Goal: Contribute content: Contribute content

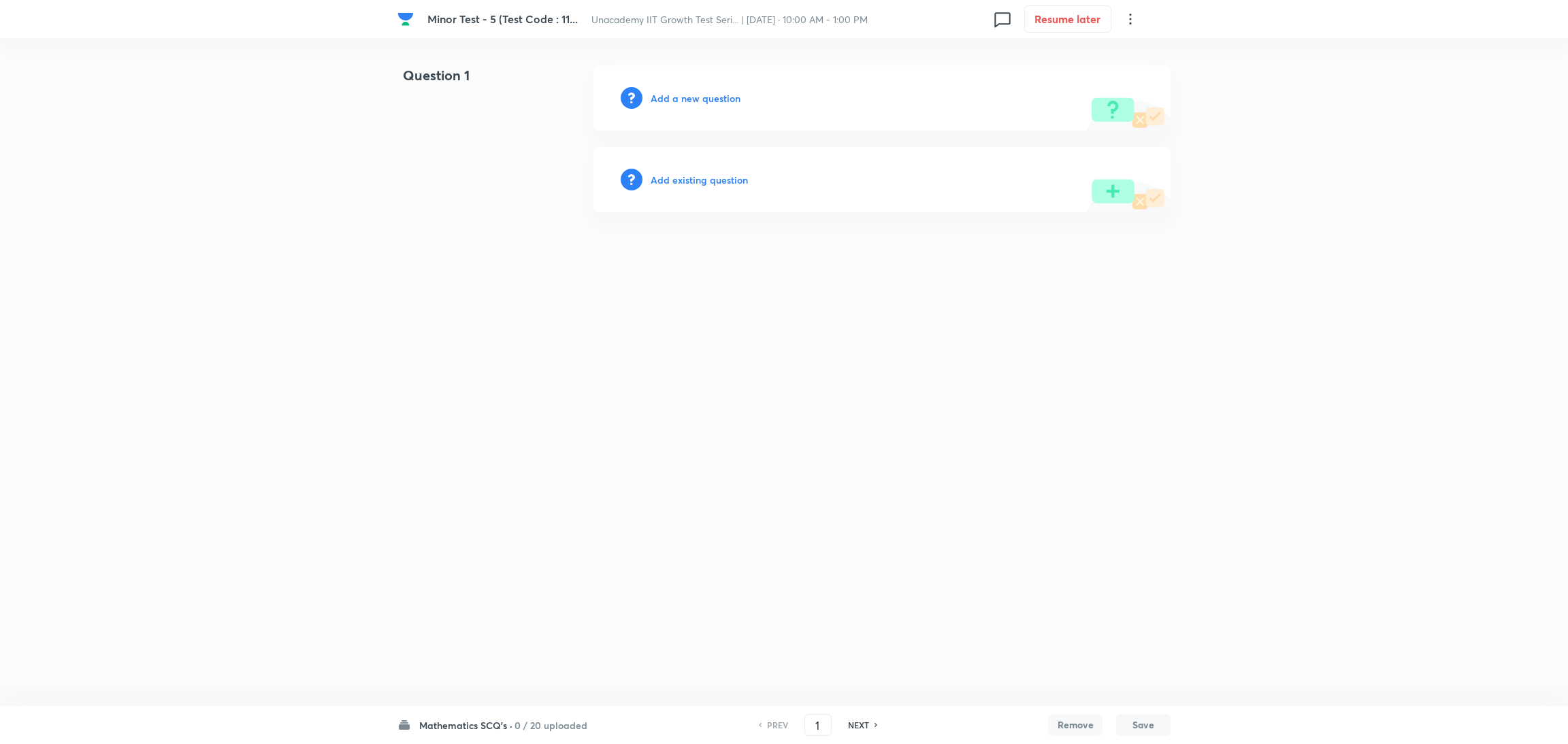
click at [685, 103] on h6 "Add a new question" at bounding box center [695, 99] width 90 height 14
click at [685, 103] on h6 "Choose a question type" at bounding box center [702, 99] width 105 height 14
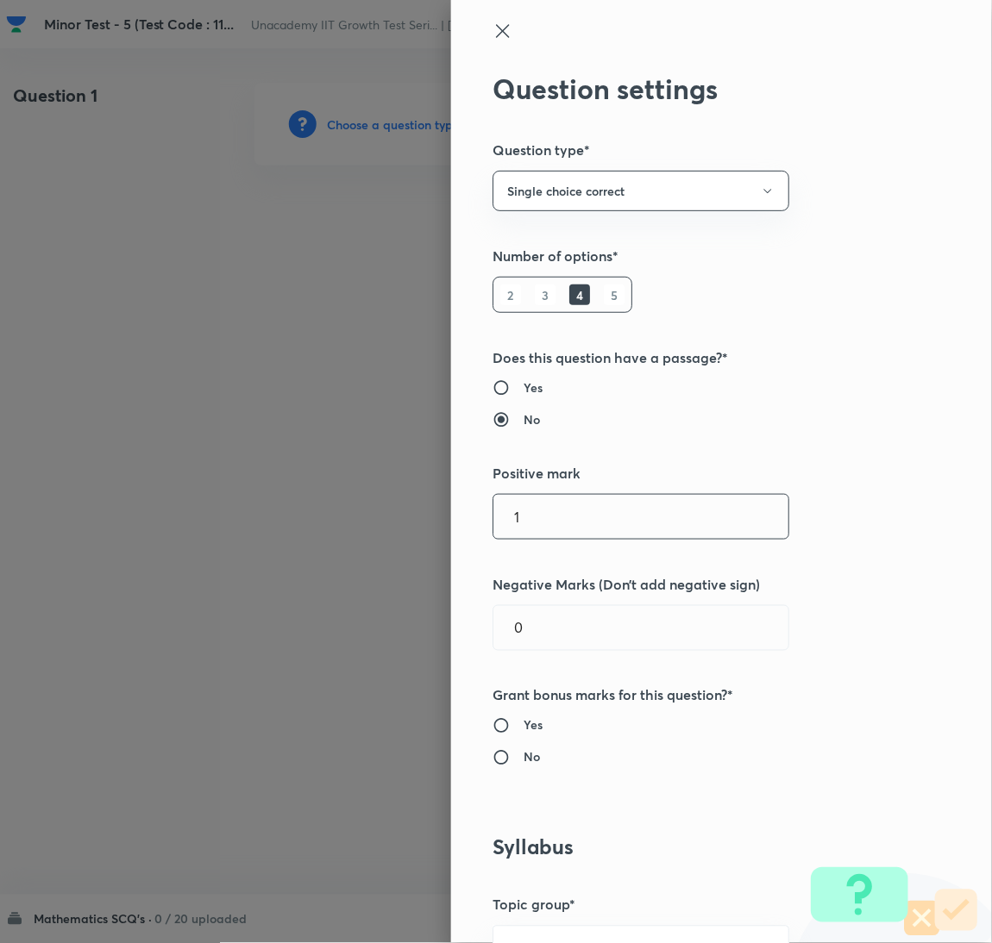
click at [568, 522] on input "1" at bounding box center [640, 517] width 295 height 44
type input "4"
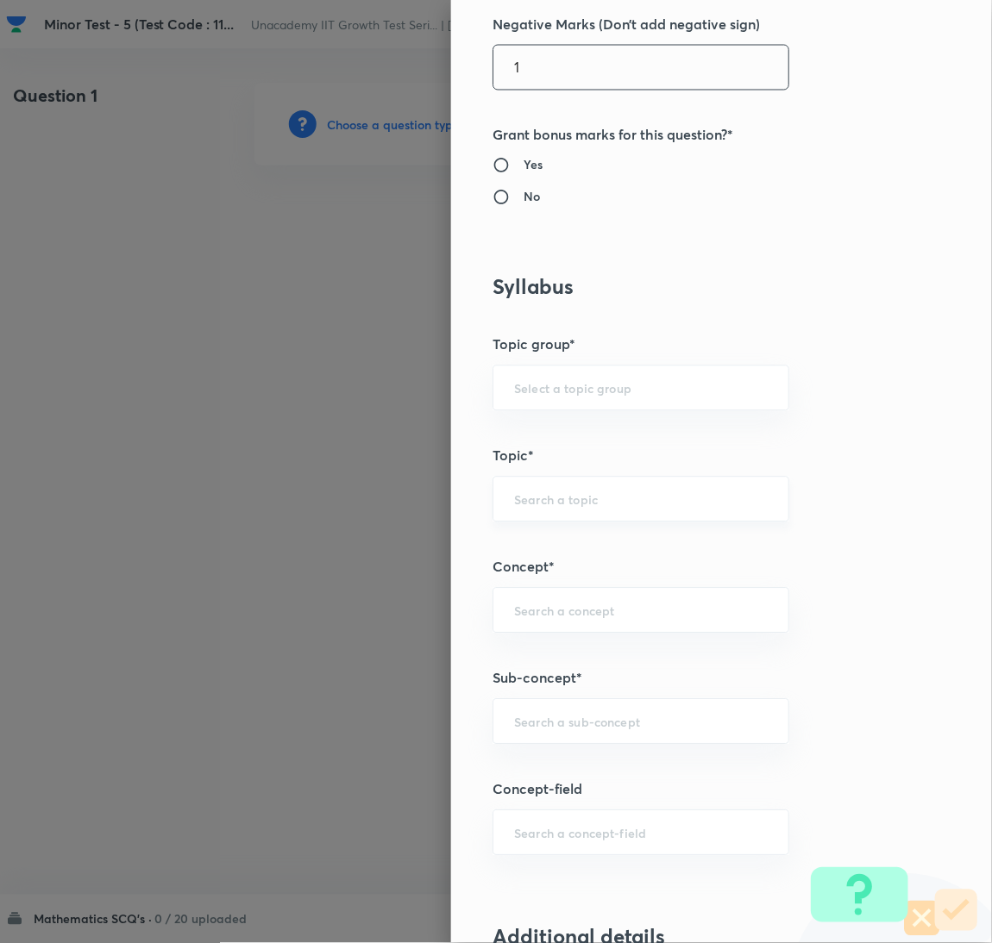
scroll to position [1120, 0]
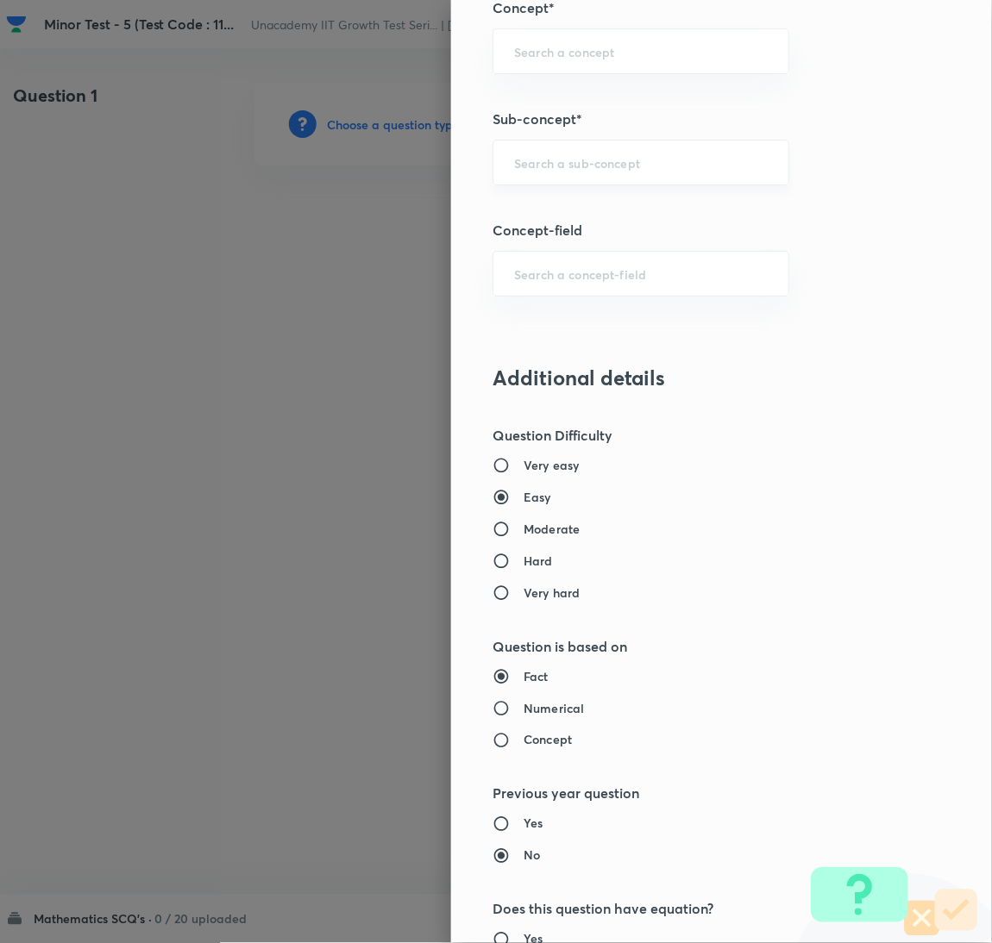
click at [580, 172] on div "​" at bounding box center [640, 163] width 297 height 46
type input "1"
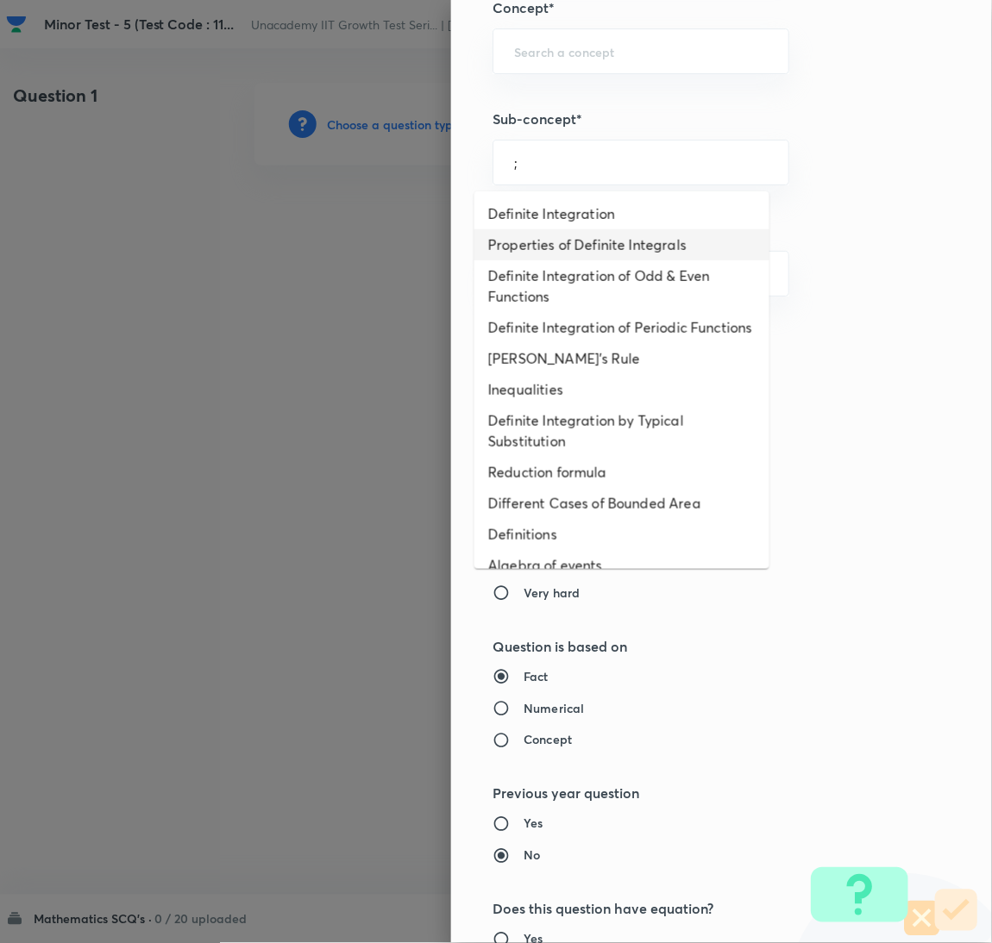
click at [551, 258] on li "Properties of Definite Integrals" at bounding box center [621, 244] width 295 height 31
type input "Properties of Definite Integrals"
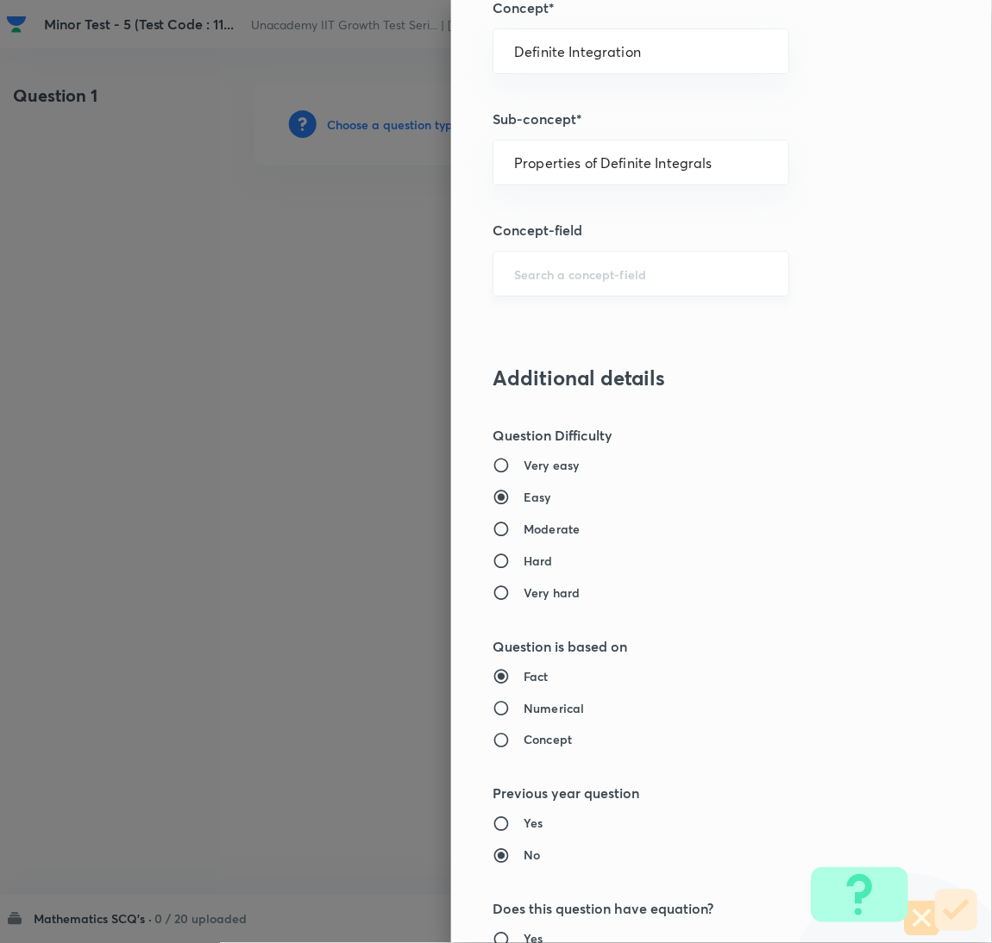
type input "Mathematics"
type input "Calculus"
type input "Definite Integration"
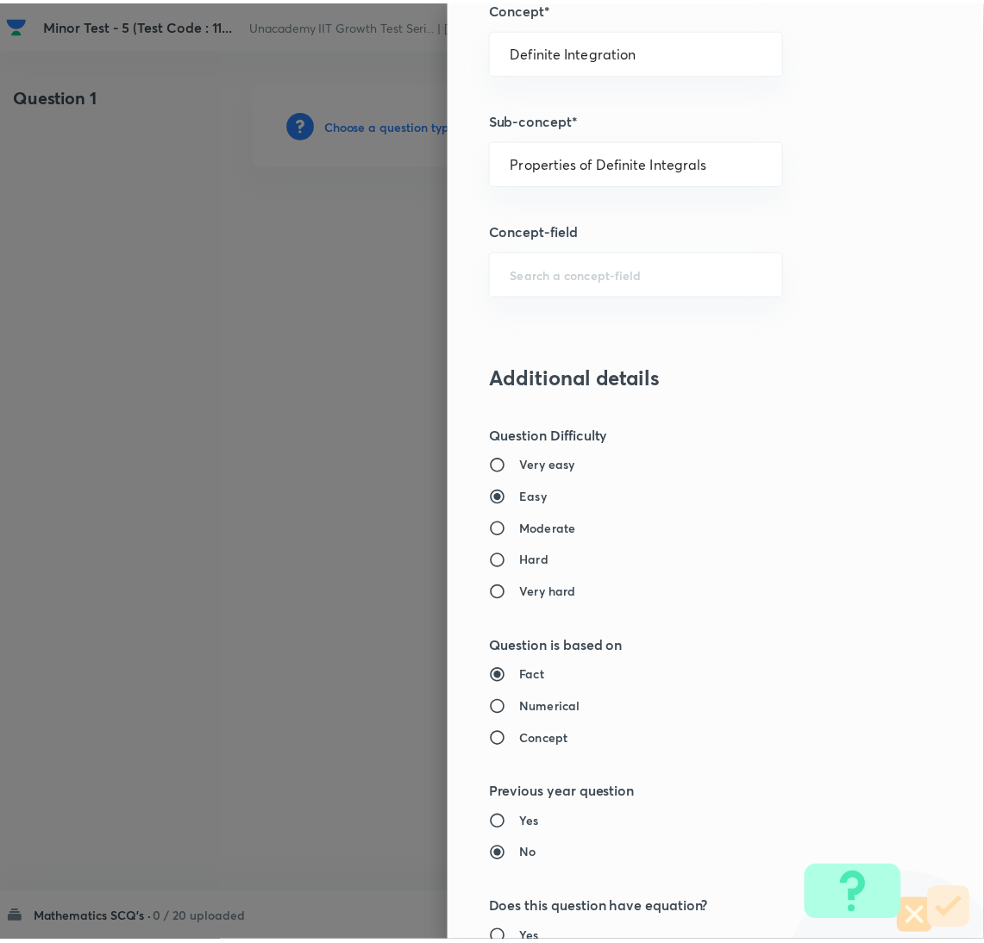
scroll to position [1524, 0]
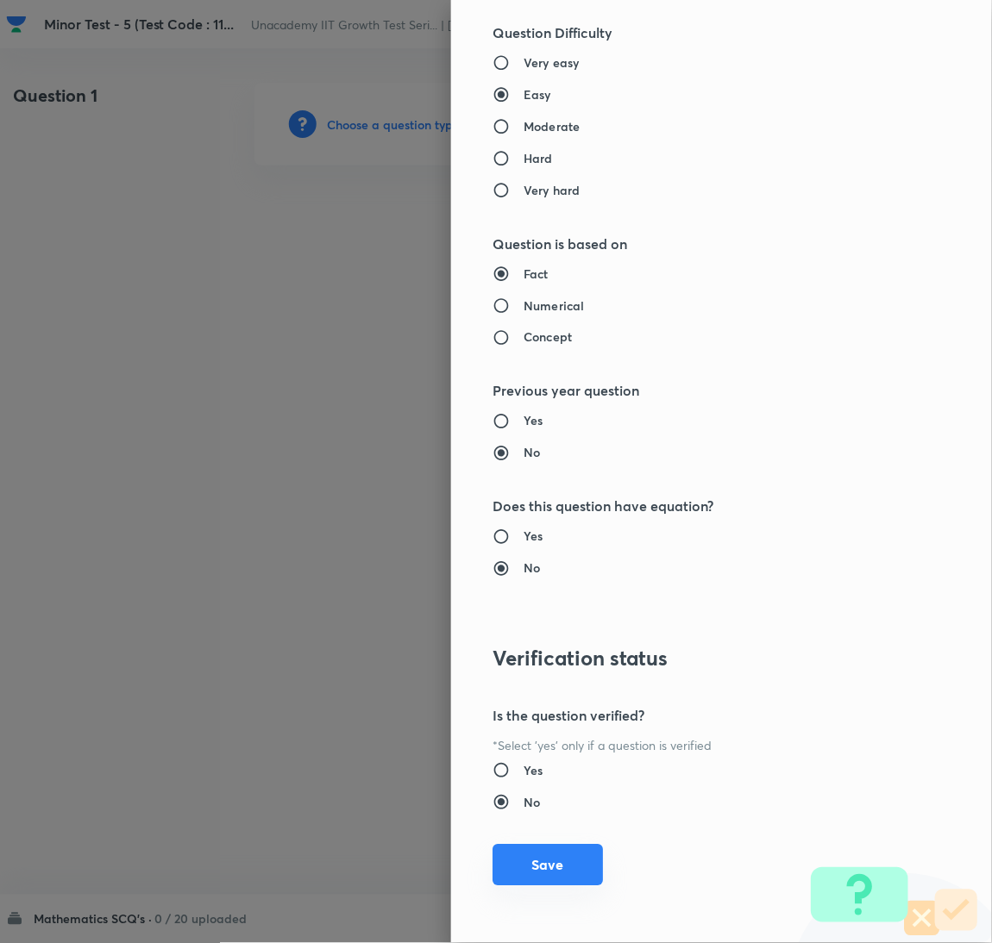
click at [527, 880] on button "Save" at bounding box center [547, 865] width 110 height 41
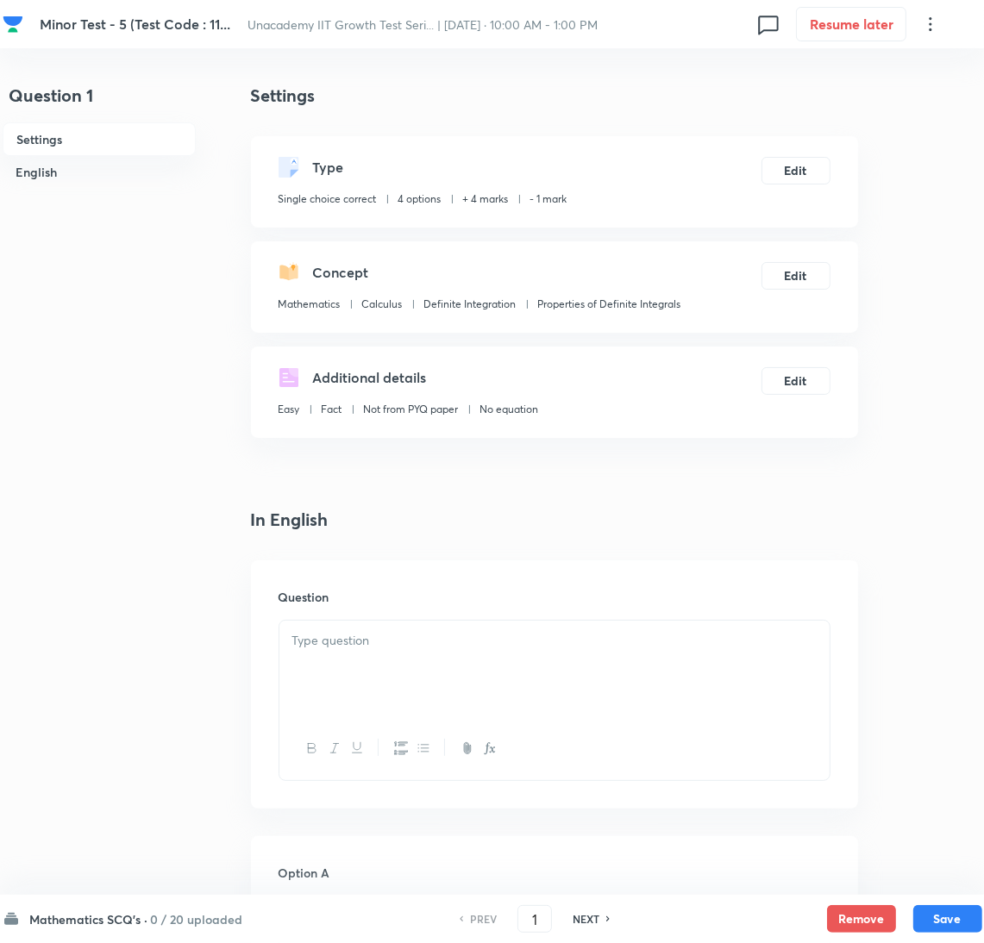
click at [623, 654] on div at bounding box center [554, 669] width 550 height 97
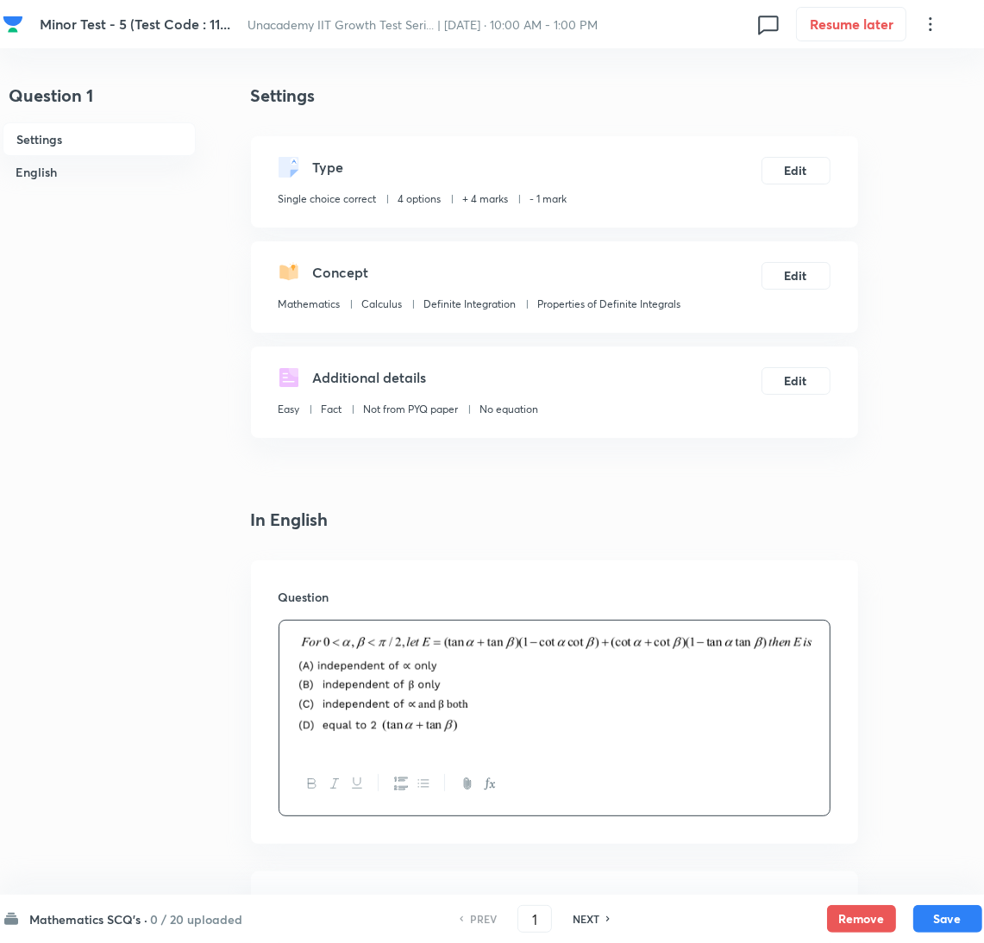
drag, startPoint x: 697, startPoint y: 560, endPoint x: 680, endPoint y: 544, distance: 22.6
click at [696, 560] on div "Question" at bounding box center [554, 702] width 607 height 284
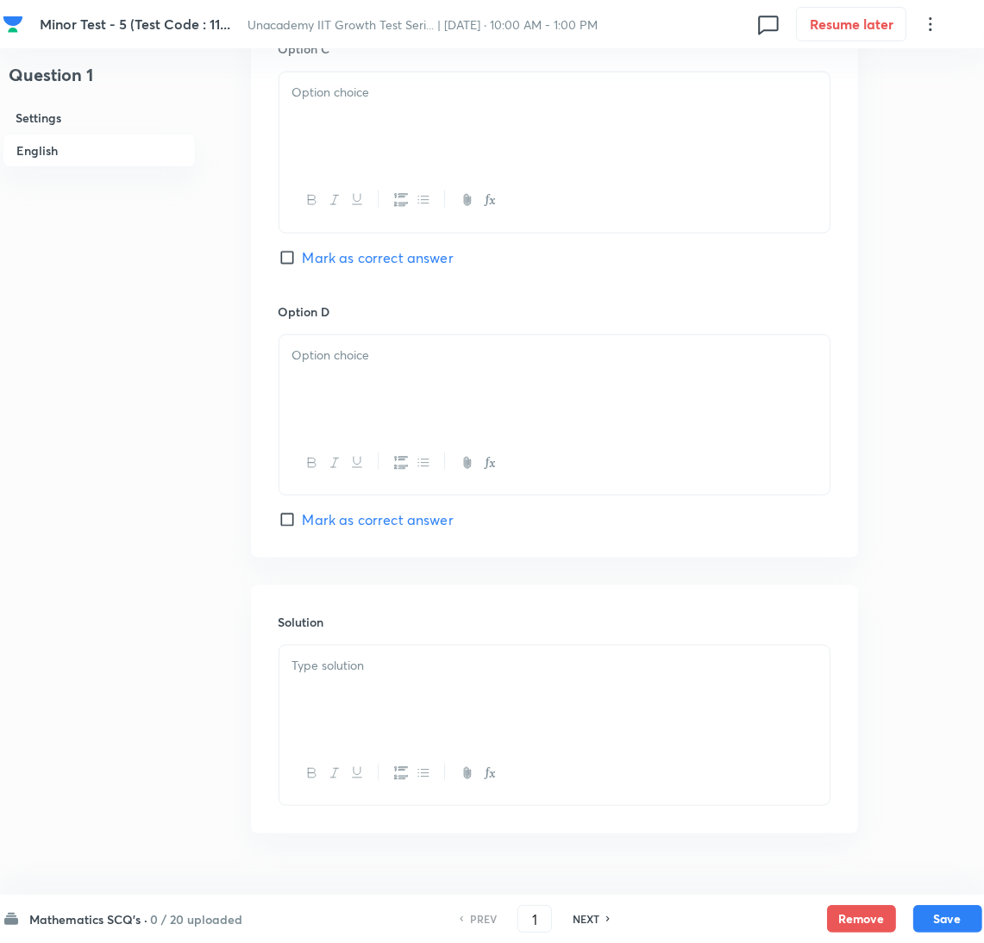
scroll to position [1431, 0]
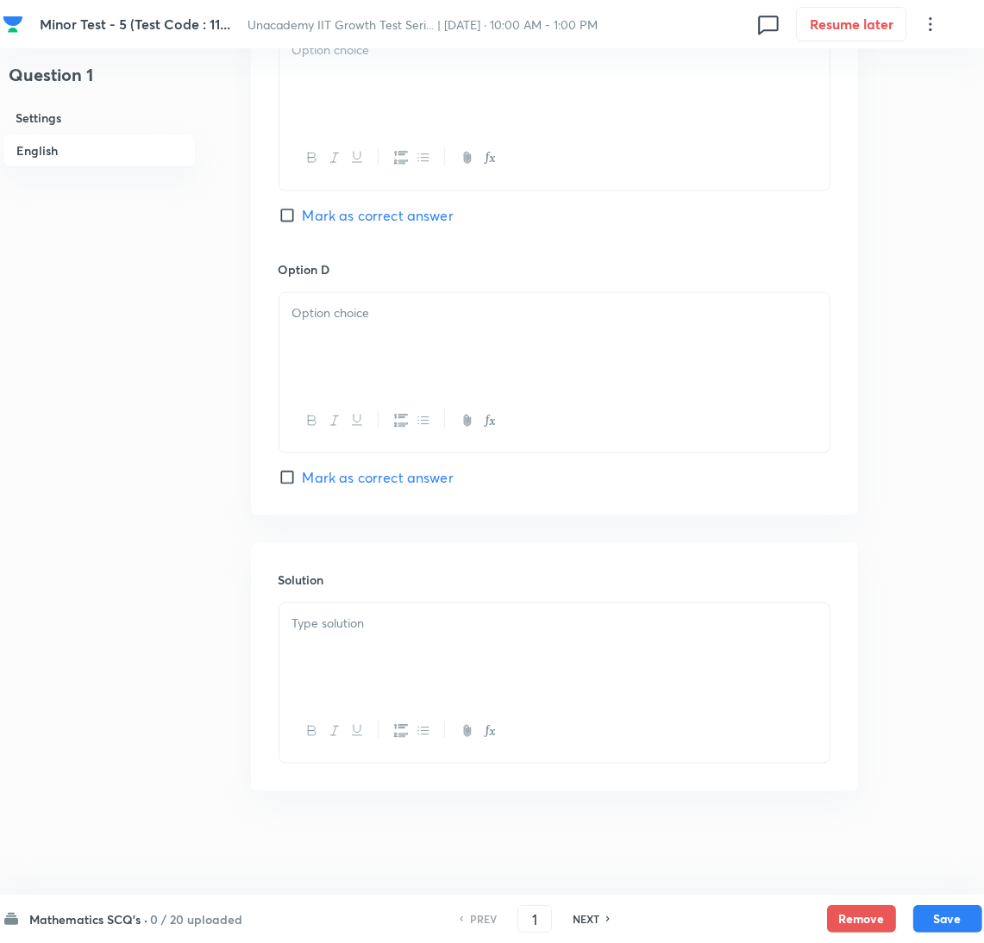
click at [294, 687] on div at bounding box center [554, 652] width 550 height 97
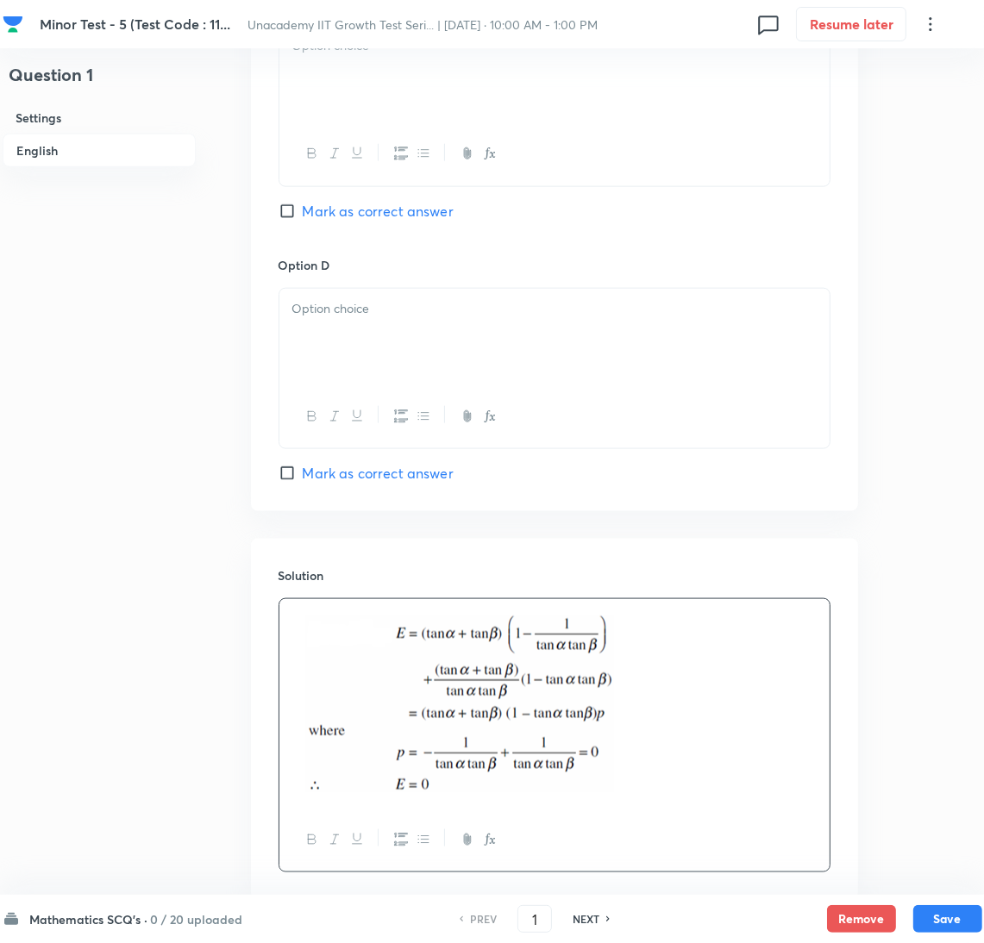
click at [381, 217] on span "Mark as correct answer" at bounding box center [378, 211] width 151 height 21
click at [303, 217] on input "Mark as correct answer" at bounding box center [291, 211] width 24 height 17
checkbox input "true"
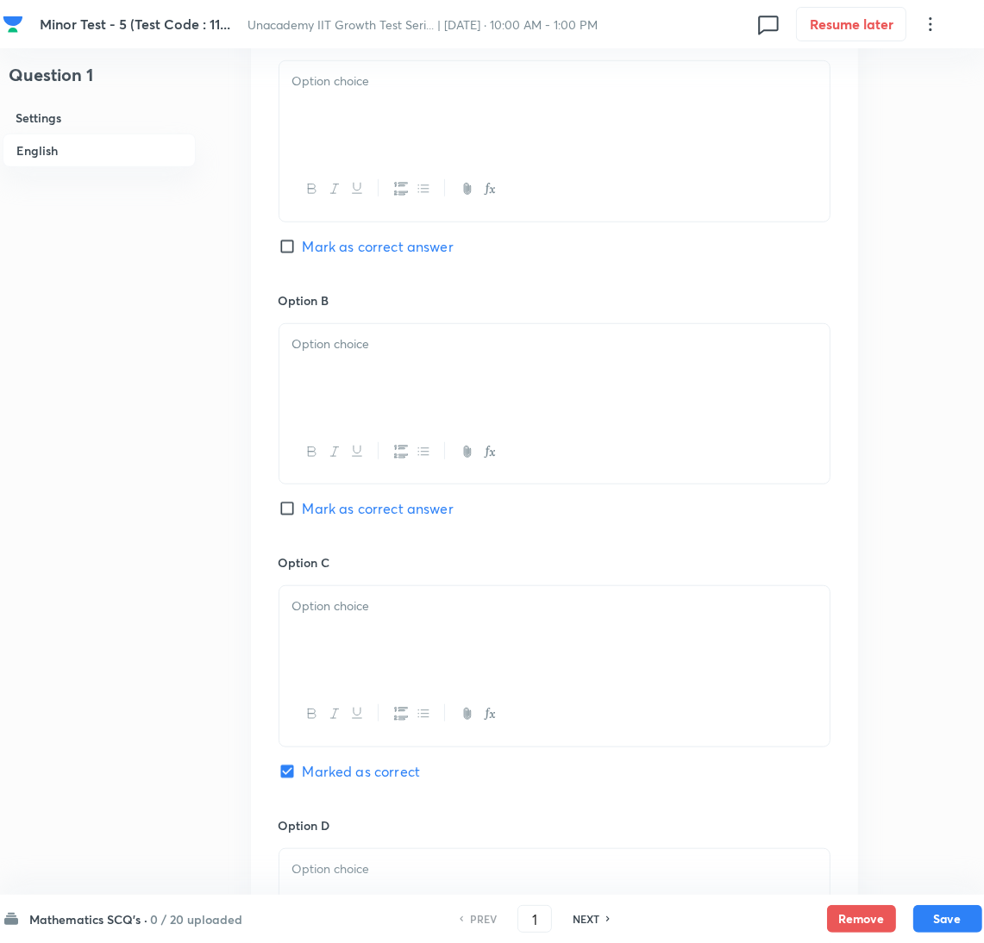
click at [377, 136] on div at bounding box center [554, 109] width 550 height 97
click at [406, 341] on p at bounding box center [554, 345] width 524 height 20
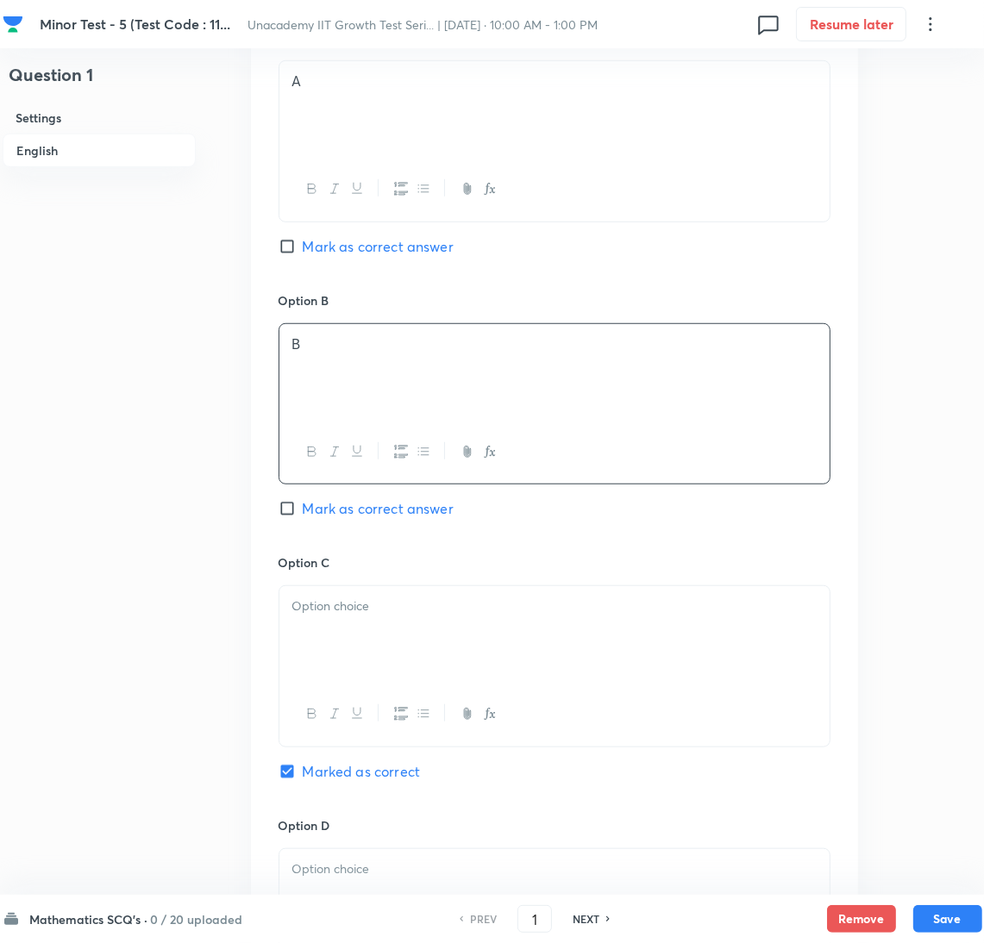
drag, startPoint x: 439, startPoint y: 646, endPoint x: 439, endPoint y: 658, distance: 12.1
click at [439, 646] on div at bounding box center [554, 634] width 550 height 97
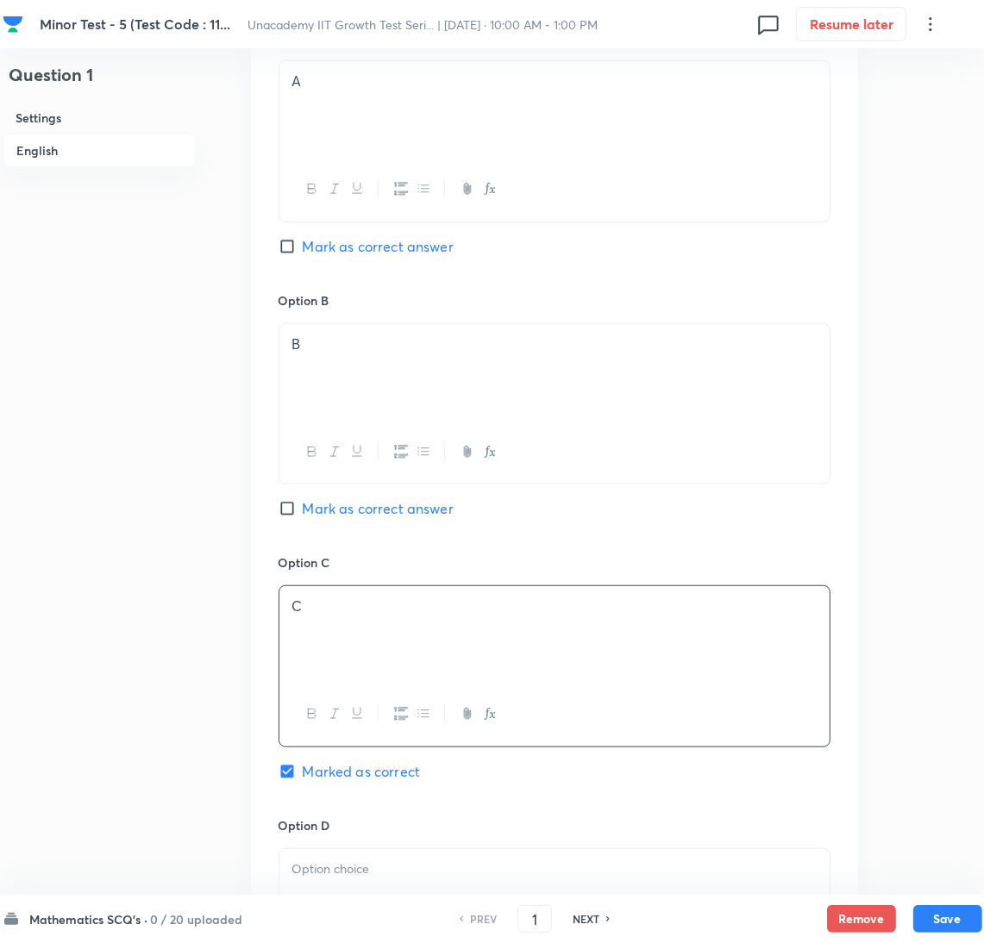
click at [389, 859] on div at bounding box center [554, 897] width 550 height 97
click at [933, 927] on button "Save" at bounding box center [947, 918] width 69 height 28
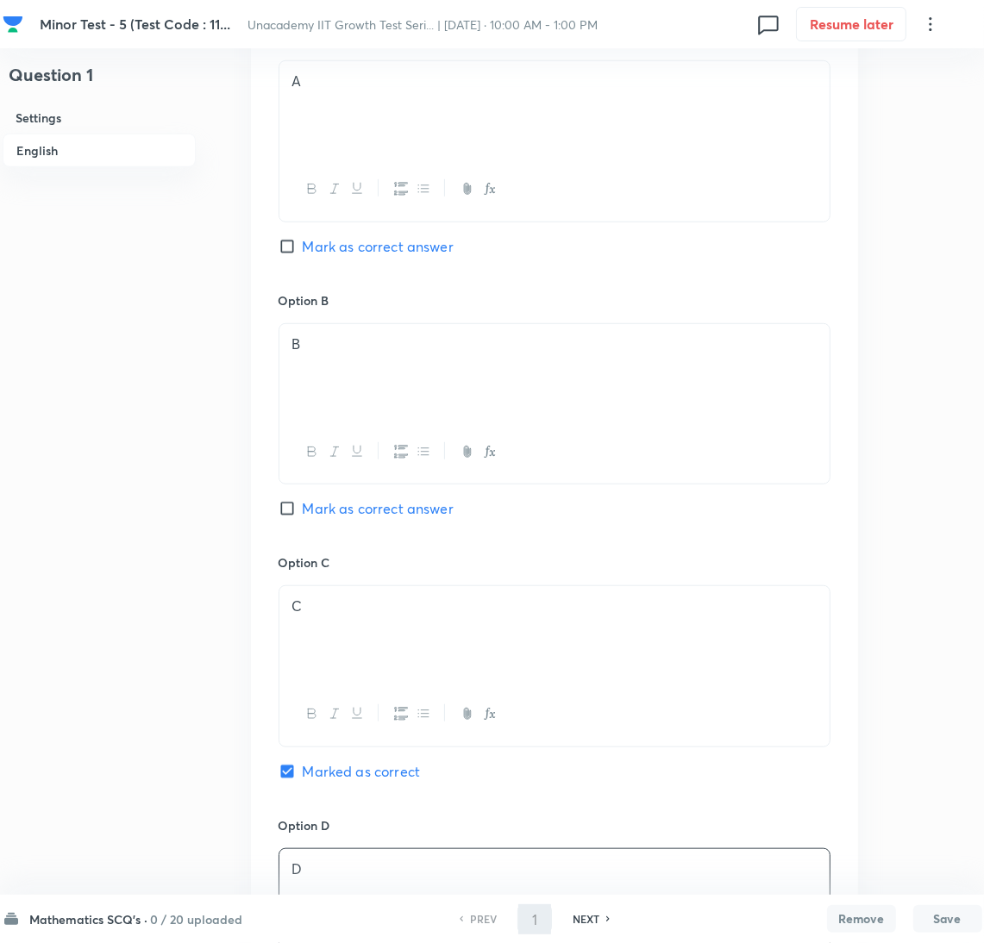
type input "2"
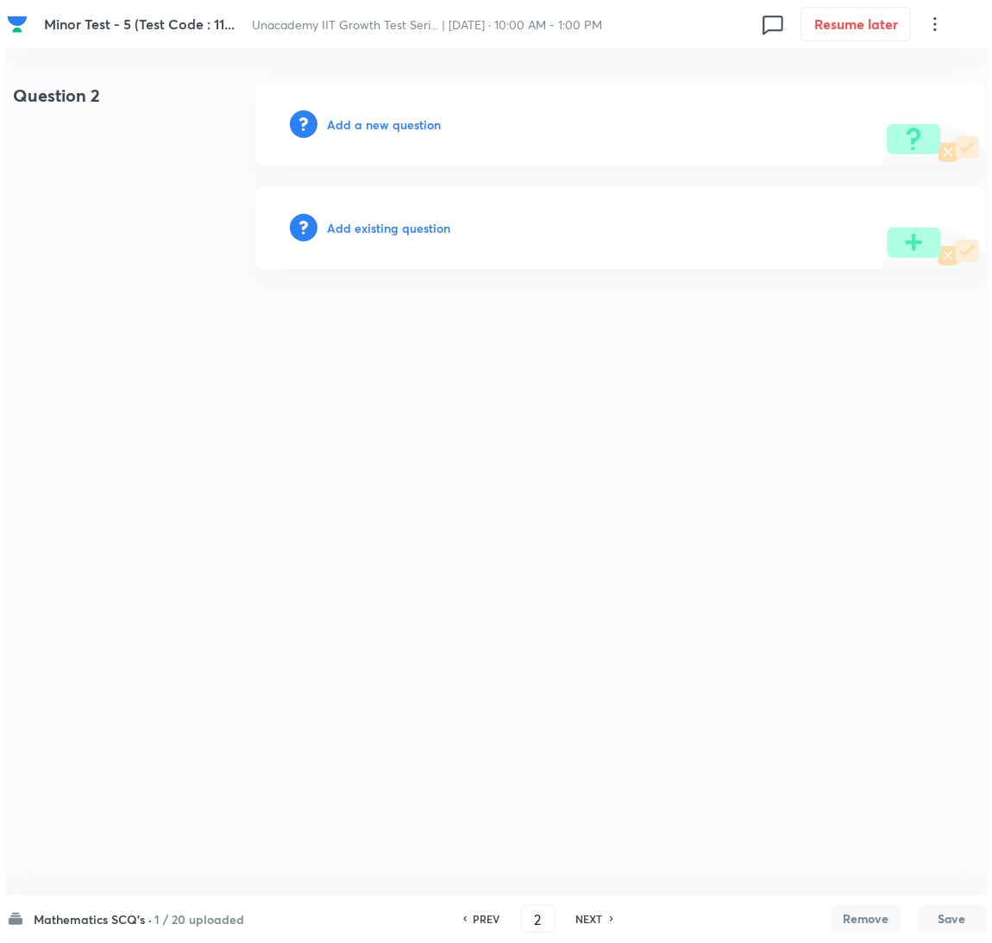
scroll to position [0, 0]
click at [411, 120] on h6 "Add a new question" at bounding box center [384, 125] width 114 height 18
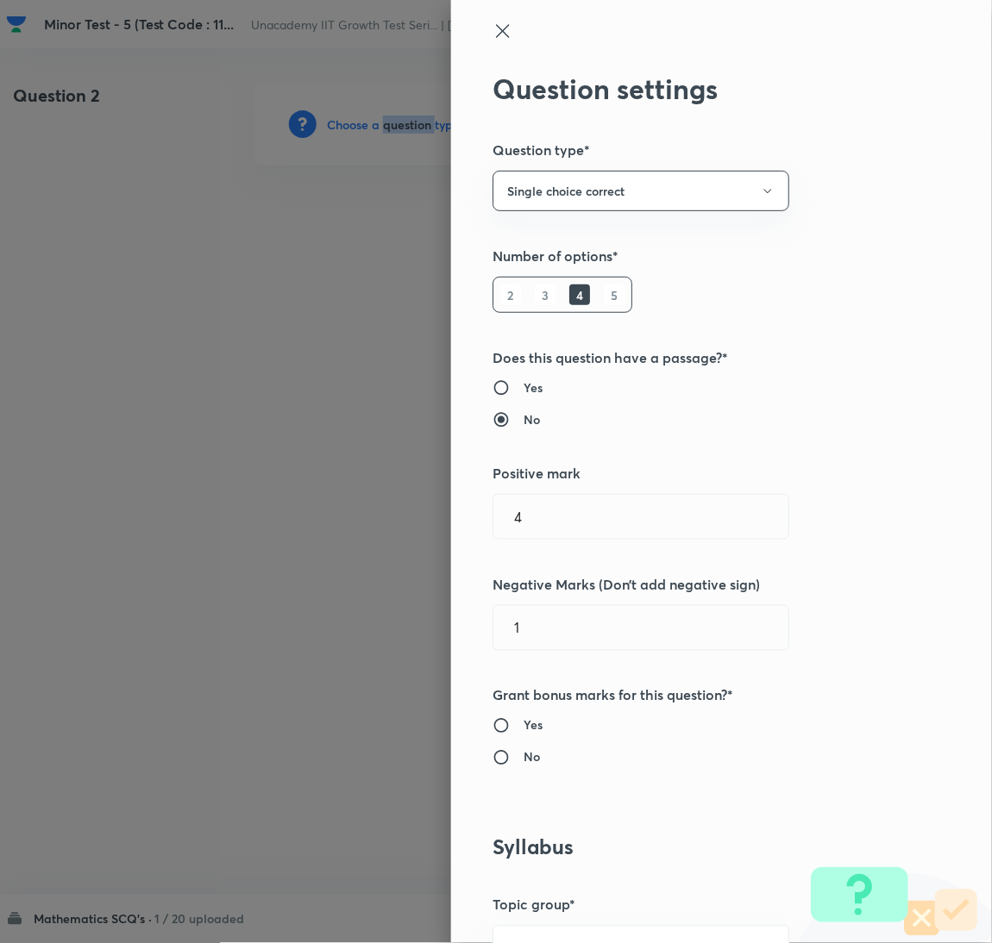
scroll to position [560, 0]
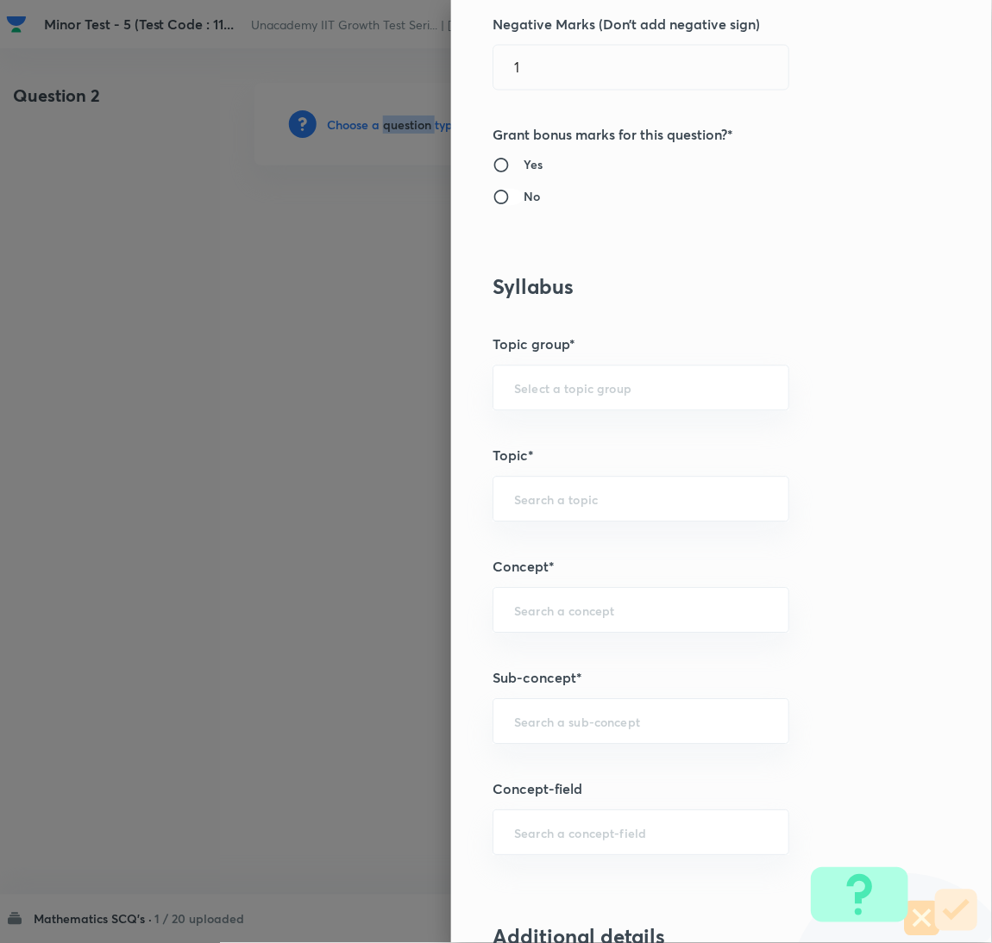
click at [493, 203] on input "No" at bounding box center [507, 197] width 31 height 17
radio input "true"
click at [580, 718] on input "text" at bounding box center [641, 722] width 254 height 16
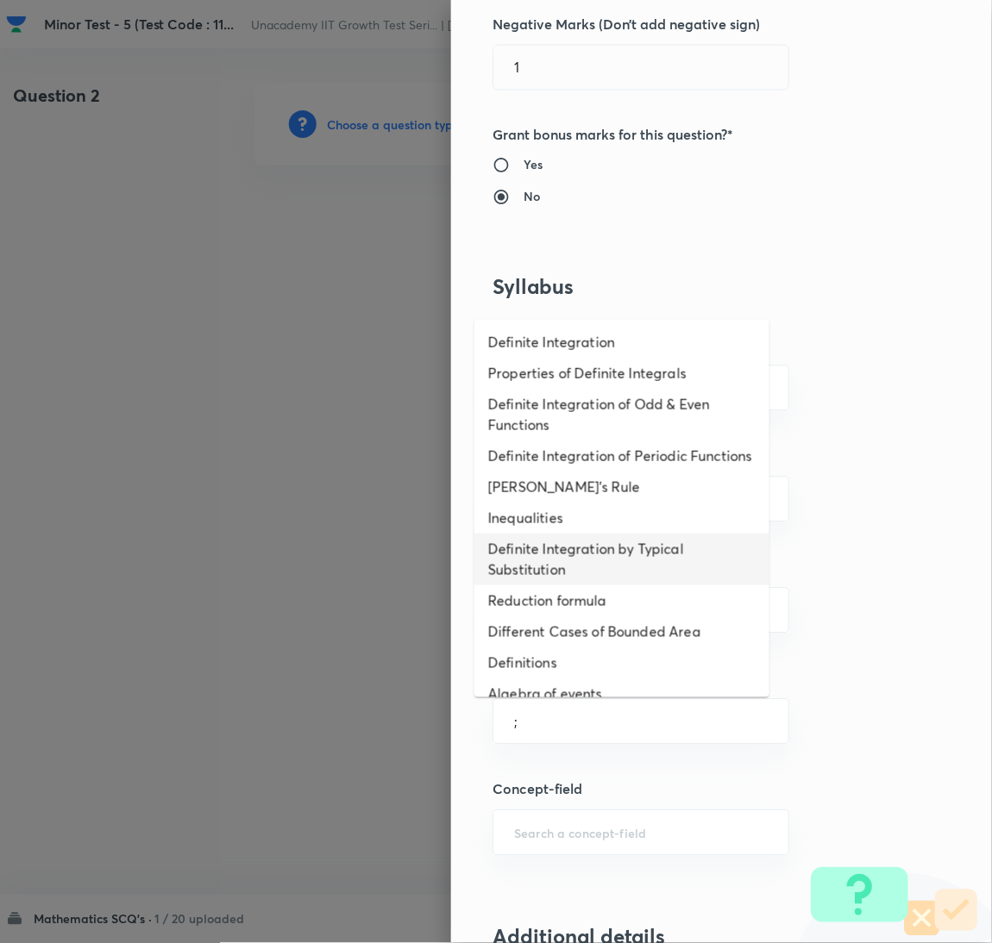
click at [565, 558] on li "Definite Integration by Typical Substitution" at bounding box center [621, 560] width 295 height 52
type input "Definite Integration by Typical Substitution"
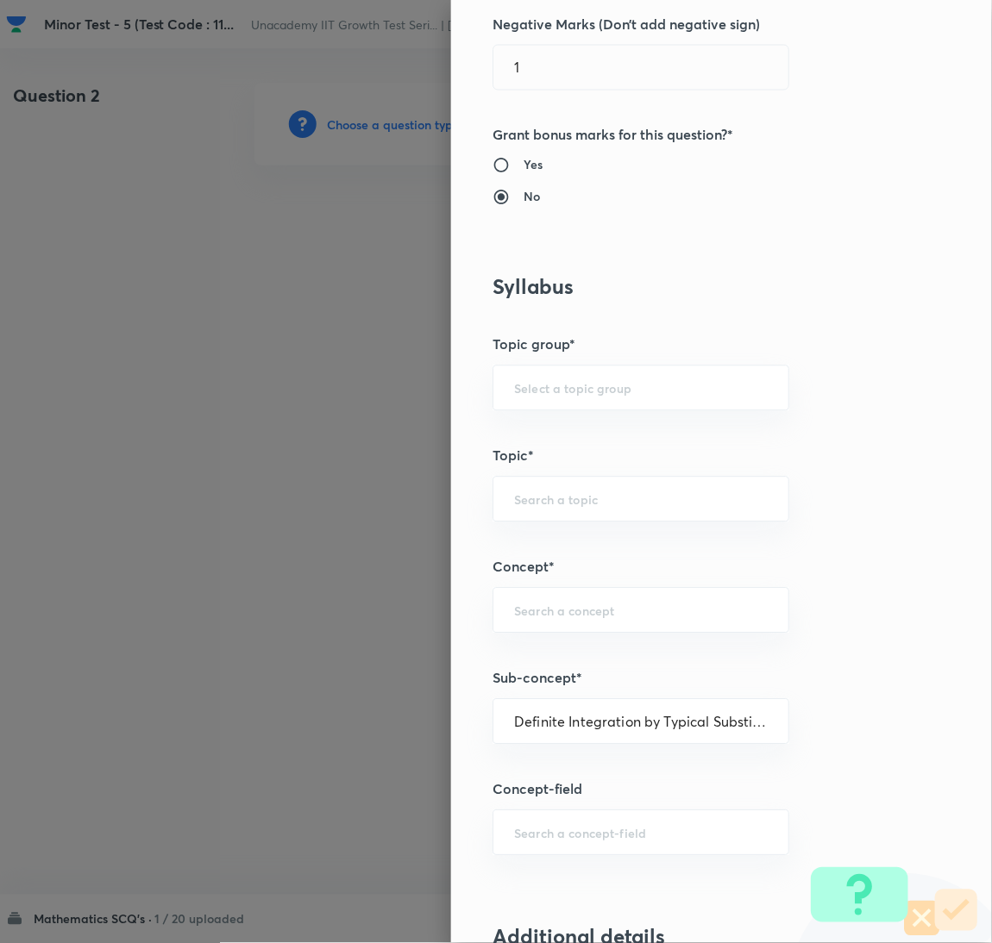
type input "Mathematics"
type input "Calculus"
type input "Definite Integration"
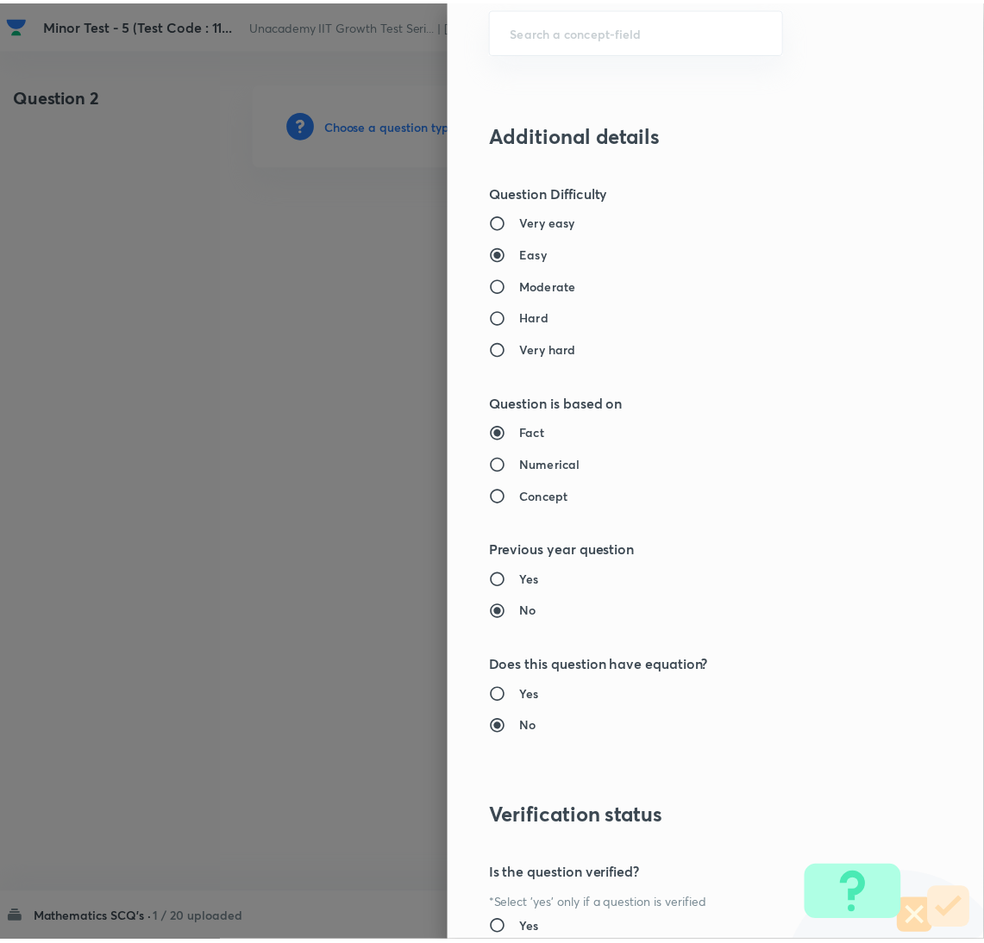
scroll to position [1524, 0]
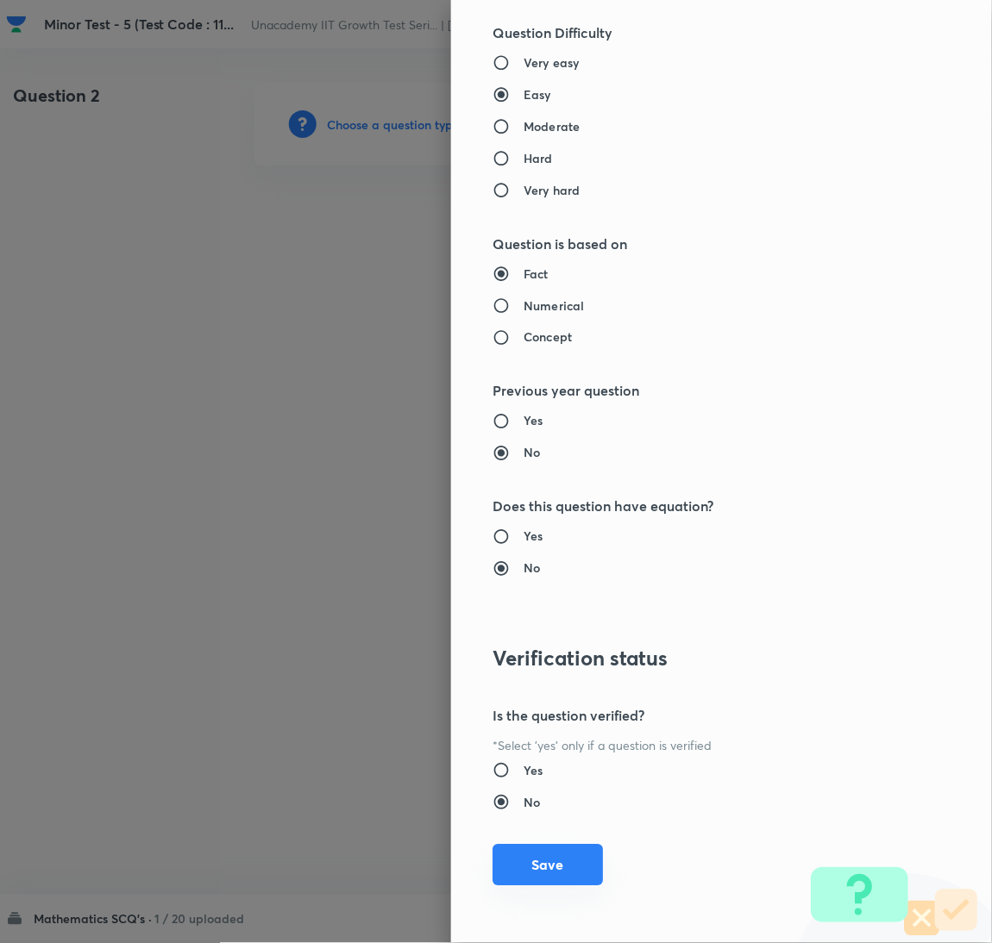
click at [514, 868] on button "Save" at bounding box center [547, 865] width 110 height 41
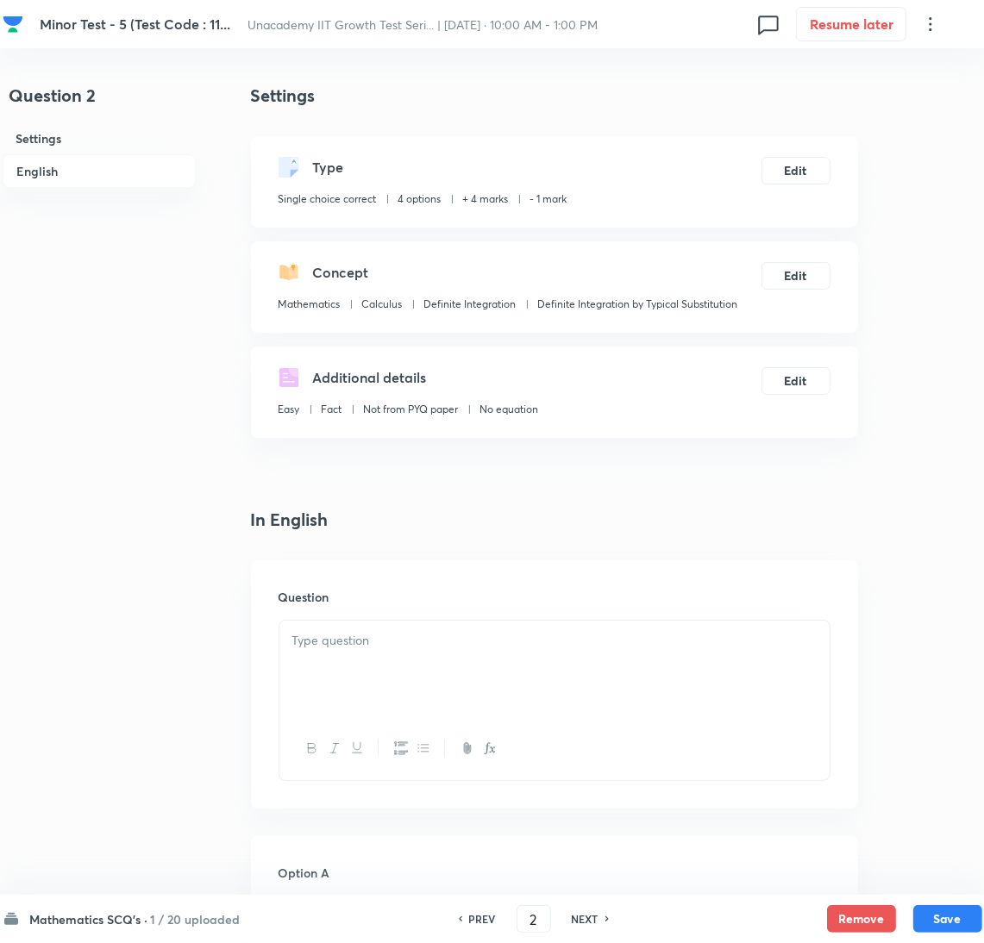
click at [570, 637] on p at bounding box center [554, 641] width 524 height 20
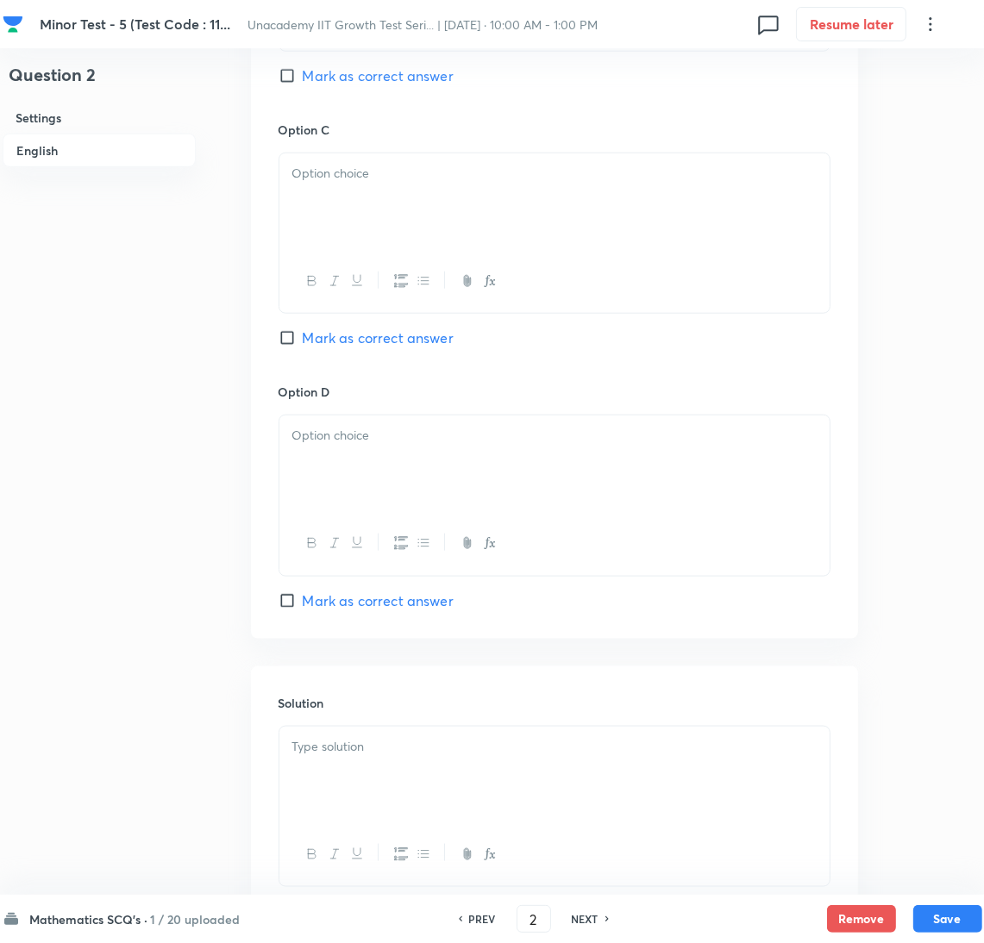
scroll to position [1421, 0]
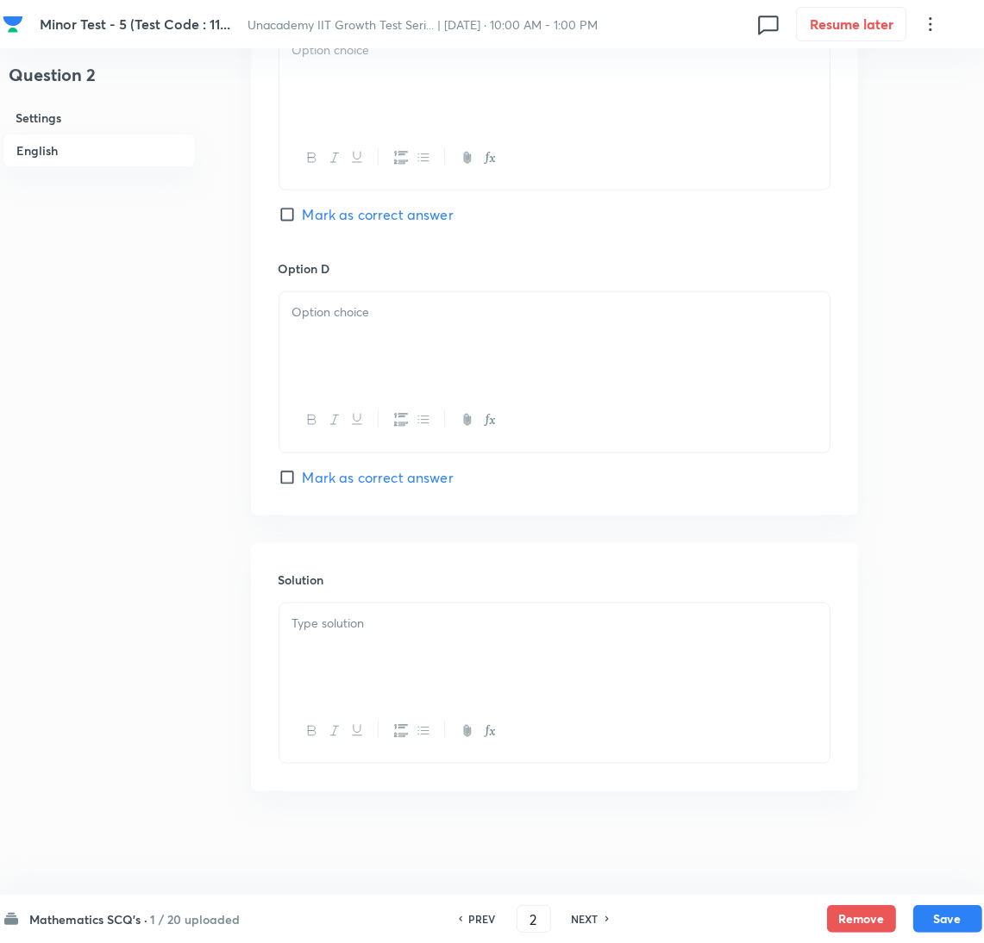
click at [461, 660] on div at bounding box center [554, 652] width 550 height 97
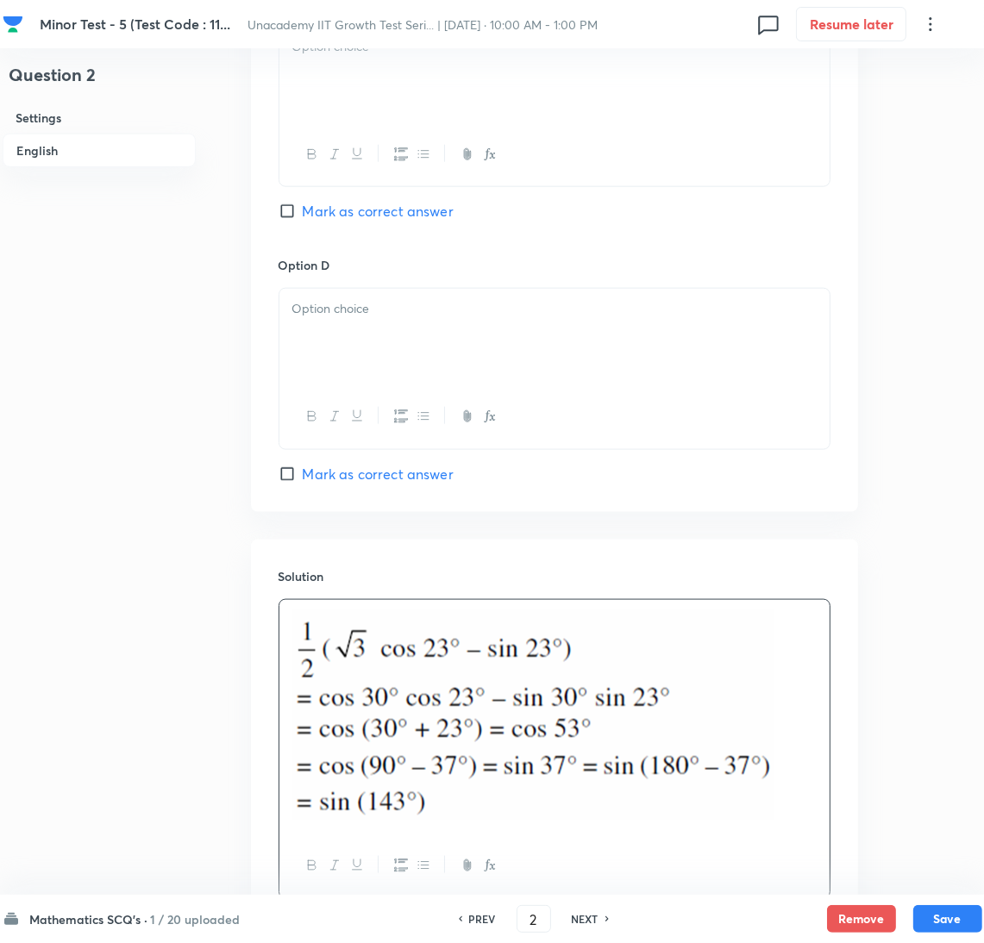
scroll to position [861, 0]
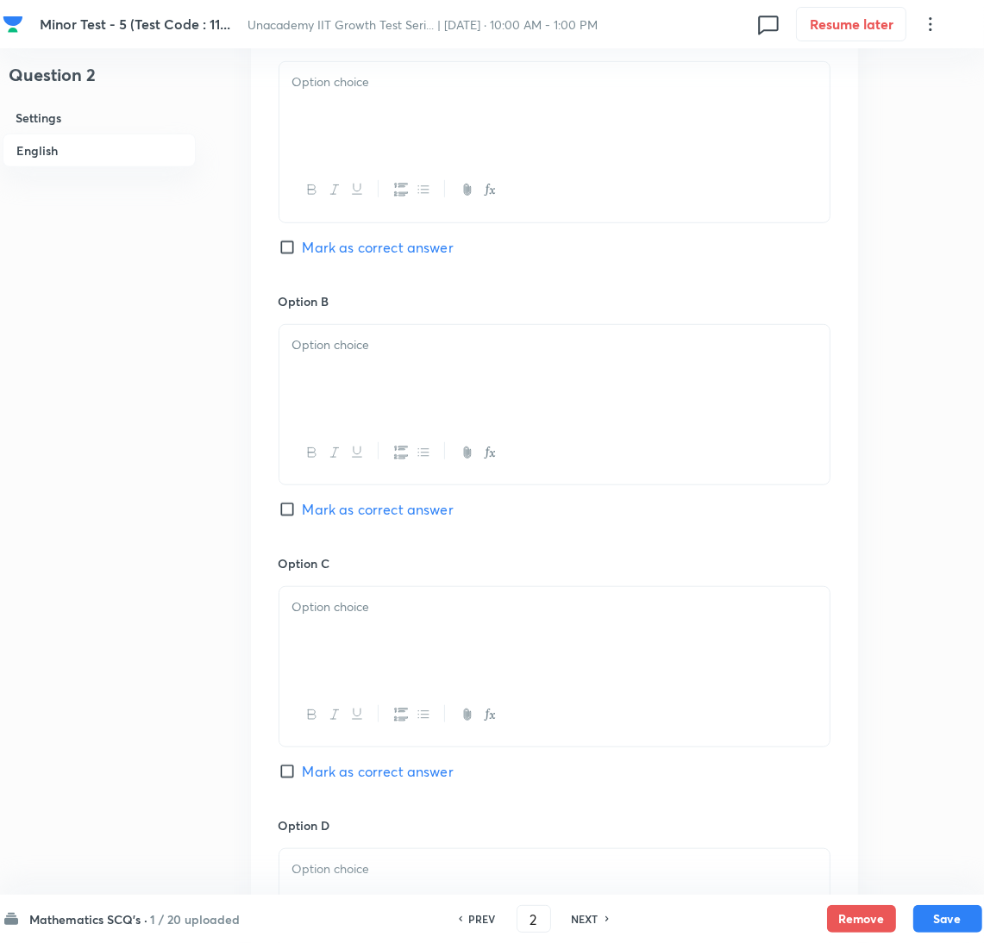
click at [384, 518] on span "Mark as correct answer" at bounding box center [378, 509] width 151 height 21
click at [303, 518] on input "Mark as correct answer" at bounding box center [291, 509] width 24 height 17
checkbox input "true"
click at [449, 140] on div at bounding box center [554, 110] width 550 height 97
click at [404, 390] on div at bounding box center [554, 373] width 550 height 97
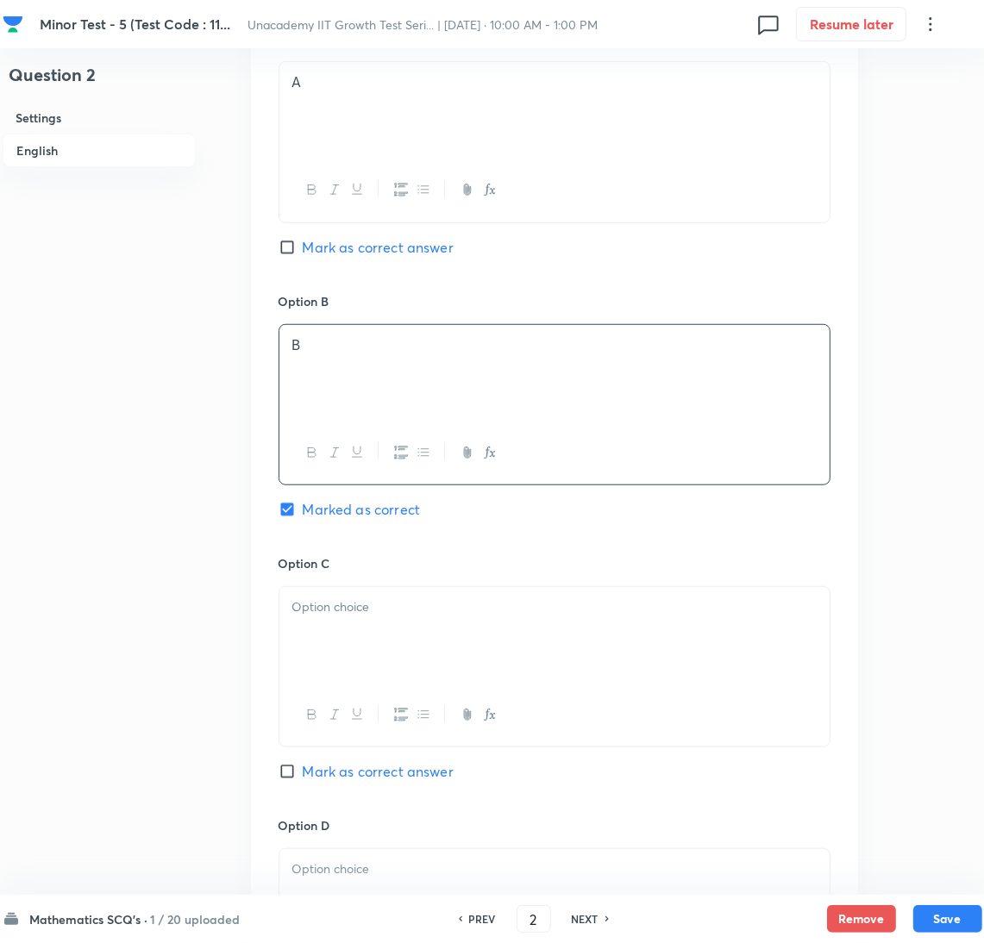
click at [413, 639] on div at bounding box center [554, 635] width 550 height 97
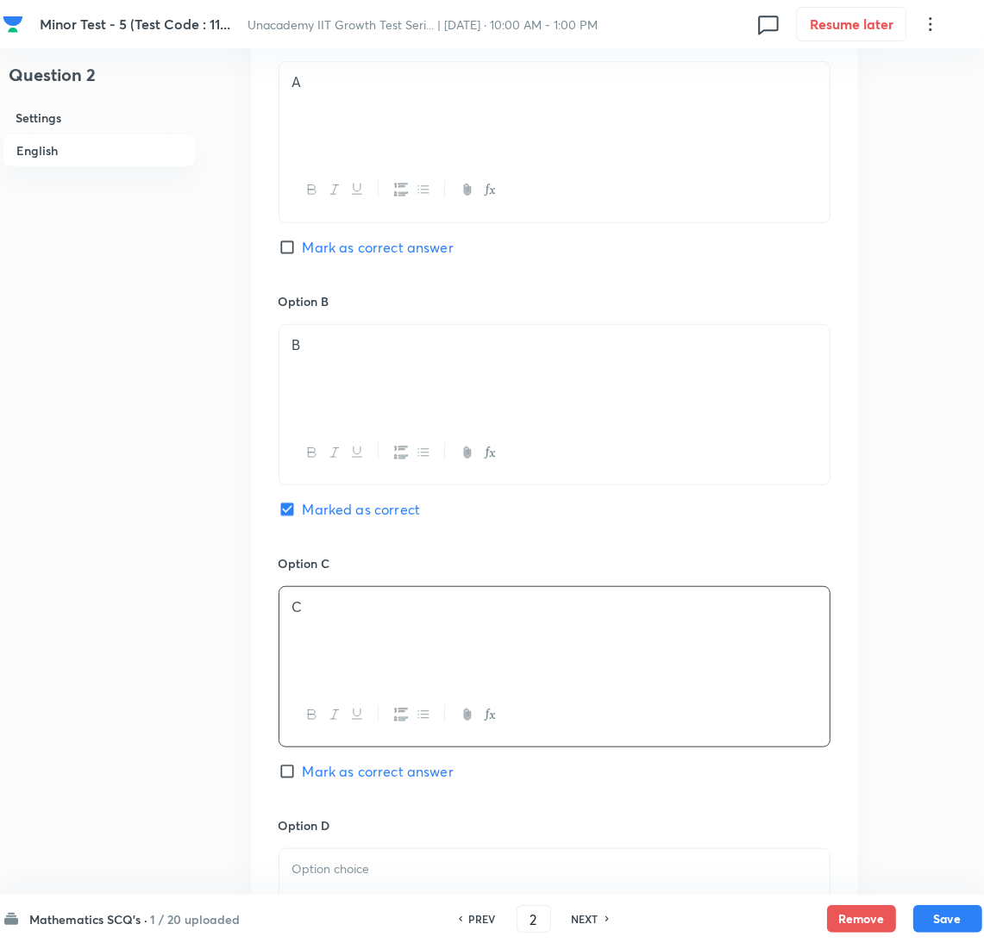
click at [403, 880] on p at bounding box center [554, 870] width 524 height 20
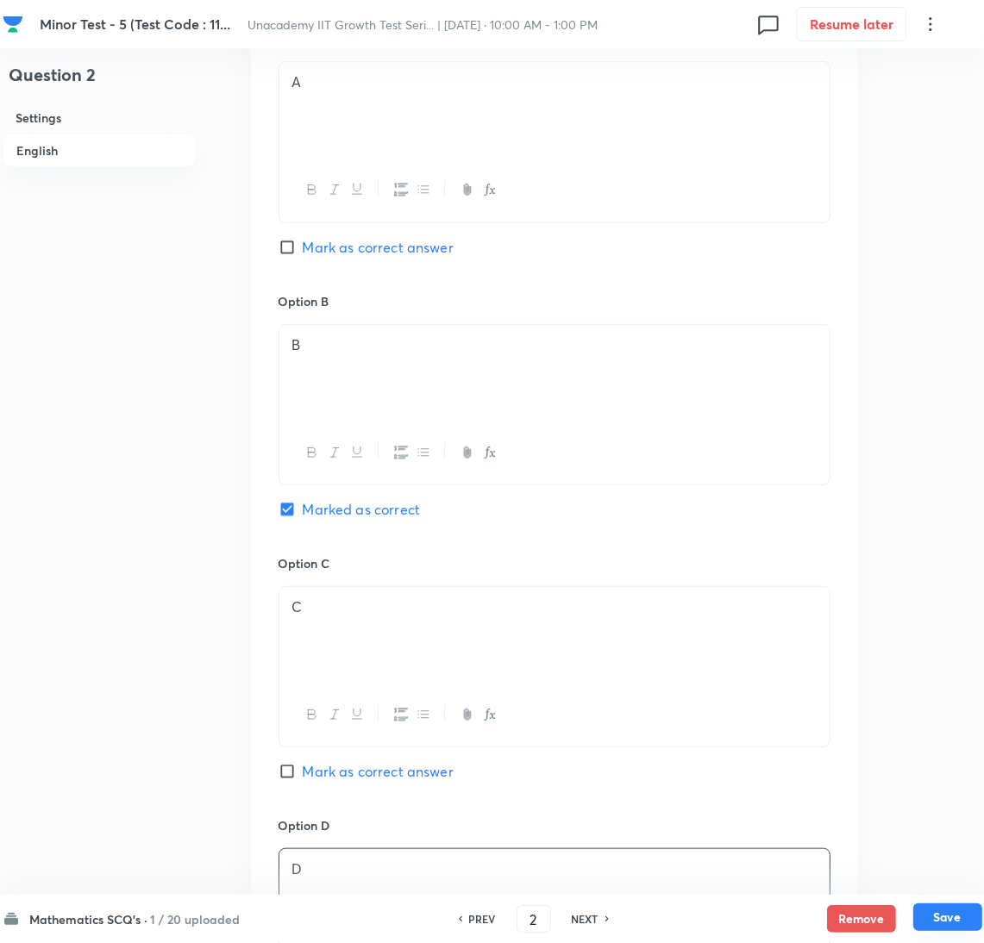
click at [955, 910] on button "Save" at bounding box center [947, 918] width 69 height 28
type input "3"
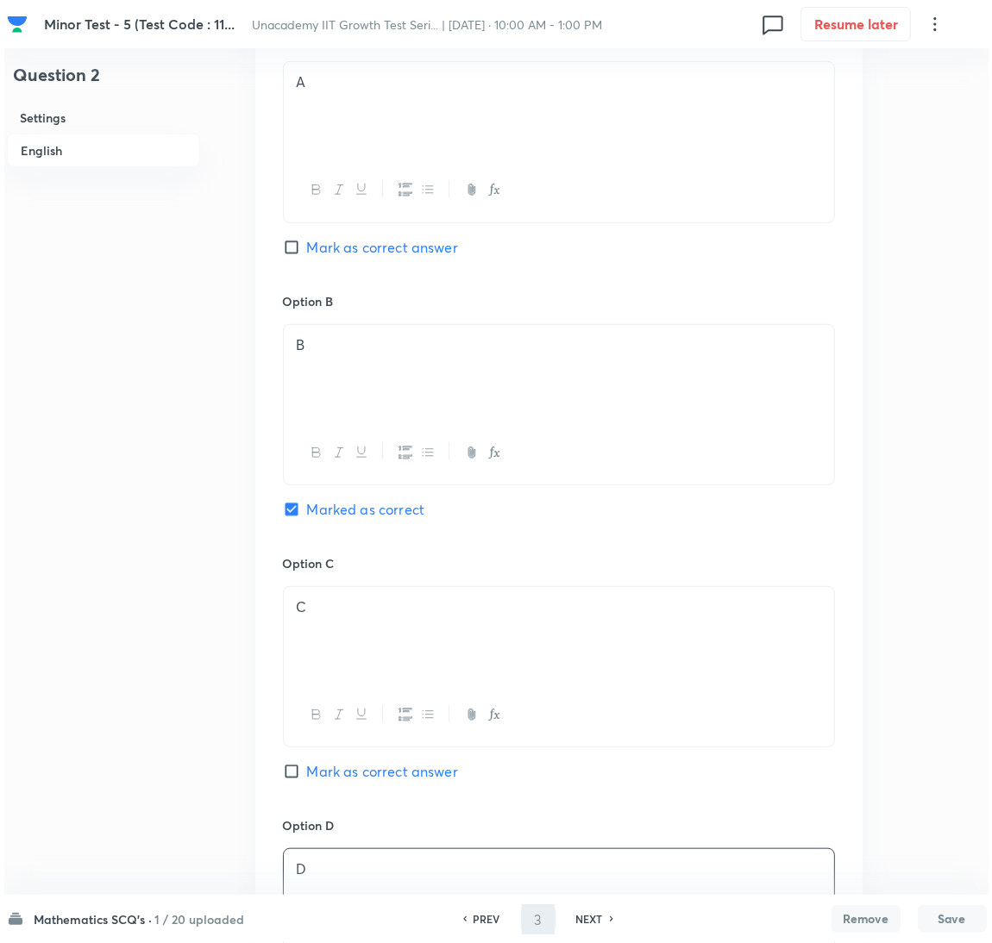
scroll to position [0, 0]
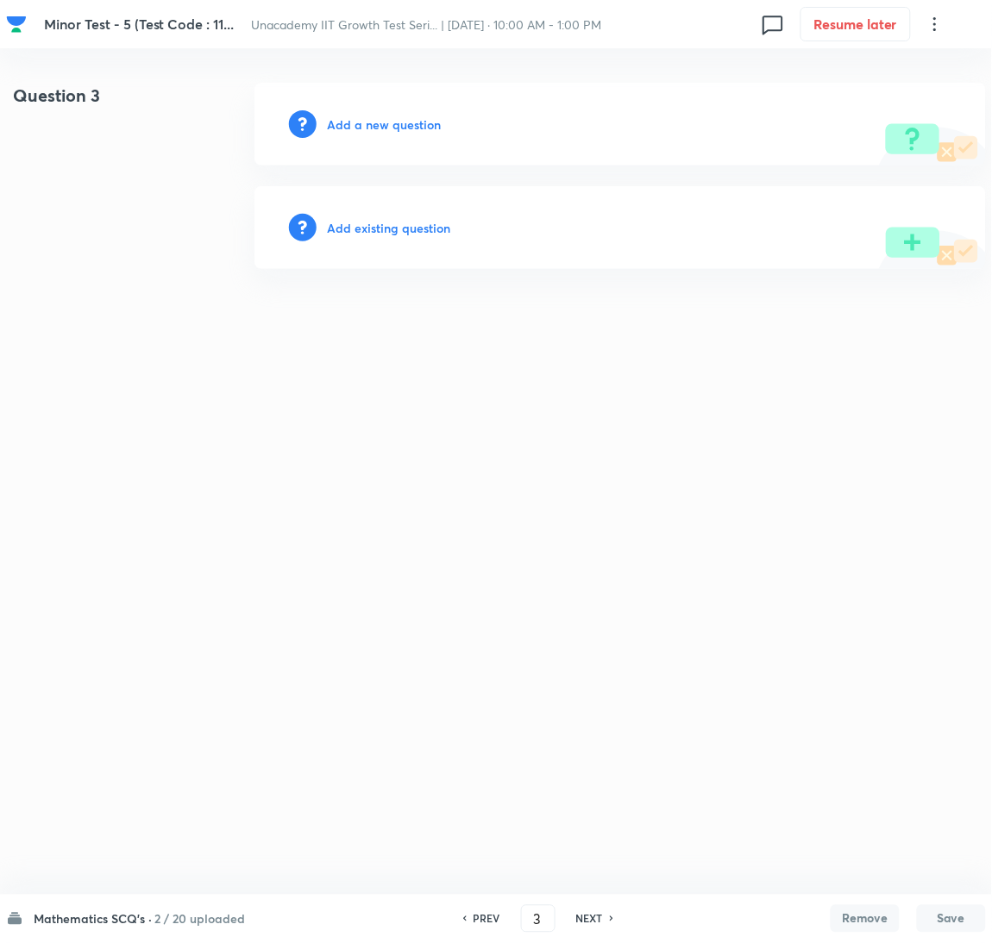
click at [385, 122] on h6 "Add a new question" at bounding box center [384, 125] width 114 height 18
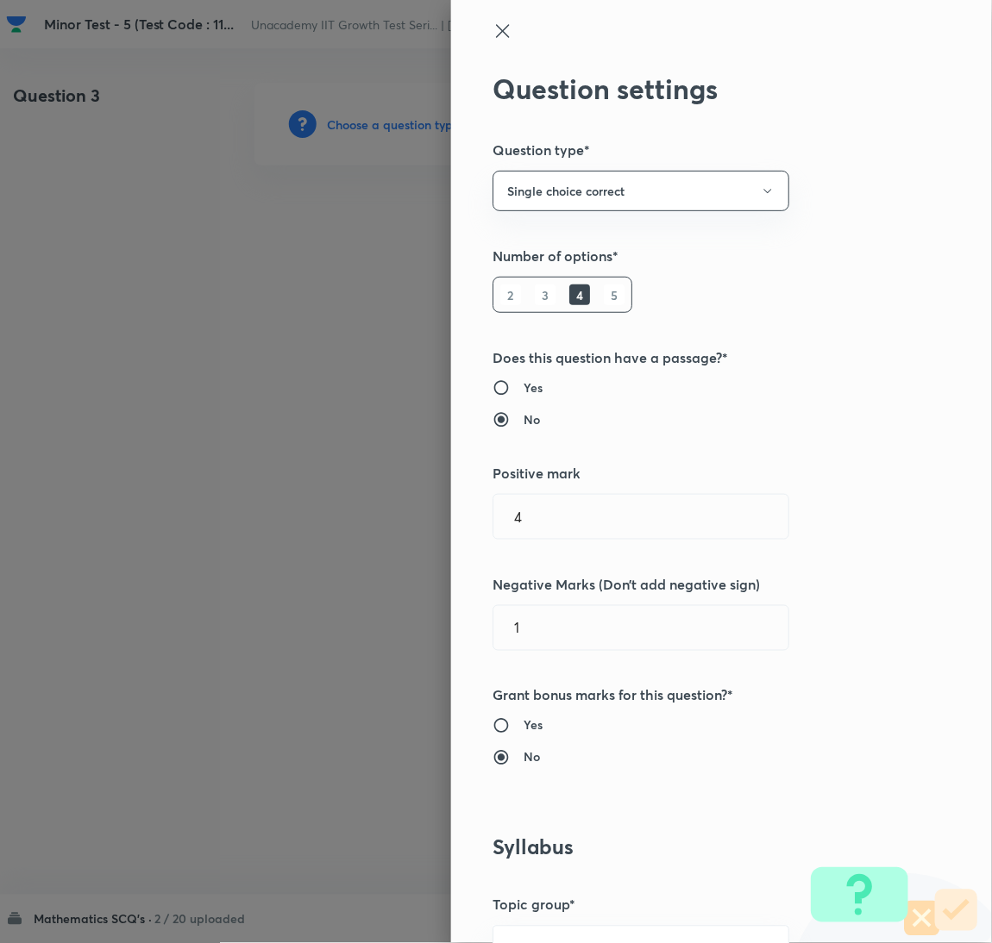
scroll to position [560, 0]
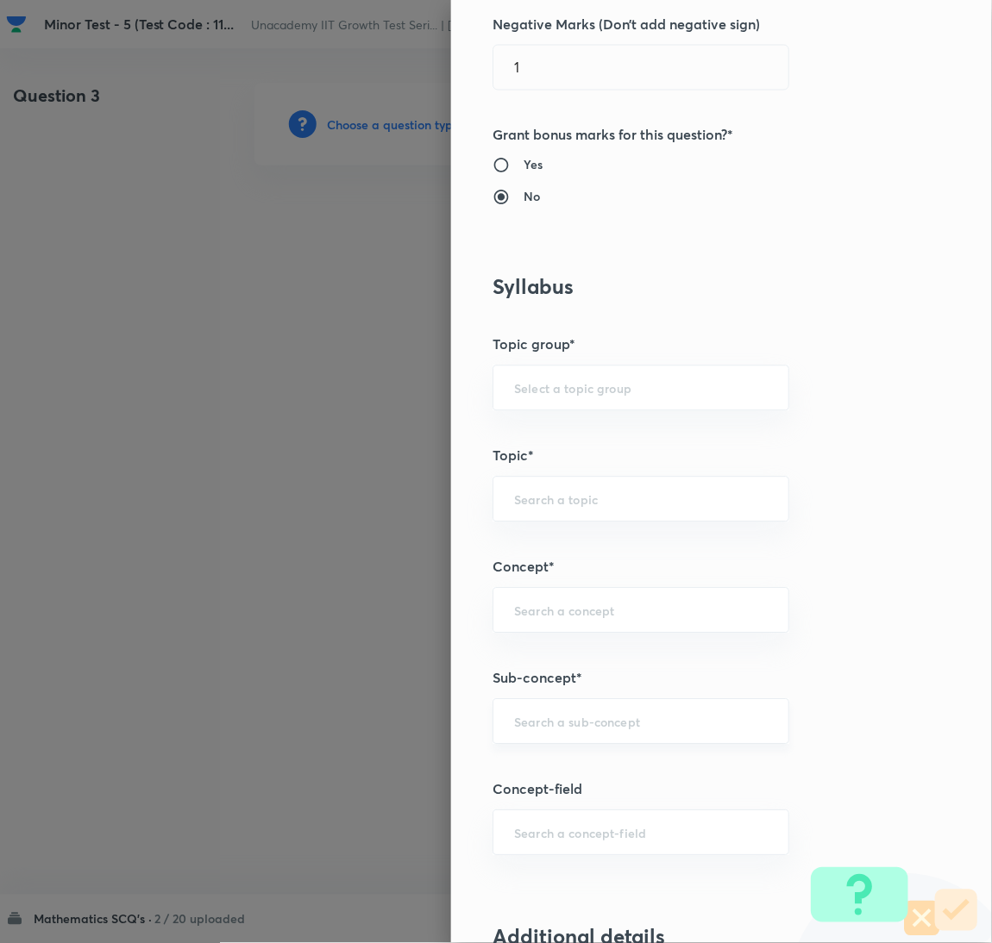
click at [603, 717] on input "text" at bounding box center [641, 722] width 254 height 16
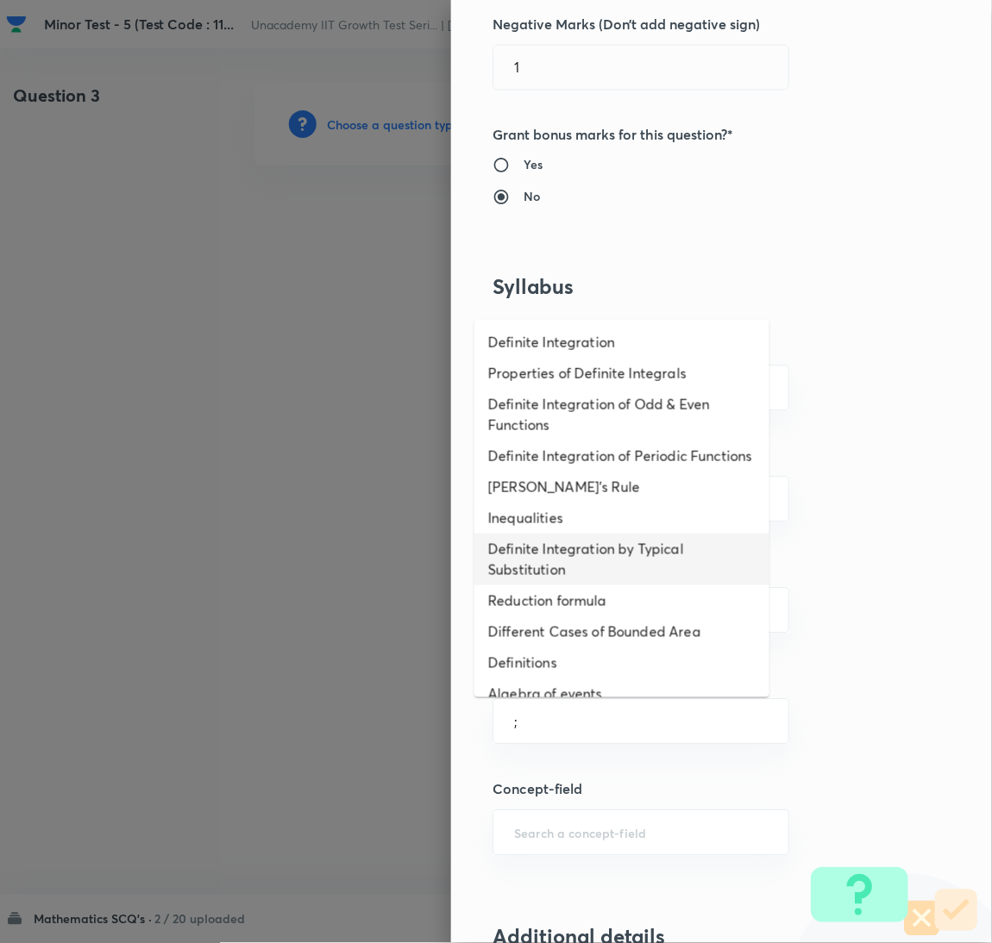
click at [496, 575] on li "Definite Integration by Typical Substitution" at bounding box center [621, 560] width 295 height 52
type input "Definite Integration by Typical Substitution"
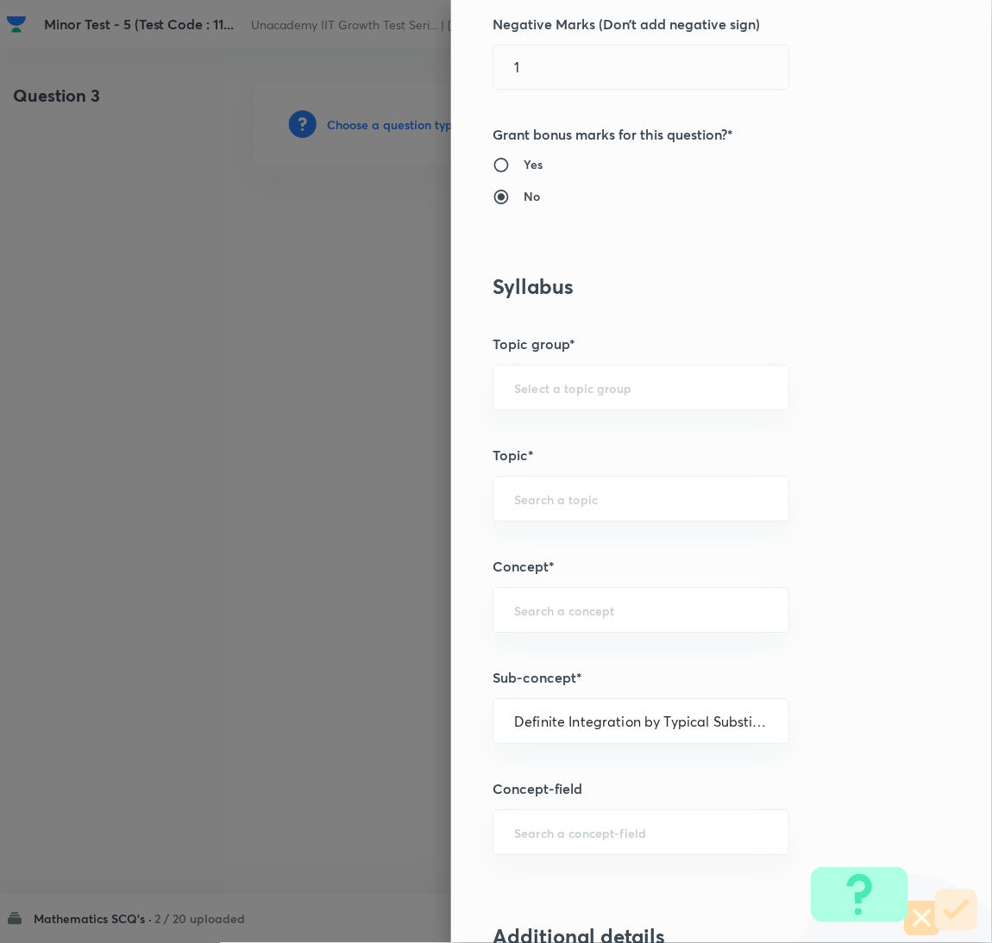
type input "Mathematics"
type input "Calculus"
type input "Definite Integration"
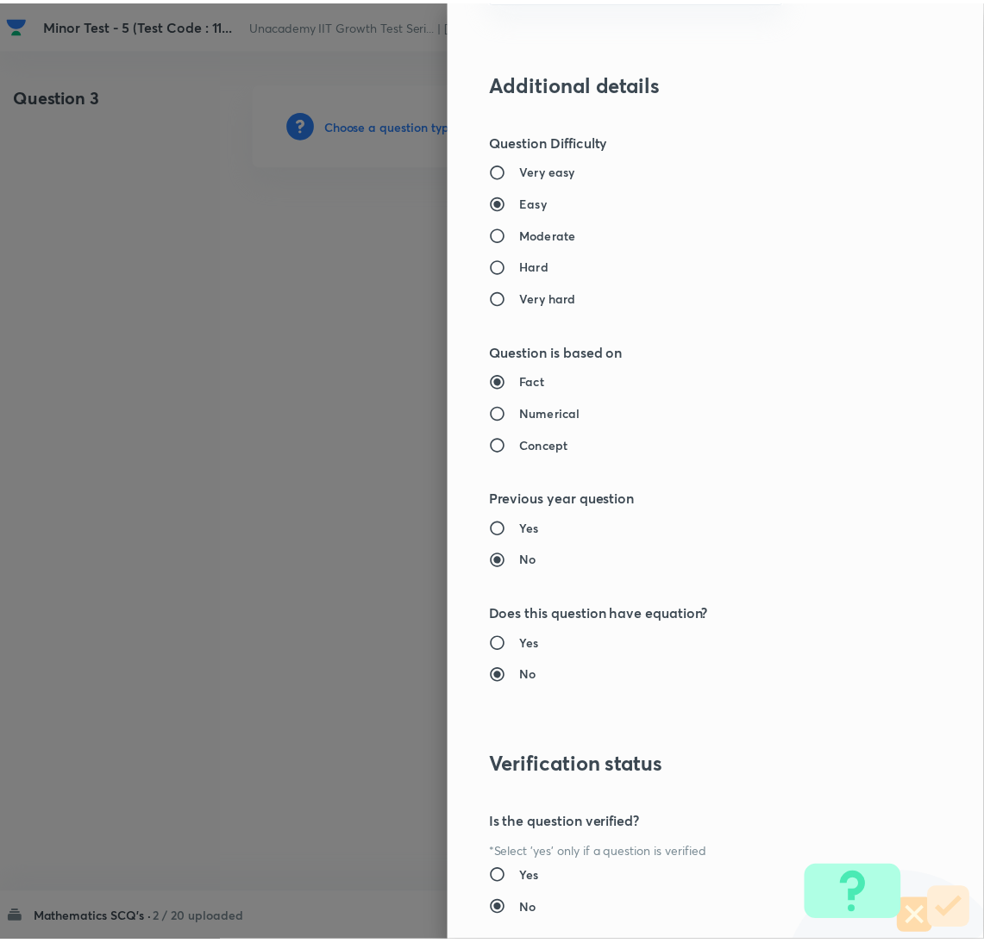
scroll to position [1524, 0]
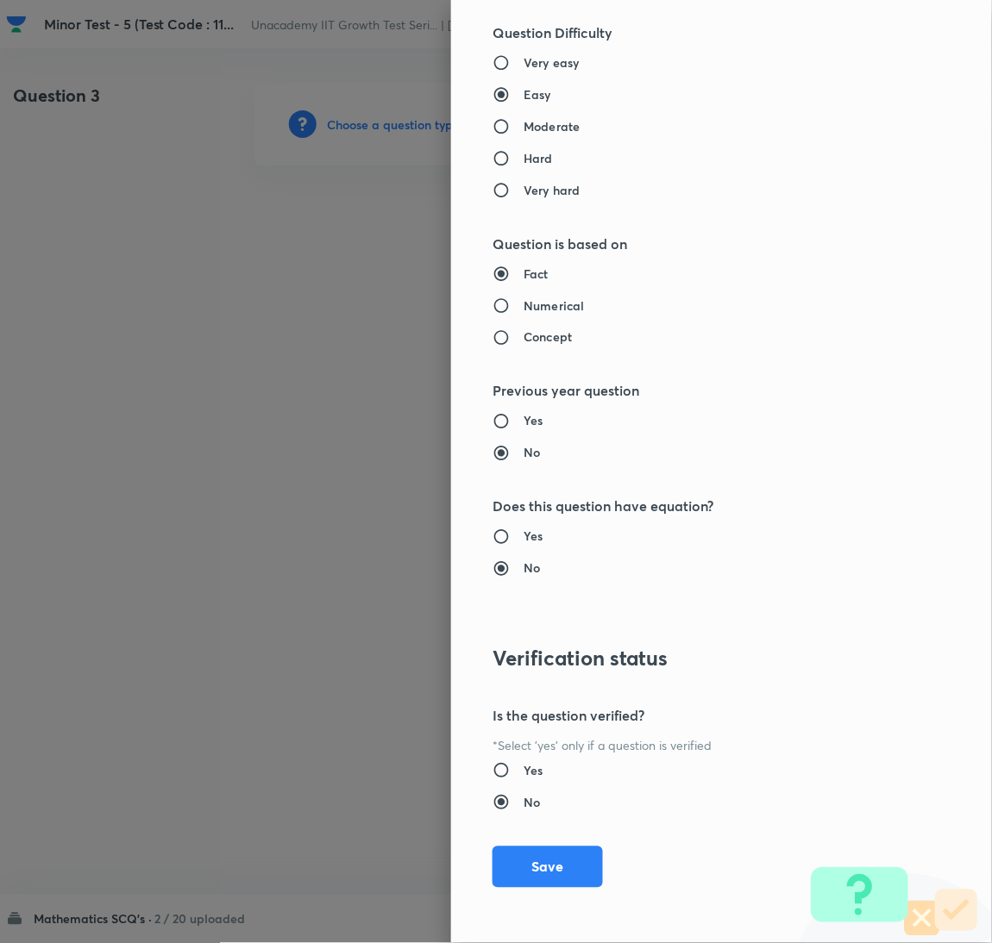
drag, startPoint x: 520, startPoint y: 860, endPoint x: 458, endPoint y: 900, distance: 74.1
click at [518, 864] on button "Save" at bounding box center [547, 867] width 110 height 41
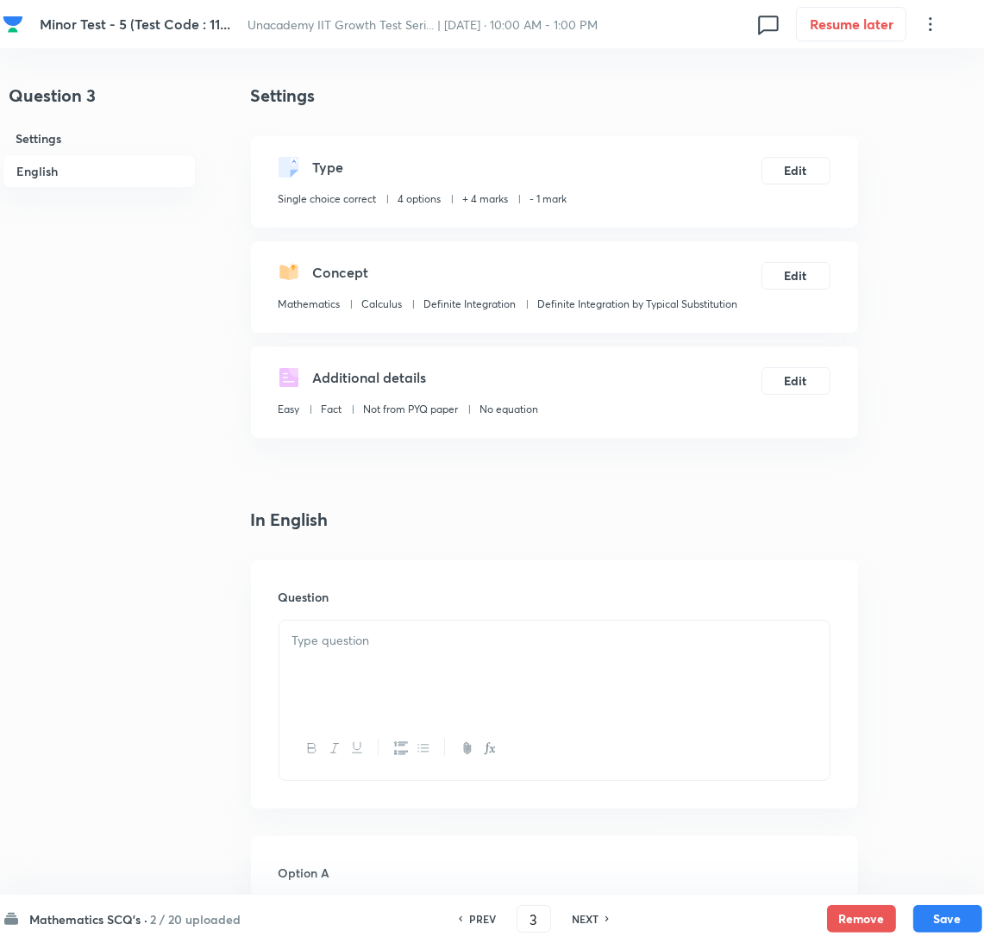
click at [601, 654] on div at bounding box center [554, 669] width 550 height 97
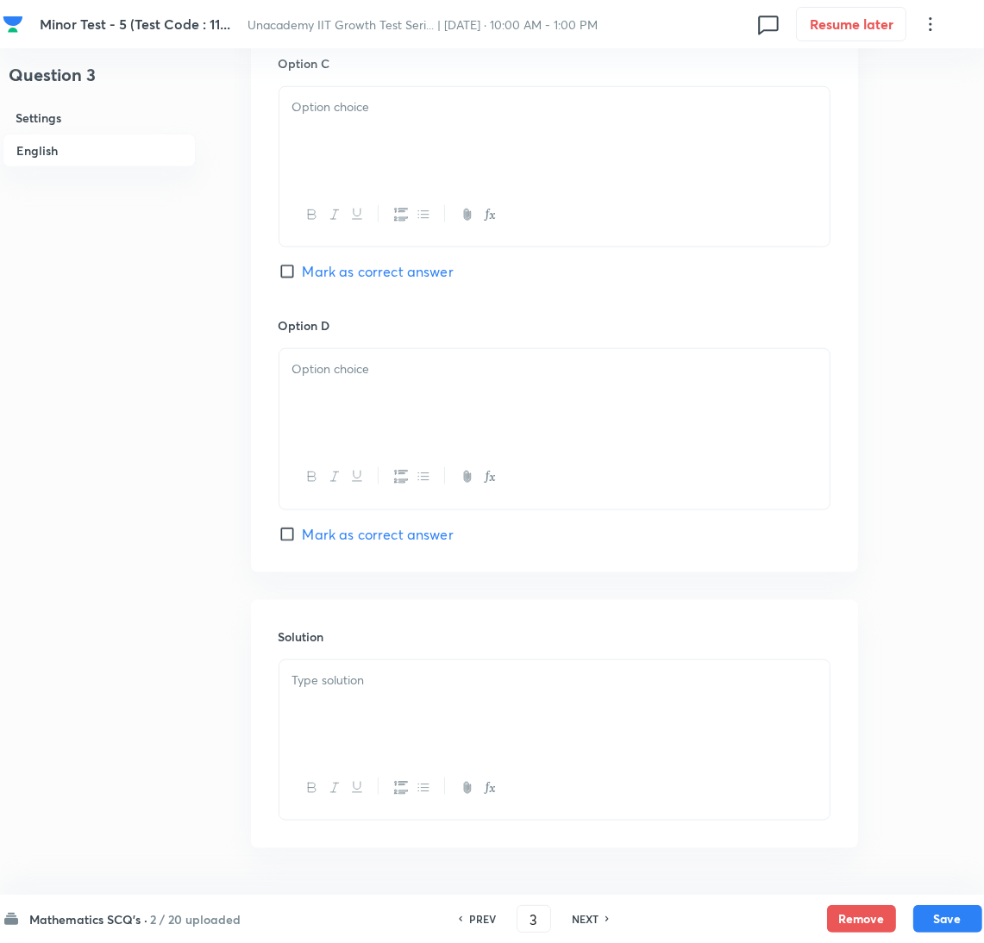
scroll to position [1420, 0]
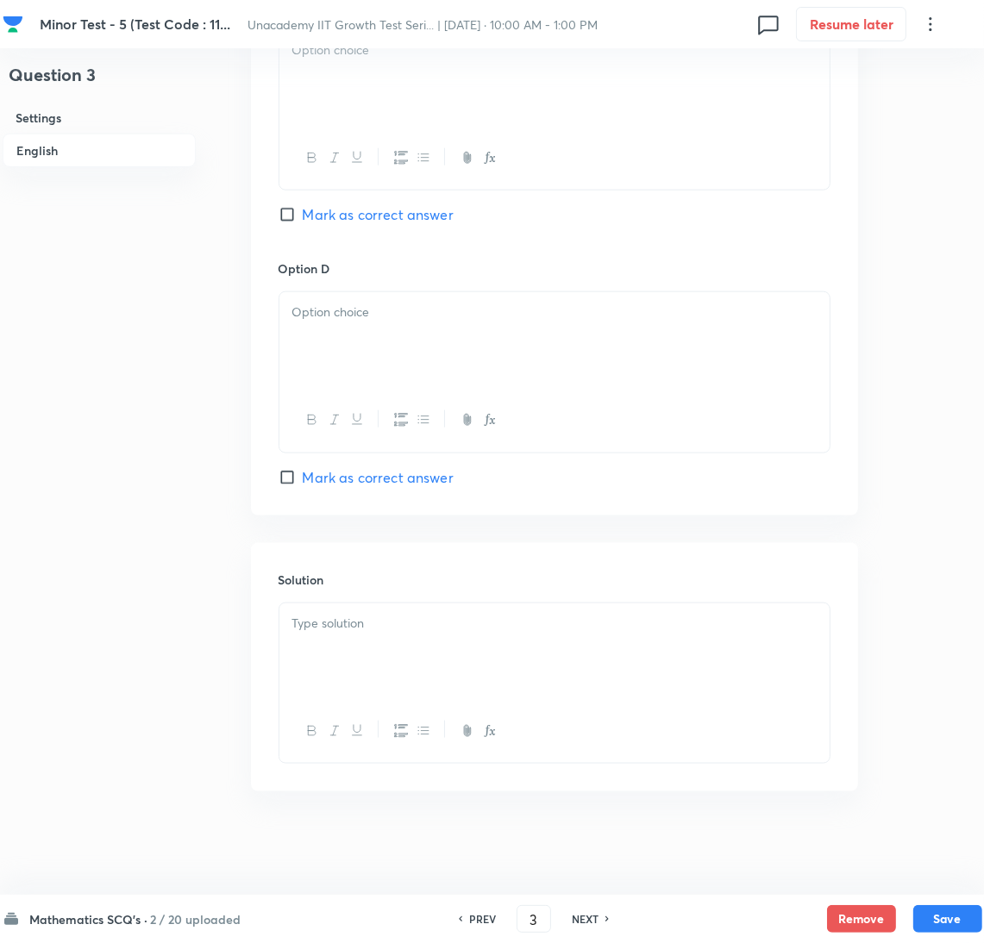
click at [322, 668] on div at bounding box center [554, 652] width 550 height 97
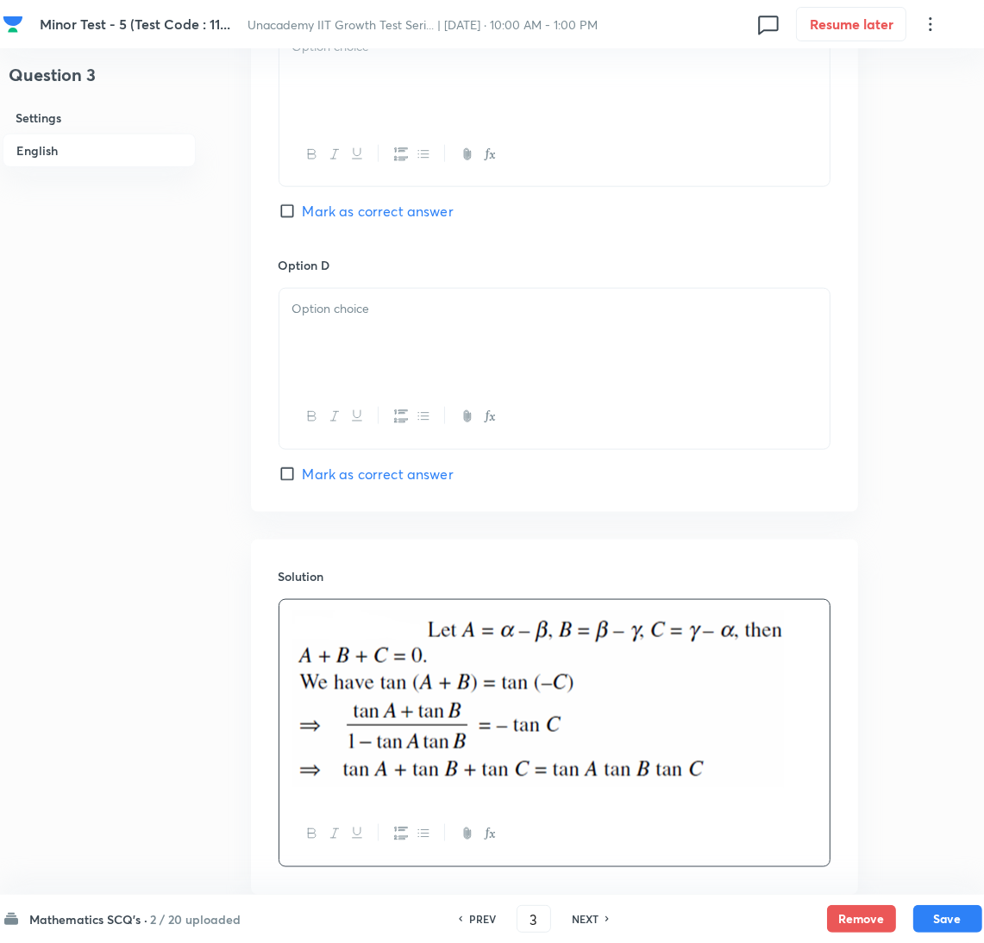
click at [353, 475] on span "Mark as correct answer" at bounding box center [378, 474] width 151 height 21
click at [303, 475] on input "Mark as correct answer" at bounding box center [291, 474] width 24 height 17
checkbox input "true"
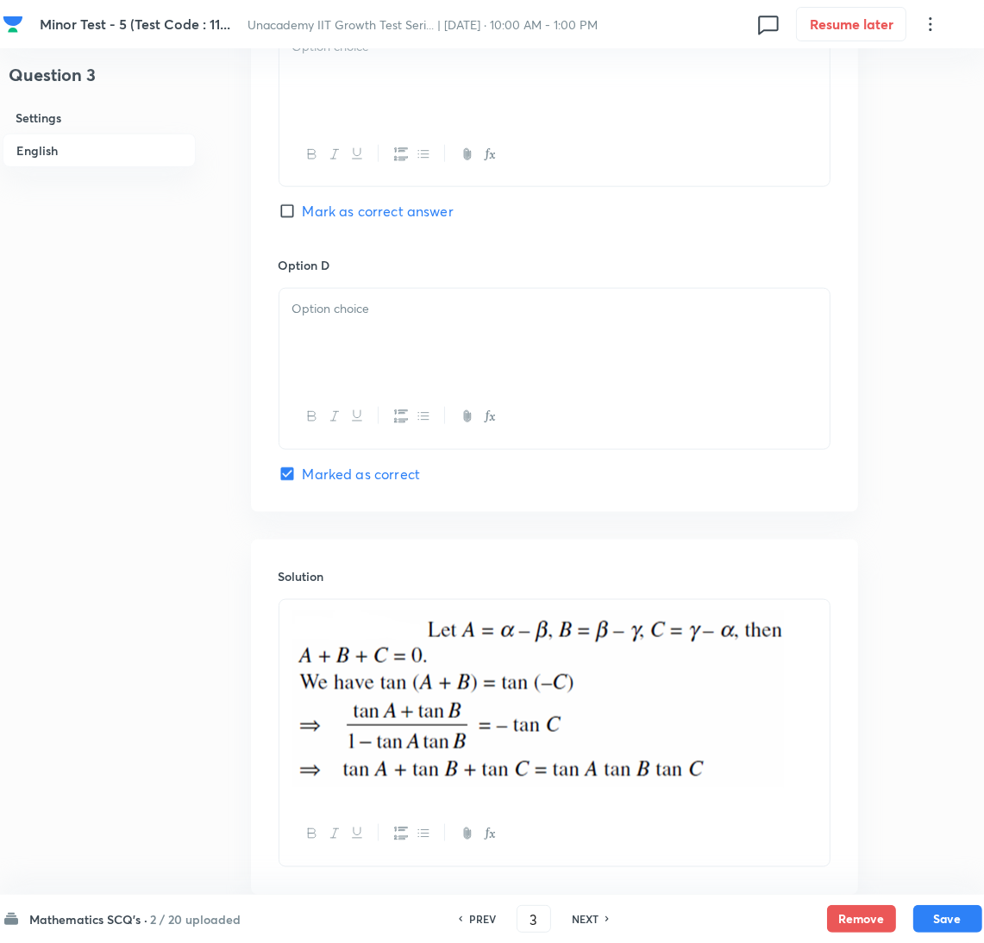
scroll to position [860, 0]
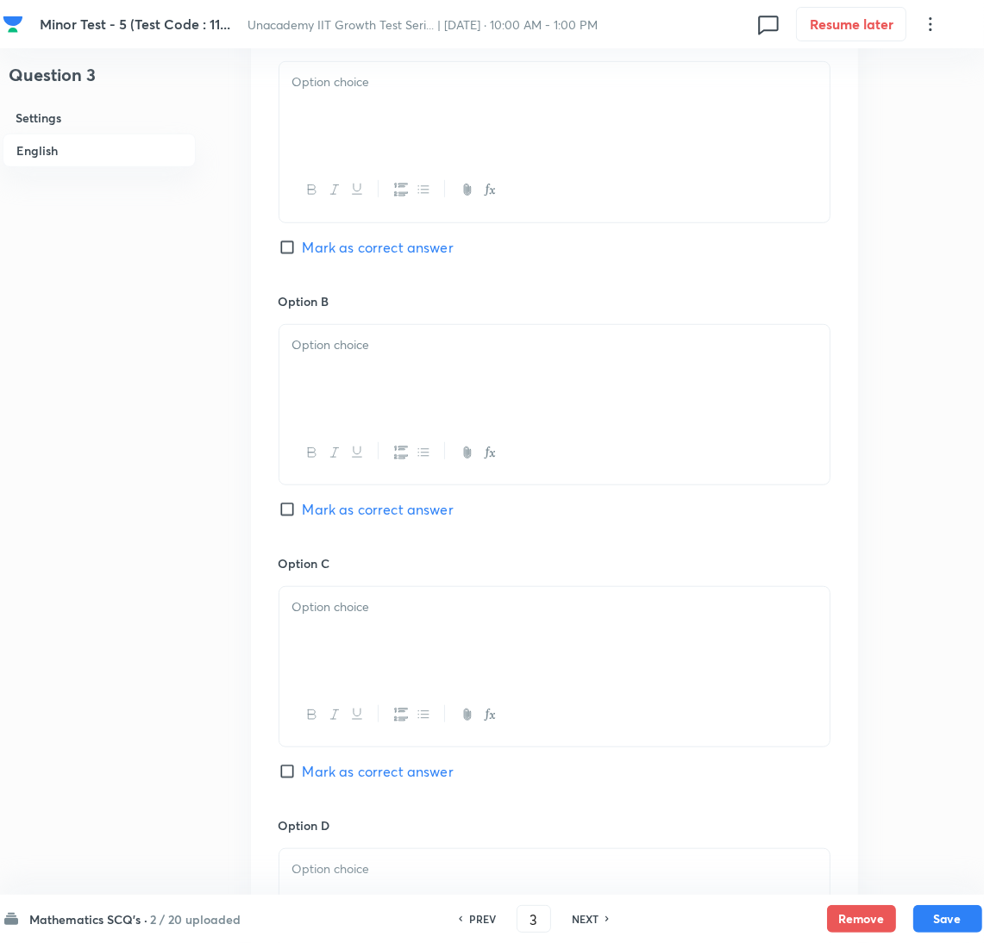
click at [347, 135] on div at bounding box center [554, 110] width 550 height 97
click at [405, 387] on div at bounding box center [554, 373] width 550 height 97
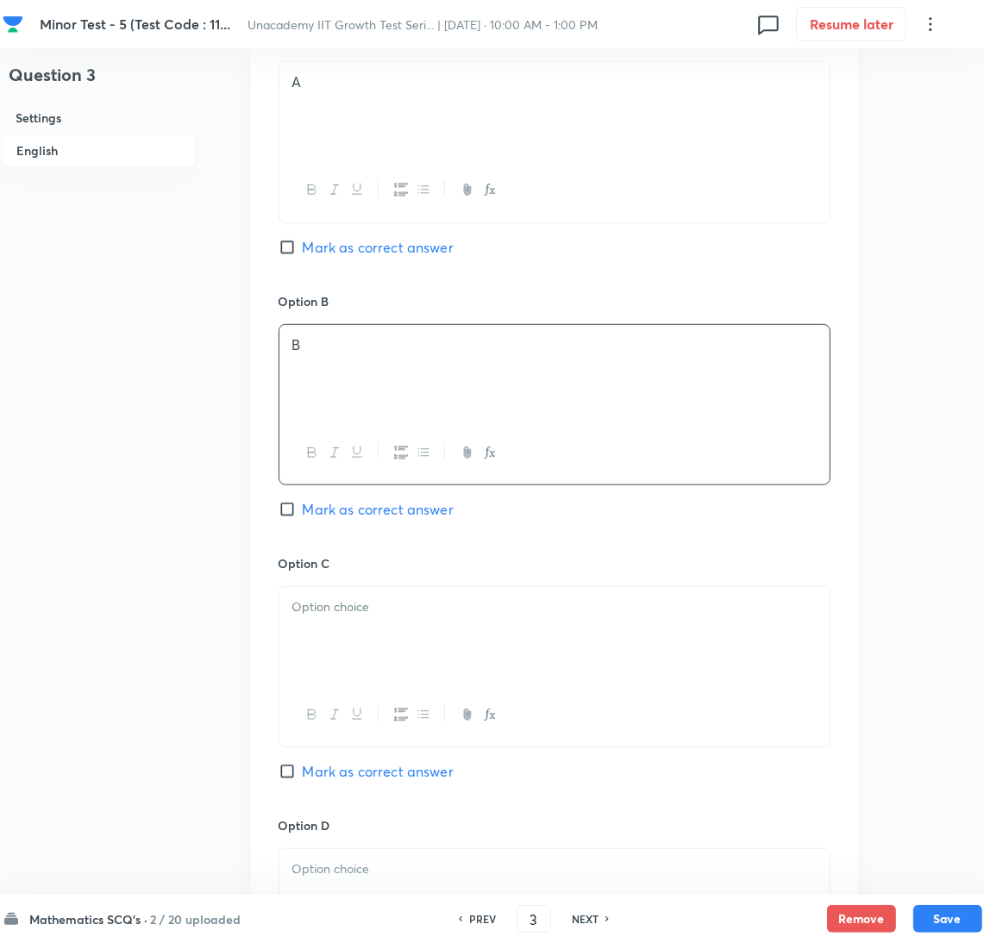
drag, startPoint x: 436, startPoint y: 577, endPoint x: 430, endPoint y: 618, distance: 41.8
click at [432, 582] on div "Option C Mark as correct answer" at bounding box center [555, 685] width 552 height 262
click at [430, 662] on div at bounding box center [554, 635] width 550 height 97
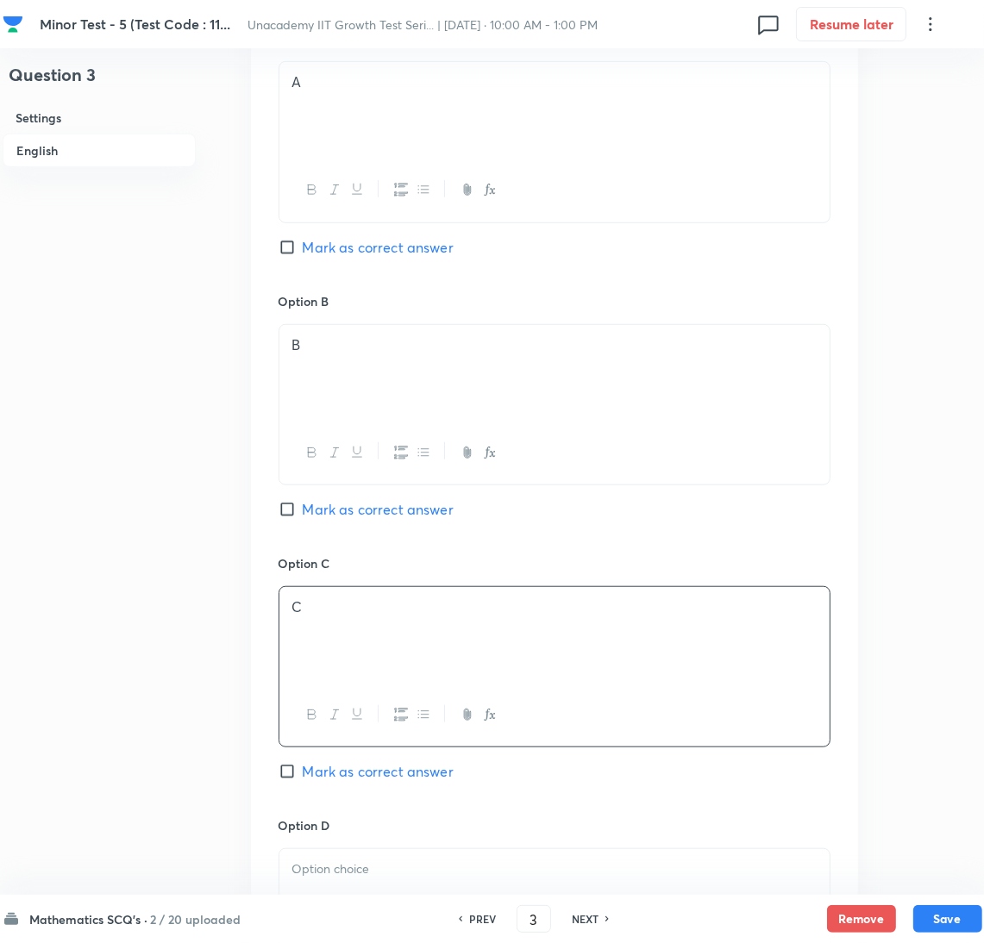
click at [395, 870] on p at bounding box center [554, 870] width 524 height 20
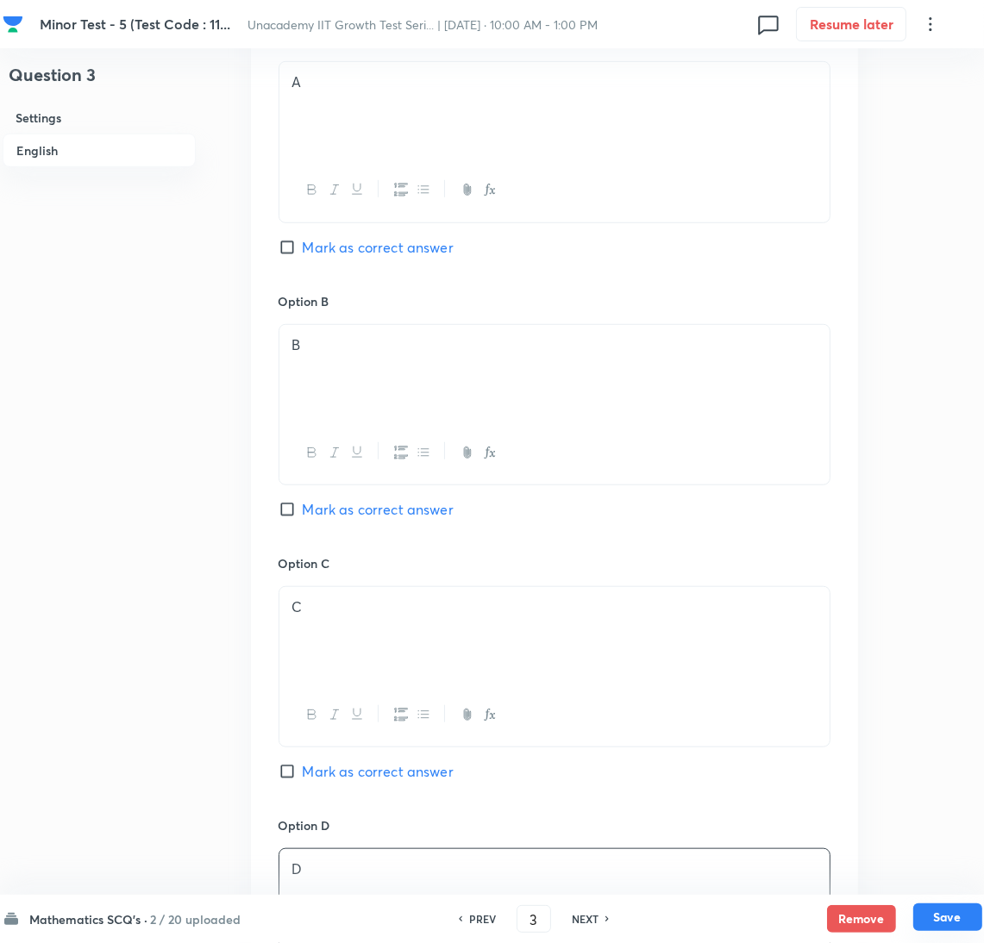
click at [958, 915] on button "Save" at bounding box center [947, 918] width 69 height 28
type input "4"
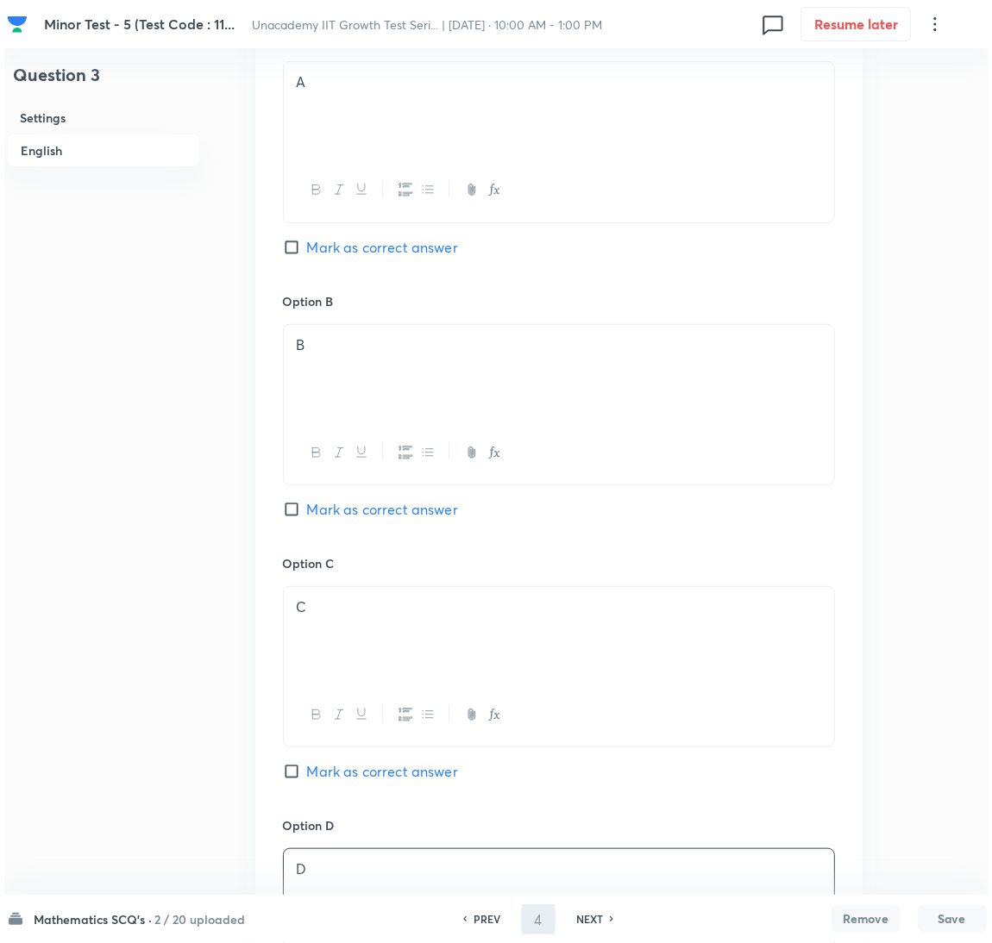
scroll to position [0, 0]
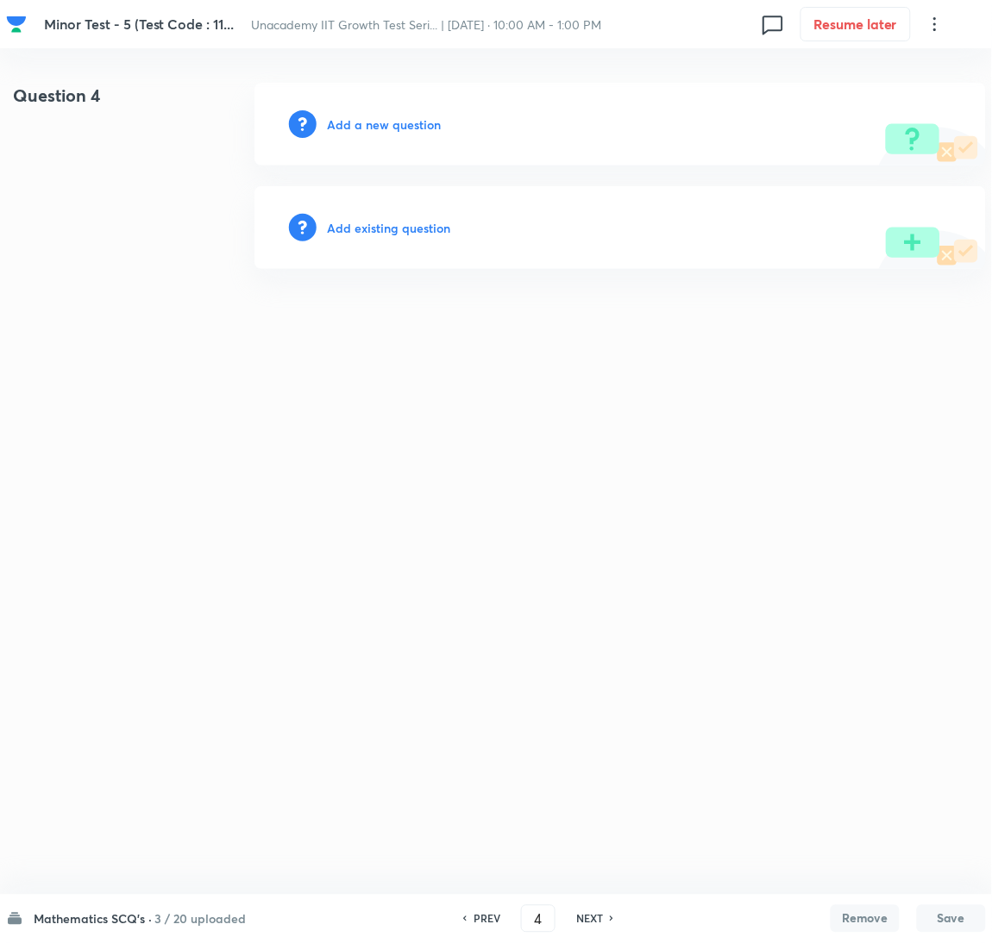
click at [355, 116] on h6 "Add a new question" at bounding box center [384, 125] width 114 height 18
click at [355, 116] on h6 "Choose a question type" at bounding box center [393, 125] width 133 height 18
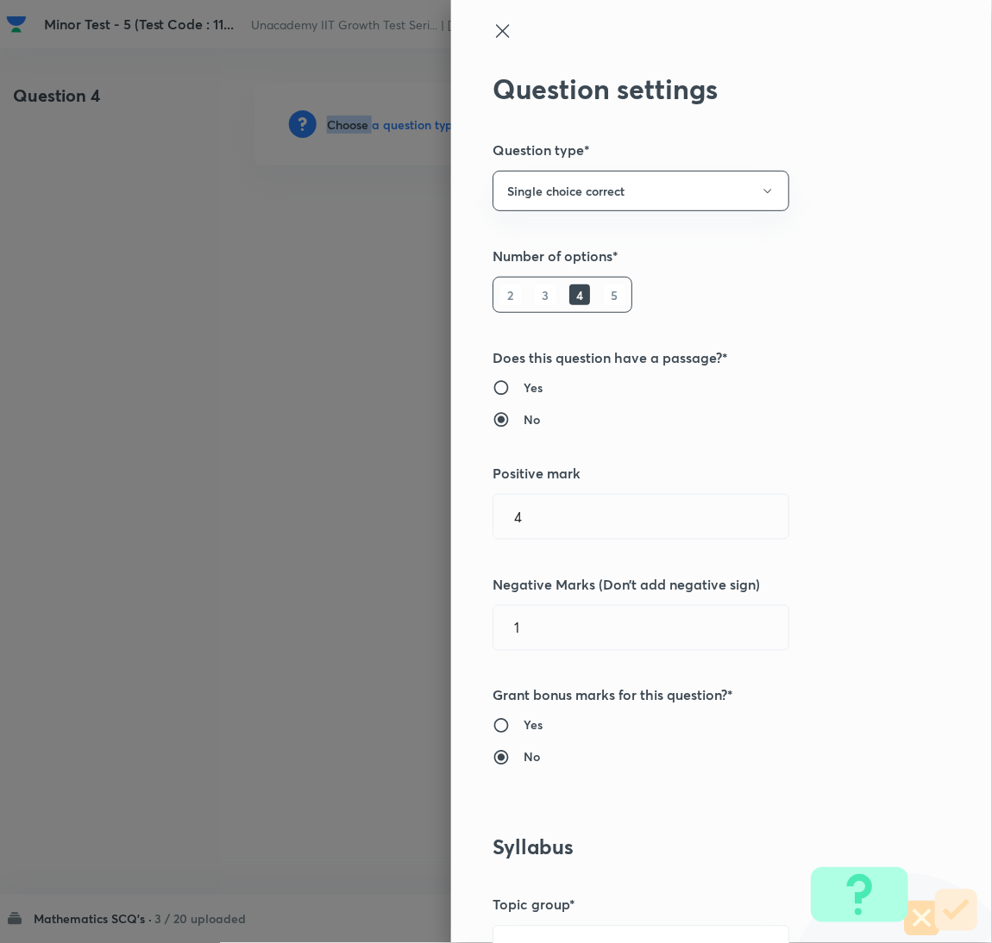
scroll to position [560, 0]
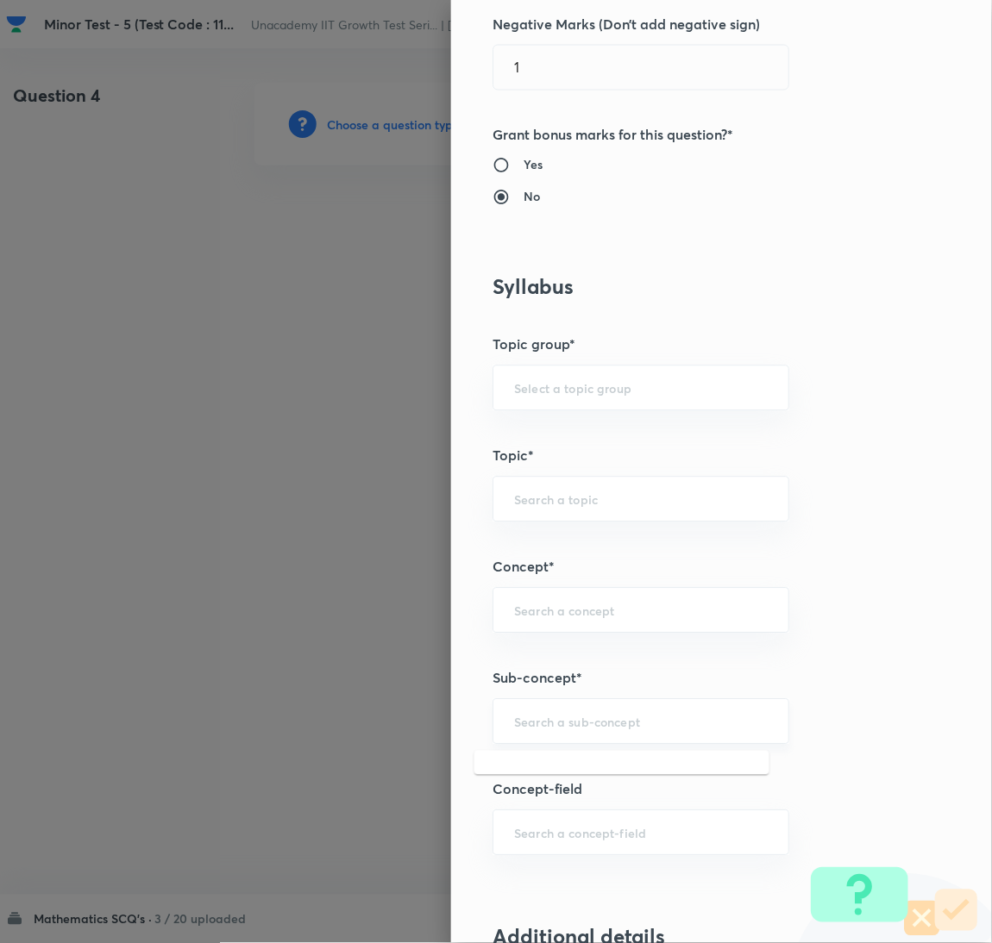
click at [580, 726] on input "text" at bounding box center [641, 722] width 254 height 16
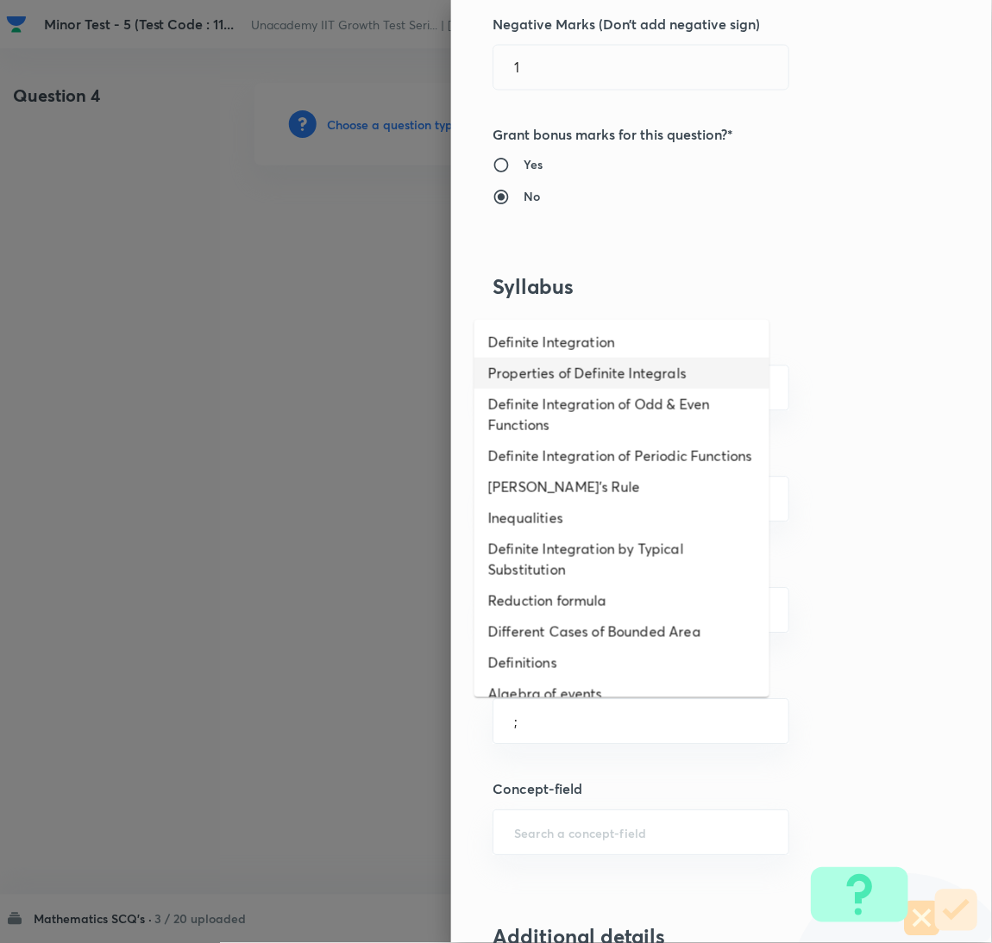
click at [556, 378] on li "Properties of Definite Integrals" at bounding box center [621, 373] width 295 height 31
type input "Properties of Definite Integrals"
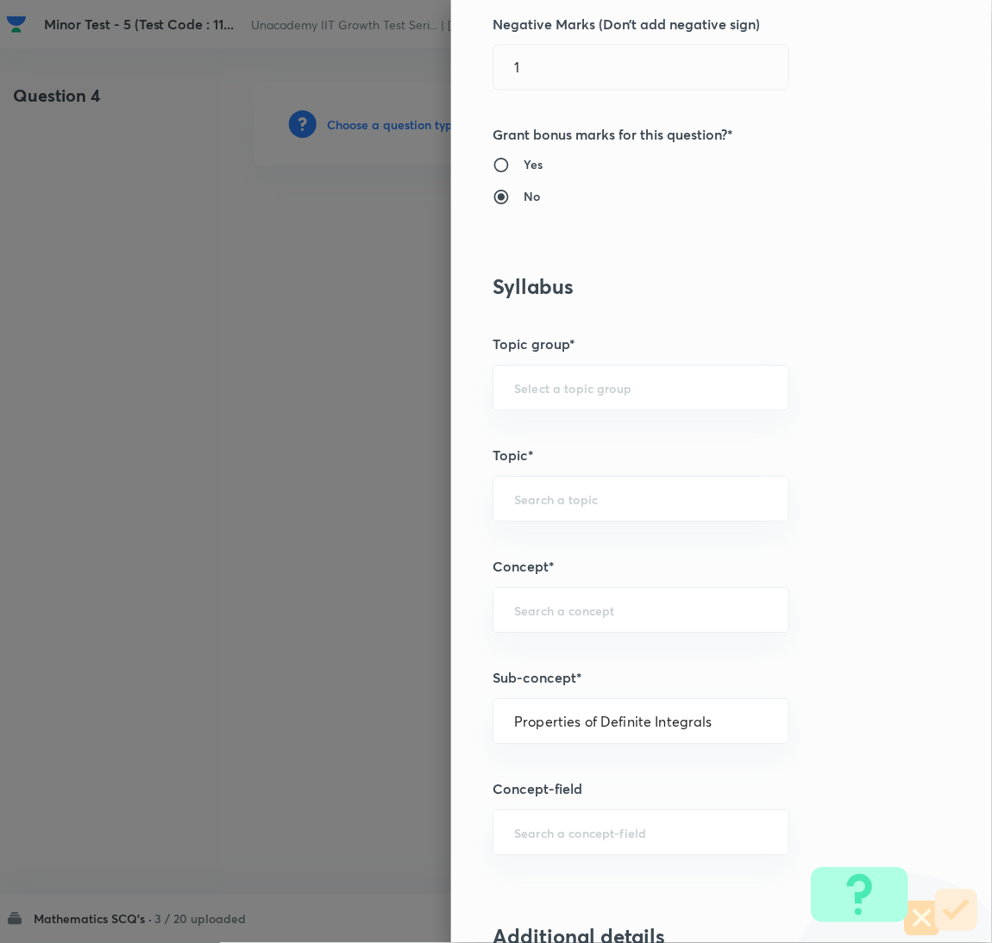
type input "Mathematics"
type input "Calculus"
type input "Definite Integration"
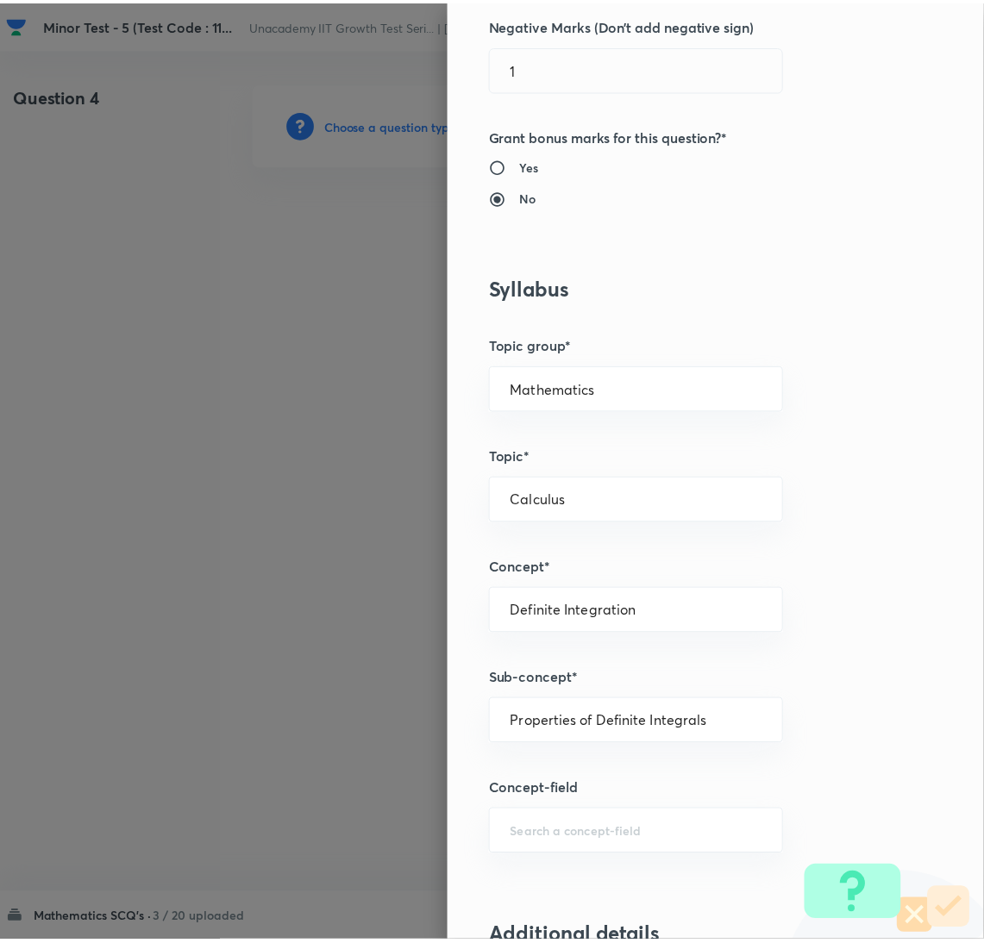
scroll to position [1524, 0]
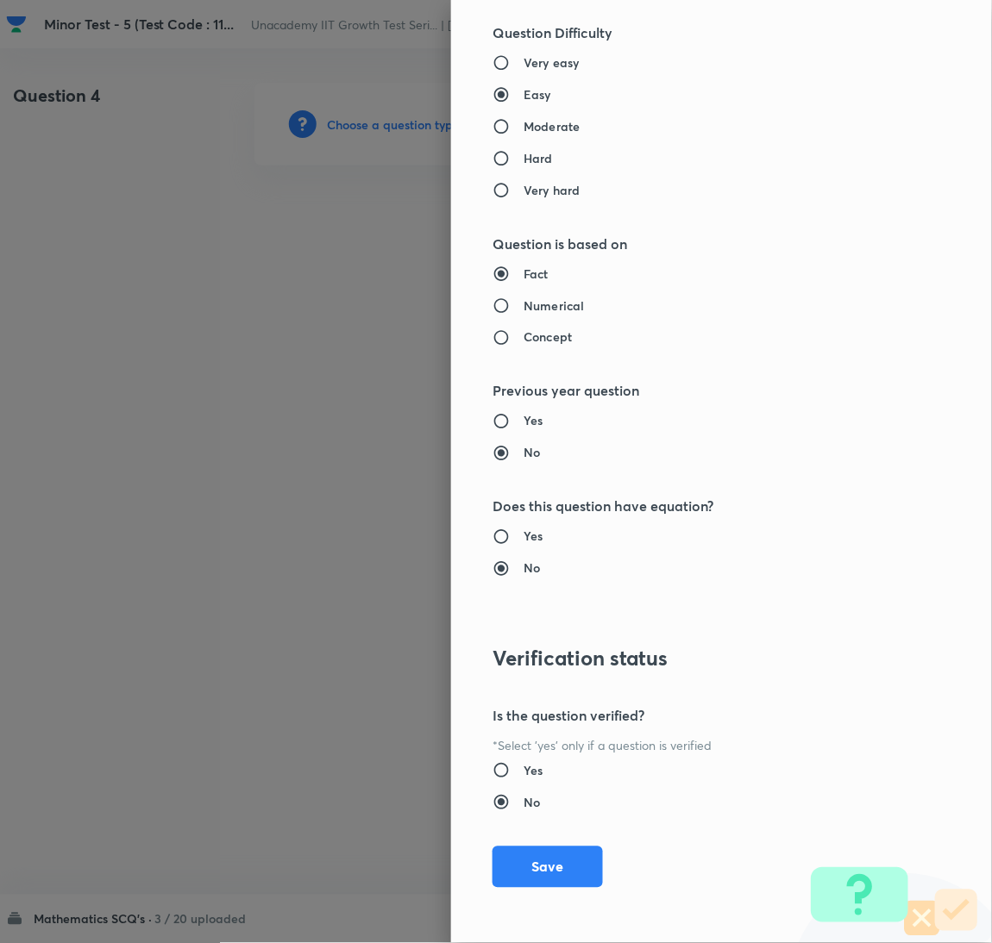
click at [539, 894] on div "Question settings Question type* Single choice correct Number of options* 2 3 4…" at bounding box center [721, 471] width 541 height 943
click at [527, 874] on button "Save" at bounding box center [547, 865] width 110 height 41
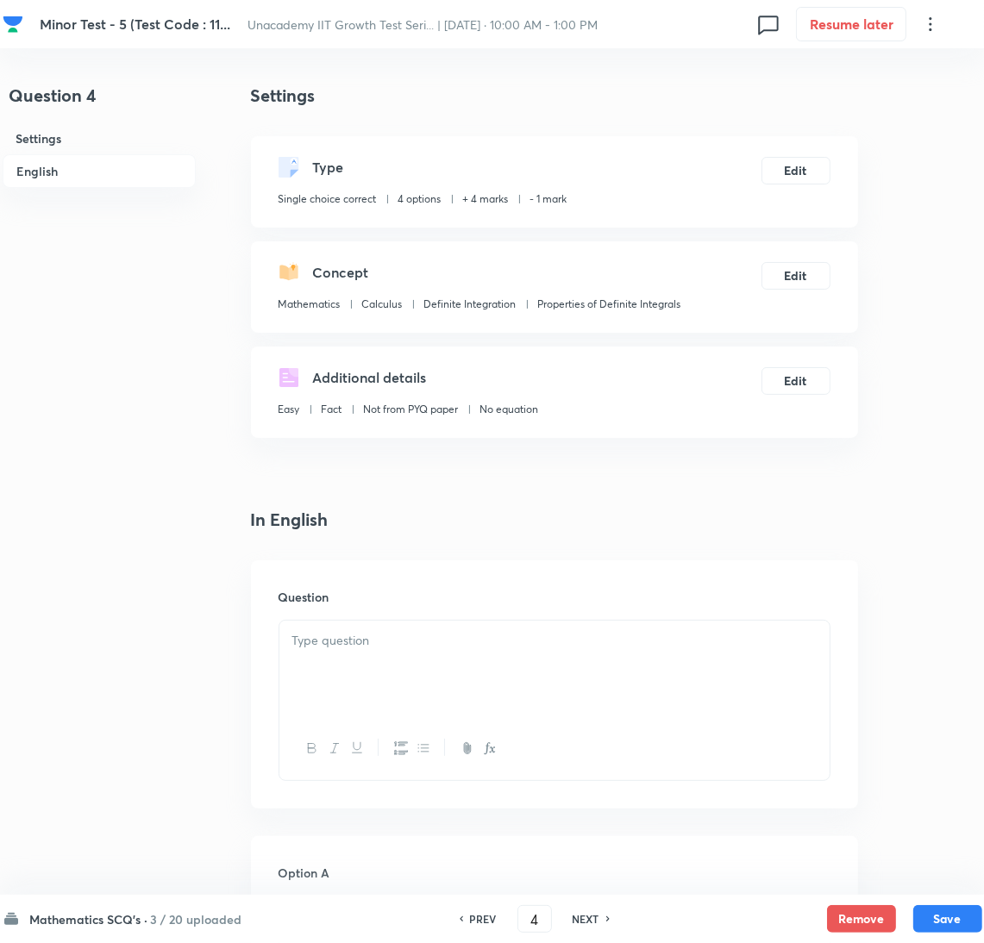
click at [635, 663] on div at bounding box center [554, 669] width 550 height 97
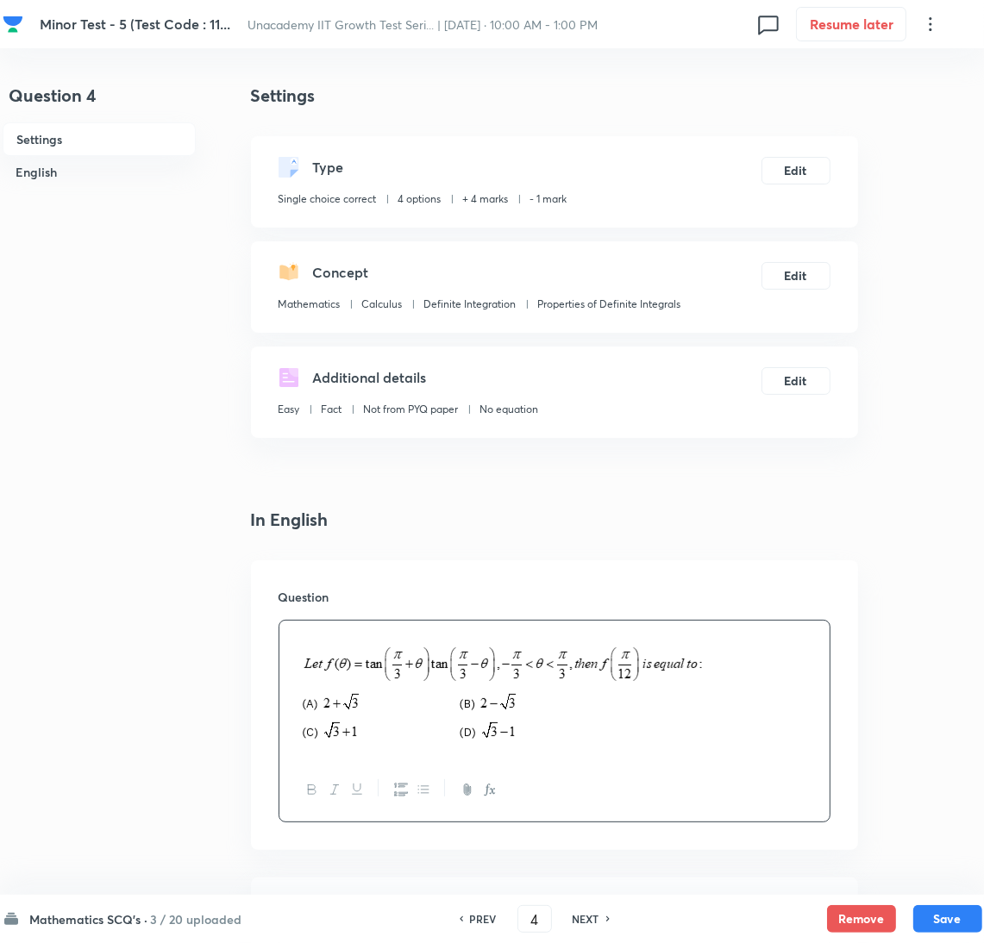
scroll to position [1437, 0]
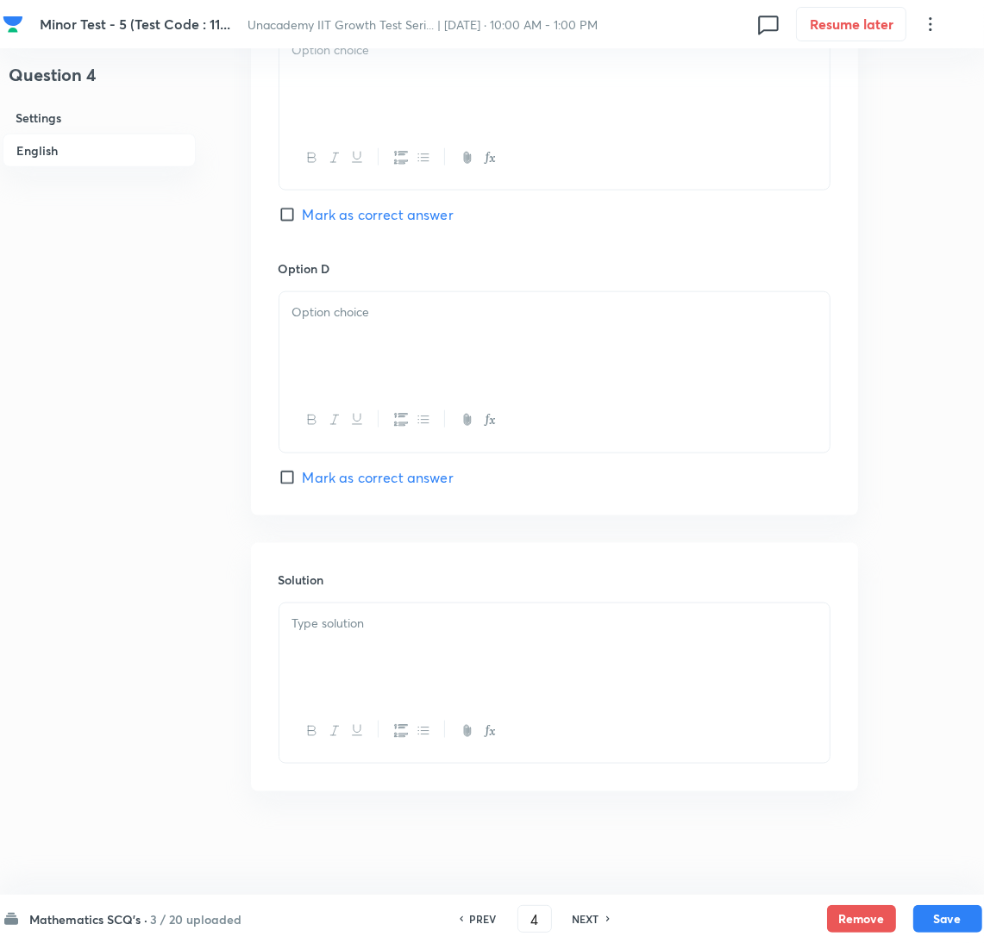
click at [420, 660] on div at bounding box center [554, 652] width 550 height 97
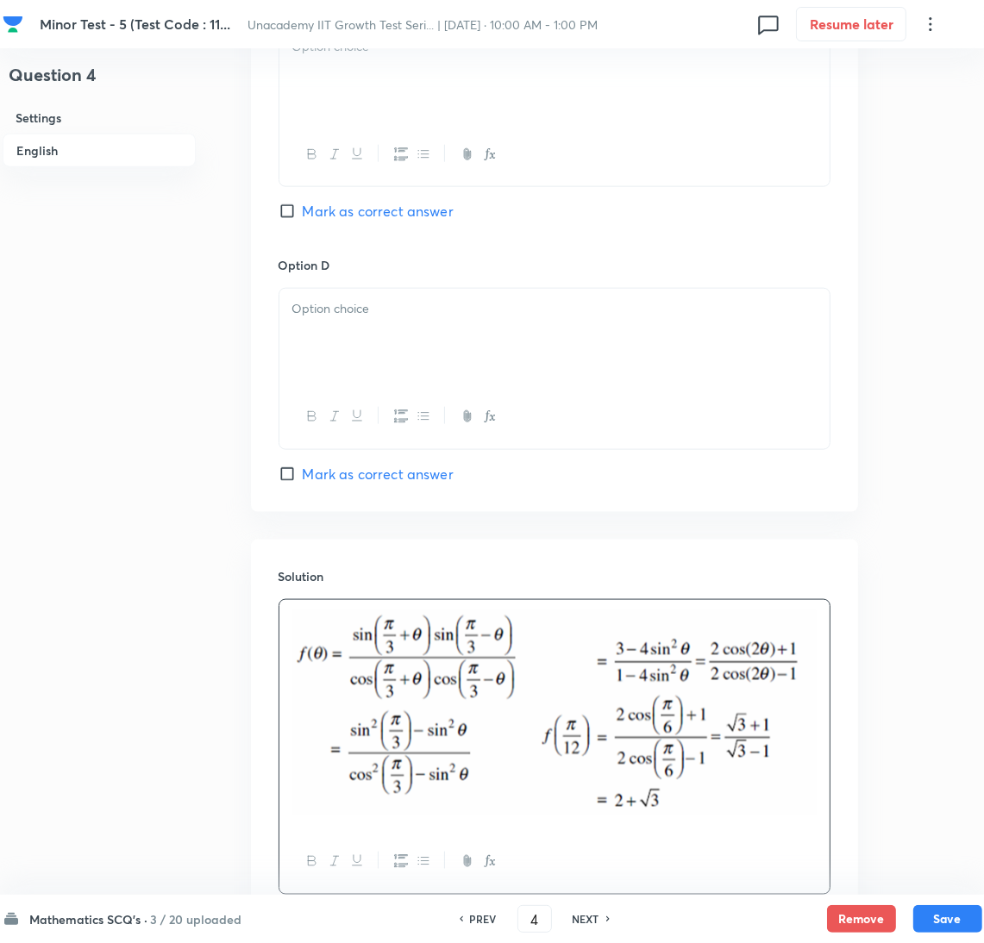
scroll to position [876, 0]
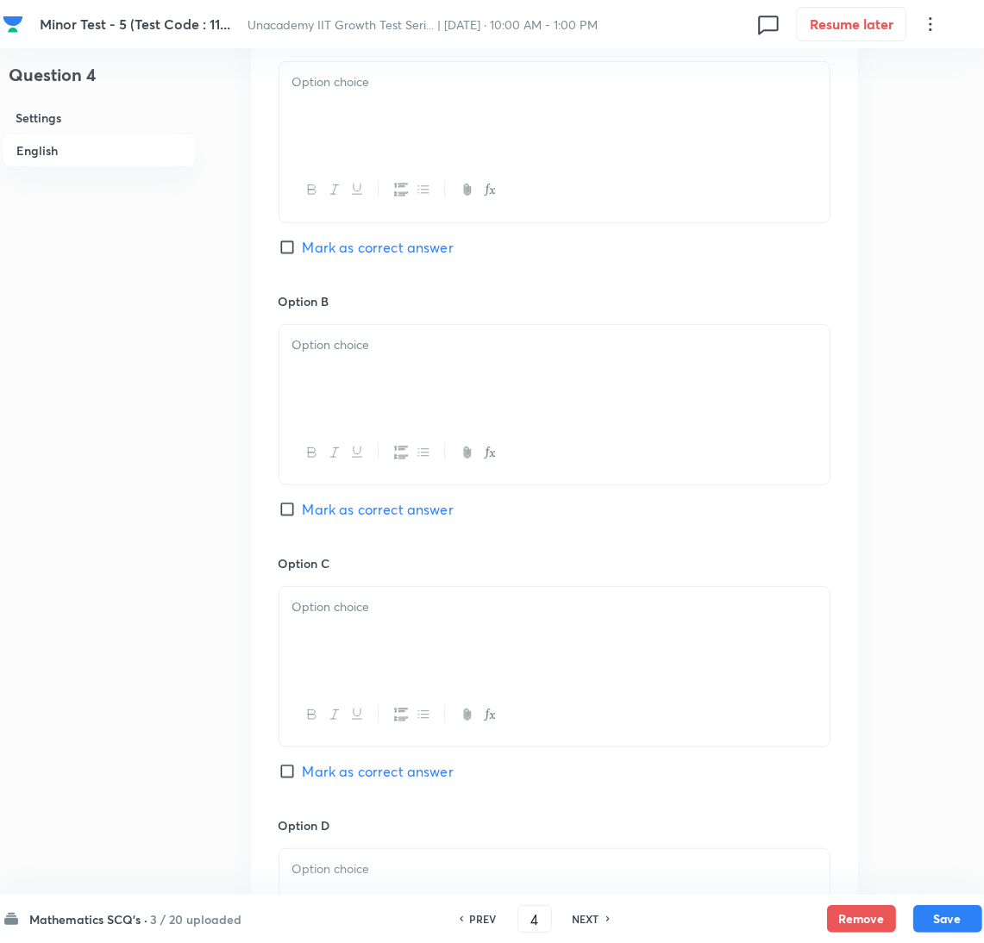
click at [339, 150] on div at bounding box center [554, 110] width 550 height 97
click at [349, 254] on span "Mark as correct answer" at bounding box center [378, 247] width 151 height 21
click at [303, 254] on input "Mark as correct answer" at bounding box center [291, 247] width 24 height 17
checkbox input "true"
click at [371, 341] on p at bounding box center [554, 345] width 524 height 20
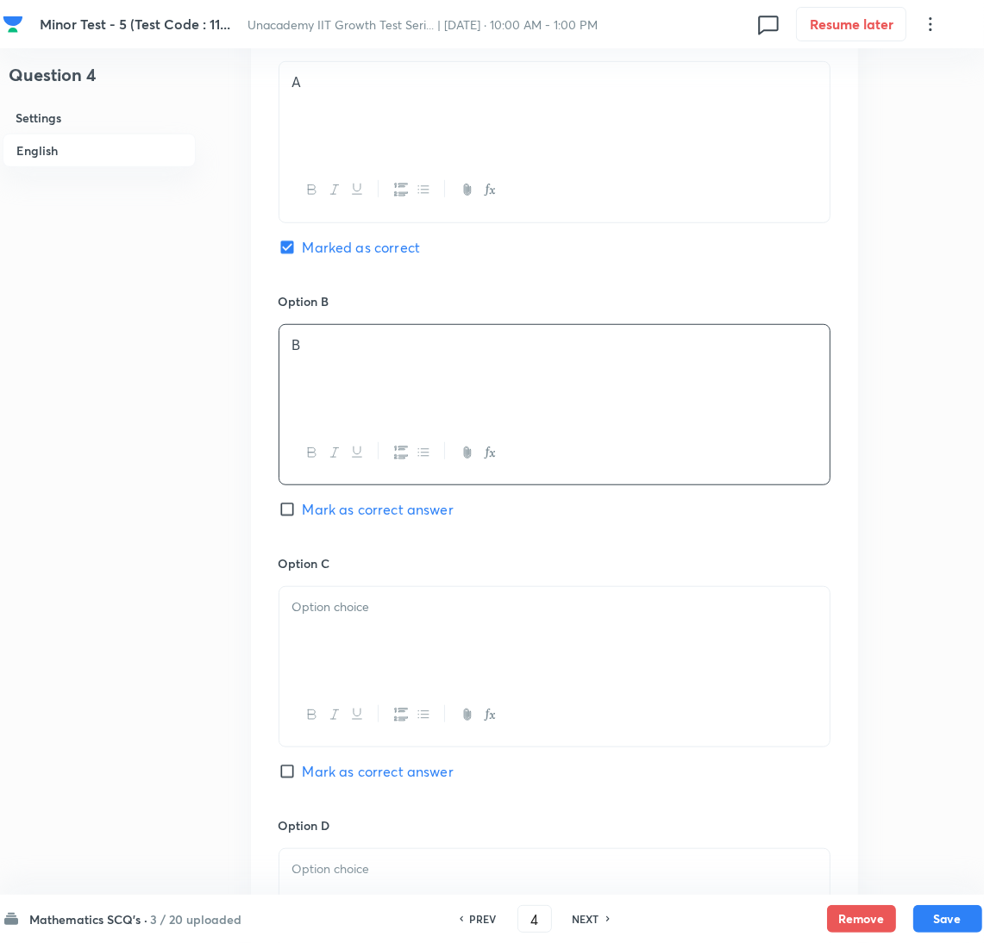
click at [410, 683] on div at bounding box center [554, 635] width 550 height 97
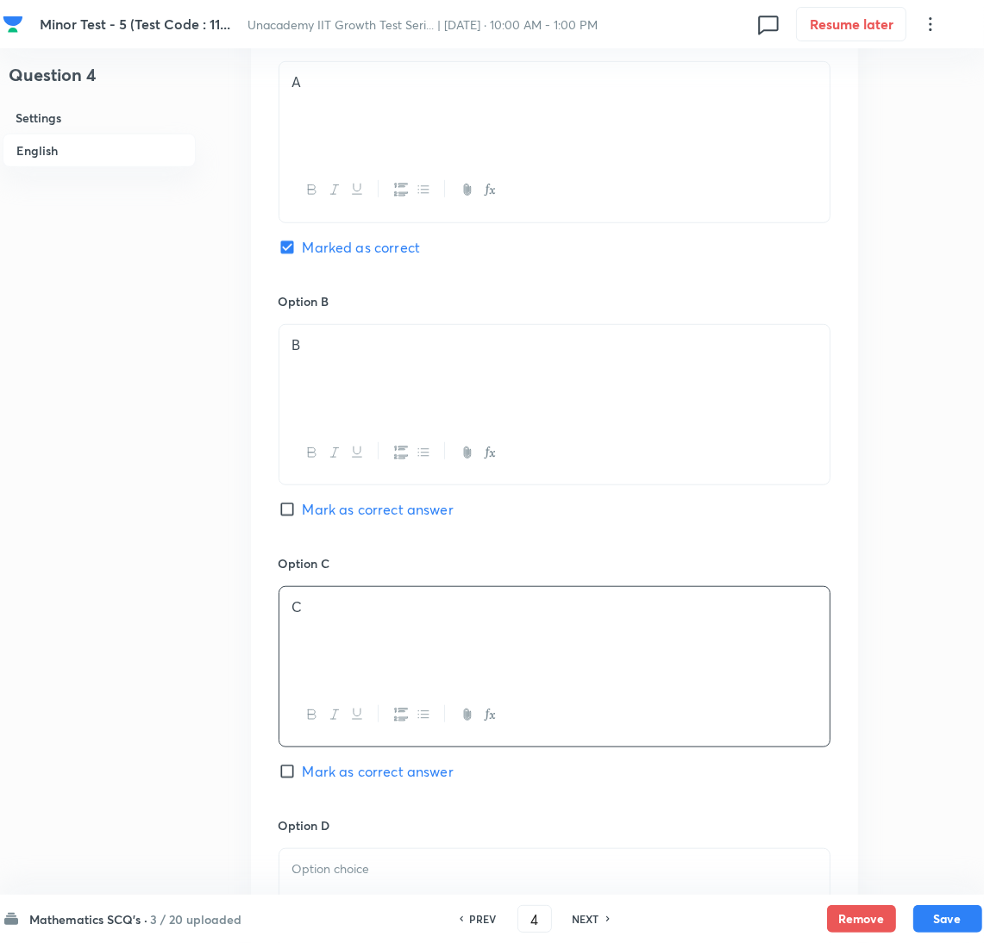
click at [397, 873] on p at bounding box center [554, 870] width 524 height 20
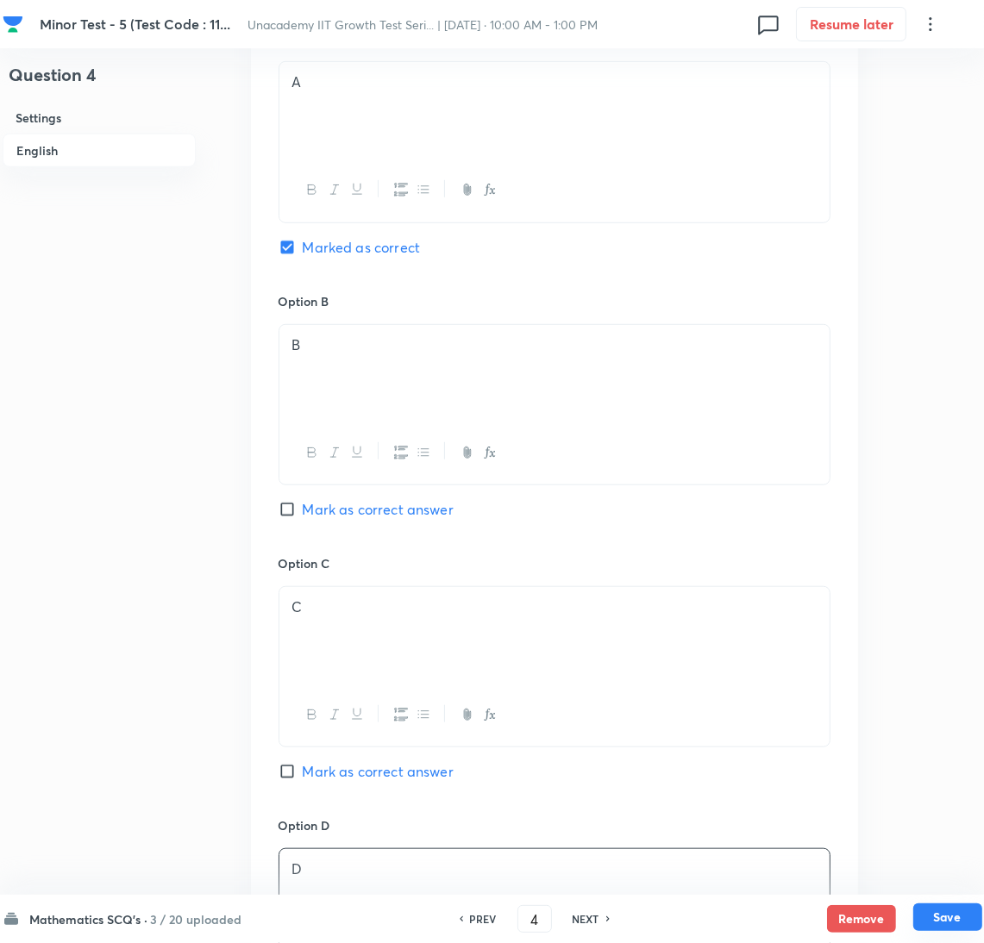
click at [960, 905] on button "Save" at bounding box center [947, 918] width 69 height 28
type input "5"
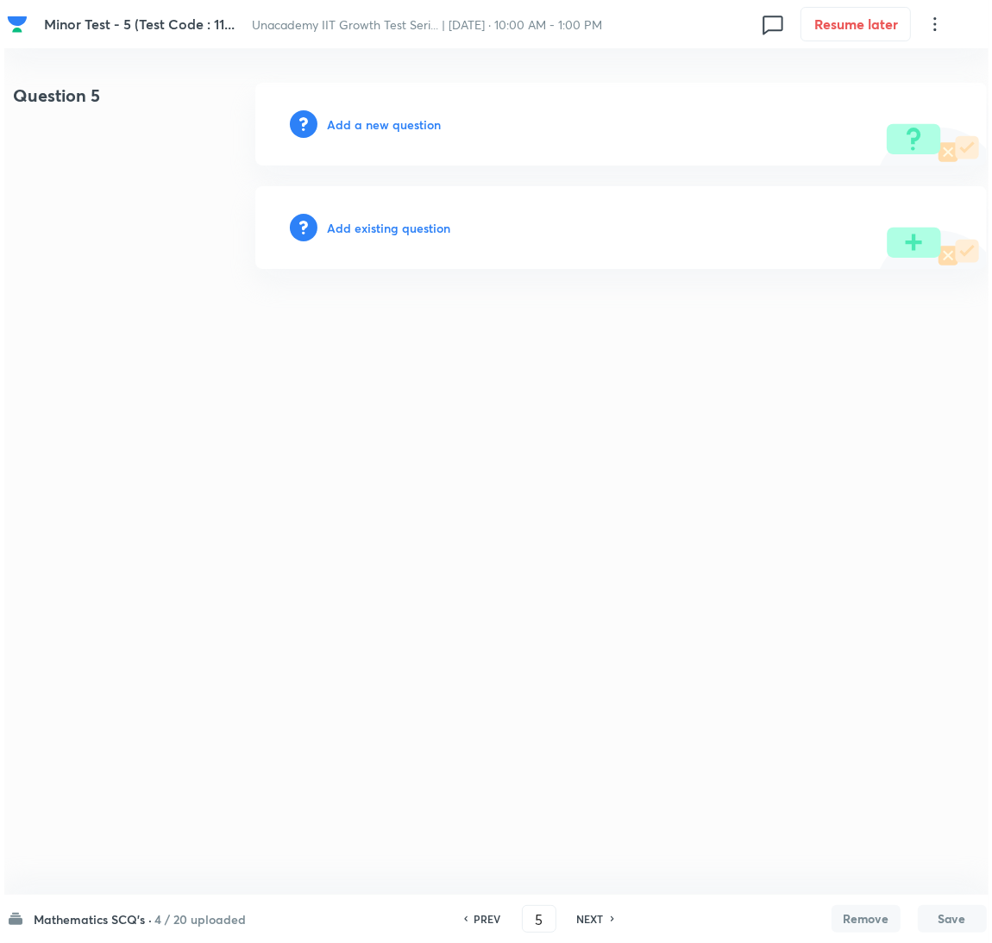
scroll to position [0, 0]
click at [392, 139] on div "Add a new question" at bounding box center [619, 124] width 731 height 83
click at [391, 126] on h6 "Add a new question" at bounding box center [384, 125] width 114 height 18
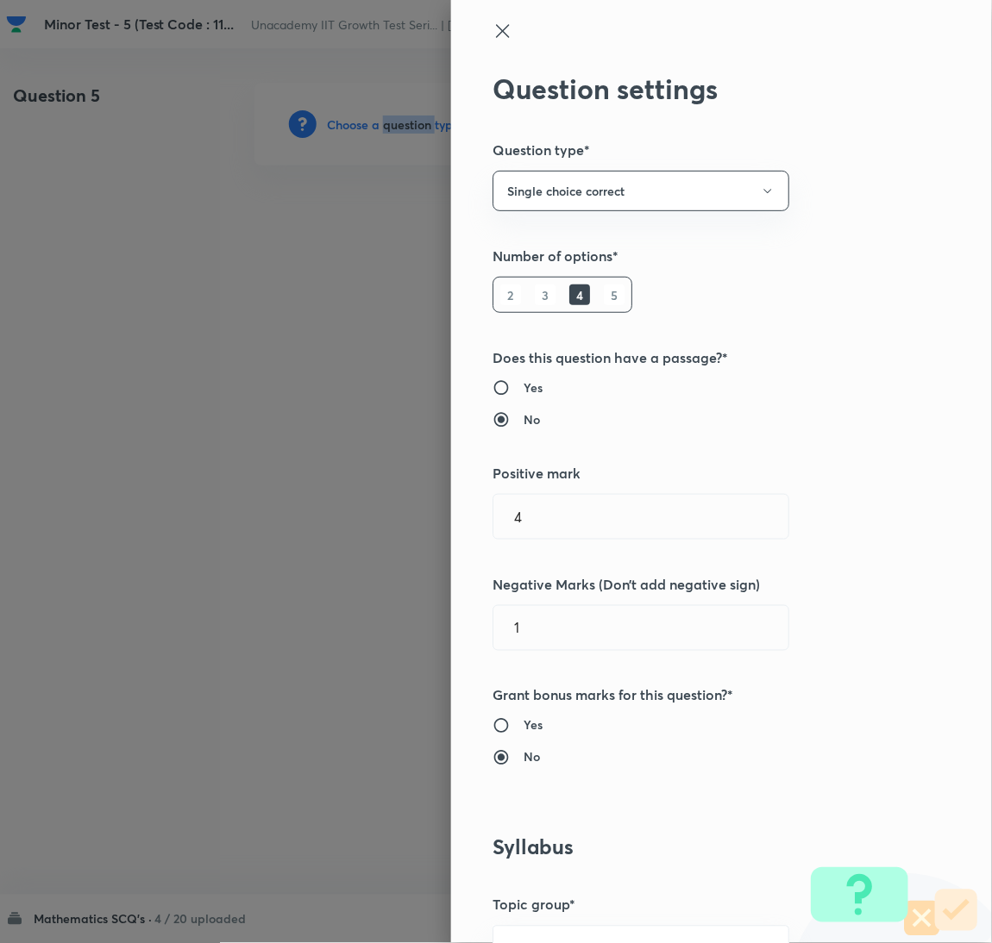
scroll to position [560, 0]
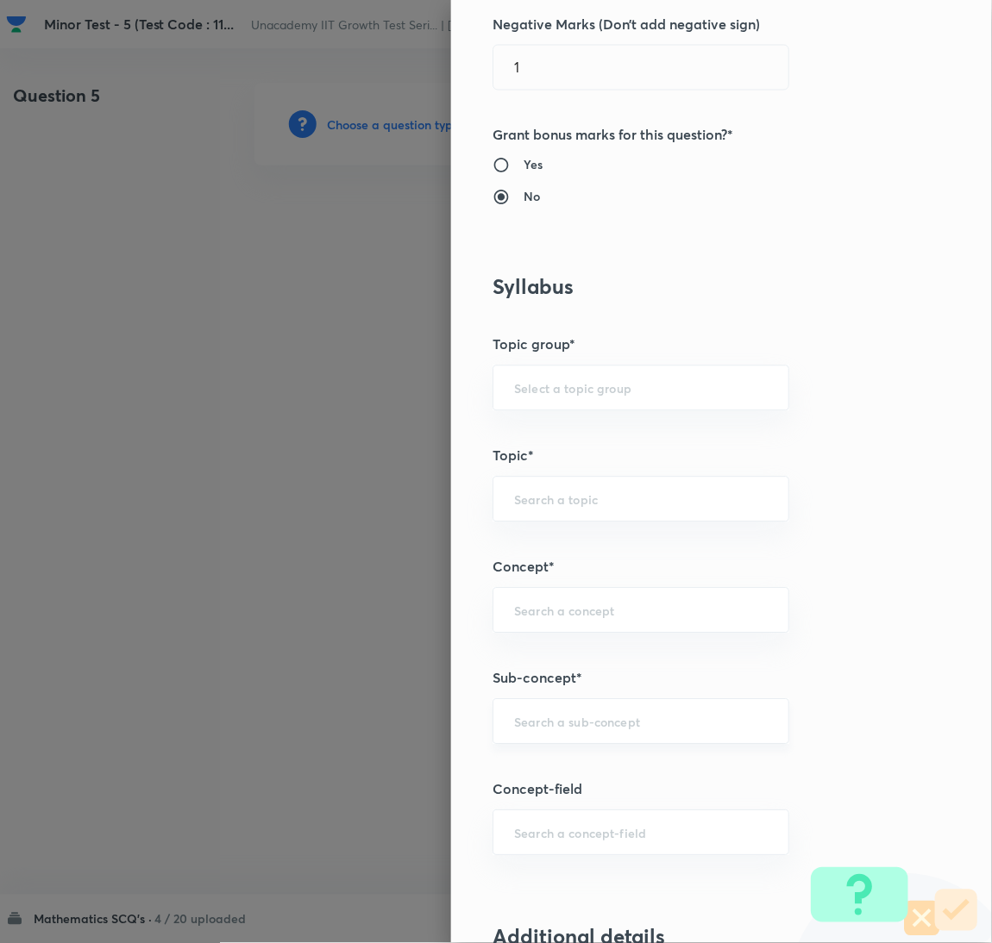
click at [563, 730] on input "text" at bounding box center [641, 722] width 254 height 16
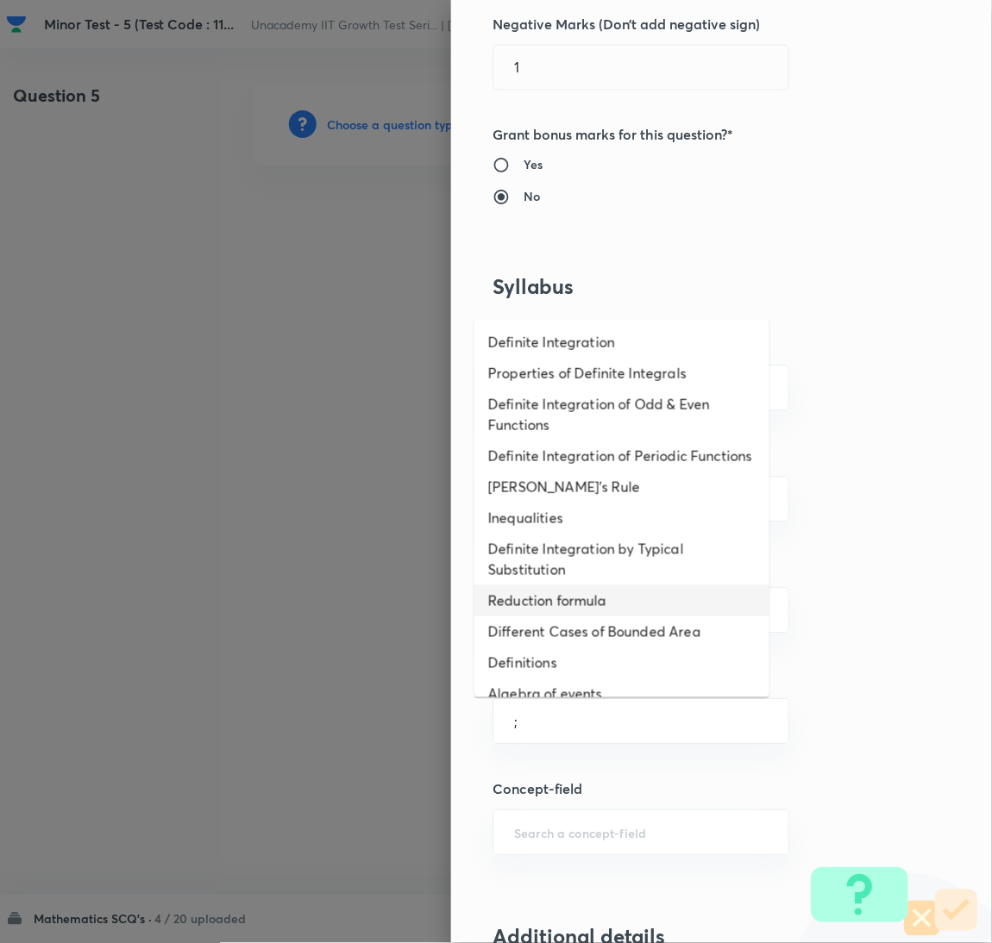
click at [563, 617] on li "Reduction formula" at bounding box center [621, 600] width 295 height 31
type input "Reduction formula"
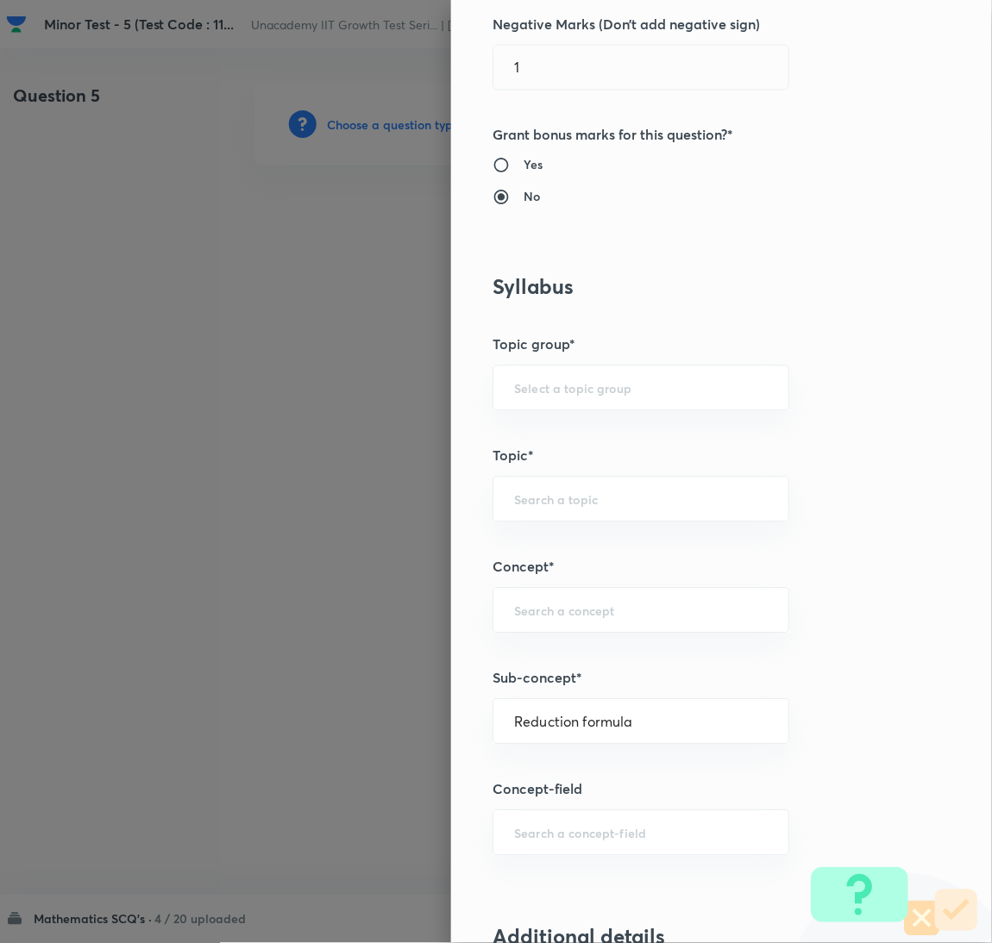
type input "Mathematics"
type input "Calculus"
type input "Definite Integration"
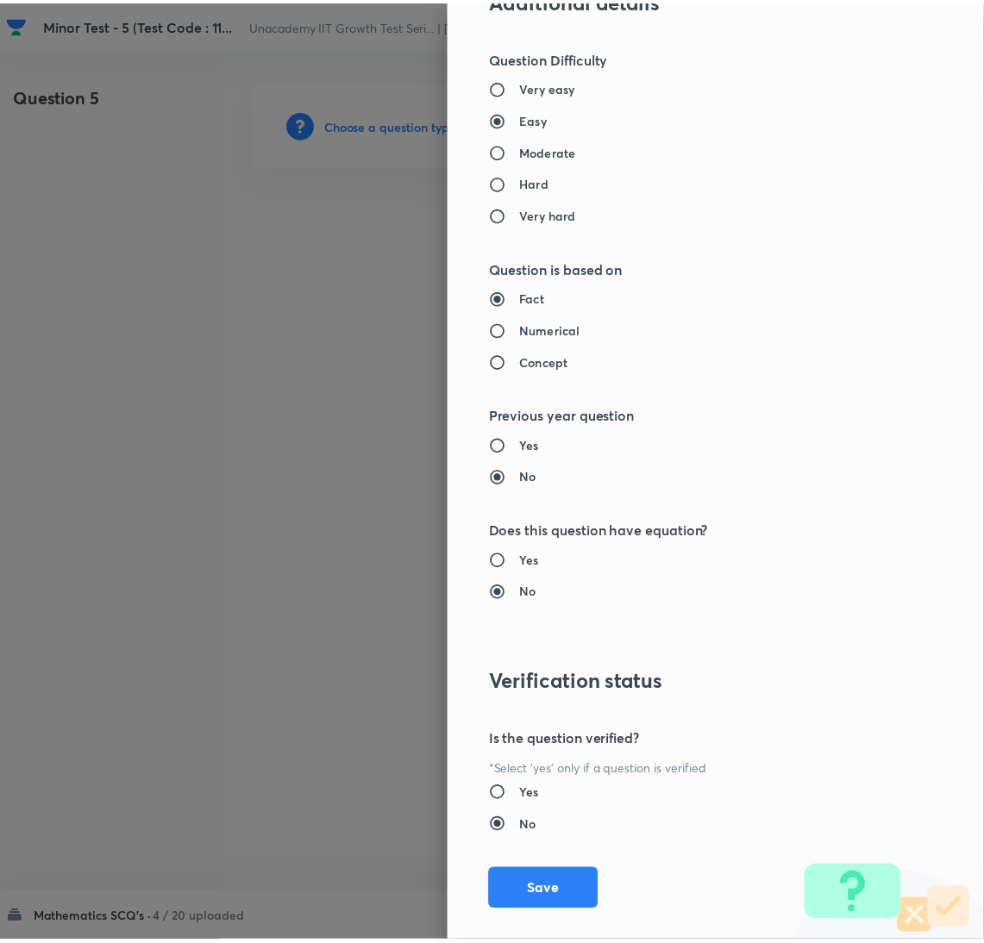
scroll to position [1524, 0]
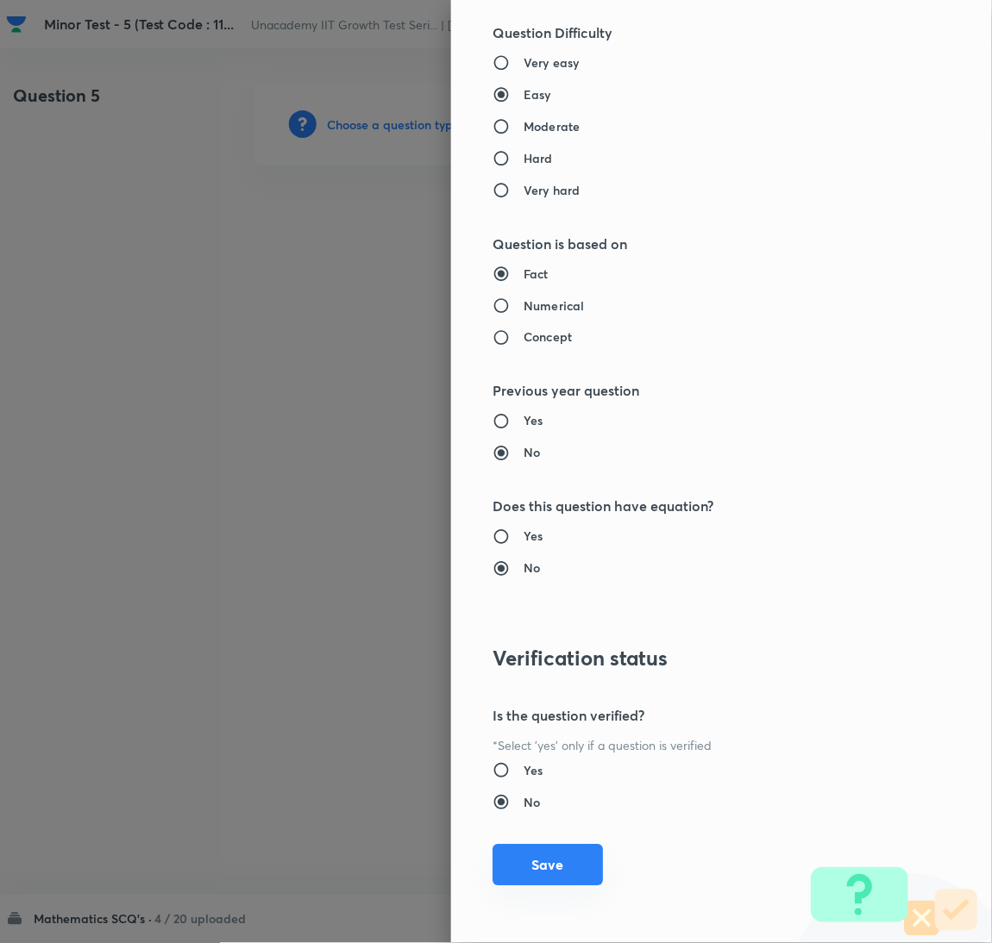
click at [571, 870] on button "Save" at bounding box center [547, 865] width 110 height 41
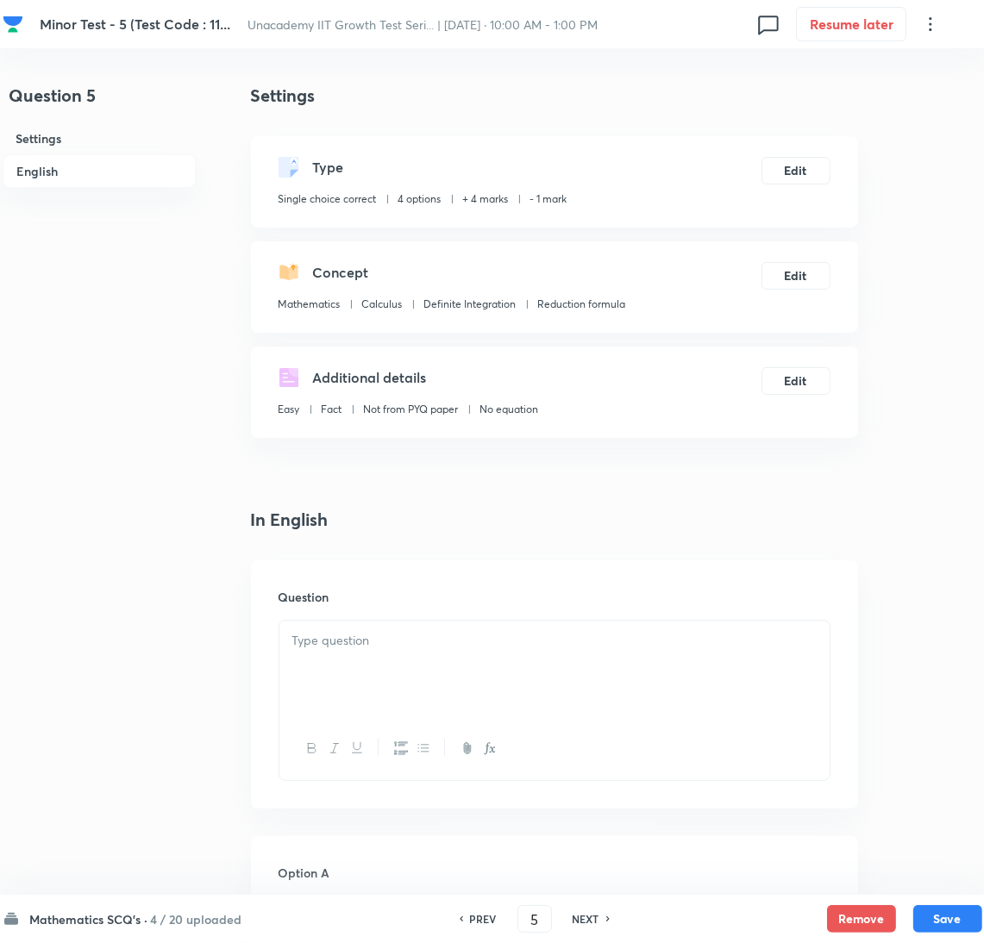
click at [702, 694] on div at bounding box center [554, 669] width 550 height 97
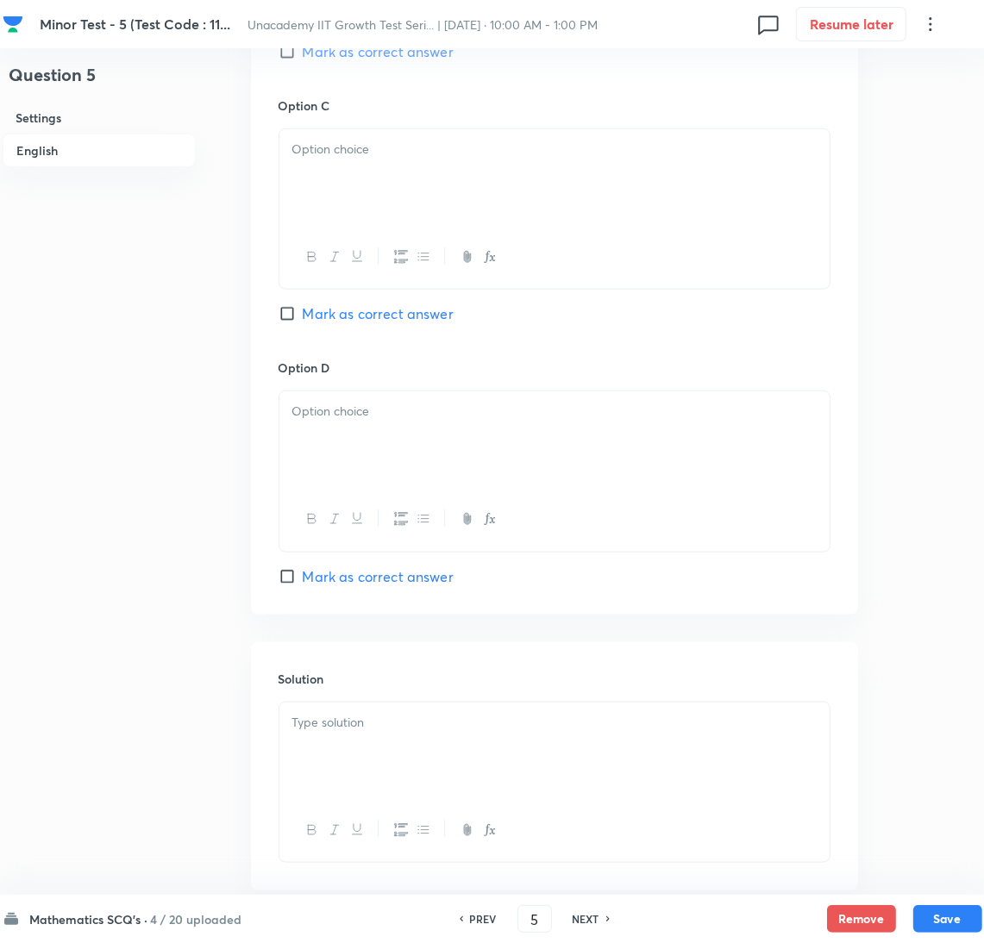
scroll to position [1405, 0]
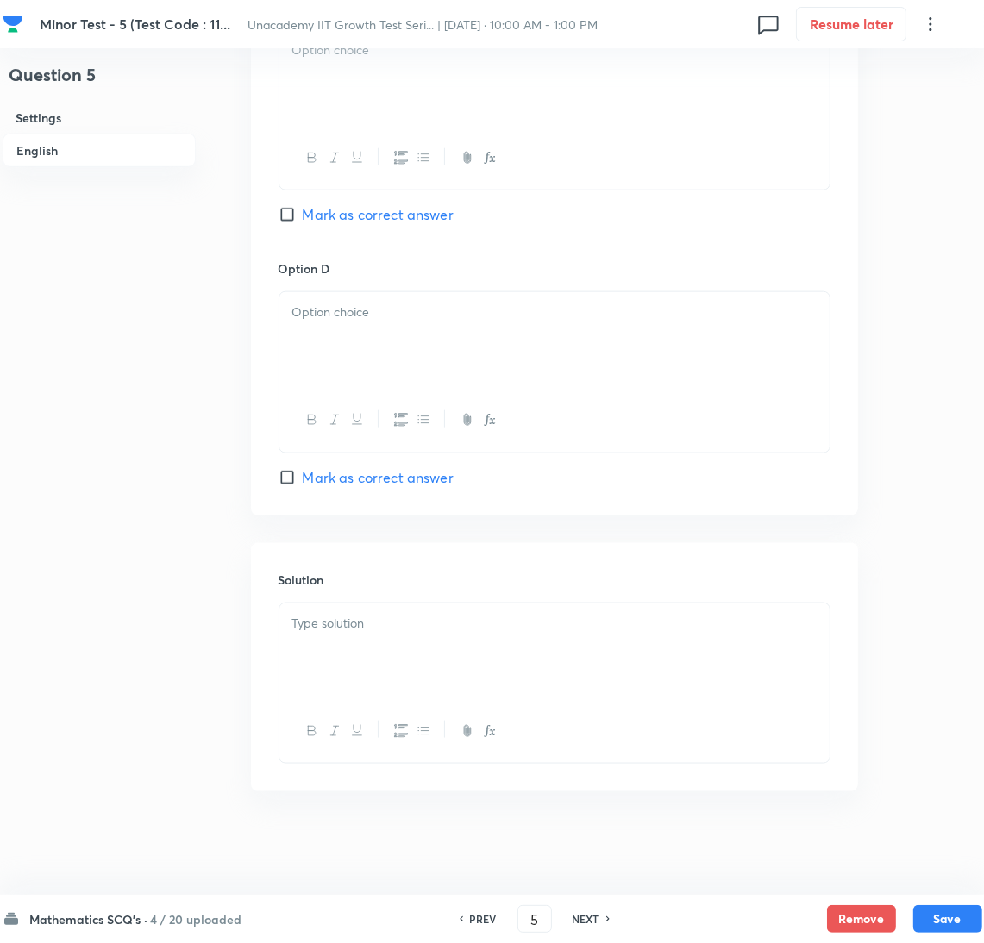
click at [552, 661] on div at bounding box center [554, 652] width 550 height 97
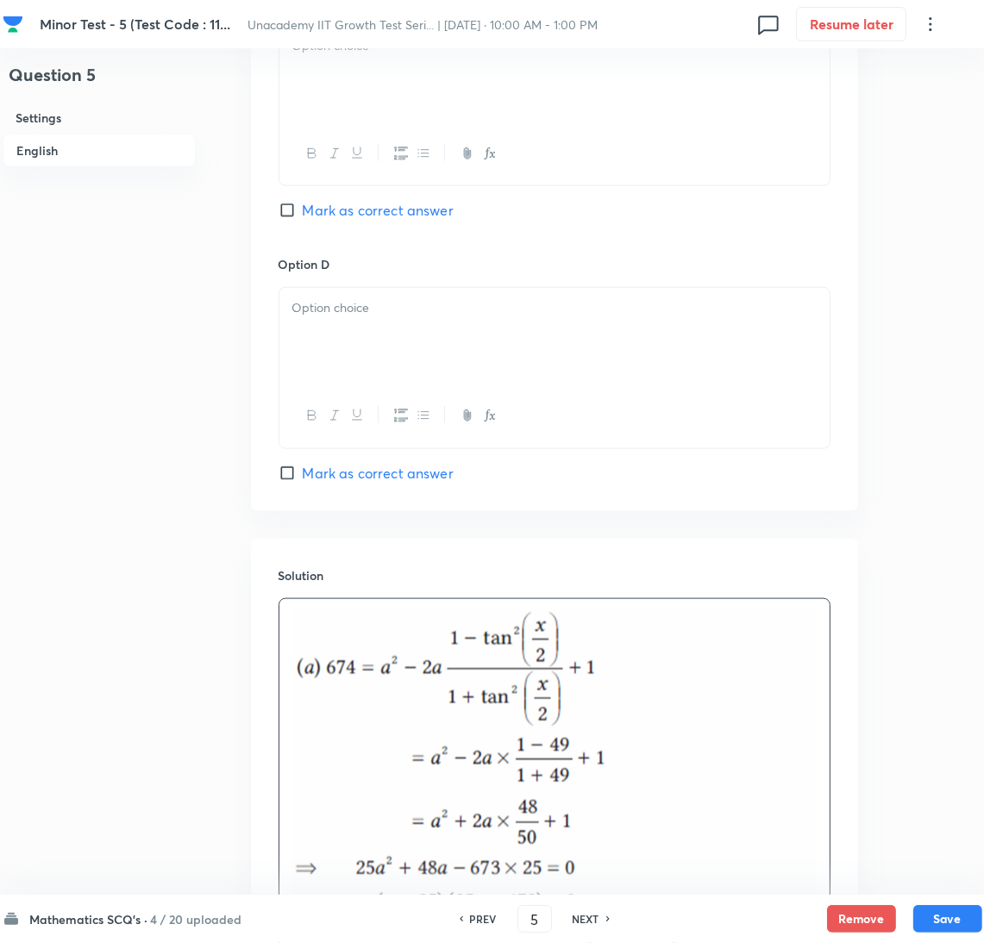
scroll to position [844, 0]
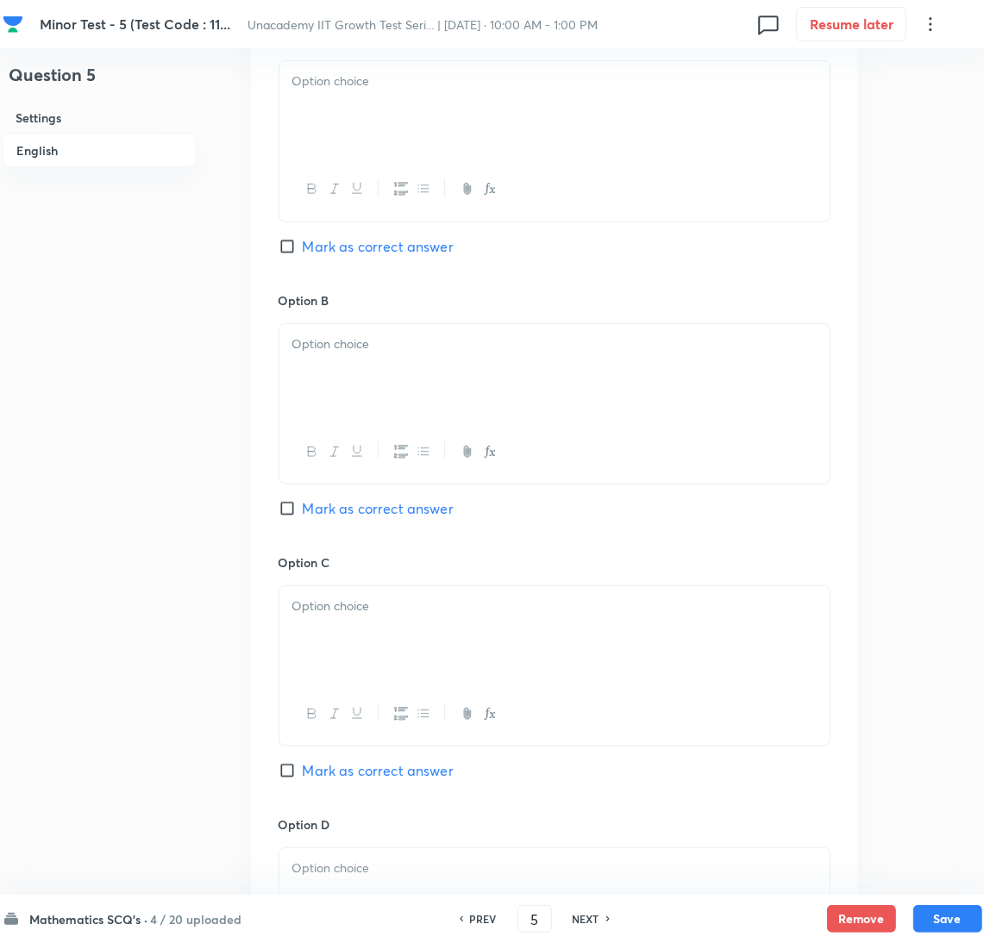
click at [325, 250] on span "Mark as correct answer" at bounding box center [378, 246] width 151 height 21
click at [303, 250] on input "Mark as correct answer" at bounding box center [291, 246] width 24 height 17
checkbox input "true"
click at [327, 126] on div at bounding box center [554, 109] width 550 height 97
click at [403, 425] on div at bounding box center [554, 452] width 550 height 63
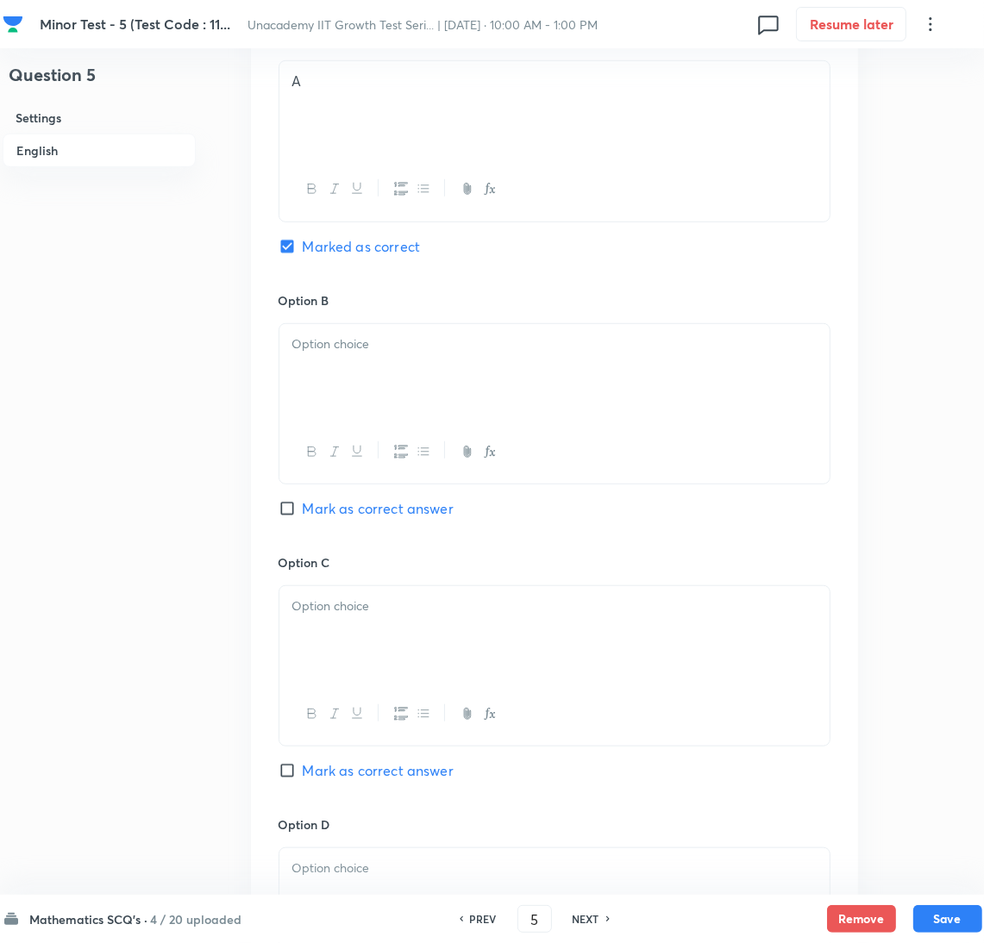
click at [377, 358] on div at bounding box center [554, 372] width 550 height 97
click at [398, 631] on div at bounding box center [554, 634] width 550 height 97
click at [412, 824] on h6 "Option D" at bounding box center [555, 825] width 552 height 18
click at [401, 867] on p at bounding box center [554, 869] width 524 height 20
click at [929, 917] on button "Save" at bounding box center [947, 918] width 69 height 28
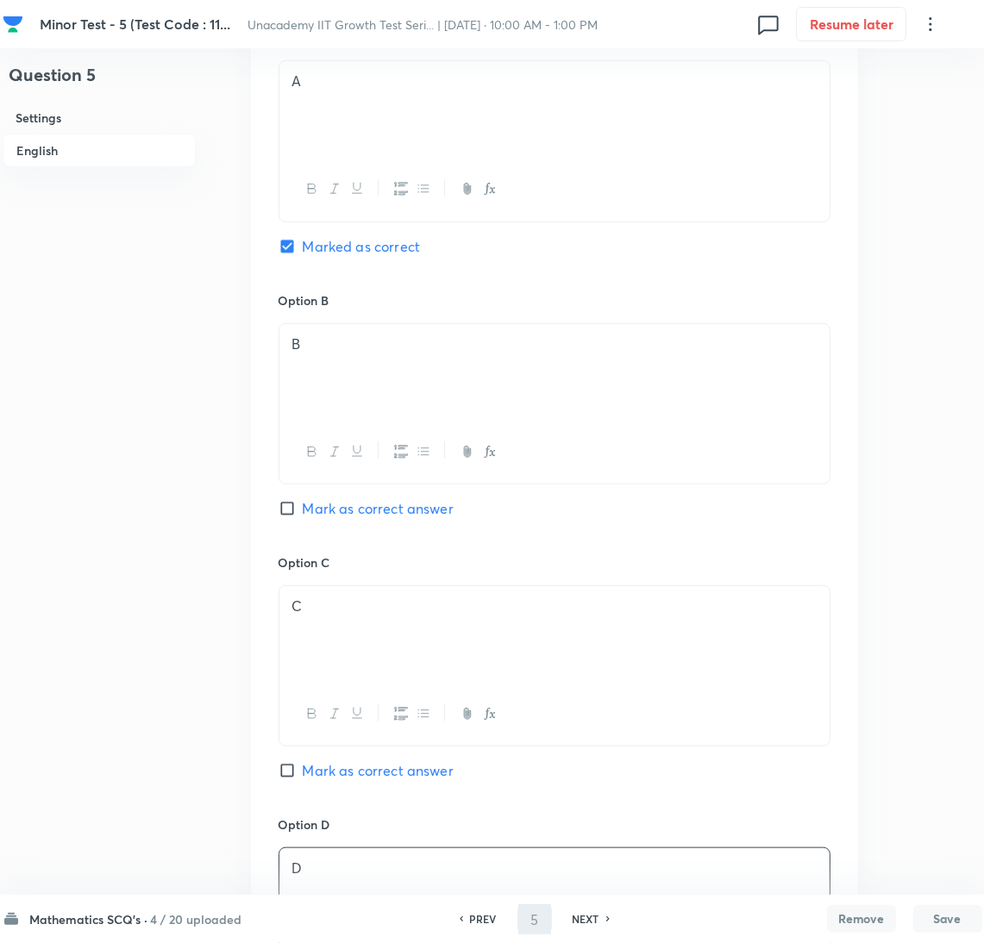
type input "6"
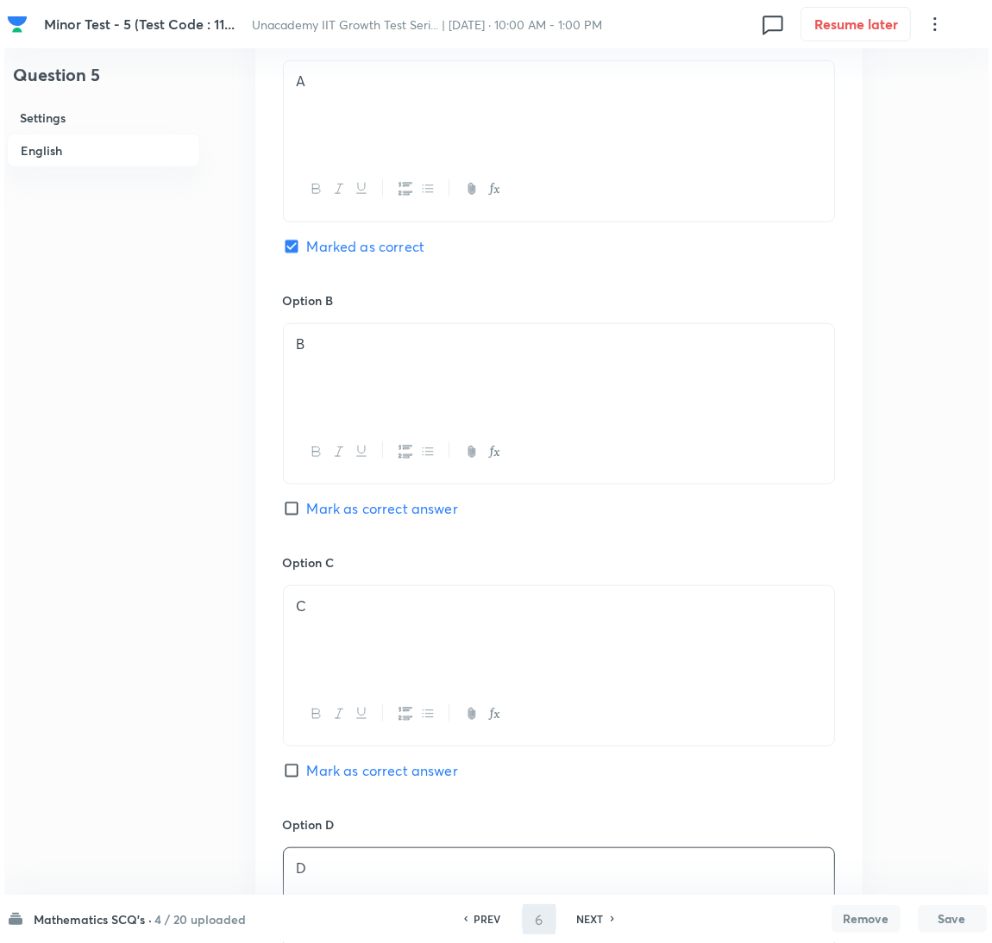
scroll to position [0, 0]
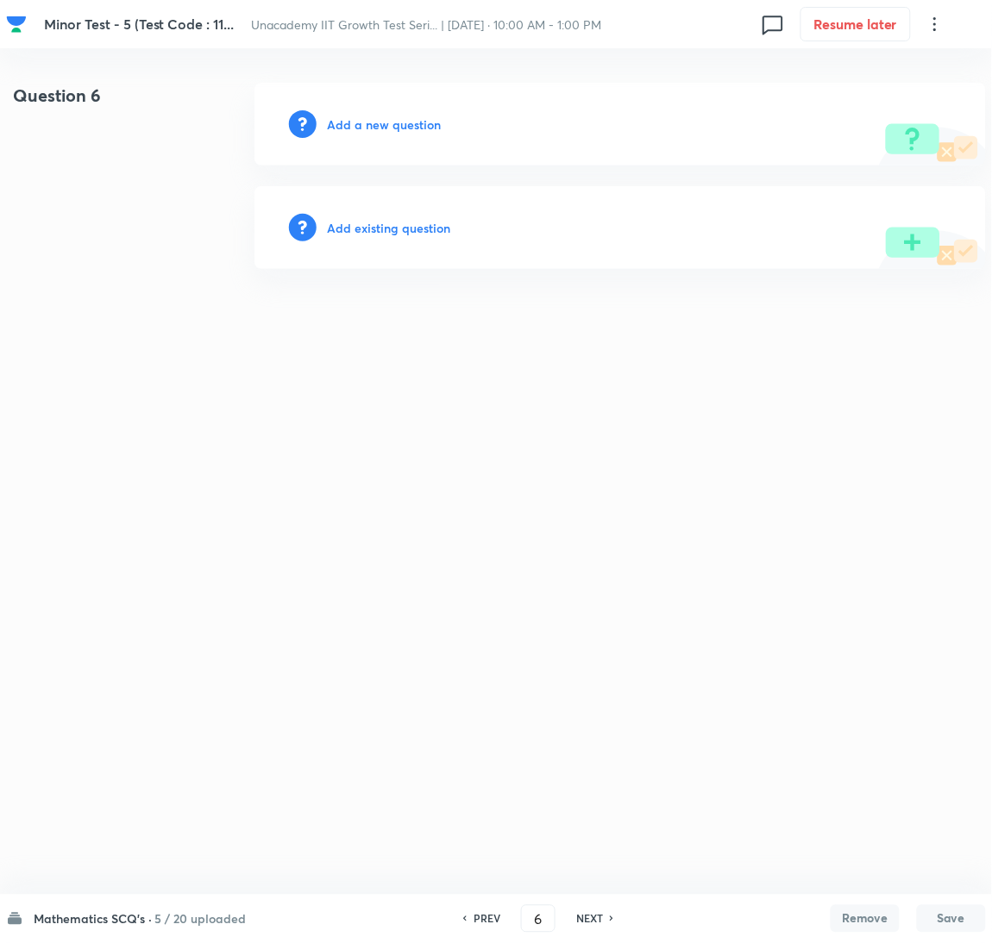
click at [406, 113] on div "Add a new question" at bounding box center [619, 124] width 731 height 83
click at [403, 127] on h6 "Add a new question" at bounding box center [384, 125] width 114 height 18
click at [403, 127] on h6 "Choose a question type" at bounding box center [393, 125] width 133 height 18
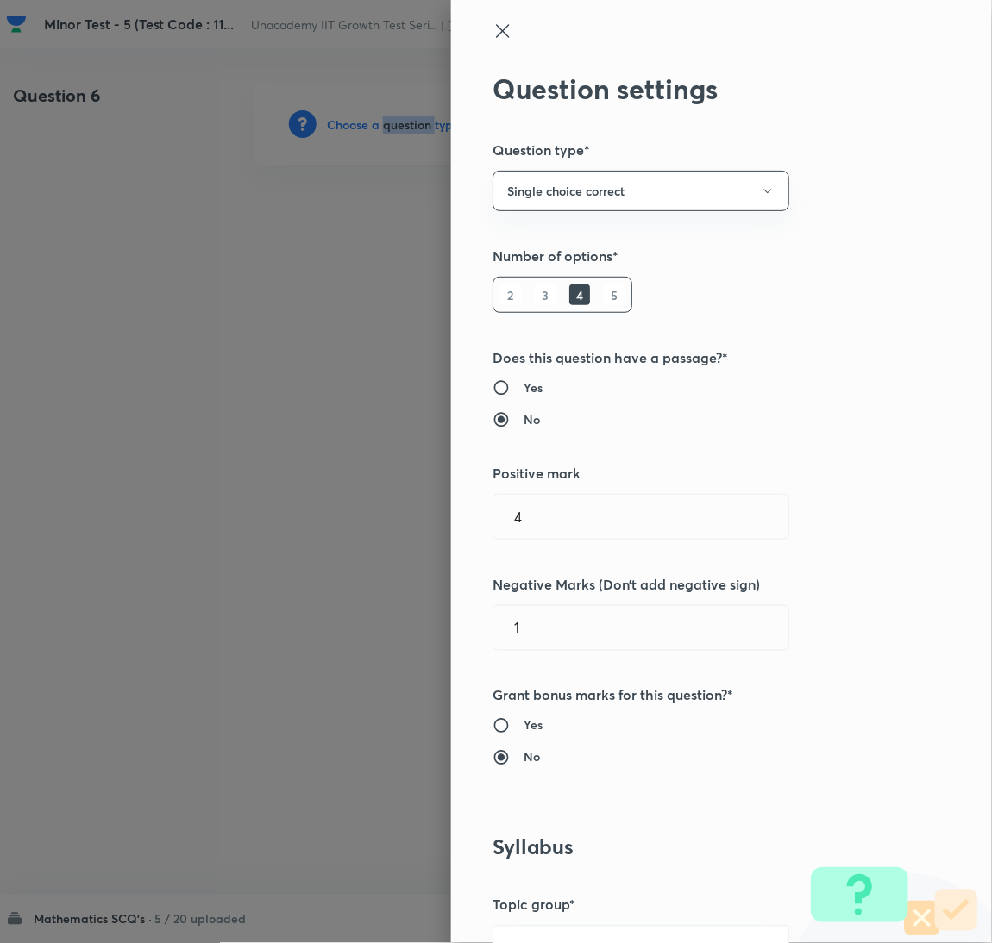
scroll to position [560, 0]
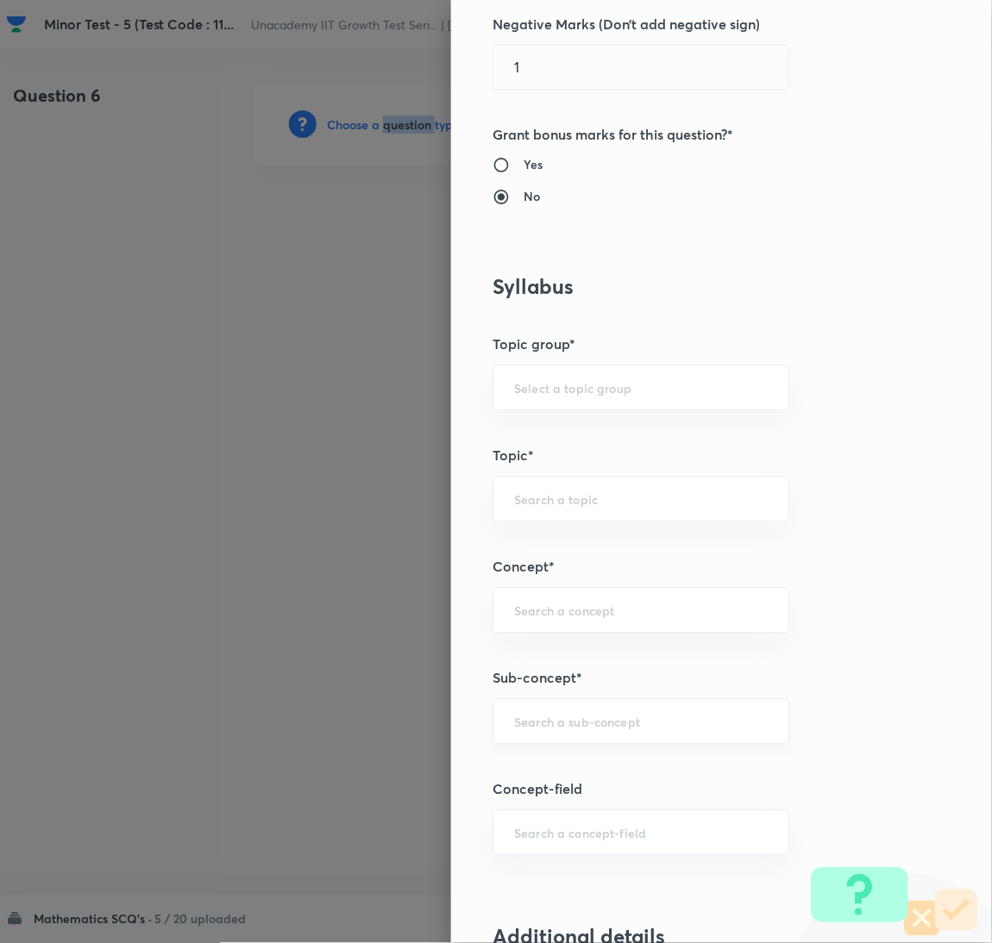
click at [639, 706] on div "​" at bounding box center [640, 722] width 297 height 46
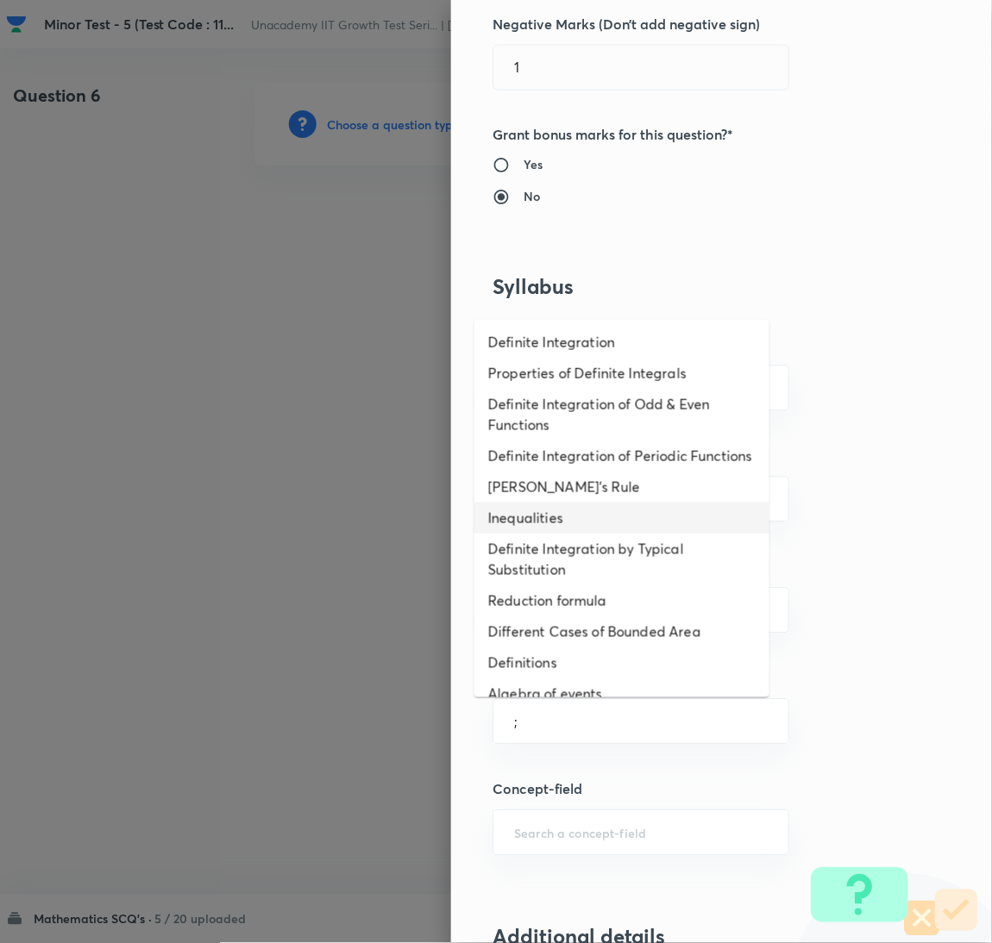
scroll to position [1022, 0]
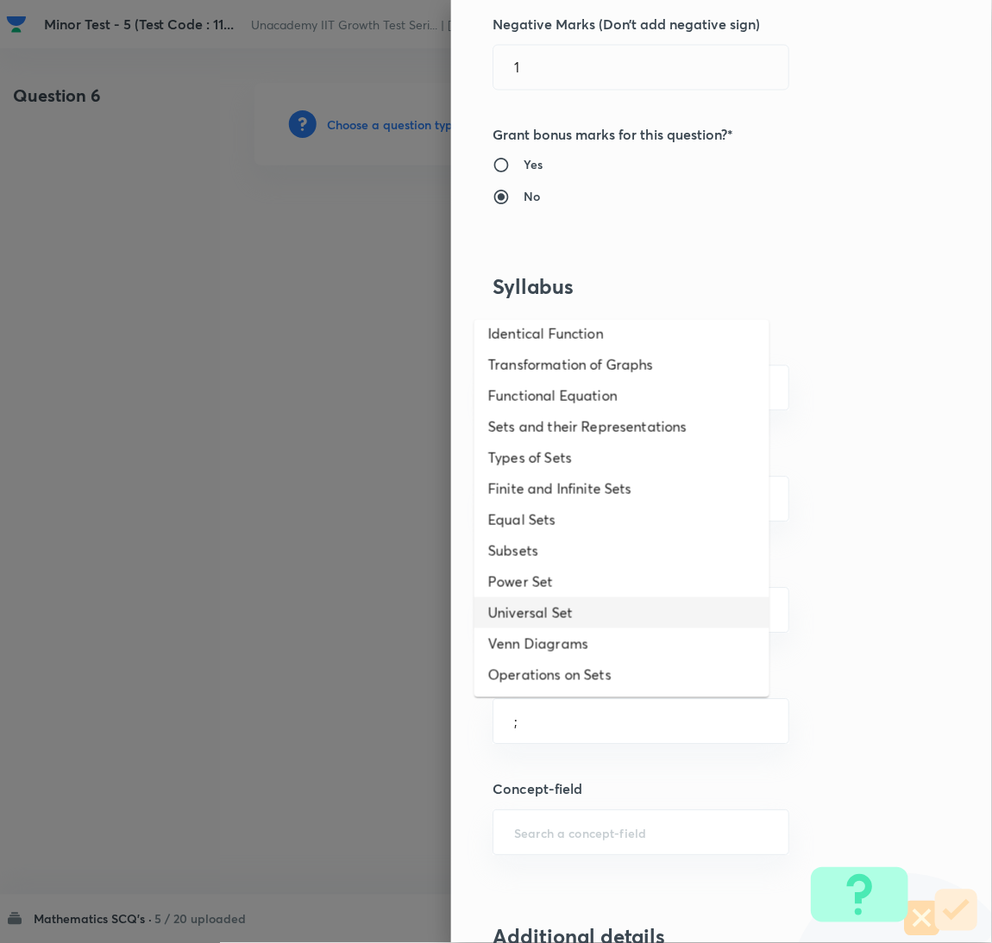
click at [551, 617] on li "Universal Set" at bounding box center [621, 613] width 295 height 31
type input "Universal Set"
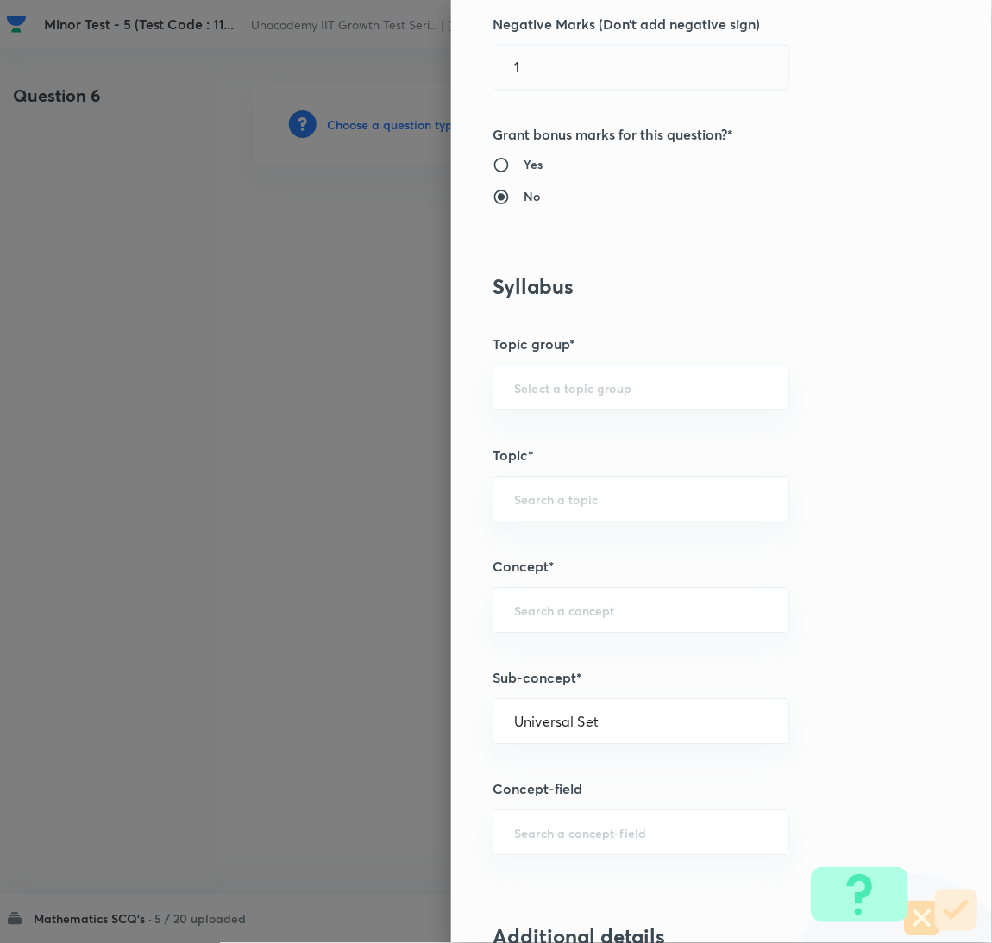
type input "Mathematics"
type input "Fundamental of Mathematics"
type input "Set Theory"
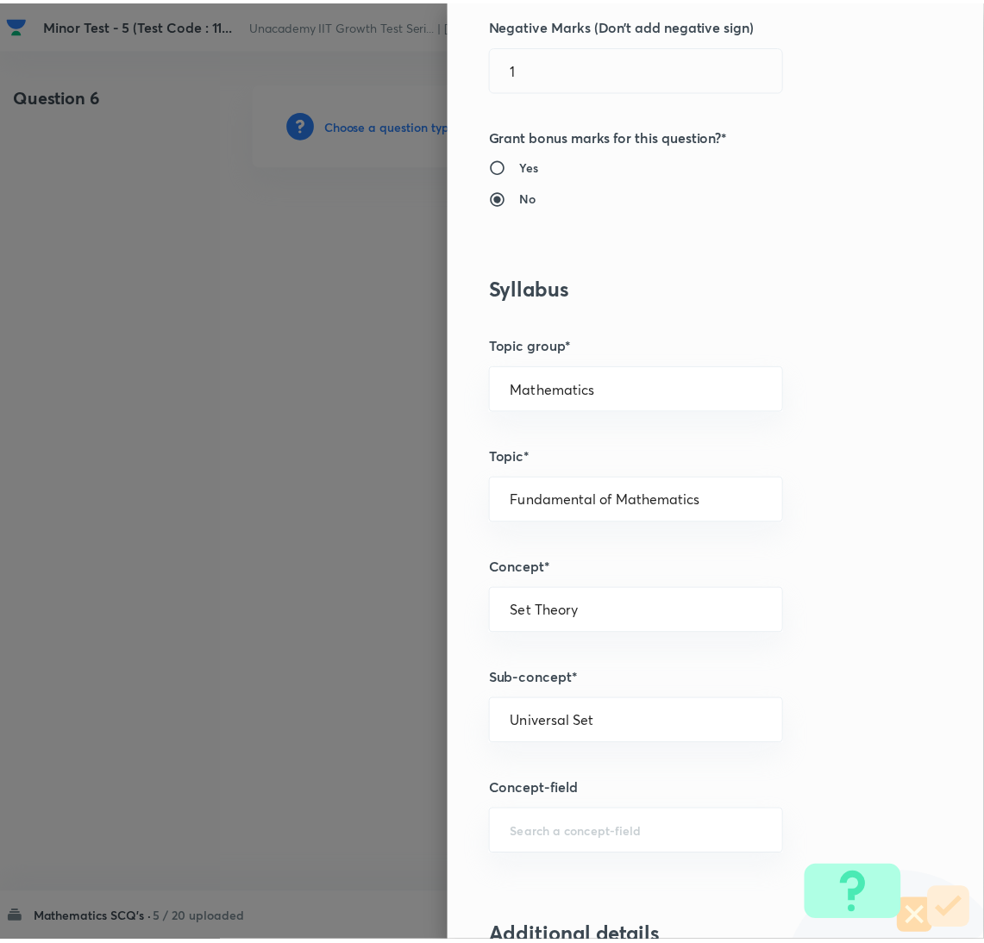
scroll to position [1524, 0]
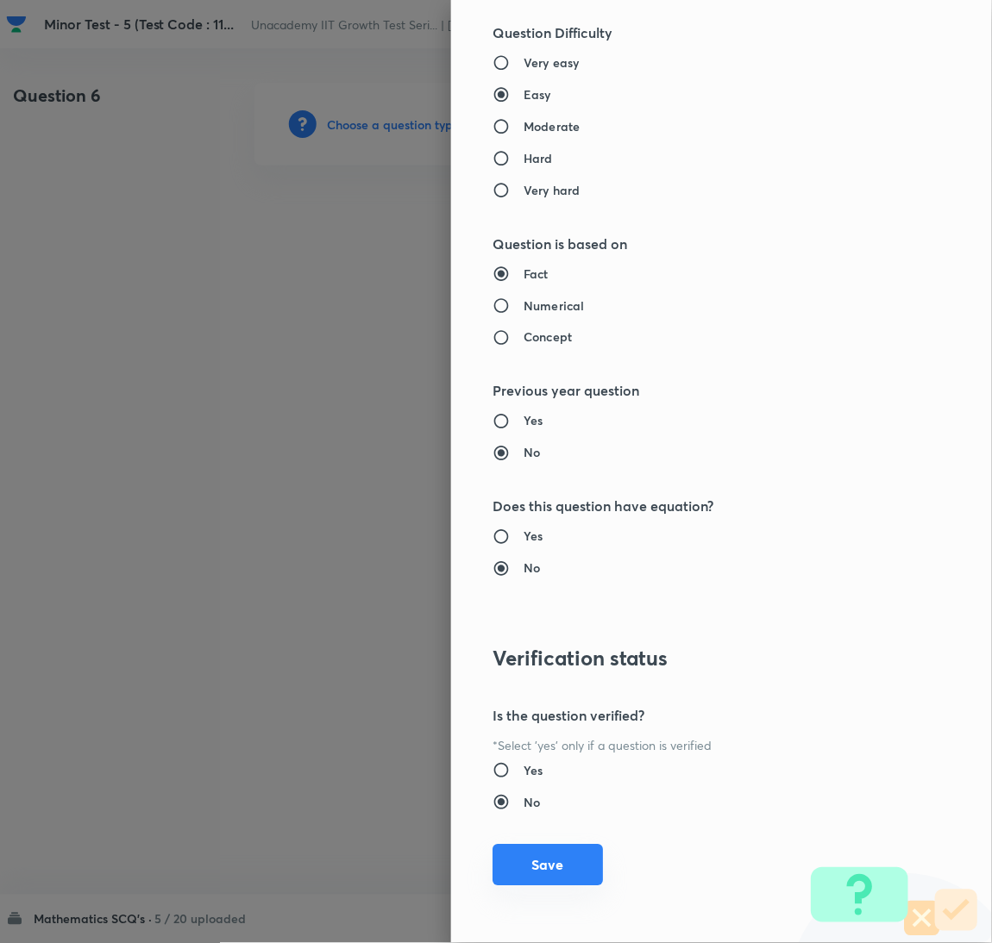
click at [527, 866] on button "Save" at bounding box center [547, 865] width 110 height 41
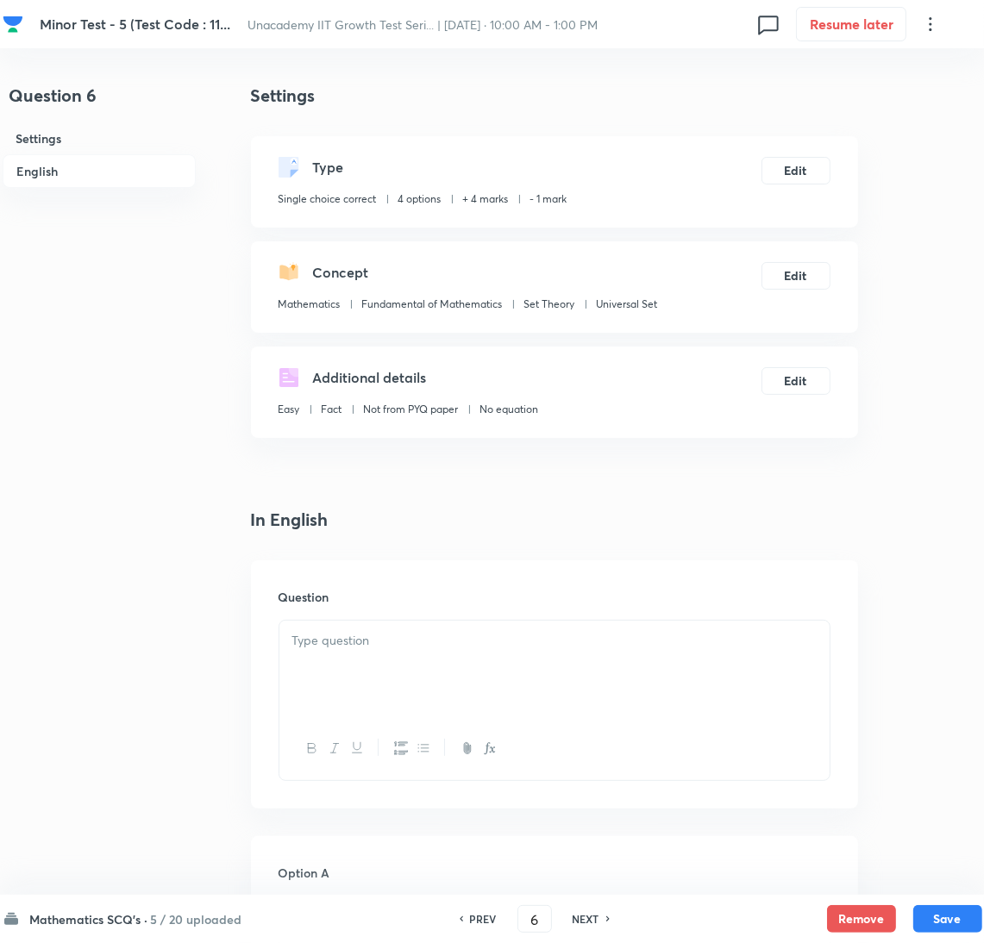
click at [448, 627] on div at bounding box center [554, 669] width 550 height 97
click at [710, 684] on div at bounding box center [554, 669] width 550 height 97
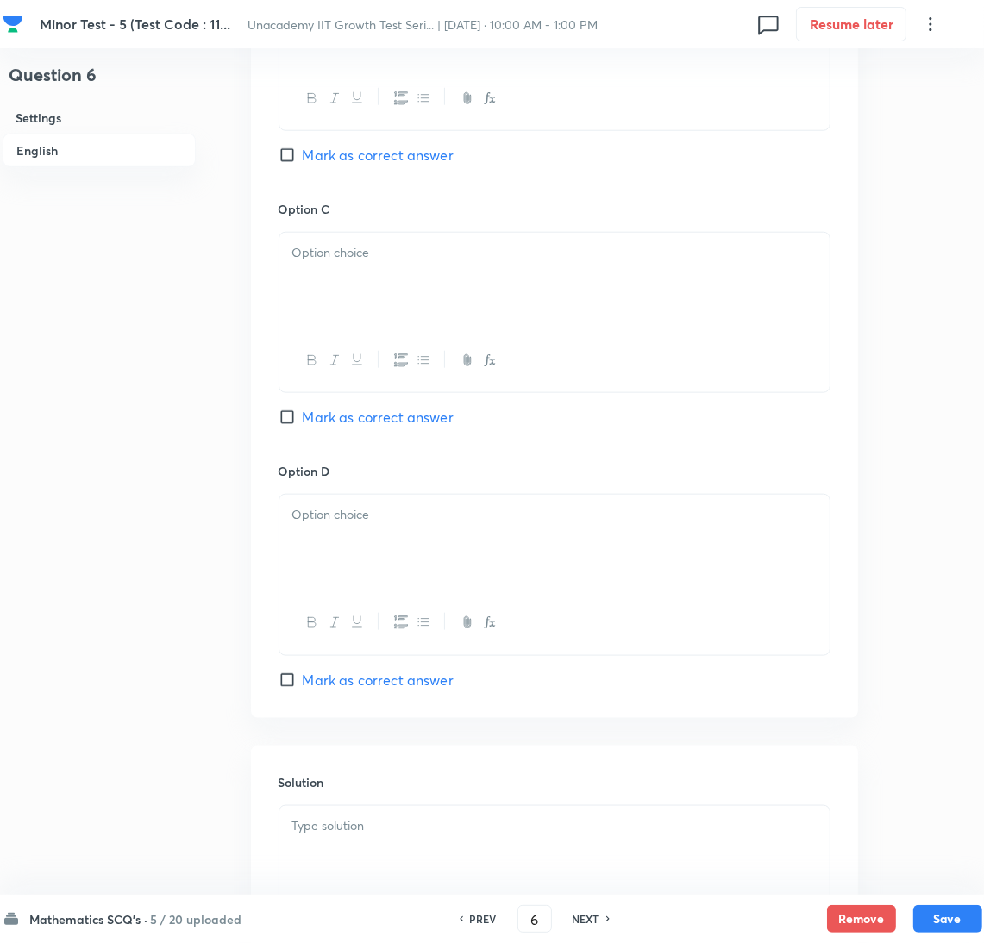
scroll to position [1446, 0]
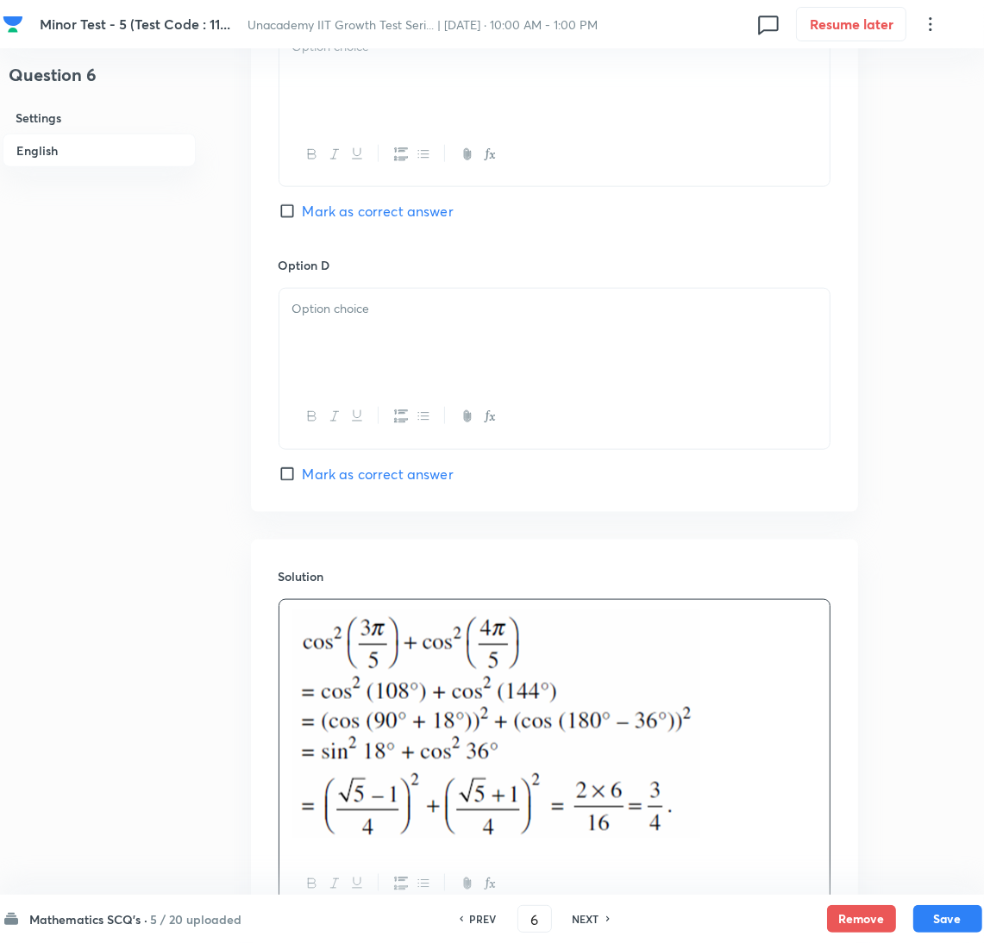
scroll to position [886, 0]
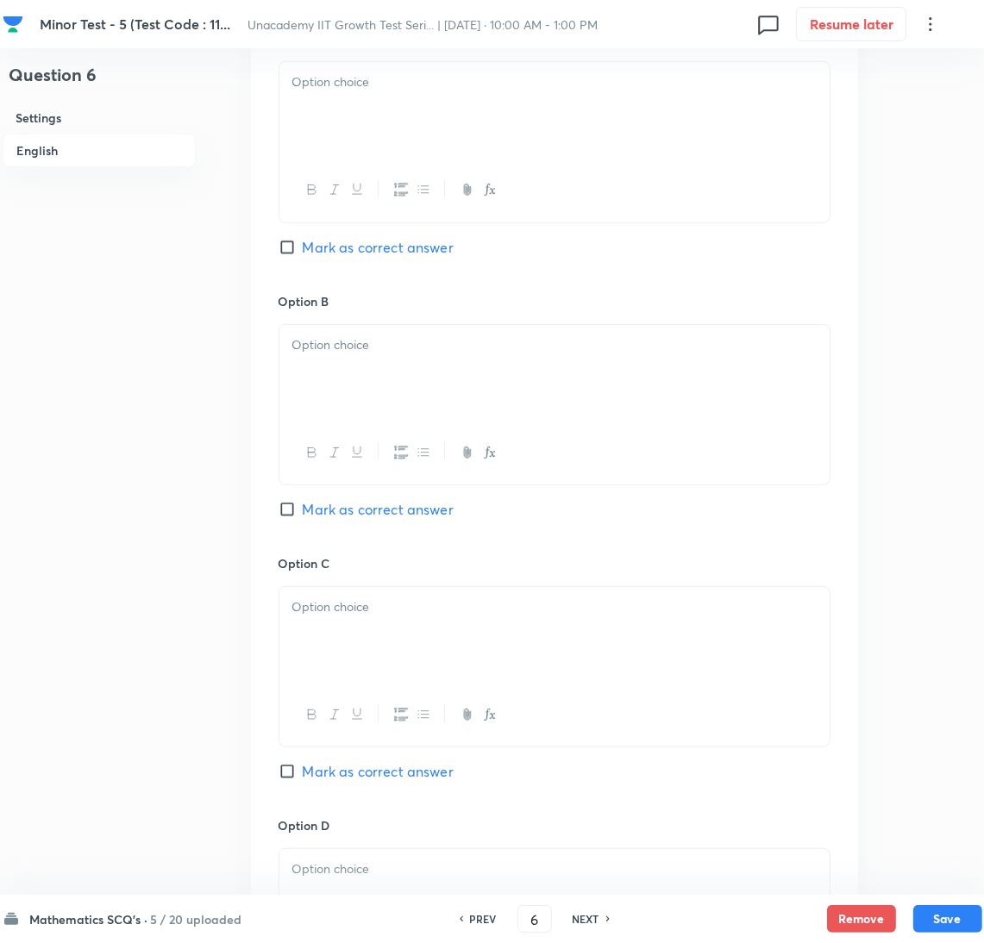
click at [337, 255] on span "Mark as correct answer" at bounding box center [378, 247] width 151 height 21
click at [303, 255] on input "Mark as correct answer" at bounding box center [291, 247] width 24 height 17
checkbox input "true"
click at [322, 142] on div at bounding box center [554, 110] width 550 height 97
click at [380, 398] on div at bounding box center [554, 373] width 550 height 97
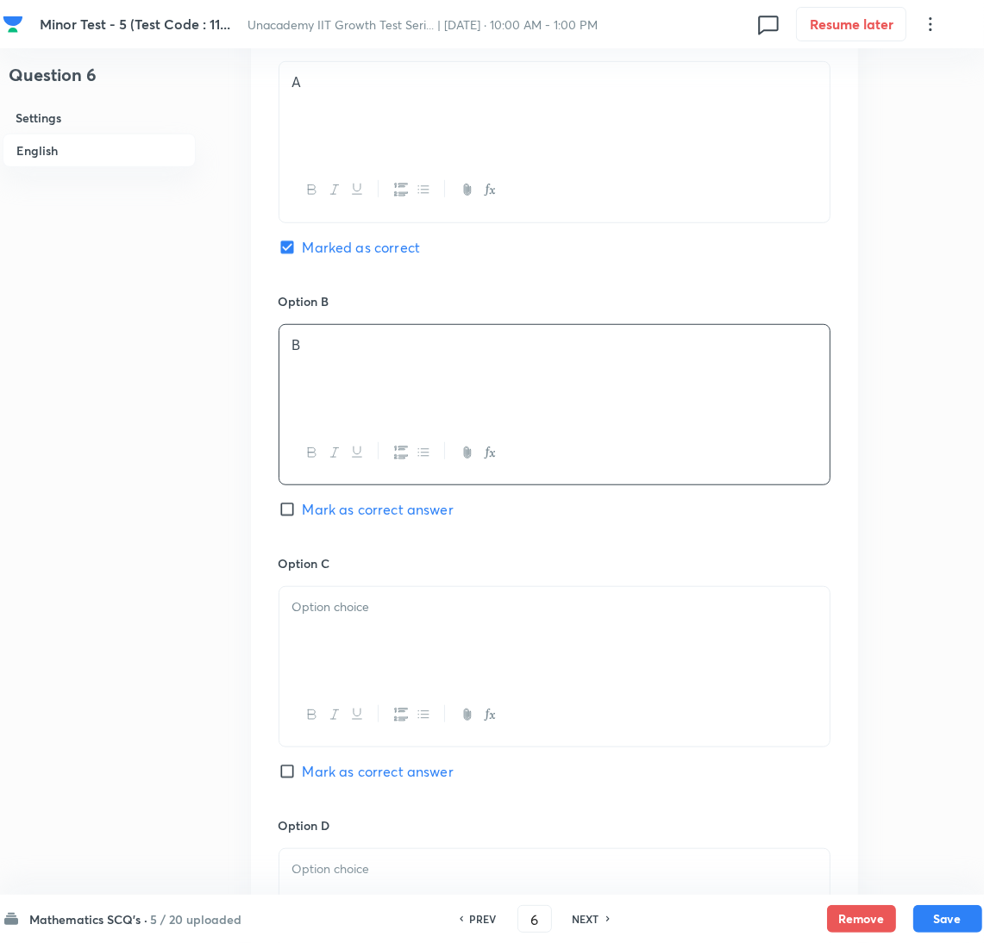
click at [391, 616] on p at bounding box center [554, 608] width 524 height 20
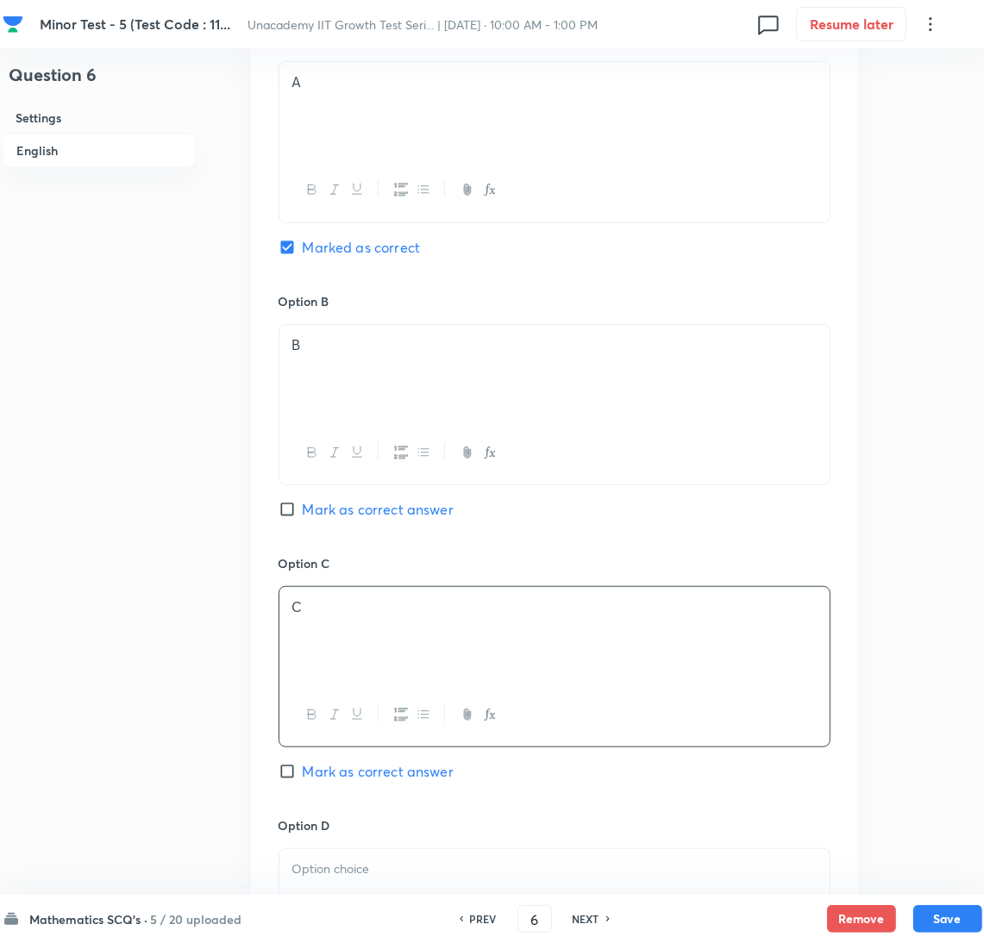
click at [418, 839] on div "Option D [PERSON_NAME] as correct answer" at bounding box center [555, 931] width 552 height 228
click at [418, 864] on p at bounding box center [554, 870] width 524 height 20
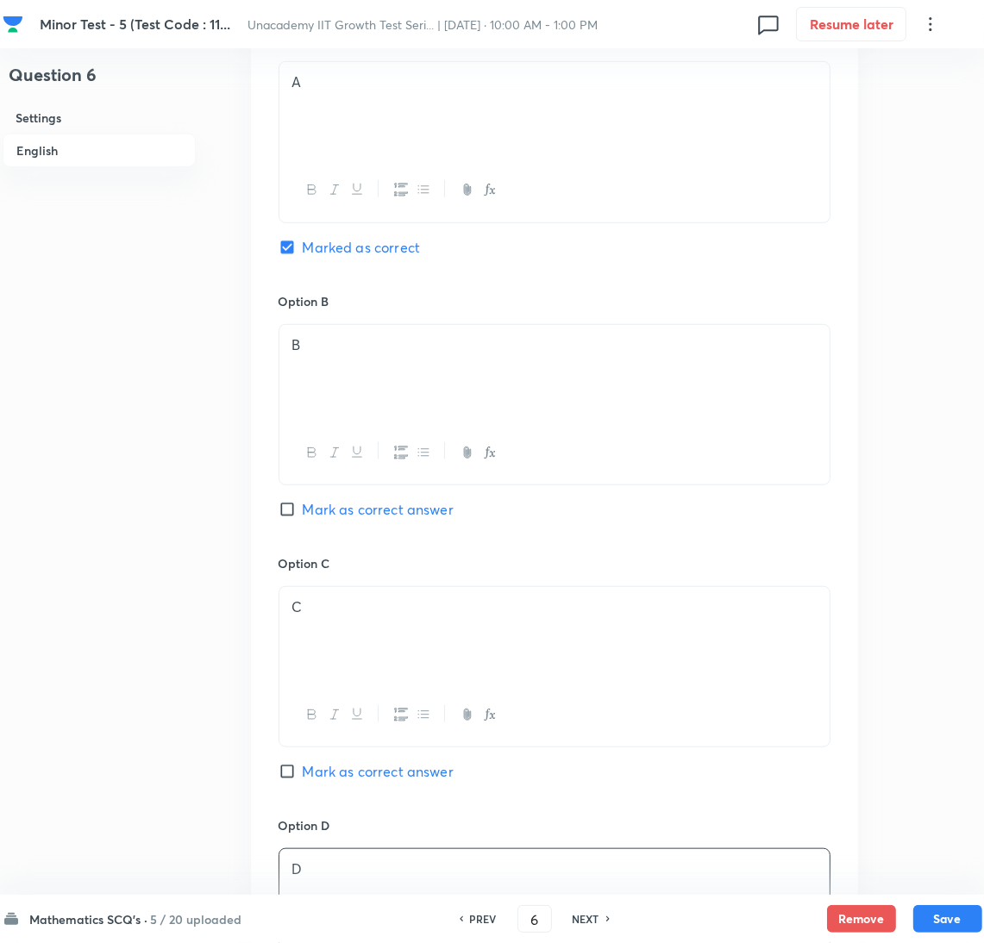
drag, startPoint x: 961, startPoint y: 916, endPoint x: 263, endPoint y: 798, distance: 707.5
click at [961, 915] on button "Save" at bounding box center [947, 919] width 69 height 28
type input "7"
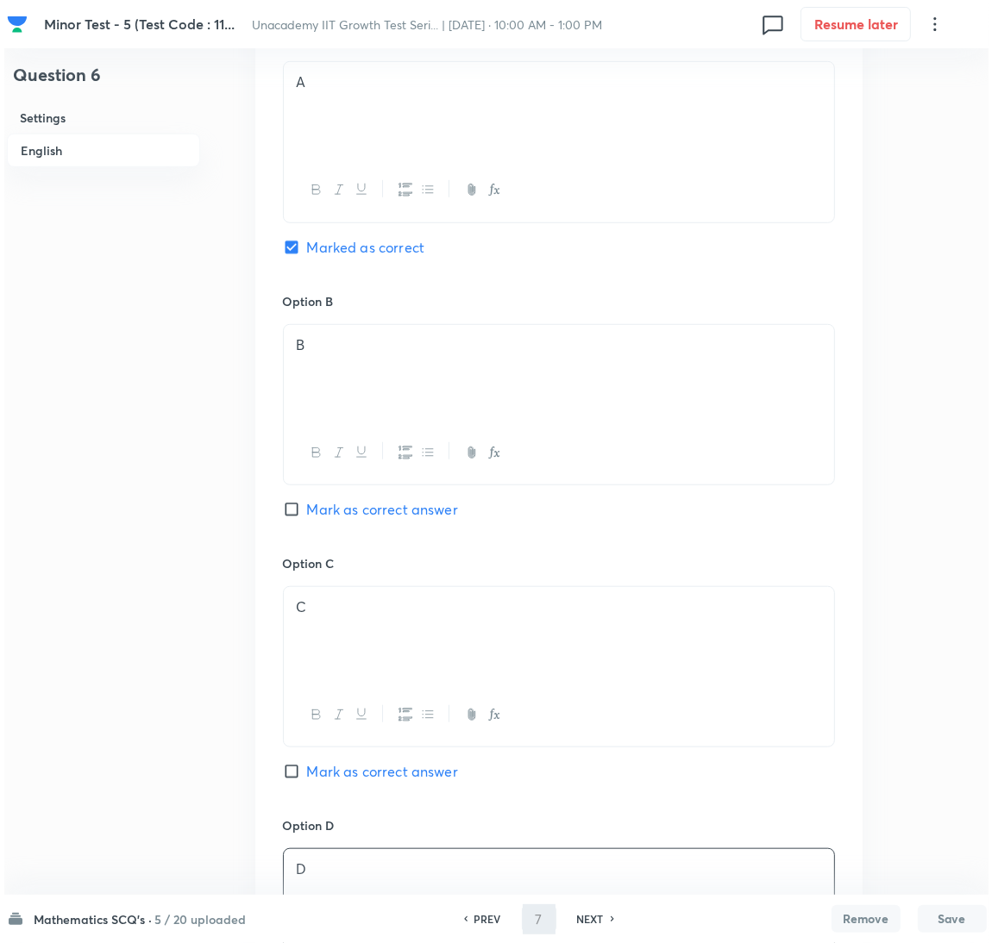
scroll to position [0, 0]
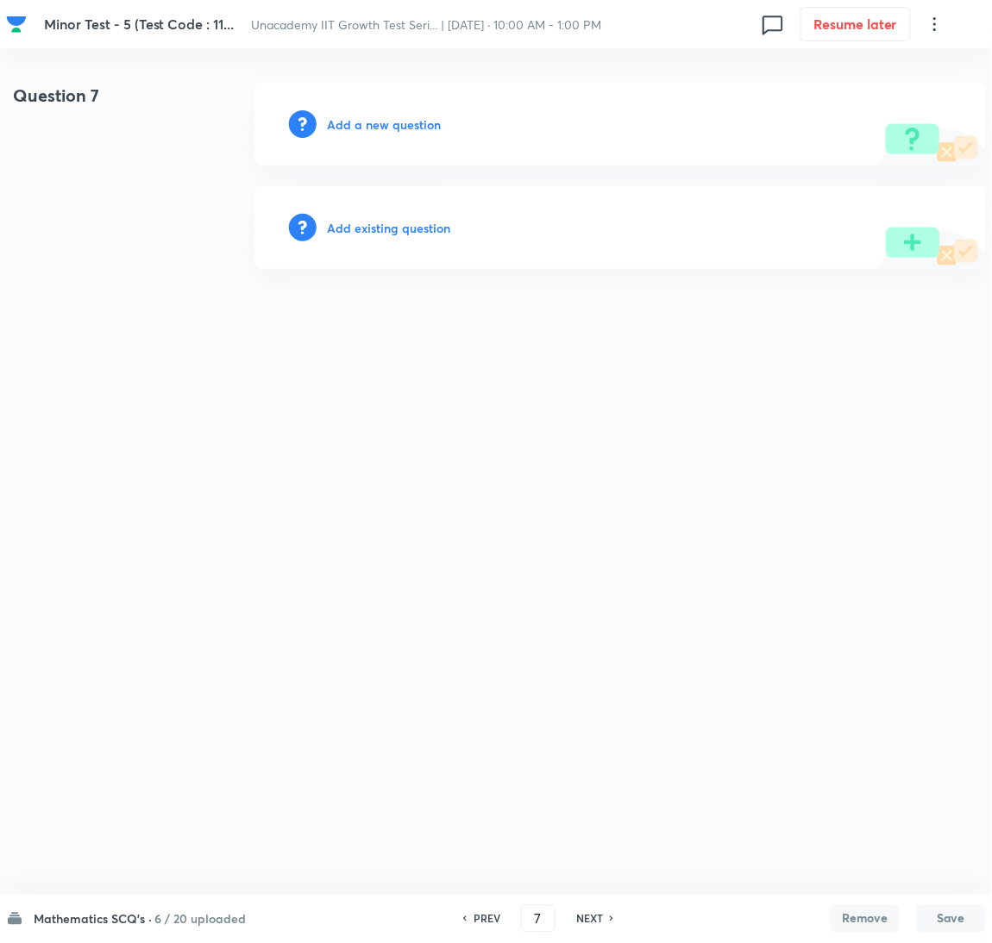
click at [381, 126] on h6 "Add a new question" at bounding box center [384, 125] width 114 height 18
click at [381, 126] on h6 "Choose a question type" at bounding box center [393, 125] width 133 height 18
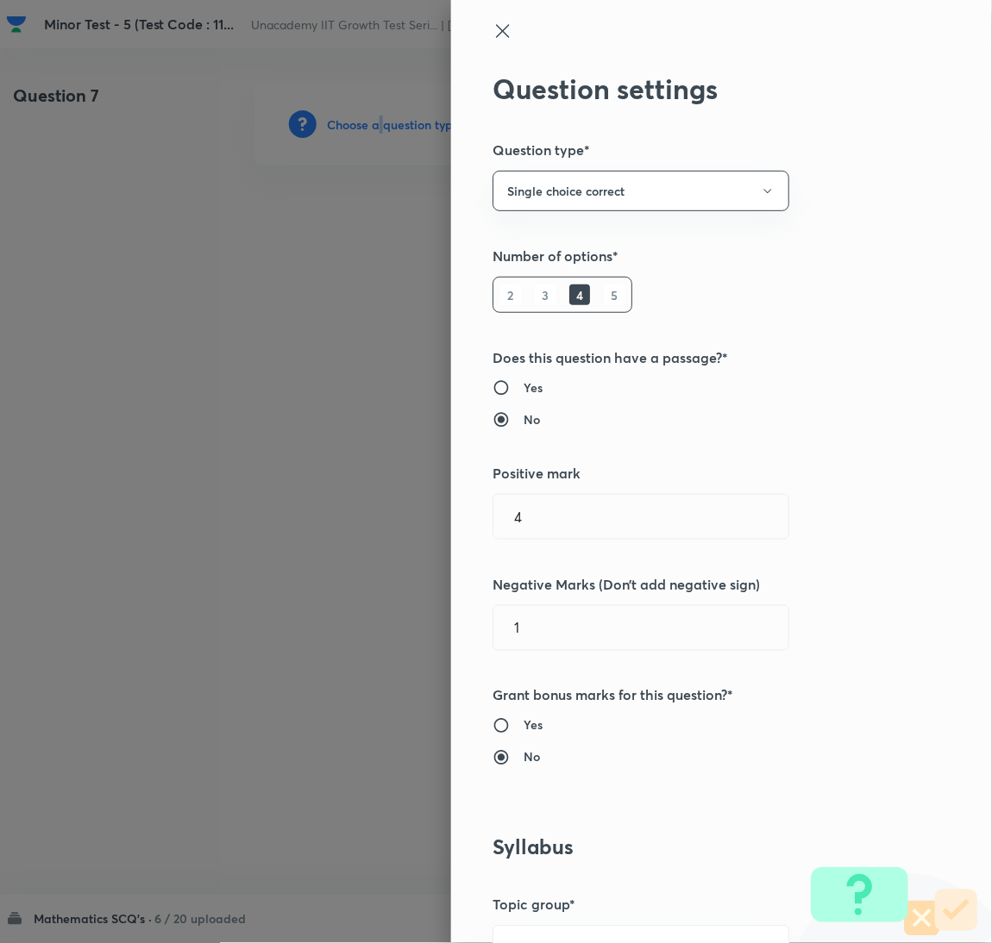
scroll to position [560, 0]
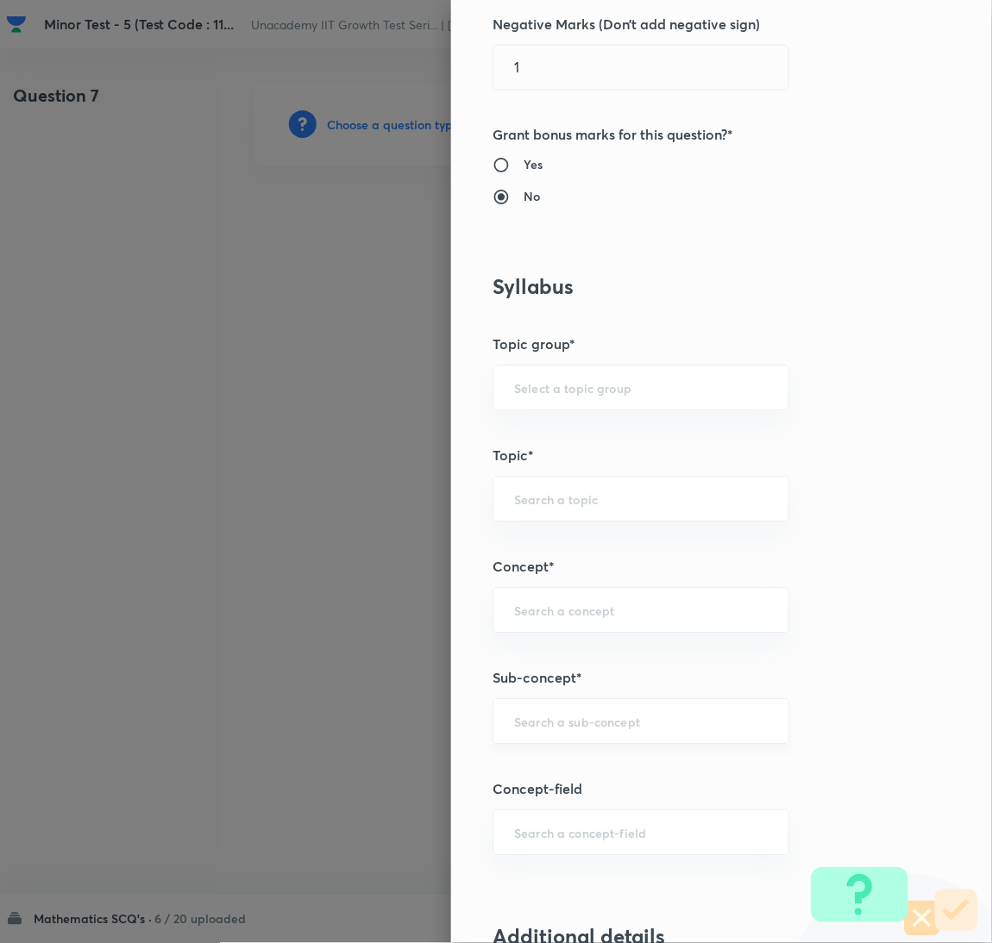
click at [567, 724] on input "text" at bounding box center [641, 722] width 254 height 16
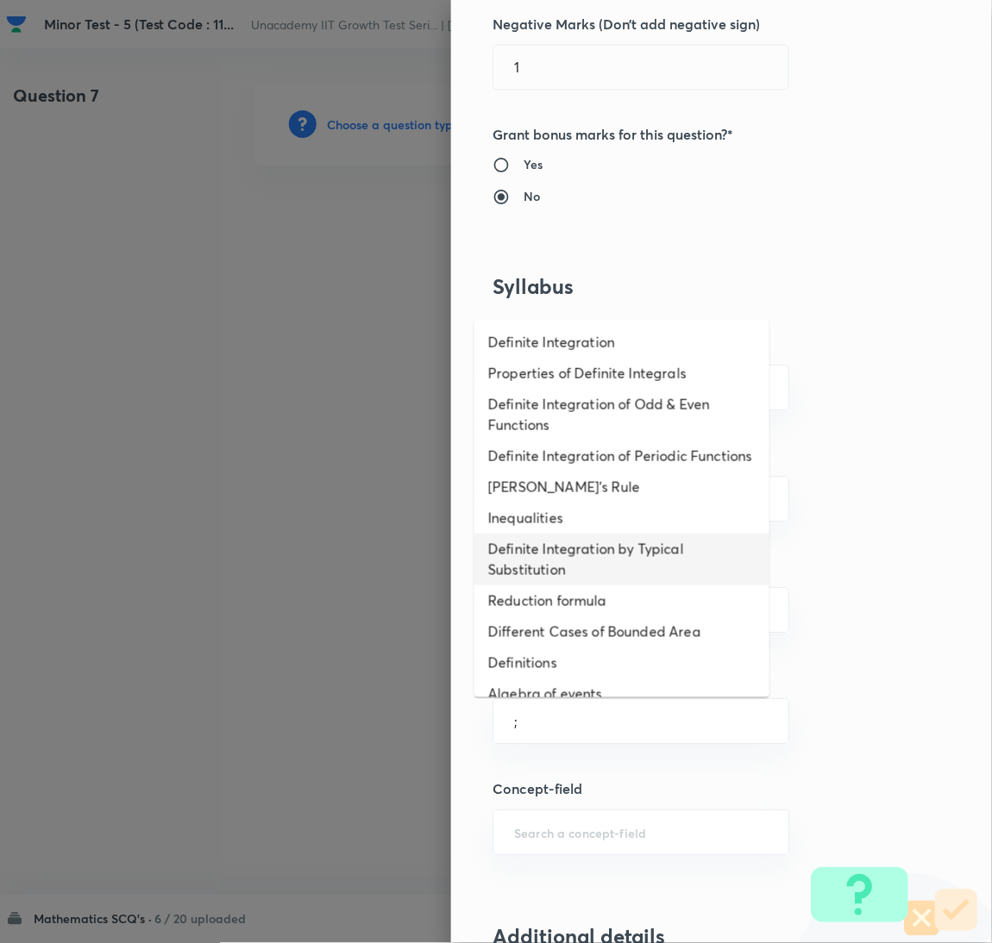
scroll to position [1022, 0]
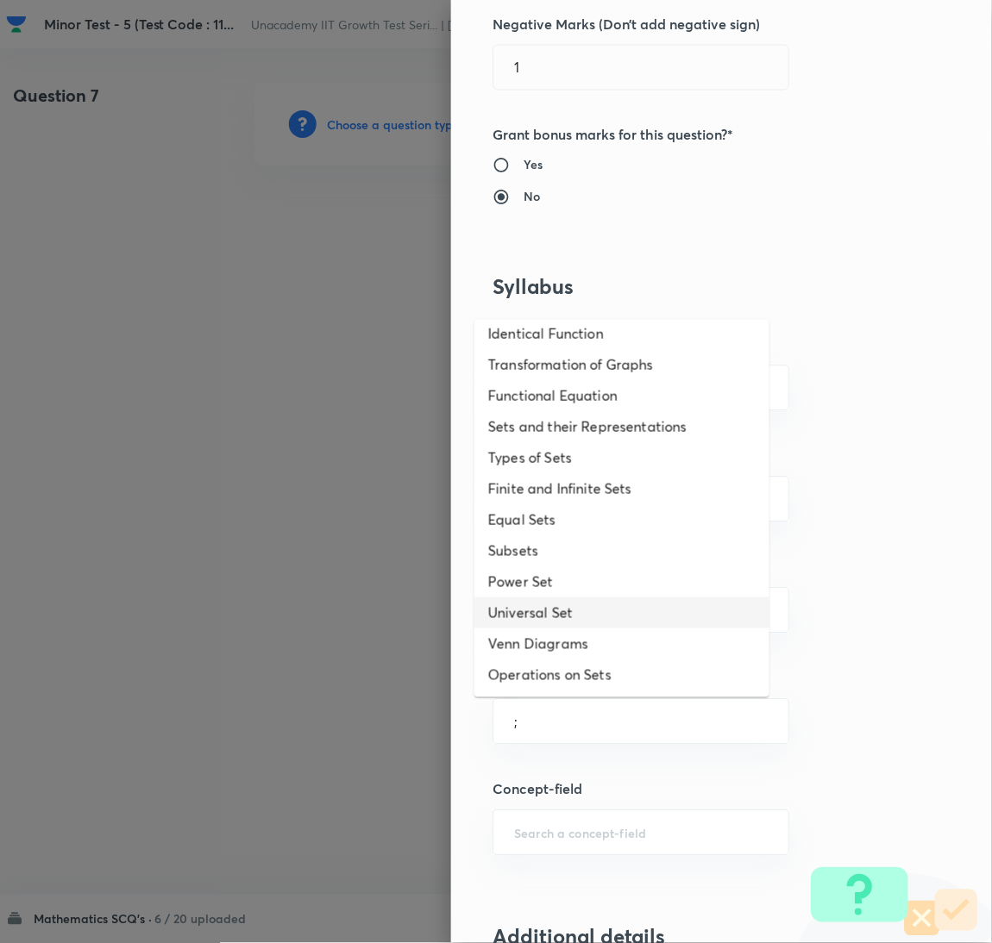
click at [542, 629] on li "Venn Diagrams" at bounding box center [621, 644] width 295 height 31
type input "Venn Diagrams"
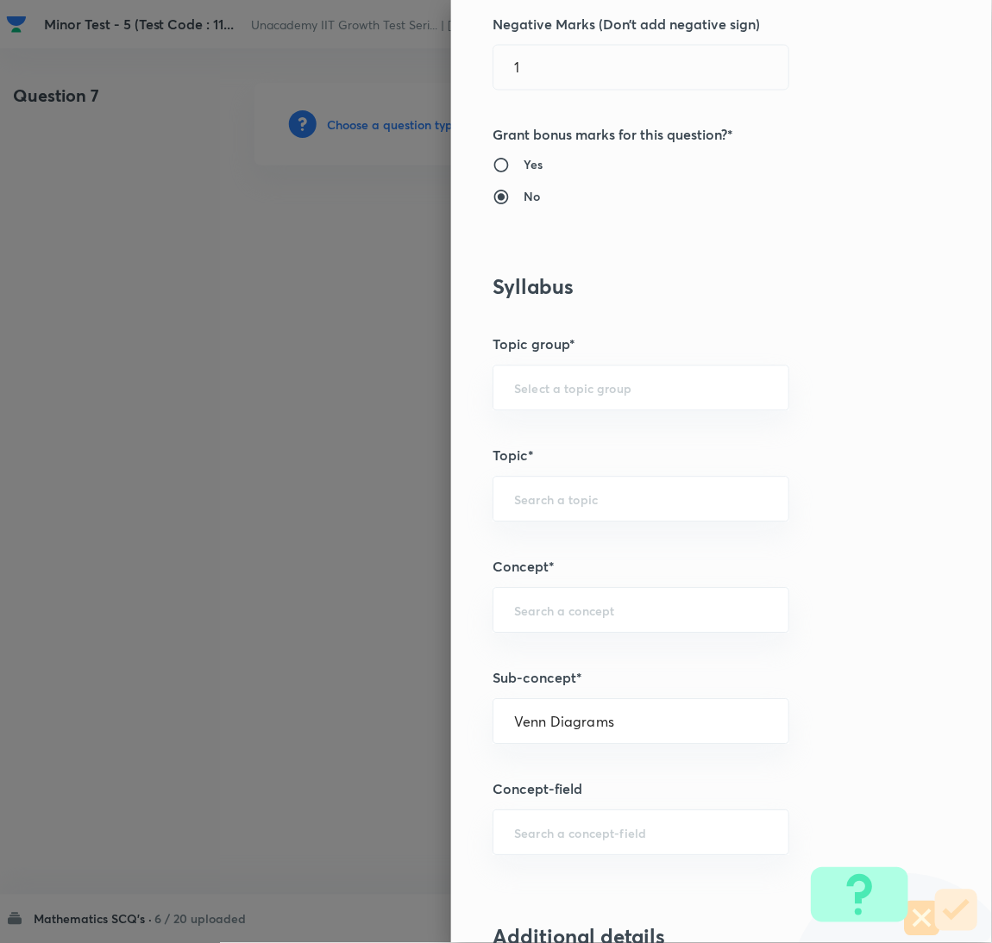
type input "Mathematics"
type input "Fundamental of Mathematics"
type input "Set Theory"
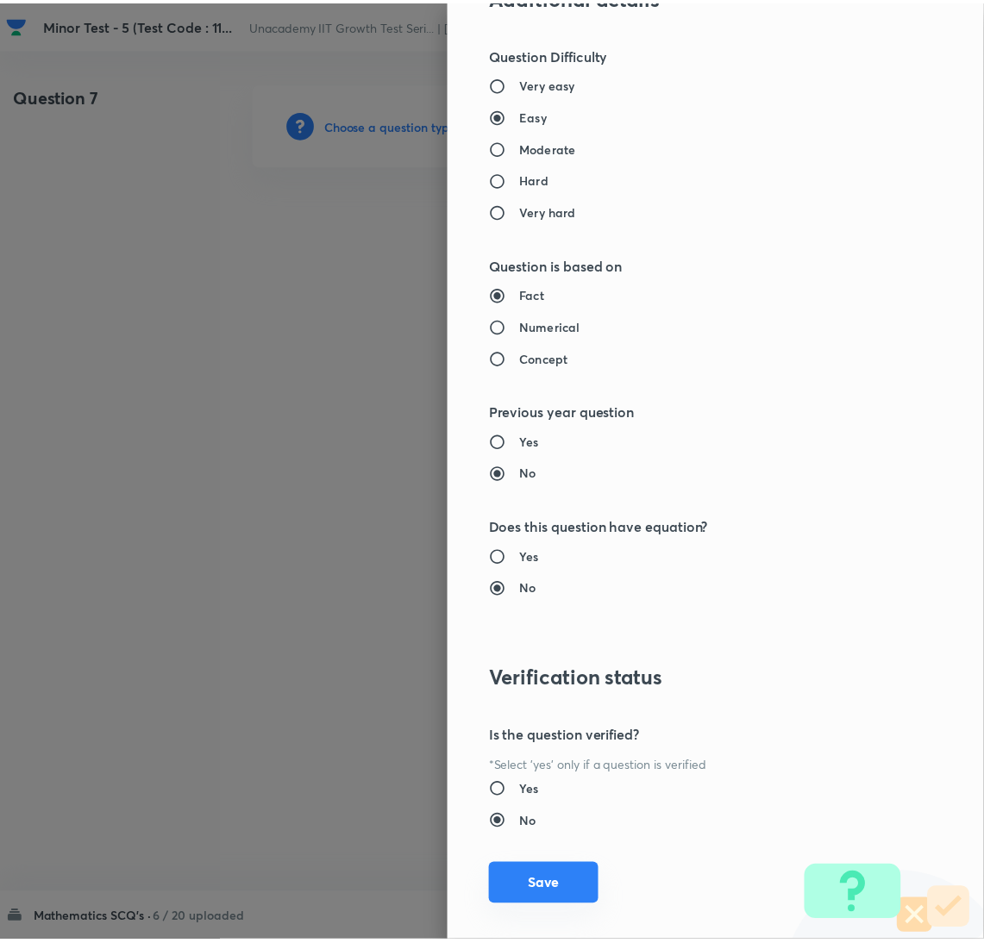
scroll to position [1524, 0]
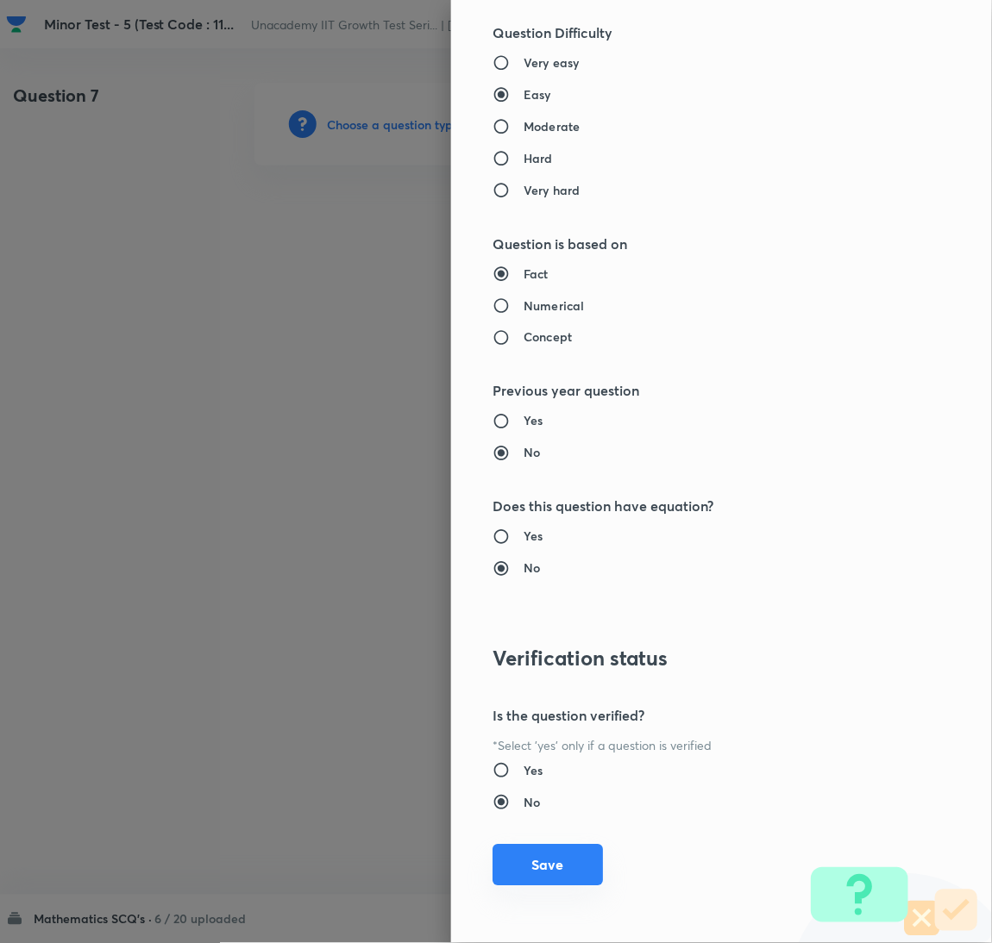
click at [548, 880] on button "Save" at bounding box center [547, 865] width 110 height 41
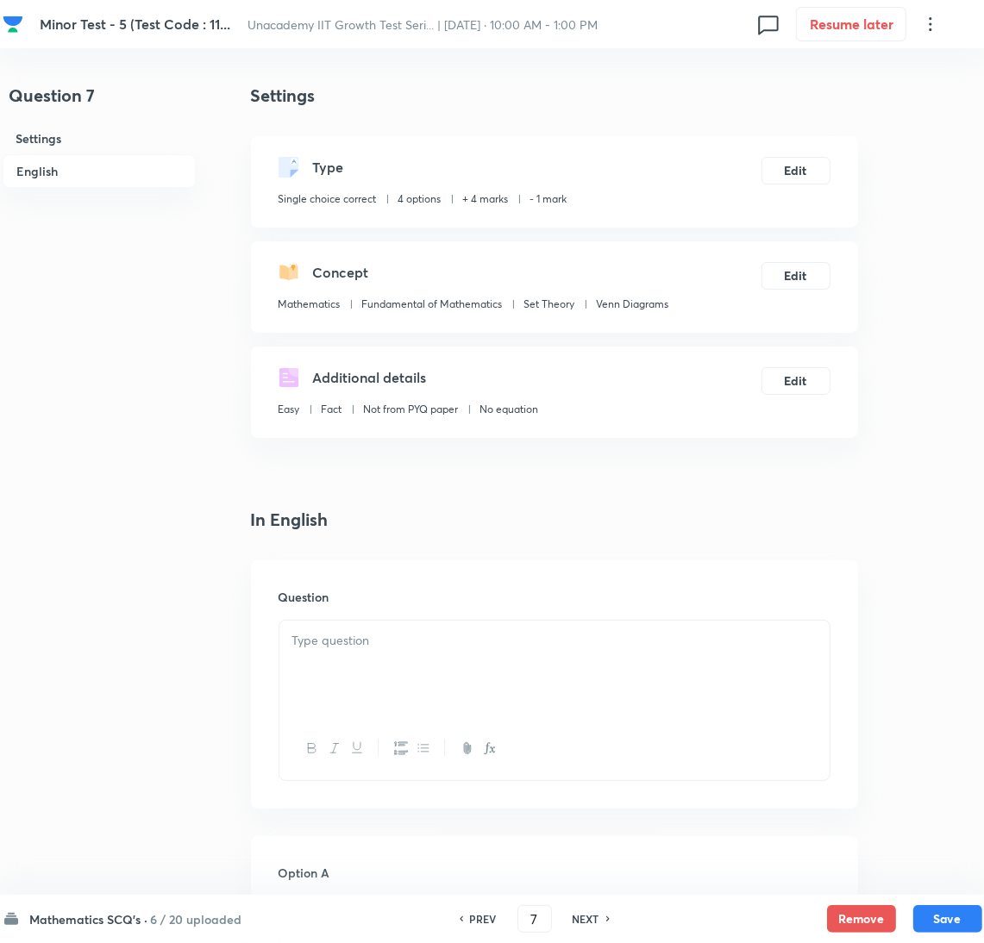
click at [627, 661] on div at bounding box center [554, 669] width 550 height 97
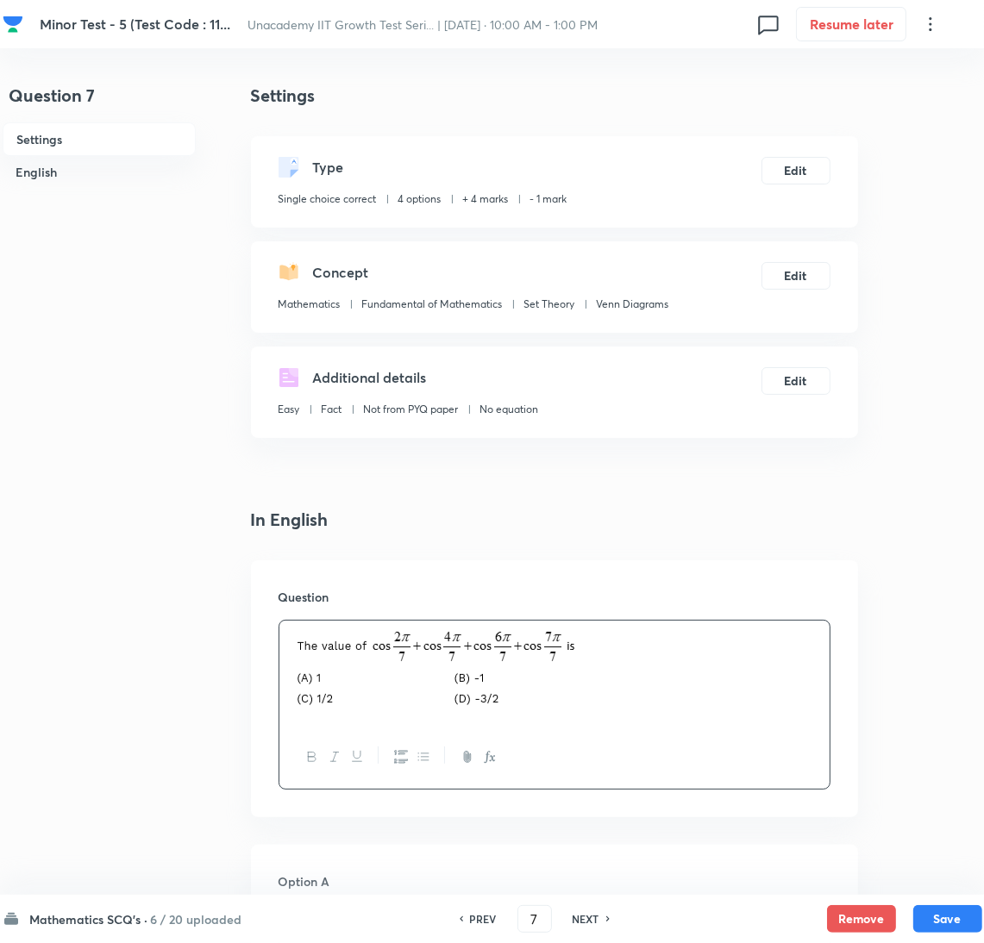
scroll to position [1405, 0]
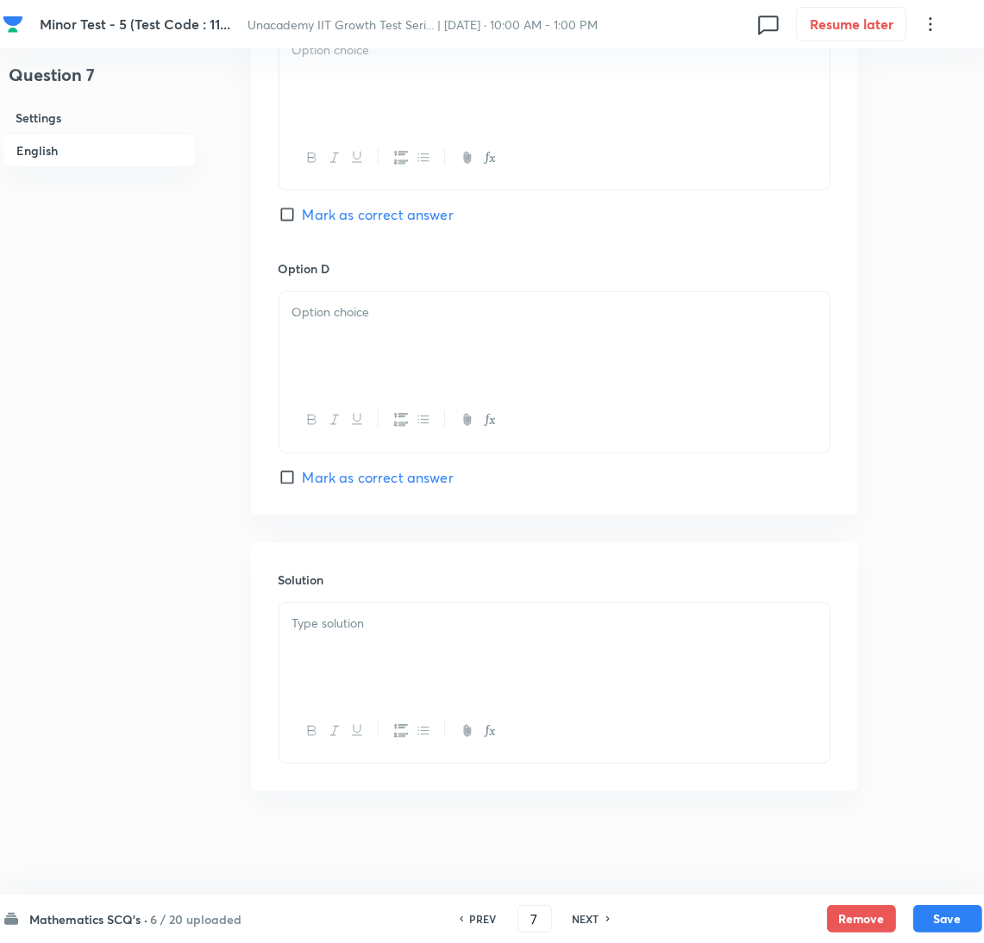
click at [545, 643] on div at bounding box center [554, 652] width 550 height 97
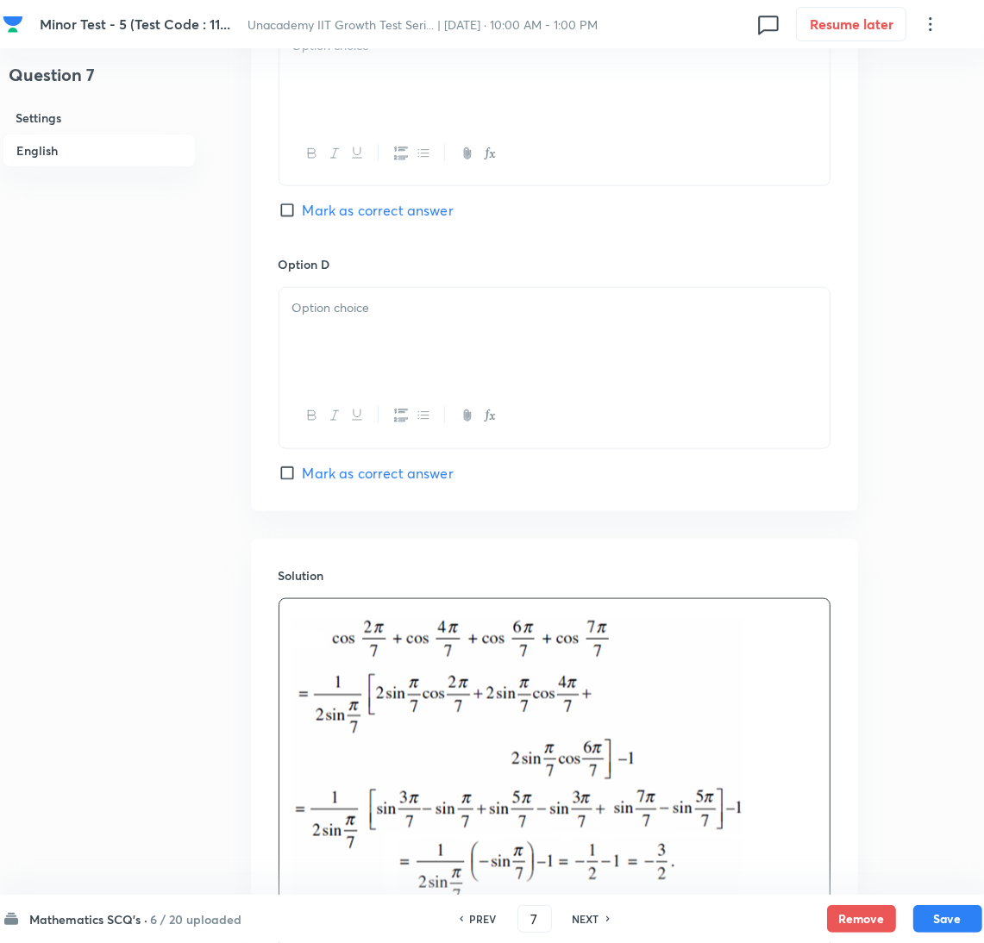
click at [391, 479] on span "Mark as correct answer" at bounding box center [378, 473] width 151 height 21
click at [303, 479] on input "Mark as correct answer" at bounding box center [291, 473] width 24 height 17
checkbox input "true"
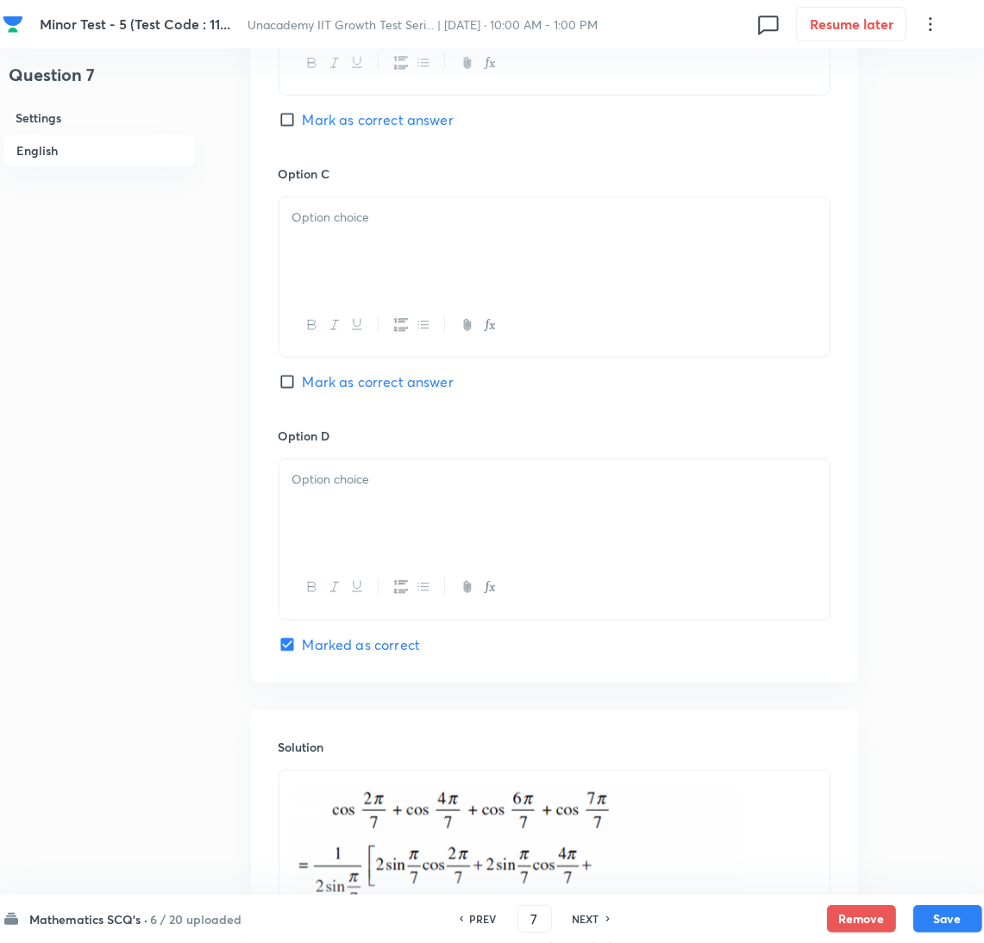
scroll to position [844, 0]
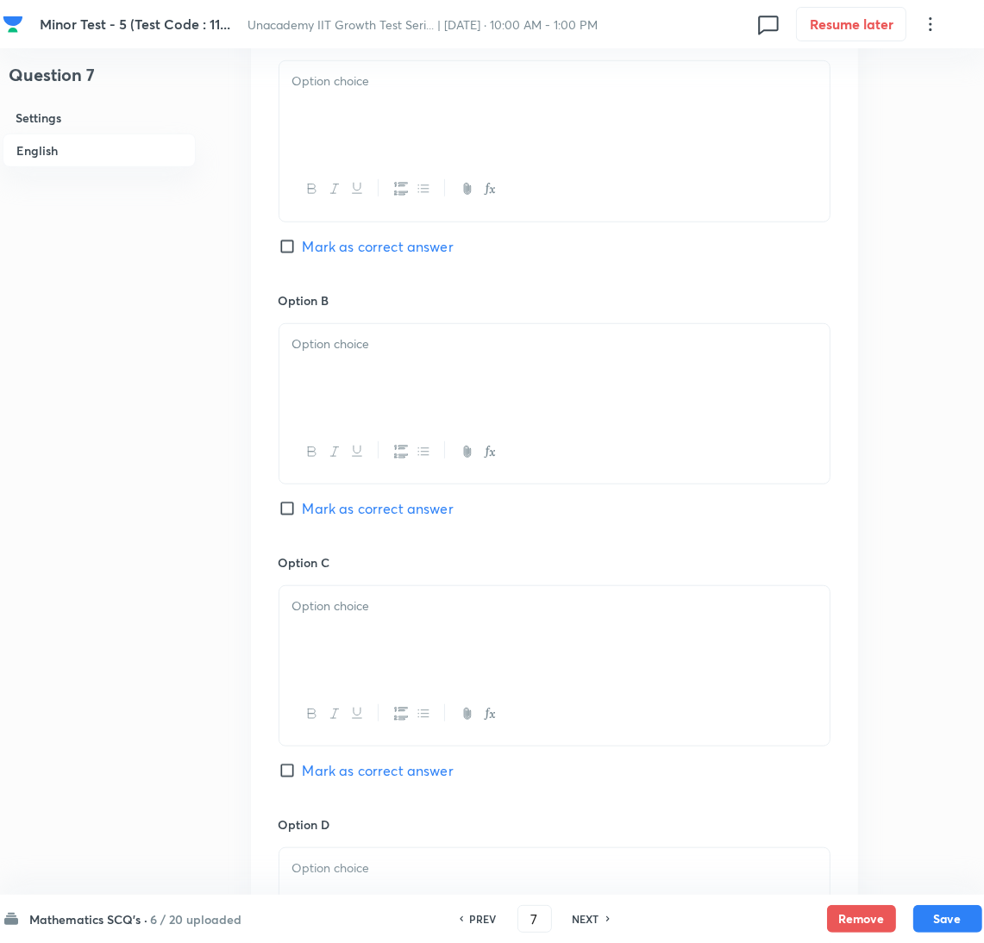
click at [385, 97] on div at bounding box center [554, 109] width 550 height 97
click at [386, 396] on div at bounding box center [554, 372] width 550 height 97
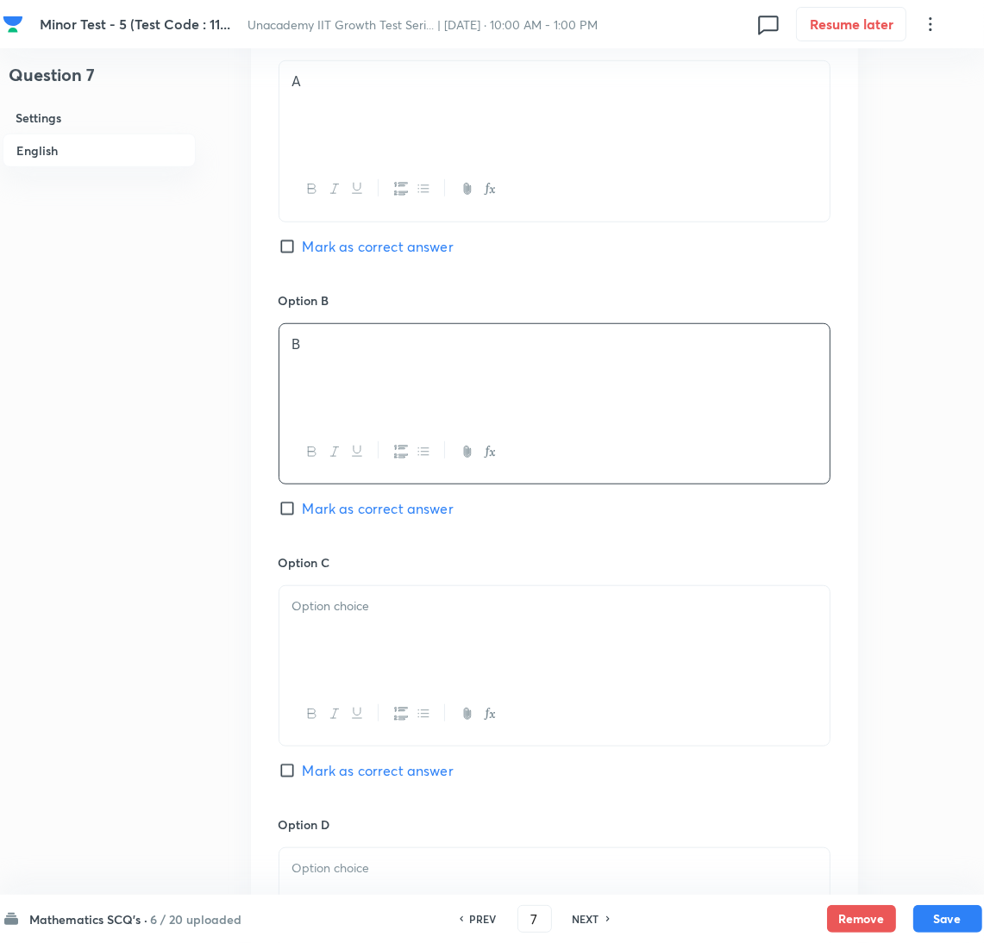
click at [395, 623] on div at bounding box center [554, 634] width 550 height 97
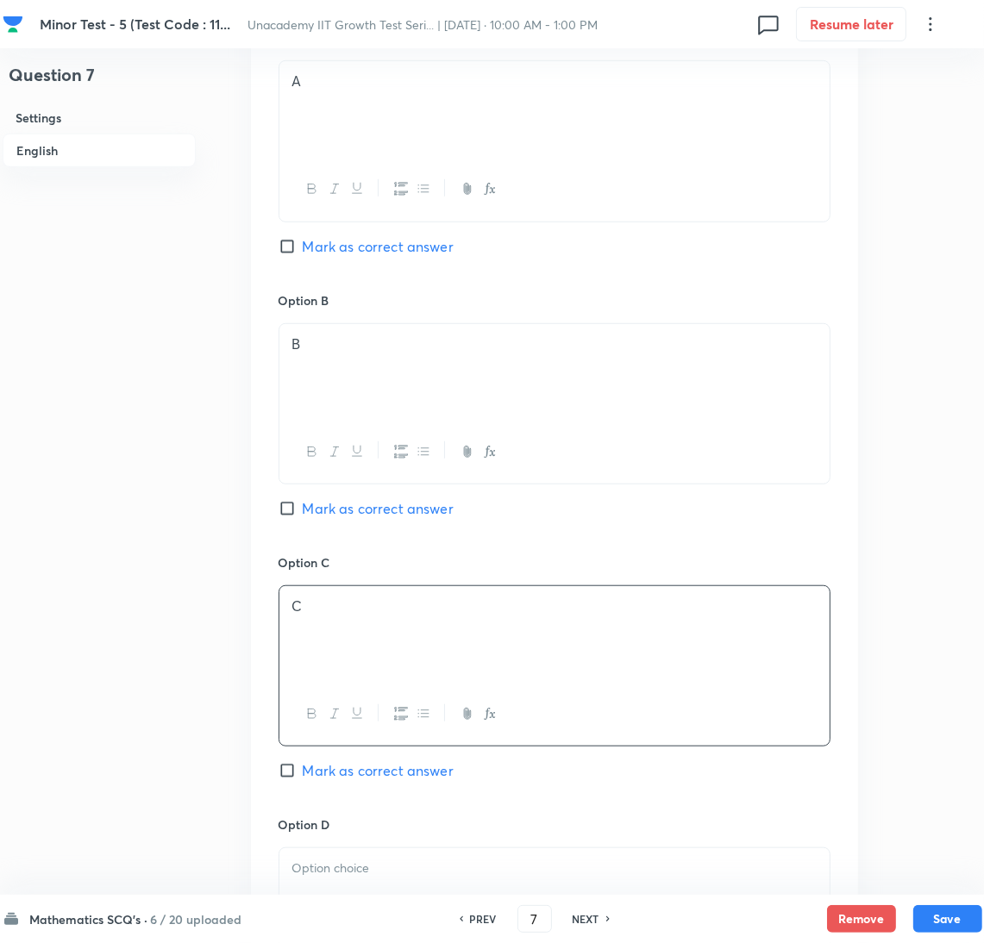
click at [402, 870] on p at bounding box center [554, 869] width 524 height 20
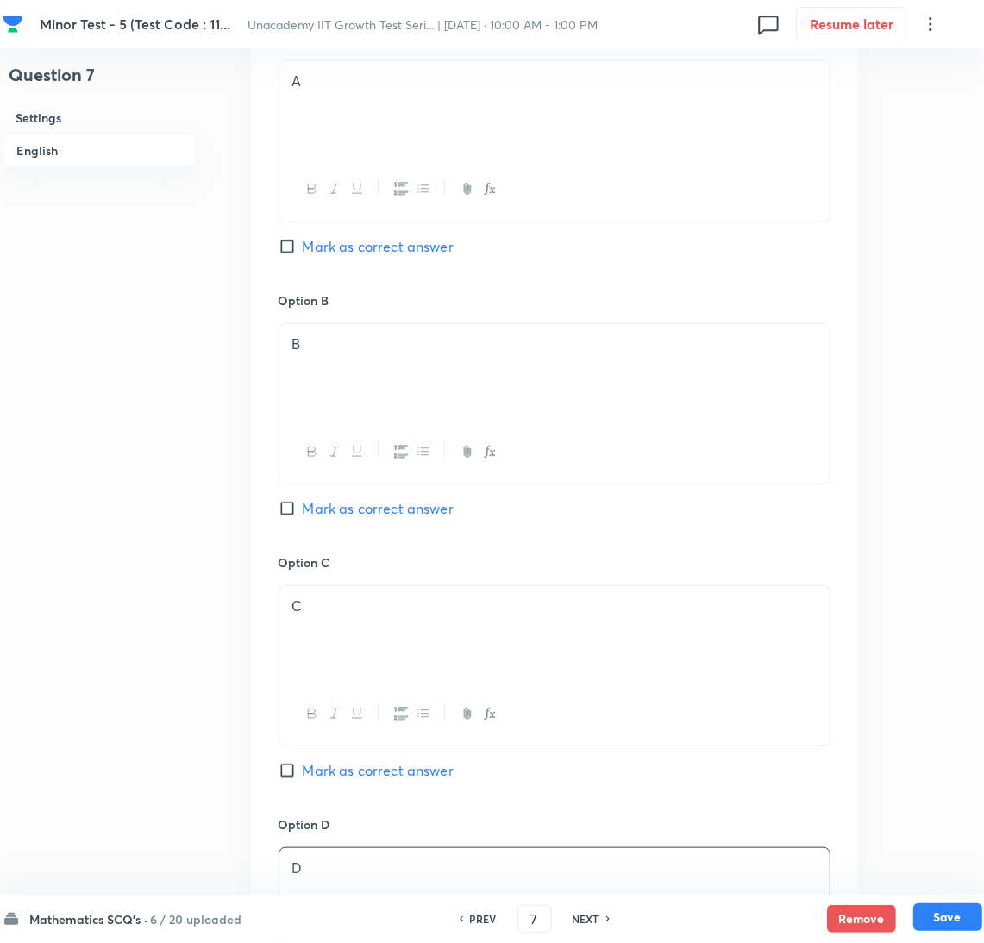
click at [941, 911] on button "Save" at bounding box center [947, 918] width 69 height 28
type input "8"
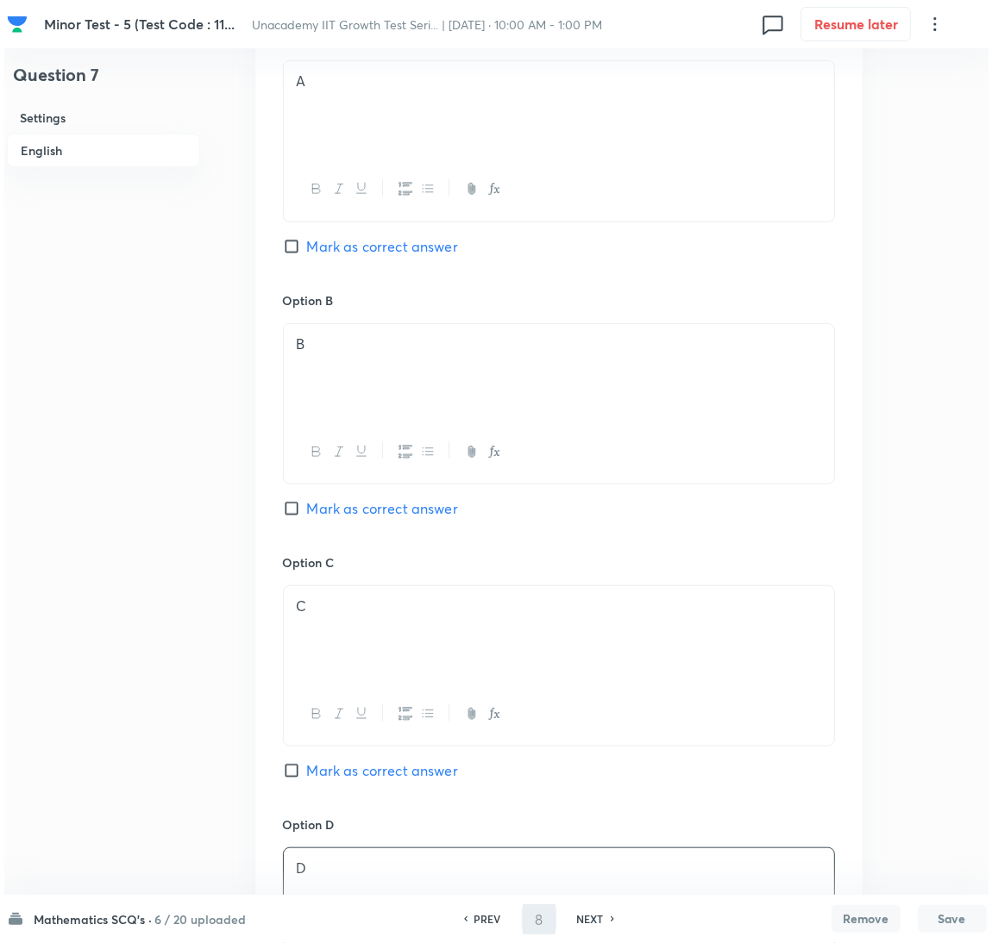
scroll to position [0, 0]
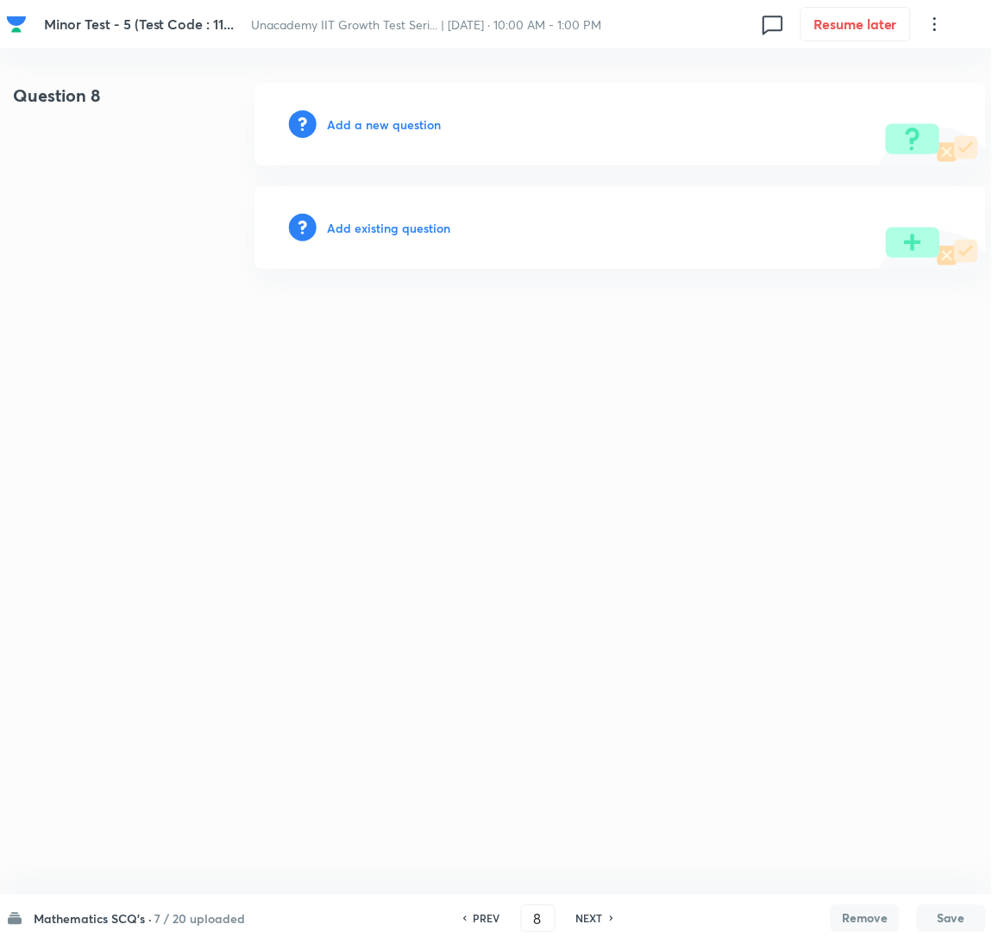
click at [376, 124] on h6 "Add a new question" at bounding box center [384, 125] width 114 height 18
click at [376, 124] on h6 "Choose a question type" at bounding box center [393, 125] width 133 height 18
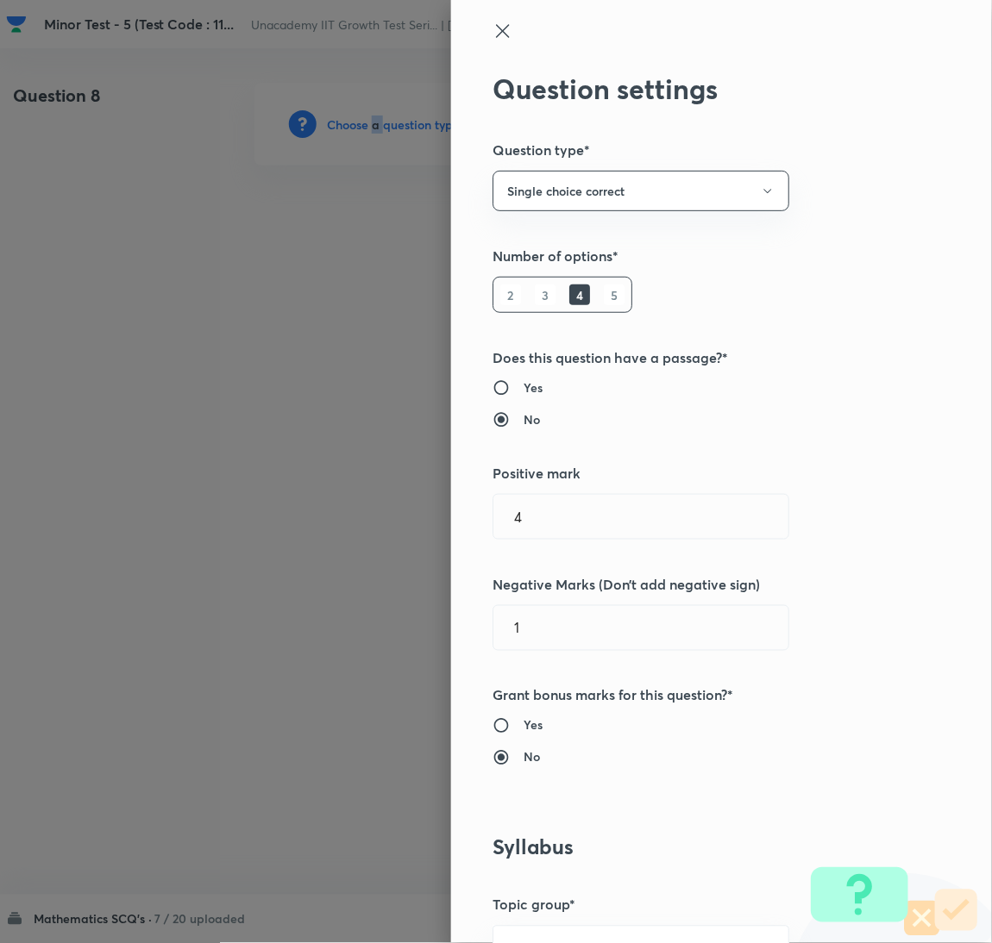
scroll to position [560, 0]
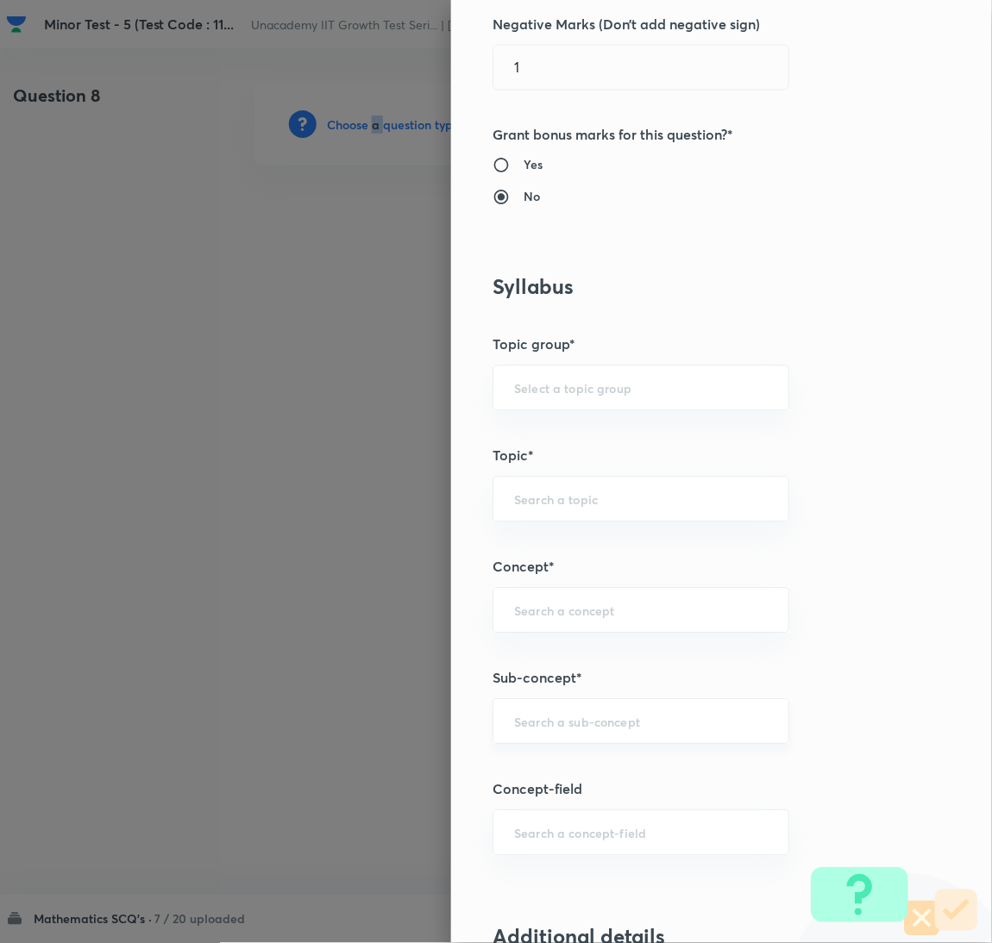
click at [613, 711] on div "​" at bounding box center [640, 722] width 297 height 46
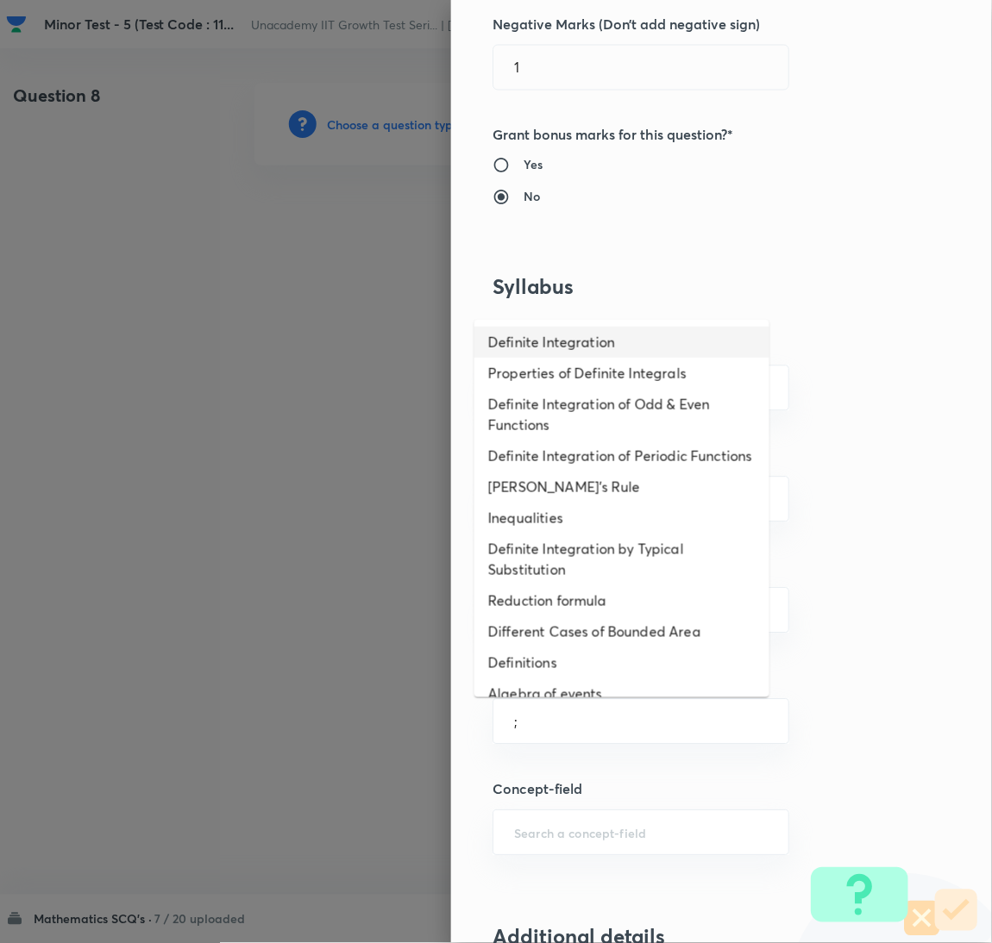
click at [556, 317] on div "Definite Integration Properties of Definite Integrals Definite Integration of O…" at bounding box center [621, 508] width 295 height 385
click at [544, 336] on li "Definite Integration" at bounding box center [621, 342] width 295 height 31
type input "Definite Integration"
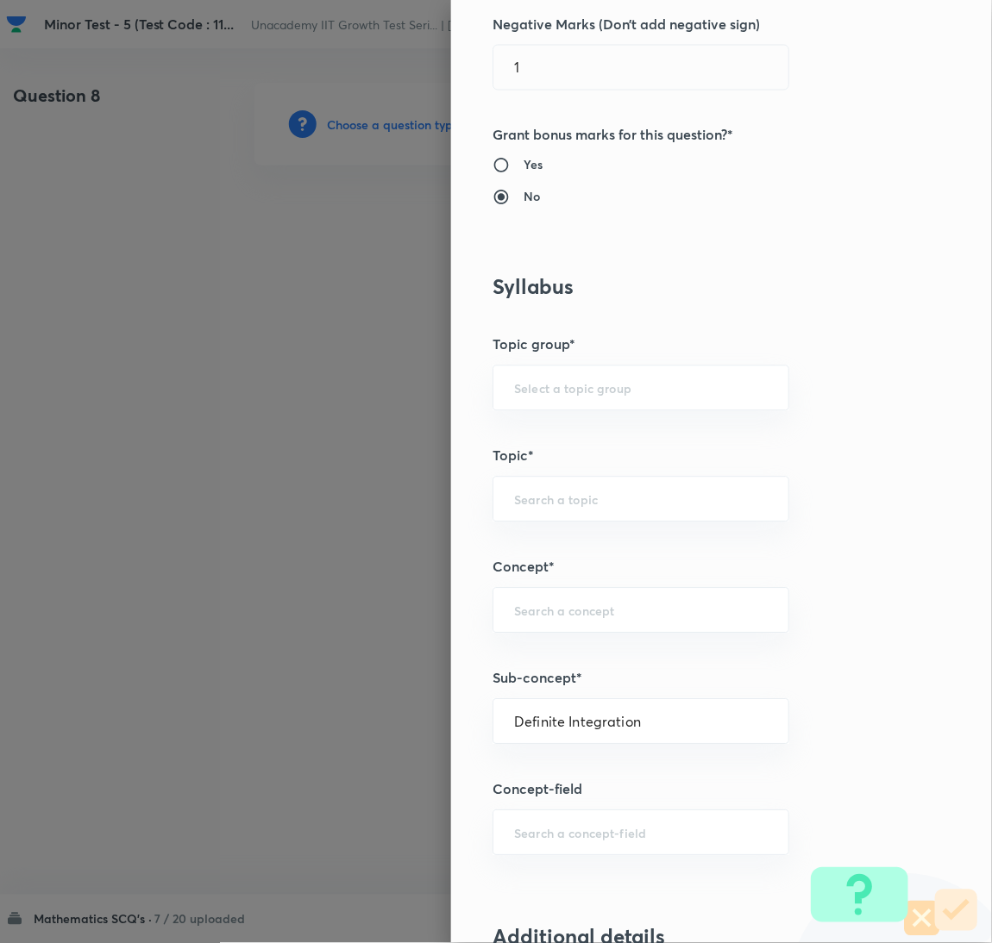
type input "Mathematics"
type input "Calculus"
type input "Definite Integration"
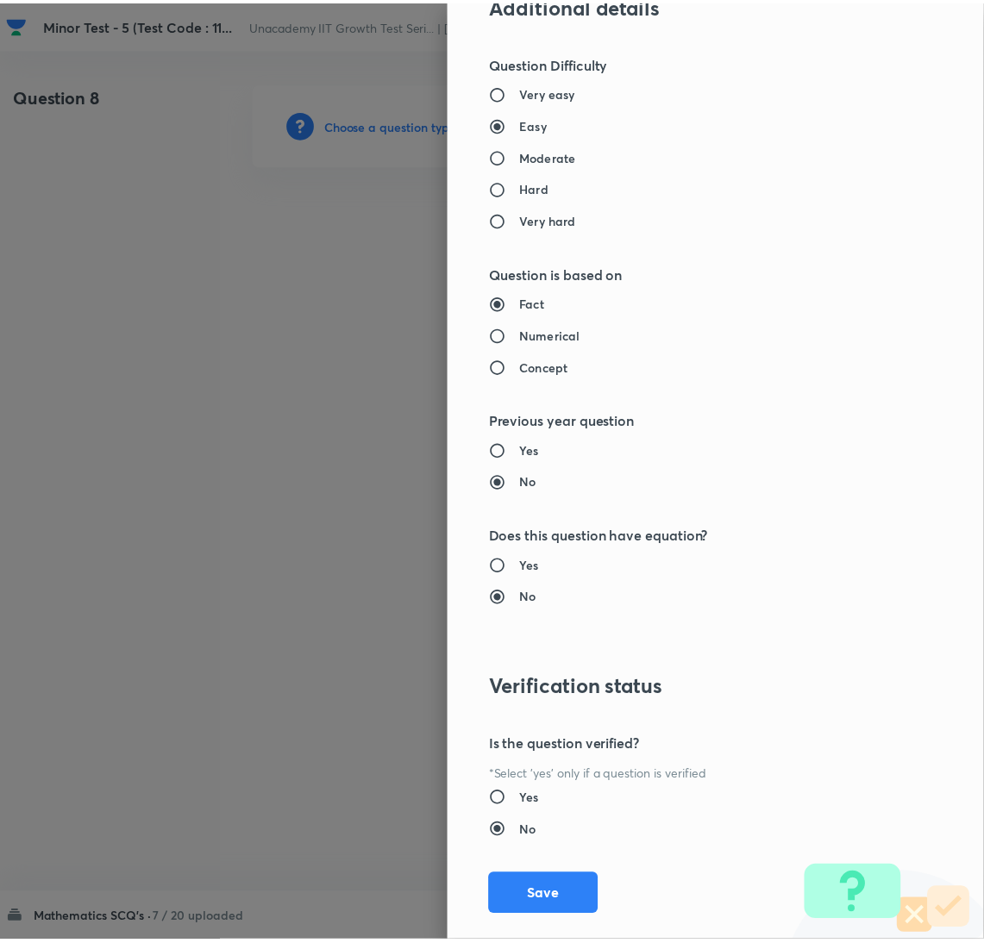
scroll to position [1524, 0]
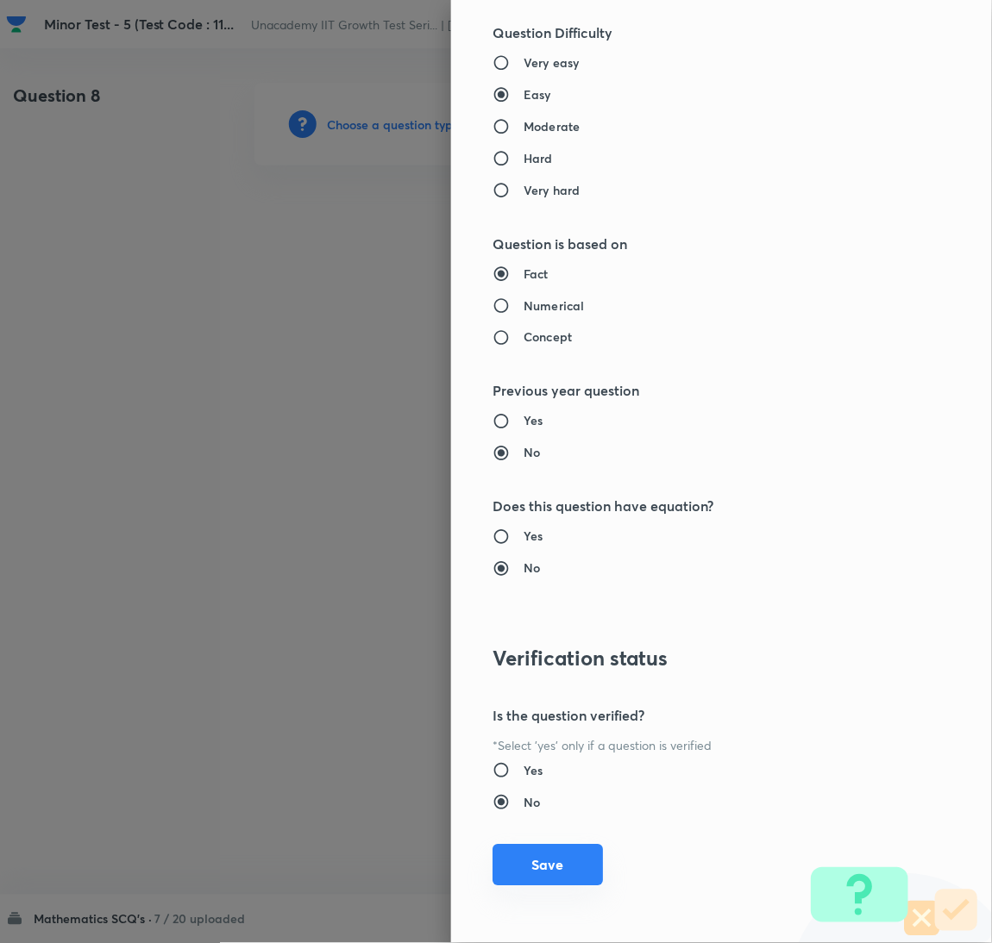
click at [557, 877] on button "Save" at bounding box center [547, 865] width 110 height 41
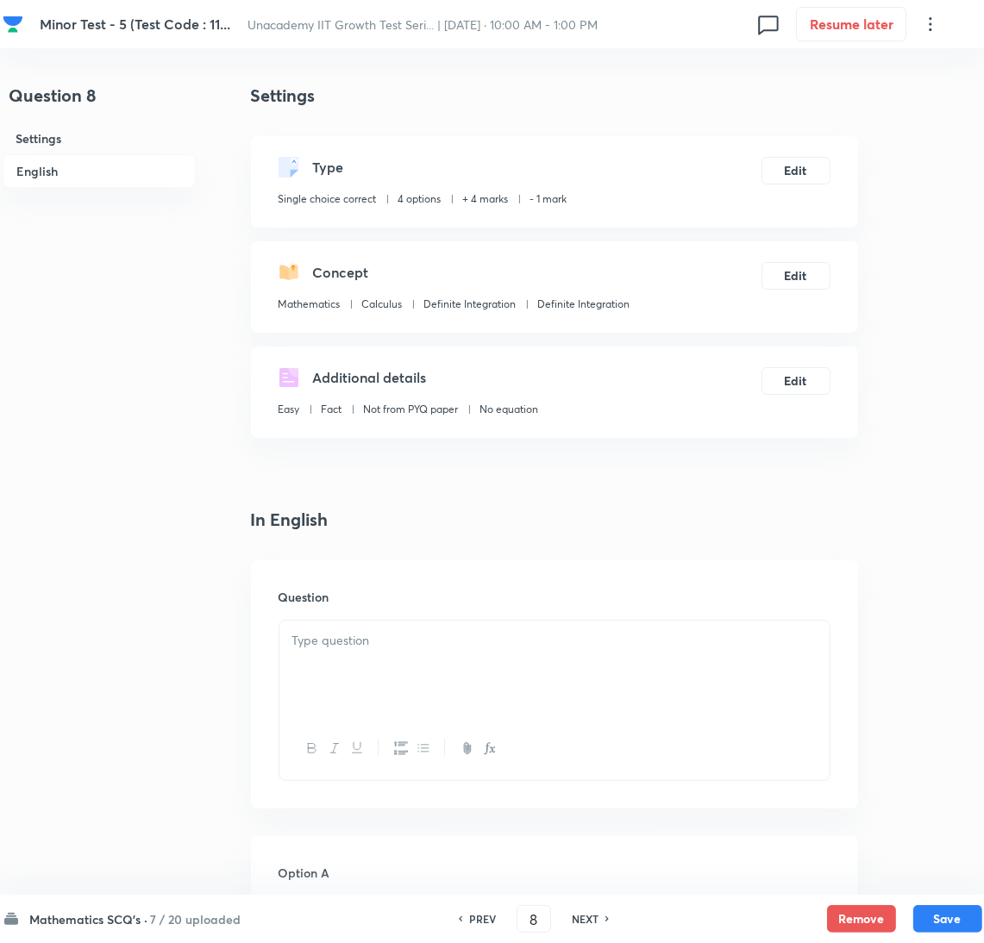
click at [634, 661] on div at bounding box center [554, 669] width 550 height 97
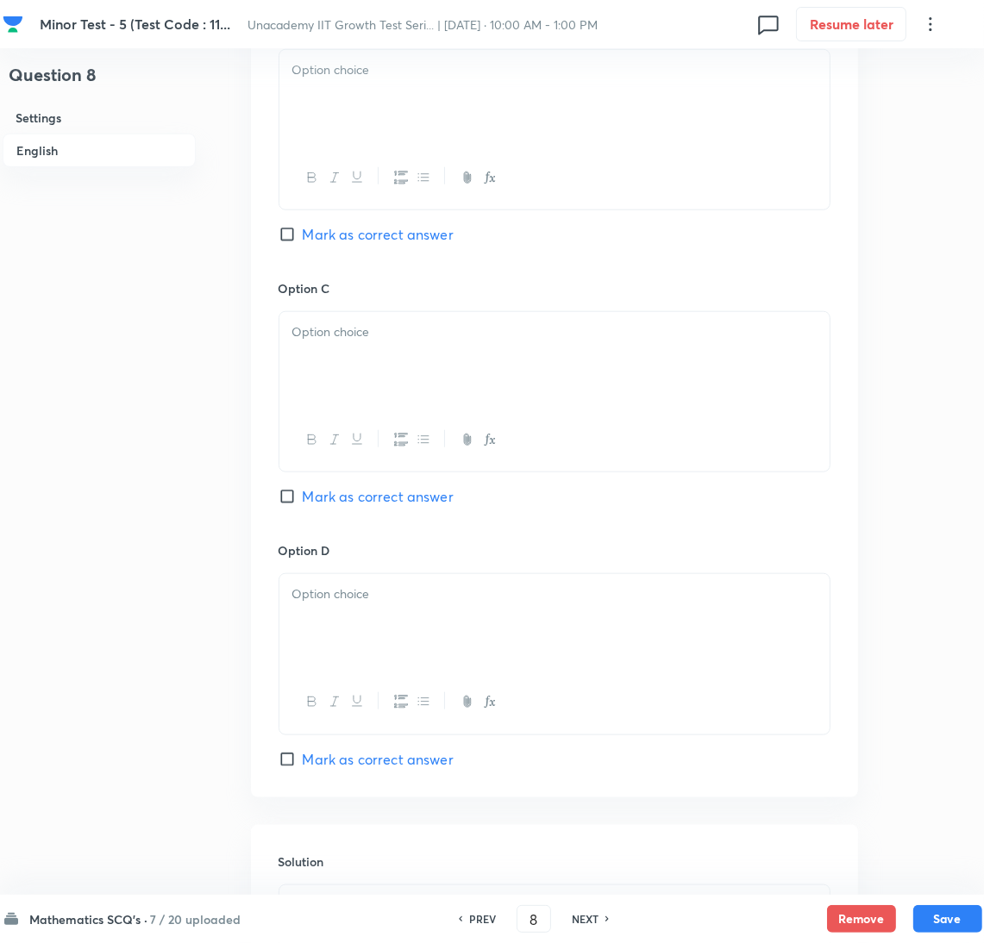
scroll to position [1441, 0]
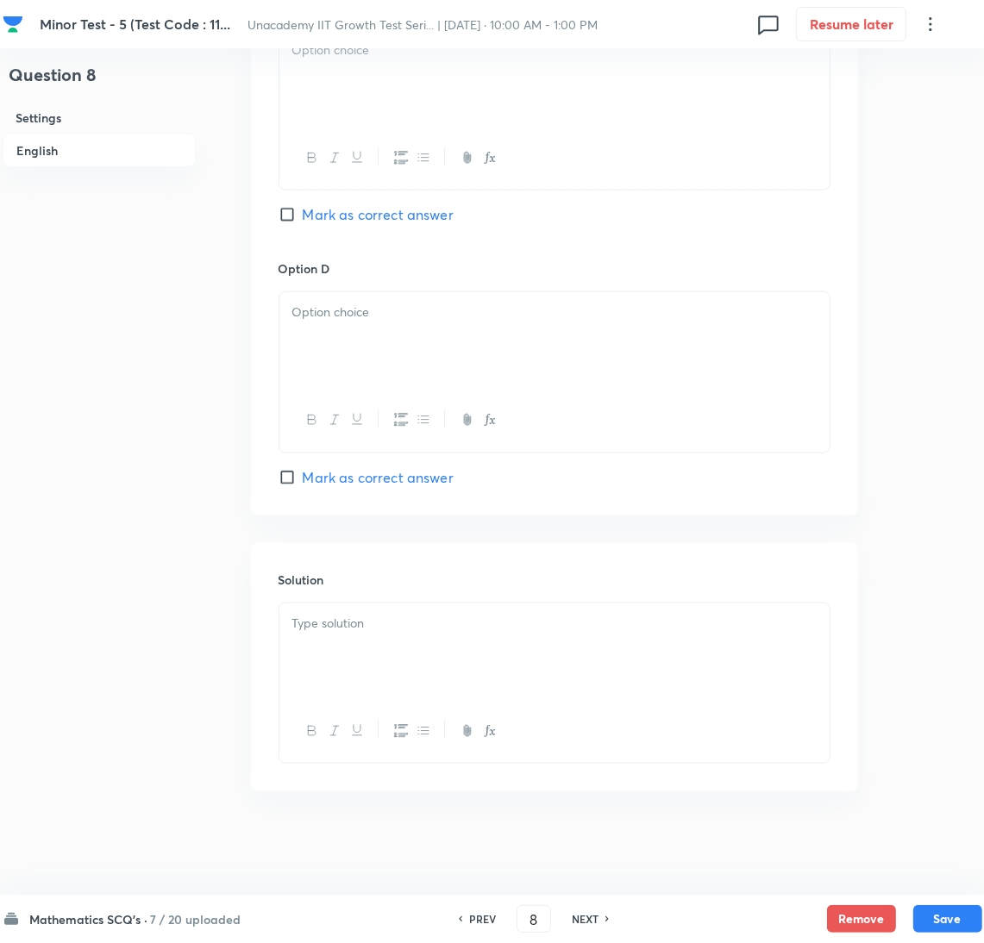
click at [493, 641] on div at bounding box center [554, 652] width 550 height 97
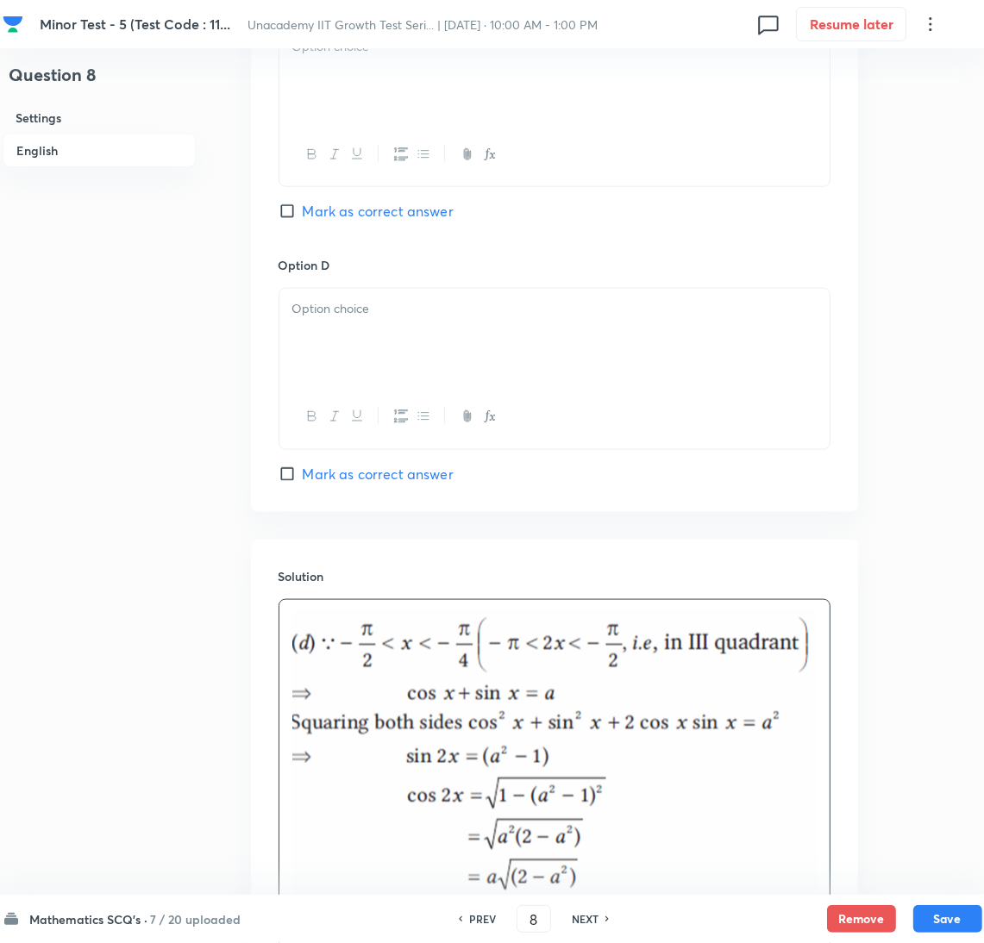
click at [373, 477] on span "Mark as correct answer" at bounding box center [378, 474] width 151 height 21
click at [303, 477] on input "Mark as correct answer" at bounding box center [291, 474] width 24 height 17
checkbox input "true"
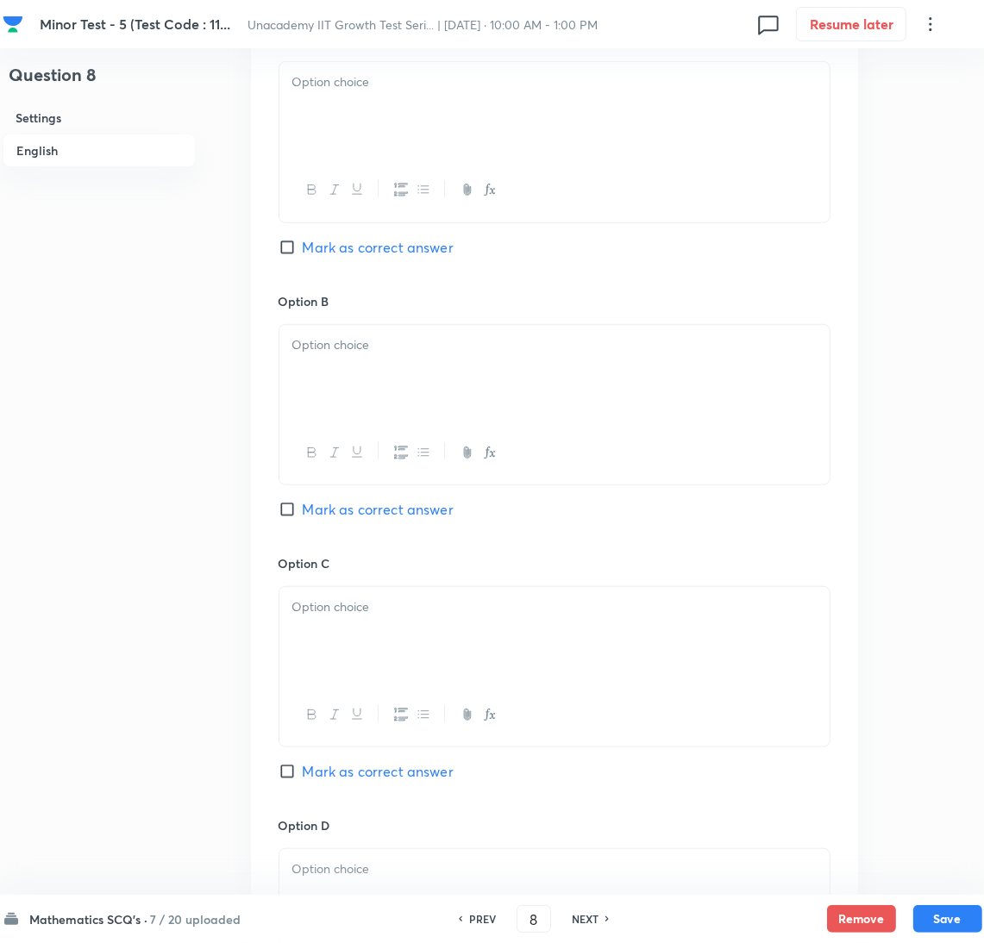
click at [335, 150] on div at bounding box center [554, 110] width 550 height 97
click at [373, 374] on div at bounding box center [554, 373] width 550 height 97
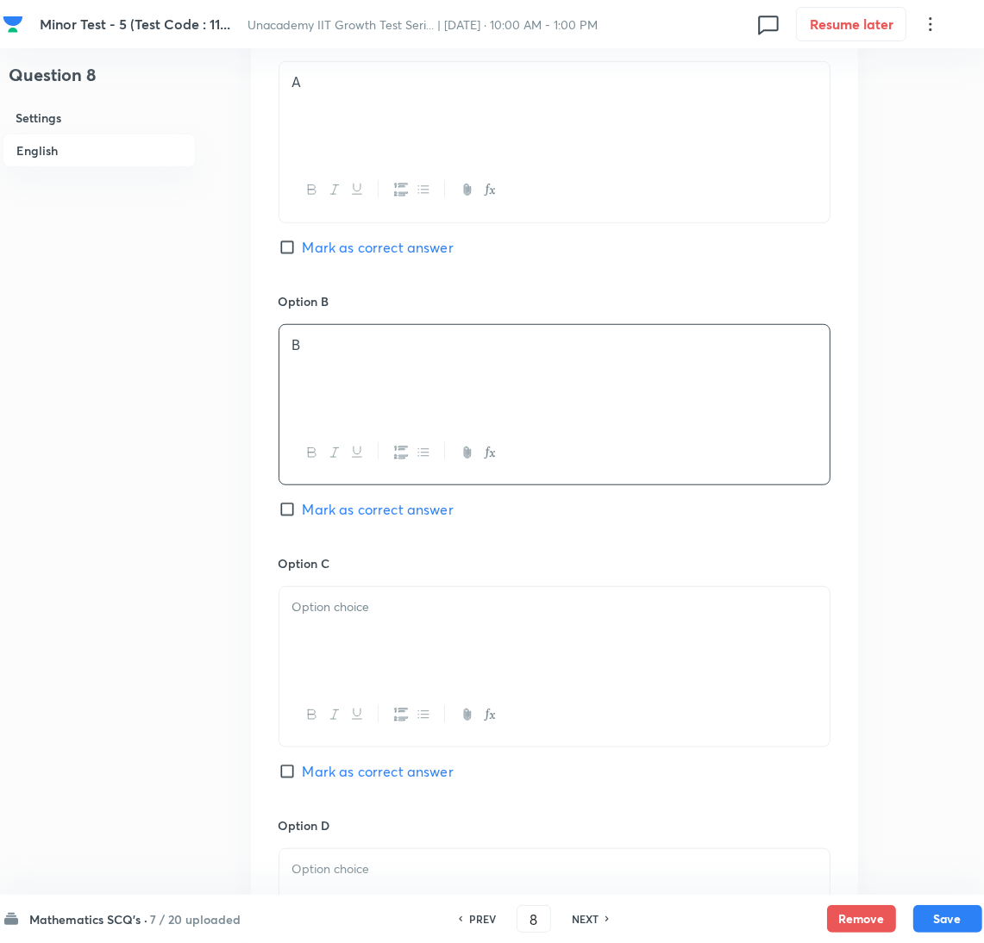
click at [418, 664] on div at bounding box center [554, 635] width 550 height 97
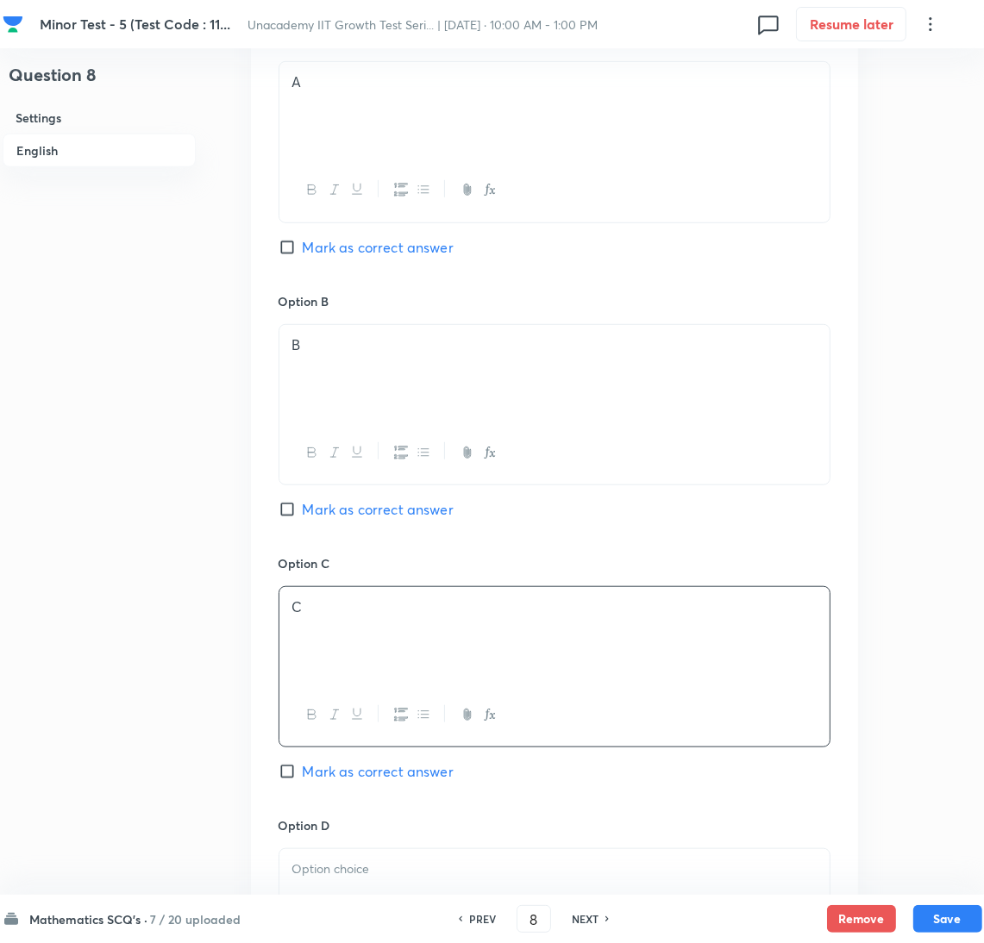
click at [408, 872] on p at bounding box center [554, 870] width 524 height 20
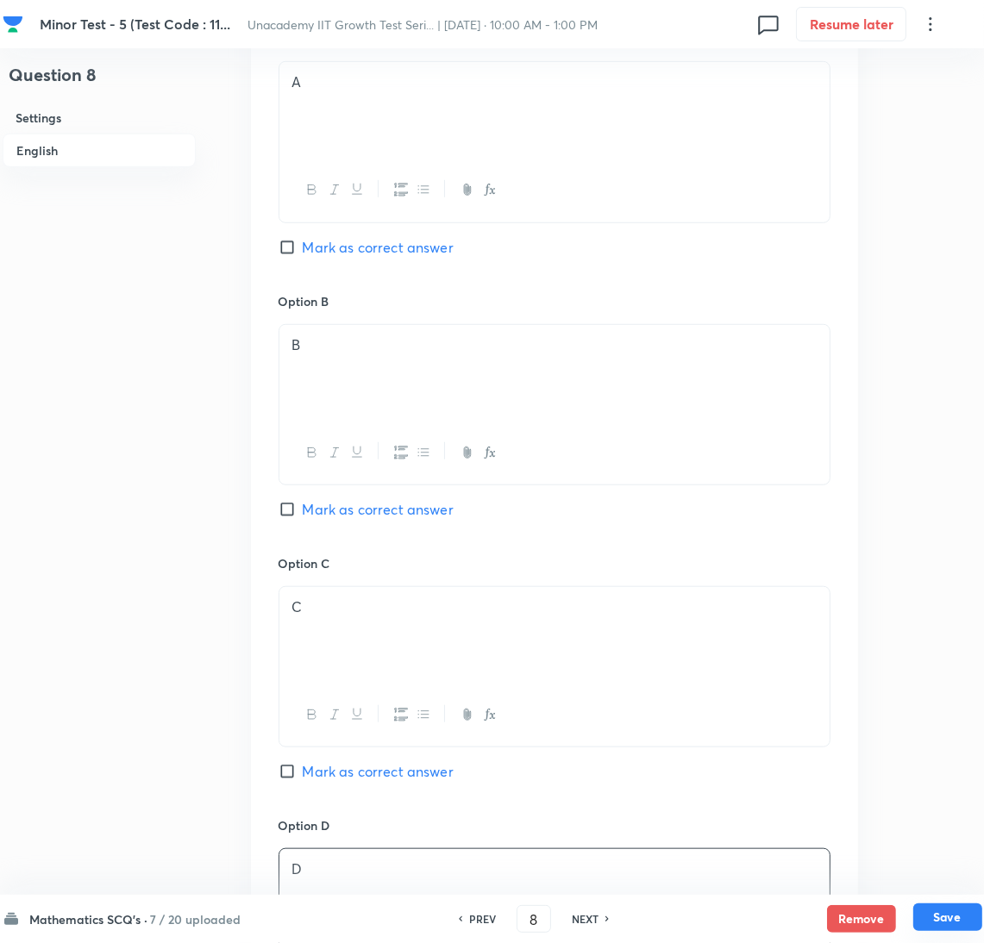
click at [942, 920] on button "Save" at bounding box center [947, 918] width 69 height 28
type input "9"
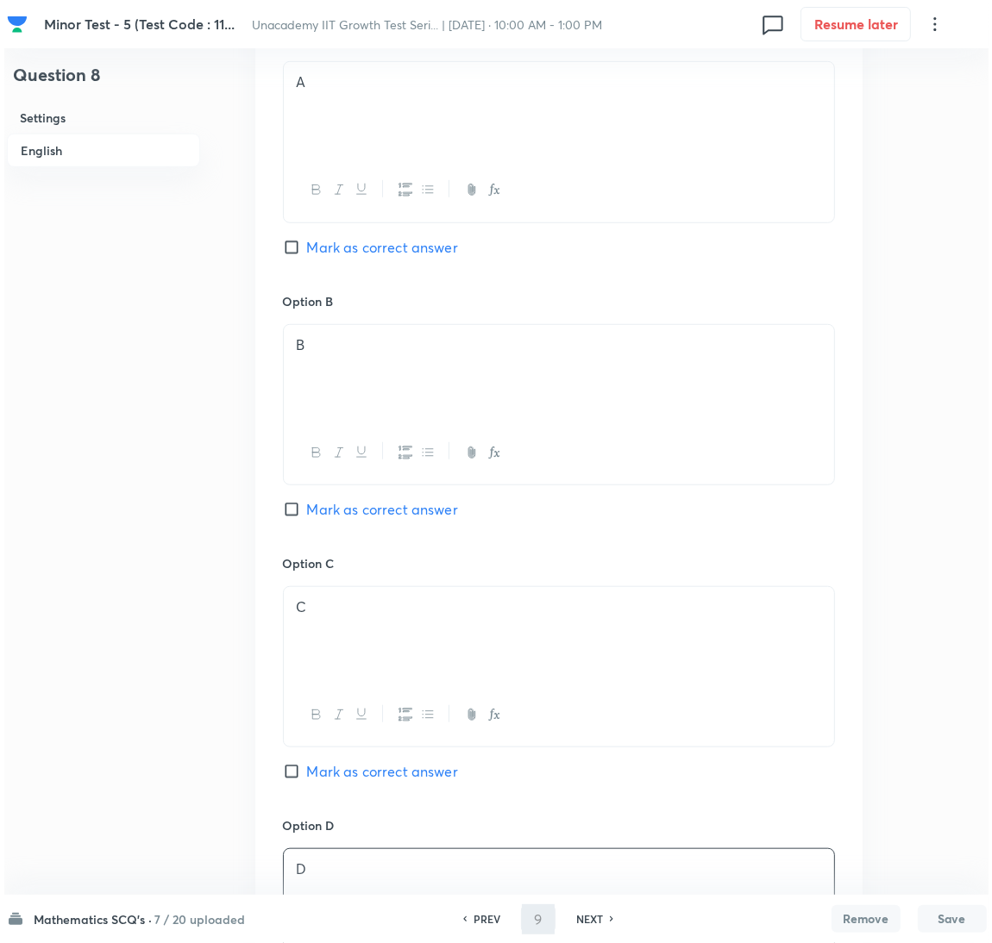
scroll to position [0, 0]
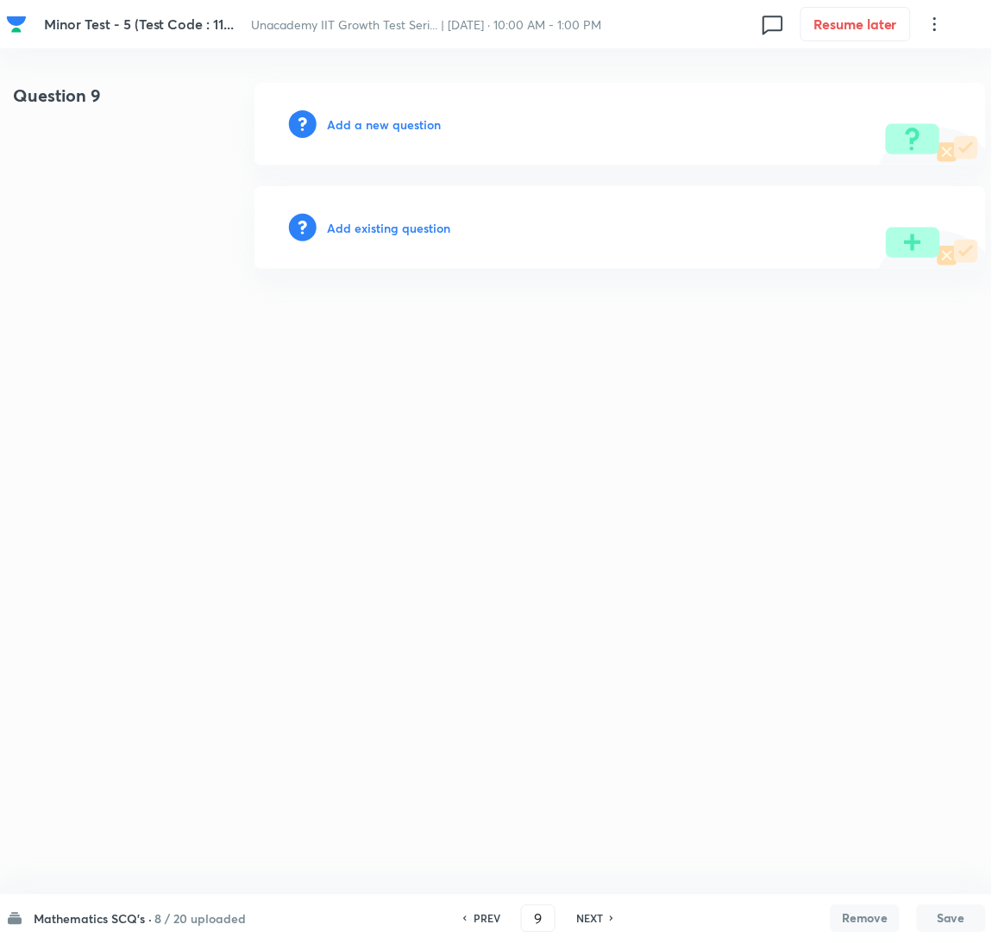
click at [415, 104] on div "Add a new question" at bounding box center [619, 124] width 731 height 83
click at [410, 128] on h6 "Add a new question" at bounding box center [384, 125] width 114 height 18
click at [410, 128] on h6 "Choose a question type" at bounding box center [393, 125] width 133 height 18
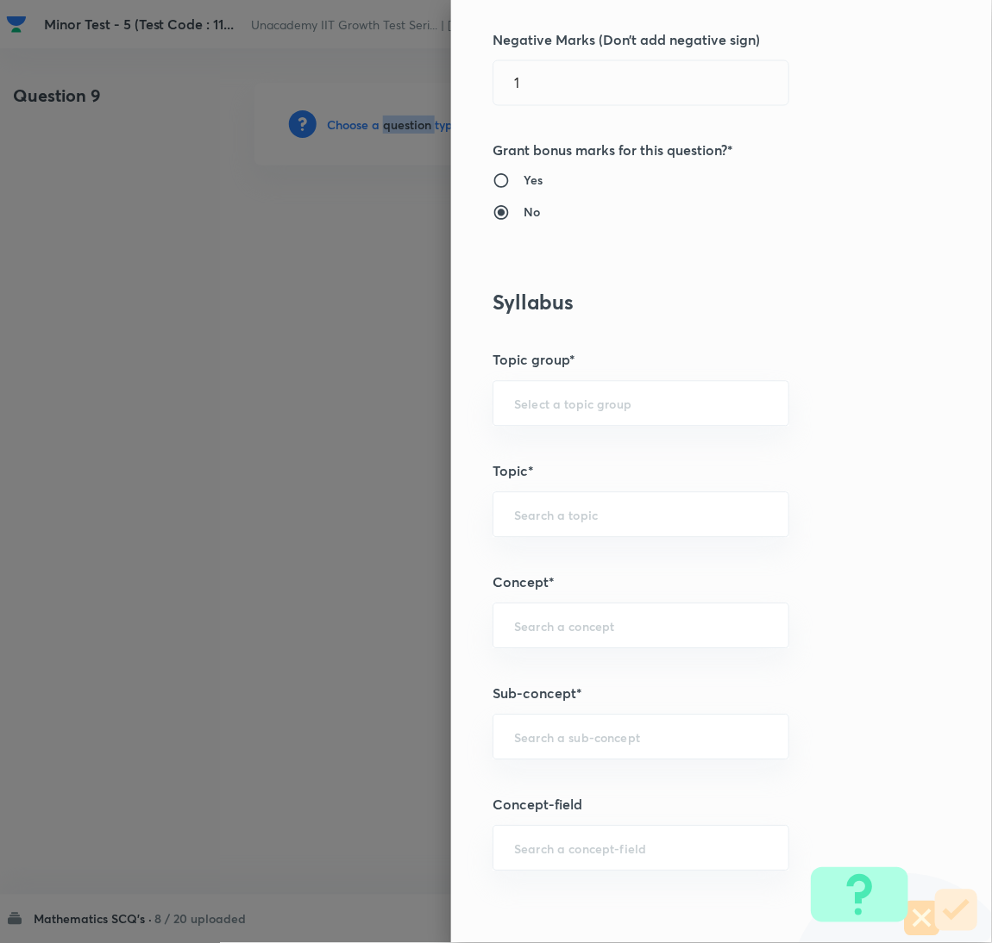
scroll to position [560, 0]
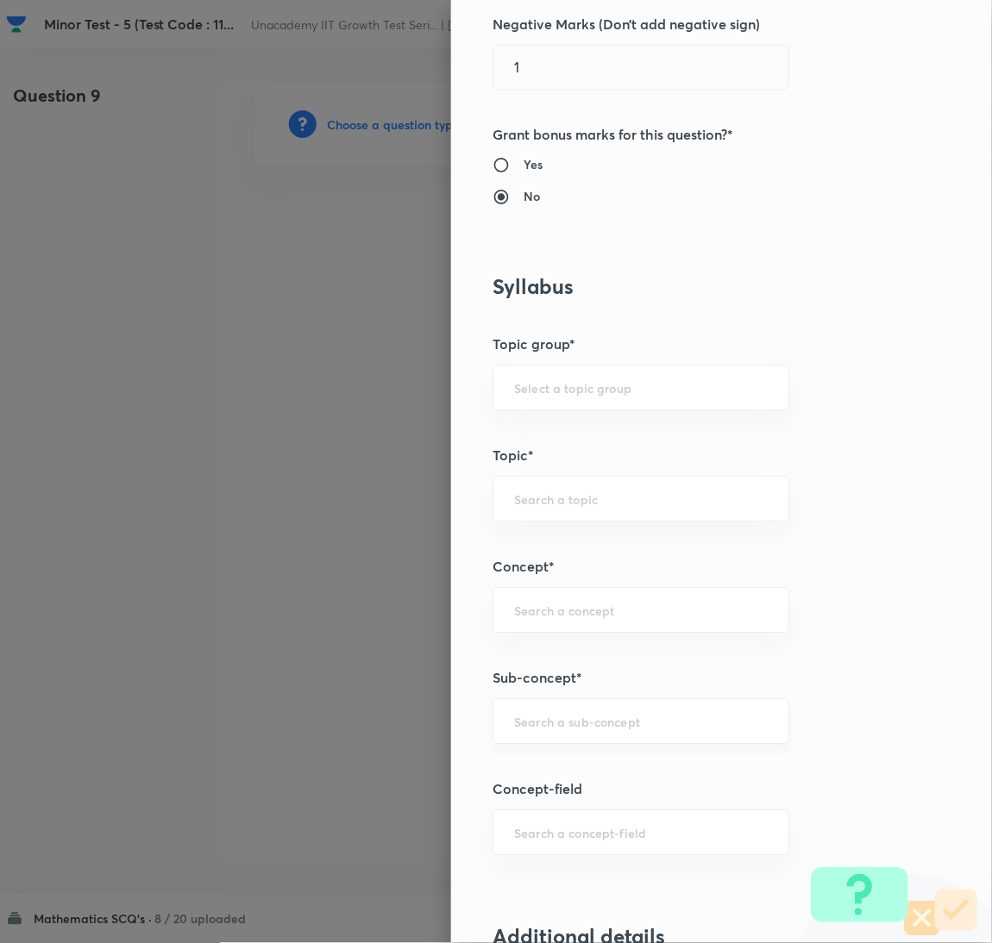
click at [584, 730] on input "text" at bounding box center [641, 722] width 254 height 16
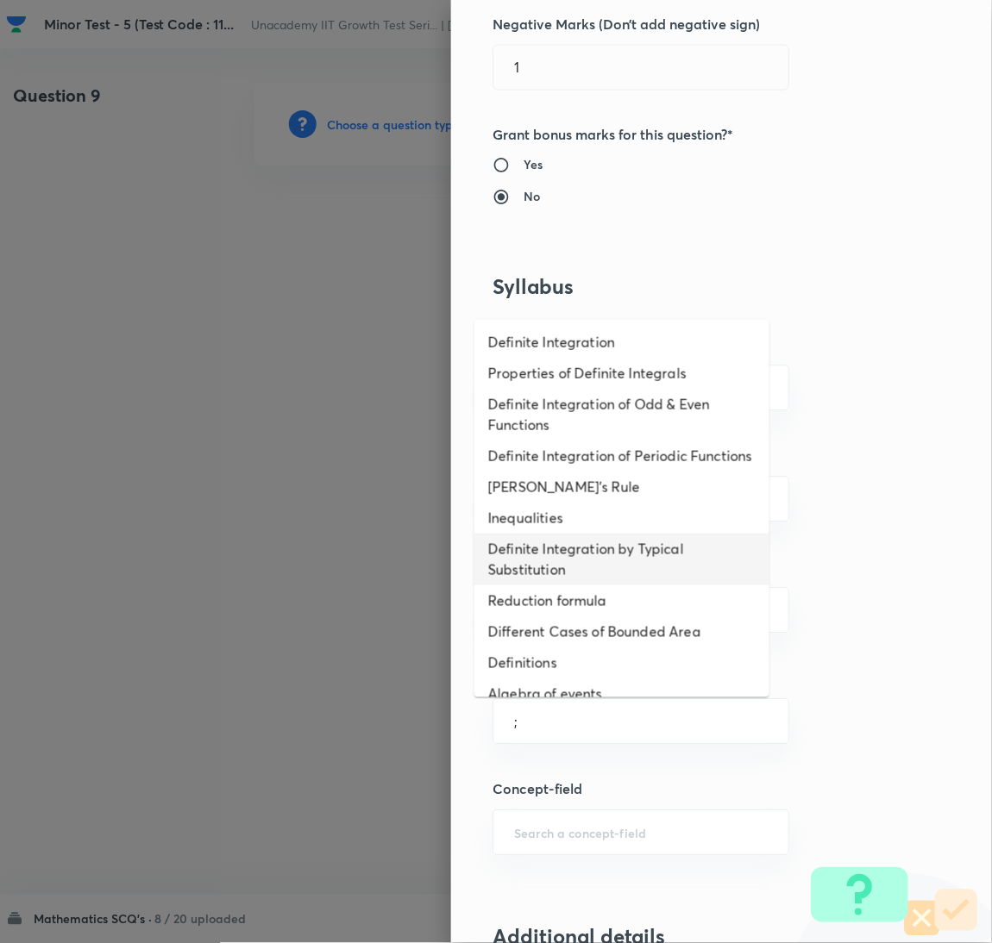
scroll to position [1022, 0]
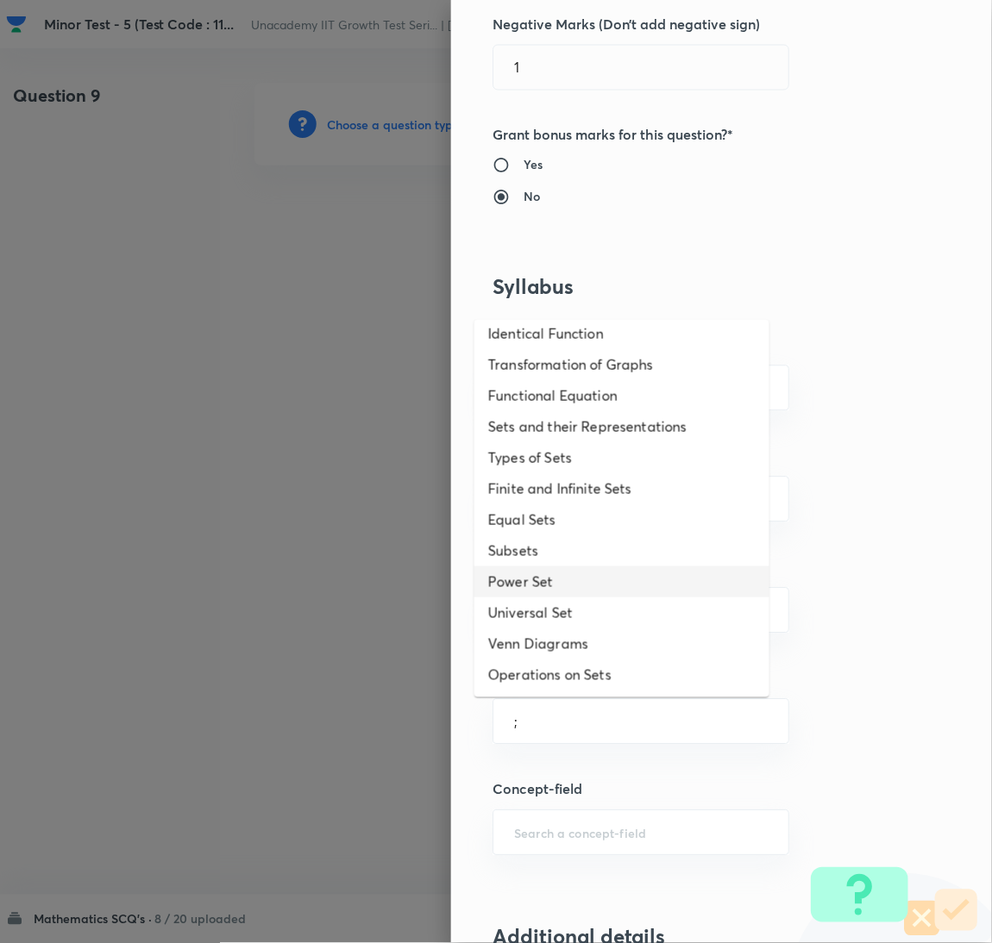
click at [553, 573] on li "Power Set" at bounding box center [621, 582] width 295 height 31
type input "Power Set"
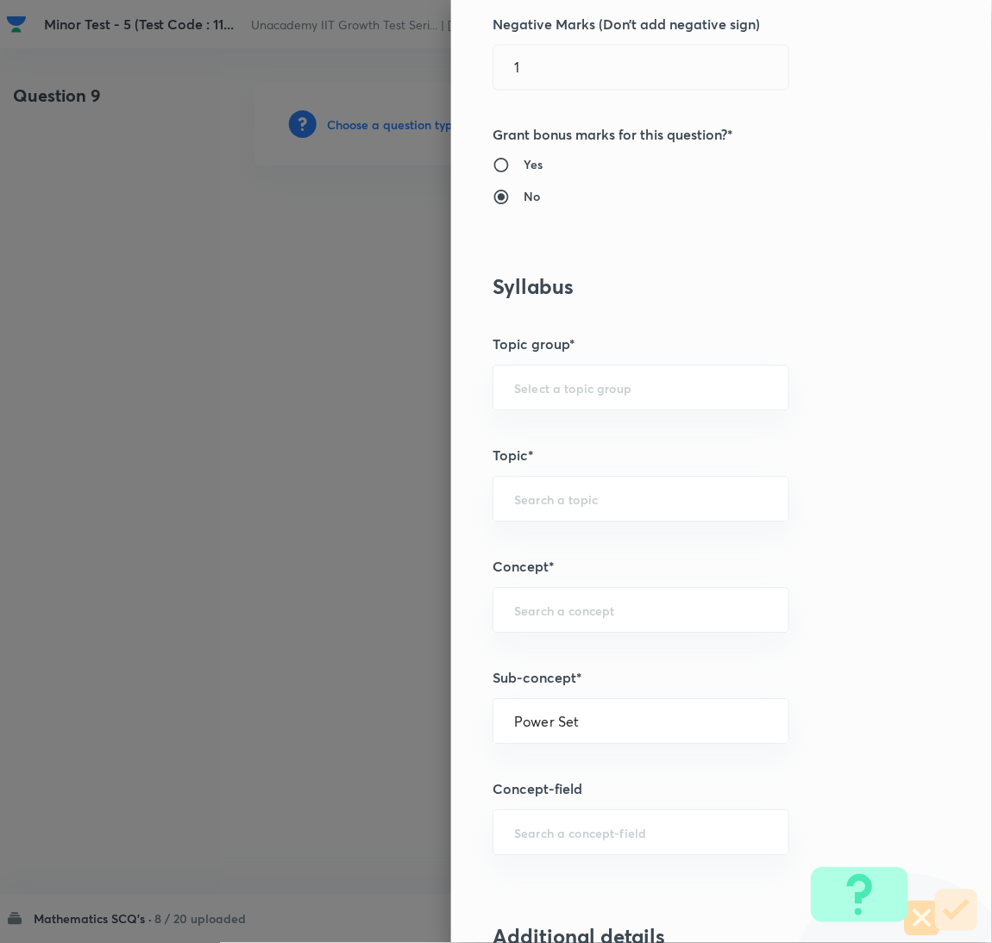
type input "Mathematics"
type input "Fundamental of Mathematics"
type input "Set Theory"
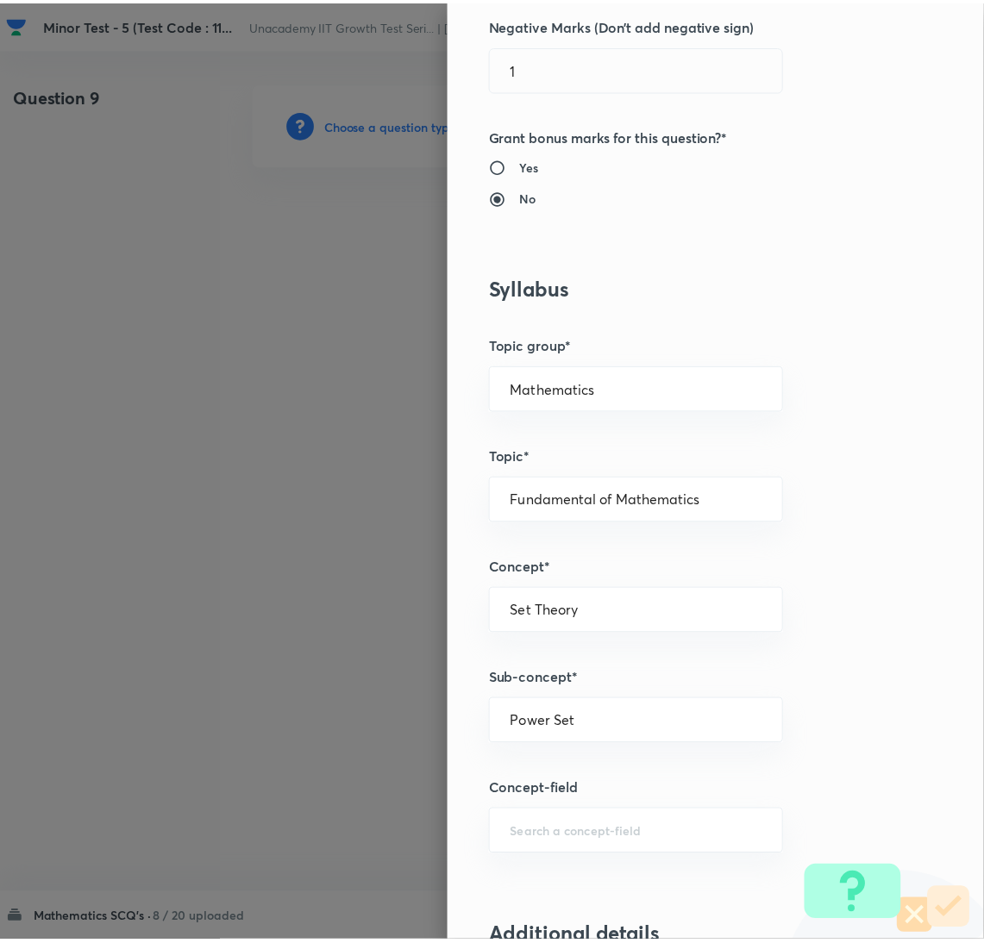
scroll to position [1524, 0]
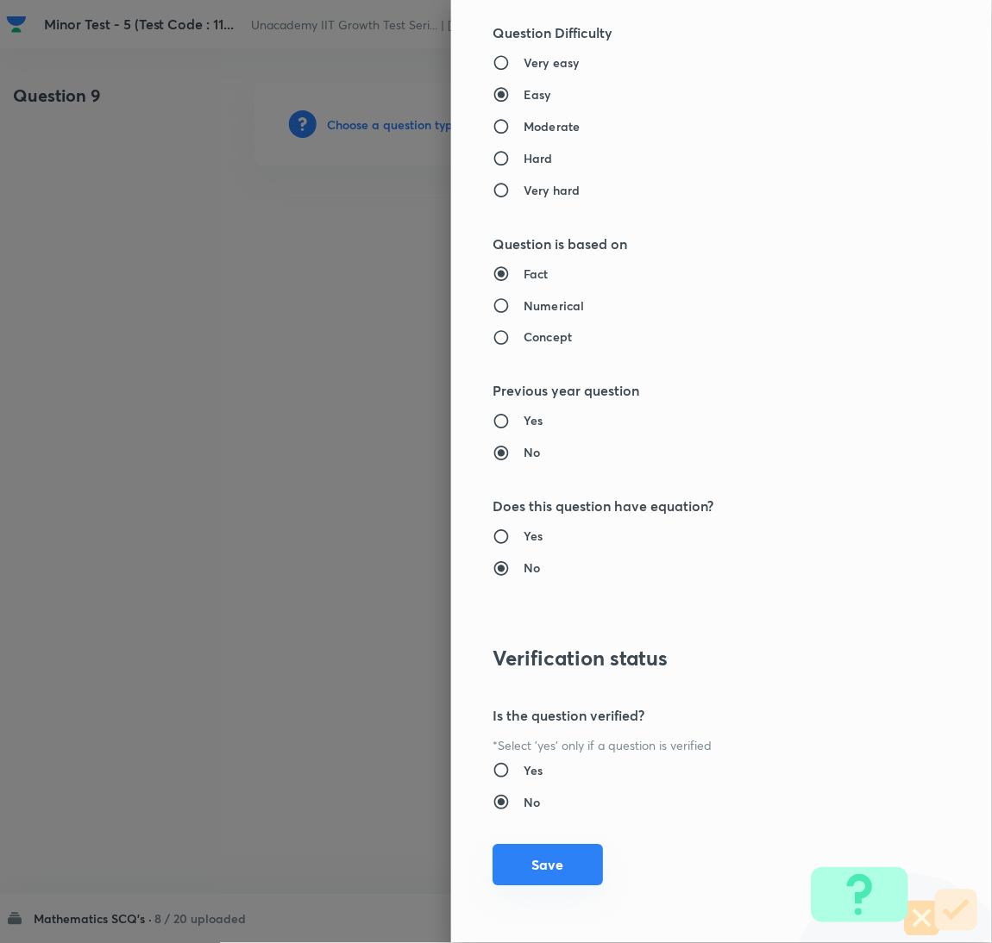
click at [562, 856] on button "Save" at bounding box center [547, 865] width 110 height 41
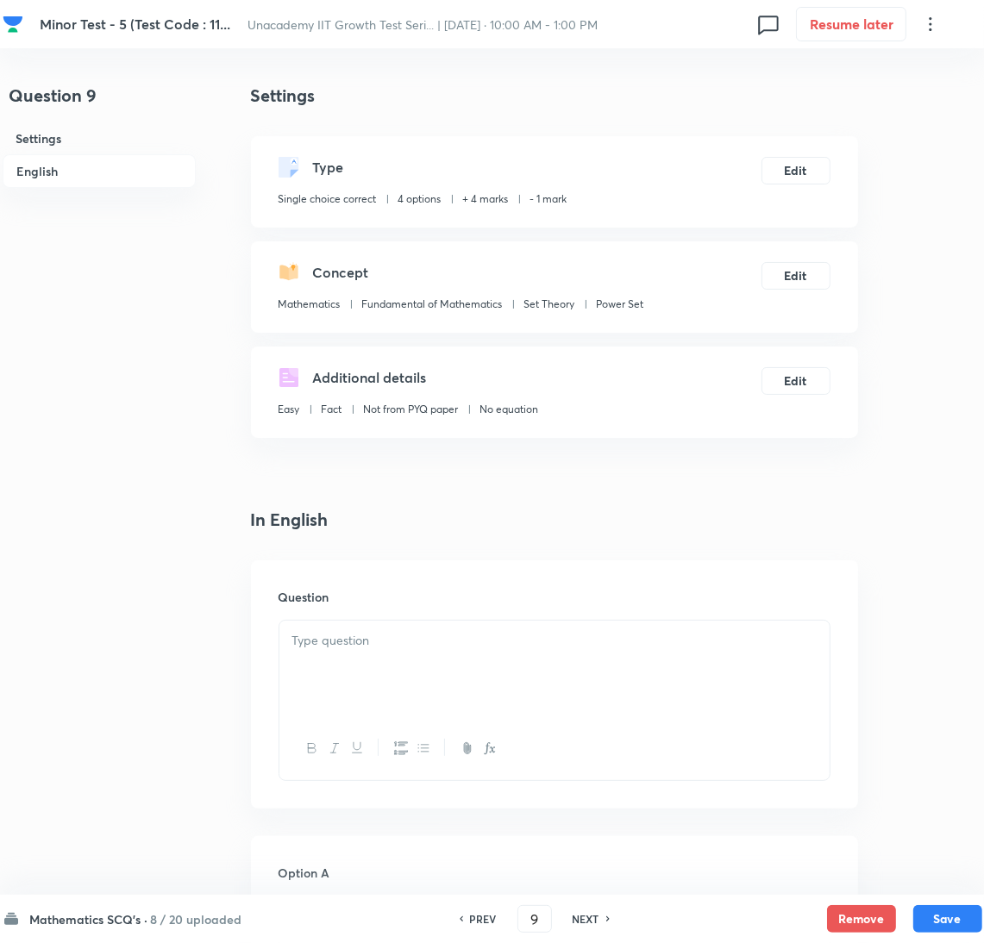
click at [597, 672] on div at bounding box center [554, 669] width 550 height 97
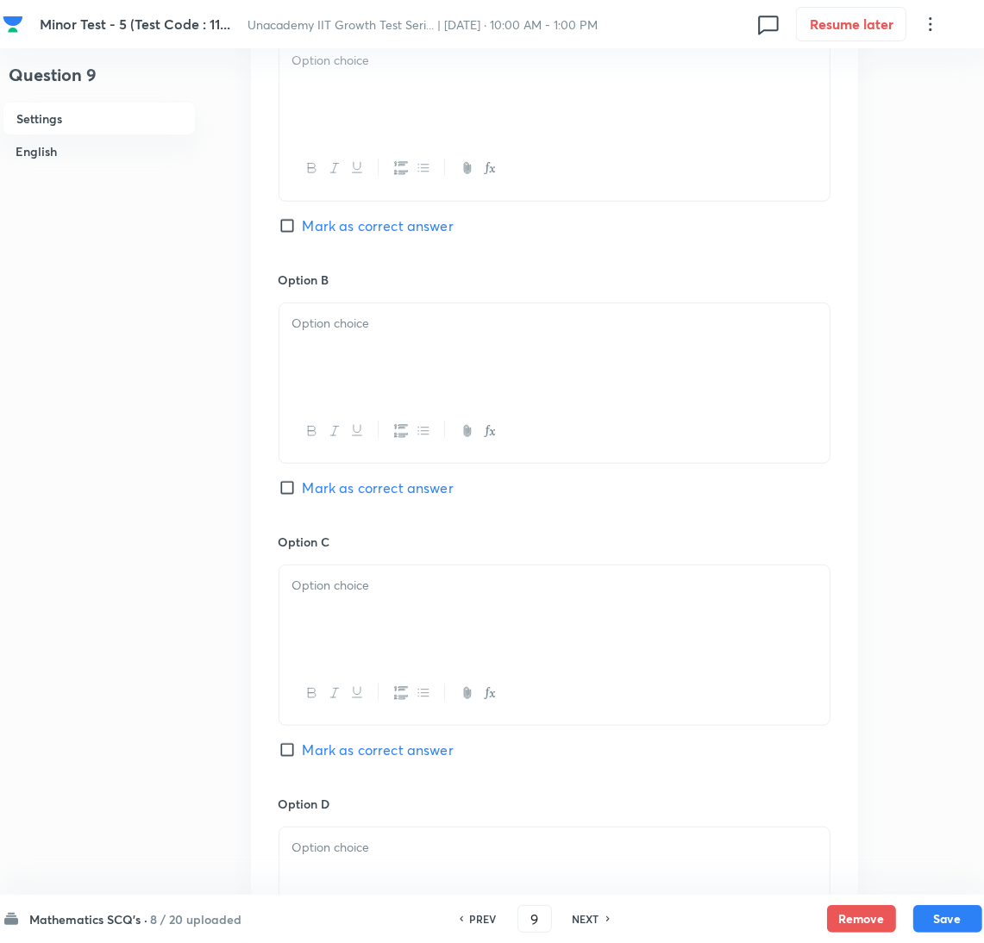
scroll to position [1458, 0]
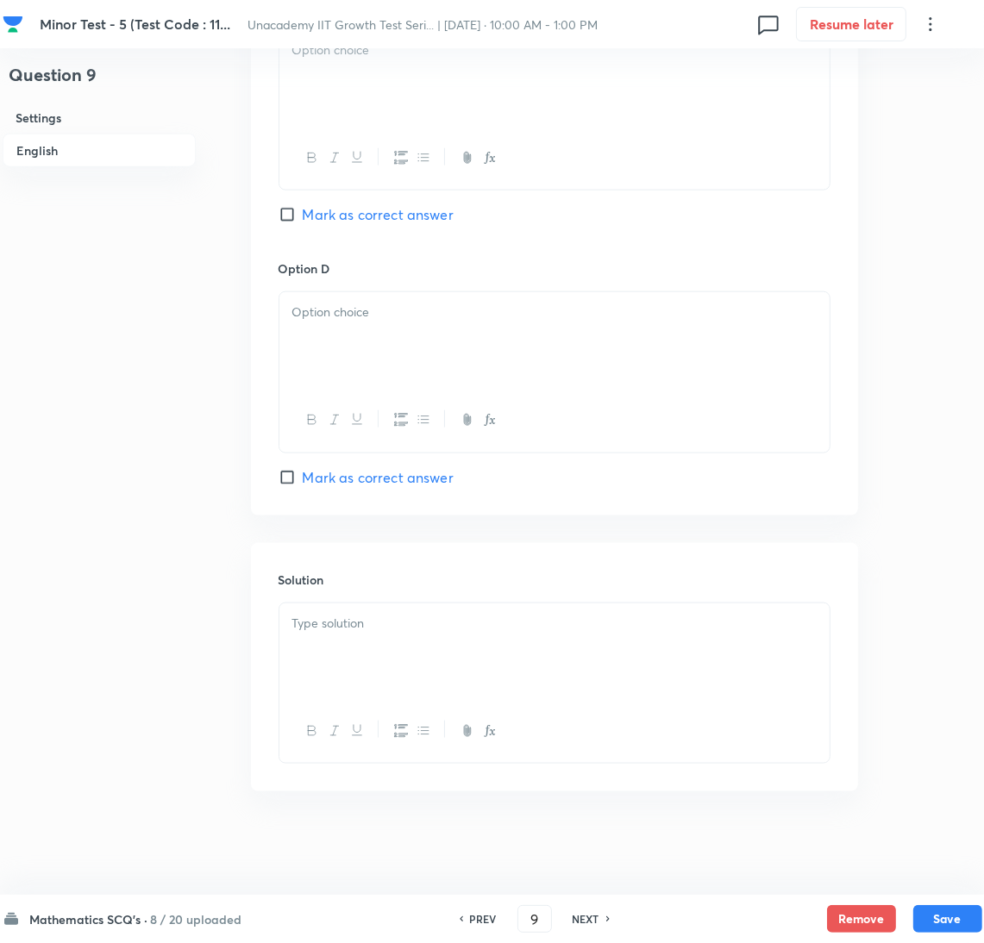
click at [566, 675] on div at bounding box center [554, 652] width 550 height 97
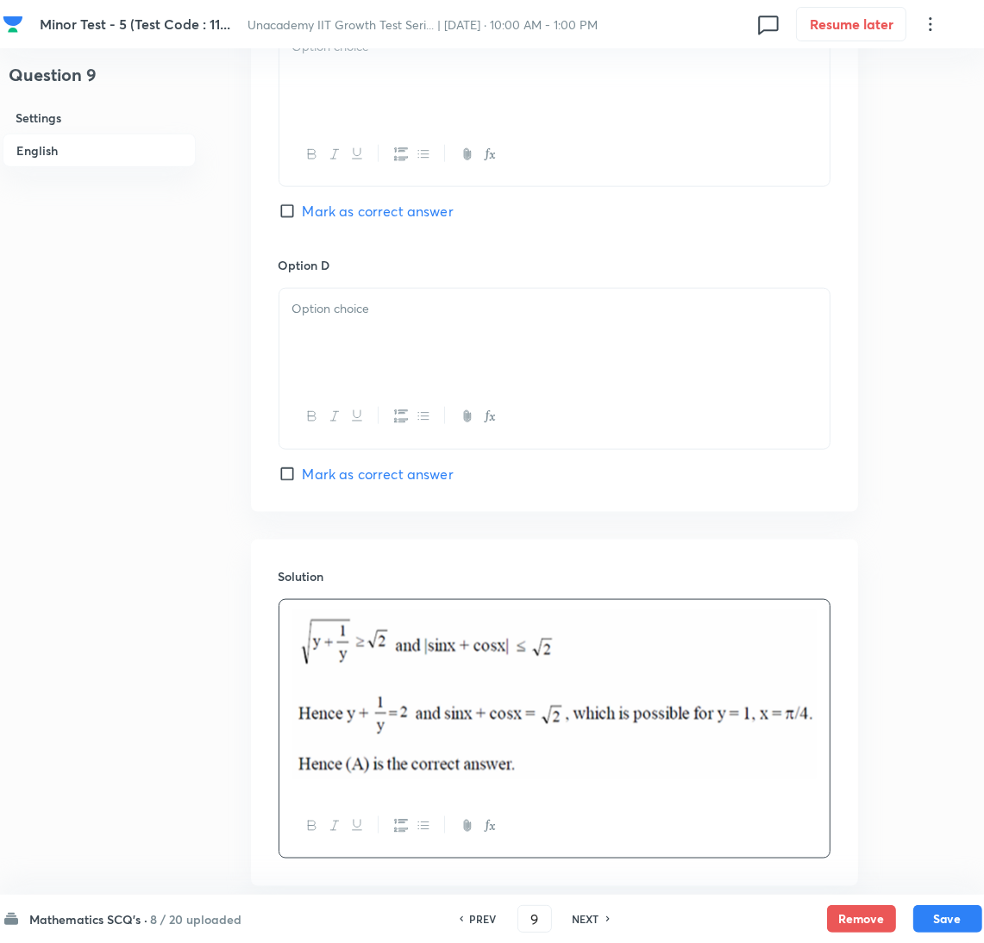
scroll to position [898, 0]
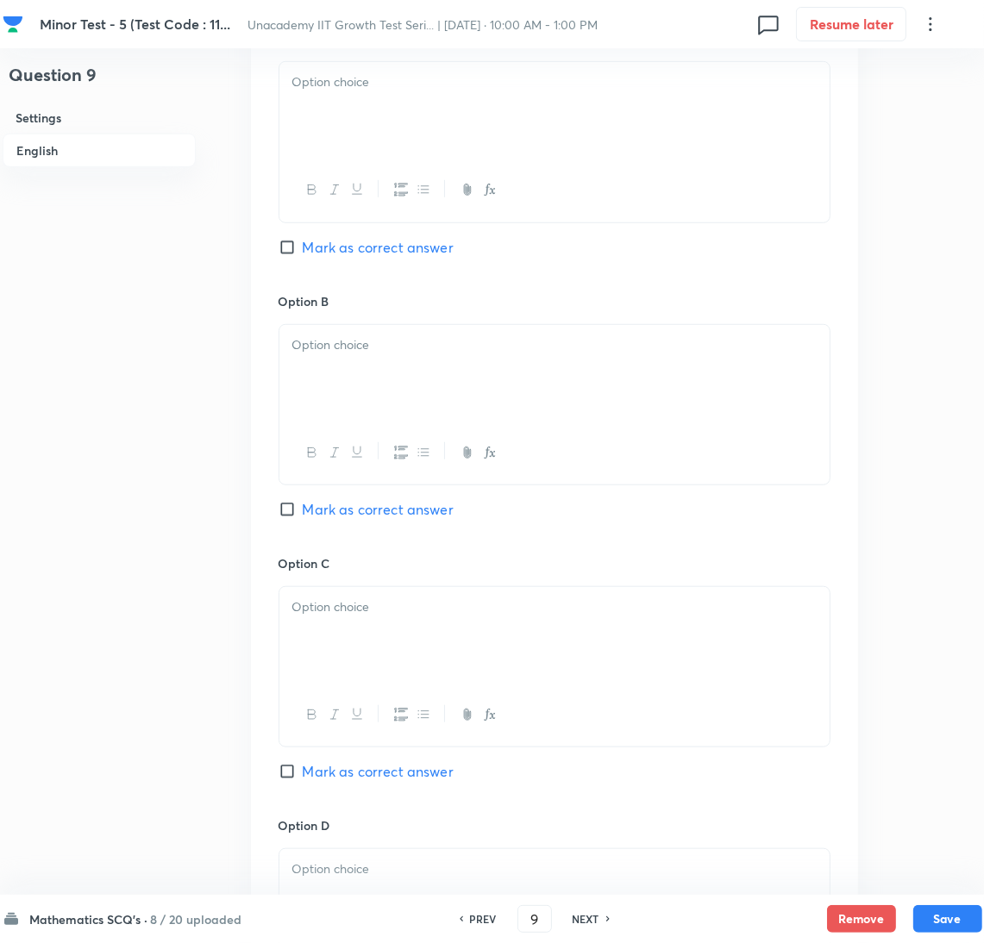
click at [337, 254] on span "Mark as correct answer" at bounding box center [378, 247] width 151 height 21
click at [303, 254] on input "Mark as correct answer" at bounding box center [291, 247] width 24 height 17
checkbox input "true"
click at [310, 87] on p at bounding box center [554, 82] width 524 height 20
click at [379, 378] on div at bounding box center [554, 373] width 550 height 97
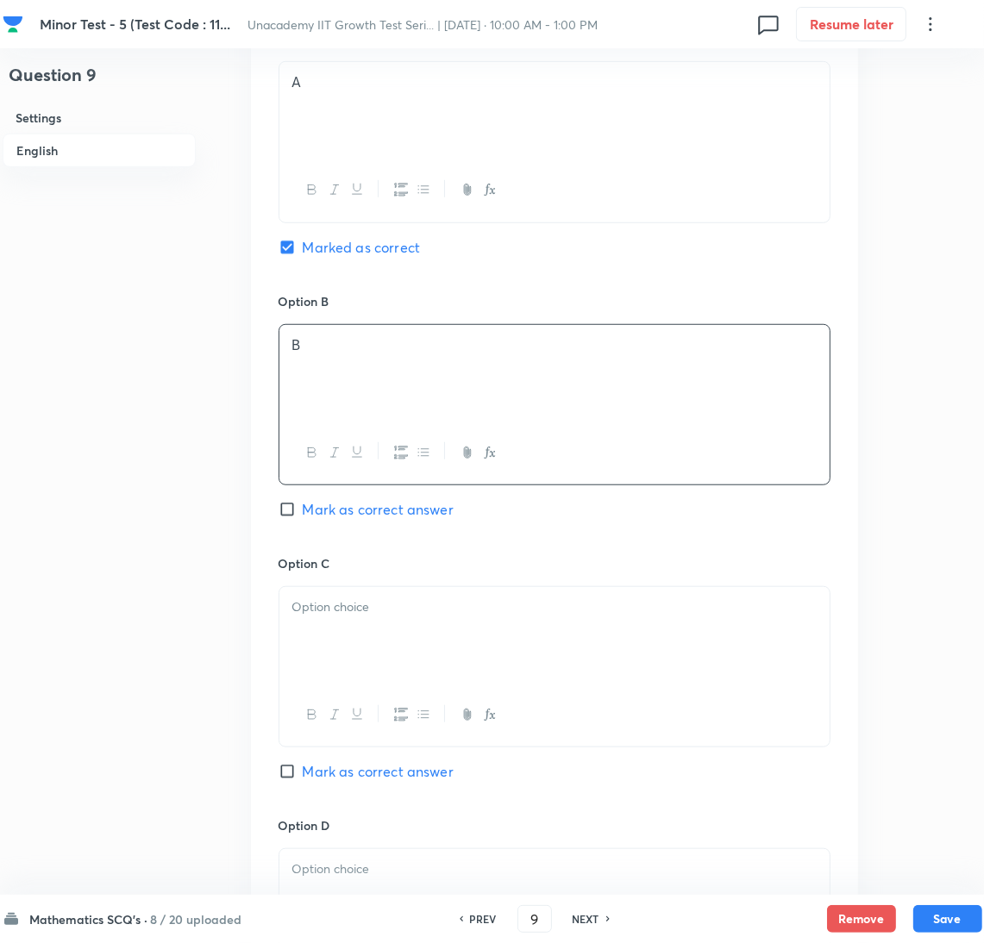
click at [283, 642] on div at bounding box center [554, 635] width 550 height 97
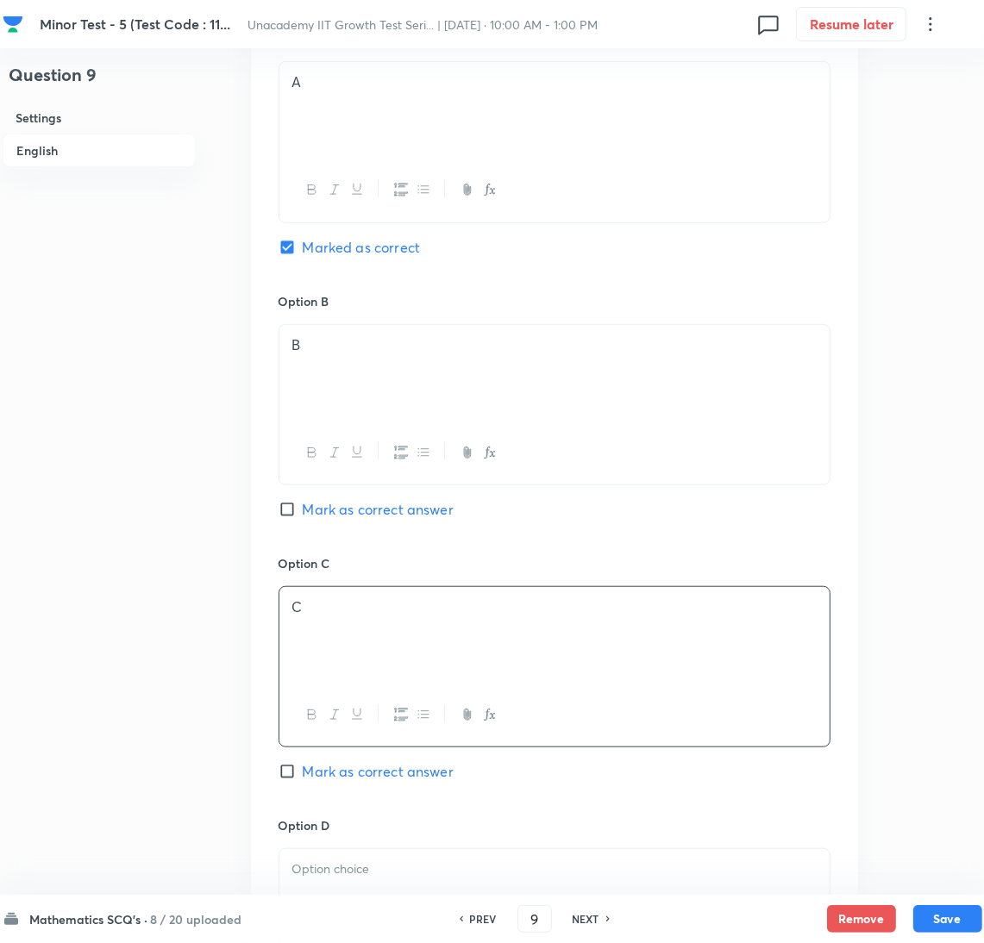
click at [373, 868] on p at bounding box center [554, 870] width 524 height 20
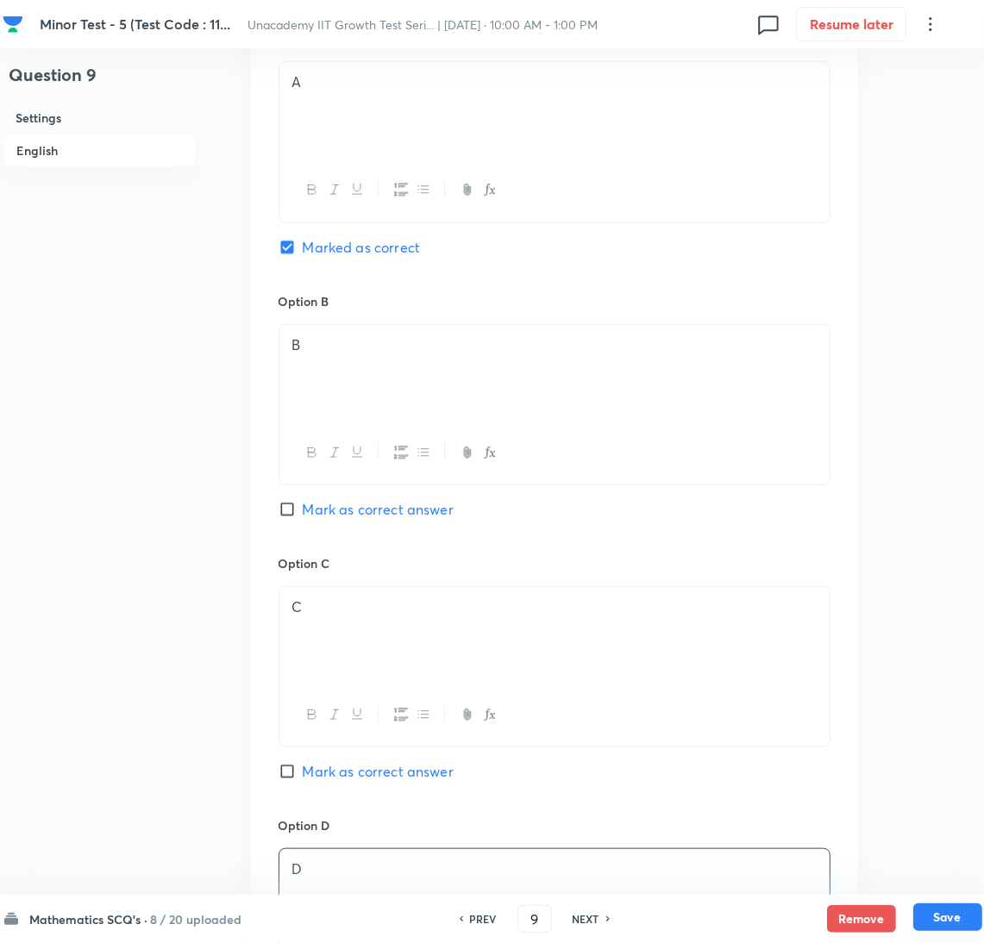
click at [965, 920] on button "Save" at bounding box center [947, 918] width 69 height 28
type input "10"
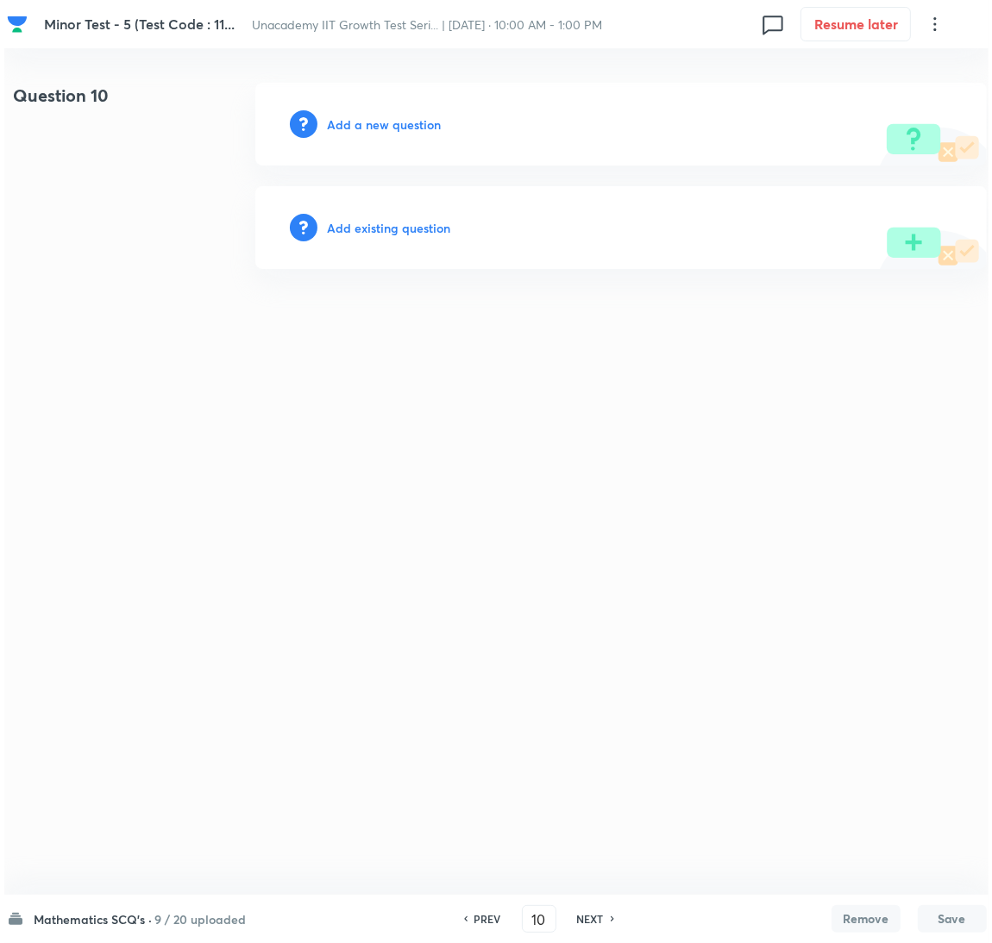
scroll to position [0, 0]
click at [353, 123] on h6 "Add a new question" at bounding box center [384, 125] width 114 height 18
click at [351, 123] on h6 "Choose a question type" at bounding box center [393, 125] width 133 height 18
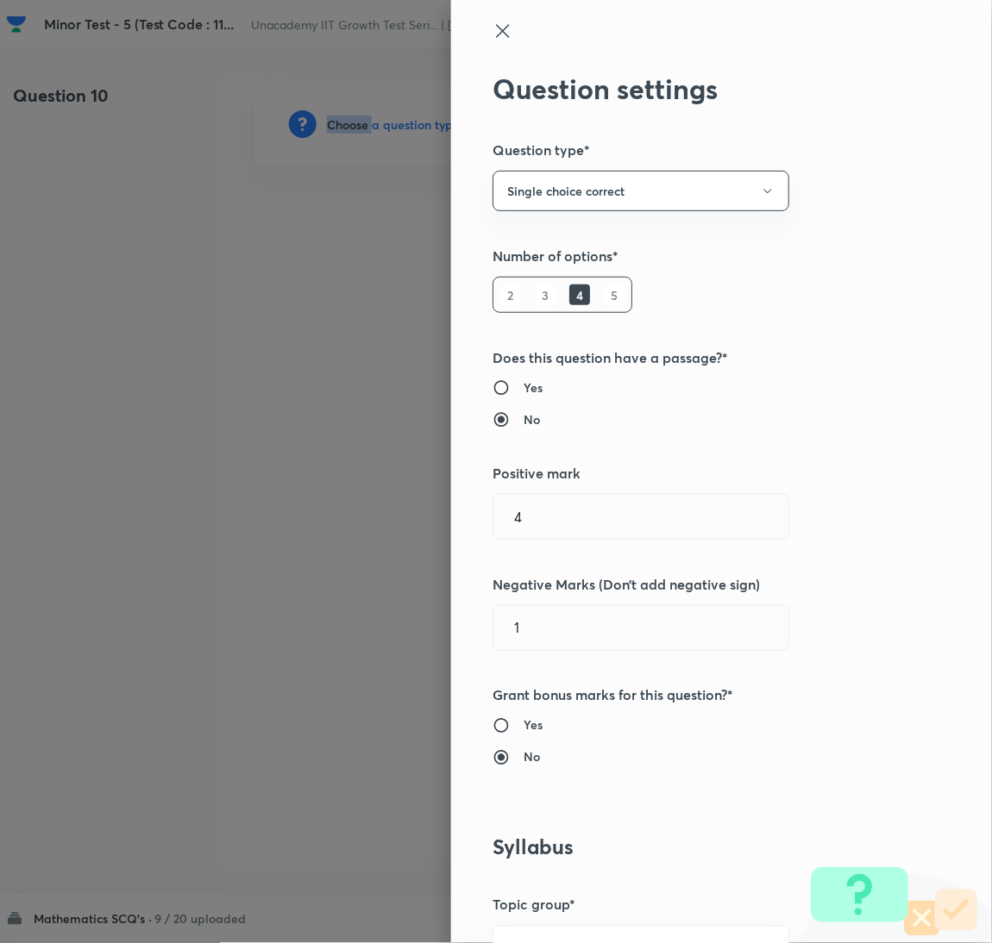
scroll to position [560, 0]
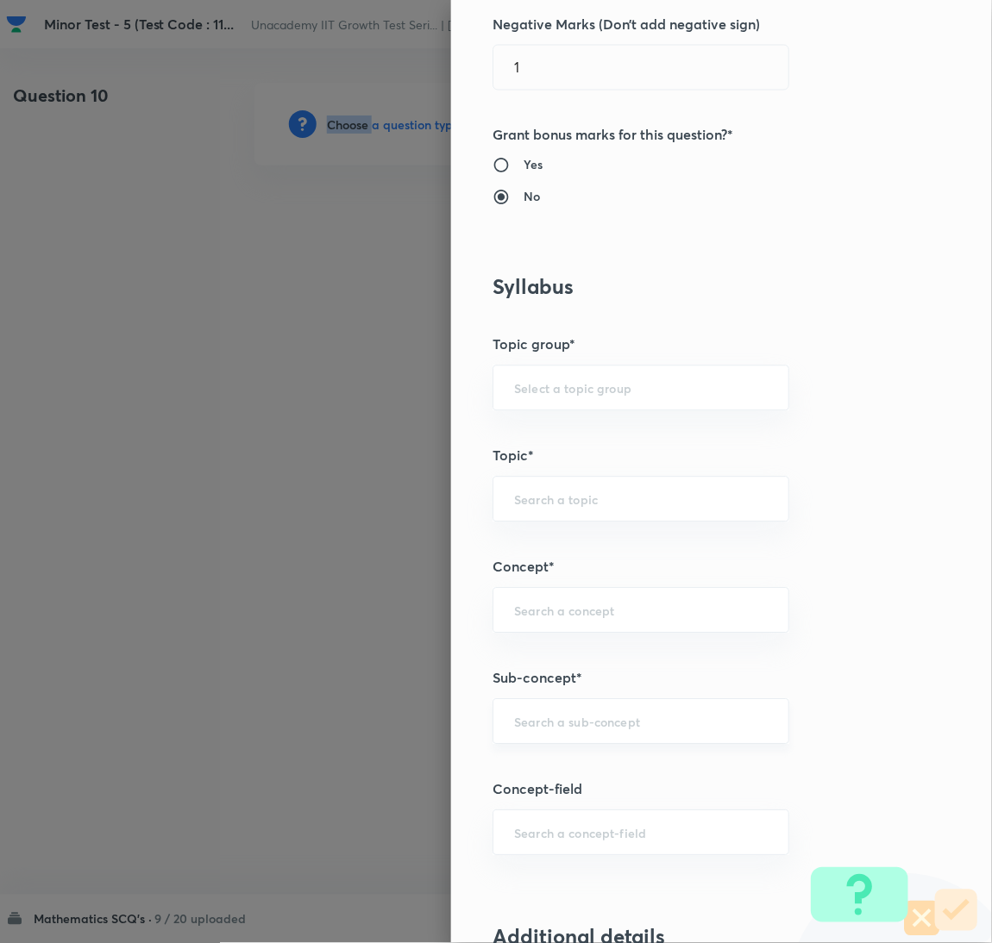
click at [654, 701] on div "​" at bounding box center [640, 722] width 297 height 46
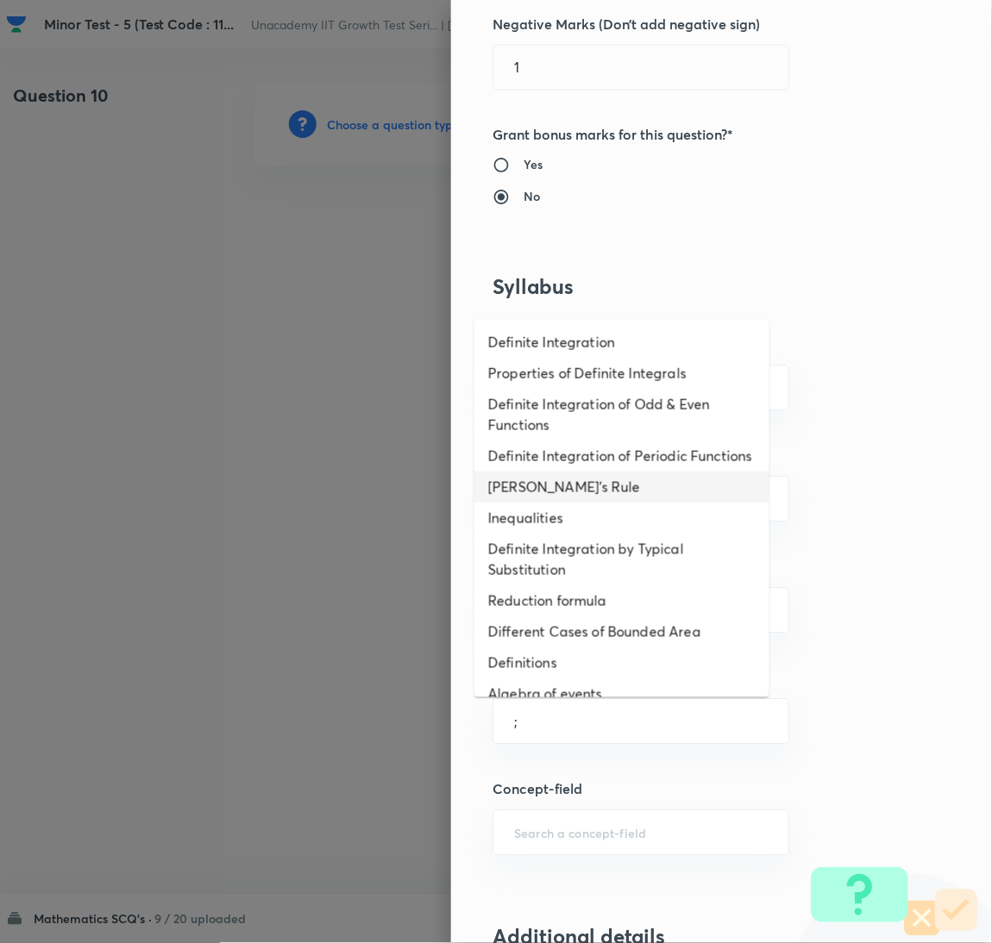
click at [602, 494] on li "[PERSON_NAME]'s Rule" at bounding box center [621, 487] width 295 height 31
type input "[PERSON_NAME]'s Rule"
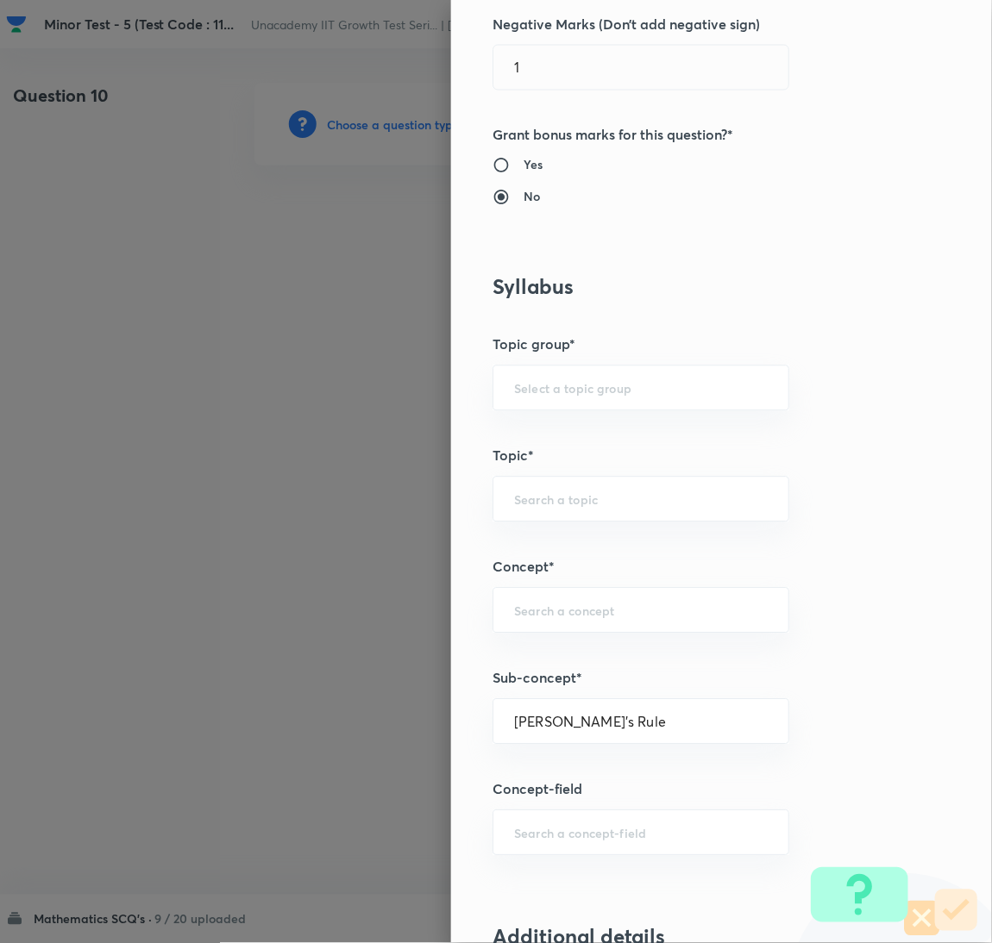
type input "Mathematics"
type input "Calculus"
type input "Definite Integration"
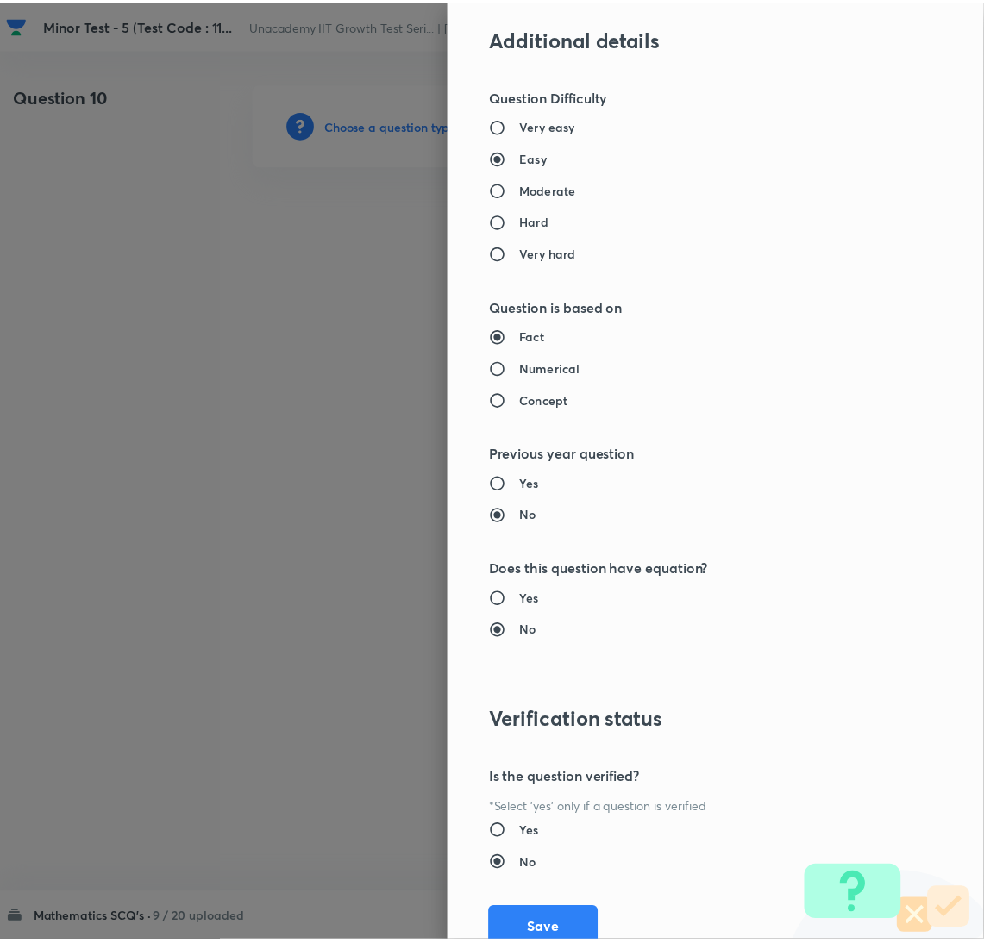
scroll to position [1524, 0]
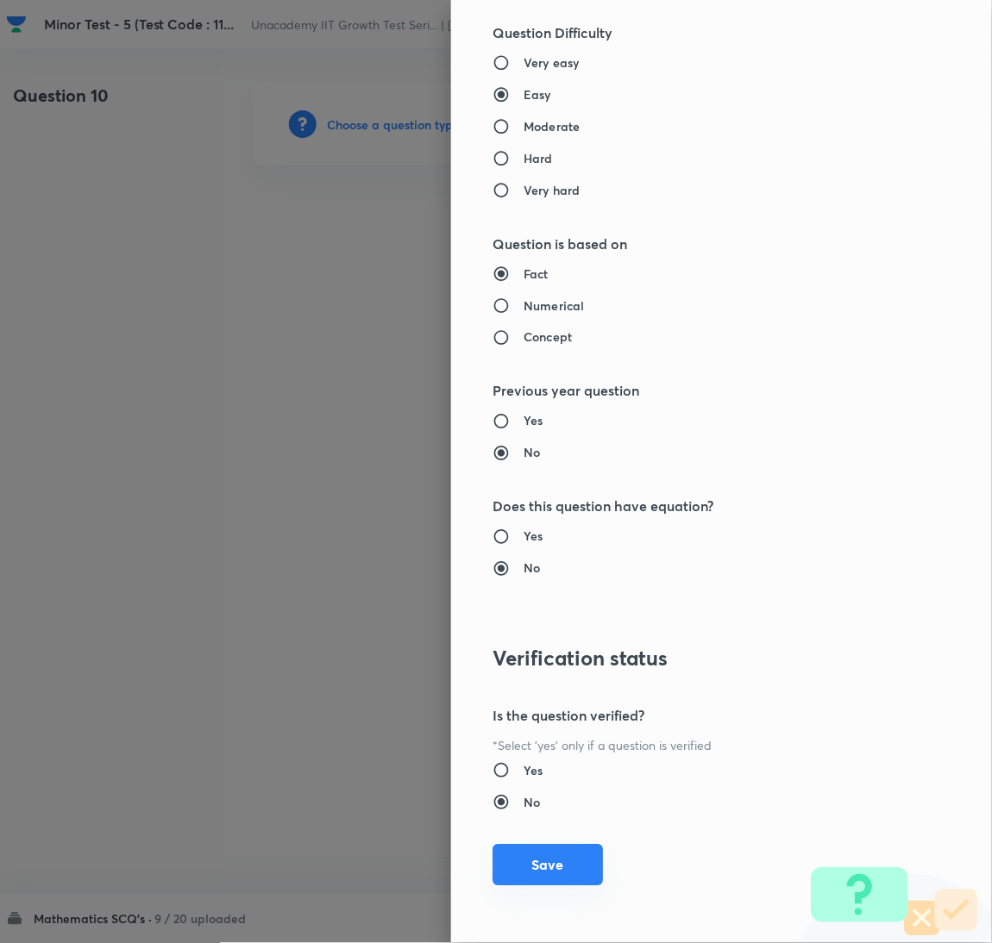
click at [539, 867] on button "Save" at bounding box center [547, 865] width 110 height 41
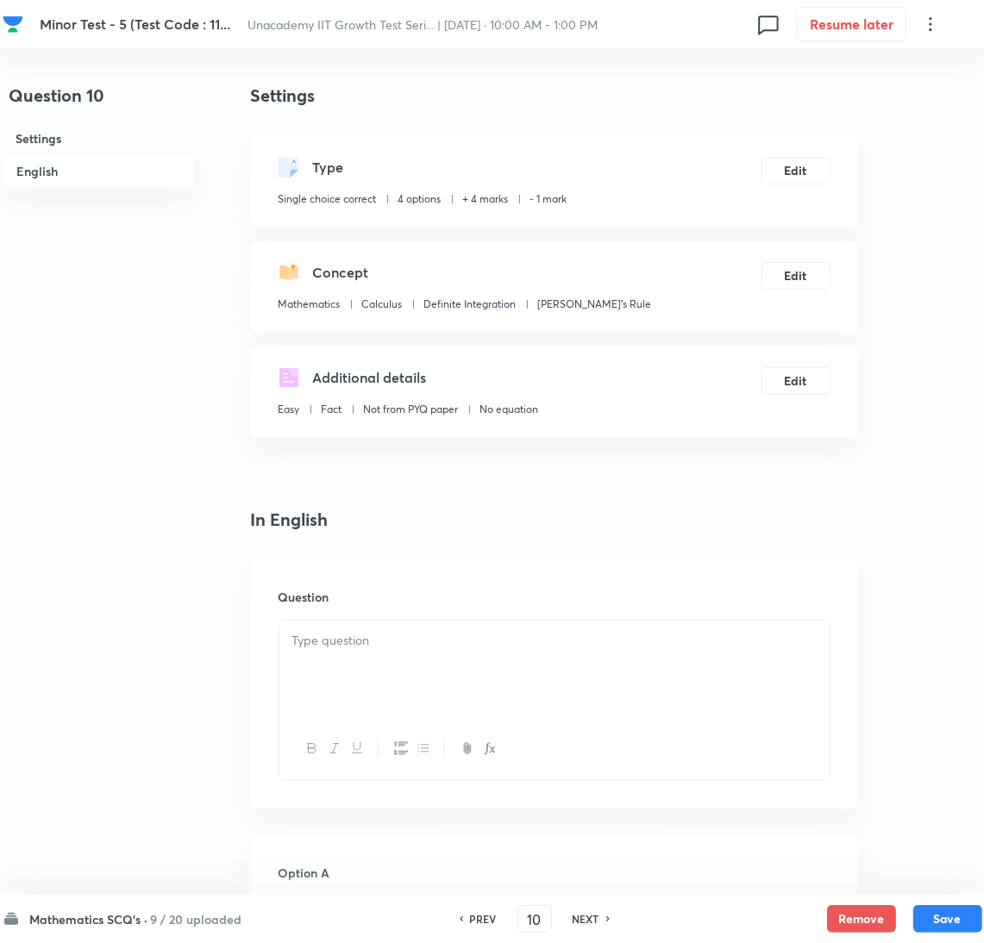
click at [697, 654] on div at bounding box center [554, 669] width 550 height 97
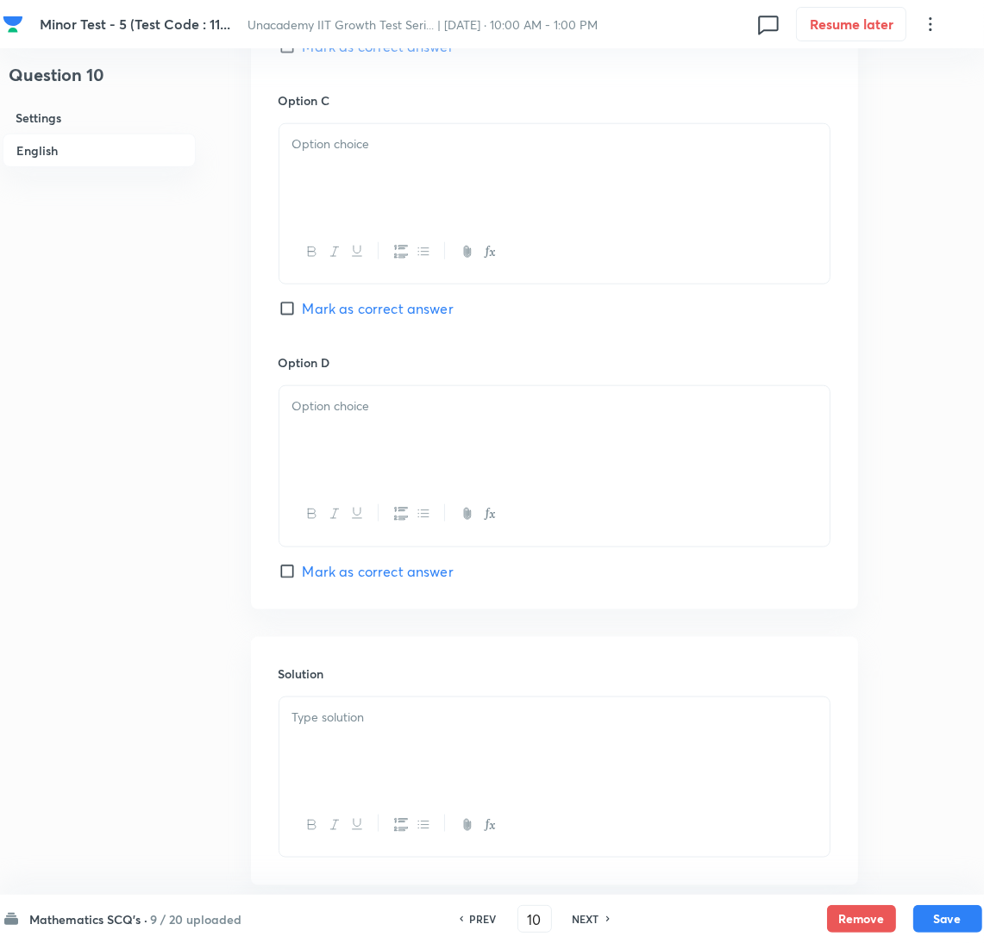
scroll to position [1408, 0]
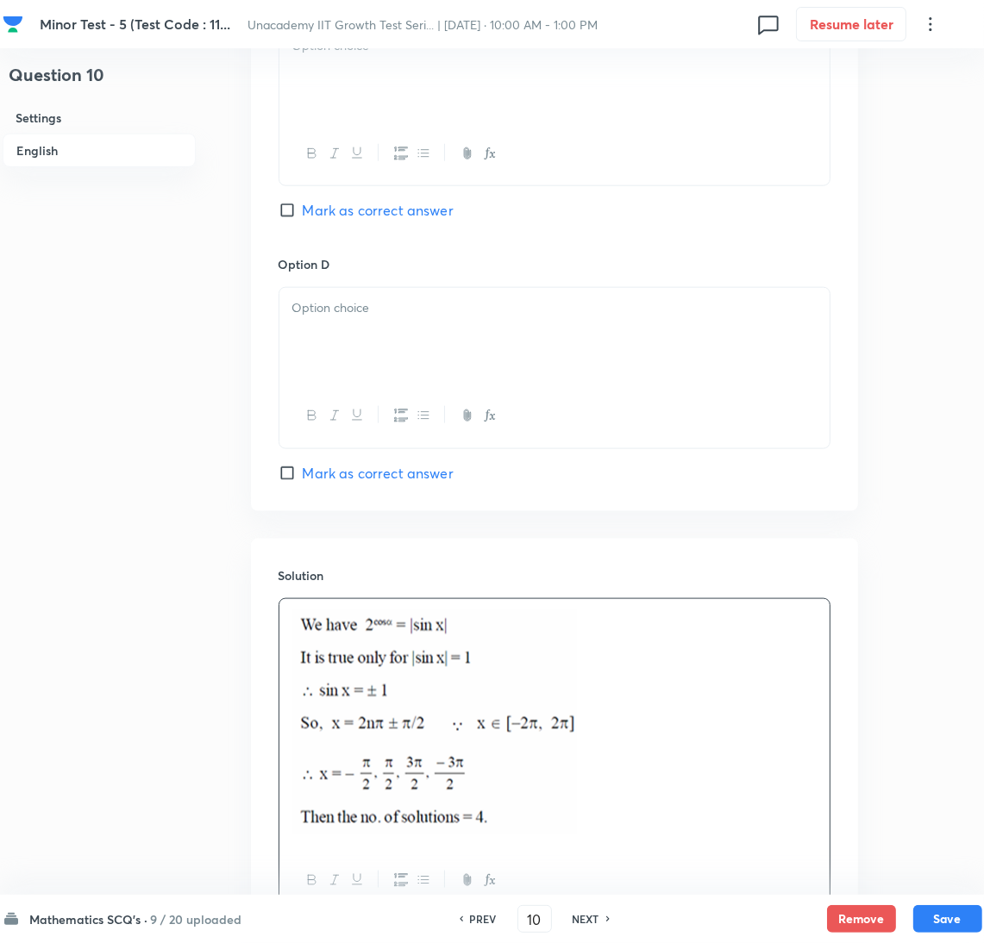
click at [359, 204] on span "Mark as correct answer" at bounding box center [378, 210] width 151 height 21
click at [303, 204] on input "Mark as correct answer" at bounding box center [291, 210] width 24 height 17
checkbox input "true"
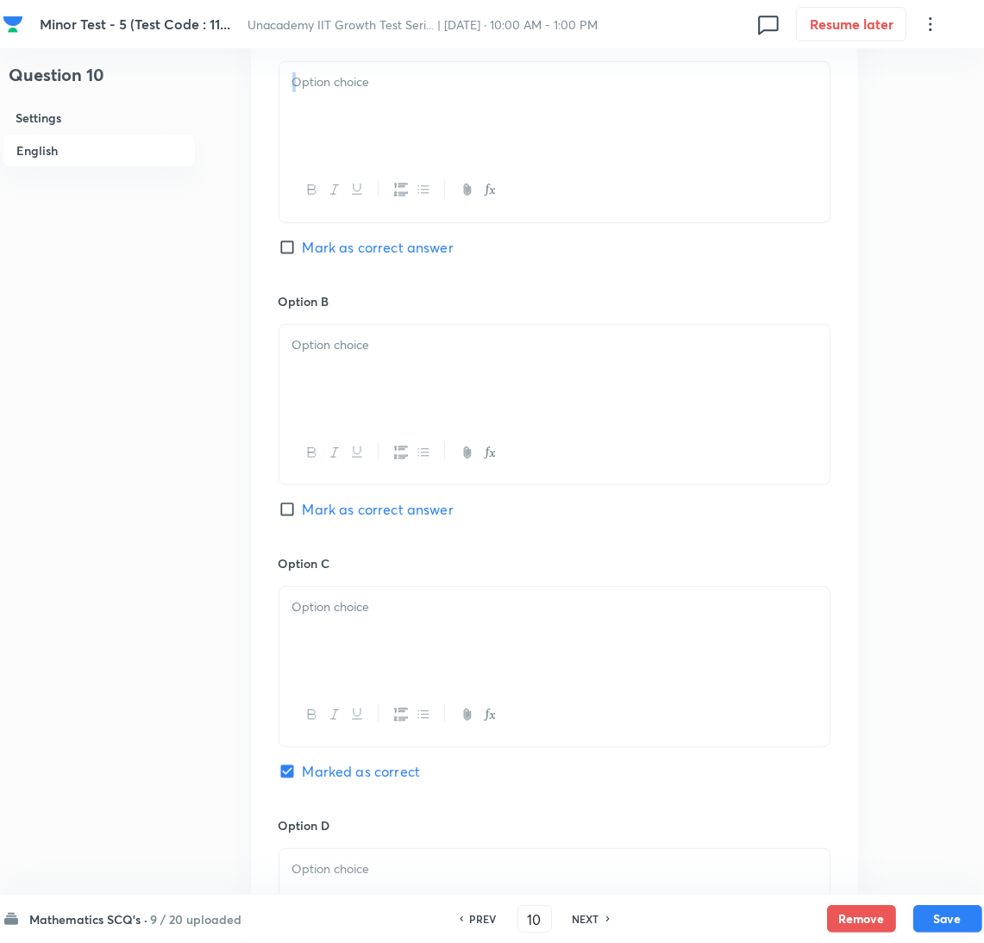
click at [320, 157] on div at bounding box center [555, 141] width 552 height 161
click at [387, 404] on div at bounding box center [554, 373] width 550 height 97
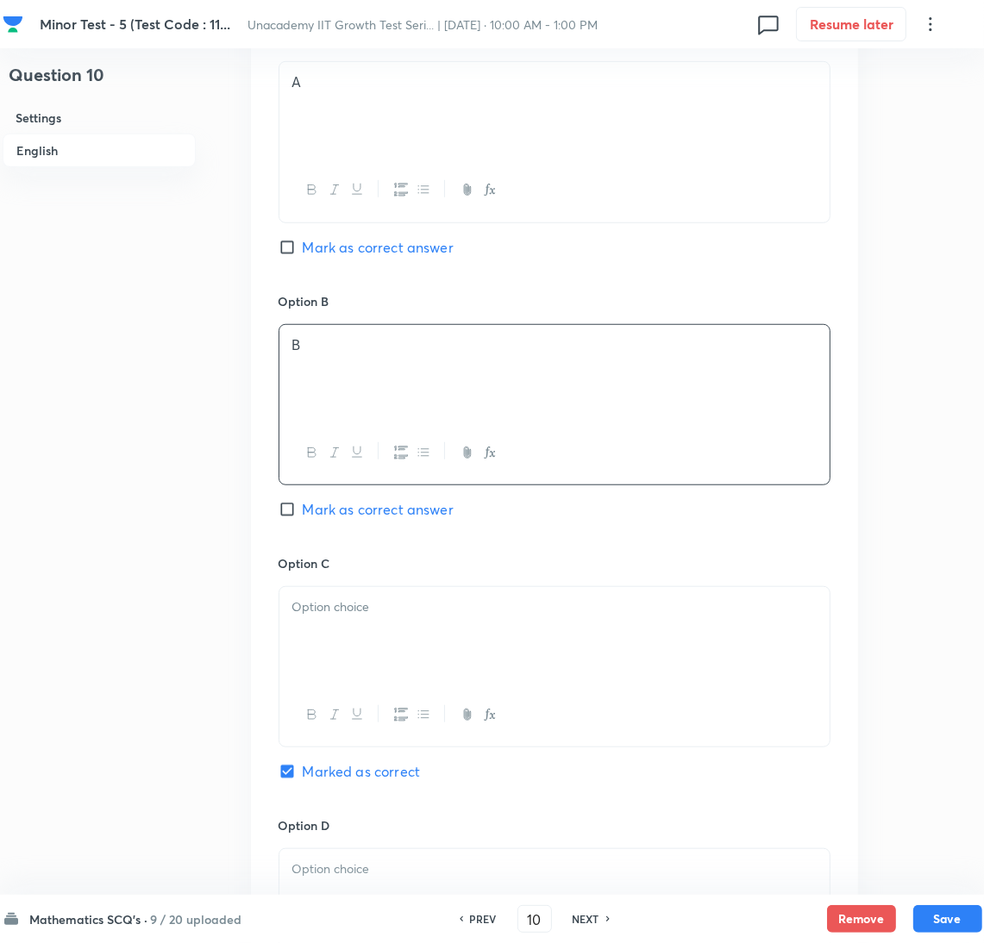
click at [376, 643] on div at bounding box center [554, 635] width 550 height 97
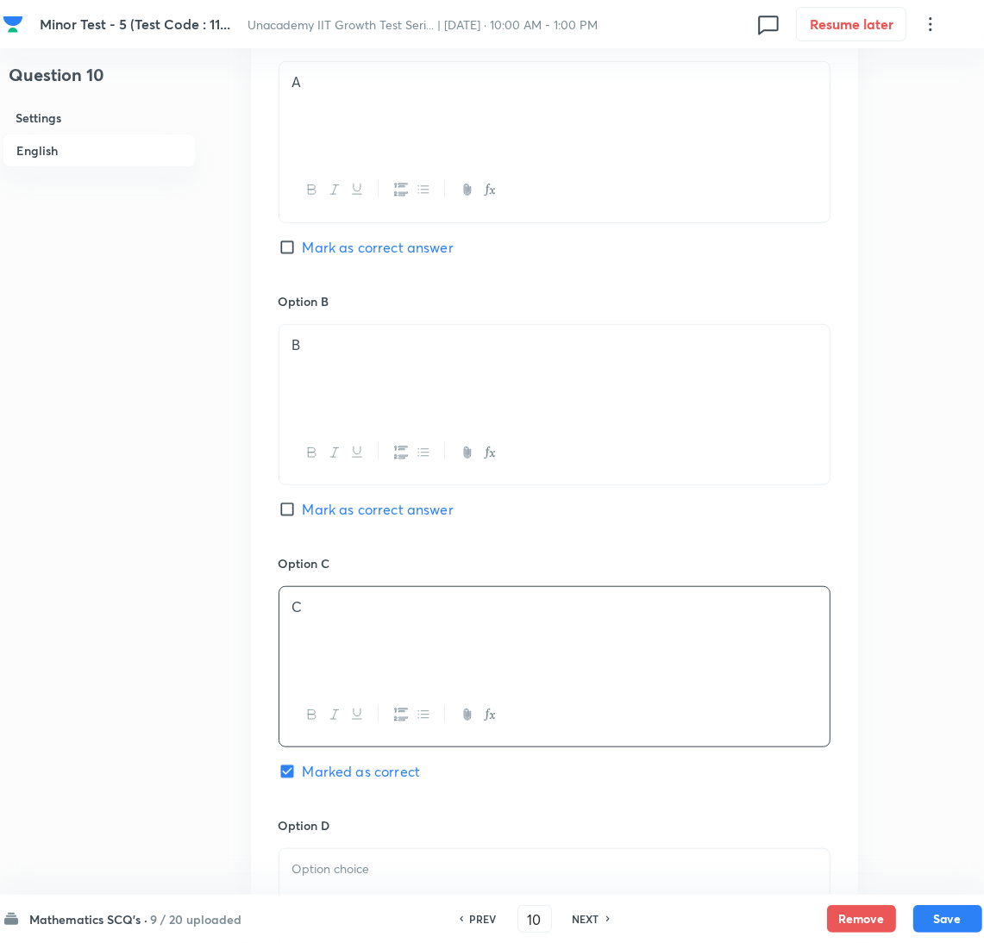
click at [343, 866] on p at bounding box center [554, 870] width 524 height 20
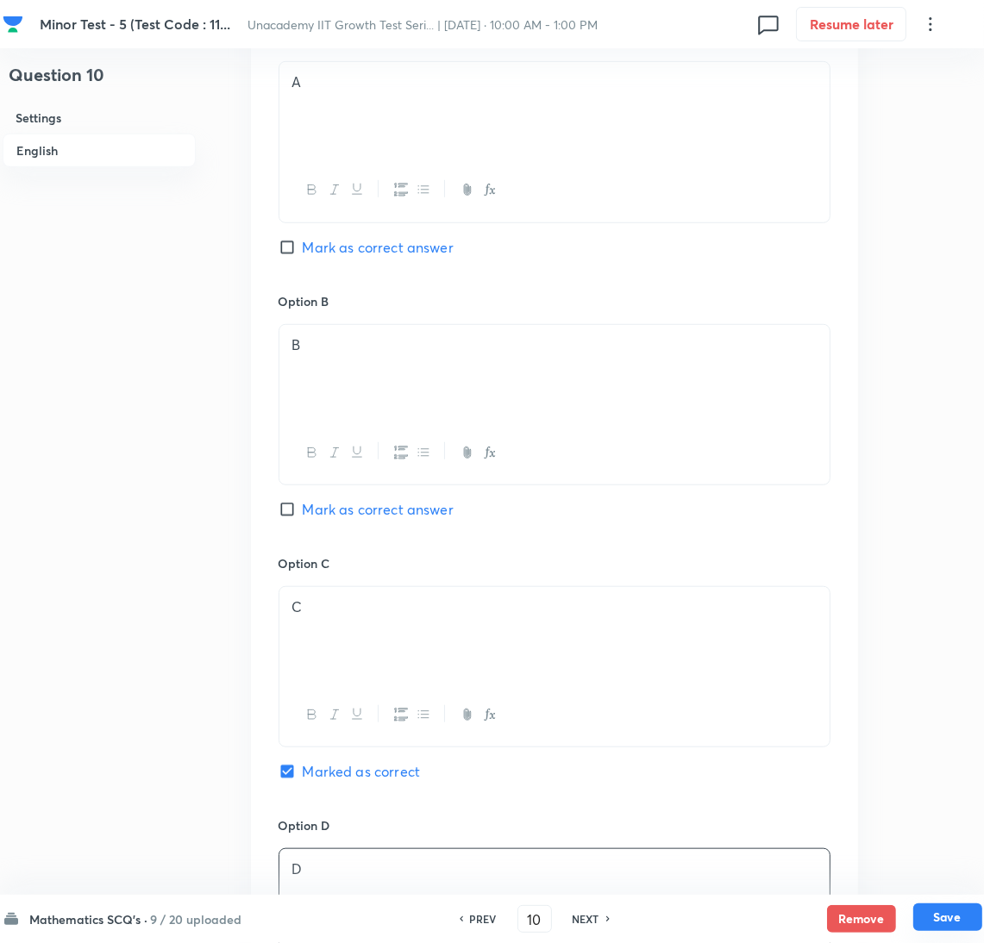
click at [945, 916] on button "Save" at bounding box center [947, 918] width 69 height 28
type input "11"
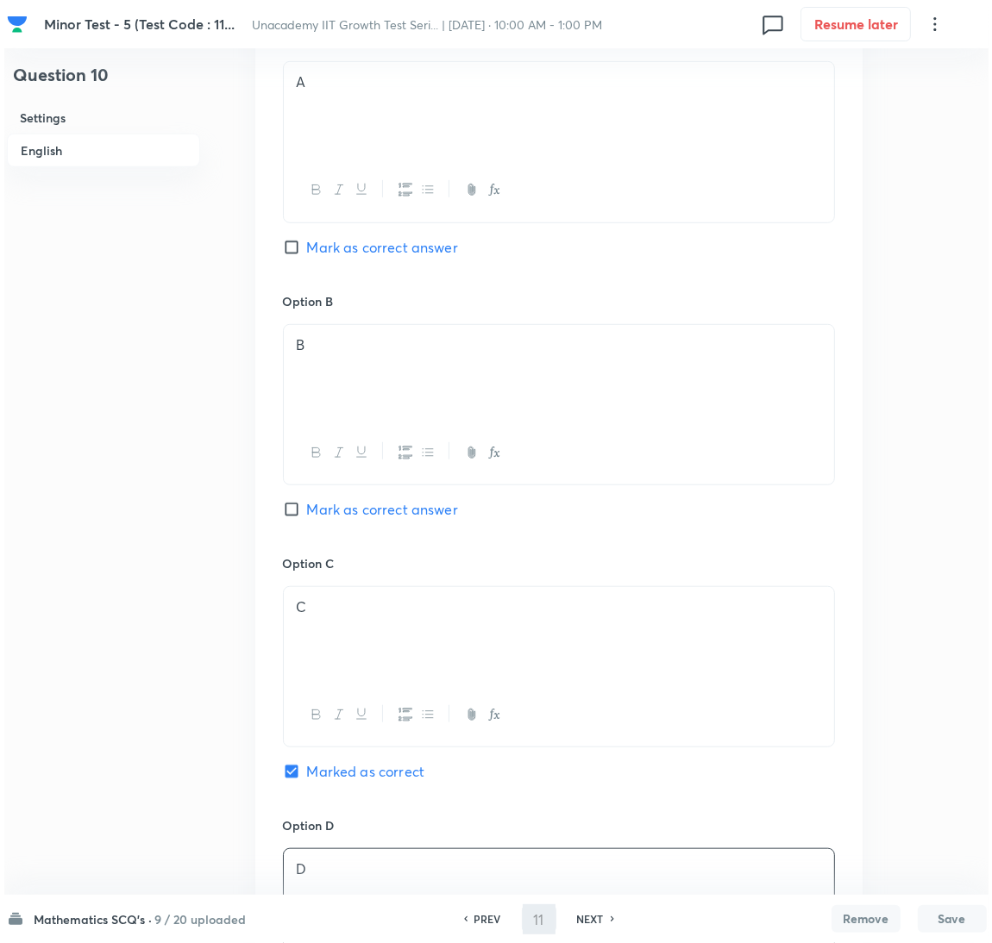
scroll to position [0, 0]
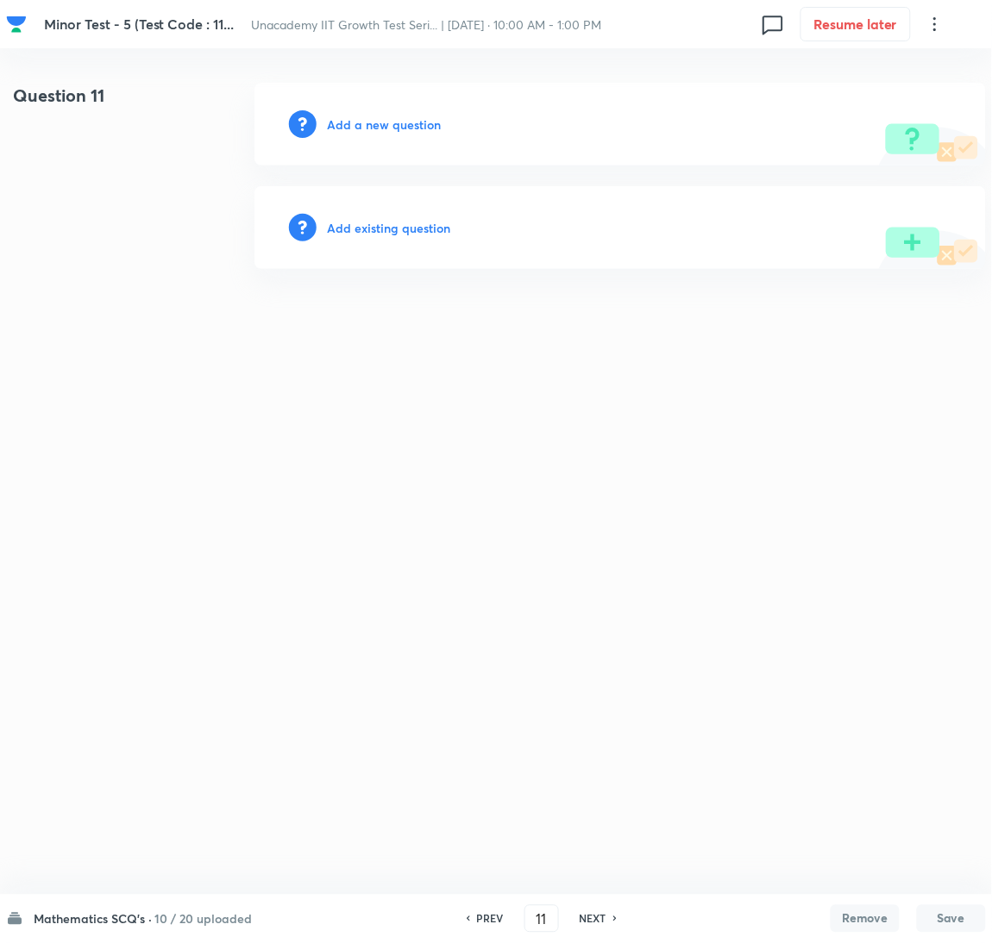
click at [395, 110] on div "Add a new question" at bounding box center [619, 124] width 731 height 83
click at [395, 116] on h6 "Add a new question" at bounding box center [384, 125] width 114 height 18
click at [395, 116] on h6 "Choose a question type" at bounding box center [393, 125] width 133 height 18
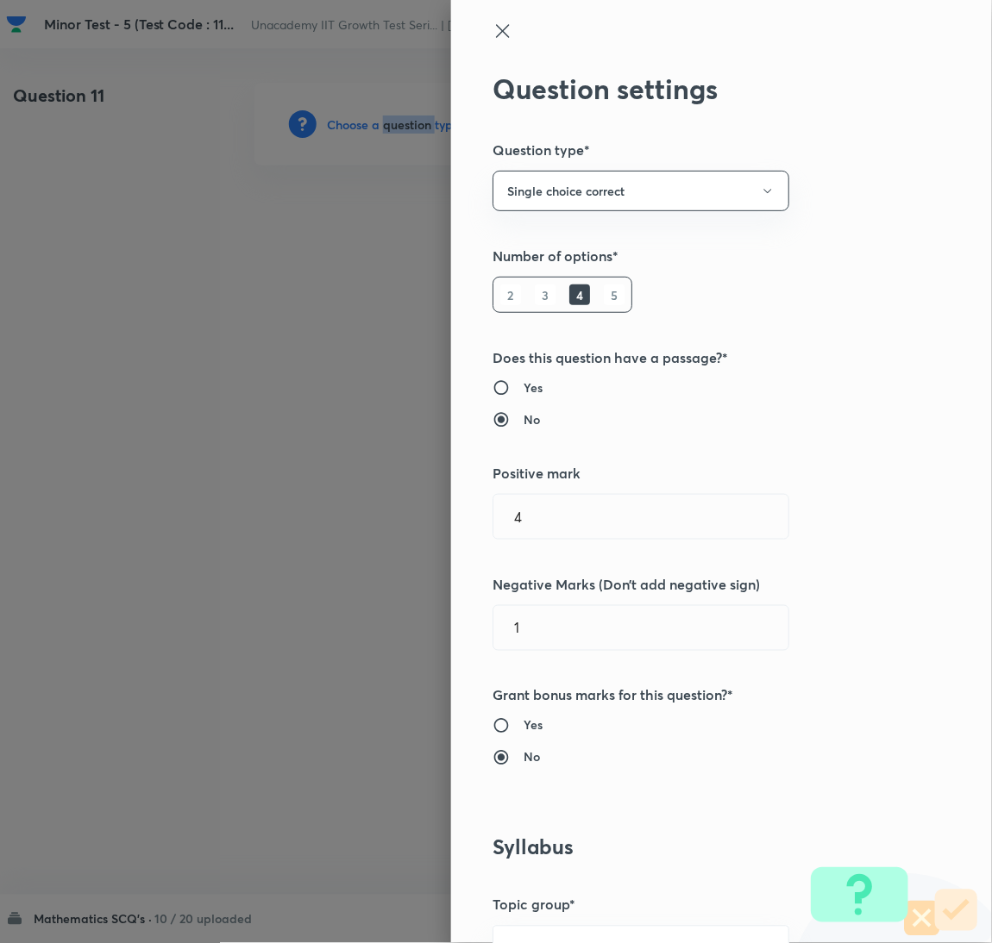
scroll to position [560, 0]
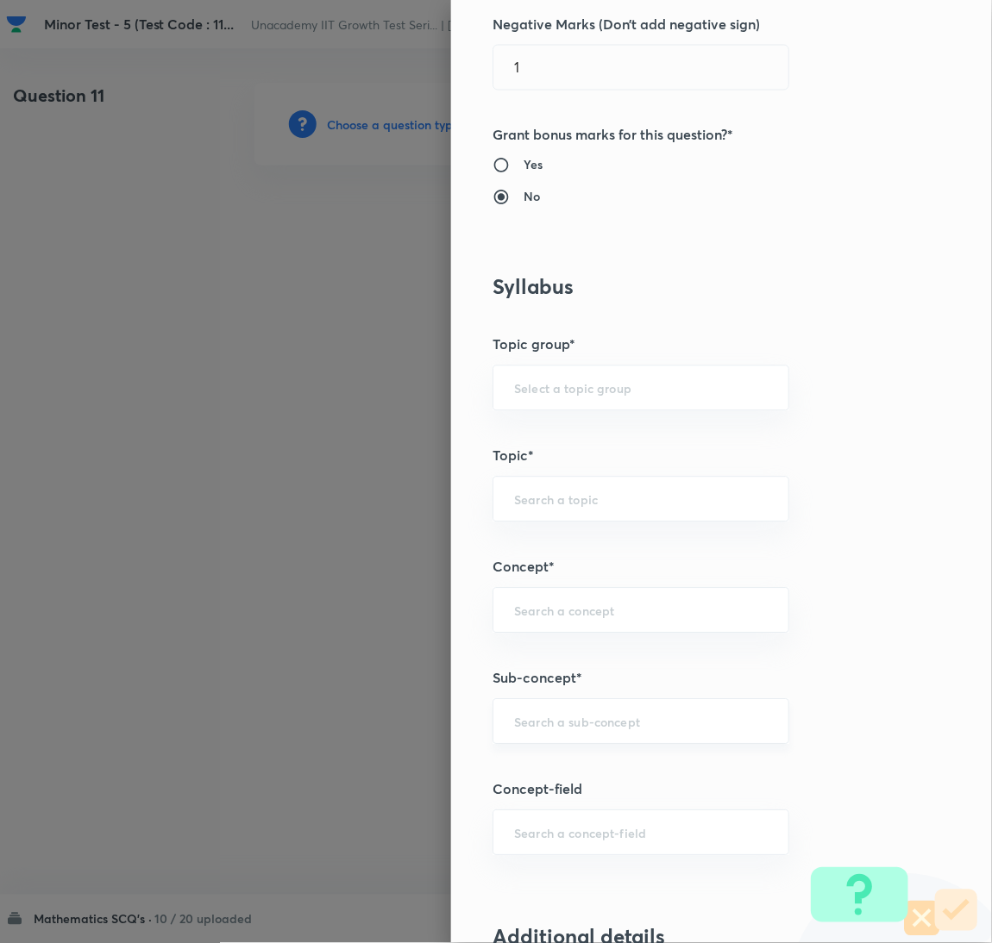
click at [567, 714] on div "​" at bounding box center [640, 722] width 297 height 46
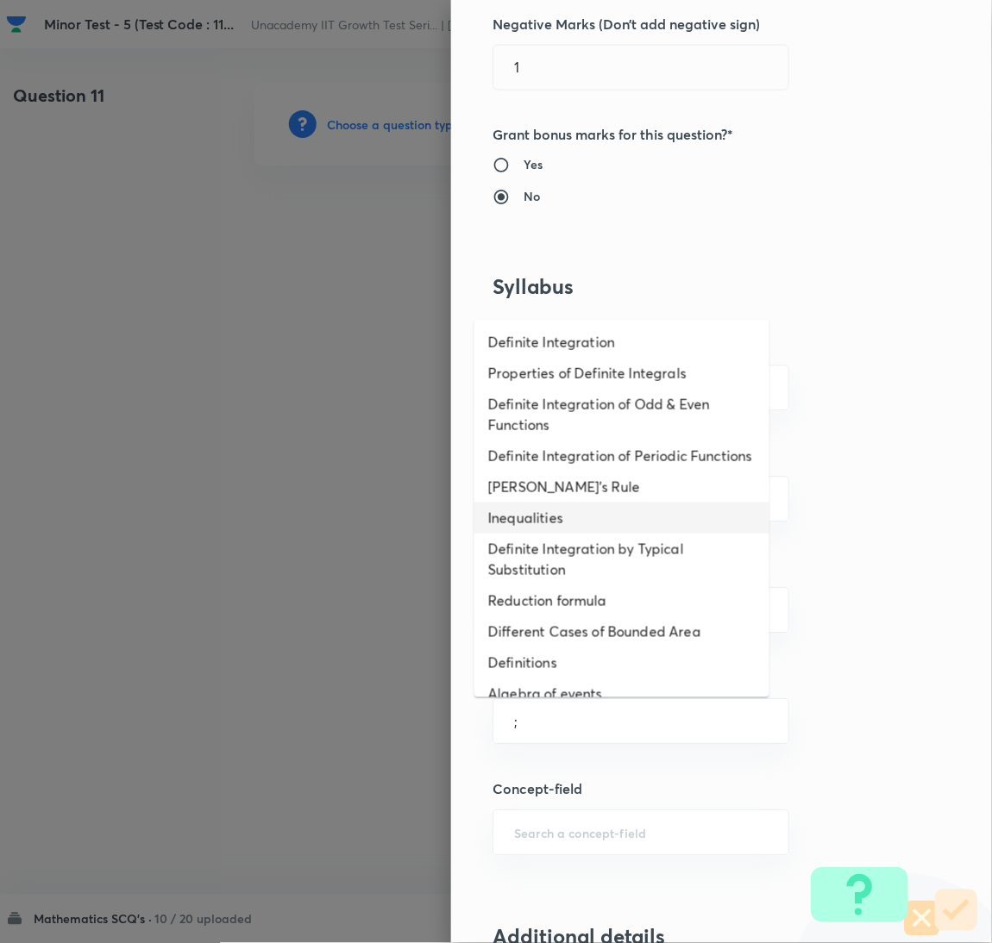
click at [613, 529] on li "Inequalities" at bounding box center [621, 518] width 295 height 31
type input "Inequalities"
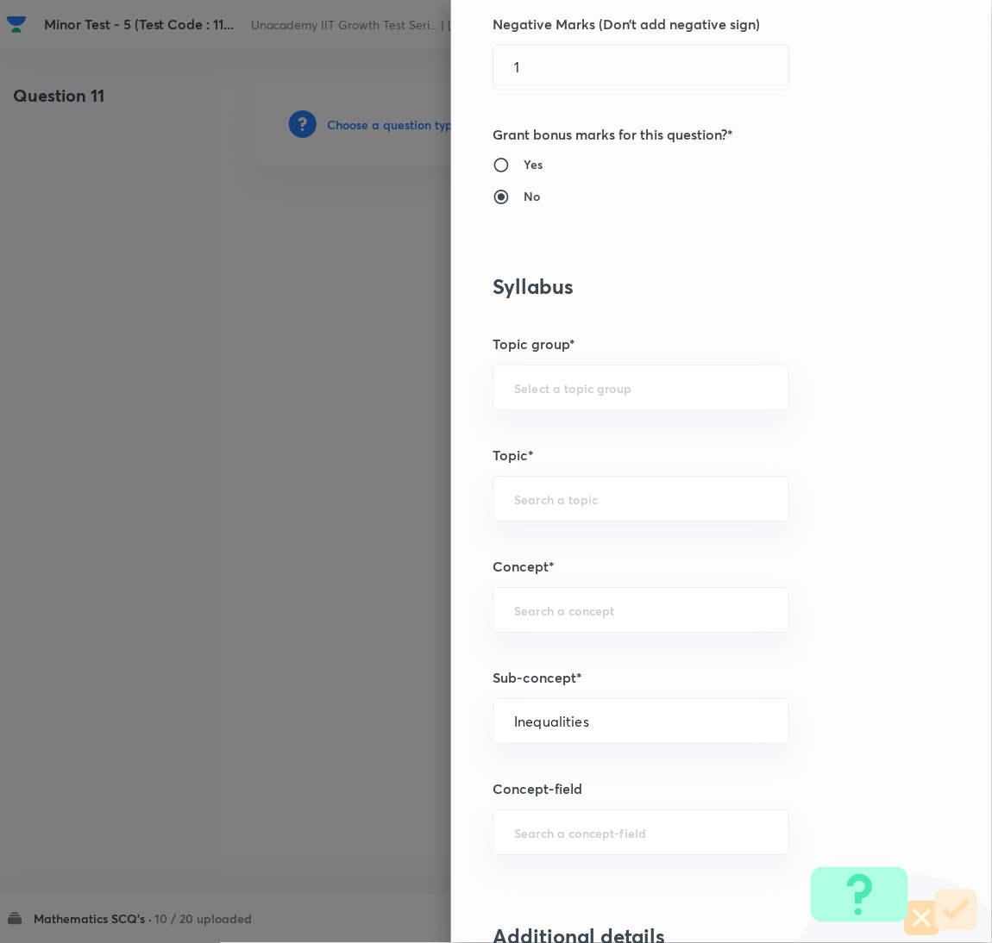
type input "Mathematics"
type input "Calculus"
type input "Definite Integration"
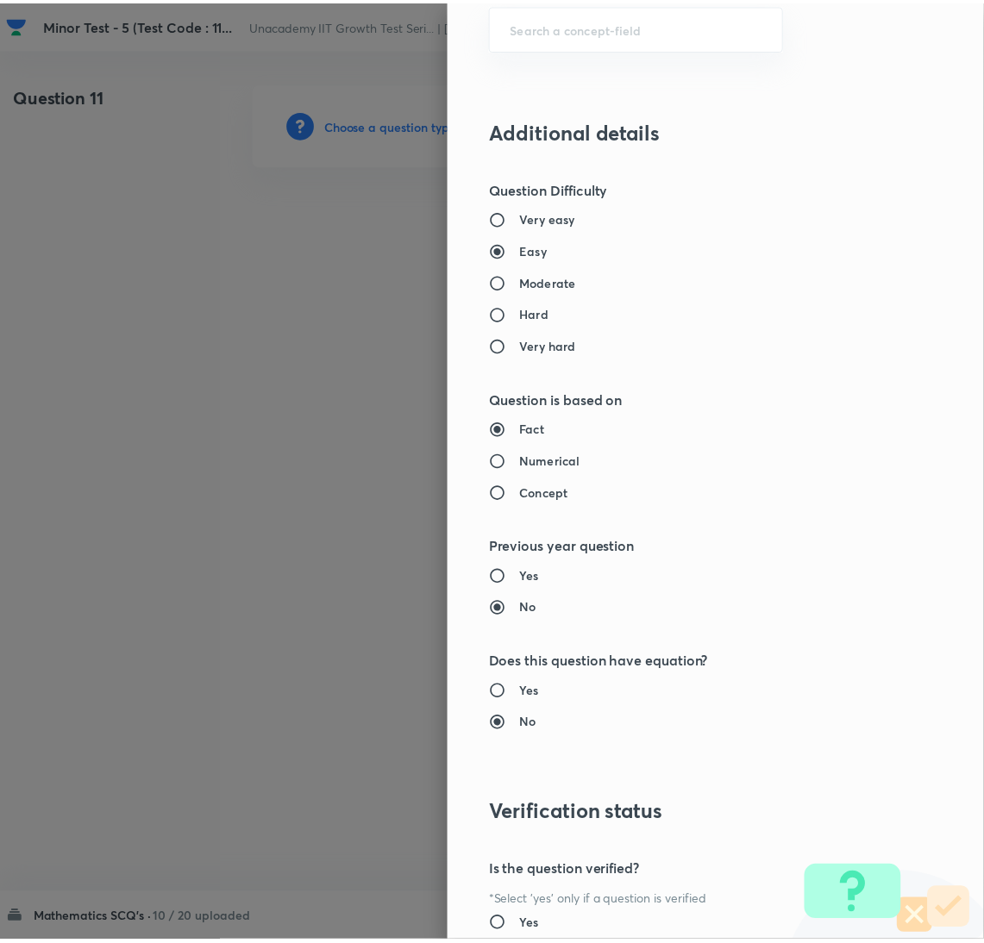
scroll to position [1524, 0]
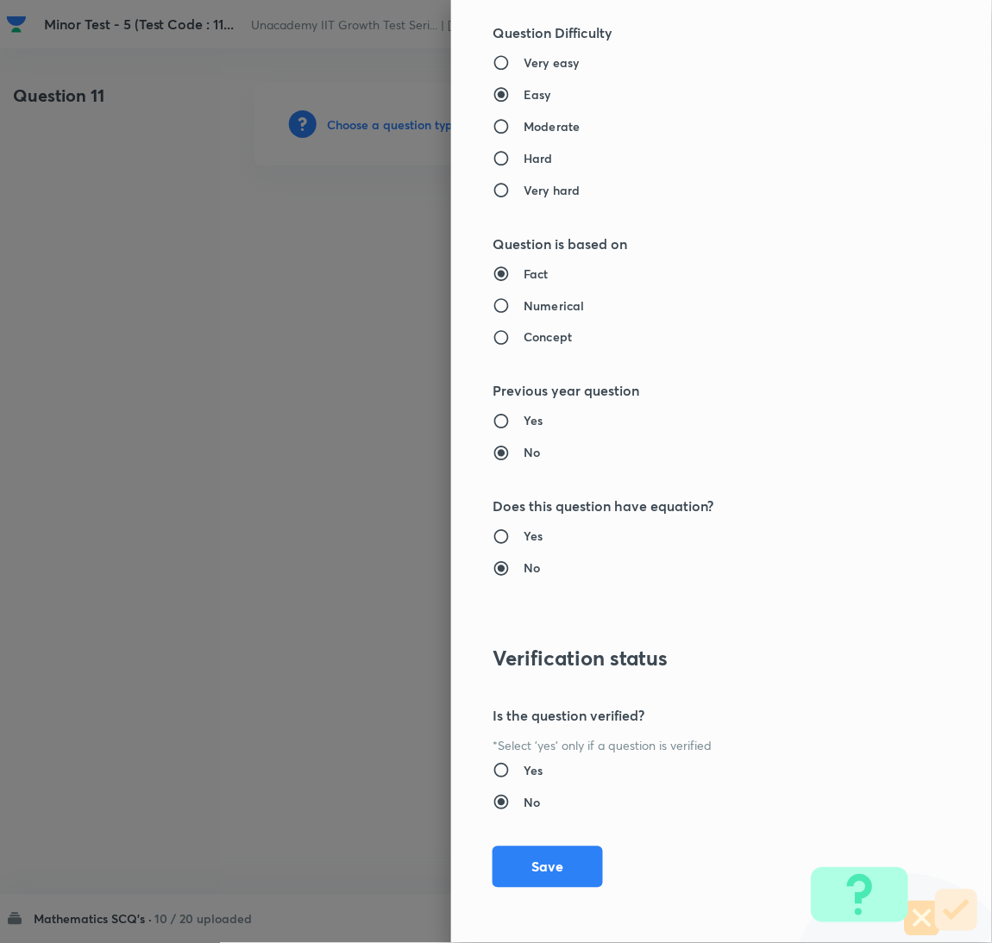
click at [558, 873] on button "Save" at bounding box center [547, 867] width 110 height 41
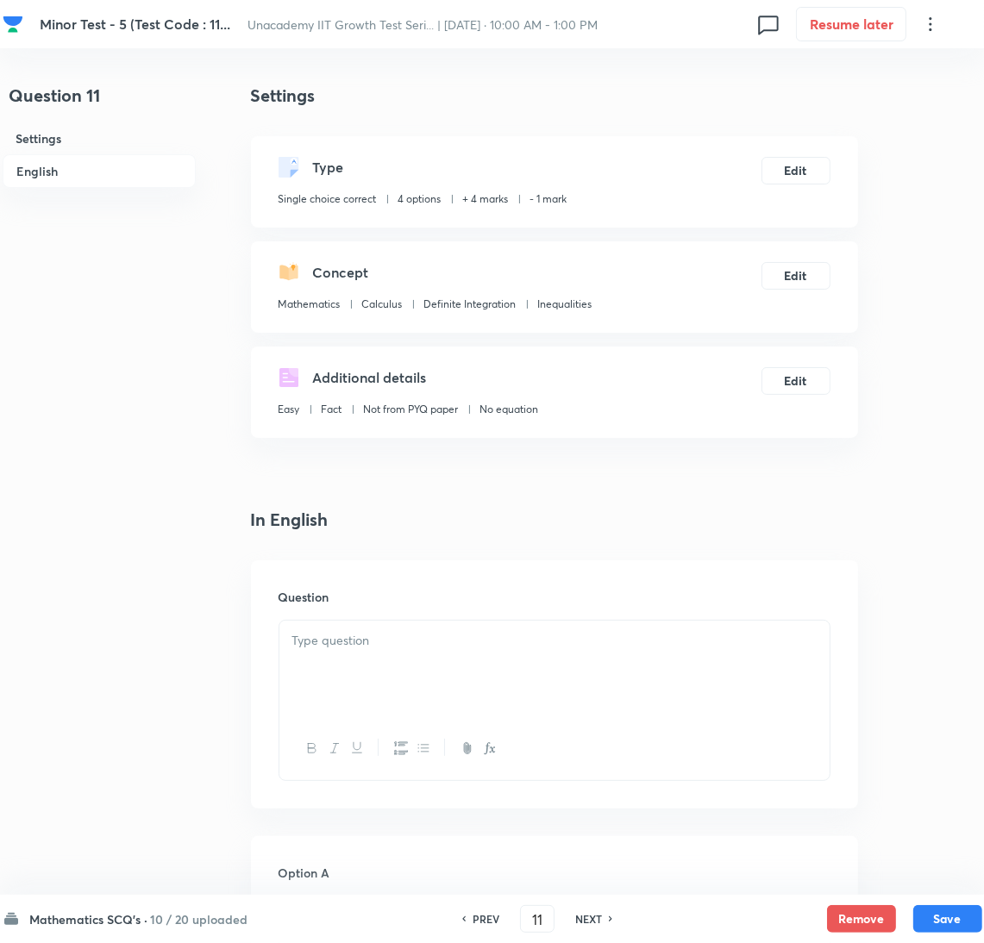
click at [522, 717] on div at bounding box center [554, 669] width 550 height 97
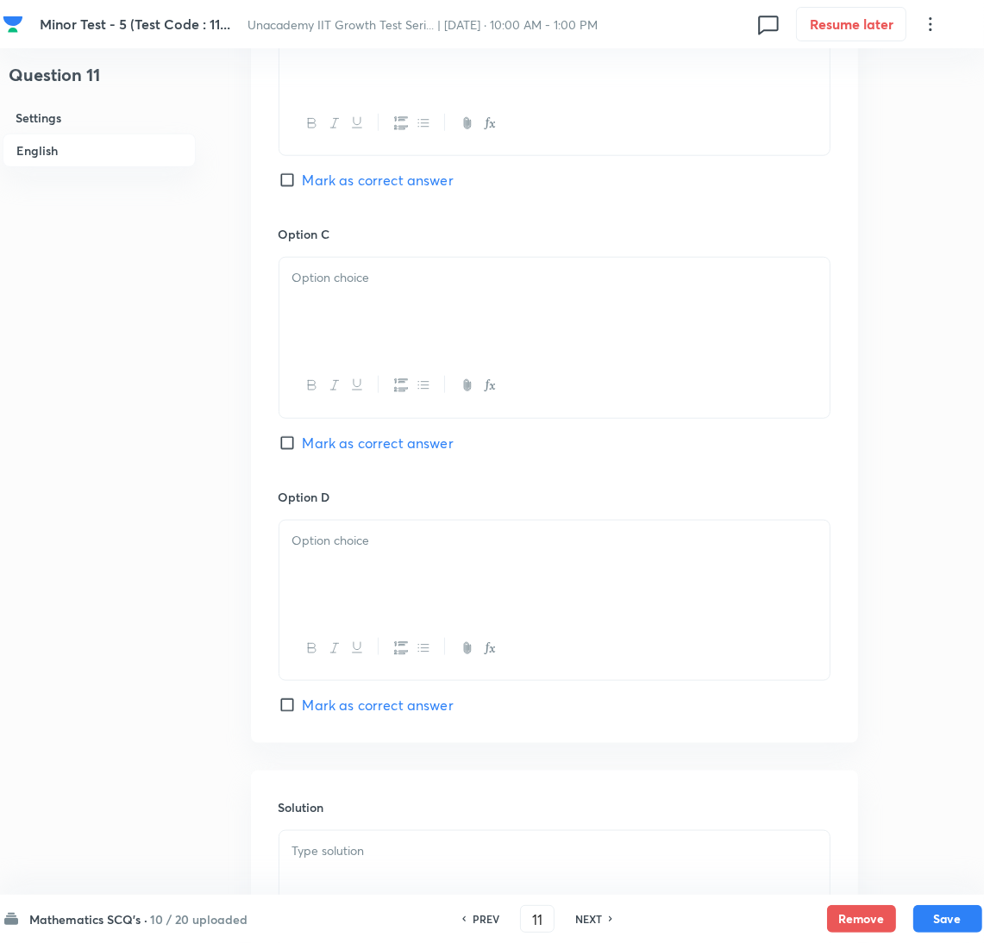
scroll to position [1499, 0]
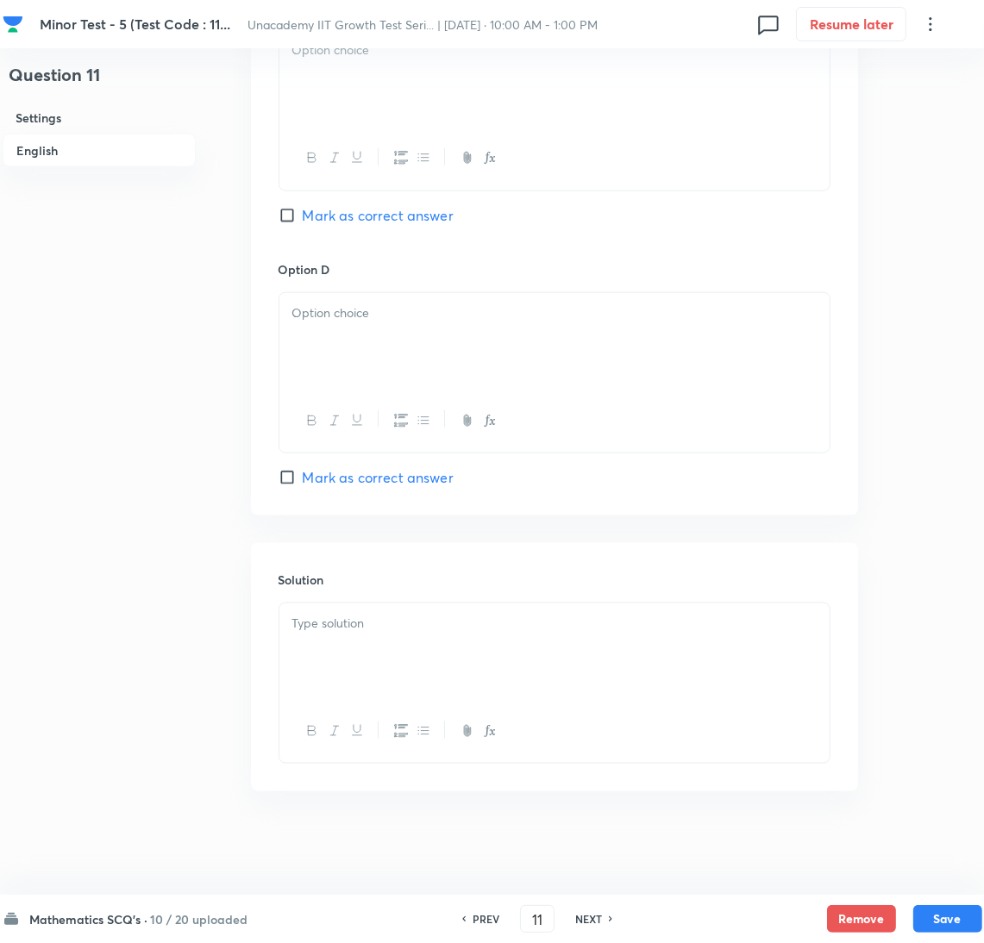
click at [547, 664] on div at bounding box center [554, 652] width 550 height 97
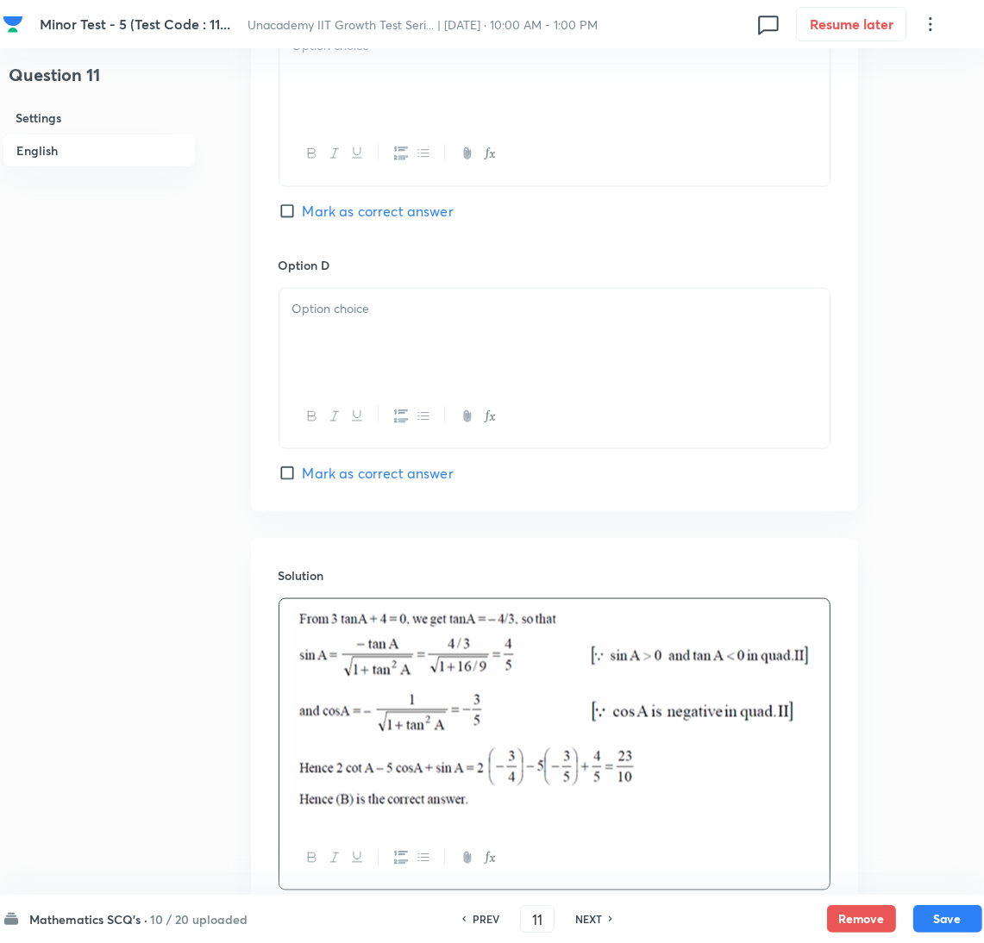
scroll to position [938, 0]
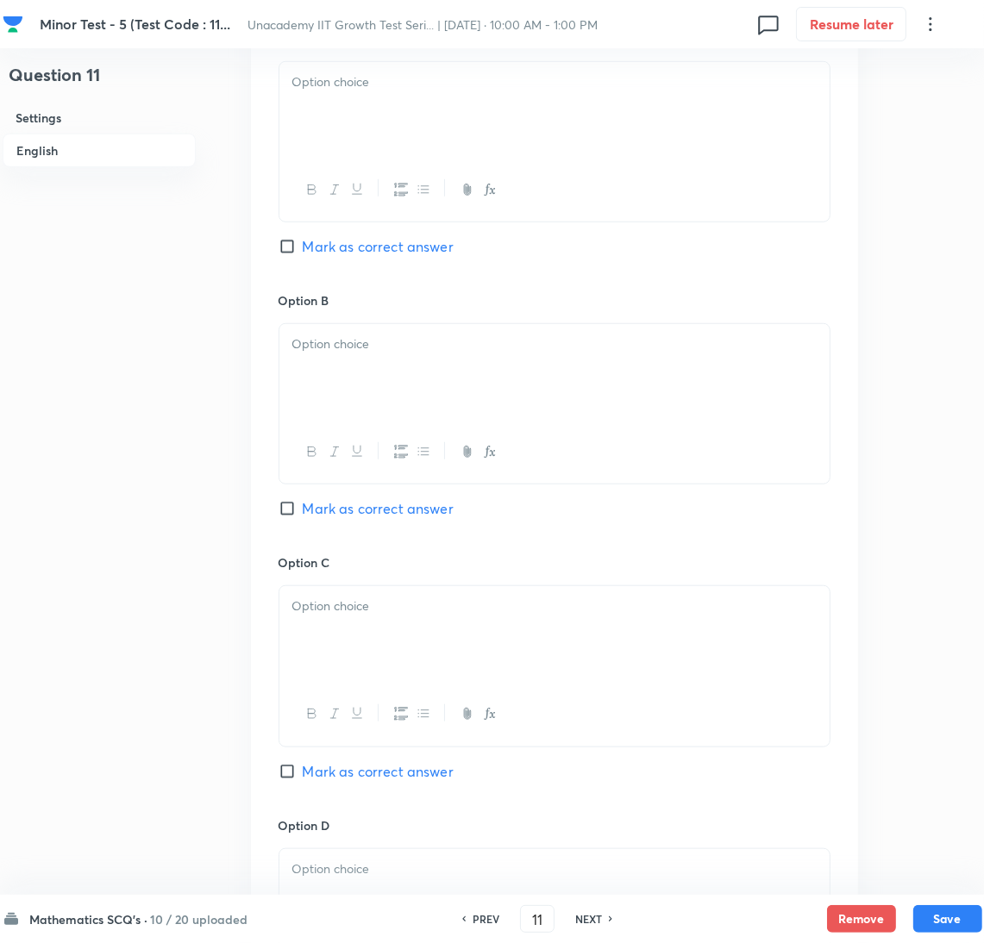
click at [370, 129] on div at bounding box center [554, 110] width 550 height 97
click at [382, 360] on div at bounding box center [554, 372] width 550 height 97
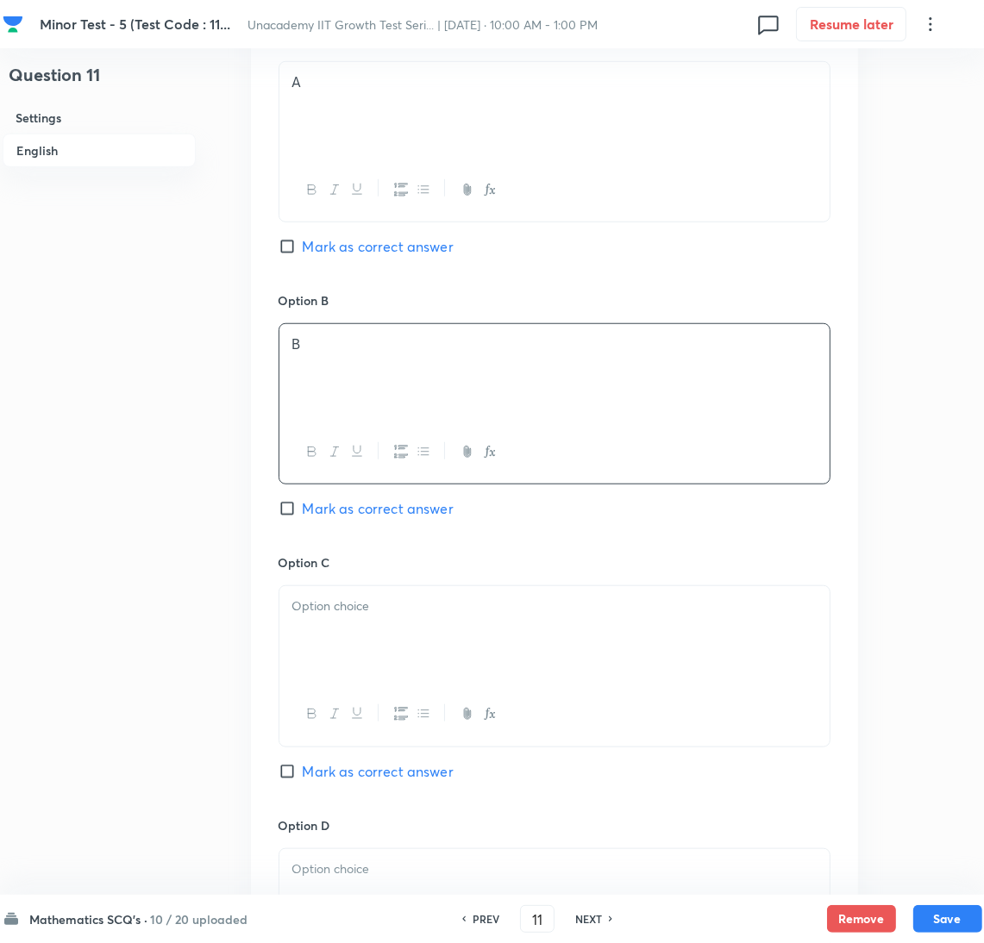
click at [385, 504] on span "Mark as correct answer" at bounding box center [378, 508] width 151 height 21
click at [303, 504] on input "Mark as correct answer" at bounding box center [291, 508] width 24 height 17
checkbox input "true"
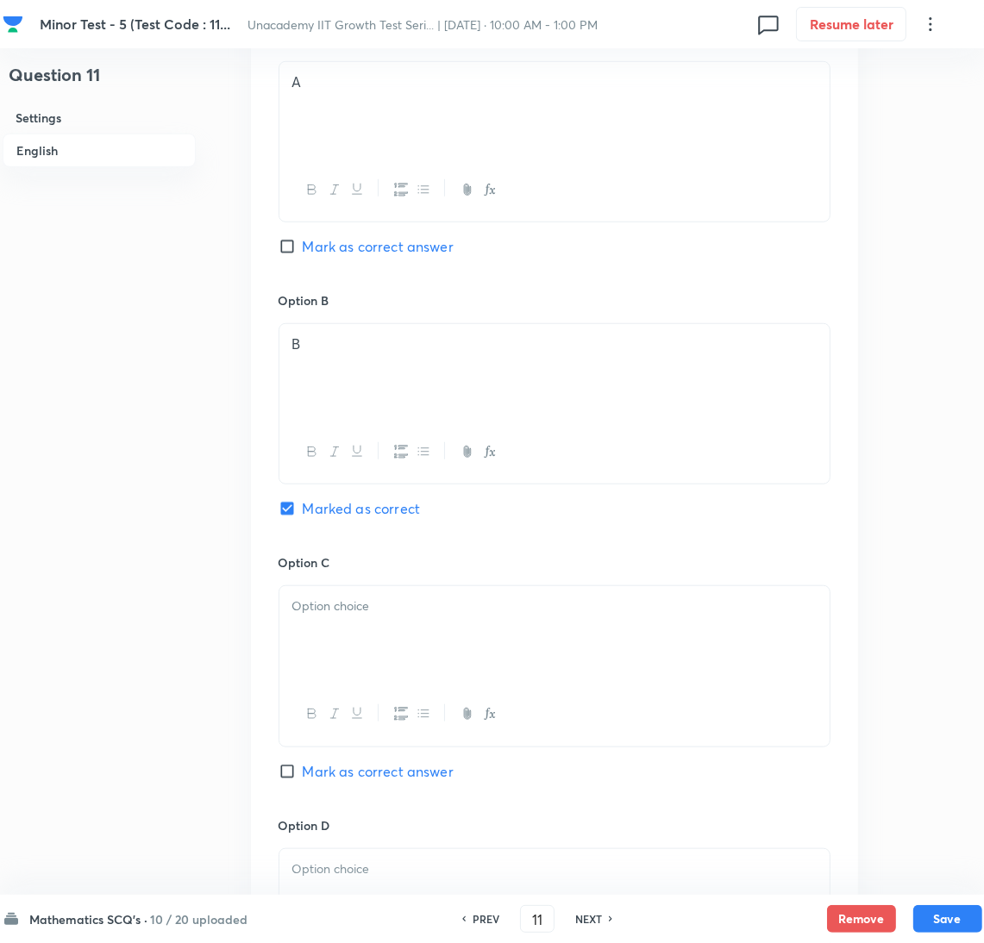
click at [379, 648] on div at bounding box center [554, 634] width 550 height 97
click at [422, 825] on h6 "Option D" at bounding box center [555, 826] width 552 height 18
click at [447, 858] on div at bounding box center [554, 897] width 550 height 97
click at [930, 917] on button "Save" at bounding box center [947, 918] width 69 height 28
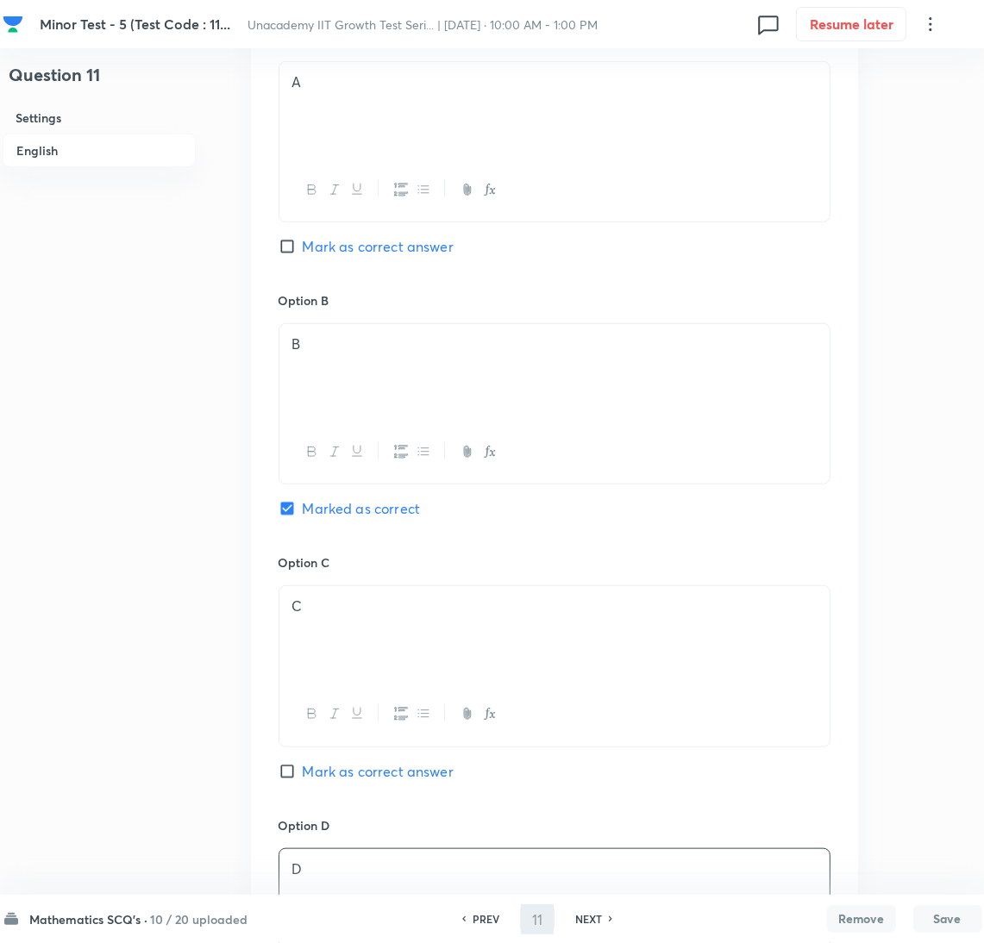
type input "12"
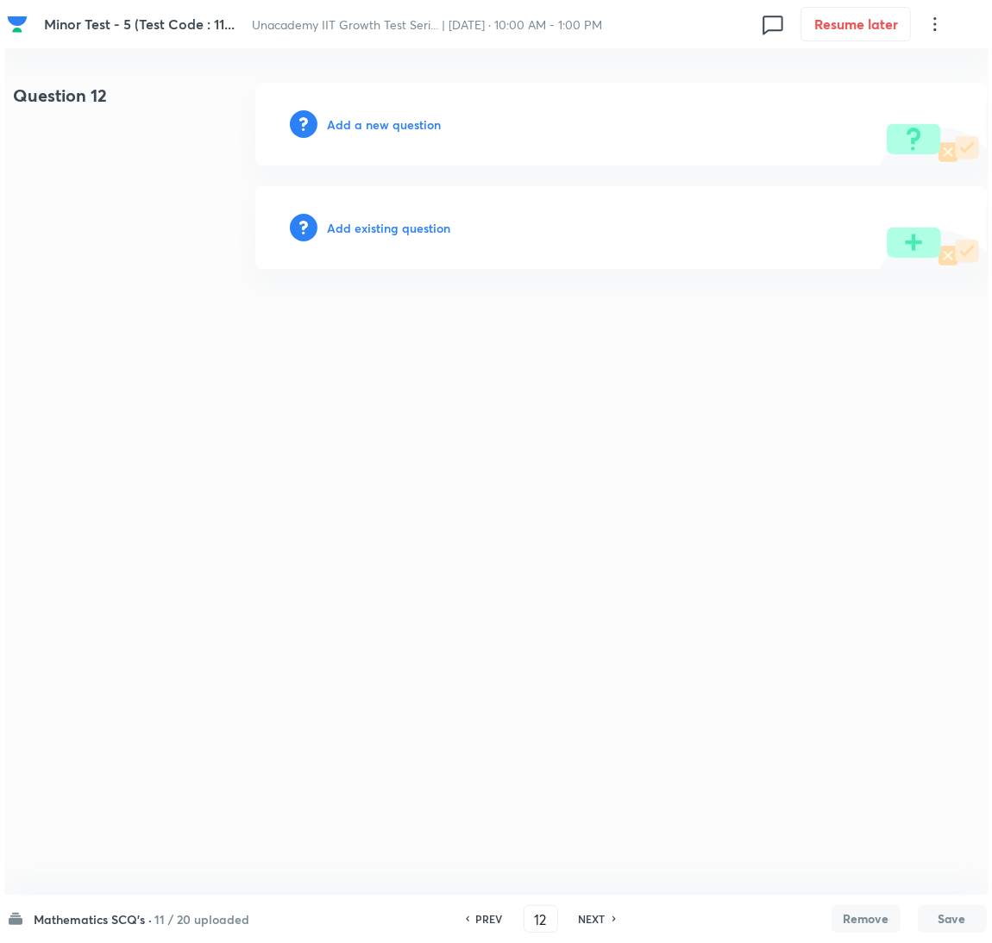
scroll to position [0, 0]
click at [394, 135] on div "Add a new question" at bounding box center [619, 124] width 731 height 83
click at [391, 125] on h6 "Add a new question" at bounding box center [384, 125] width 114 height 18
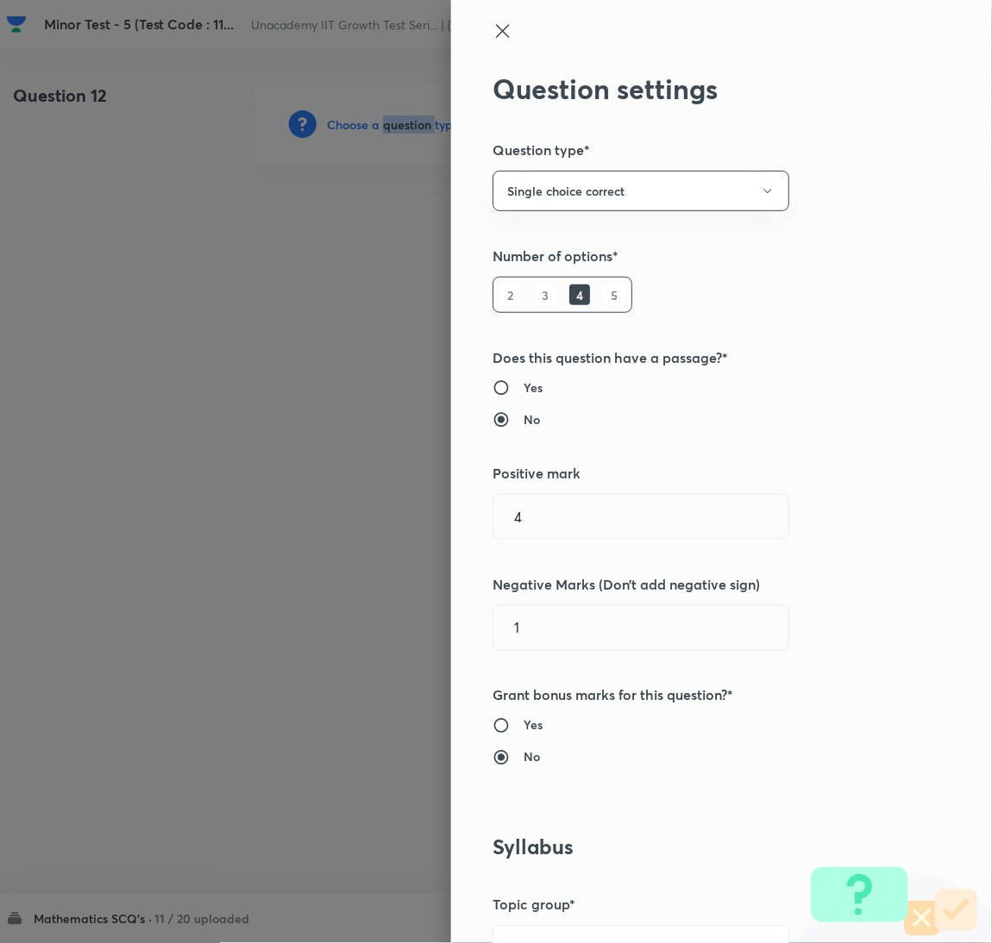
scroll to position [560, 0]
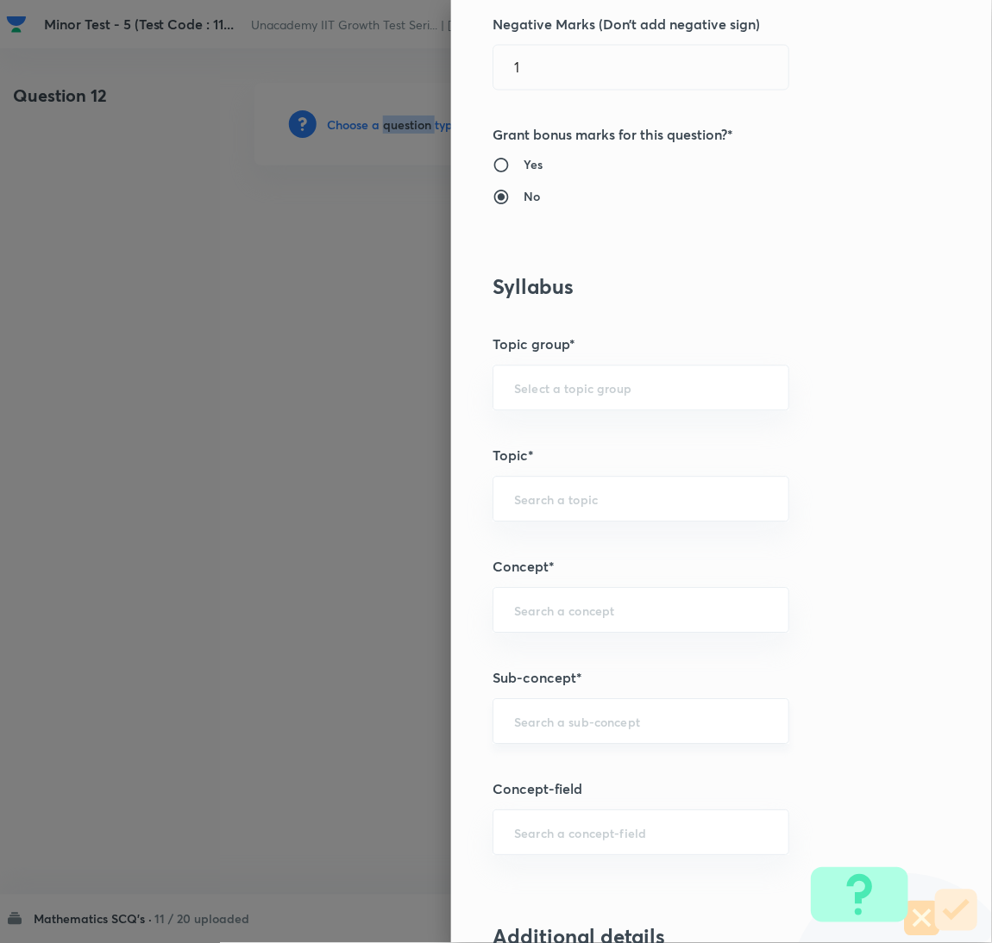
click at [589, 713] on div "​" at bounding box center [640, 722] width 297 height 46
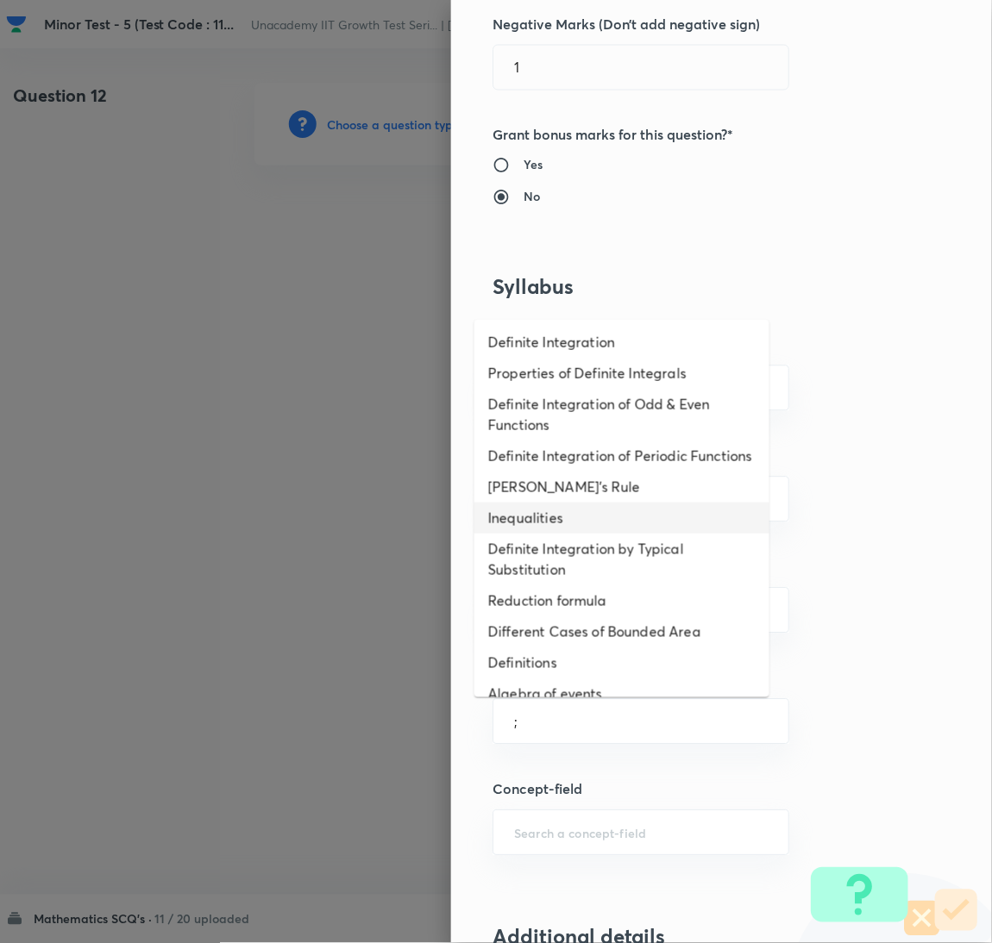
click at [560, 534] on li "Inequalities" at bounding box center [621, 518] width 295 height 31
type input "Inequalities"
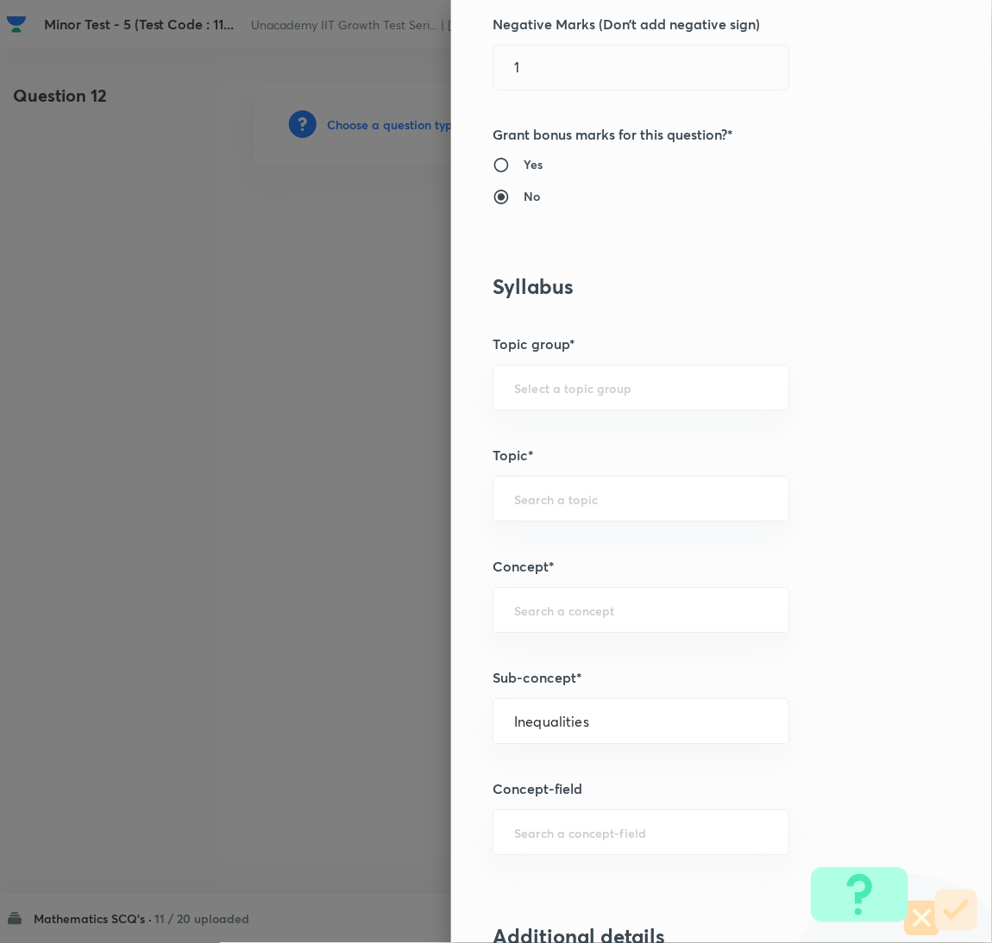
type input "Mathematics"
type input "Calculus"
type input "Definite Integration"
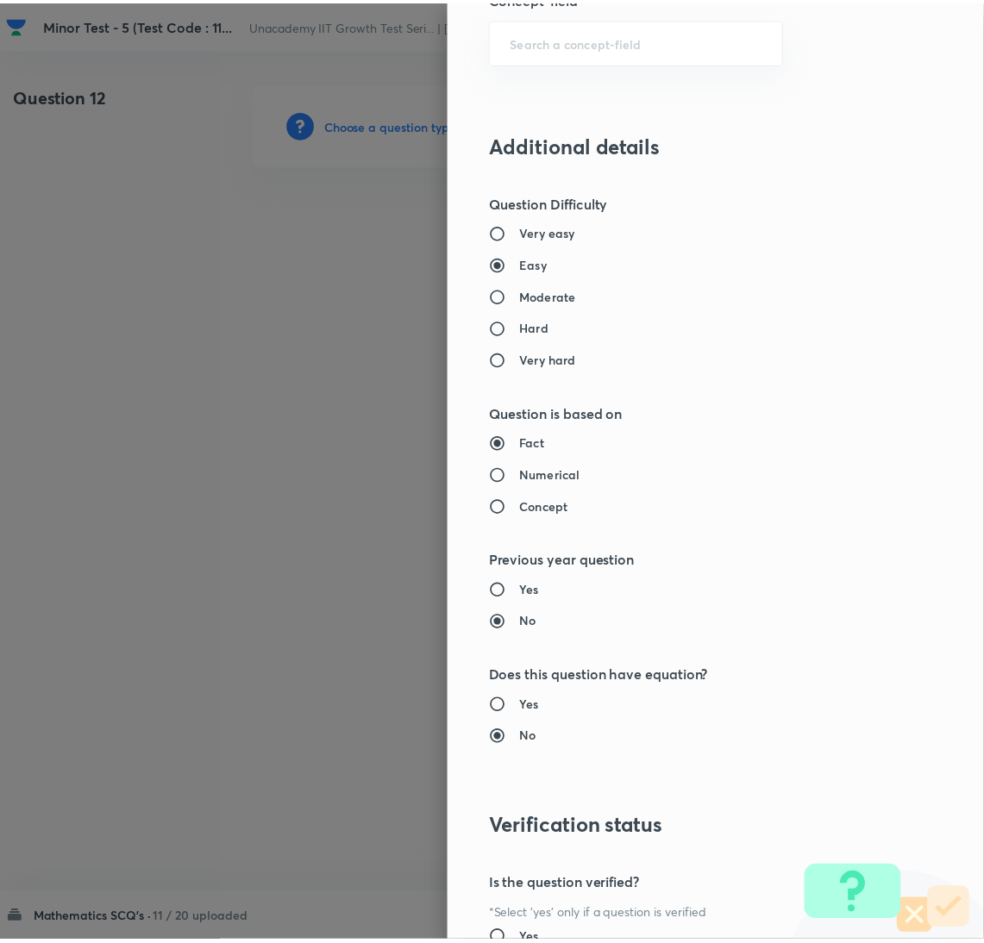
scroll to position [1524, 0]
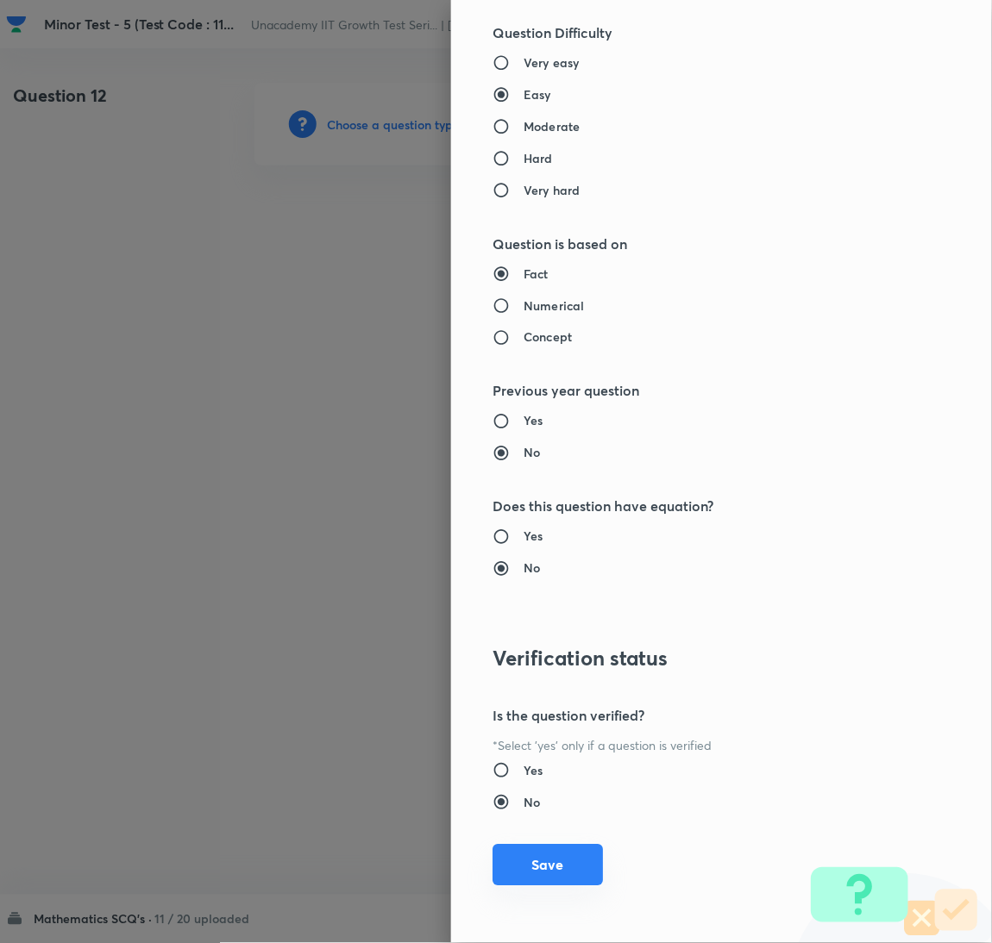
click at [492, 864] on button "Save" at bounding box center [547, 865] width 110 height 41
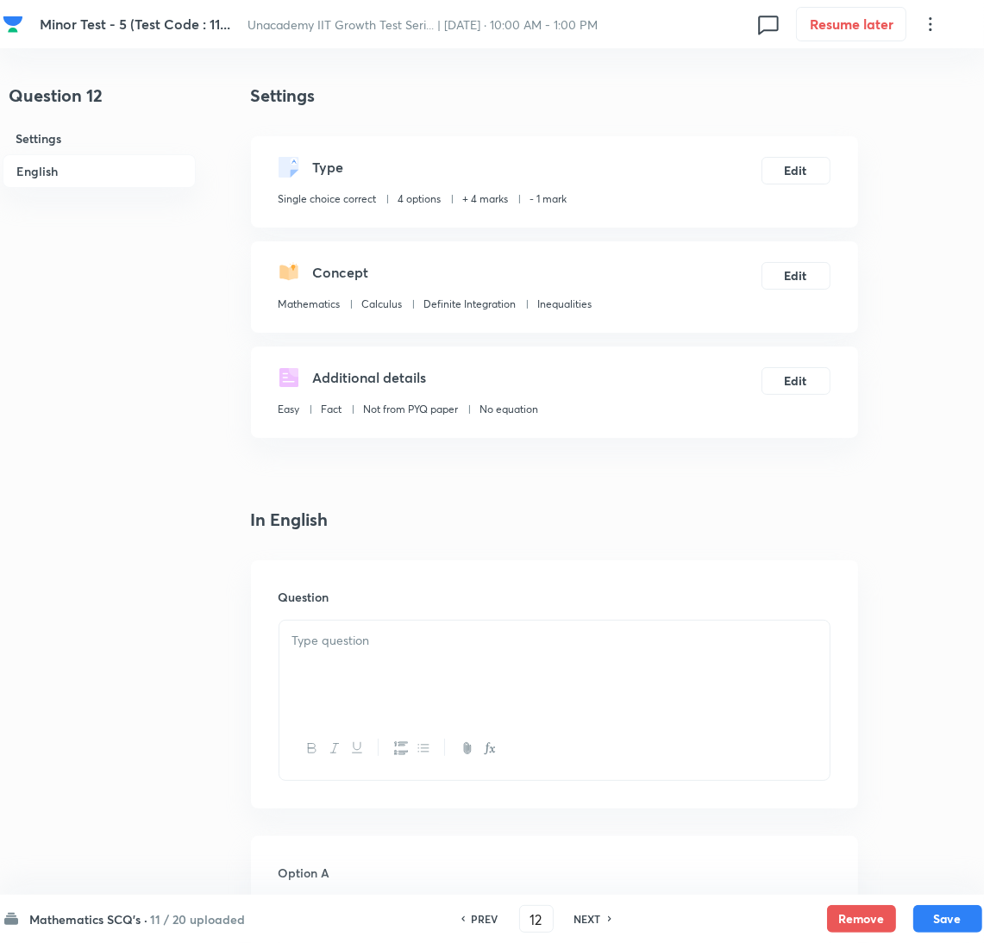
click at [541, 678] on div at bounding box center [554, 669] width 550 height 97
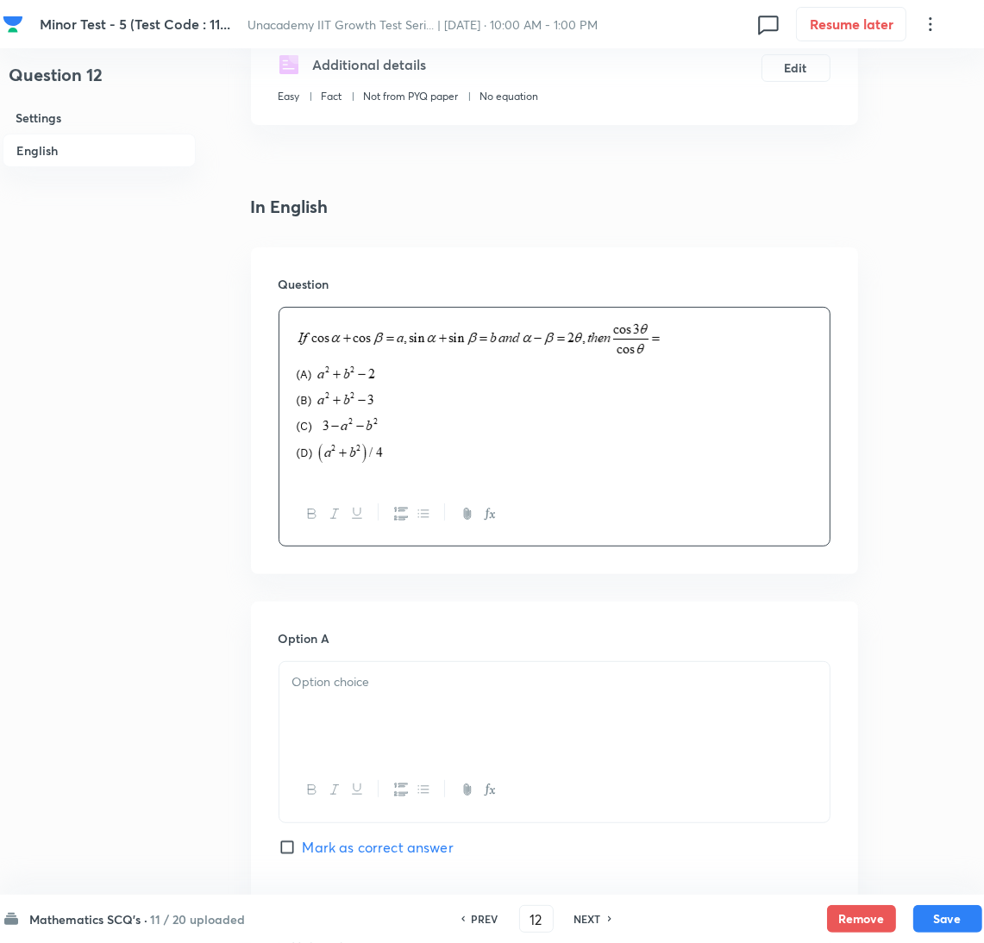
scroll to position [560, 0]
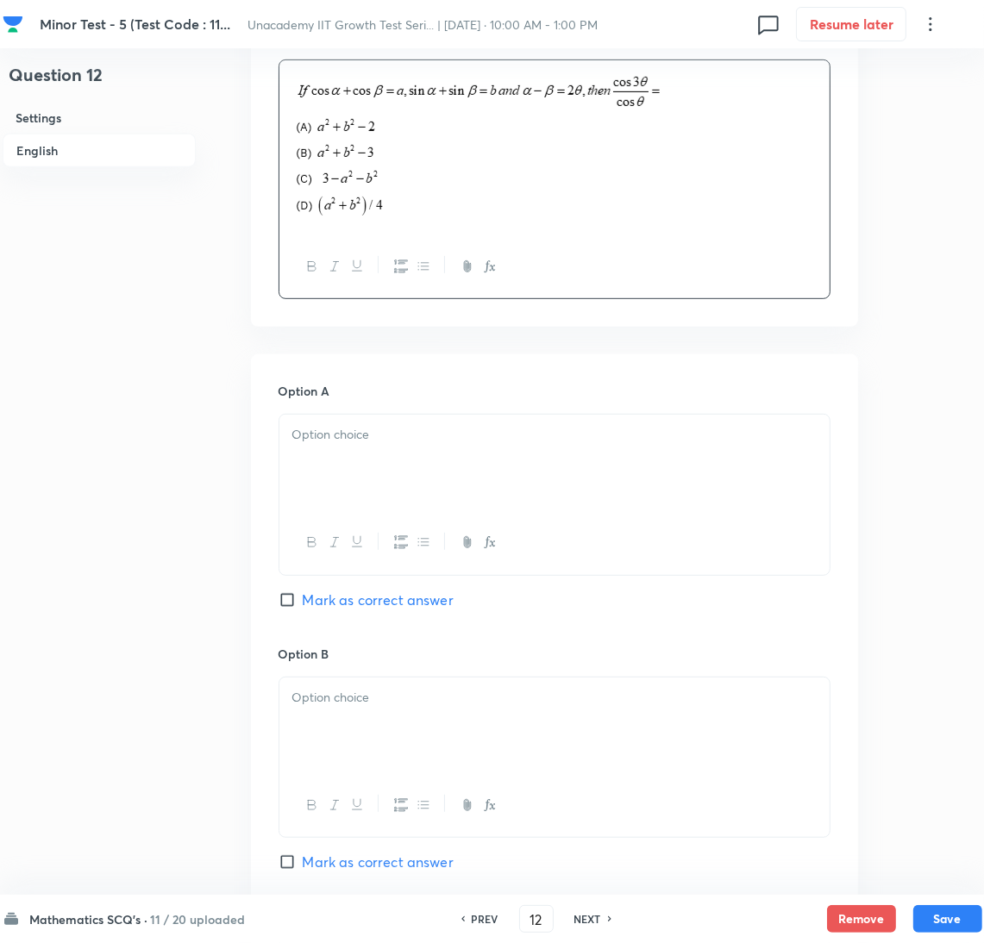
drag, startPoint x: 426, startPoint y: 861, endPoint x: 382, endPoint y: 594, distance: 270.9
click at [426, 861] on span "Mark as correct answer" at bounding box center [378, 862] width 151 height 21
click at [303, 861] on input "Mark as correct answer" at bounding box center [291, 862] width 24 height 17
checkbox input "true"
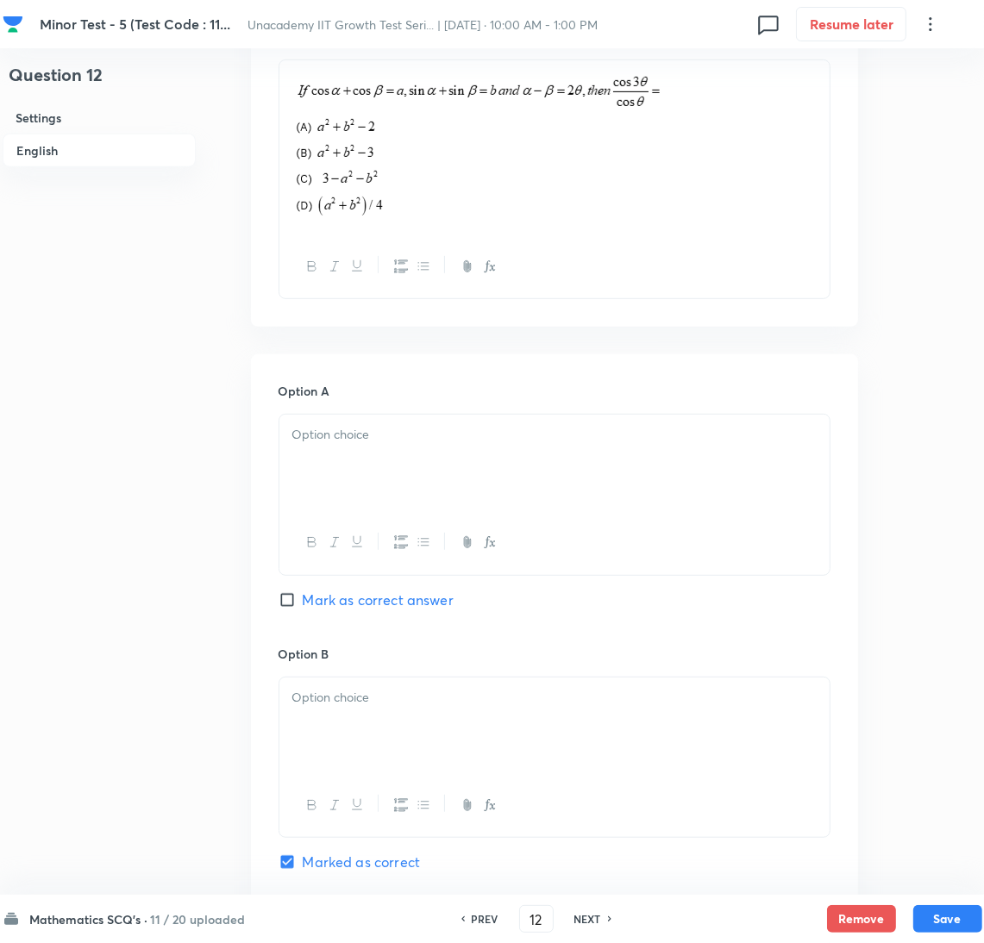
click at [372, 466] on div at bounding box center [554, 463] width 550 height 97
click at [353, 711] on div at bounding box center [554, 726] width 550 height 97
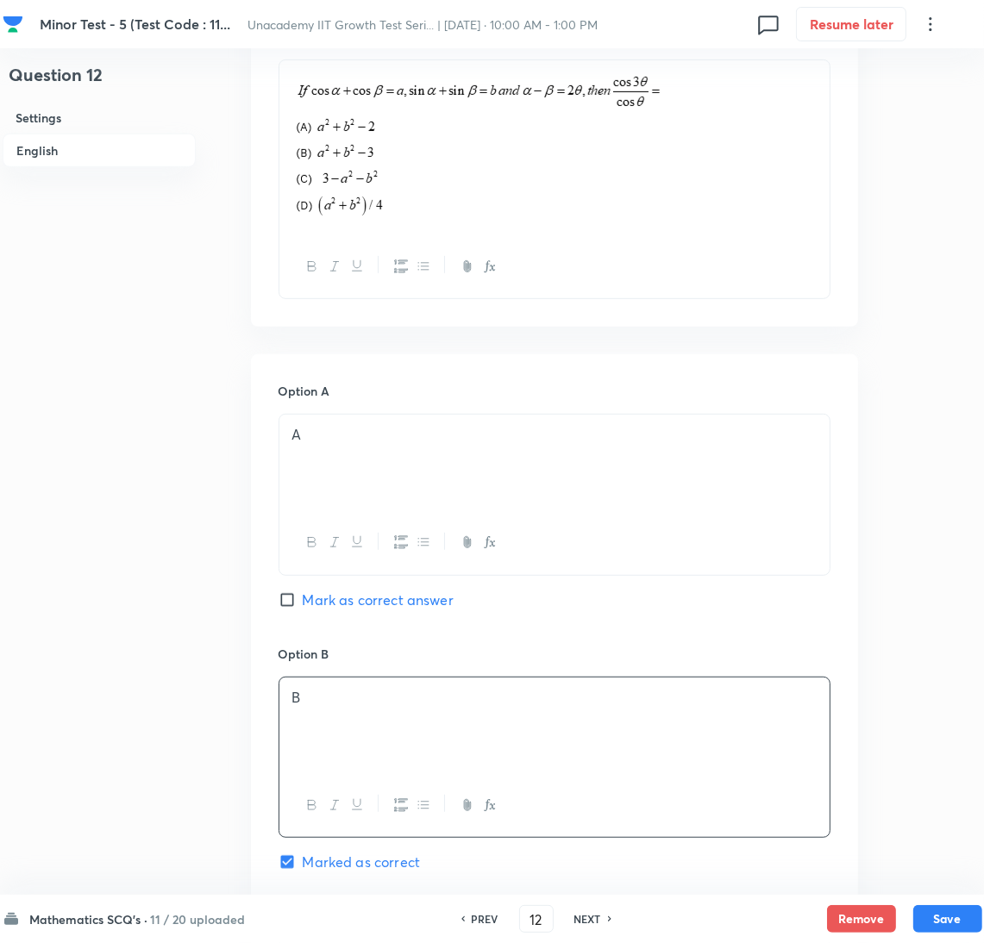
scroll to position [1120, 0]
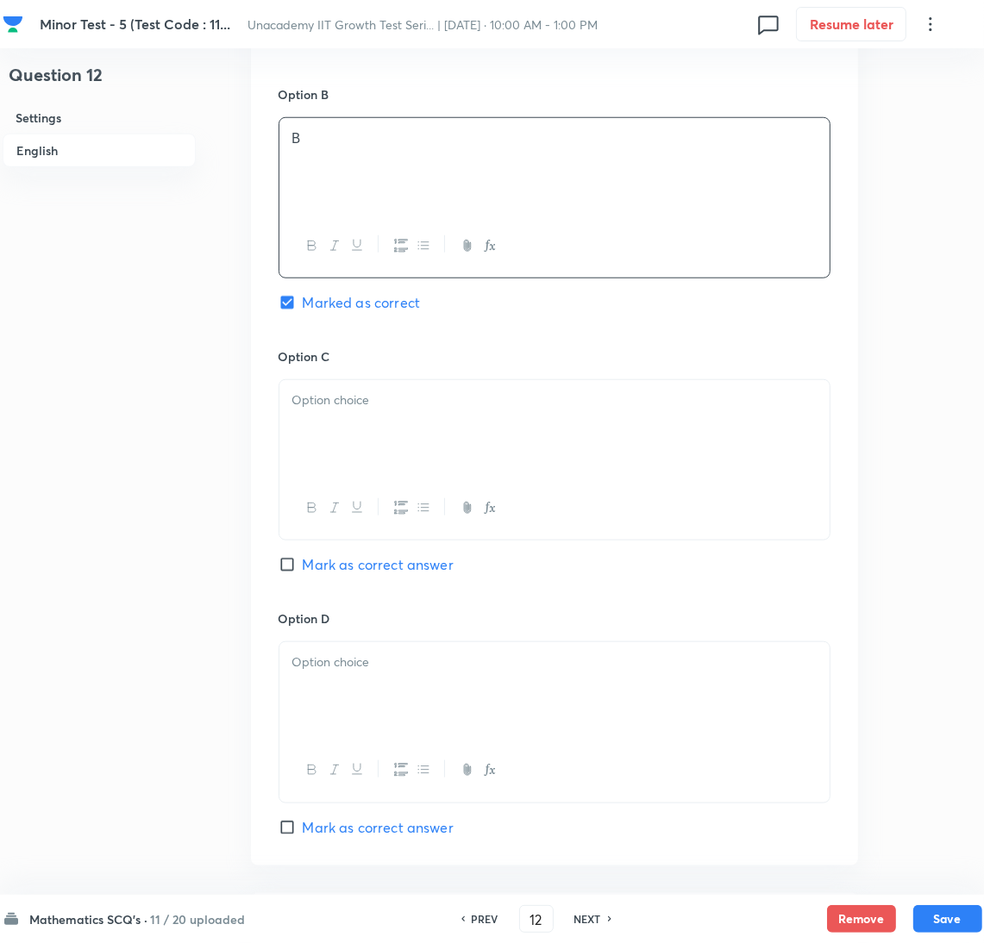
click at [322, 455] on div at bounding box center [554, 428] width 550 height 97
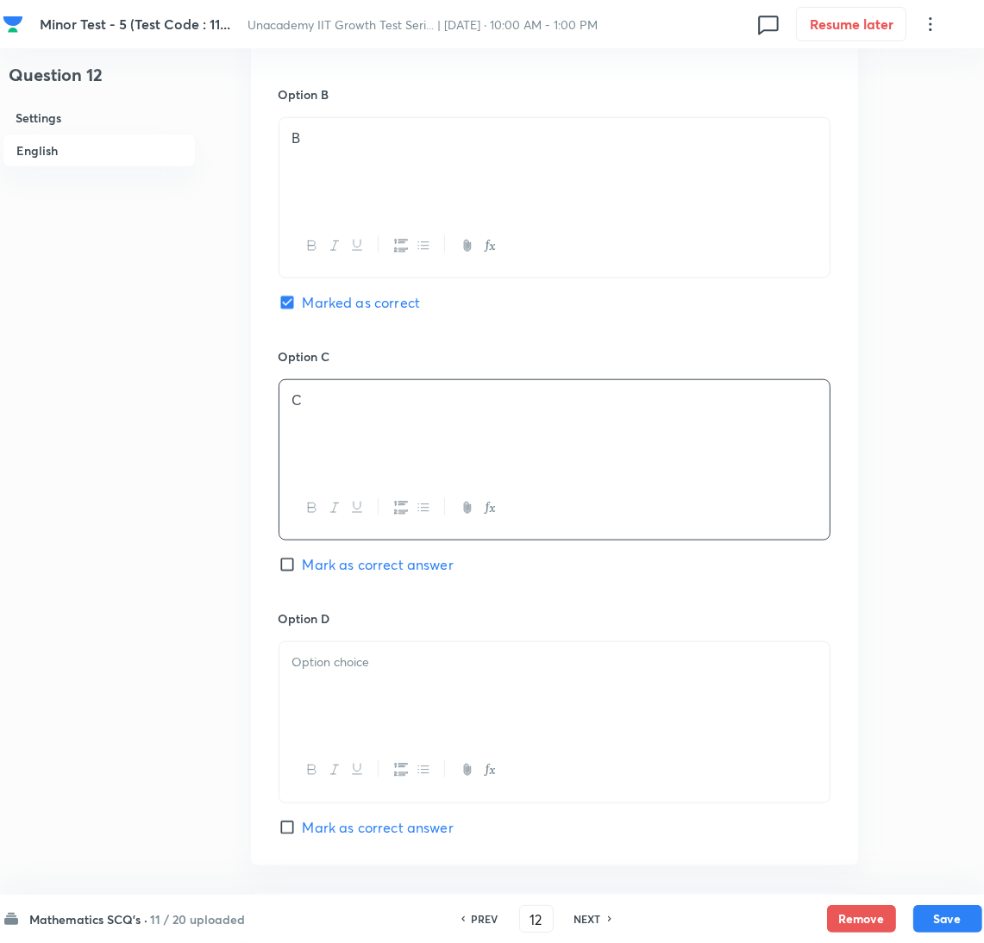
click at [334, 634] on div "Option D [PERSON_NAME] as correct answer" at bounding box center [555, 724] width 552 height 228
click at [371, 690] on div at bounding box center [554, 690] width 550 height 97
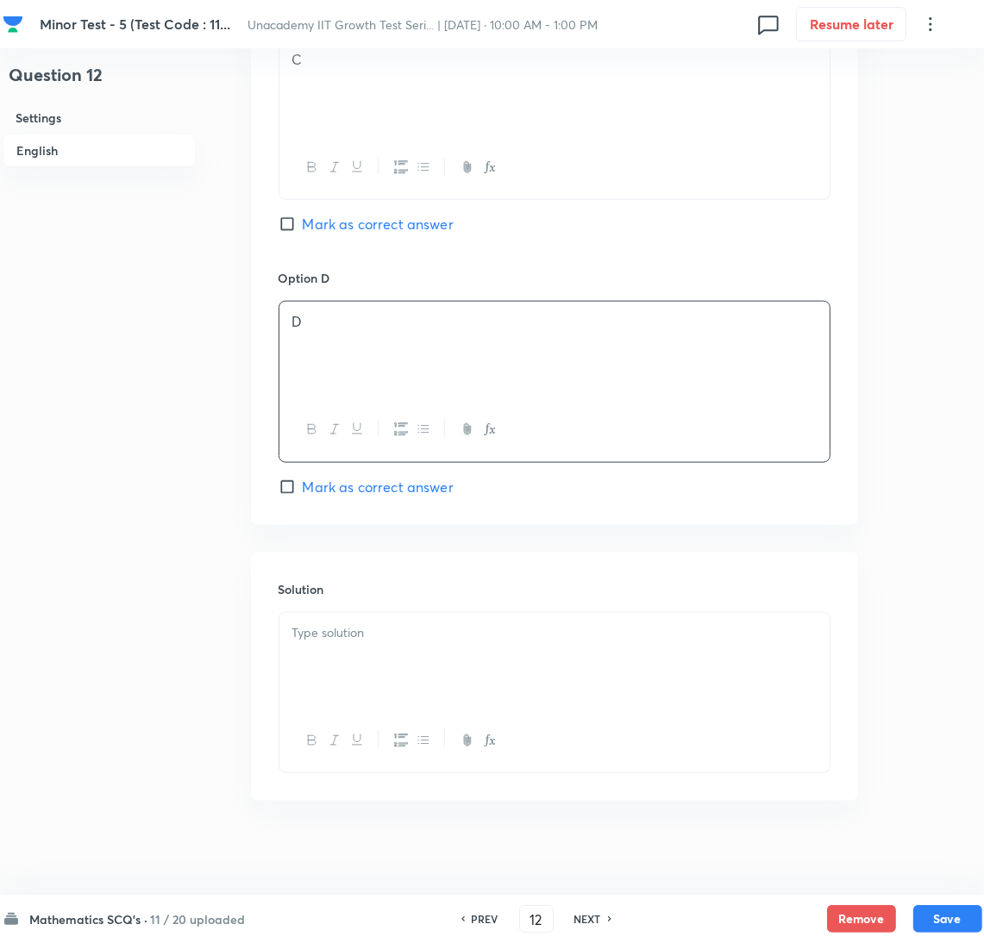
scroll to position [1474, 0]
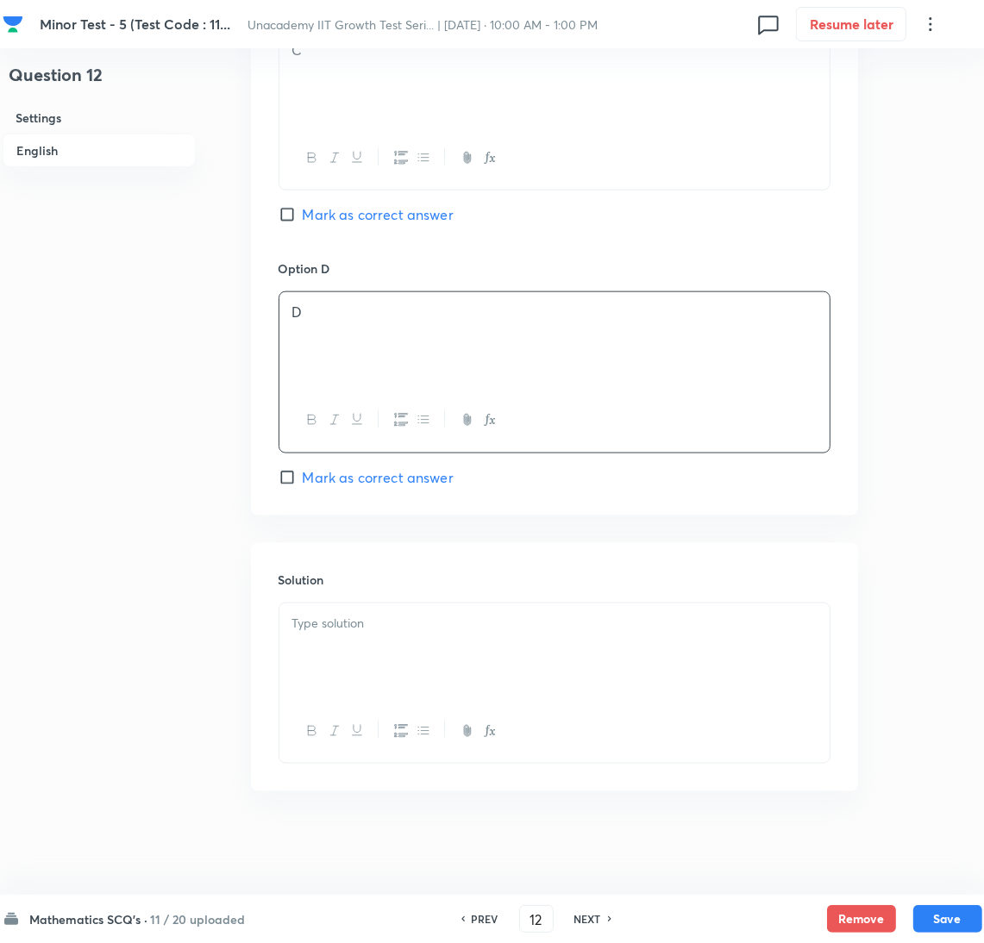
click at [358, 658] on div at bounding box center [554, 652] width 550 height 97
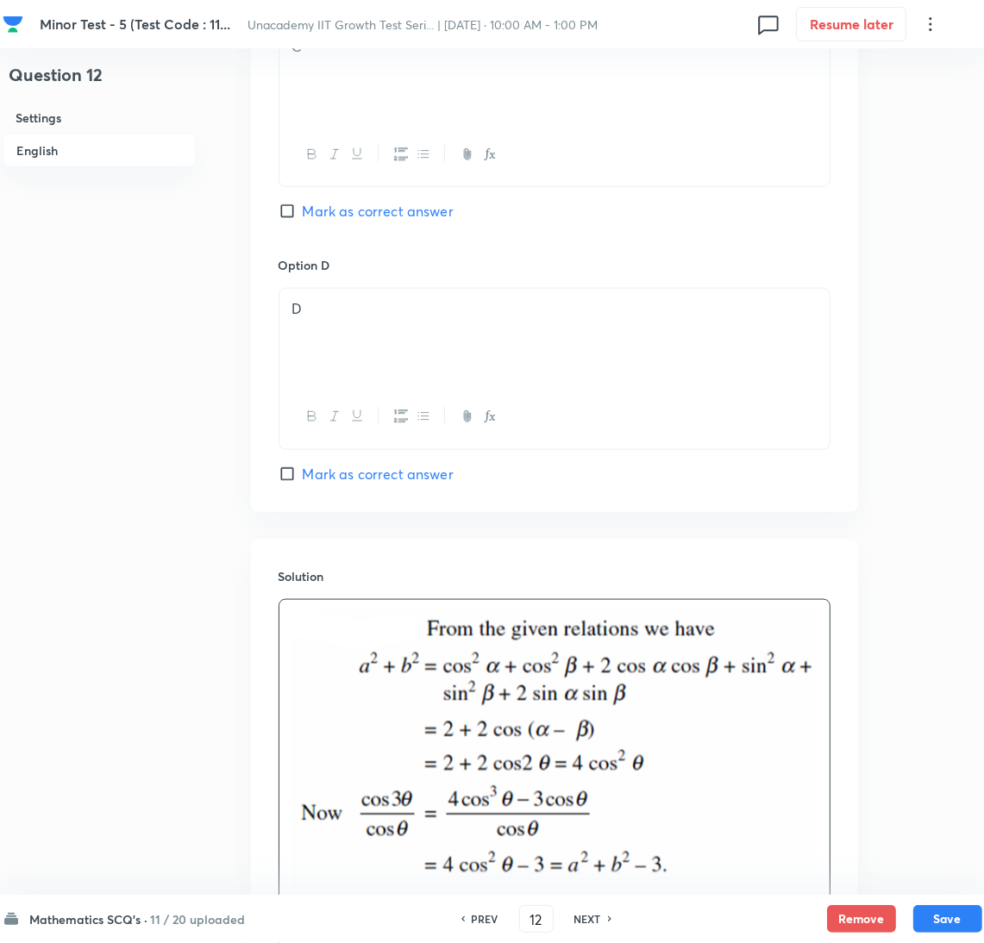
click at [942, 901] on div "Mathematics SCQ's · 11 / 20 uploaded PREV 12 ​ NEXT Remove Save" at bounding box center [493, 919] width 980 height 48
click at [925, 923] on button "Save" at bounding box center [947, 918] width 69 height 28
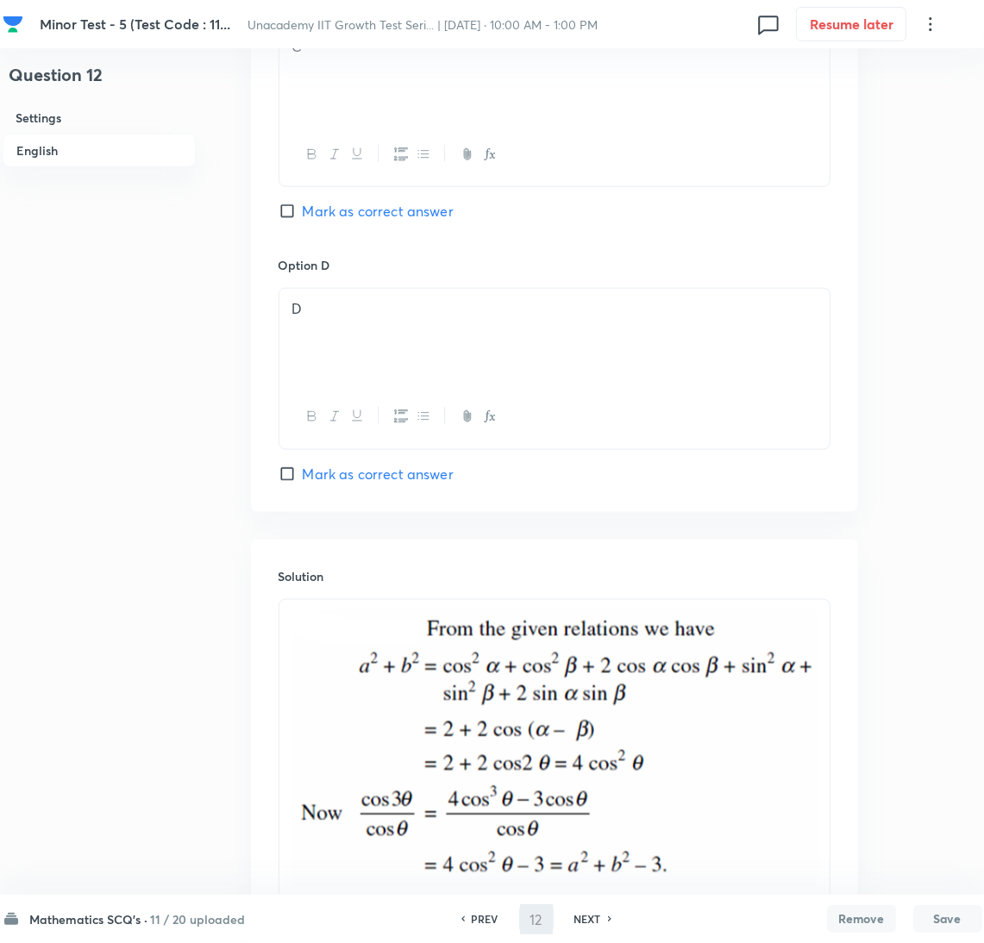
type input "13"
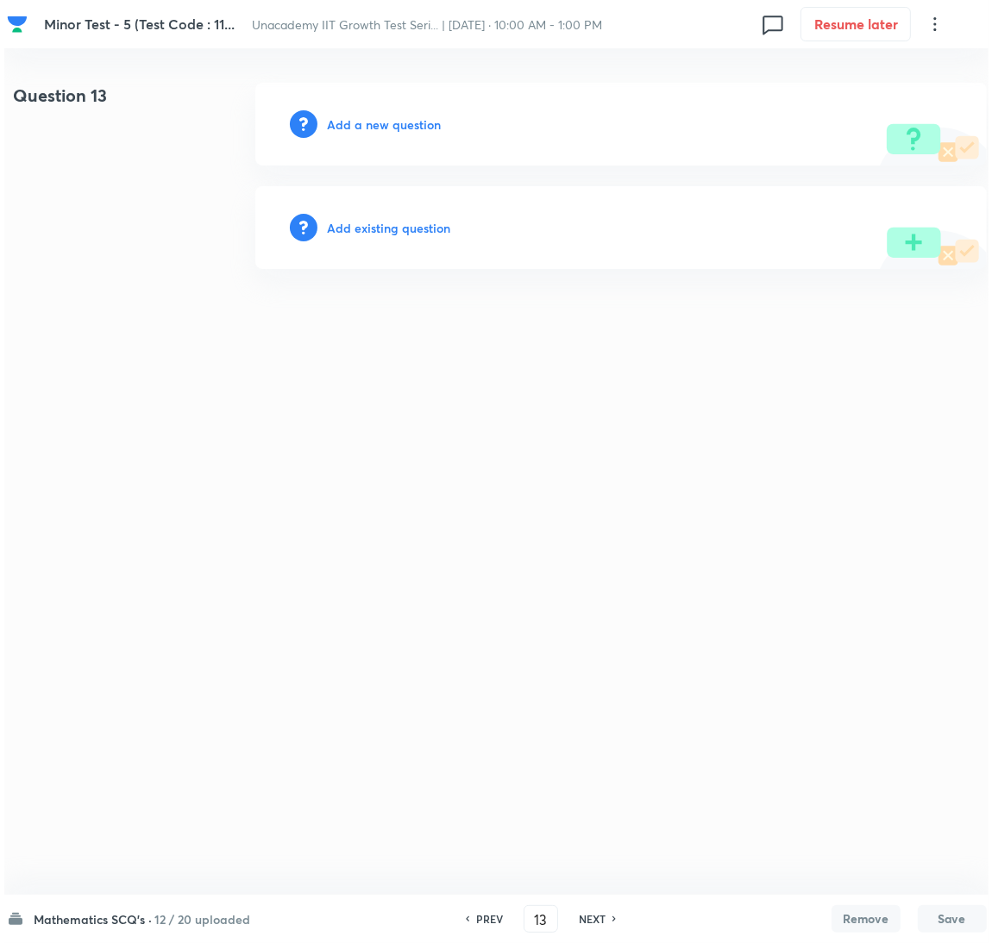
scroll to position [0, 0]
click at [374, 139] on div "Add a new question" at bounding box center [619, 124] width 731 height 83
click at [366, 128] on h6 "Add a new question" at bounding box center [384, 125] width 114 height 18
click at [366, 128] on h6 "Choose a question type" at bounding box center [393, 125] width 133 height 18
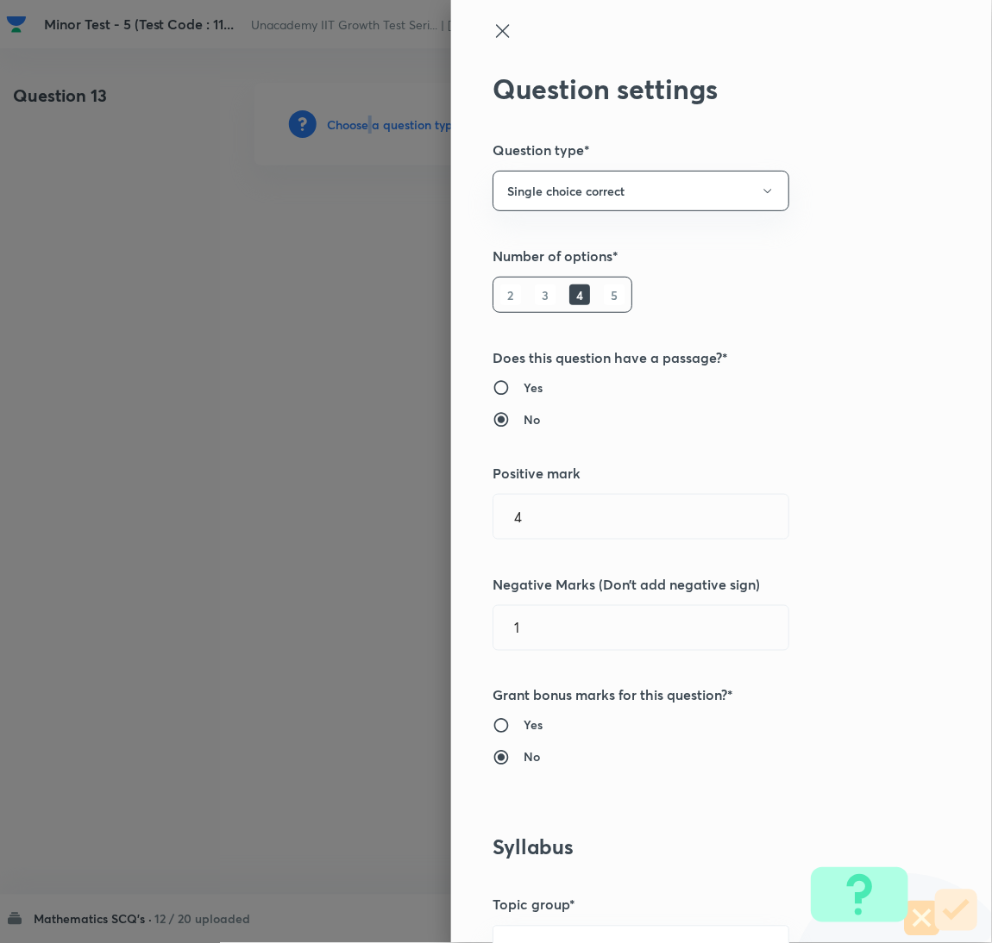
scroll to position [560, 0]
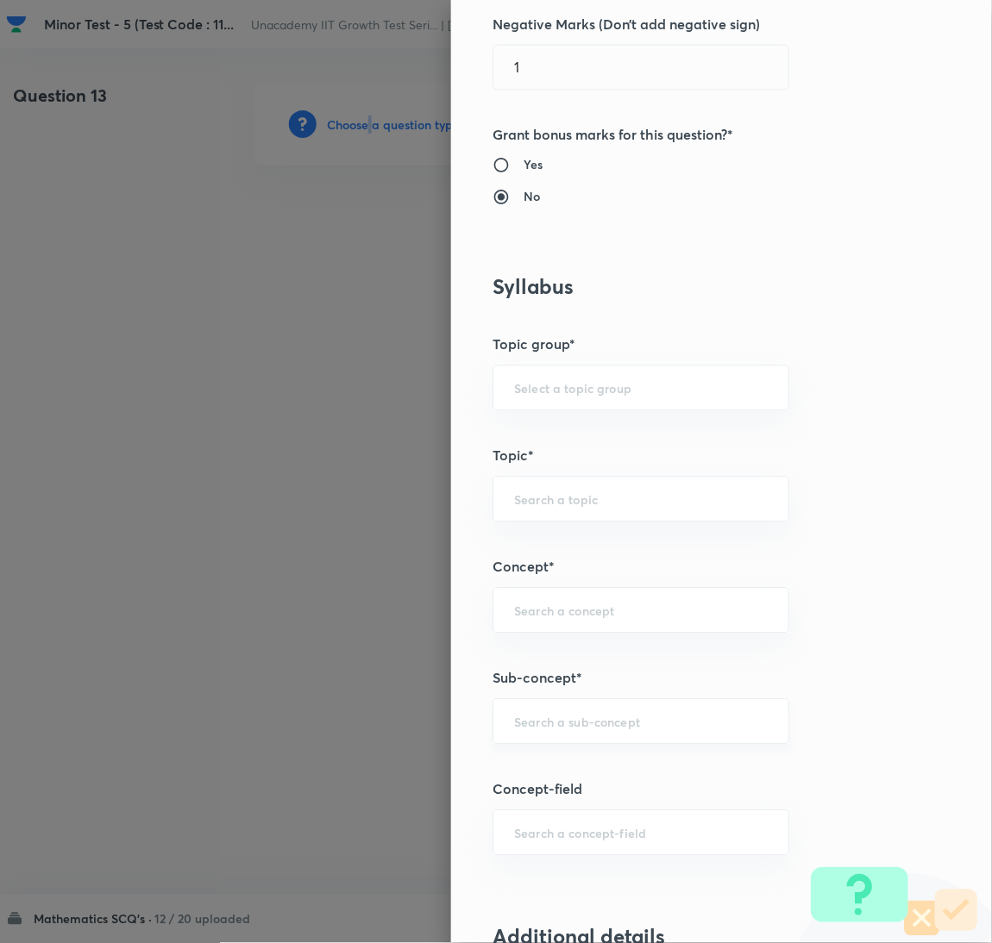
click at [623, 739] on div "​" at bounding box center [640, 722] width 297 height 46
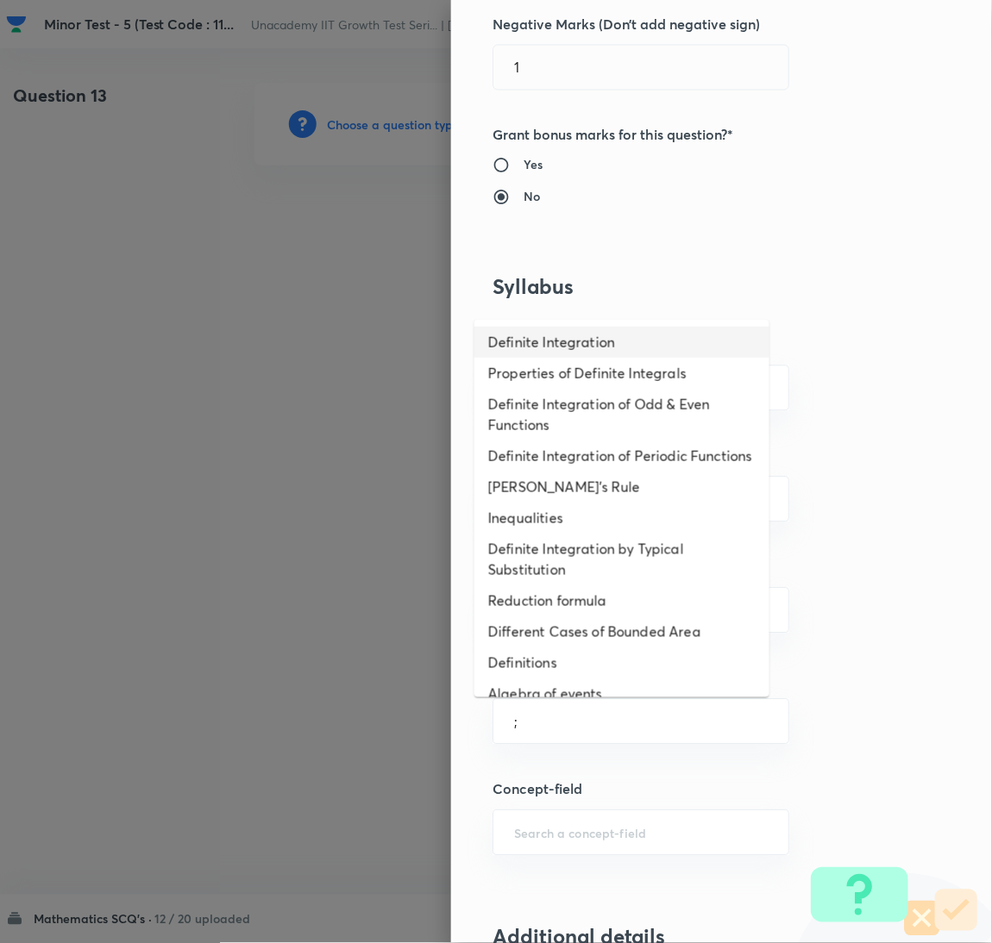
click at [544, 335] on li "Definite Integration" at bounding box center [621, 342] width 295 height 31
type input "Definite Integration"
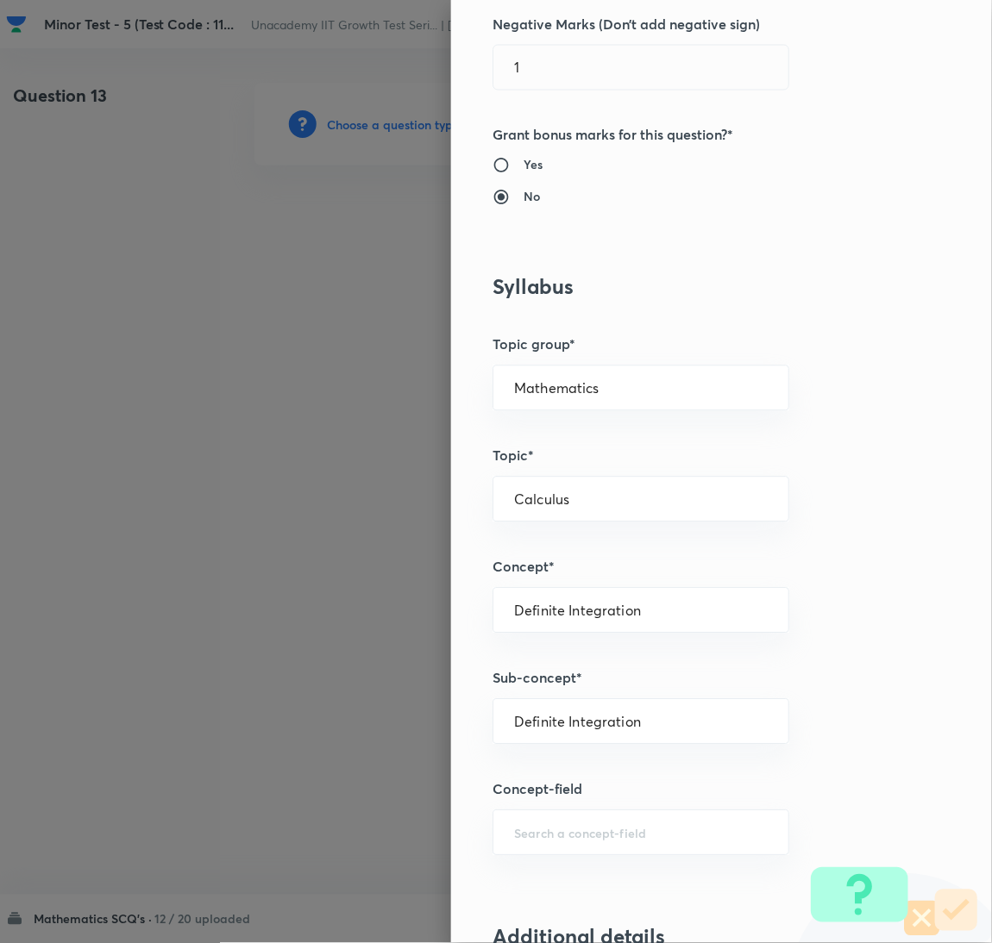
type input "Mathematics"
type input "Calculus"
type input "Definite Integration"
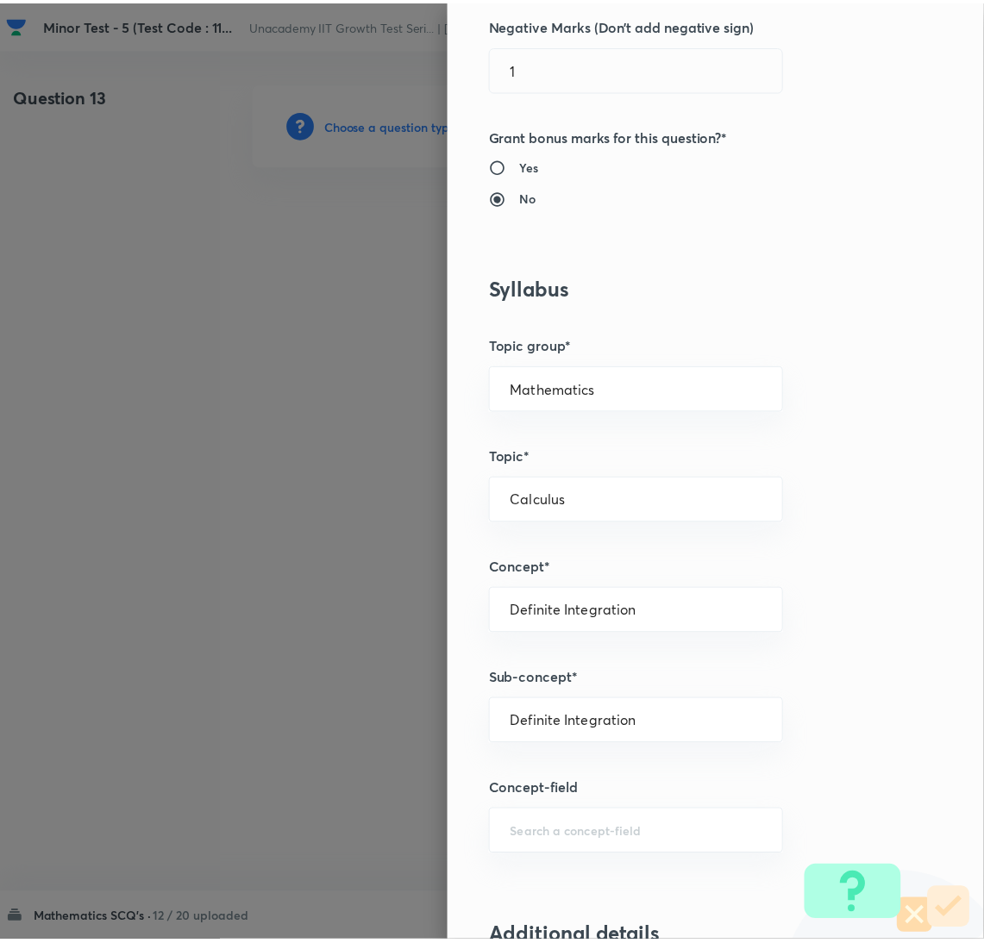
scroll to position [1524, 0]
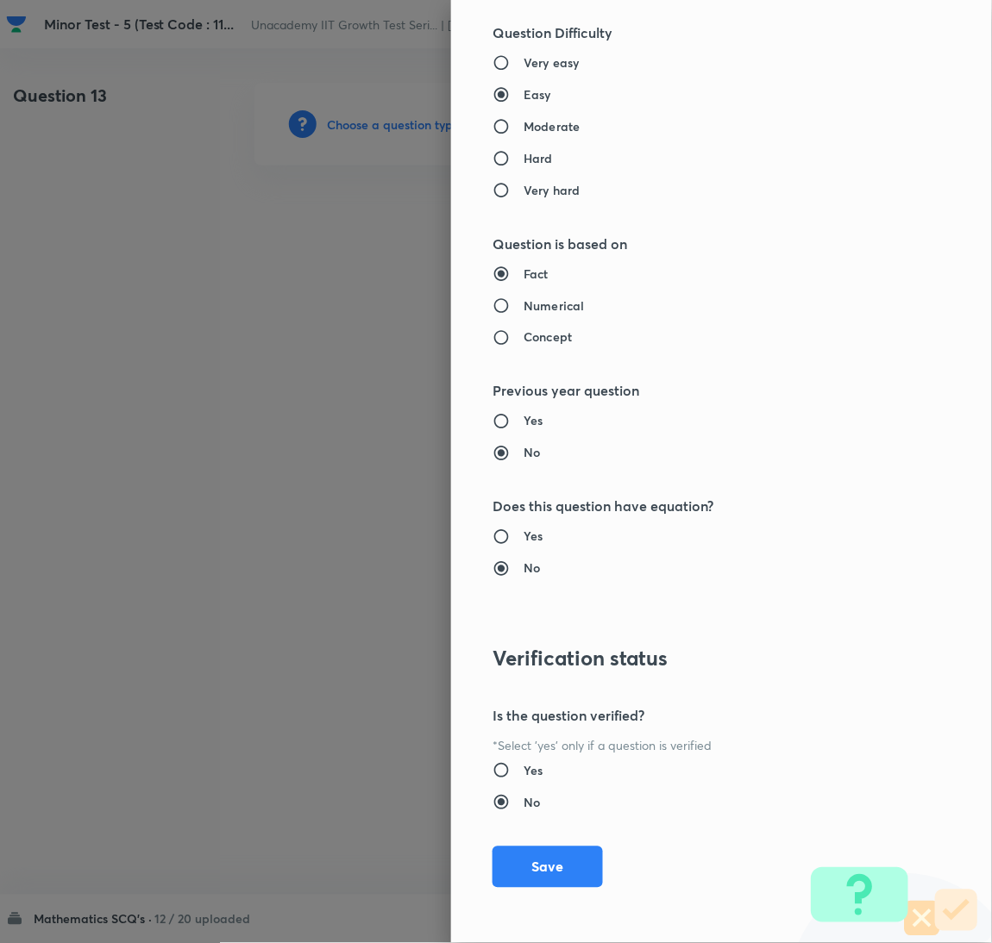
click at [531, 854] on button "Save" at bounding box center [547, 867] width 110 height 41
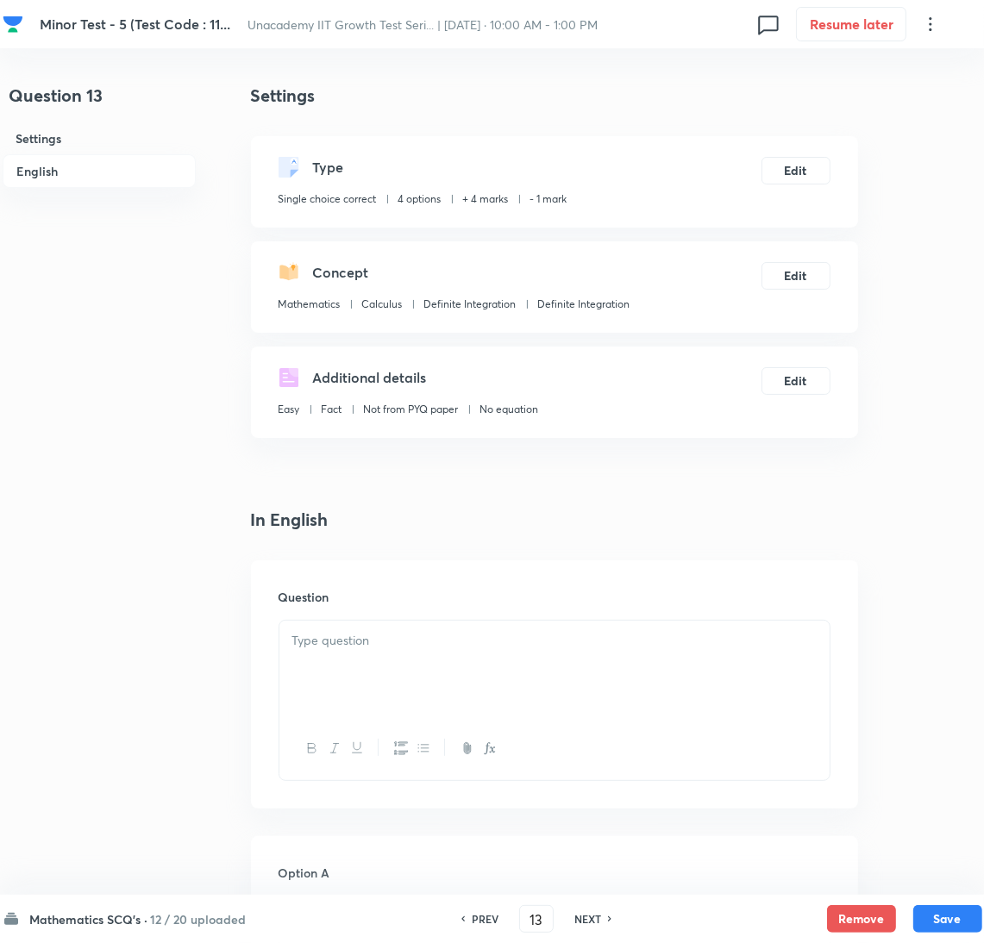
click at [669, 684] on div at bounding box center [554, 669] width 550 height 97
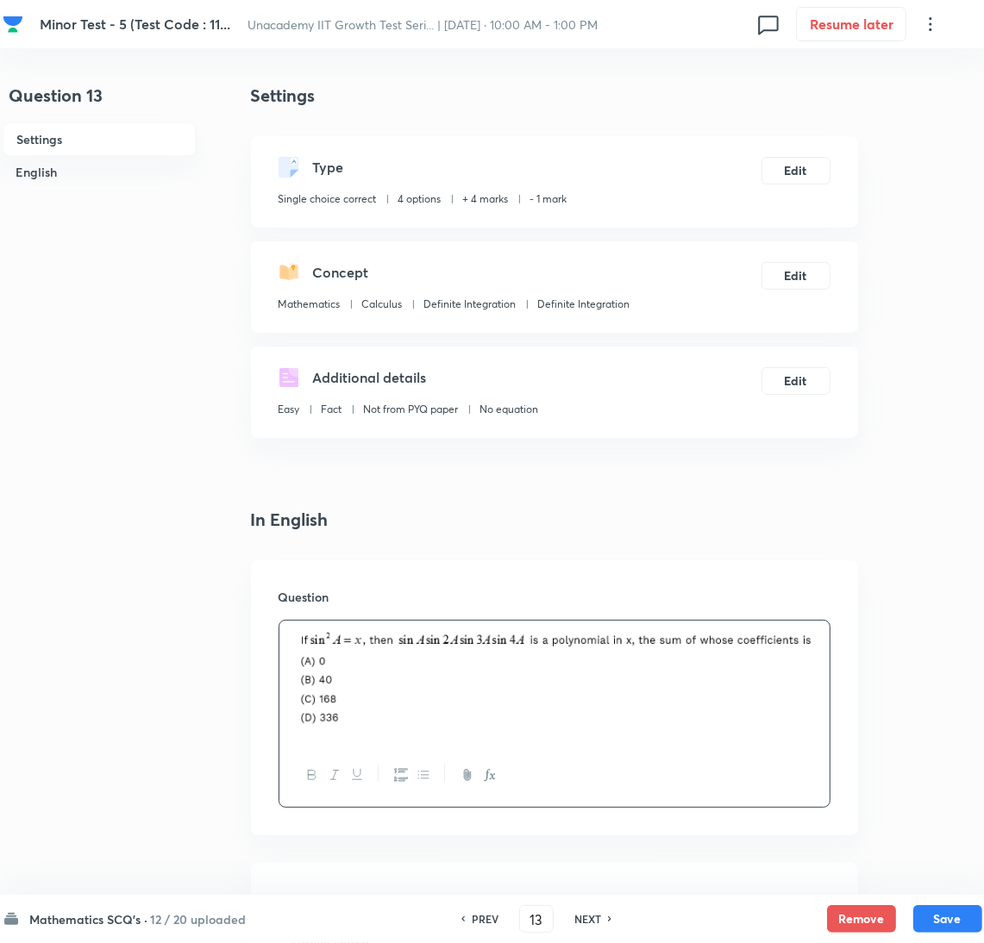
scroll to position [560, 0]
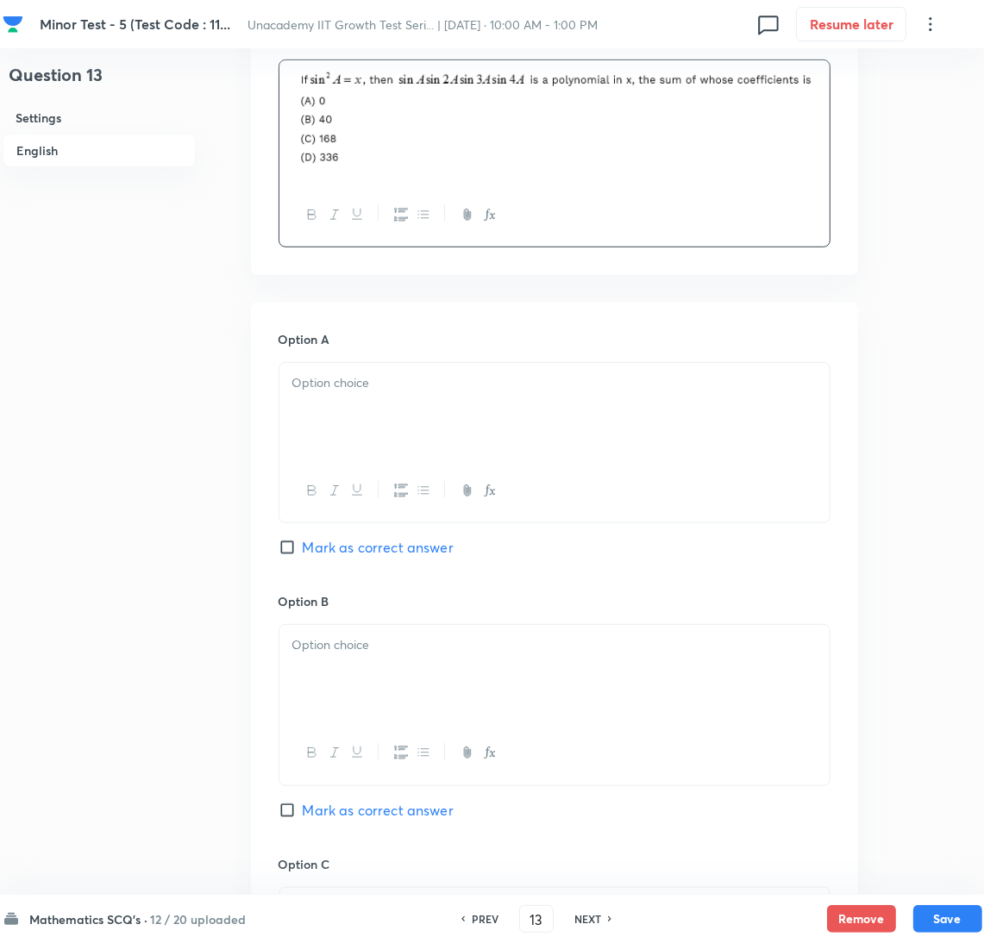
click at [337, 556] on span "Mark as correct answer" at bounding box center [378, 547] width 151 height 21
click at [303, 556] on input "Mark as correct answer" at bounding box center [291, 547] width 24 height 17
checkbox input "true"
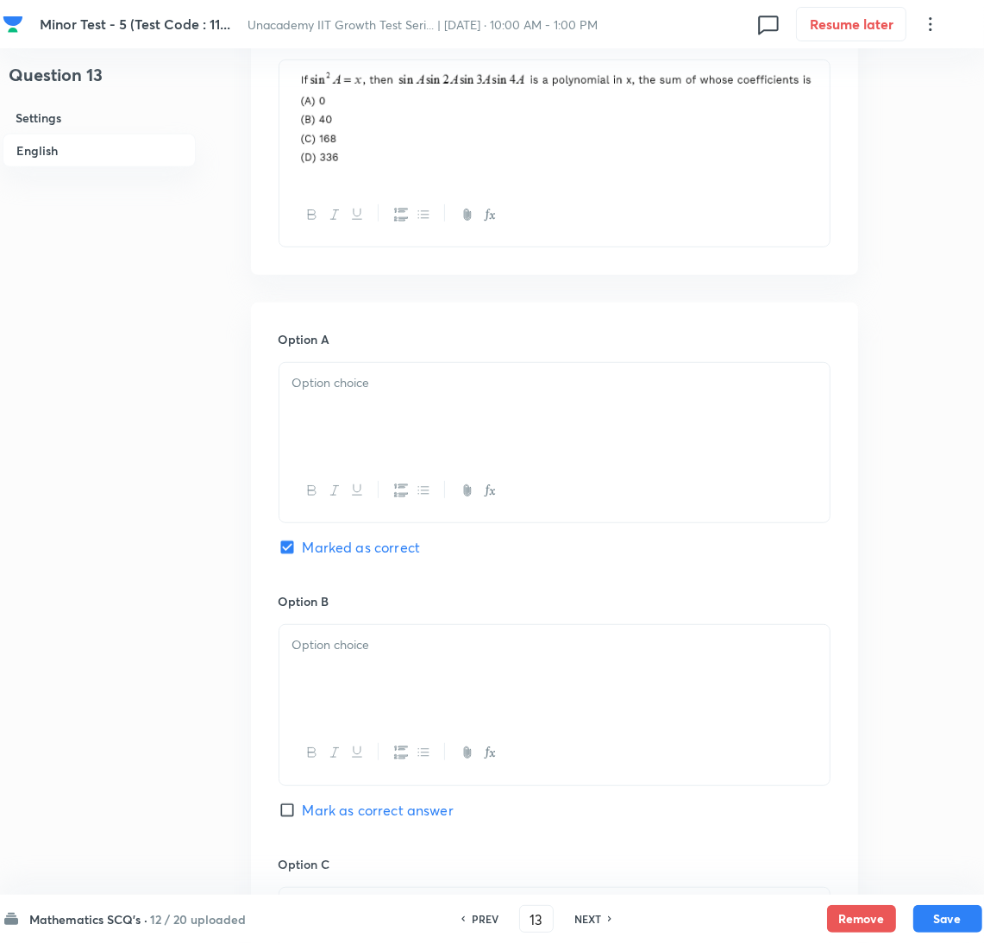
click at [382, 421] on div at bounding box center [554, 411] width 550 height 97
click at [426, 716] on div at bounding box center [554, 673] width 550 height 97
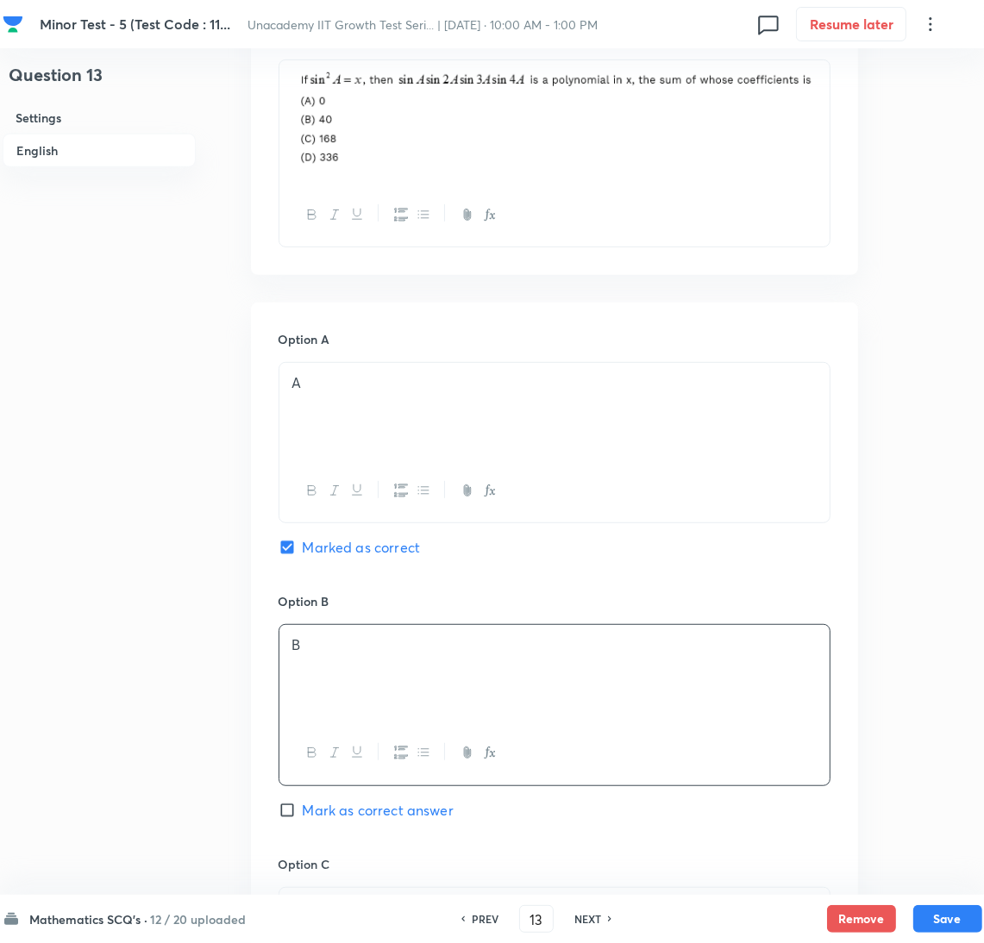
scroll to position [1120, 0]
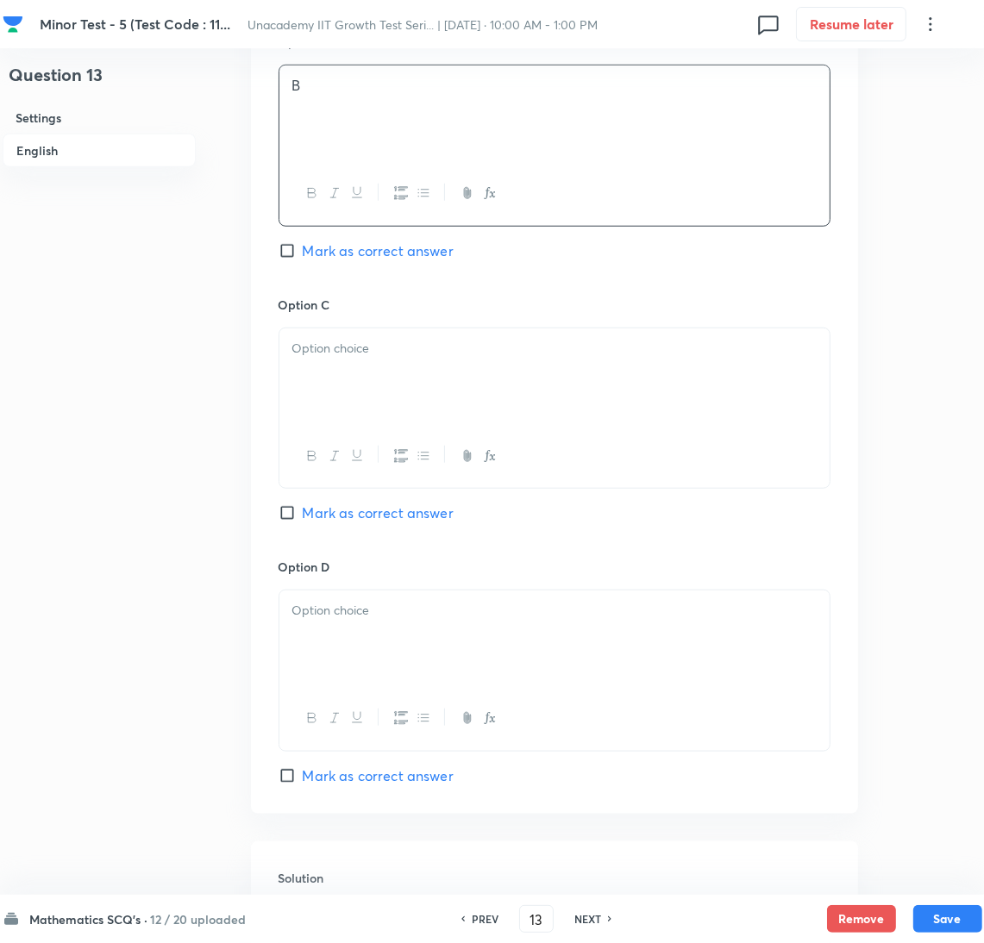
click at [359, 375] on div at bounding box center [554, 377] width 550 height 97
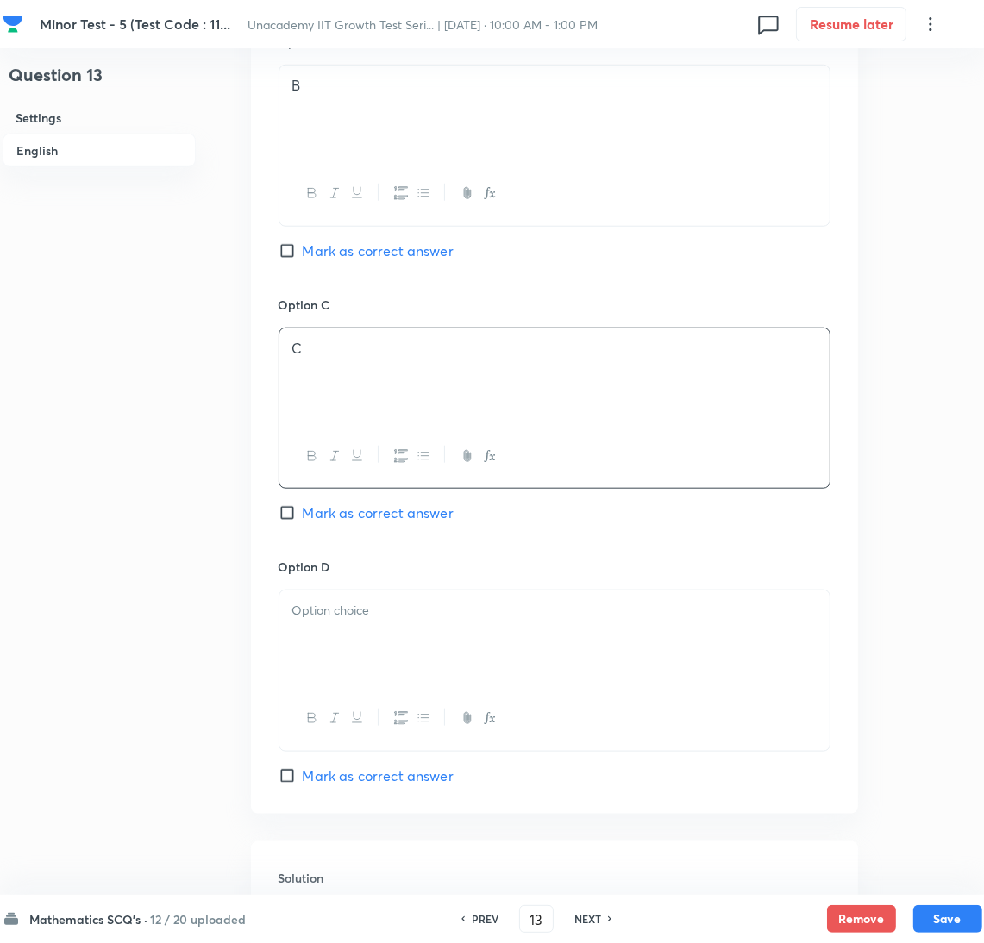
click at [349, 627] on div at bounding box center [554, 639] width 550 height 97
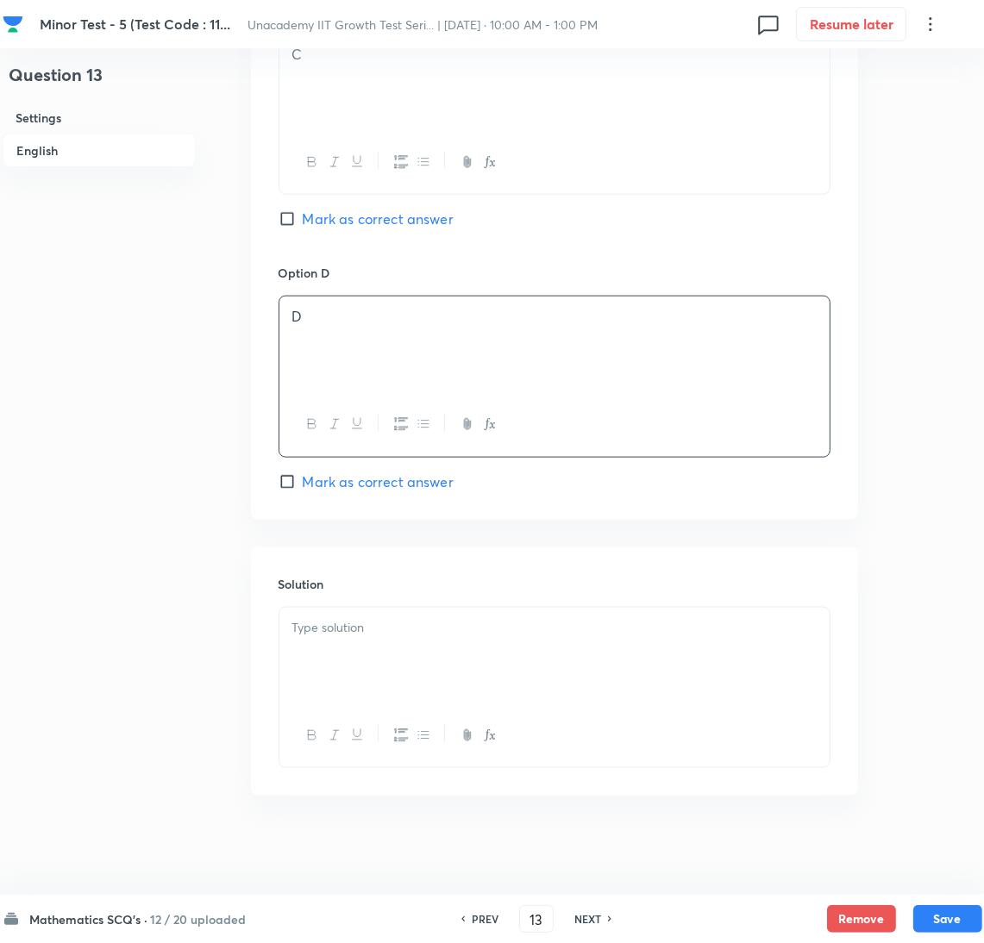
scroll to position [1422, 0]
click at [379, 620] on p at bounding box center [554, 624] width 524 height 20
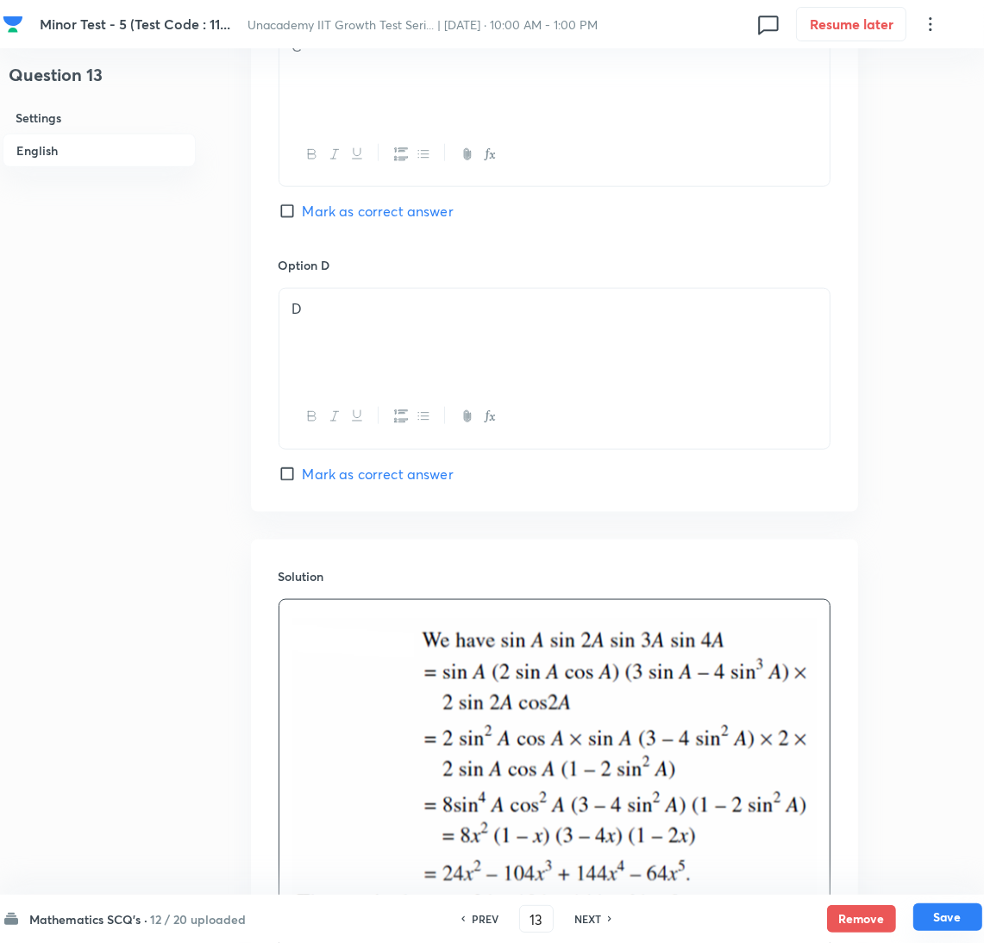
click at [974, 912] on button "Save" at bounding box center [947, 918] width 69 height 28
type input "14"
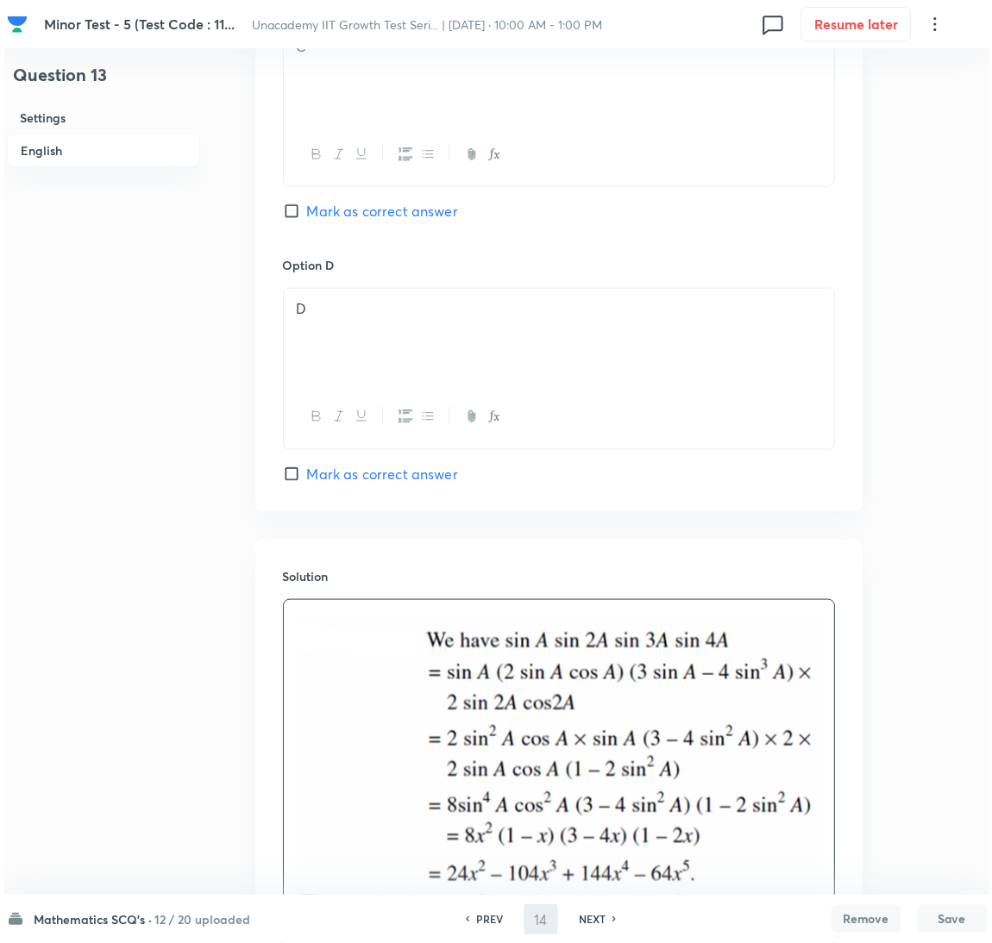
scroll to position [0, 0]
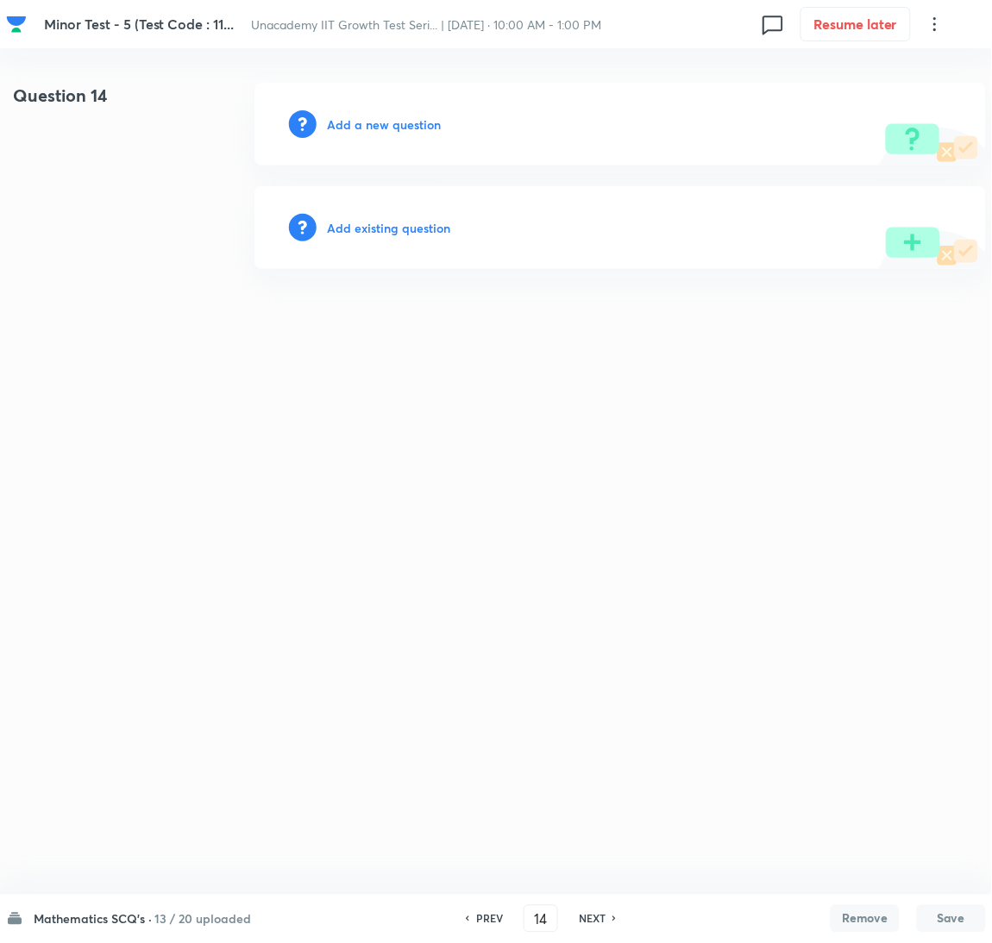
click at [436, 127] on h6 "Add a new question" at bounding box center [384, 125] width 114 height 18
click at [436, 127] on h6 "Choose a question type" at bounding box center [393, 125] width 133 height 18
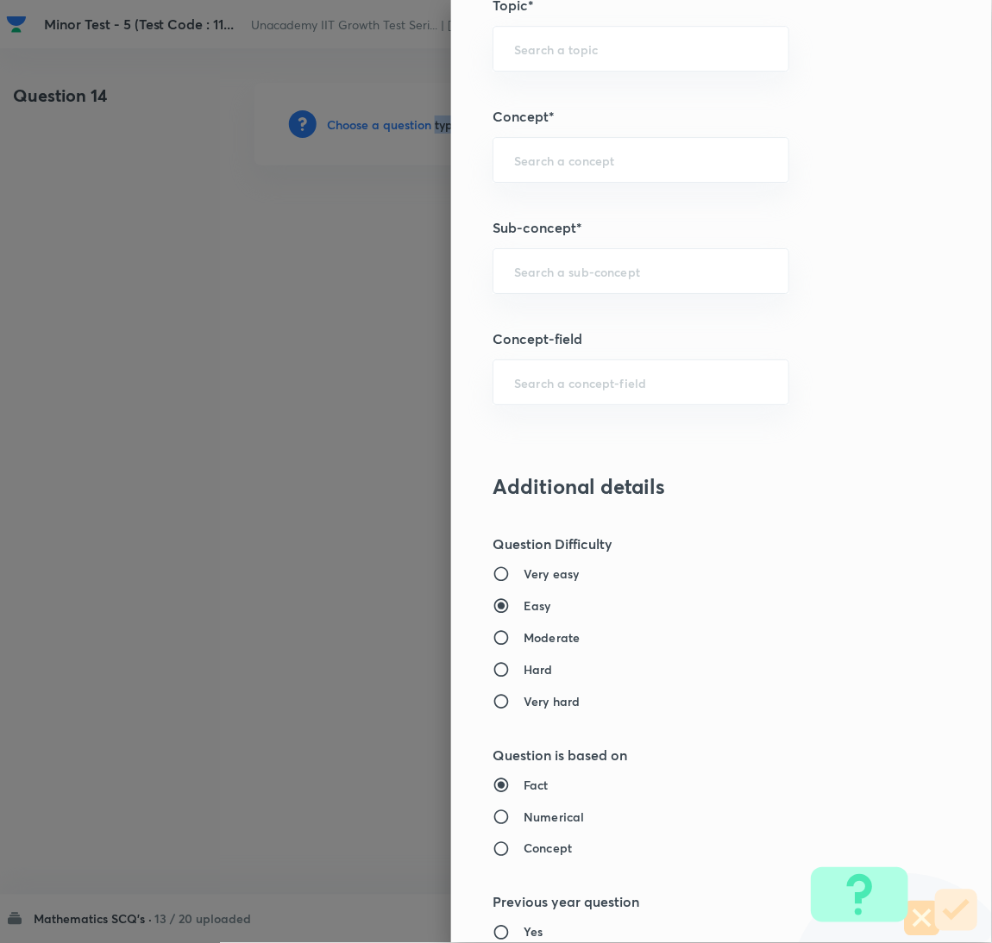
scroll to position [1120, 0]
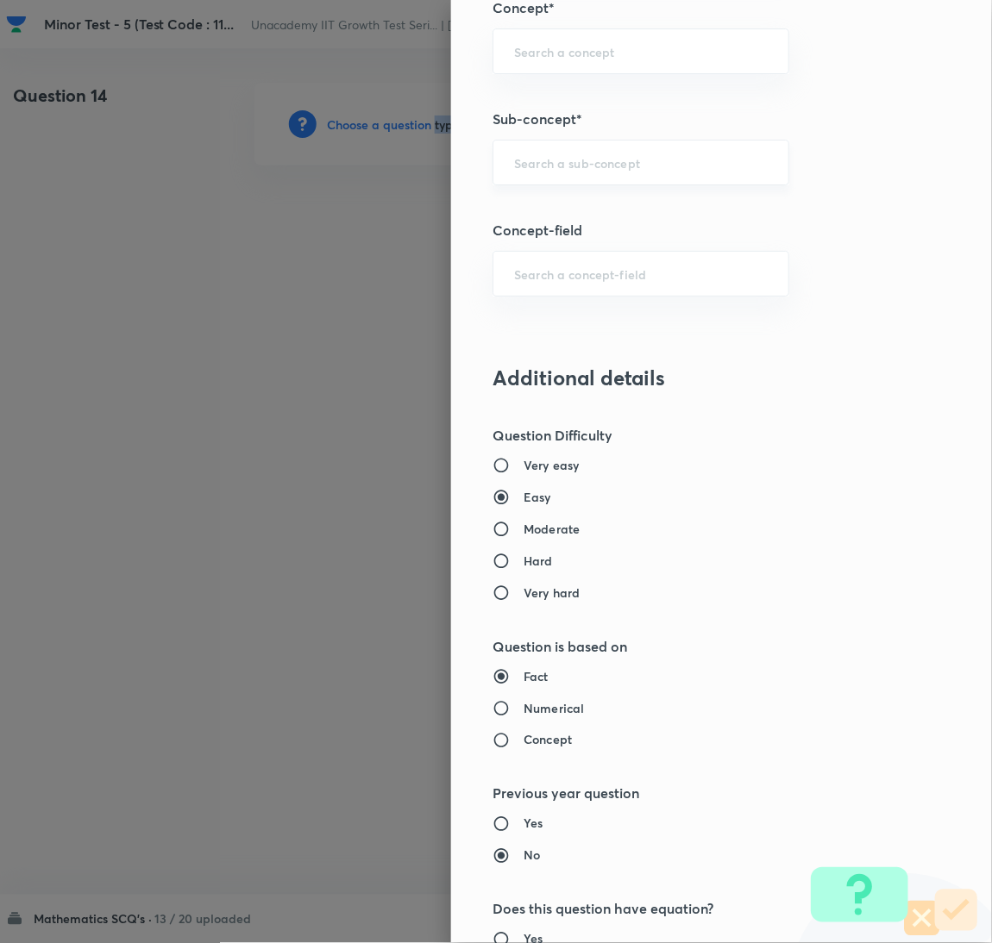
click at [619, 172] on div "​" at bounding box center [640, 163] width 297 height 46
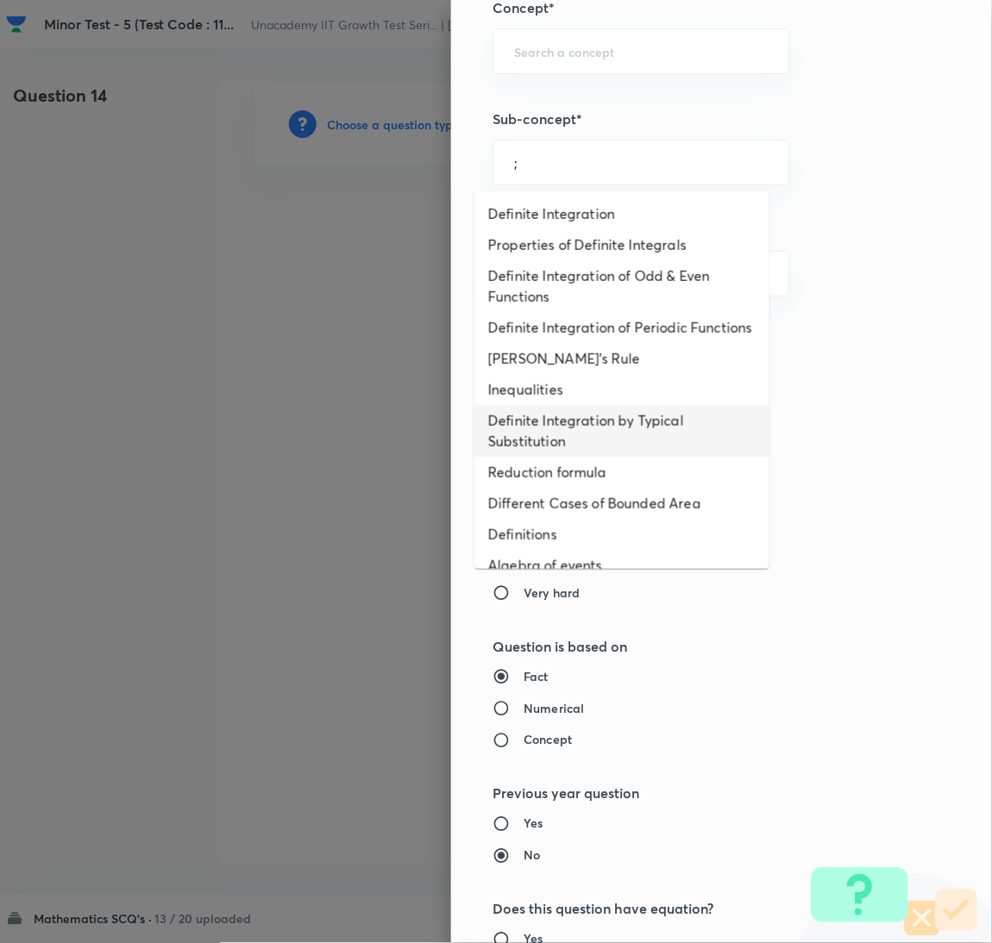
click at [582, 405] on li "Inequalities" at bounding box center [621, 389] width 295 height 31
type input "Inequalities"
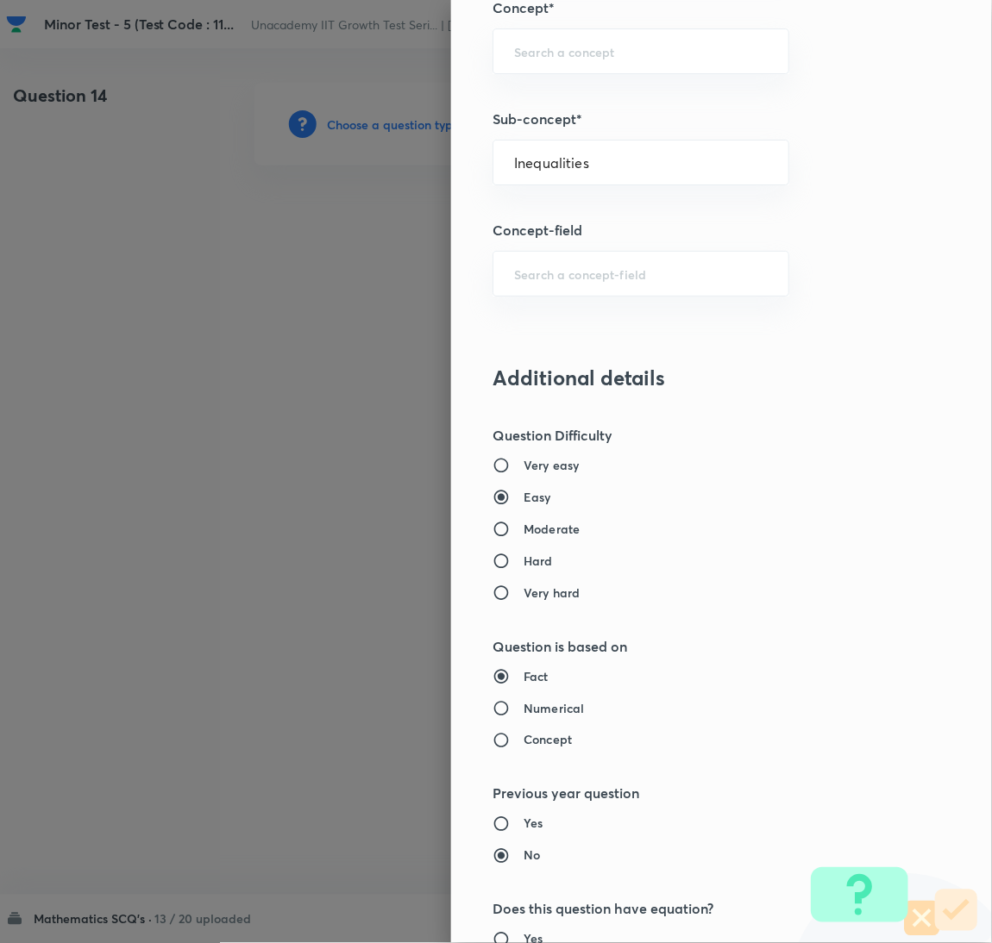
type input "Mathematics"
type input "Calculus"
type input "Definite Integration"
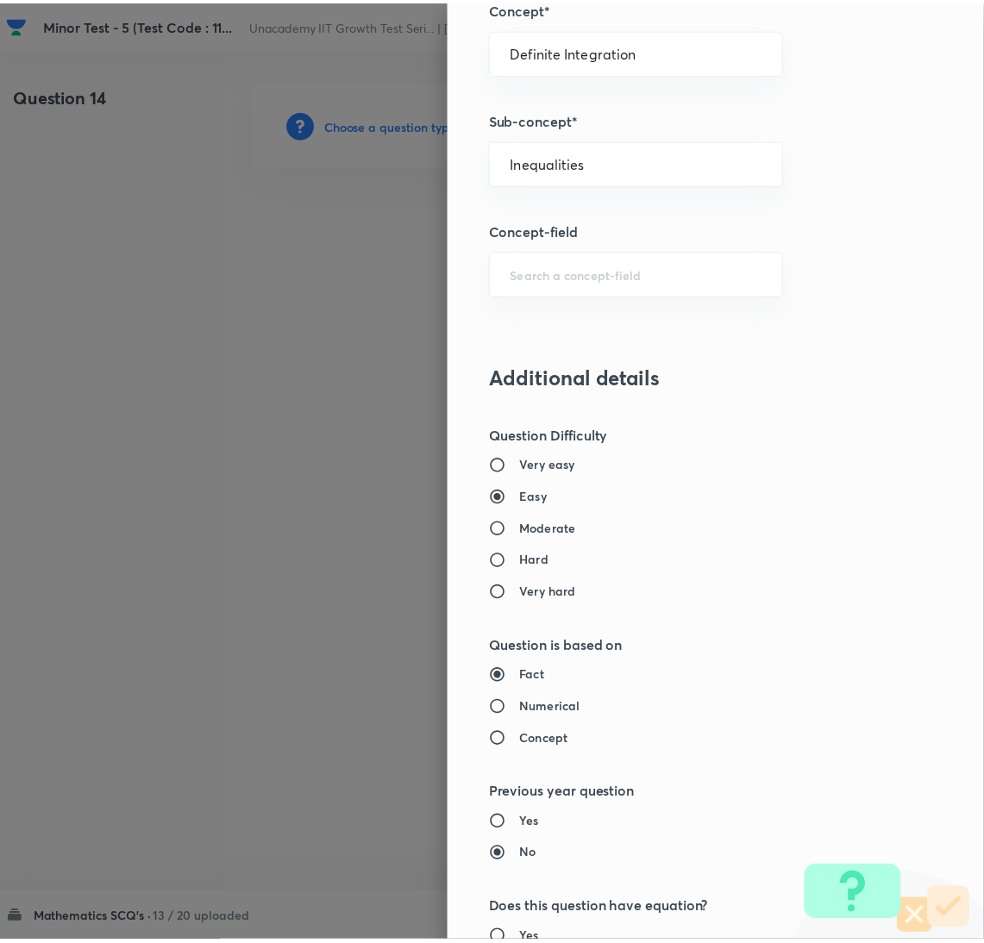
scroll to position [1524, 0]
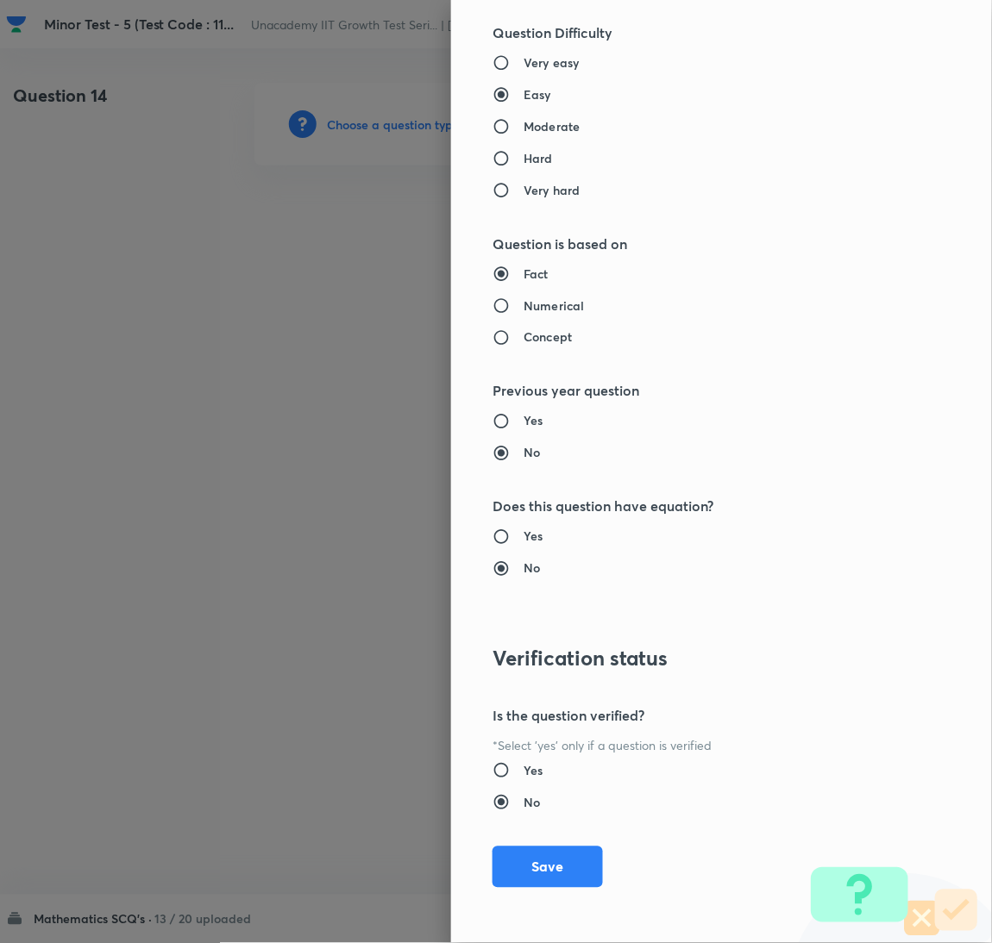
drag, startPoint x: 547, startPoint y: 868, endPoint x: 473, endPoint y: 911, distance: 84.6
click at [545, 874] on button "Save" at bounding box center [547, 867] width 110 height 41
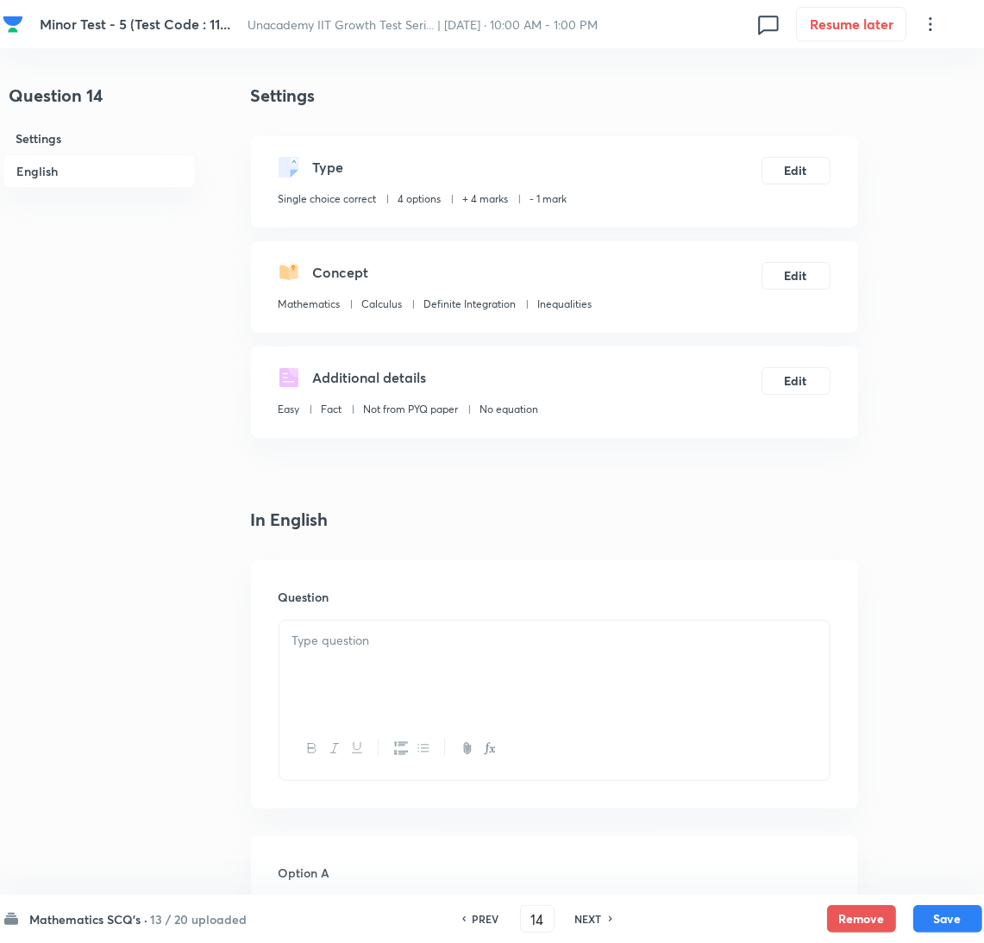
click at [576, 667] on div at bounding box center [554, 669] width 550 height 97
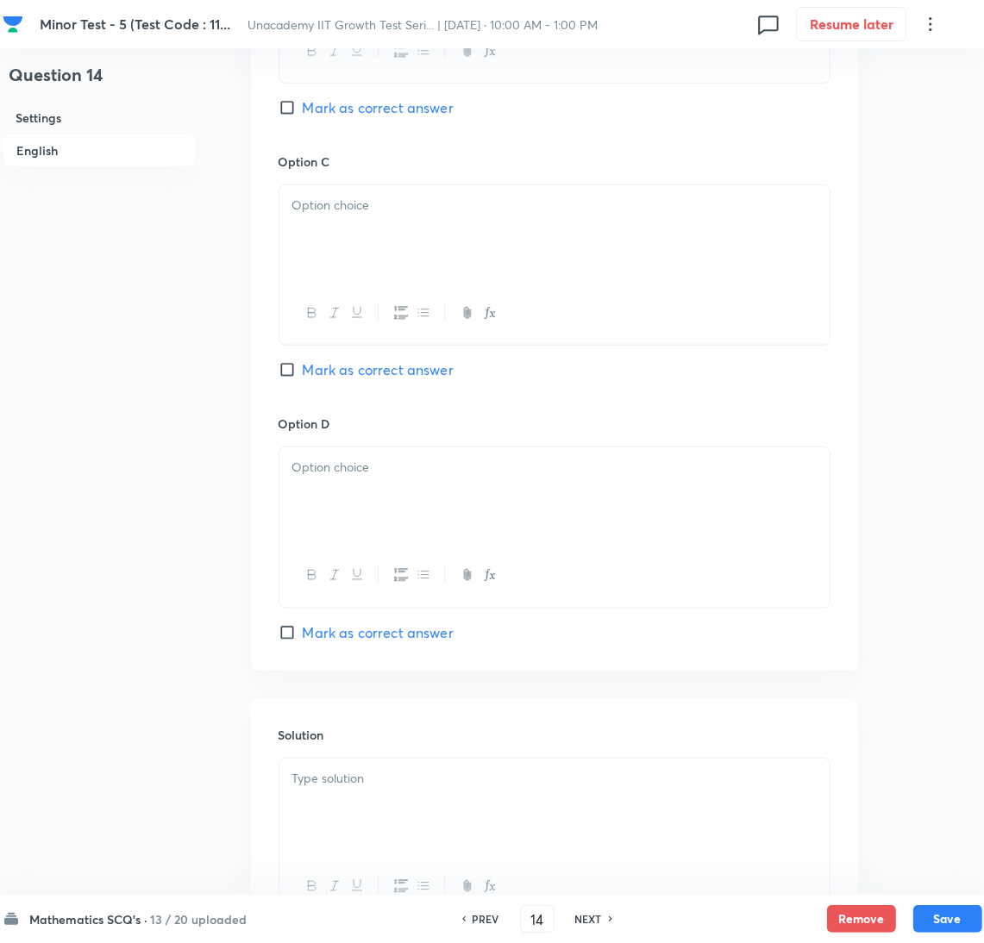
scroll to position [1448, 0]
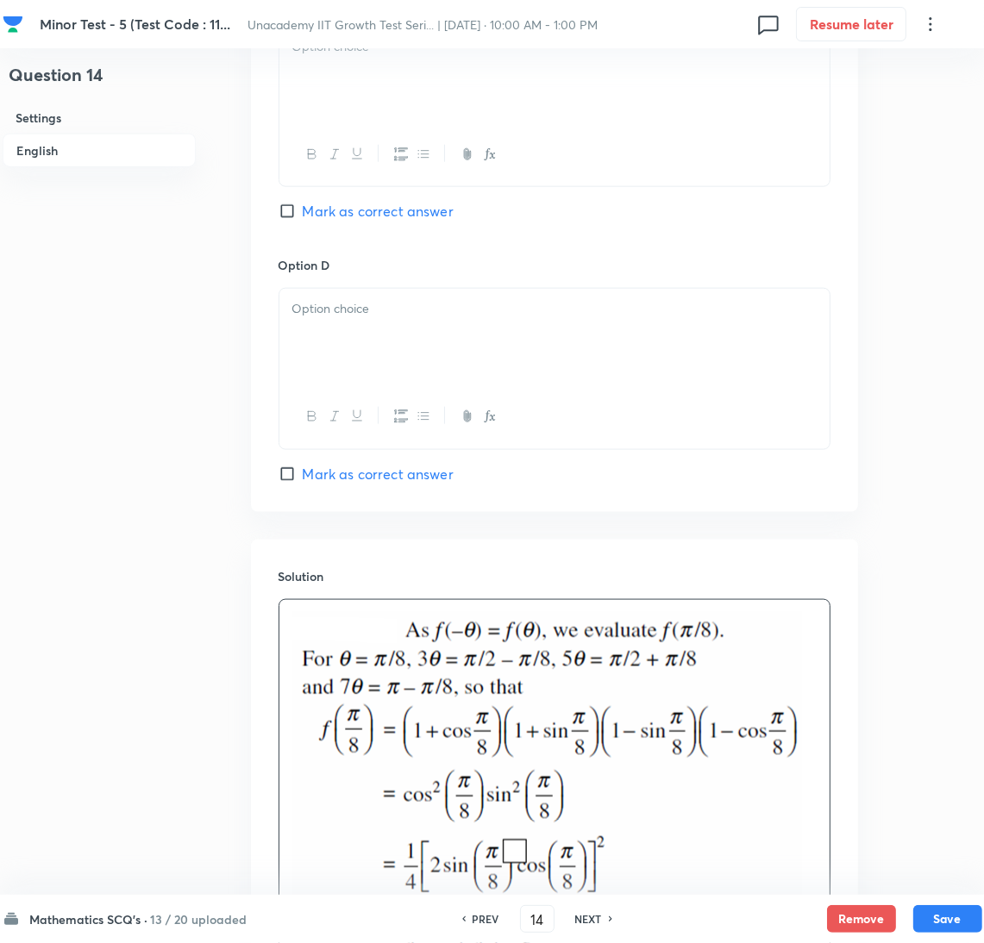
click at [386, 475] on span "Mark as correct answer" at bounding box center [378, 474] width 151 height 21
click at [303, 475] on input "Mark as correct answer" at bounding box center [291, 474] width 24 height 17
checkbox input "true"
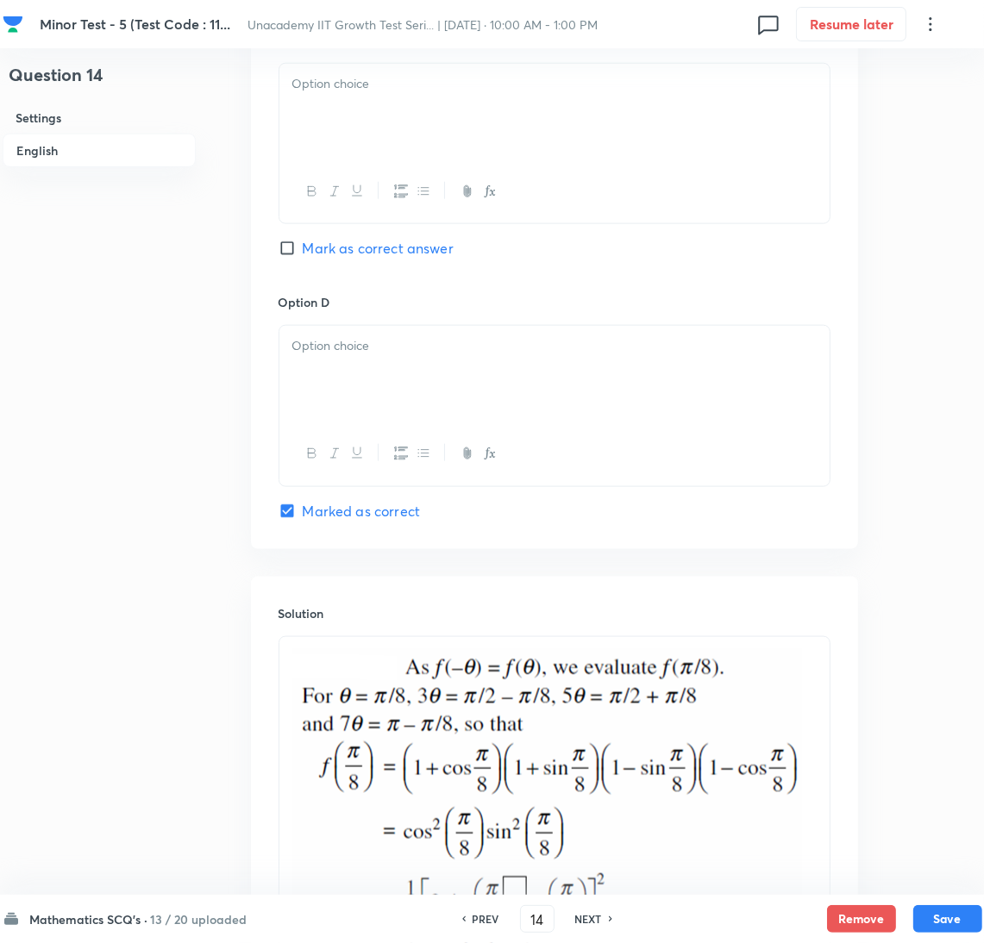
scroll to position [887, 0]
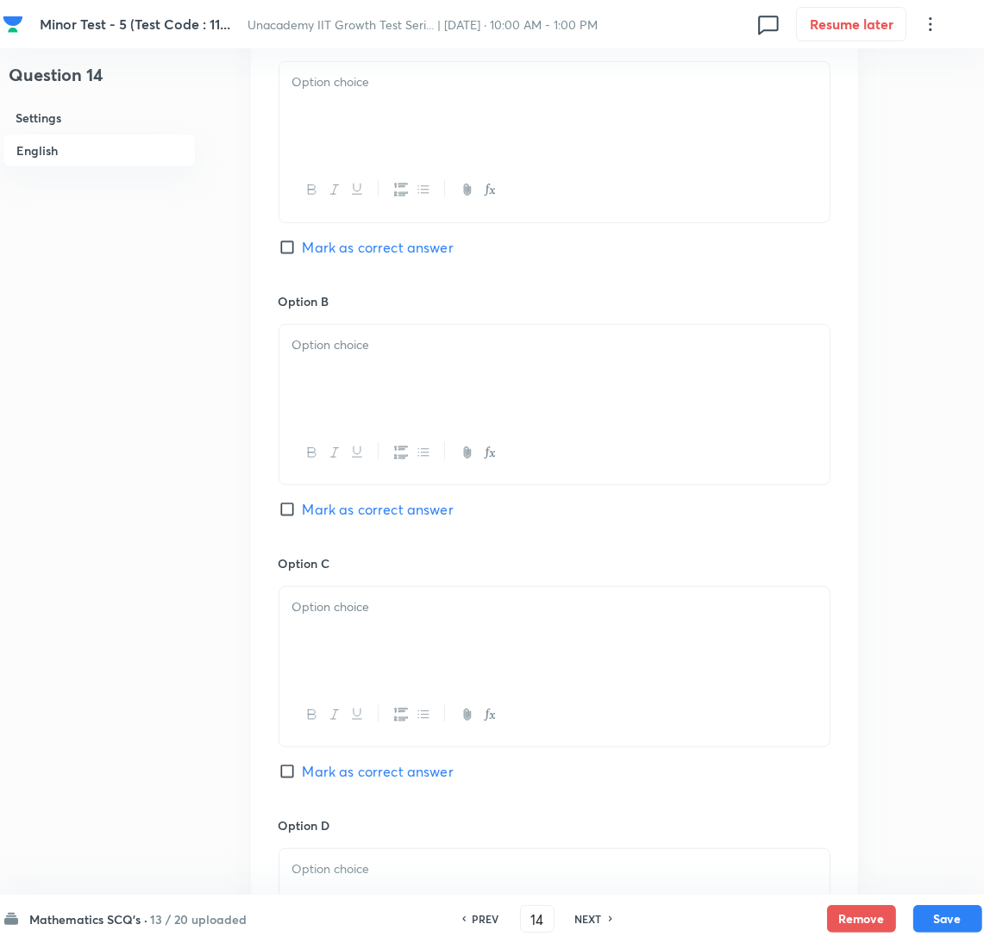
click at [372, 99] on div at bounding box center [554, 110] width 550 height 97
click at [421, 416] on div at bounding box center [554, 373] width 550 height 97
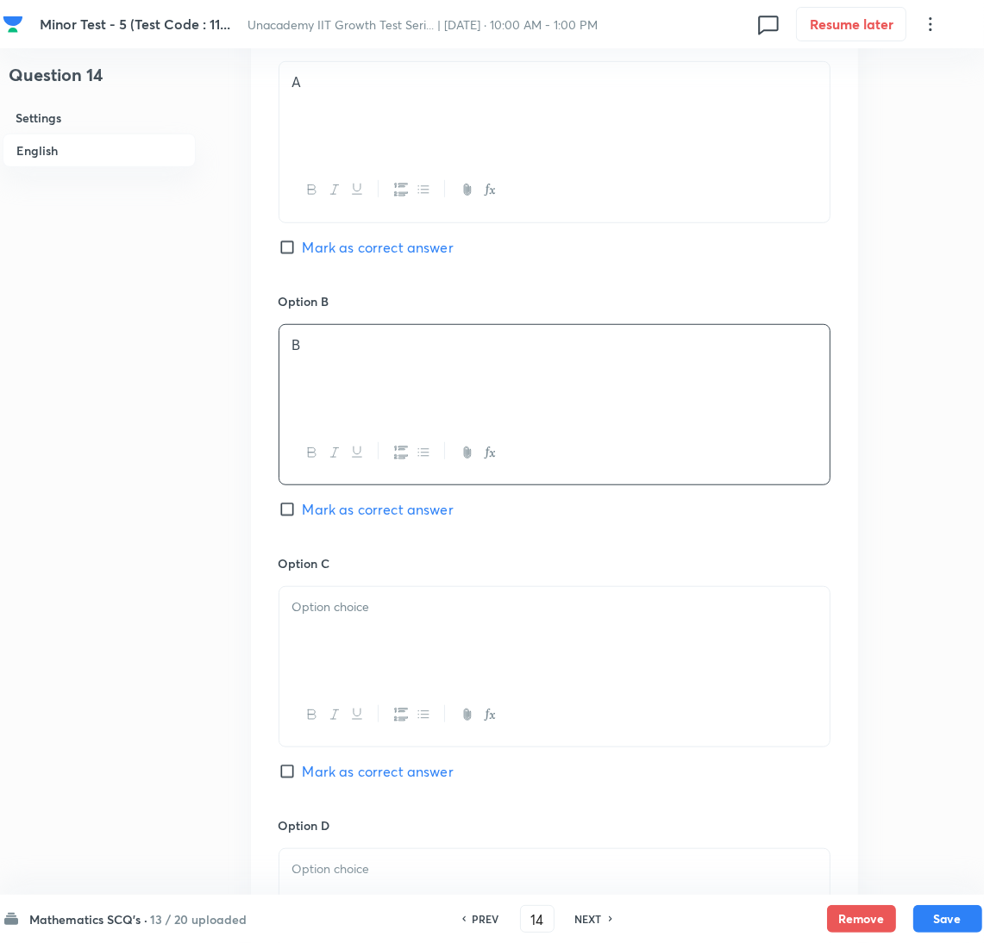
click at [373, 626] on div at bounding box center [554, 635] width 550 height 97
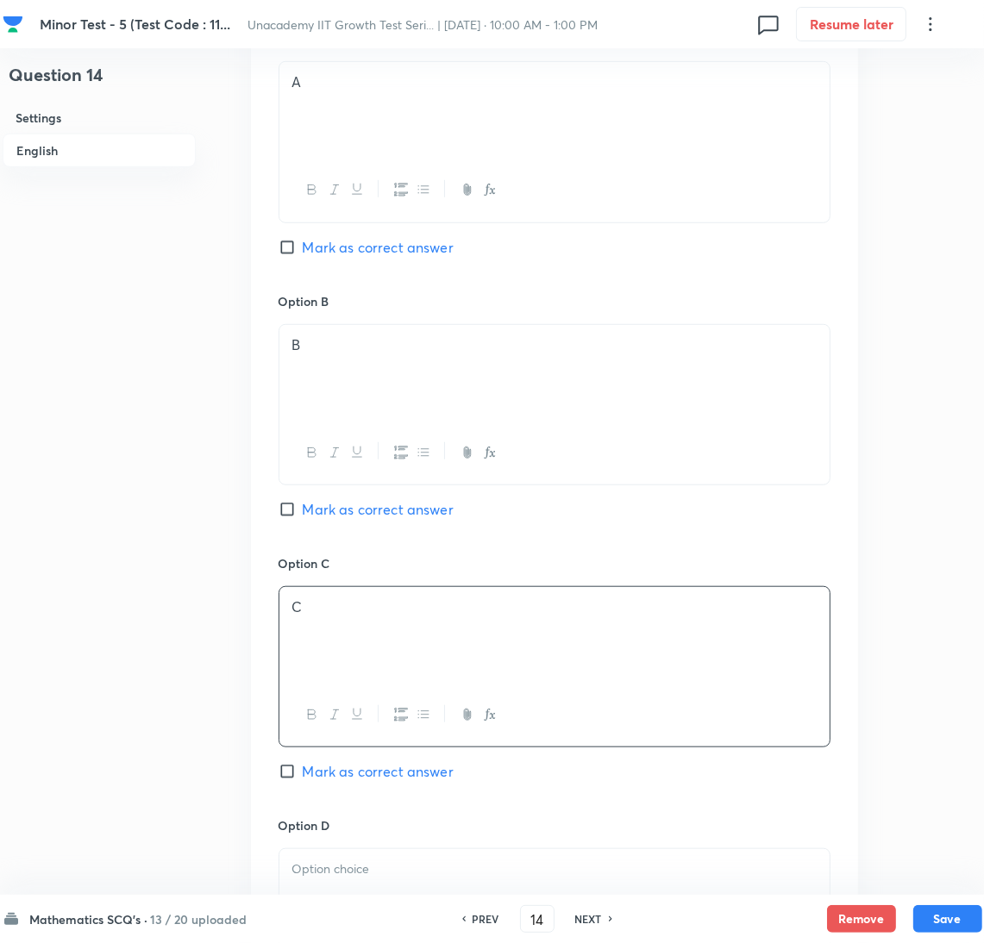
click at [395, 860] on div at bounding box center [554, 897] width 550 height 97
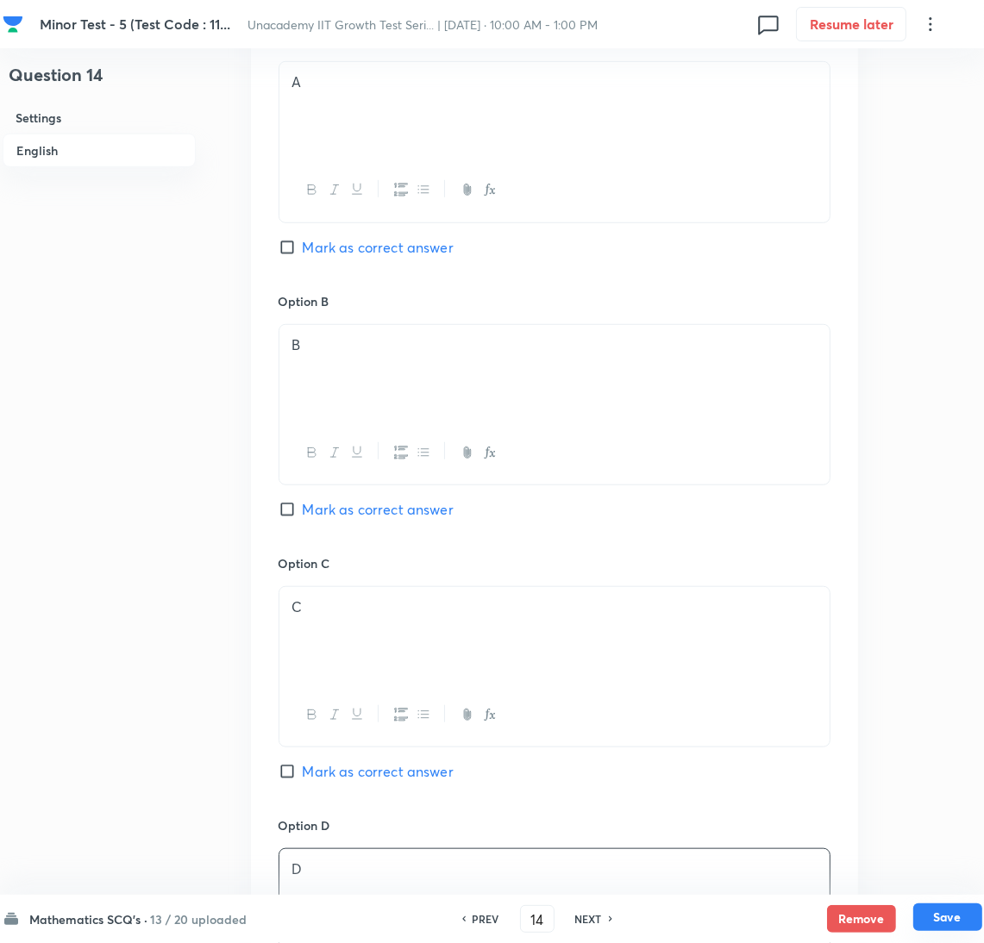
click at [950, 917] on button "Save" at bounding box center [947, 918] width 69 height 28
type input "15"
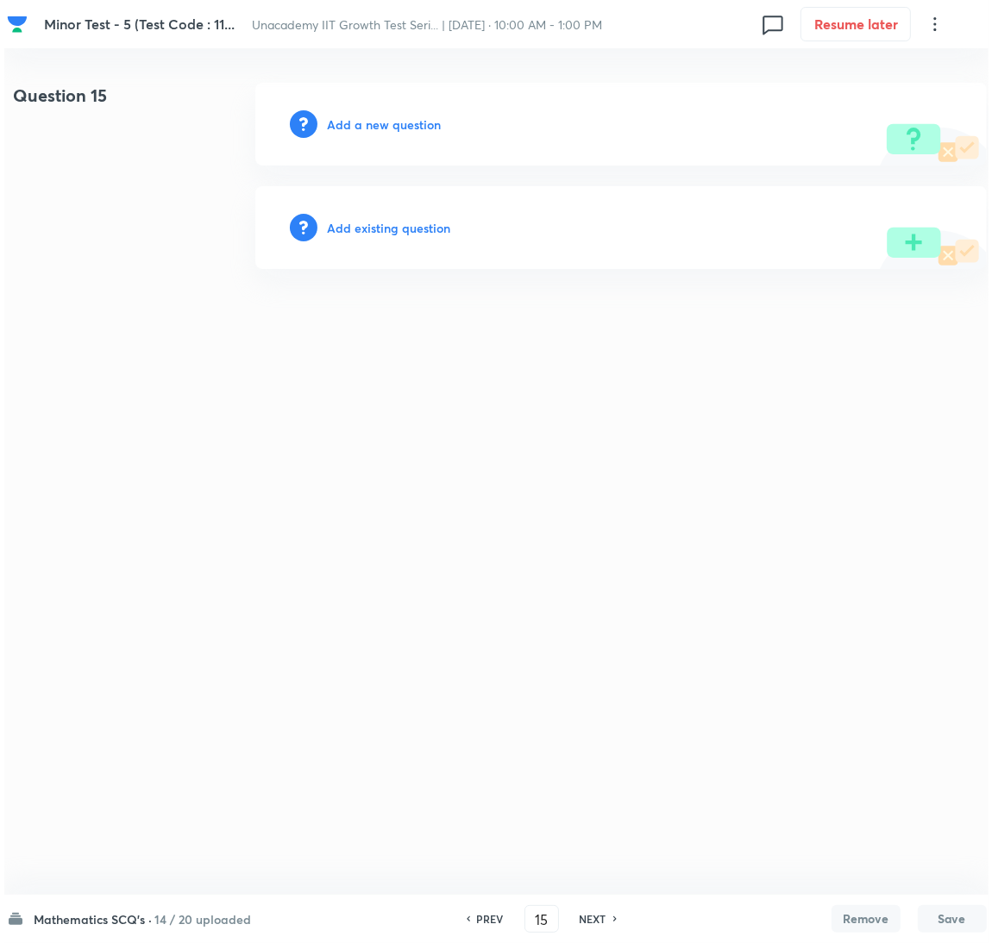
scroll to position [0, 0]
click at [401, 116] on h6 "Add a new question" at bounding box center [384, 125] width 114 height 18
click at [401, 116] on h6 "Choose a question type" at bounding box center [393, 125] width 133 height 18
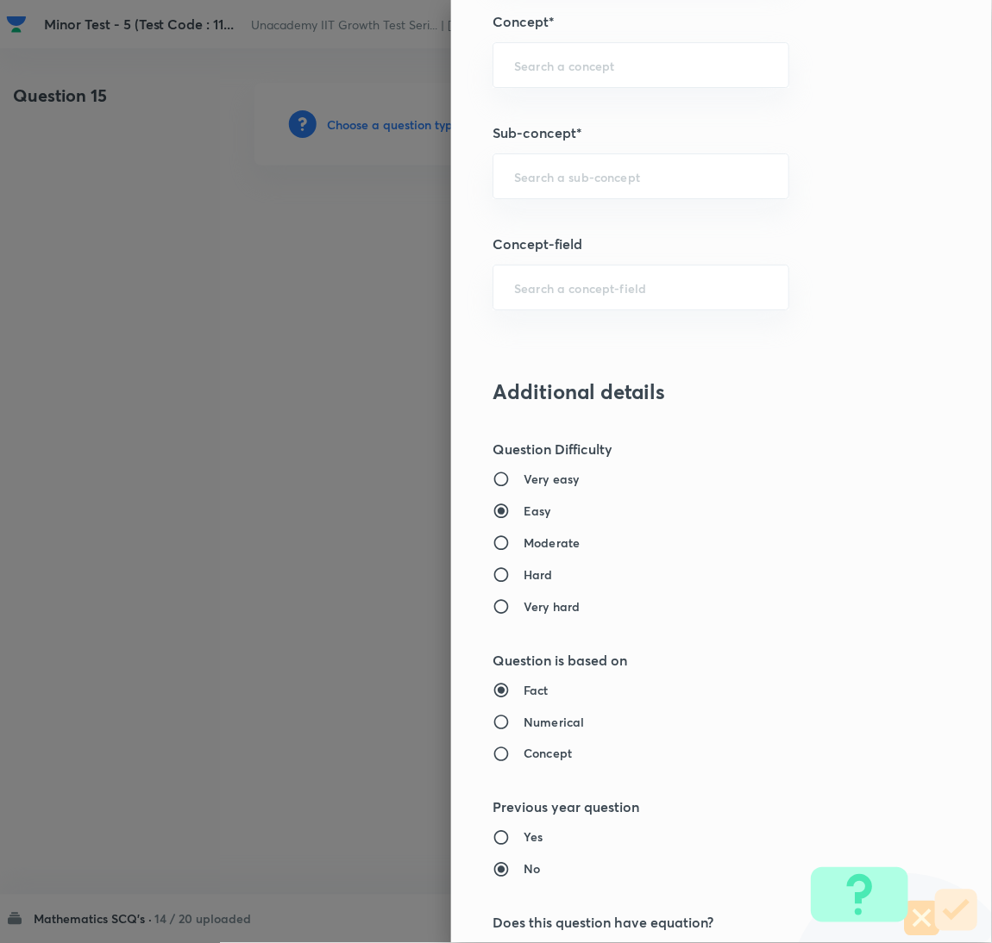
scroll to position [1120, 0]
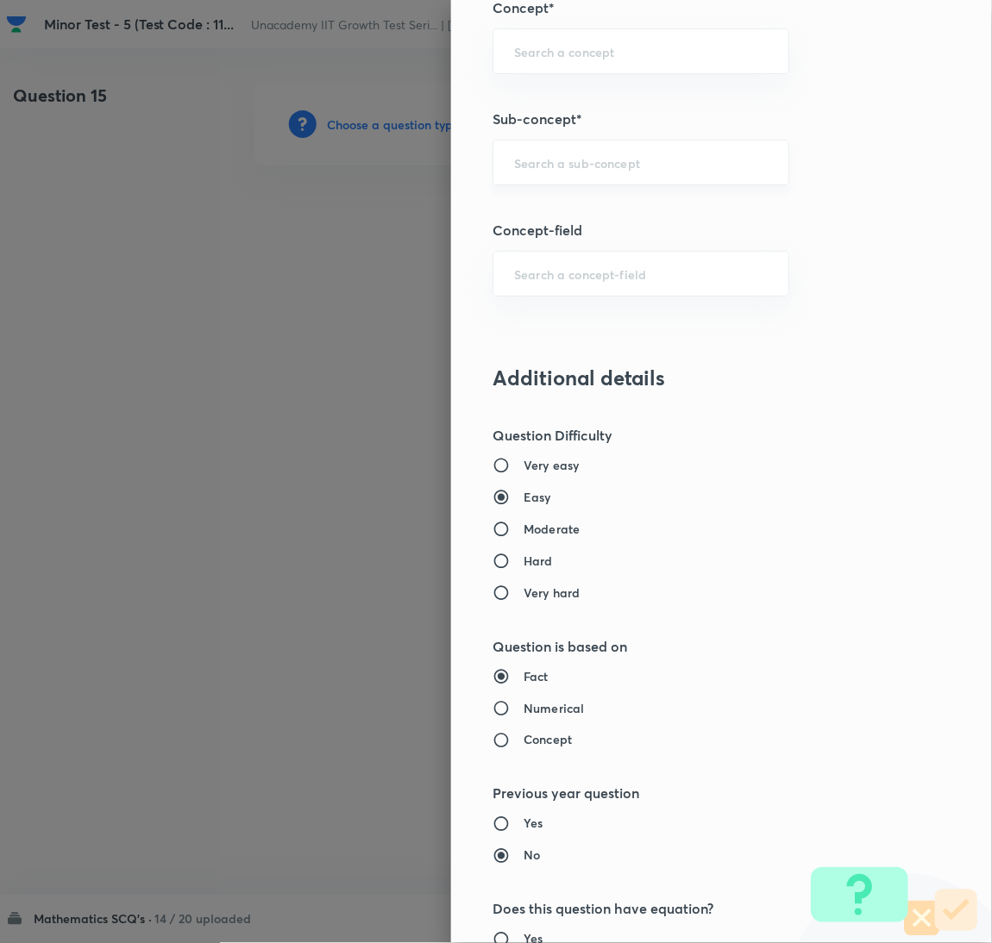
click at [568, 182] on div "​" at bounding box center [640, 163] width 297 height 46
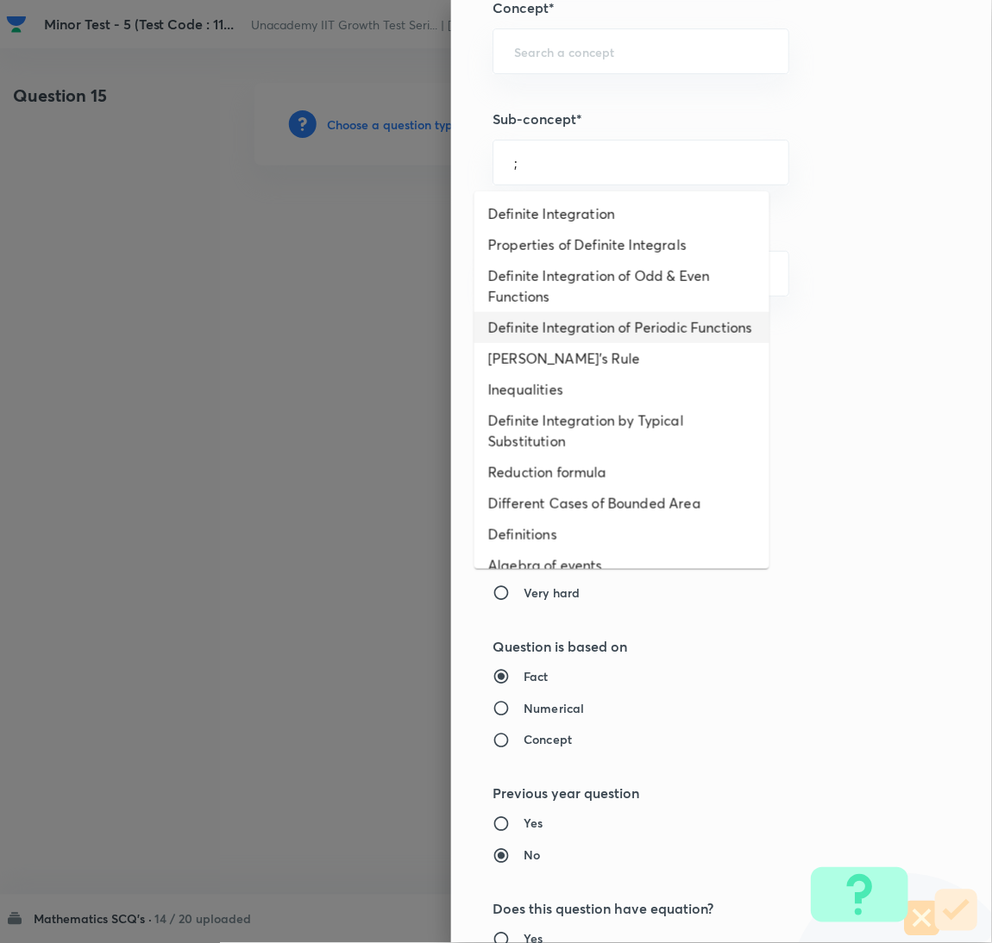
click at [585, 335] on li "Definite Integration of Periodic Functions" at bounding box center [621, 327] width 295 height 31
type input "Definite Integration of Periodic Functions"
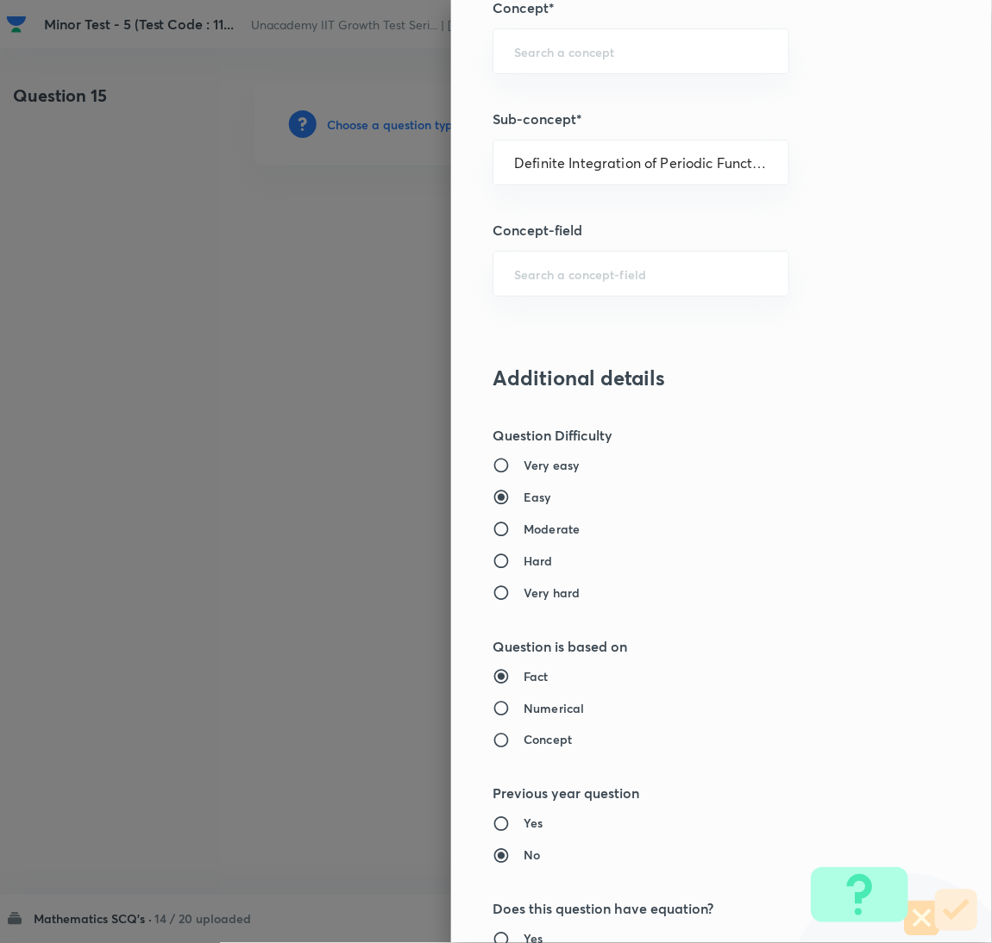
type input "Mathematics"
type input "Calculus"
type input "Definite Integration"
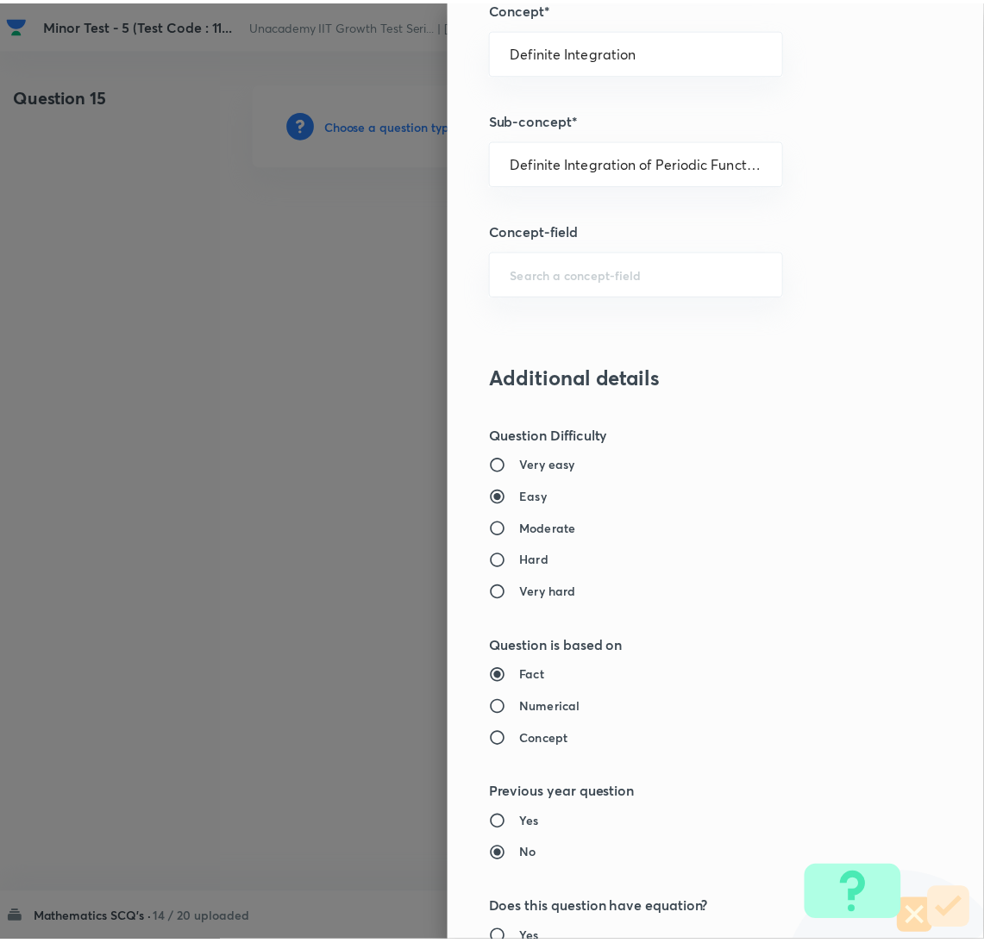
scroll to position [1524, 0]
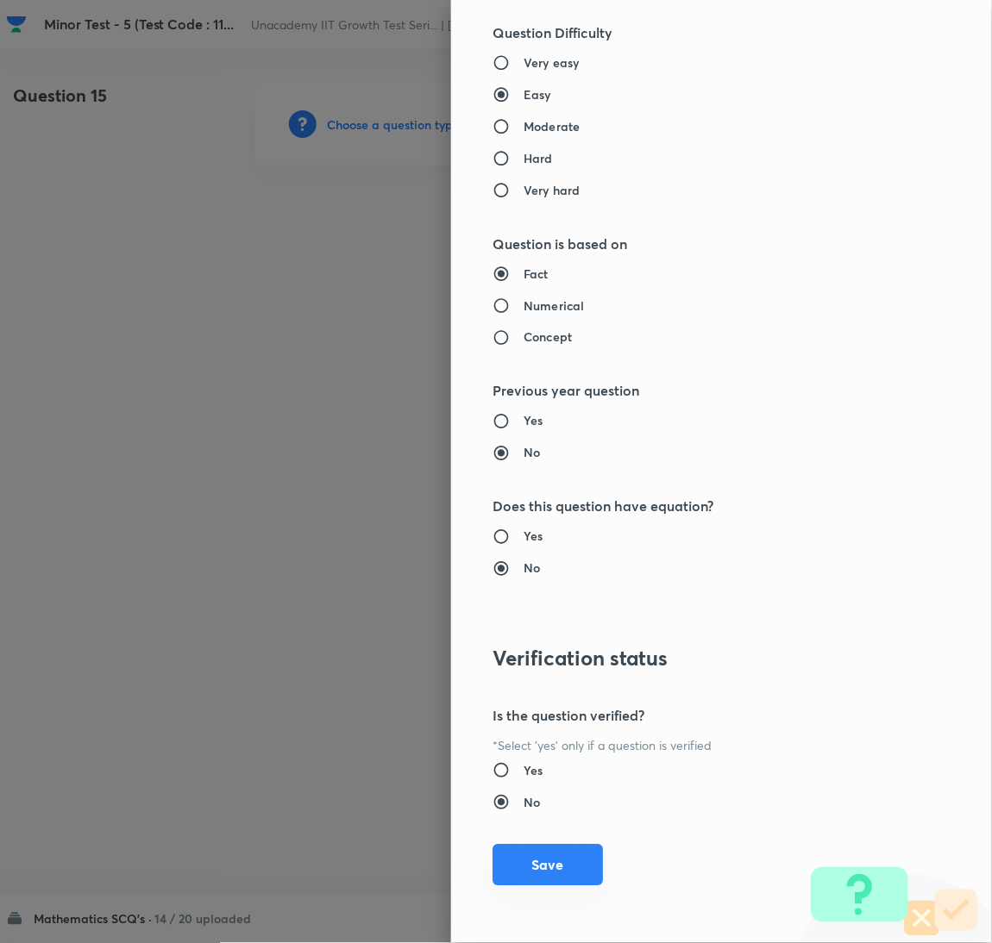
click at [546, 881] on button "Save" at bounding box center [547, 865] width 110 height 41
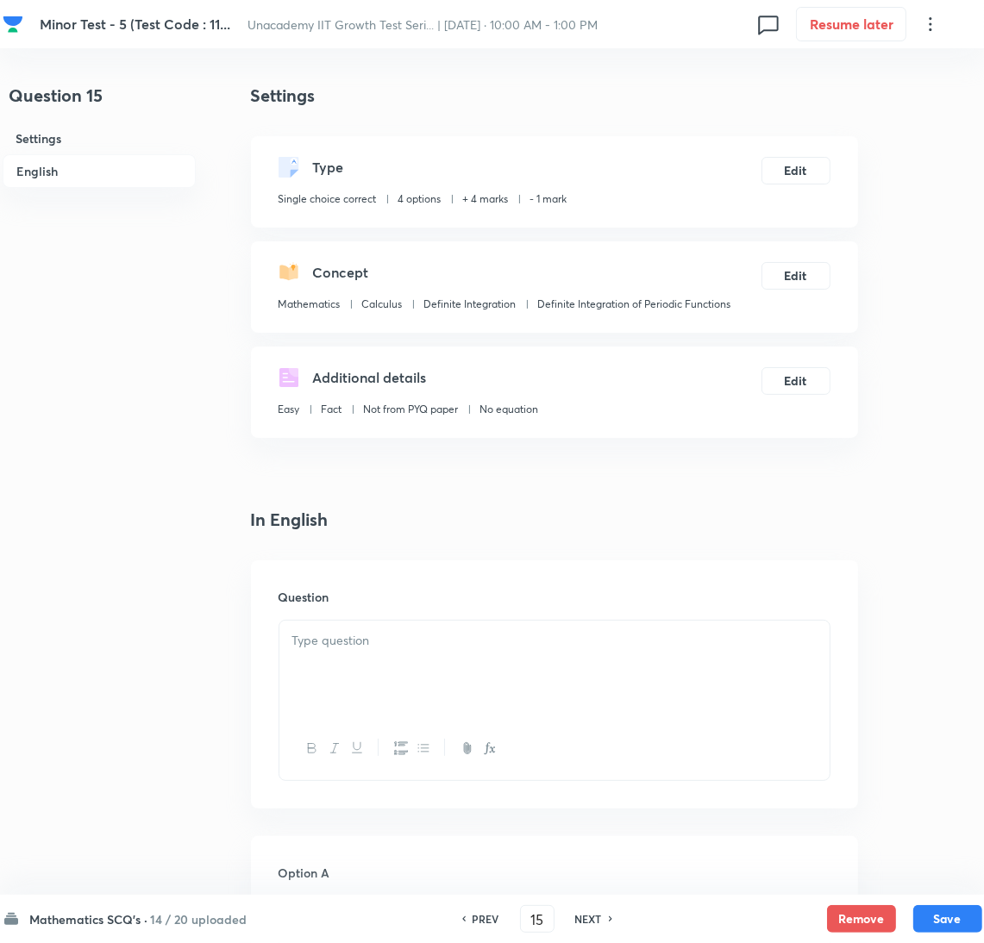
click at [541, 729] on div at bounding box center [554, 748] width 550 height 63
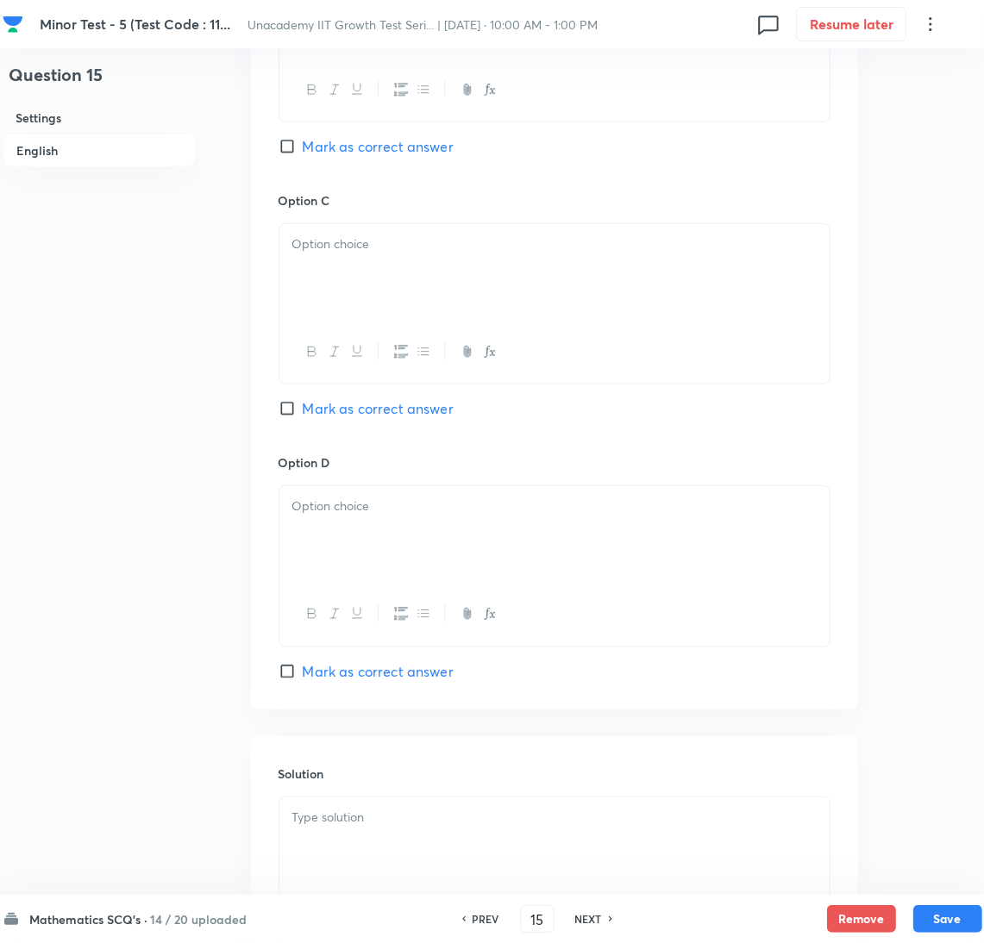
scroll to position [1399, 0]
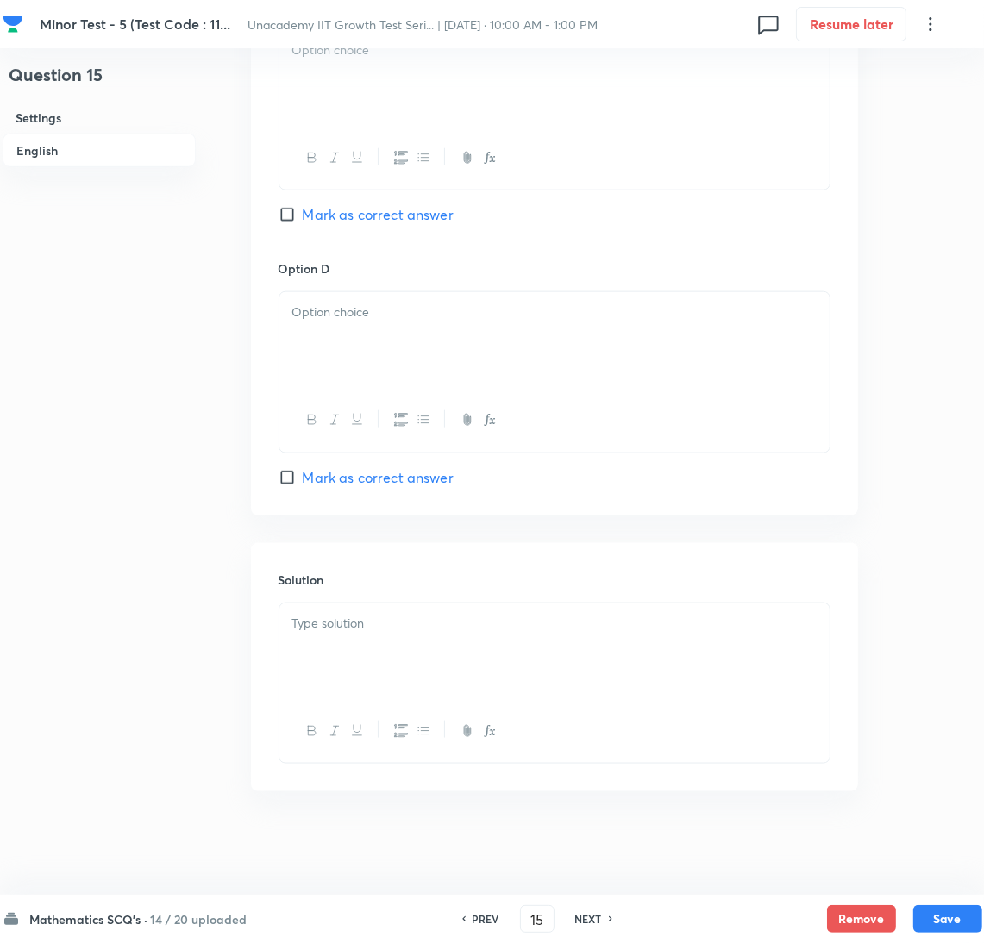
click at [608, 677] on div at bounding box center [554, 652] width 550 height 97
click at [490, 639] on div at bounding box center [554, 652] width 550 height 97
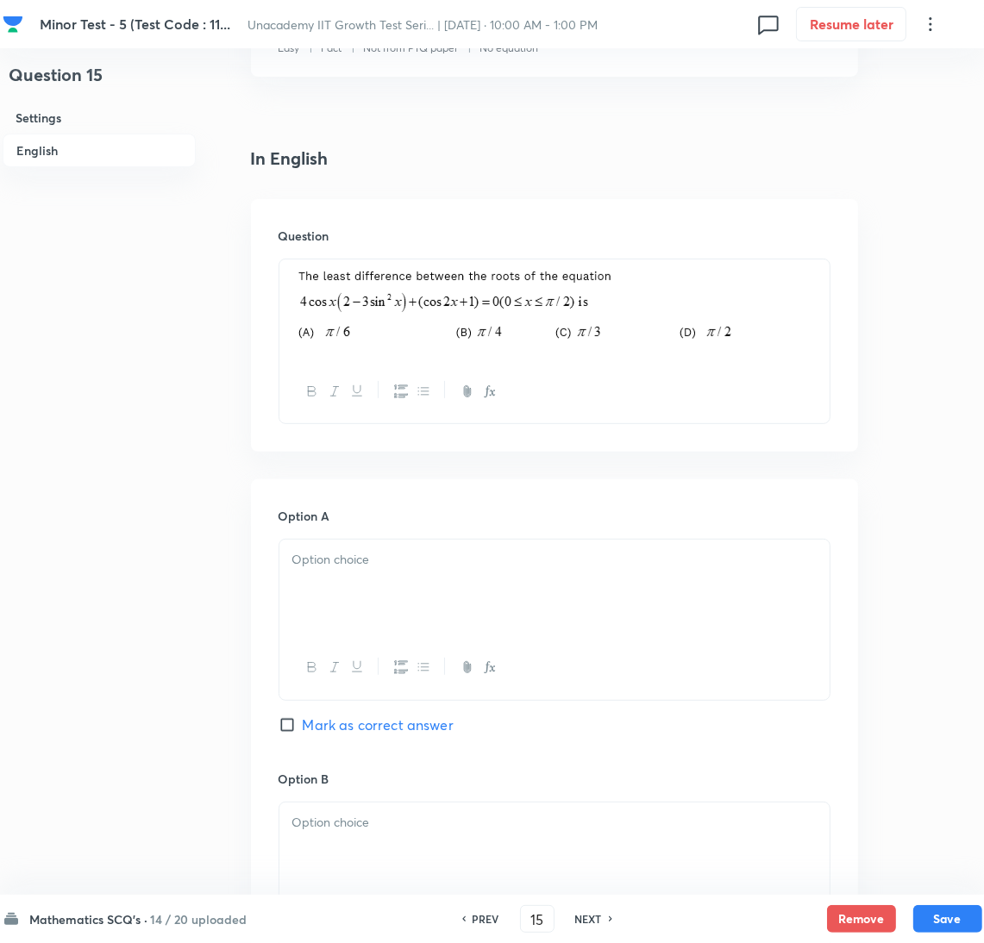
scroll to position [279, 0]
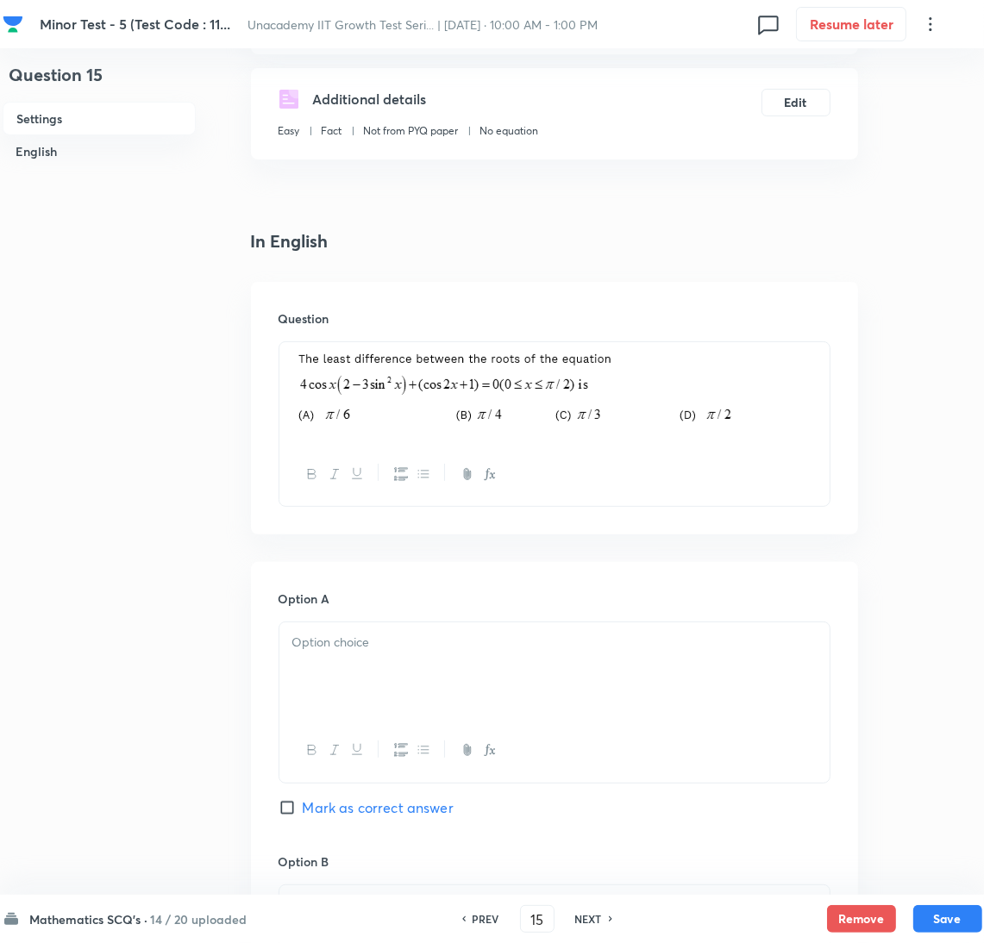
click at [353, 648] on p at bounding box center [554, 643] width 524 height 20
click at [390, 810] on span "Mark as correct answer" at bounding box center [378, 808] width 151 height 21
click at [303, 810] on input "Mark as correct answer" at bounding box center [291, 807] width 24 height 17
checkbox input "true"
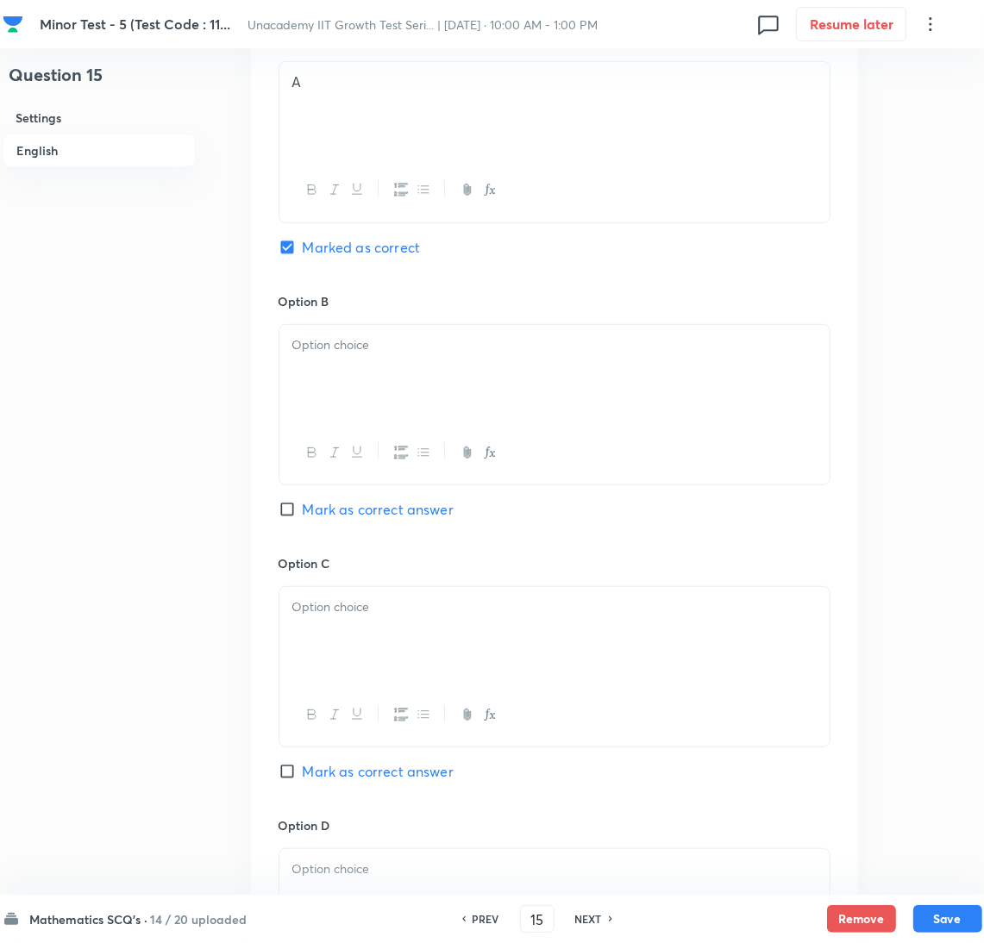
click at [348, 367] on div at bounding box center [554, 373] width 550 height 97
click at [407, 644] on div at bounding box center [554, 635] width 550 height 97
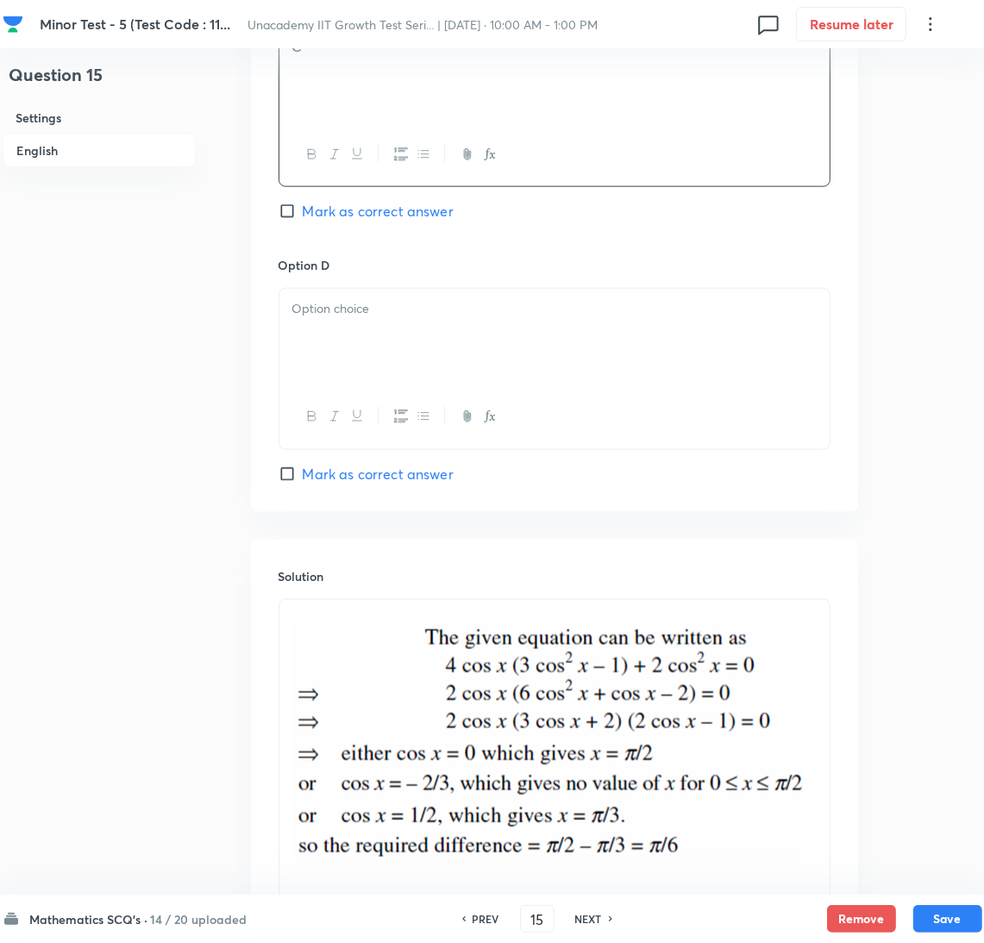
click at [370, 372] on div at bounding box center [554, 337] width 550 height 97
click at [951, 921] on button "Save" at bounding box center [947, 918] width 69 height 28
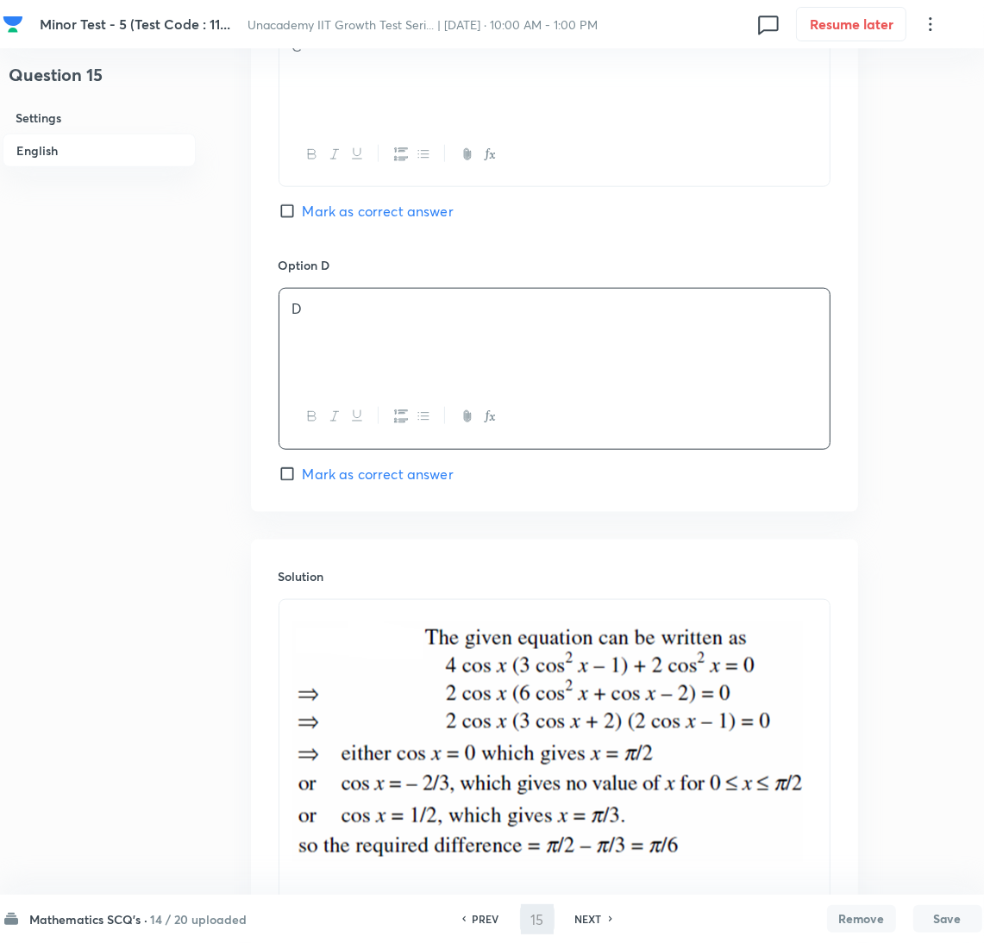
type input "16"
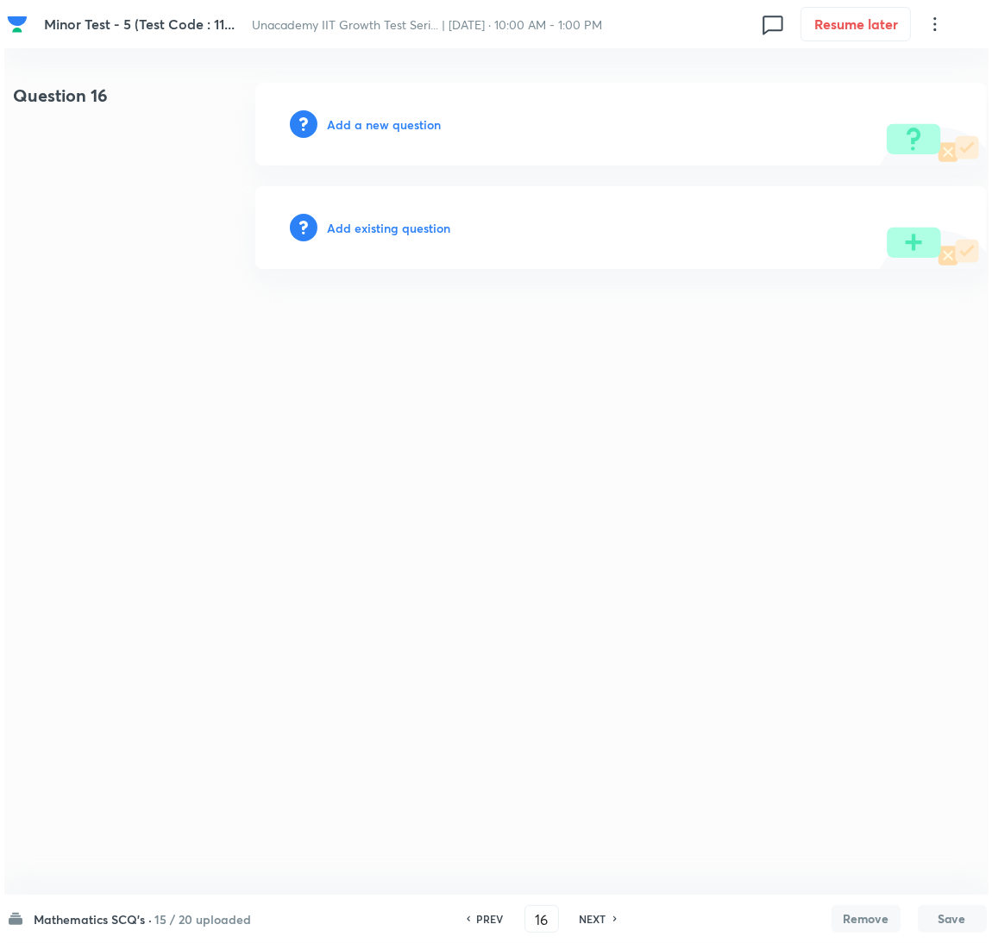
scroll to position [0, 0]
click at [389, 116] on h6 "Add a new question" at bounding box center [384, 125] width 114 height 18
click at [389, 116] on h6 "Choose a question type" at bounding box center [393, 125] width 133 height 18
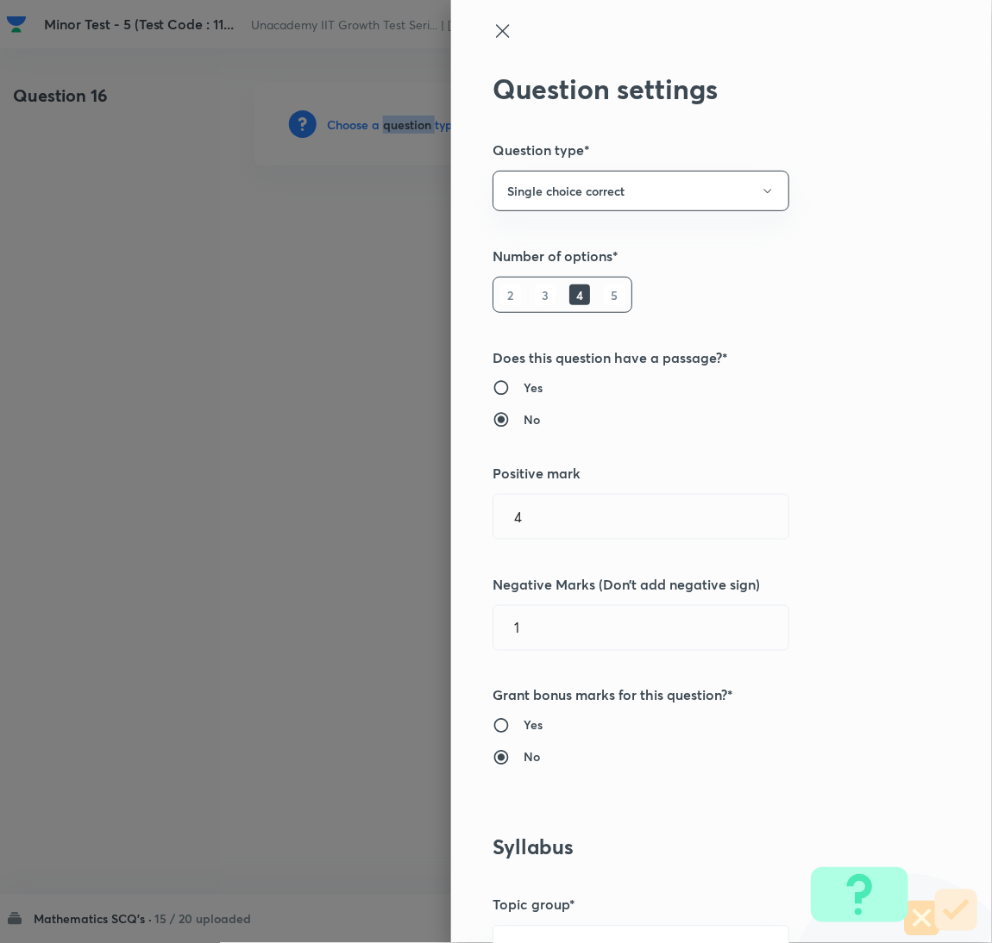
scroll to position [560, 0]
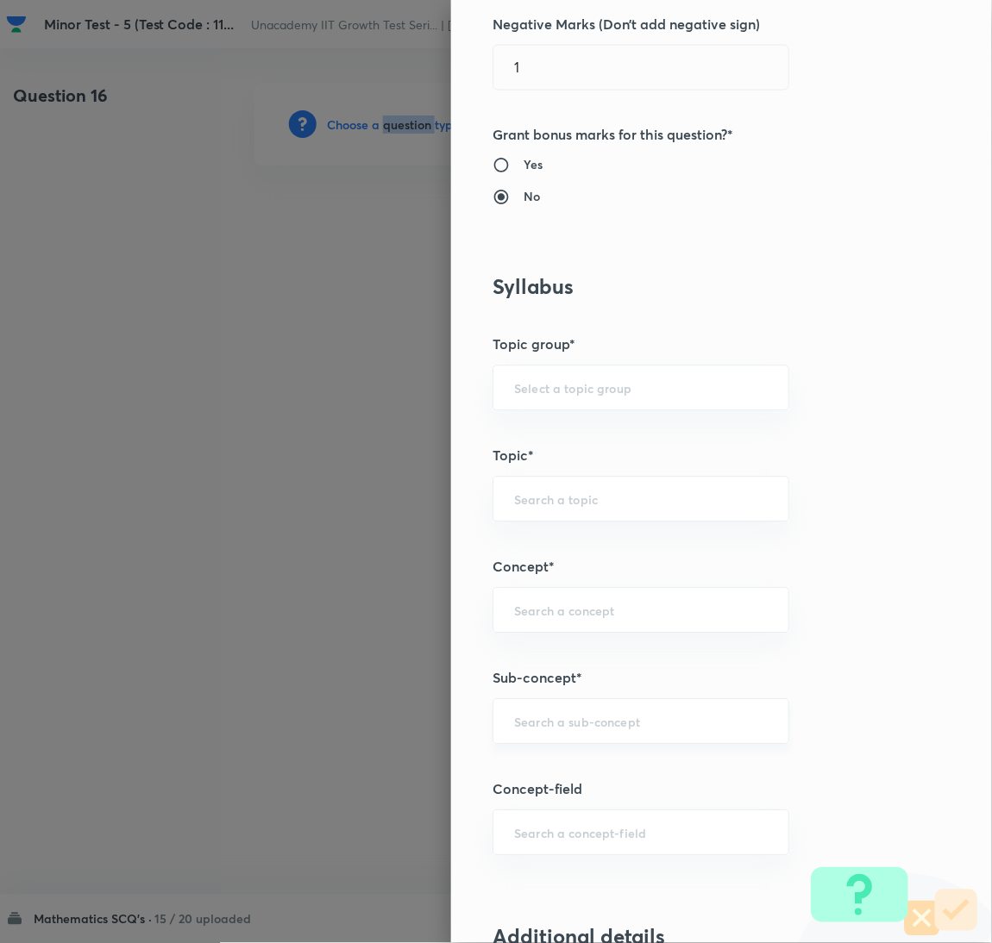
click at [597, 711] on div "​" at bounding box center [640, 722] width 297 height 46
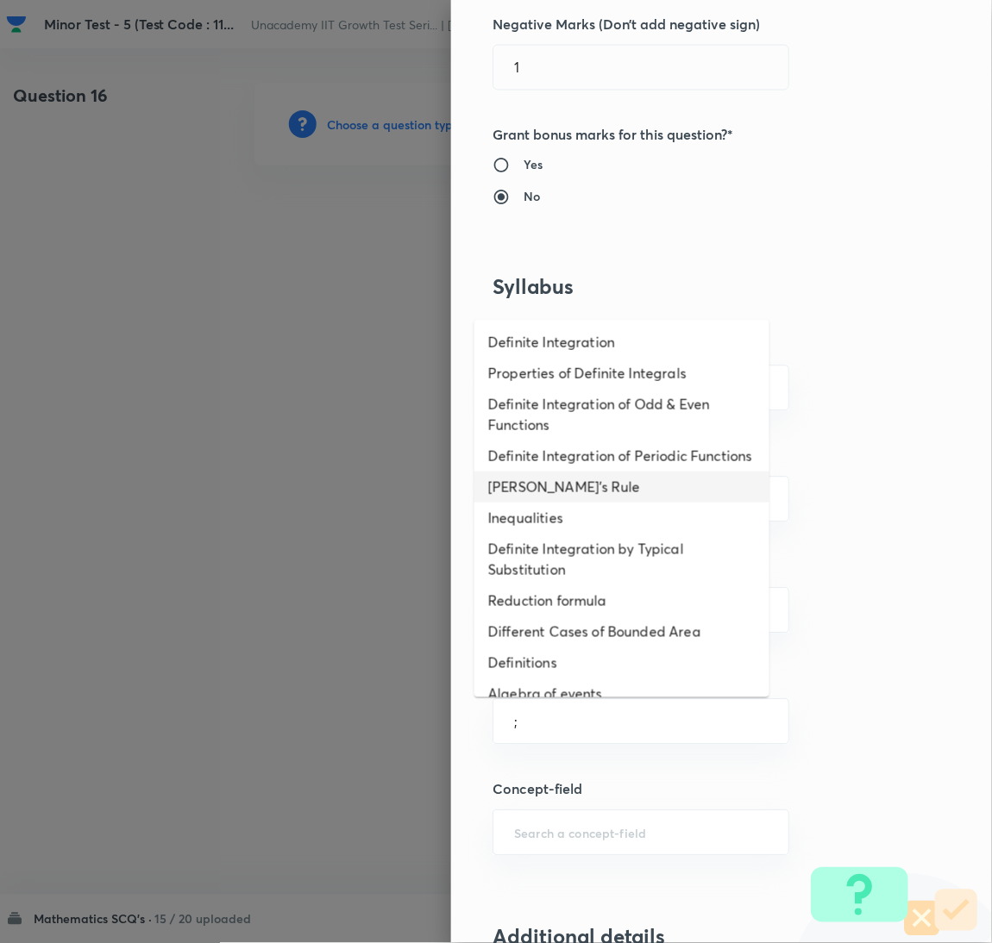
click at [572, 503] on li "[PERSON_NAME]'s Rule" at bounding box center [621, 487] width 295 height 31
type input "[PERSON_NAME]'s Rule"
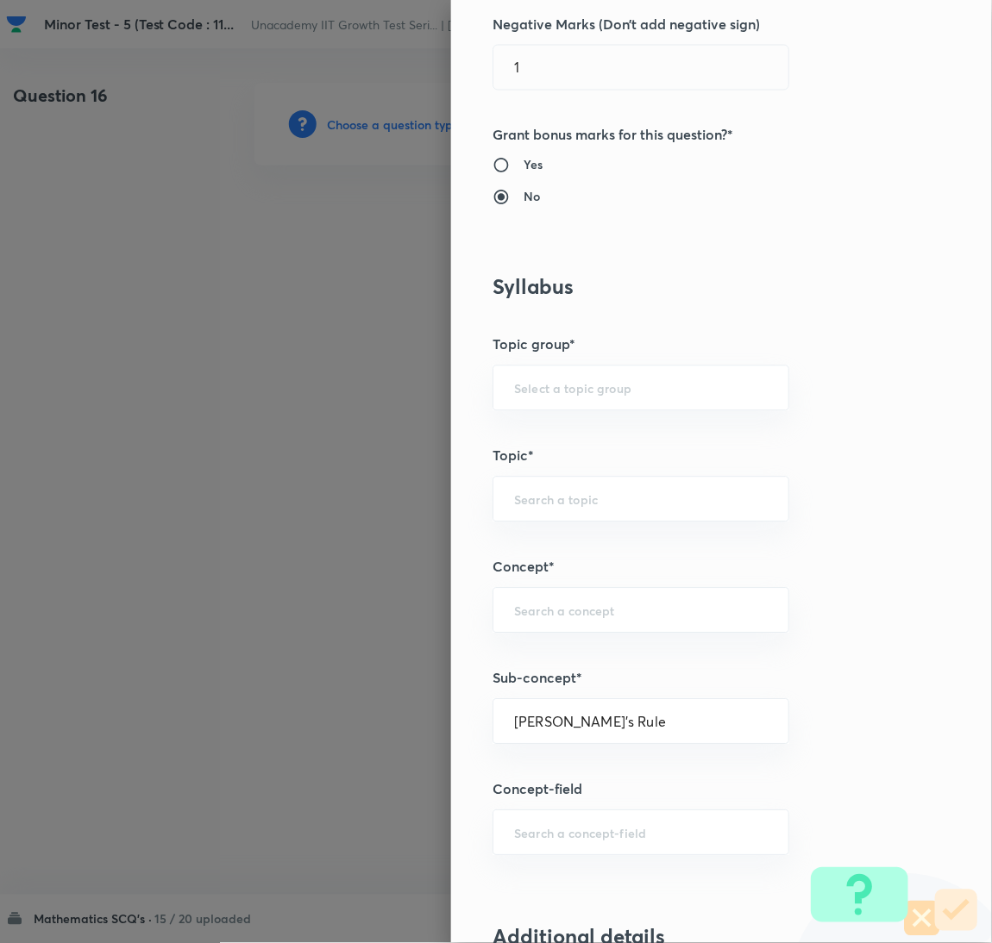
type input "Mathematics"
type input "Calculus"
type input "Definite Integration"
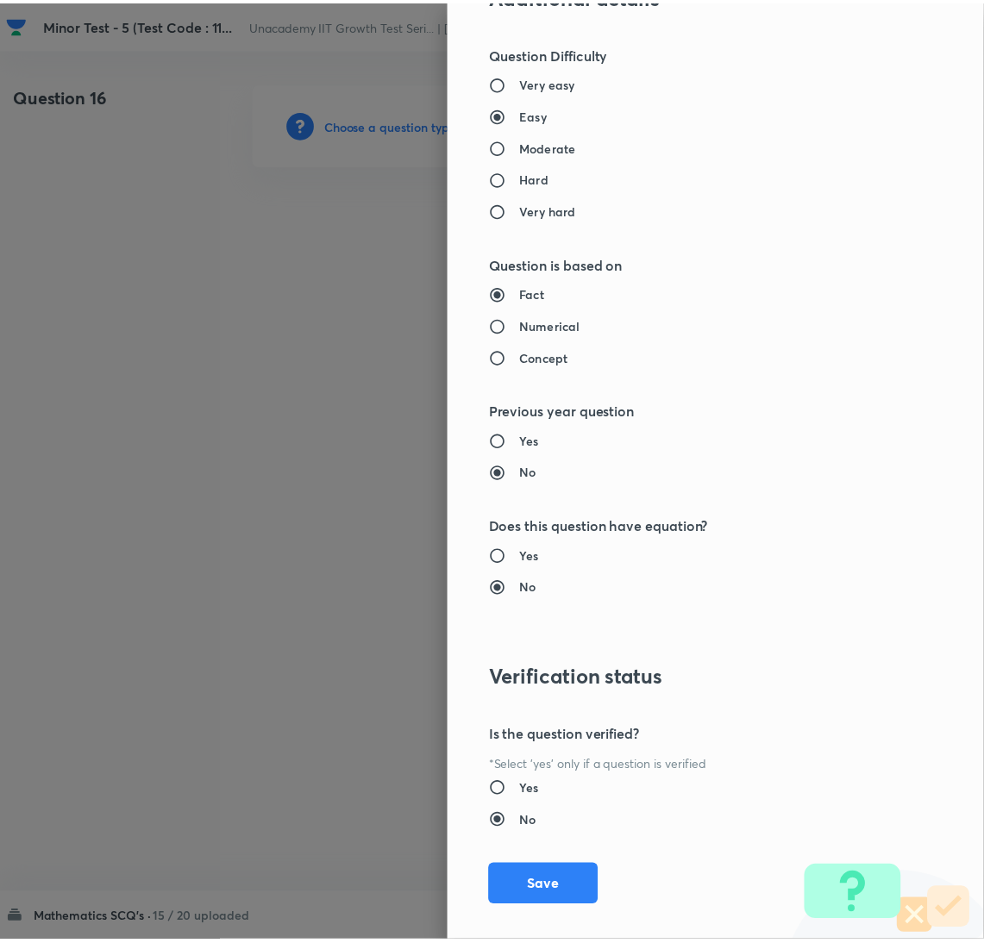
scroll to position [1524, 0]
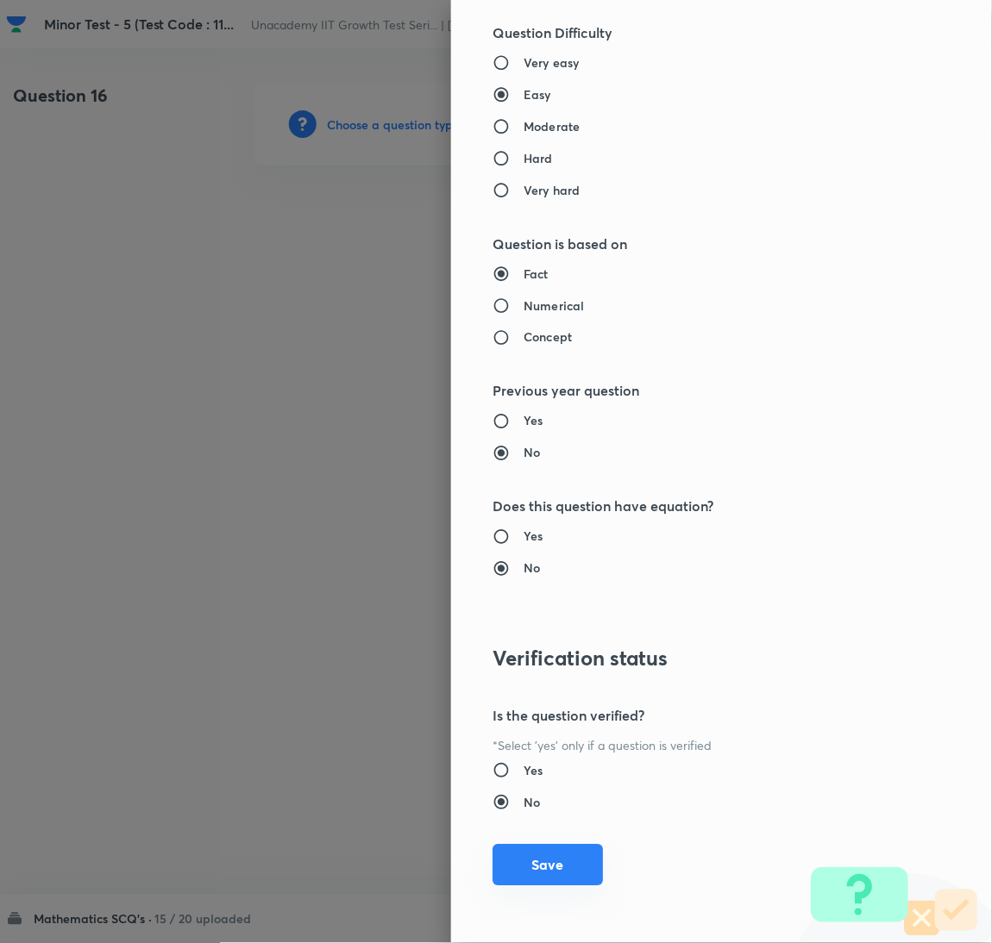
click at [522, 866] on button "Save" at bounding box center [547, 865] width 110 height 41
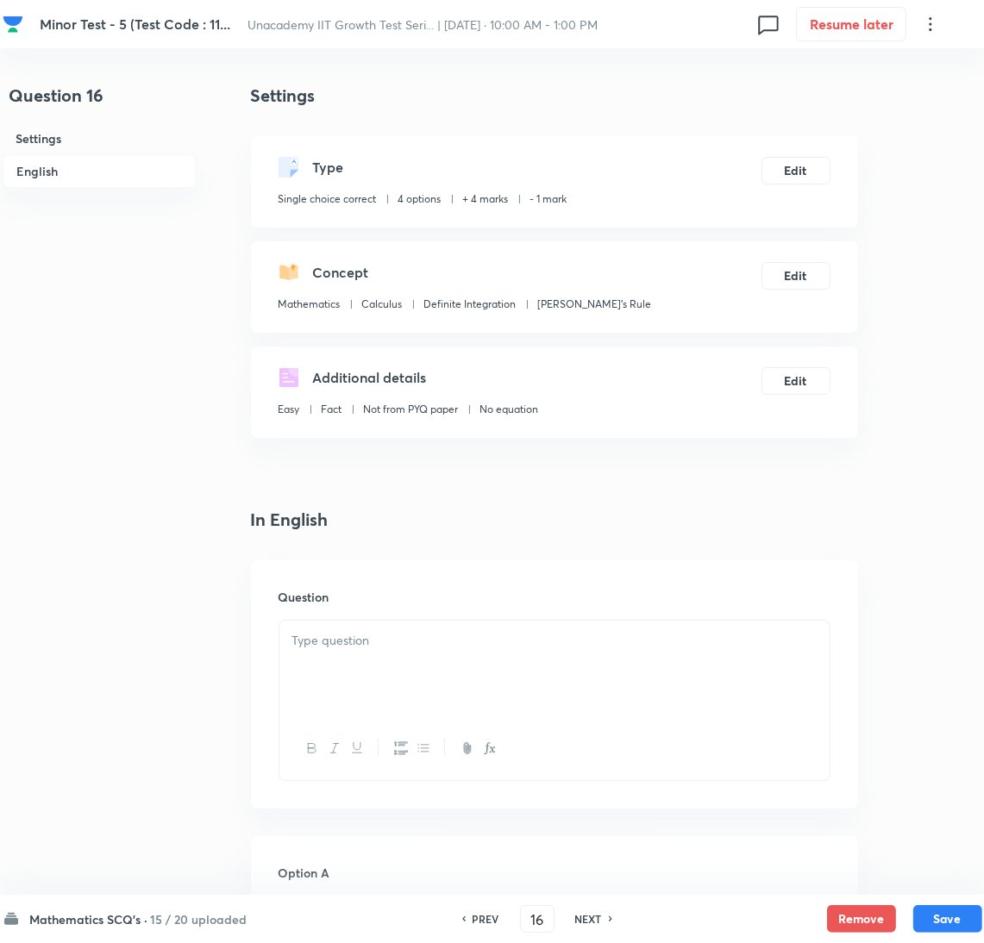
click at [687, 678] on div at bounding box center [554, 669] width 550 height 97
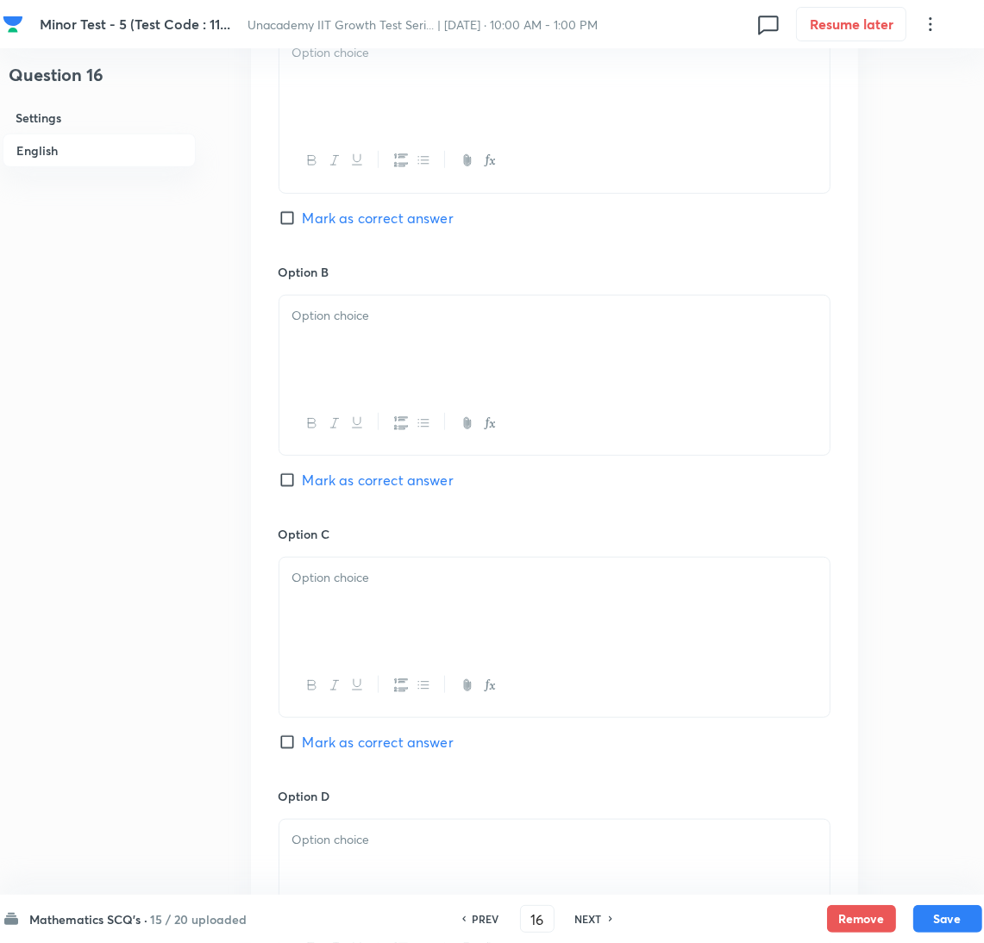
scroll to position [1120, 0]
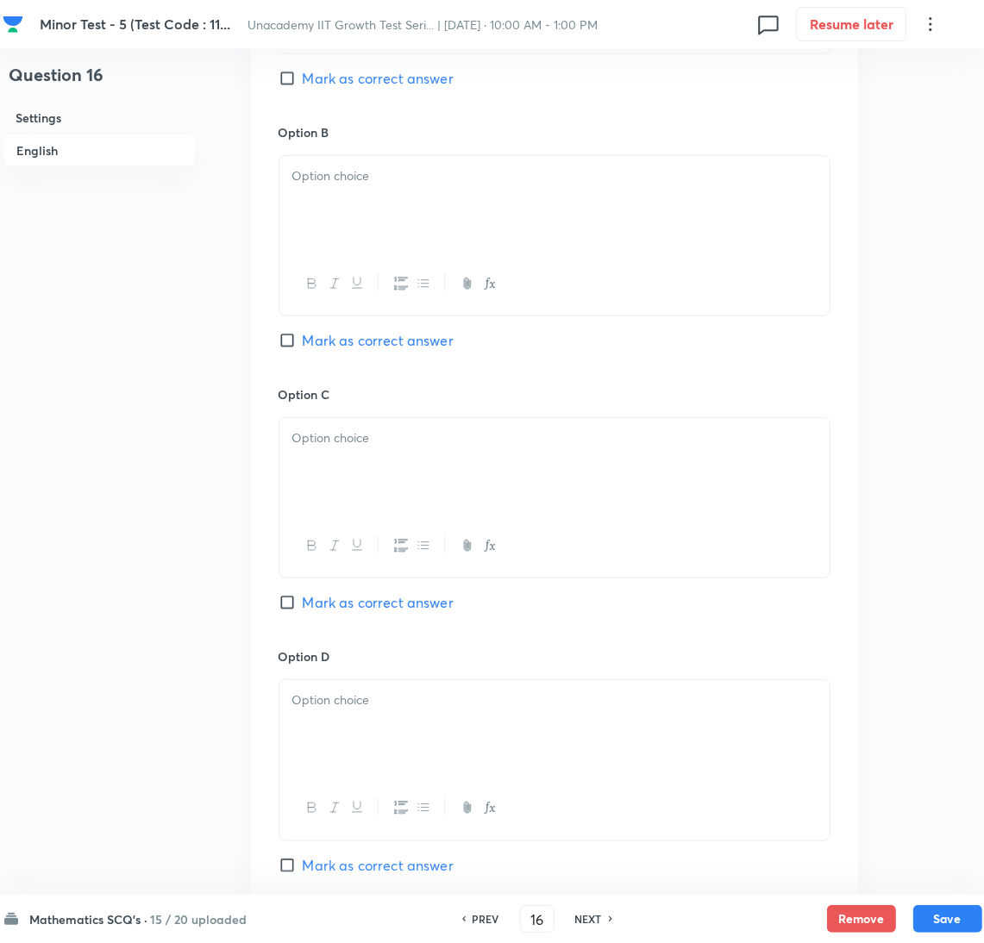
click at [396, 772] on div at bounding box center [554, 728] width 550 height 97
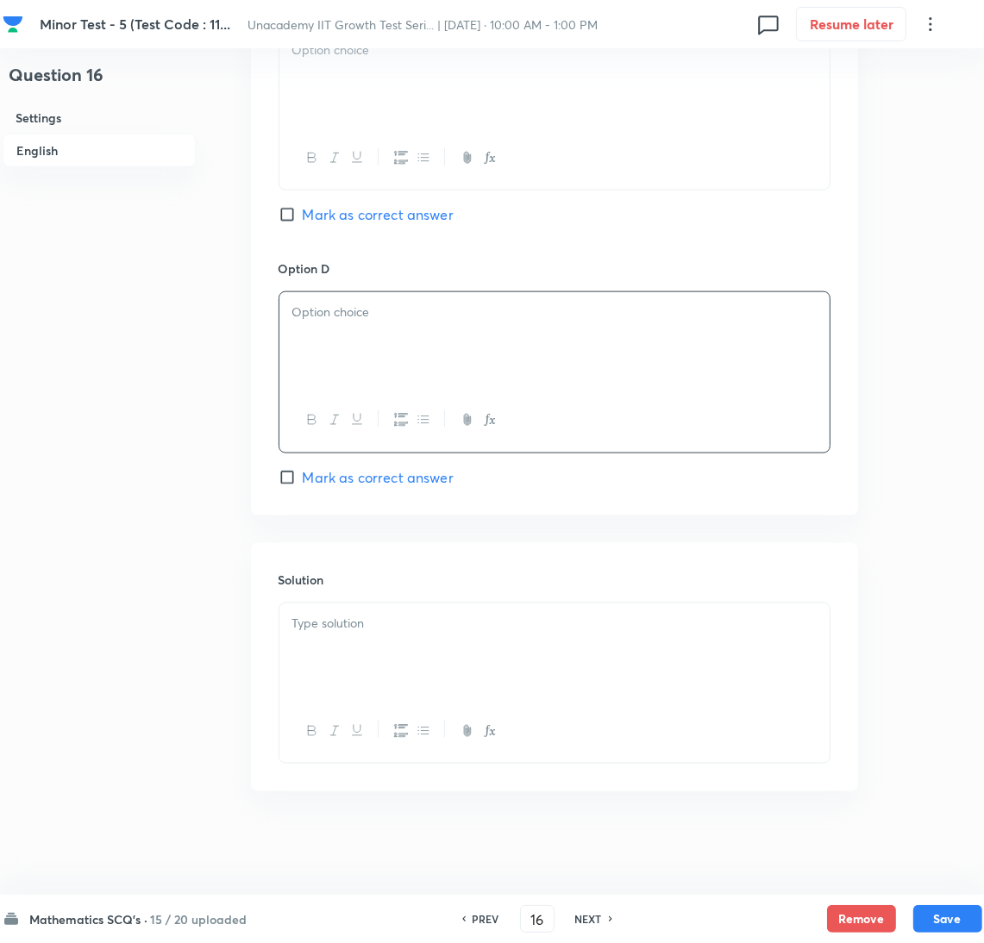
click at [403, 677] on div at bounding box center [554, 652] width 550 height 97
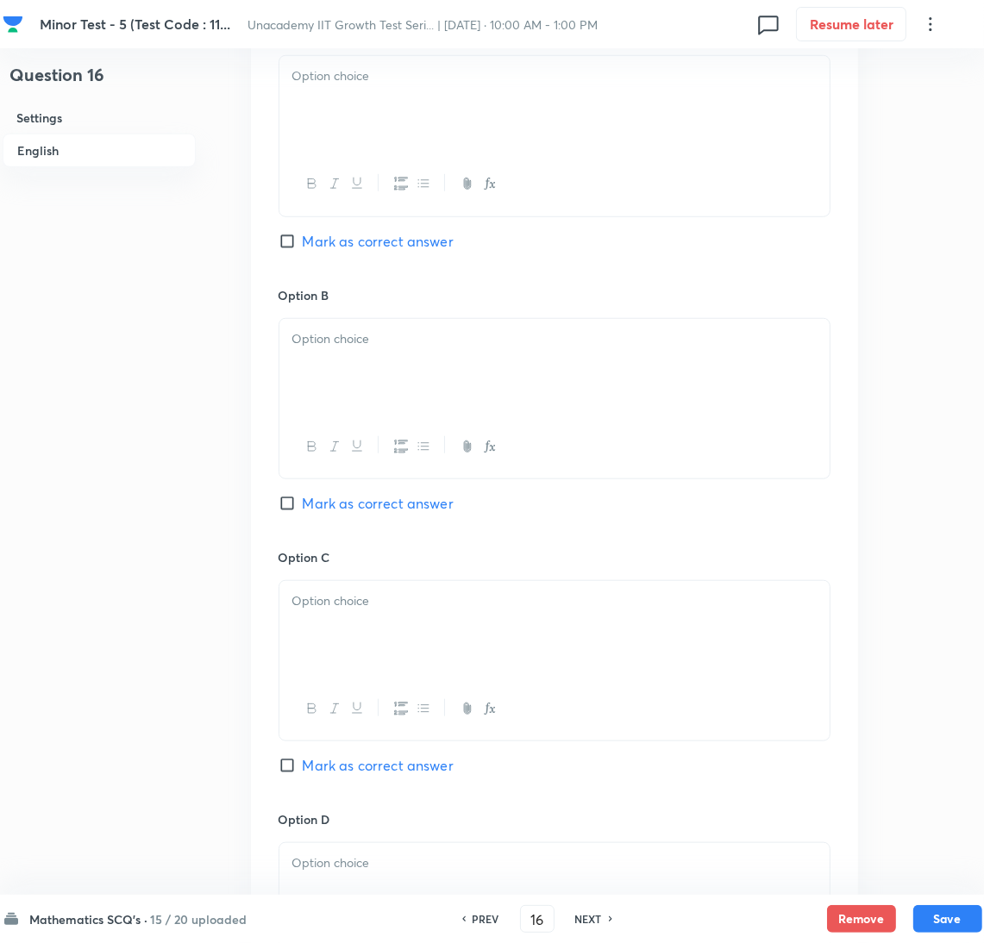
scroll to position [952, 0]
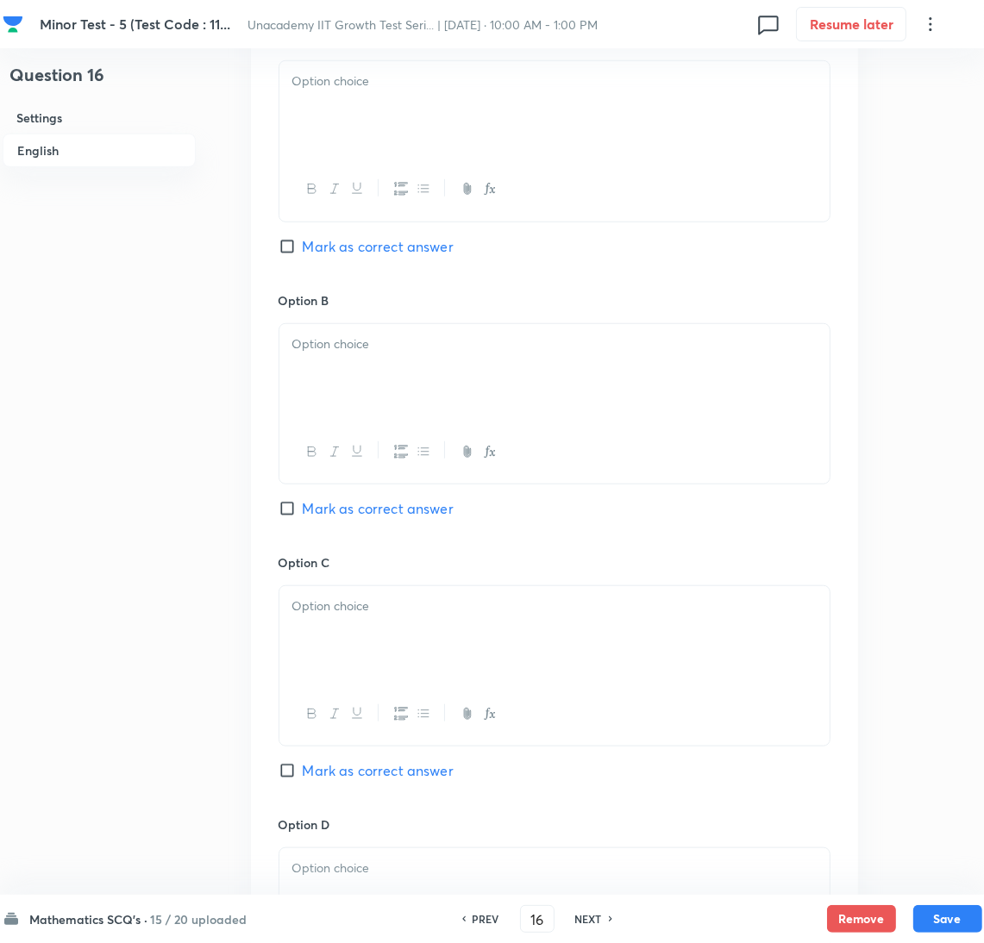
click at [385, 129] on div at bounding box center [554, 109] width 550 height 97
click at [405, 337] on p at bounding box center [554, 345] width 524 height 20
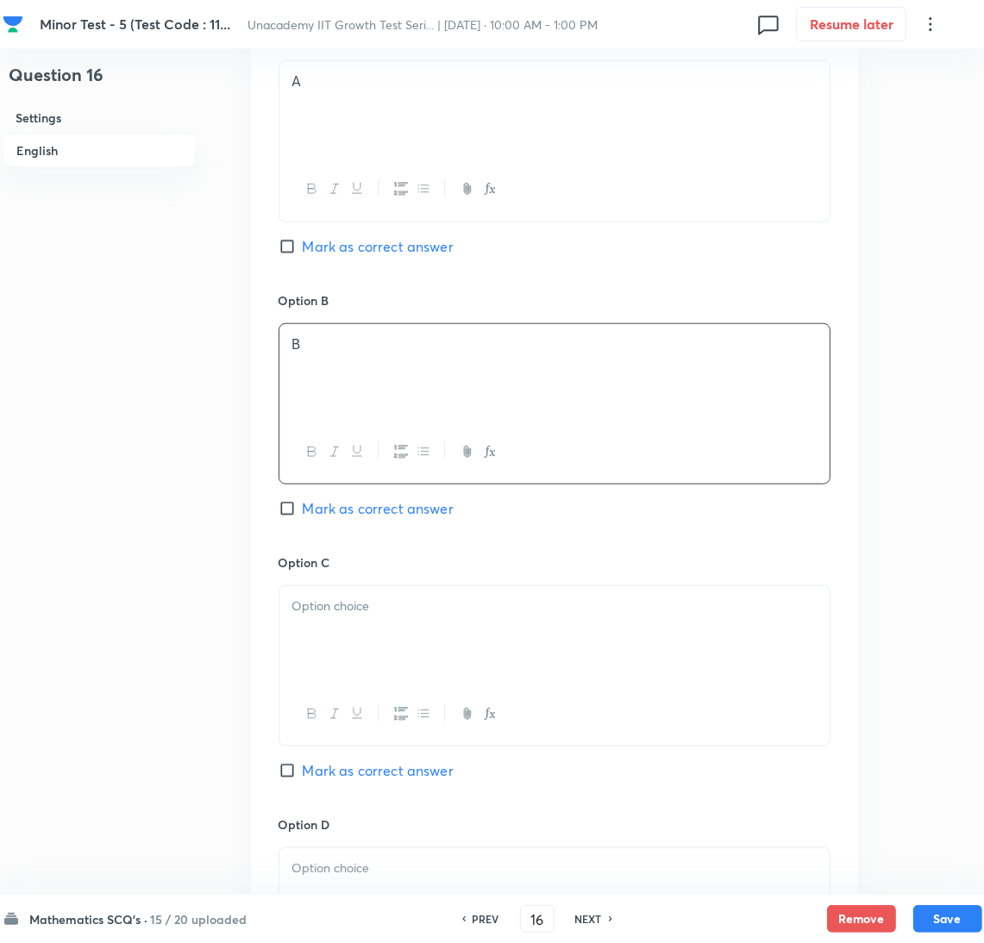
click at [385, 254] on span "Mark as correct answer" at bounding box center [378, 246] width 151 height 21
click at [303, 254] on input "Mark as correct answer" at bounding box center [291, 246] width 24 height 17
checkbox input "true"
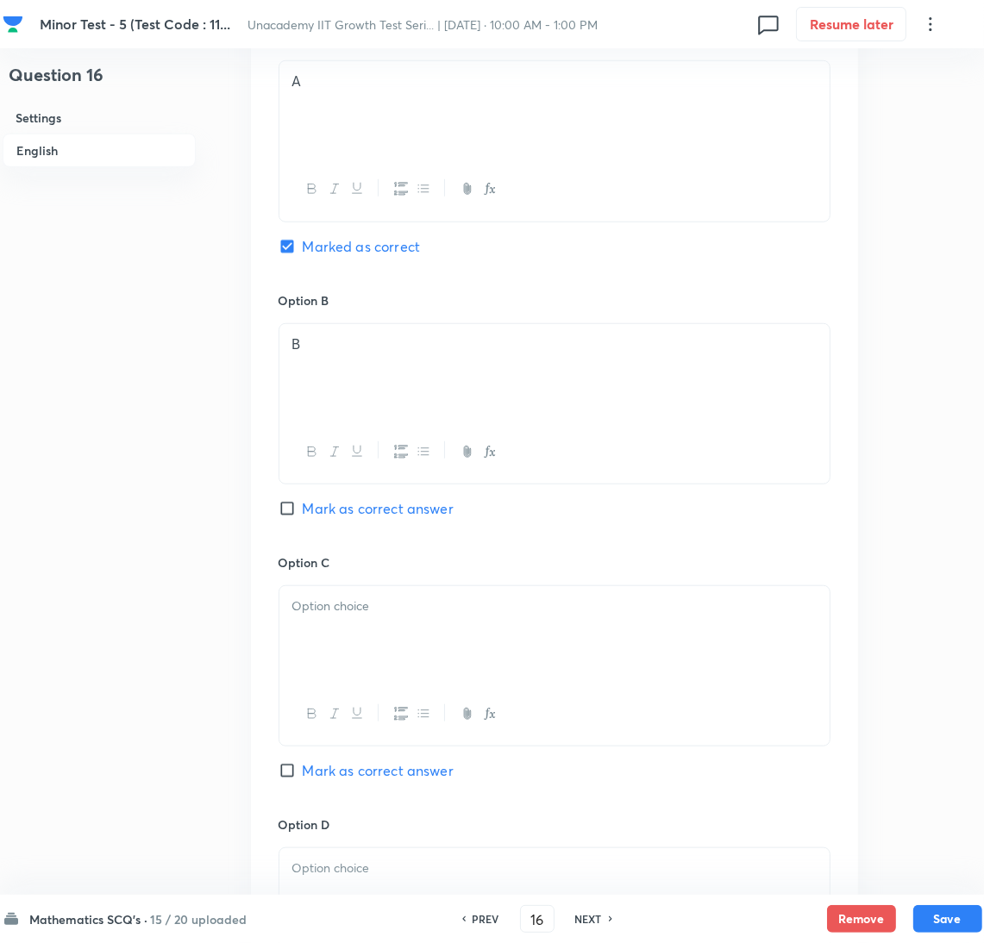
click at [423, 673] on div at bounding box center [554, 634] width 550 height 97
click at [410, 861] on div at bounding box center [554, 896] width 550 height 97
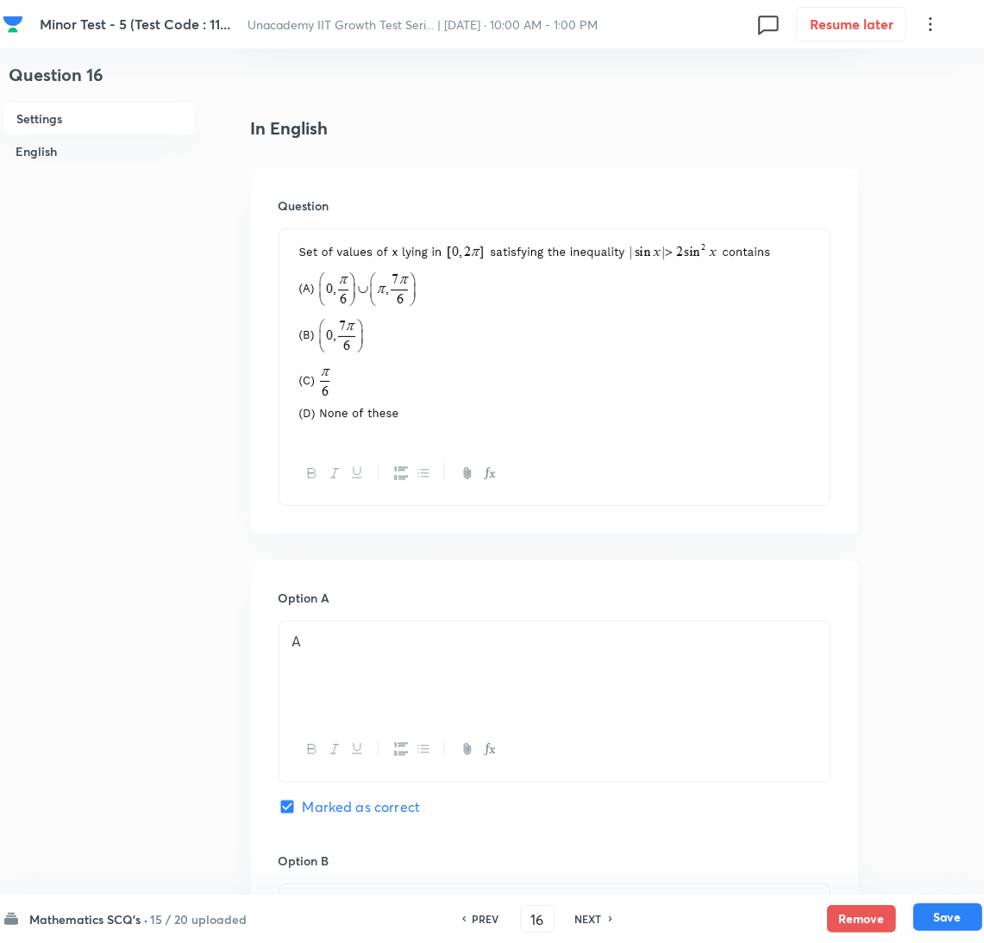
click at [959, 913] on button "Save" at bounding box center [947, 918] width 69 height 28
type input "17"
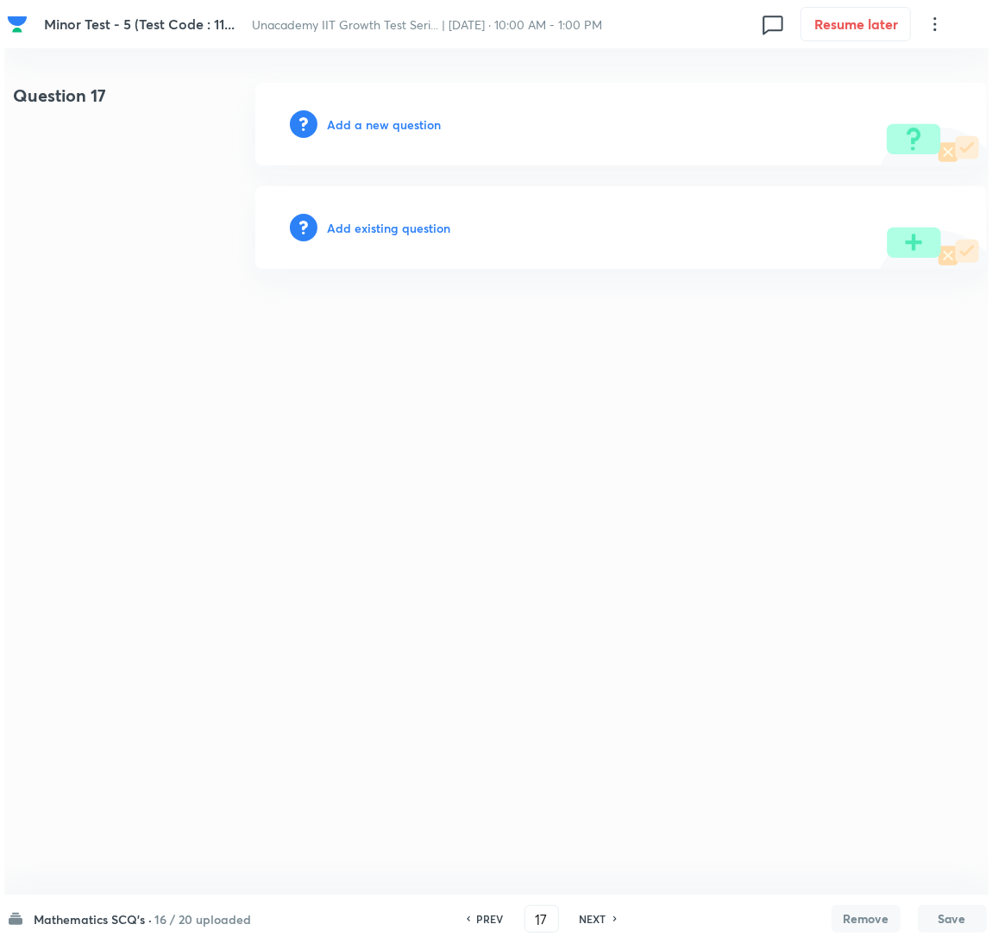
scroll to position [0, 0]
click at [416, 120] on h6 "Add a new question" at bounding box center [384, 125] width 114 height 18
click at [416, 120] on h6 "Choose a question type" at bounding box center [393, 125] width 133 height 18
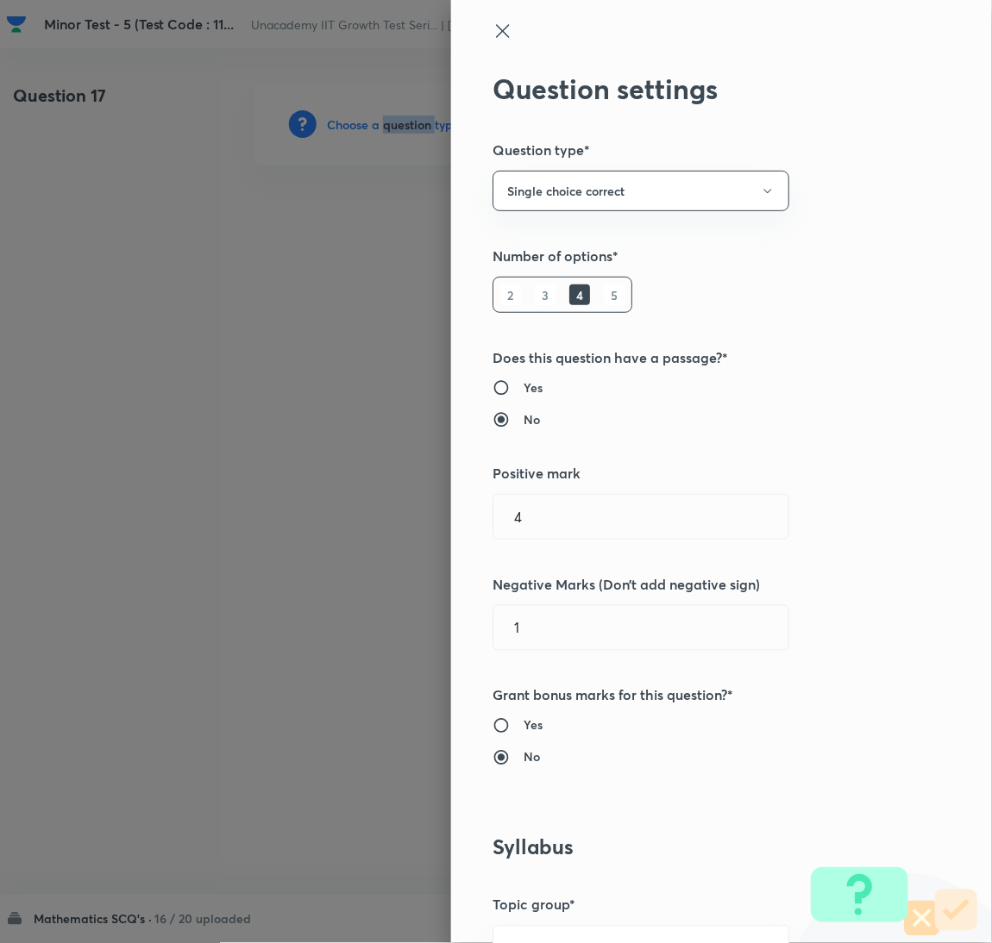
scroll to position [560, 0]
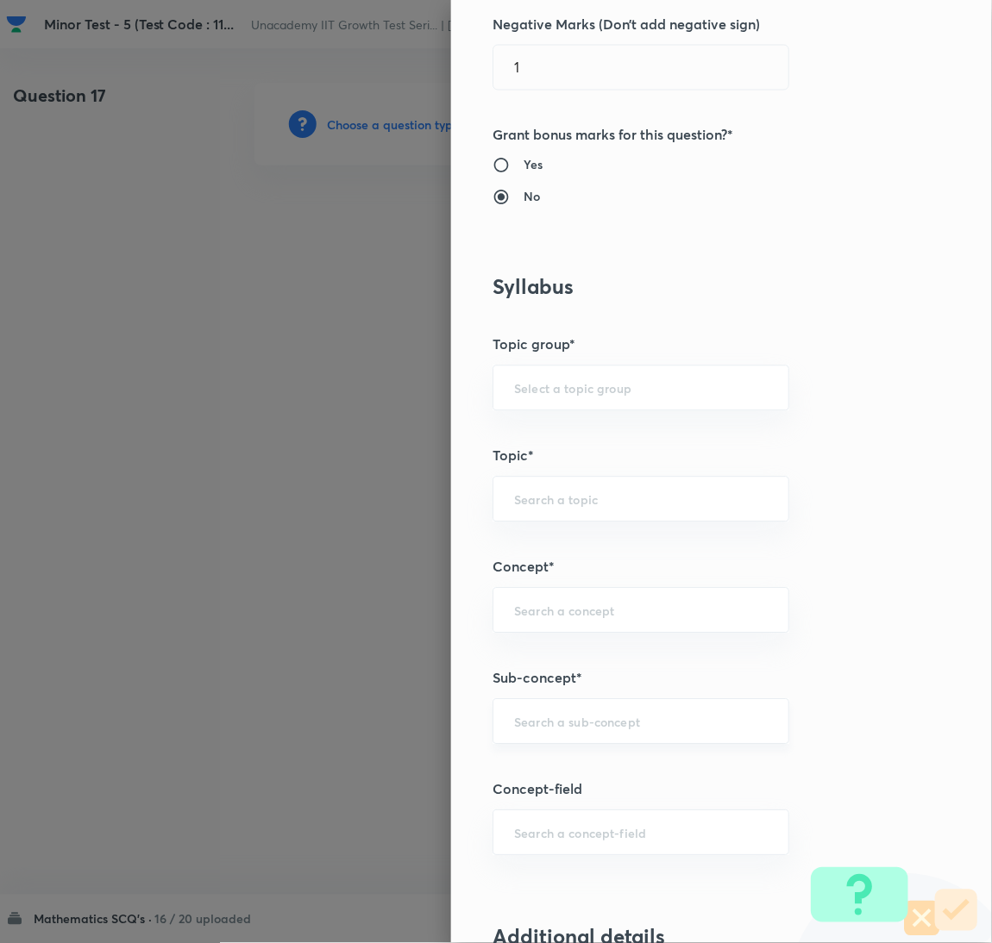
click at [623, 729] on input "text" at bounding box center [641, 722] width 254 height 16
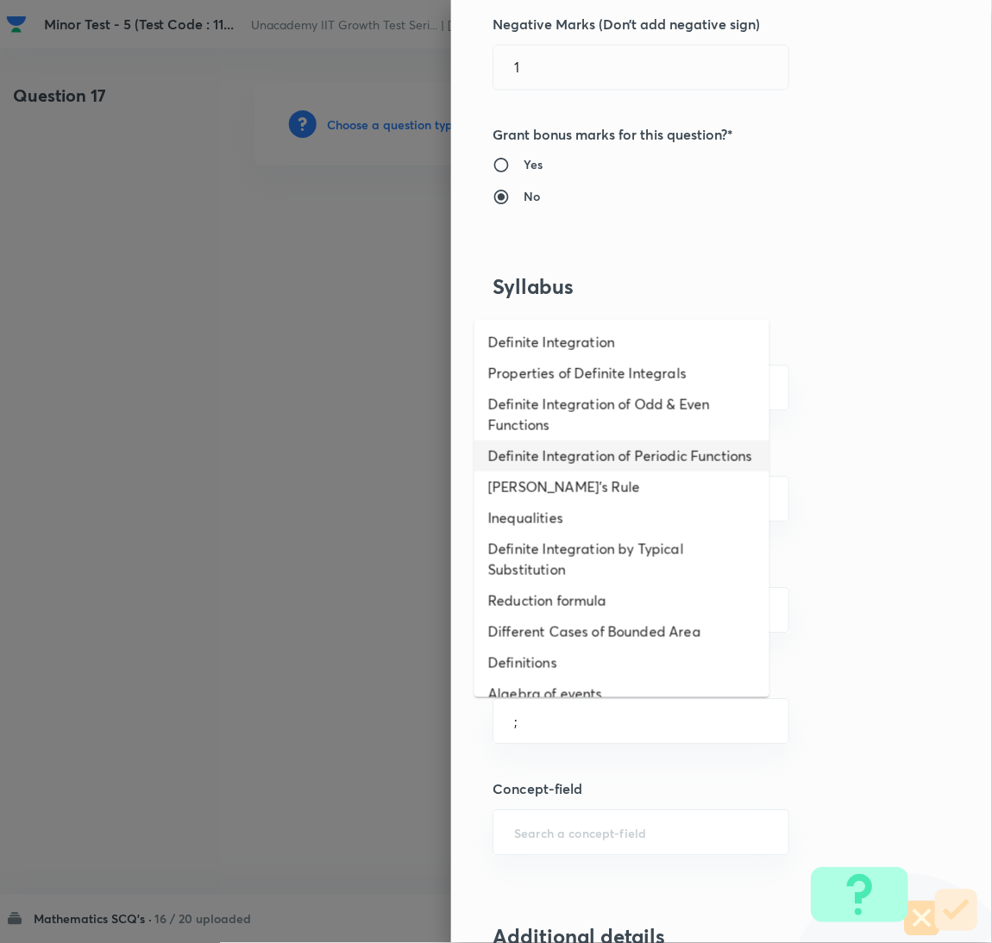
click at [513, 472] on li "Definite Integration of Periodic Functions" at bounding box center [621, 456] width 295 height 31
type input "Definite Integration of Periodic Functions"
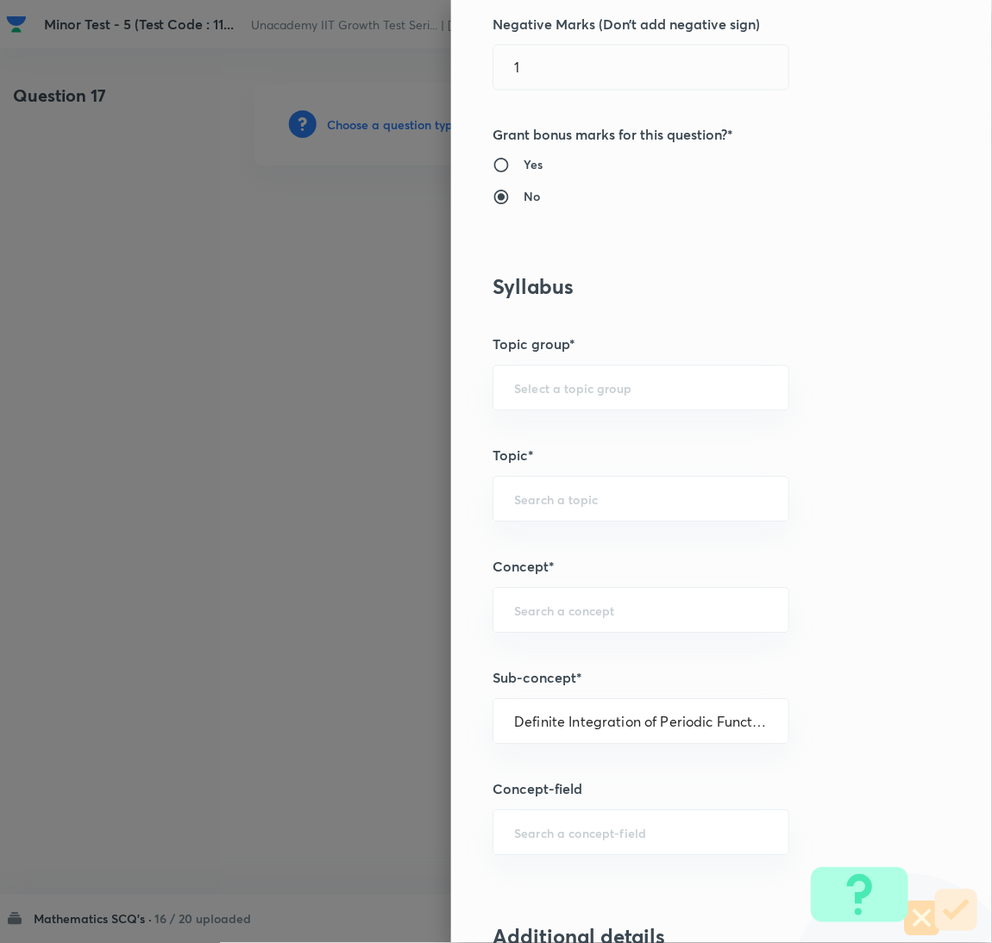
type input "Mathematics"
type input "Calculus"
type input "Definite Integration"
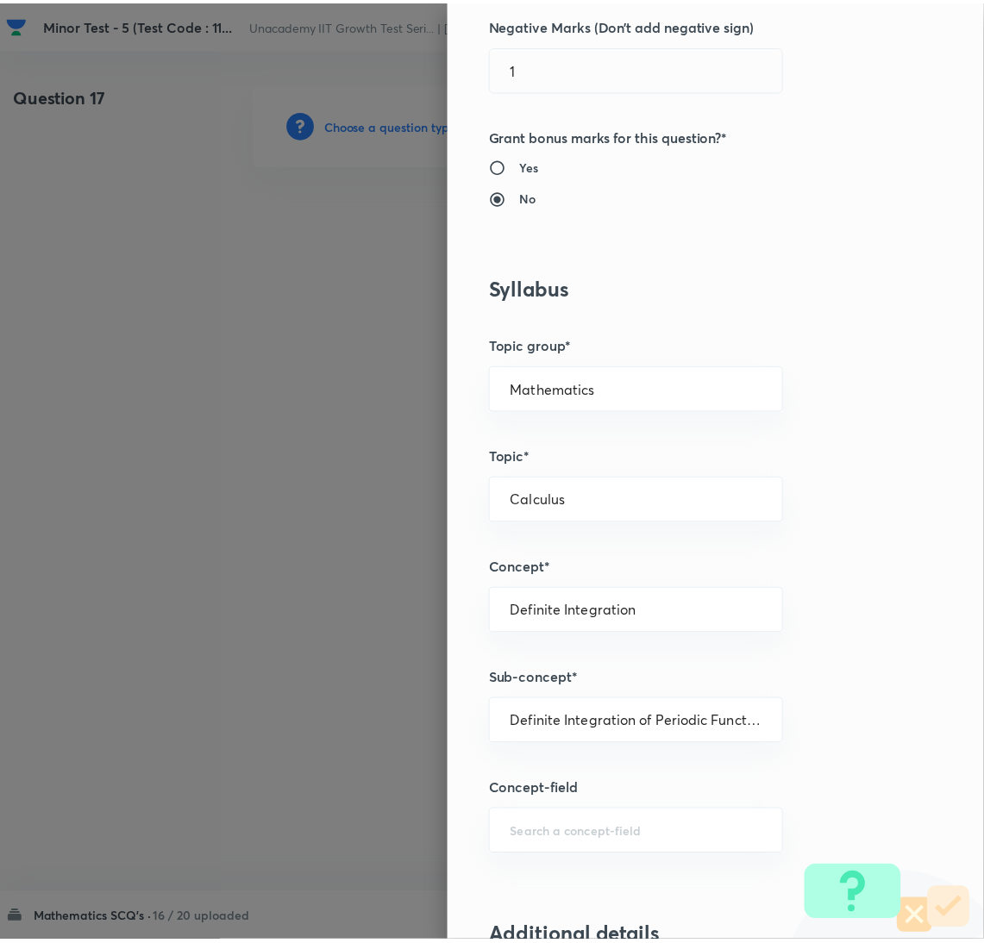
scroll to position [1524, 0]
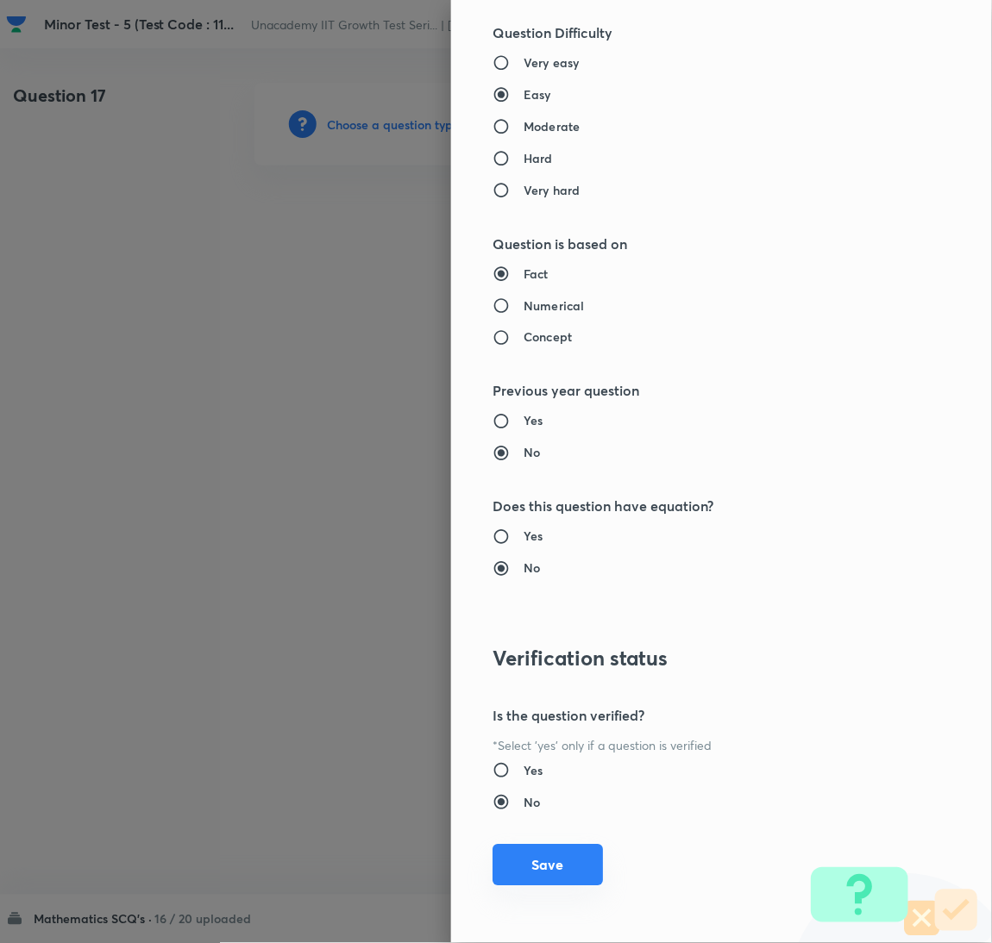
click at [556, 865] on button "Save" at bounding box center [547, 865] width 110 height 41
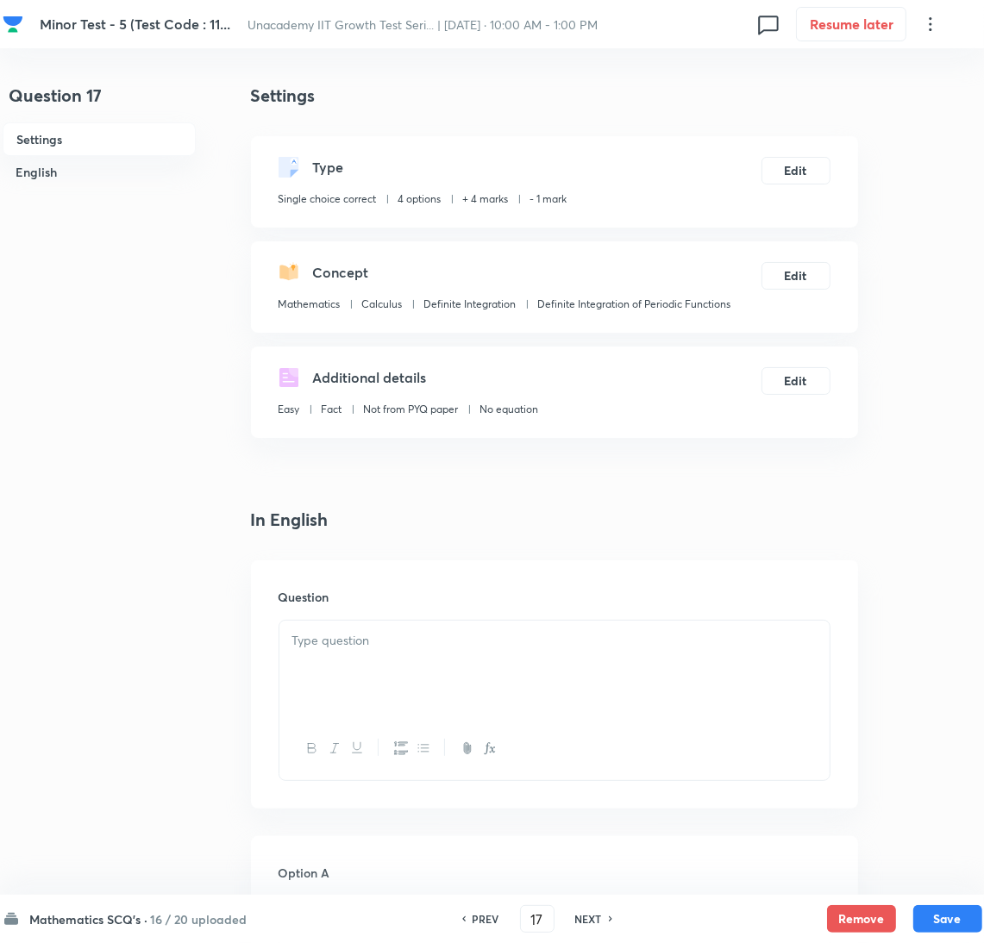
click at [625, 629] on div at bounding box center [554, 669] width 550 height 97
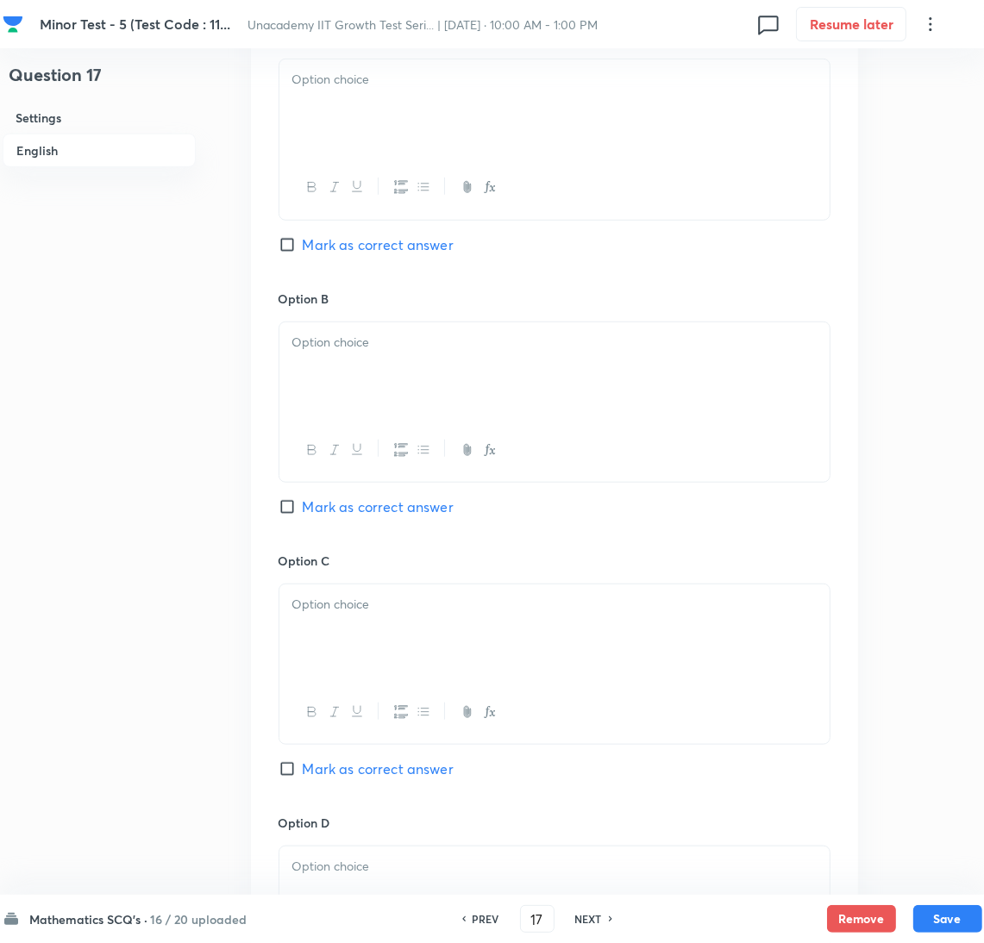
scroll to position [1512, 0]
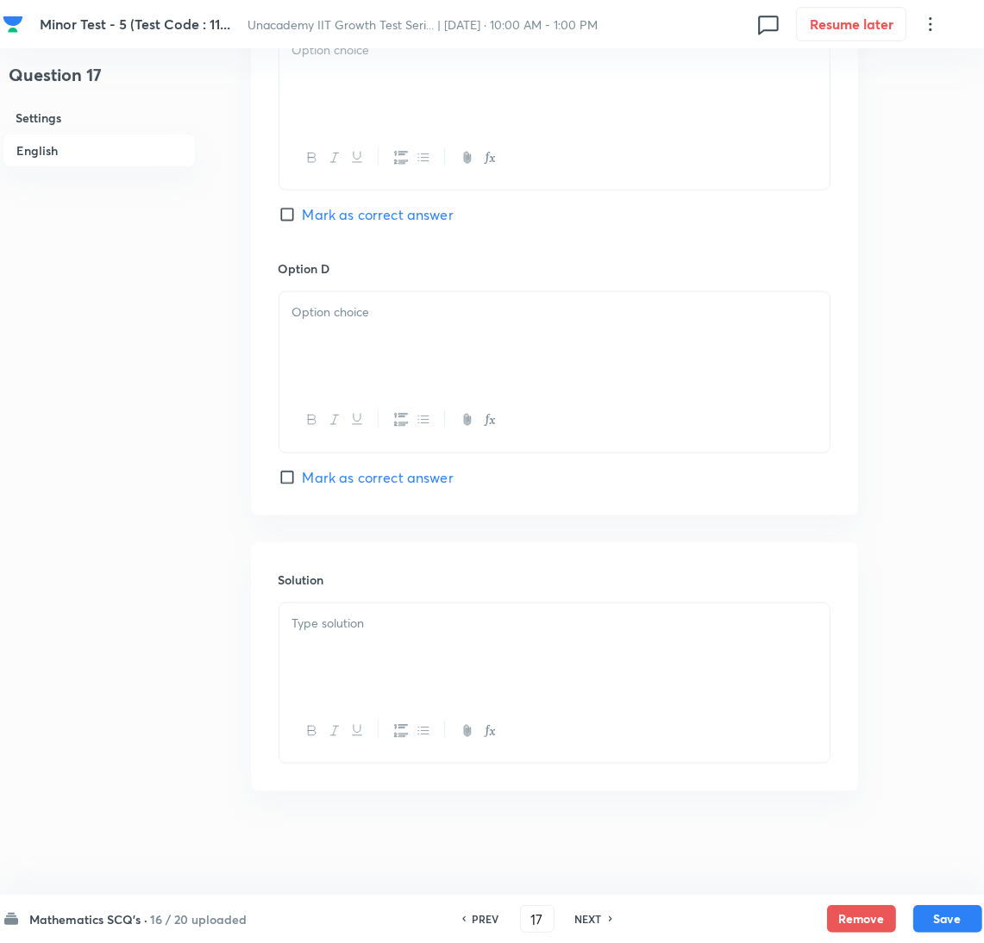
click at [487, 648] on div at bounding box center [554, 652] width 550 height 97
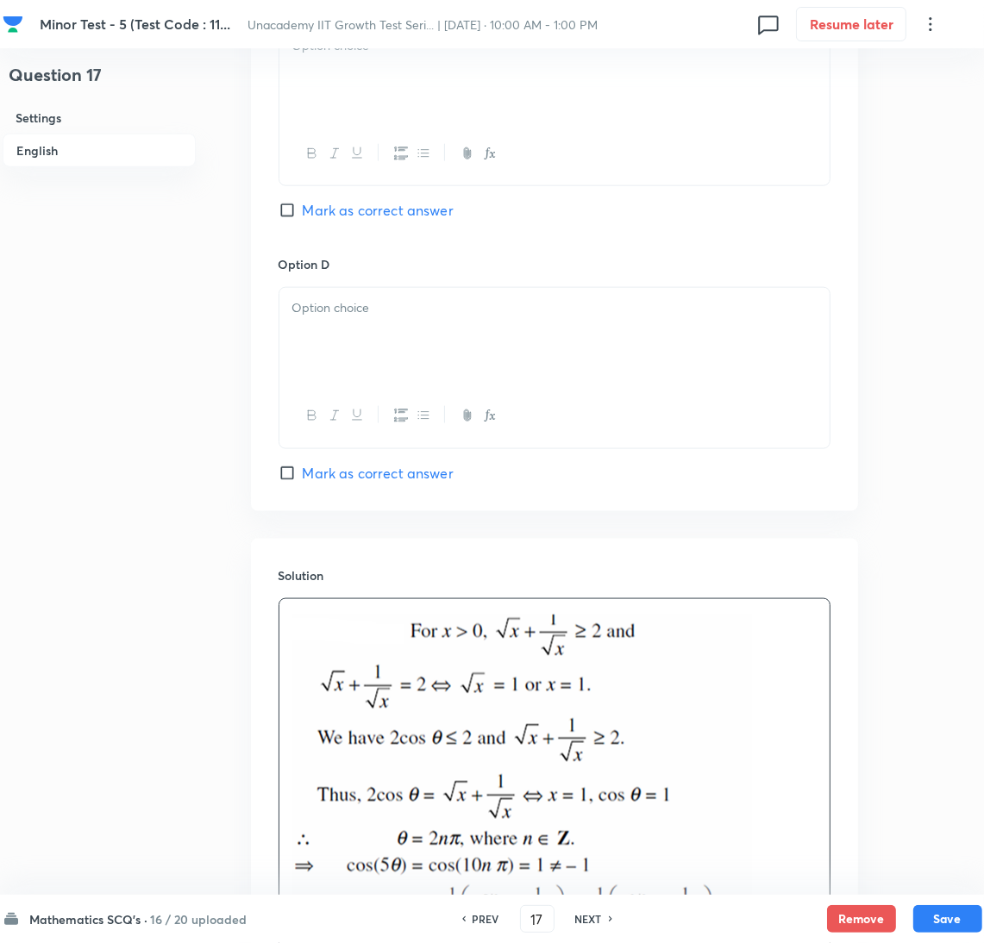
click at [381, 476] on span "Mark as correct answer" at bounding box center [378, 473] width 151 height 21
click at [303, 476] on input "Mark as correct answer" at bounding box center [291, 473] width 24 height 17
checkbox input "true"
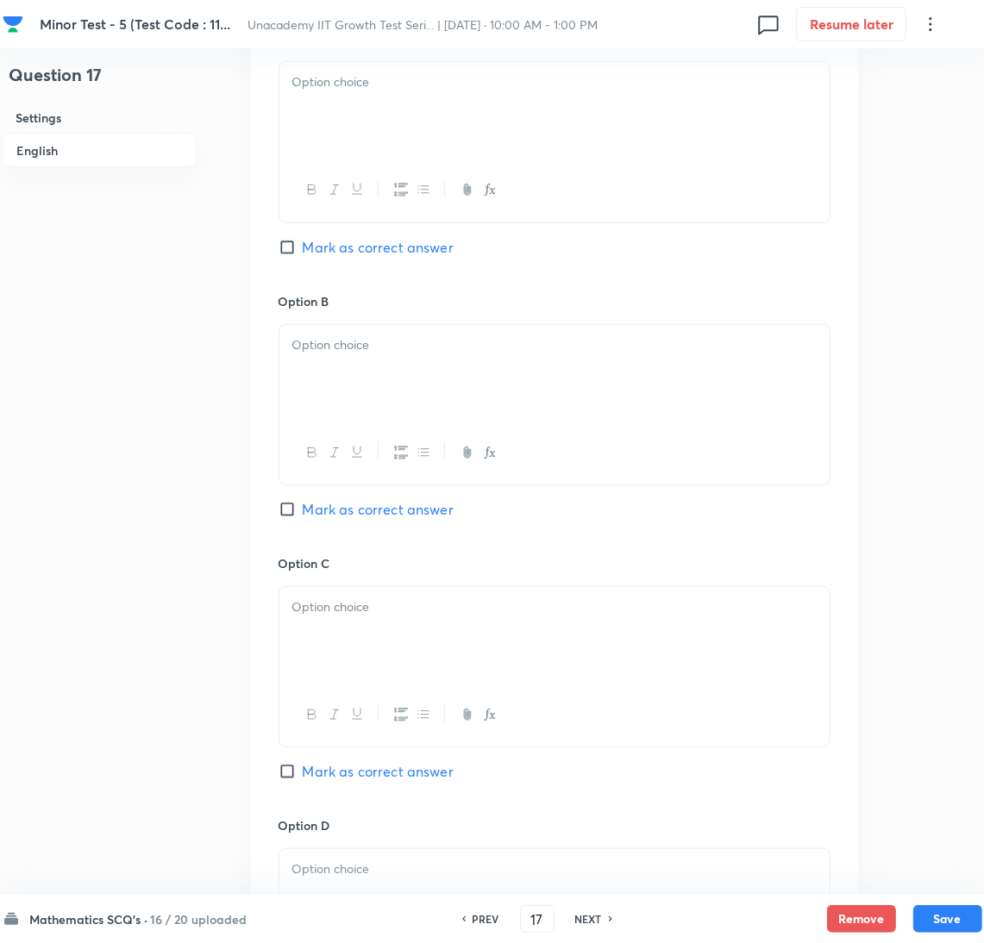
click at [410, 101] on div at bounding box center [554, 110] width 550 height 97
click at [386, 360] on div at bounding box center [554, 373] width 550 height 97
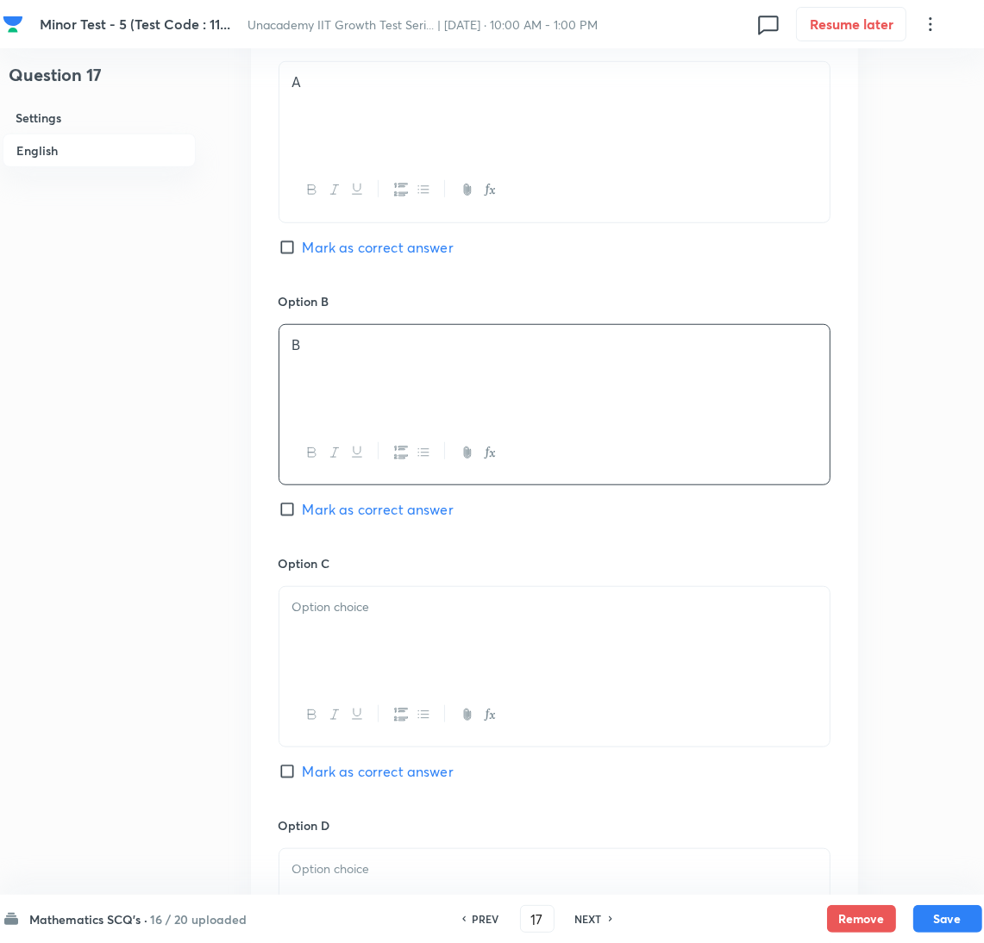
click at [429, 639] on div at bounding box center [554, 635] width 550 height 97
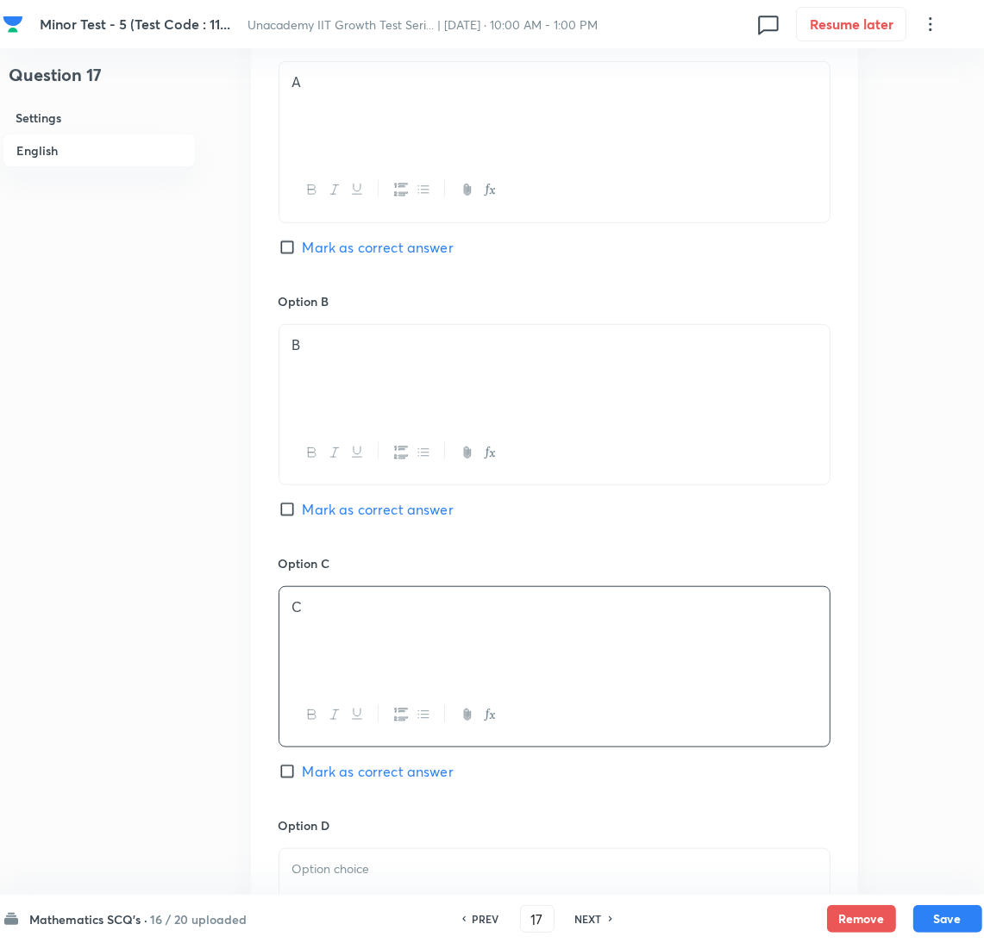
click at [413, 853] on div at bounding box center [554, 897] width 550 height 97
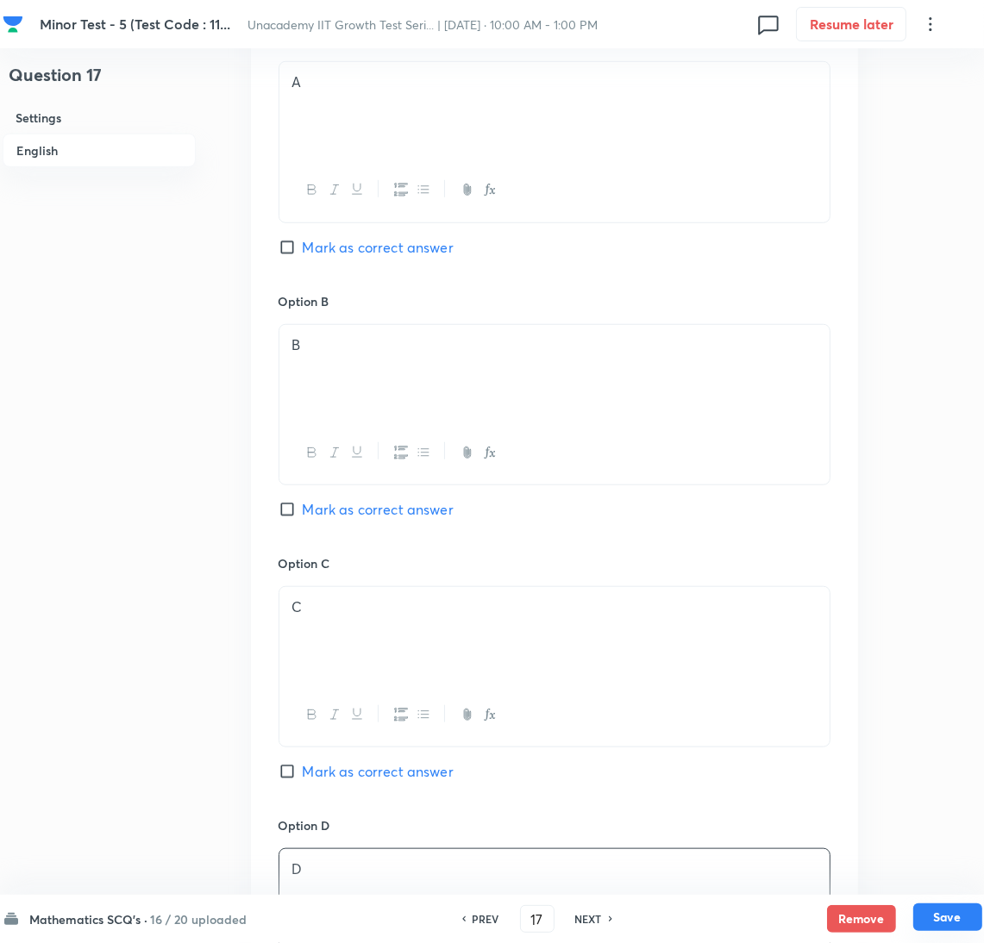
click at [937, 908] on button "Save" at bounding box center [947, 918] width 69 height 28
type input "18"
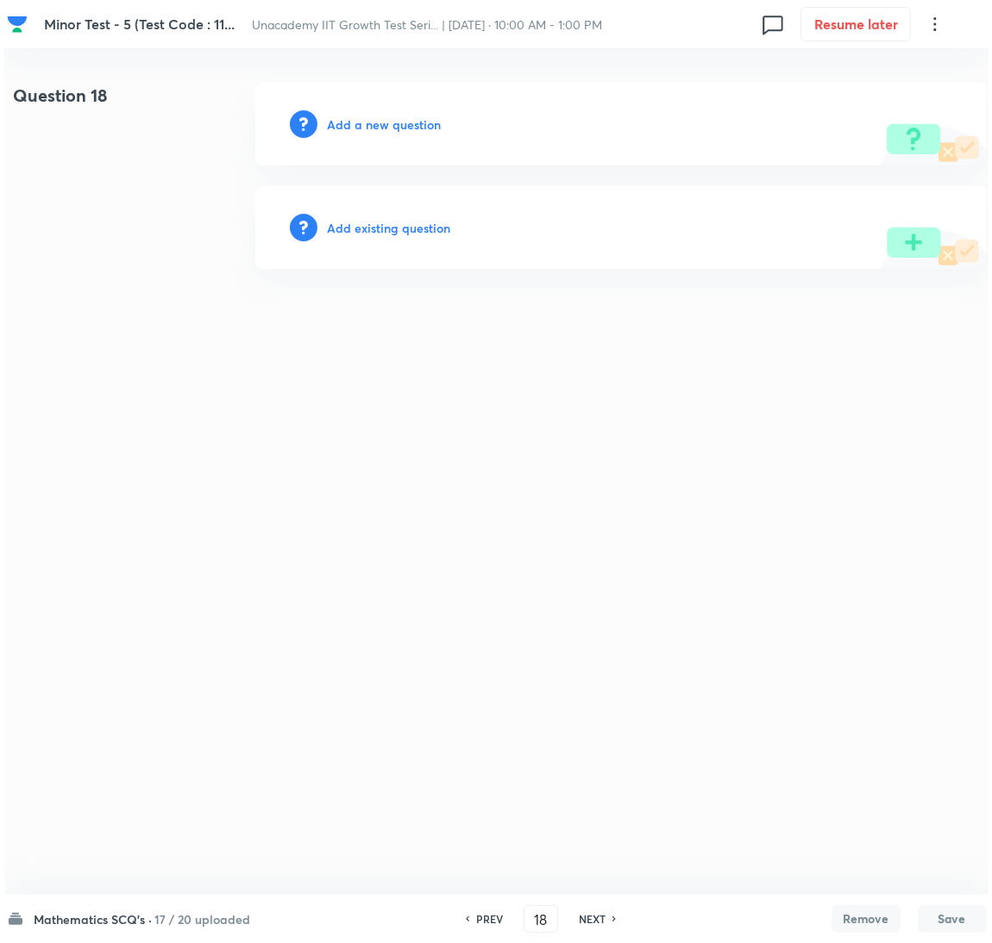
scroll to position [0, 0]
click at [429, 116] on h6 "Add a new question" at bounding box center [384, 125] width 114 height 18
click at [429, 116] on h6 "Choose a question type" at bounding box center [393, 125] width 133 height 18
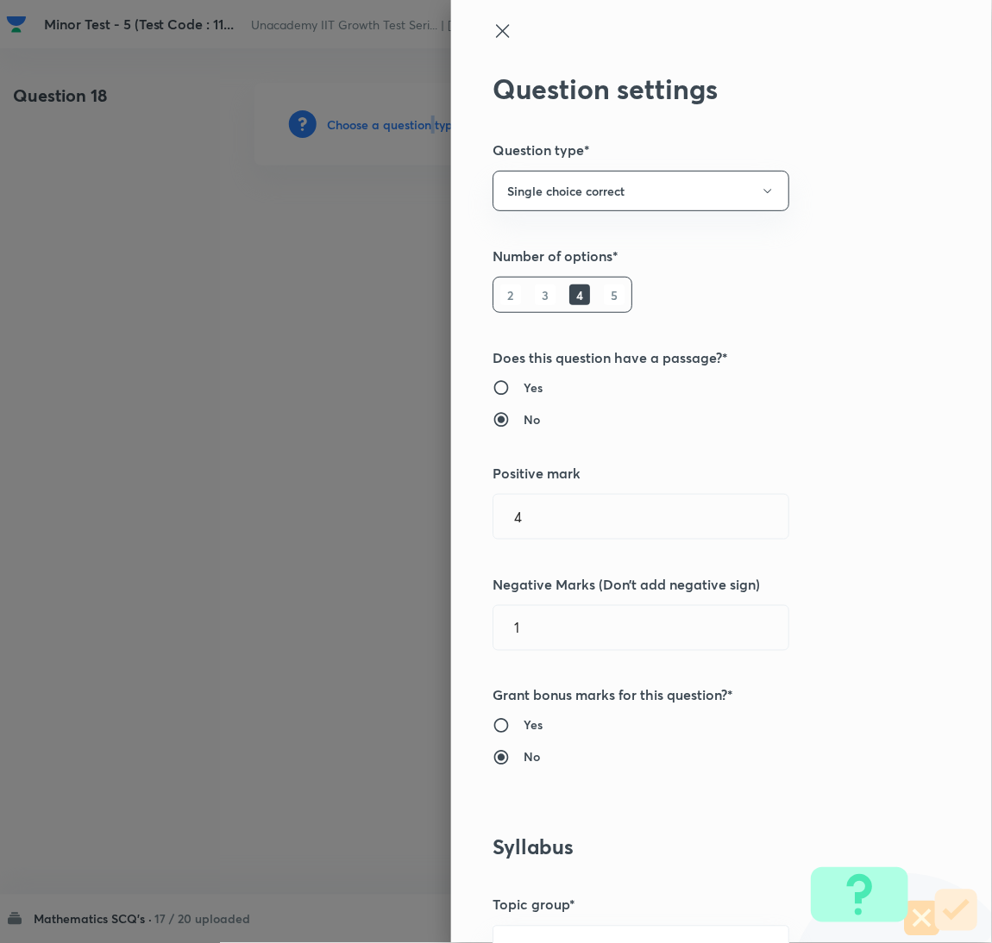
scroll to position [560, 0]
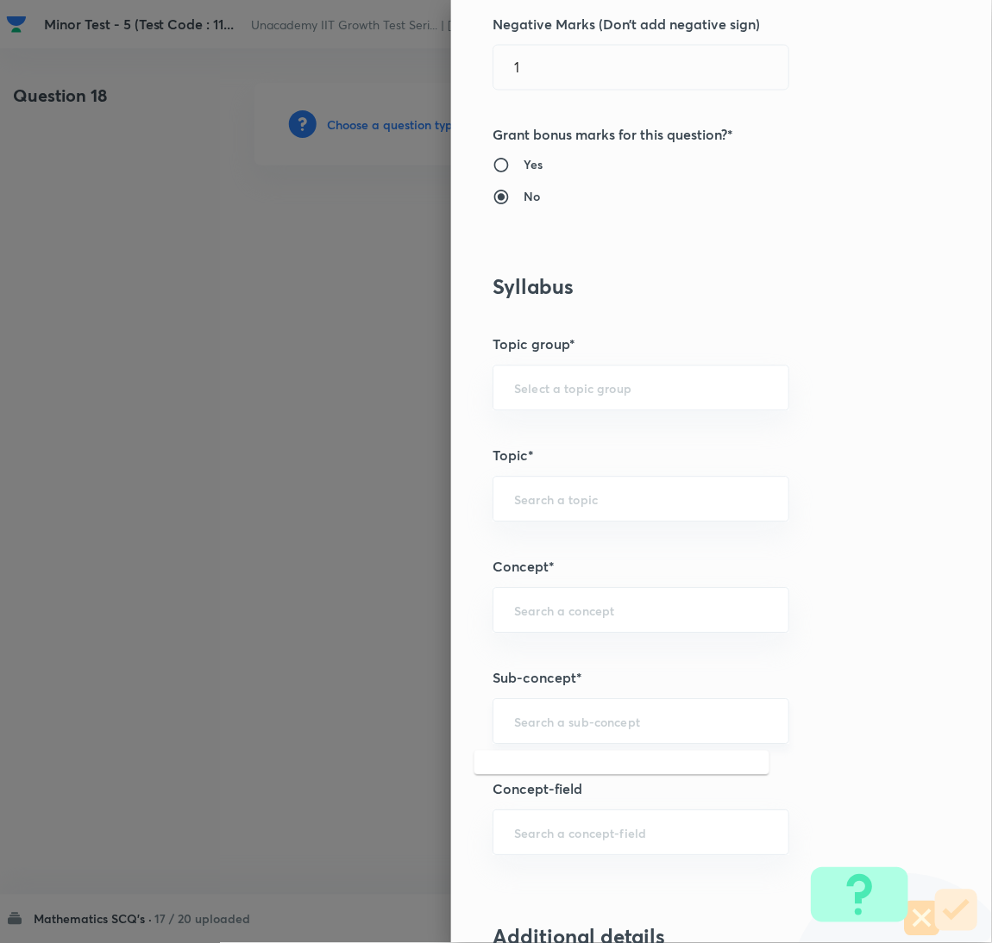
click at [648, 726] on input "text" at bounding box center [641, 722] width 254 height 16
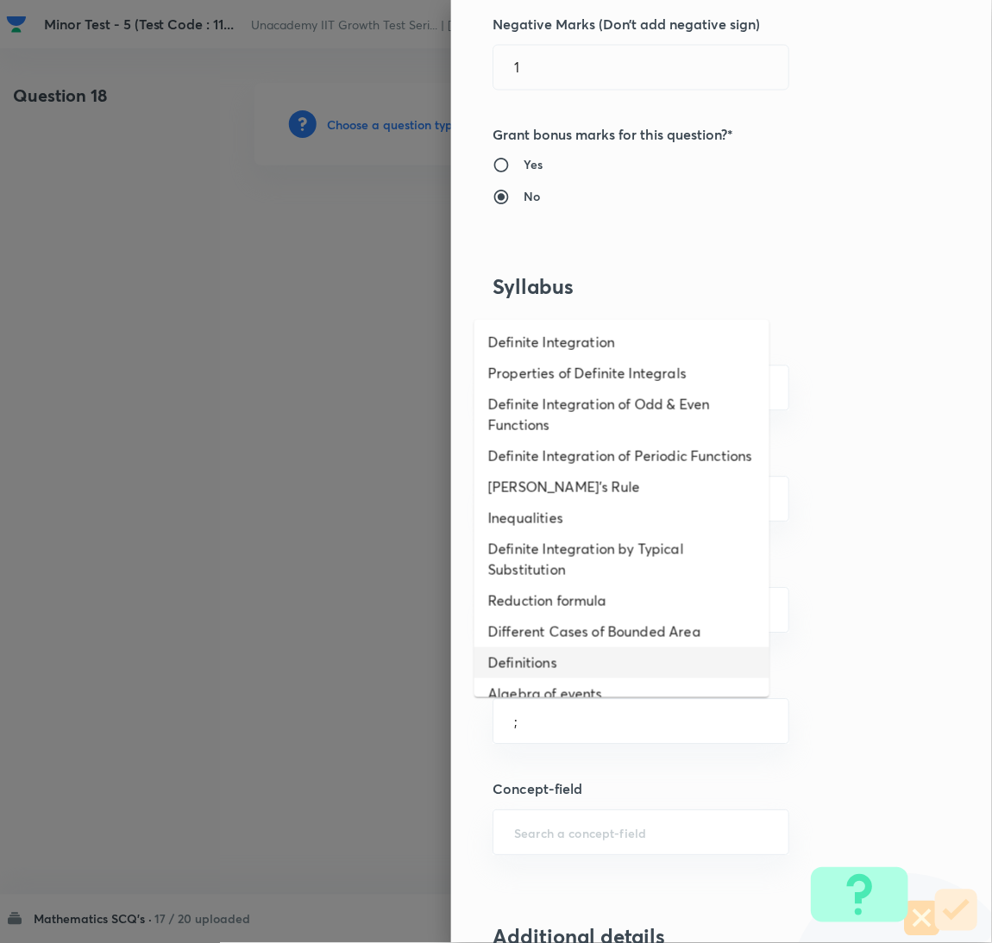
click at [613, 679] on li "Definitions" at bounding box center [621, 663] width 295 height 31
type input "Definitions"
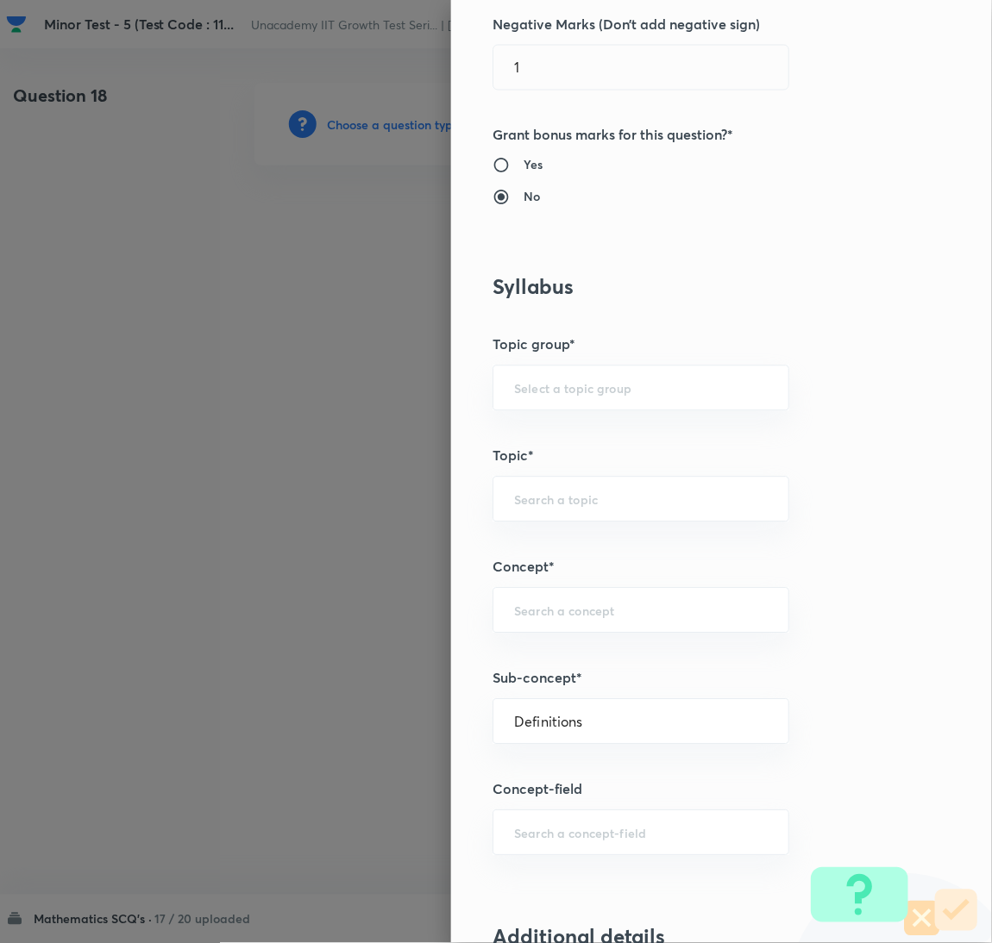
type input "Mathematics"
type input "Algebra"
type input "Probability"
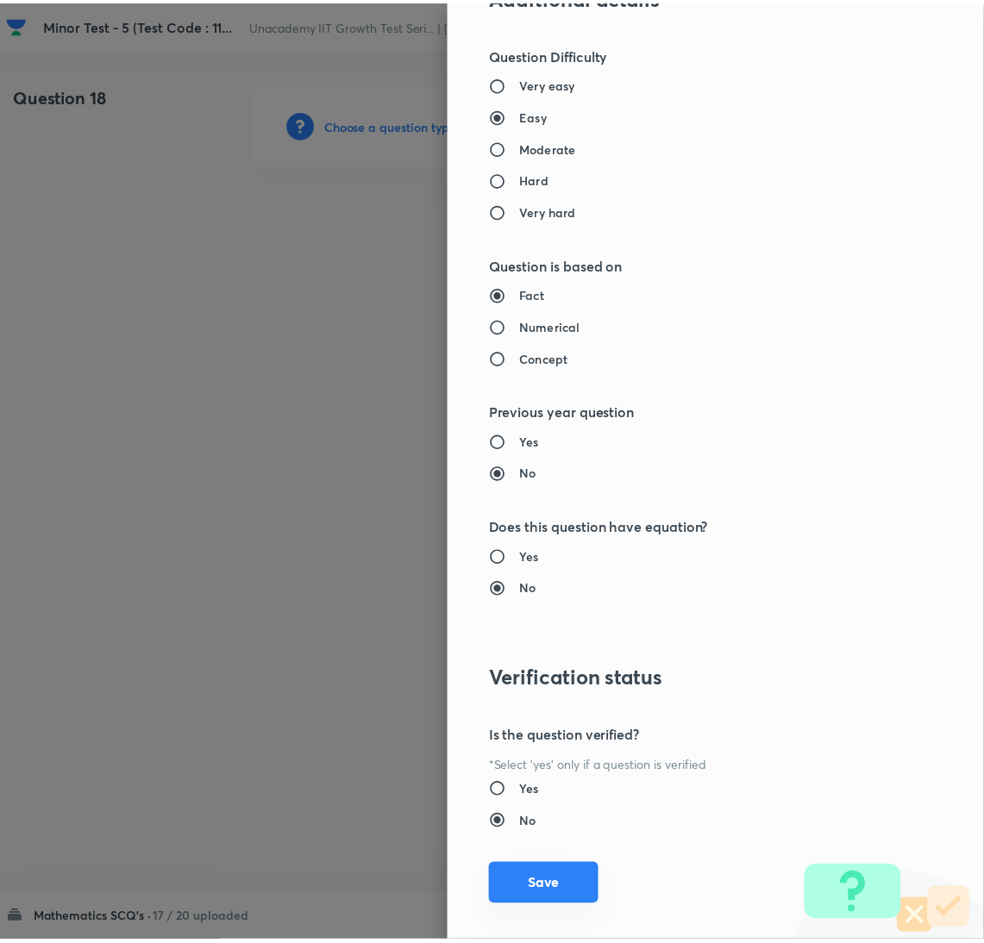
scroll to position [1524, 0]
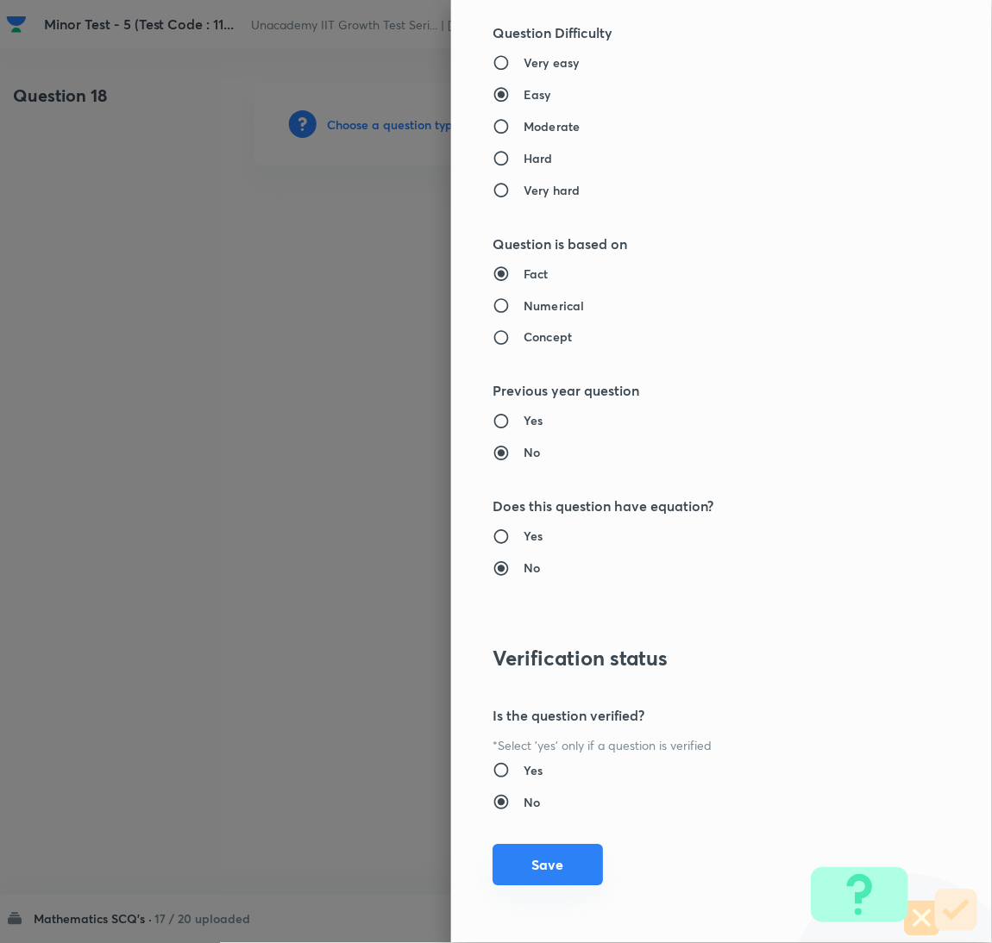
click at [545, 846] on button "Save" at bounding box center [547, 865] width 110 height 41
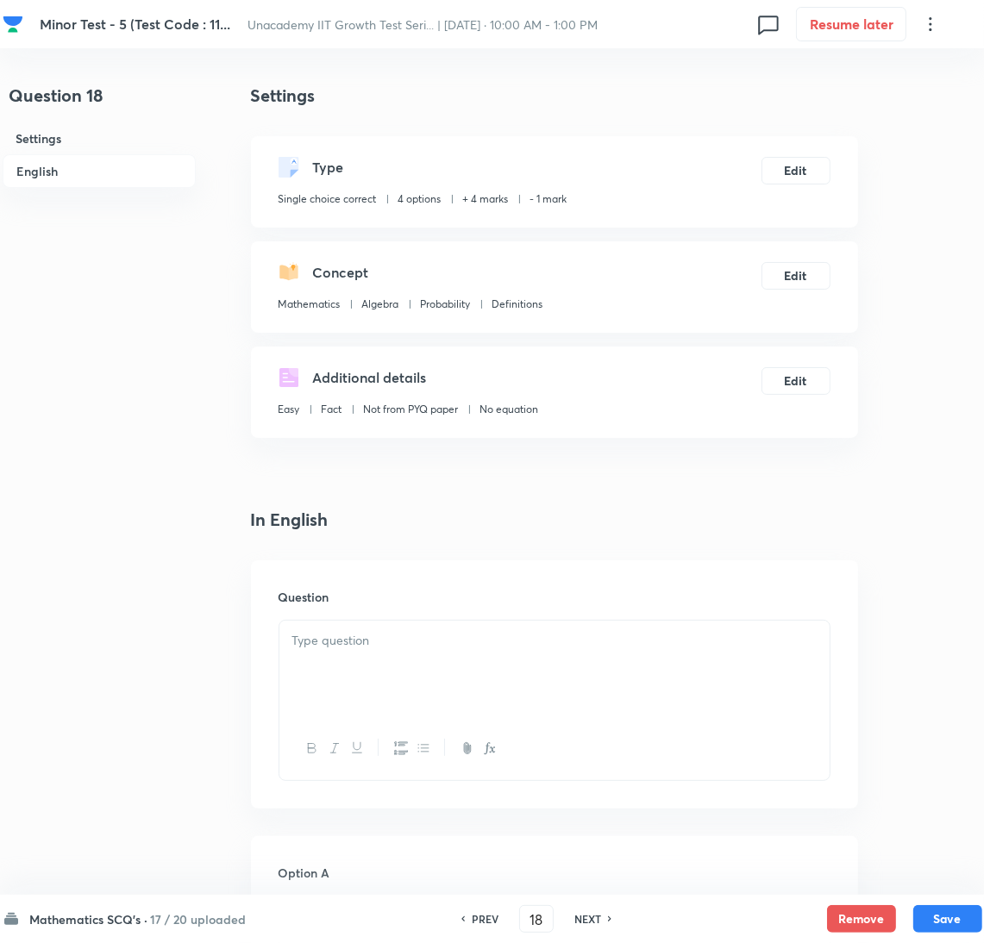
click at [567, 695] on div at bounding box center [554, 669] width 550 height 97
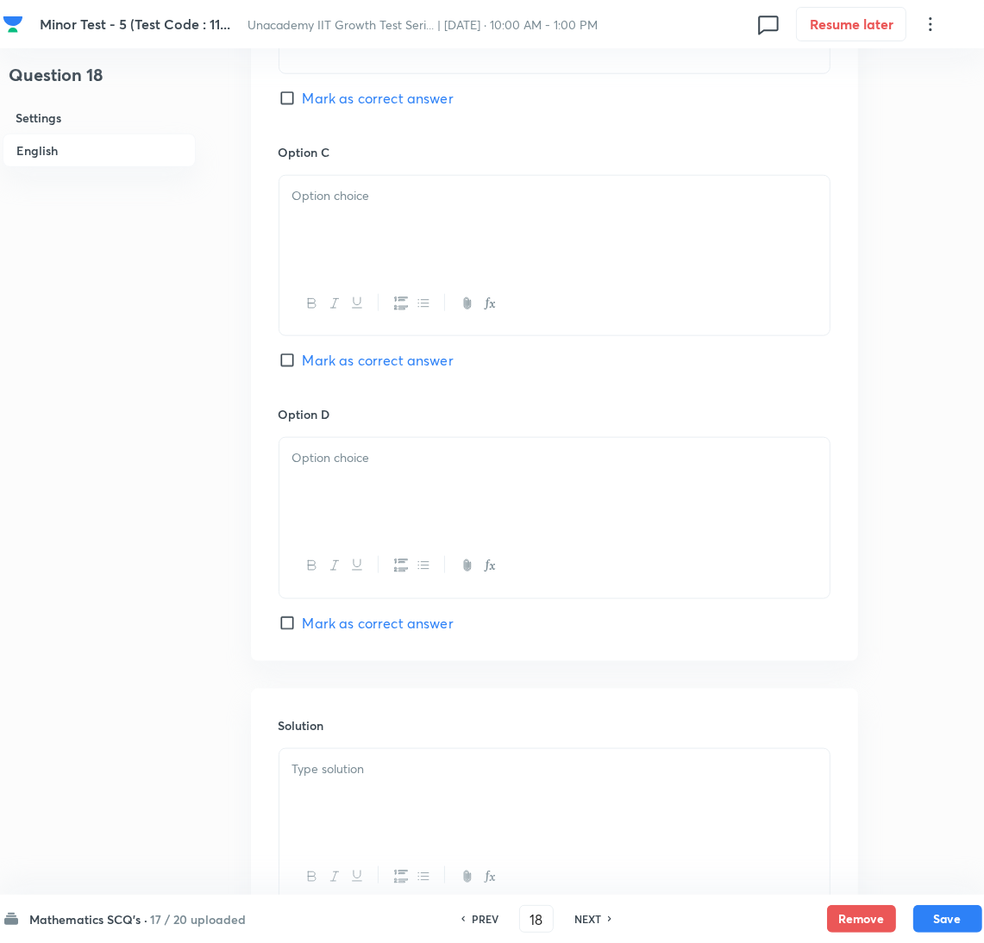
scroll to position [1430, 0]
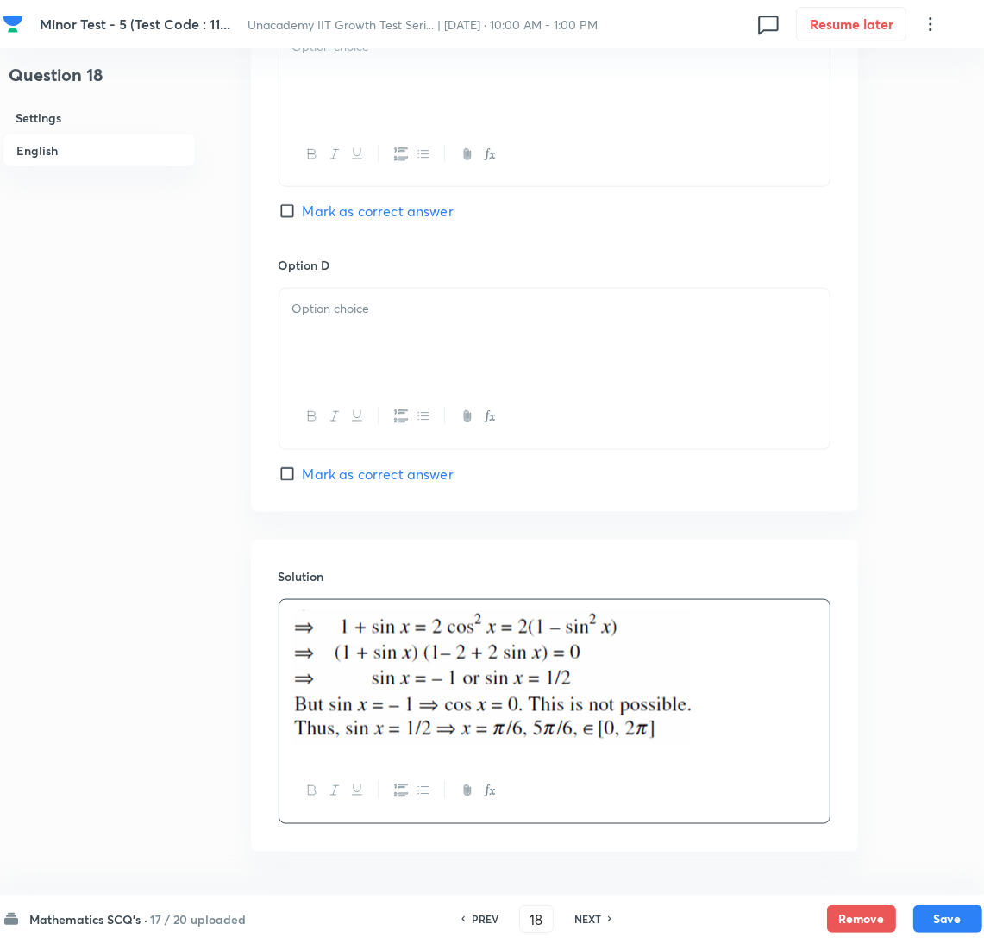
scroll to position [870, 0]
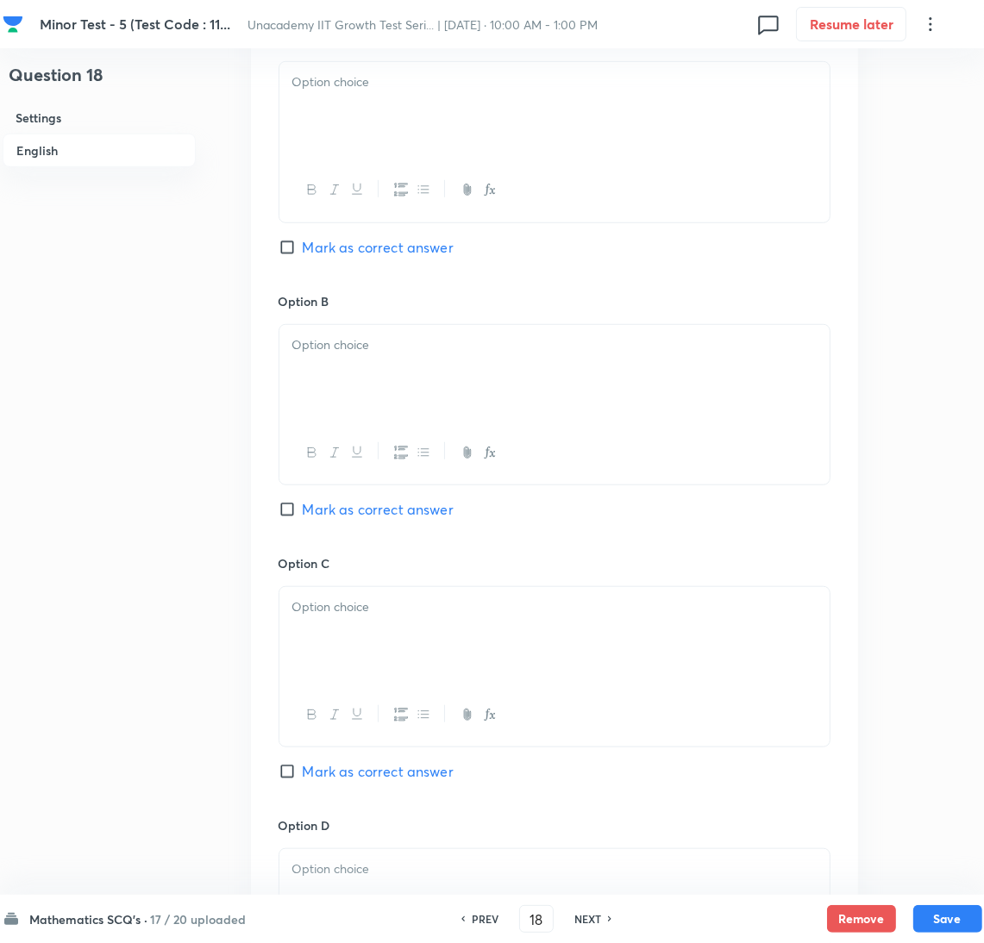
click at [395, 504] on span "Mark as correct answer" at bounding box center [378, 509] width 151 height 21
click at [303, 504] on input "Mark as correct answer" at bounding box center [291, 509] width 24 height 17
checkbox input "true"
click at [373, 109] on div at bounding box center [554, 110] width 550 height 97
click at [421, 354] on p at bounding box center [554, 345] width 524 height 20
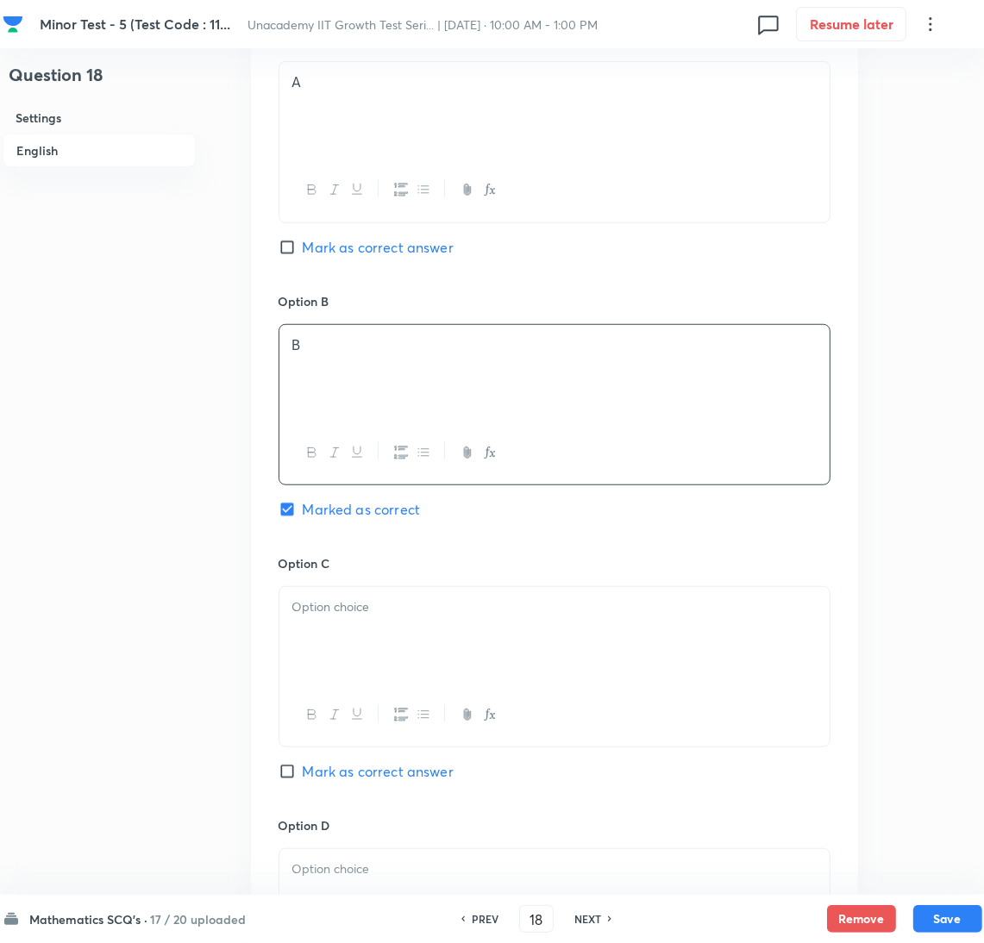
click at [447, 625] on div at bounding box center [554, 635] width 550 height 97
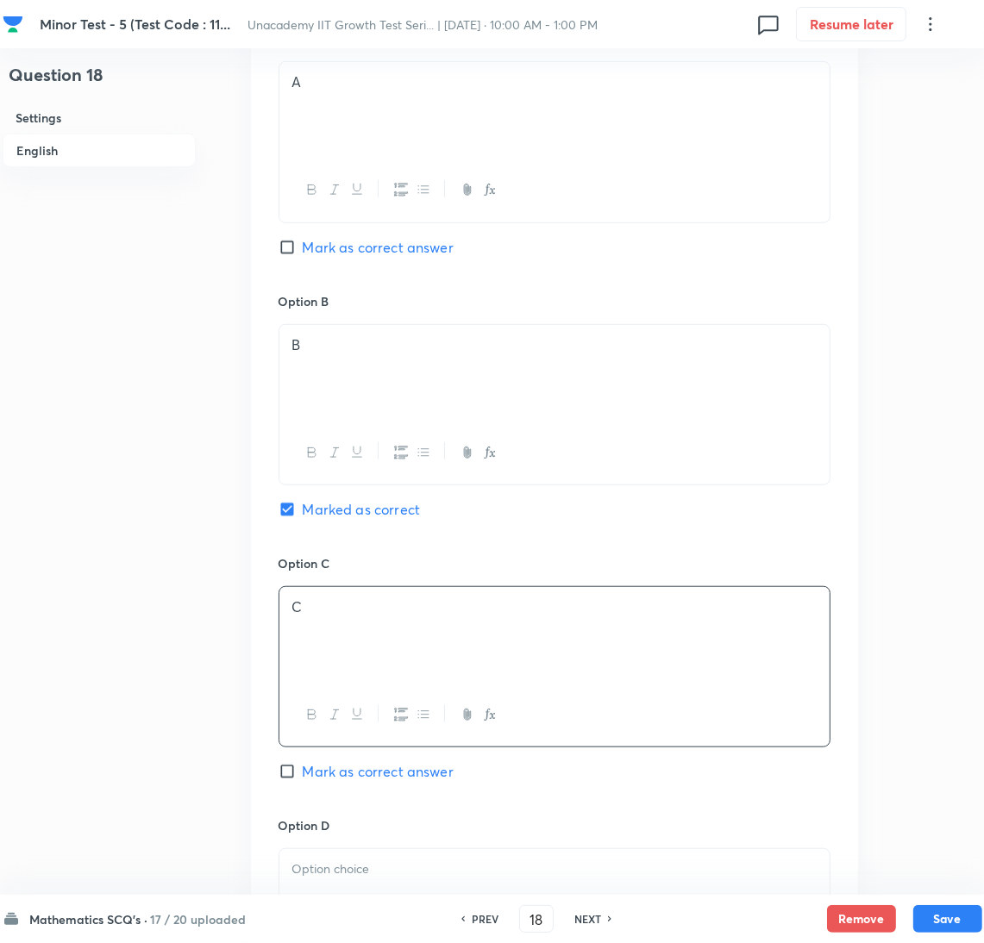
click at [433, 913] on div "PREV 18 ​ NEXT" at bounding box center [536, 919] width 222 height 28
click at [438, 871] on p at bounding box center [554, 870] width 524 height 20
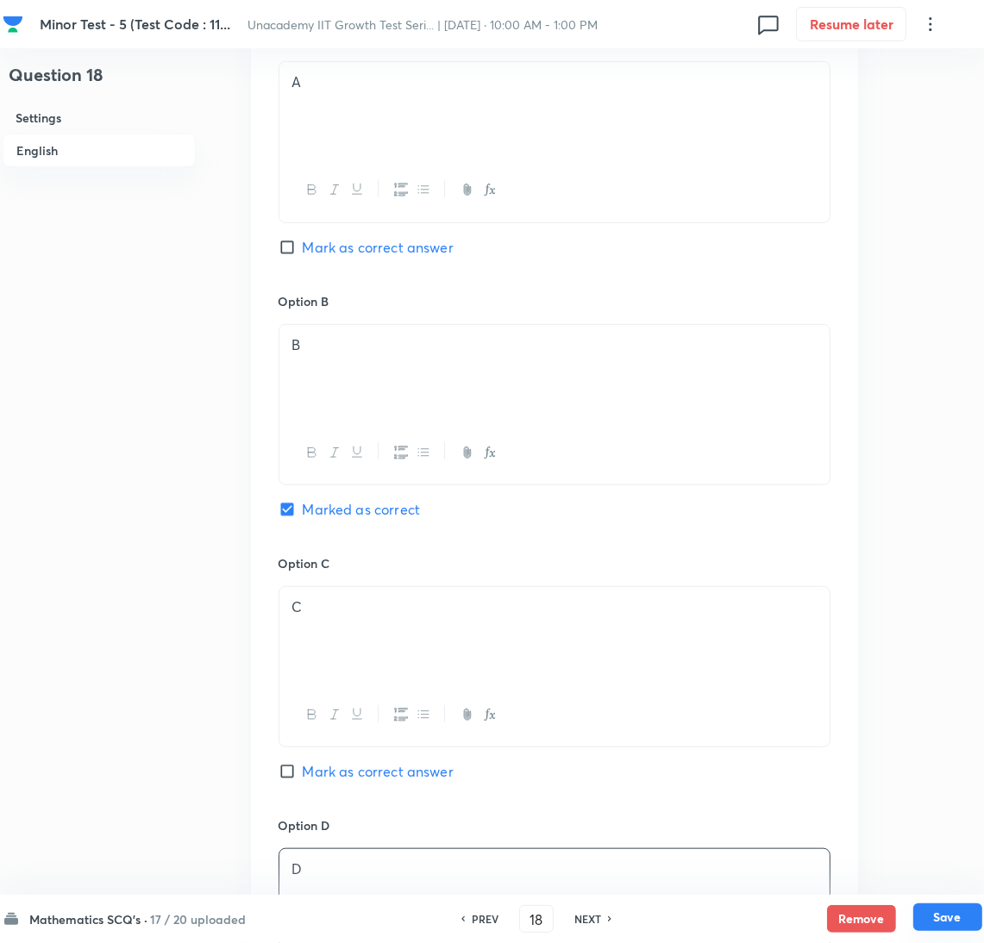
click at [929, 921] on button "Save" at bounding box center [947, 918] width 69 height 28
type input "19"
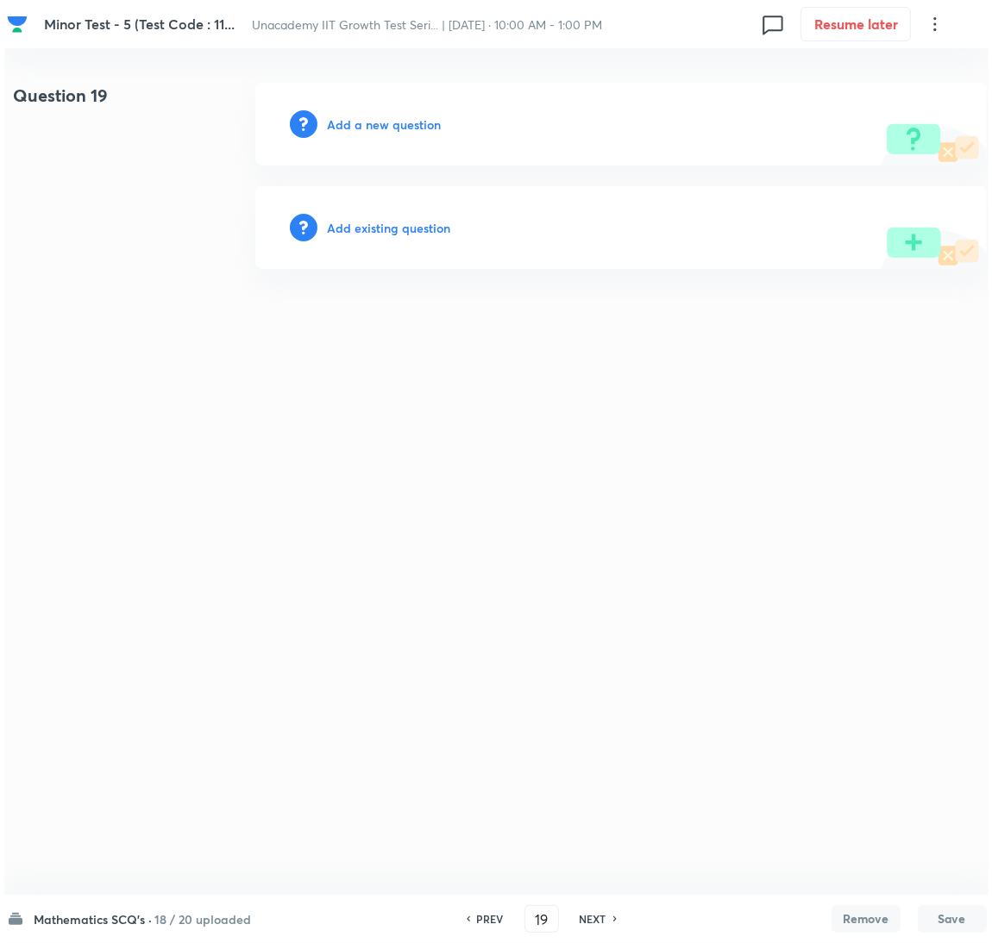
scroll to position [0, 0]
click at [407, 126] on h6 "Add a new question" at bounding box center [384, 125] width 114 height 18
click at [407, 126] on h6 "Choose a question type" at bounding box center [393, 125] width 133 height 18
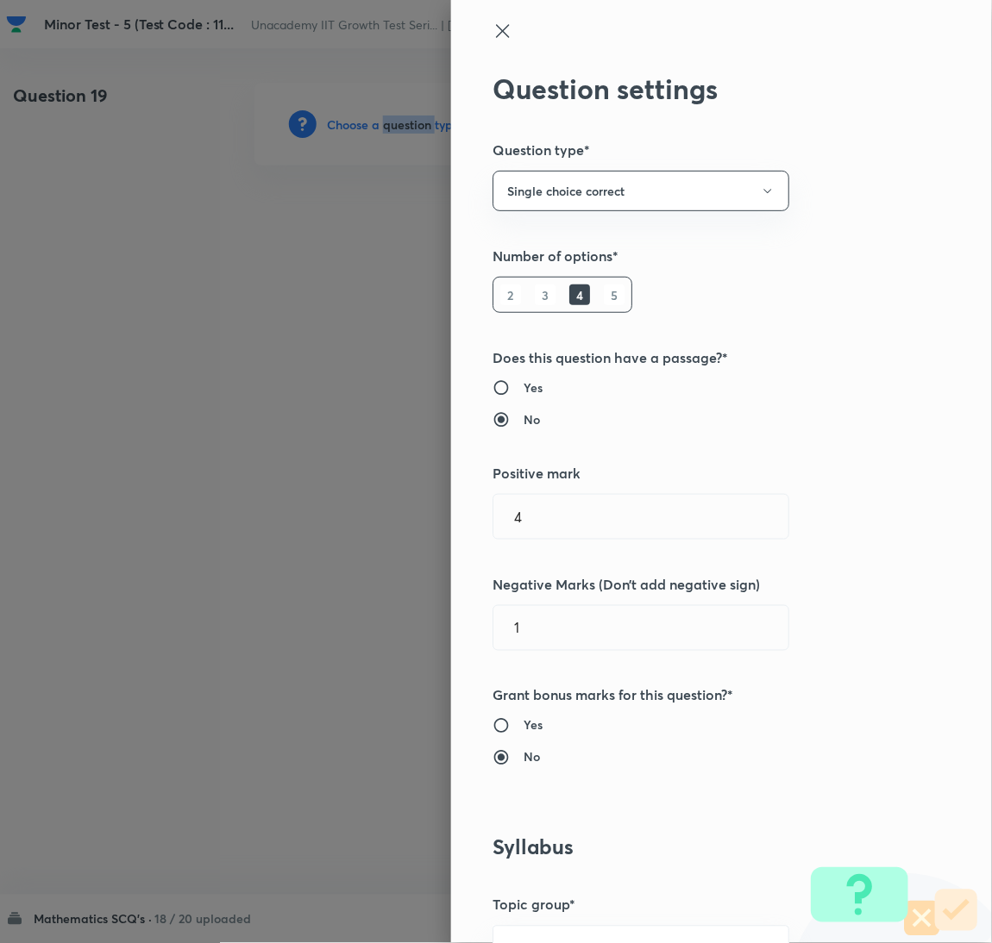
scroll to position [560, 0]
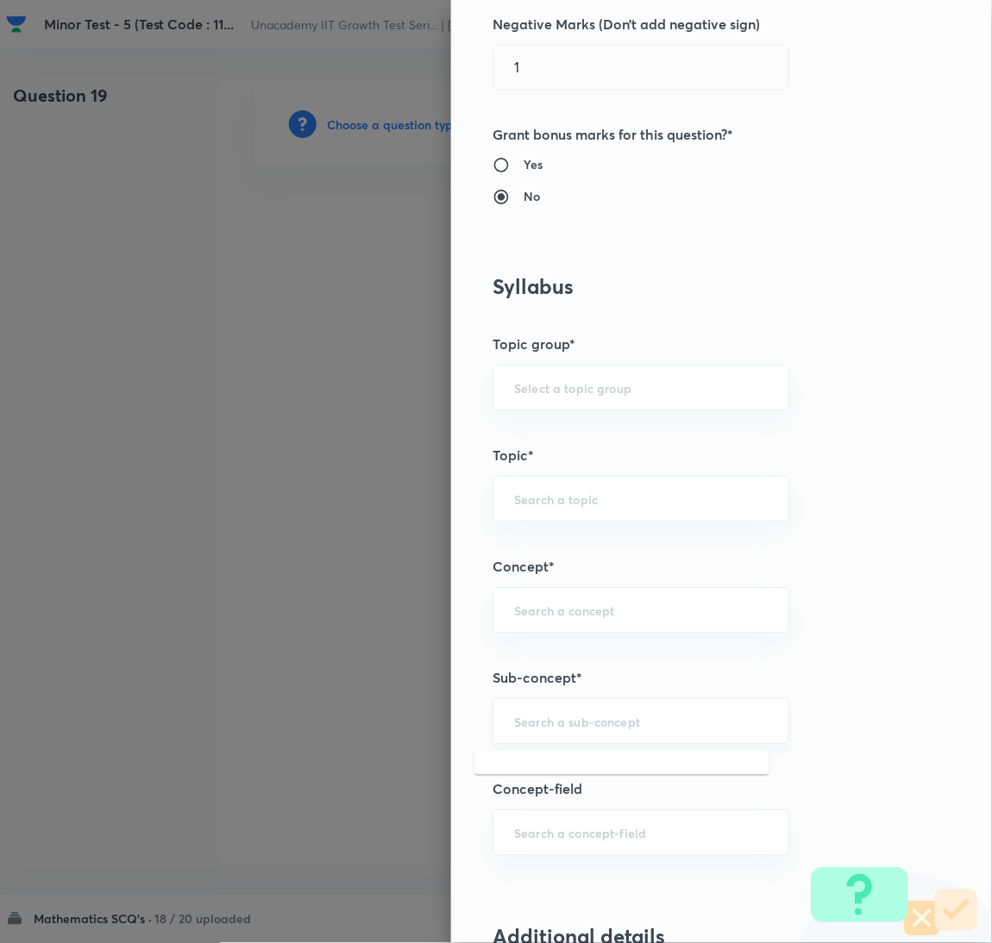
click at [615, 718] on input "text" at bounding box center [641, 722] width 254 height 16
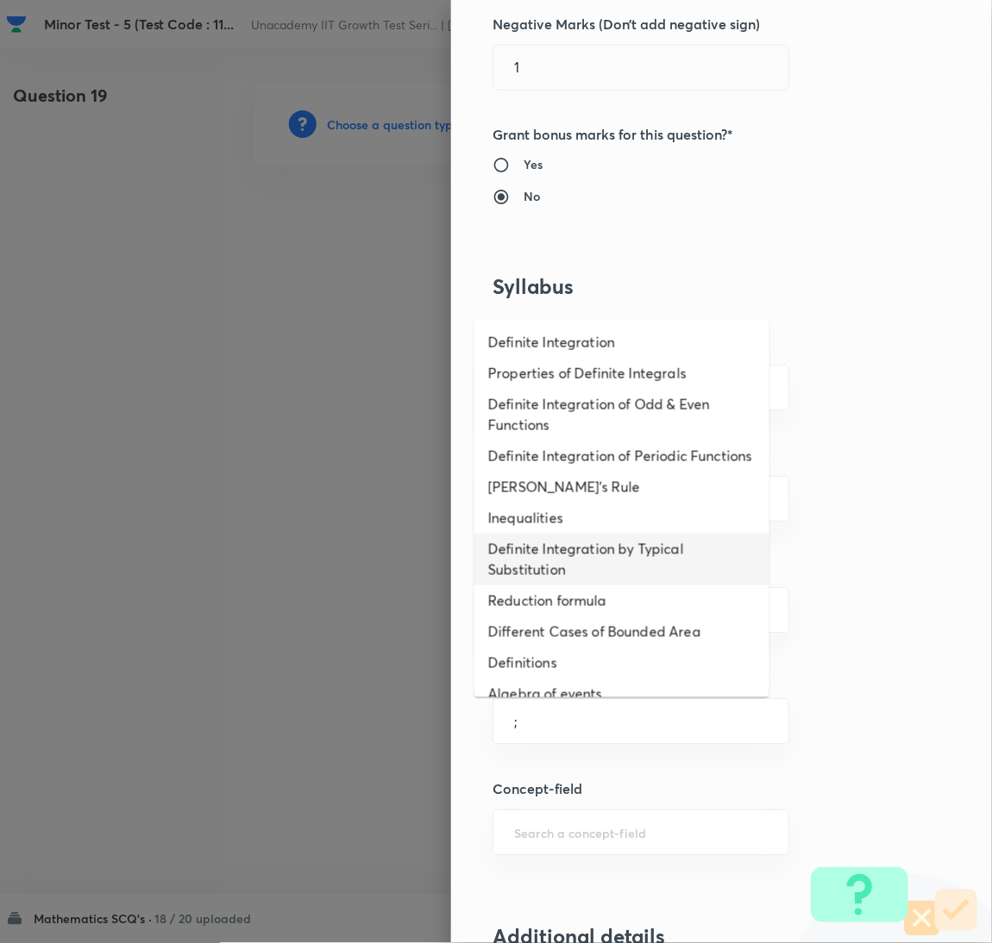
click at [579, 569] on li "Definite Integration by Typical Substitution" at bounding box center [621, 560] width 295 height 52
type input "Definite Integration by Typical Substitution"
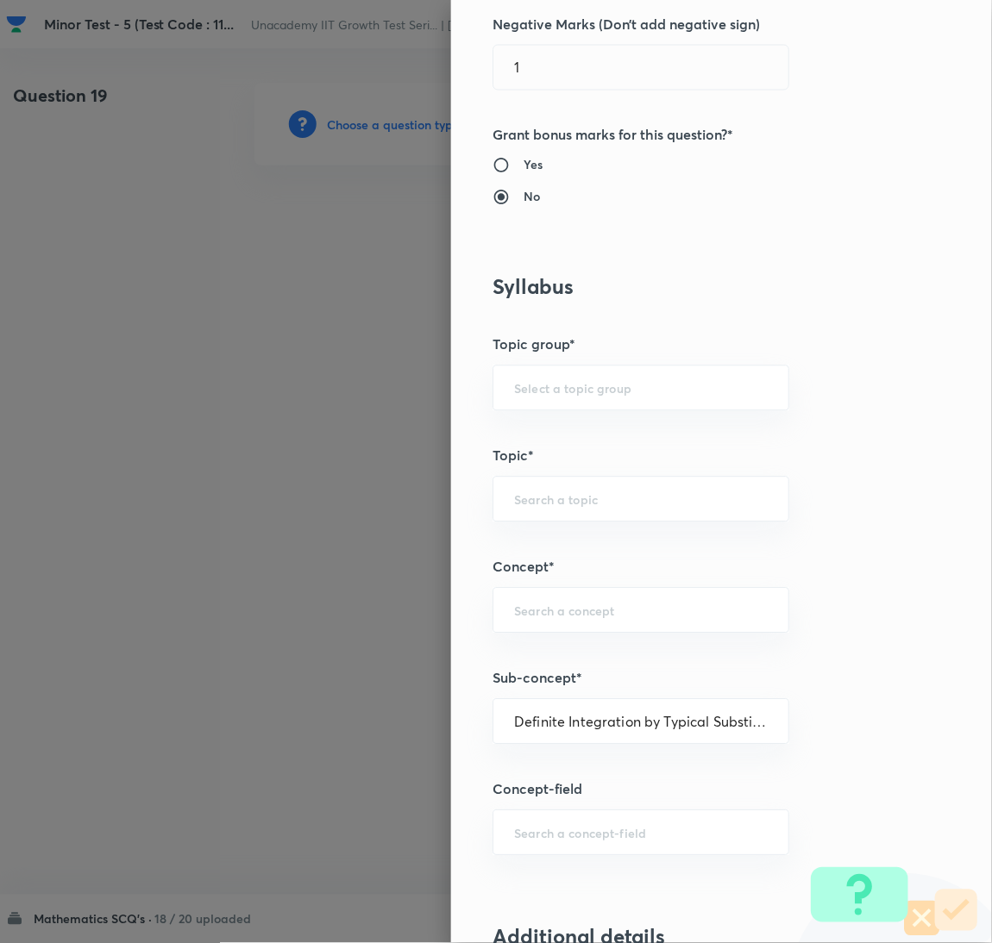
type input "Mathematics"
type input "Calculus"
type input "Definite Integration"
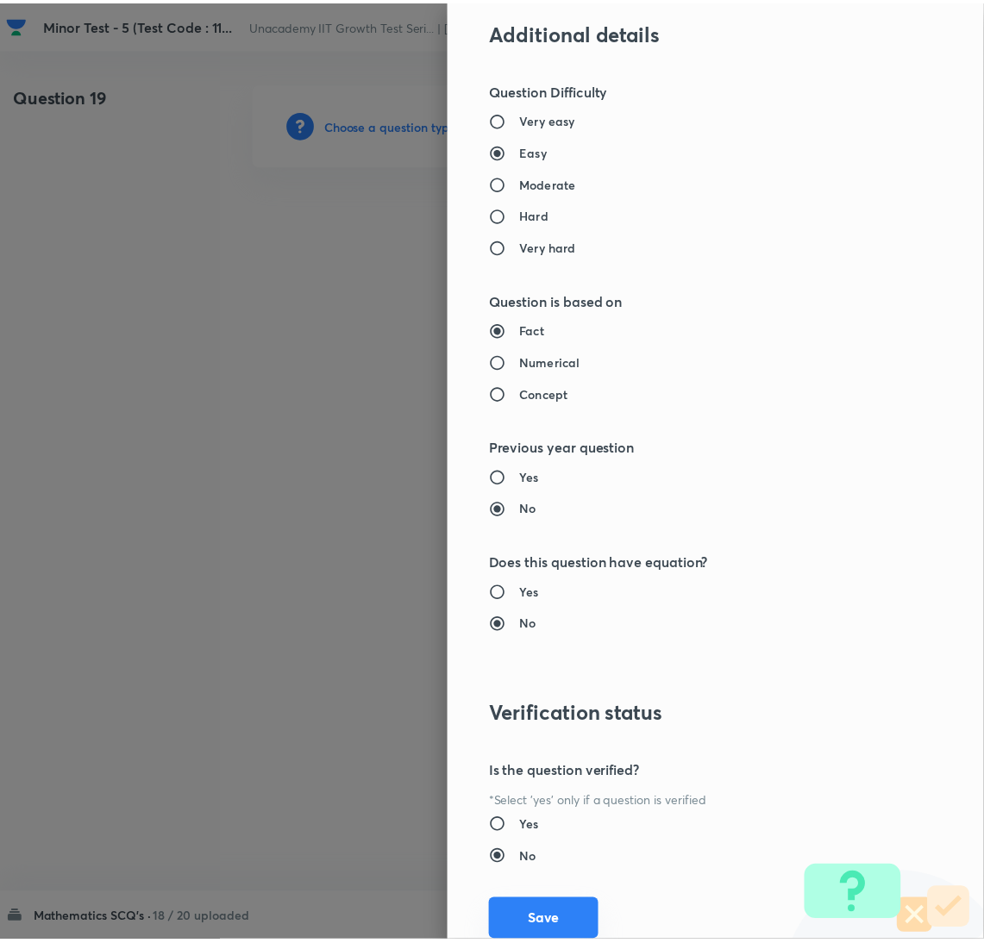
scroll to position [1524, 0]
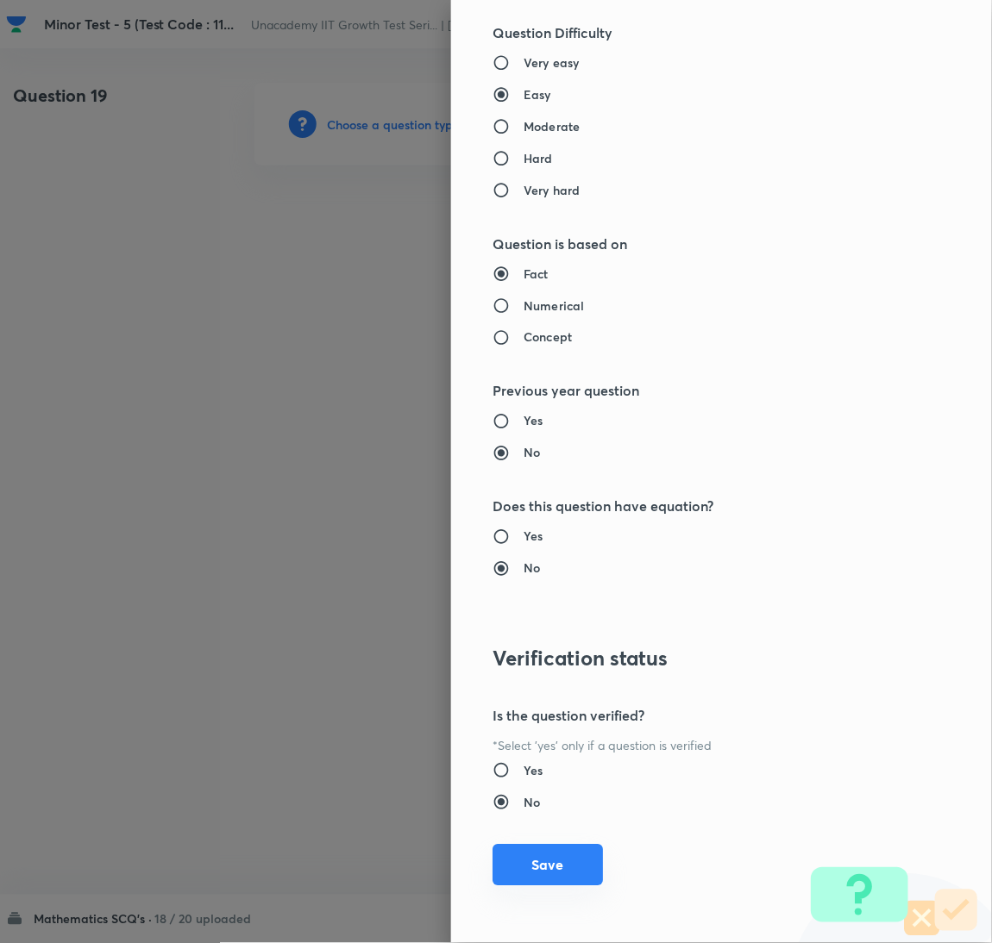
click at [573, 865] on button "Save" at bounding box center [547, 865] width 110 height 41
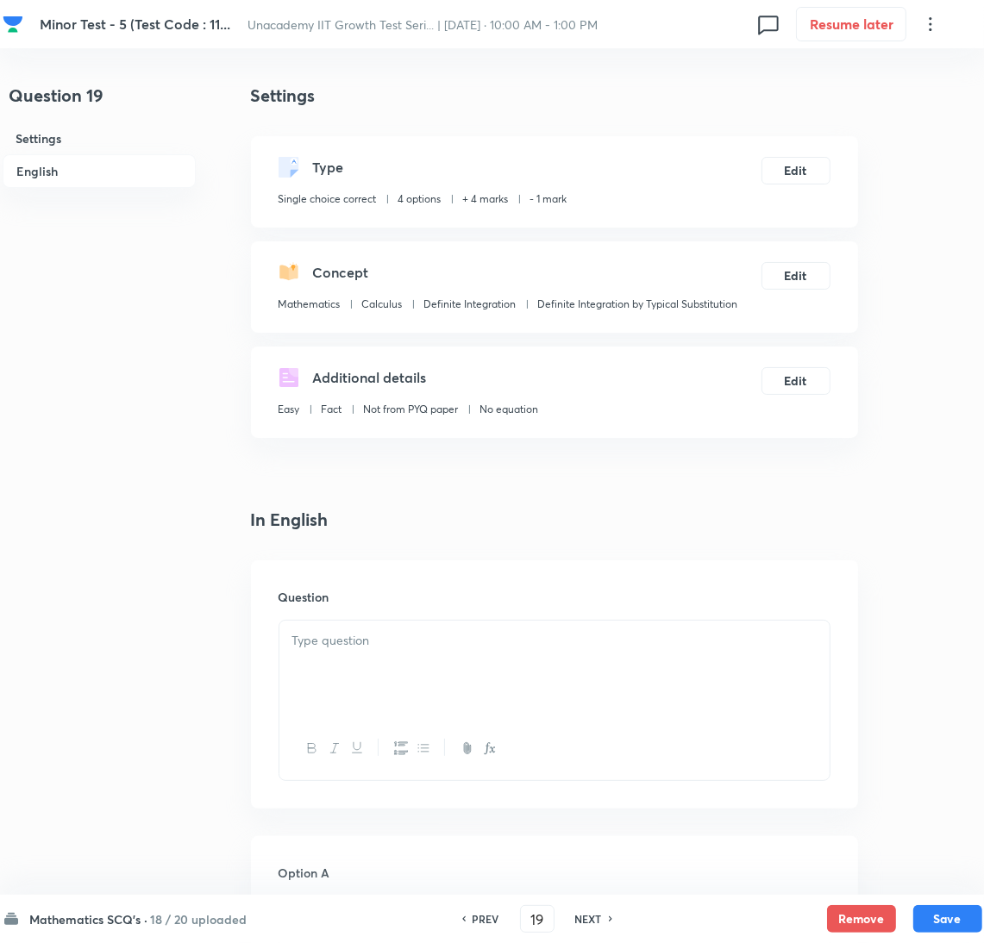
click at [610, 654] on div at bounding box center [554, 669] width 550 height 97
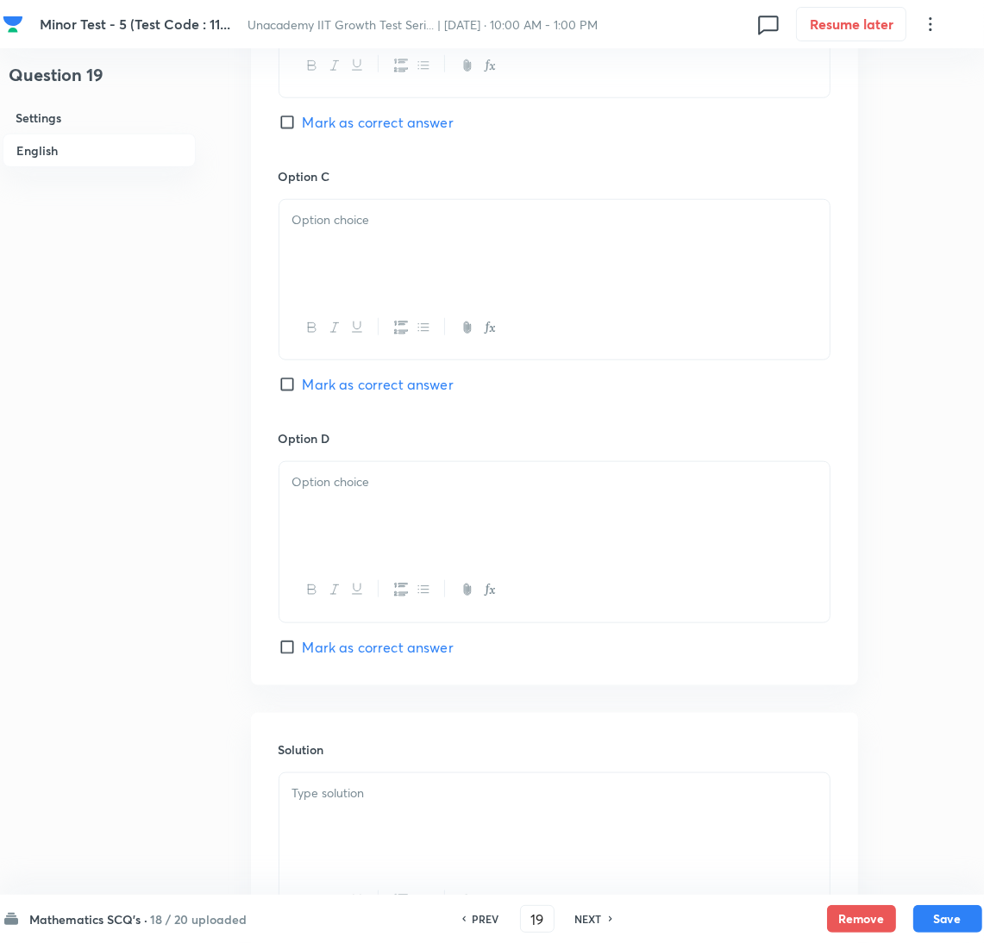
scroll to position [1538, 0]
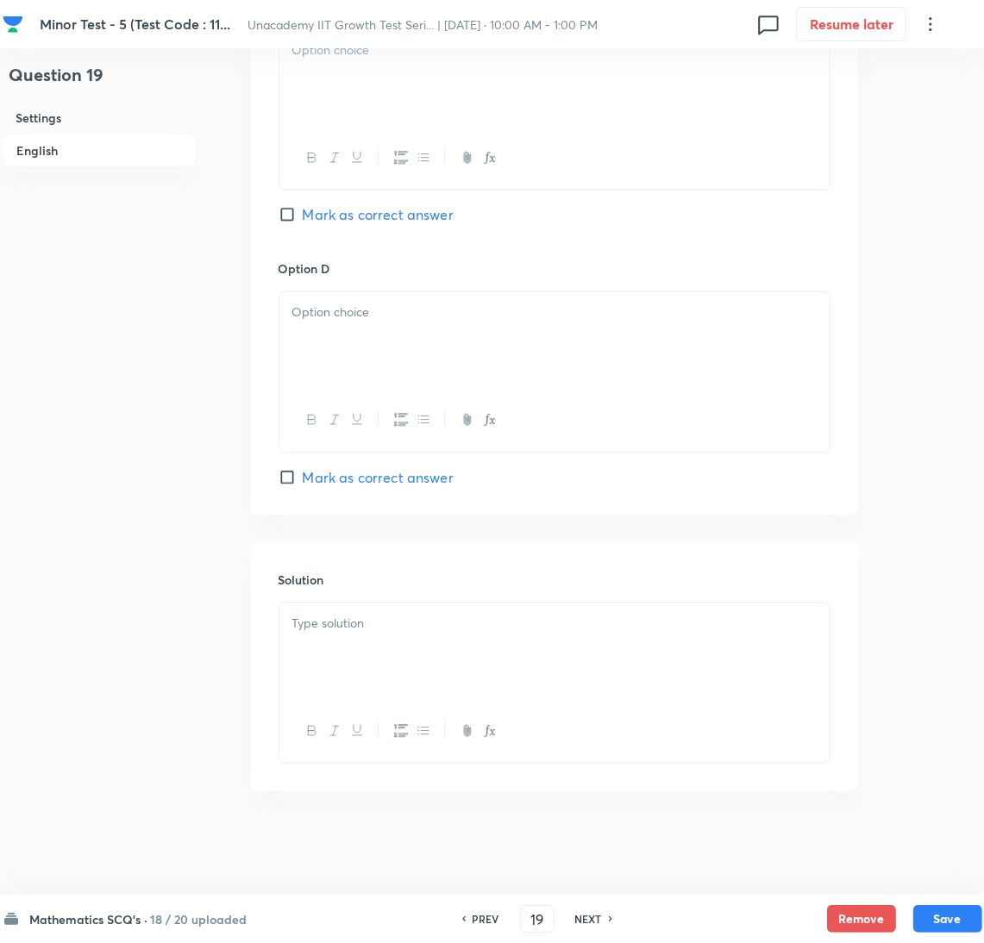
click at [421, 729] on icon "button" at bounding box center [423, 731] width 14 height 14
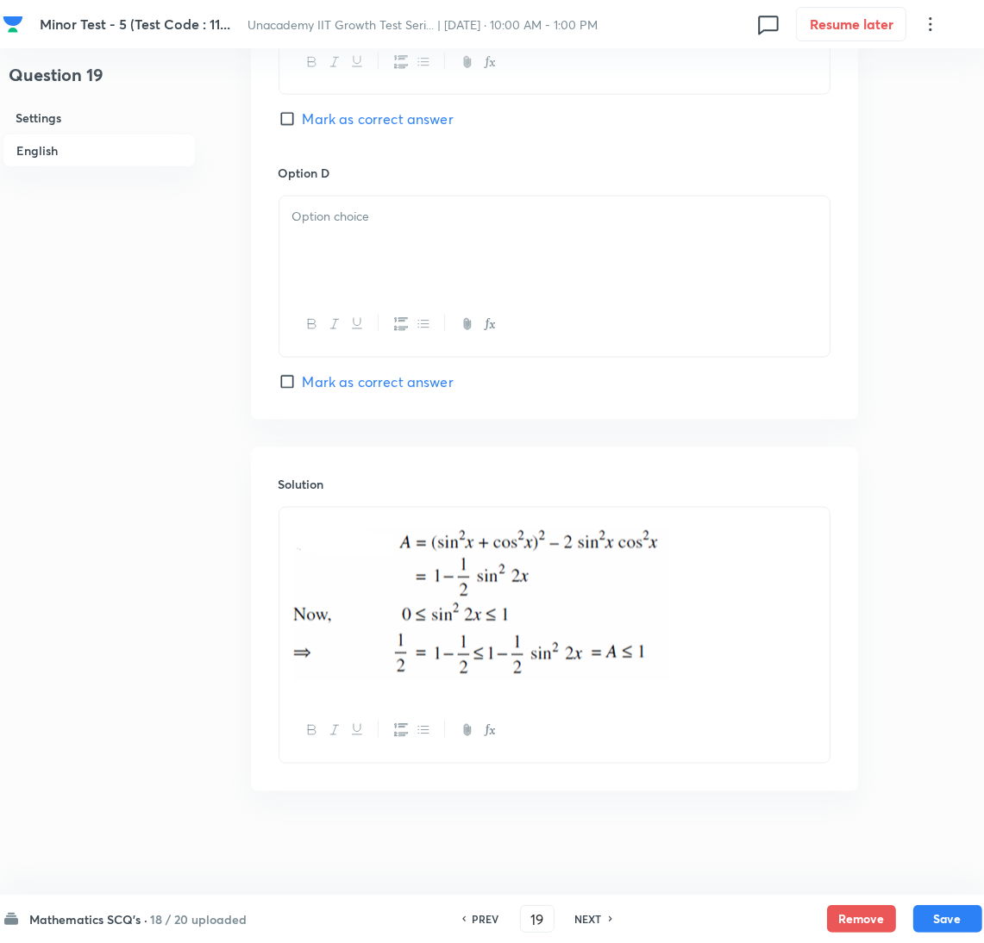
scroll to position [978, 0]
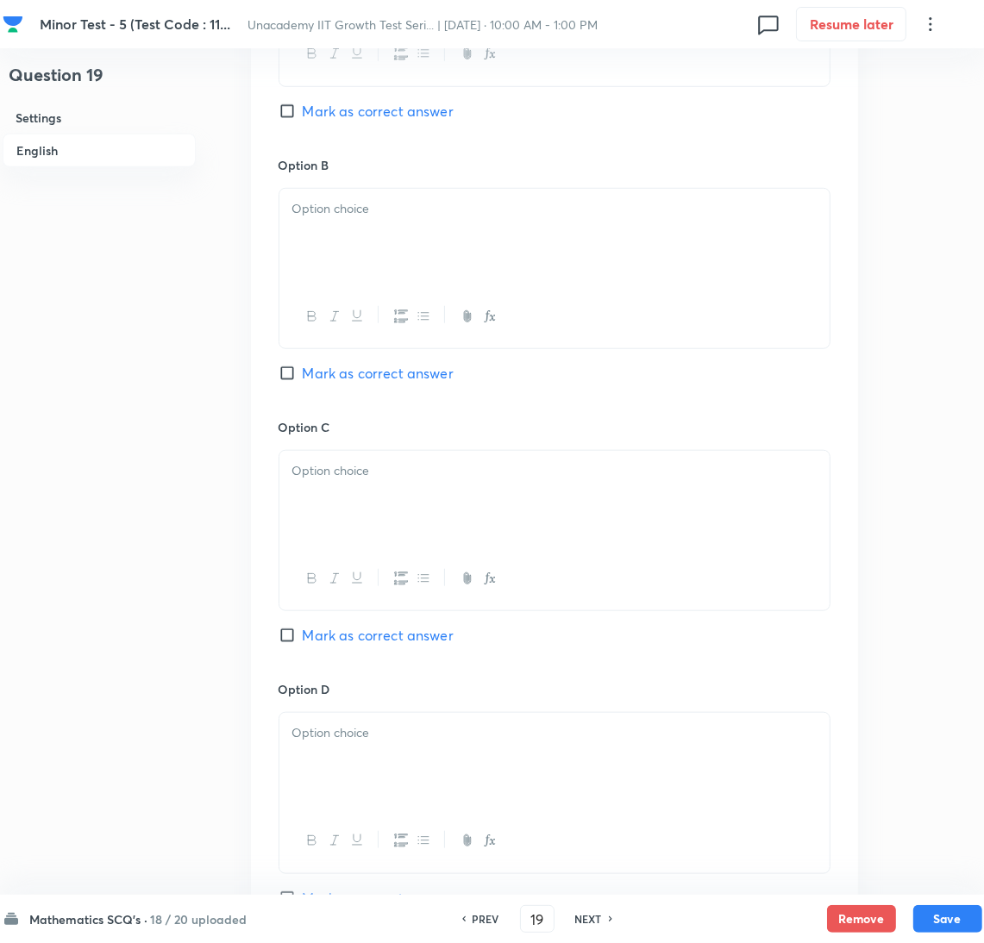
click at [391, 122] on span "Mark as correct answer" at bounding box center [378, 111] width 151 height 21
click at [303, 120] on input "Mark as correct answer" at bounding box center [291, 111] width 24 height 17
click at [439, 285] on div at bounding box center [554, 237] width 550 height 97
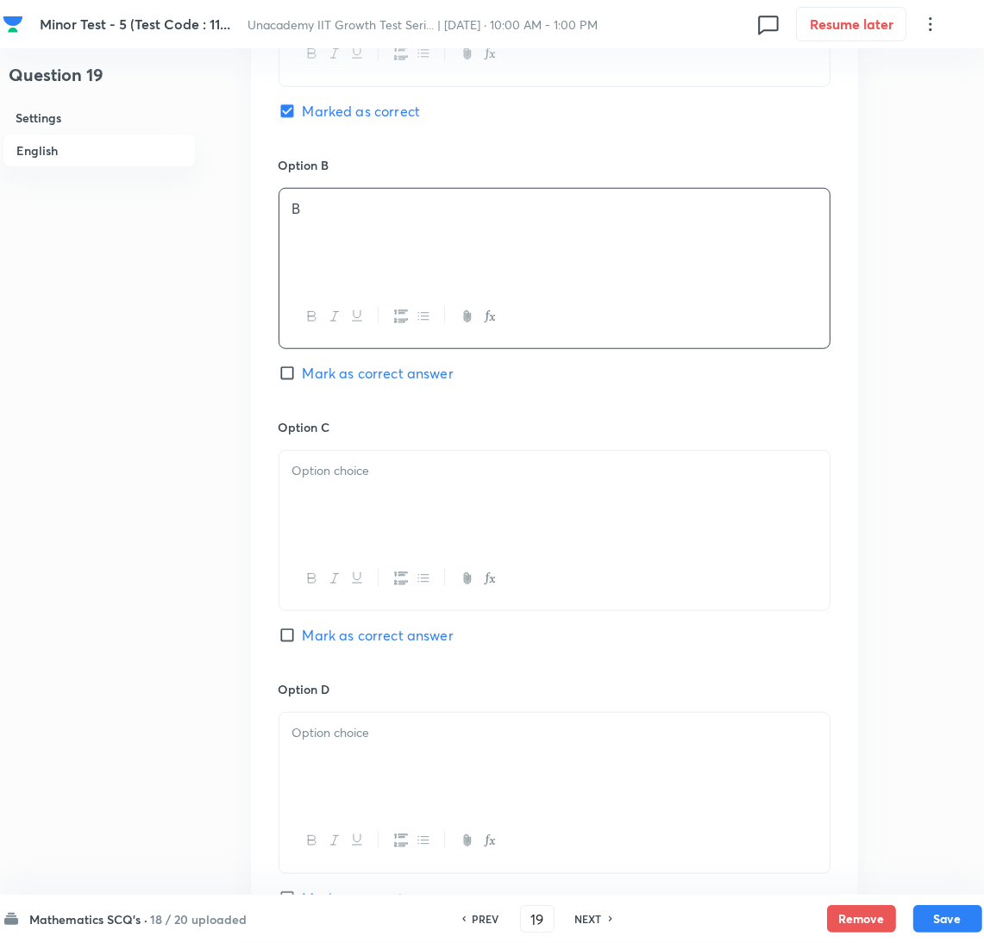
click at [385, 481] on p at bounding box center [554, 471] width 524 height 20
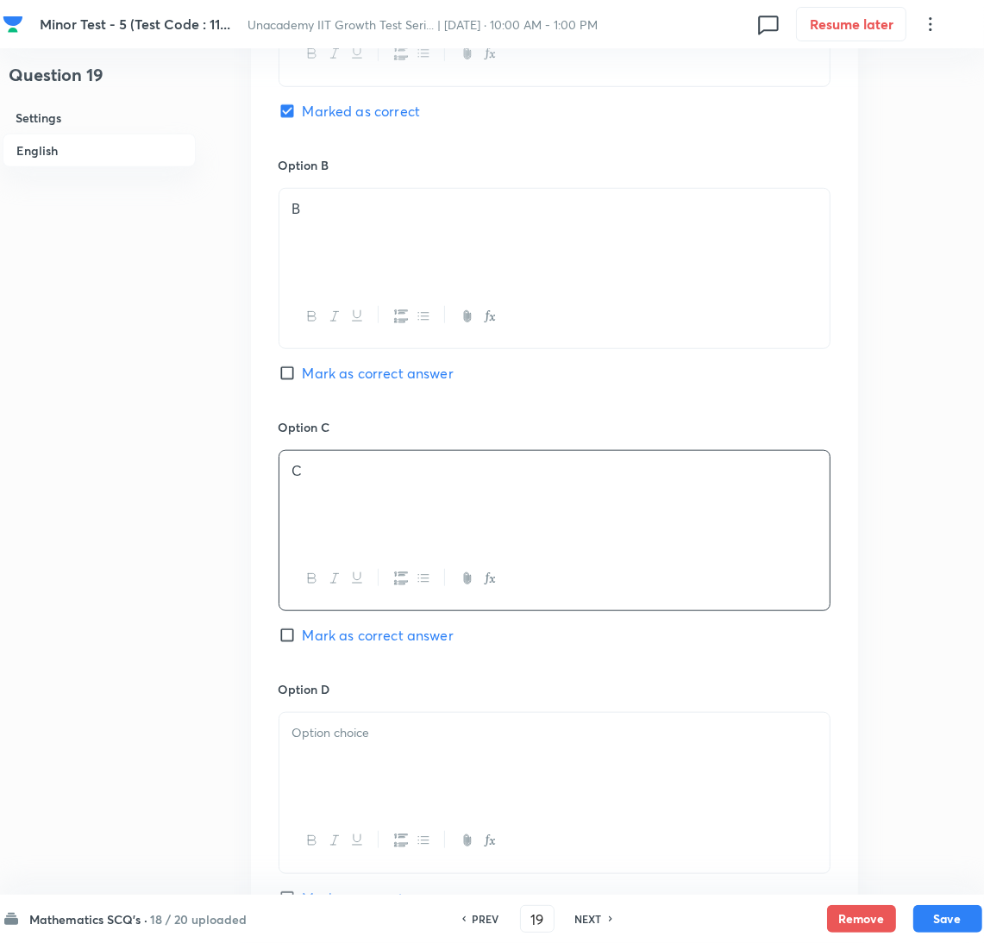
click at [427, 743] on p at bounding box center [554, 733] width 524 height 20
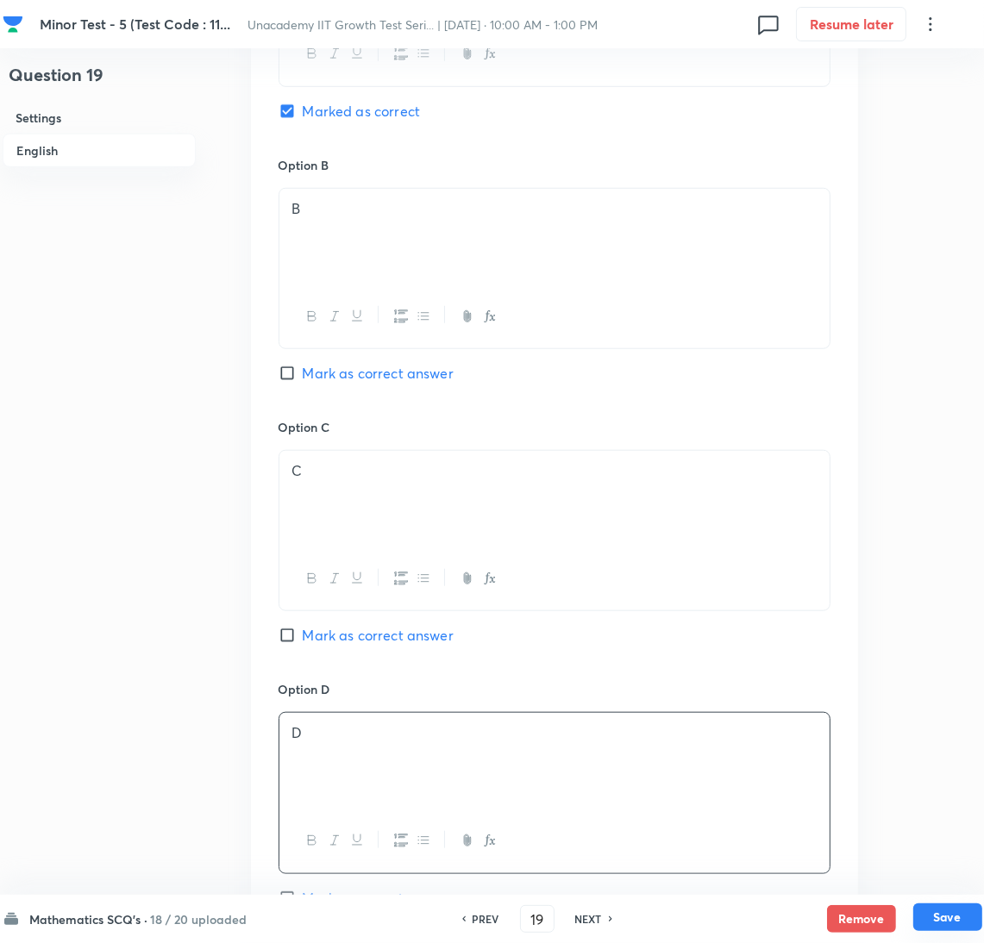
click at [967, 931] on button "Save" at bounding box center [947, 918] width 69 height 28
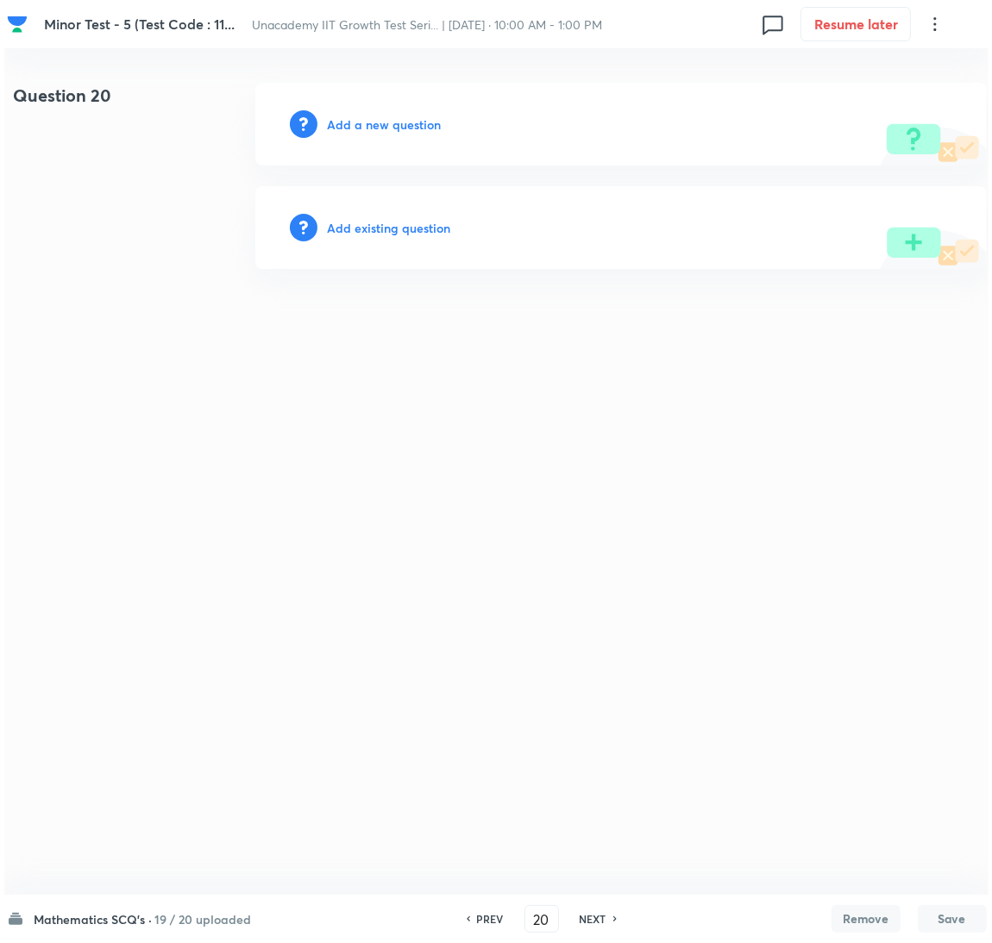
scroll to position [0, 0]
click at [319, 127] on div "Add a new question" at bounding box center [619, 124] width 731 height 83
click at [359, 118] on h6 "Add a new question" at bounding box center [384, 125] width 114 height 18
click at [359, 118] on h6 "Choose a question type" at bounding box center [393, 125] width 133 height 18
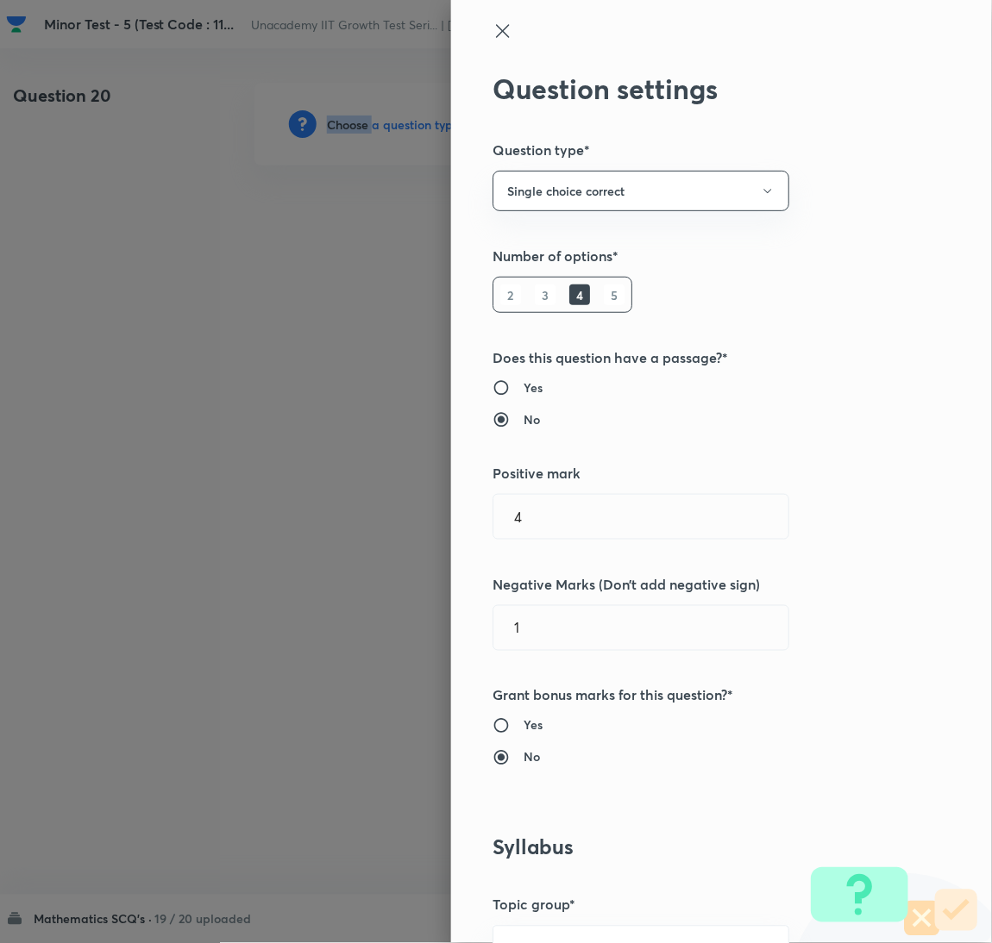
scroll to position [560, 0]
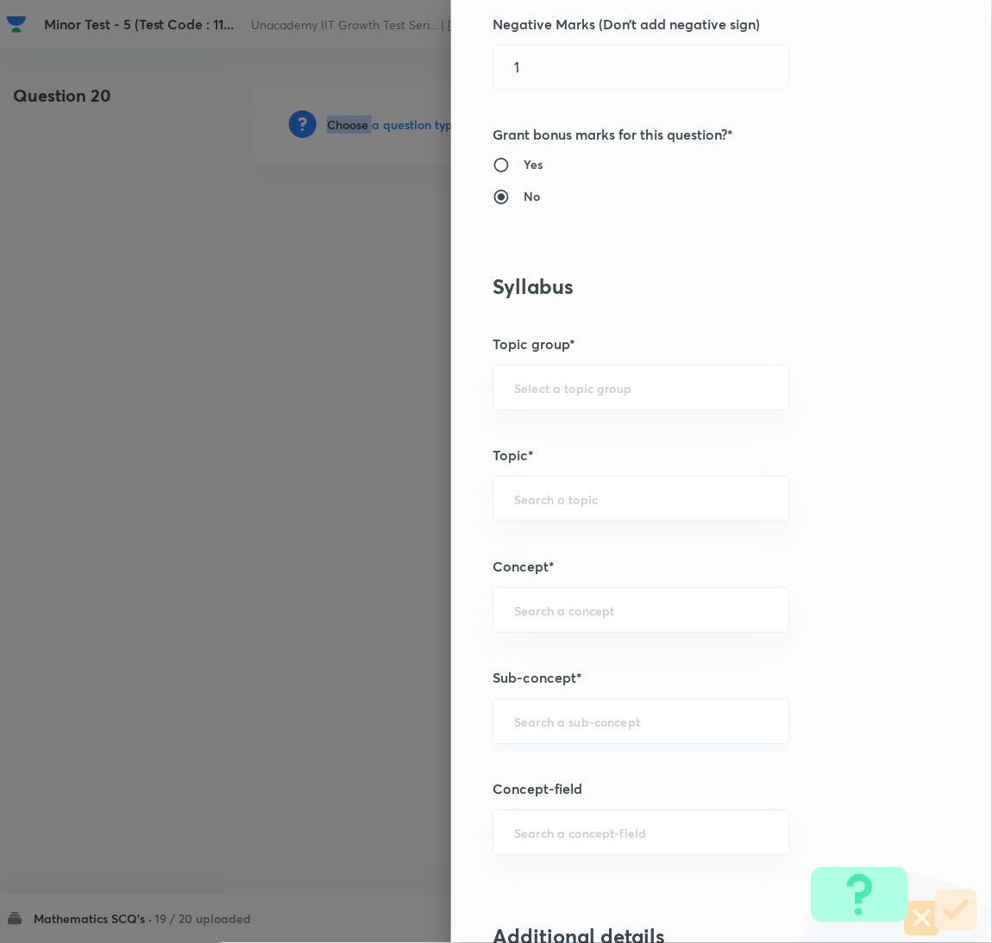
click at [563, 701] on div "​" at bounding box center [640, 722] width 297 height 46
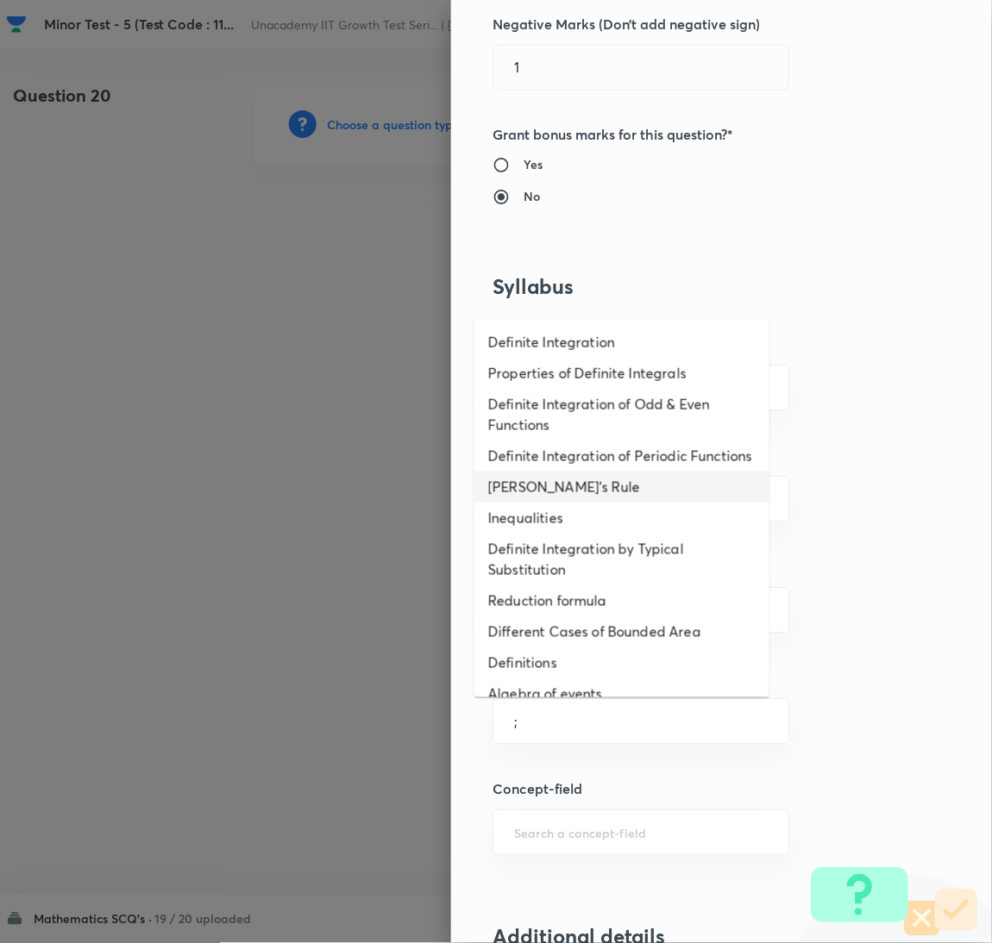
click at [504, 503] on li "[PERSON_NAME]'s Rule" at bounding box center [621, 487] width 295 height 31
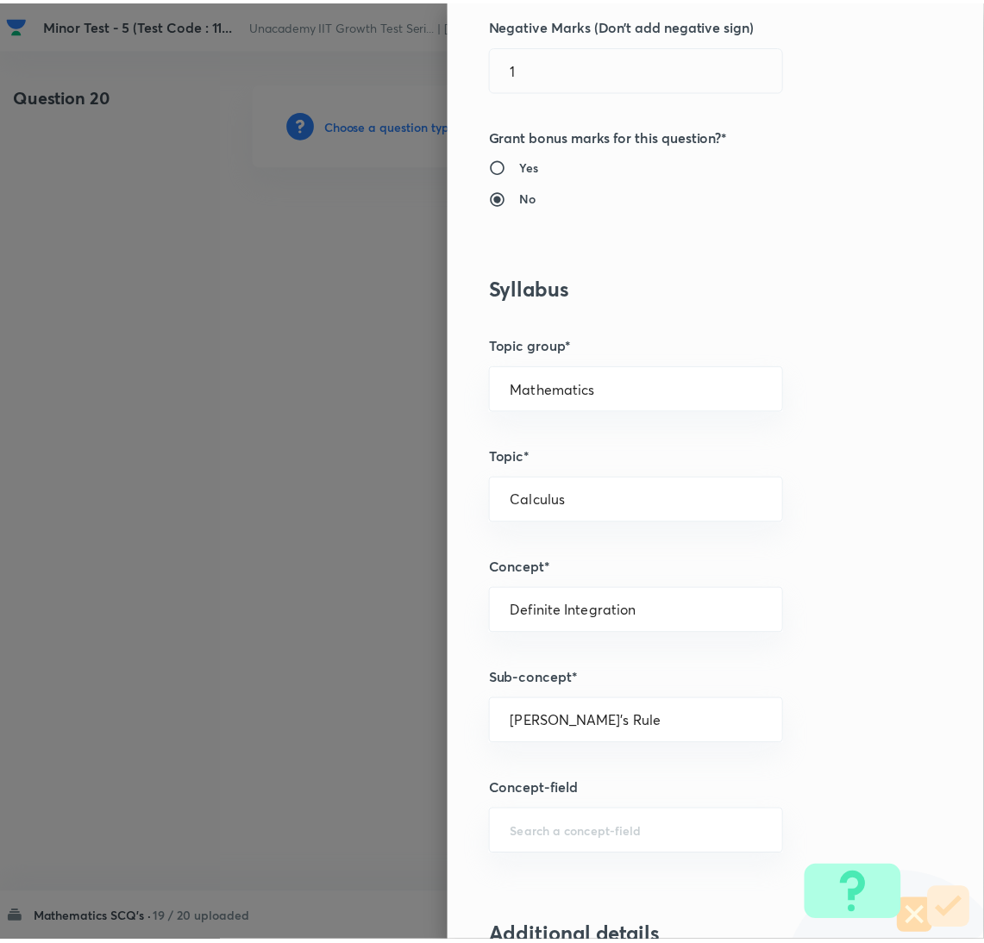
scroll to position [1524, 0]
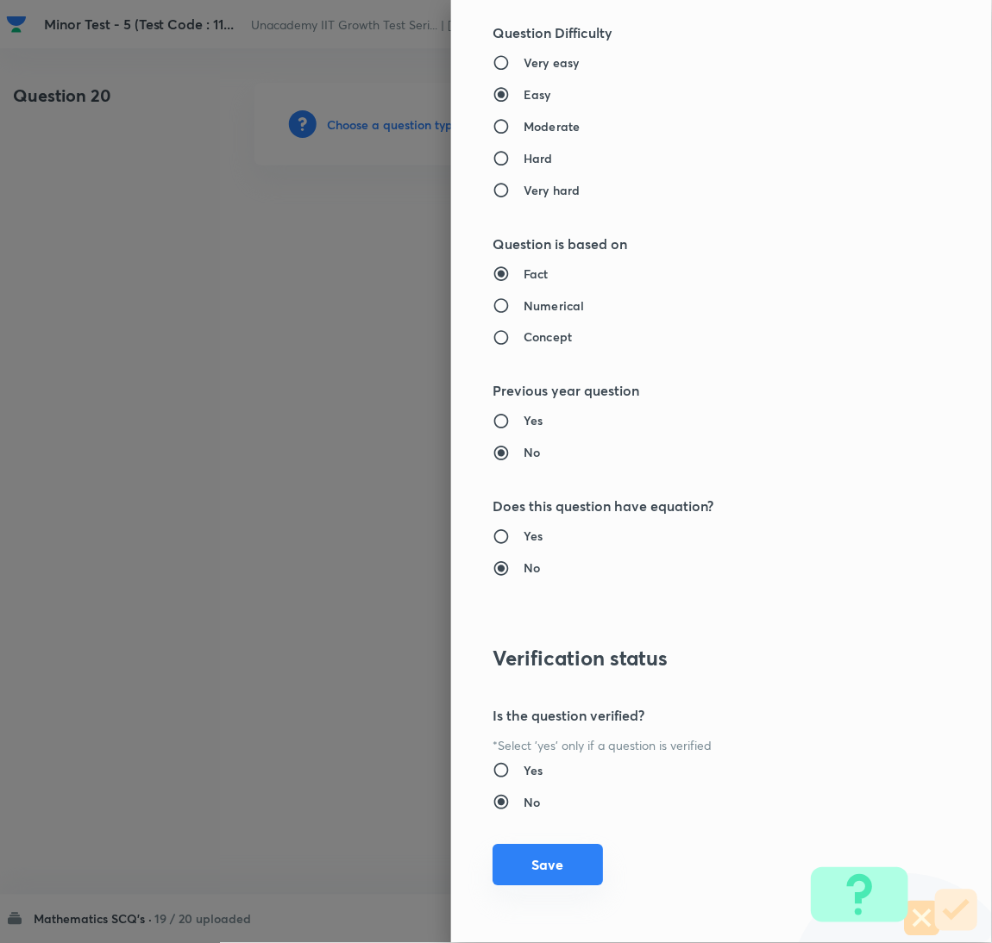
click at [541, 848] on button "Save" at bounding box center [547, 865] width 110 height 41
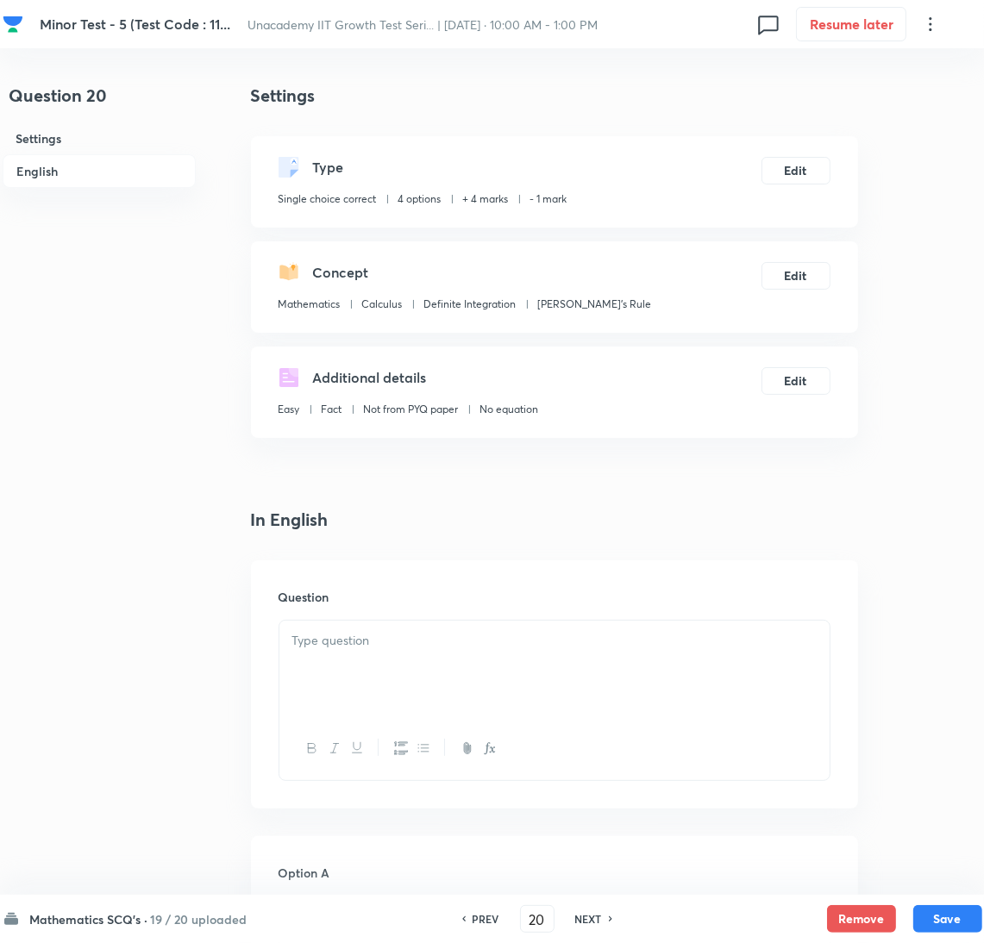
click at [604, 673] on div at bounding box center [554, 669] width 550 height 97
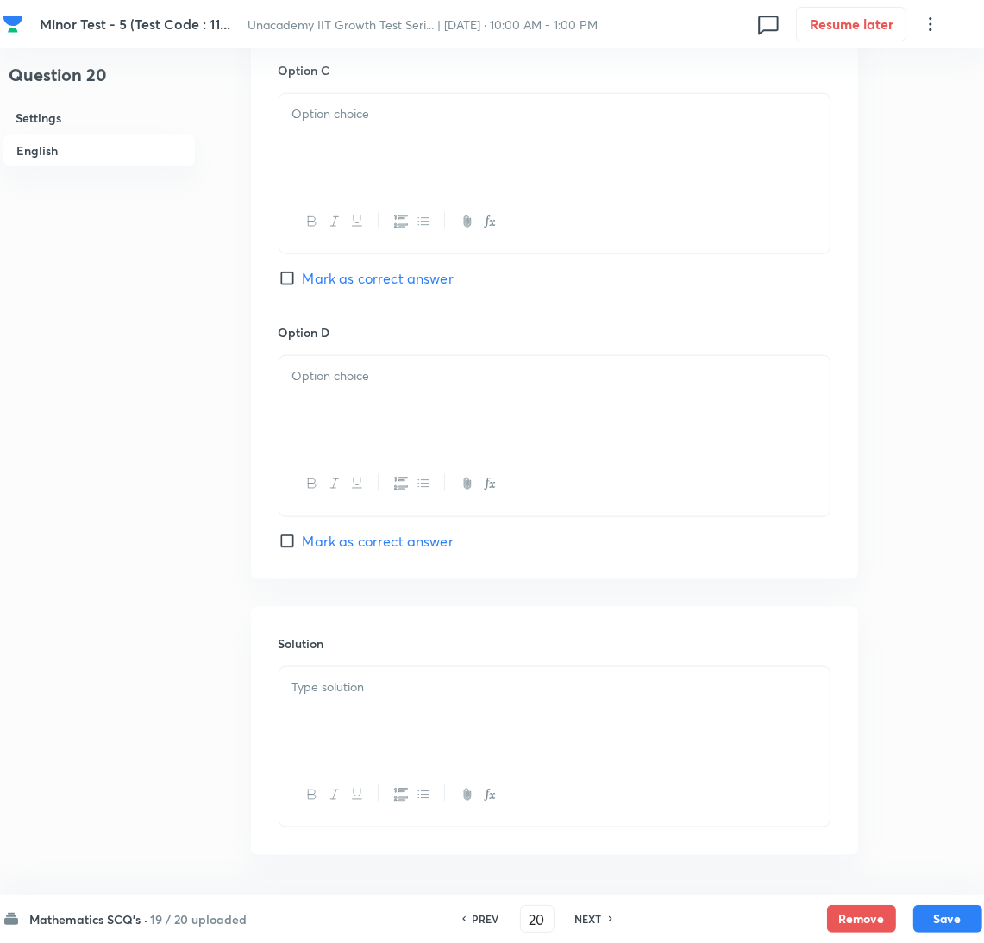
scroll to position [1437, 0]
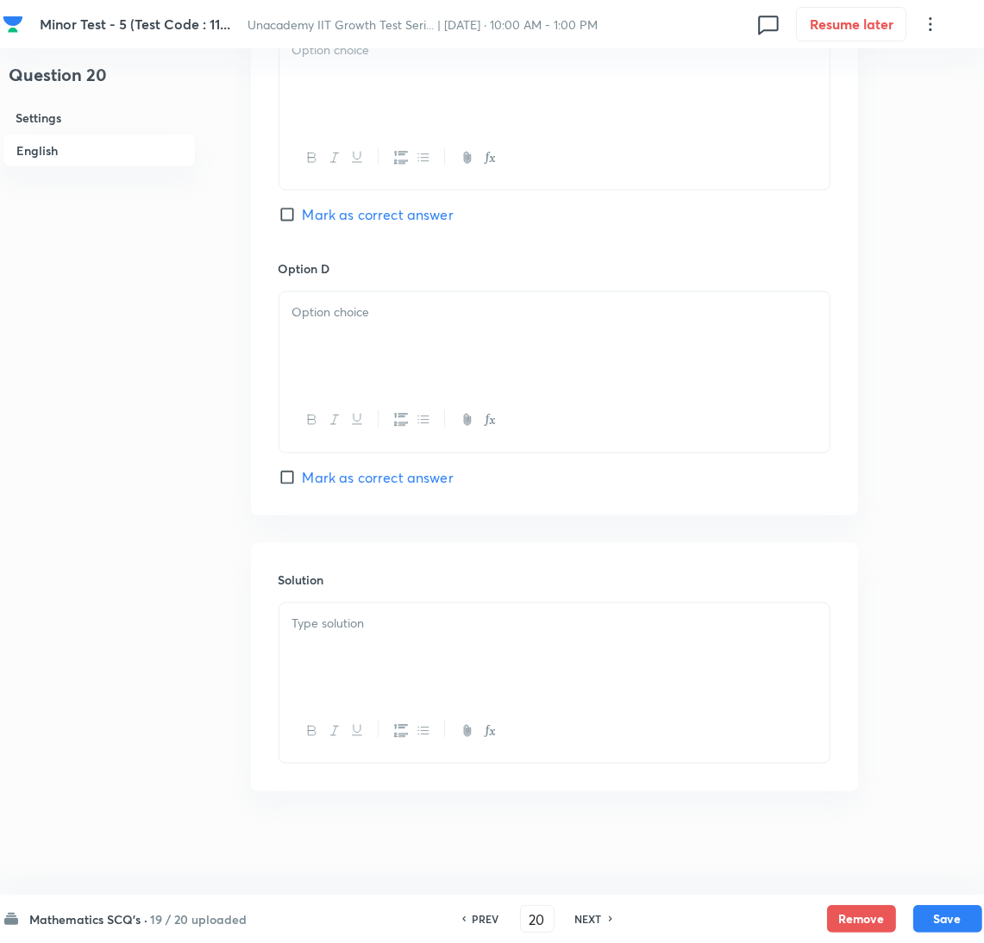
click at [452, 654] on div at bounding box center [554, 652] width 550 height 97
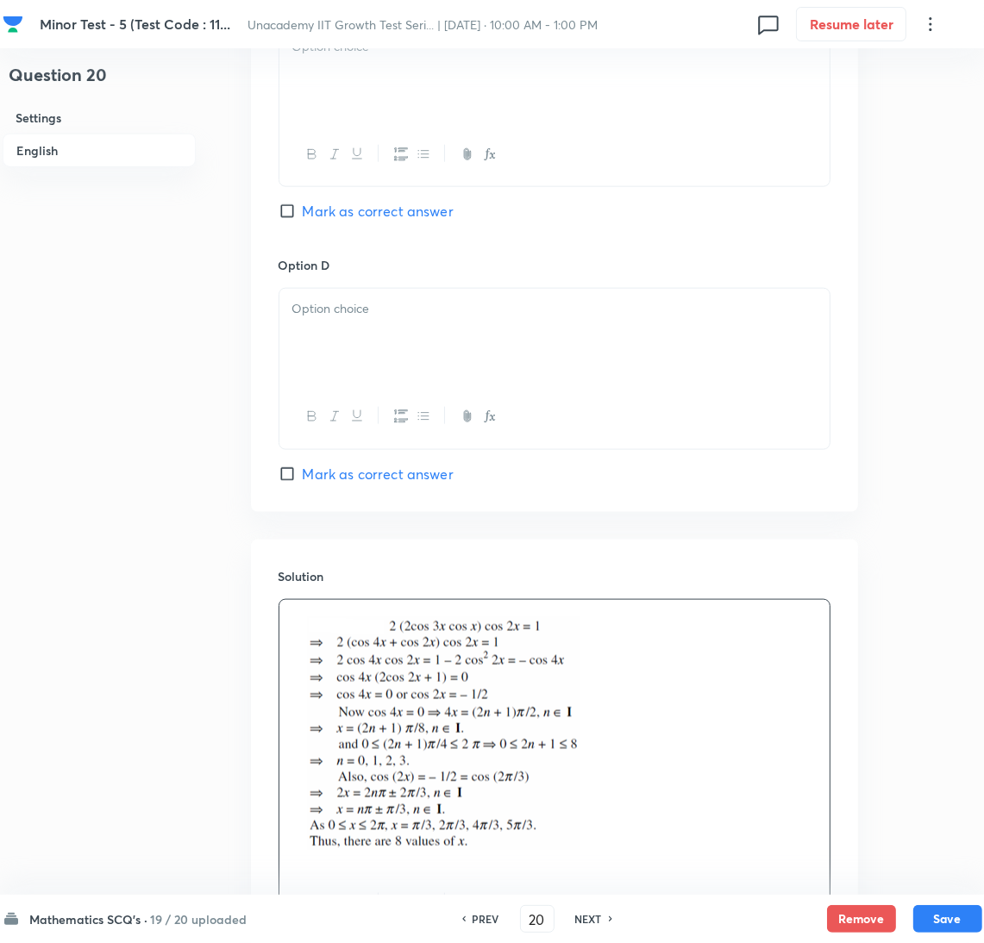
scroll to position [877, 0]
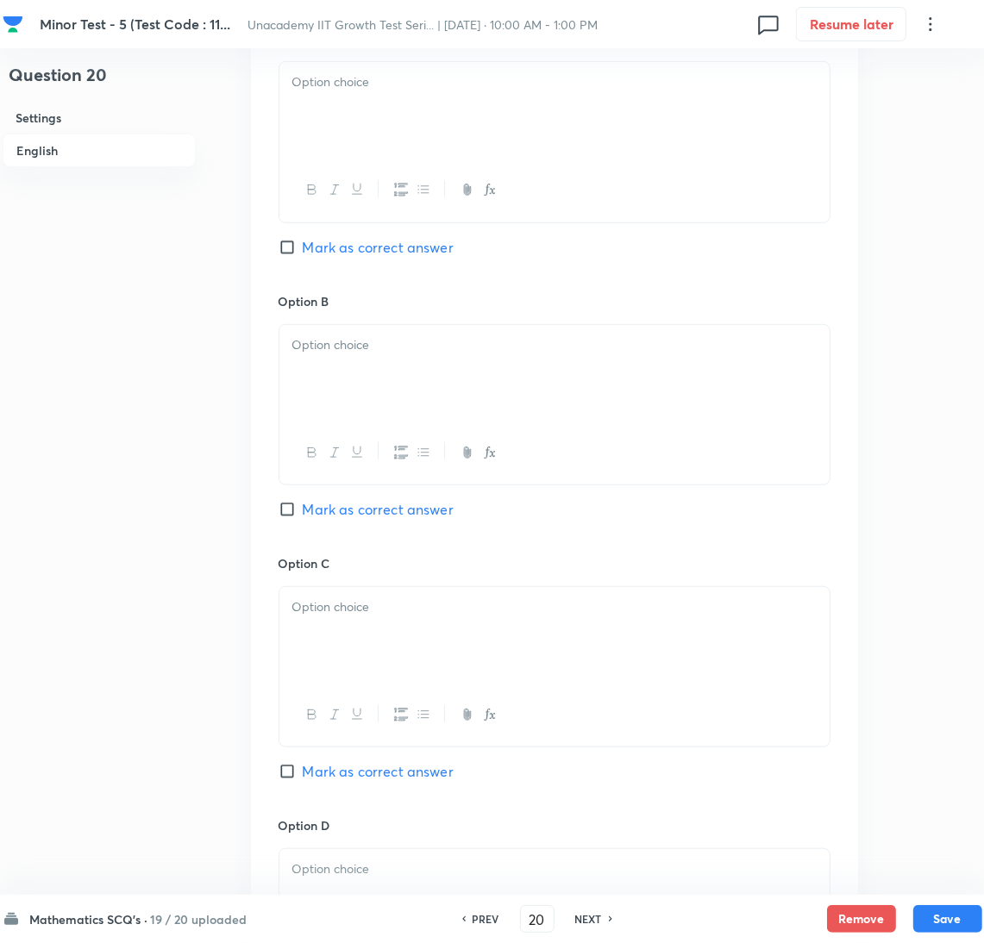
click at [349, 129] on div at bounding box center [554, 110] width 550 height 97
click at [386, 353] on div at bounding box center [554, 373] width 550 height 97
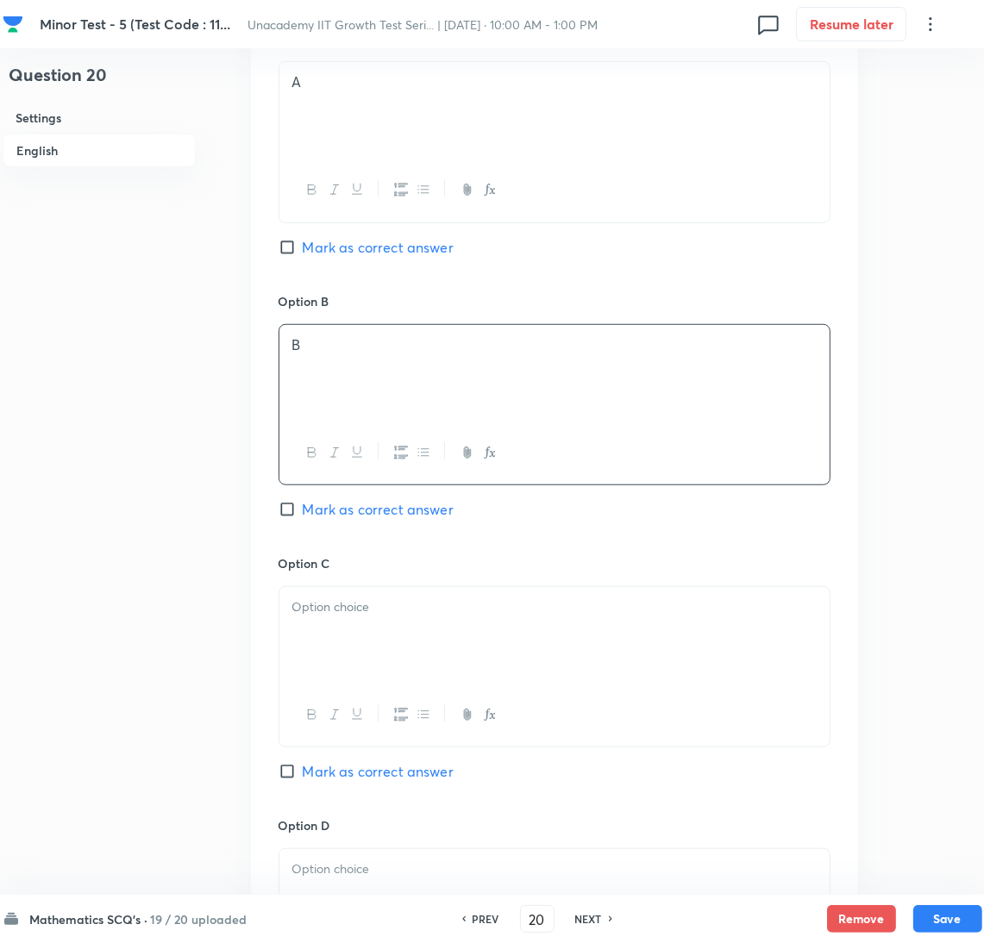
click at [408, 504] on span "Mark as correct answer" at bounding box center [378, 509] width 151 height 21
click at [303, 504] on input "Mark as correct answer" at bounding box center [291, 509] width 24 height 17
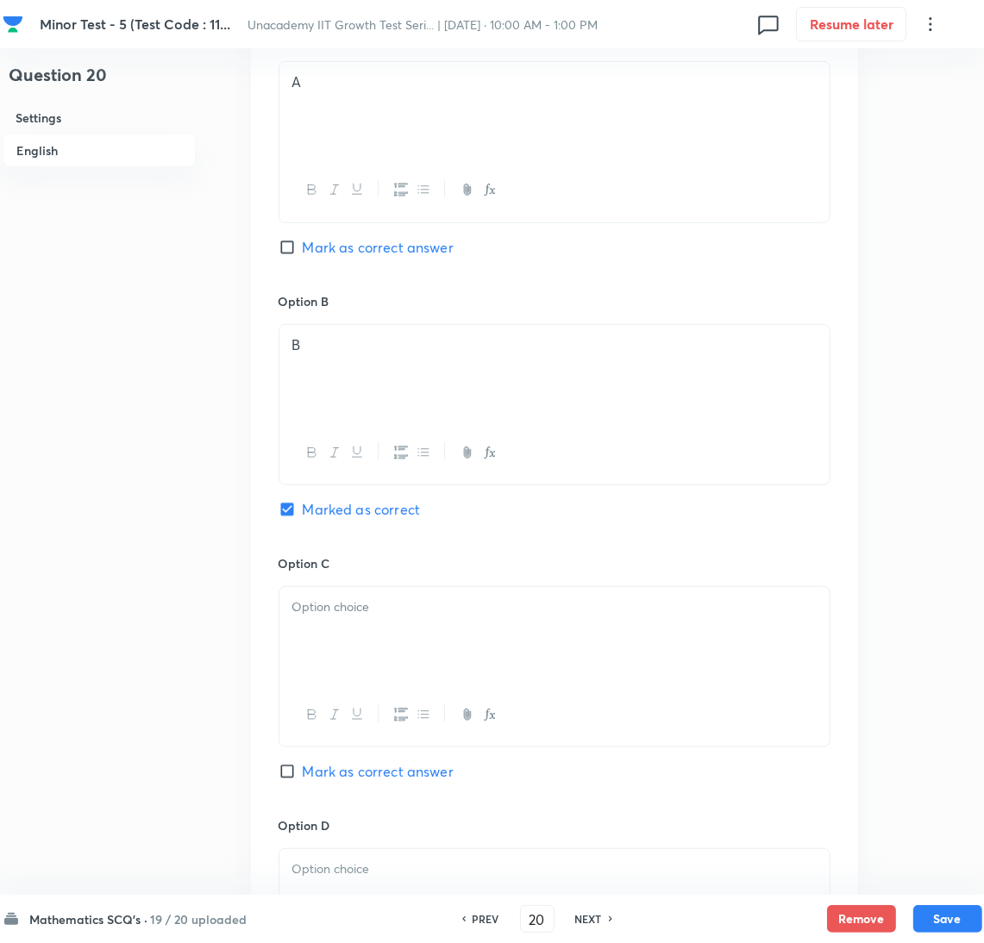
click at [382, 641] on div at bounding box center [554, 635] width 550 height 97
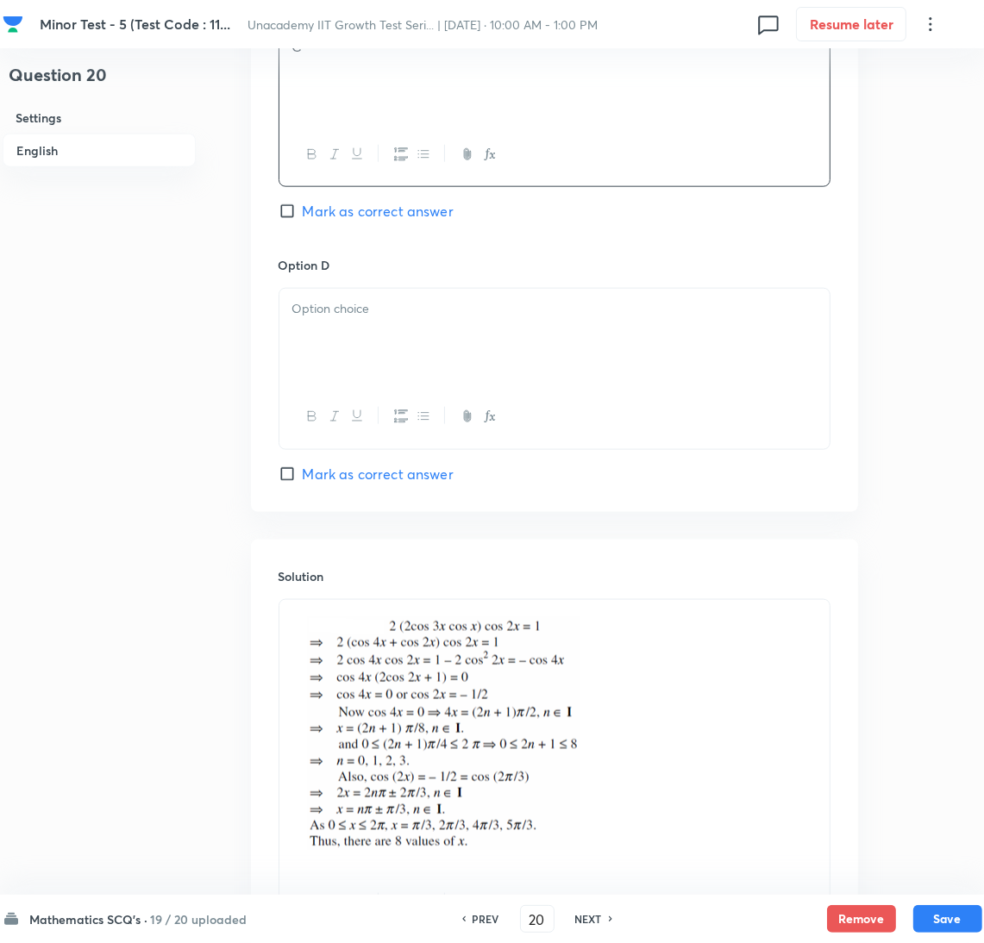
click at [345, 268] on h6 "Option D" at bounding box center [555, 265] width 552 height 18
click at [354, 332] on div at bounding box center [554, 337] width 550 height 97
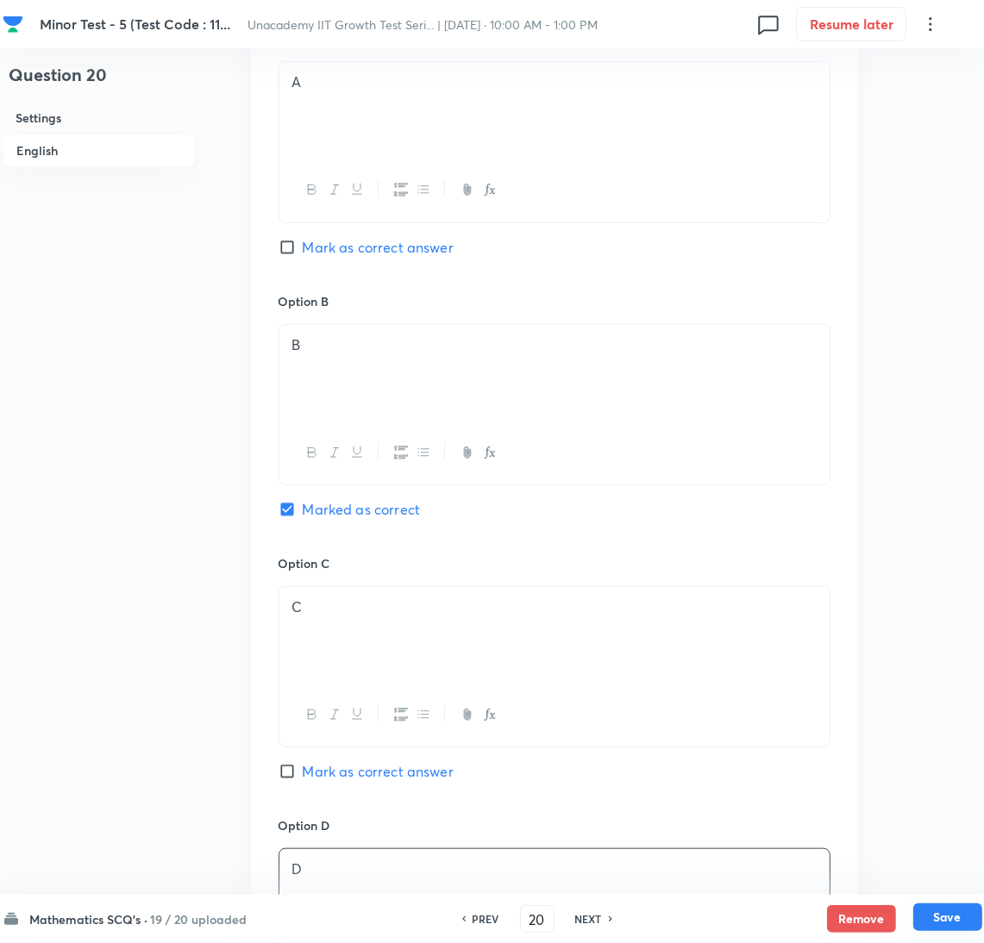
click at [943, 905] on button "Save" at bounding box center [947, 918] width 69 height 28
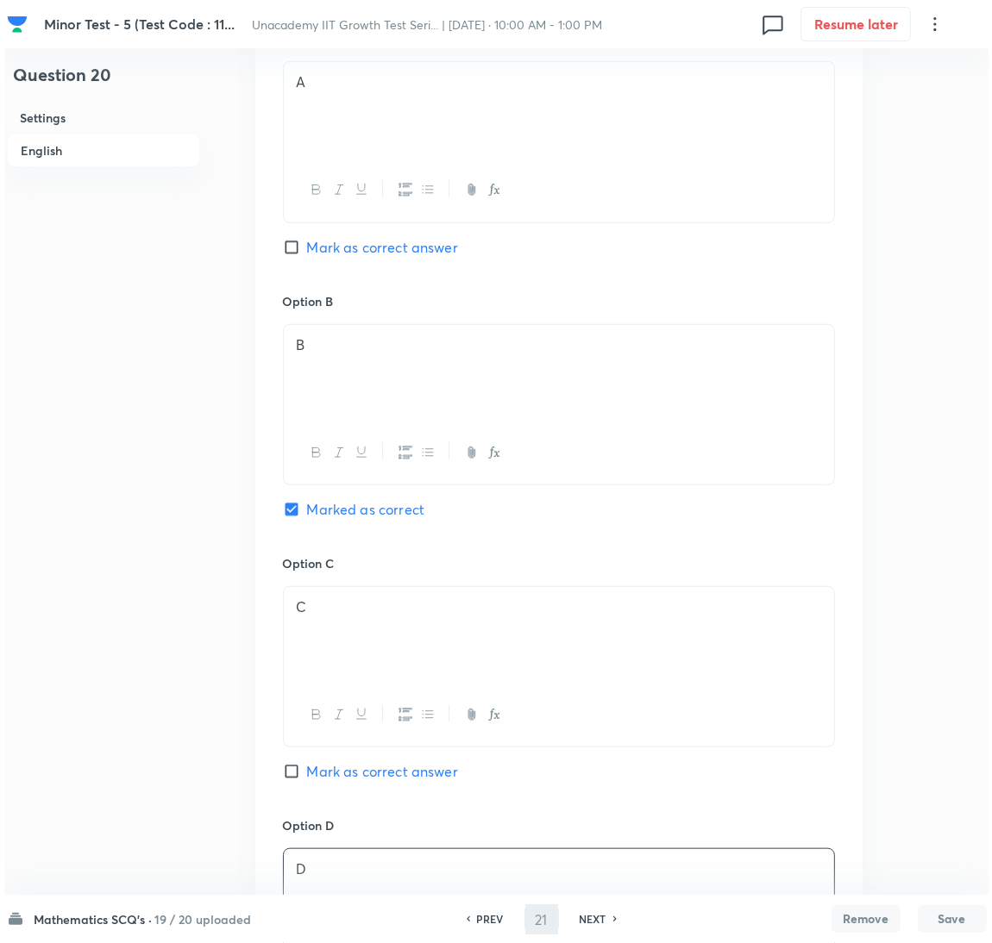
scroll to position [0, 0]
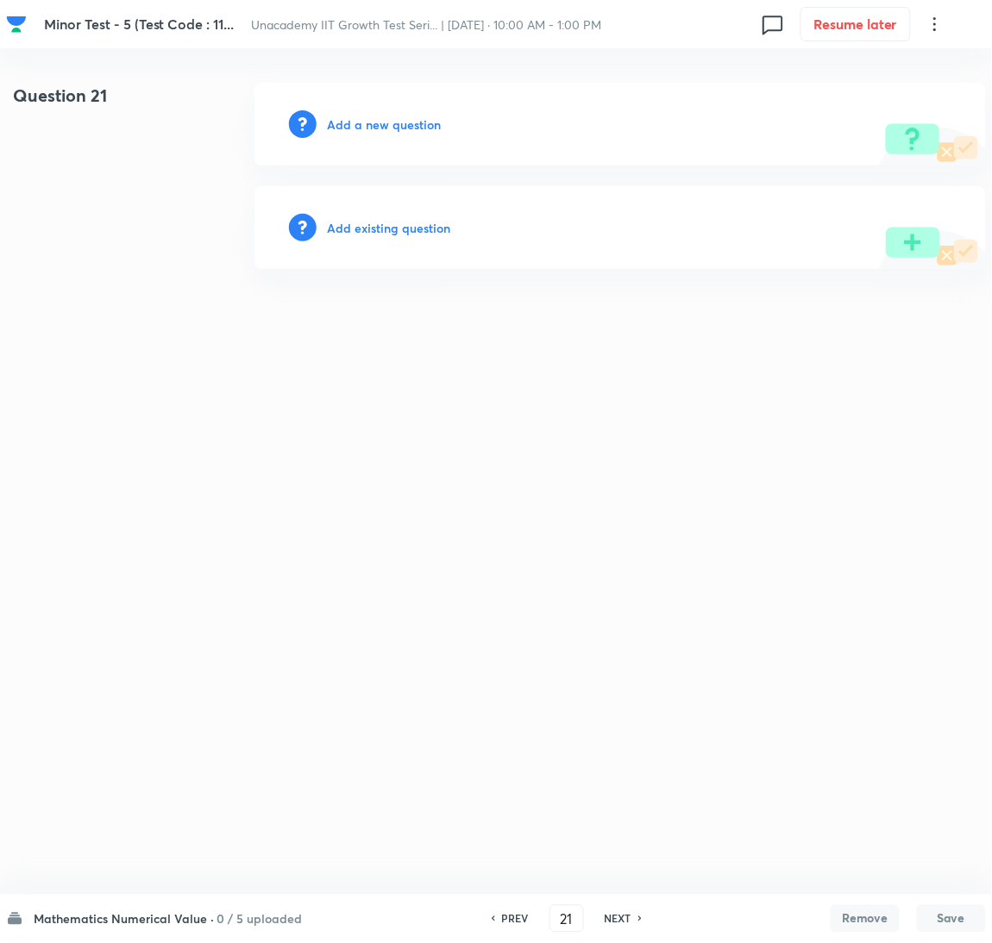
click at [348, 116] on h6 "Add a new question" at bounding box center [384, 125] width 114 height 18
click at [348, 116] on h6 "Choose a question type" at bounding box center [393, 125] width 133 height 18
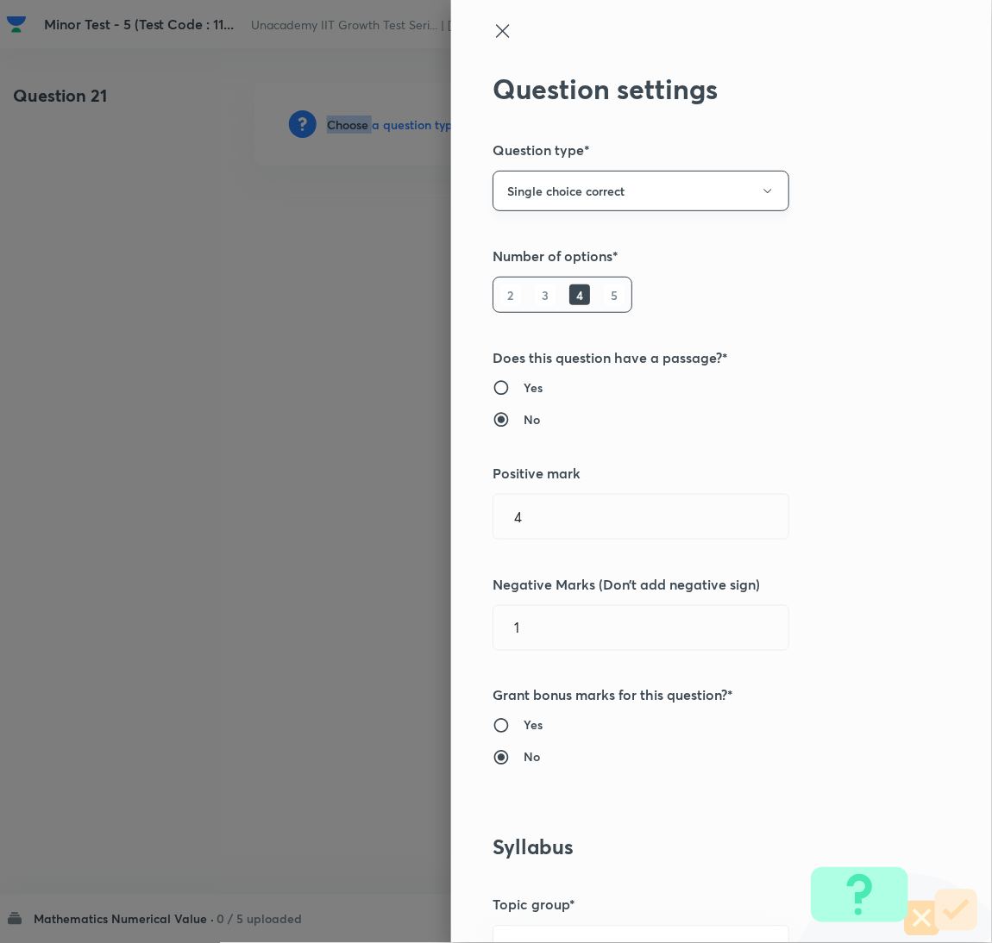
click at [599, 202] on button "Single choice correct" at bounding box center [640, 191] width 297 height 41
click at [532, 312] on span "Integer" at bounding box center [622, 307] width 274 height 18
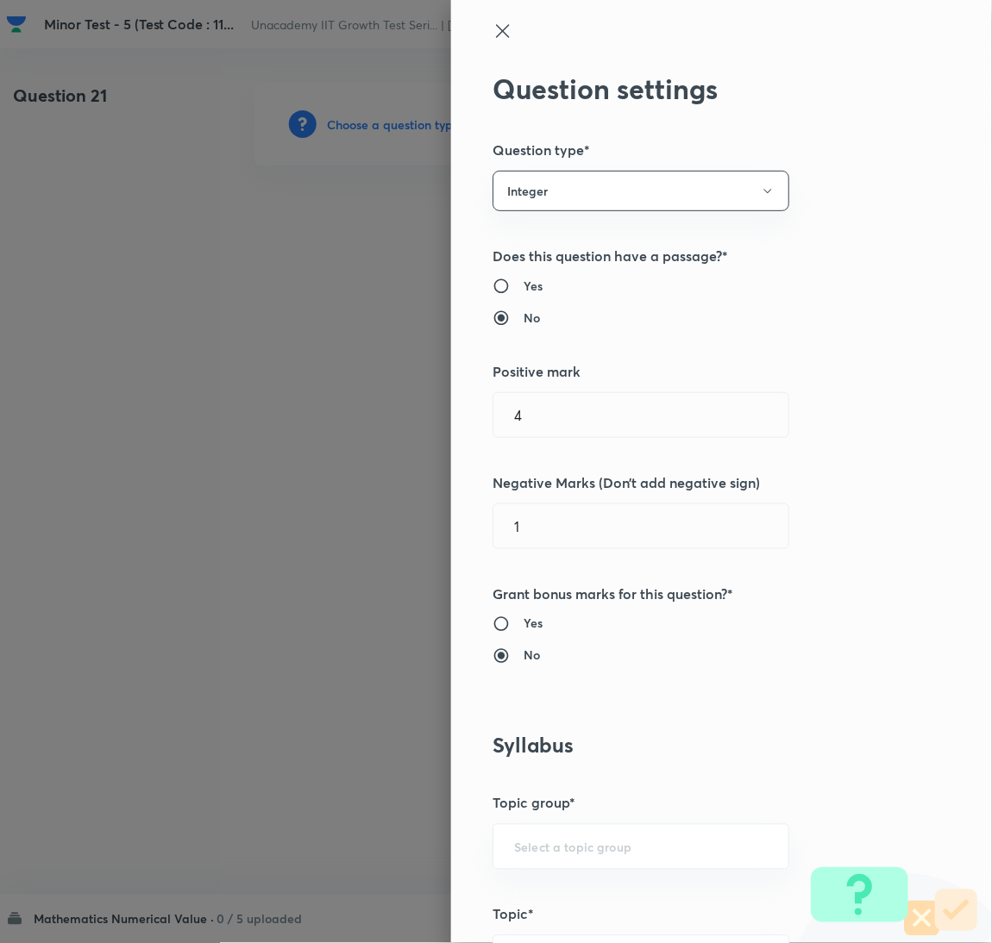
scroll to position [1120, 0]
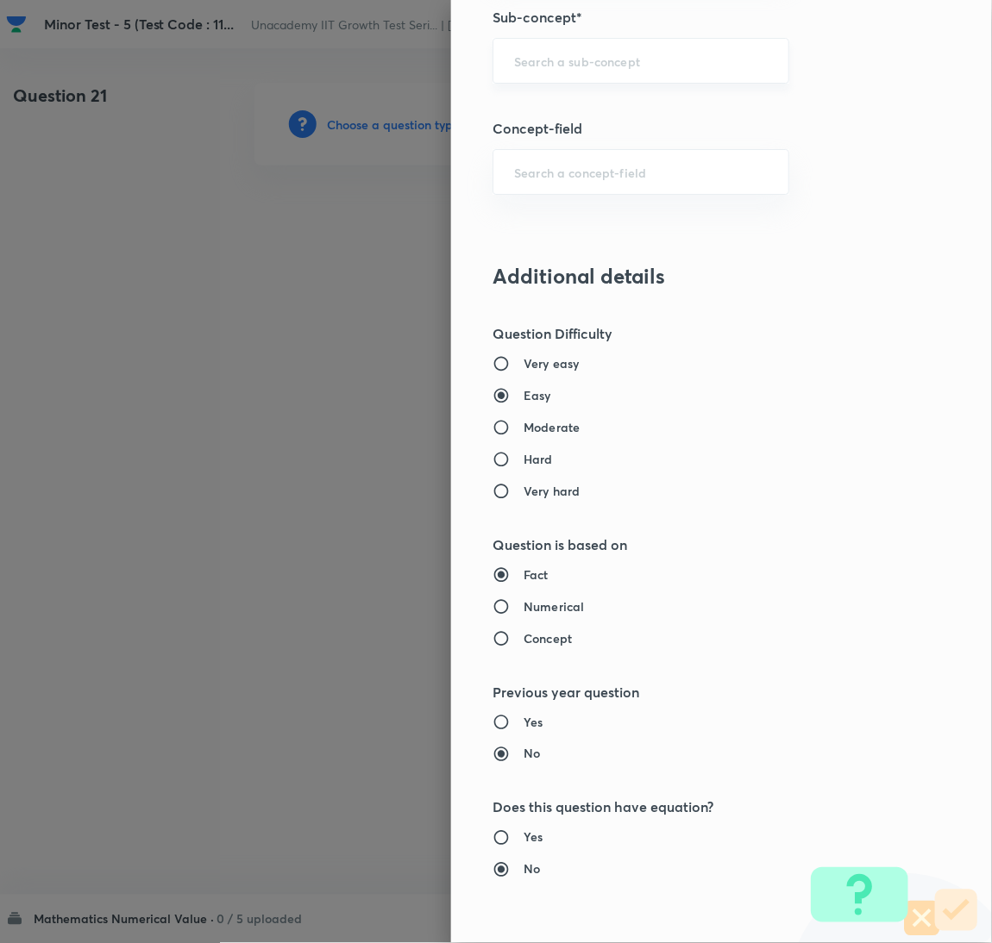
click at [534, 68] on input "text" at bounding box center [641, 61] width 254 height 16
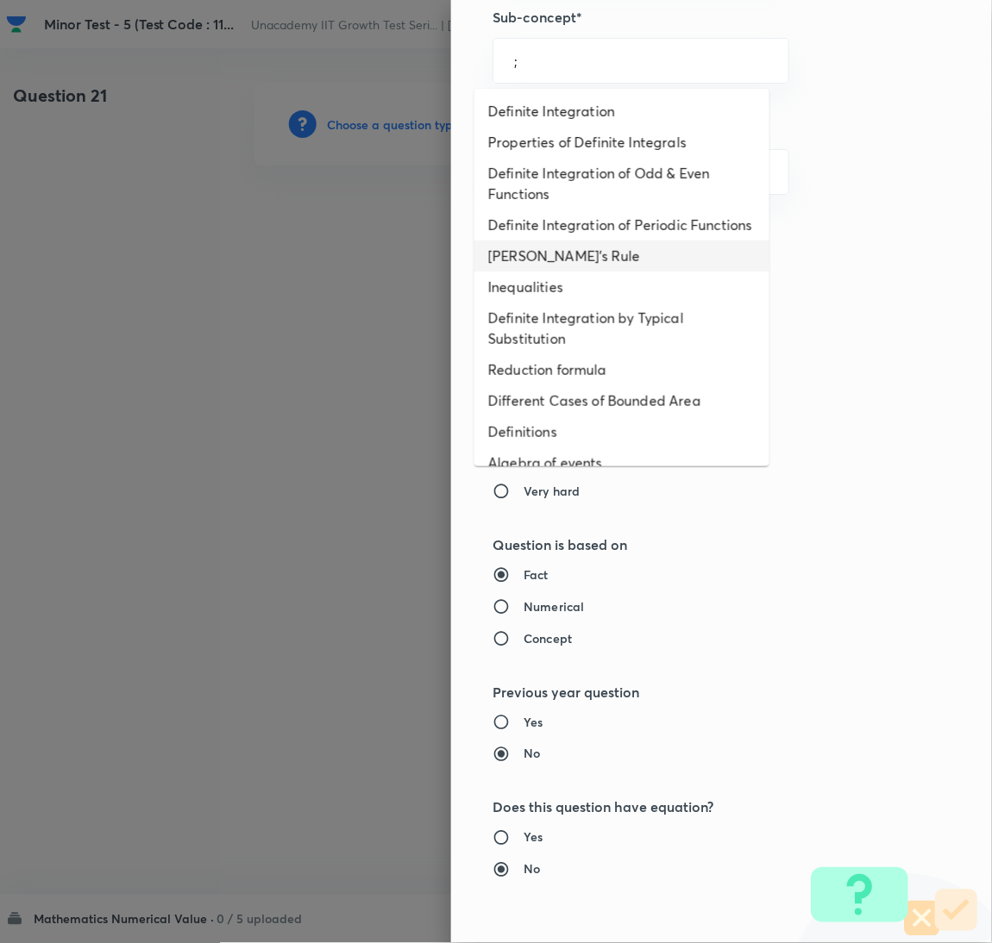
click at [535, 272] on li "[PERSON_NAME]'s Rule" at bounding box center [621, 256] width 295 height 31
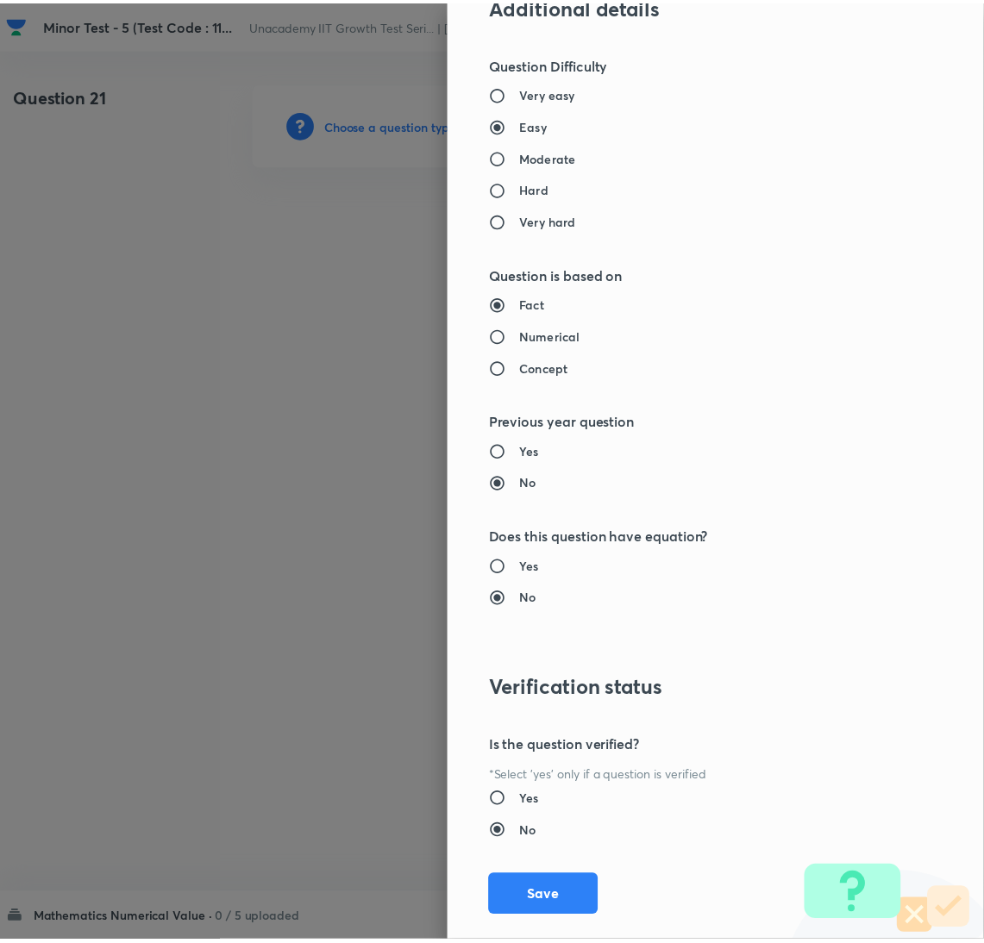
scroll to position [1422, 0]
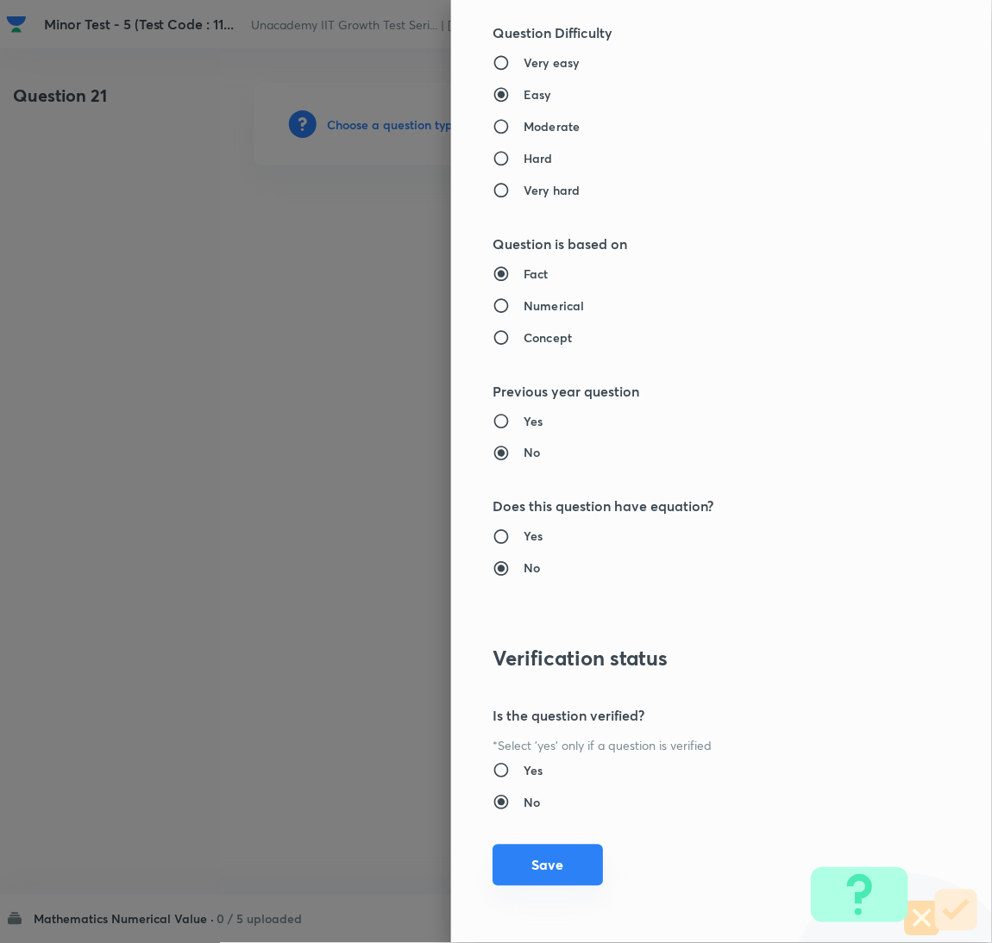
click at [547, 886] on button "Save" at bounding box center [547, 865] width 110 height 41
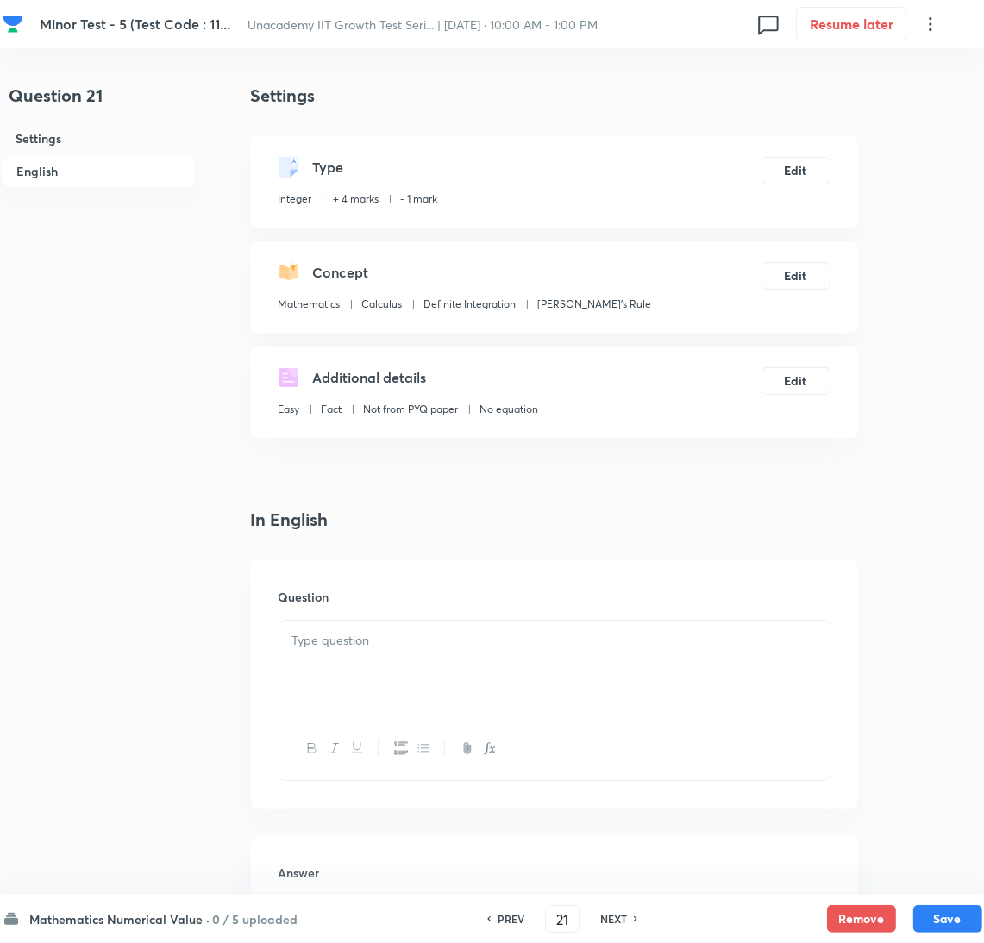
click at [788, 705] on div at bounding box center [554, 669] width 550 height 97
click at [500, 668] on div at bounding box center [554, 669] width 550 height 97
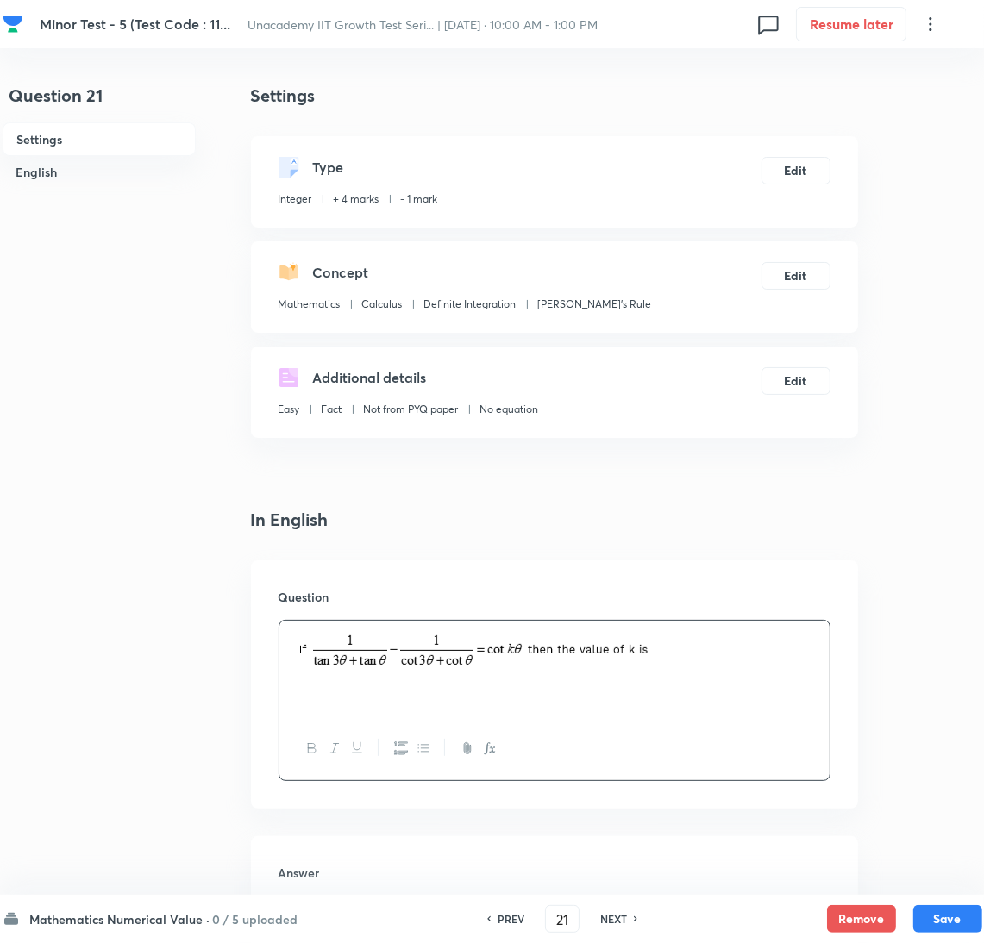
scroll to position [490, 0]
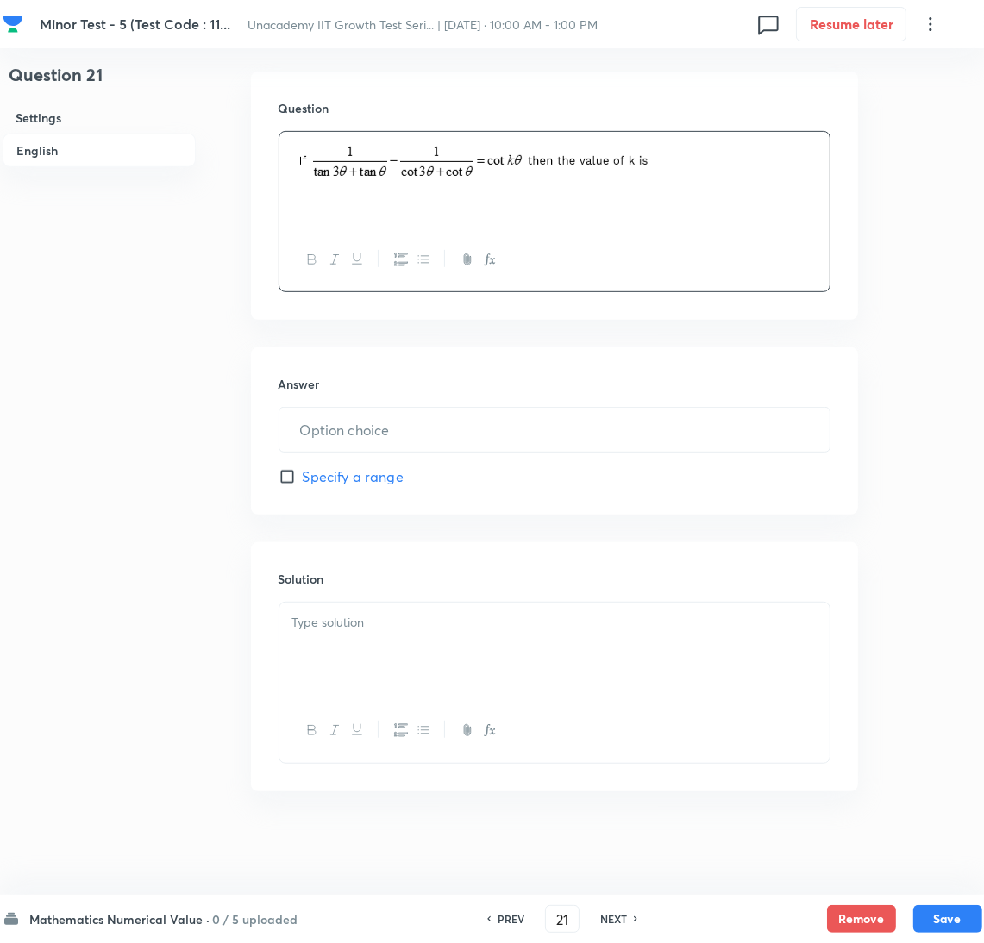
click at [368, 683] on div at bounding box center [554, 651] width 550 height 97
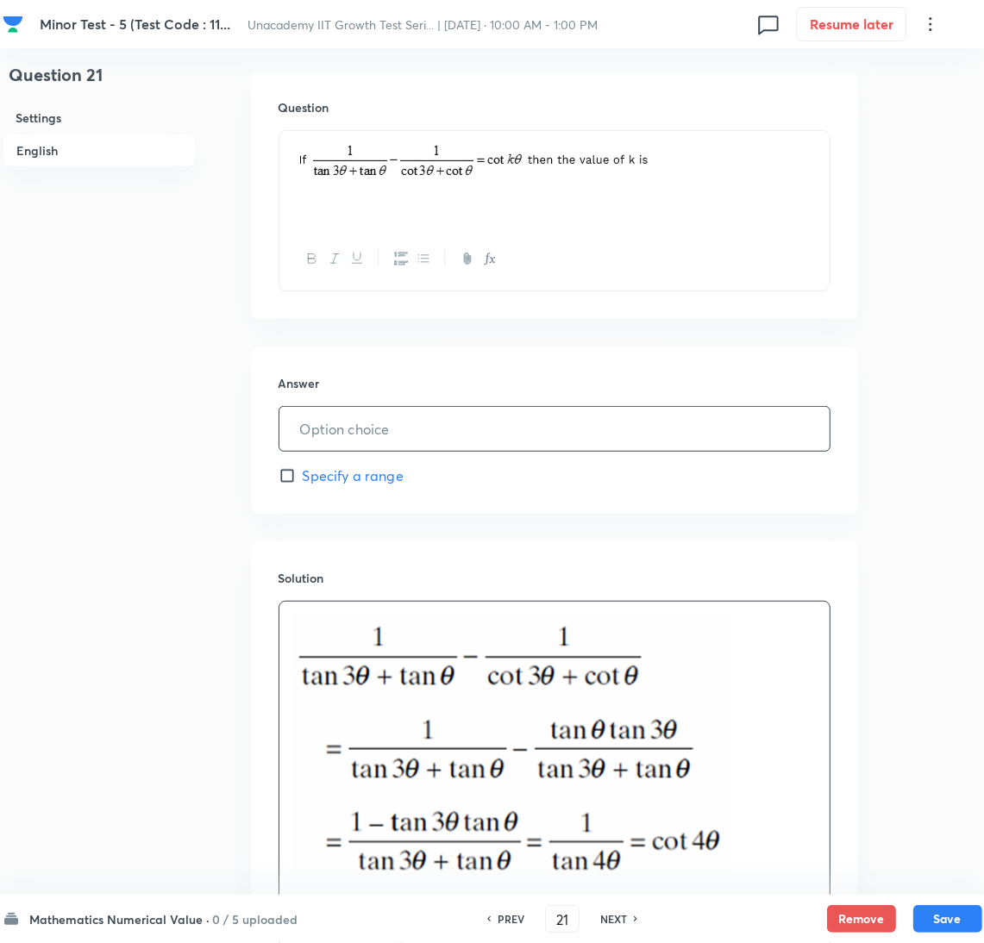
click at [340, 415] on input "text" at bounding box center [554, 429] width 550 height 44
click at [936, 918] on button "Save" at bounding box center [947, 918] width 69 height 28
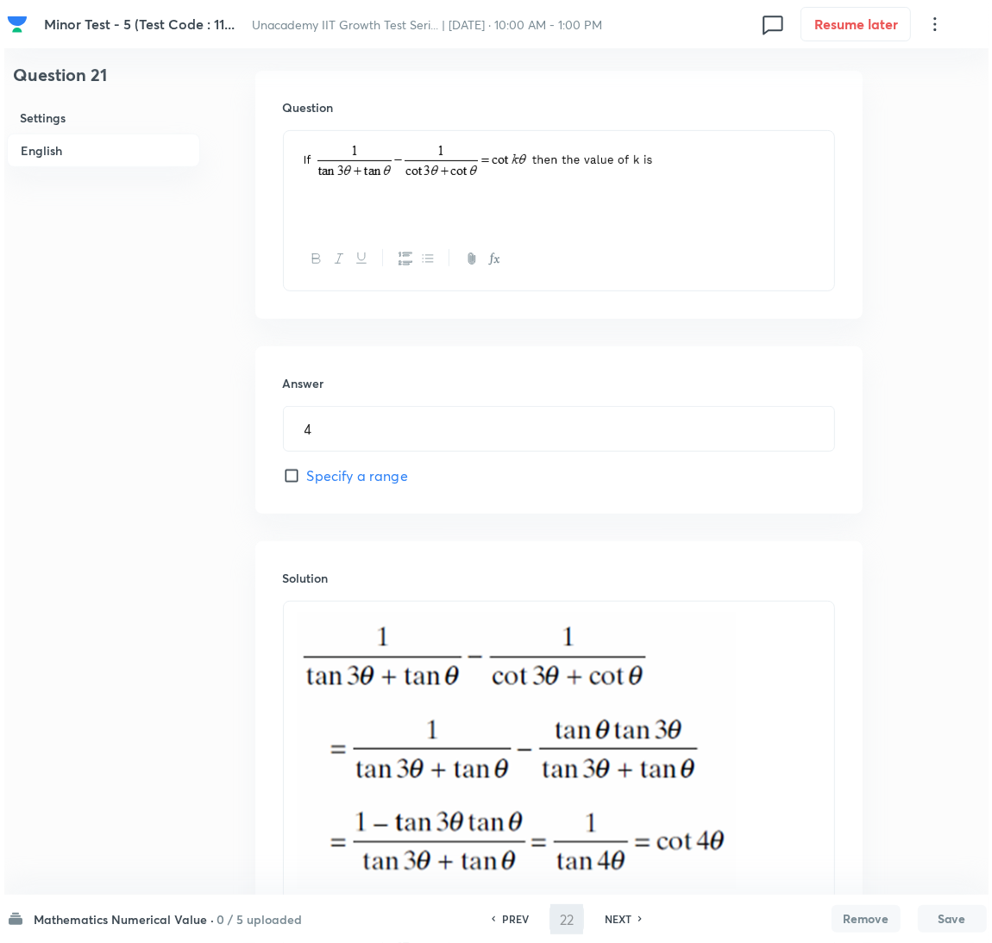
scroll to position [0, 0]
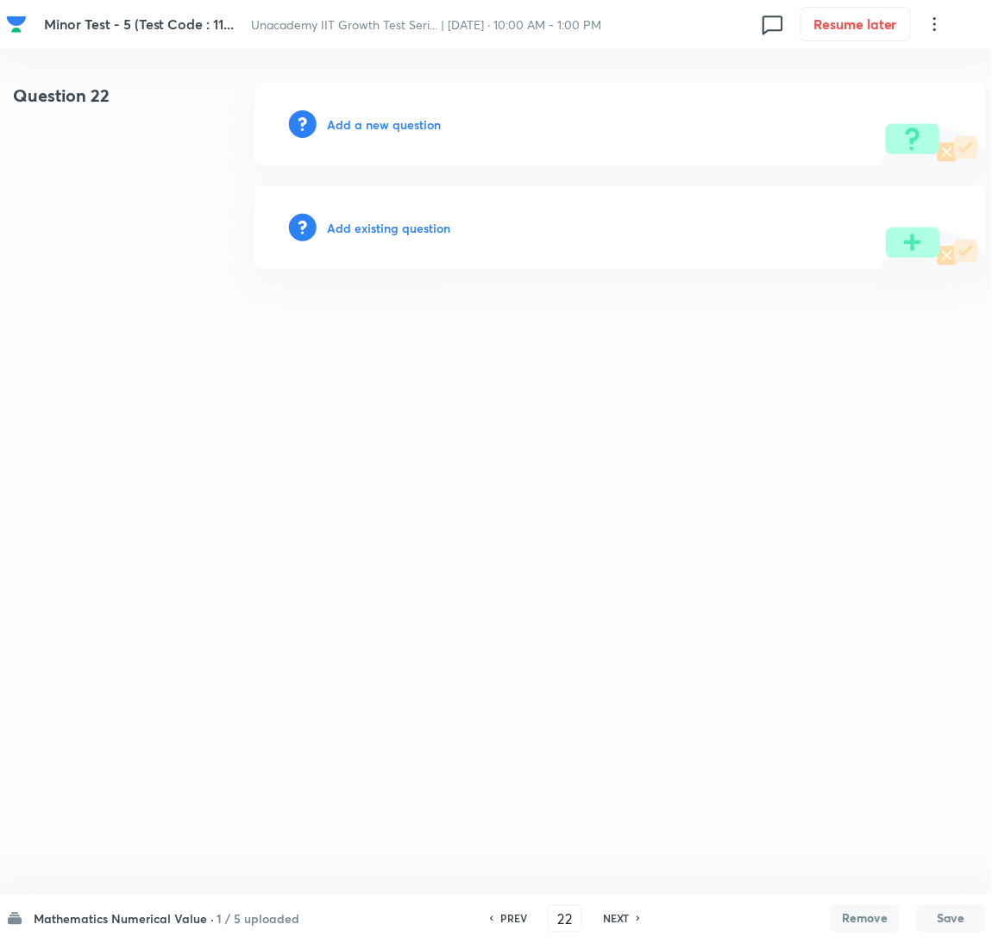
click at [403, 118] on h6 "Add a new question" at bounding box center [384, 125] width 114 height 18
click at [403, 118] on h6 "Choose a question type" at bounding box center [393, 125] width 133 height 18
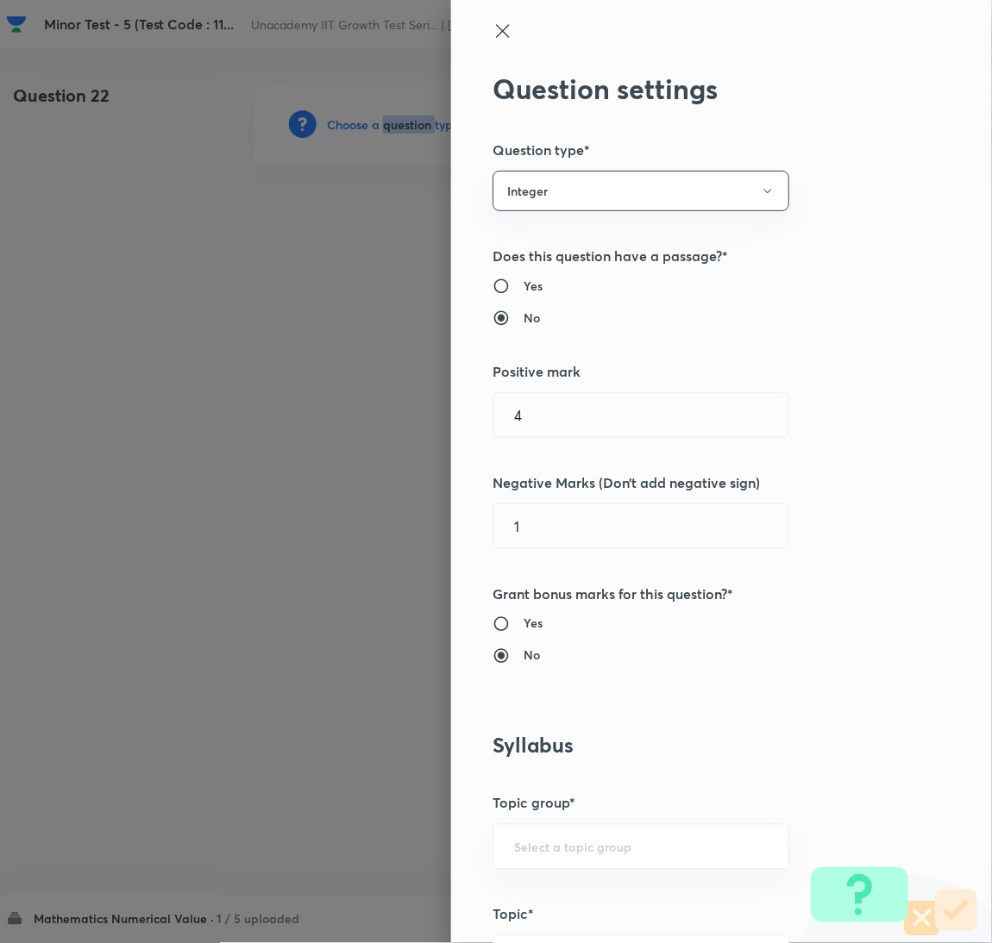
scroll to position [560, 0]
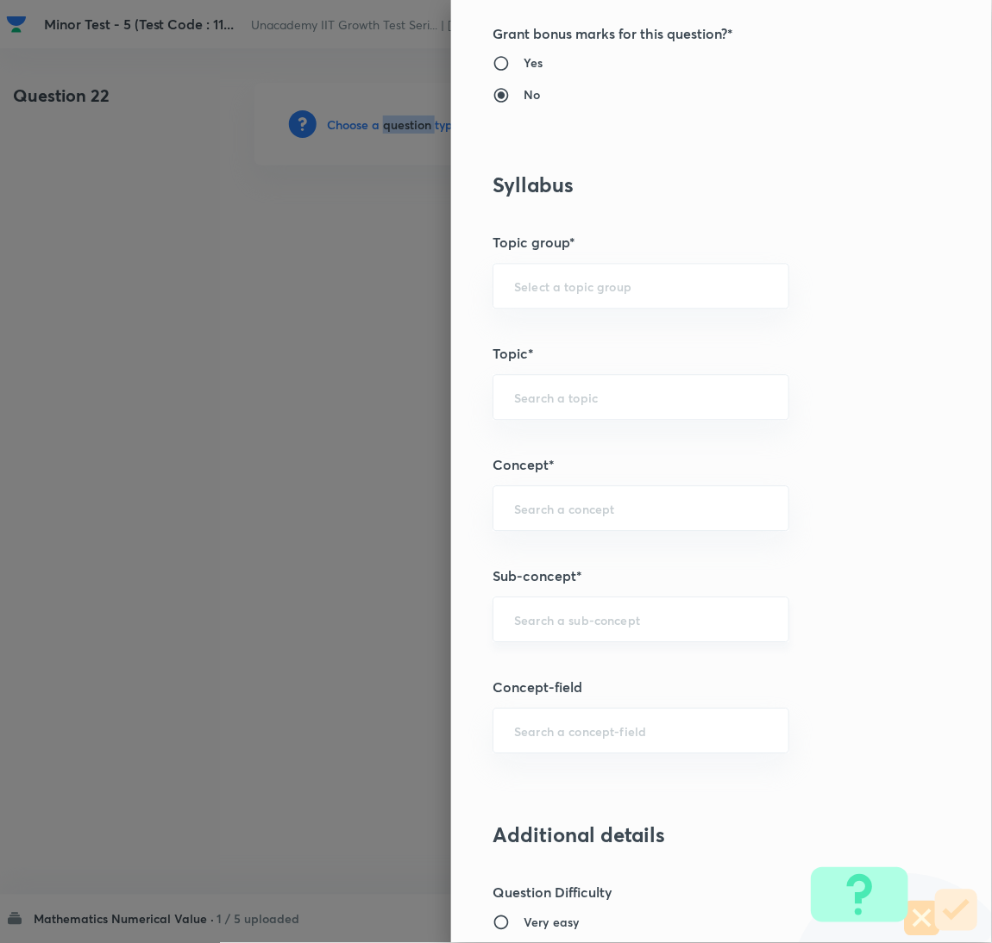
click at [635, 637] on div "​" at bounding box center [640, 621] width 297 height 46
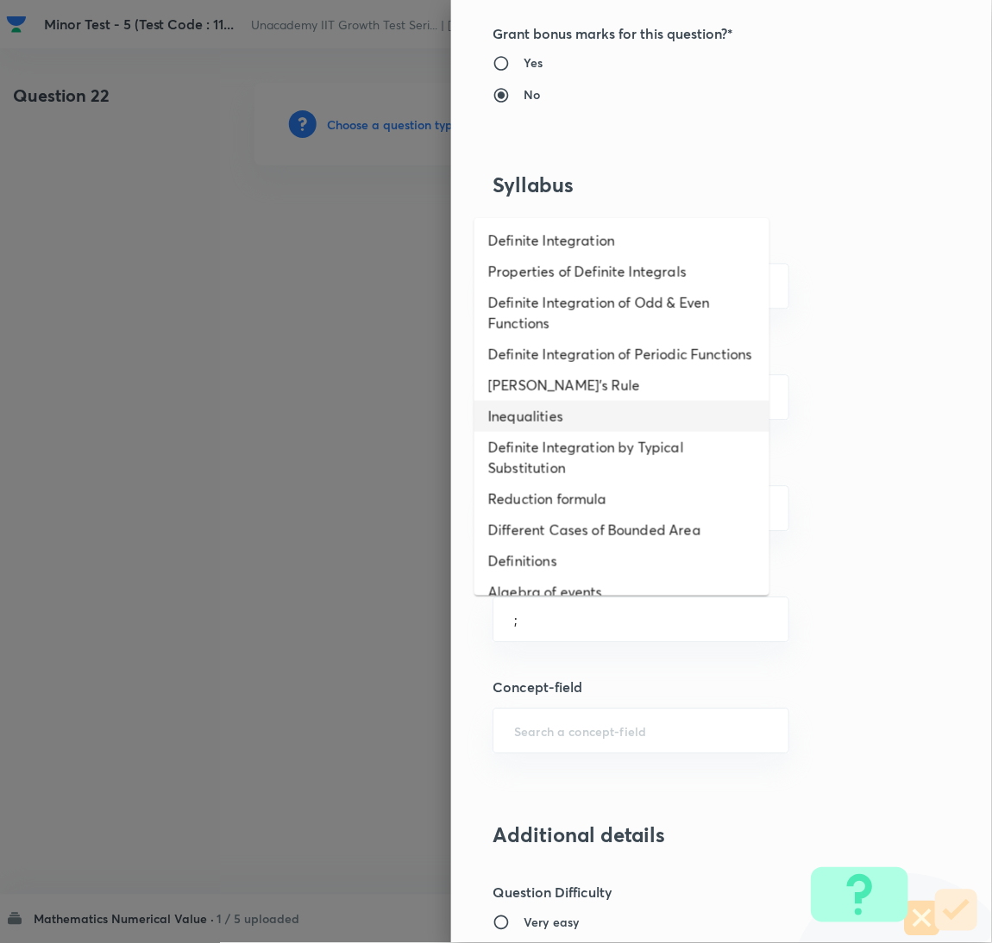
click at [602, 432] on li "Inequalities" at bounding box center [621, 416] width 295 height 31
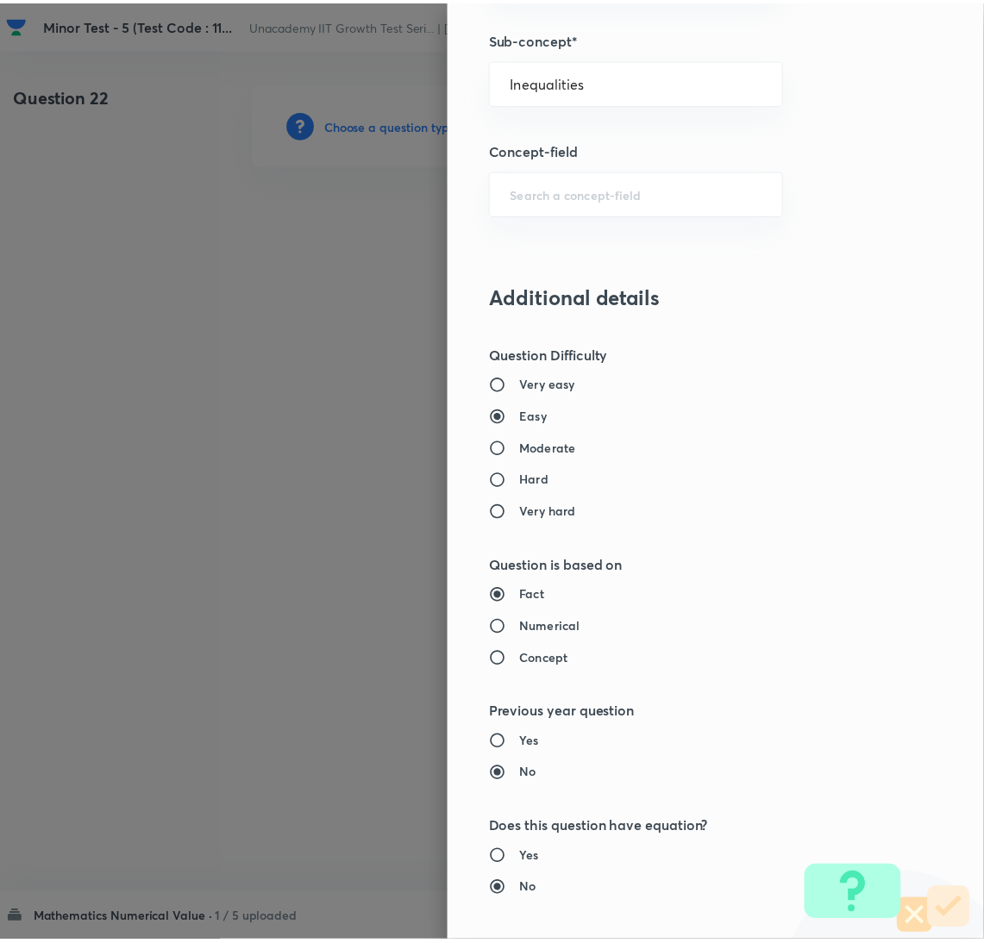
scroll to position [1422, 0]
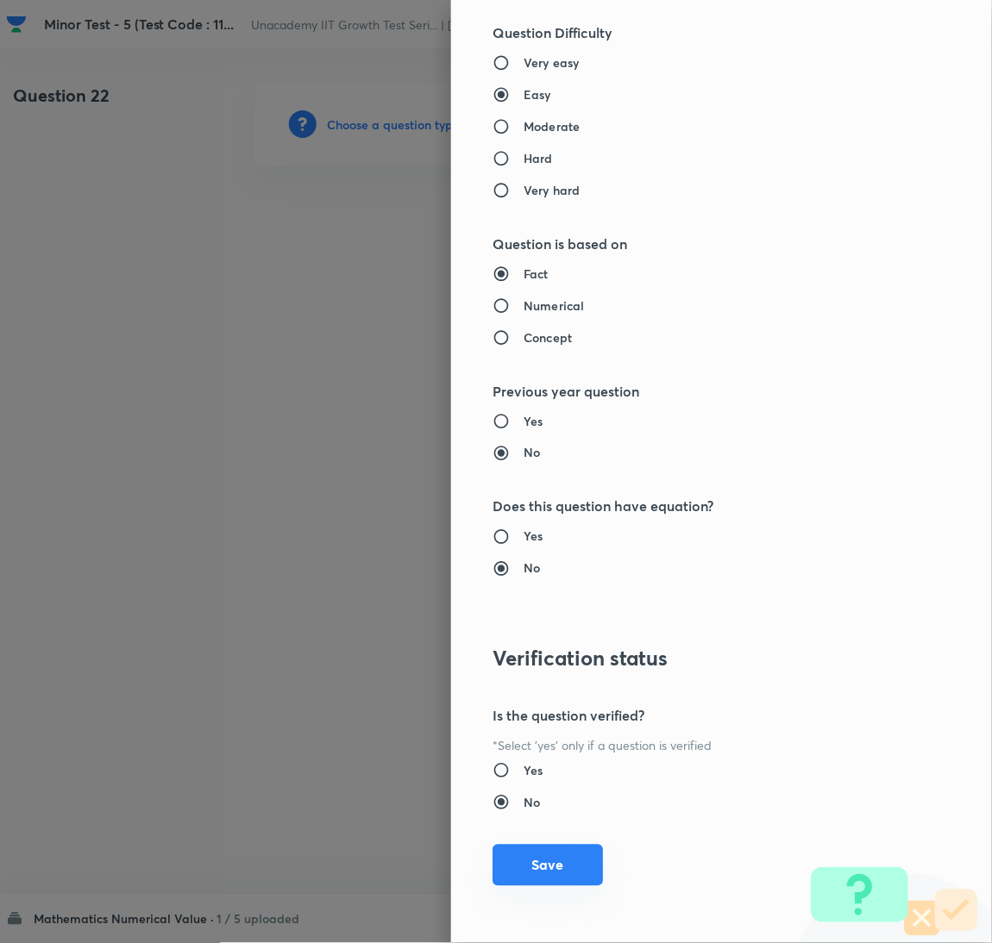
click at [537, 866] on button "Save" at bounding box center [547, 865] width 110 height 41
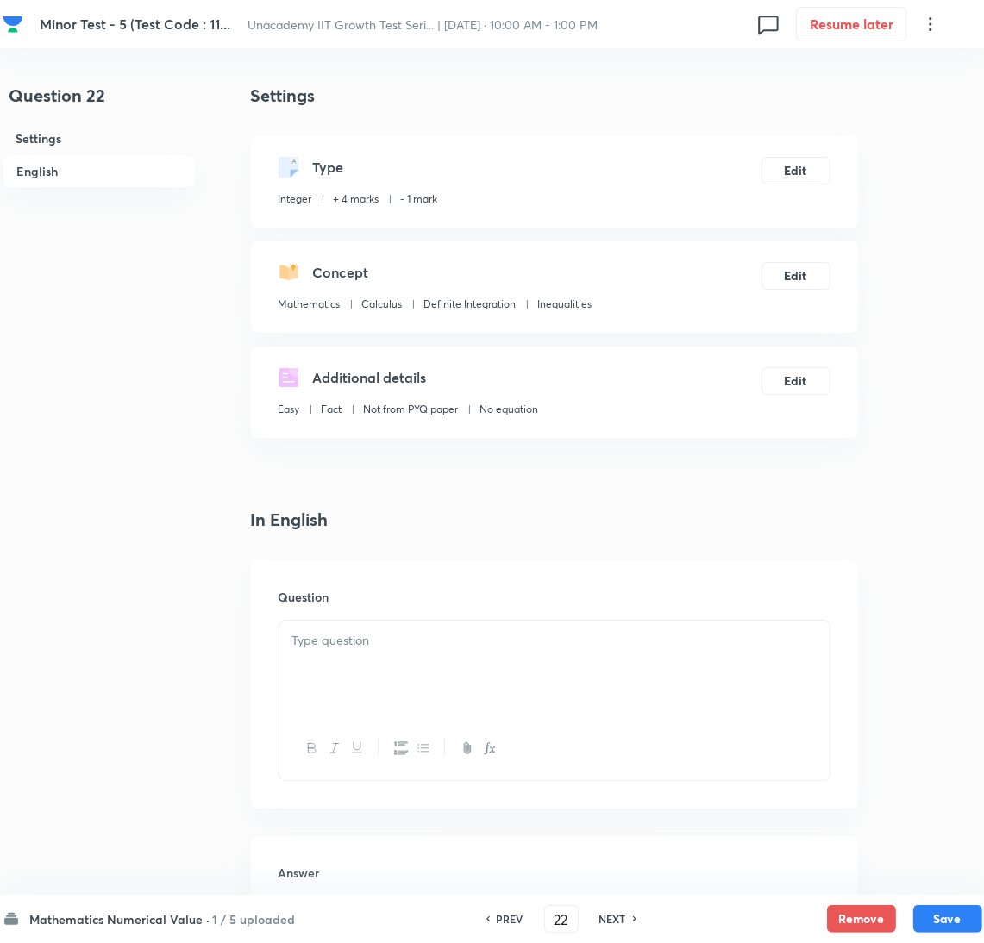
click at [619, 662] on div at bounding box center [554, 669] width 550 height 97
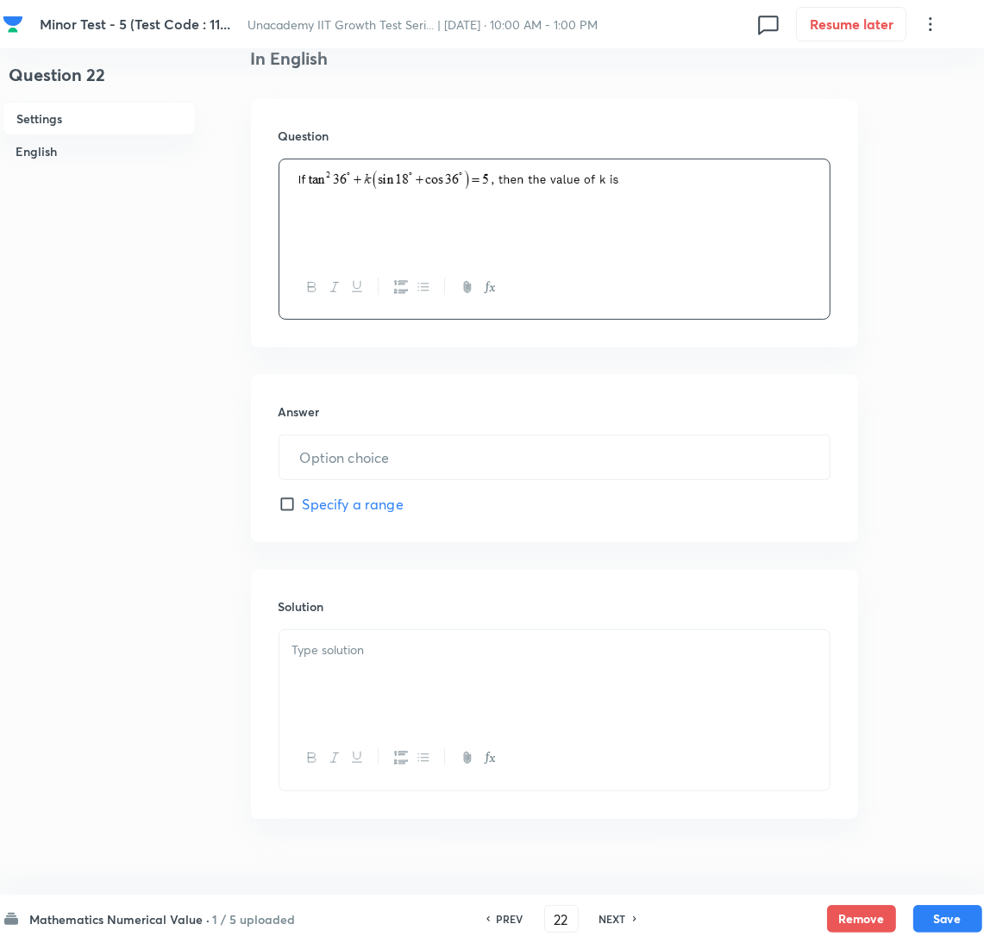
scroll to position [490, 0]
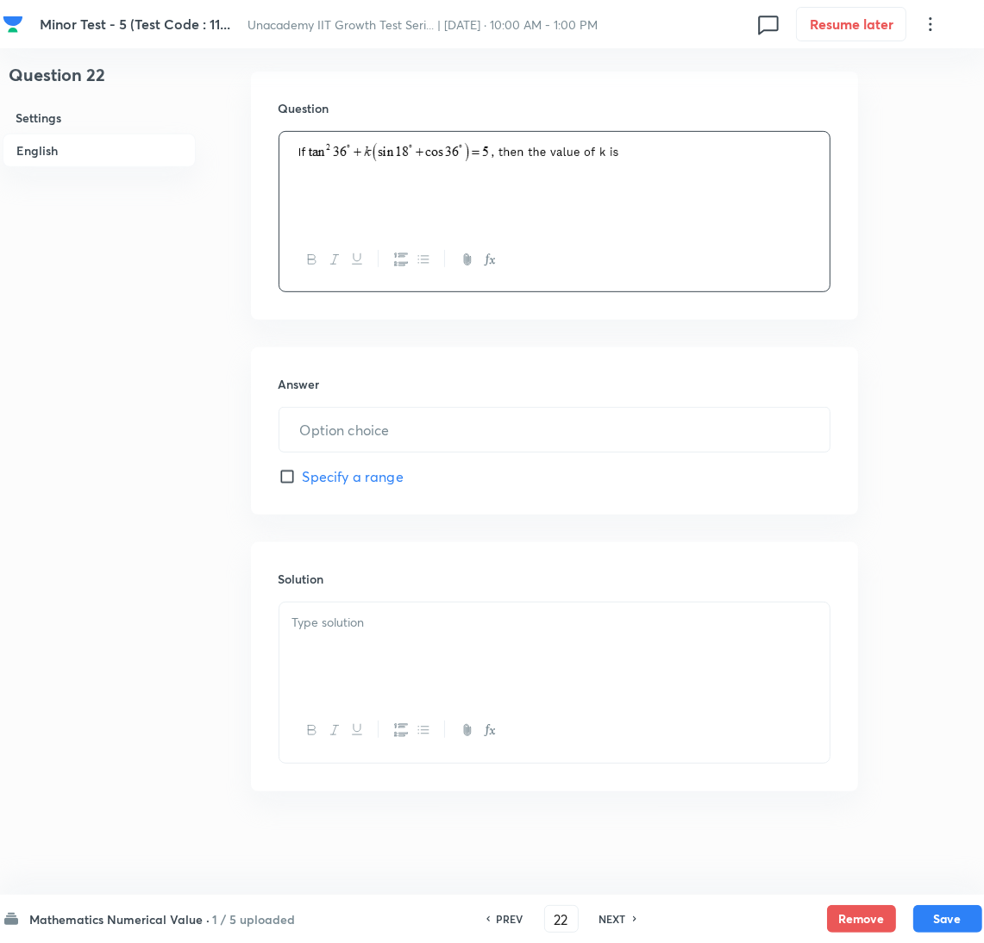
click at [617, 663] on div at bounding box center [554, 651] width 550 height 97
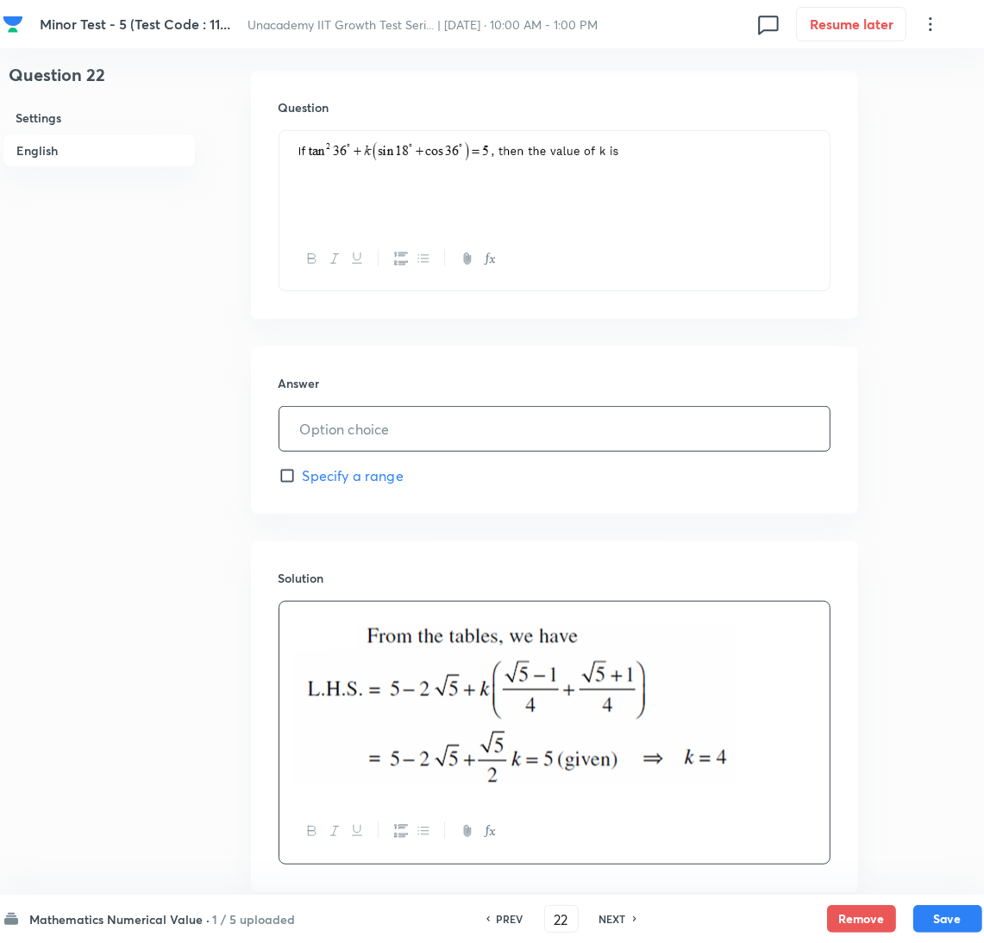
click at [359, 431] on input "text" at bounding box center [554, 429] width 550 height 44
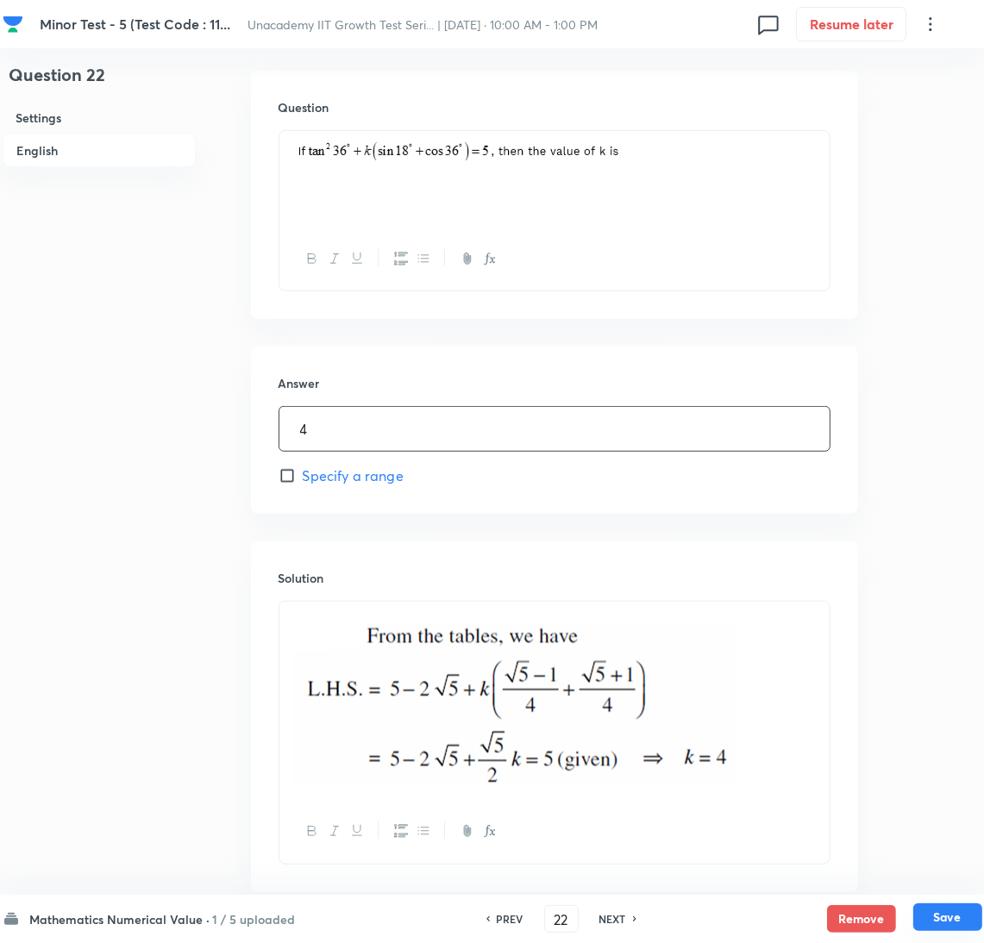
click at [943, 922] on button "Save" at bounding box center [947, 918] width 69 height 28
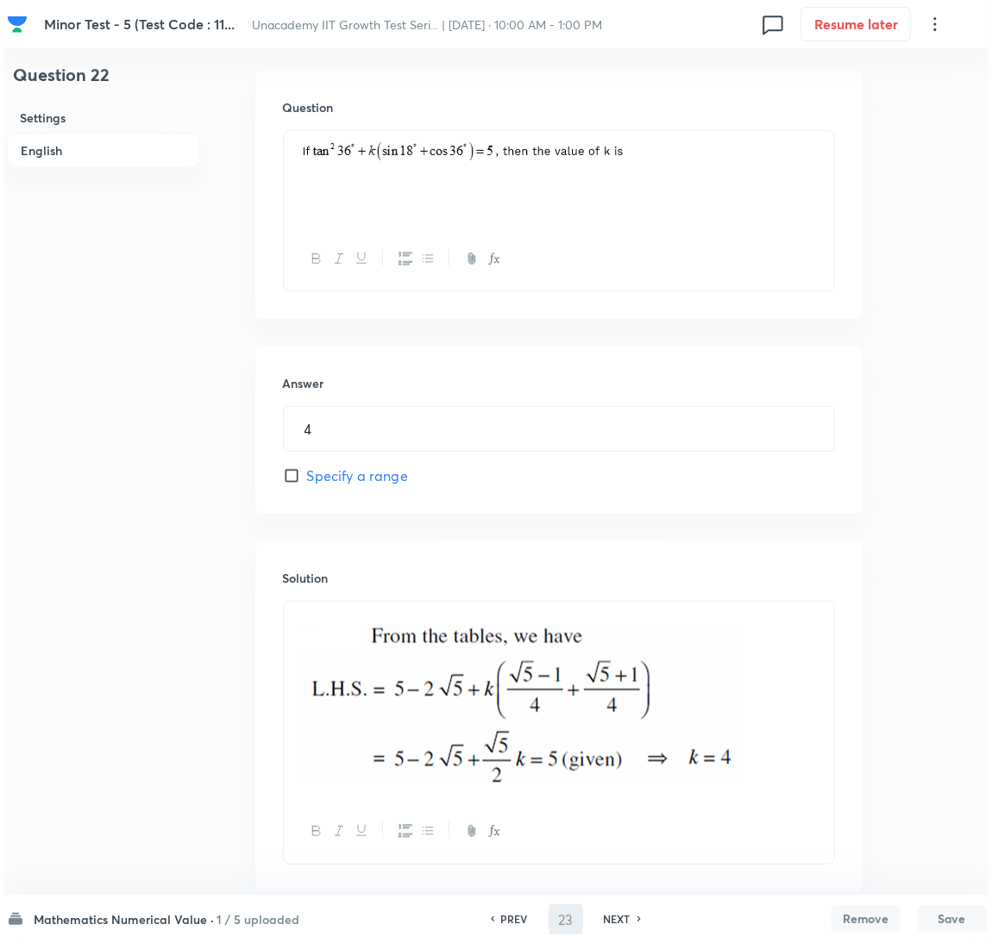
scroll to position [0, 0]
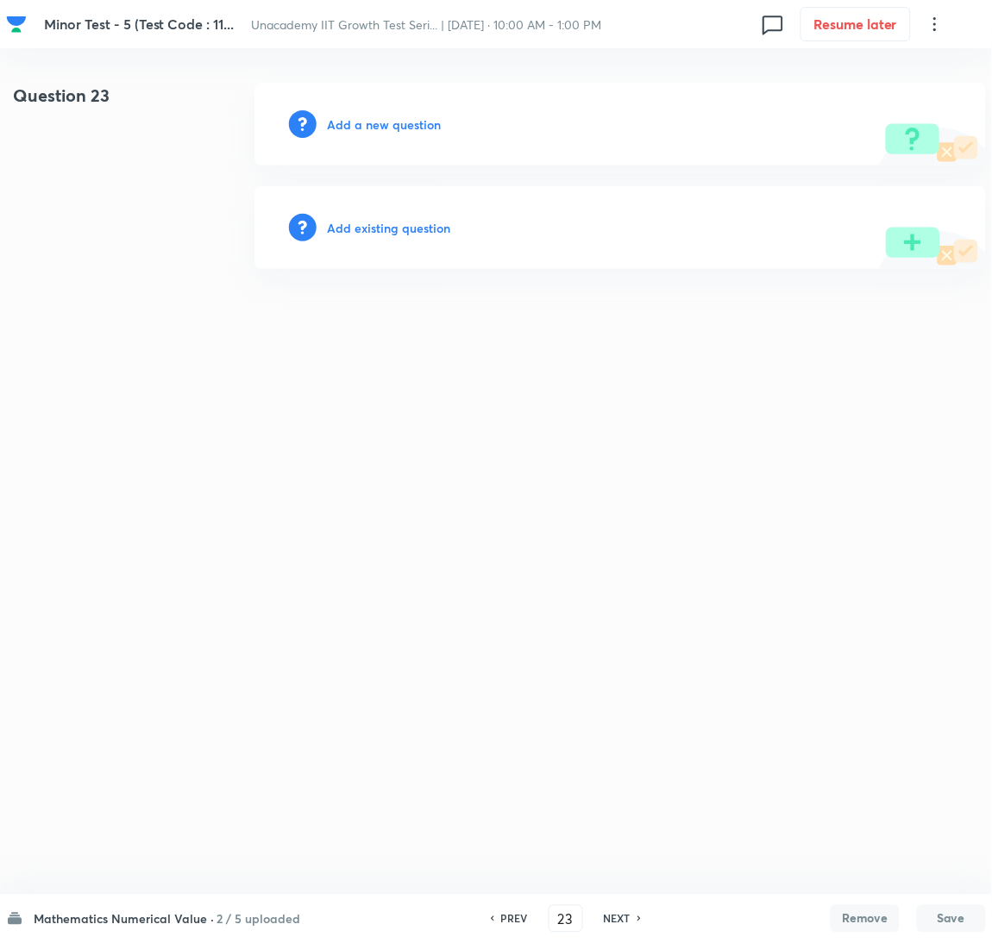
click at [334, 119] on h6 "Add a new question" at bounding box center [384, 125] width 114 height 18
click at [334, 119] on h6 "Choose a question type" at bounding box center [393, 125] width 133 height 18
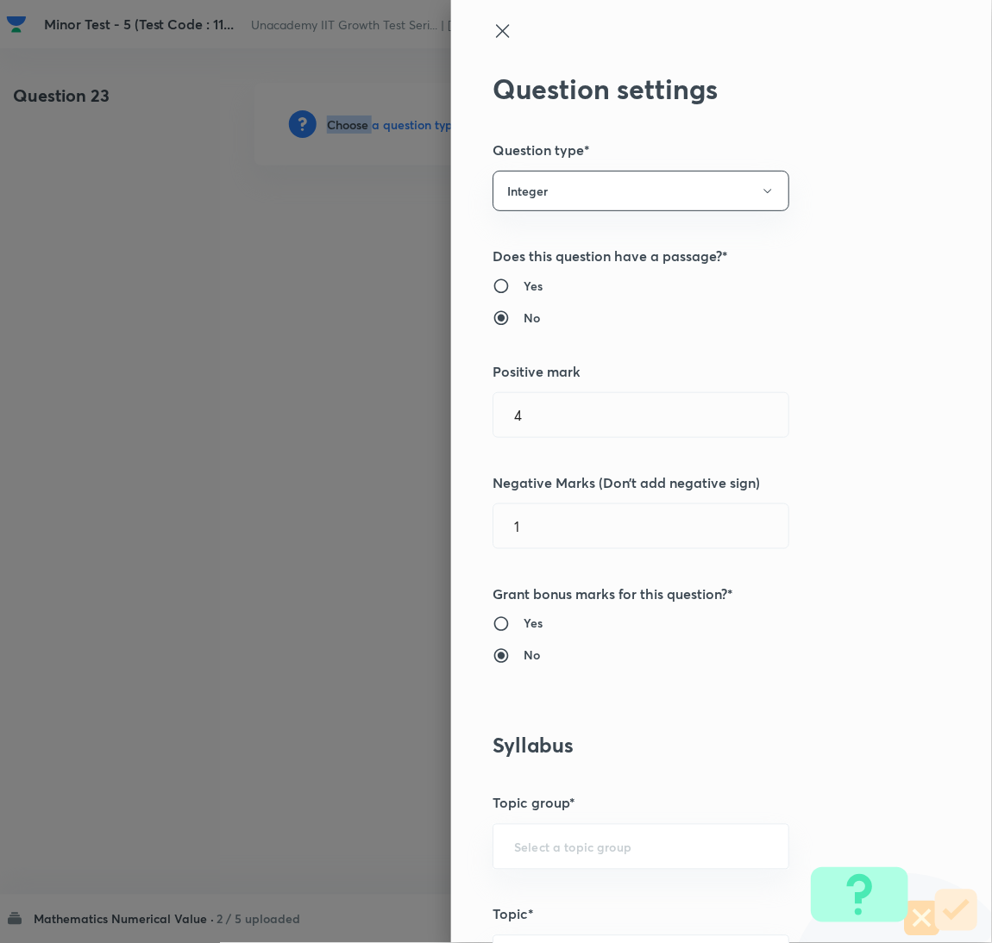
scroll to position [560, 0]
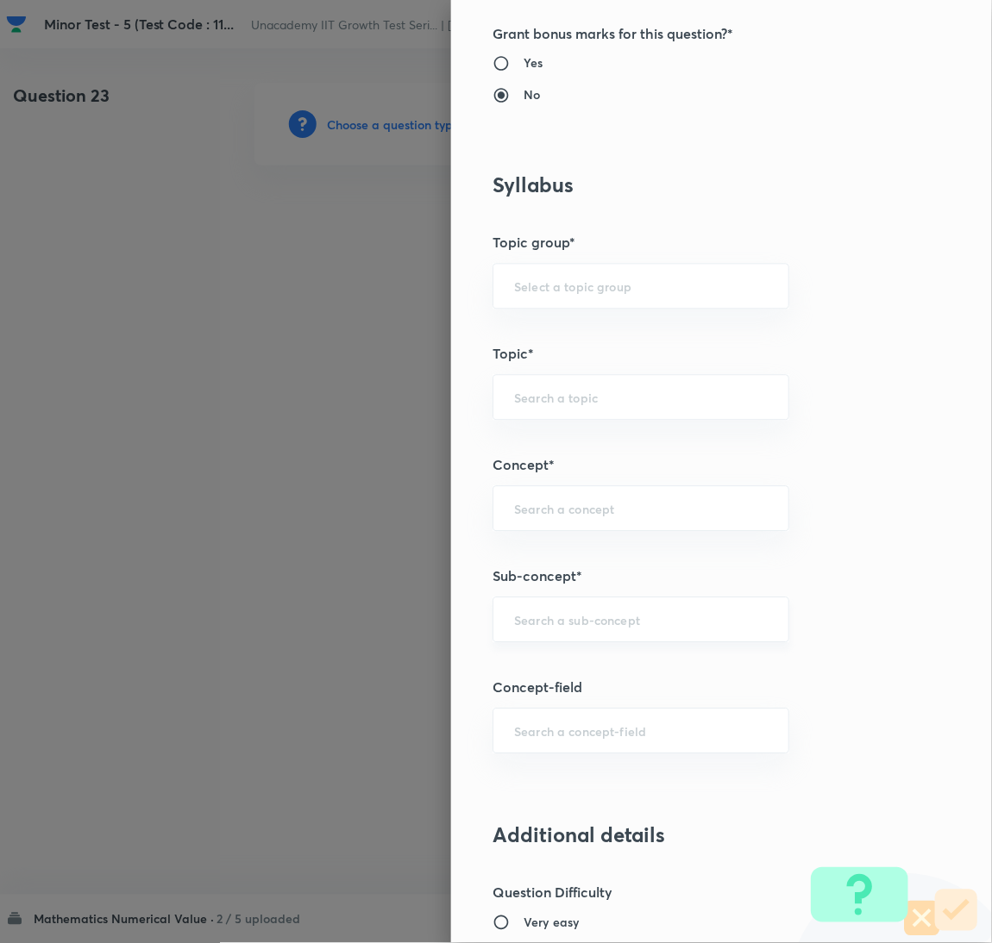
click at [642, 615] on input "text" at bounding box center [641, 620] width 254 height 16
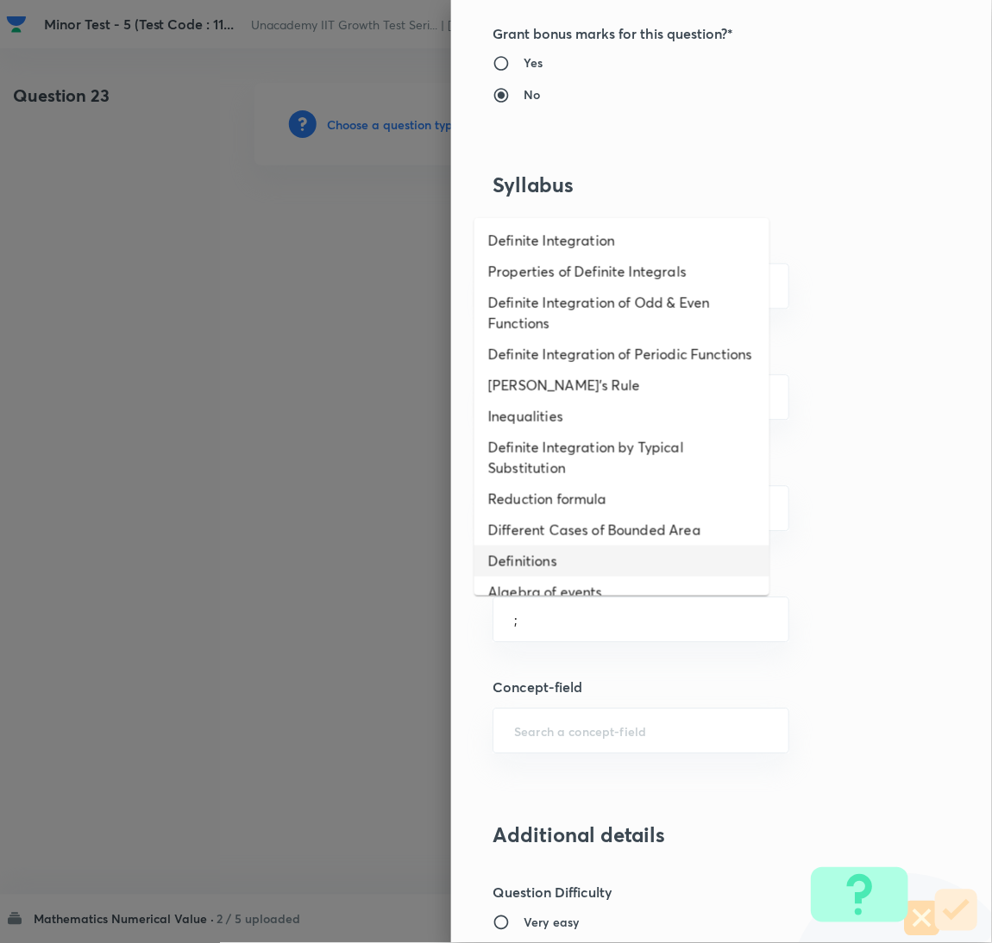
click at [601, 567] on li "Definitions" at bounding box center [621, 561] width 295 height 31
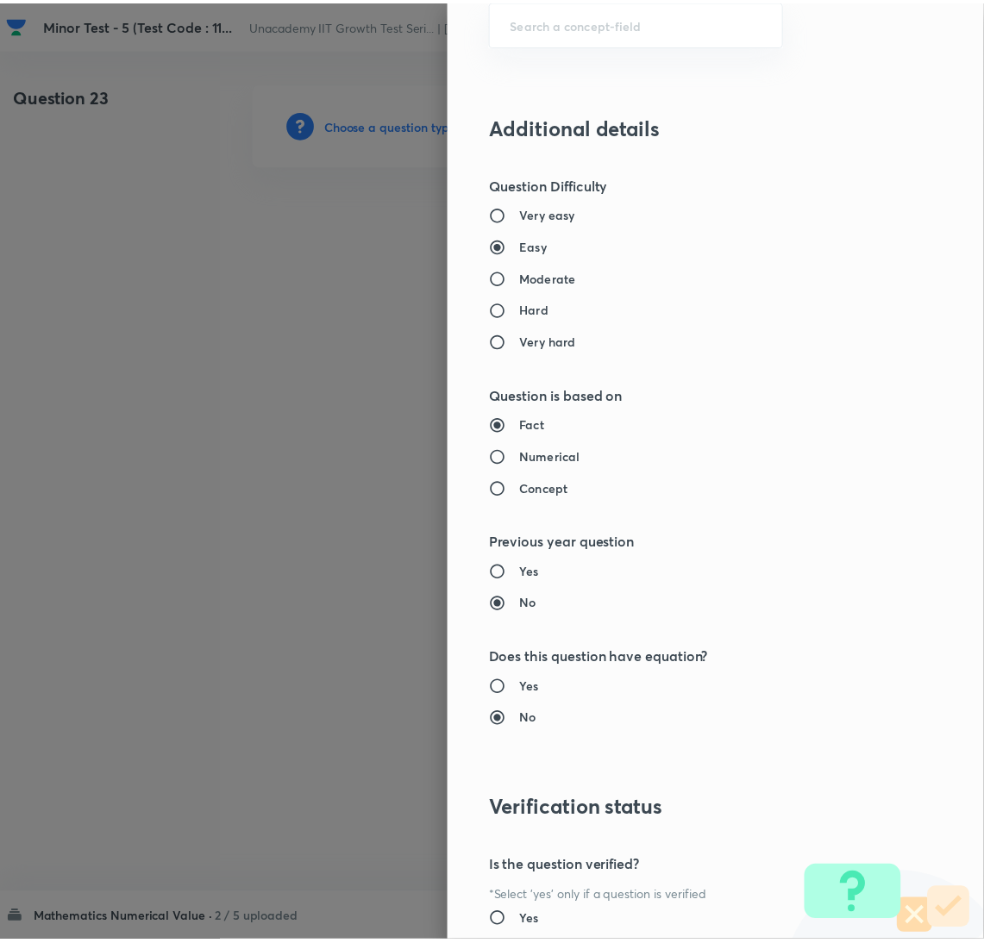
scroll to position [1422, 0]
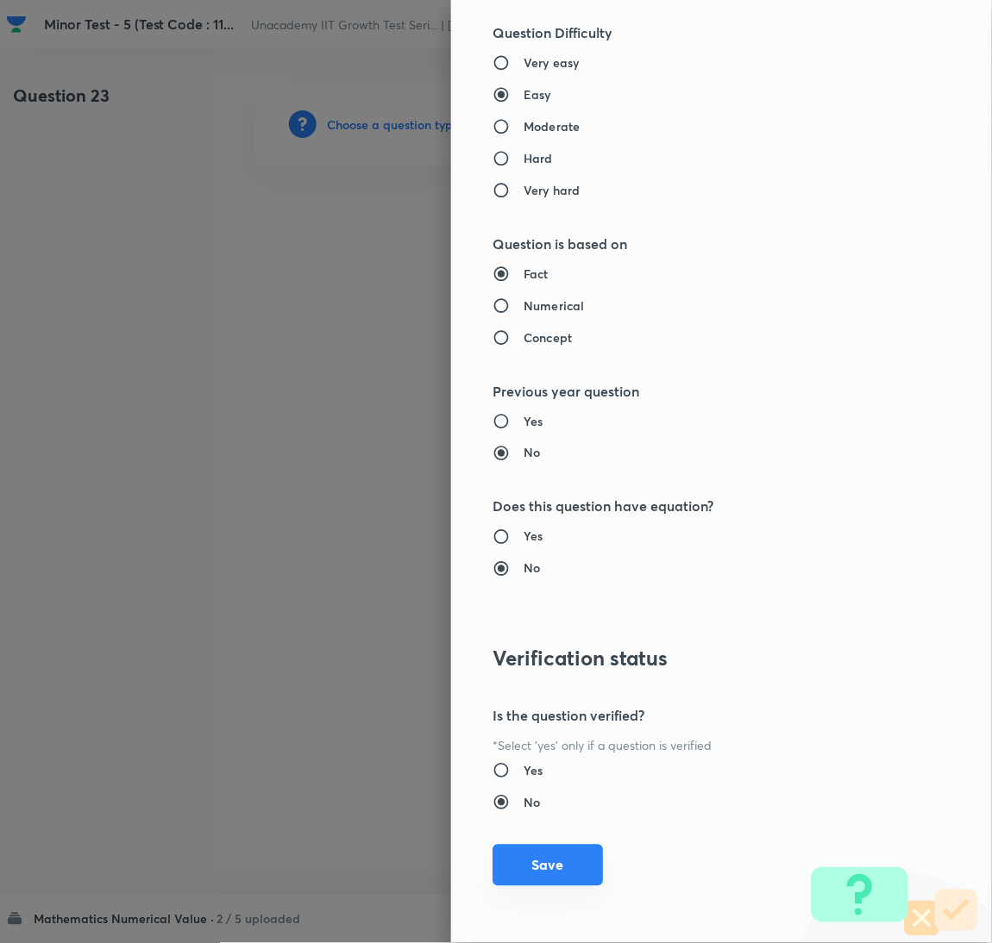
click at [534, 864] on button "Save" at bounding box center [547, 865] width 110 height 41
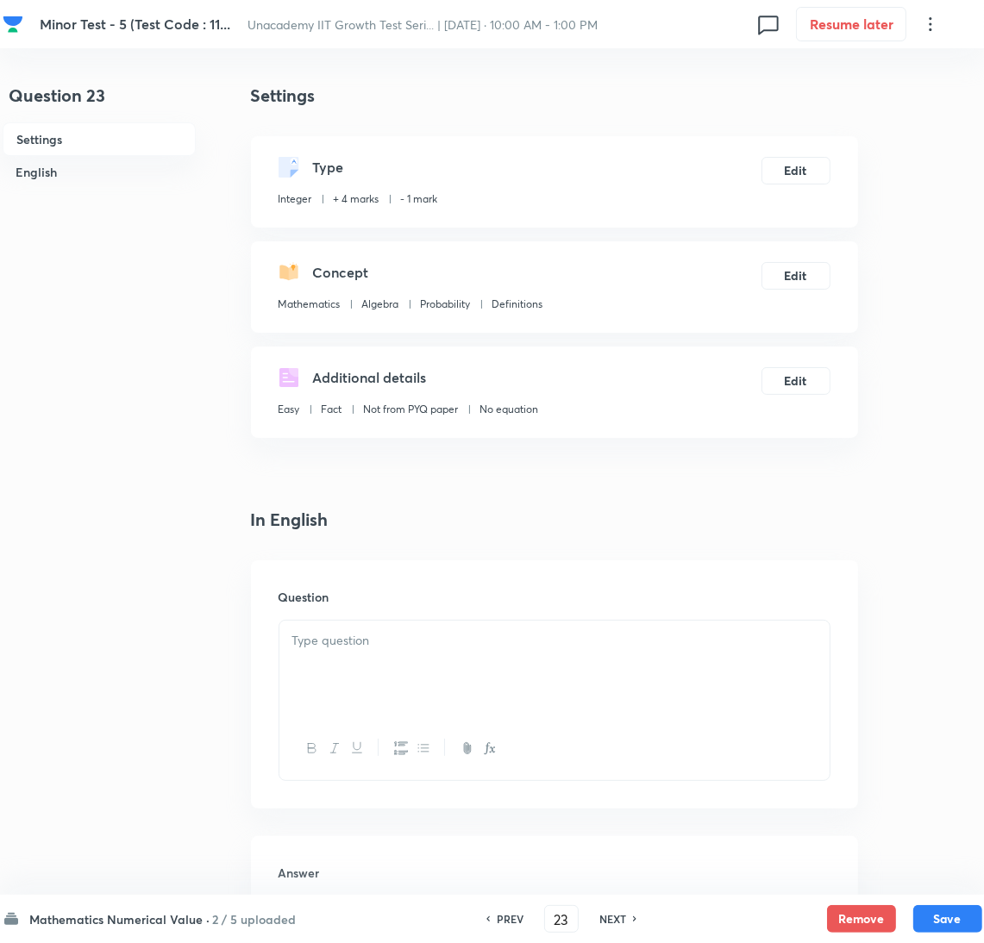
scroll to position [490, 0]
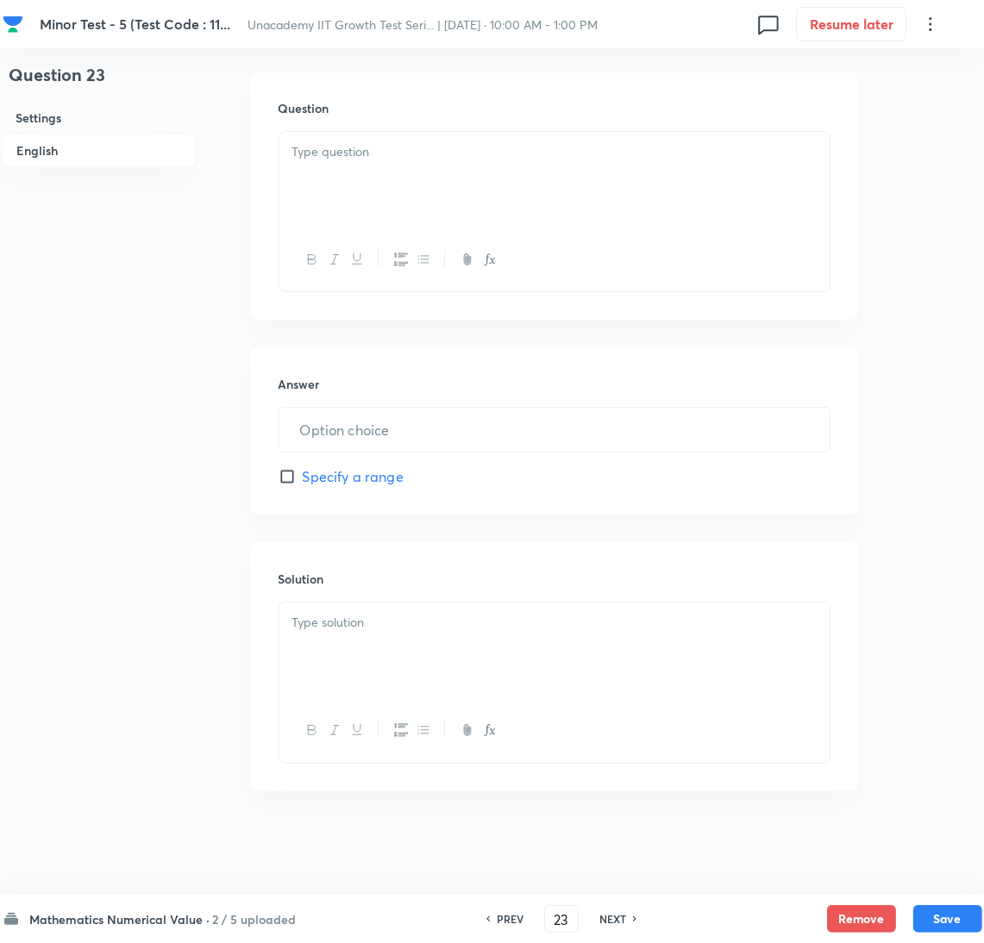
click at [366, 627] on p at bounding box center [554, 623] width 524 height 20
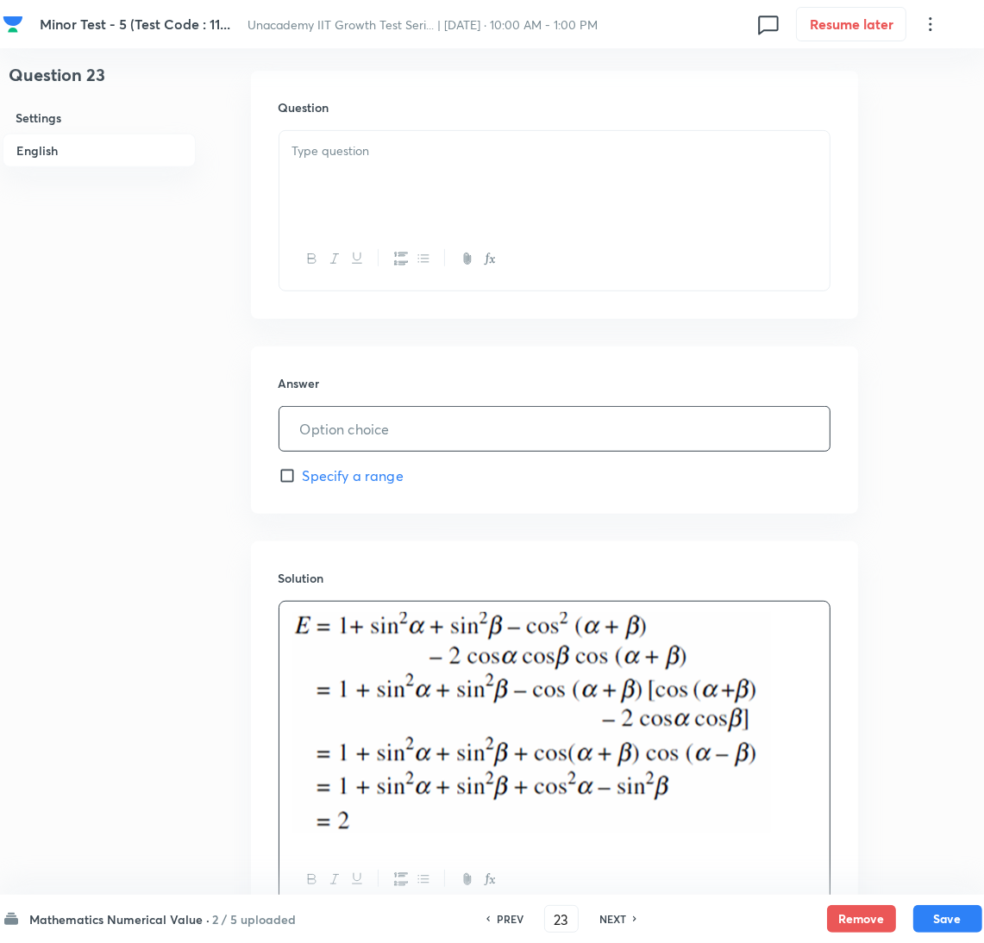
click at [371, 442] on input "text" at bounding box center [554, 429] width 550 height 44
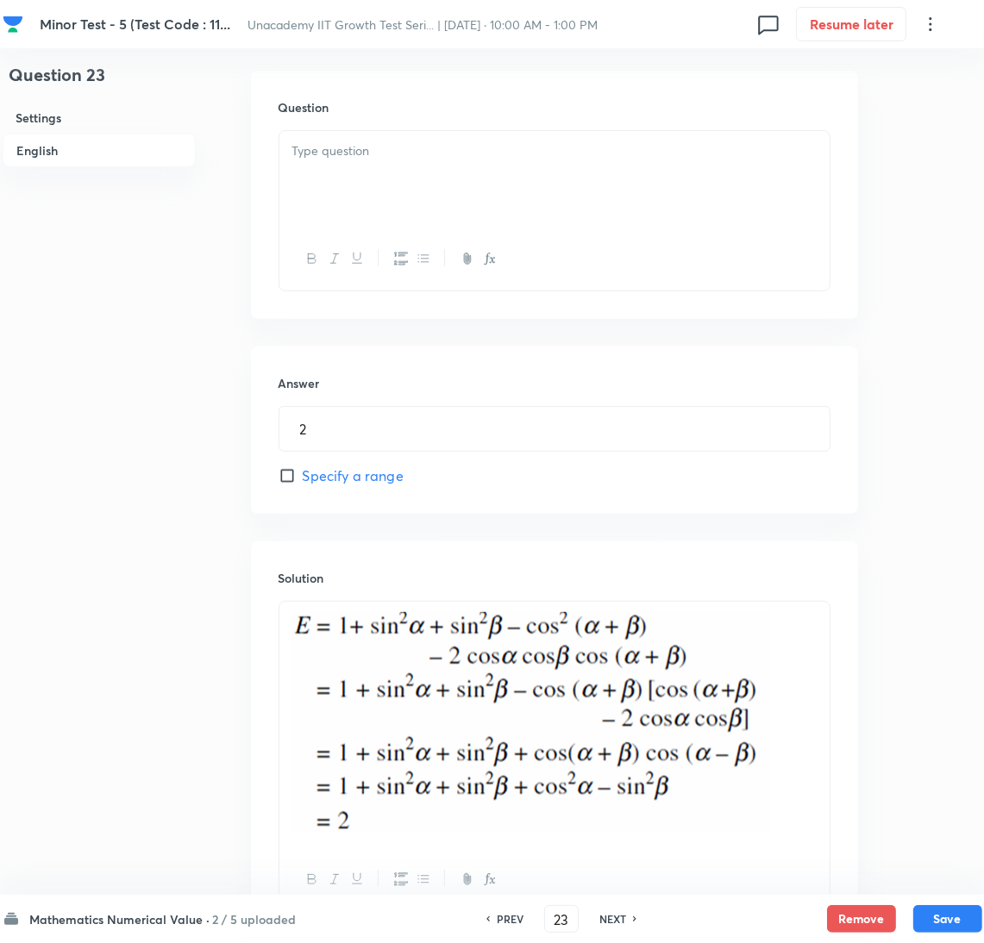
click at [646, 187] on div at bounding box center [554, 179] width 550 height 97
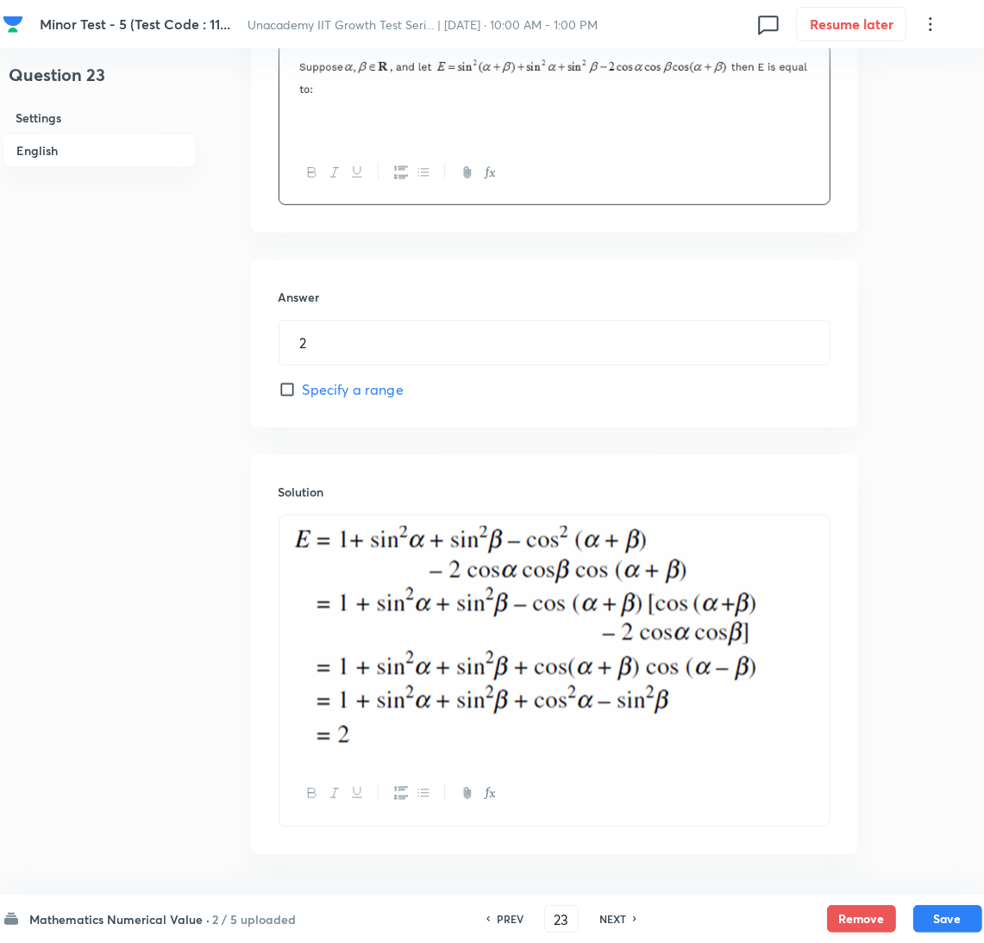
scroll to position [640, 0]
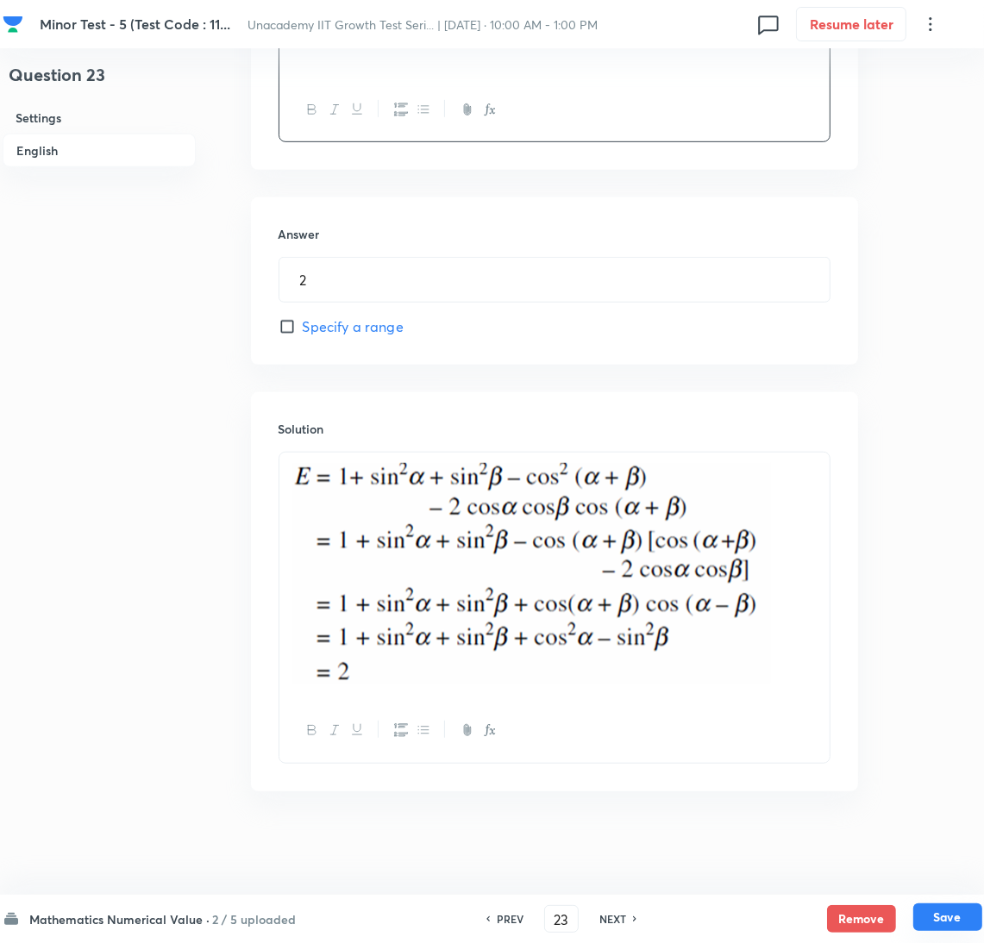
click at [934, 918] on button "Save" at bounding box center [947, 918] width 69 height 28
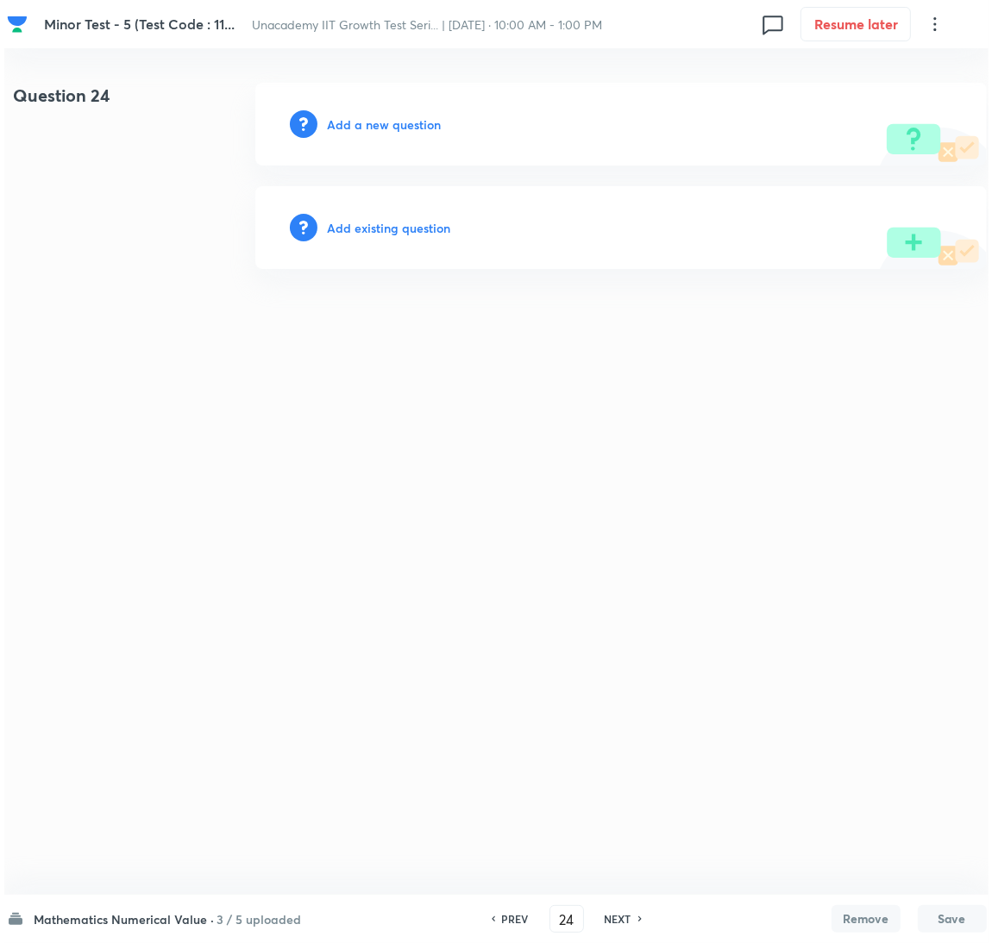
scroll to position [0, 0]
click at [390, 126] on h6 "Add a new question" at bounding box center [384, 125] width 114 height 18
click at [390, 126] on h6 "Choose a question type" at bounding box center [393, 125] width 133 height 18
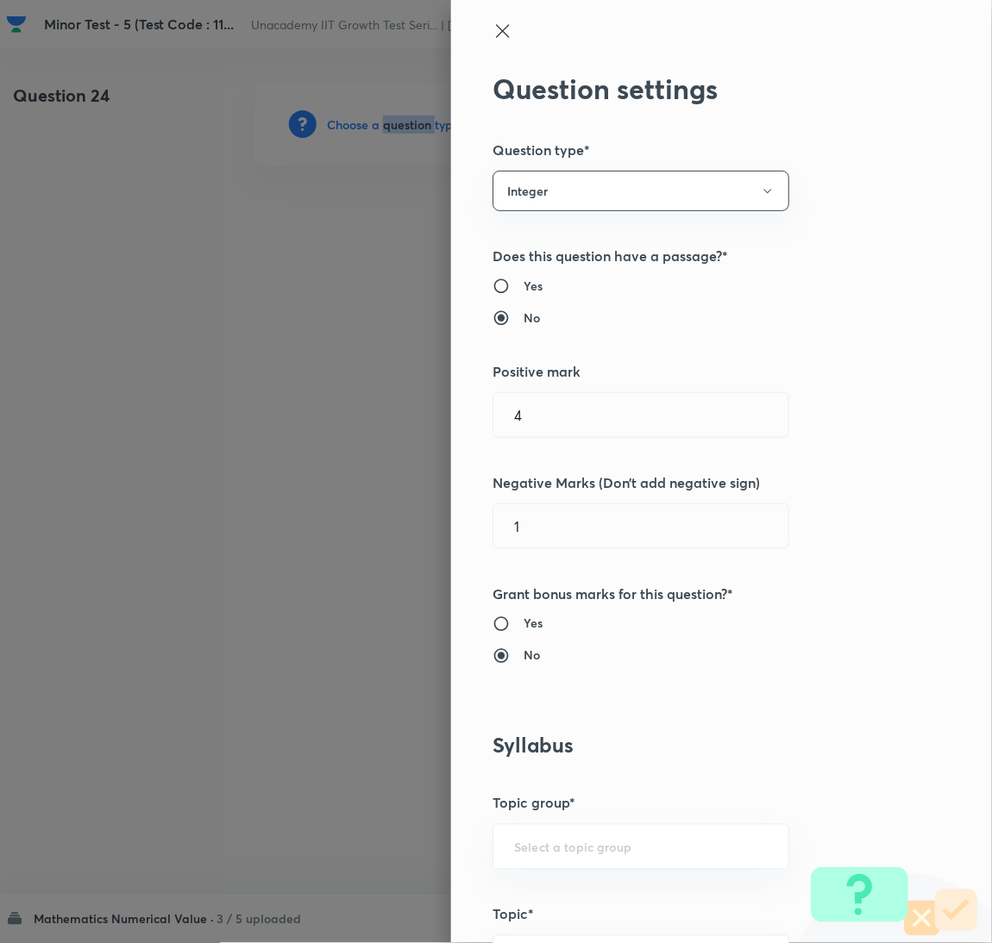
scroll to position [560, 0]
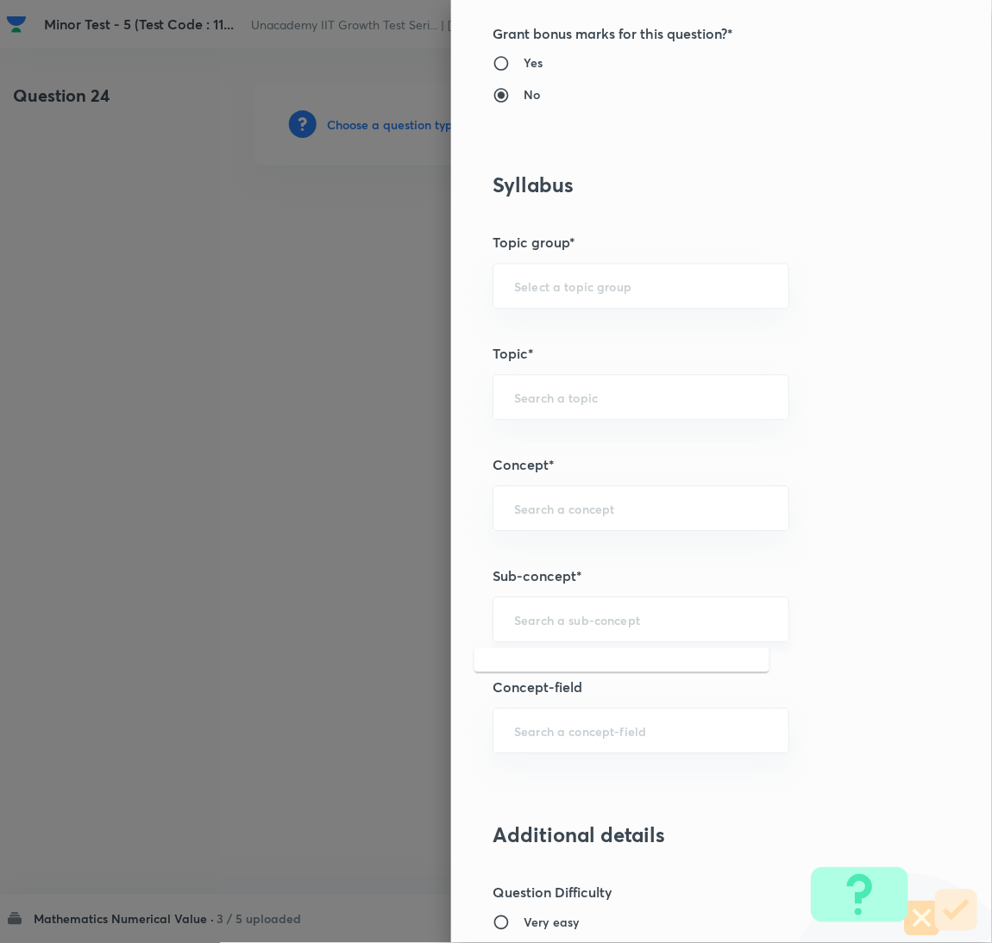
click at [597, 621] on input "text" at bounding box center [641, 620] width 254 height 16
click at [602, 472] on h5 "Concept*" at bounding box center [692, 465] width 400 height 21
click at [582, 623] on input "text" at bounding box center [641, 620] width 254 height 16
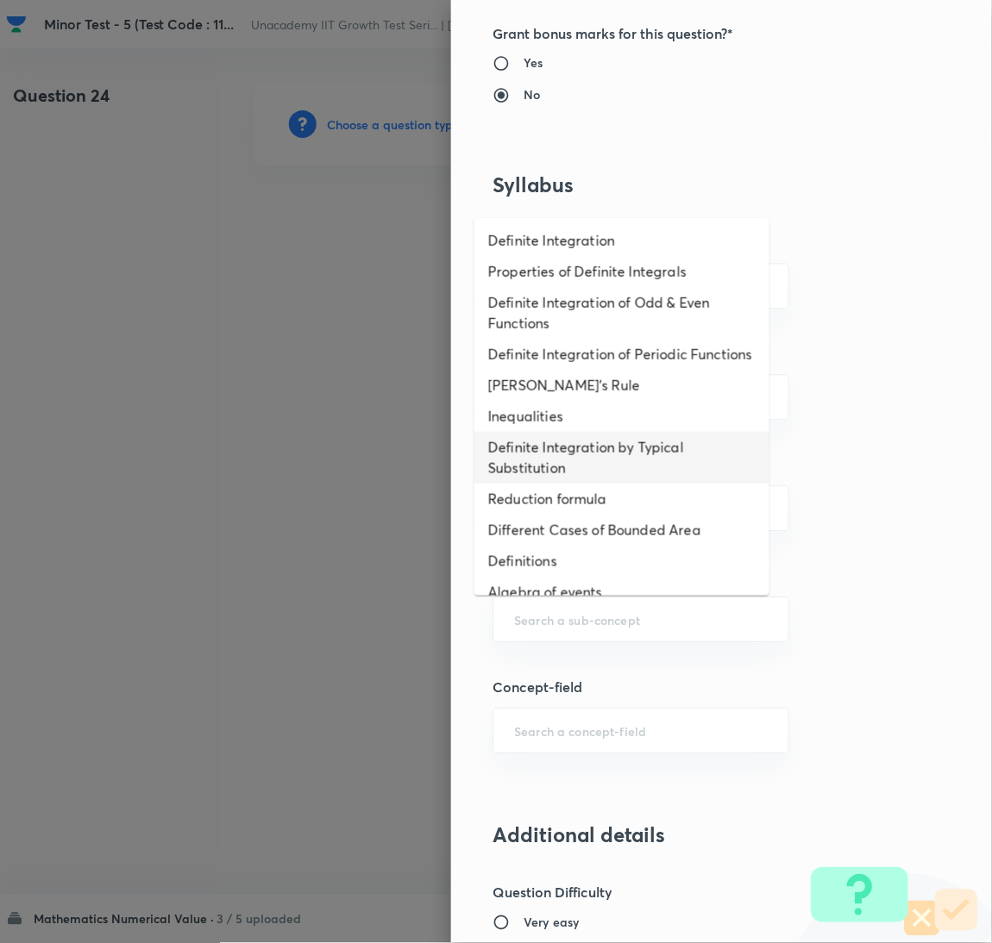
click at [587, 484] on li "Definite Integration by Typical Substitution" at bounding box center [621, 458] width 295 height 52
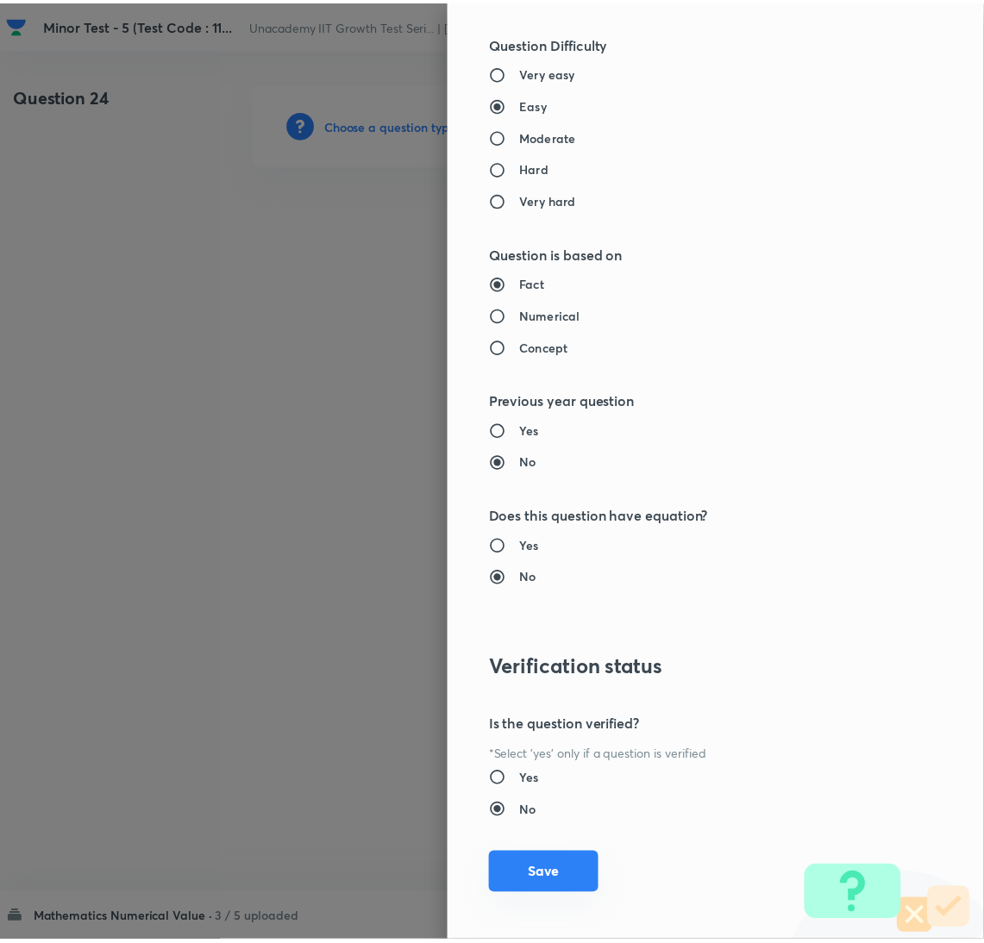
scroll to position [1422, 0]
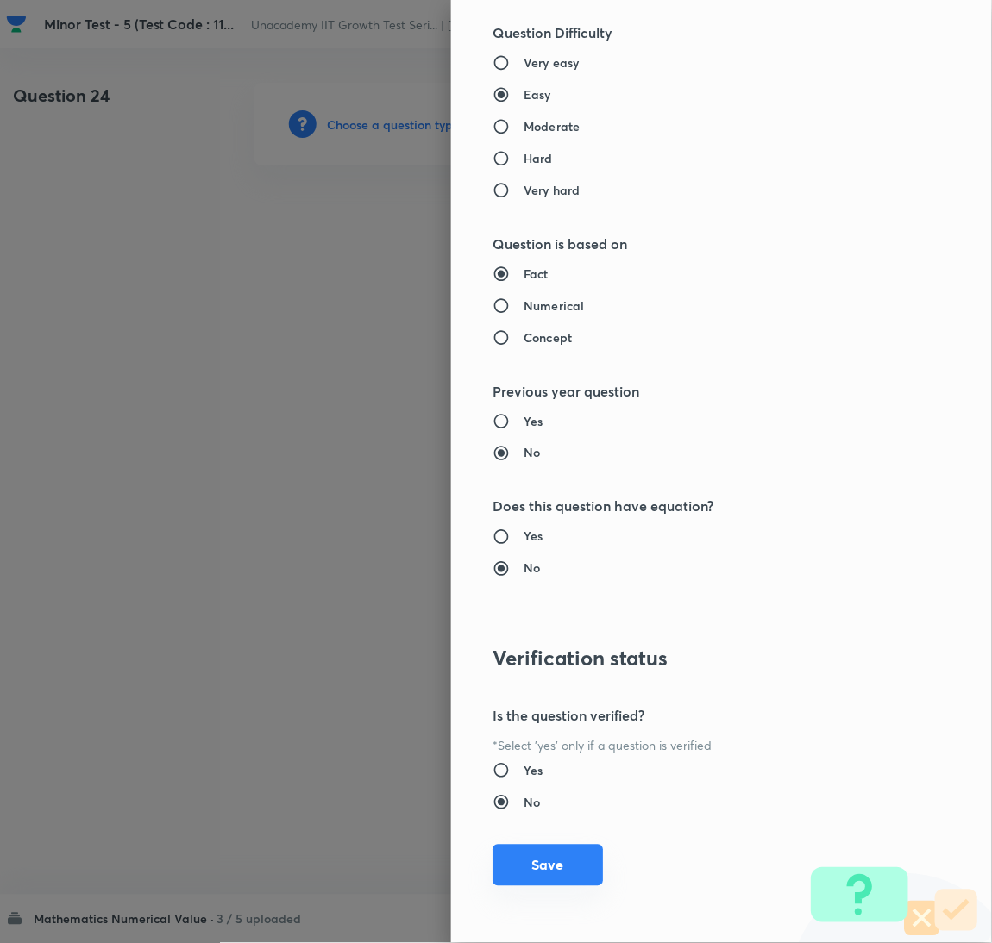
click at [535, 854] on button "Save" at bounding box center [547, 865] width 110 height 41
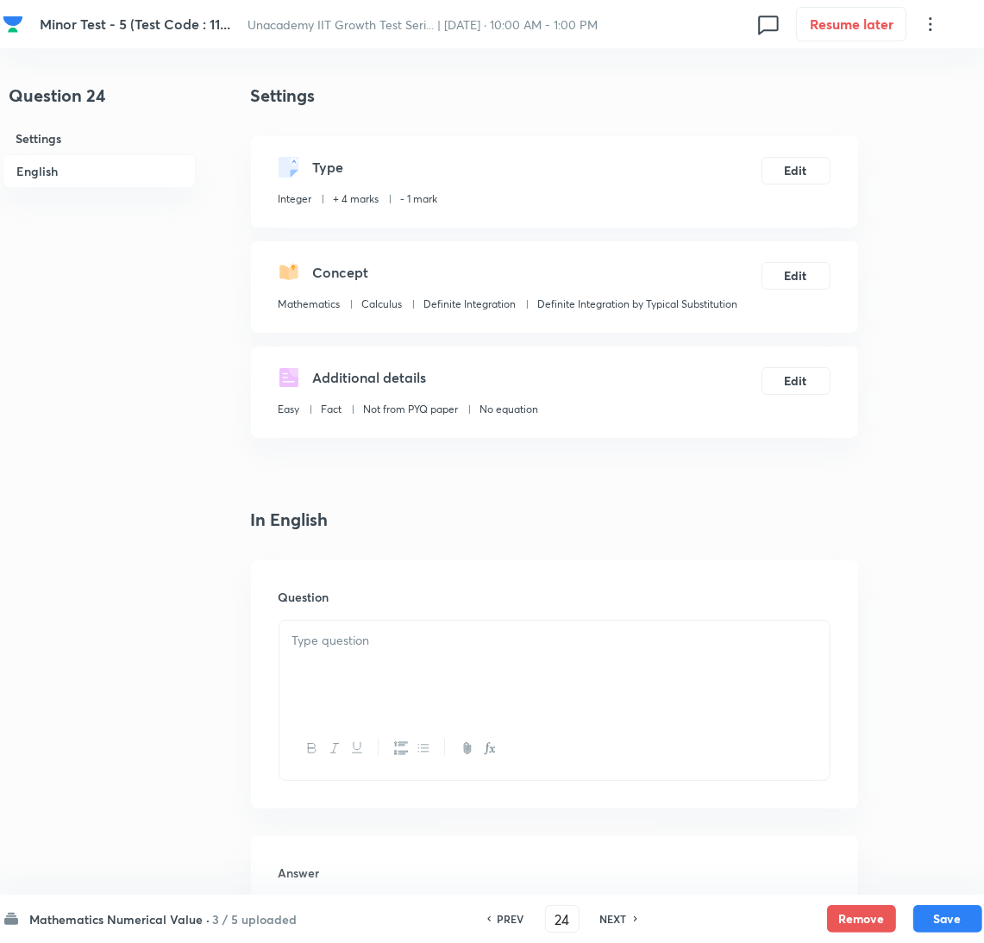
scroll to position [490, 0]
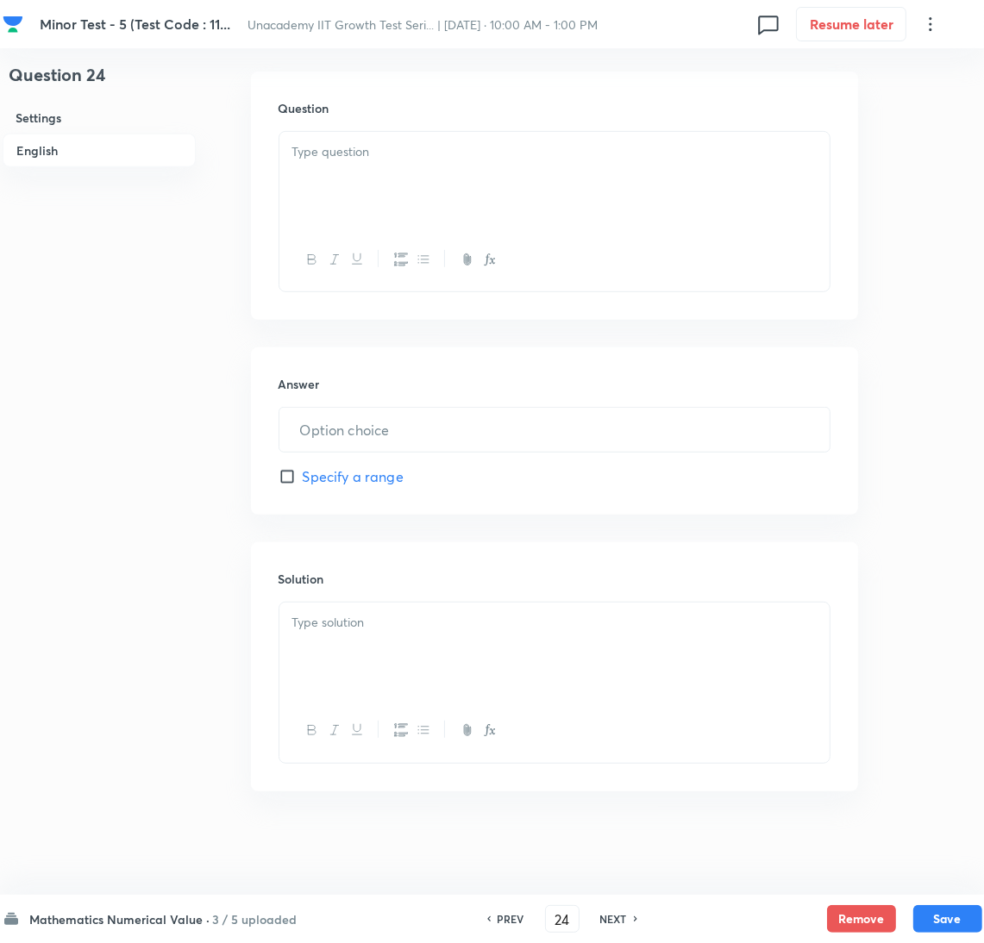
click at [423, 658] on div at bounding box center [554, 651] width 550 height 97
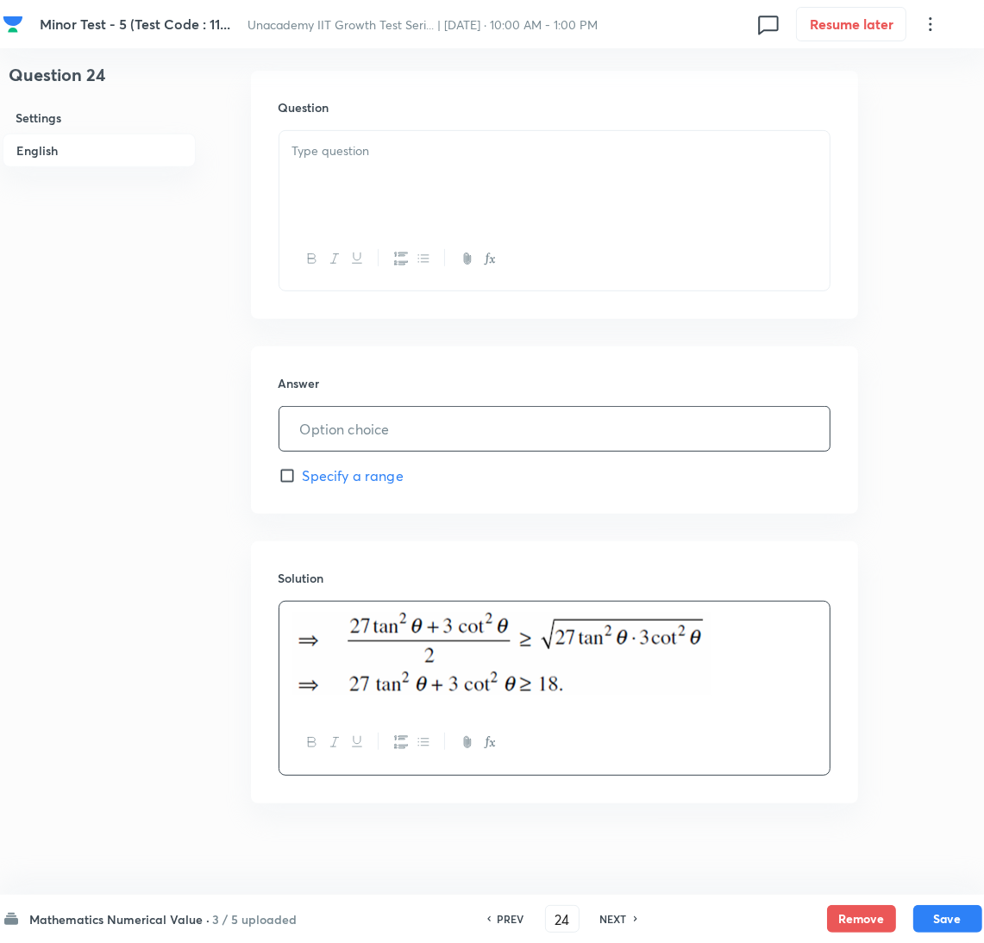
click at [395, 432] on input "text" at bounding box center [554, 429] width 550 height 44
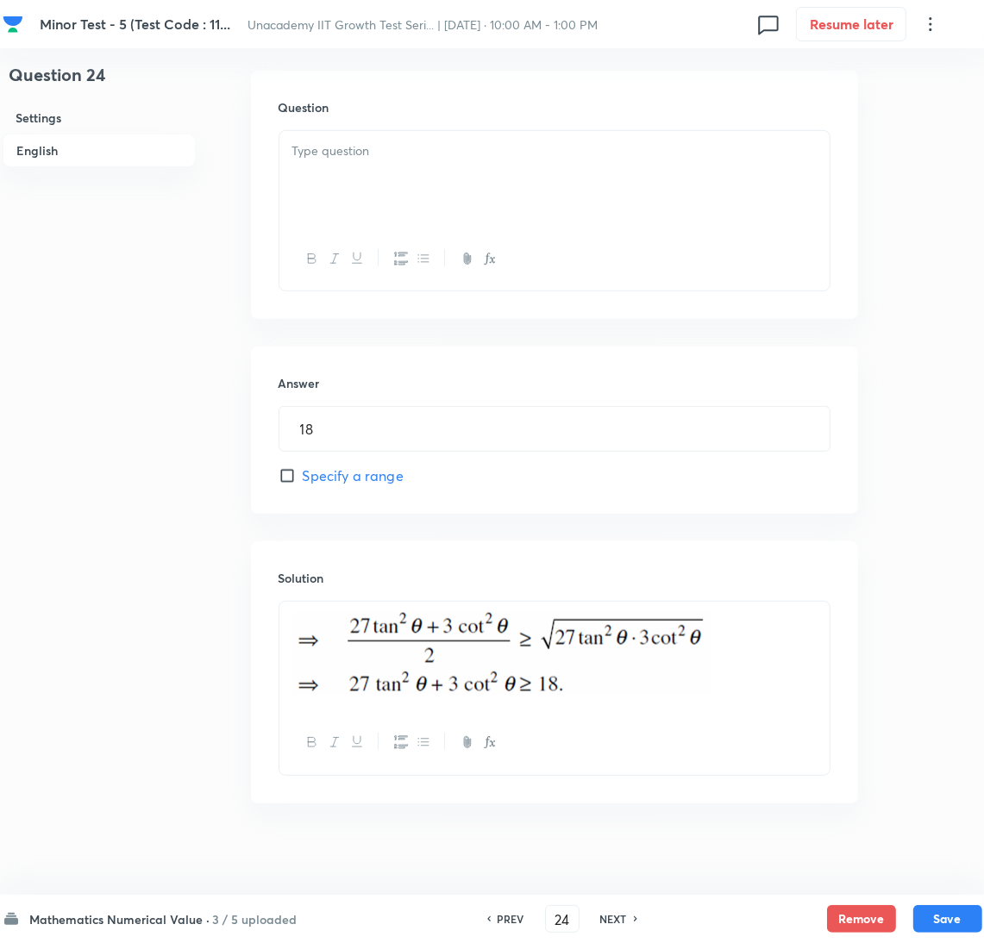
drag, startPoint x: 567, startPoint y: 213, endPoint x: 562, endPoint y: 203, distance: 10.8
click at [565, 206] on div at bounding box center [554, 179] width 550 height 97
click at [648, 176] on div at bounding box center [554, 179] width 550 height 97
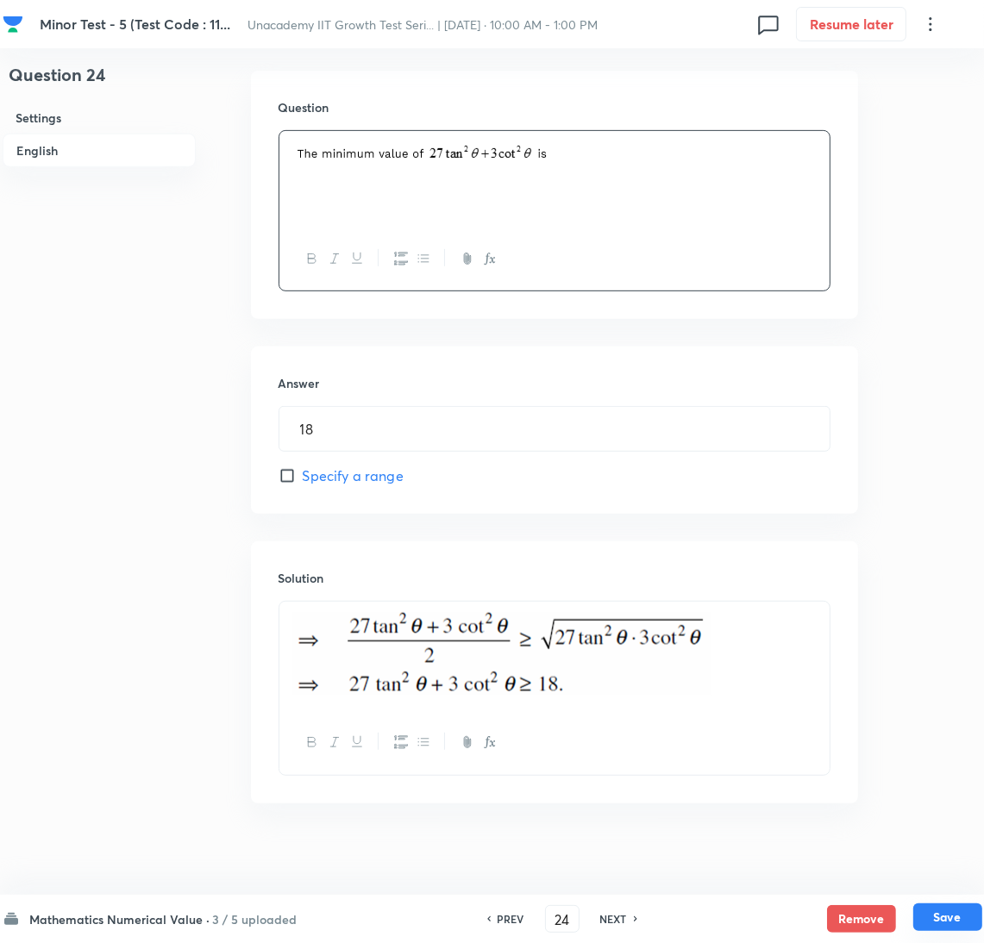
click at [956, 925] on button "Save" at bounding box center [947, 918] width 69 height 28
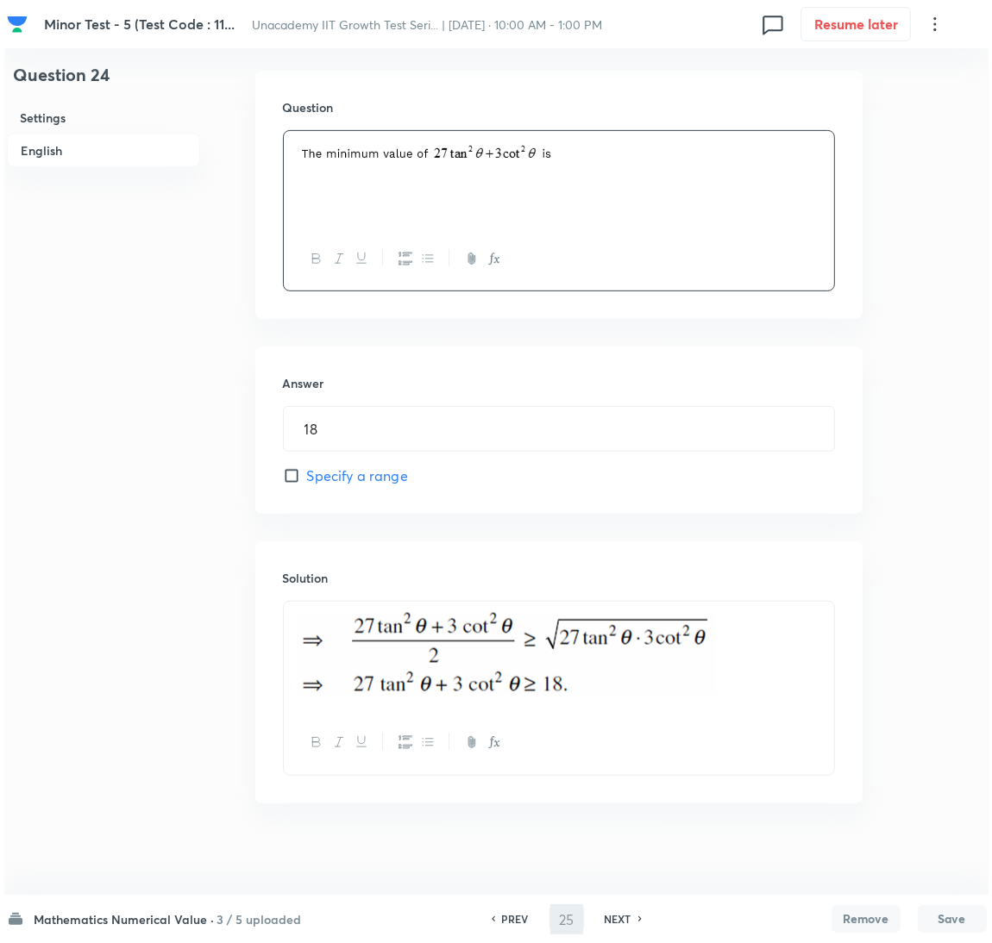
scroll to position [0, 0]
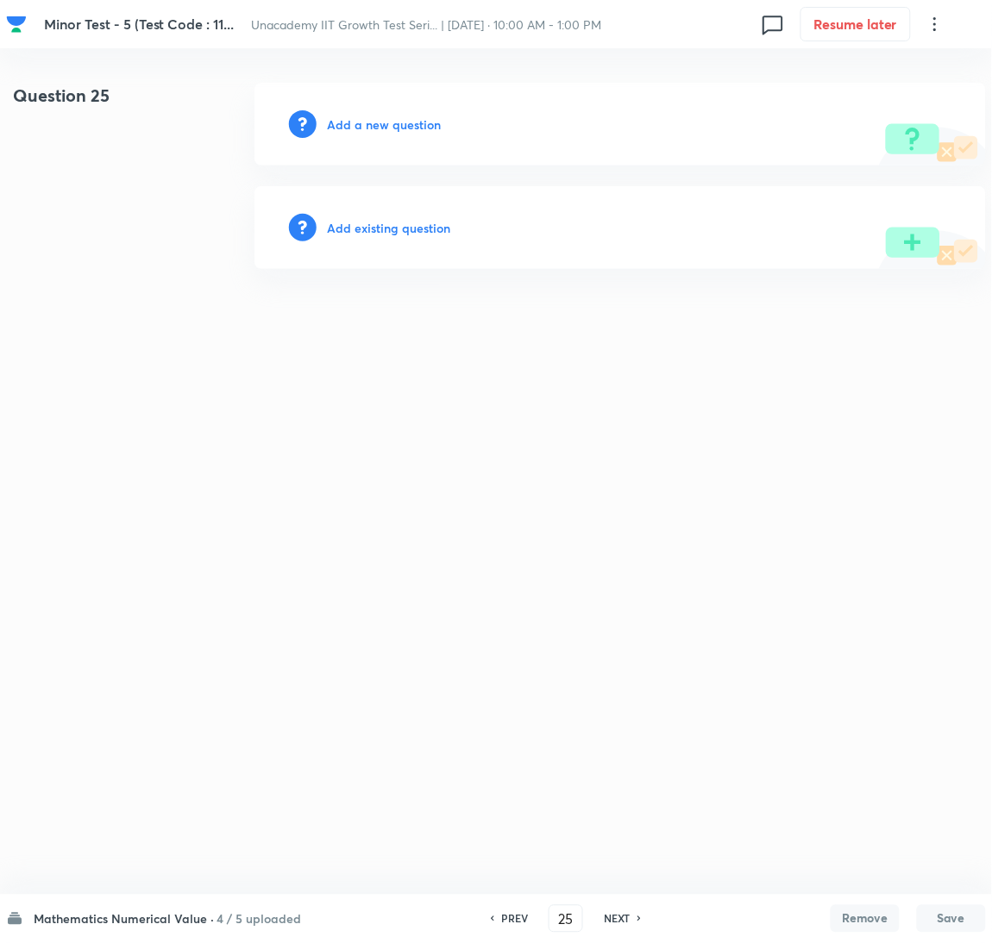
click at [379, 116] on h6 "Add a new question" at bounding box center [384, 125] width 114 height 18
click at [379, 116] on h6 "Choose a question type" at bounding box center [393, 125] width 133 height 18
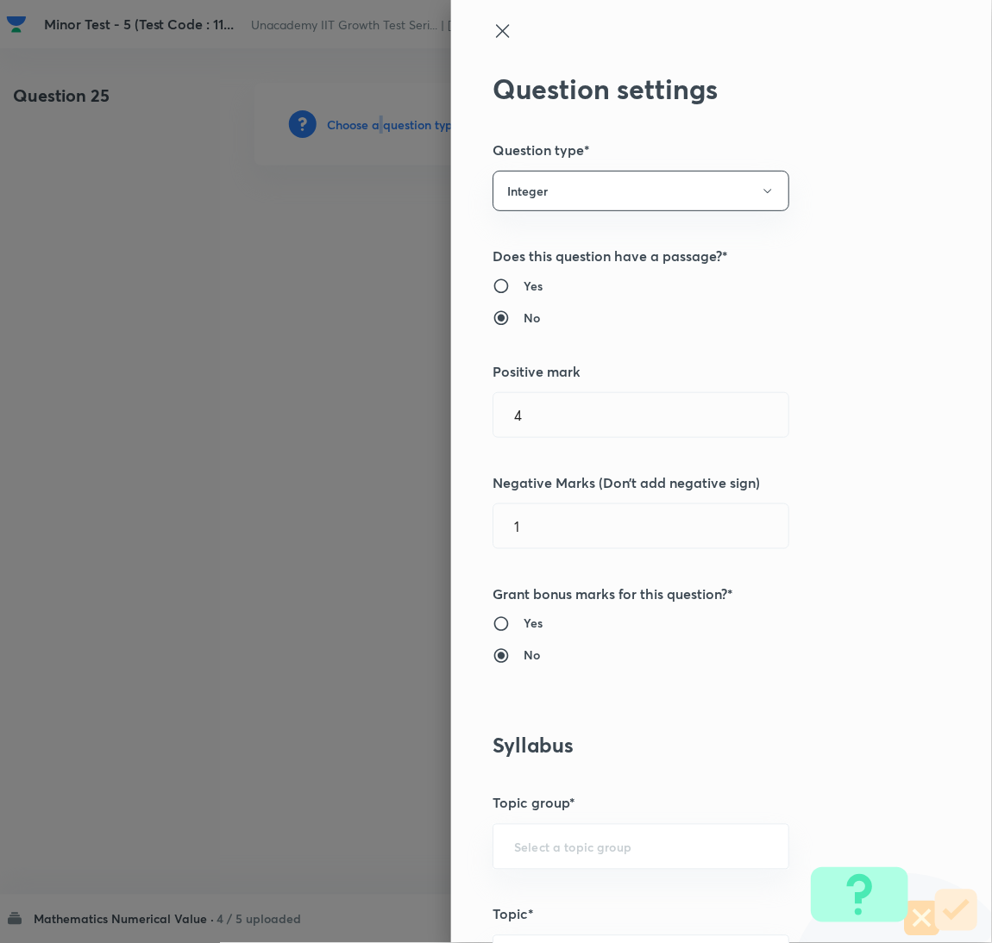
scroll to position [560, 0]
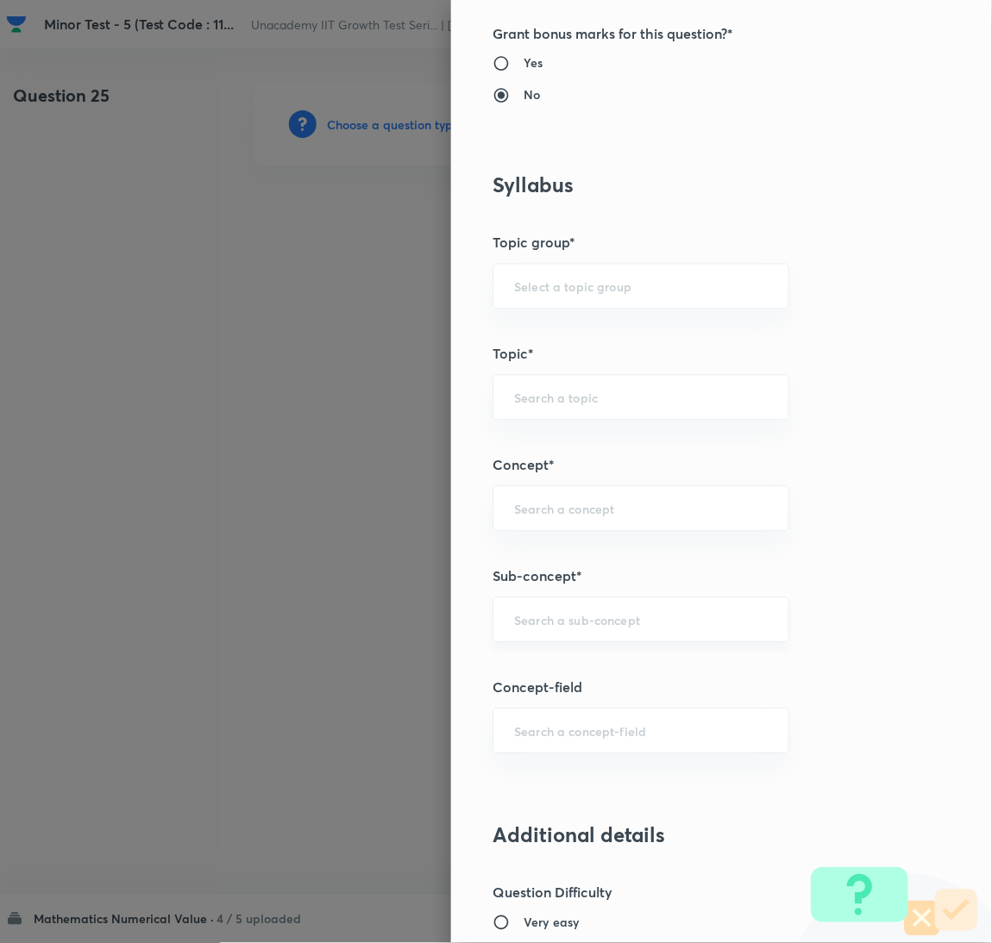
click at [601, 615] on input "text" at bounding box center [641, 620] width 254 height 16
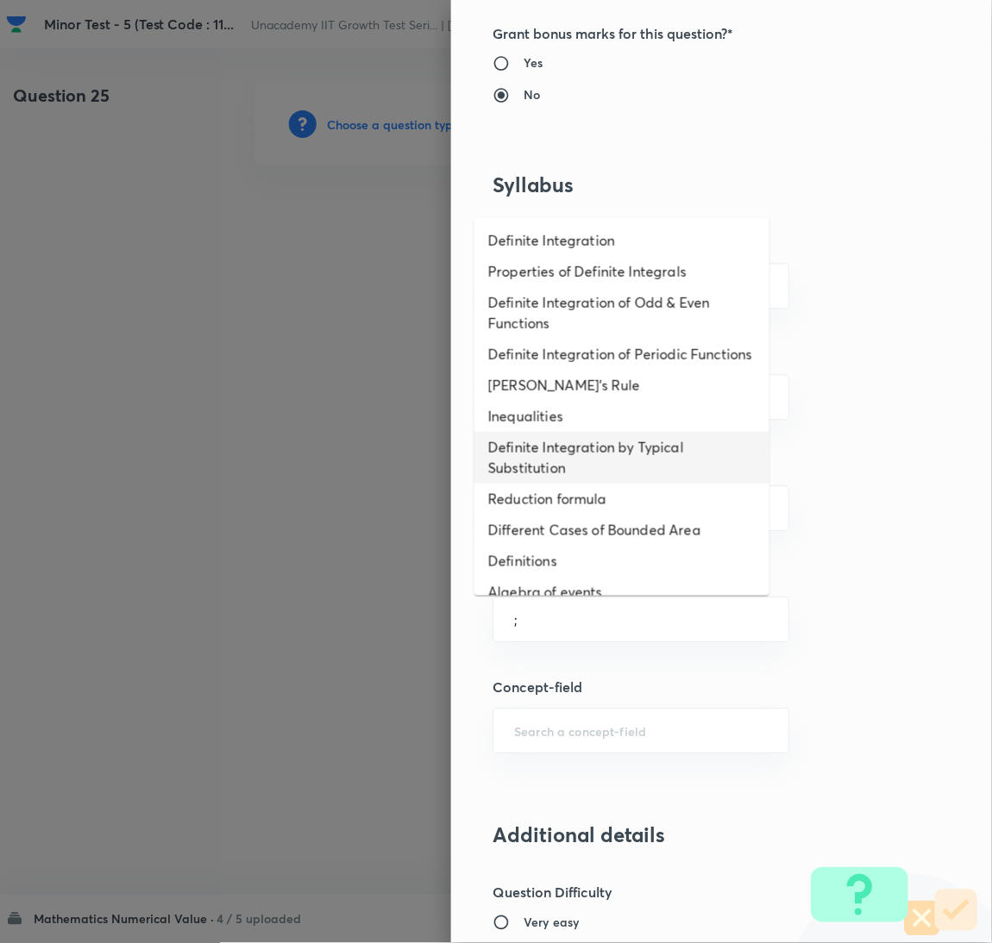
click at [593, 466] on li "Definite Integration by Typical Substitution" at bounding box center [621, 458] width 295 height 52
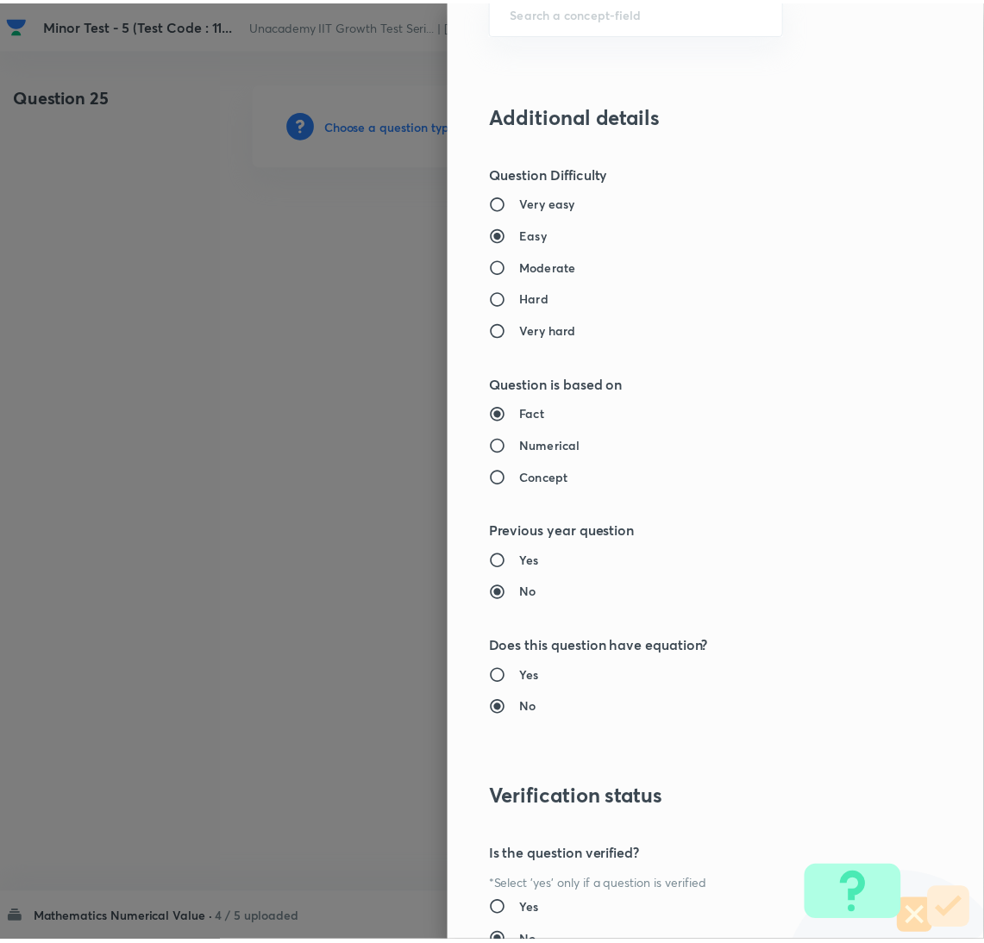
scroll to position [1422, 0]
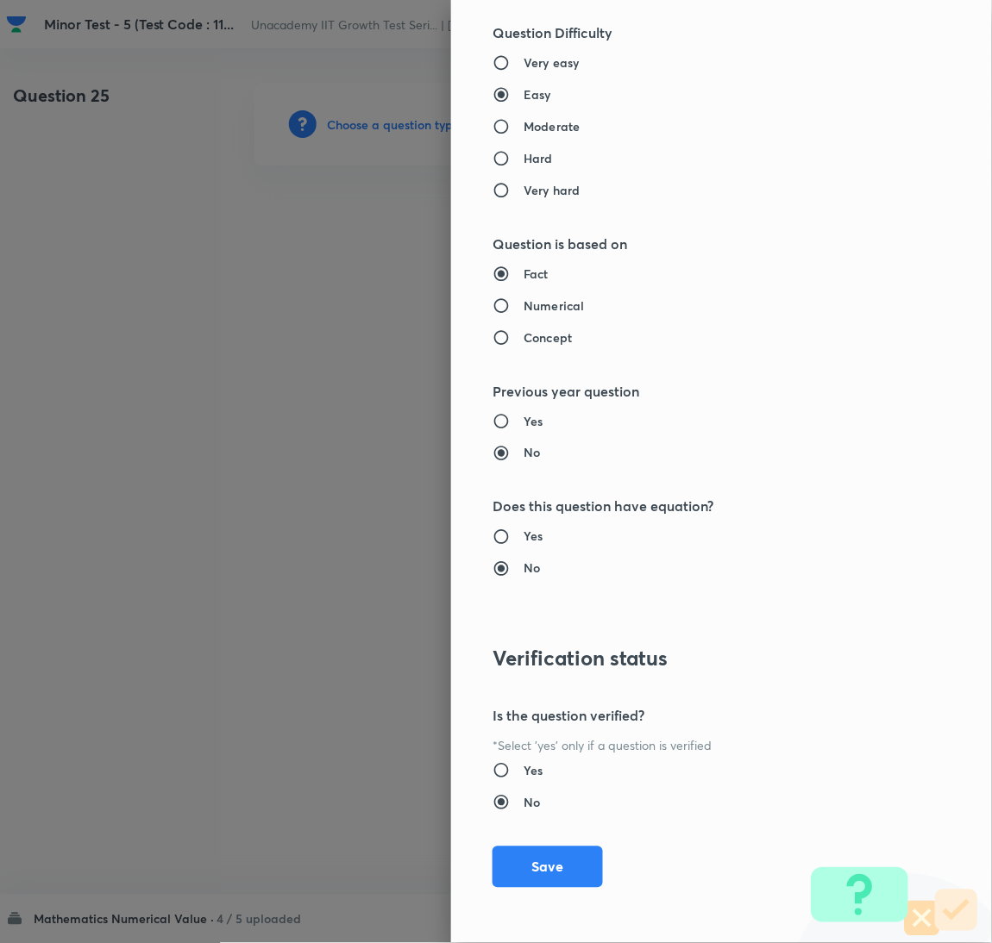
drag, startPoint x: 541, startPoint y: 879, endPoint x: 436, endPoint y: 937, distance: 120.4
click at [539, 879] on button "Save" at bounding box center [547, 867] width 110 height 41
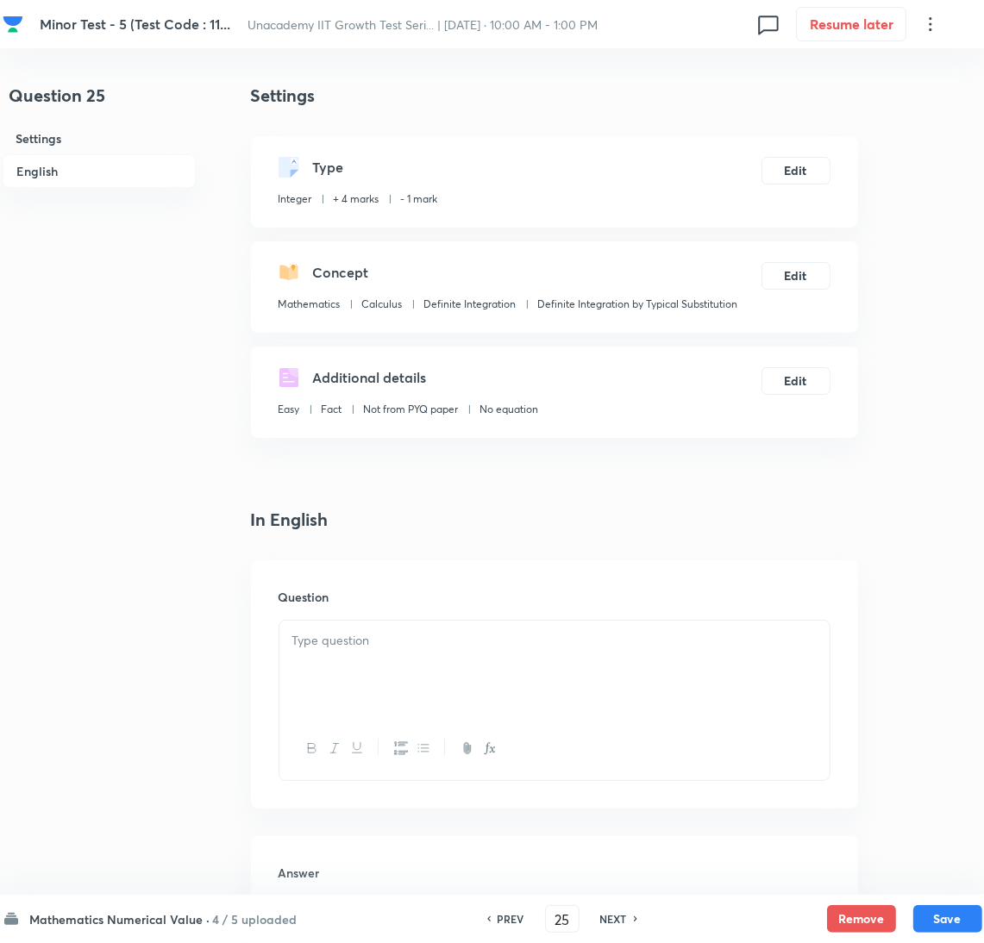
click at [551, 665] on div at bounding box center [554, 669] width 550 height 97
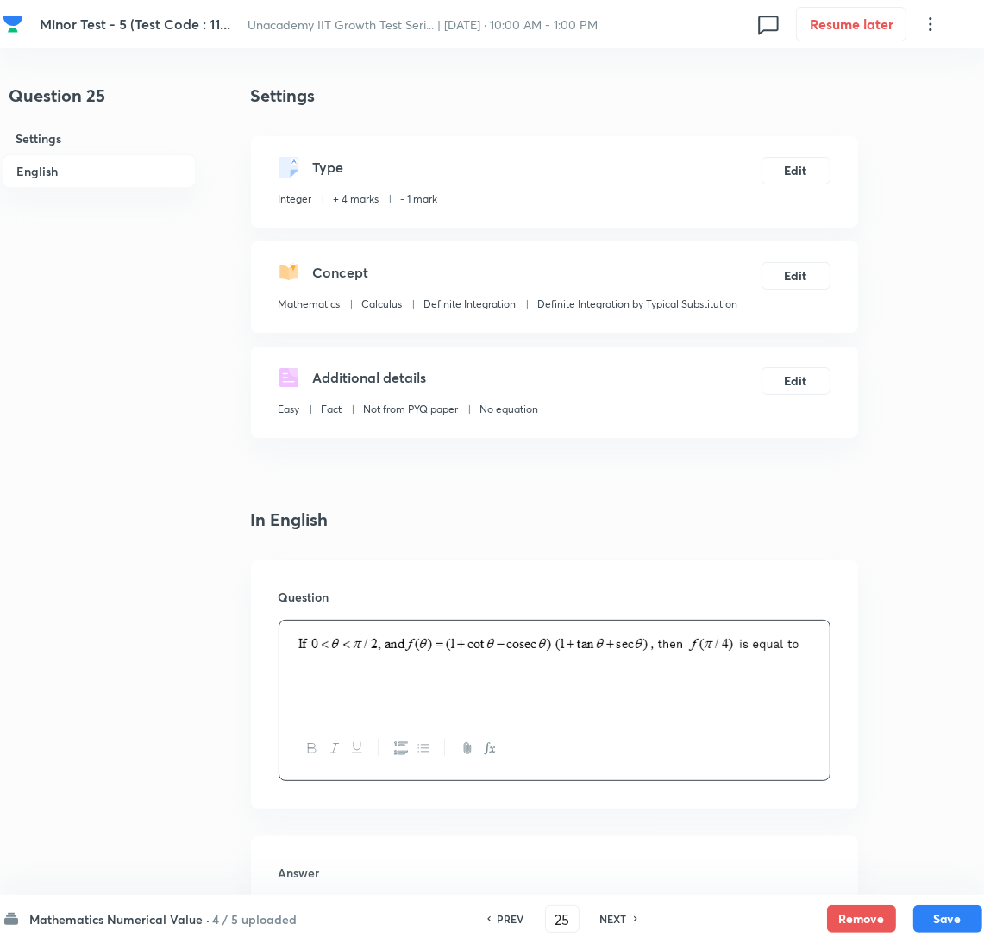
scroll to position [490, 0]
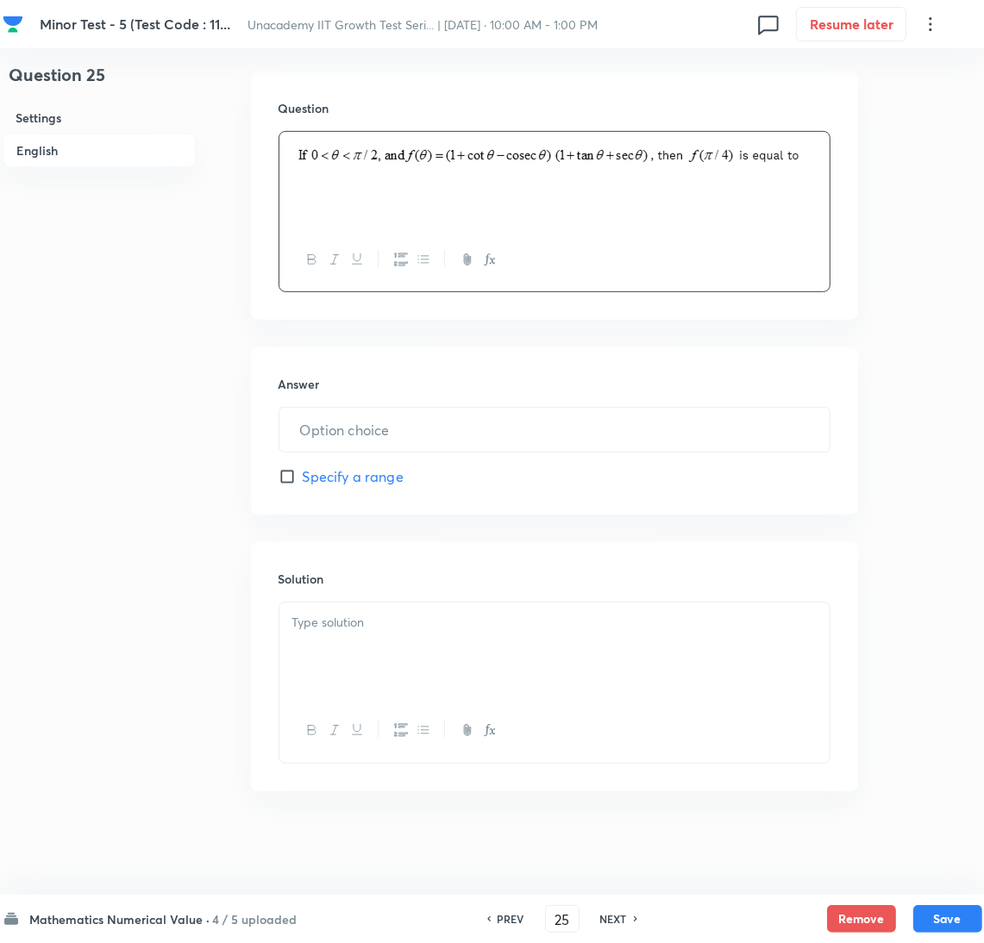
click at [642, 629] on p at bounding box center [554, 623] width 524 height 20
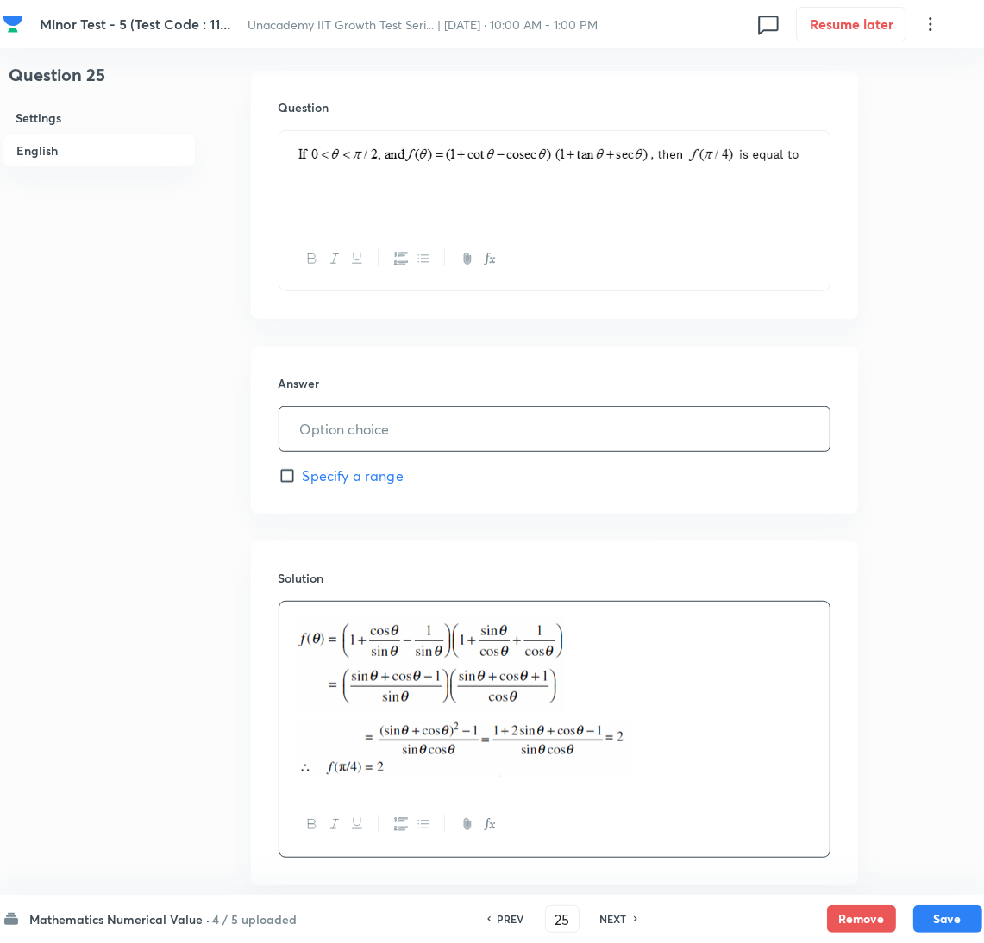
click at [417, 440] on input "text" at bounding box center [554, 429] width 550 height 44
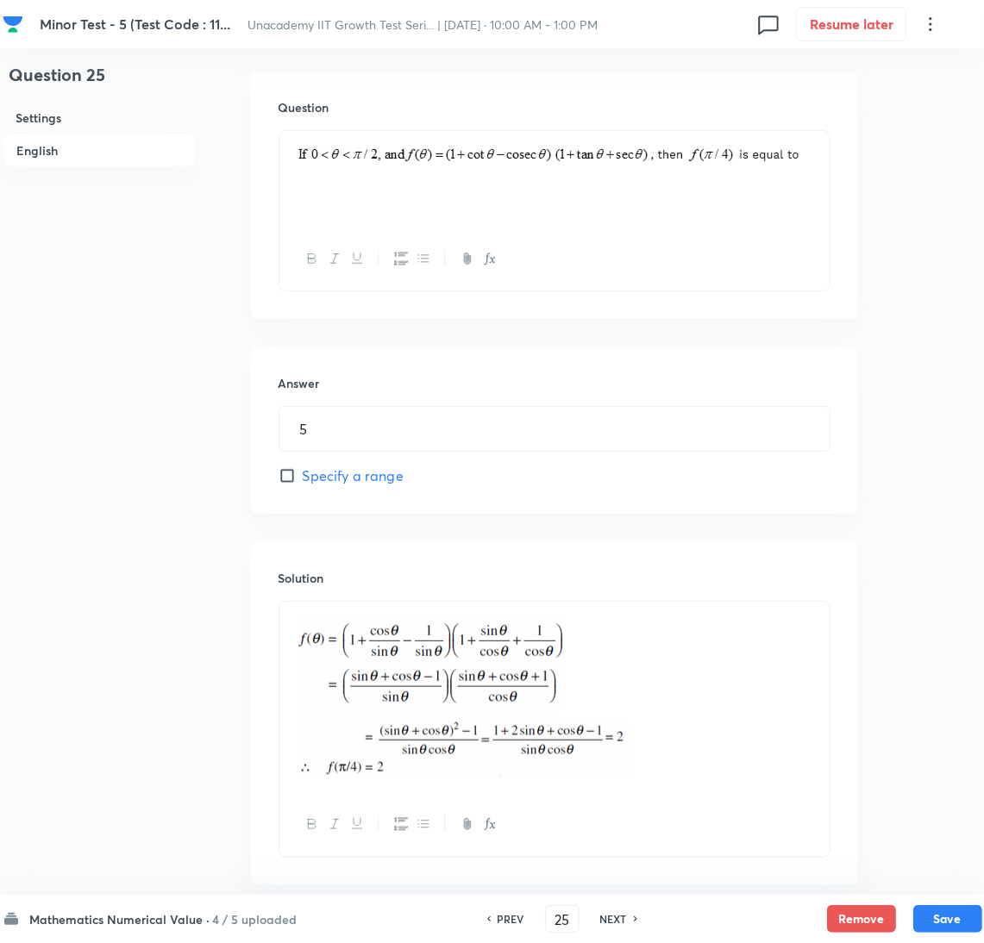
click at [163, 911] on h6 "Mathematics Numerical Value ·" at bounding box center [120, 920] width 180 height 18
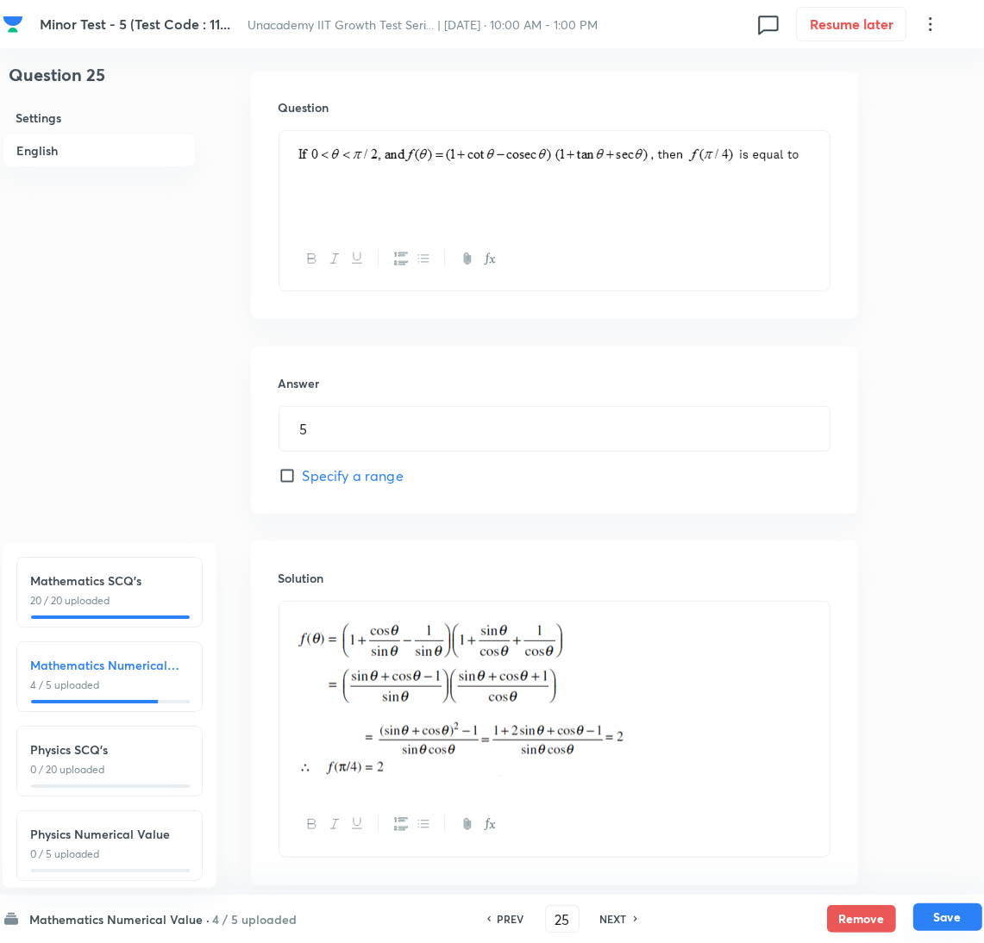
click at [944, 922] on button "Save" at bounding box center [947, 918] width 69 height 28
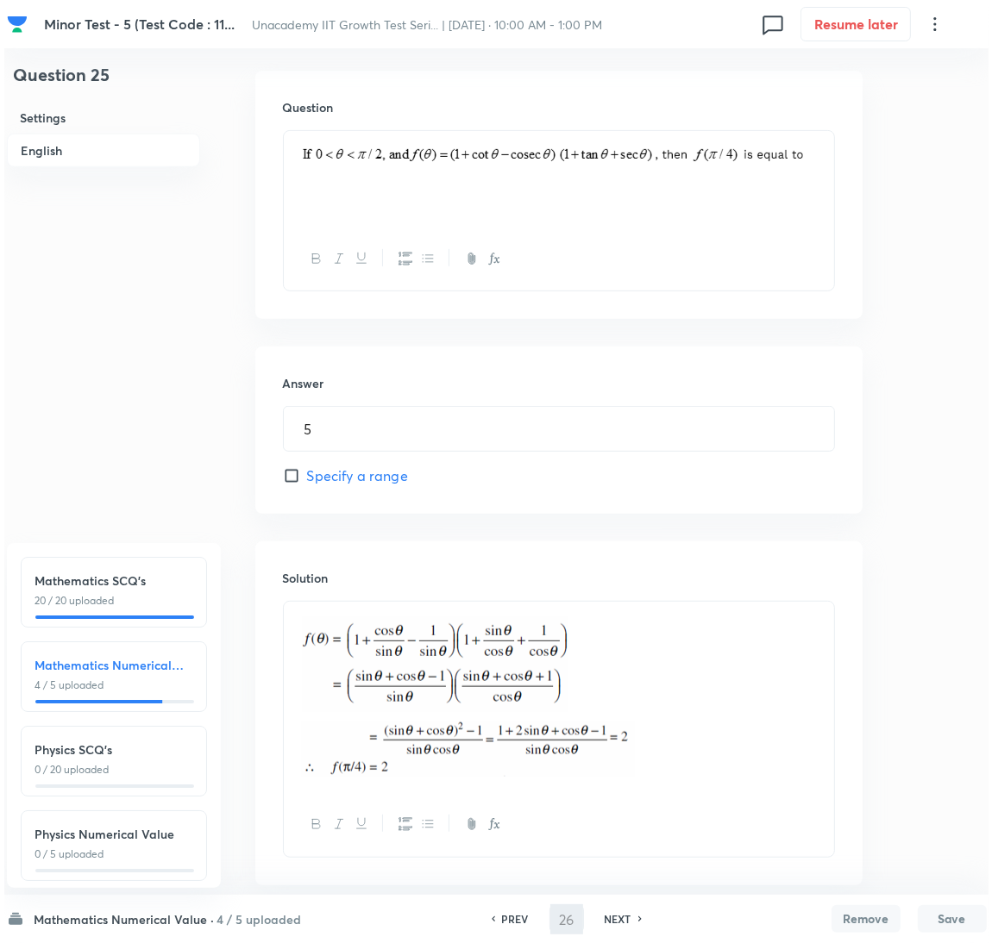
scroll to position [0, 0]
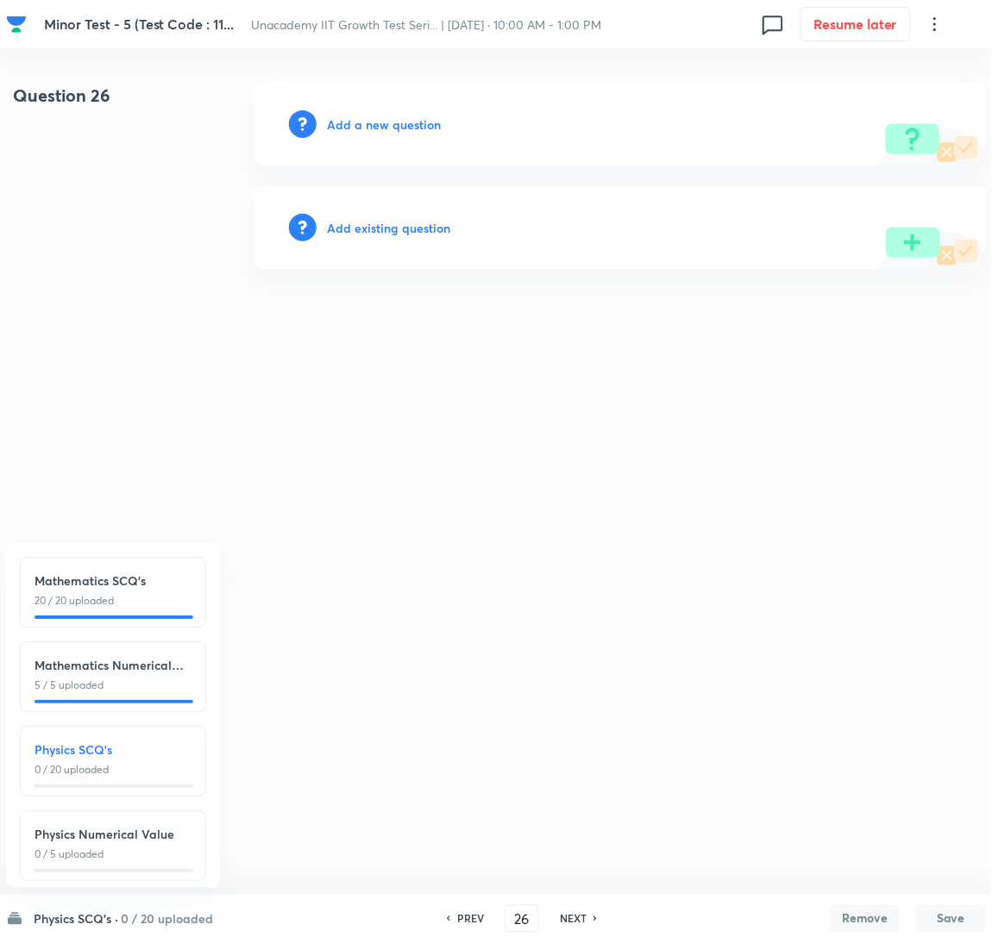
click at [131, 837] on h6 "Physics Numerical Value" at bounding box center [112, 834] width 157 height 18
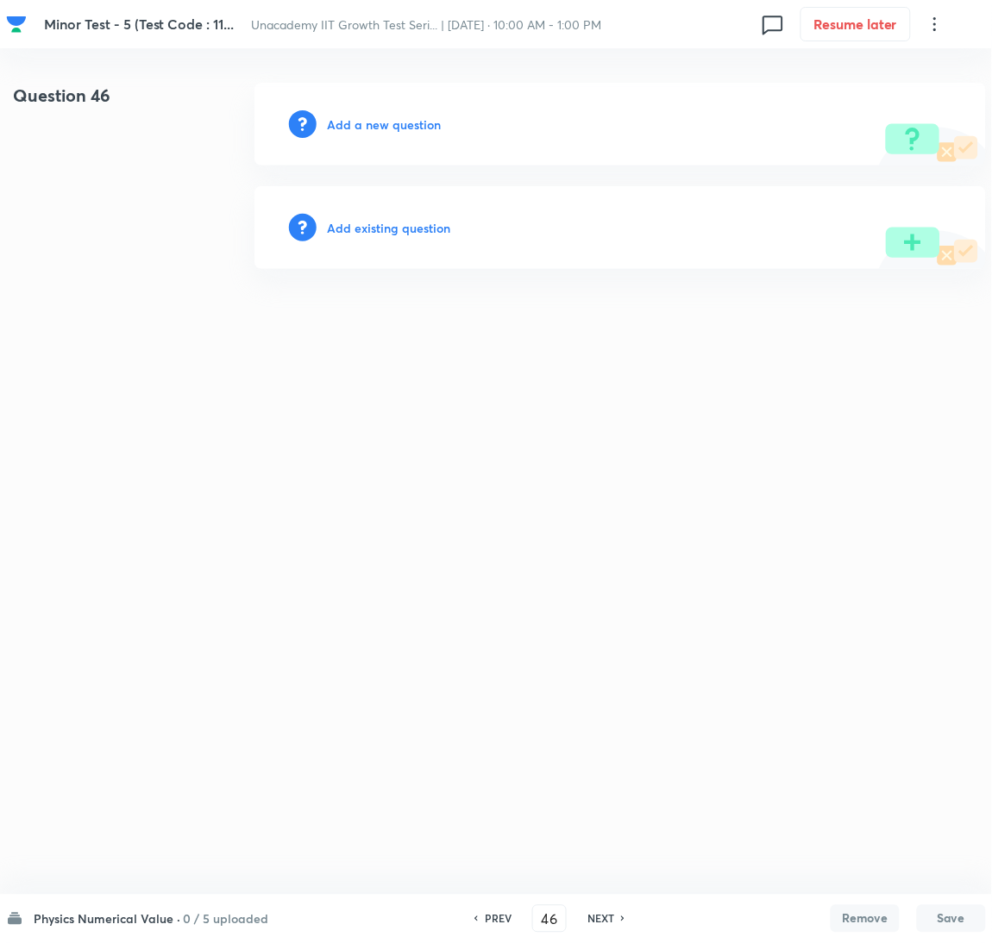
click at [403, 126] on h6 "Add a new question" at bounding box center [384, 125] width 114 height 18
click at [403, 126] on h6 "Choose a question type" at bounding box center [393, 125] width 133 height 18
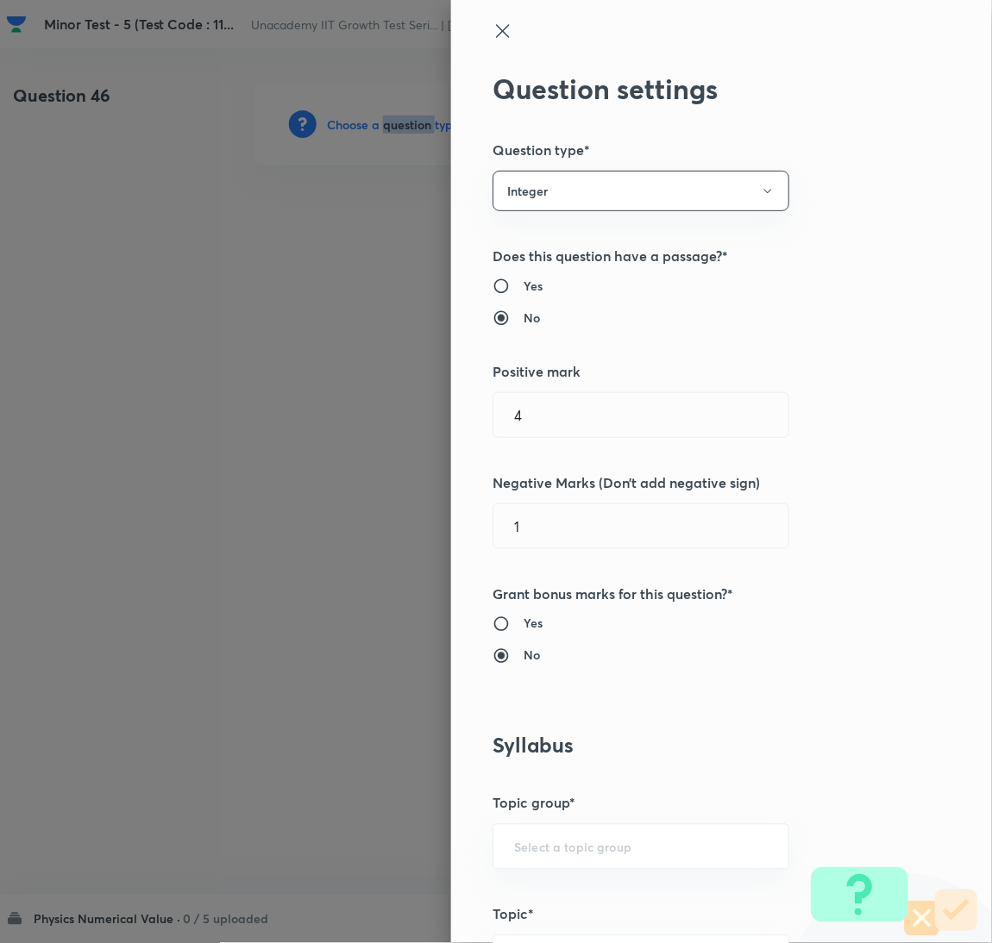
scroll to position [560, 0]
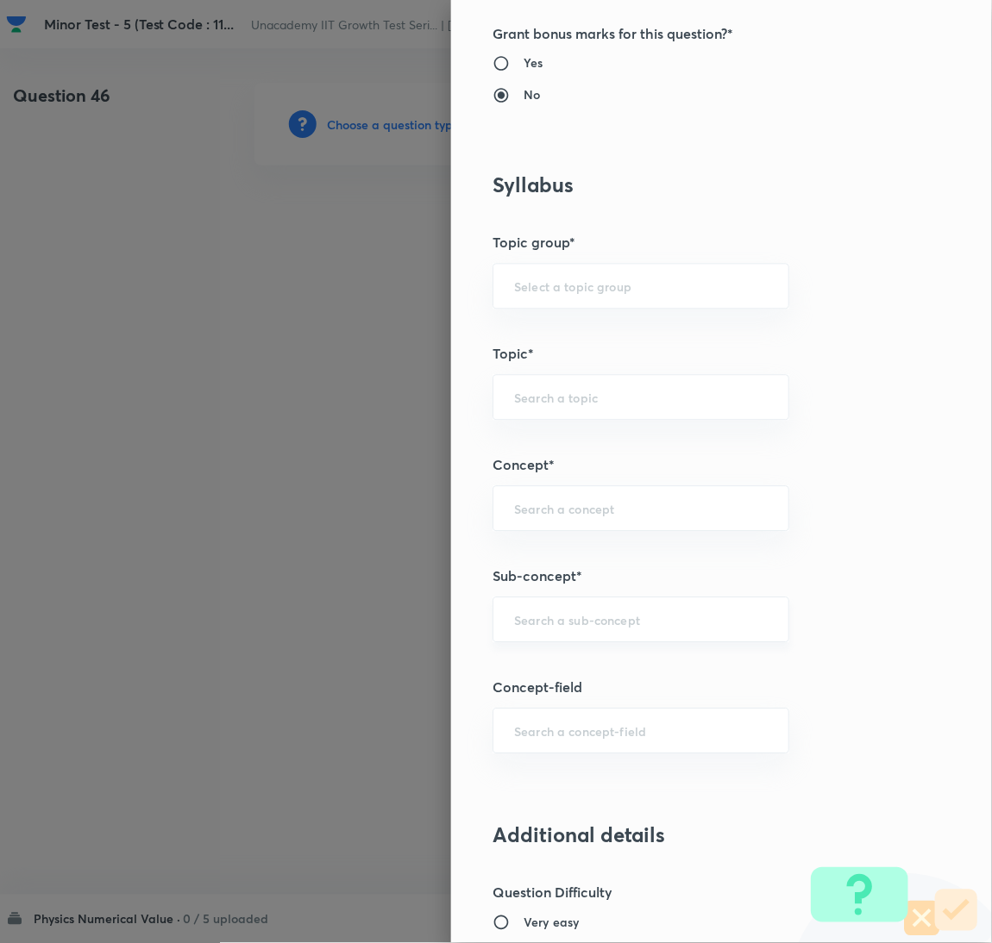
click at [627, 626] on input "text" at bounding box center [641, 620] width 254 height 16
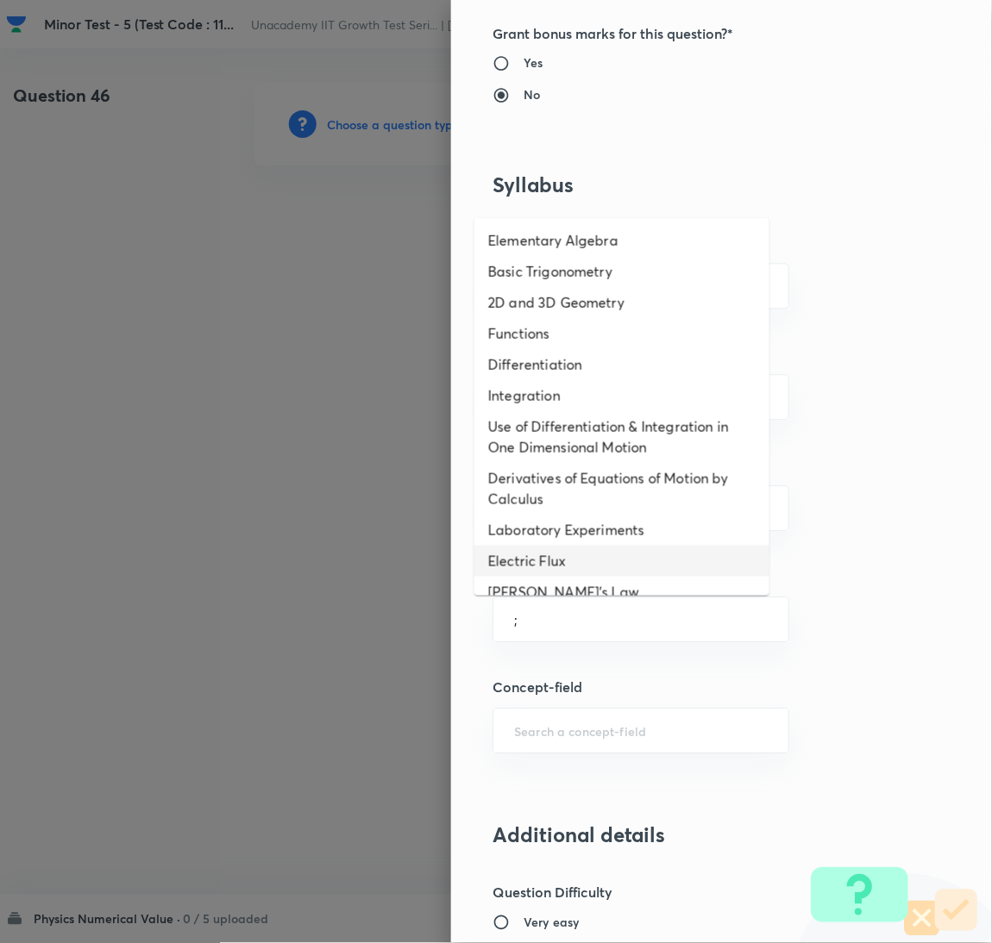
drag, startPoint x: 695, startPoint y: 558, endPoint x: 731, endPoint y: 571, distance: 38.5
click at [698, 558] on li "Electric Flux" at bounding box center [621, 561] width 295 height 31
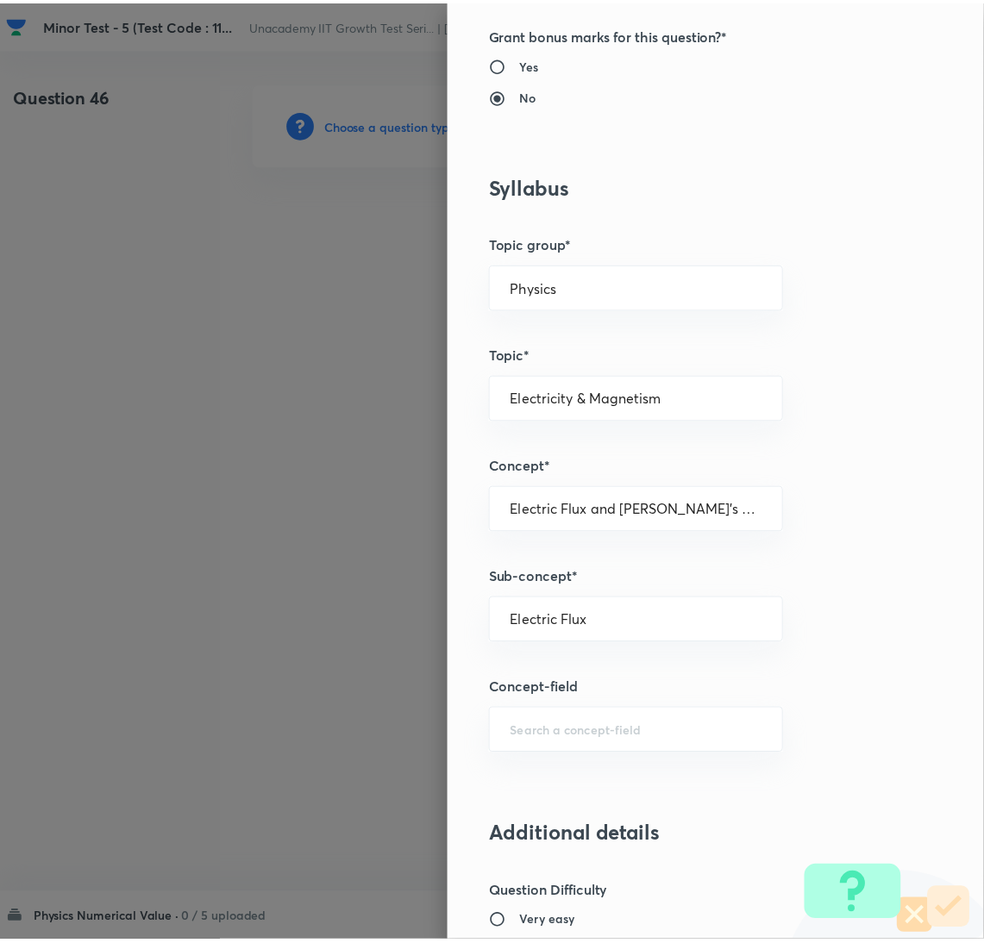
scroll to position [1422, 0]
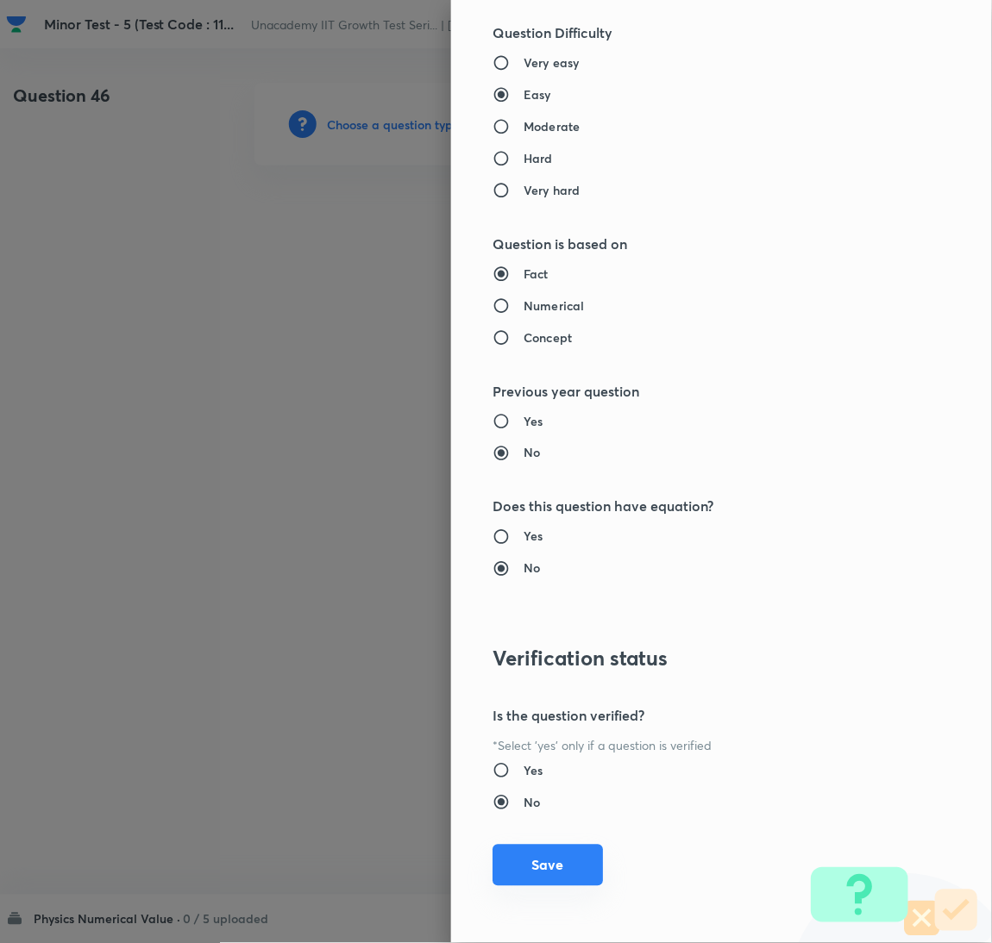
click at [562, 880] on button "Save" at bounding box center [547, 865] width 110 height 41
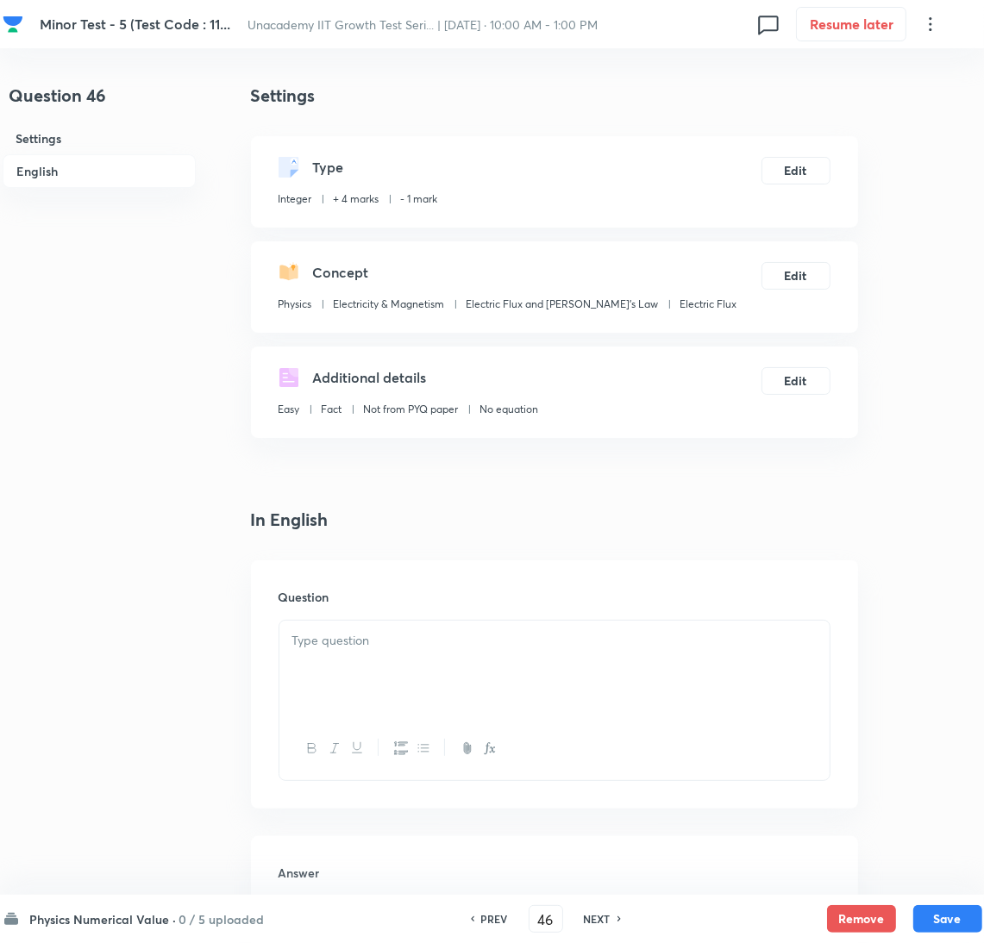
click at [577, 673] on div at bounding box center [554, 669] width 550 height 97
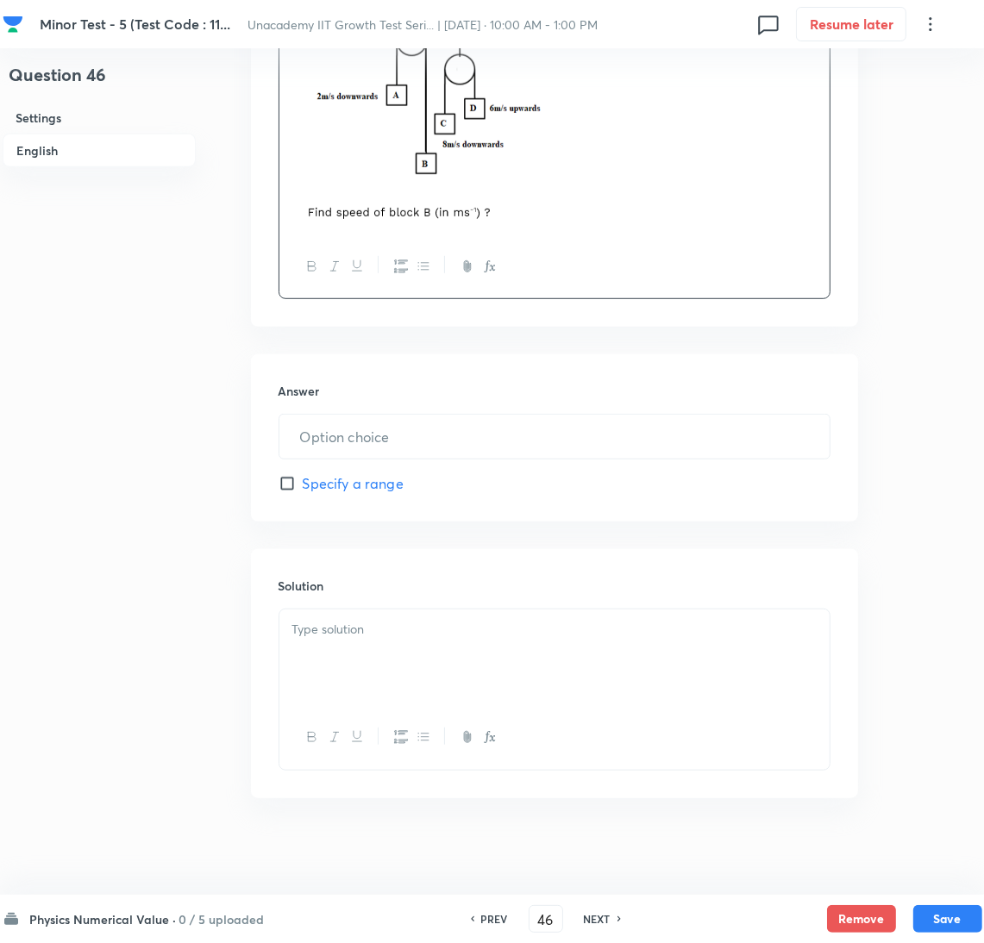
scroll to position [725, 0]
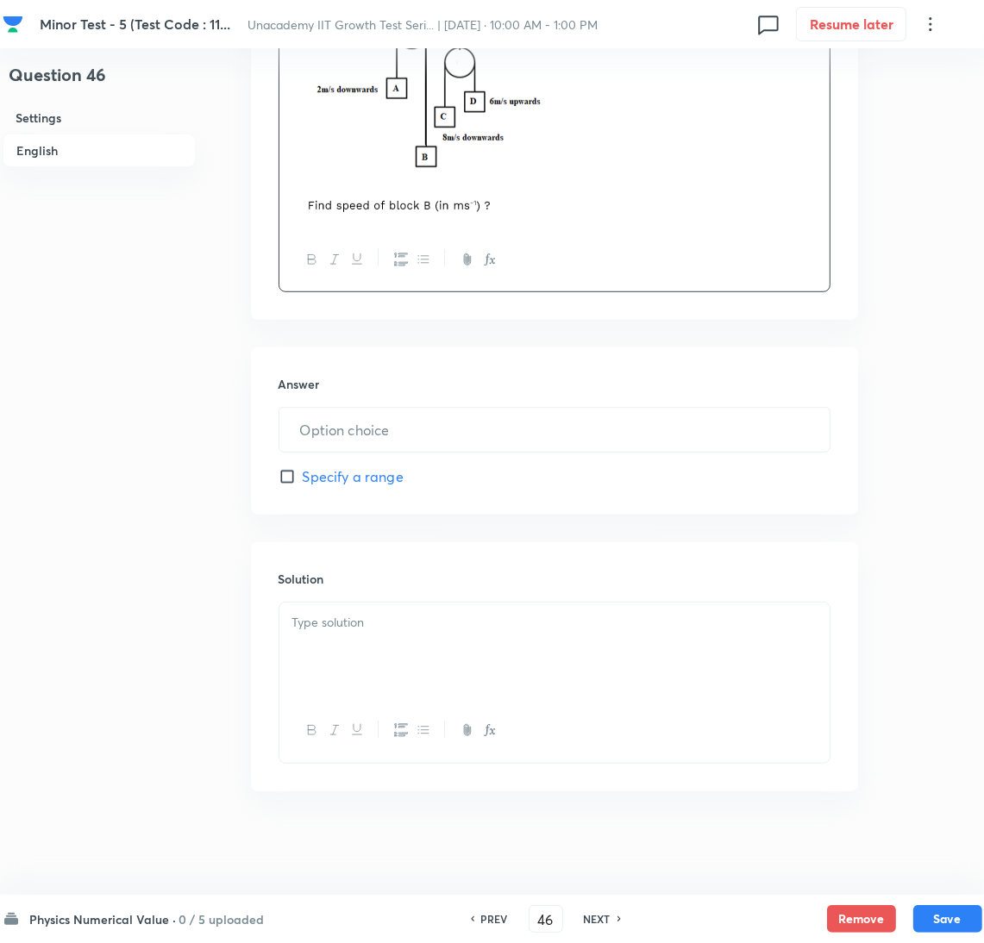
click at [495, 731] on icon "button" at bounding box center [490, 730] width 14 height 14
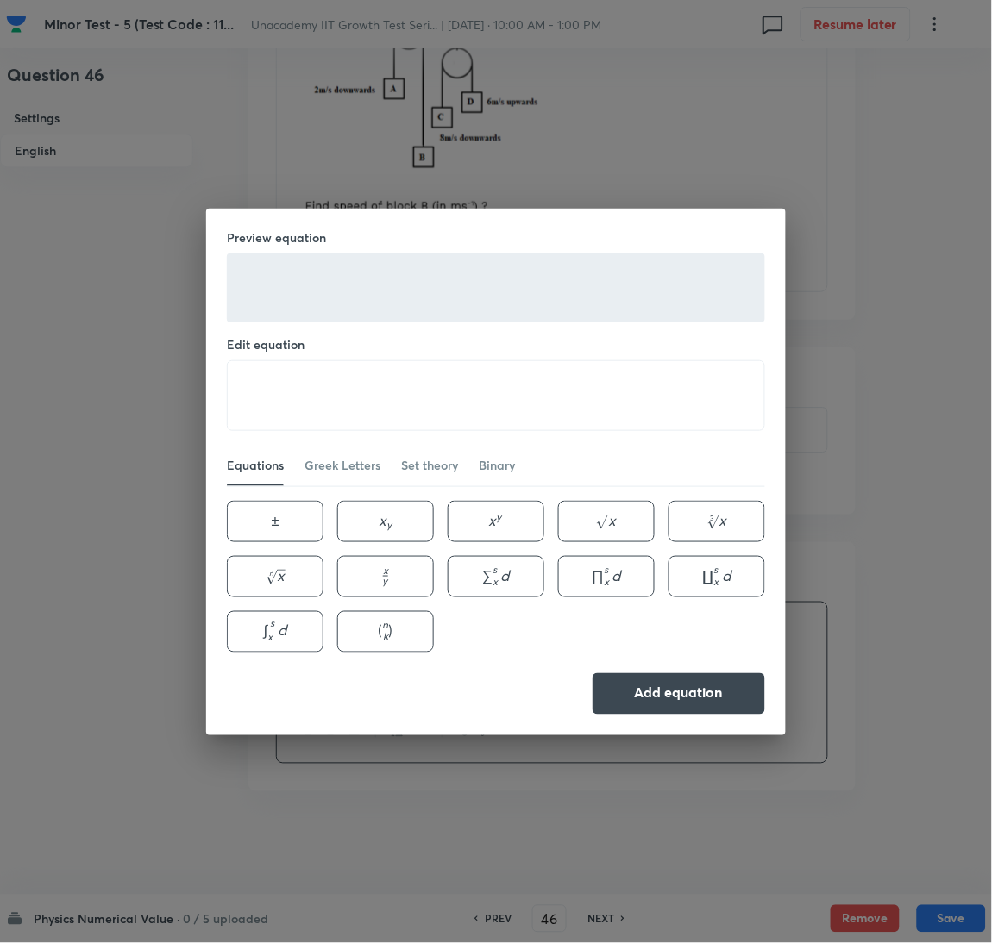
click at [829, 736] on div "Preview equation Edit equation ​ Equations Greek Letters Set theory Binary ± \p…" at bounding box center [496, 471] width 992 height 943
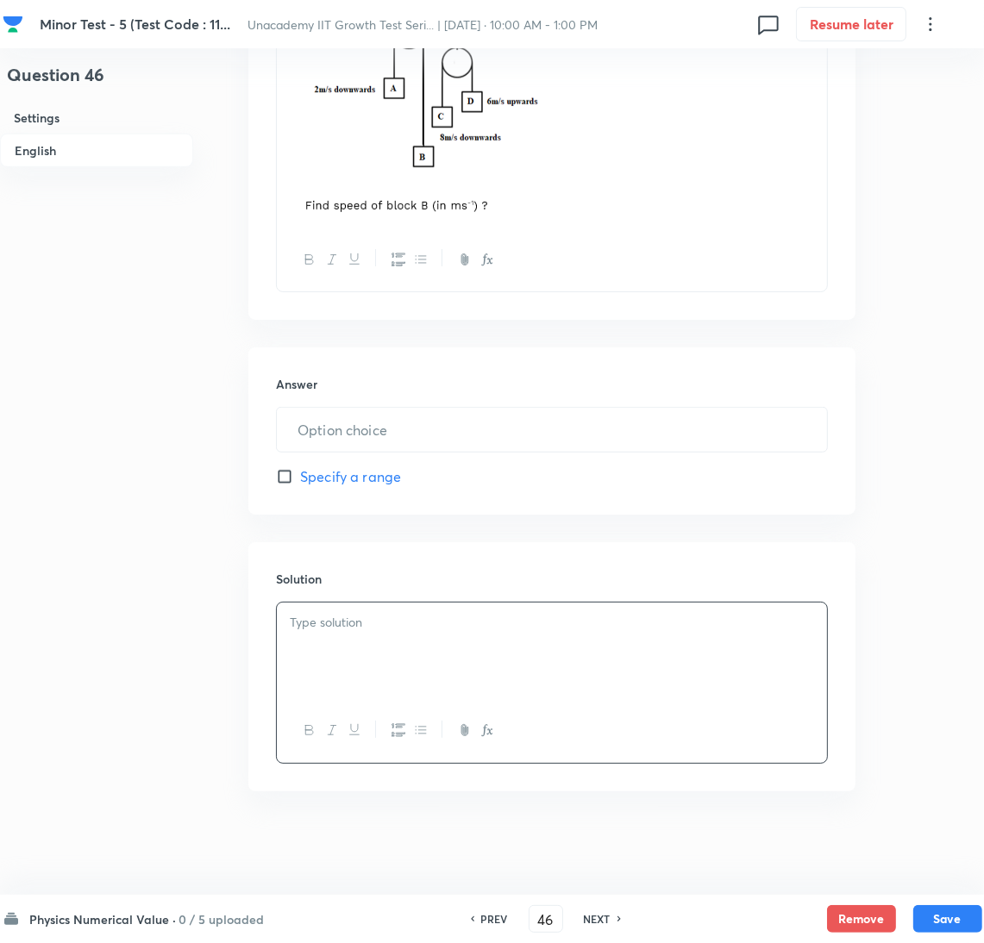
click at [671, 647] on div at bounding box center [552, 651] width 550 height 97
click at [359, 430] on input "text" at bounding box center [554, 430] width 550 height 44
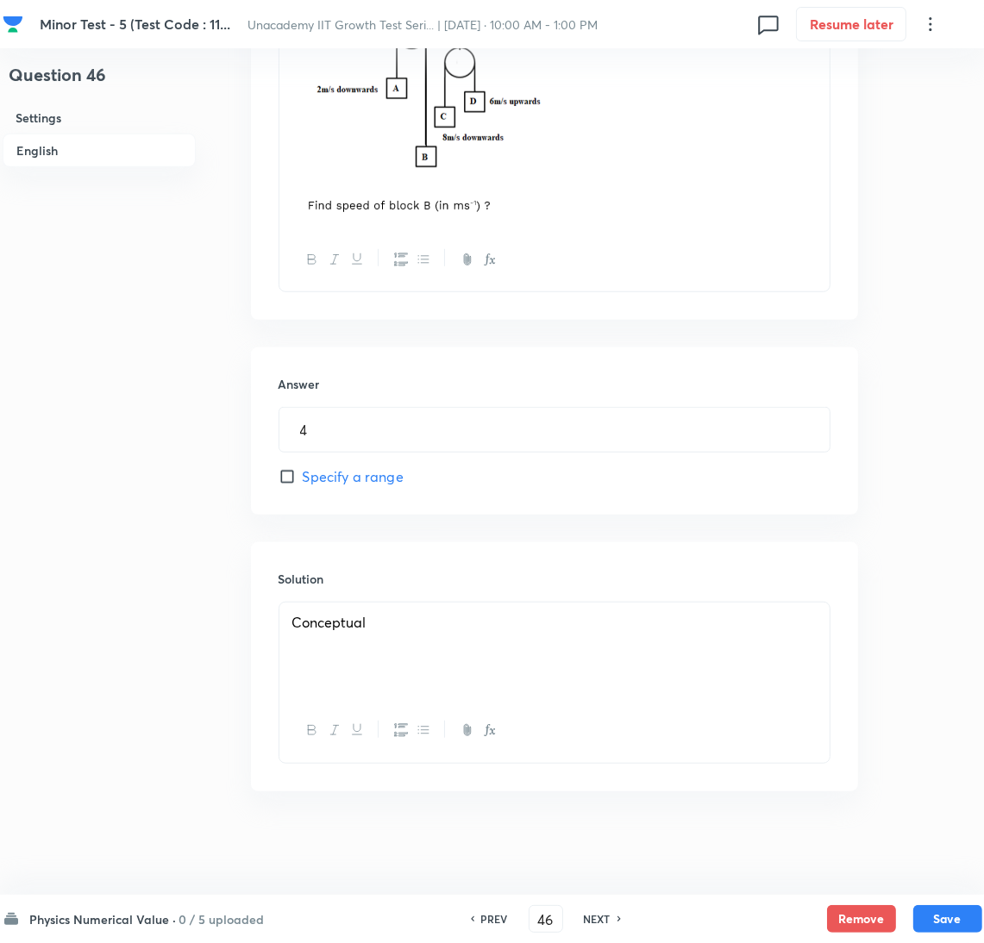
click at [944, 936] on div "Physics Numerical Value · 0 / 5 uploaded PREV 46 ​ NEXT Remove Save" at bounding box center [493, 919] width 980 height 48
click at [941, 911] on button "Save" at bounding box center [947, 918] width 69 height 28
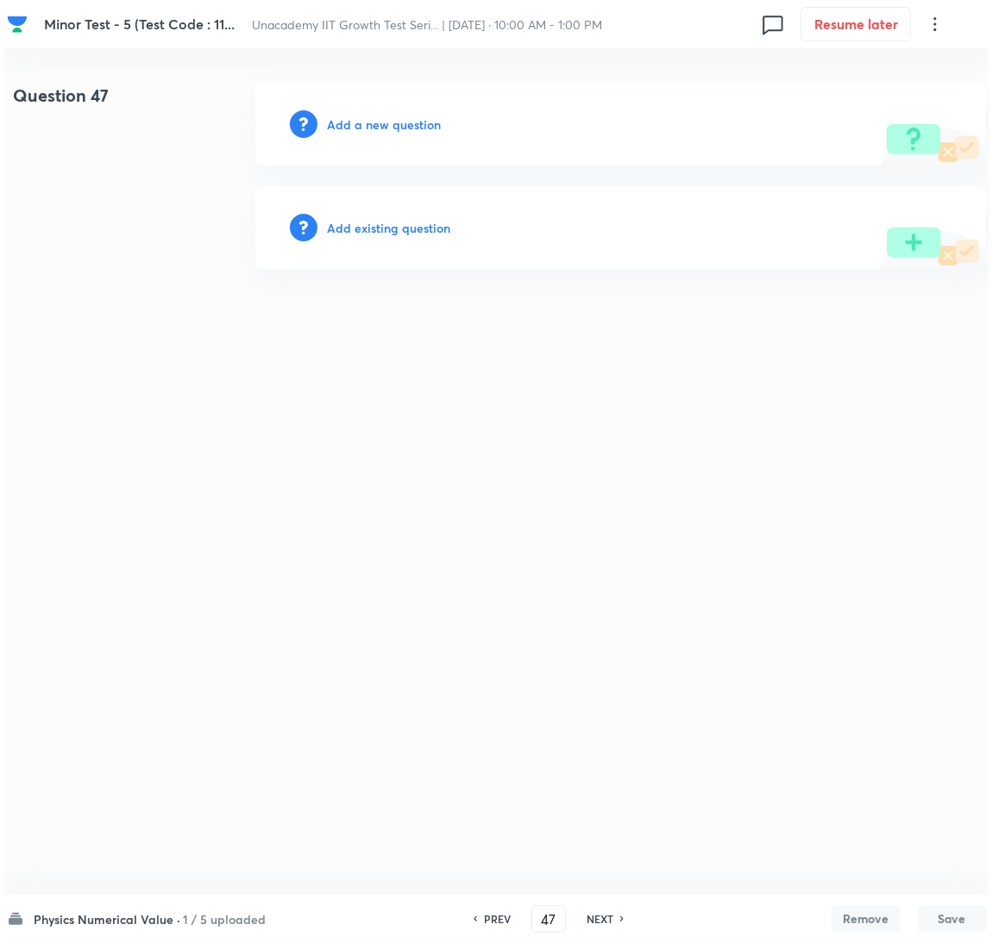
scroll to position [0, 0]
click at [390, 116] on h6 "Add a new question" at bounding box center [384, 125] width 114 height 18
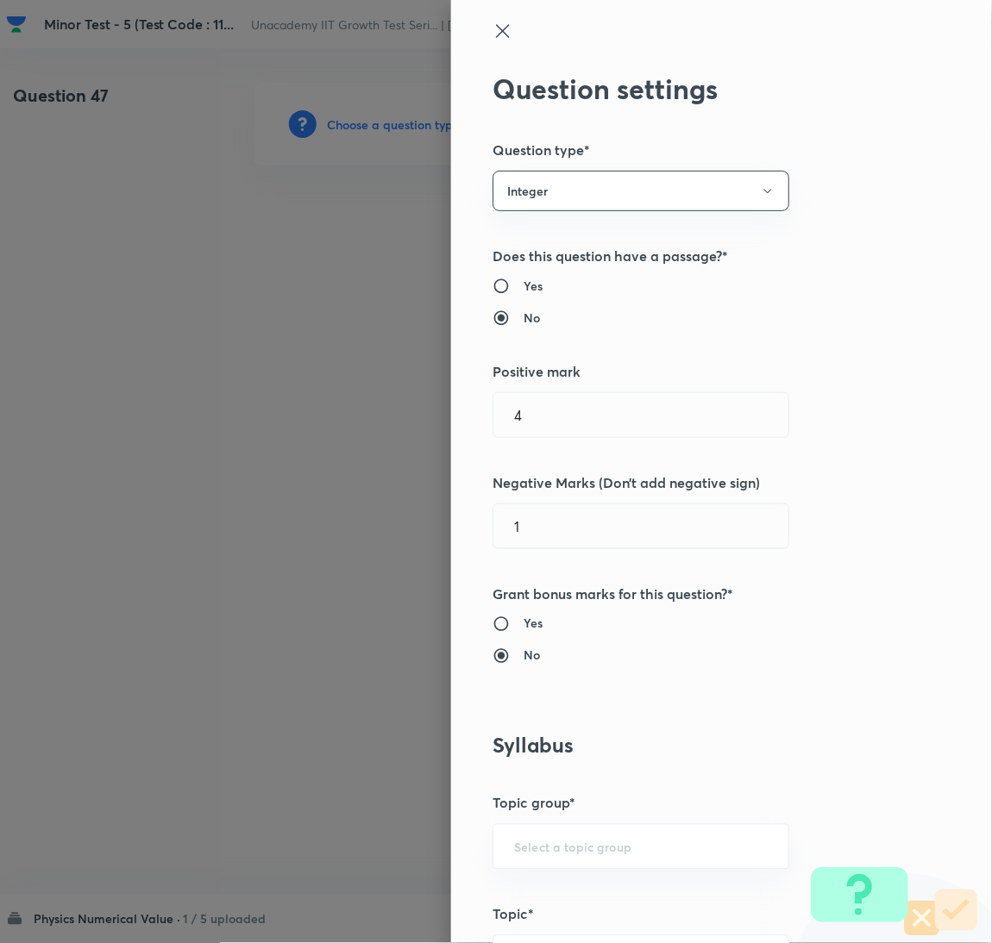
click at [391, 115] on div at bounding box center [496, 471] width 992 height 943
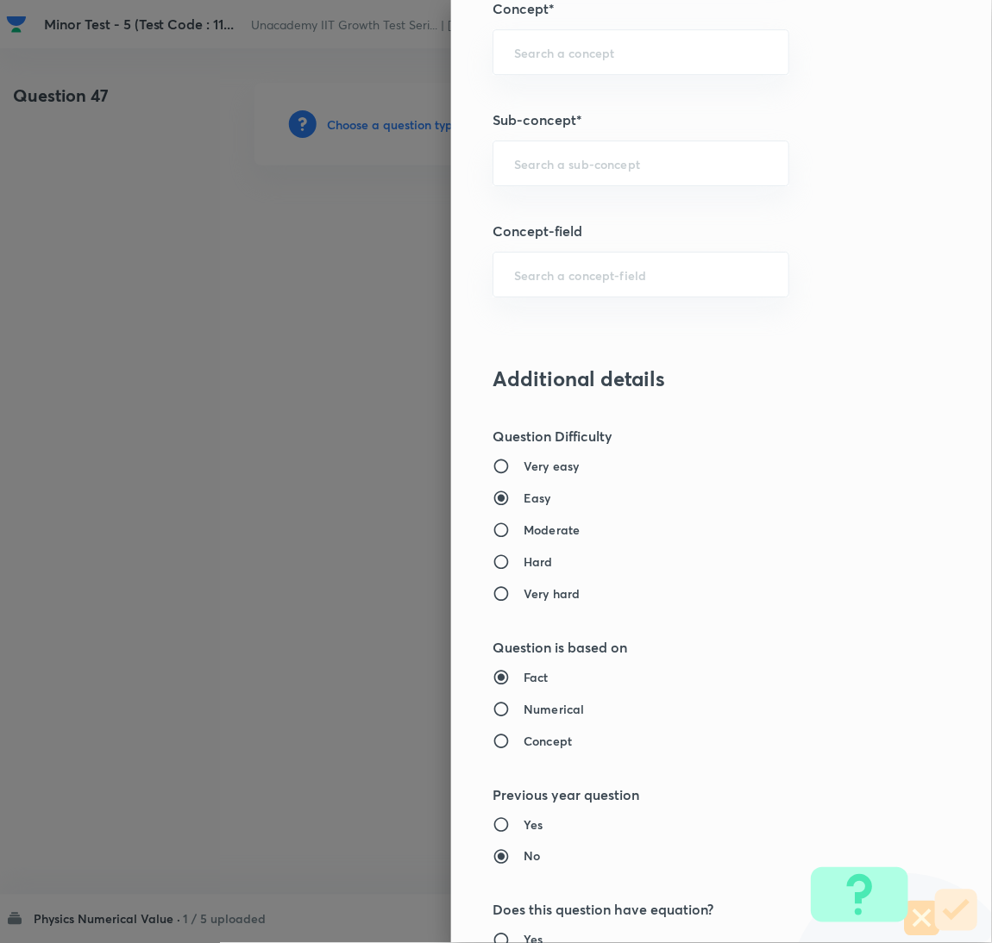
scroll to position [1120, 0]
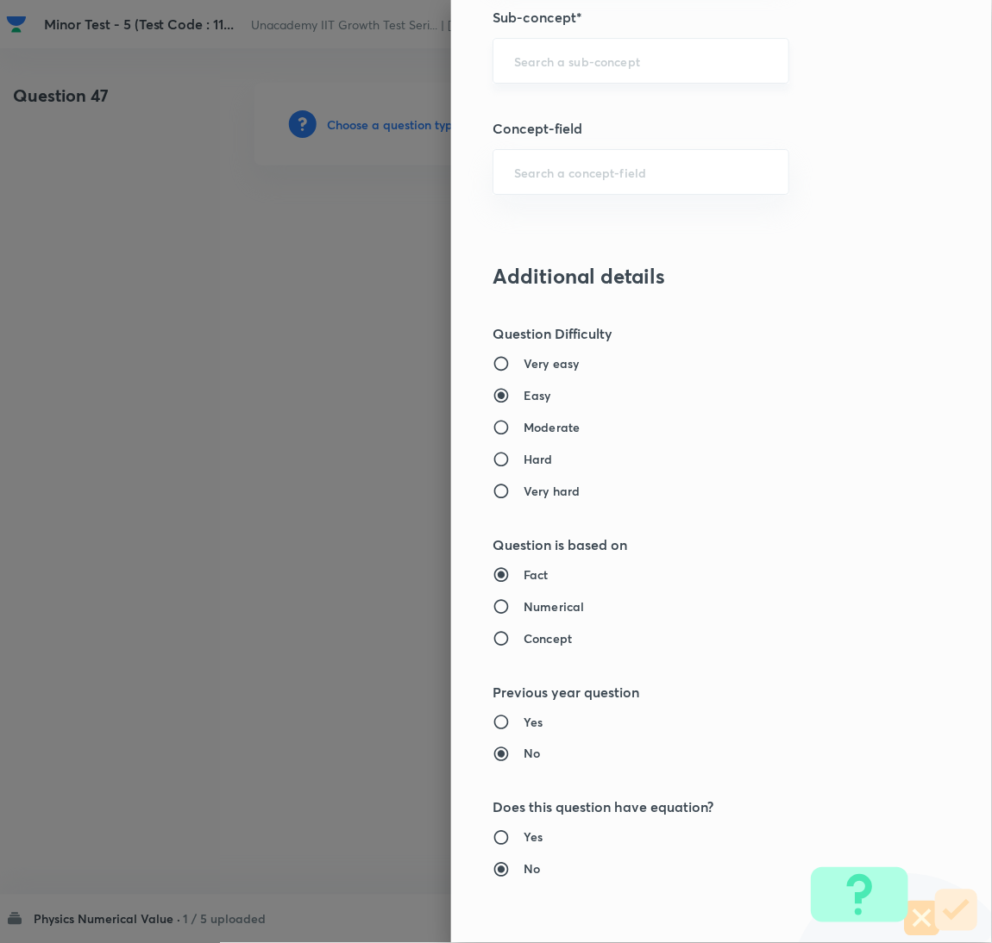
click at [635, 79] on div "​" at bounding box center [640, 61] width 297 height 46
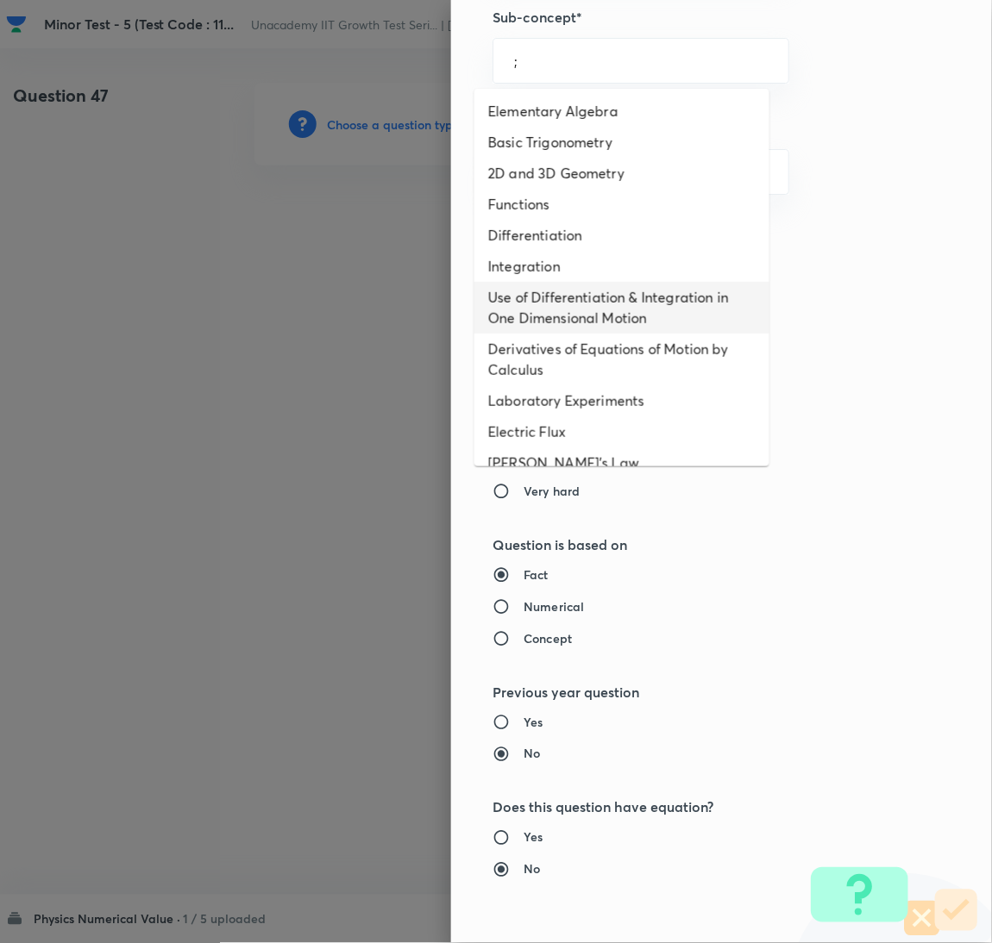
click at [622, 300] on li "Use of Differentiation & Integration in One Dimensional Motion" at bounding box center [621, 308] width 295 height 52
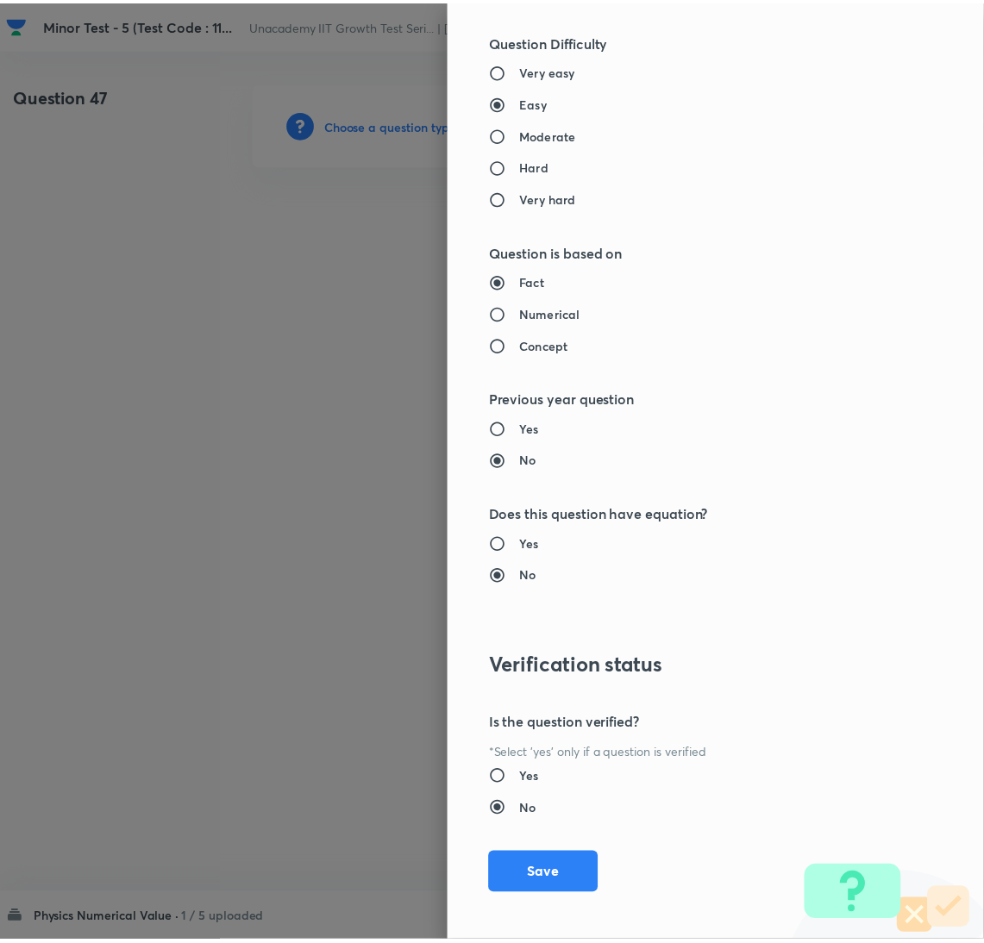
scroll to position [1422, 0]
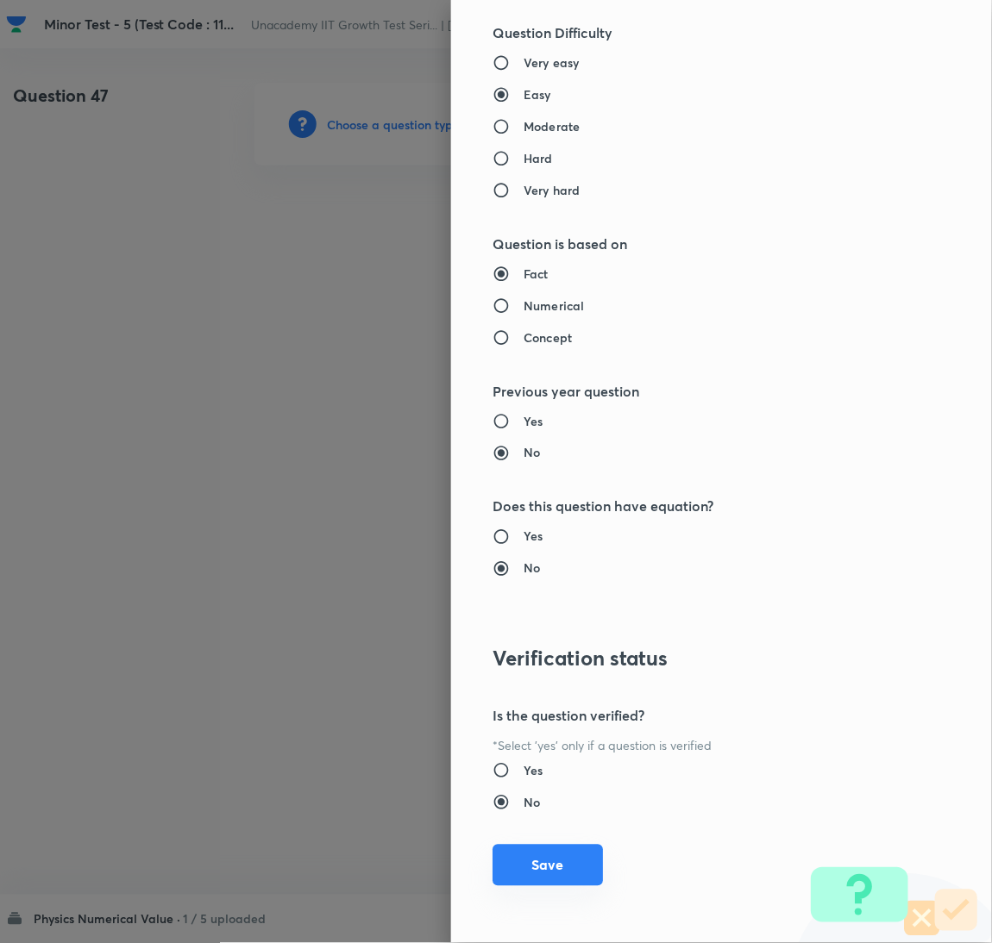
click at [541, 868] on button "Save" at bounding box center [547, 865] width 110 height 41
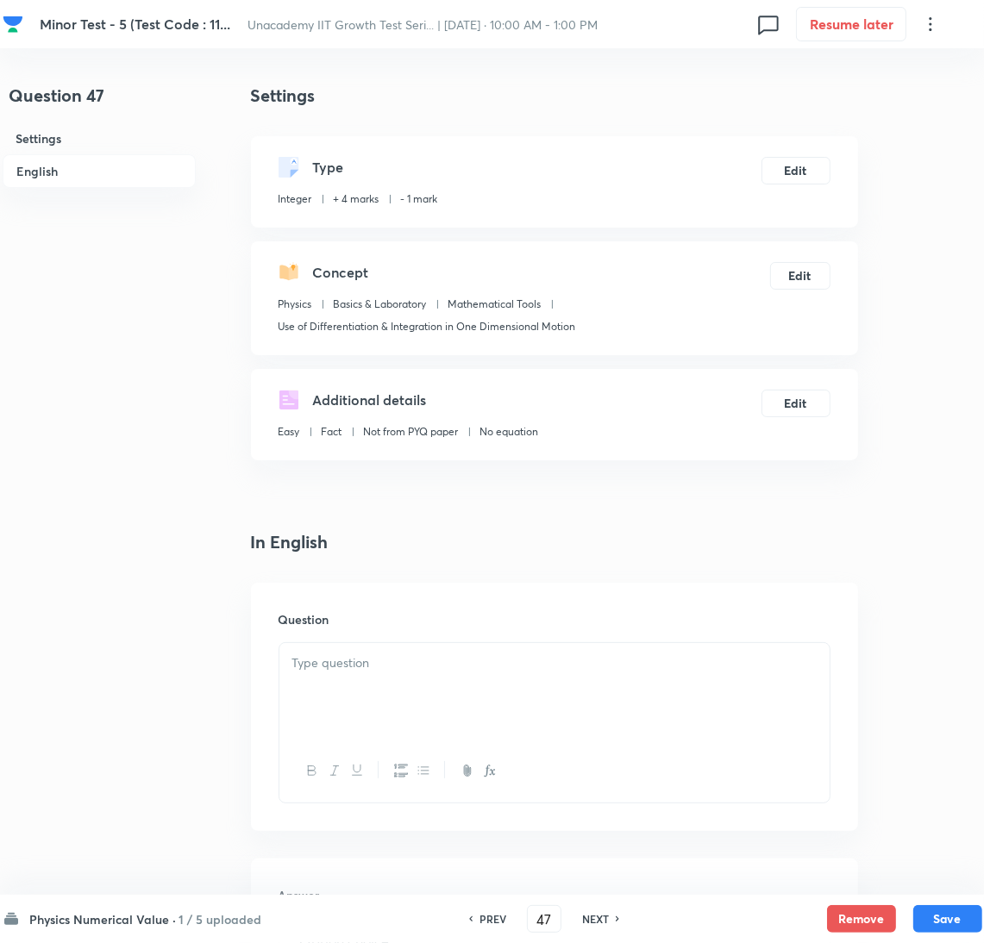
click at [602, 694] on div at bounding box center [554, 691] width 550 height 97
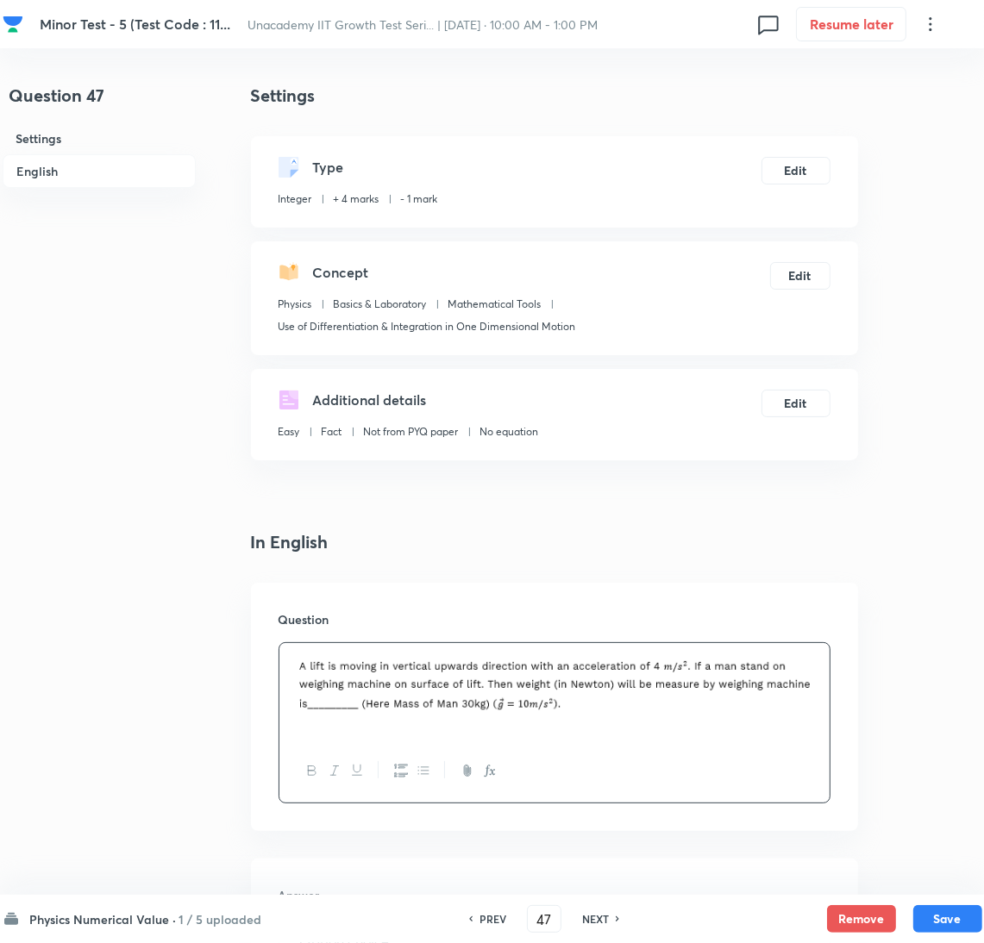
scroll to position [512, 0]
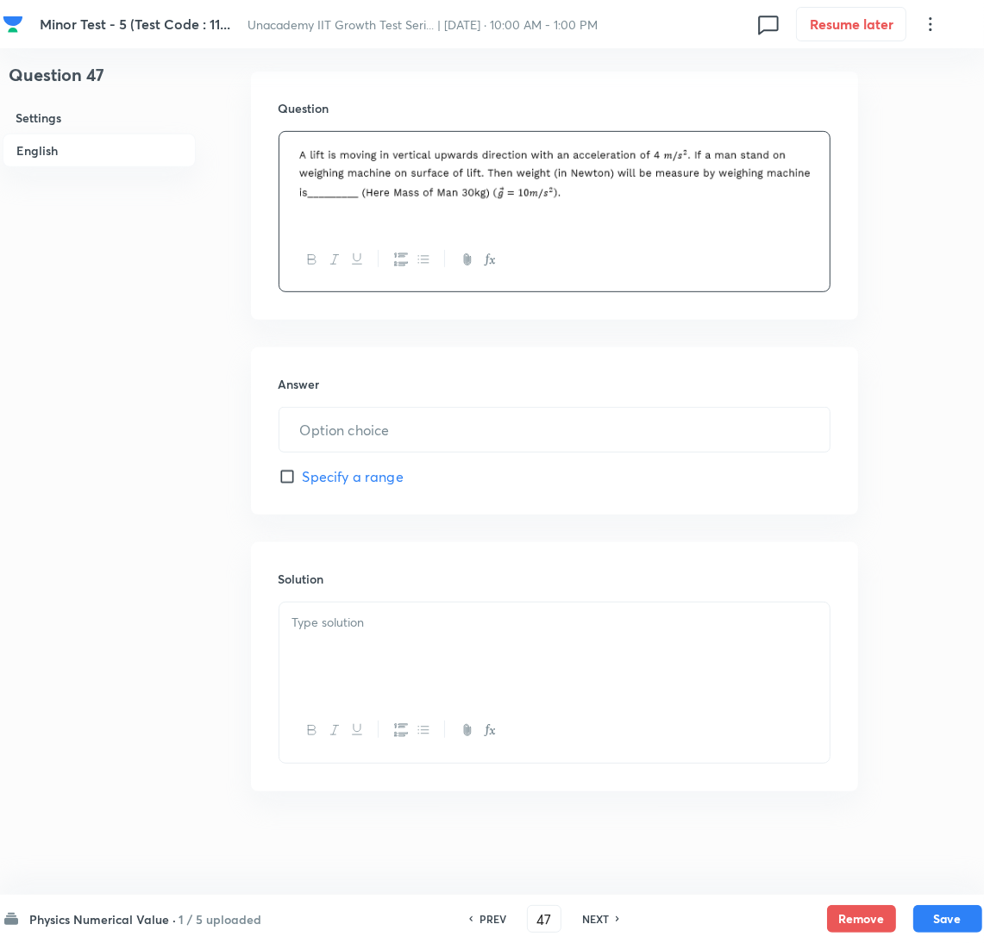
click at [392, 602] on div at bounding box center [555, 682] width 552 height 161
click at [324, 634] on div at bounding box center [554, 651] width 550 height 97
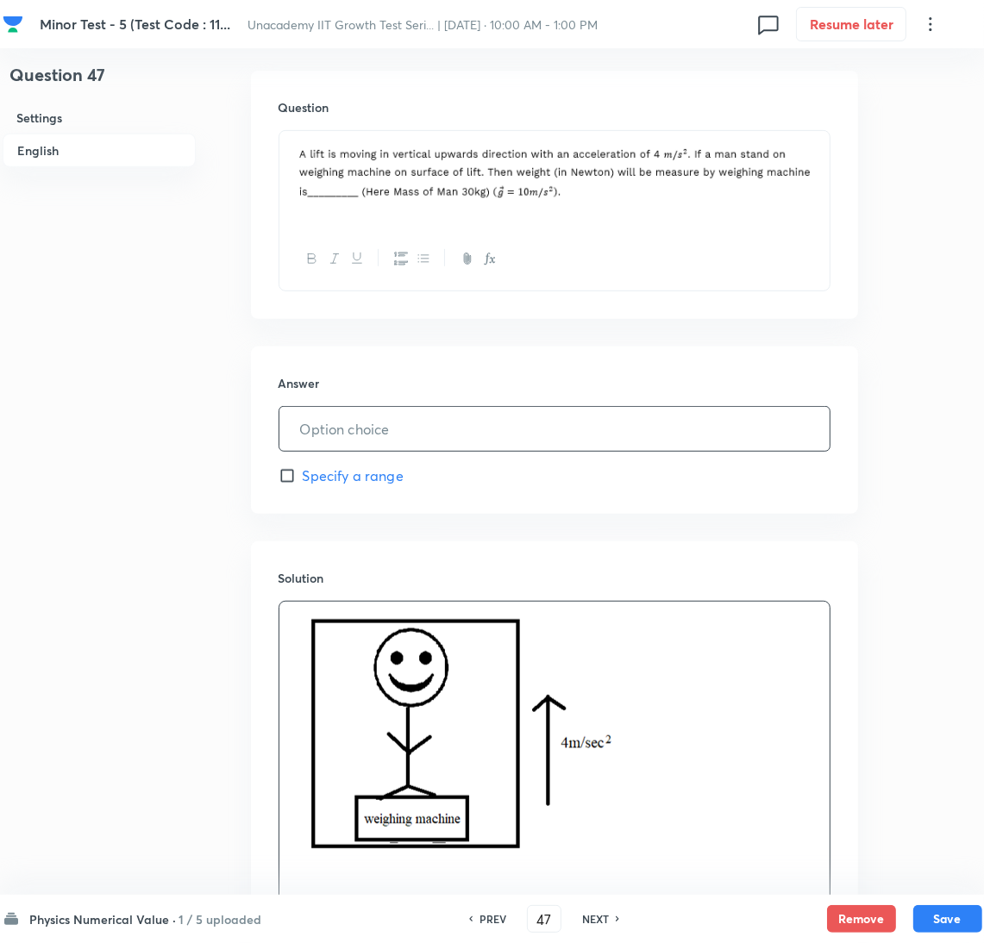
click at [401, 437] on input "text" at bounding box center [554, 429] width 550 height 44
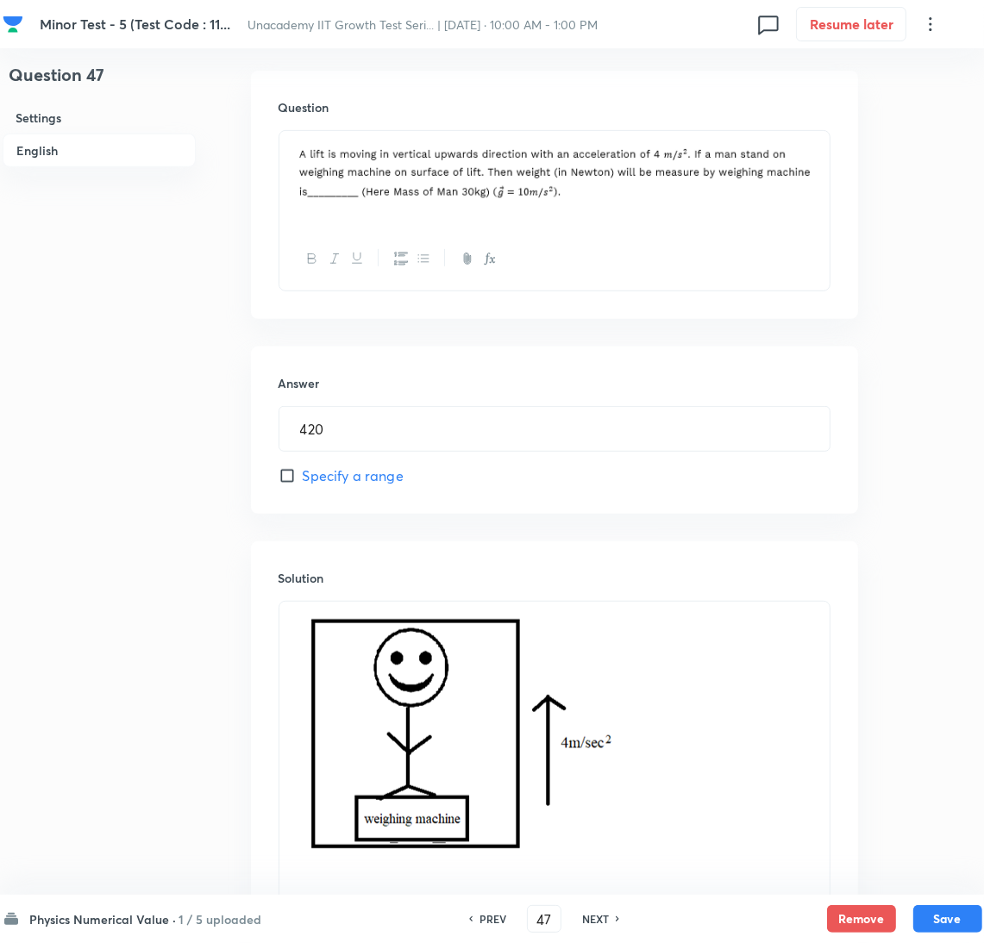
click at [593, 726] on img at bounding box center [463, 735] width 343 height 247
click at [659, 735] on p at bounding box center [554, 738] width 524 height 252
click at [700, 855] on p at bounding box center [554, 738] width 524 height 252
click at [656, 886] on div at bounding box center [554, 747] width 550 height 291
click at [970, 915] on button "Save" at bounding box center [947, 918] width 69 height 28
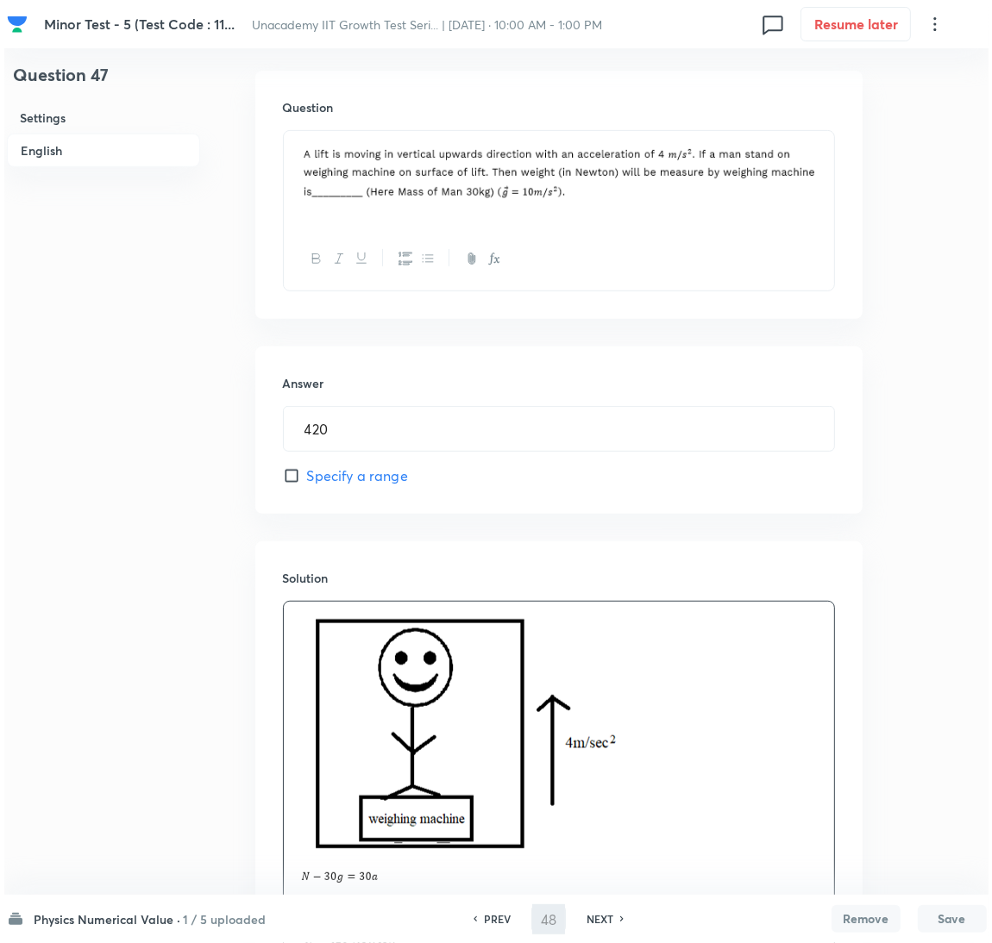
scroll to position [0, 0]
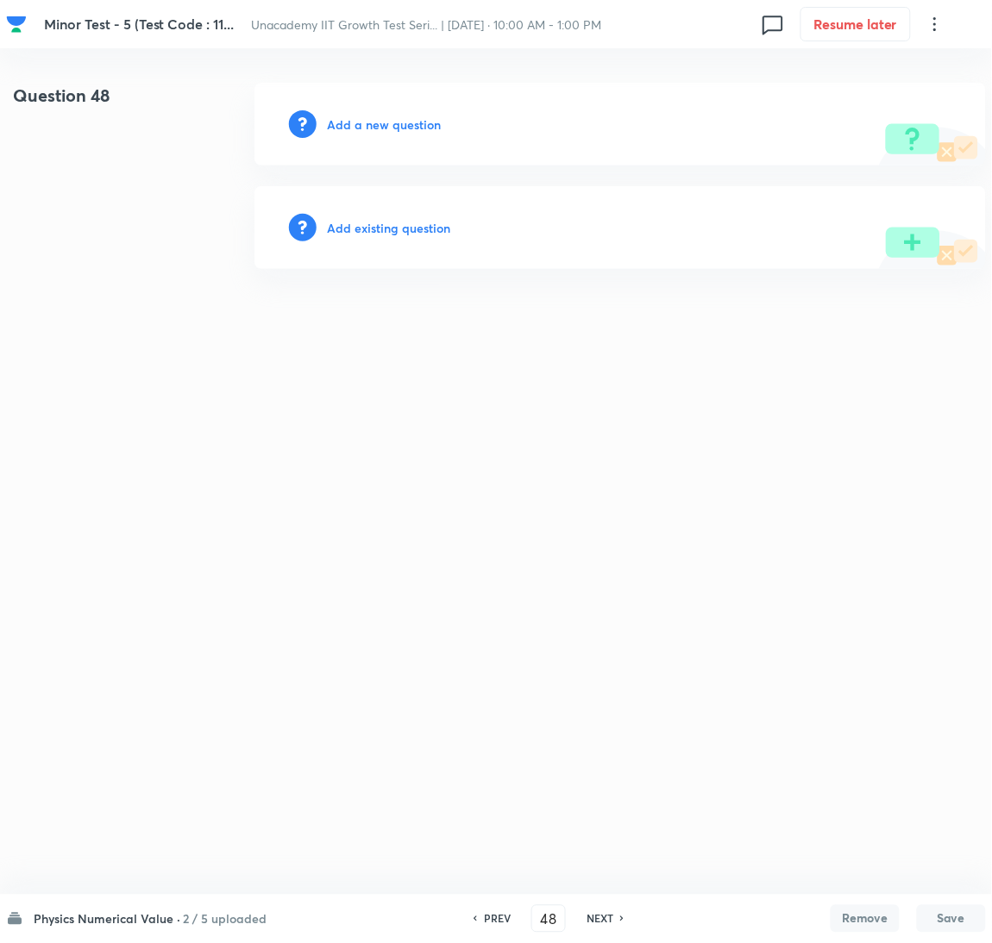
click at [403, 122] on h6 "Add a new question" at bounding box center [384, 125] width 114 height 18
click at [403, 120] on h6 "Choose a question type" at bounding box center [393, 125] width 133 height 18
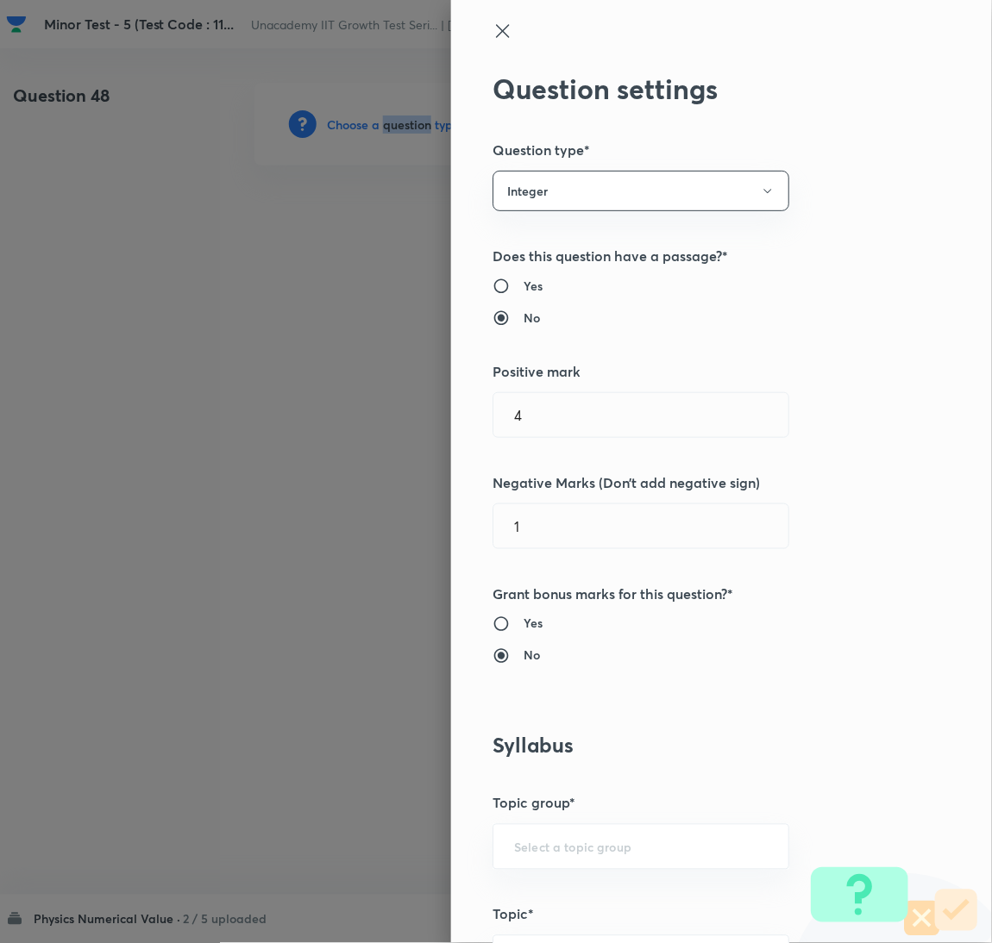
scroll to position [560, 0]
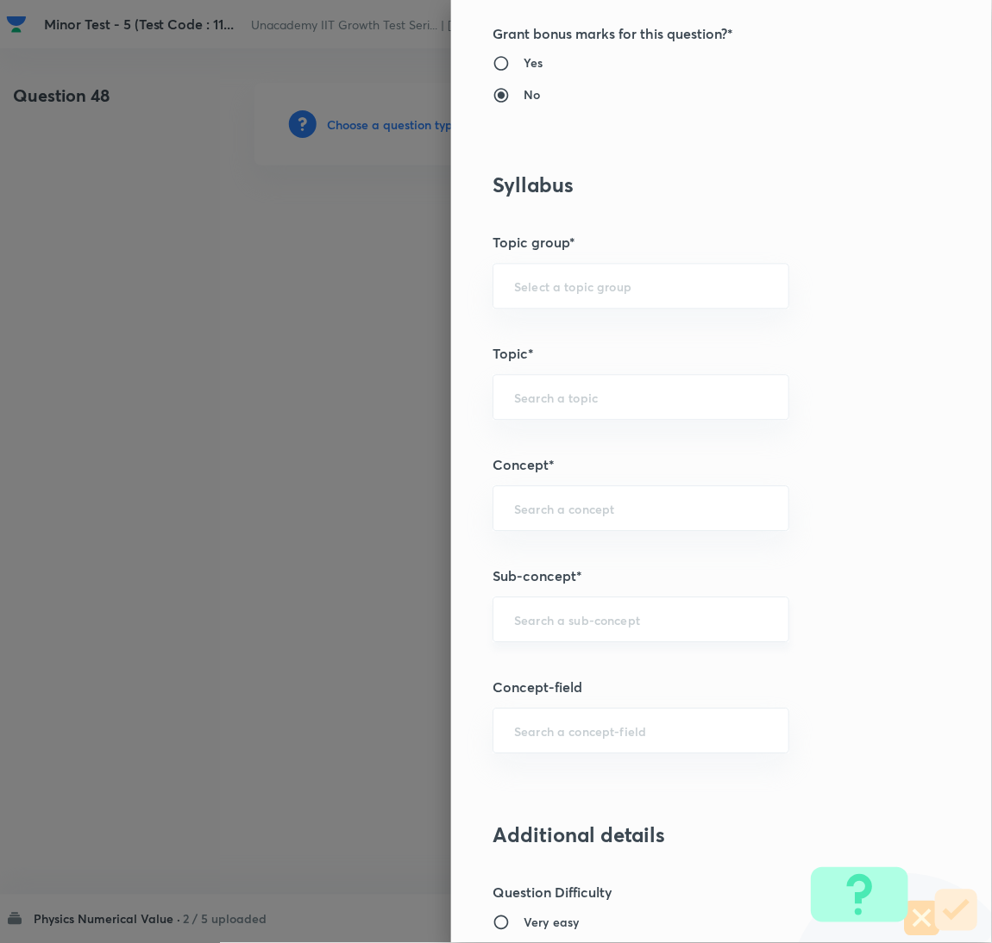
click at [609, 622] on input "text" at bounding box center [641, 620] width 254 height 16
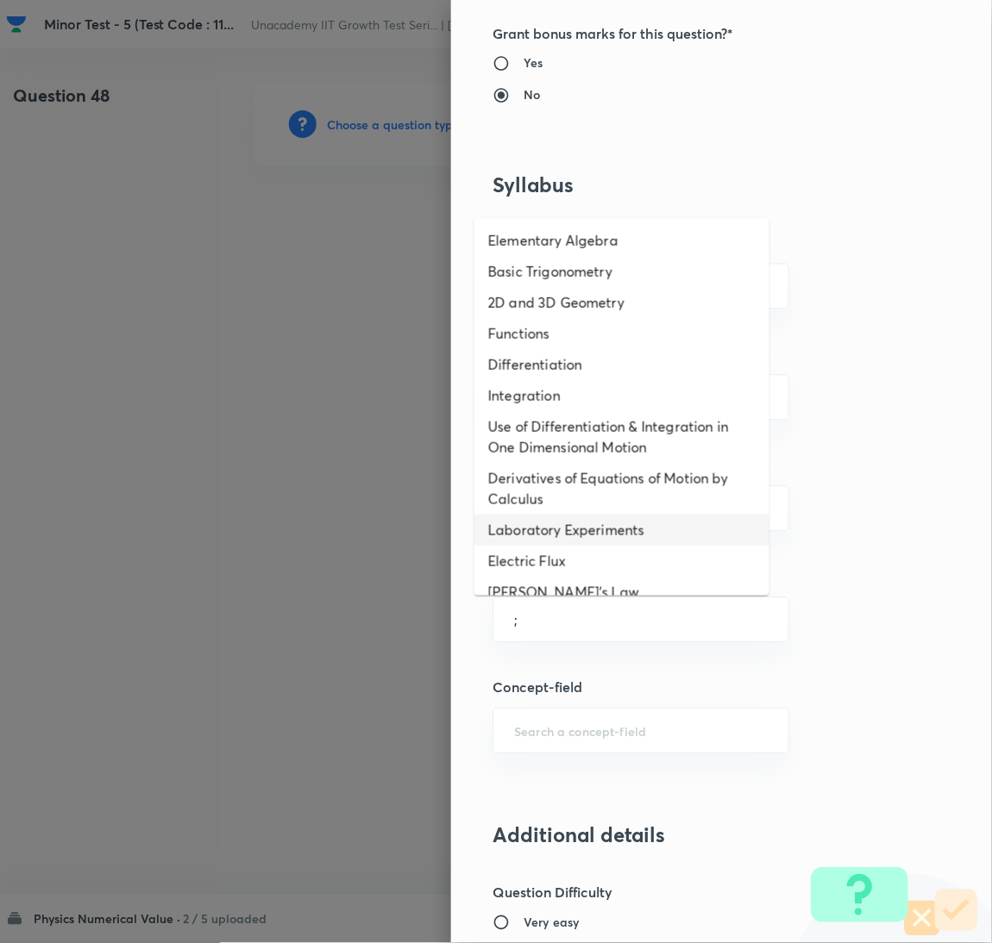
click at [568, 532] on li "Laboratory Experiments" at bounding box center [621, 530] width 295 height 31
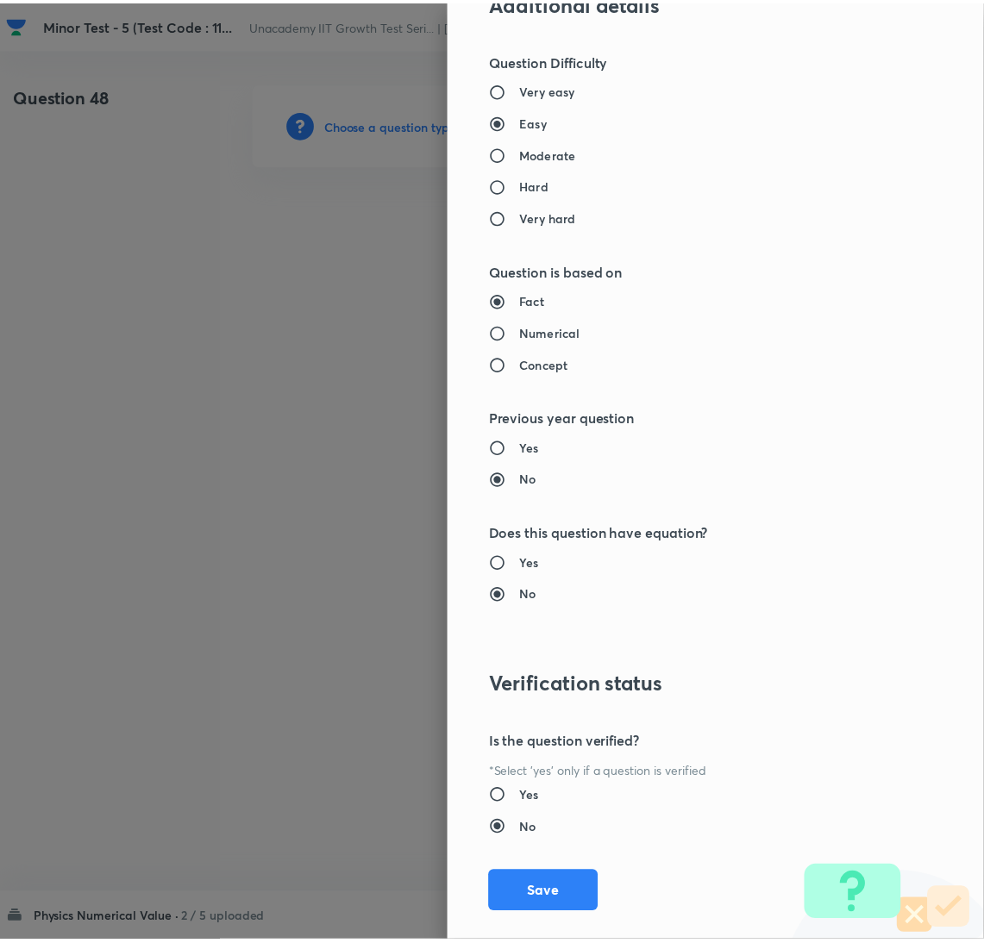
scroll to position [1422, 0]
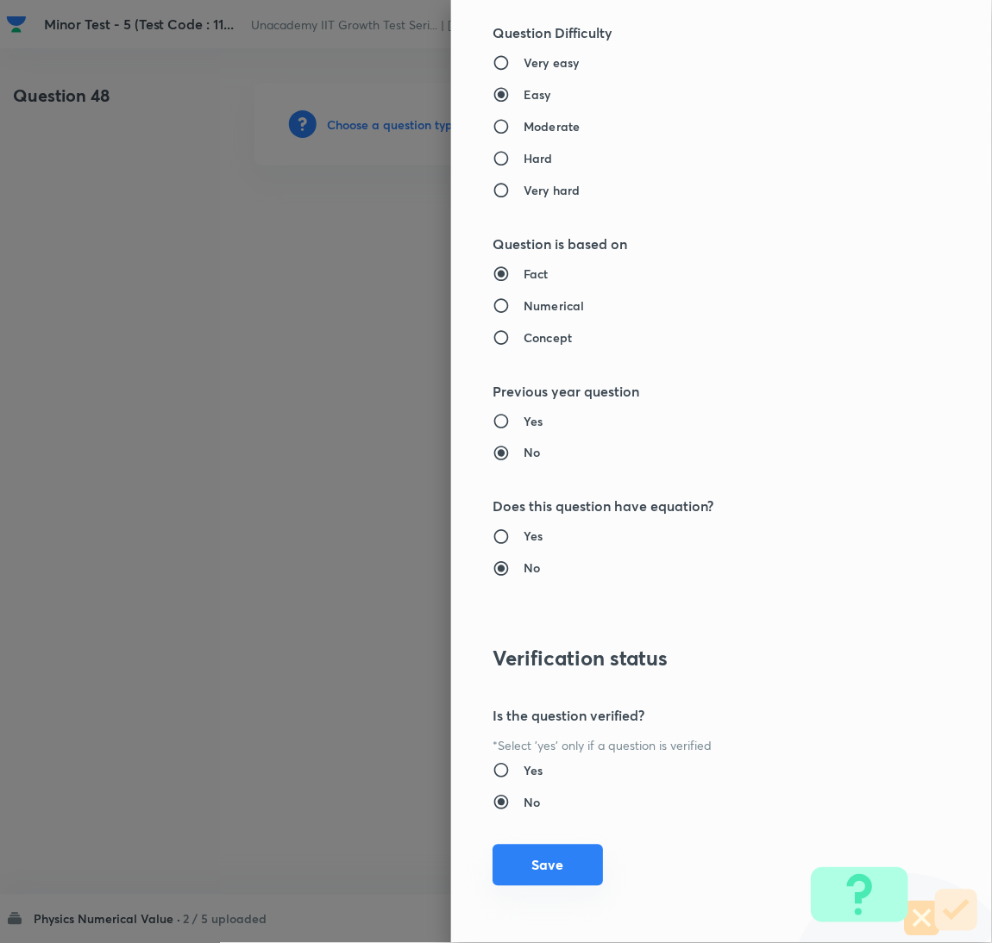
click at [535, 856] on button "Save" at bounding box center [547, 865] width 110 height 41
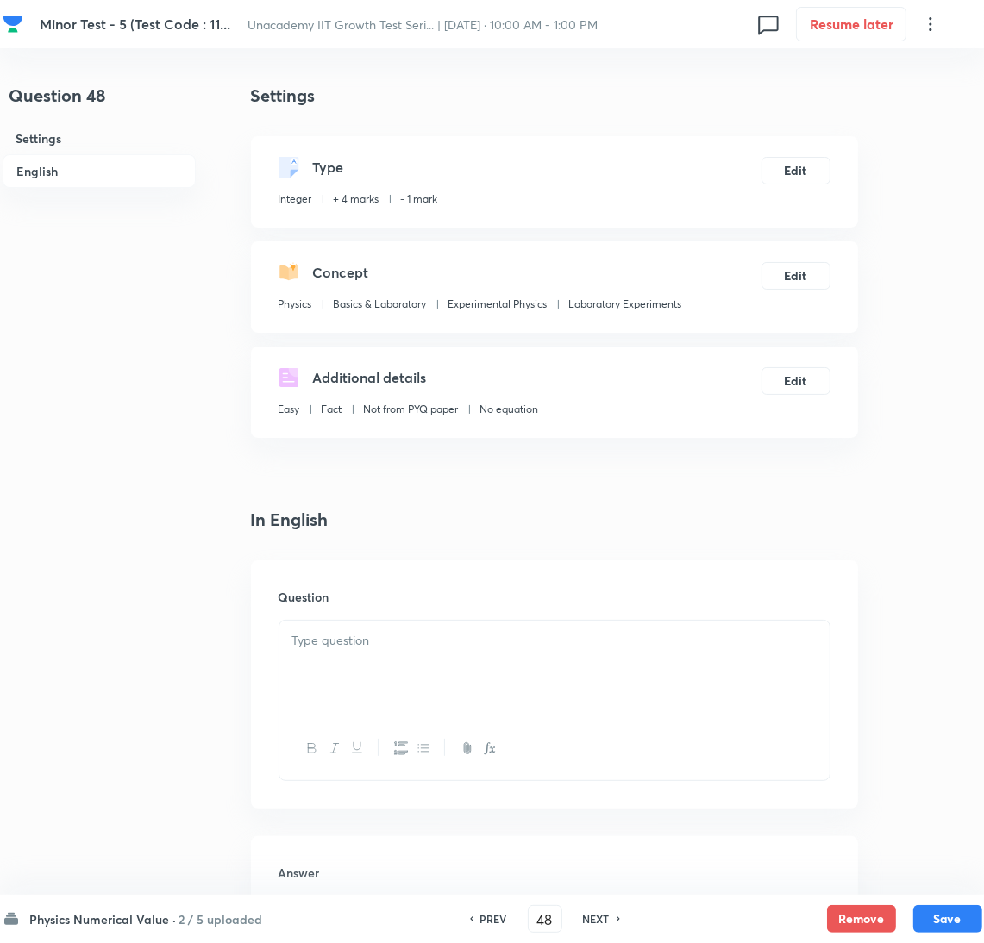
click at [604, 683] on div at bounding box center [554, 669] width 550 height 97
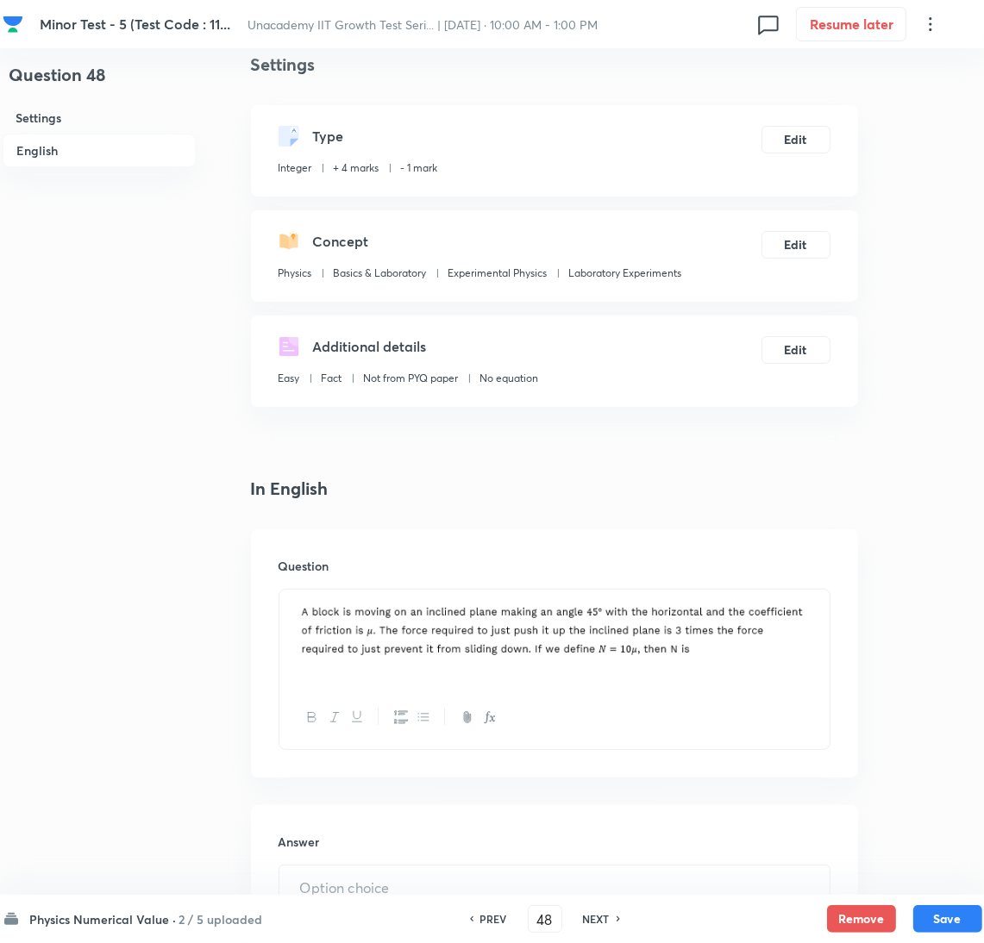
scroll to position [490, 0]
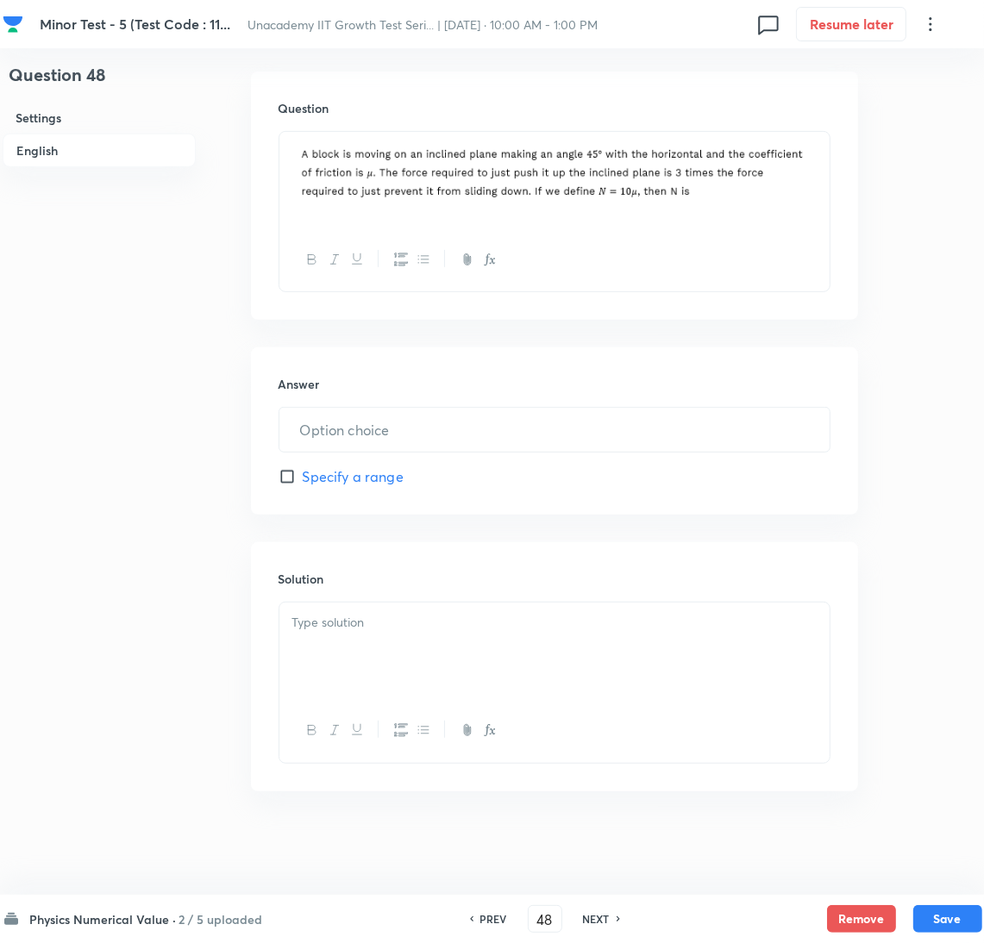
click at [547, 606] on div at bounding box center [554, 651] width 550 height 97
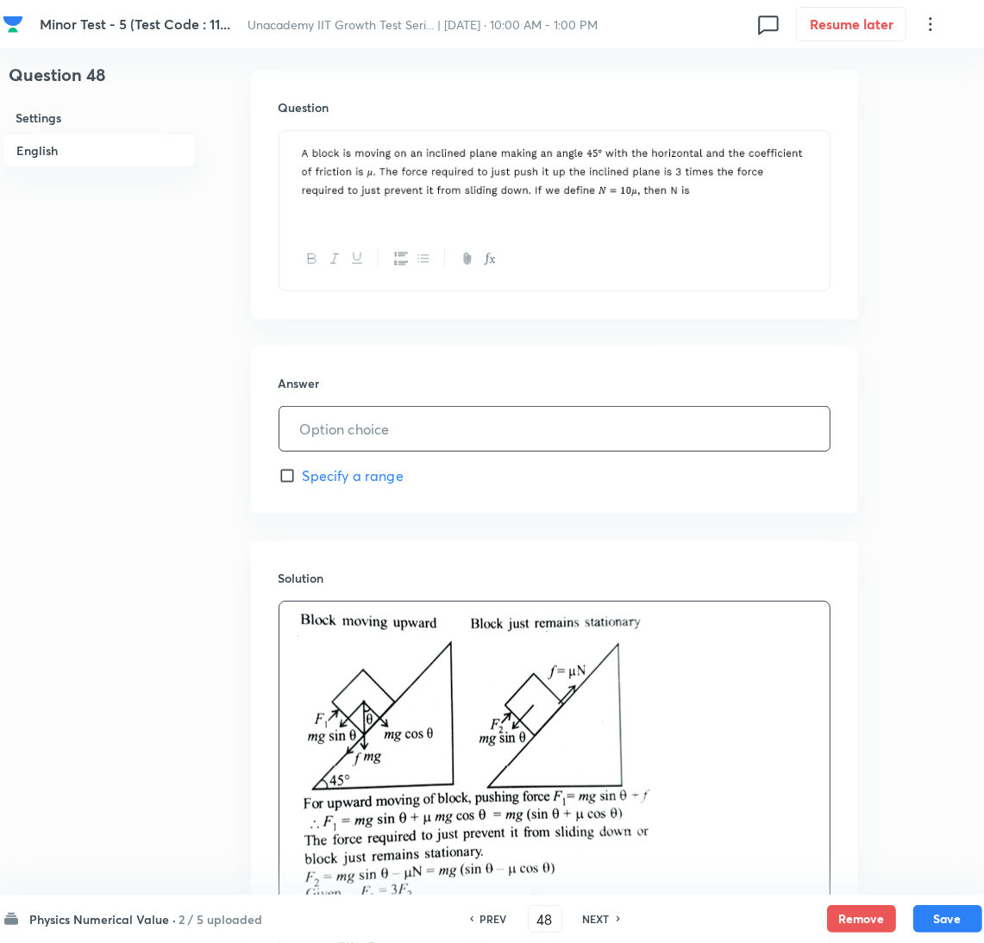
click at [432, 444] on input "text" at bounding box center [554, 429] width 550 height 44
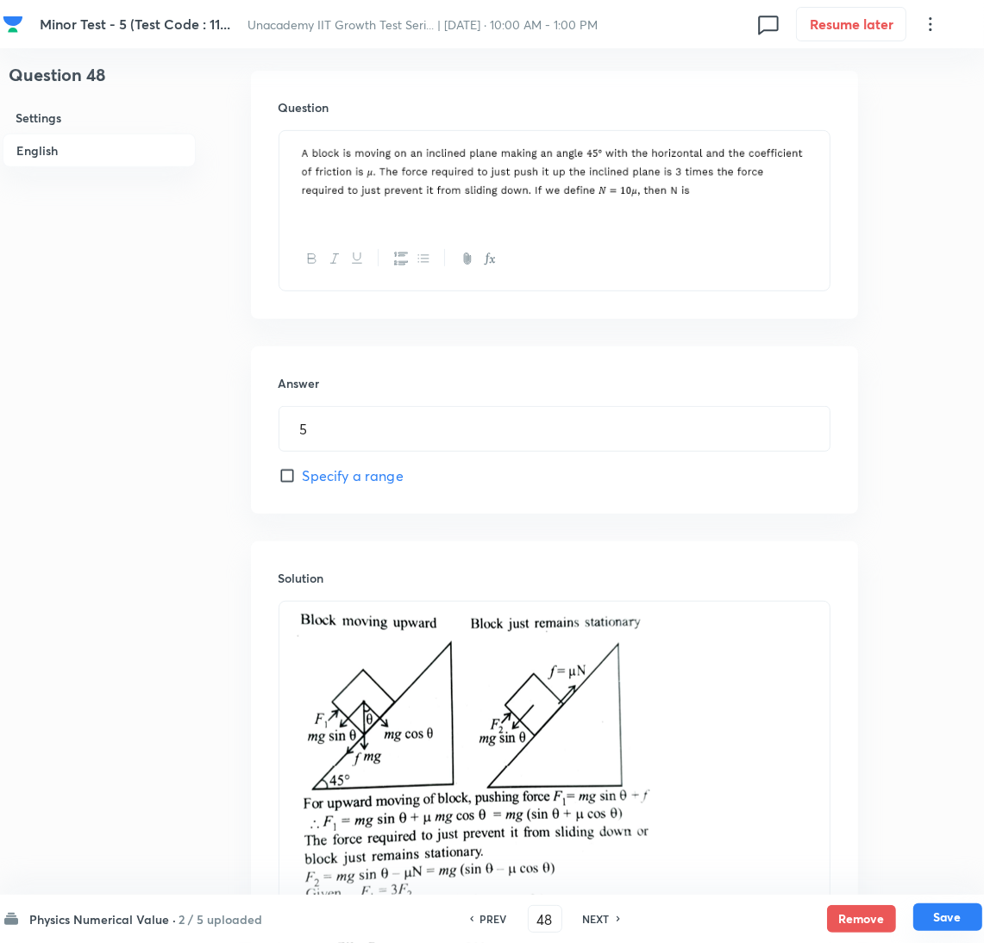
click at [954, 908] on button "Save" at bounding box center [947, 918] width 69 height 28
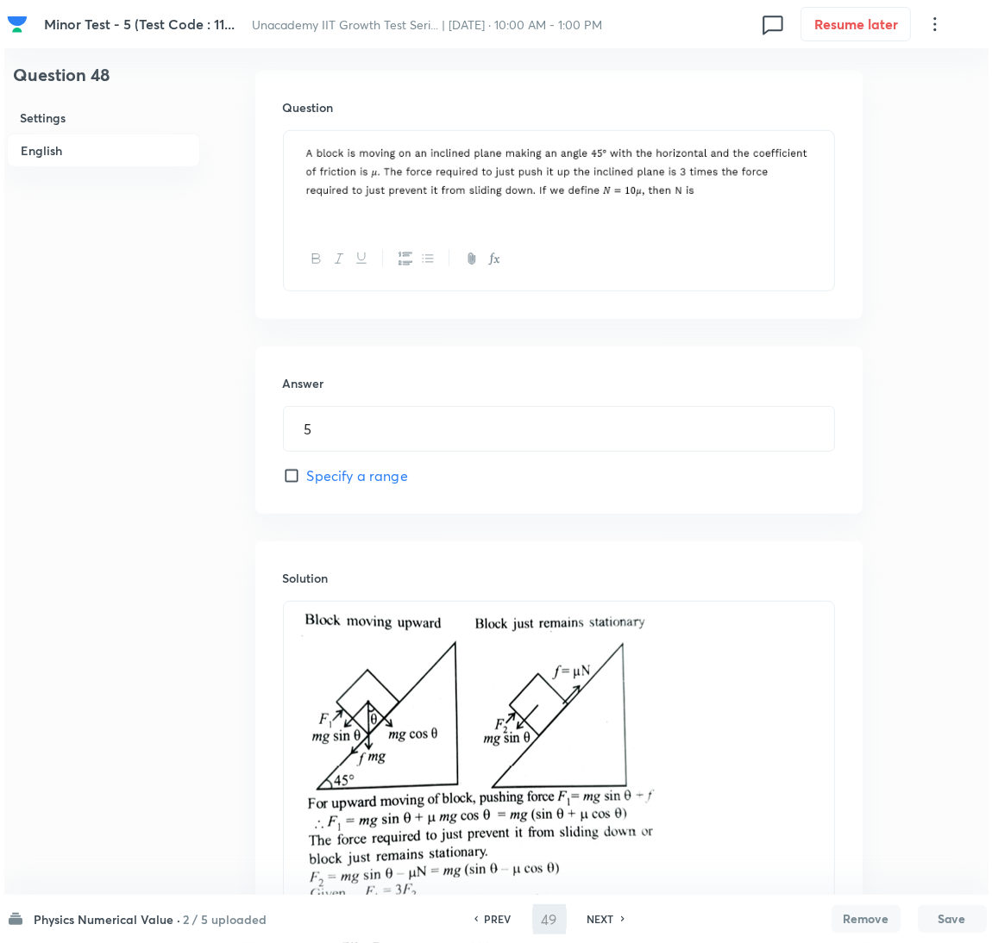
scroll to position [0, 0]
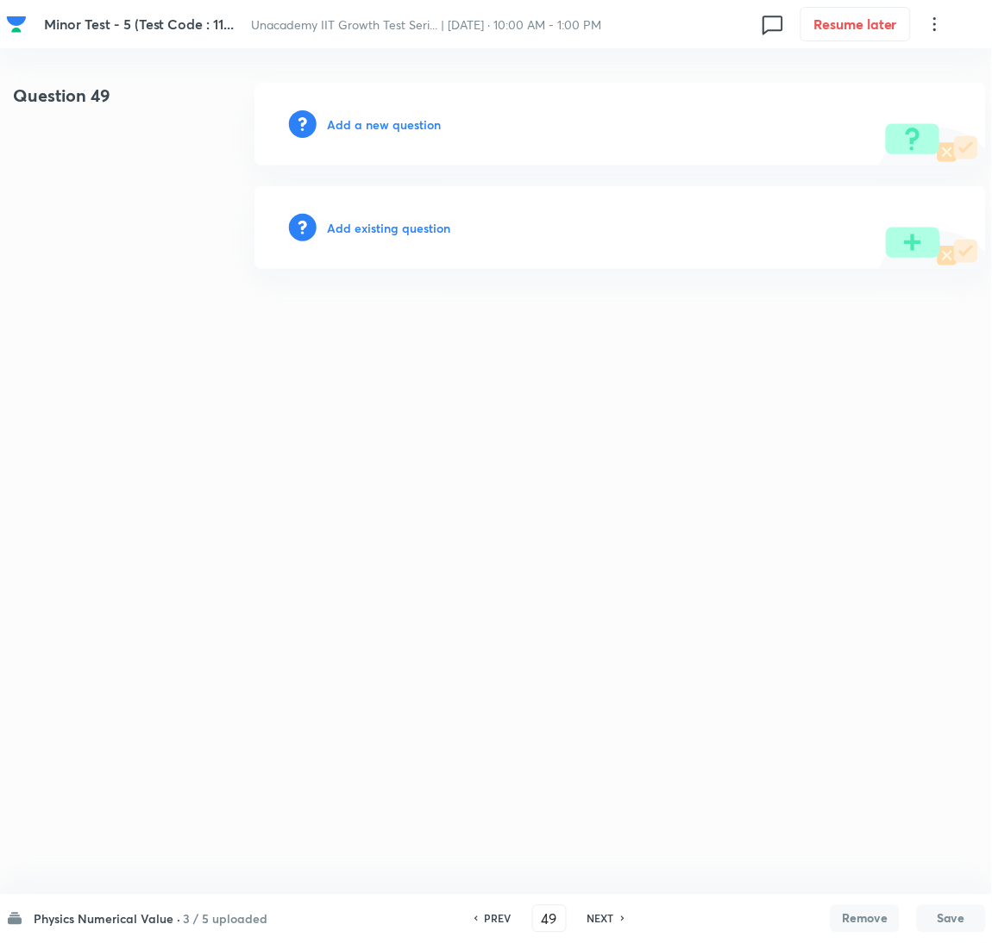
click at [363, 129] on h6 "Add a new question" at bounding box center [384, 125] width 114 height 18
click at [363, 129] on h6 "Choose a question type" at bounding box center [393, 125] width 133 height 18
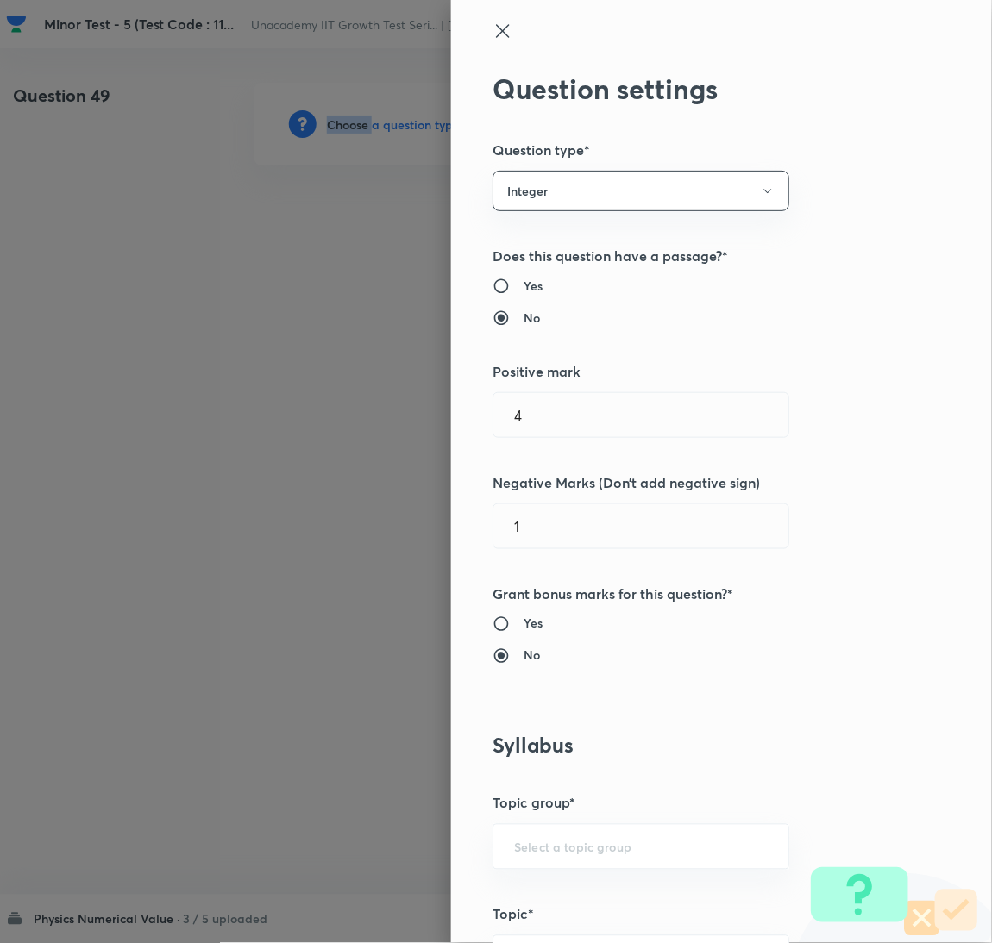
scroll to position [560, 0]
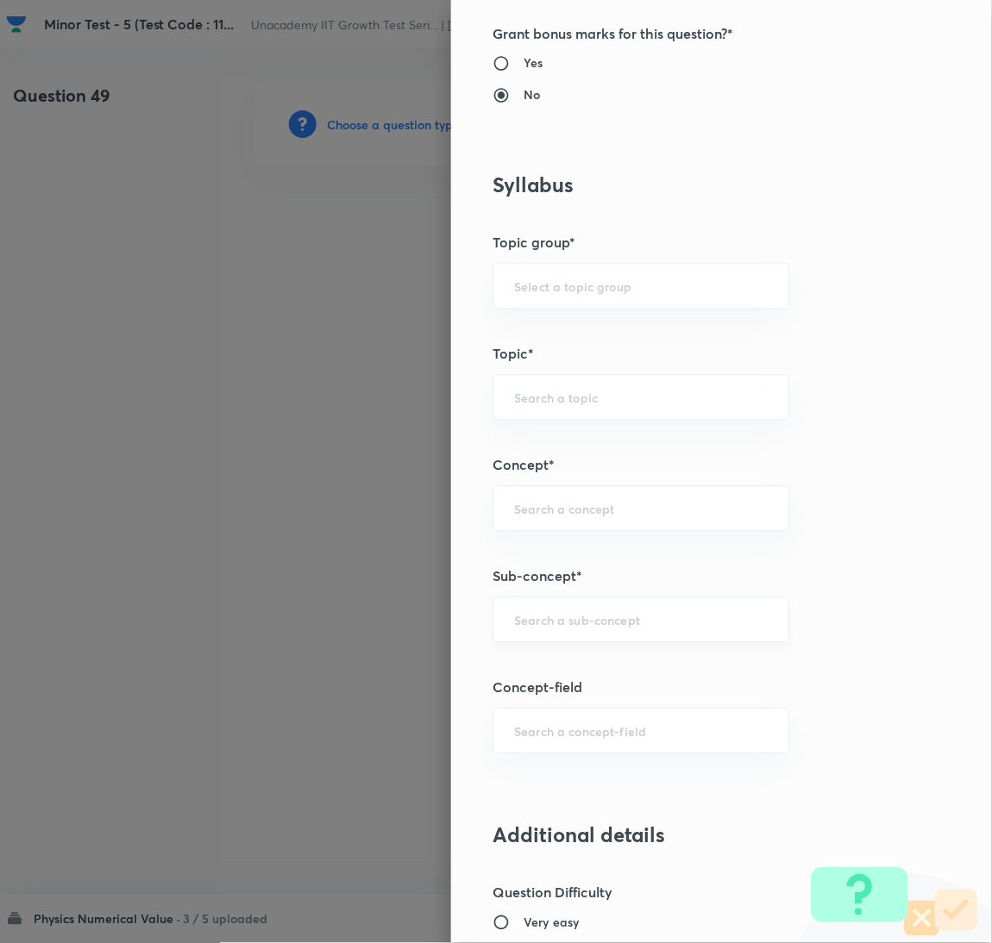
drag, startPoint x: 537, startPoint y: 573, endPoint x: 553, endPoint y: 615, distance: 44.2
click at [550, 608] on div "Question settings Question type* Integer Does this question have a passage?* Ye…" at bounding box center [721, 471] width 541 height 943
click at [553, 615] on input "text" at bounding box center [641, 620] width 254 height 16
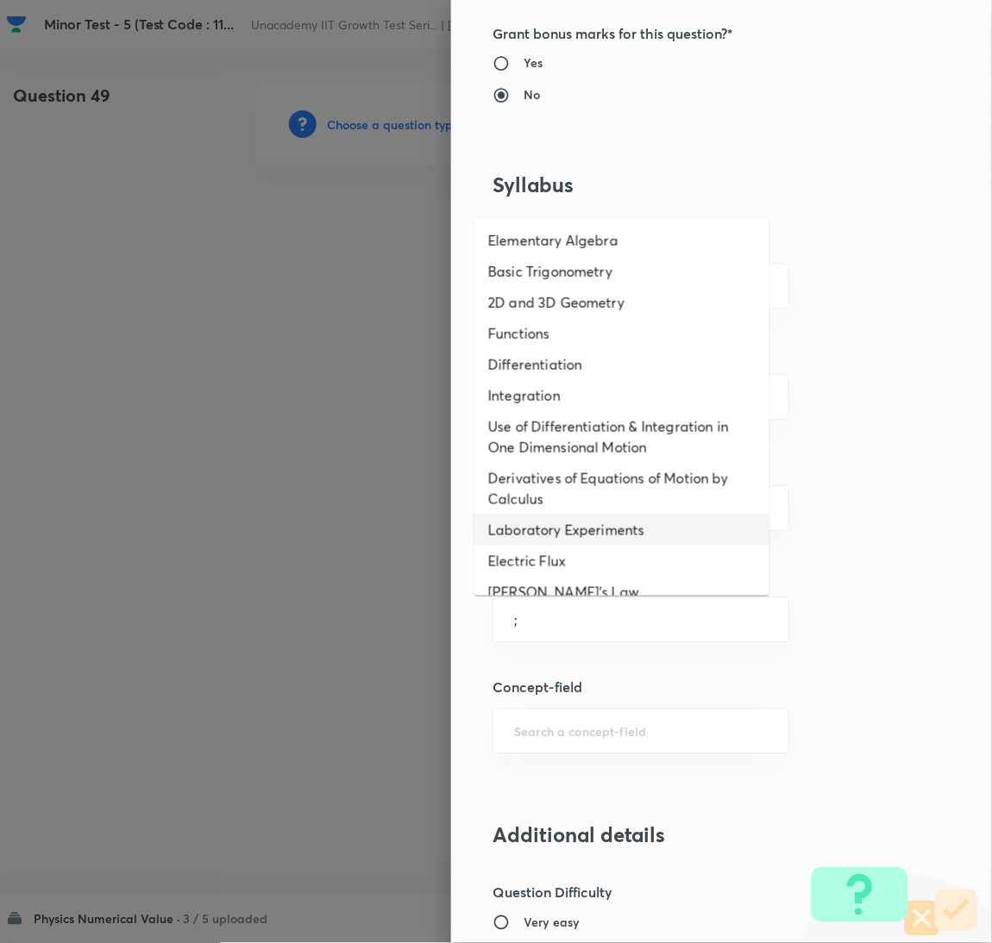
click at [545, 499] on li "Derivatives of Equations of Motion by Calculus" at bounding box center [621, 489] width 295 height 52
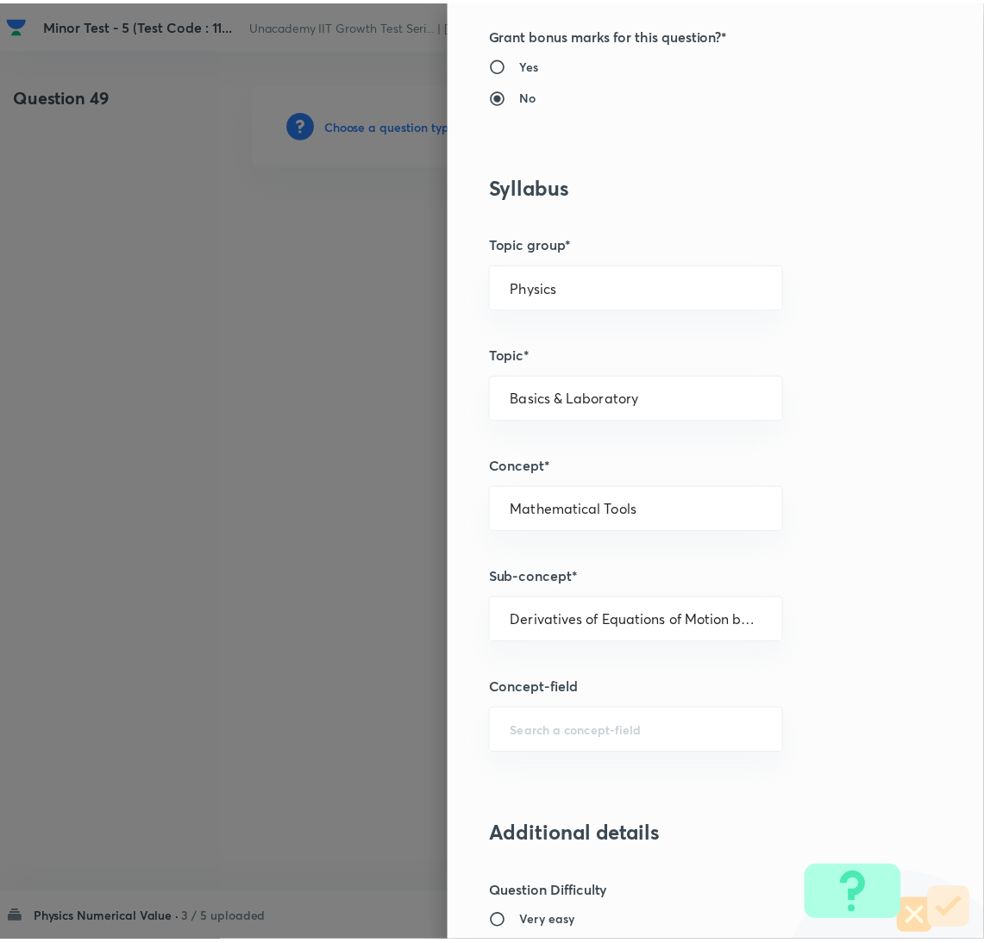
scroll to position [1422, 0]
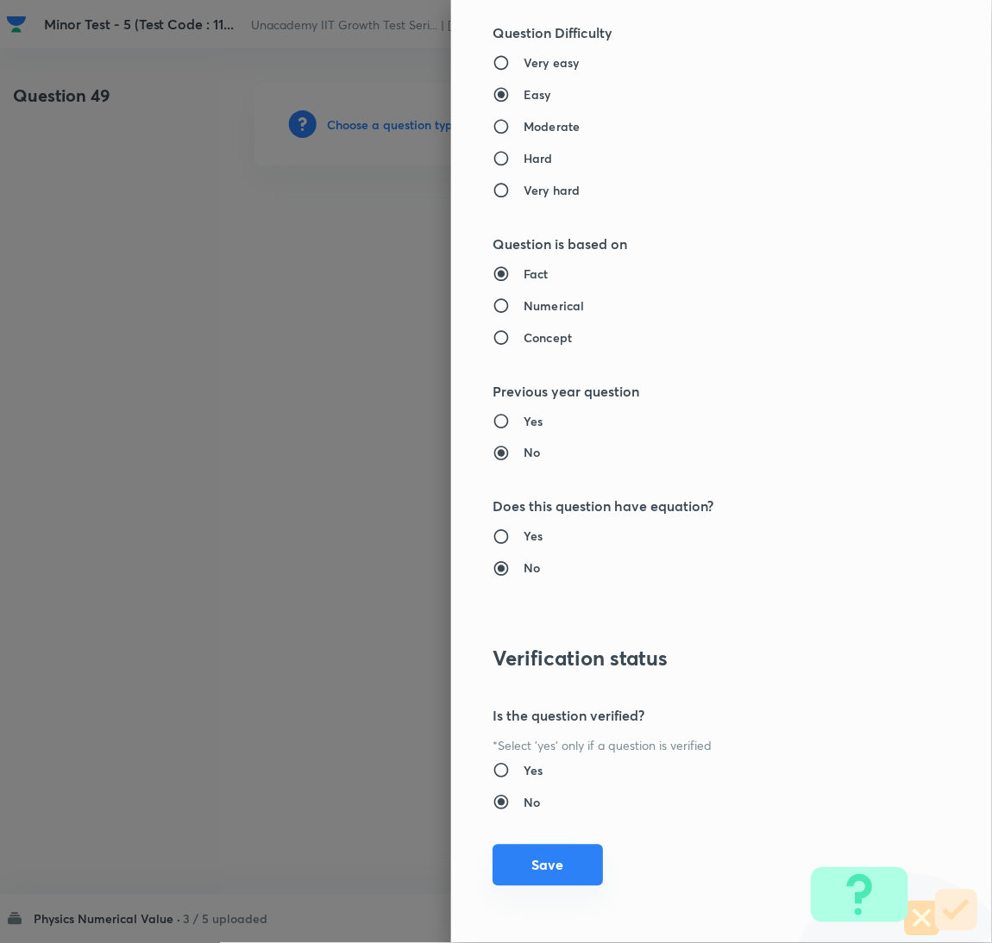
click at [568, 861] on button "Save" at bounding box center [547, 865] width 110 height 41
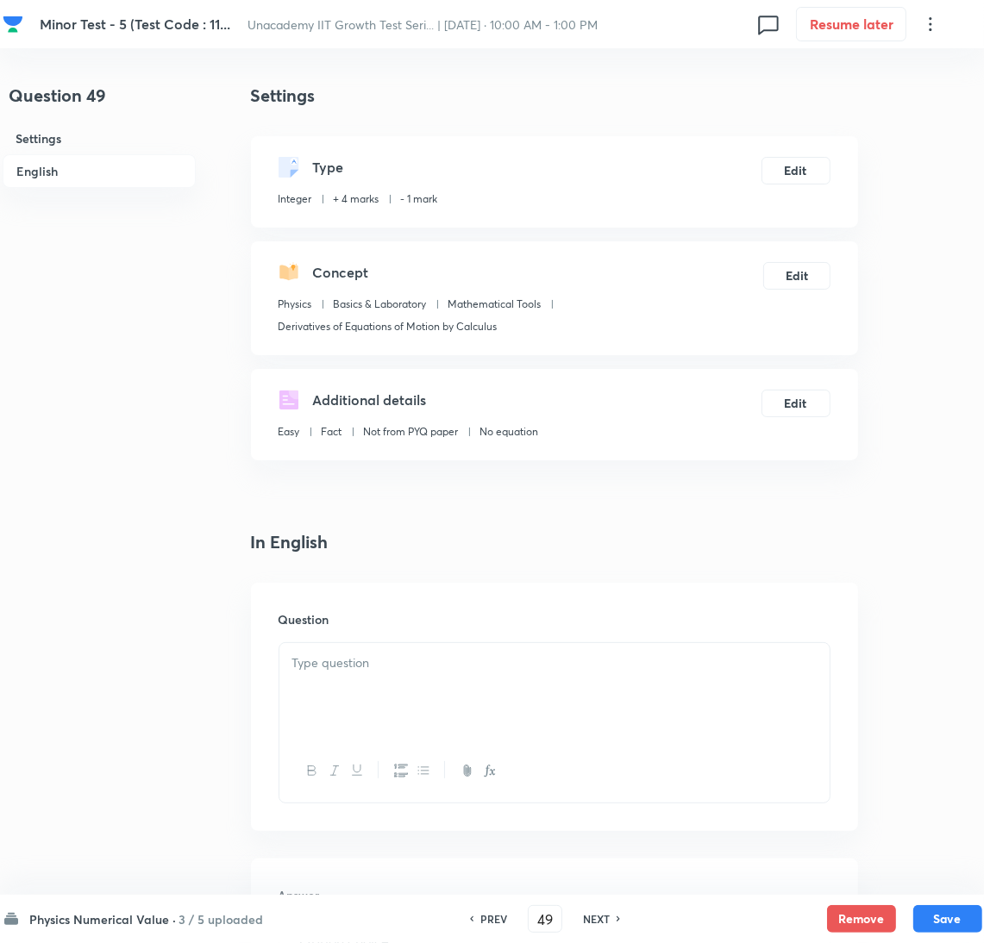
click at [361, 680] on div at bounding box center [554, 691] width 550 height 97
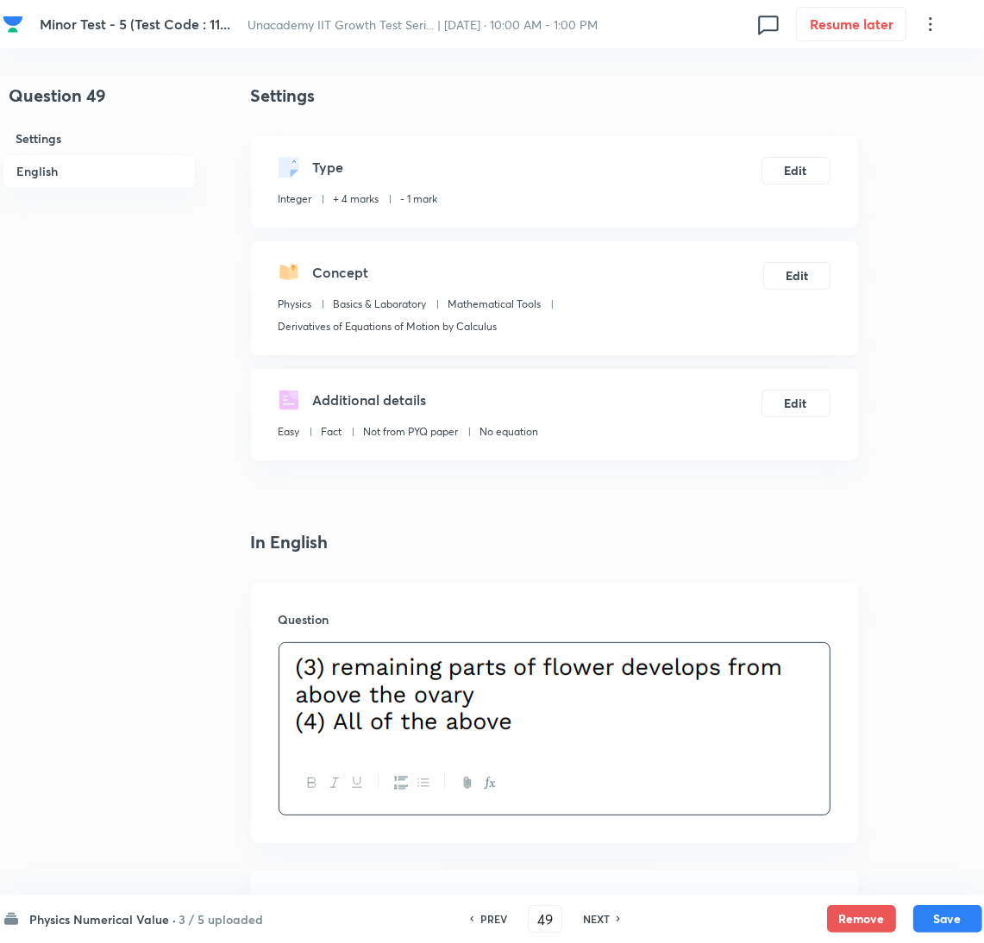
scroll to position [512, 0]
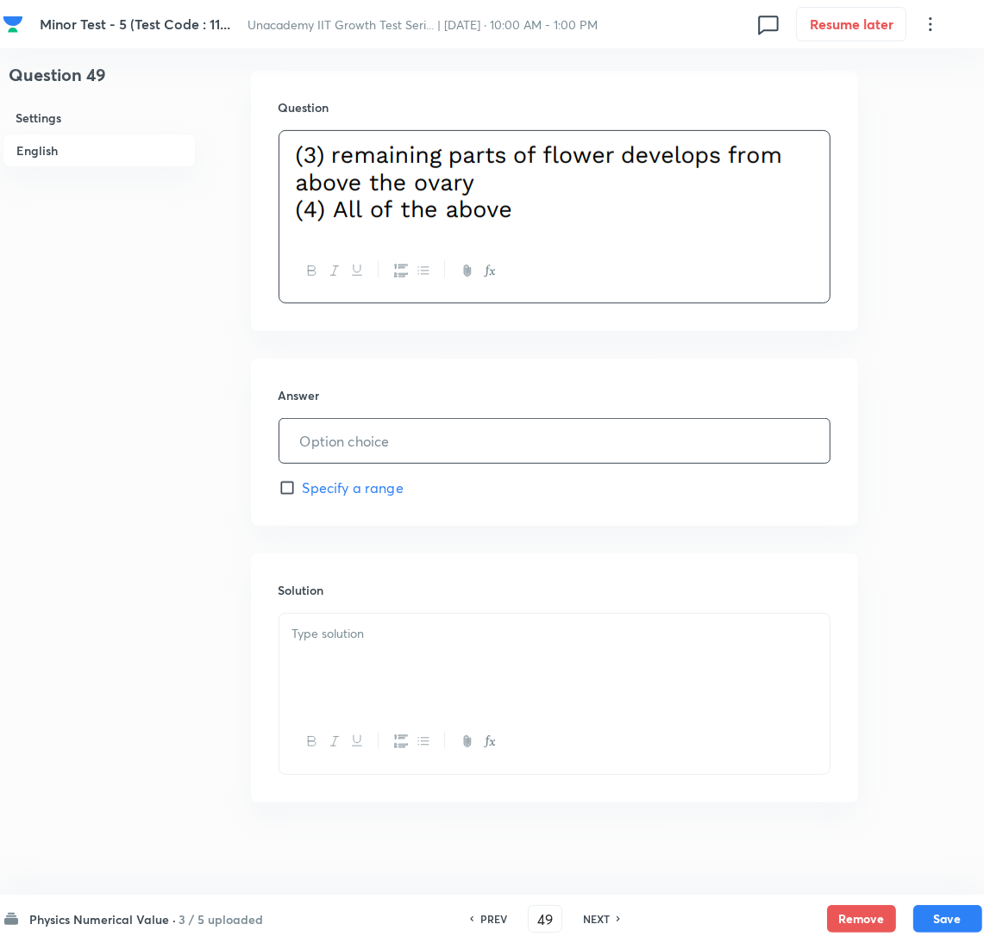
click at [403, 445] on input "text" at bounding box center [554, 441] width 550 height 44
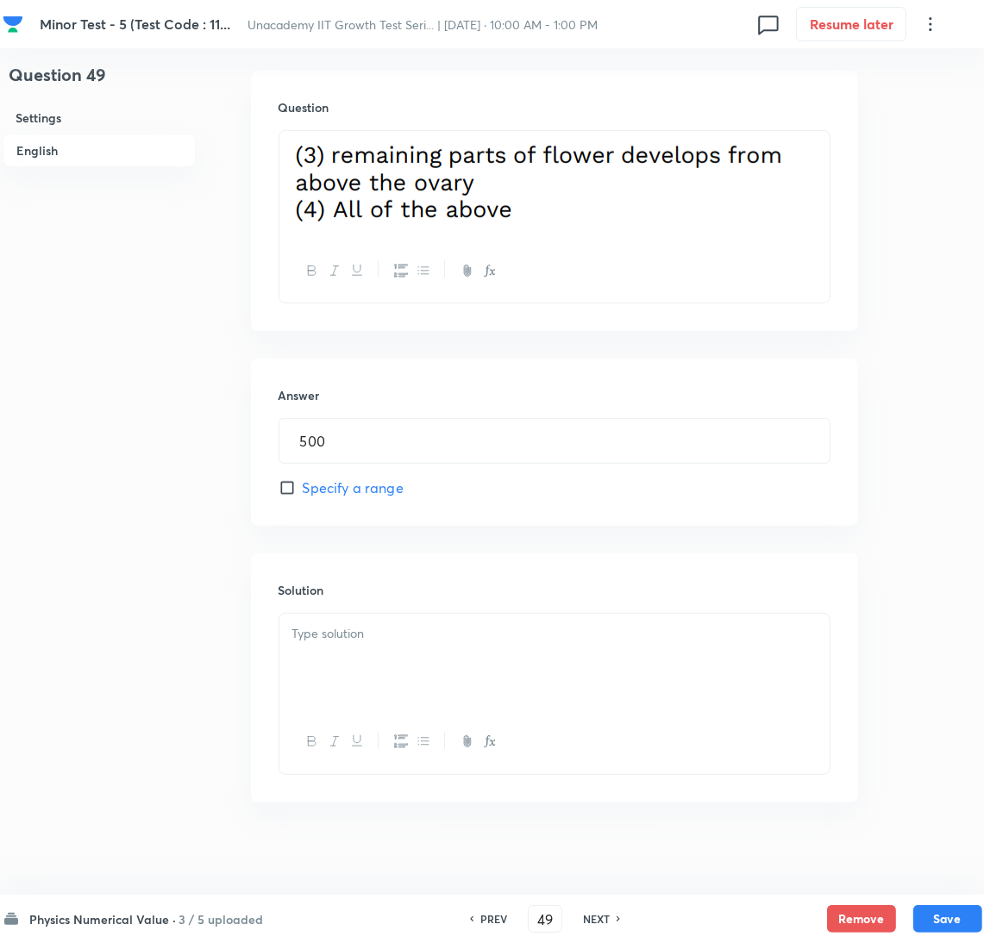
click at [904, 592] on div "Question 49 Settings English Settings Type Integer + 4 marks - 1 mark Edit Conc…" at bounding box center [493, 221] width 980 height 1301
click at [601, 679] on div at bounding box center [554, 662] width 550 height 97
click at [940, 897] on div "Physics Numerical Value · 3 / 5 uploaded PREV 49 ​ NEXT Remove Save" at bounding box center [493, 919] width 980 height 48
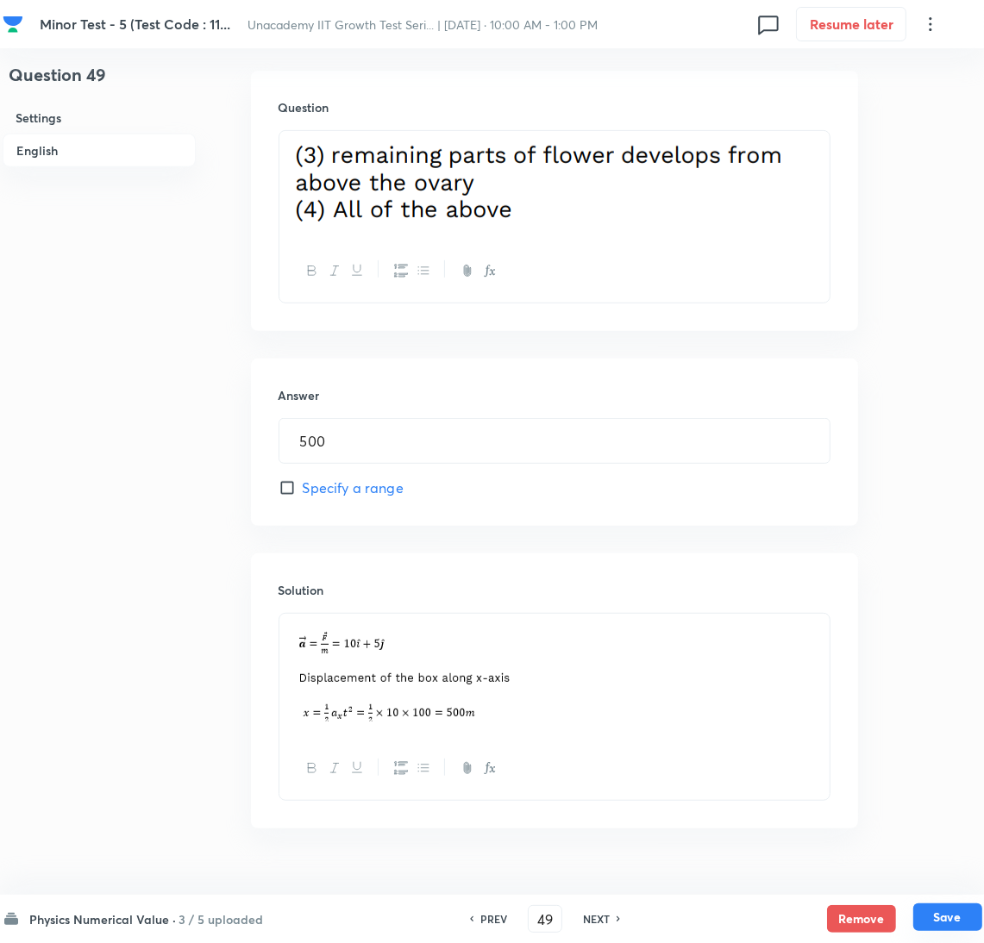
click at [942, 910] on button "Save" at bounding box center [947, 918] width 69 height 28
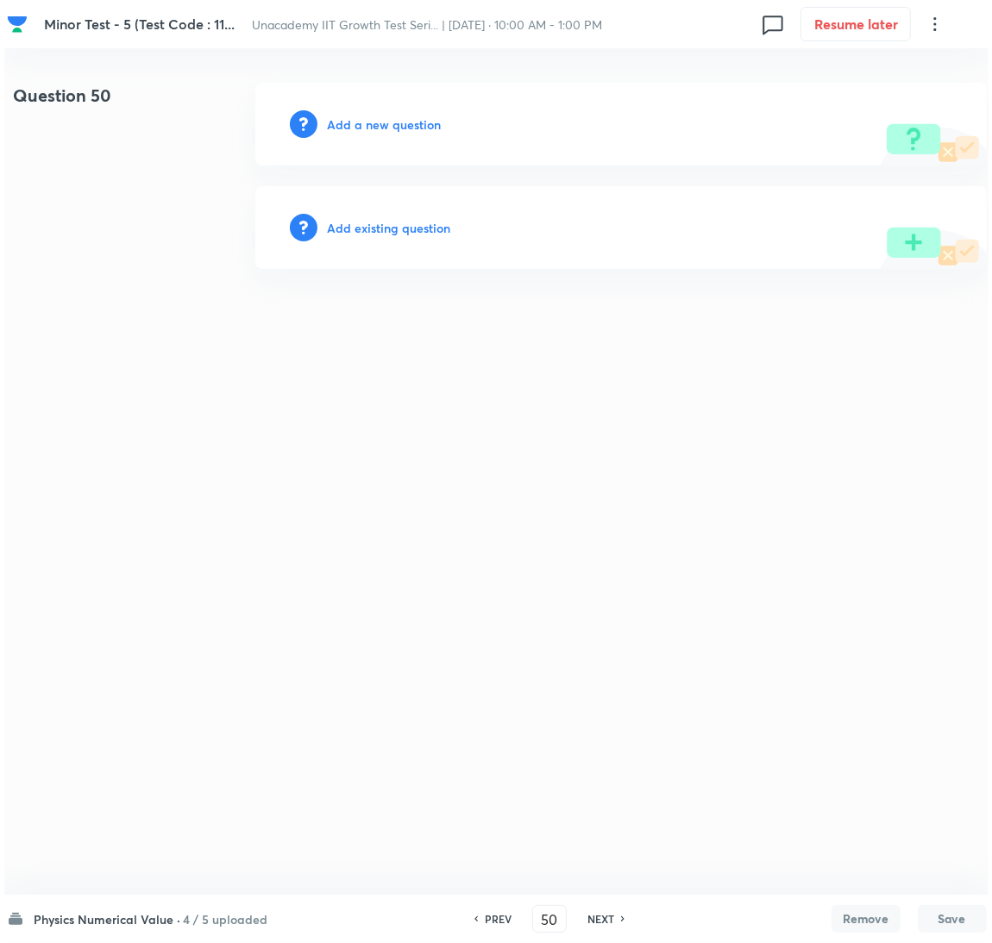
scroll to position [0, 0]
click at [435, 137] on div "Add a new question" at bounding box center [619, 124] width 731 height 83
click at [423, 126] on h6 "Add a new question" at bounding box center [384, 125] width 114 height 18
click at [423, 126] on h6 "Choose a question type" at bounding box center [393, 125] width 133 height 18
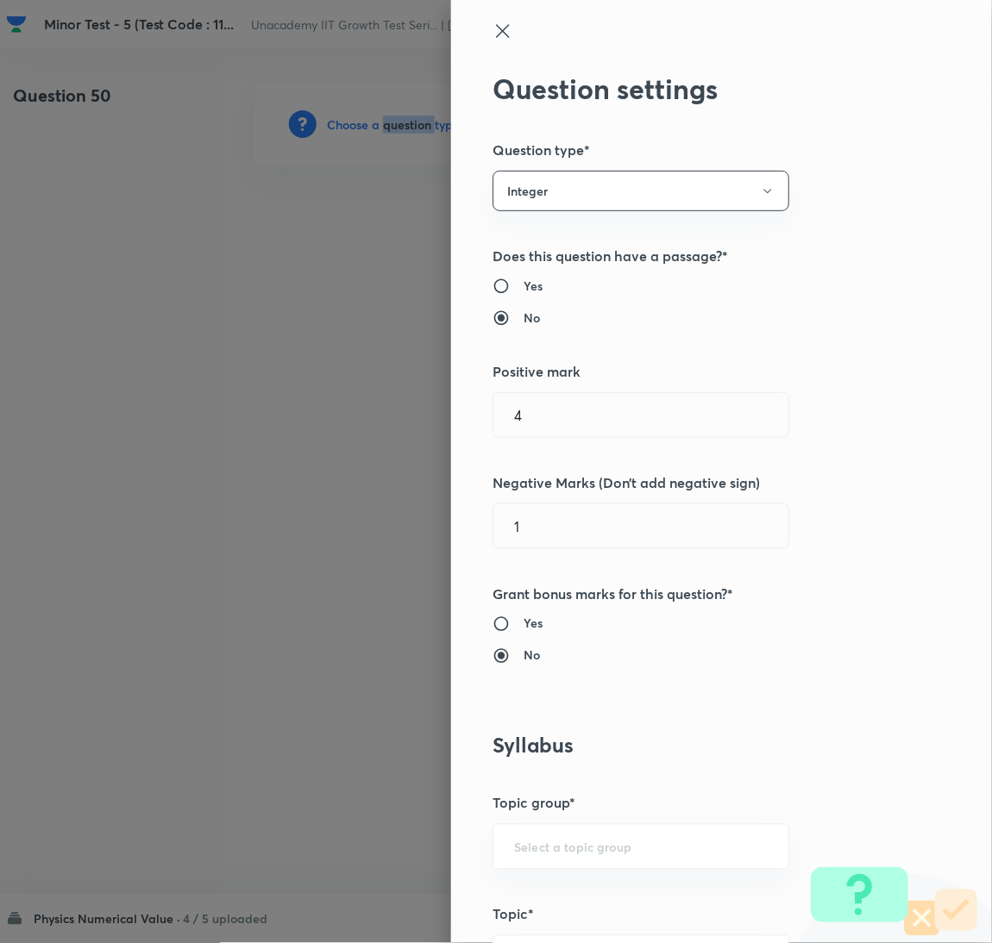
scroll to position [560, 0]
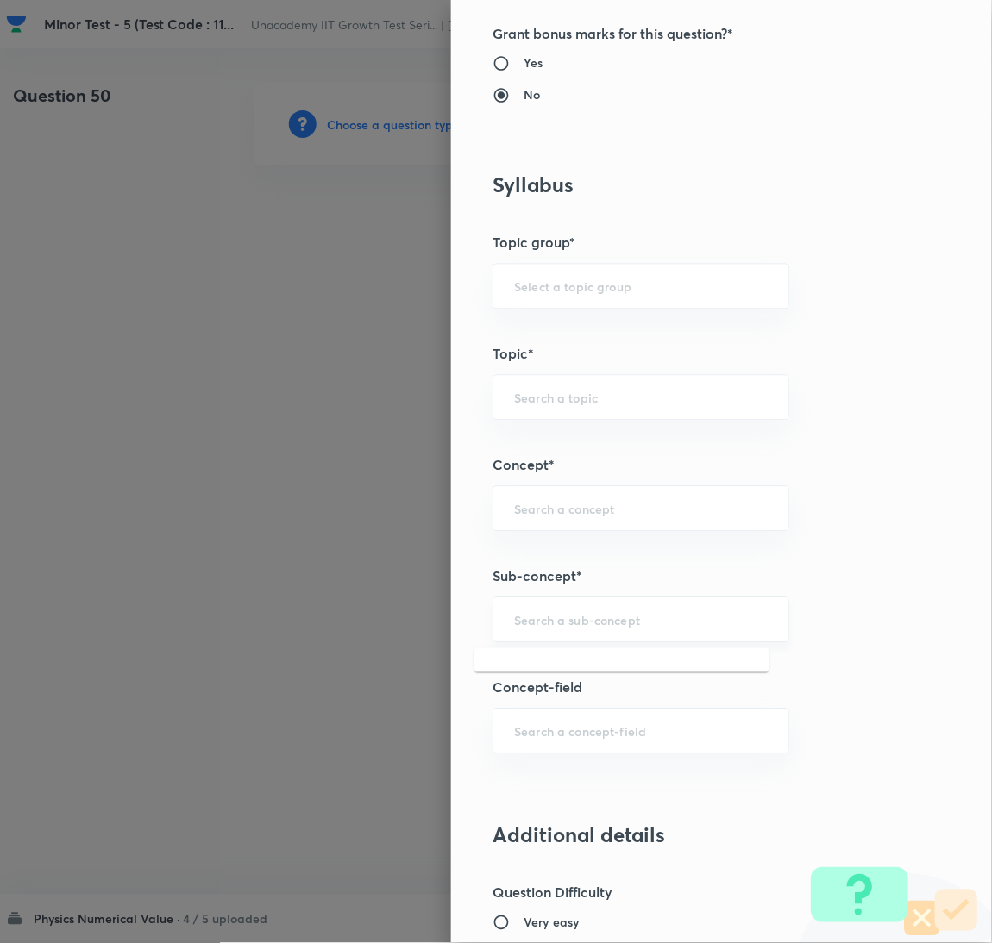
click at [604, 623] on input "text" at bounding box center [641, 620] width 254 height 16
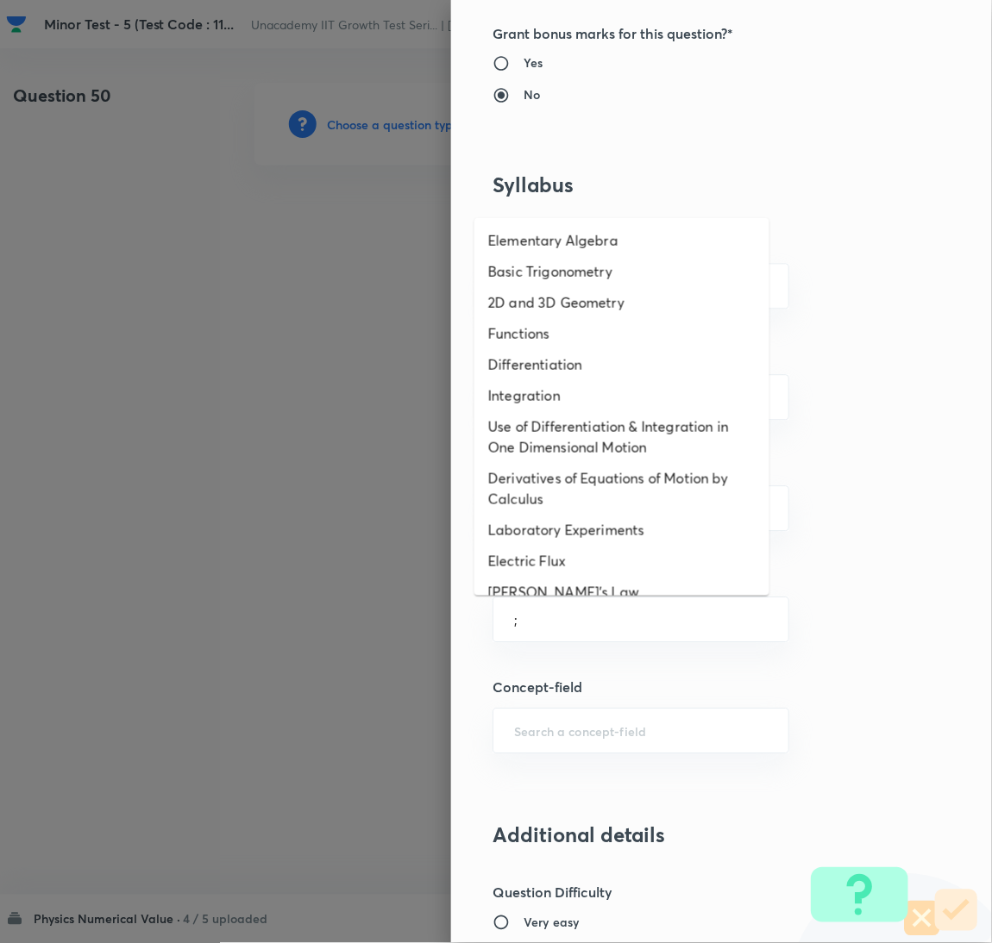
click at [575, 567] on li "Electric Flux" at bounding box center [621, 561] width 295 height 31
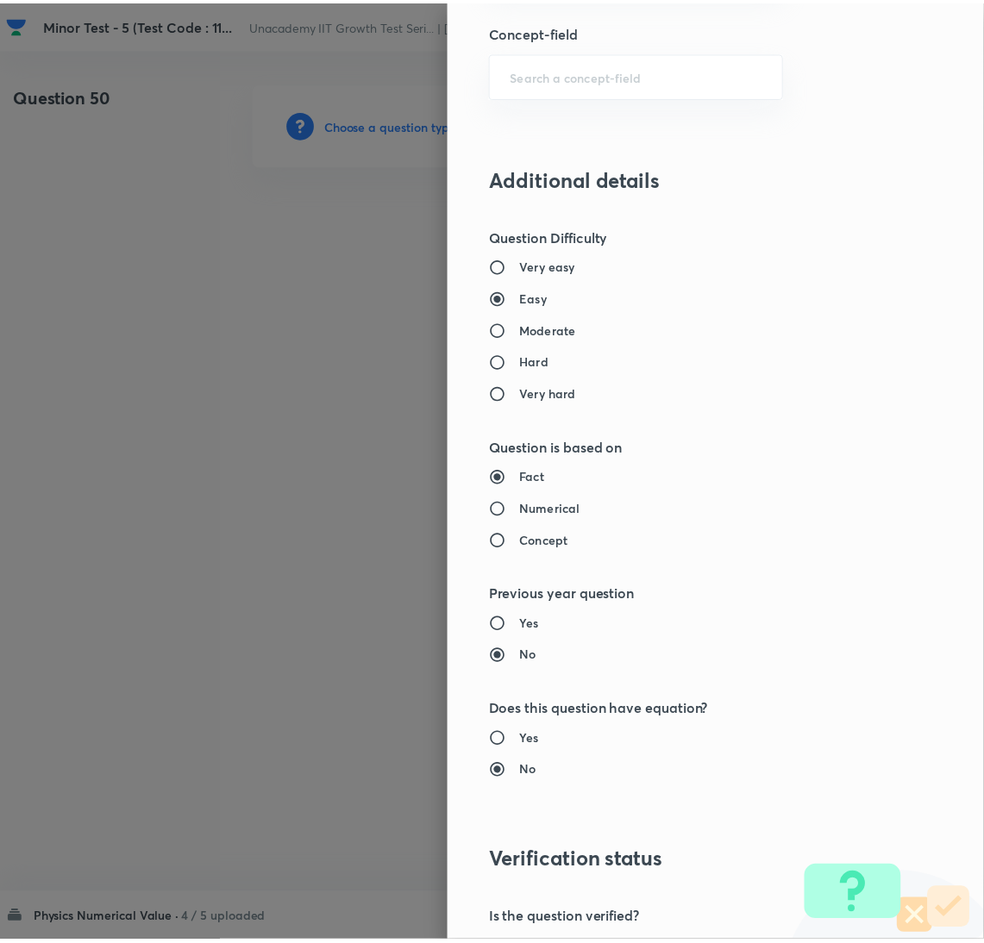
scroll to position [1422, 0]
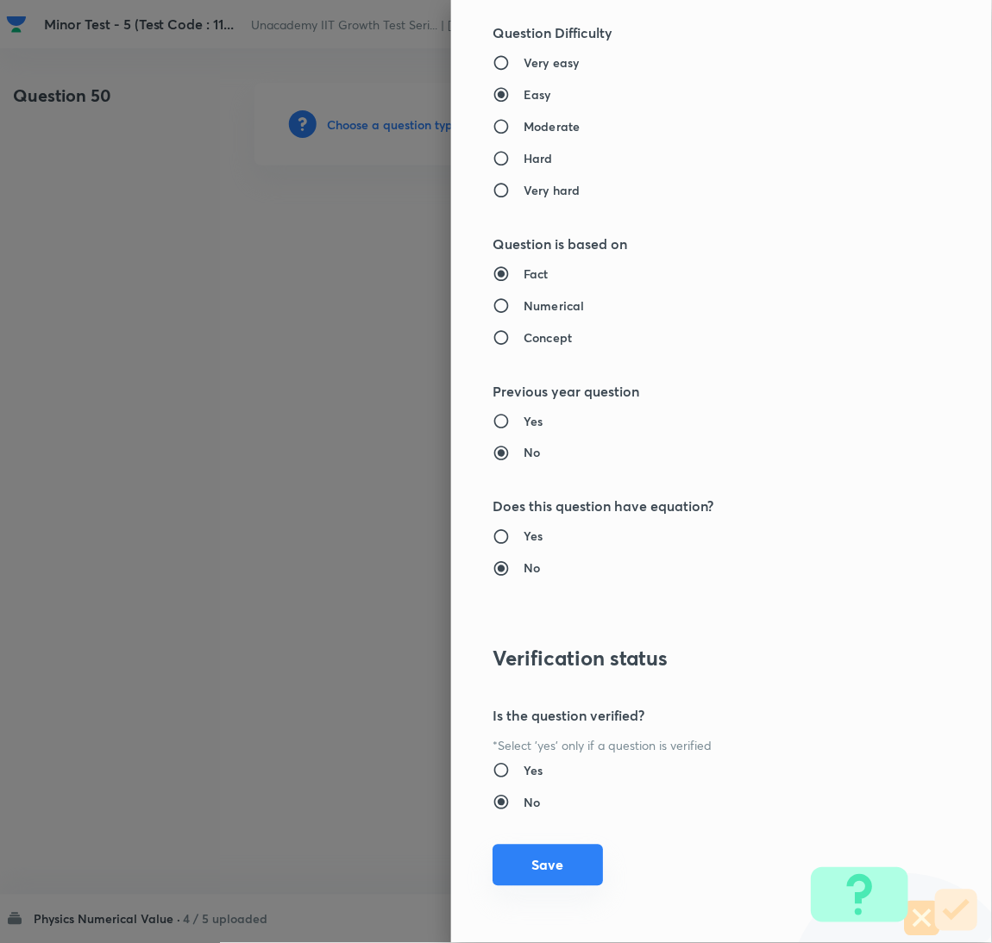
click at [546, 861] on button "Save" at bounding box center [547, 865] width 110 height 41
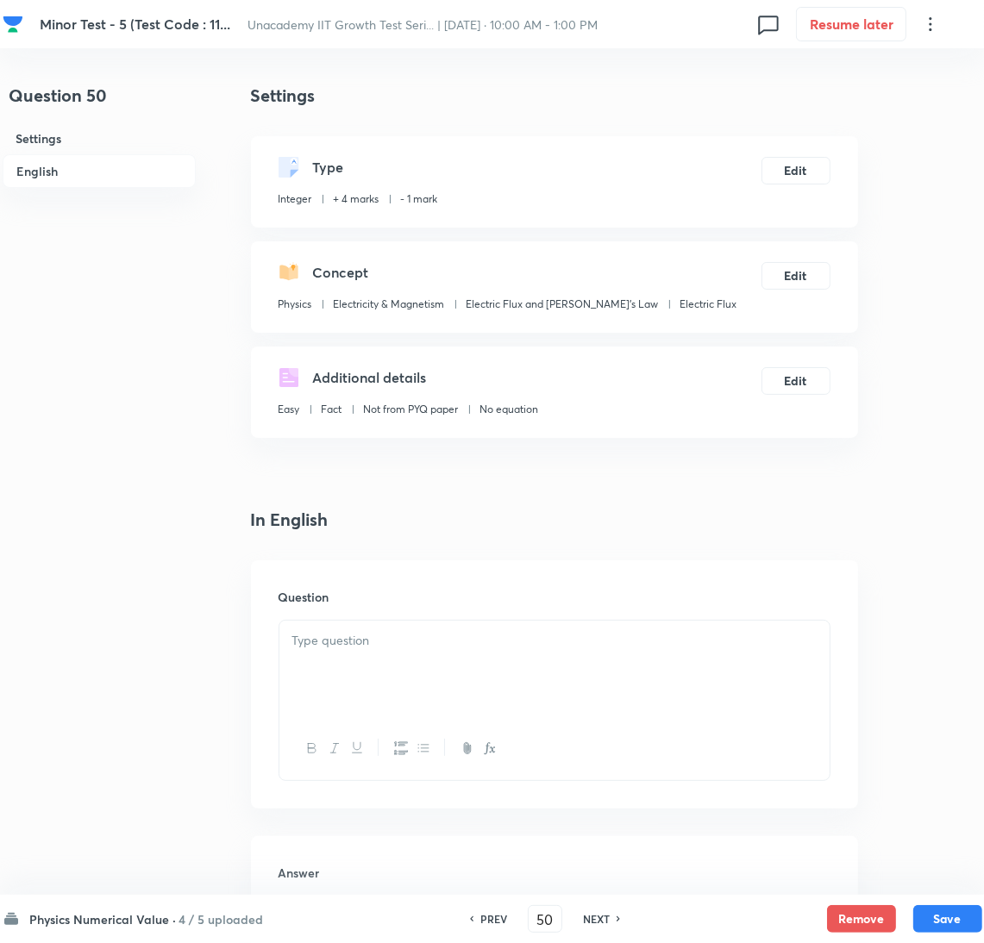
click at [929, 602] on div "Question 50 Settings English Settings Type Integer + 4 marks - 1 mark Edit Conc…" at bounding box center [493, 716] width 980 height 1267
click at [473, 623] on div at bounding box center [554, 669] width 550 height 97
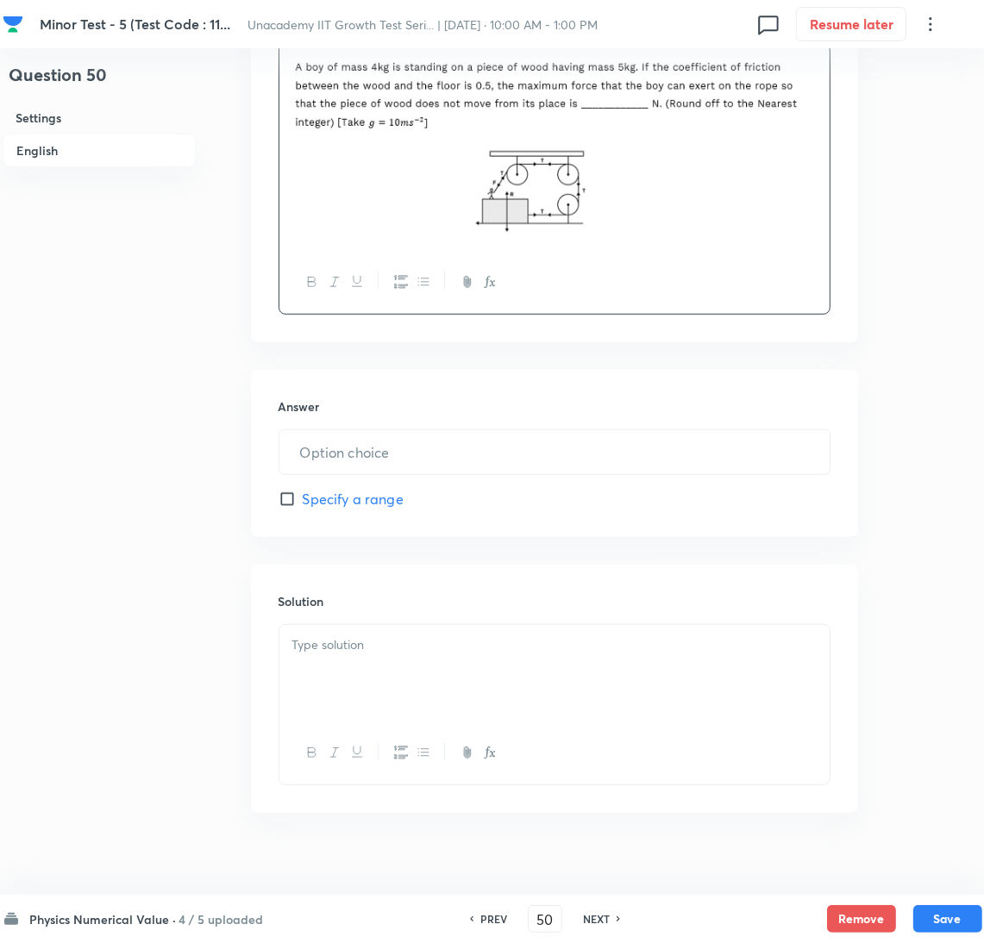
scroll to position [599, 0]
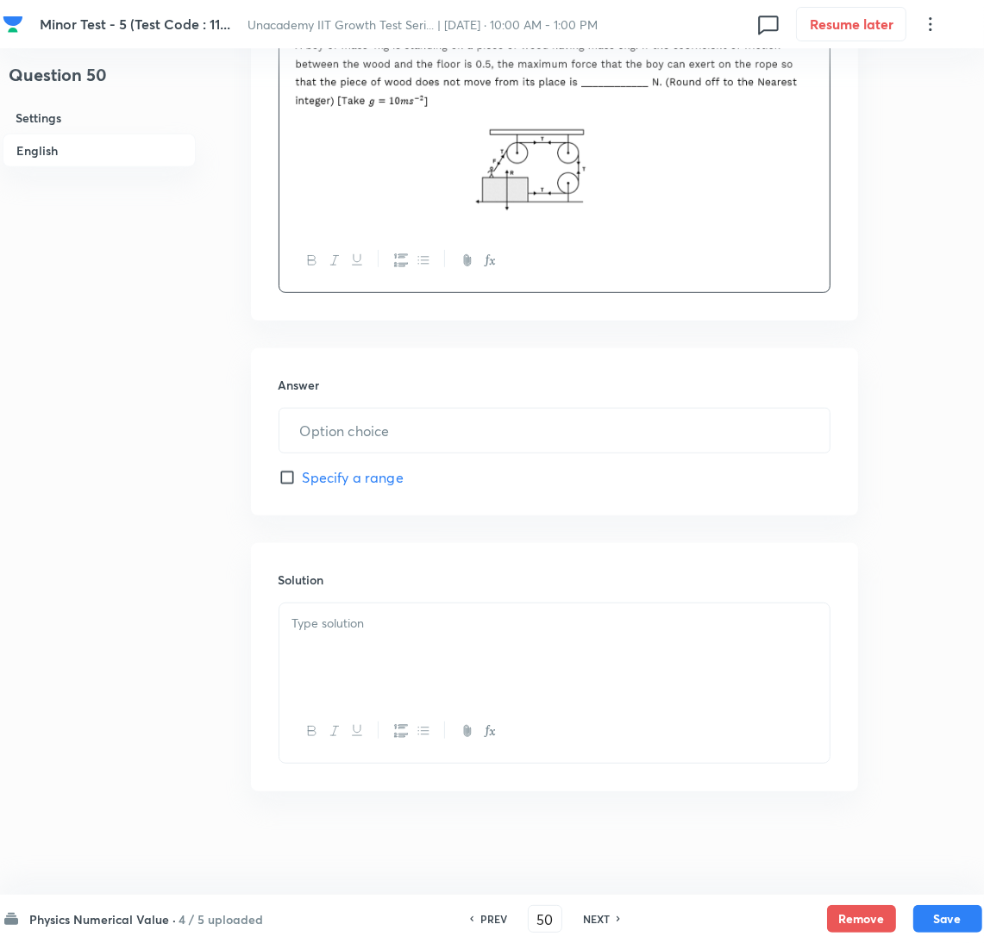
click at [495, 632] on p at bounding box center [554, 624] width 524 height 20
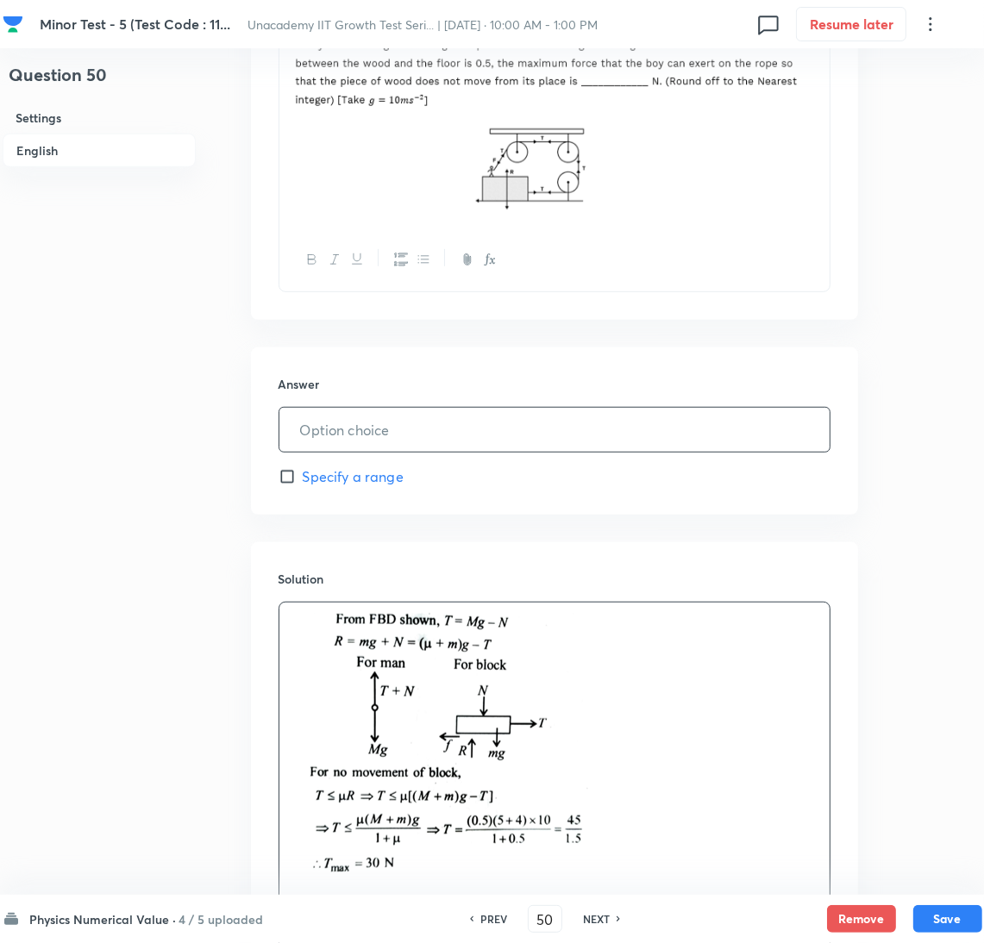
click at [434, 437] on input "text" at bounding box center [554, 430] width 550 height 44
click at [972, 911] on button "Save" at bounding box center [947, 918] width 69 height 28
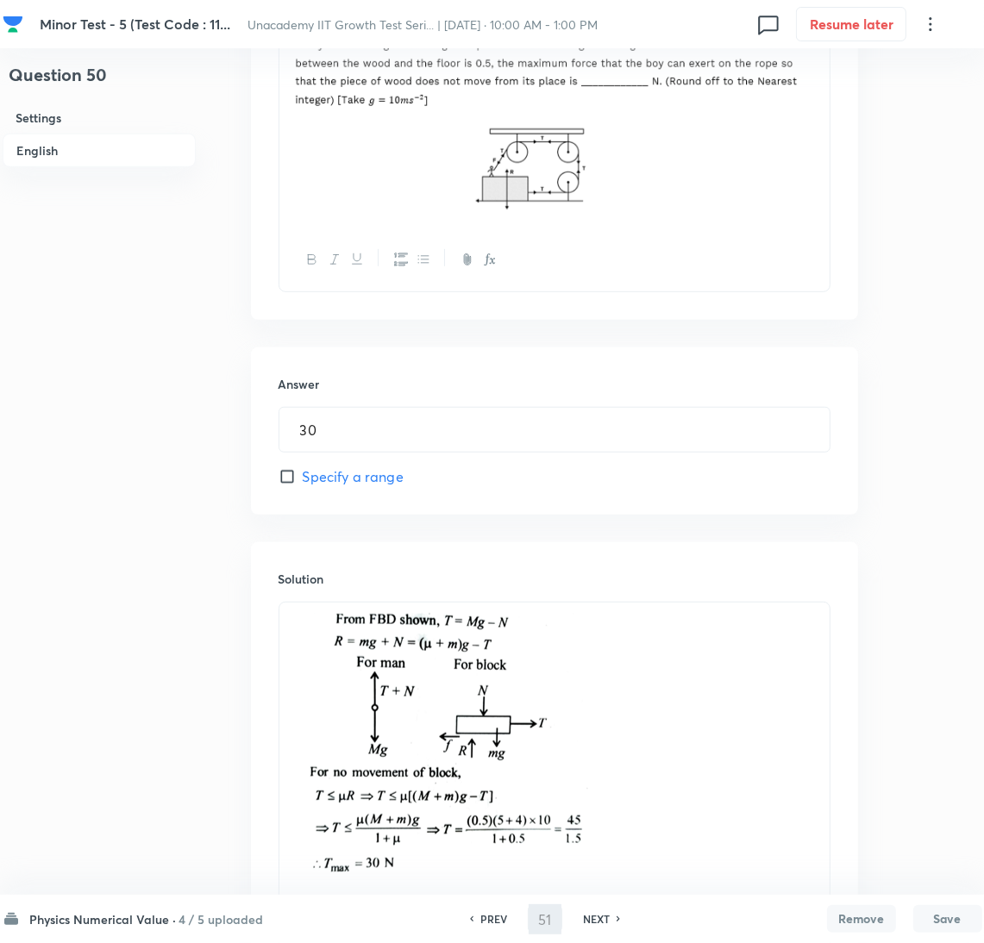
scroll to position [0, 0]
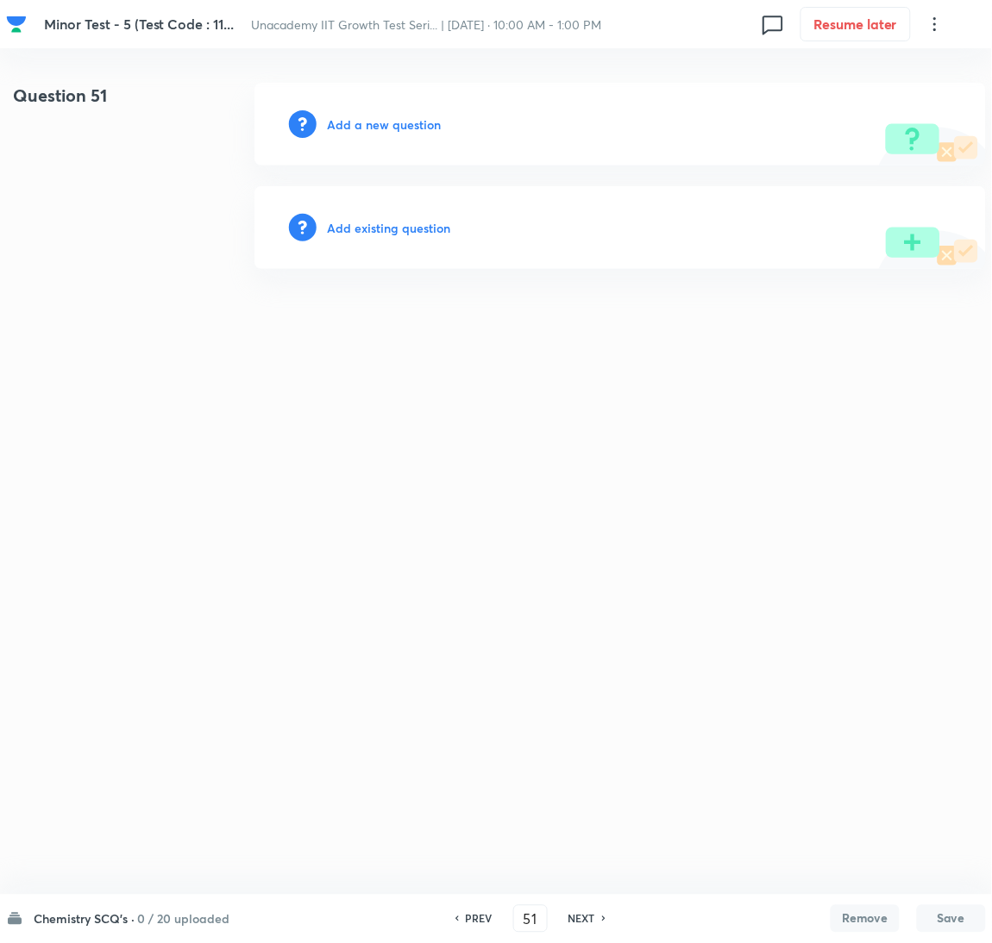
click at [116, 900] on div "Chemistry SCQ's · 0 / 20 uploaded PREV 51 ​ NEXT Remove Save" at bounding box center [496, 919] width 980 height 48
click at [133, 913] on h6 "Chemistry SCQ's ·" at bounding box center [84, 920] width 101 height 18
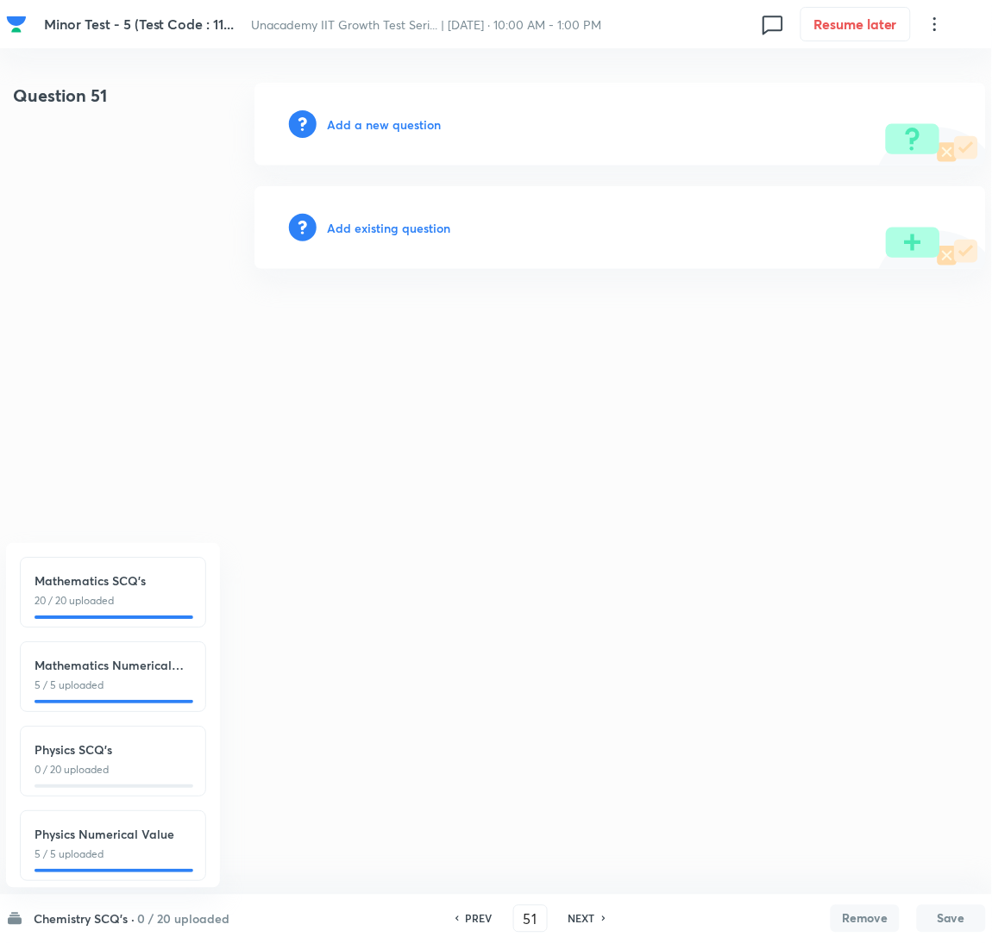
click at [118, 853] on p "5 / 5 uploaded" at bounding box center [112, 855] width 157 height 16
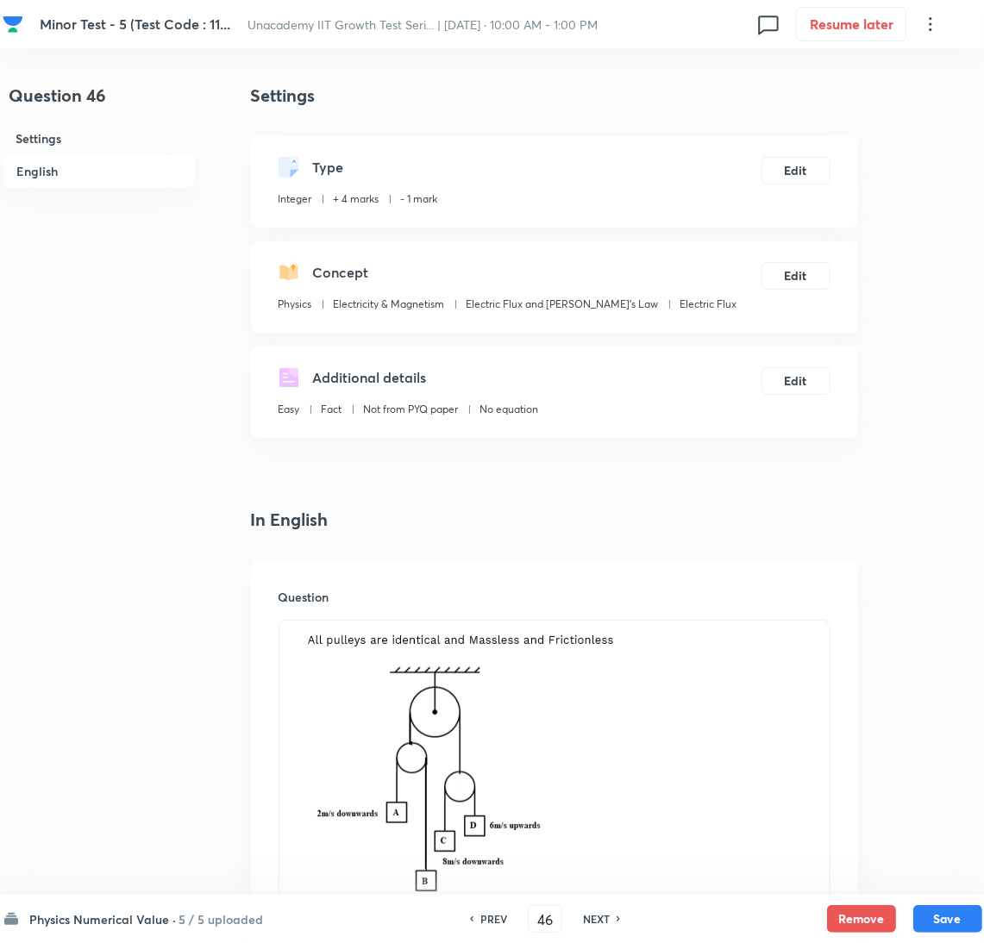
click at [84, 907] on div "Physics Numerical Value · 5 / 5 uploaded PREV 46 ​ NEXT Remove Save" at bounding box center [493, 919] width 980 height 48
click at [161, 917] on h6 "Physics Numerical Value ·" at bounding box center [103, 920] width 147 height 18
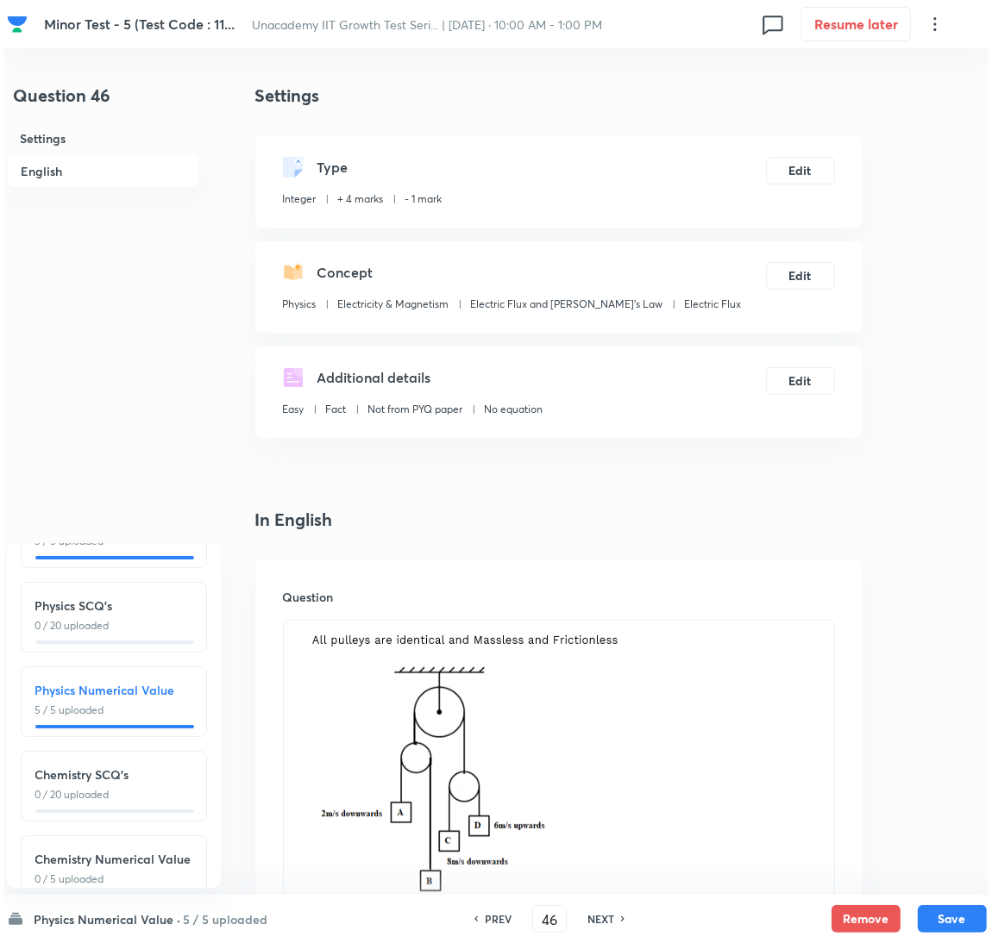
scroll to position [195, 0]
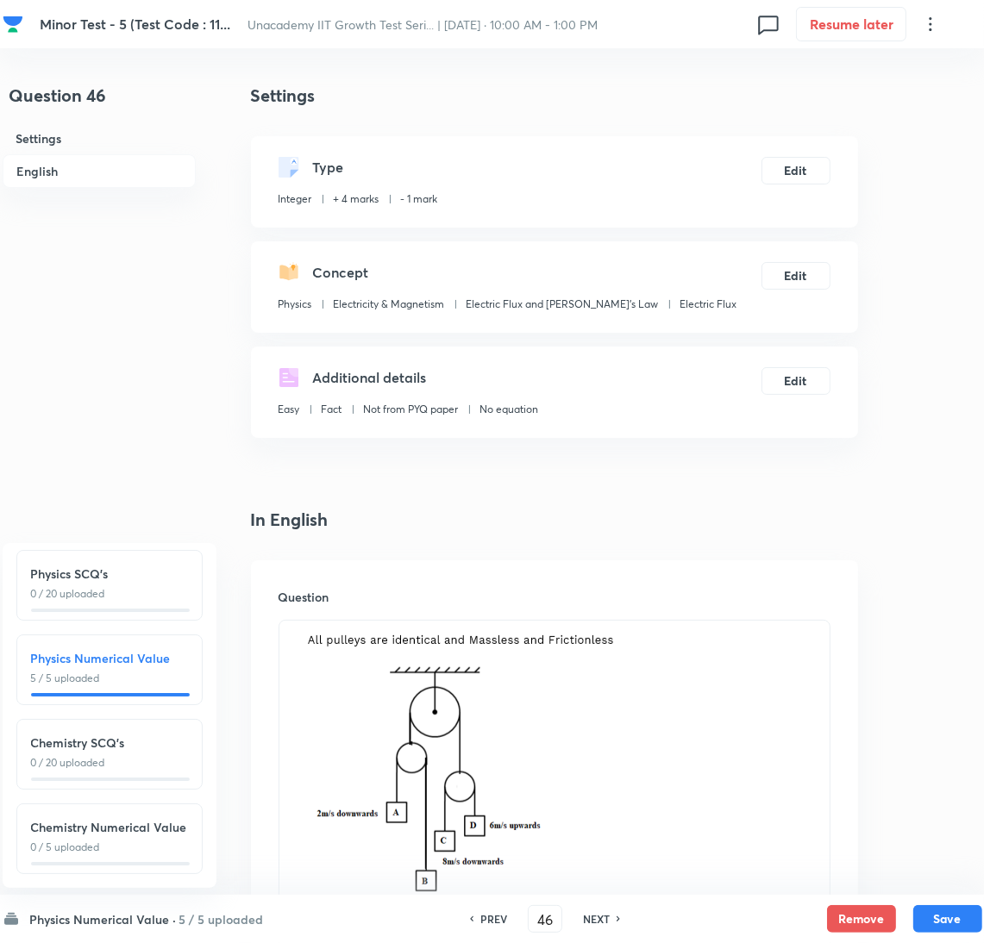
click at [113, 804] on div "Chemistry Numerical Value 0 / 5 uploaded" at bounding box center [109, 839] width 186 height 71
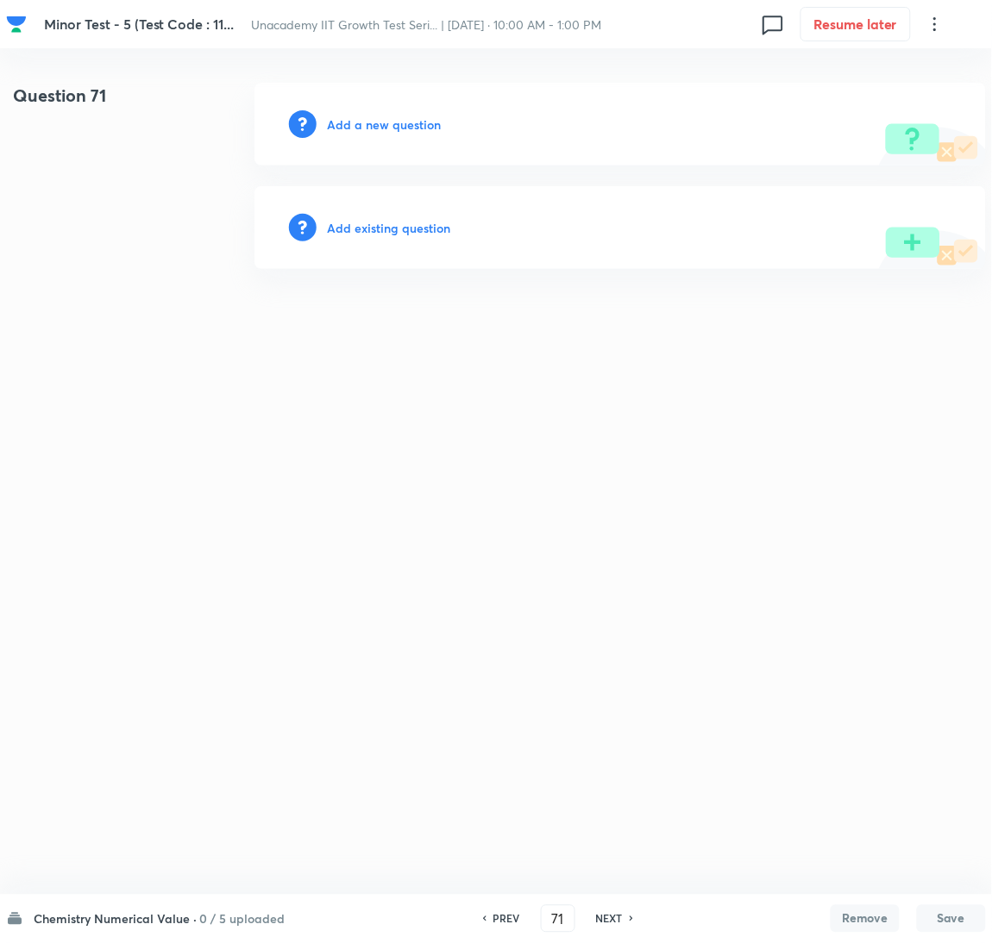
click at [374, 116] on h6 "Add a new question" at bounding box center [384, 125] width 114 height 18
click at [374, 116] on h6 "Choose a question type" at bounding box center [393, 125] width 133 height 18
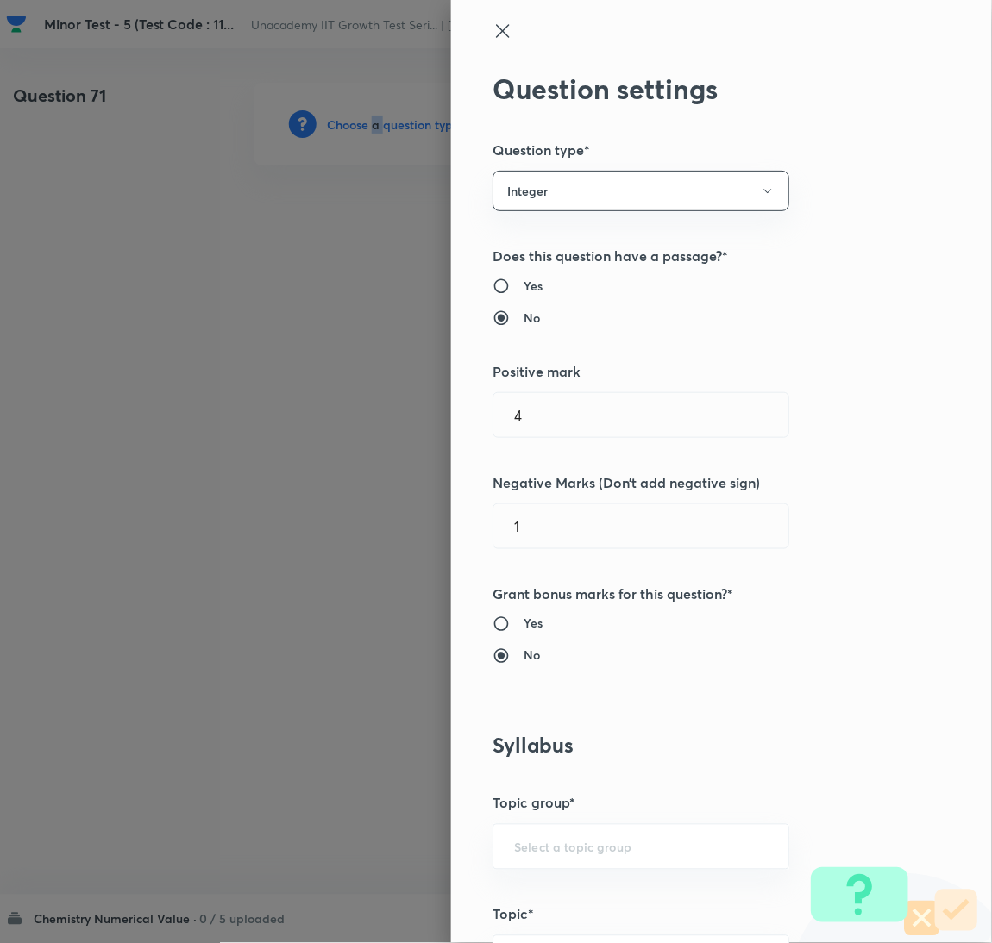
scroll to position [560, 0]
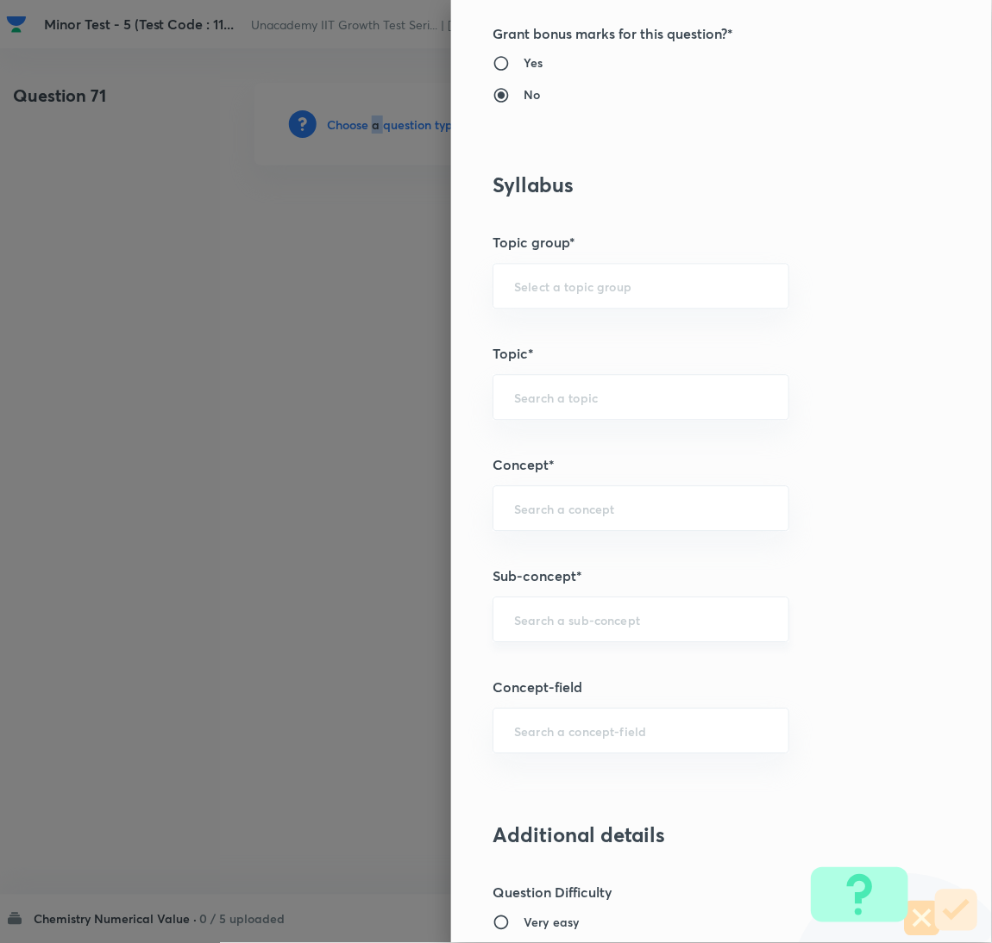
drag, startPoint x: 583, startPoint y: 602, endPoint x: 604, endPoint y: 643, distance: 46.7
click at [599, 638] on div "​" at bounding box center [640, 621] width 297 height 46
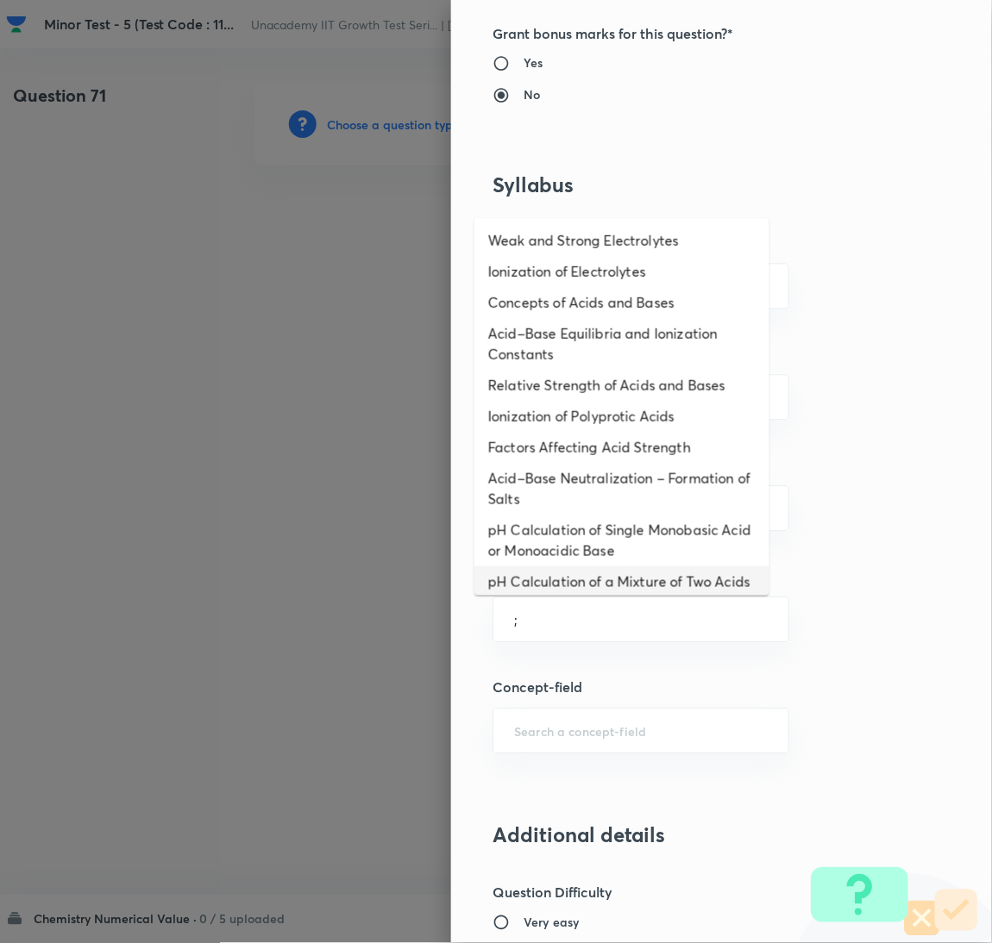
click at [560, 561] on li "pH Calculation of Single Monobasic Acid or Monoacidic Base" at bounding box center [621, 541] width 295 height 52
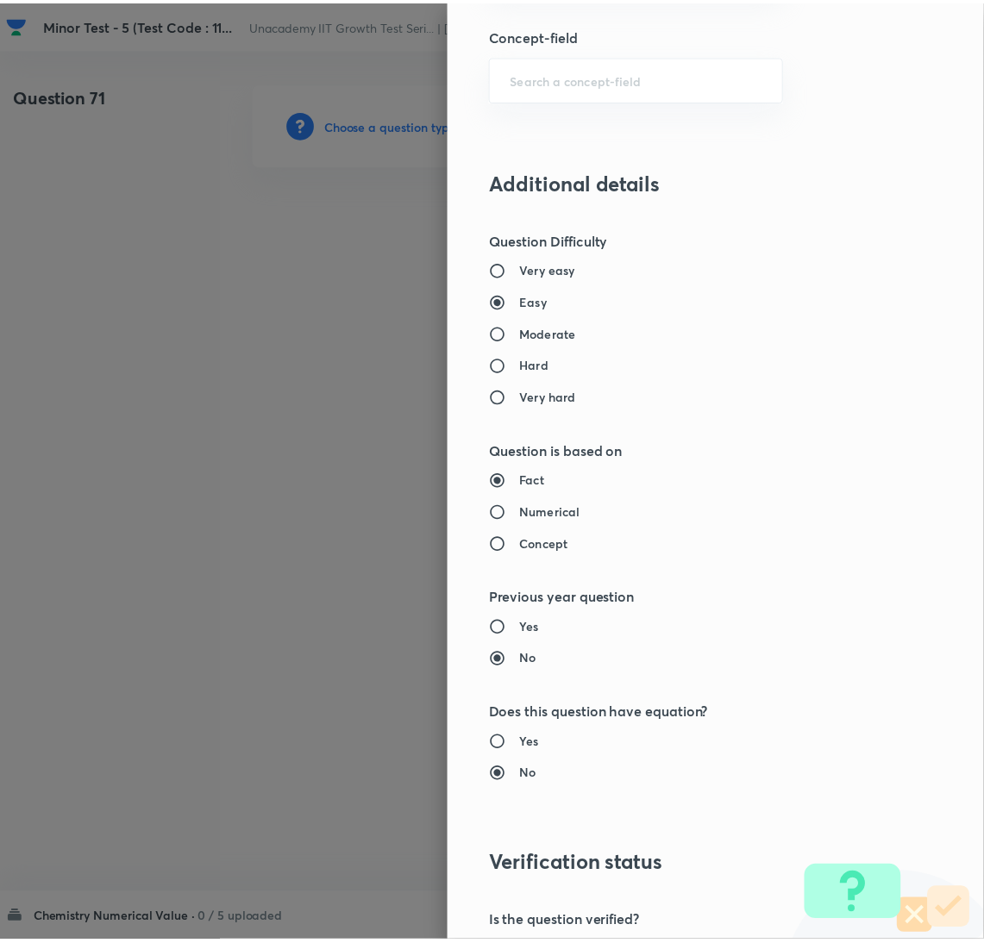
scroll to position [1422, 0]
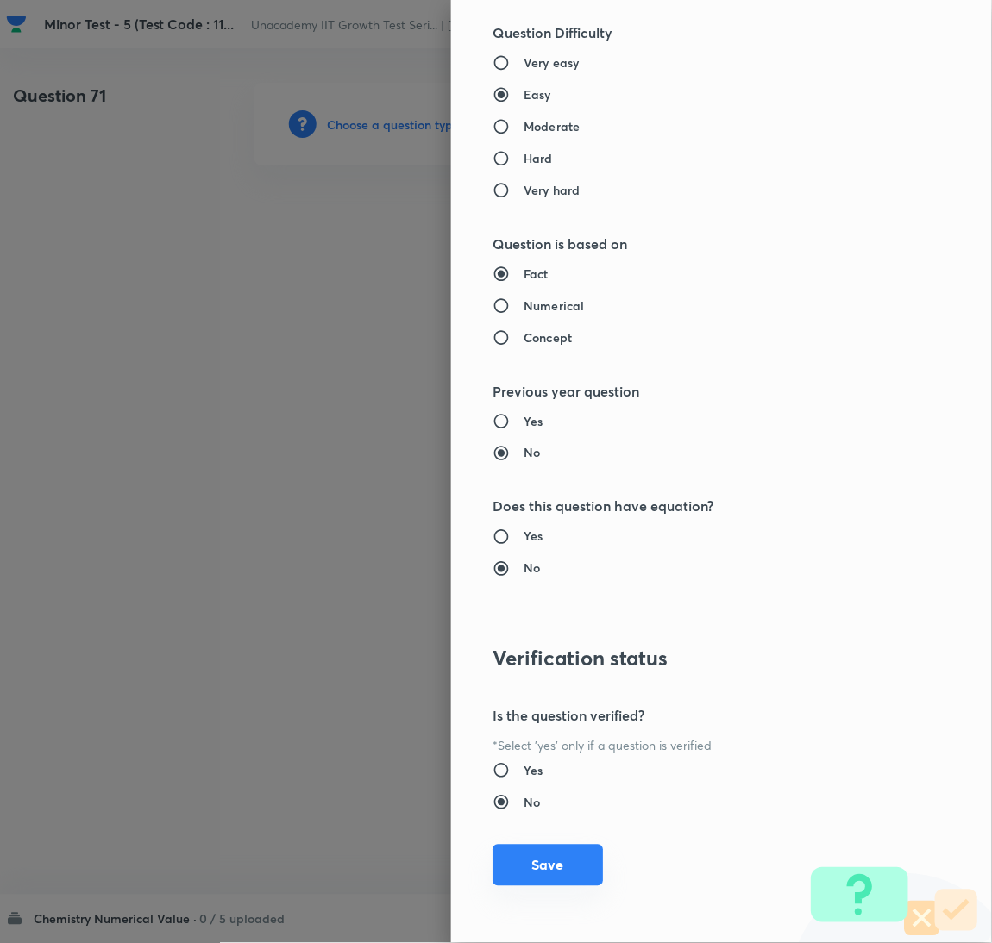
click at [532, 859] on button "Save" at bounding box center [547, 865] width 110 height 41
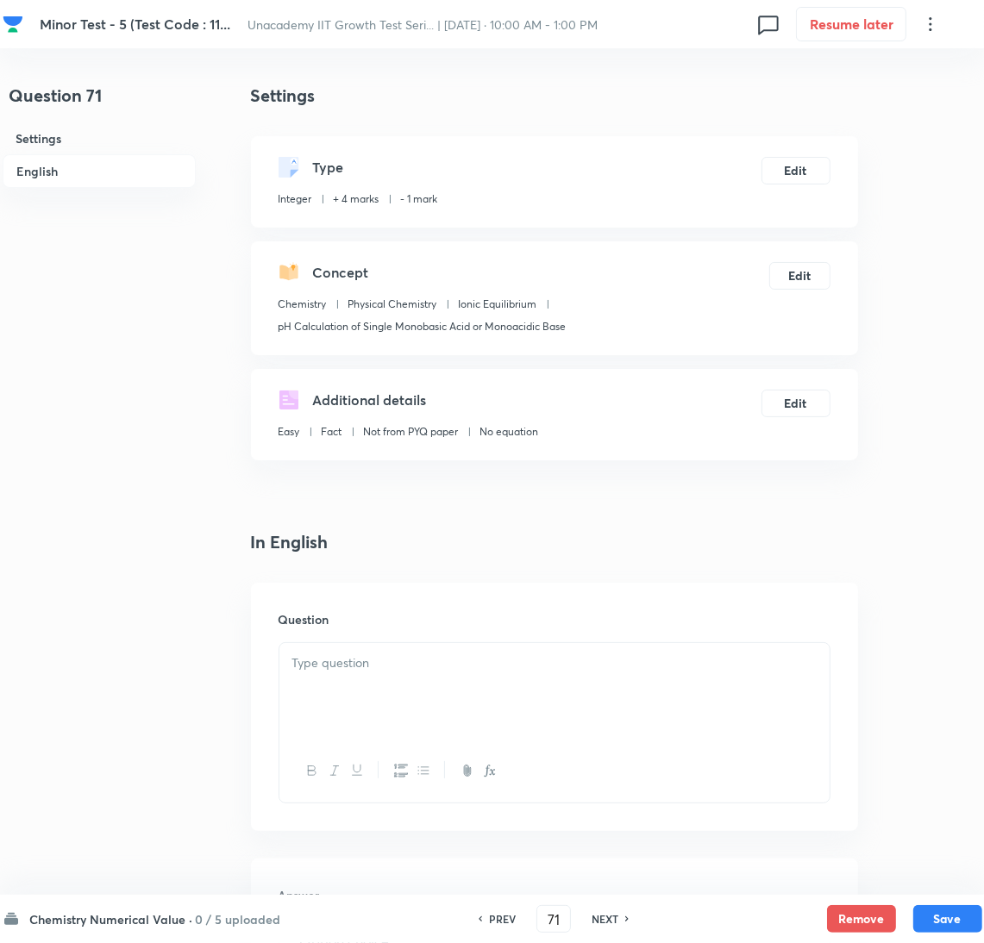
drag, startPoint x: 945, startPoint y: 600, endPoint x: 915, endPoint y: 605, distance: 30.6
click at [945, 600] on div "Question 71 Settings English Settings Type Integer + 4 marks - 1 mark Edit Conc…" at bounding box center [493, 727] width 980 height 1289
click at [539, 715] on div at bounding box center [554, 691] width 550 height 97
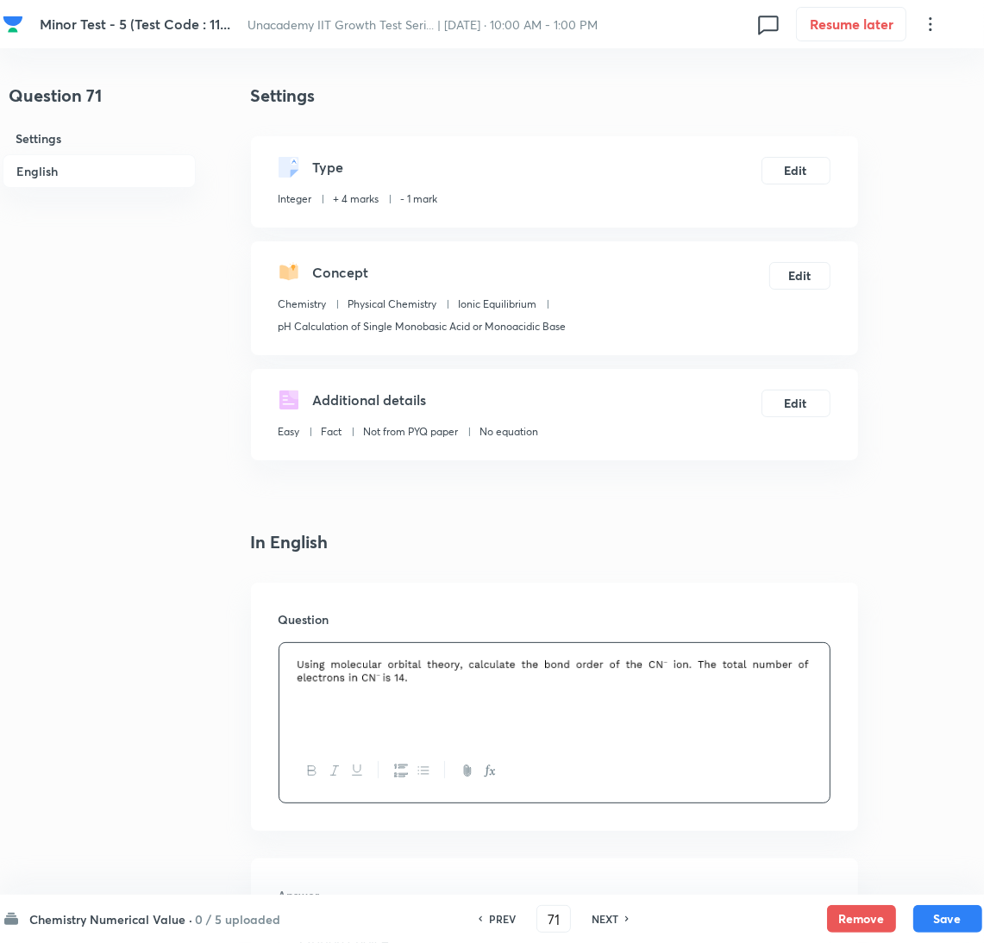
click at [915, 392] on div "Question 71 Settings English Settings Type Integer + 4 marks - 1 mark Edit Conc…" at bounding box center [493, 727] width 980 height 1289
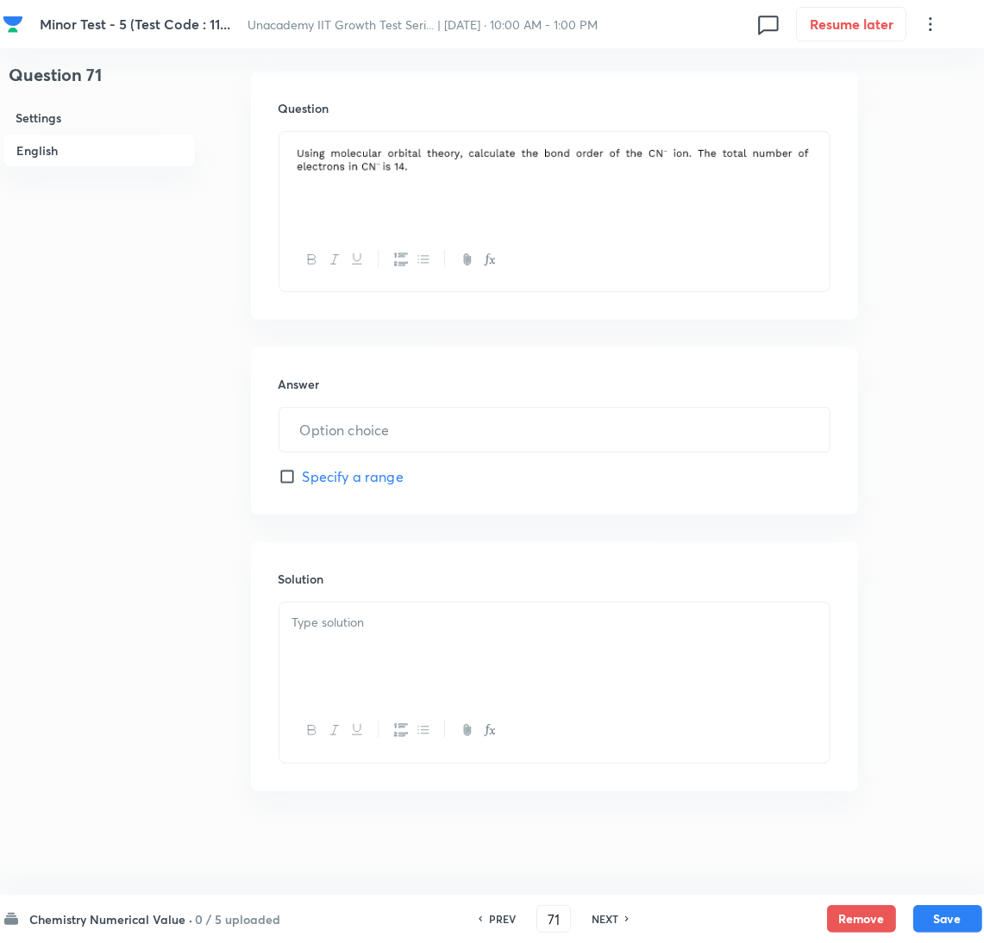
click at [411, 646] on div at bounding box center [554, 651] width 550 height 97
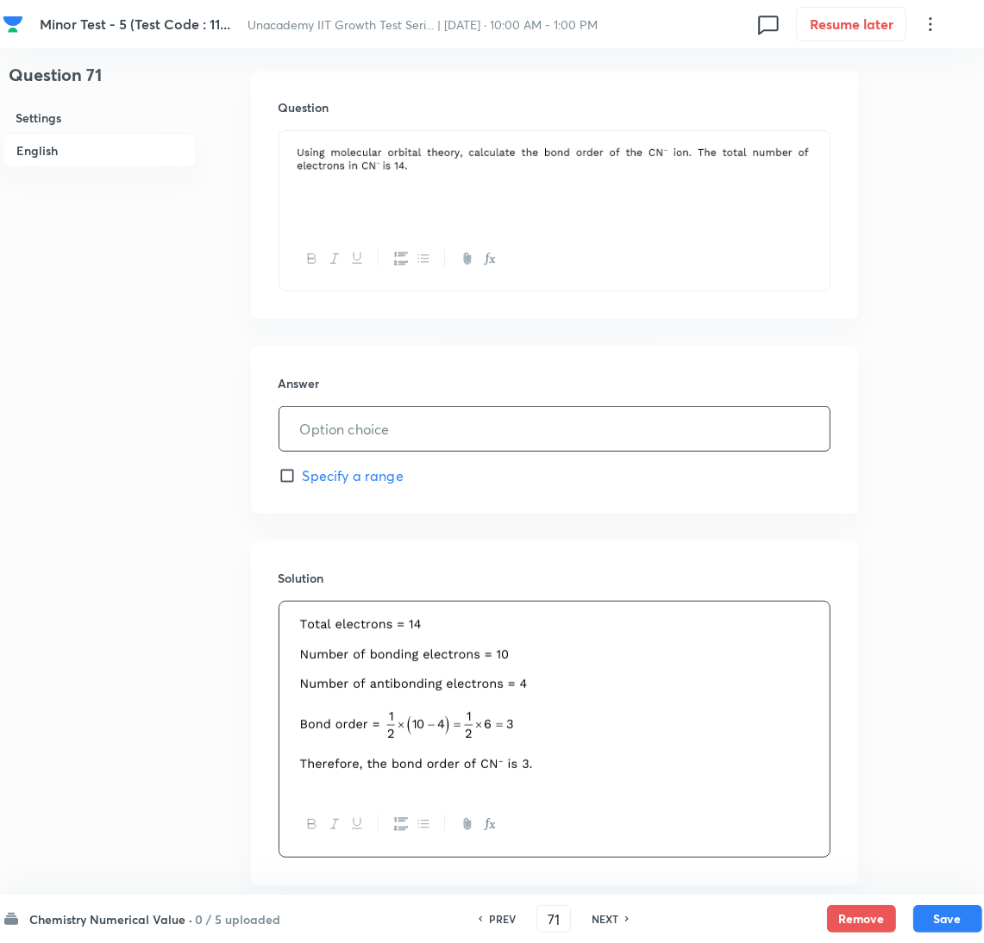
click at [347, 437] on input "text" at bounding box center [554, 429] width 550 height 44
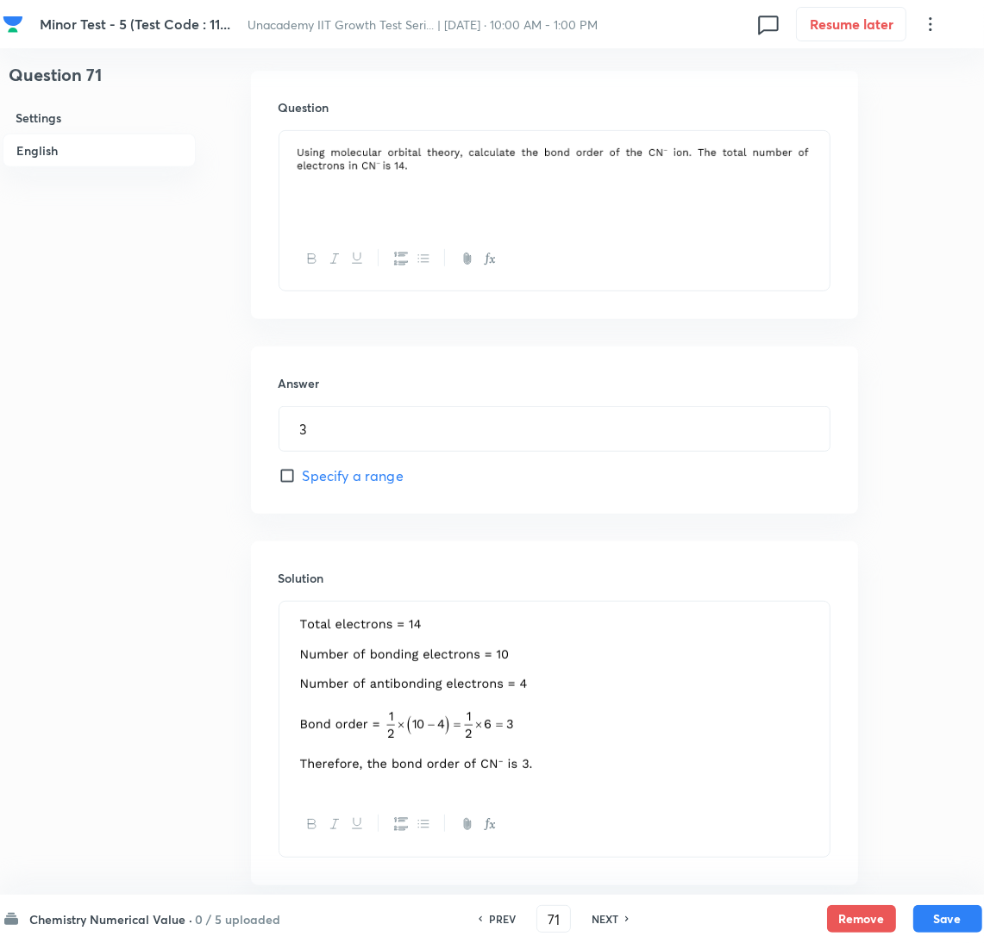
click at [950, 901] on div "Chemistry Numerical Value · 0 / 5 uploaded PREV 71 ​ NEXT Remove Save" at bounding box center [493, 919] width 980 height 48
click at [950, 913] on button "Save" at bounding box center [947, 918] width 69 height 28
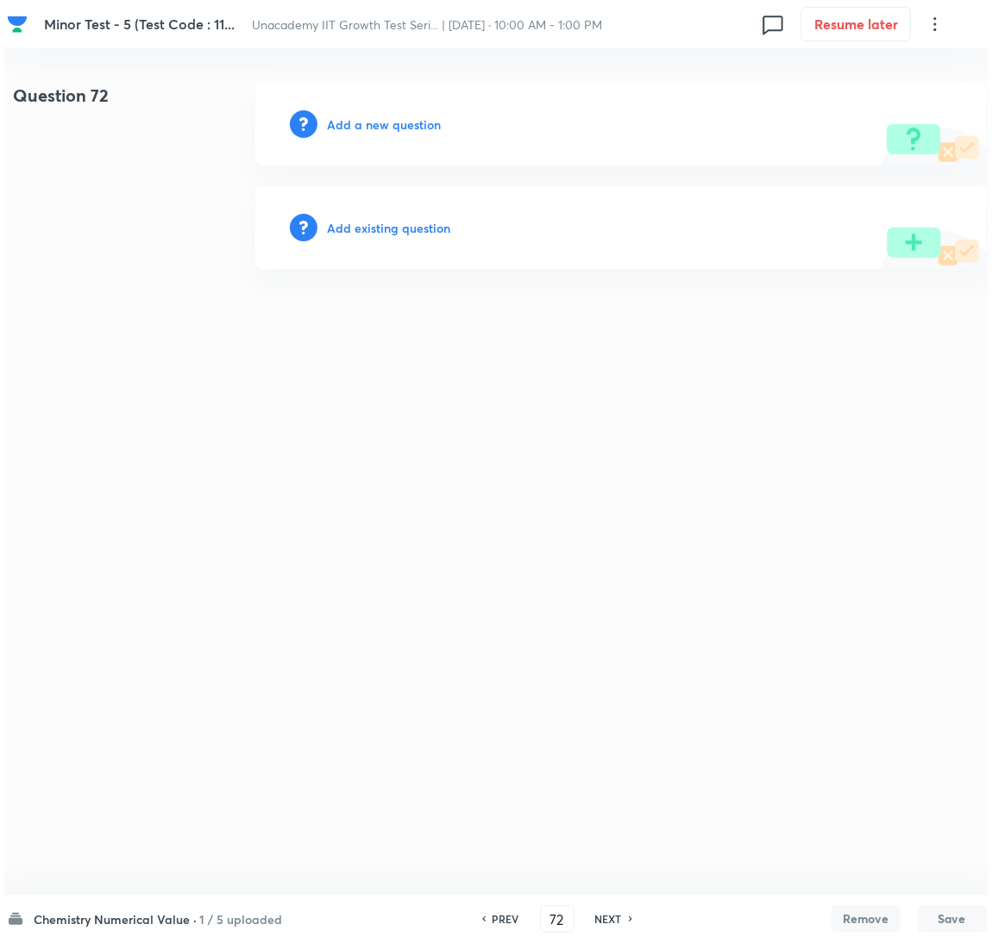
scroll to position [0, 0]
click at [385, 116] on h6 "Add a new question" at bounding box center [384, 125] width 114 height 18
click at [385, 116] on h6 "Choose a question type" at bounding box center [393, 125] width 133 height 18
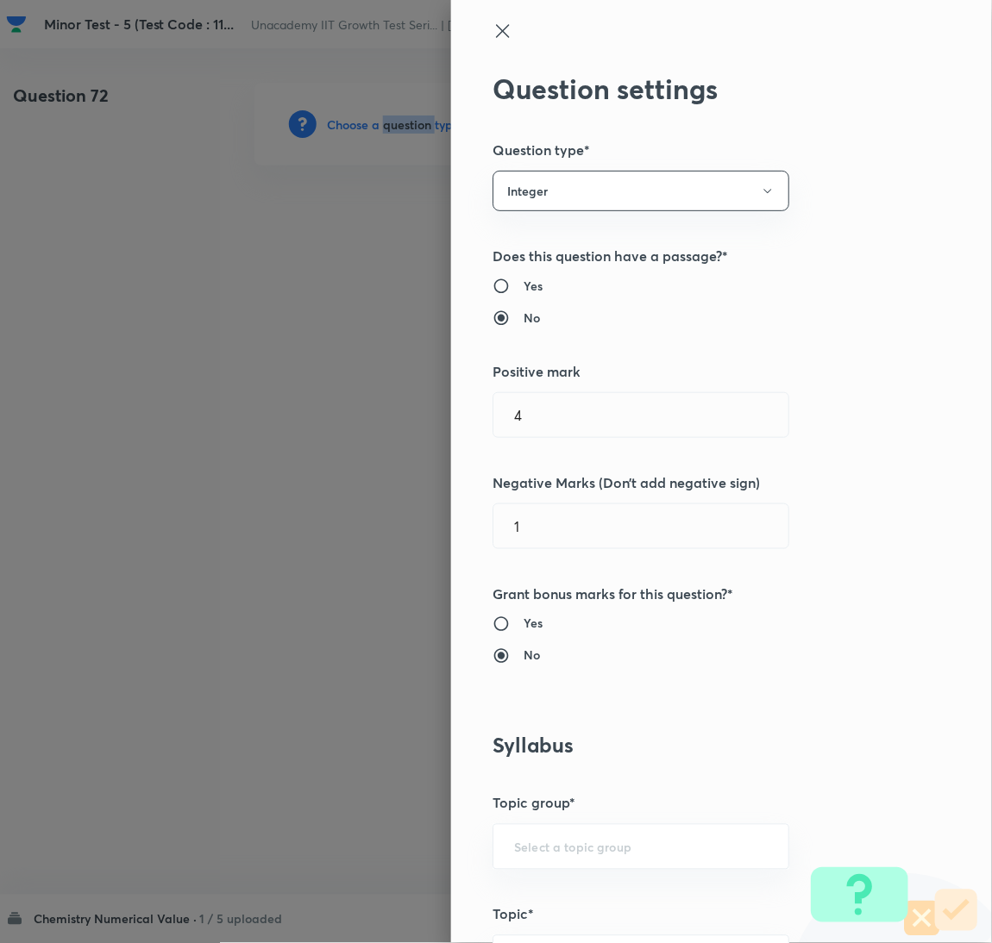
scroll to position [560, 0]
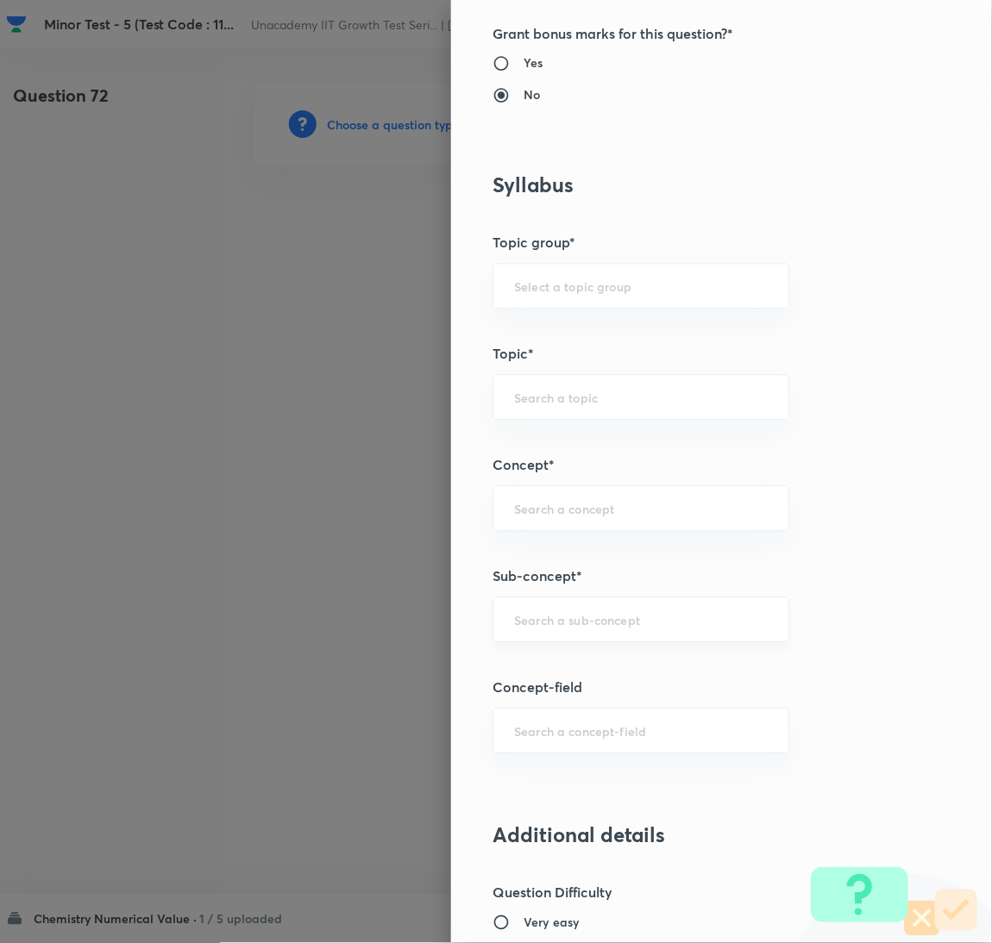
click at [592, 621] on input "text" at bounding box center [641, 620] width 254 height 16
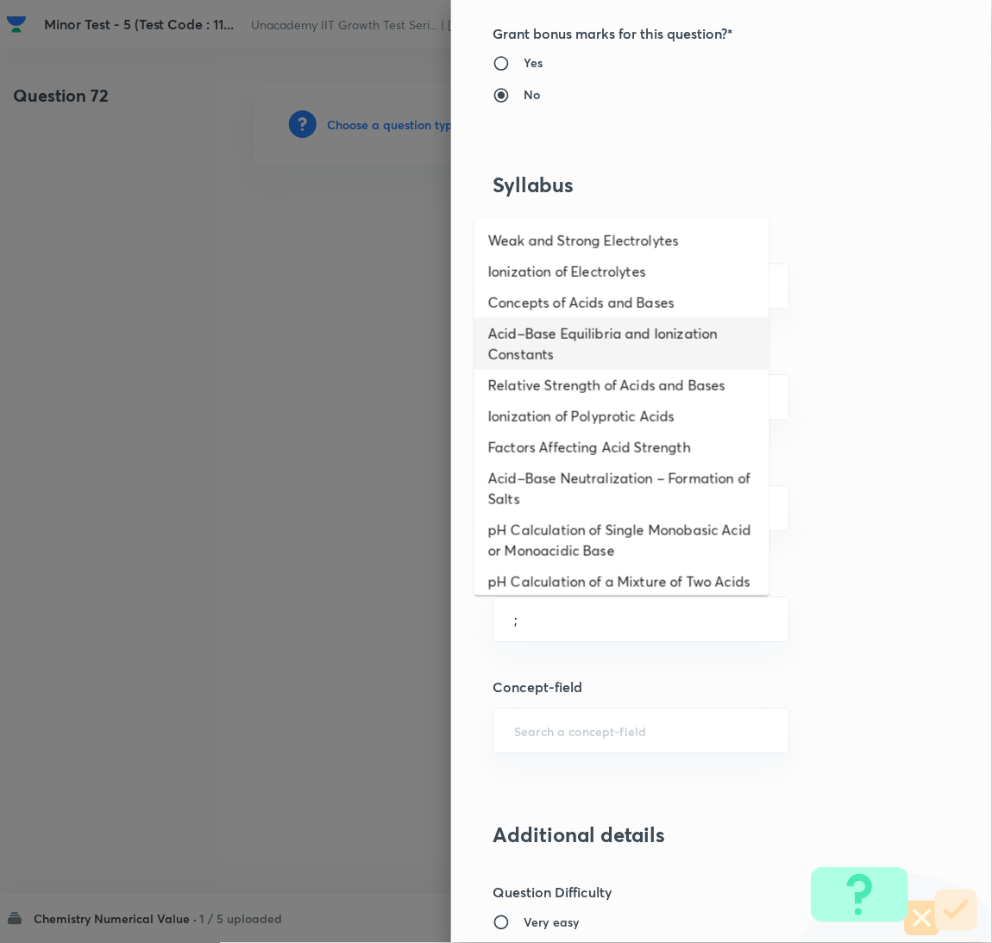
click at [550, 348] on li "Acid–Base Equilibria and Ionization Constants" at bounding box center [621, 344] width 295 height 52
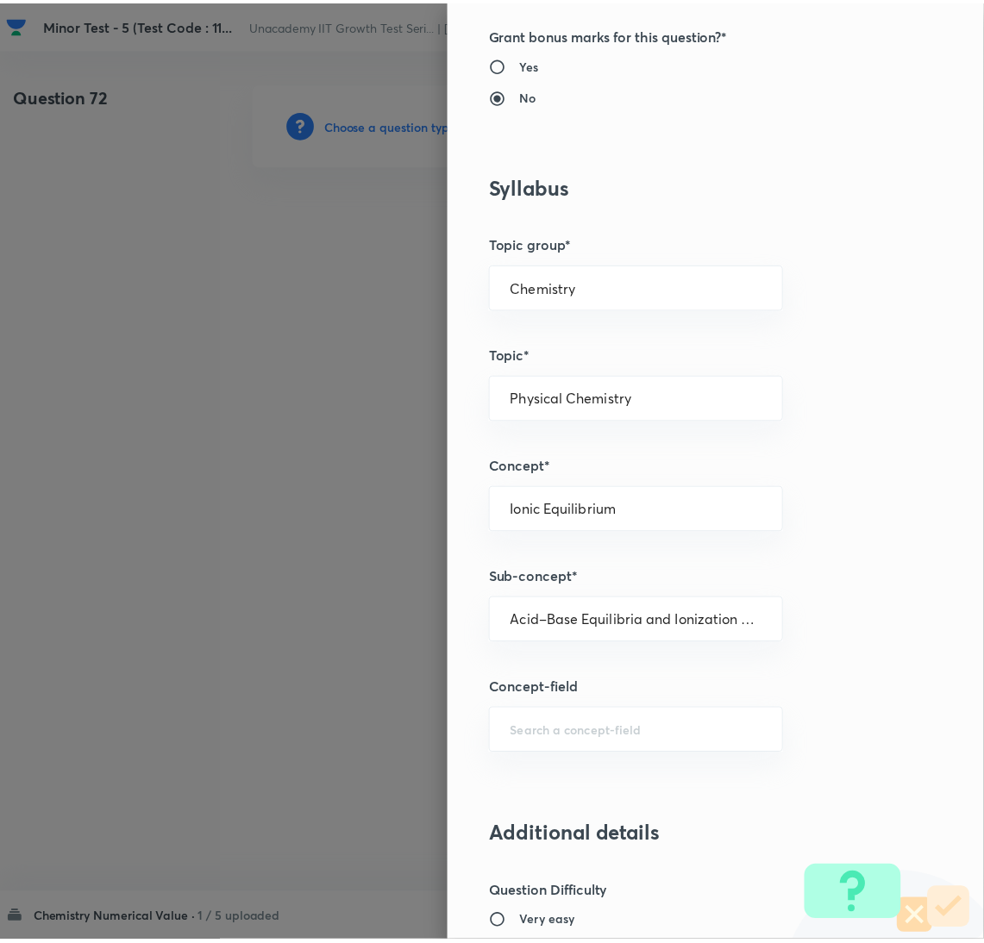
scroll to position [1422, 0]
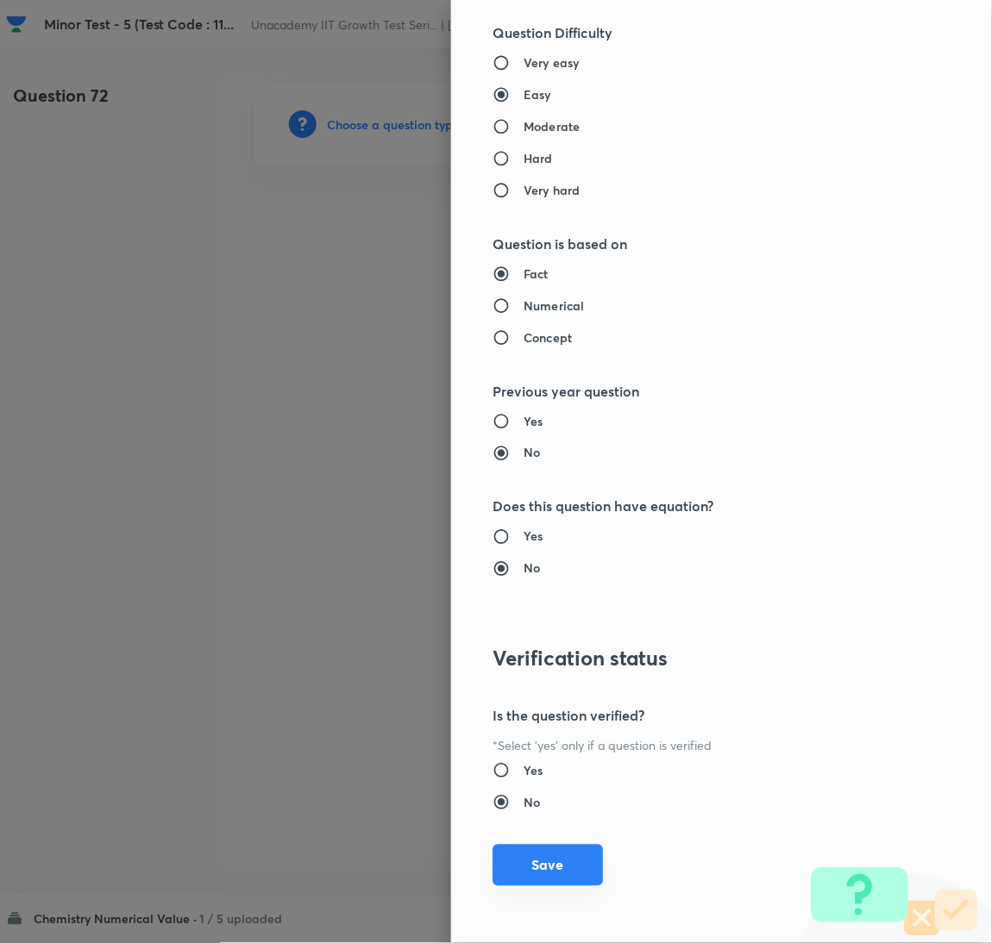
click at [545, 871] on button "Save" at bounding box center [547, 865] width 110 height 41
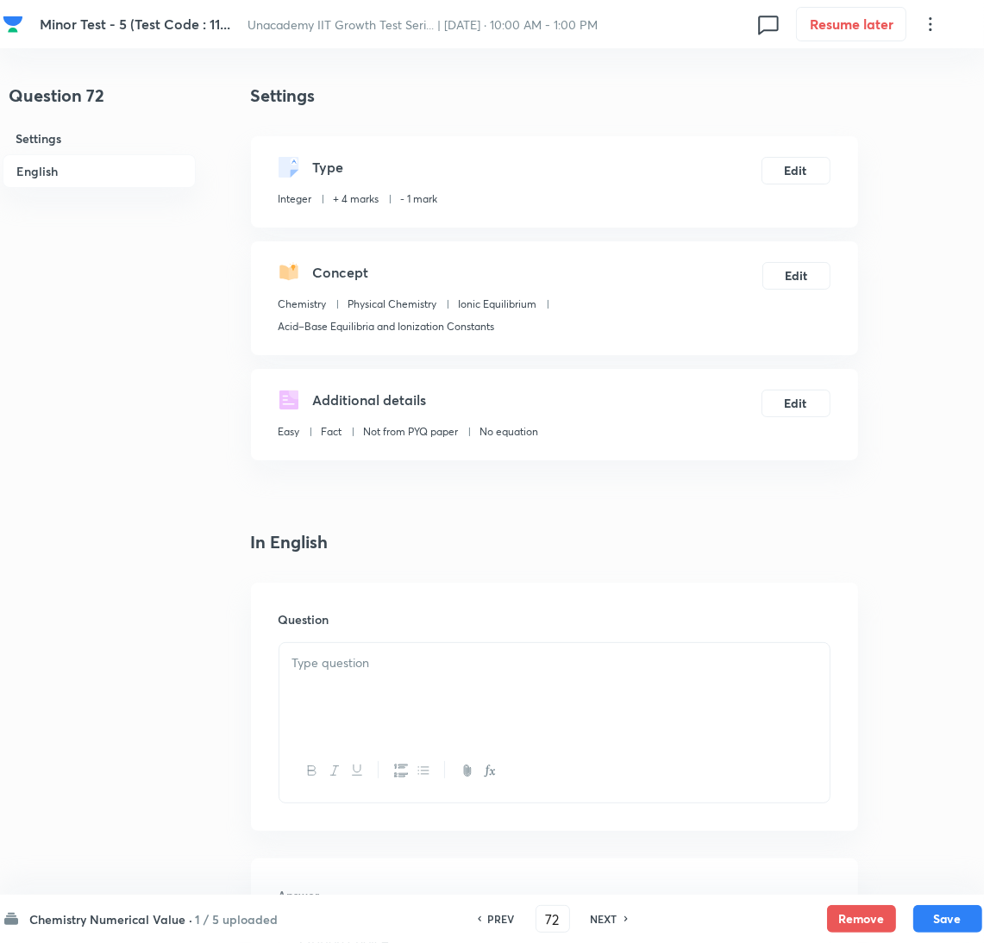
drag, startPoint x: 946, startPoint y: 678, endPoint x: 697, endPoint y: 687, distance: 249.4
click at [946, 678] on div "Question 72 Settings English Settings Type Integer + 4 marks - 1 mark Edit Conc…" at bounding box center [493, 727] width 980 height 1289
click at [604, 690] on div at bounding box center [554, 691] width 550 height 97
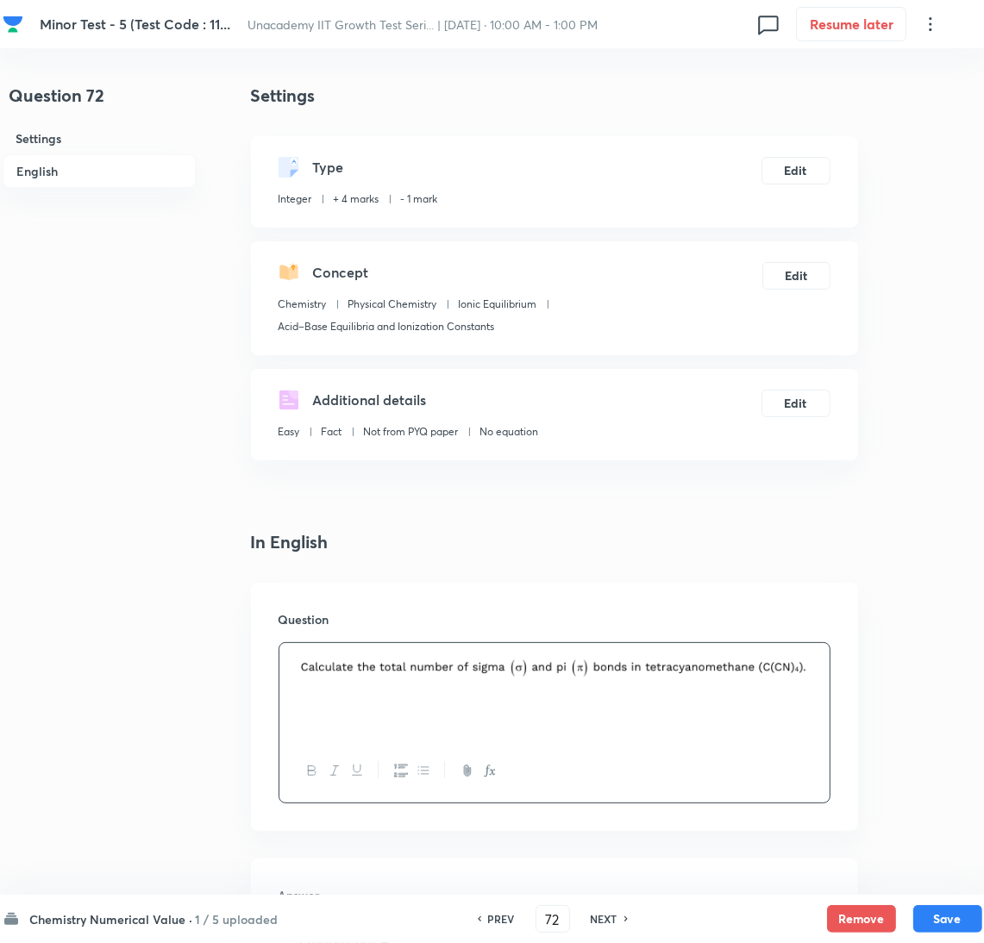
scroll to position [512, 0]
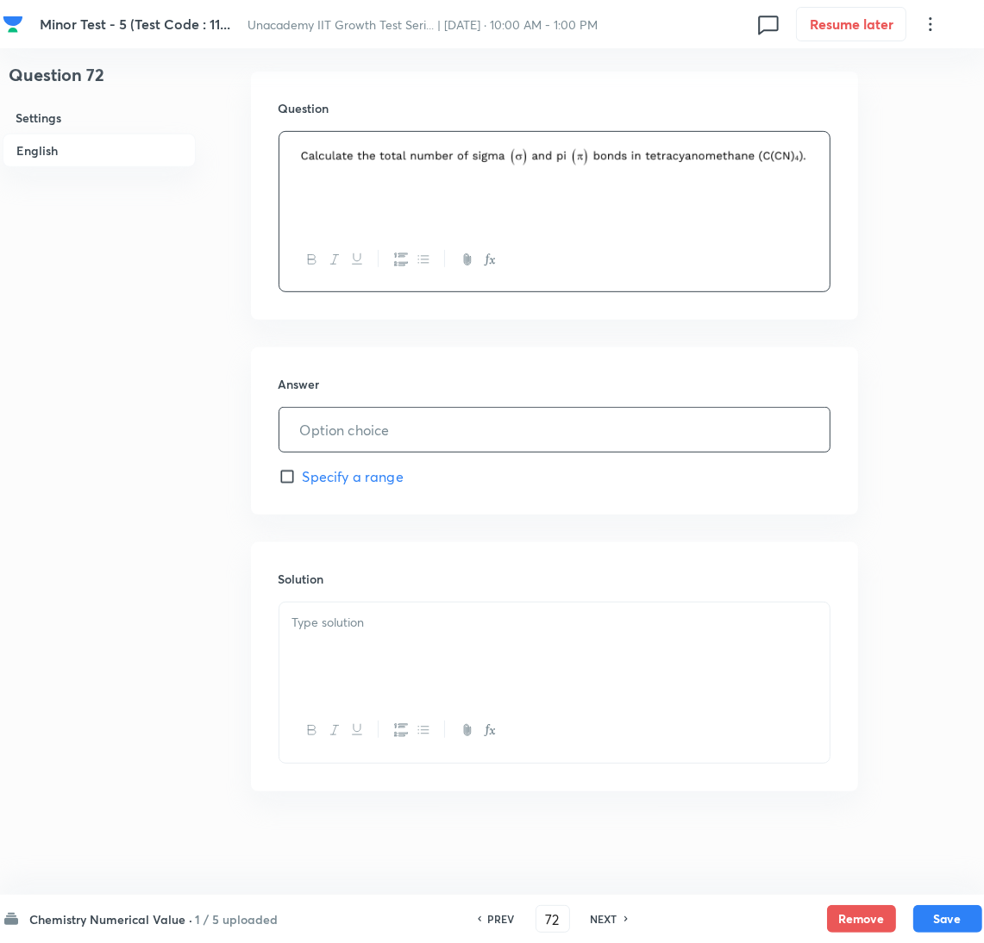
click at [368, 429] on input "text" at bounding box center [554, 430] width 550 height 44
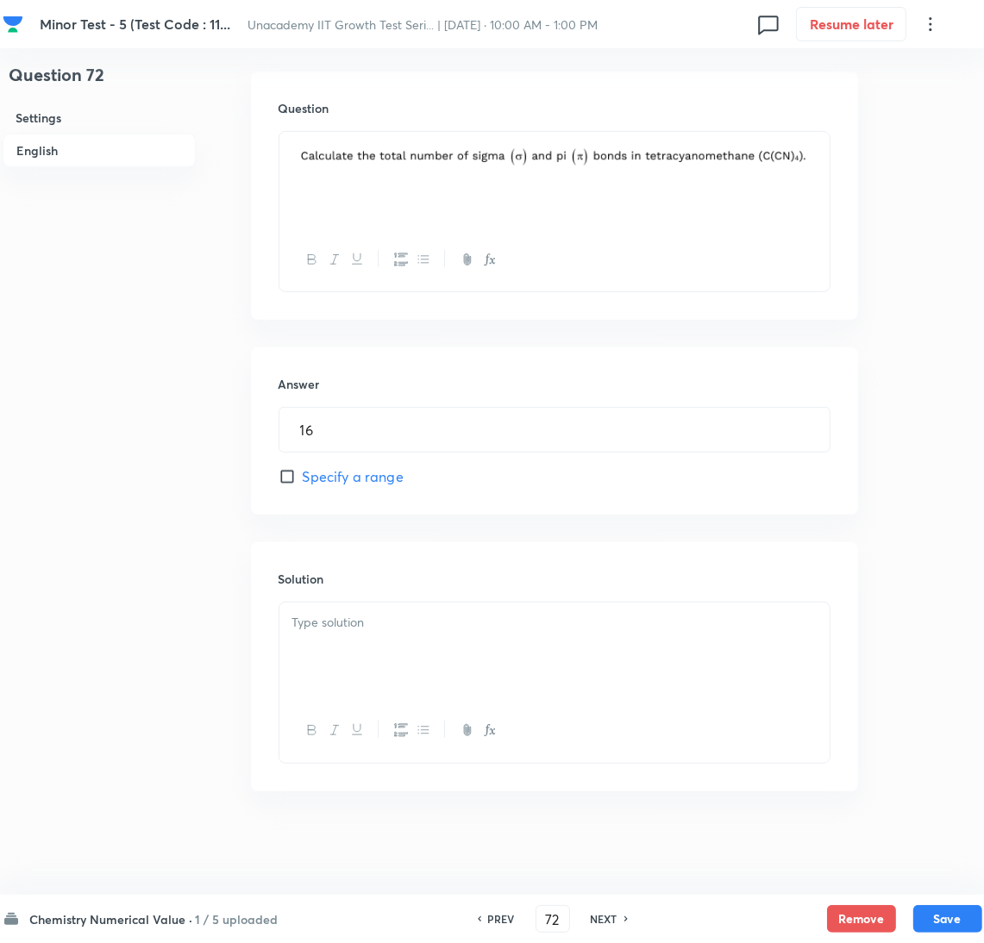
click at [438, 659] on div at bounding box center [554, 651] width 550 height 97
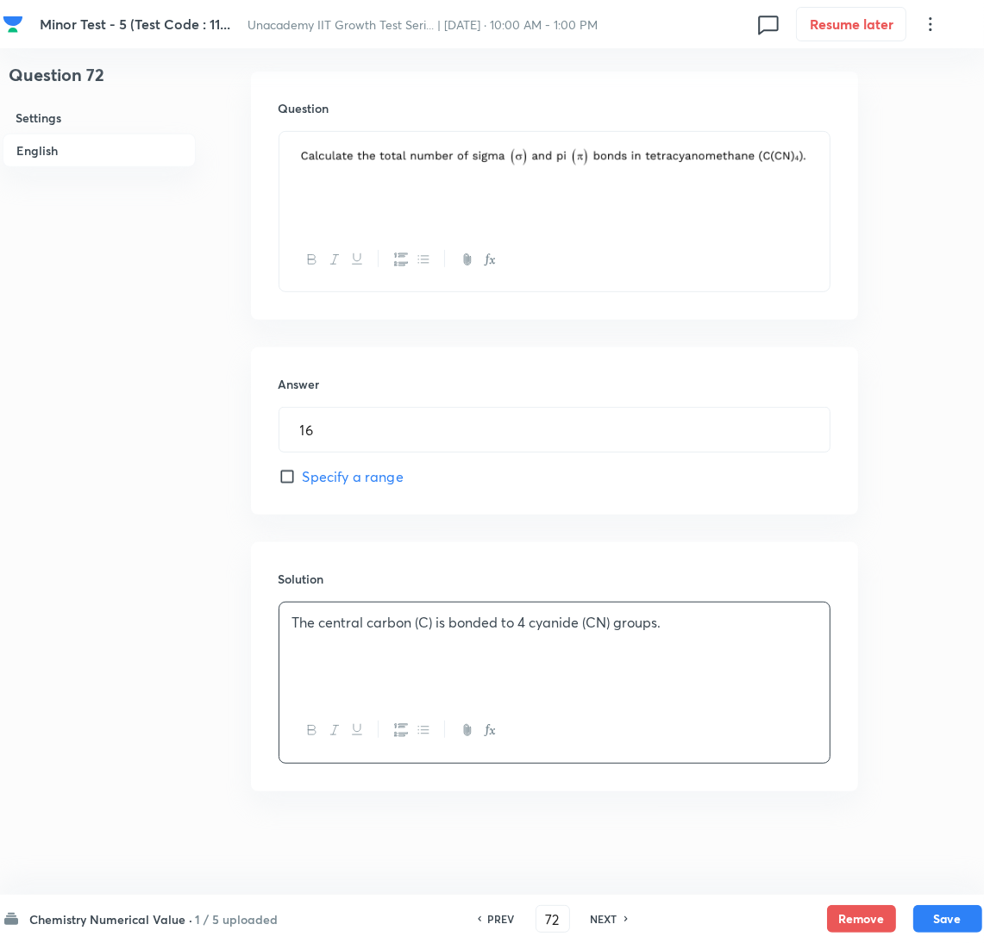
drag, startPoint x: 927, startPoint y: 653, endPoint x: 908, endPoint y: 654, distance: 19.0
click at [927, 653] on div "Question 72 Settings English Settings Type Integer + 4 marks - 1 mark Edit Conc…" at bounding box center [493, 215] width 980 height 1289
click at [581, 662] on div "The central carbon (C) is bonded to 4 cyanide (CN) groups." at bounding box center [554, 651] width 550 height 97
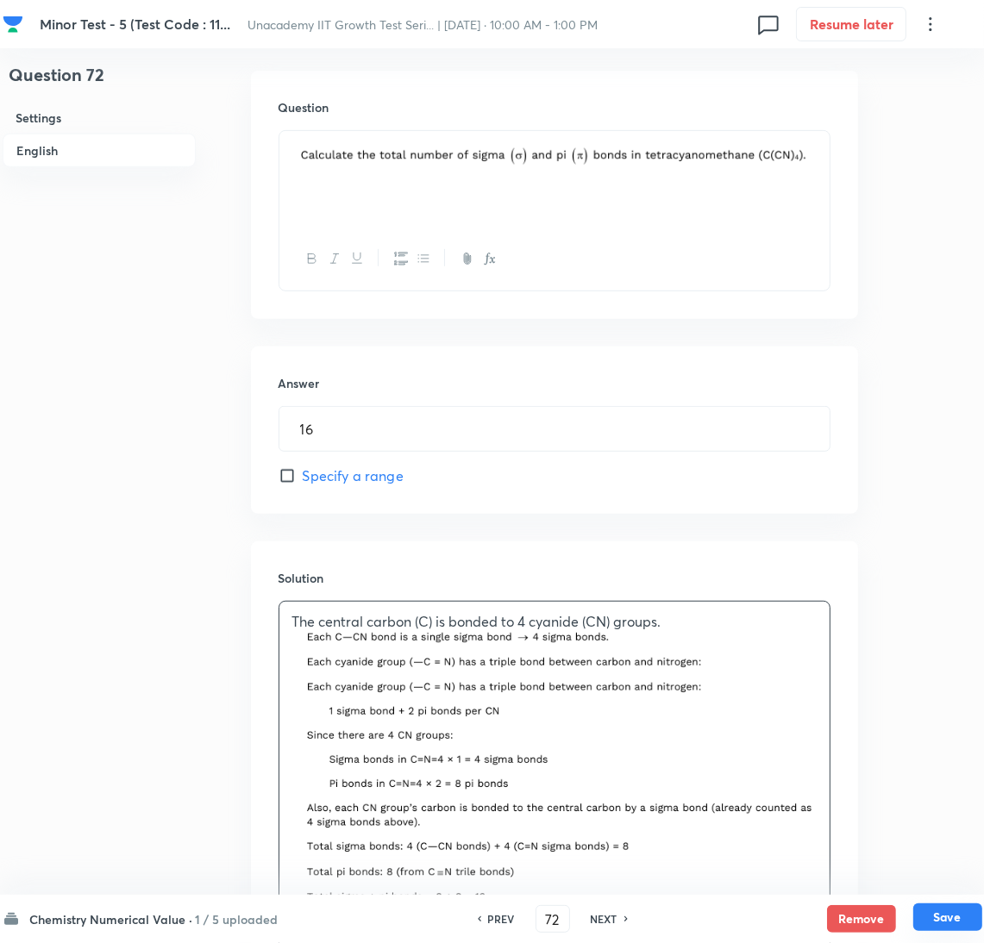
click at [968, 922] on button "Save" at bounding box center [947, 918] width 69 height 28
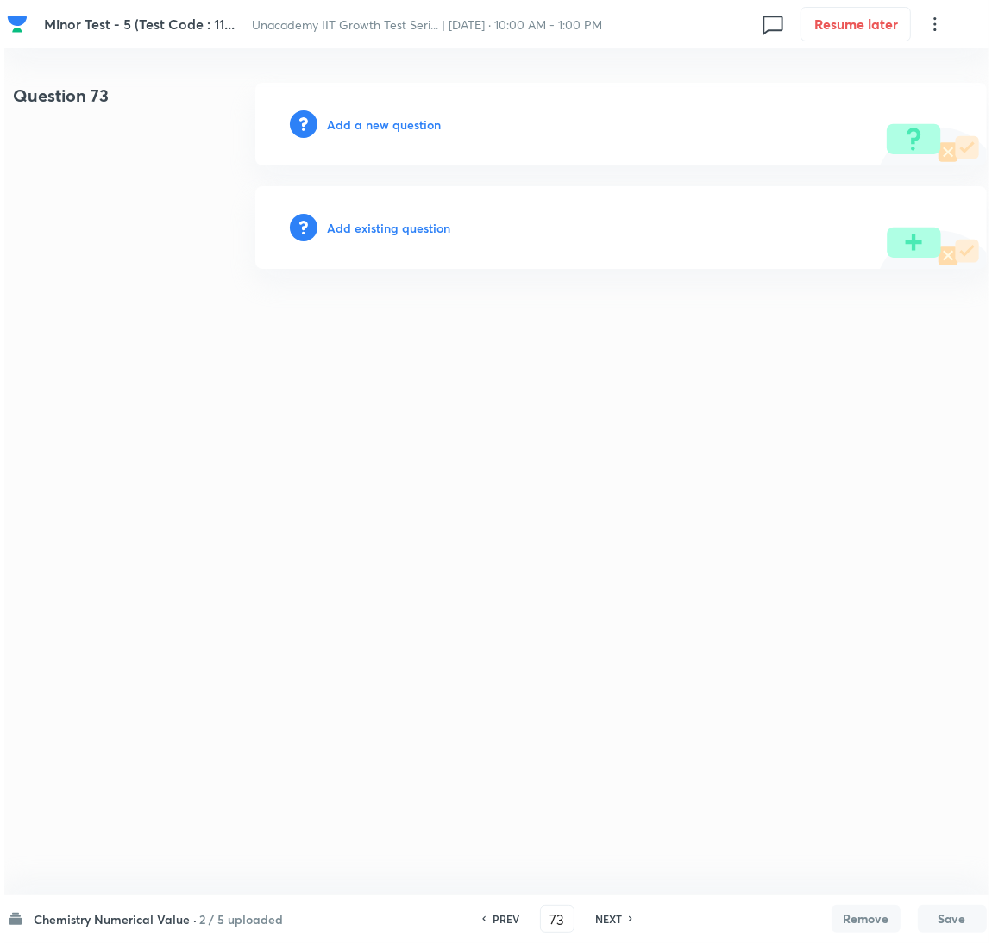
scroll to position [0, 0]
click at [335, 109] on div "Add a new question" at bounding box center [619, 124] width 731 height 83
click at [346, 120] on h6 "Add a new question" at bounding box center [384, 125] width 114 height 18
click at [346, 120] on h6 "Choose a question type" at bounding box center [393, 125] width 133 height 18
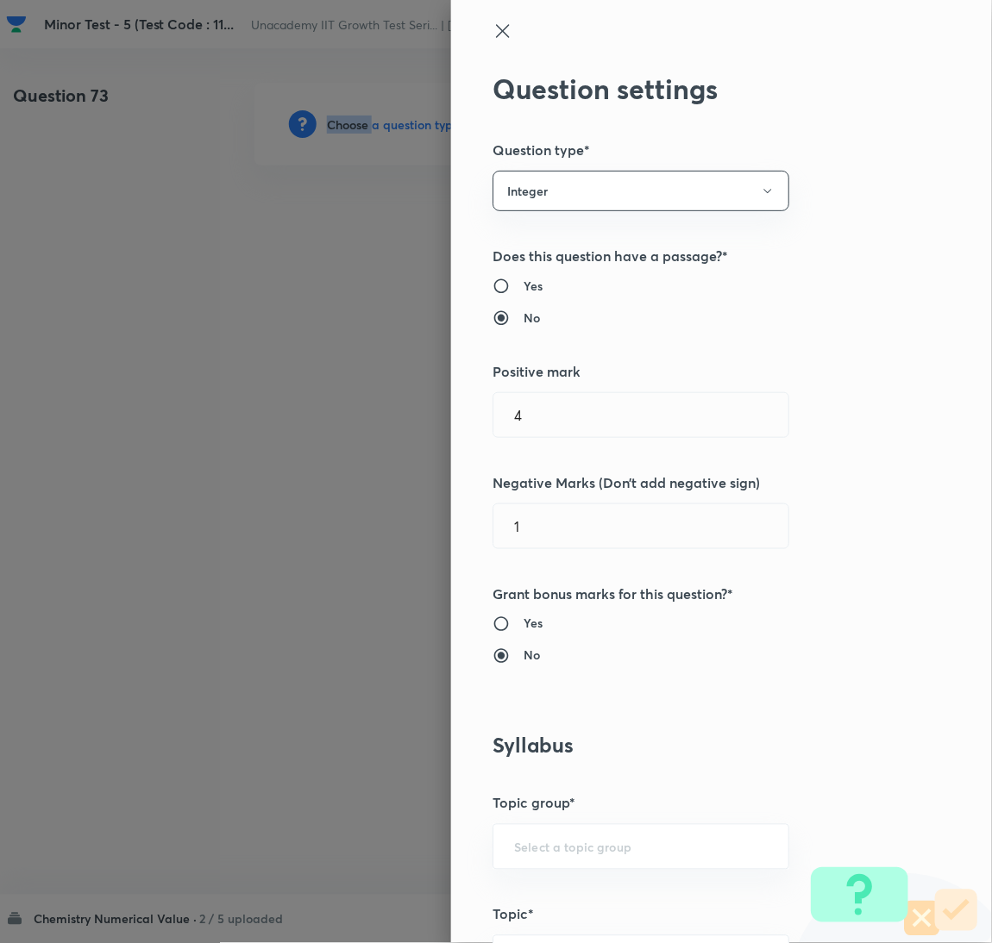
scroll to position [560, 0]
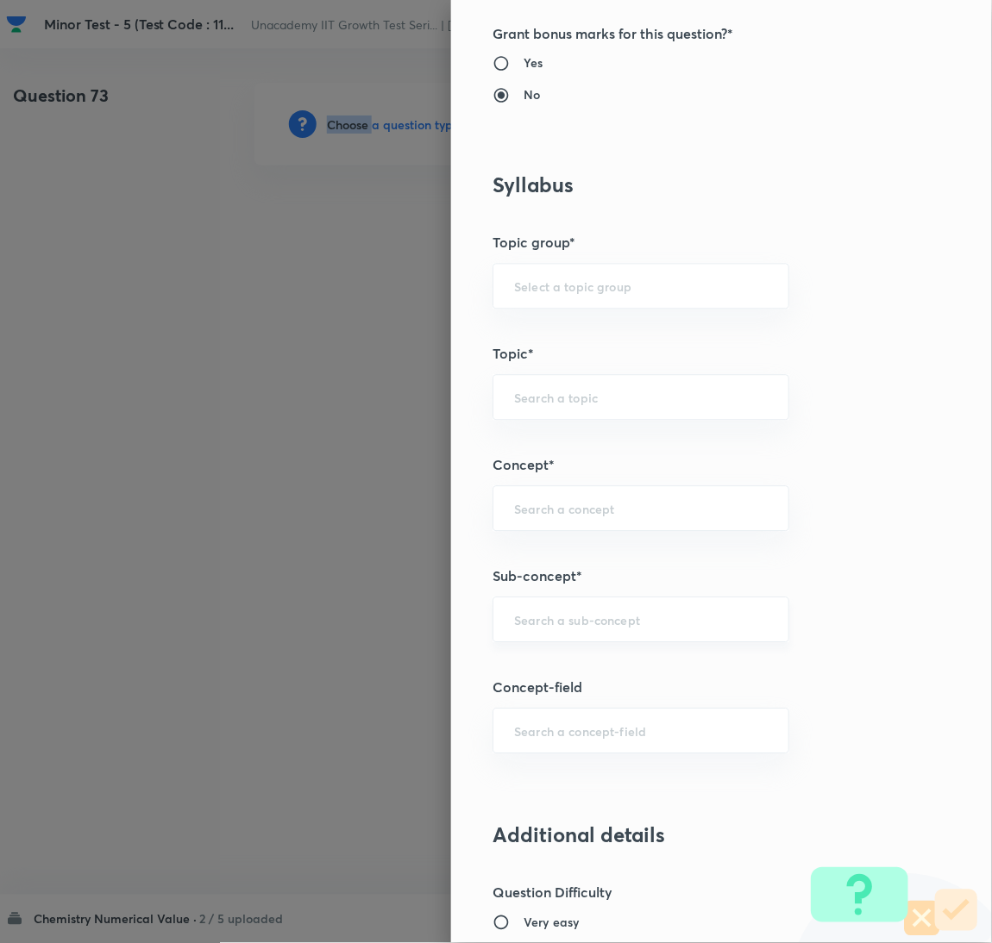
click at [648, 611] on div "​" at bounding box center [640, 621] width 297 height 46
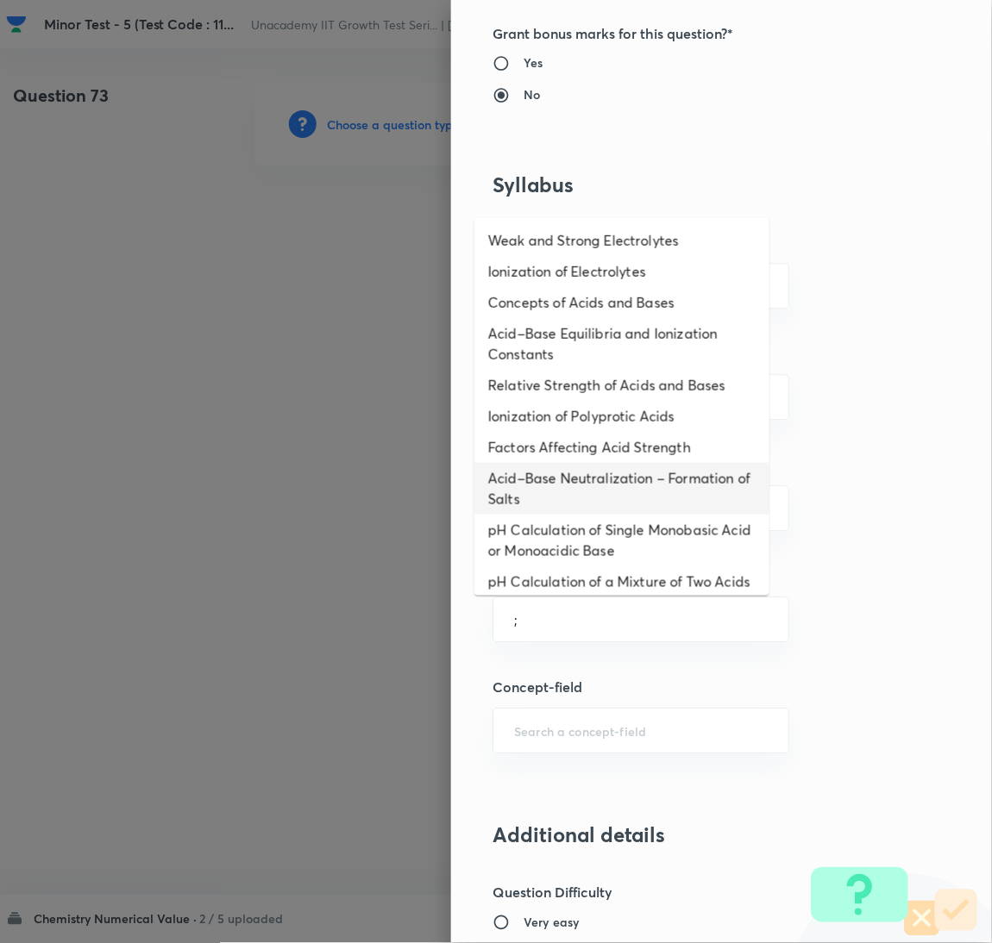
click at [603, 501] on li "Acid–Base Neutralization – Formation of Salts" at bounding box center [621, 489] width 295 height 52
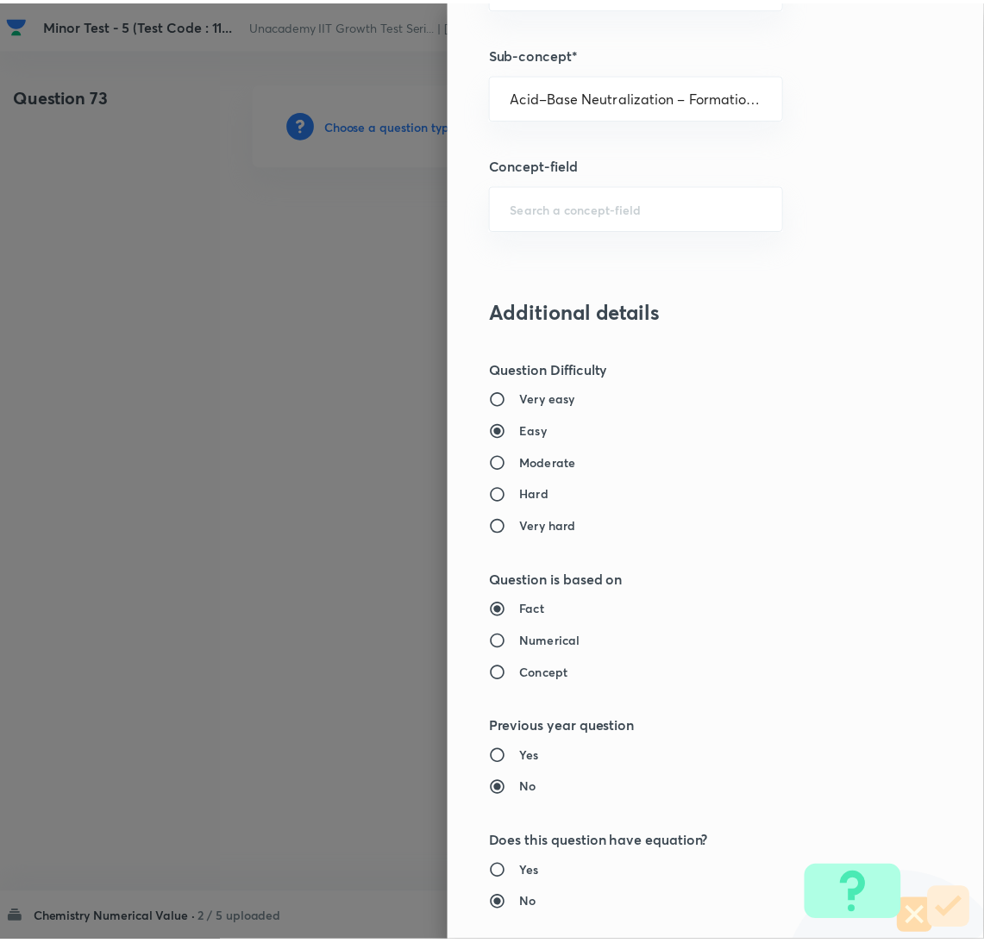
scroll to position [1422, 0]
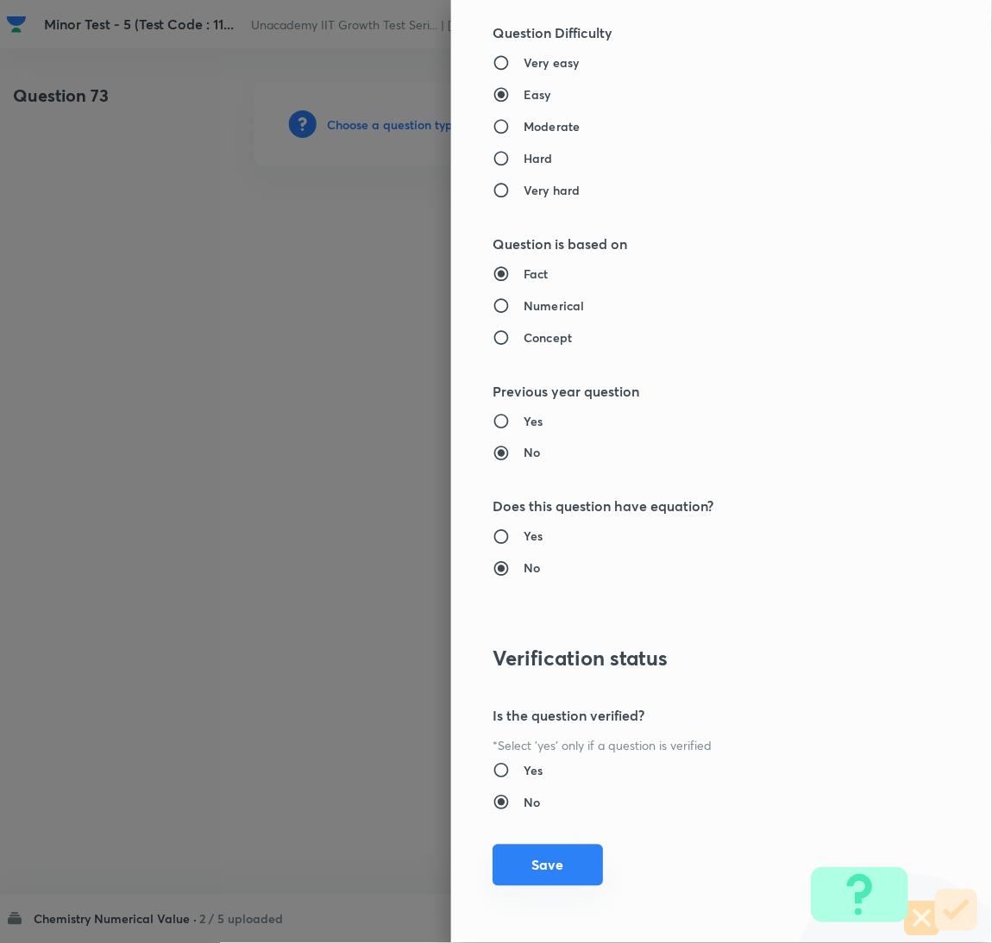
click at [509, 866] on button "Save" at bounding box center [547, 865] width 110 height 41
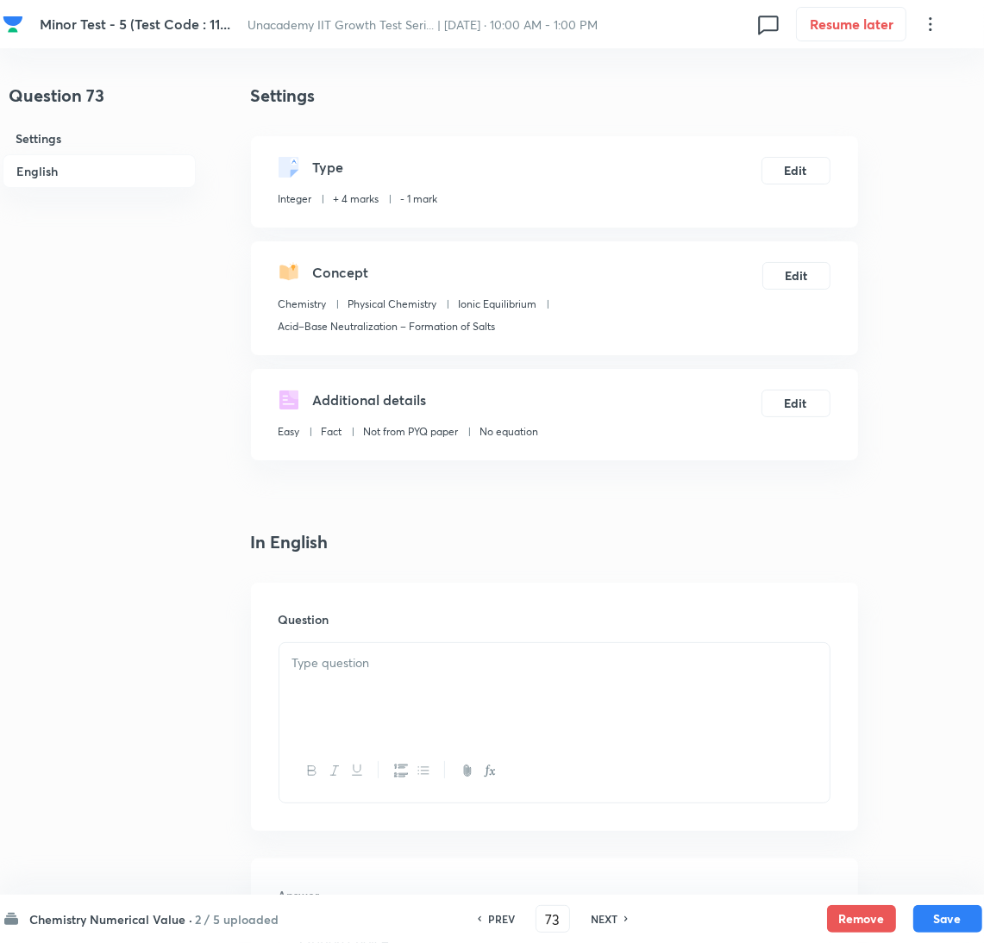
click at [407, 941] on div "Chemistry Numerical Value · 2 / 5 uploaded PREV 73 ​ NEXT Remove Save" at bounding box center [493, 919] width 980 height 48
drag, startPoint x: 943, startPoint y: 663, endPoint x: 700, endPoint y: 667, distance: 243.2
click at [943, 663] on div "Question 73 Settings English Settings Type Integer + 4 marks - 1 mark Edit Conc…" at bounding box center [493, 727] width 980 height 1289
click at [617, 667] on p at bounding box center [554, 664] width 524 height 20
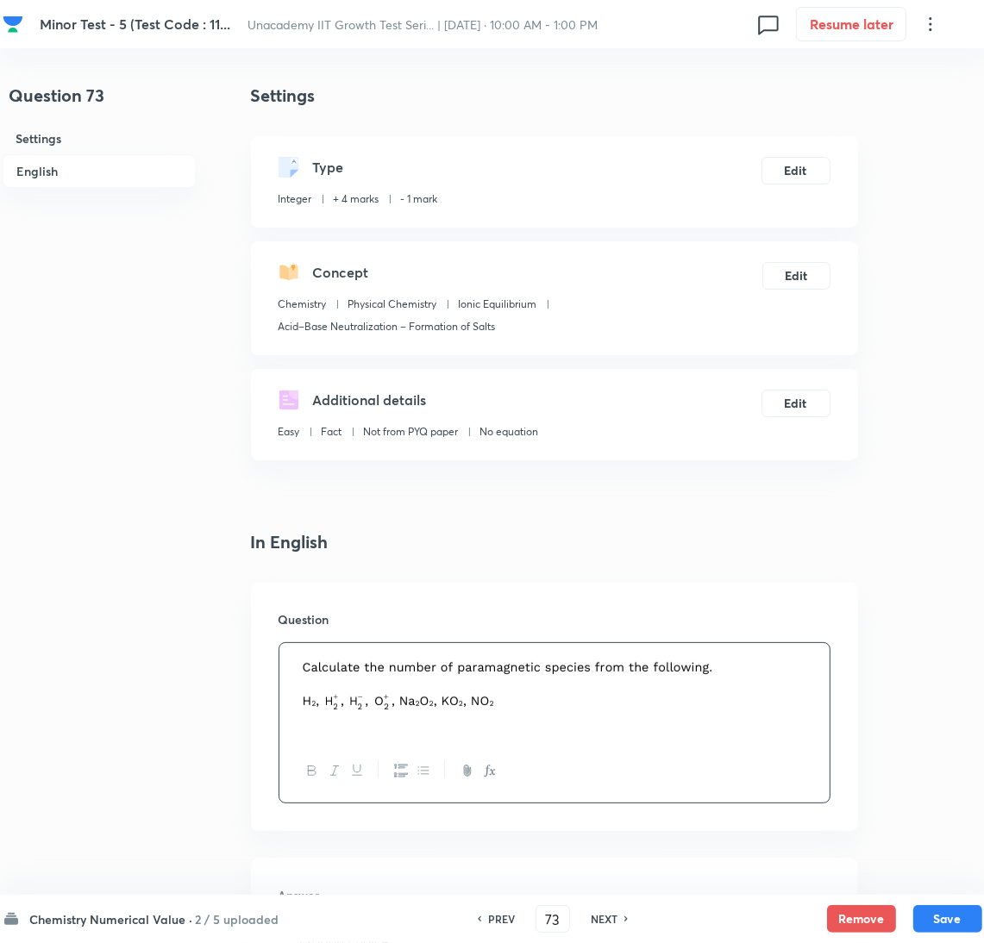
click at [870, 420] on div "Question 73 Settings English Settings Type Integer + 4 marks - 1 mark Edit Conc…" at bounding box center [493, 727] width 980 height 1289
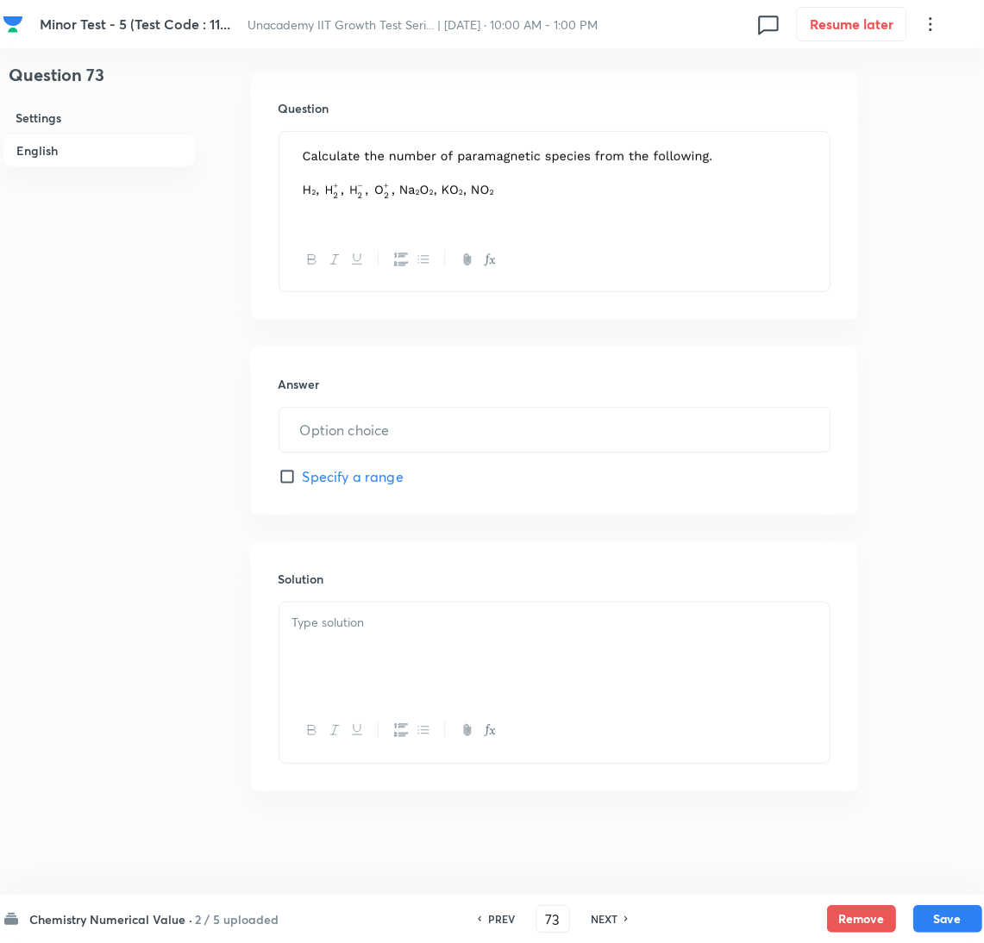
click at [353, 663] on div at bounding box center [554, 651] width 550 height 97
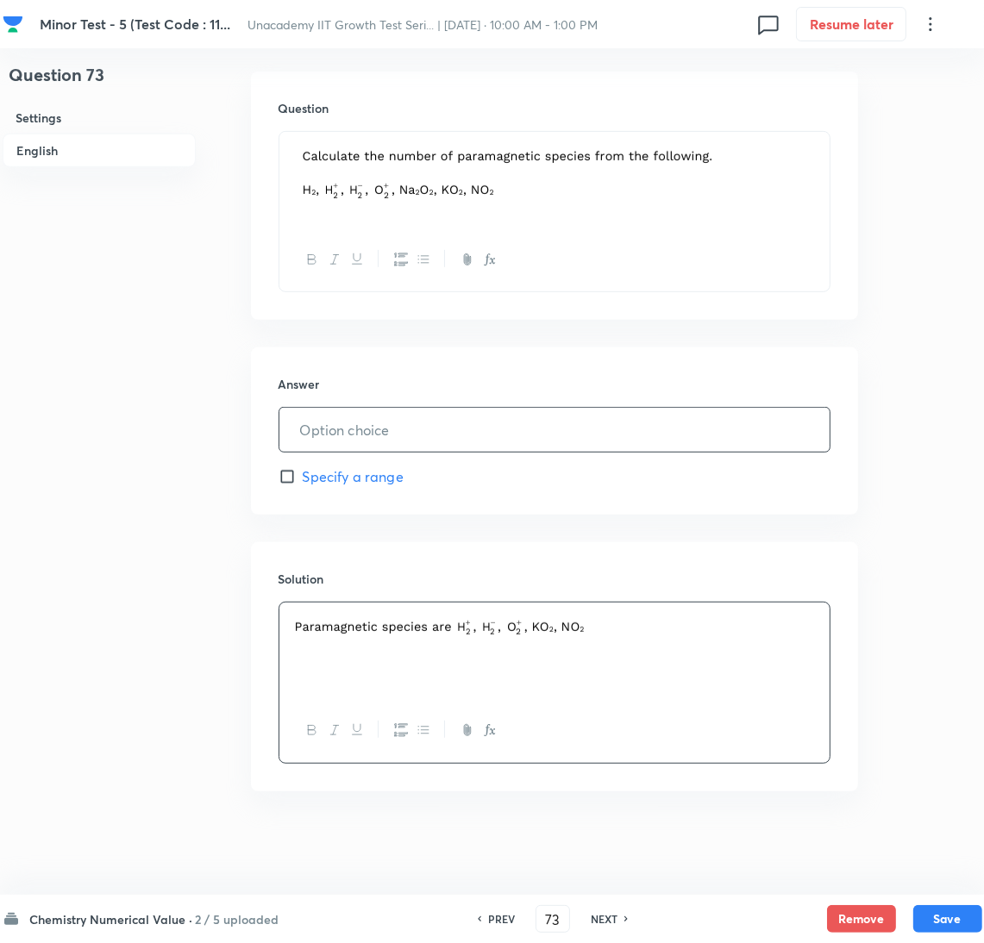
click at [436, 426] on input "text" at bounding box center [554, 430] width 550 height 44
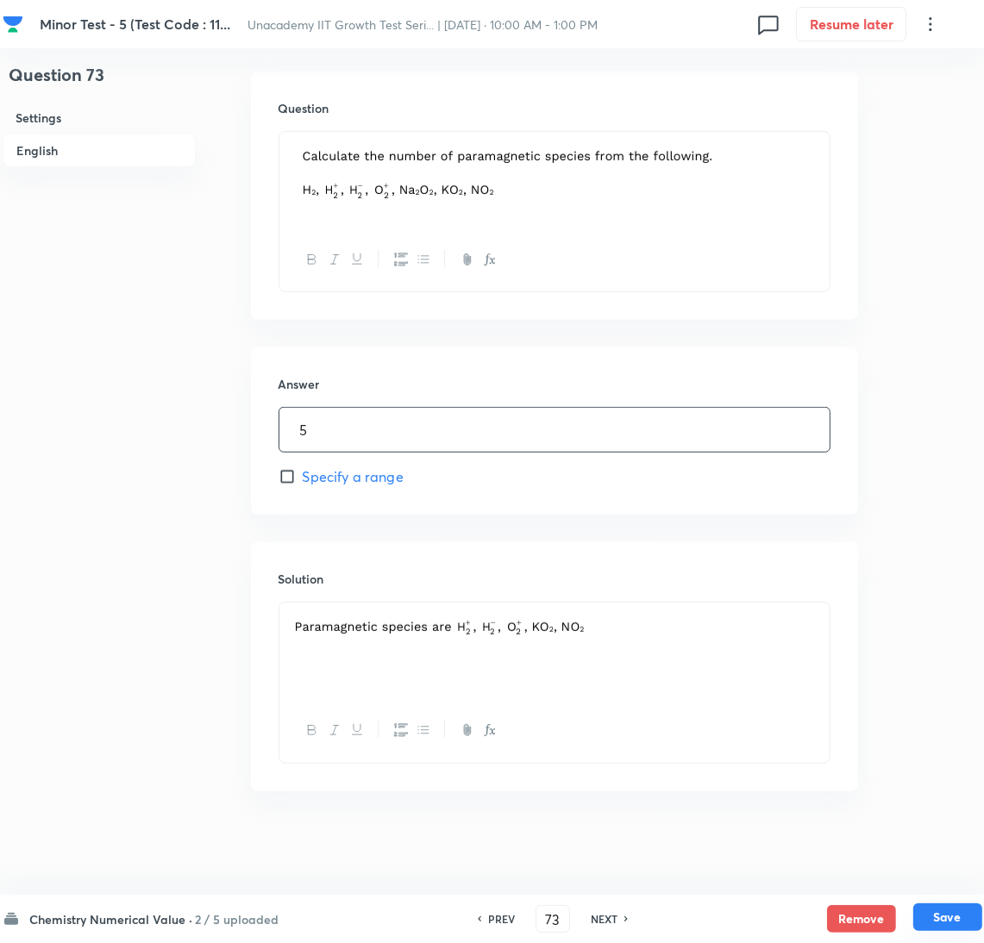
click at [955, 911] on button "Save" at bounding box center [947, 918] width 69 height 28
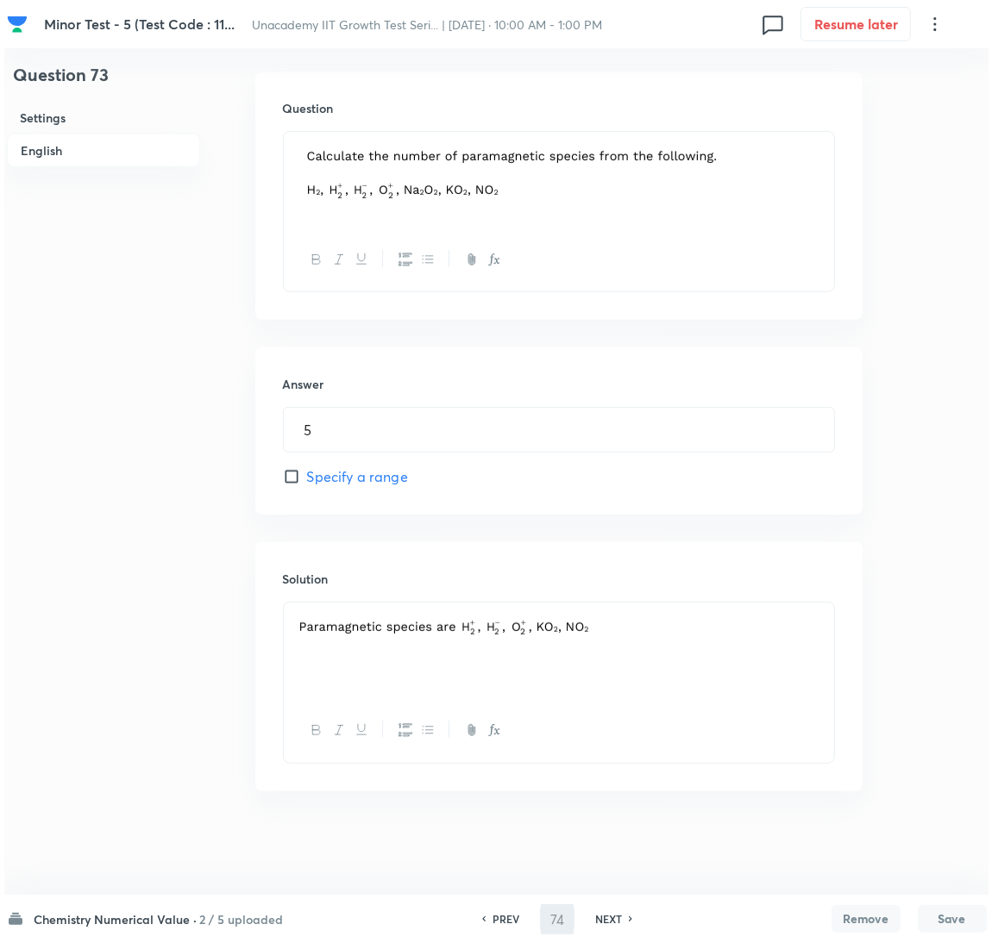
scroll to position [0, 0]
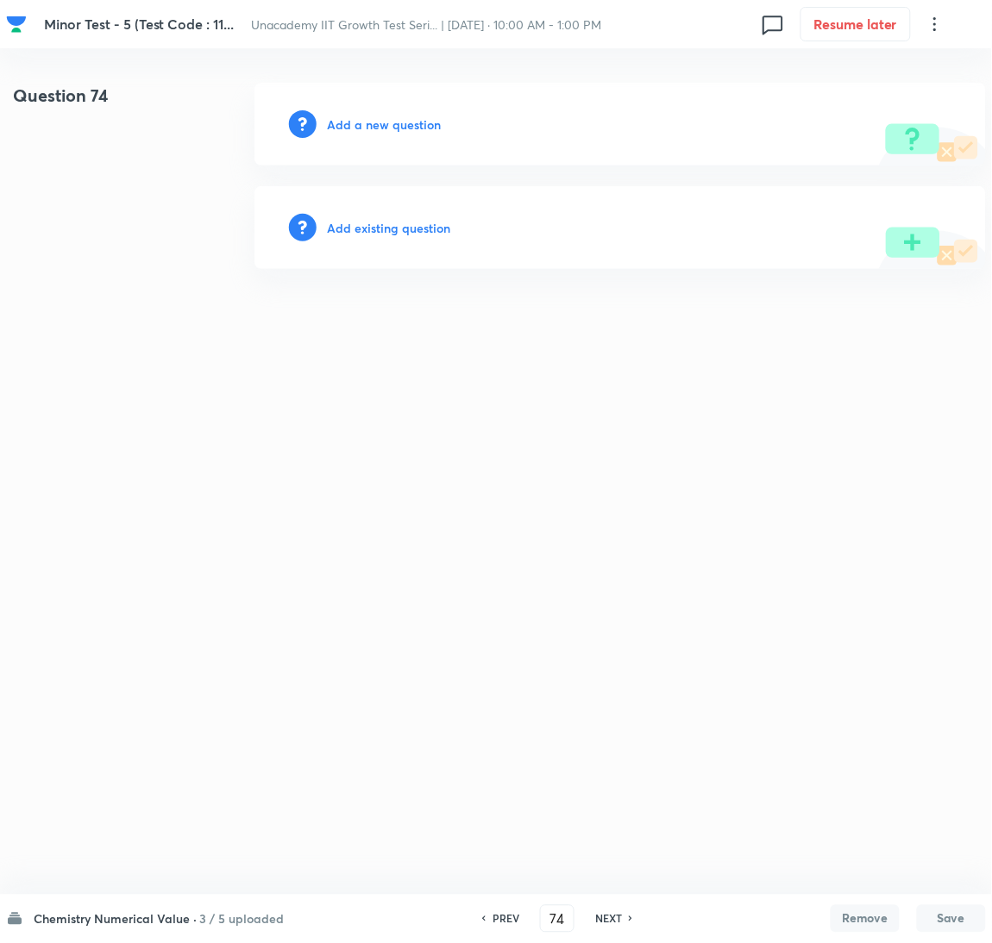
click at [355, 129] on h6 "Add a new question" at bounding box center [384, 125] width 114 height 18
click at [355, 129] on h6 "Choose a question type" at bounding box center [393, 125] width 133 height 18
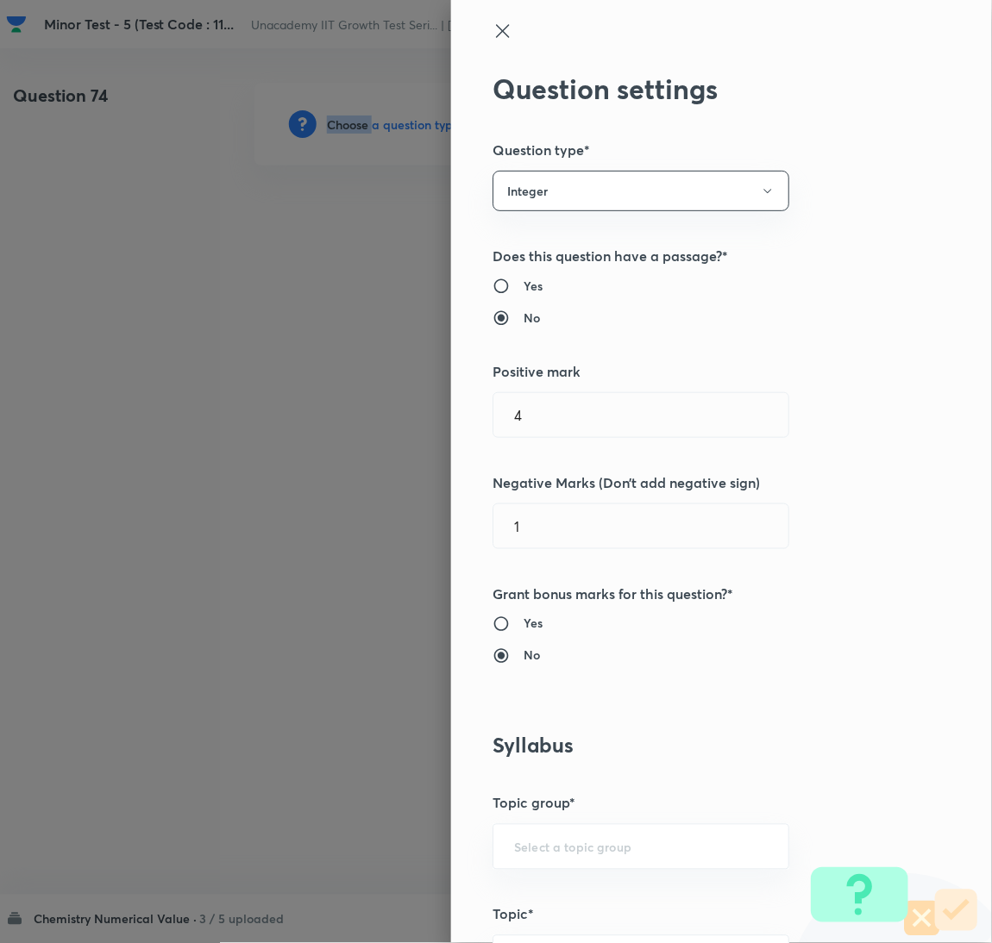
scroll to position [560, 0]
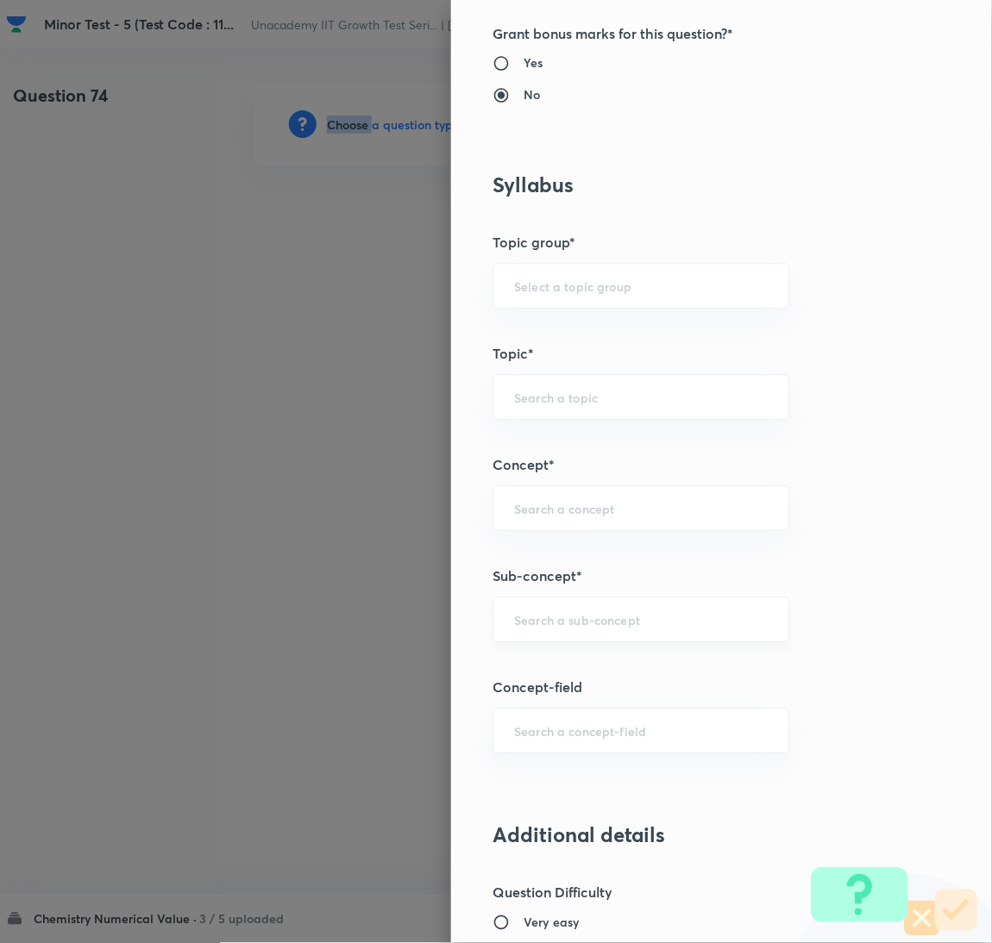
click at [592, 602] on div "​" at bounding box center [640, 621] width 297 height 46
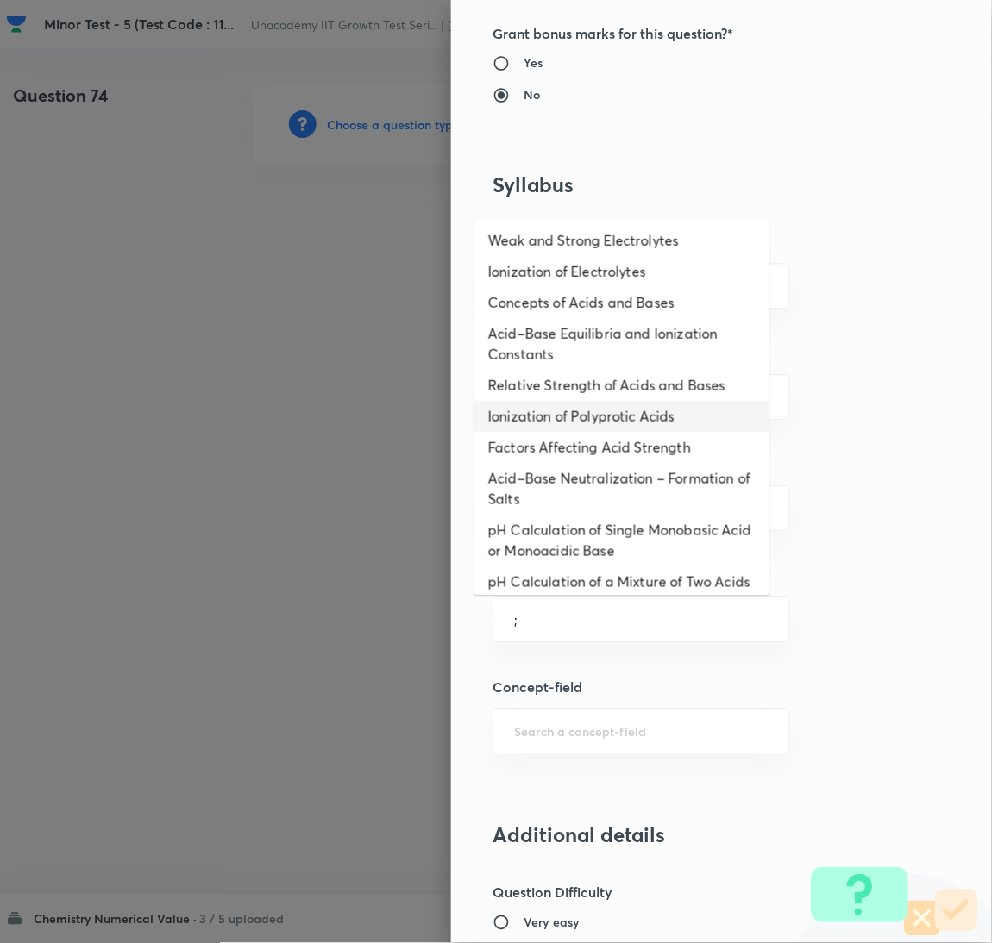
click at [565, 416] on li "Ionization of Polyprotic Acids" at bounding box center [621, 416] width 295 height 31
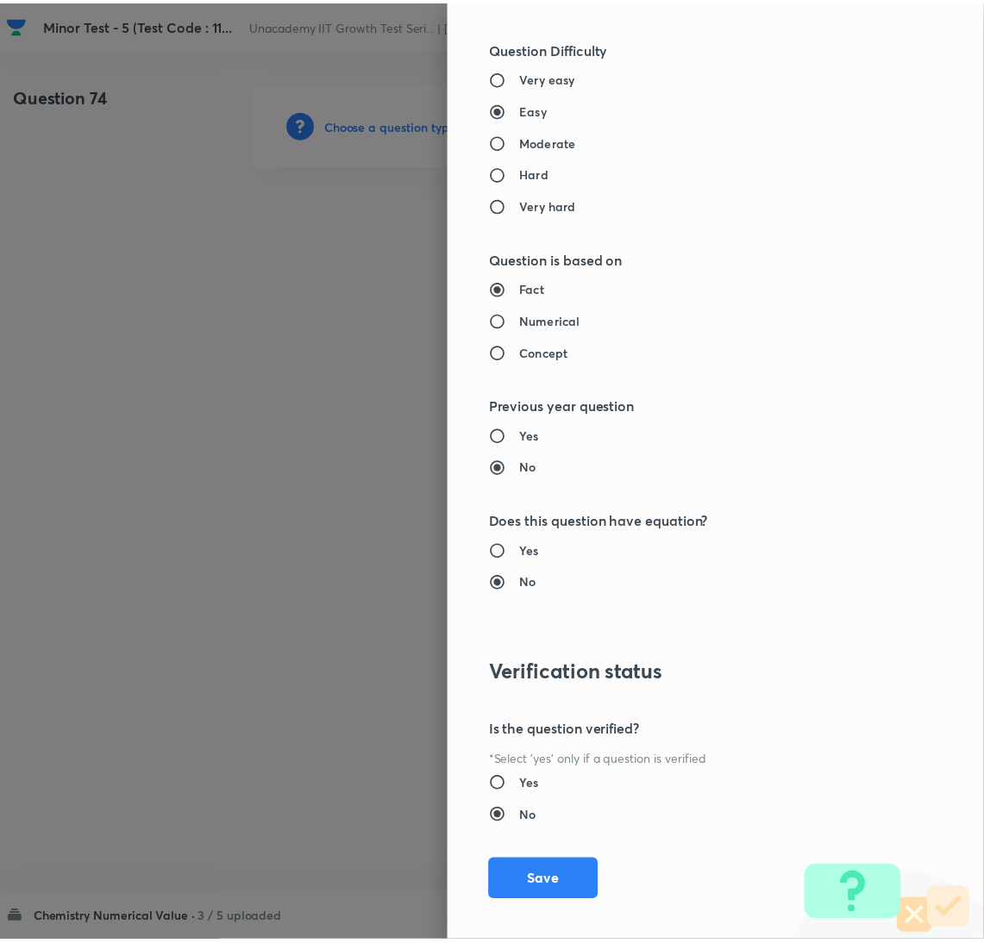
scroll to position [1422, 0]
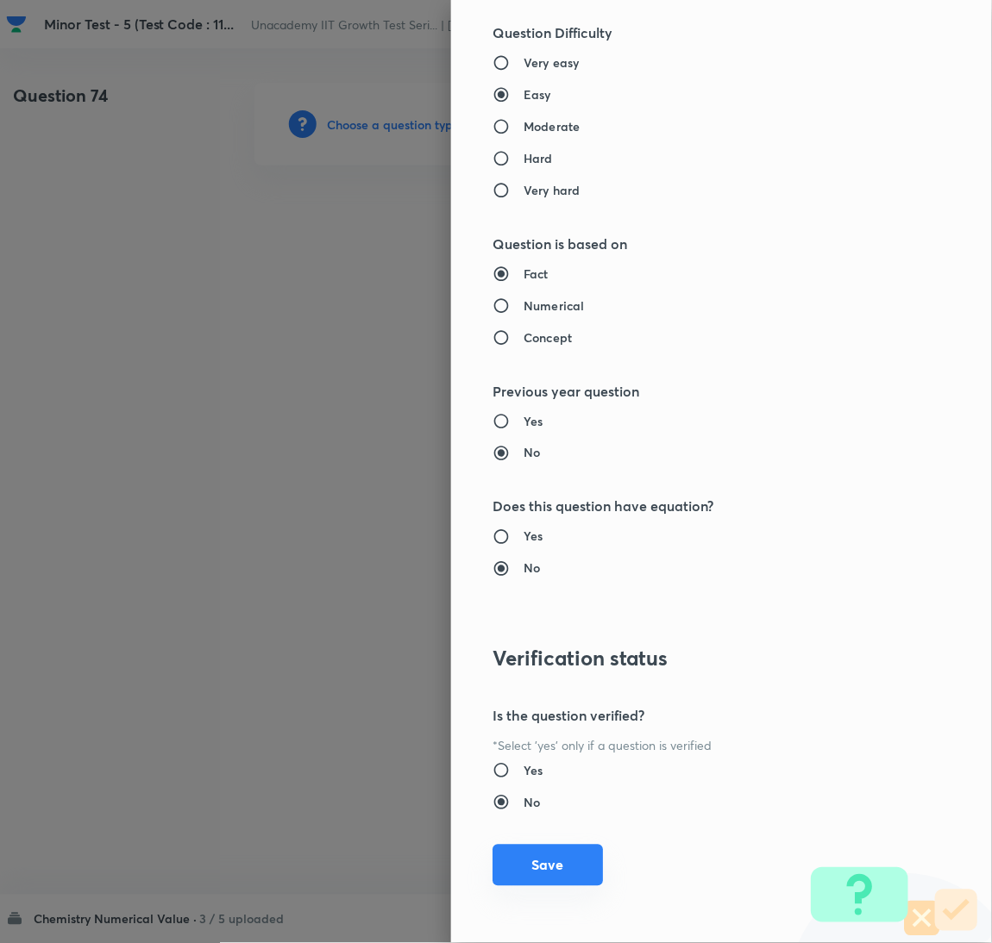
click at [558, 856] on button "Save" at bounding box center [547, 865] width 110 height 41
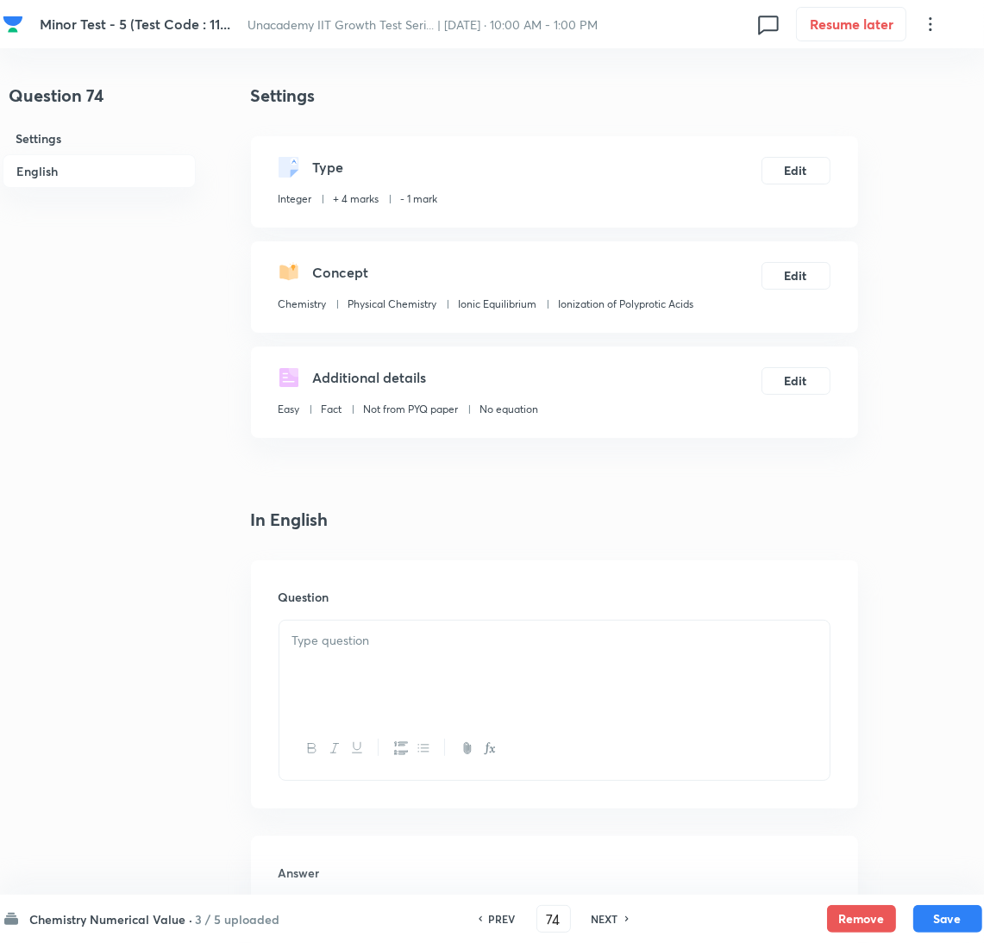
click at [888, 627] on div "Question 74 Settings English Settings Type Integer + 4 marks - 1 mark Edit Conc…" at bounding box center [493, 716] width 980 height 1267
click at [732, 664] on div at bounding box center [554, 669] width 550 height 97
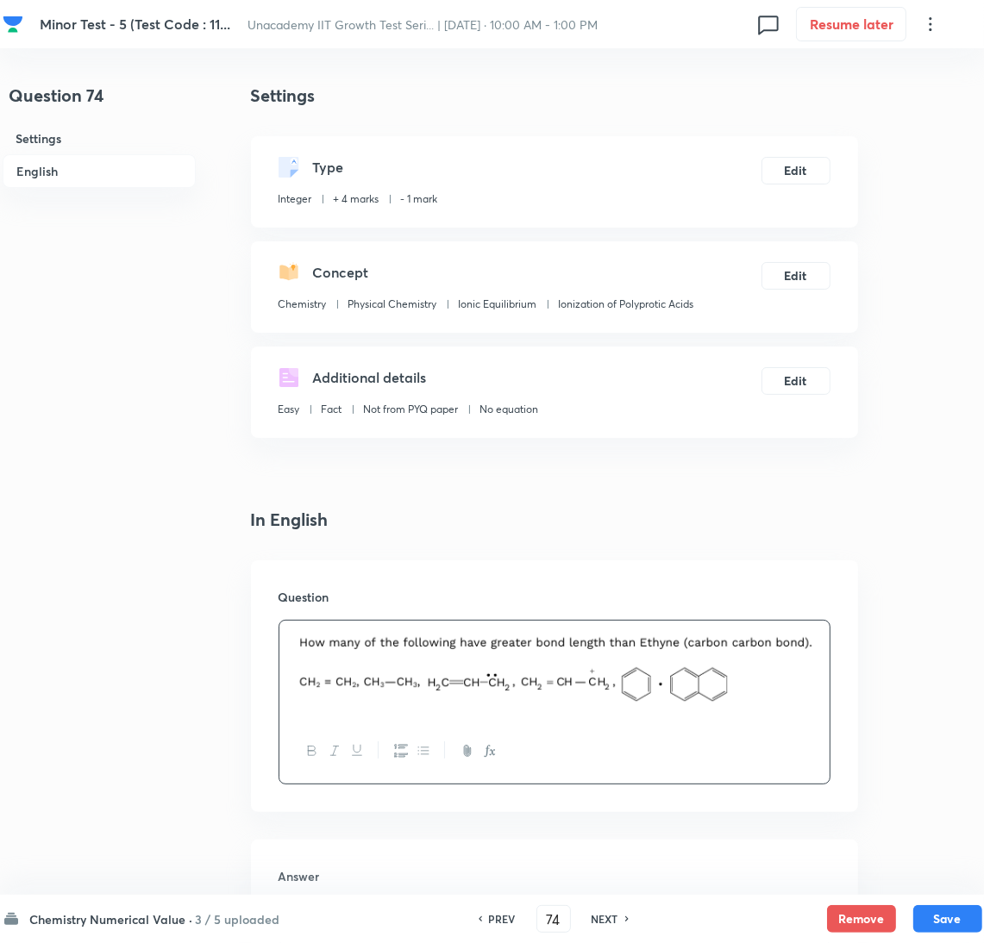
scroll to position [493, 0]
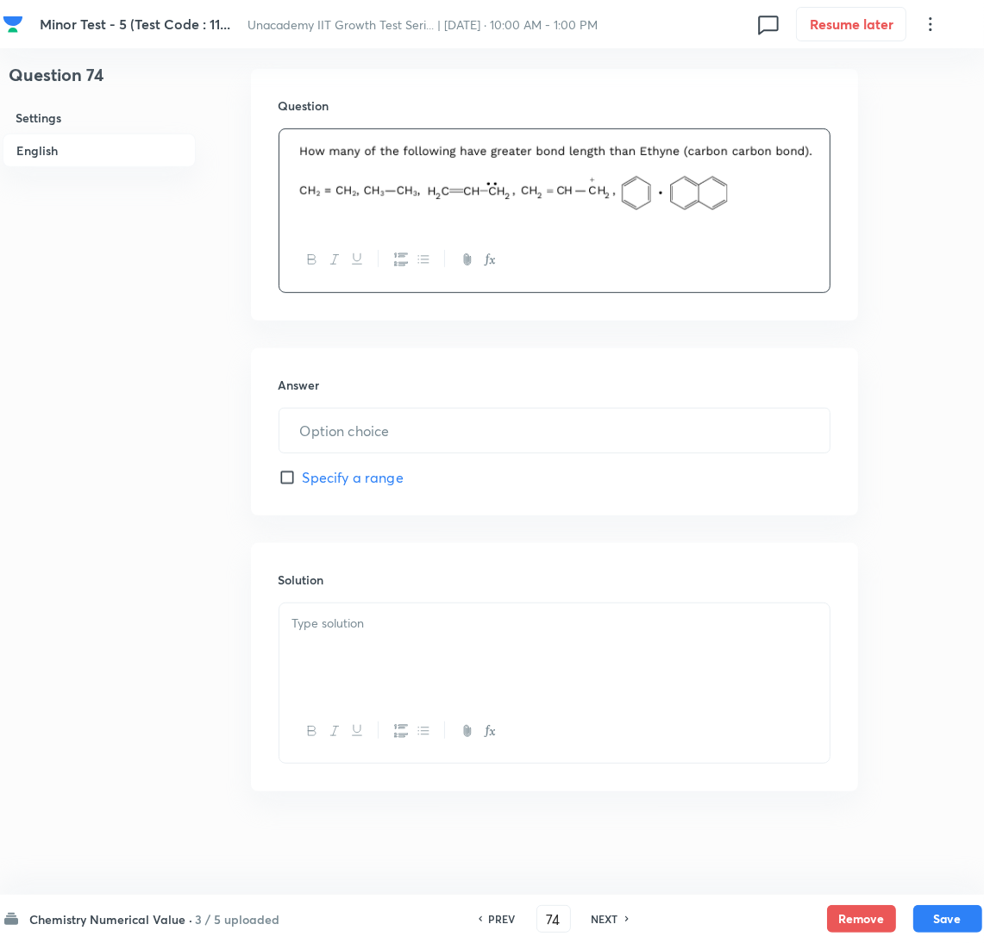
click at [427, 648] on div at bounding box center [554, 652] width 550 height 97
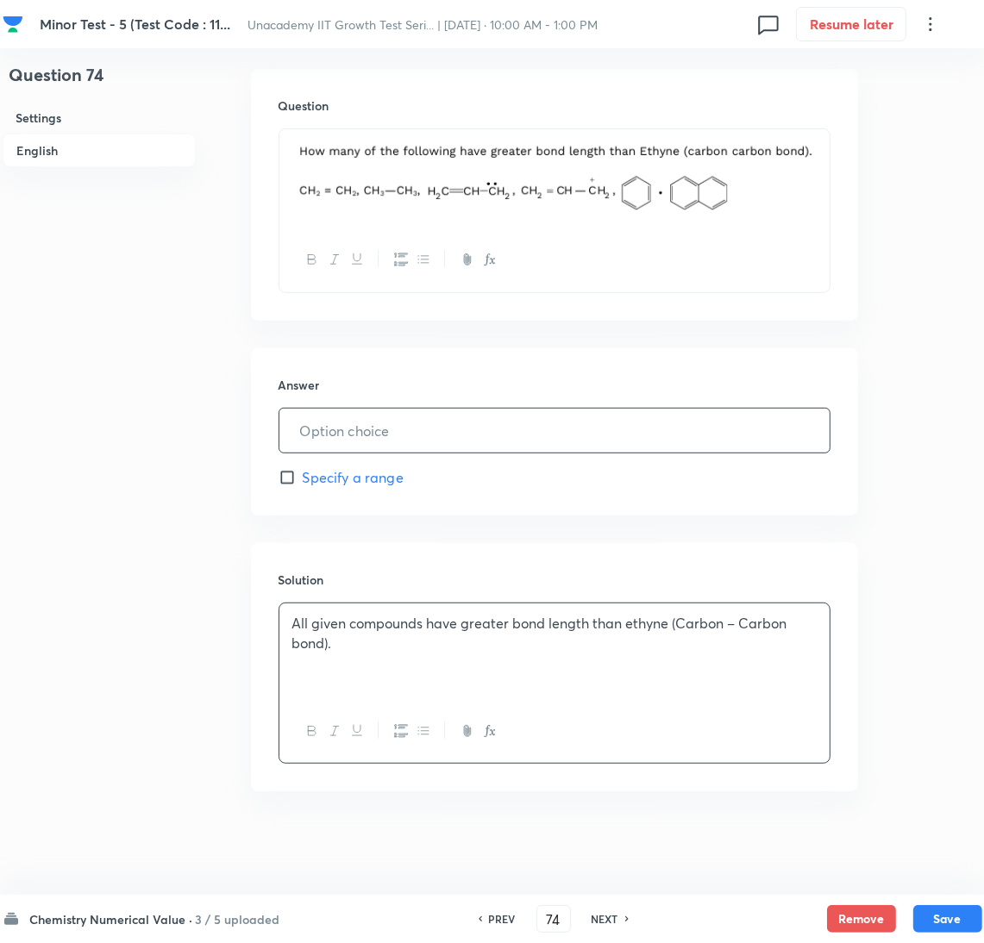
click at [416, 410] on input "text" at bounding box center [554, 431] width 550 height 44
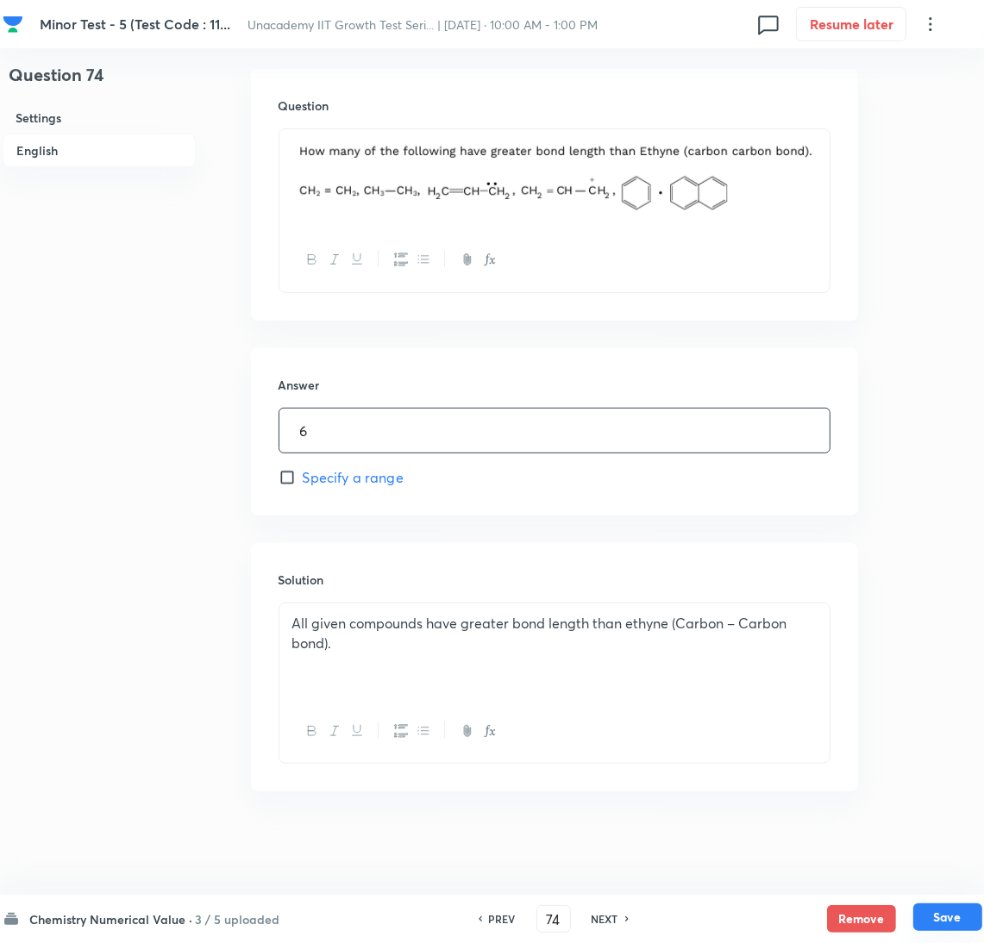
click at [944, 923] on button "Save" at bounding box center [947, 918] width 69 height 28
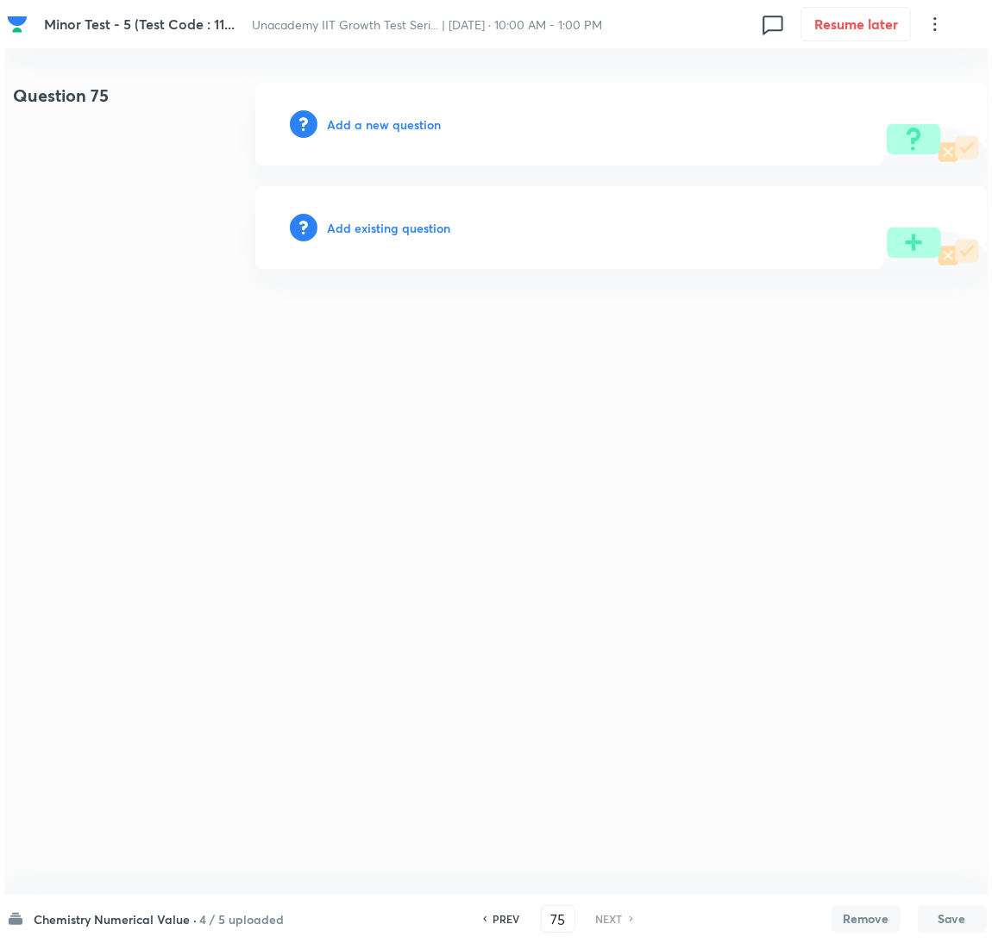
scroll to position [0, 0]
click at [371, 110] on div "Add a new question" at bounding box center [619, 124] width 731 height 83
click at [373, 128] on h6 "Add a new question" at bounding box center [384, 125] width 114 height 18
click at [373, 128] on h6 "Choose a question type" at bounding box center [393, 125] width 133 height 18
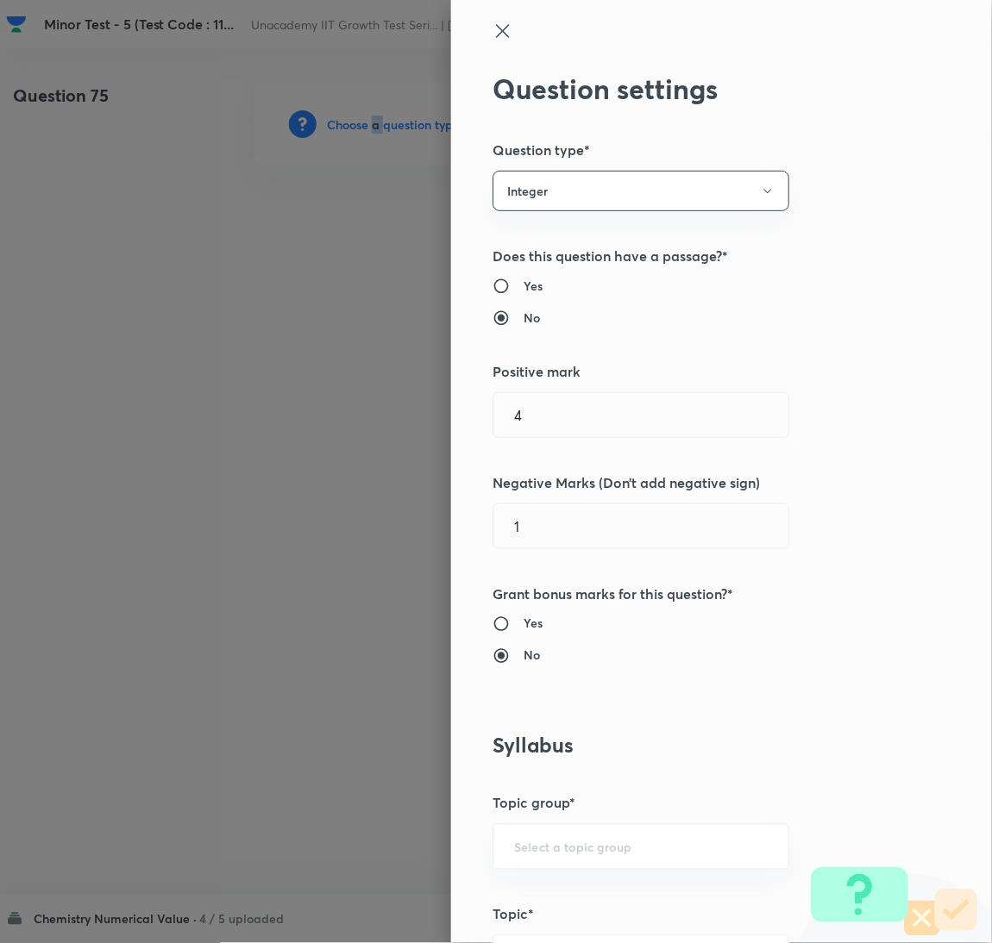
scroll to position [560, 0]
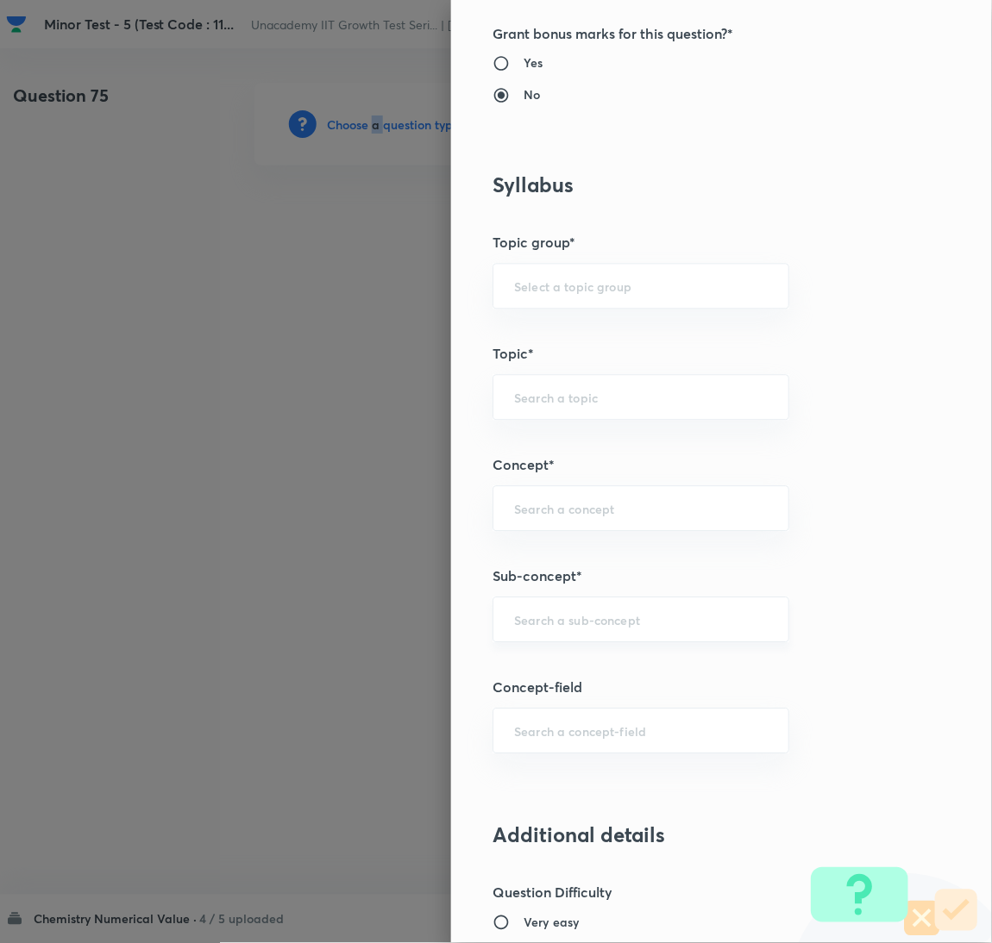
click at [613, 611] on div "​" at bounding box center [640, 621] width 297 height 46
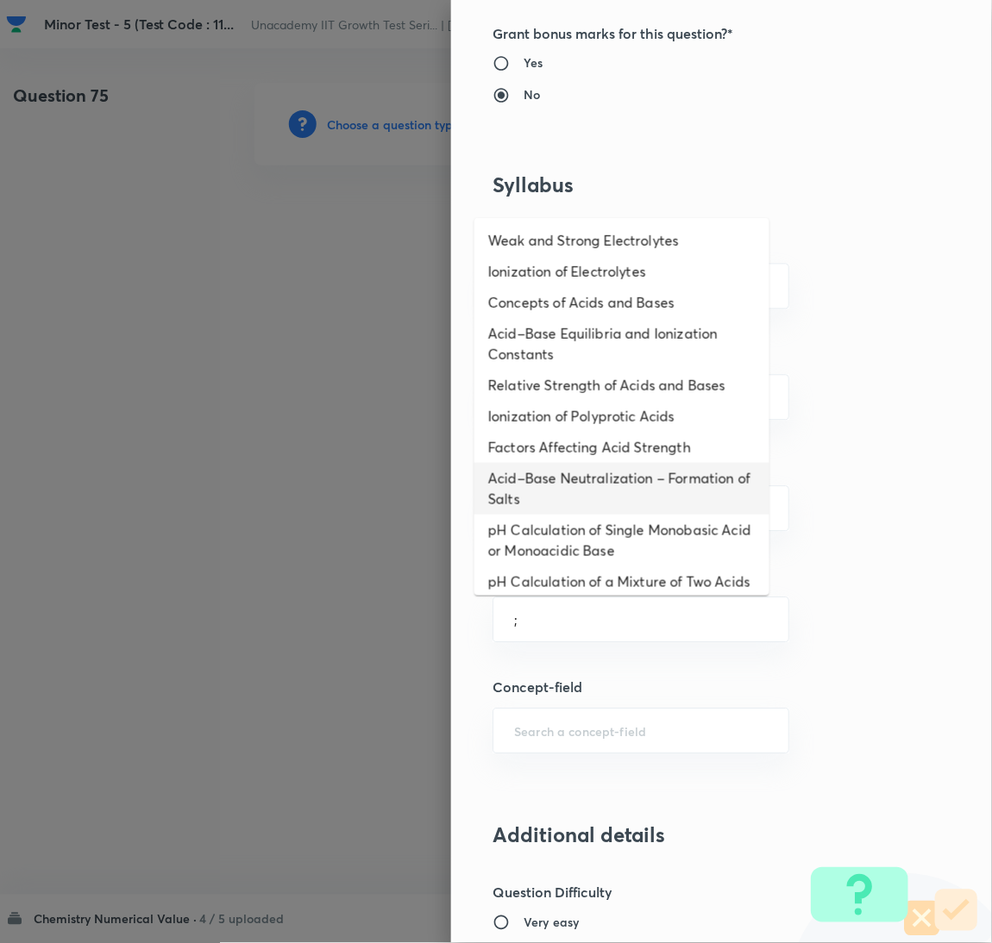
click at [582, 476] on li "Acid–Base Neutralization – Formation of Salts" at bounding box center [621, 489] width 295 height 52
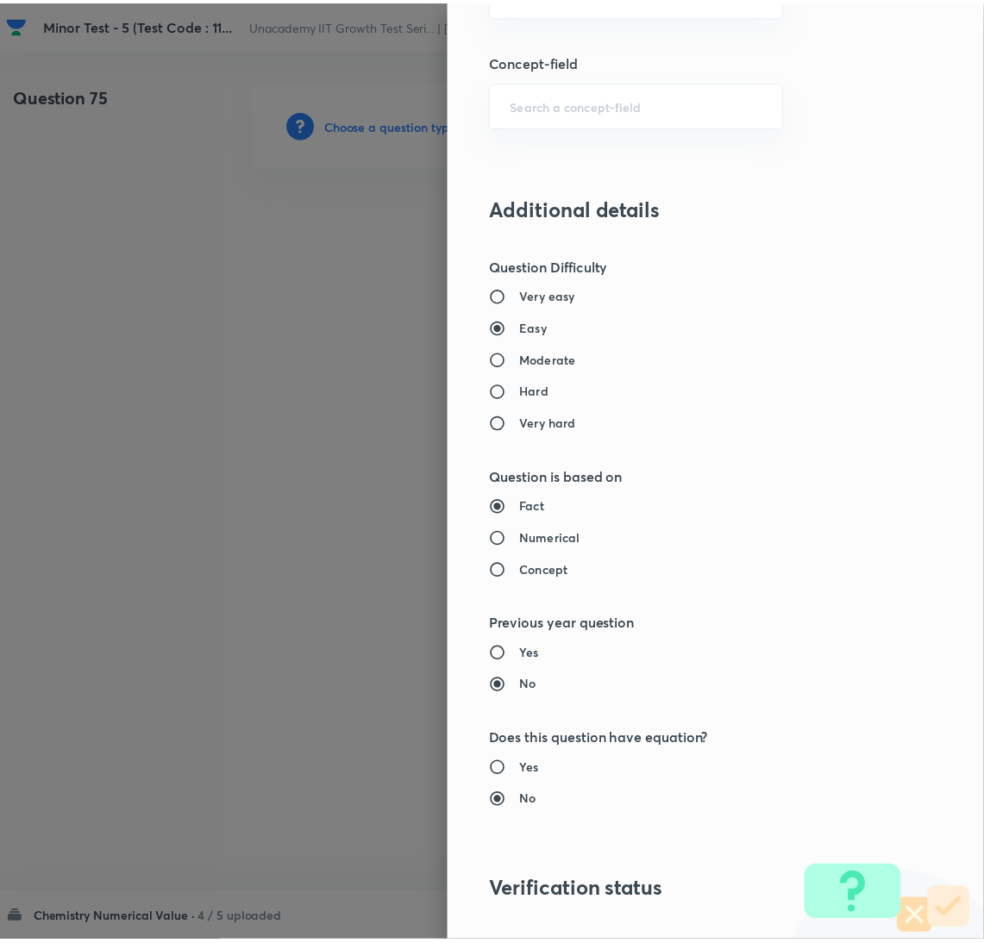
scroll to position [1422, 0]
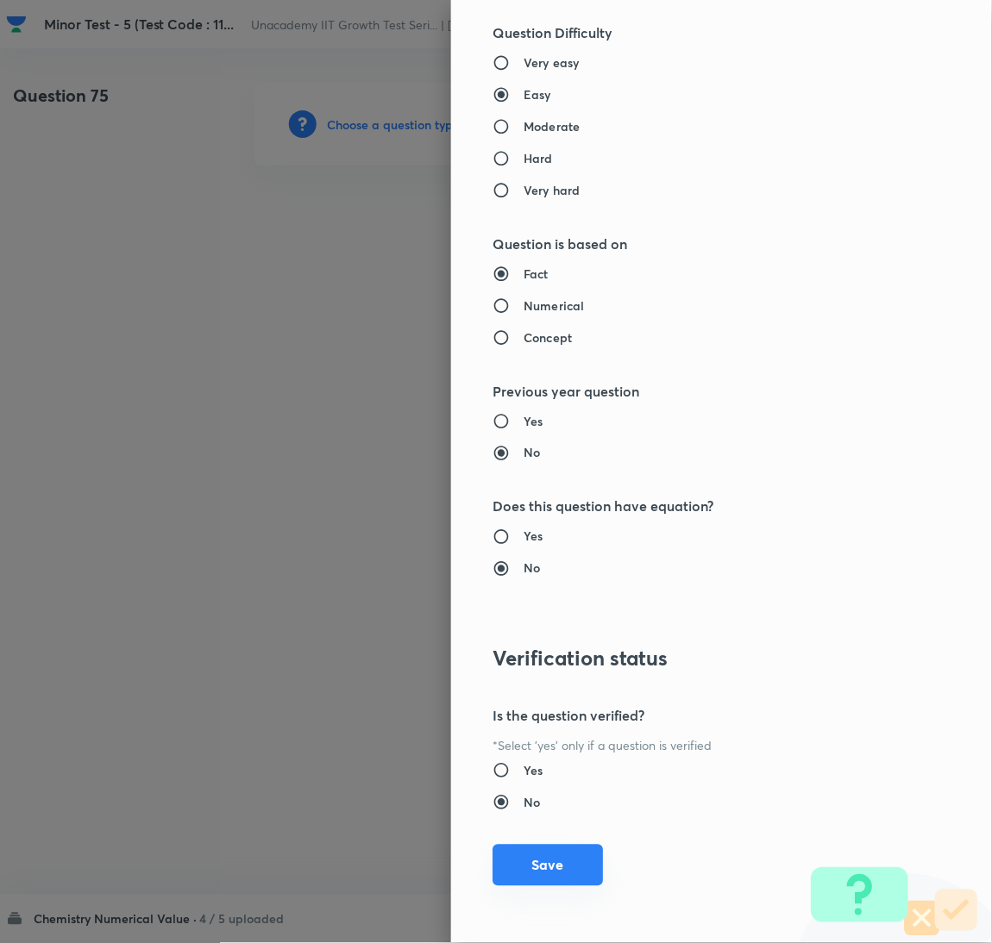
click at [541, 876] on button "Save" at bounding box center [547, 865] width 110 height 41
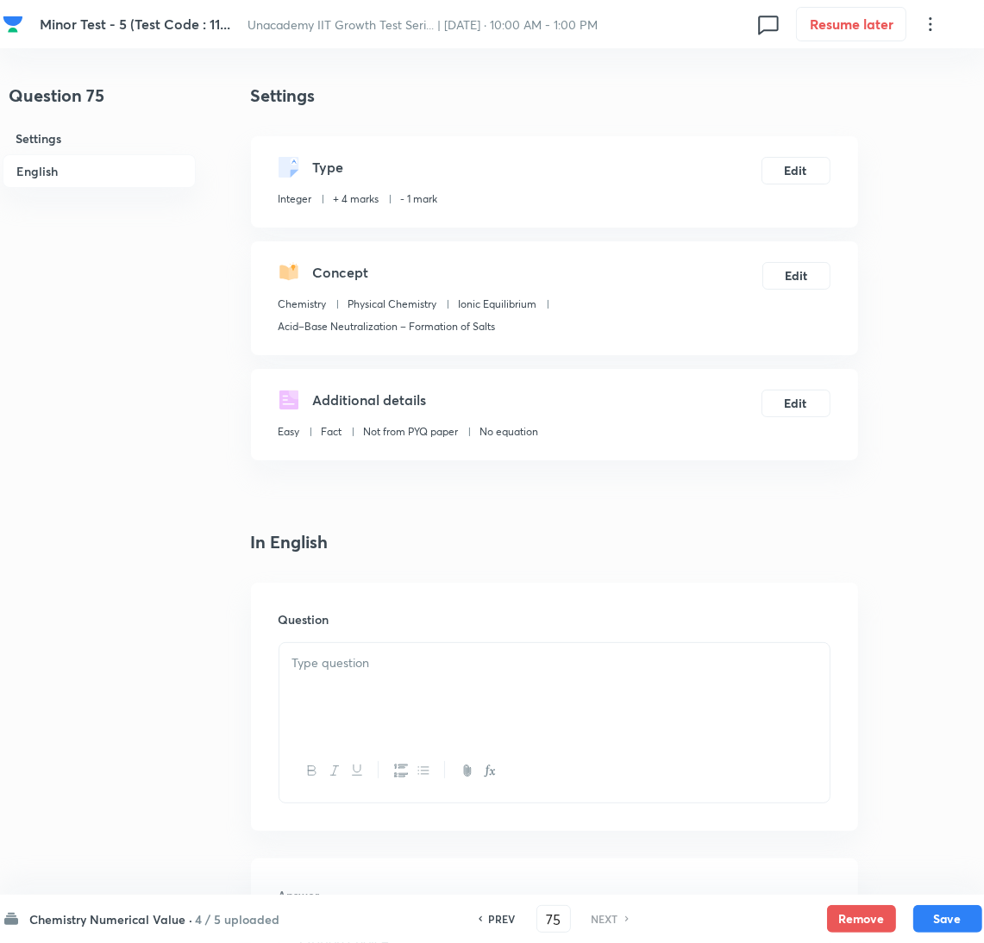
click at [849, 563] on div "In English Question Answer ​ Specify a range Solution" at bounding box center [554, 915] width 607 height 773
click at [620, 648] on div at bounding box center [554, 691] width 550 height 97
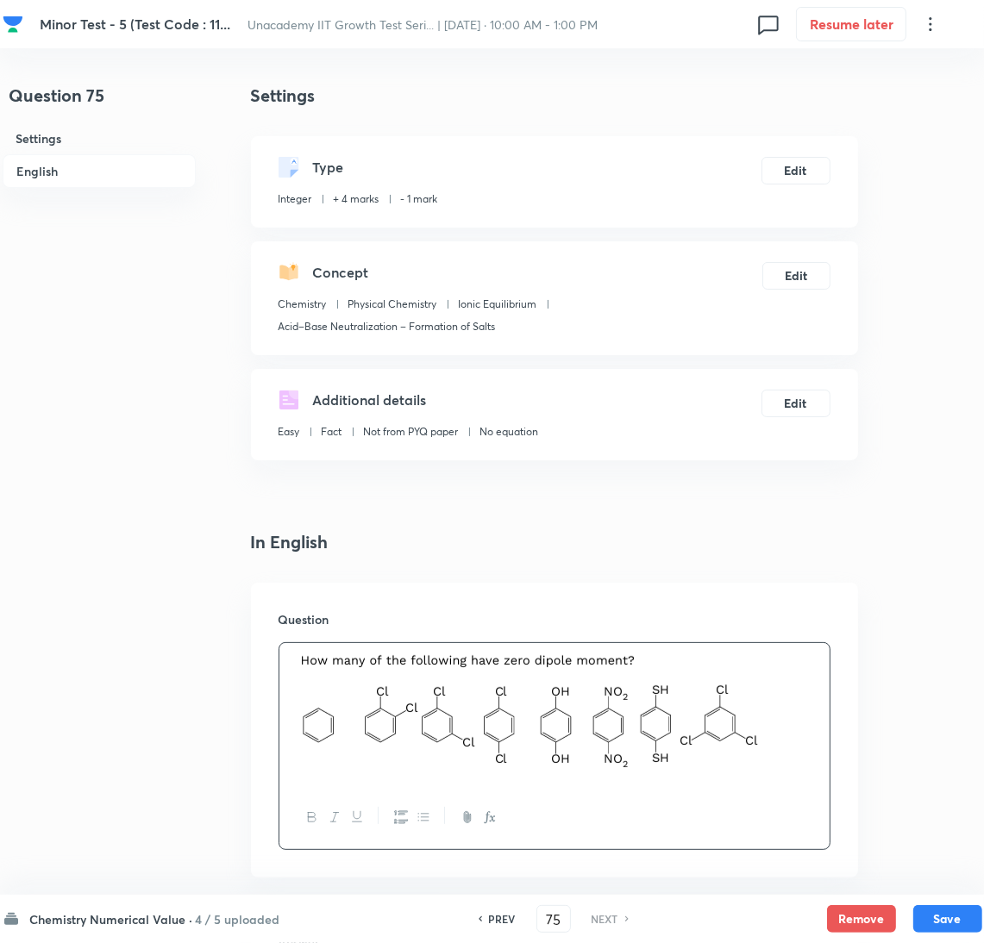
click at [888, 535] on div "Question 75 Settings English Settings Type Integer + 4 marks - 1 mark Edit Conc…" at bounding box center [493, 751] width 980 height 1336
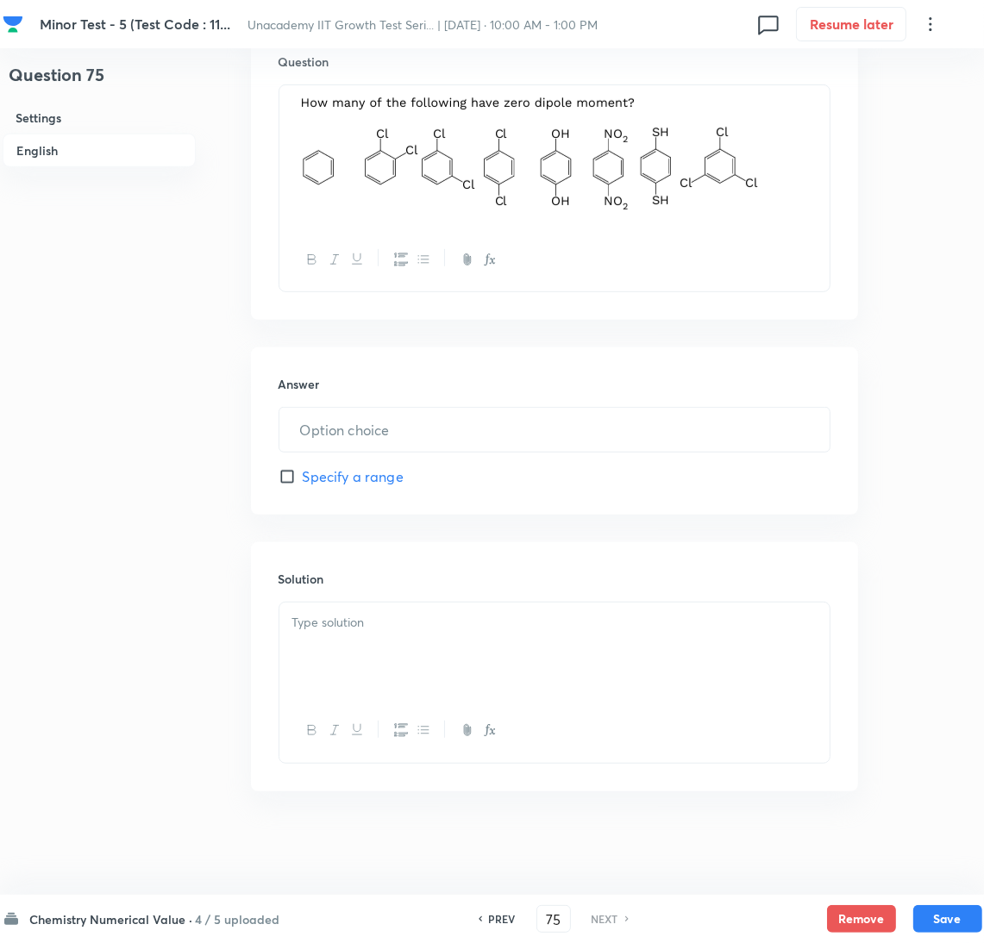
click at [428, 644] on div at bounding box center [554, 651] width 550 height 97
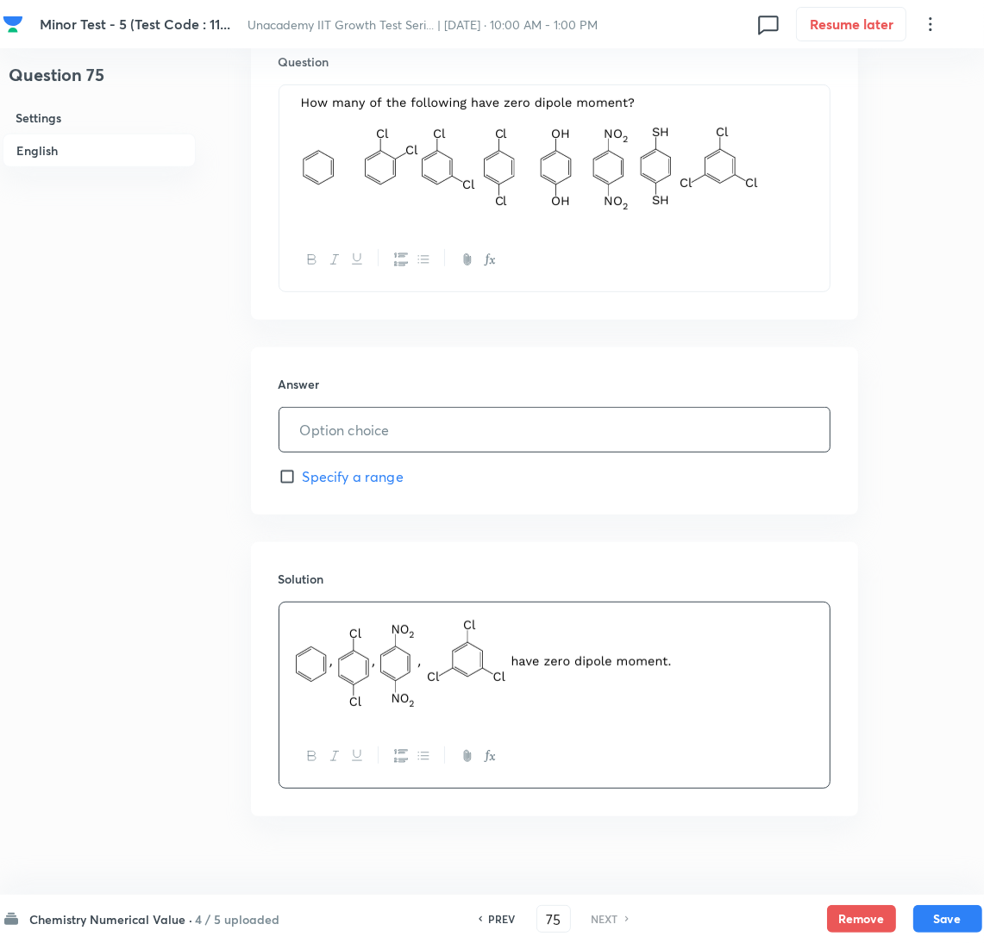
click at [390, 439] on input "text" at bounding box center [554, 430] width 550 height 44
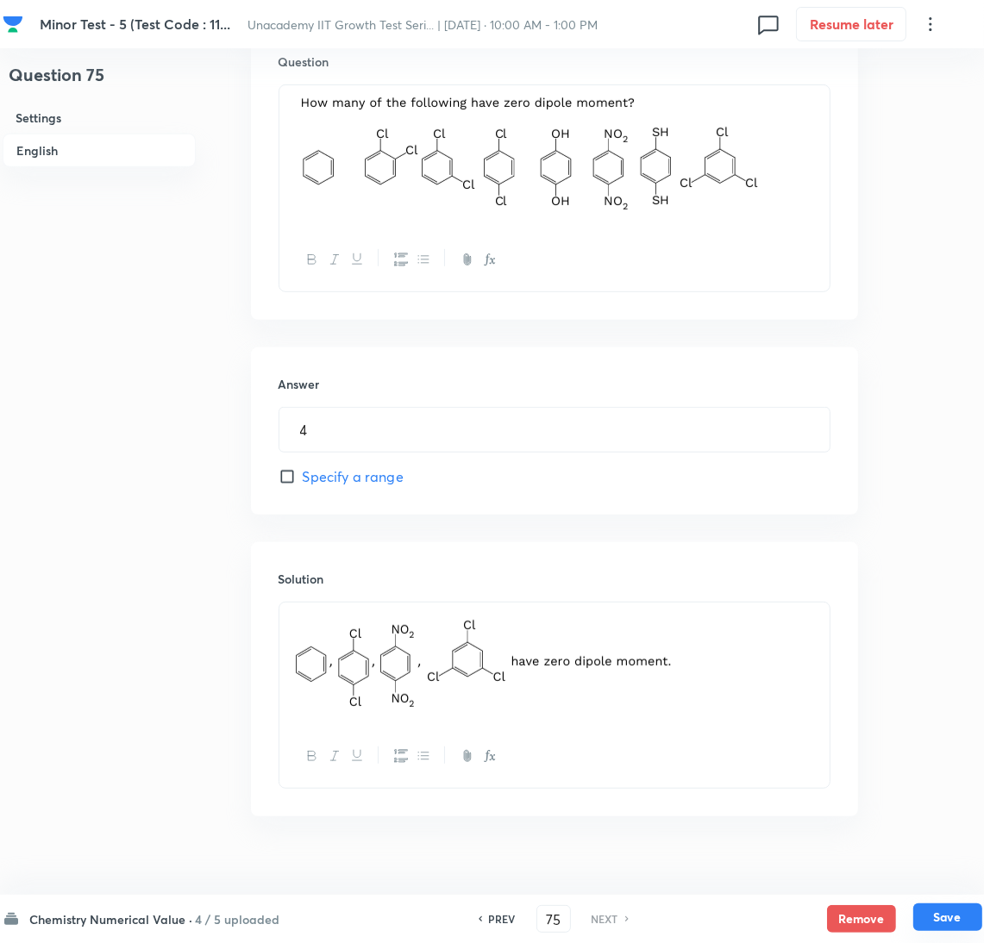
click at [964, 911] on button "Save" at bounding box center [947, 918] width 69 height 28
click at [928, 923] on button "Save" at bounding box center [947, 918] width 69 height 28
click at [258, 922] on h6 "5 / 5 uploaded" at bounding box center [238, 920] width 85 height 18
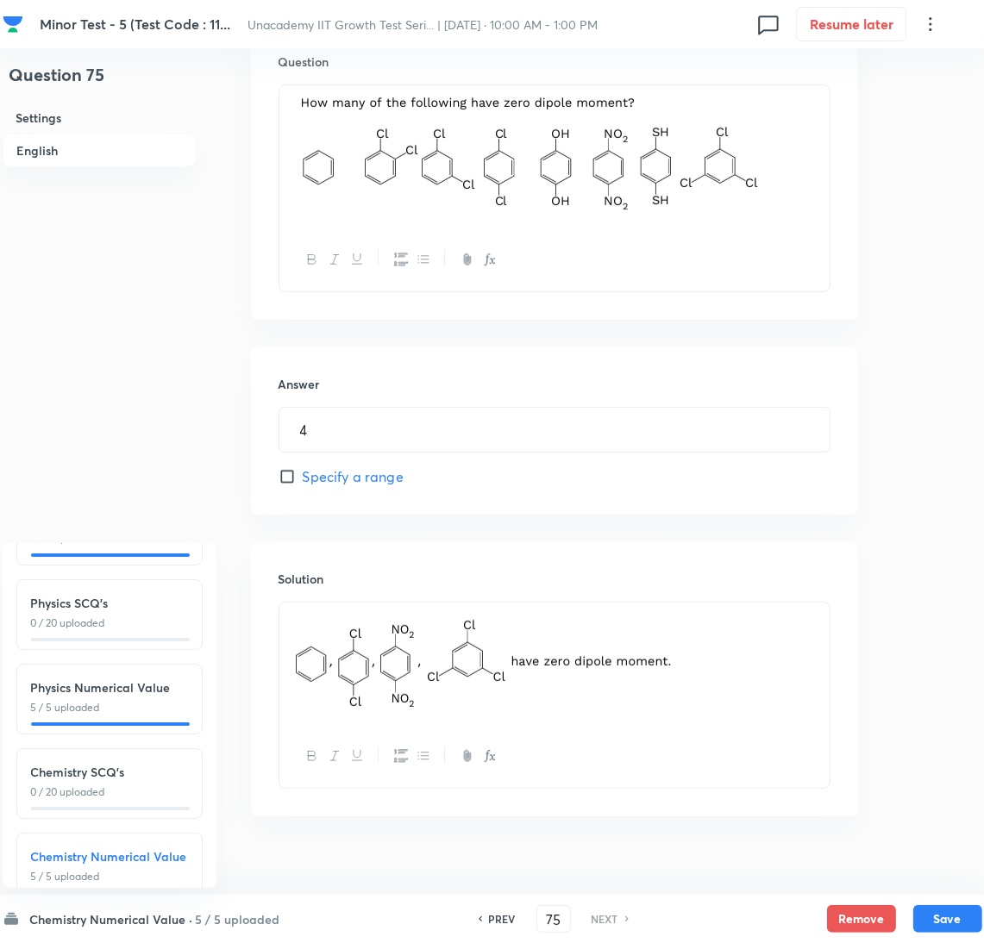
scroll to position [195, 0]
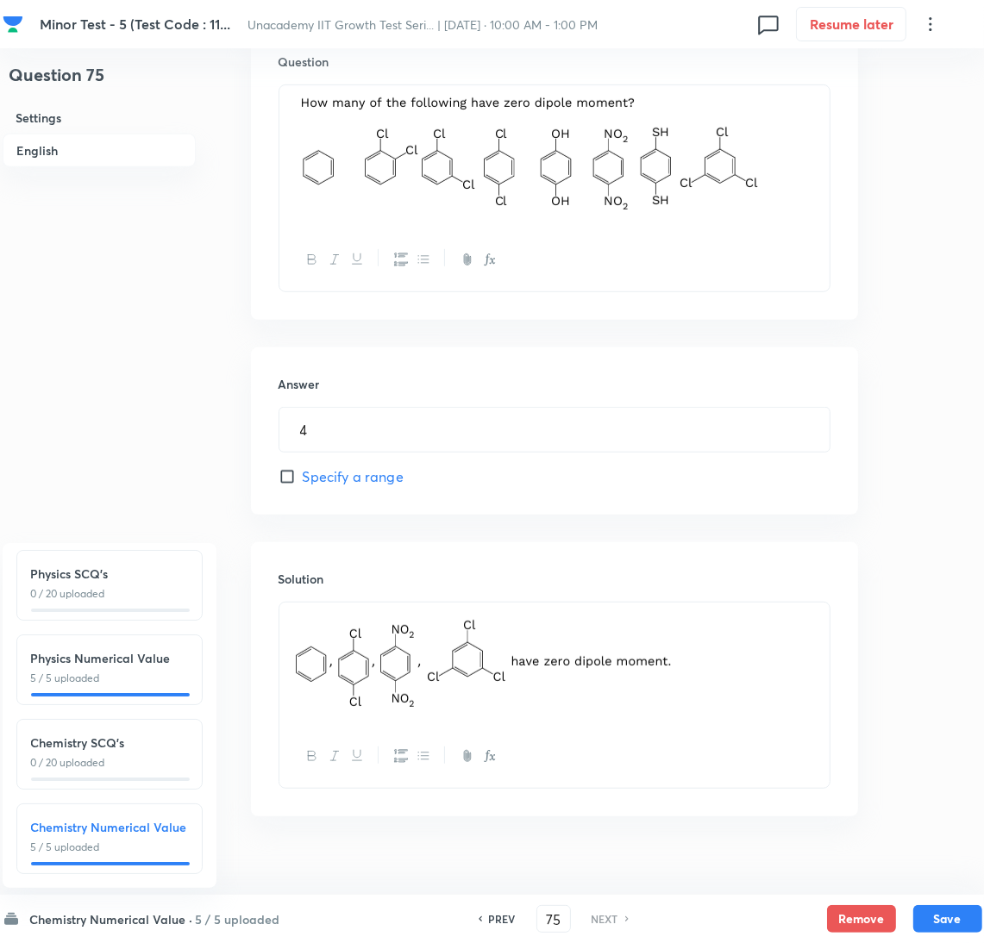
click at [122, 734] on h6 "Chemistry SCQ's" at bounding box center [109, 743] width 157 height 18
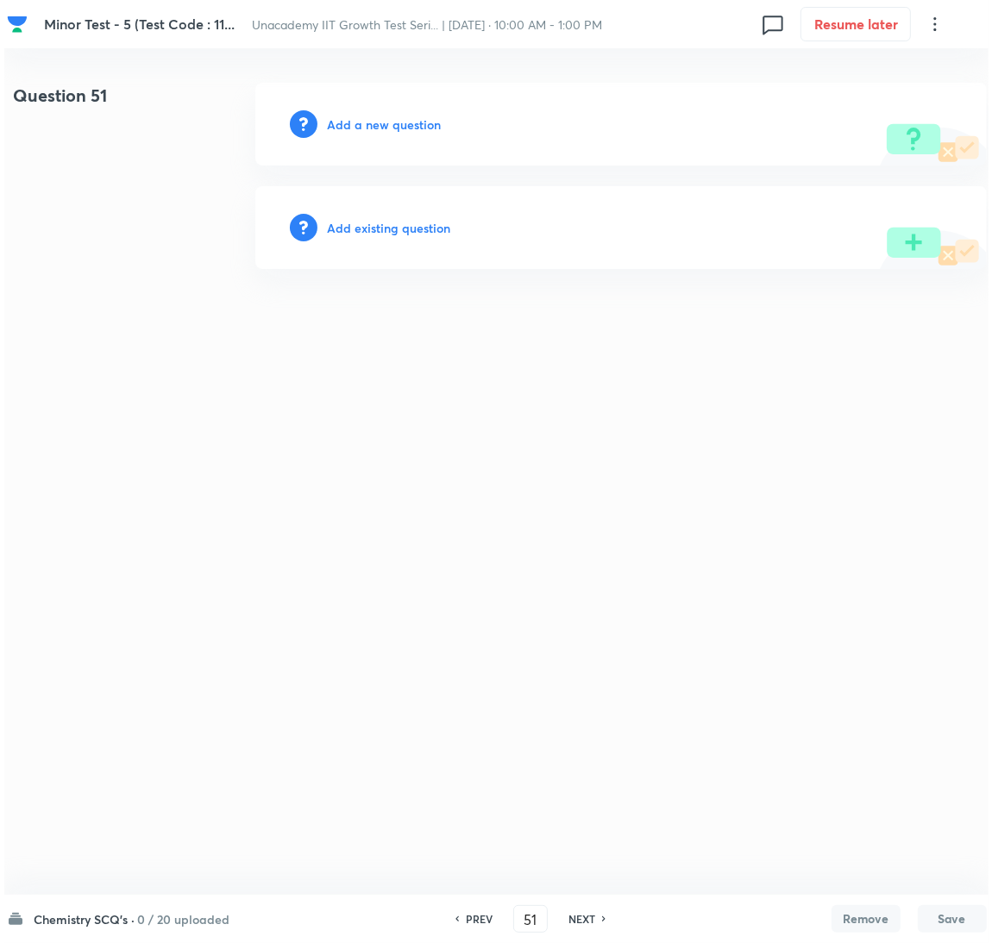
scroll to position [0, 0]
click at [396, 116] on h6 "Add a new question" at bounding box center [384, 125] width 114 height 18
click at [396, 116] on h6 "Choose a question type" at bounding box center [393, 125] width 133 height 18
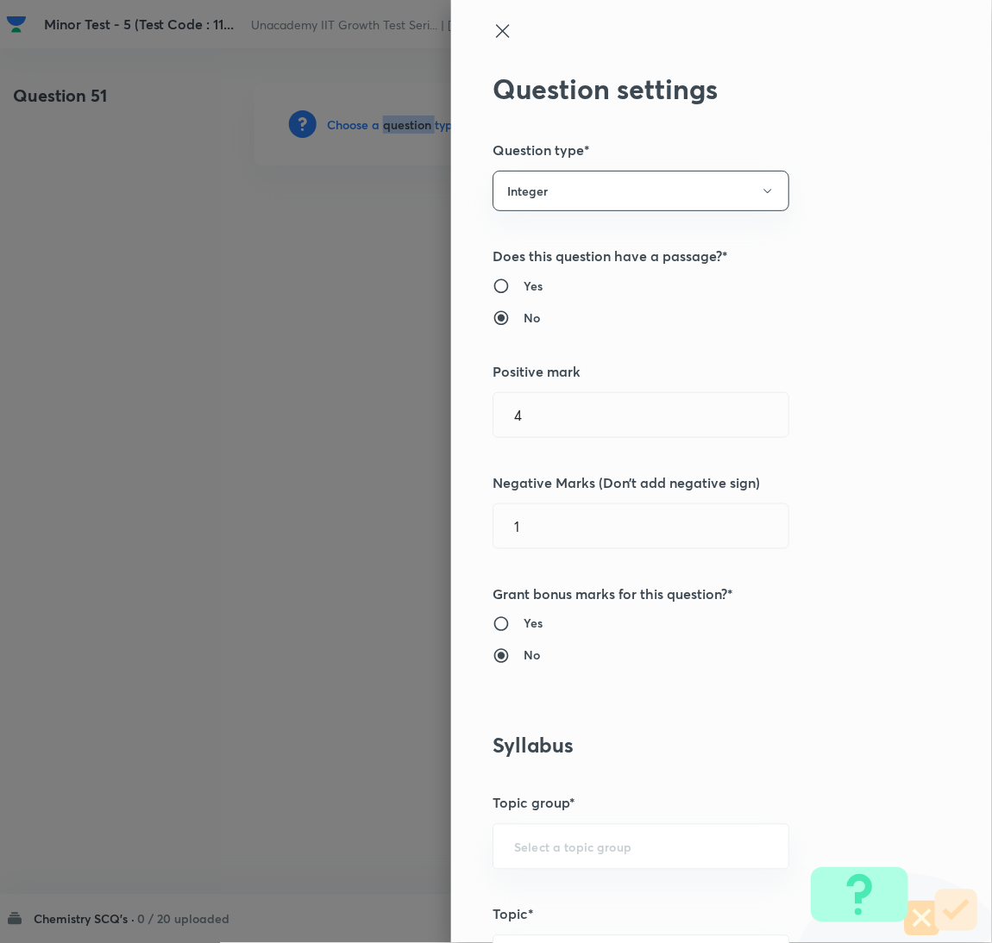
scroll to position [1120, 0]
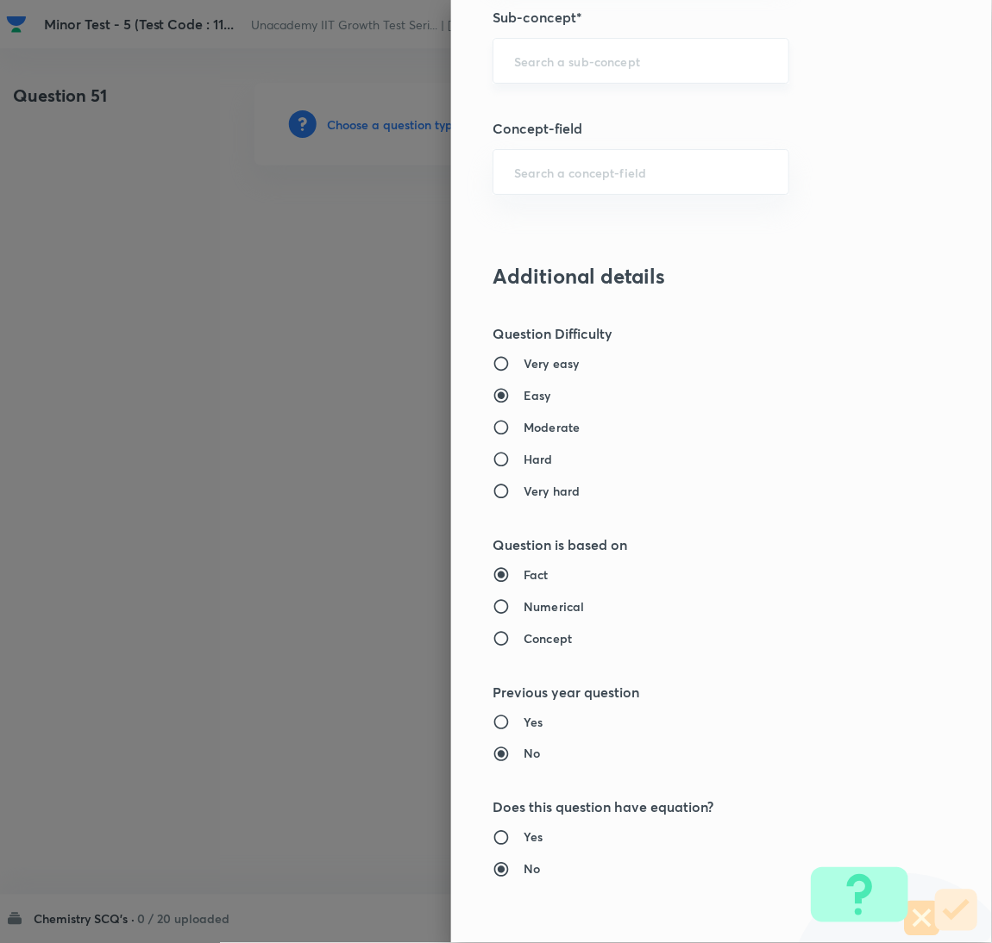
click at [622, 54] on input "text" at bounding box center [641, 61] width 254 height 16
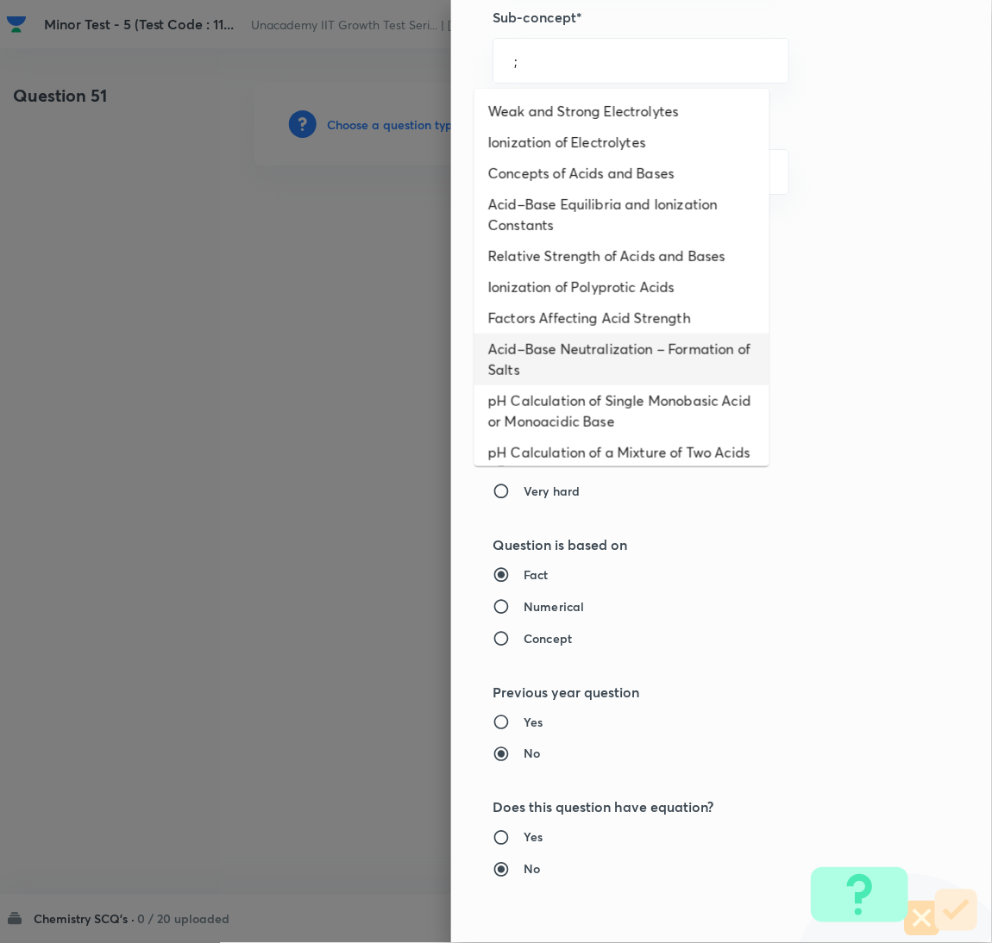
click at [582, 338] on li "Acid–Base Neutralization – Formation of Salts" at bounding box center [621, 360] width 295 height 52
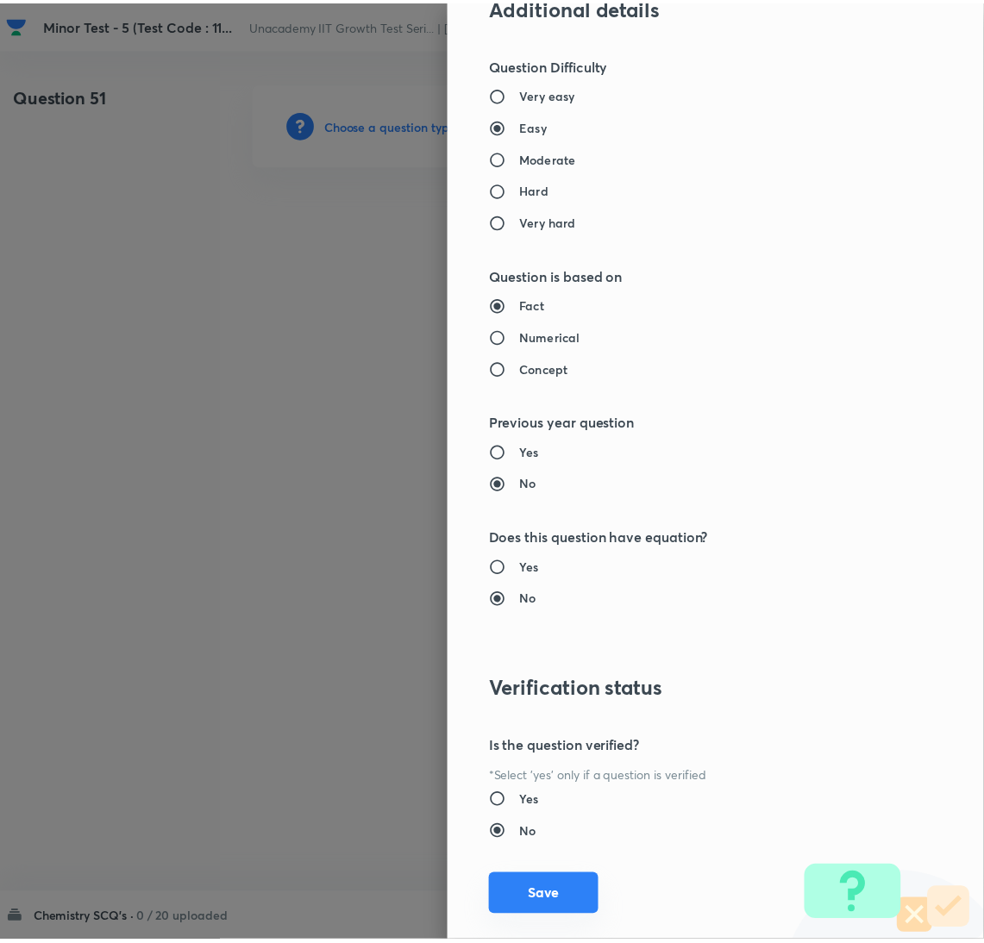
scroll to position [1422, 0]
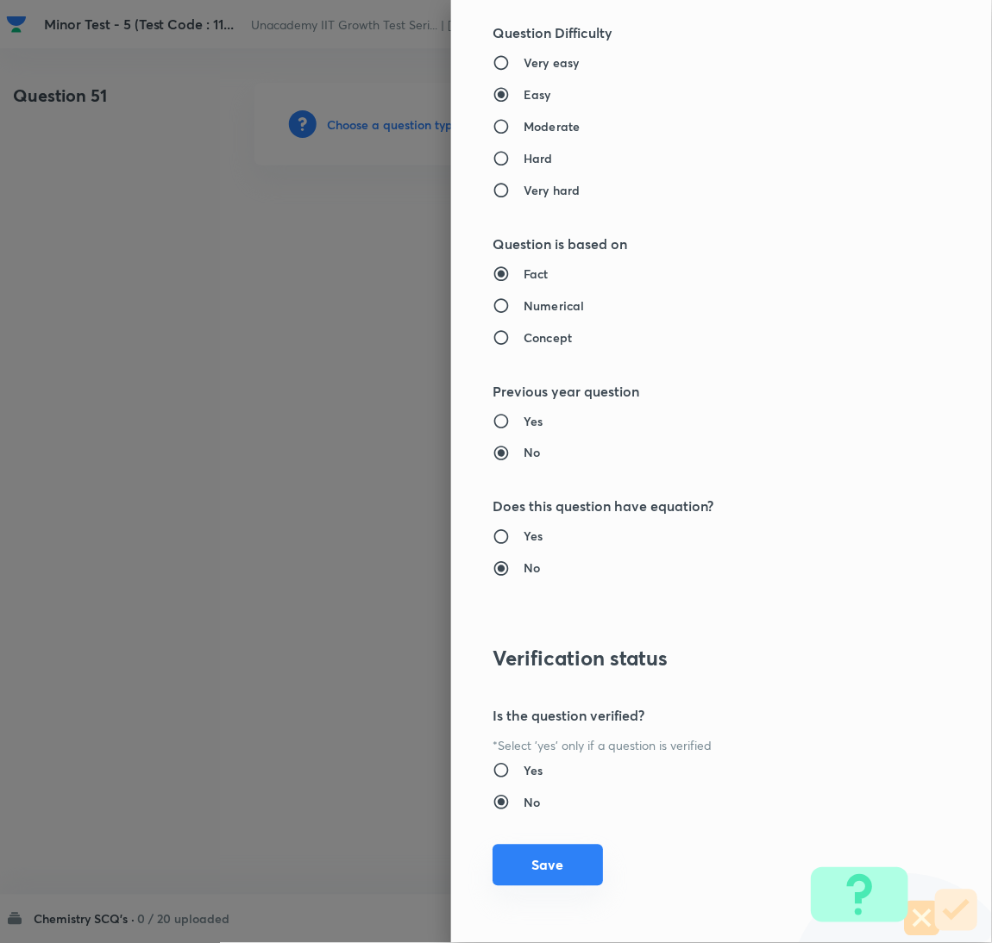
click at [536, 885] on button "Save" at bounding box center [547, 865] width 110 height 41
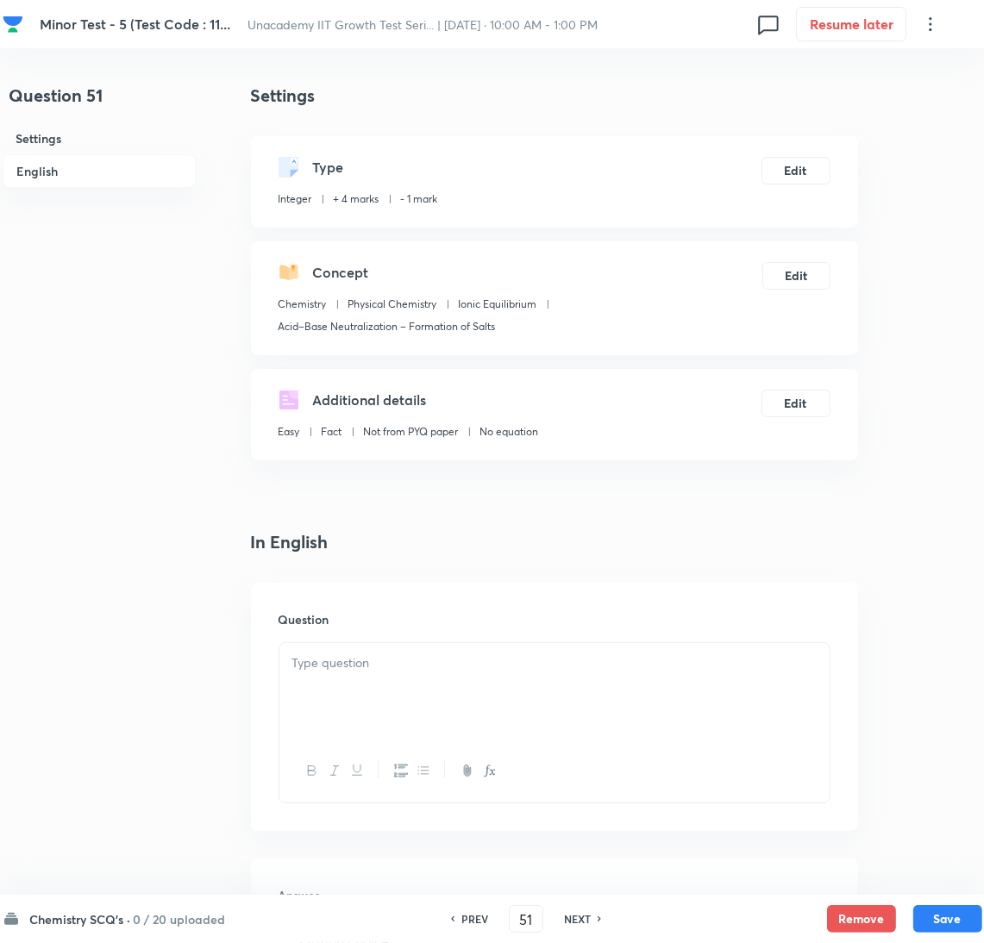
click at [821, 692] on div at bounding box center [554, 691] width 550 height 97
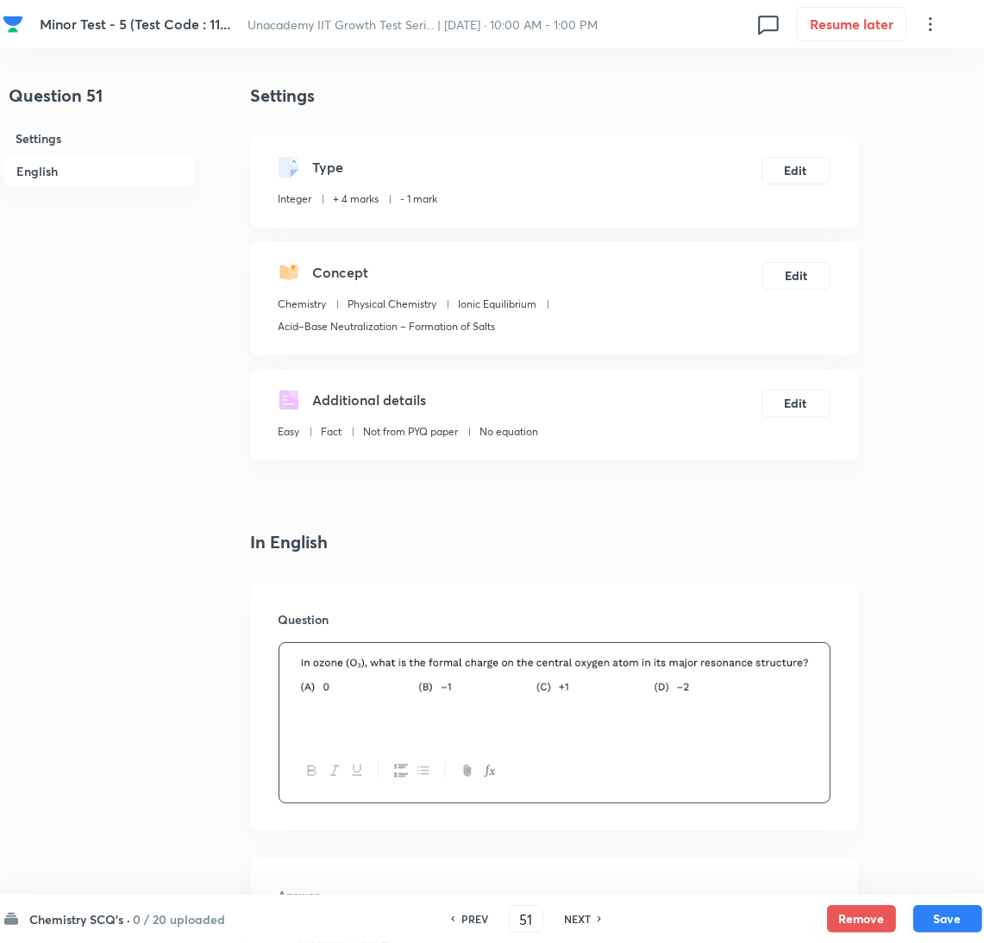
click at [939, 523] on div "Question 51 Settings English Settings Type Integer + 4 marks - 1 mark Edit Conc…" at bounding box center [493, 727] width 980 height 1289
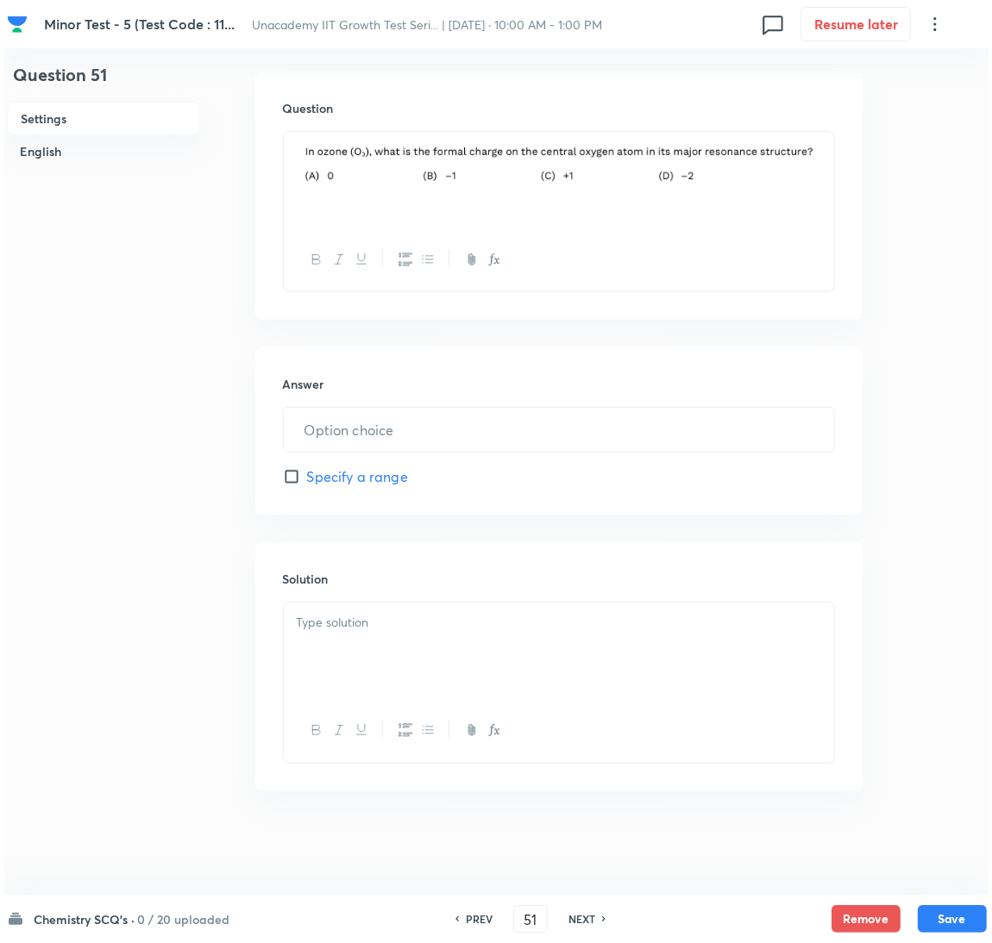
scroll to position [0, 0]
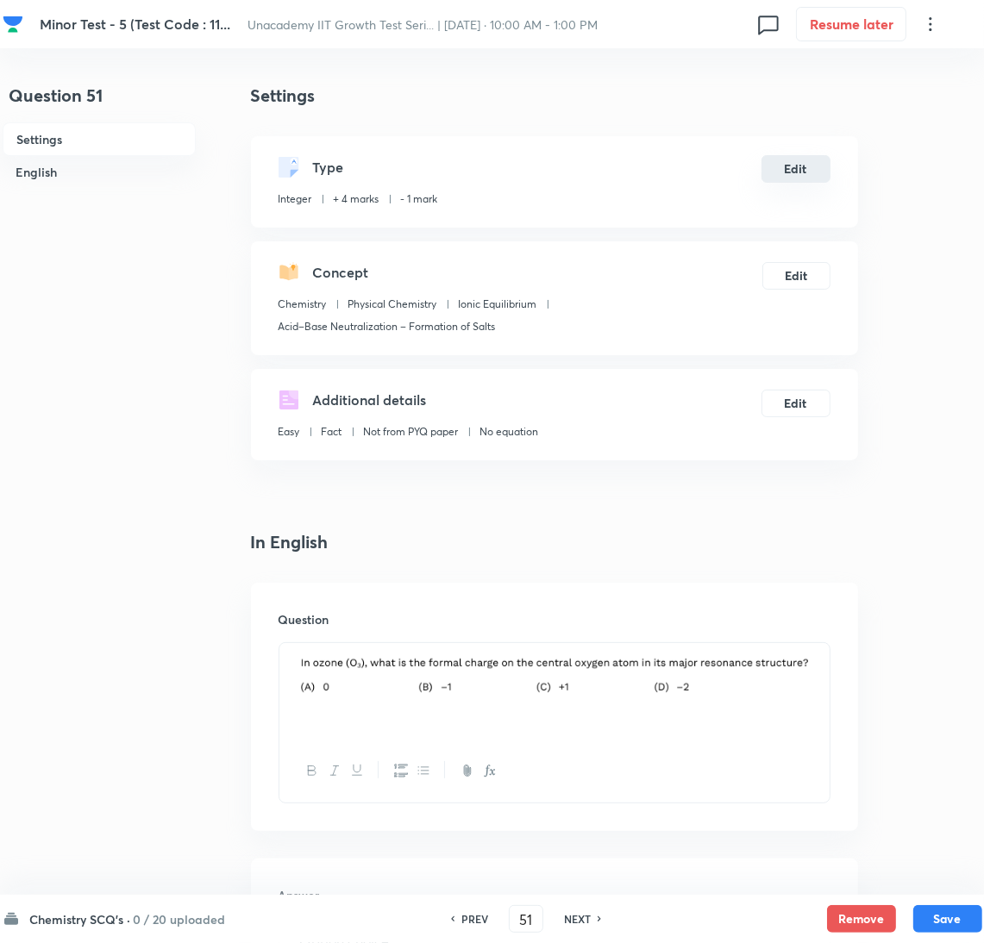
click at [814, 172] on button "Edit" at bounding box center [795, 169] width 69 height 28
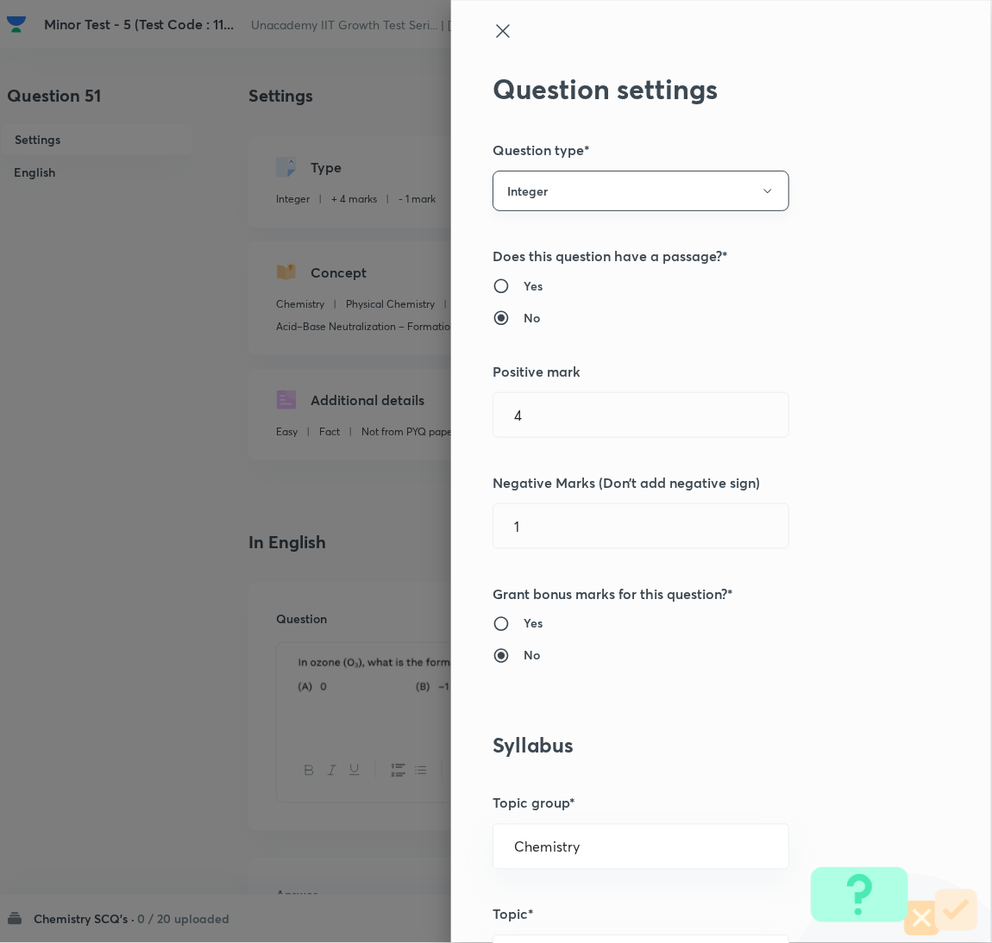
click at [643, 187] on button "Integer" at bounding box center [640, 191] width 297 height 41
click at [573, 246] on span "Single choice correct" at bounding box center [622, 244] width 274 height 18
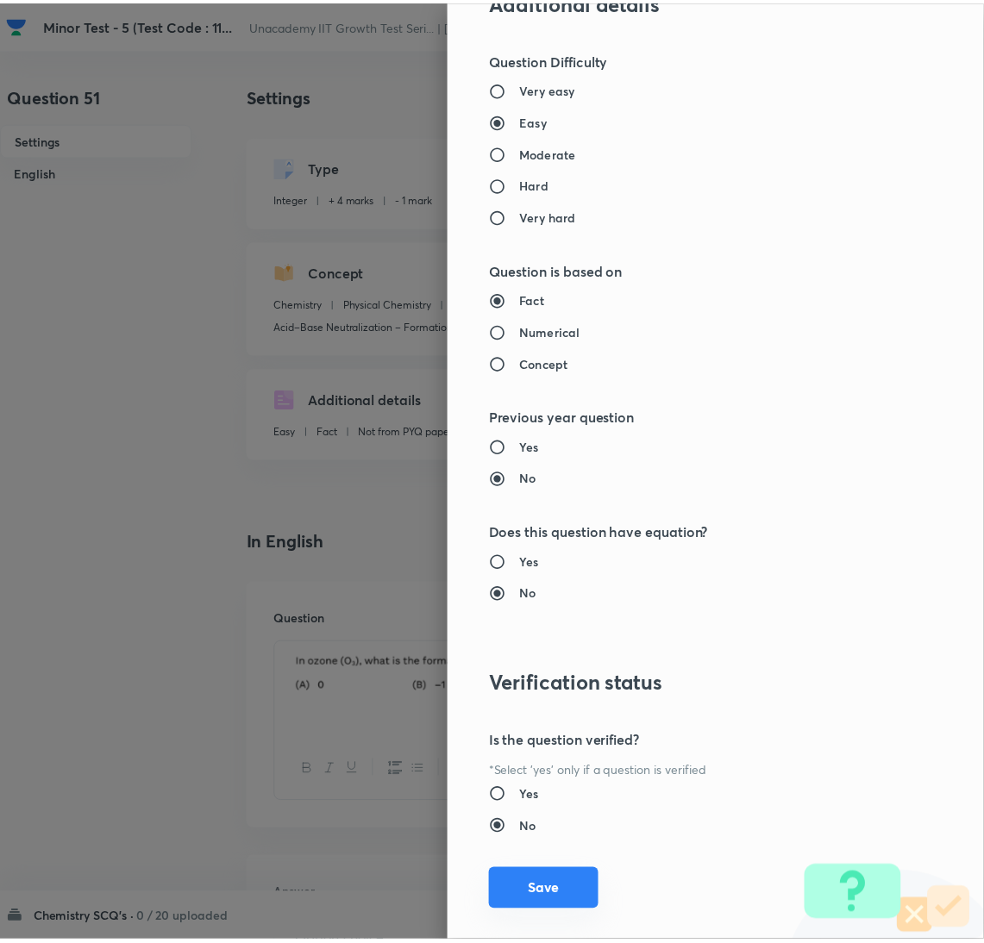
scroll to position [1524, 0]
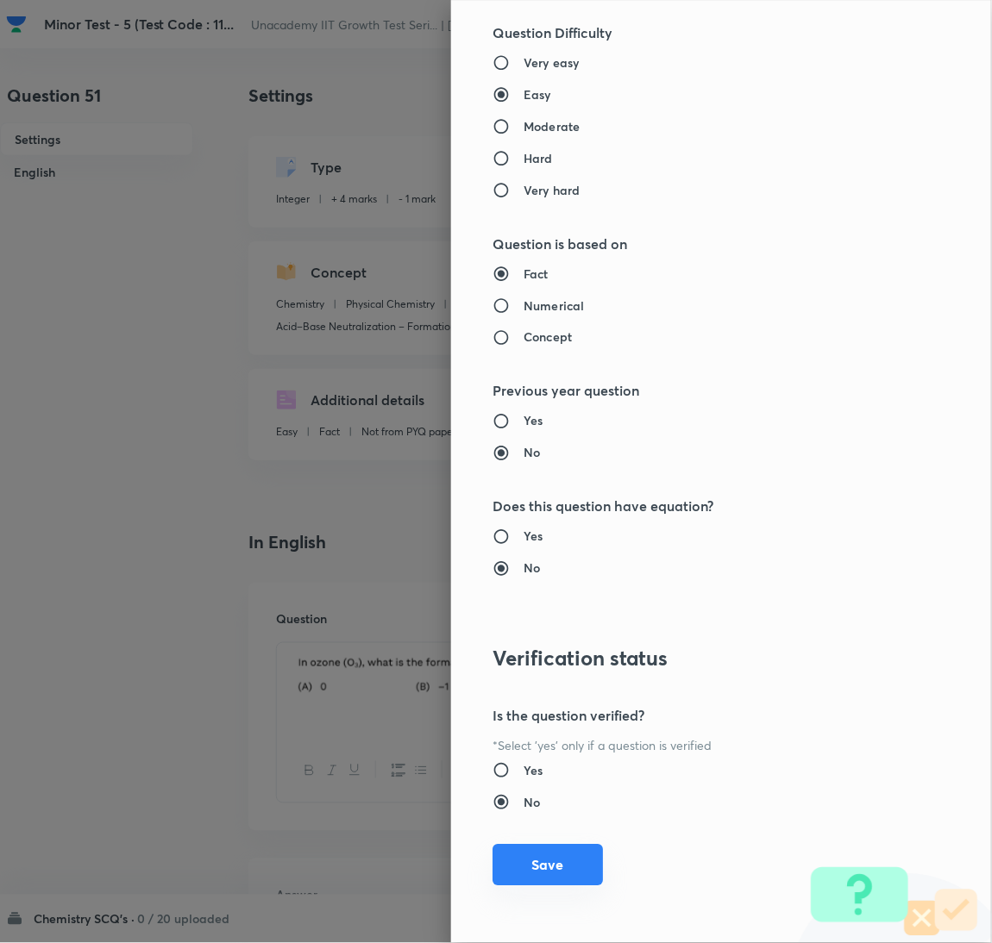
click at [560, 880] on button "Save" at bounding box center [547, 865] width 110 height 41
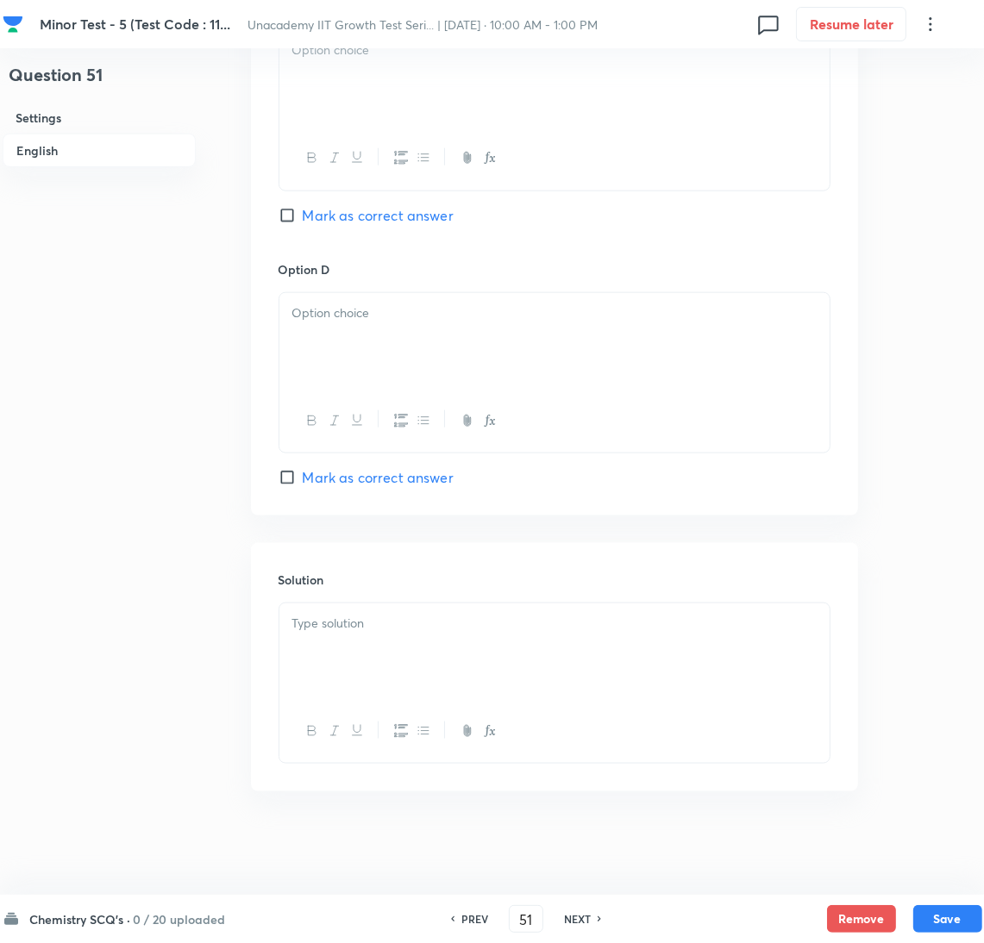
click at [577, 667] on div at bounding box center [554, 652] width 550 height 97
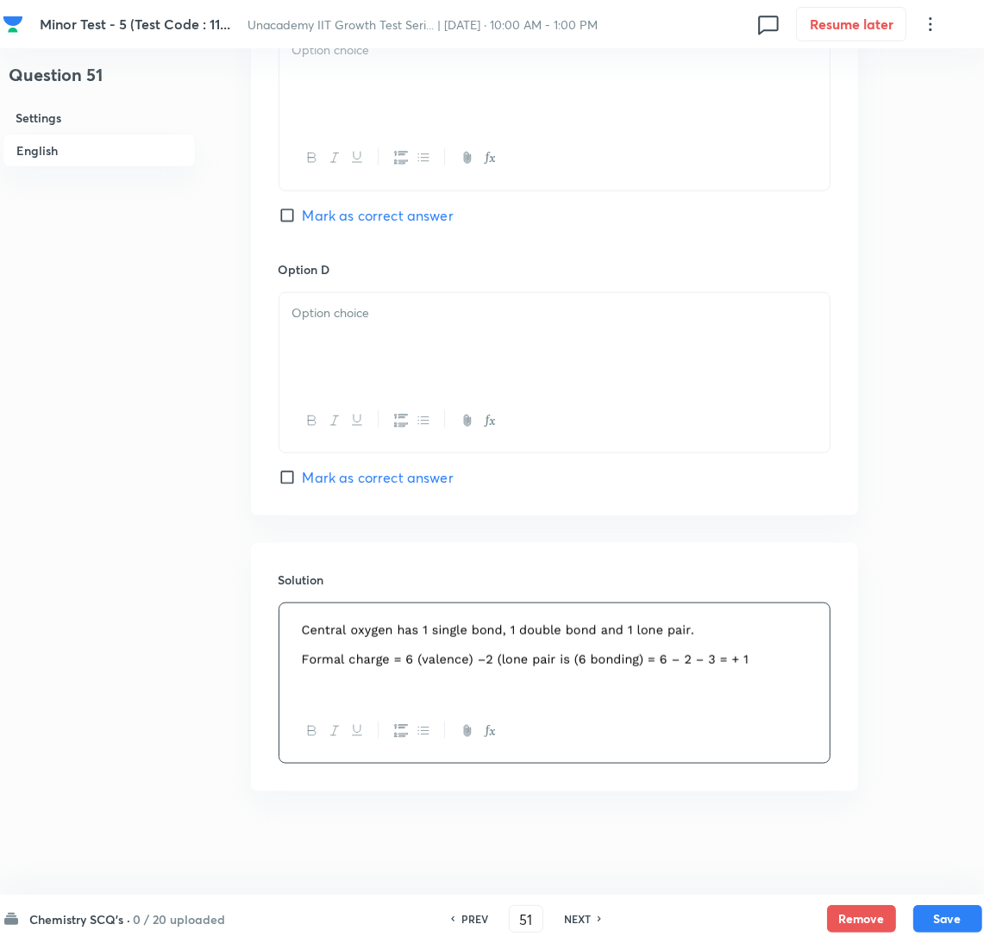
click at [385, 214] on span "Mark as correct answer" at bounding box center [378, 215] width 151 height 21
click at [303, 214] on input "Mark as correct answer" at bounding box center [291, 215] width 24 height 17
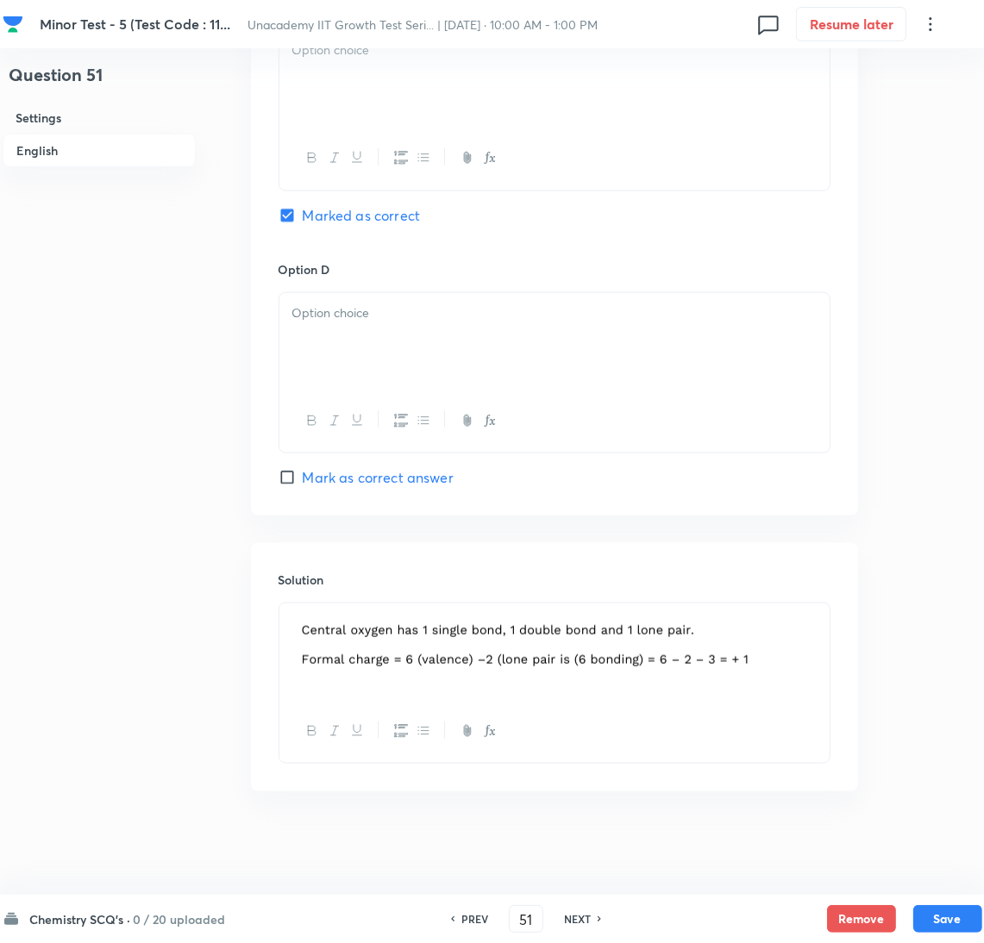
scroll to position [857, 0]
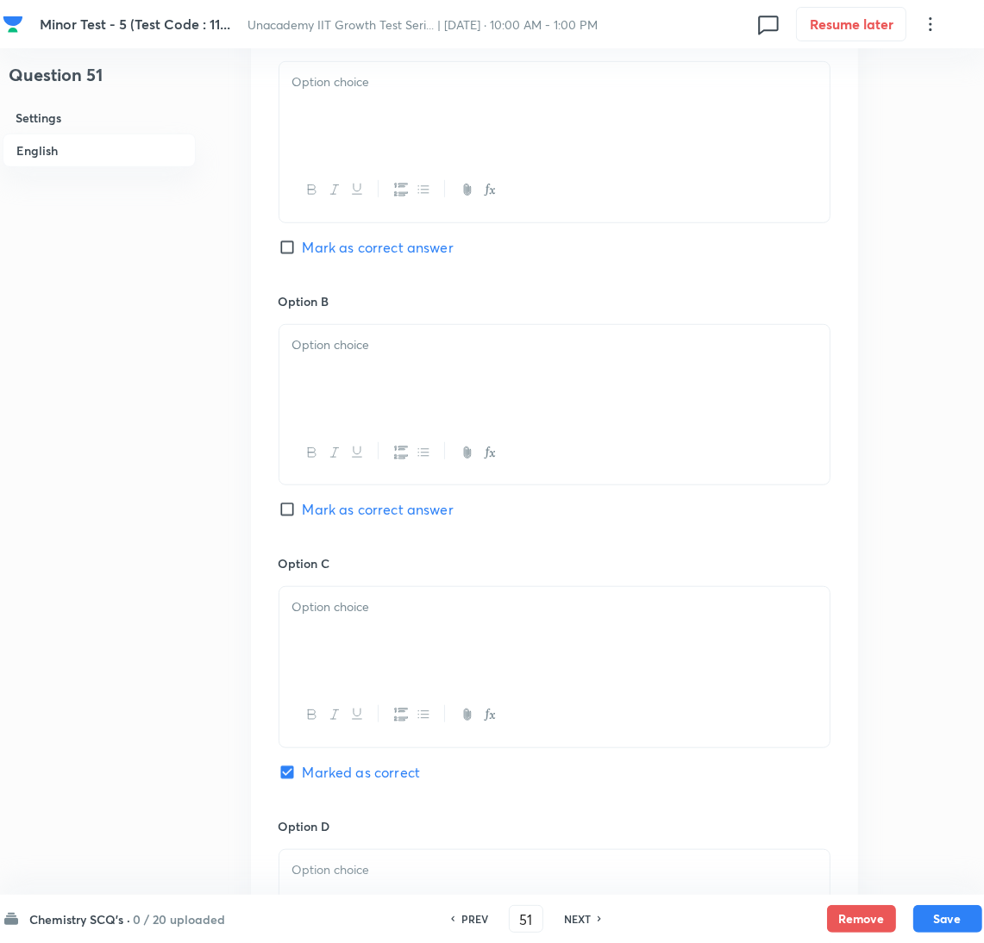
click at [403, 134] on div at bounding box center [554, 110] width 550 height 97
click at [403, 395] on div at bounding box center [554, 373] width 550 height 97
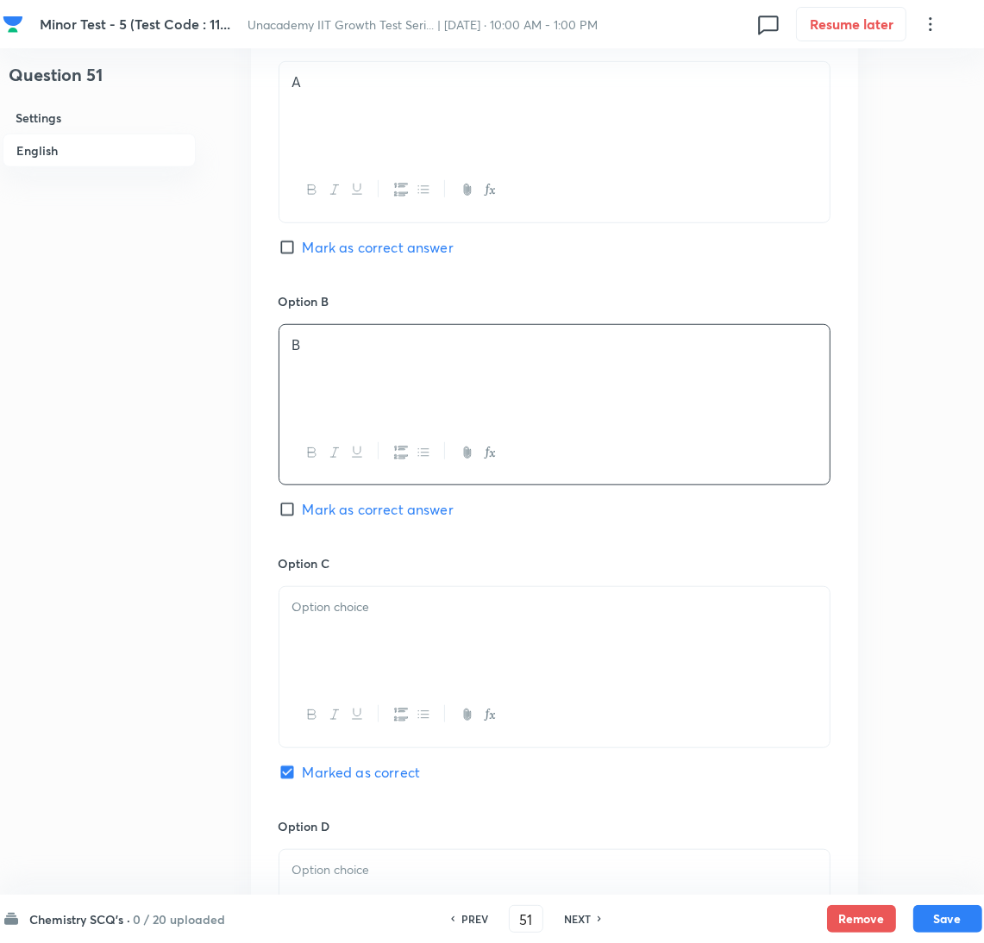
click at [382, 675] on div at bounding box center [554, 635] width 550 height 97
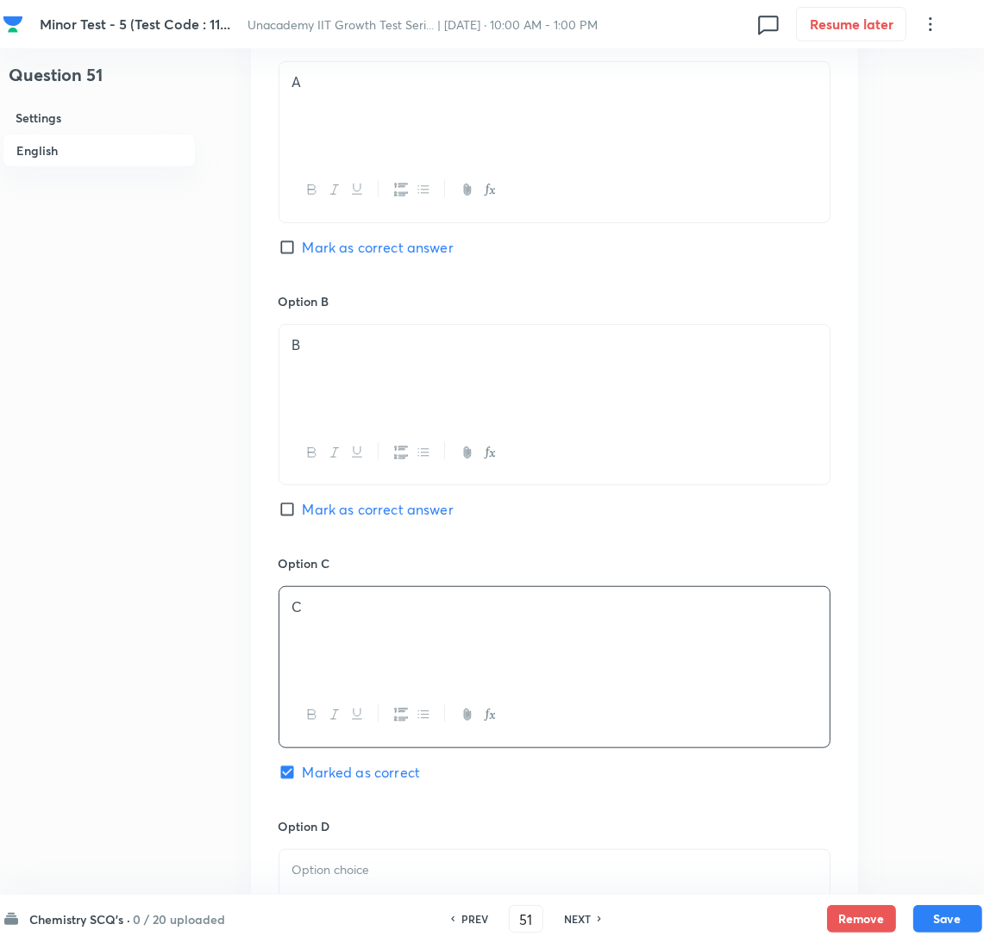
click at [423, 875] on p at bounding box center [554, 871] width 524 height 20
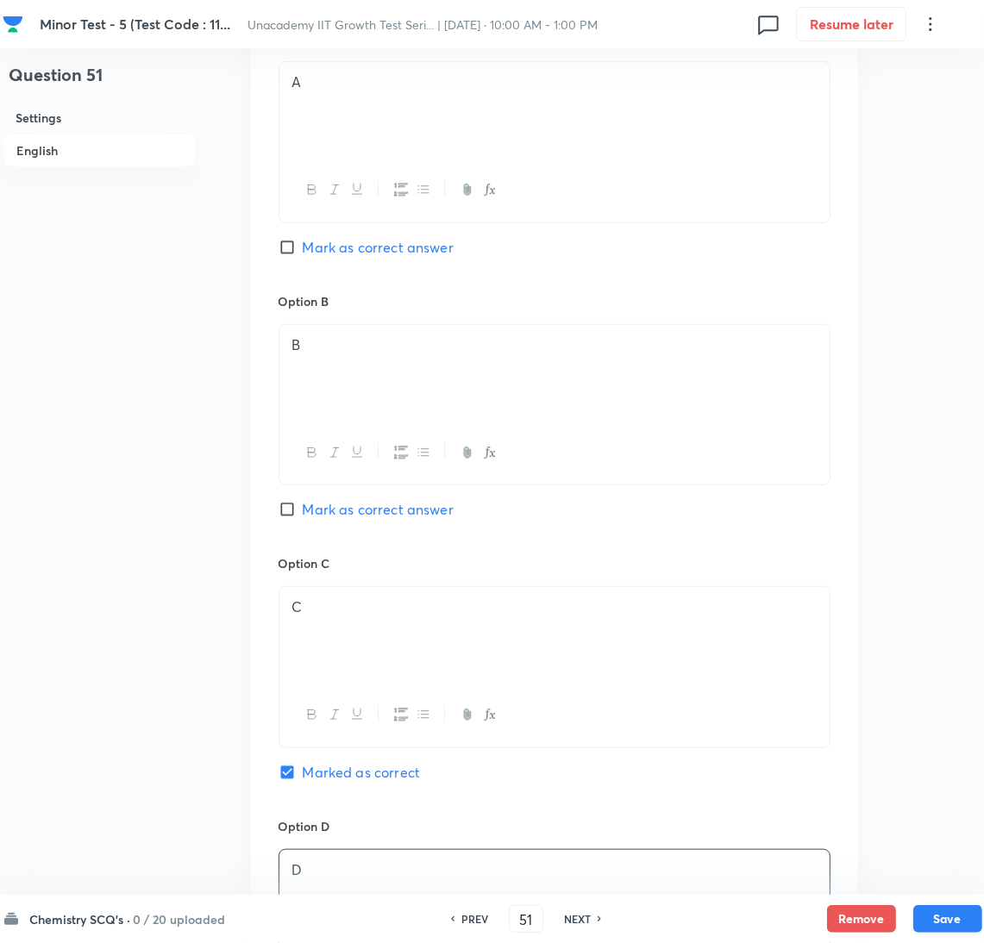
click at [922, 395] on div "Question 51 Settings English Settings Type Single choice correct 4 options + 4 …" at bounding box center [493, 322] width 980 height 2192
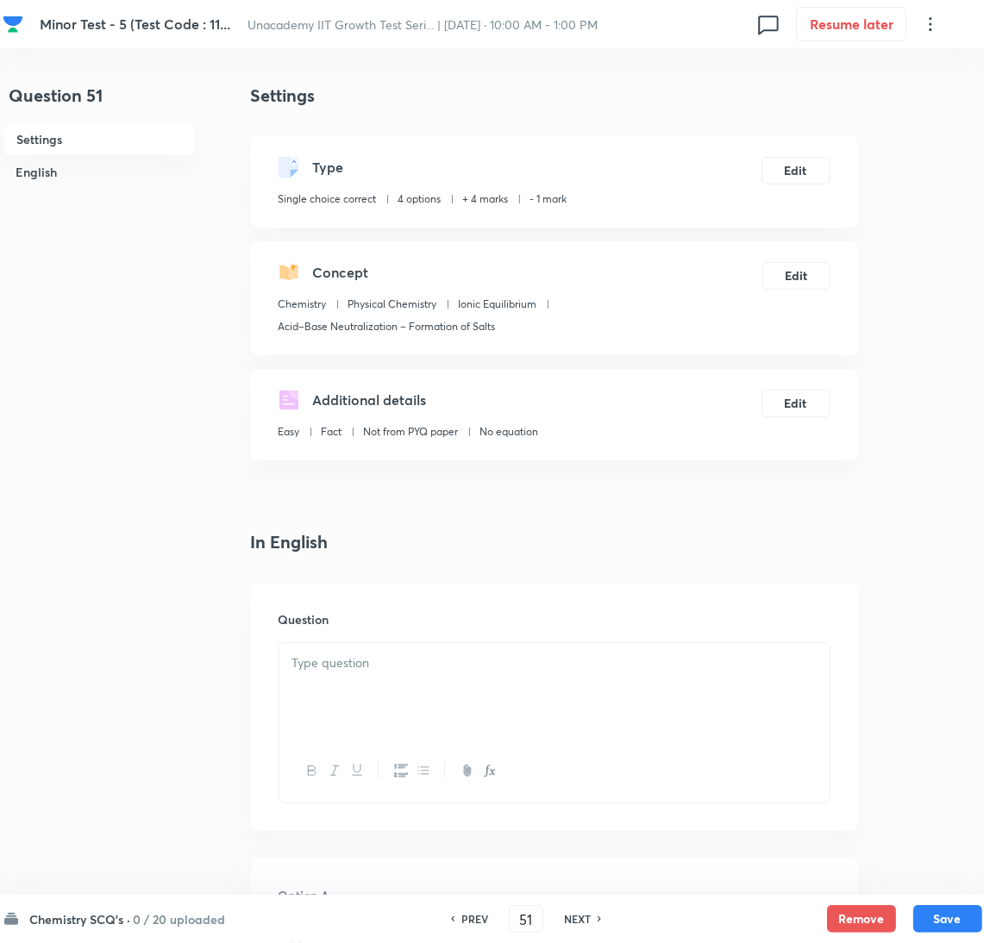
click at [317, 673] on div at bounding box center [554, 691] width 550 height 97
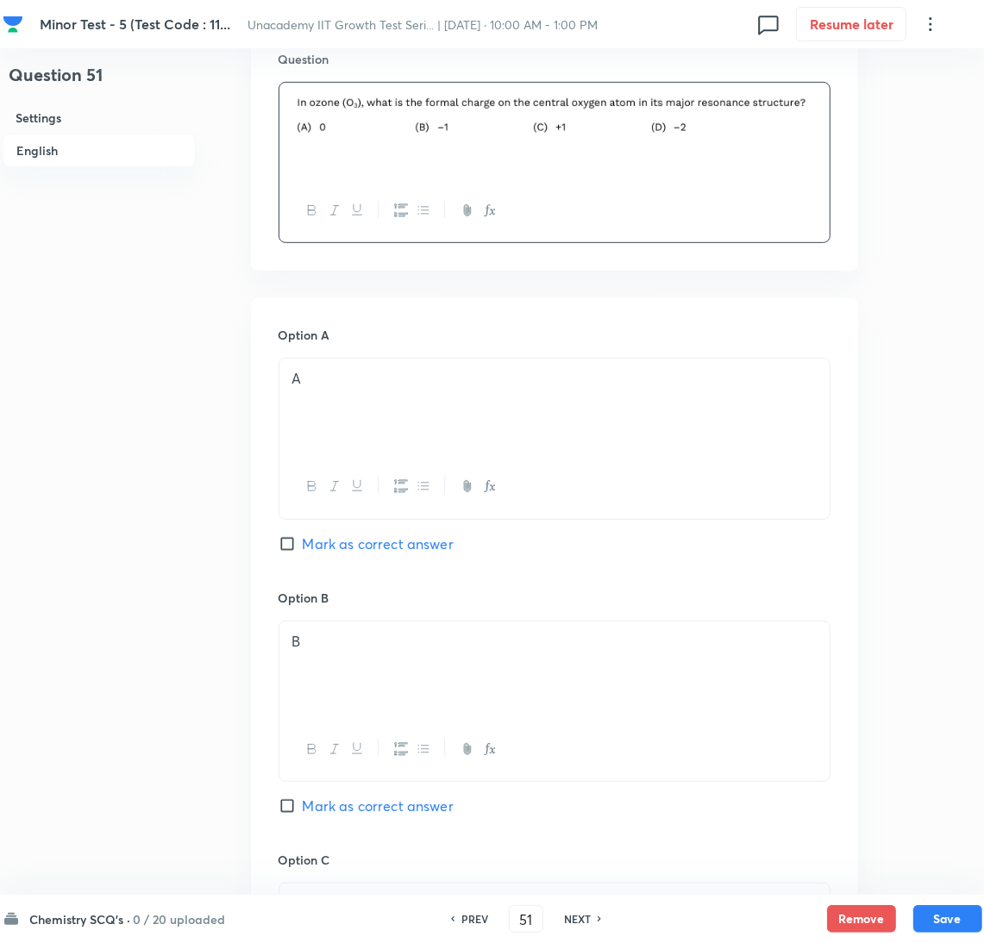
scroll to position [1120, 0]
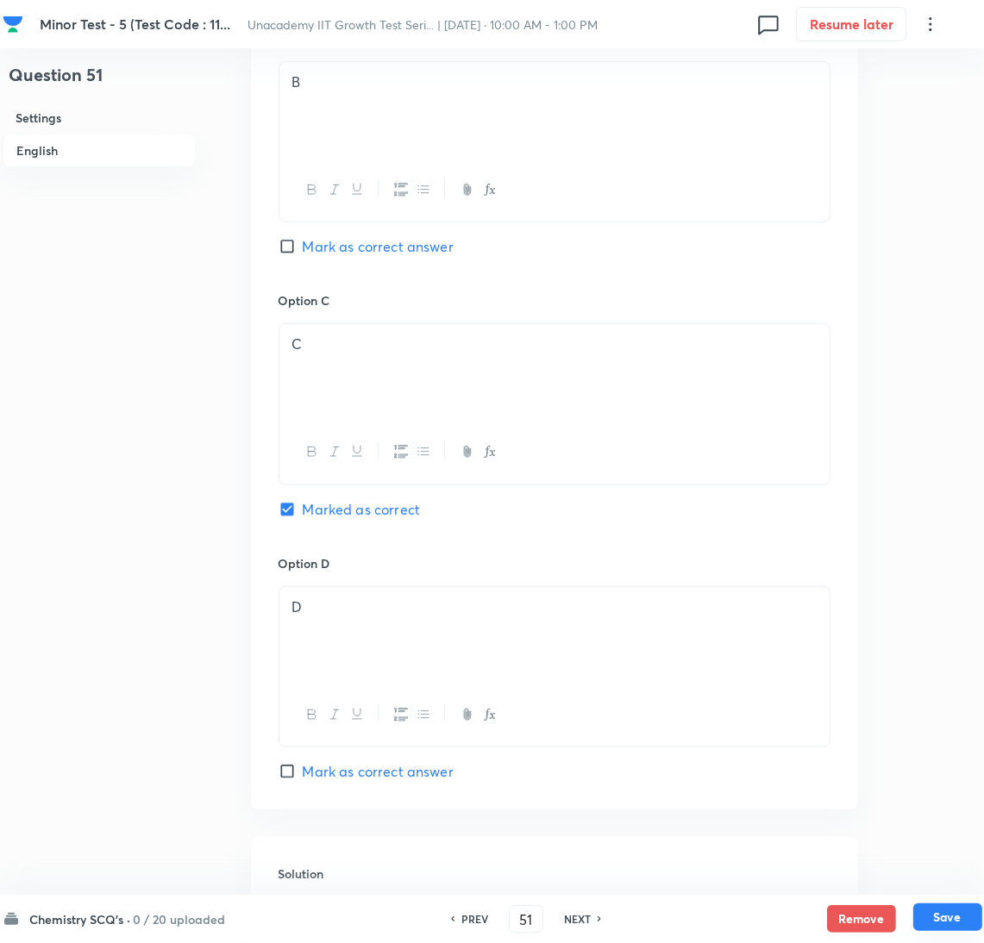
click at [940, 928] on button "Save" at bounding box center [947, 918] width 69 height 28
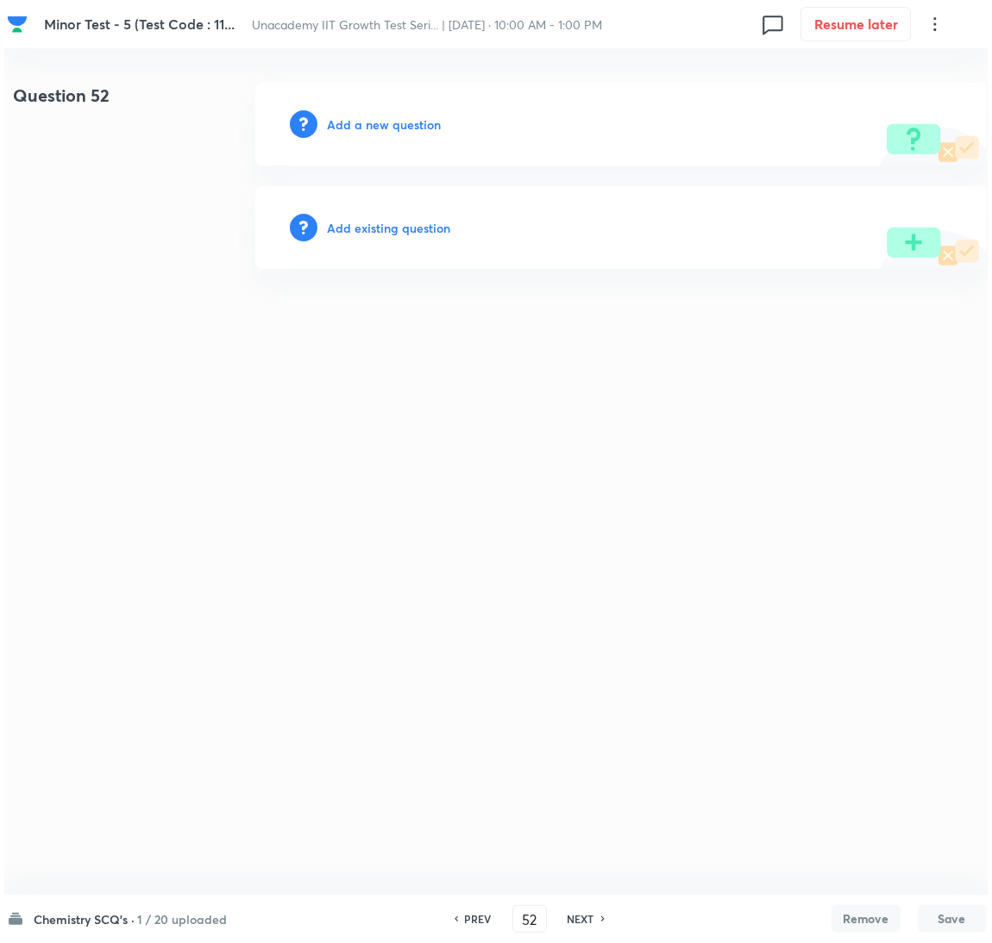
scroll to position [0, 0]
click at [421, 121] on h6 "Add a new question" at bounding box center [384, 125] width 114 height 18
click at [421, 121] on h6 "Choose a question type" at bounding box center [393, 125] width 133 height 18
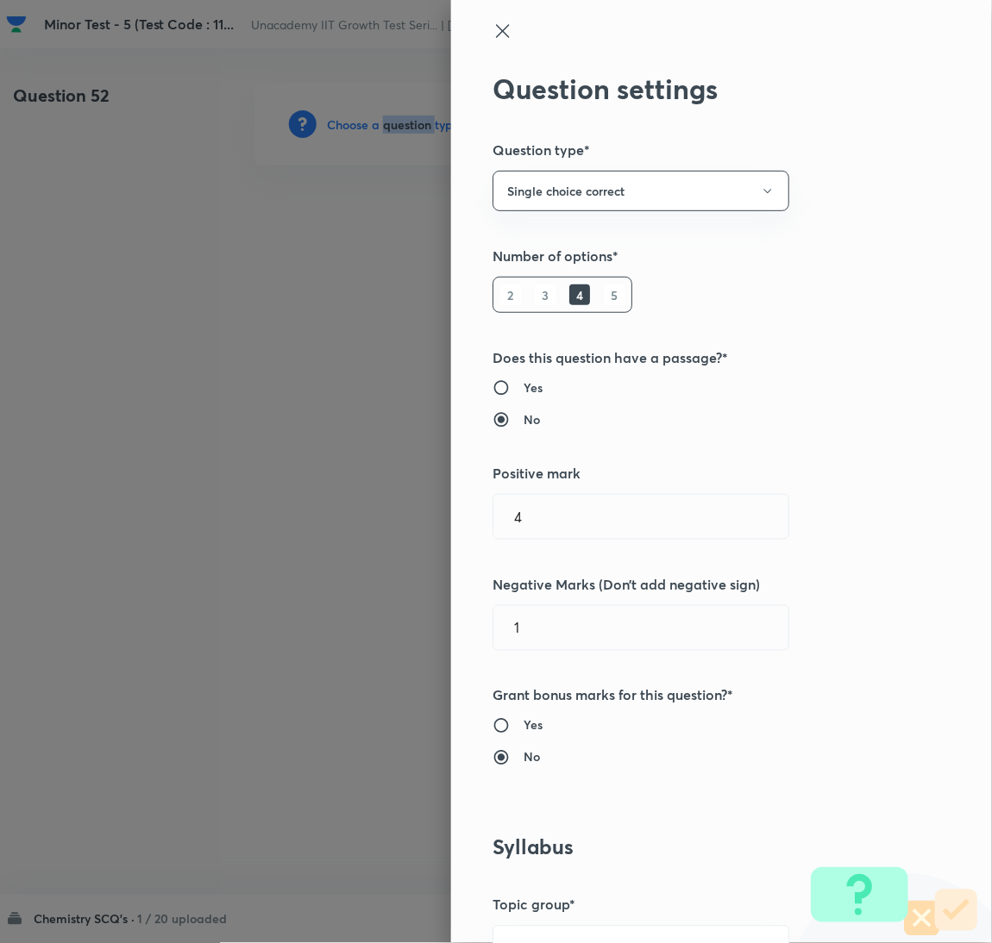
scroll to position [560, 0]
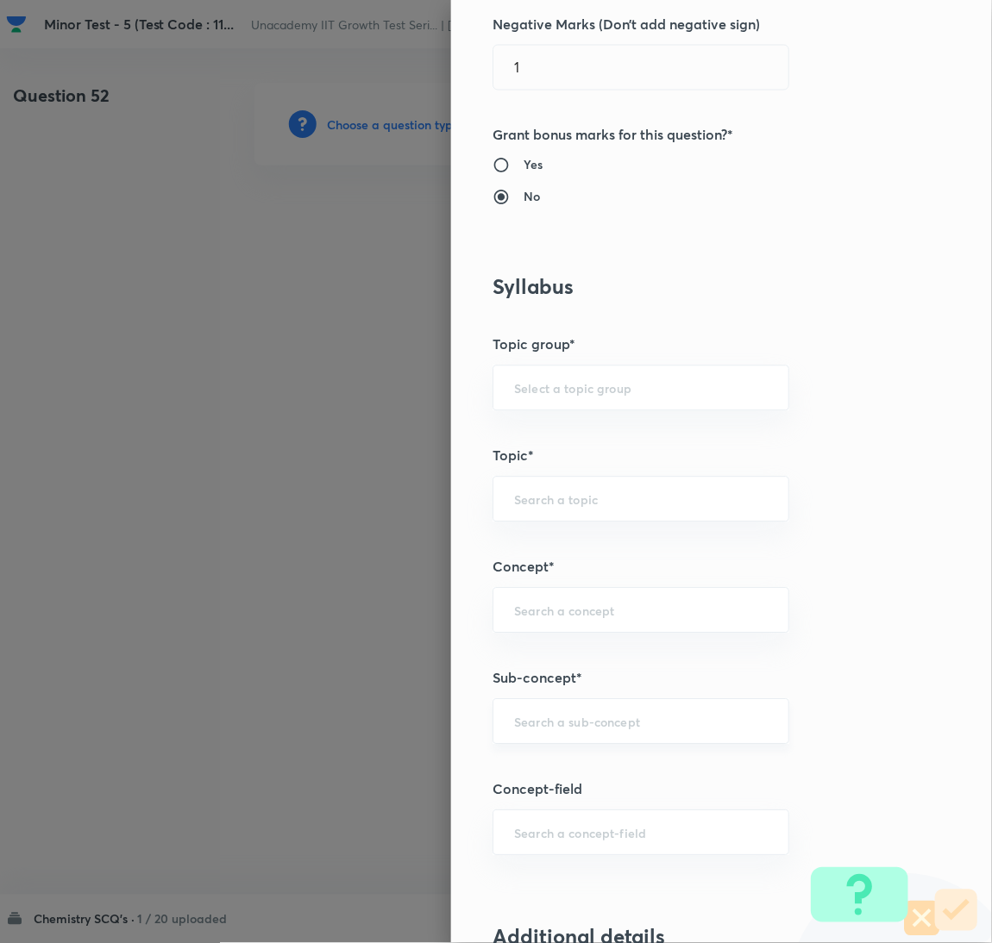
click at [514, 720] on input "text" at bounding box center [641, 722] width 254 height 16
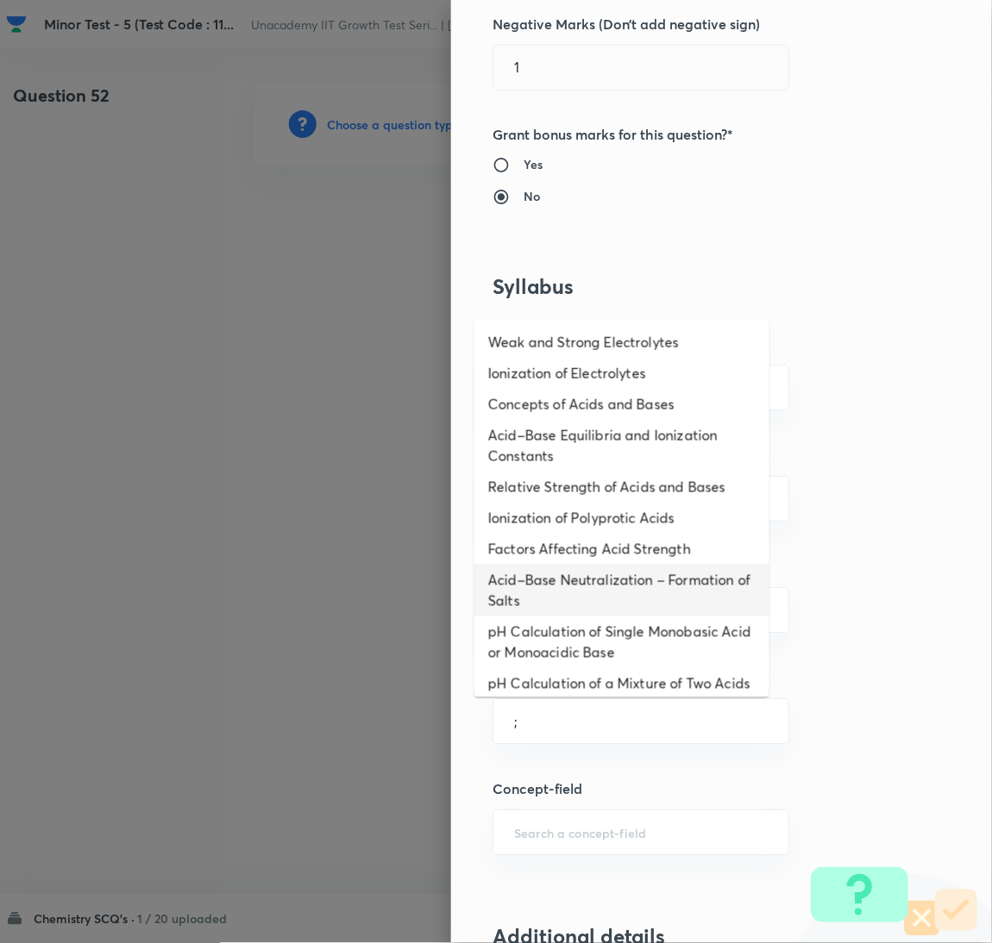
click at [568, 577] on li "Acid–Base Neutralization – Formation of Salts" at bounding box center [621, 591] width 295 height 52
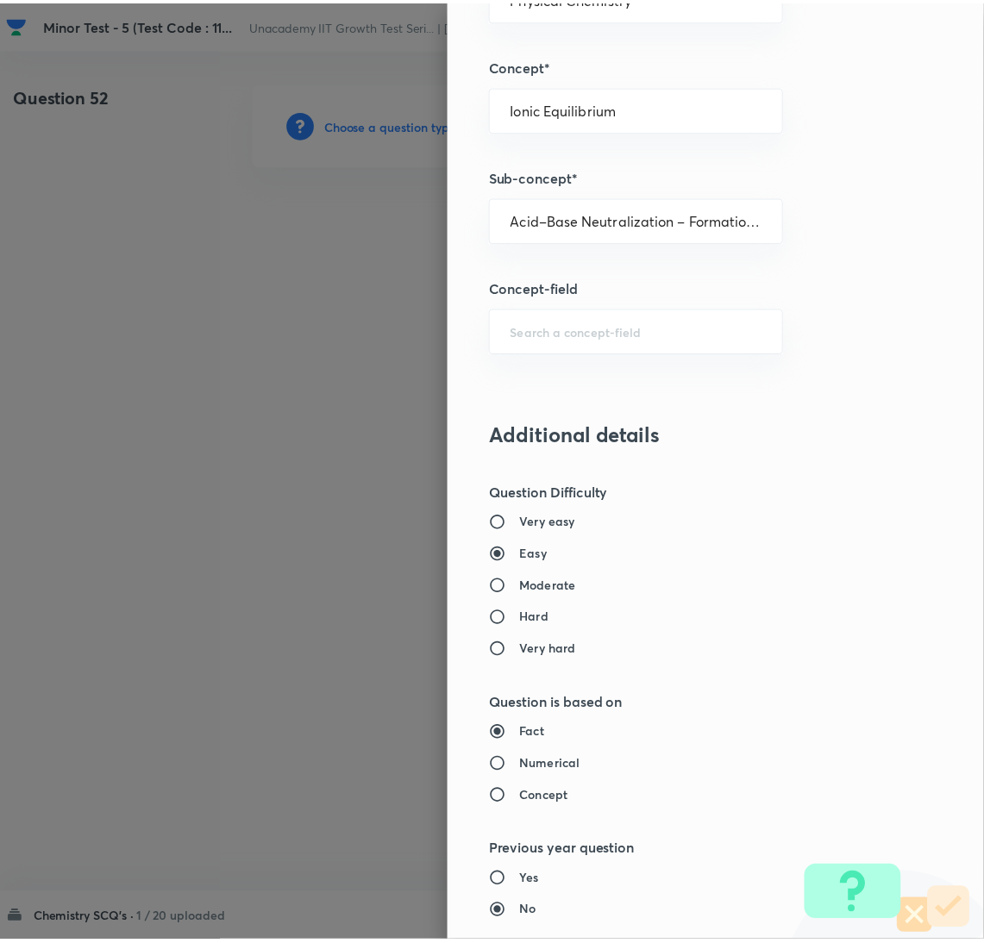
scroll to position [1524, 0]
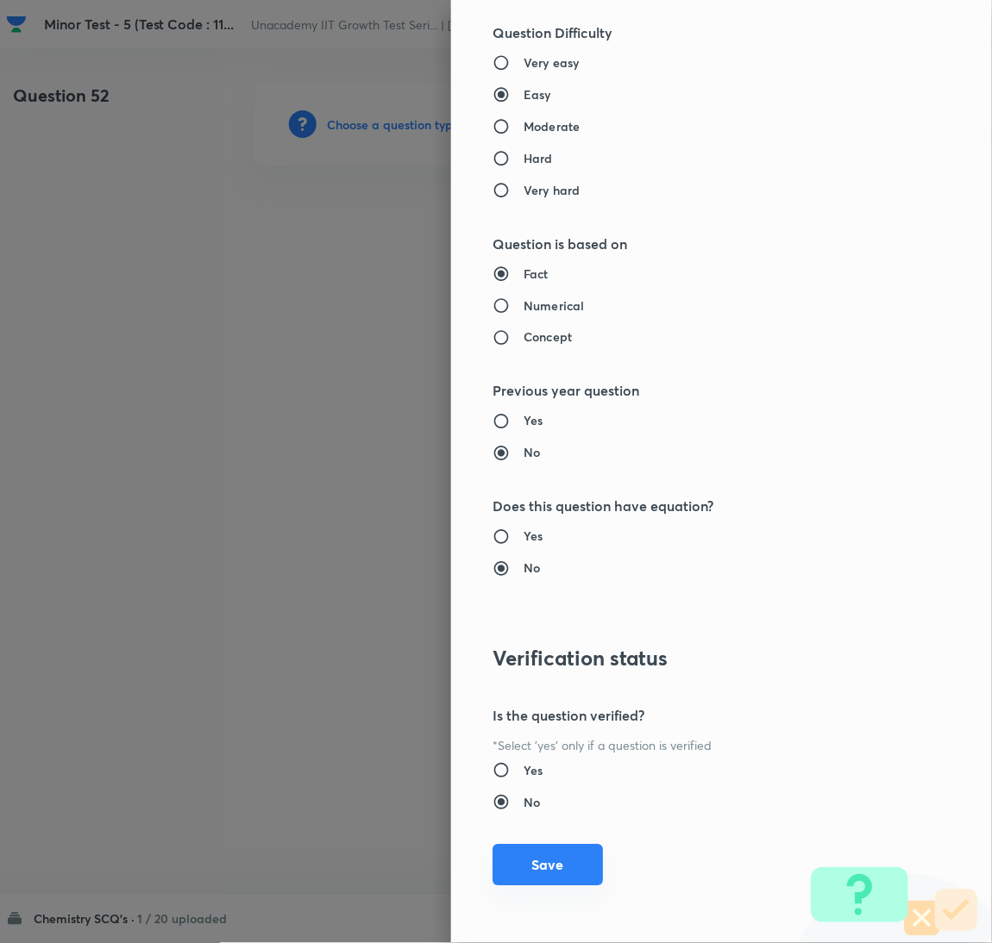
click at [541, 881] on button "Save" at bounding box center [547, 865] width 110 height 41
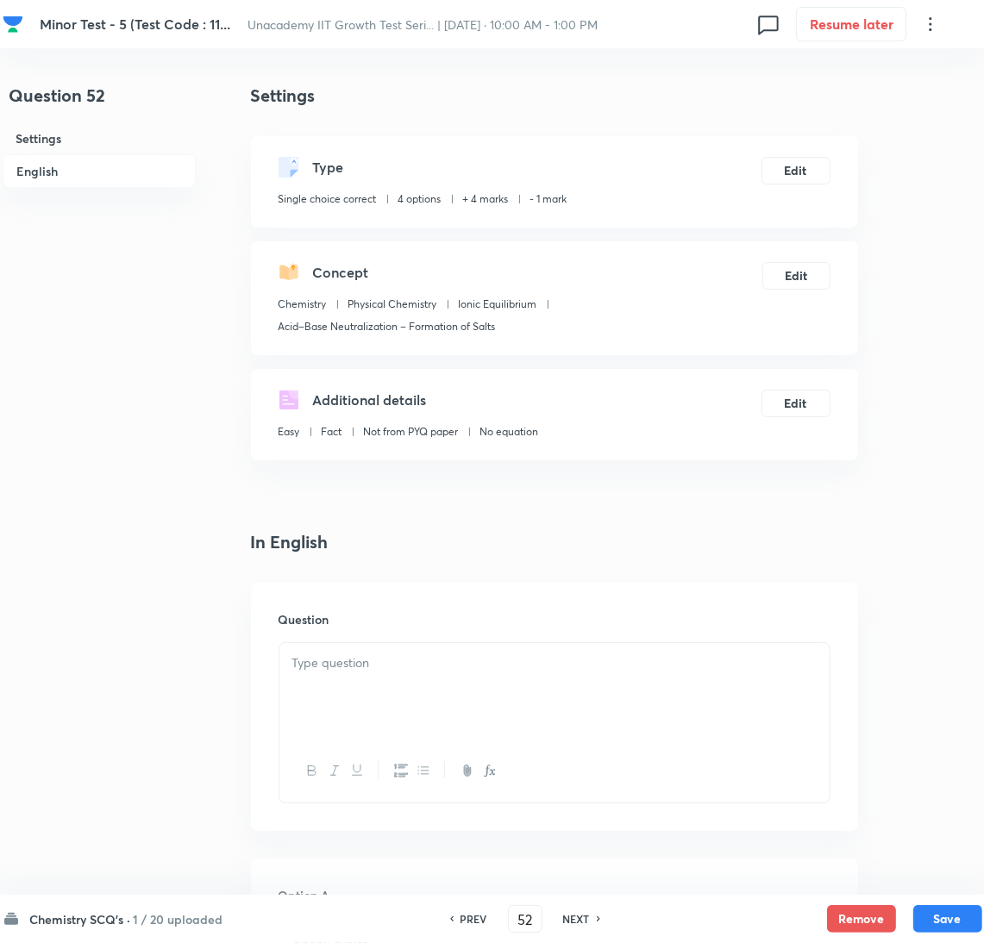
click at [744, 742] on div at bounding box center [554, 771] width 550 height 63
click at [578, 679] on div at bounding box center [554, 691] width 550 height 97
click at [584, 732] on div at bounding box center [554, 691] width 550 height 97
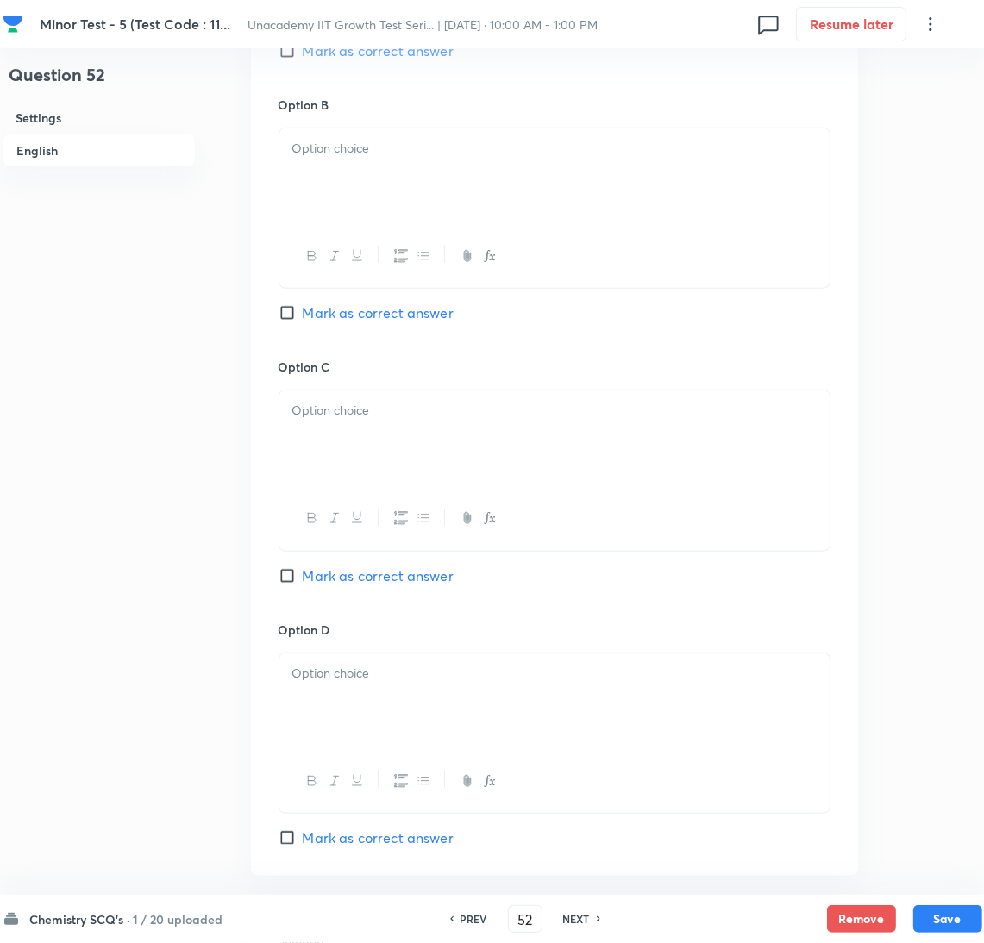
scroll to position [1418, 0]
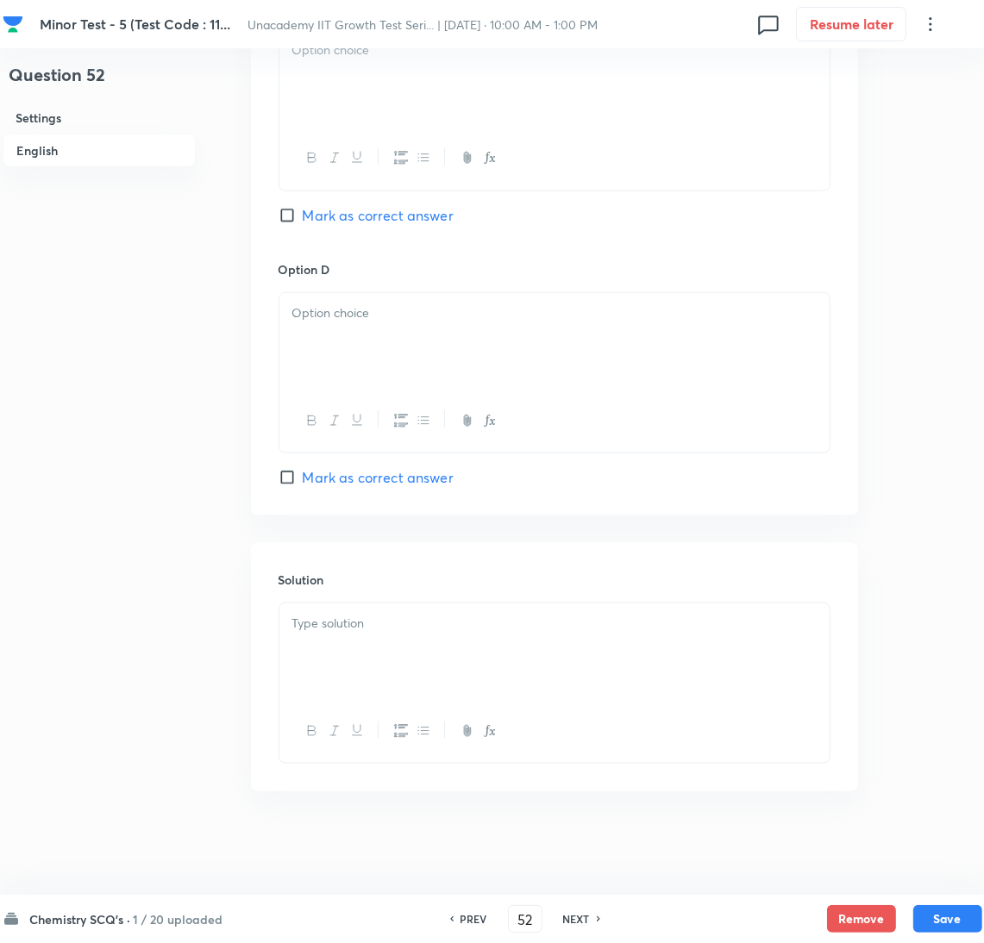
click at [524, 610] on div at bounding box center [554, 652] width 550 height 97
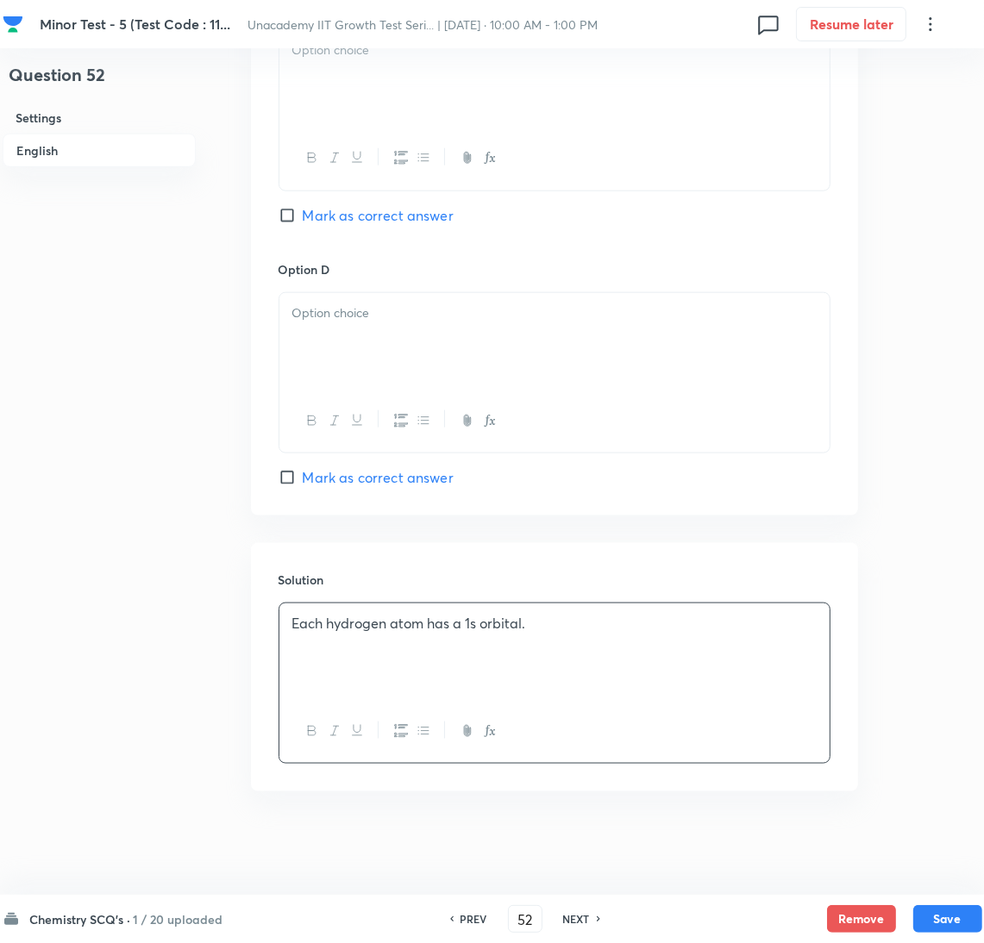
click at [811, 672] on div "Each hydrogen atom has a 1s orbital." at bounding box center [554, 652] width 550 height 97
drag, startPoint x: 432, startPoint y: 204, endPoint x: 446, endPoint y: 259, distance: 56.0
click at [432, 205] on span "Mark as correct answer" at bounding box center [378, 215] width 151 height 21
click at [303, 207] on input "Mark as correct answer" at bounding box center [291, 215] width 24 height 17
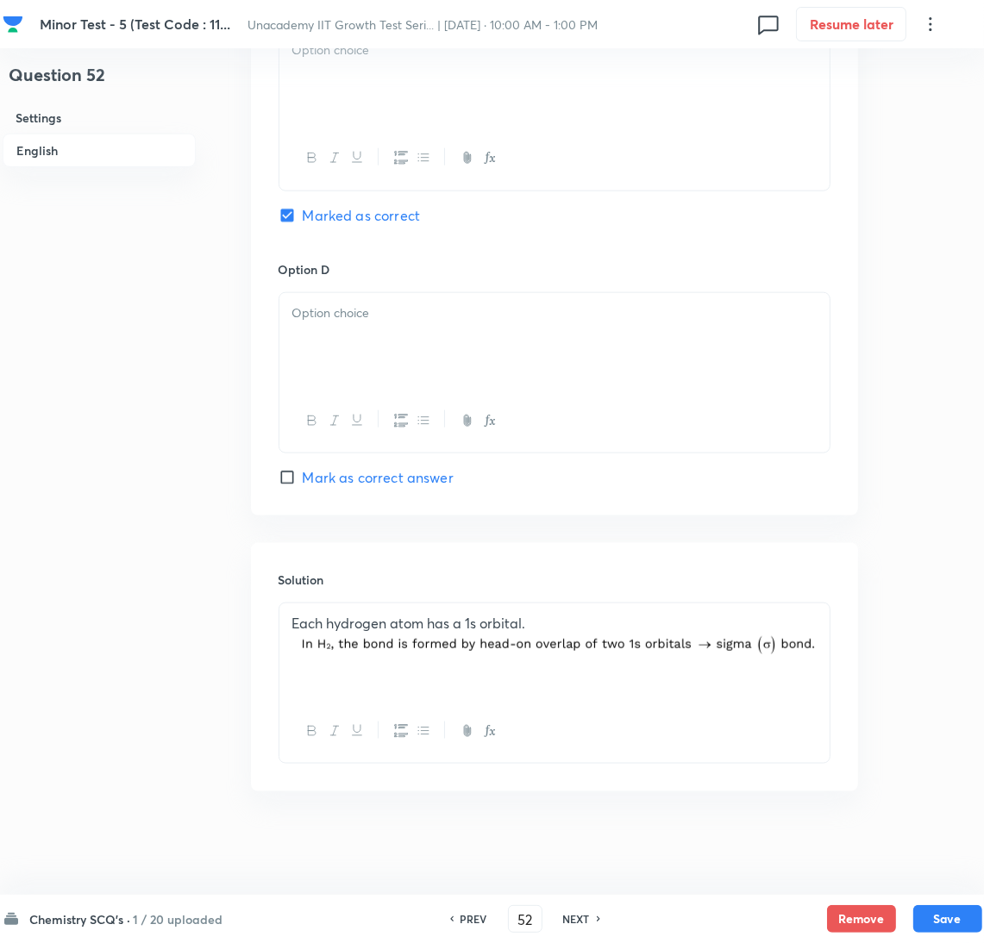
scroll to position [857, 0]
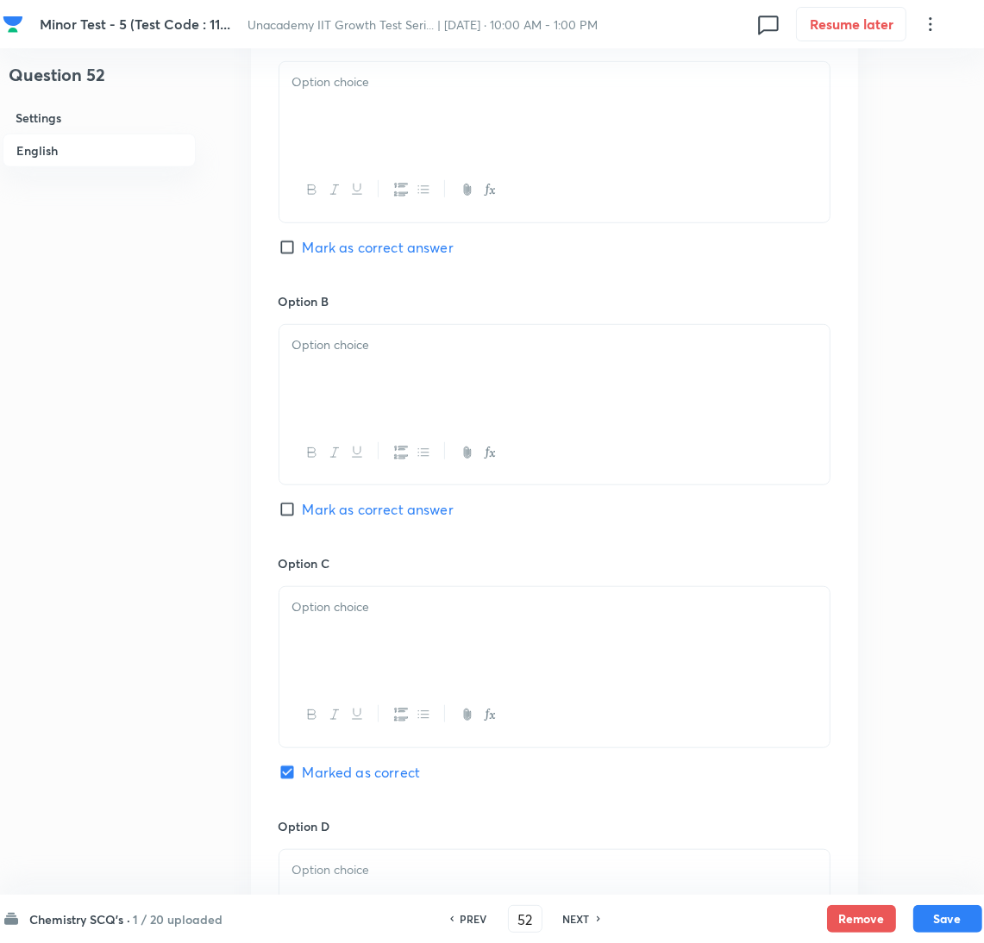
click at [348, 154] on div at bounding box center [554, 110] width 550 height 97
click at [387, 379] on div at bounding box center [554, 373] width 550 height 97
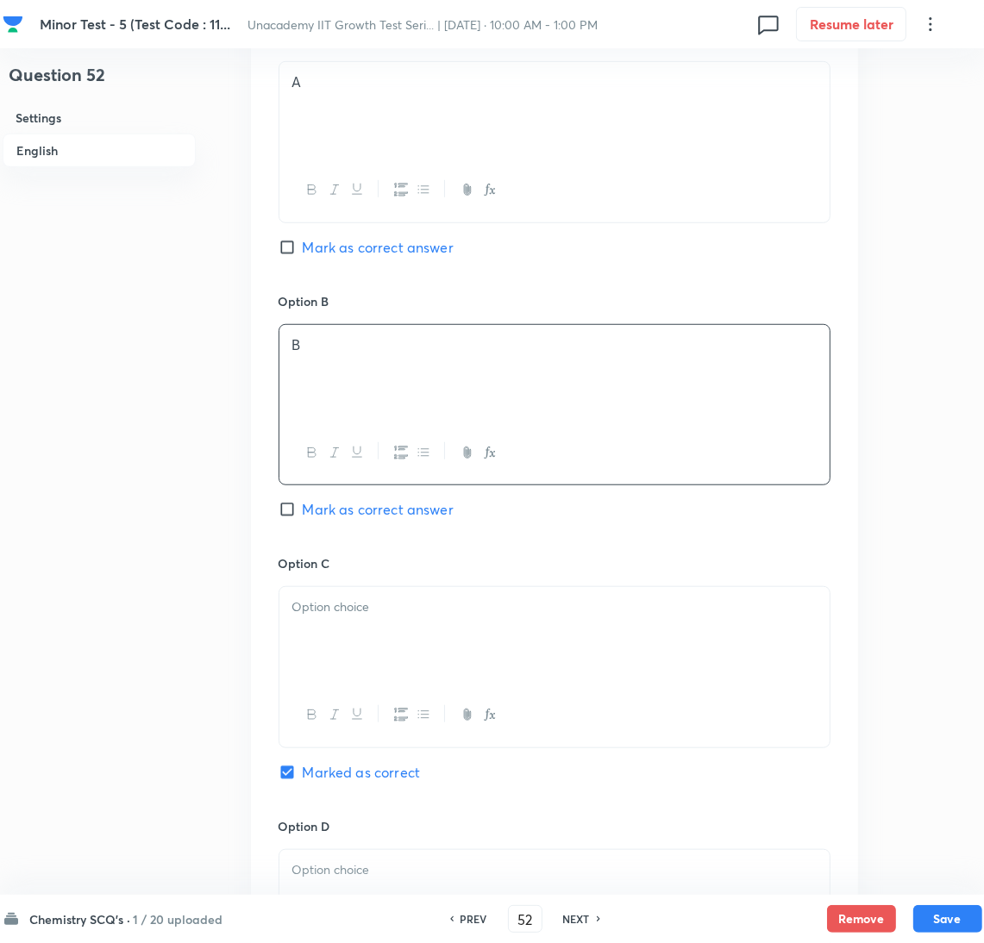
click at [391, 673] on div at bounding box center [554, 635] width 550 height 97
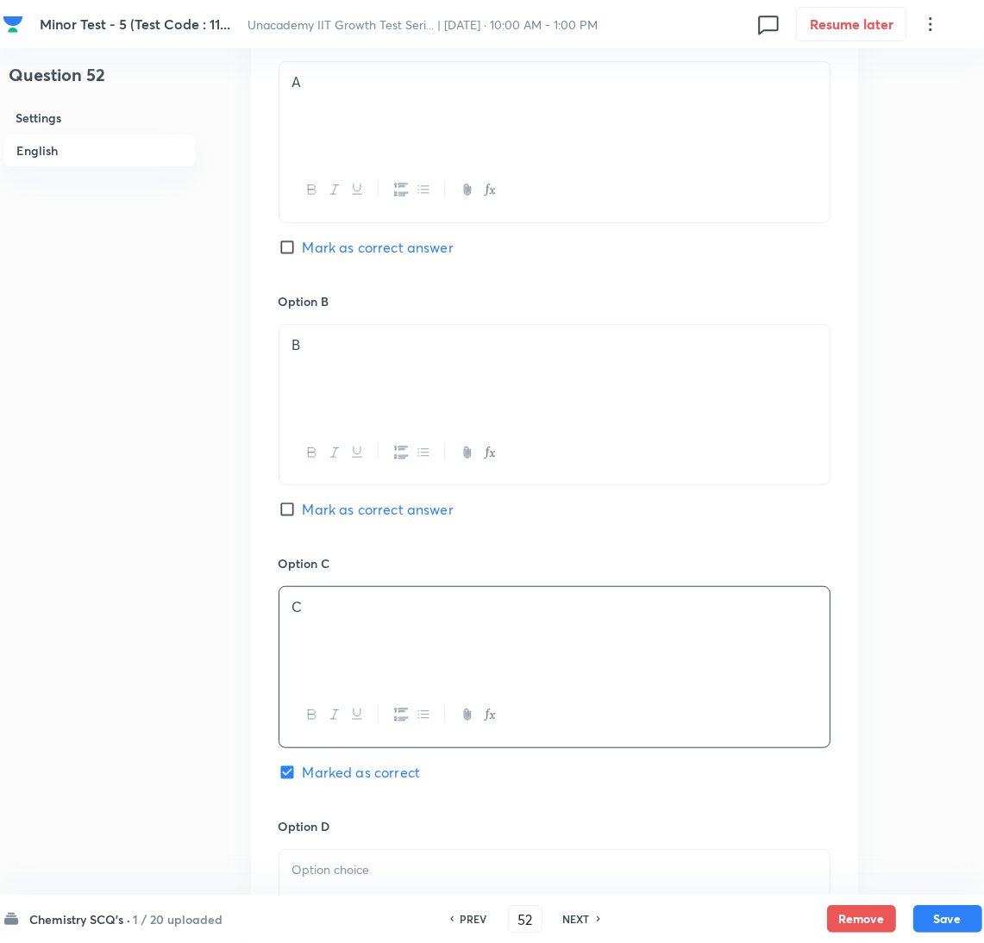
click at [430, 886] on div at bounding box center [554, 898] width 550 height 97
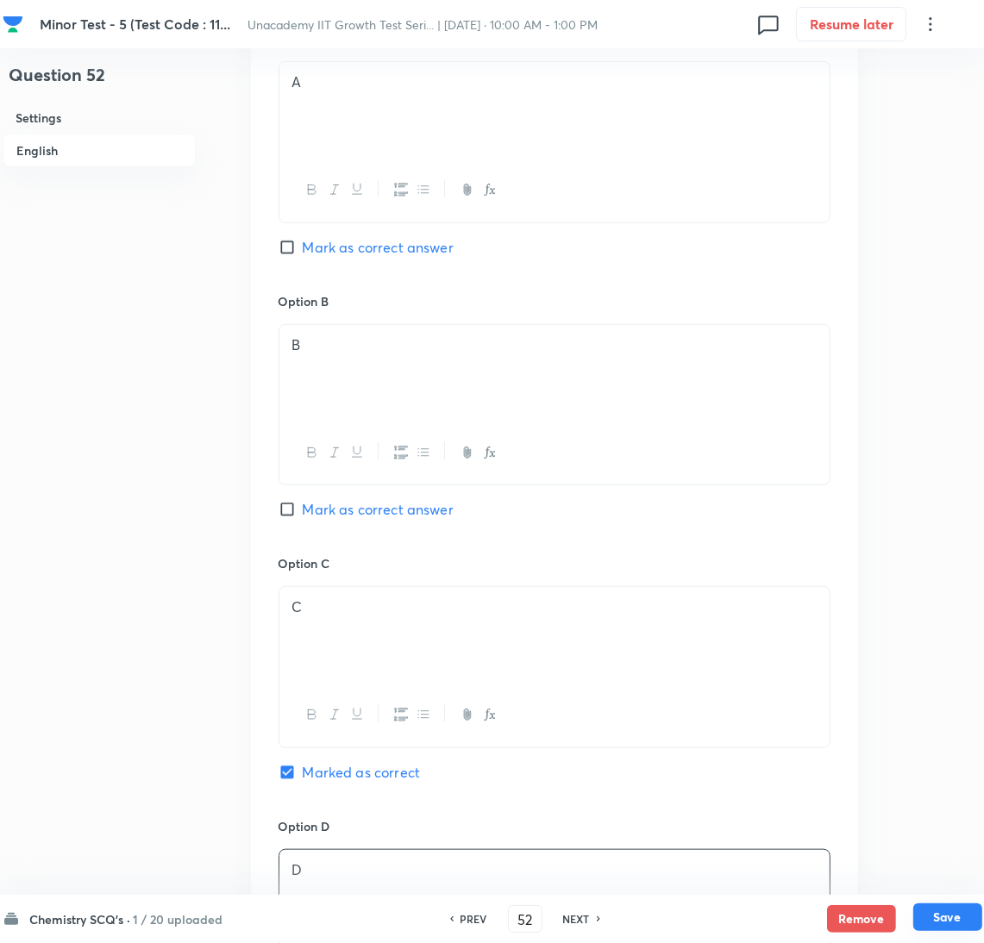
click at [965, 922] on button "Save" at bounding box center [947, 918] width 69 height 28
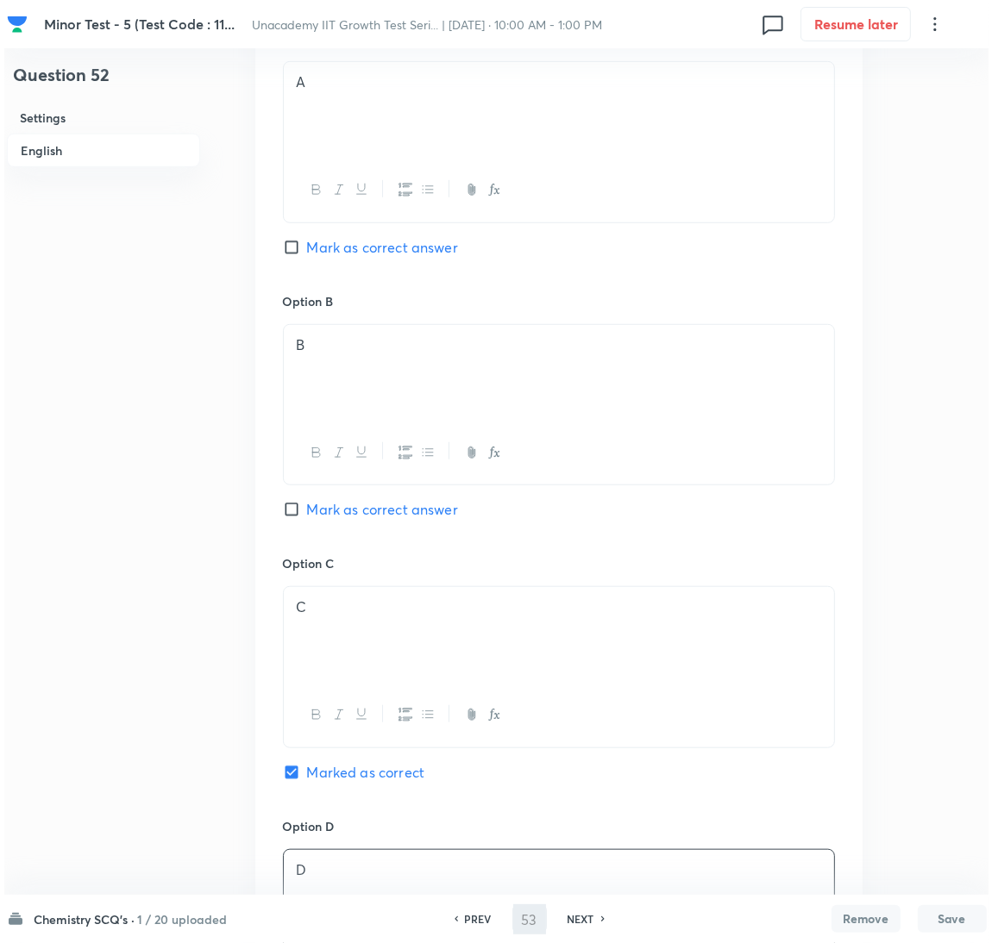
scroll to position [0, 0]
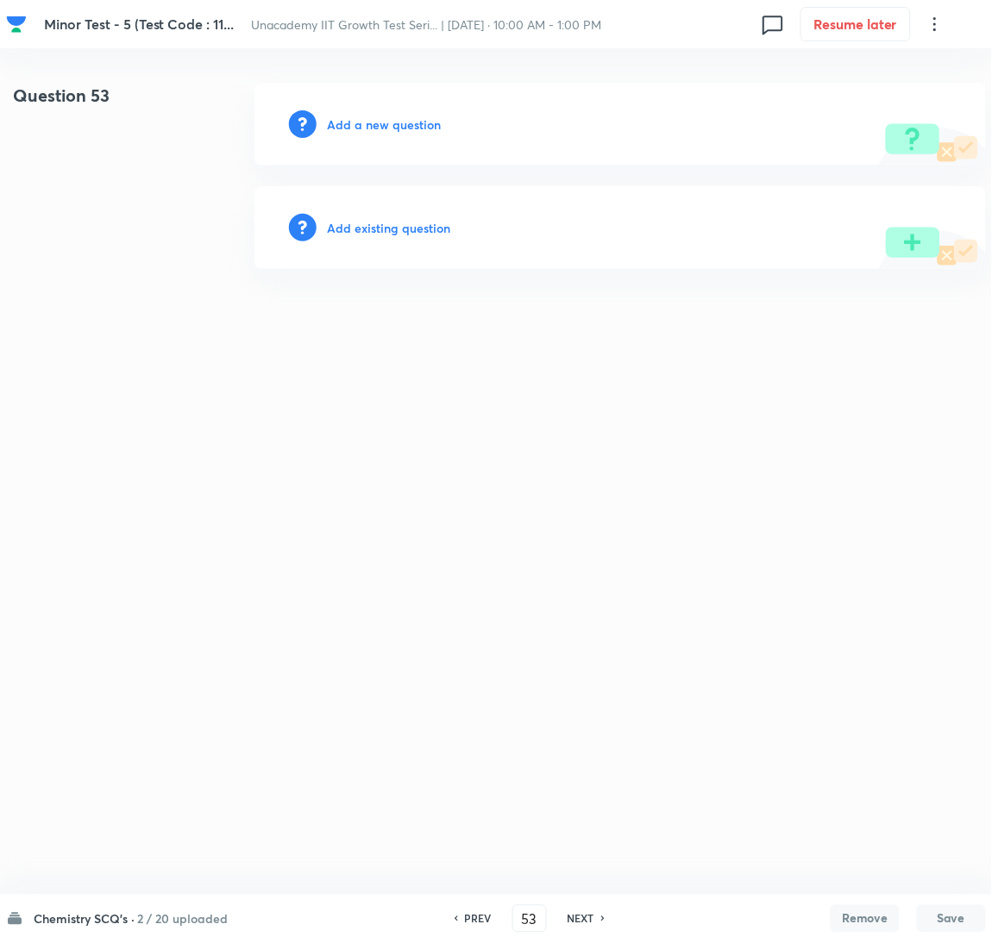
click at [350, 120] on h6 "Add a new question" at bounding box center [384, 125] width 114 height 18
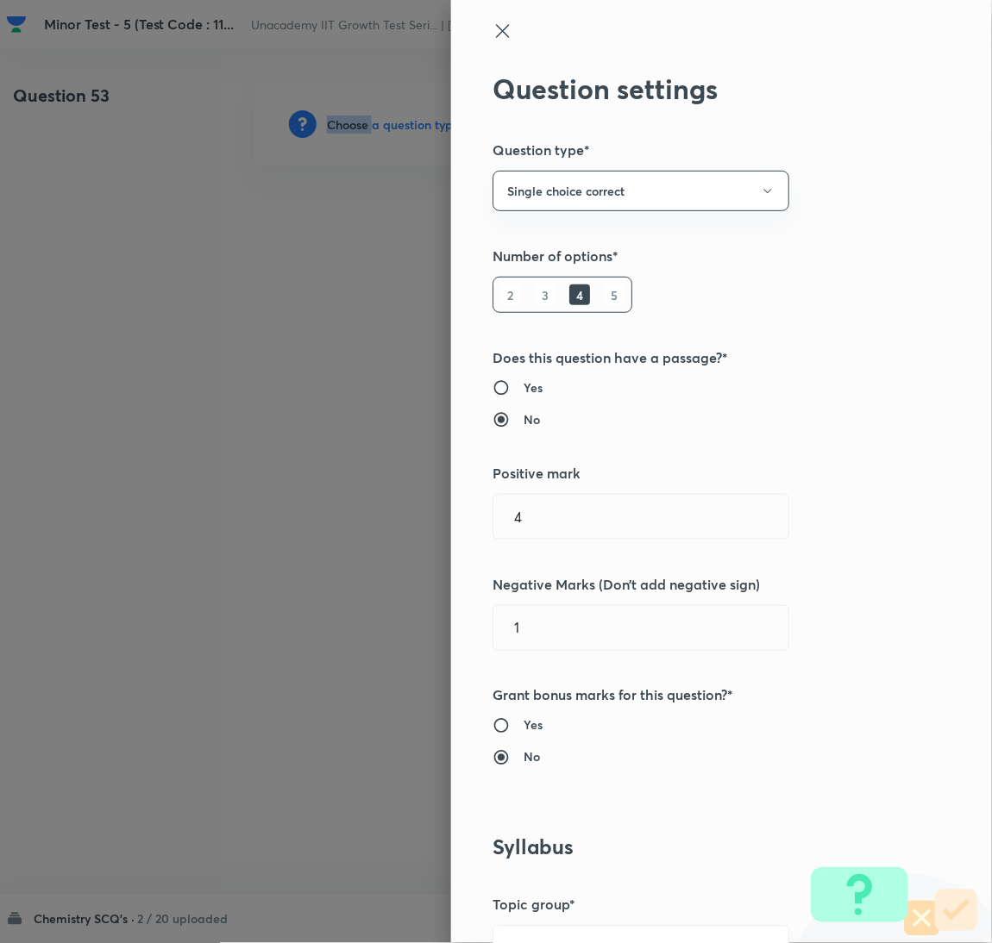
scroll to position [560, 0]
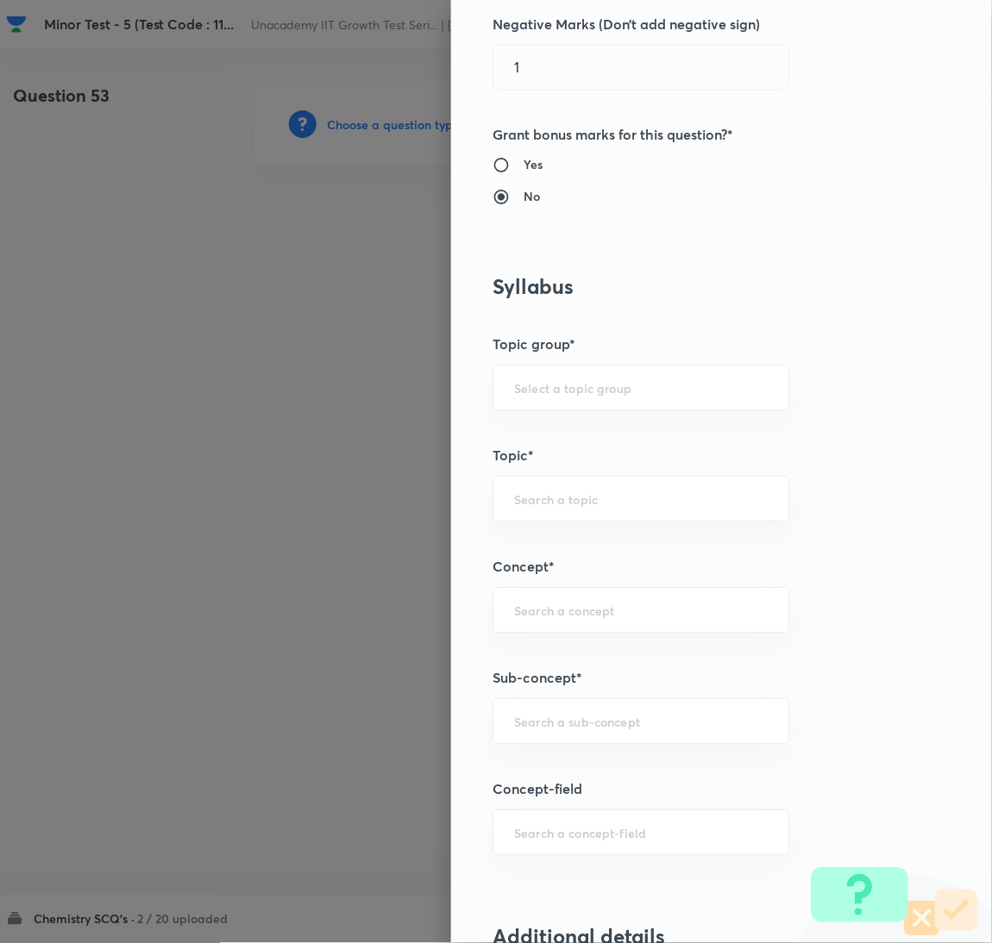
click at [614, 698] on div "Question settings Question type* Single choice correct Number of options* 2 3 4…" at bounding box center [721, 471] width 541 height 943
click at [610, 704] on div "​" at bounding box center [640, 722] width 297 height 46
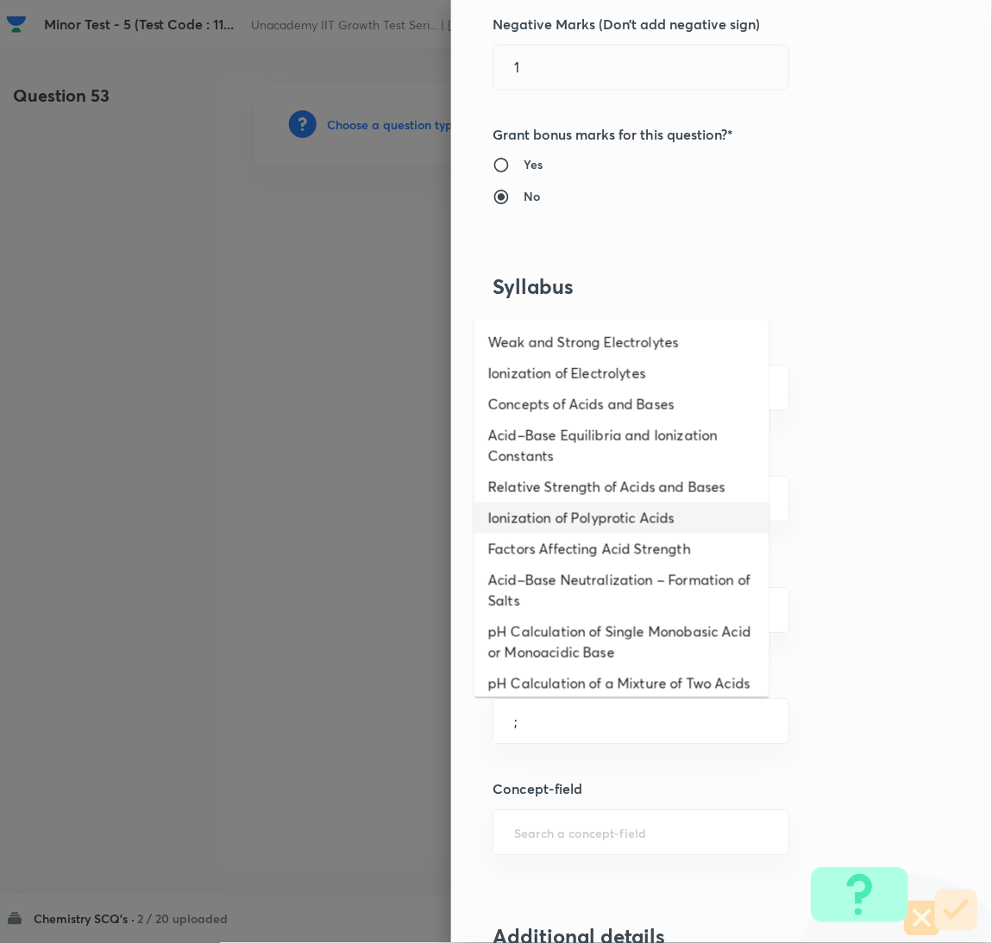
click at [575, 523] on li "Ionization of Polyprotic Acids" at bounding box center [621, 518] width 295 height 31
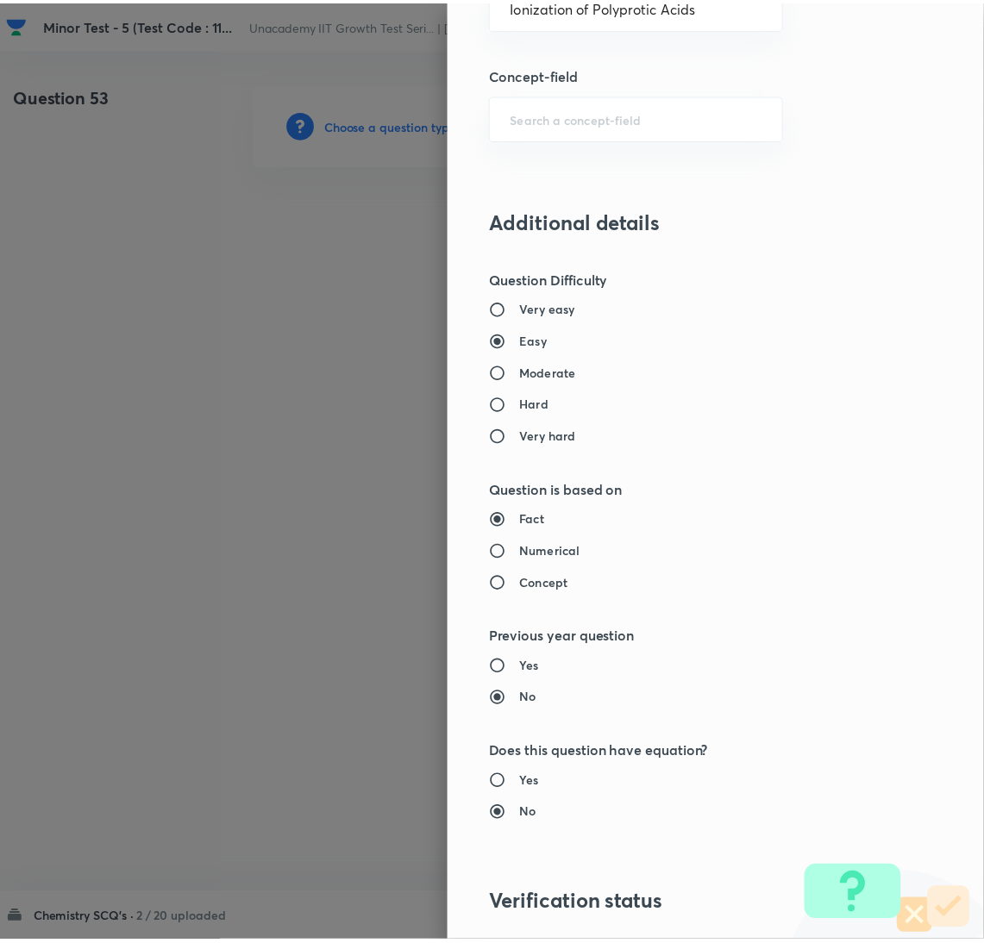
scroll to position [1524, 0]
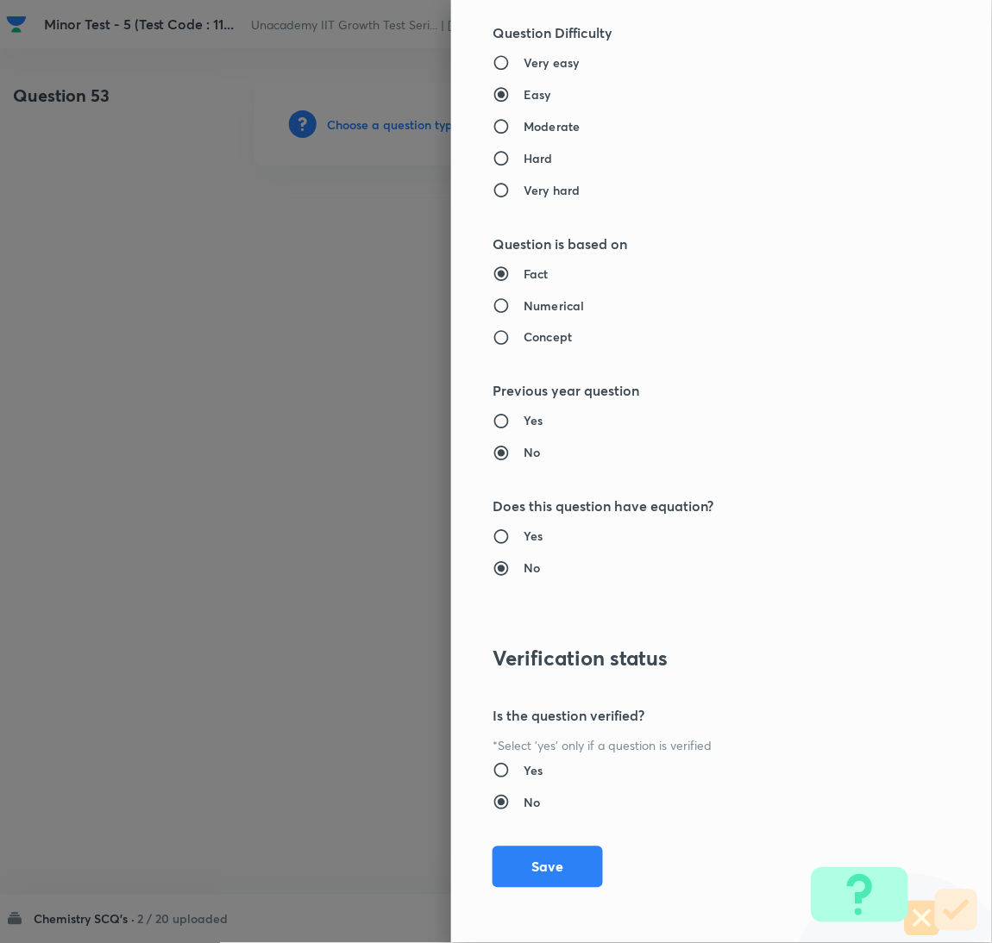
drag, startPoint x: 573, startPoint y: 861, endPoint x: 515, endPoint y: 925, distance: 87.3
click at [568, 861] on button "Save" at bounding box center [547, 867] width 110 height 41
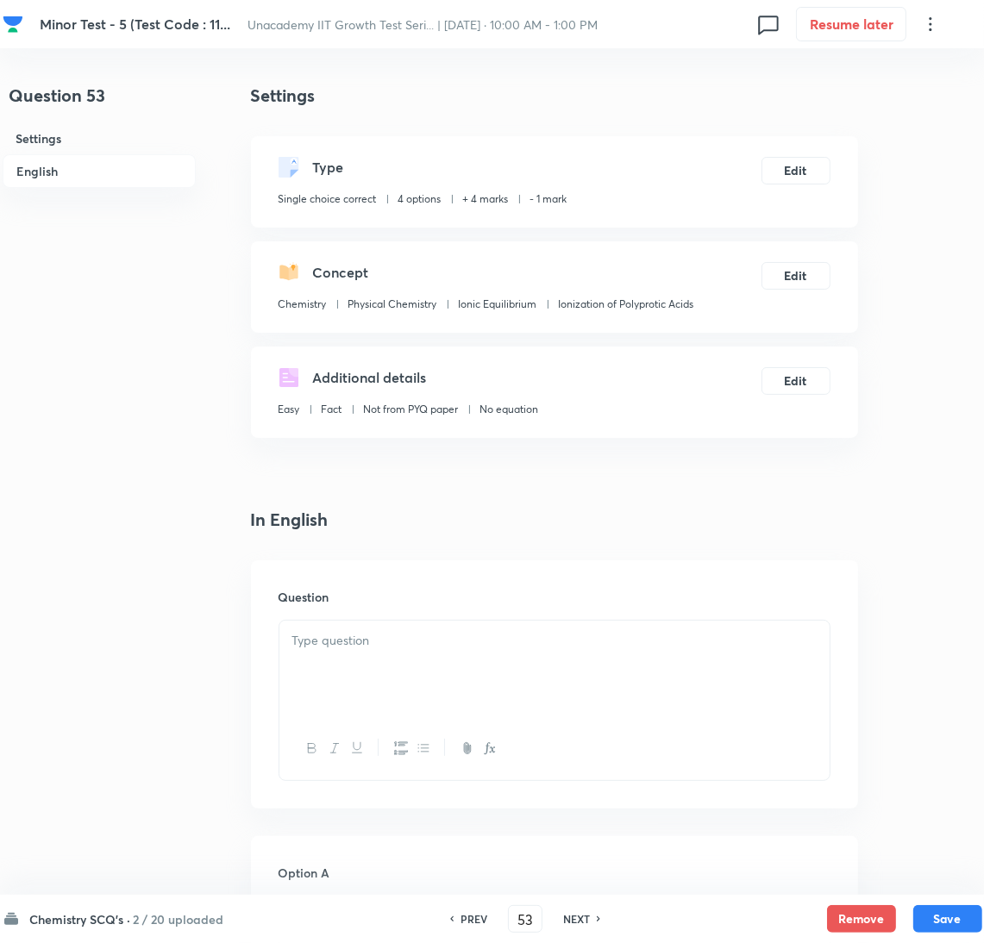
click at [760, 665] on div at bounding box center [554, 669] width 550 height 97
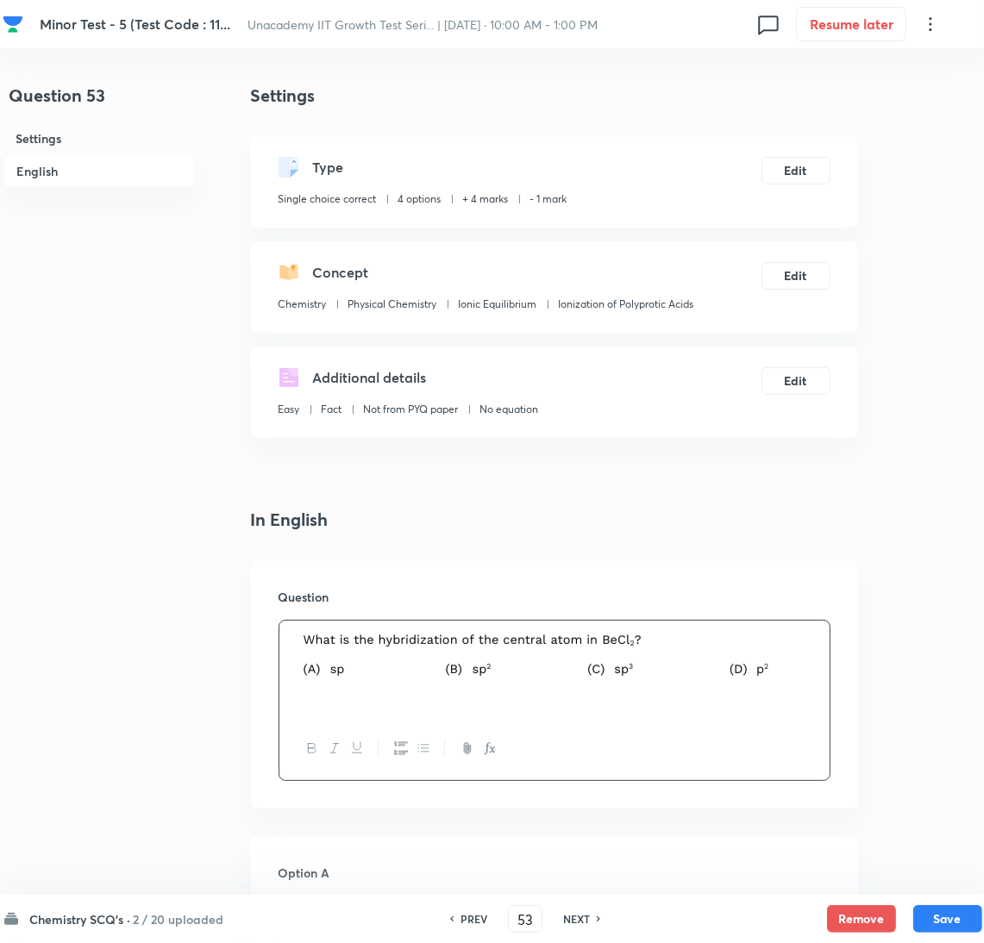
drag, startPoint x: 933, startPoint y: 540, endPoint x: 803, endPoint y: 565, distance: 132.6
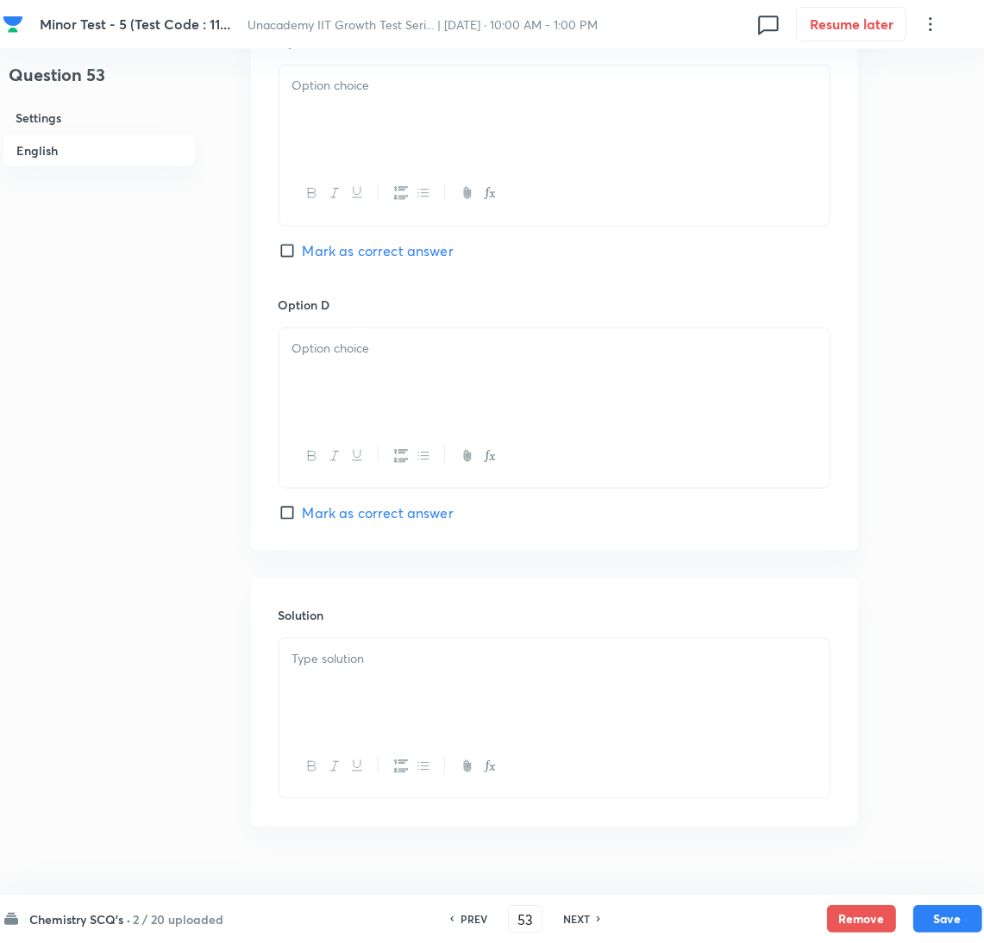
scroll to position [1395, 0]
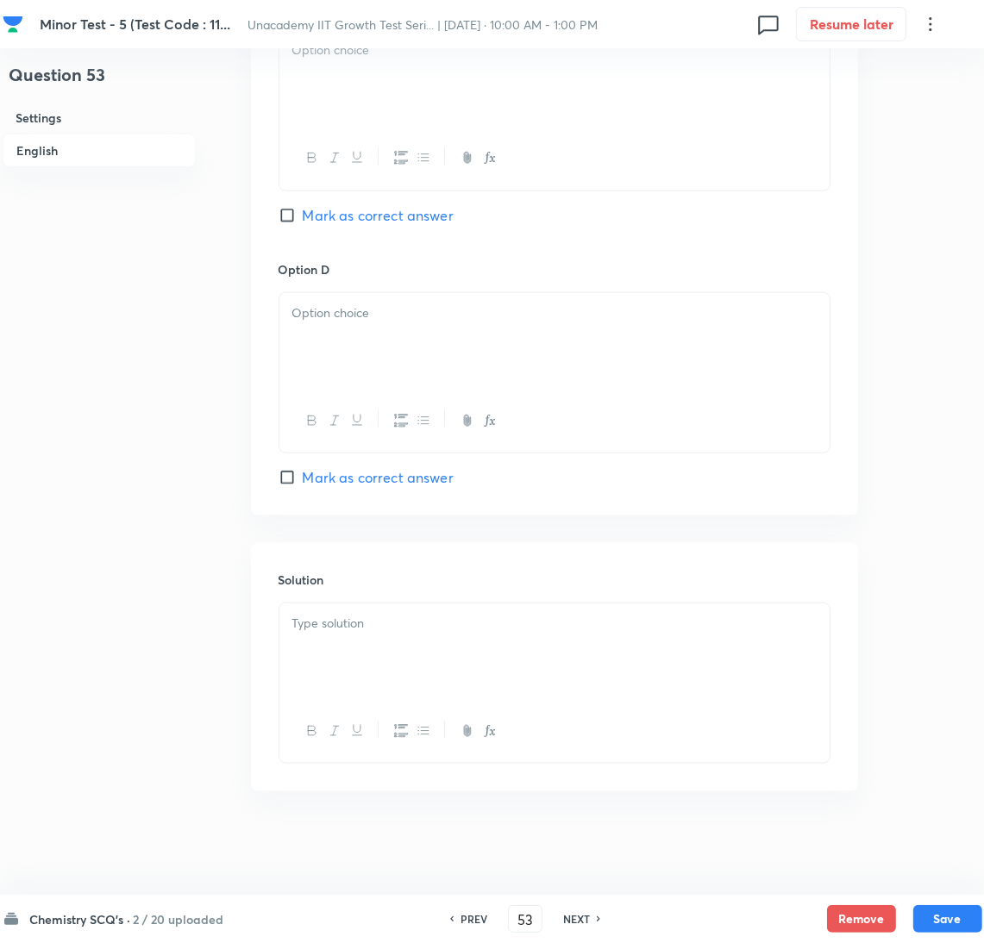
click at [341, 729] on button "button" at bounding box center [333, 732] width 22 height 22
click at [353, 646] on div "﻿" at bounding box center [554, 652] width 550 height 97
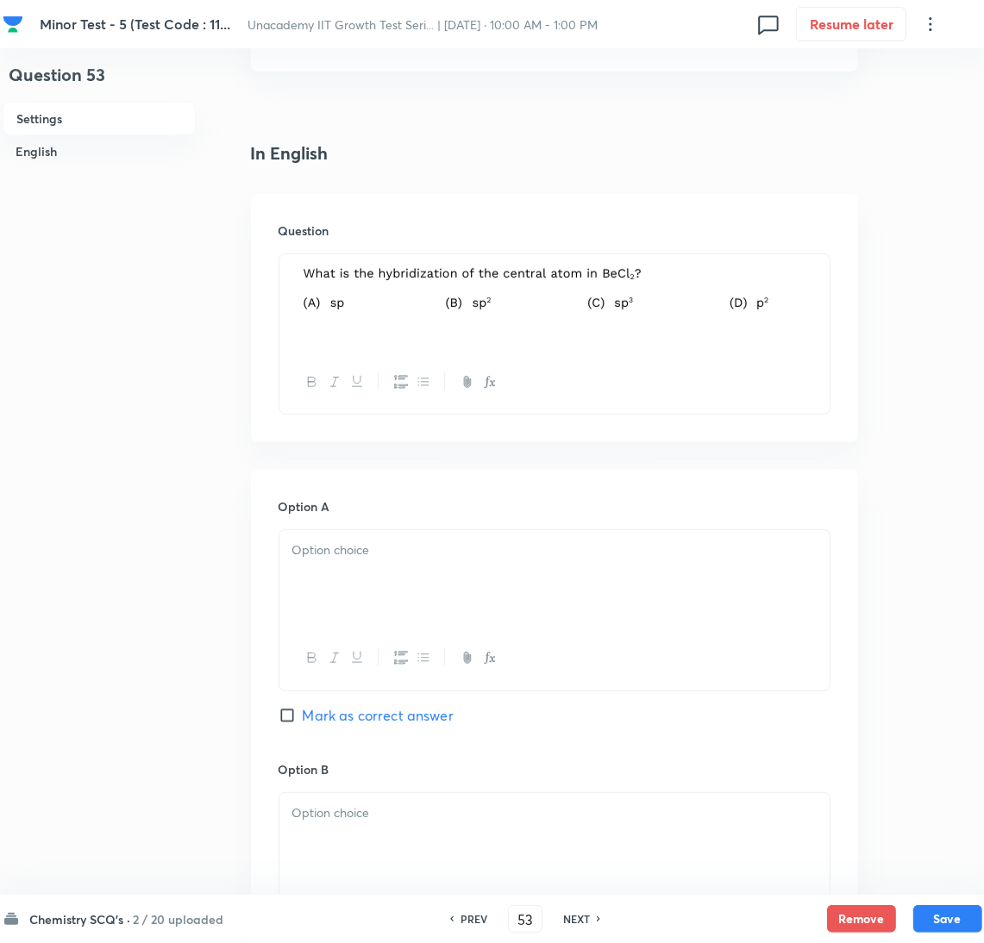
scroll to position [275, 0]
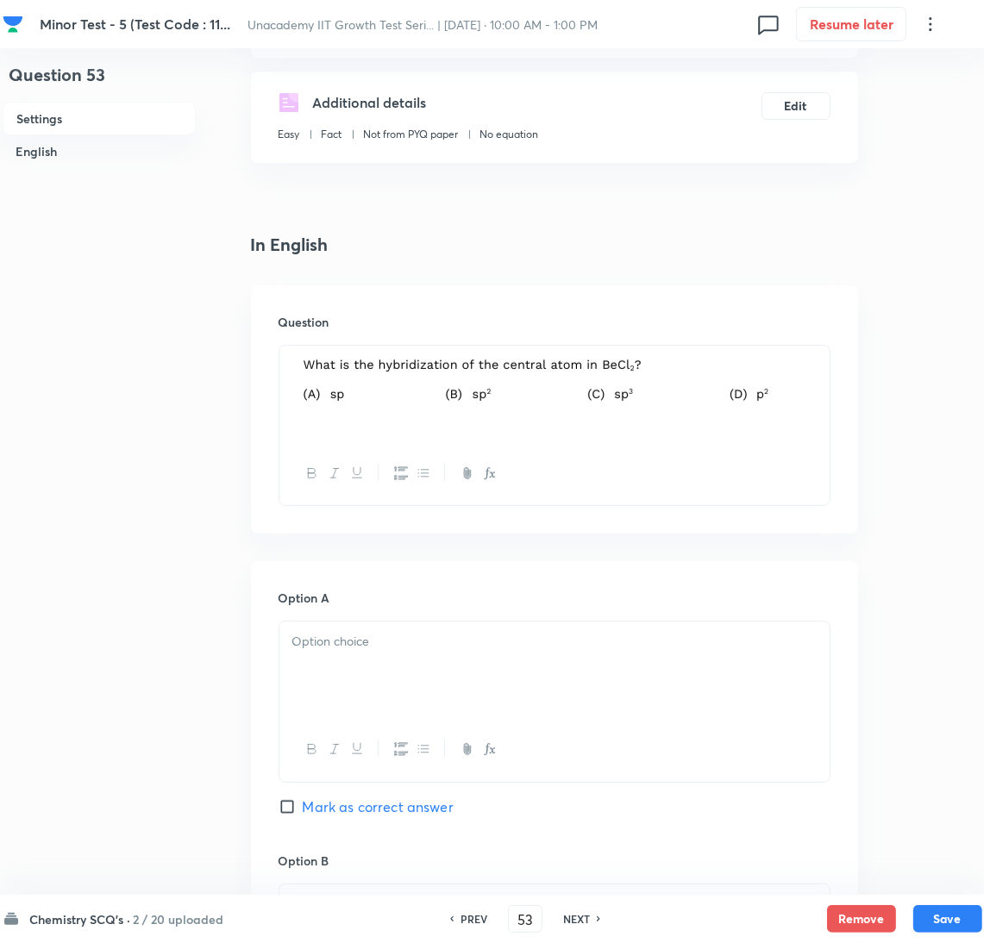
click at [413, 617] on div "Option A Mark as correct answer" at bounding box center [555, 720] width 552 height 262
click at [404, 642] on p at bounding box center [554, 642] width 524 height 20
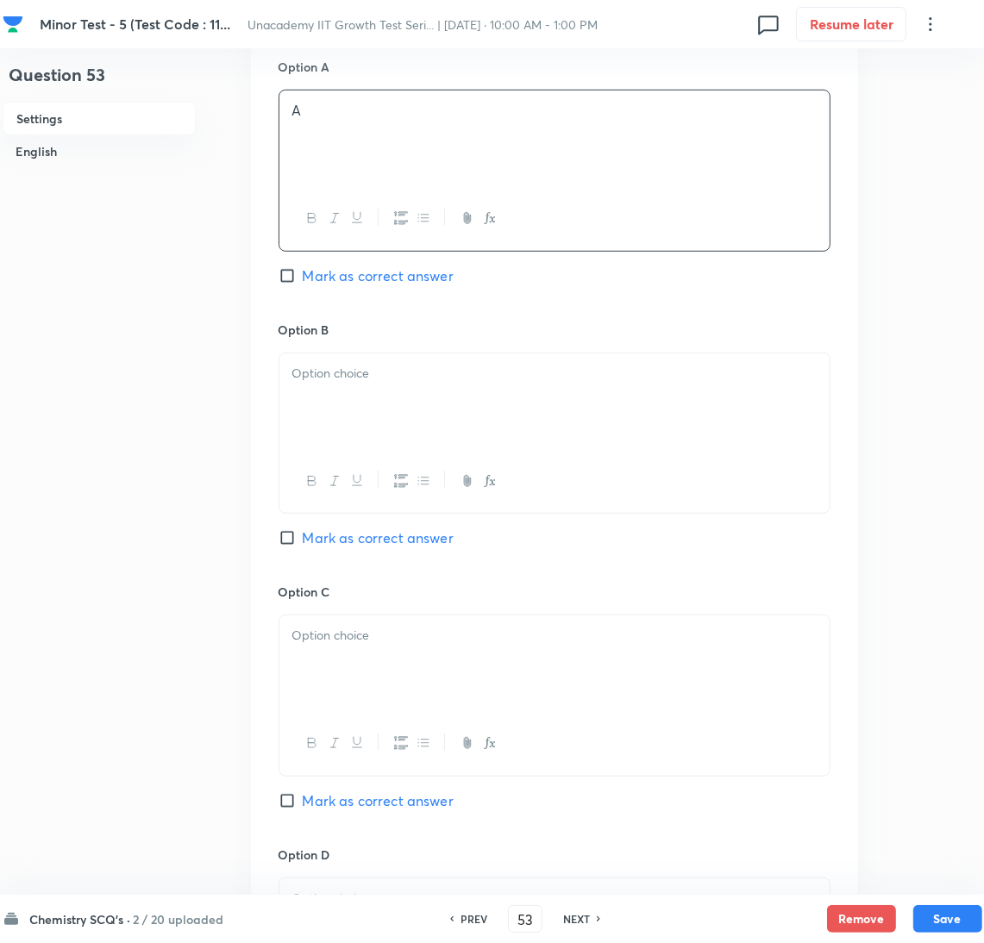
scroll to position [835, 0]
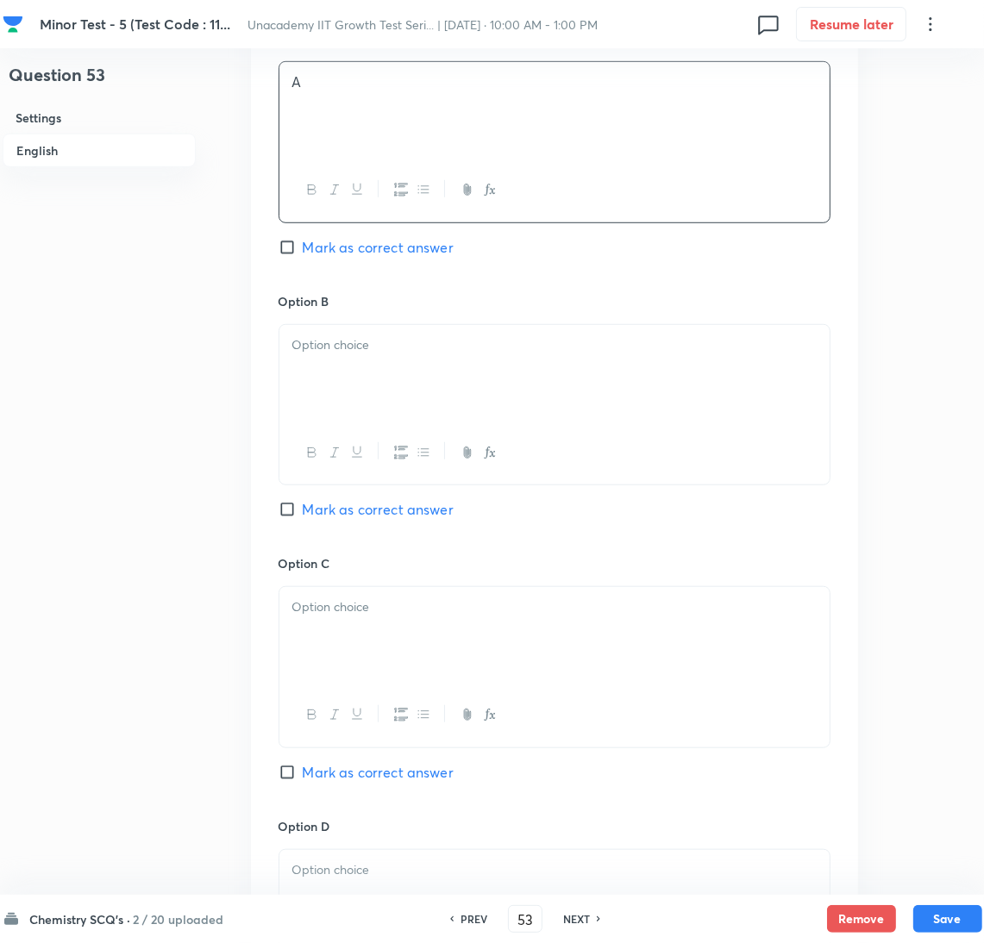
click at [403, 248] on span "Mark as correct answer" at bounding box center [378, 247] width 151 height 21
click at [303, 248] on input "Mark as correct answer" at bounding box center [291, 247] width 24 height 17
click at [375, 415] on div at bounding box center [554, 373] width 550 height 97
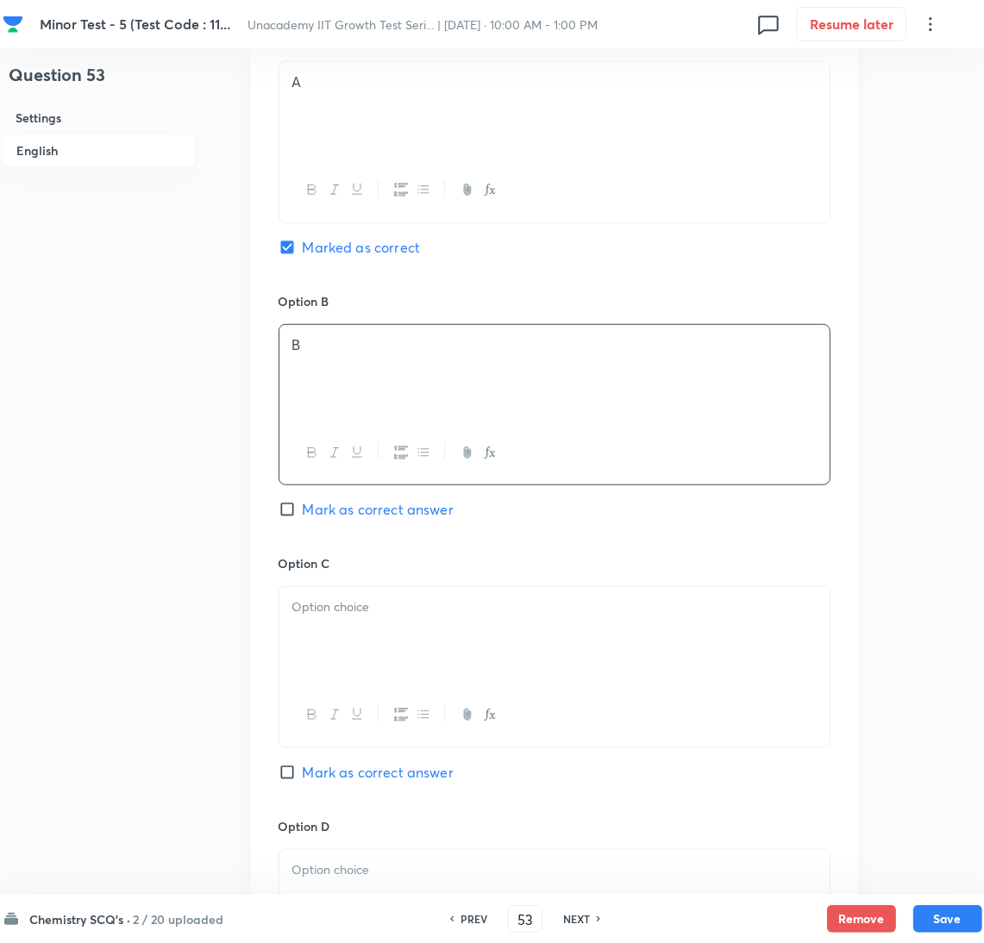
click at [405, 623] on div at bounding box center [554, 635] width 550 height 97
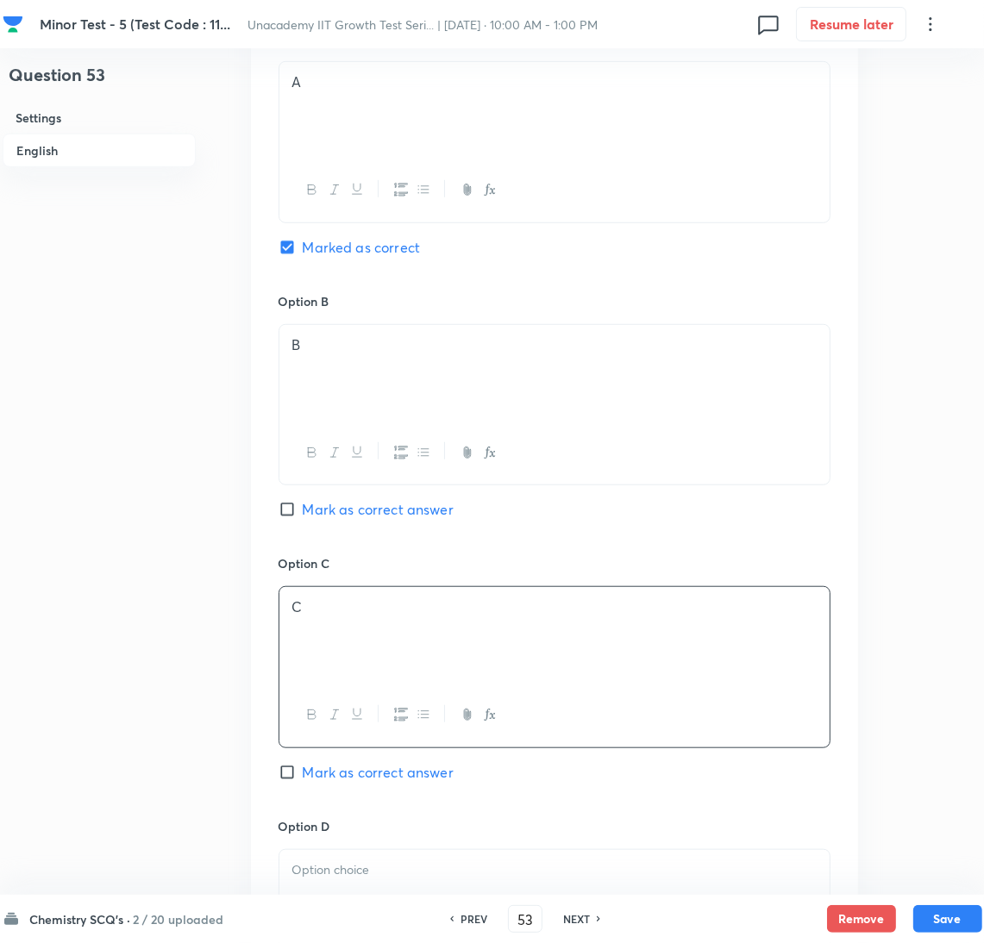
drag, startPoint x: 425, startPoint y: 848, endPoint x: 422, endPoint y: 865, distance: 16.7
click at [423, 851] on div "Option D [PERSON_NAME] as correct answer" at bounding box center [555, 931] width 552 height 228
click at [425, 874] on p at bounding box center [554, 871] width 524 height 20
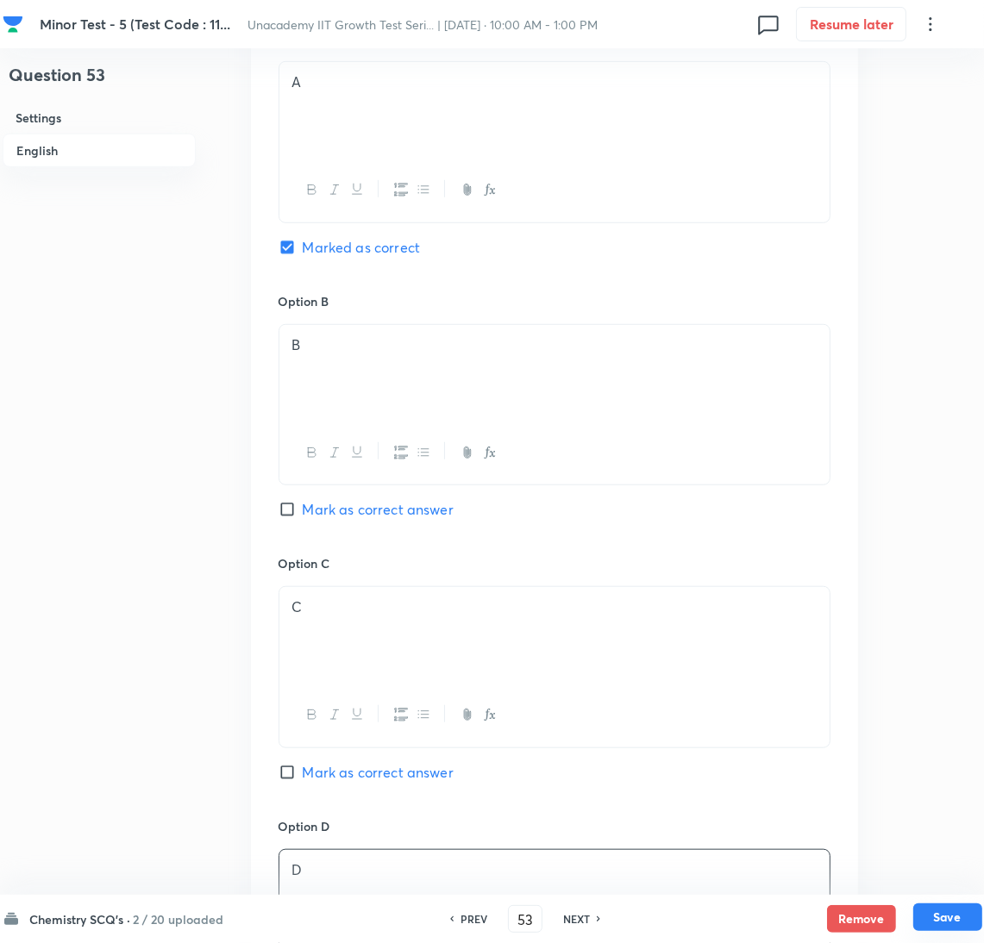
click at [960, 917] on button "Save" at bounding box center [947, 918] width 69 height 28
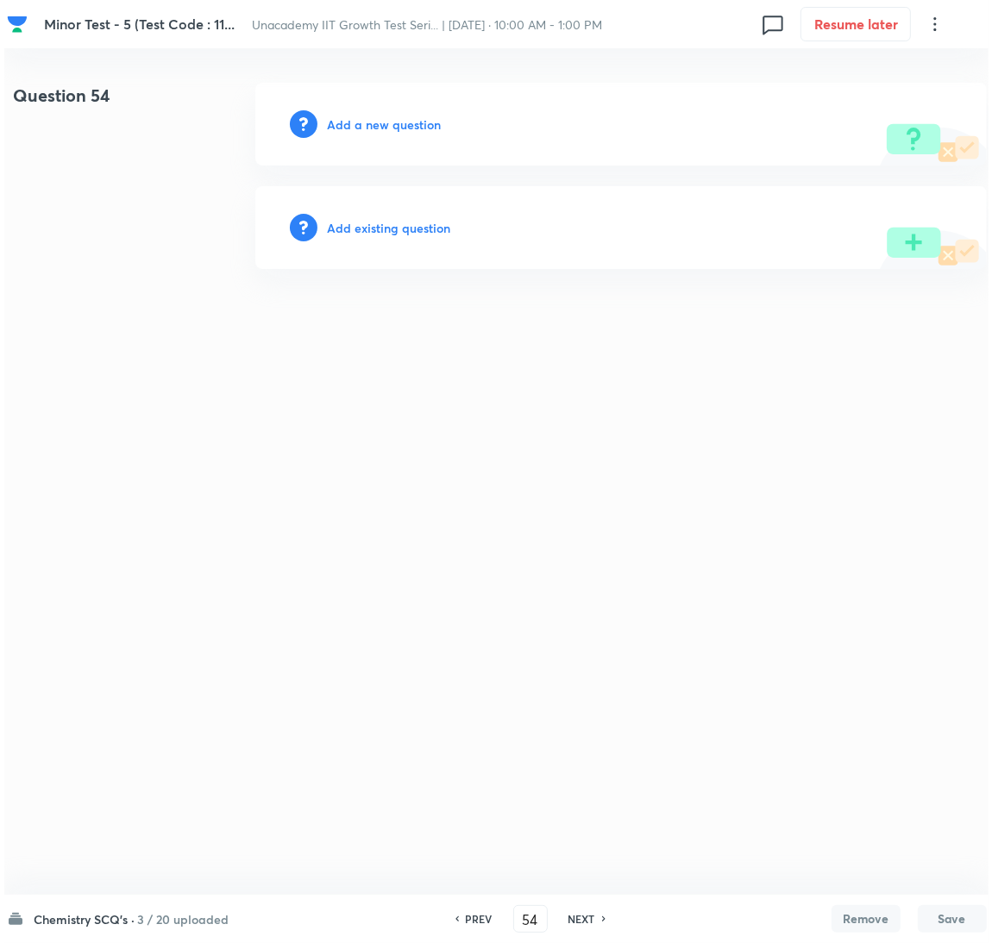
scroll to position [0, 0]
click at [344, 116] on h6 "Add a new question" at bounding box center [384, 125] width 114 height 18
click at [345, 116] on h6 "Choose a question type" at bounding box center [393, 125] width 133 height 18
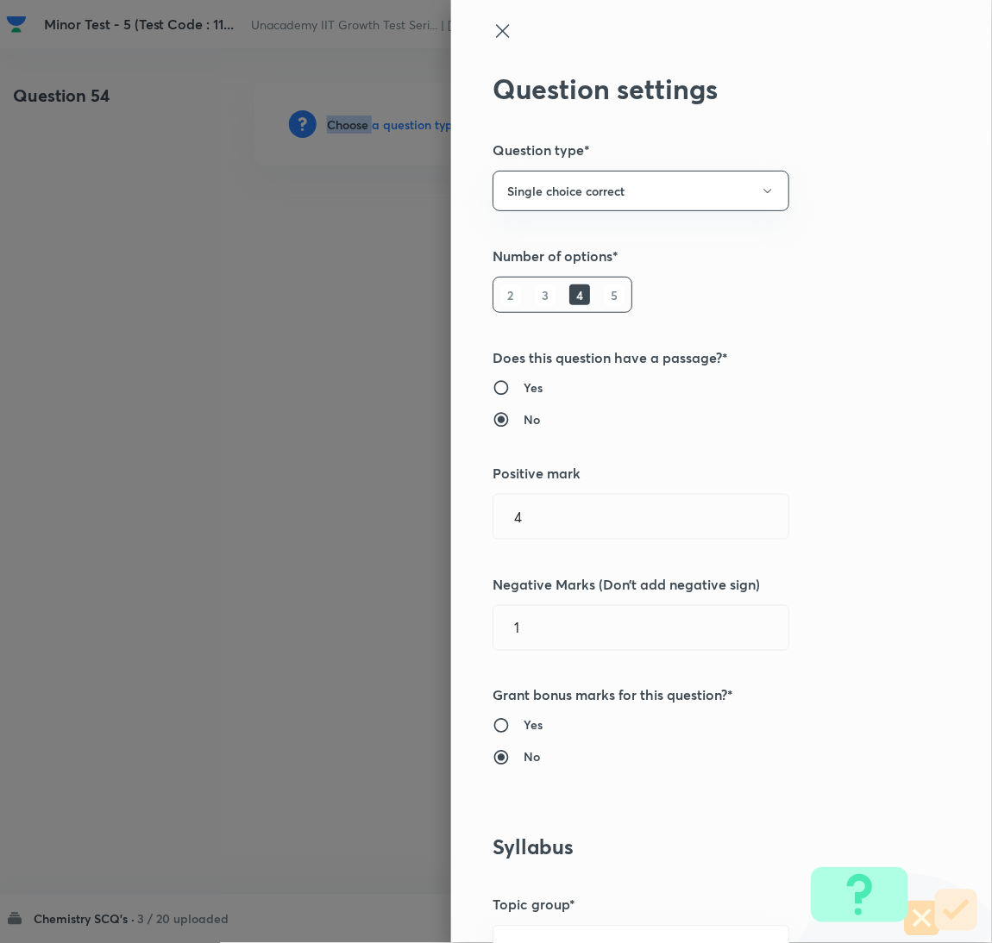
scroll to position [560, 0]
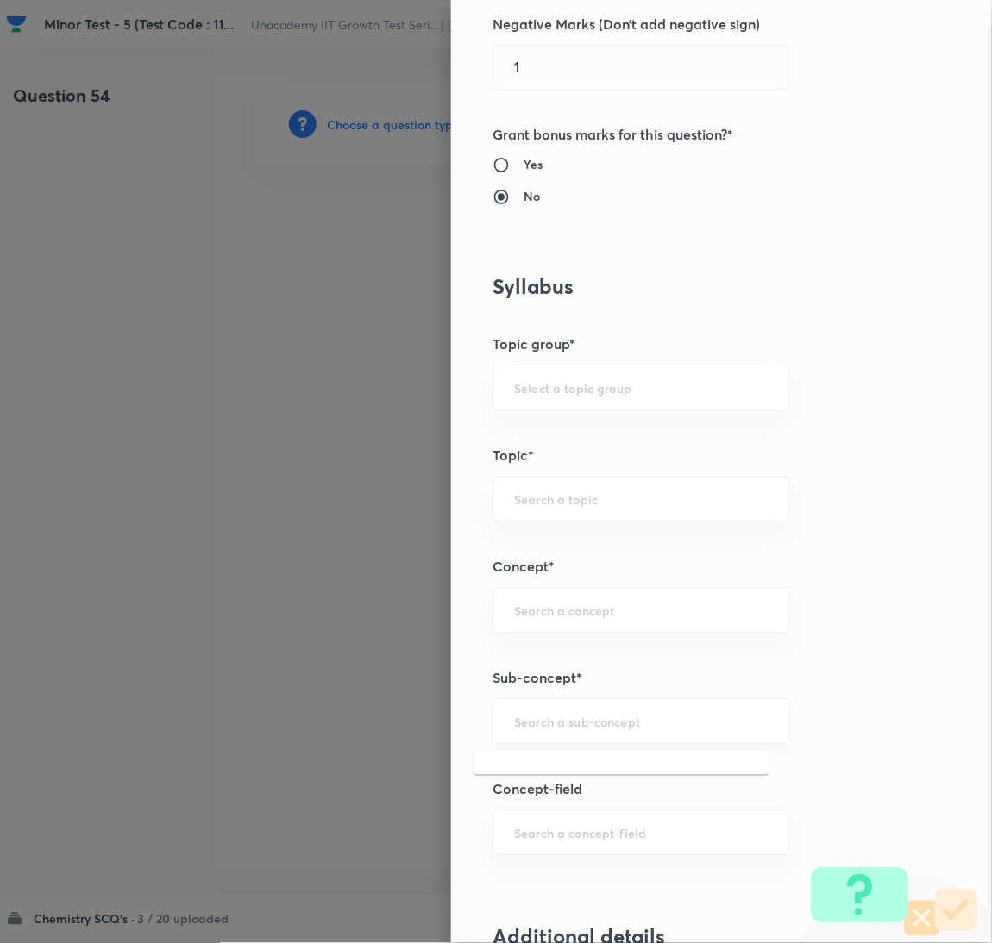
click at [635, 721] on input "text" at bounding box center [641, 722] width 254 height 16
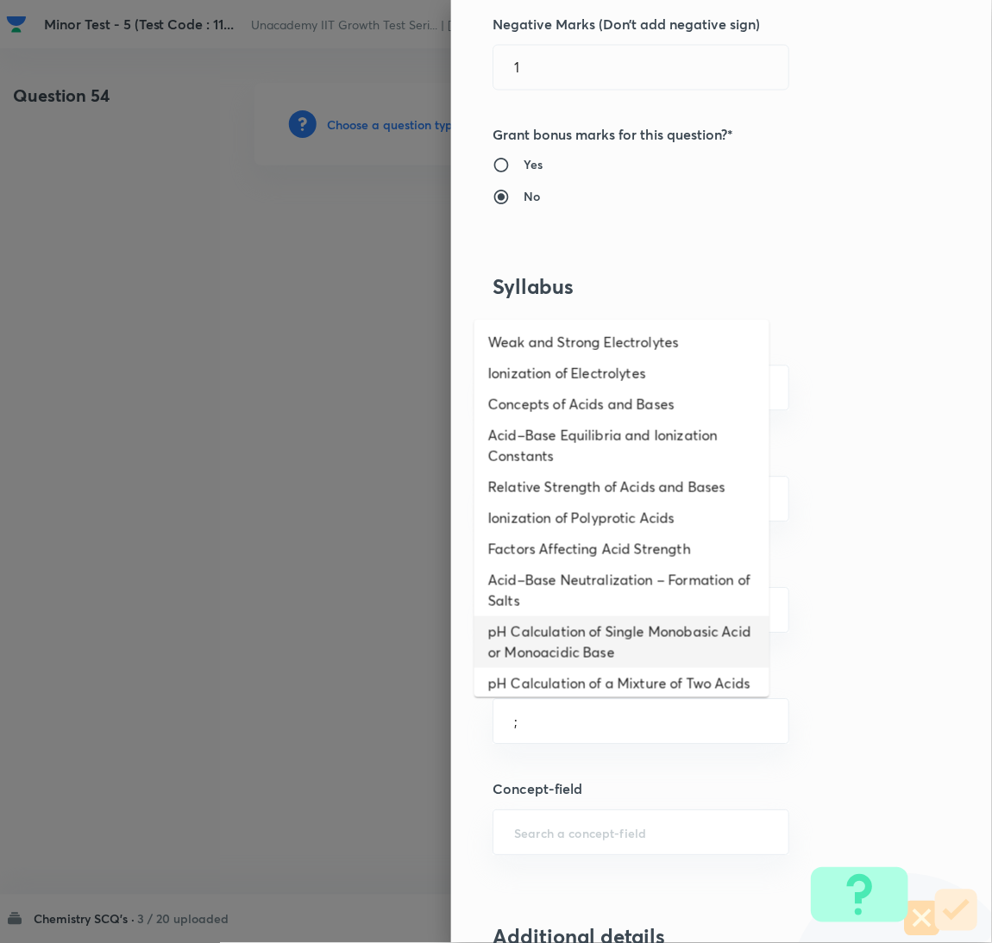
click at [658, 636] on li "pH Calculation of Single Monobasic Acid or Monoacidic Base" at bounding box center [621, 643] width 295 height 52
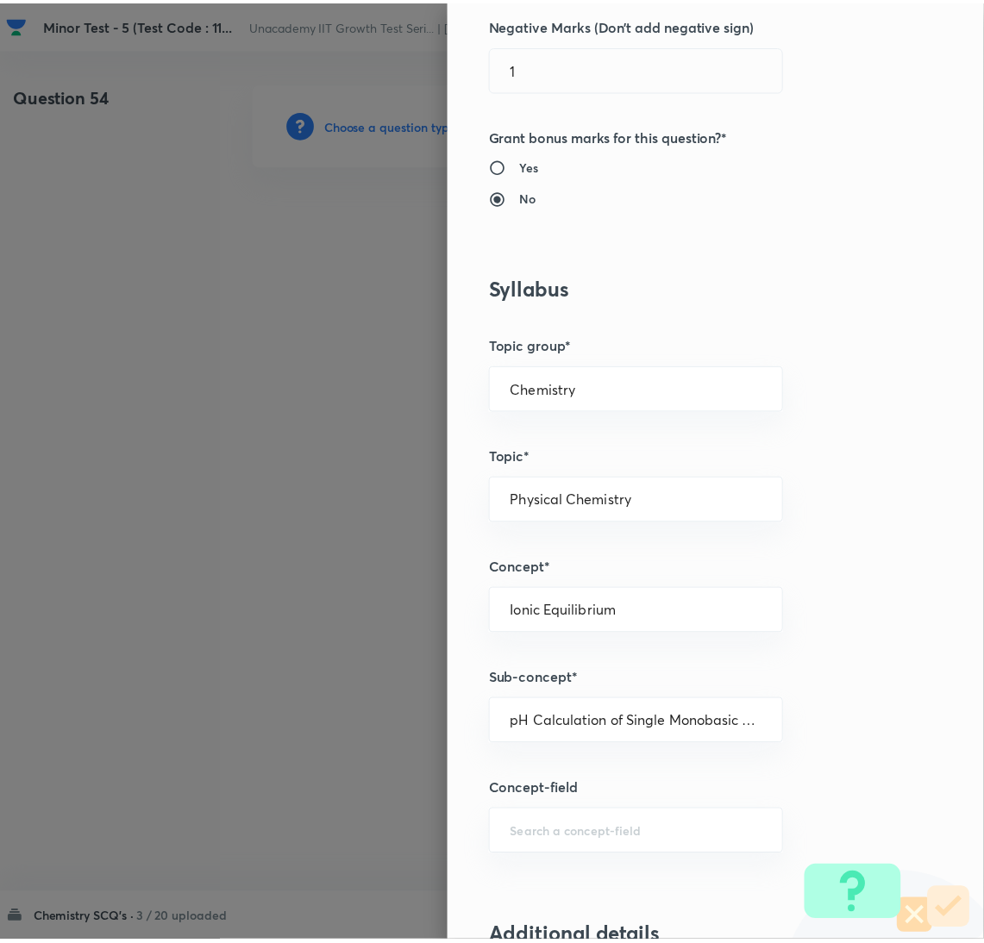
scroll to position [1524, 0]
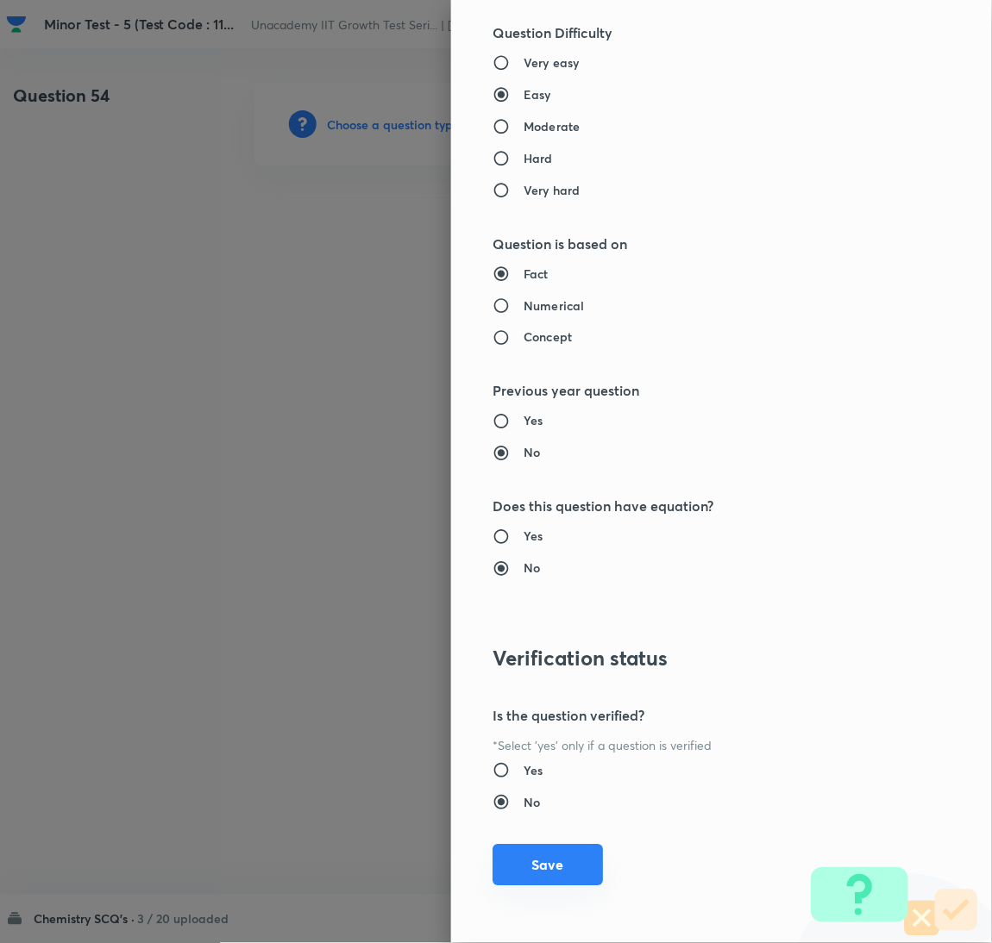
click at [562, 864] on button "Save" at bounding box center [547, 865] width 110 height 41
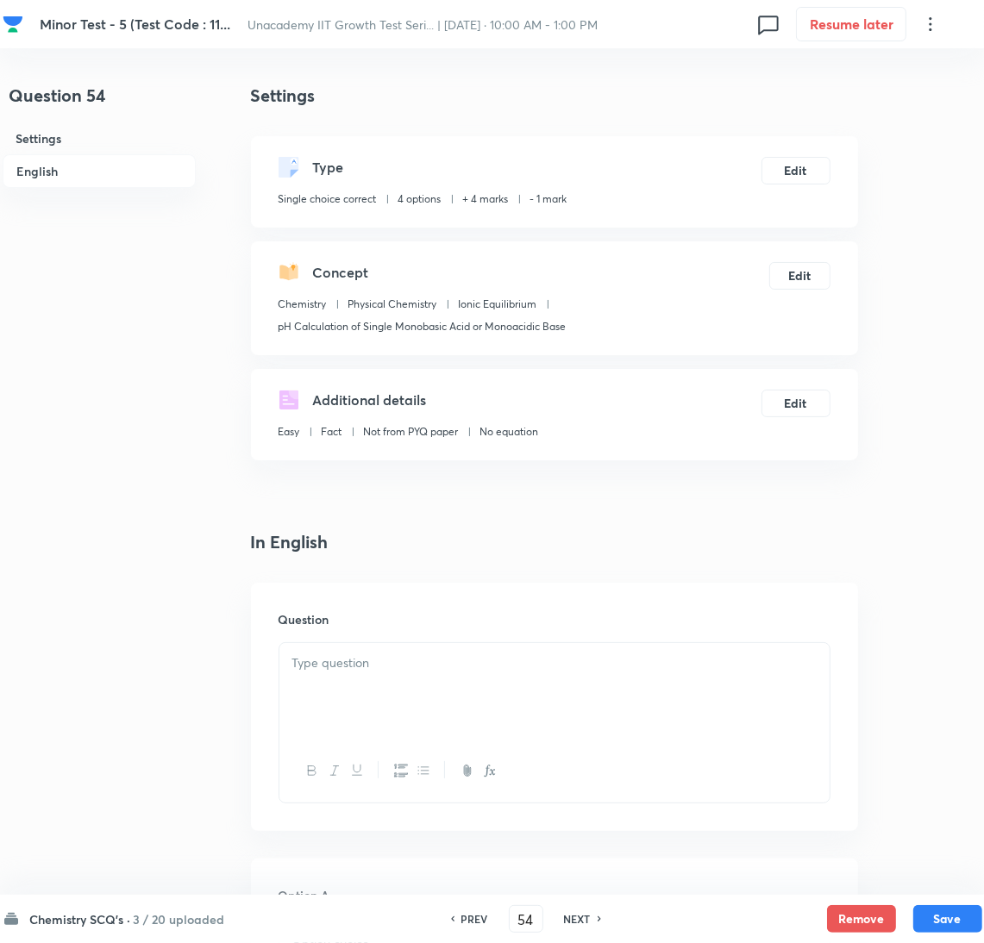
click at [817, 724] on div at bounding box center [554, 691] width 550 height 97
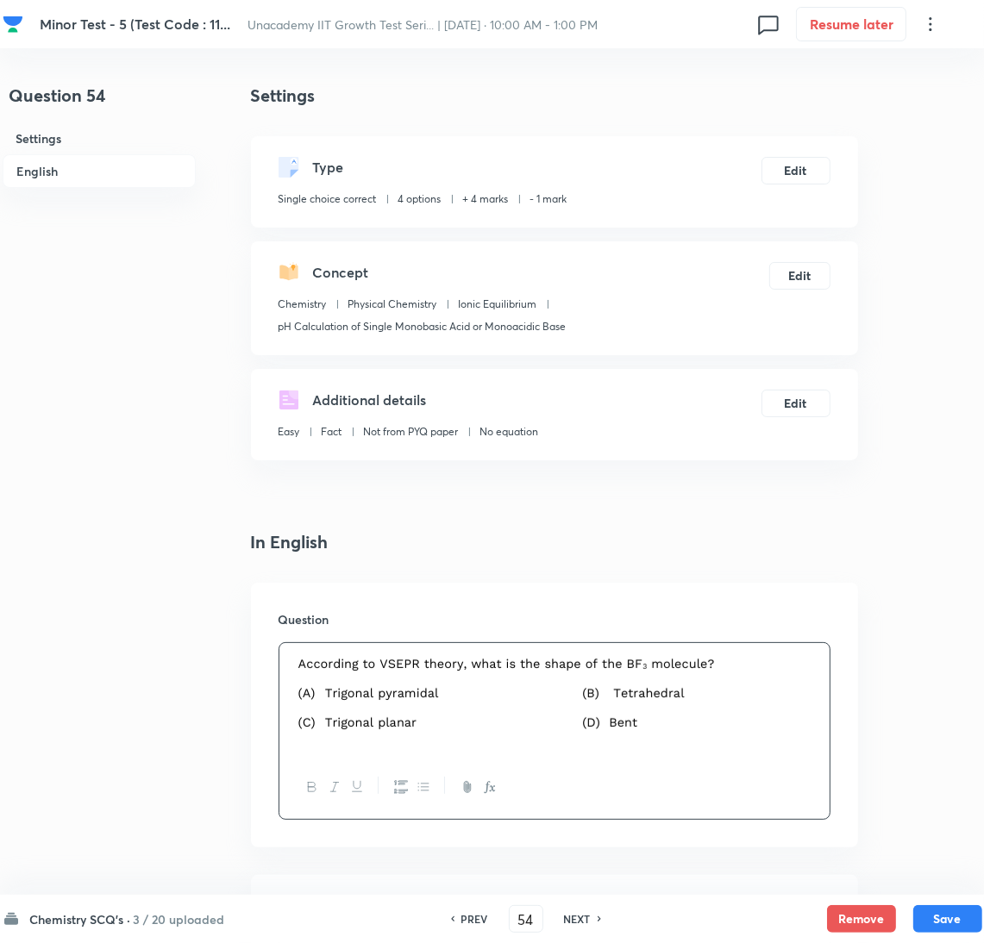
drag, startPoint x: 861, startPoint y: 497, endPoint x: 826, endPoint y: 507, distance: 36.0
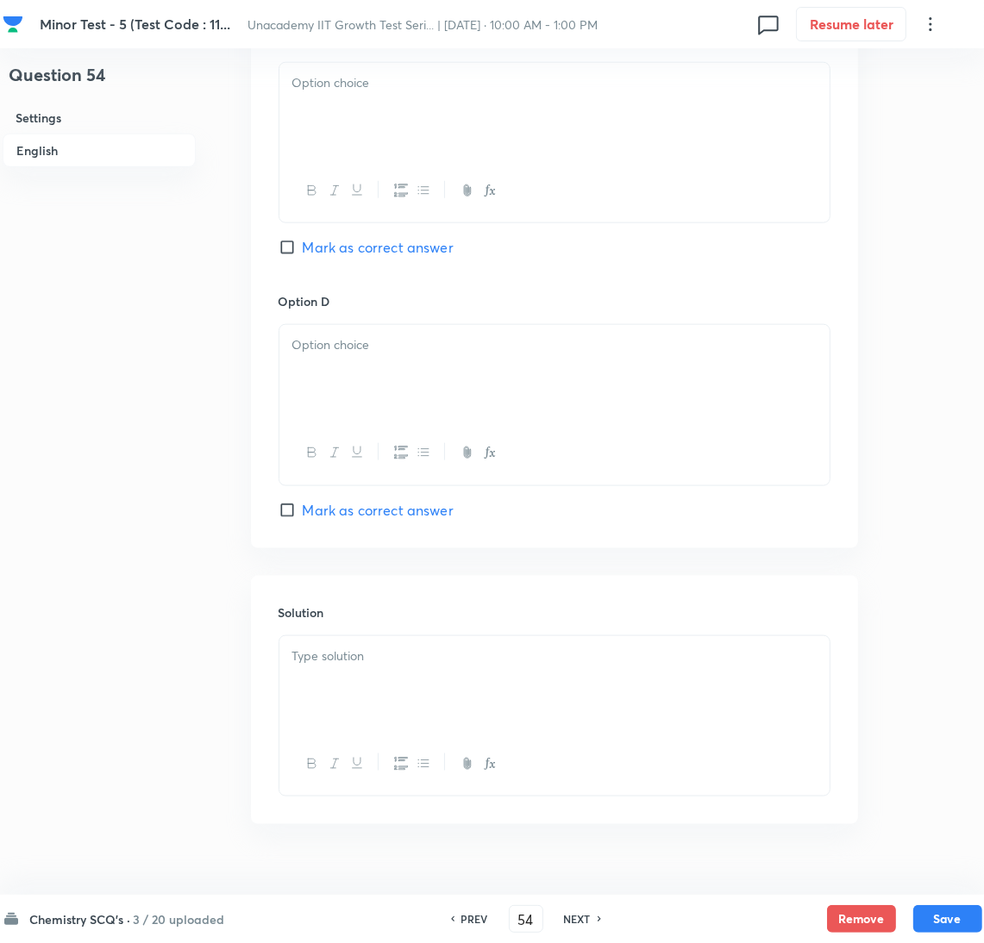
scroll to position [1435, 0]
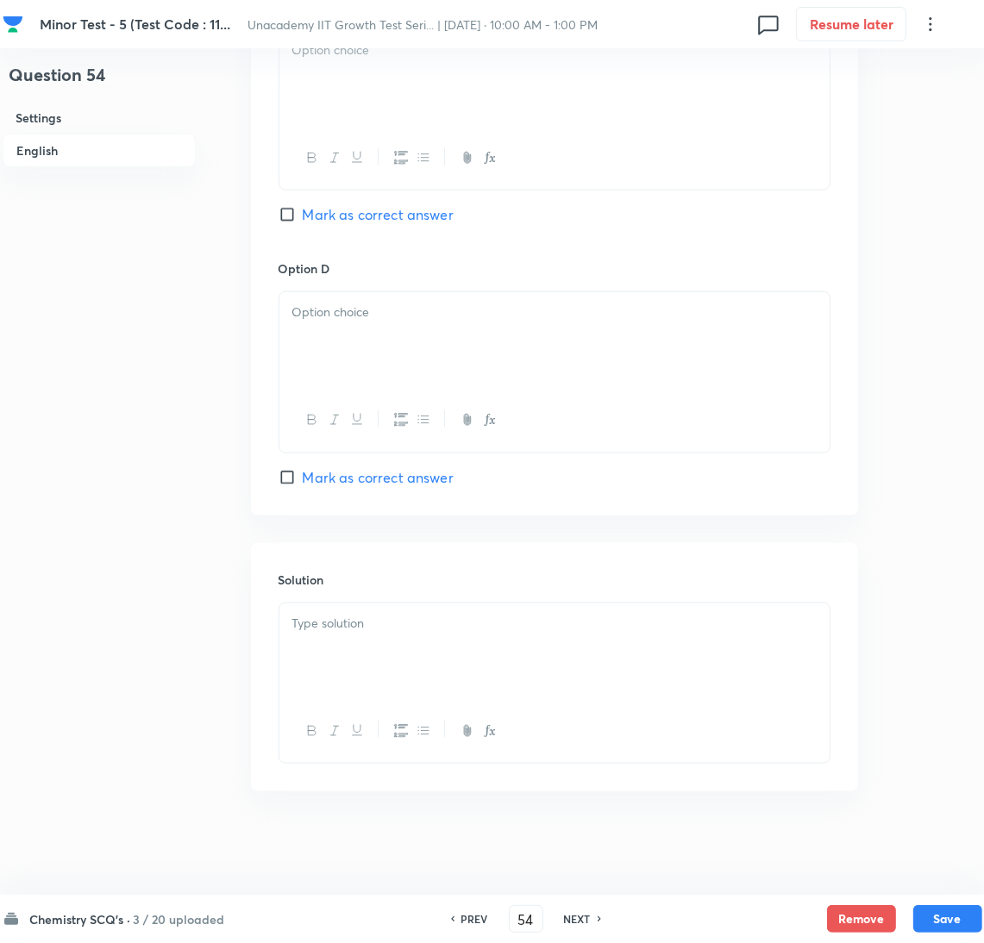
click at [584, 669] on div at bounding box center [554, 652] width 550 height 97
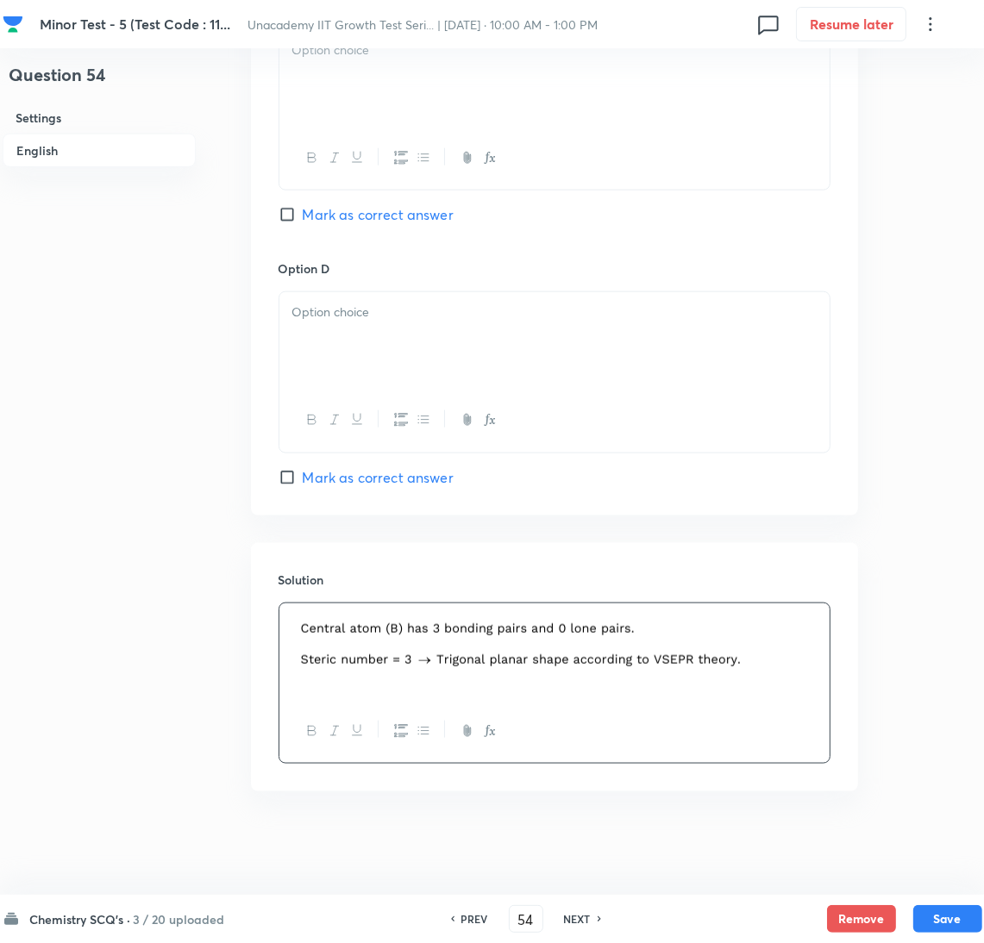
click at [349, 214] on span "Mark as correct answer" at bounding box center [378, 214] width 151 height 21
click at [303, 214] on input "Mark as correct answer" at bounding box center [291, 214] width 24 height 17
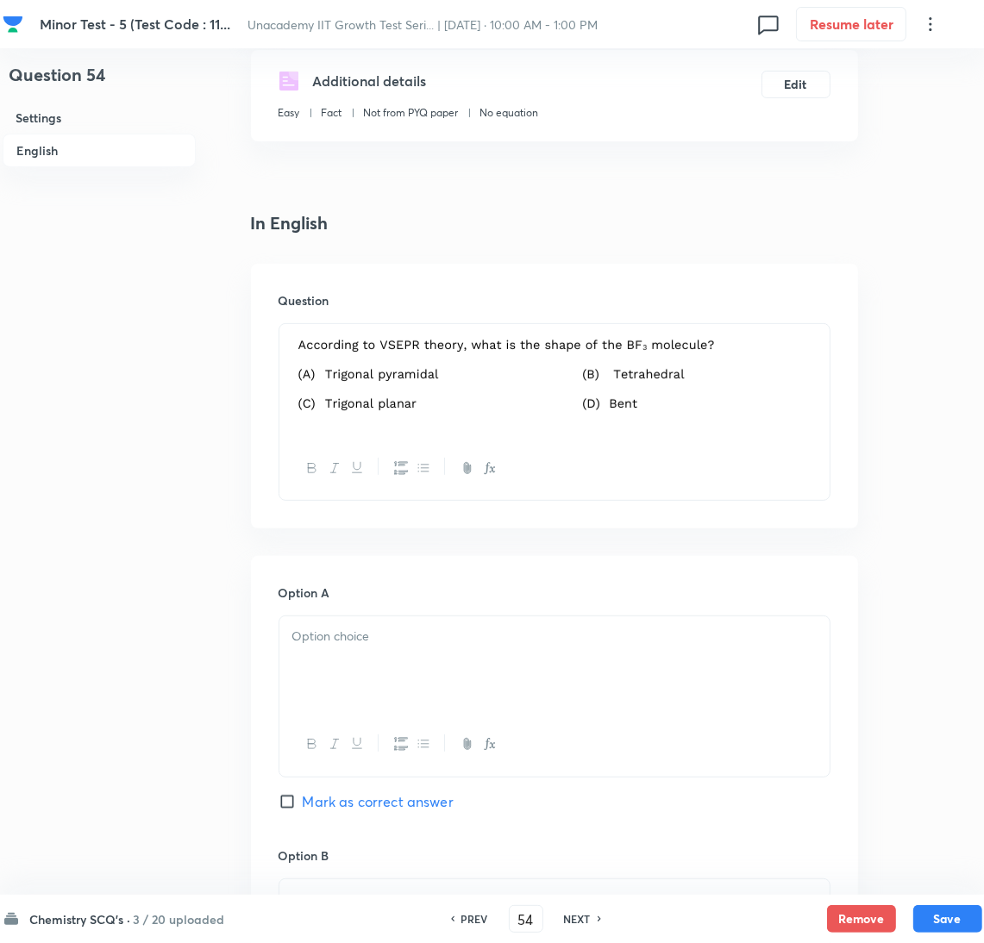
scroll to position [314, 0]
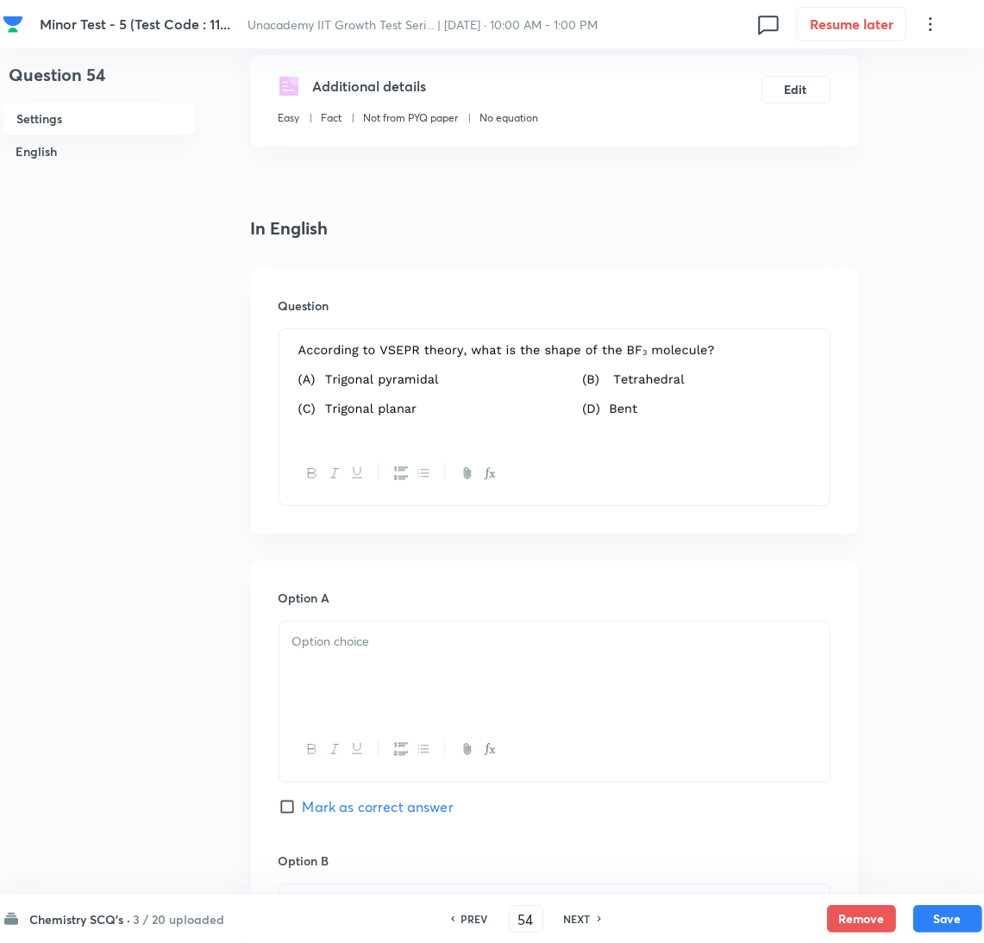
click at [391, 651] on p at bounding box center [554, 642] width 524 height 20
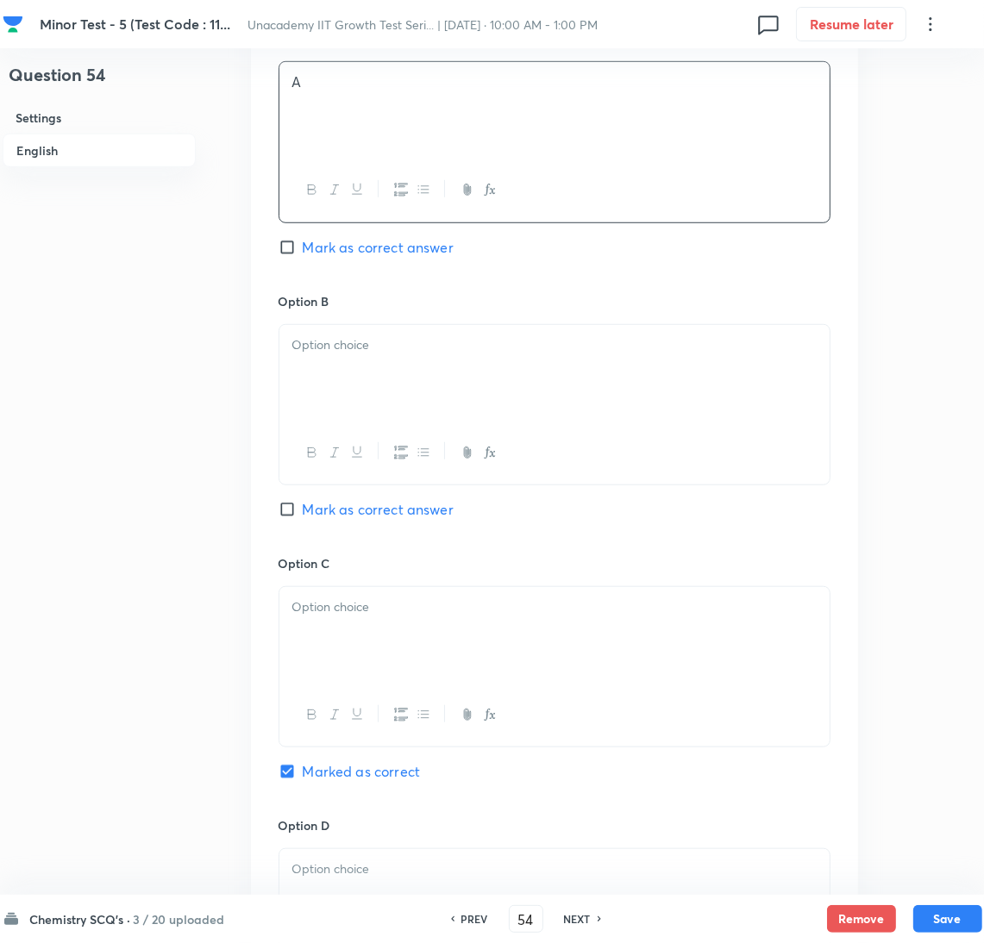
click at [359, 404] on div at bounding box center [554, 373] width 550 height 97
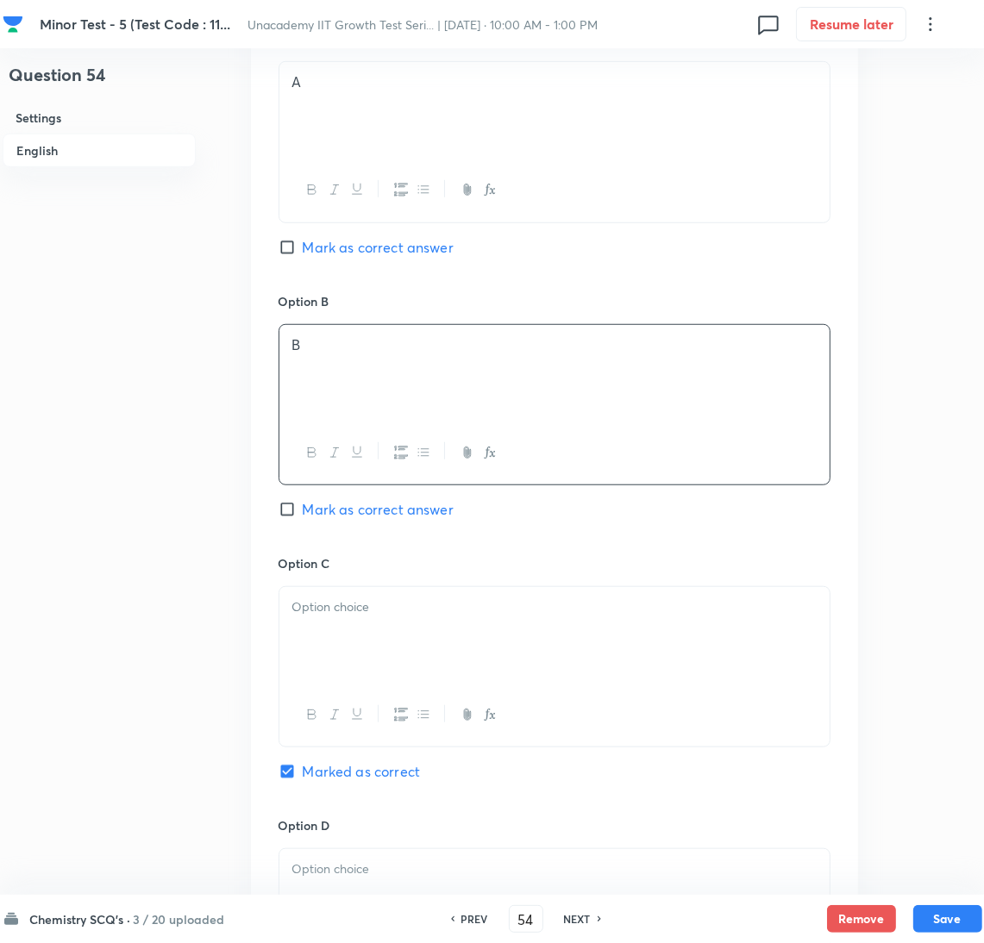
click at [374, 679] on div at bounding box center [554, 635] width 550 height 97
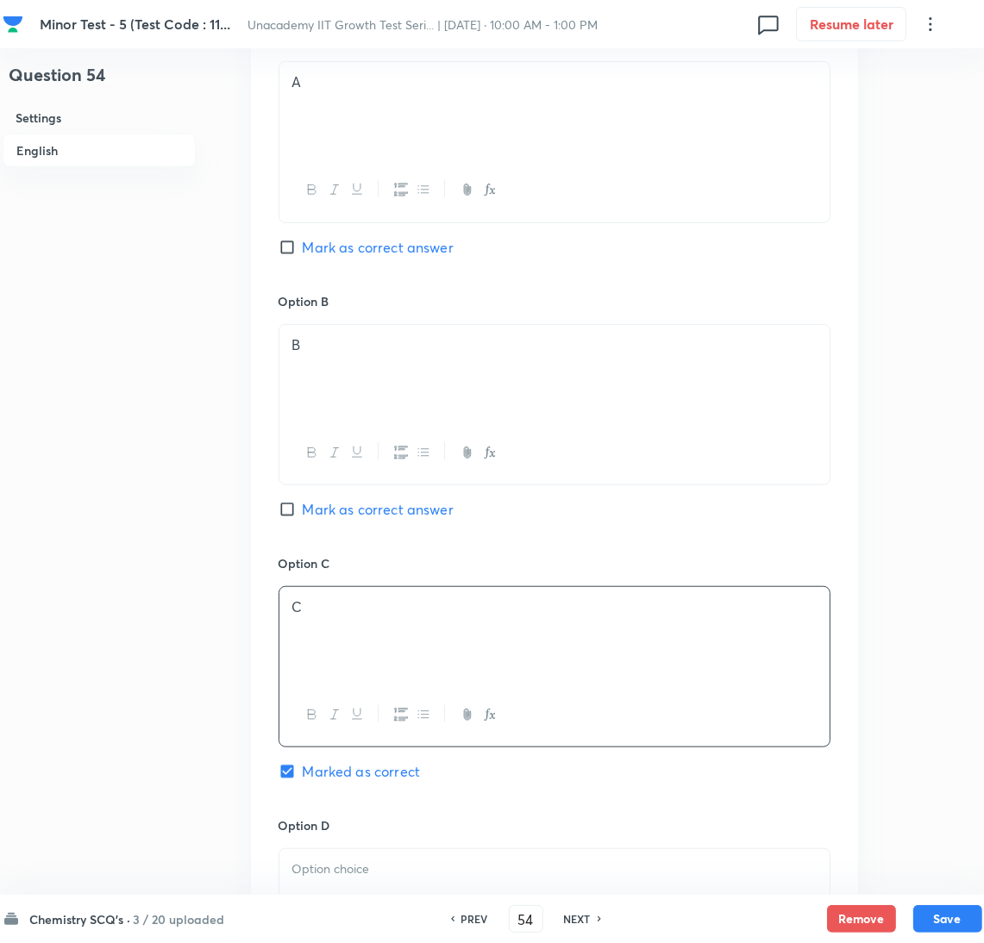
scroll to position [1435, 0]
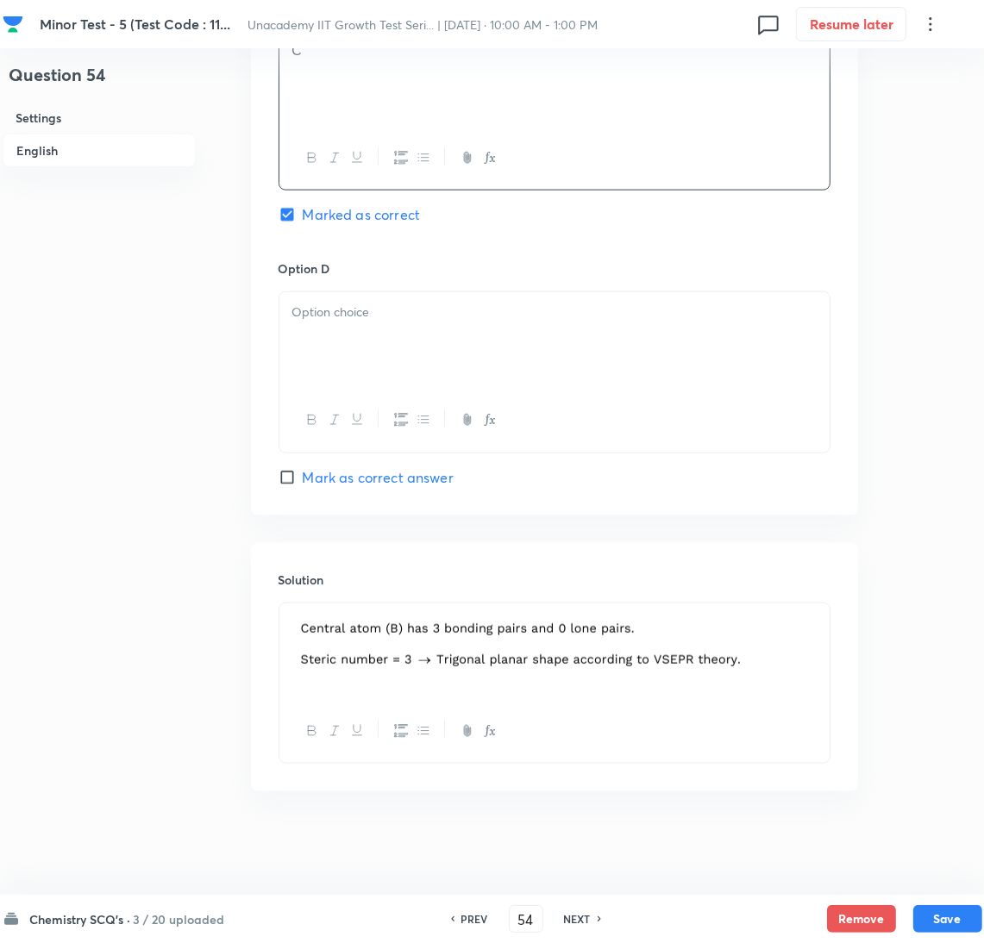
click at [387, 372] on div at bounding box center [554, 340] width 550 height 97
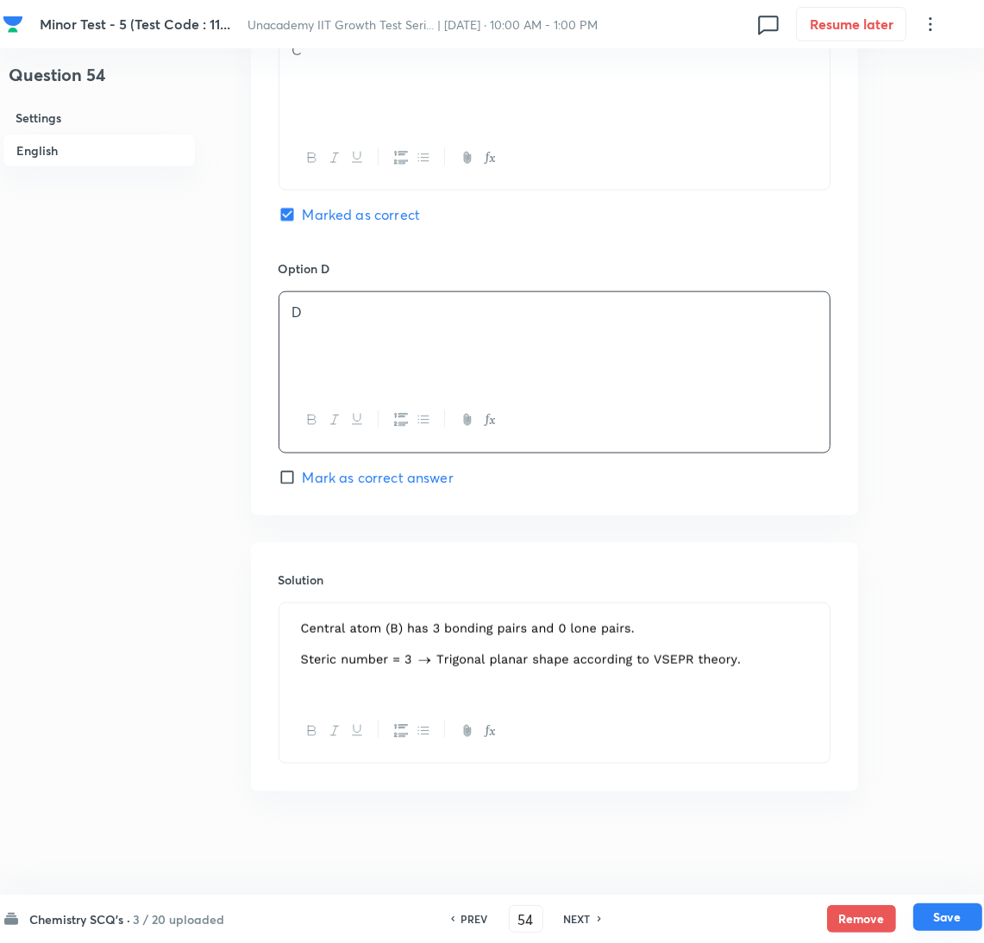
click at [932, 920] on button "Save" at bounding box center [947, 918] width 69 height 28
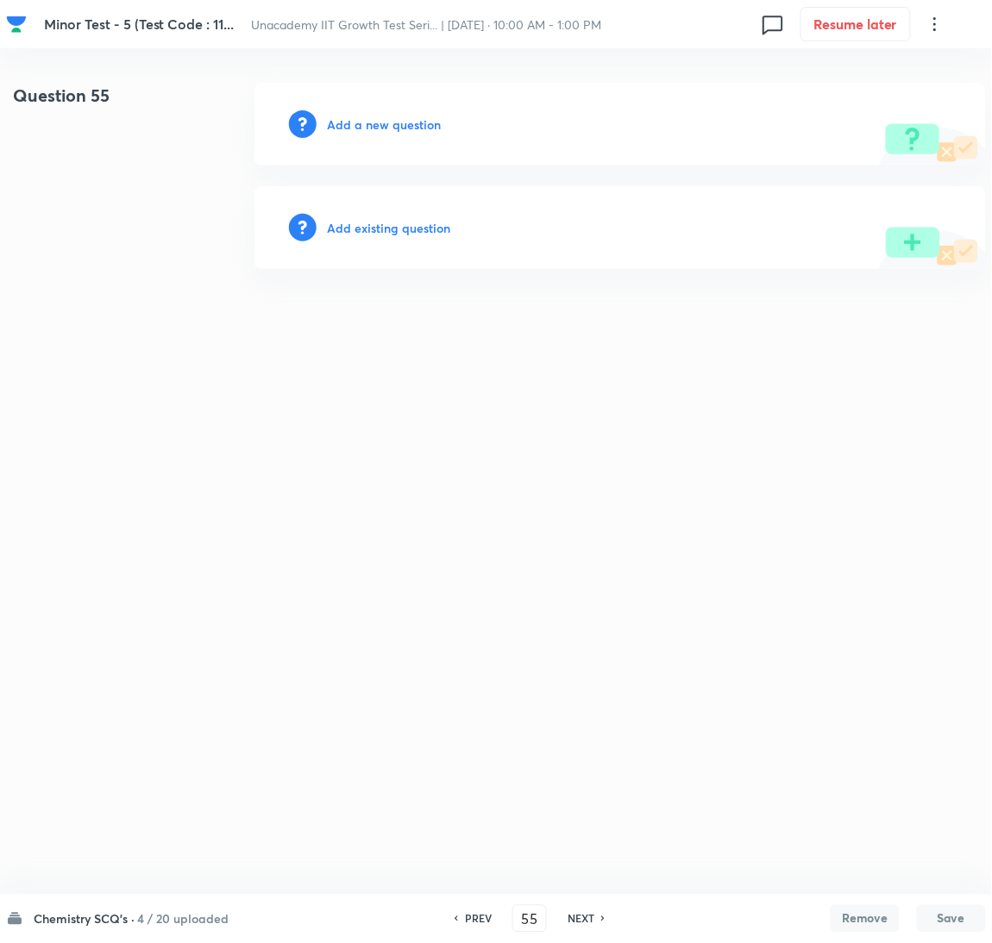
click at [477, 900] on div "Chemistry SCQ's · 4 / 20 uploaded PREV 55 ​ NEXT Remove Save" at bounding box center [496, 919] width 980 height 48
click at [479, 912] on h6 "PREV" at bounding box center [478, 919] width 27 height 16
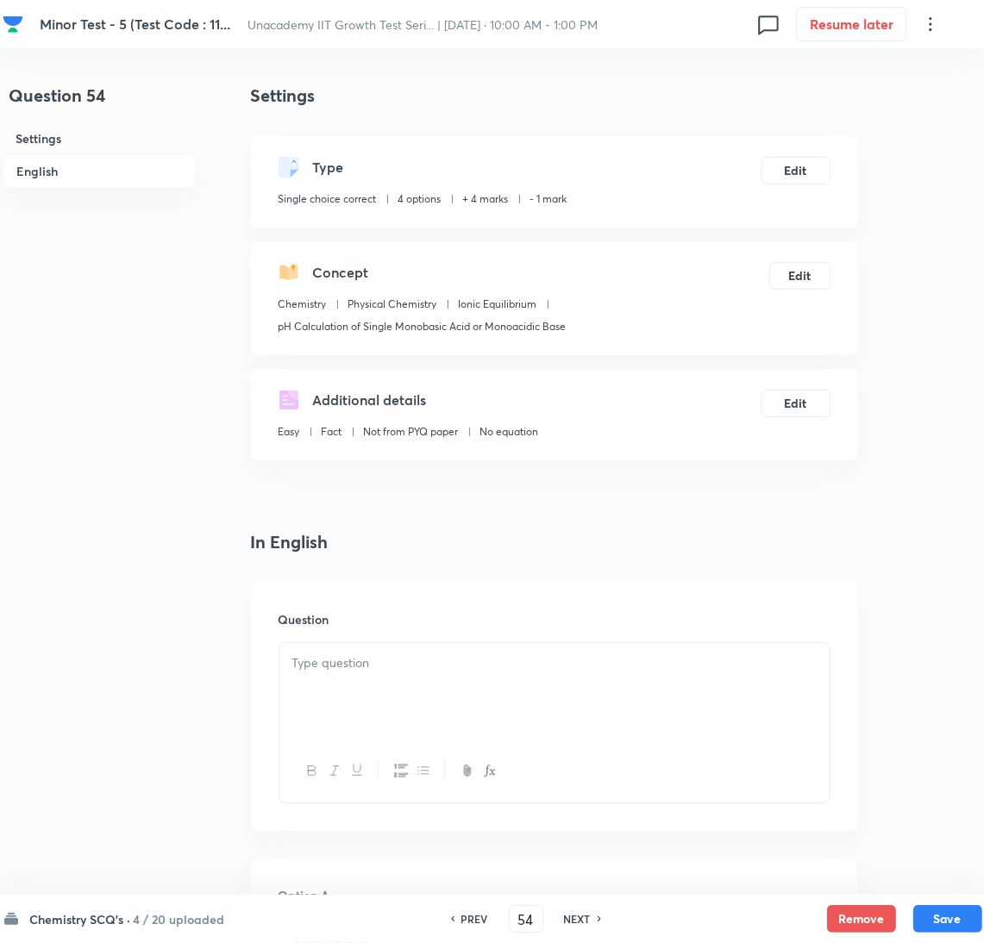
click at [479, 912] on h6 "PREV" at bounding box center [474, 919] width 27 height 16
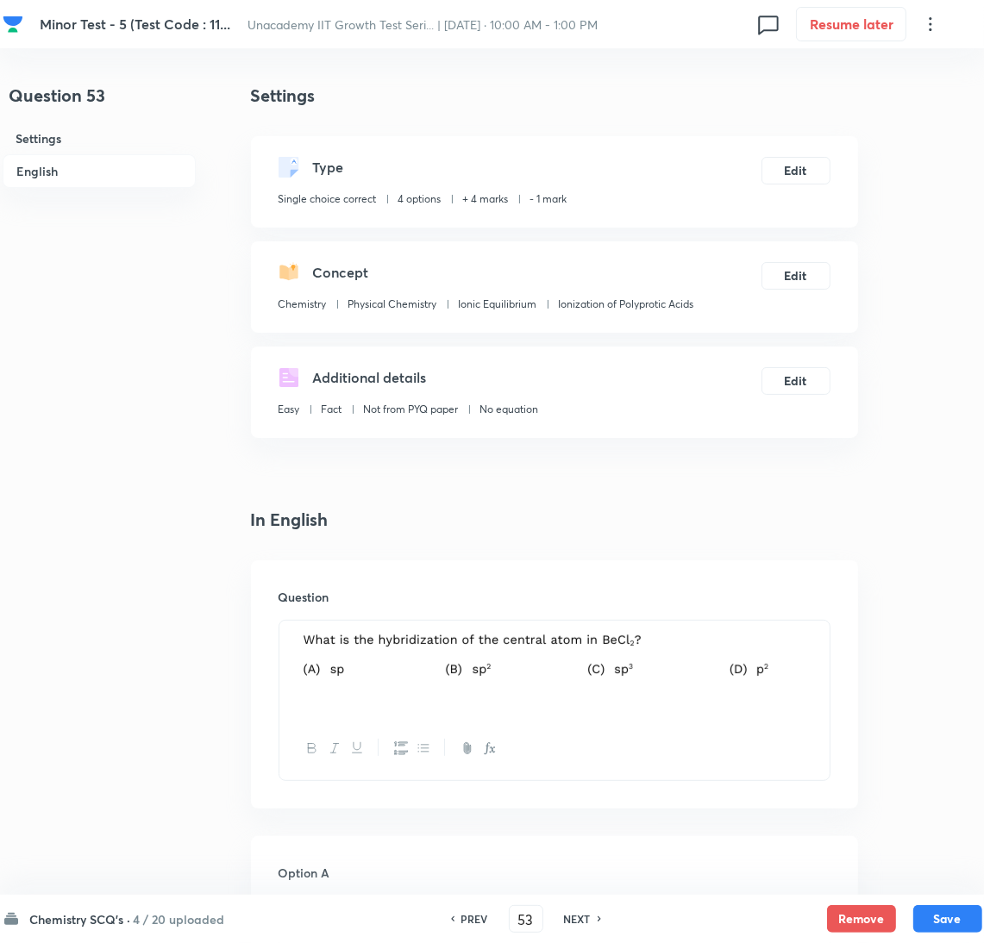
scroll to position [560, 0]
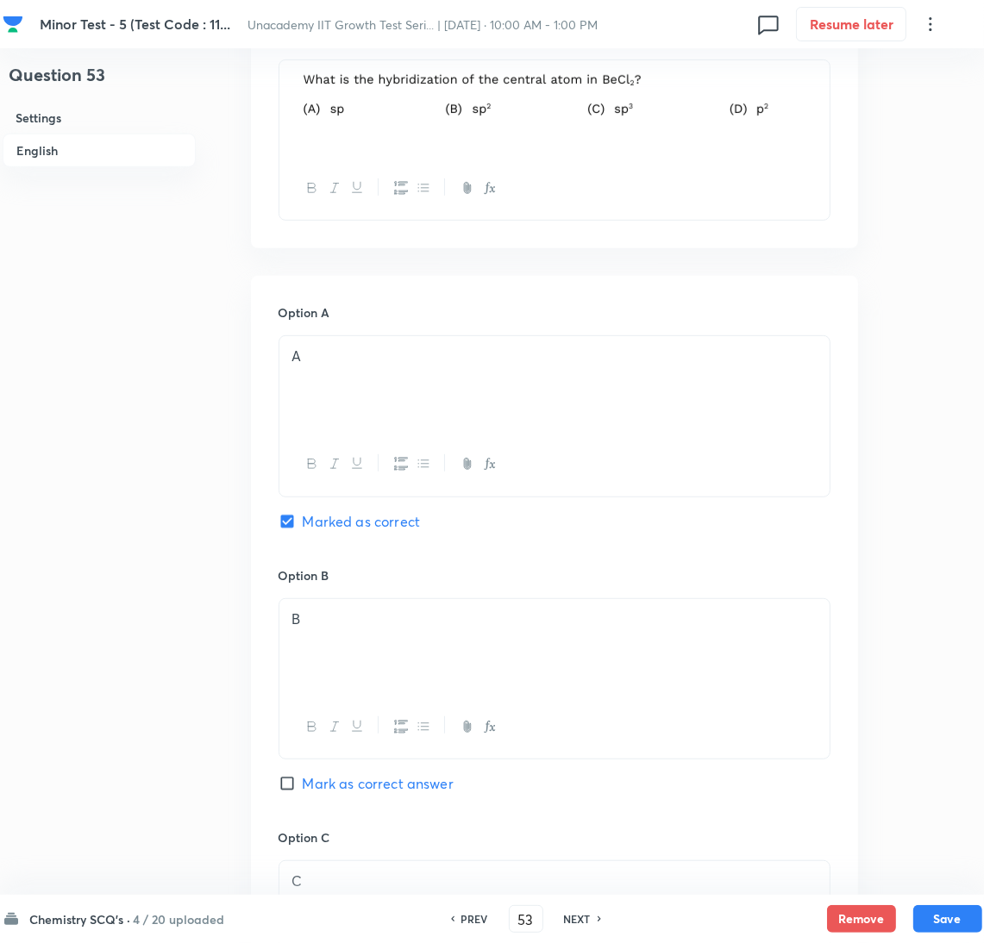
click at [461, 915] on h6 "PREV" at bounding box center [474, 919] width 27 height 16
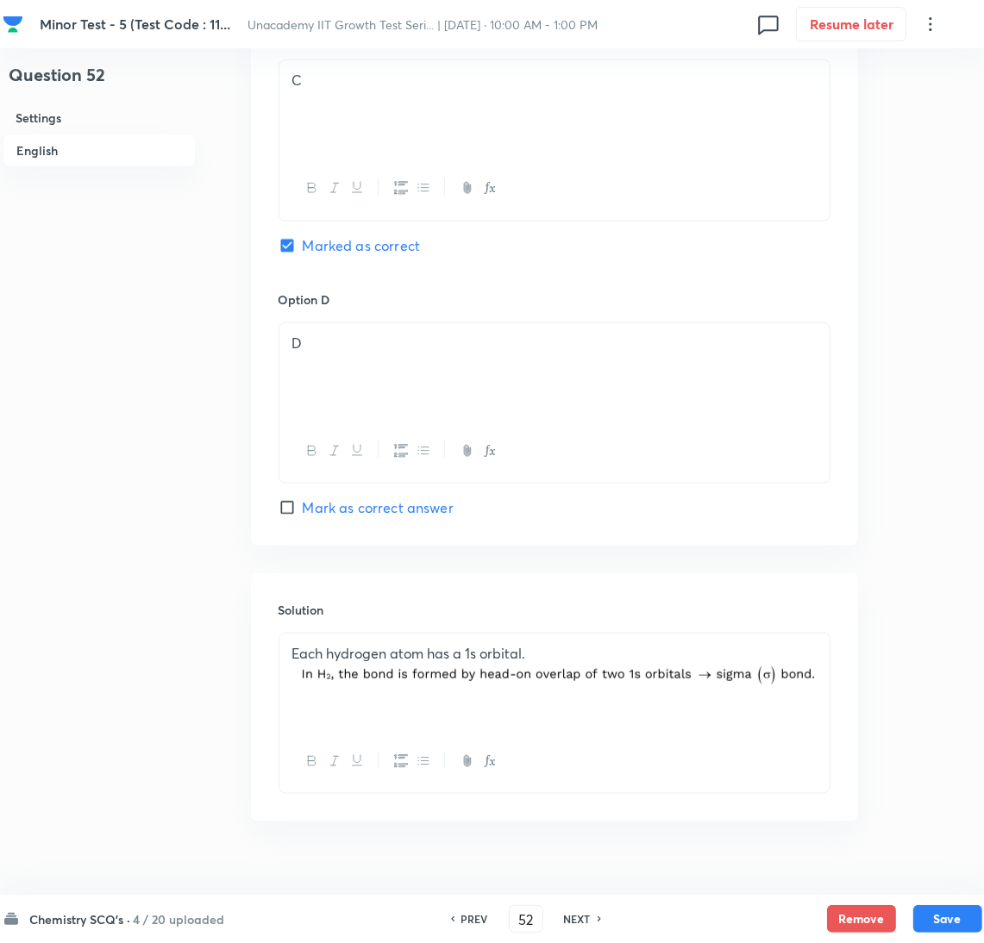
scroll to position [1418, 0]
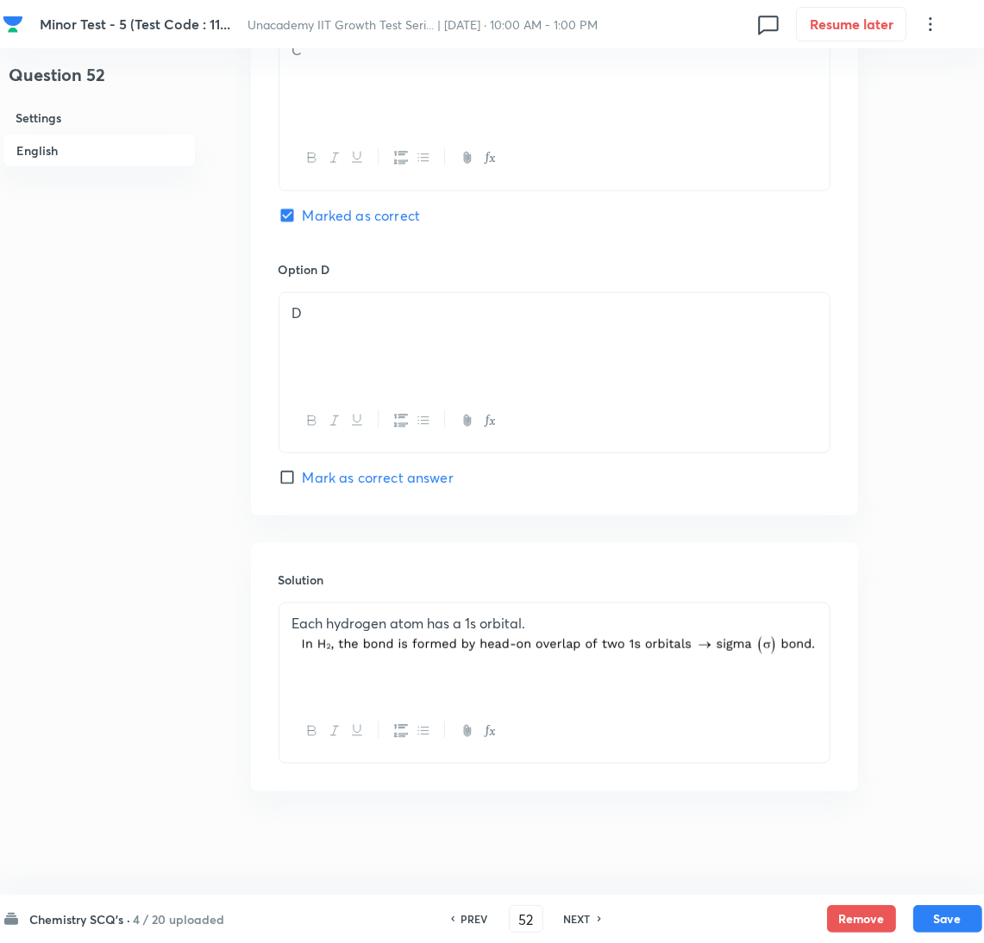
click at [599, 906] on div "PREV 52 ​ NEXT" at bounding box center [526, 919] width 222 height 28
click at [598, 907] on div "PREV 52 ​ NEXT" at bounding box center [526, 919] width 222 height 28
click at [586, 917] on h6 "NEXT" at bounding box center [577, 919] width 27 height 16
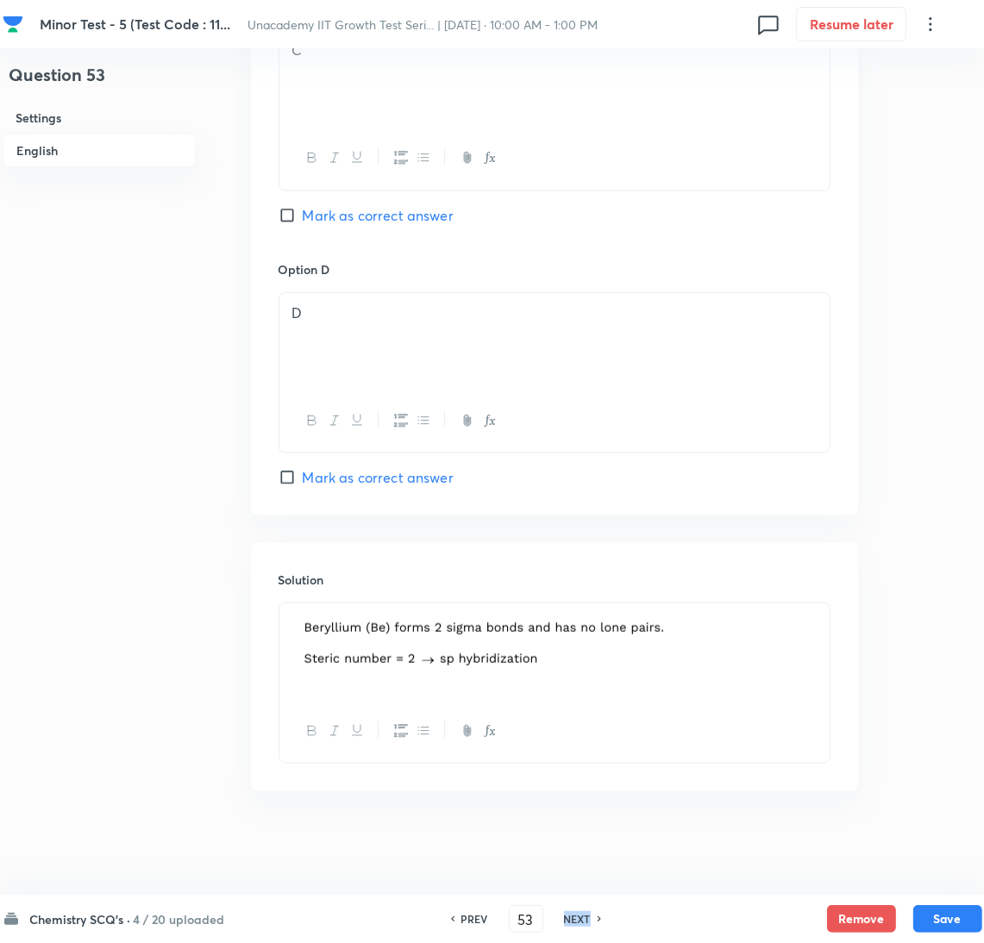
click at [586, 917] on h6 "NEXT" at bounding box center [577, 919] width 27 height 16
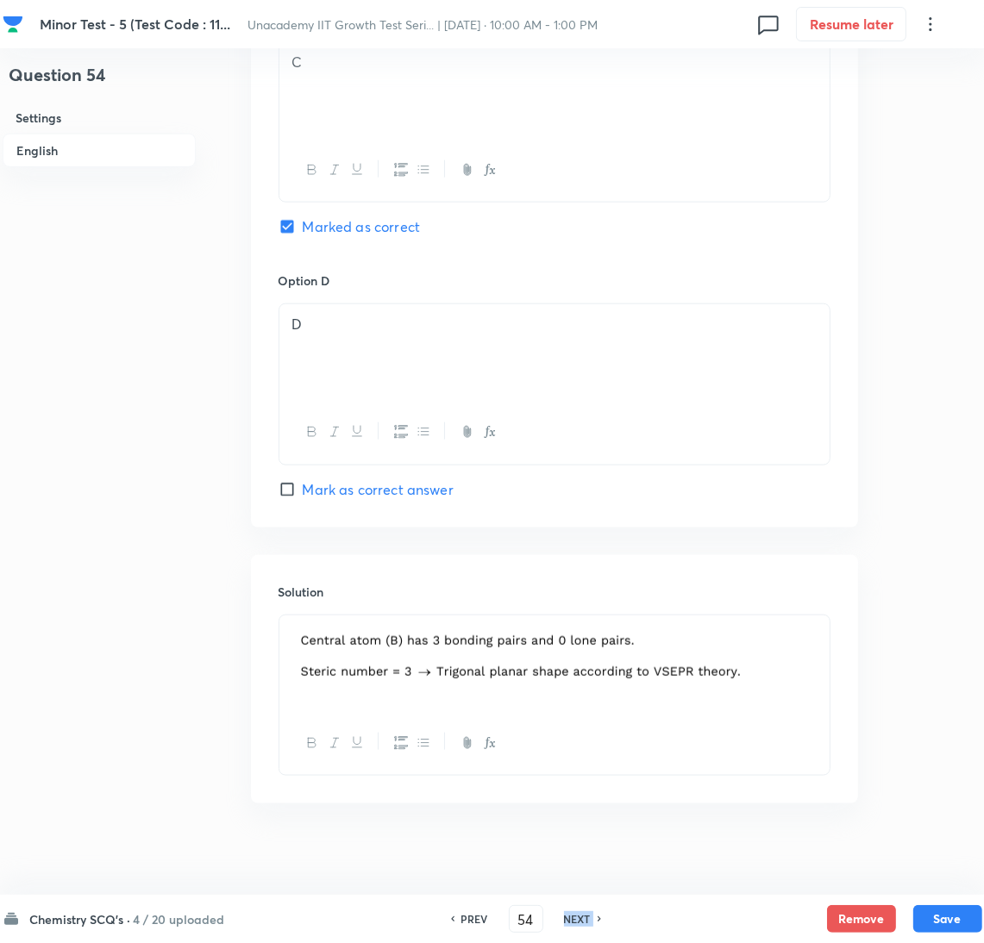
click at [586, 917] on h6 "NEXT" at bounding box center [577, 919] width 27 height 16
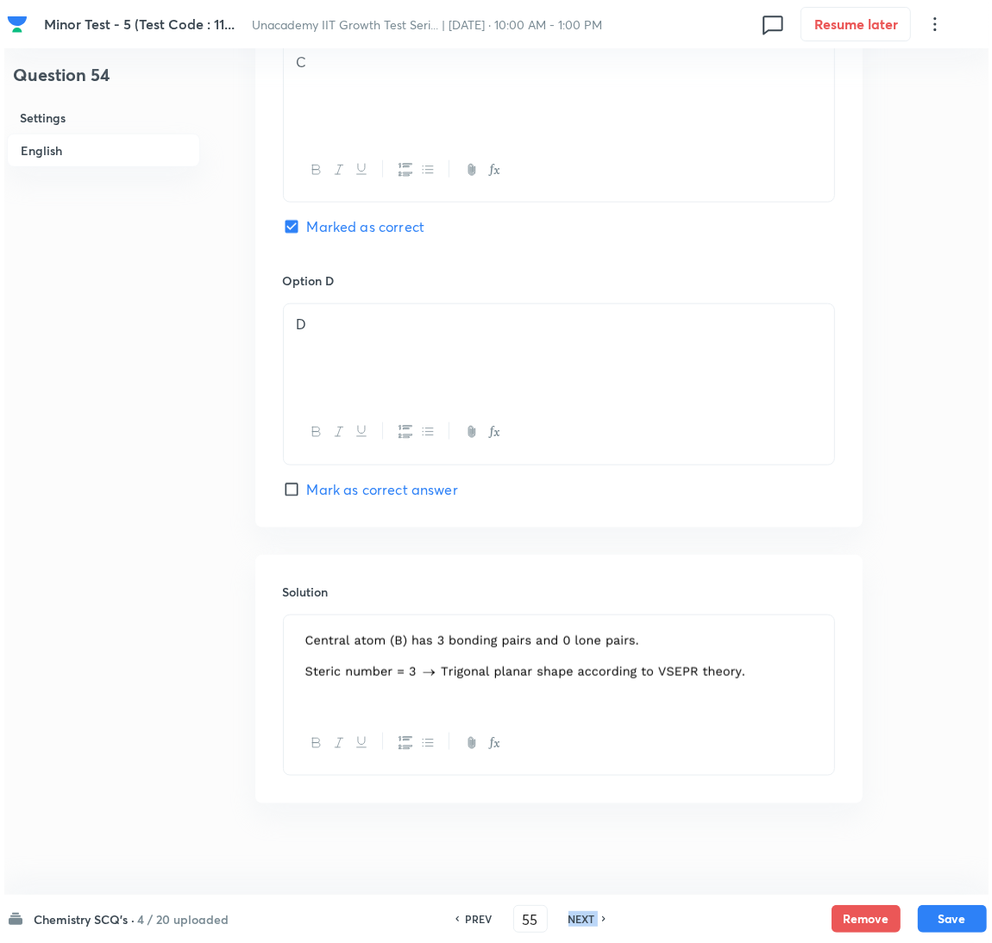
scroll to position [0, 0]
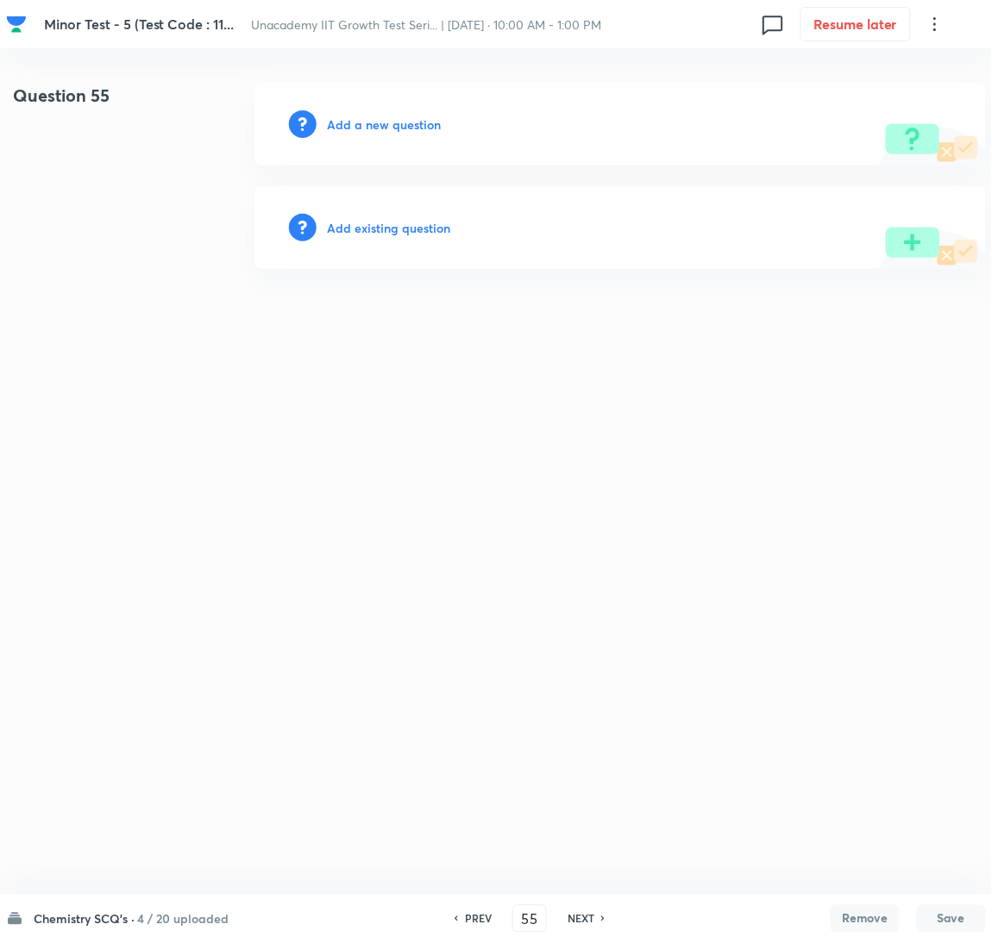
click at [410, 128] on h6 "Add a new question" at bounding box center [384, 125] width 114 height 18
click at [410, 128] on h6 "Choose a question type" at bounding box center [393, 125] width 133 height 18
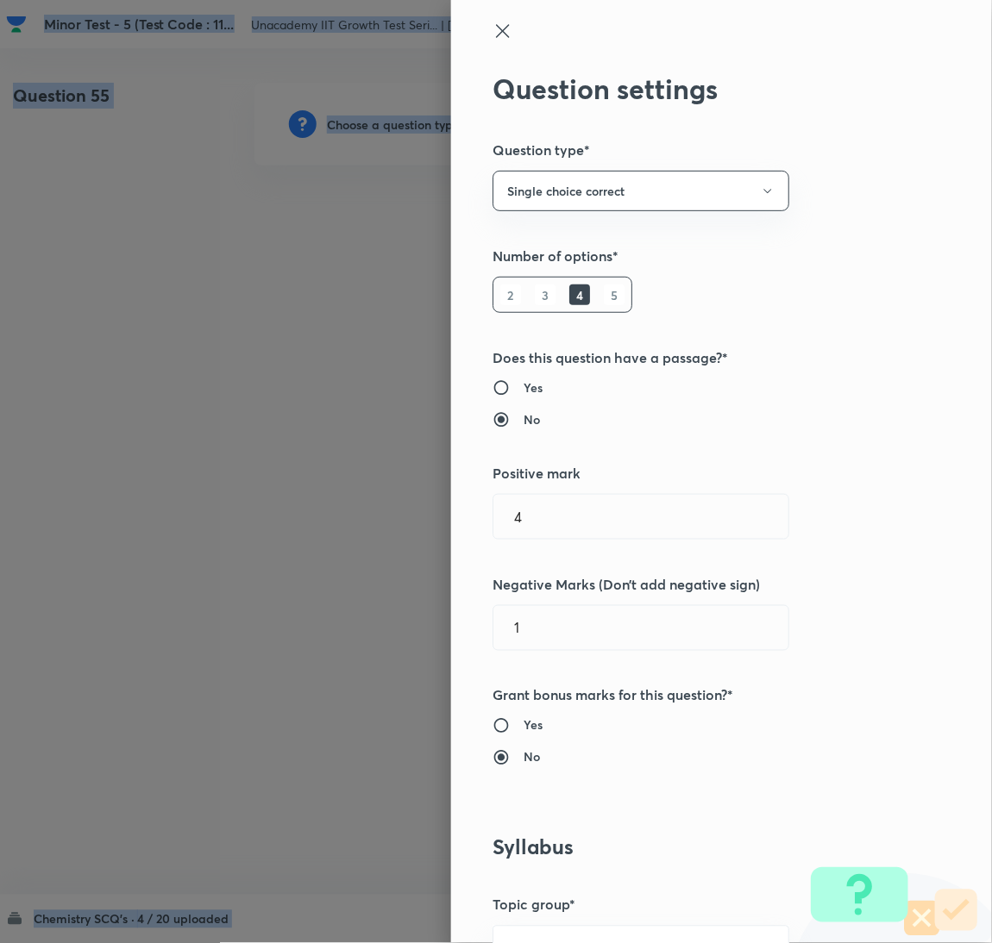
scroll to position [560, 0]
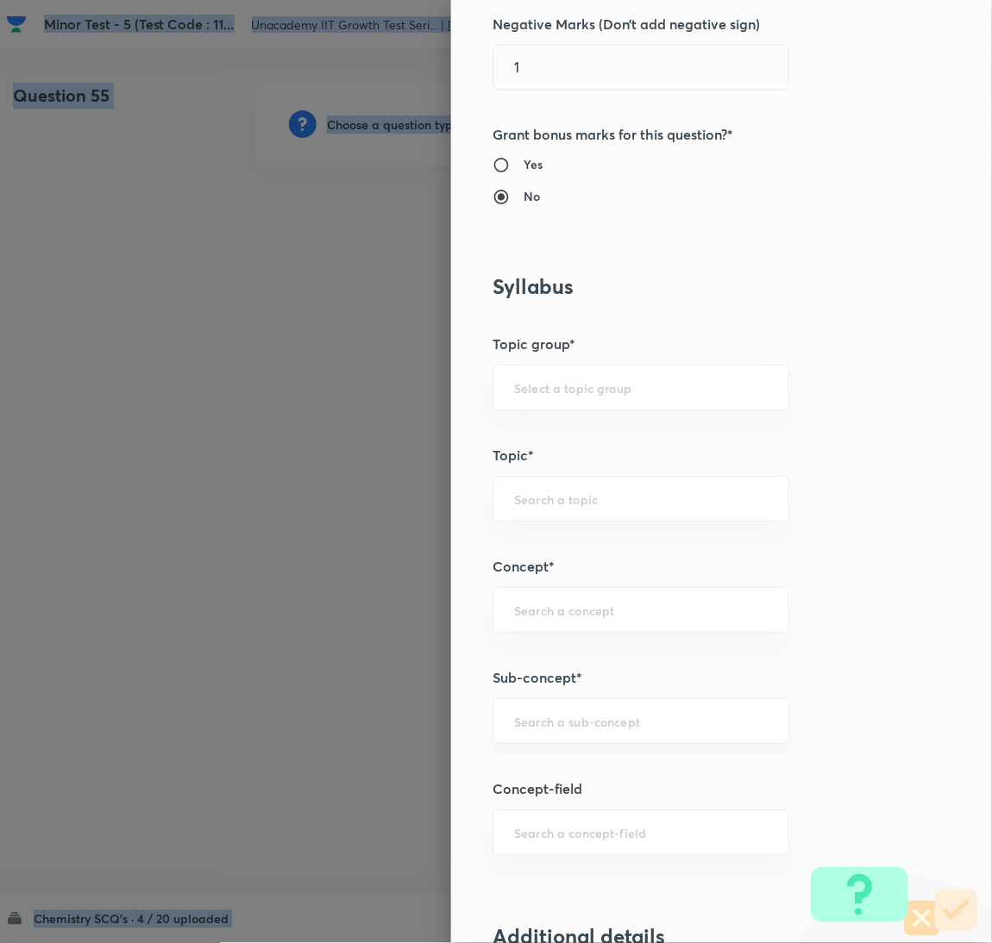
click at [641, 711] on div "​" at bounding box center [640, 722] width 297 height 46
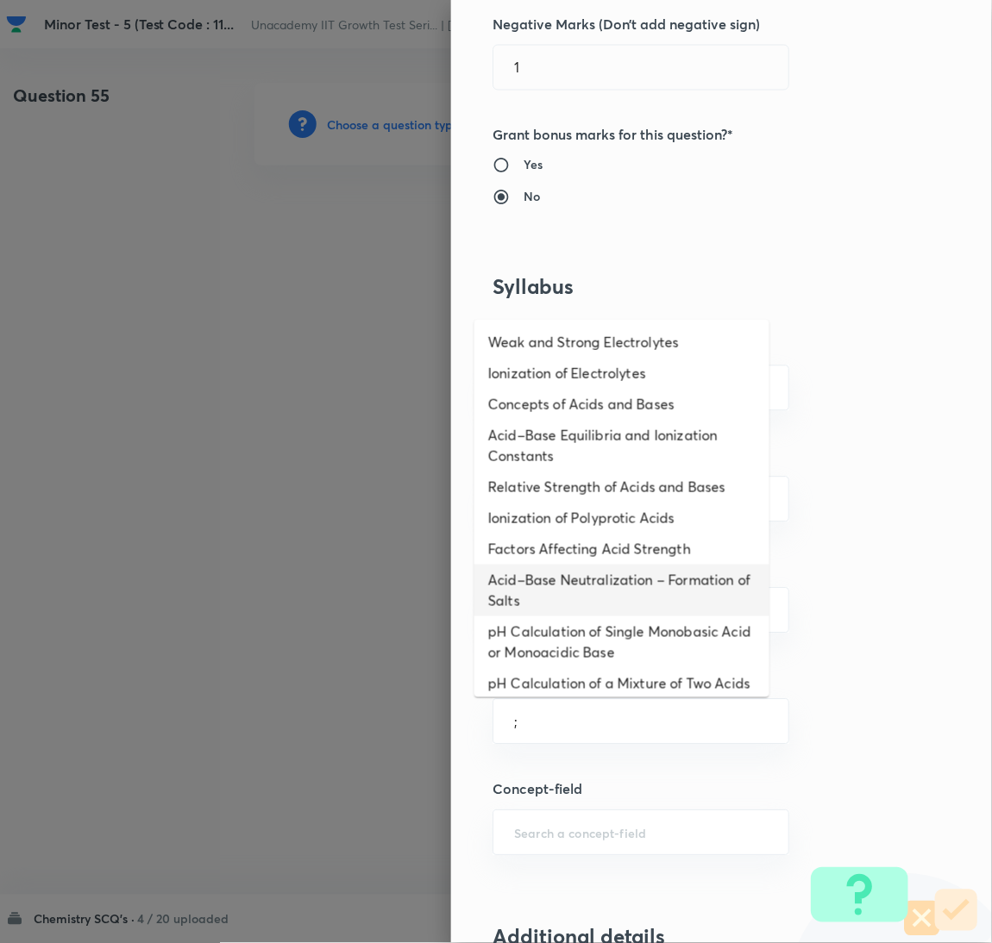
click at [596, 574] on li "Acid–Base Neutralization – Formation of Salts" at bounding box center [621, 591] width 295 height 52
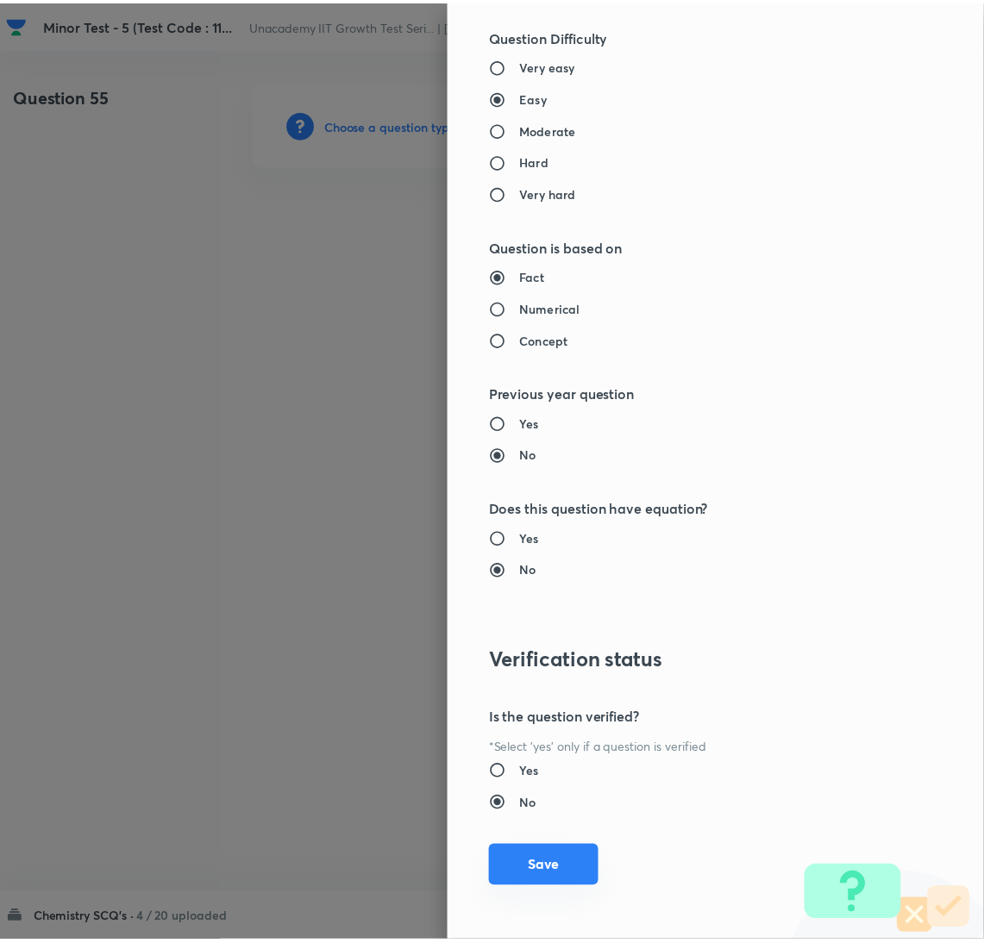
scroll to position [1524, 0]
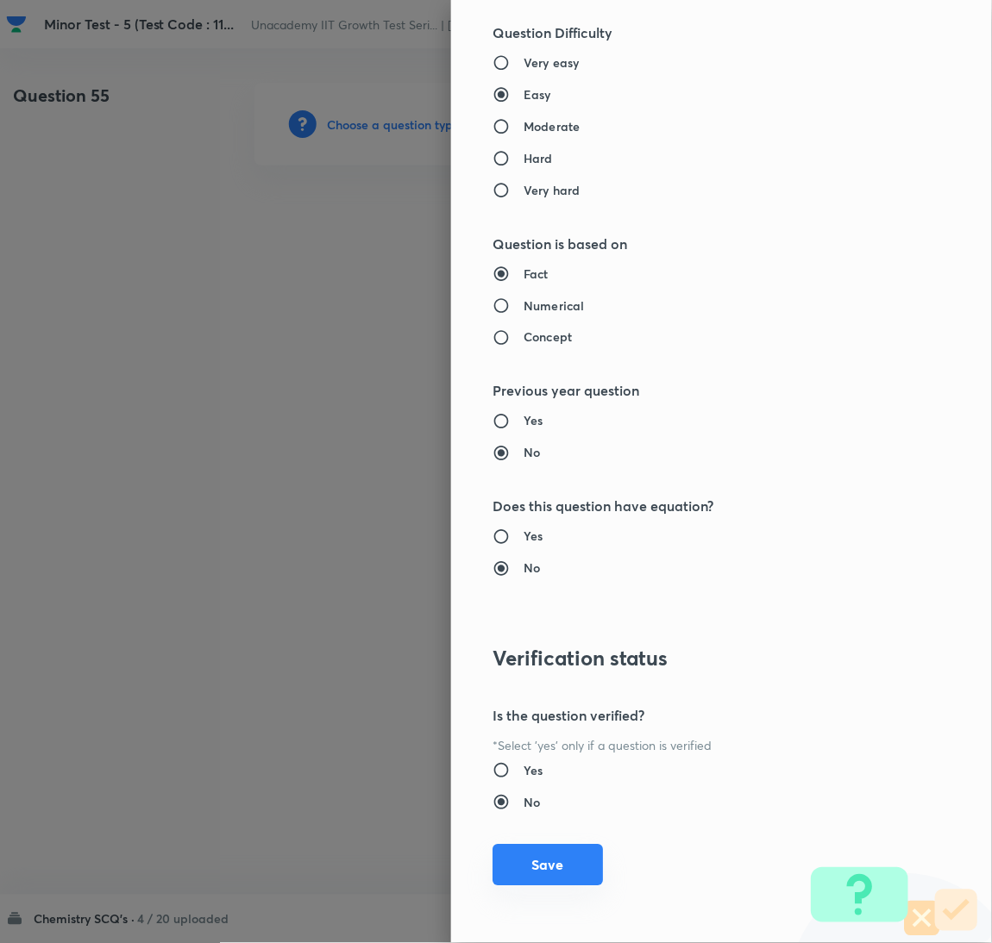
click at [492, 853] on button "Save" at bounding box center [547, 865] width 110 height 41
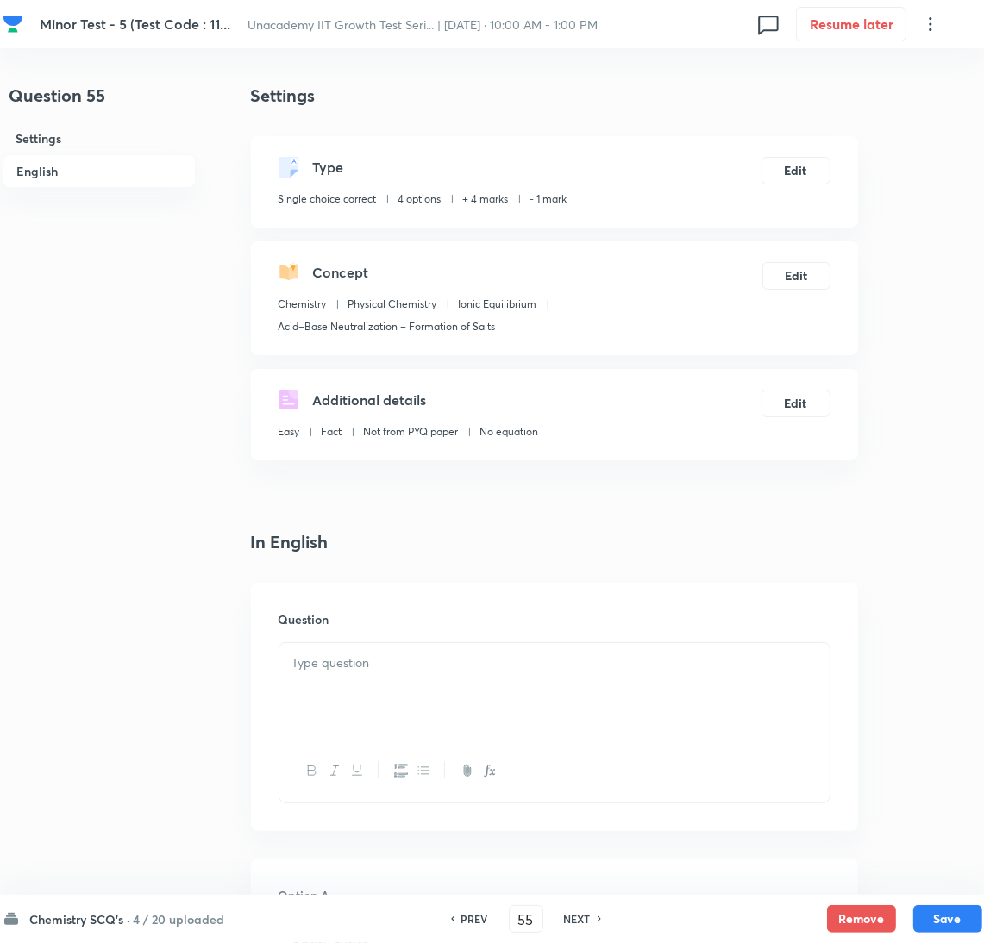
click at [798, 684] on div at bounding box center [554, 691] width 550 height 97
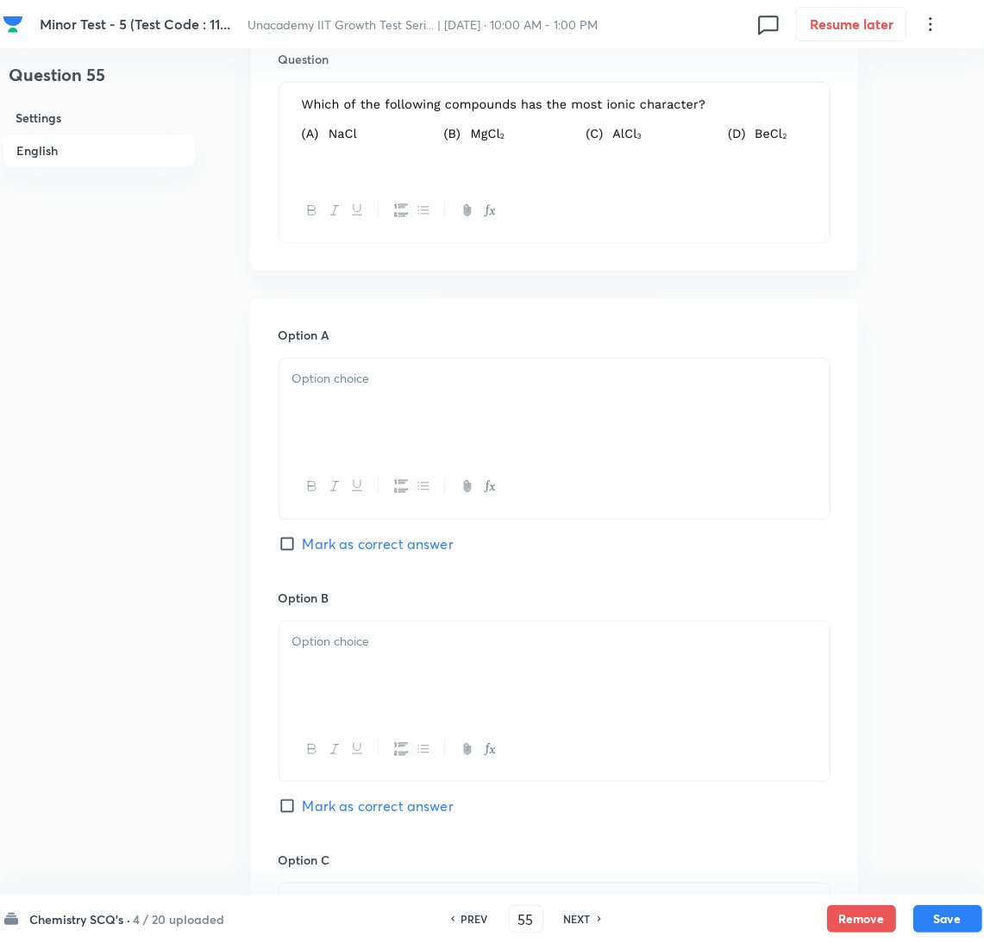
click at [398, 389] on p at bounding box center [554, 379] width 524 height 20
click at [332, 629] on div at bounding box center [554, 670] width 550 height 97
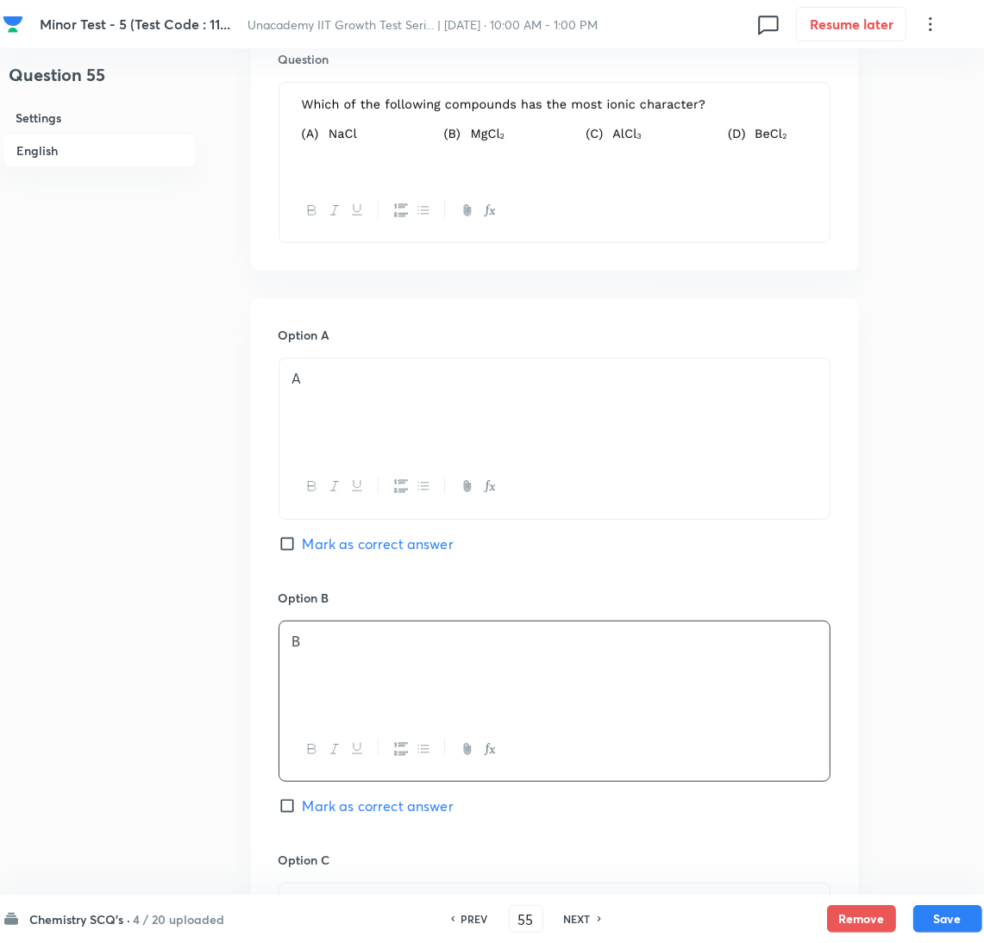
click at [385, 545] on span "Mark as correct answer" at bounding box center [378, 544] width 151 height 21
click at [303, 545] on input "Mark as correct answer" at bounding box center [291, 543] width 24 height 17
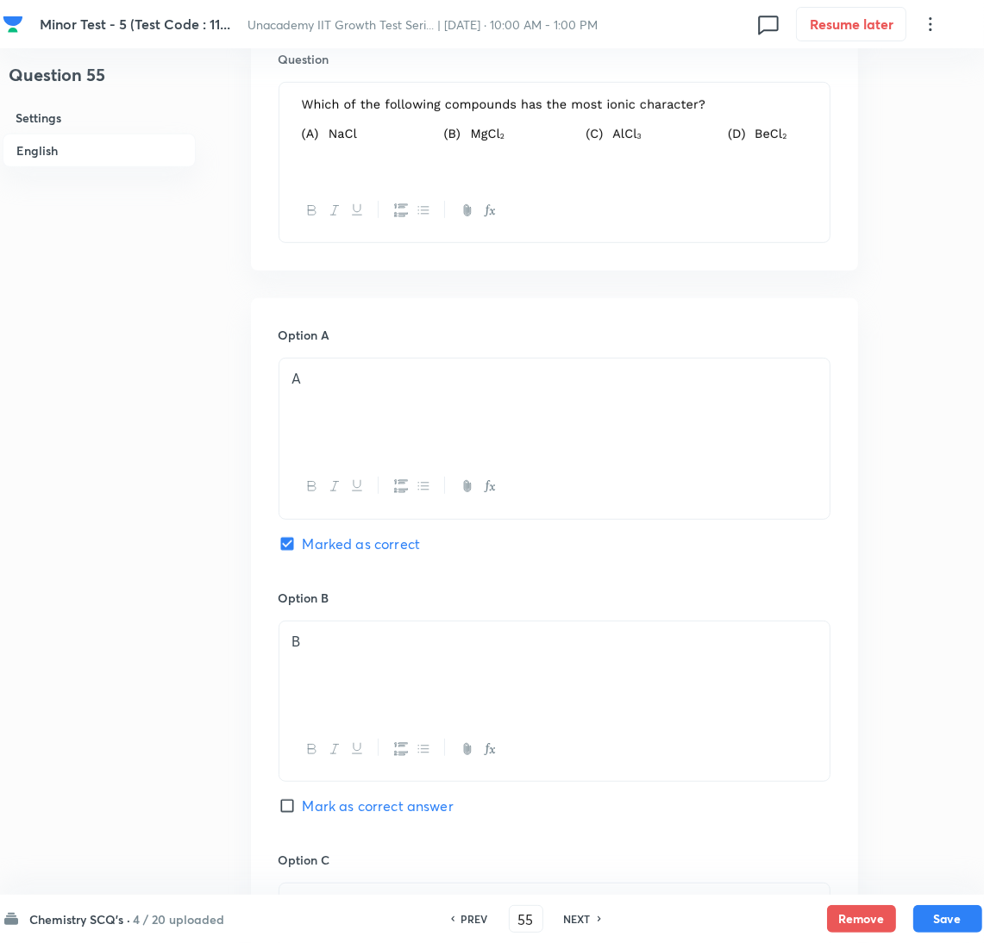
scroll to position [1120, 0]
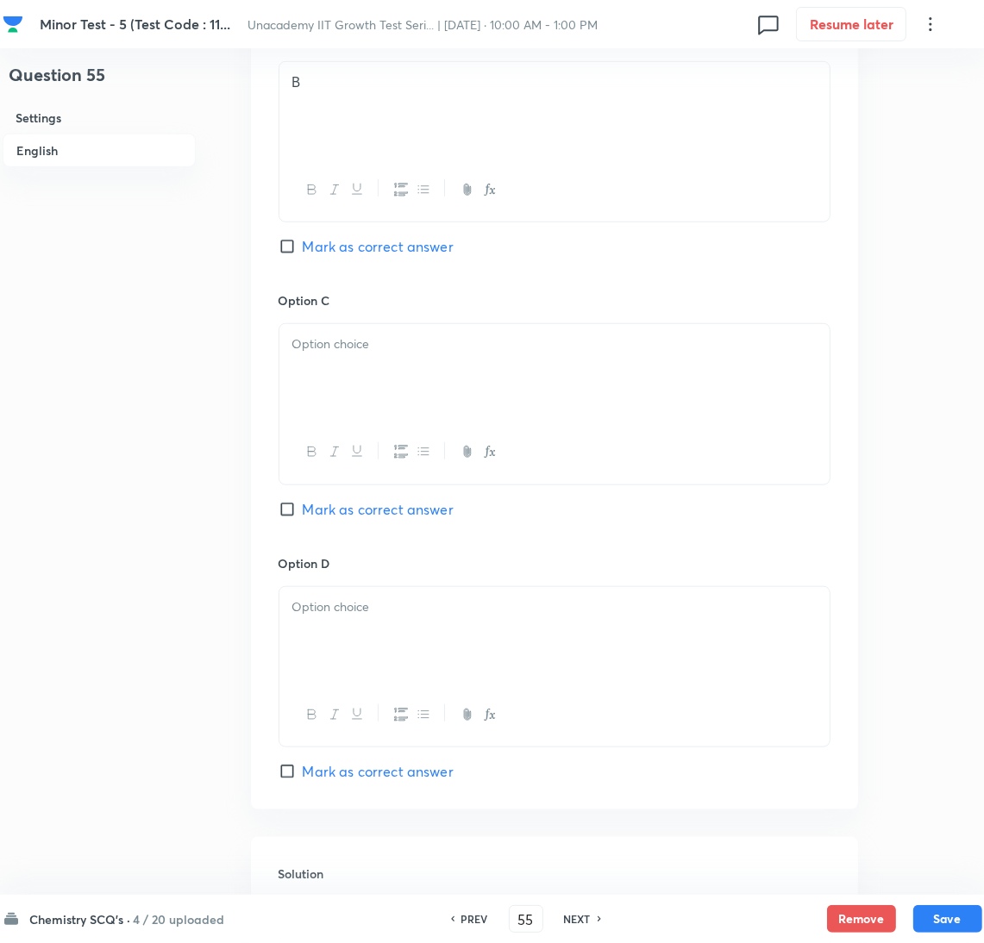
click at [344, 357] on div at bounding box center [554, 372] width 550 height 97
drag, startPoint x: 401, startPoint y: 592, endPoint x: 404, endPoint y: 604, distance: 13.4
click at [401, 594] on div at bounding box center [554, 635] width 550 height 97
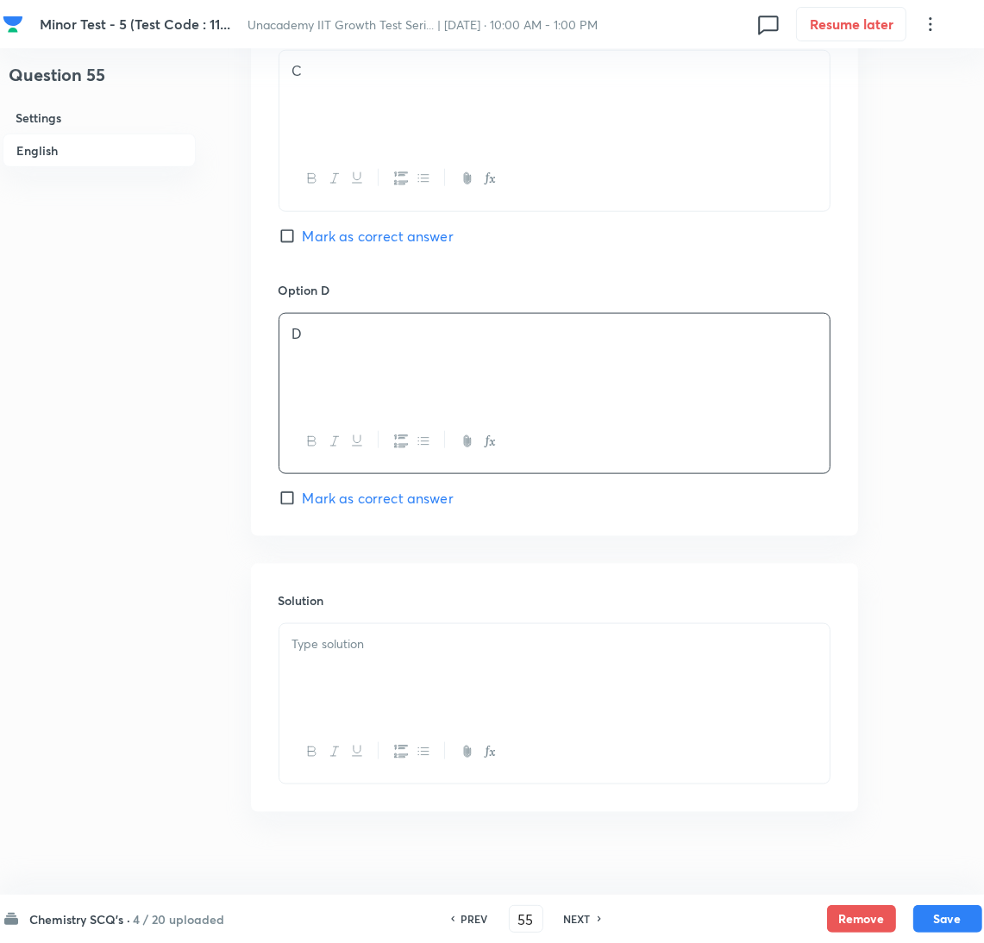
scroll to position [1418, 0]
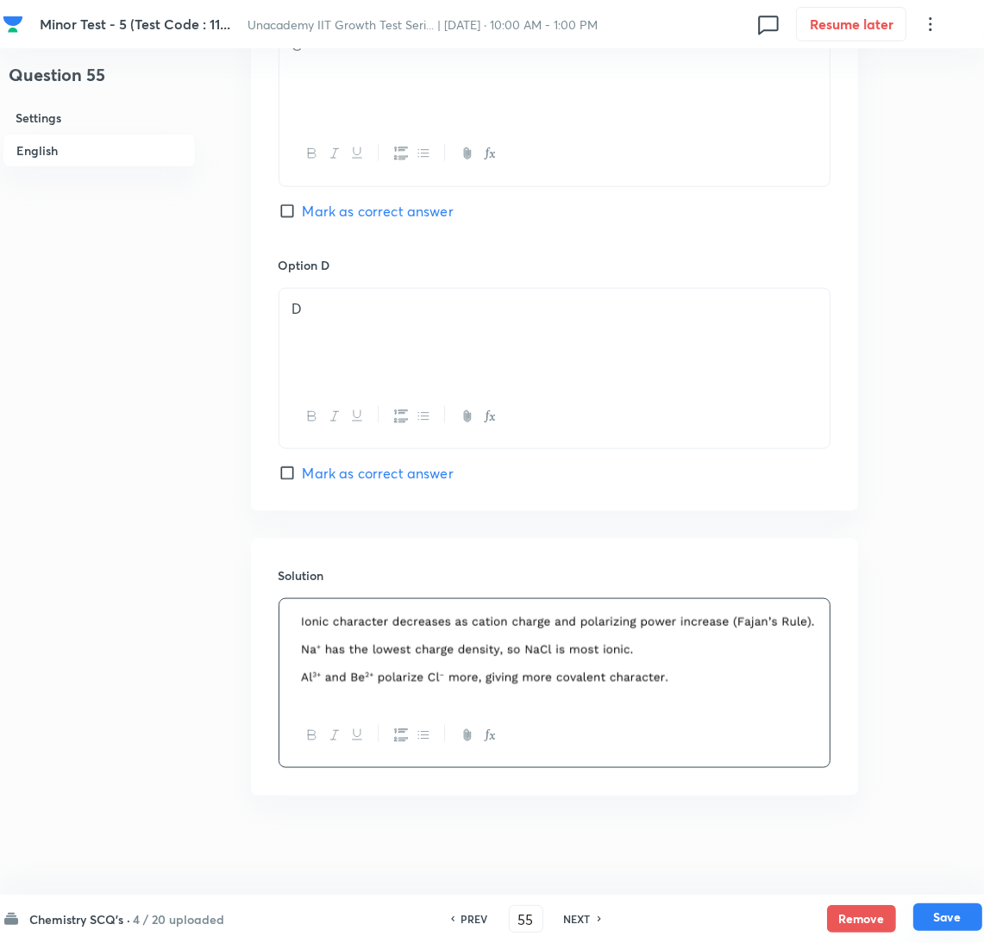
click at [968, 920] on button "Save" at bounding box center [947, 918] width 69 height 28
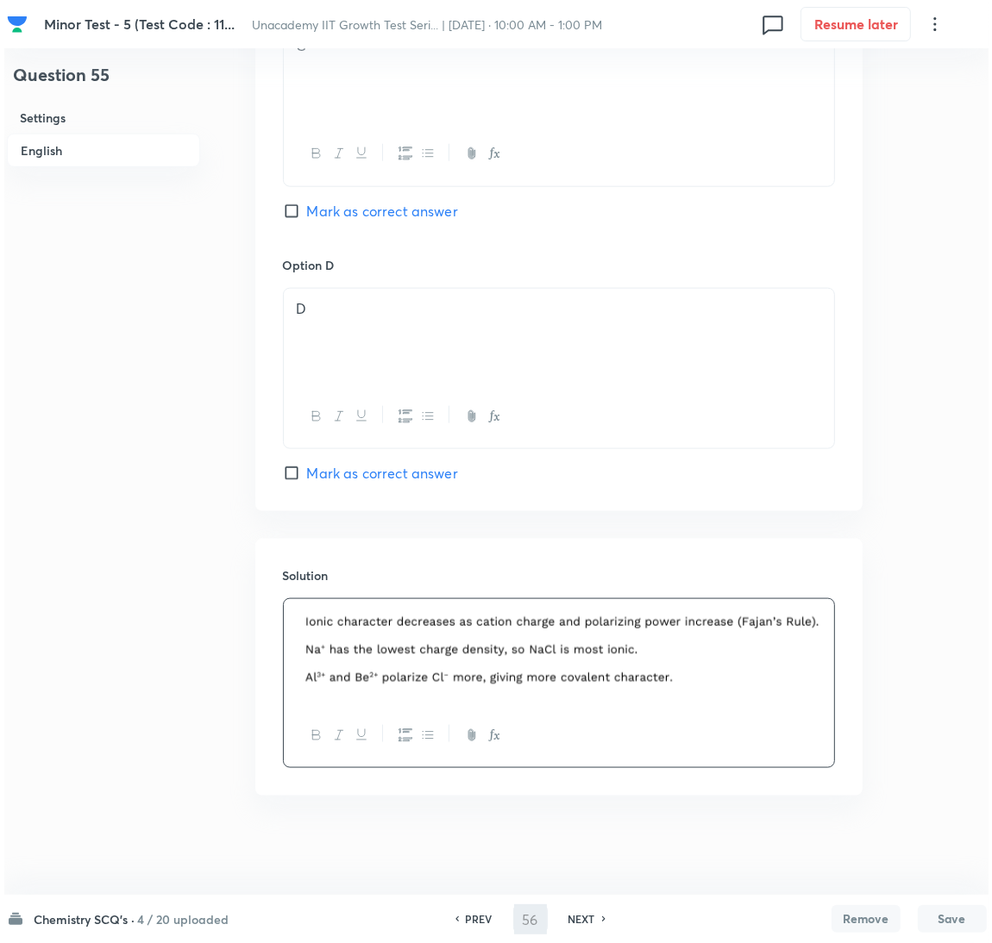
scroll to position [0, 0]
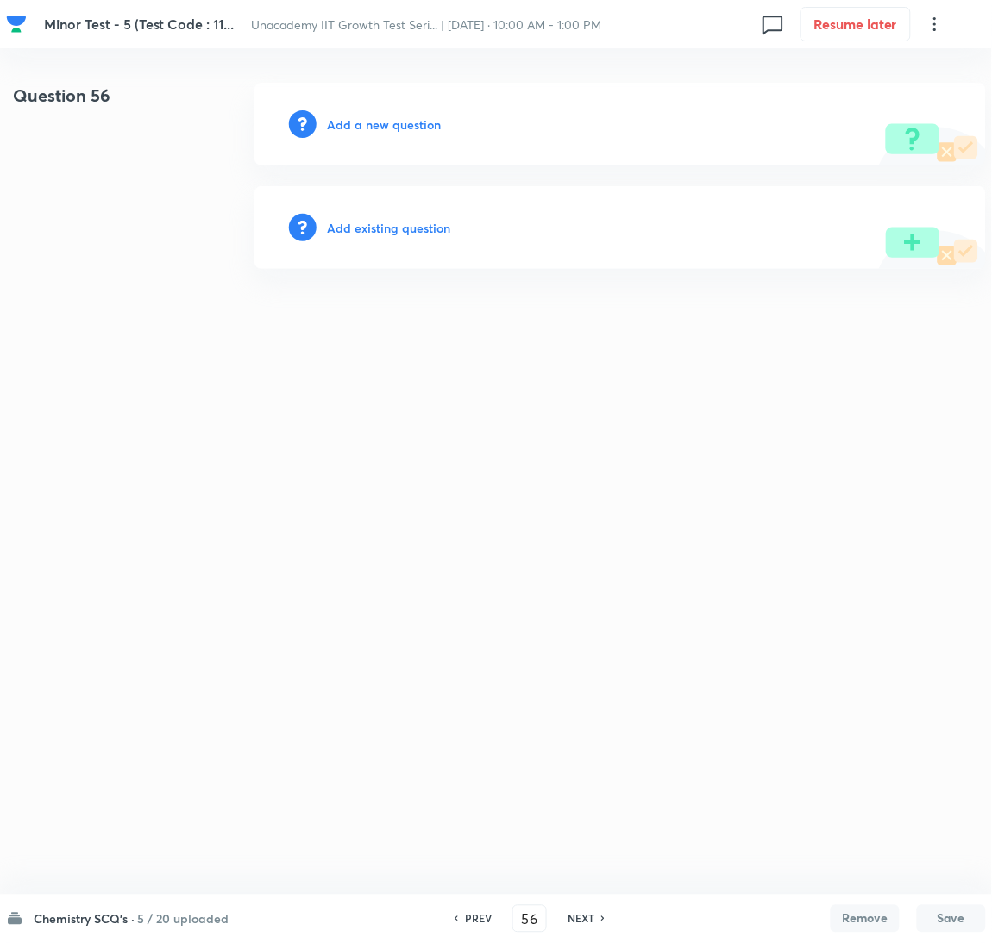
click at [373, 122] on h6 "Add a new question" at bounding box center [384, 125] width 114 height 18
click at [373, 122] on h6 "Choose a question type" at bounding box center [393, 125] width 133 height 18
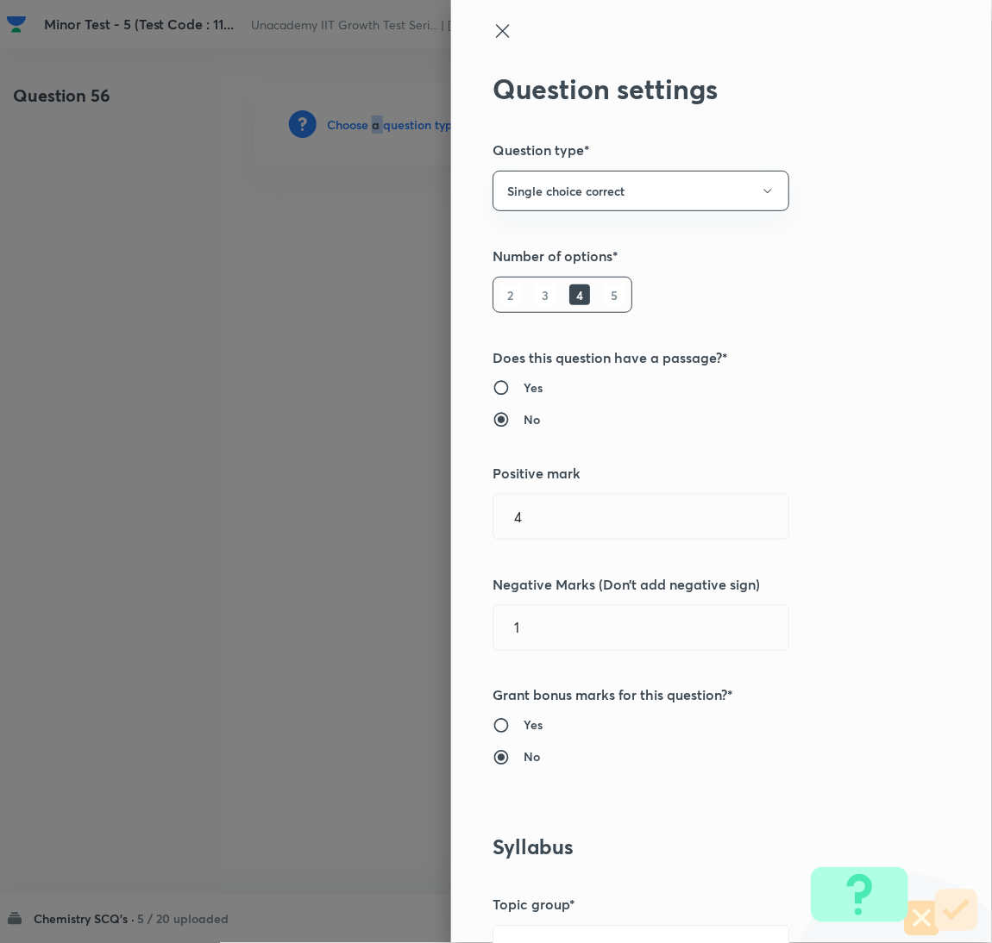
scroll to position [560, 0]
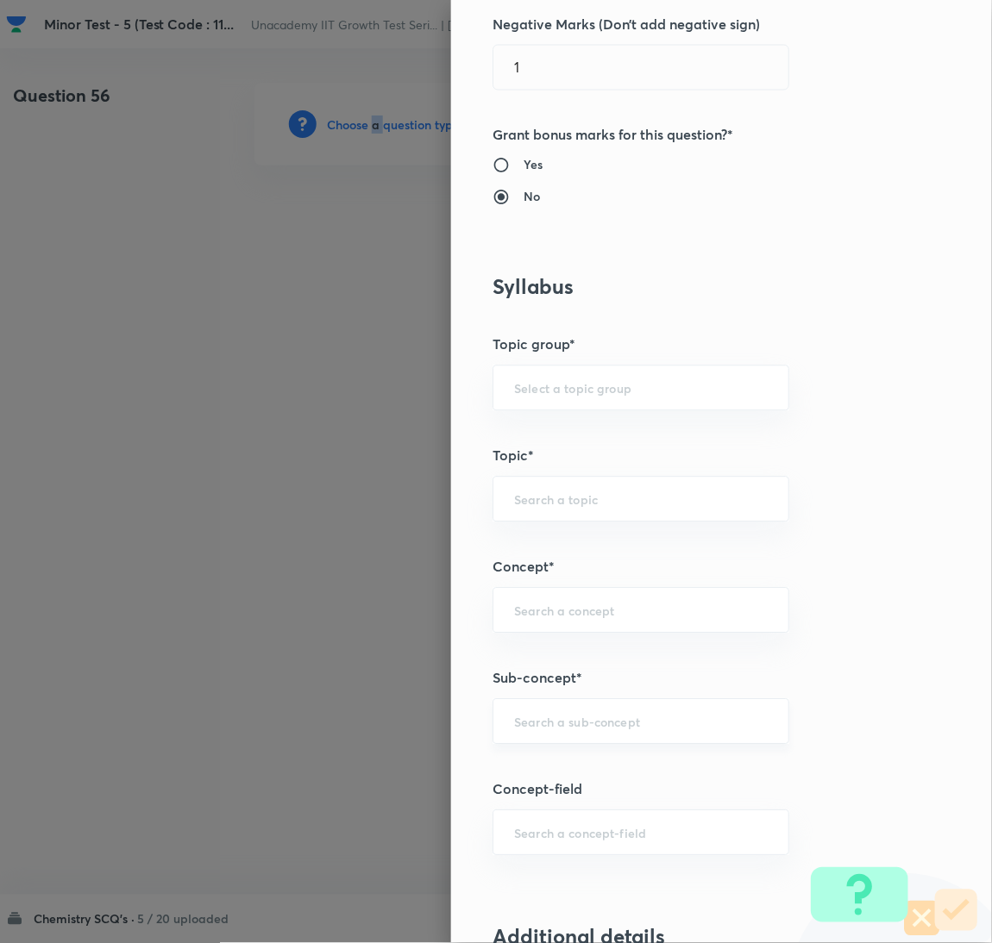
click at [628, 737] on div "​" at bounding box center [640, 722] width 297 height 46
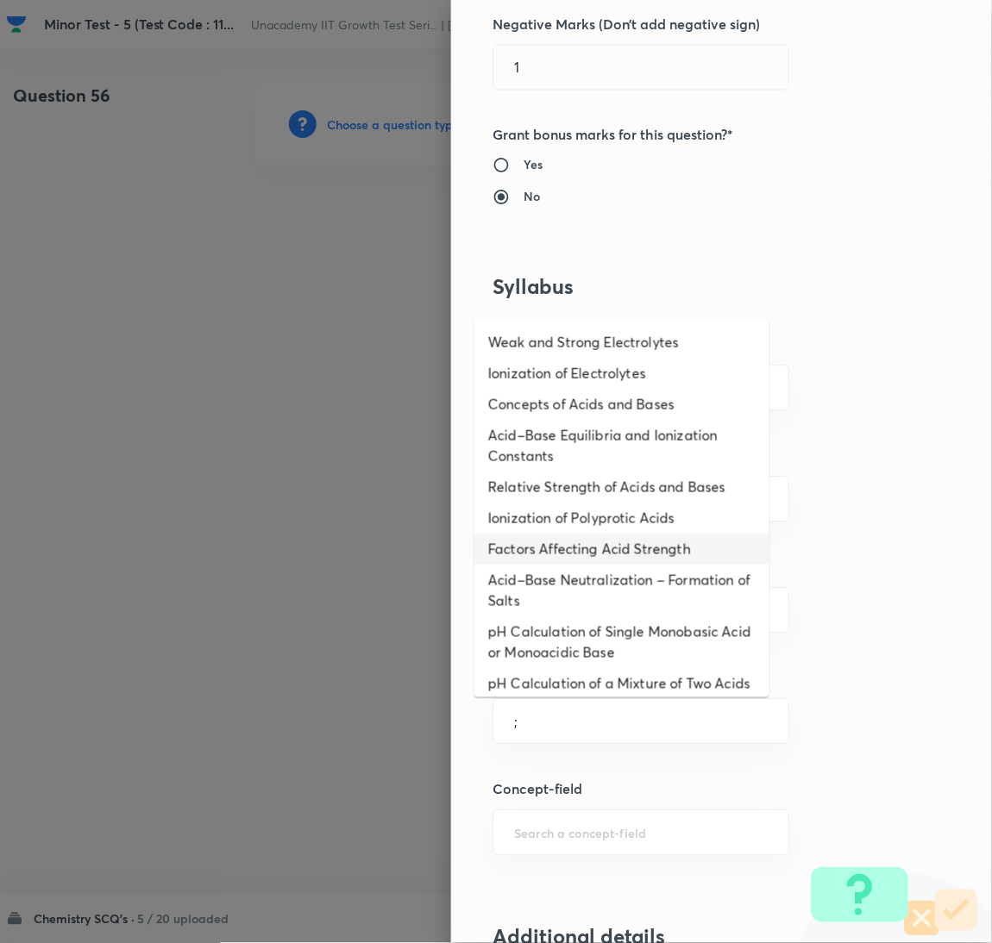
click at [612, 540] on li "Factors Affecting Acid Strength" at bounding box center [621, 549] width 295 height 31
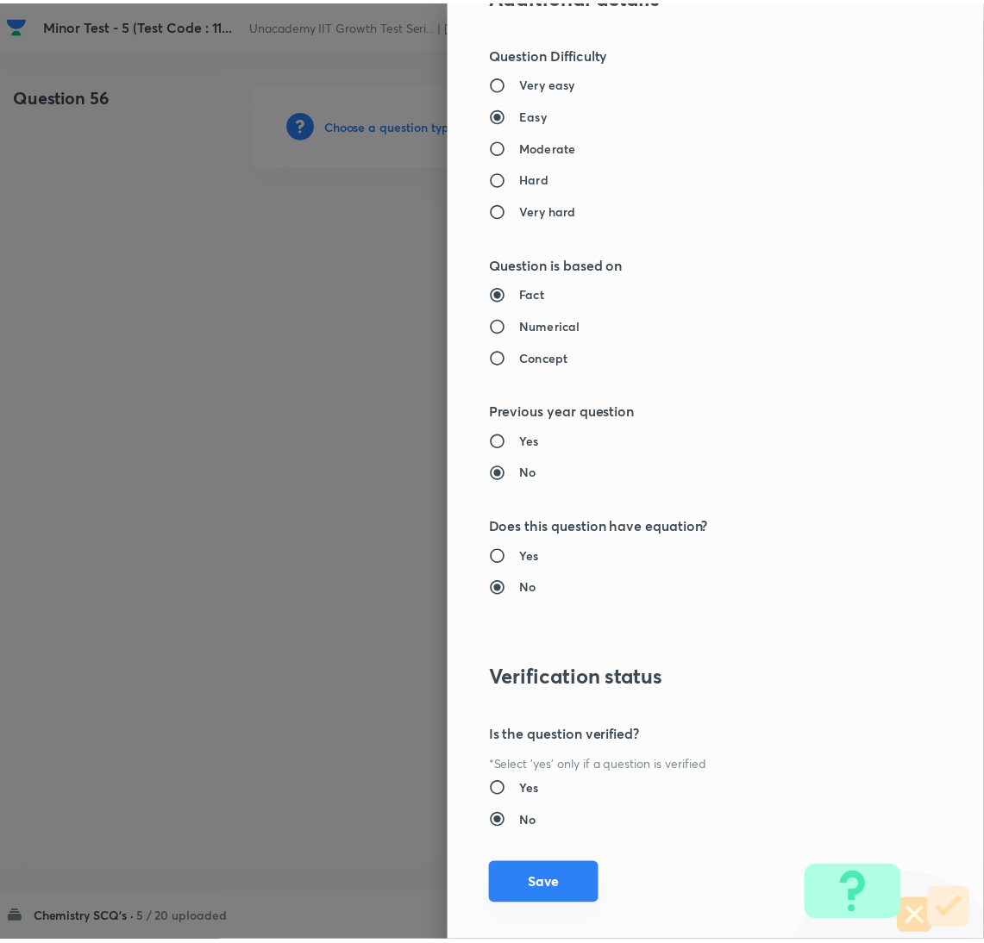
scroll to position [1524, 0]
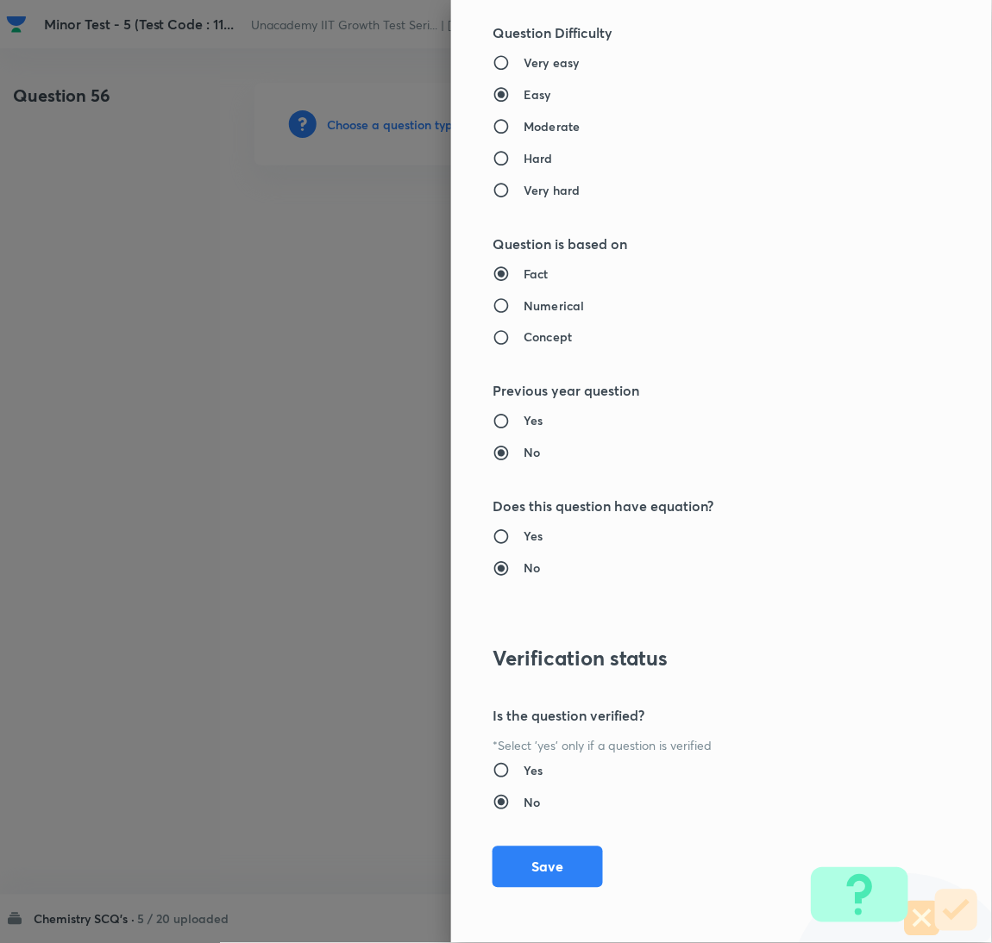
click at [536, 875] on button "Save" at bounding box center [547, 867] width 110 height 41
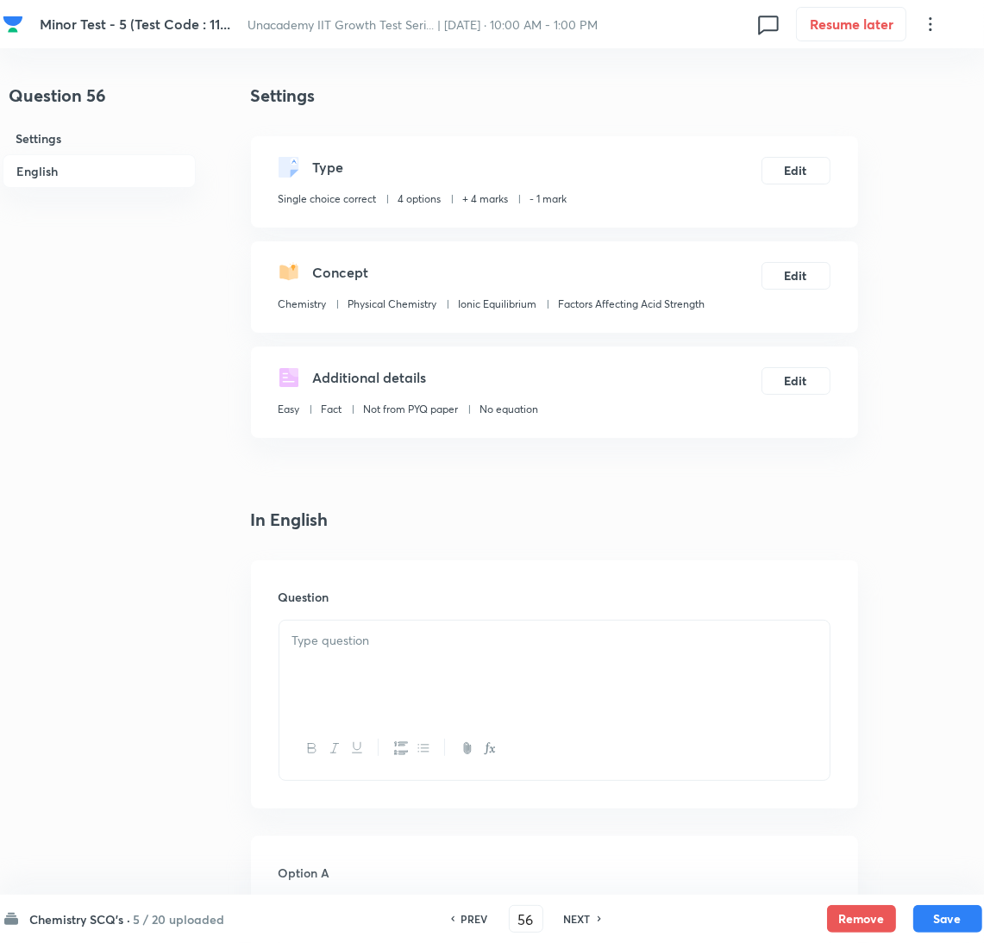
click at [697, 667] on div at bounding box center [554, 669] width 550 height 97
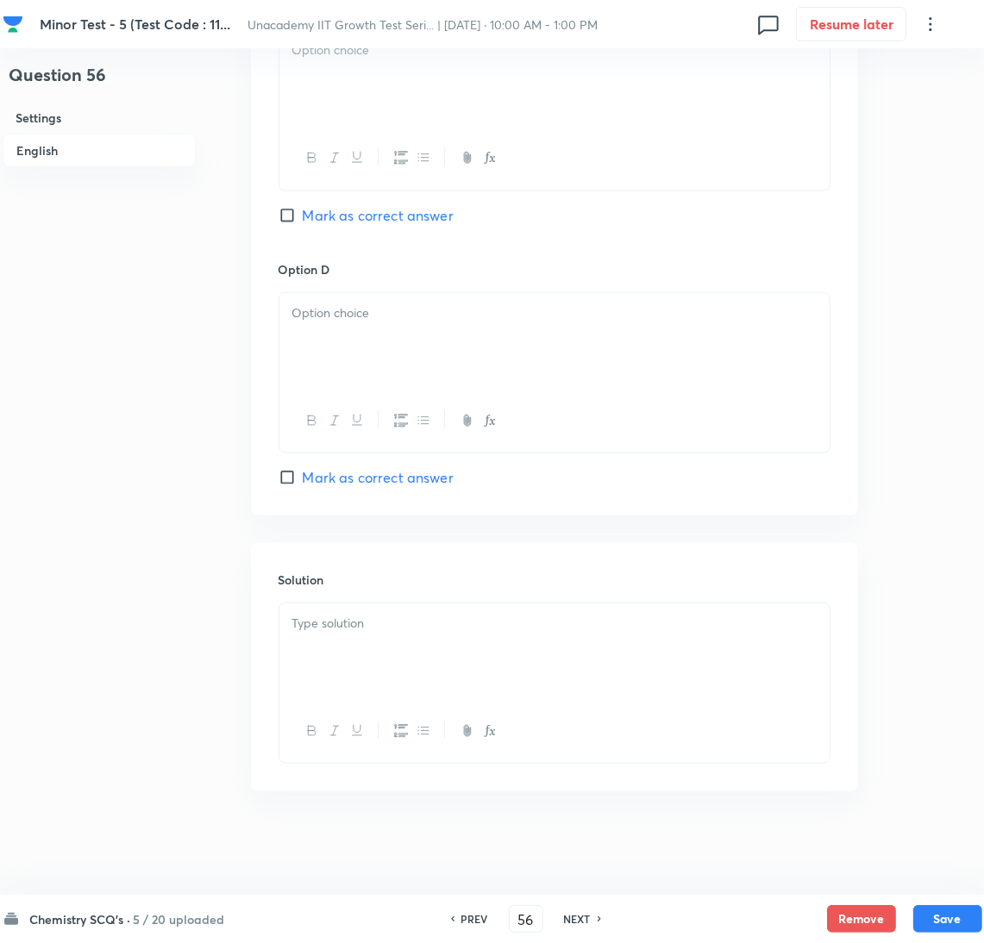
click at [442, 585] on h6 "Solution" at bounding box center [555, 580] width 552 height 18
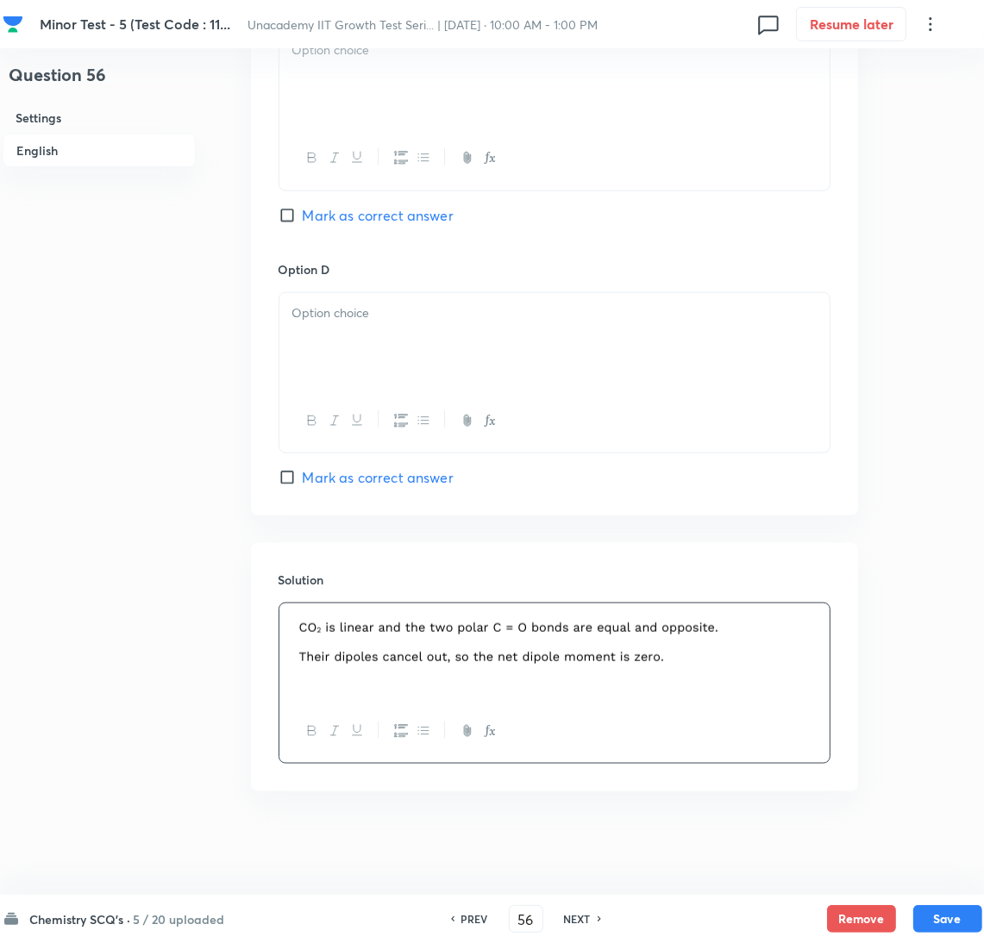
click at [400, 196] on div "Option C Mark as correct answer" at bounding box center [555, 128] width 552 height 262
click at [400, 220] on span "Mark as correct answer" at bounding box center [378, 215] width 151 height 21
click at [303, 220] on input "Mark as correct answer" at bounding box center [291, 215] width 24 height 17
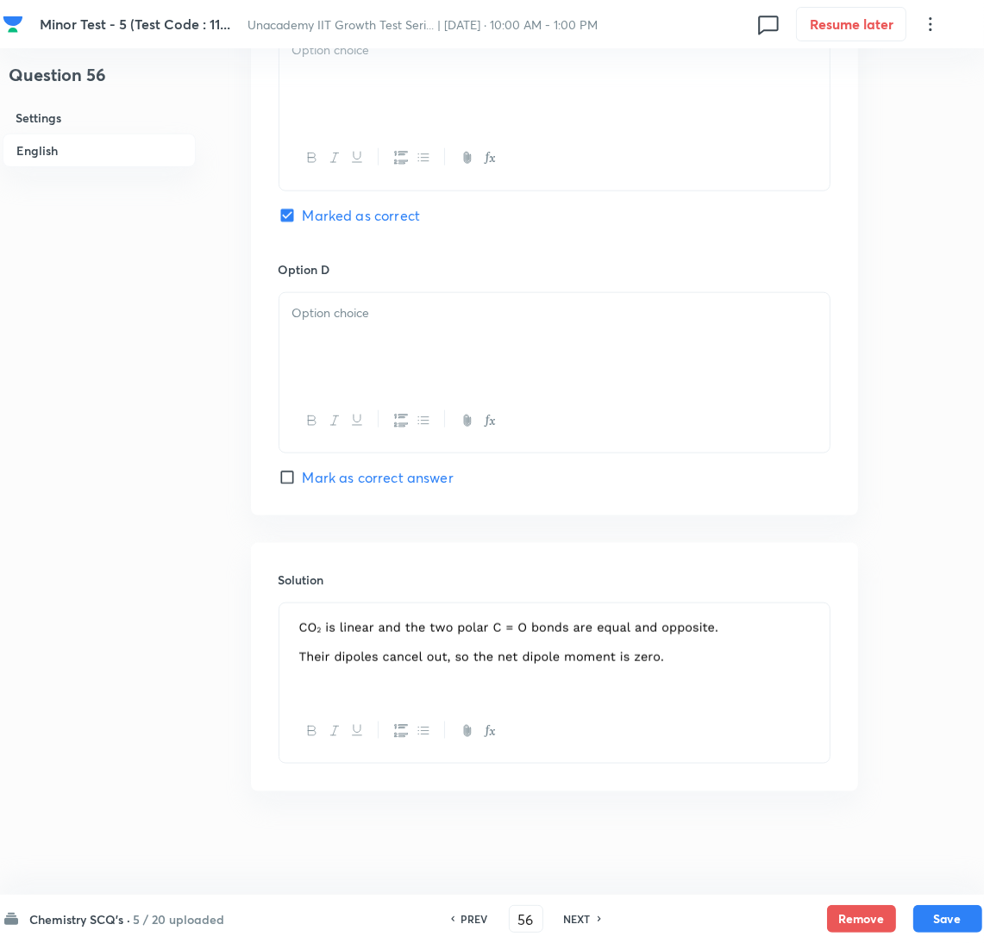
scroll to position [835, 0]
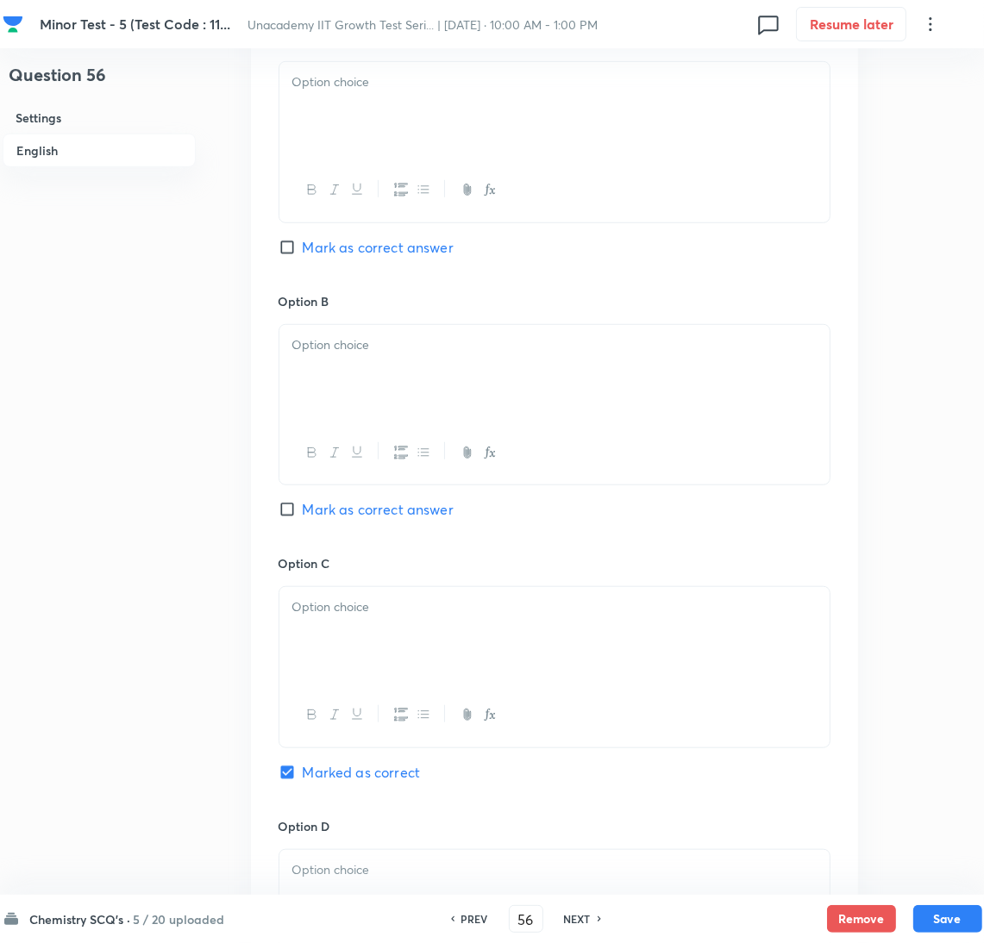
drag, startPoint x: 347, startPoint y: 149, endPoint x: 371, endPoint y: 240, distance: 93.5
click at [348, 147] on div at bounding box center [554, 110] width 550 height 97
click at [420, 374] on div at bounding box center [554, 373] width 550 height 97
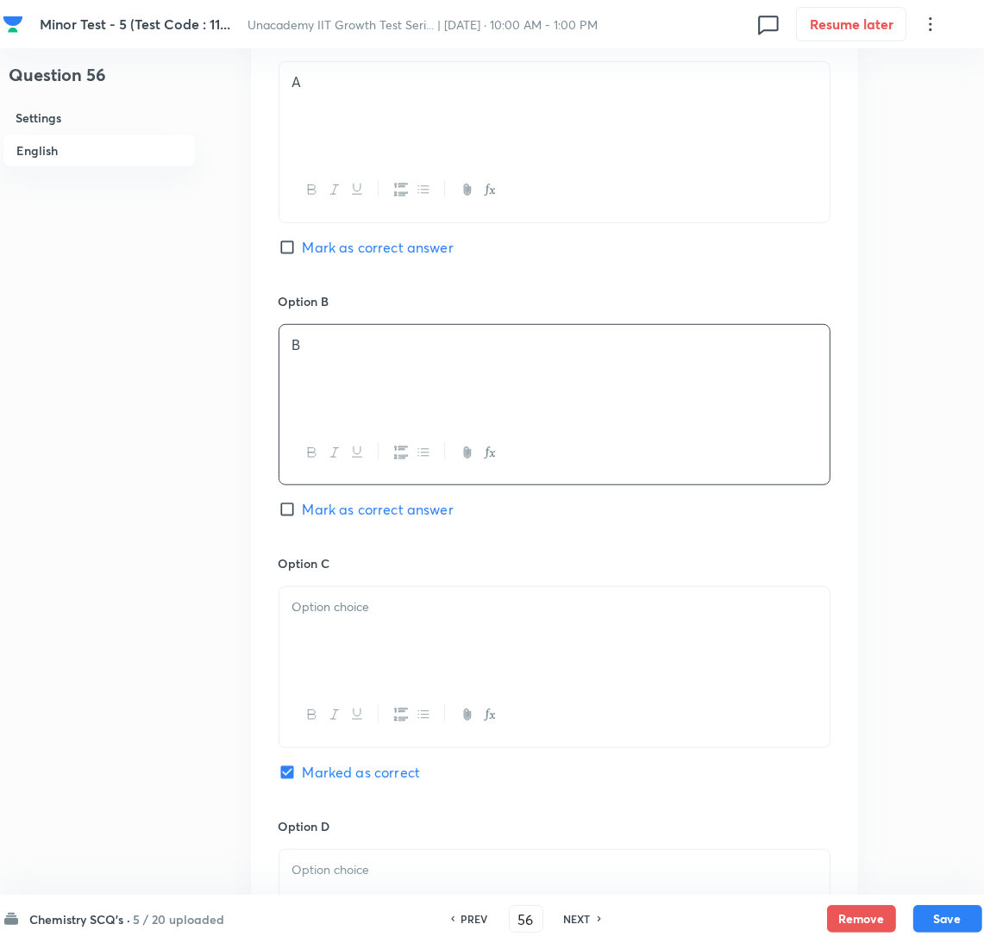
drag, startPoint x: 429, startPoint y: 573, endPoint x: 425, endPoint y: 622, distance: 48.4
click at [427, 585] on div "Option C Marked as correct" at bounding box center [555, 685] width 552 height 262
click at [428, 651] on div at bounding box center [554, 635] width 550 height 97
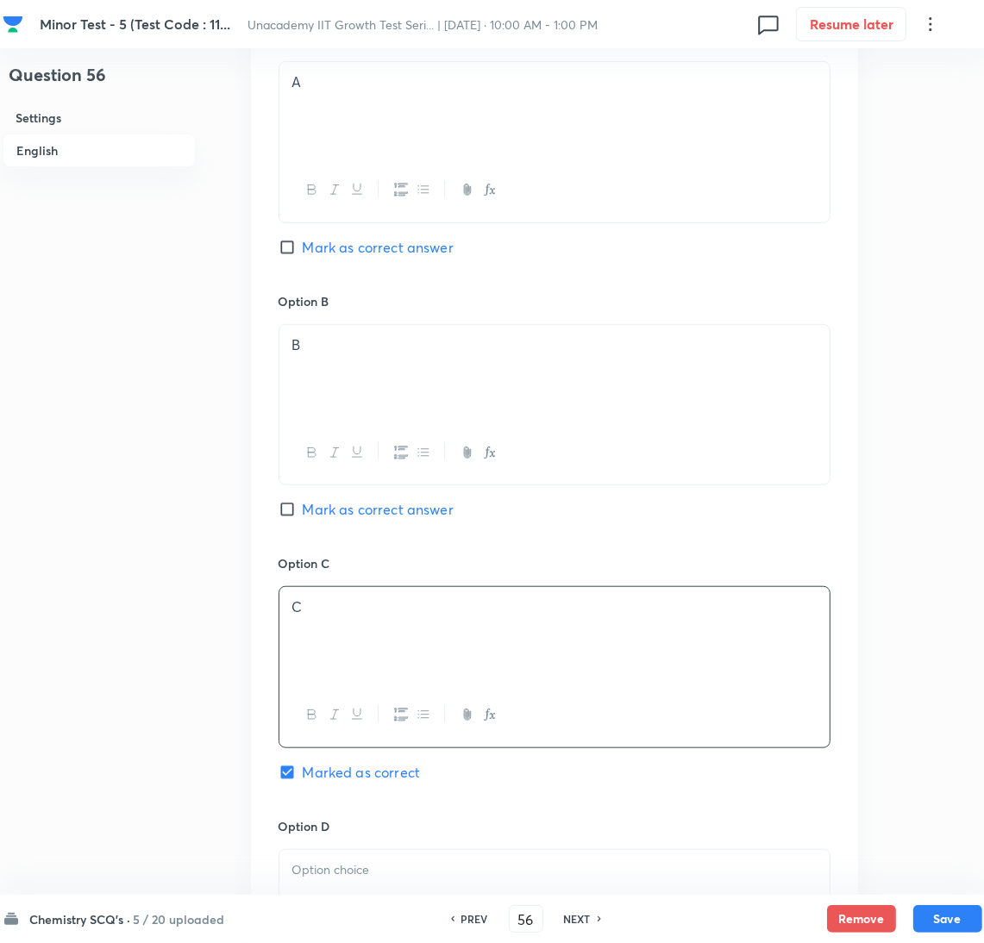
click at [391, 869] on p at bounding box center [554, 871] width 524 height 20
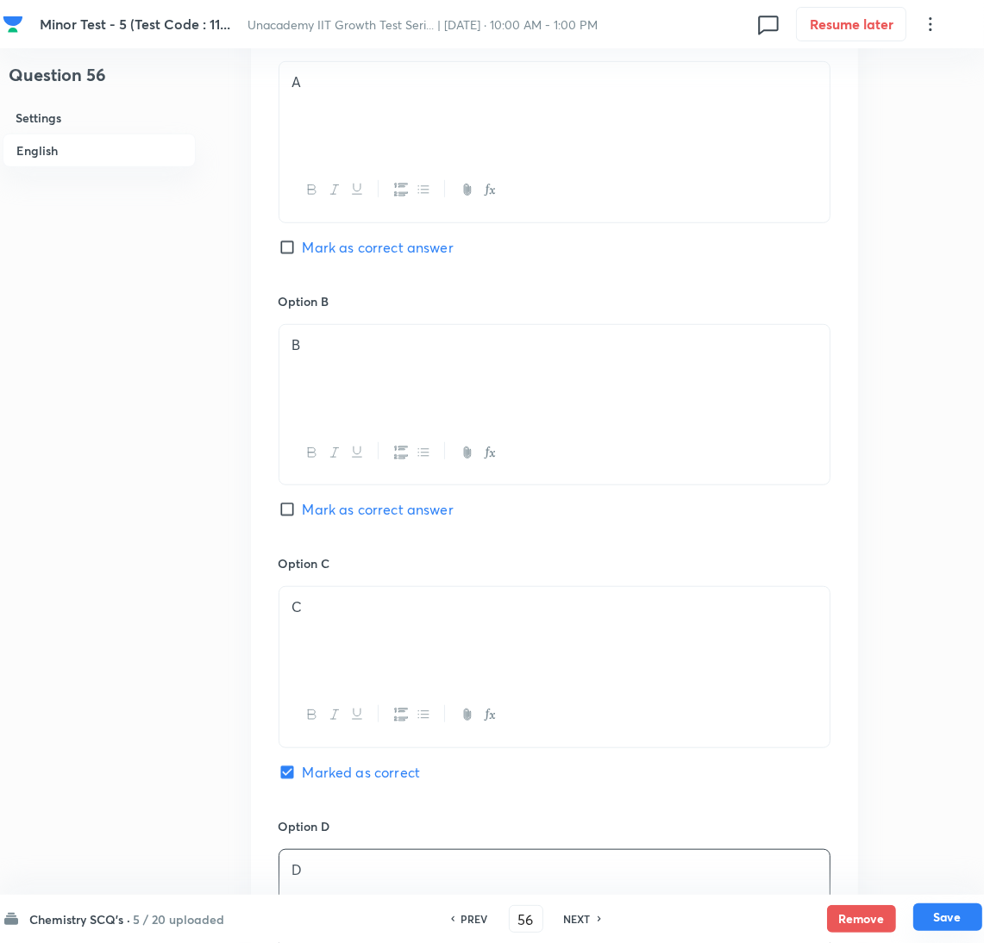
click at [935, 911] on button "Save" at bounding box center [947, 918] width 69 height 28
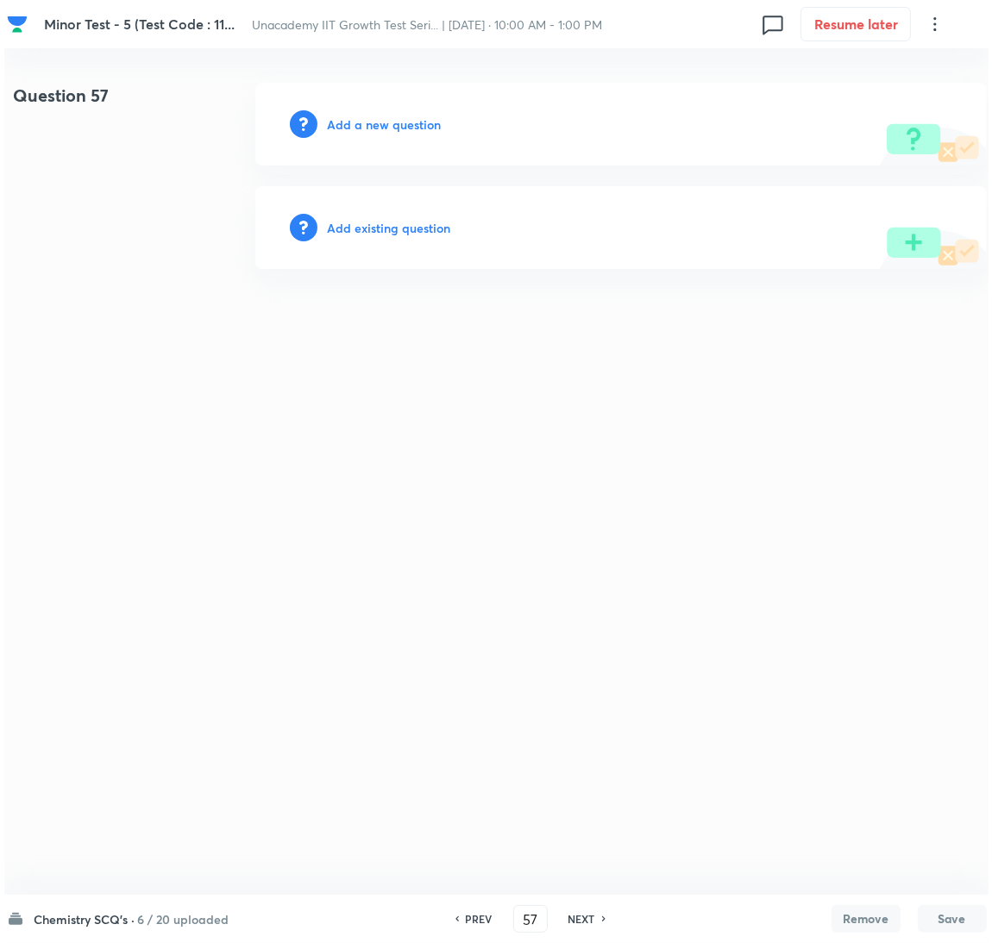
scroll to position [0, 0]
click at [372, 116] on h6 "Add a new question" at bounding box center [384, 125] width 114 height 18
click at [372, 116] on h6 "Choose a question type" at bounding box center [393, 125] width 133 height 18
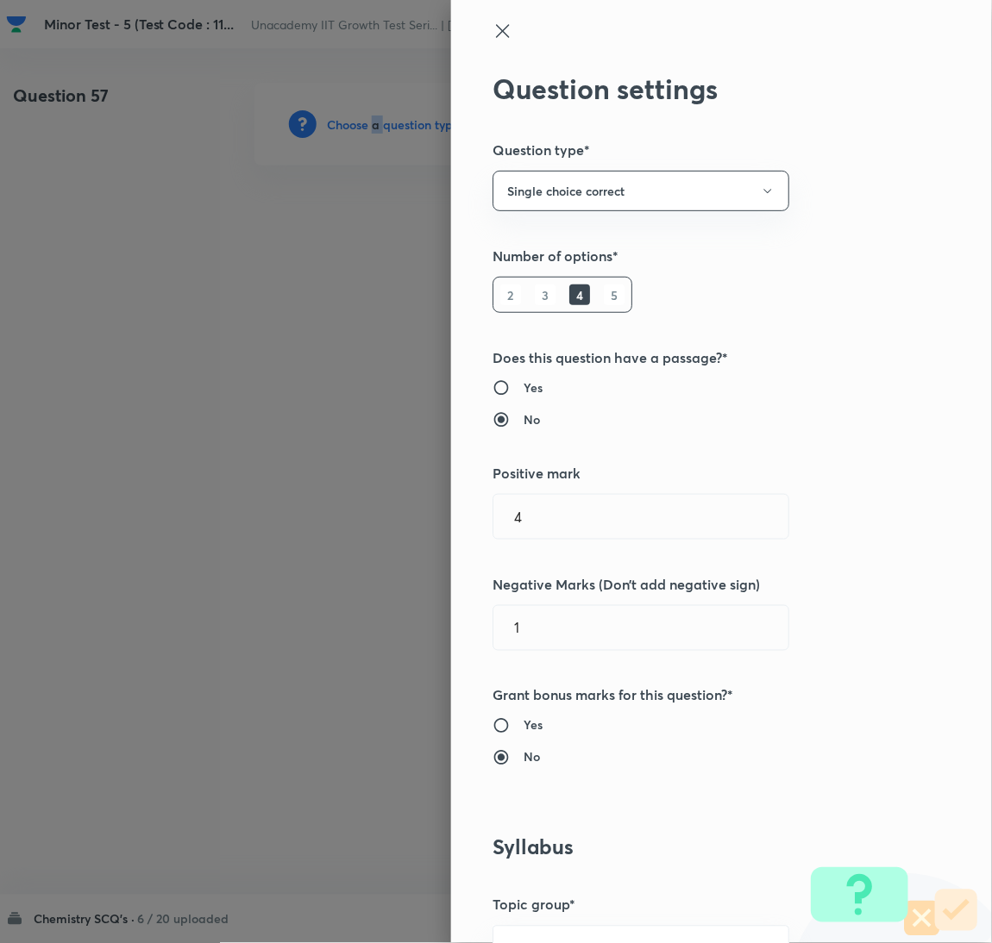
scroll to position [560, 0]
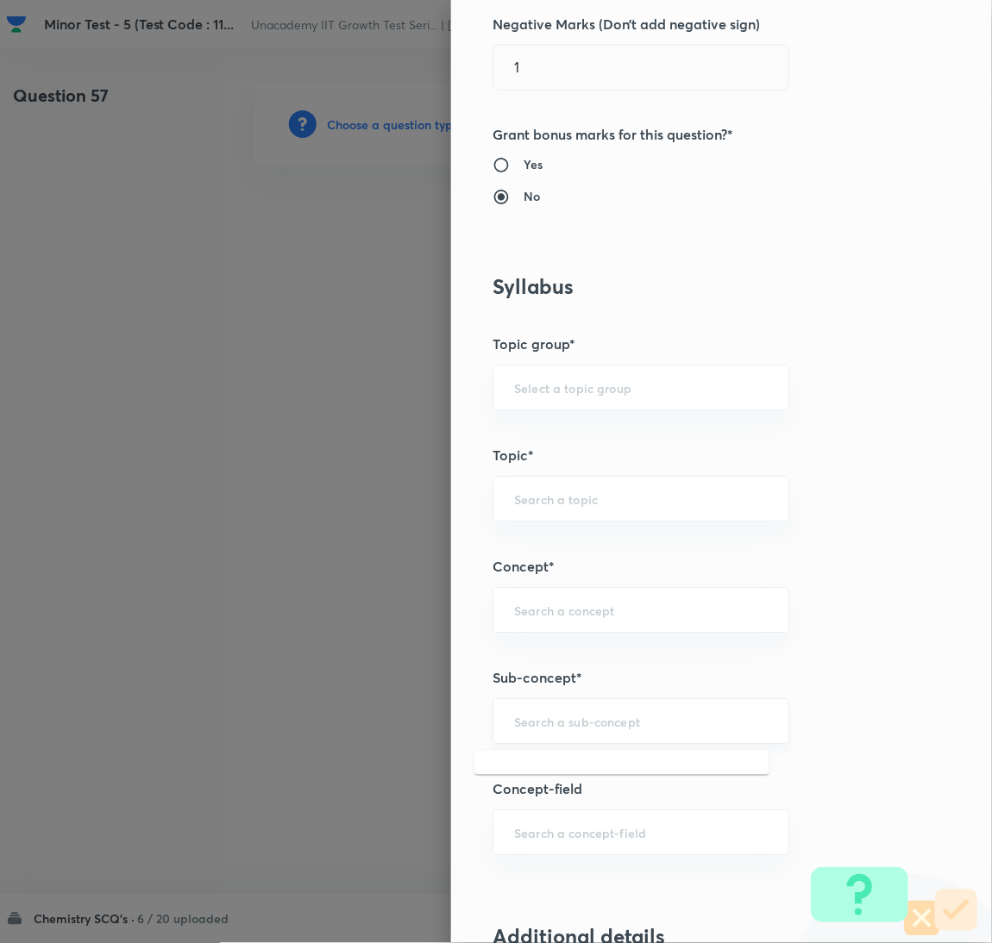
click at [629, 725] on input "text" at bounding box center [641, 722] width 254 height 16
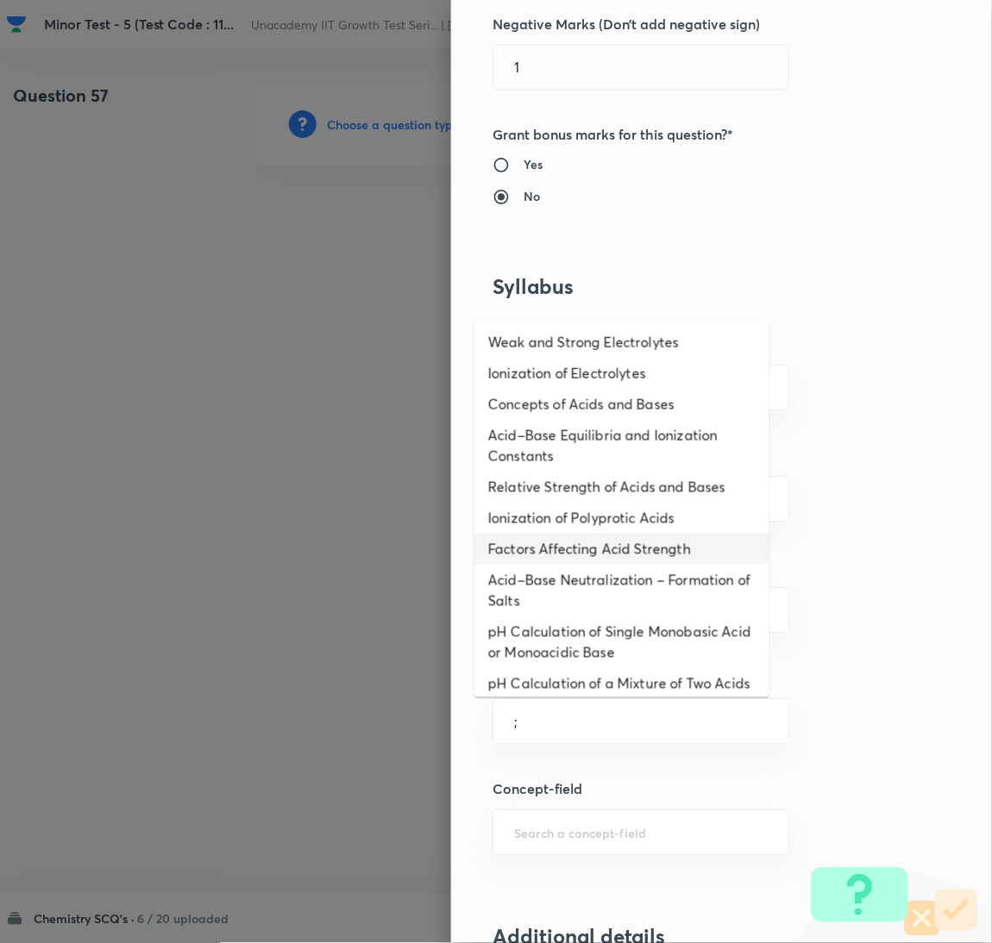
click at [592, 529] on li "Ionization of Polyprotic Acids" at bounding box center [621, 518] width 295 height 31
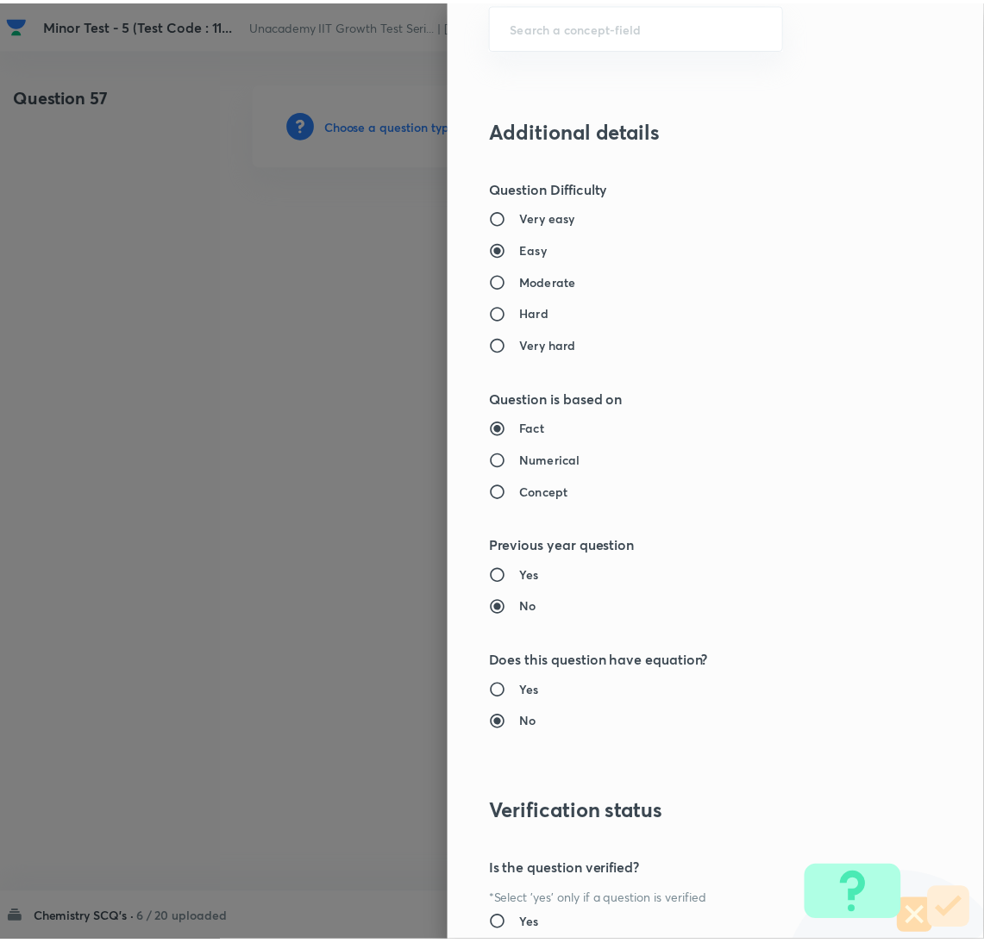
scroll to position [1524, 0]
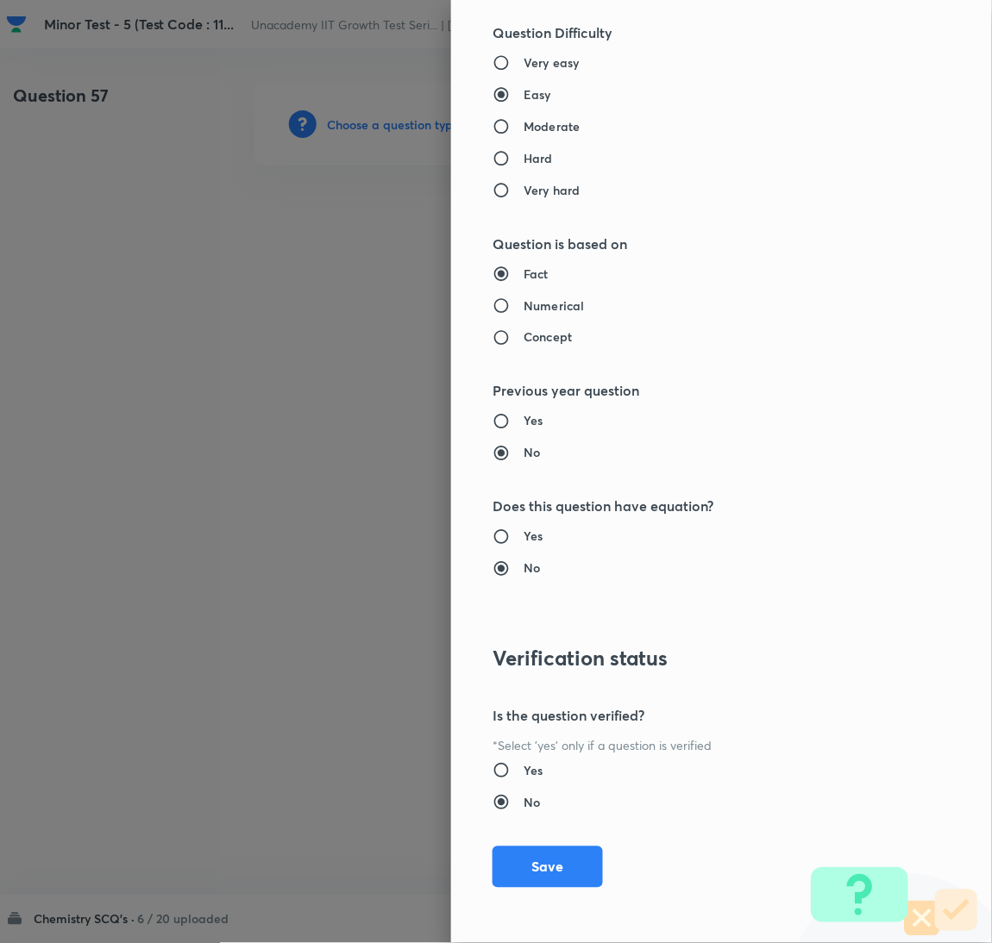
click at [529, 834] on div "Question settings Question type* Single choice correct Number of options* 2 3 4…" at bounding box center [721, 471] width 541 height 943
click at [539, 865] on button "Save" at bounding box center [547, 867] width 110 height 41
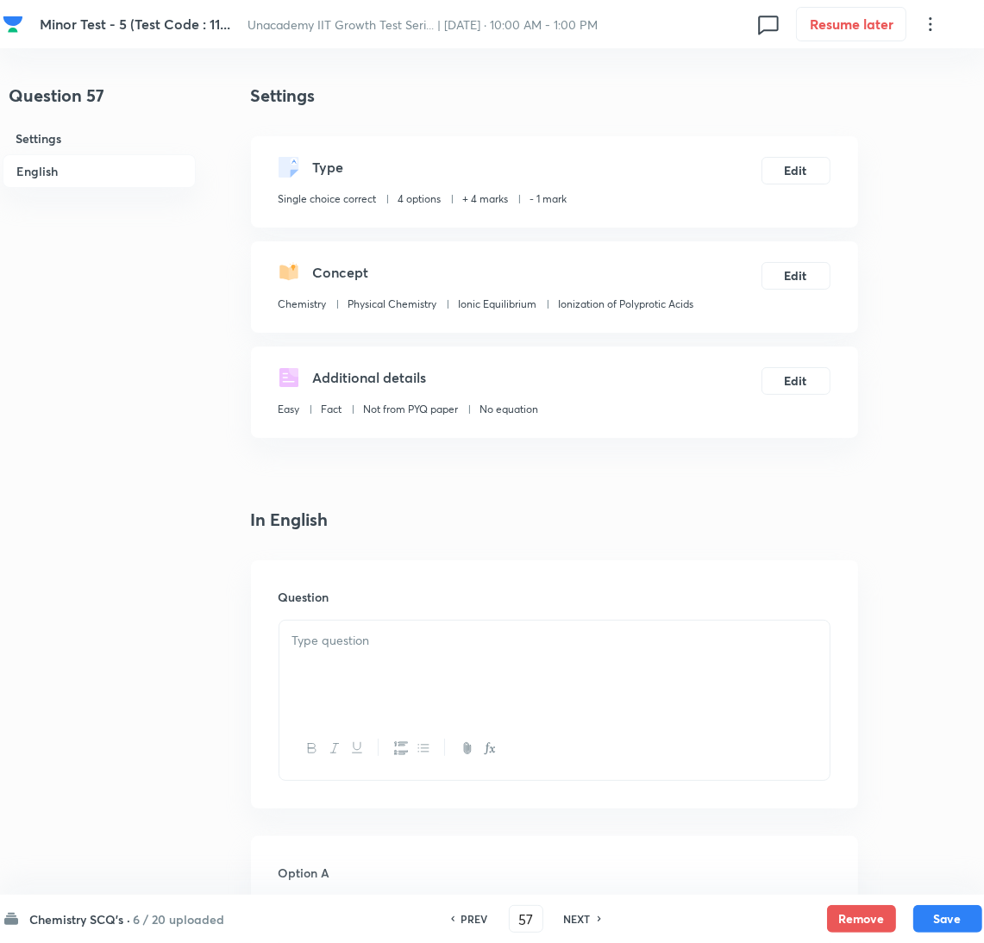
drag, startPoint x: 661, startPoint y: 623, endPoint x: 677, endPoint y: 648, distance: 28.7
click at [664, 625] on div at bounding box center [554, 669] width 550 height 97
click at [677, 648] on p at bounding box center [554, 641] width 524 height 20
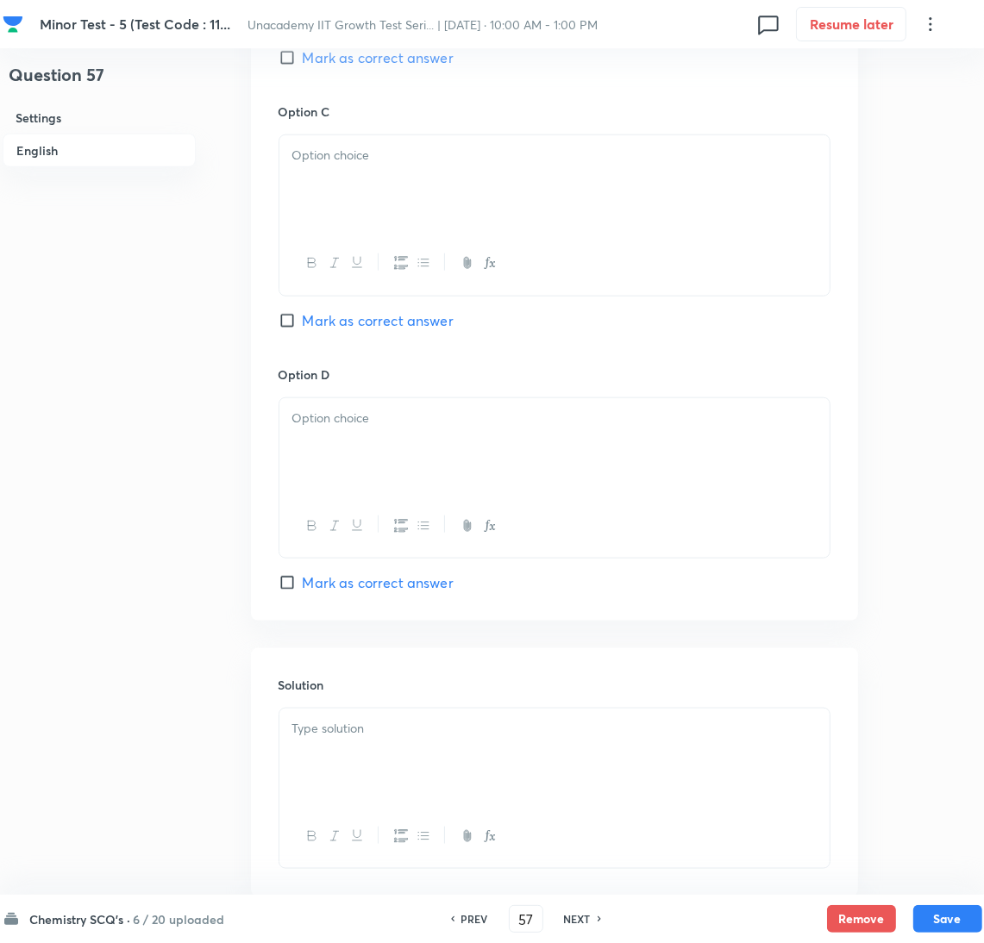
scroll to position [1395, 0]
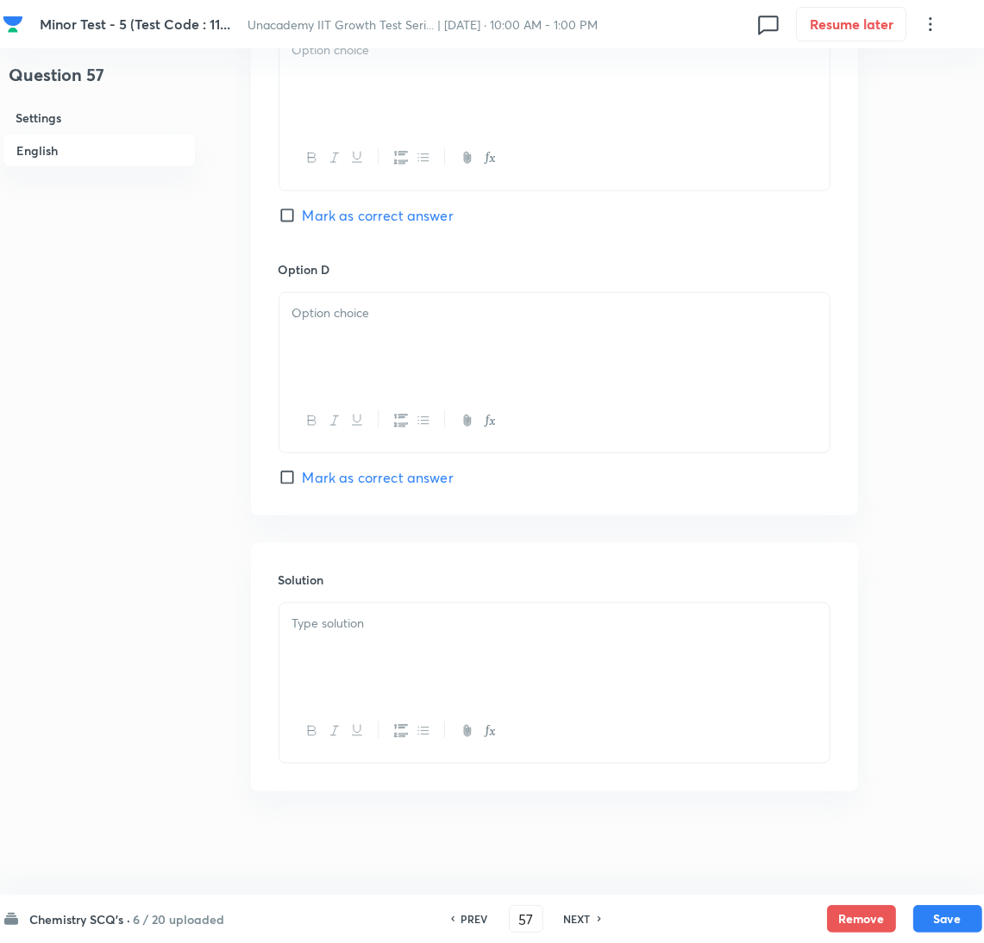
click at [768, 684] on div at bounding box center [554, 652] width 550 height 97
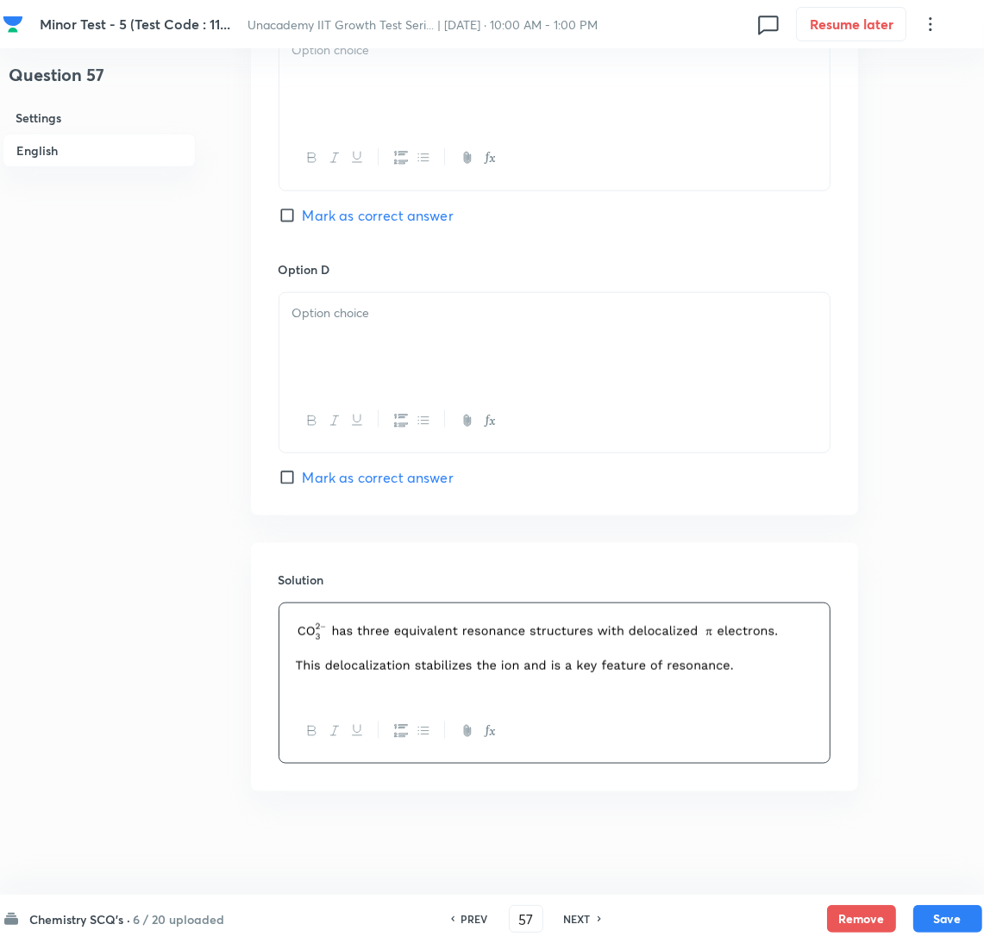
click at [286, 198] on div "Option C Mark as correct answer" at bounding box center [555, 128] width 552 height 262
click at [340, 215] on span "Mark as correct answer" at bounding box center [378, 215] width 151 height 21
click at [303, 215] on input "Mark as correct answer" at bounding box center [291, 215] width 24 height 17
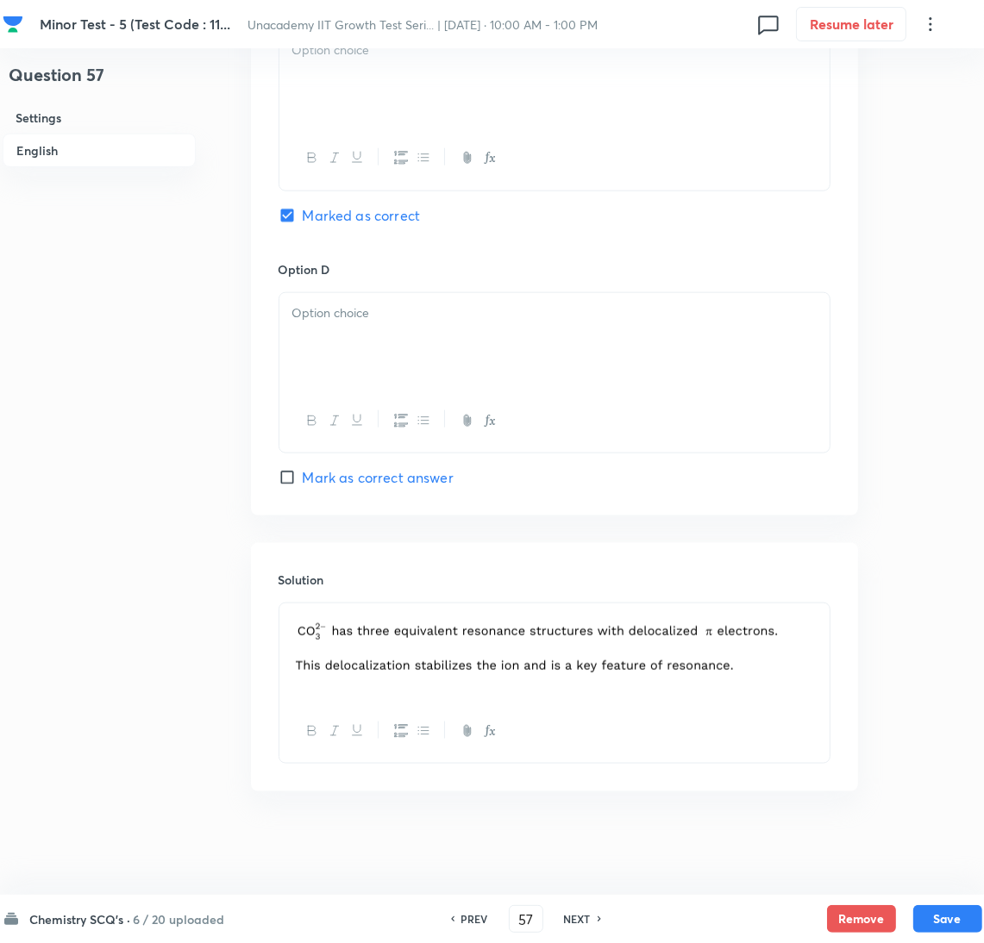
scroll to position [835, 0]
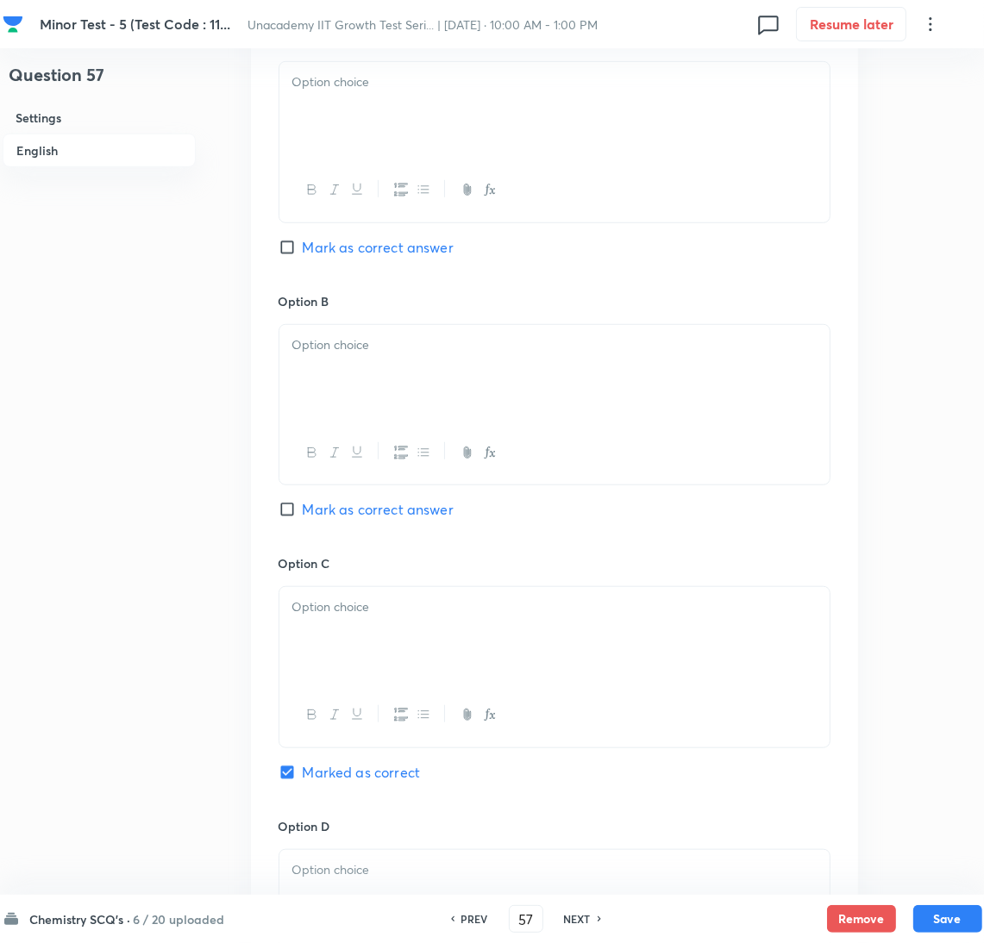
click at [374, 144] on div at bounding box center [554, 110] width 550 height 97
click at [431, 440] on div at bounding box center [554, 453] width 550 height 63
click at [438, 395] on div at bounding box center [554, 373] width 550 height 97
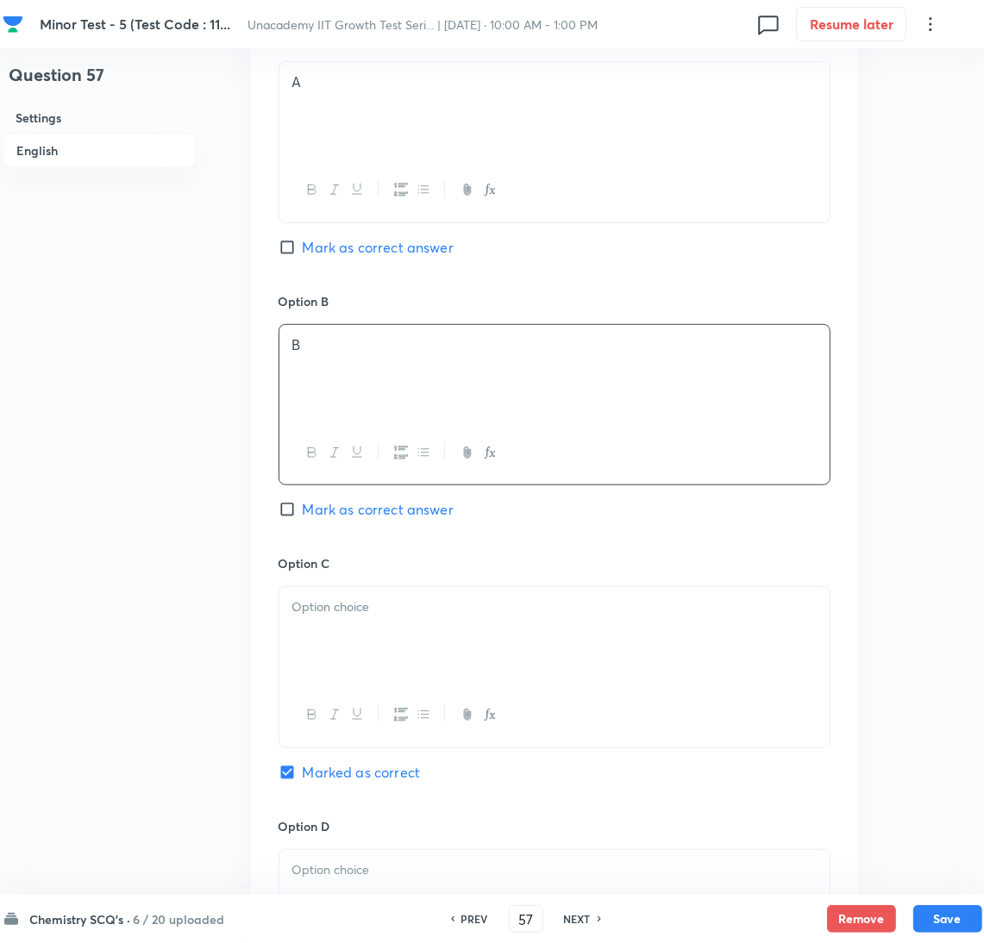
click at [461, 579] on div "Option C Marked as correct" at bounding box center [555, 685] width 552 height 262
click at [474, 652] on div at bounding box center [554, 635] width 550 height 97
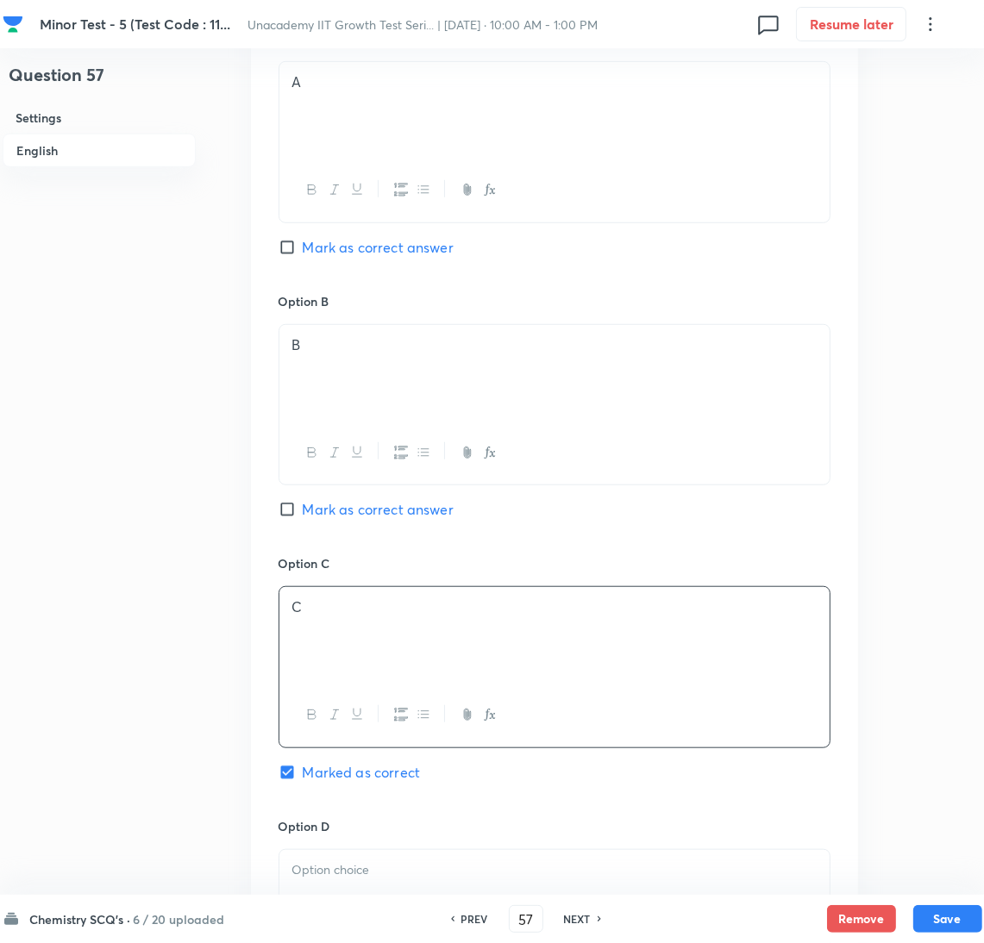
click at [430, 887] on div at bounding box center [554, 898] width 550 height 97
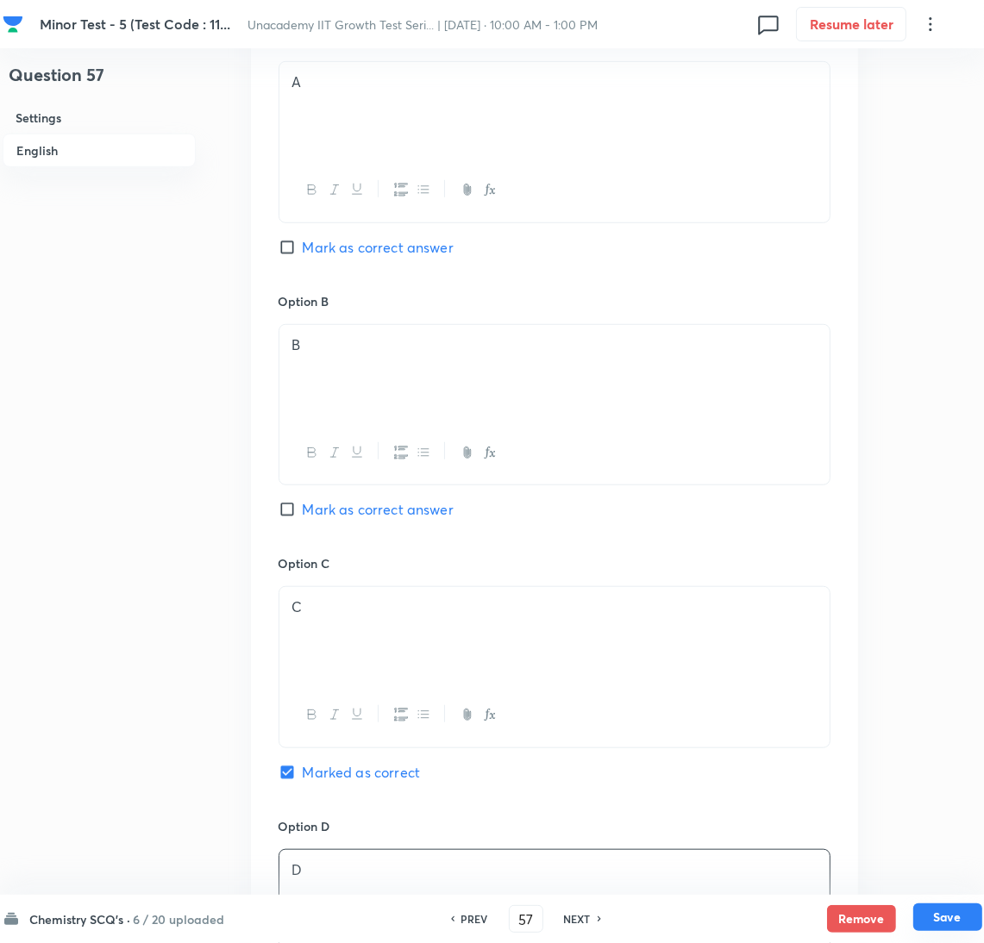
click at [973, 926] on button "Save" at bounding box center [947, 918] width 69 height 28
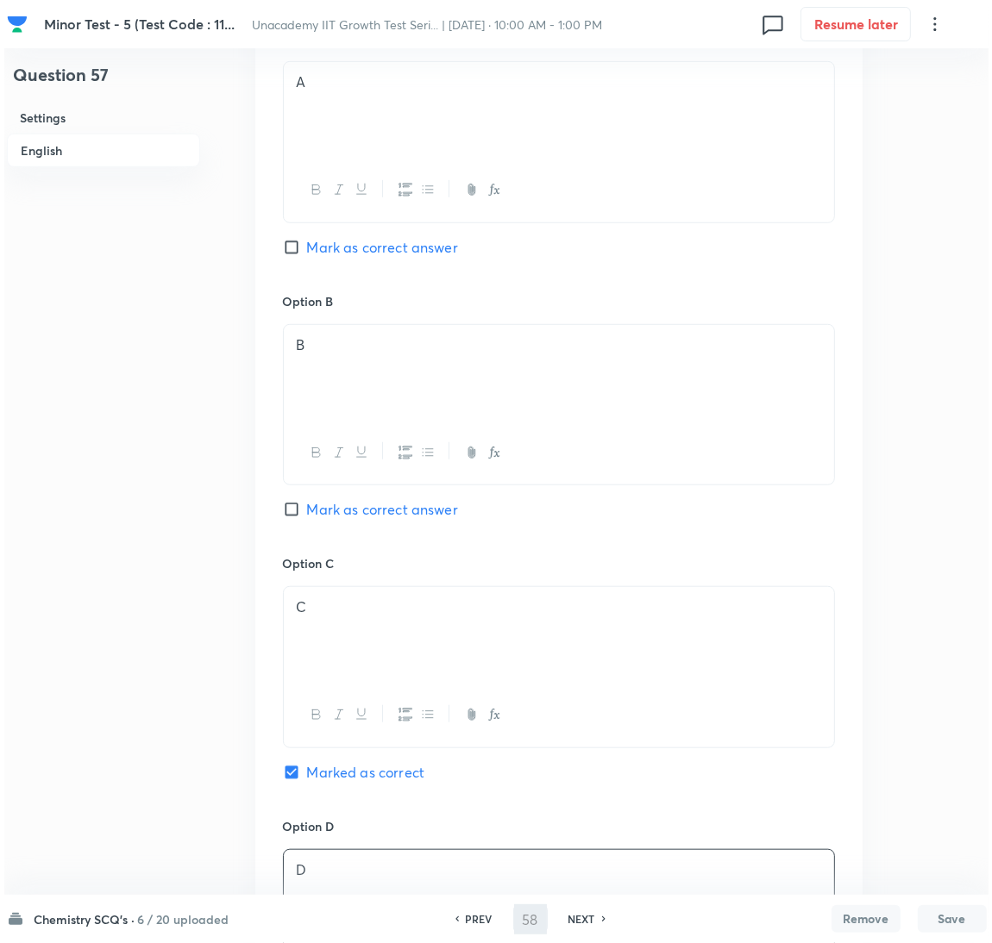
scroll to position [0, 0]
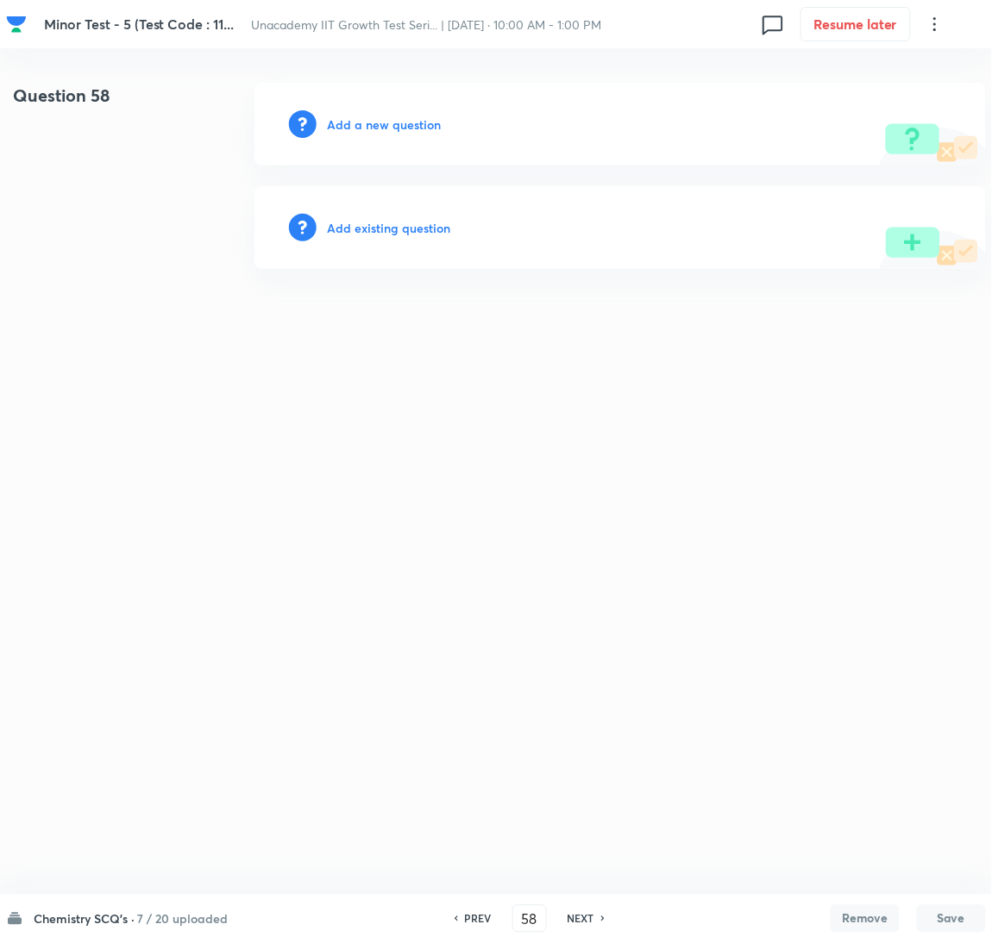
click at [346, 125] on h6 "Add a new question" at bounding box center [384, 125] width 114 height 18
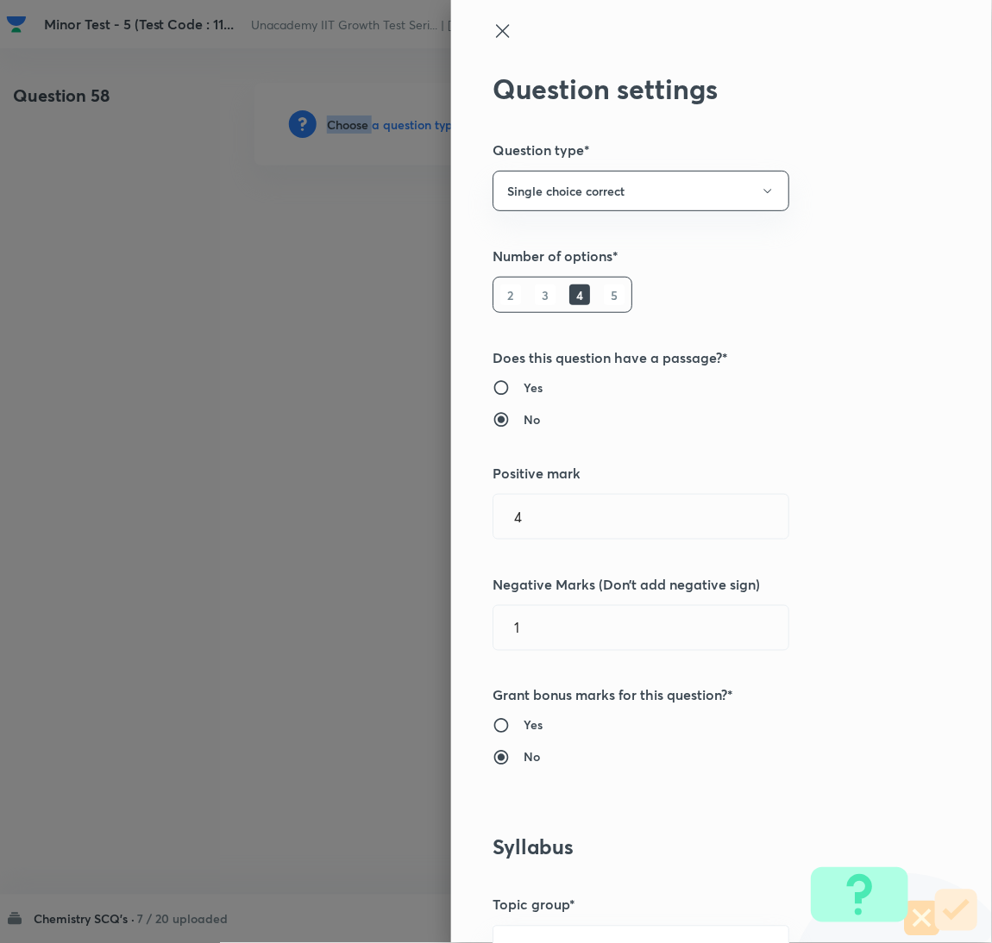
scroll to position [560, 0]
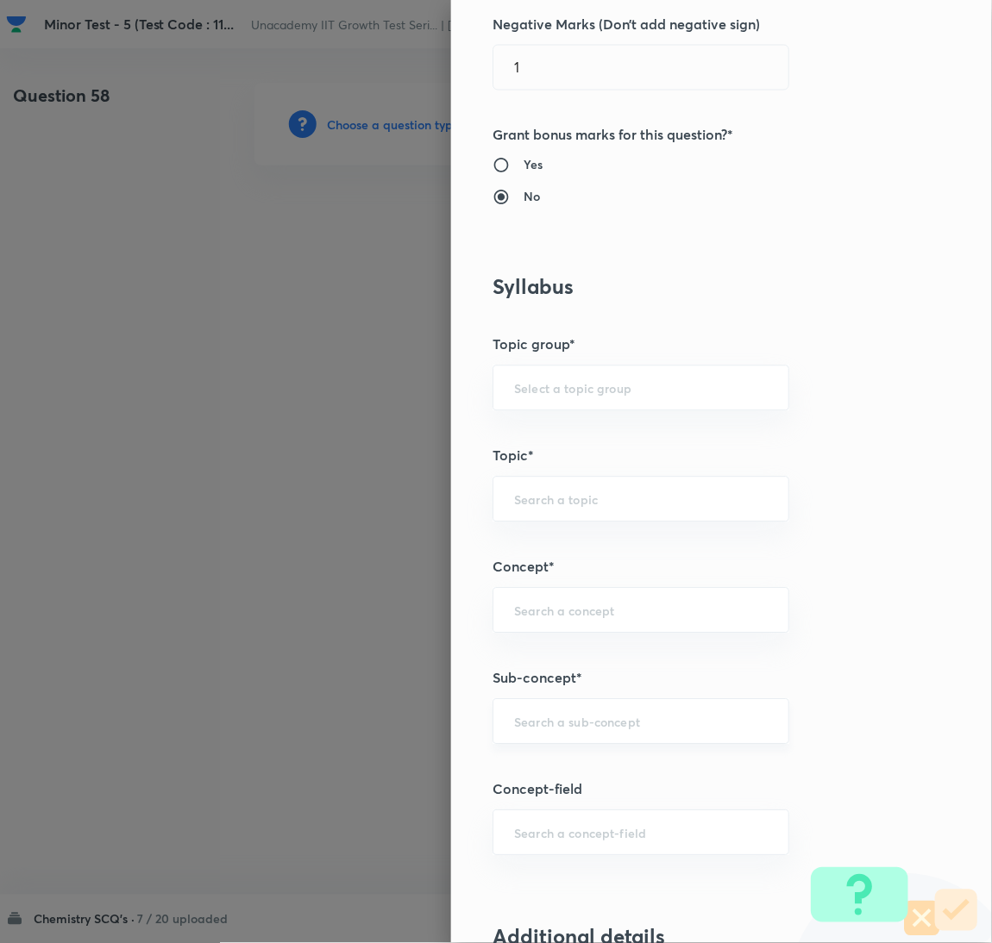
click at [585, 715] on div "Question settings Question type* Single choice correct Number of options* 2 3 4…" at bounding box center [721, 471] width 541 height 943
click at [585, 715] on input "text" at bounding box center [641, 722] width 254 height 16
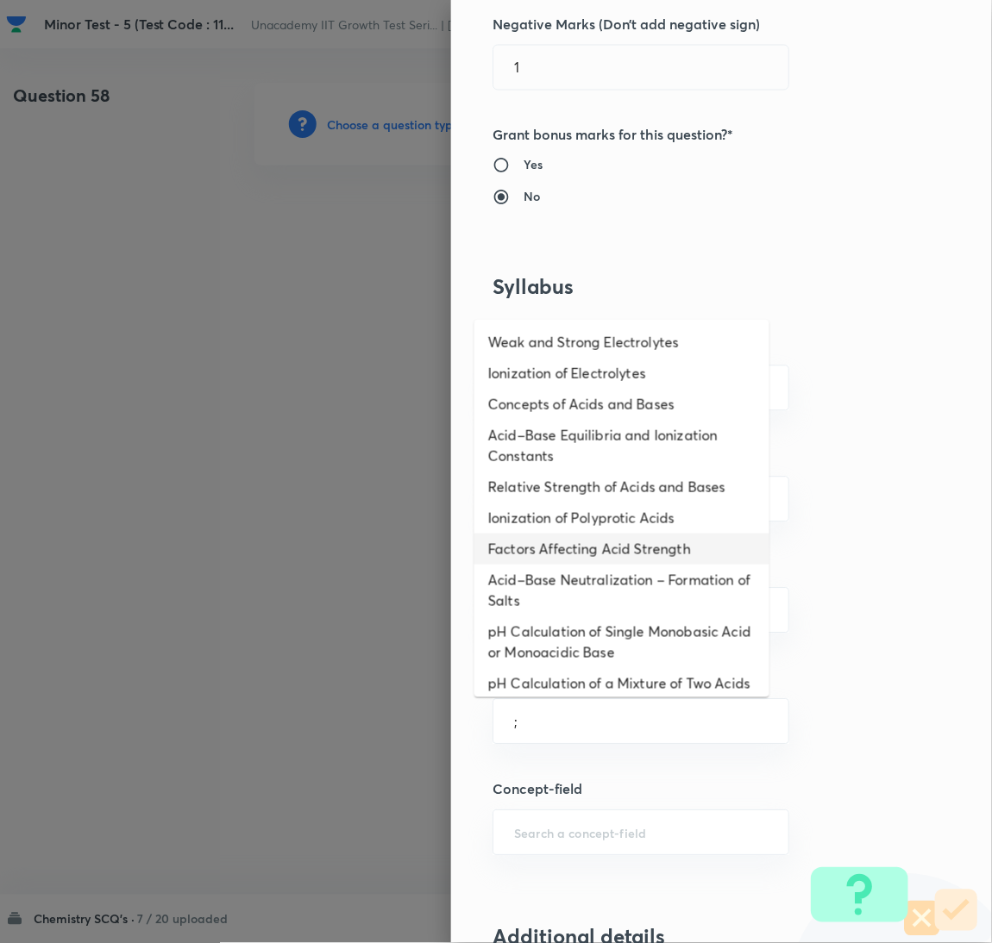
click at [607, 558] on li "Factors Affecting Acid Strength" at bounding box center [621, 549] width 295 height 31
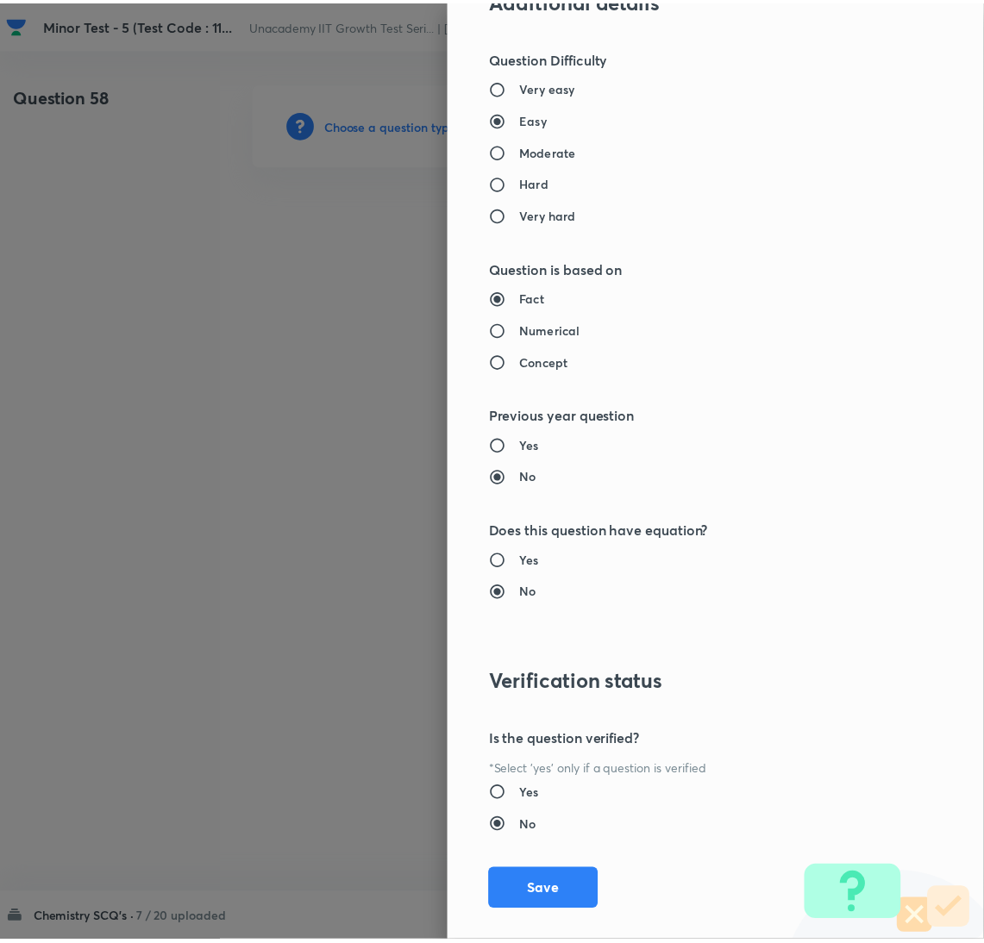
scroll to position [1524, 0]
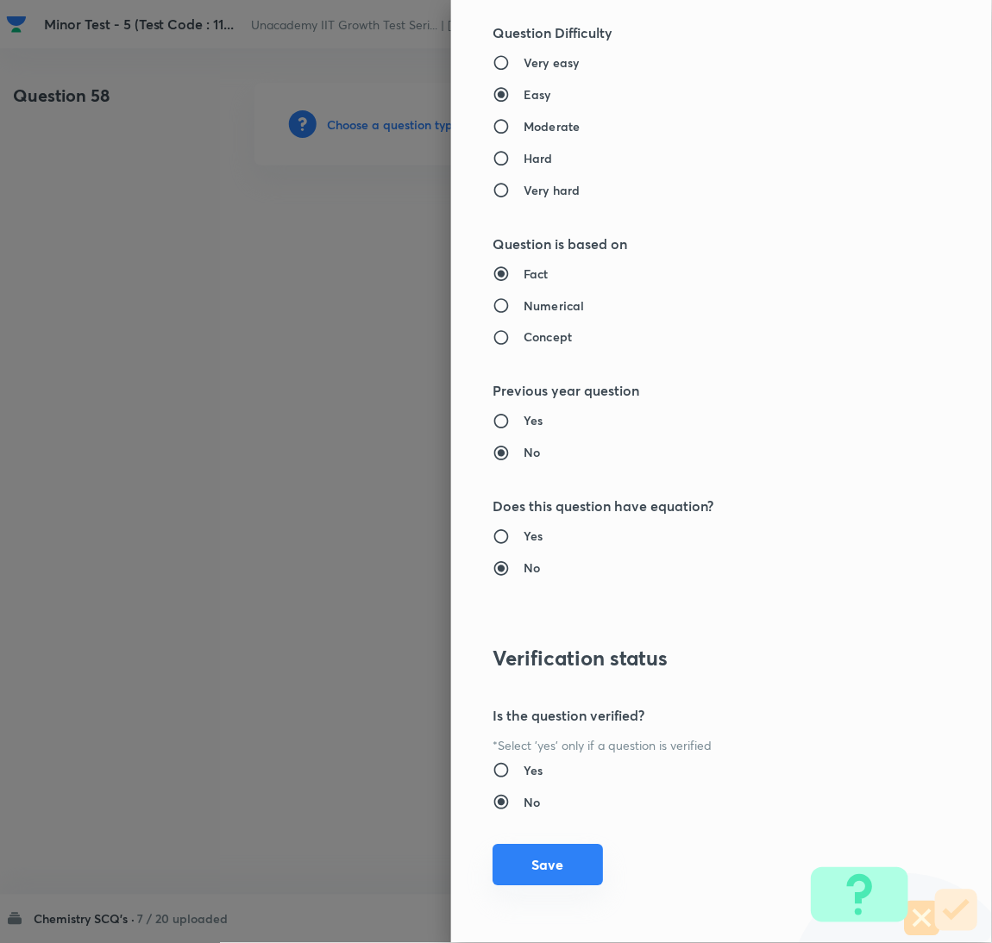
click at [562, 886] on button "Save" at bounding box center [547, 865] width 110 height 41
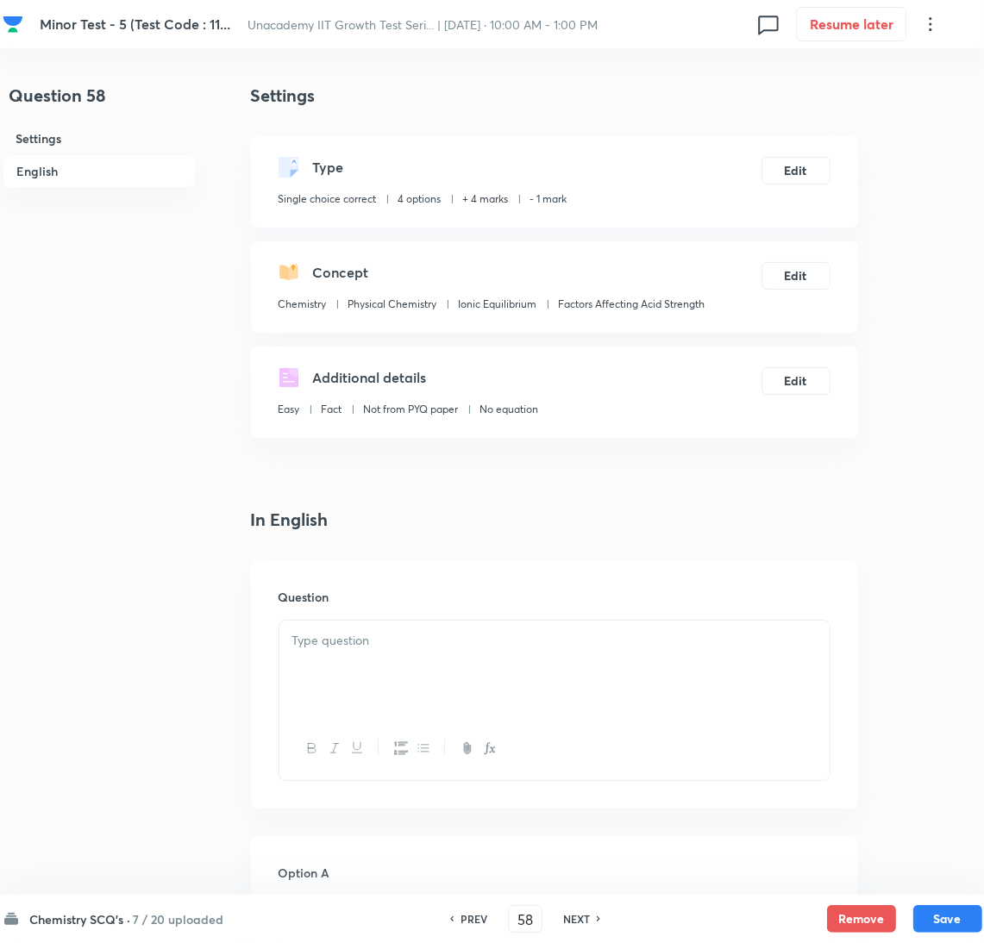
click at [673, 657] on div at bounding box center [554, 669] width 550 height 97
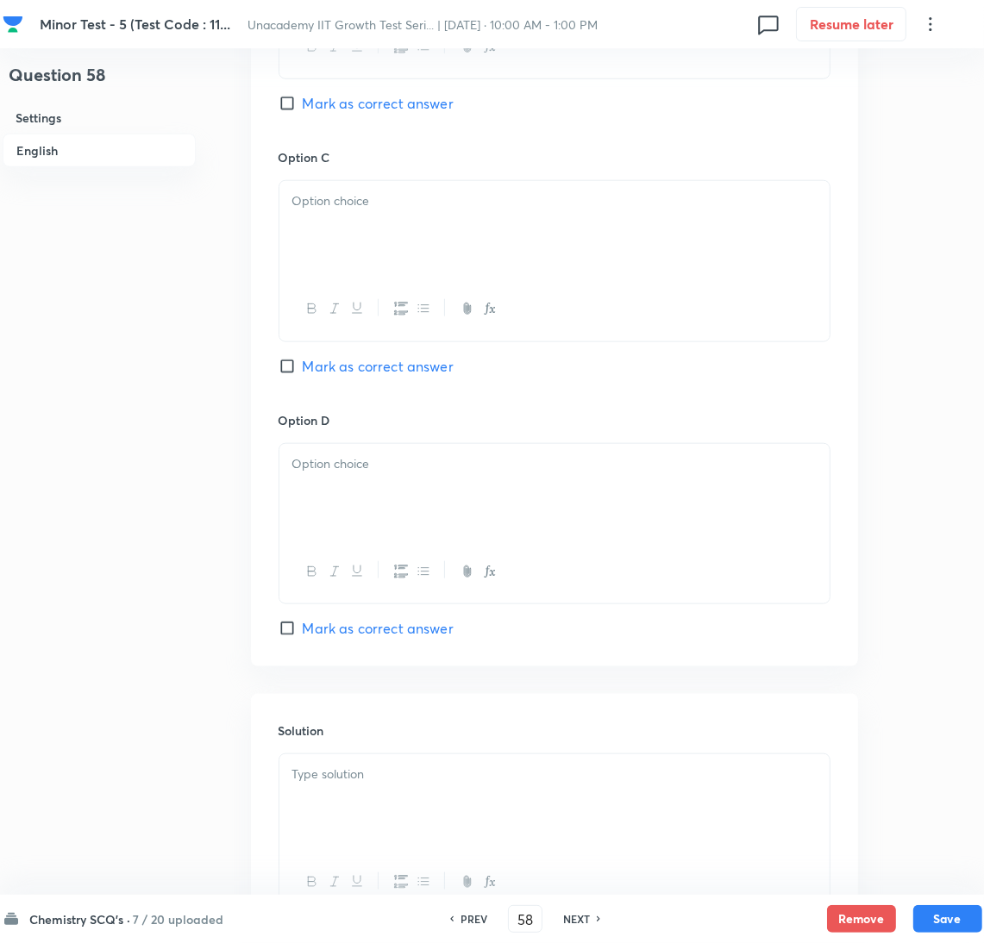
scroll to position [1395, 0]
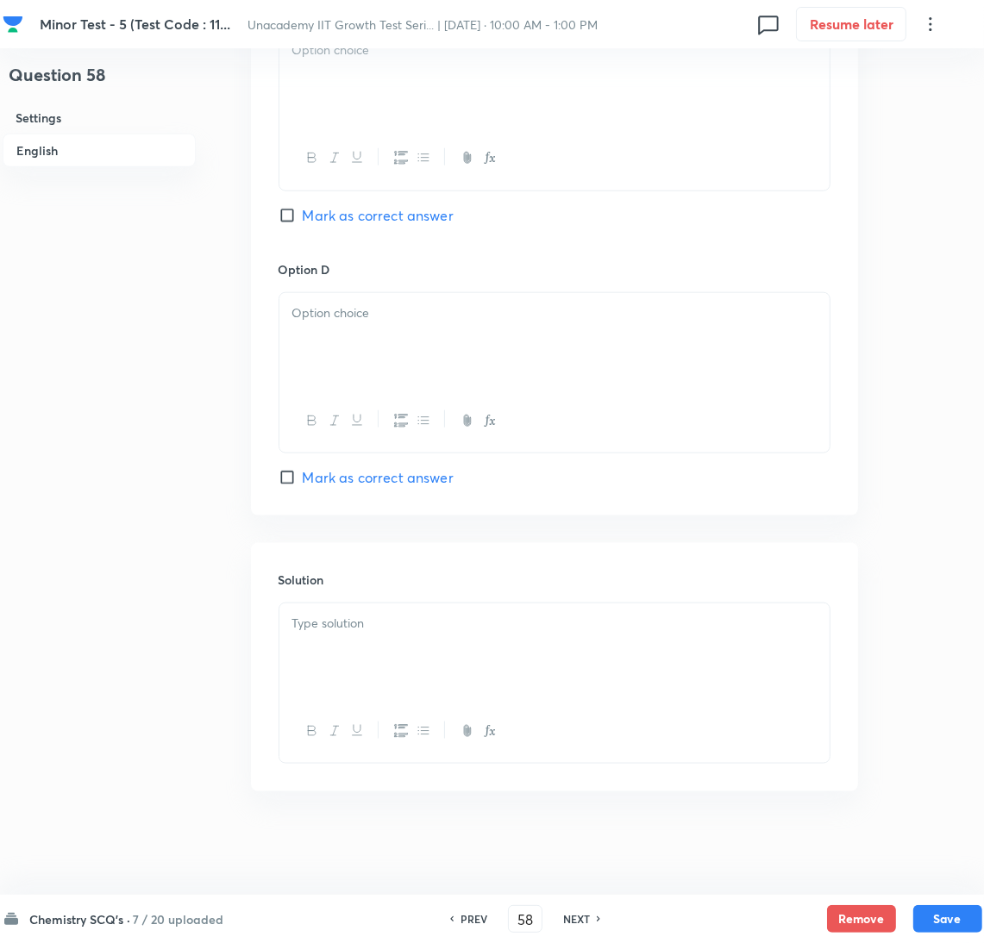
click at [583, 688] on div at bounding box center [554, 652] width 550 height 97
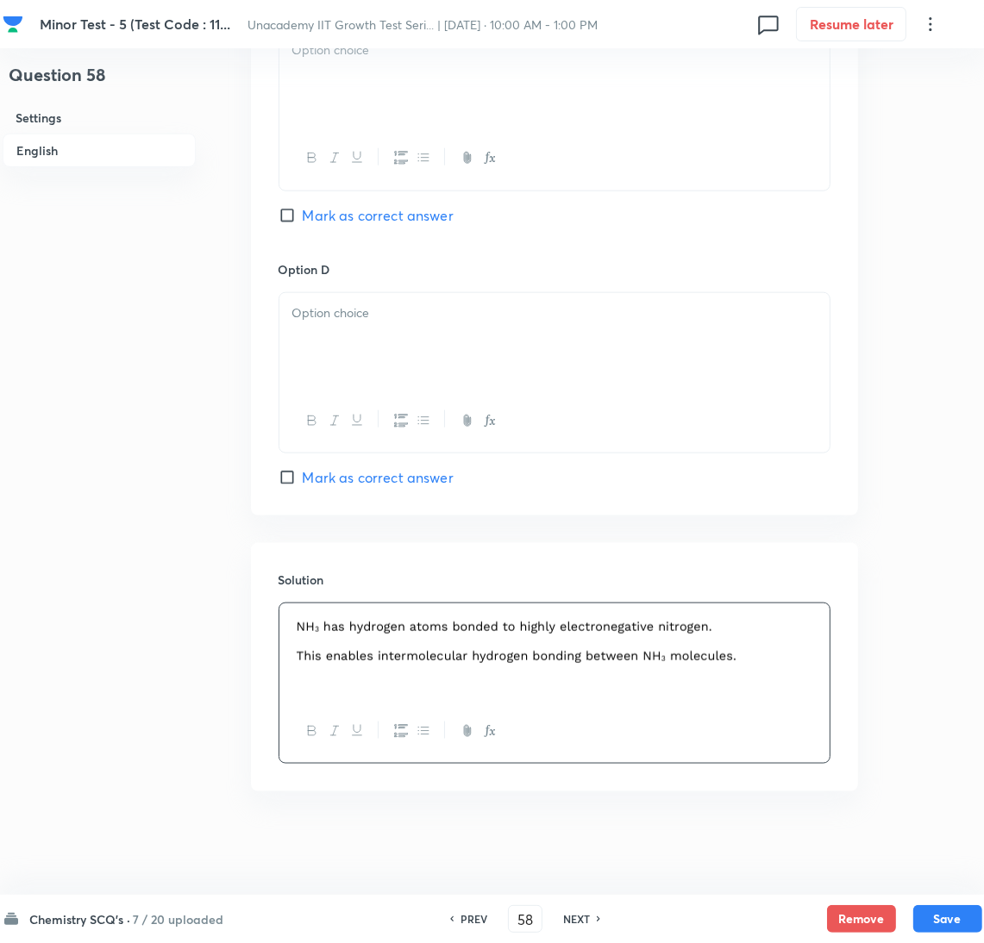
click at [325, 222] on span "Mark as correct answer" at bounding box center [378, 215] width 151 height 21
click at [303, 222] on input "Mark as correct answer" at bounding box center [291, 215] width 24 height 17
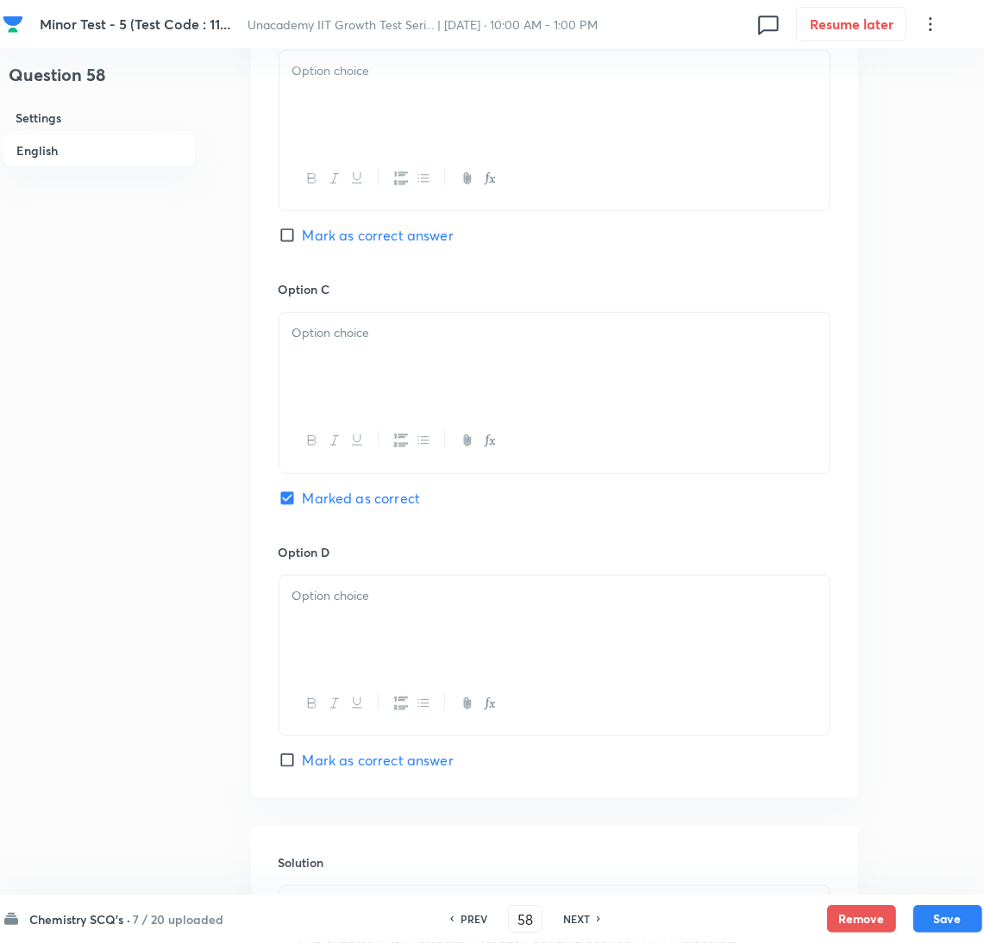
scroll to position [835, 0]
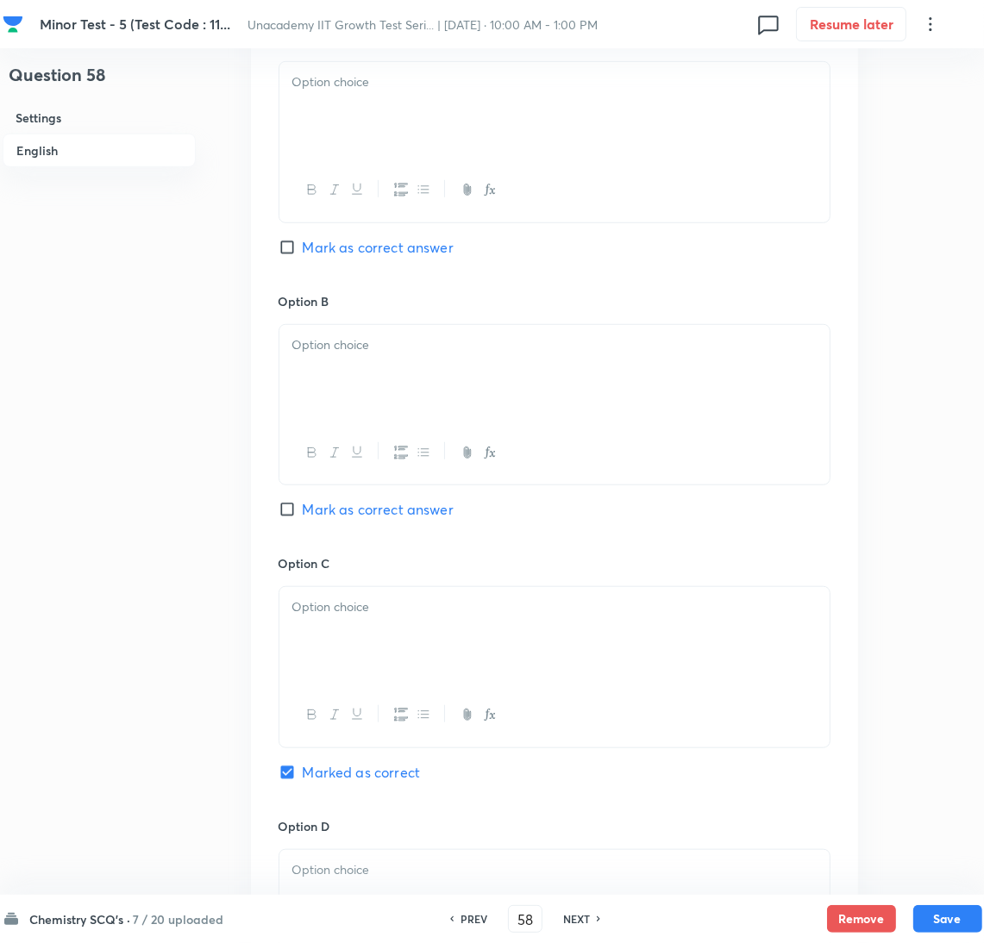
click at [365, 140] on div at bounding box center [554, 110] width 550 height 97
click at [379, 336] on p at bounding box center [554, 345] width 524 height 20
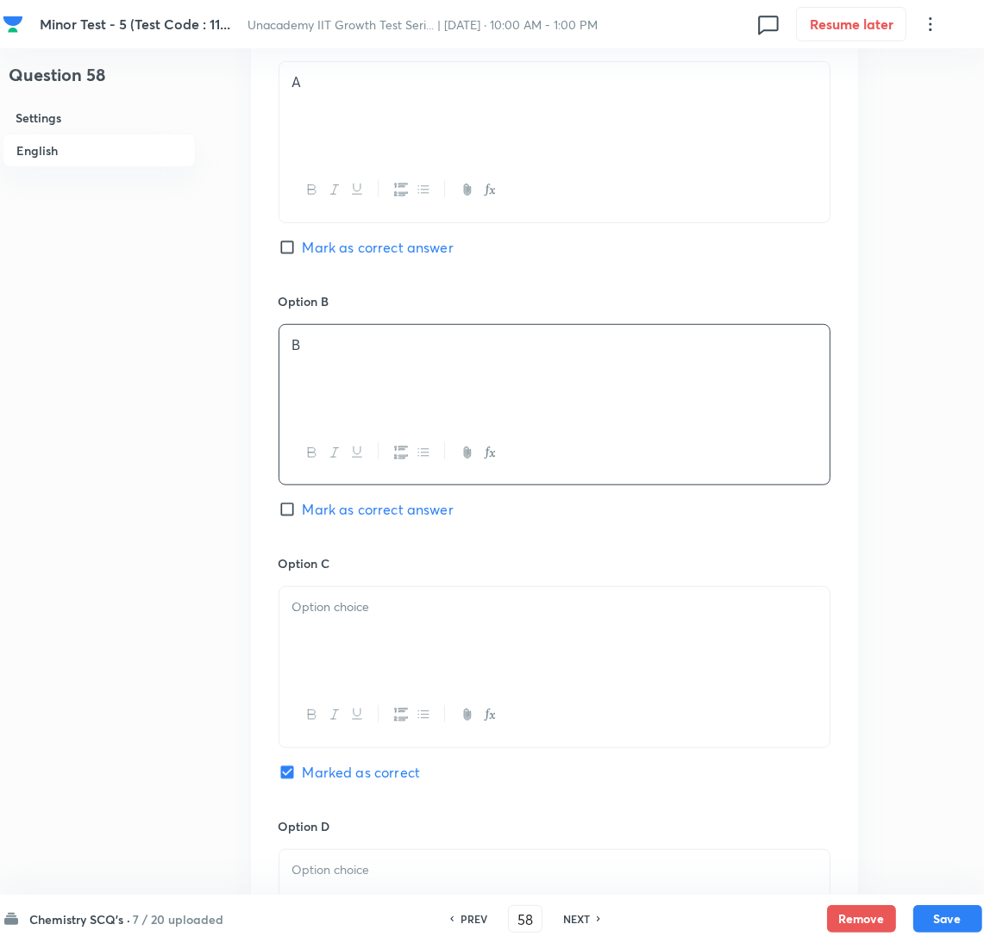
click at [382, 652] on div at bounding box center [554, 635] width 550 height 97
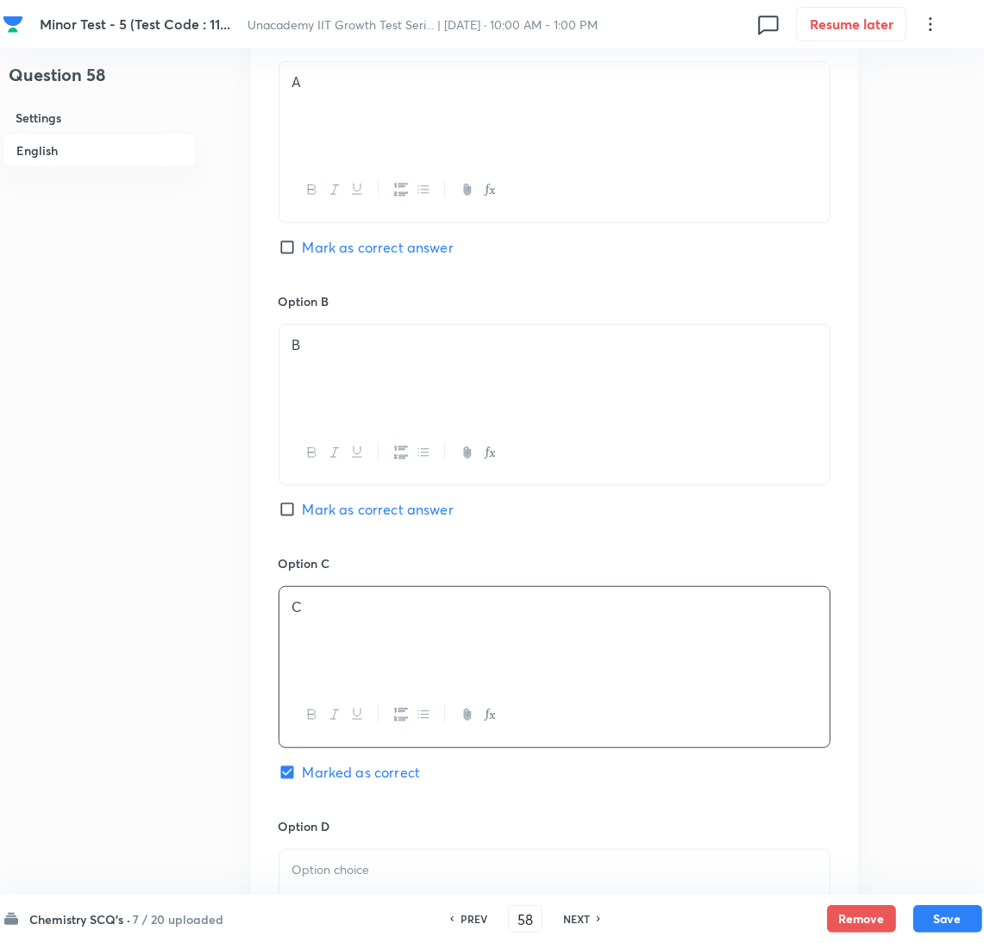
click at [421, 868] on p at bounding box center [554, 871] width 524 height 20
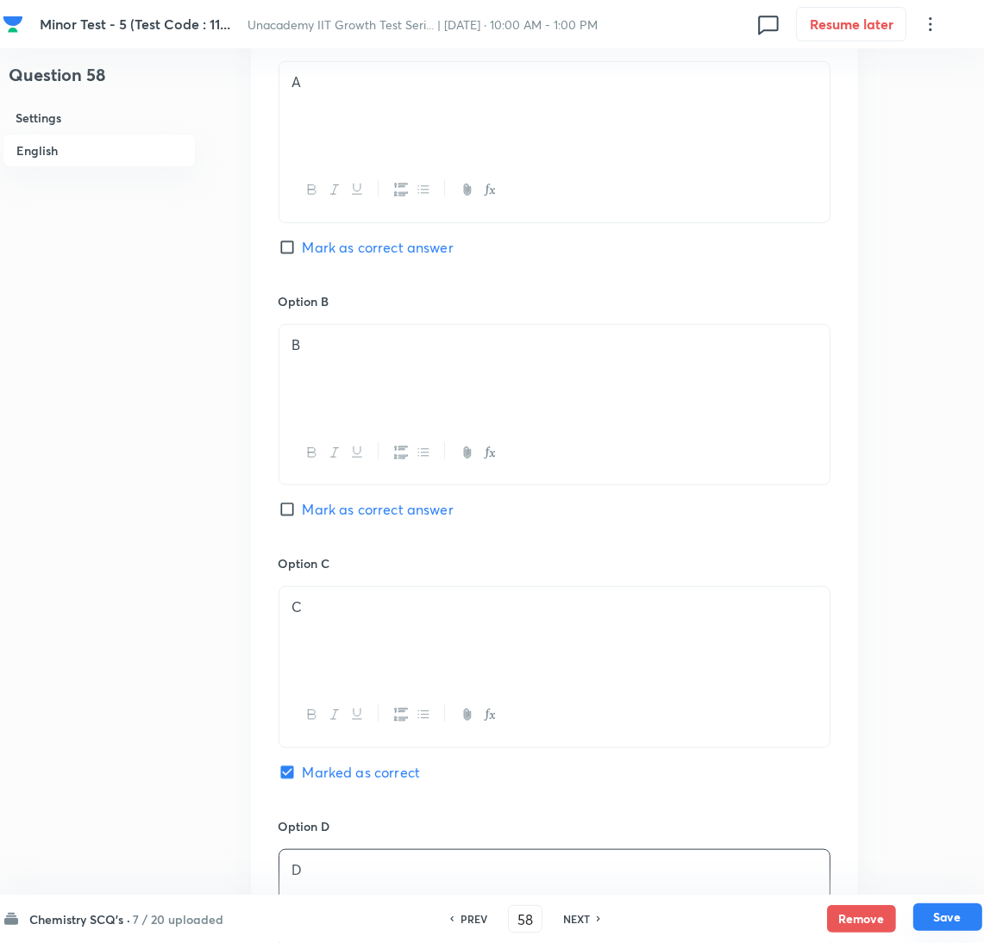
click at [969, 917] on button "Save" at bounding box center [947, 918] width 69 height 28
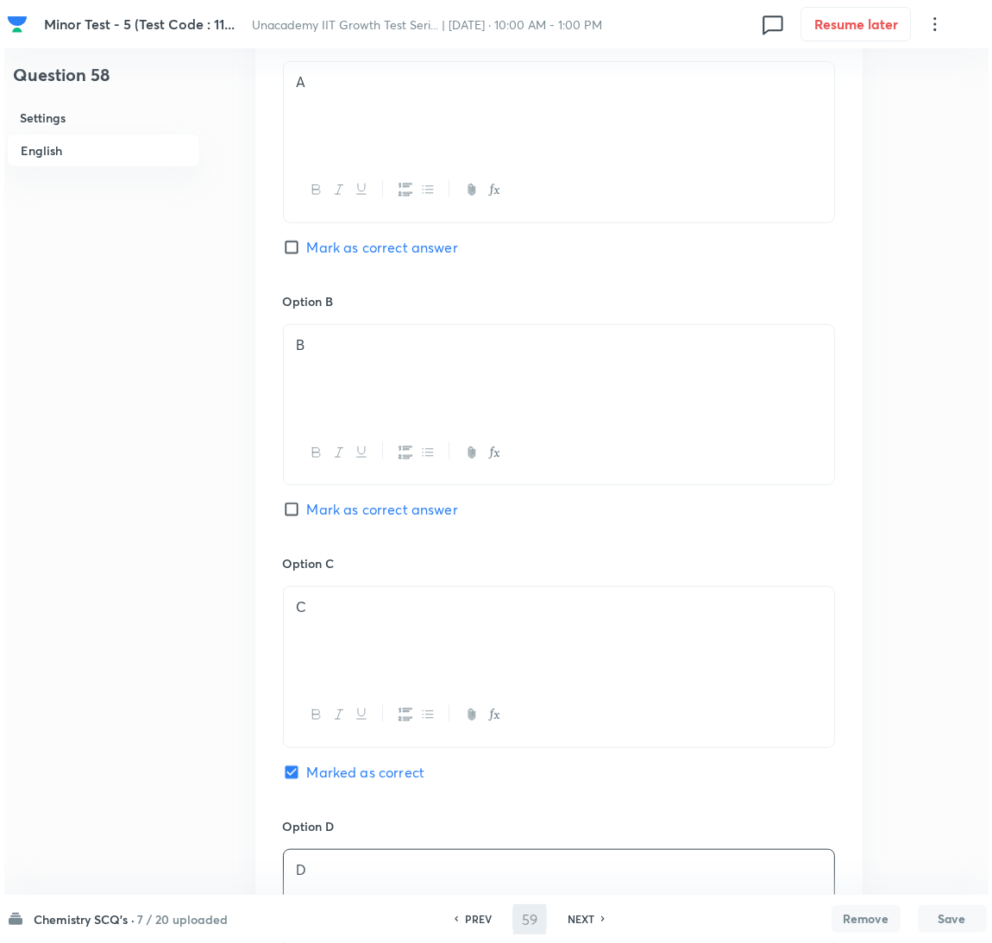
scroll to position [0, 0]
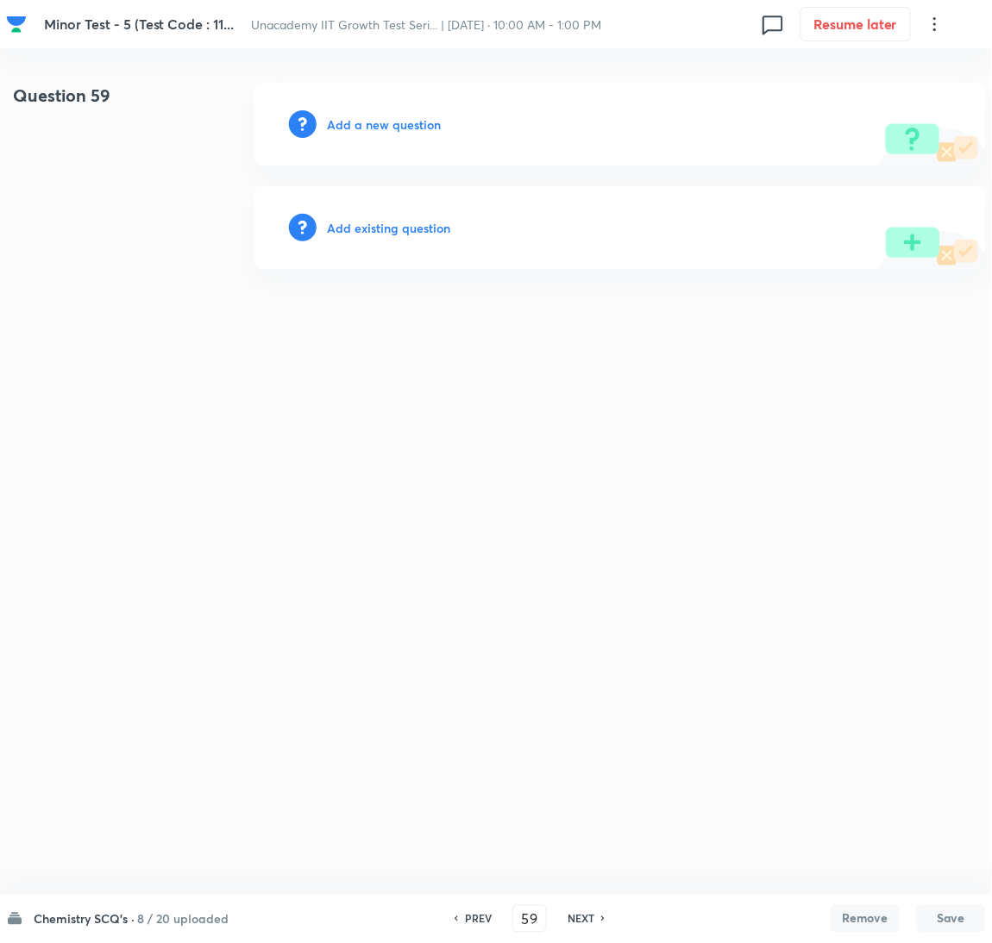
click at [379, 110] on div "Add a new question" at bounding box center [619, 124] width 731 height 83
click at [382, 131] on h6 "Add a new question" at bounding box center [384, 125] width 114 height 18
click at [382, 131] on h6 "Choose a question type" at bounding box center [393, 125] width 133 height 18
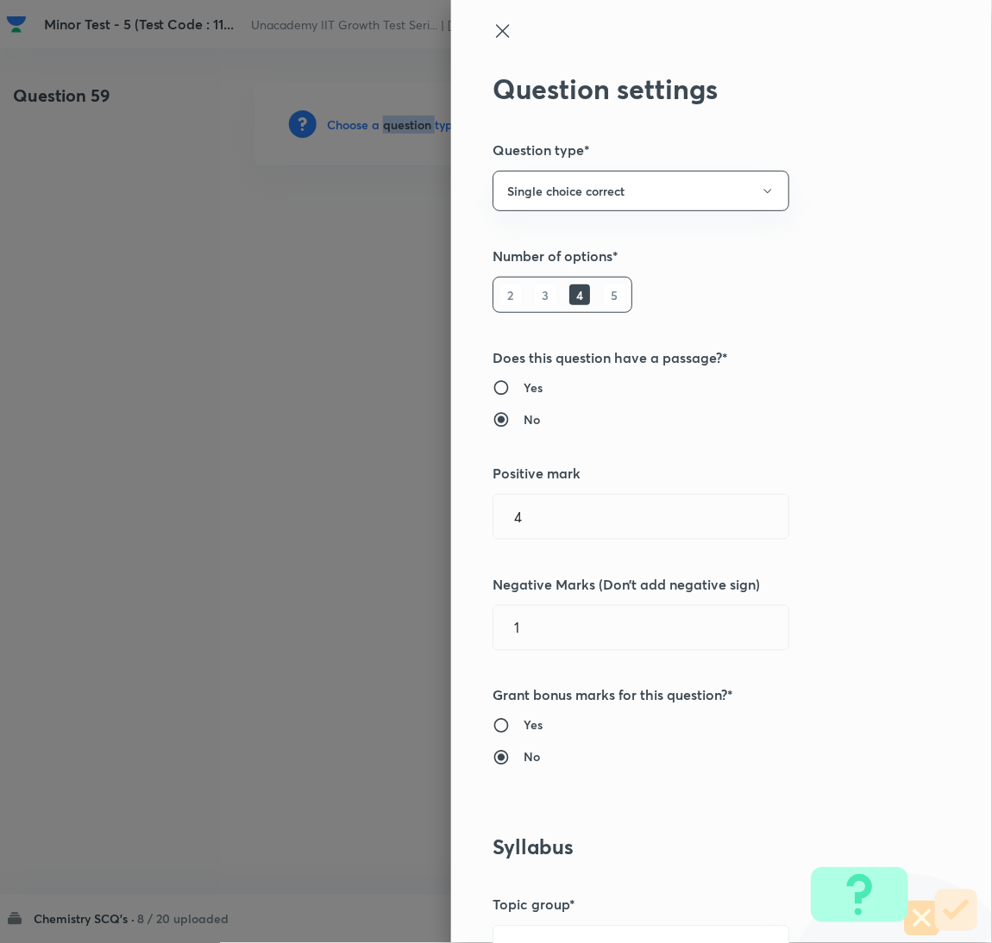
scroll to position [560, 0]
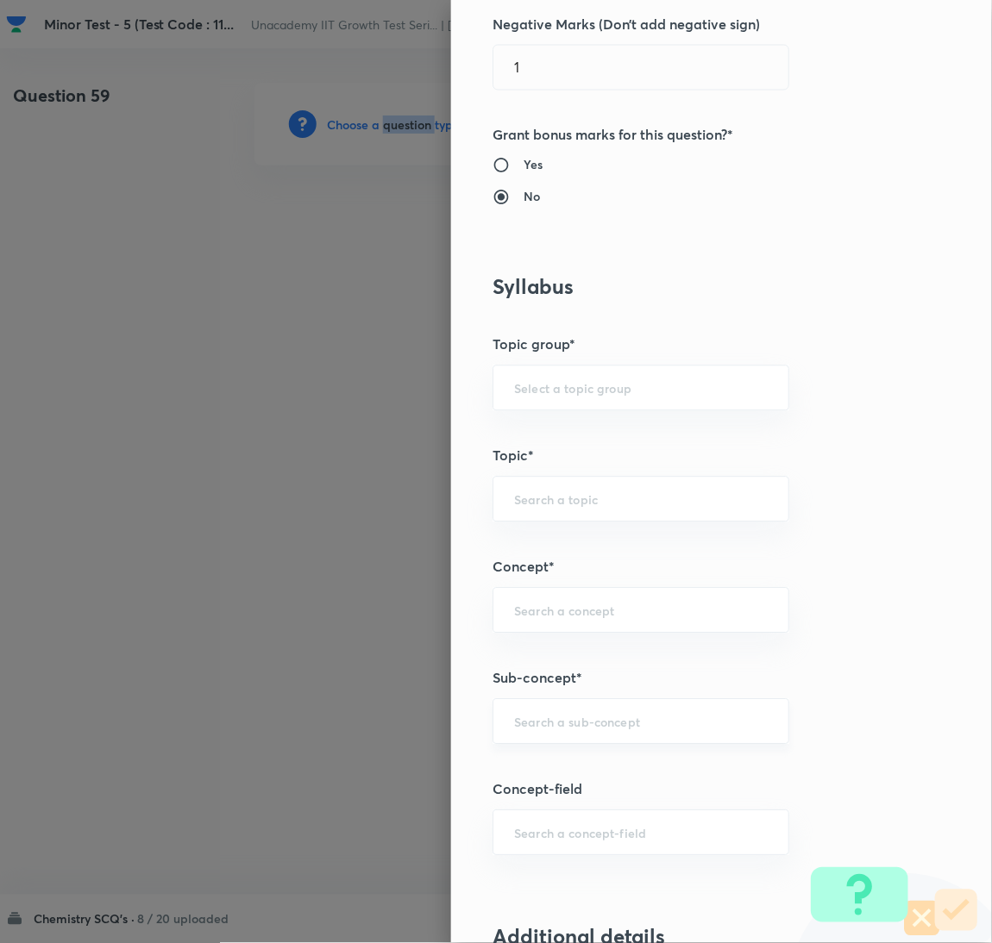
click at [603, 713] on div "​" at bounding box center [640, 722] width 297 height 46
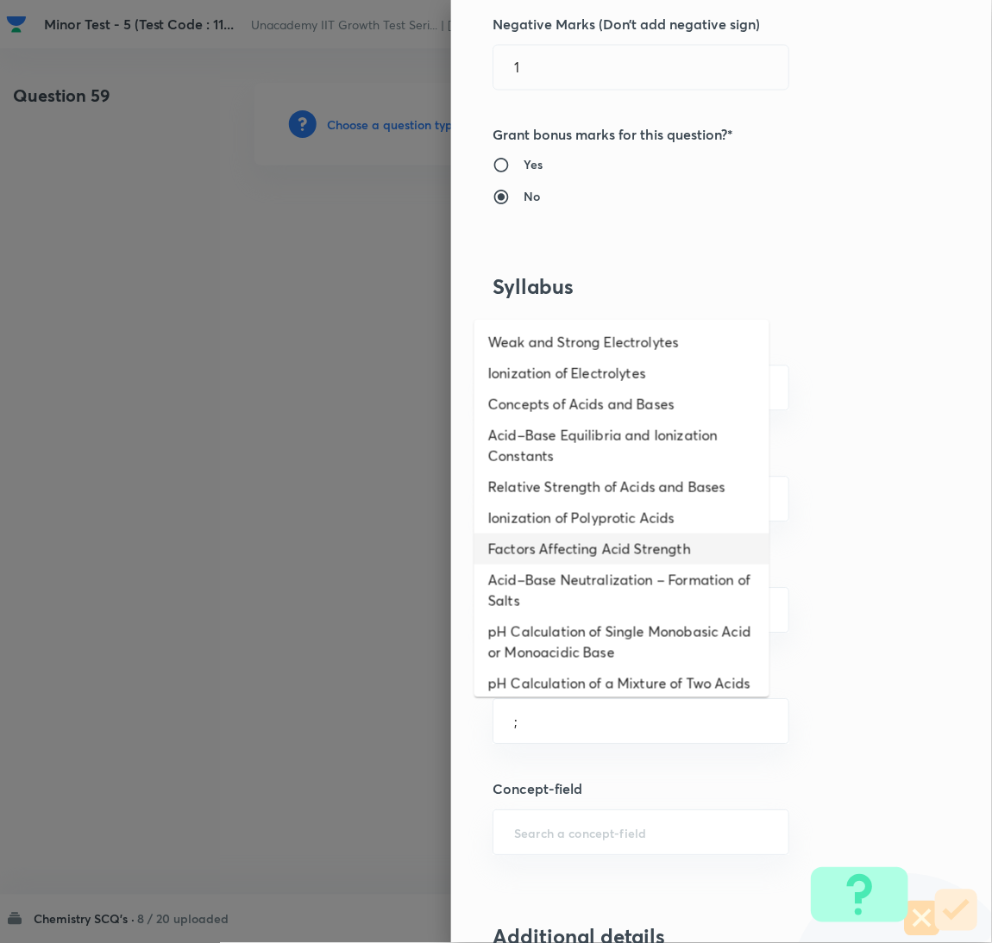
click at [566, 554] on li "Factors Affecting Acid Strength" at bounding box center [621, 549] width 295 height 31
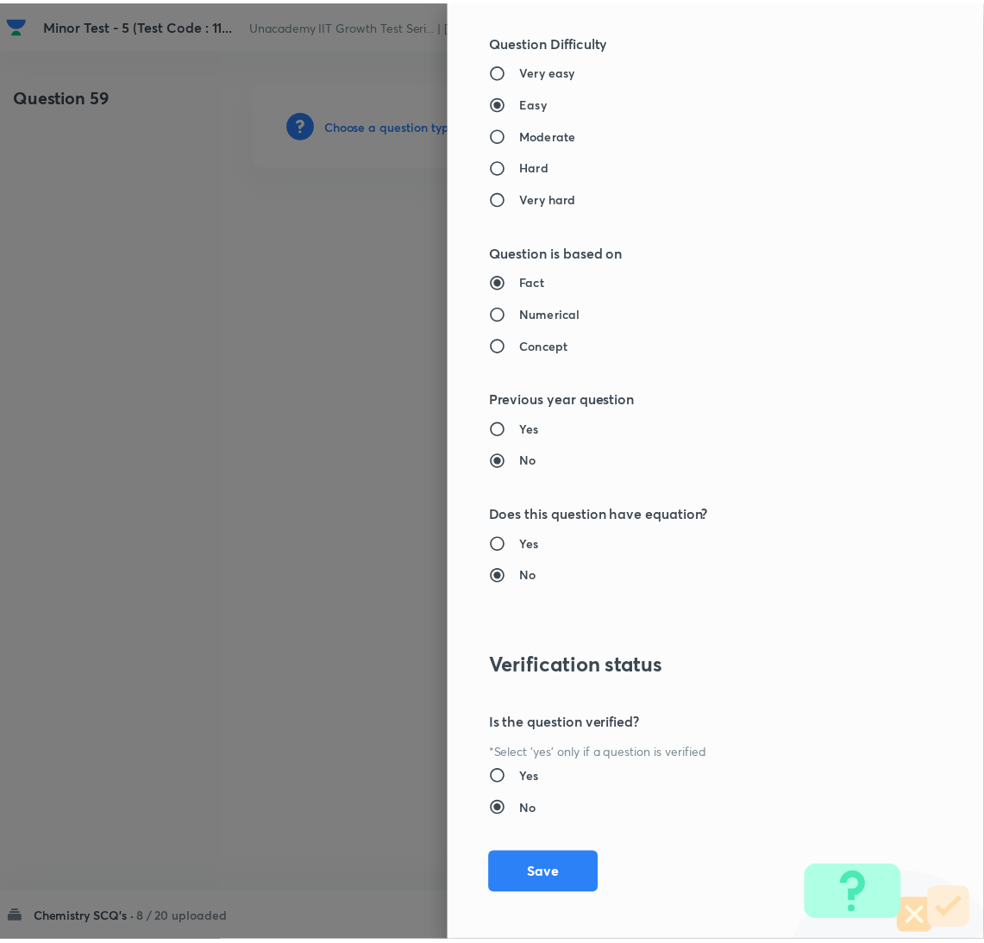
scroll to position [1524, 0]
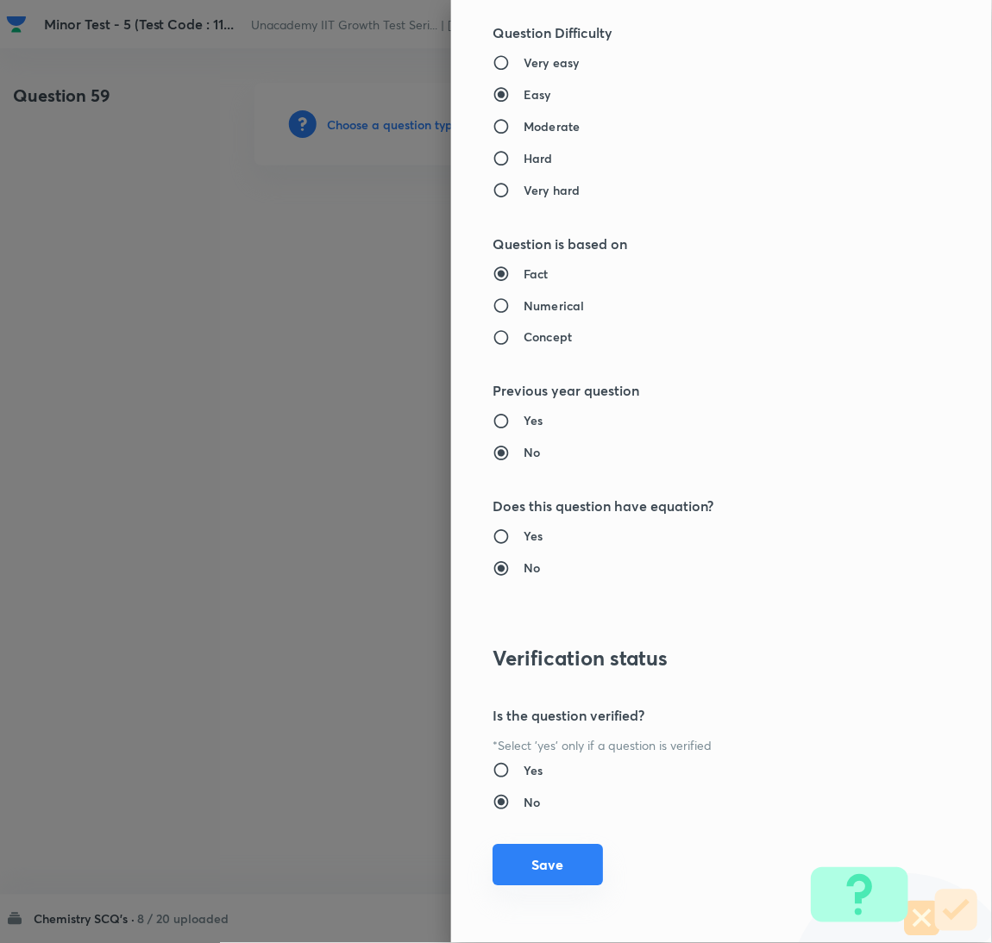
click at [541, 859] on button "Save" at bounding box center [547, 865] width 110 height 41
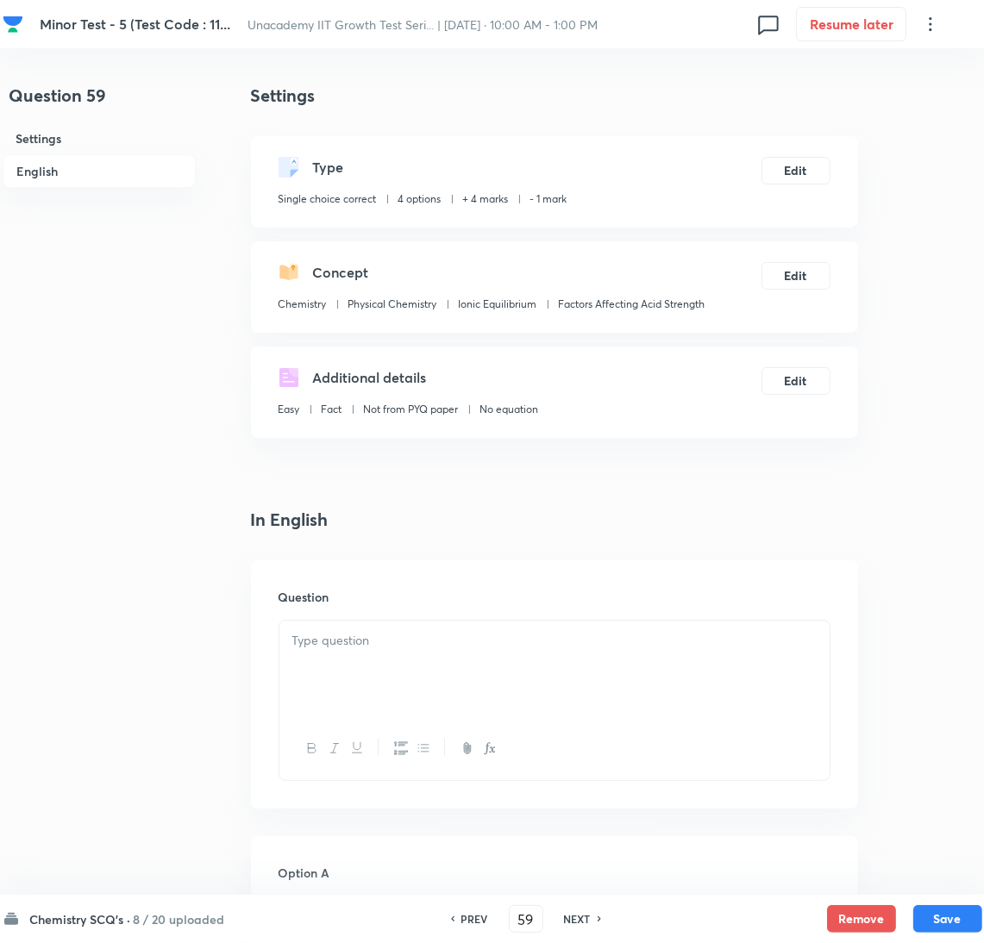
click at [664, 680] on div at bounding box center [554, 669] width 550 height 97
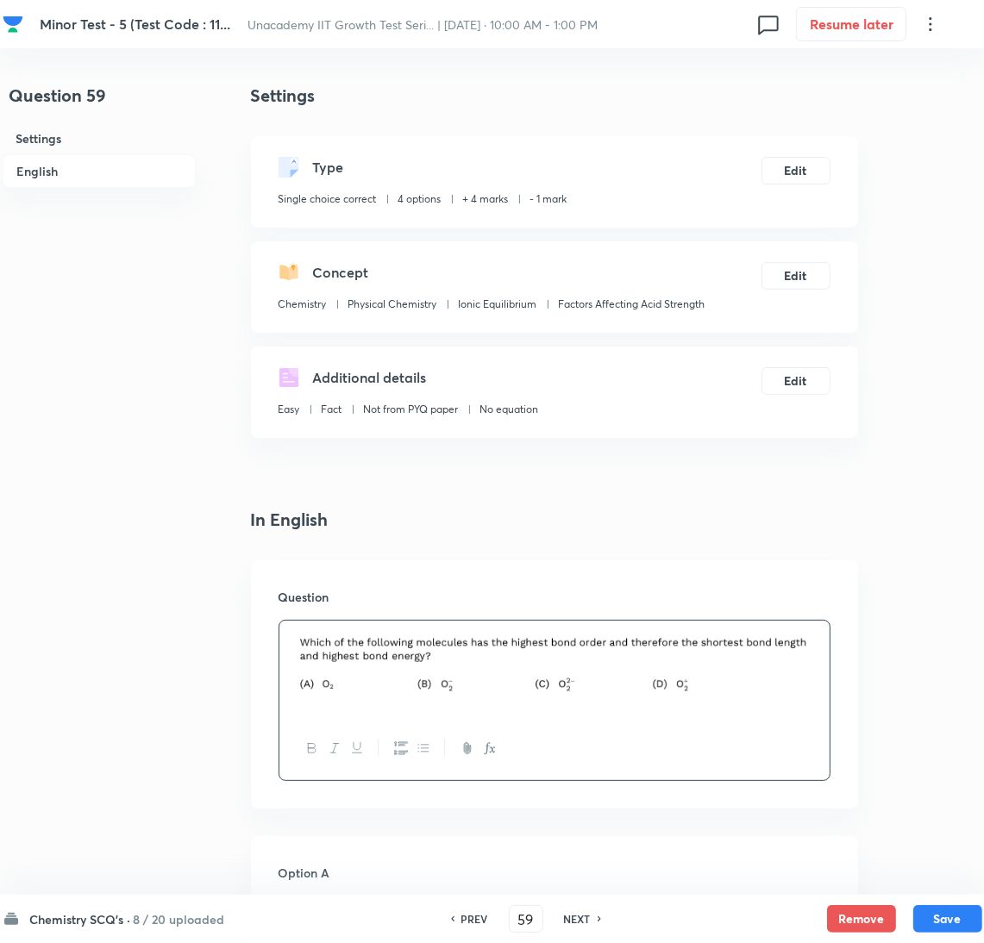
scroll to position [1395, 0]
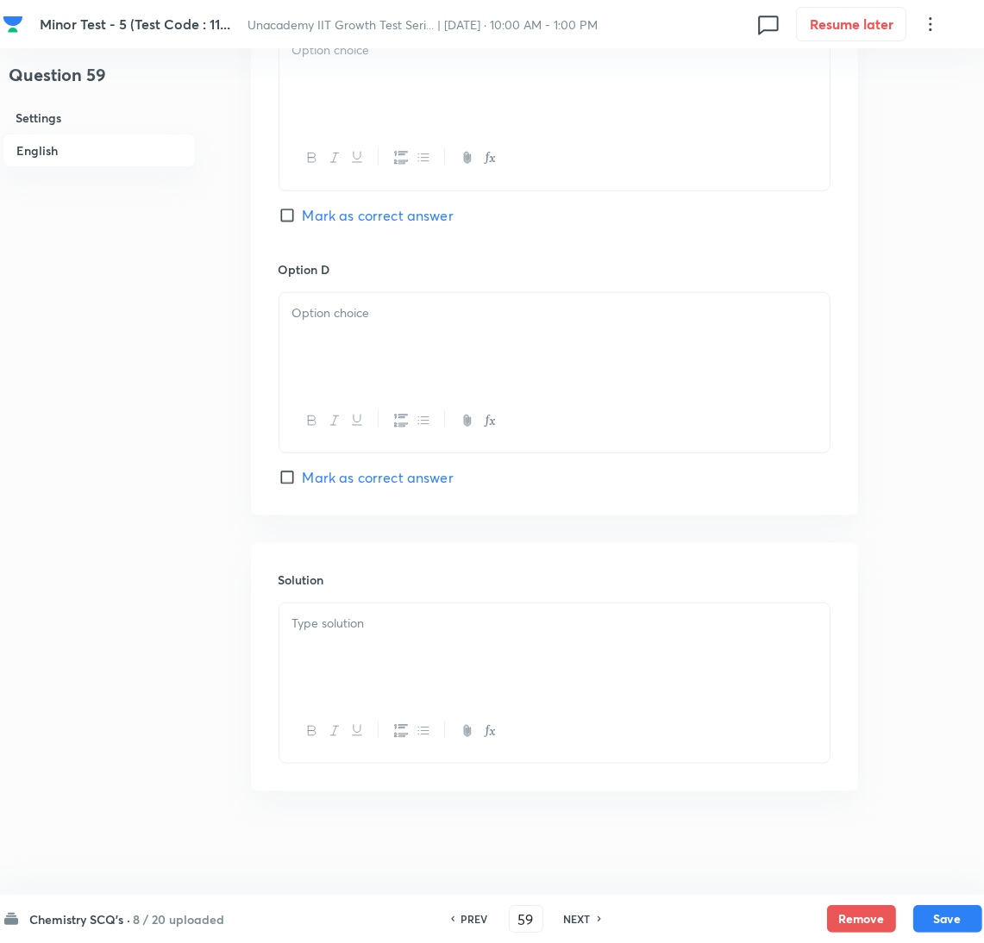
click at [708, 673] on div at bounding box center [554, 652] width 550 height 97
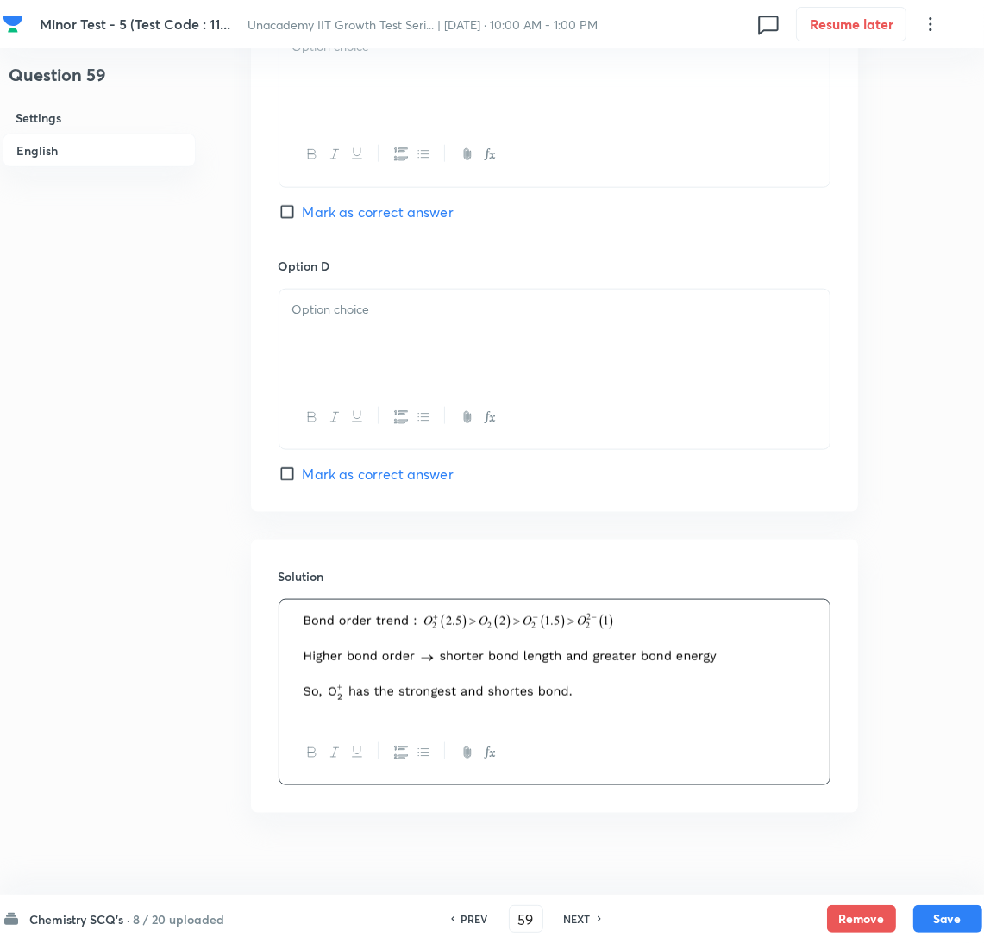
click at [361, 485] on span "Mark as correct answer" at bounding box center [378, 474] width 151 height 21
click at [303, 483] on input "Mark as correct answer" at bounding box center [291, 474] width 24 height 17
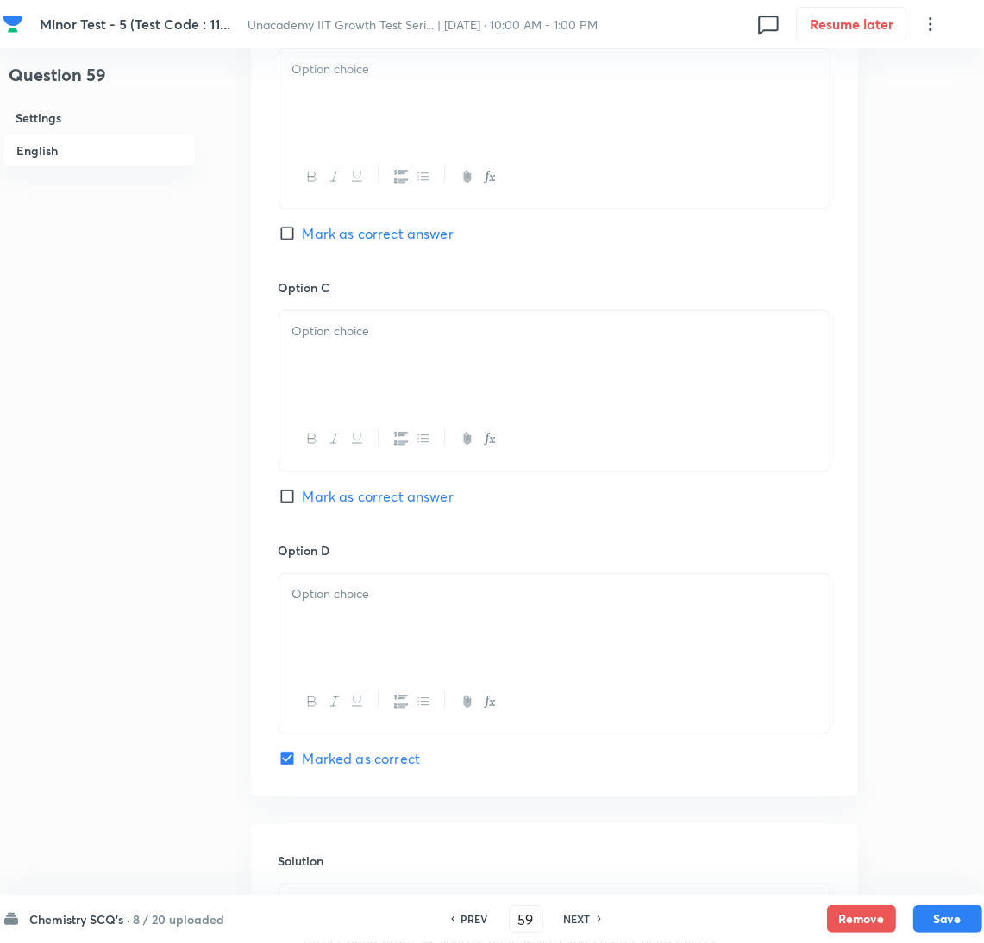
scroll to position [275, 0]
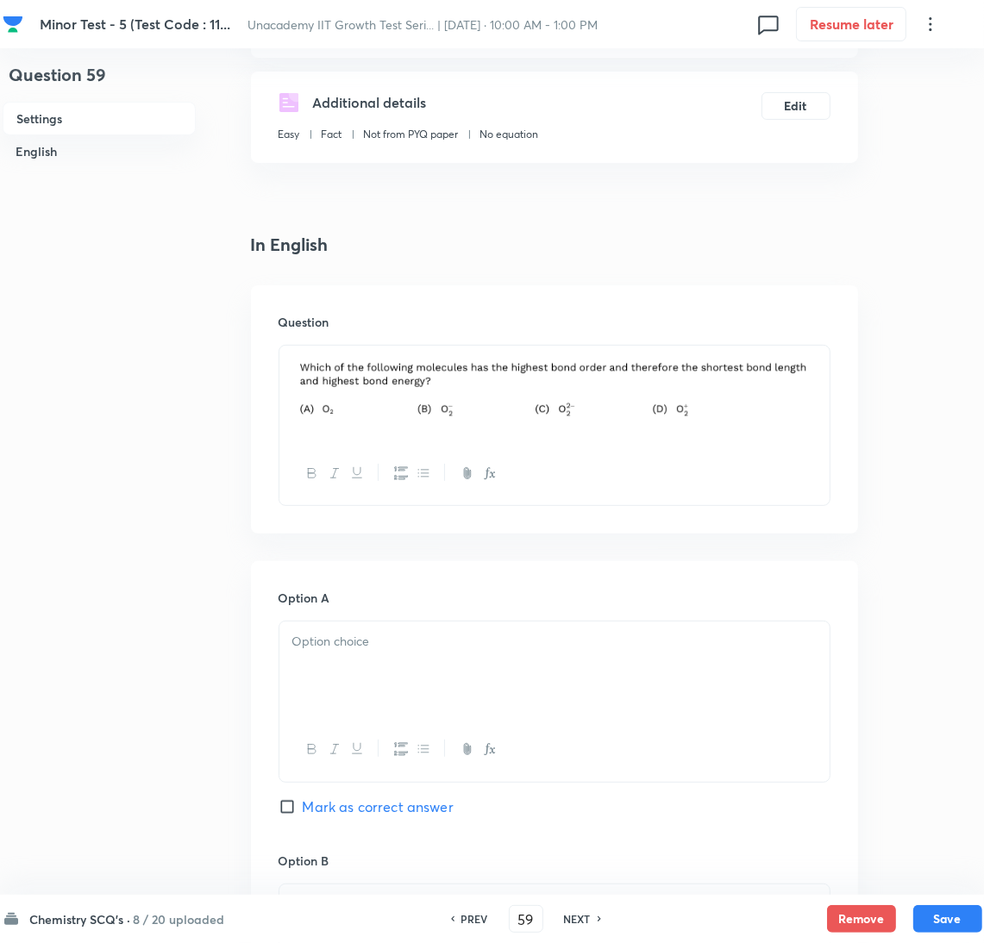
drag, startPoint x: 421, startPoint y: 670, endPoint x: 429, endPoint y: 700, distance: 31.2
click at [428, 700] on div at bounding box center [554, 670] width 550 height 97
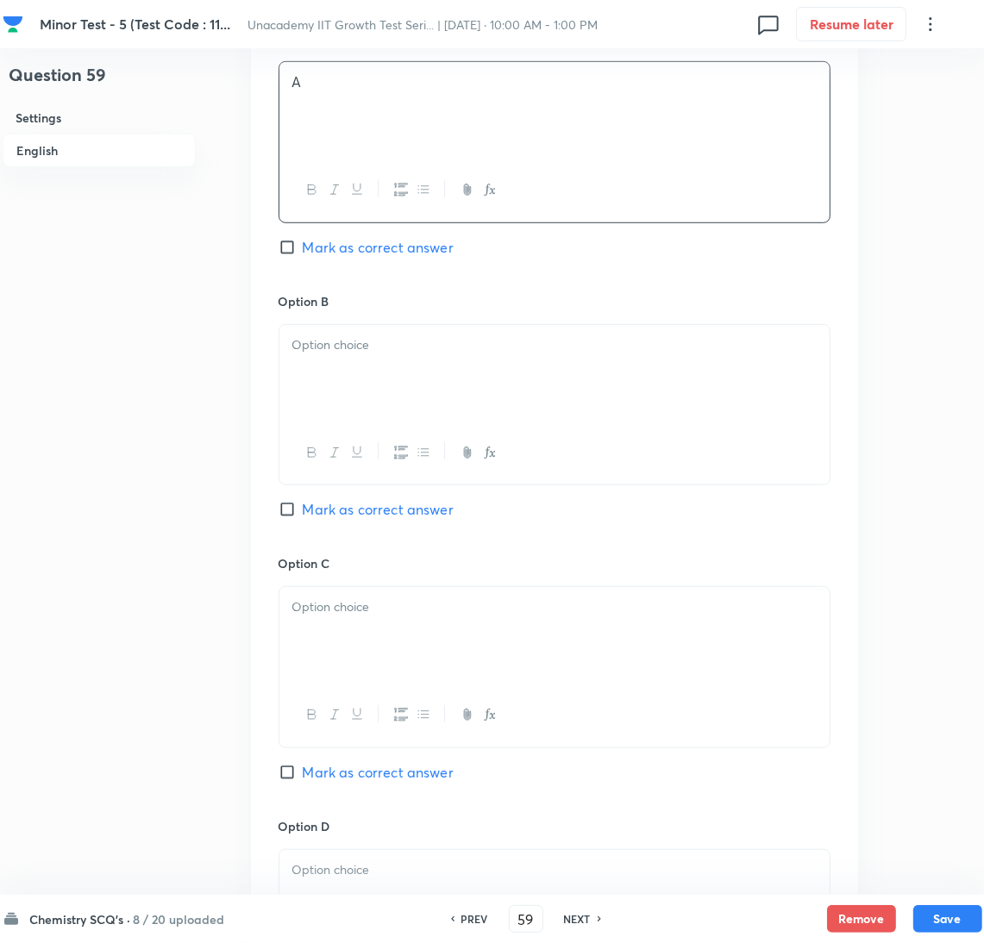
click at [373, 388] on div at bounding box center [554, 373] width 550 height 97
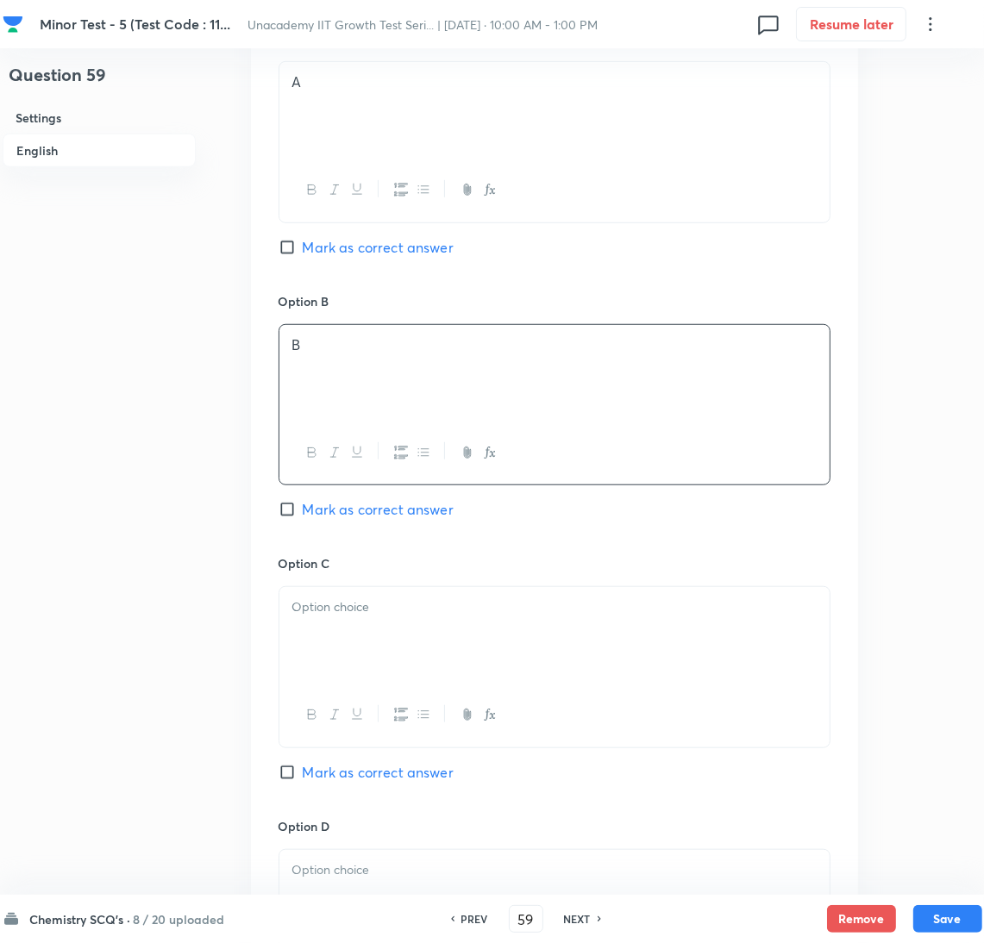
click at [381, 643] on div at bounding box center [554, 635] width 550 height 97
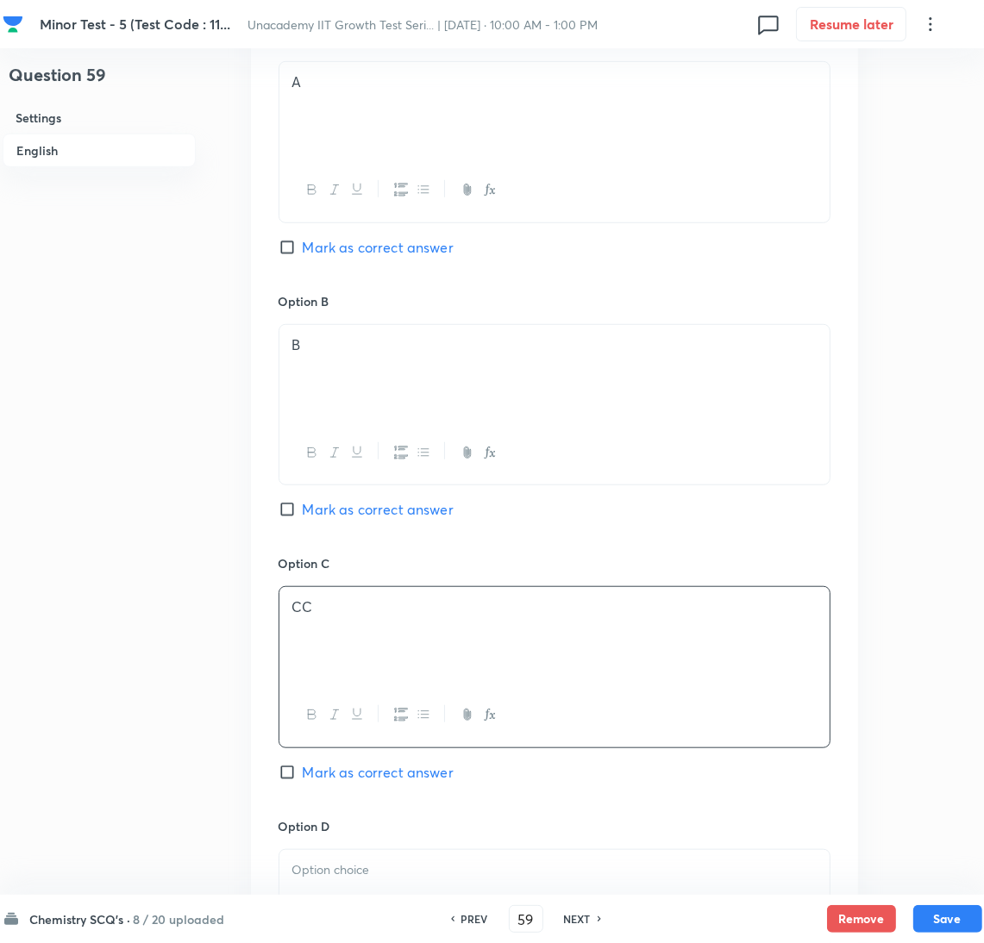
click at [436, 868] on p at bounding box center [554, 871] width 524 height 20
click at [462, 637] on div "CC" at bounding box center [554, 635] width 550 height 97
click at [346, 886] on div at bounding box center [554, 898] width 550 height 97
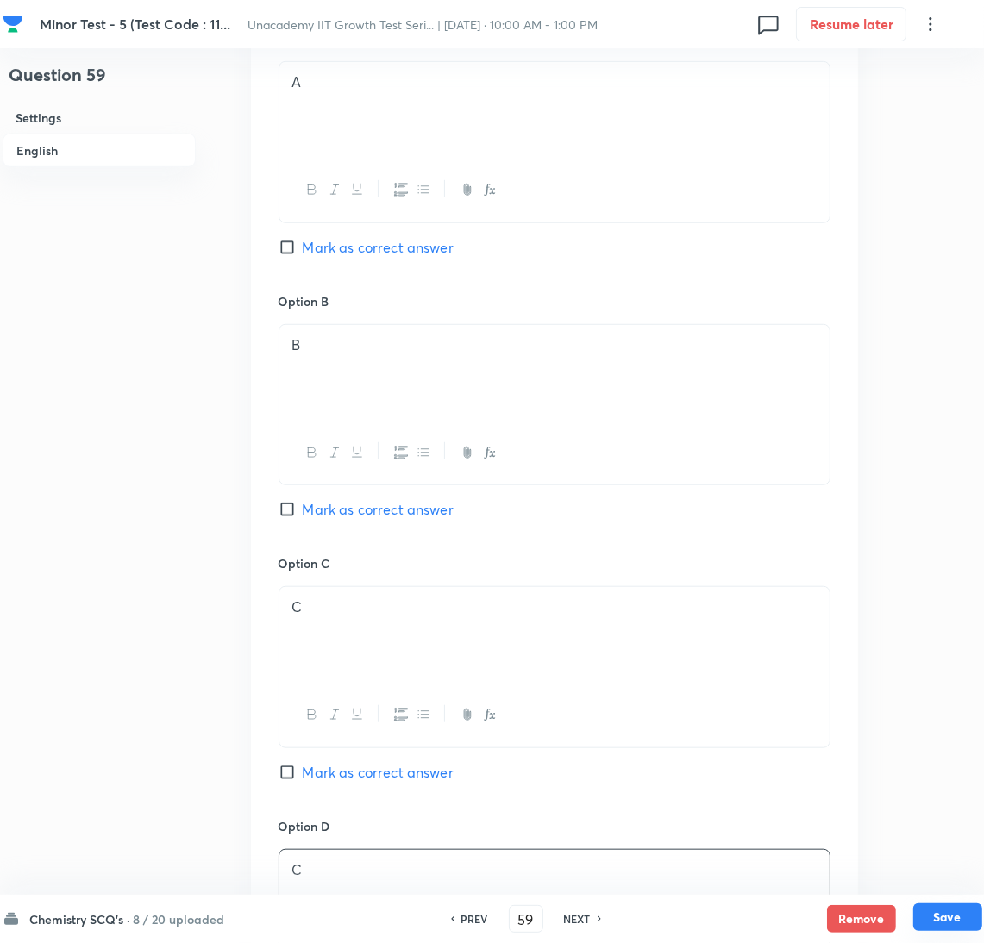
click at [942, 922] on button "Save" at bounding box center [947, 918] width 69 height 28
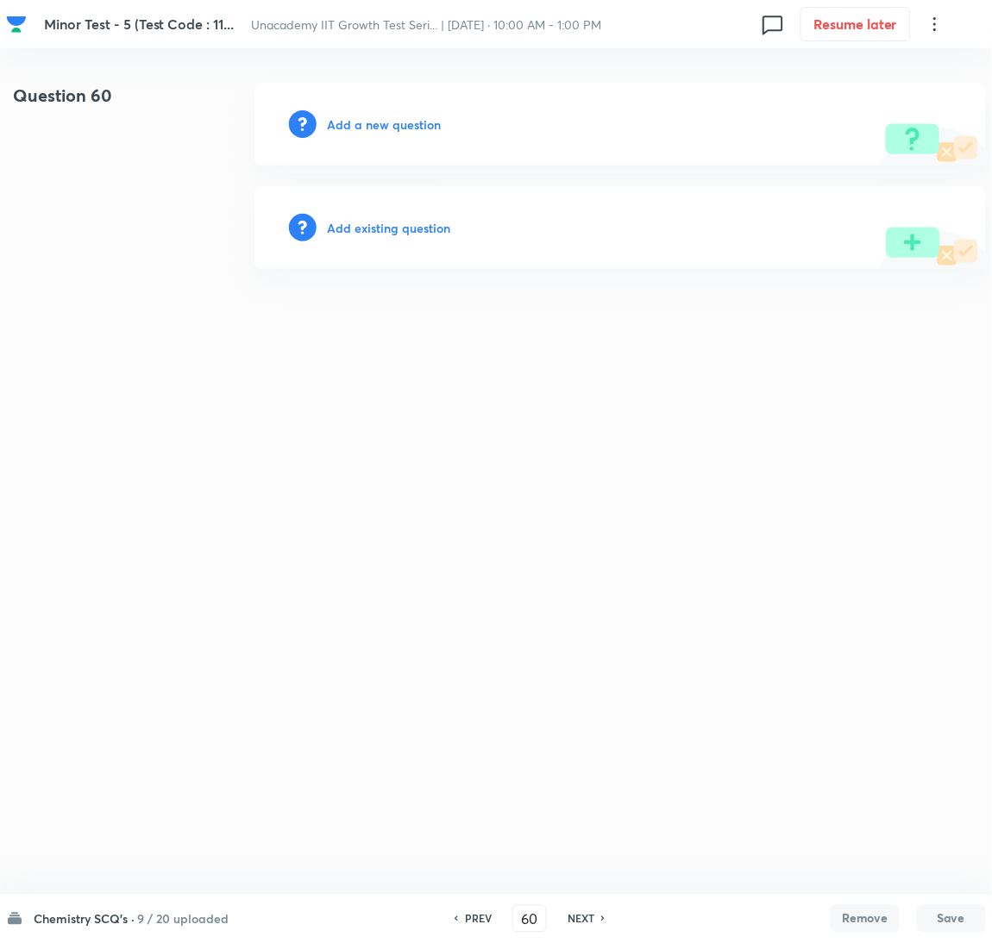
click at [469, 925] on h6 "PREV" at bounding box center [478, 919] width 27 height 16
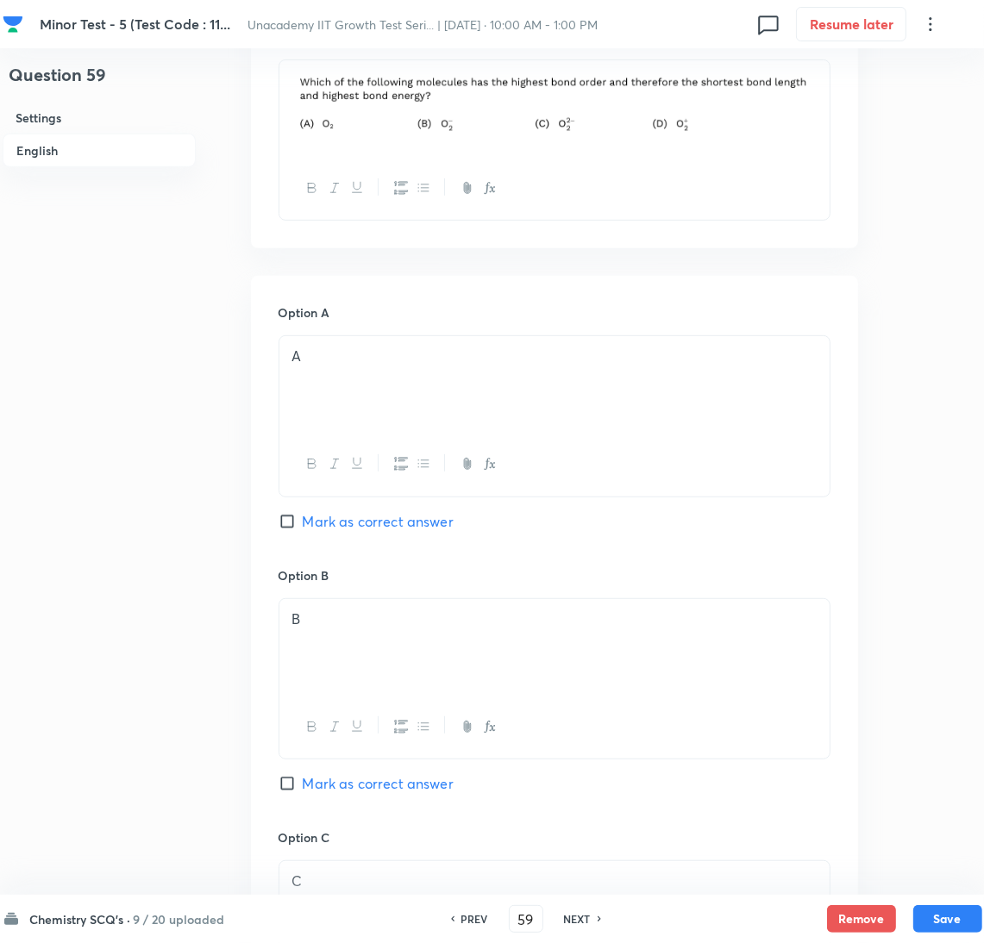
scroll to position [1420, 0]
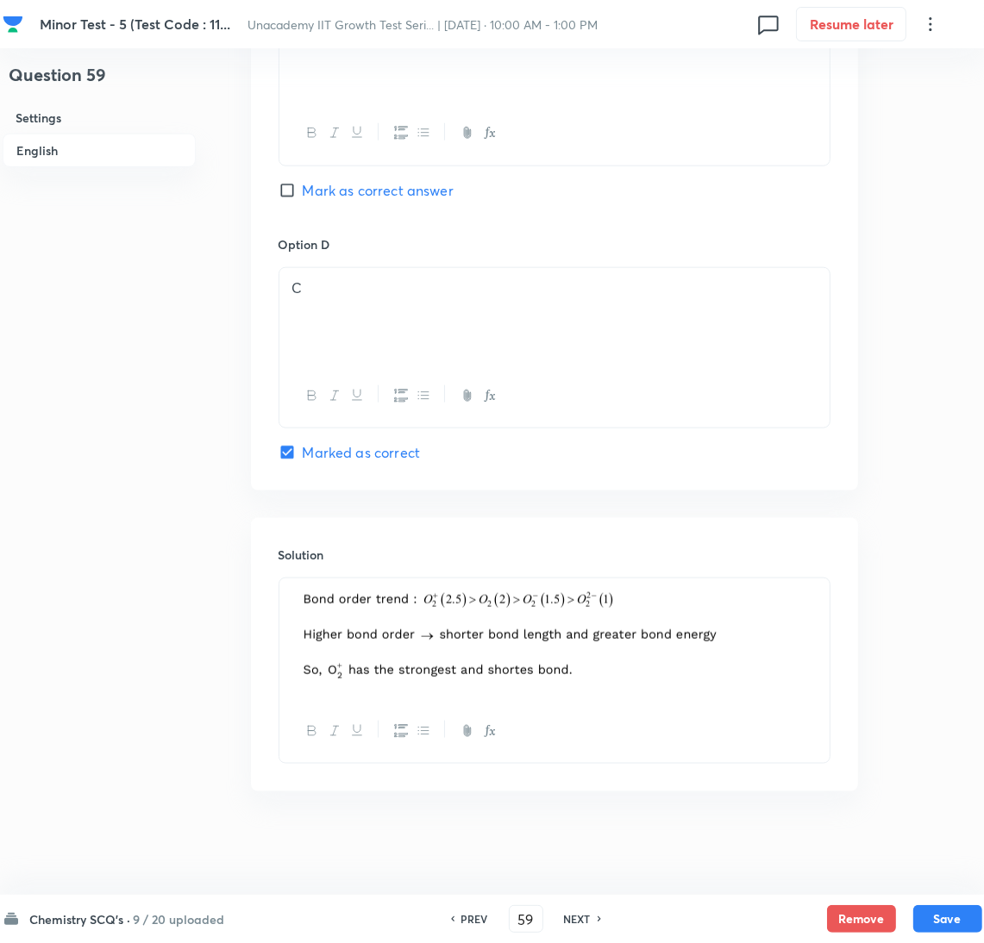
click at [513, 290] on p "C" at bounding box center [554, 289] width 524 height 20
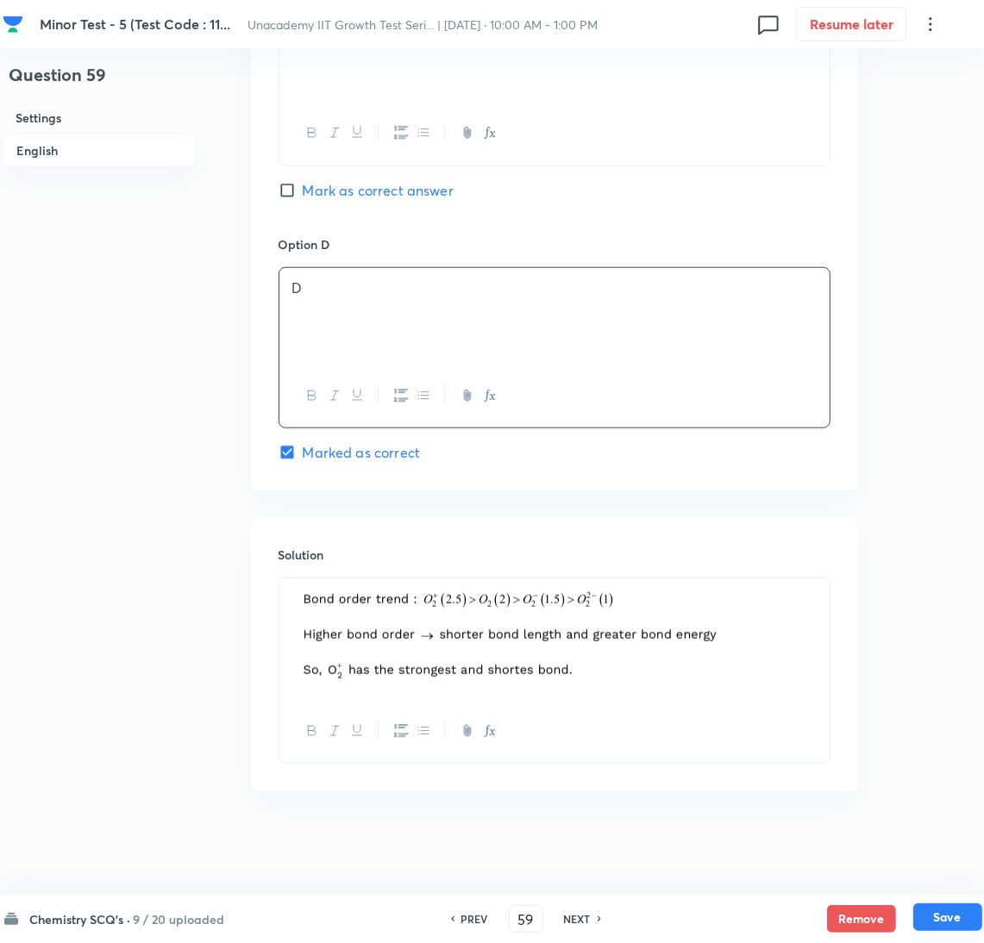
click at [938, 917] on button "Save" at bounding box center [947, 918] width 69 height 28
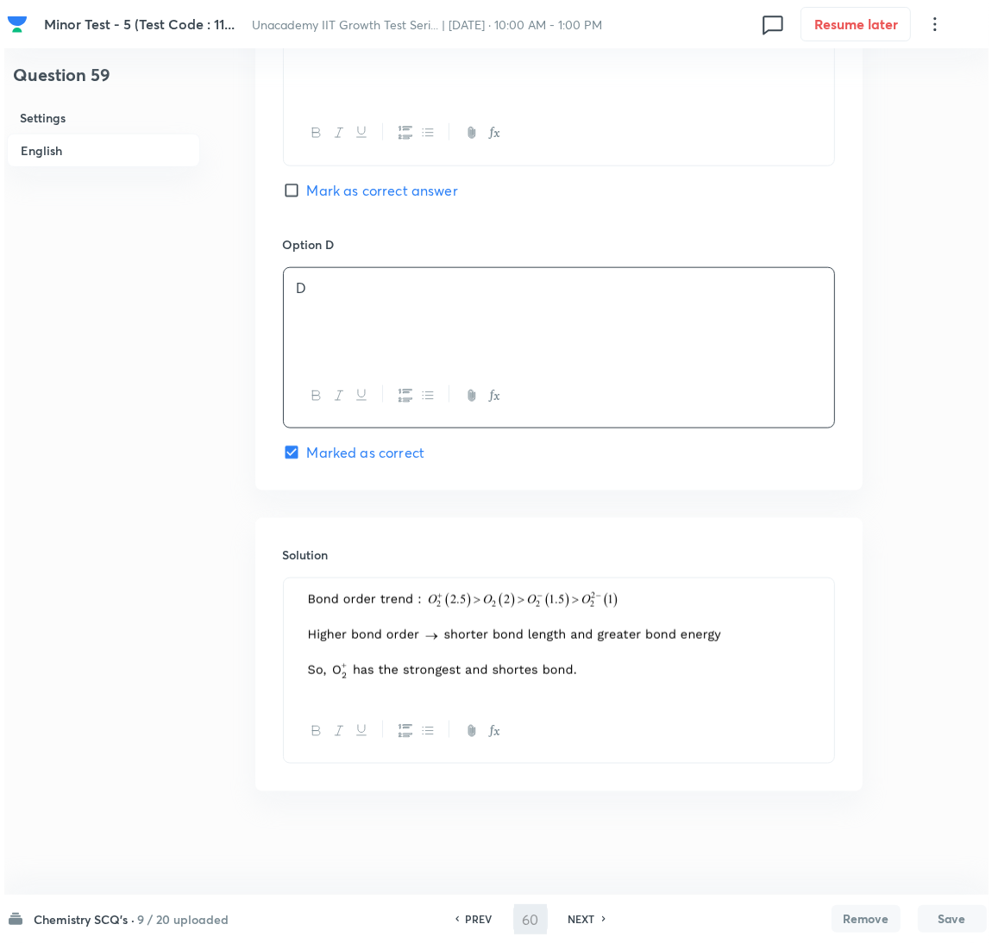
scroll to position [0, 0]
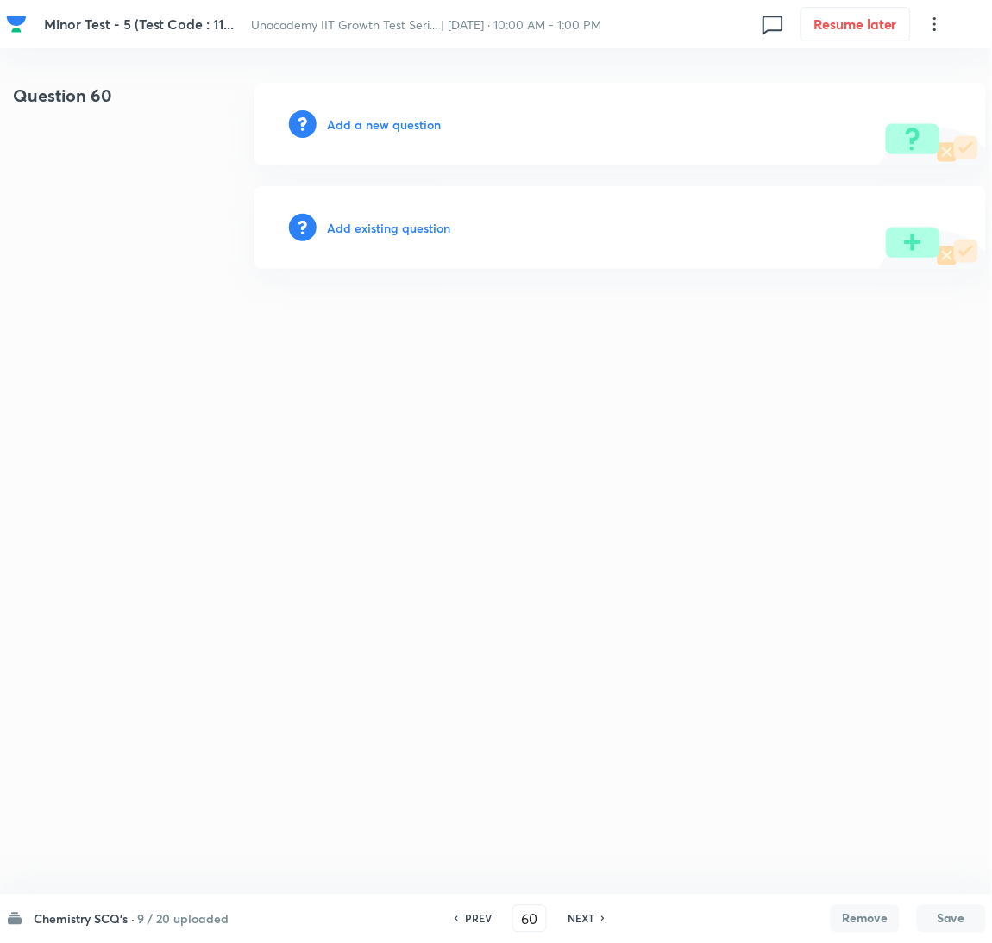
click at [358, 127] on h6 "Add a new question" at bounding box center [384, 125] width 114 height 18
click at [358, 127] on h6 "Choose a question type" at bounding box center [393, 125] width 133 height 18
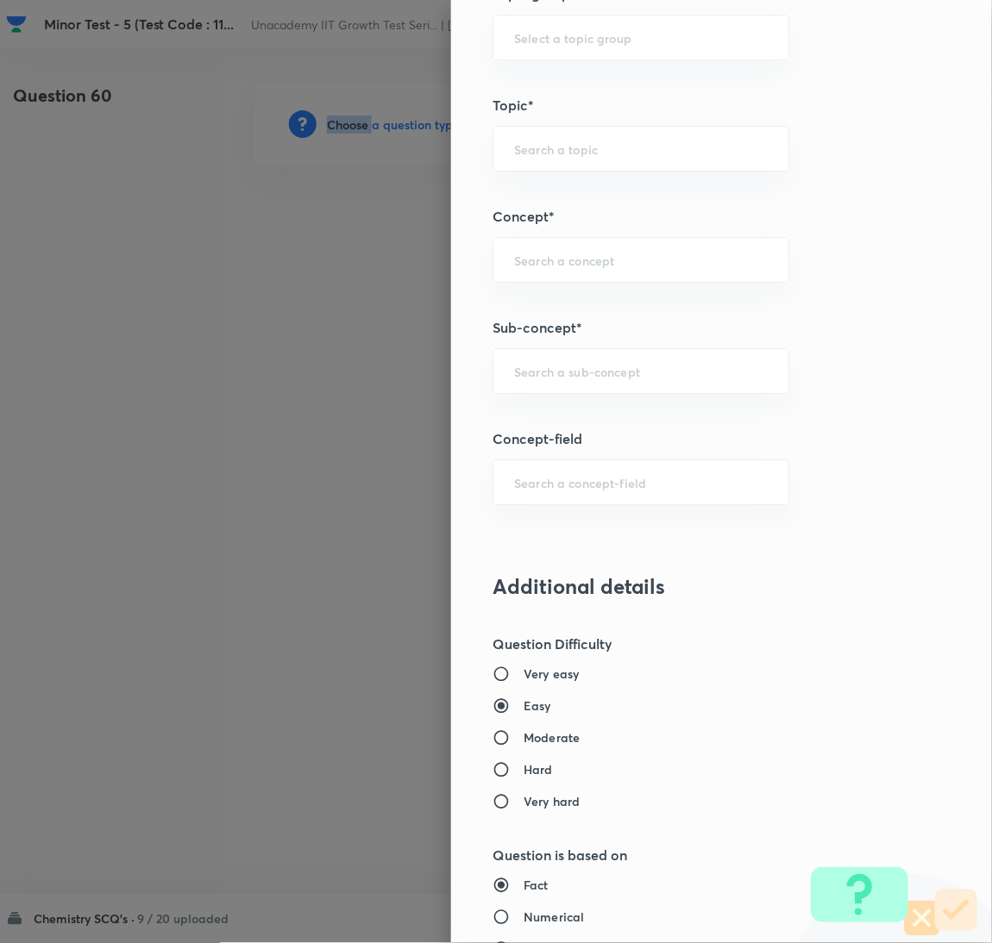
scroll to position [1120, 0]
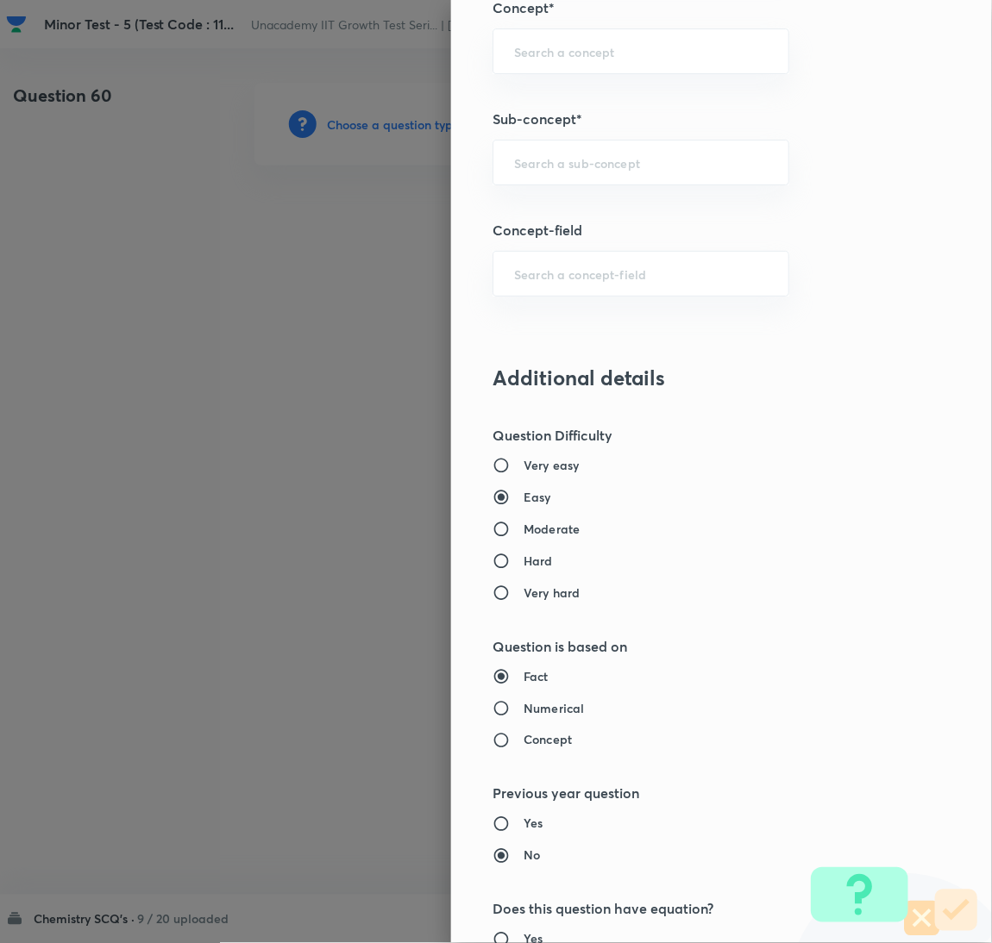
click at [635, 187] on div "Question settings Question type* Single choice correct Number of options* 2 3 4…" at bounding box center [721, 471] width 541 height 943
click at [639, 178] on div "​" at bounding box center [640, 163] width 297 height 46
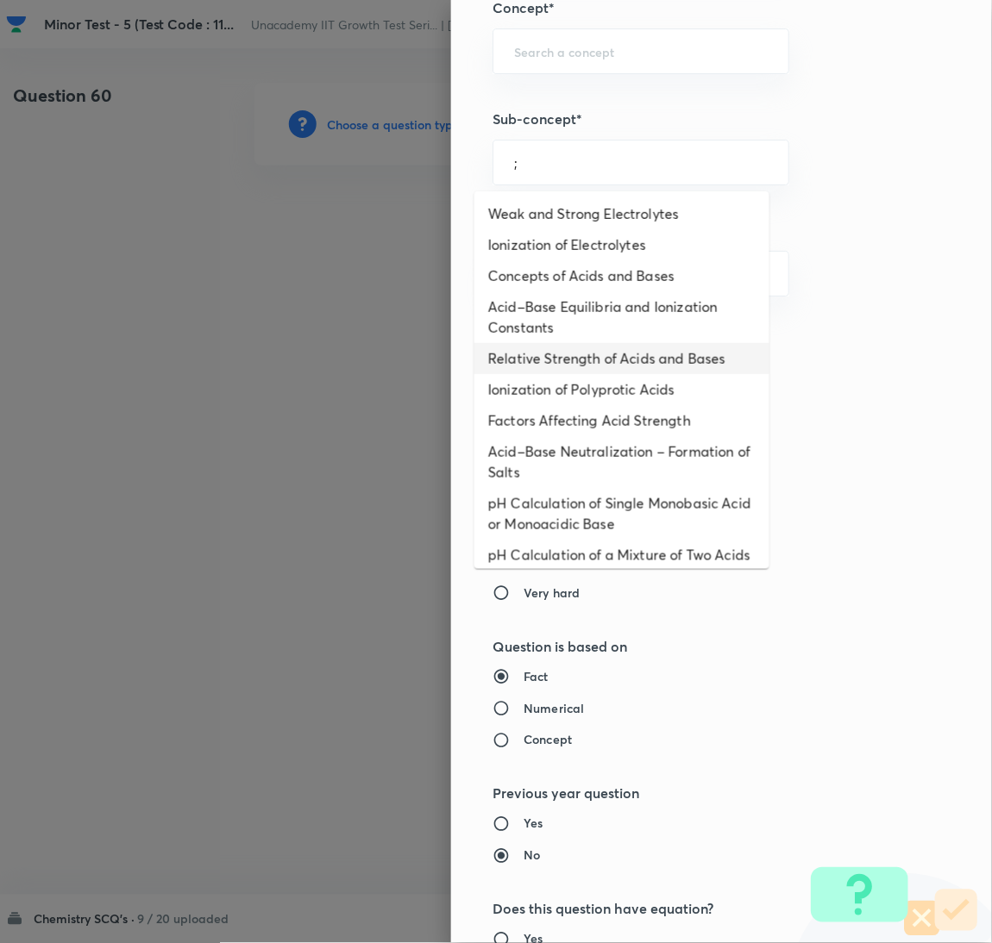
click at [577, 378] on li "Ionization of Polyprotic Acids" at bounding box center [621, 389] width 295 height 31
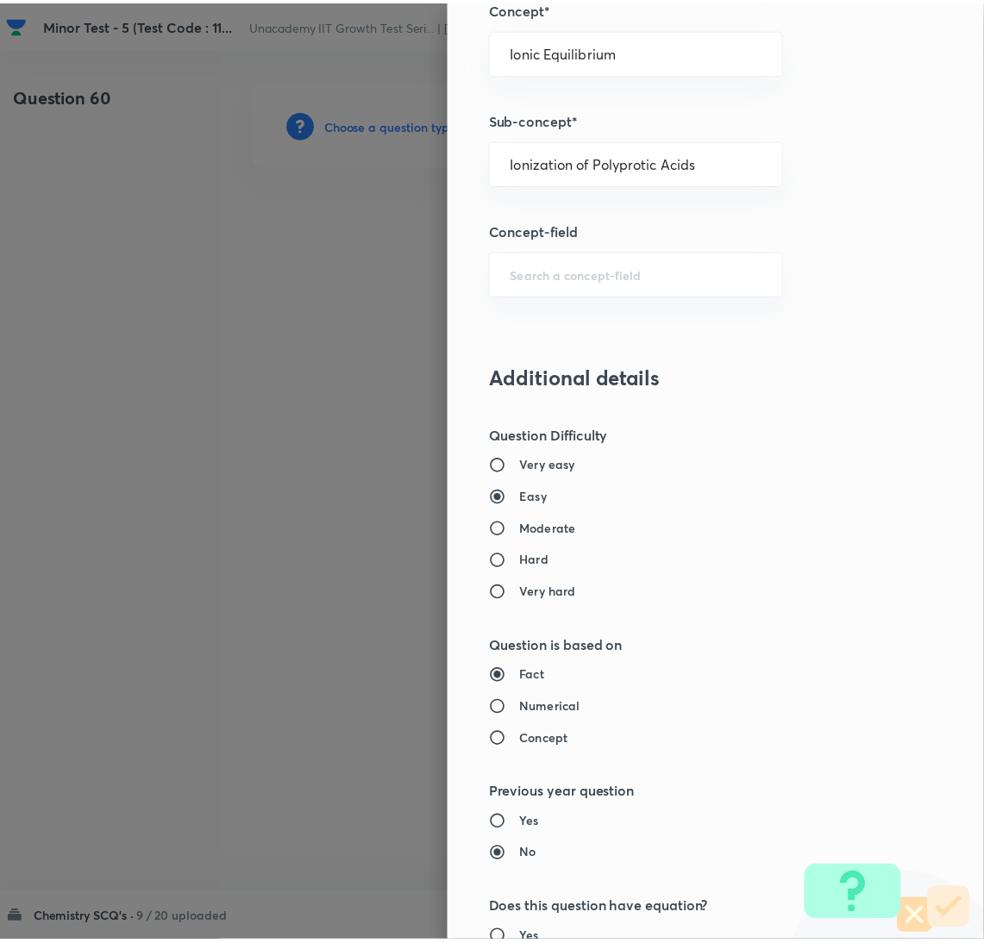
scroll to position [1524, 0]
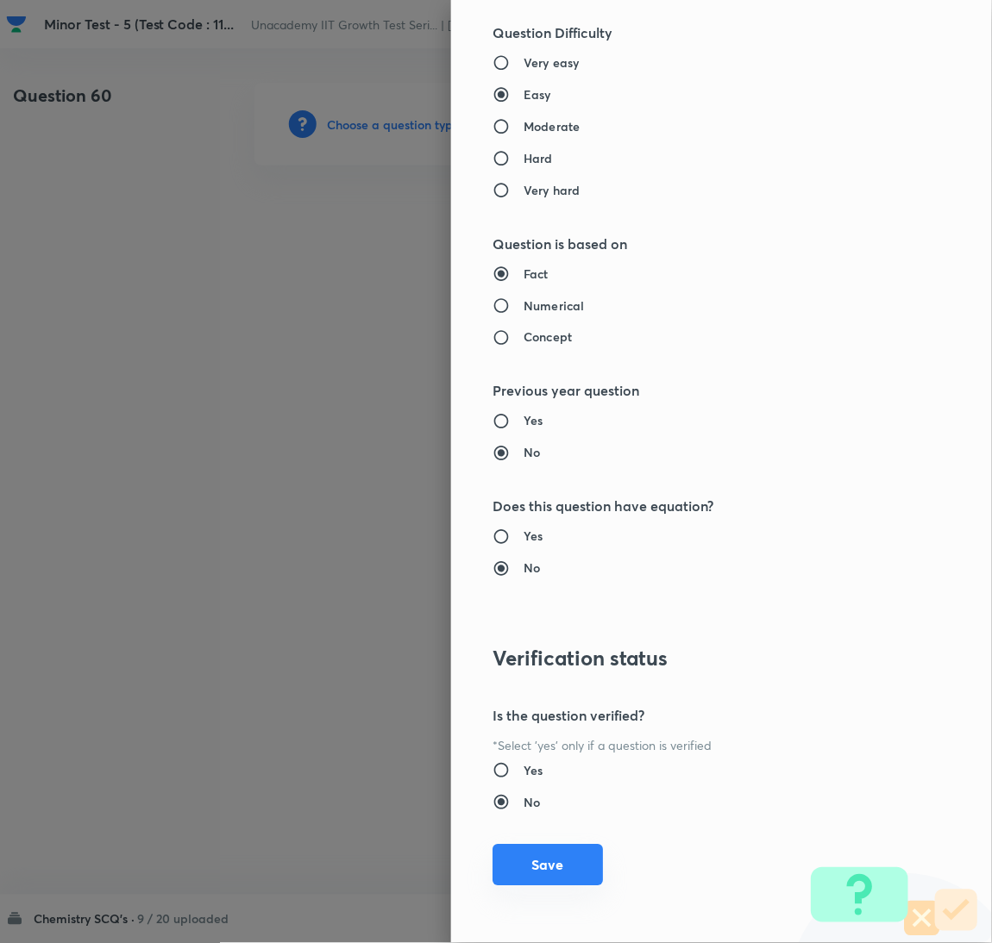
click at [529, 861] on button "Save" at bounding box center [547, 865] width 110 height 41
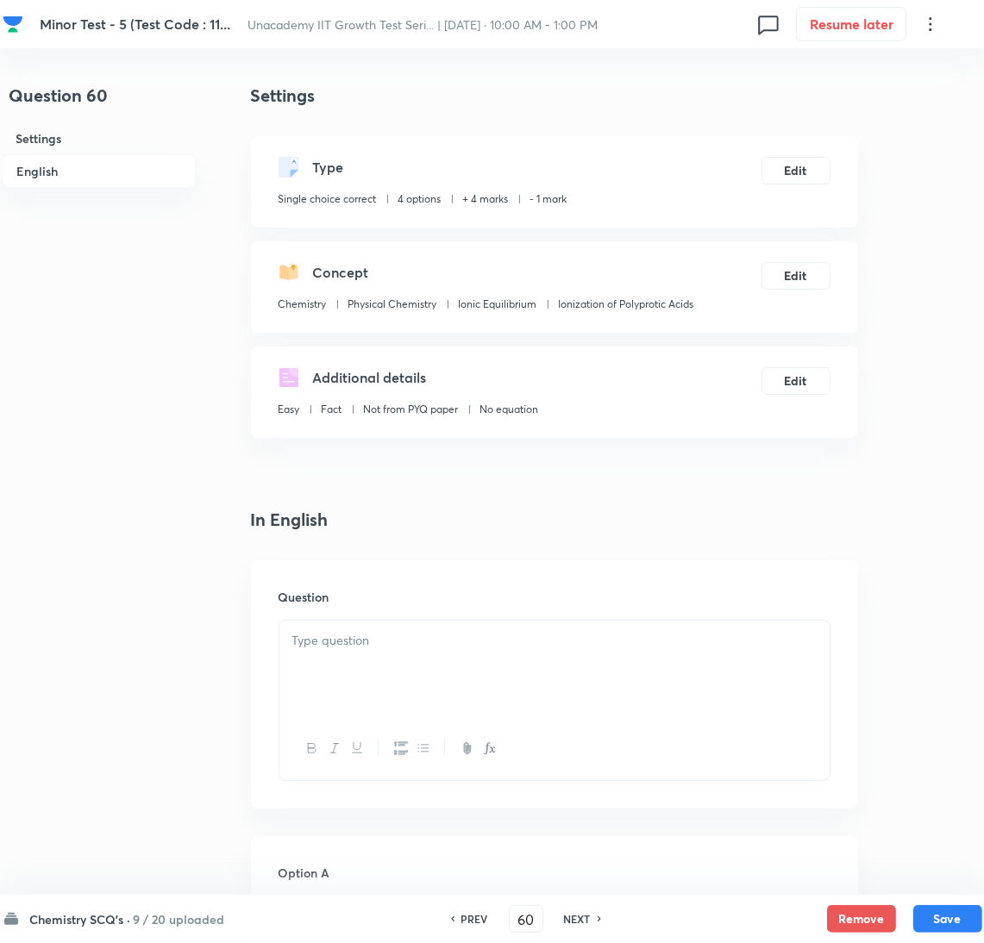
click at [716, 653] on div at bounding box center [554, 669] width 550 height 97
click at [585, 615] on div "Question" at bounding box center [554, 684] width 607 height 248
click at [328, 661] on div at bounding box center [554, 669] width 550 height 97
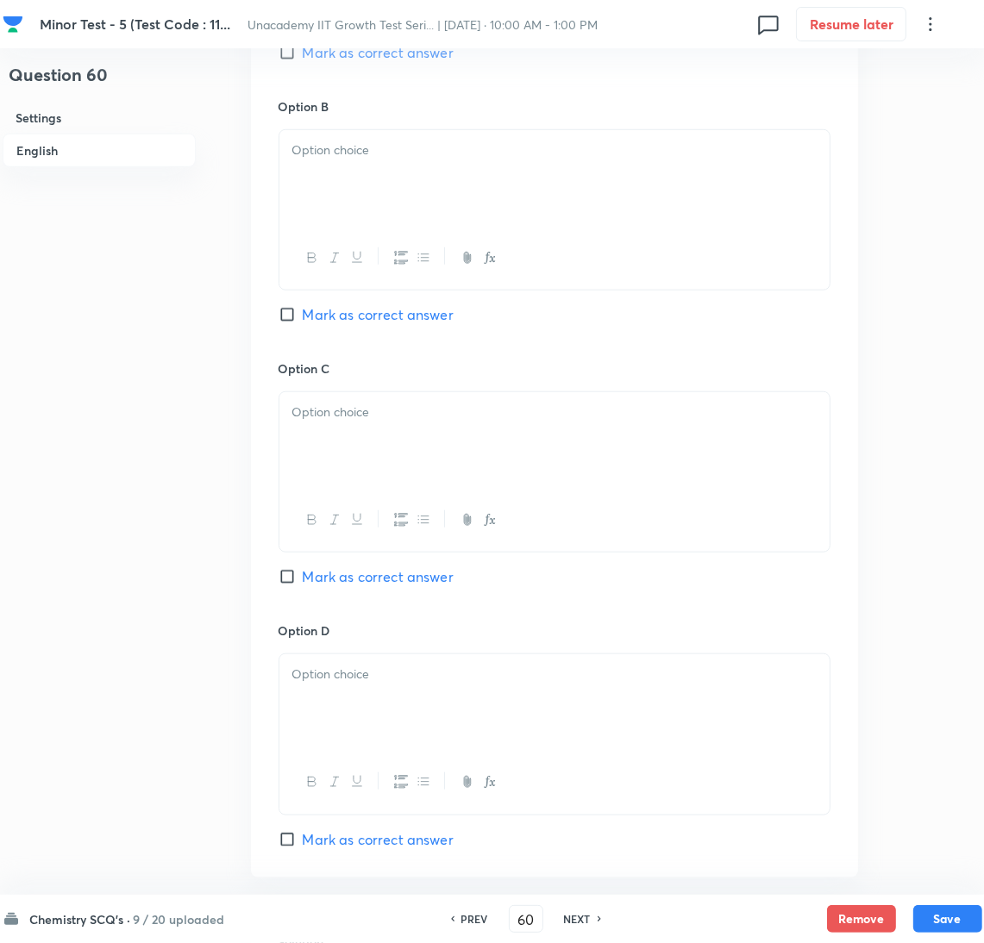
scroll to position [1411, 0]
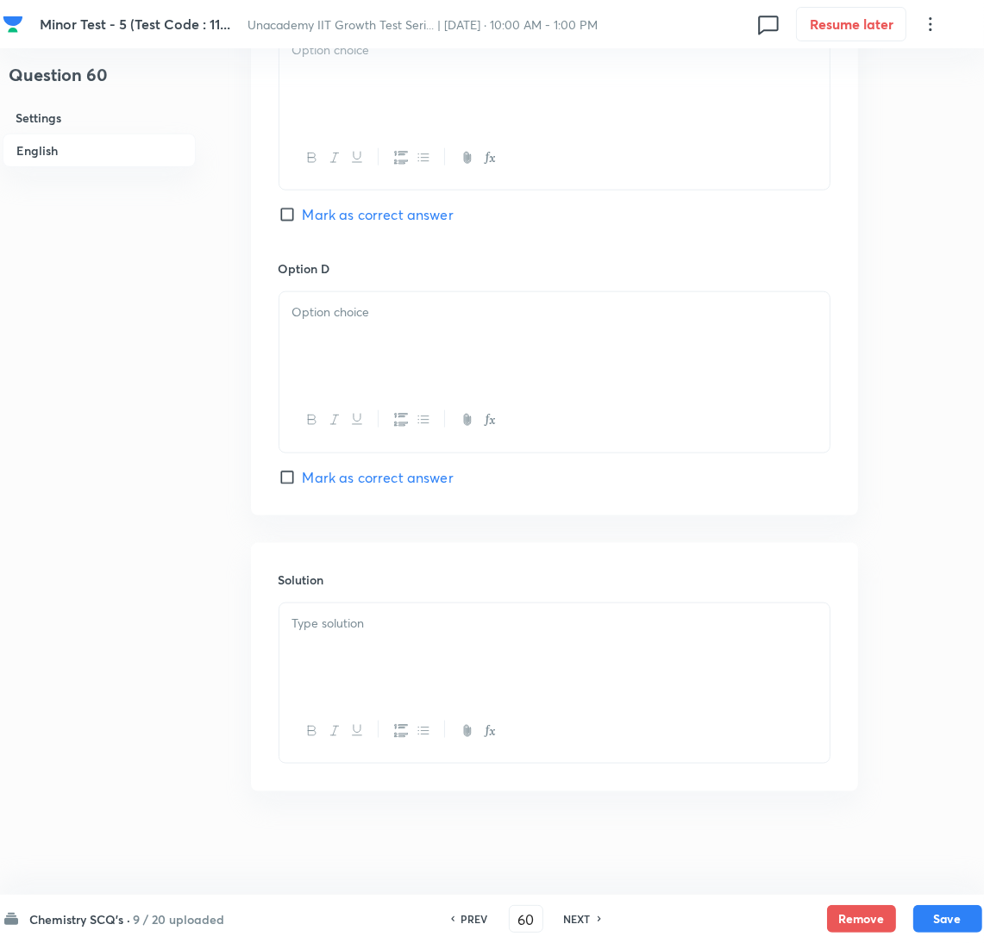
click at [728, 652] on div at bounding box center [554, 652] width 550 height 97
click at [692, 667] on div at bounding box center [554, 652] width 550 height 97
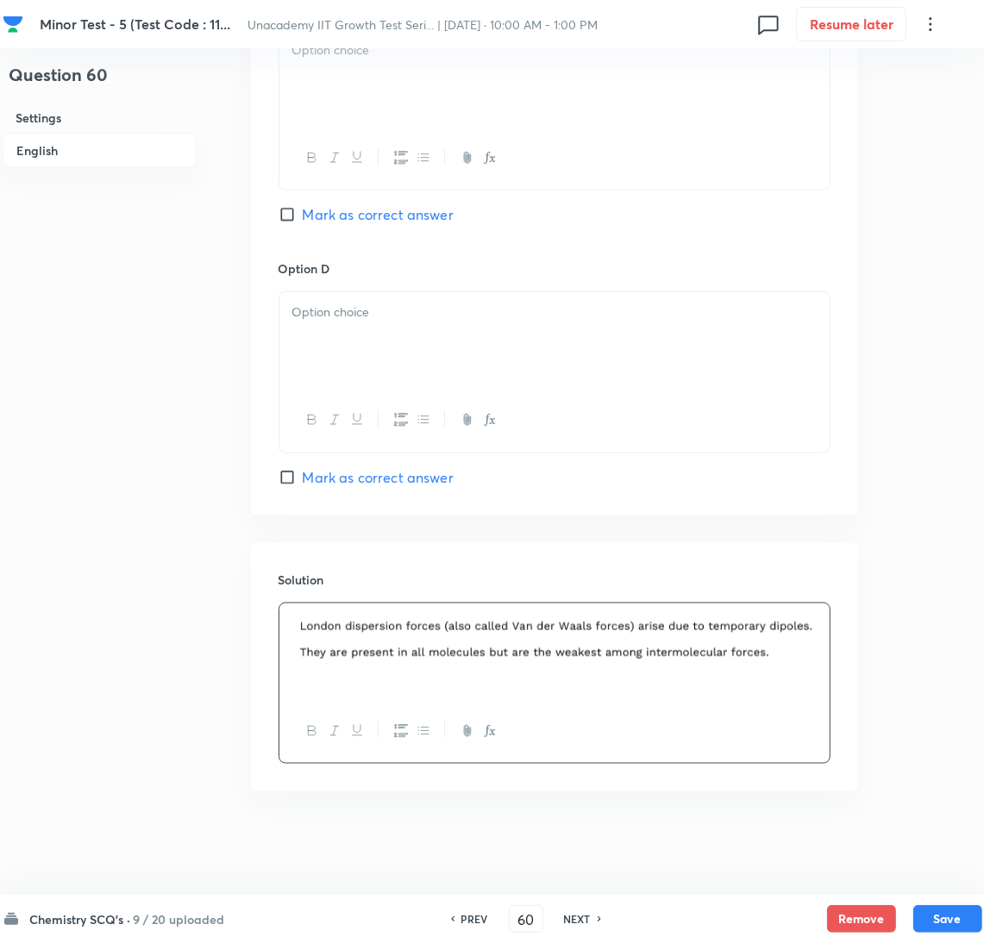
click at [365, 473] on span "Mark as correct answer" at bounding box center [378, 477] width 151 height 21
click at [303, 473] on input "Mark as correct answer" at bounding box center [291, 477] width 24 height 17
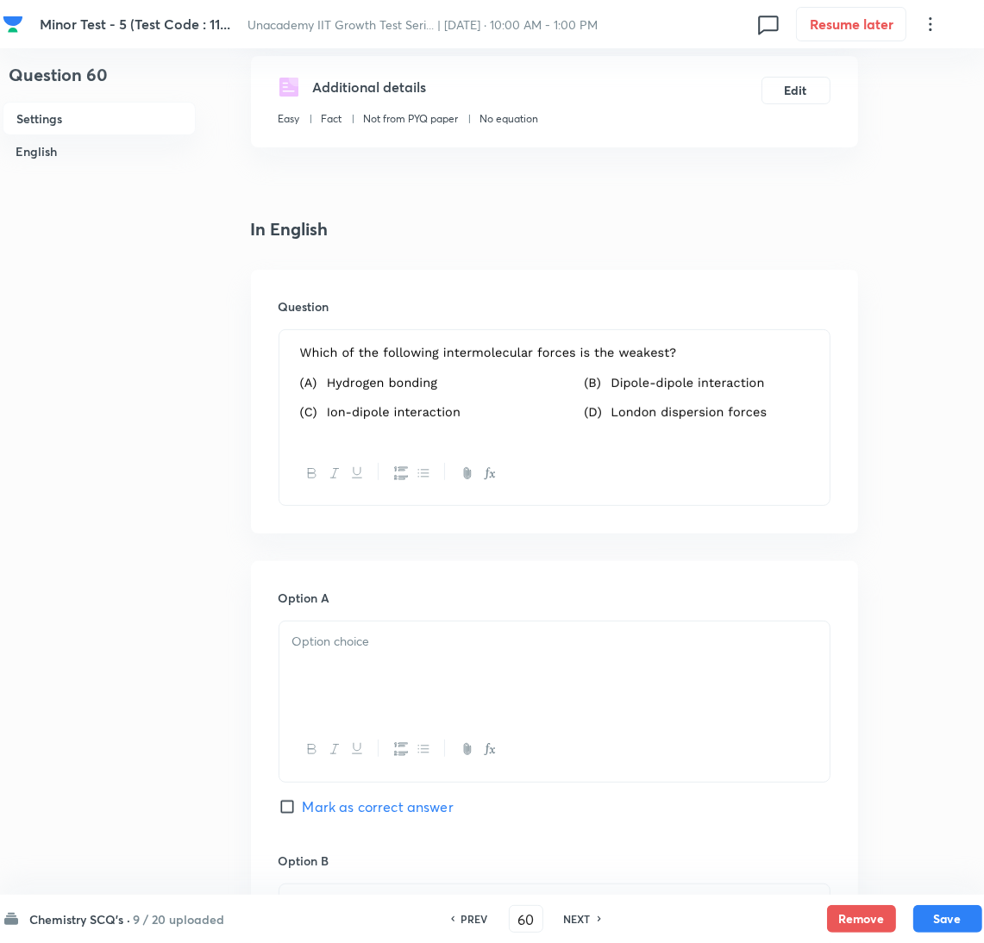
scroll to position [850, 0]
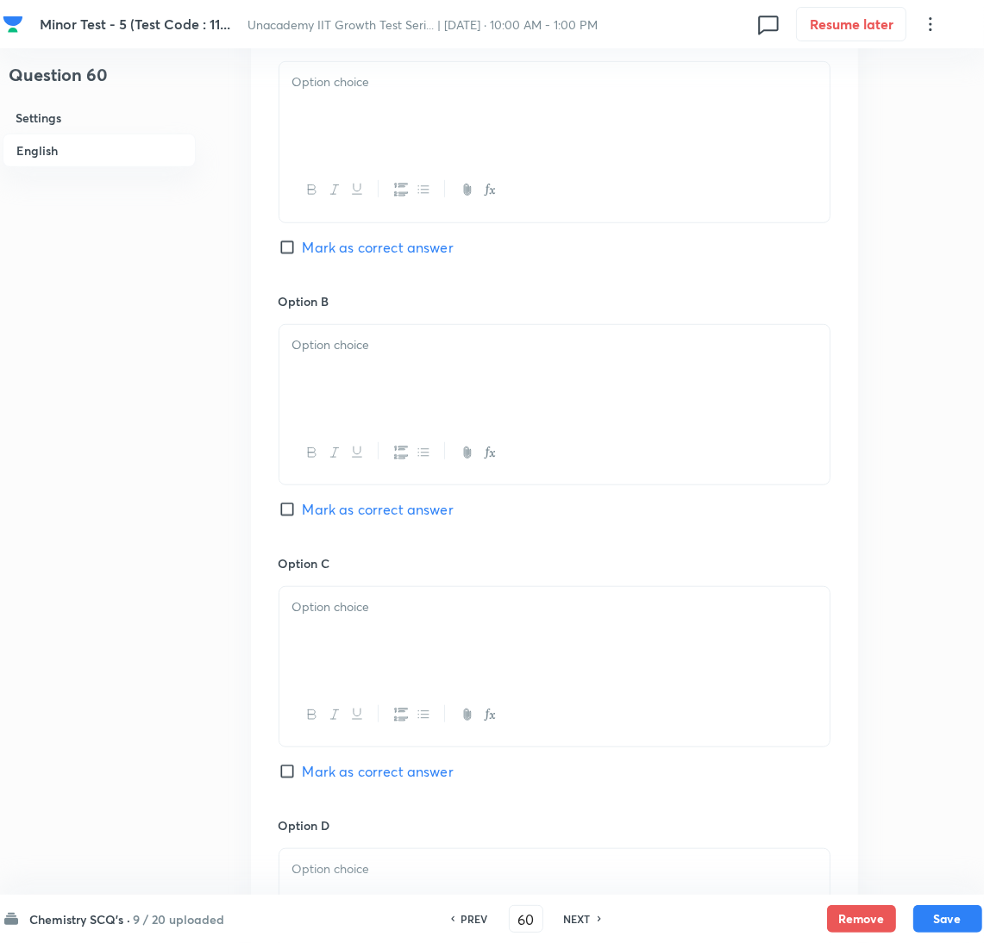
click at [404, 135] on div at bounding box center [554, 110] width 550 height 97
click at [406, 374] on div at bounding box center [554, 373] width 550 height 97
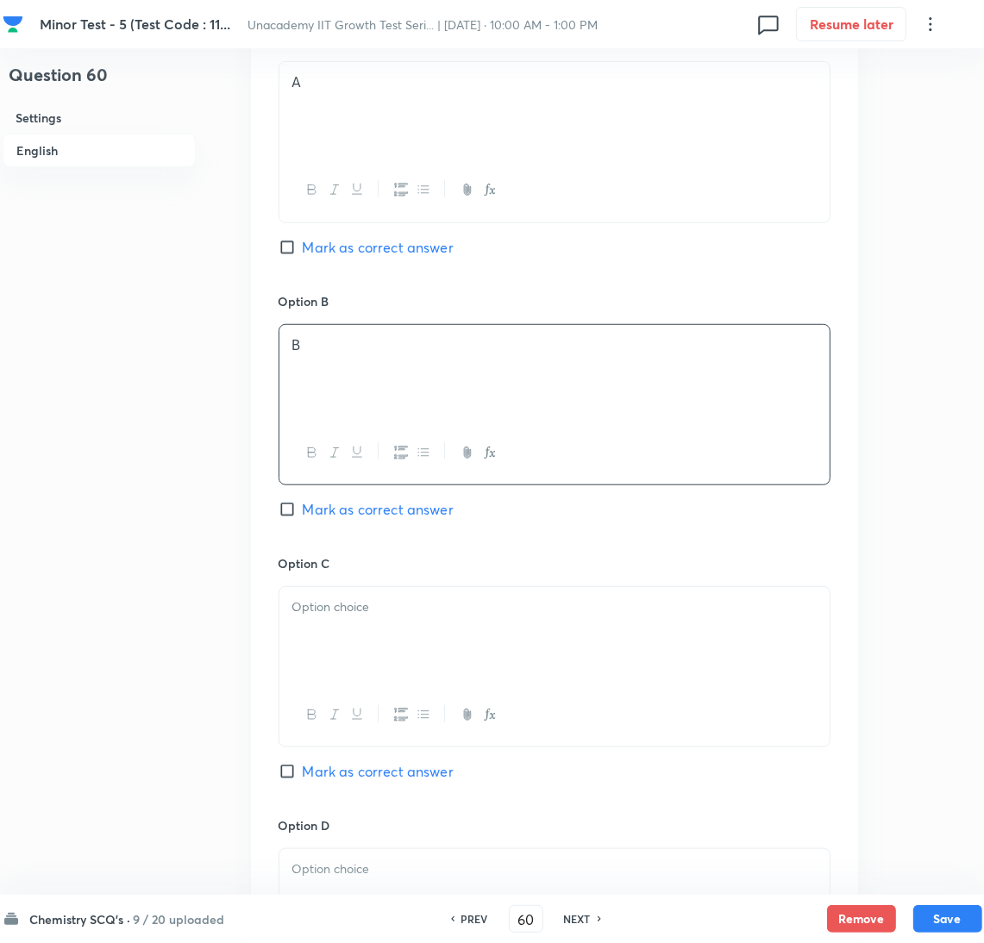
click at [365, 642] on div at bounding box center [554, 635] width 550 height 97
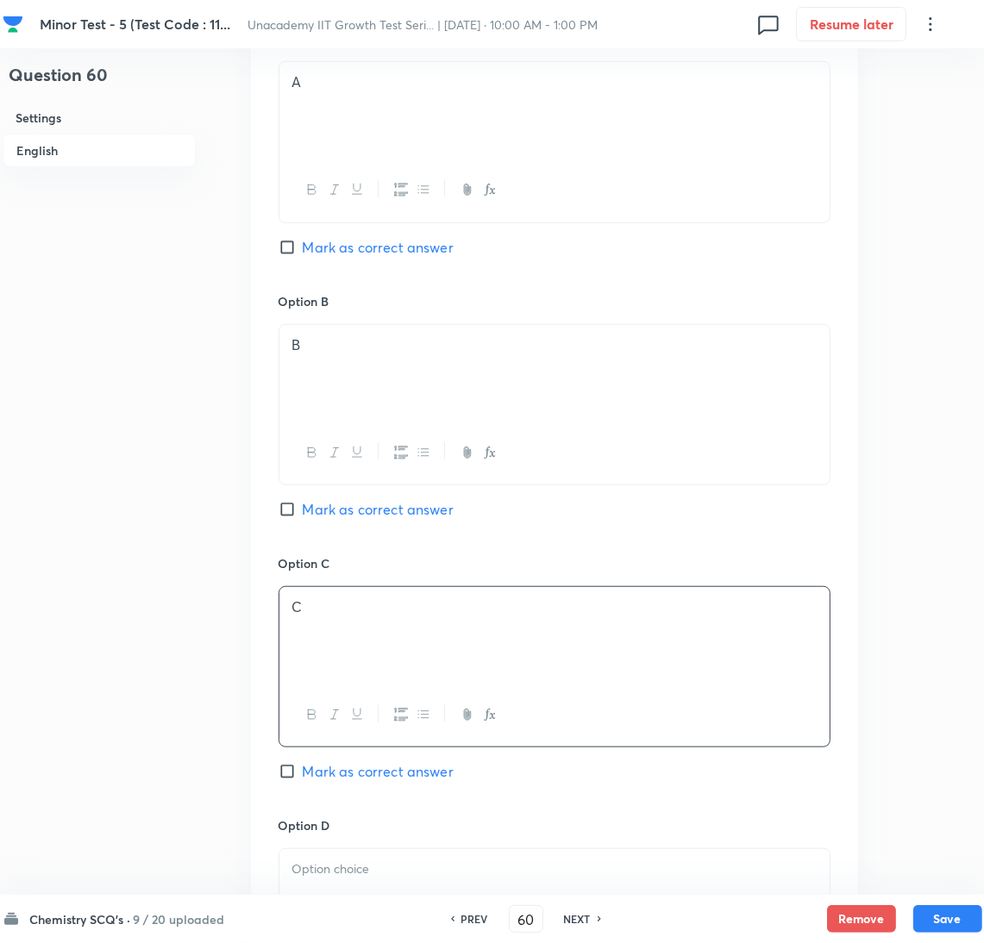
click at [386, 846] on div "Option D Marked as correct" at bounding box center [555, 931] width 552 height 228
click at [586, 885] on div at bounding box center [554, 897] width 550 height 97
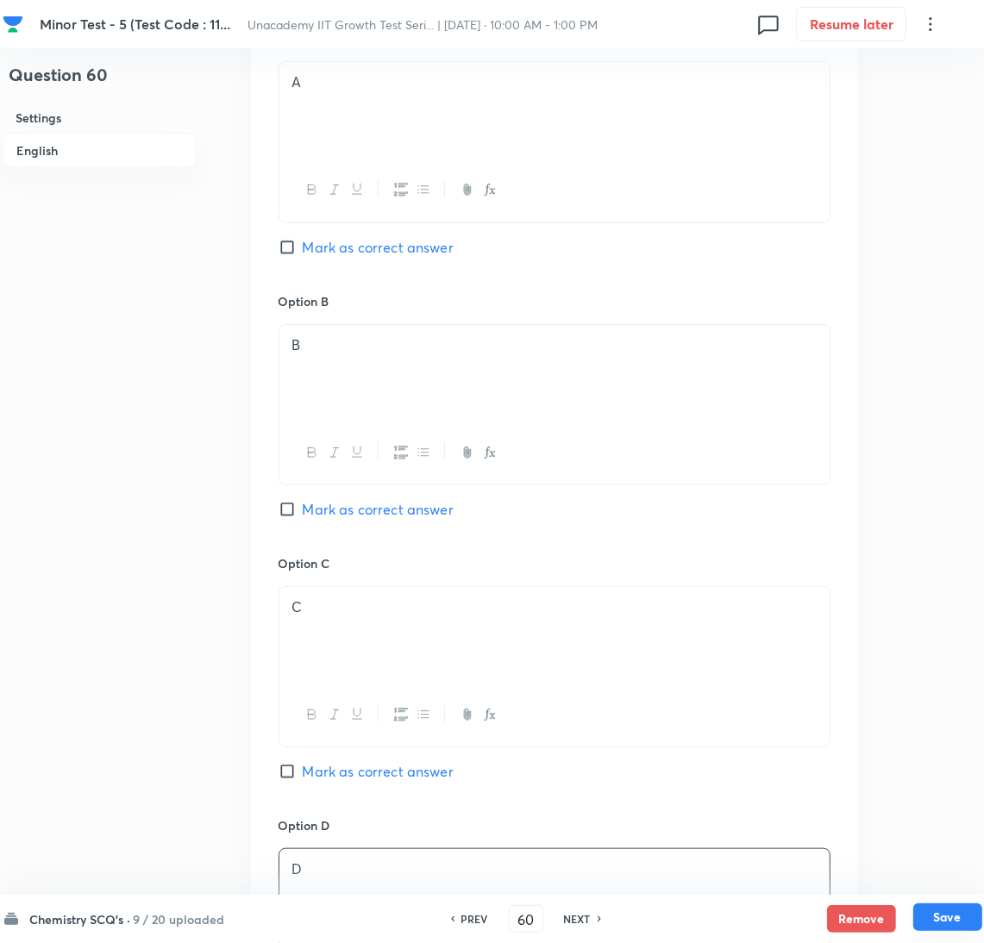
click at [925, 917] on button "Save" at bounding box center [947, 918] width 69 height 28
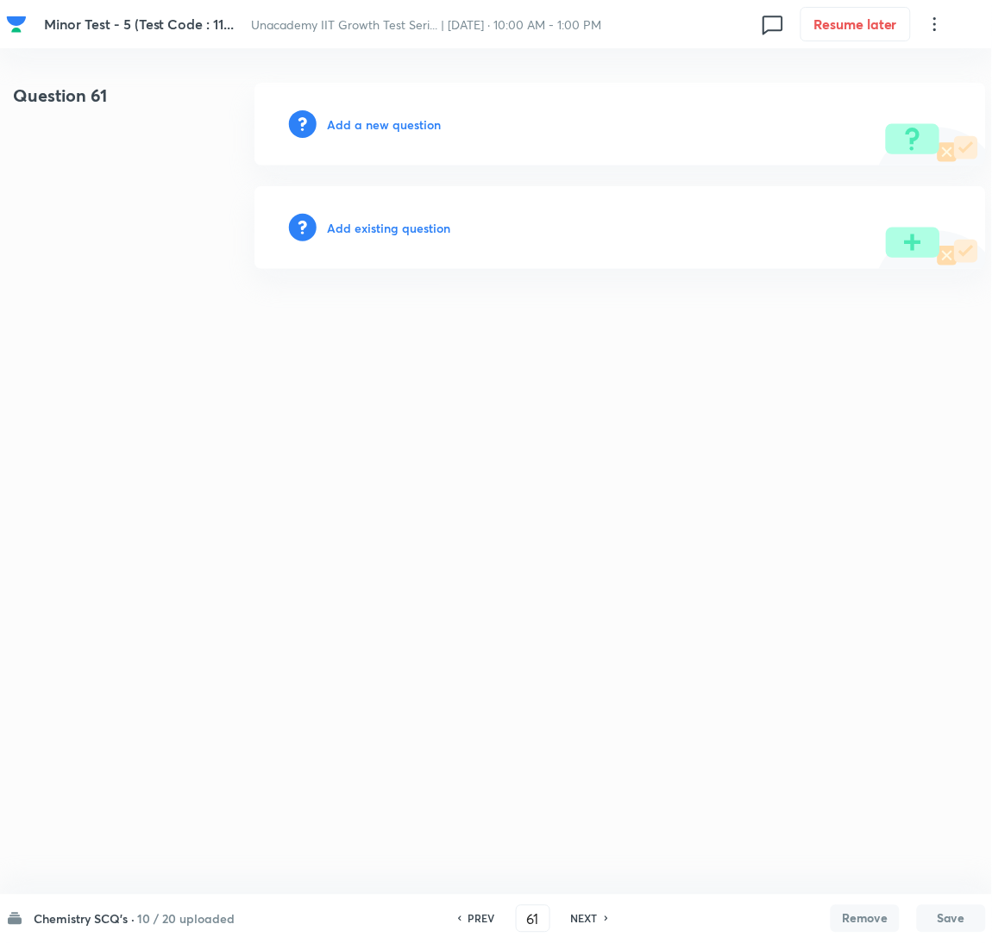
click at [473, 920] on h6 "PREV" at bounding box center [481, 919] width 27 height 16
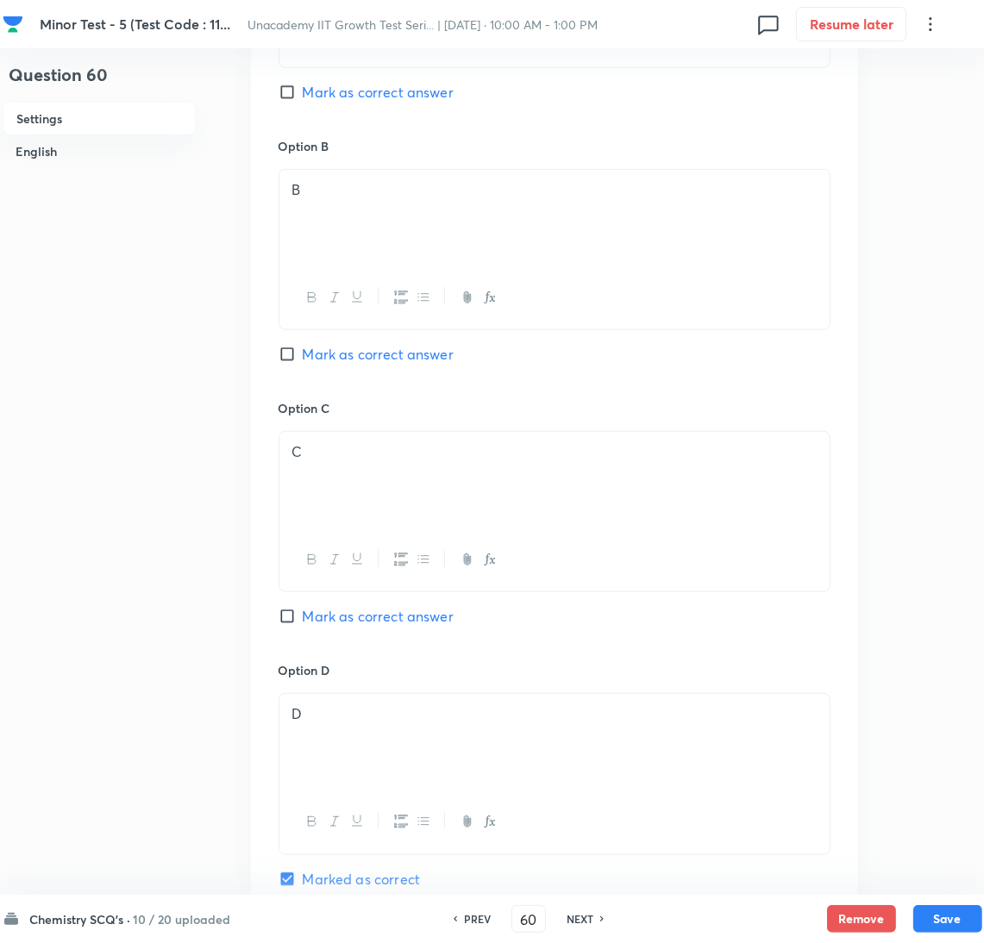
scroll to position [1411, 0]
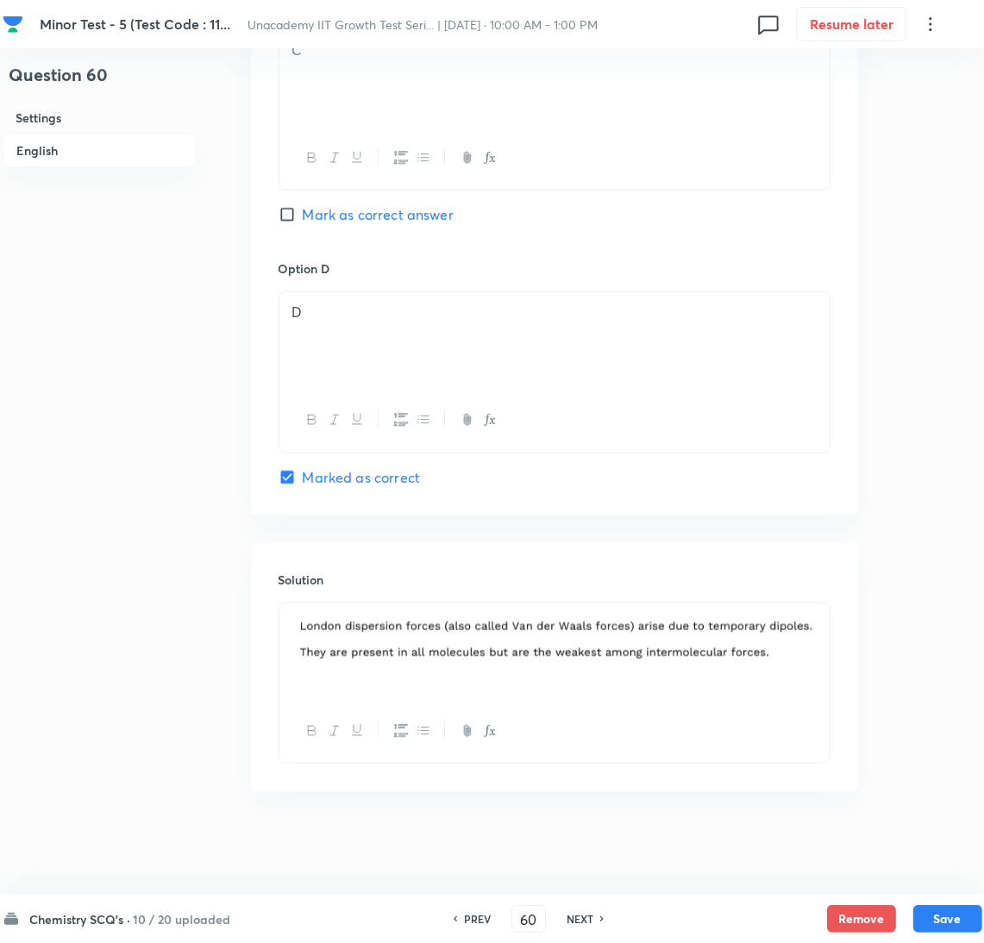
click at [586, 921] on h6 "NEXT" at bounding box center [580, 919] width 27 height 16
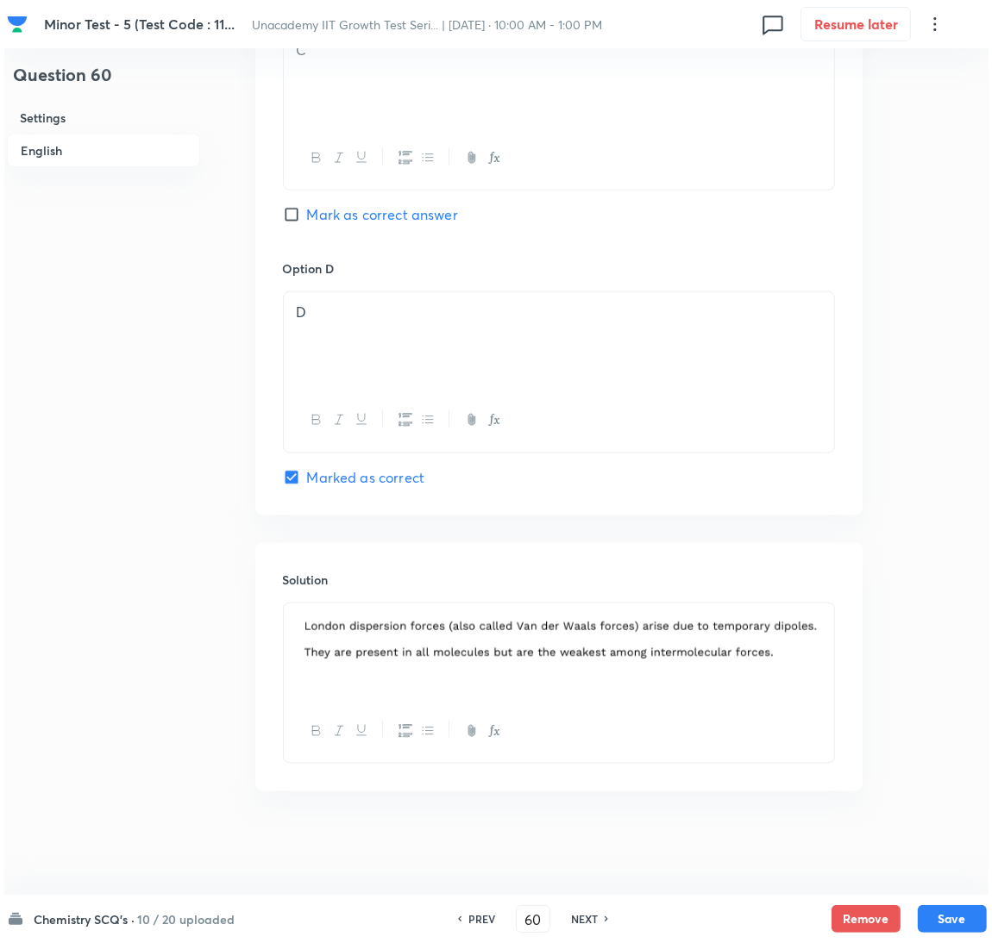
scroll to position [0, 0]
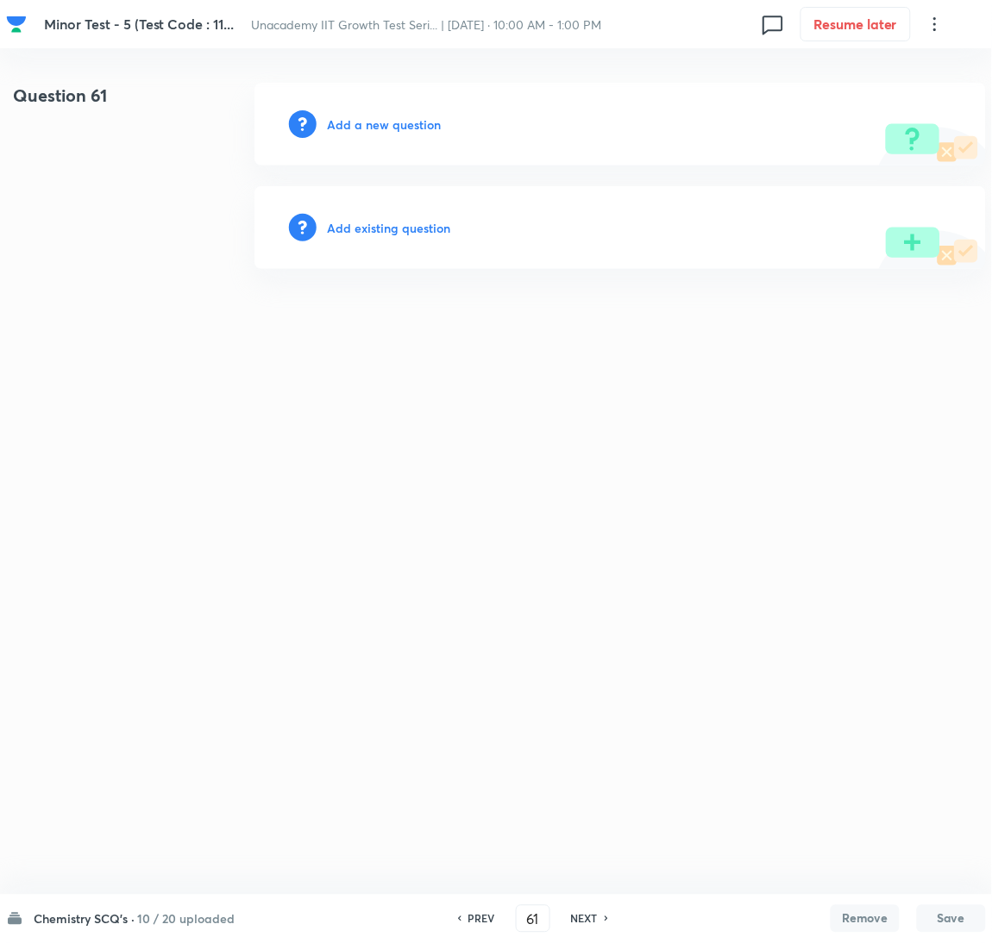
click at [351, 129] on h6 "Add a new question" at bounding box center [384, 125] width 114 height 18
click at [351, 129] on h6 "Choose a question type" at bounding box center [393, 125] width 133 height 18
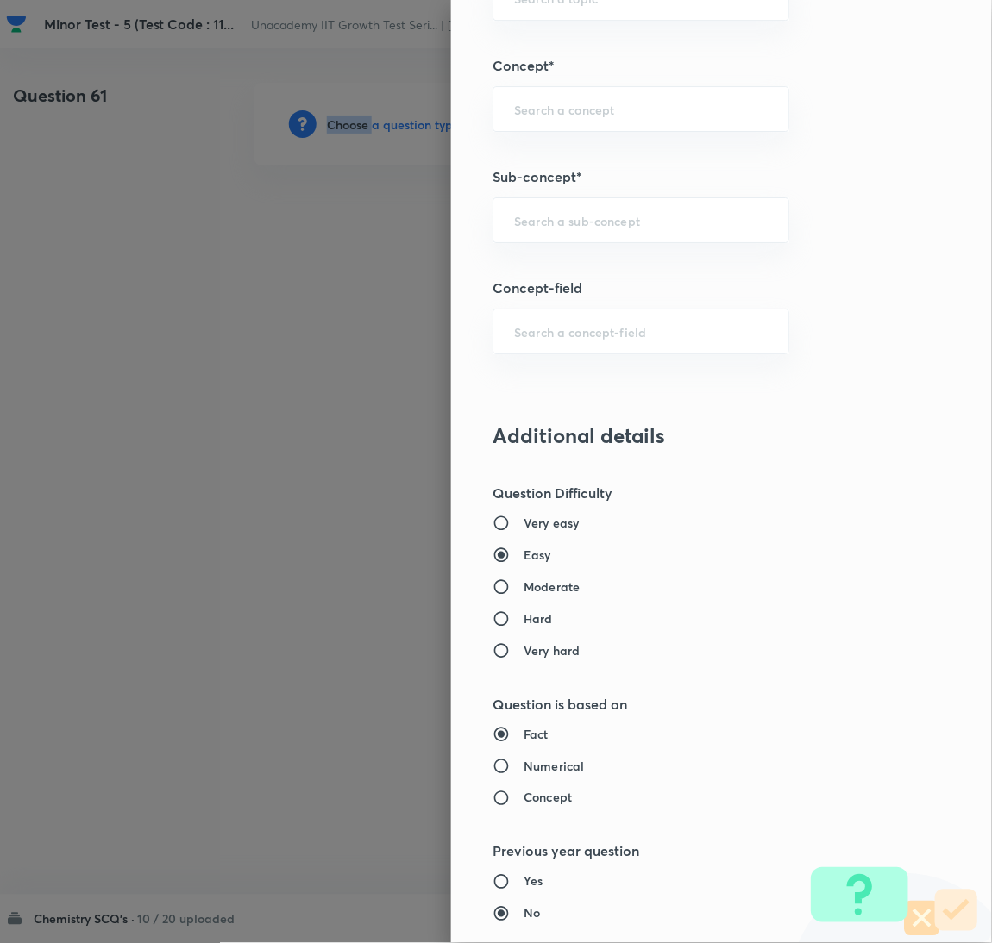
scroll to position [1120, 0]
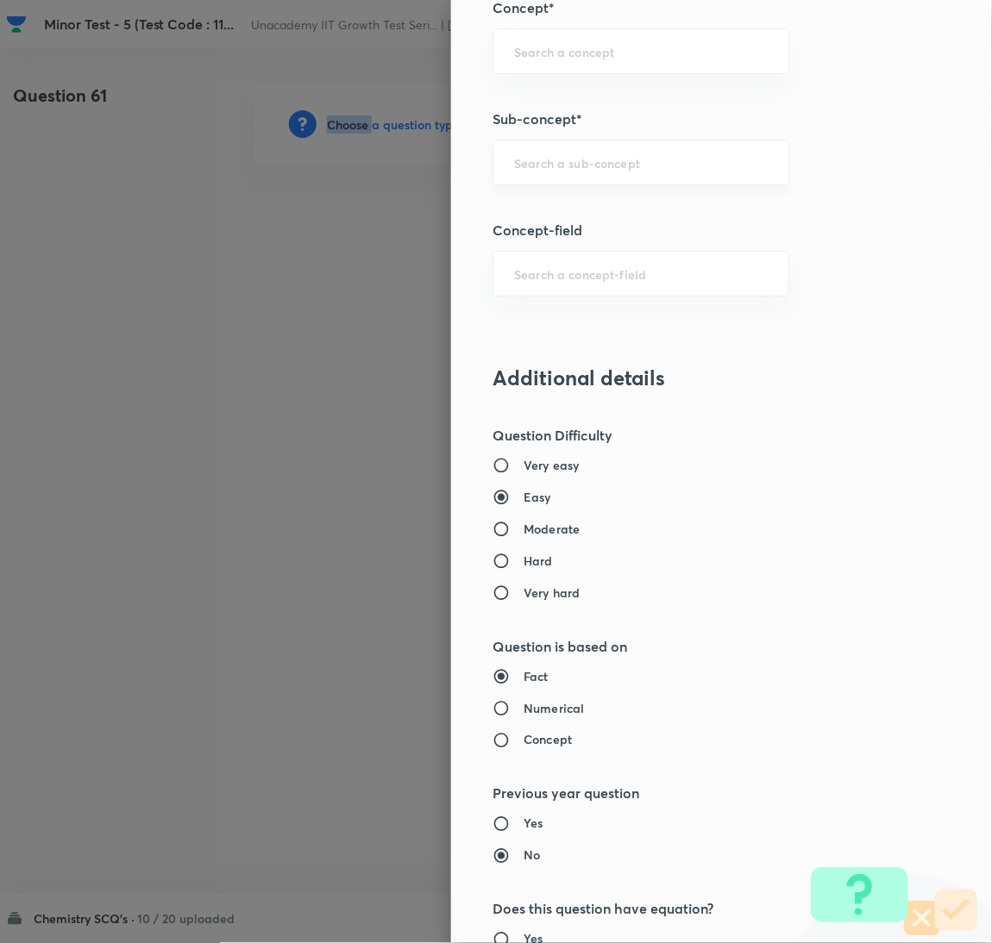
click at [668, 173] on div "​" at bounding box center [640, 163] width 297 height 46
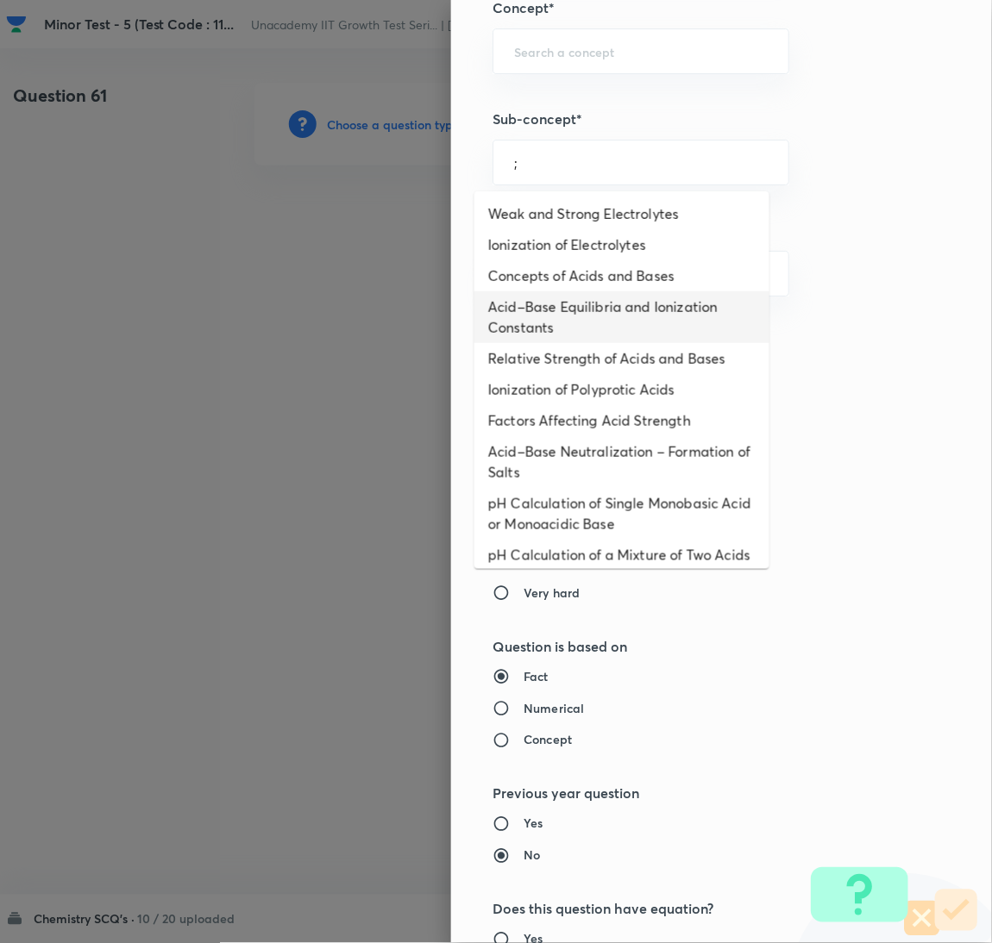
click at [644, 333] on li "Acid–Base Equilibria and Ionization Constants" at bounding box center [621, 317] width 295 height 52
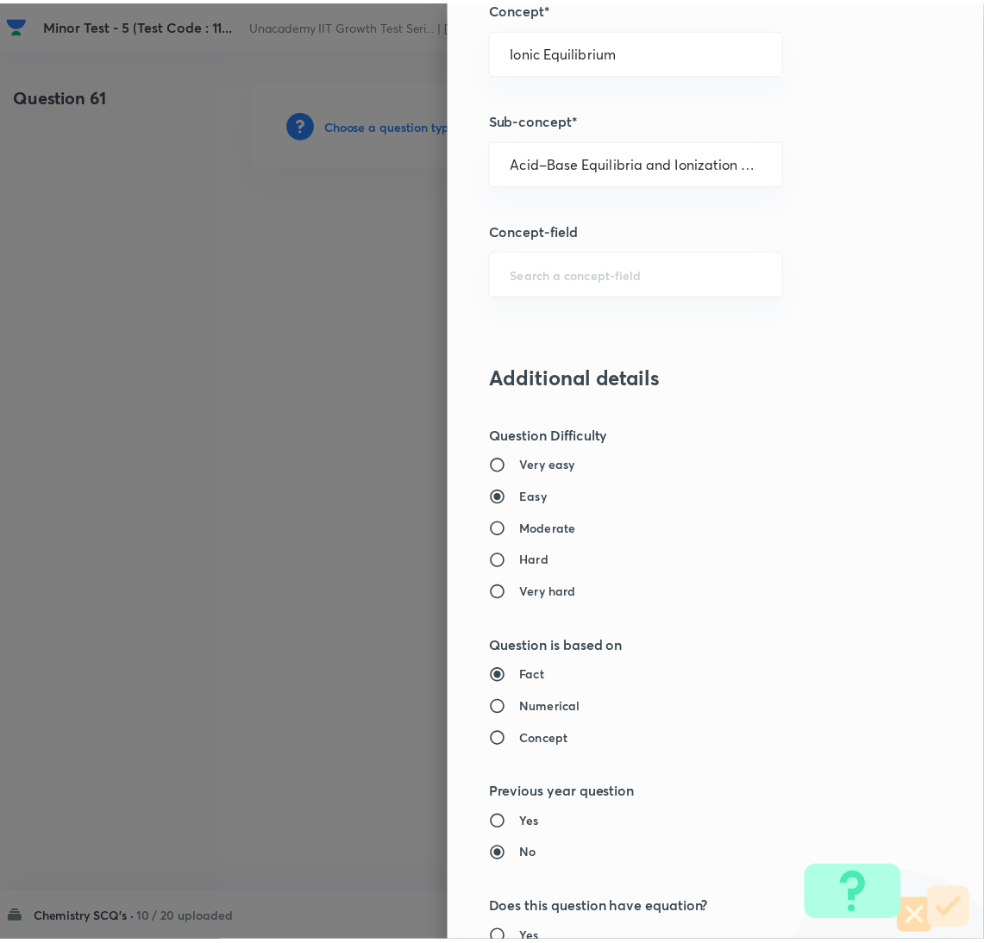
scroll to position [1524, 0]
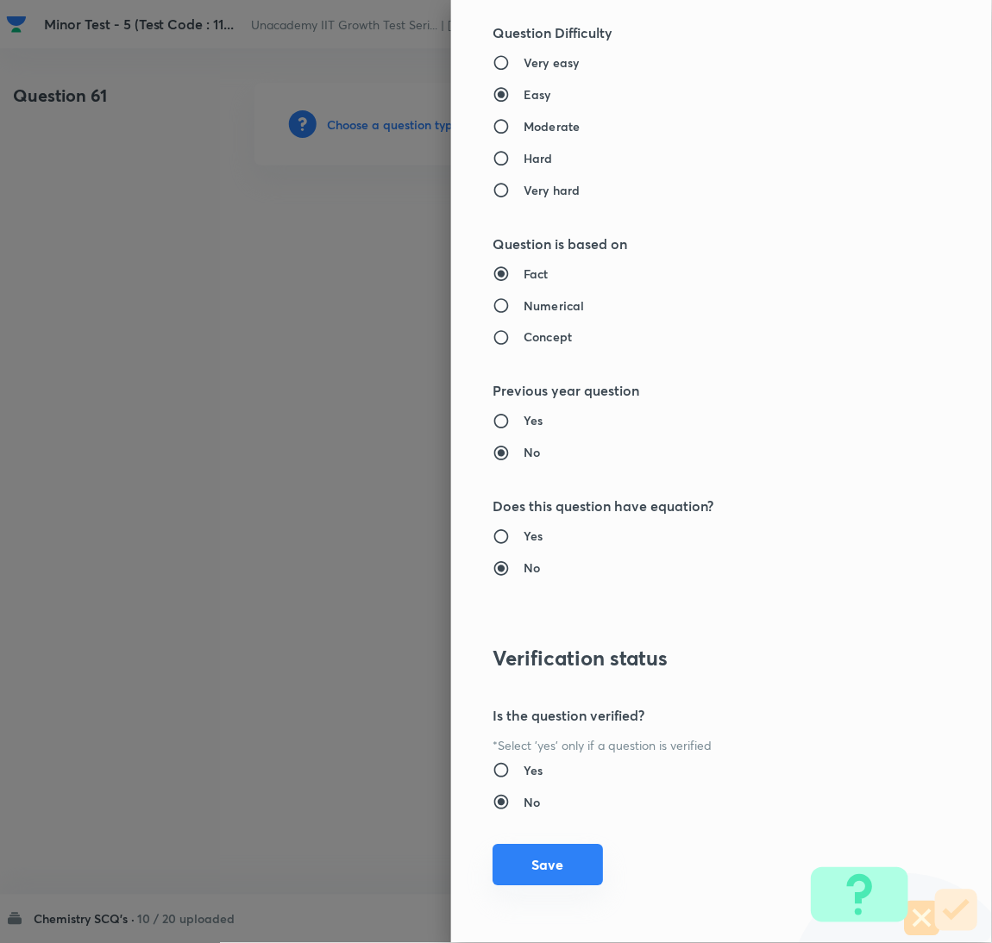
click at [492, 875] on button "Save" at bounding box center [547, 865] width 110 height 41
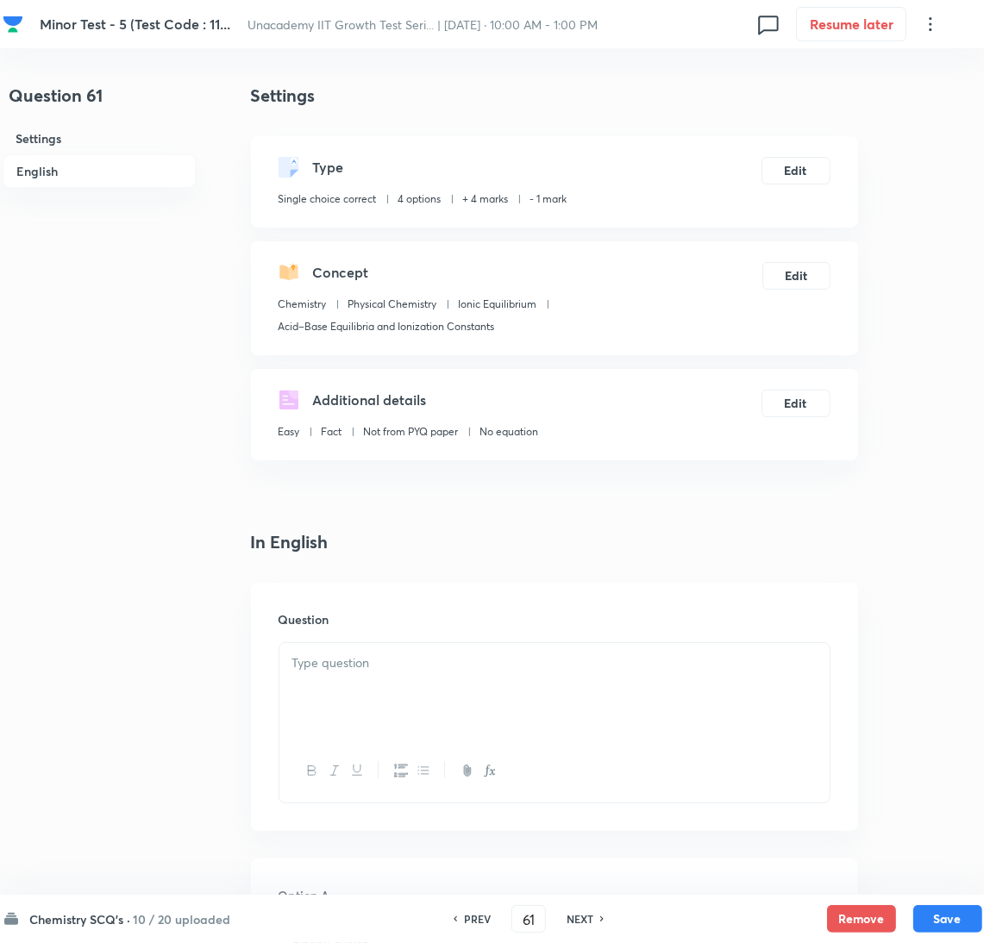
click at [732, 679] on div at bounding box center [554, 691] width 550 height 97
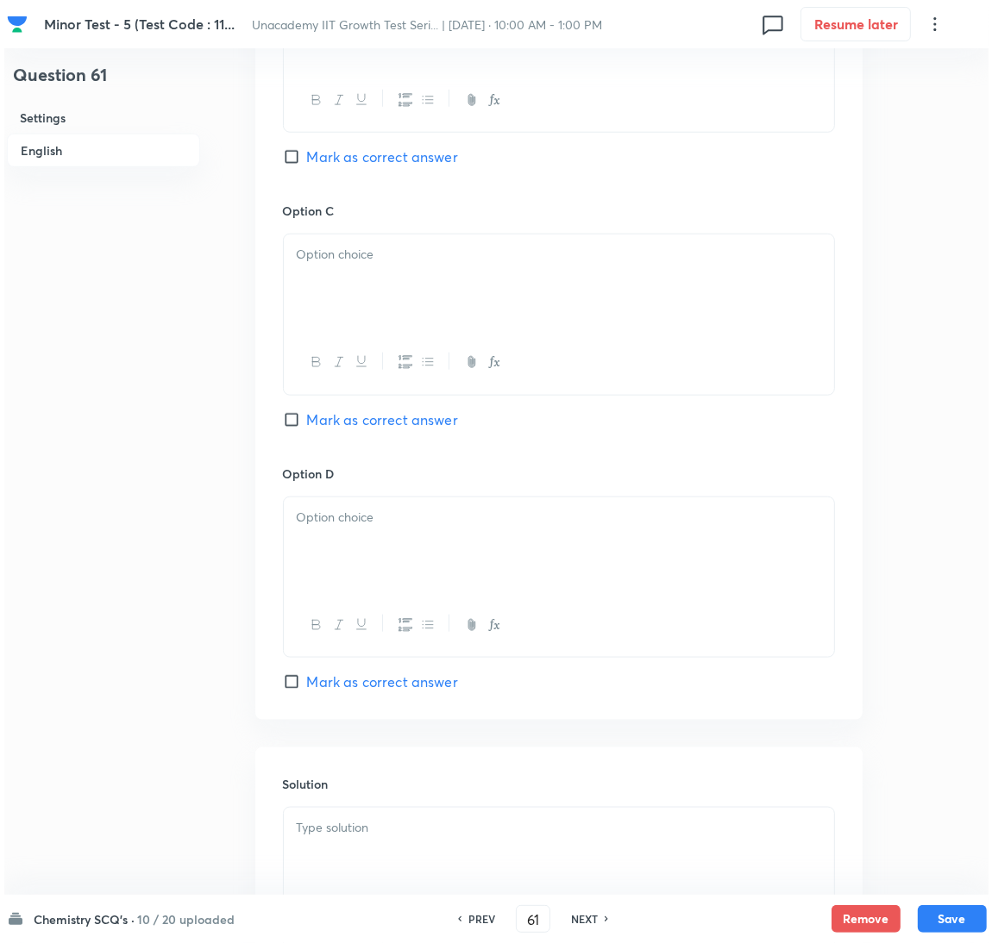
scroll to position [1418, 0]
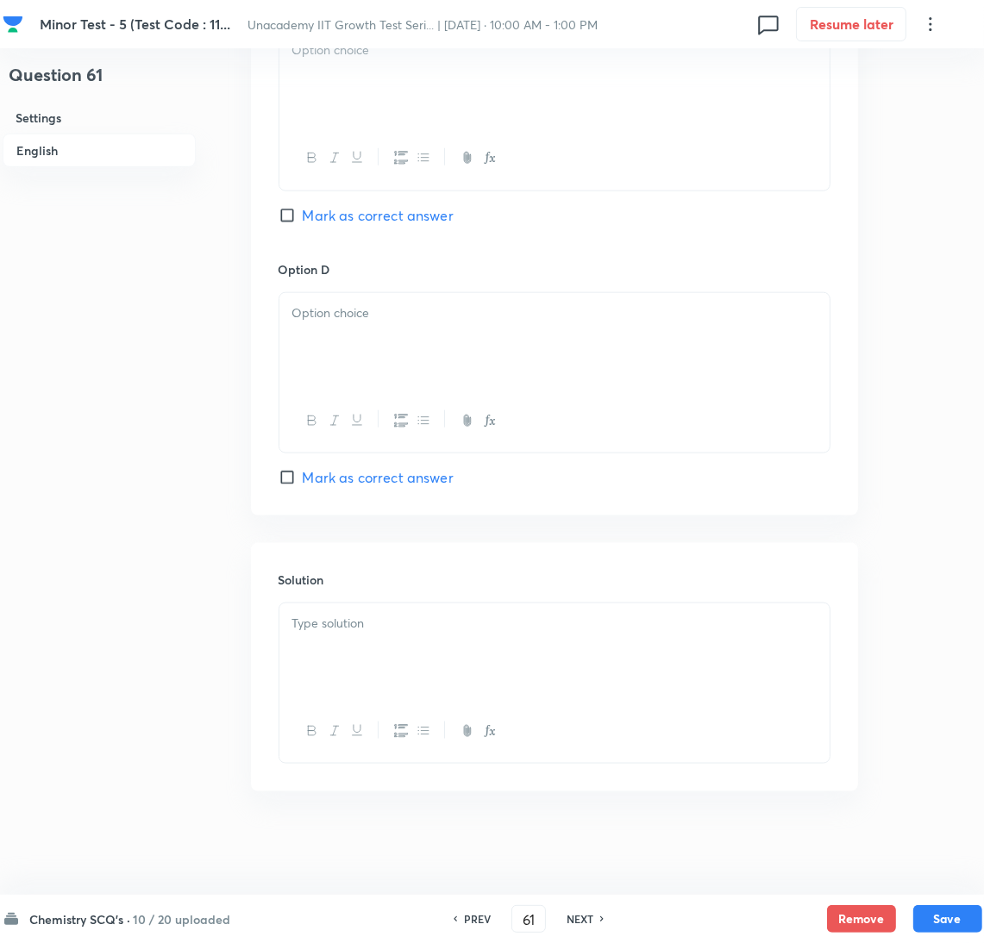
click at [727, 665] on div at bounding box center [554, 652] width 550 height 97
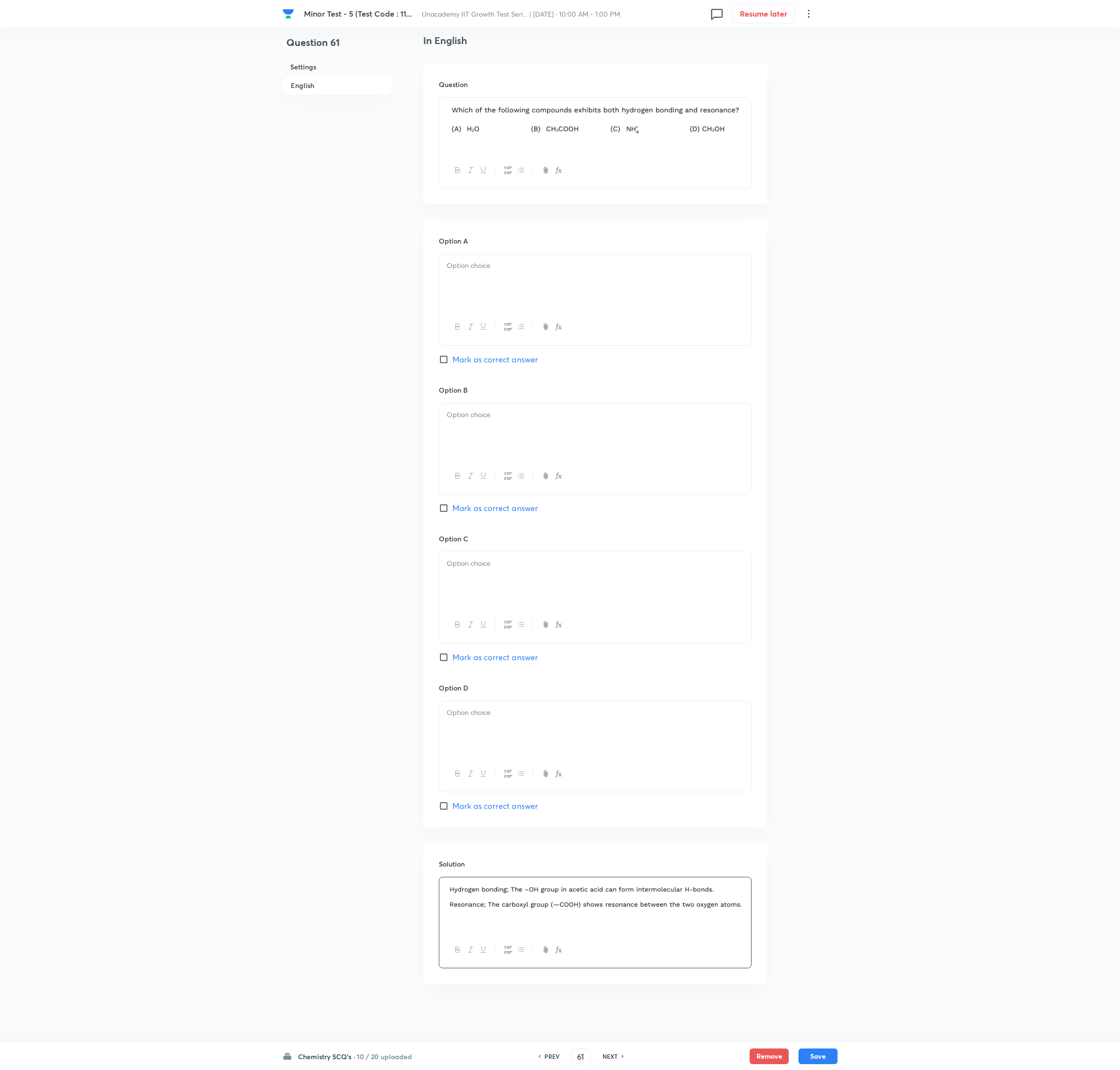
scroll to position [276, 0]
click at [552, 276] on div at bounding box center [595, 281] width 312 height 55
click at [529, 417] on div at bounding box center [595, 430] width 312 height 55
click at [490, 493] on div "Option B B [PERSON_NAME] as correct answer" at bounding box center [595, 459] width 313 height 149
click at [492, 507] on span "Mark as correct answer" at bounding box center [495, 508] width 86 height 12
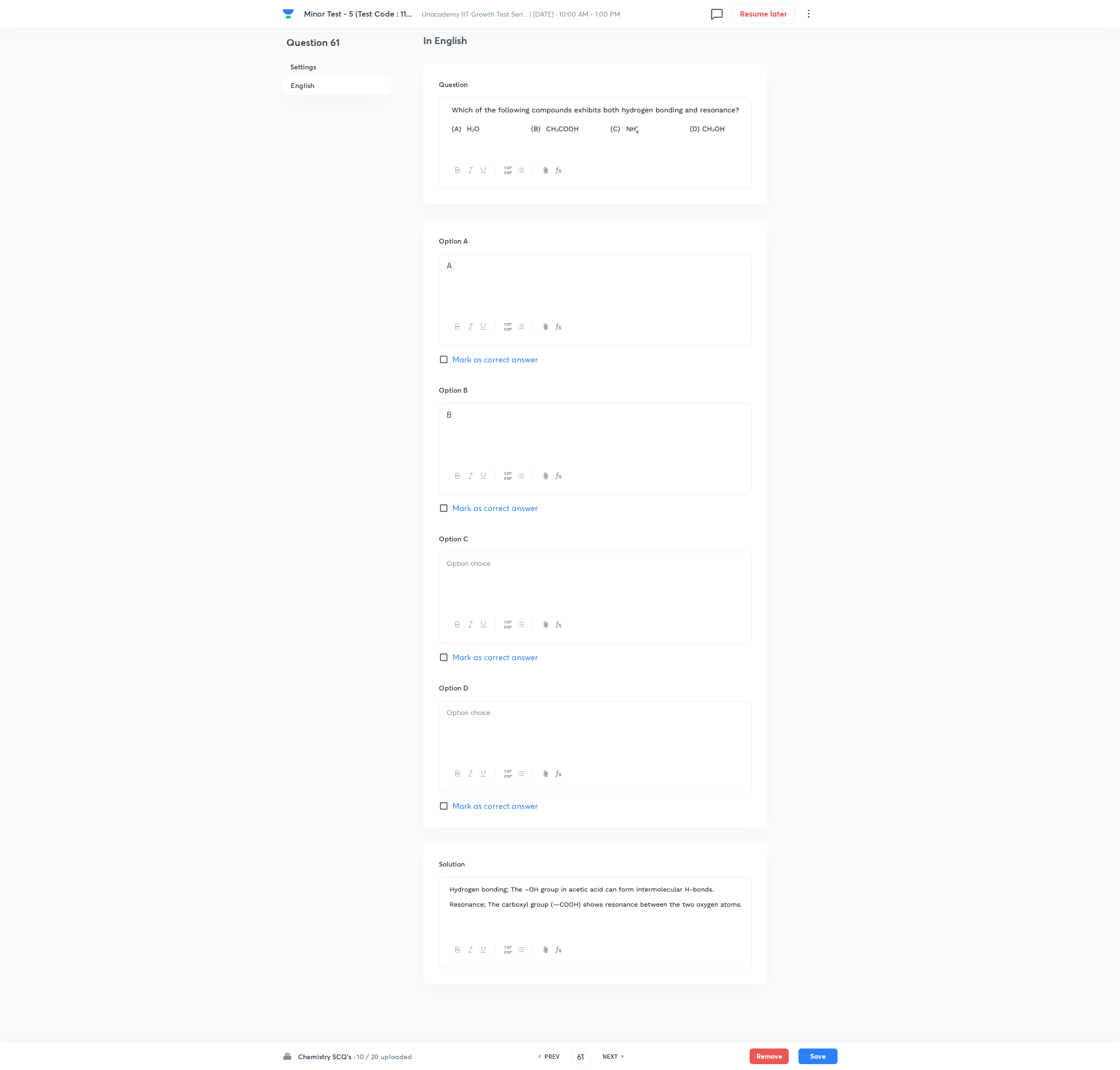
click at [452, 507] on input "Mark as correct answer" at bounding box center [446, 507] width 14 height 10
click at [500, 534] on p at bounding box center [595, 564] width 297 height 11
click at [543, 534] on div at bounding box center [595, 728] width 312 height 55
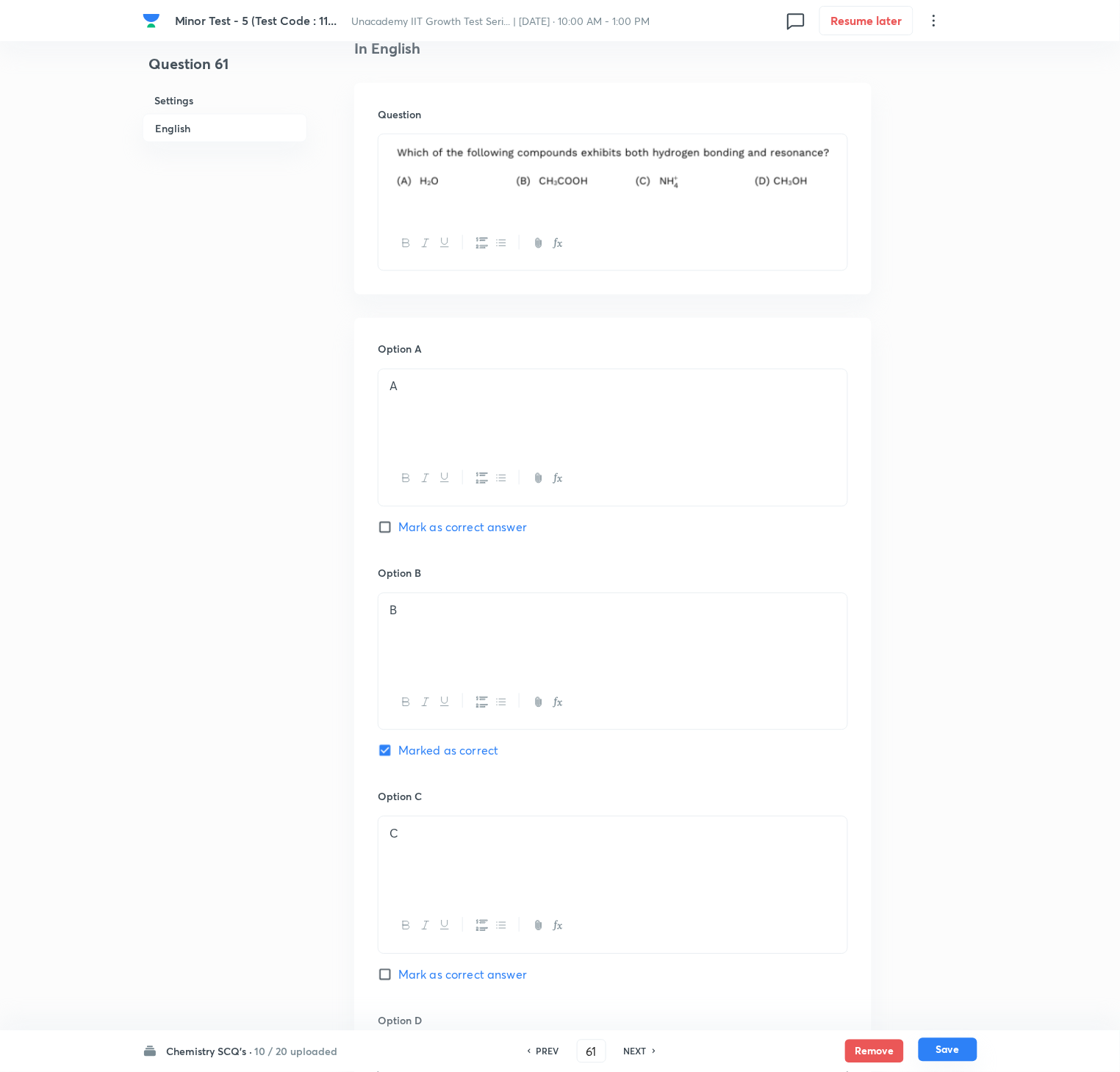
click at [959, 803] on button "Save" at bounding box center [948, 1050] width 59 height 24
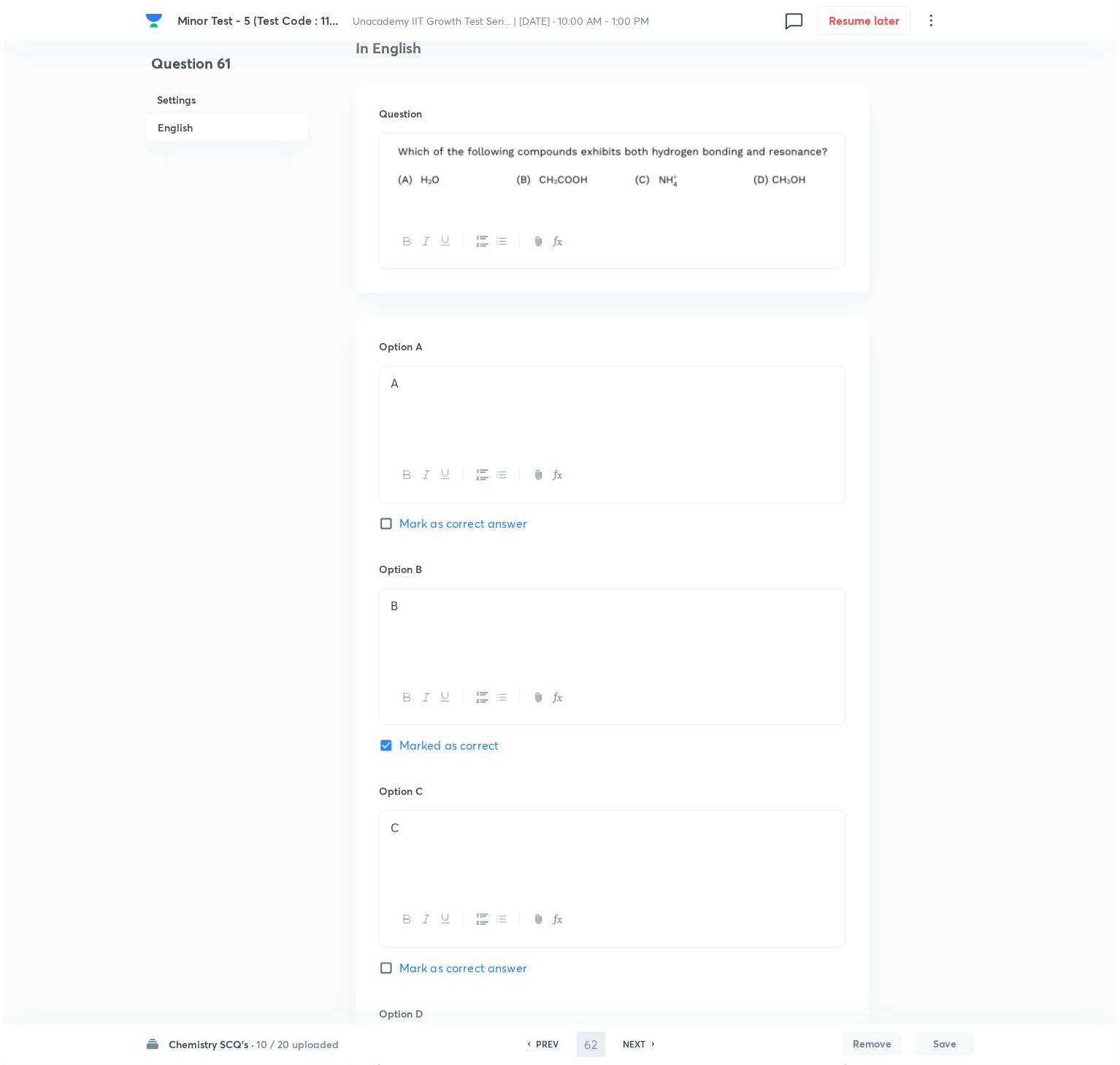
scroll to position [0, 0]
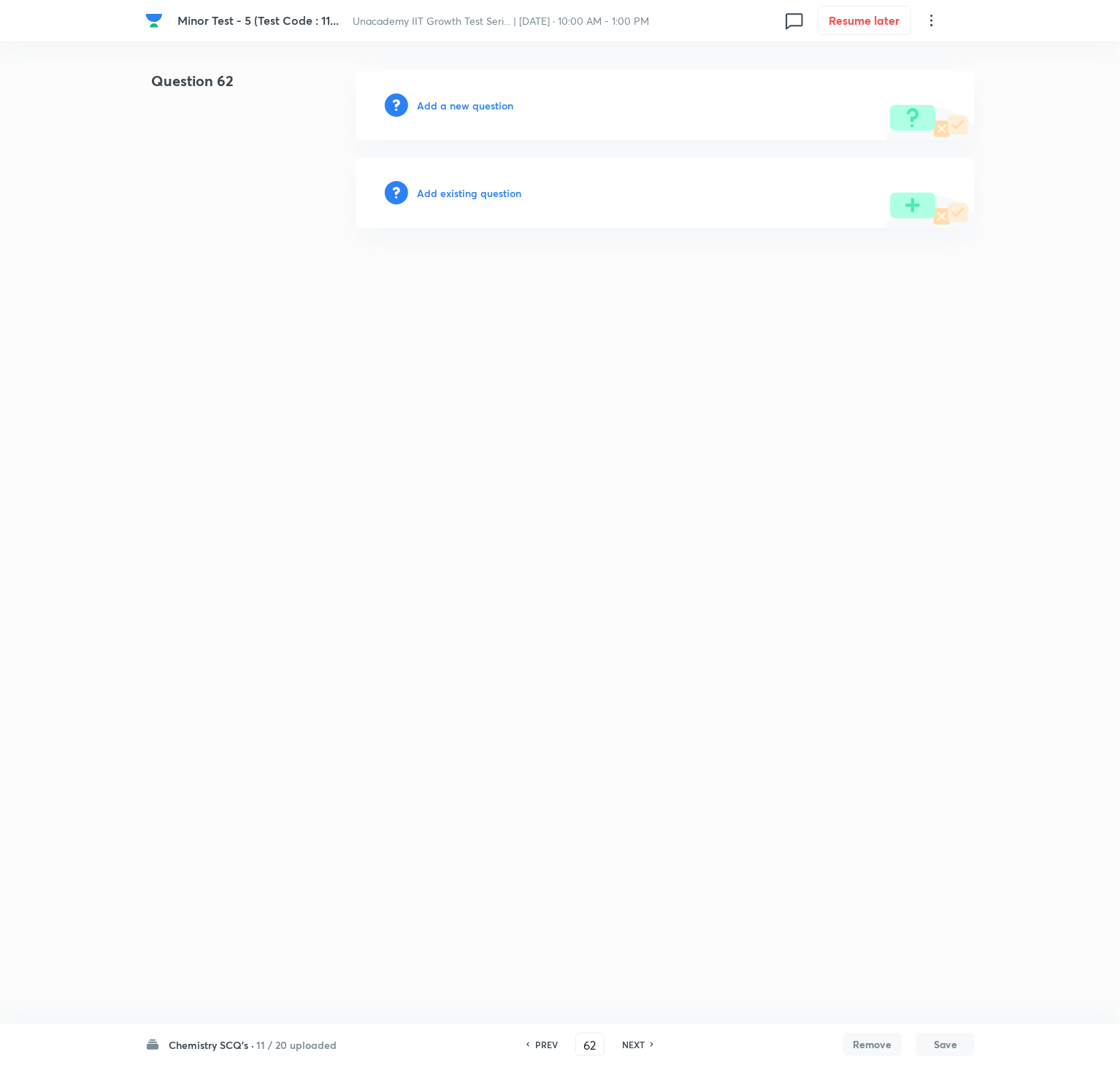
click at [521, 96] on div "Add a new question" at bounding box center [665, 105] width 619 height 70
click at [473, 113] on div "Add a new question" at bounding box center [665, 105] width 619 height 70
click at [467, 109] on h6 "Add a new question" at bounding box center [465, 106] width 97 height 15
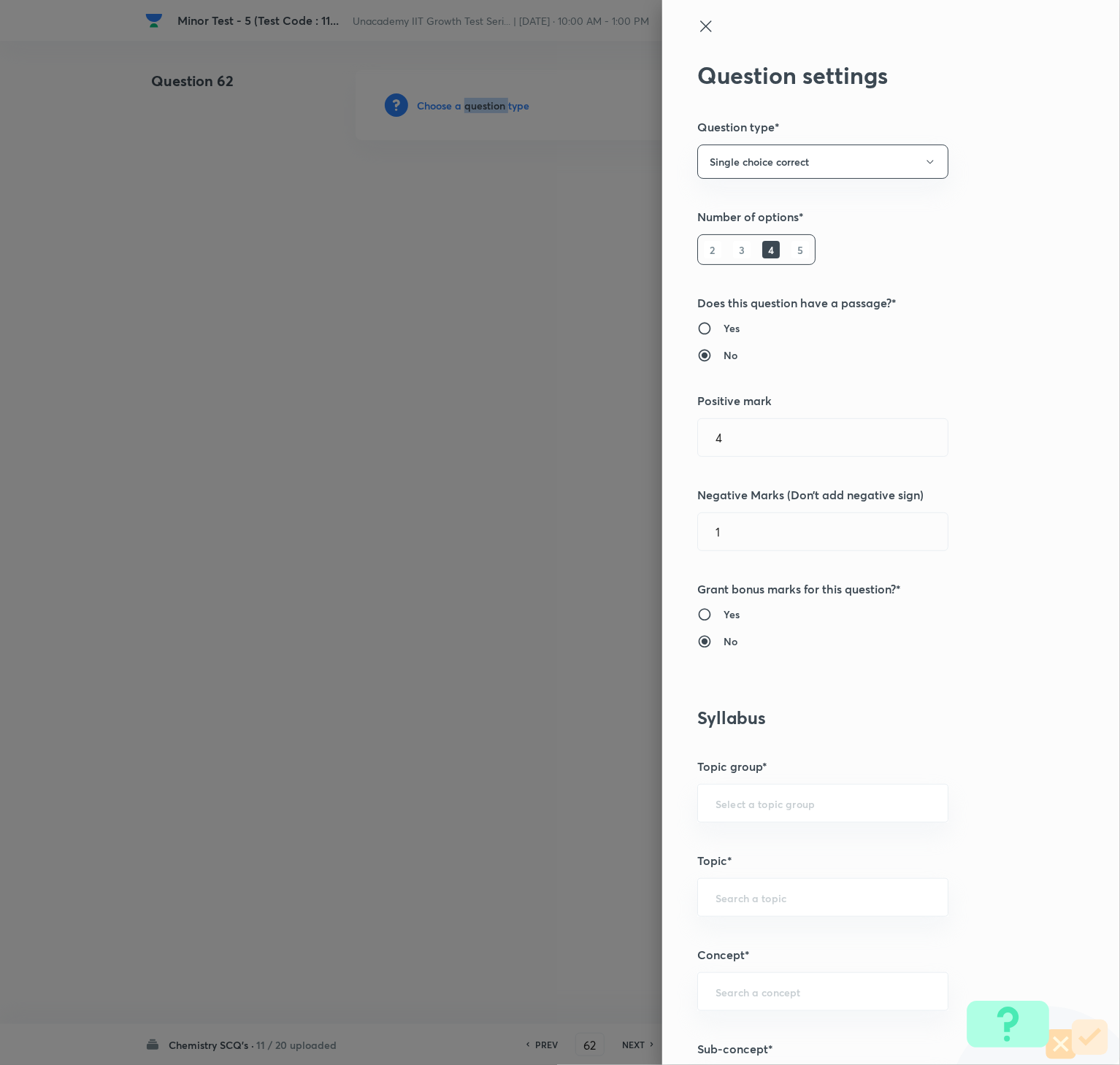
scroll to position [633, 0]
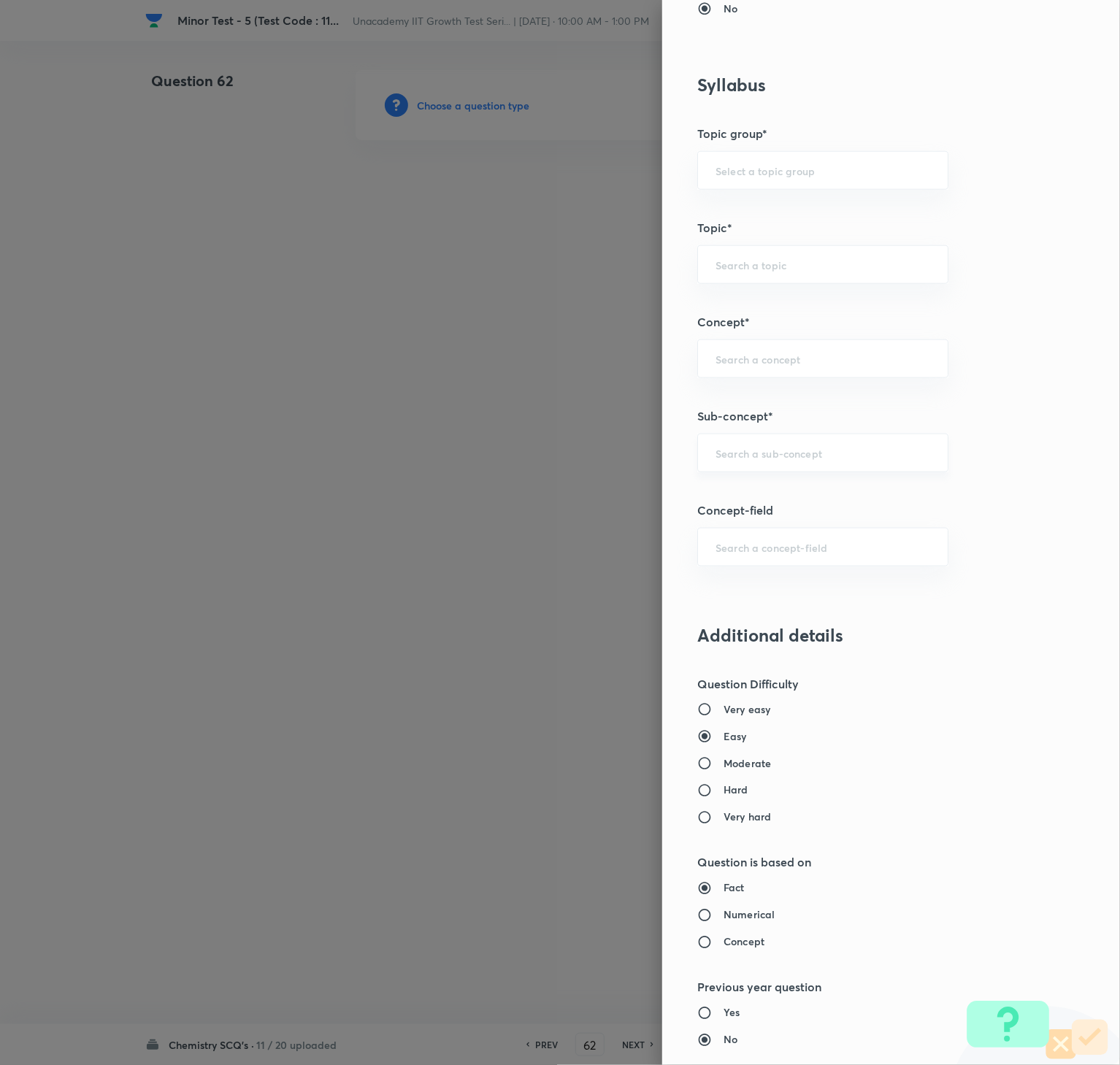
click at [762, 453] on input "text" at bounding box center [823, 453] width 215 height 14
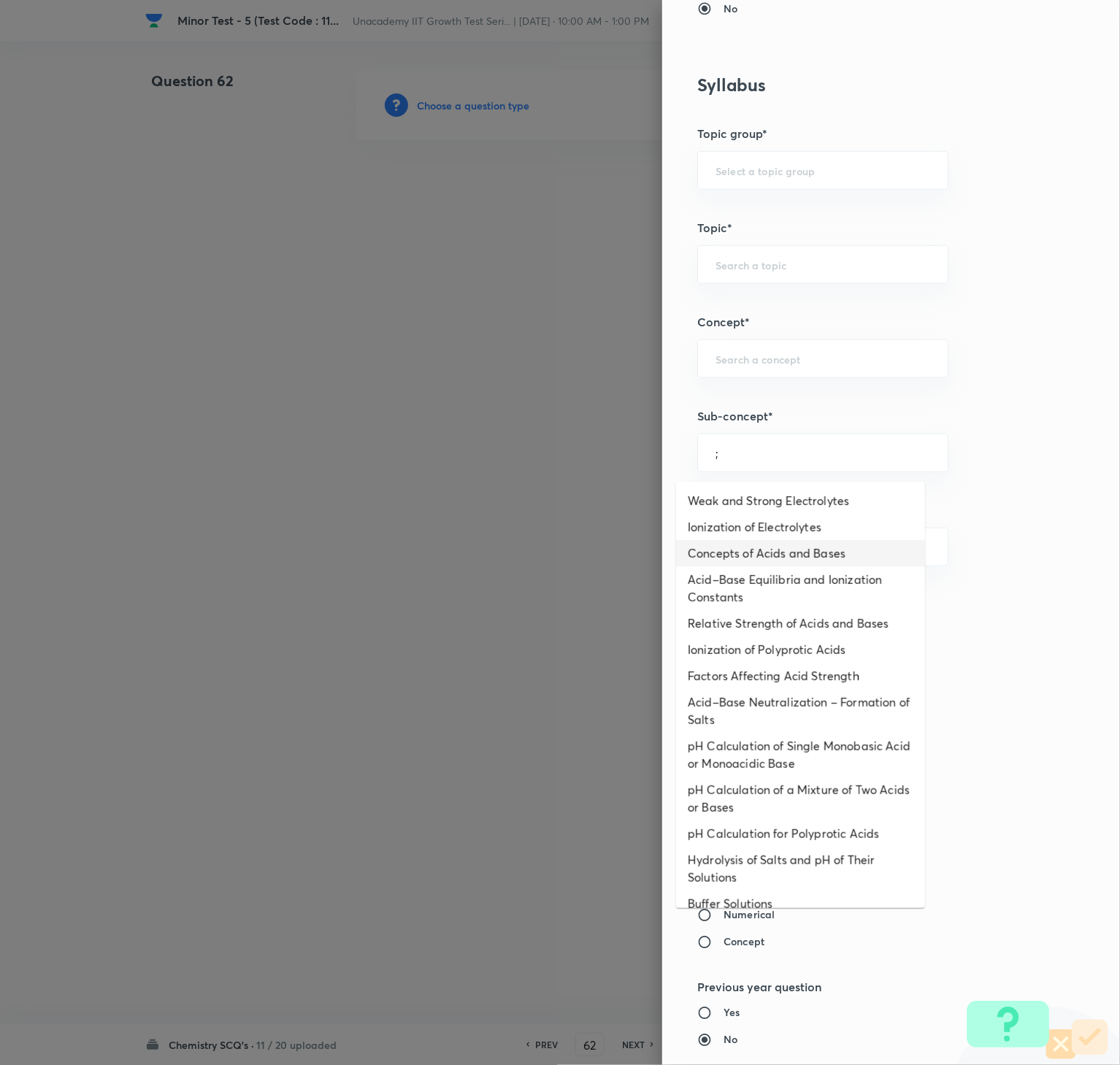
click at [791, 542] on li "Concepts of Acids and Bases" at bounding box center [800, 553] width 249 height 26
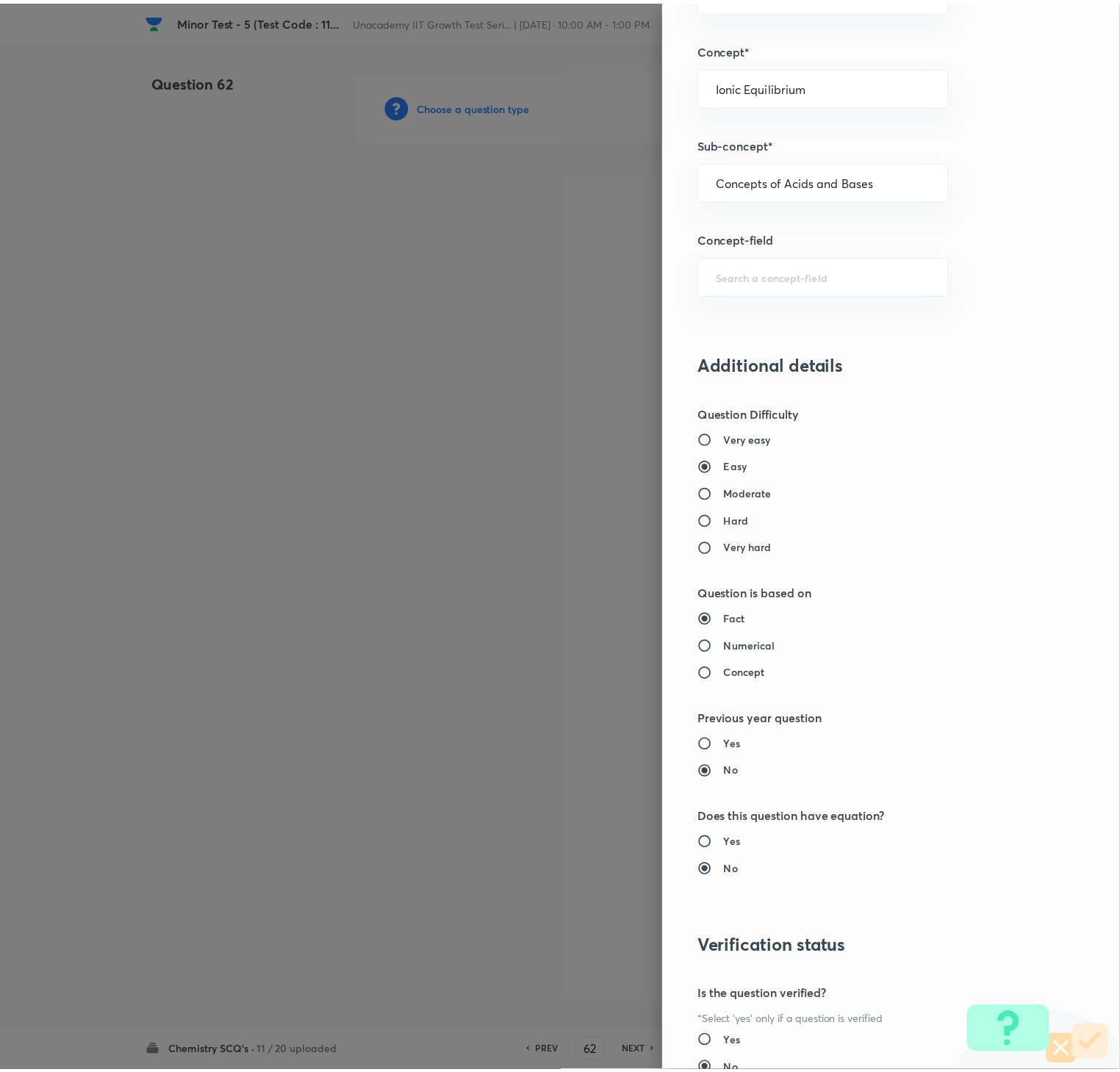
scroll to position [1035, 0]
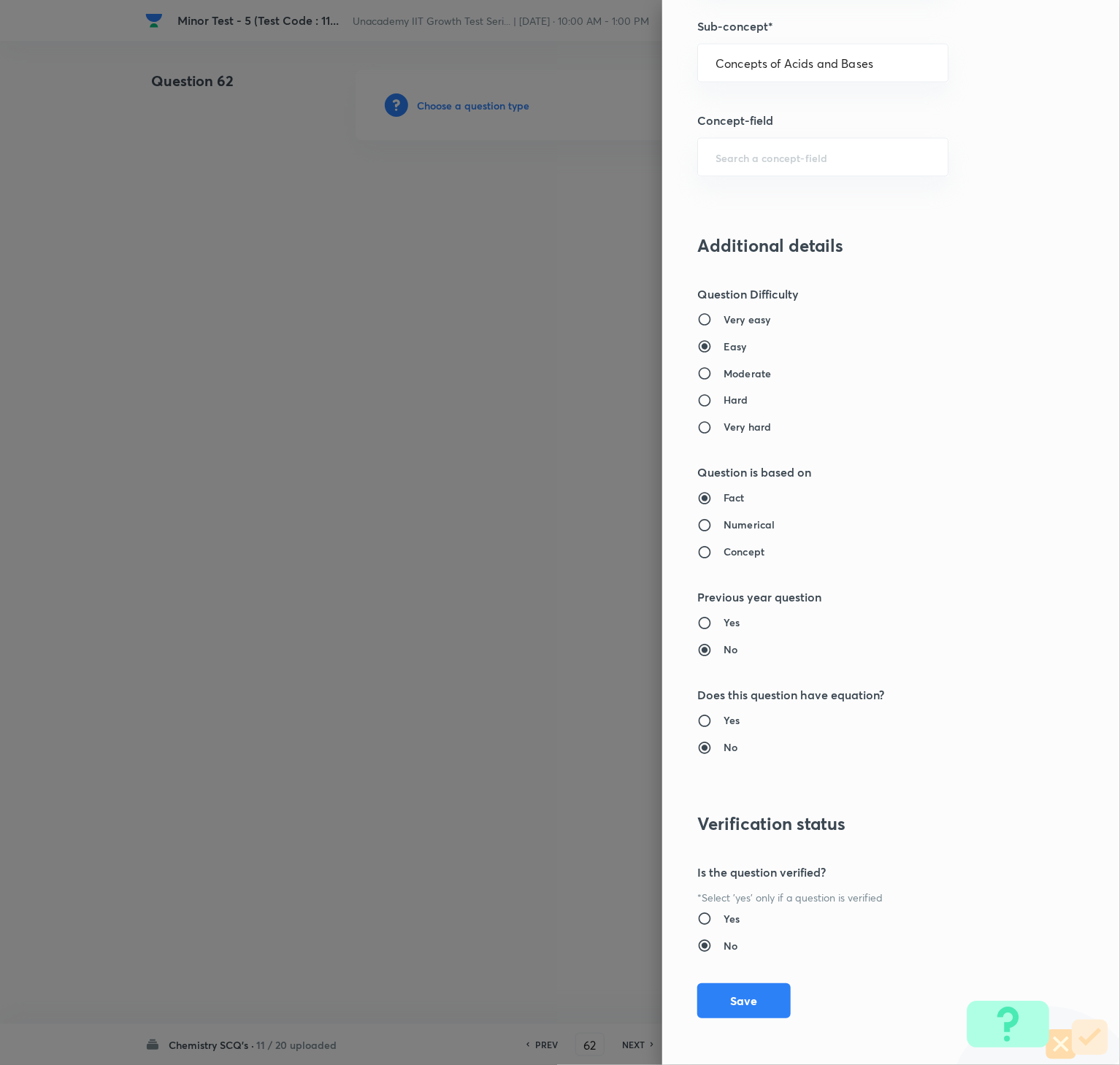
click at [770, 797] on div "Question settings Question type* Single choice correct Number of options* 2 3 4…" at bounding box center [891, 532] width 458 height 1065
click at [697, 797] on button "Save" at bounding box center [743, 1000] width 93 height 35
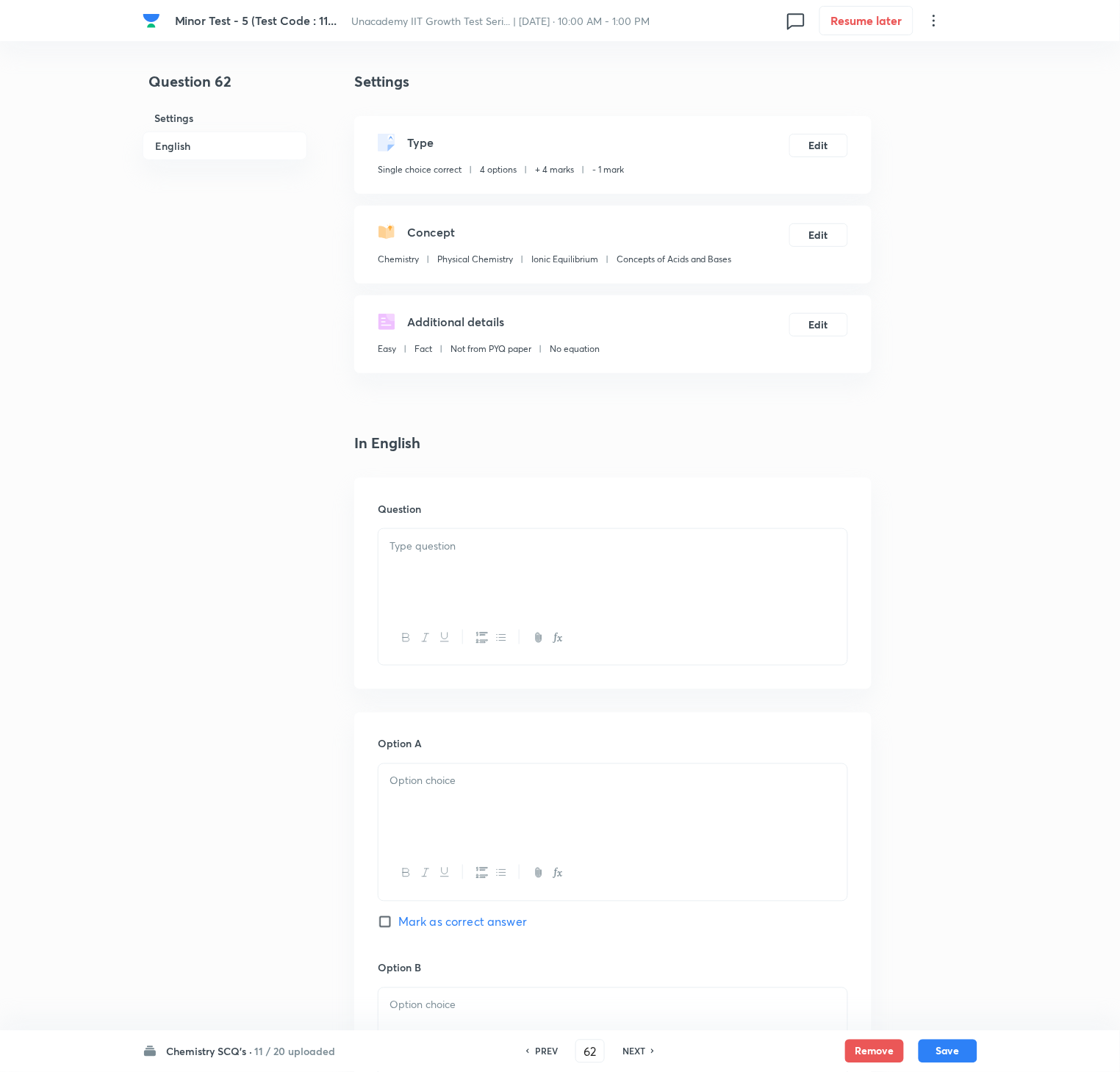
click at [781, 579] on div at bounding box center [613, 570] width 469 height 83
drag, startPoint x: 475, startPoint y: 937, endPoint x: 471, endPoint y: 915, distance: 22.4
click at [475, 803] on div "Option A Mark as correct answer" at bounding box center [613, 848] width 471 height 223
click at [471, 803] on span "Mark as correct answer" at bounding box center [462, 922] width 129 height 18
click at [398, 803] on input "Mark as correct answer" at bounding box center [388, 922] width 20 height 14
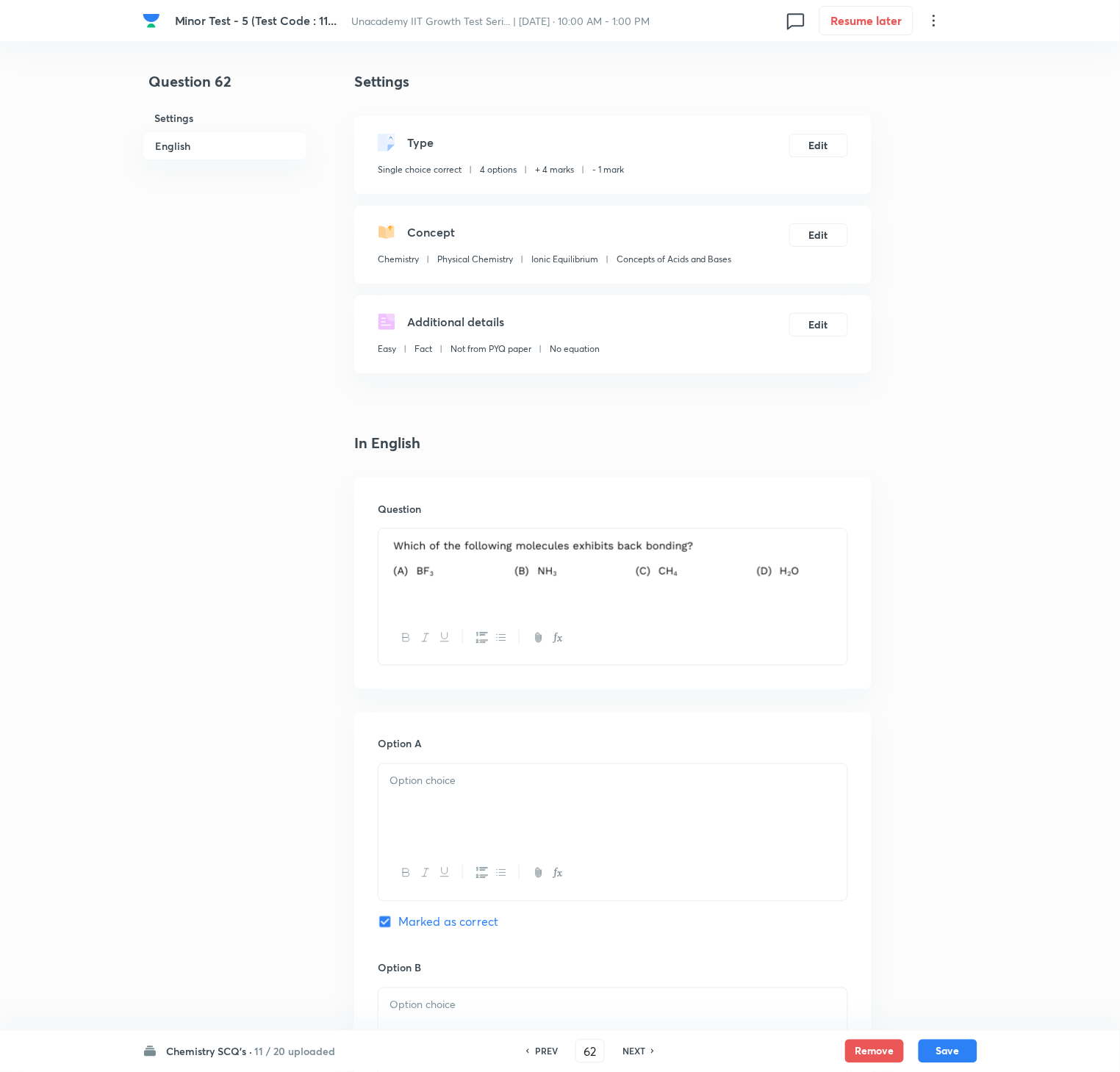
scroll to position [925, 0]
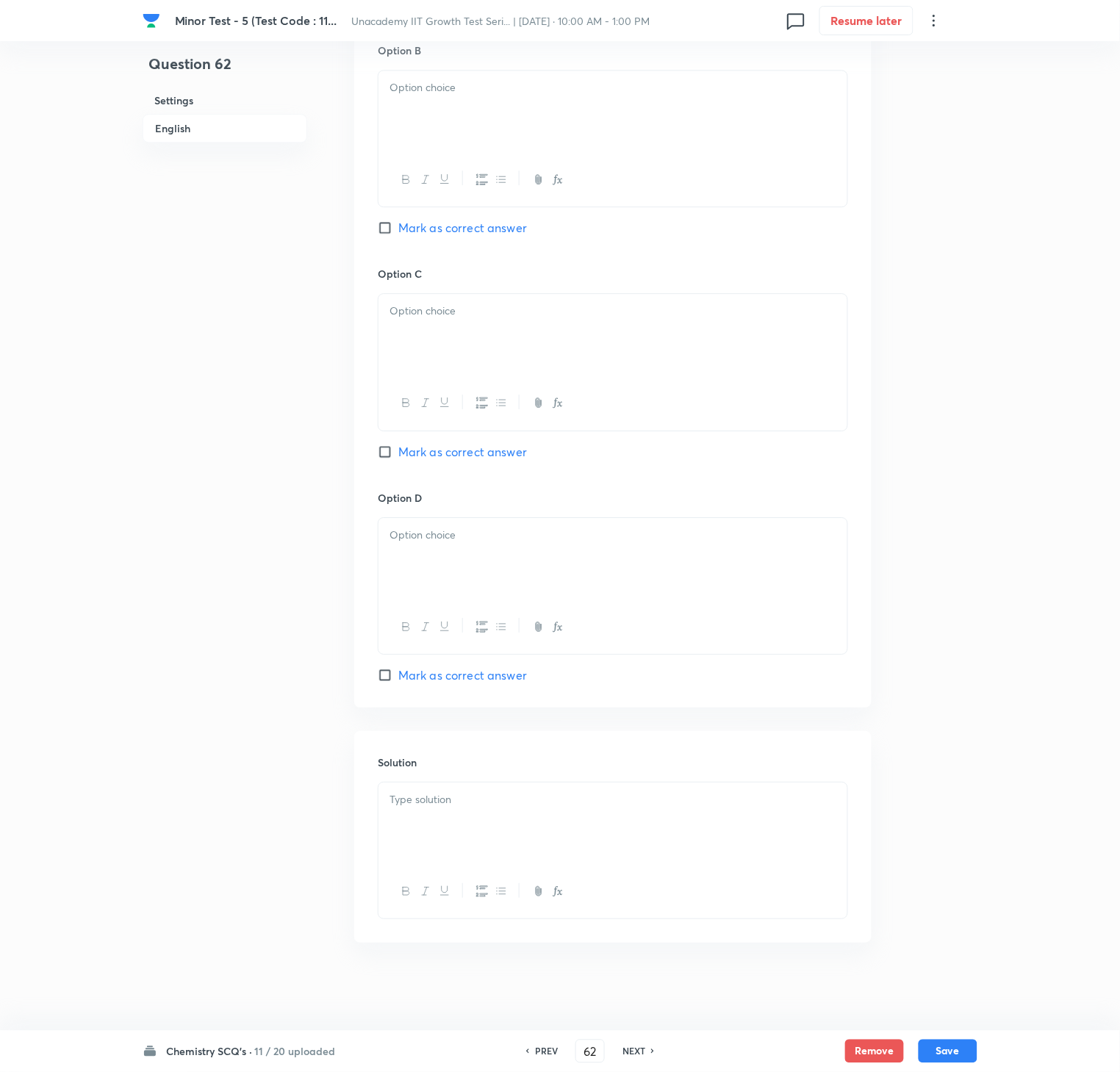
click at [536, 774] on div "Solution" at bounding box center [613, 837] width 517 height 211
click at [541, 803] on p at bounding box center [613, 800] width 447 height 17
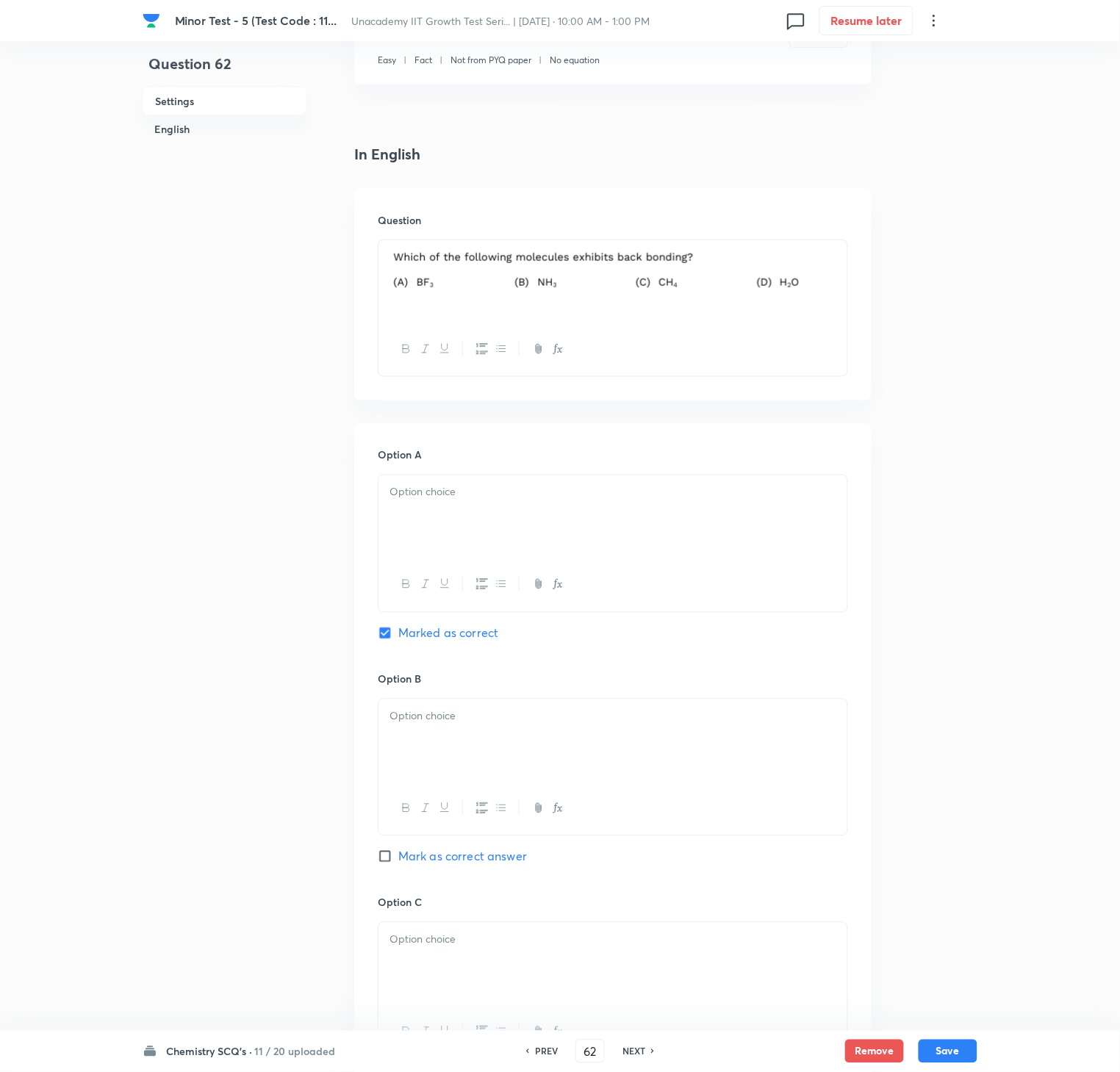
click at [496, 492] on p at bounding box center [613, 493] width 447 height 17
click at [481, 743] on div at bounding box center [613, 741] width 469 height 83
drag, startPoint x: 465, startPoint y: 872, endPoint x: 484, endPoint y: 937, distance: 67.7
click at [467, 803] on div "Option B B [PERSON_NAME] as correct answer" at bounding box center [613, 783] width 471 height 223
click at [484, 803] on p at bounding box center [613, 940] width 447 height 17
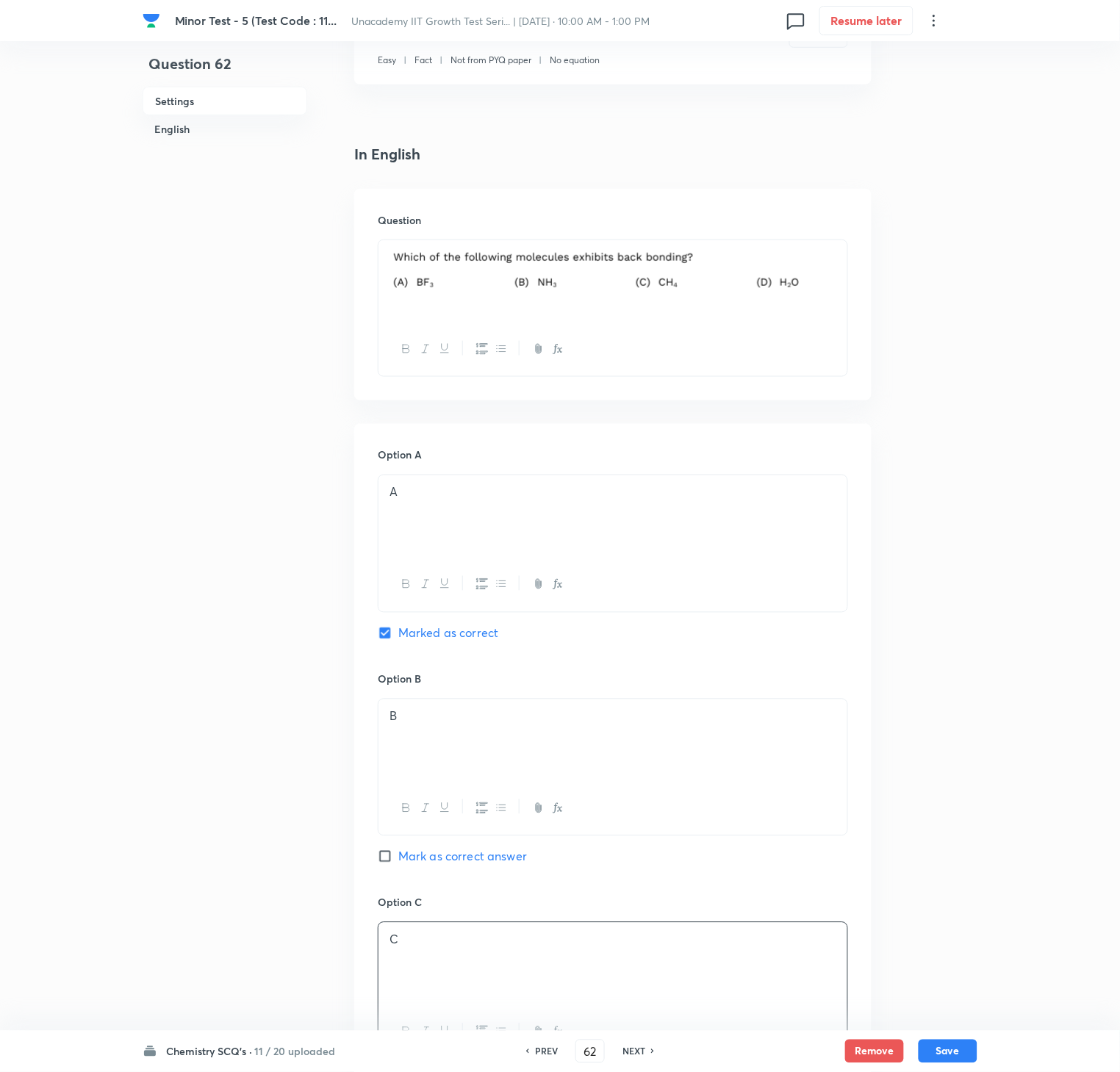
scroll to position [925, 0]
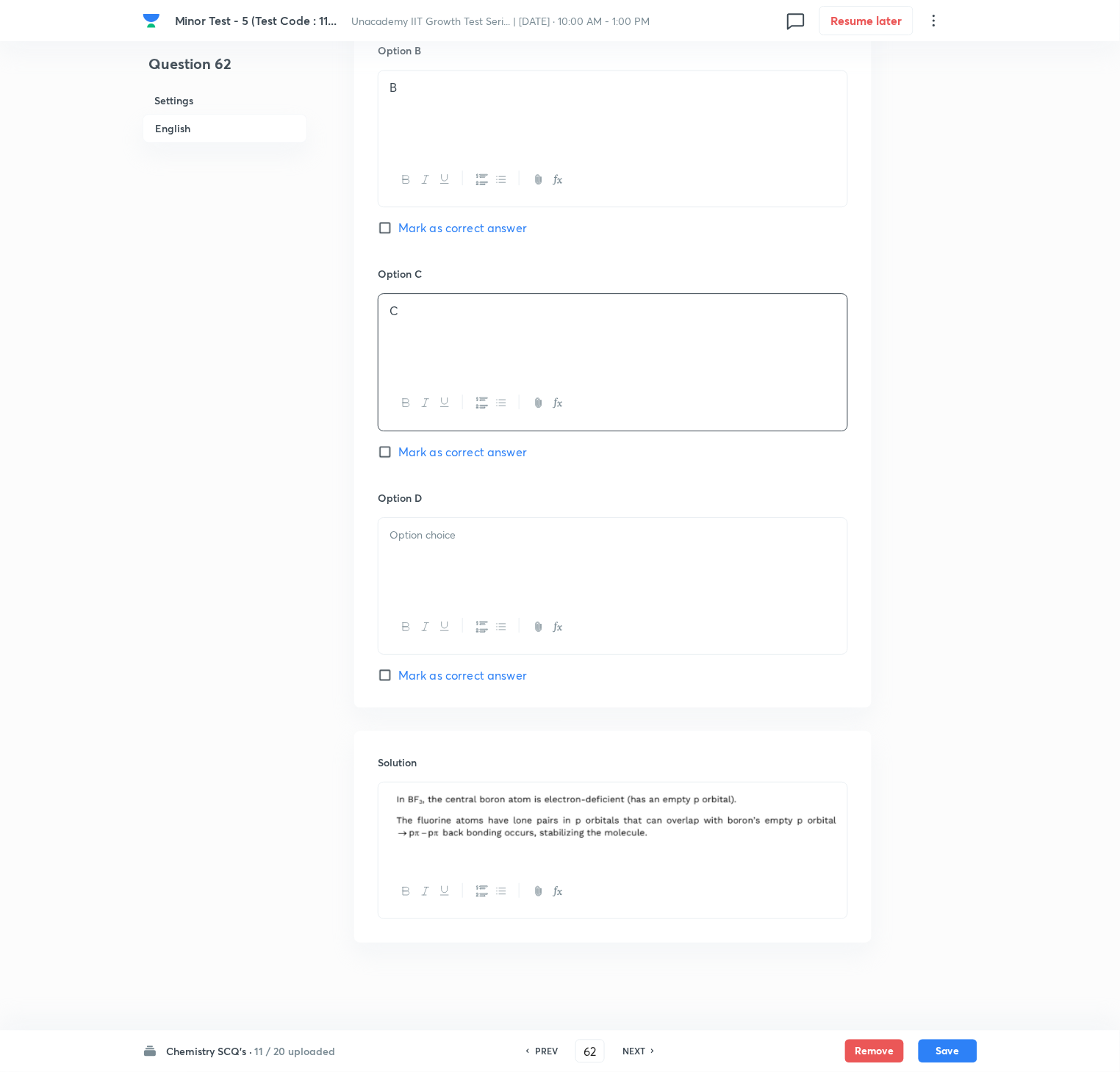
click at [502, 582] on div at bounding box center [613, 559] width 469 height 83
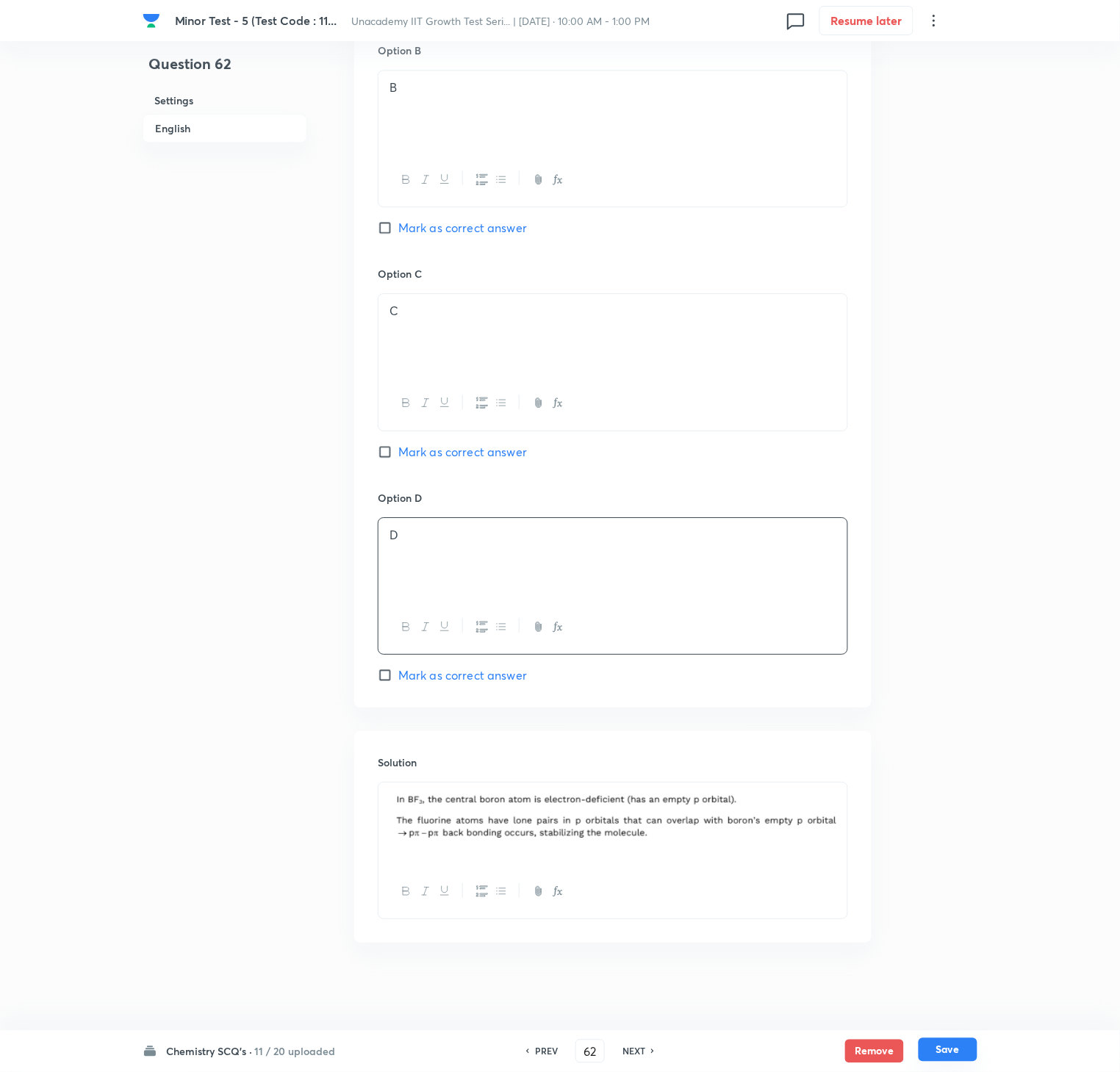
click at [970, 803] on button "Save" at bounding box center [948, 1050] width 59 height 24
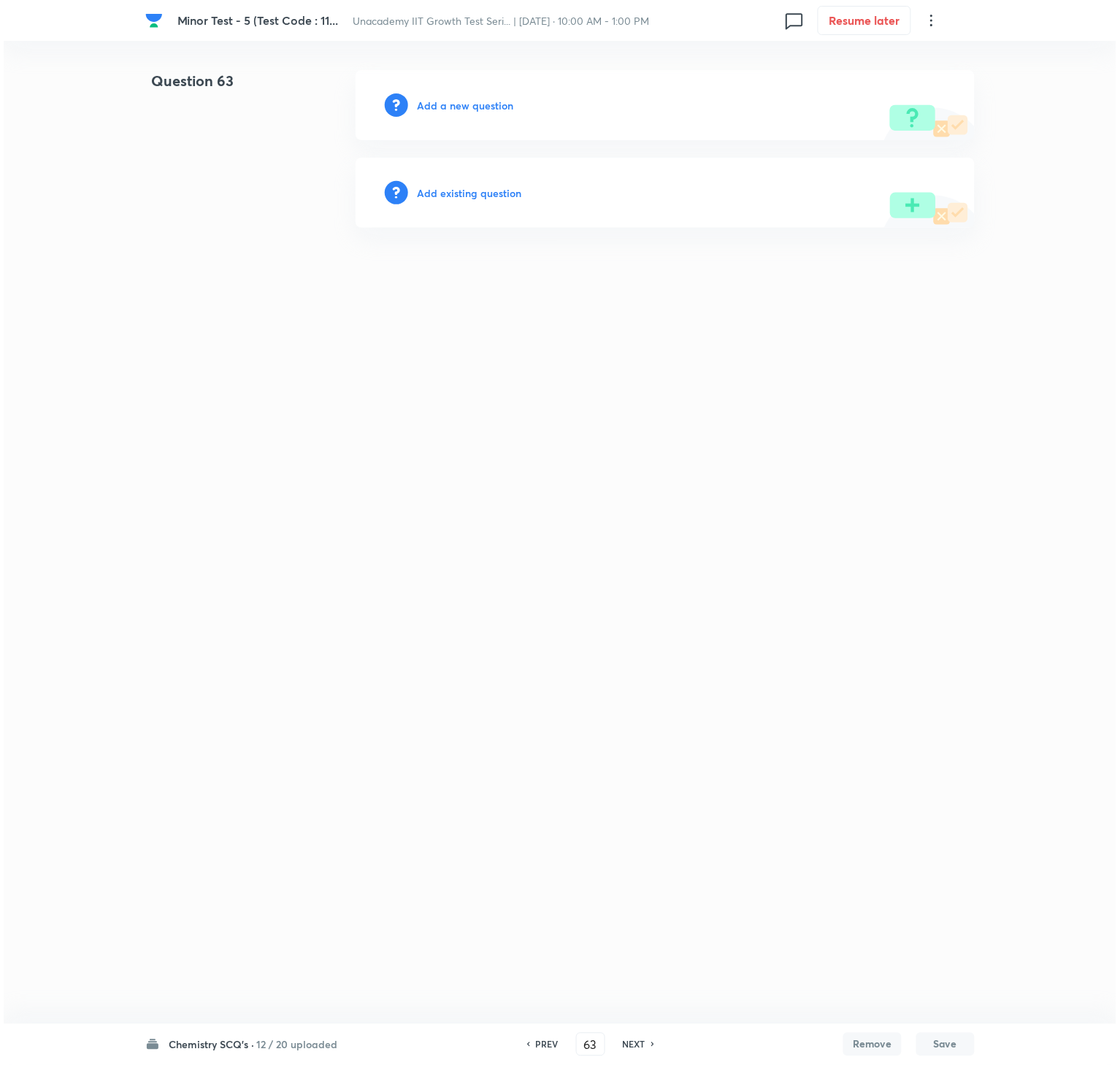
scroll to position [0, 0]
click at [464, 108] on h6 "Add a new question" at bounding box center [465, 106] width 97 height 15
click at [464, 108] on h6 "Choose a question type" at bounding box center [472, 106] width 113 height 15
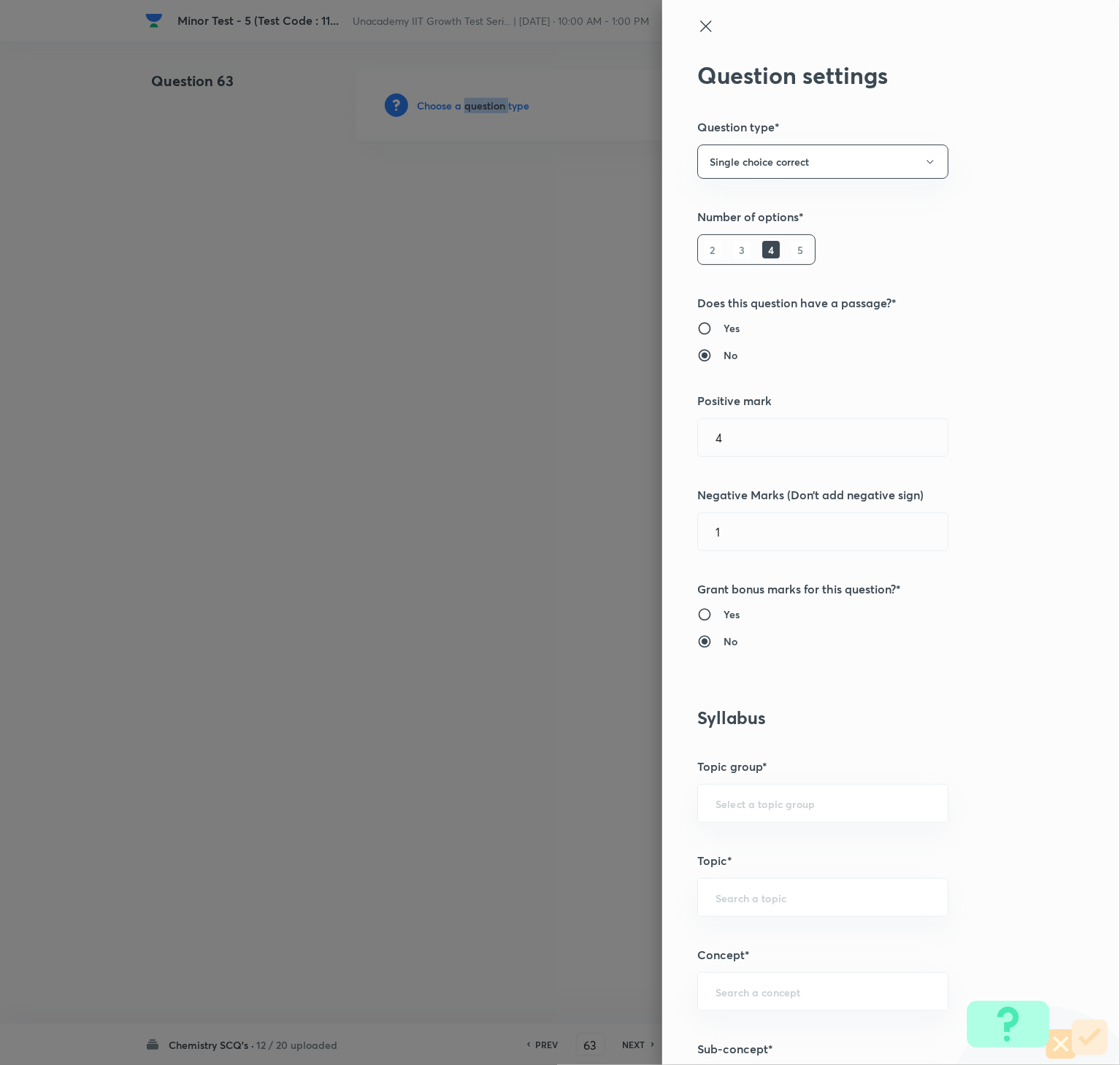
scroll to position [633, 0]
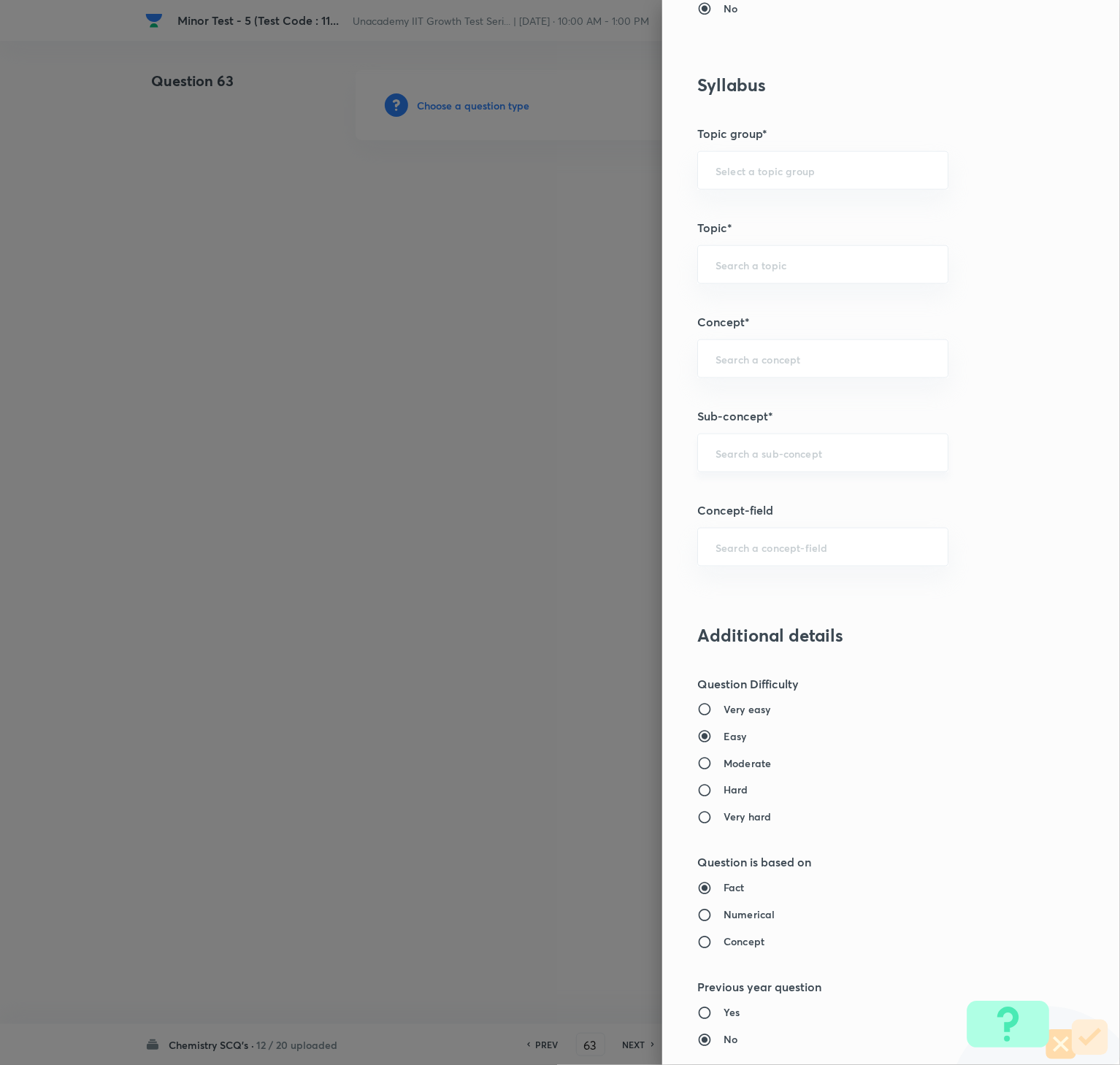
click at [834, 459] on input "text" at bounding box center [823, 453] width 215 height 14
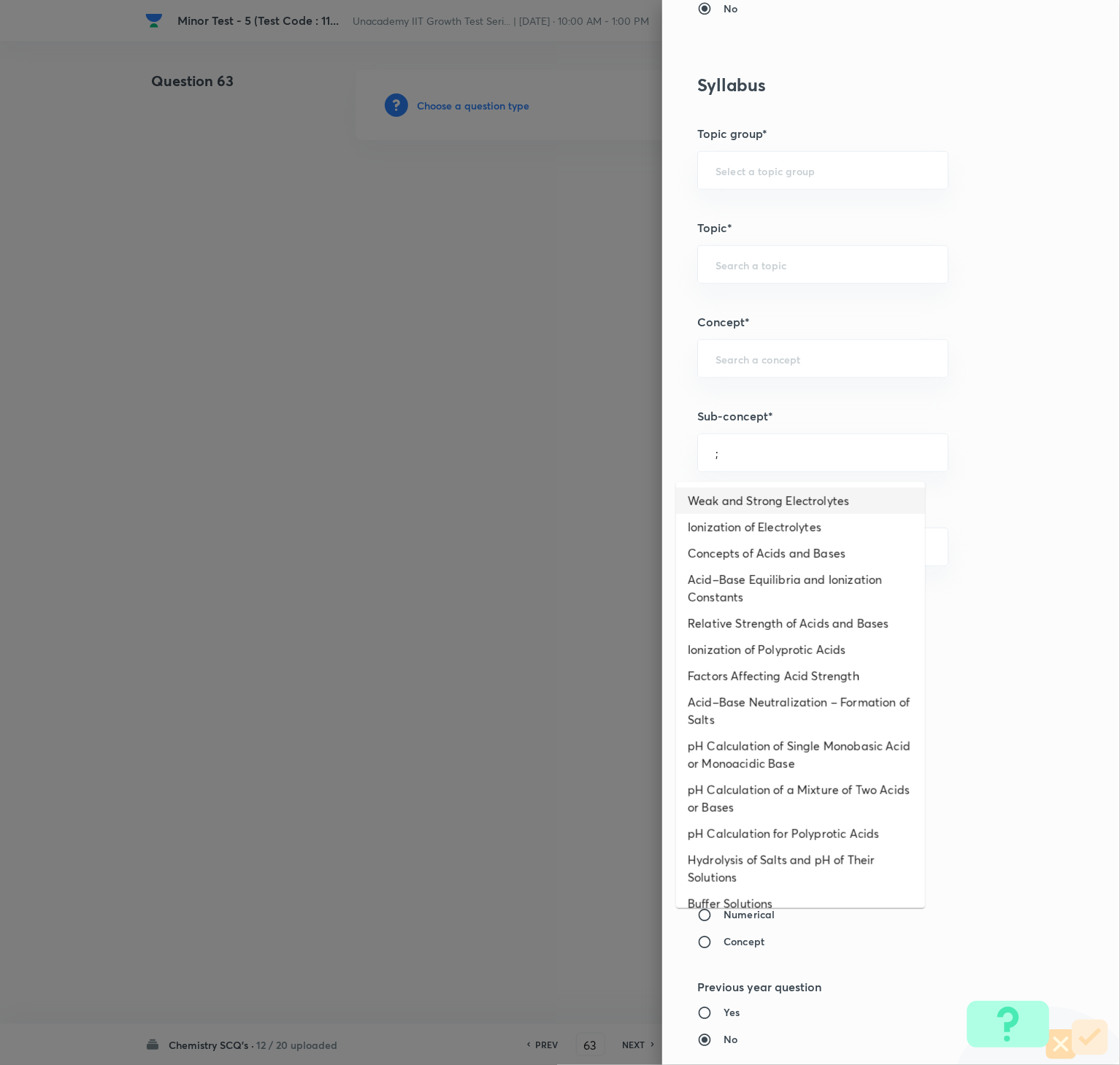
click at [771, 510] on li "Weak and Strong Electrolytes" at bounding box center [800, 500] width 249 height 26
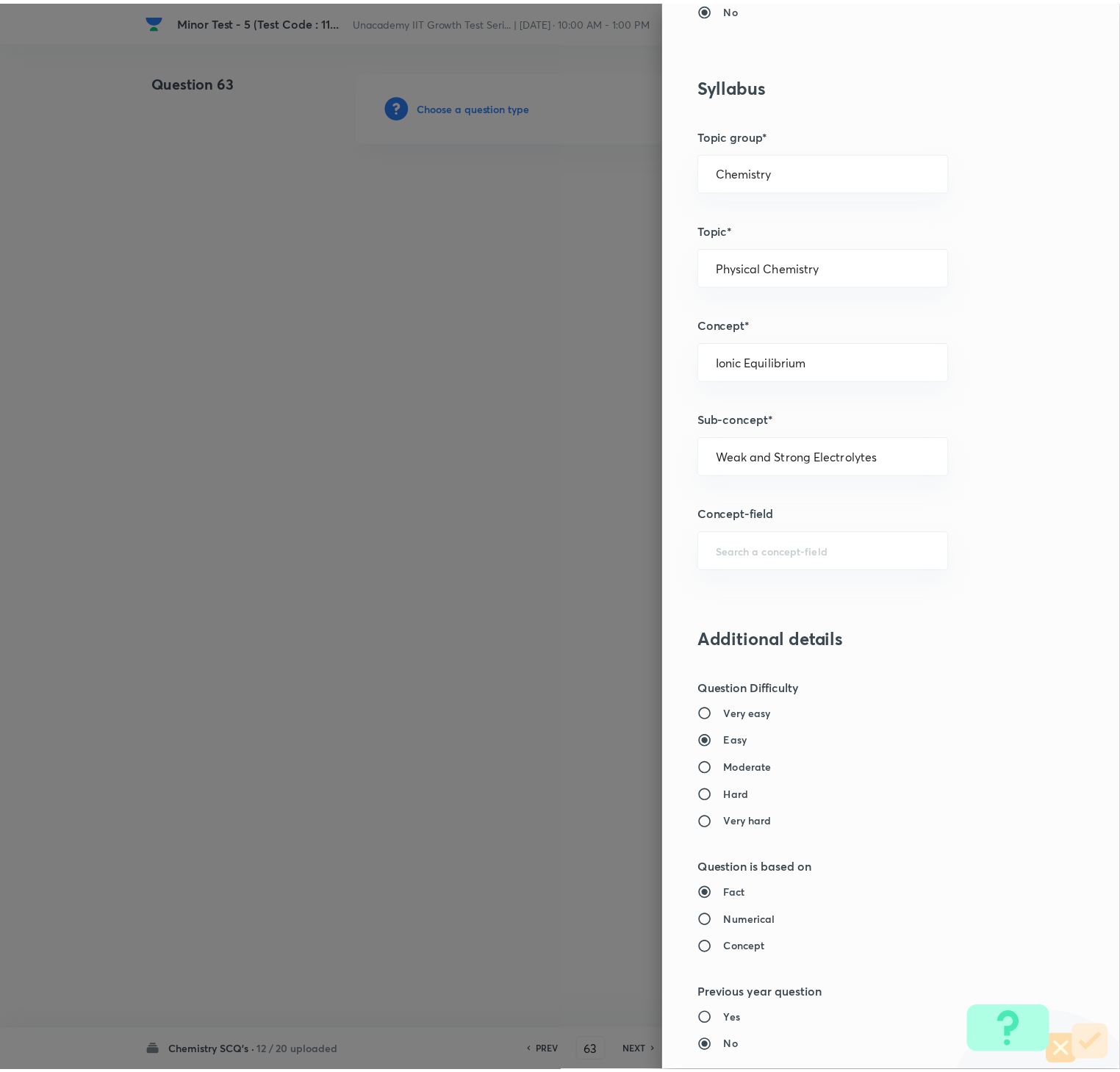
scroll to position [1035, 0]
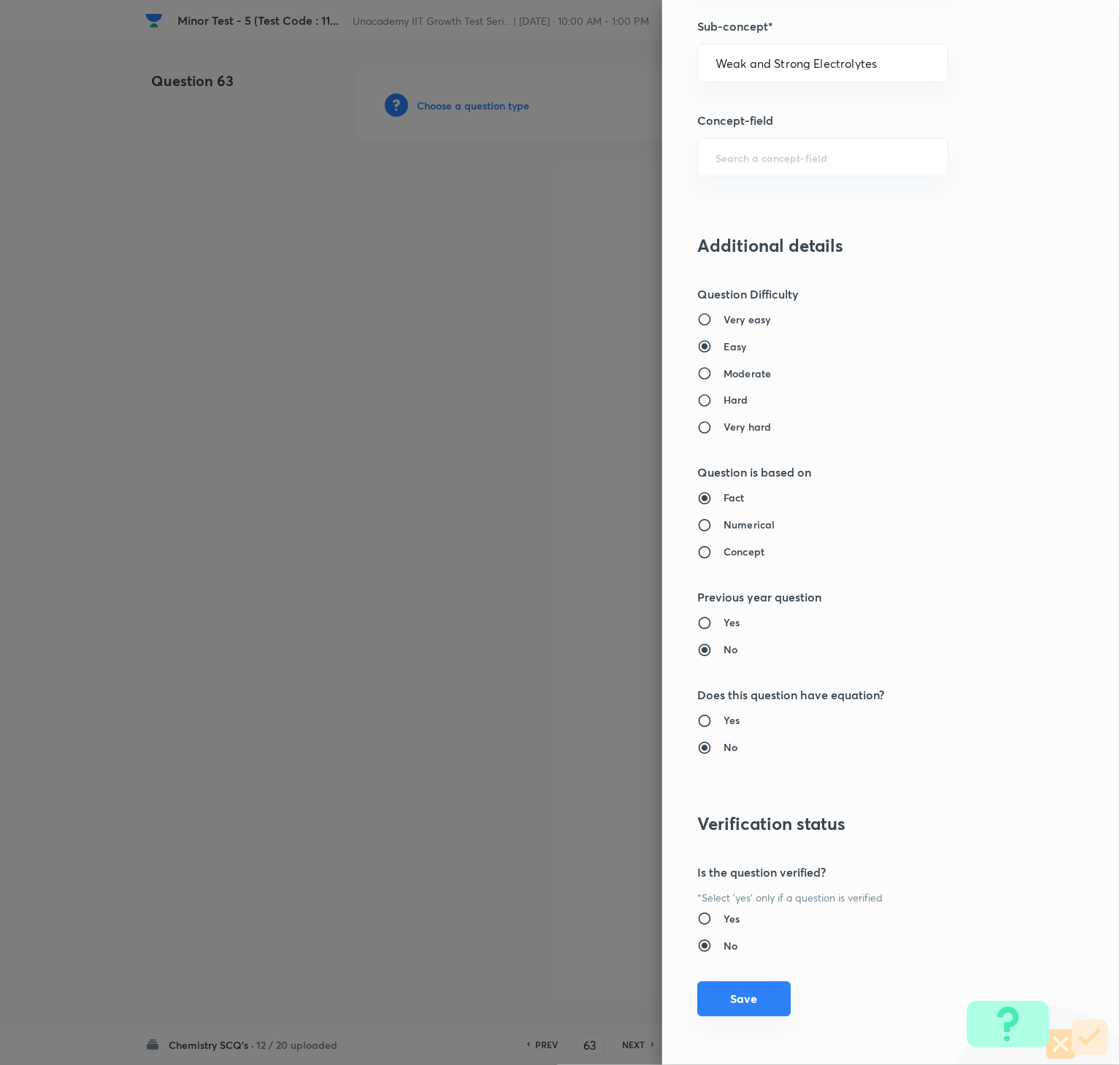
click at [755, 797] on button "Save" at bounding box center [743, 999] width 93 height 35
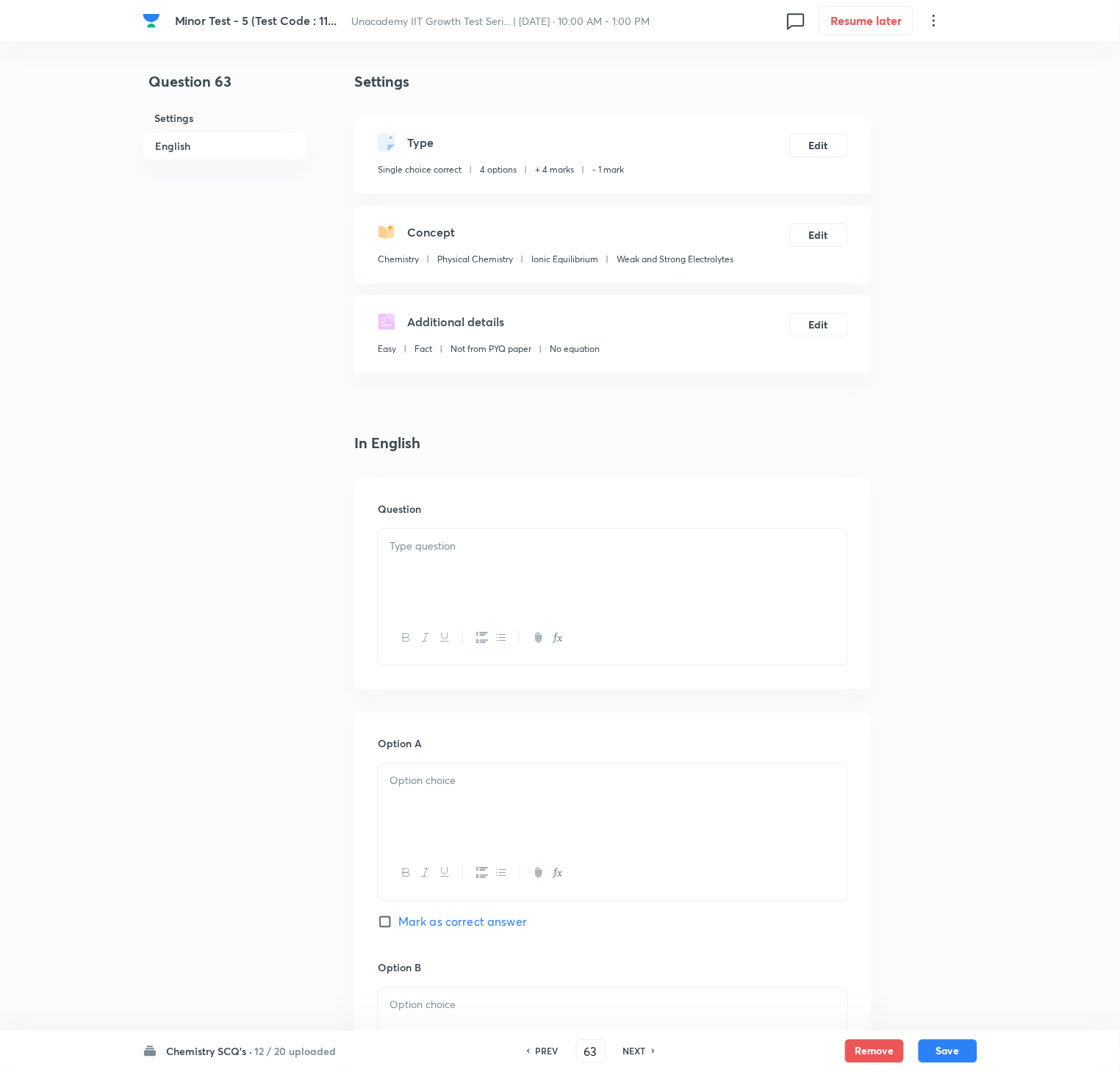
click at [757, 579] on div at bounding box center [613, 570] width 469 height 83
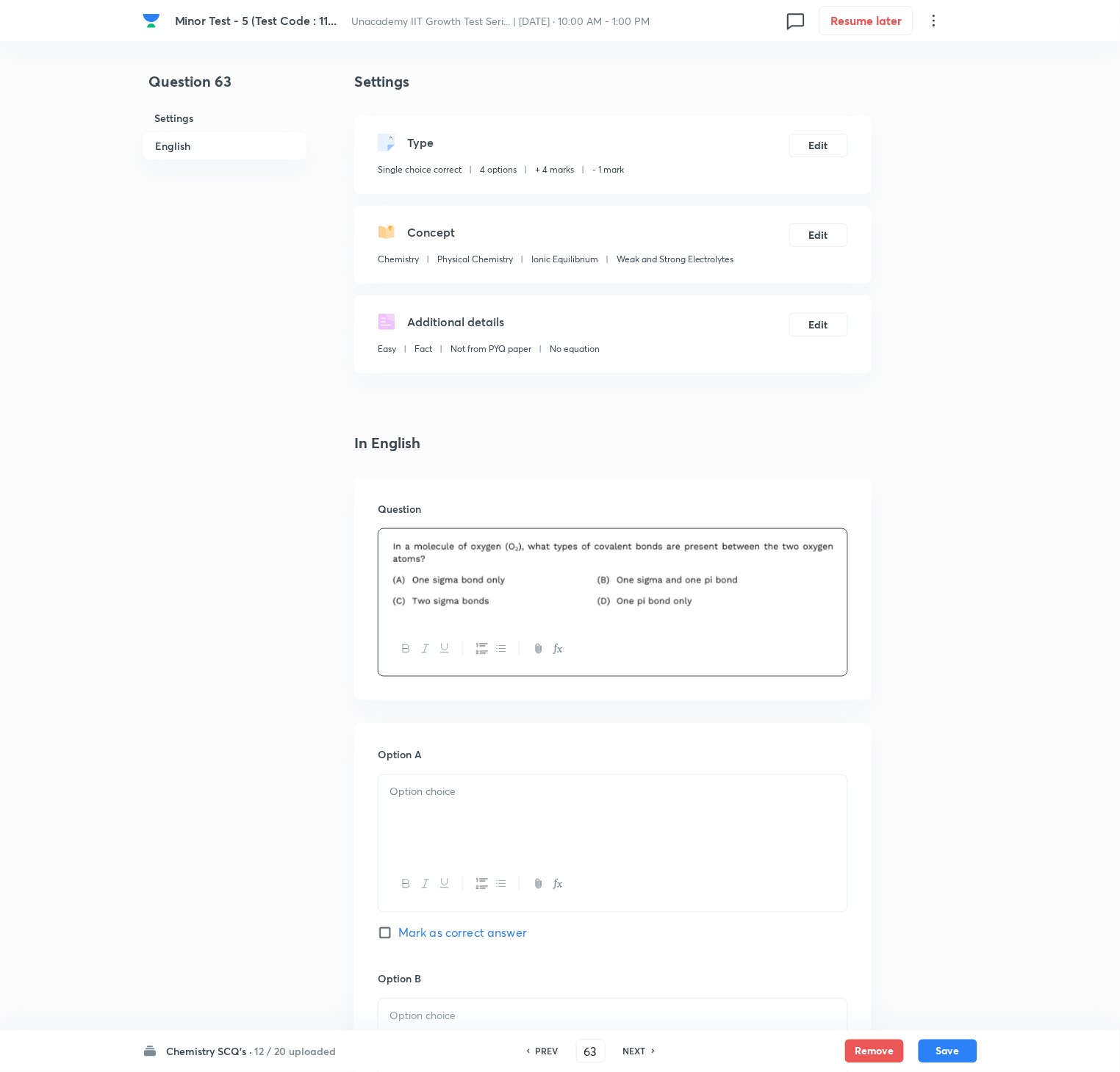
scroll to position [637, 0]
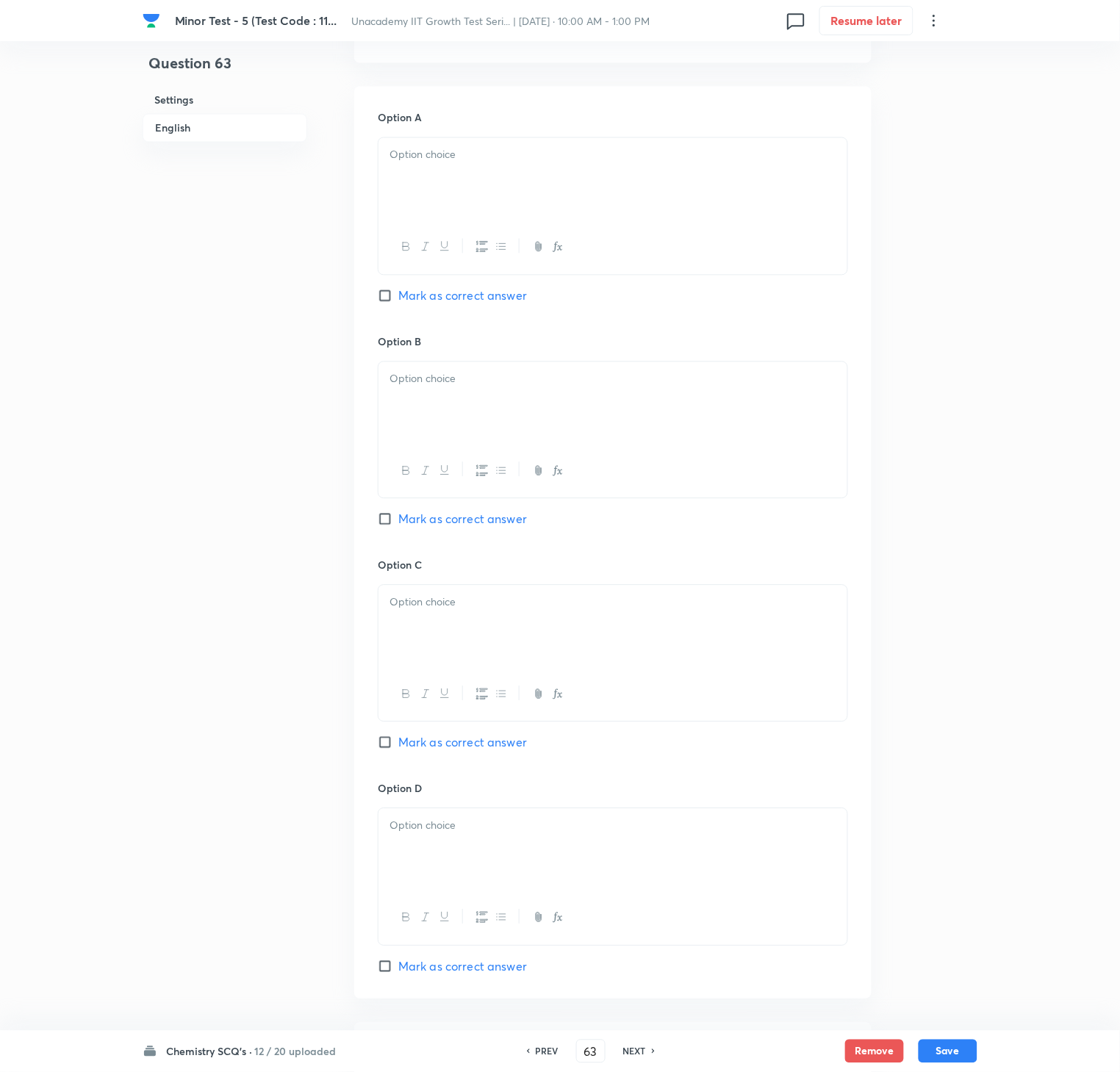
click at [765, 543] on div "Option B [PERSON_NAME] as correct answer" at bounding box center [613, 446] width 471 height 223
click at [410, 516] on span "Mark as correct answer" at bounding box center [462, 519] width 129 height 18
click at [398, 516] on input "Mark as correct answer" at bounding box center [388, 519] width 20 height 14
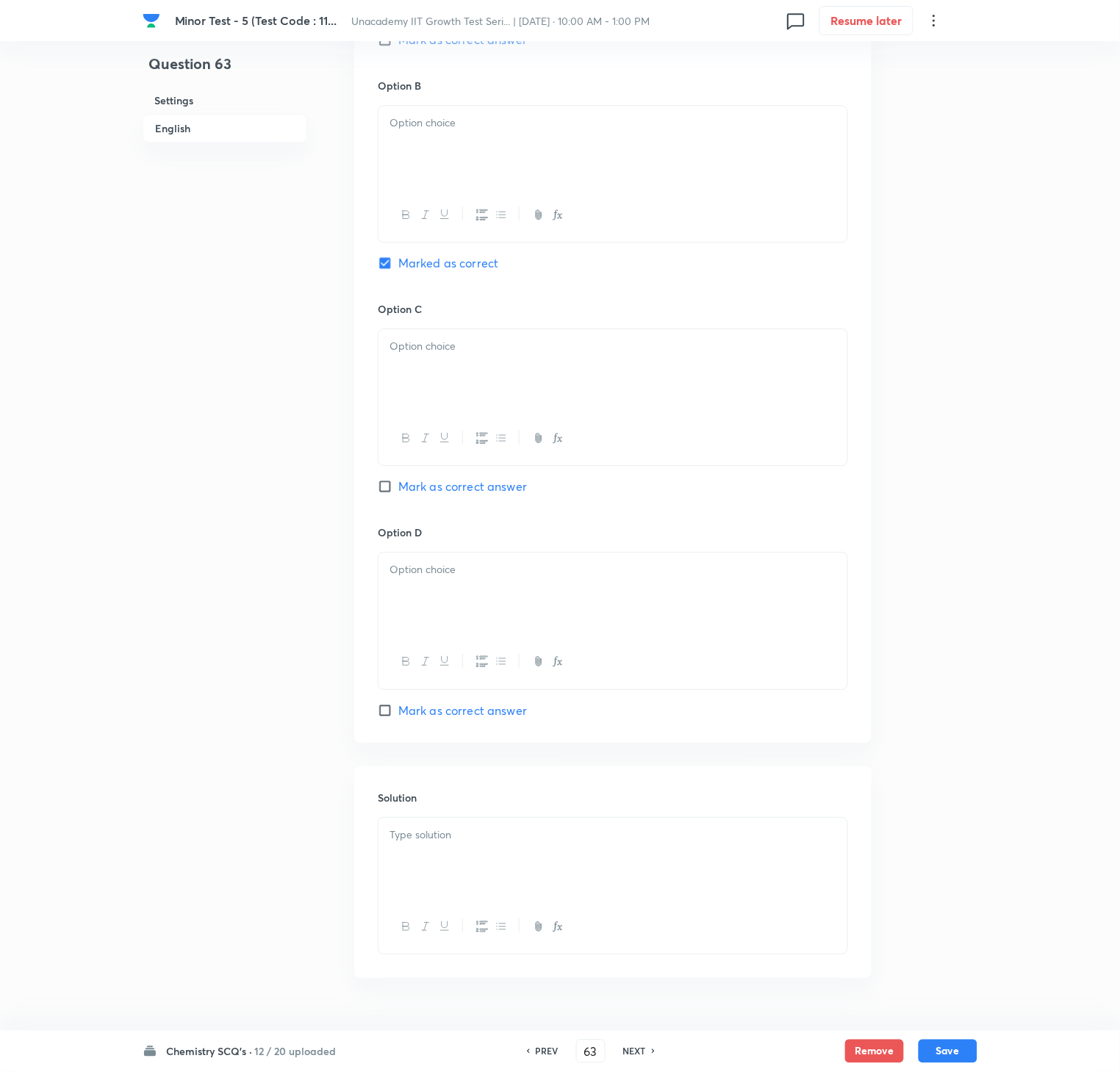
scroll to position [937, 0]
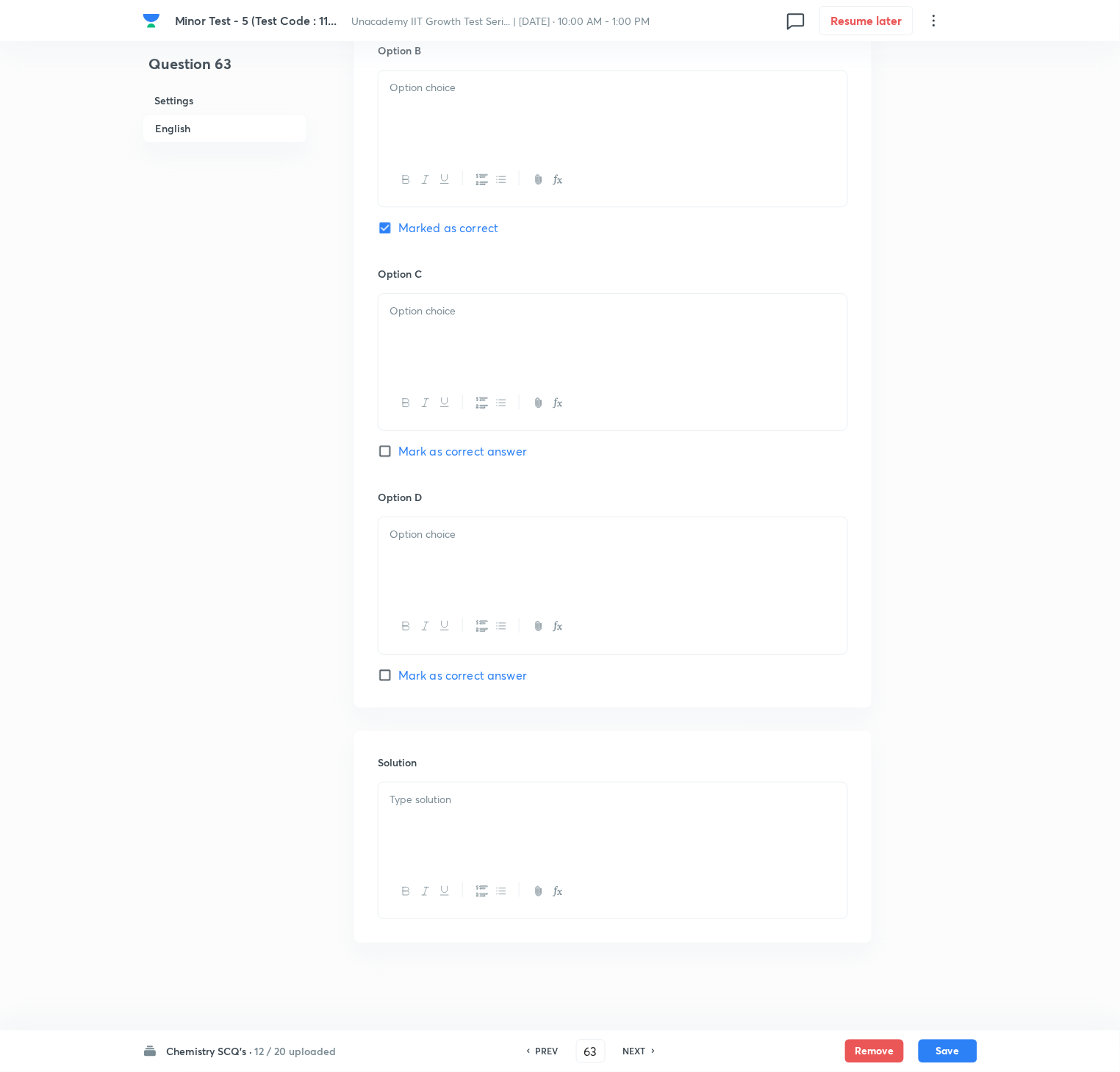
click at [488, 803] on div at bounding box center [613, 823] width 469 height 83
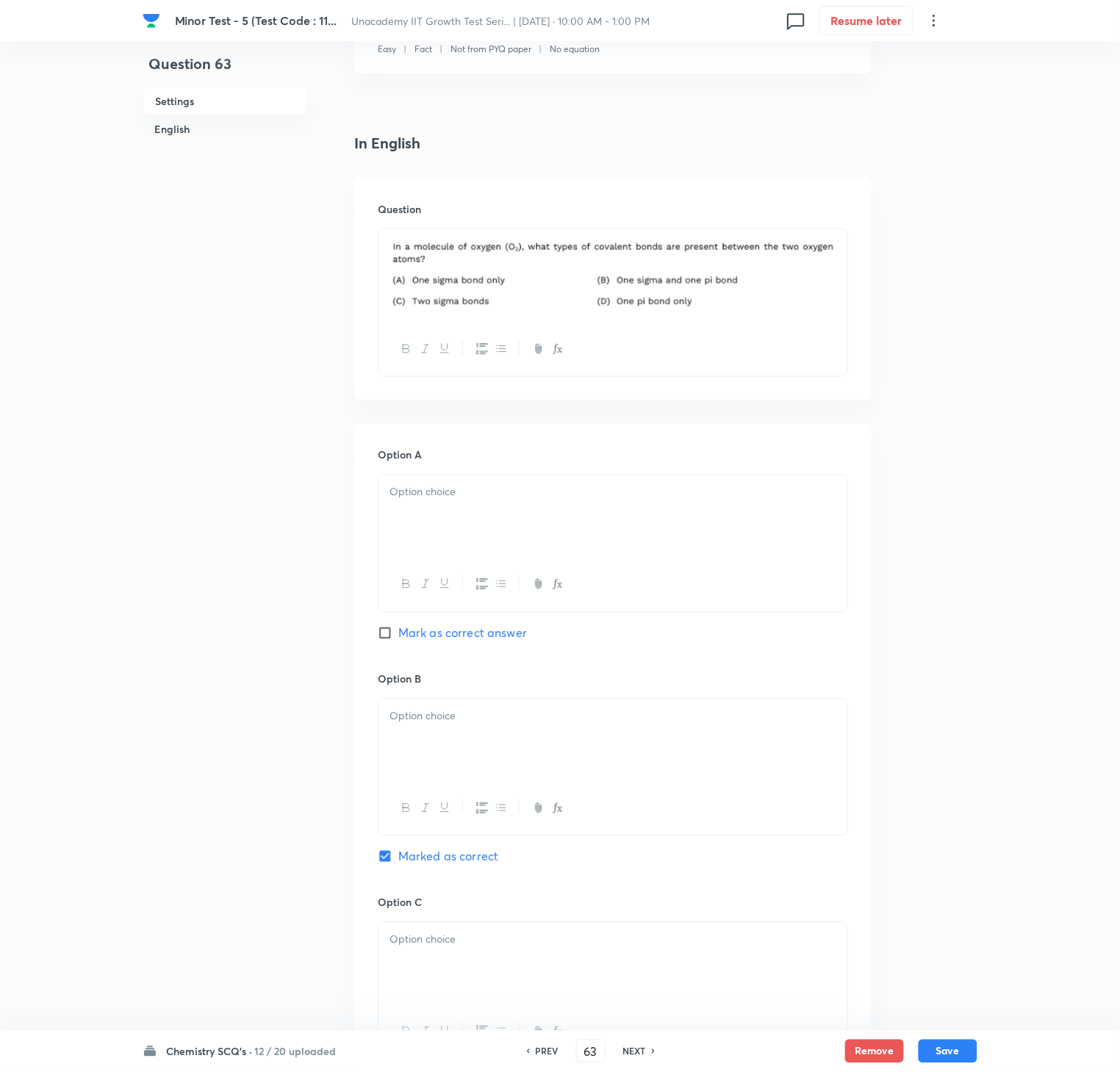
click at [472, 508] on div at bounding box center [613, 516] width 469 height 83
click at [482, 690] on div "Option B Marked as correct" at bounding box center [613, 783] width 471 height 223
click at [481, 742] on div at bounding box center [613, 741] width 469 height 83
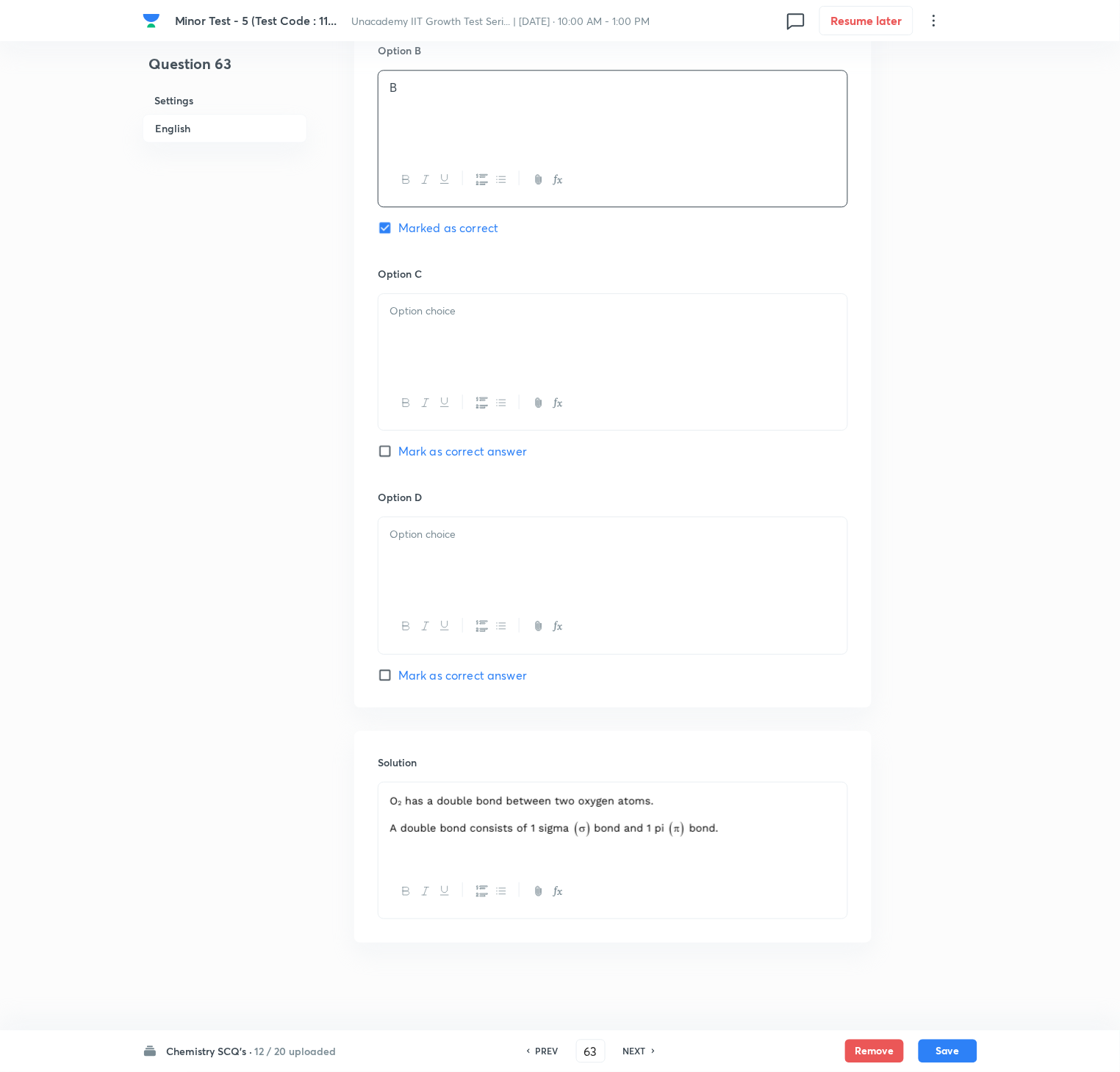
click at [467, 395] on div at bounding box center [613, 402] width 469 height 54
click at [451, 313] on div at bounding box center [613, 335] width 469 height 83
click at [497, 548] on div at bounding box center [613, 558] width 469 height 83
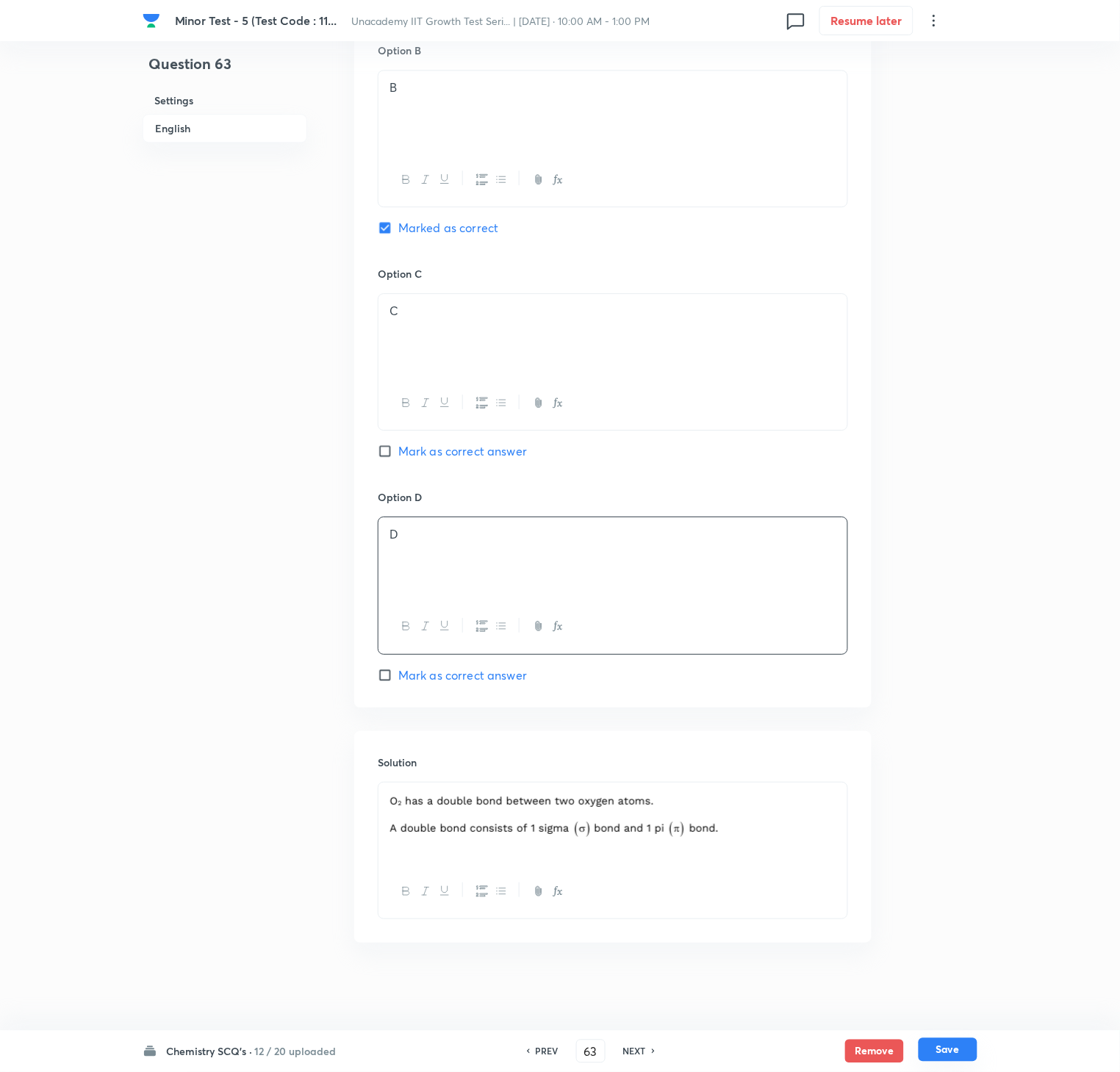
click at [947, 803] on button "Save" at bounding box center [948, 1050] width 59 height 24
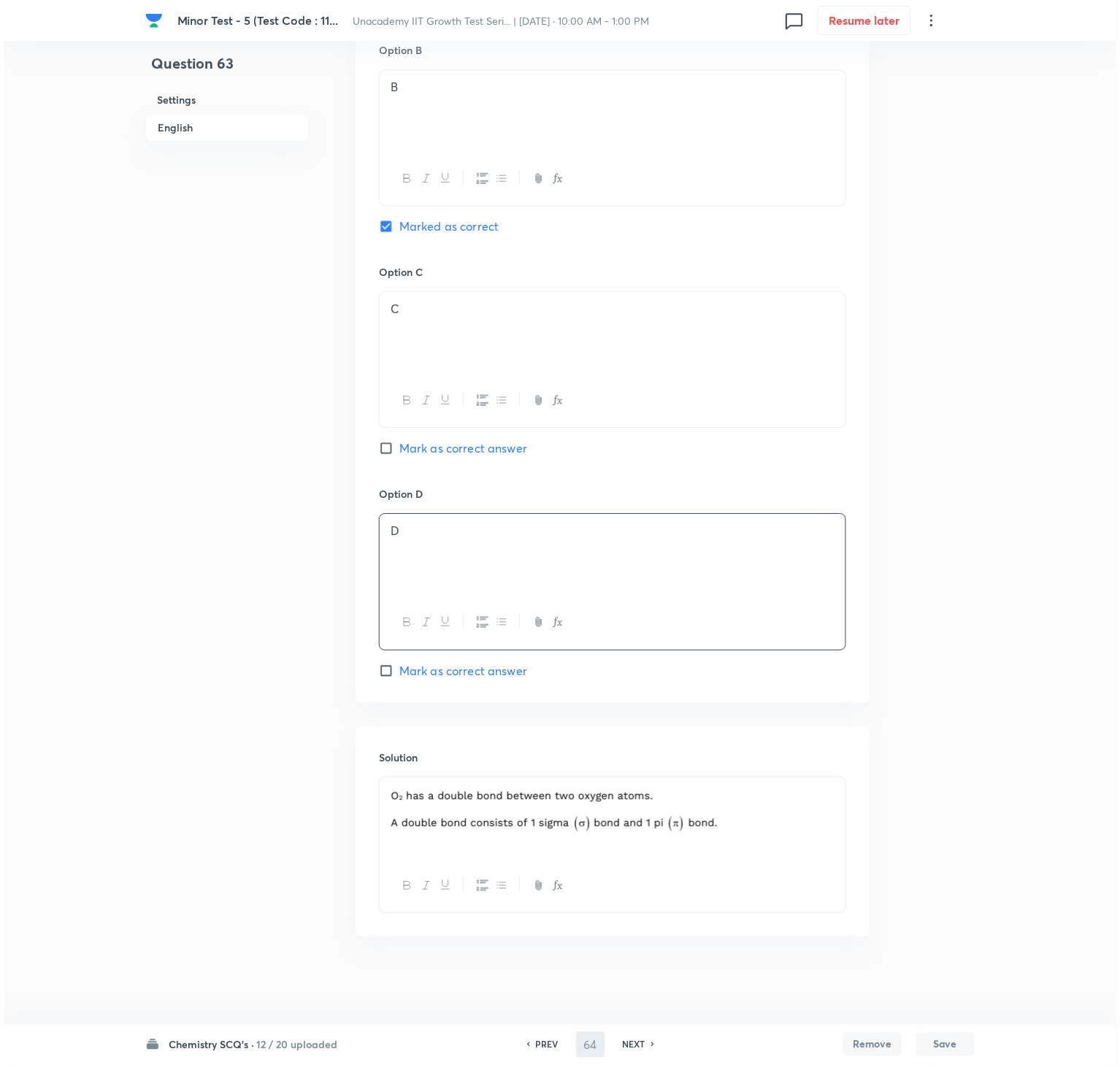
scroll to position [0, 0]
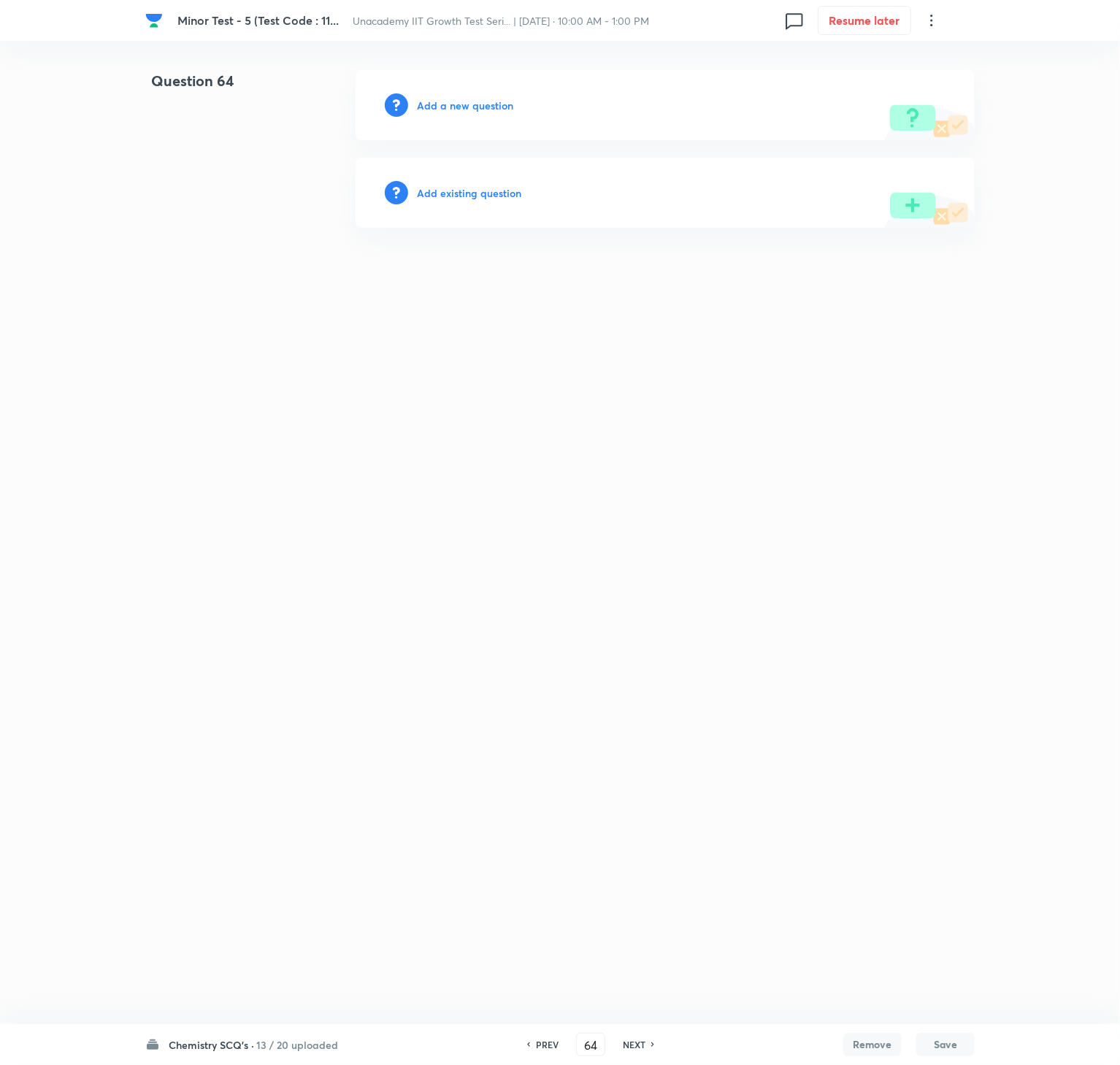
click at [446, 113] on h6 "Add a new question" at bounding box center [465, 106] width 97 height 15
click at [446, 113] on h6 "Choose a question type" at bounding box center [472, 106] width 113 height 15
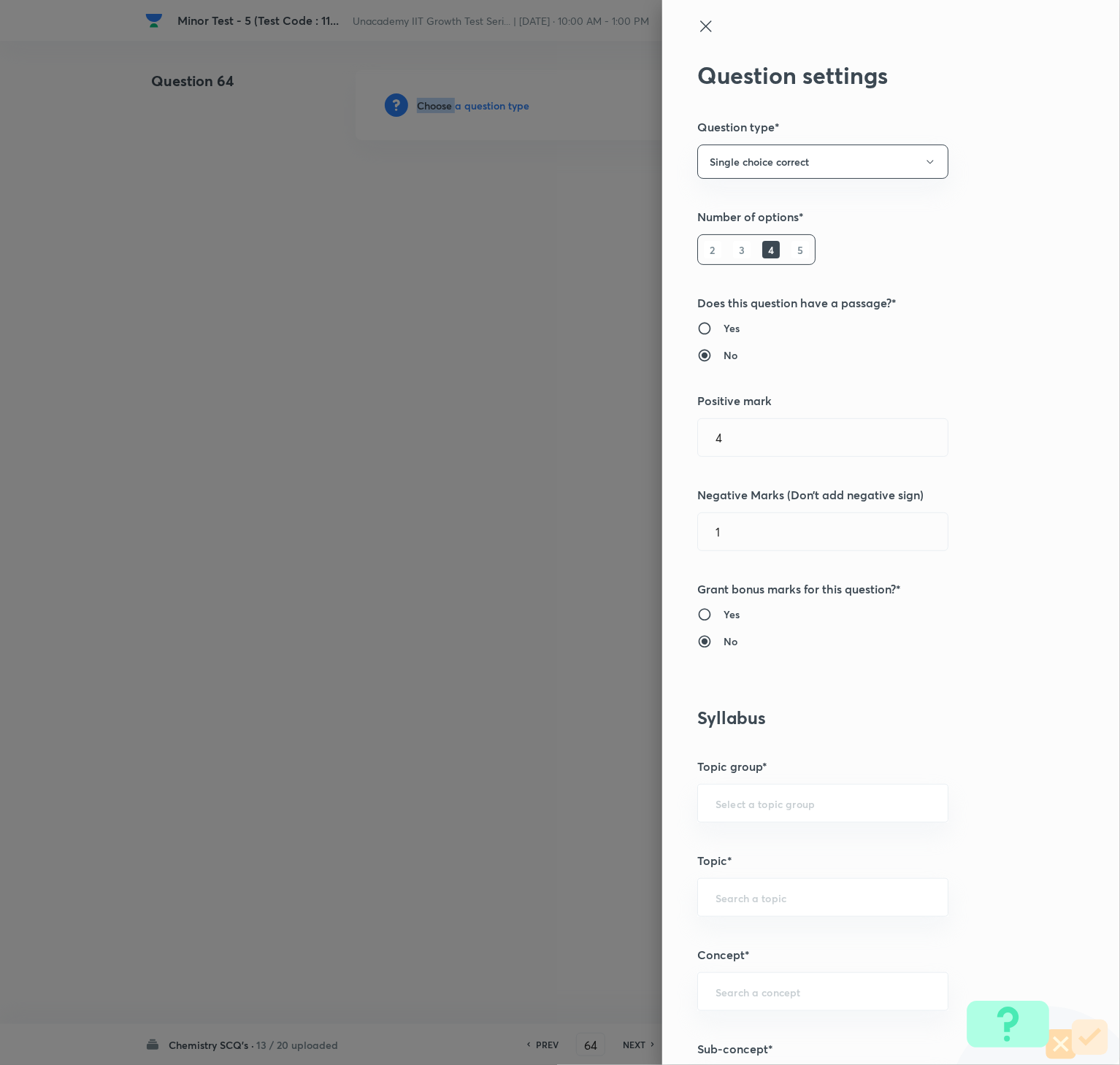
scroll to position [633, 0]
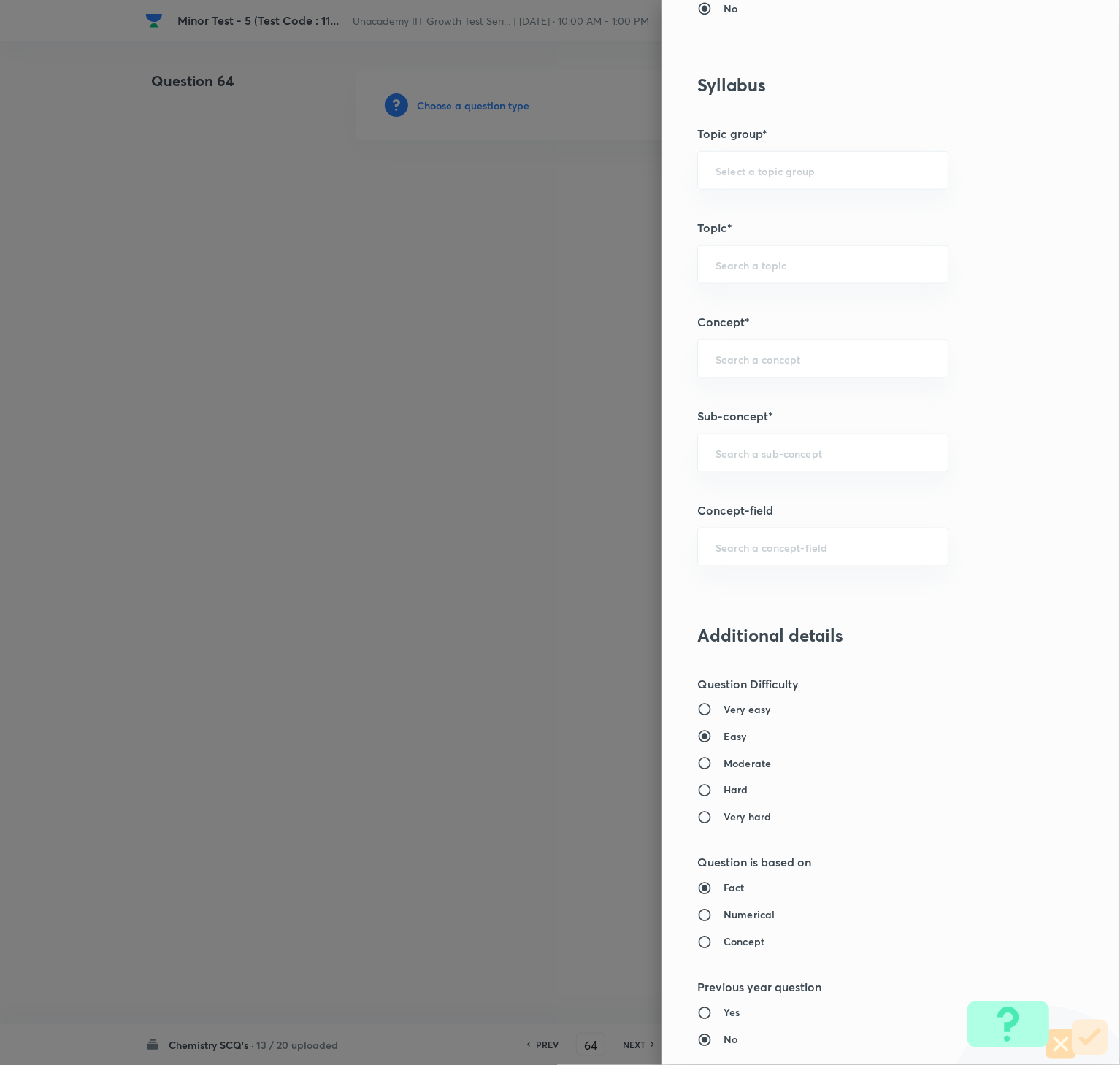
click at [803, 421] on h5 "Sub-concept*" at bounding box center [866, 416] width 339 height 18
click at [808, 444] on div "​" at bounding box center [822, 453] width 251 height 39
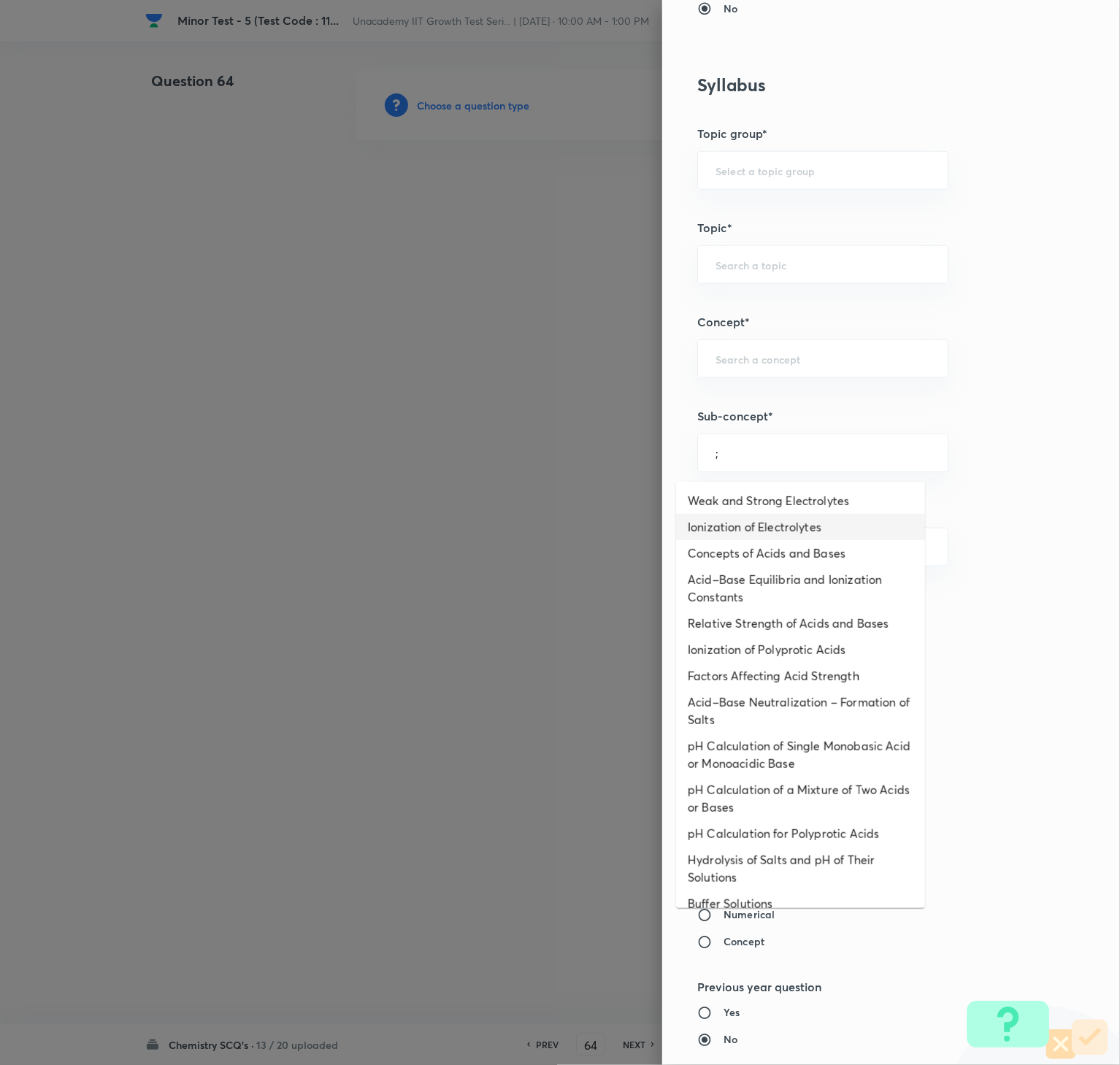
click at [765, 527] on li "Ionization of Electrolytes" at bounding box center [800, 527] width 249 height 26
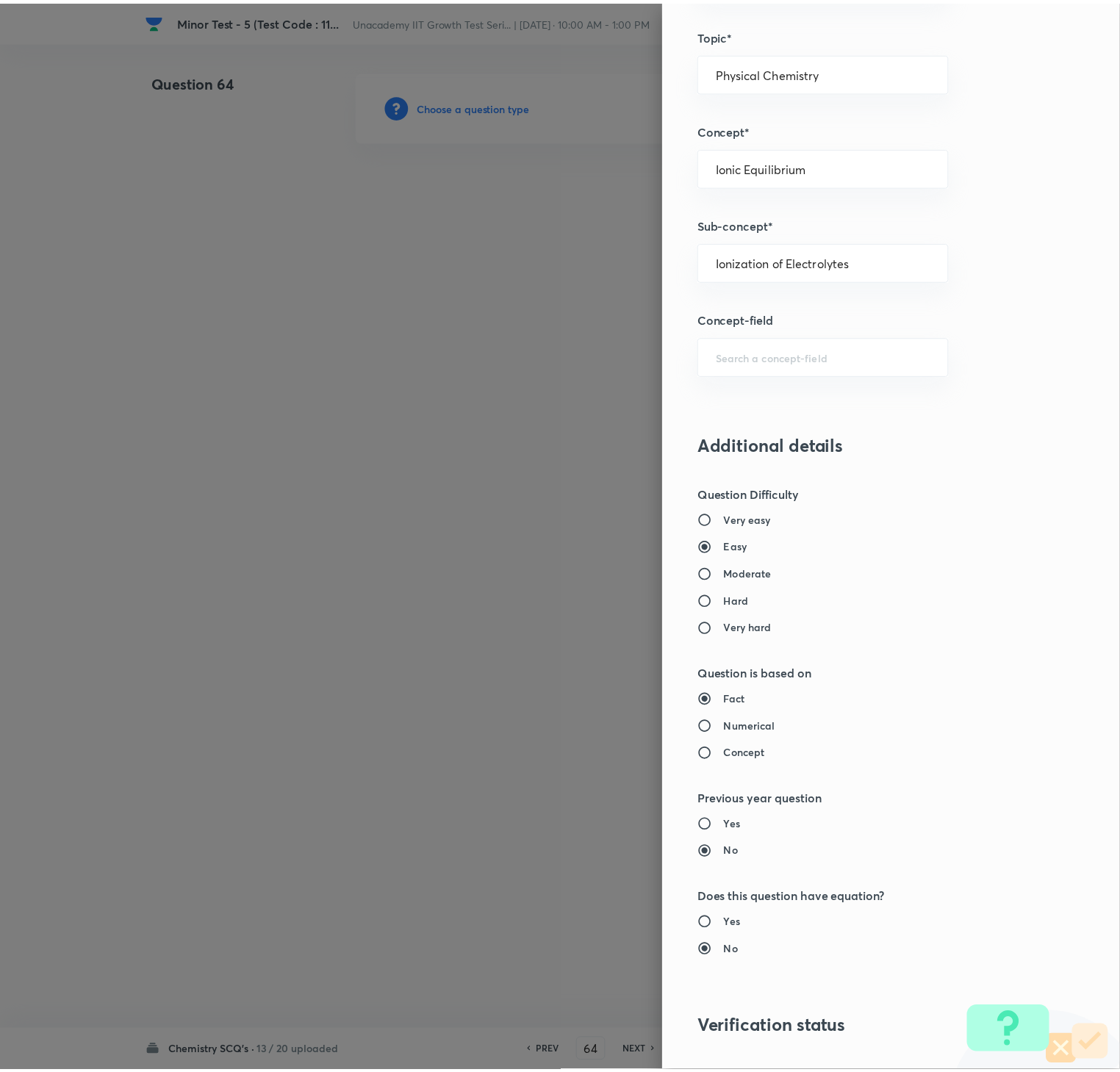
scroll to position [1035, 0]
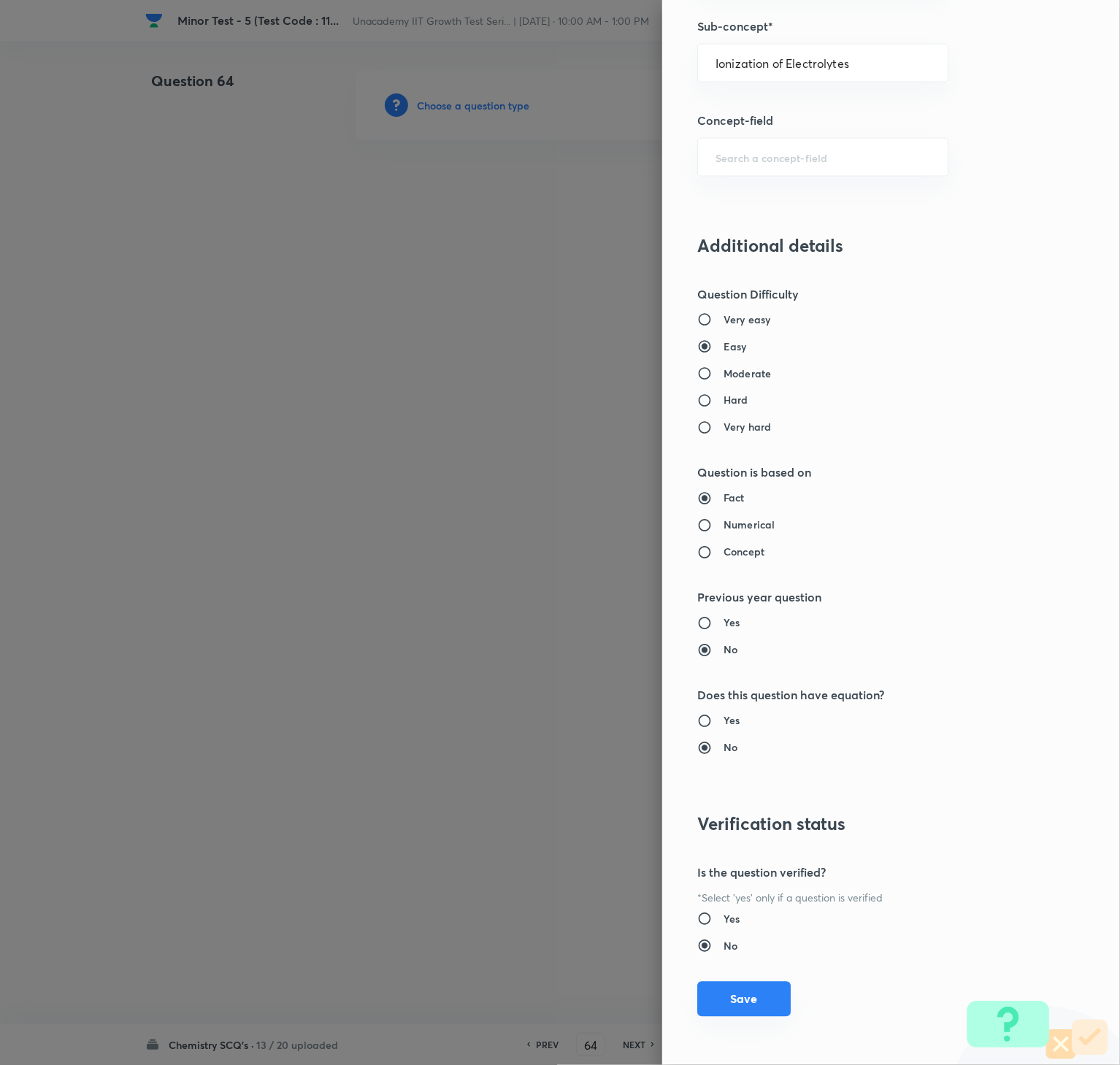
click at [748, 797] on button "Save" at bounding box center [743, 999] width 93 height 35
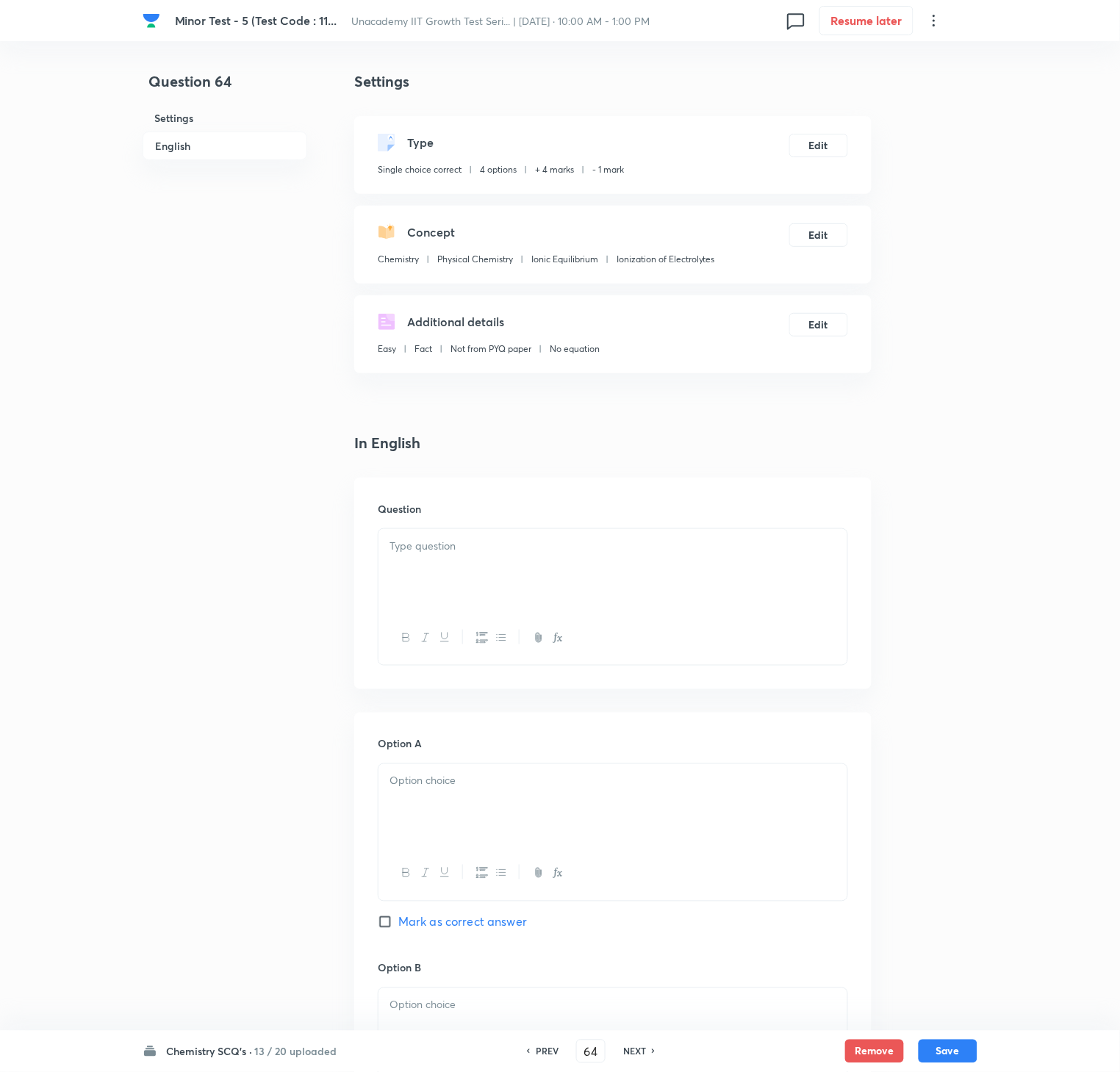
click at [772, 591] on div at bounding box center [613, 570] width 469 height 83
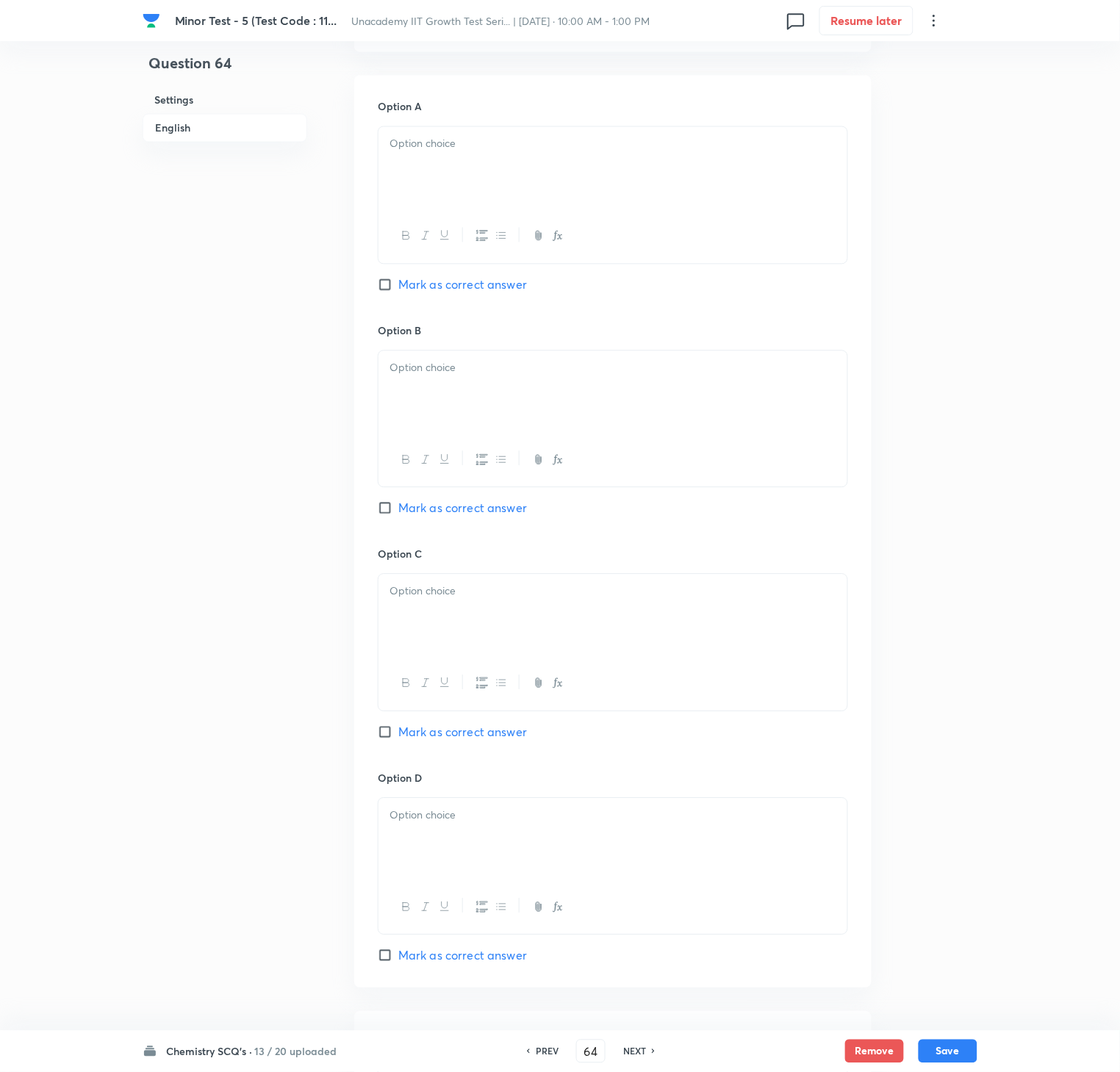
click at [873, 729] on div "Question 64 Settings English Settings Type Single choice correct 4 options + 4 …" at bounding box center [560, 357] width 835 height 1848
click at [465, 741] on span "Mark as correct answer" at bounding box center [462, 732] width 129 height 18
click at [398, 740] on input "Mark as correct answer" at bounding box center [388, 732] width 20 height 14
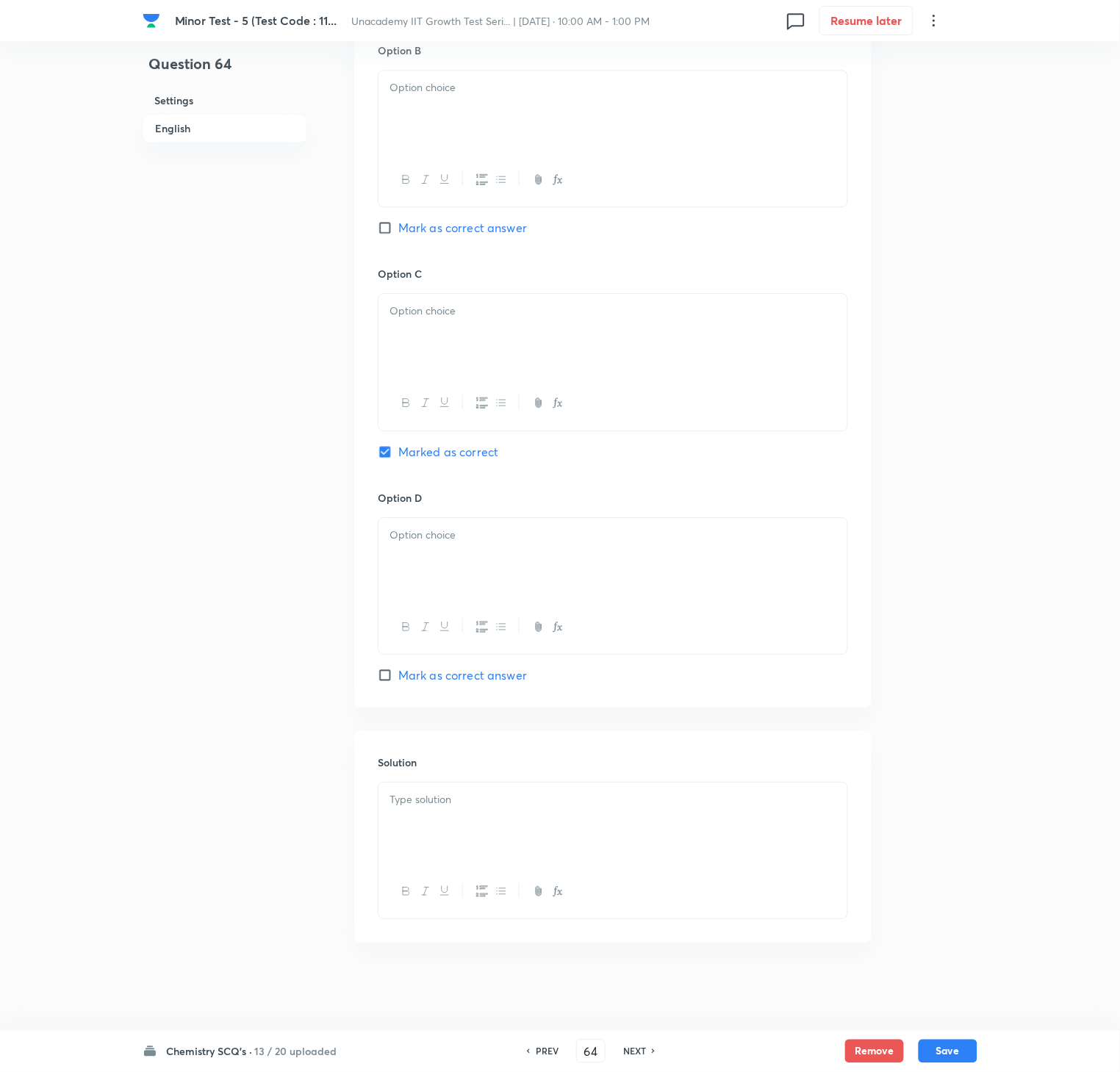
click at [453, 795] on p at bounding box center [613, 800] width 447 height 17
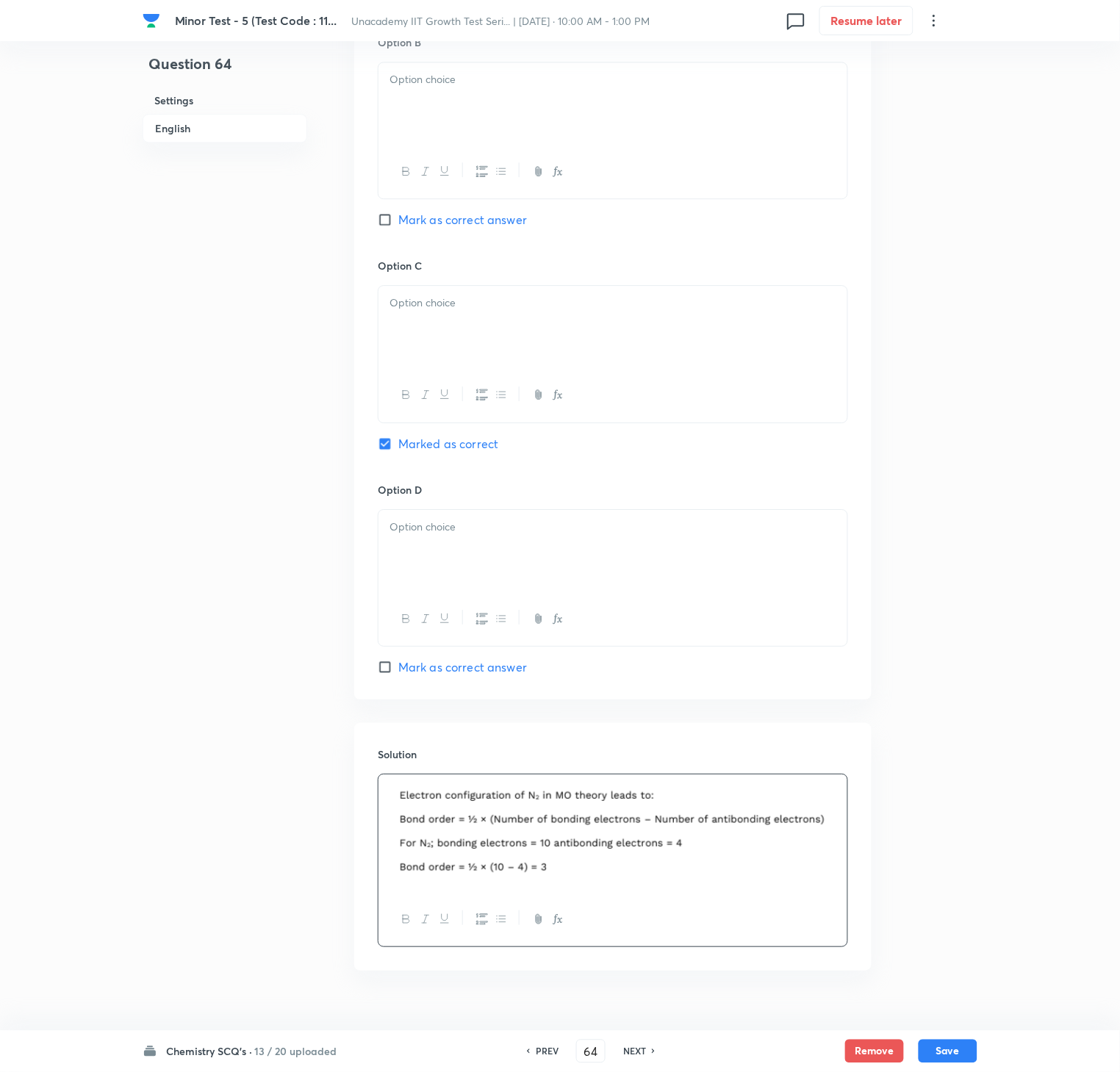
scroll to position [289, 0]
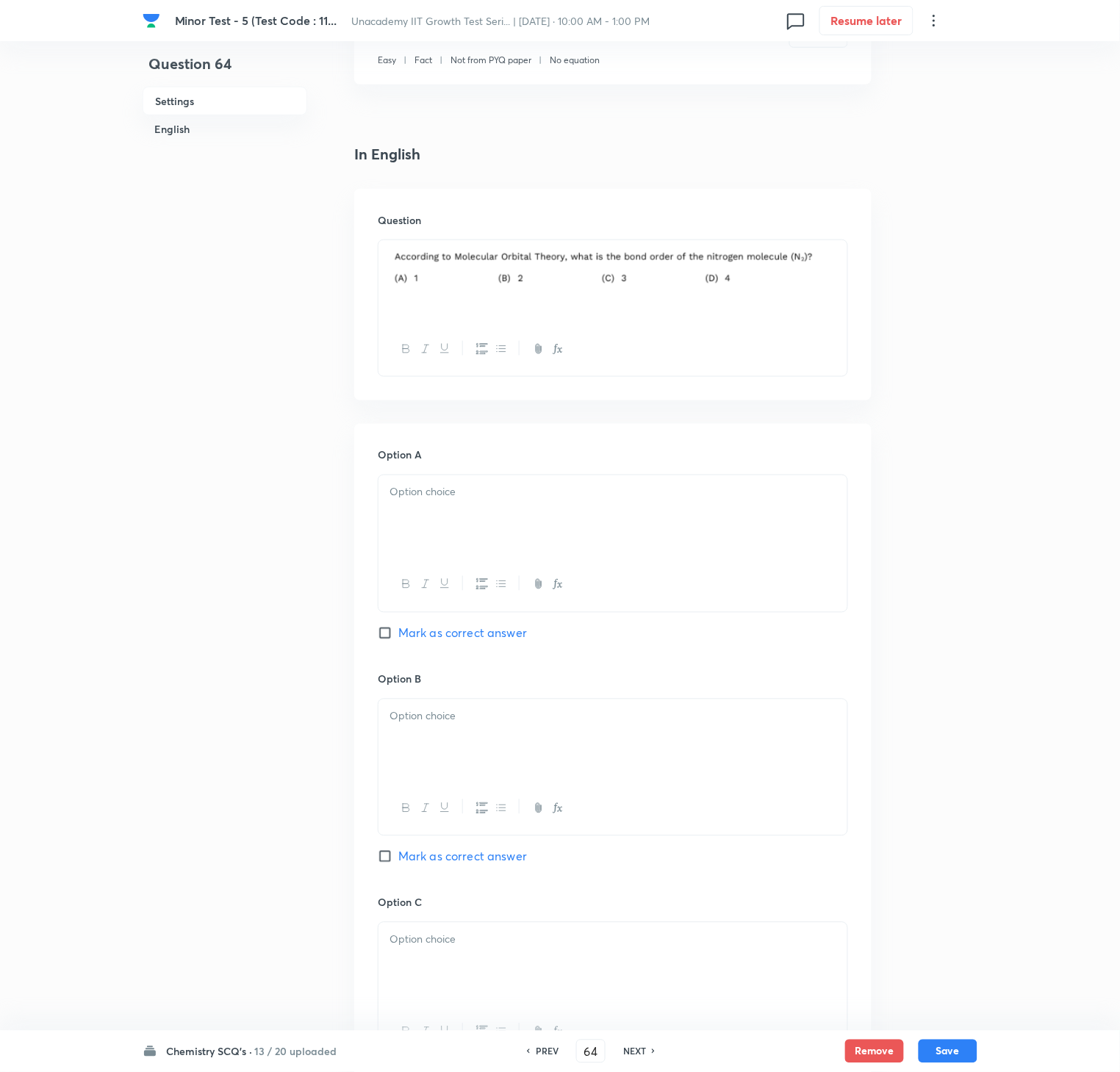
click at [510, 578] on button "button" at bounding box center [500, 585] width 19 height 19
click at [493, 501] on li at bounding box center [627, 493] width 418 height 17
click at [413, 751] on div at bounding box center [613, 741] width 469 height 83
click at [453, 803] on div at bounding box center [613, 964] width 469 height 83
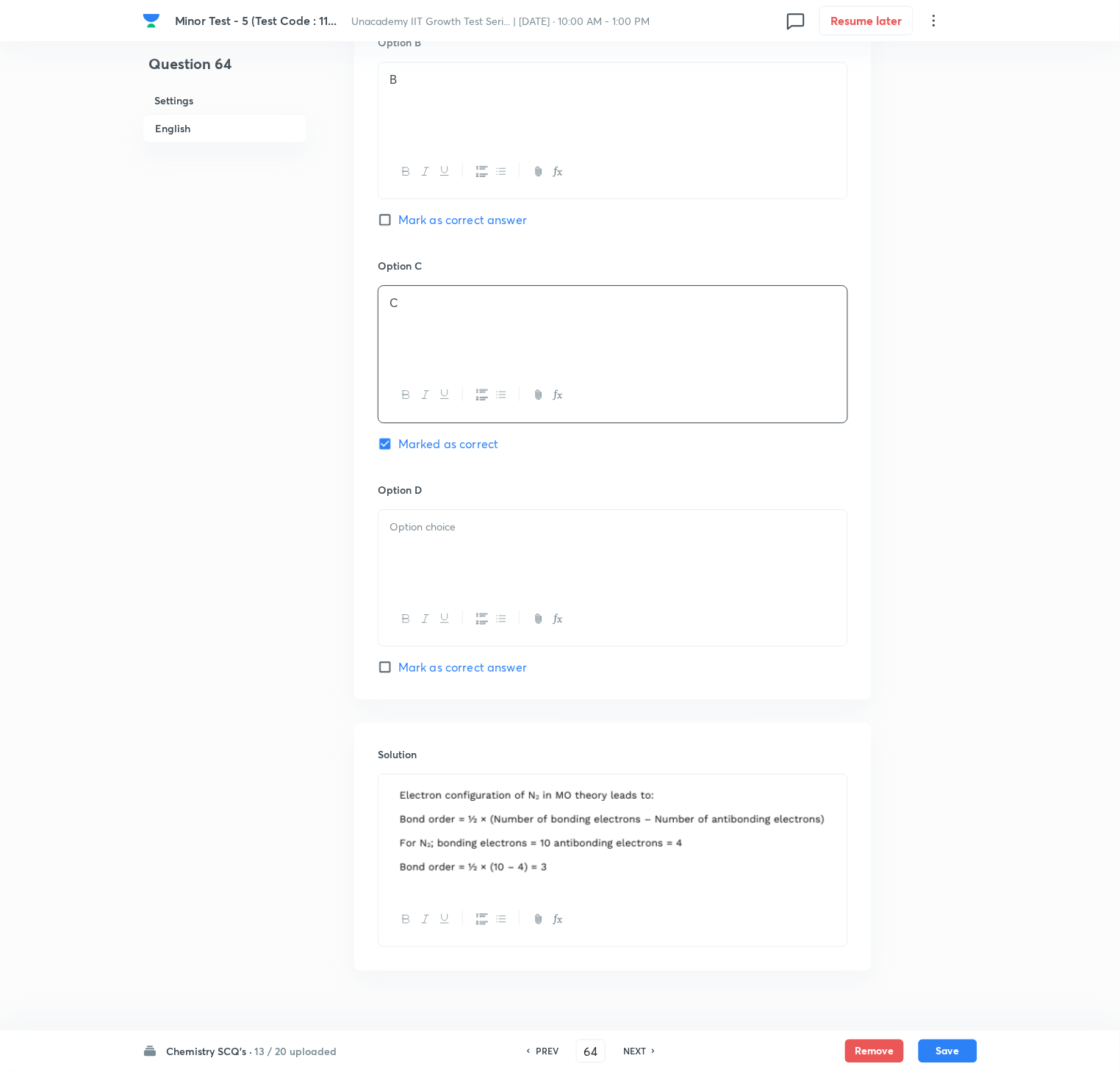
click at [535, 621] on icon "button" at bounding box center [539, 619] width 12 height 12
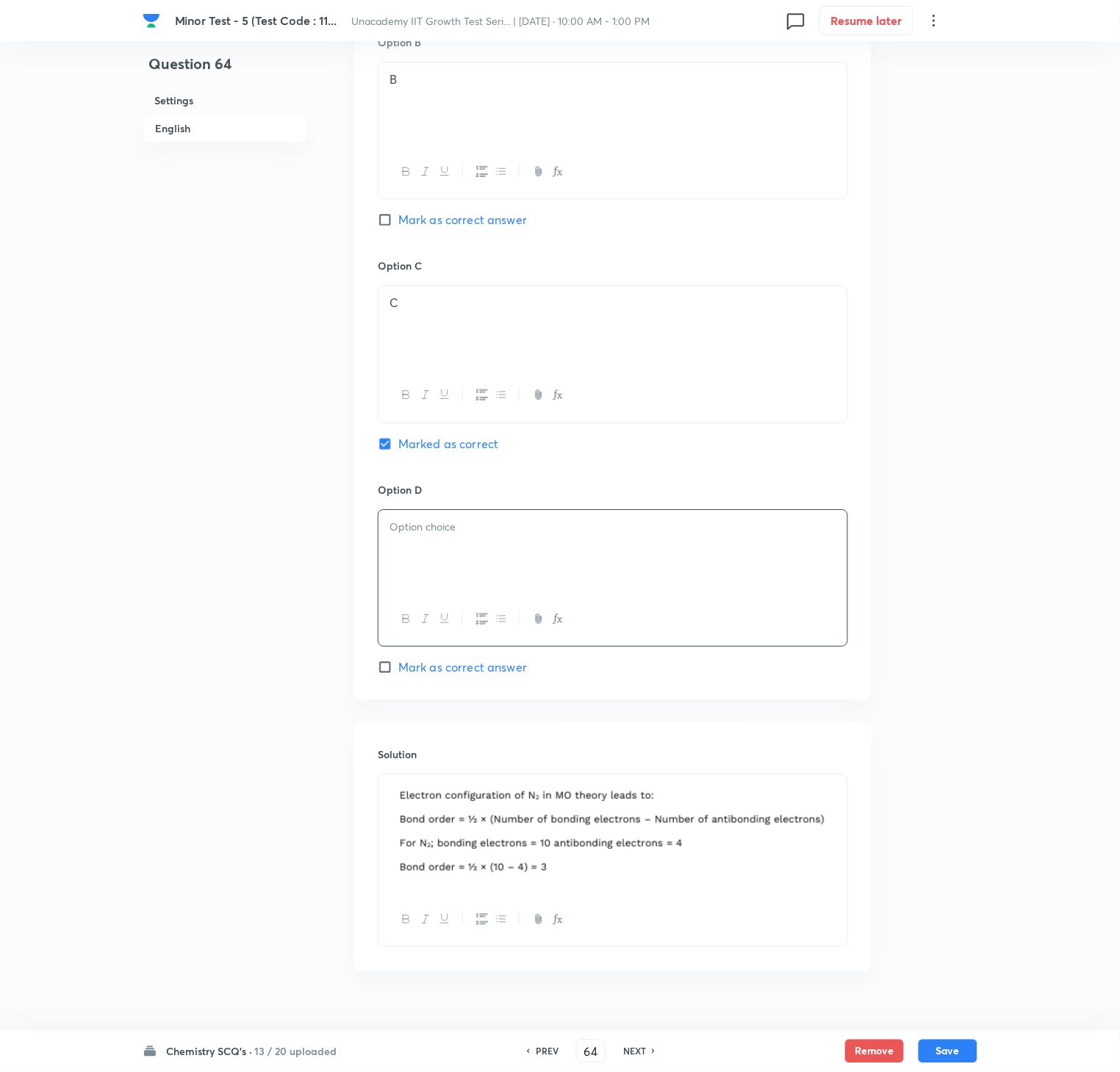
click at [664, 568] on div at bounding box center [613, 550] width 469 height 83
click at [950, 803] on button "Save" at bounding box center [948, 1050] width 59 height 24
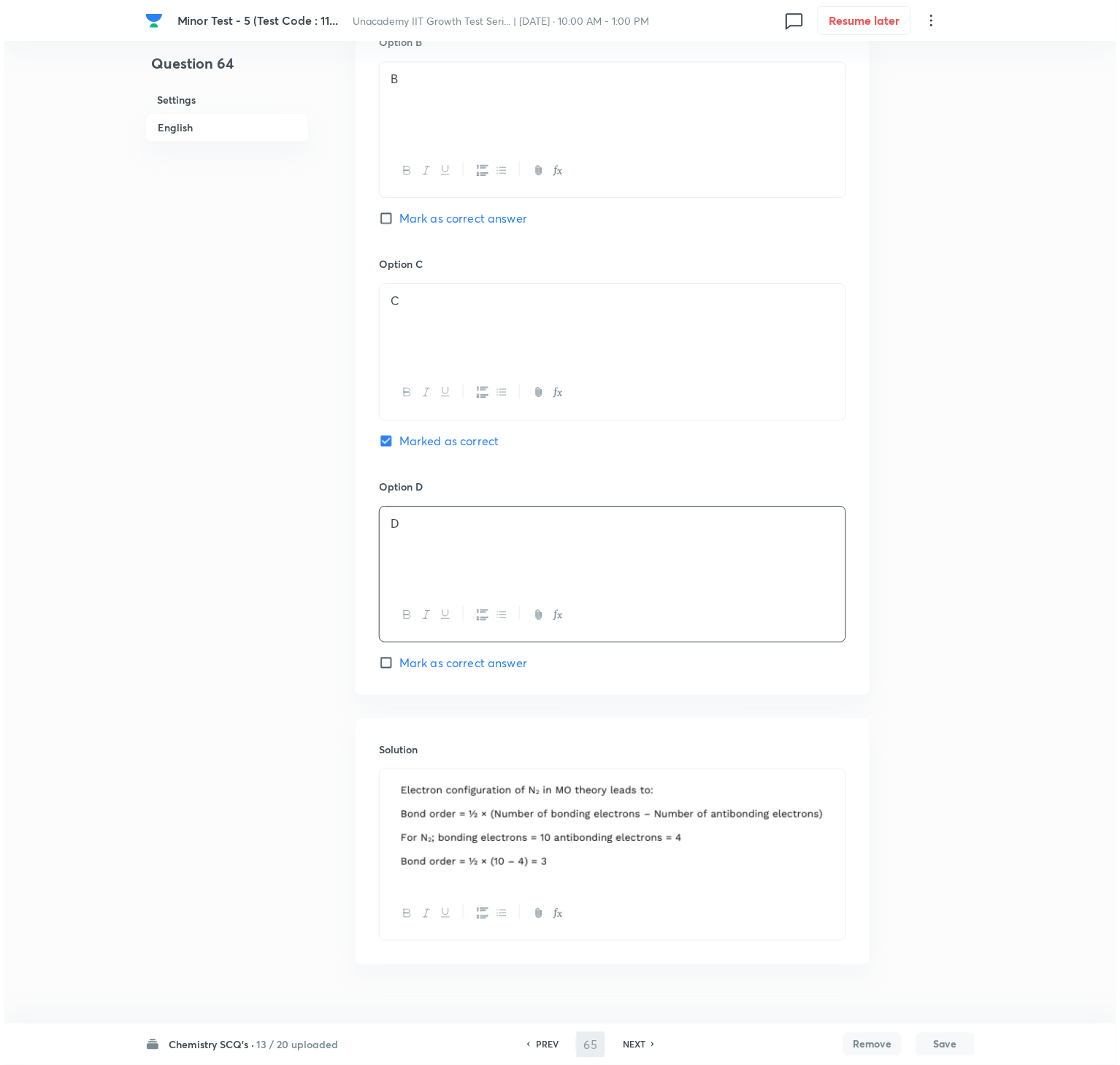
scroll to position [0, 0]
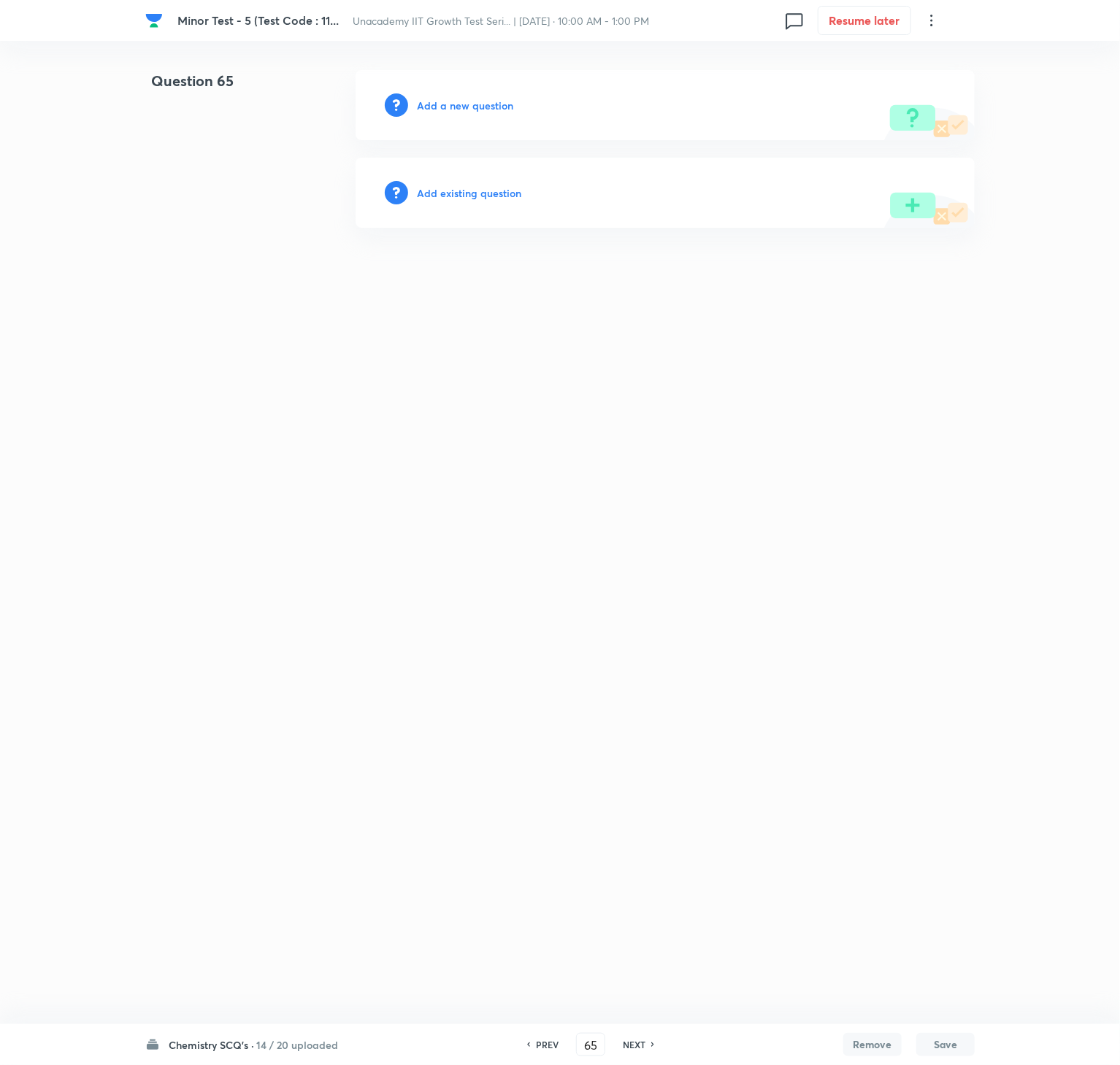
click at [511, 108] on h6 "Add a new question" at bounding box center [465, 106] width 97 height 15
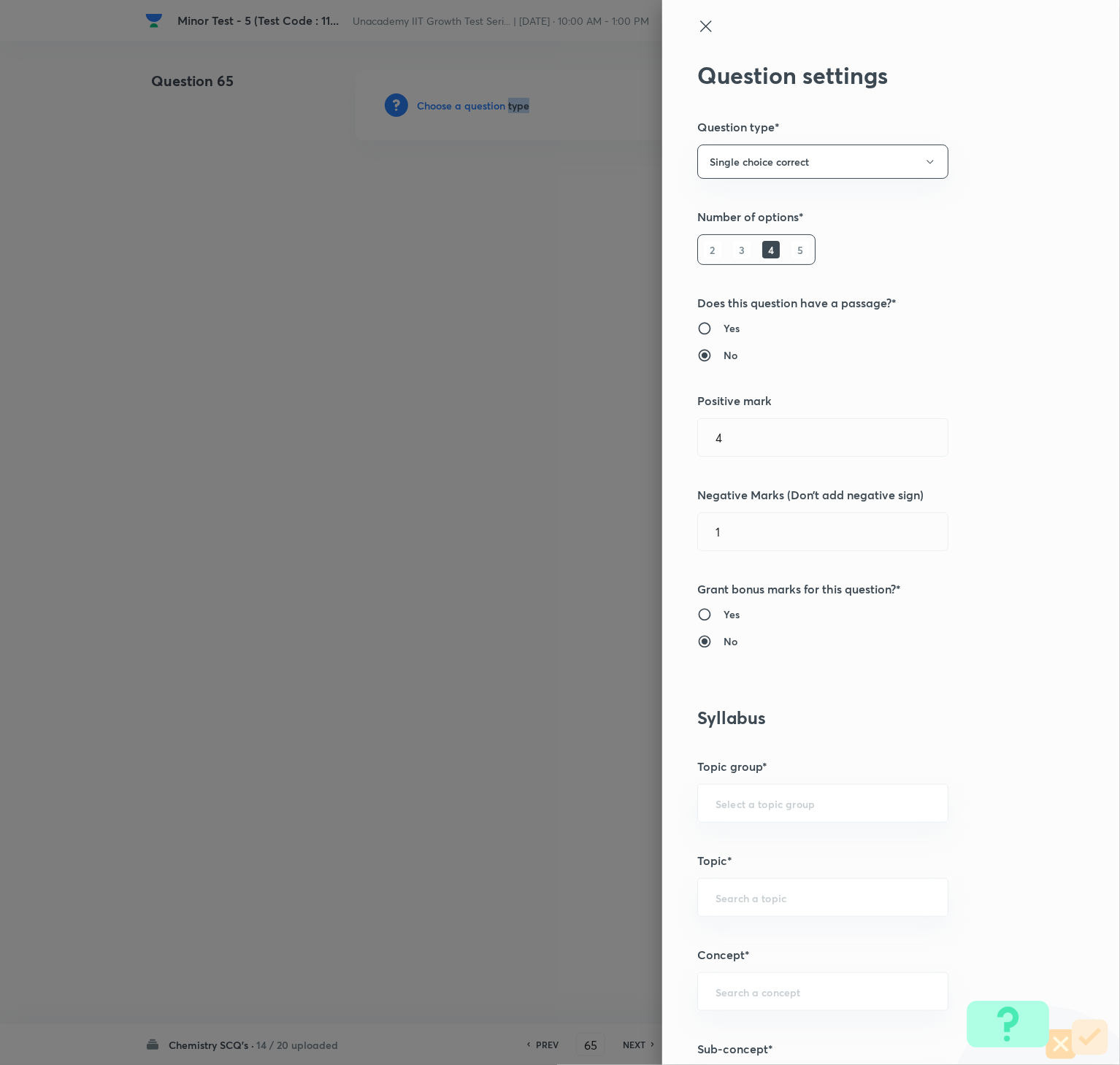
scroll to position [633, 0]
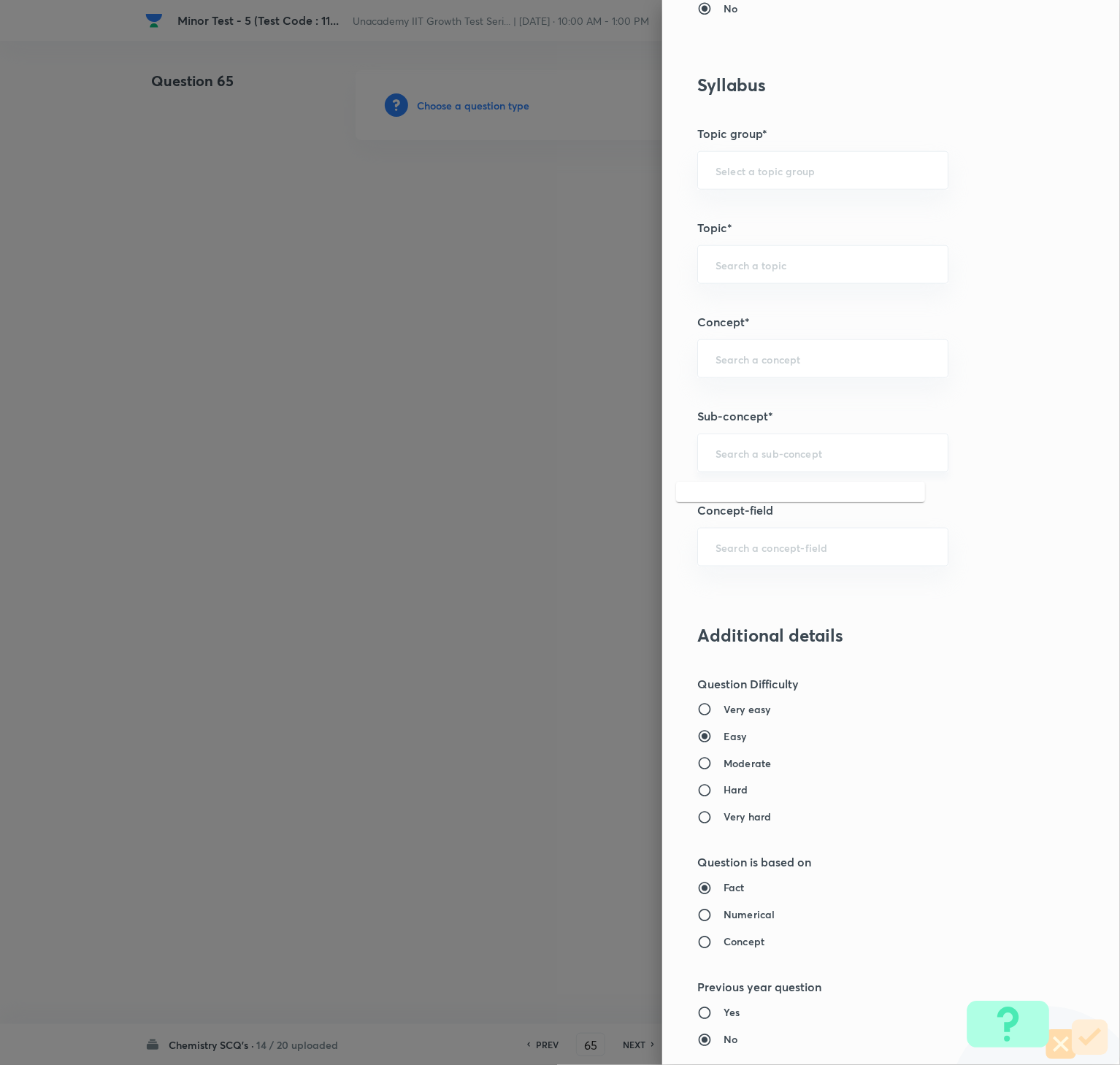
click at [756, 452] on input "text" at bounding box center [823, 453] width 215 height 14
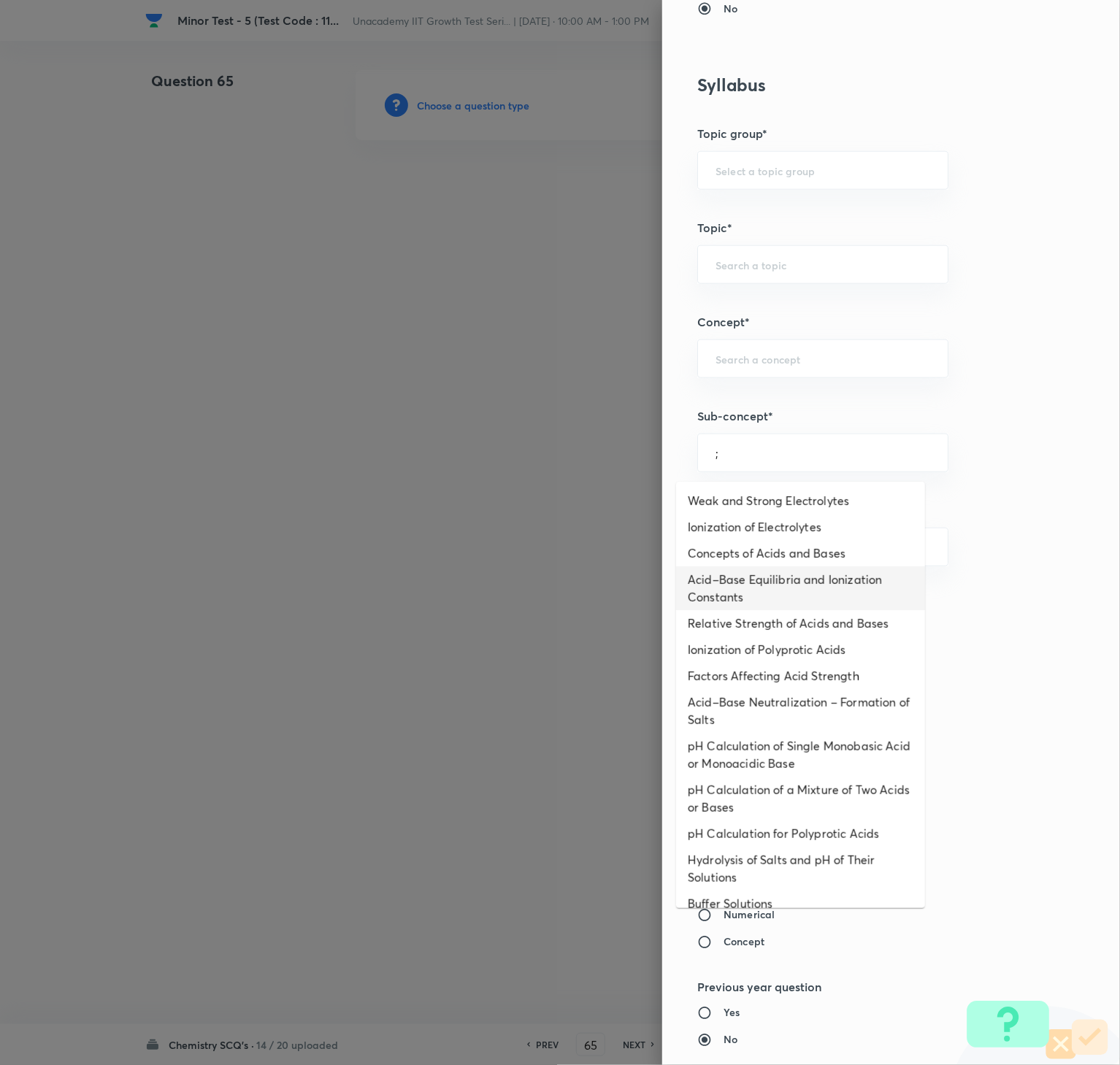
click at [788, 586] on li "Acid–Base Equilibria and Ionization Constants" at bounding box center [800, 588] width 249 height 44
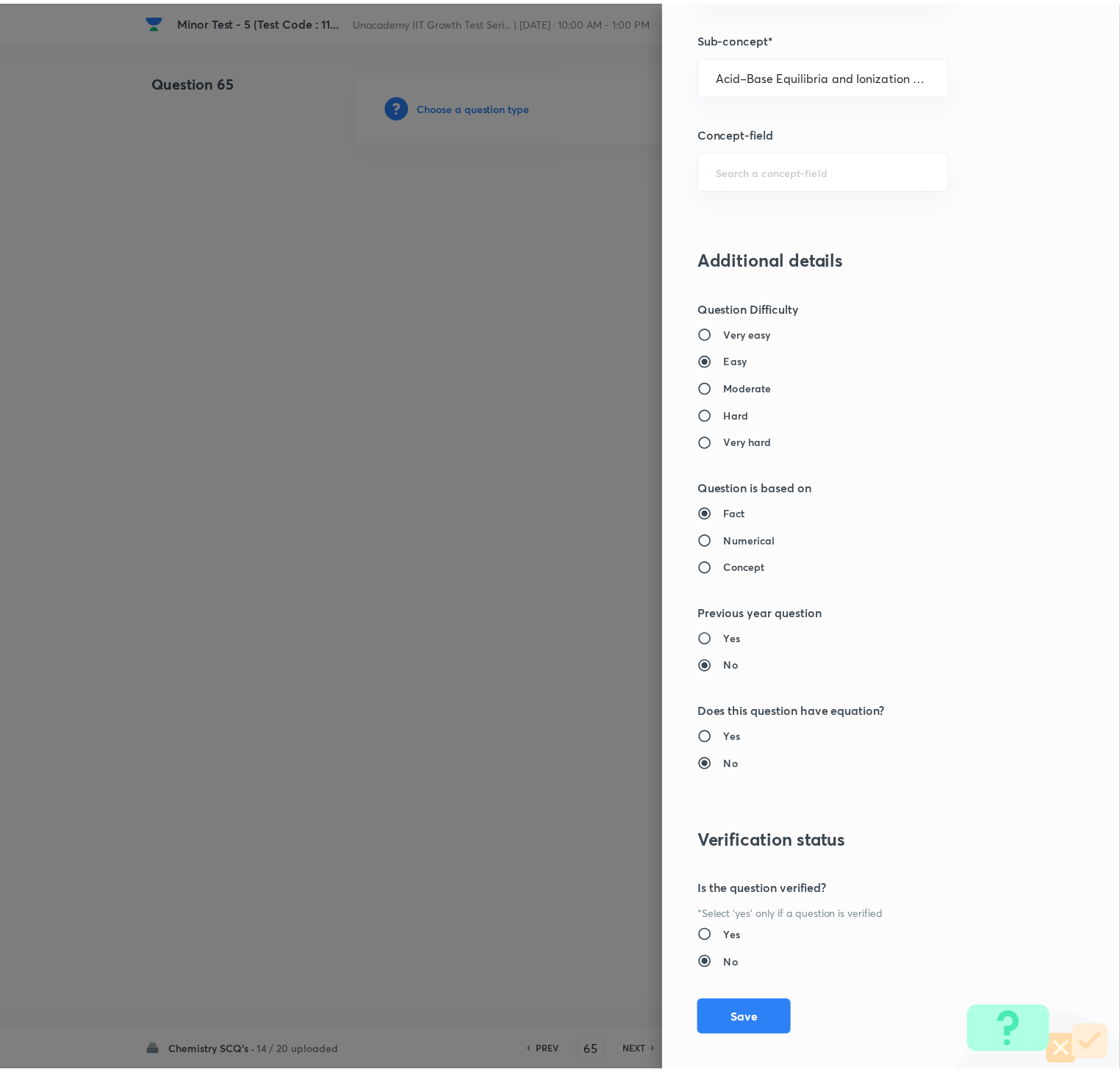
scroll to position [1035, 0]
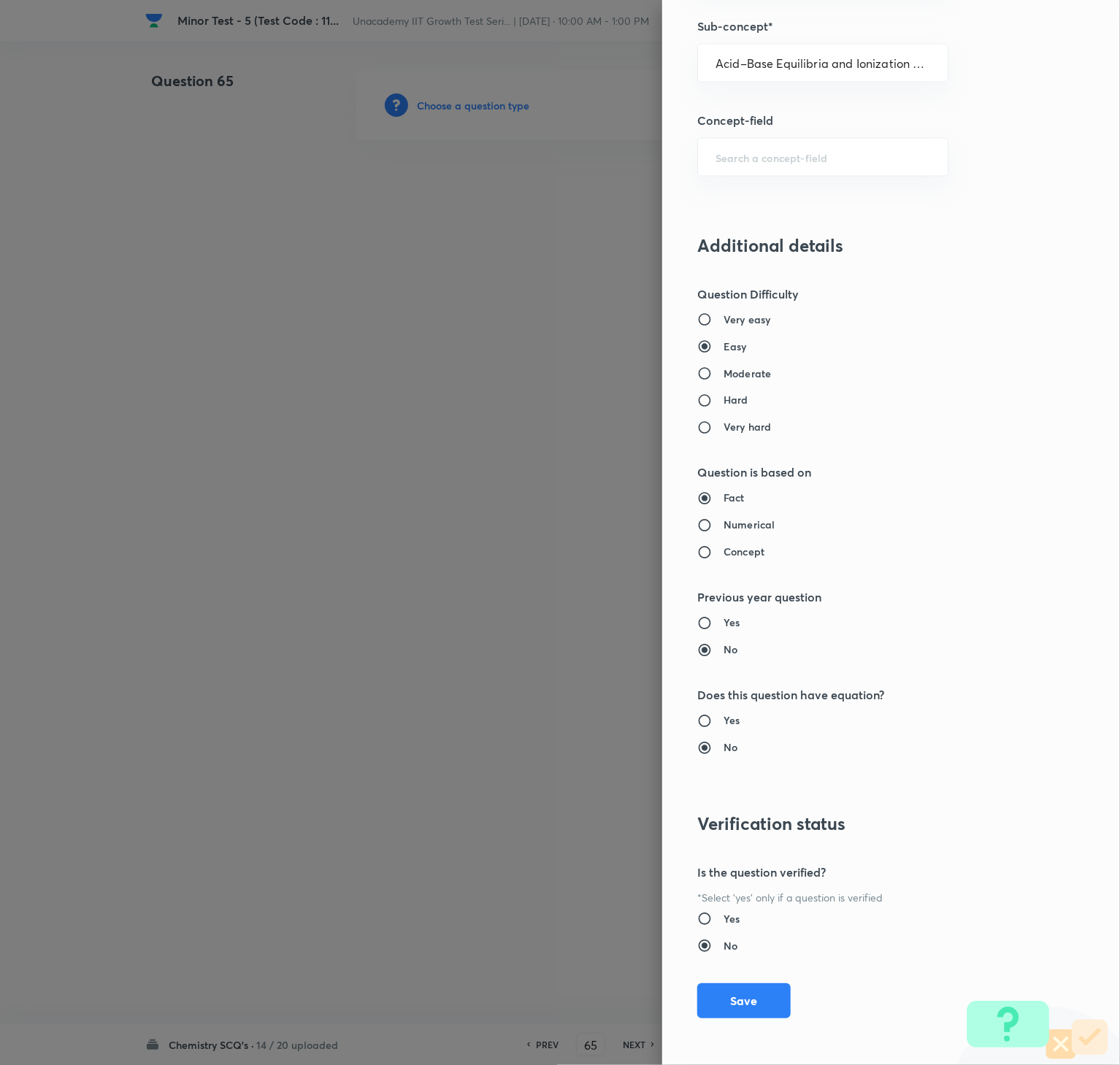
click at [732, 797] on div "Question settings Question type* Single choice correct Number of options* 2 3 4…" at bounding box center [891, 532] width 458 height 1065
click at [709, 797] on button "Save" at bounding box center [743, 999] width 93 height 35
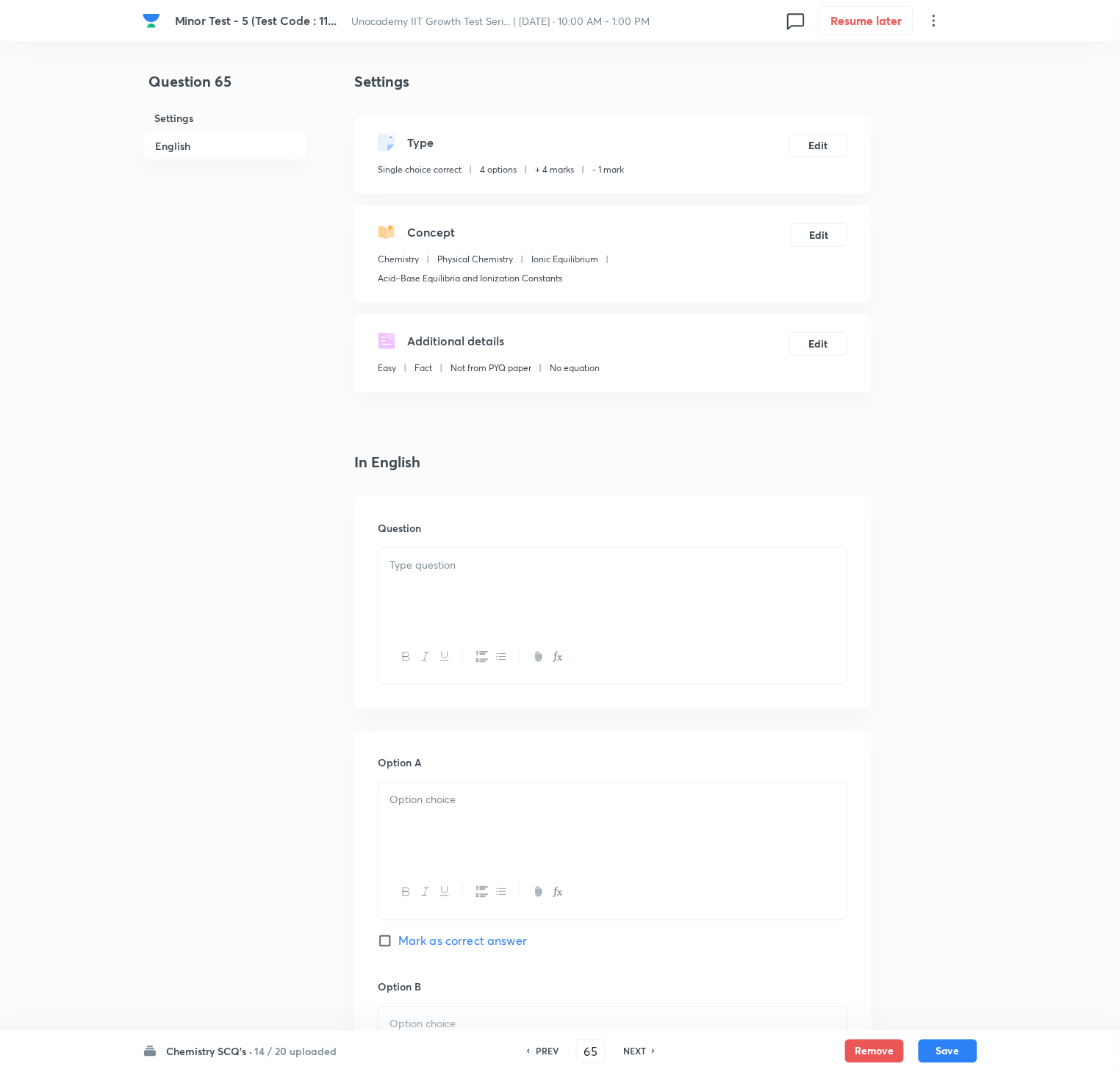
click at [744, 601] on div at bounding box center [613, 589] width 469 height 83
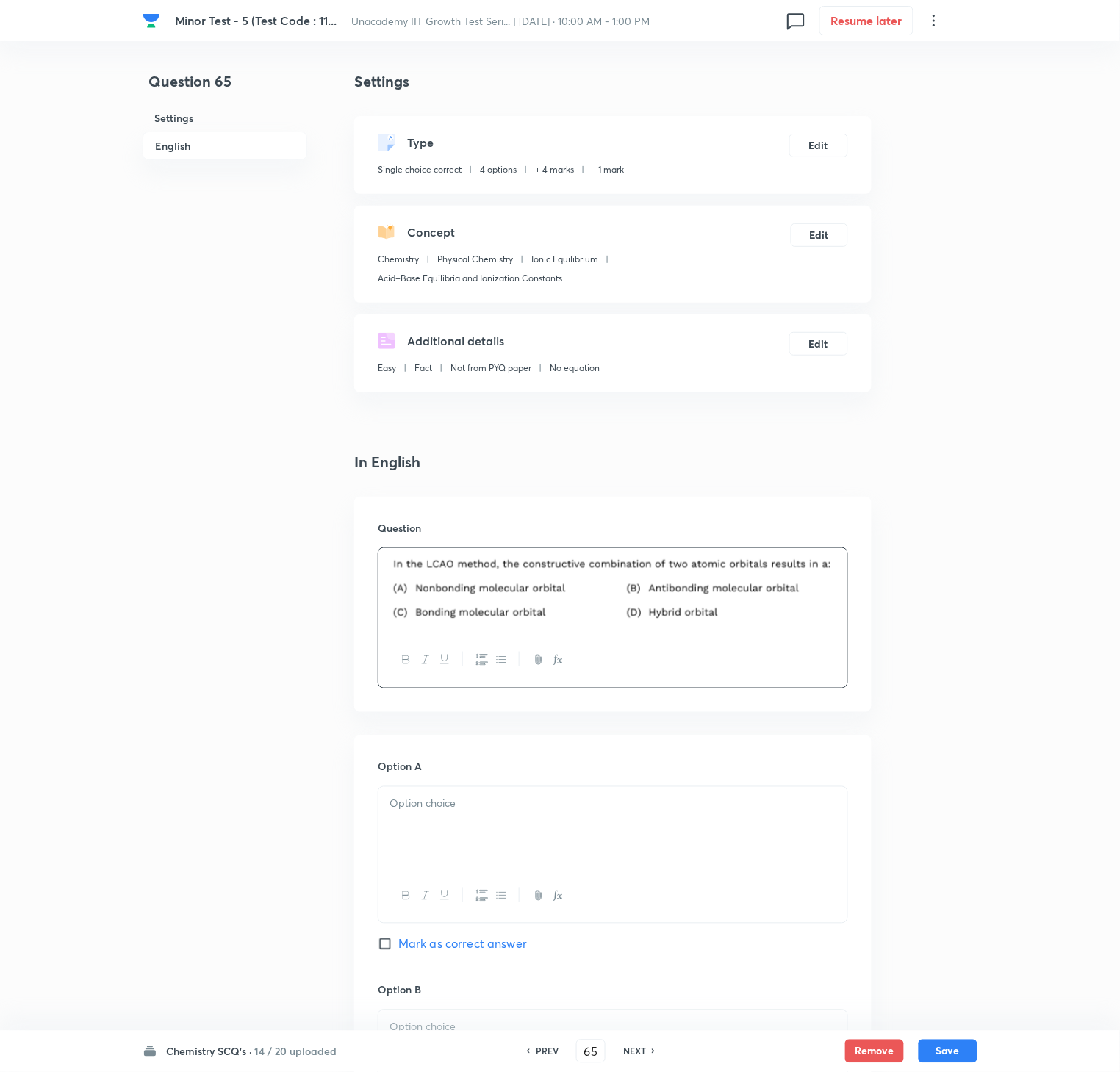
scroll to position [637, 0]
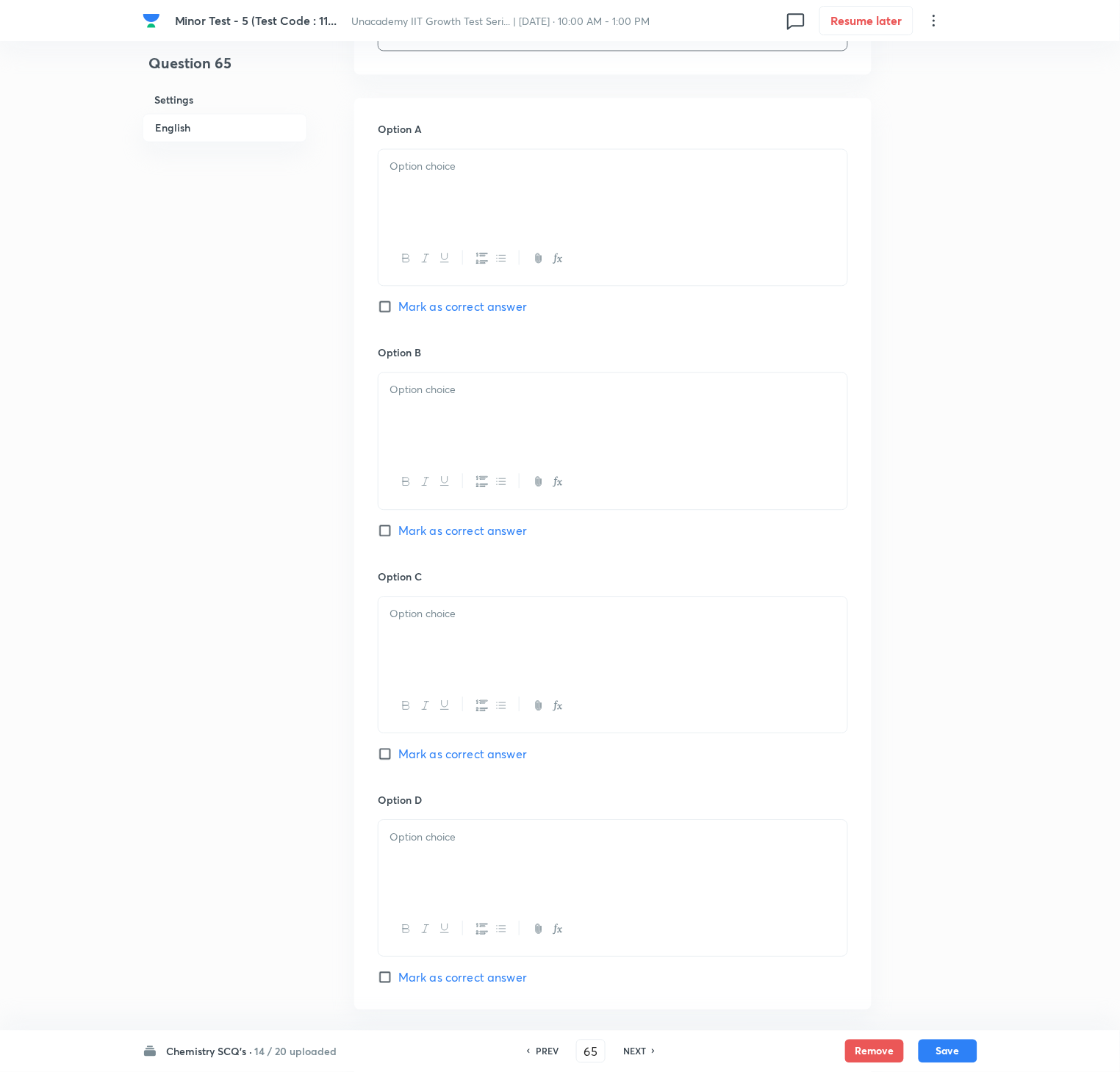
drag, startPoint x: 633, startPoint y: 763, endPoint x: 491, endPoint y: 763, distance: 142.0
click at [633, 763] on div "Option C Mark as correct answer" at bounding box center [613, 681] width 471 height 223
click at [465, 763] on span "Mark as correct answer" at bounding box center [462, 754] width 129 height 18
click at [398, 762] on input "Mark as correct answer" at bounding box center [388, 754] width 20 height 14
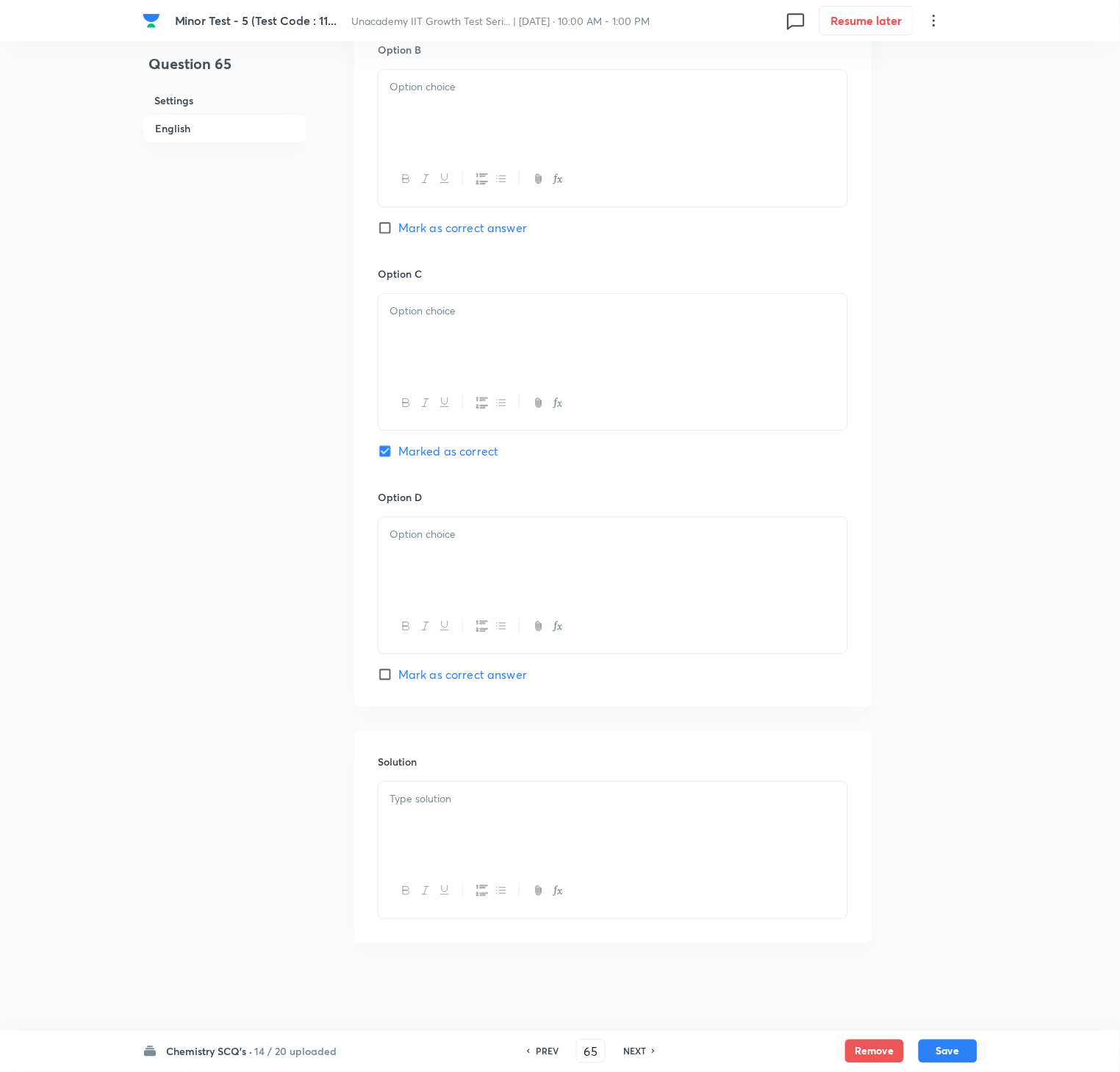
drag, startPoint x: 416, startPoint y: 739, endPoint x: 438, endPoint y: 775, distance: 42.2
click at [428, 760] on div "Solution" at bounding box center [613, 836] width 517 height 211
click at [451, 798] on p at bounding box center [613, 799] width 447 height 17
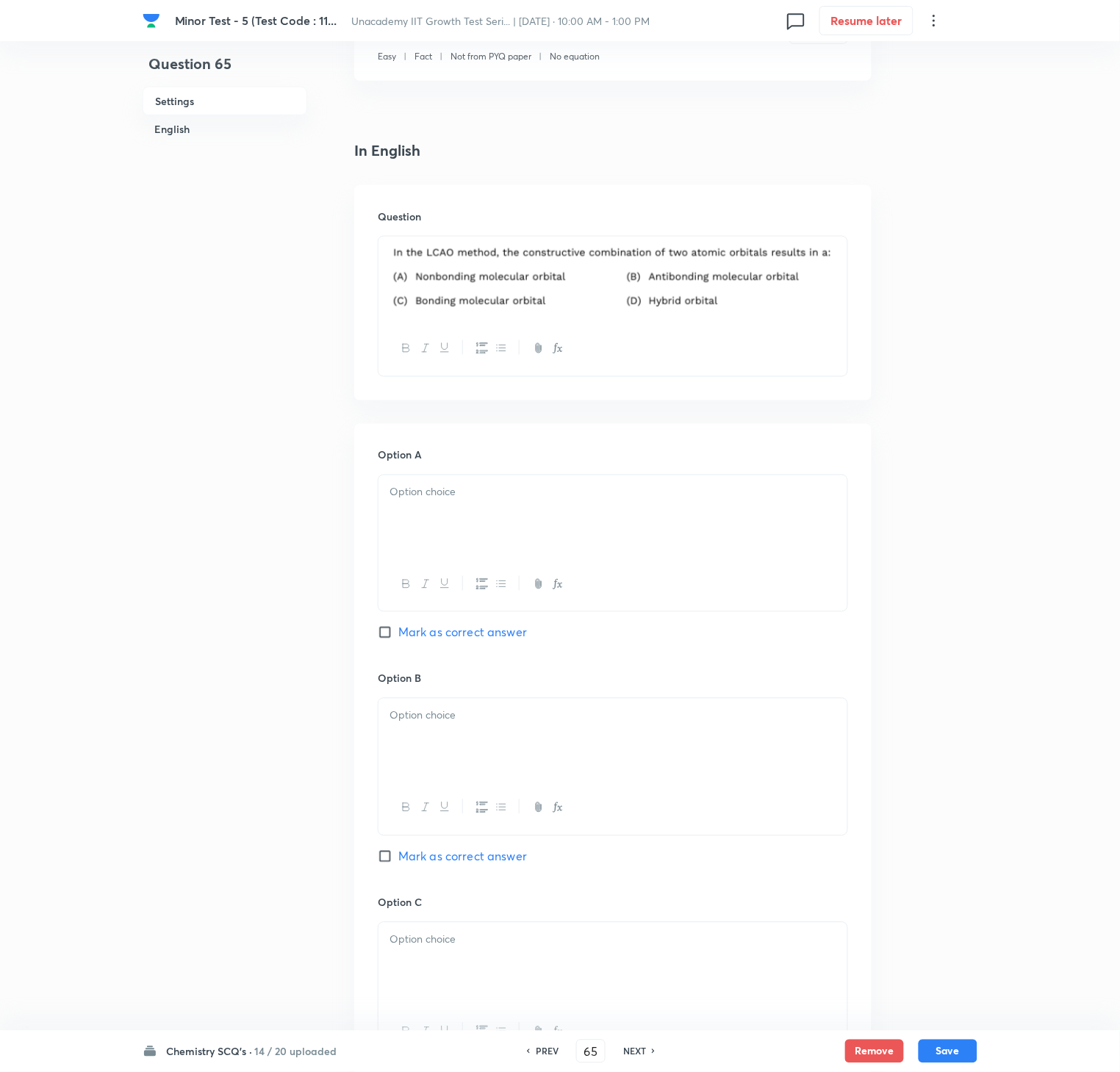
click at [491, 519] on div at bounding box center [613, 516] width 469 height 83
click at [505, 729] on div at bounding box center [613, 740] width 469 height 83
click at [455, 803] on p at bounding box center [613, 940] width 447 height 17
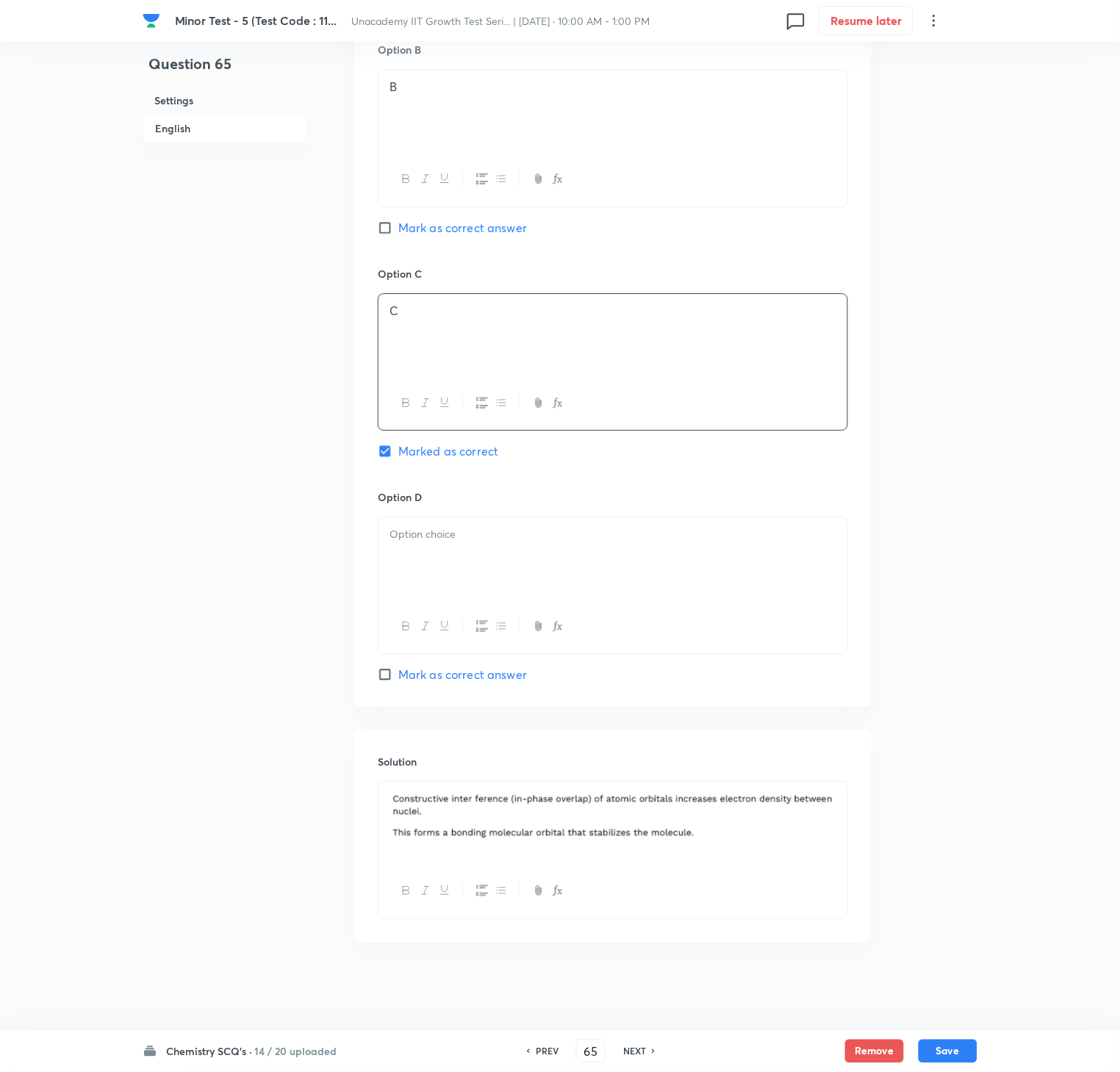
click at [570, 592] on div at bounding box center [613, 558] width 469 height 83
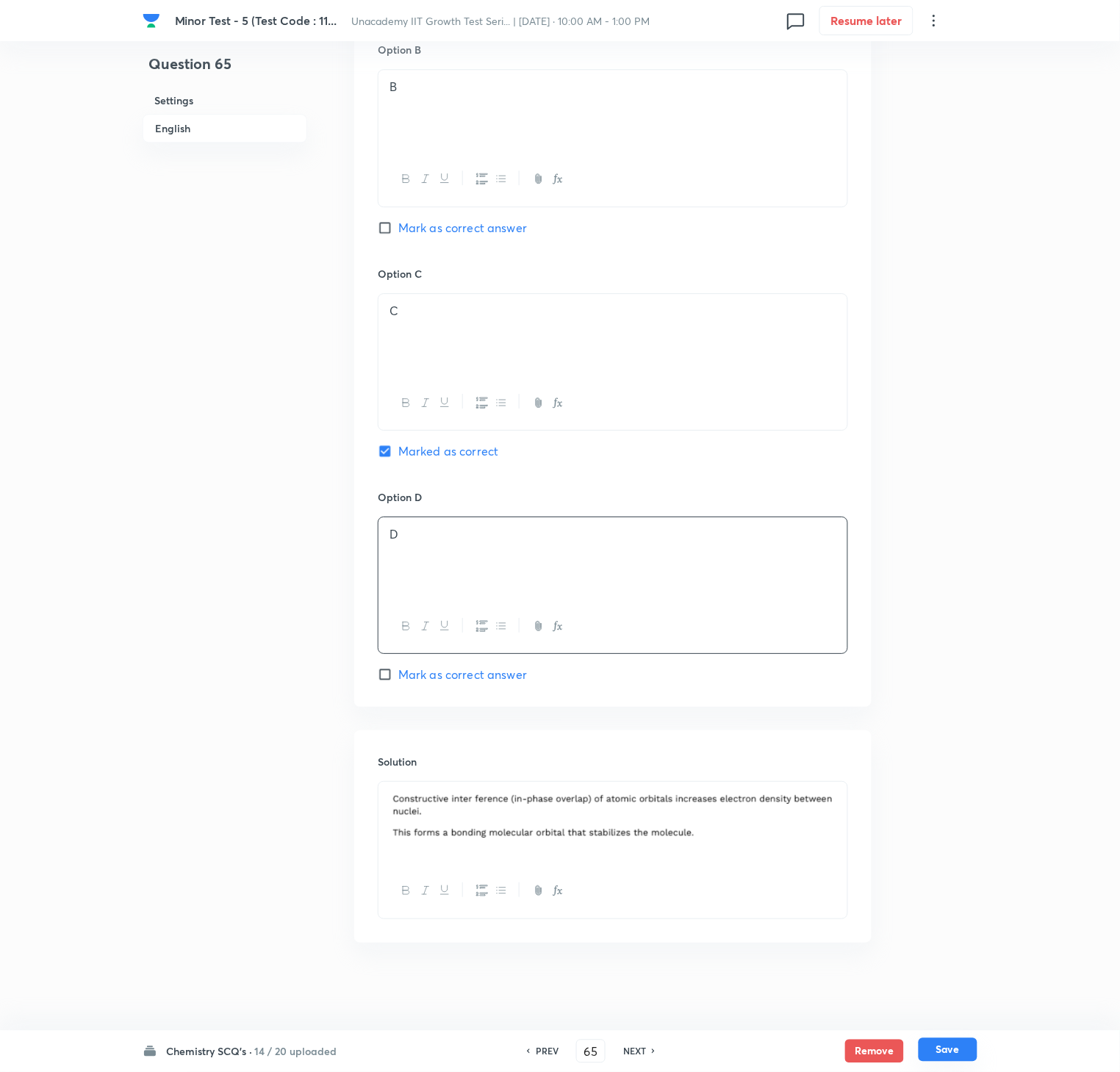
click at [933, 803] on button "Save" at bounding box center [948, 1050] width 59 height 24
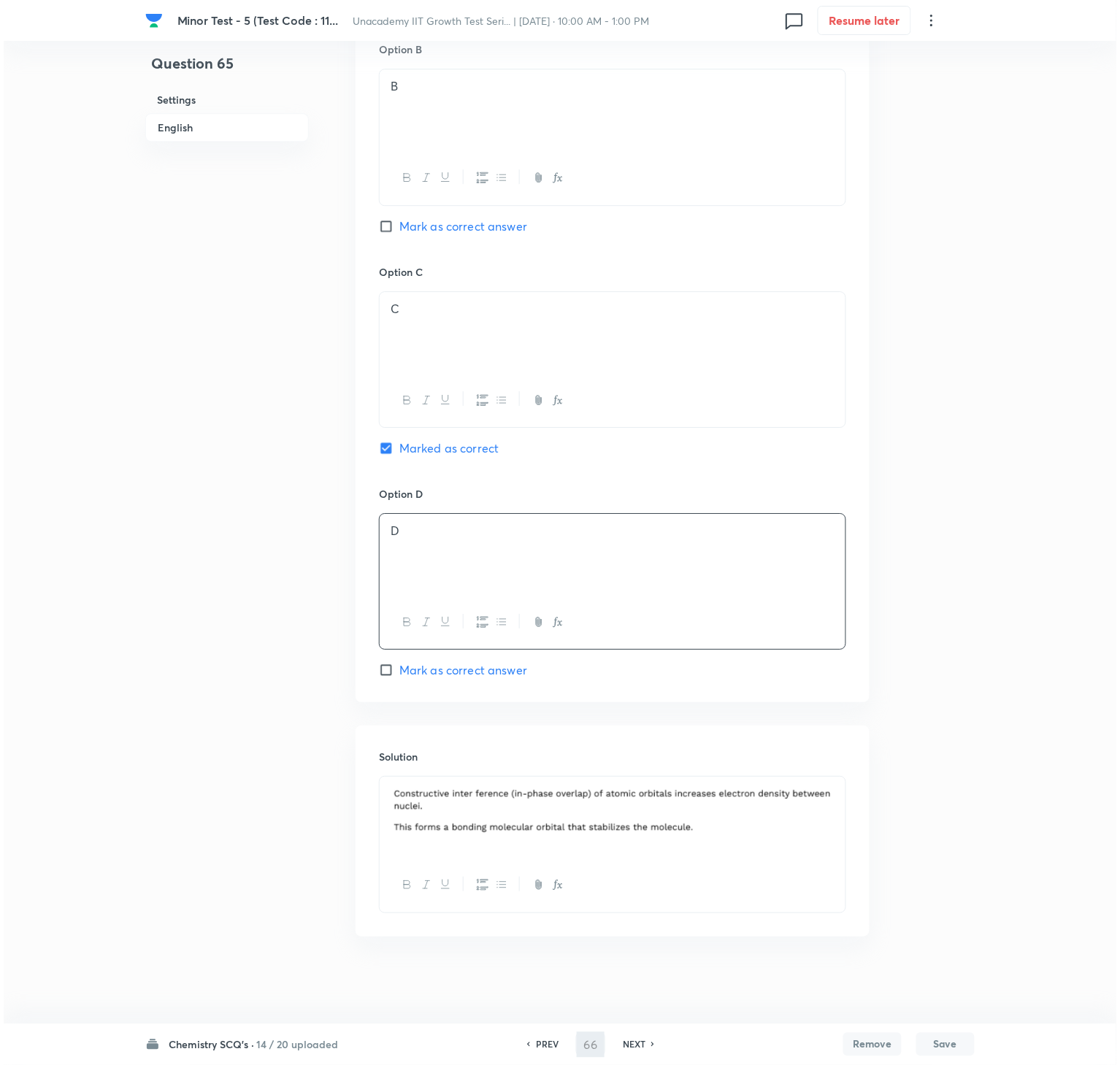
scroll to position [0, 0]
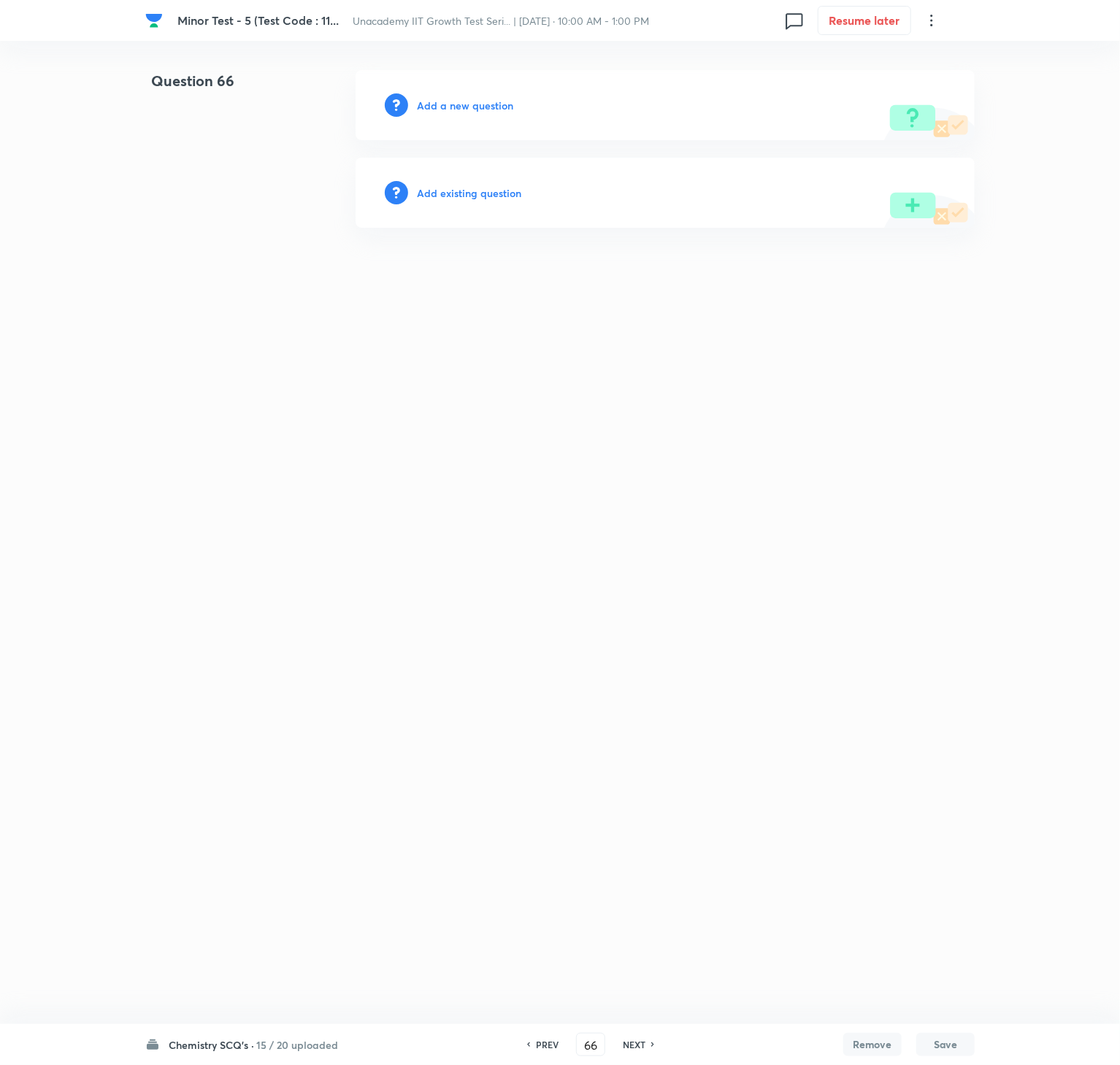
click at [487, 115] on div "Add a new question" at bounding box center [665, 105] width 619 height 70
click at [480, 107] on h6 "Add a new question" at bounding box center [465, 106] width 97 height 15
click at [480, 107] on h6 "Choose a question type" at bounding box center [472, 106] width 113 height 15
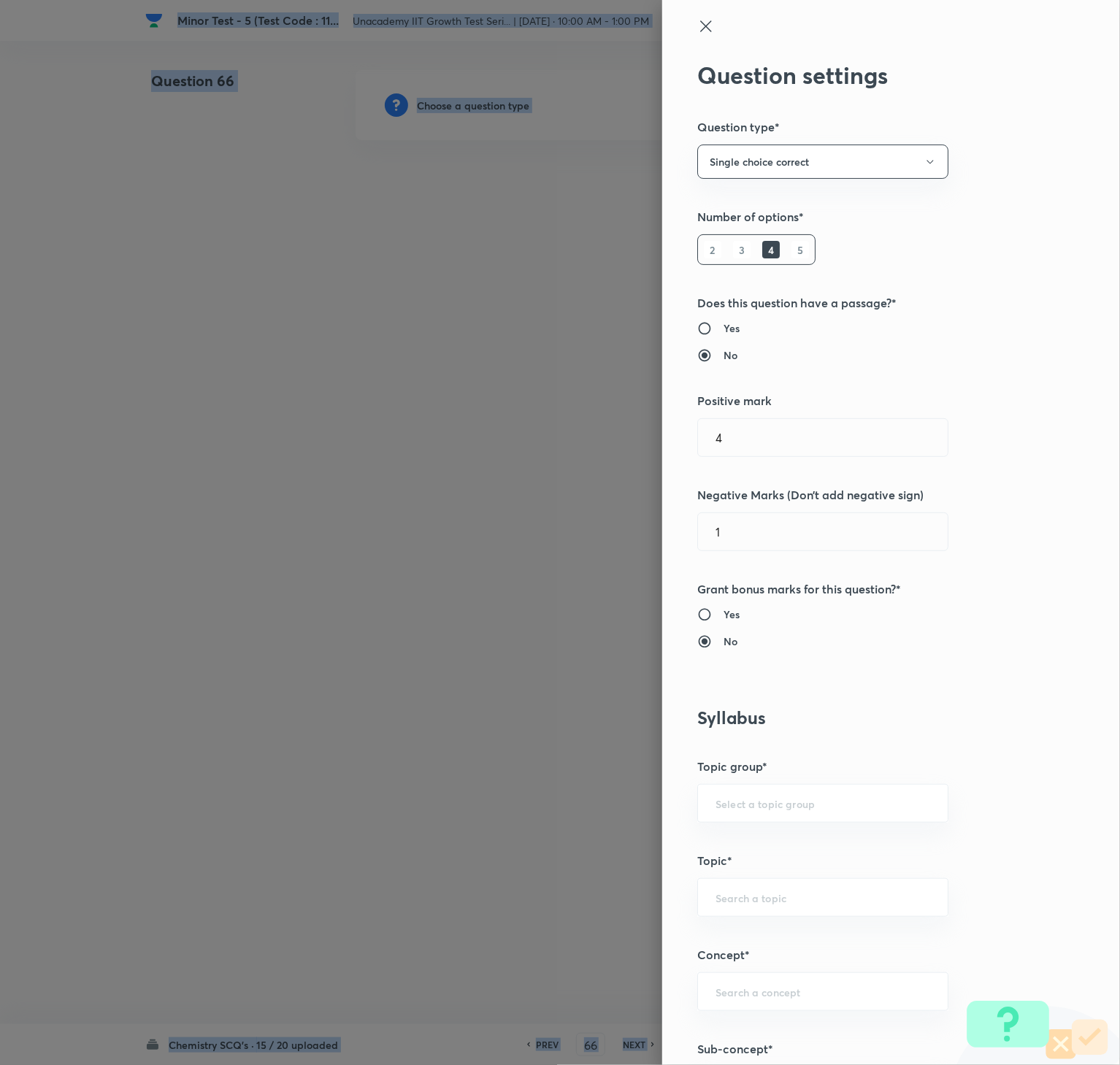
scroll to position [633, 0]
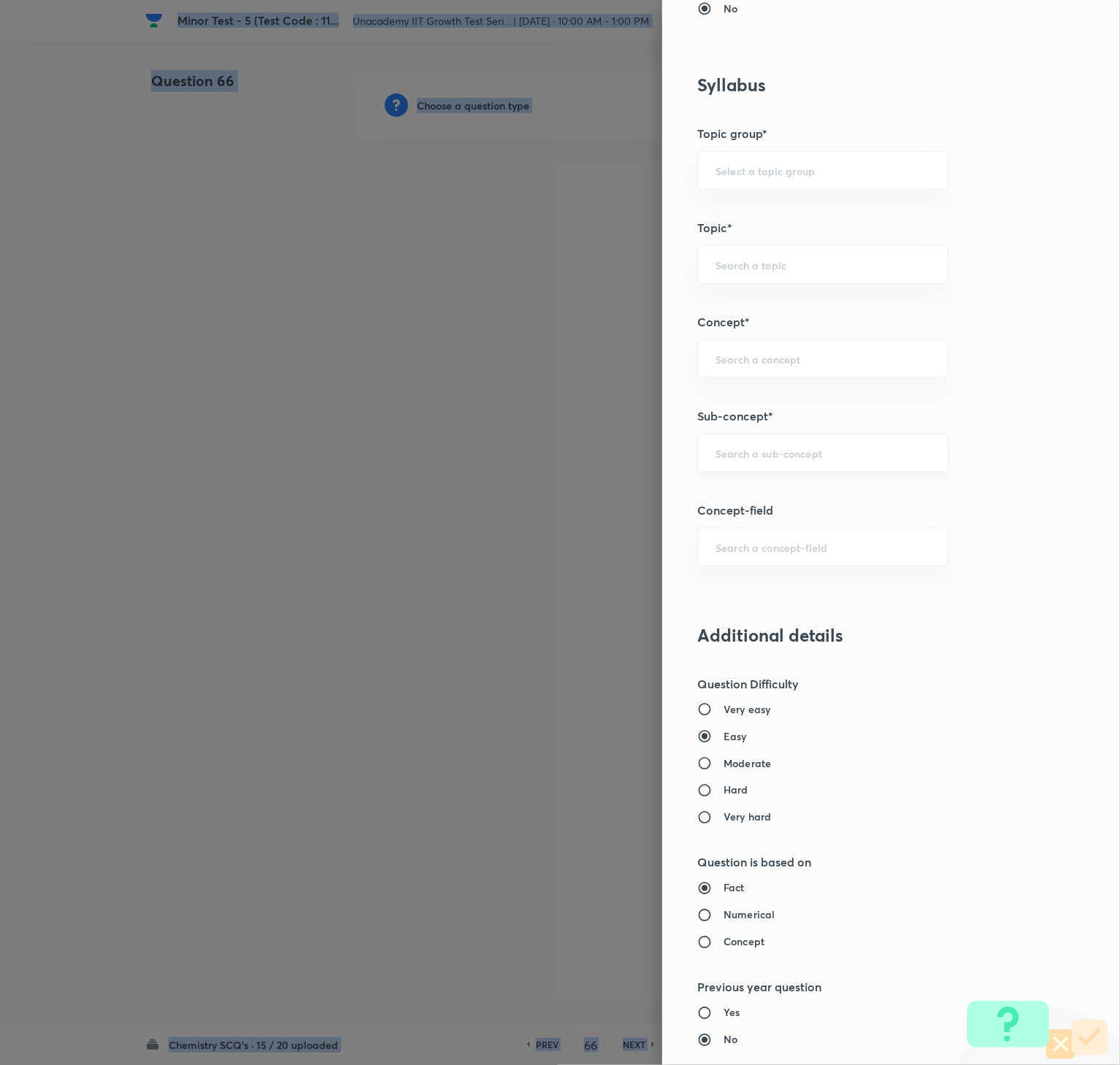
click at [800, 471] on div "​" at bounding box center [822, 453] width 251 height 39
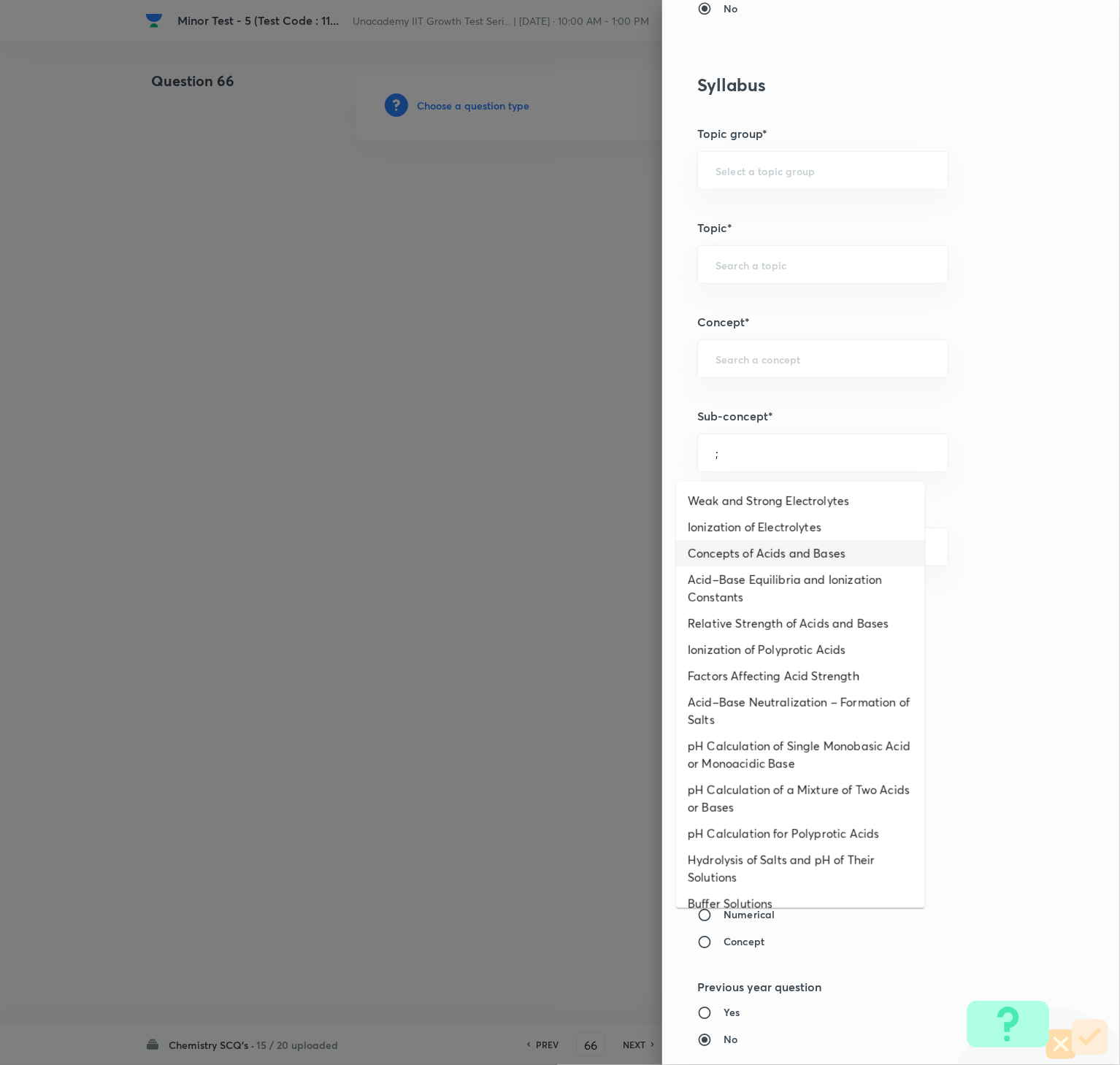
click at [797, 555] on li "Concepts of Acids and Bases" at bounding box center [800, 553] width 249 height 26
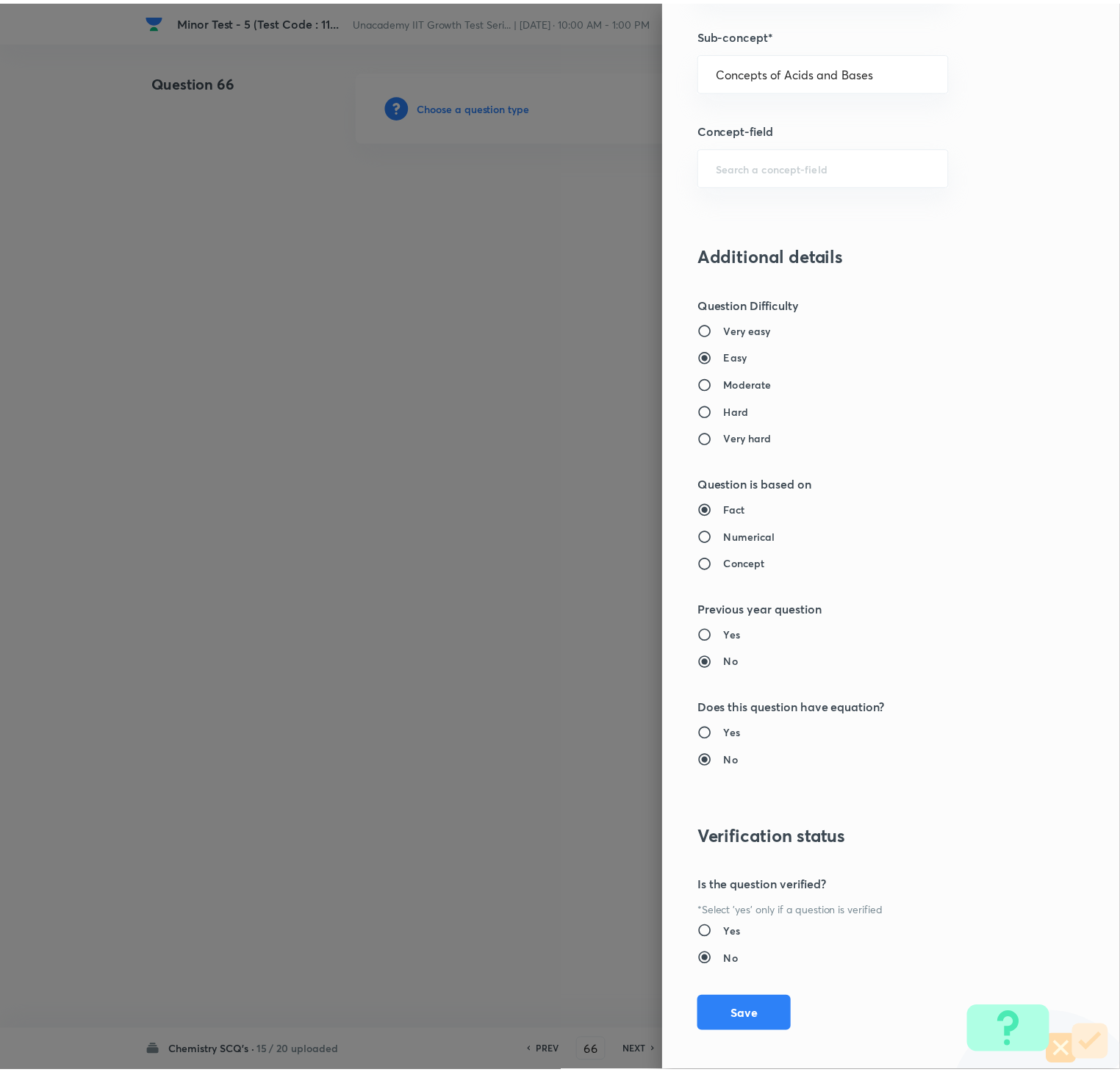
scroll to position [1035, 0]
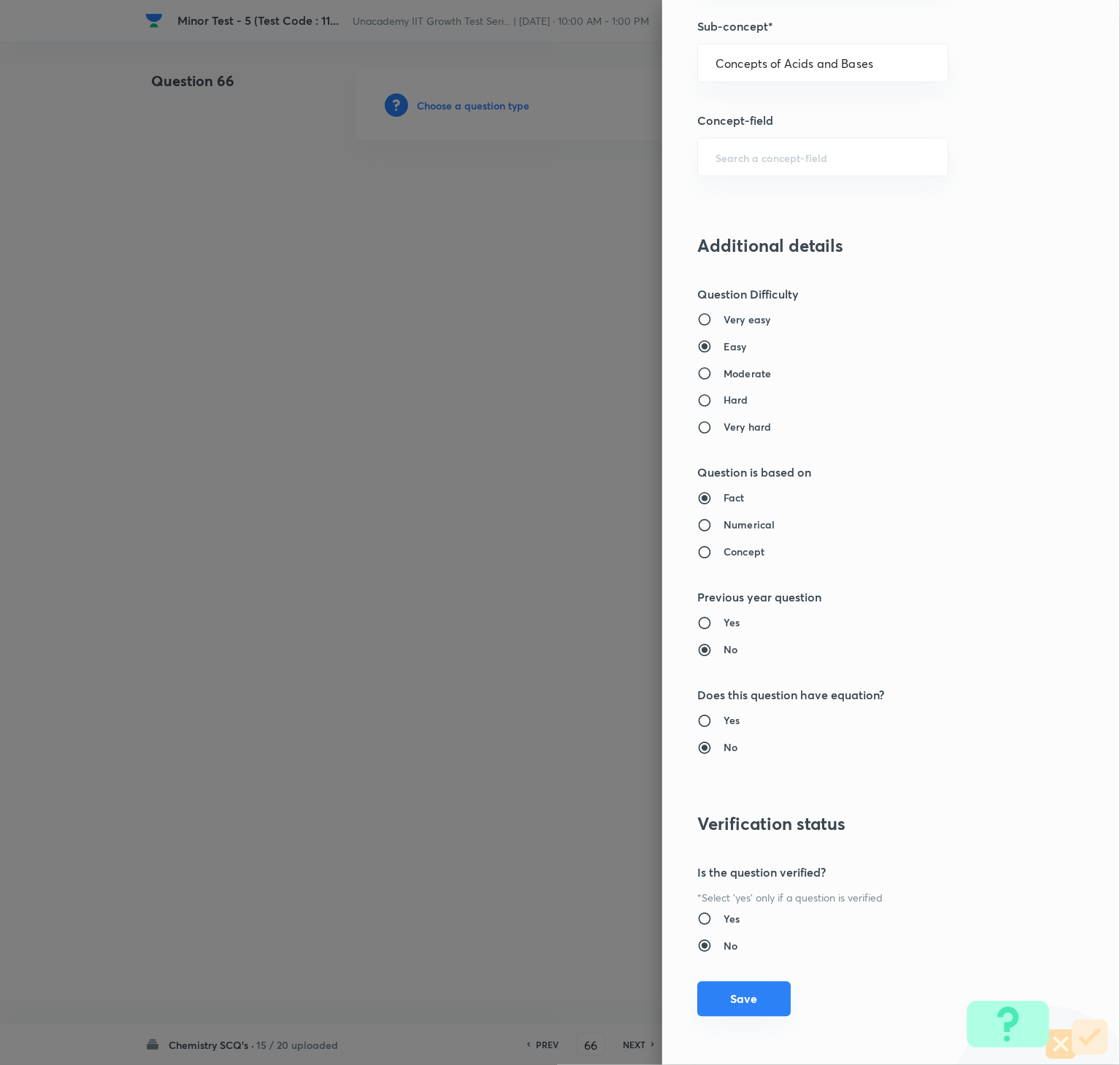
click at [736, 797] on button "Save" at bounding box center [743, 999] width 93 height 35
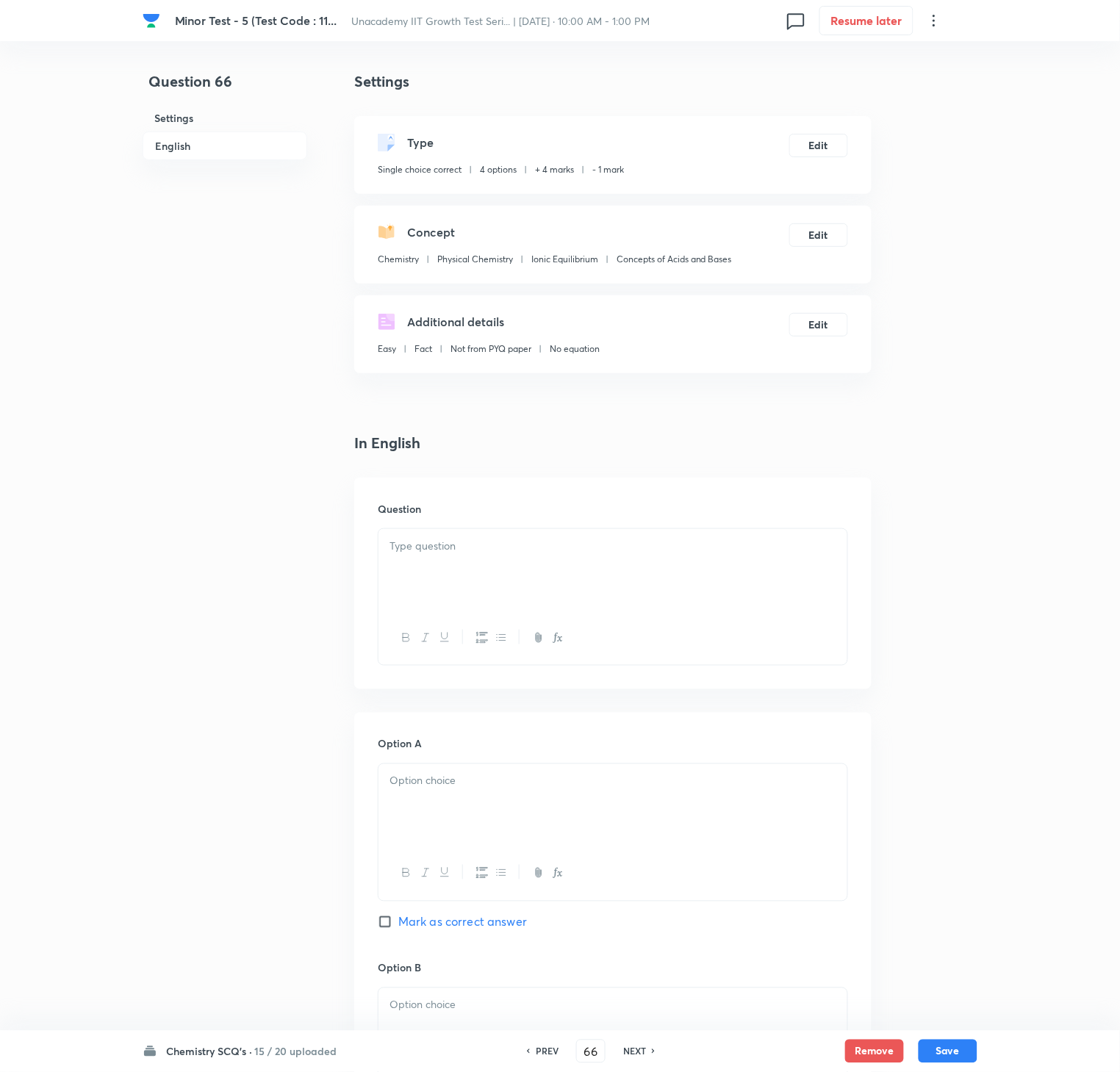
click at [509, 555] on div at bounding box center [613, 570] width 469 height 83
click at [461, 803] on div at bounding box center [613, 805] width 469 height 83
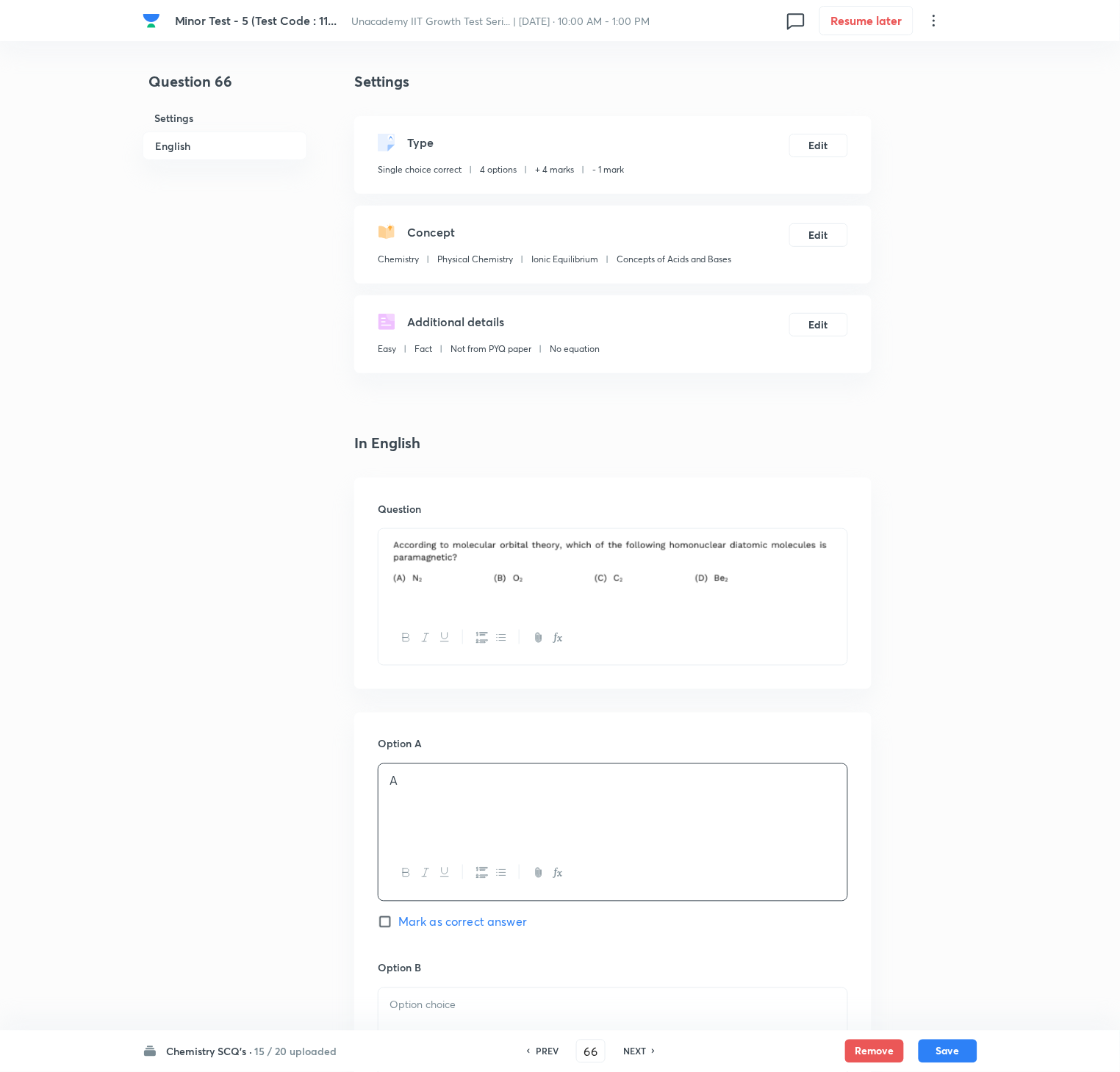
scroll to position [637, 0]
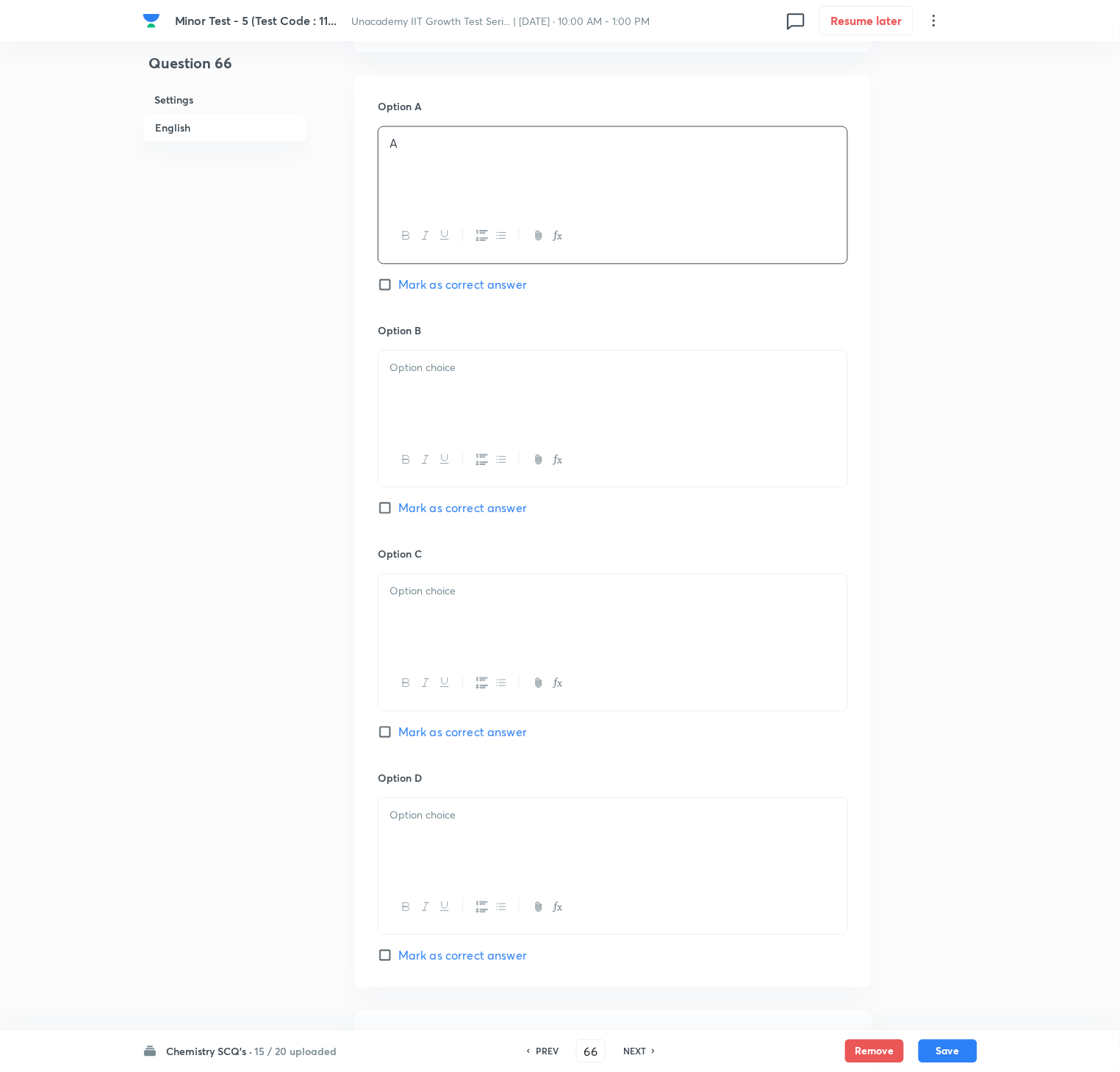
click at [449, 407] on div at bounding box center [613, 392] width 469 height 83
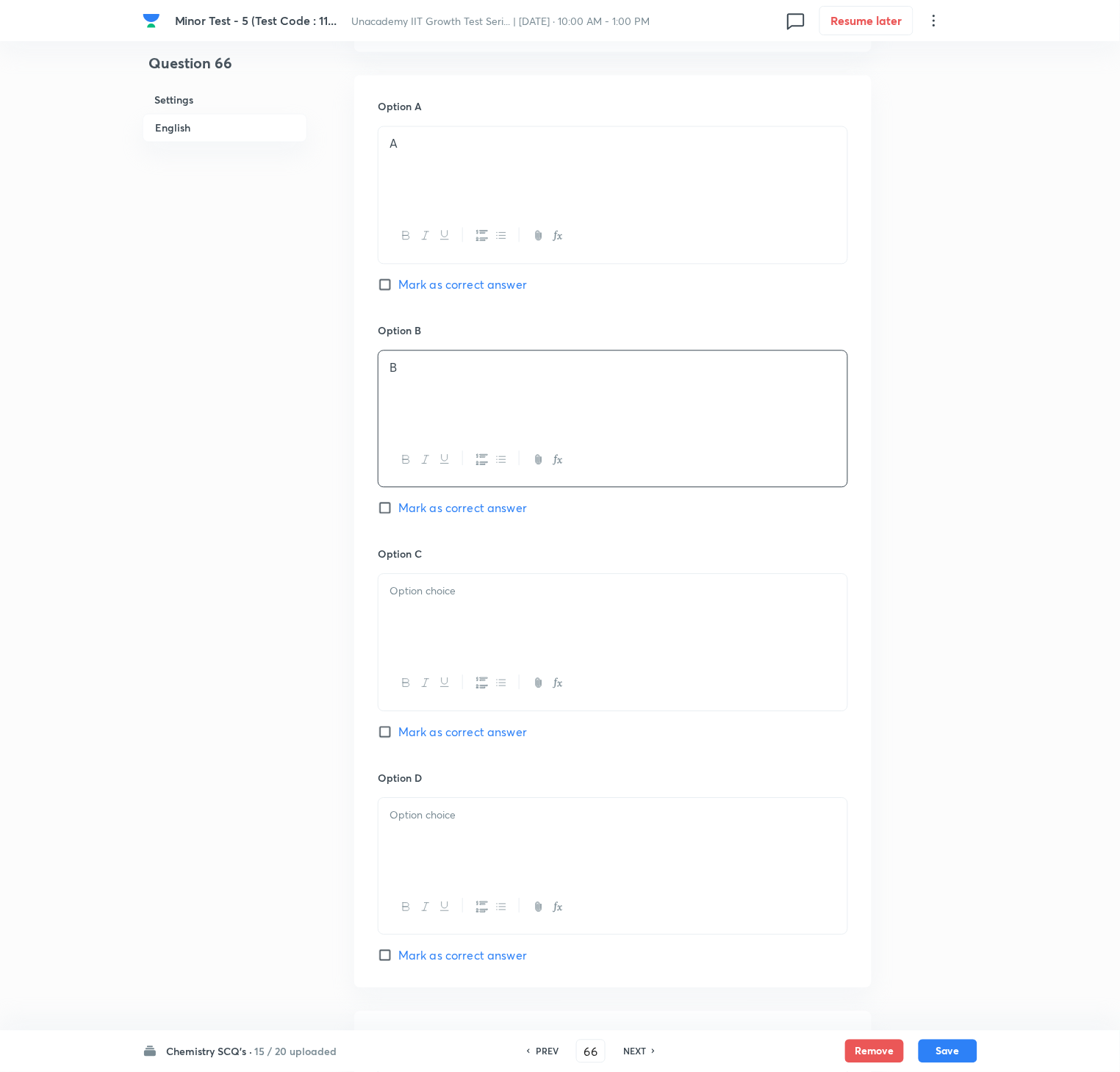
click at [455, 513] on span "Mark as correct answer" at bounding box center [462, 508] width 129 height 18
click at [398, 513] on input "Mark as correct answer" at bounding box center [388, 508] width 20 height 14
click at [446, 638] on div at bounding box center [613, 615] width 469 height 83
click at [494, 803] on div at bounding box center [613, 839] width 469 height 83
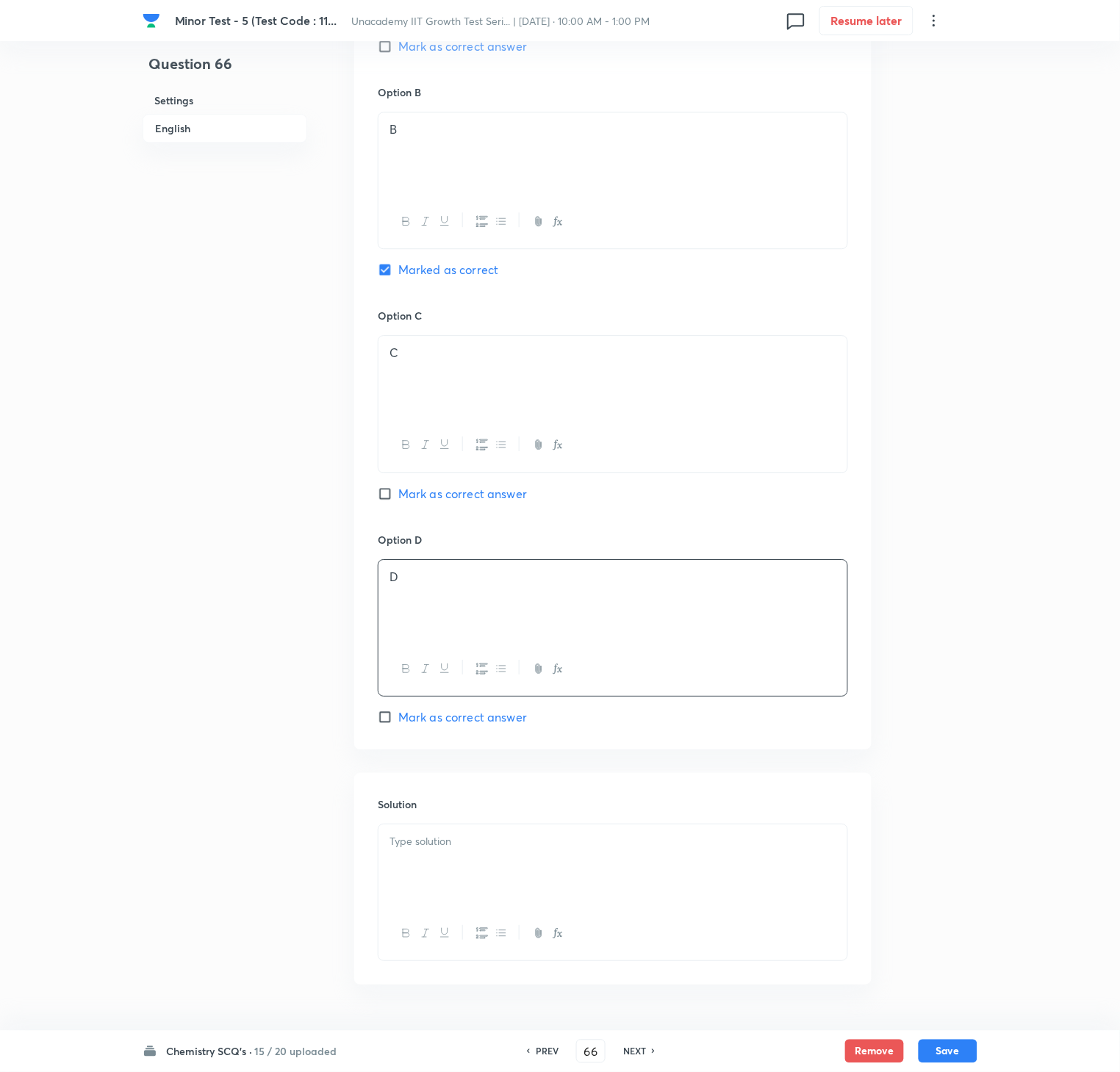
scroll to position [925, 0]
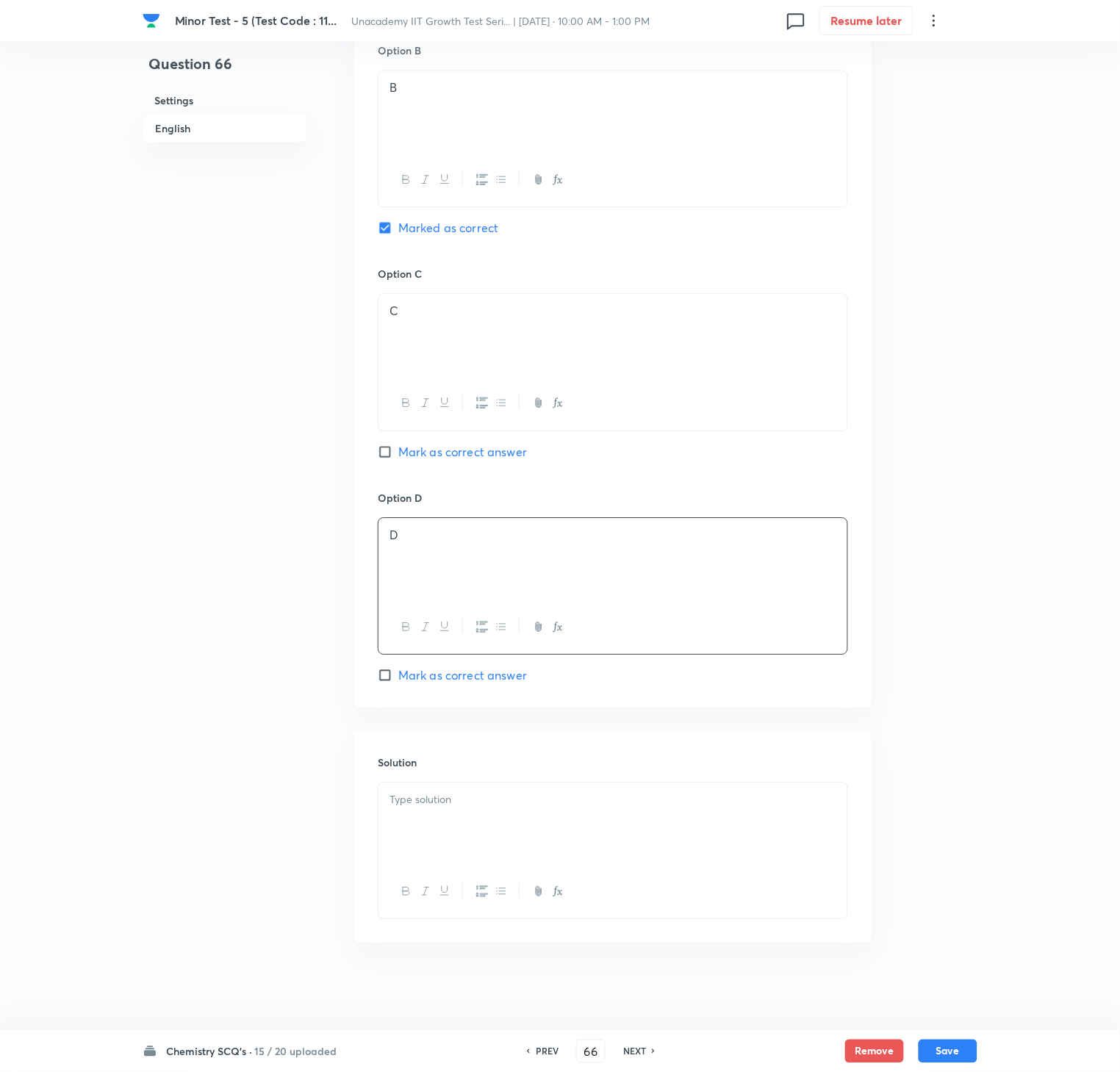
click at [493, 803] on div at bounding box center [613, 823] width 469 height 83
click at [653, 803] on div at bounding box center [613, 823] width 469 height 83
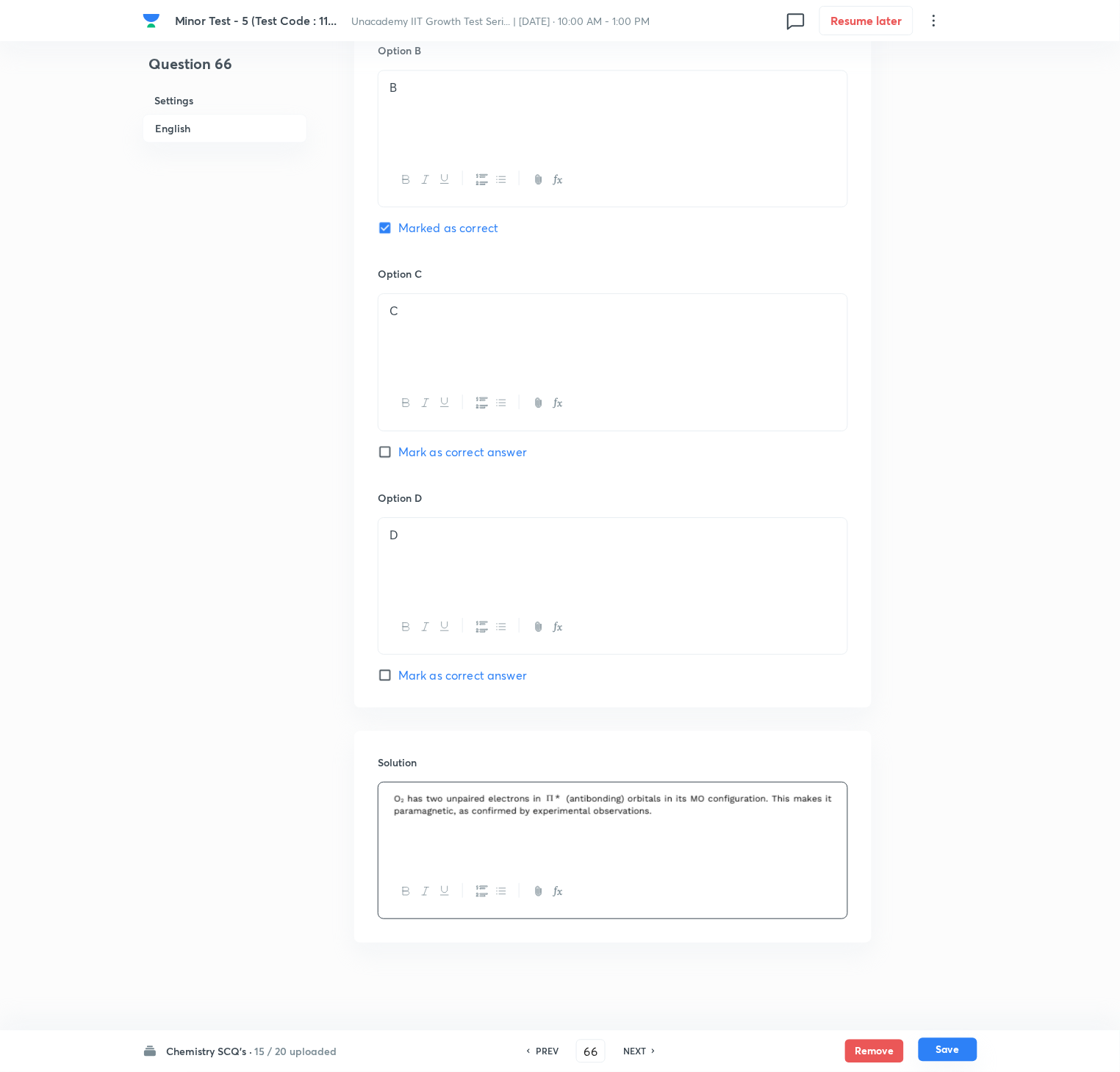
click at [949, 803] on button "Save" at bounding box center [948, 1050] width 59 height 24
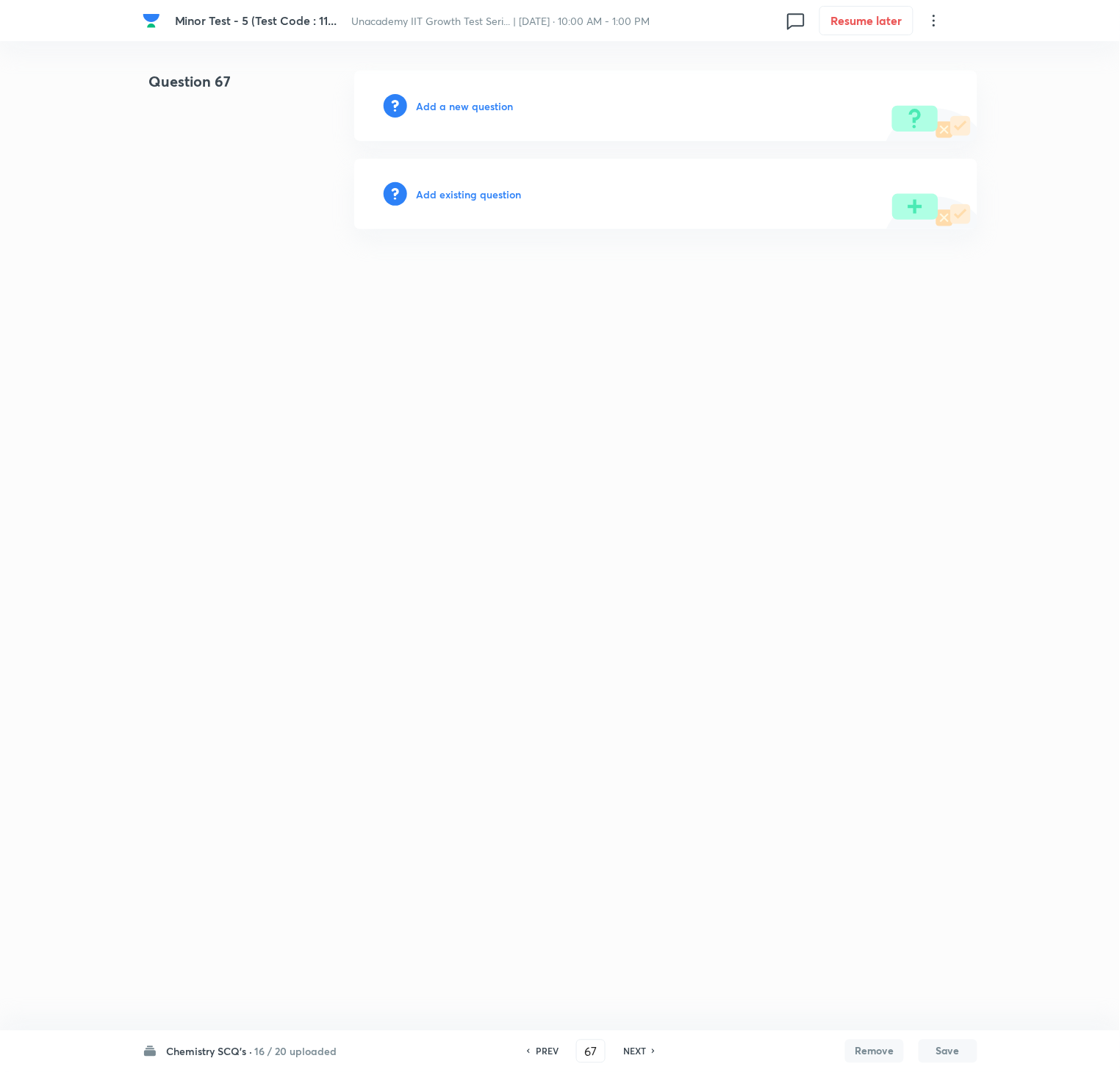
scroll to position [0, 0]
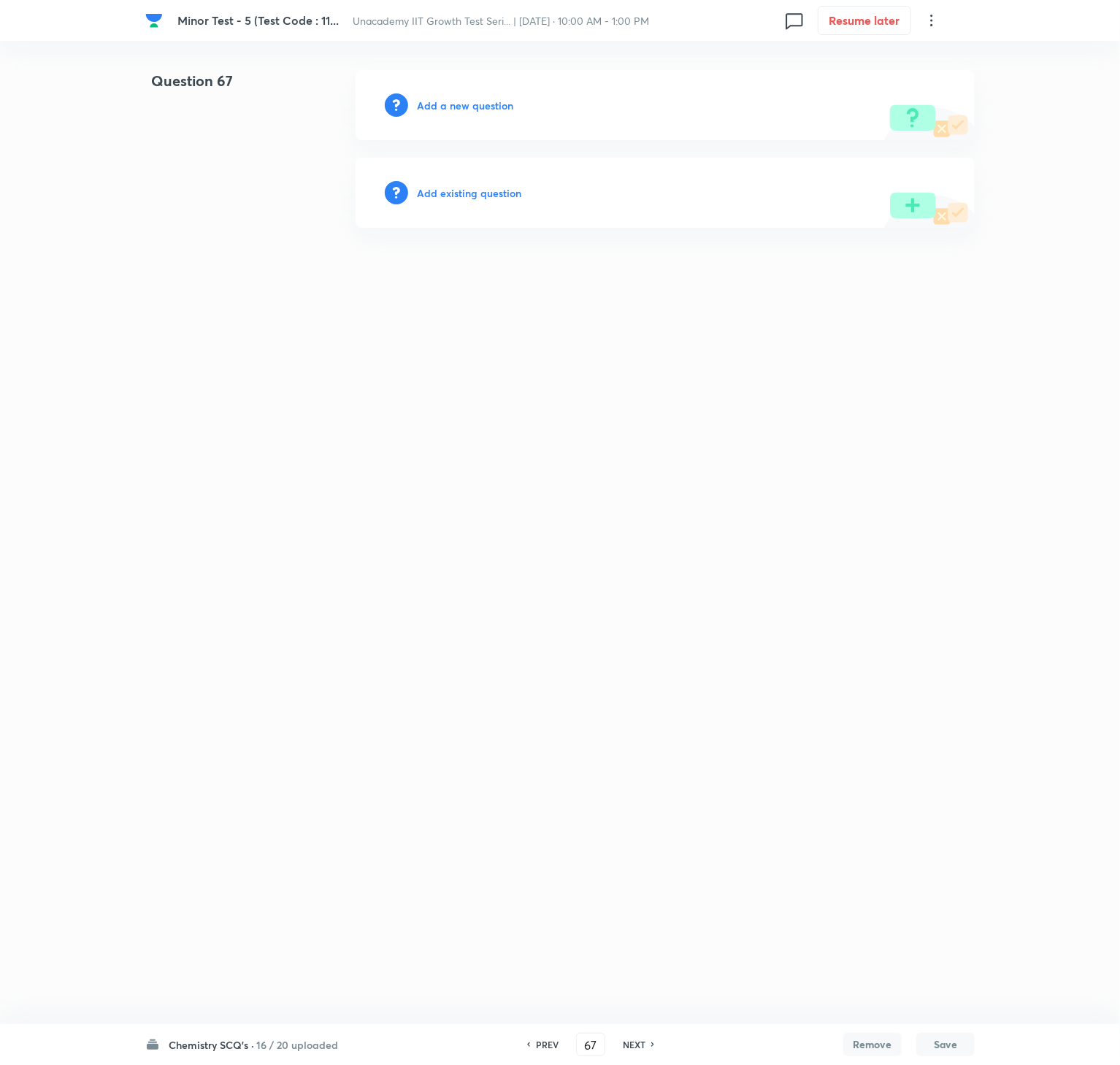
click at [460, 92] on div "Add a new question" at bounding box center [665, 105] width 619 height 70
click at [464, 103] on h6 "Add a new question" at bounding box center [465, 106] width 97 height 15
click at [464, 103] on h6 "Choose a question type" at bounding box center [472, 106] width 113 height 15
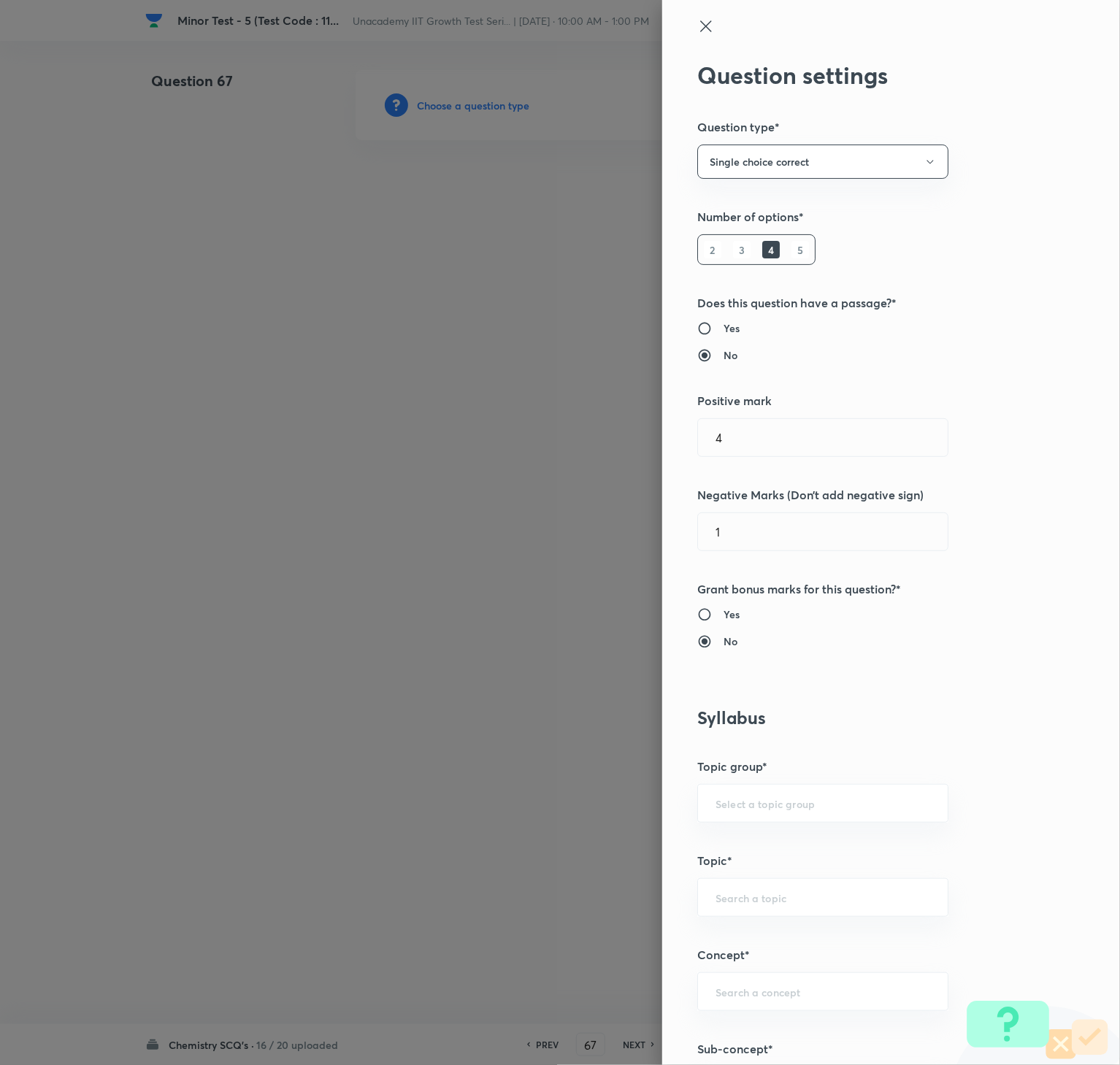
click at [697, 21] on icon at bounding box center [705, 26] width 18 height 18
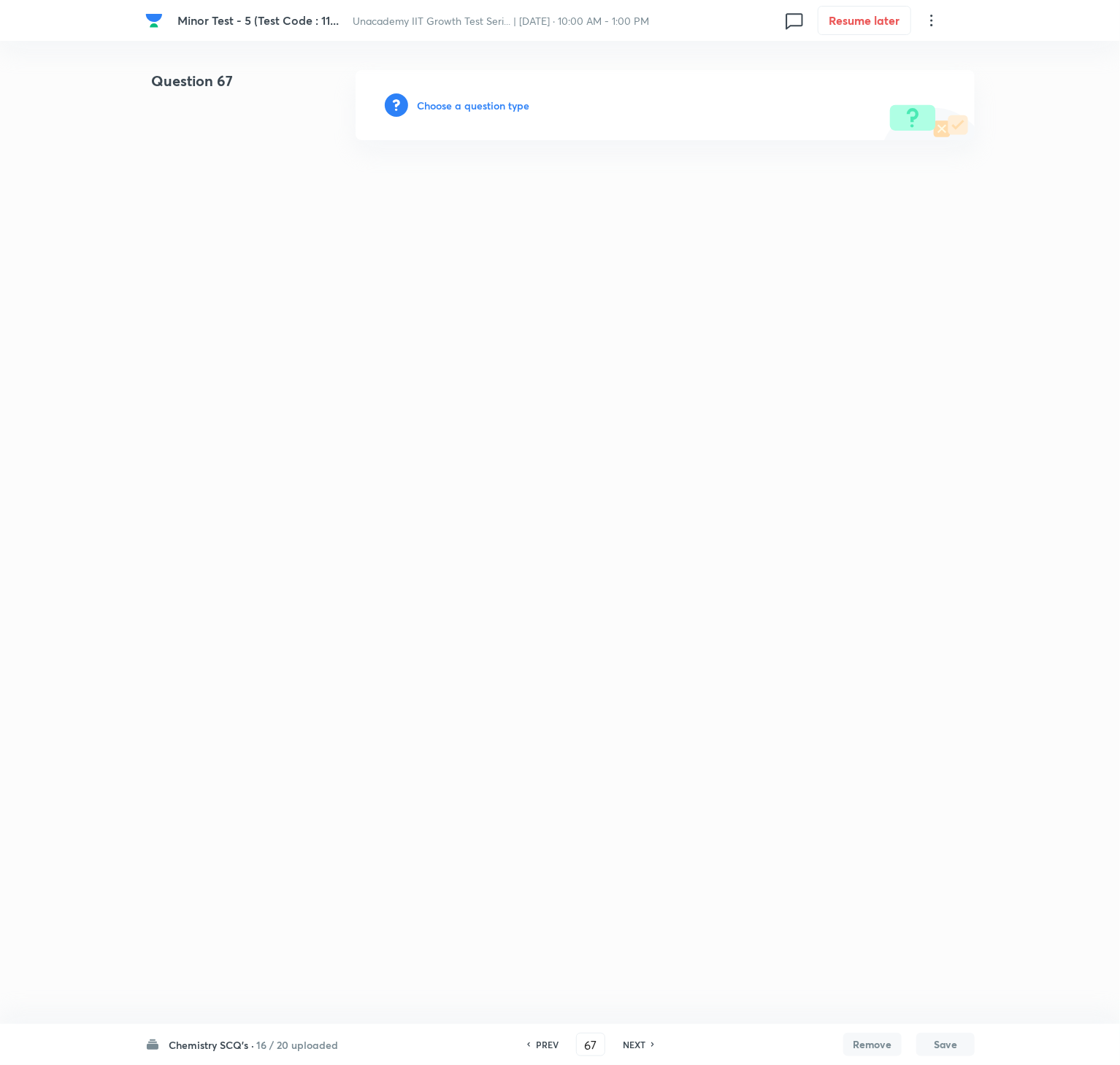
click at [538, 797] on div "Chemistry SCQ's · 16 / 20 uploaded PREV 67 ​ NEXT Remove Save" at bounding box center [560, 1045] width 830 height 41
click at [539, 797] on h6 "PREV" at bounding box center [547, 1045] width 23 height 14
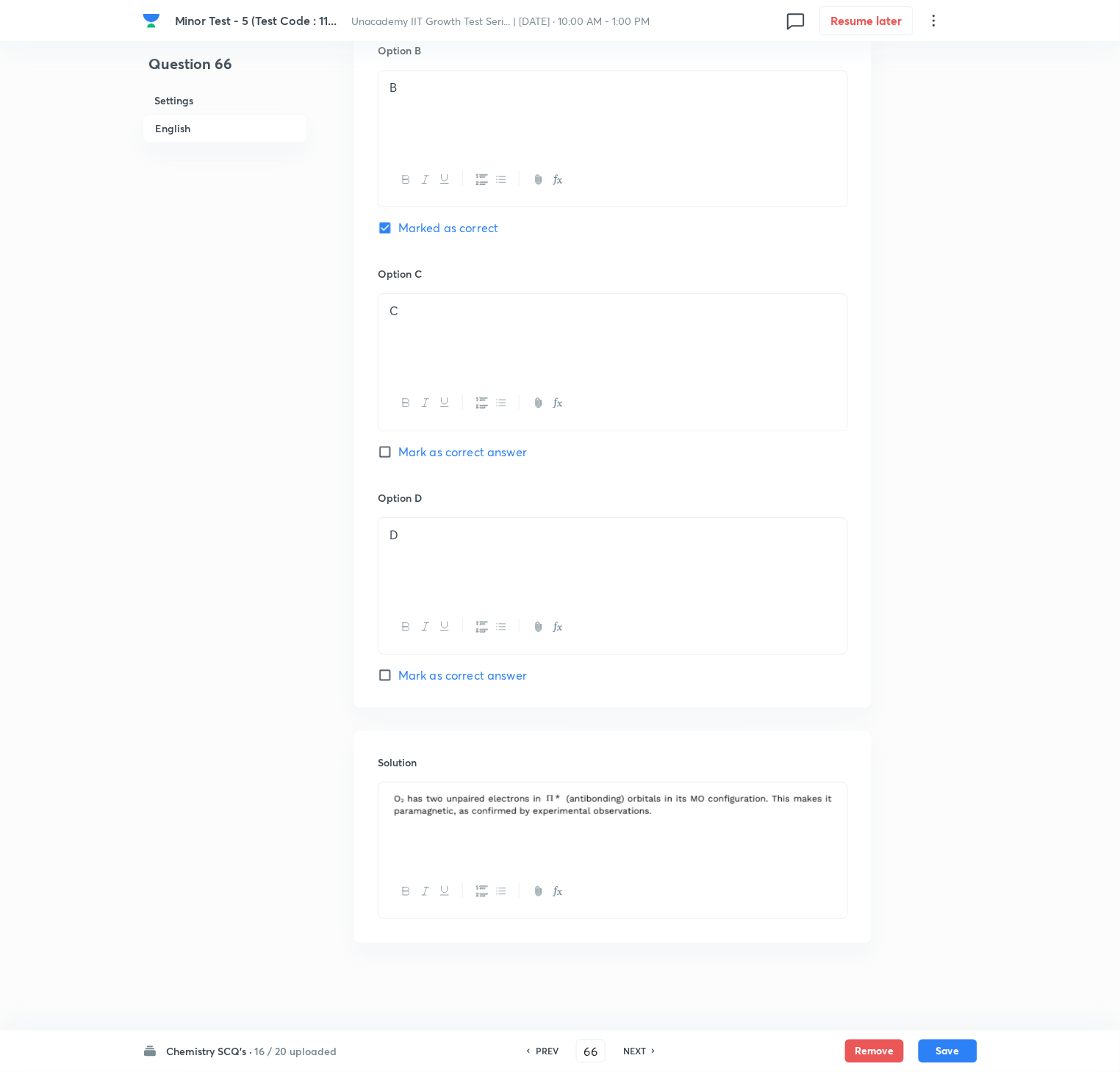
scroll to position [289, 0]
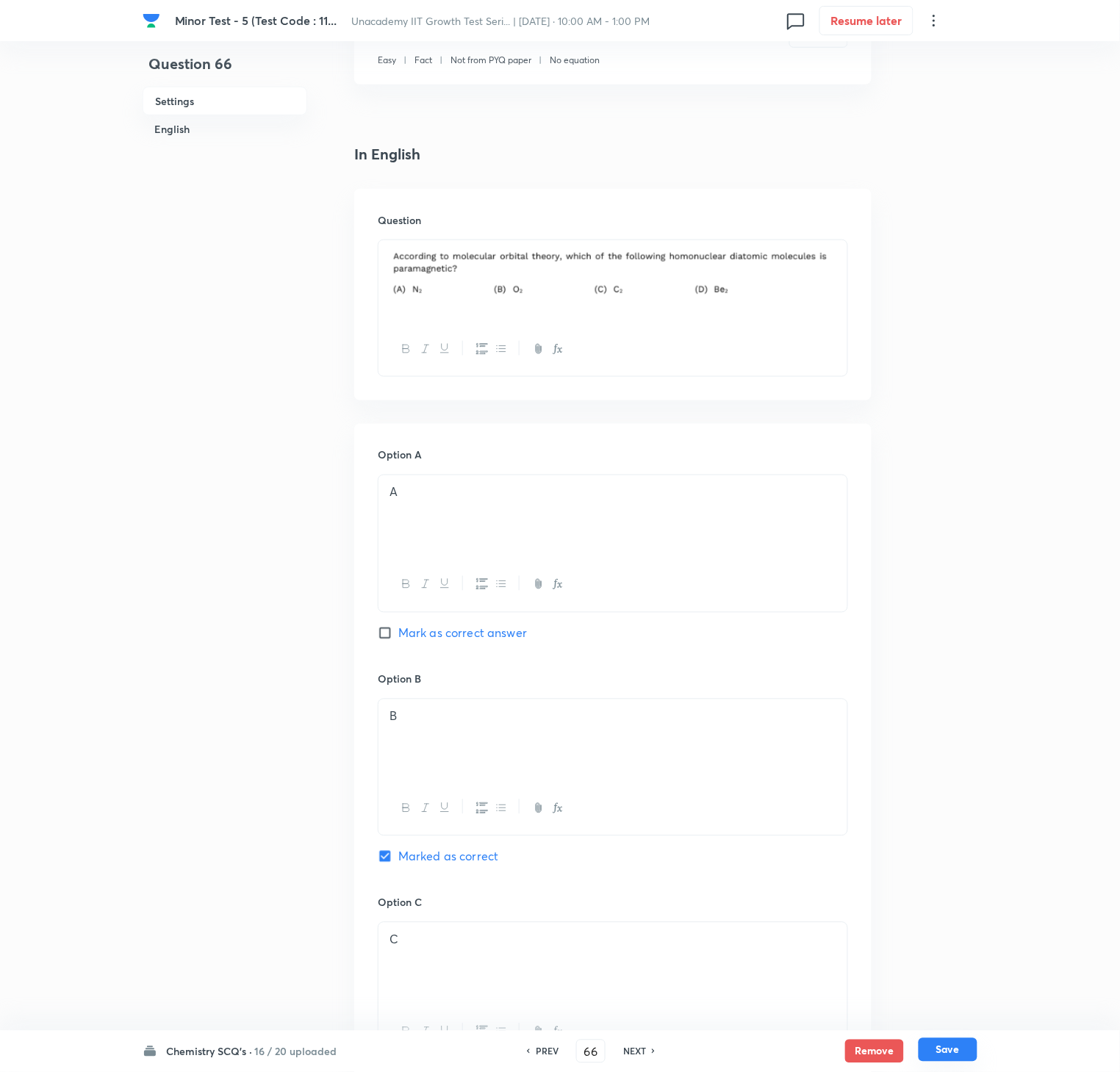
click at [941, 803] on button "Save" at bounding box center [948, 1050] width 59 height 24
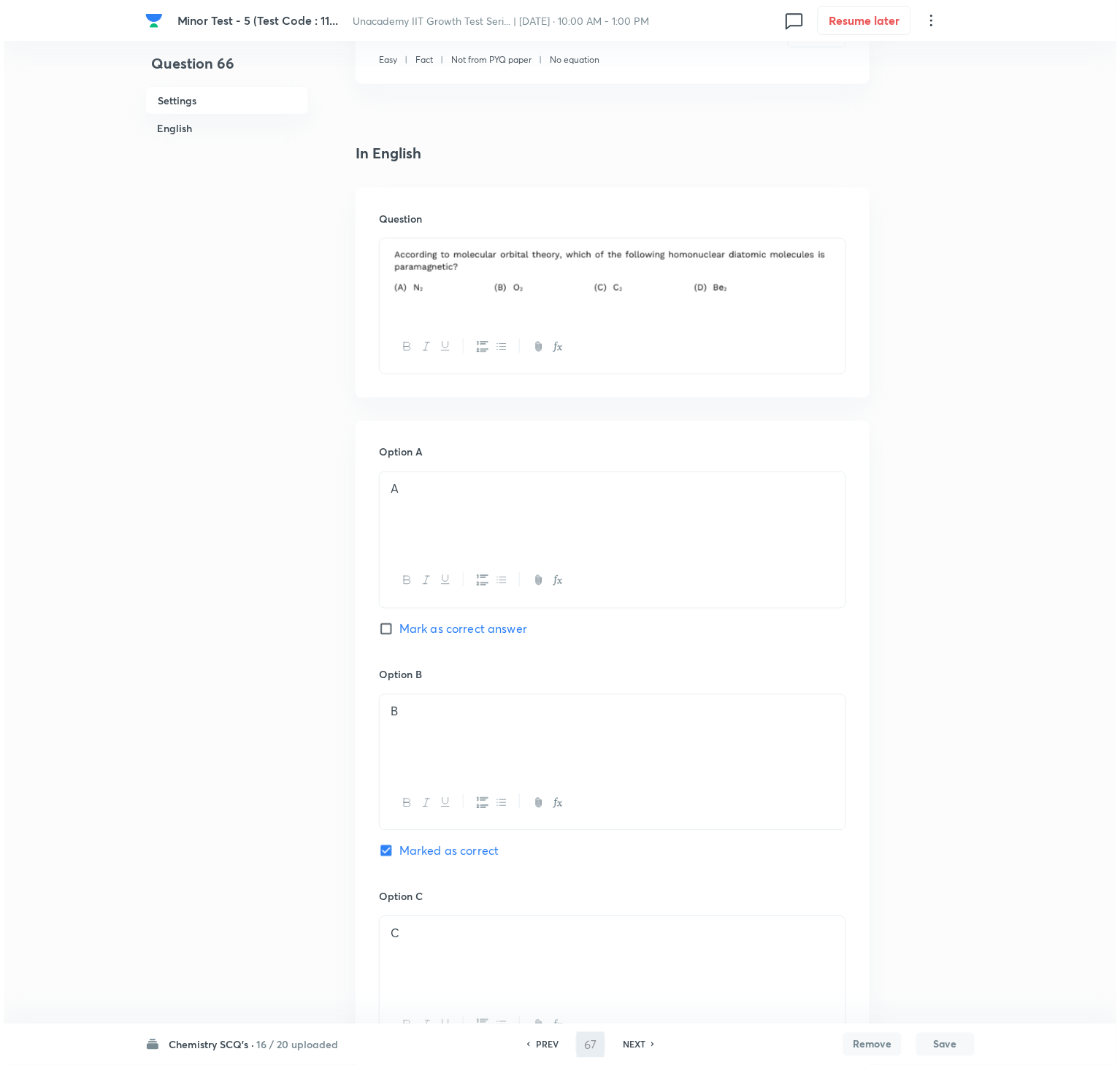
scroll to position [0, 0]
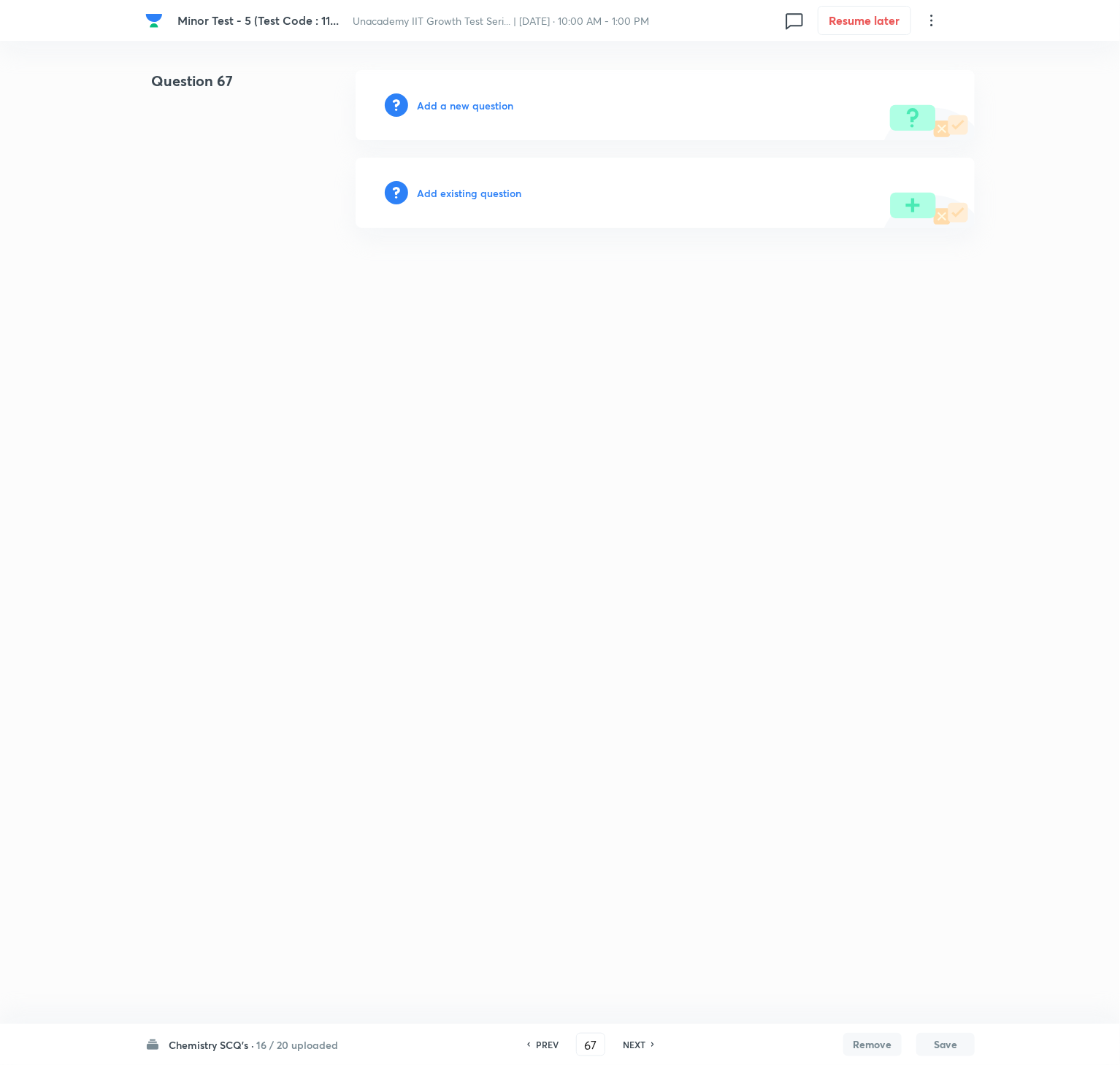
click at [452, 109] on h6 "Add a new question" at bounding box center [465, 106] width 97 height 15
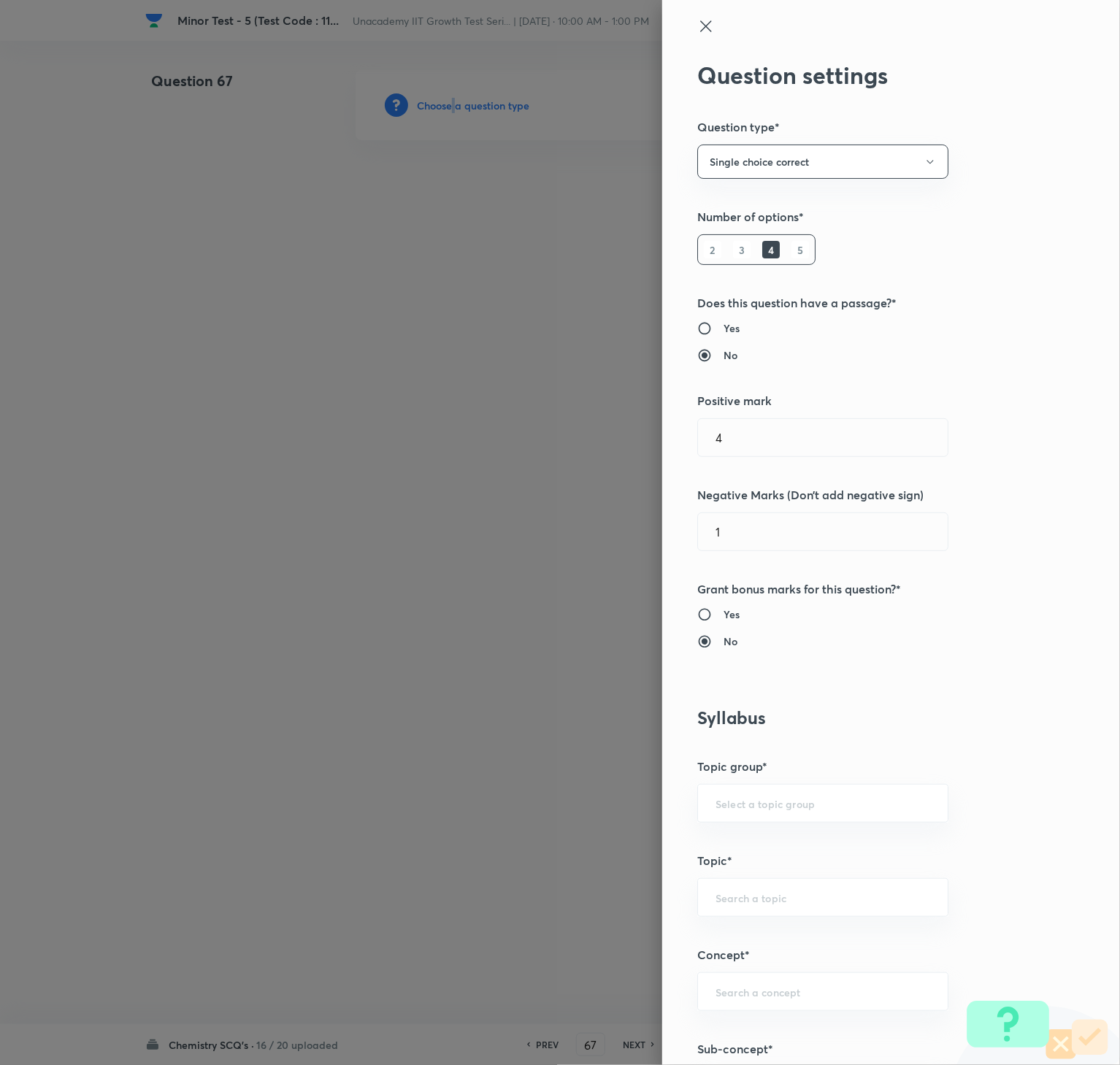
scroll to position [633, 0]
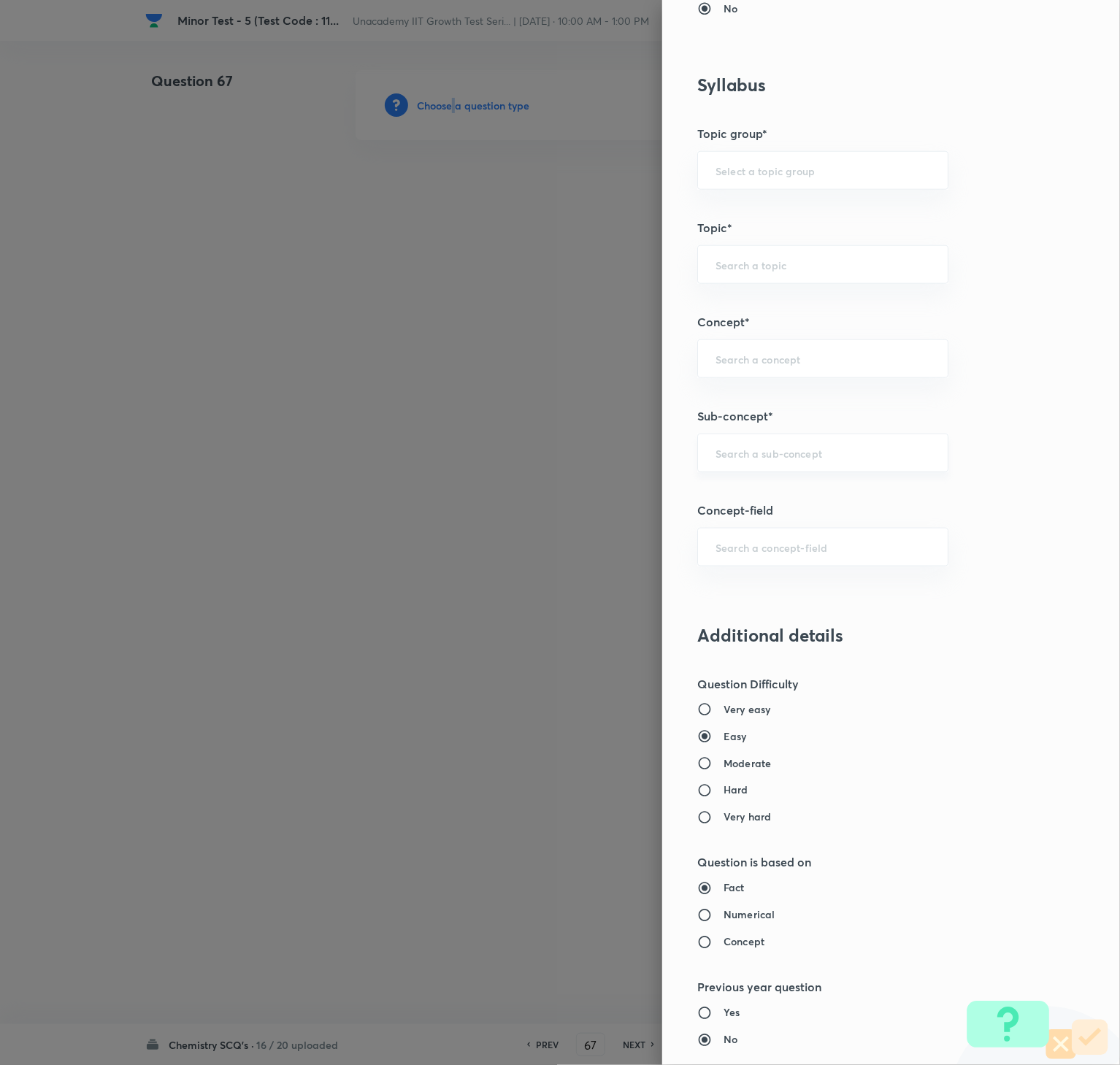
click at [824, 472] on div "​" at bounding box center [822, 453] width 251 height 39
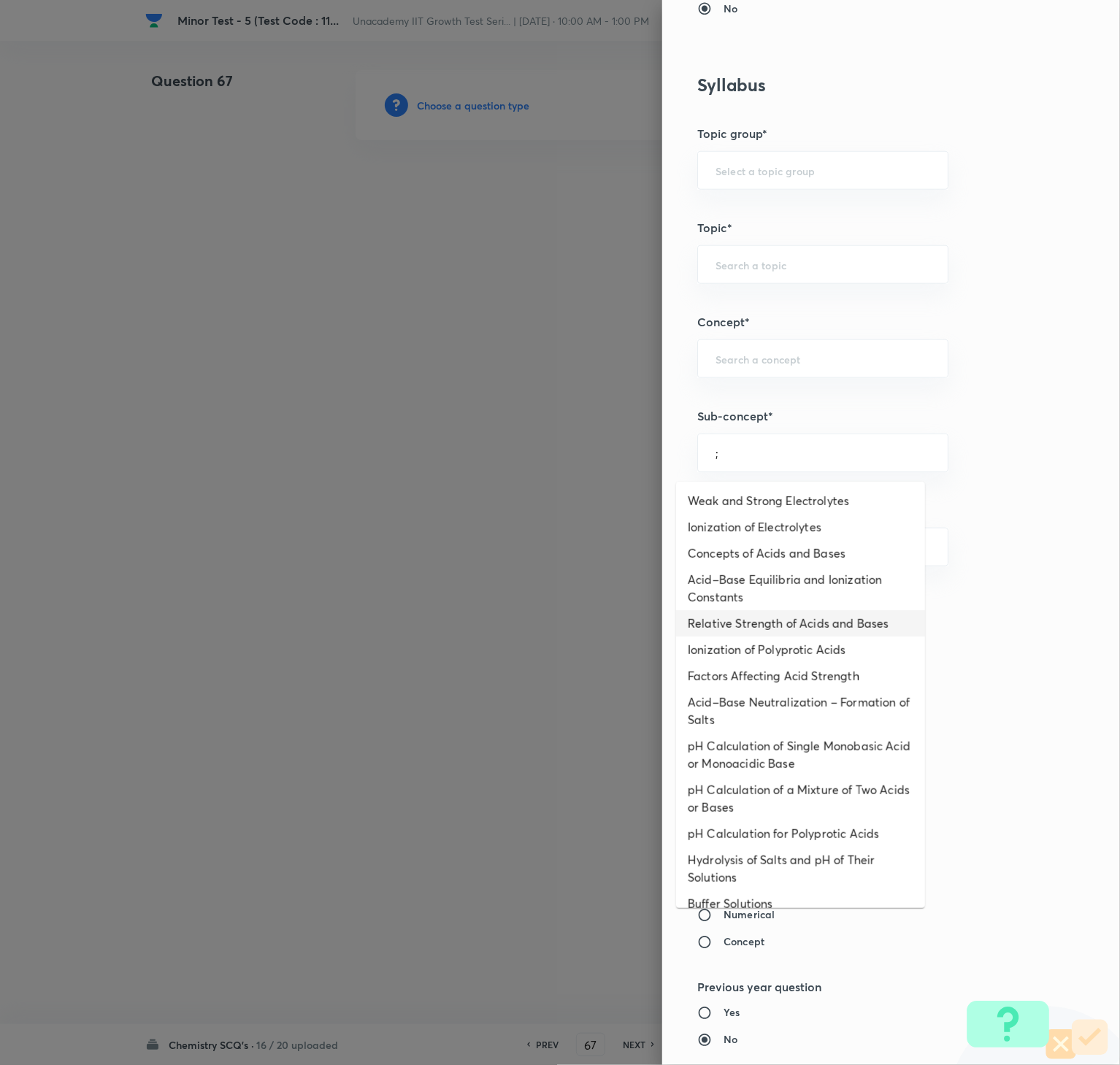
click at [803, 683] on li "Factors Affecting Acid Strength" at bounding box center [800, 676] width 249 height 26
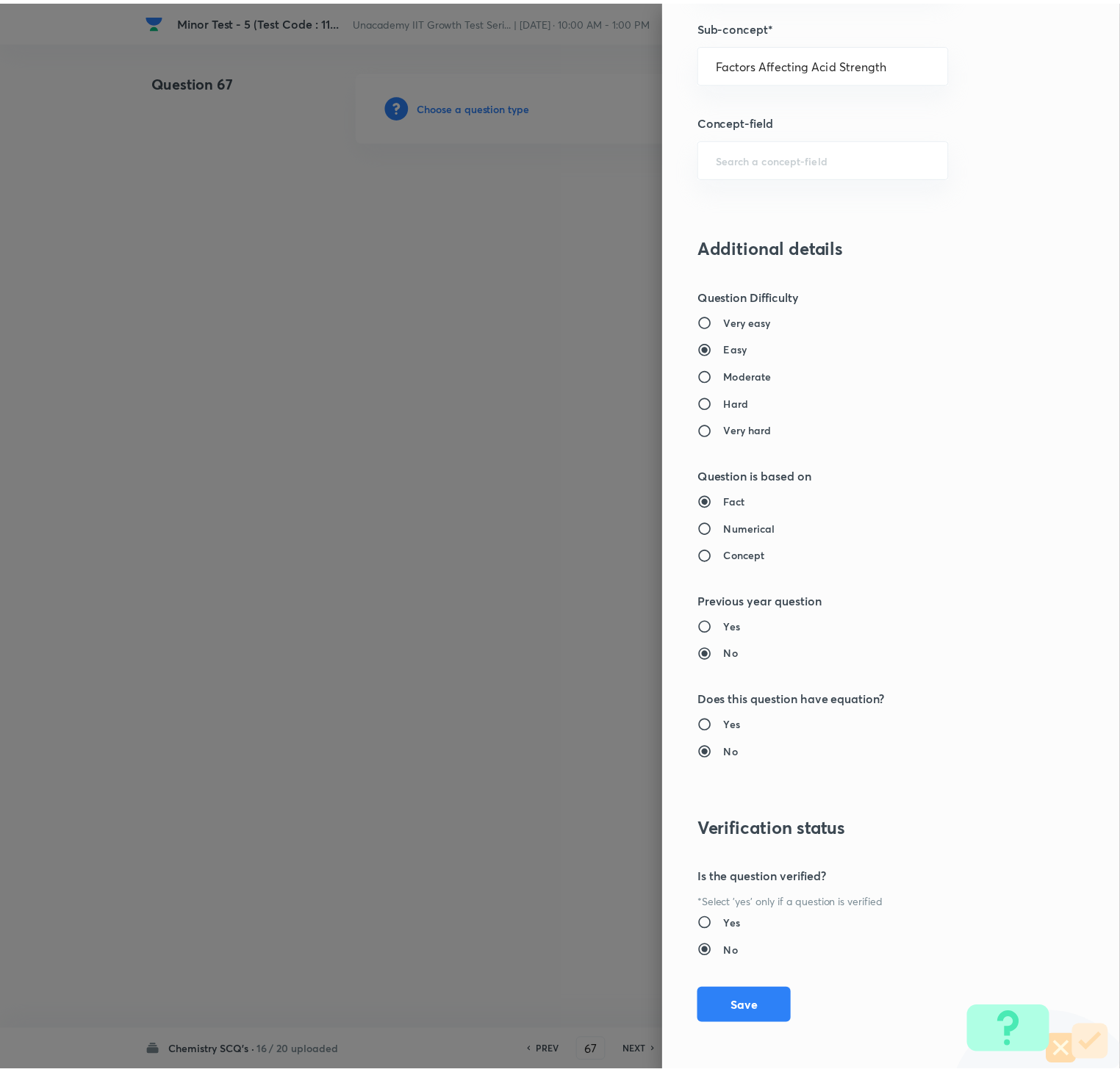
scroll to position [1035, 0]
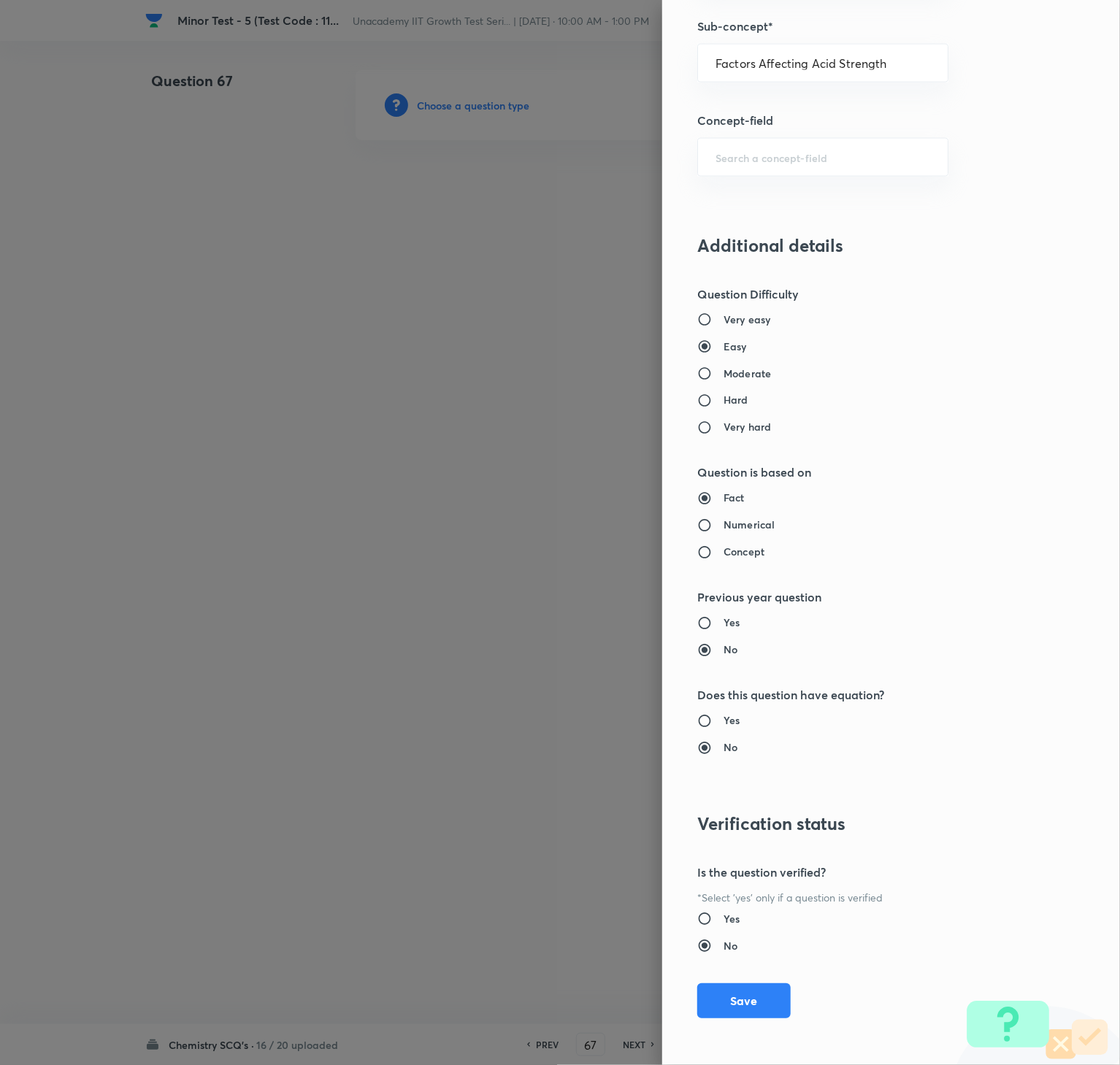
drag, startPoint x: 750, startPoint y: 1003, endPoint x: 339, endPoint y: 770, distance: 472.5
click at [750, 797] on button "Save" at bounding box center [743, 1000] width 93 height 35
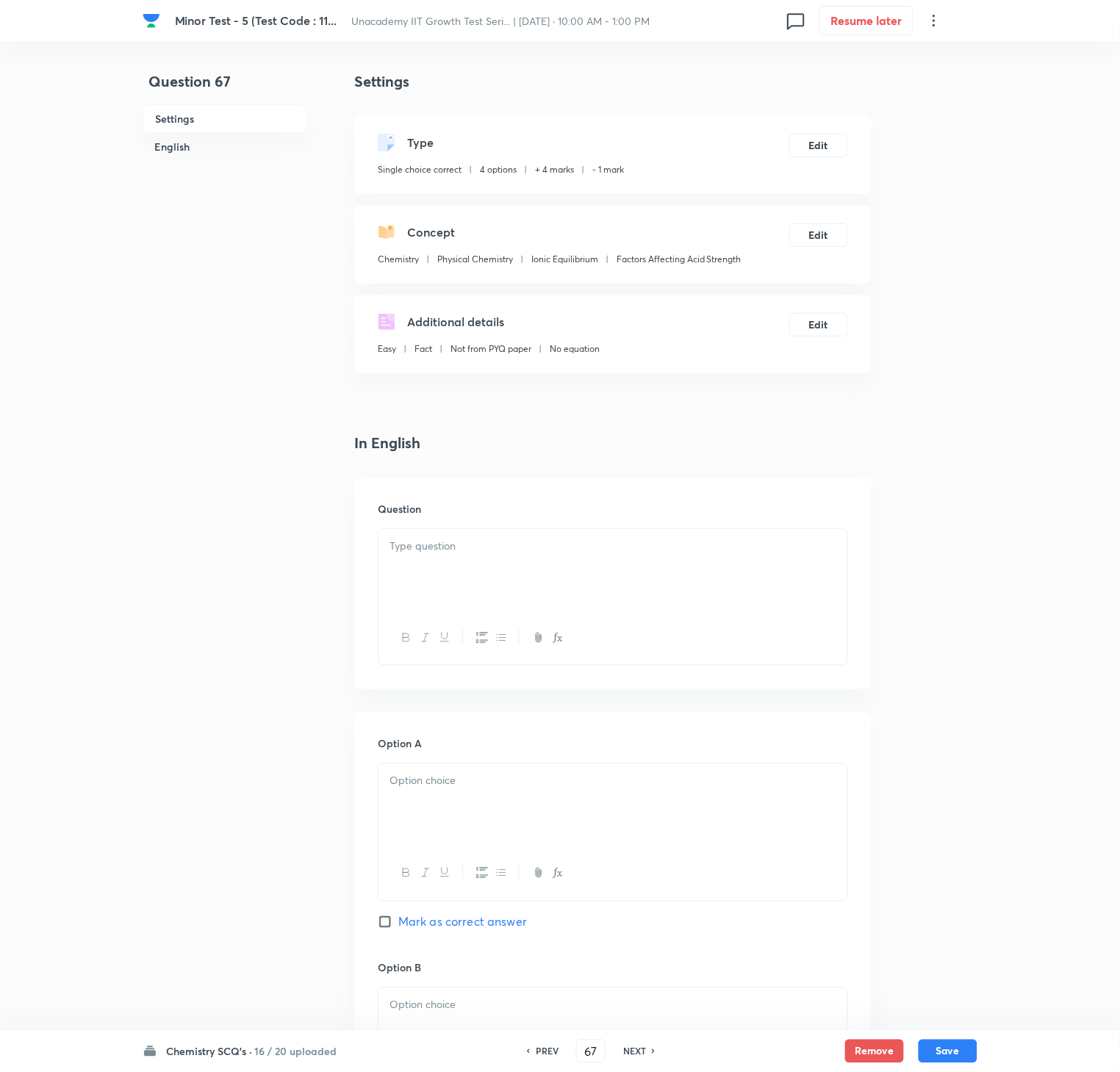
click at [760, 579] on div at bounding box center [613, 570] width 469 height 83
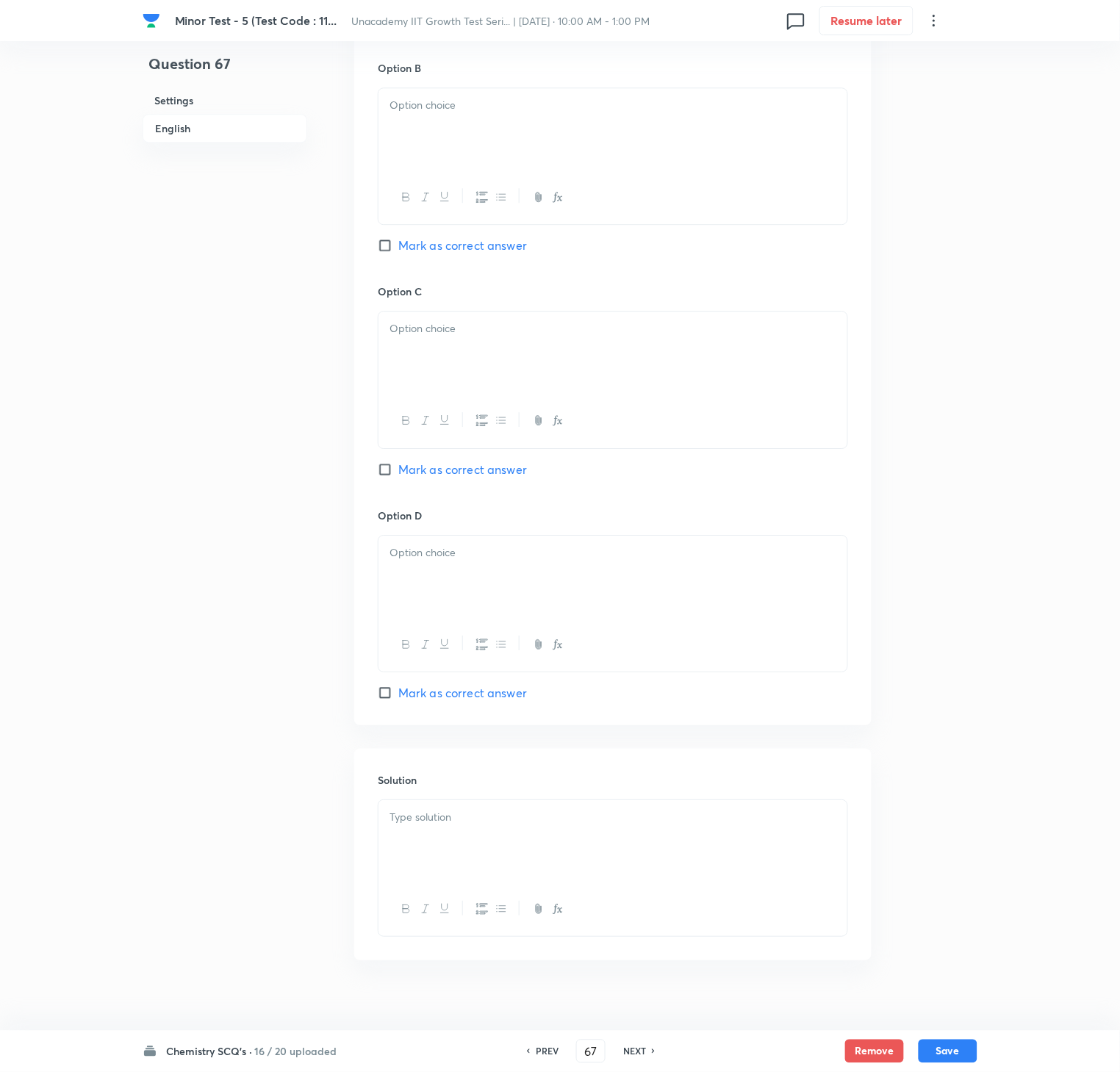
scroll to position [925, 0]
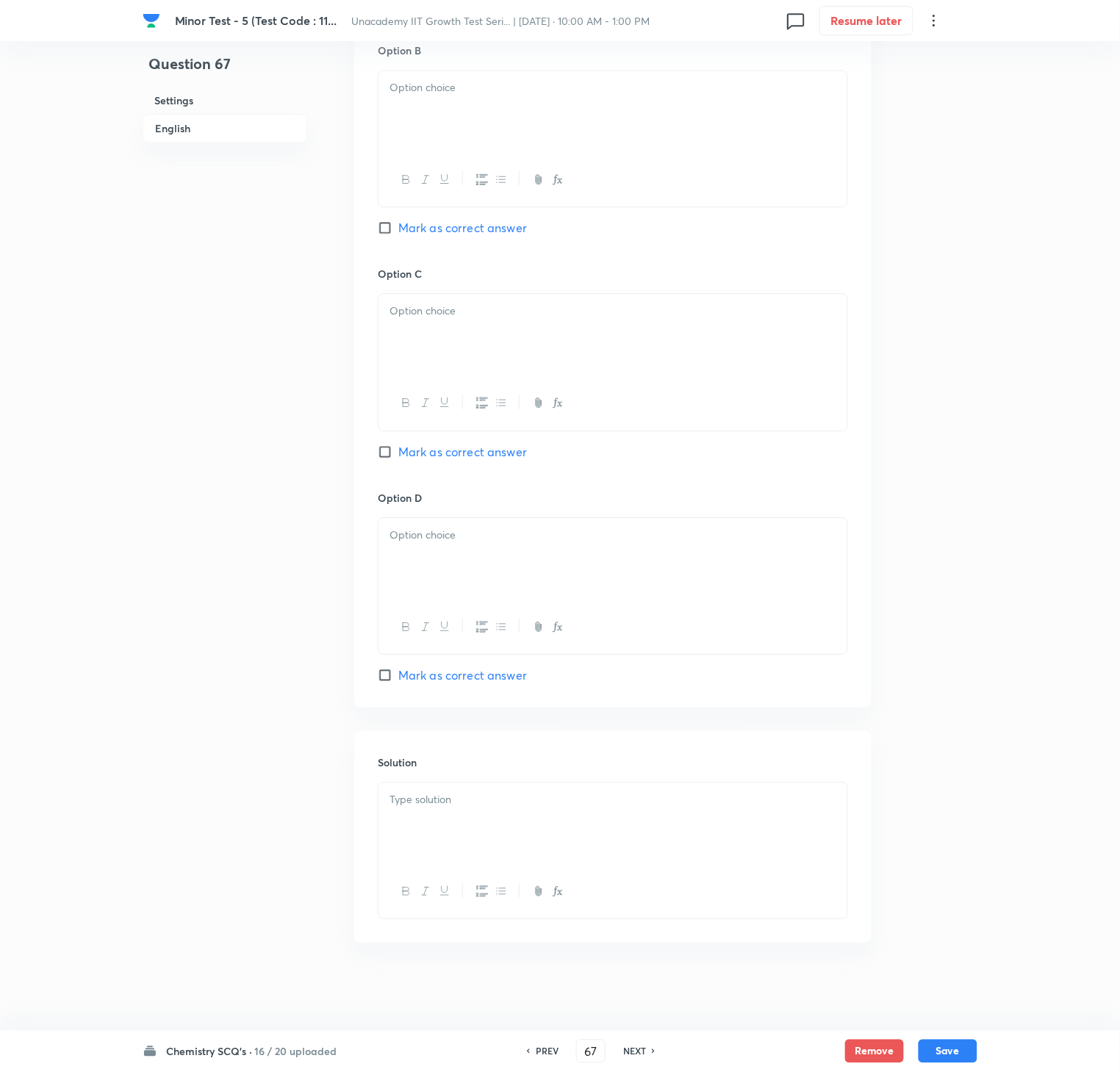
click at [684, 803] on div at bounding box center [613, 823] width 469 height 83
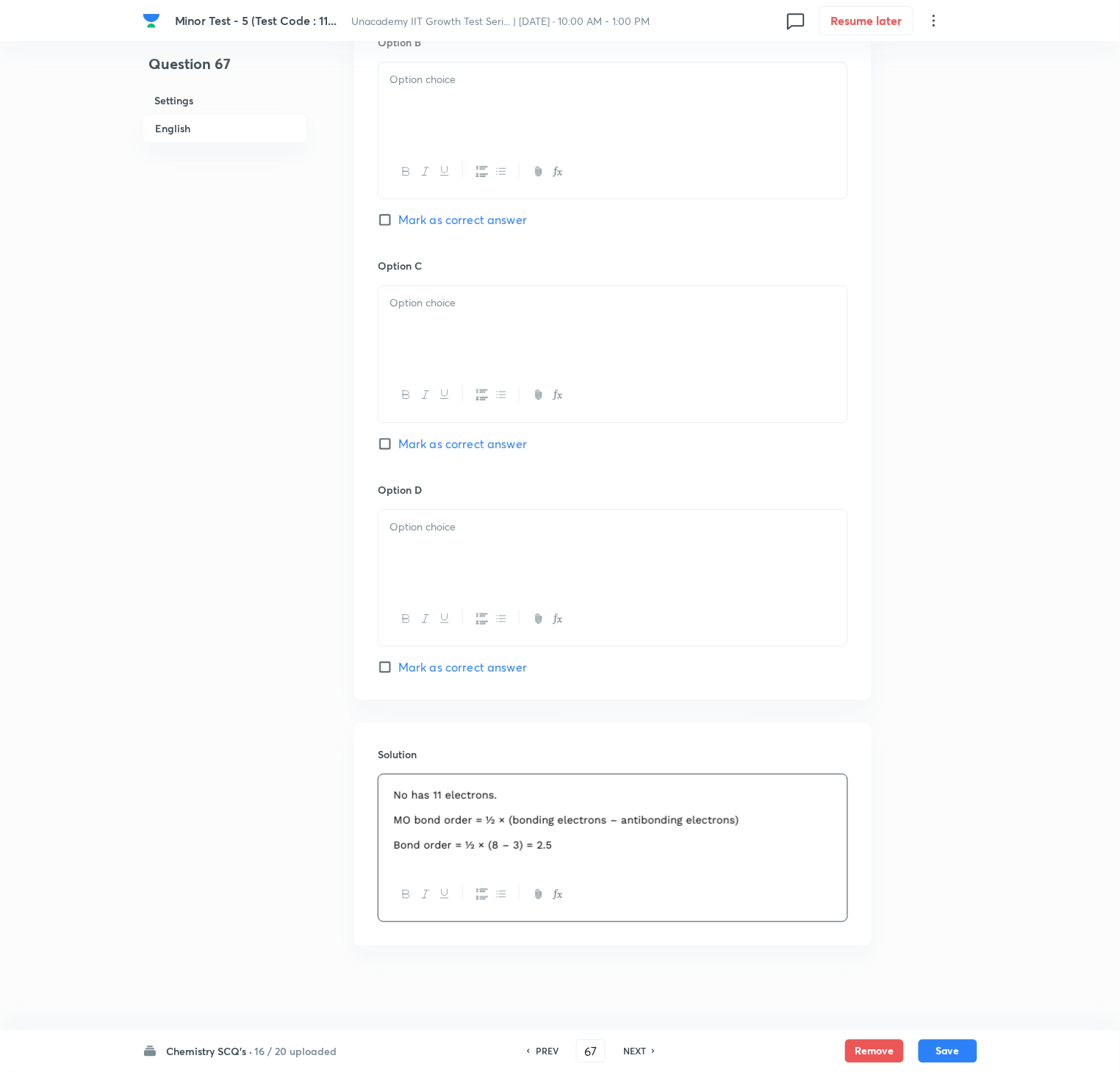
scroll to position [289, 0]
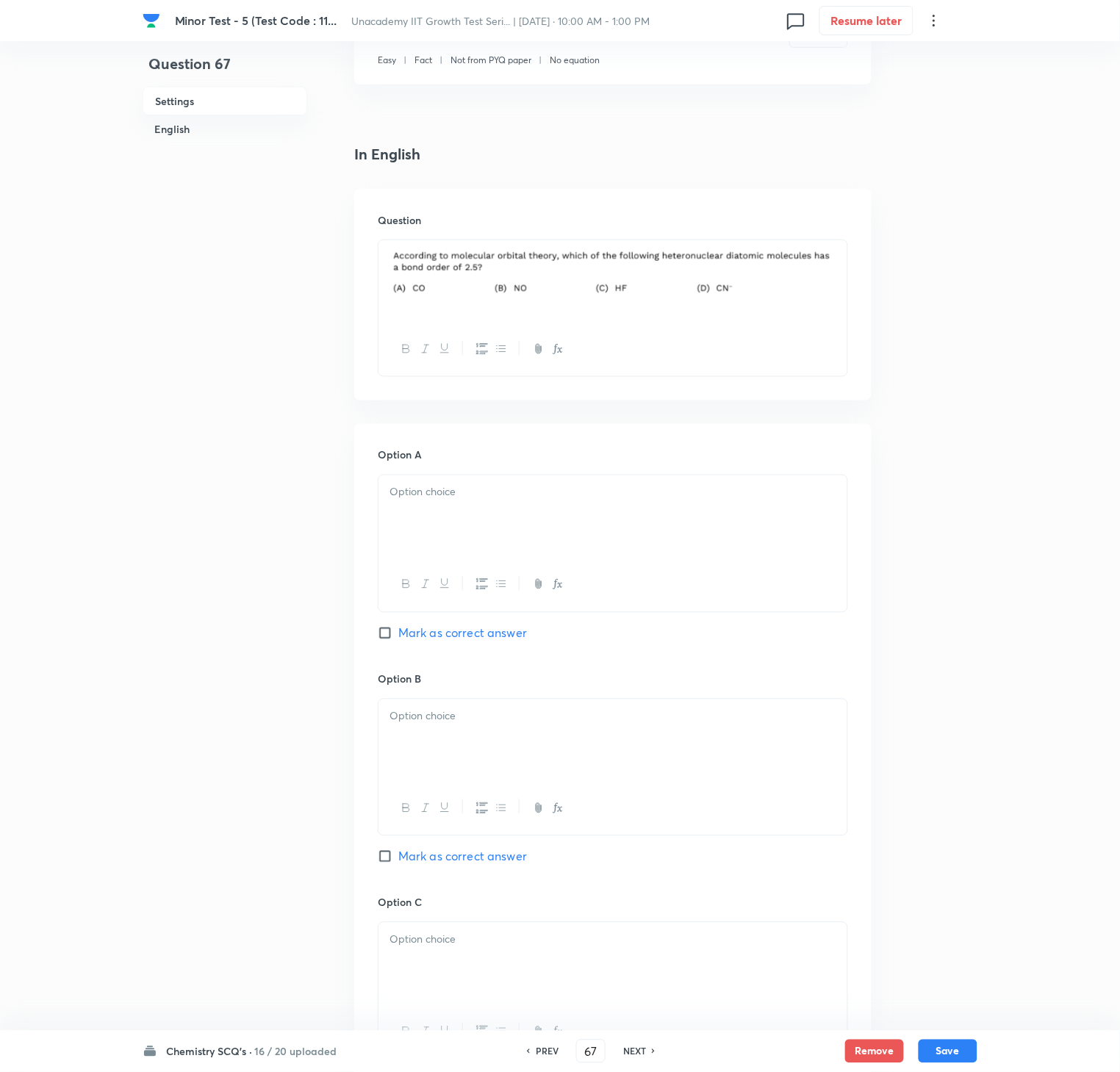
click at [502, 510] on div at bounding box center [613, 516] width 469 height 83
click at [461, 737] on div at bounding box center [613, 741] width 469 height 83
click at [446, 803] on div "Option B B [PERSON_NAME] as correct answer" at bounding box center [613, 783] width 471 height 223
click at [450, 803] on span "Mark as correct answer" at bounding box center [462, 856] width 129 height 18
click at [398, 803] on input "Mark as correct answer" at bounding box center [388, 856] width 20 height 14
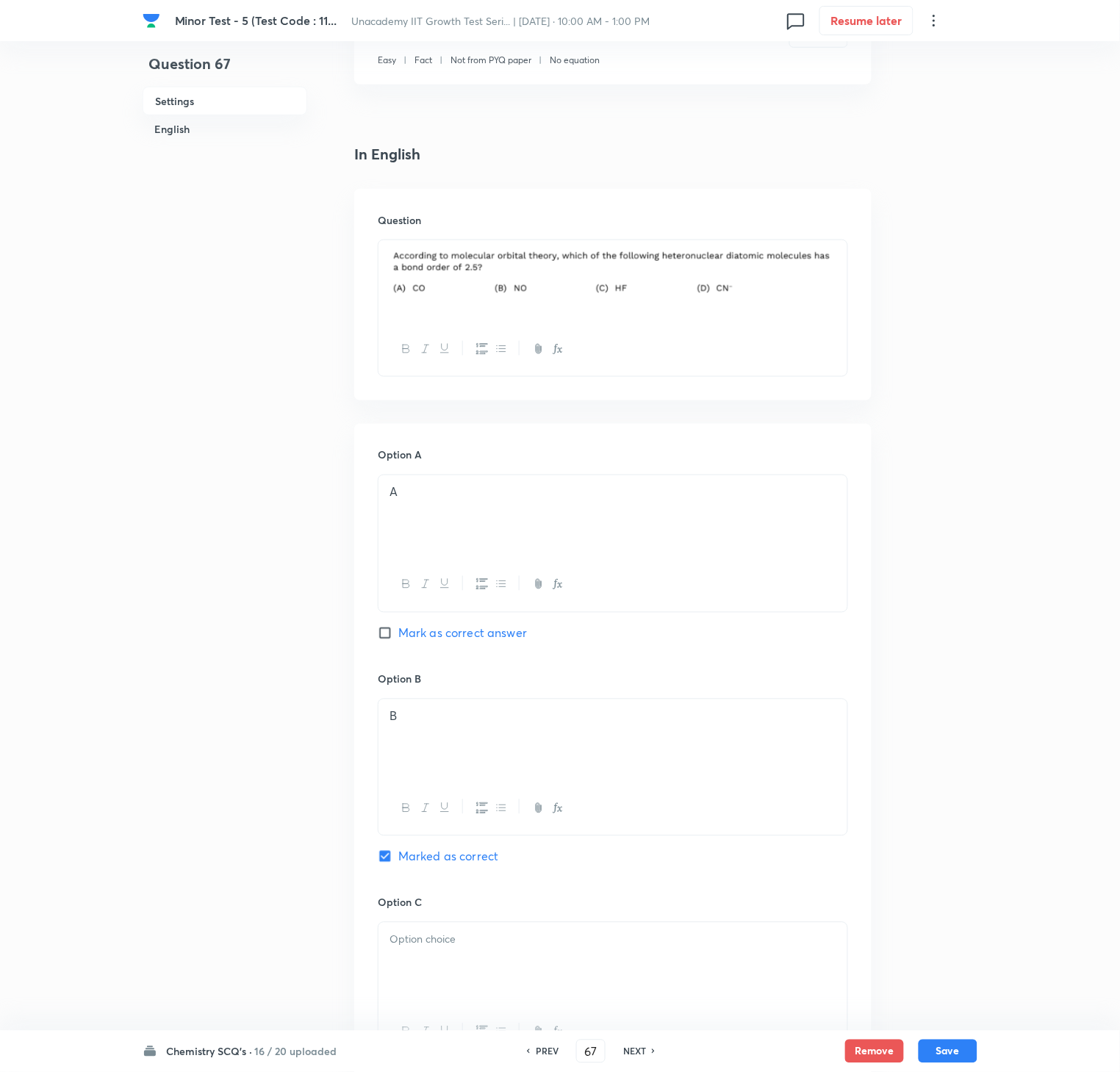
click at [478, 803] on div at bounding box center [613, 964] width 469 height 83
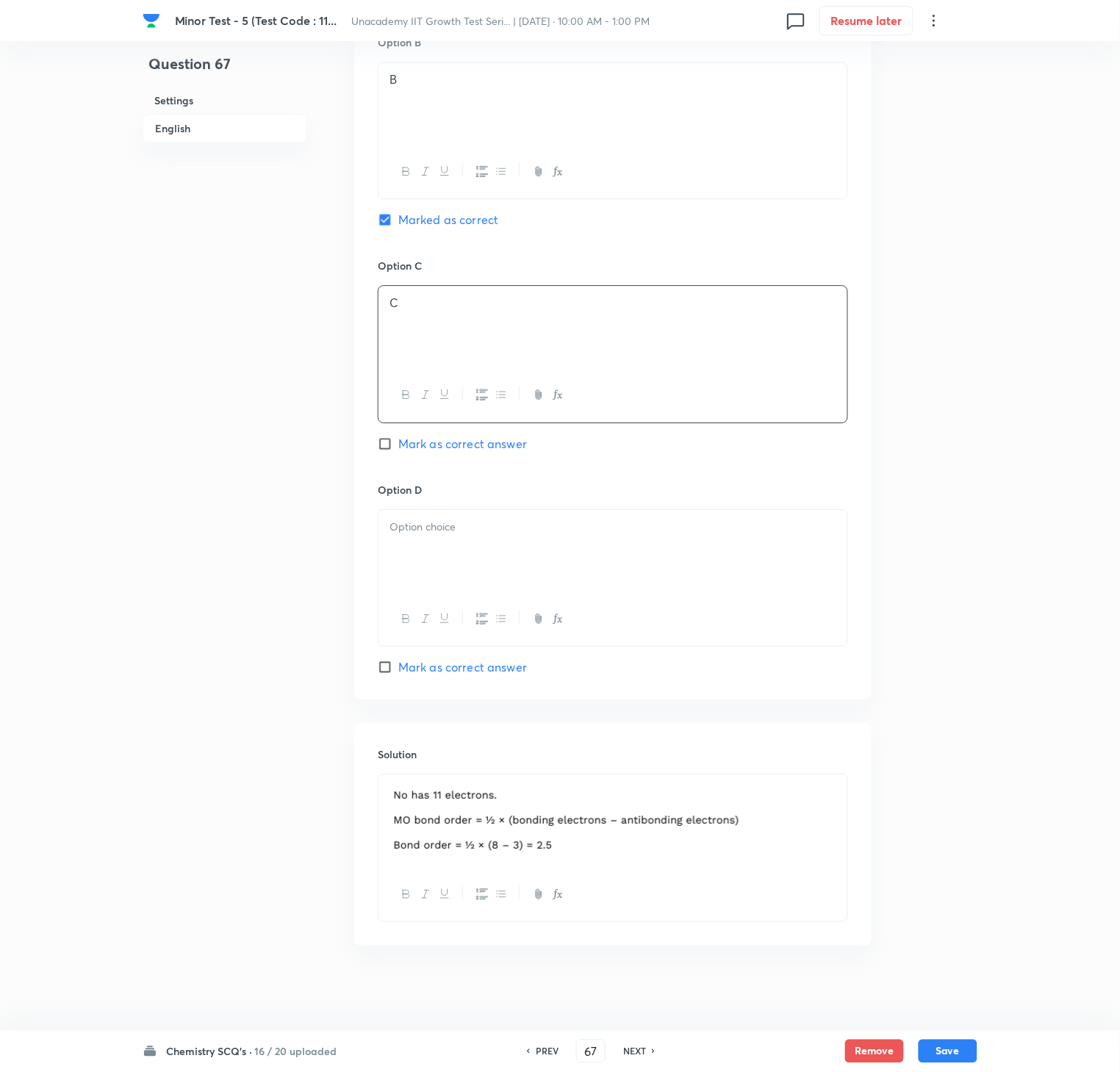
drag, startPoint x: 505, startPoint y: 541, endPoint x: 875, endPoint y: 824, distance: 465.8
click at [505, 539] on div at bounding box center [613, 550] width 469 height 83
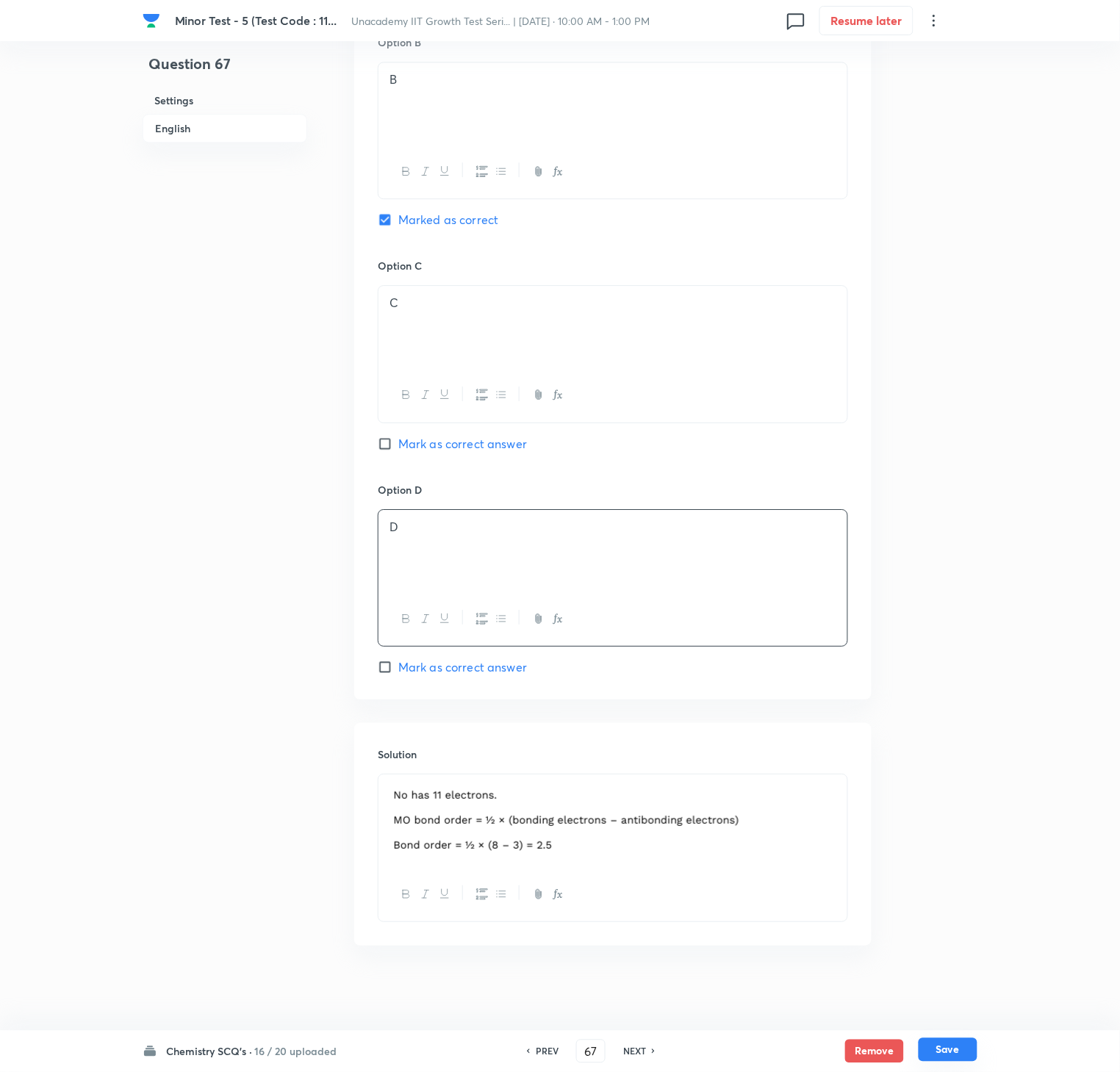
click at [961, 803] on button "Save" at bounding box center [948, 1050] width 59 height 24
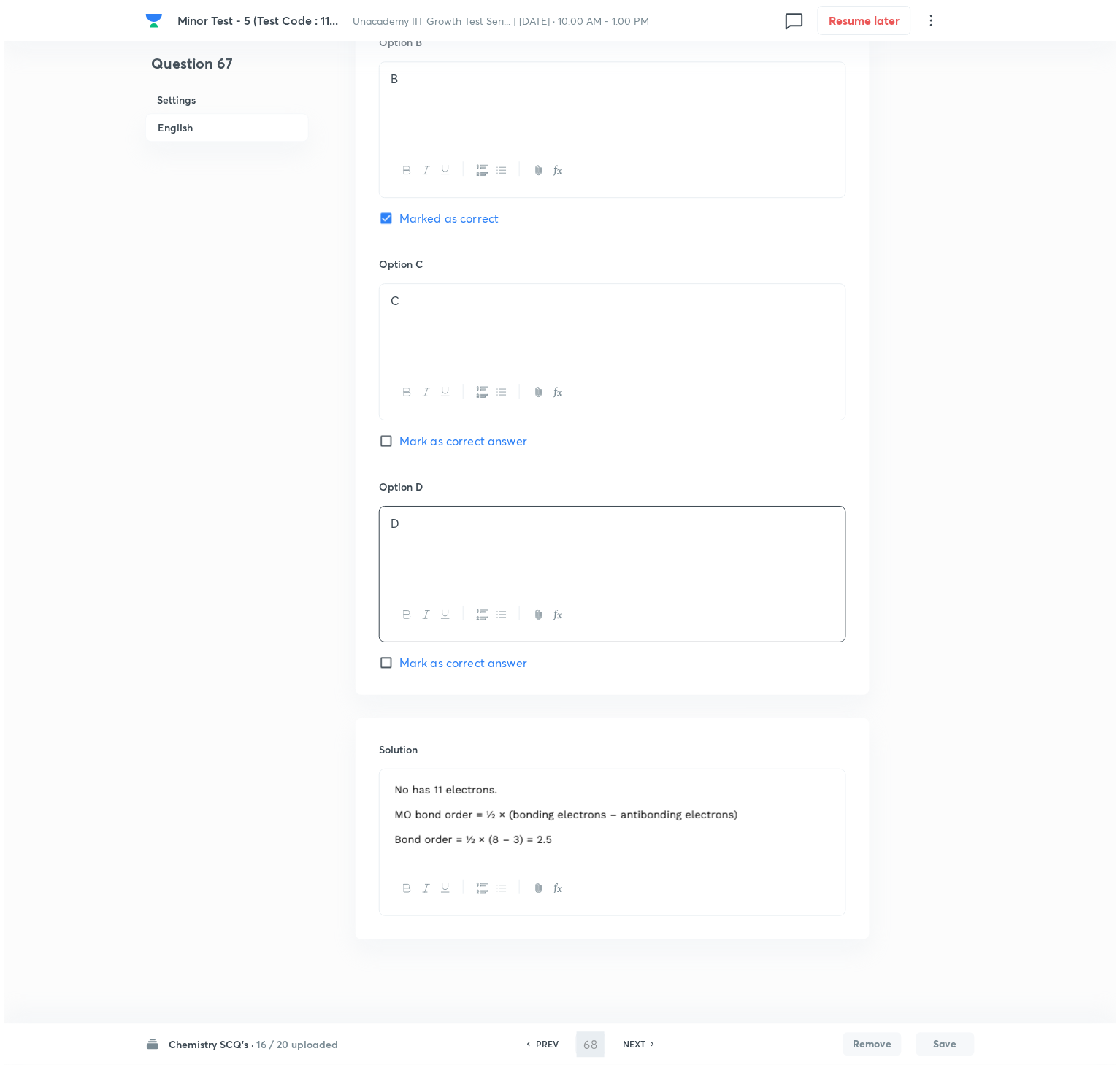
scroll to position [0, 0]
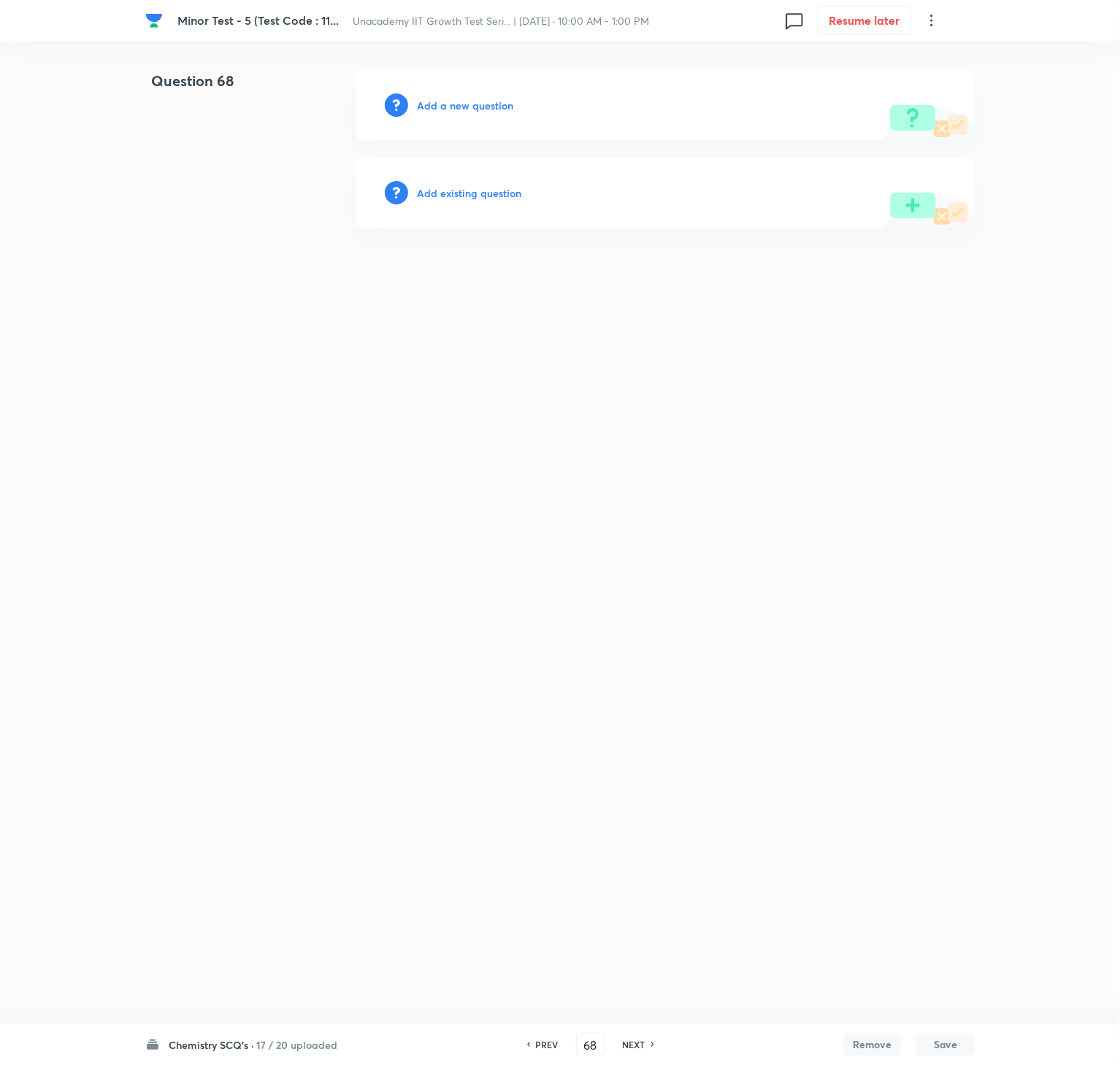
click at [472, 105] on h6 "Add a new question" at bounding box center [465, 106] width 97 height 15
click at [472, 105] on h6 "Choose a question type" at bounding box center [472, 106] width 113 height 15
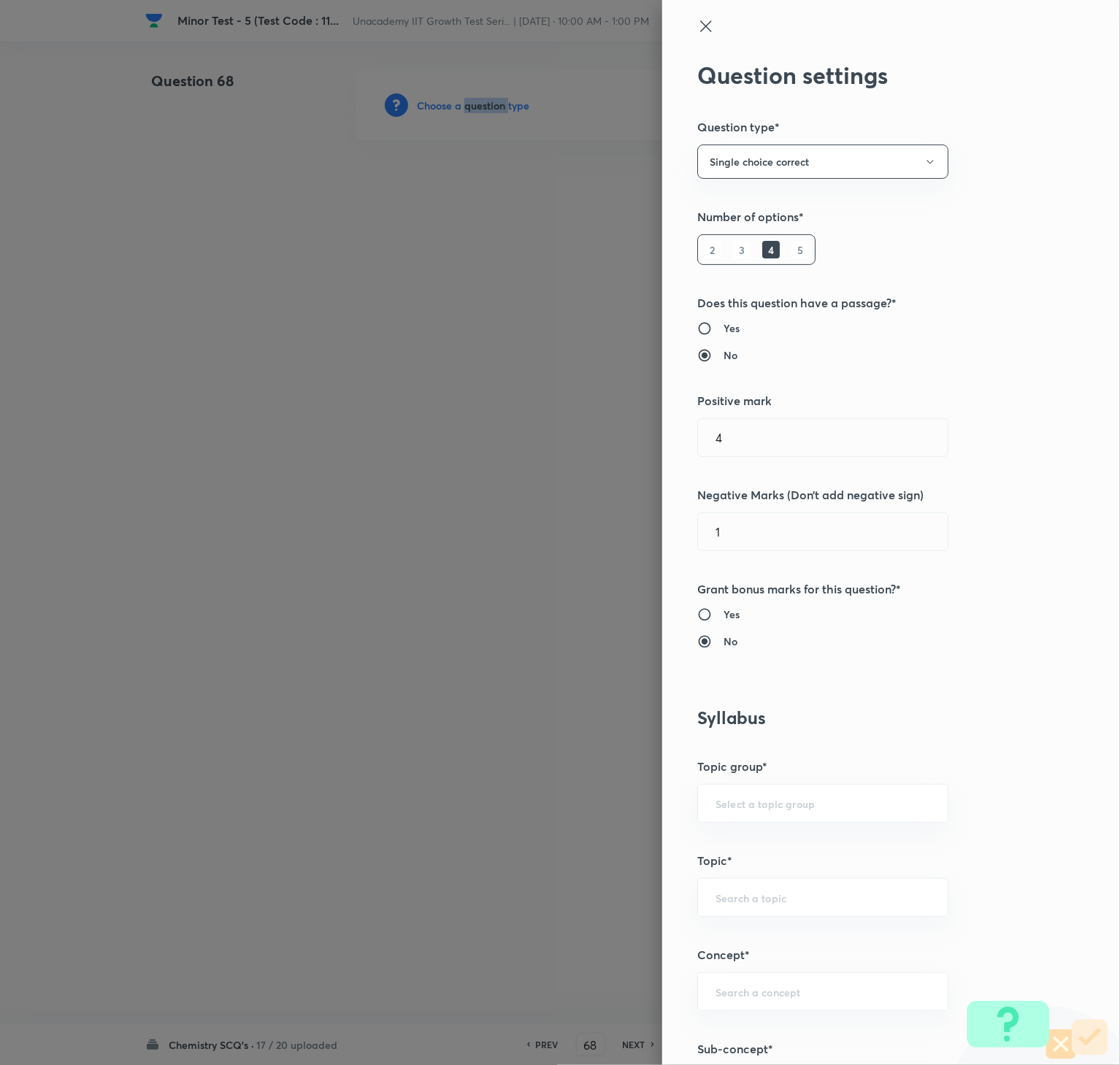
scroll to position [633, 0]
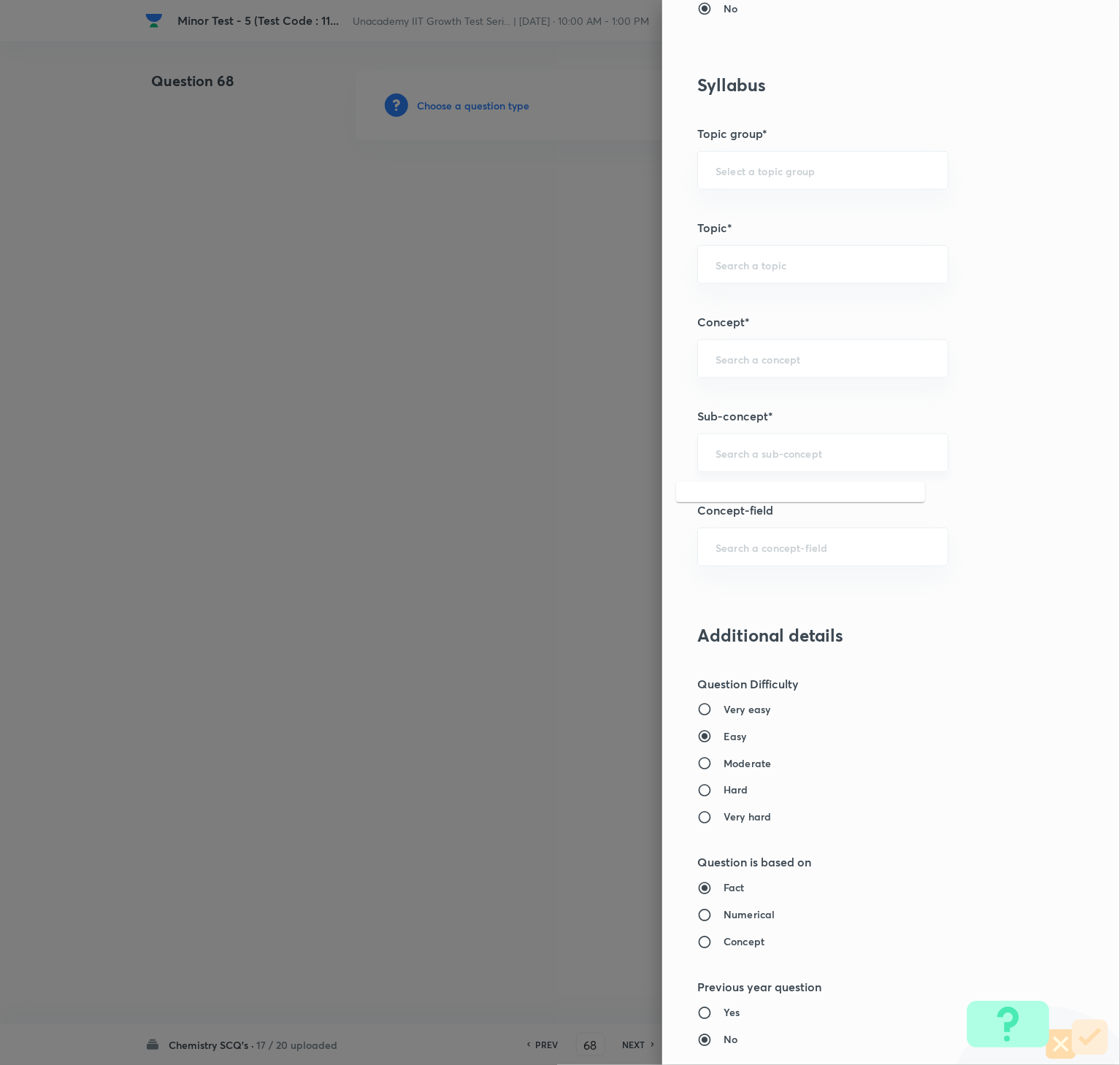
click at [840, 460] on input "text" at bounding box center [823, 453] width 215 height 14
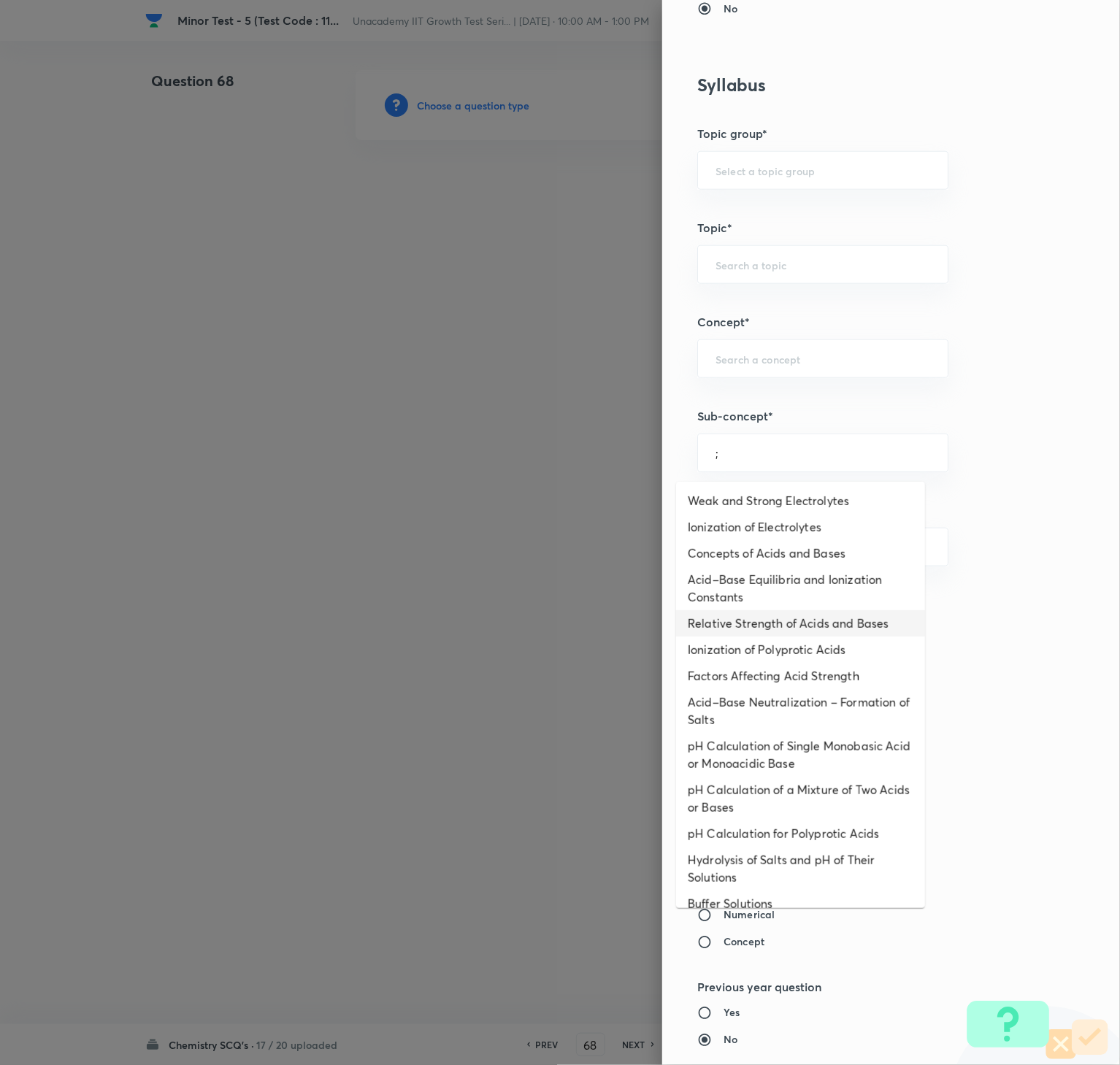
click at [807, 612] on li "Relative Strength of Acids and Bases" at bounding box center [800, 623] width 249 height 26
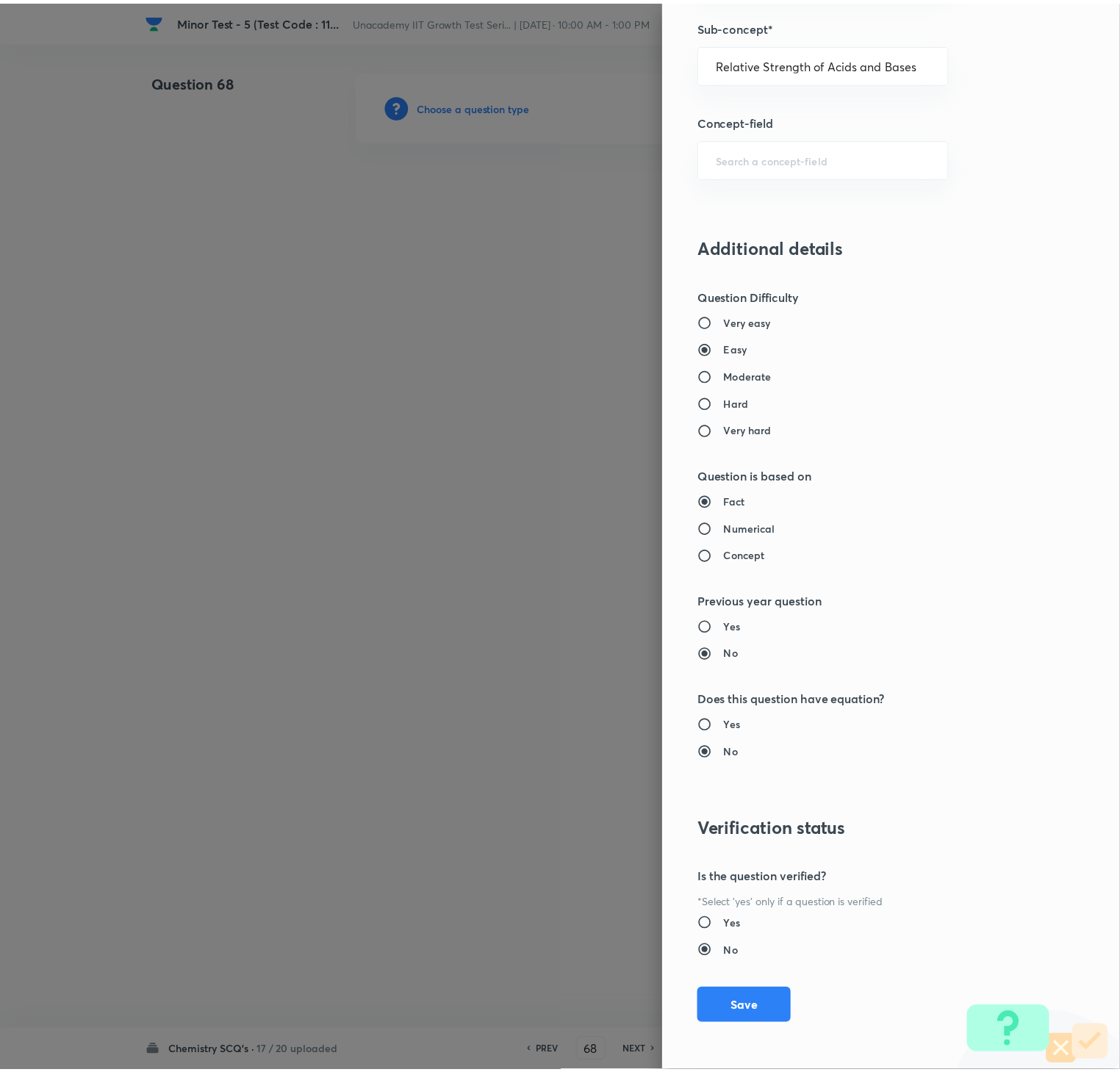
scroll to position [1035, 0]
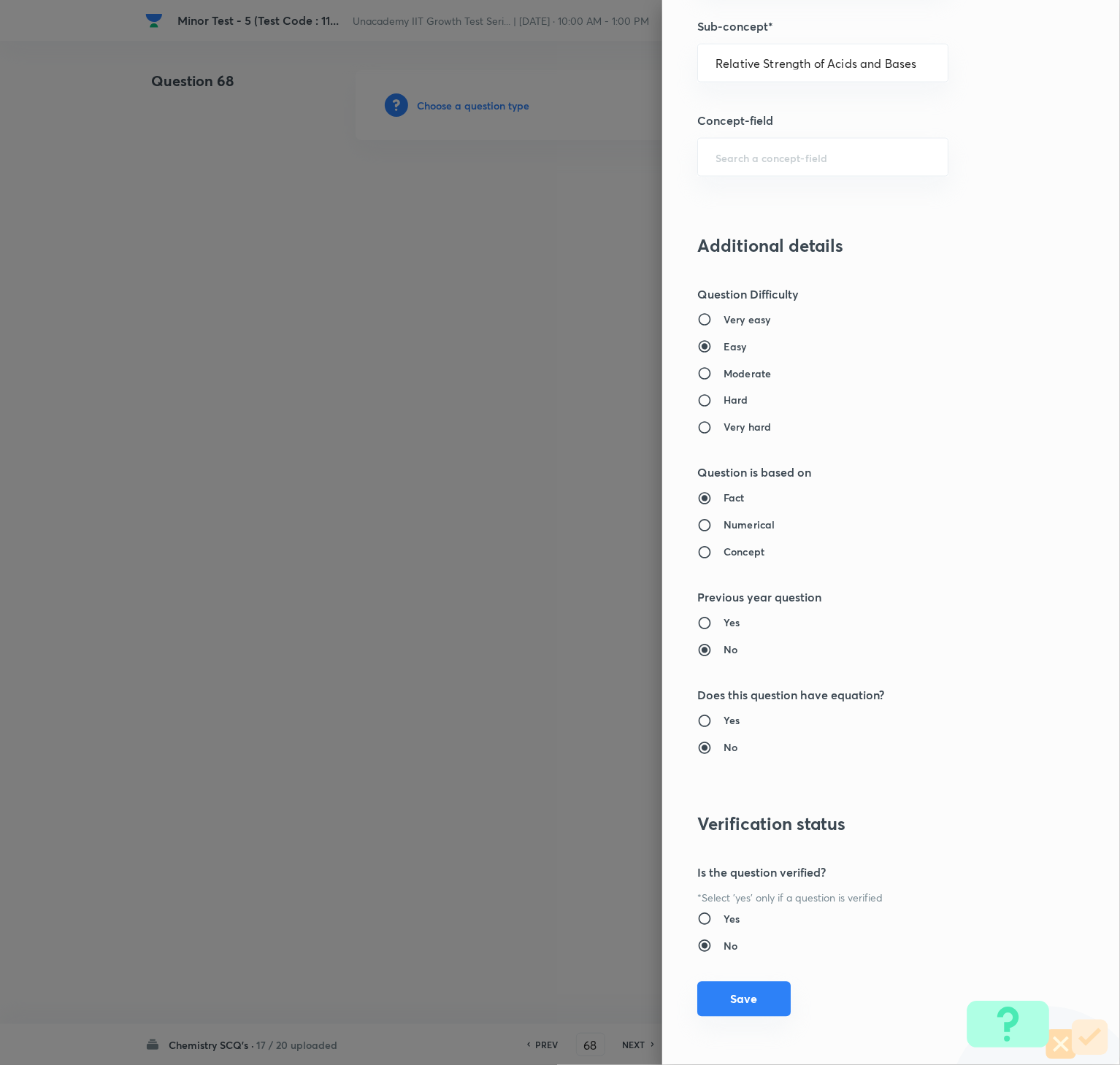
click at [750, 797] on button "Save" at bounding box center [743, 999] width 93 height 35
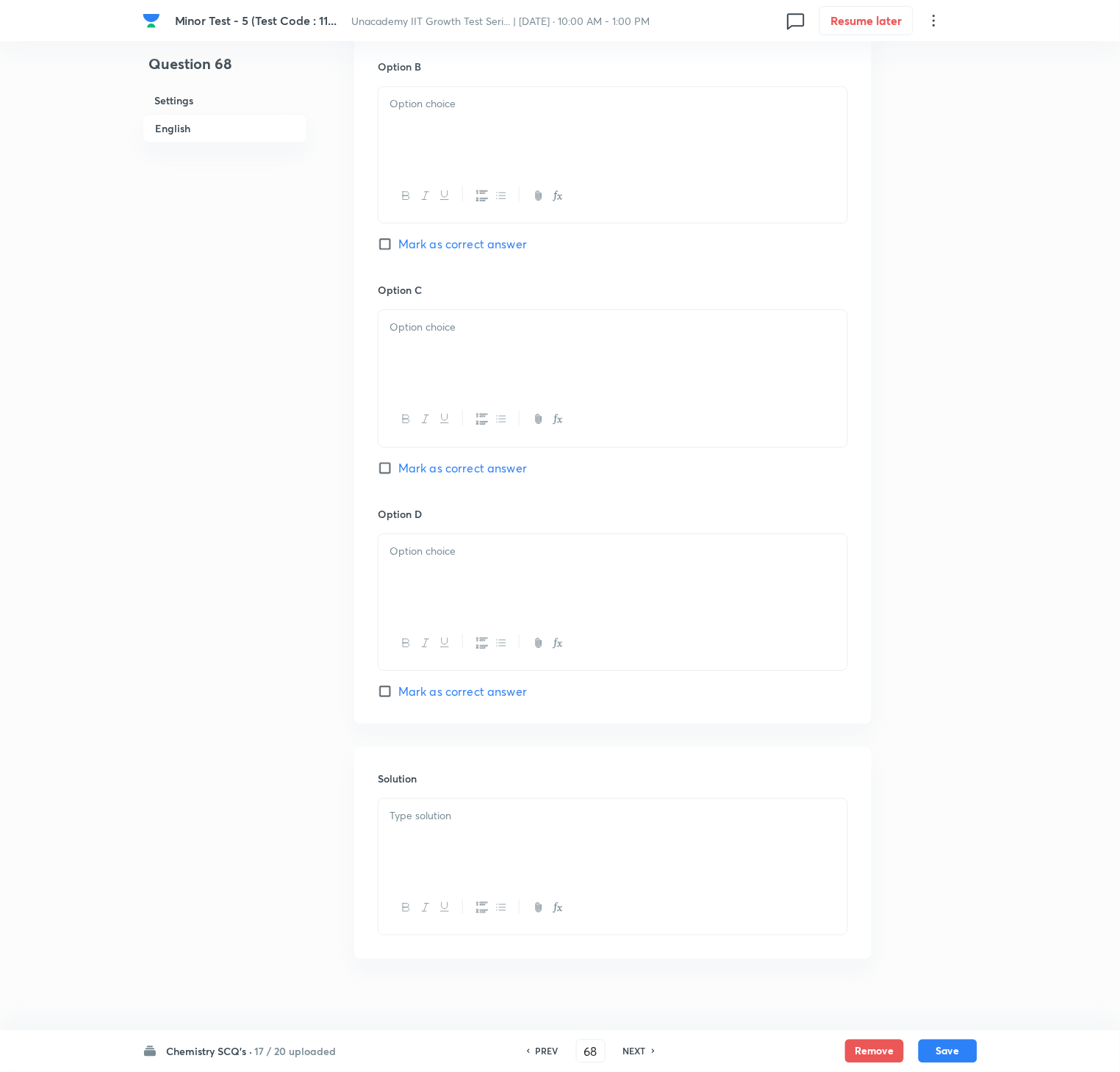
scroll to position [925, 0]
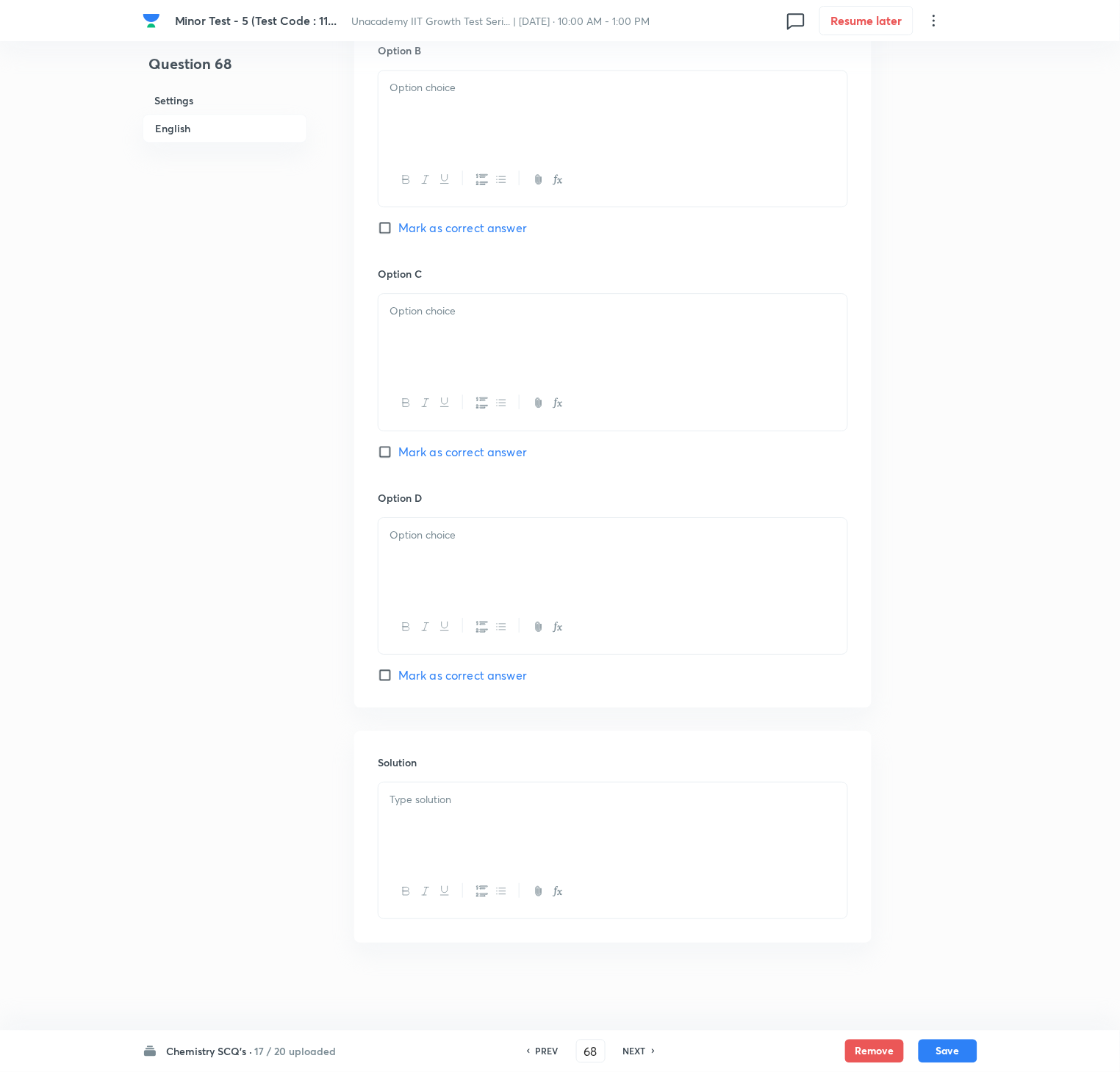
click at [753, 803] on p at bounding box center [613, 800] width 447 height 17
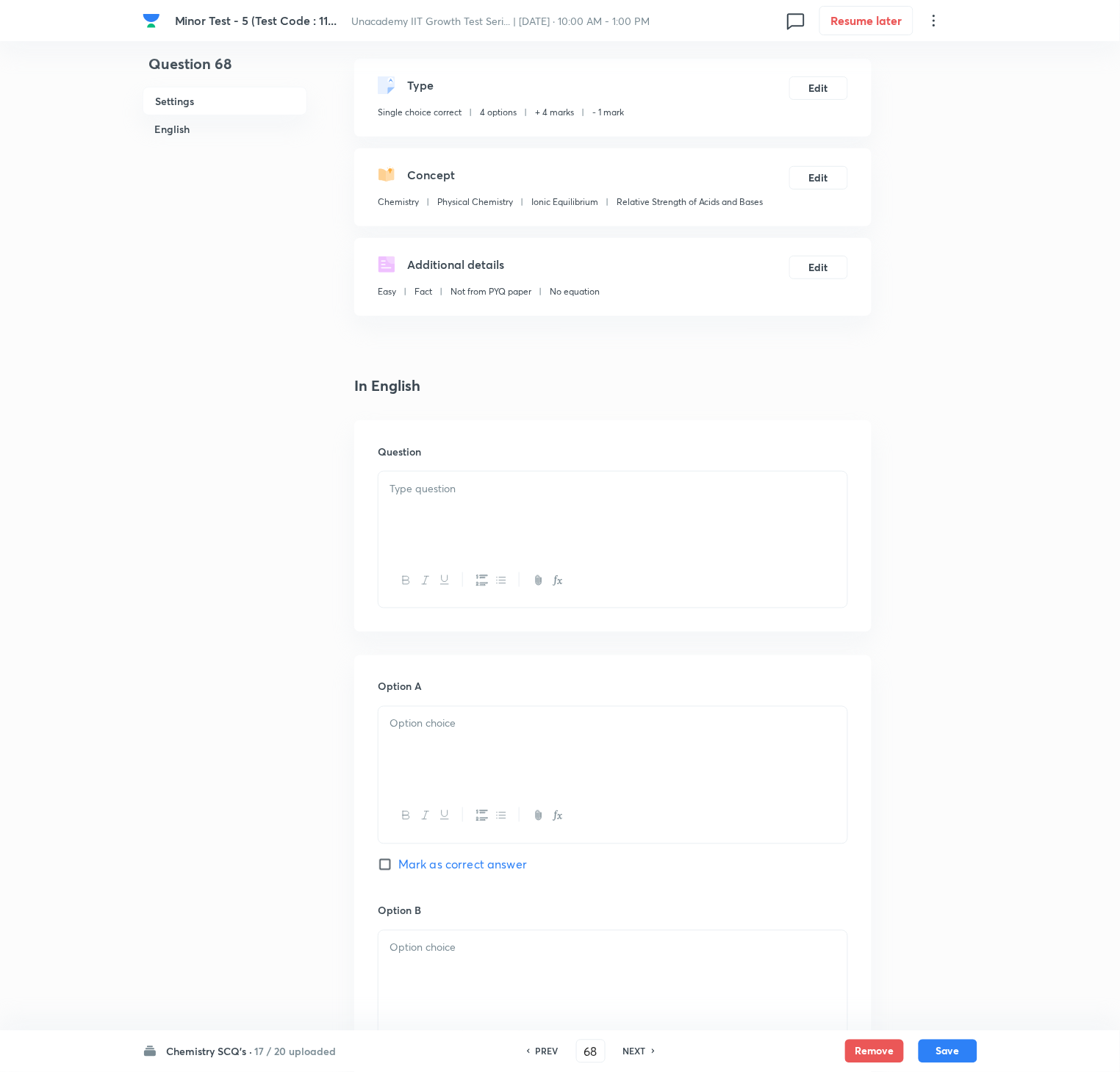
scroll to position [0, 0]
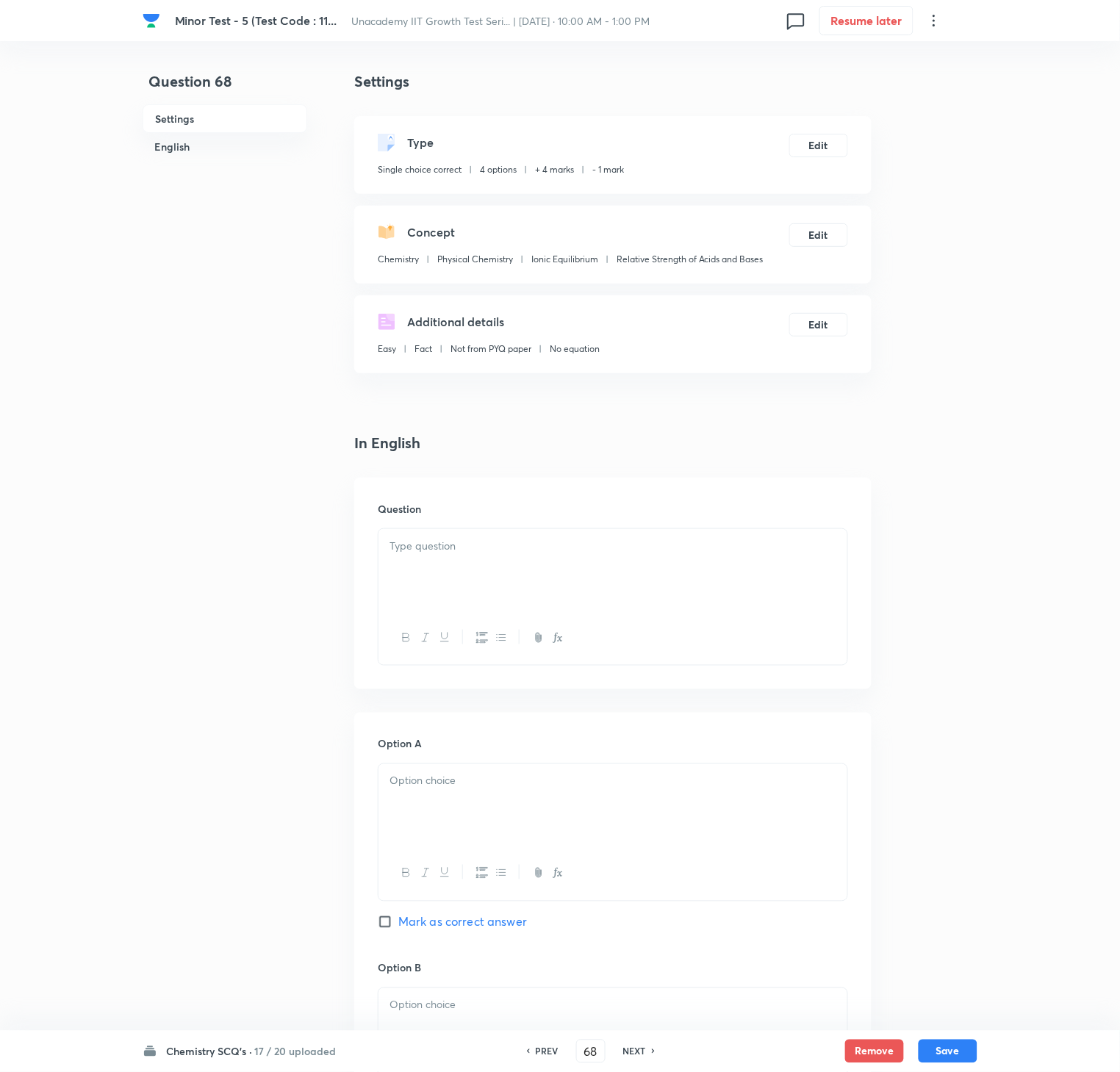
drag, startPoint x: 1001, startPoint y: 520, endPoint x: 751, endPoint y: 572, distance: 255.4
click at [1001, 520] on div "[MEDICAL_DATA] - 5 (Test Code : 11... Unacademy IIT Growth Test Seri... | [DATE…" at bounding box center [560, 994] width 1120 height 1848
click at [747, 572] on div at bounding box center [613, 570] width 469 height 83
click at [822, 576] on p at bounding box center [613, 562] width 447 height 49
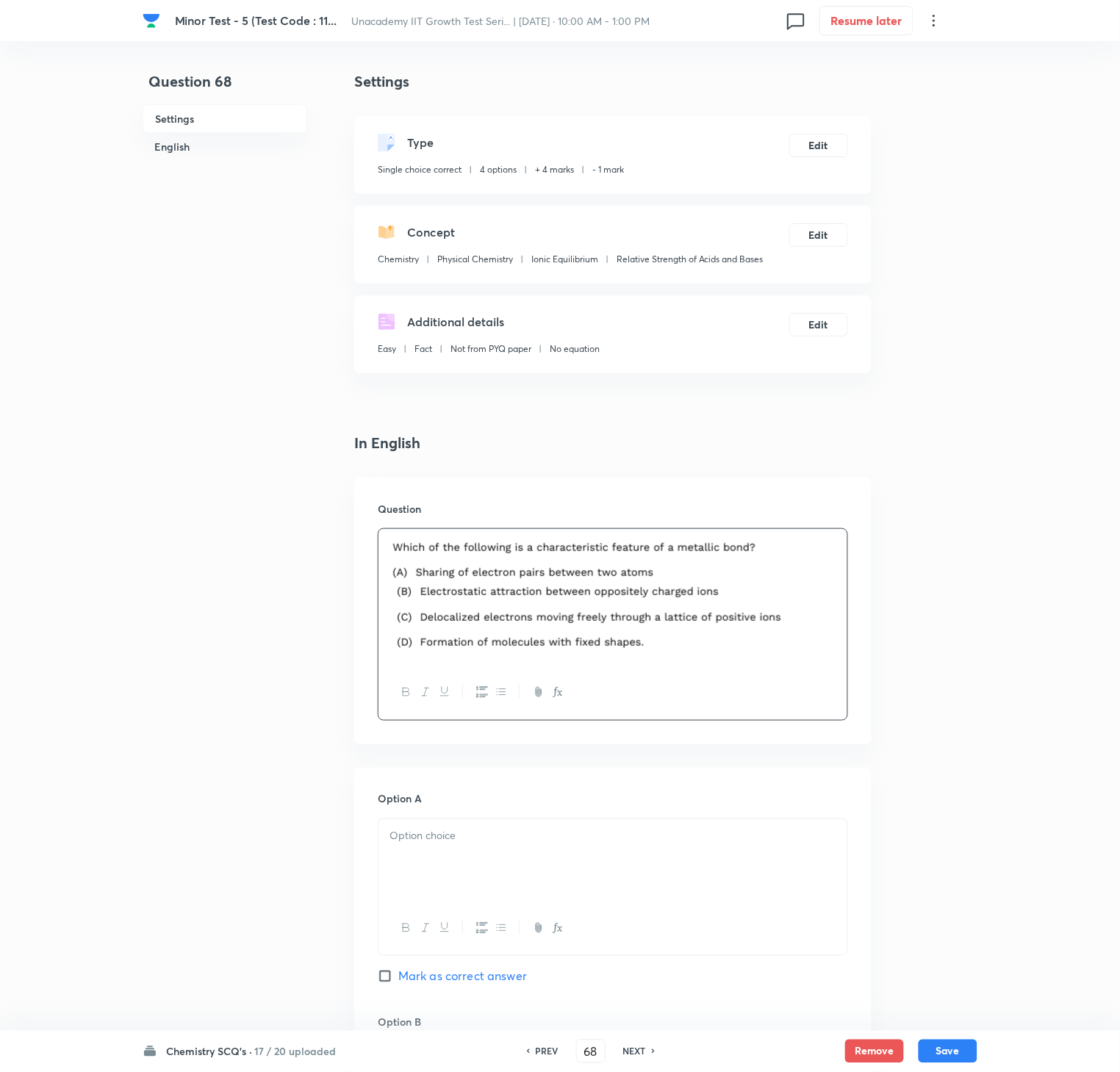
click at [453, 803] on p at bounding box center [613, 837] width 447 height 17
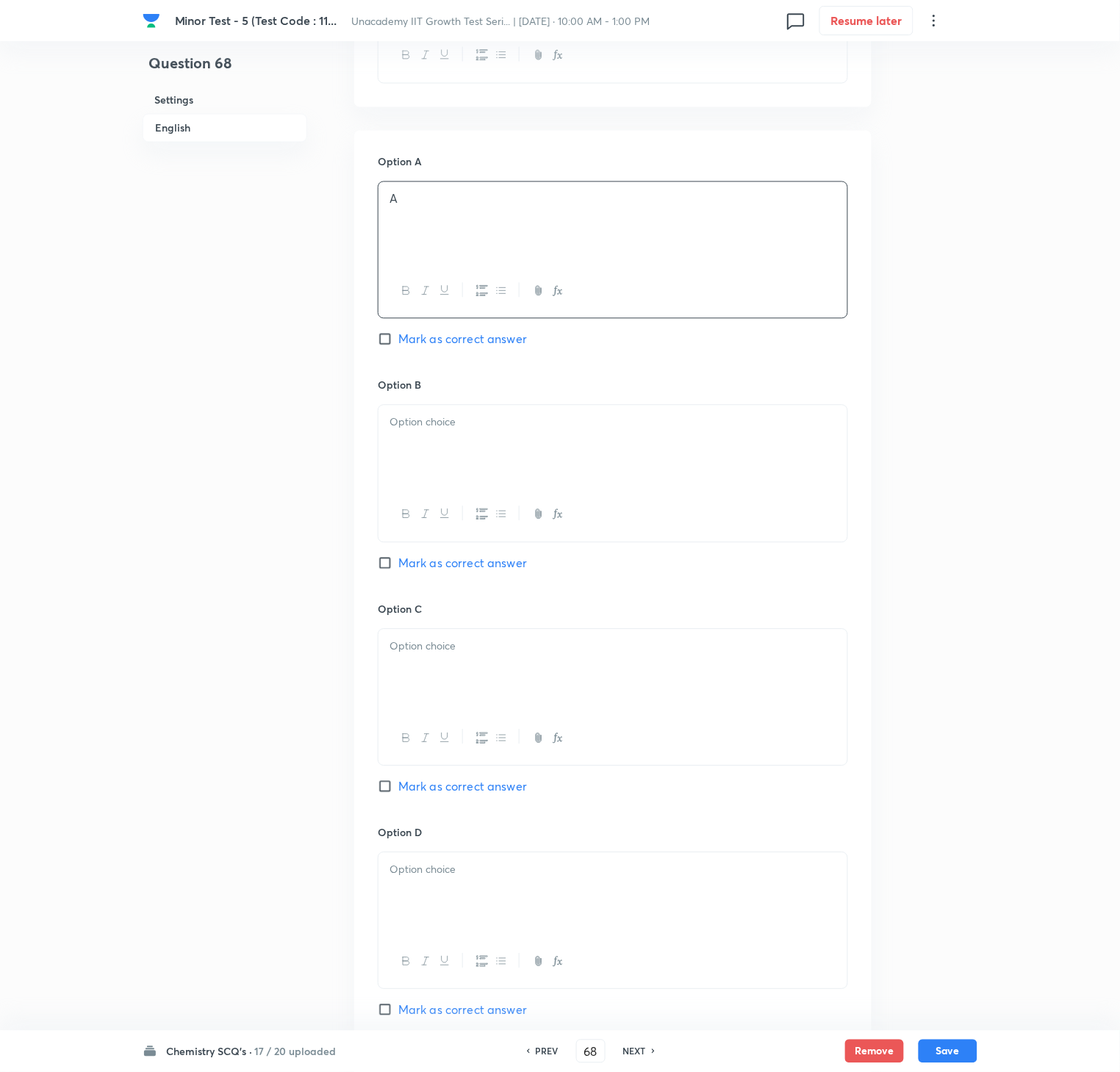
click at [465, 460] on div at bounding box center [613, 447] width 469 height 83
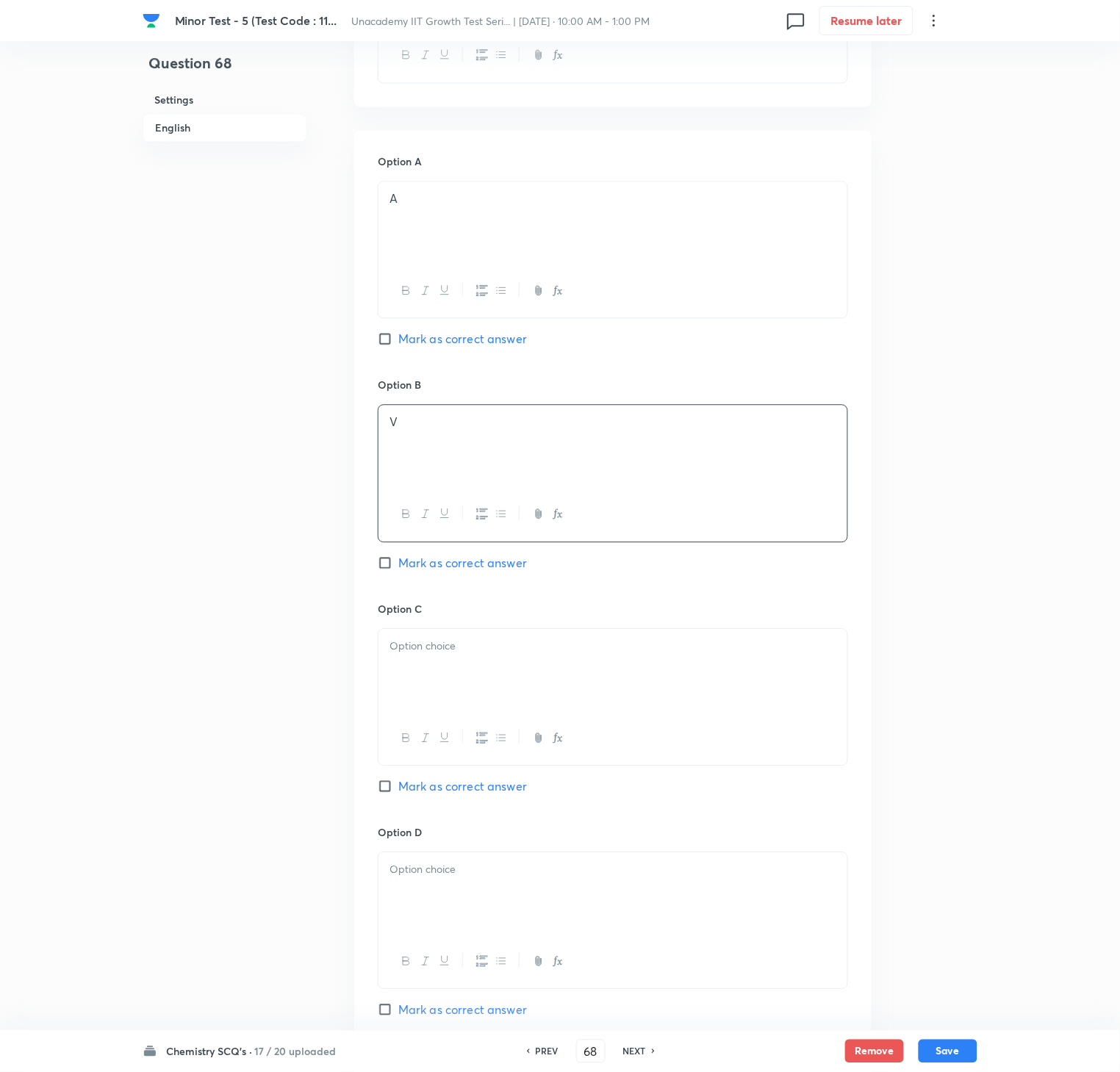
click at [465, 678] on div at bounding box center [613, 671] width 469 height 83
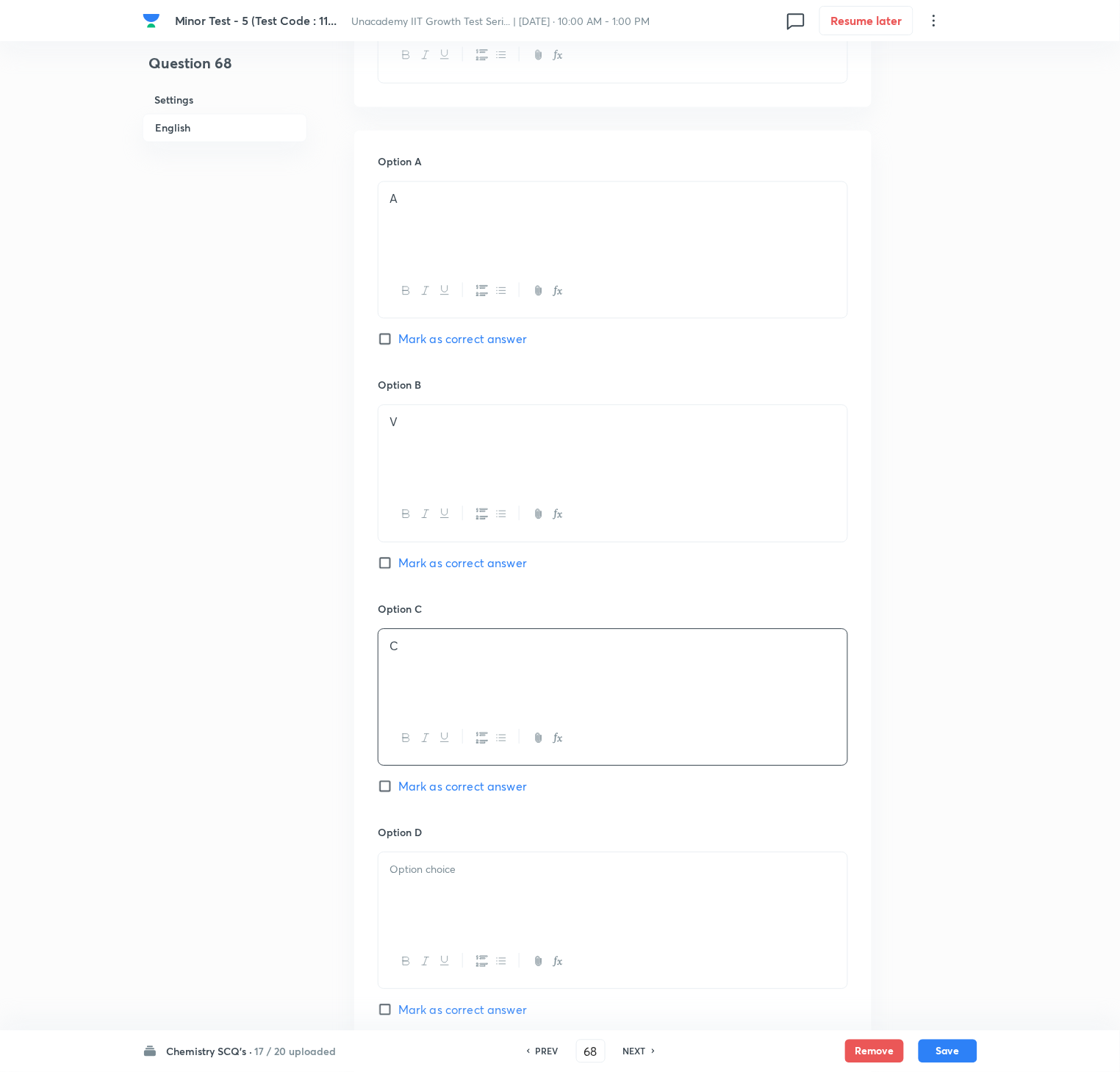
click at [451, 774] on div "Option C C [PERSON_NAME] as correct answer" at bounding box center [613, 713] width 471 height 223
click at [457, 792] on span "Mark as correct answer" at bounding box center [462, 787] width 129 height 18
click at [398, 792] on input "Mark as correct answer" at bounding box center [388, 787] width 20 height 14
click at [447, 803] on div at bounding box center [613, 894] width 469 height 83
drag, startPoint x: 556, startPoint y: 413, endPoint x: 558, endPoint y: 461, distance: 48.0
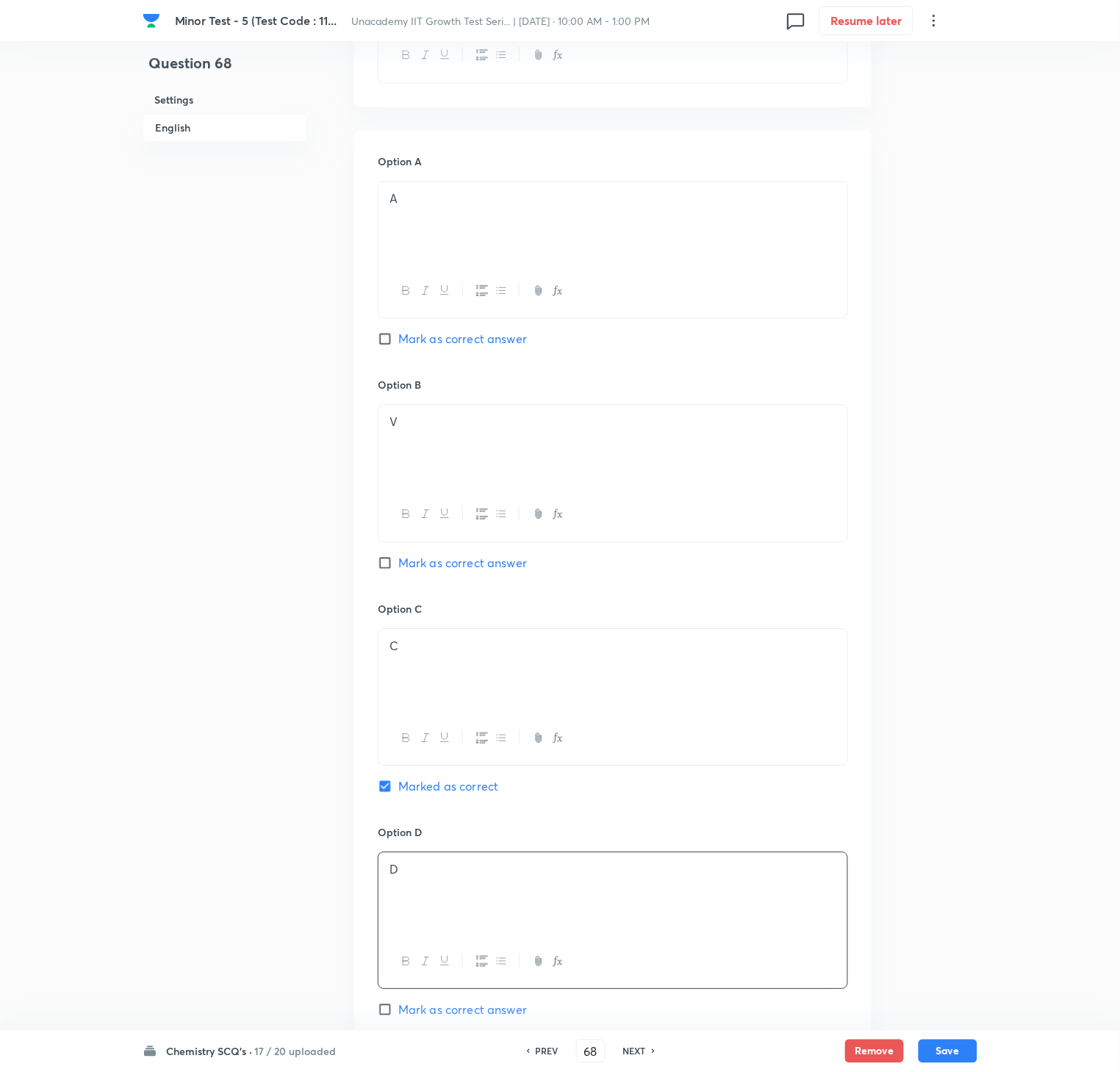
click at [556, 418] on div "V" at bounding box center [613, 447] width 469 height 83
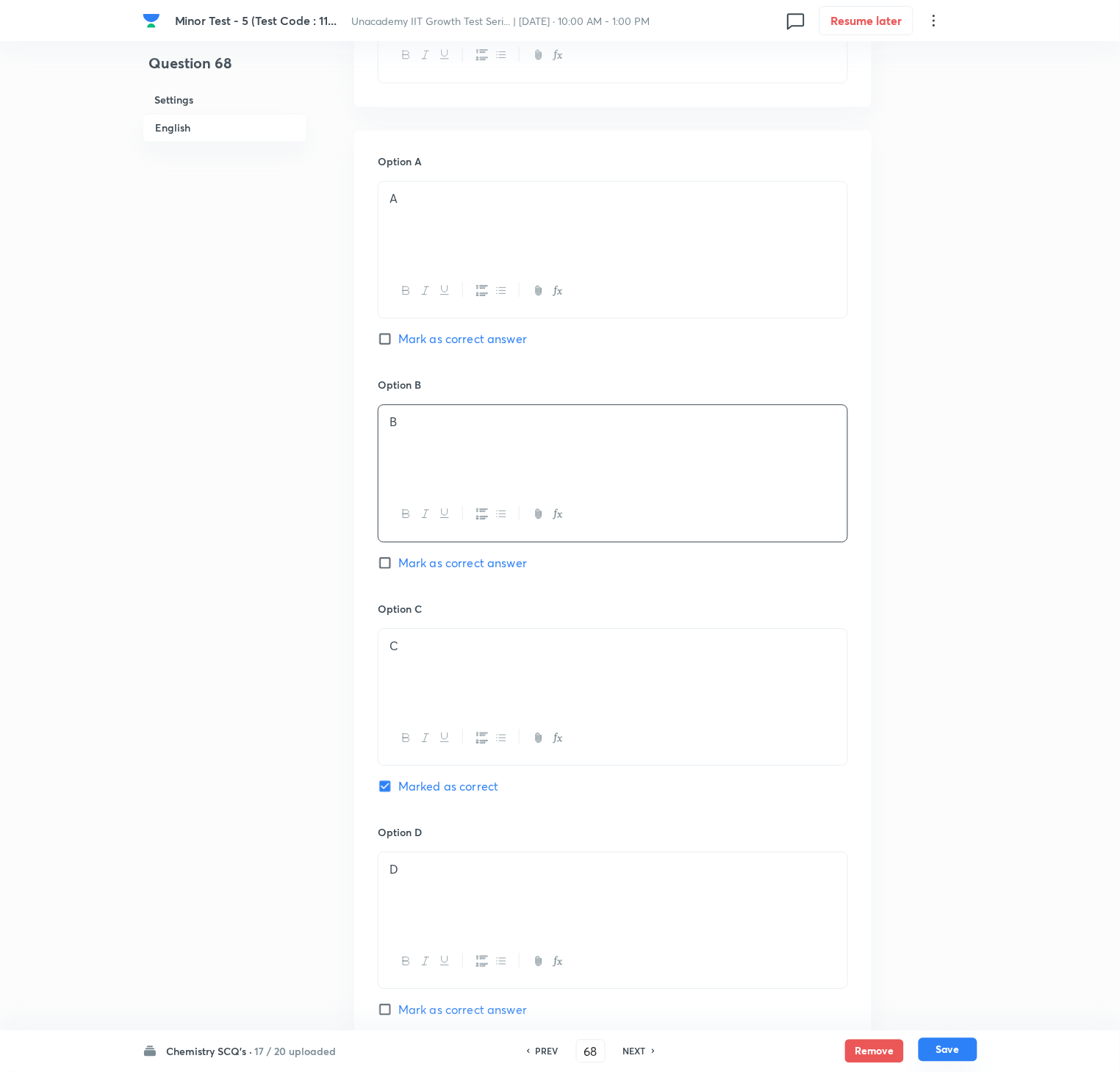
click at [967, 803] on div "Remove Save" at bounding box center [911, 1052] width 132 height 24
click at [955, 803] on button "Save" at bounding box center [948, 1050] width 59 height 24
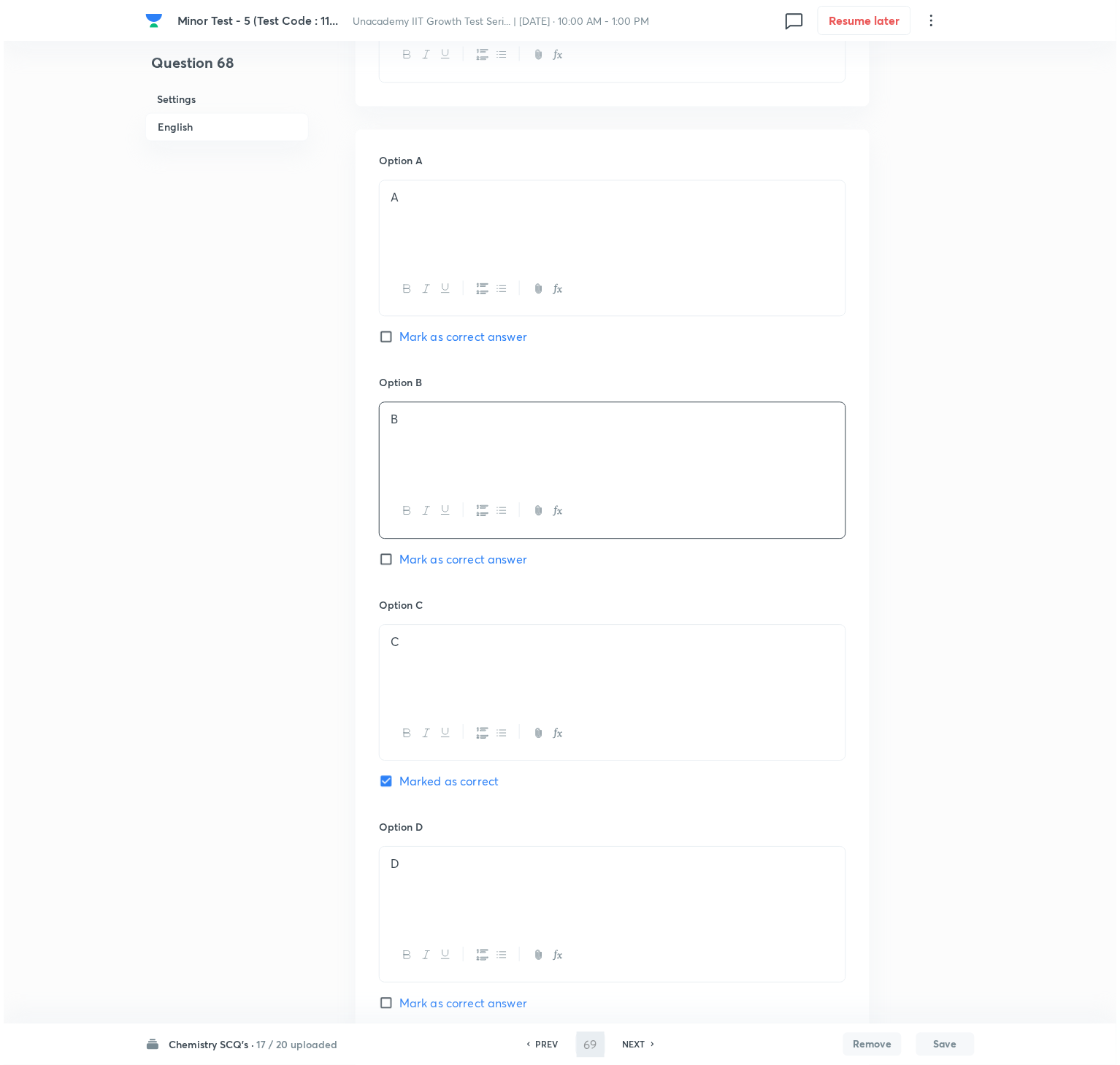
scroll to position [0, 0]
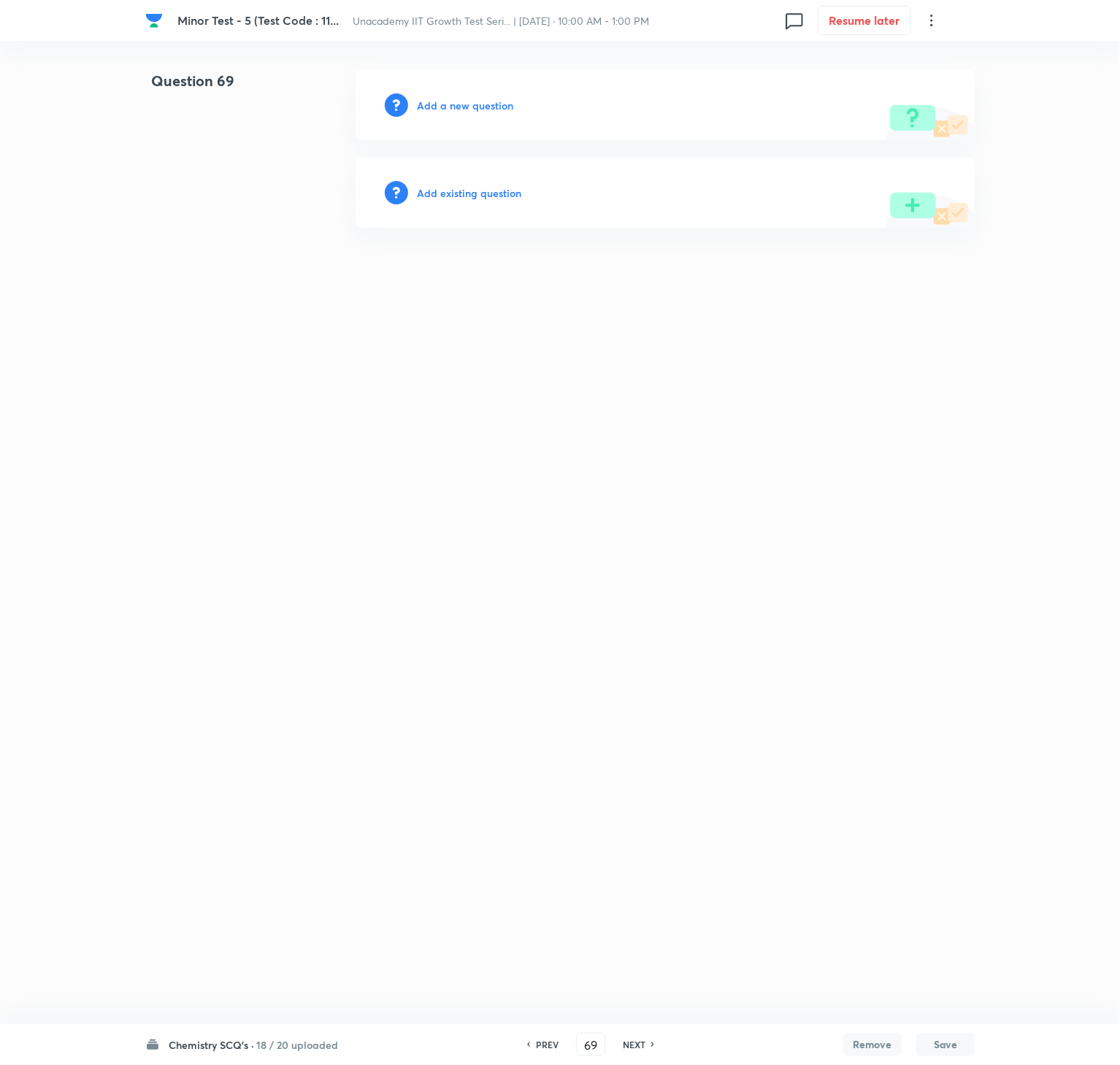
click at [438, 107] on h6 "Add a new question" at bounding box center [465, 106] width 97 height 15
click at [438, 107] on h6 "Choose a question type" at bounding box center [472, 106] width 113 height 15
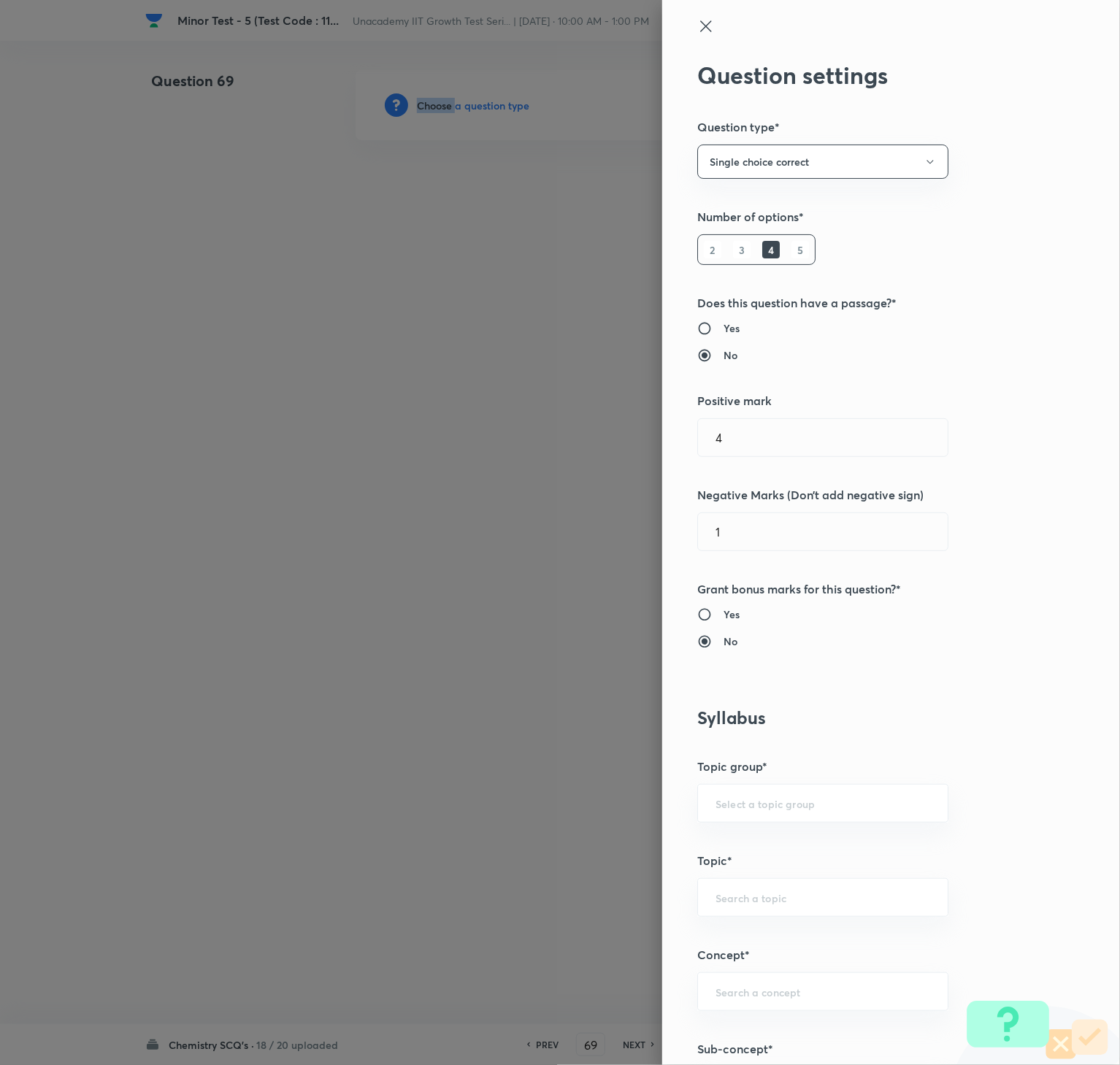
scroll to position [633, 0]
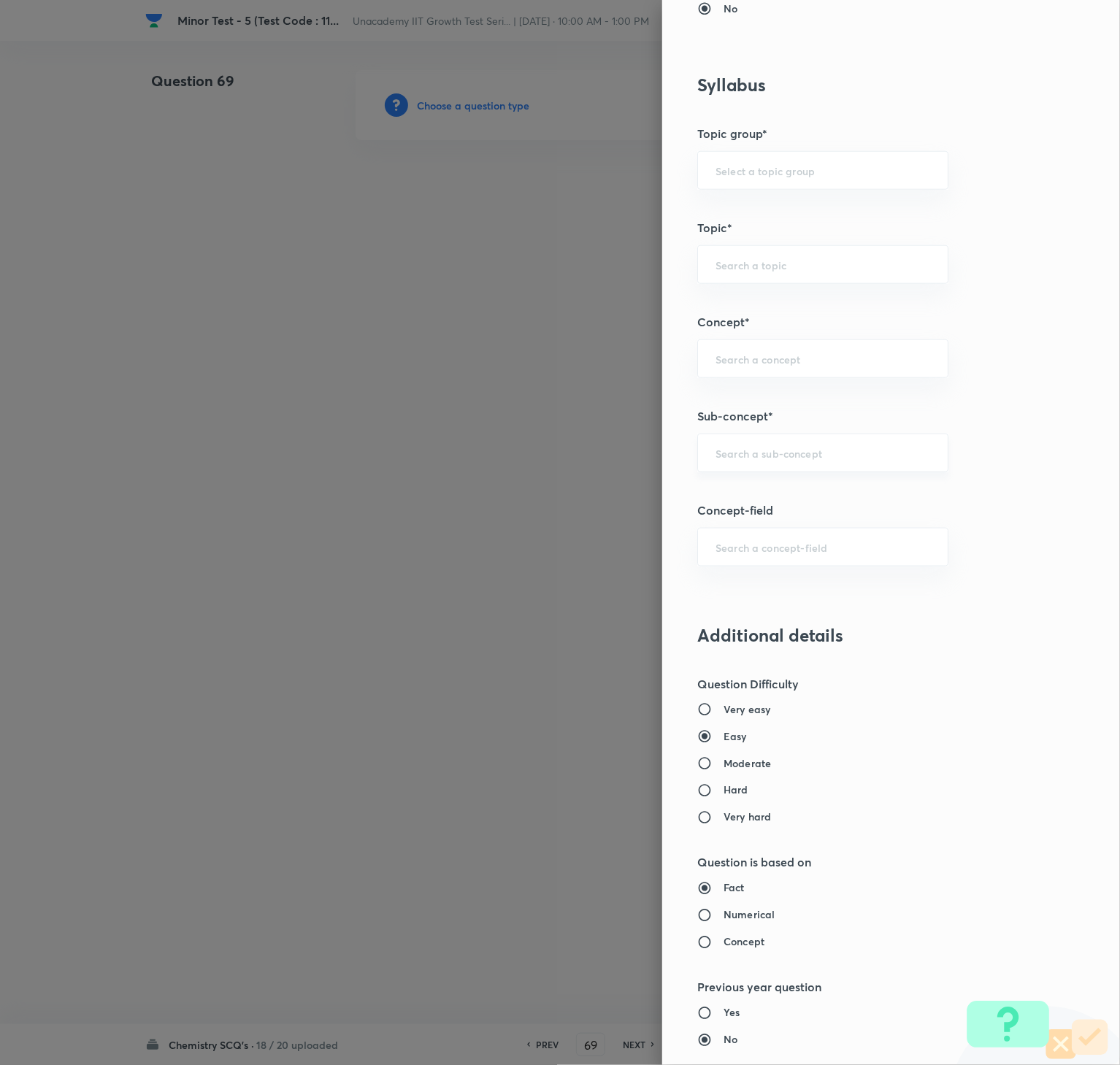
click at [776, 452] on input "text" at bounding box center [823, 453] width 215 height 14
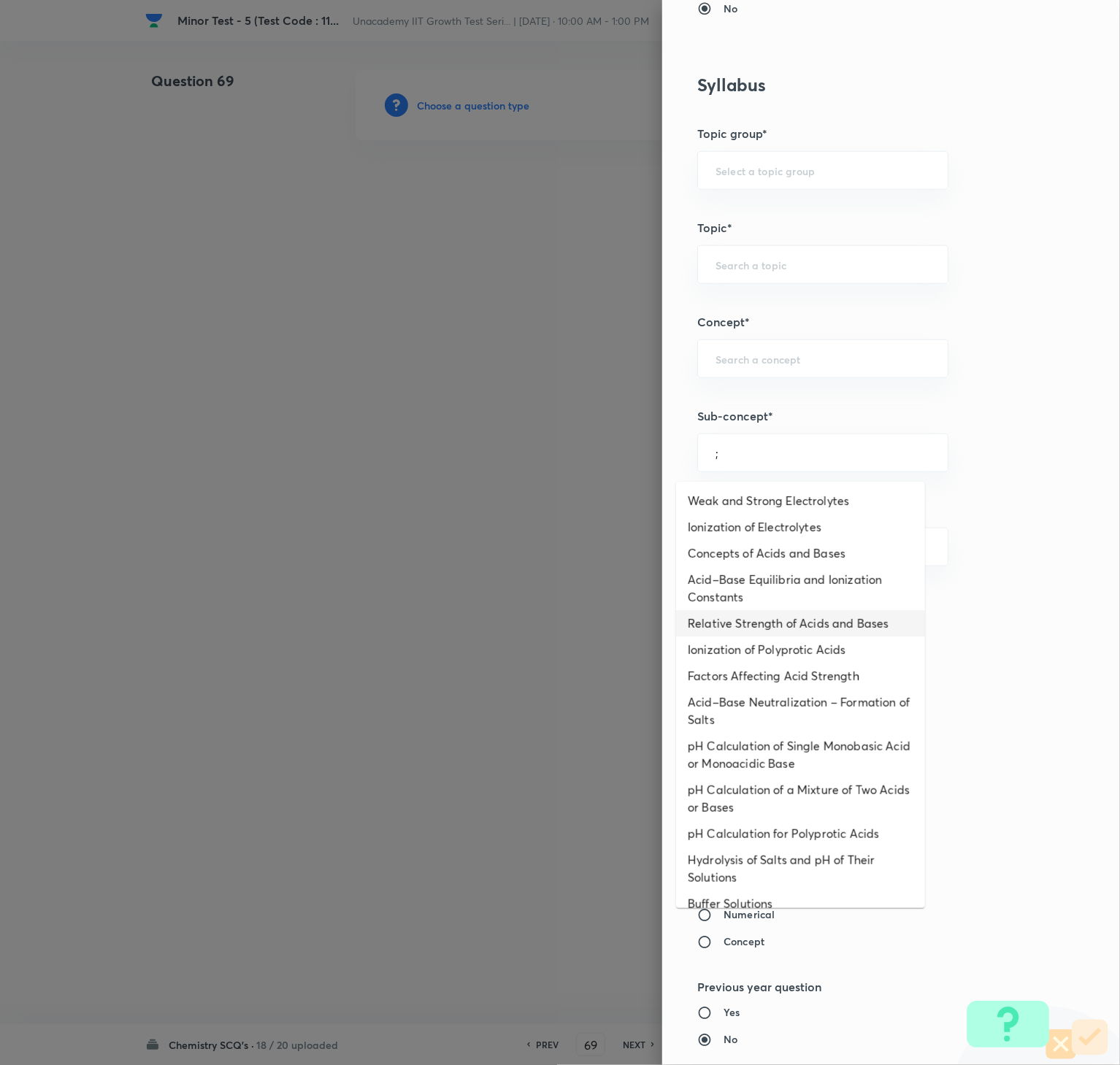
click at [797, 621] on li "Relative Strength of Acids and Bases" at bounding box center [800, 623] width 249 height 26
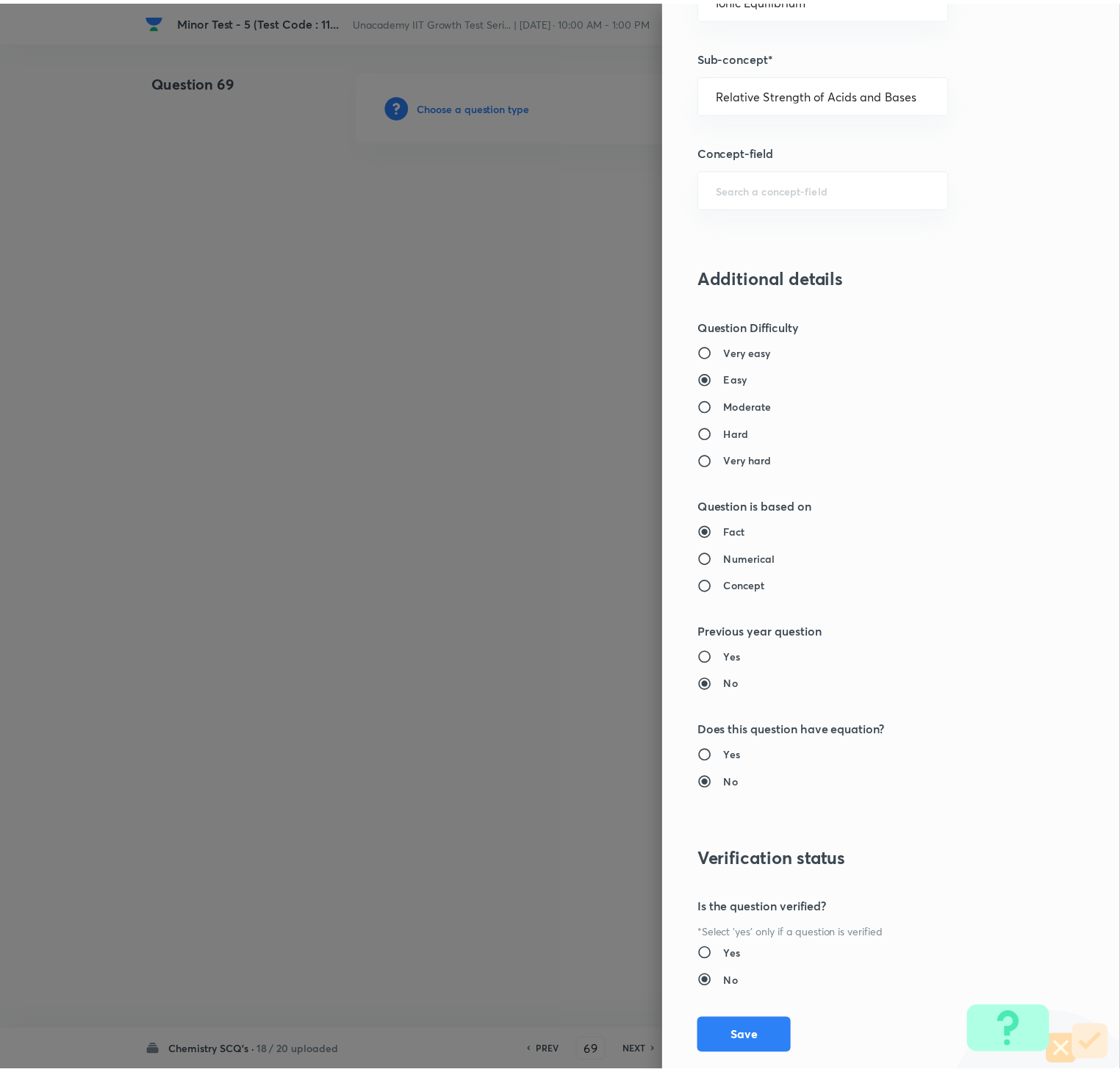
scroll to position [1035, 0]
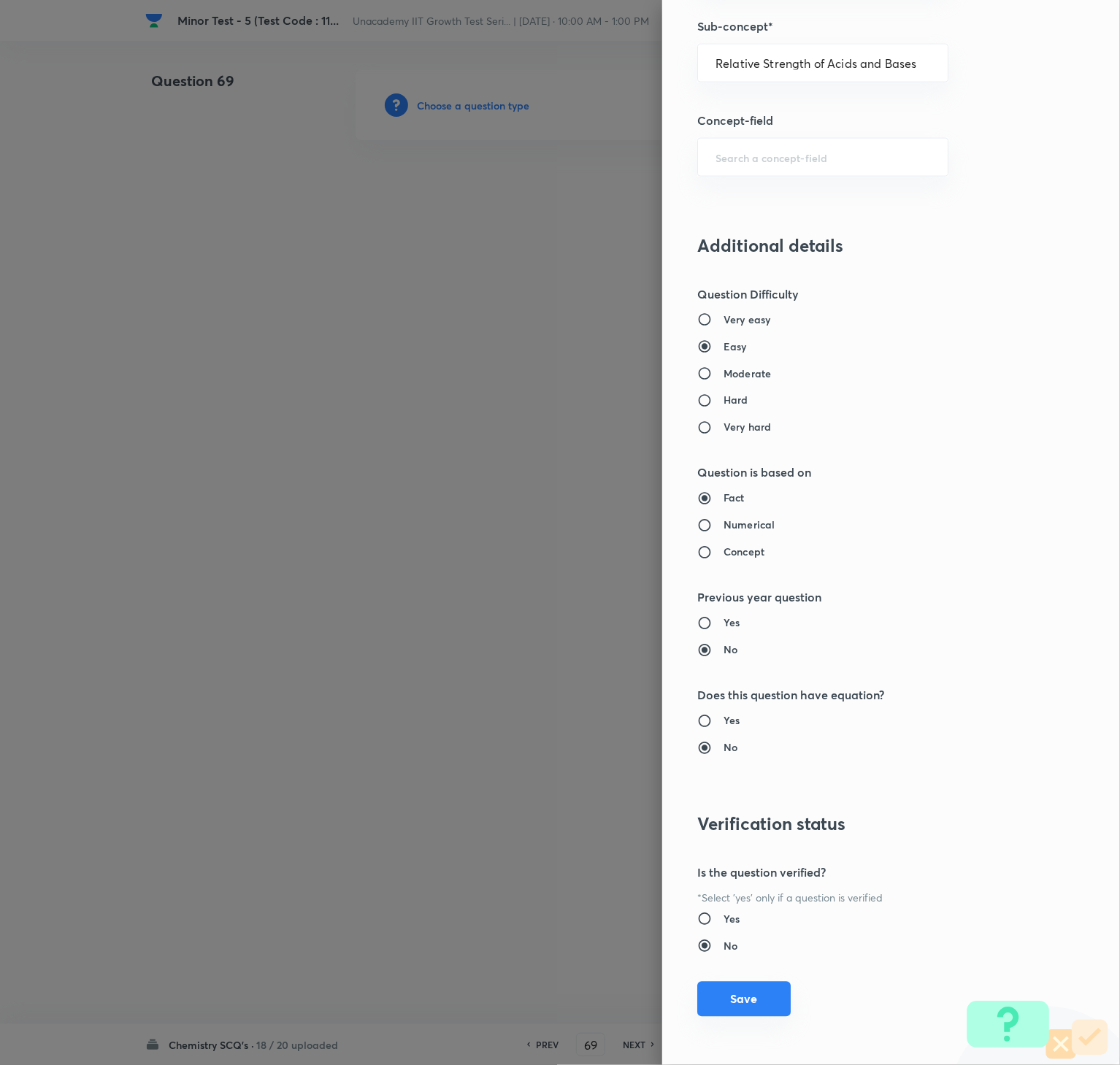
click at [720, 797] on button "Save" at bounding box center [743, 999] width 93 height 35
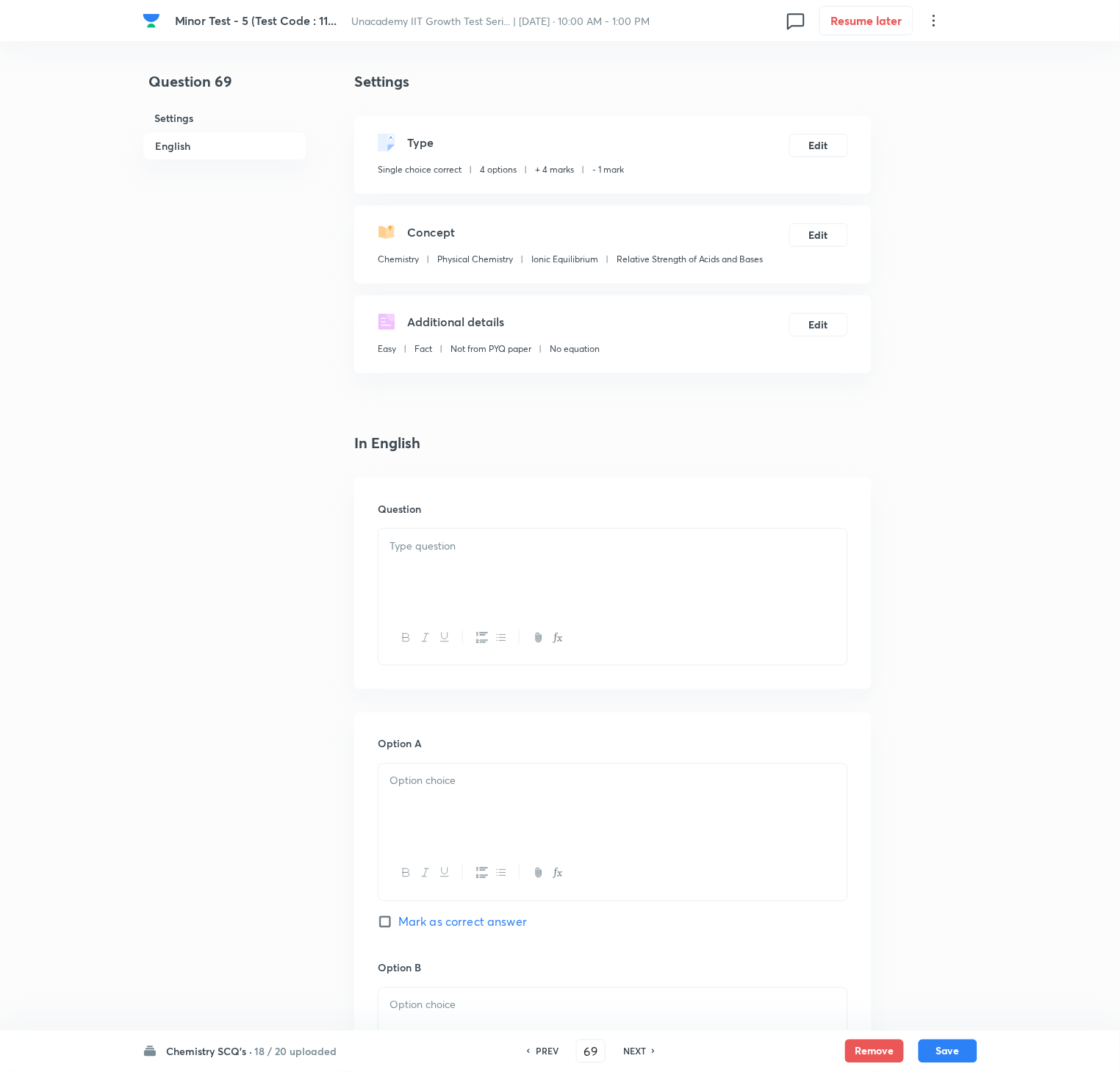
click at [732, 547] on p at bounding box center [613, 546] width 447 height 17
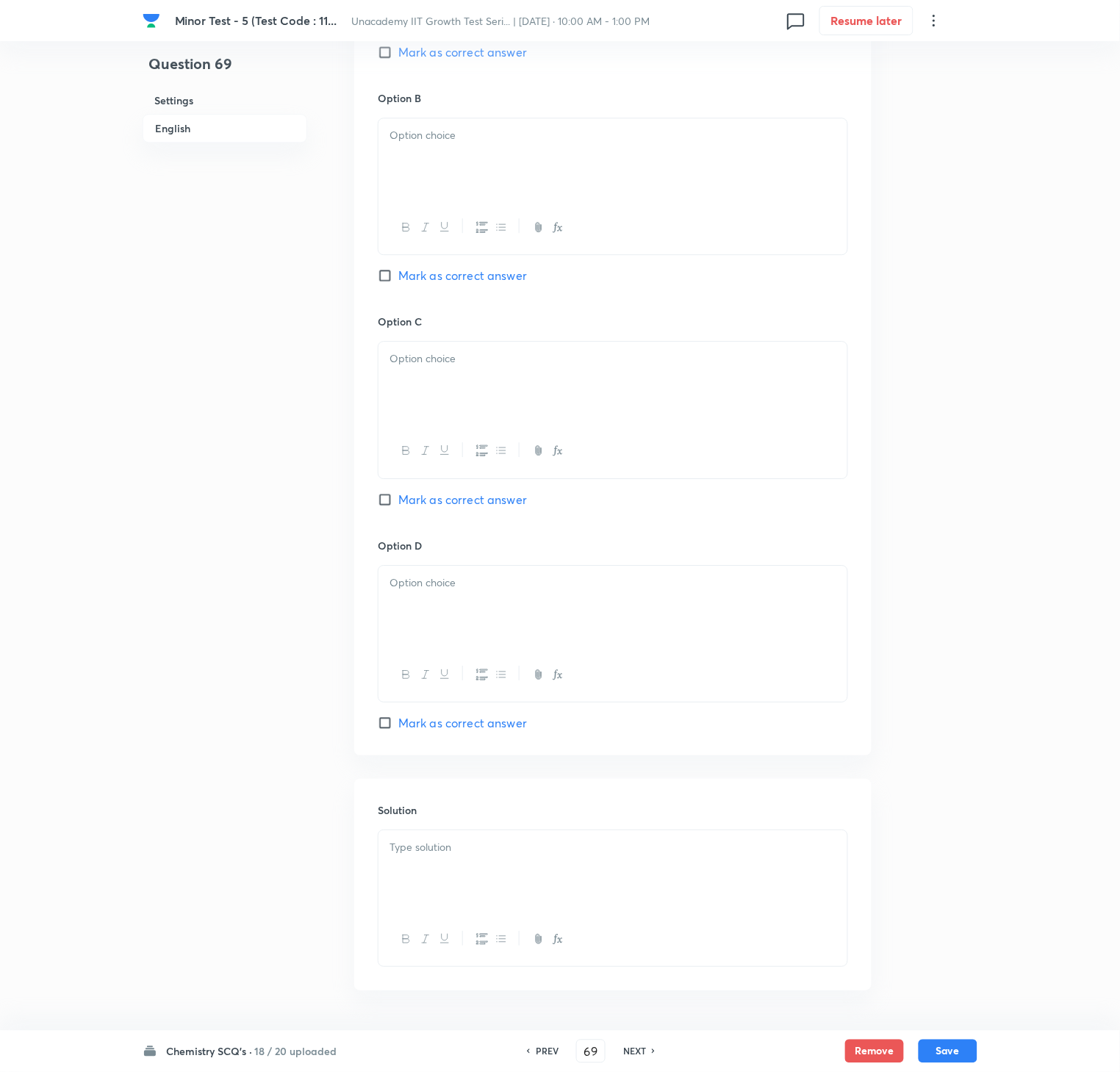
scroll to position [925, 0]
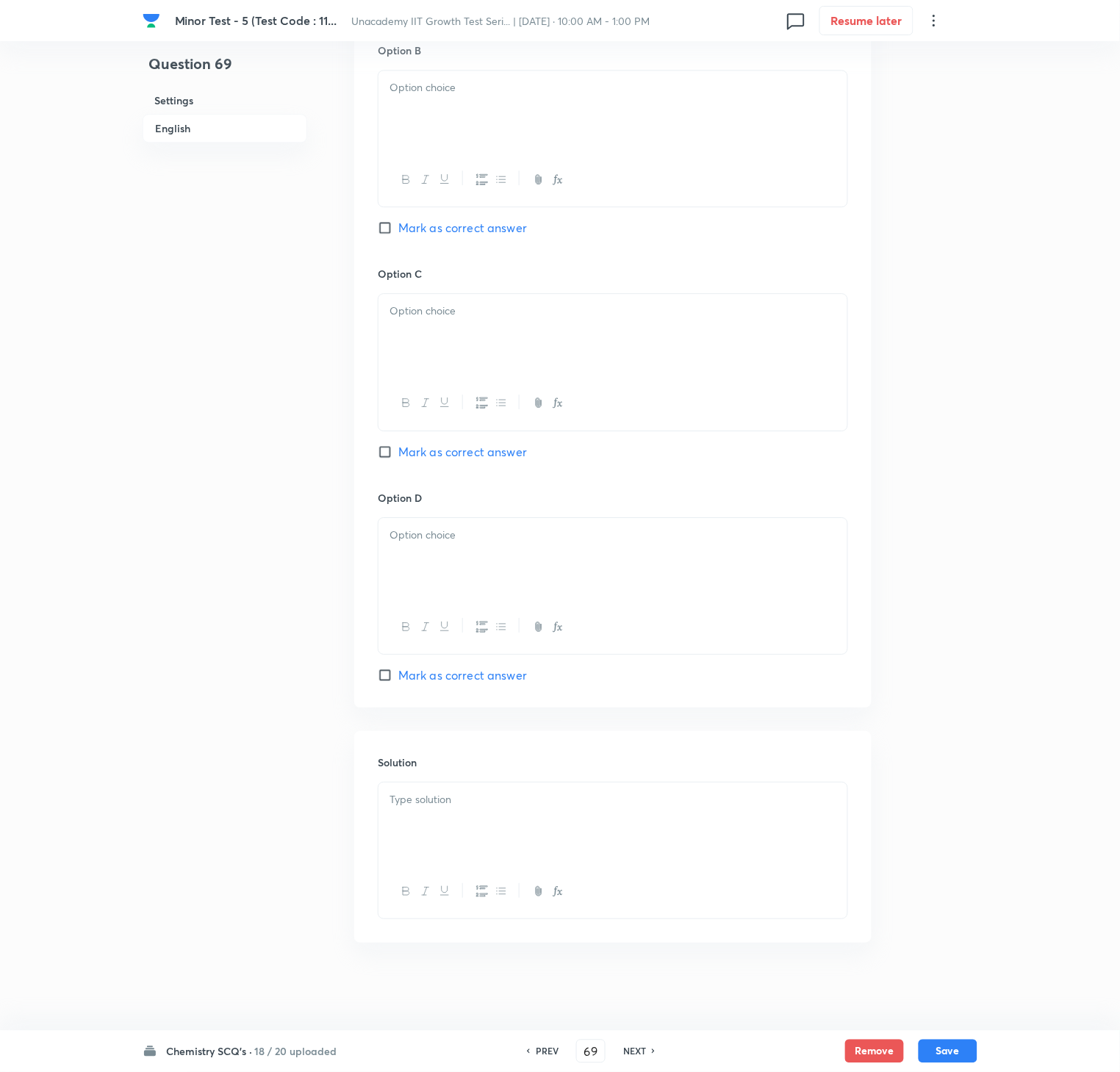
click at [700, 803] on div at bounding box center [613, 823] width 469 height 83
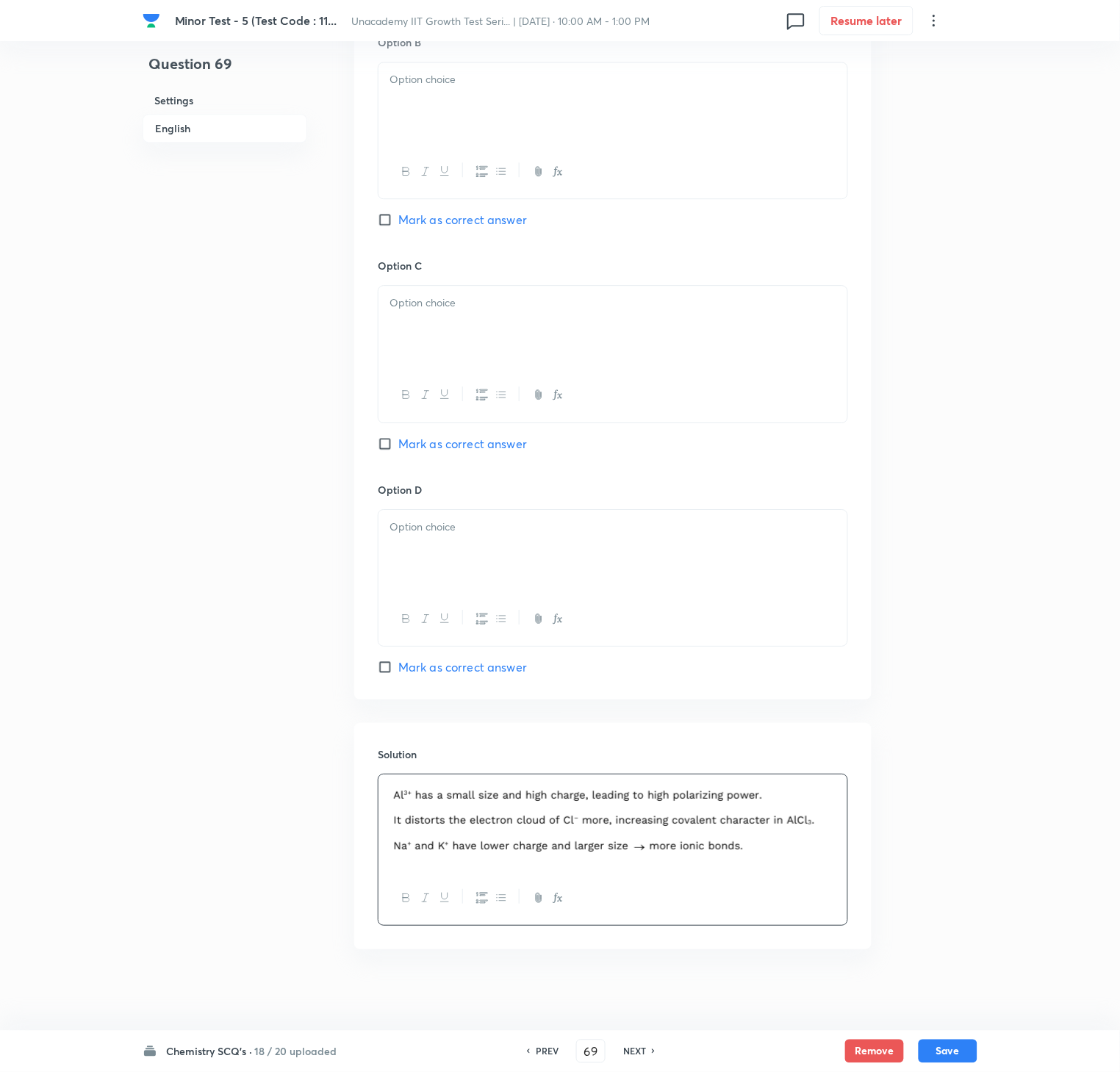
drag, startPoint x: 509, startPoint y: 447, endPoint x: 518, endPoint y: 492, distance: 45.9
click at [508, 446] on span "Mark as correct answer" at bounding box center [462, 443] width 129 height 18
click at [398, 446] on input "Mark as correct answer" at bounding box center [388, 443] width 20 height 14
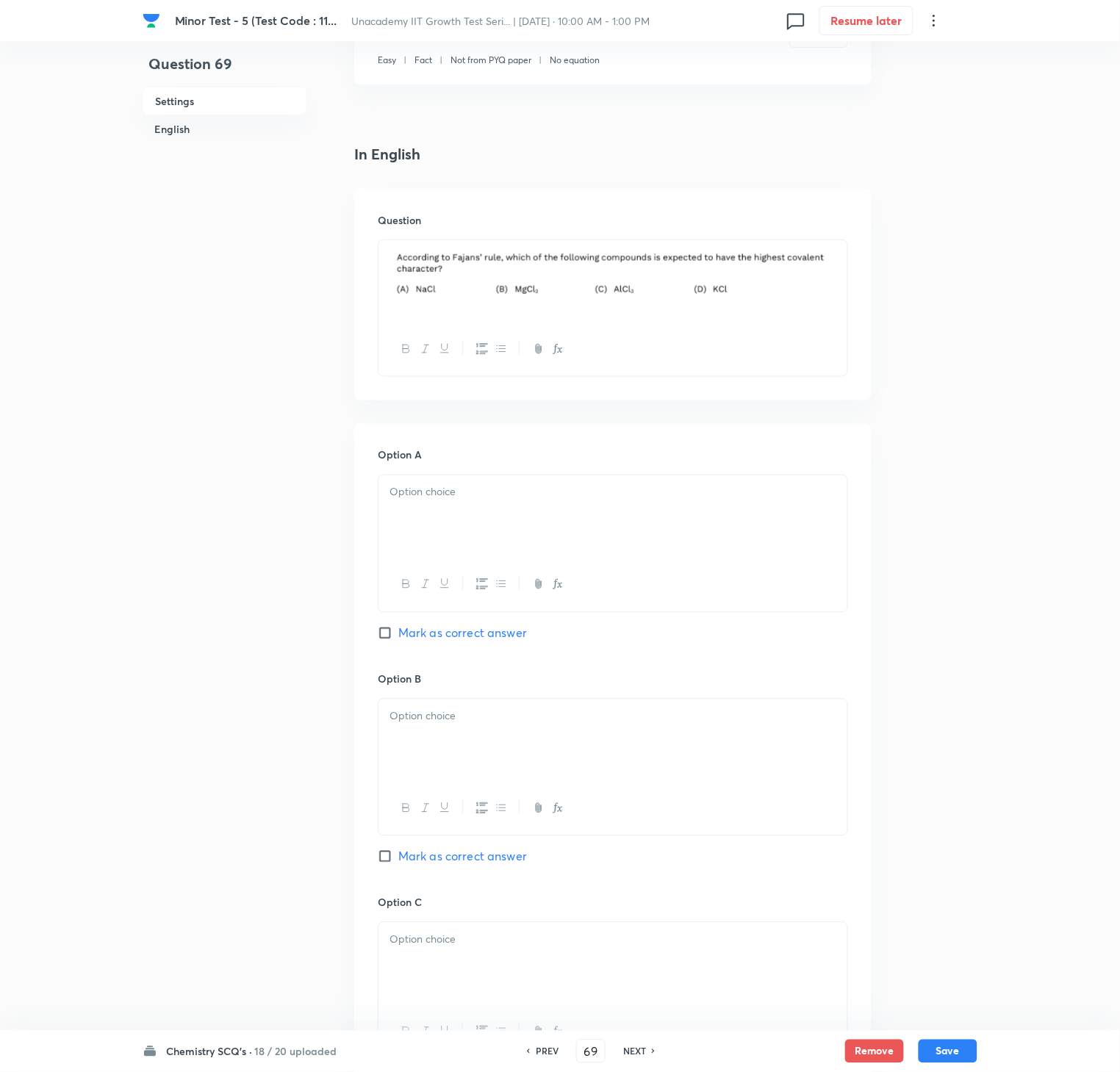
click at [511, 495] on p at bounding box center [613, 493] width 447 height 17
click at [509, 701] on div at bounding box center [613, 741] width 469 height 83
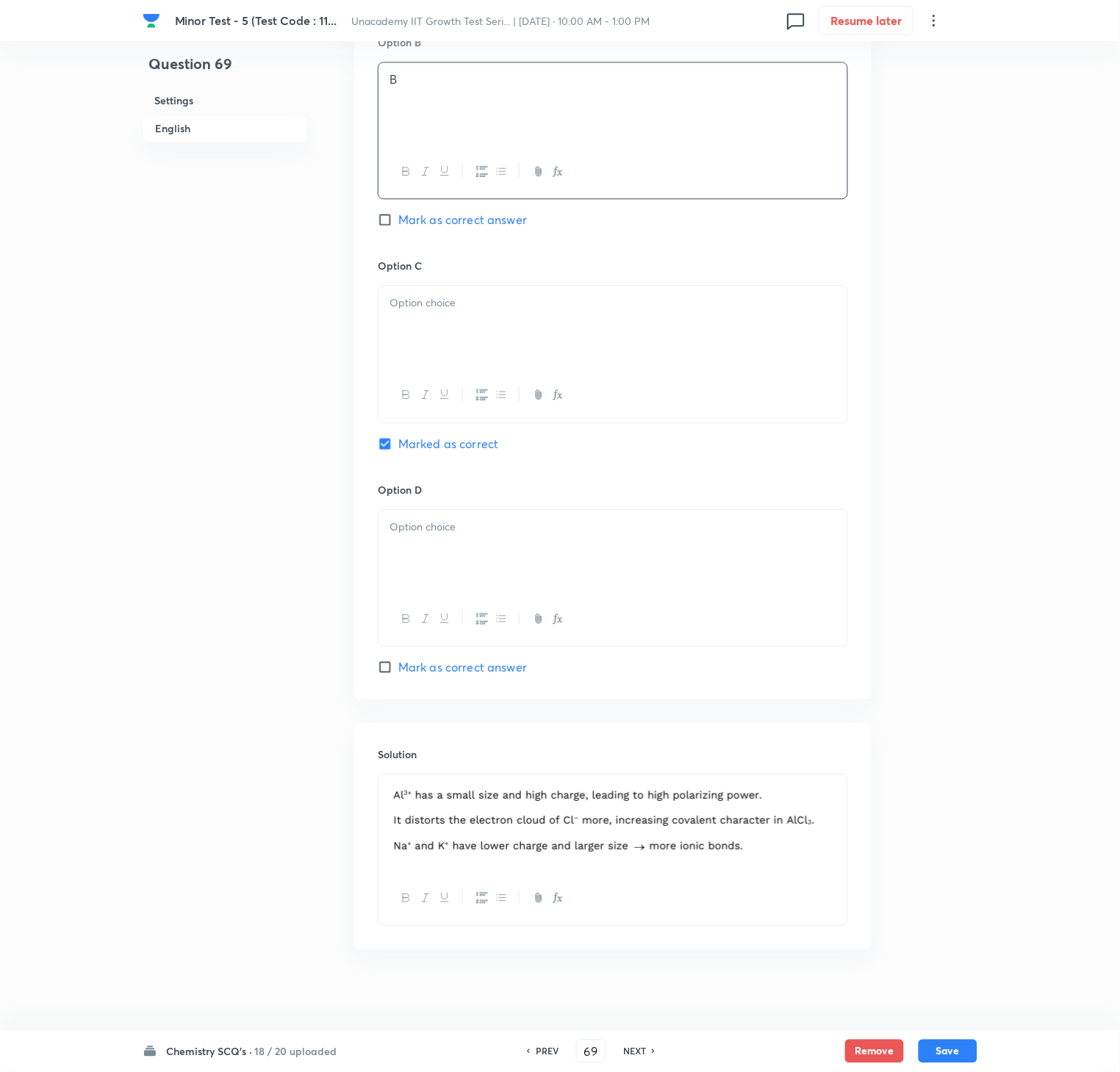
click at [428, 285] on div "Option C Marked as correct" at bounding box center [613, 370] width 471 height 223
click at [503, 333] on div at bounding box center [613, 326] width 469 height 83
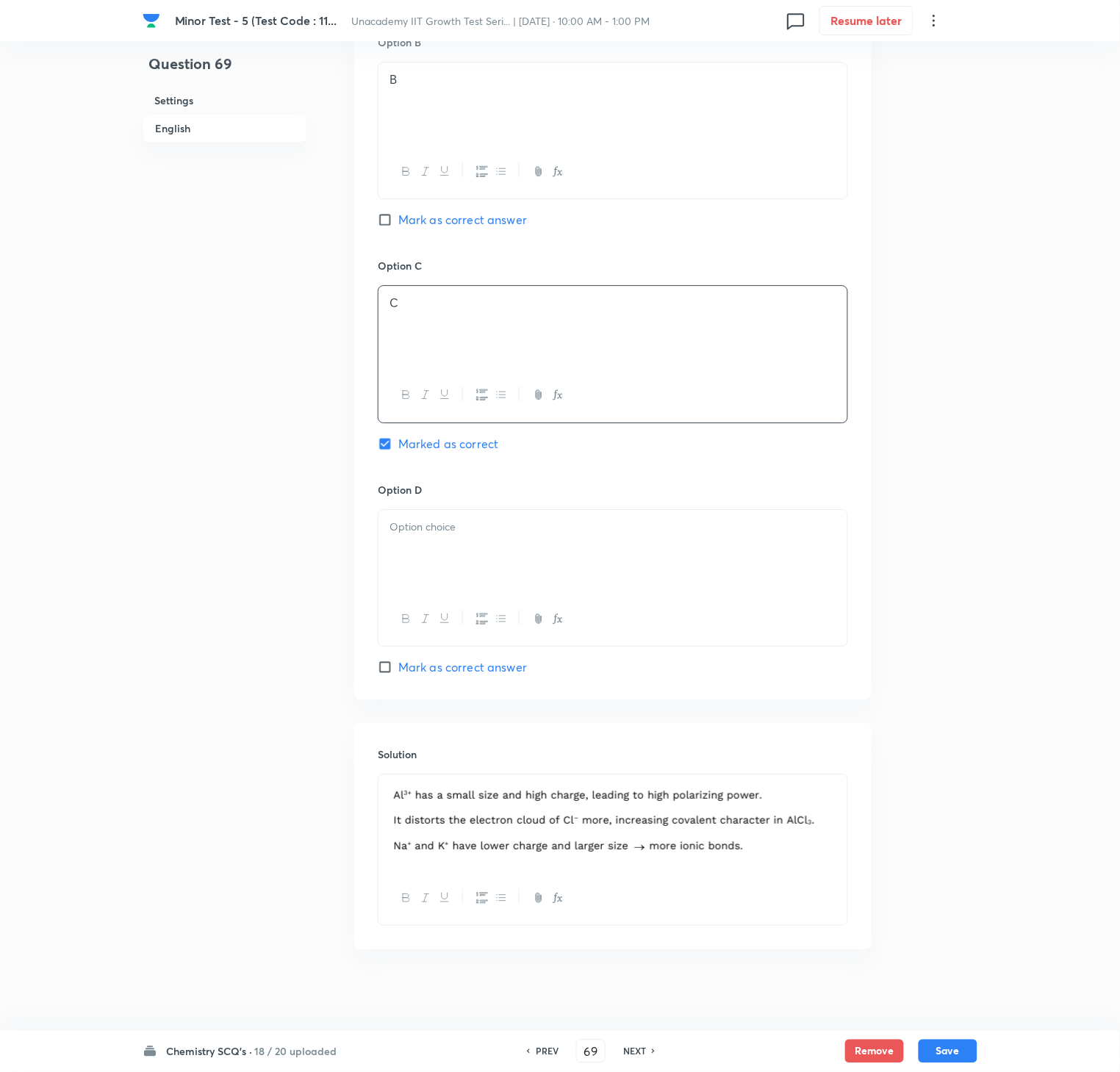
click at [494, 566] on div at bounding box center [613, 550] width 469 height 83
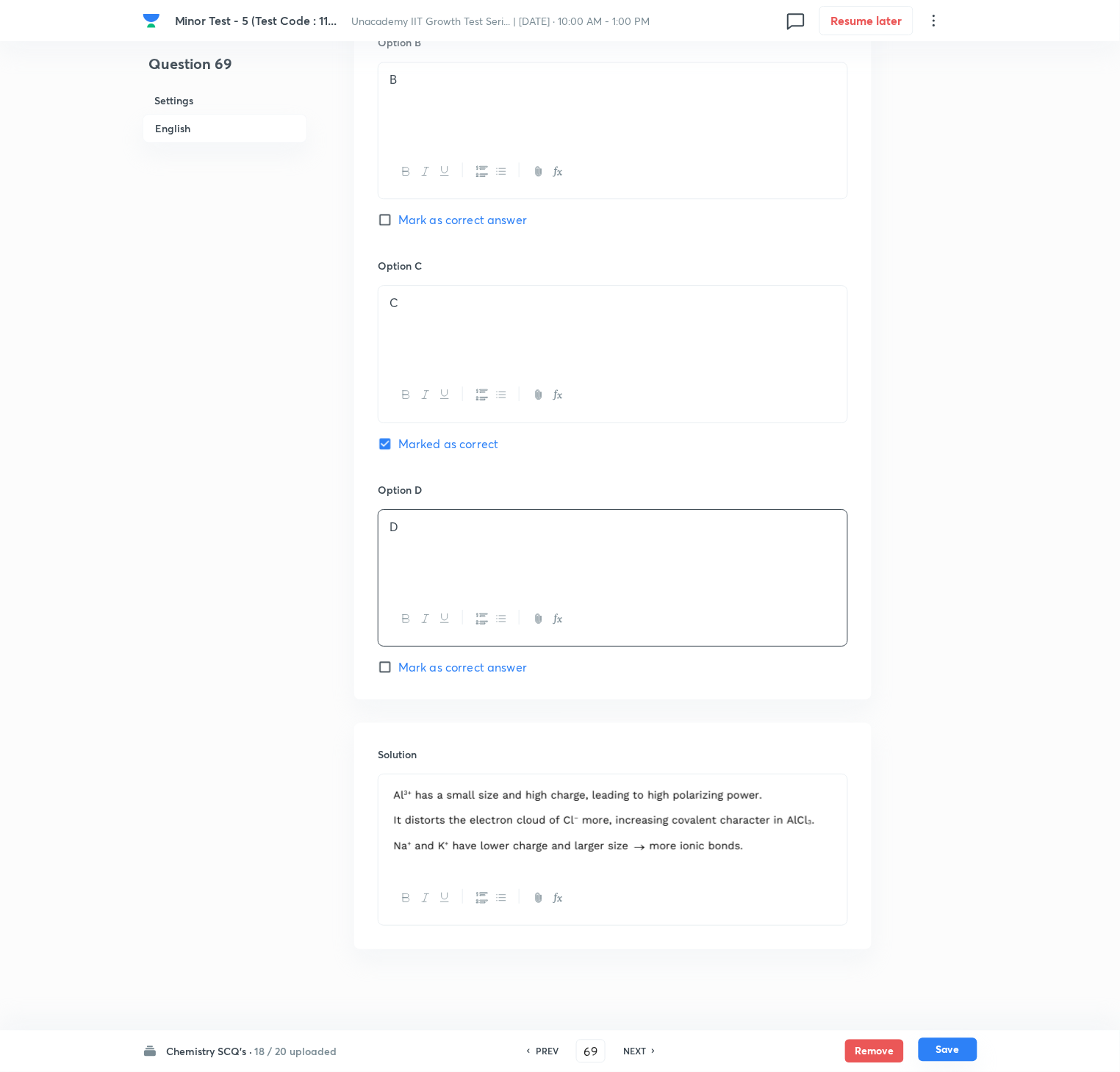
click at [967, 803] on button "Save" at bounding box center [948, 1050] width 59 height 24
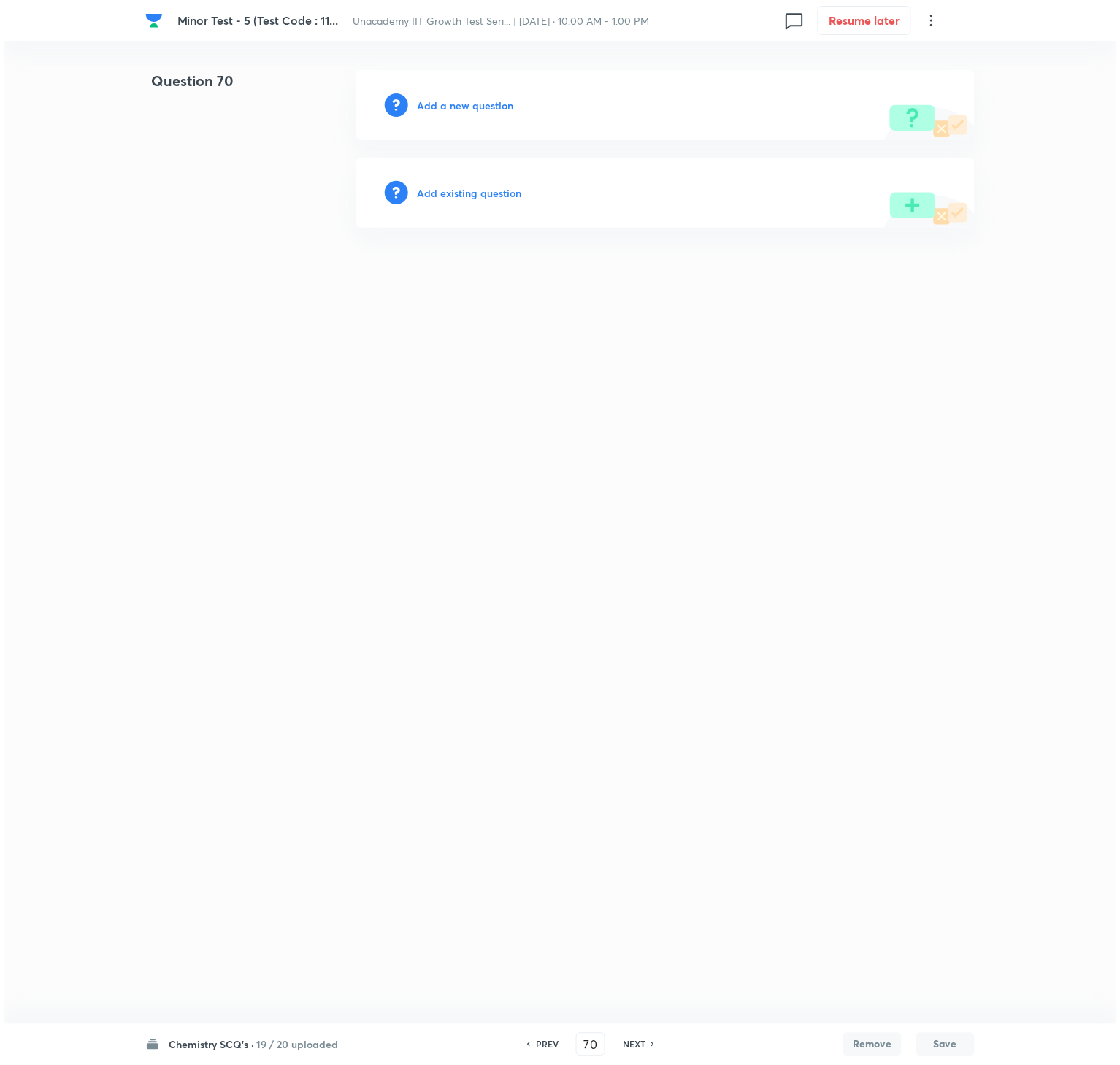
scroll to position [0, 0]
click at [455, 103] on h6 "Add a new question" at bounding box center [465, 106] width 97 height 15
click at [455, 103] on h6 "Choose a question type" at bounding box center [472, 106] width 113 height 15
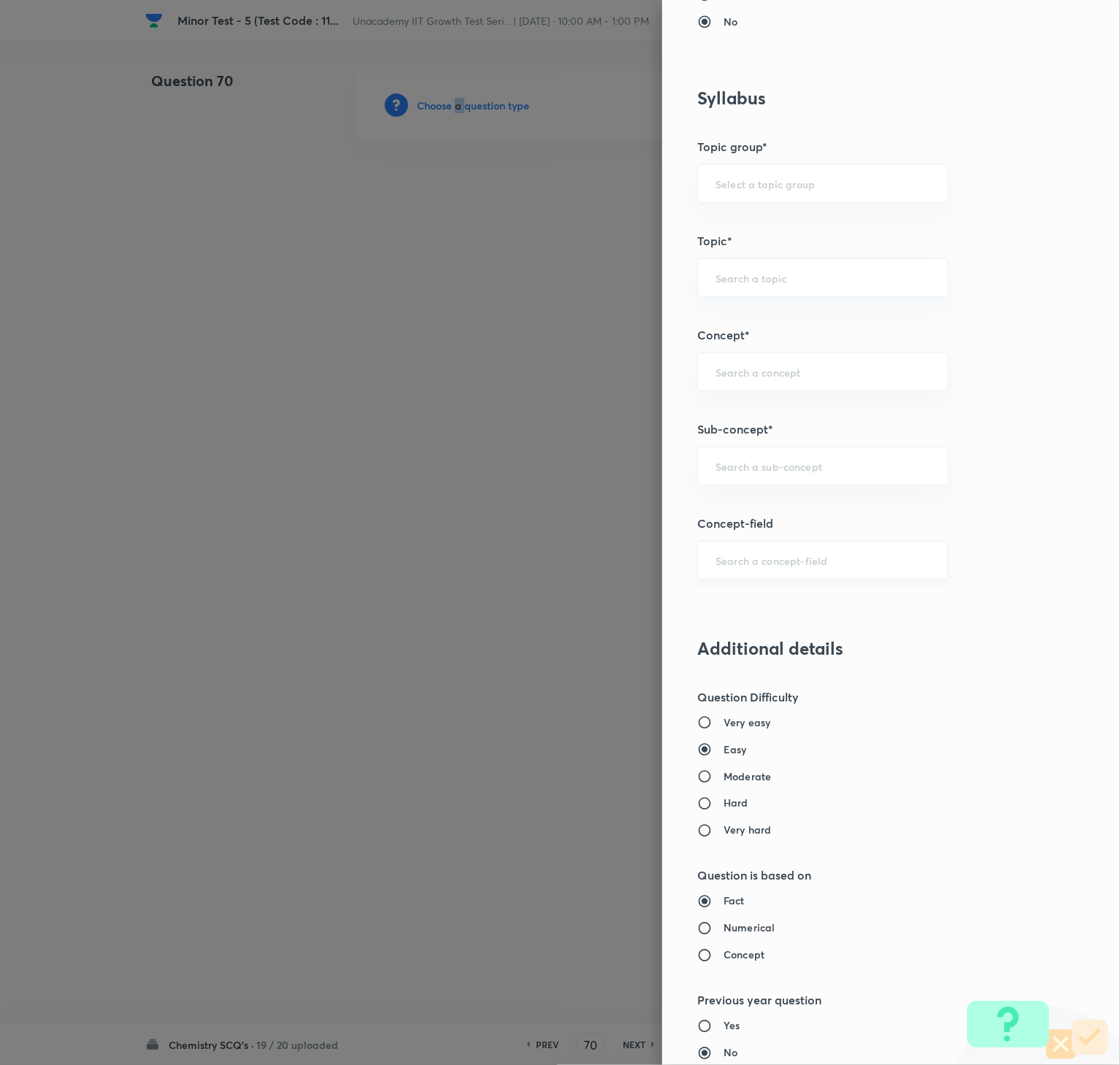
scroll to position [633, 0]
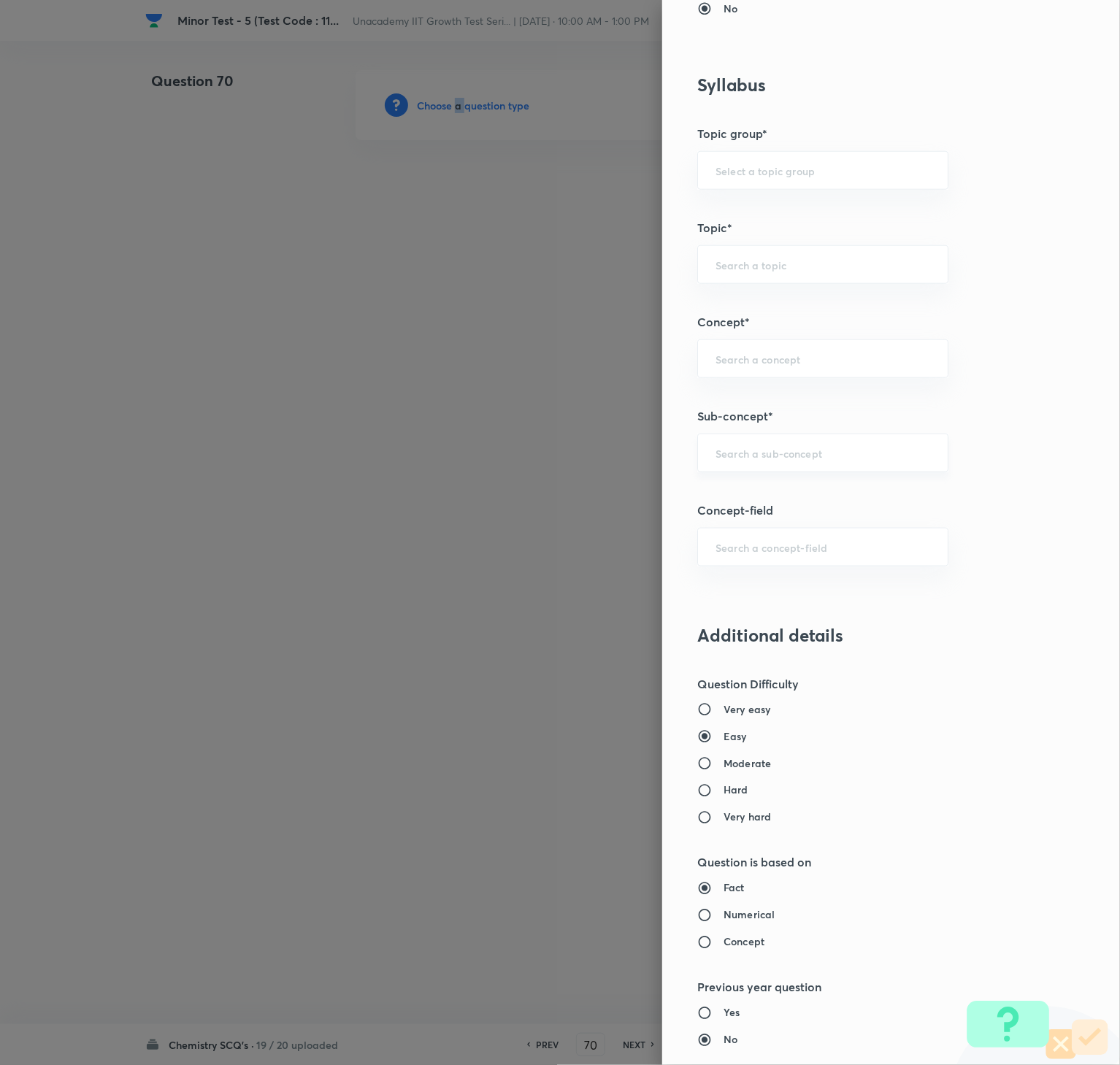
click at [835, 446] on div "​" at bounding box center [822, 453] width 251 height 39
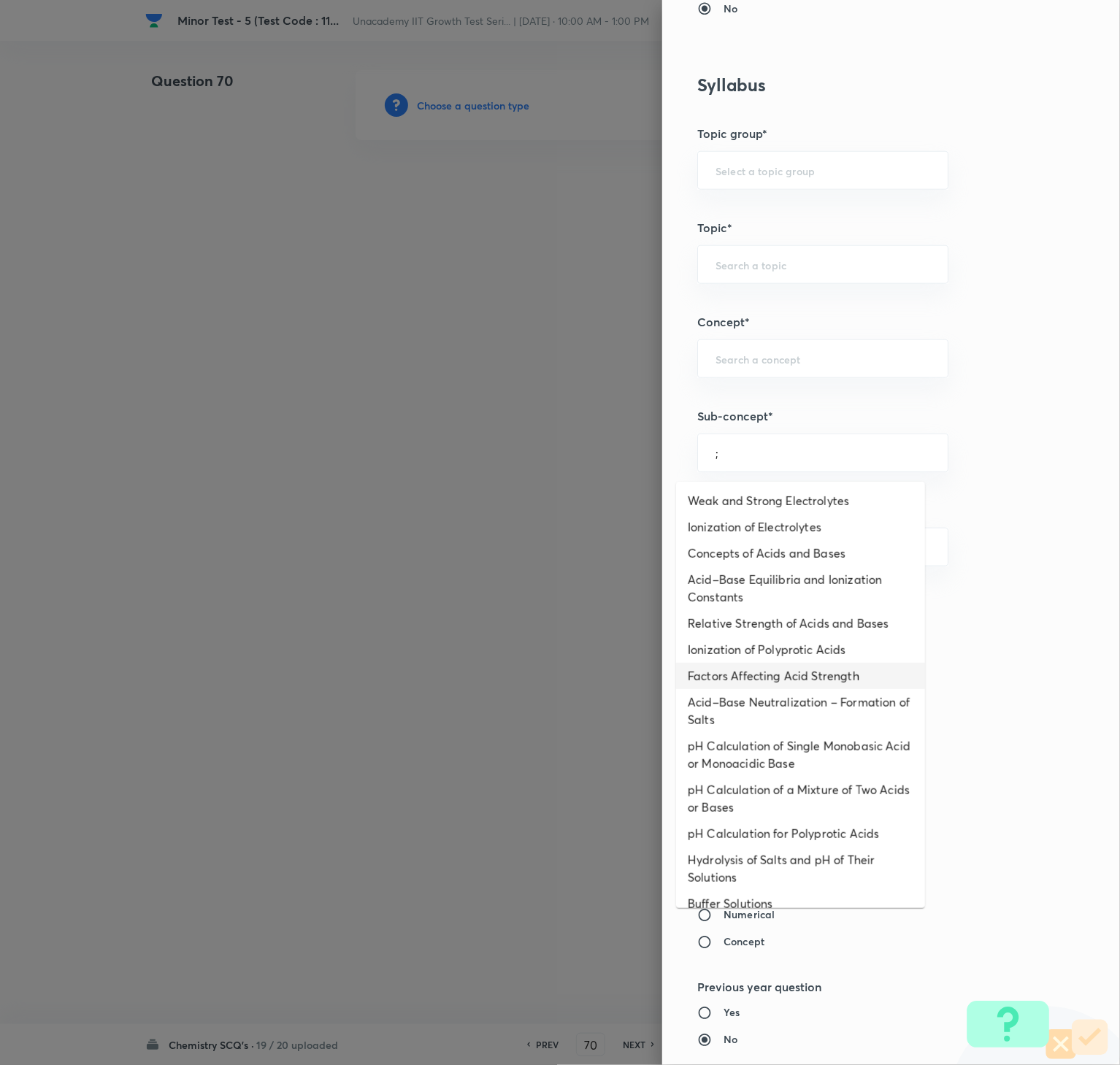
click at [792, 665] on li "Factors Affecting Acid Strength" at bounding box center [800, 676] width 249 height 26
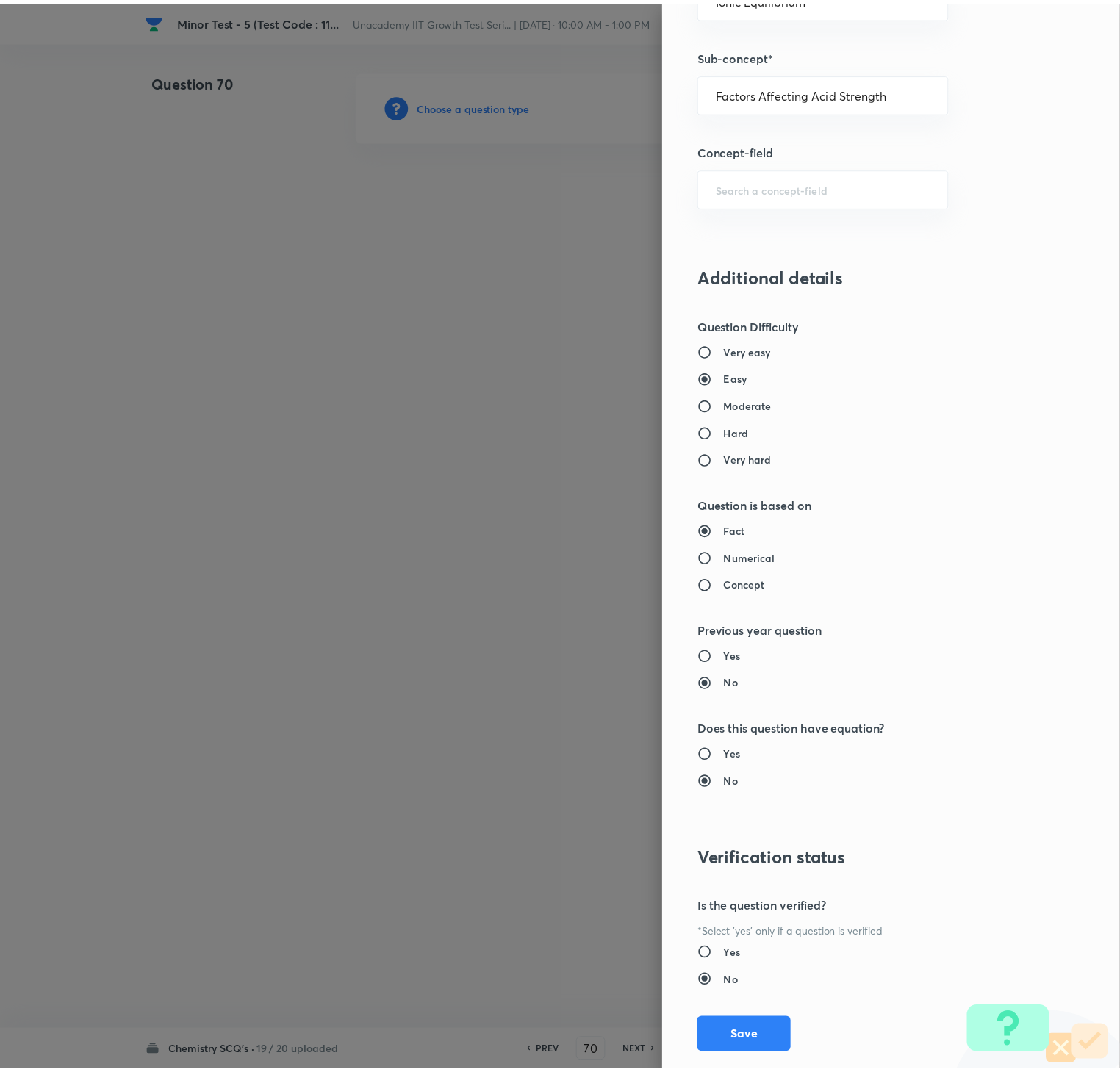
scroll to position [1035, 0]
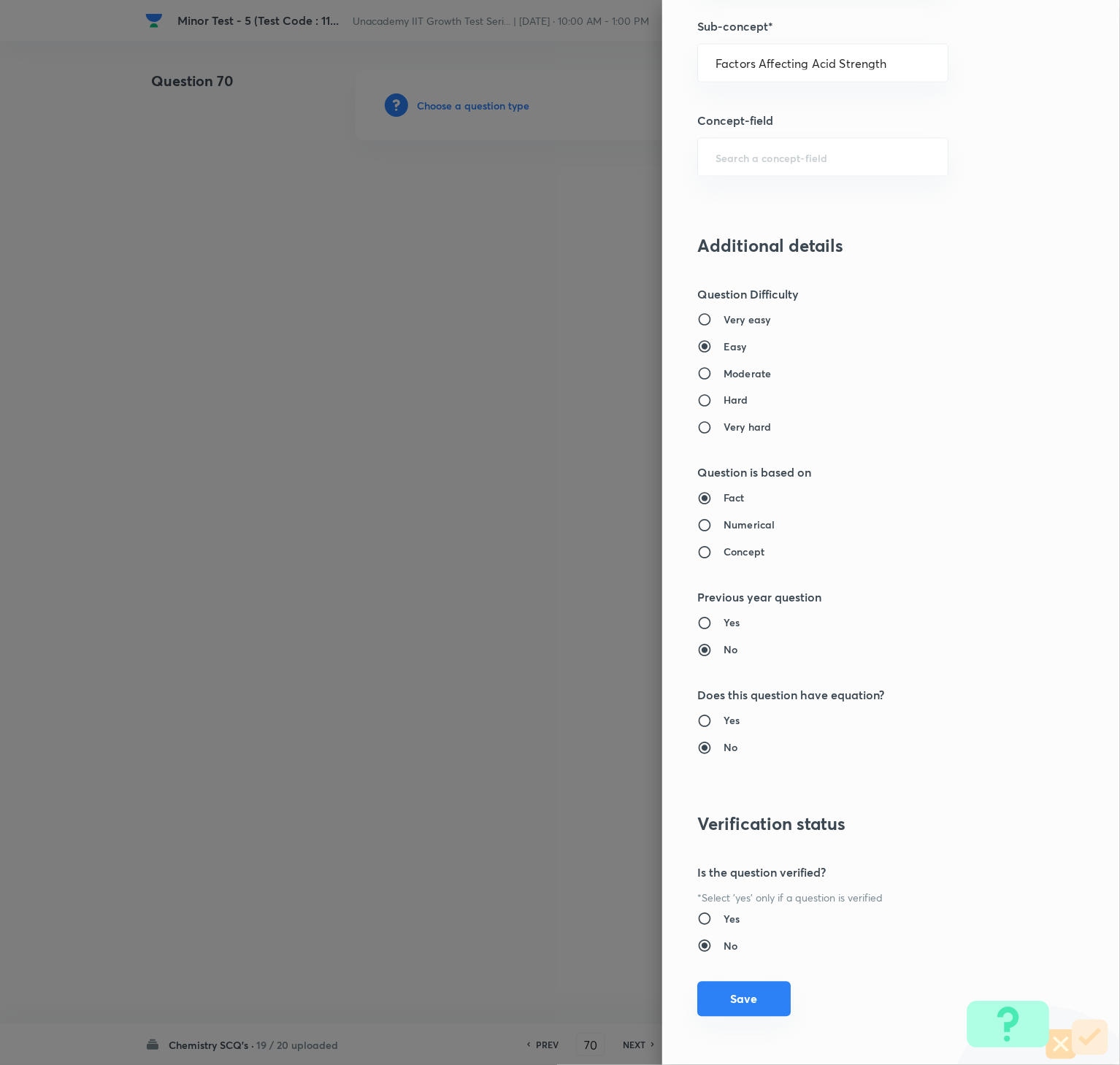
click at [744, 797] on button "Save" at bounding box center [743, 999] width 93 height 35
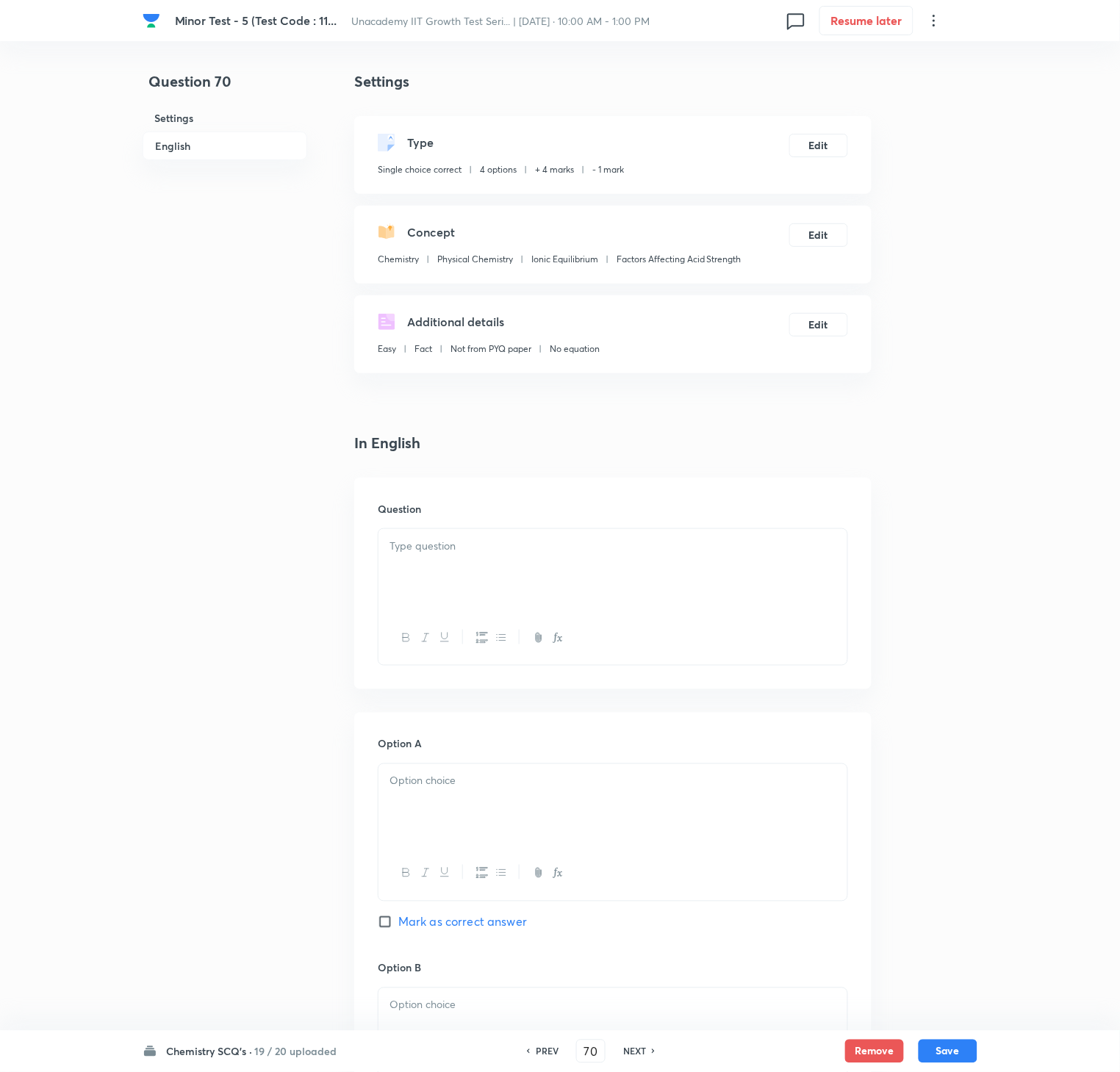
click at [742, 579] on div at bounding box center [613, 570] width 469 height 83
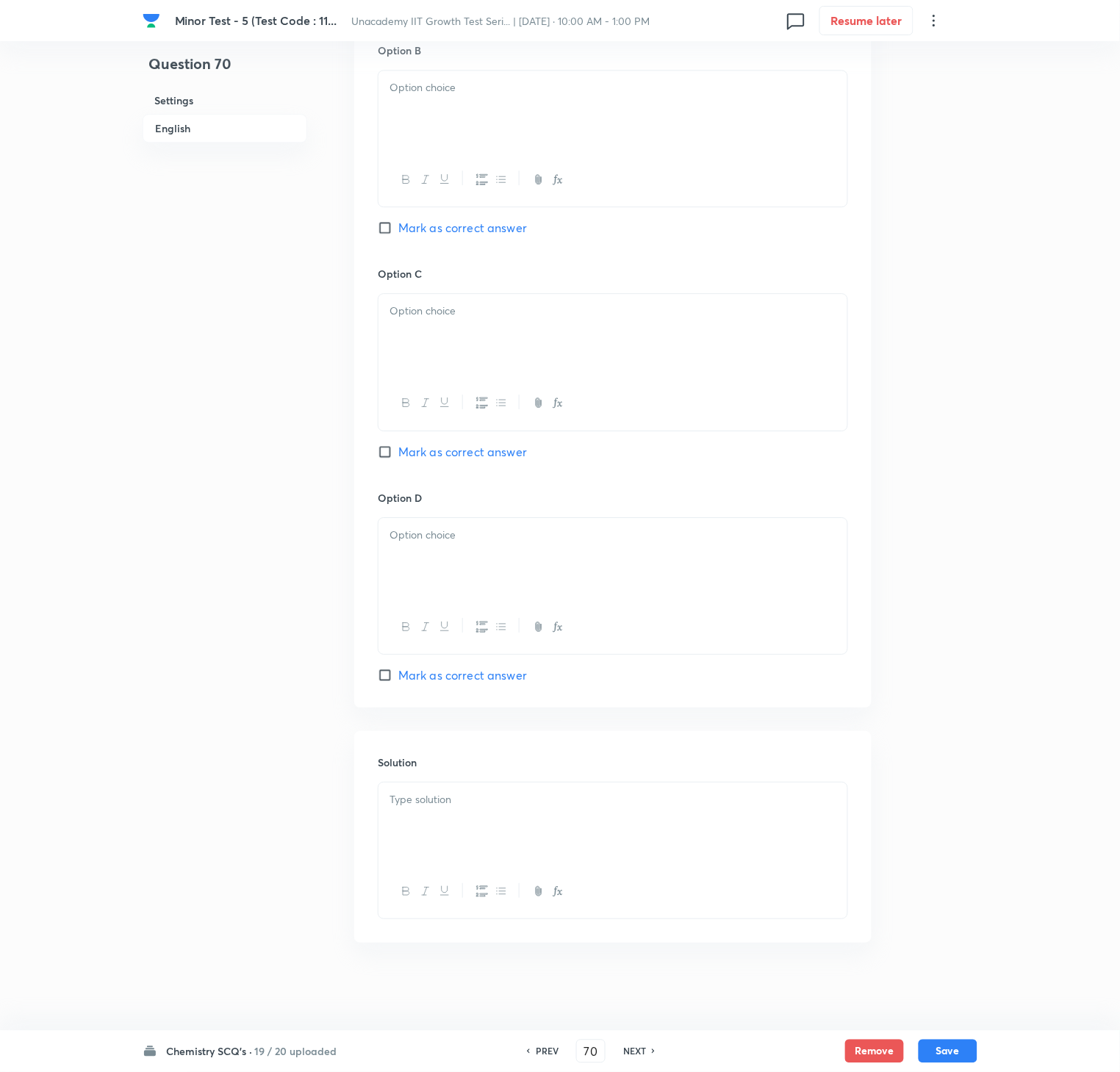
click at [734, 801] on p at bounding box center [613, 800] width 447 height 17
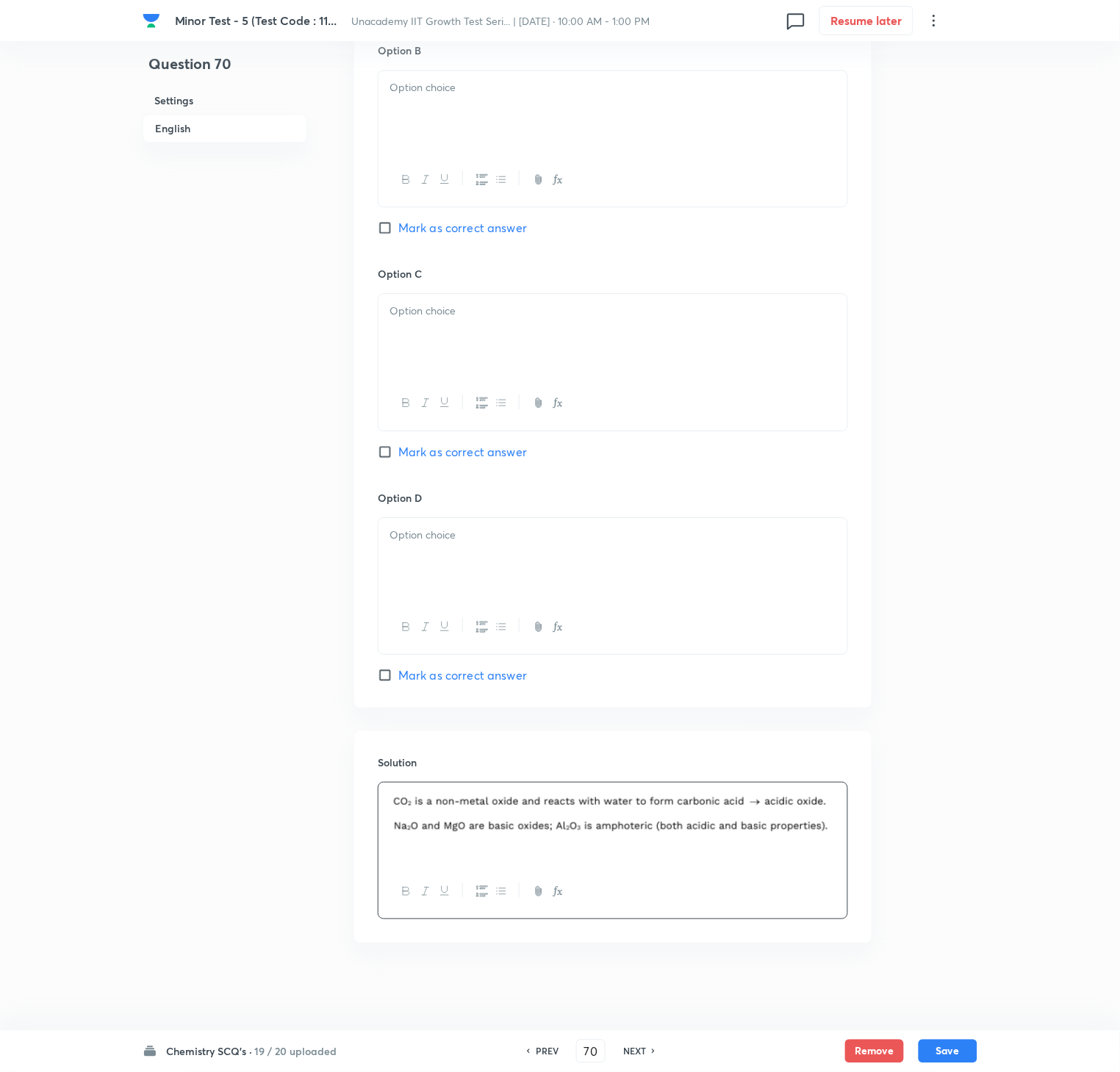
scroll to position [289, 0]
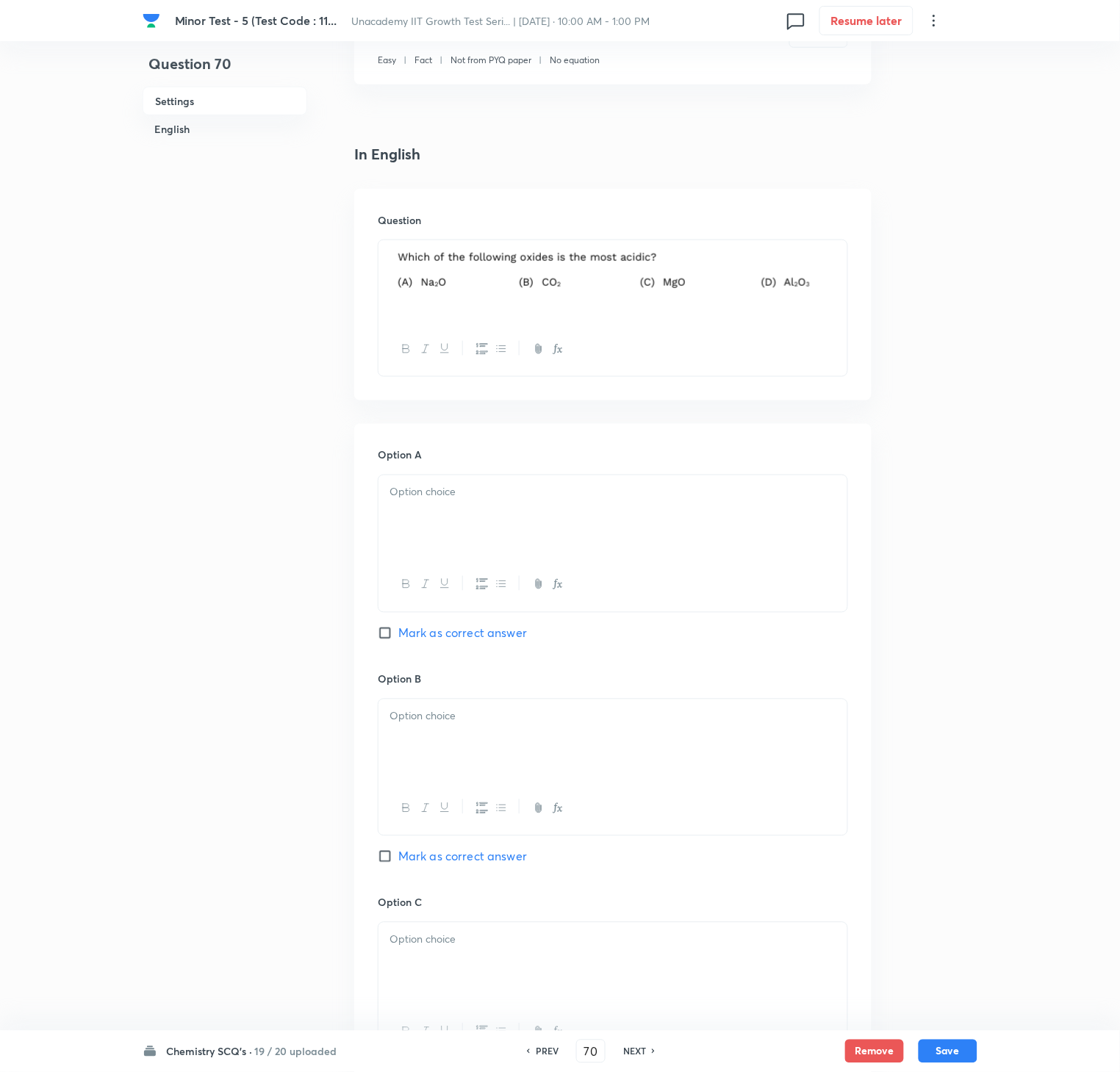
drag, startPoint x: 465, startPoint y: 564, endPoint x: 461, endPoint y: 557, distance: 8.1
click at [465, 564] on div at bounding box center [613, 584] width 469 height 54
click at [463, 520] on div at bounding box center [613, 516] width 469 height 83
click at [544, 721] on p at bounding box center [613, 717] width 447 height 17
click at [455, 803] on span "Mark as correct answer" at bounding box center [462, 856] width 129 height 18
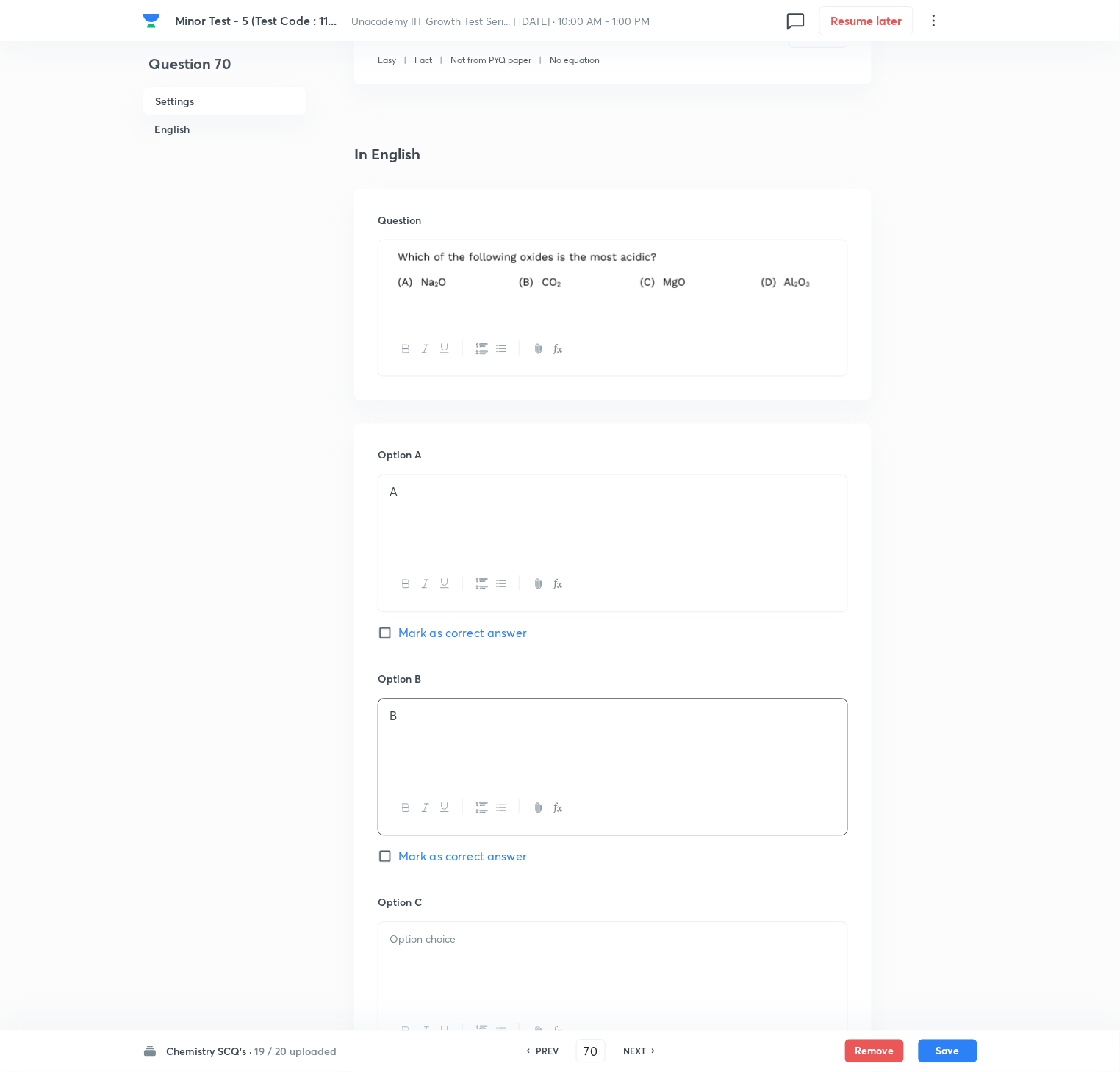
click at [398, 803] on input "Mark as correct answer" at bounding box center [388, 856] width 20 height 14
click at [461, 803] on div at bounding box center [613, 964] width 469 height 83
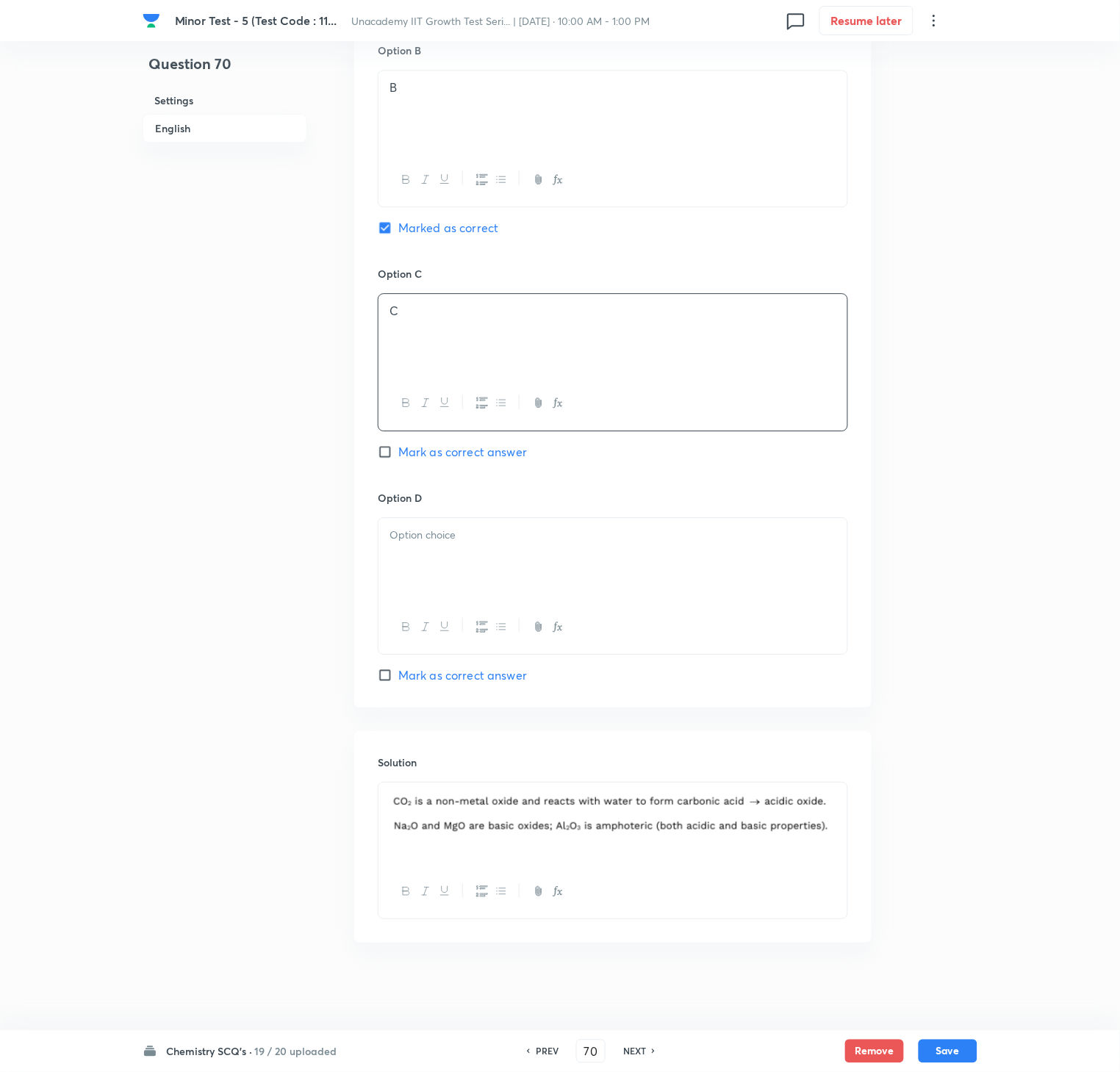
click at [453, 570] on div at bounding box center [613, 559] width 469 height 83
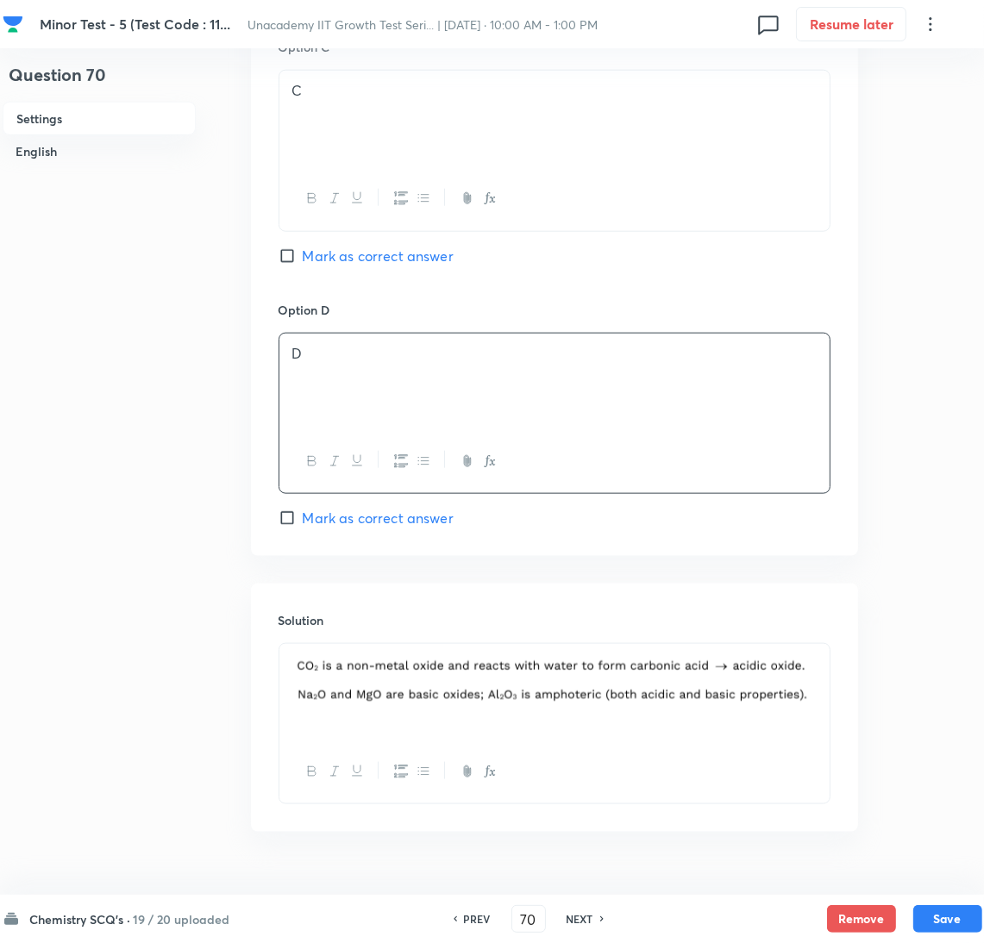
scroll to position [1395, 0]
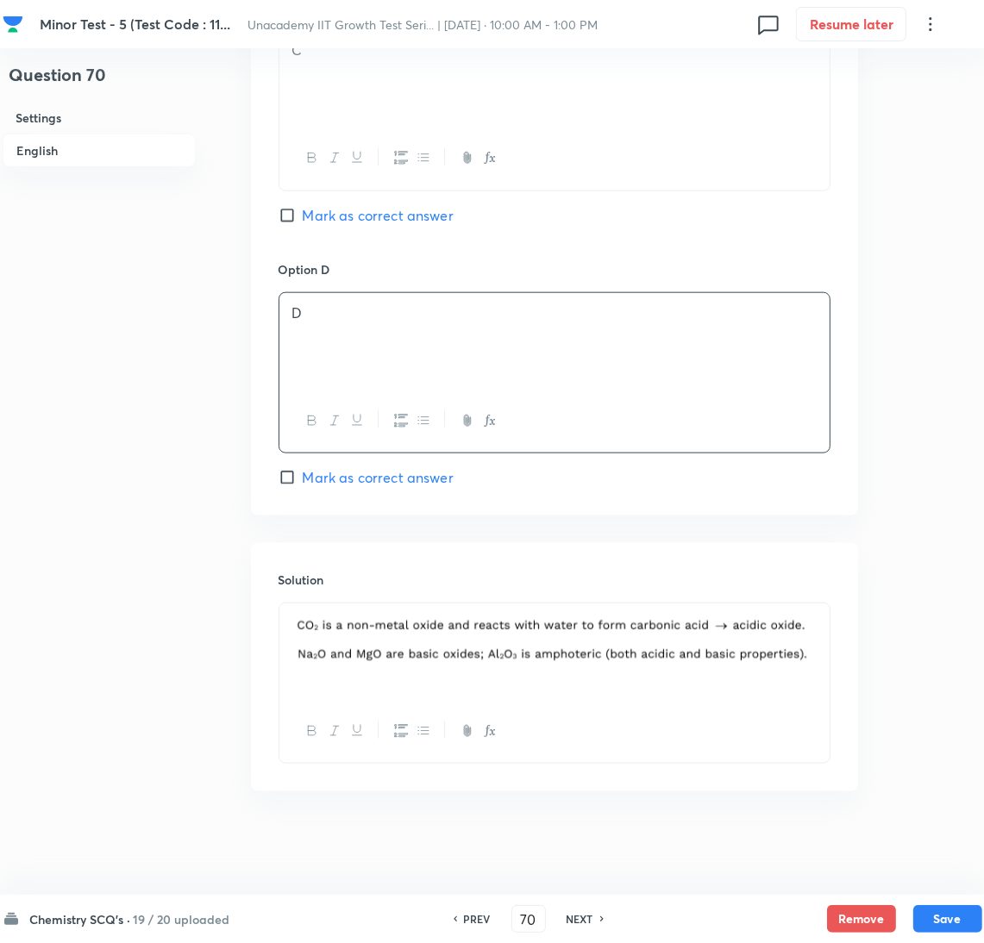
click at [949, 900] on div "Chemistry SCQ's · 19 / 20 uploaded PREV 70 ​ NEXT Remove Save" at bounding box center [493, 919] width 980 height 48
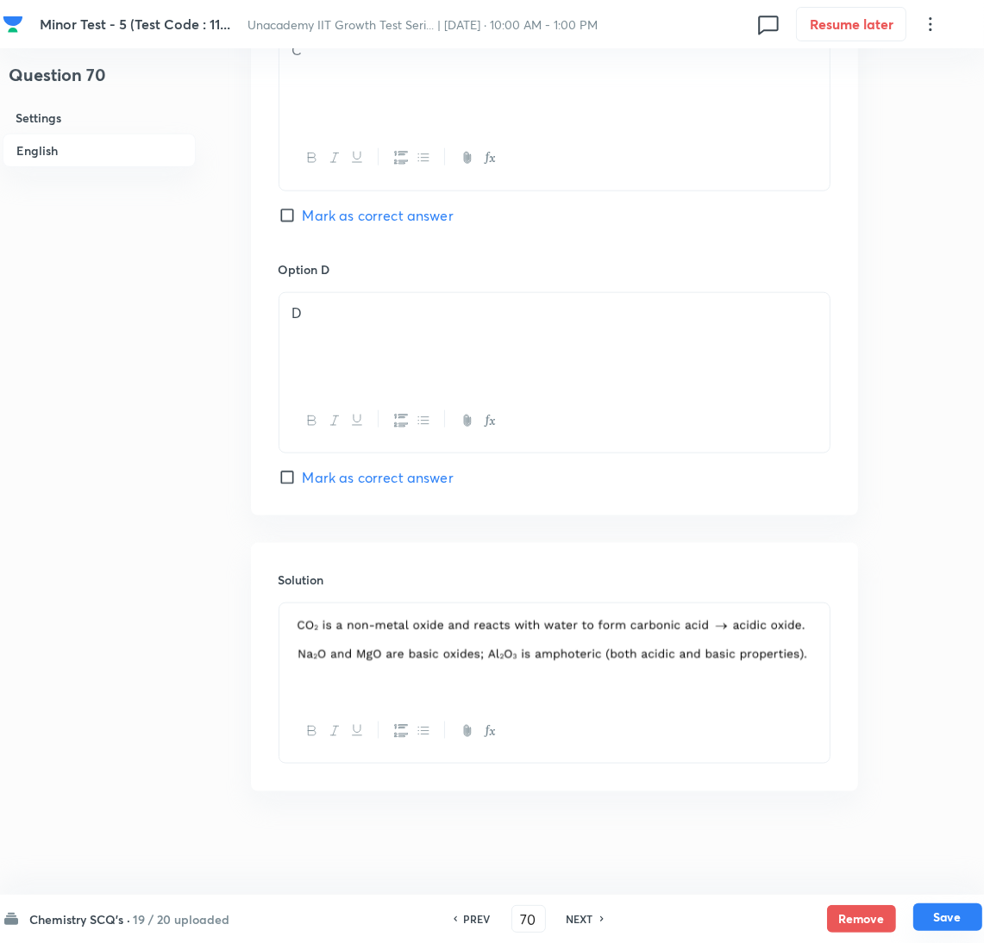
click at [953, 917] on button "Save" at bounding box center [947, 918] width 69 height 28
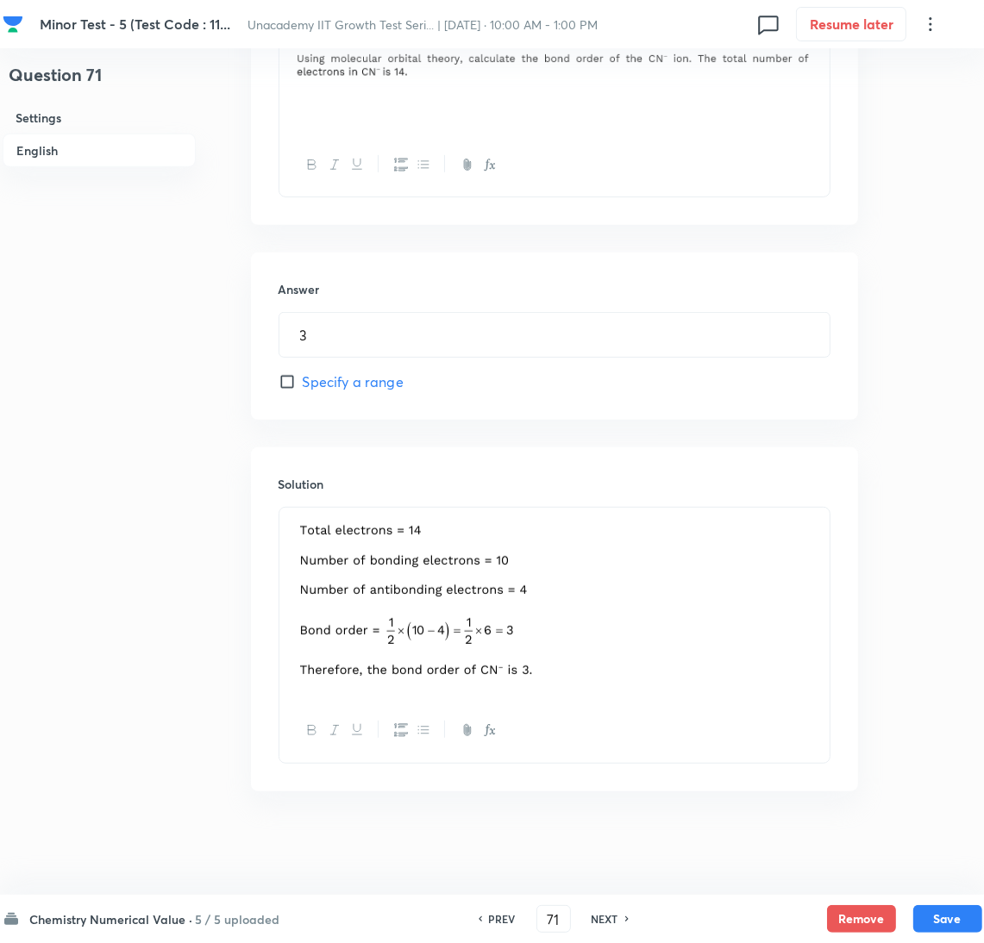
click at [136, 915] on h6 "Chemistry Numerical Value ·" at bounding box center [111, 920] width 163 height 18
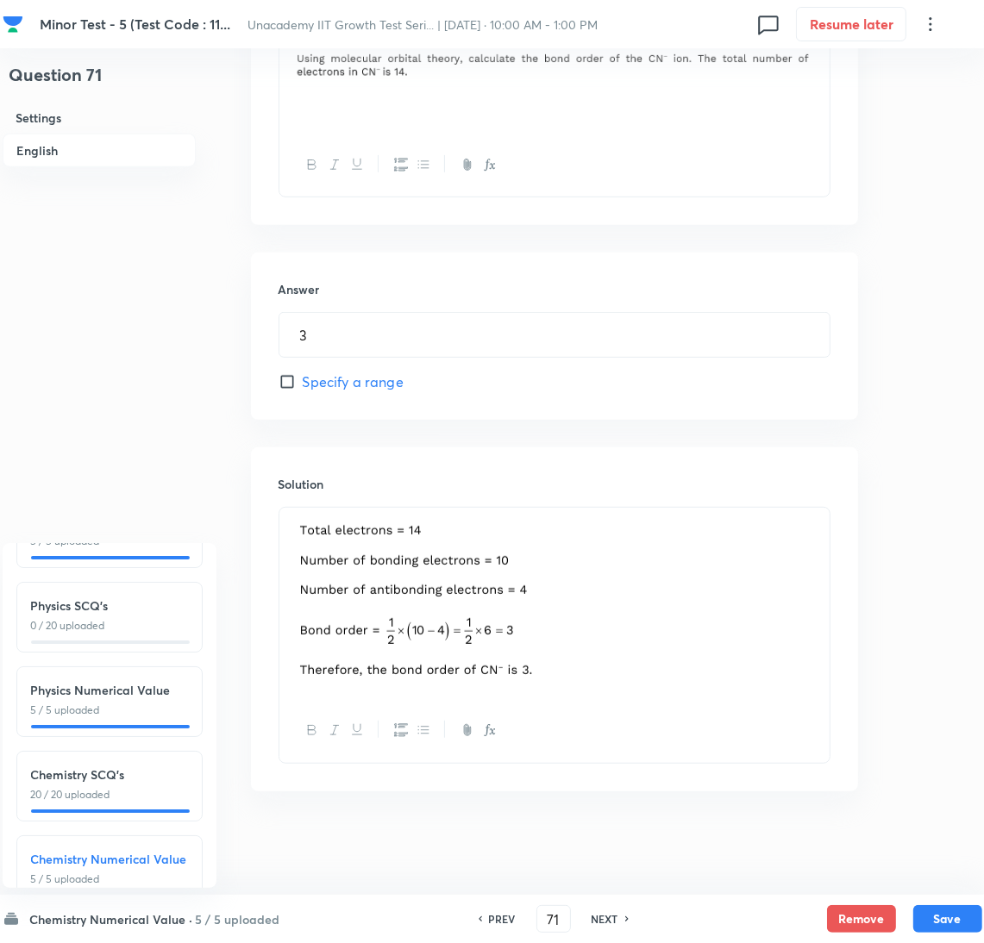
scroll to position [195, 0]
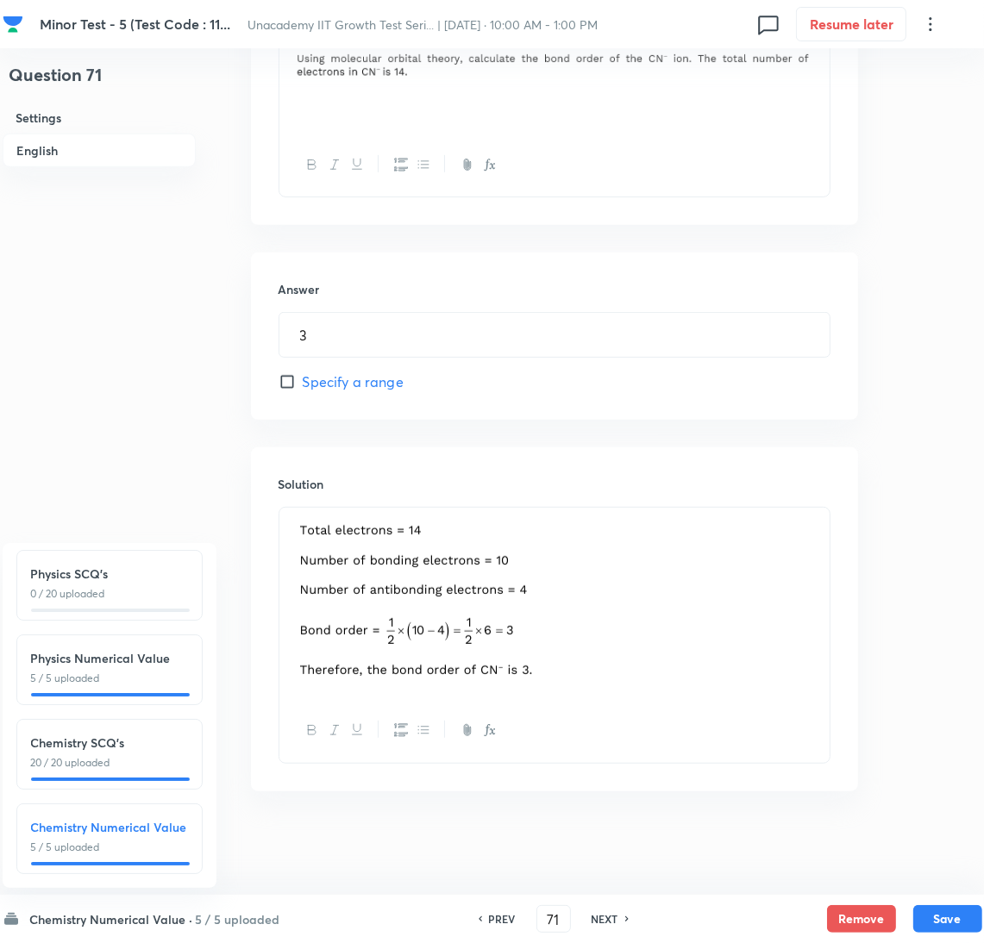
click at [153, 586] on p "0 / 20 uploaded" at bounding box center [109, 594] width 157 height 16
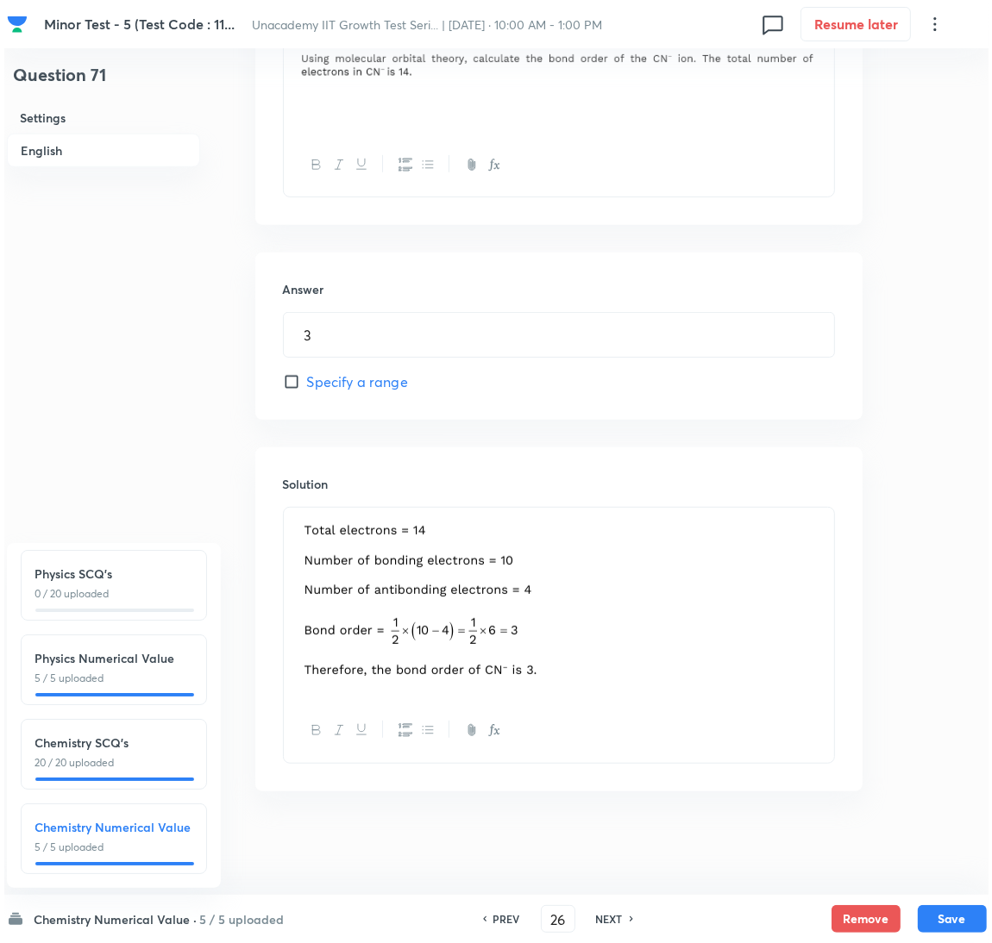
scroll to position [0, 0]
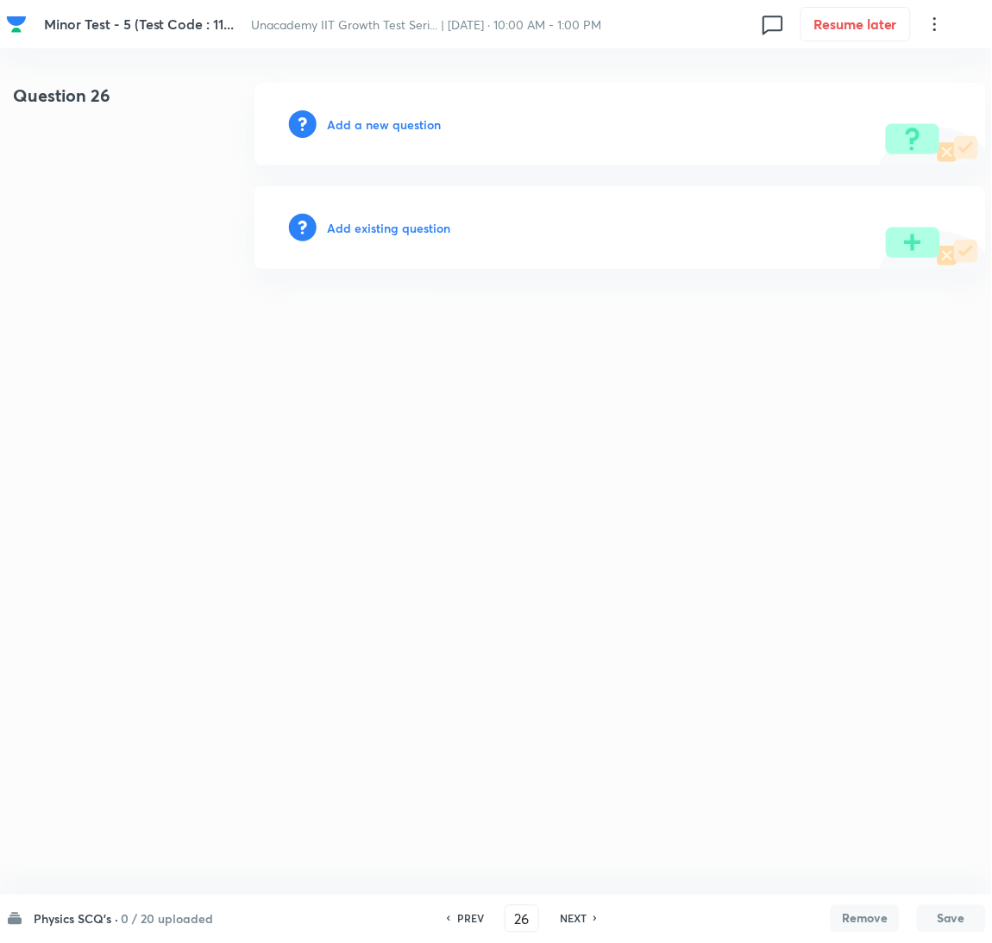
click at [360, 116] on h6 "Add a new question" at bounding box center [384, 125] width 114 height 18
click at [360, 116] on h6 "Choose a question type" at bounding box center [393, 125] width 133 height 18
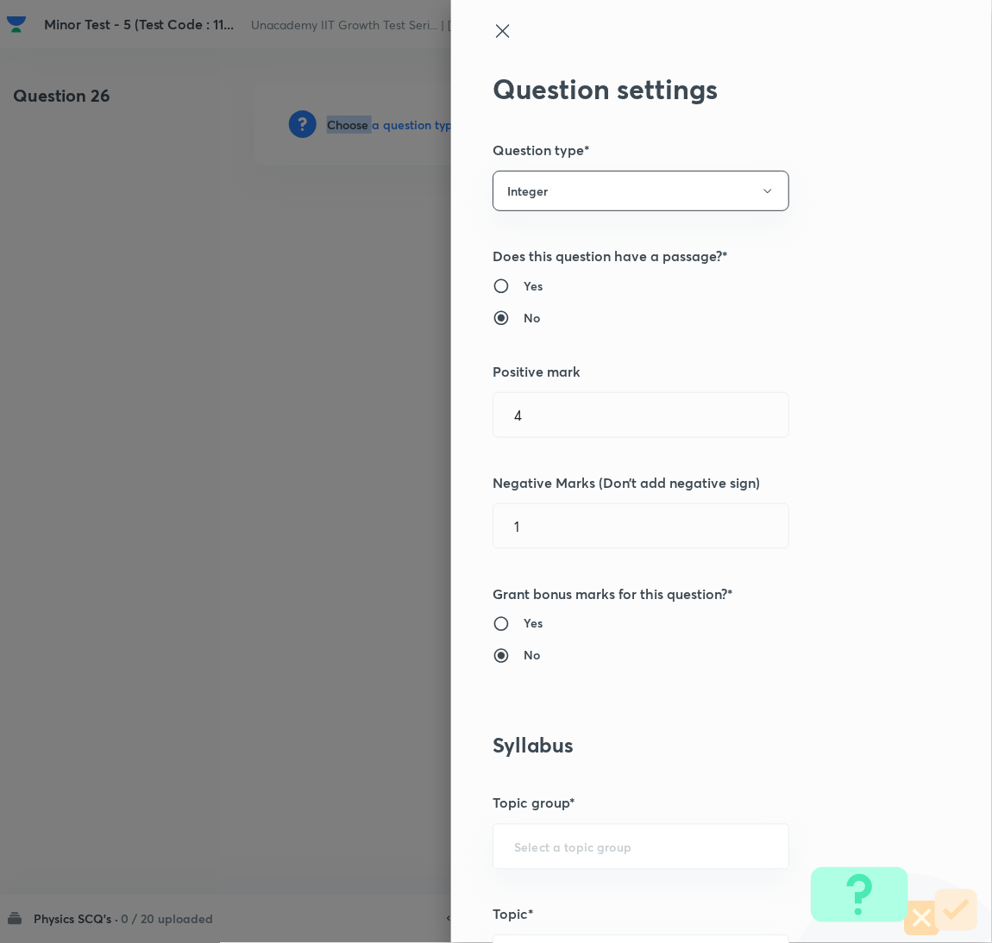
scroll to position [560, 0]
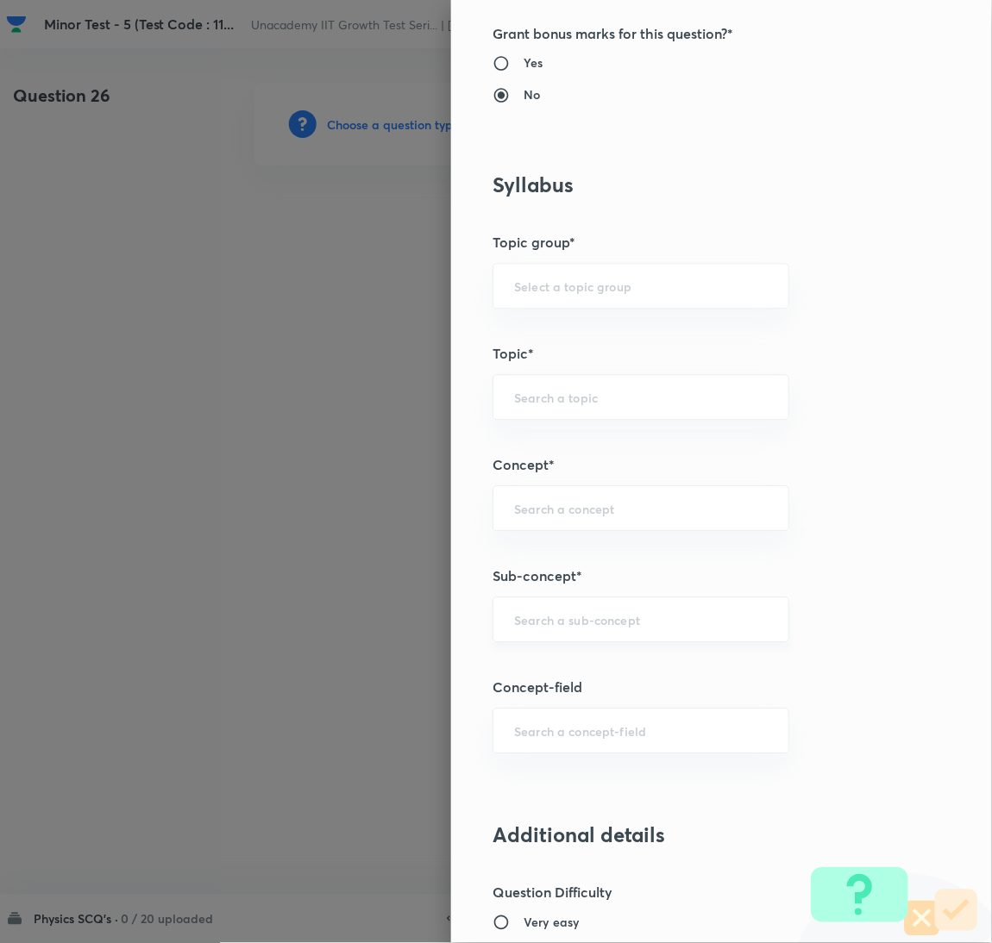
click at [607, 630] on div "​" at bounding box center [640, 621] width 297 height 46
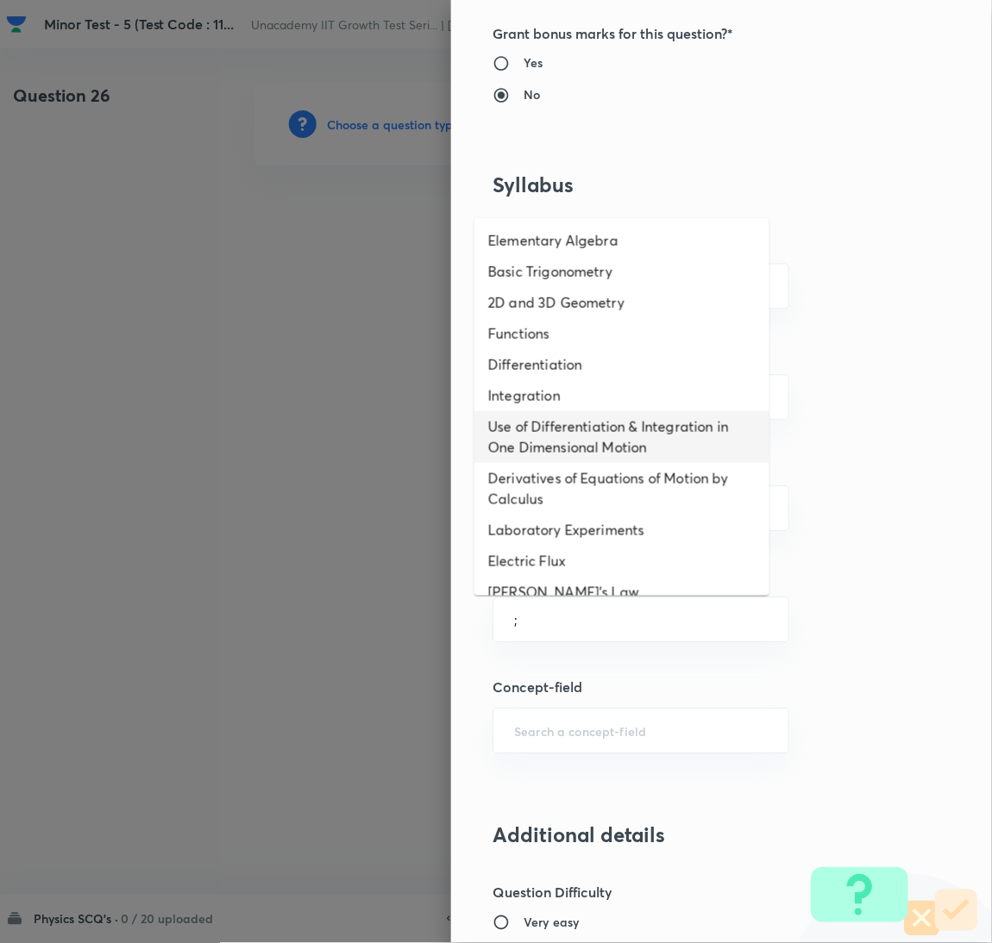
drag, startPoint x: 496, startPoint y: 434, endPoint x: 509, endPoint y: 493, distance: 60.9
click at [496, 435] on li "Use of Differentiation & Integration in One Dimensional Motion" at bounding box center [621, 437] width 295 height 52
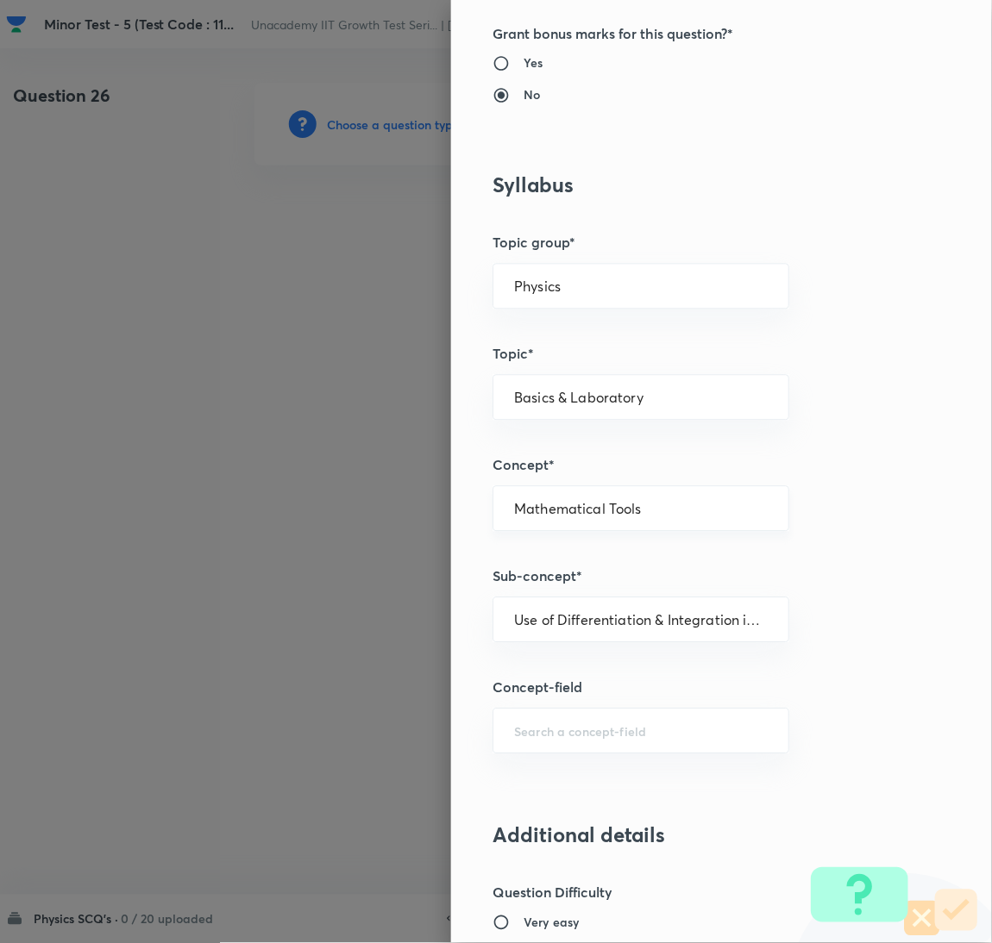
scroll to position [0, 0]
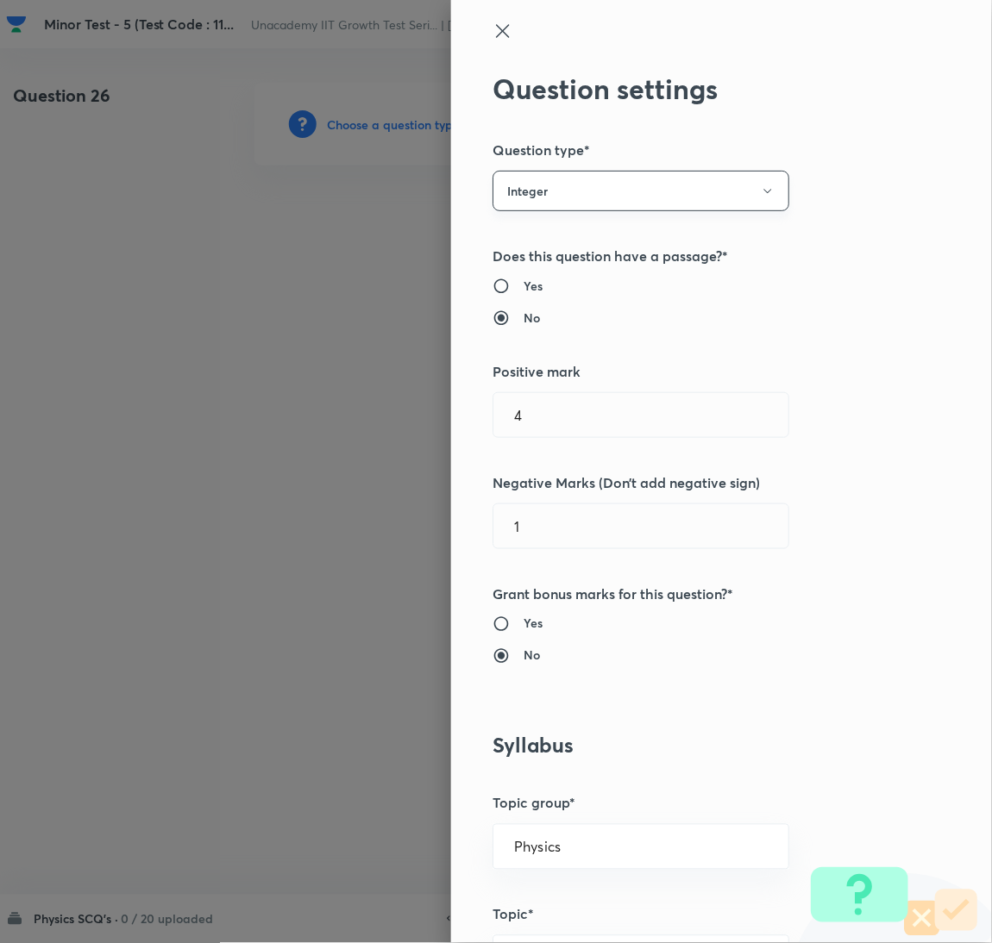
click at [676, 191] on button "Integer" at bounding box center [640, 191] width 297 height 41
click at [576, 250] on span "Single choice correct" at bounding box center [622, 244] width 274 height 18
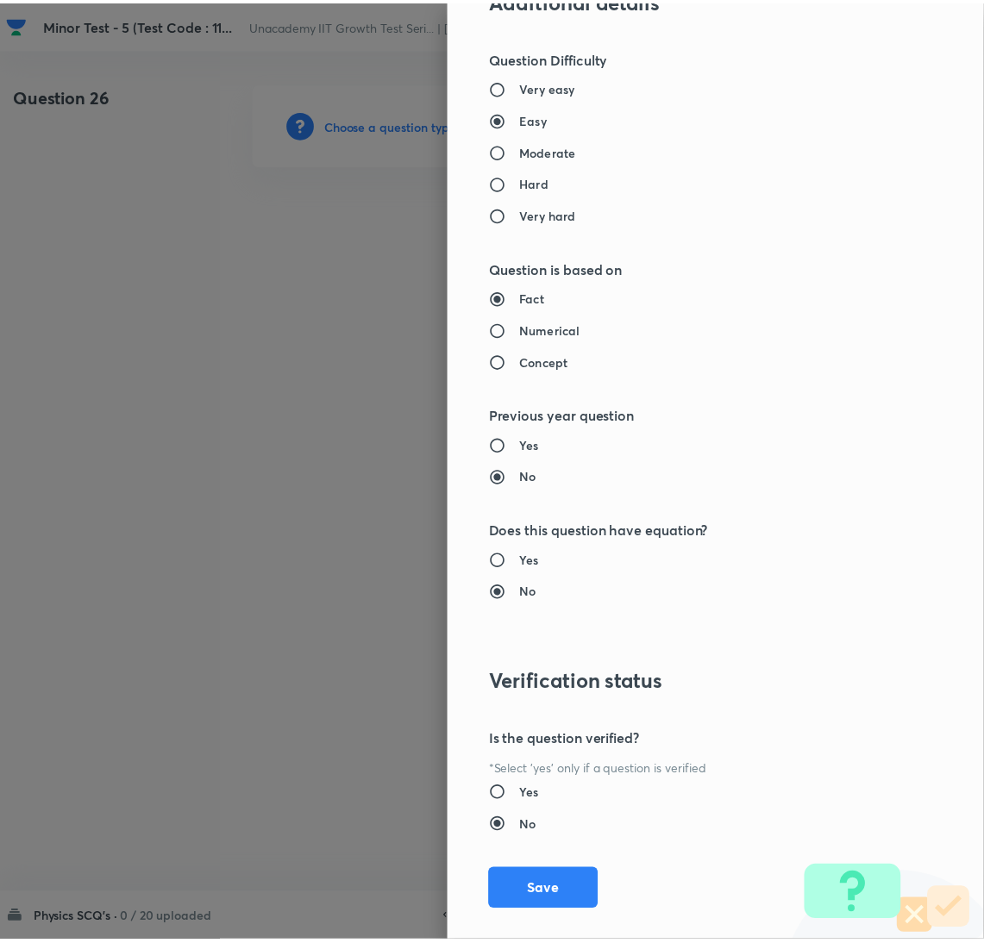
scroll to position [1524, 0]
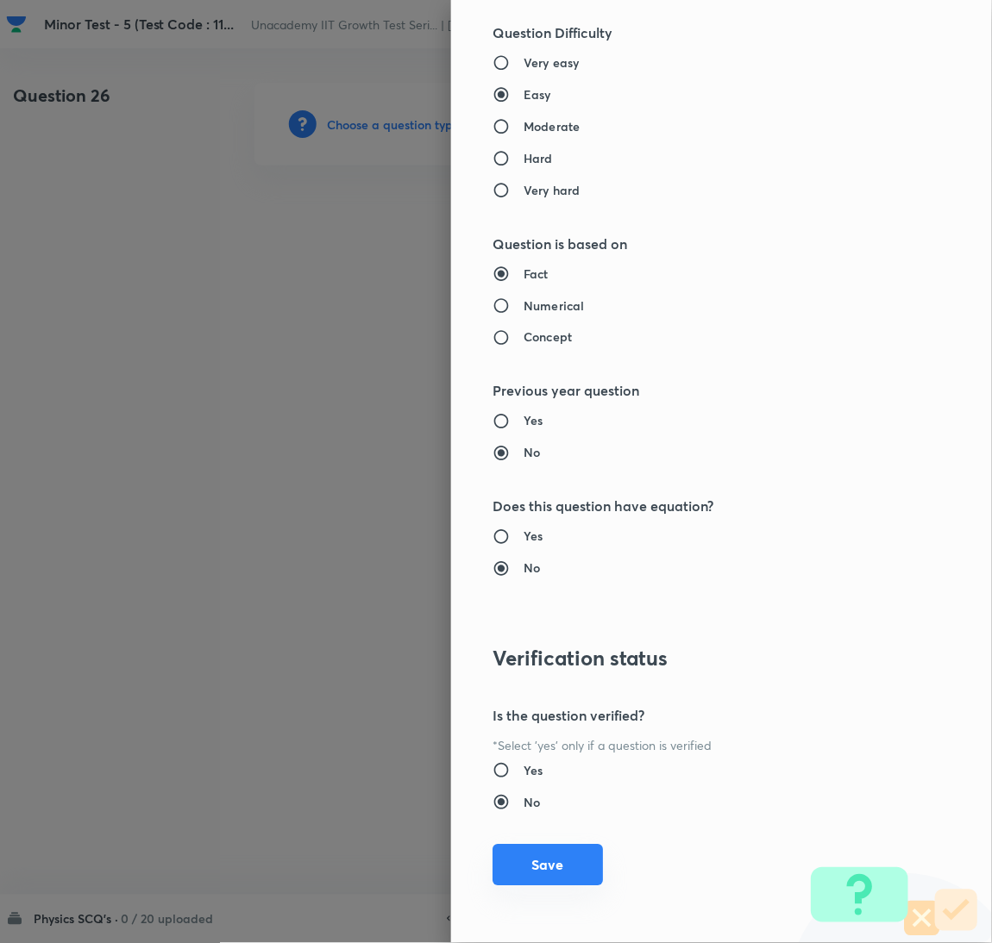
click at [530, 880] on button "Save" at bounding box center [547, 865] width 110 height 41
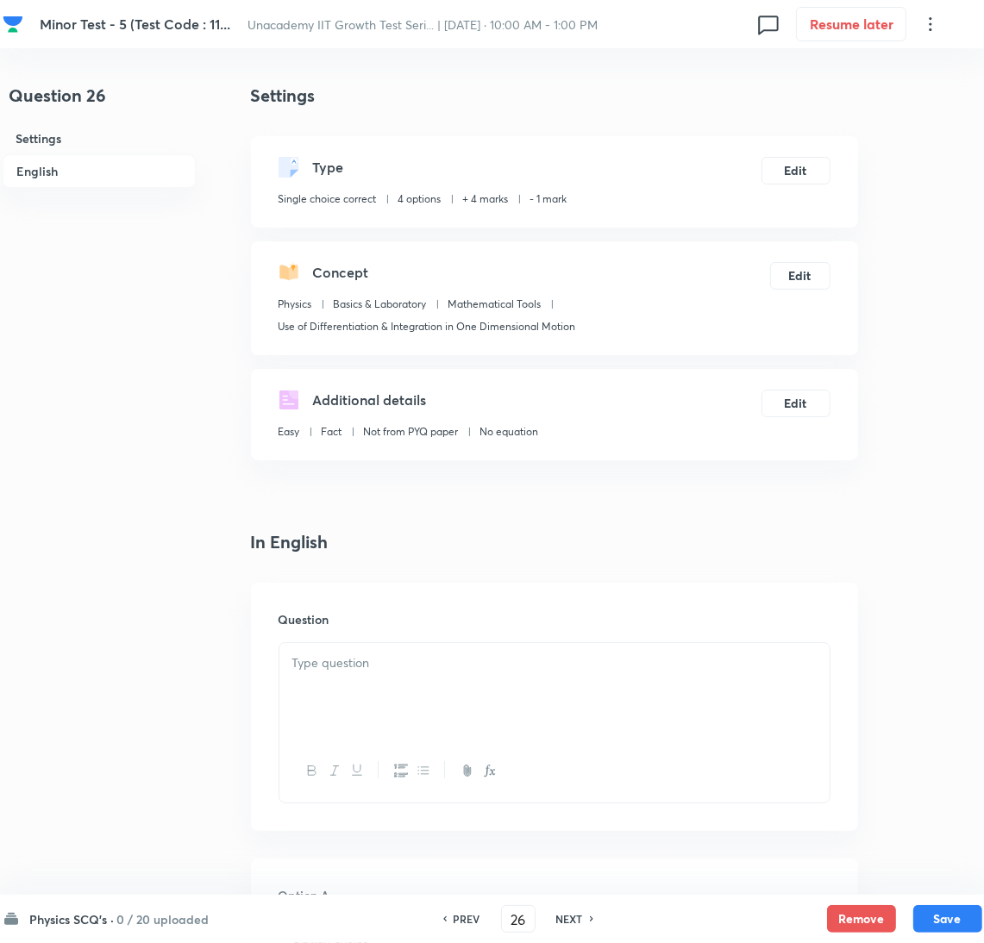
click at [720, 679] on div at bounding box center [554, 691] width 550 height 97
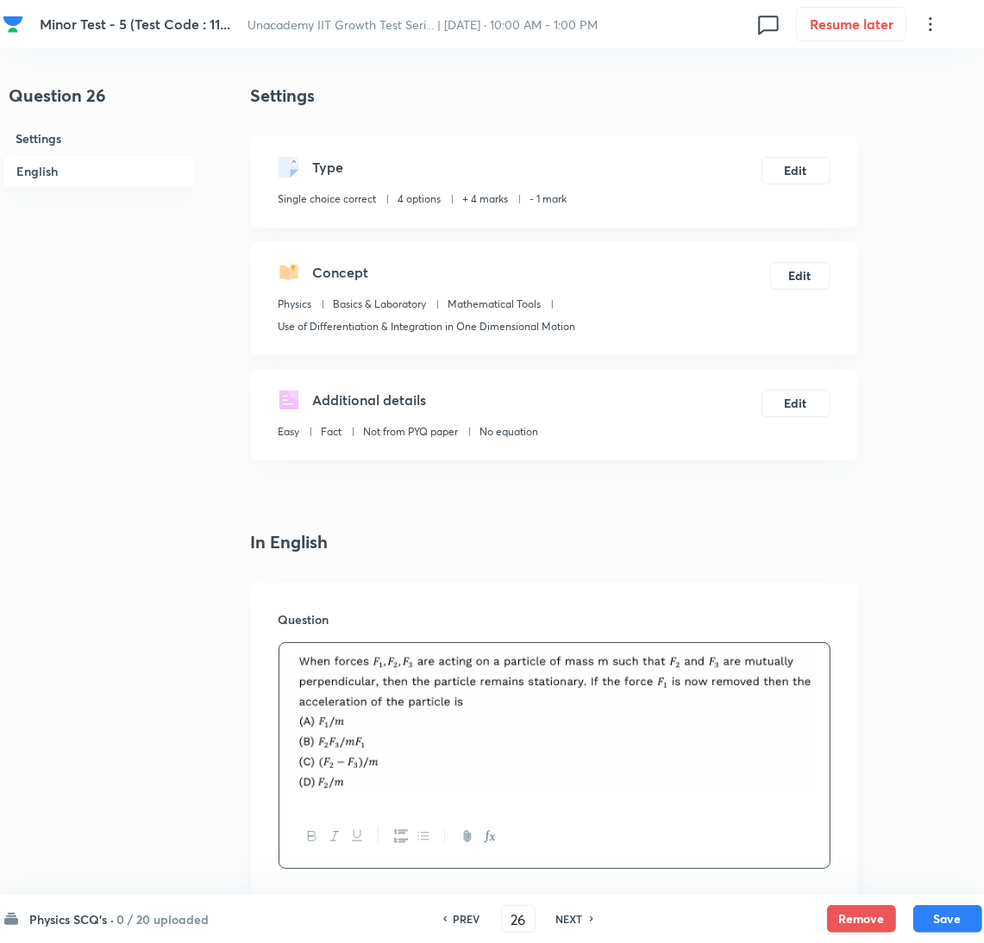
scroll to position [560, 0]
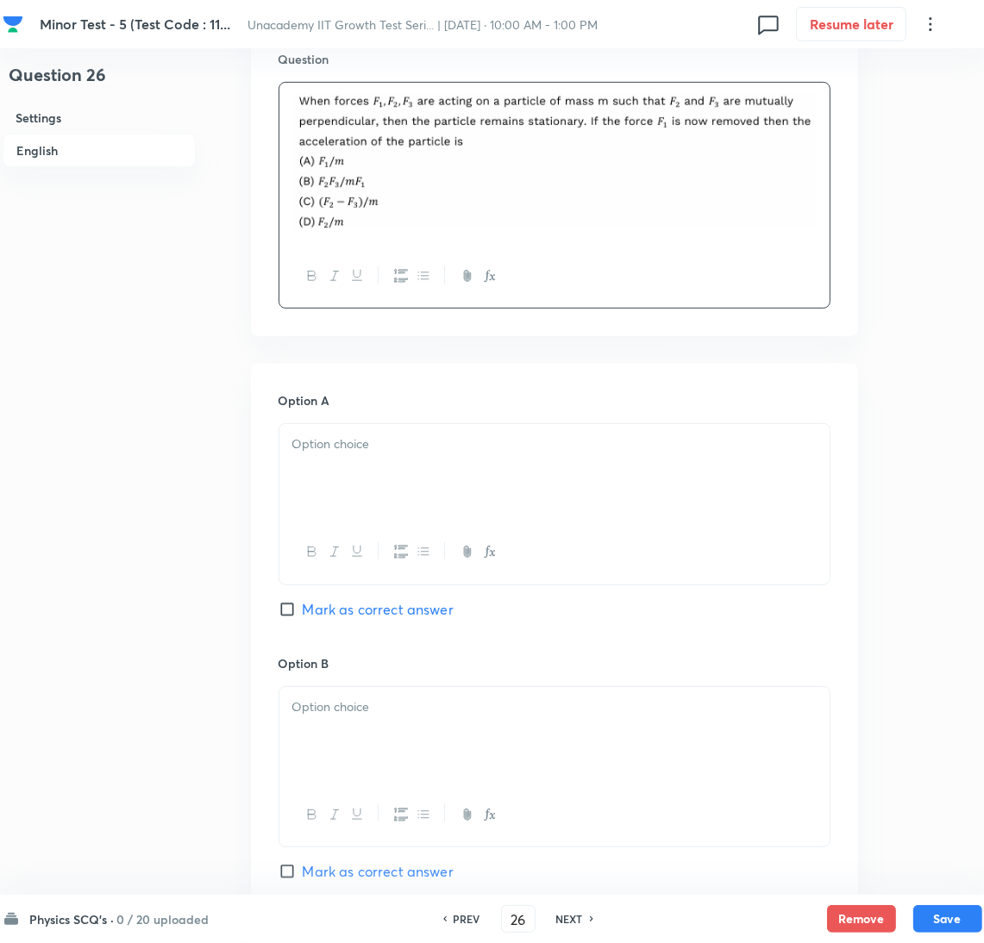
drag, startPoint x: 422, startPoint y: 607, endPoint x: 511, endPoint y: 615, distance: 90.0
click at [422, 607] on span "Mark as correct answer" at bounding box center [378, 609] width 151 height 21
click at [303, 607] on input "Mark as correct answer" at bounding box center [291, 609] width 24 height 17
click at [459, 434] on div at bounding box center [554, 472] width 550 height 97
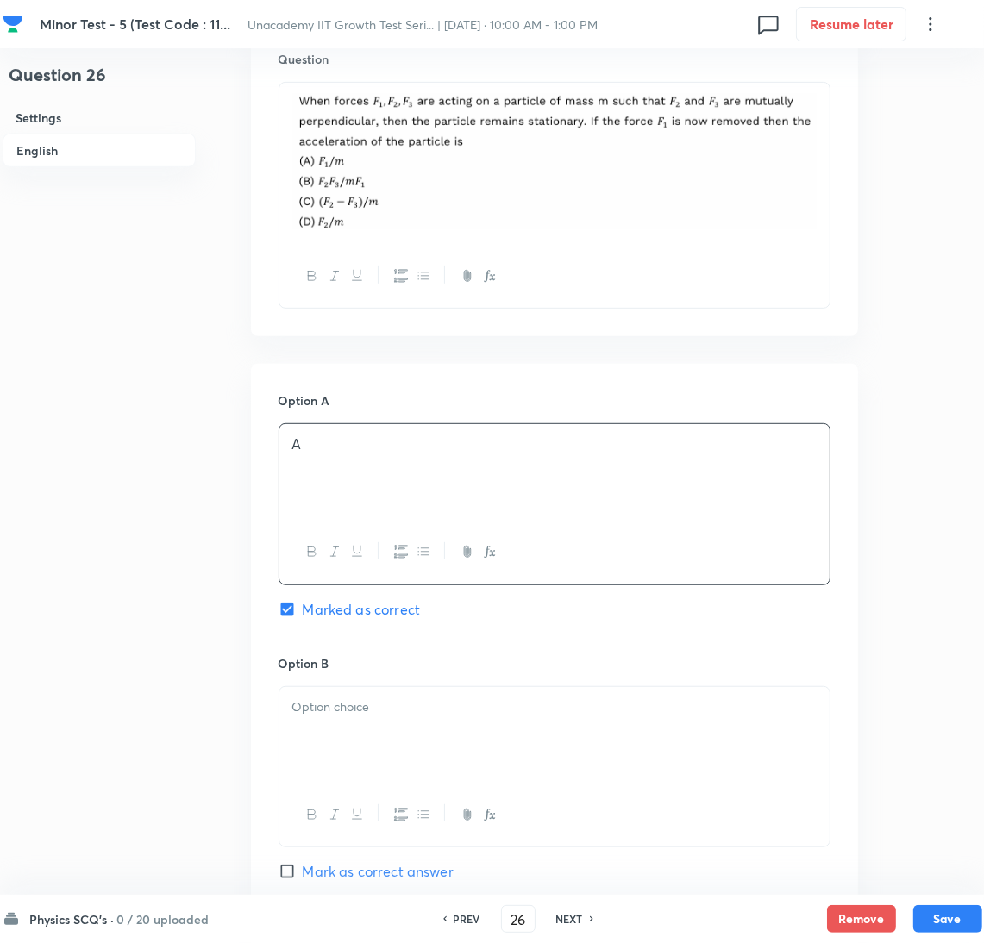
scroll to position [1120, 0]
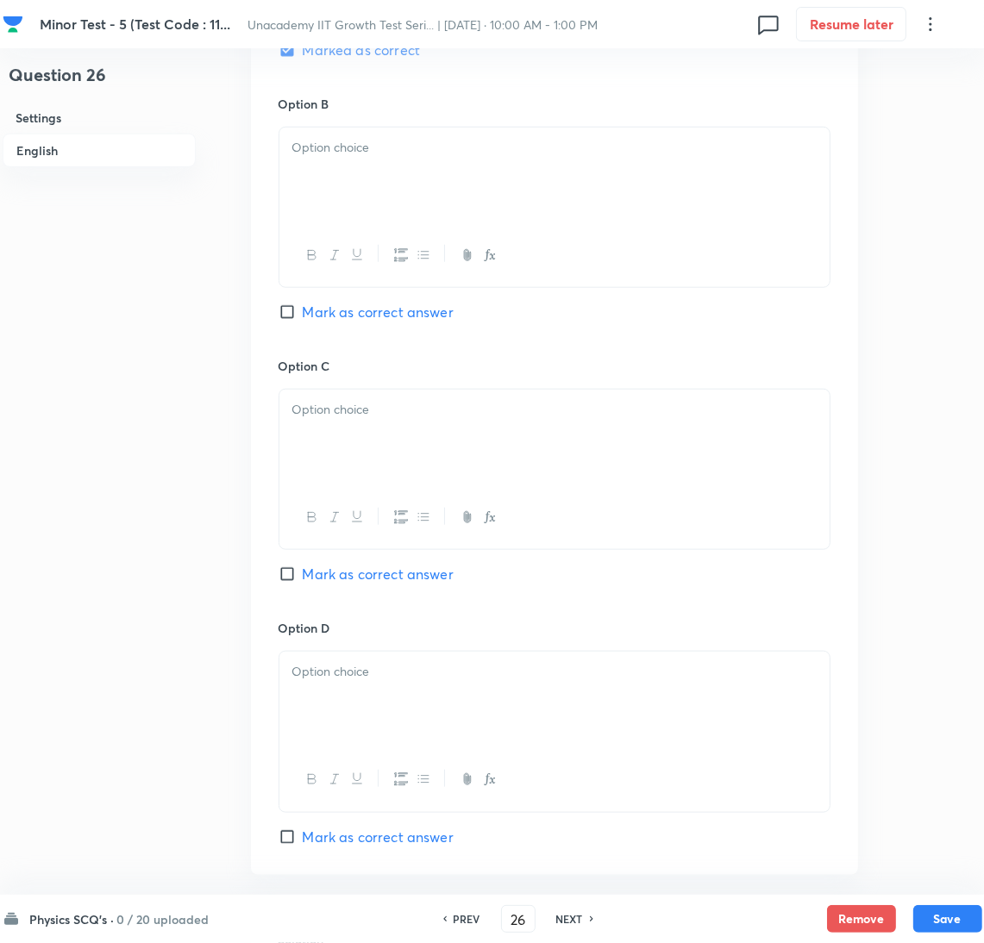
click at [374, 223] on div at bounding box center [554, 176] width 550 height 97
click at [451, 445] on div at bounding box center [554, 438] width 550 height 97
drag, startPoint x: 448, startPoint y: 736, endPoint x: 449, endPoint y: 753, distance: 16.5
click at [448, 740] on div at bounding box center [554, 700] width 550 height 97
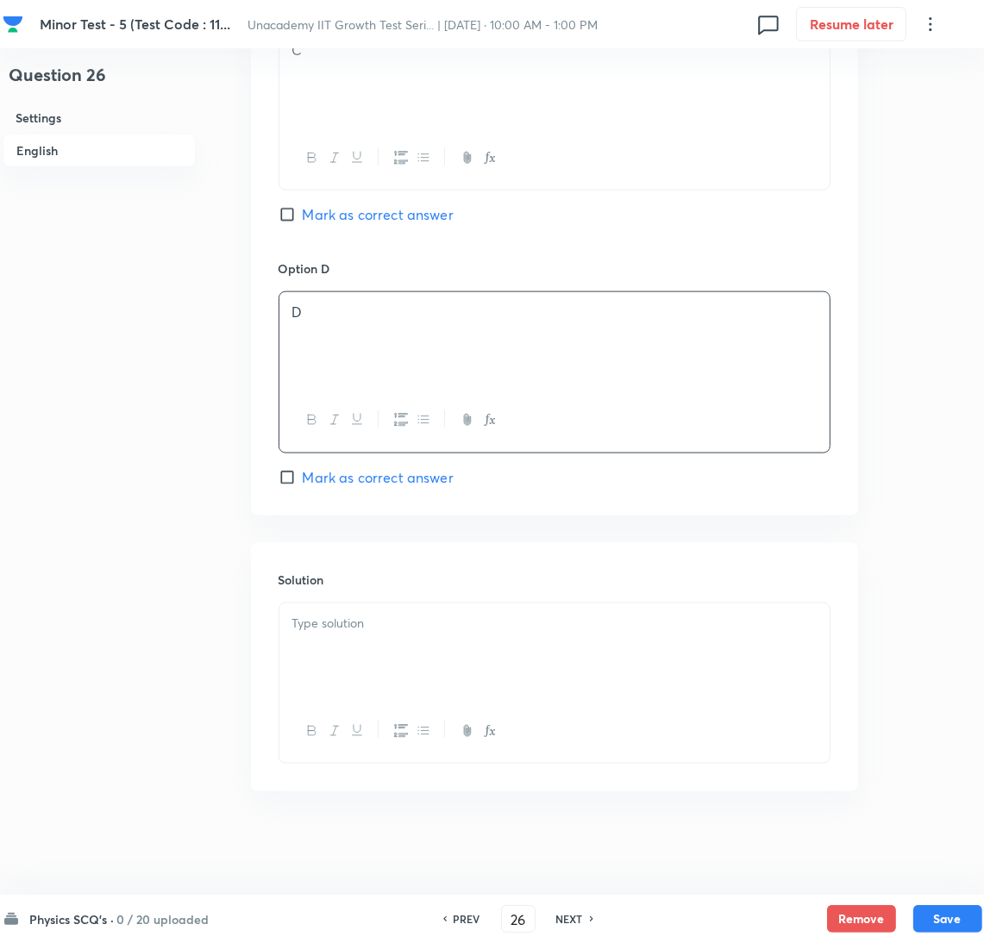
scroll to position [1483, 0]
click at [433, 652] on div at bounding box center [554, 652] width 550 height 97
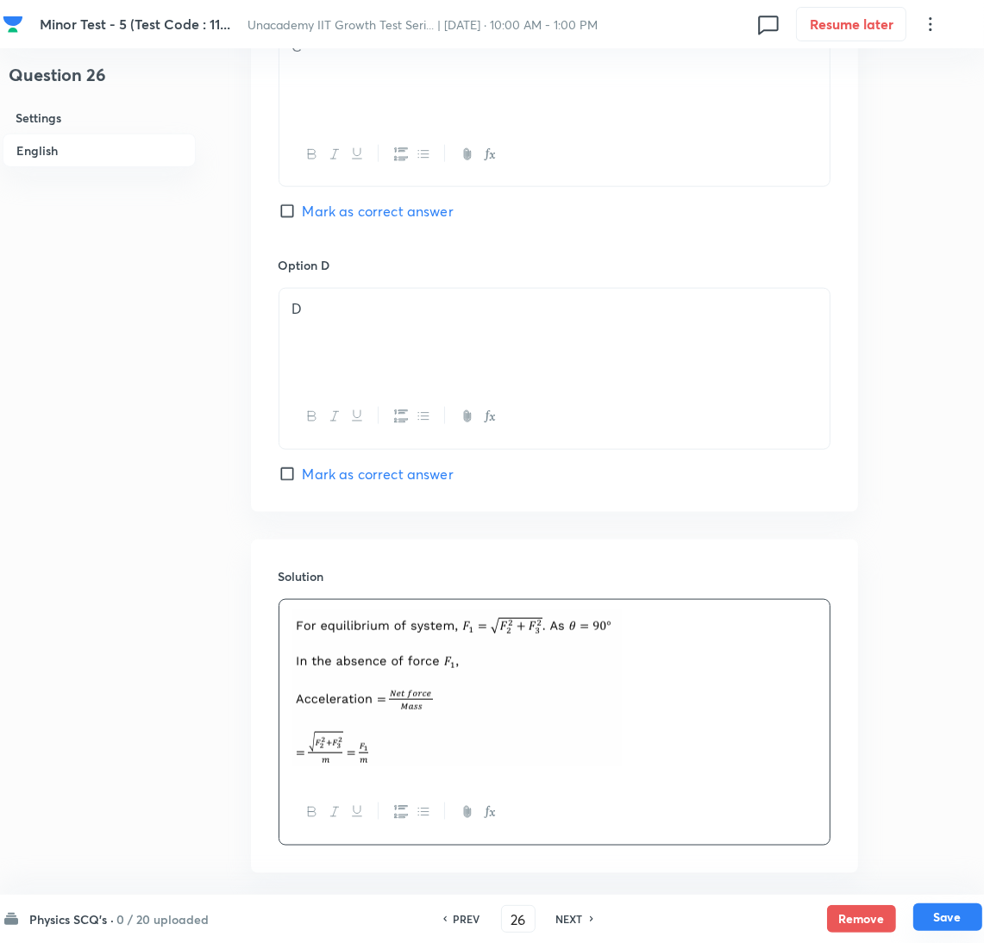
click at [930, 918] on button "Save" at bounding box center [947, 918] width 69 height 28
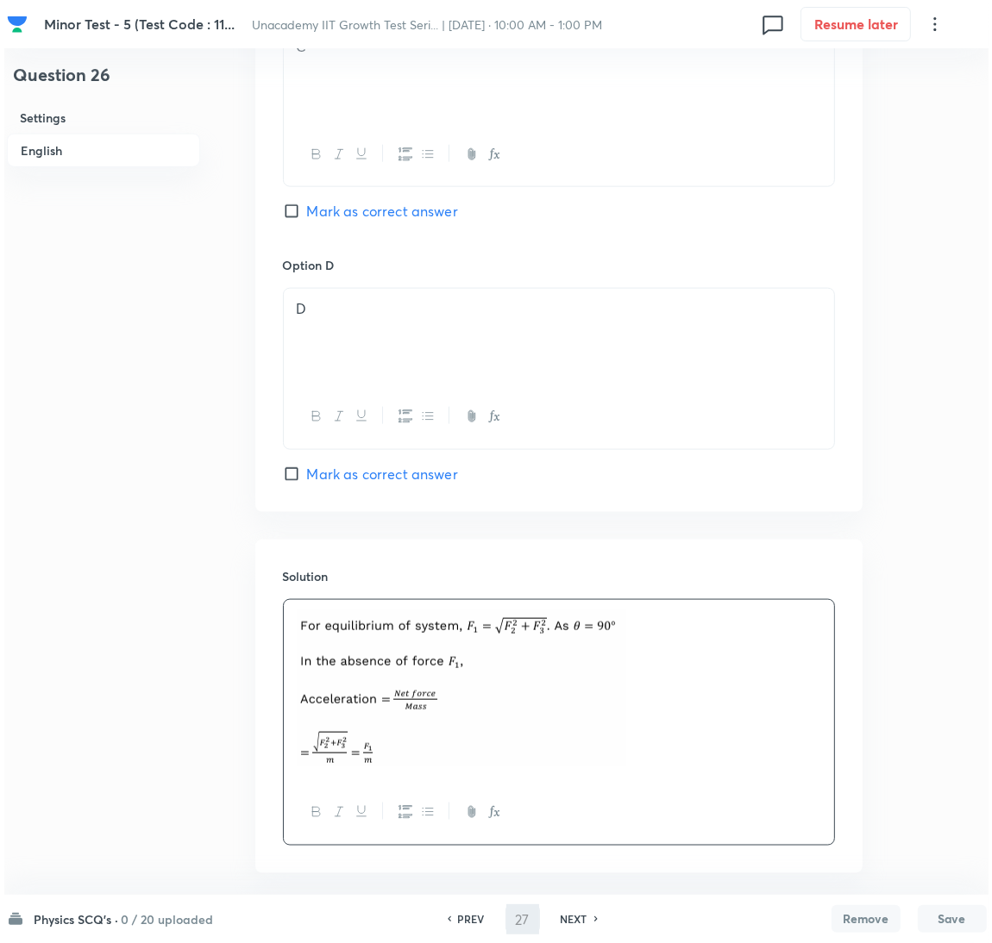
scroll to position [0, 0]
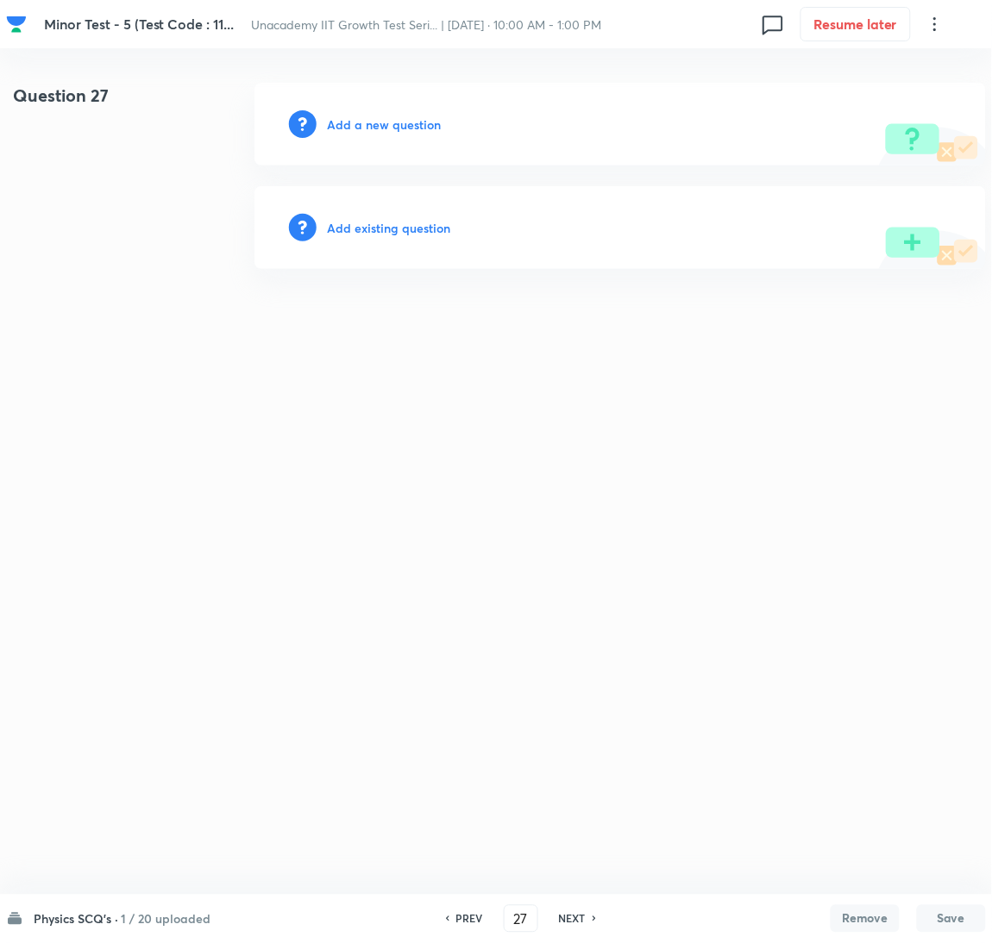
click at [335, 124] on h6 "Add a new question" at bounding box center [384, 125] width 114 height 18
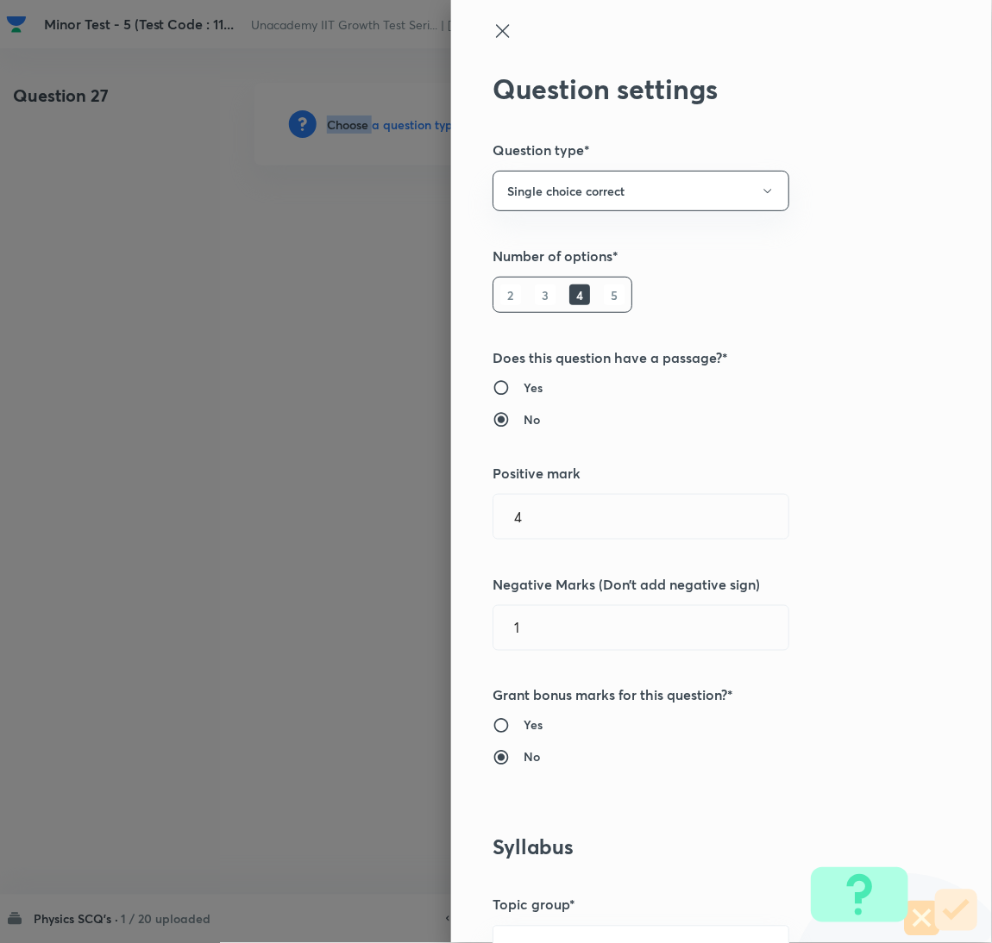
scroll to position [560, 0]
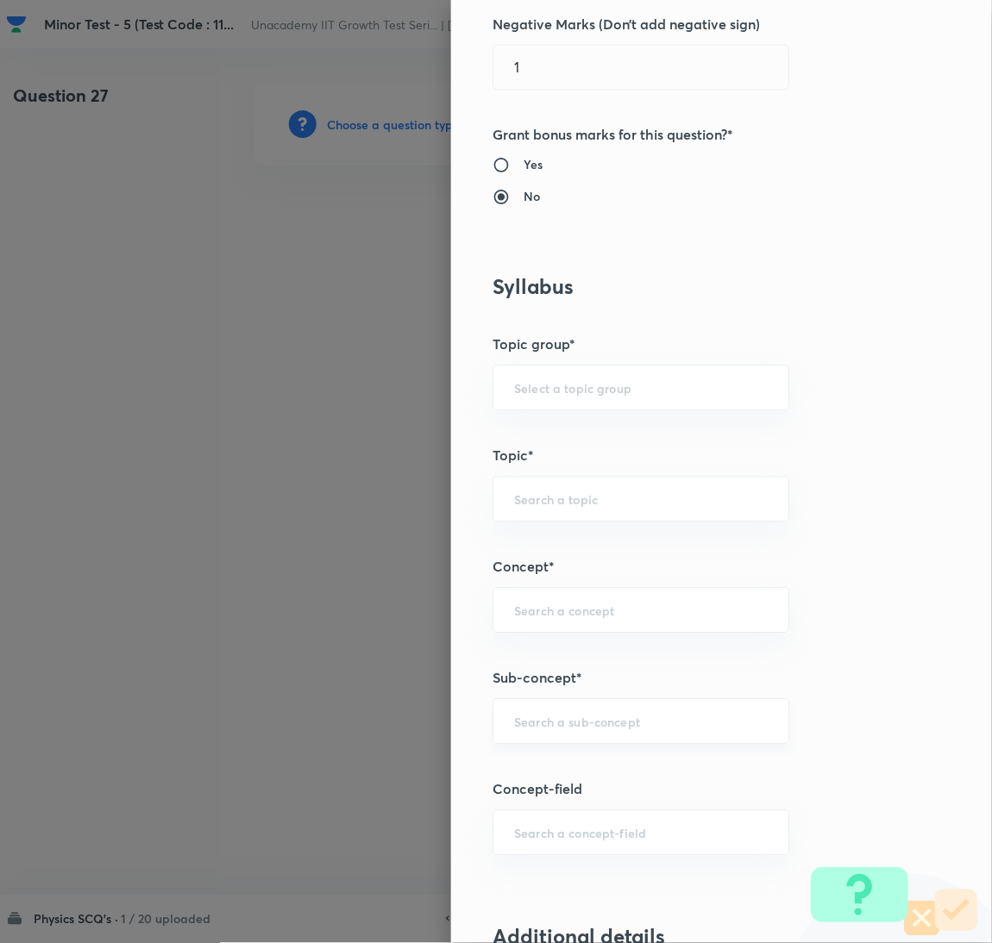
click at [614, 729] on input "text" at bounding box center [641, 722] width 254 height 16
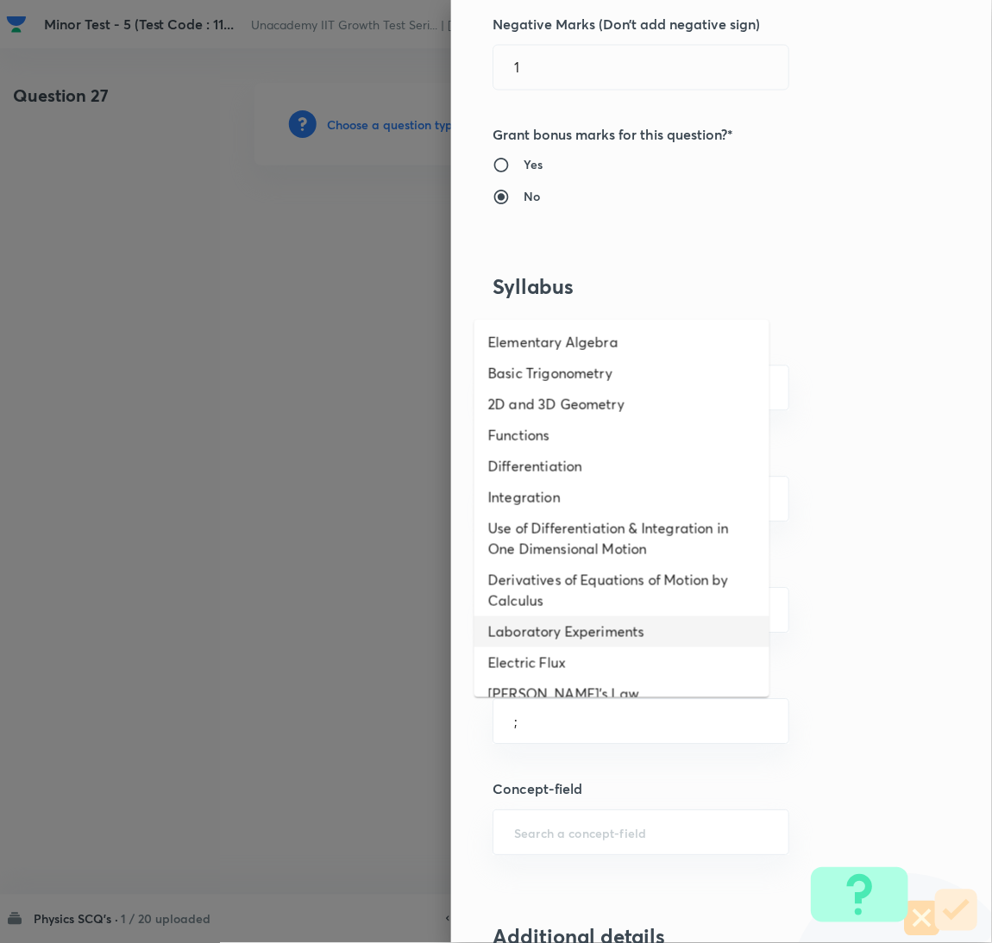
click at [620, 617] on li "Laboratory Experiments" at bounding box center [621, 632] width 295 height 31
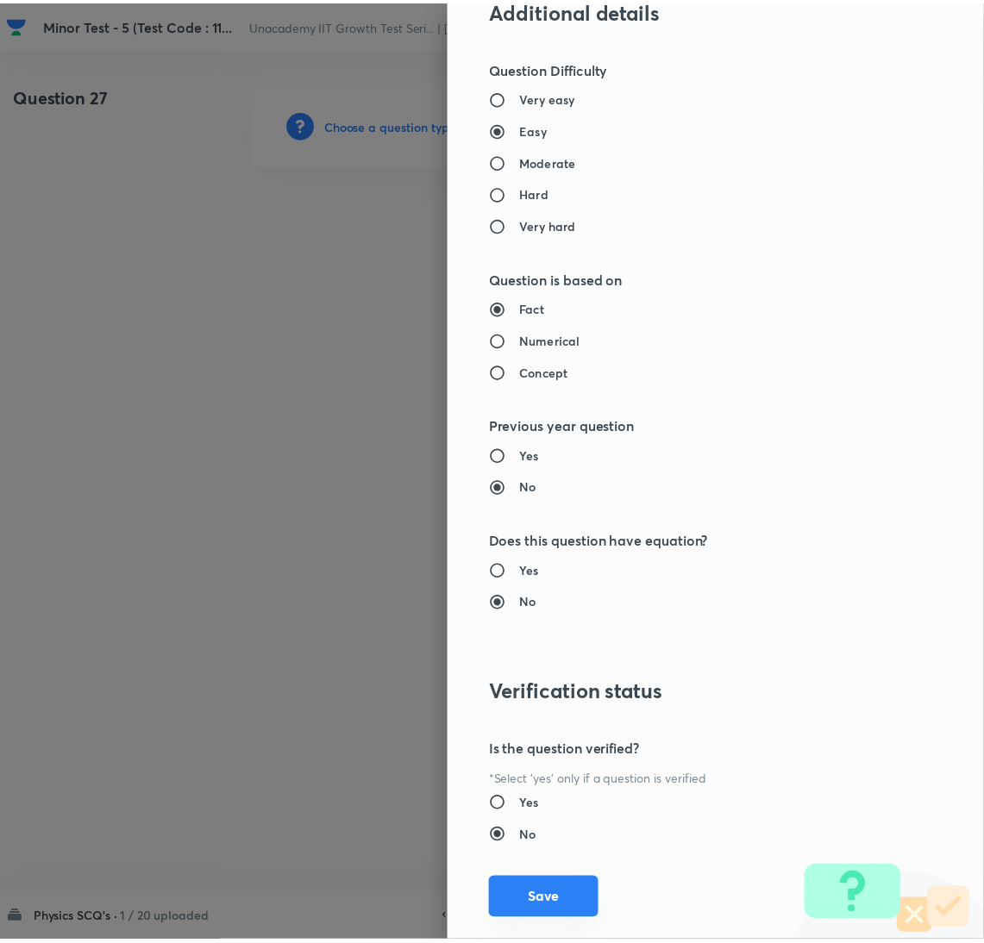
scroll to position [1524, 0]
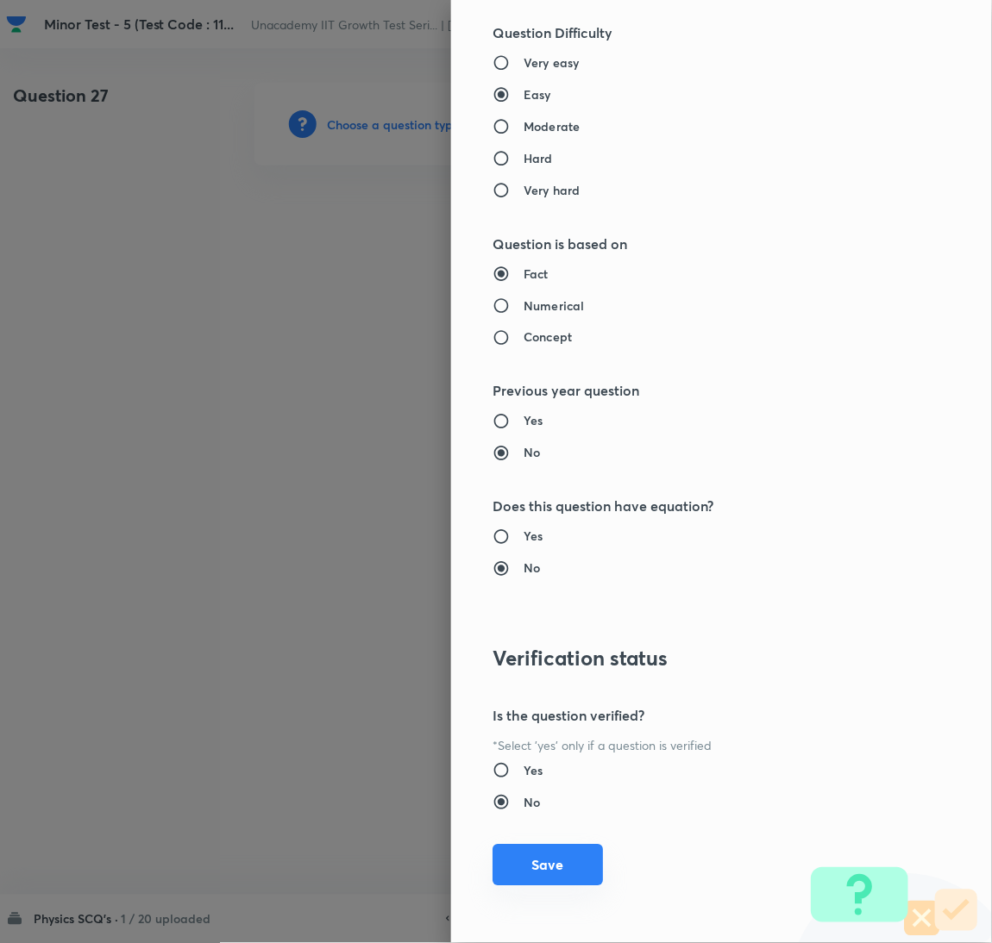
click at [535, 866] on button "Save" at bounding box center [547, 865] width 110 height 41
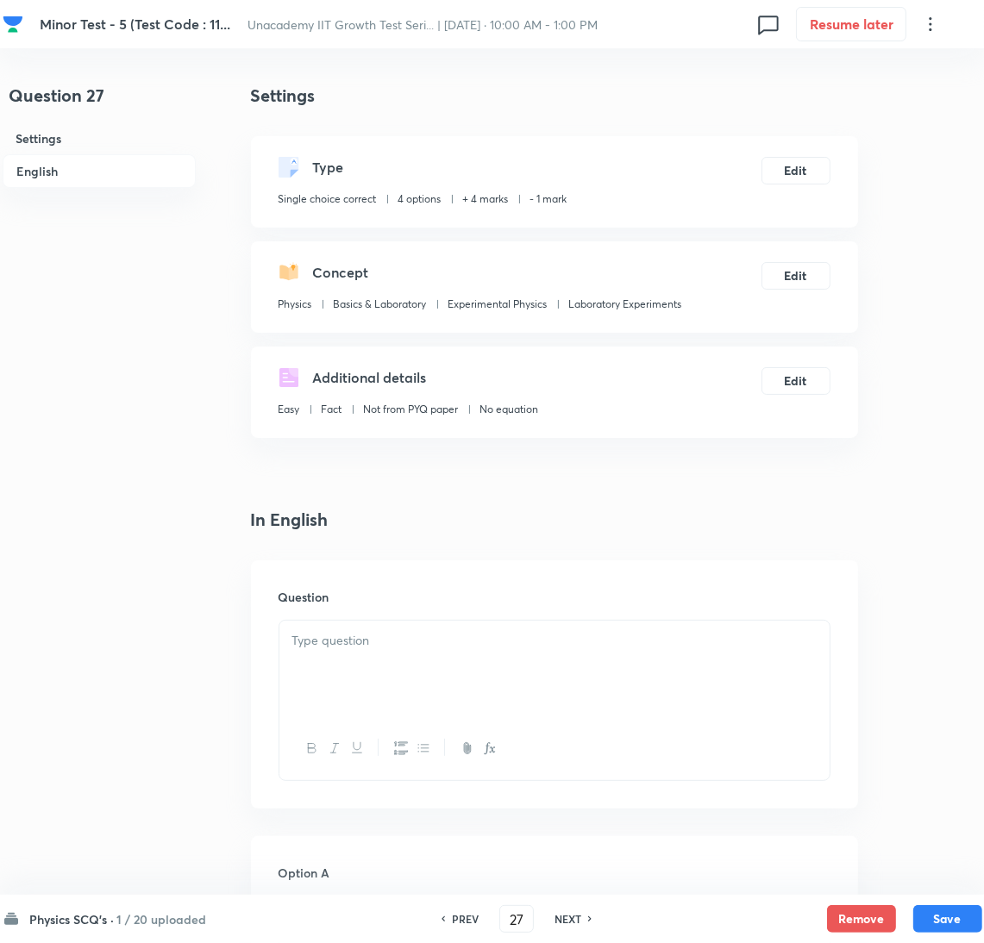
click at [473, 694] on div at bounding box center [554, 669] width 550 height 97
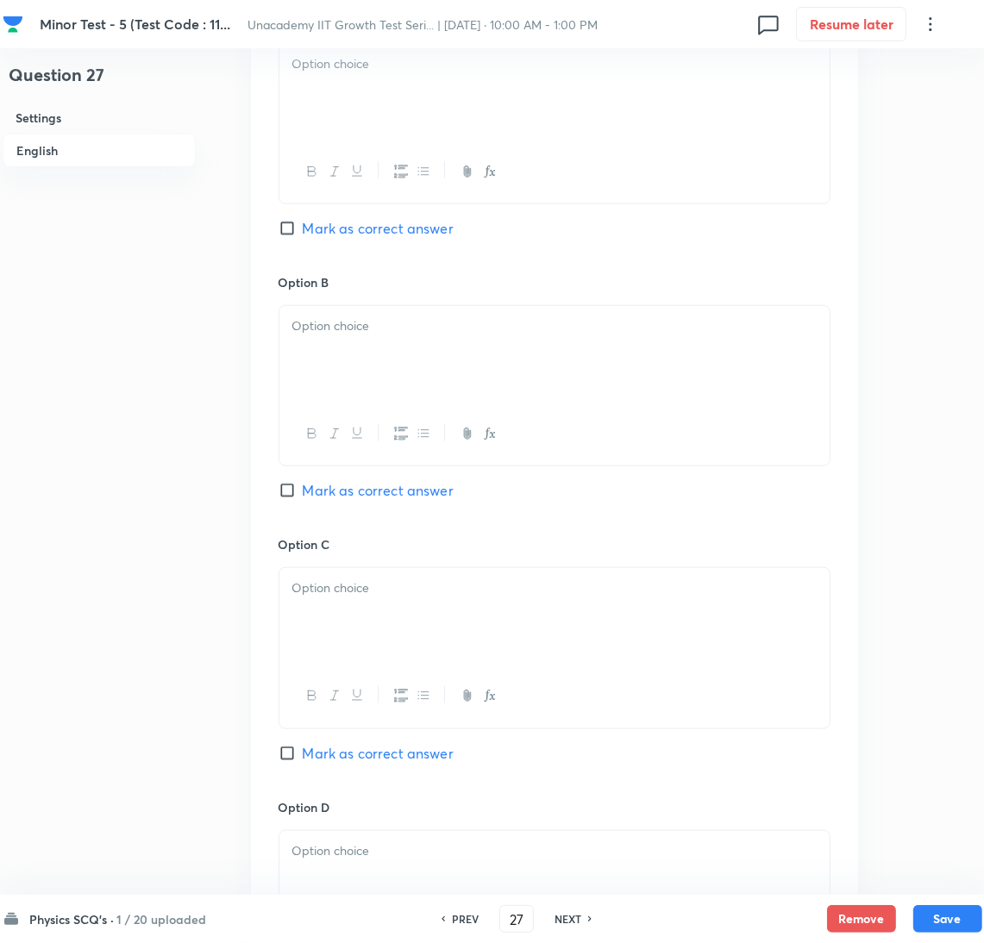
scroll to position [1662, 0]
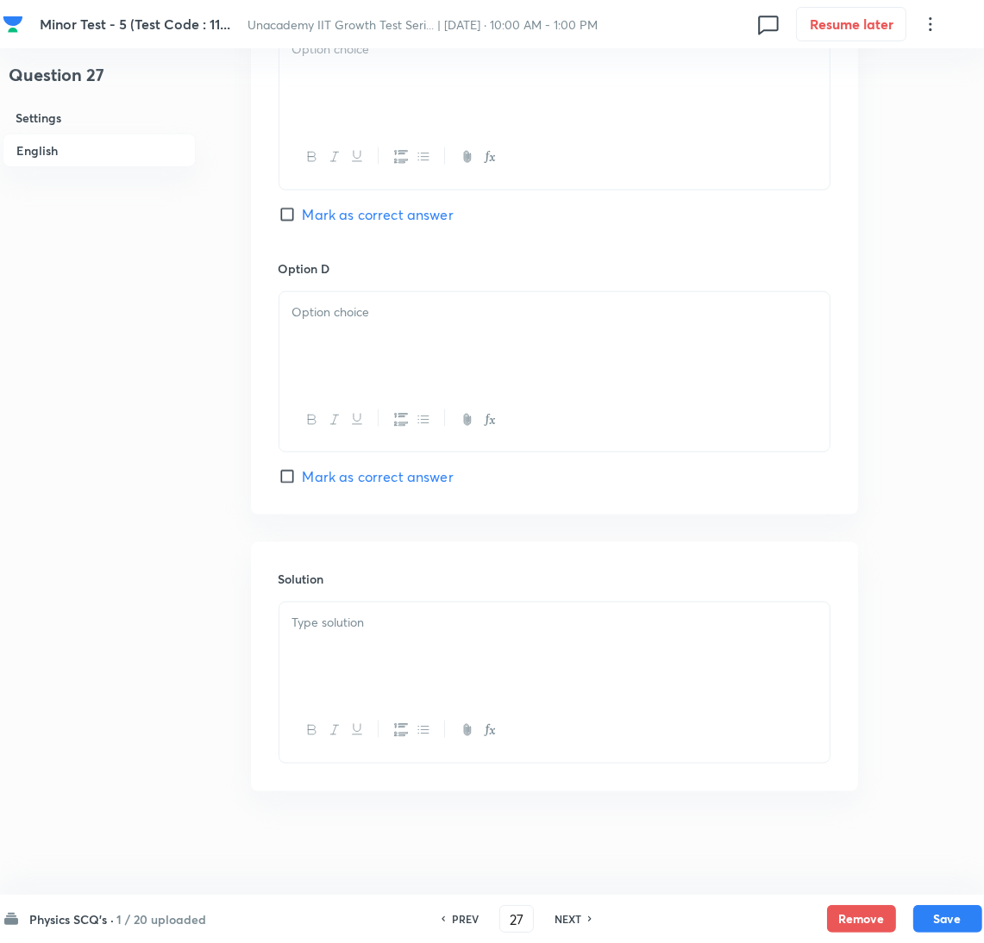
click at [417, 653] on div at bounding box center [554, 651] width 550 height 97
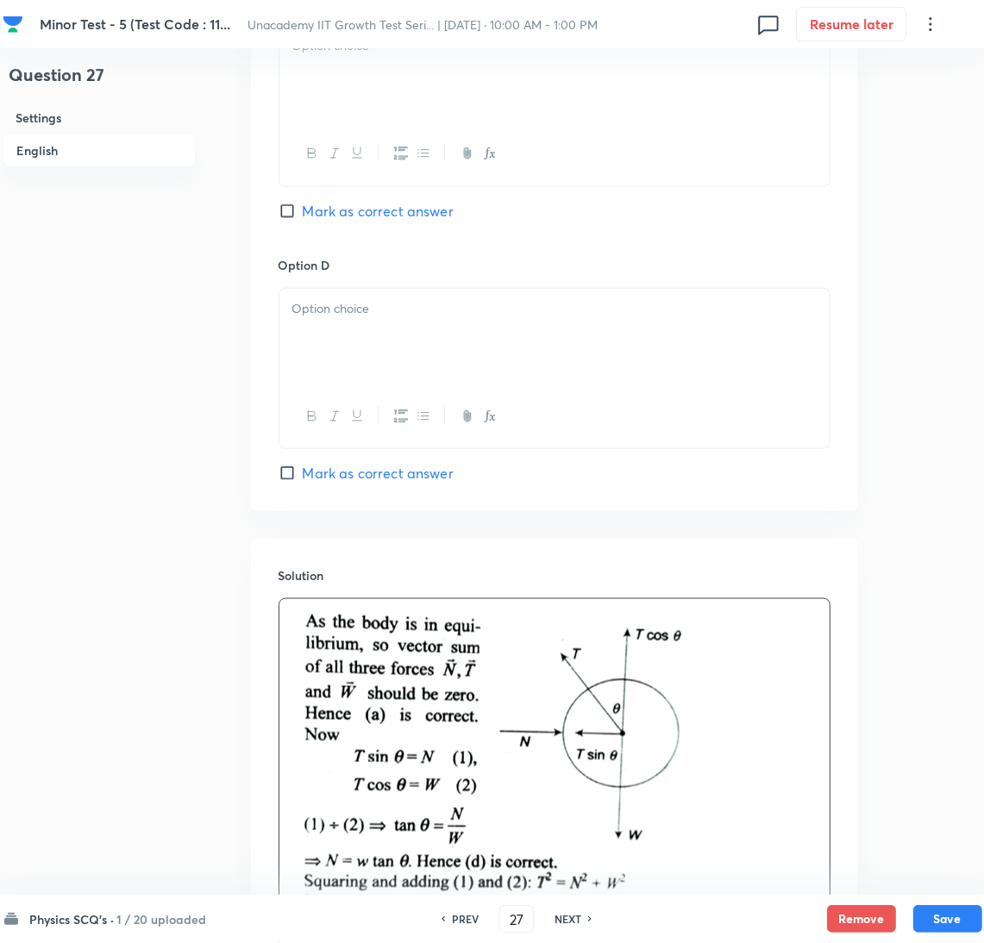
click at [347, 219] on span "Mark as correct answer" at bounding box center [378, 211] width 151 height 21
click at [303, 219] on input "Mark as correct answer" at bounding box center [291, 211] width 24 height 17
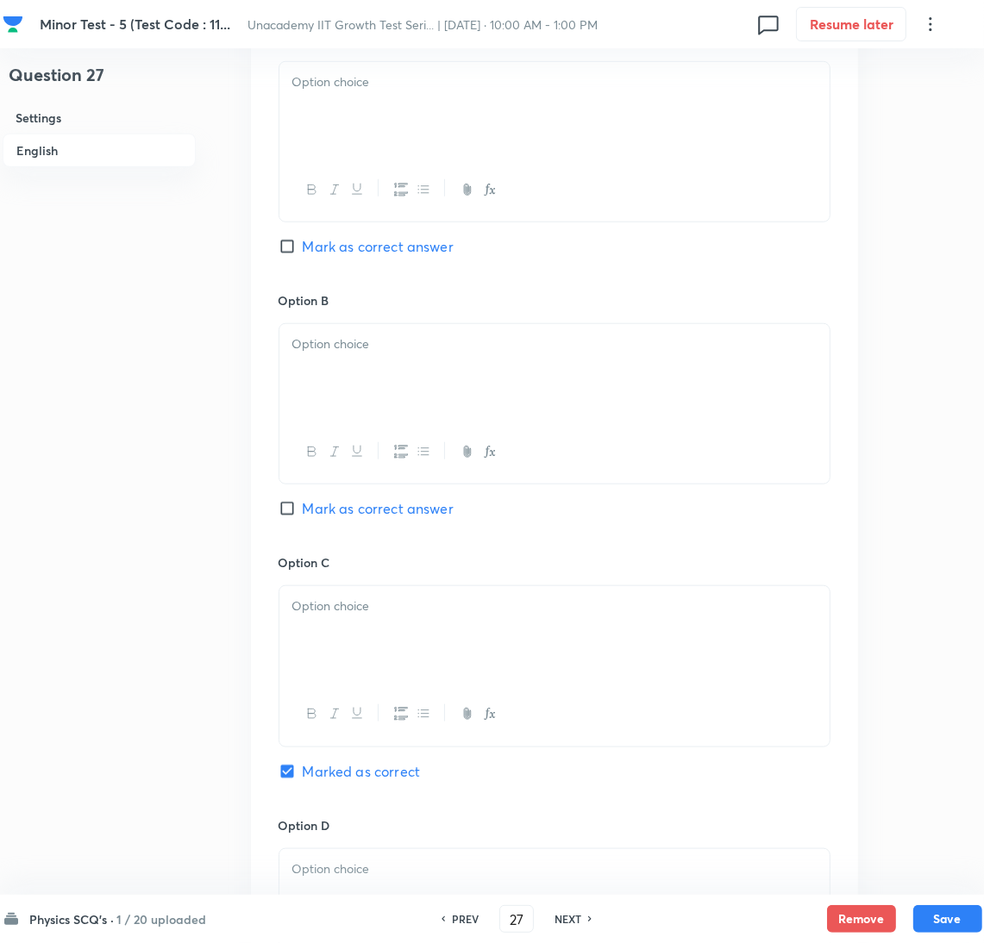
drag, startPoint x: 384, startPoint y: 312, endPoint x: 368, endPoint y: 228, distance: 85.1
click at [384, 310] on div "Option B [PERSON_NAME] as correct answer" at bounding box center [555, 422] width 552 height 262
click at [338, 85] on p at bounding box center [554, 82] width 524 height 20
click at [415, 388] on div at bounding box center [554, 372] width 550 height 97
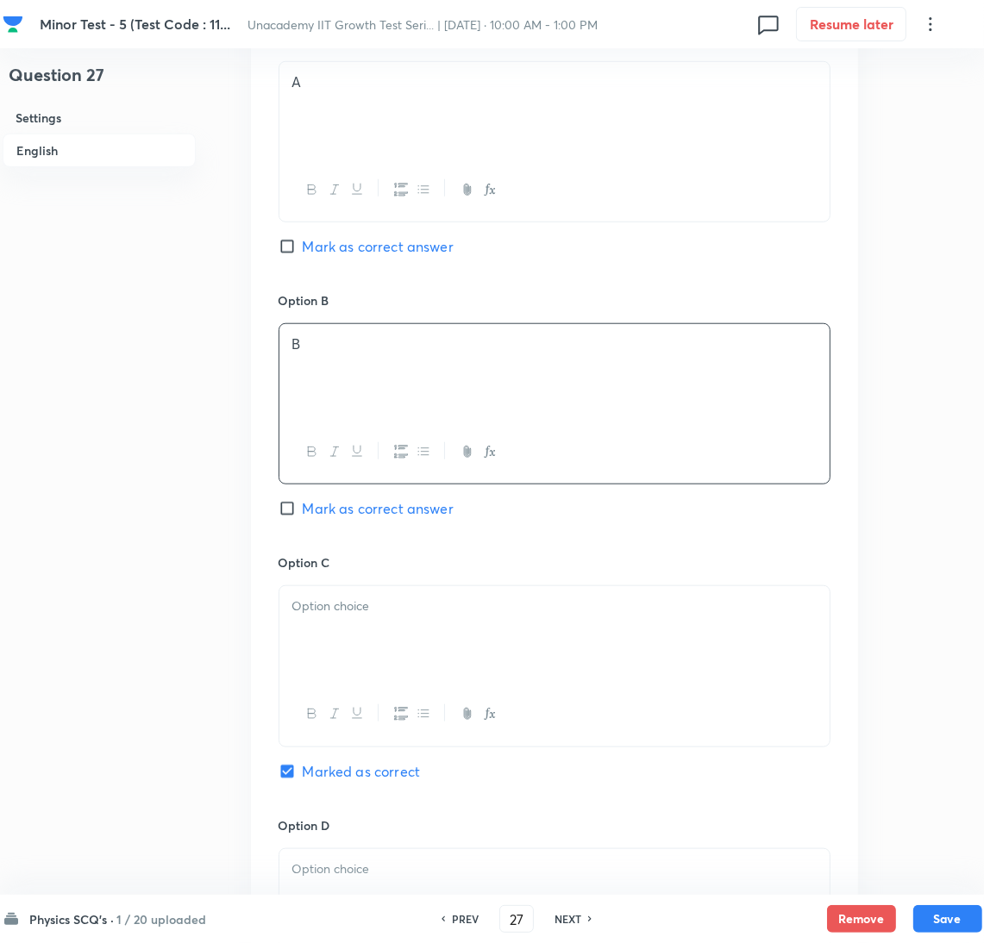
click at [404, 627] on div at bounding box center [554, 634] width 550 height 97
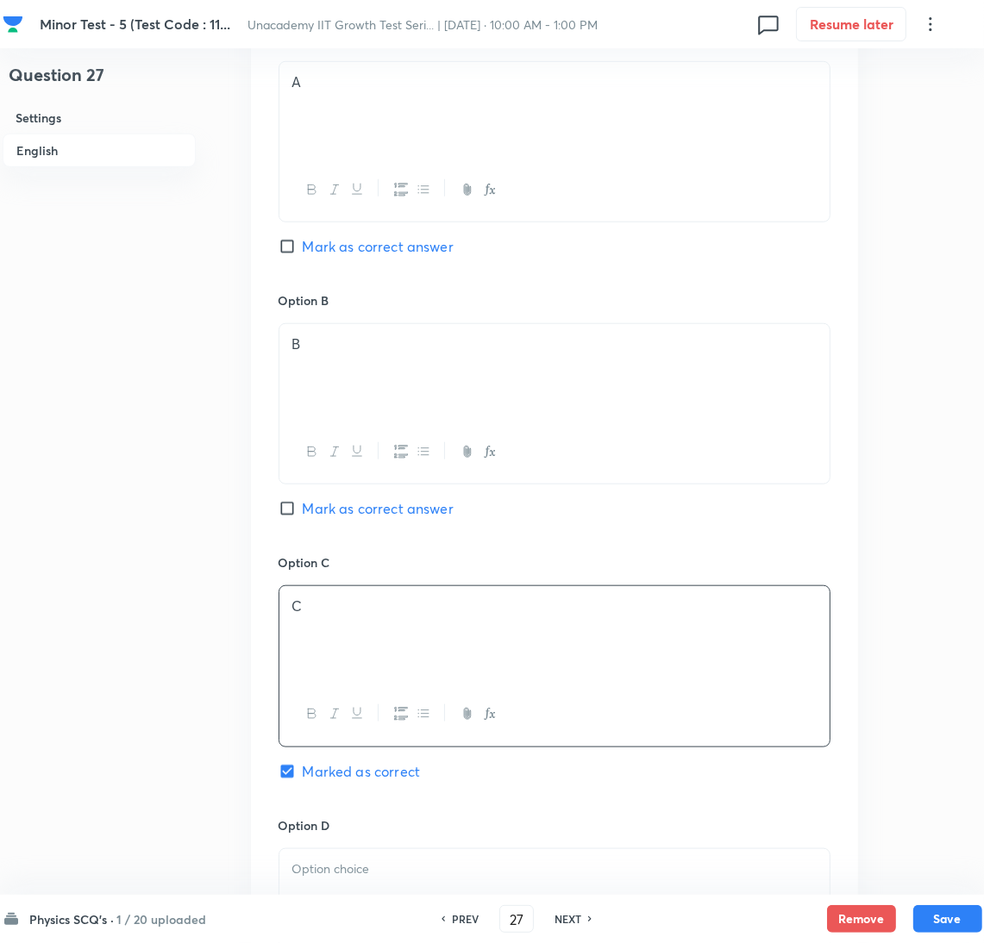
scroll to position [1662, 0]
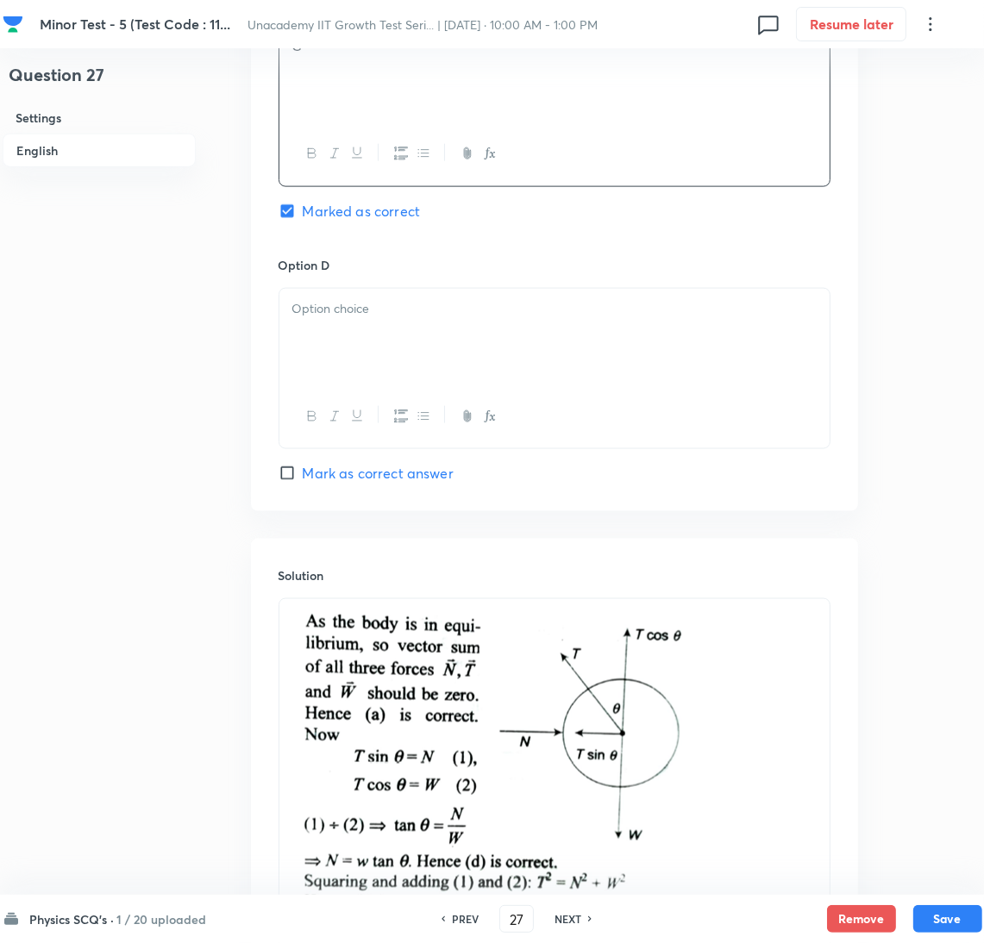
click at [400, 266] on h6 "Option D" at bounding box center [555, 265] width 552 height 18
click at [544, 357] on div at bounding box center [554, 337] width 550 height 97
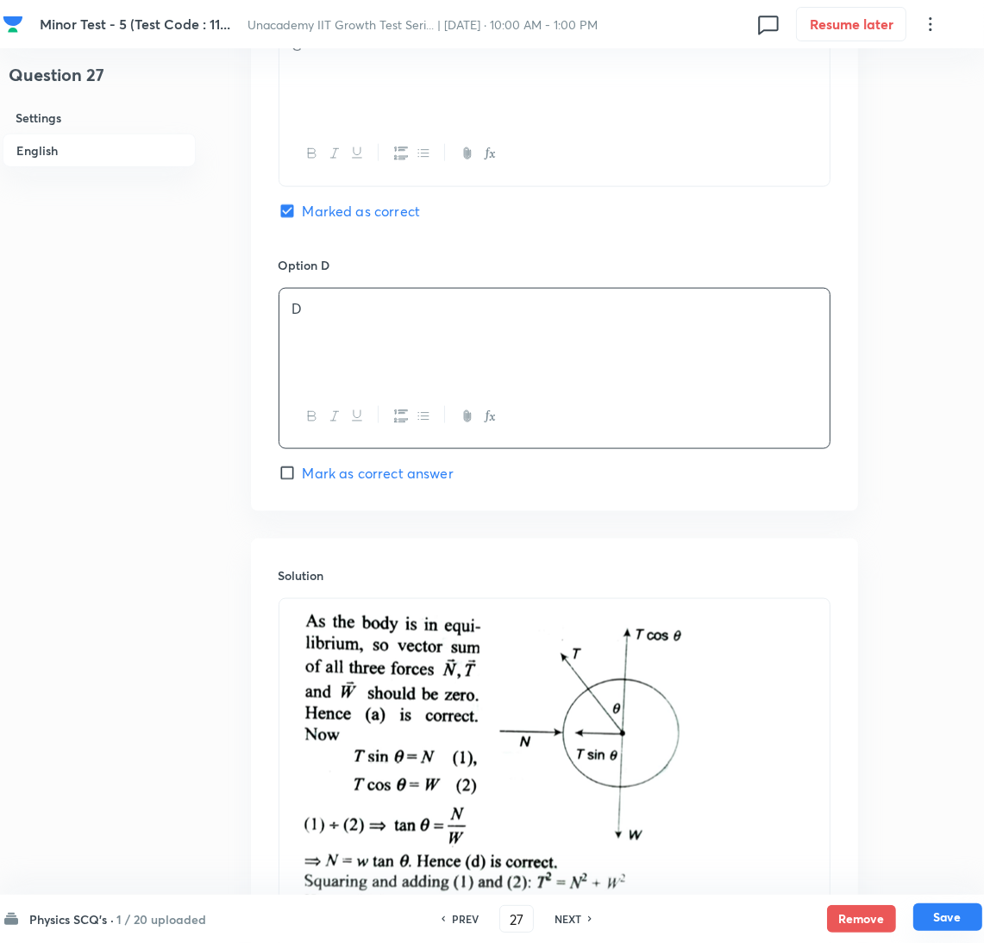
click at [960, 916] on button "Save" at bounding box center [947, 918] width 69 height 28
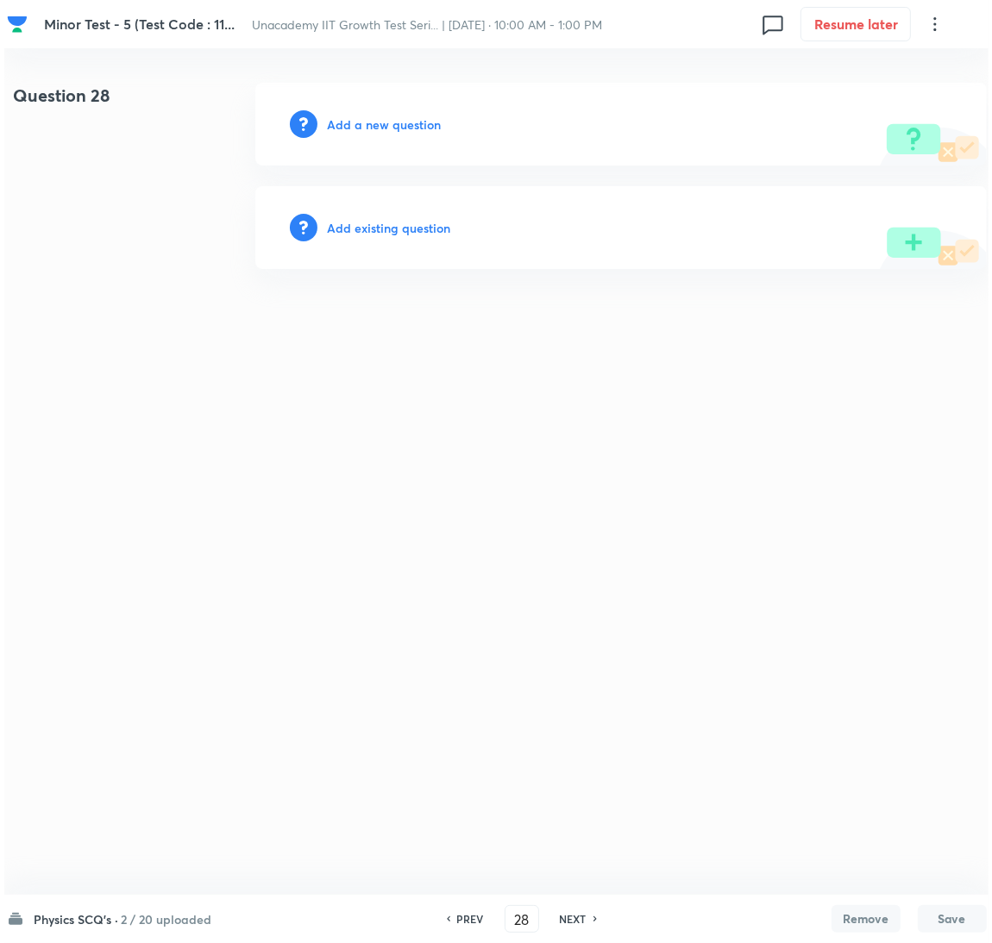
scroll to position [0, 0]
click at [402, 124] on h6 "Add a new question" at bounding box center [384, 125] width 114 height 18
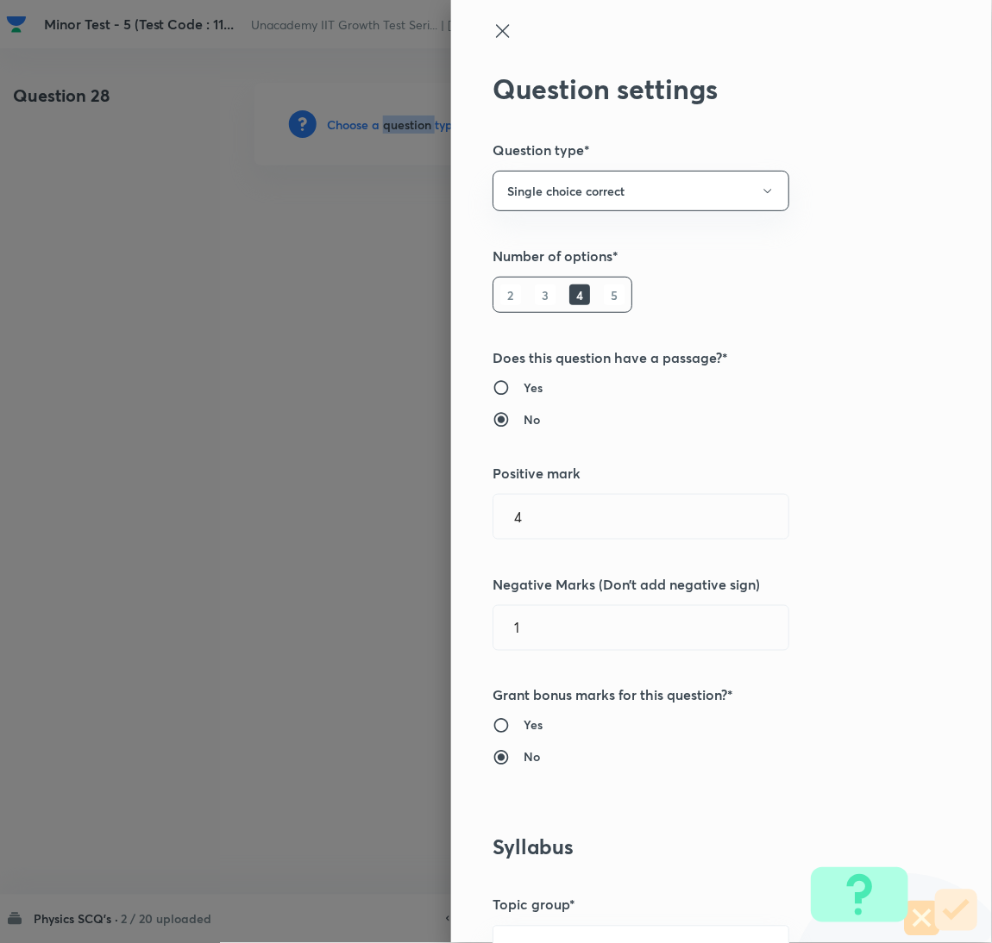
scroll to position [560, 0]
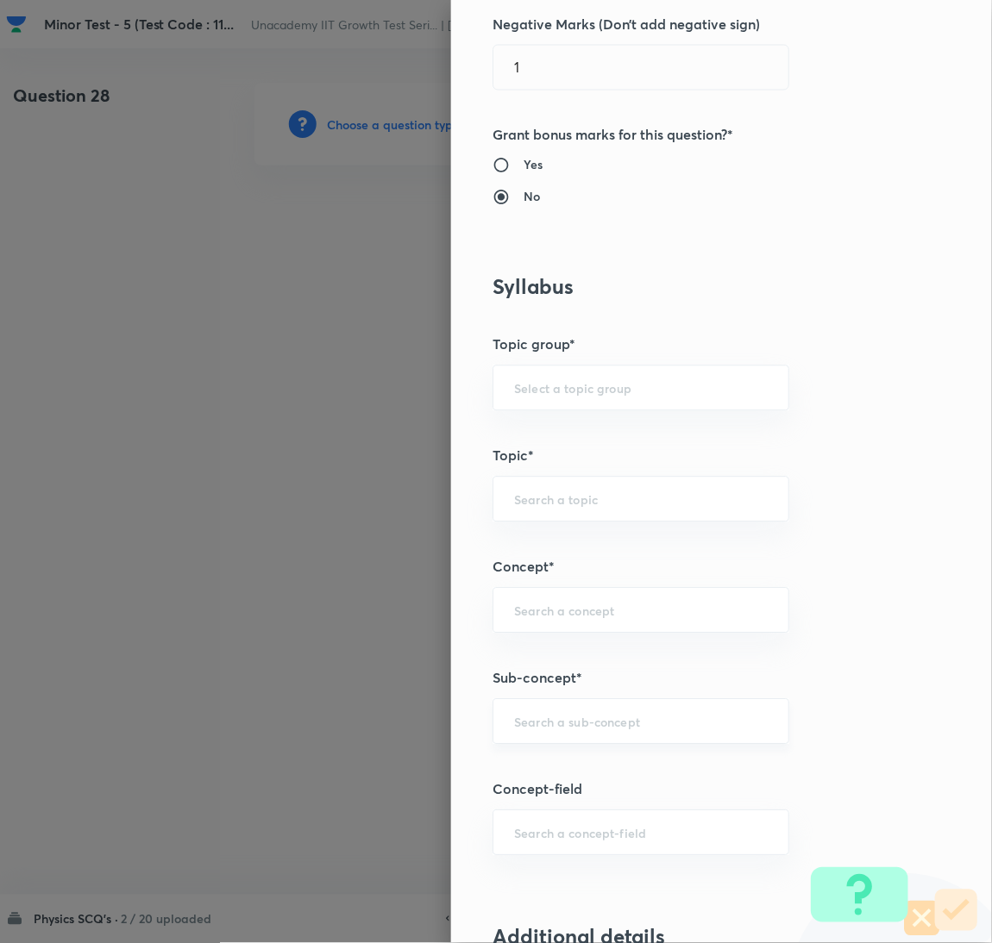
click at [642, 727] on input "text" at bounding box center [641, 722] width 254 height 16
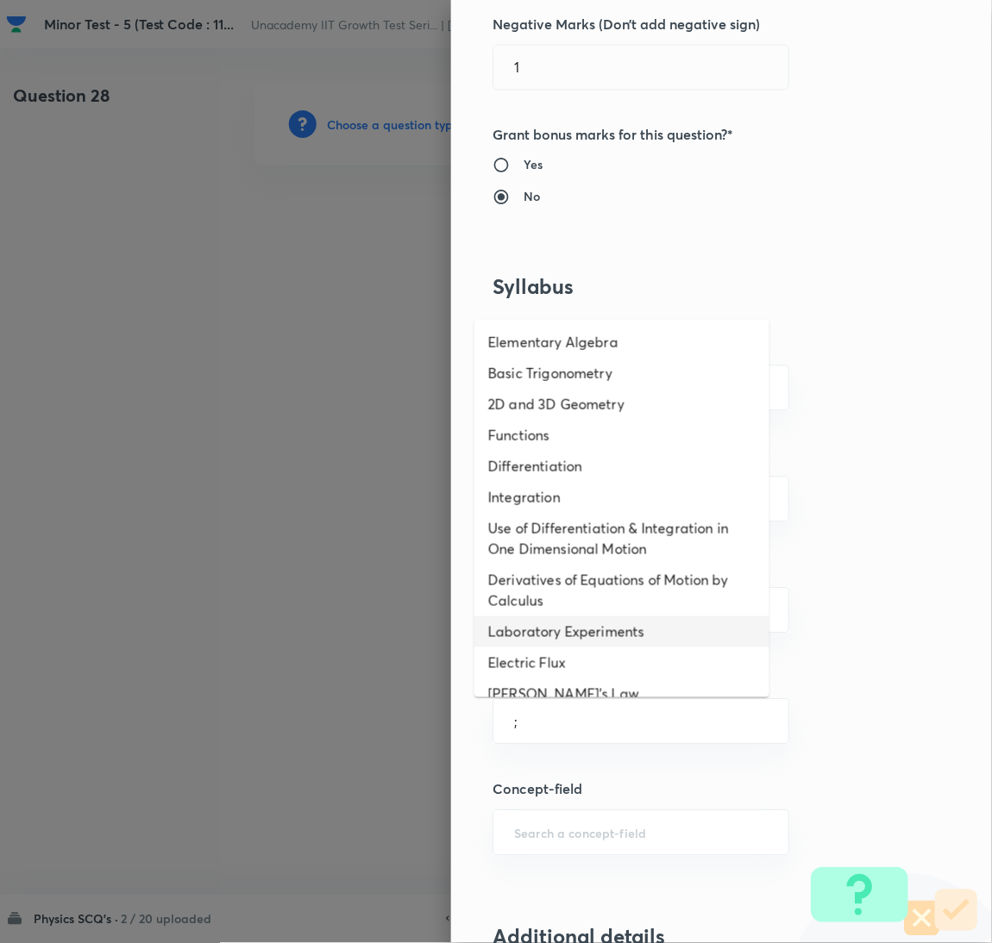
click at [635, 623] on li "Laboratory Experiments" at bounding box center [621, 632] width 295 height 31
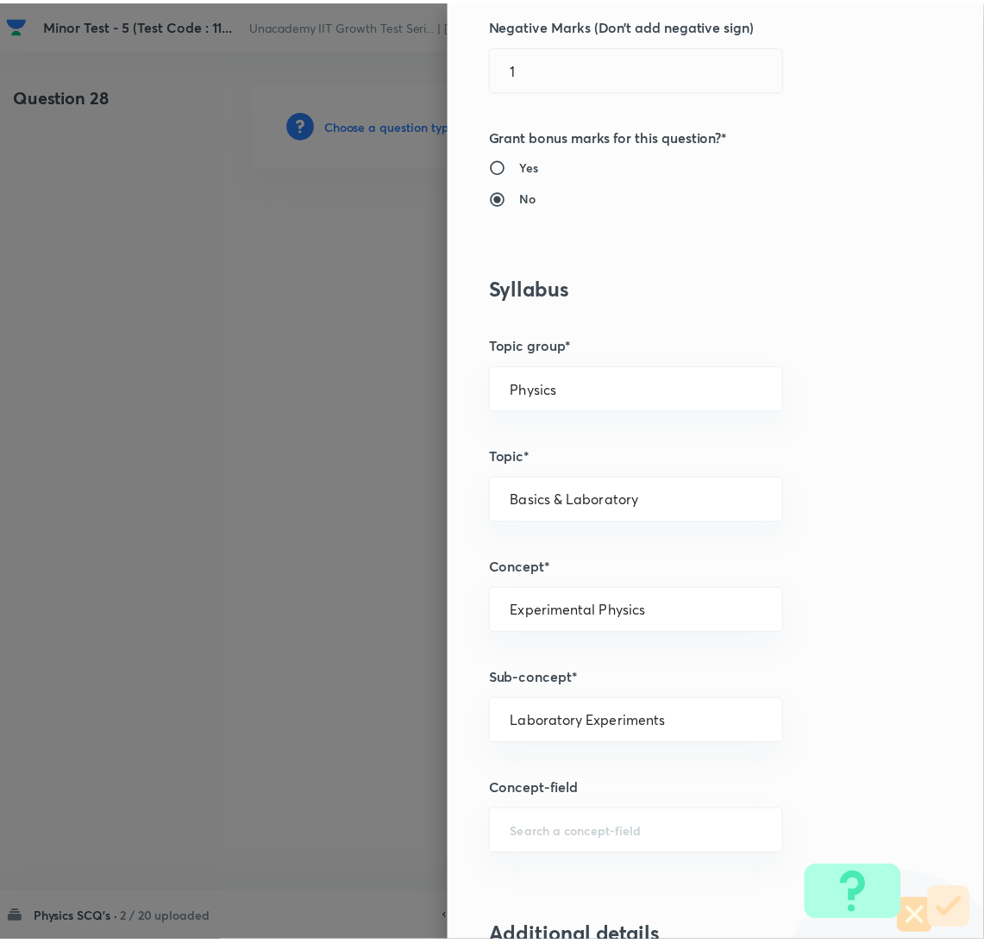
scroll to position [1524, 0]
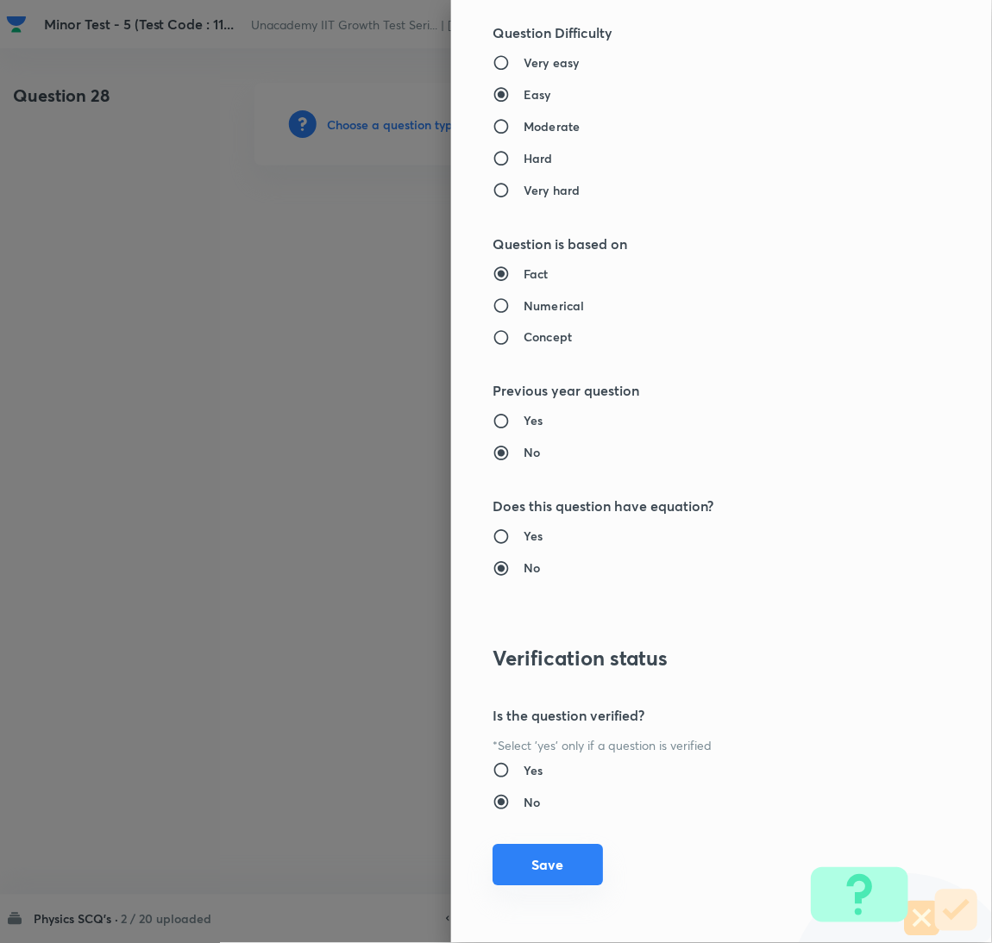
click at [542, 865] on button "Save" at bounding box center [547, 865] width 110 height 41
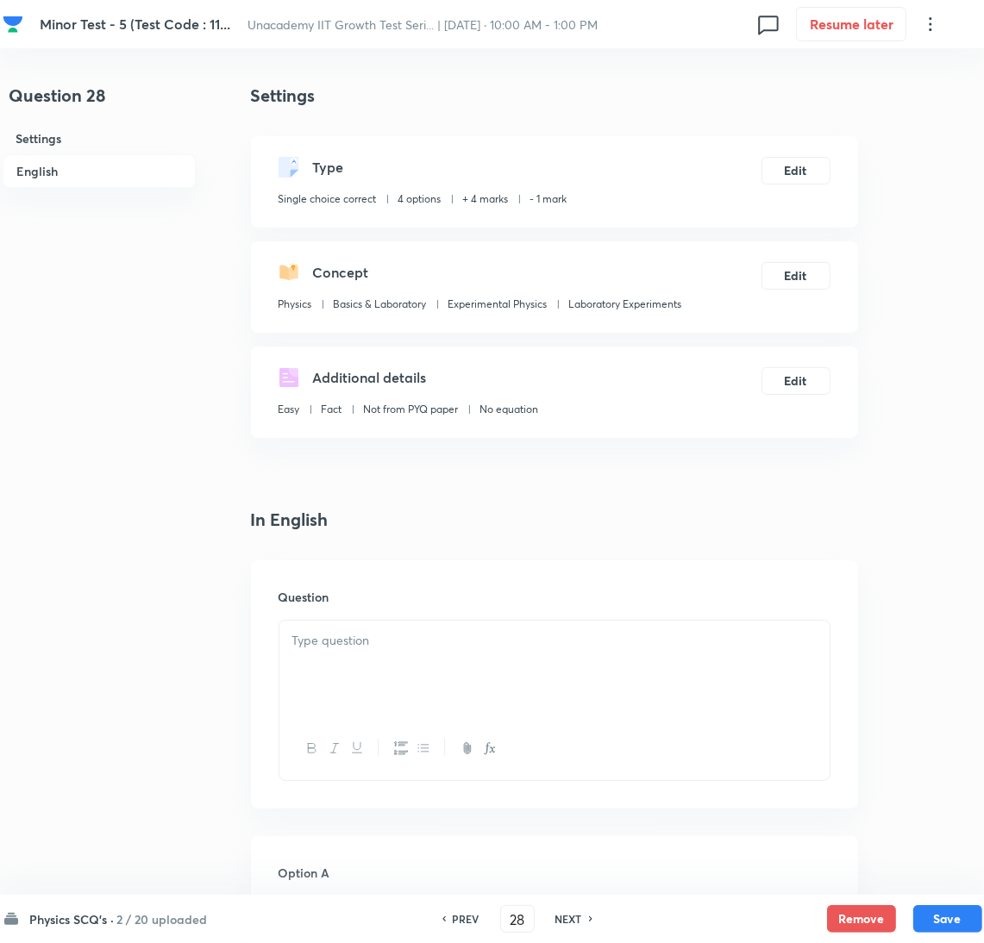
click at [767, 679] on div at bounding box center [554, 669] width 550 height 97
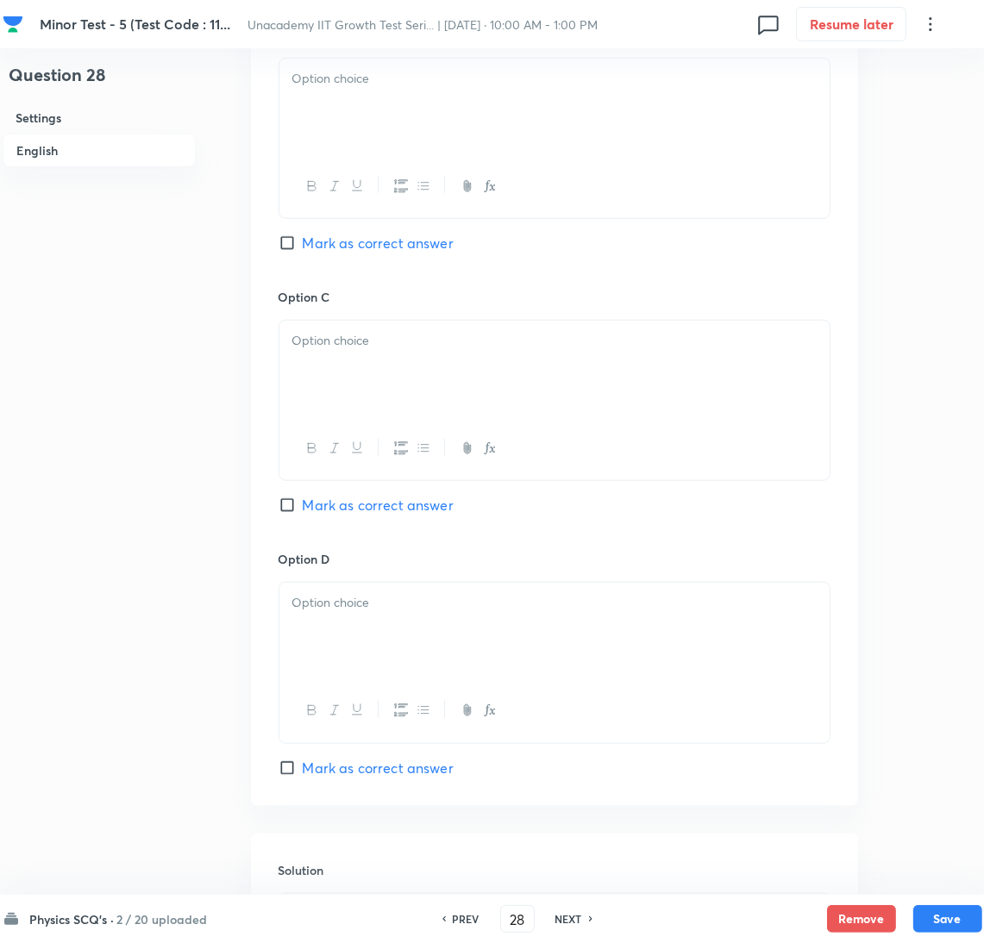
scroll to position [1518, 0]
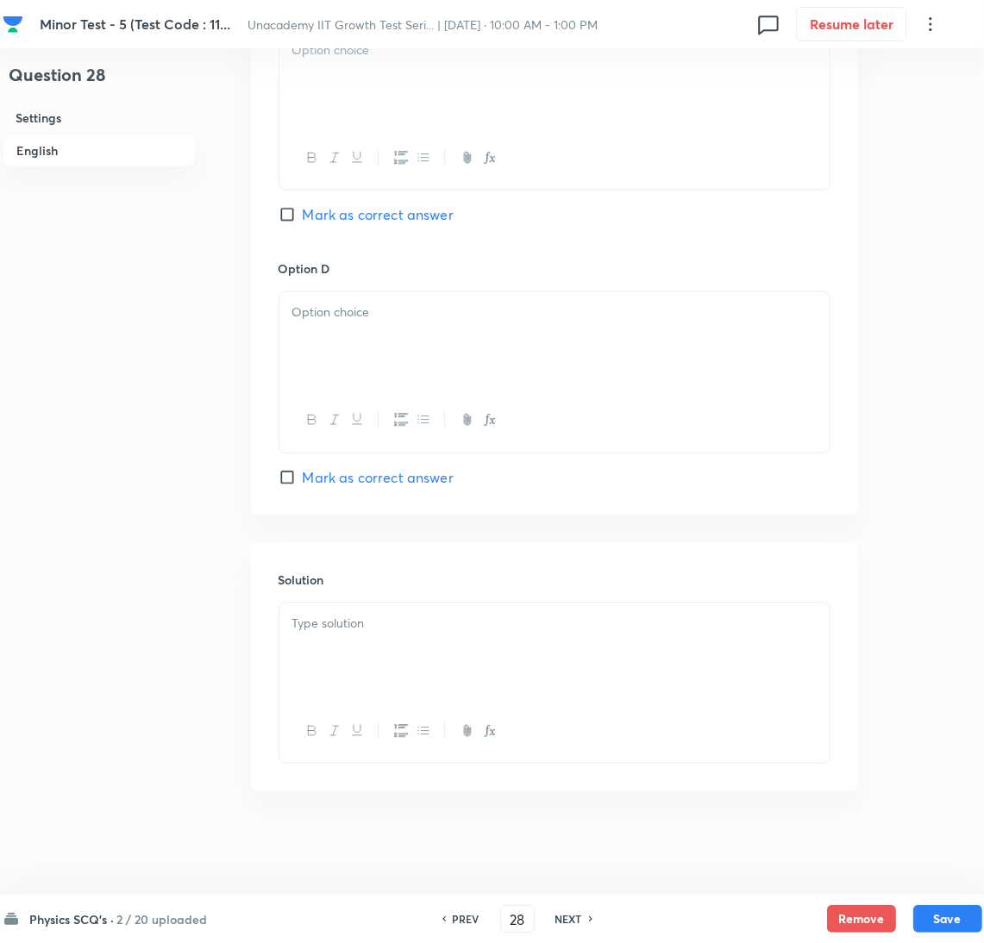
click at [649, 691] on div at bounding box center [554, 652] width 550 height 97
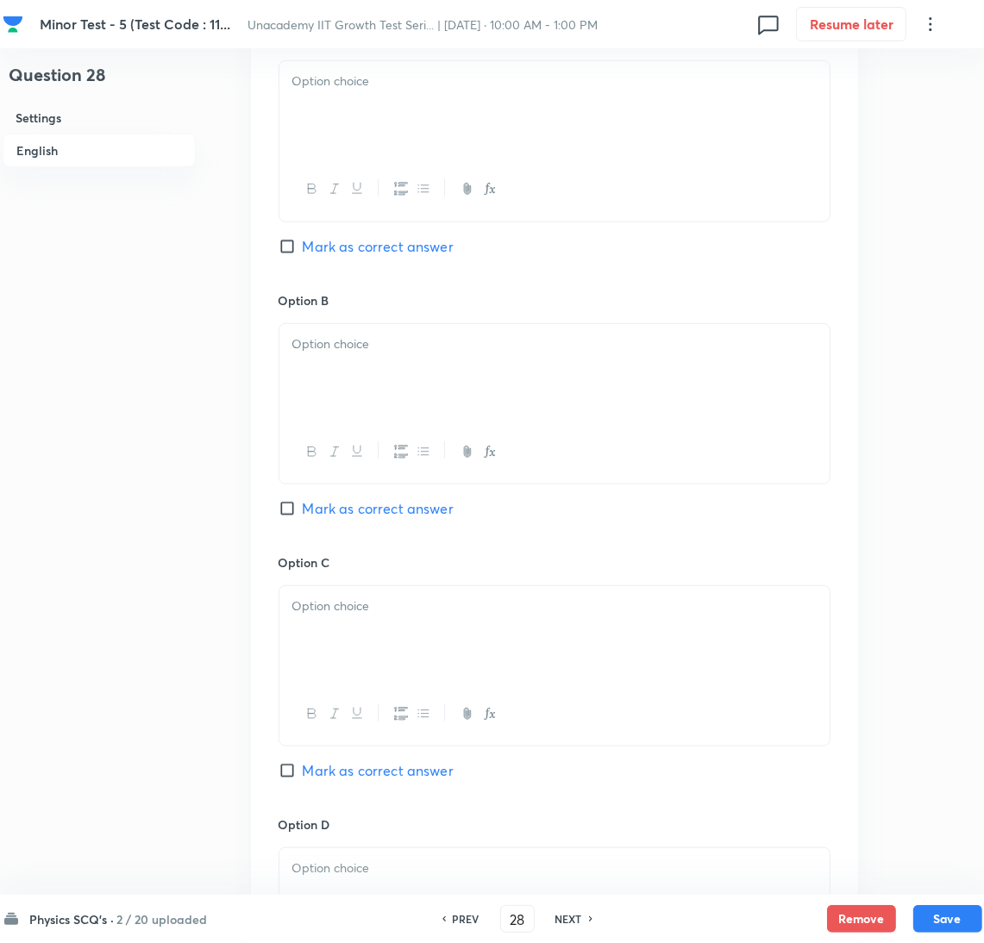
scroll to position [398, 0]
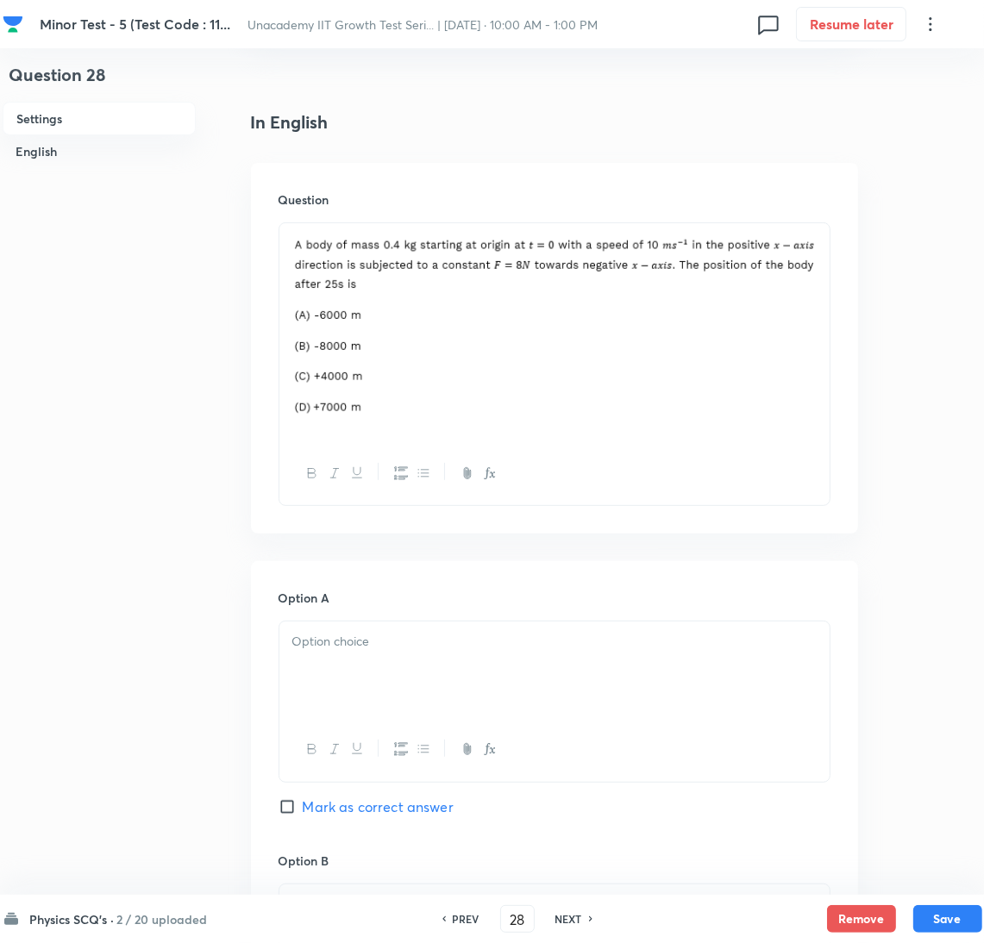
drag, startPoint x: 392, startPoint y: 633, endPoint x: 391, endPoint y: 657, distance: 24.2
click at [391, 657] on div at bounding box center [554, 670] width 550 height 97
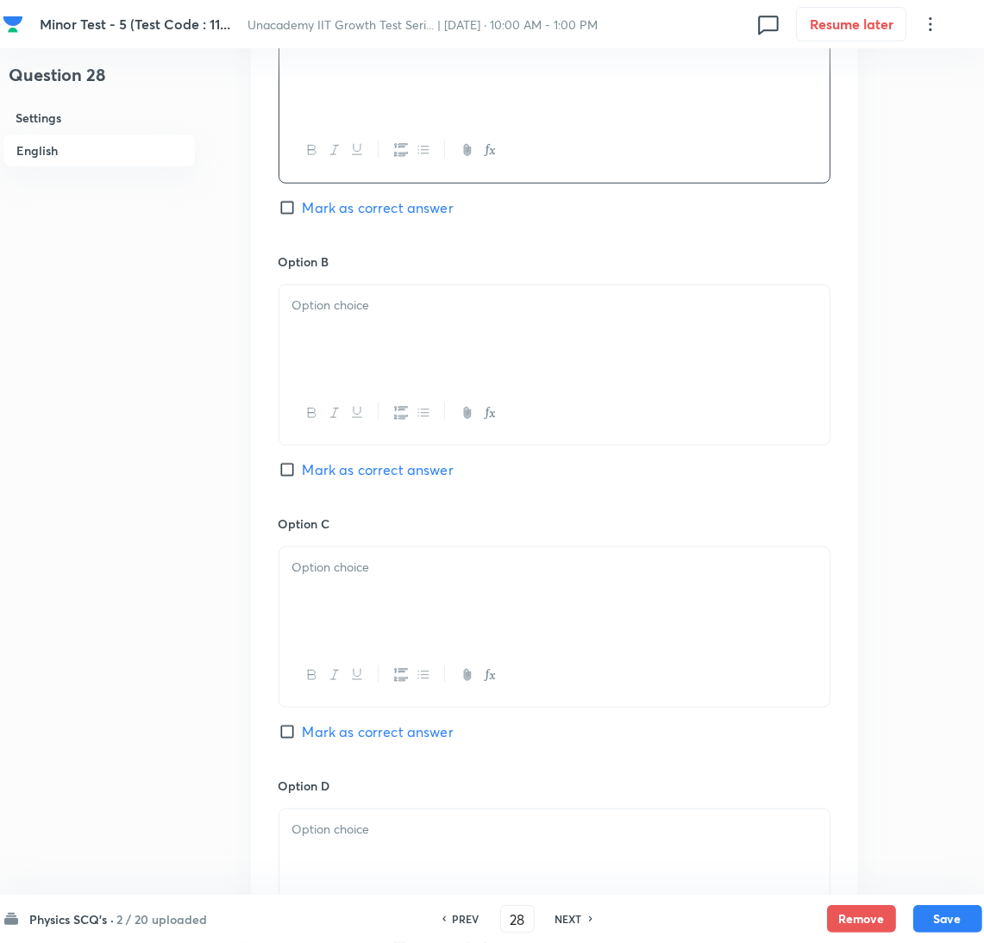
scroll to position [1518, 0]
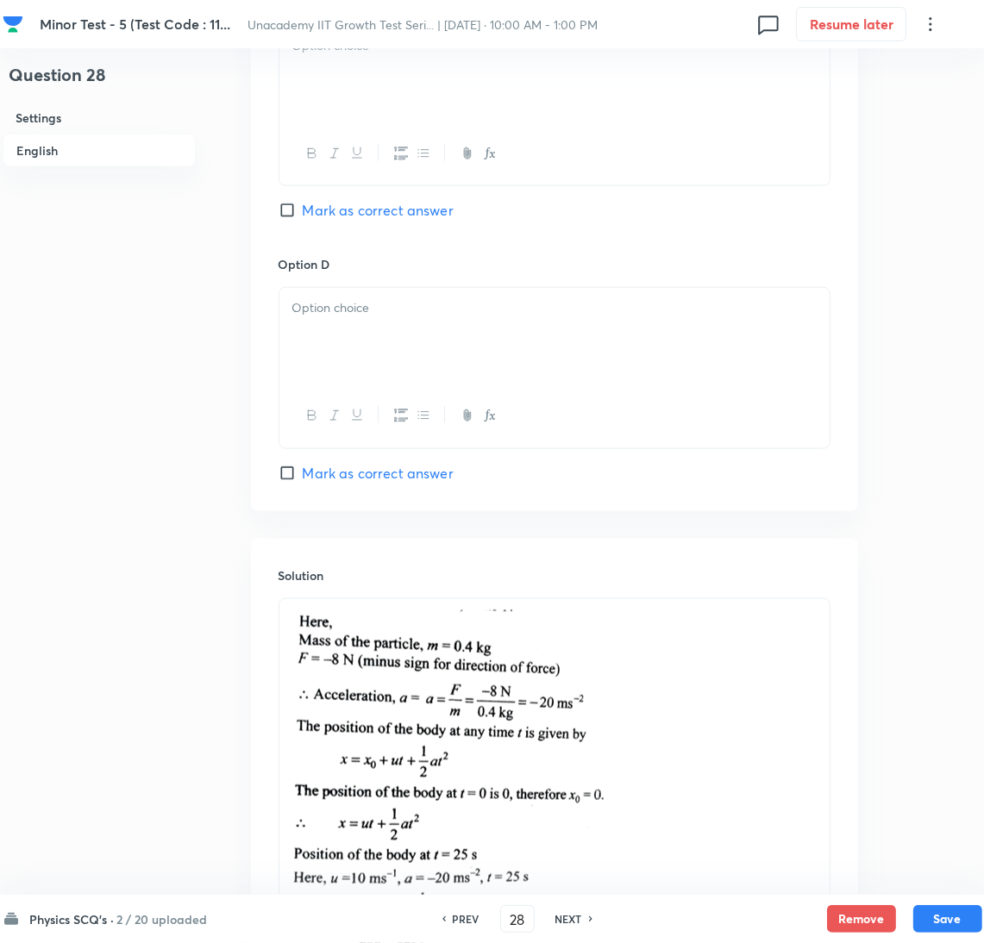
click at [401, 365] on div at bounding box center [554, 336] width 550 height 97
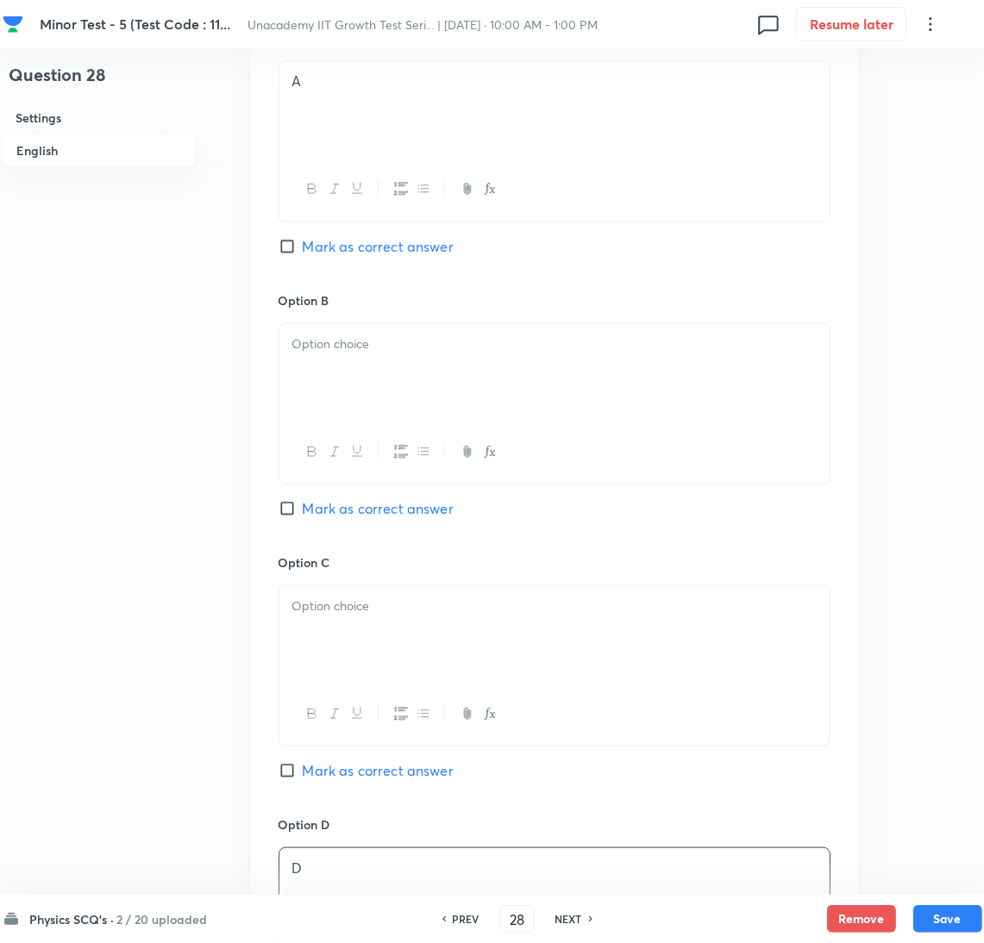
click at [380, 372] on div at bounding box center [554, 372] width 550 height 97
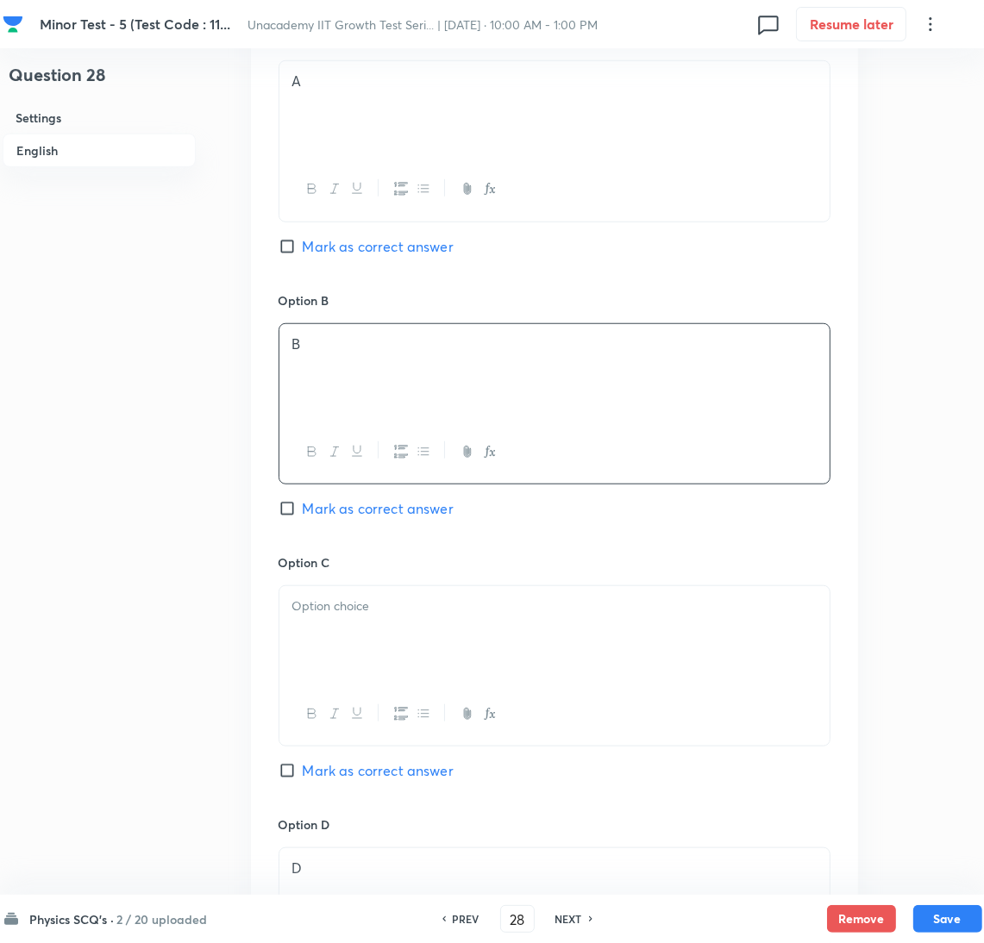
click at [408, 623] on div at bounding box center [554, 634] width 550 height 97
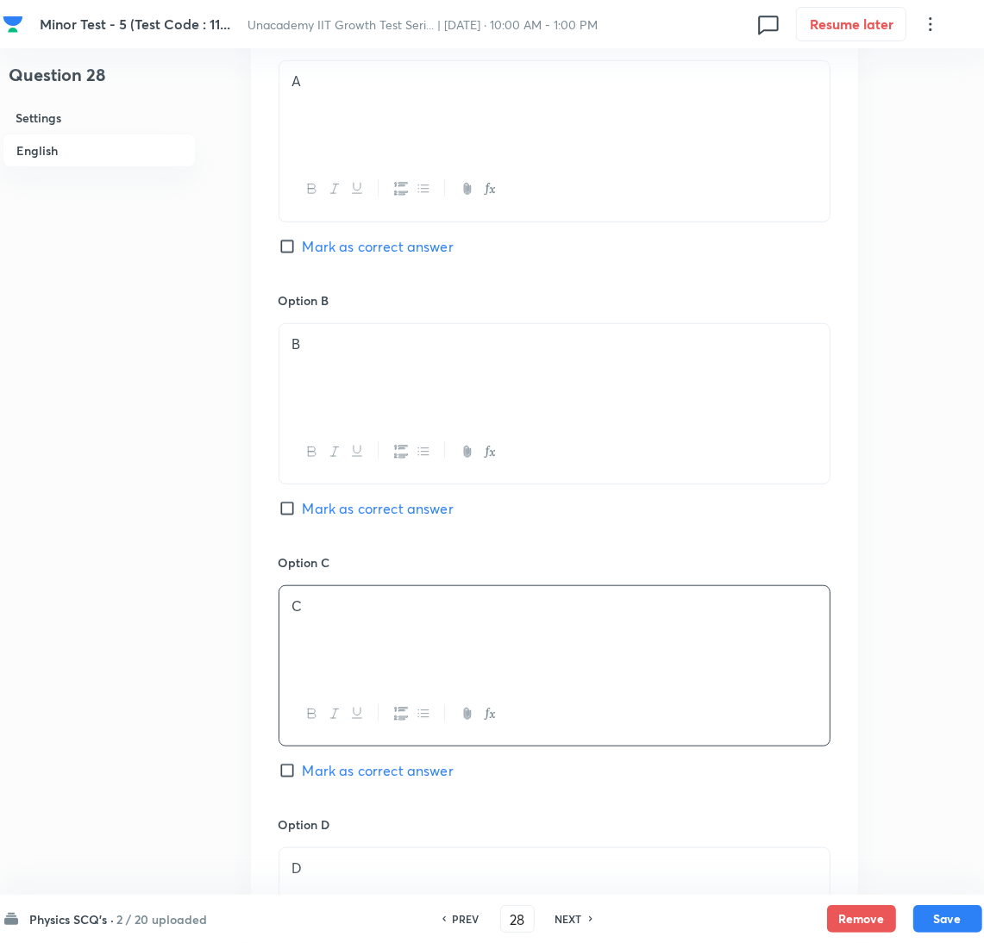
scroll to position [398, 0]
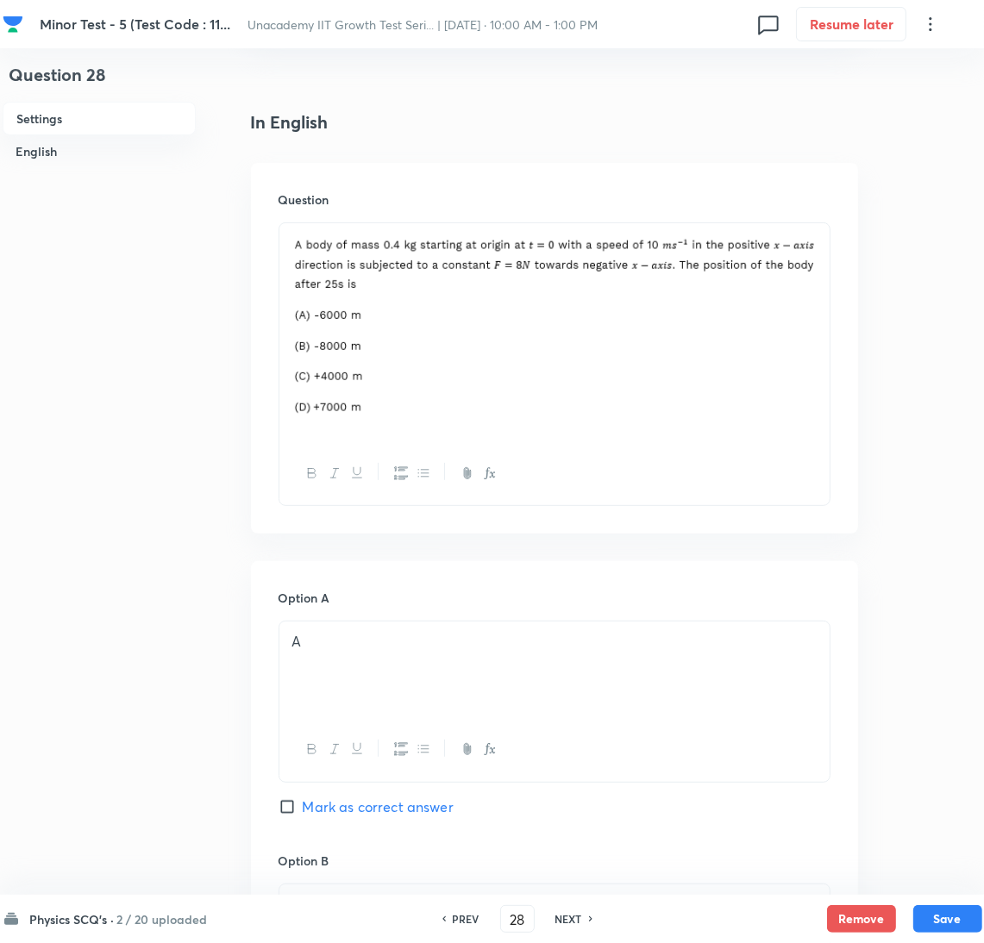
click at [381, 814] on span "Mark as correct answer" at bounding box center [378, 807] width 151 height 21
click at [303, 814] on input "Mark as correct answer" at bounding box center [291, 806] width 24 height 17
click at [966, 910] on button "Save" at bounding box center [947, 918] width 69 height 28
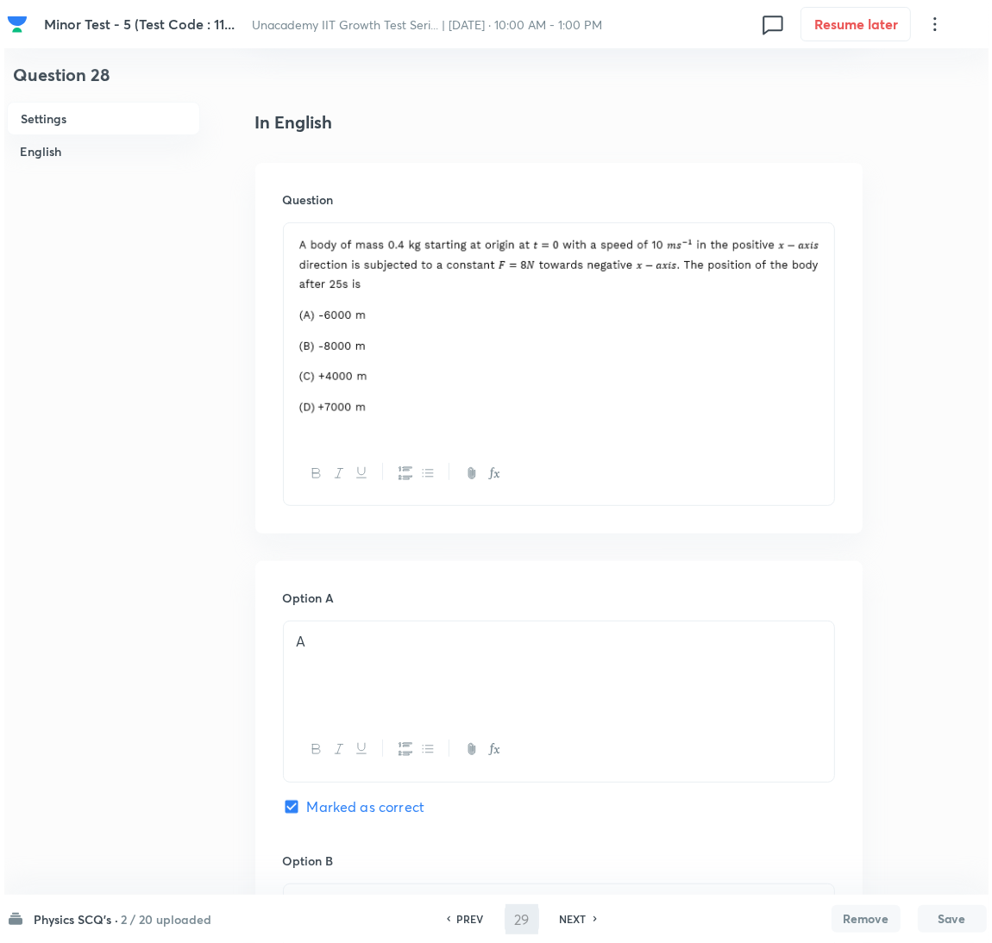
scroll to position [0, 0]
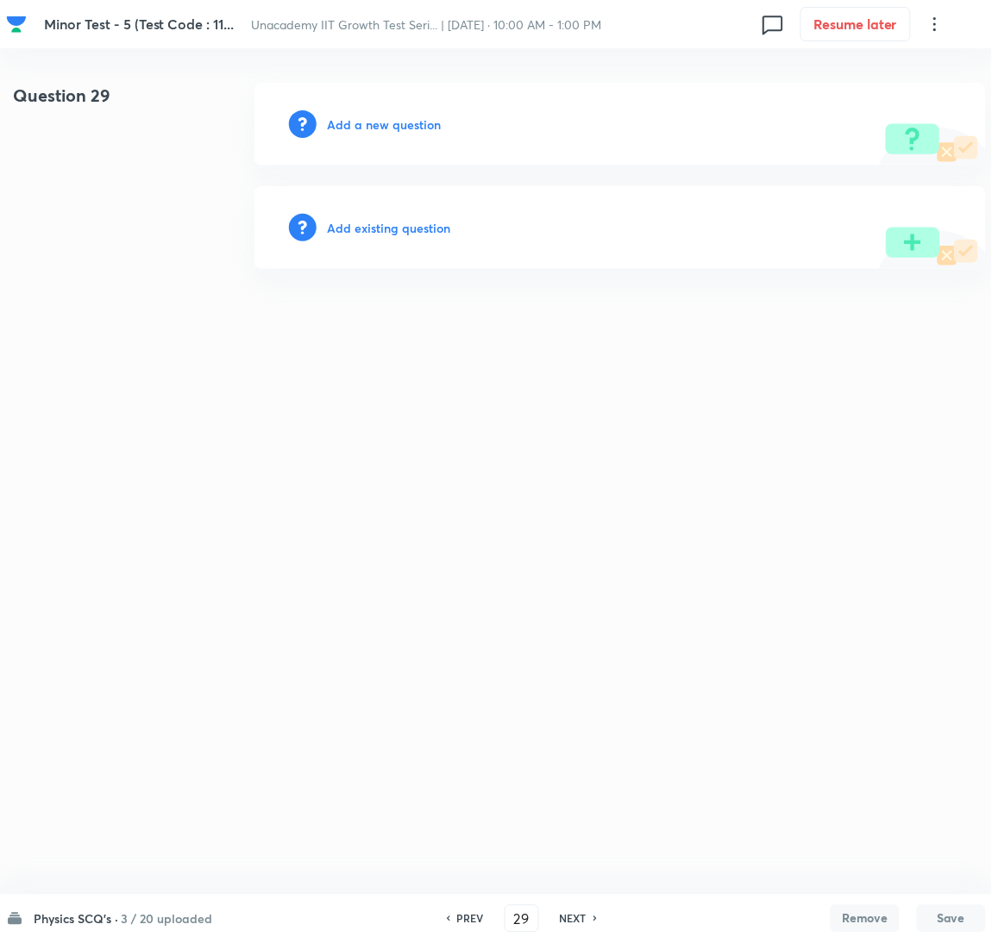
click at [360, 146] on div "Add a new question" at bounding box center [619, 124] width 731 height 83
click at [364, 124] on h6 "Add a new question" at bounding box center [384, 125] width 114 height 18
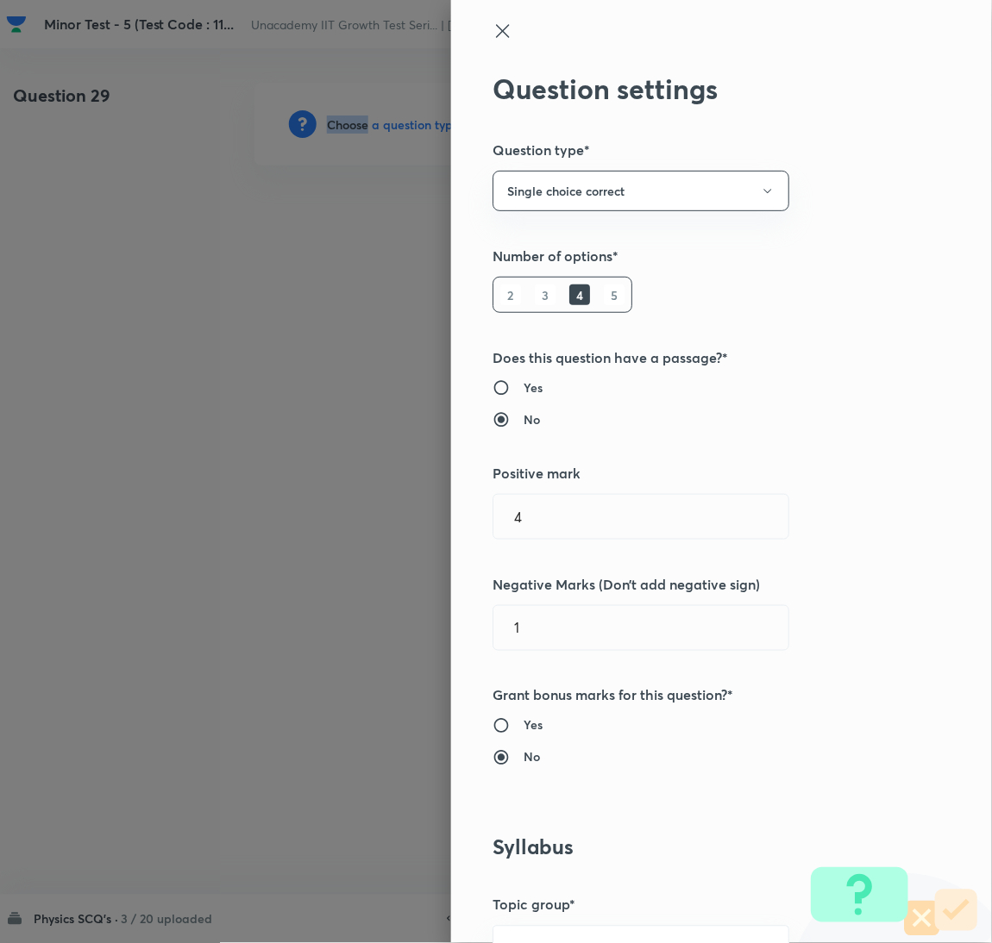
scroll to position [560, 0]
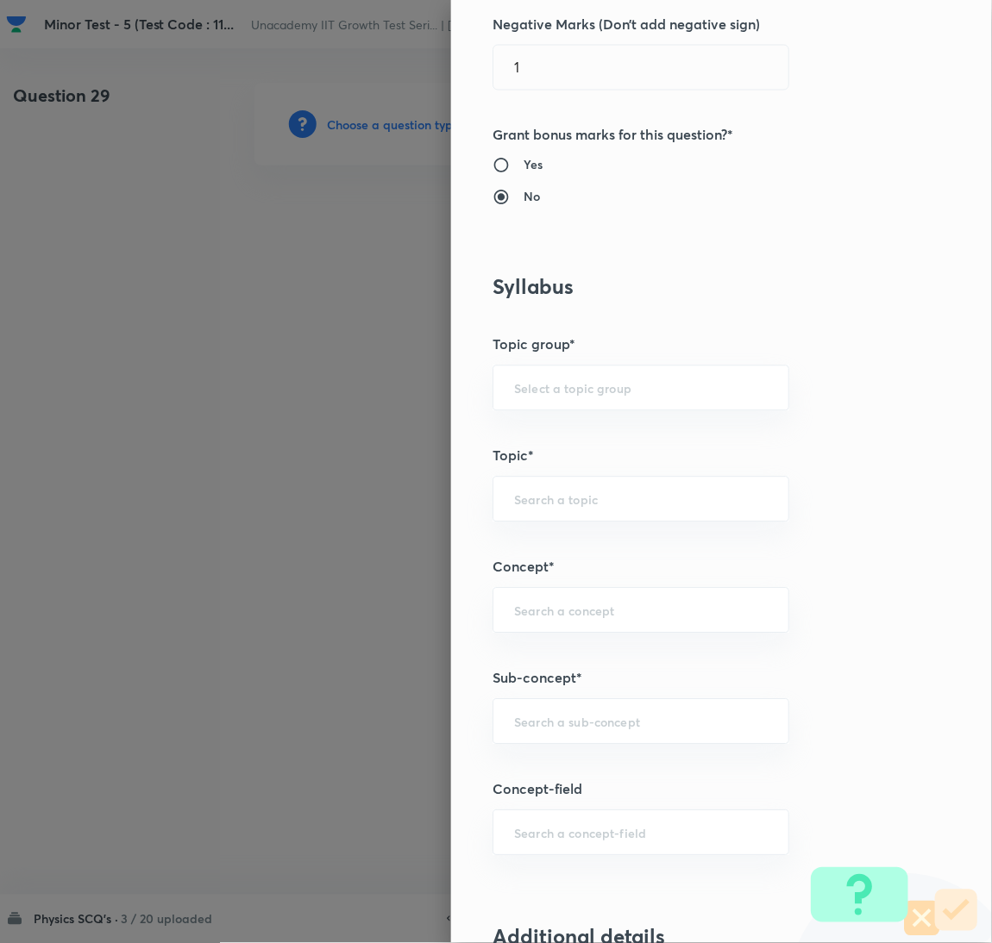
click at [606, 748] on div "Question settings Question type* Single choice correct Number of options* 2 3 4…" at bounding box center [721, 471] width 541 height 943
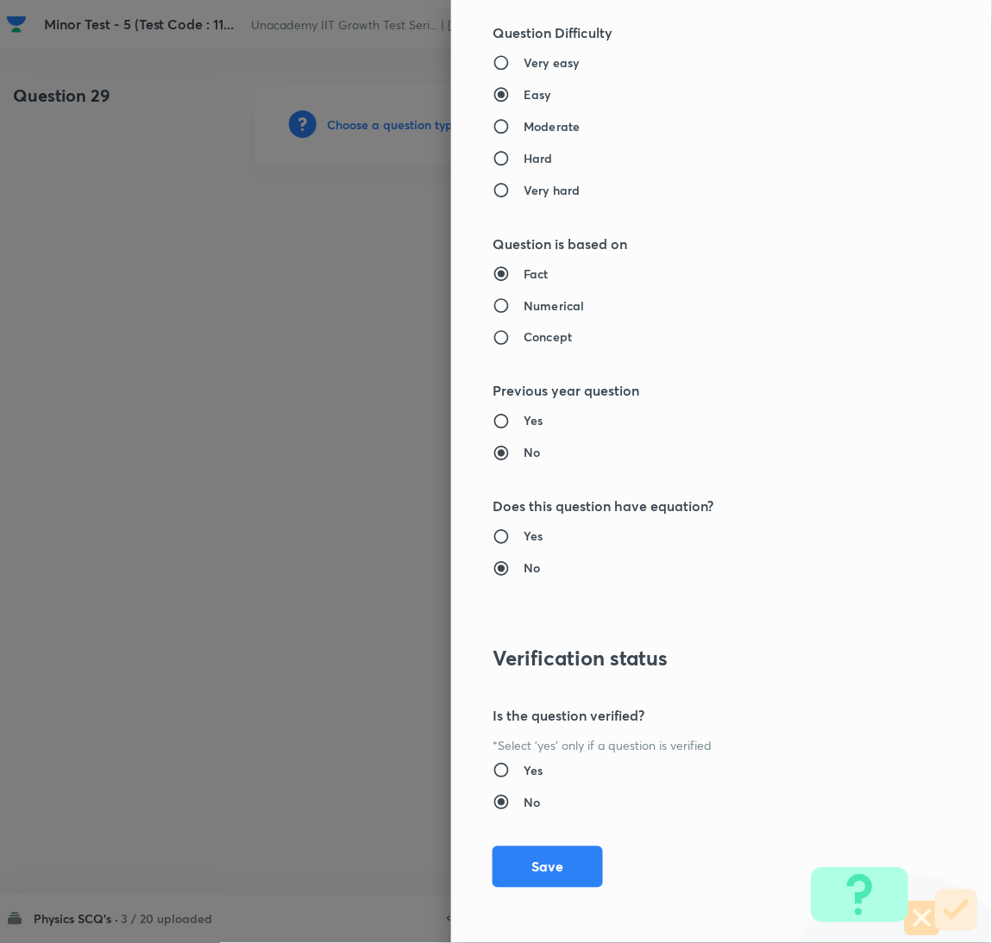
scroll to position [964, 0]
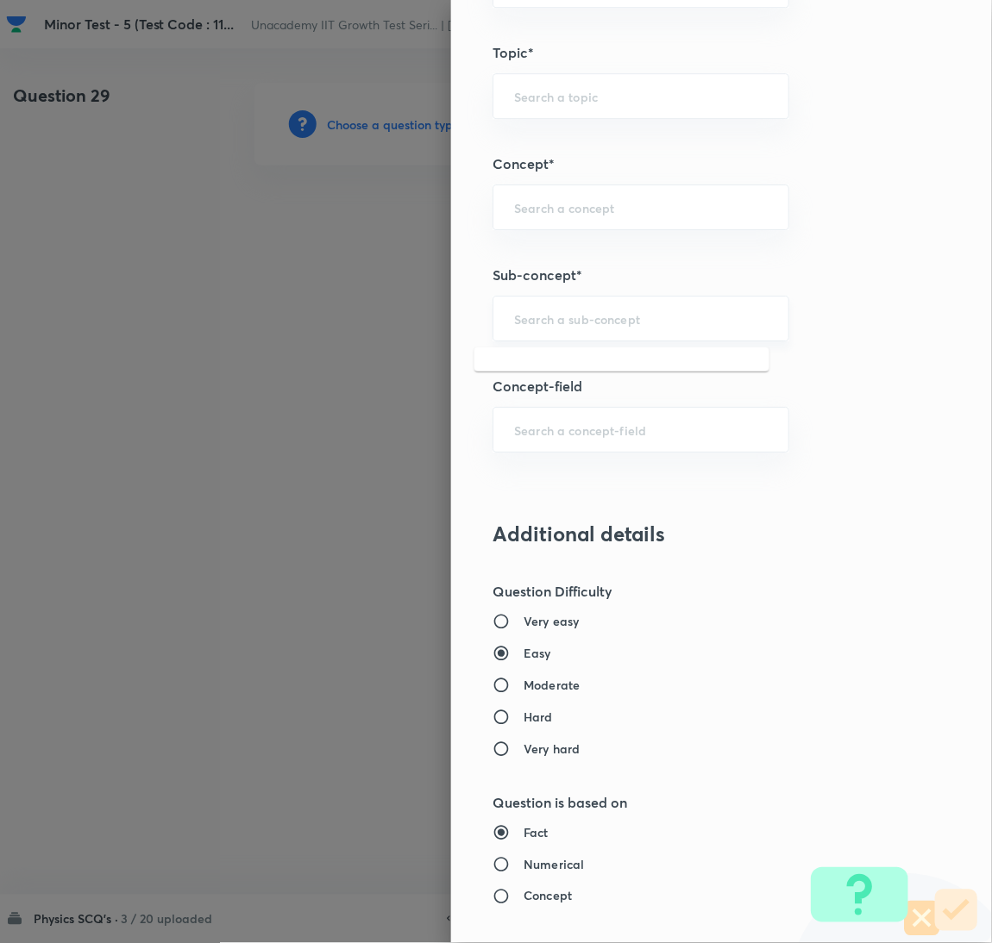
click at [554, 315] on input "text" at bounding box center [641, 318] width 254 height 16
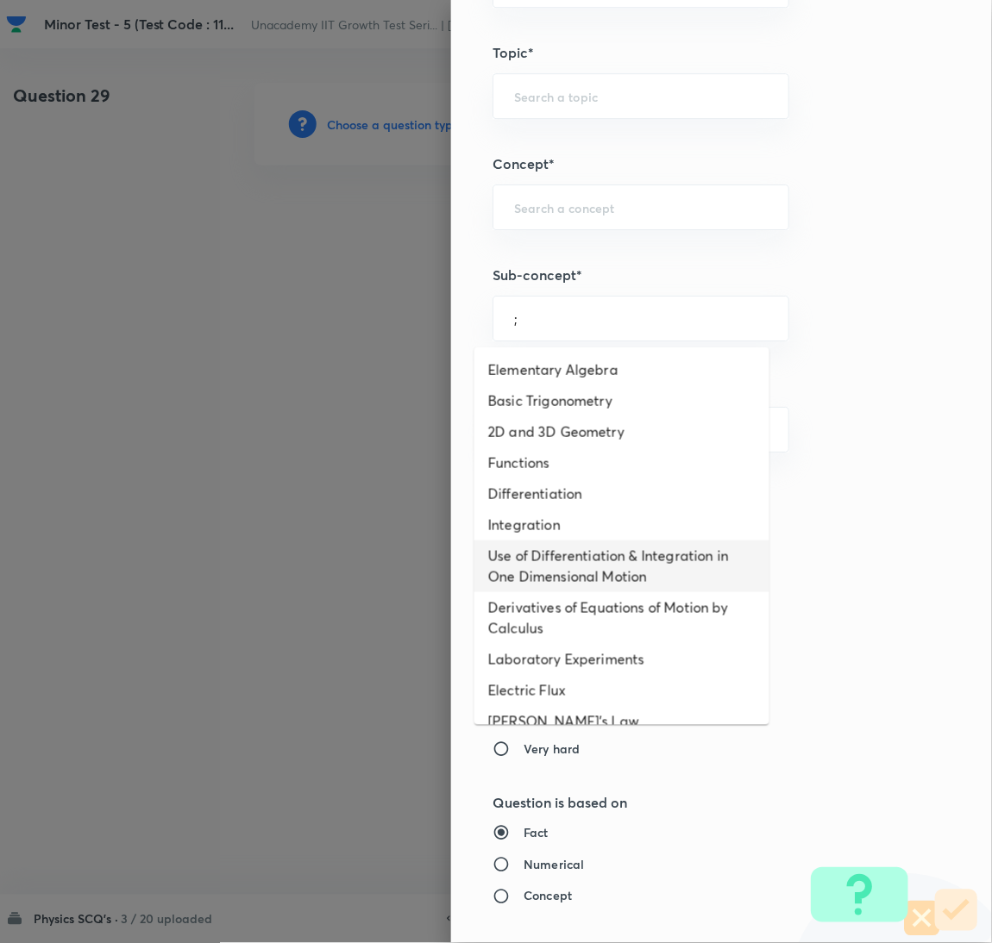
click at [596, 587] on li "Use of Differentiation & Integration in One Dimensional Motion" at bounding box center [621, 567] width 295 height 52
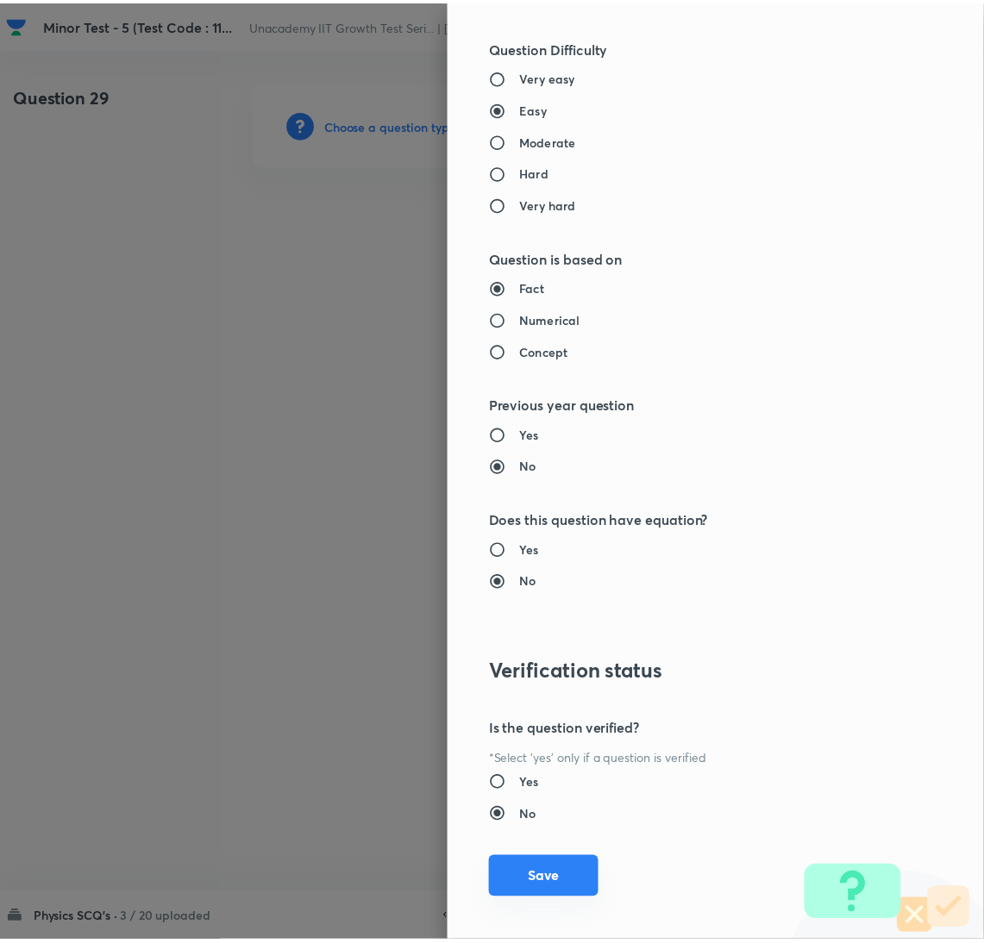
scroll to position [1524, 0]
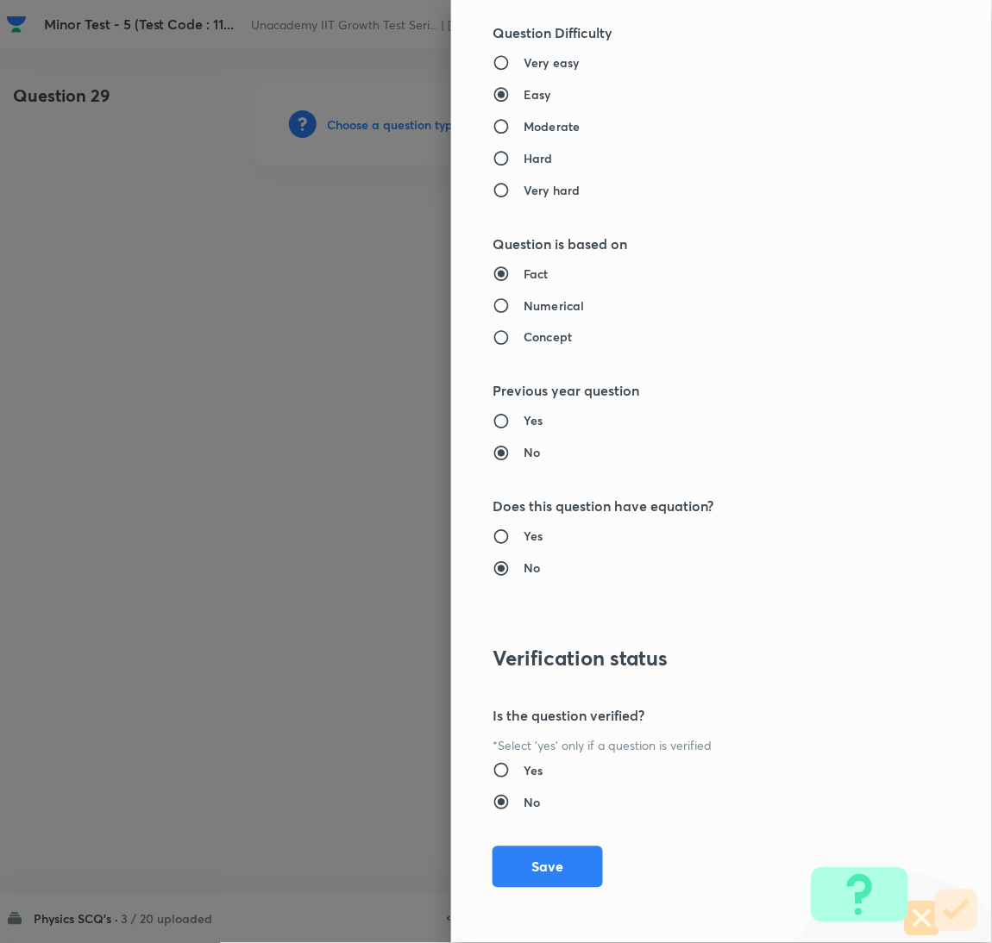
drag, startPoint x: 487, startPoint y: 863, endPoint x: 453, endPoint y: 867, distance: 34.7
click at [492, 863] on button "Save" at bounding box center [547, 867] width 110 height 41
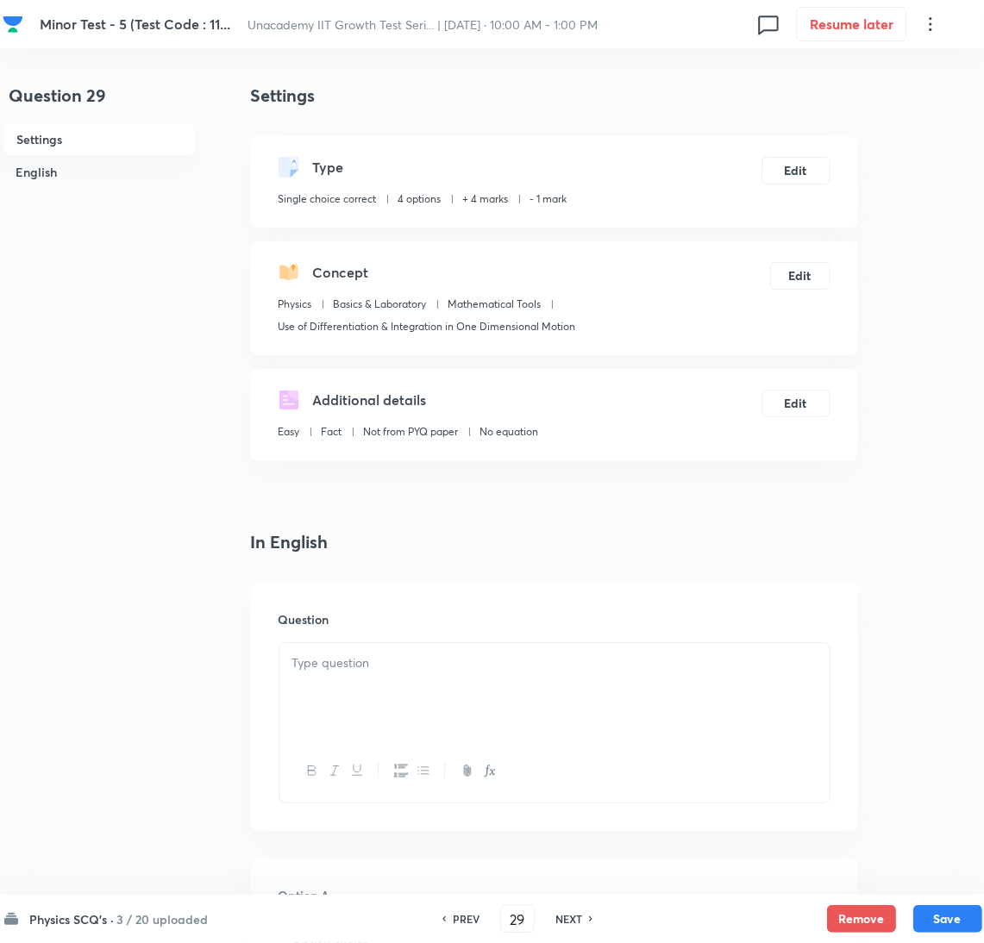
click at [635, 729] on div at bounding box center [554, 691] width 550 height 97
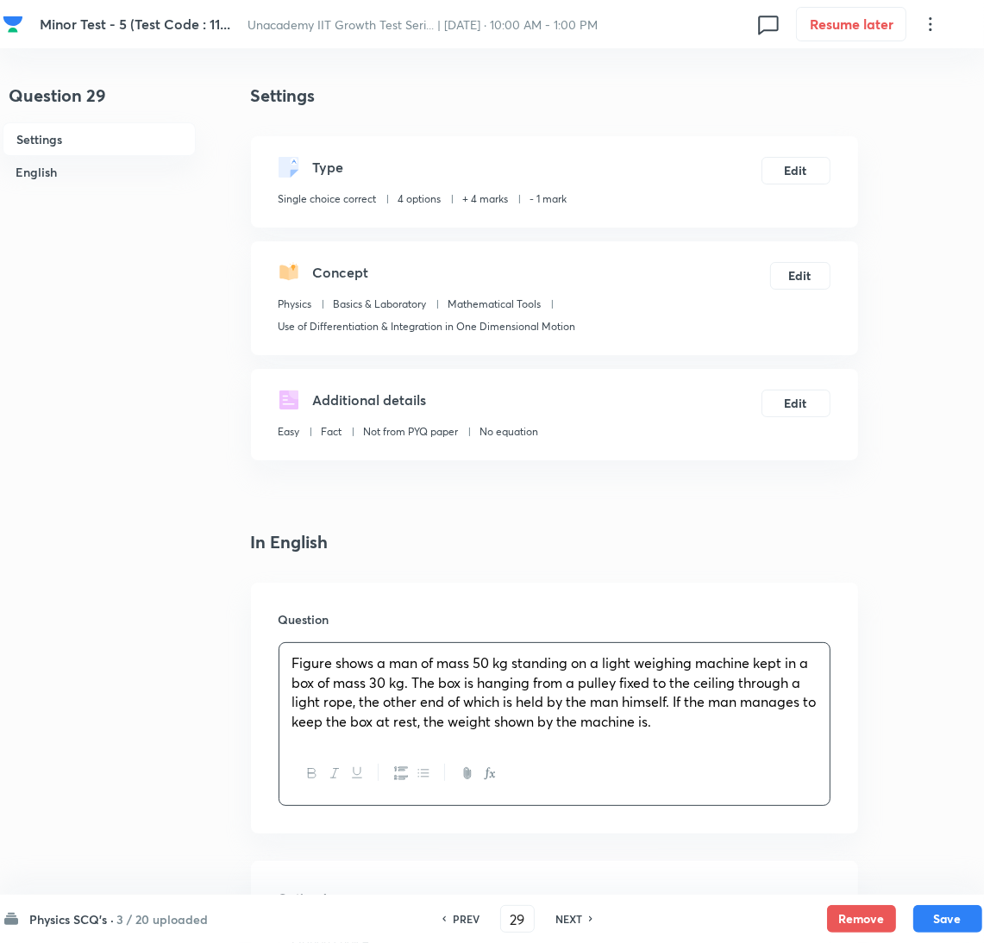
click at [669, 725] on span "Figure shows a man of mass 50 kg standing on a light weighing machine kept in a…" at bounding box center [554, 692] width 524 height 77
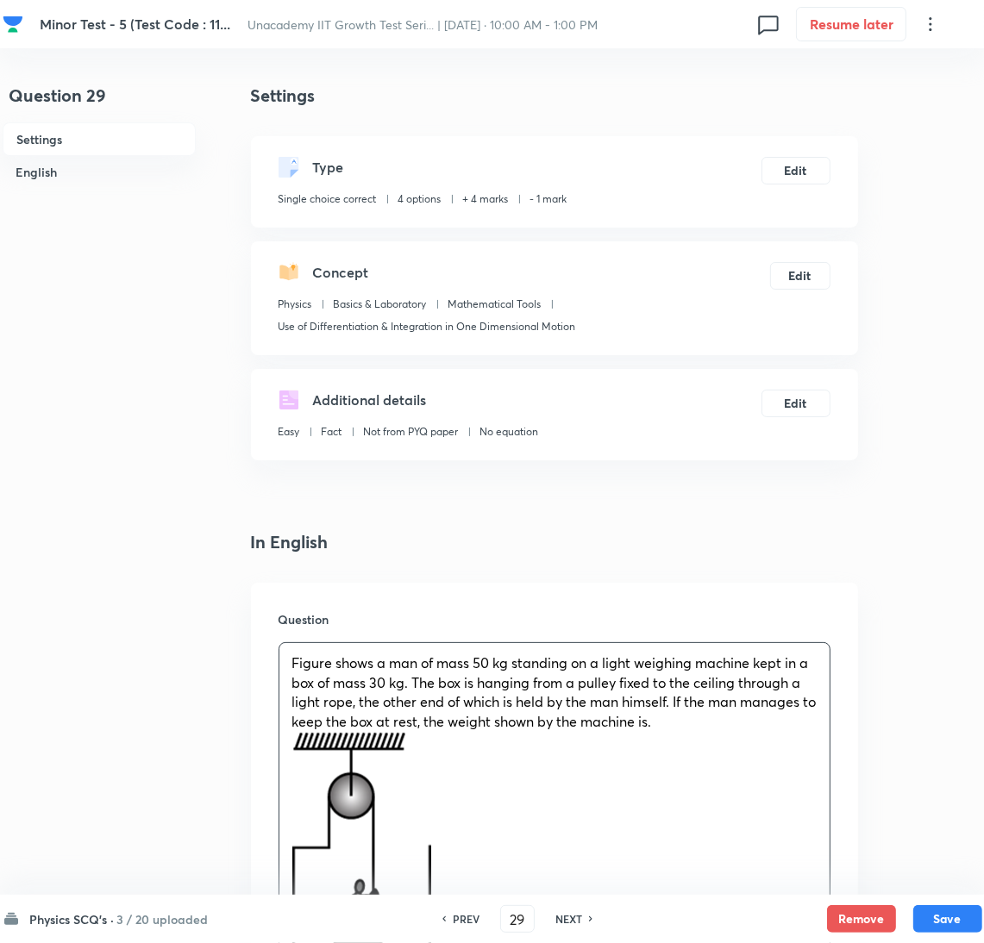
scroll to position [560, 0]
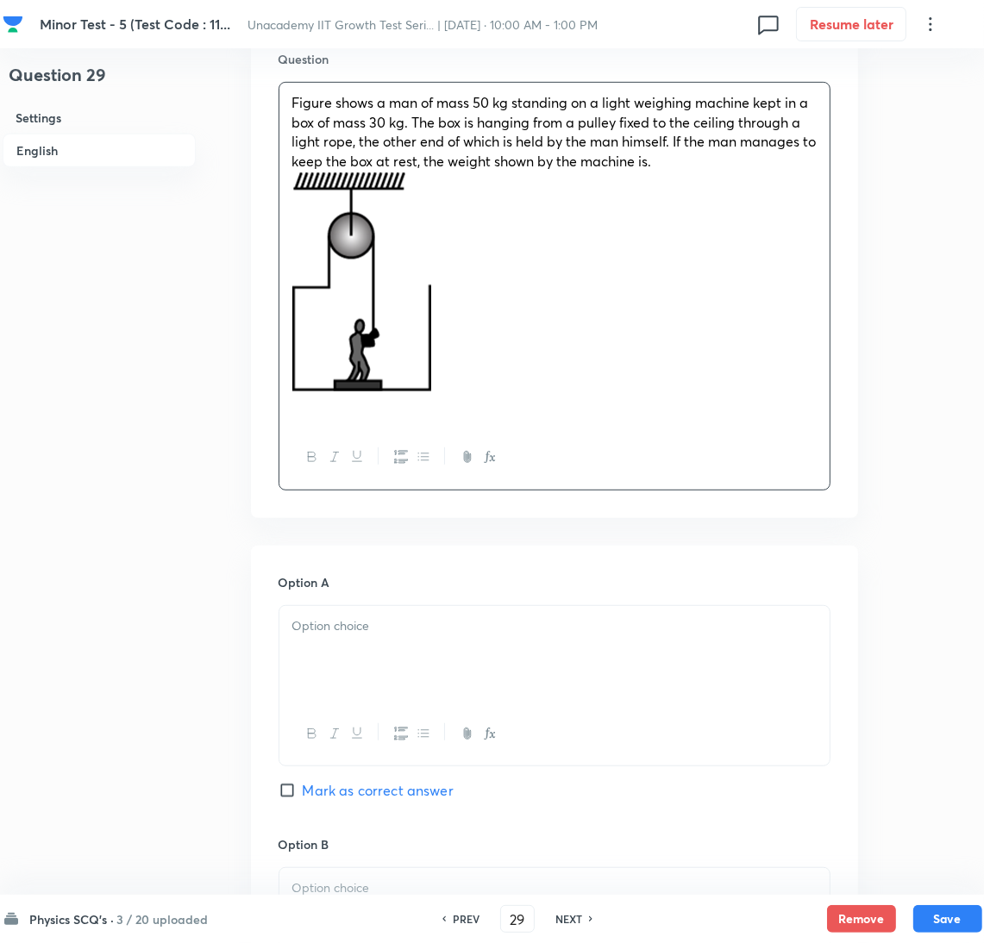
click at [368, 422] on div "Figure shows a man of mass 50 kg standing on a light weighing machine kept in a…" at bounding box center [554, 254] width 550 height 343
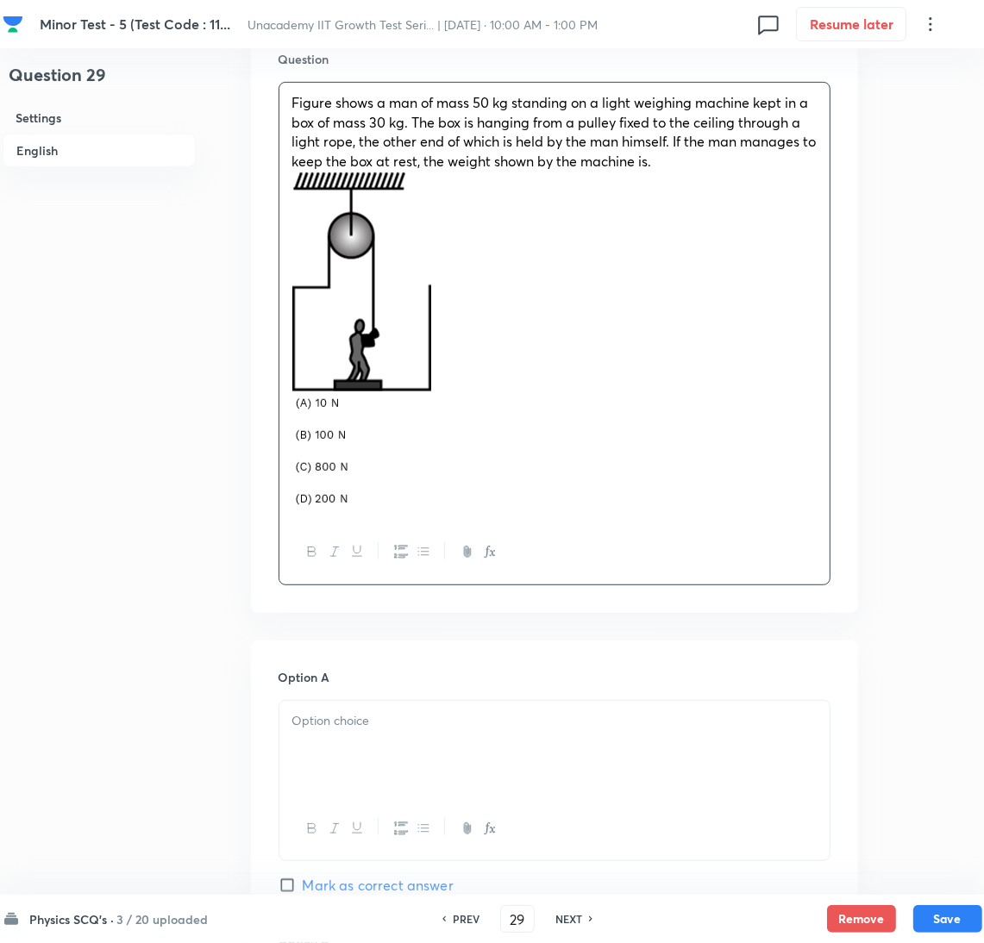
click at [772, 496] on p at bounding box center [554, 454] width 524 height 115
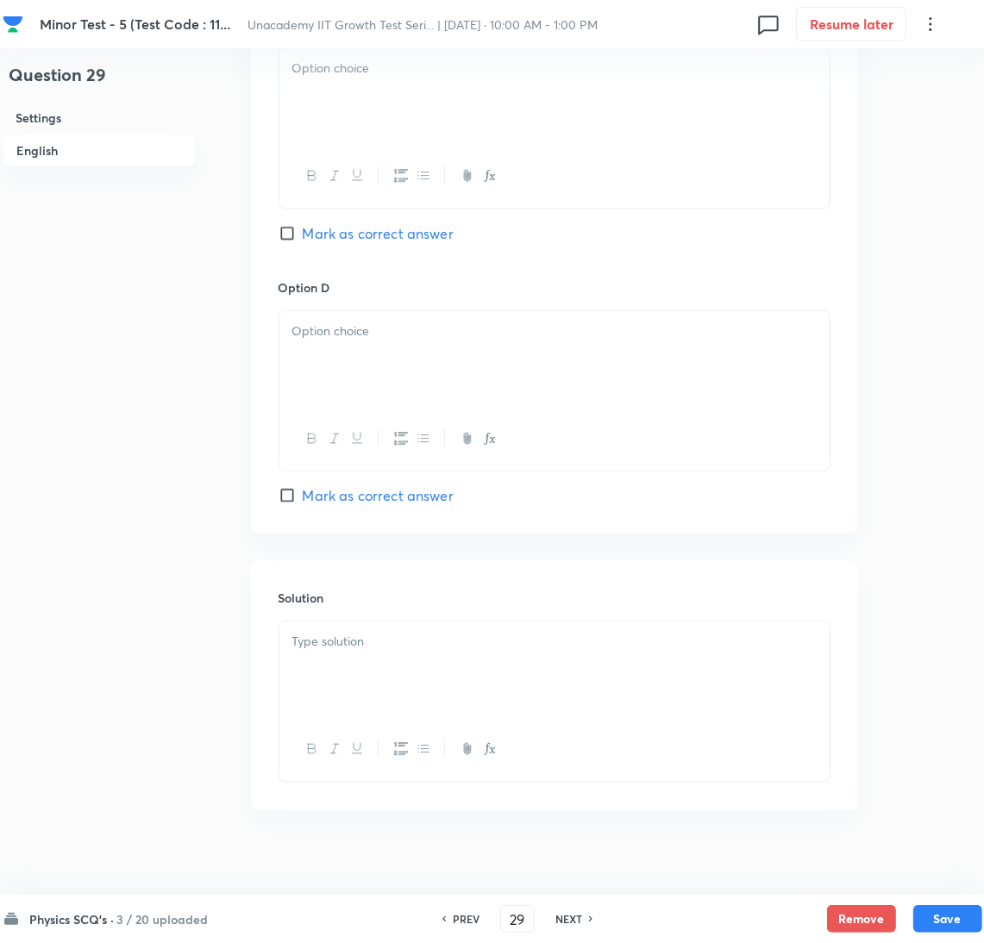
scroll to position [1761, 0]
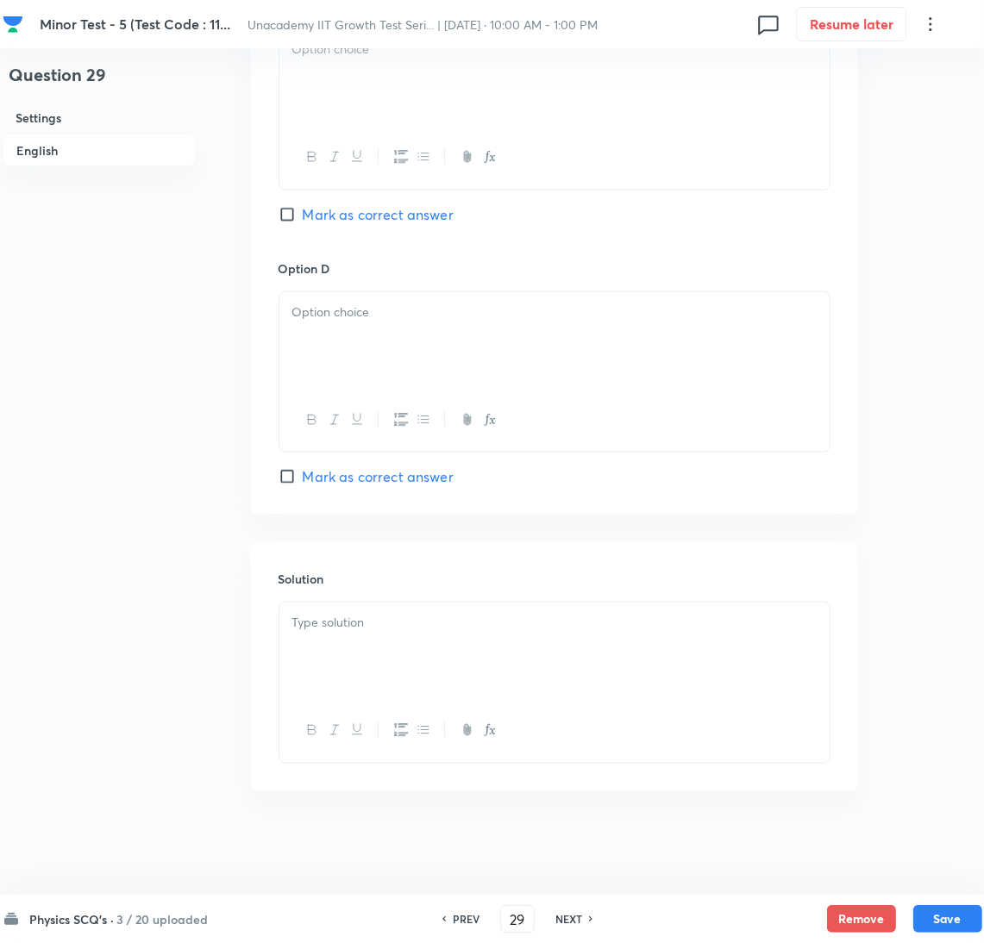
click at [506, 628] on p at bounding box center [554, 623] width 524 height 20
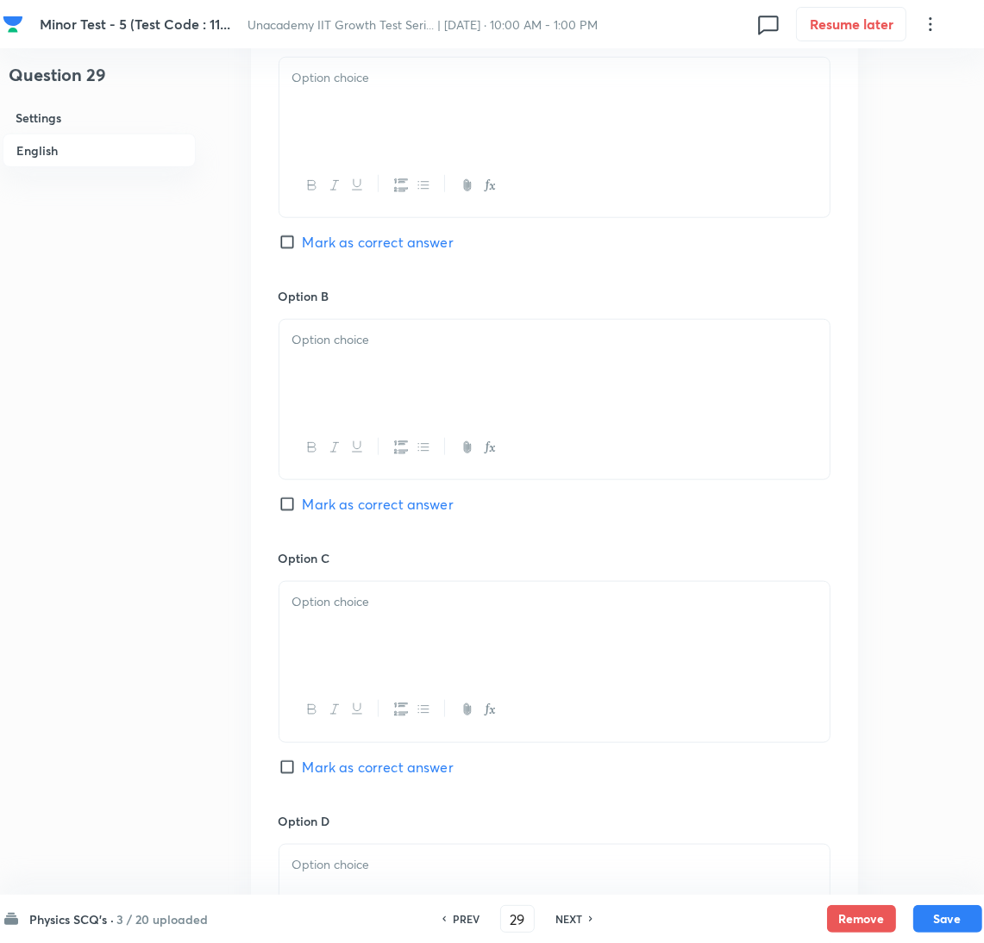
scroll to position [1199, 0]
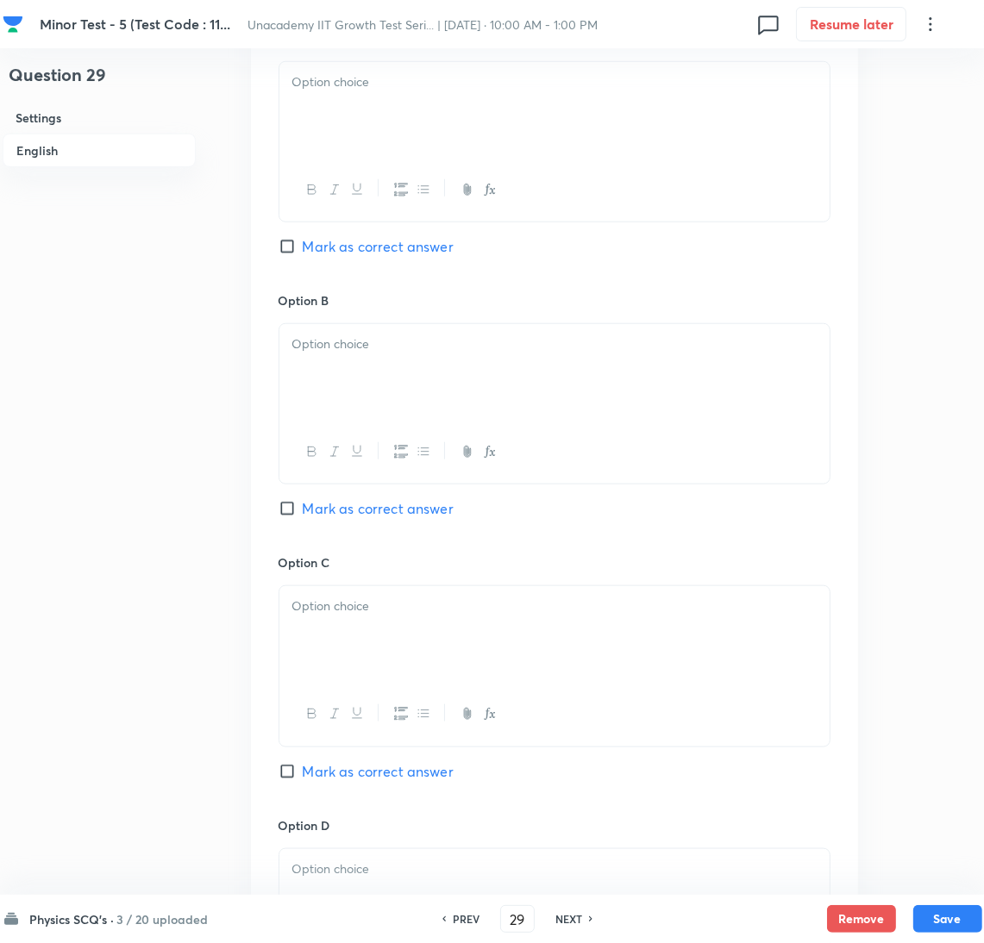
click at [390, 509] on span "Mark as correct answer" at bounding box center [378, 508] width 151 height 21
click at [303, 509] on input "Mark as correct answer" at bounding box center [291, 508] width 24 height 17
click at [332, 154] on div at bounding box center [554, 110] width 550 height 97
click at [453, 351] on p at bounding box center [554, 345] width 524 height 20
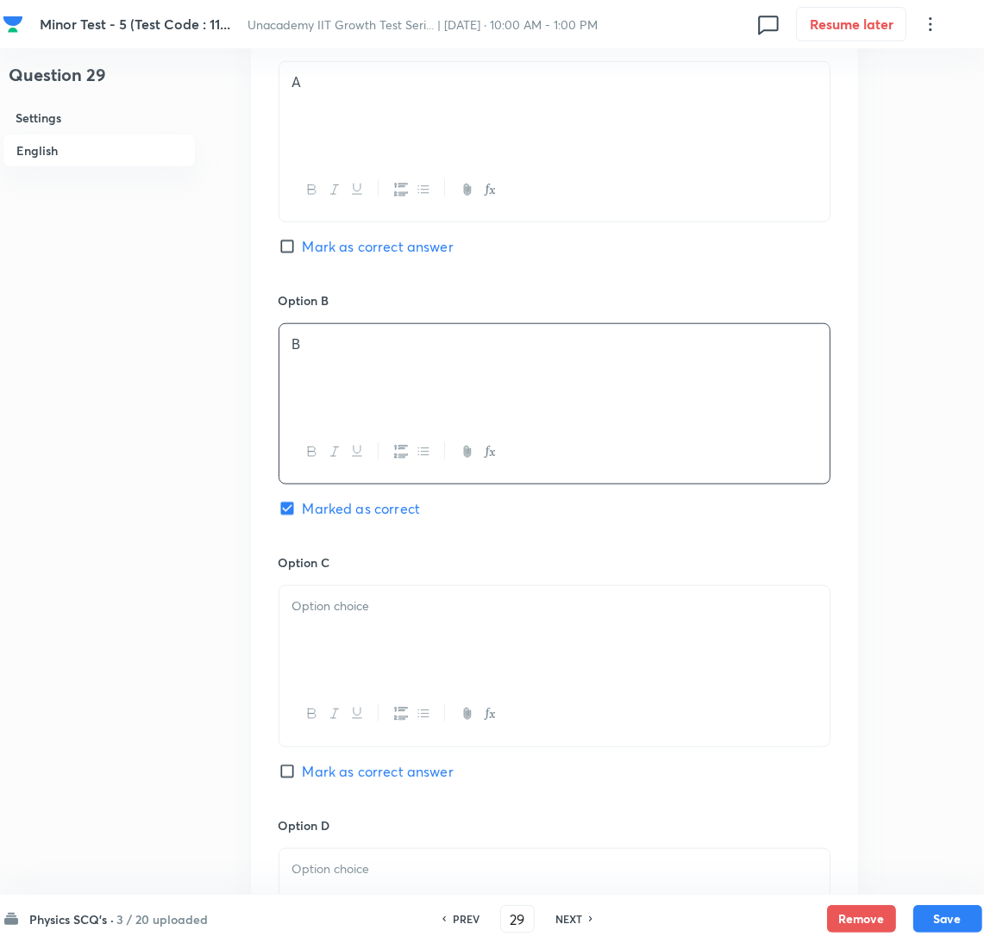
click at [381, 612] on p at bounding box center [554, 607] width 524 height 20
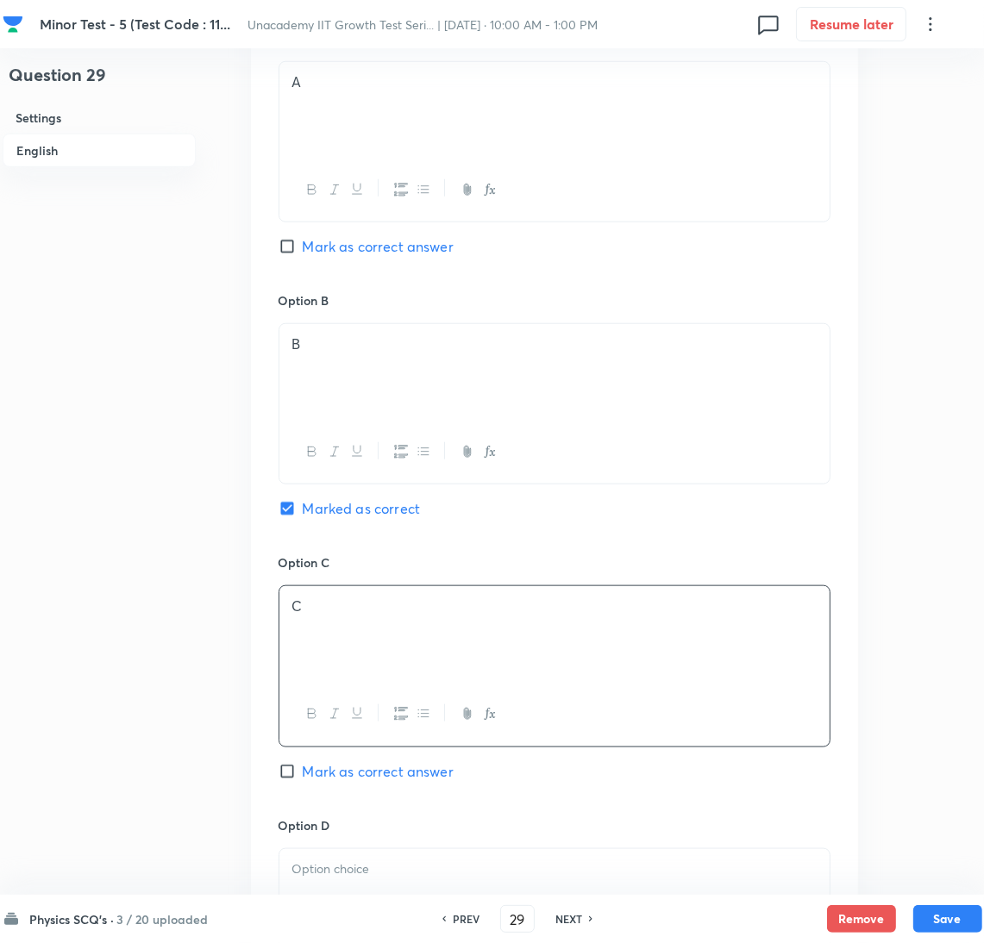
click at [464, 864] on p at bounding box center [554, 870] width 524 height 20
click at [956, 931] on button "Save" at bounding box center [947, 918] width 69 height 28
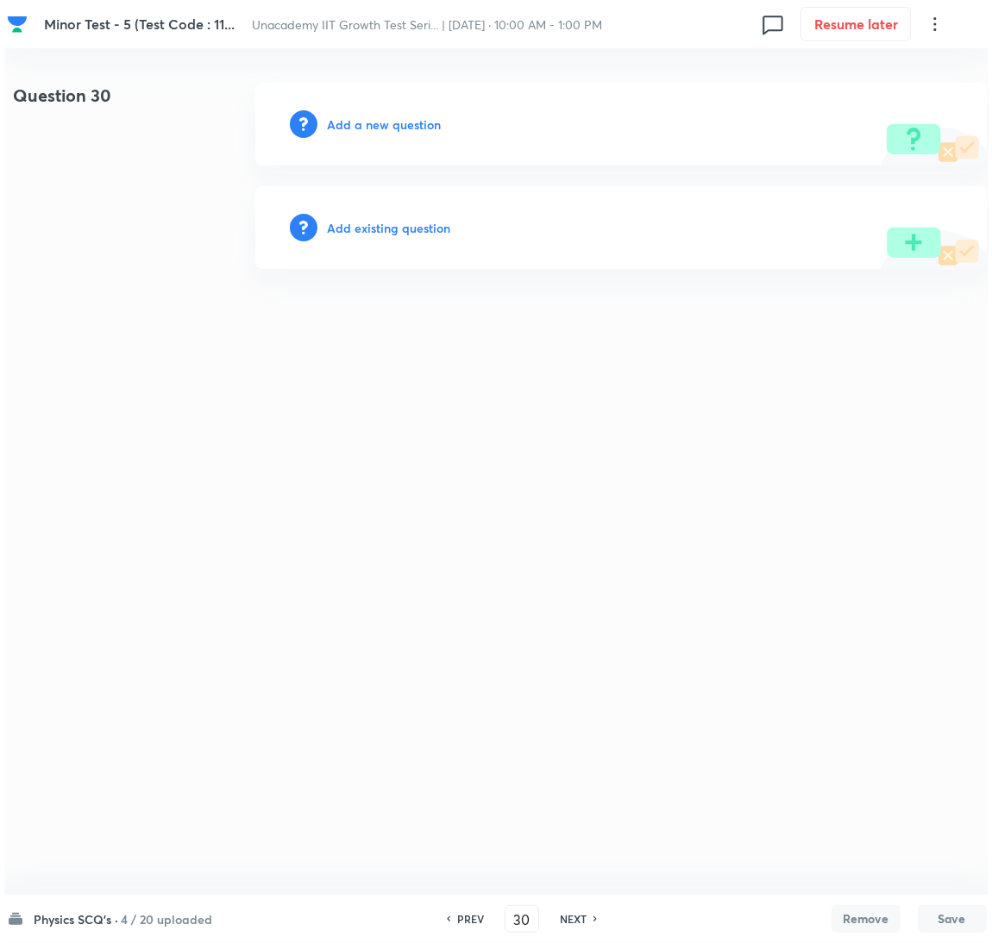
scroll to position [0, 0]
click at [373, 113] on div "Add a new question" at bounding box center [619, 124] width 731 height 83
click at [381, 125] on h6 "Add a new question" at bounding box center [384, 125] width 114 height 18
click at [381, 125] on h6 "Choose a question type" at bounding box center [393, 125] width 133 height 18
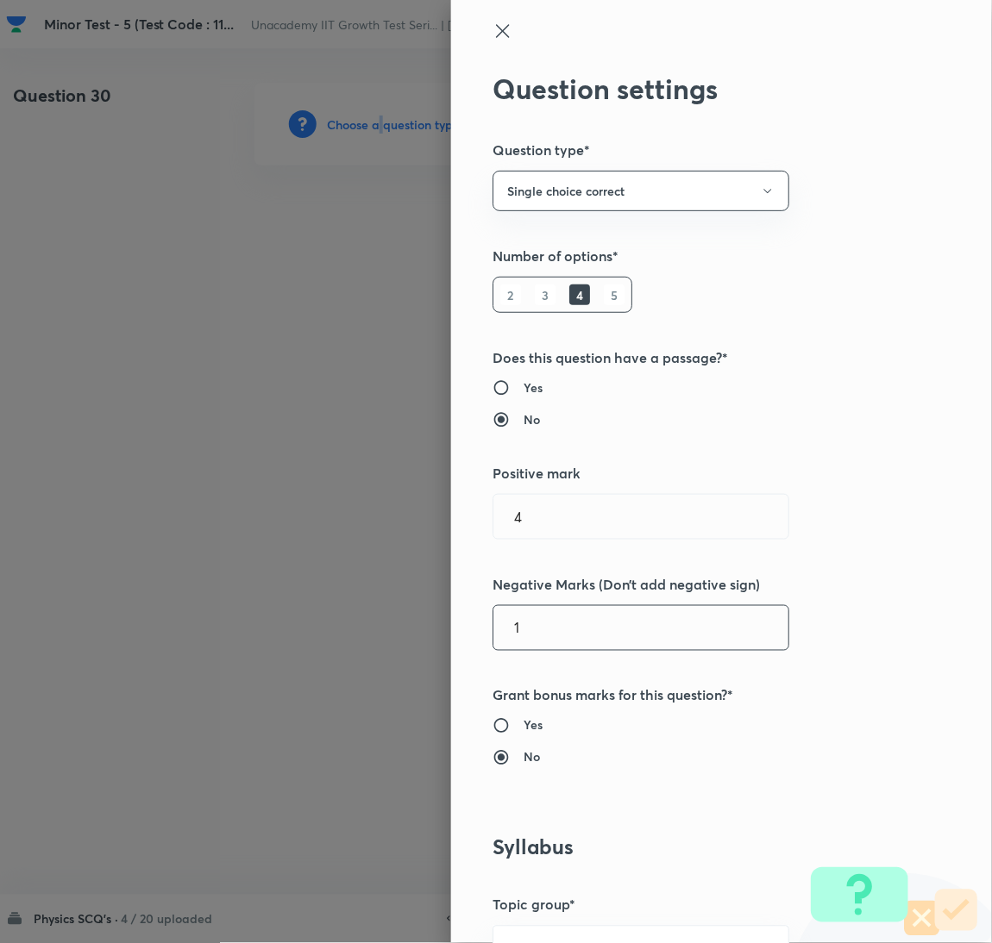
scroll to position [1120, 0]
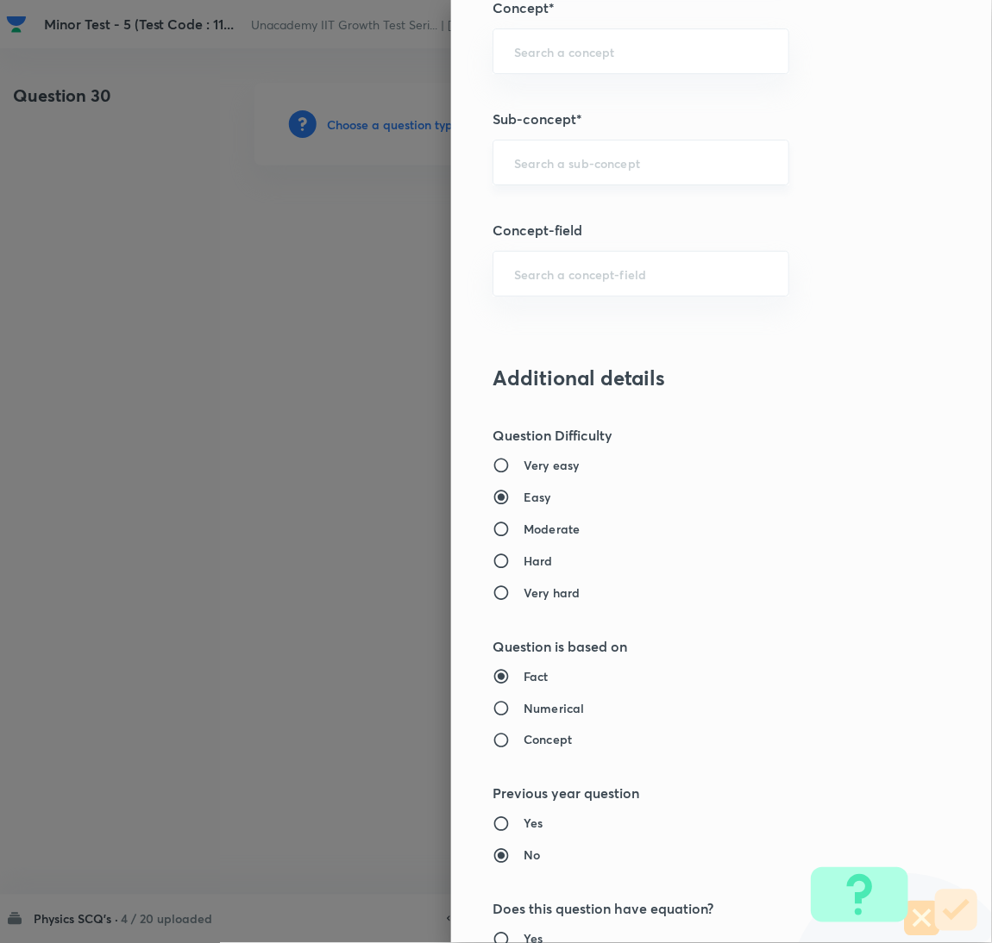
click at [592, 163] on input "text" at bounding box center [641, 162] width 254 height 16
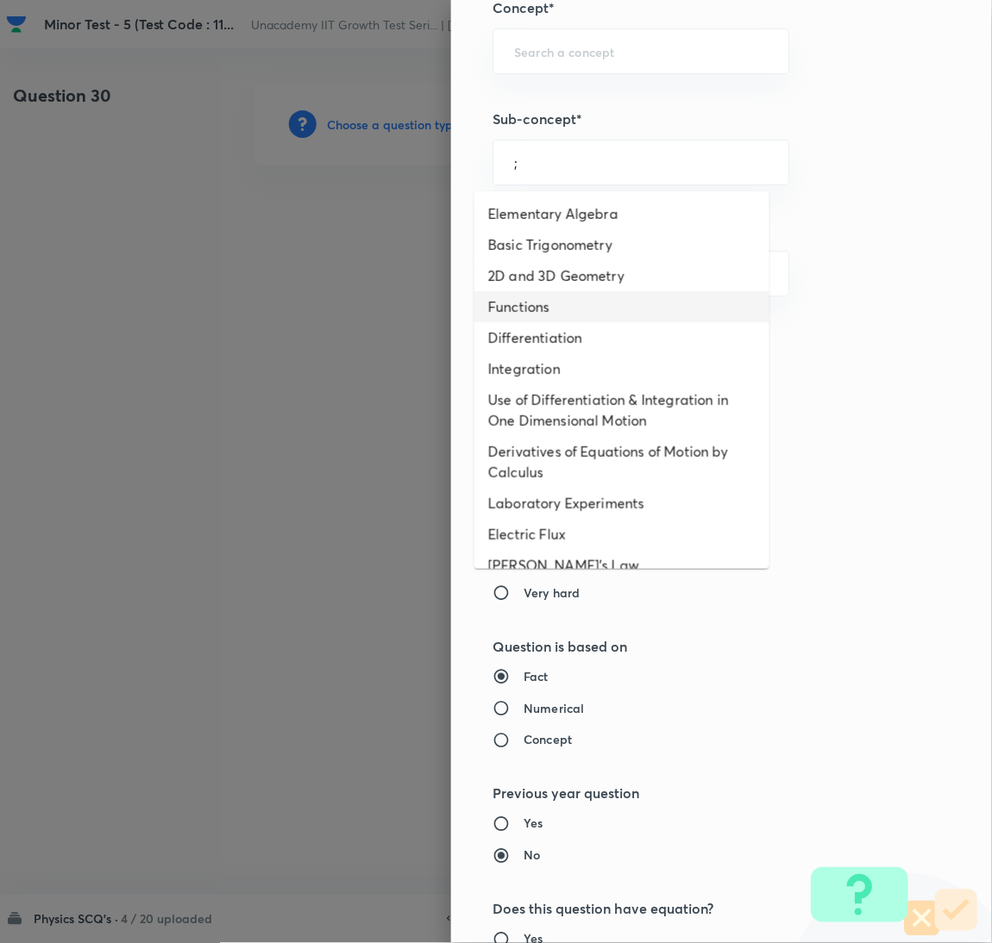
click at [508, 291] on li "Functions" at bounding box center [621, 306] width 295 height 31
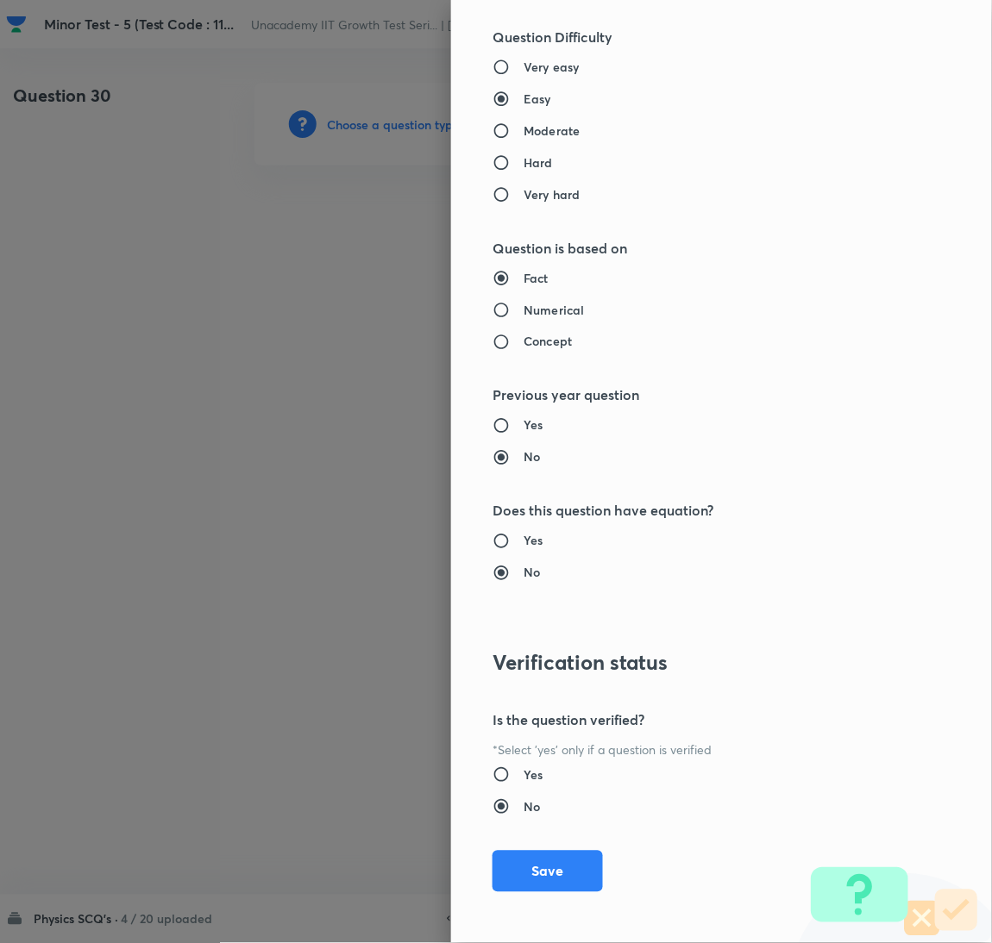
scroll to position [1524, 0]
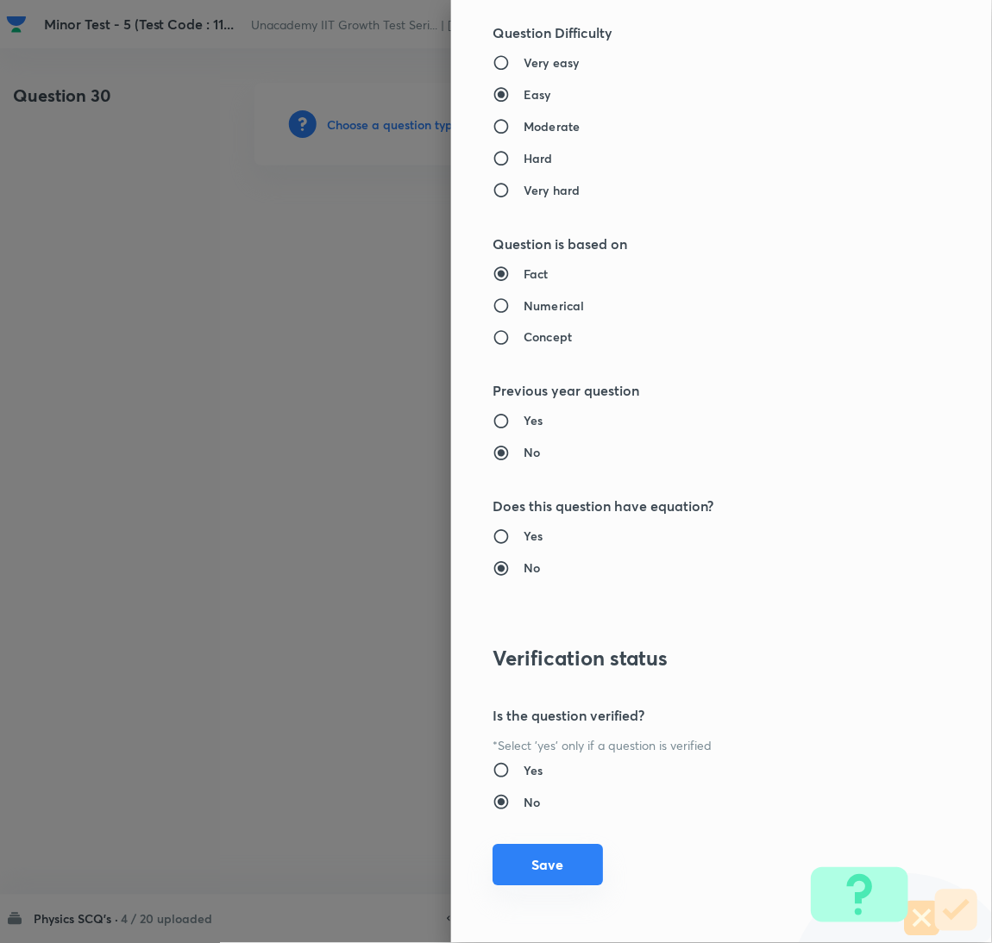
click at [527, 868] on button "Save" at bounding box center [547, 865] width 110 height 41
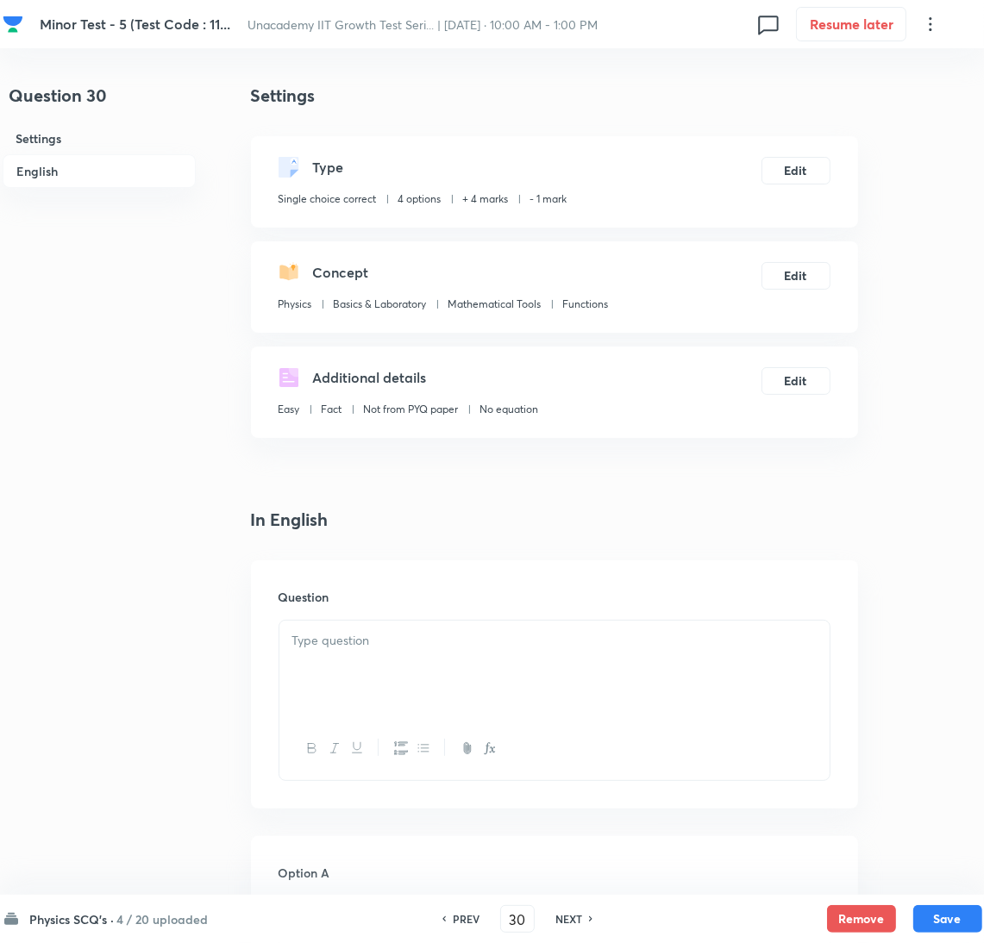
click at [537, 672] on div at bounding box center [554, 669] width 550 height 97
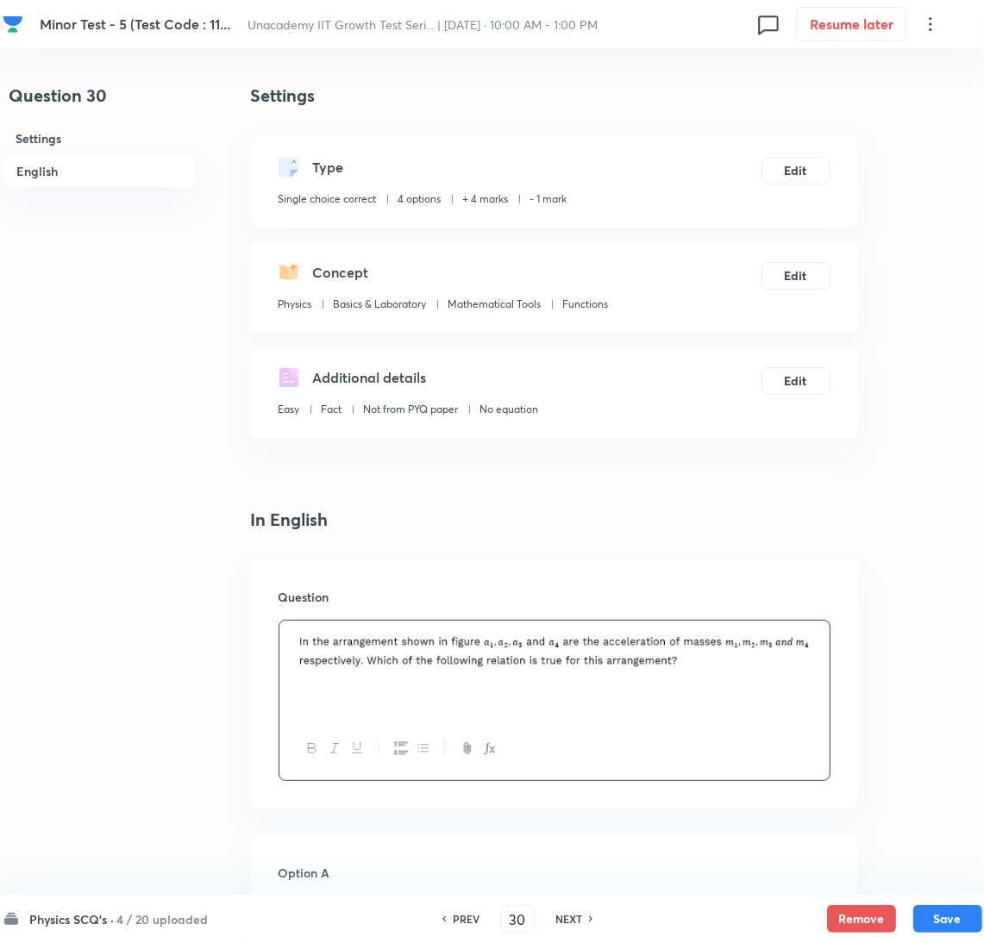
click at [824, 654] on div at bounding box center [554, 669] width 550 height 97
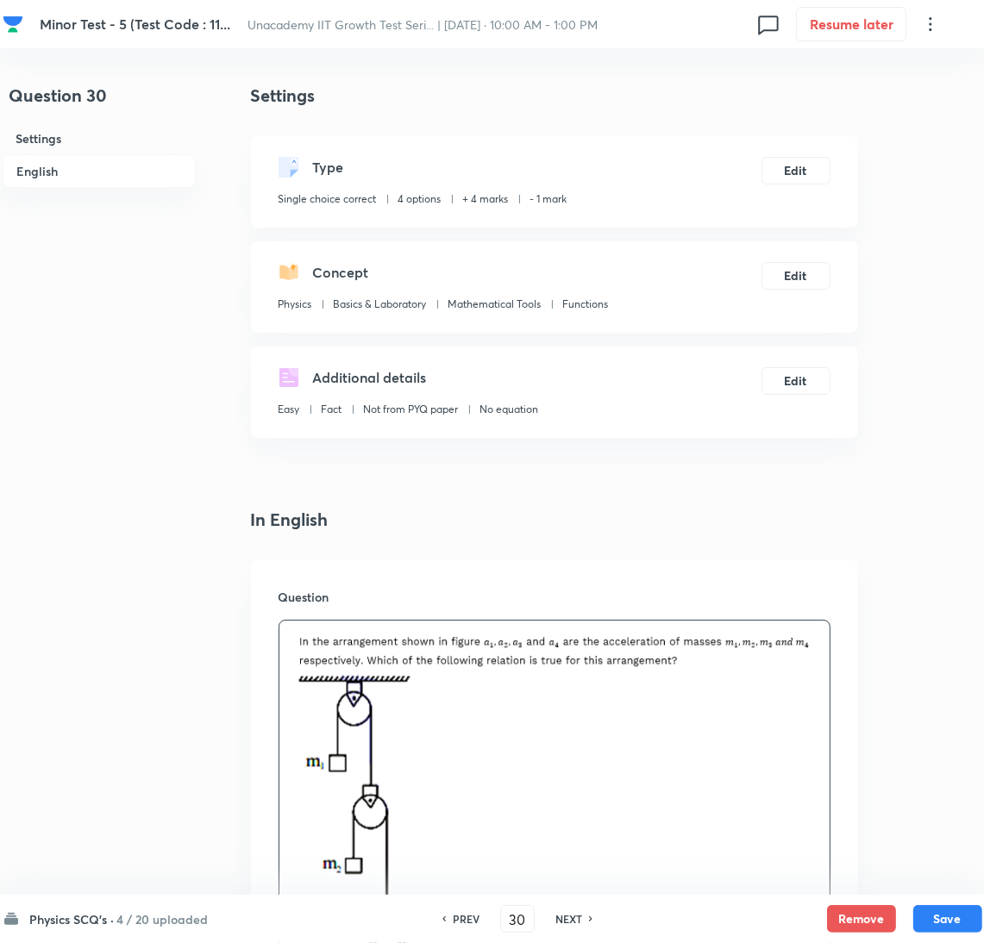
click at [599, 782] on p at bounding box center [554, 865] width 524 height 385
click at [629, 782] on p at bounding box center [554, 865] width 524 height 385
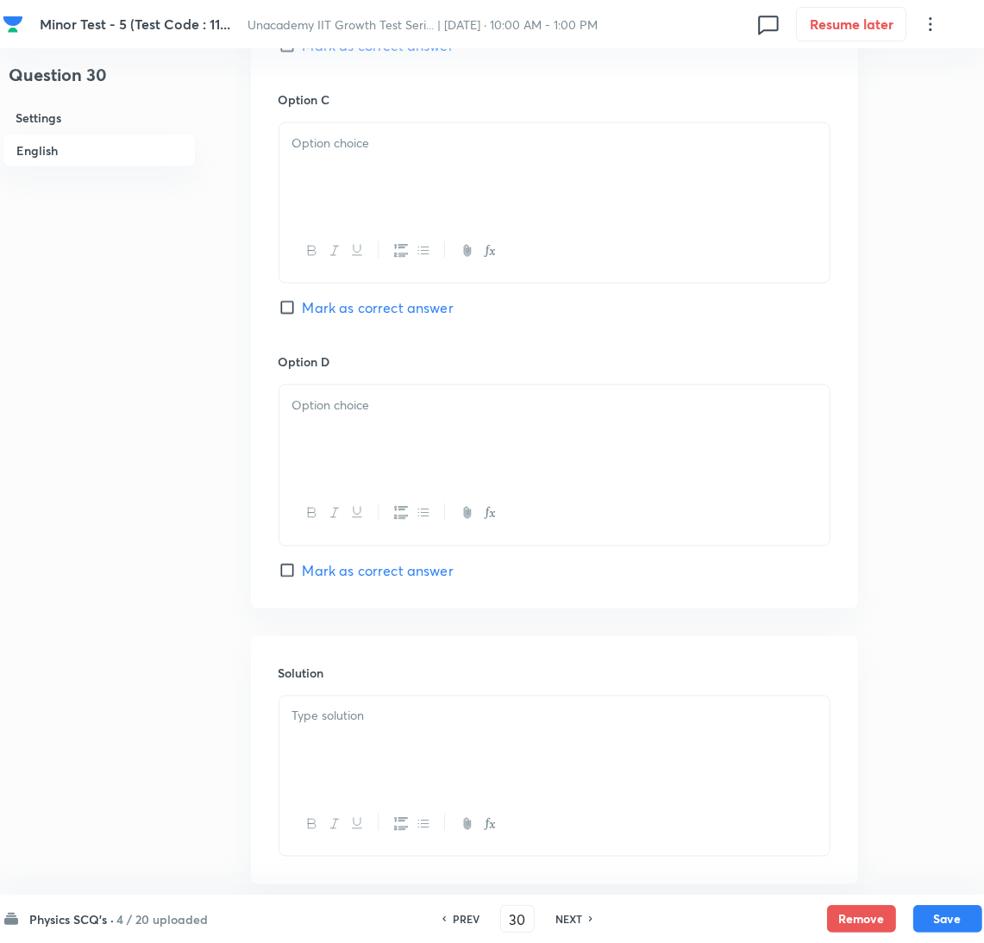
scroll to position [1869, 0]
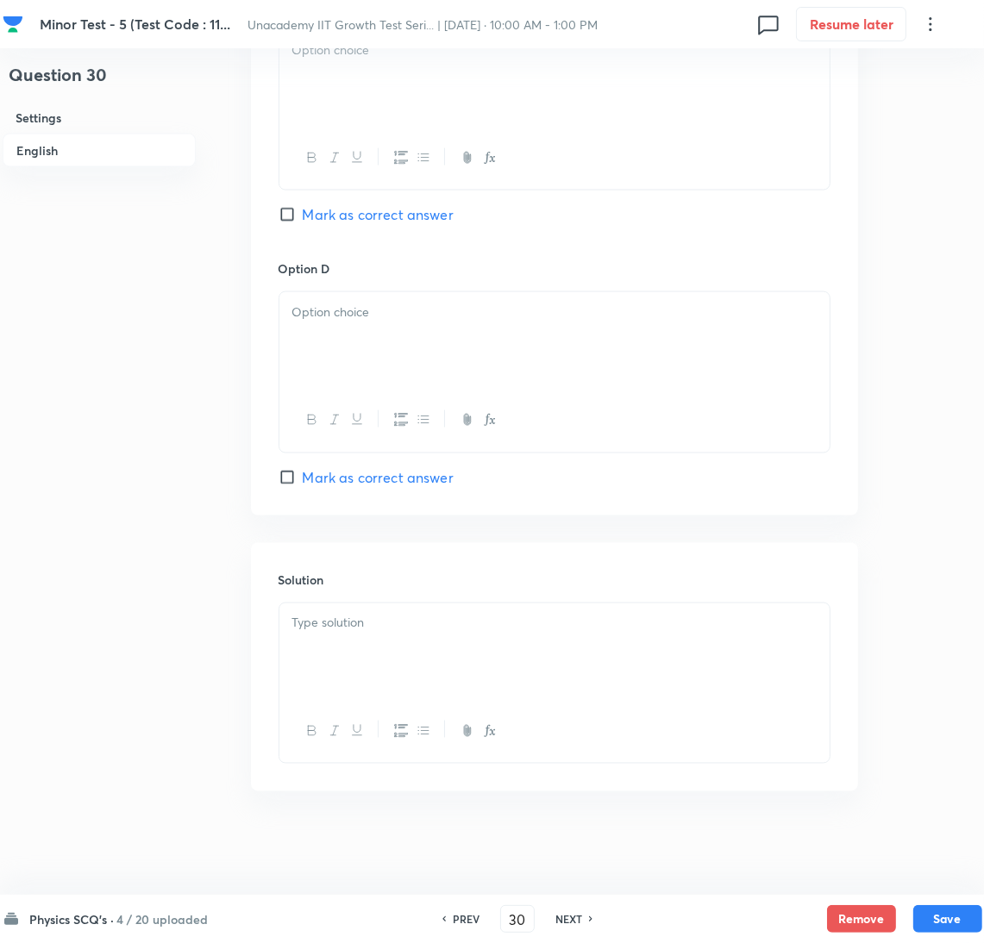
drag, startPoint x: 617, startPoint y: 607, endPoint x: 614, endPoint y: 617, distance: 10.7
click at [617, 611] on div at bounding box center [554, 652] width 550 height 97
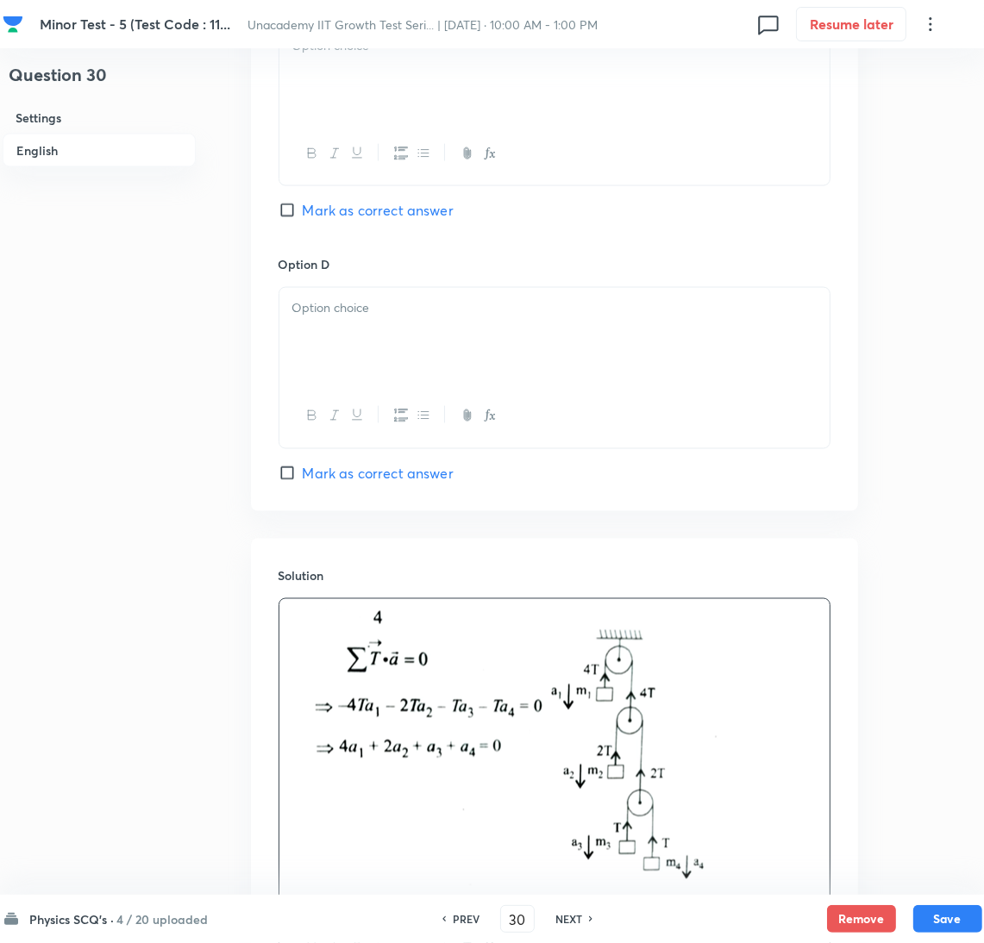
scroll to position [1308, 0]
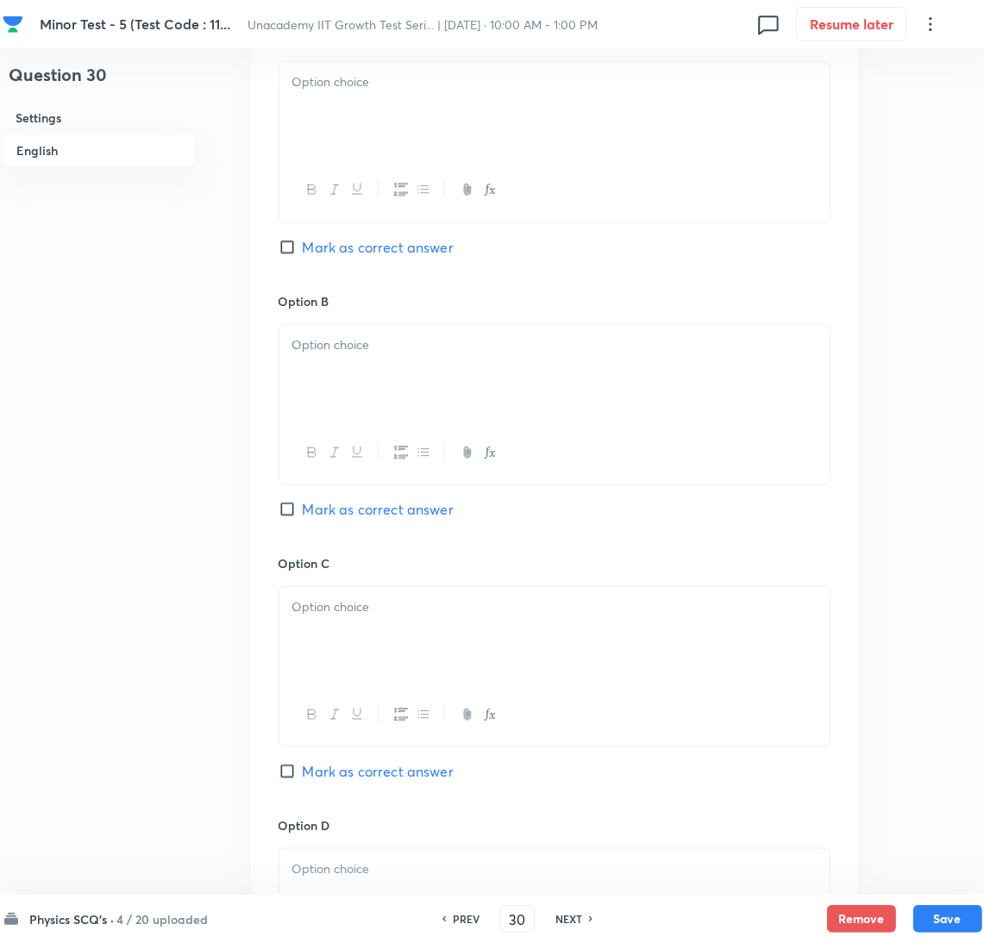
click at [404, 247] on span "Mark as correct answer" at bounding box center [378, 247] width 151 height 21
click at [303, 247] on input "Mark as correct answer" at bounding box center [291, 247] width 24 height 17
click at [391, 96] on div at bounding box center [554, 110] width 550 height 97
click at [458, 394] on div at bounding box center [554, 373] width 550 height 97
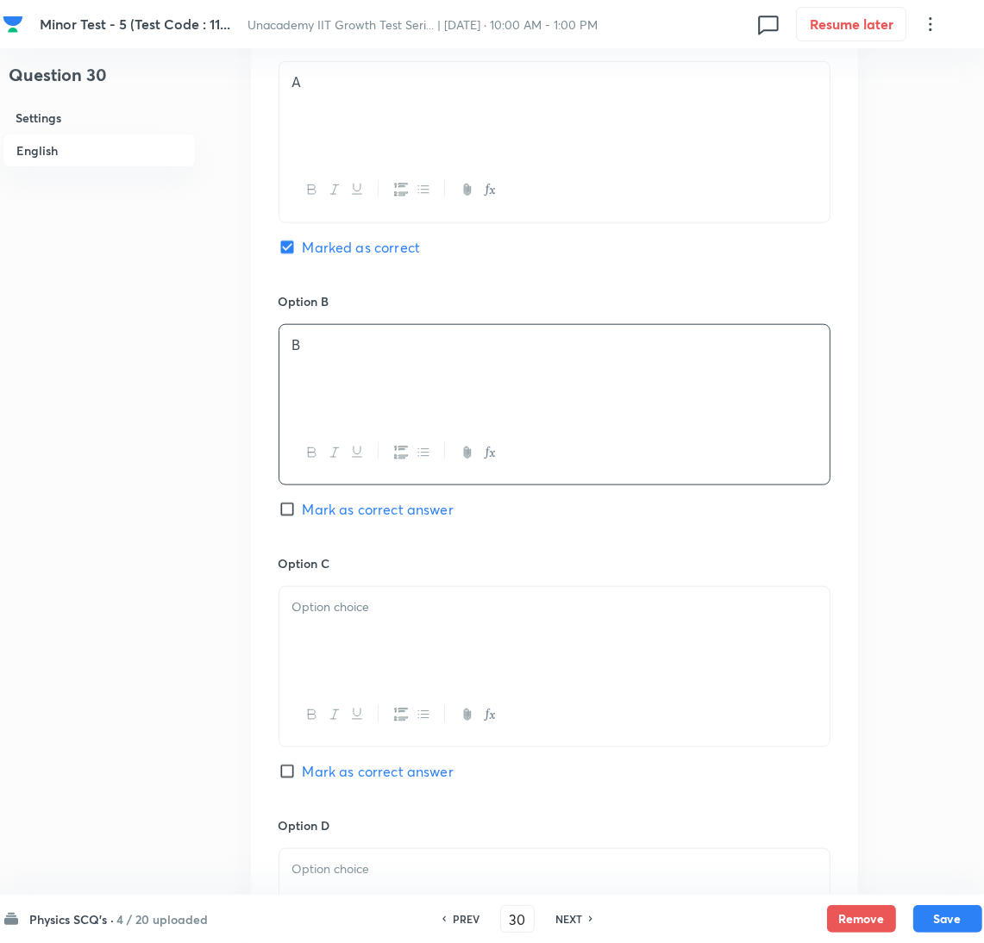
click at [422, 604] on p at bounding box center [554, 608] width 524 height 20
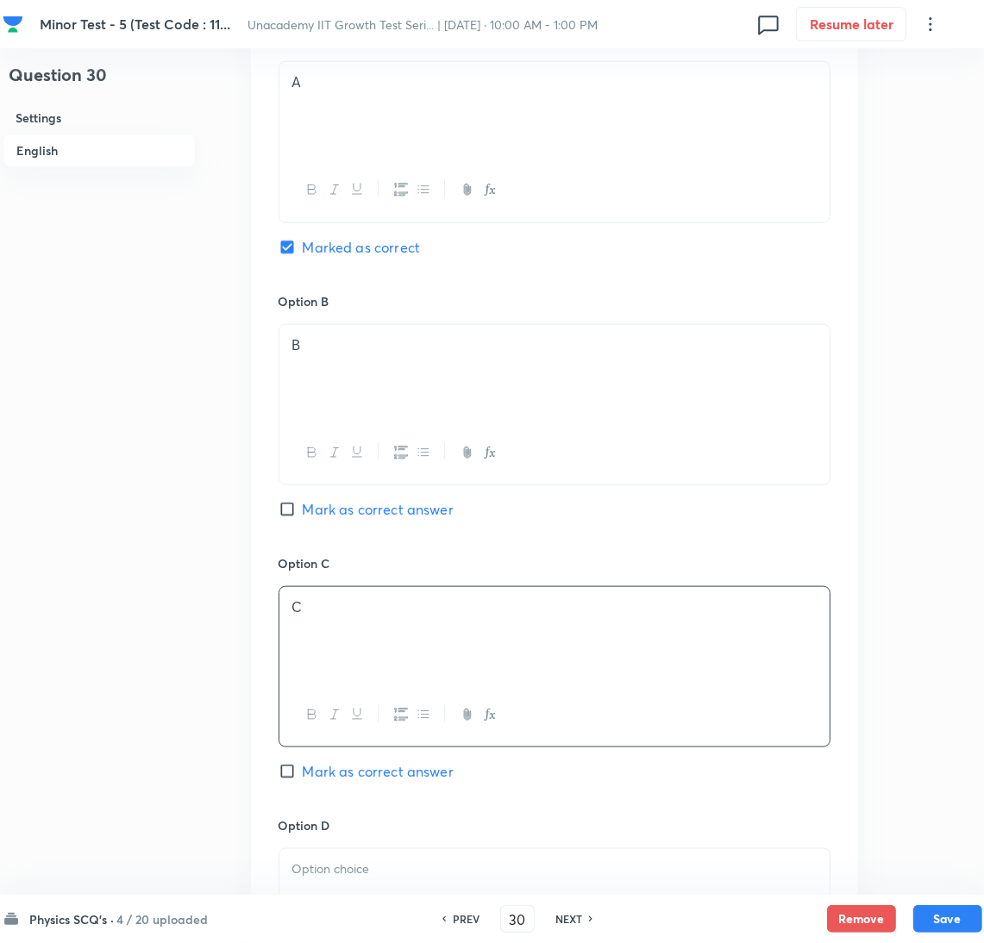
drag, startPoint x: 410, startPoint y: 858, endPoint x: 413, endPoint y: 867, distance: 9.3
click at [410, 859] on div at bounding box center [554, 897] width 550 height 97
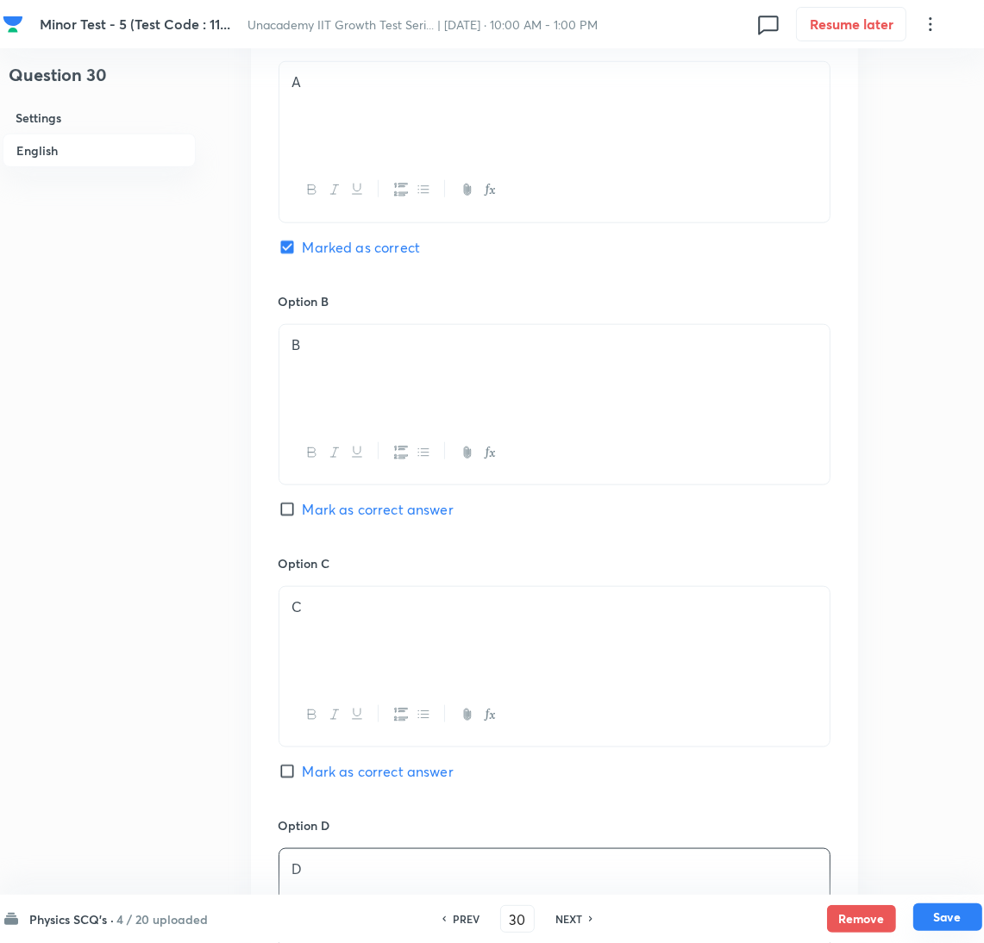
click at [945, 912] on button "Save" at bounding box center [947, 918] width 69 height 28
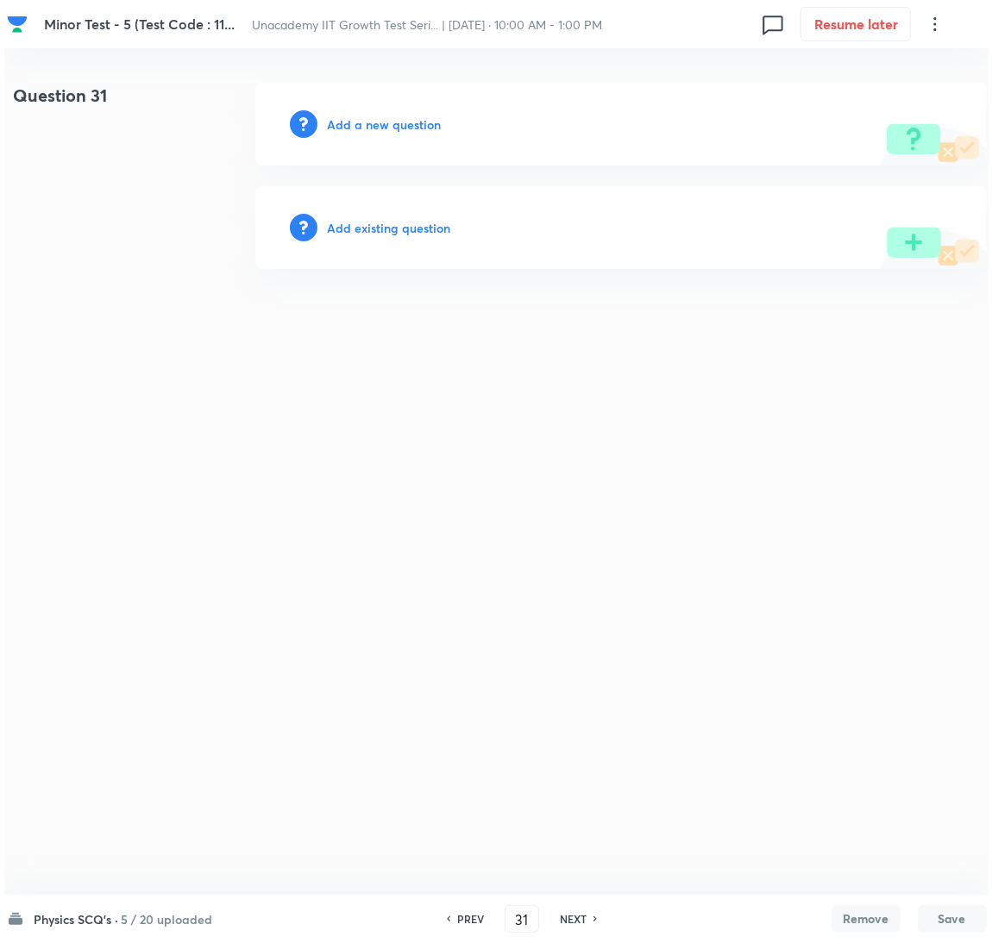
scroll to position [0, 0]
click at [356, 127] on h6 "Add a new question" at bounding box center [384, 125] width 114 height 18
click at [356, 127] on h6 "Choose a question type" at bounding box center [393, 125] width 133 height 18
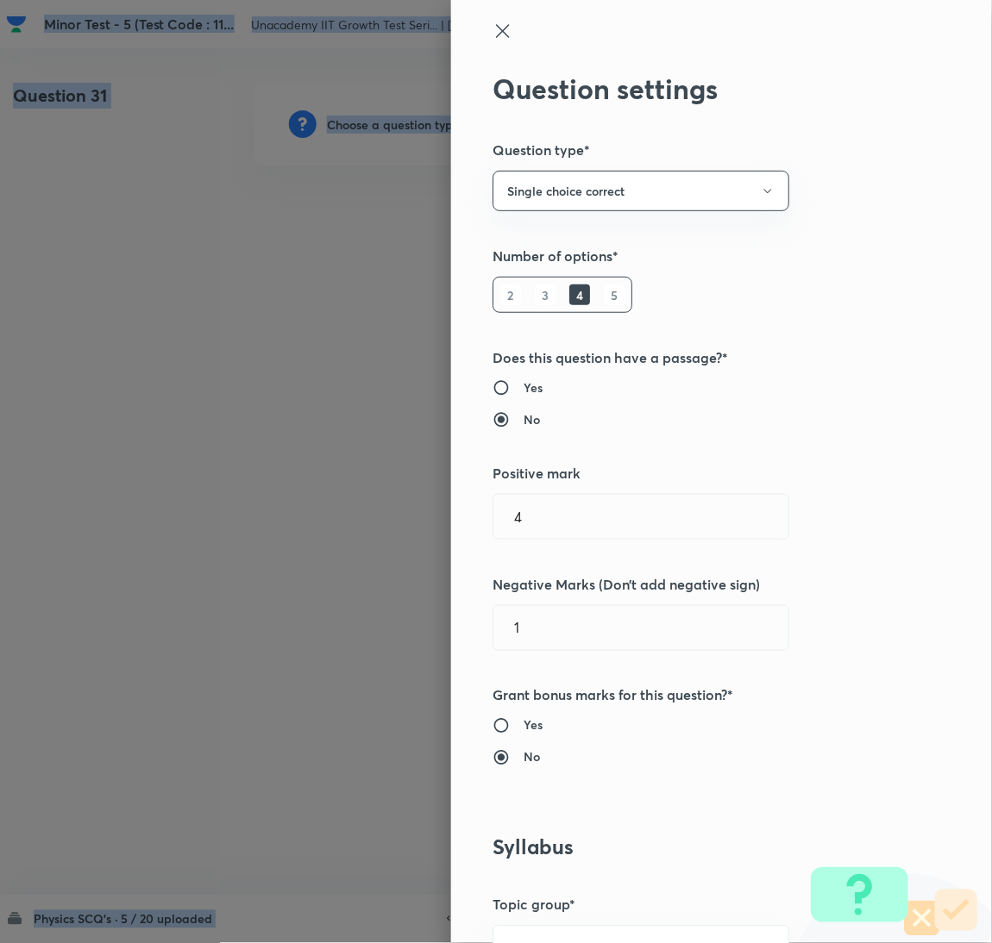
scroll to position [560, 0]
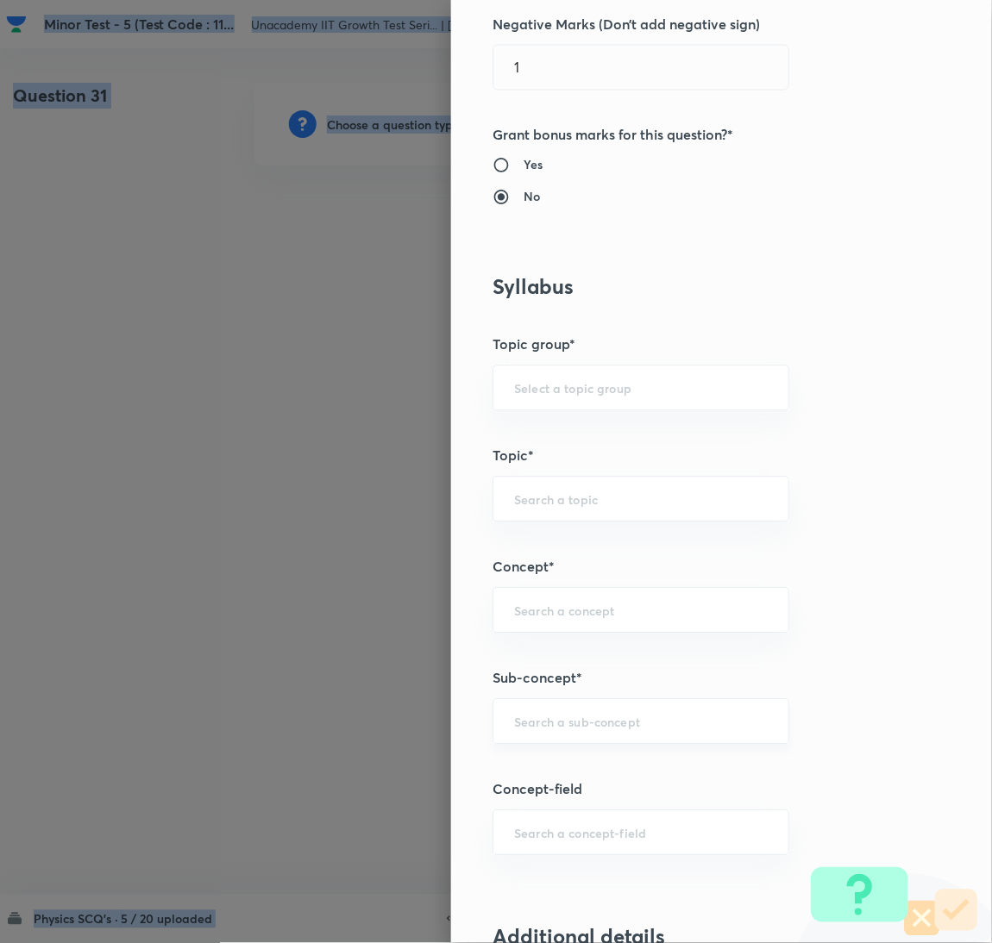
click at [646, 713] on div "​" at bounding box center [640, 722] width 297 height 46
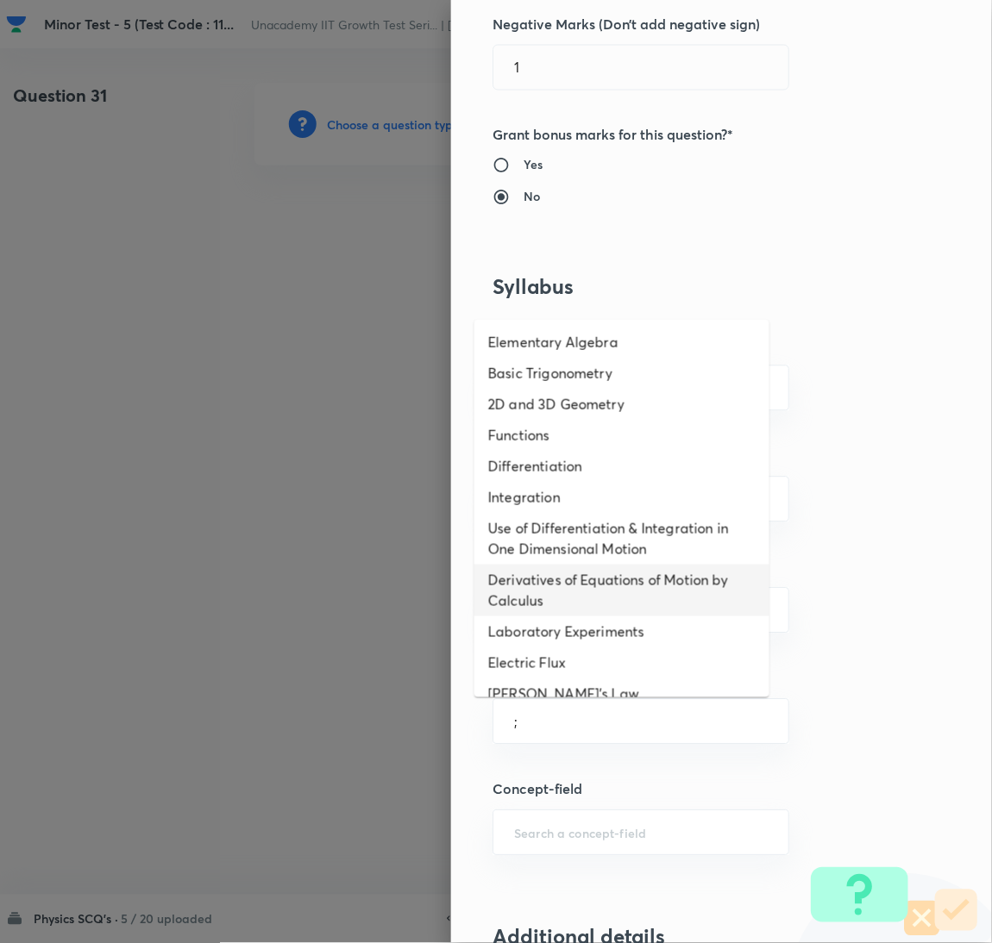
click at [643, 601] on li "Derivatives of Equations of Motion by Calculus" at bounding box center [621, 591] width 295 height 52
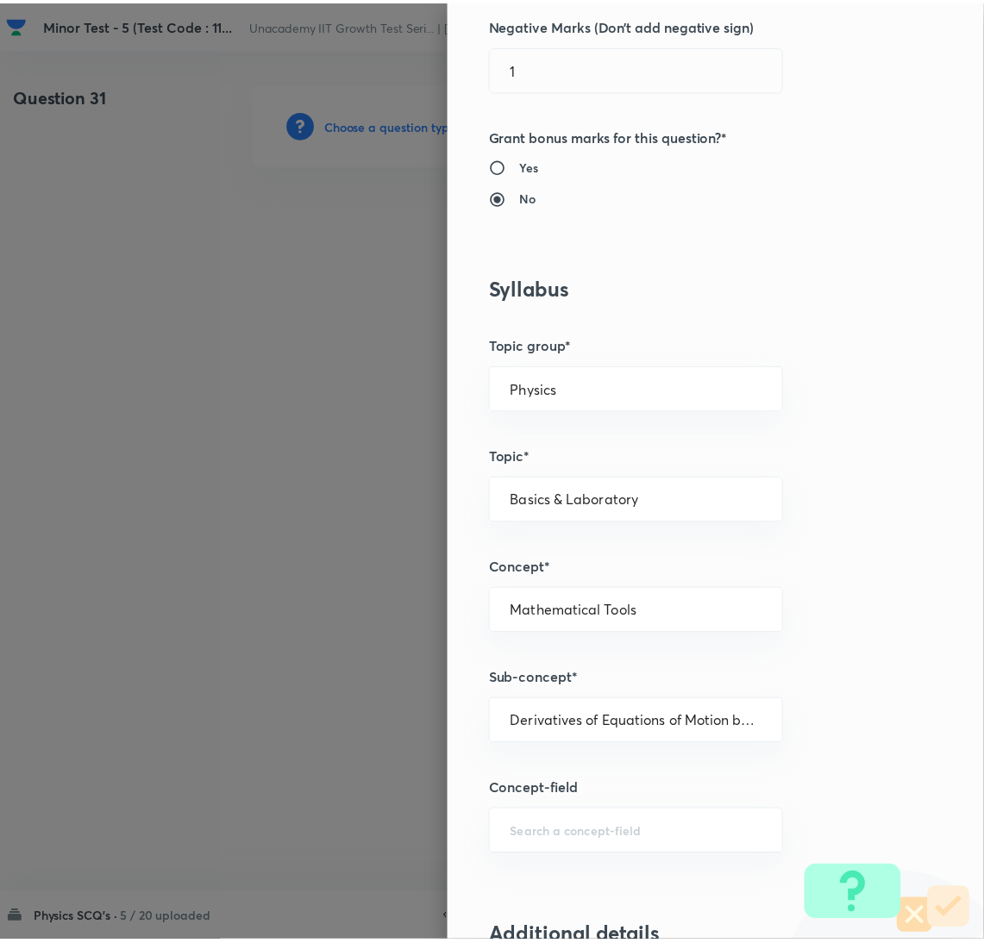
scroll to position [1524, 0]
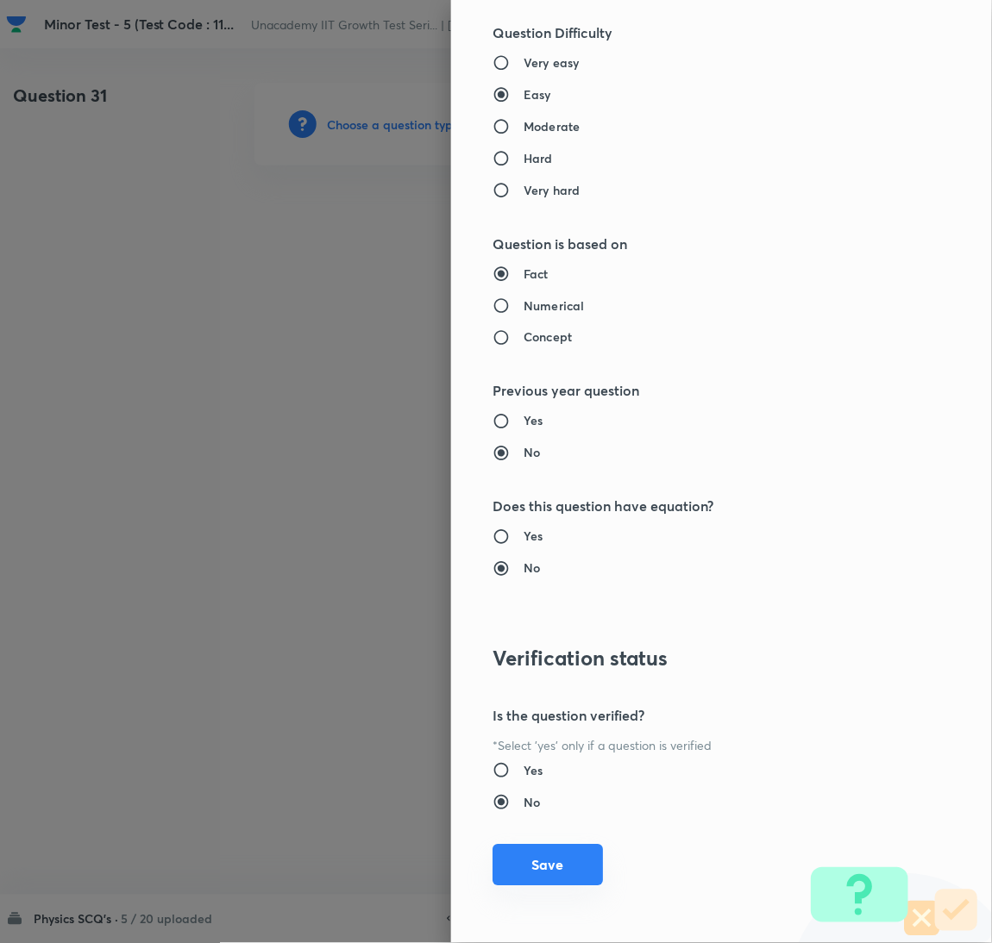
click at [542, 871] on button "Save" at bounding box center [547, 865] width 110 height 41
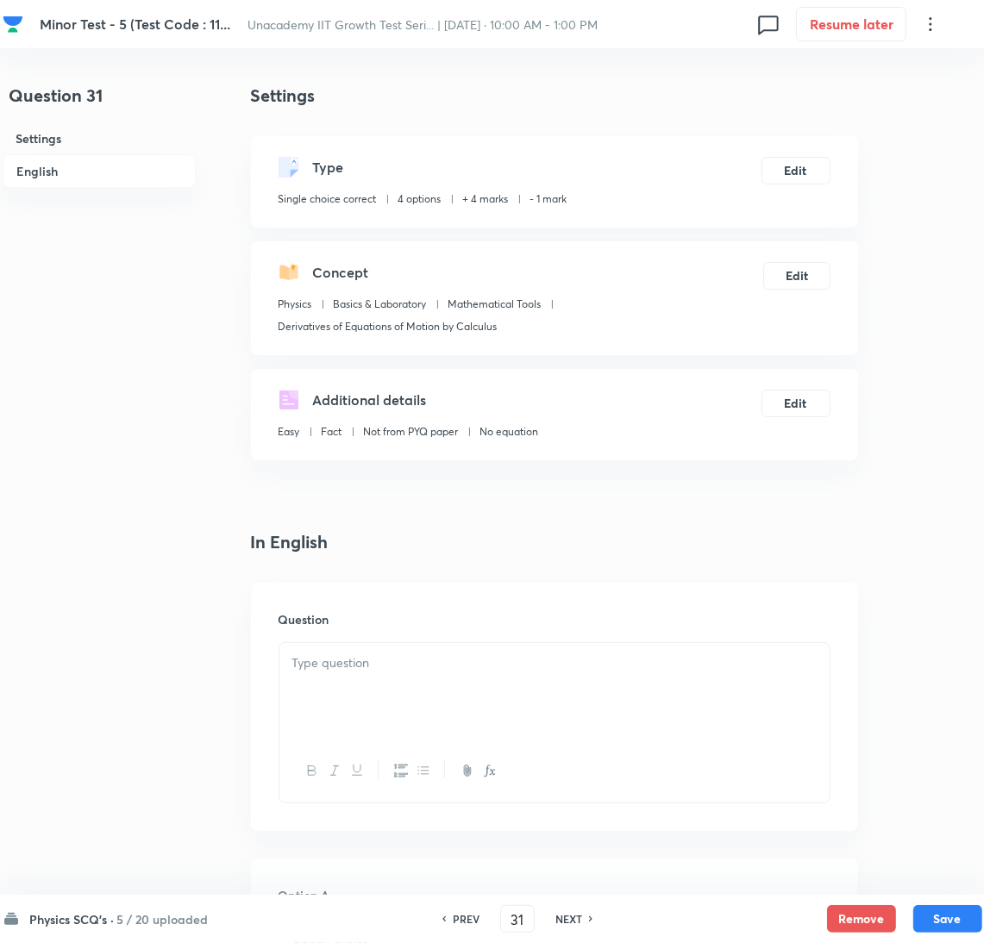
click at [338, 679] on div at bounding box center [554, 691] width 550 height 97
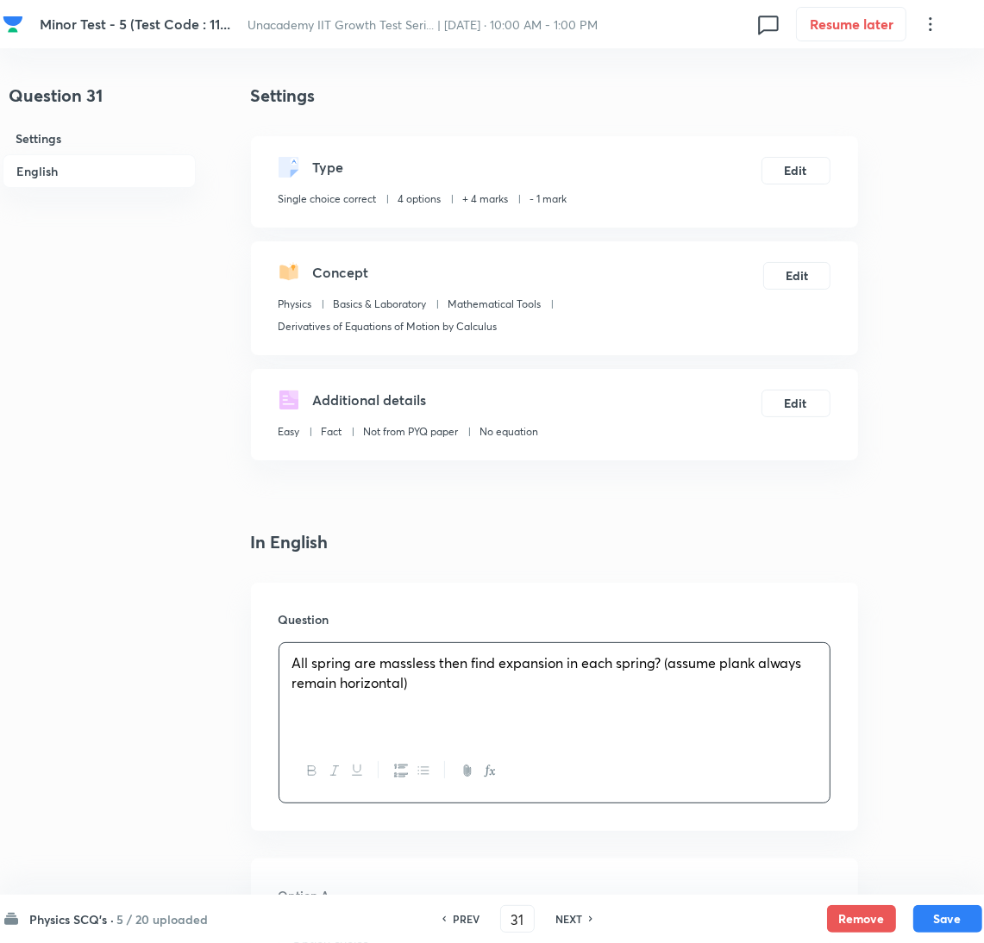
click at [726, 695] on div "All spring are massless then find expansion in each spring? (assume plank alway…" at bounding box center [554, 691] width 550 height 97
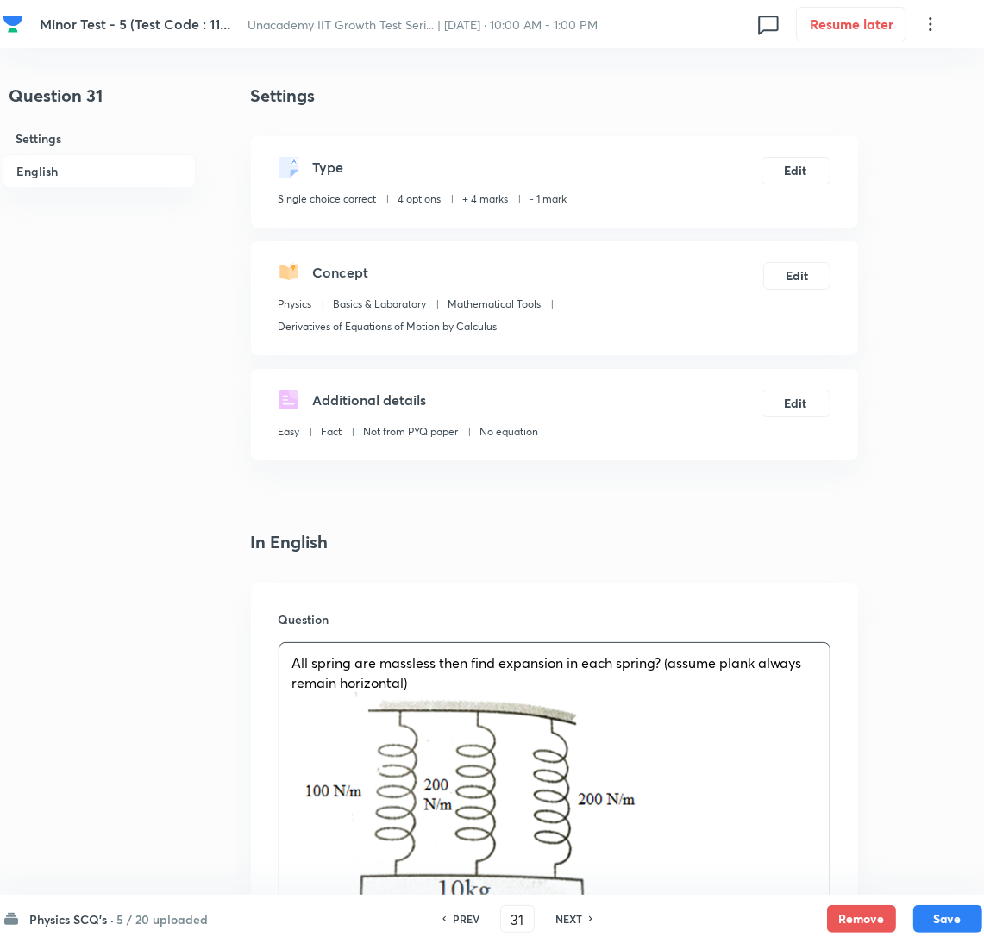
scroll to position [560, 0]
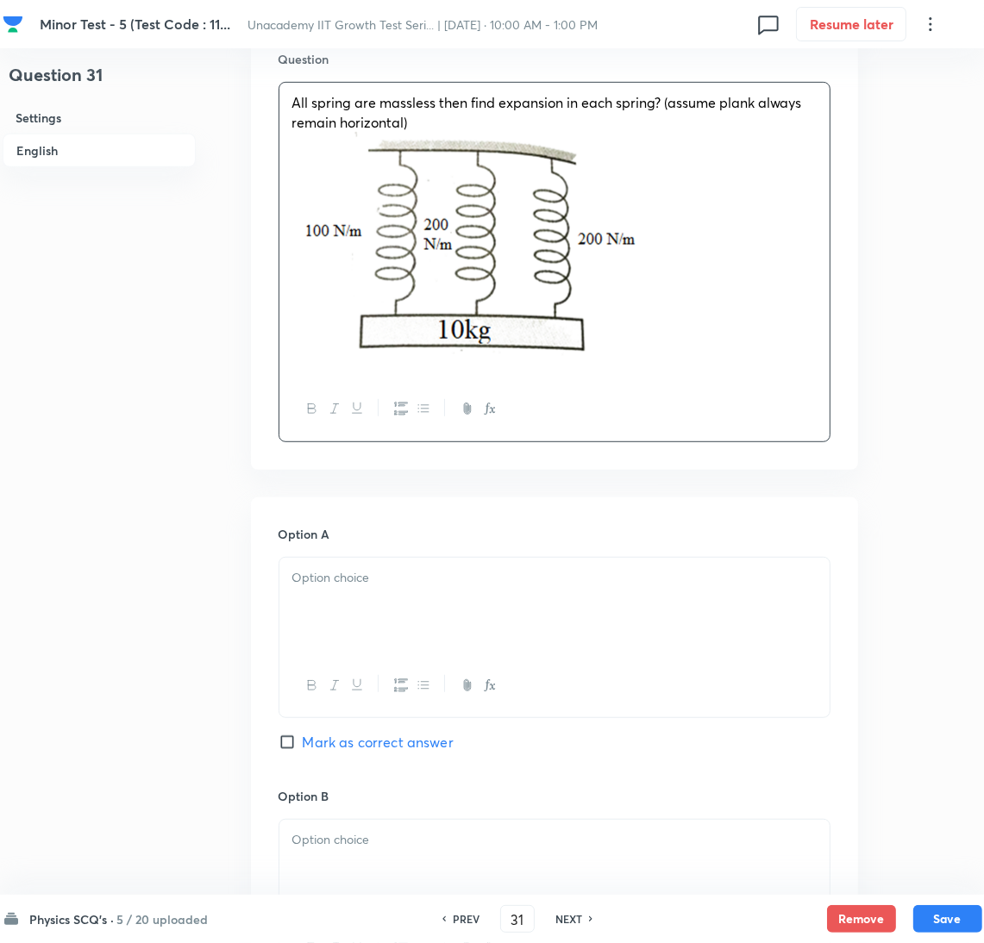
click at [780, 256] on p at bounding box center [554, 249] width 524 height 235
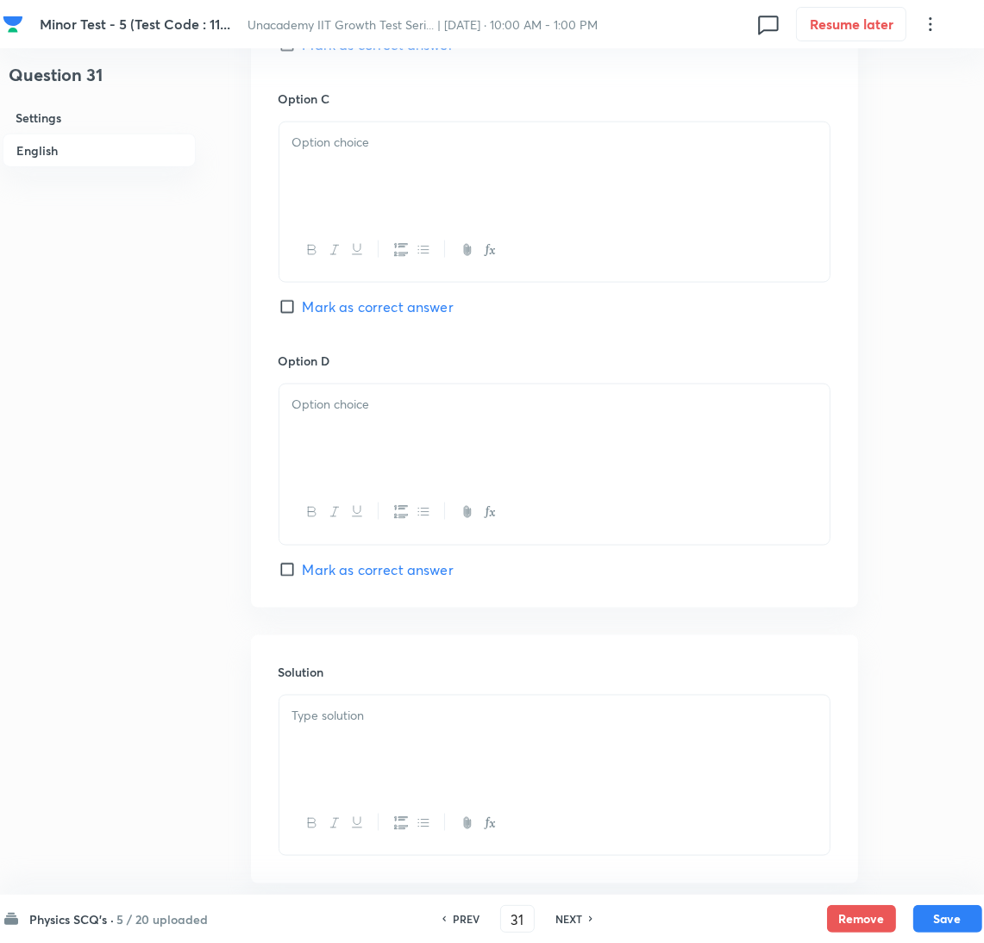
scroll to position [1743, 0]
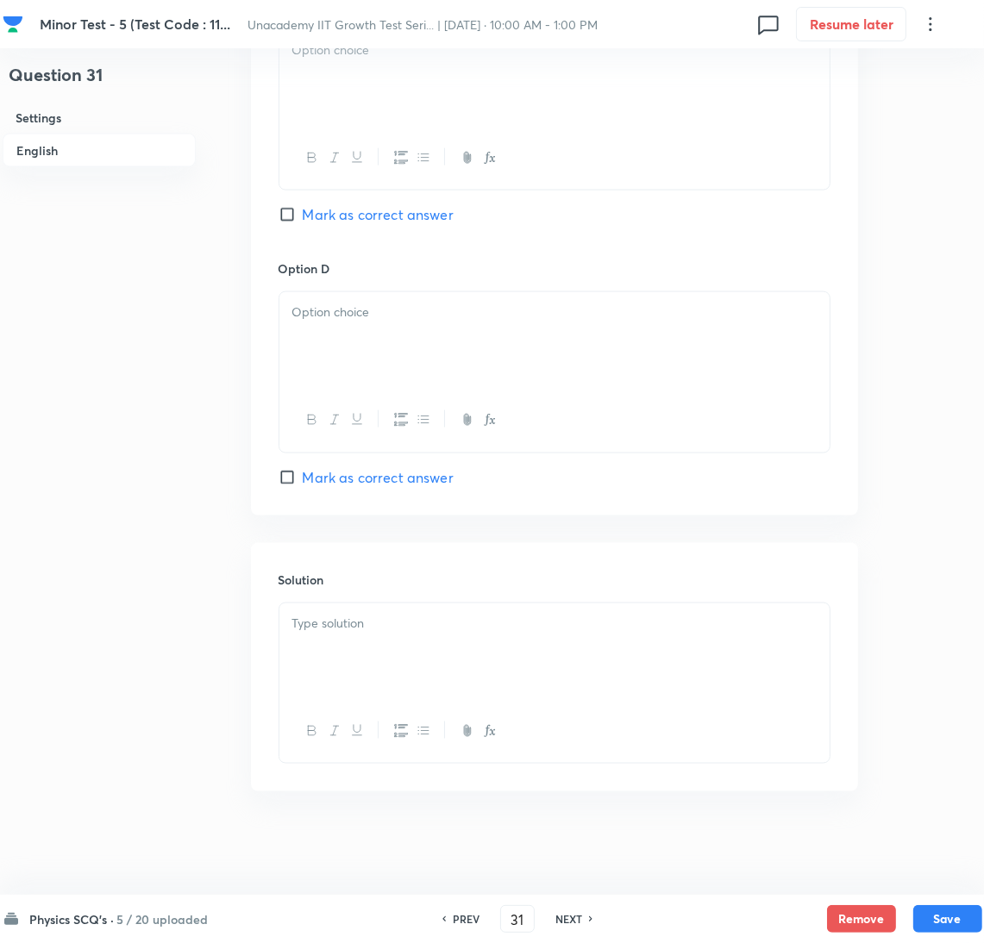
click at [671, 665] on div at bounding box center [554, 652] width 550 height 97
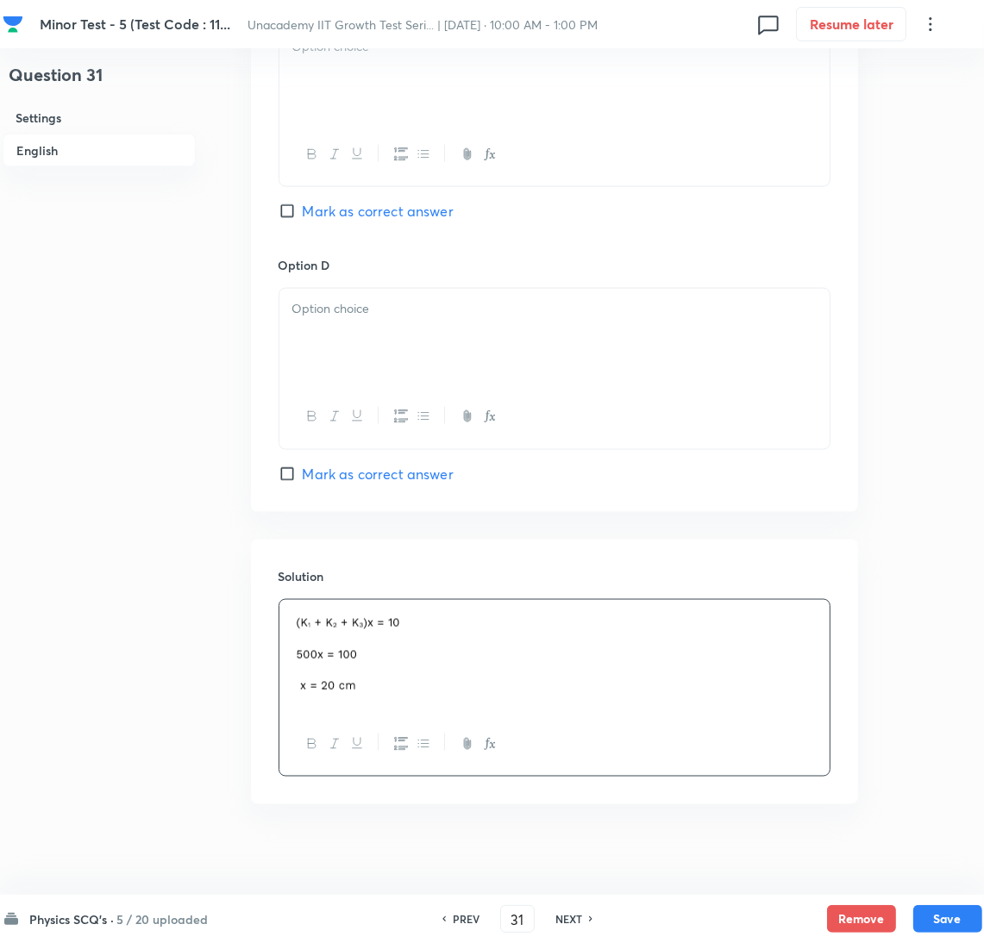
click at [365, 210] on span "Mark as correct answer" at bounding box center [378, 211] width 151 height 21
click at [303, 210] on input "Mark as correct answer" at bounding box center [291, 211] width 24 height 17
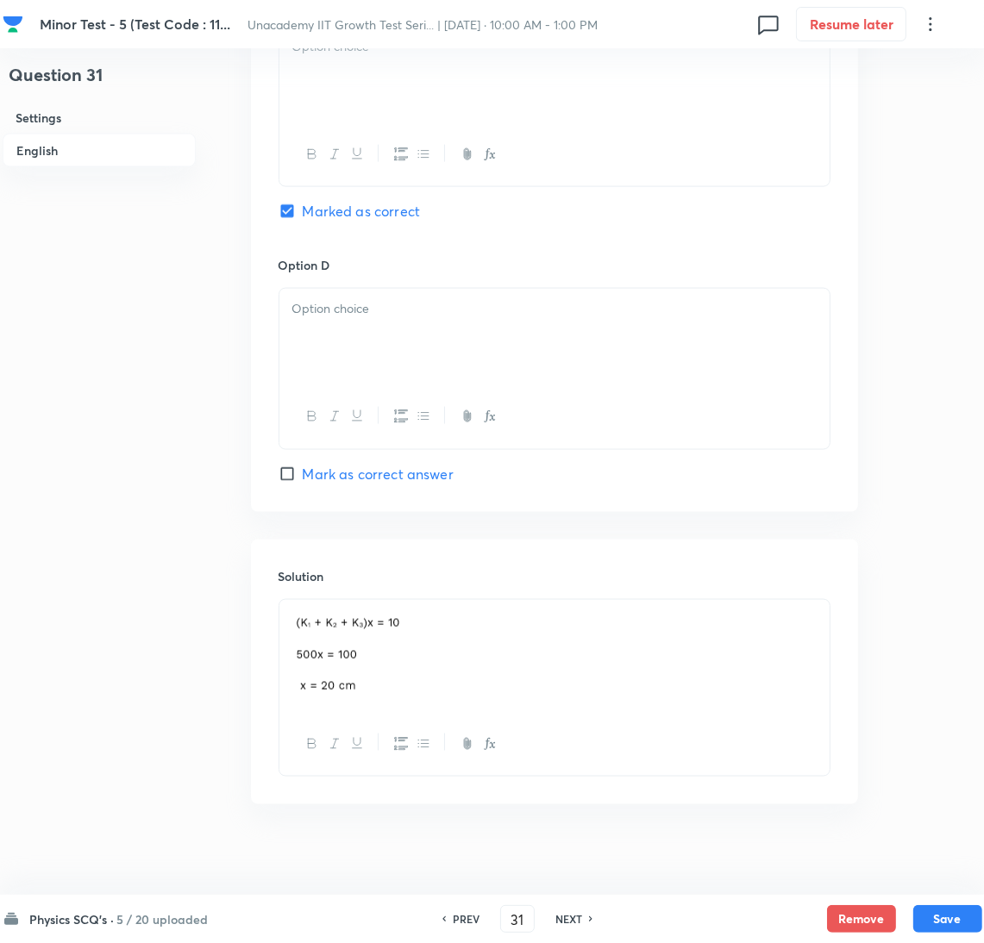
scroll to position [1182, 0]
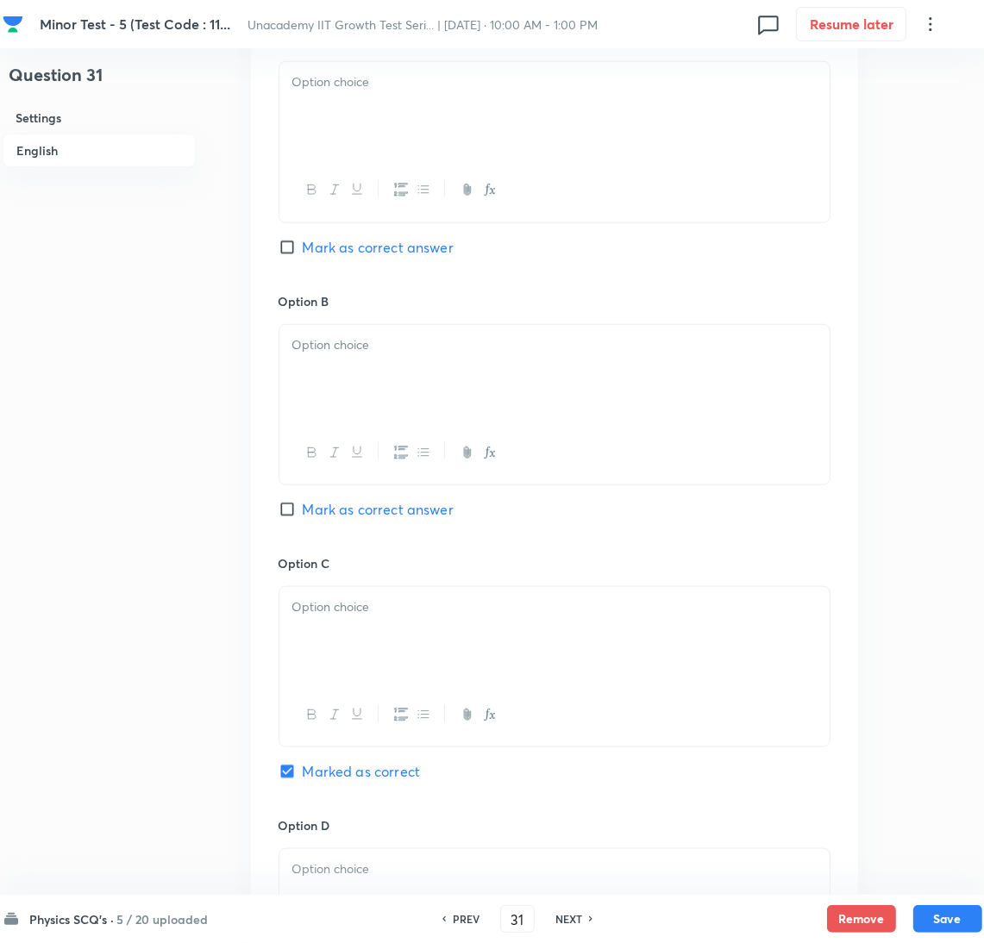
click at [412, 315] on div "Option B [PERSON_NAME] as correct answer" at bounding box center [555, 423] width 552 height 262
click at [359, 69] on div at bounding box center [554, 110] width 550 height 97
click at [382, 383] on div at bounding box center [554, 373] width 550 height 97
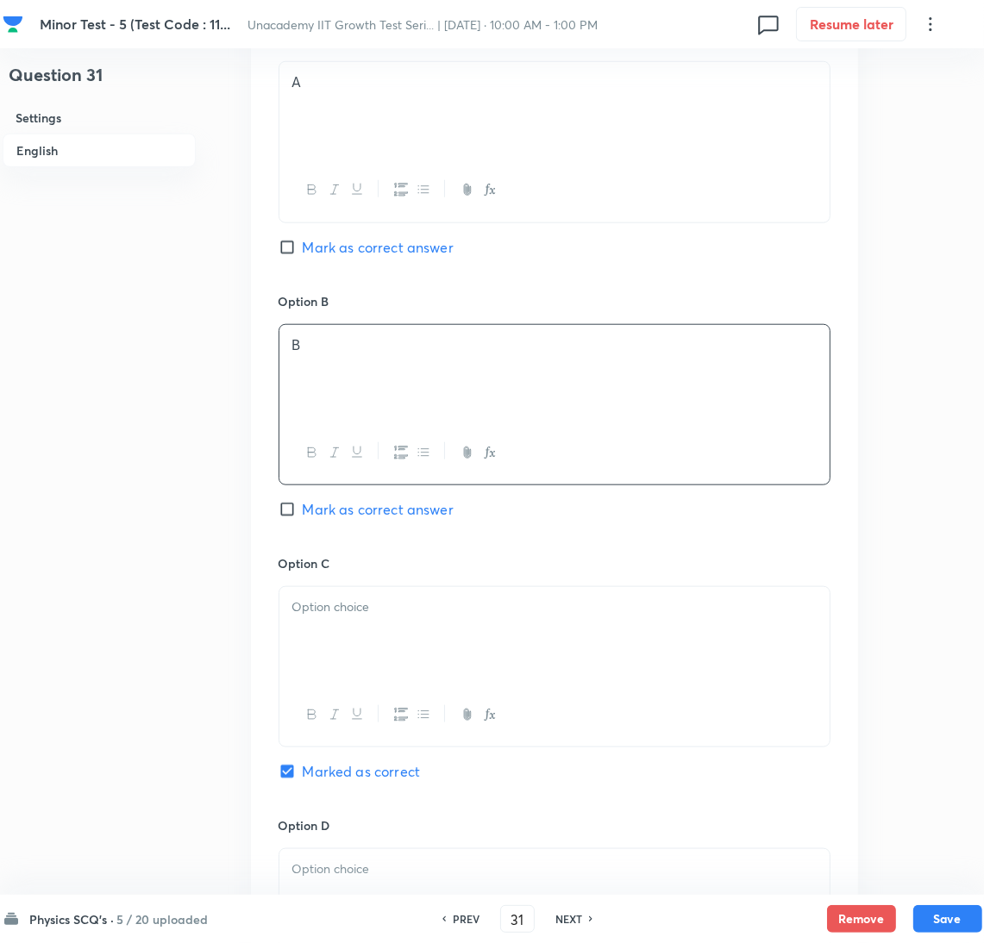
drag, startPoint x: 360, startPoint y: 626, endPoint x: 395, endPoint y: 709, distance: 89.7
click at [360, 627] on div at bounding box center [554, 635] width 550 height 97
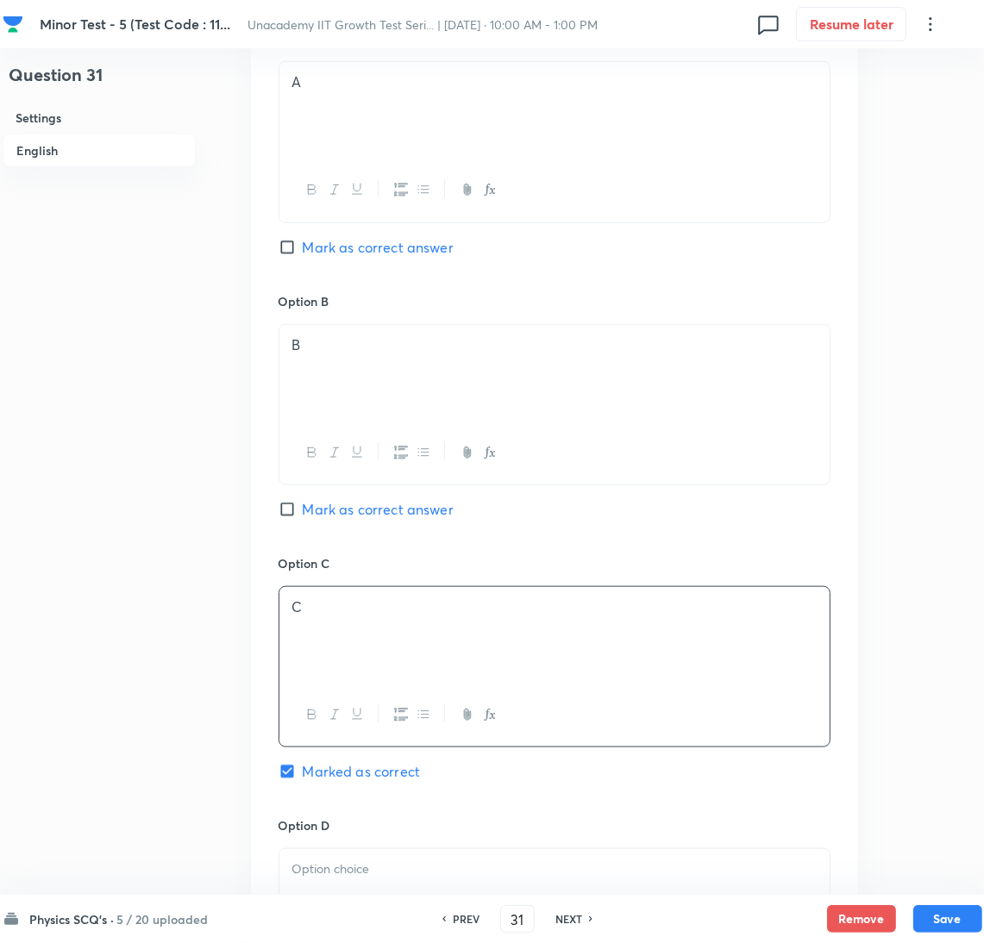
click at [490, 891] on div at bounding box center [554, 897] width 550 height 97
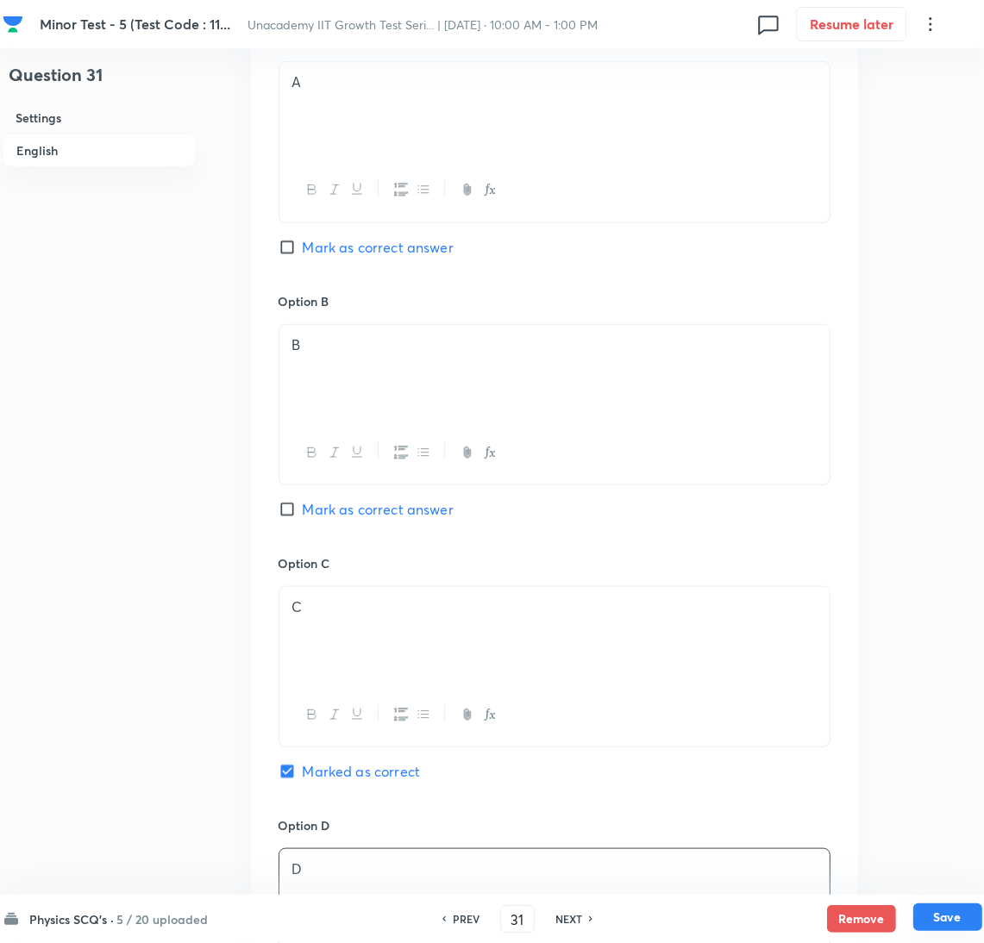
click at [954, 920] on button "Save" at bounding box center [947, 918] width 69 height 28
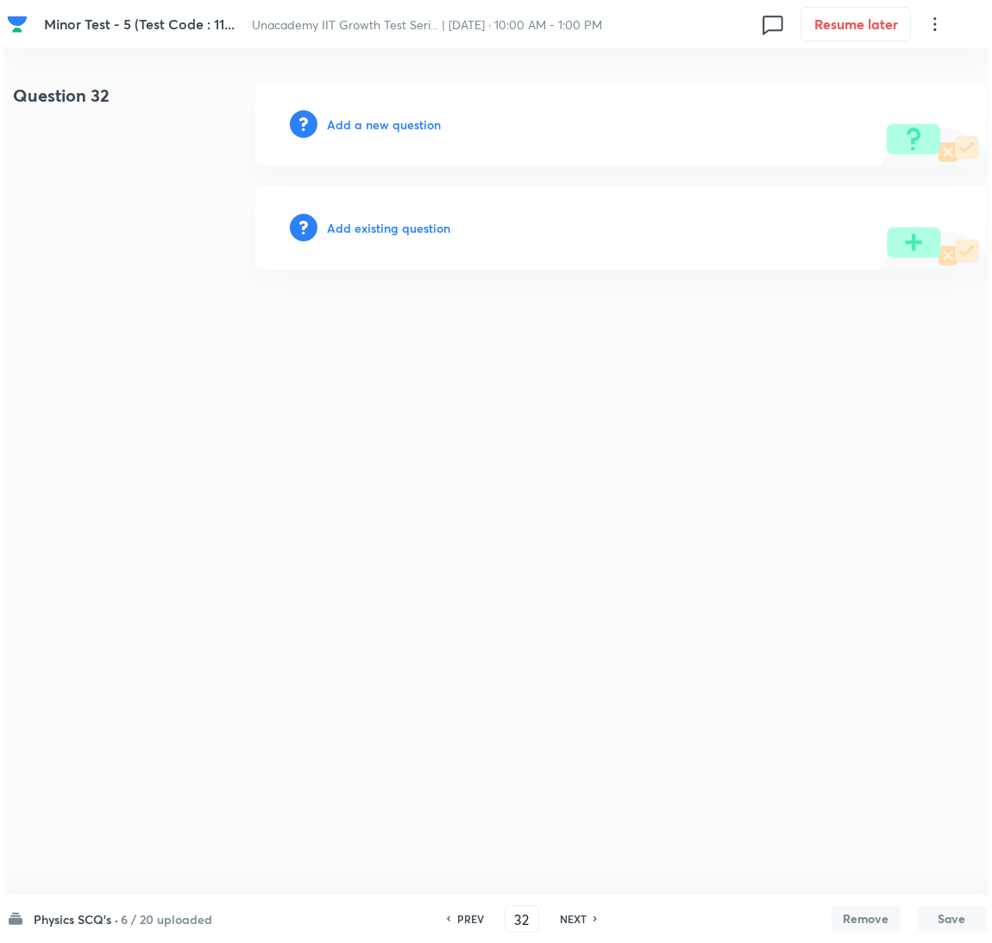
scroll to position [0, 0]
click at [402, 119] on h6 "Add a new question" at bounding box center [384, 125] width 114 height 18
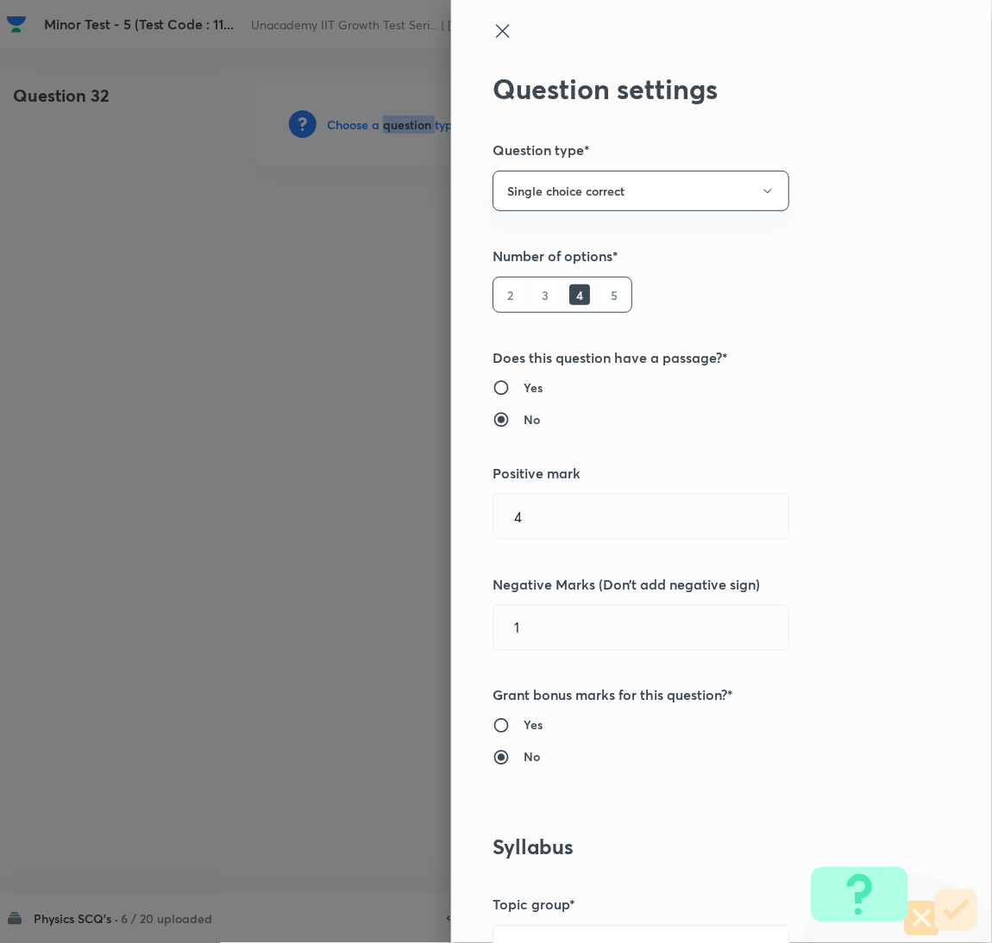
scroll to position [560, 0]
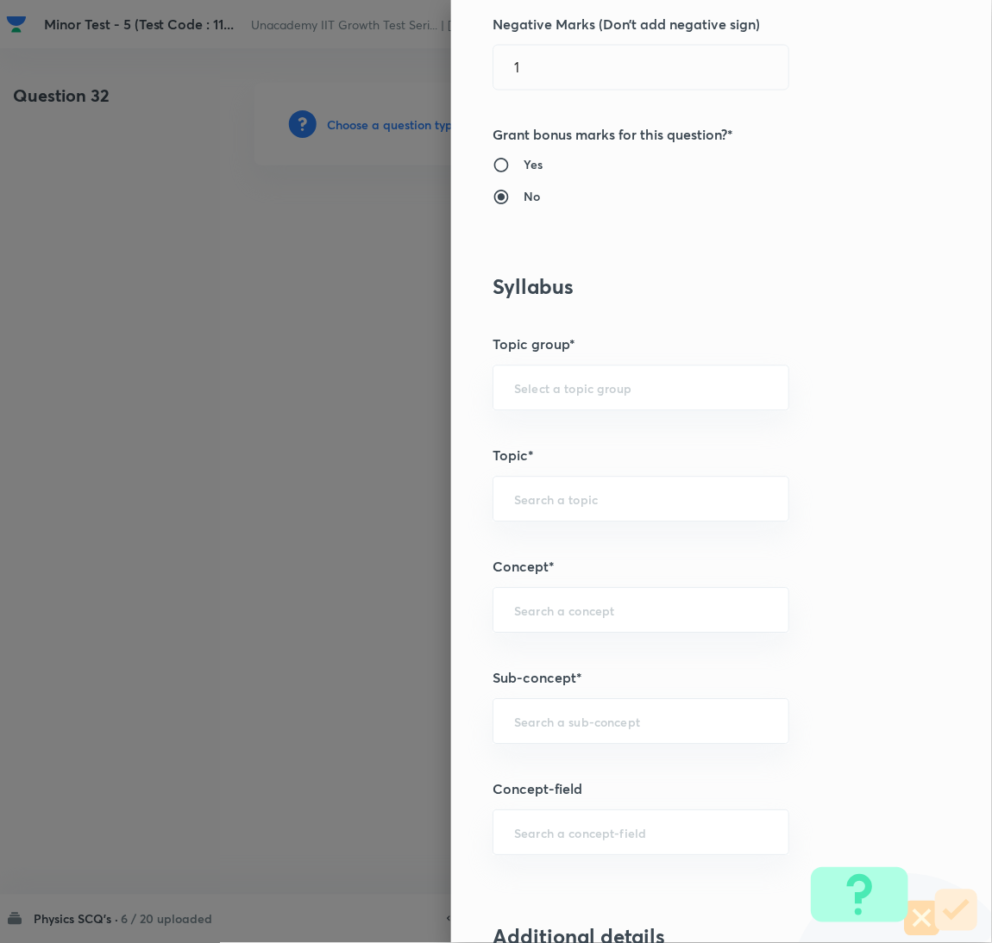
click at [643, 751] on div "Question settings Question type* Single choice correct Number of options* 2 3 4…" at bounding box center [721, 471] width 541 height 943
click at [655, 721] on input "text" at bounding box center [641, 722] width 254 height 16
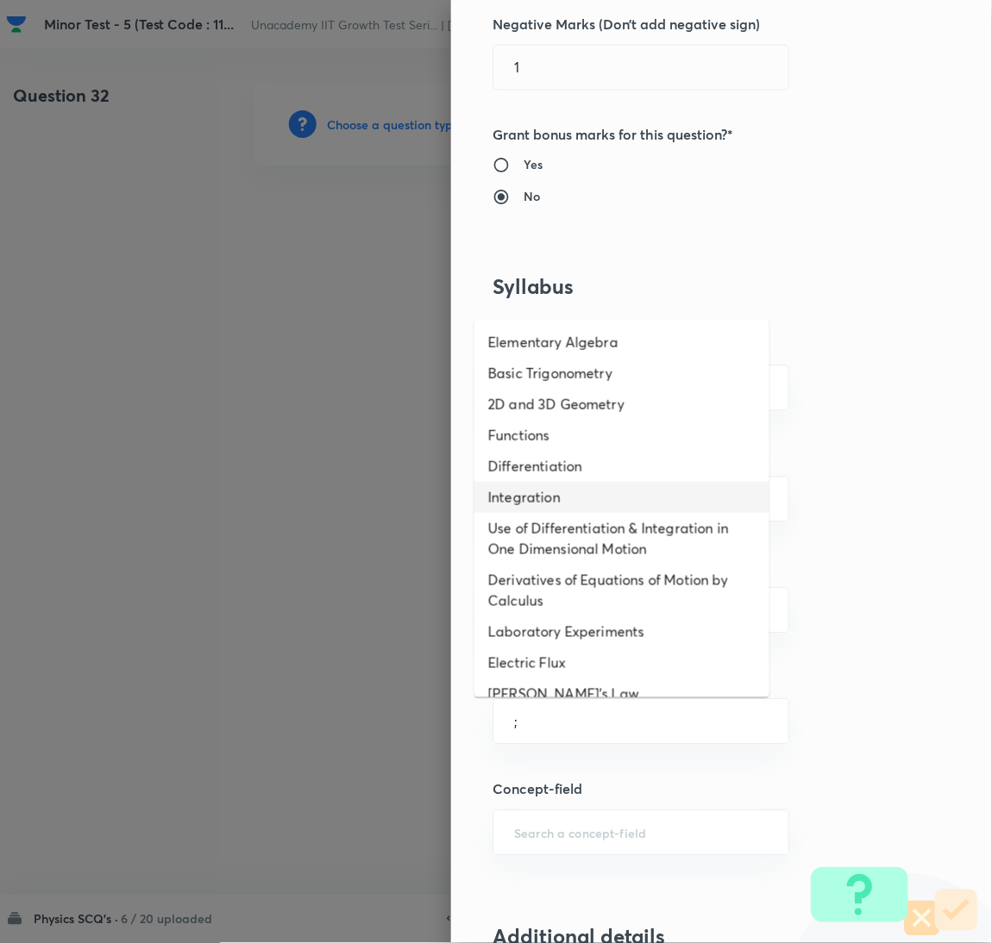
click at [562, 506] on li "Integration" at bounding box center [621, 497] width 295 height 31
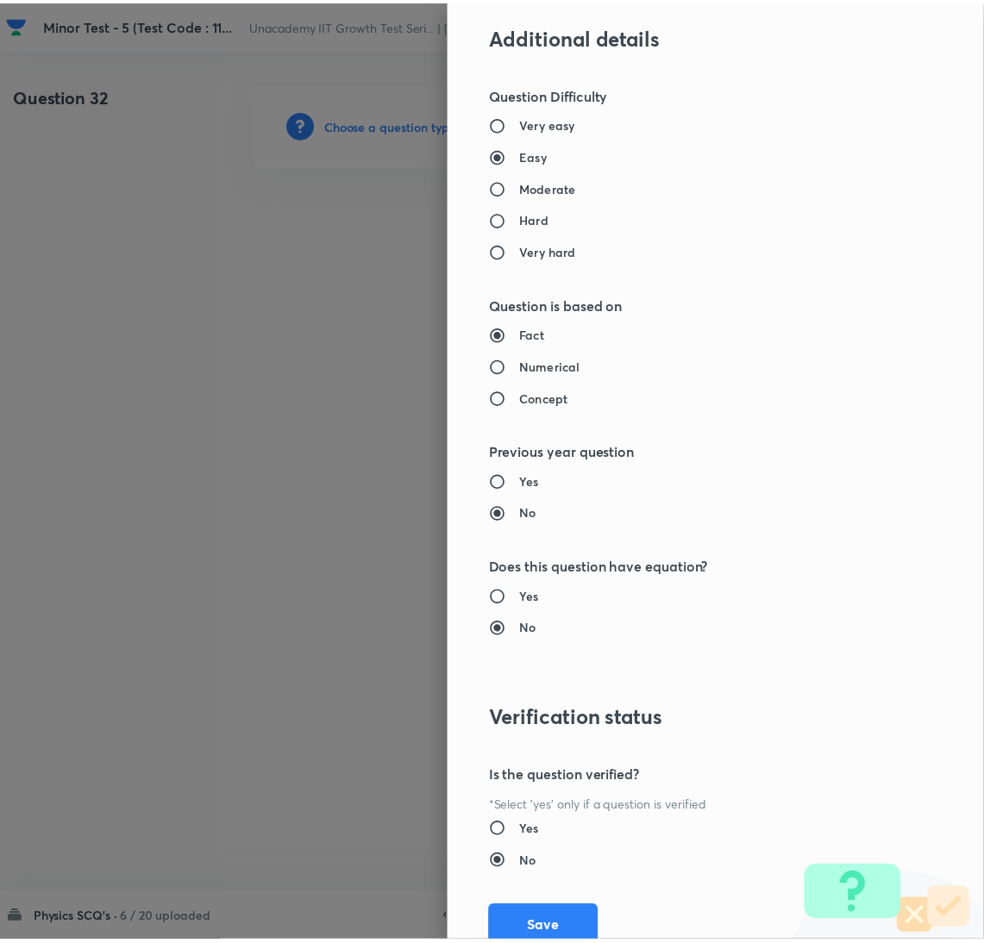
scroll to position [1524, 0]
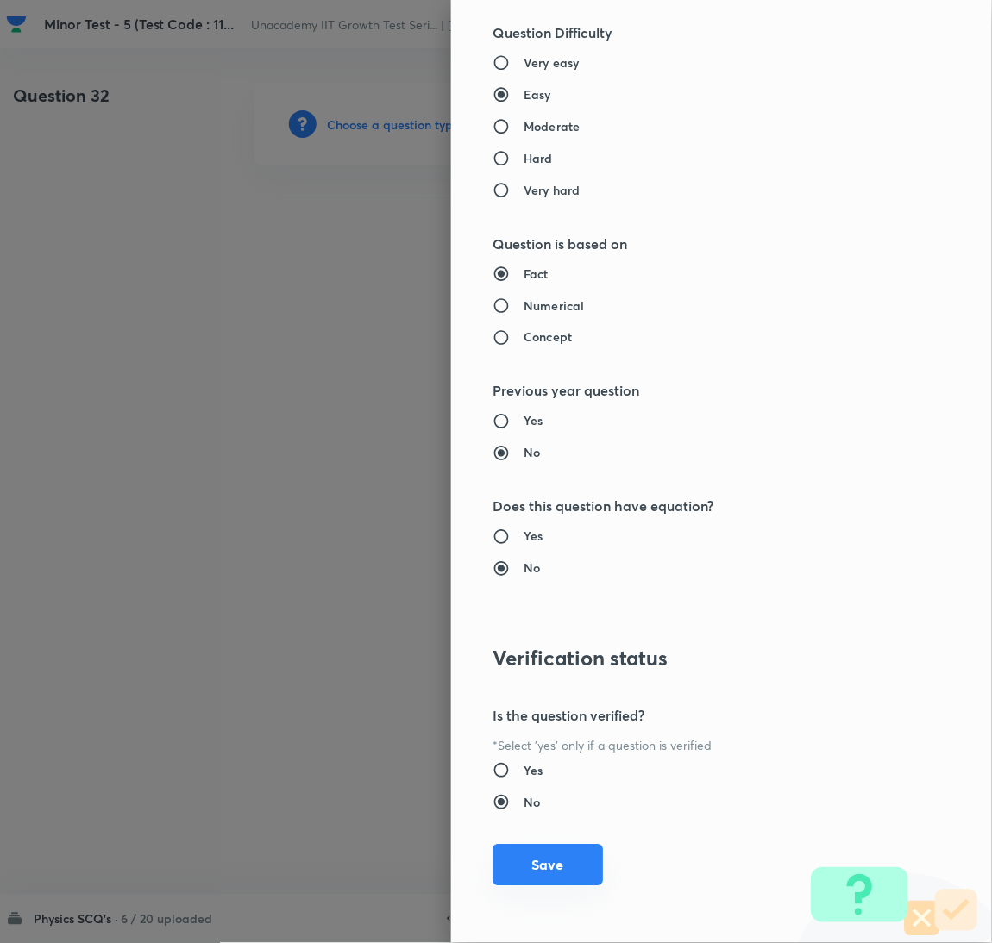
click at [541, 861] on button "Save" at bounding box center [547, 865] width 110 height 41
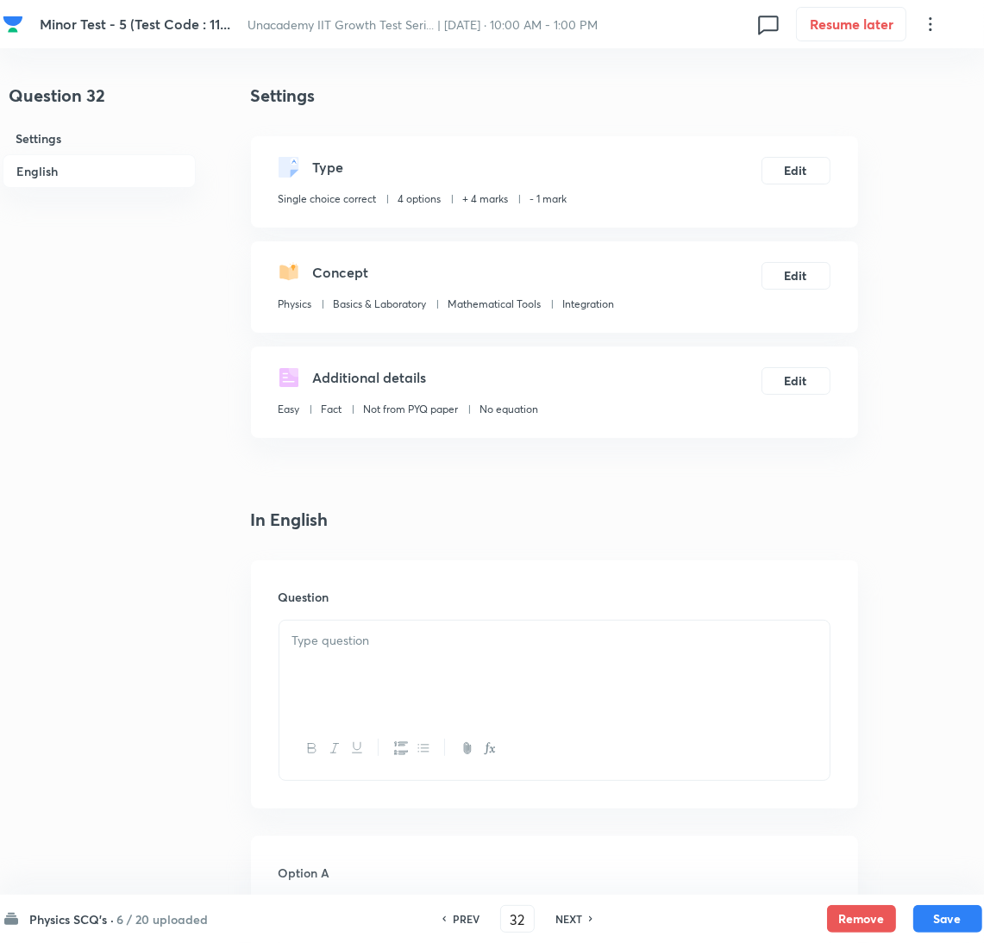
click at [640, 687] on div at bounding box center [554, 669] width 550 height 97
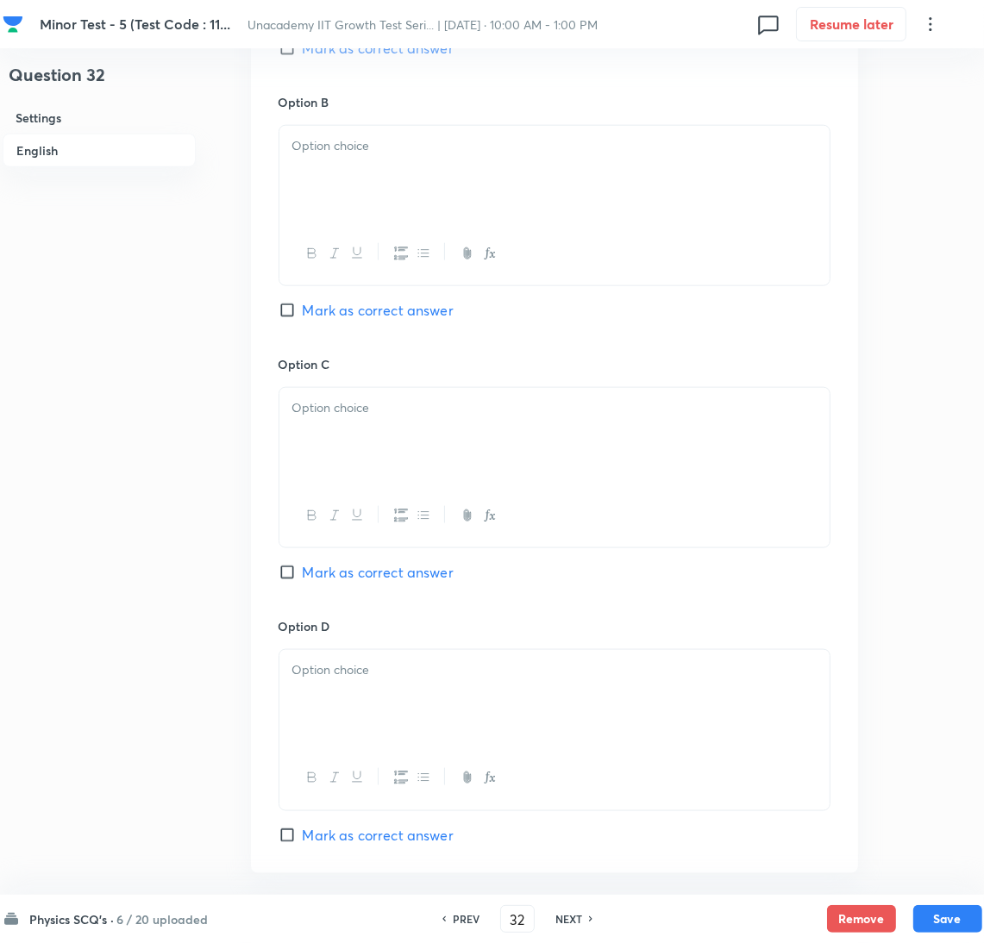
scroll to position [1681, 0]
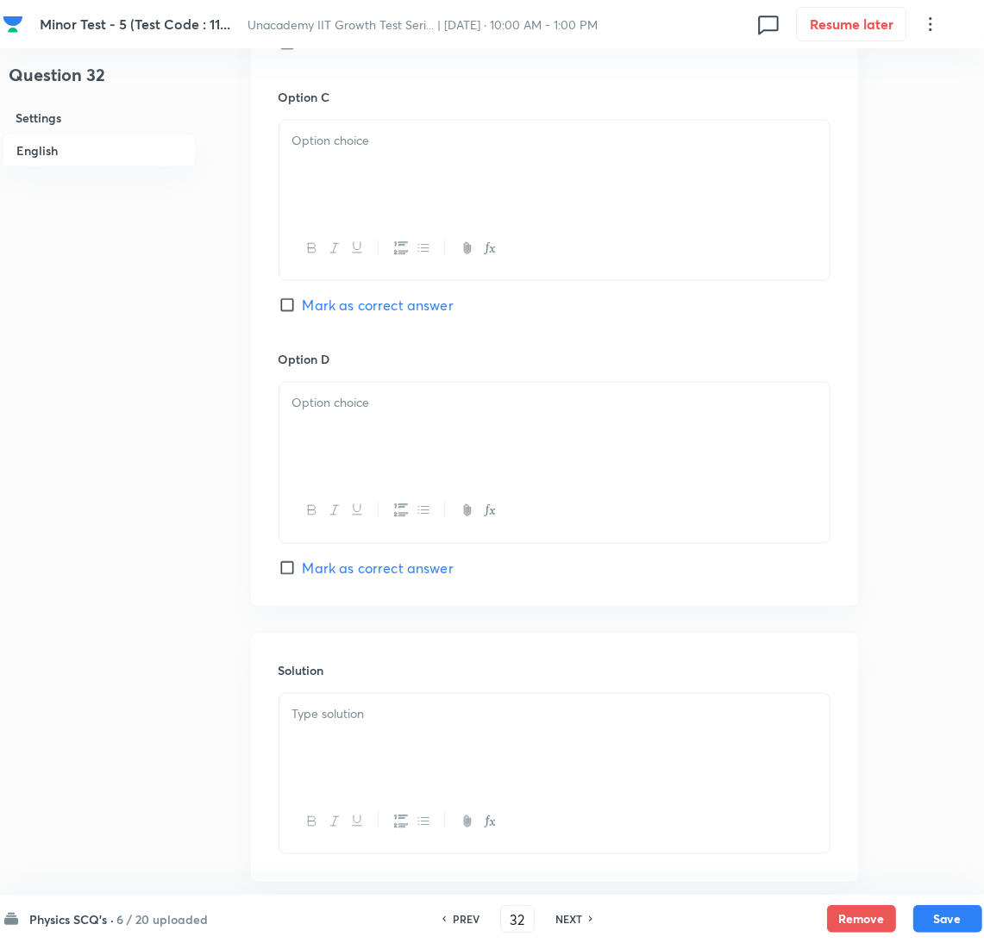
click at [601, 747] on div at bounding box center [554, 742] width 550 height 97
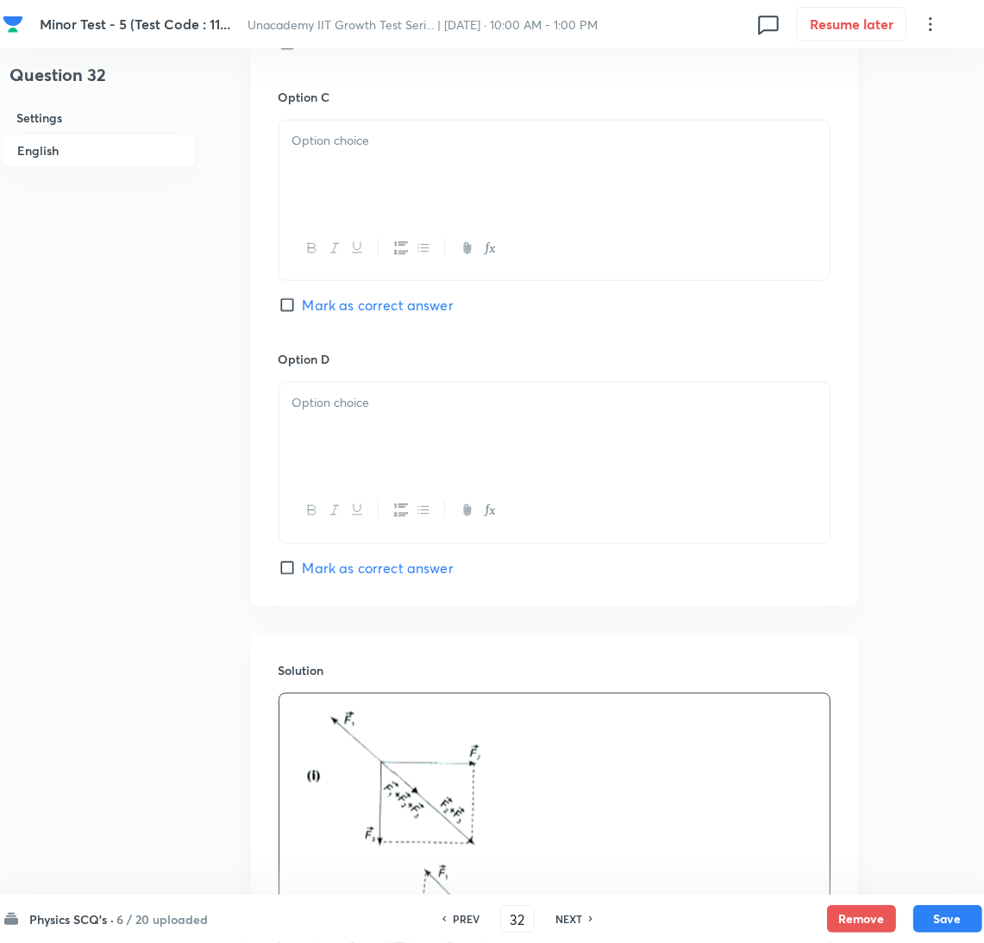
scroll to position [1120, 0]
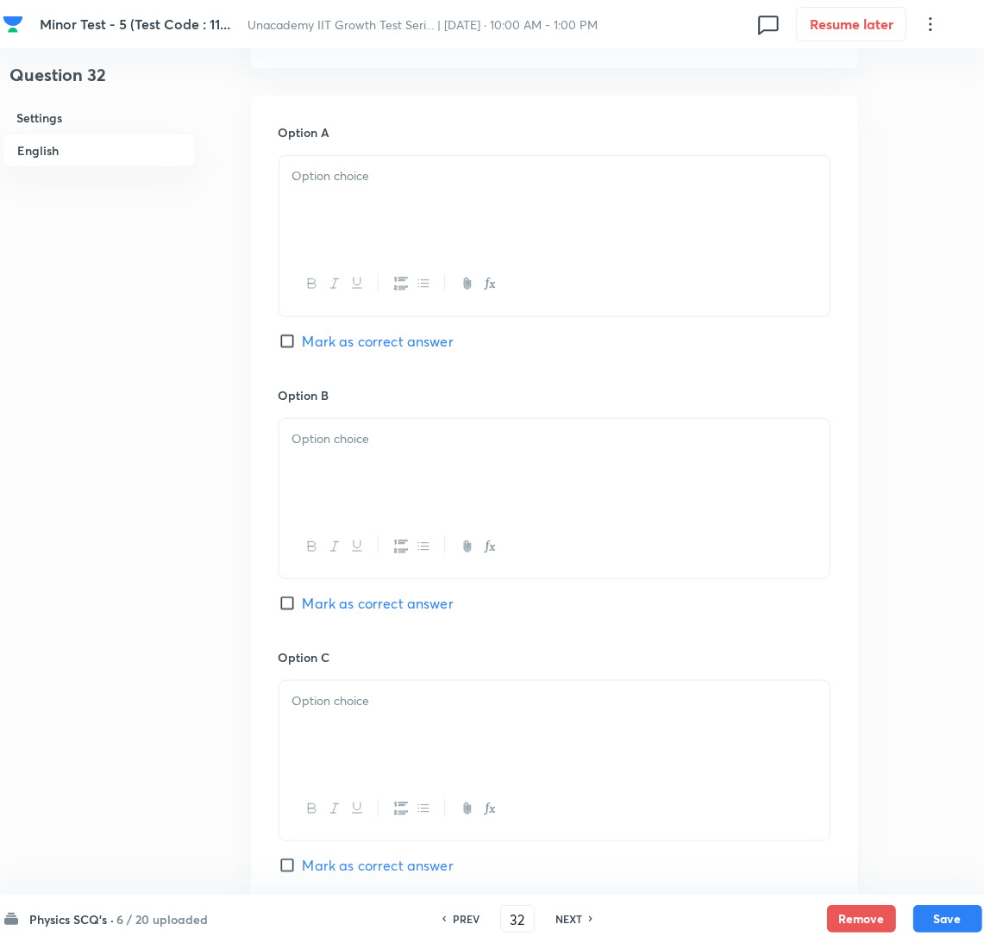
click at [347, 218] on div at bounding box center [554, 204] width 550 height 97
click at [361, 462] on div at bounding box center [554, 467] width 550 height 97
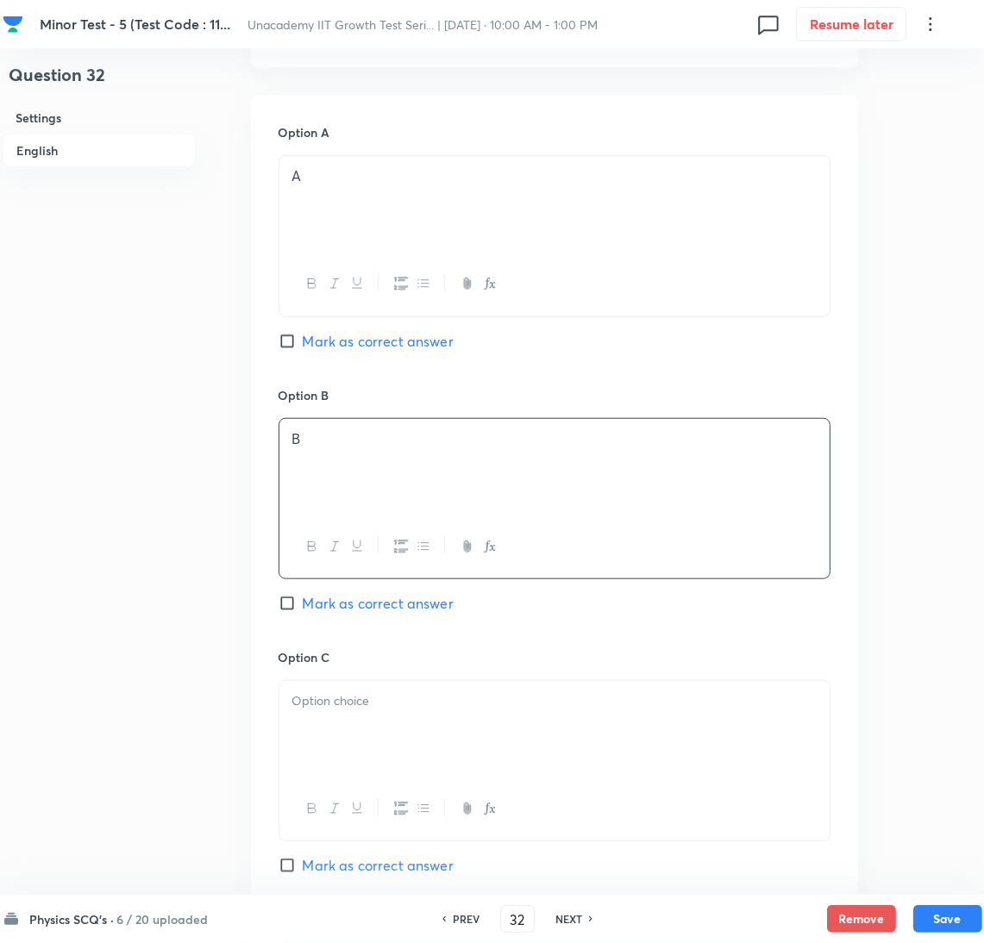
click at [479, 745] on div at bounding box center [554, 729] width 550 height 97
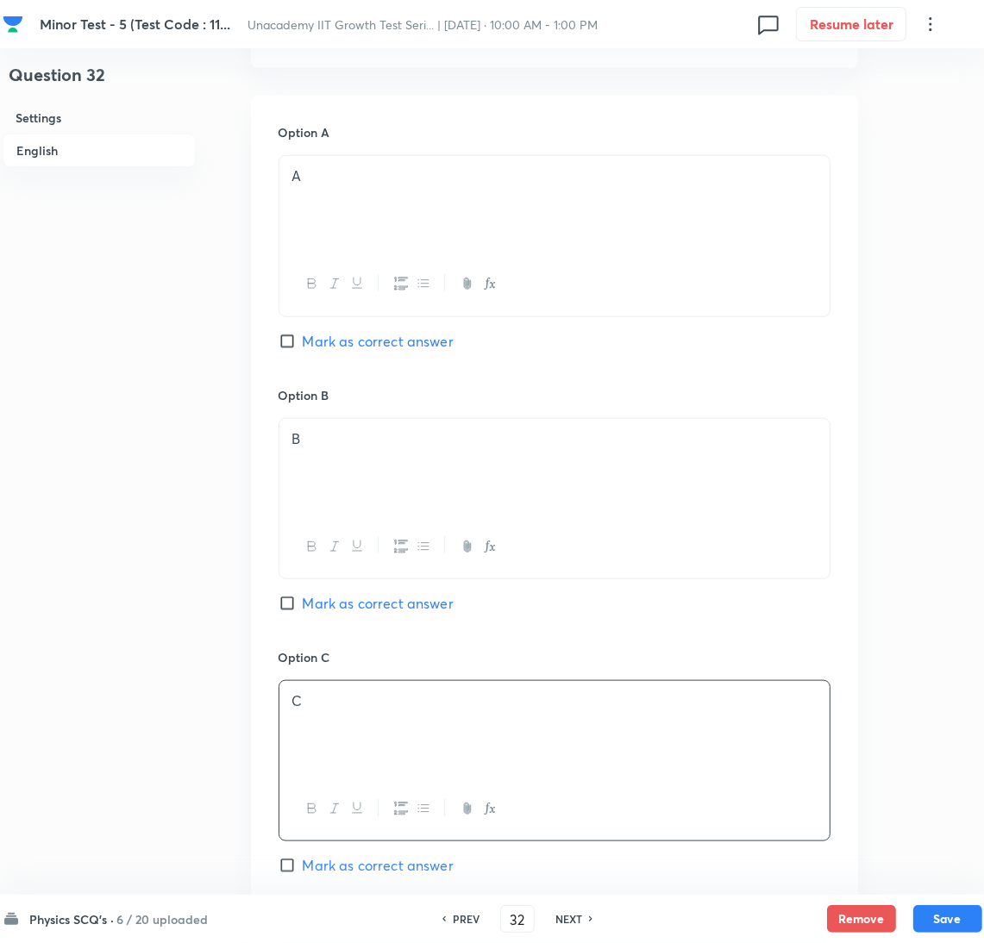
scroll to position [1681, 0]
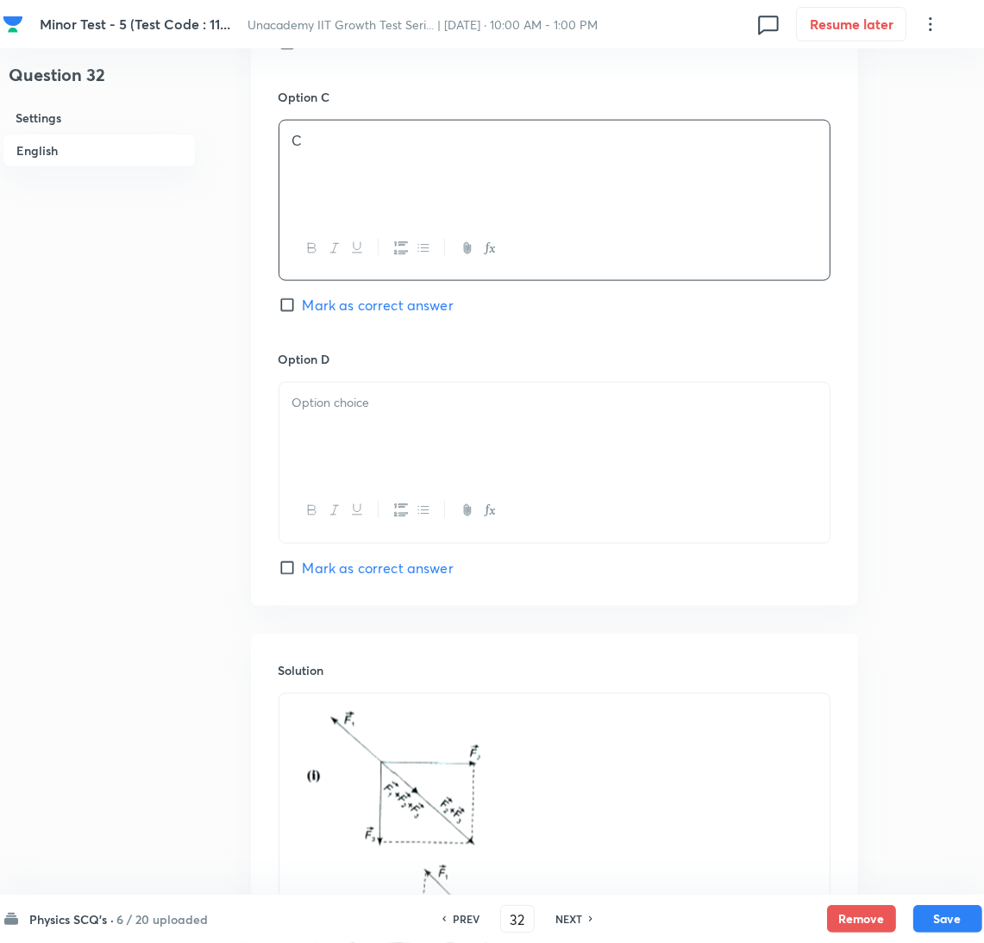
click at [403, 445] on div at bounding box center [554, 431] width 550 height 97
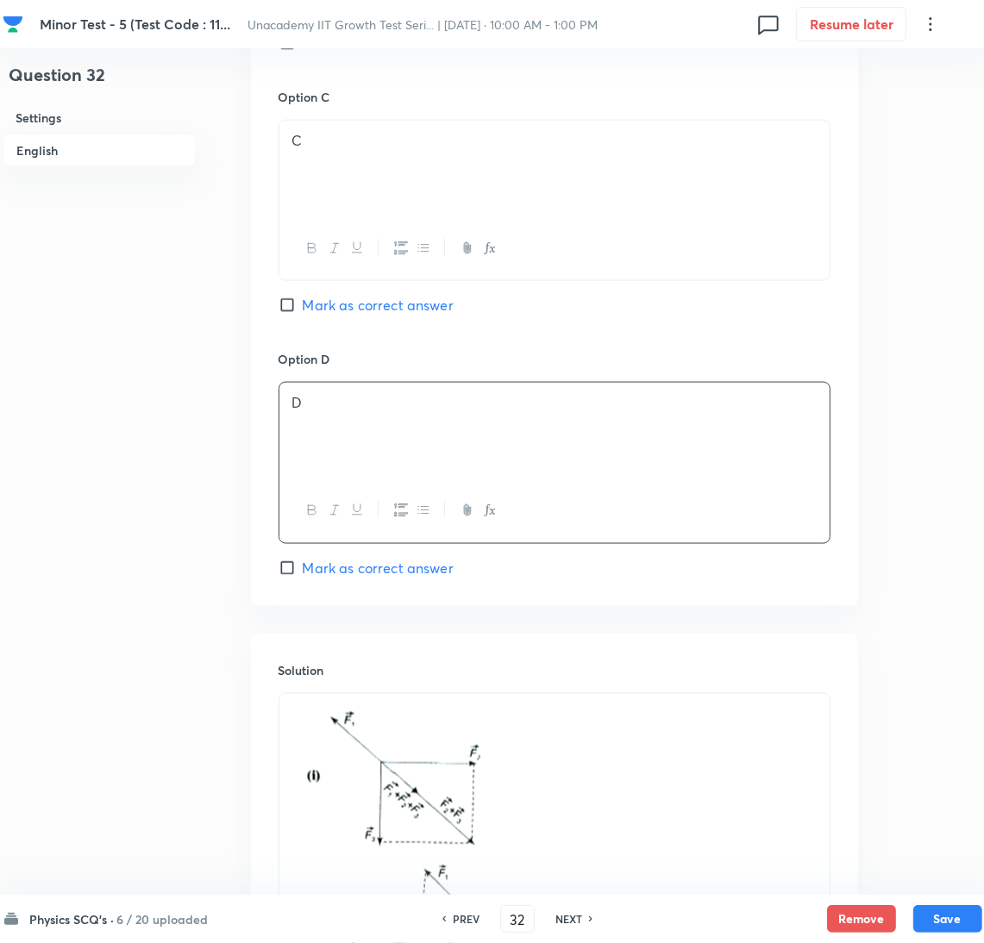
click at [372, 310] on span "Mark as correct answer" at bounding box center [378, 305] width 151 height 21
click at [303, 310] on input "Mark as correct answer" at bounding box center [291, 305] width 24 height 17
click at [939, 913] on button "Save" at bounding box center [947, 918] width 69 height 28
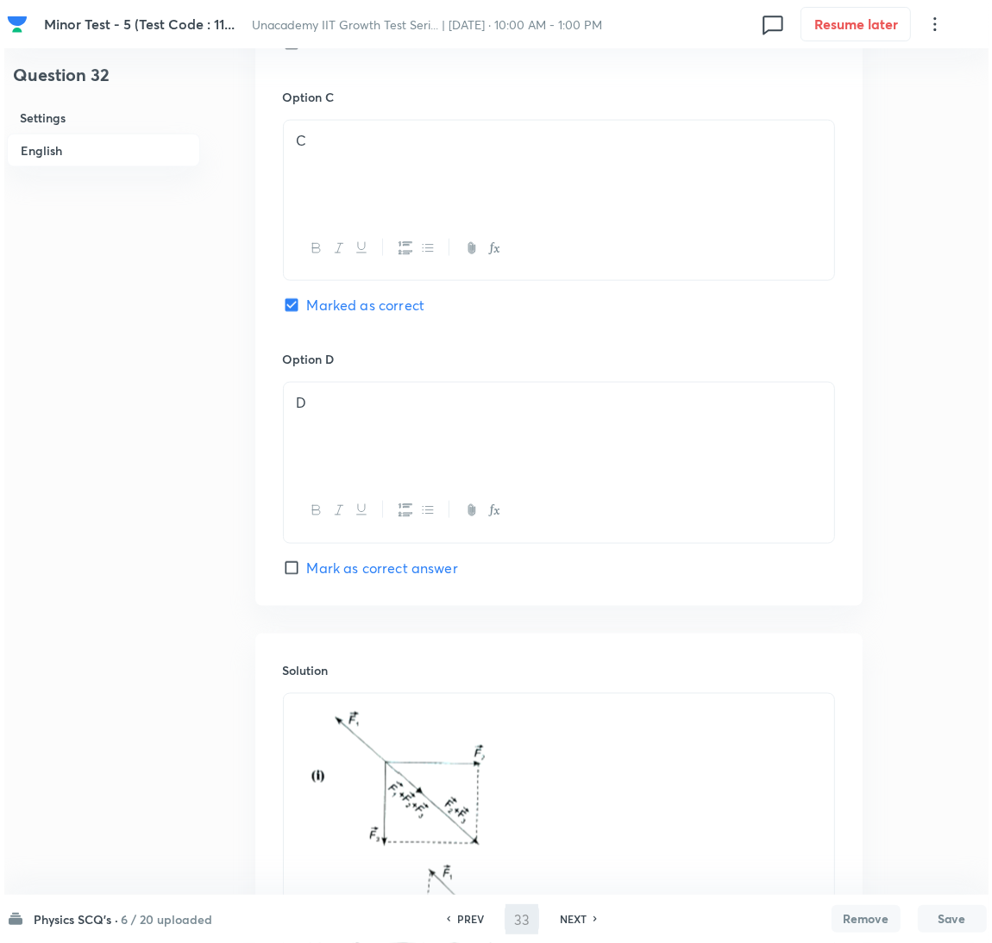
scroll to position [0, 0]
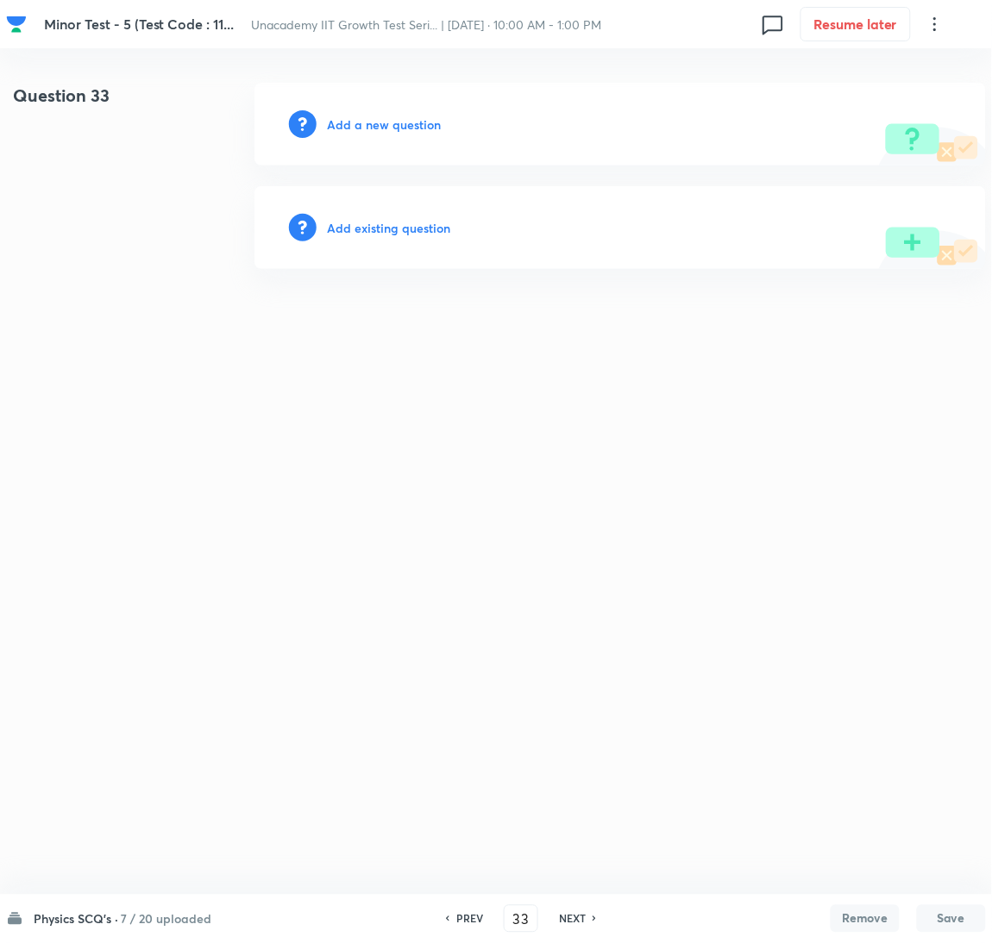
click at [416, 126] on h6 "Add a new question" at bounding box center [384, 125] width 114 height 18
click at [416, 126] on h6 "Choose a question type" at bounding box center [393, 125] width 133 height 18
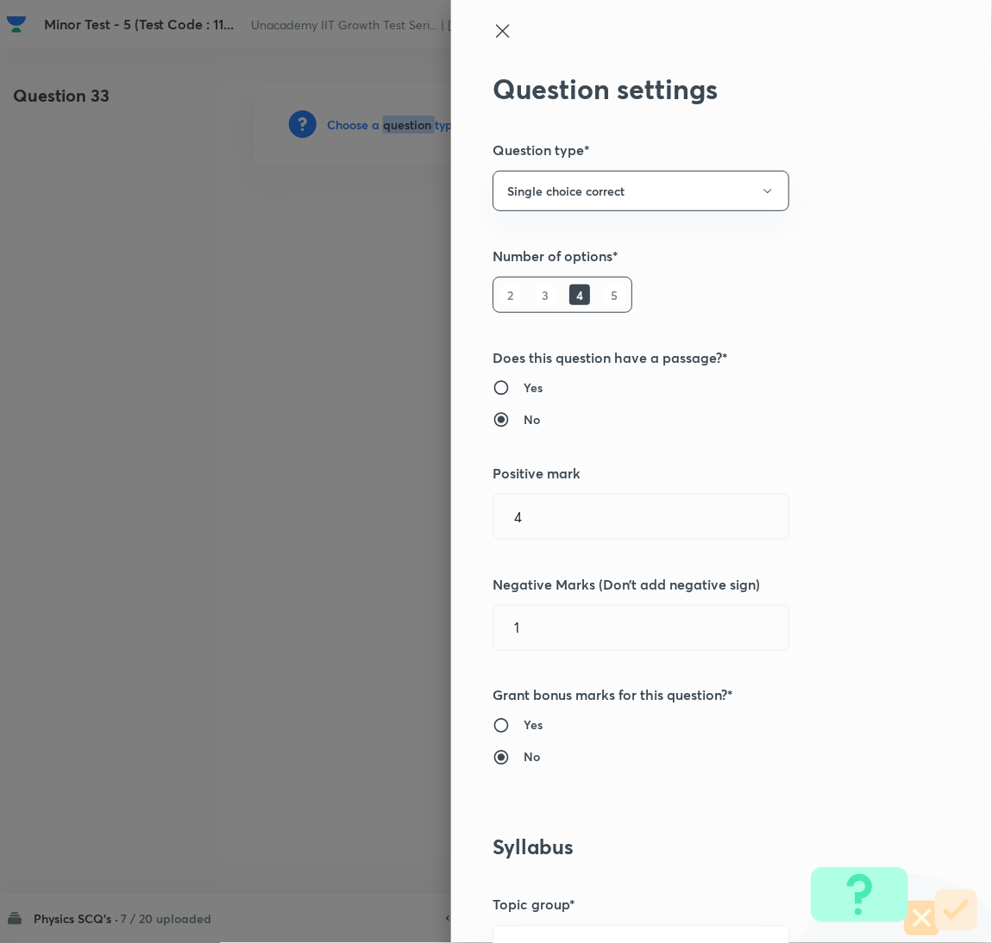
scroll to position [560, 0]
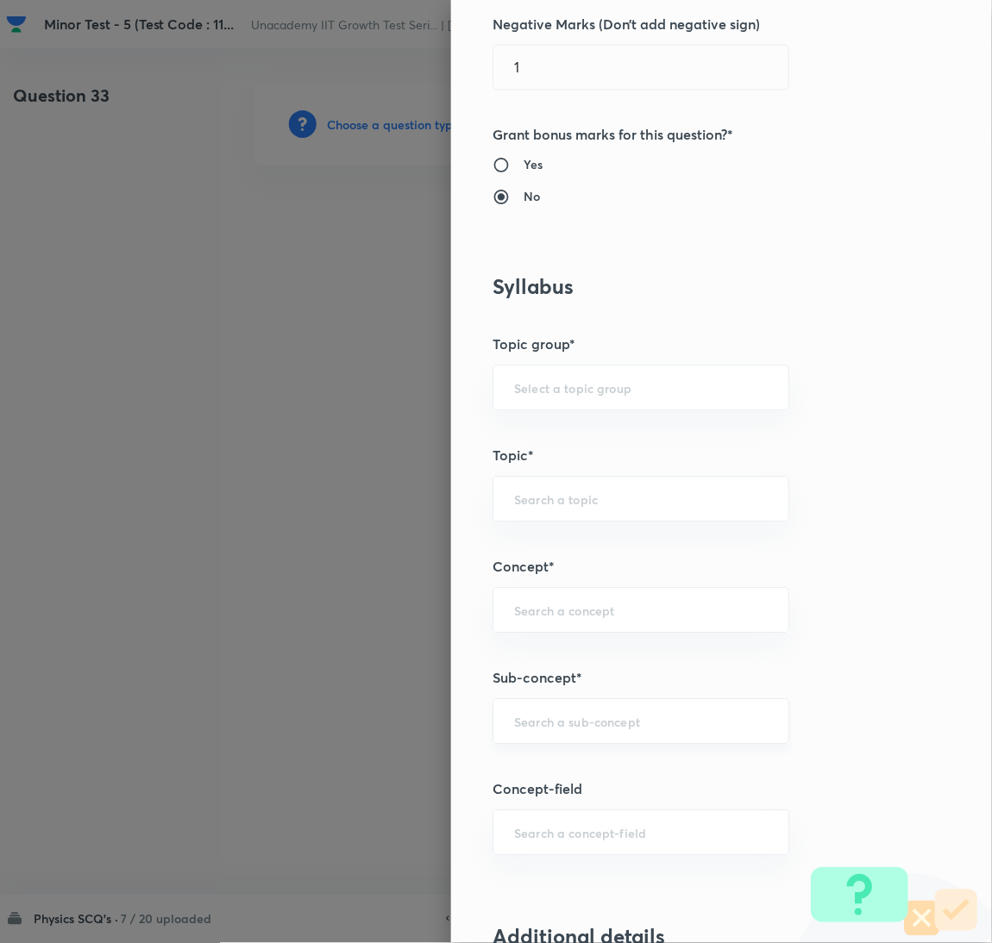
click at [654, 725] on input "text" at bounding box center [641, 722] width 254 height 16
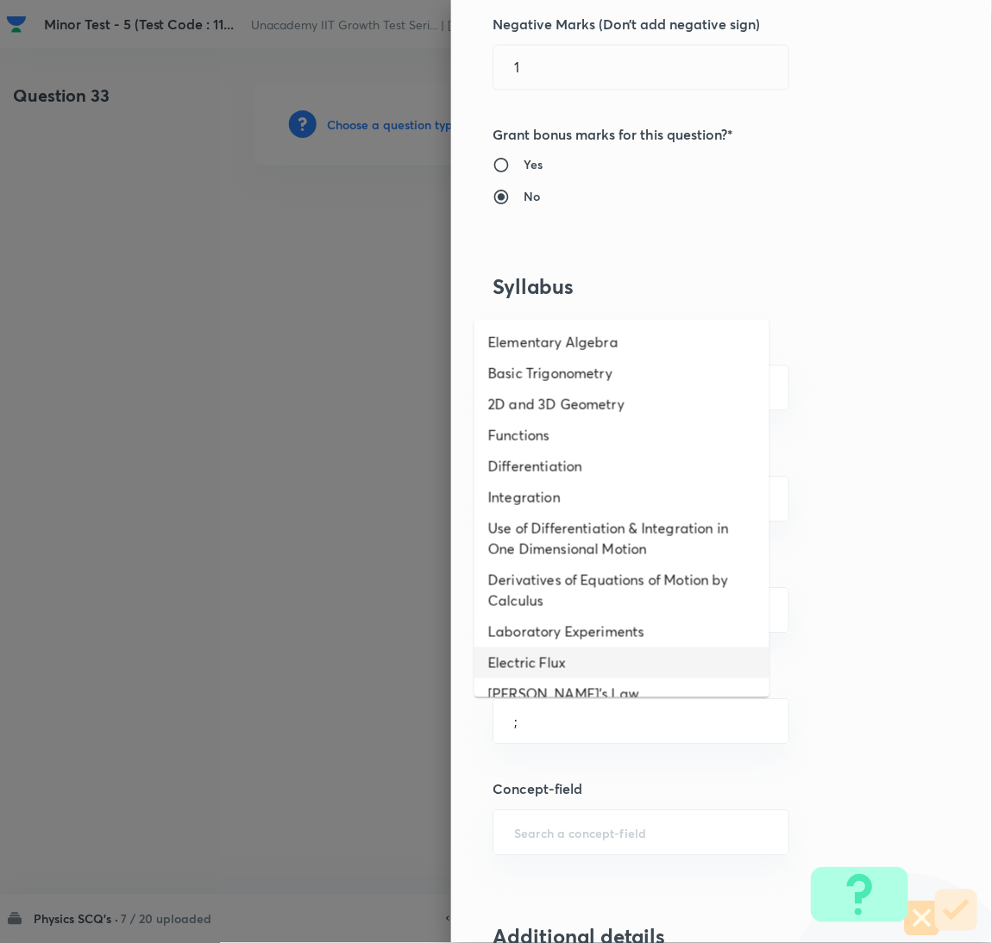
click at [649, 656] on li "Electric Flux" at bounding box center [621, 663] width 295 height 31
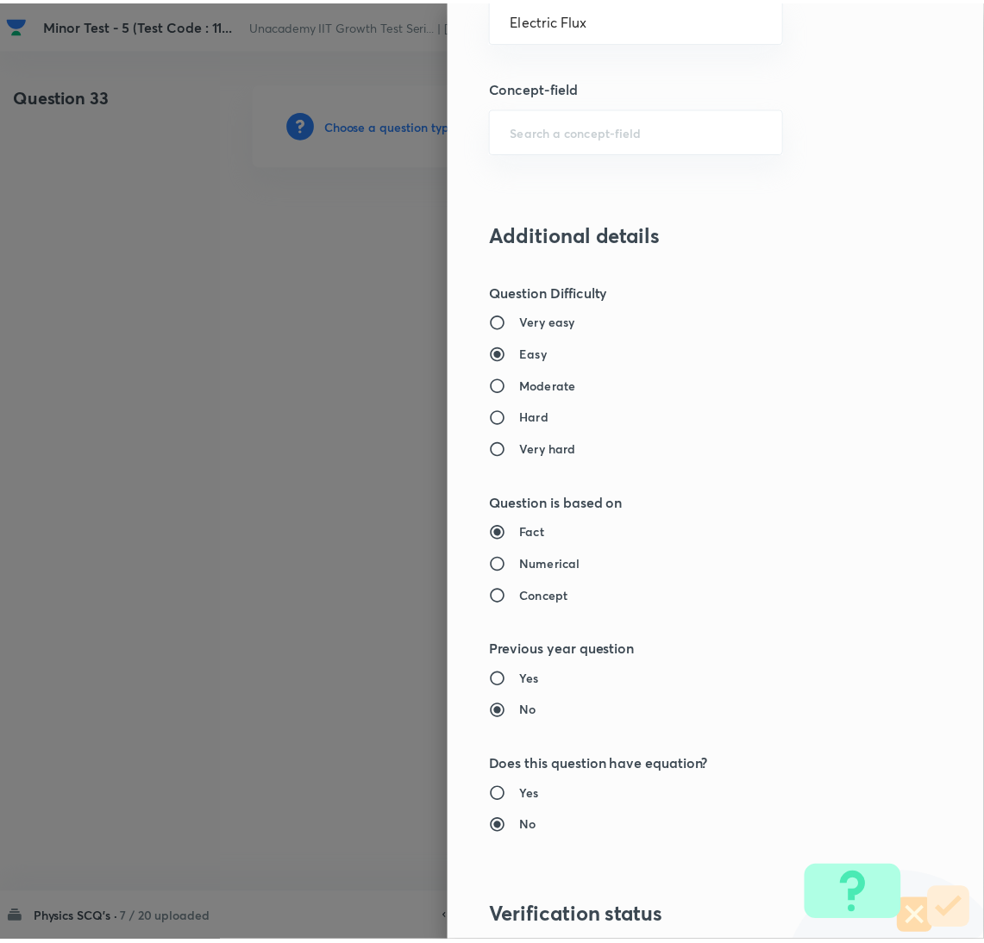
scroll to position [1524, 0]
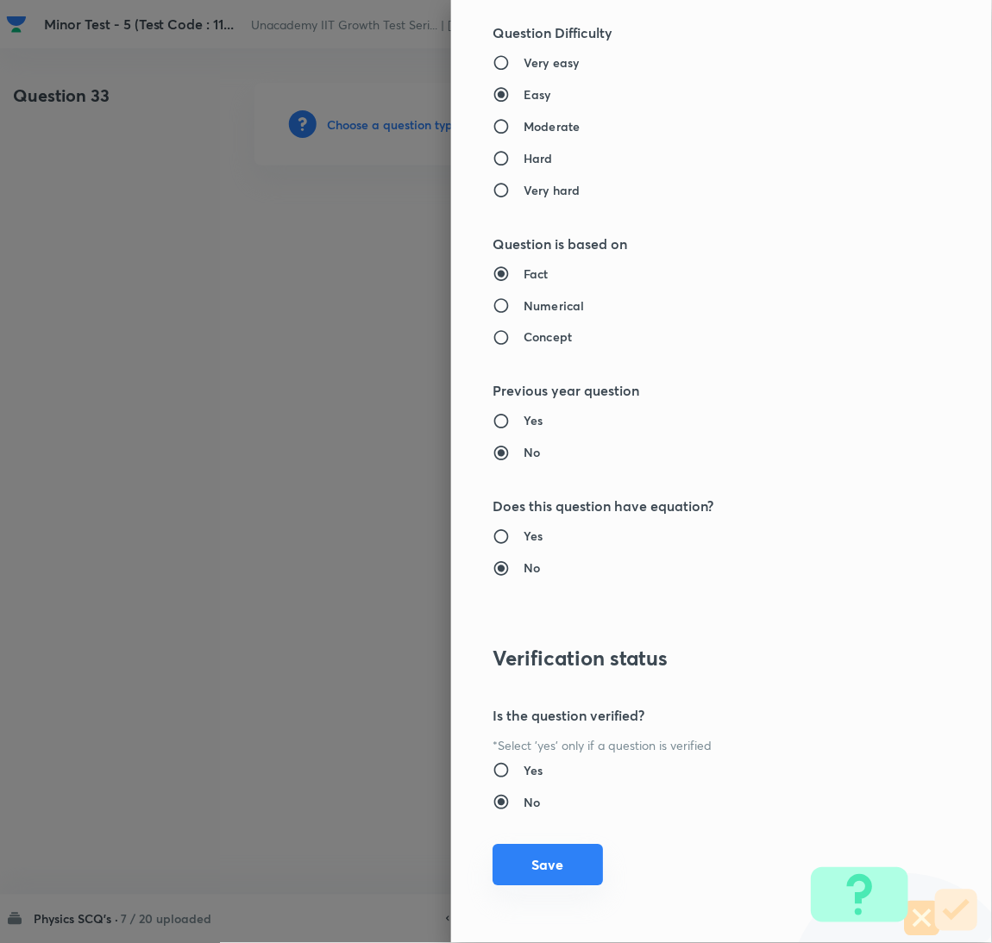
click at [553, 873] on button "Save" at bounding box center [547, 865] width 110 height 41
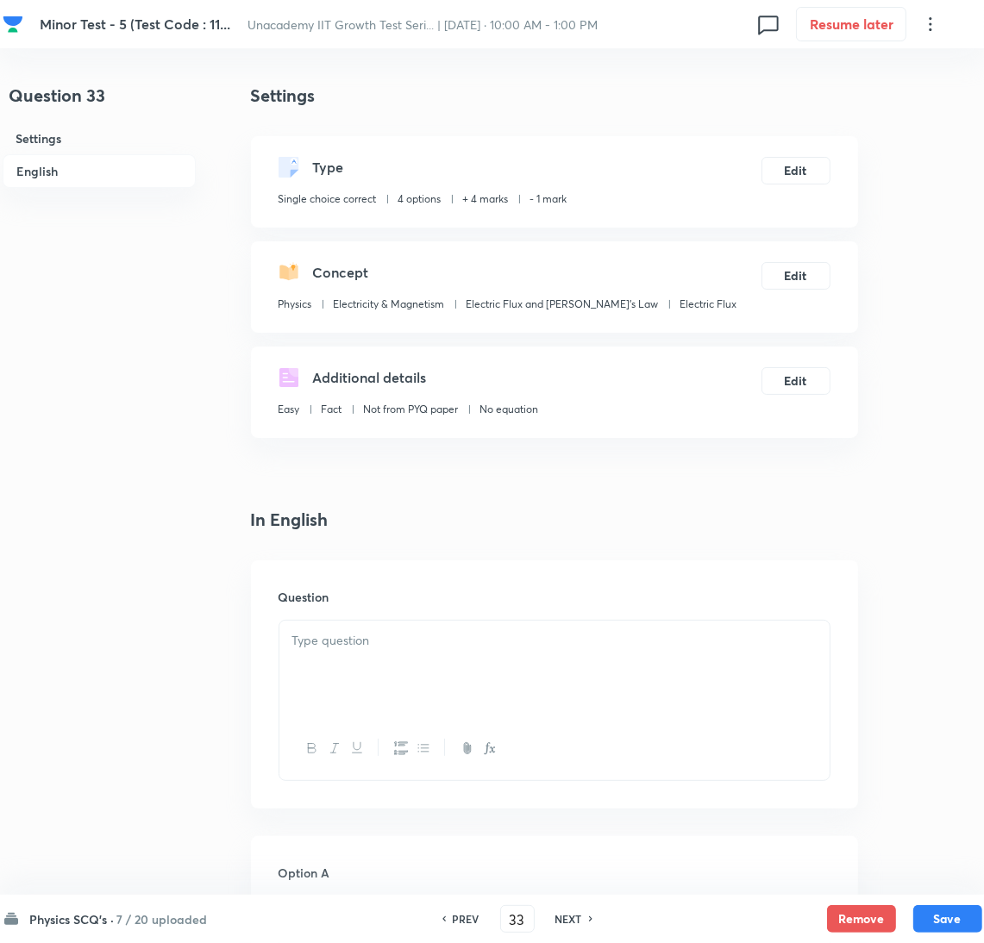
click at [637, 679] on div at bounding box center [554, 669] width 550 height 97
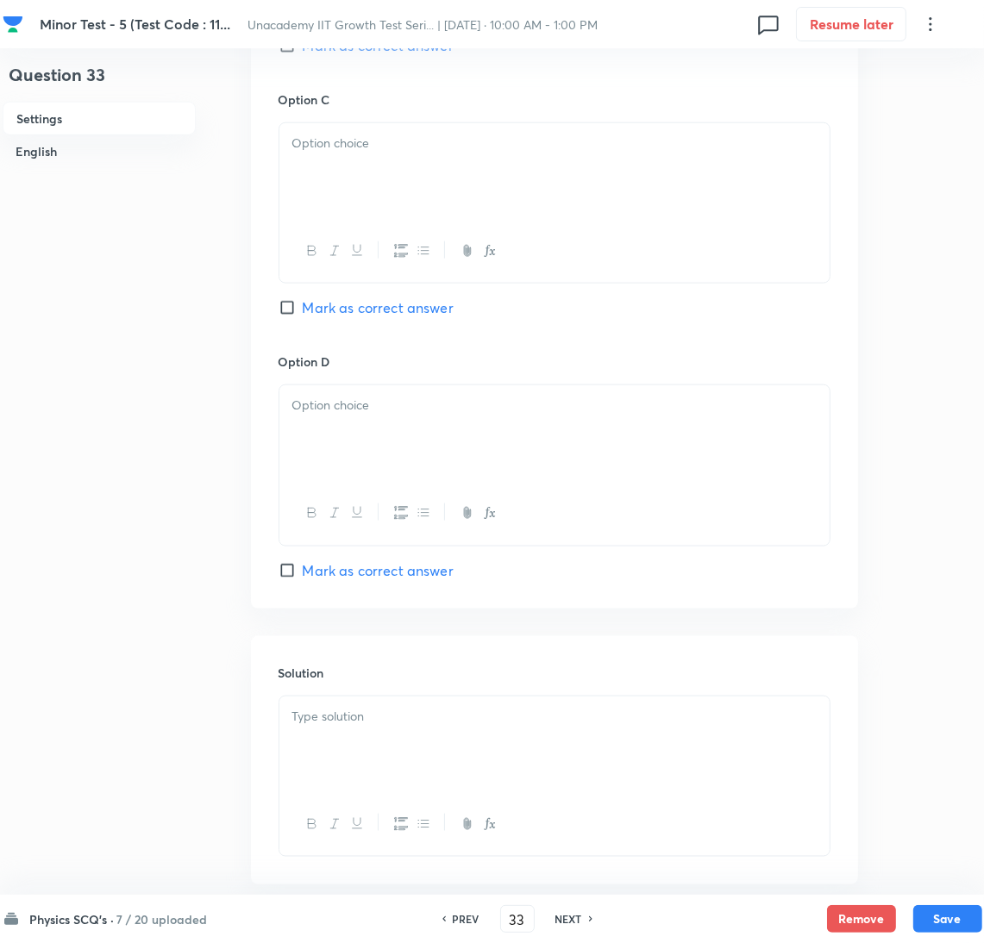
scroll to position [1586, 0]
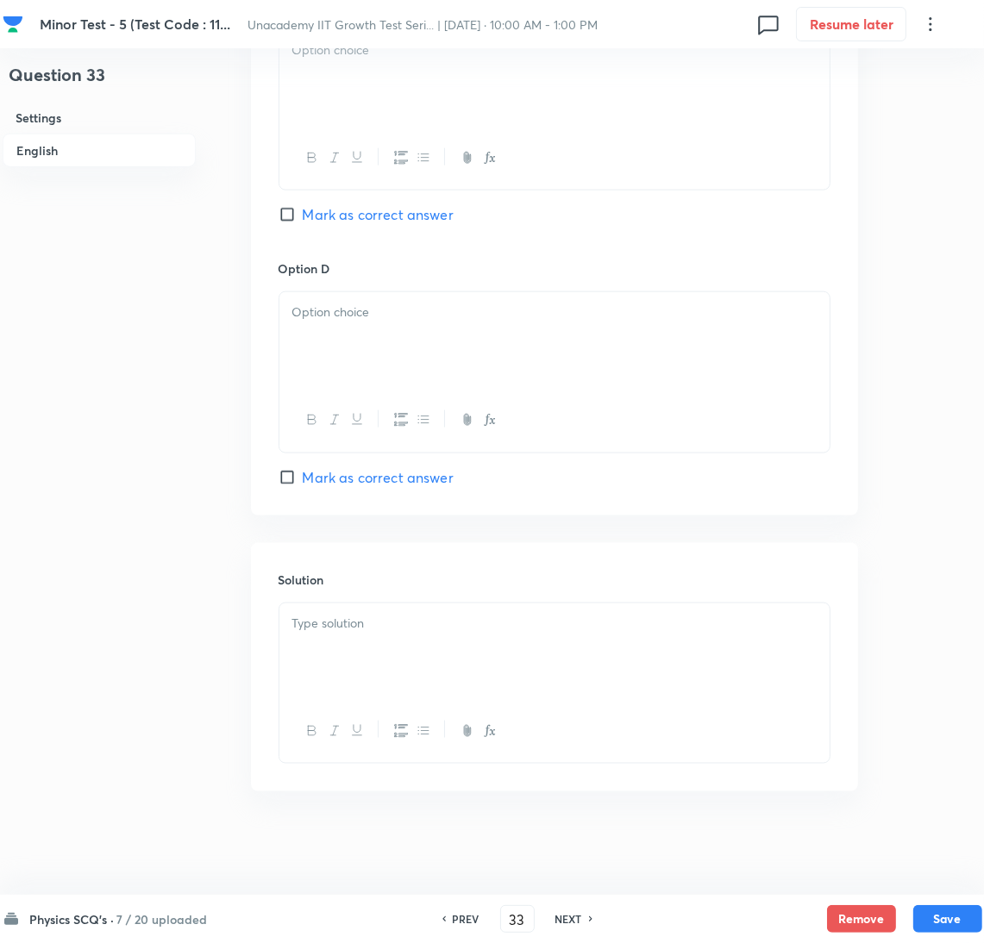
click at [467, 701] on div at bounding box center [554, 731] width 550 height 63
click at [458, 658] on div at bounding box center [554, 652] width 550 height 97
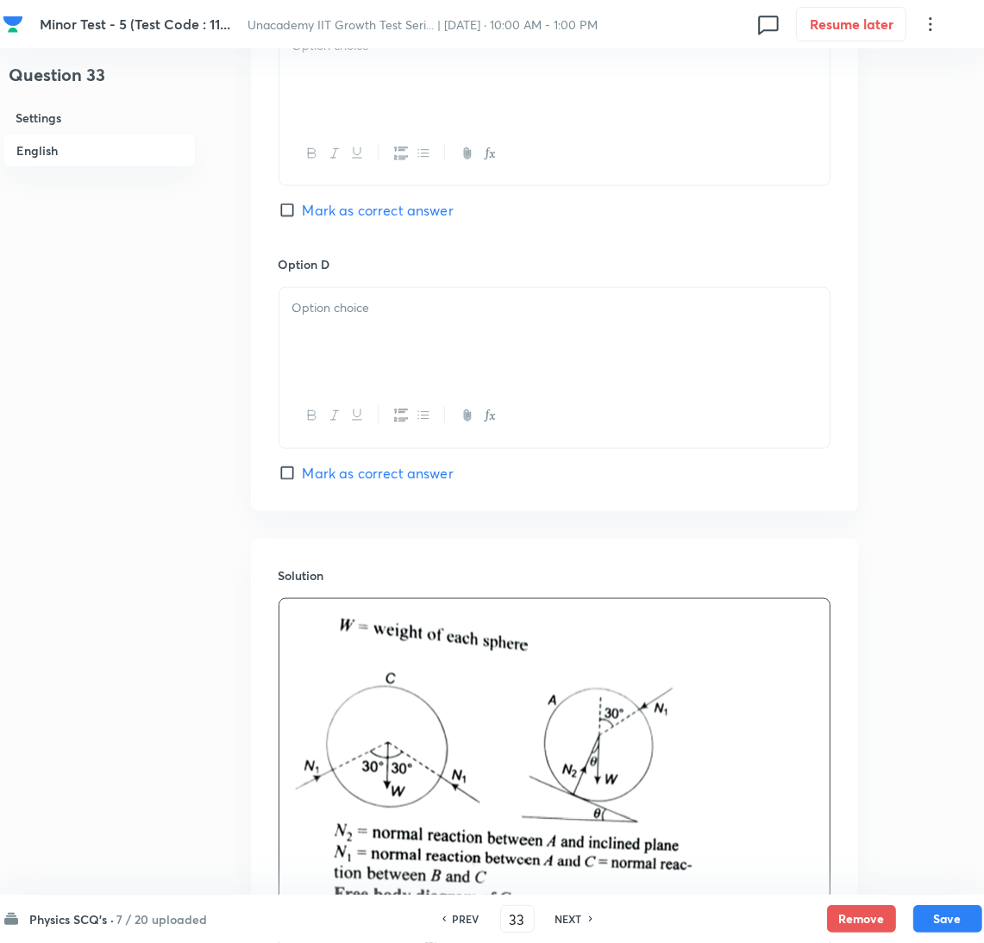
click at [346, 219] on span "Mark as correct answer" at bounding box center [378, 210] width 151 height 21
click at [303, 219] on input "Mark as correct answer" at bounding box center [291, 210] width 24 height 17
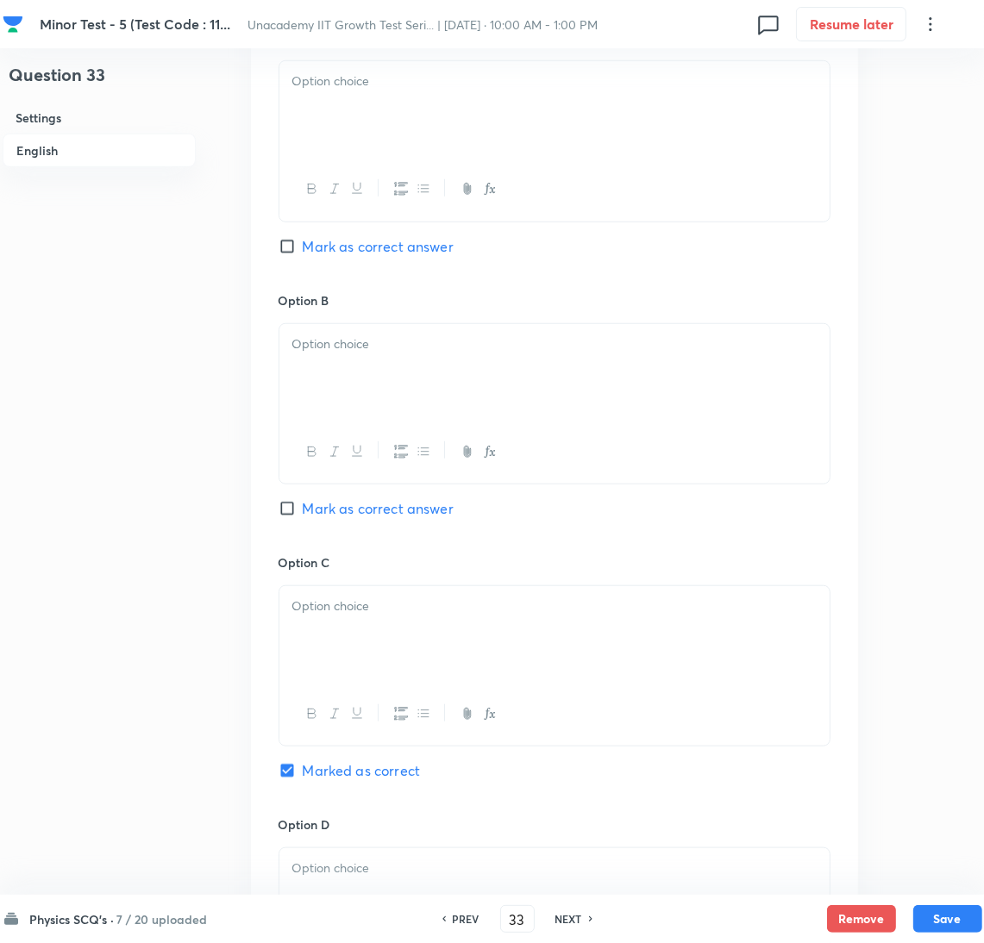
click at [415, 161] on div at bounding box center [554, 189] width 550 height 63
click at [418, 96] on div at bounding box center [554, 109] width 550 height 97
click at [406, 367] on div at bounding box center [554, 372] width 550 height 97
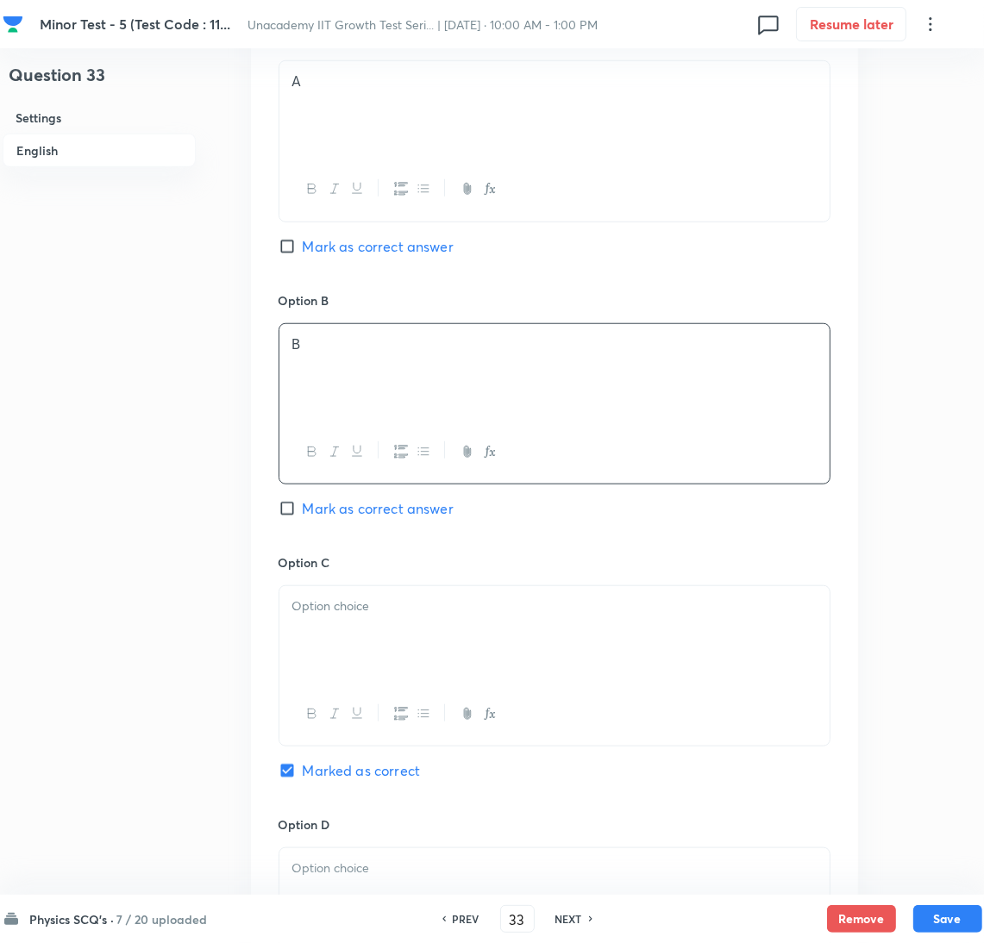
click at [385, 696] on div at bounding box center [554, 714] width 550 height 63
click at [385, 643] on div at bounding box center [554, 634] width 550 height 97
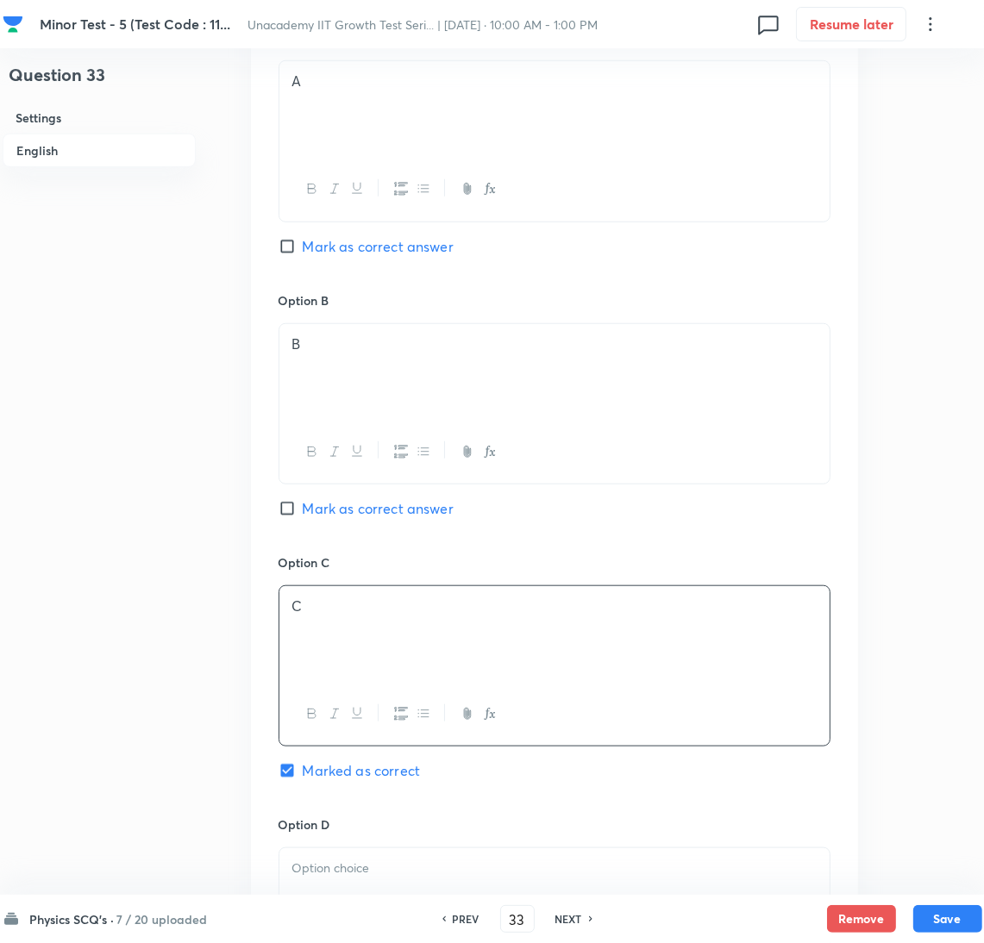
click at [442, 851] on div at bounding box center [555, 928] width 552 height 161
click at [479, 887] on div at bounding box center [554, 896] width 550 height 97
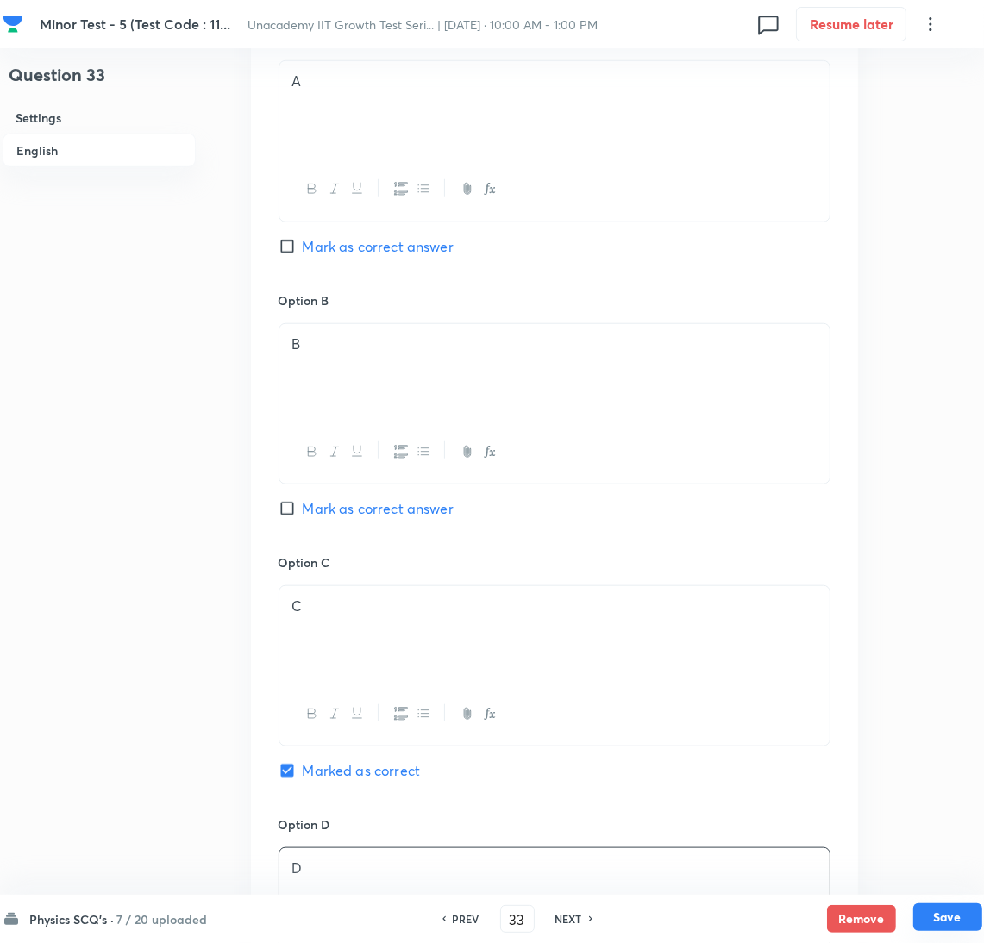
click at [961, 917] on button "Save" at bounding box center [947, 918] width 69 height 28
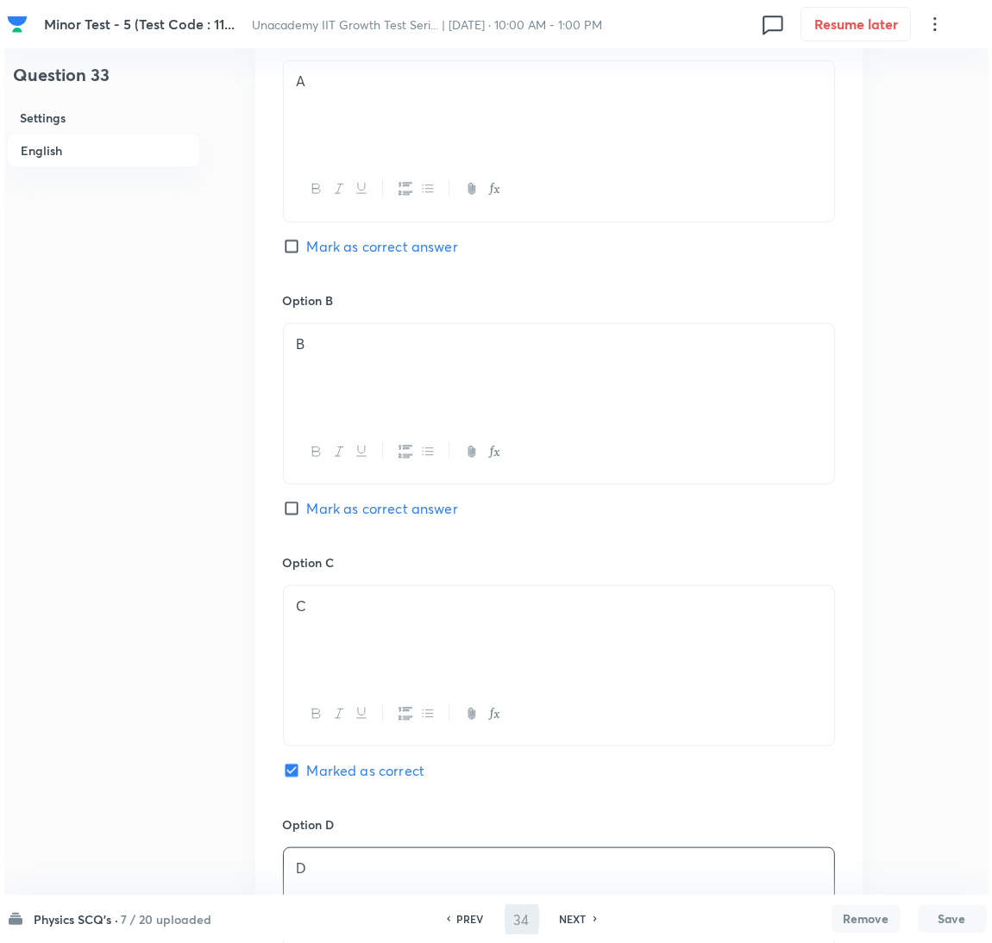
scroll to position [0, 0]
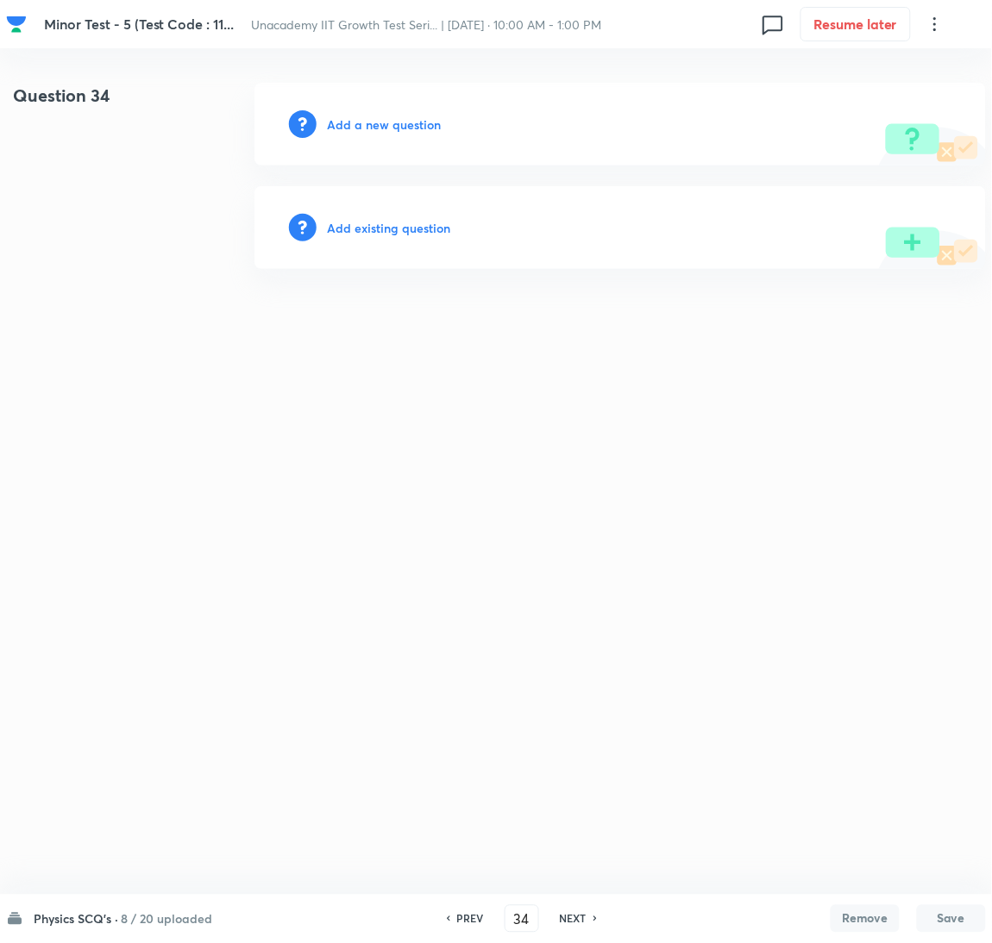
click at [348, 121] on h6 "Add a new question" at bounding box center [384, 125] width 114 height 18
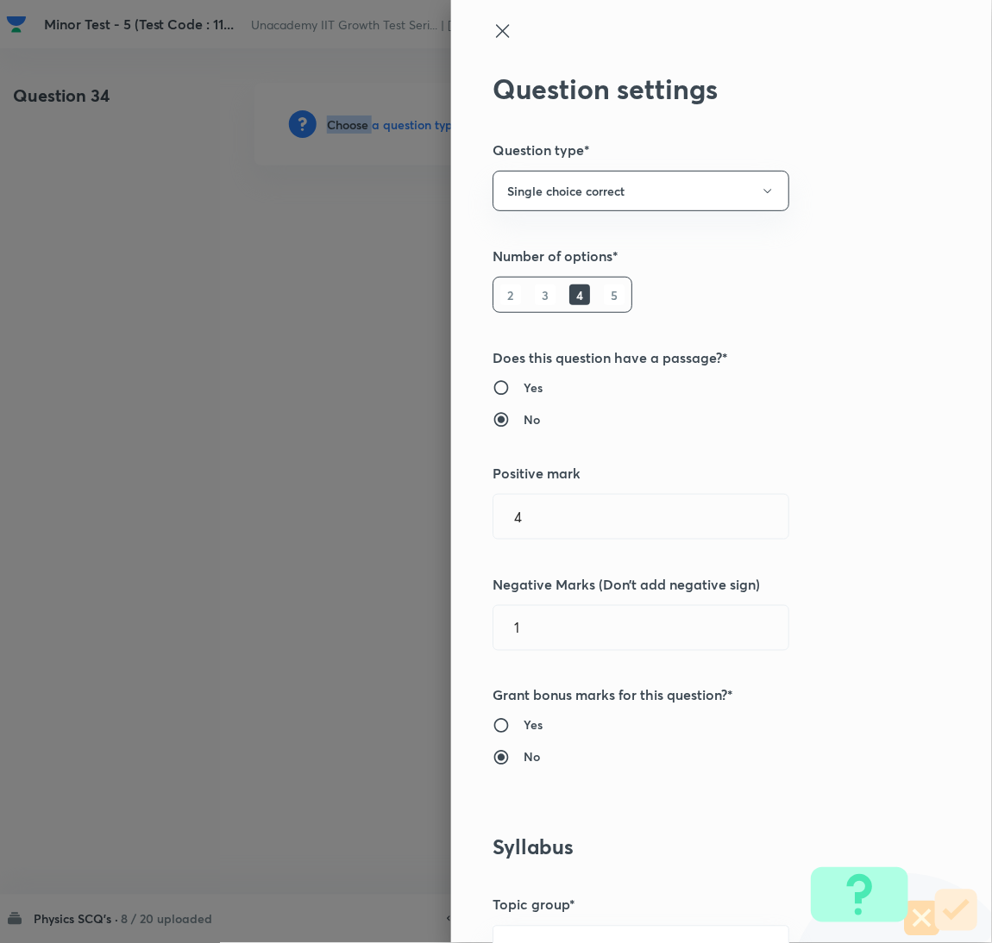
scroll to position [560, 0]
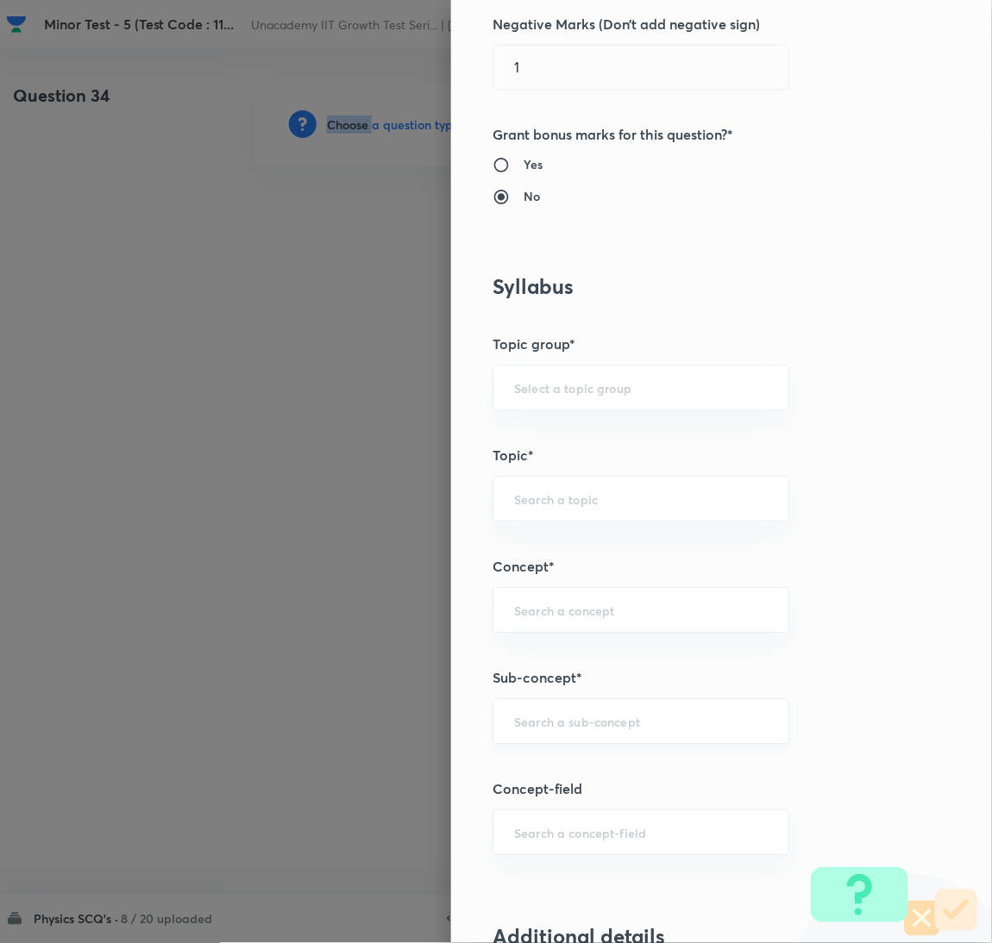
click at [545, 744] on div "​" at bounding box center [640, 722] width 297 height 46
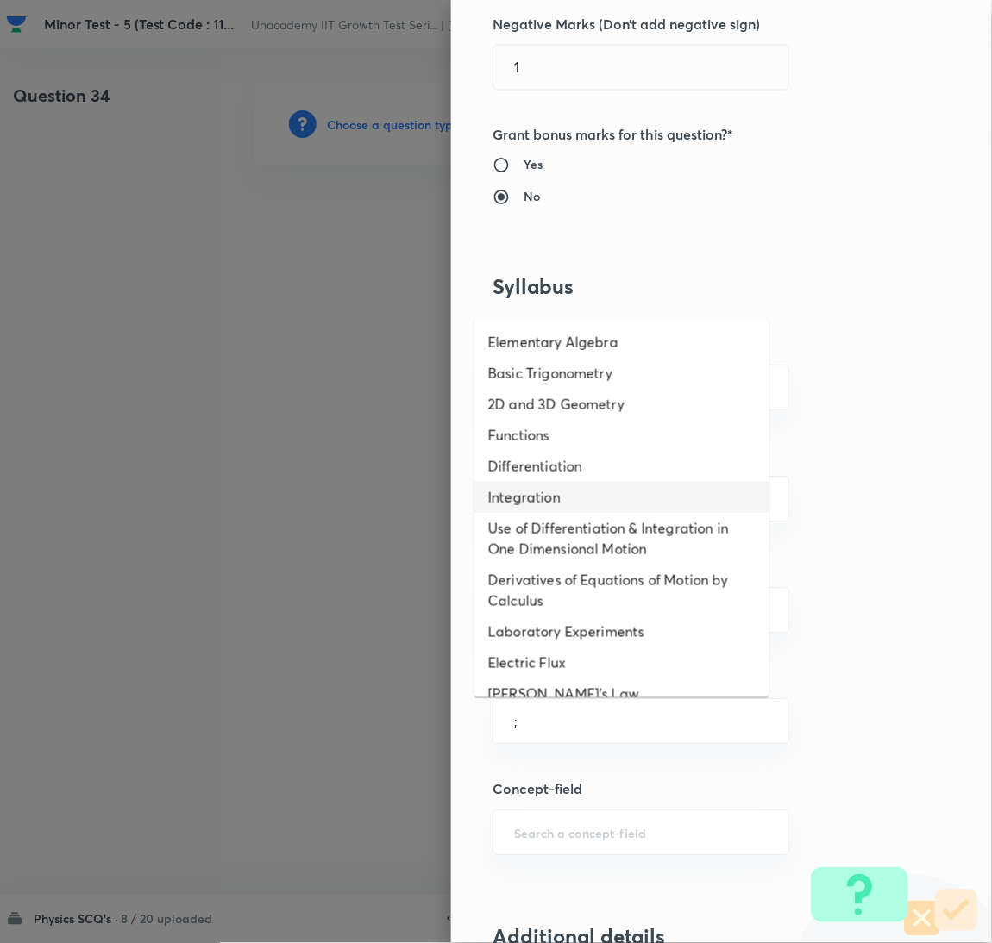
click at [575, 484] on li "Integration" at bounding box center [621, 497] width 295 height 31
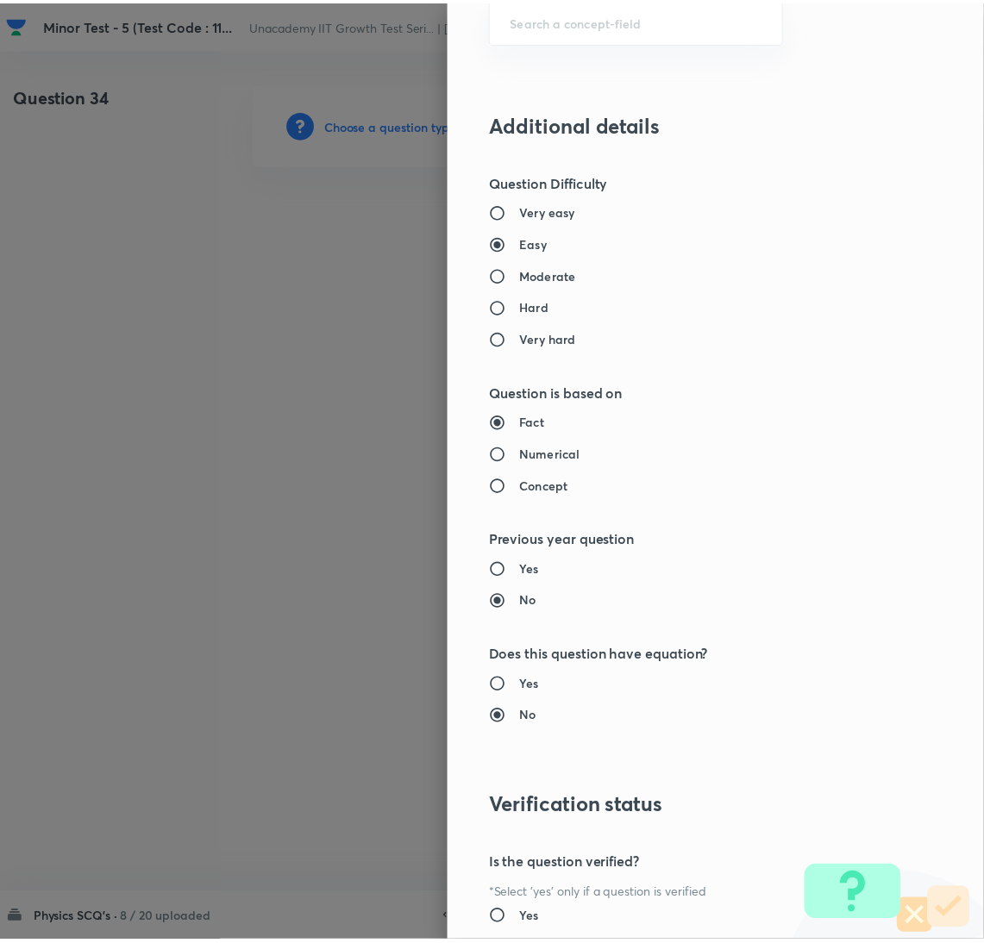
scroll to position [1524, 0]
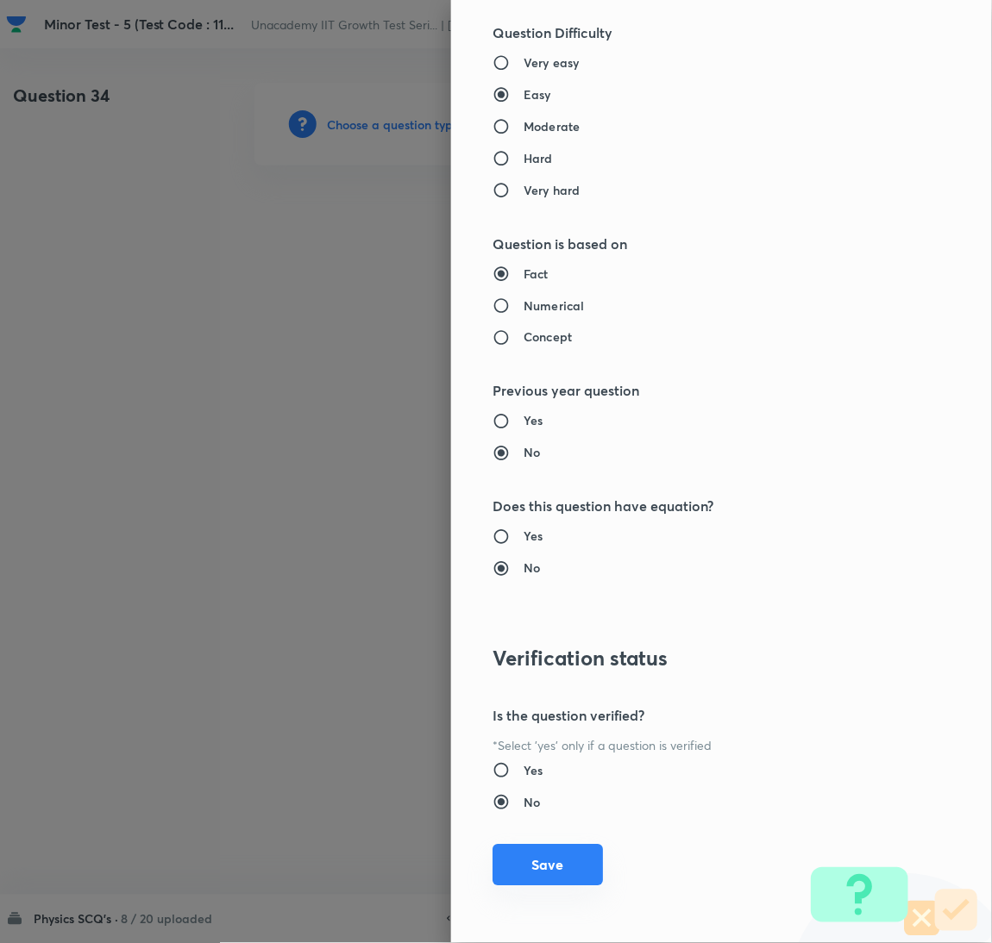
click at [496, 860] on button "Save" at bounding box center [547, 865] width 110 height 41
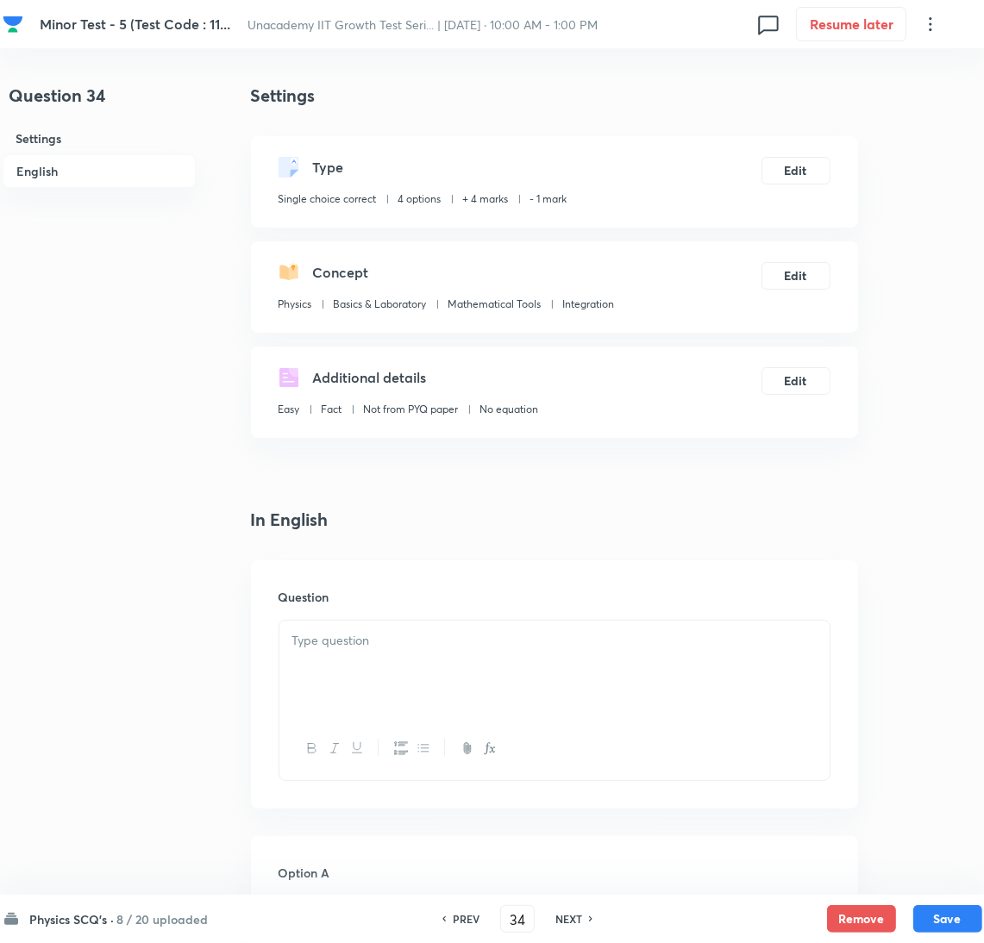
click at [433, 660] on div at bounding box center [554, 669] width 550 height 97
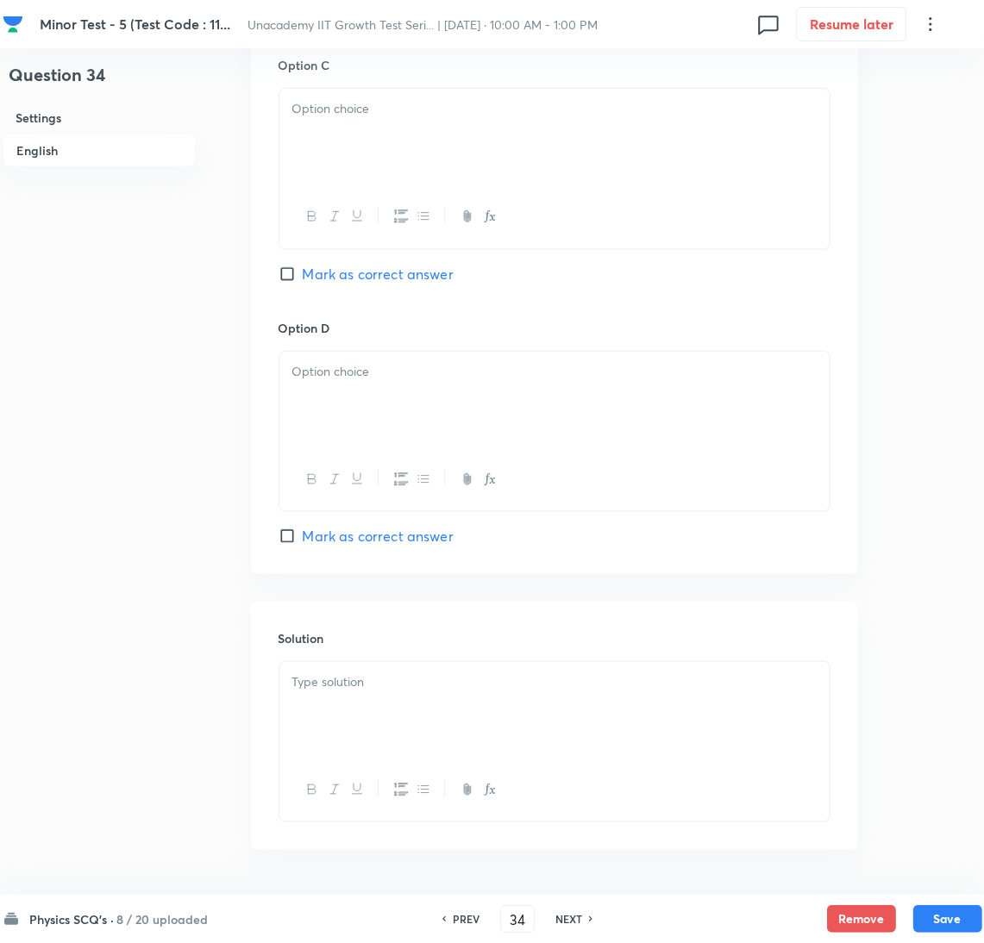
scroll to position [1476, 0]
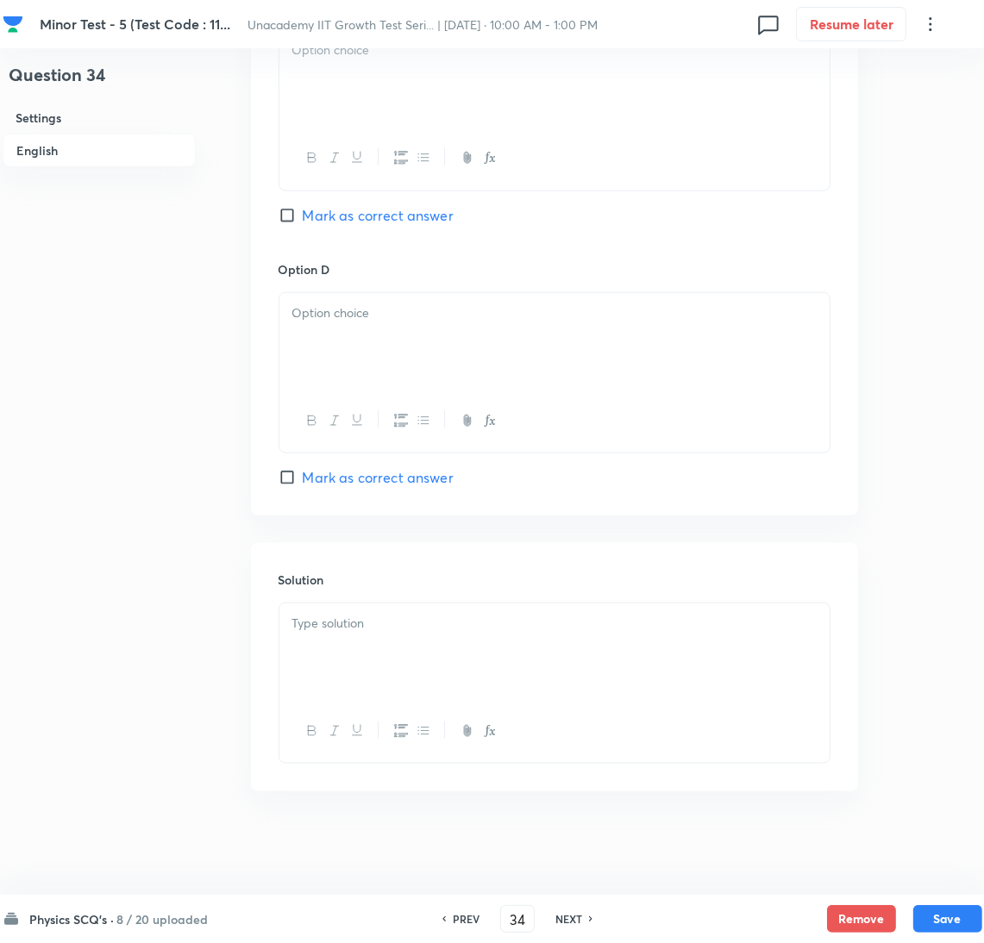
click at [515, 637] on div at bounding box center [554, 652] width 550 height 97
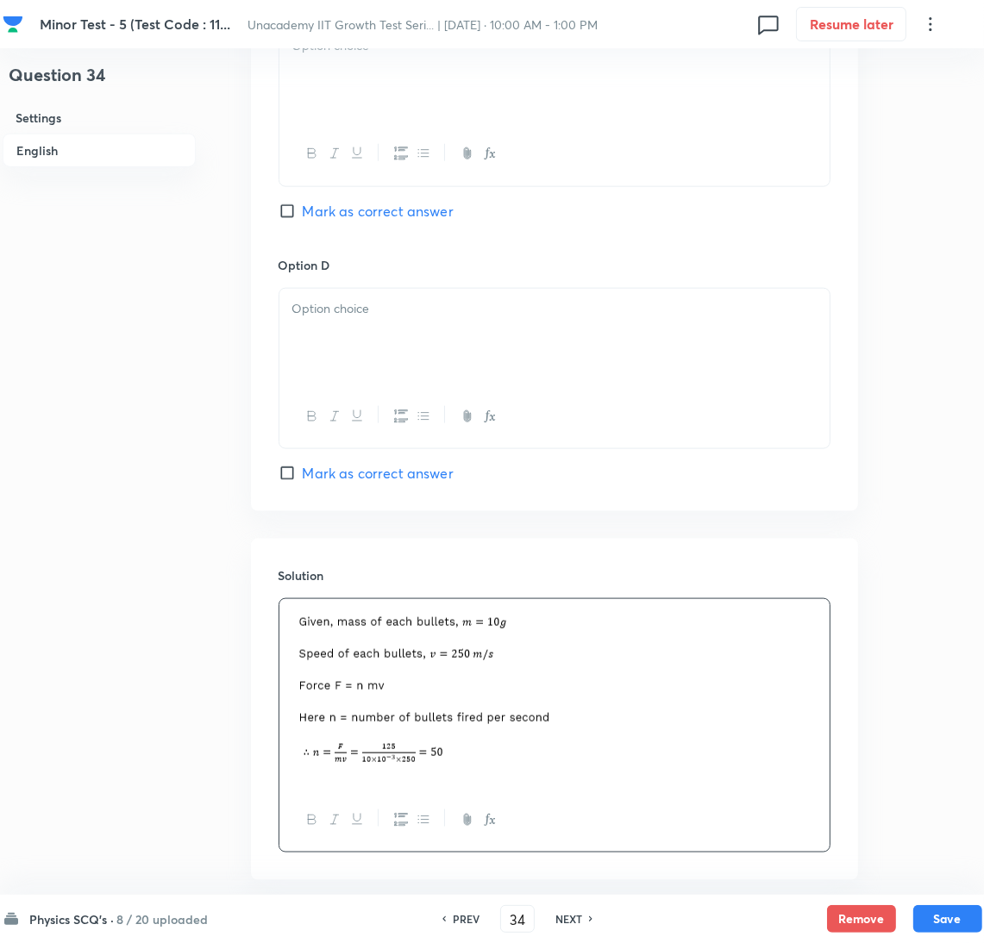
scroll to position [916, 0]
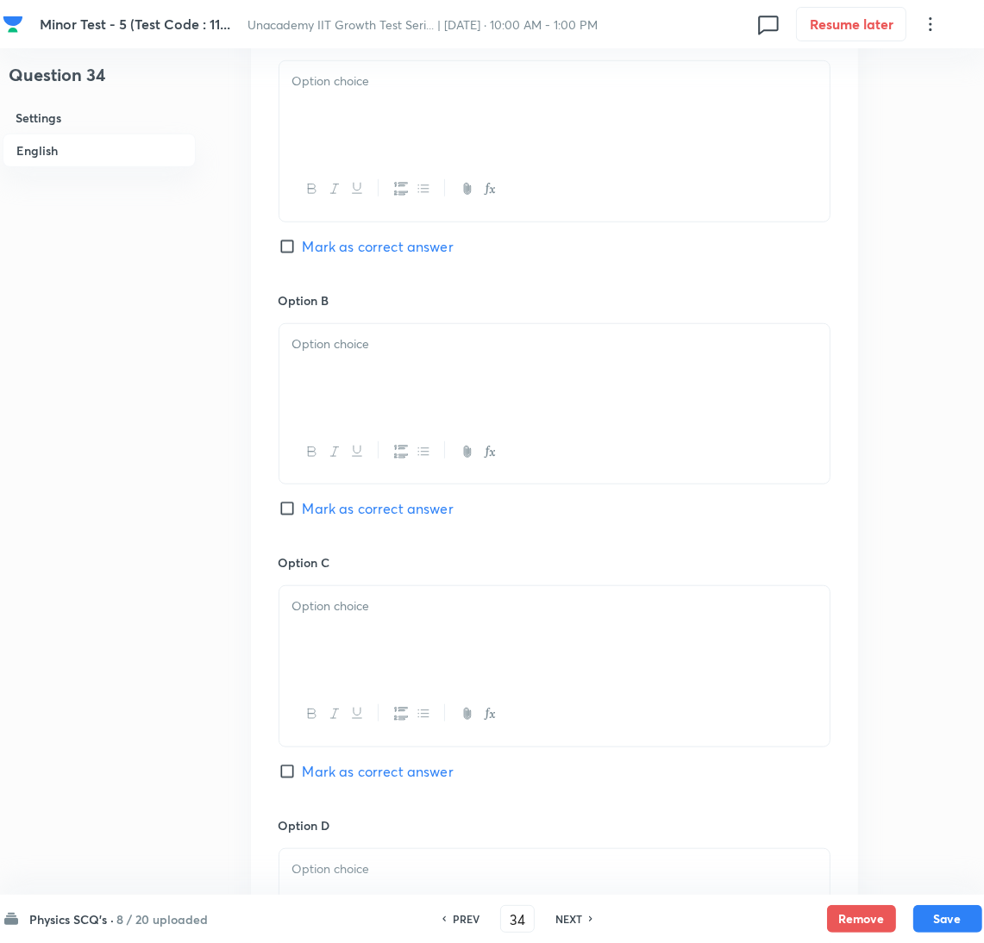
drag, startPoint x: 434, startPoint y: 523, endPoint x: 405, endPoint y: 478, distance: 53.8
click at [434, 523] on div "Option B [PERSON_NAME] as correct answer" at bounding box center [555, 422] width 552 height 262
click at [366, 514] on span "Mark as correct answer" at bounding box center [378, 508] width 151 height 21
click at [303, 514] on input "Mark as correct answer" at bounding box center [291, 508] width 24 height 17
click at [364, 155] on div at bounding box center [554, 109] width 550 height 97
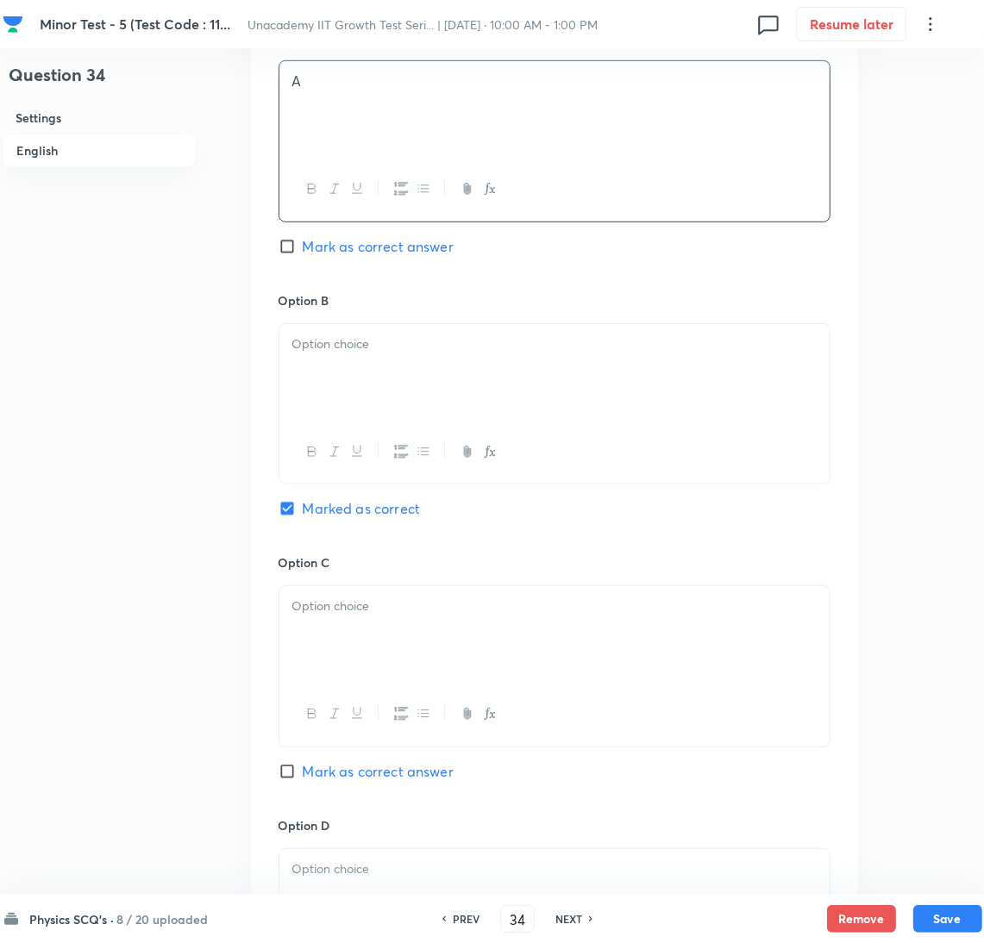
click at [374, 365] on div at bounding box center [554, 372] width 550 height 97
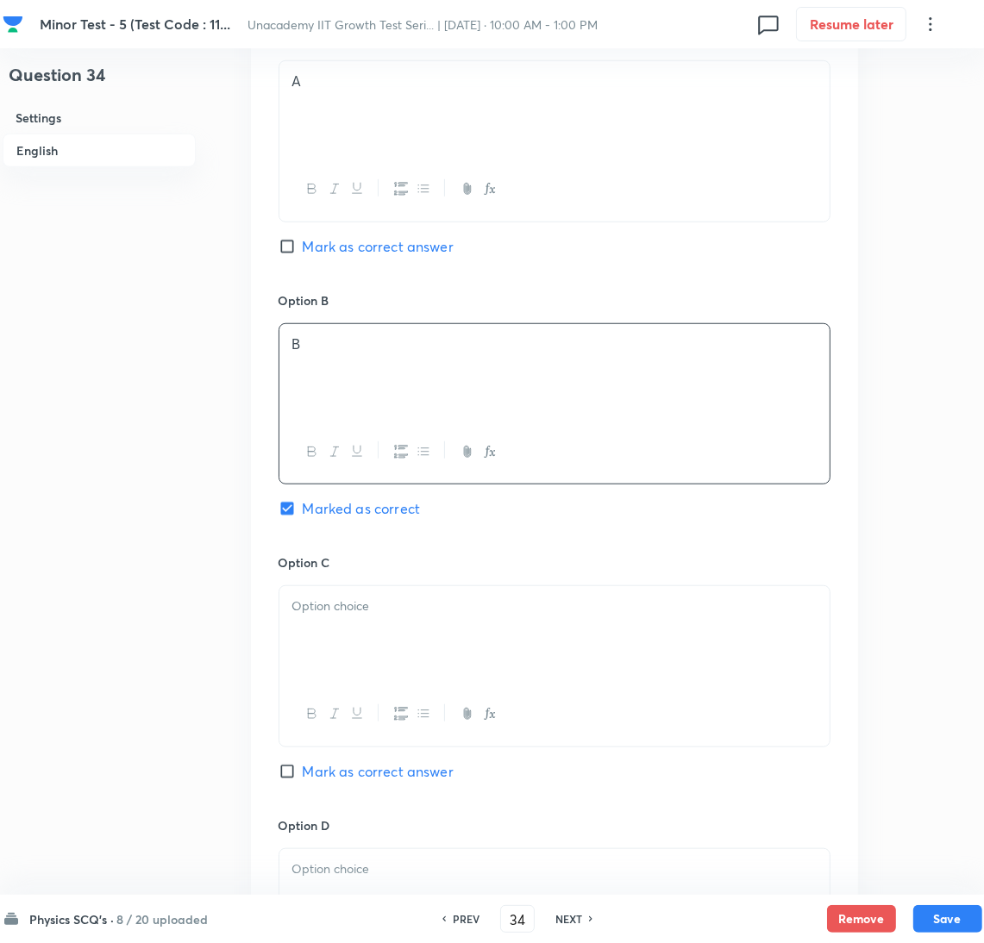
click at [399, 612] on p at bounding box center [554, 607] width 524 height 20
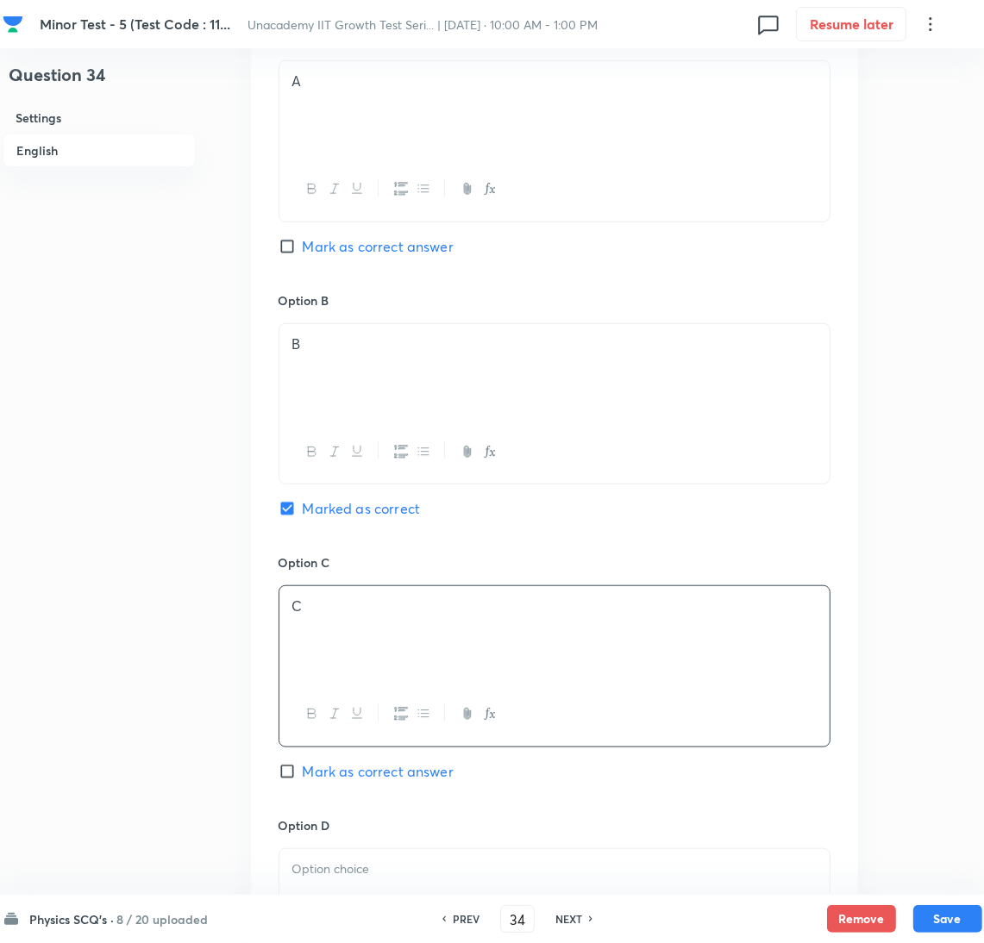
click at [480, 889] on div at bounding box center [554, 897] width 550 height 97
click at [979, 929] on button "Save" at bounding box center [947, 918] width 69 height 28
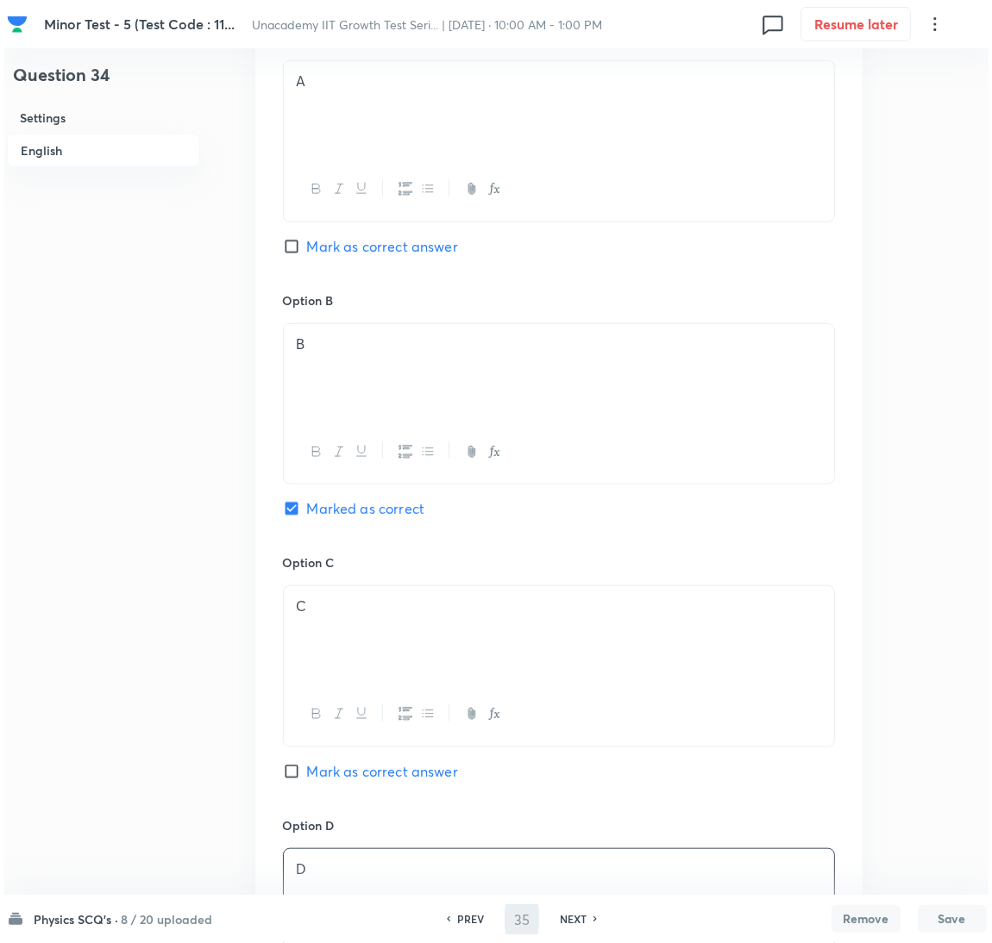
scroll to position [0, 0]
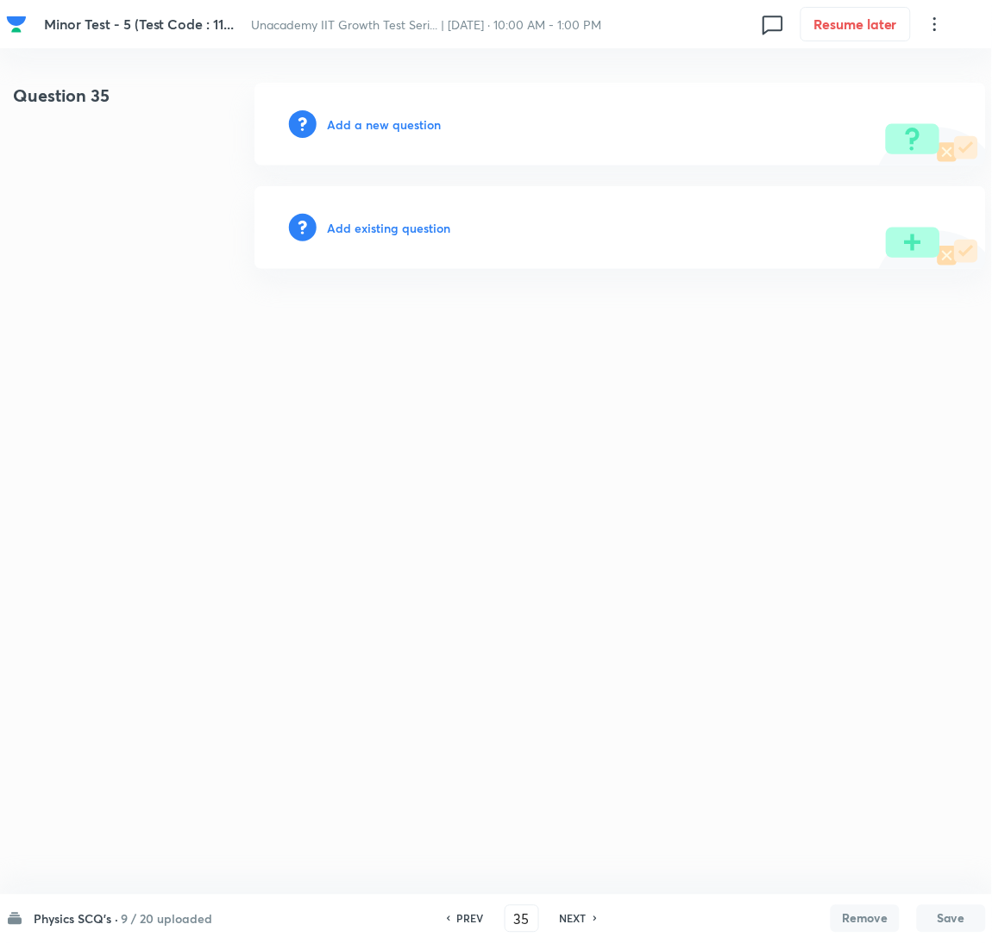
click at [390, 127] on h6 "Add a new question" at bounding box center [384, 125] width 114 height 18
click at [390, 127] on h6 "Choose a question type" at bounding box center [393, 125] width 133 height 18
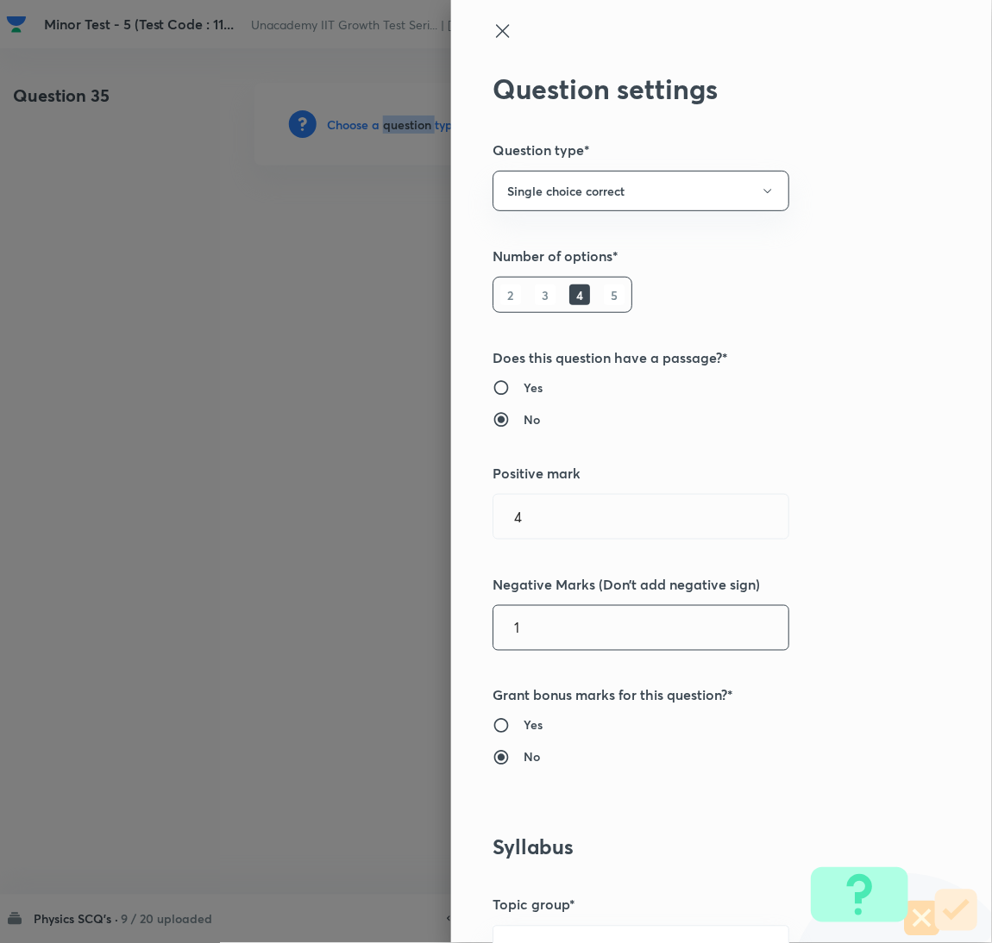
scroll to position [560, 0]
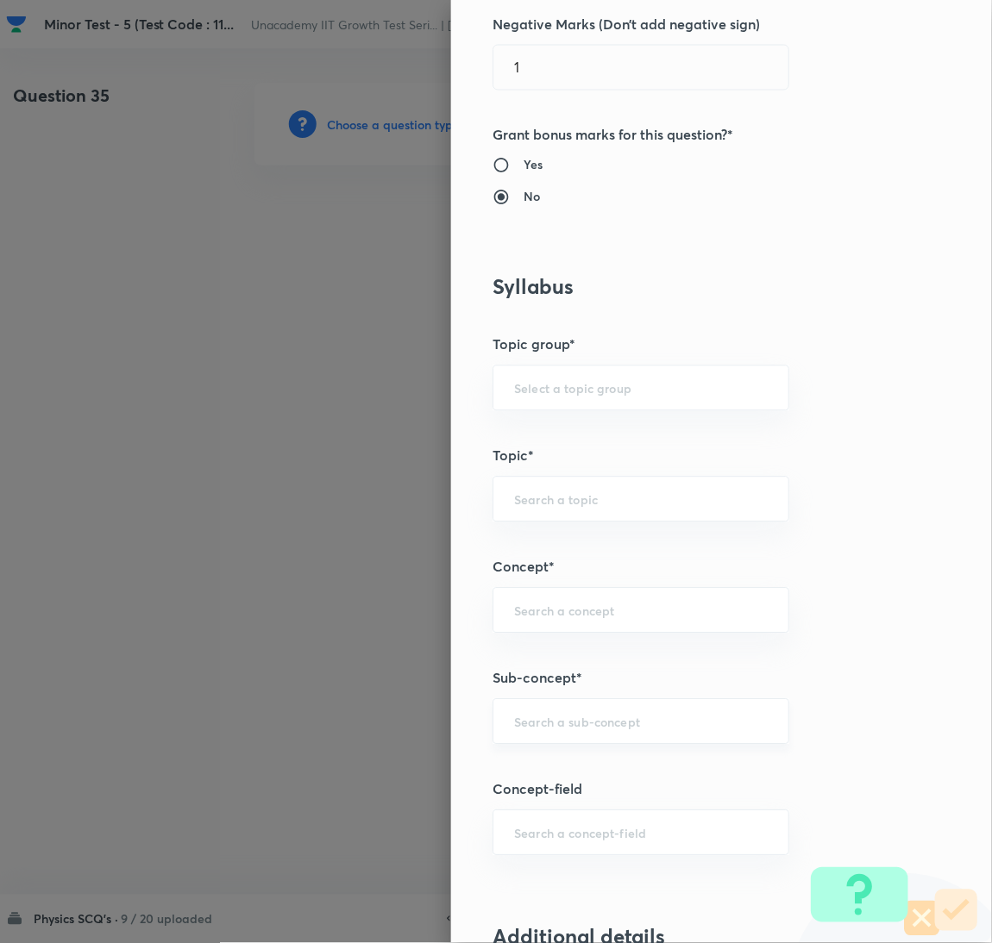
click at [614, 716] on input "text" at bounding box center [641, 722] width 254 height 16
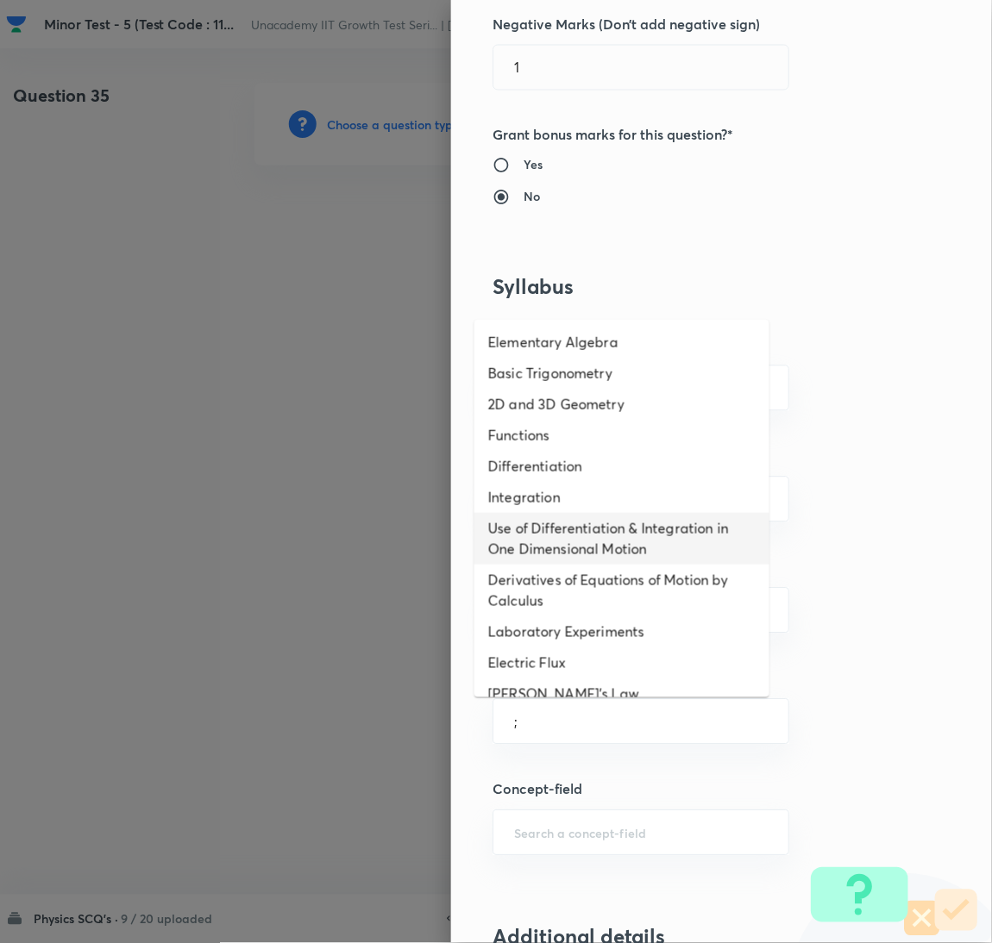
click at [618, 544] on li "Use of Differentiation & Integration in One Dimensional Motion" at bounding box center [621, 539] width 295 height 52
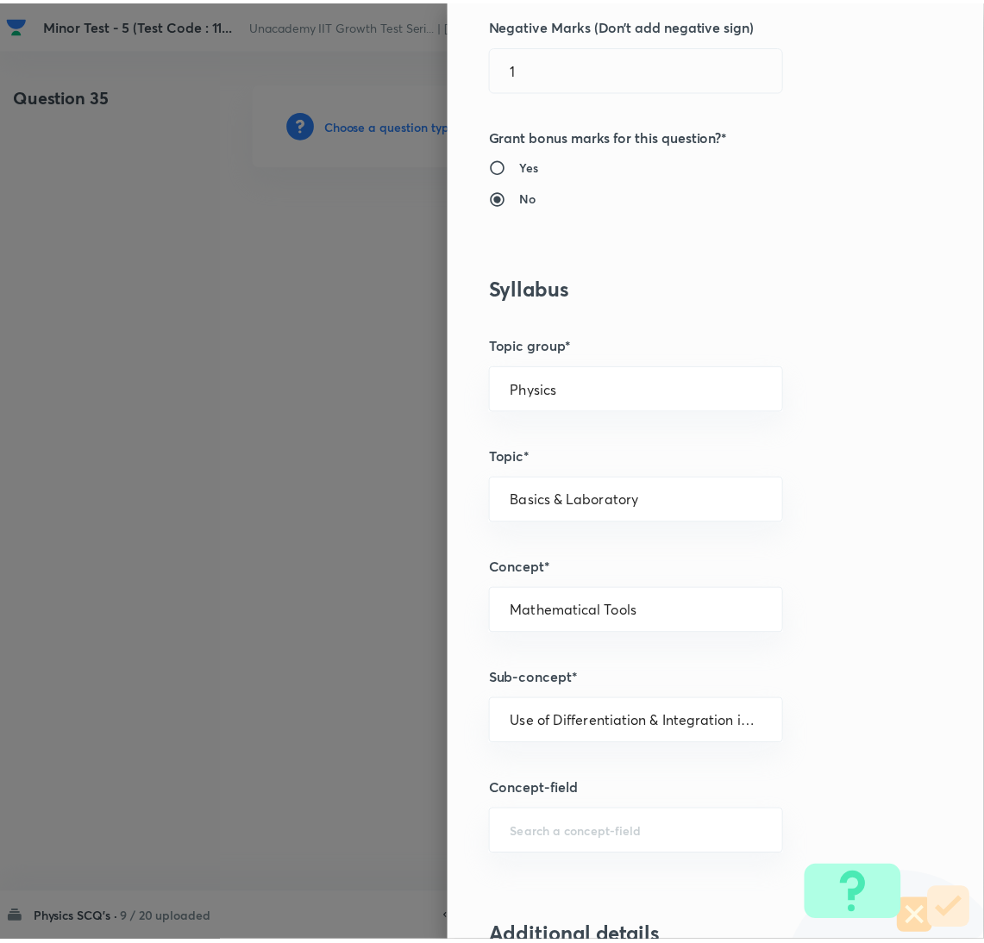
scroll to position [1524, 0]
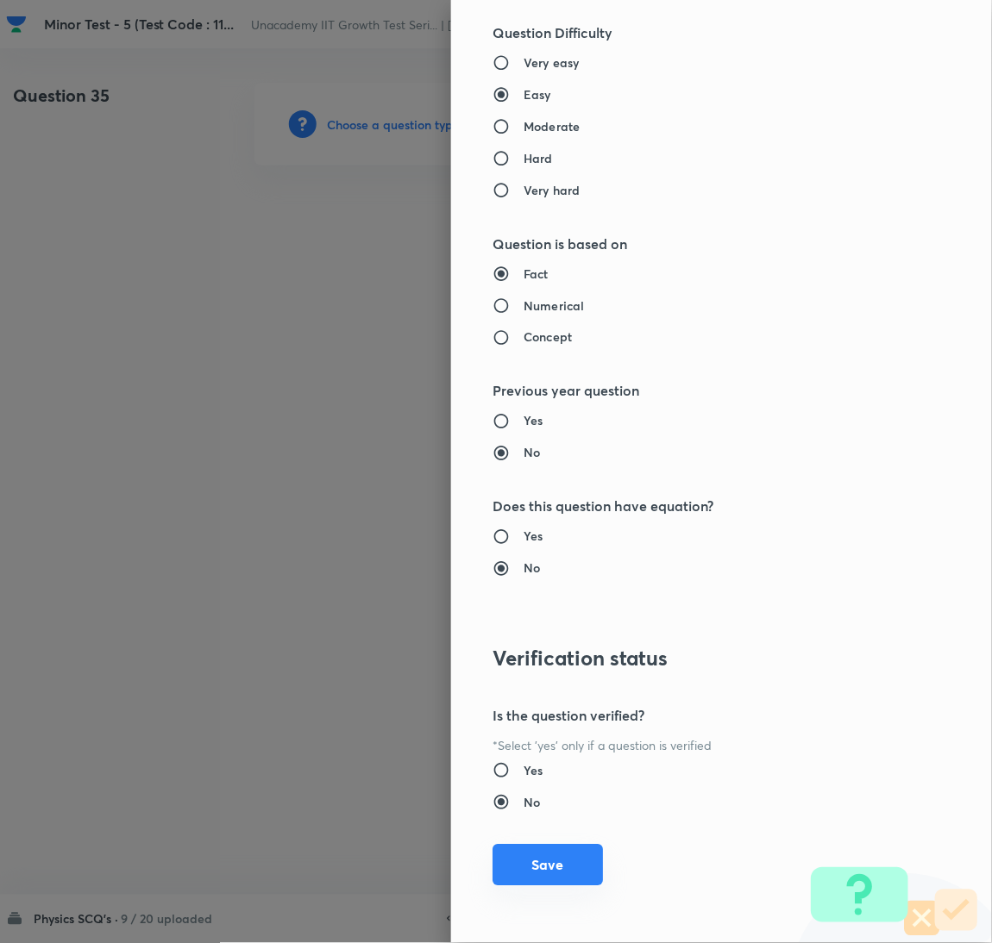
click at [577, 863] on button "Save" at bounding box center [547, 865] width 110 height 41
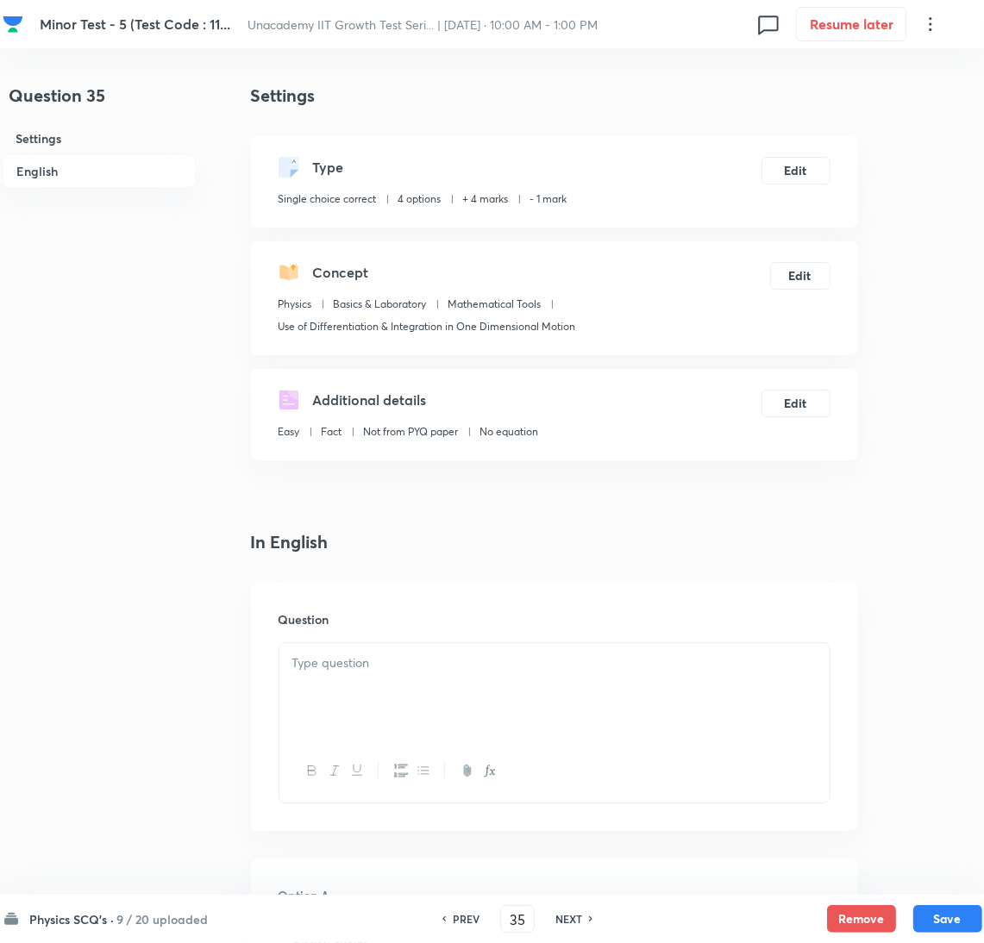
click at [542, 652] on div at bounding box center [554, 691] width 550 height 97
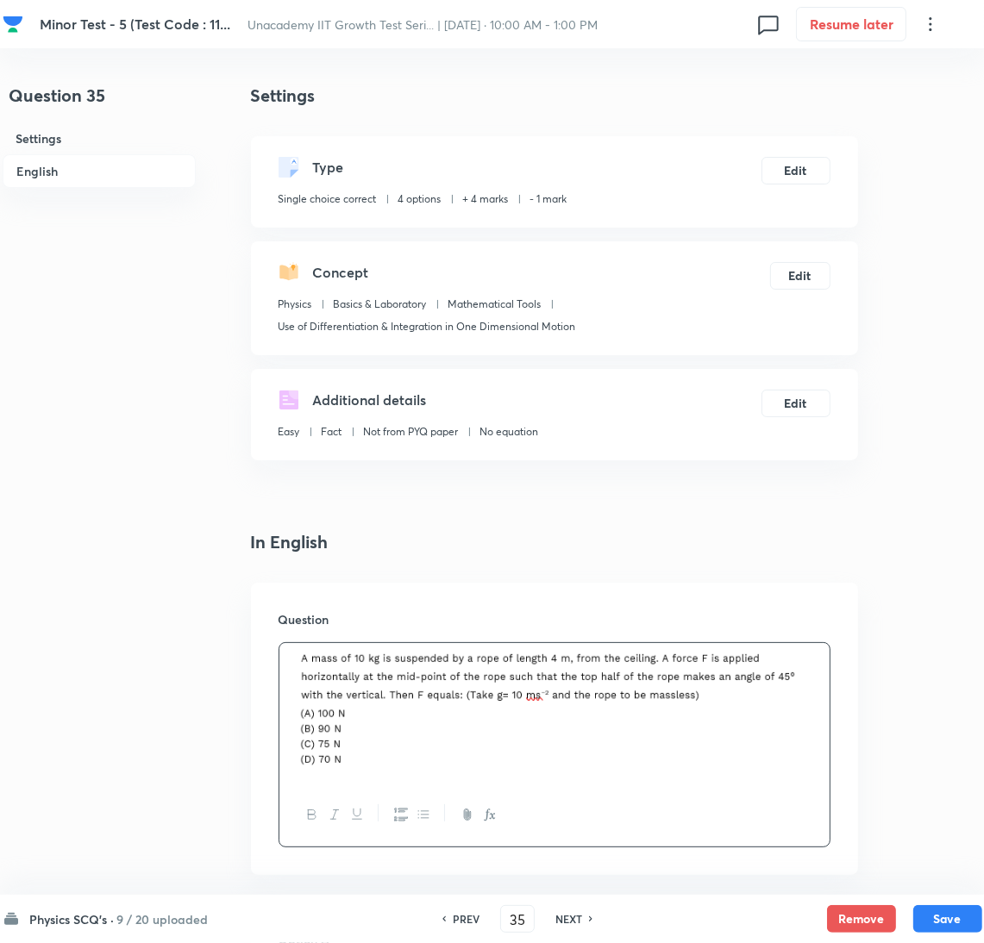
scroll to position [560, 0]
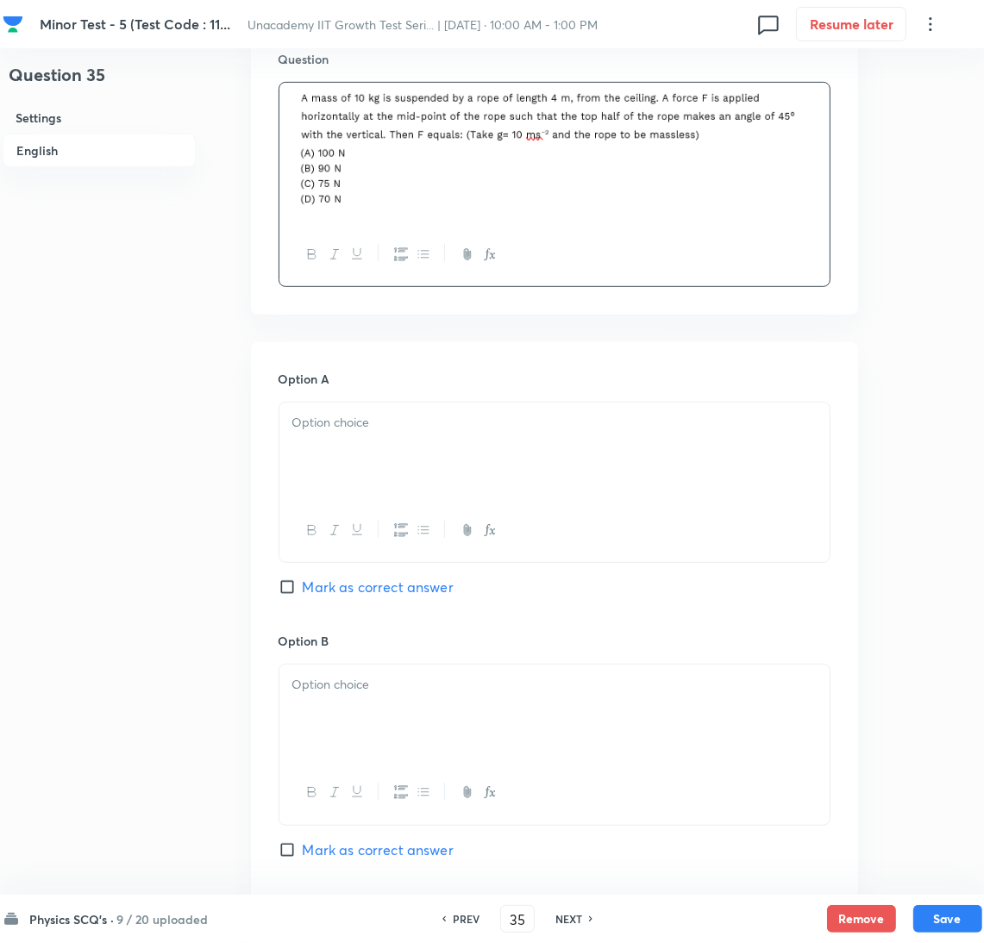
click at [418, 594] on span "Mark as correct answer" at bounding box center [378, 587] width 151 height 21
click at [303, 594] on input "Mark as correct answer" at bounding box center [291, 587] width 24 height 17
drag, startPoint x: 456, startPoint y: 486, endPoint x: 446, endPoint y: 511, distance: 27.1
click at [457, 484] on div at bounding box center [554, 451] width 550 height 97
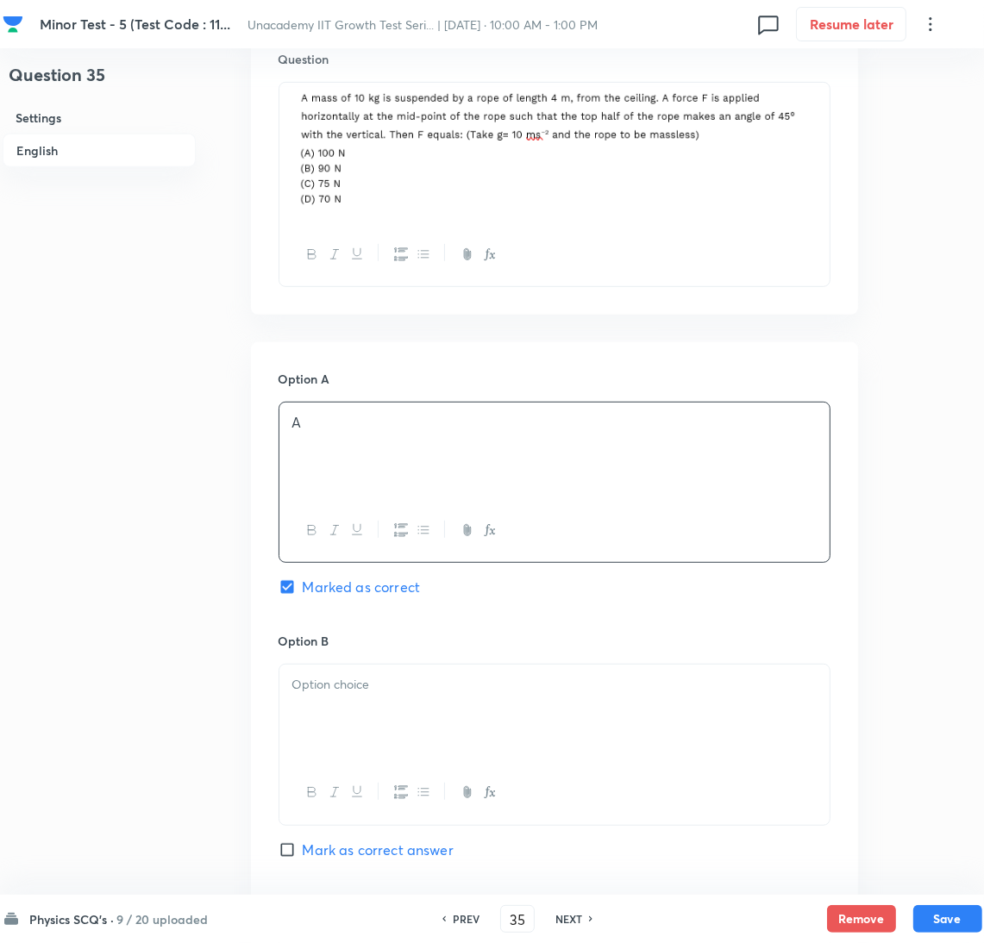
click at [411, 693] on p at bounding box center [554, 685] width 524 height 20
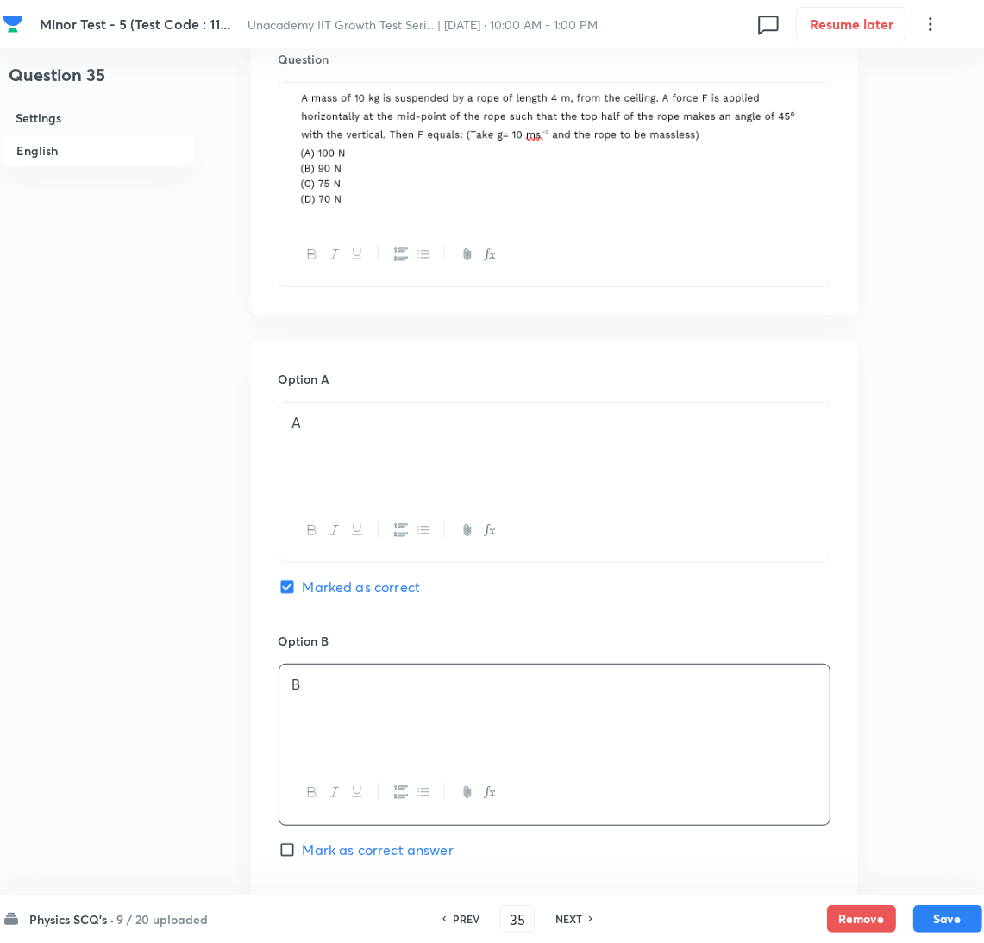
scroll to position [1120, 0]
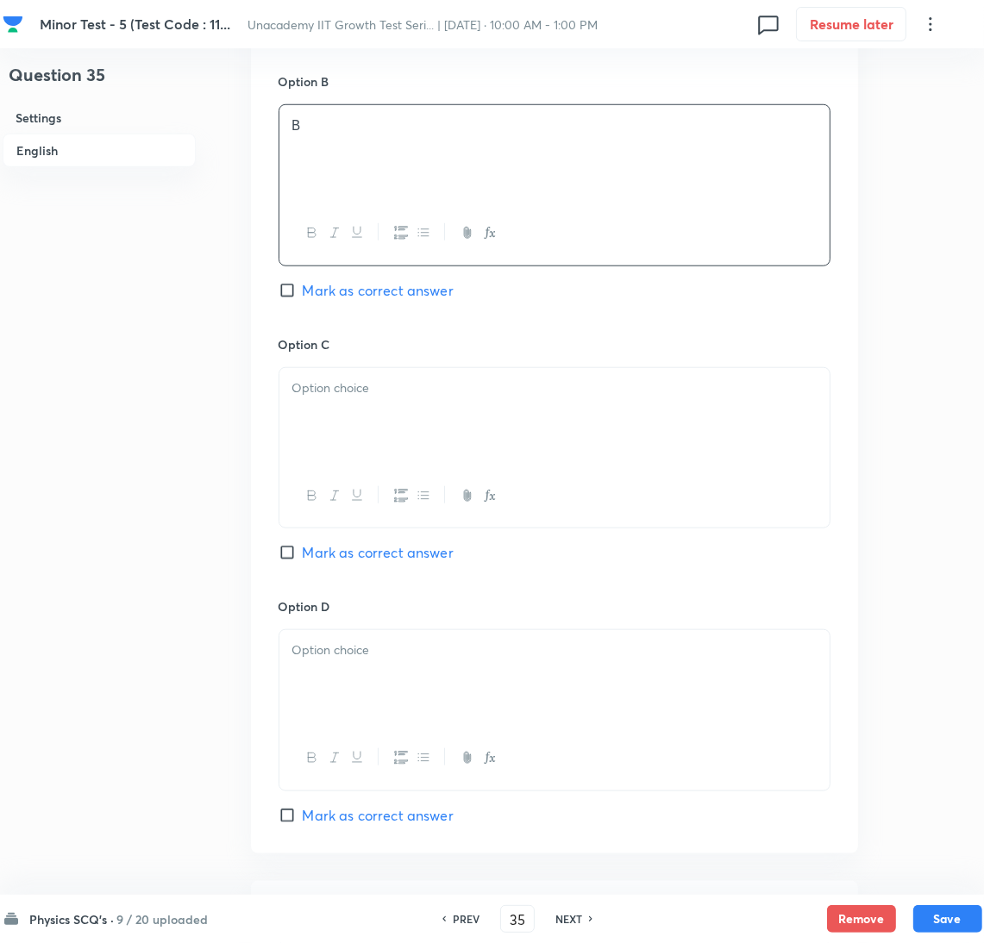
click at [372, 441] on div at bounding box center [554, 416] width 550 height 97
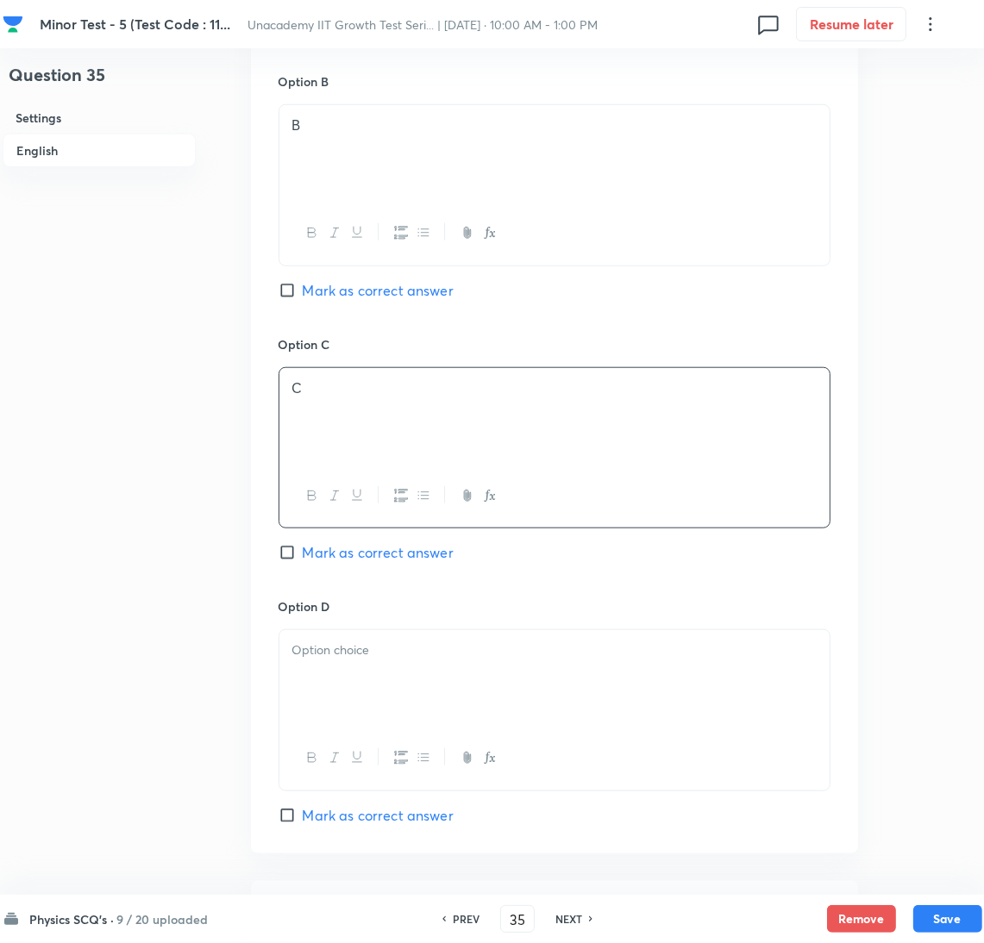
click at [426, 682] on div at bounding box center [554, 678] width 550 height 97
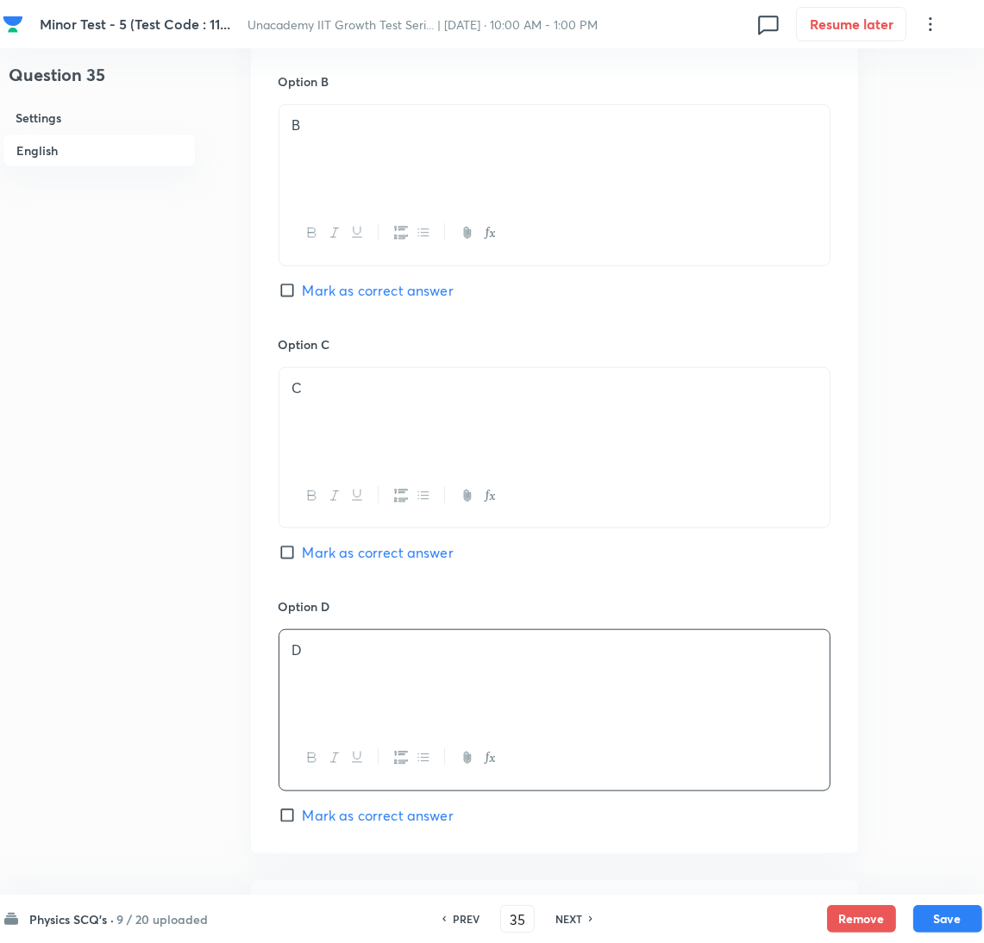
scroll to position [1462, 0]
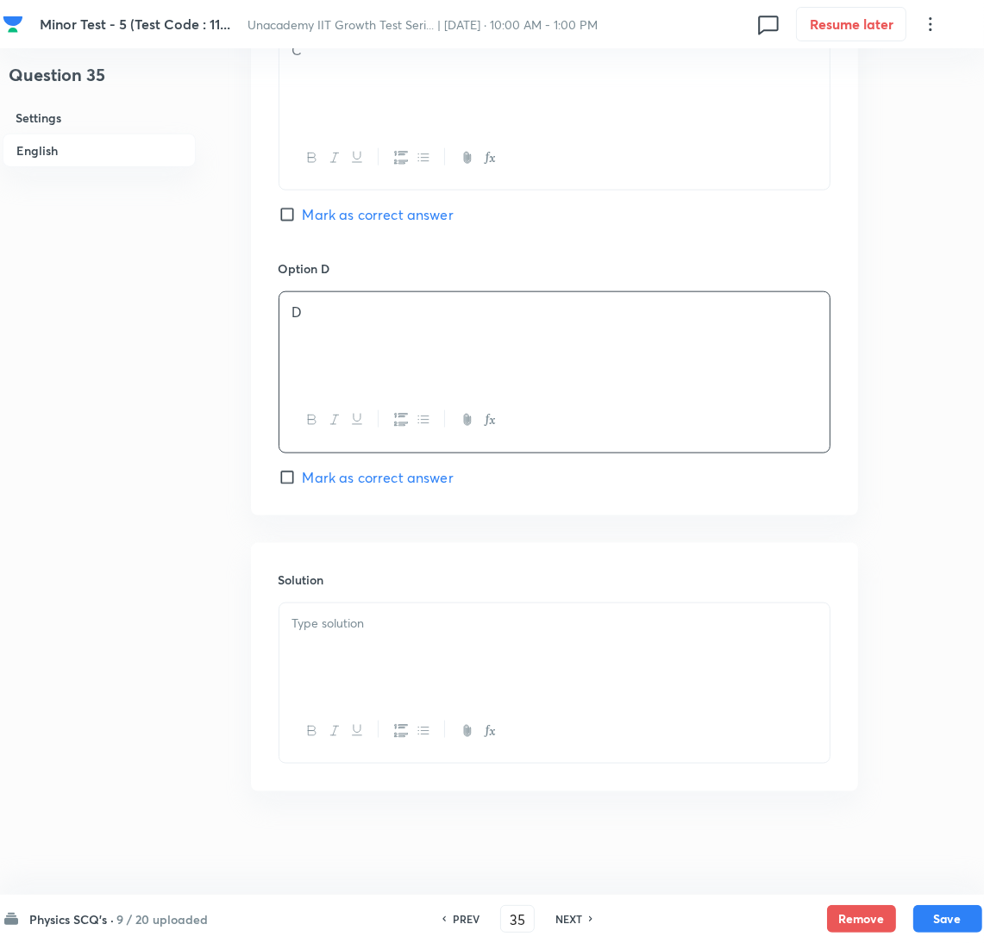
click at [436, 635] on div at bounding box center [554, 652] width 550 height 97
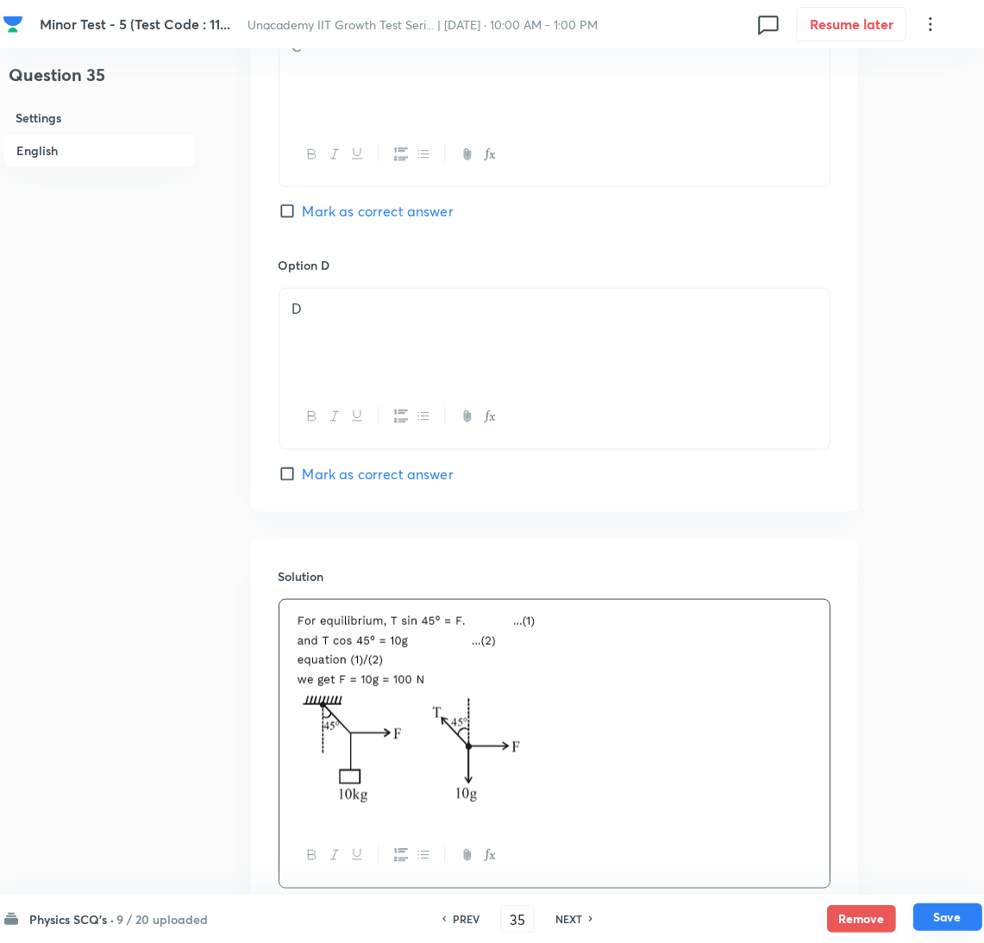
click at [929, 908] on button "Save" at bounding box center [947, 918] width 69 height 28
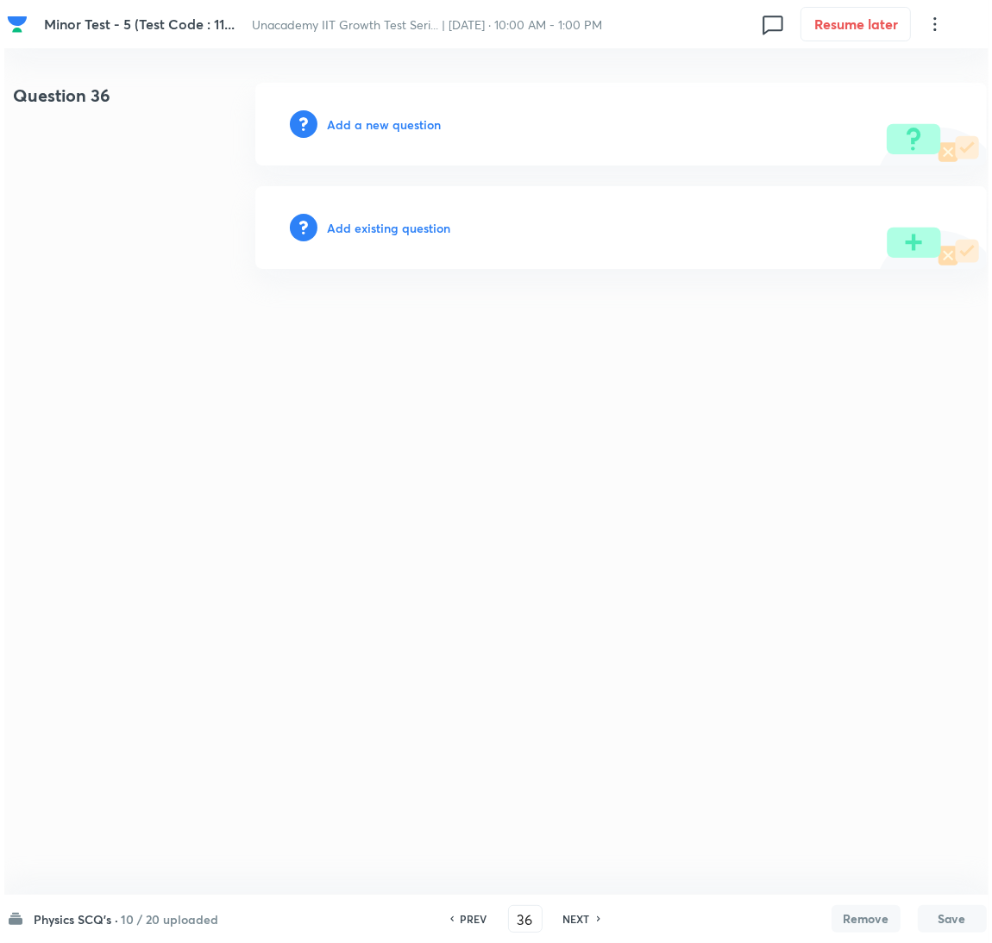
scroll to position [0, 0]
click at [408, 132] on h6 "Add a new question" at bounding box center [384, 125] width 114 height 18
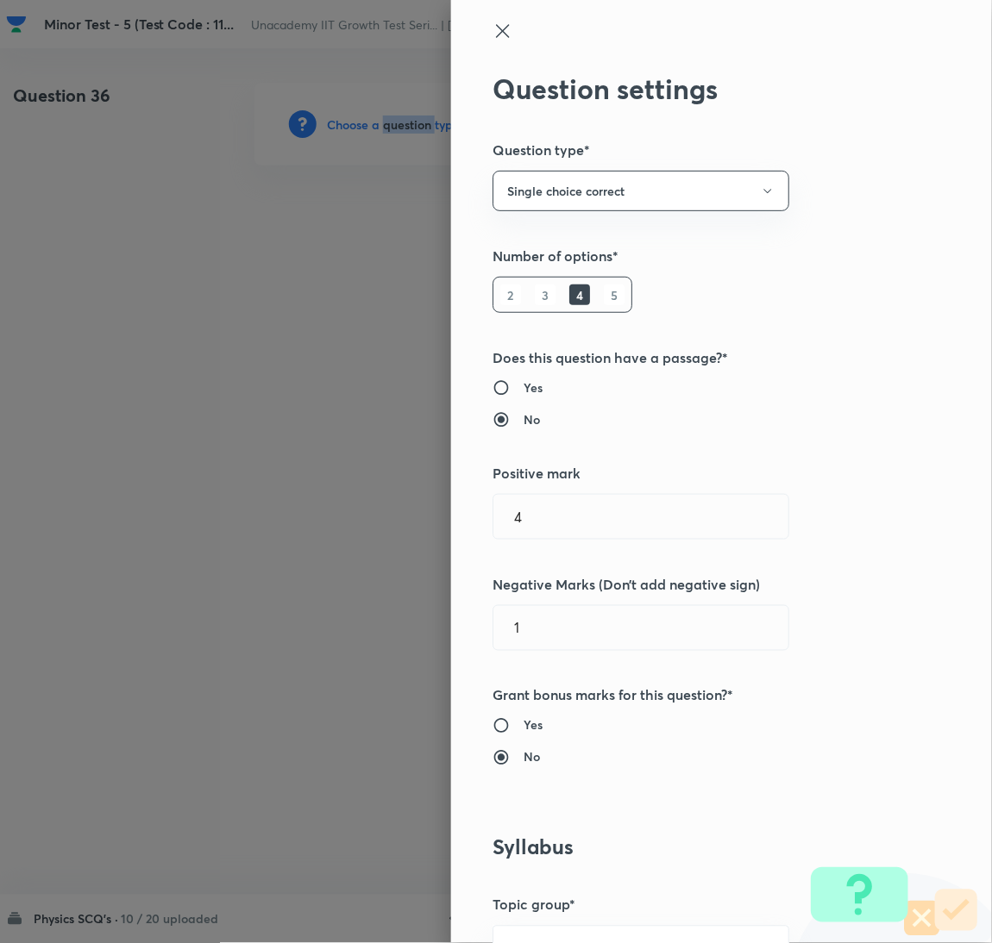
scroll to position [560, 0]
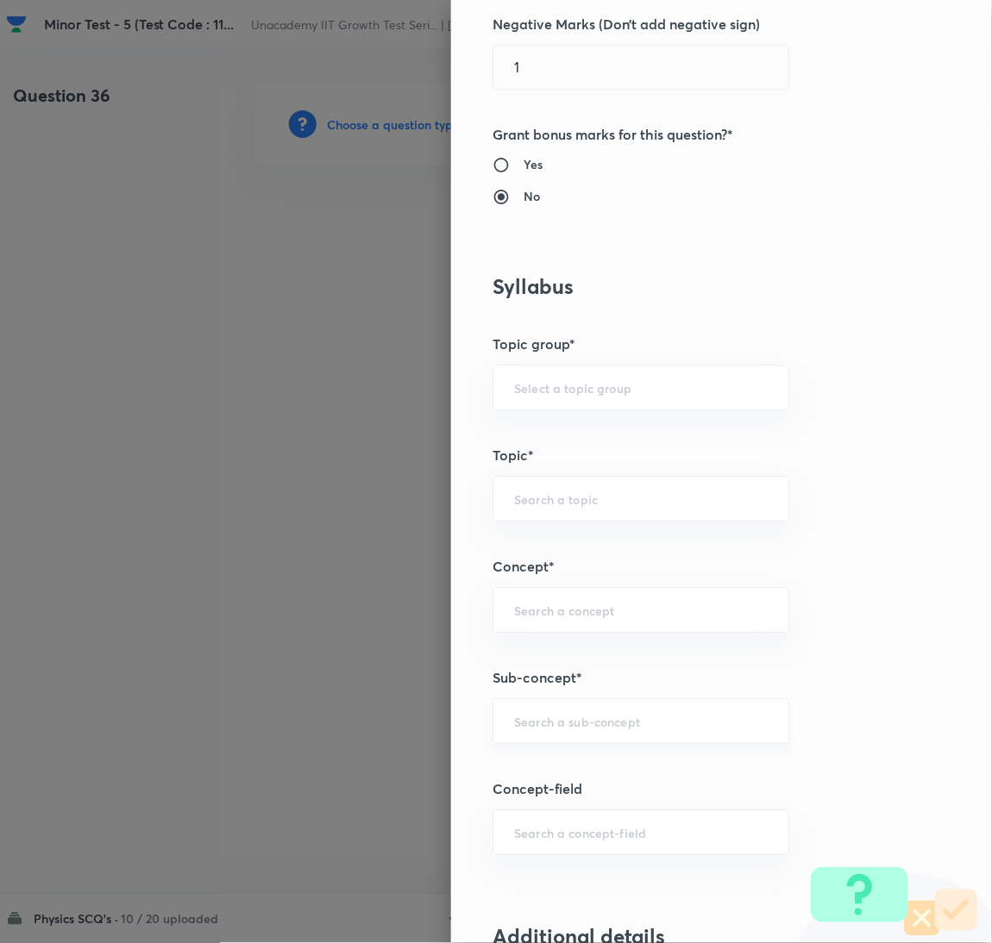
click at [586, 723] on input "text" at bounding box center [641, 722] width 254 height 16
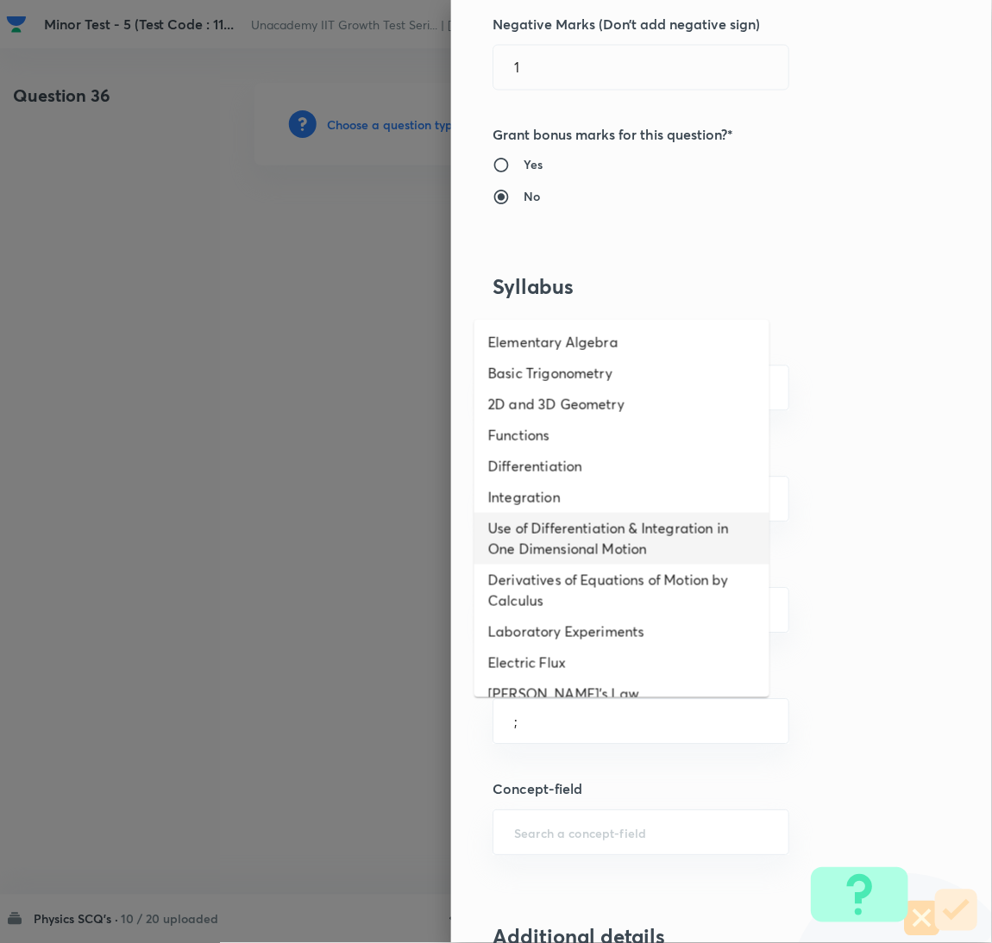
click at [523, 558] on li "Use of Differentiation & Integration in One Dimensional Motion" at bounding box center [621, 539] width 295 height 52
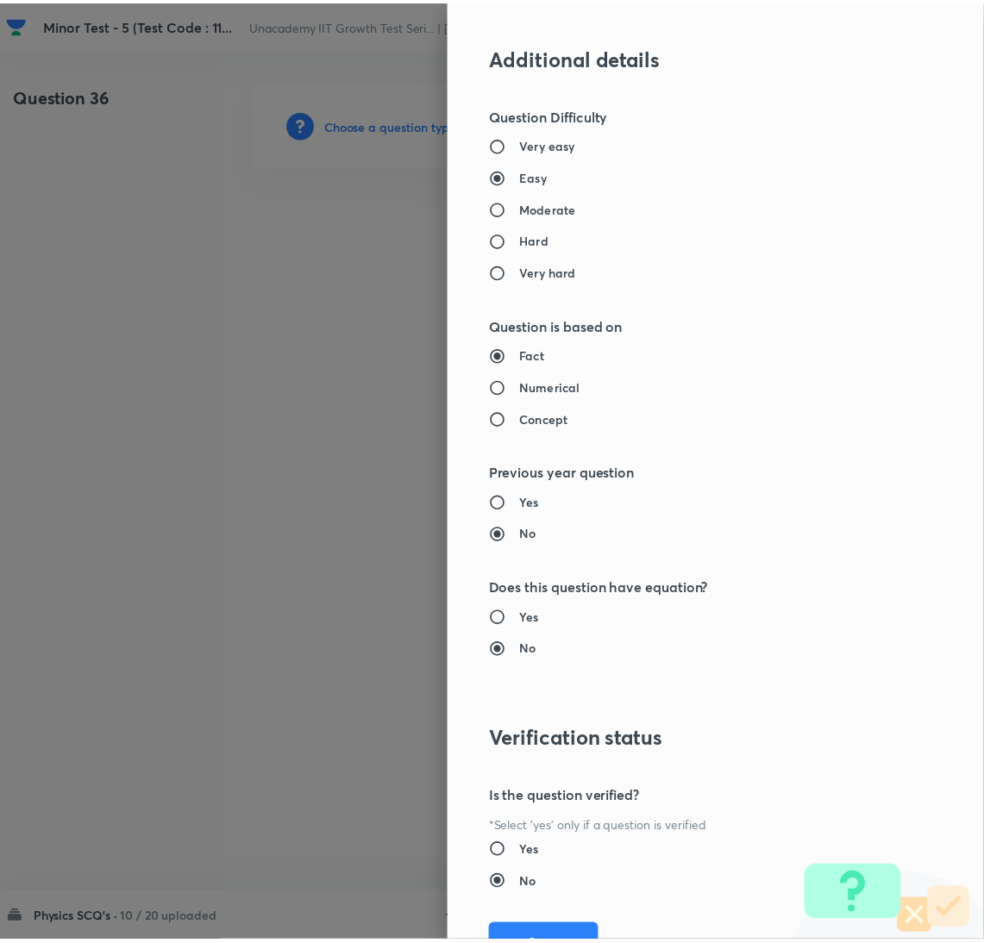
scroll to position [1524, 0]
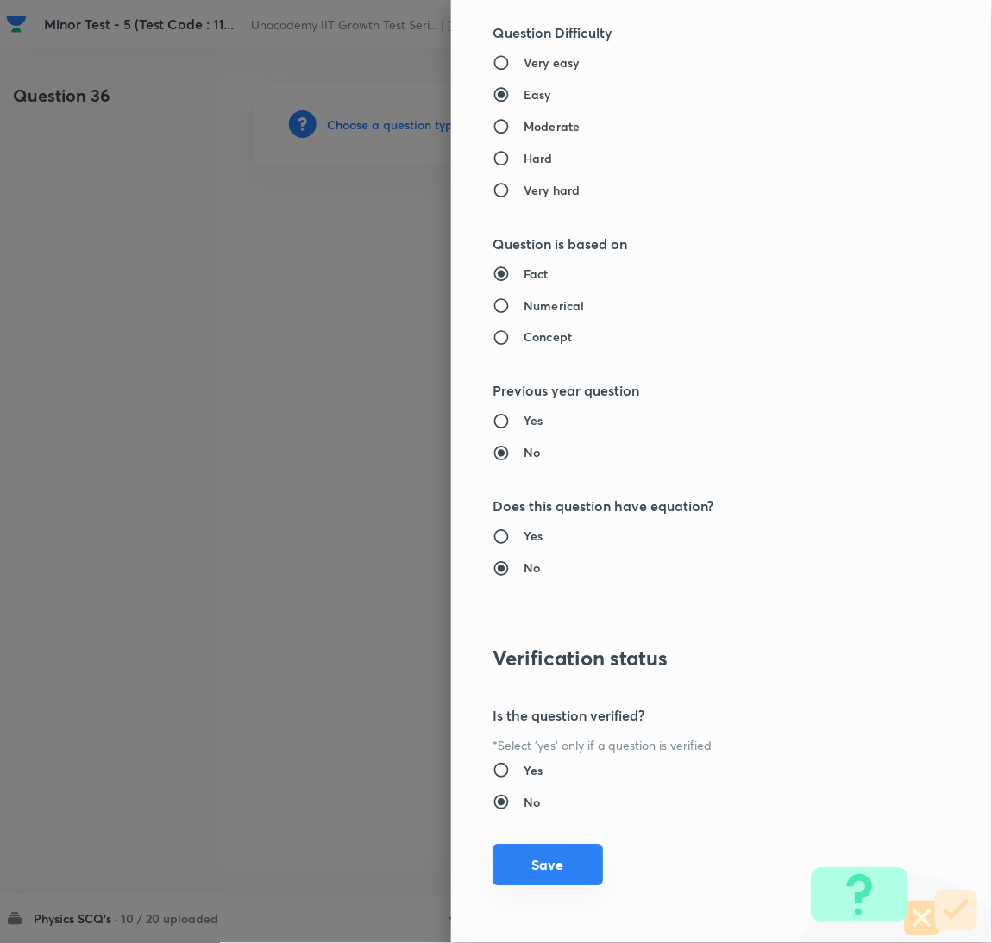
click at [525, 869] on button "Save" at bounding box center [547, 865] width 110 height 41
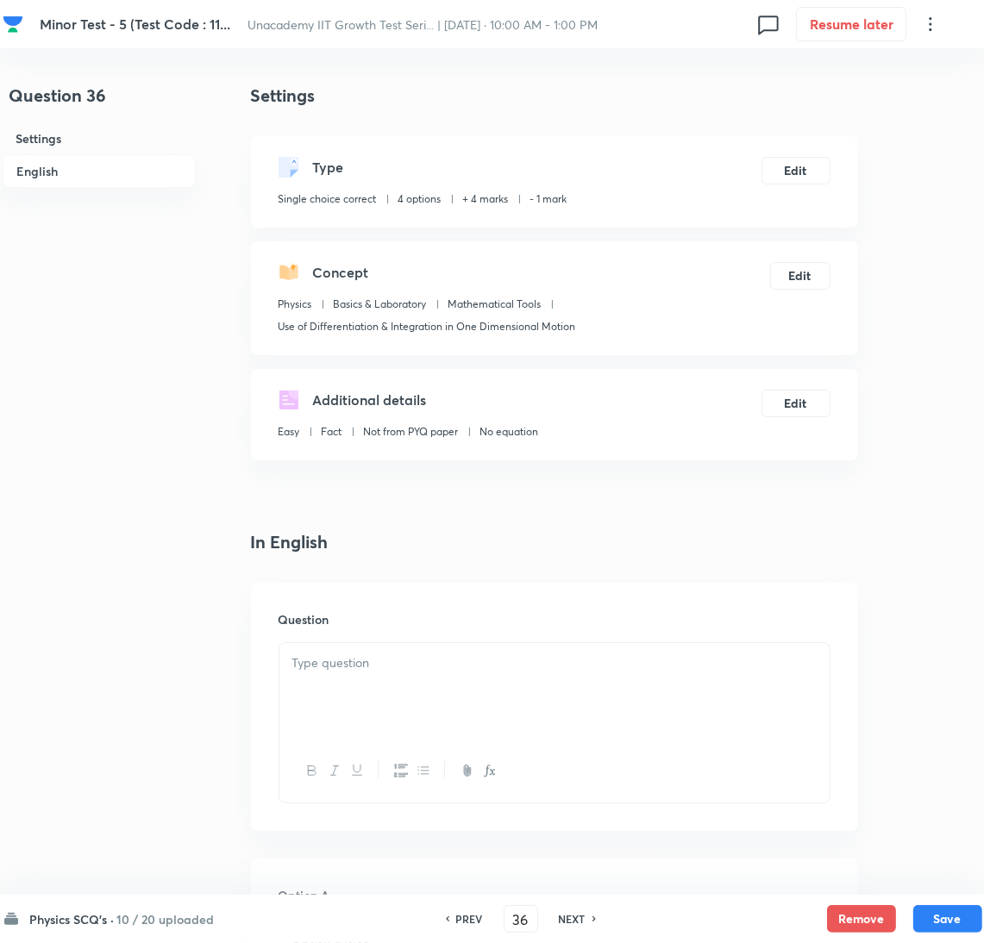
click at [617, 731] on div at bounding box center [554, 691] width 550 height 97
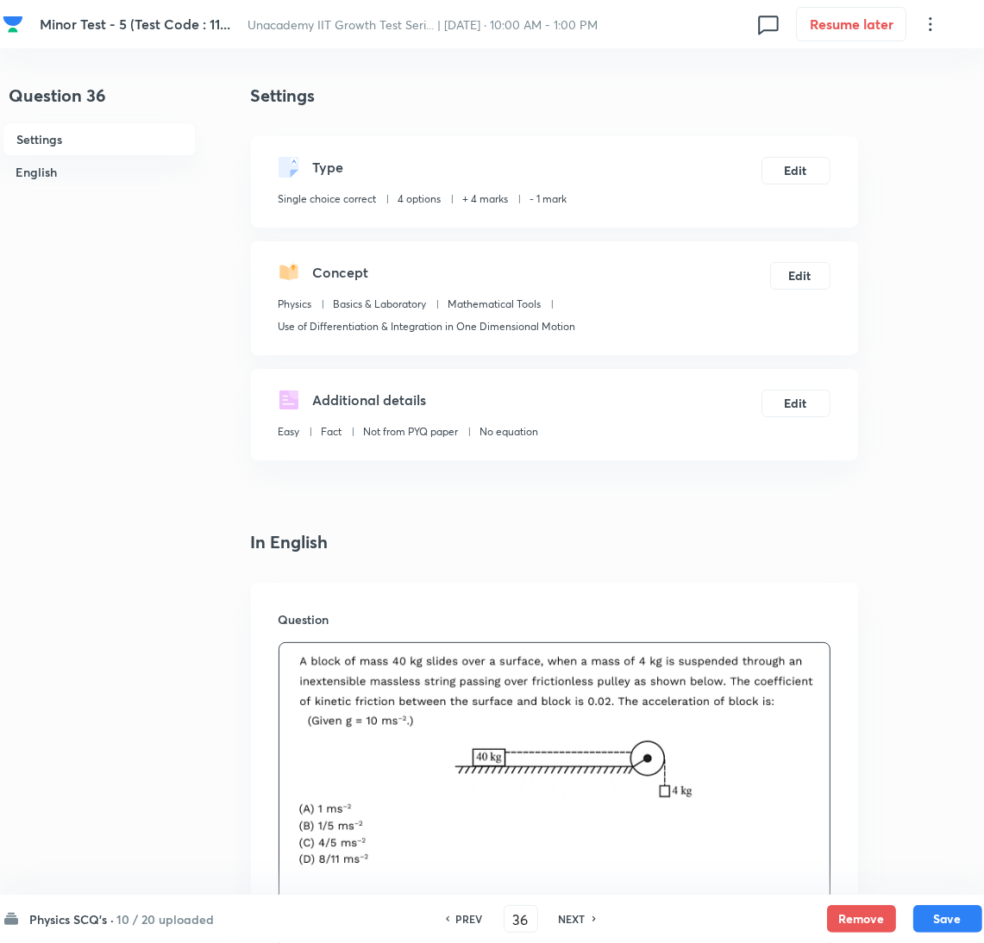
scroll to position [1564, 0]
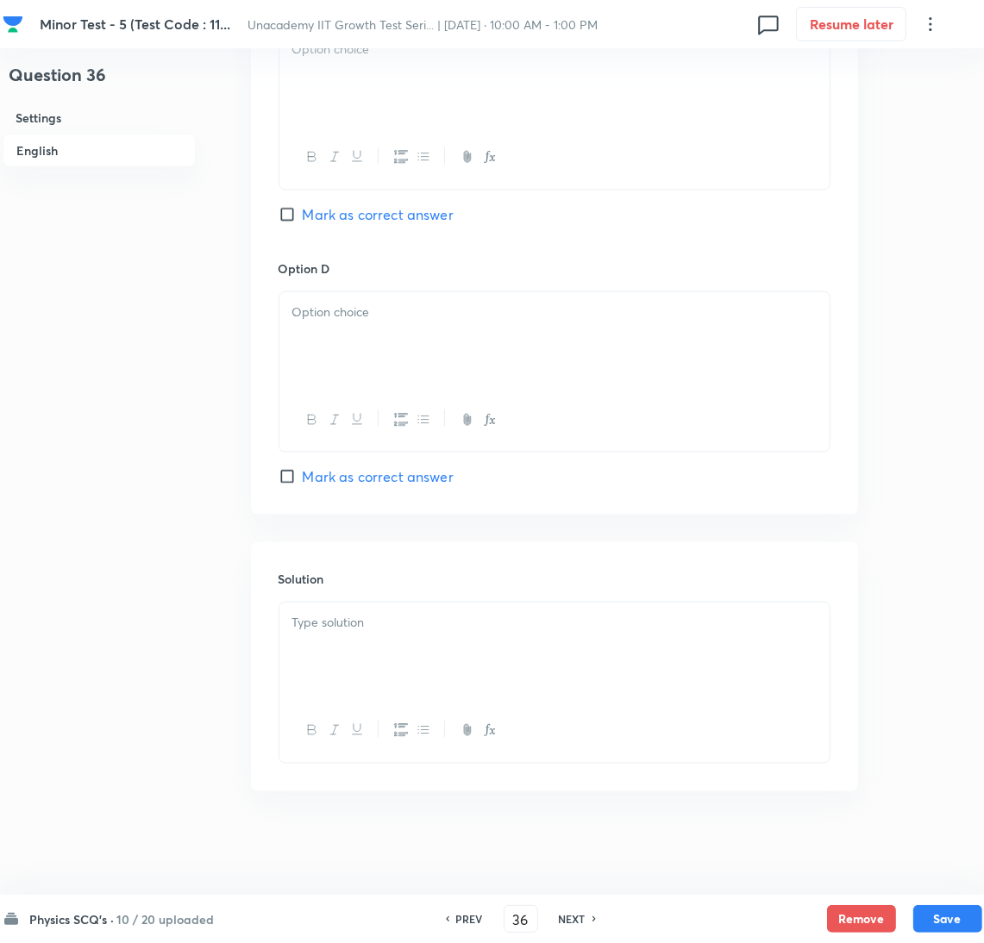
click at [748, 689] on div at bounding box center [554, 651] width 550 height 97
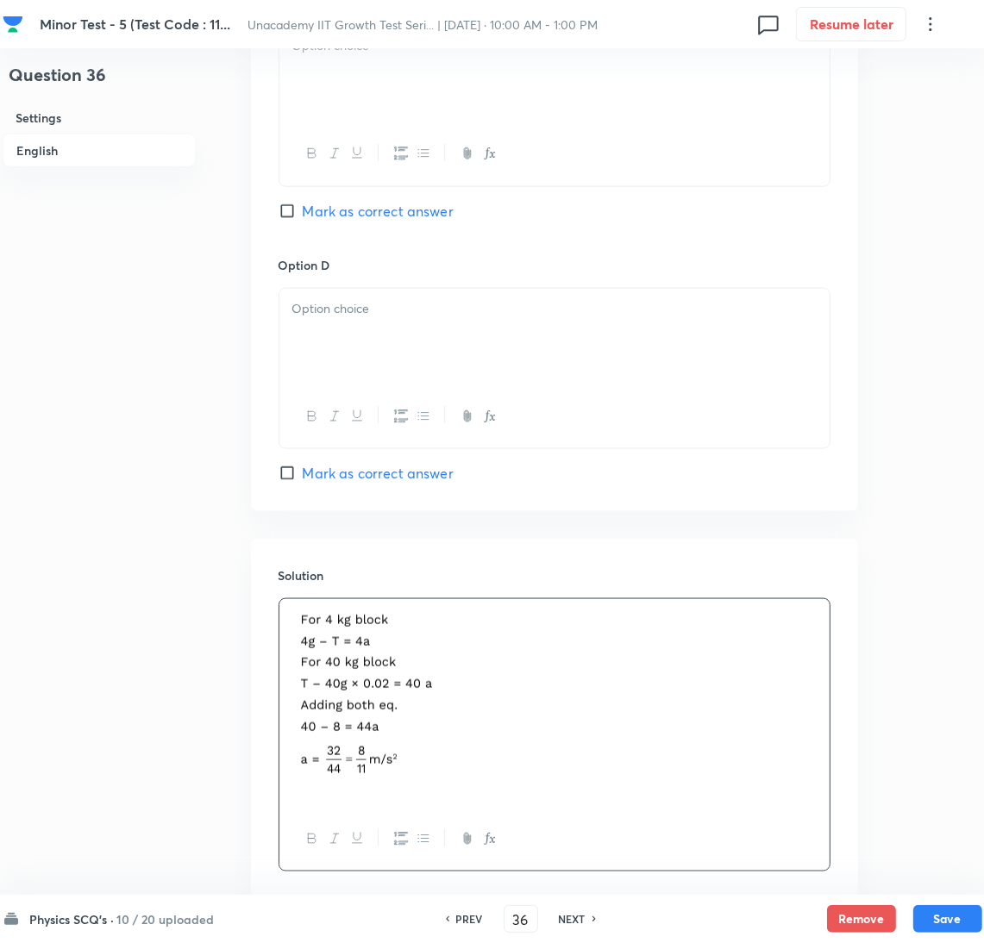
drag, startPoint x: 447, startPoint y: 485, endPoint x: 470, endPoint y: 503, distance: 29.0
click at [447, 484] on span "Mark as correct answer" at bounding box center [378, 473] width 151 height 21
click at [303, 482] on input "Mark as correct answer" at bounding box center [291, 473] width 24 height 17
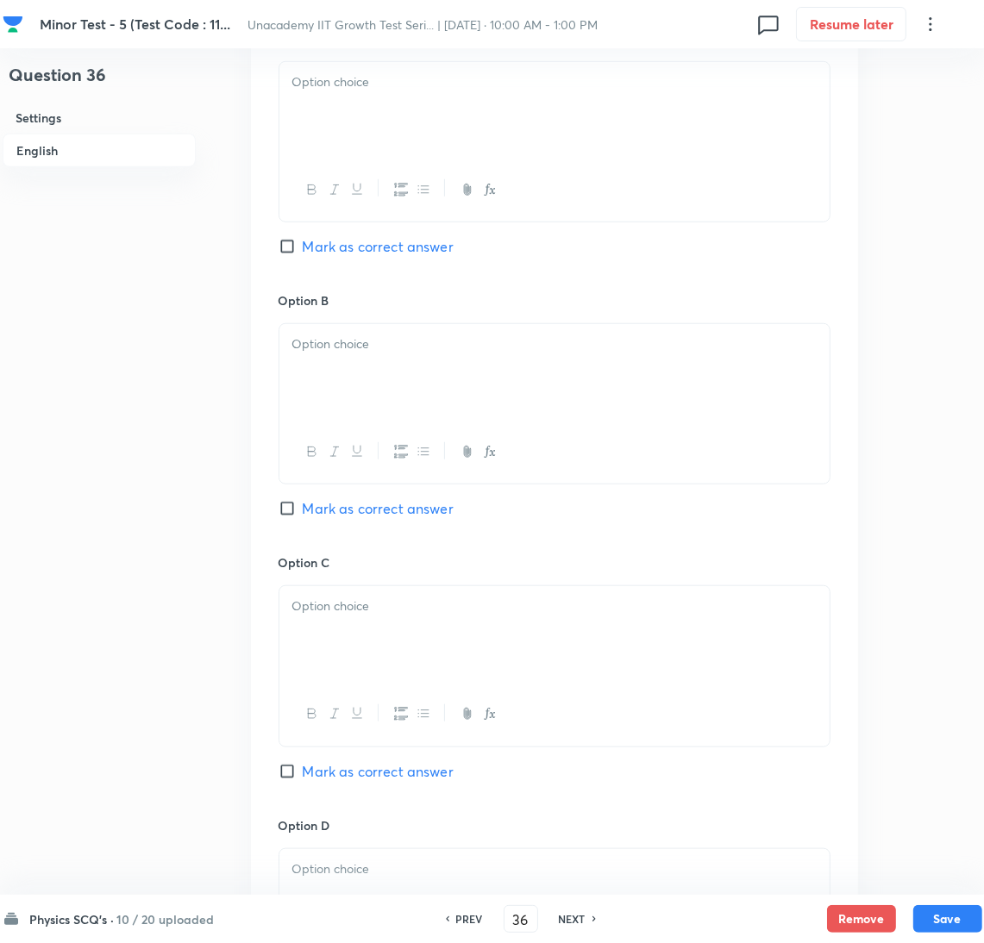
drag, startPoint x: 432, startPoint y: 134, endPoint x: 413, endPoint y: 218, distance: 86.6
click at [432, 132] on div at bounding box center [554, 110] width 550 height 97
click at [340, 401] on div at bounding box center [554, 372] width 550 height 97
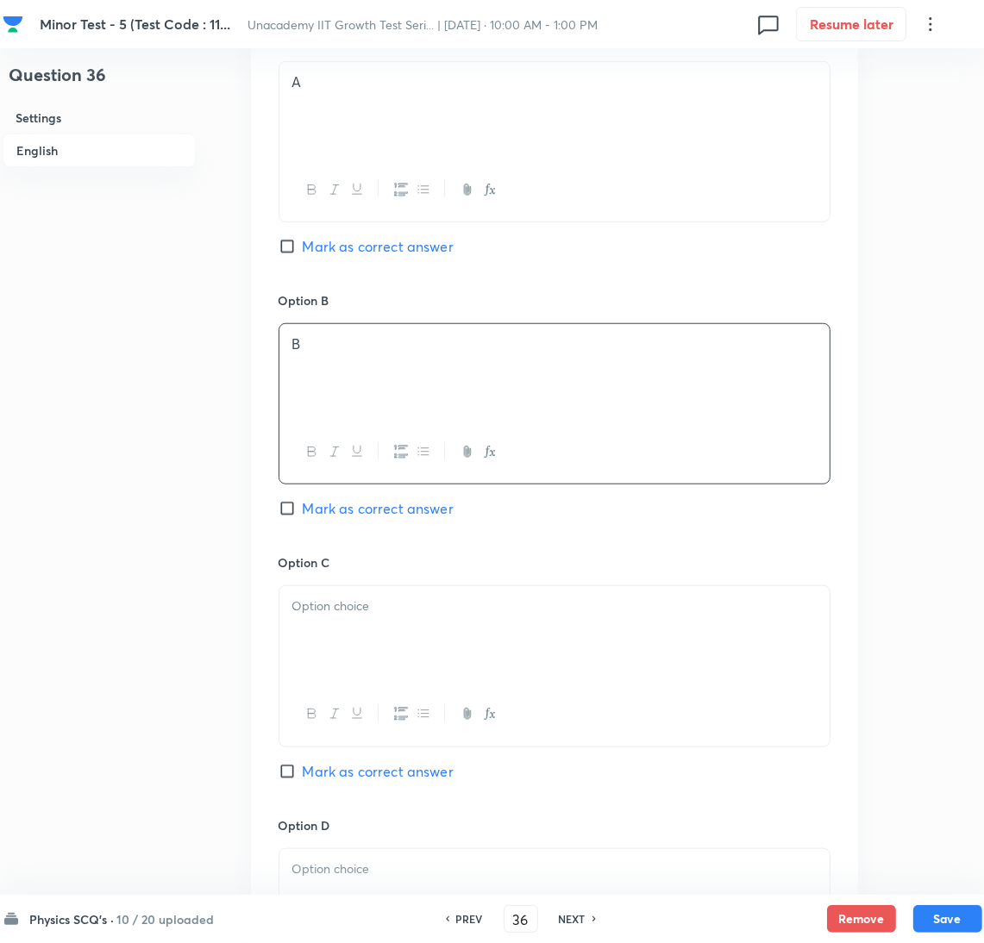
click at [377, 604] on p at bounding box center [554, 607] width 524 height 20
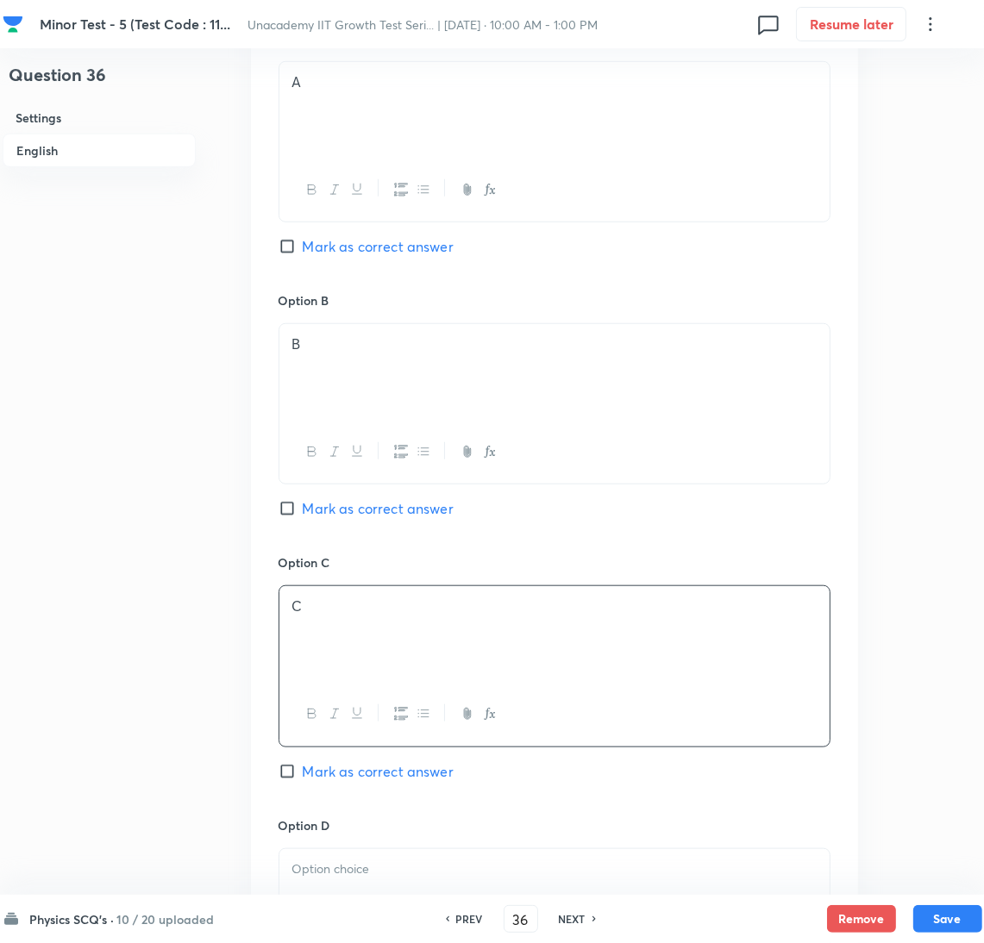
click at [347, 849] on div "Option D Marked as correct" at bounding box center [555, 931] width 552 height 228
click at [348, 874] on p at bounding box center [554, 870] width 524 height 20
click at [938, 911] on button "Save" at bounding box center [947, 918] width 69 height 28
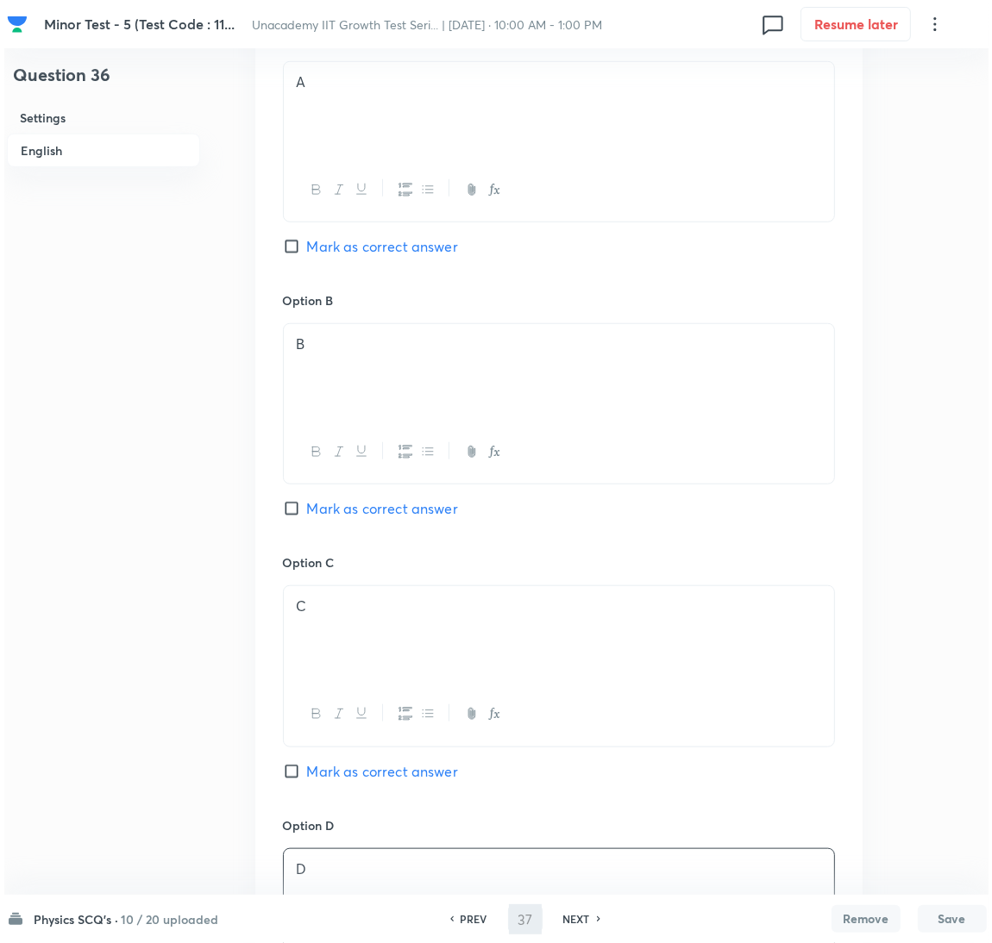
scroll to position [0, 0]
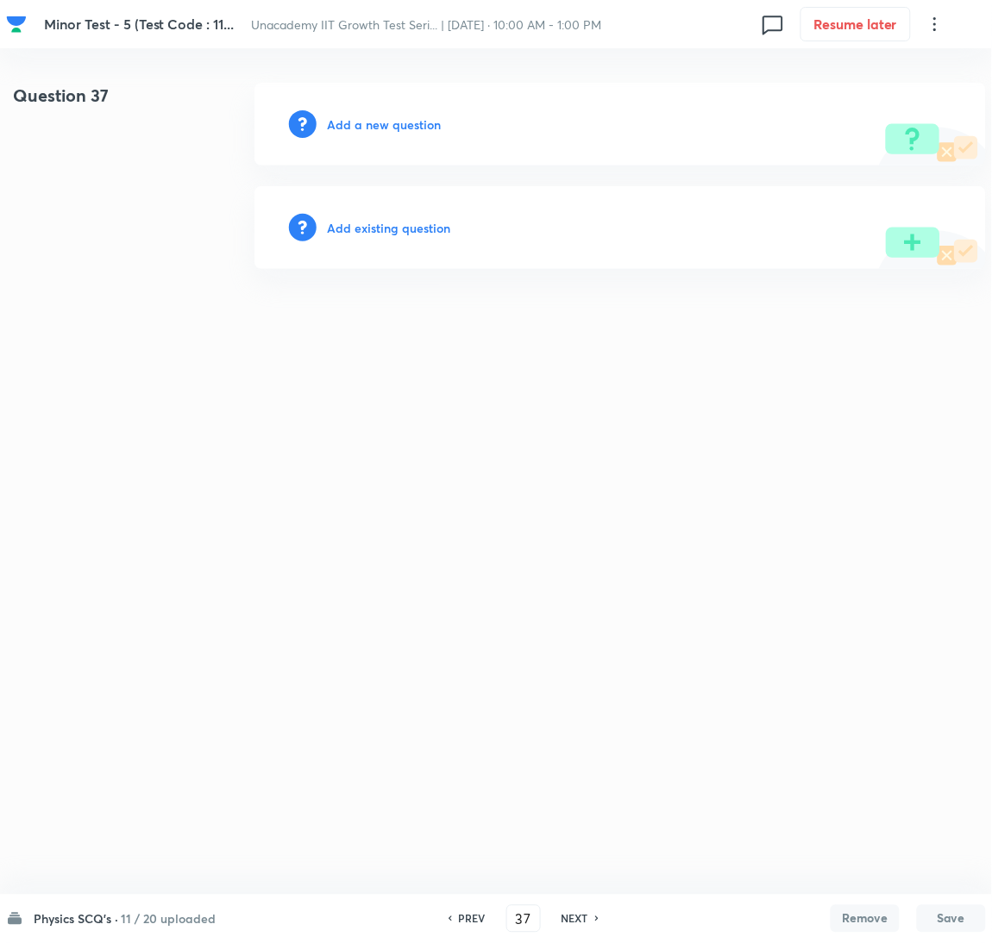
click at [404, 125] on h6 "Add a new question" at bounding box center [384, 125] width 114 height 18
click at [404, 125] on h6 "Choose a question type" at bounding box center [393, 125] width 133 height 18
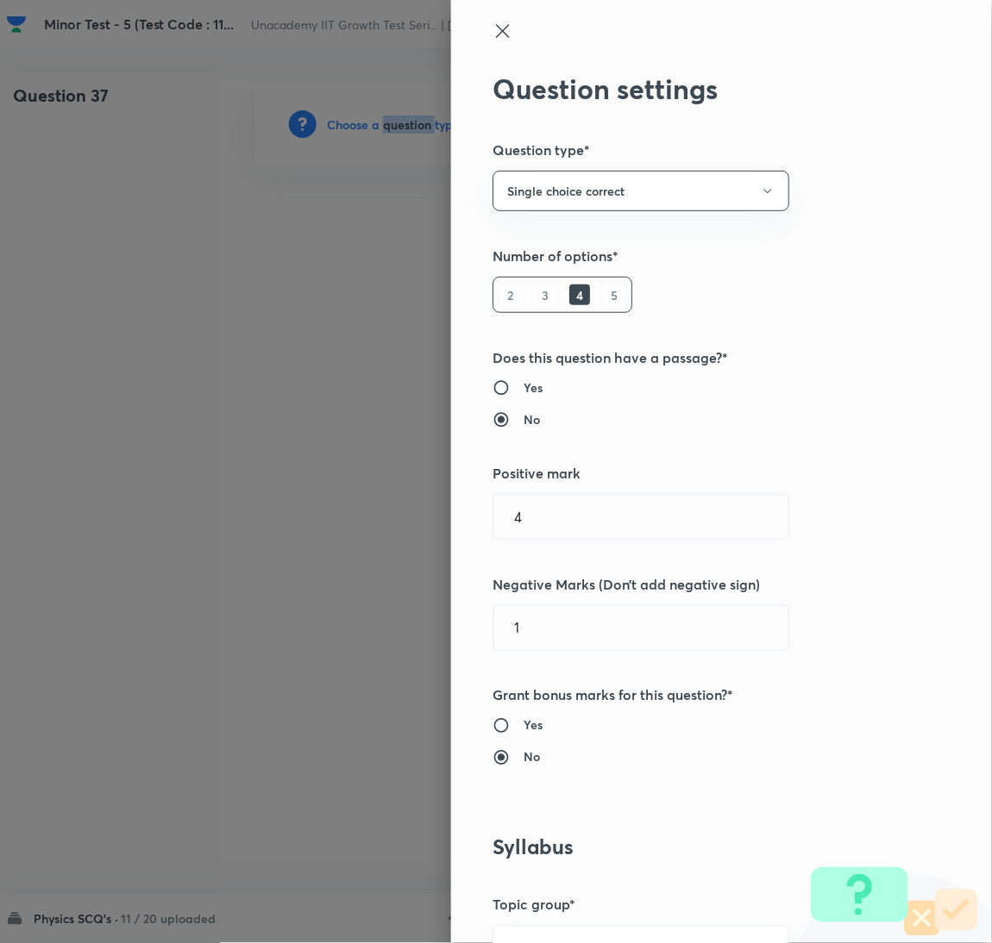
scroll to position [560, 0]
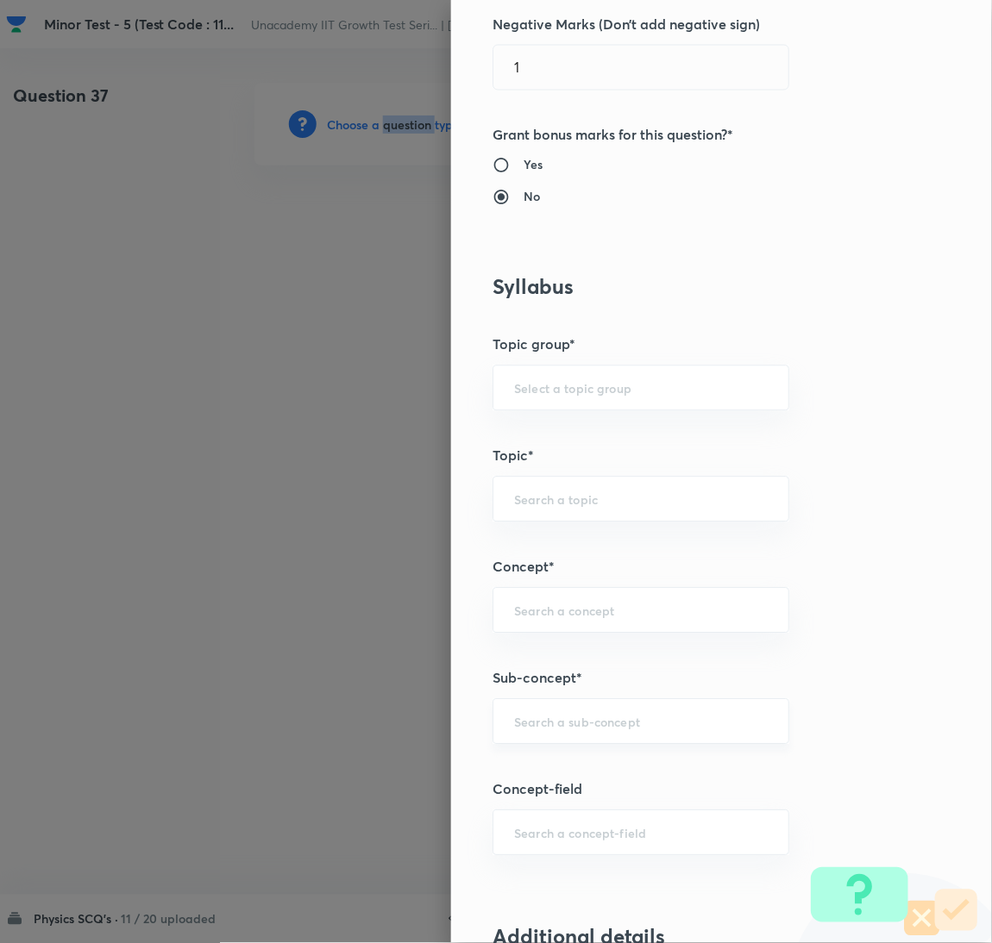
click at [604, 703] on div "​" at bounding box center [640, 722] width 297 height 46
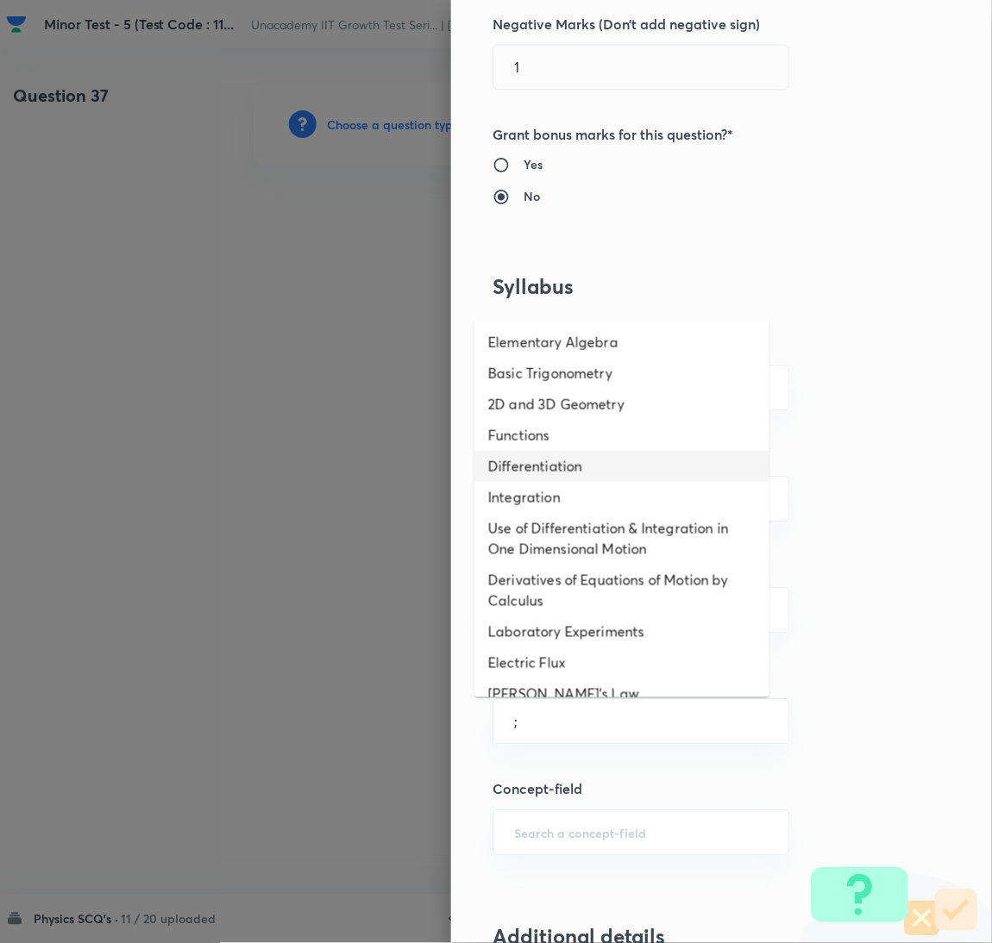
click at [587, 471] on li "Differentiation" at bounding box center [621, 466] width 295 height 31
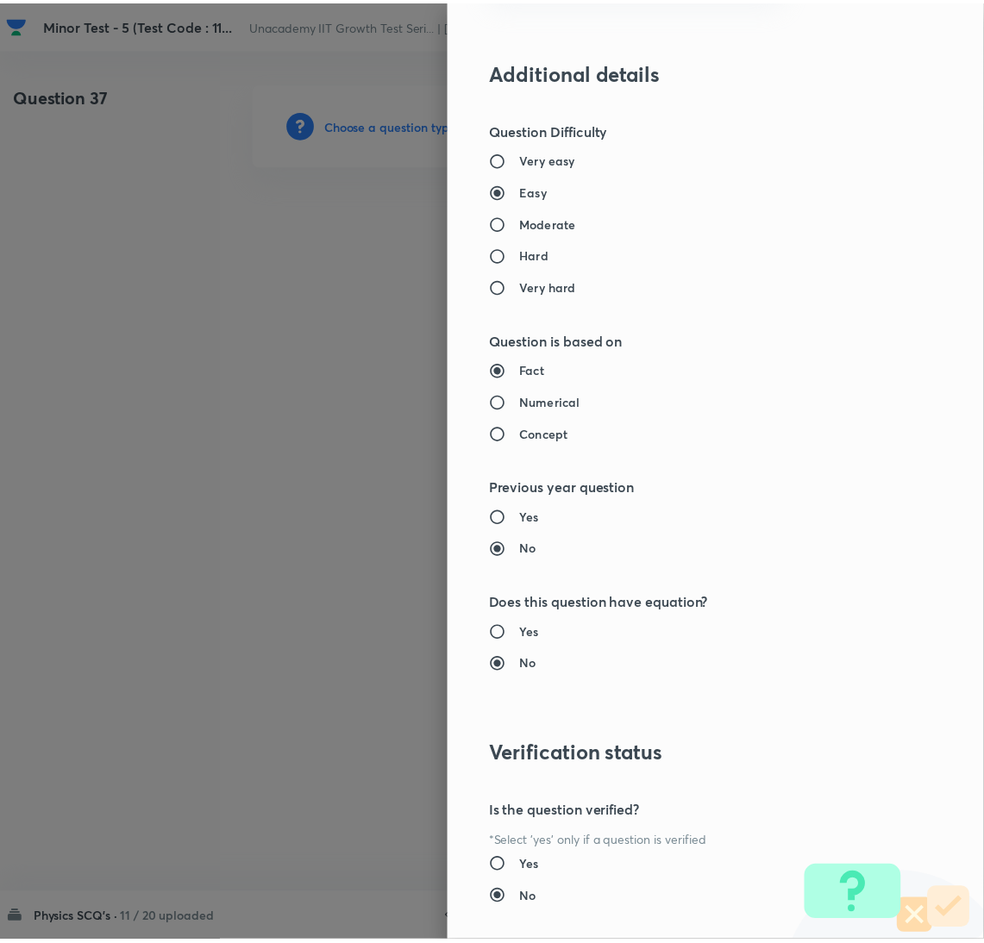
scroll to position [1524, 0]
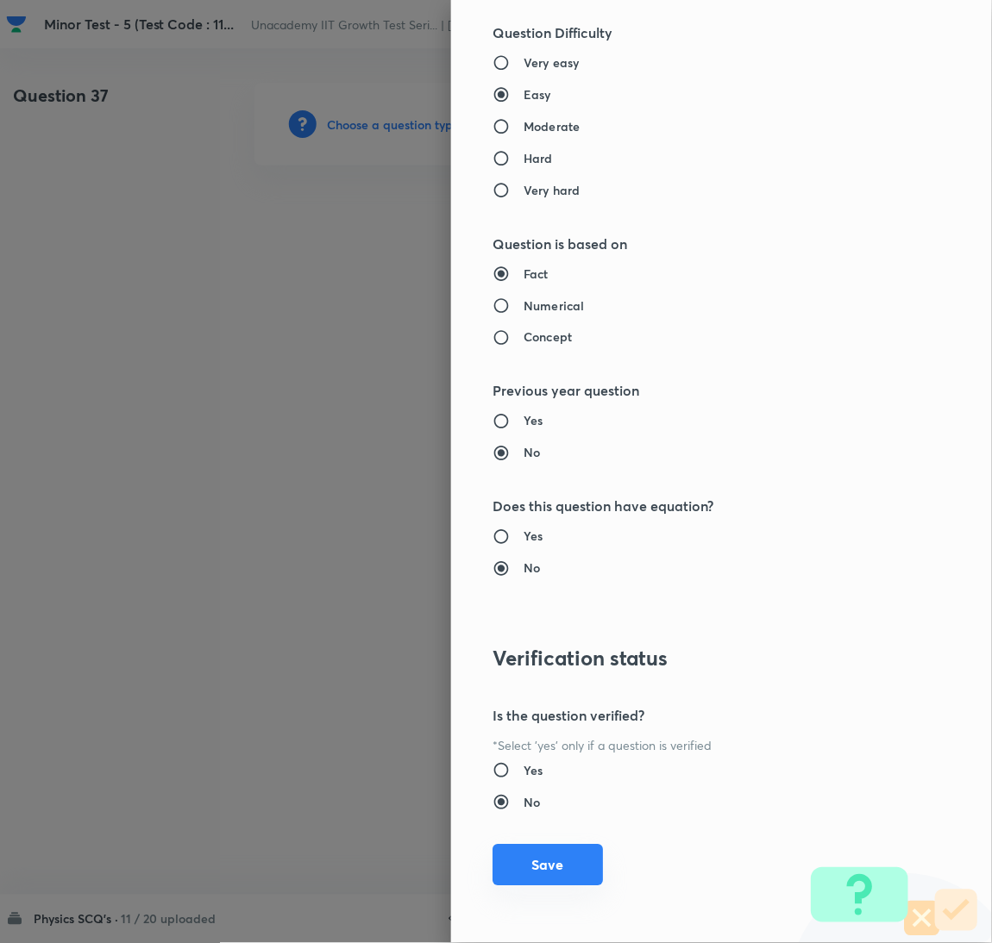
click at [514, 846] on button "Save" at bounding box center [547, 865] width 110 height 41
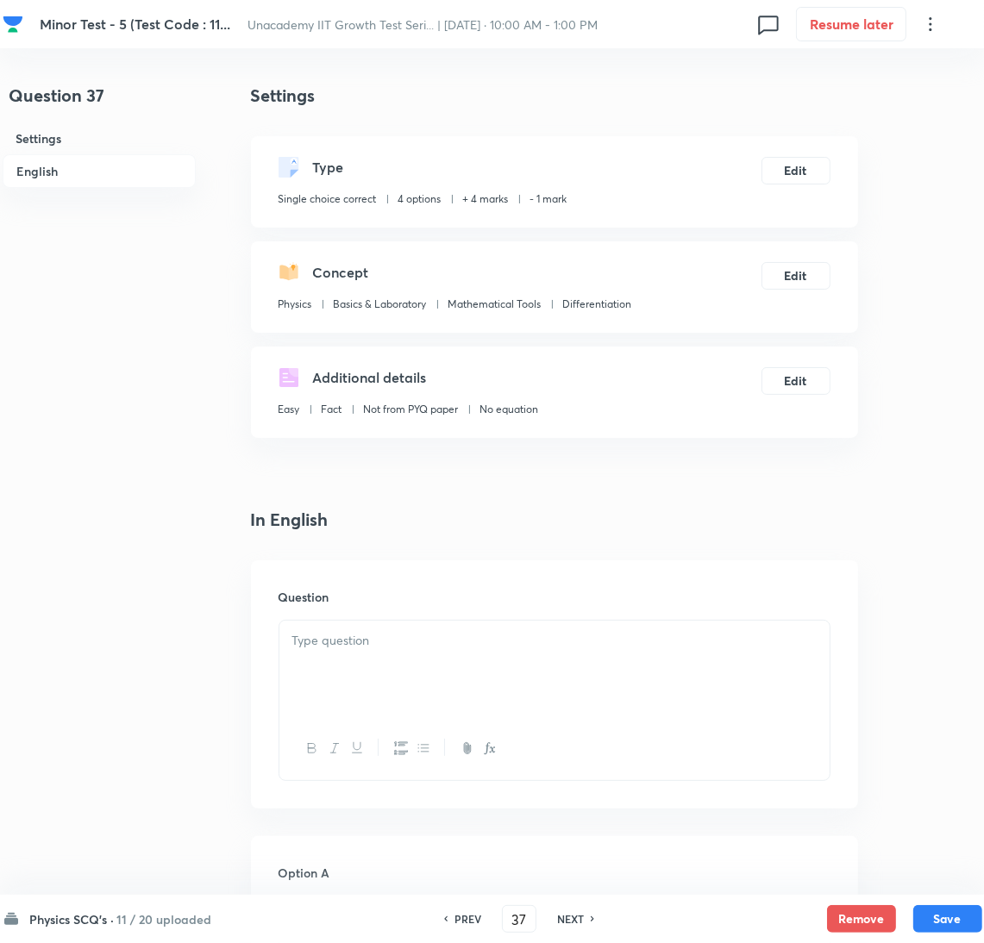
click at [684, 682] on div at bounding box center [554, 669] width 550 height 97
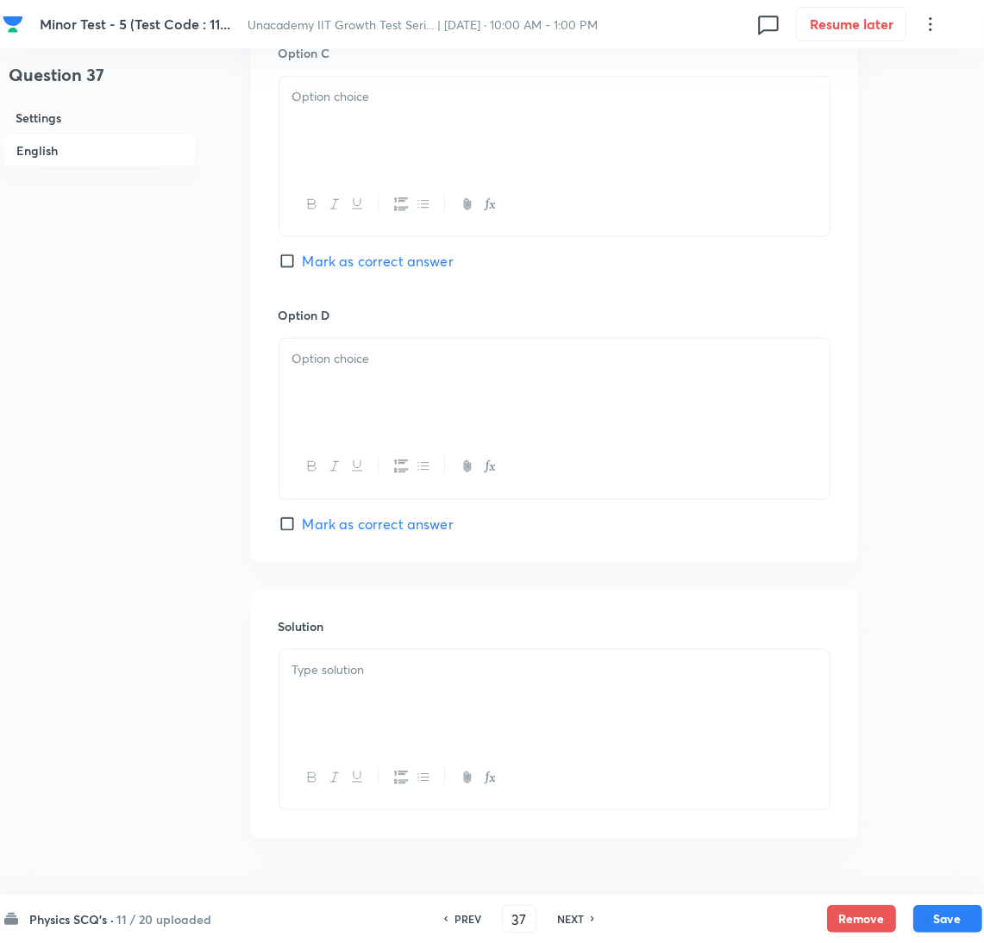
scroll to position [1486, 0]
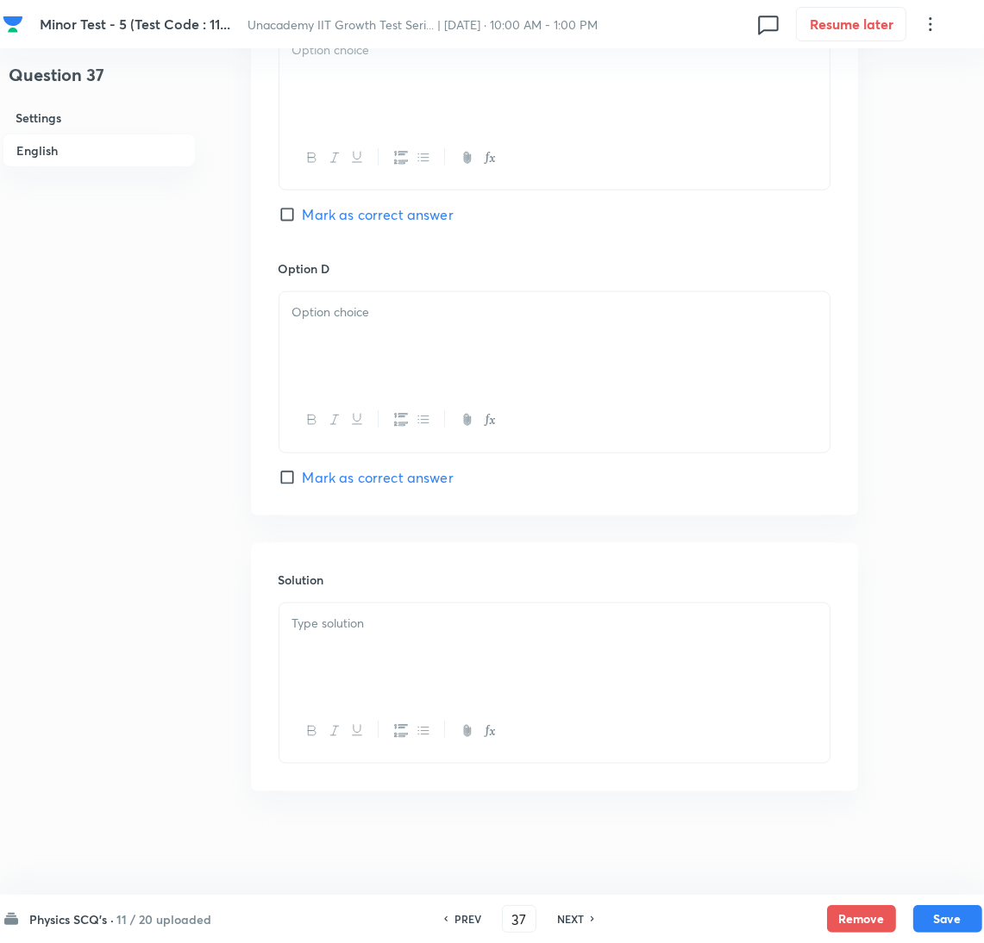
click at [813, 680] on div at bounding box center [554, 652] width 550 height 97
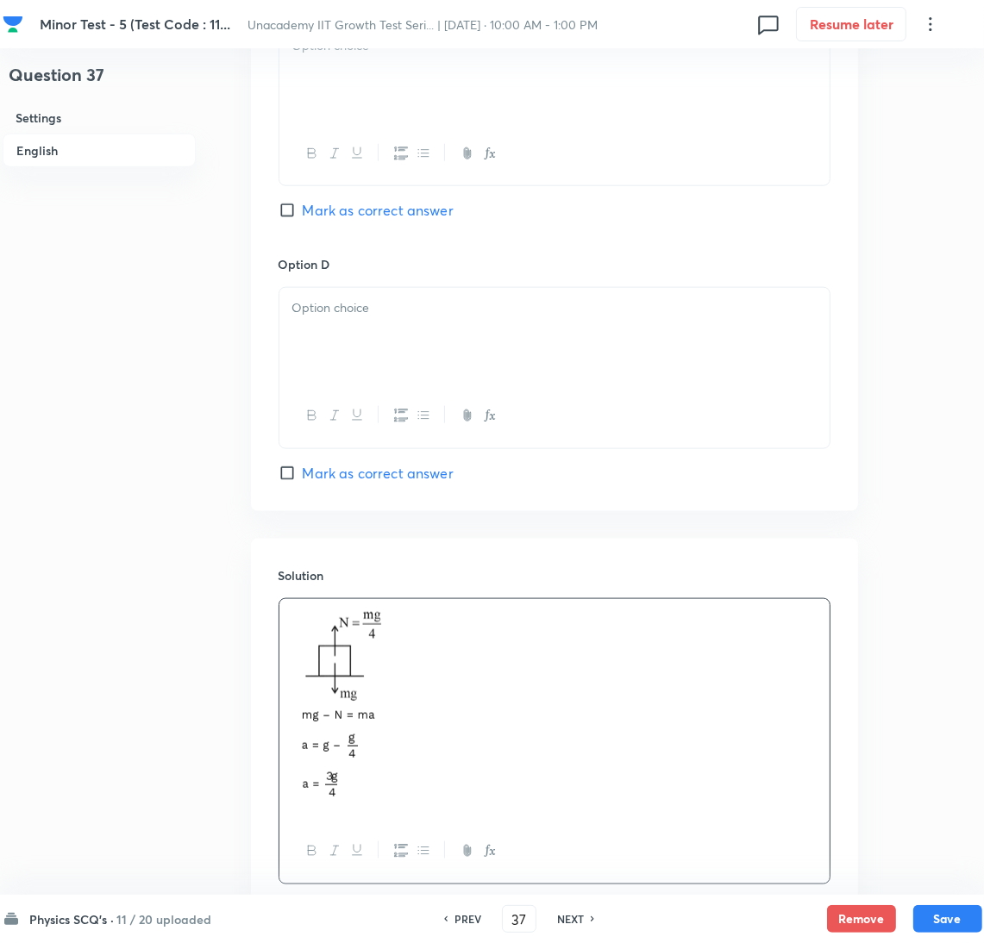
click at [379, 217] on span "Mark as correct answer" at bounding box center [378, 210] width 151 height 21
click at [303, 217] on input "Mark as correct answer" at bounding box center [291, 210] width 24 height 17
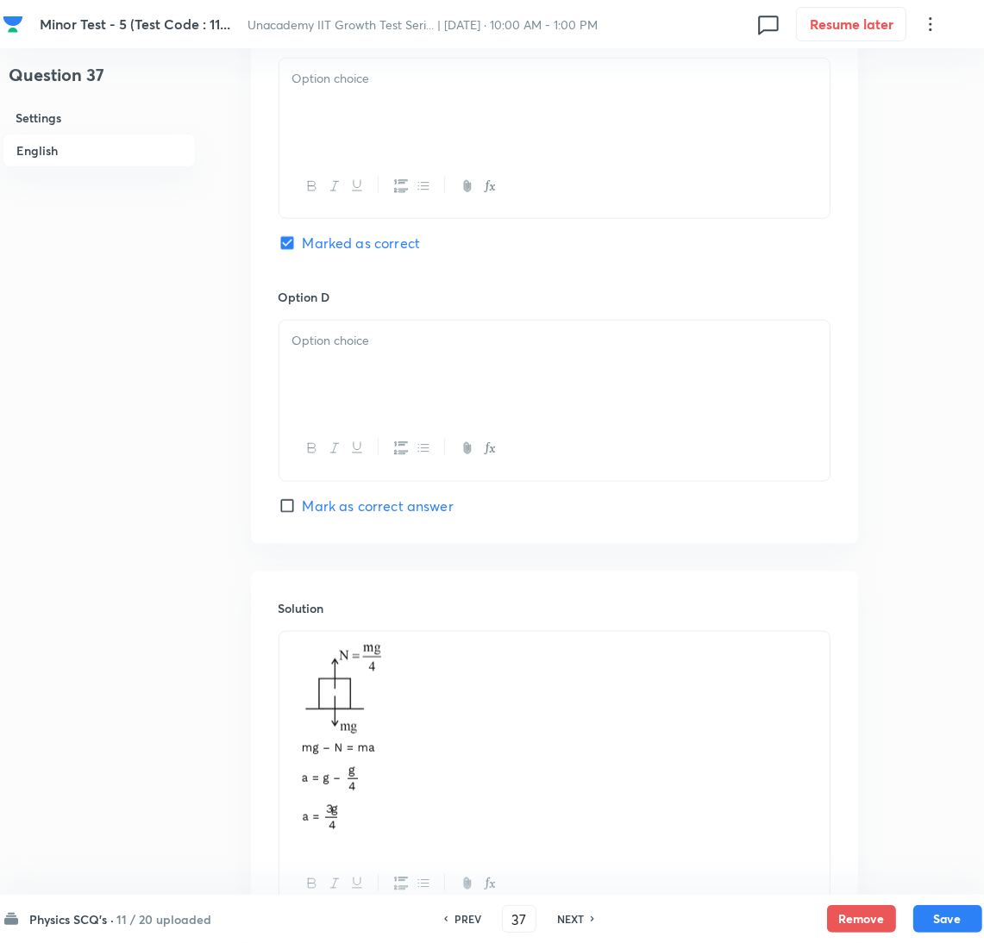
scroll to position [924, 0]
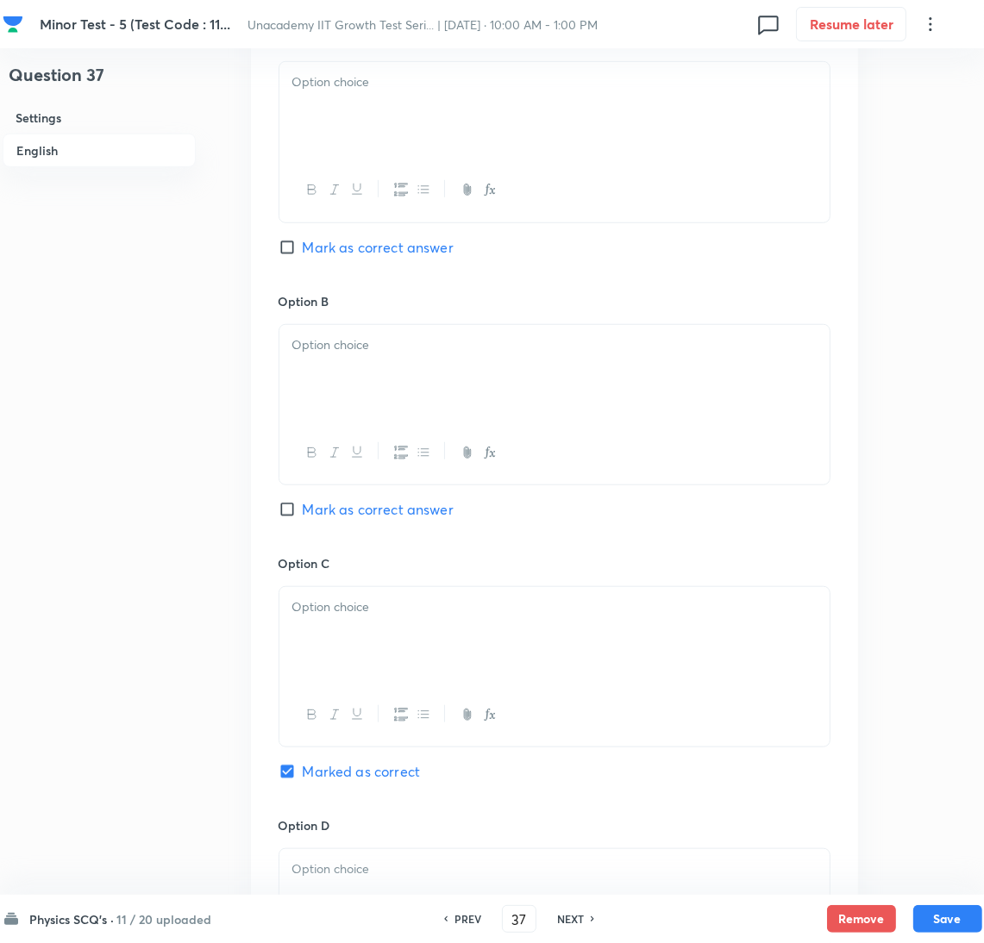
click at [374, 131] on div at bounding box center [554, 110] width 550 height 97
click at [354, 413] on div at bounding box center [554, 373] width 550 height 97
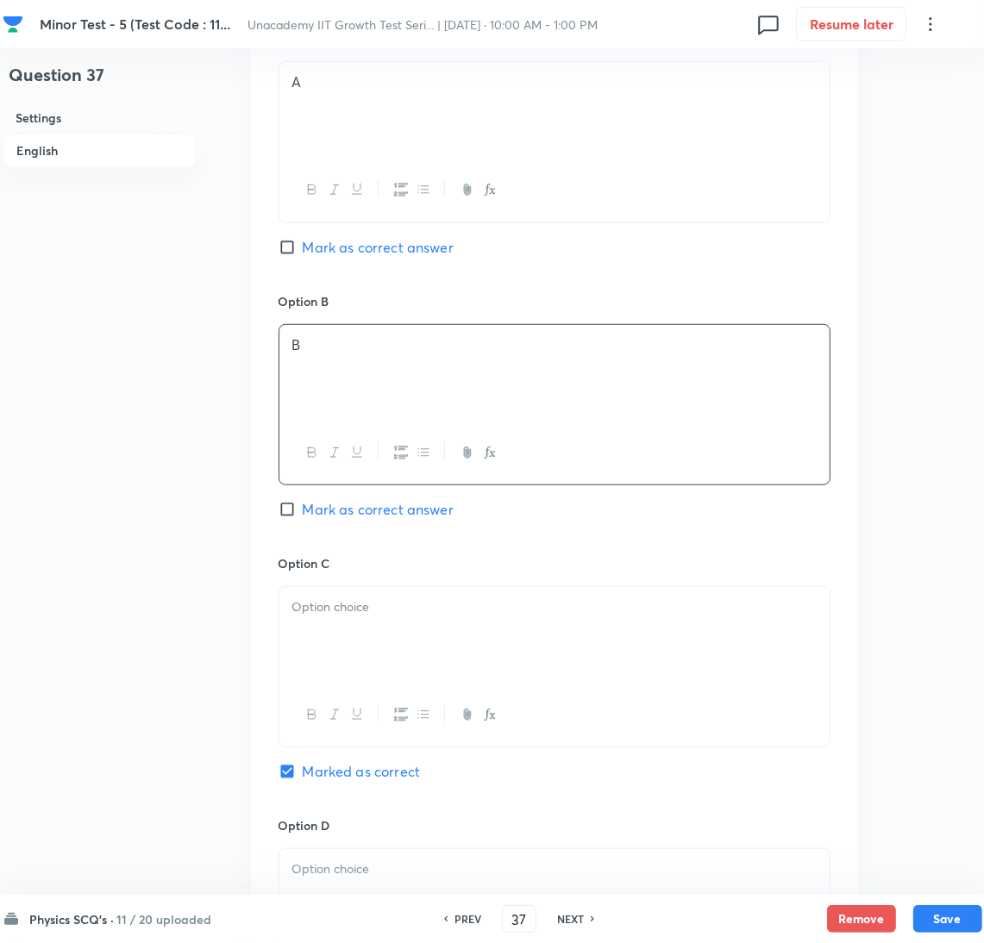
click at [379, 635] on div at bounding box center [554, 635] width 550 height 97
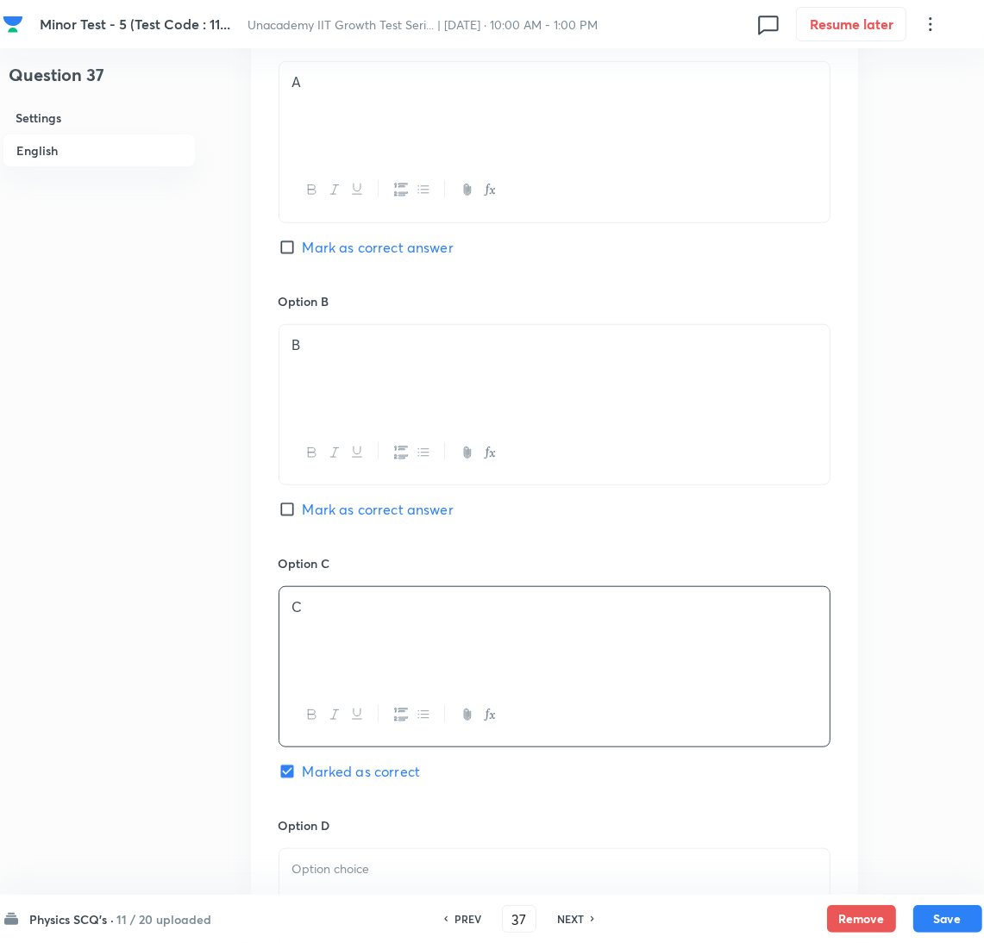
click at [422, 891] on div at bounding box center [554, 897] width 550 height 97
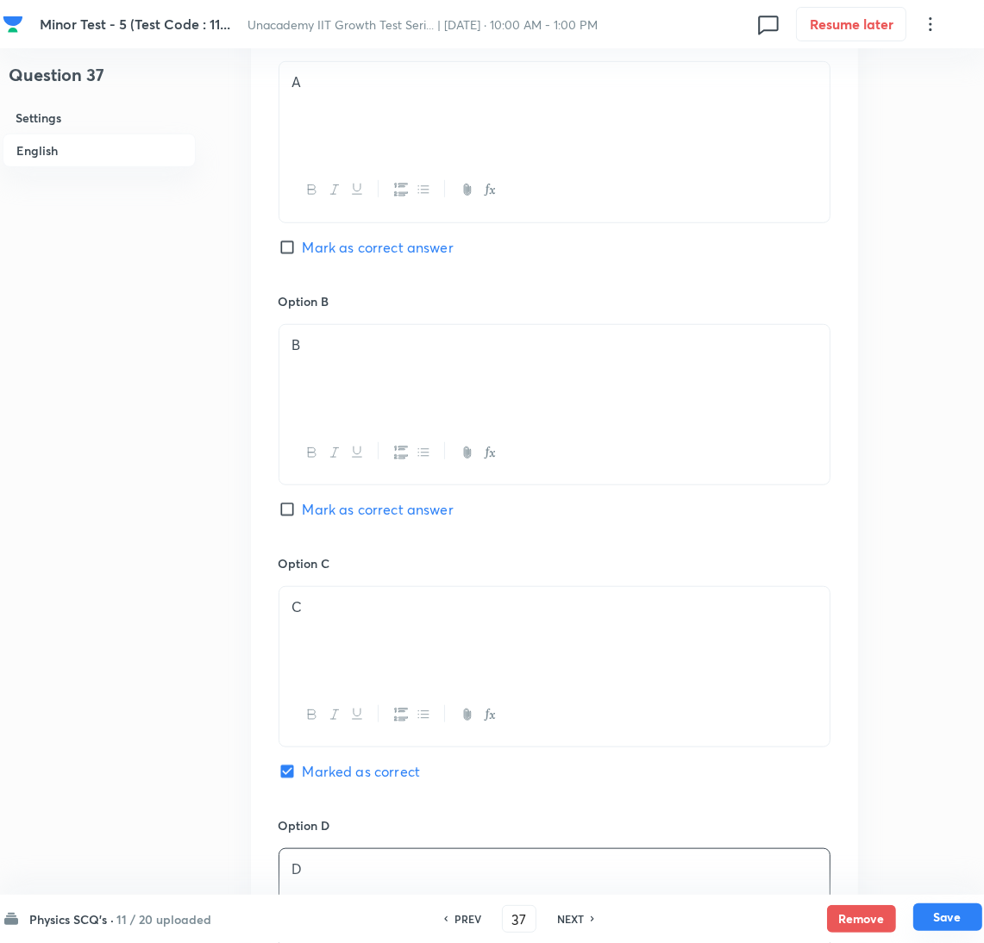
click at [967, 907] on button "Save" at bounding box center [947, 918] width 69 height 28
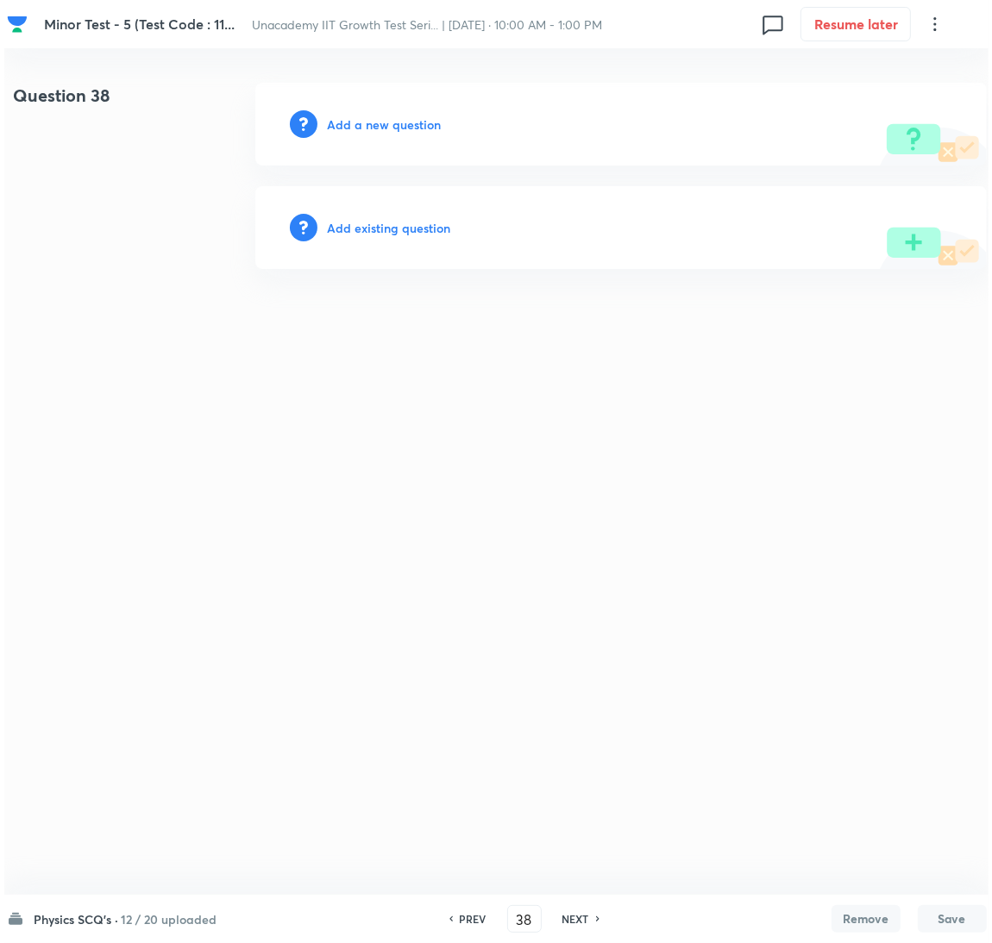
scroll to position [0, 0]
click at [404, 124] on h6 "Add a new question" at bounding box center [384, 125] width 114 height 18
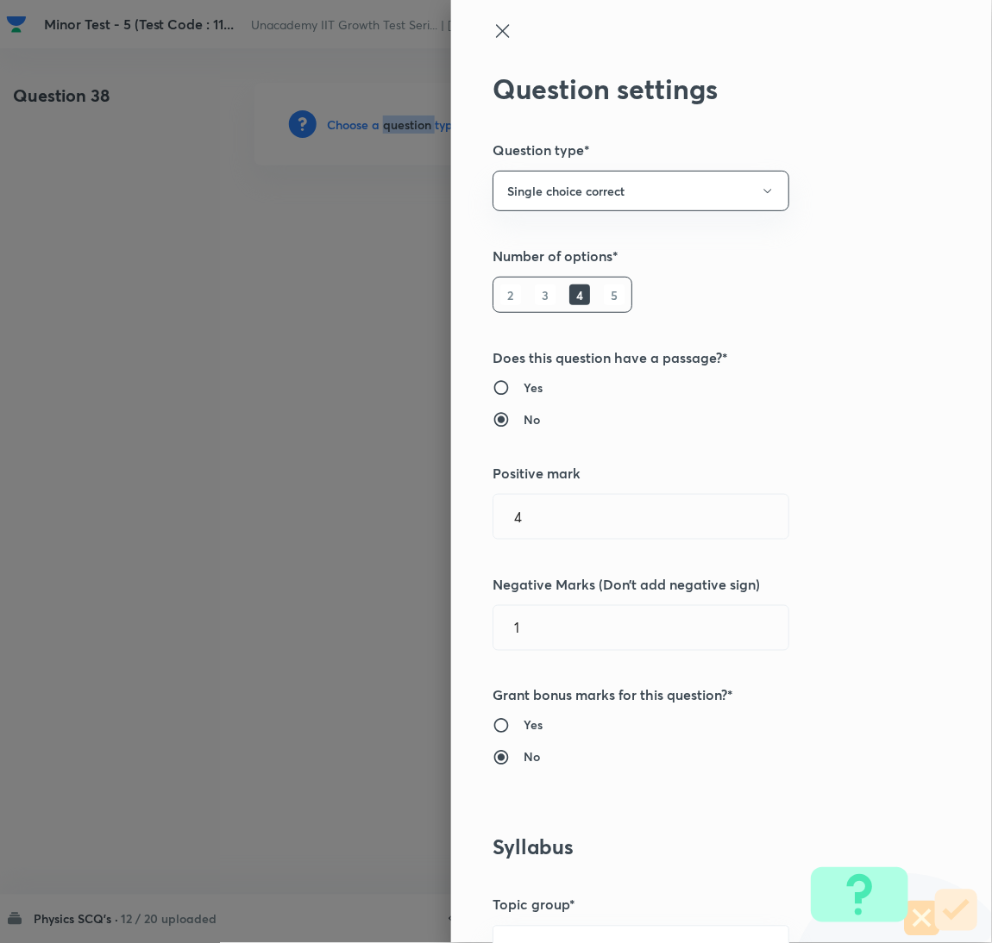
scroll to position [560, 0]
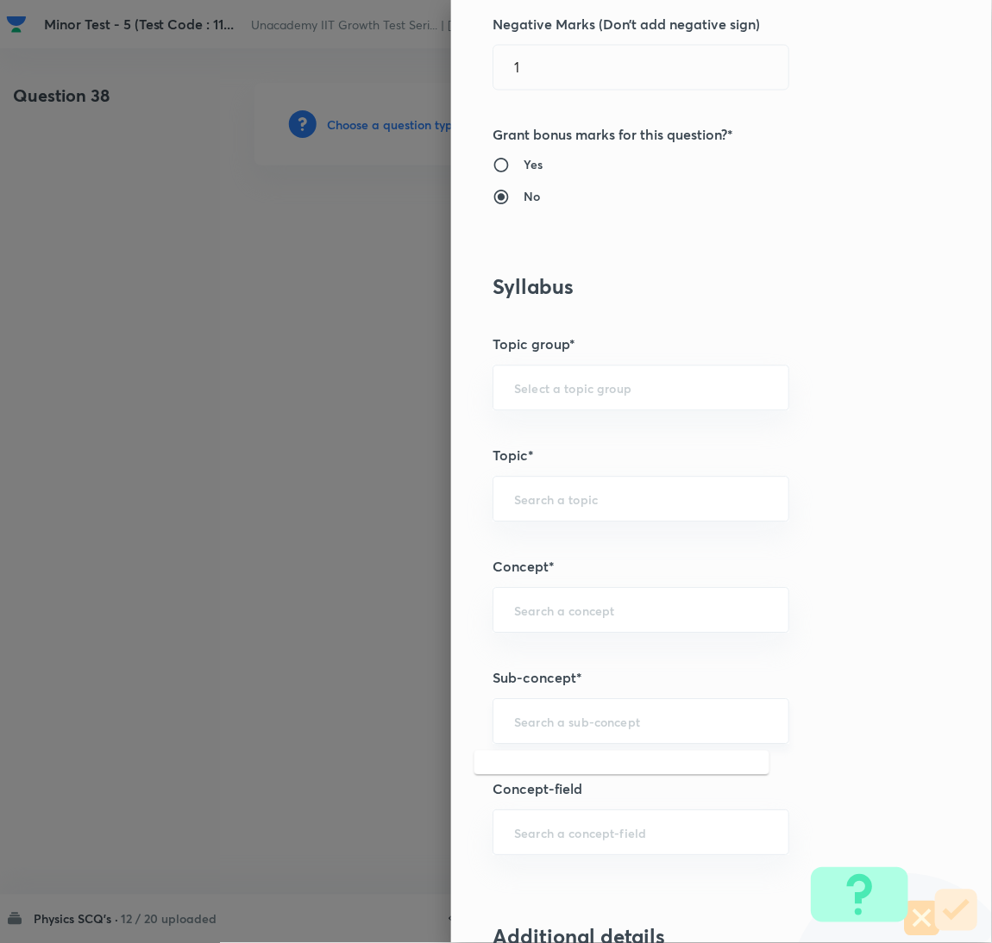
click at [583, 722] on input "text" at bounding box center [641, 722] width 254 height 16
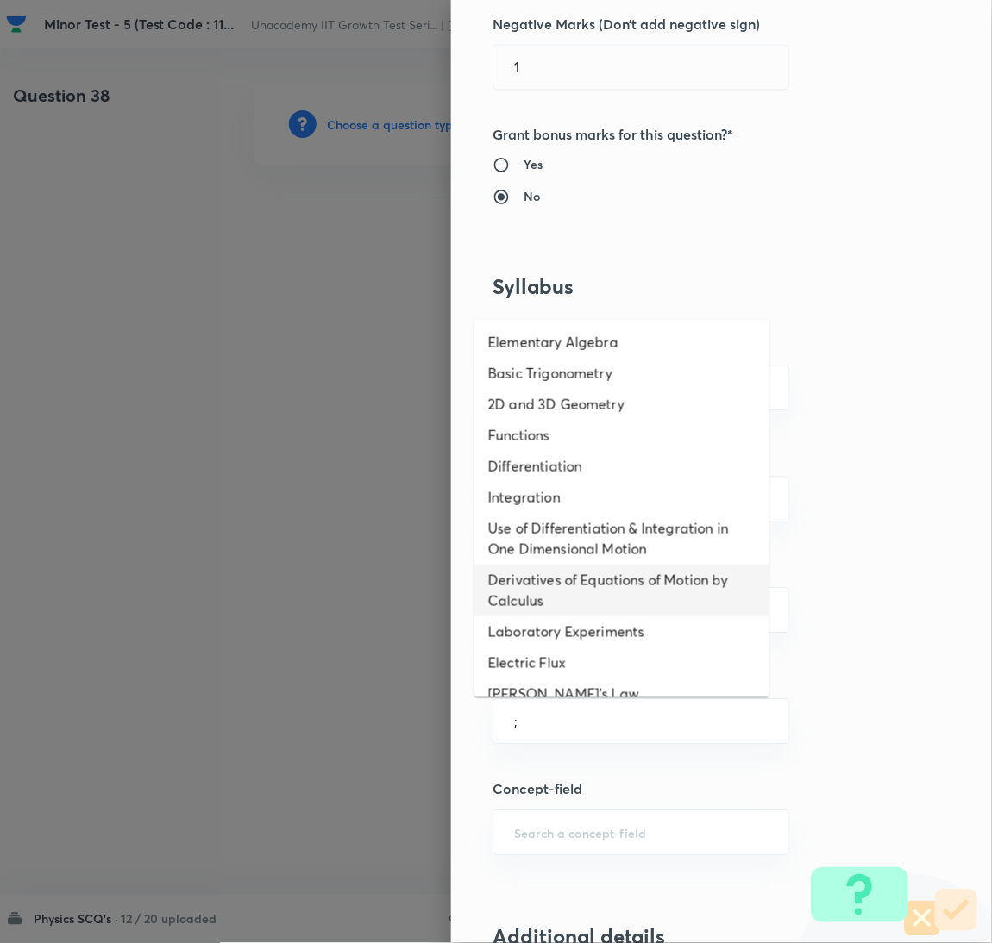
click at [535, 569] on li "Derivatives of Equations of Motion by Calculus" at bounding box center [621, 591] width 295 height 52
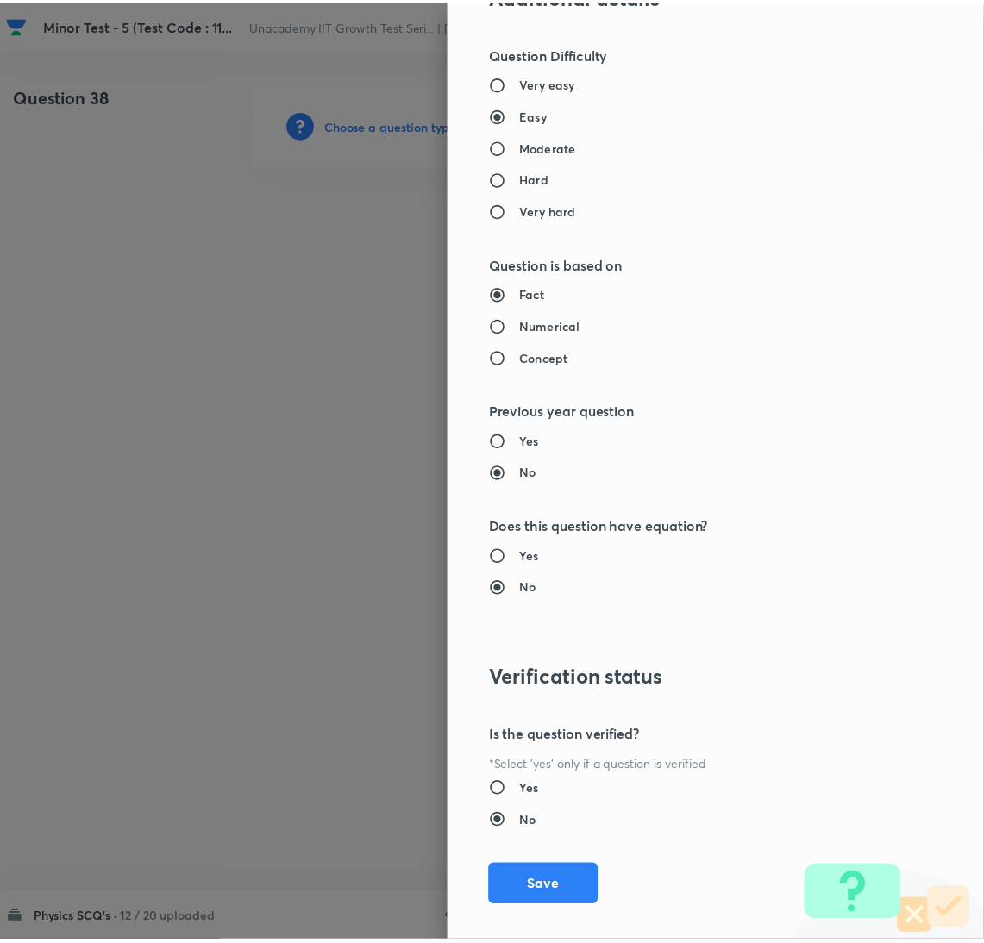
scroll to position [1524, 0]
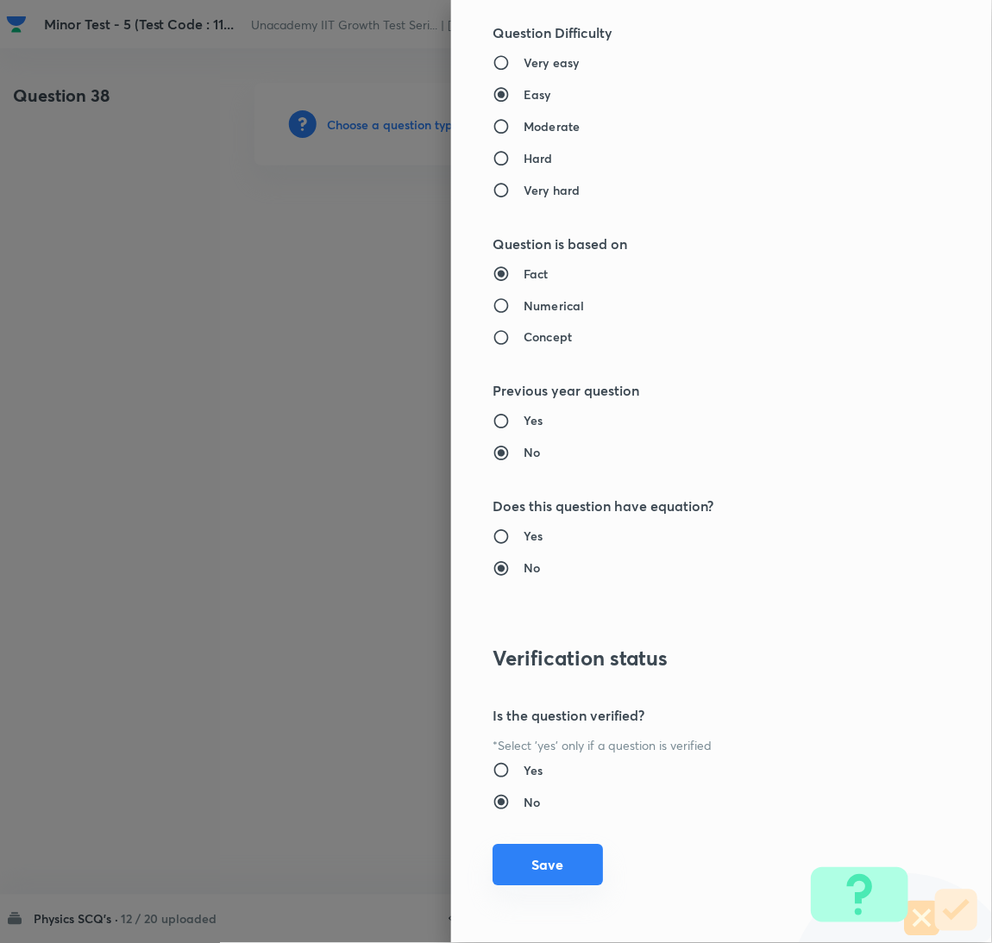
click at [522, 872] on button "Save" at bounding box center [547, 865] width 110 height 41
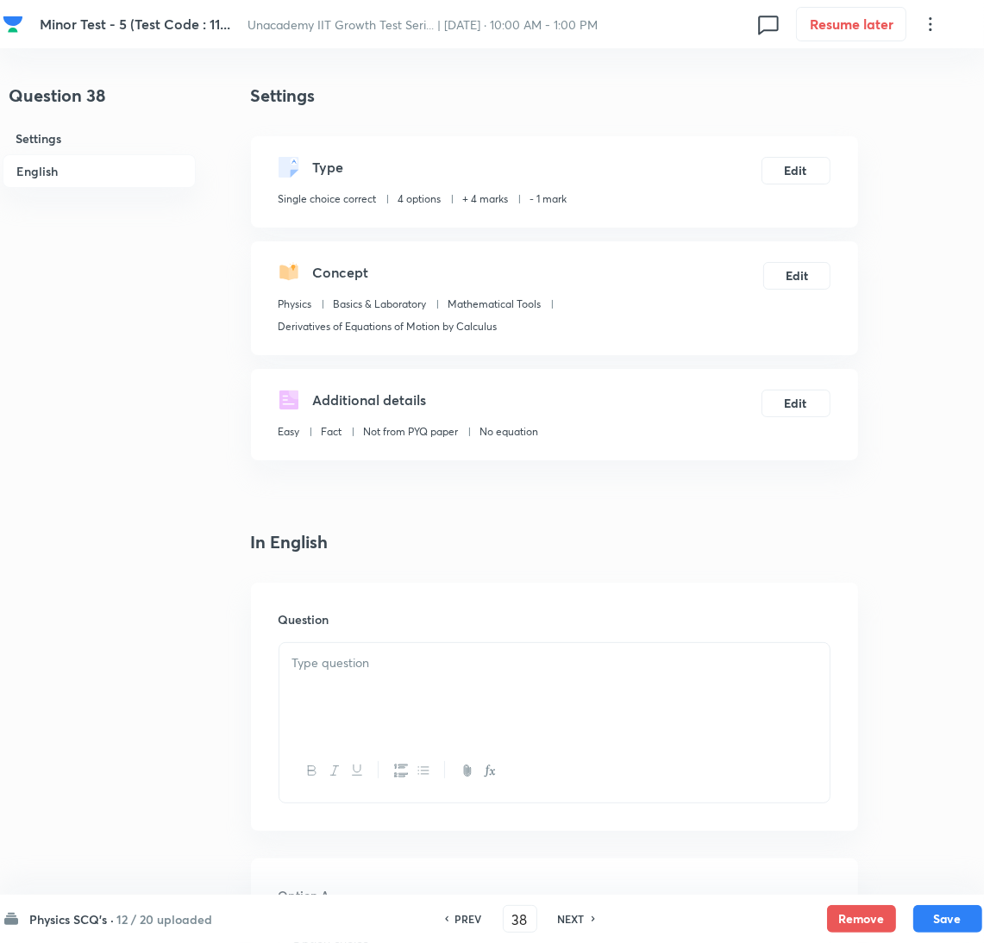
click at [676, 699] on div at bounding box center [554, 691] width 550 height 97
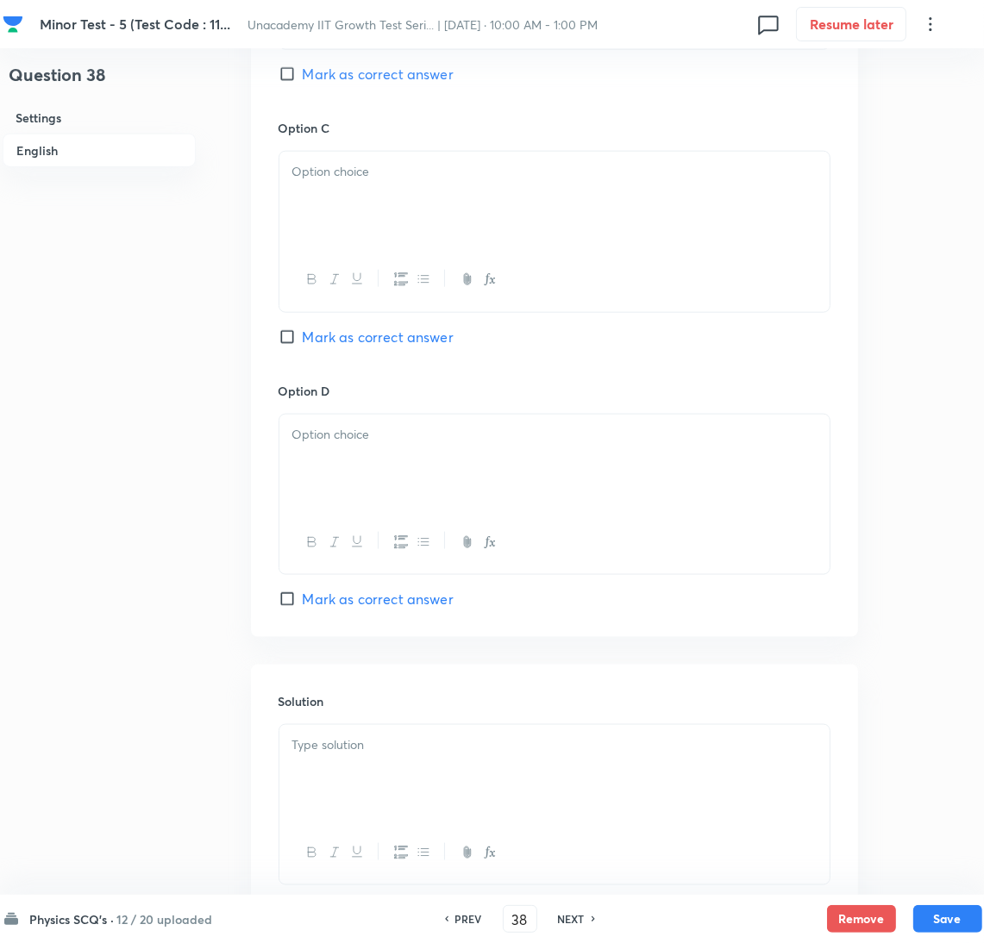
scroll to position [1568, 0]
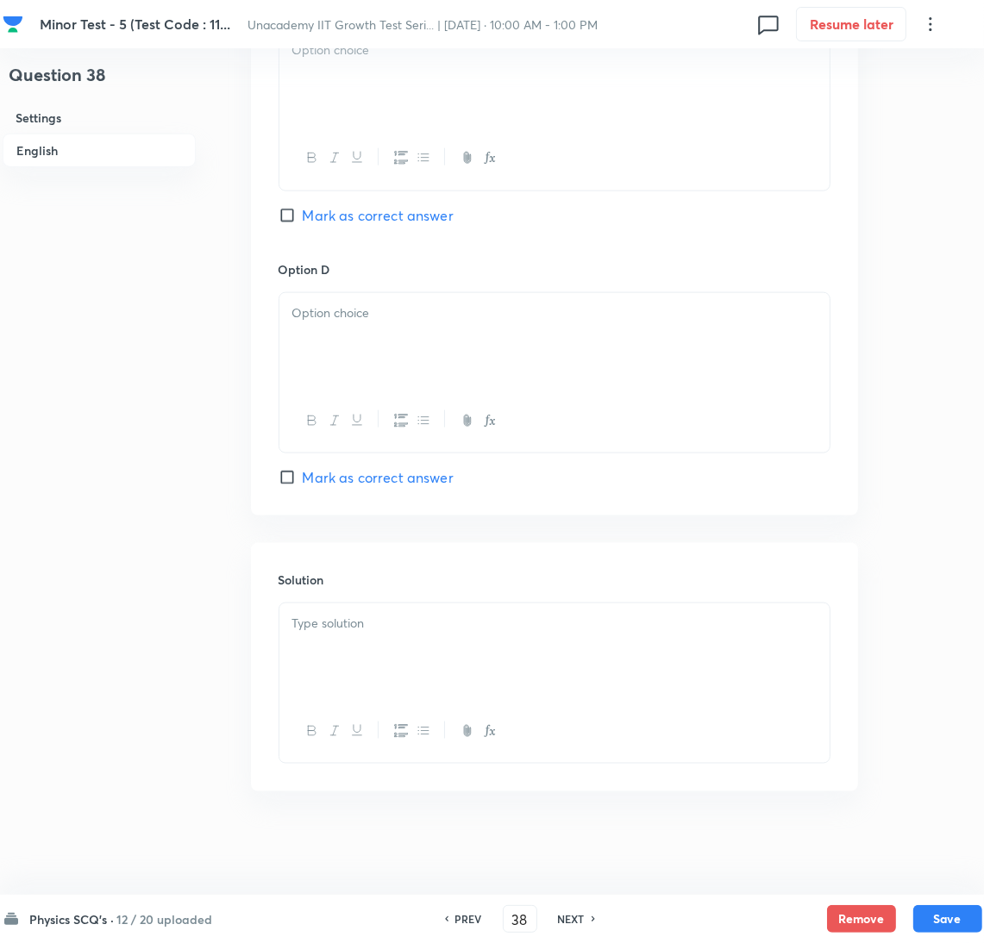
click at [496, 628] on p at bounding box center [554, 624] width 524 height 20
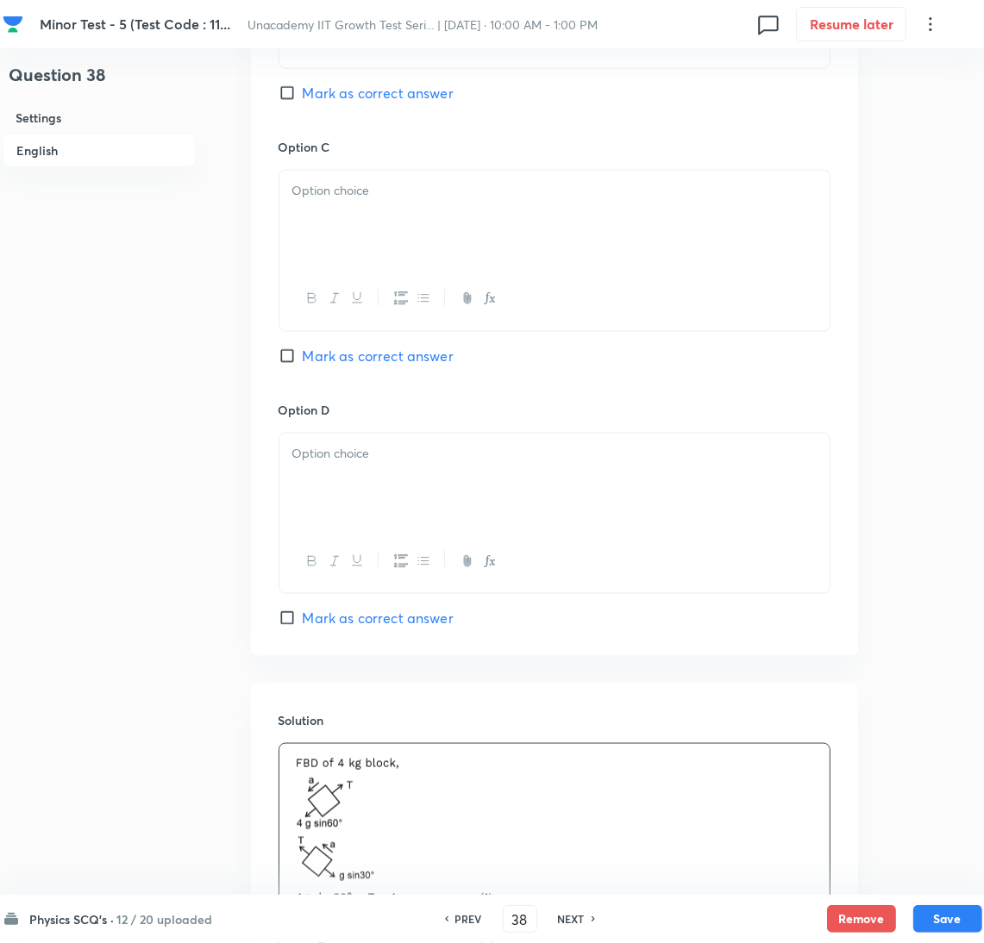
scroll to position [1007, 0]
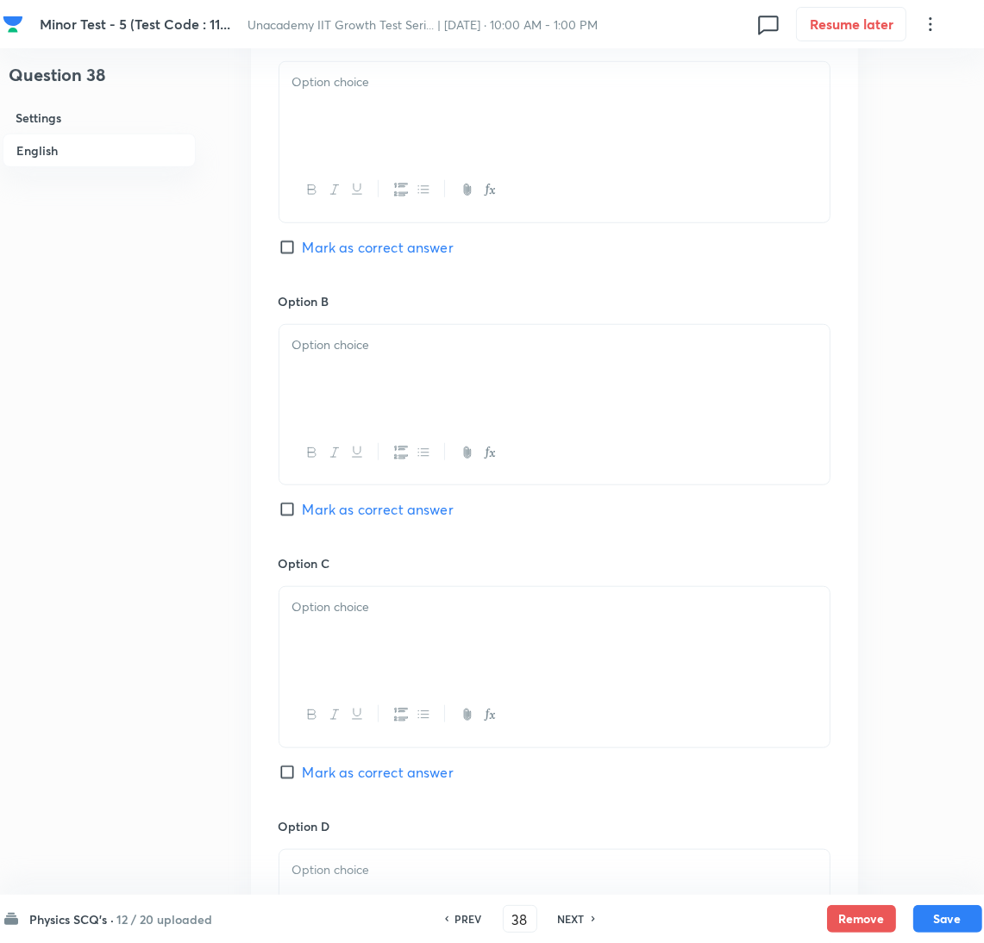
drag, startPoint x: 332, startPoint y: 506, endPoint x: 403, endPoint y: 449, distance: 90.8
click at [332, 506] on span "Mark as correct answer" at bounding box center [378, 509] width 151 height 21
click at [303, 506] on input "Mark as correct answer" at bounding box center [291, 509] width 24 height 17
drag, startPoint x: 397, startPoint y: 122, endPoint x: 398, endPoint y: 132, distance: 10.4
click at [397, 119] on div at bounding box center [554, 110] width 550 height 97
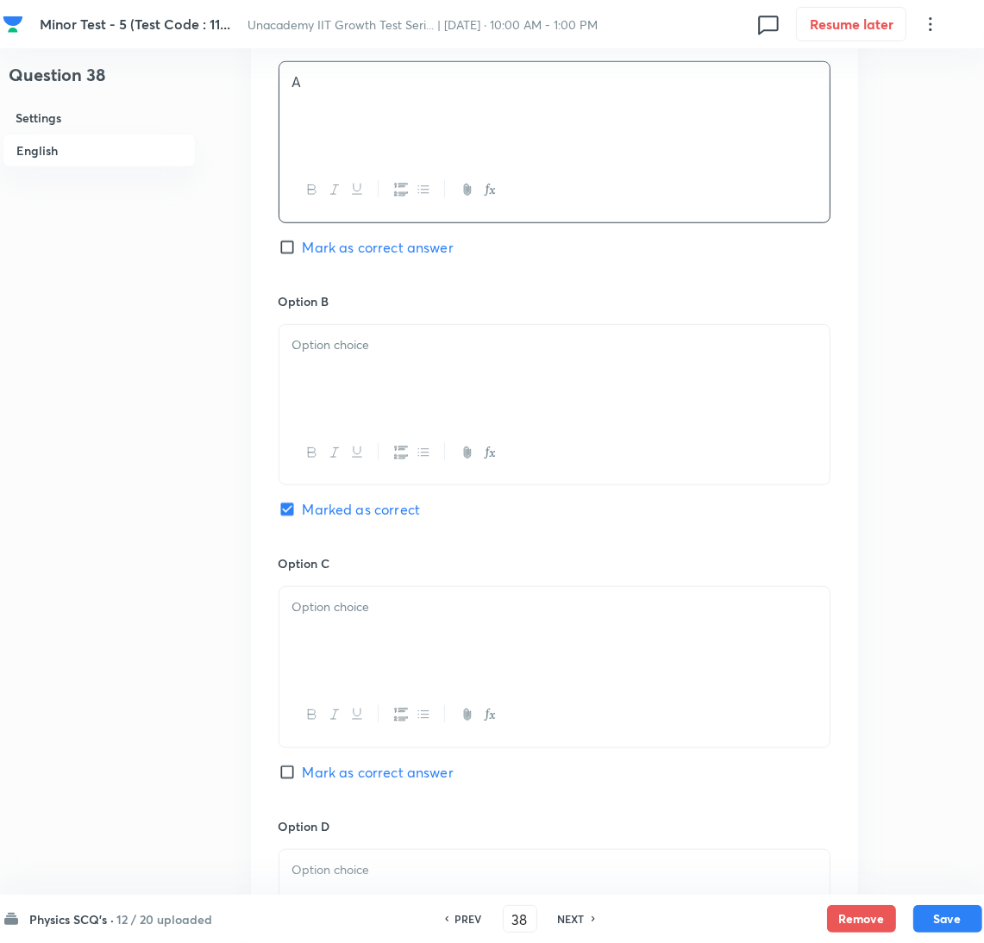
click at [391, 373] on div at bounding box center [554, 373] width 550 height 97
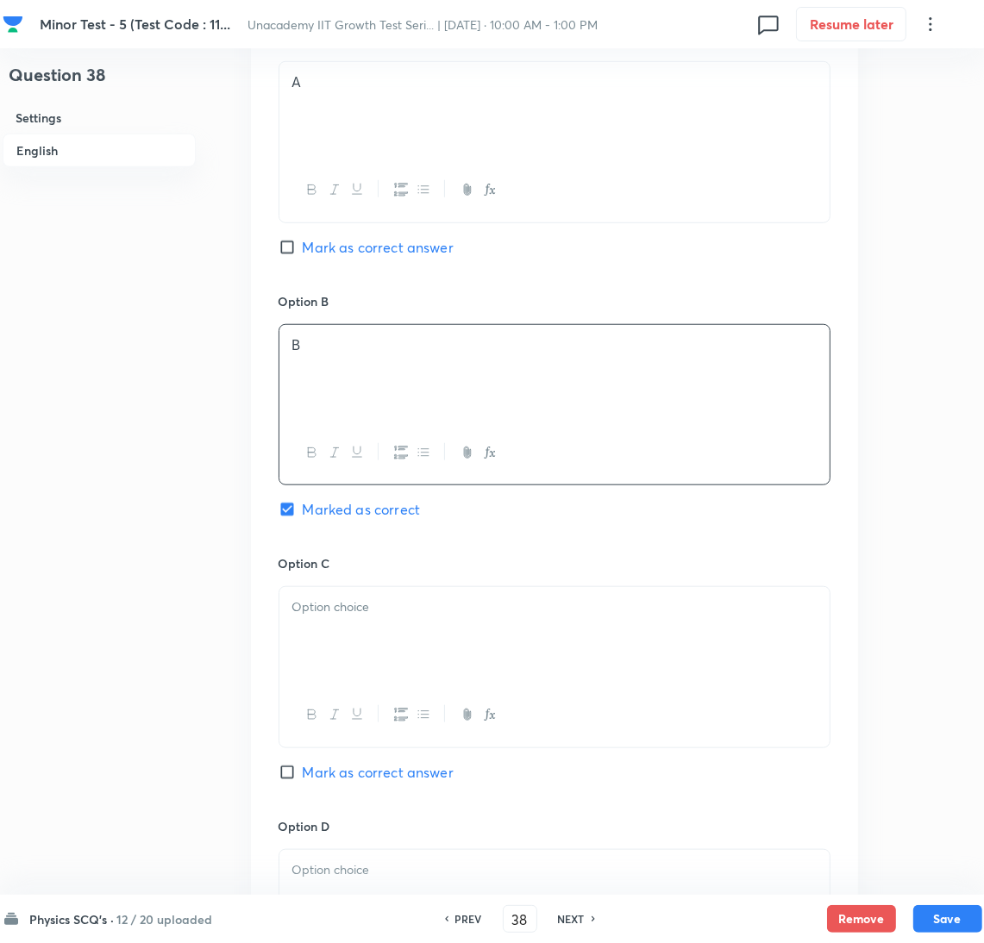
drag, startPoint x: 394, startPoint y: 641, endPoint x: 422, endPoint y: 746, distance: 108.8
click at [397, 654] on div at bounding box center [554, 635] width 550 height 97
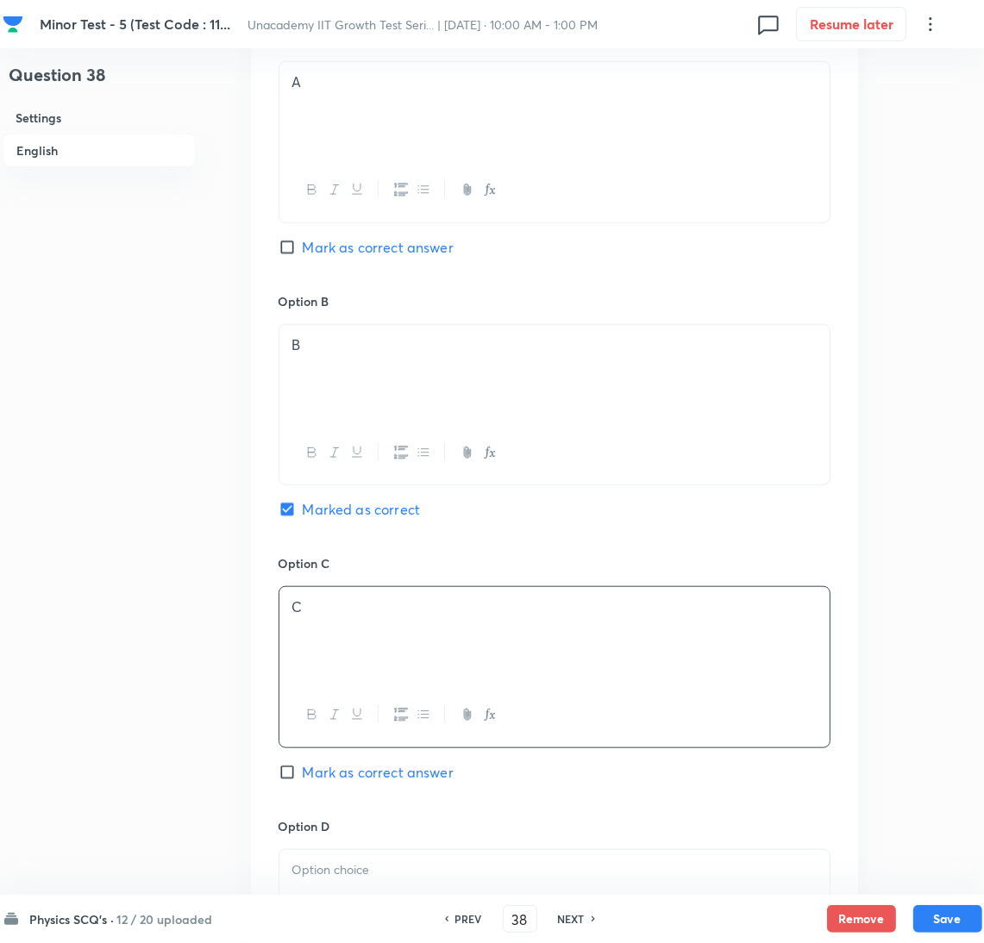
click at [423, 885] on div at bounding box center [554, 898] width 550 height 97
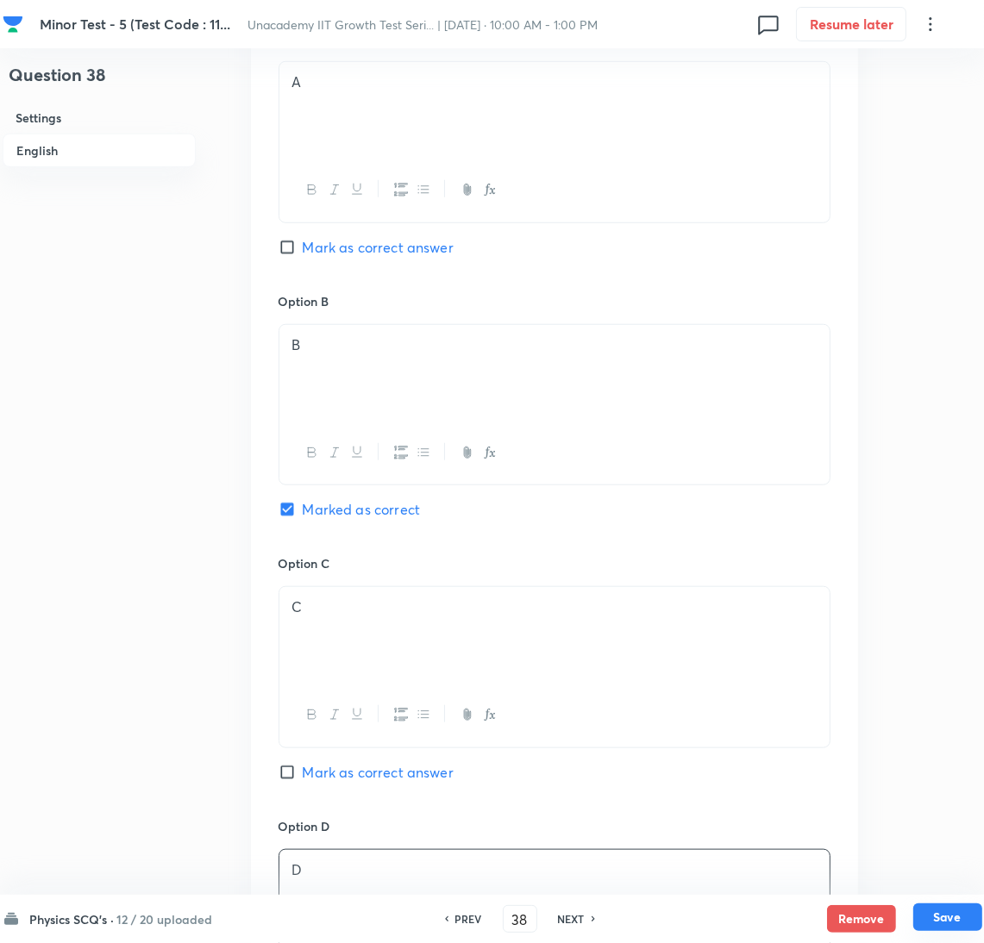
click at [955, 917] on button "Save" at bounding box center [947, 918] width 69 height 28
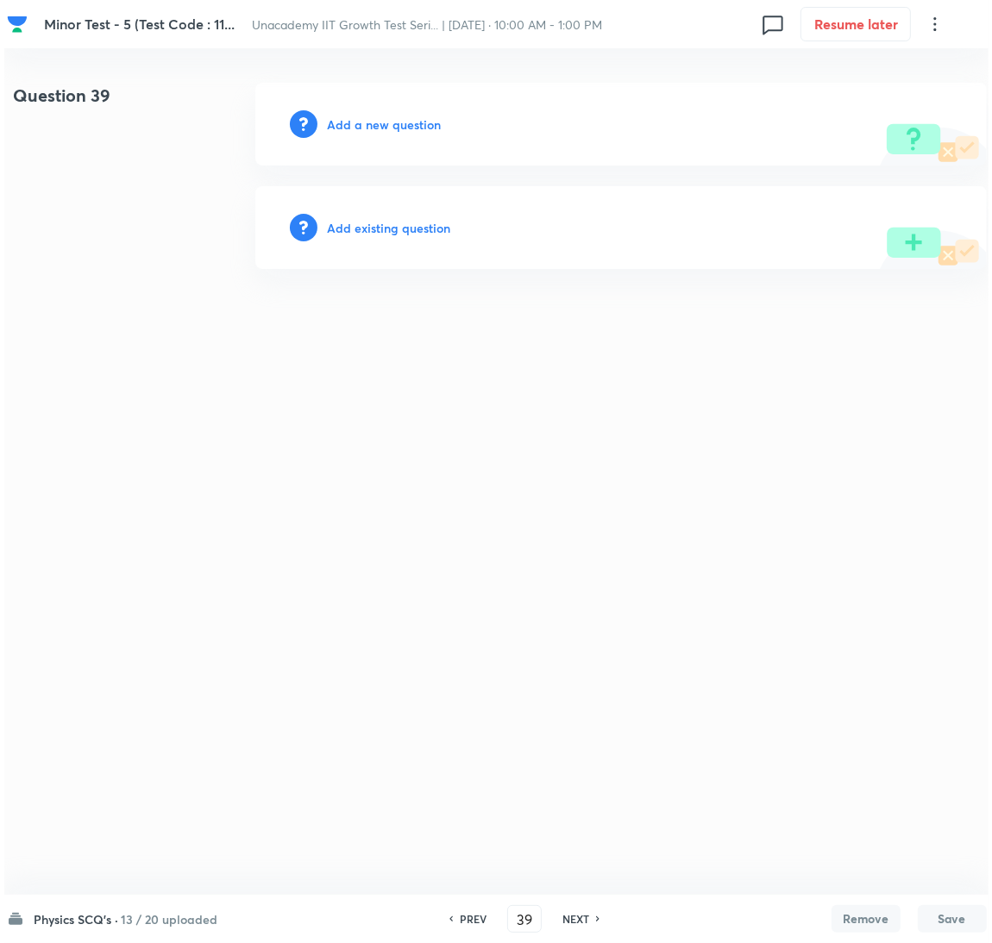
scroll to position [0, 0]
click at [376, 122] on h6 "Add a new question" at bounding box center [384, 125] width 114 height 18
click at [376, 122] on h6 "Choose a question type" at bounding box center [393, 125] width 133 height 18
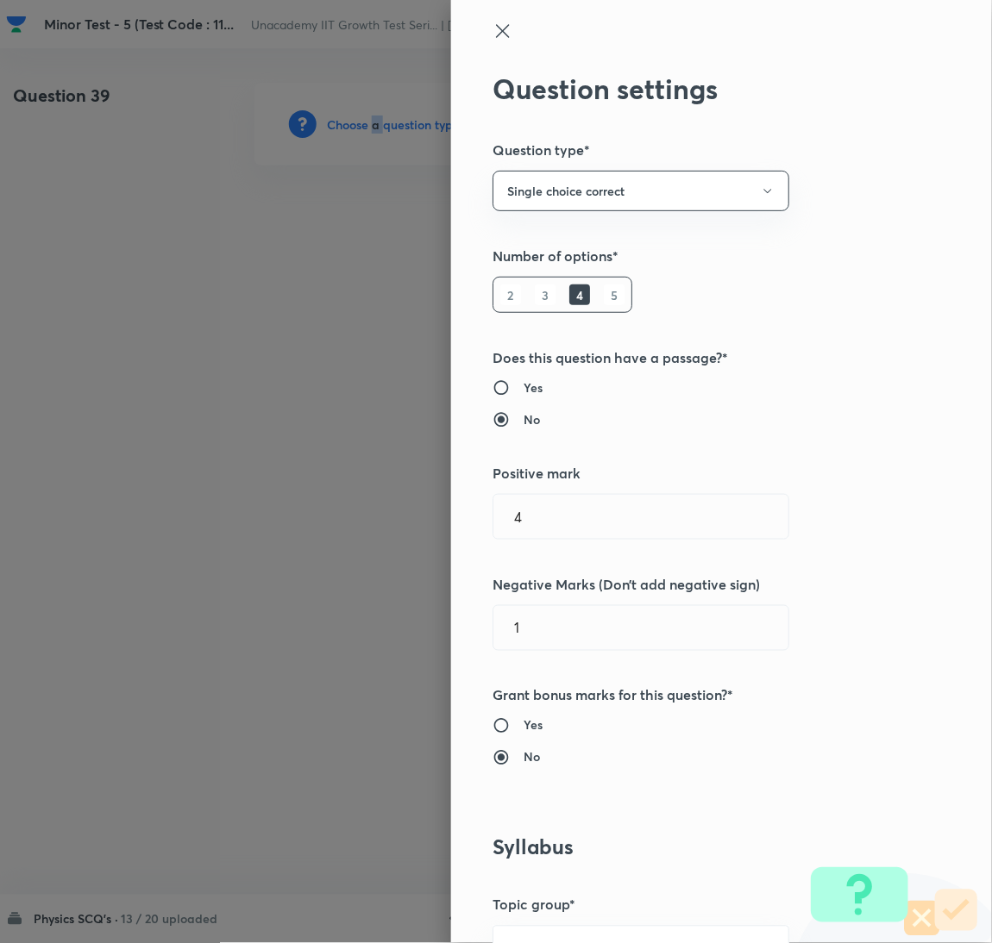
scroll to position [560, 0]
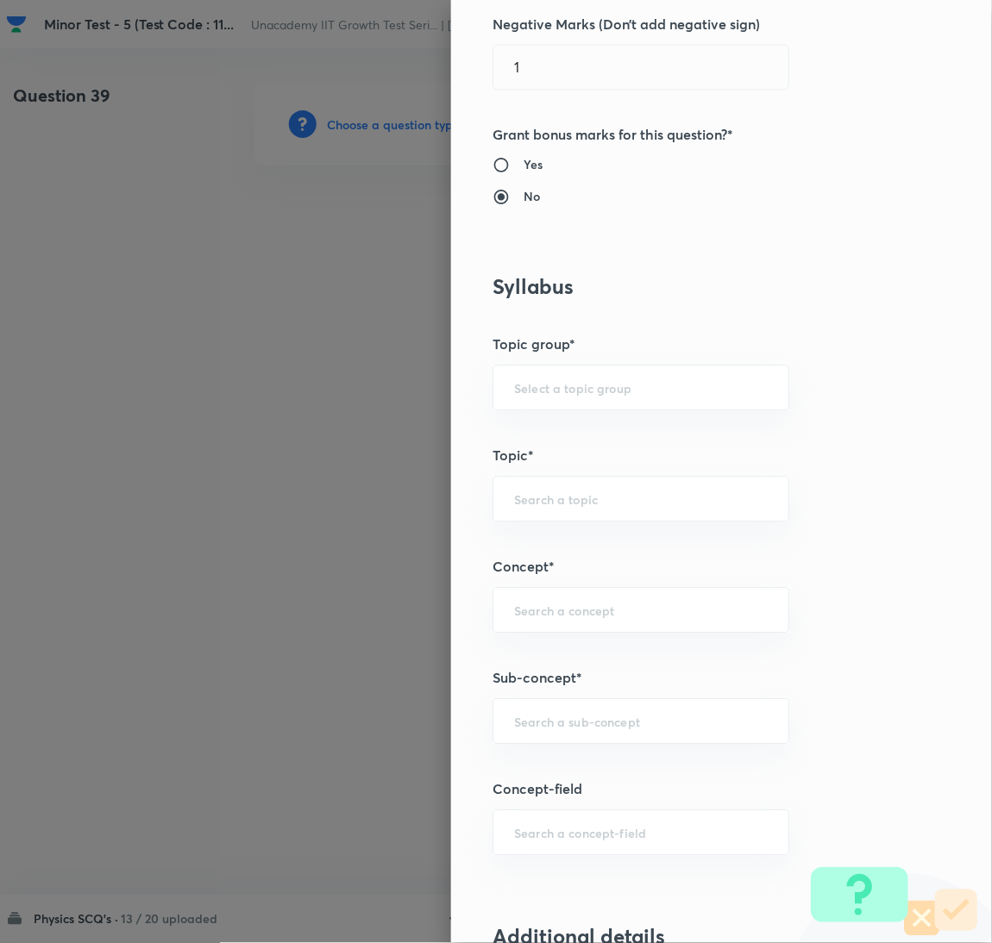
click at [629, 699] on div "Question settings Question type* Single choice correct Number of options* 2 3 4…" at bounding box center [721, 471] width 541 height 943
click at [627, 725] on input "text" at bounding box center [641, 722] width 254 height 16
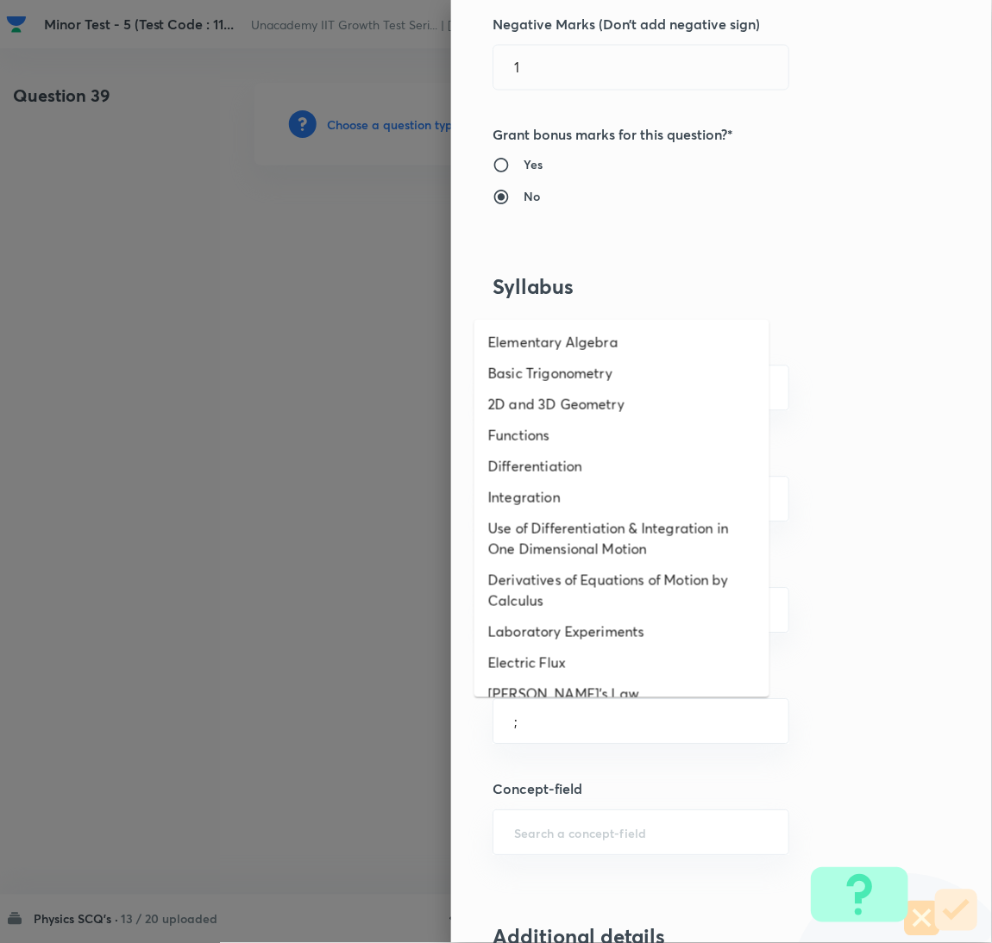
click at [627, 582] on li "Derivatives of Equations of Motion by Calculus" at bounding box center [621, 591] width 295 height 52
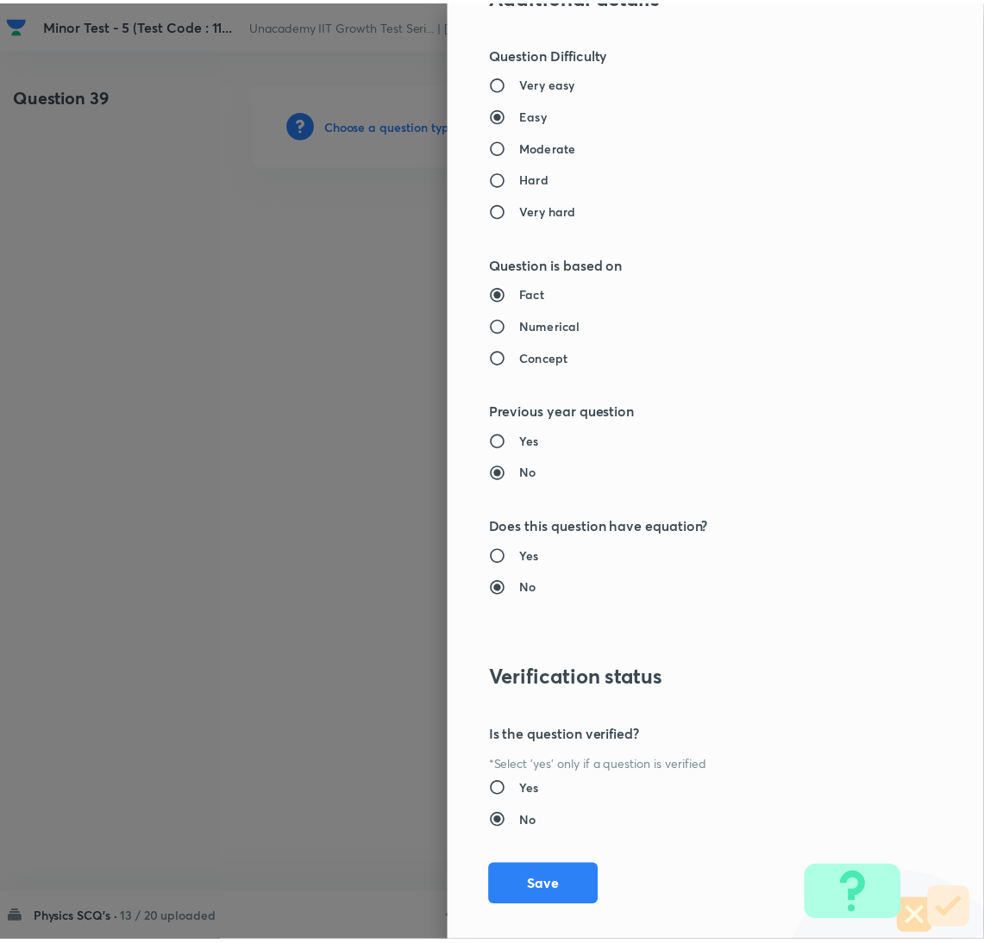
scroll to position [1524, 0]
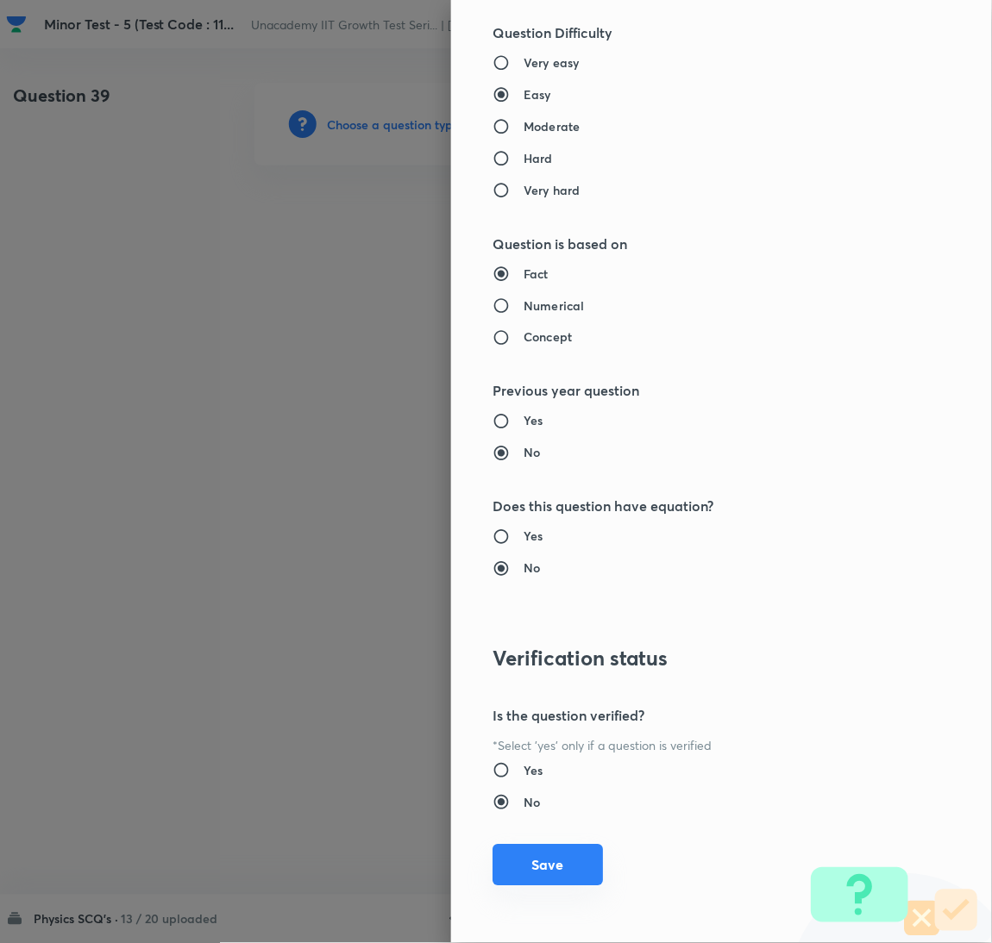
drag, startPoint x: 530, startPoint y: 849, endPoint x: 531, endPoint y: 865, distance: 15.5
click at [530, 851] on button "Save" at bounding box center [547, 865] width 110 height 41
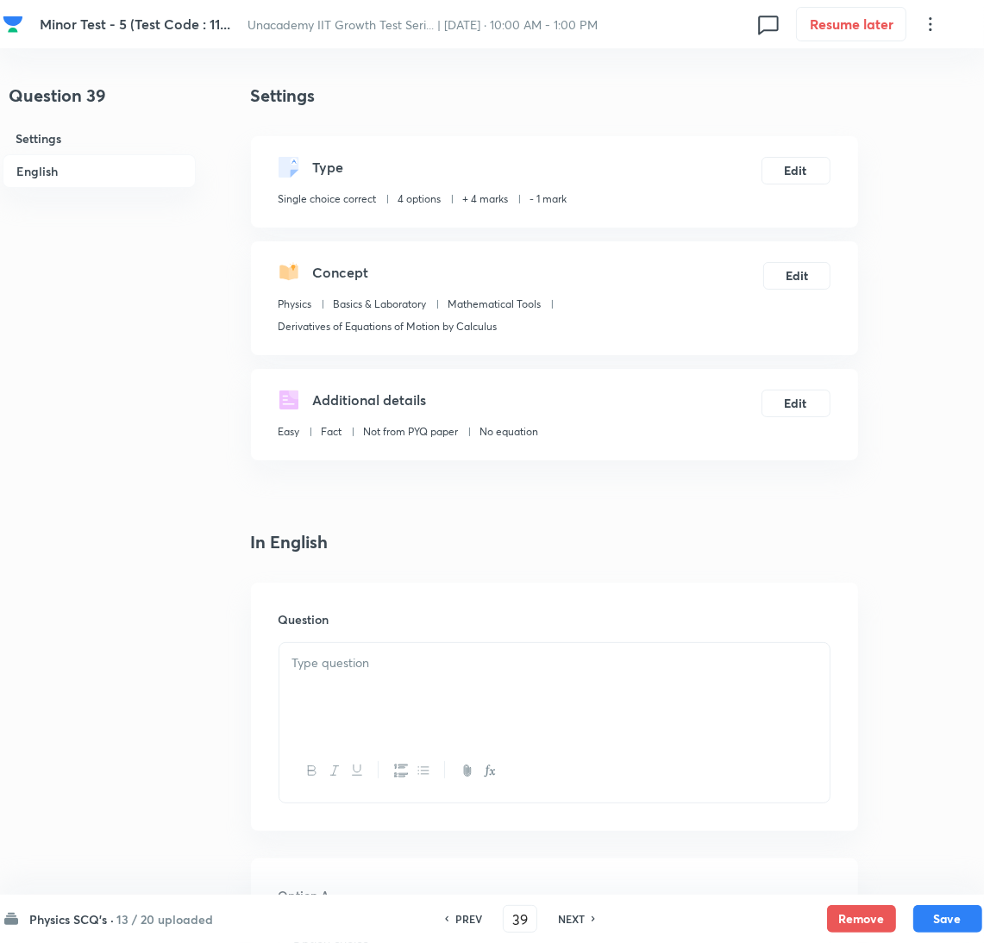
click at [482, 696] on div at bounding box center [554, 691] width 550 height 97
click at [391, 698] on div at bounding box center [554, 691] width 550 height 97
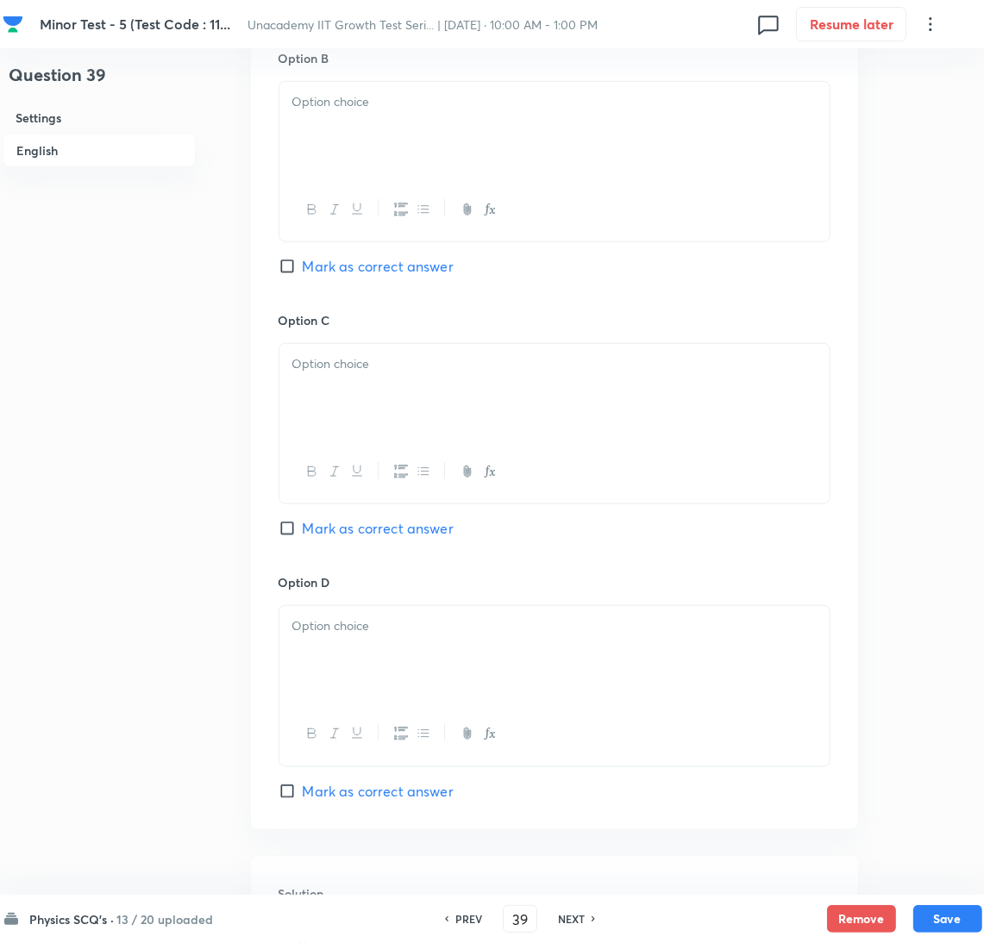
scroll to position [1484, 0]
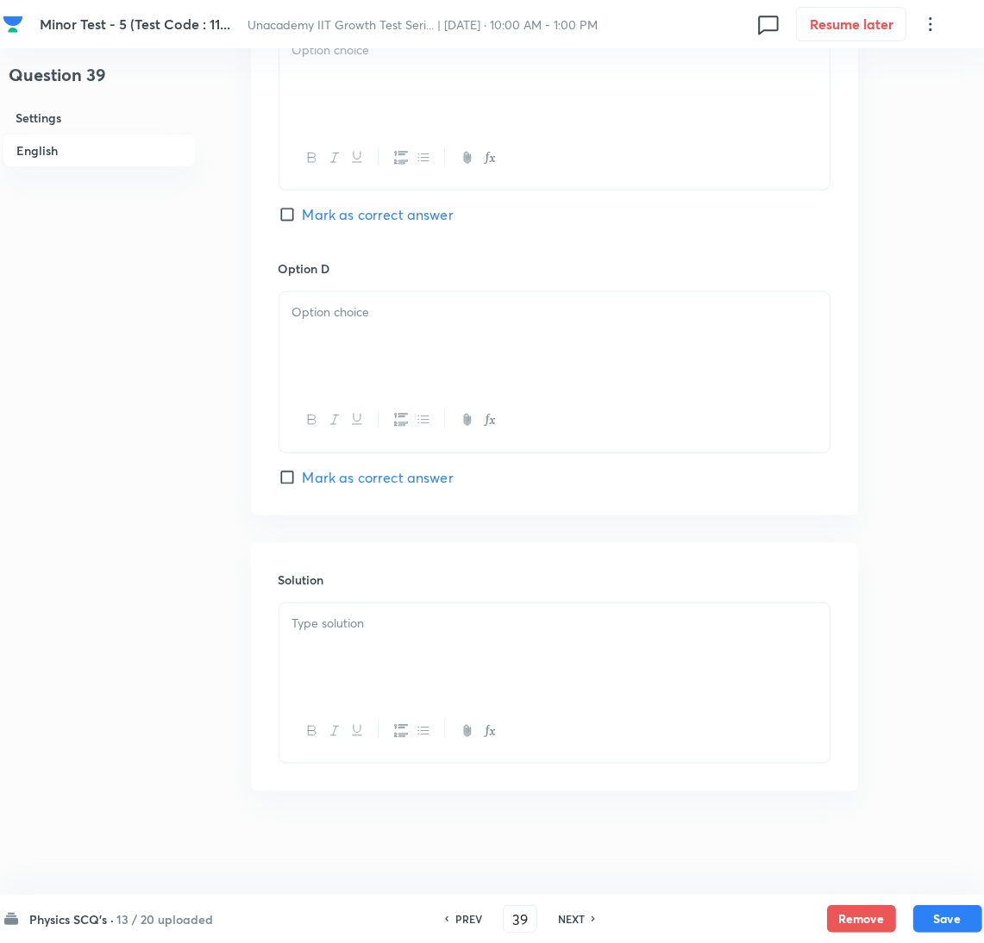
click at [609, 678] on div at bounding box center [554, 652] width 550 height 97
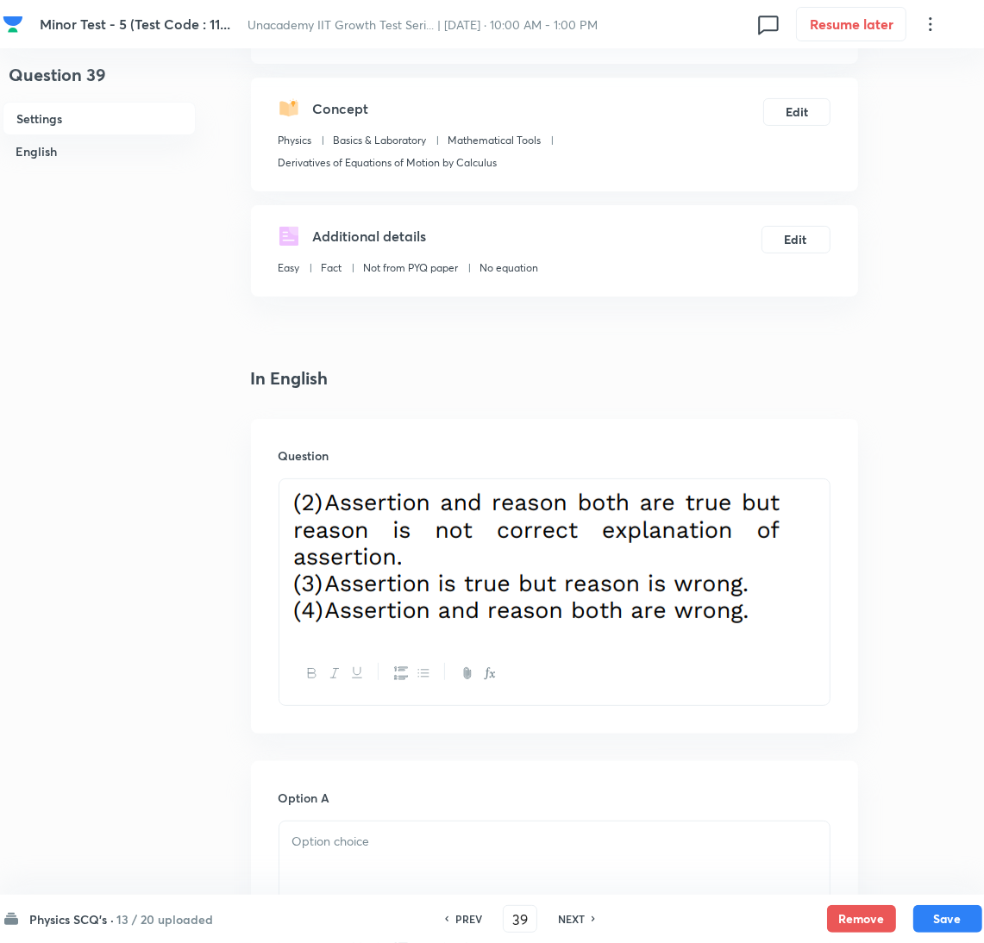
scroll to position [0, 0]
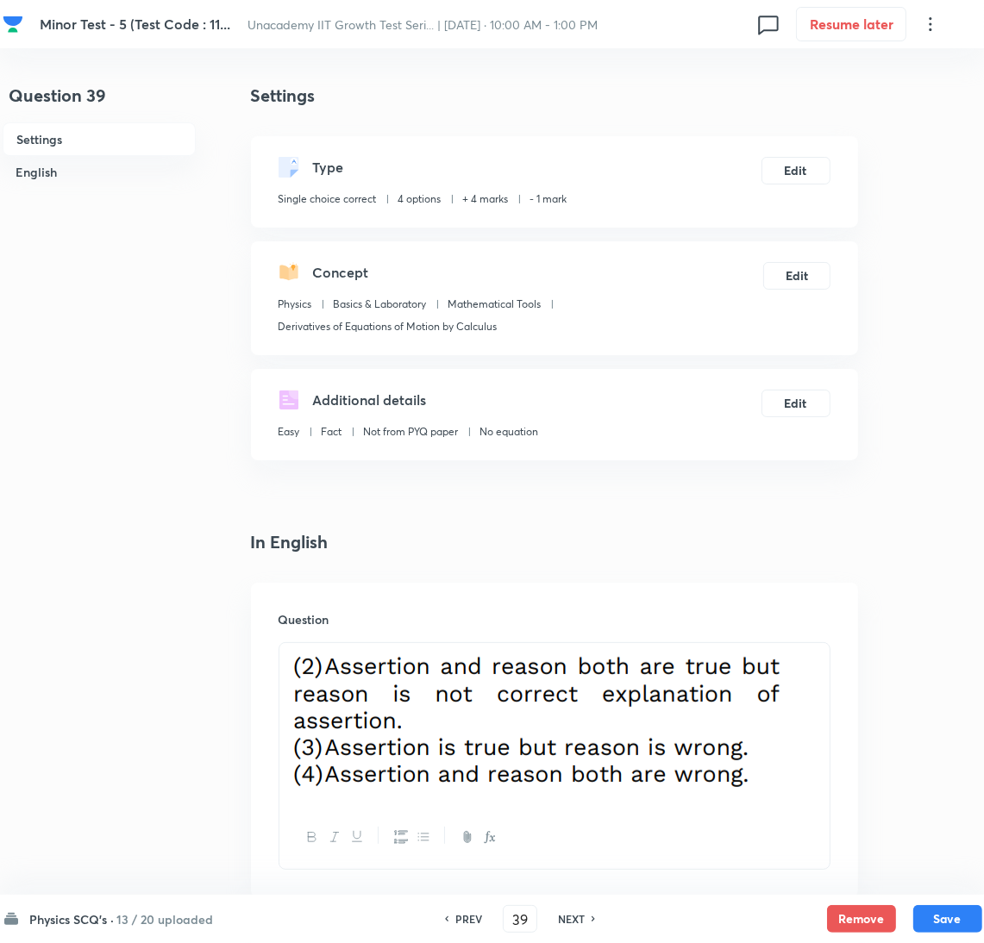
click at [747, 851] on div at bounding box center [554, 837] width 550 height 63
click at [787, 737] on img at bounding box center [540, 722] width 496 height 137
click at [822, 715] on div at bounding box center [554, 724] width 550 height 163
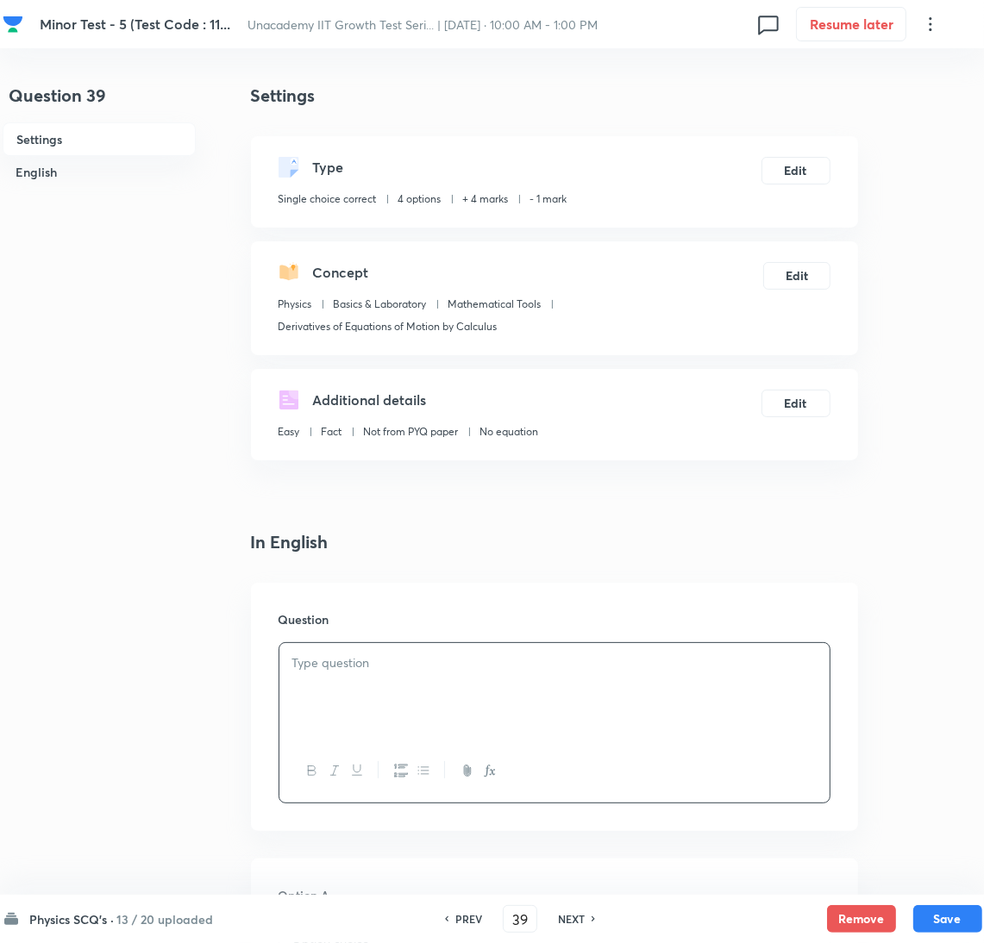
click at [653, 717] on div at bounding box center [554, 691] width 550 height 97
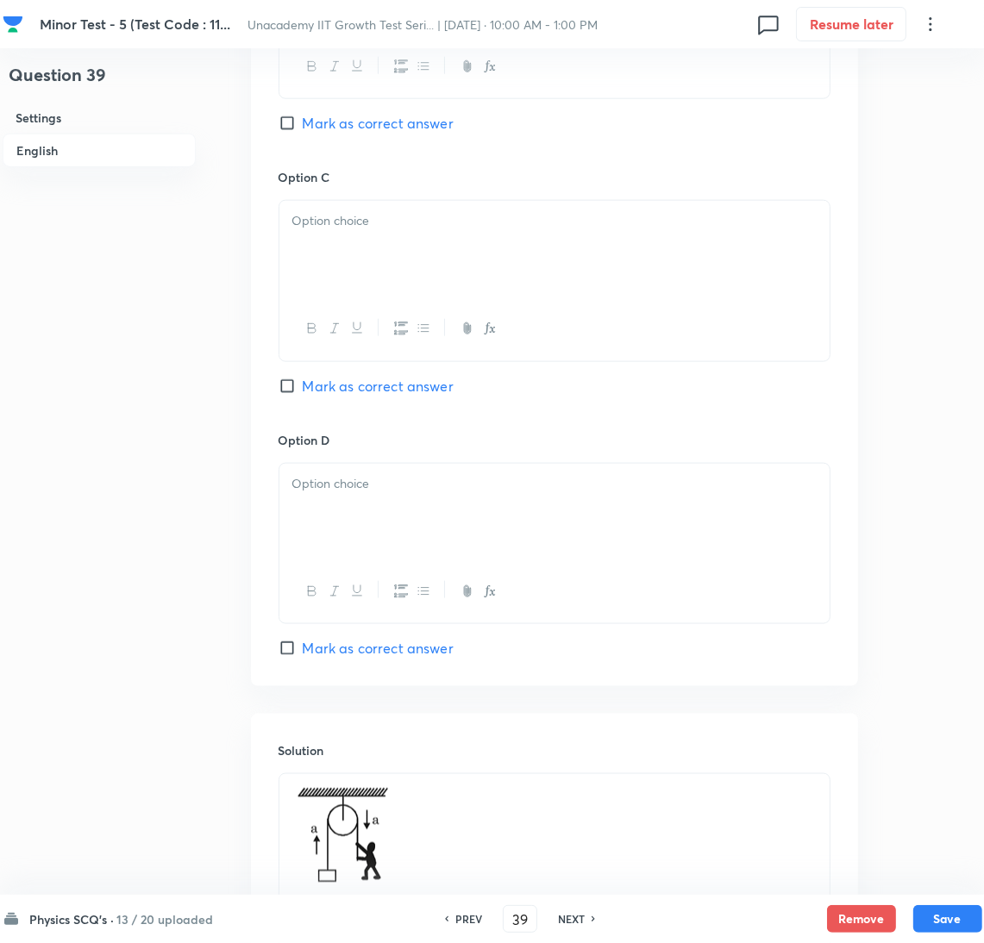
scroll to position [1681, 0]
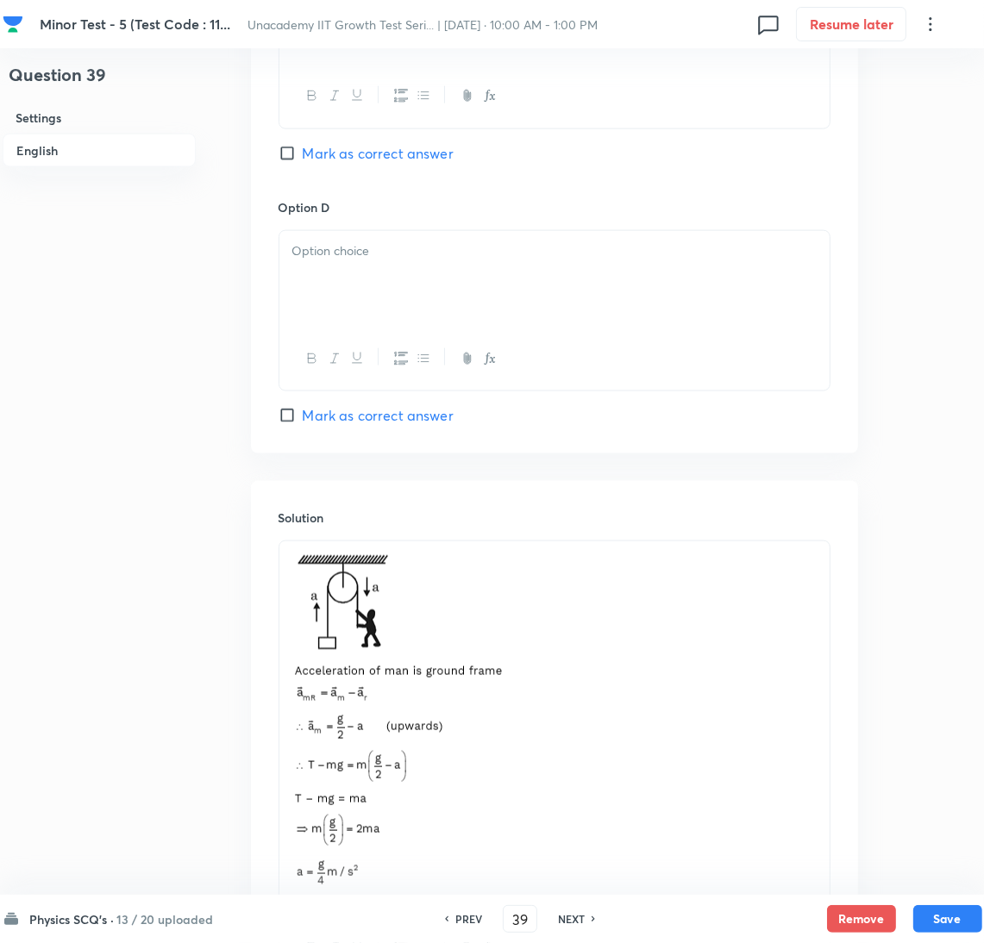
click at [349, 418] on span "Mark as correct answer" at bounding box center [378, 415] width 151 height 21
click at [303, 418] on input "Mark as correct answer" at bounding box center [291, 415] width 24 height 17
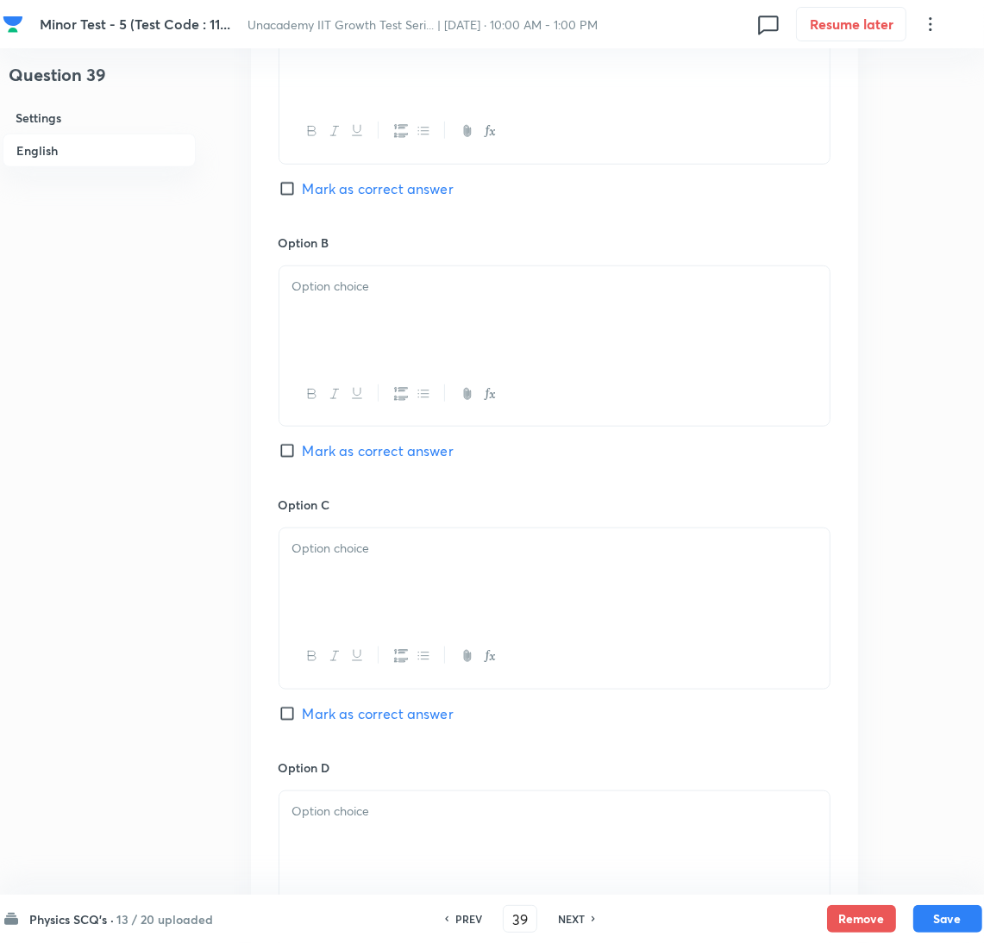
click at [343, 109] on div at bounding box center [554, 131] width 550 height 63
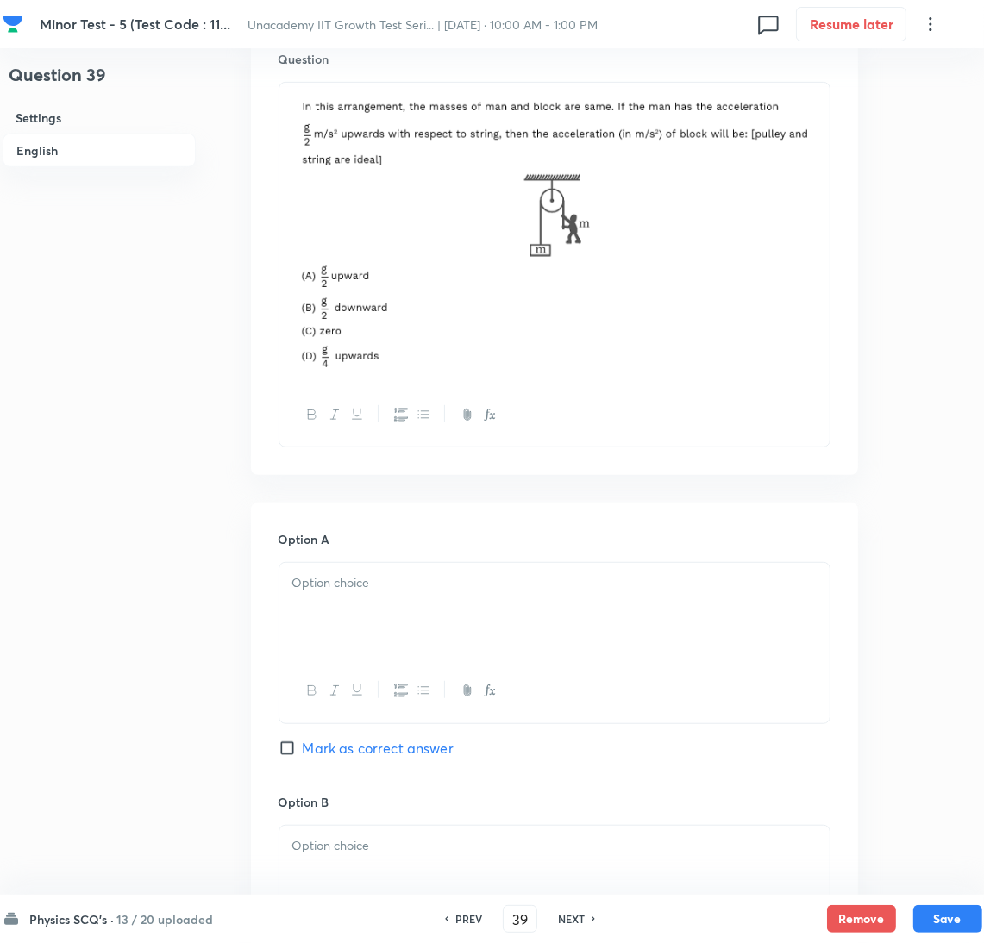
click at [421, 582] on p at bounding box center [554, 583] width 524 height 20
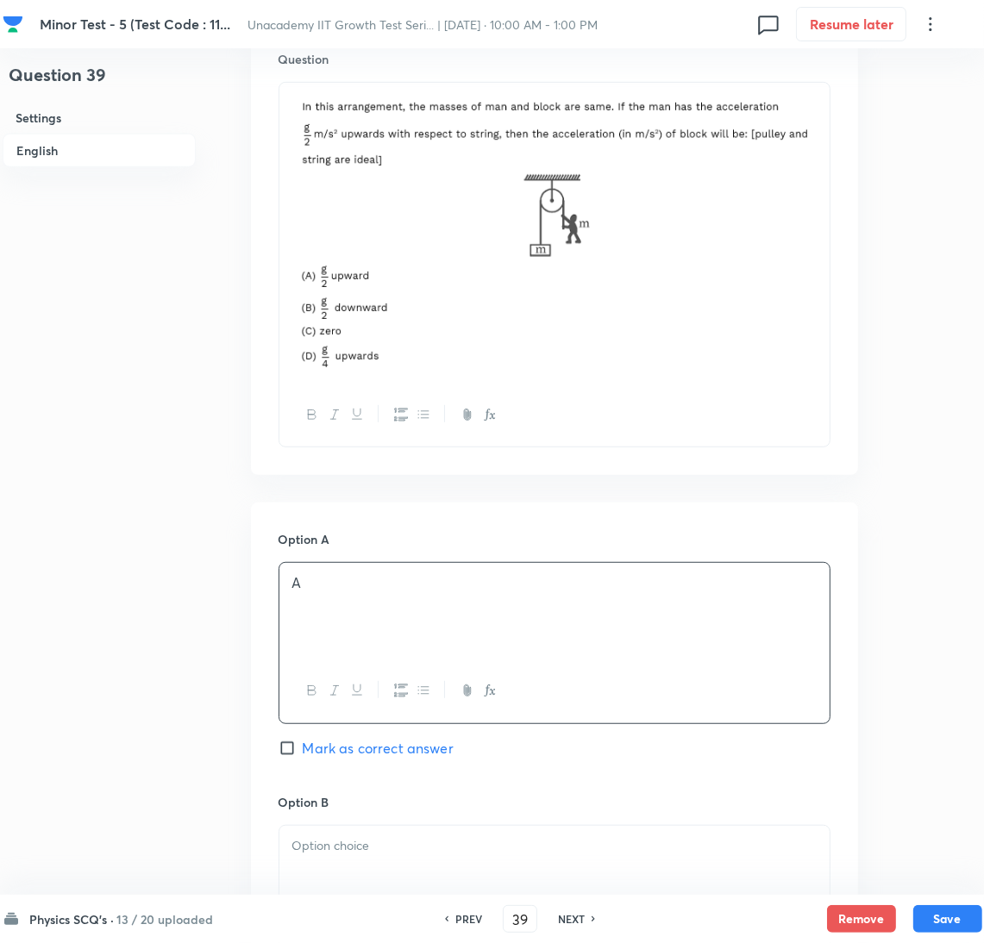
scroll to position [1120, 0]
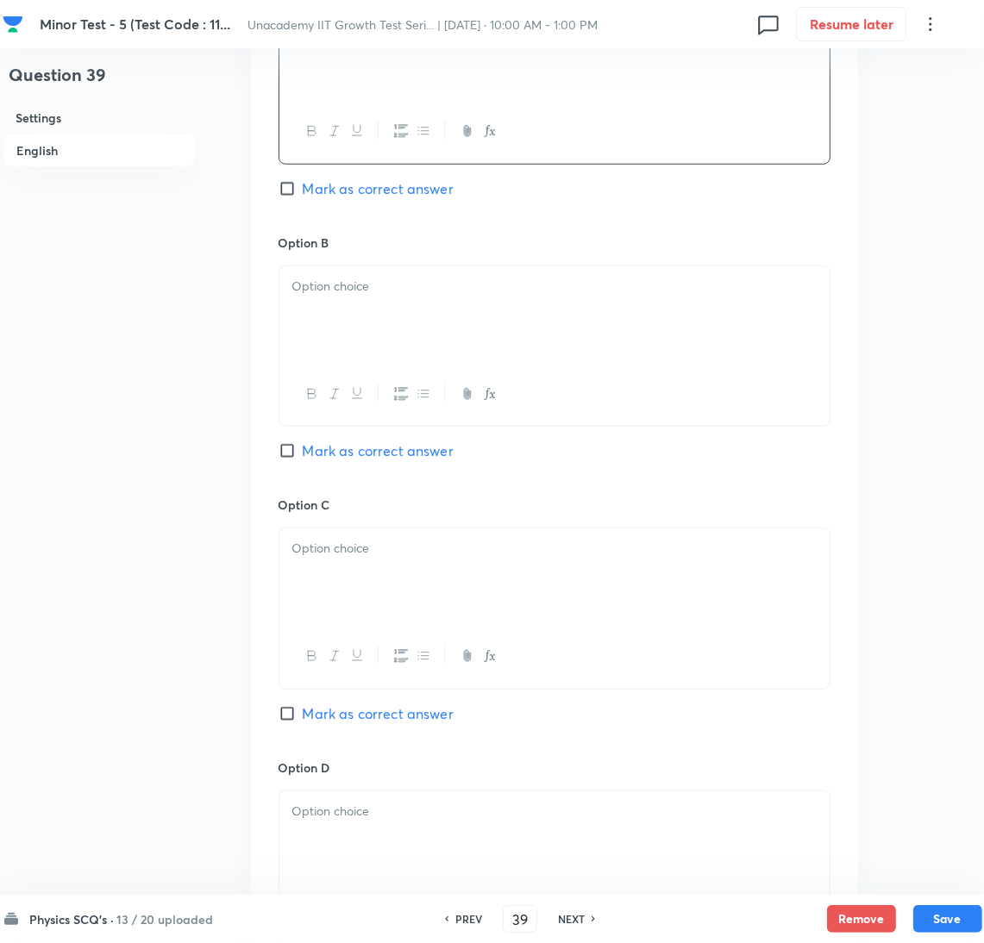
click at [359, 343] on div at bounding box center [554, 314] width 550 height 97
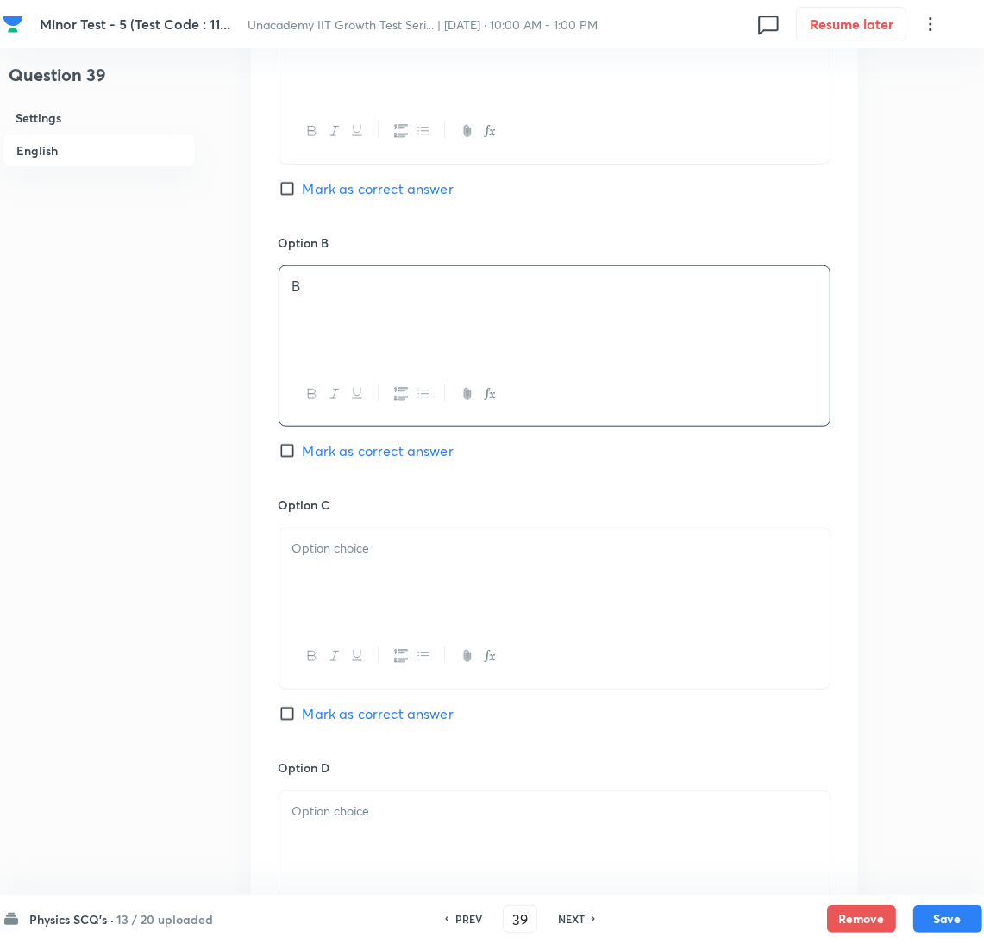
click at [397, 603] on div at bounding box center [554, 577] width 550 height 97
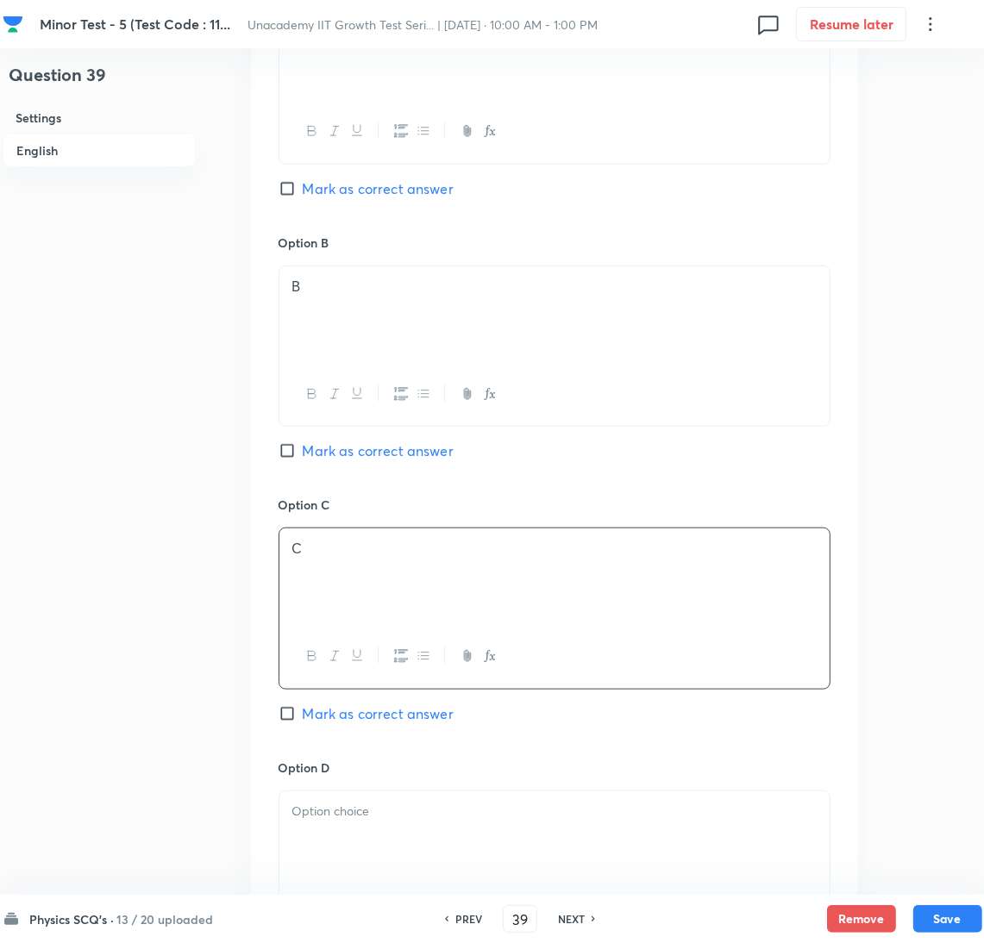
scroll to position [1681, 0]
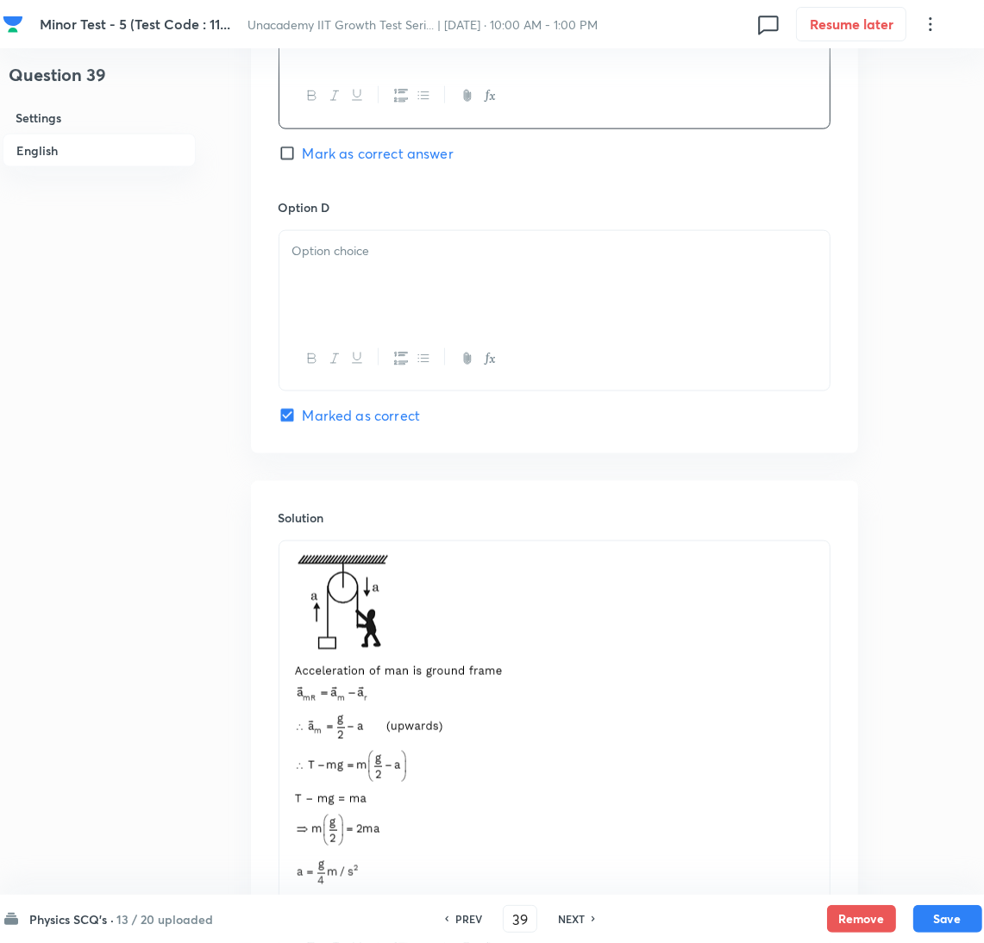
click at [353, 284] on div at bounding box center [554, 279] width 550 height 97
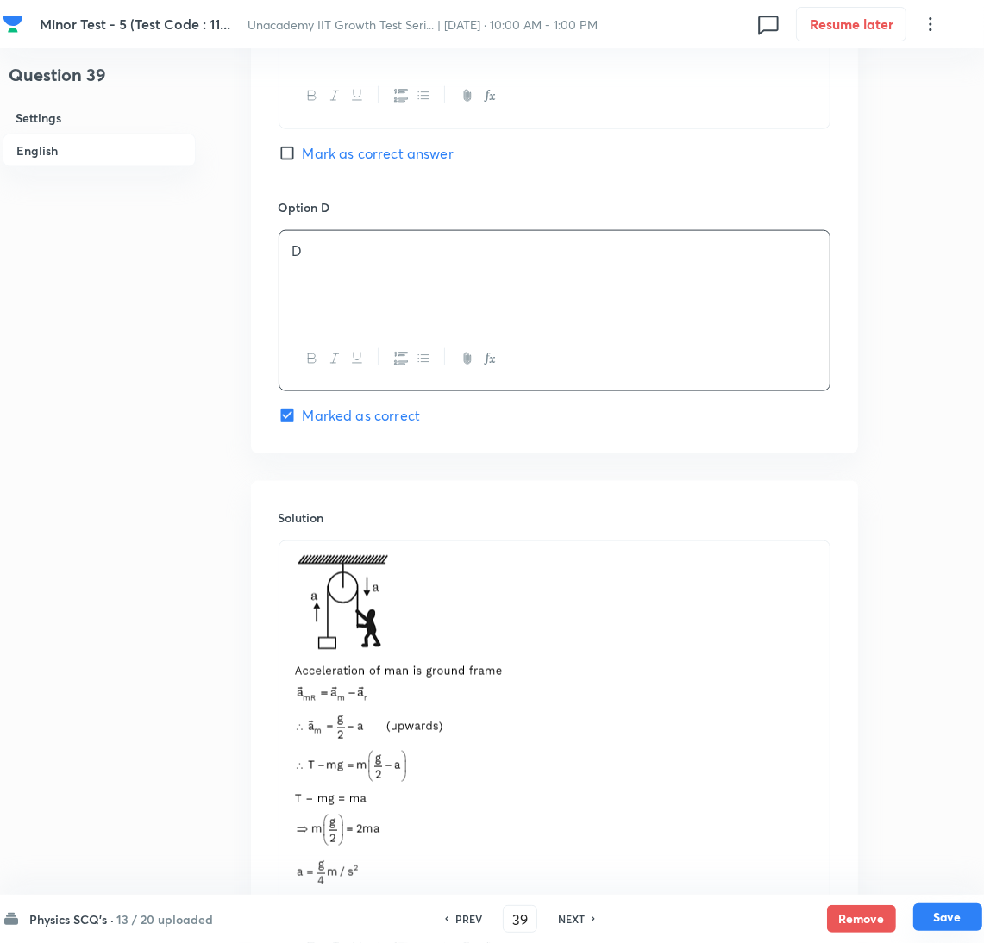
click at [936, 913] on button "Save" at bounding box center [947, 918] width 69 height 28
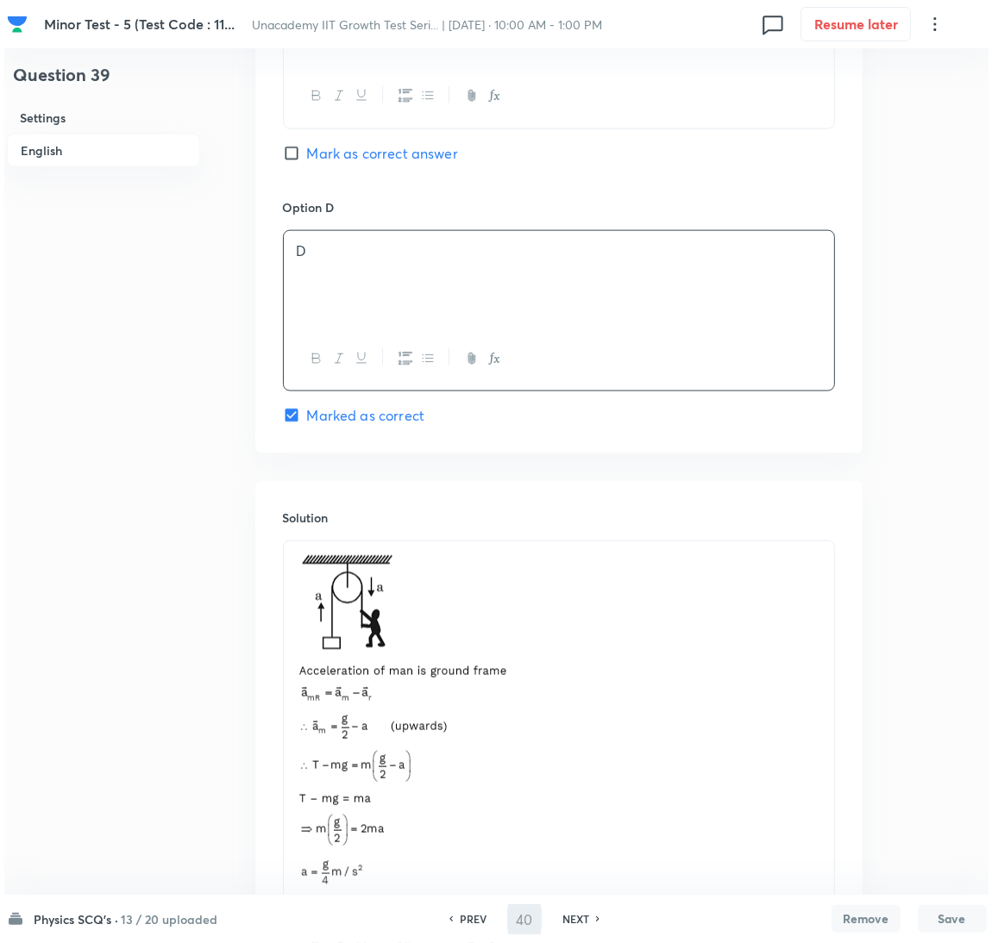
scroll to position [0, 0]
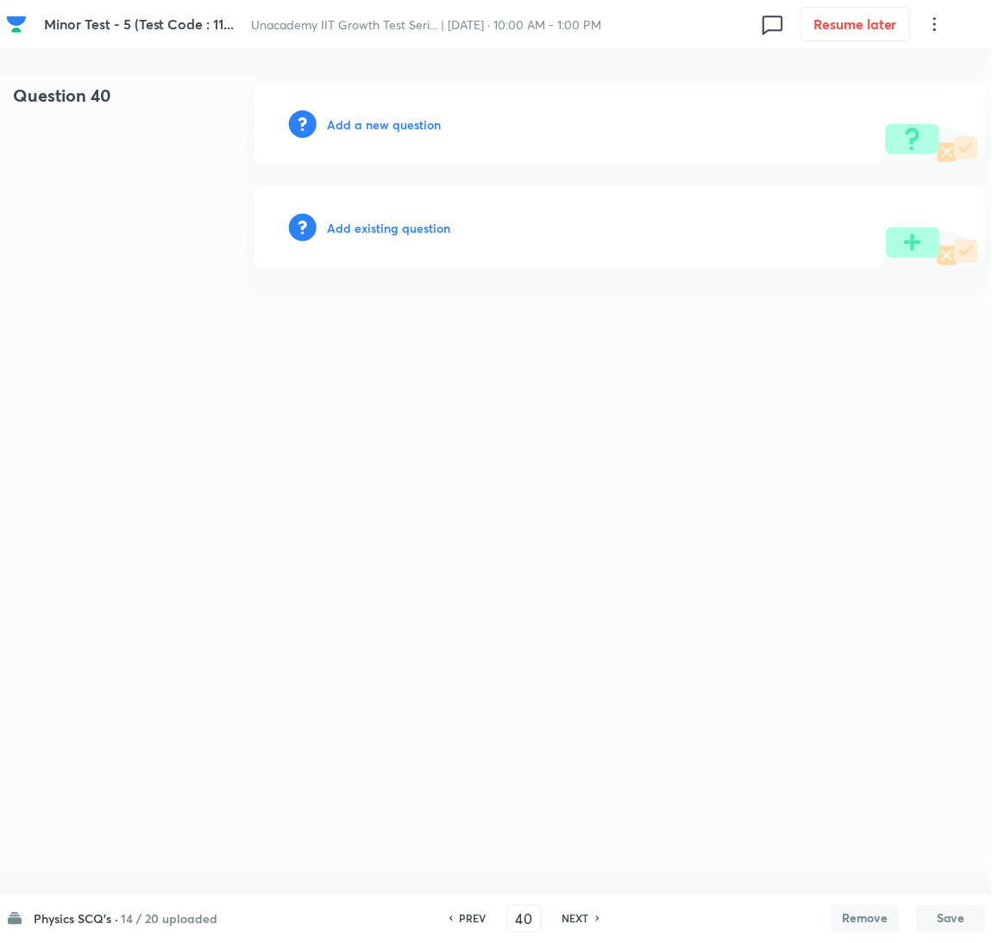
click at [355, 110] on div "Add a new question" at bounding box center [619, 124] width 731 height 83
click at [355, 119] on h6 "Add a new question" at bounding box center [384, 125] width 114 height 18
click at [355, 119] on h6 "Choose a question type" at bounding box center [393, 125] width 133 height 18
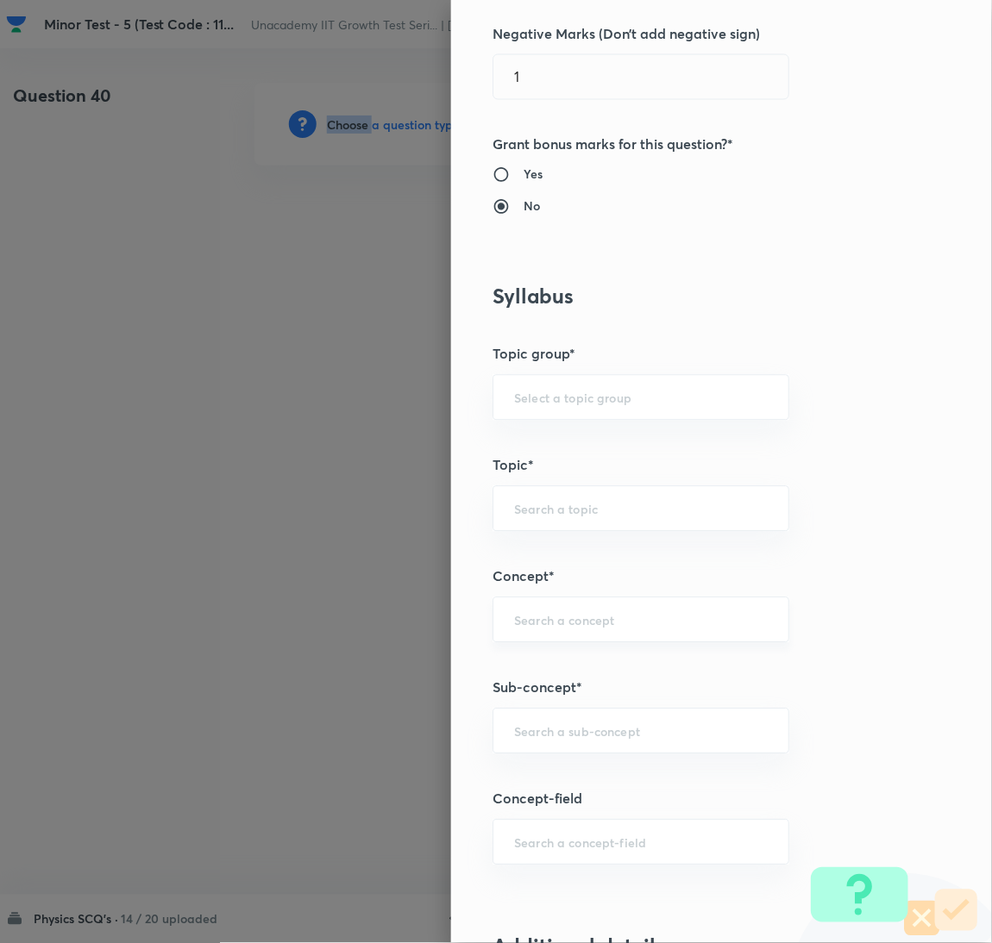
scroll to position [560, 0]
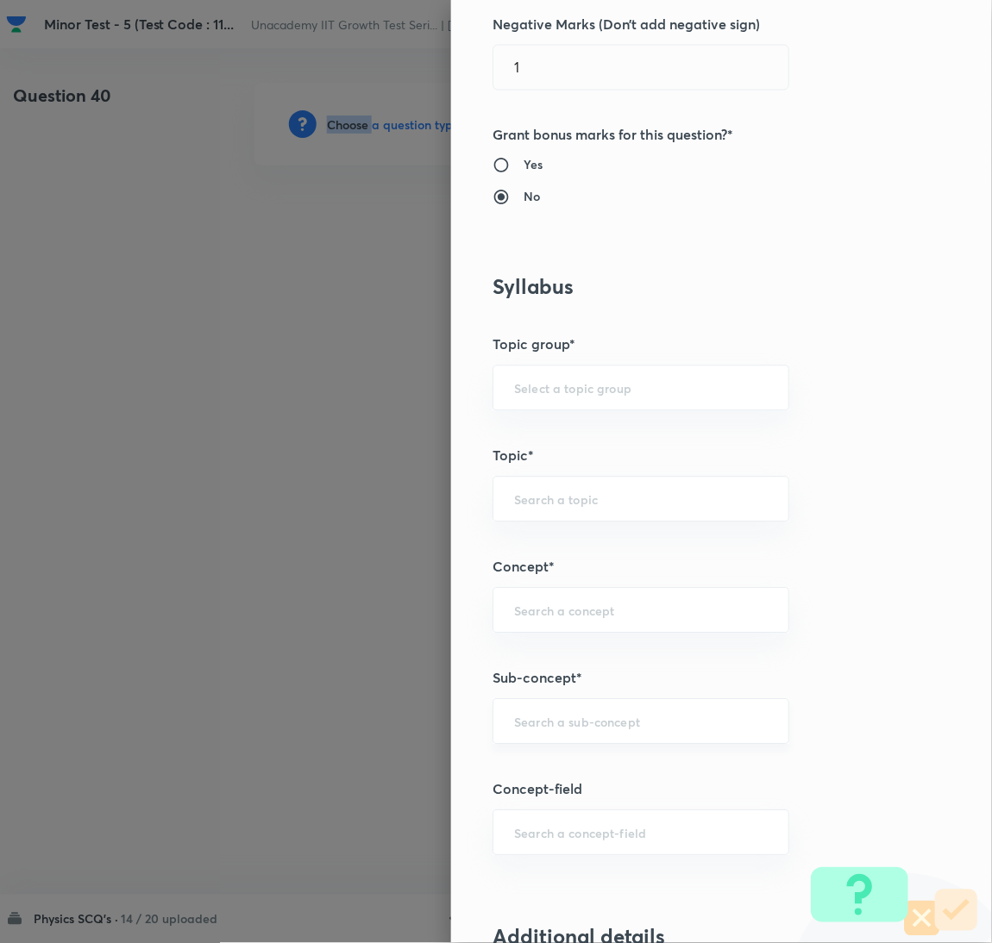
click at [610, 744] on div "​" at bounding box center [640, 722] width 297 height 46
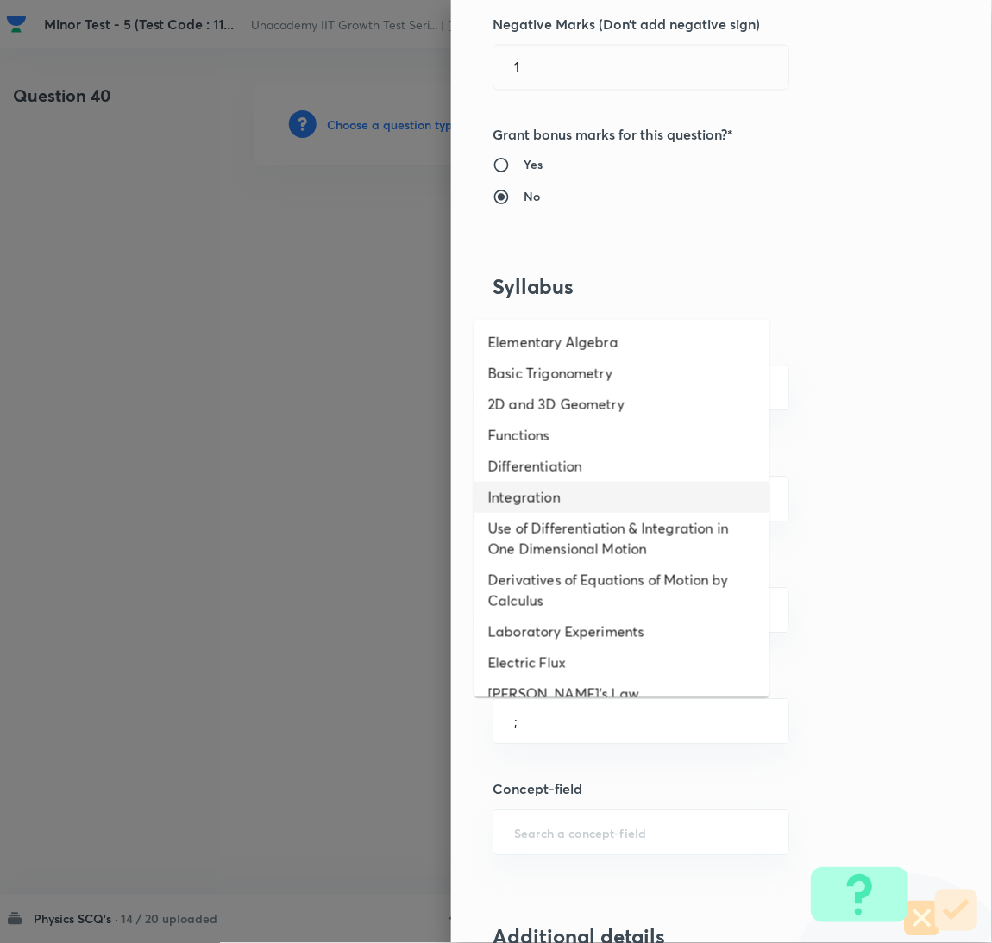
click at [557, 493] on li "Integration" at bounding box center [621, 497] width 295 height 31
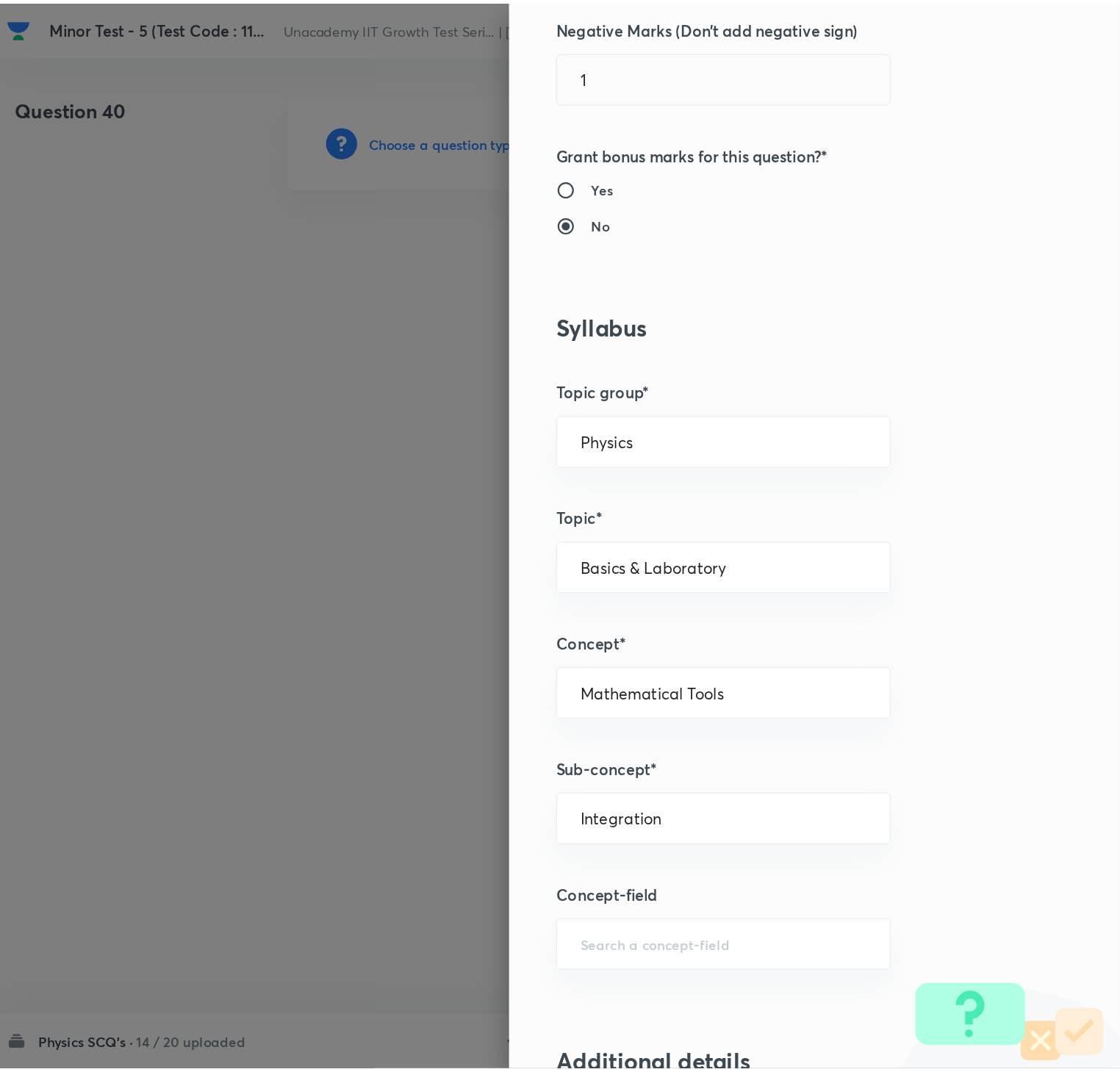
scroll to position [1299, 0]
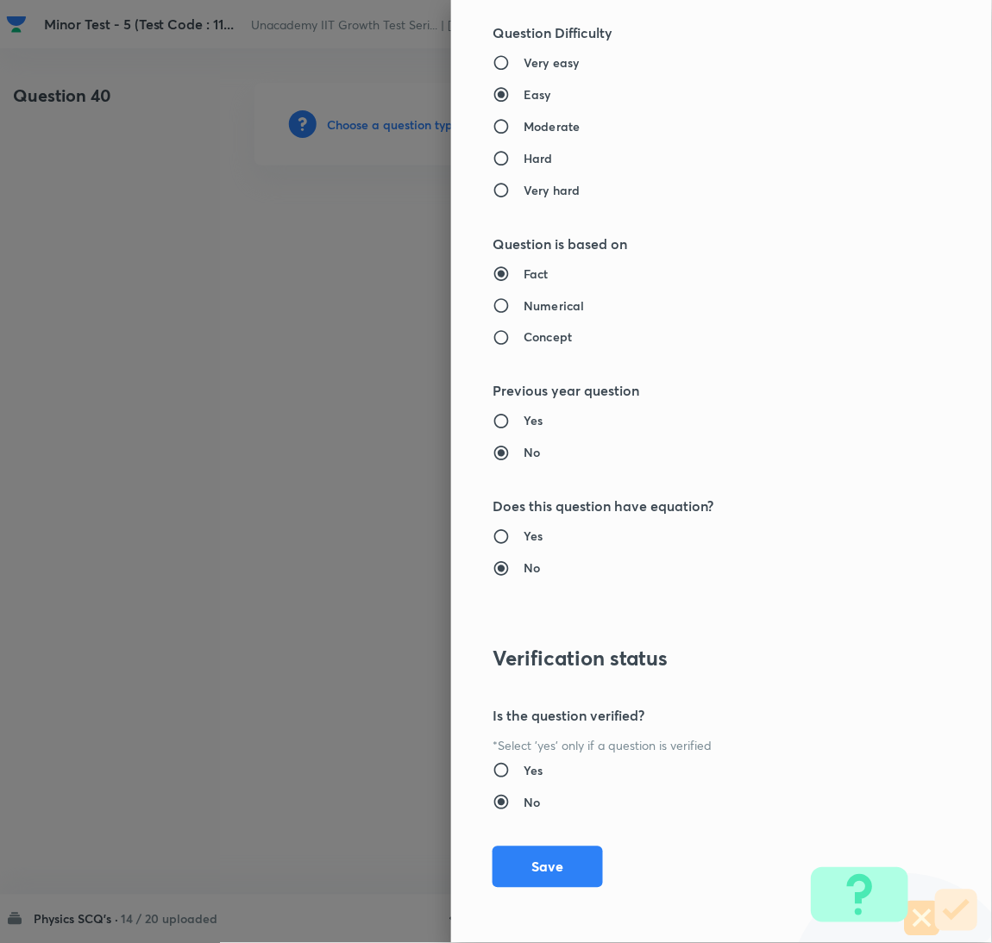
click at [544, 892] on div "Question settings Question type* Single choice correct Number of options* 2 3 4…" at bounding box center [721, 471] width 541 height 943
click at [522, 864] on button "Save" at bounding box center [547, 865] width 110 height 41
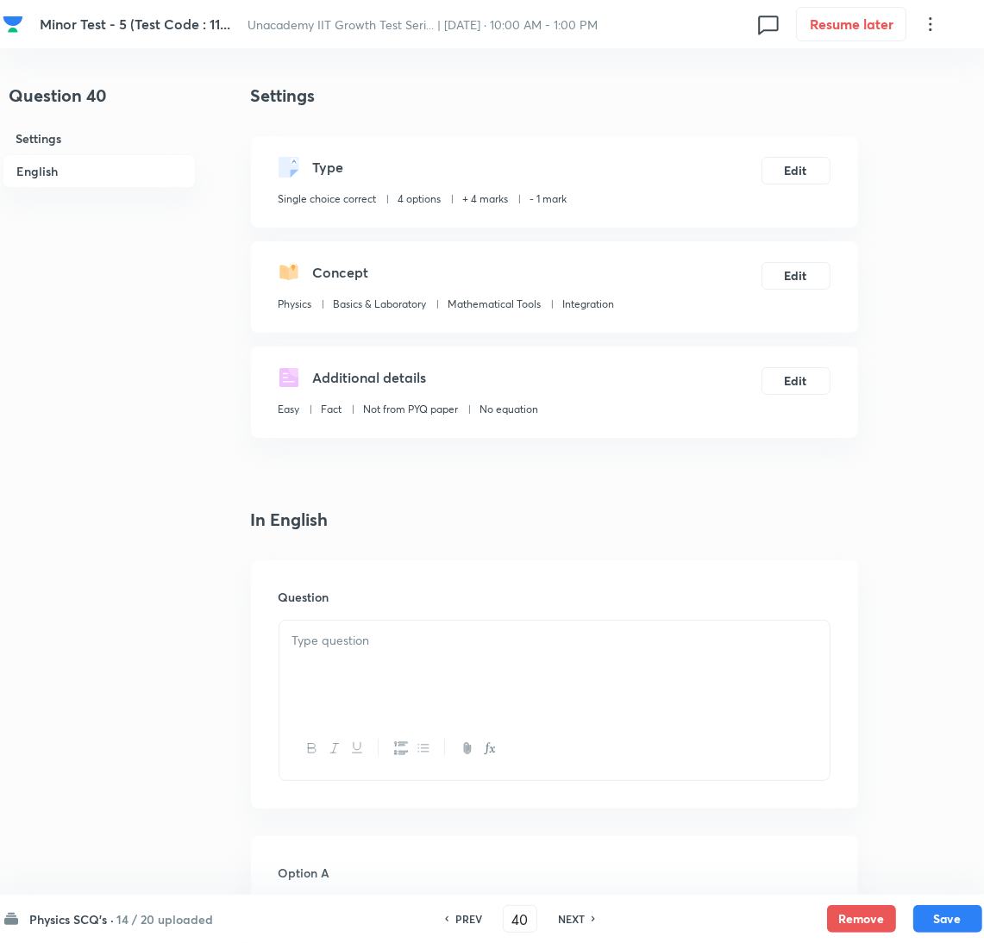
click at [673, 663] on div at bounding box center [554, 669] width 550 height 97
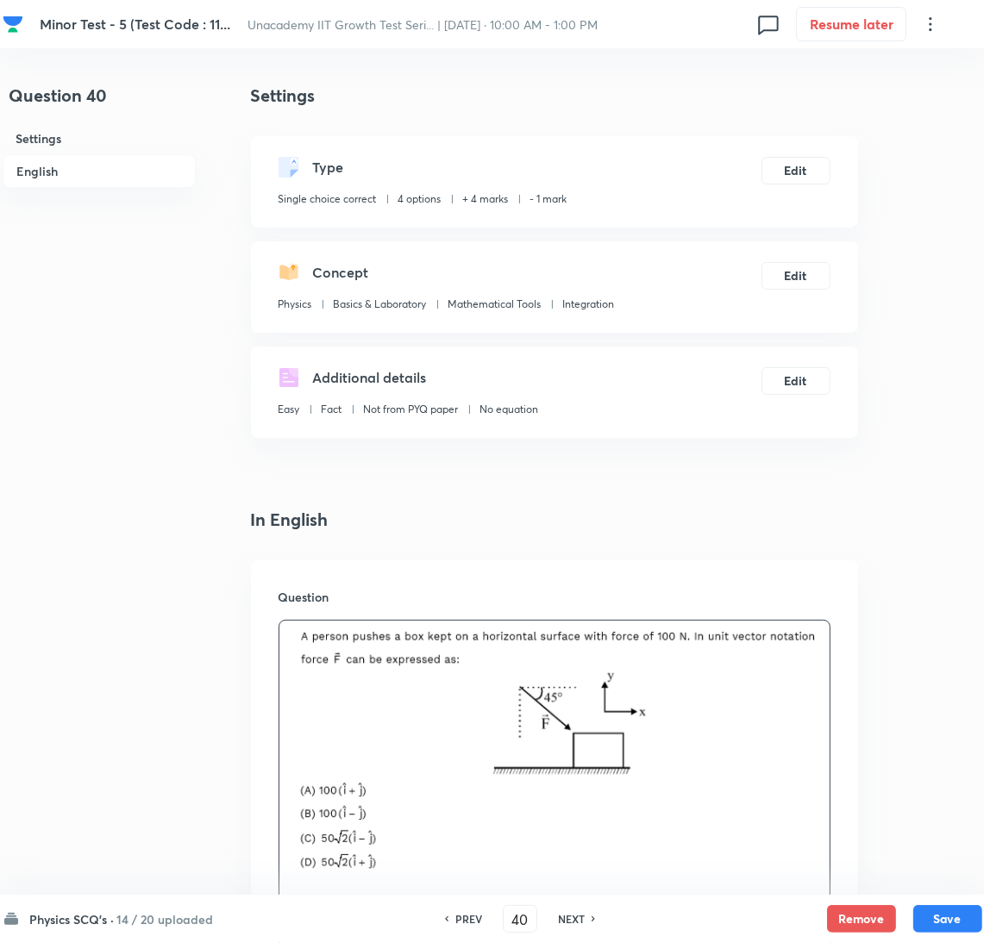
click at [470, 581] on div "Question" at bounding box center [554, 771] width 607 height 422
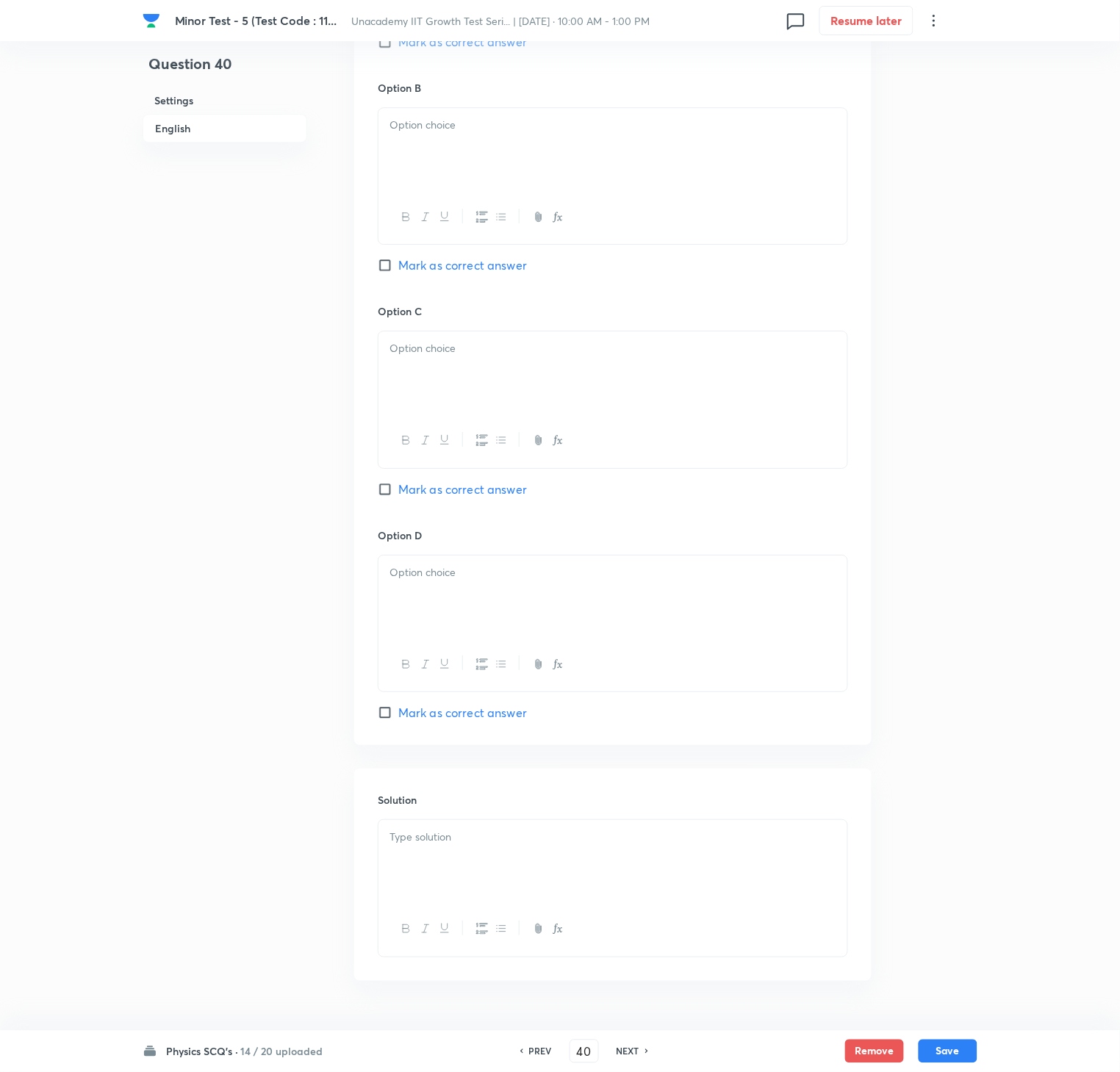
scroll to position [1073, 0]
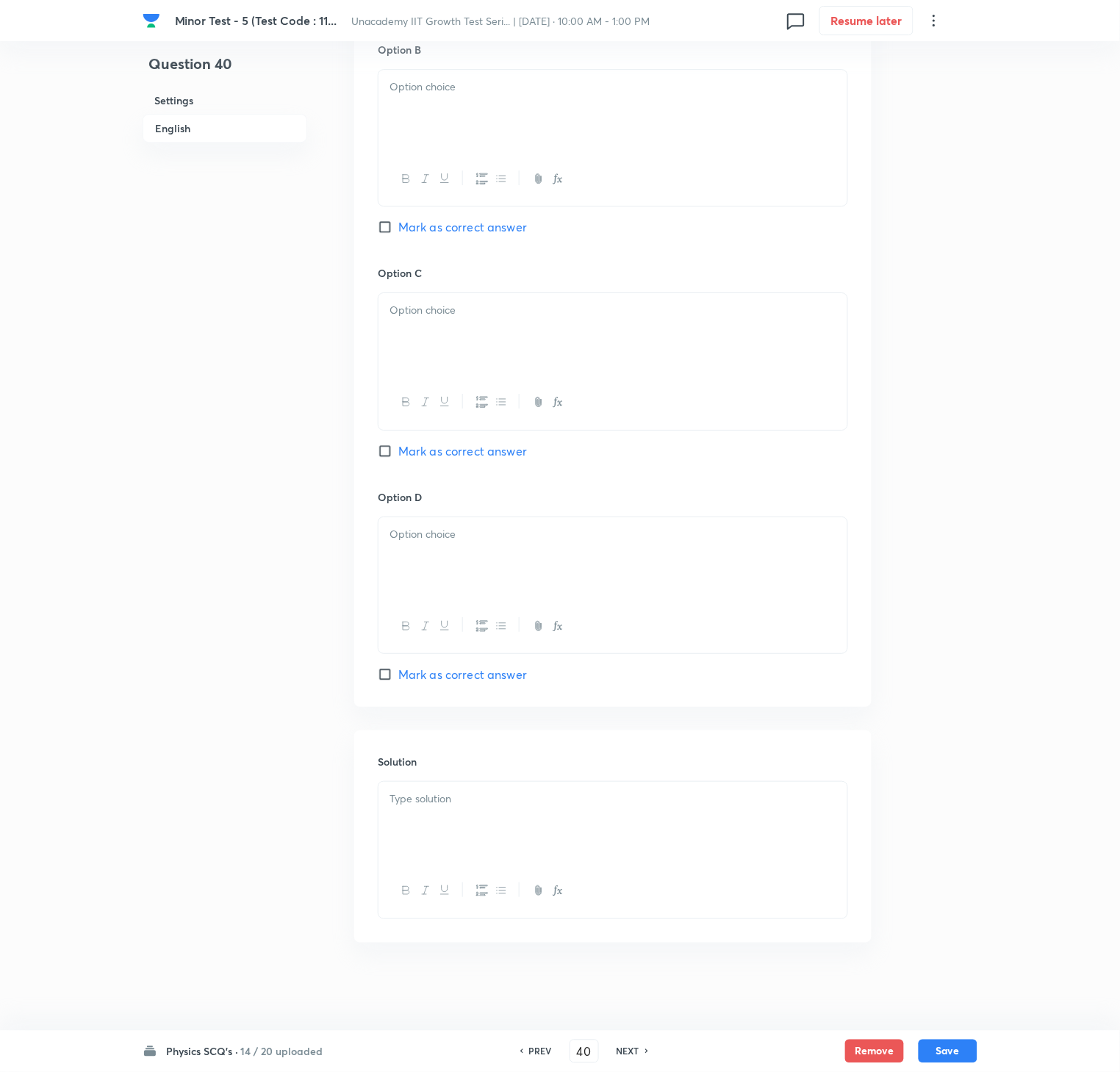
click at [512, 781] on div at bounding box center [613, 850] width 471 height 137
click at [505, 789] on div at bounding box center [613, 822] width 469 height 83
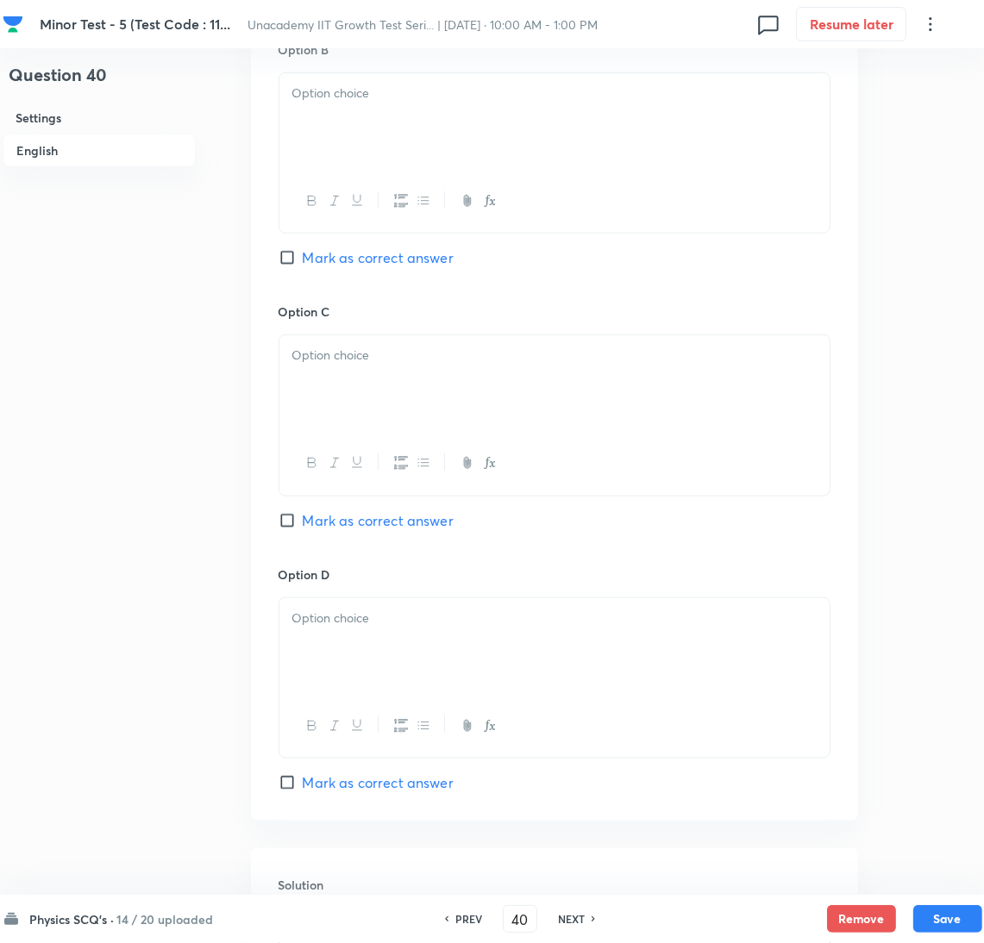
drag, startPoint x: 359, startPoint y: 527, endPoint x: 375, endPoint y: 535, distance: 18.1
click at [359, 527] on span "Mark as correct answer" at bounding box center [378, 520] width 151 height 21
click at [303, 527] on input "Mark as correct answer" at bounding box center [291, 520] width 24 height 17
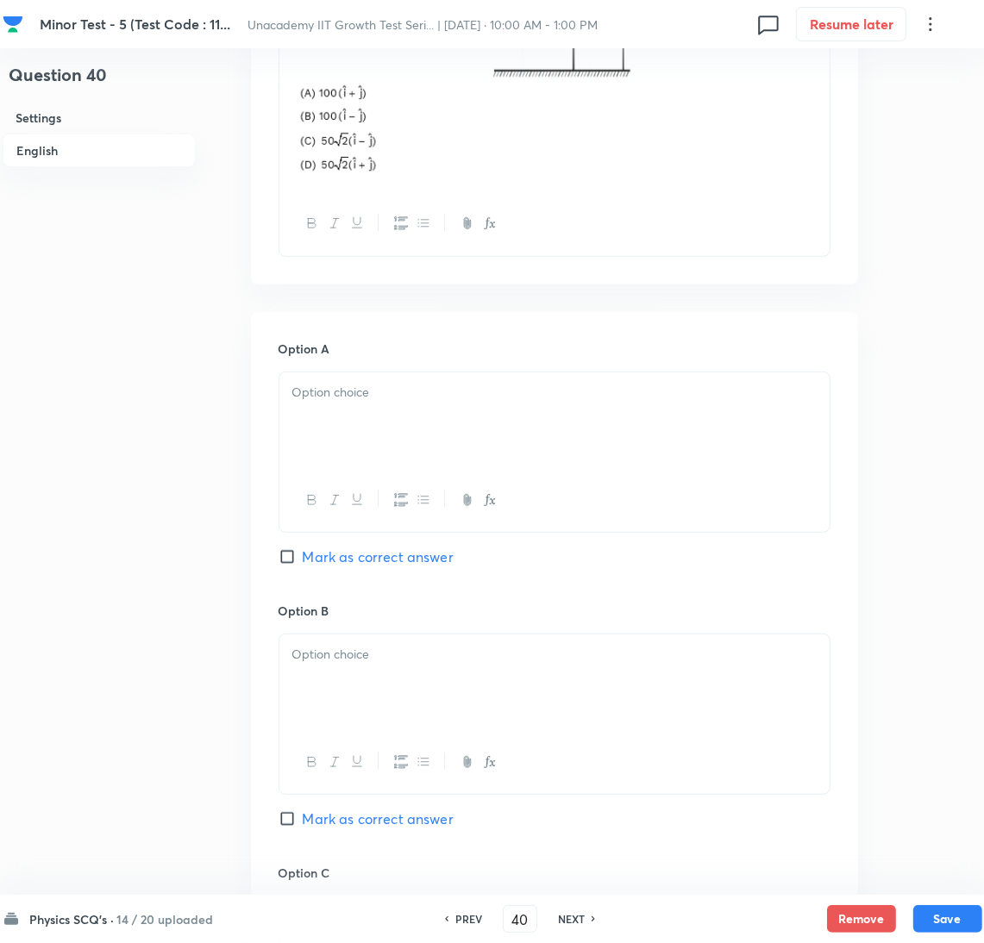
click at [402, 410] on div at bounding box center [554, 420] width 550 height 97
click at [423, 667] on div at bounding box center [554, 683] width 550 height 97
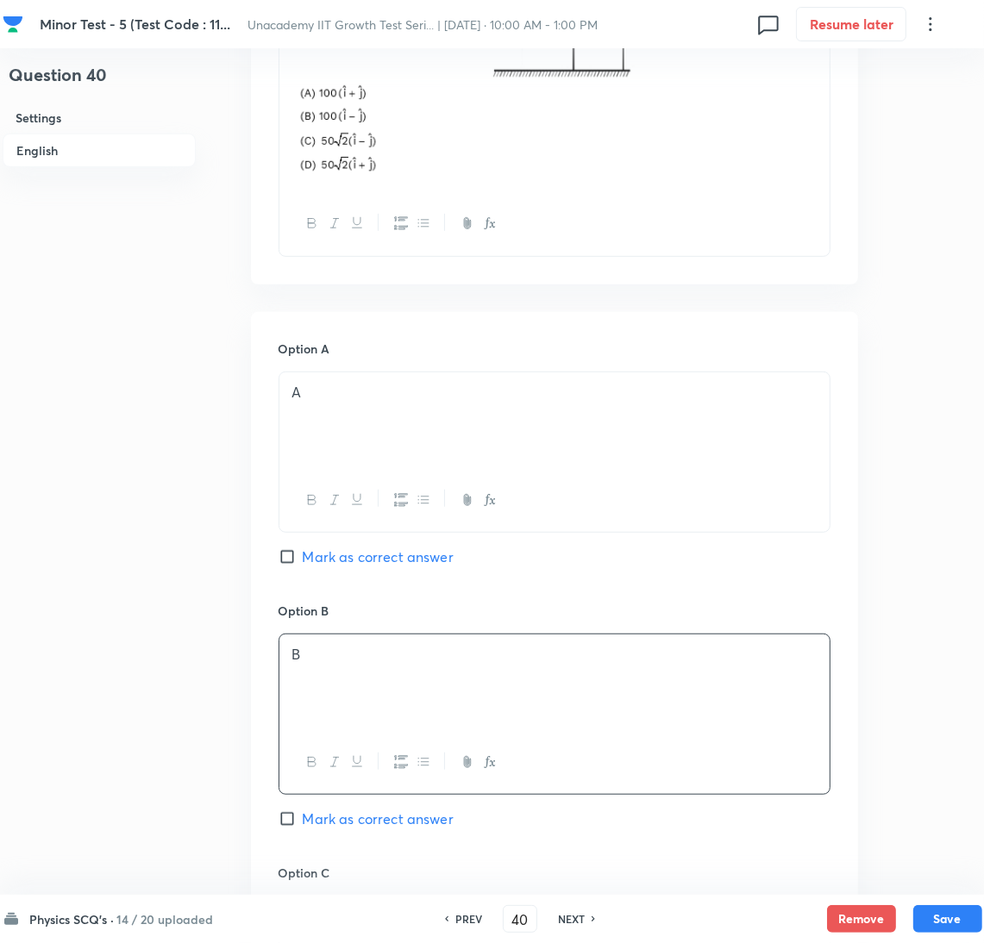
scroll to position [1259, 0]
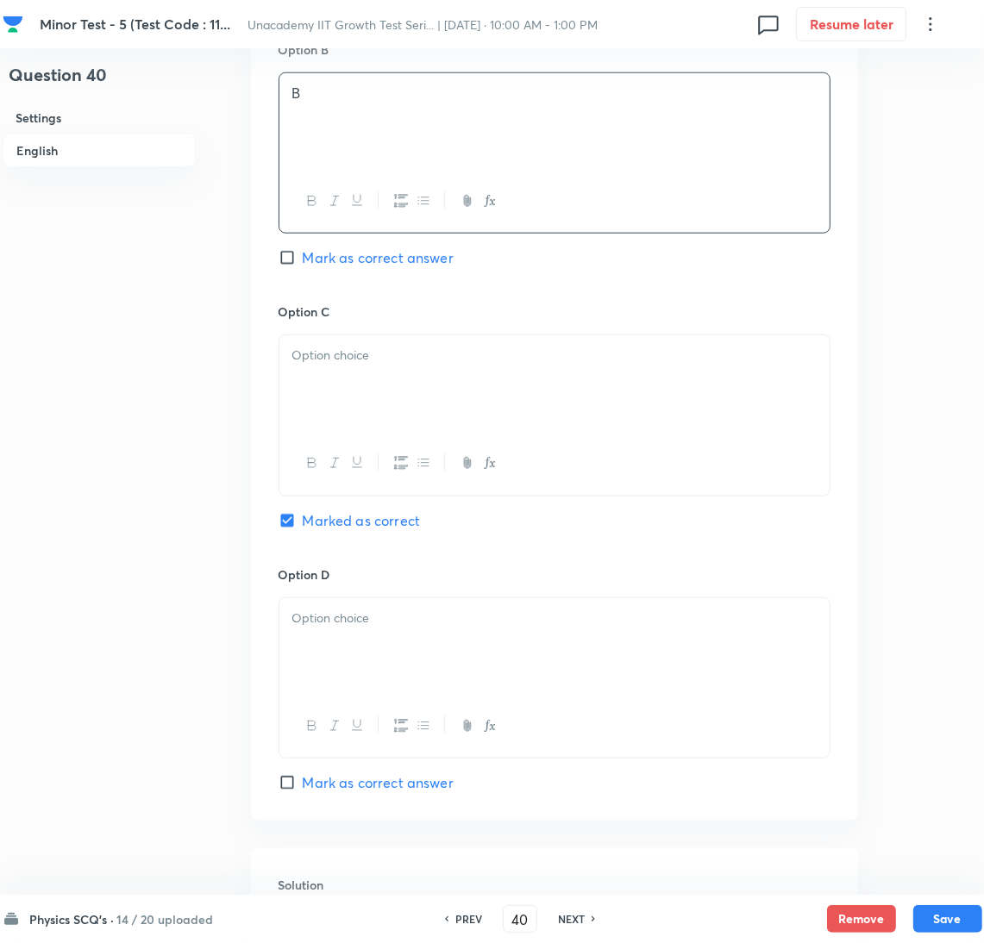
click at [355, 390] on div at bounding box center [554, 383] width 550 height 97
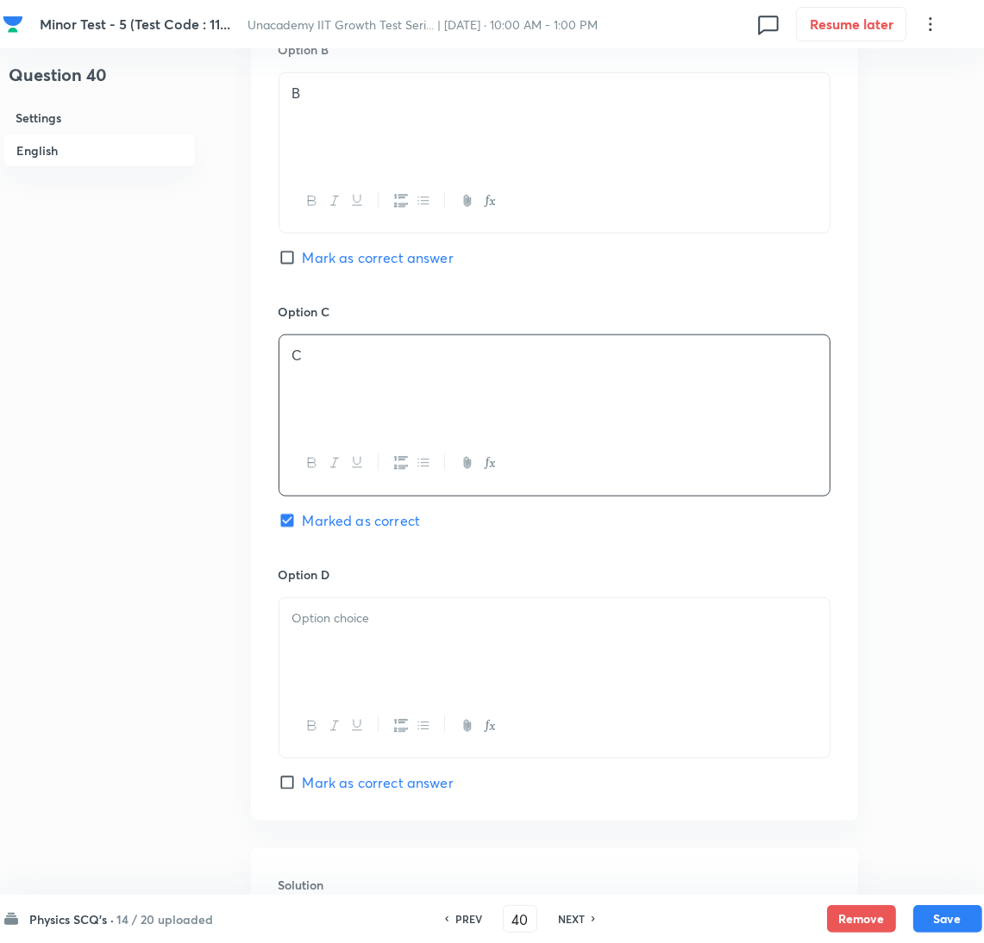
click at [430, 689] on div at bounding box center [554, 646] width 550 height 97
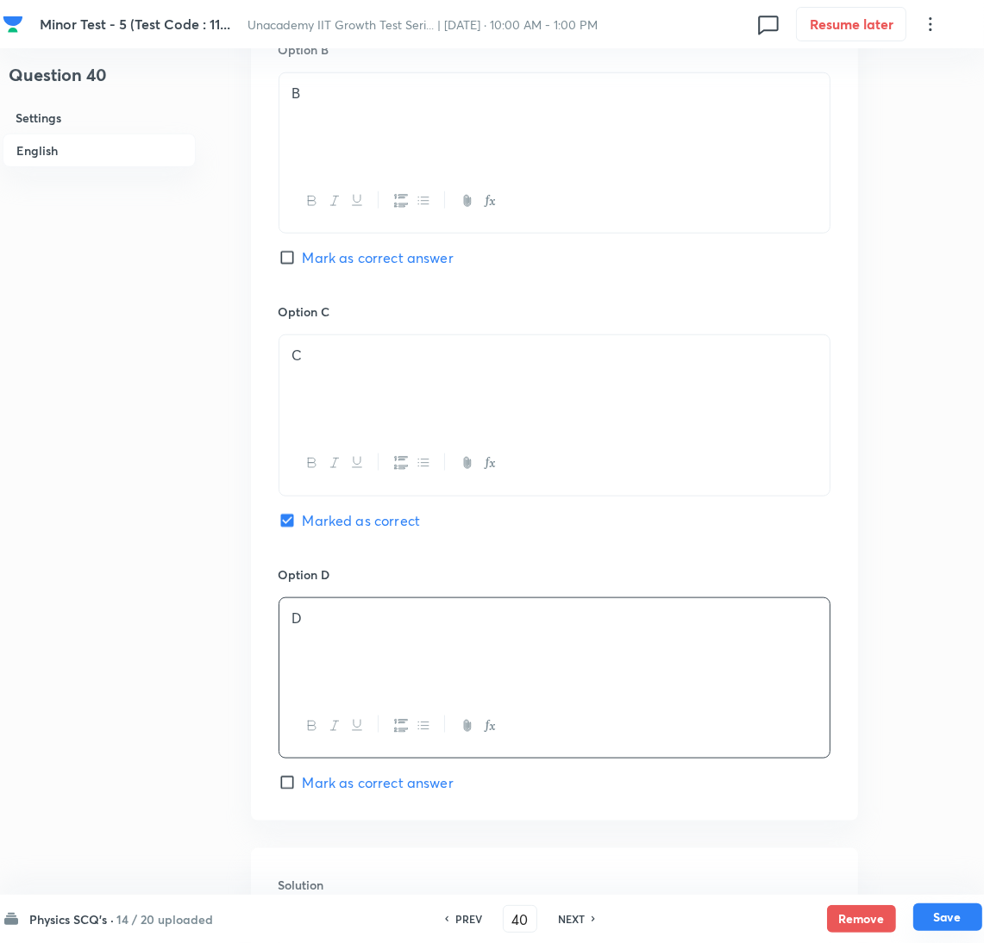
click at [940, 926] on button "Save" at bounding box center [947, 918] width 69 height 28
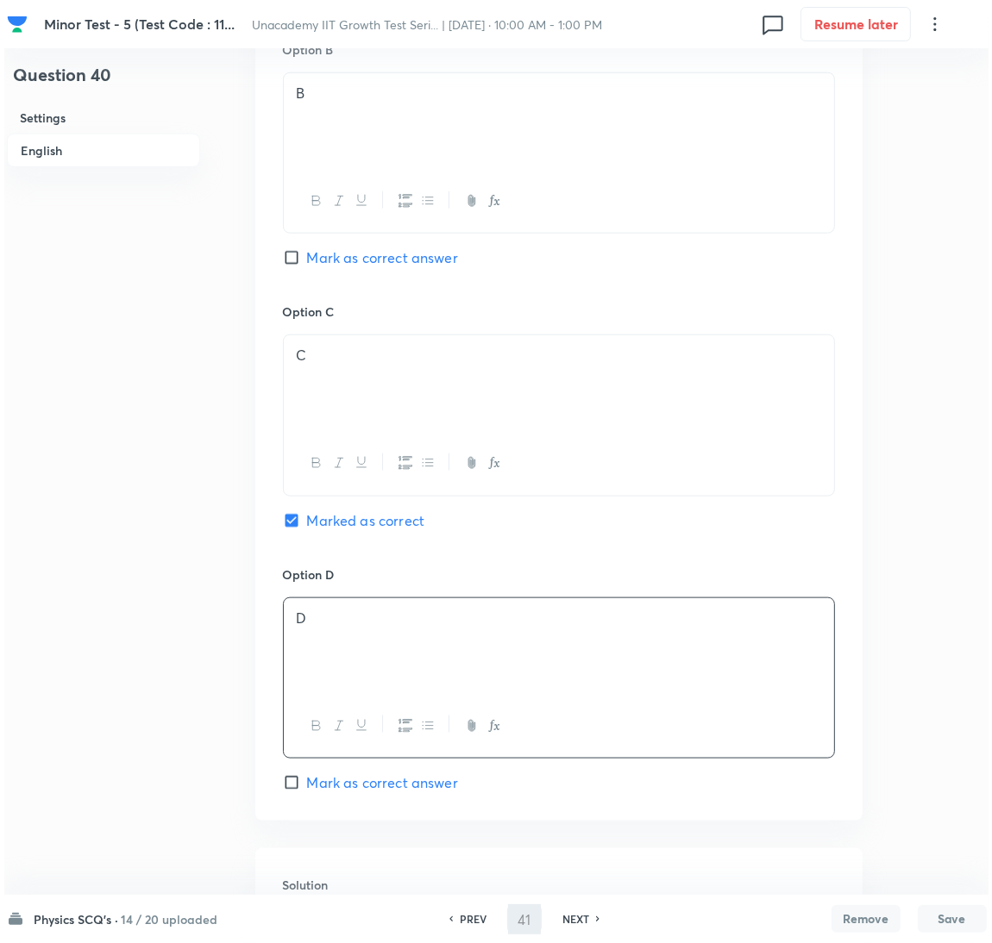
scroll to position [0, 0]
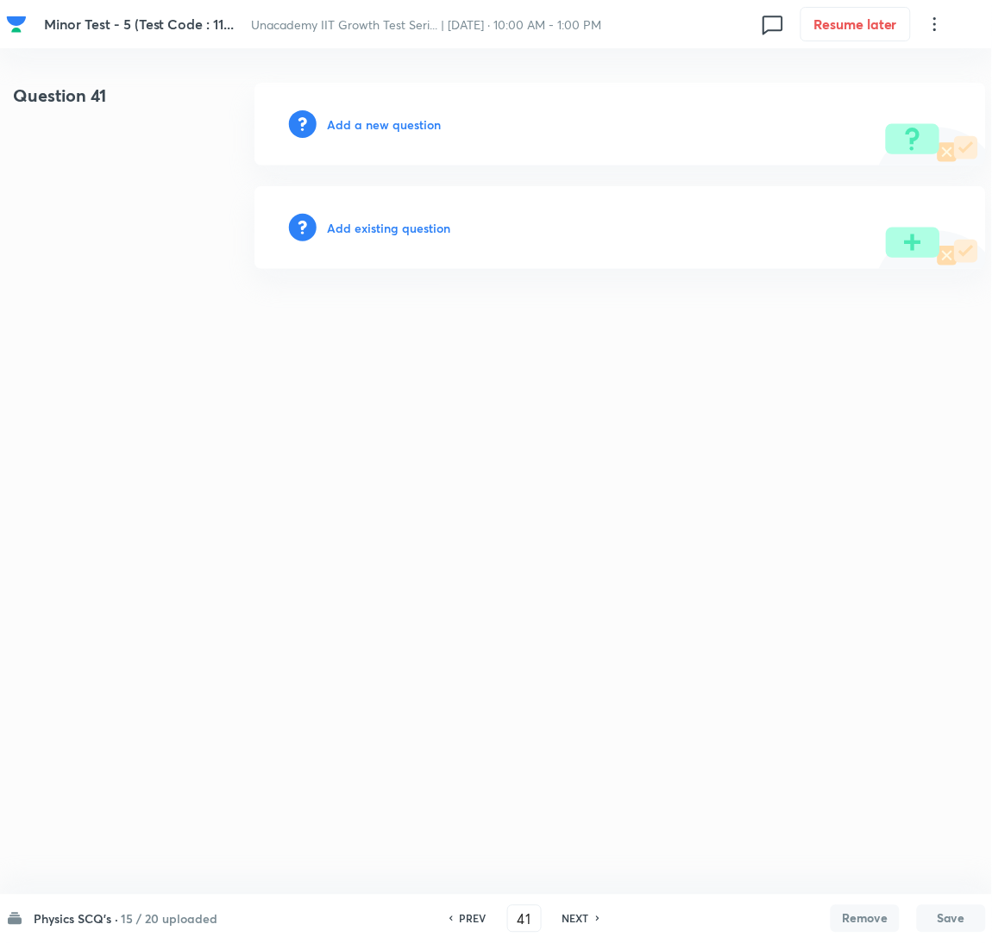
click at [343, 124] on h6 "Add a new question" at bounding box center [384, 125] width 114 height 18
click at [343, 124] on h6 "Choose a question type" at bounding box center [393, 125] width 133 height 18
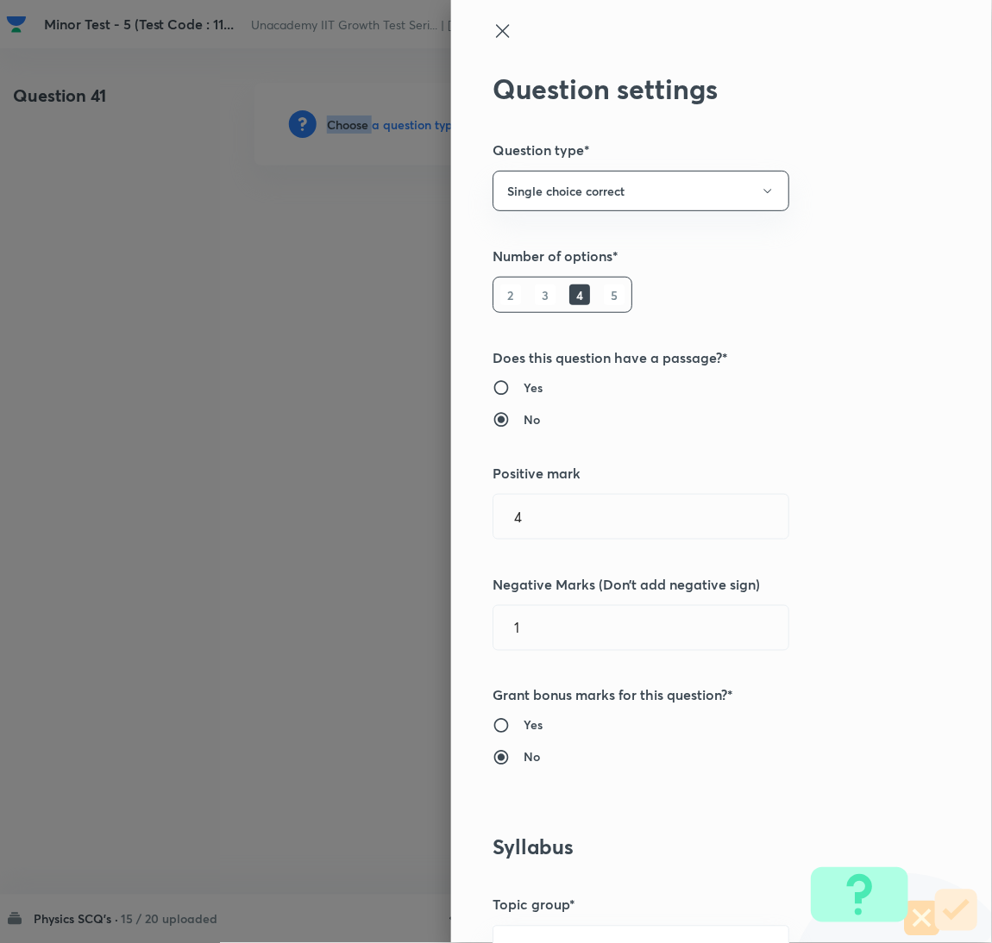
scroll to position [560, 0]
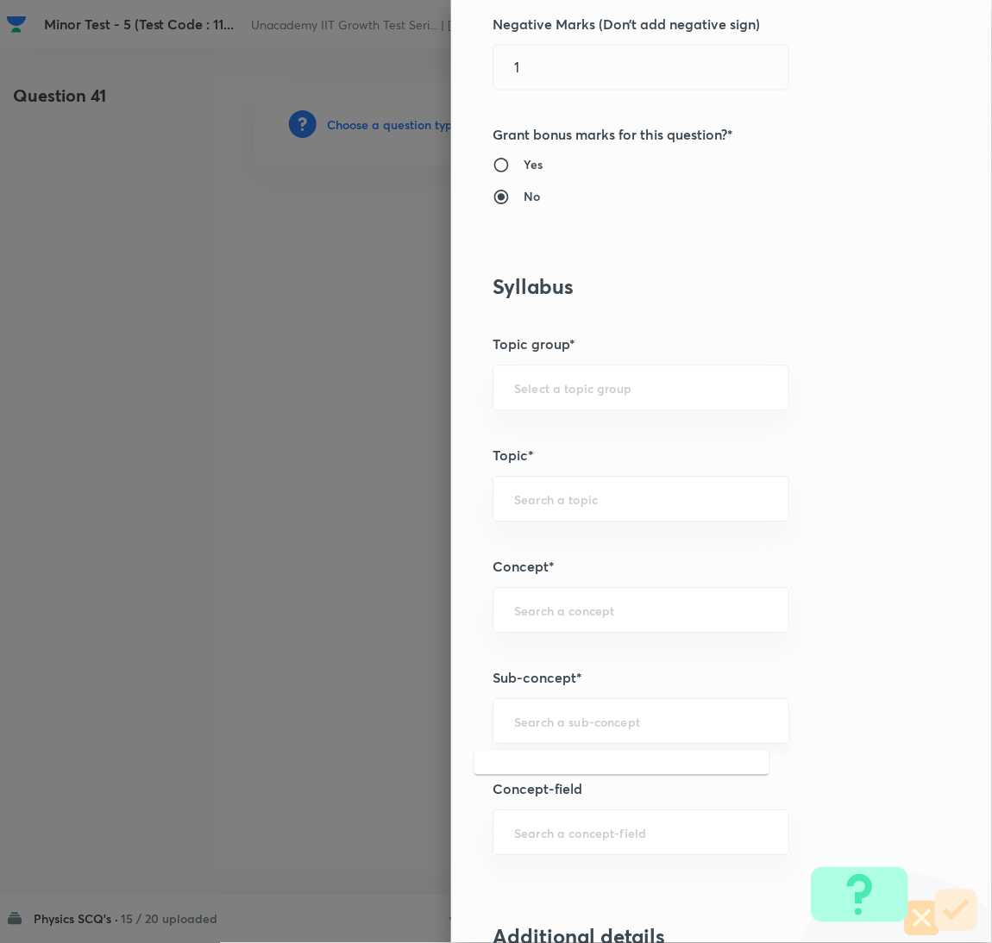
click at [611, 716] on input "text" at bounding box center [641, 722] width 254 height 16
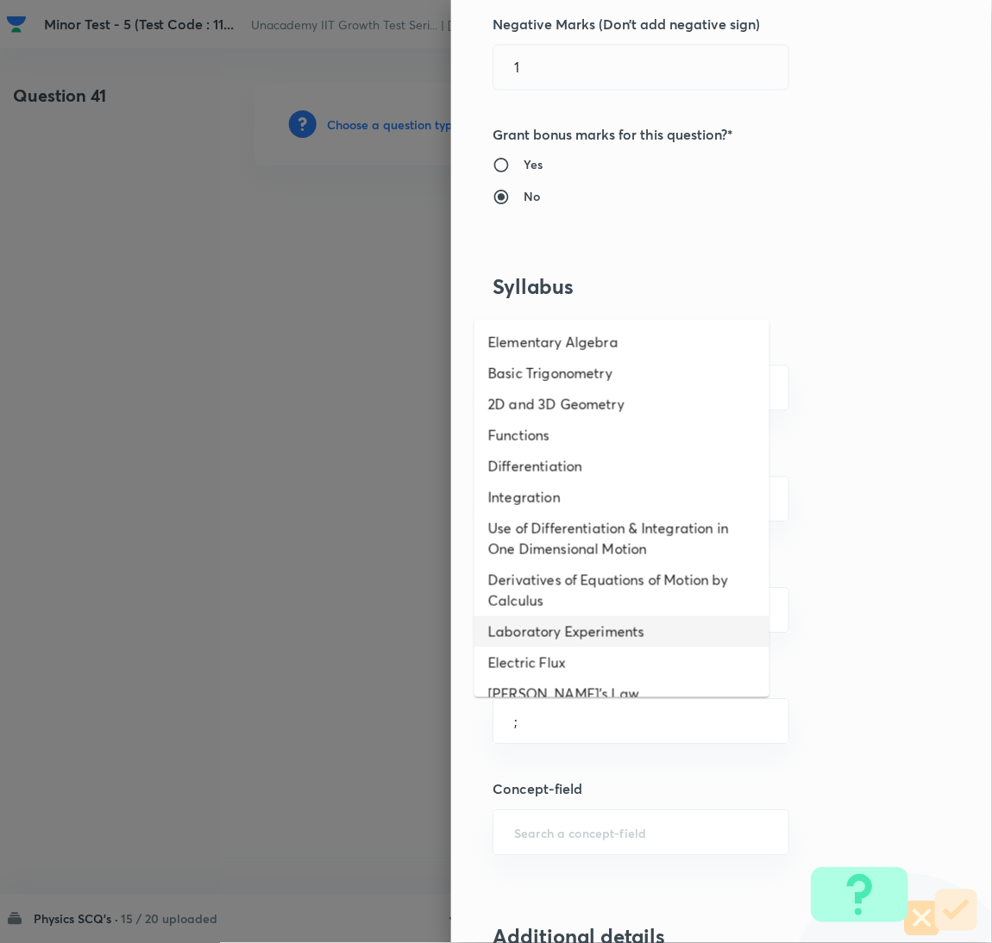
click at [572, 632] on li "Laboratory Experiments" at bounding box center [621, 632] width 295 height 31
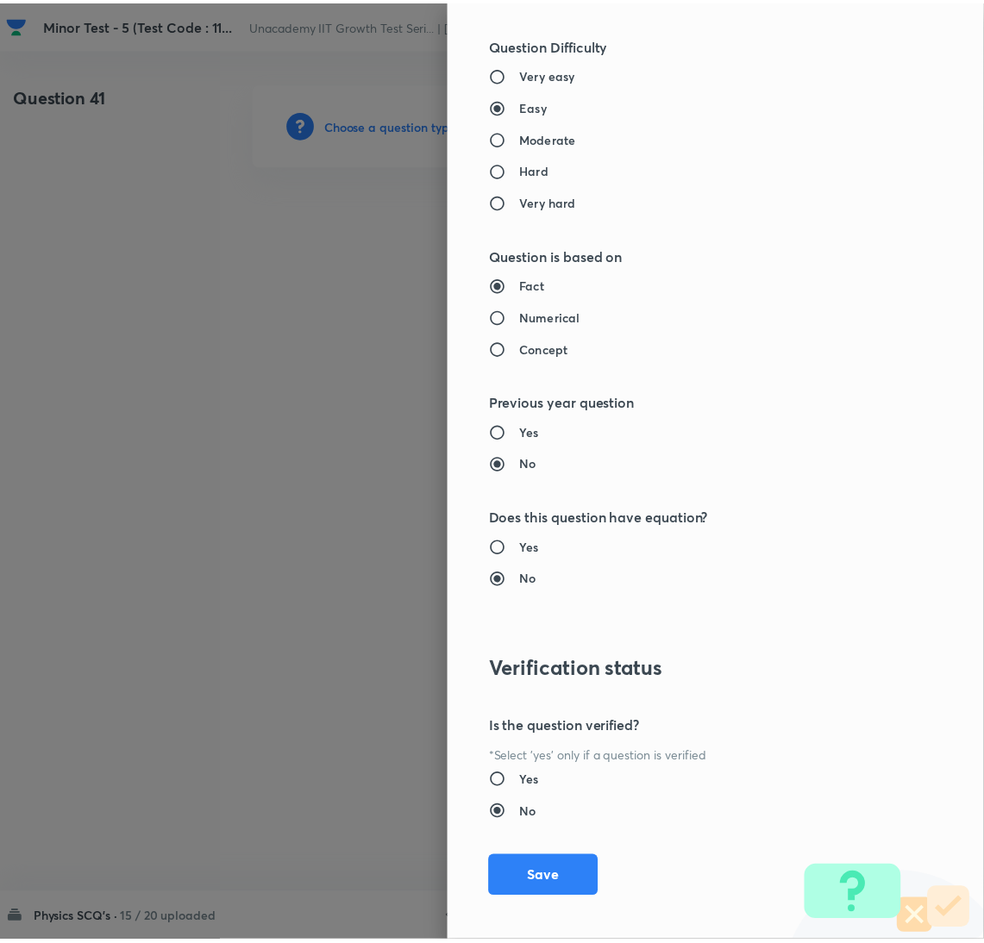
scroll to position [1524, 0]
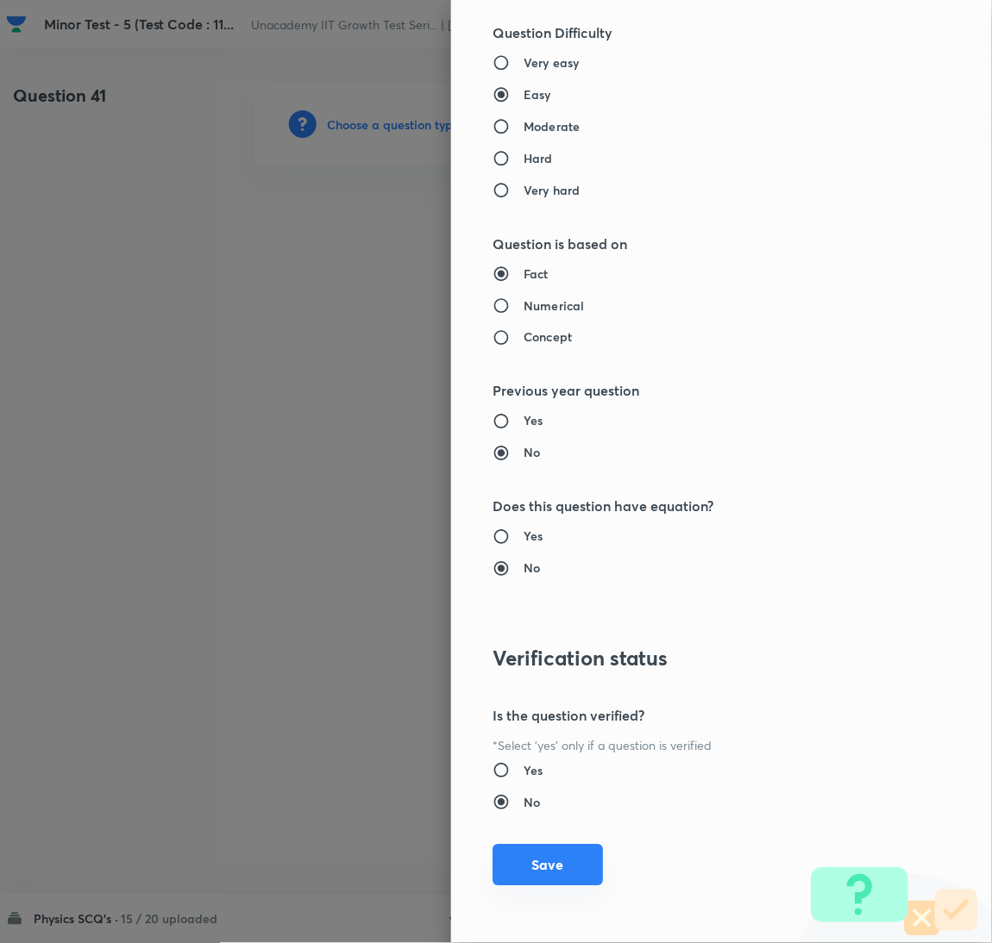
click at [535, 880] on button "Save" at bounding box center [547, 865] width 110 height 41
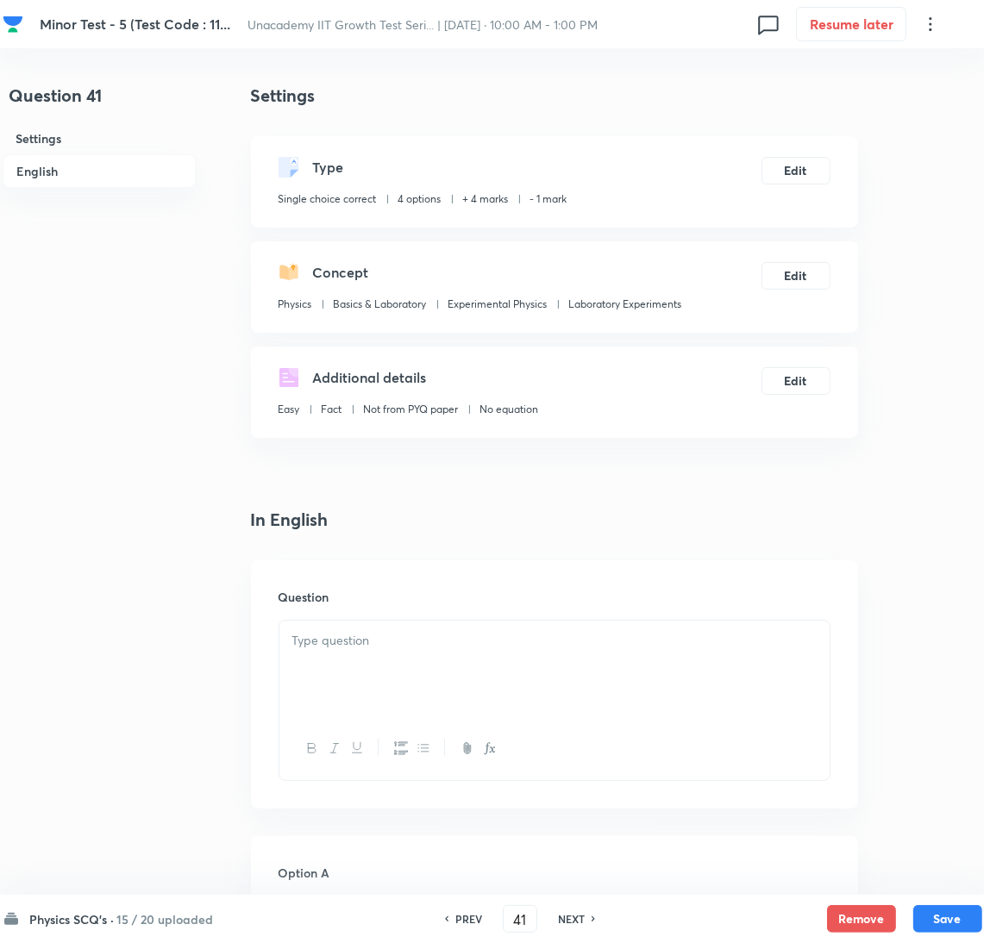
click at [638, 705] on div at bounding box center [554, 669] width 550 height 97
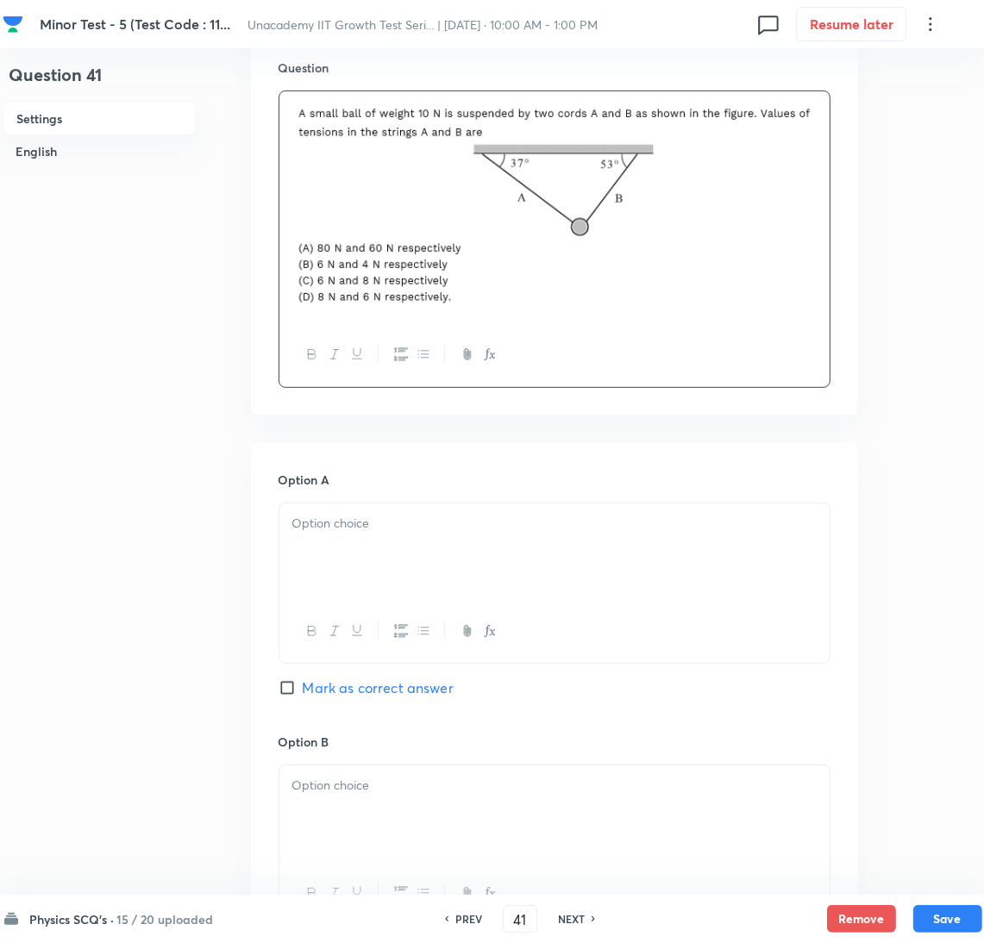
scroll to position [1532, 0]
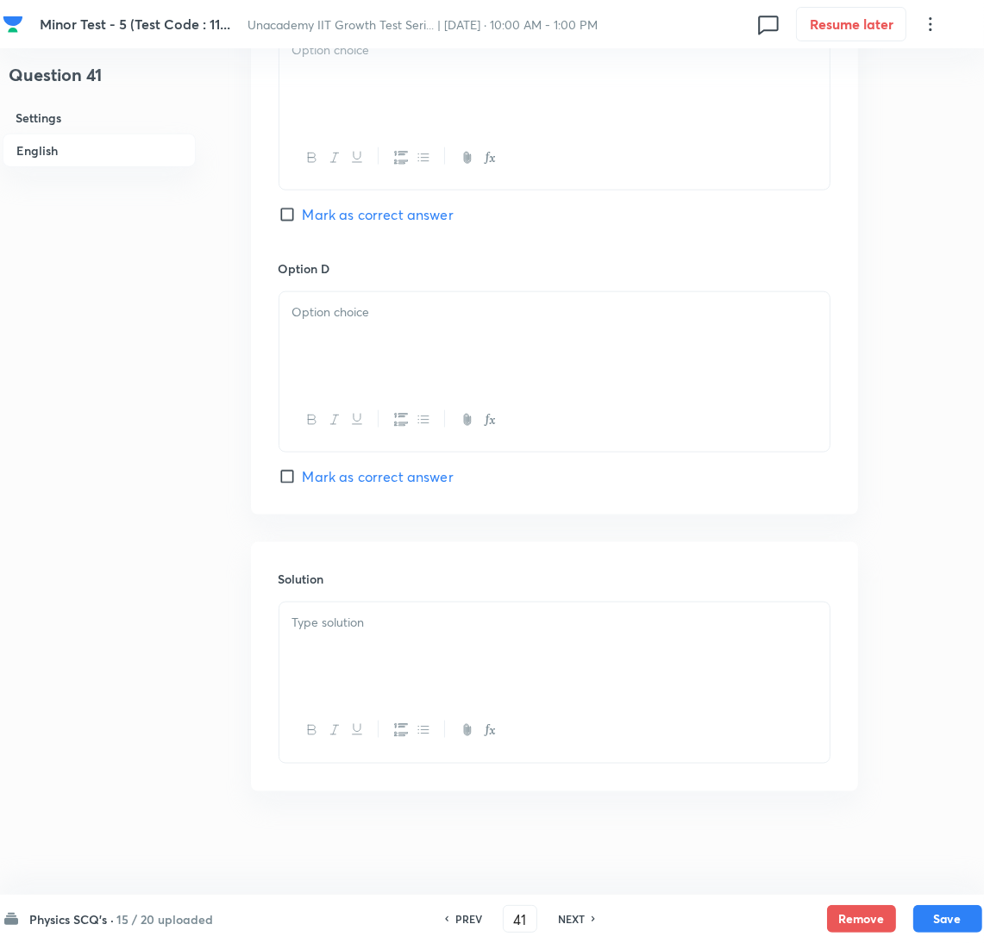
click at [375, 643] on div at bounding box center [554, 651] width 550 height 97
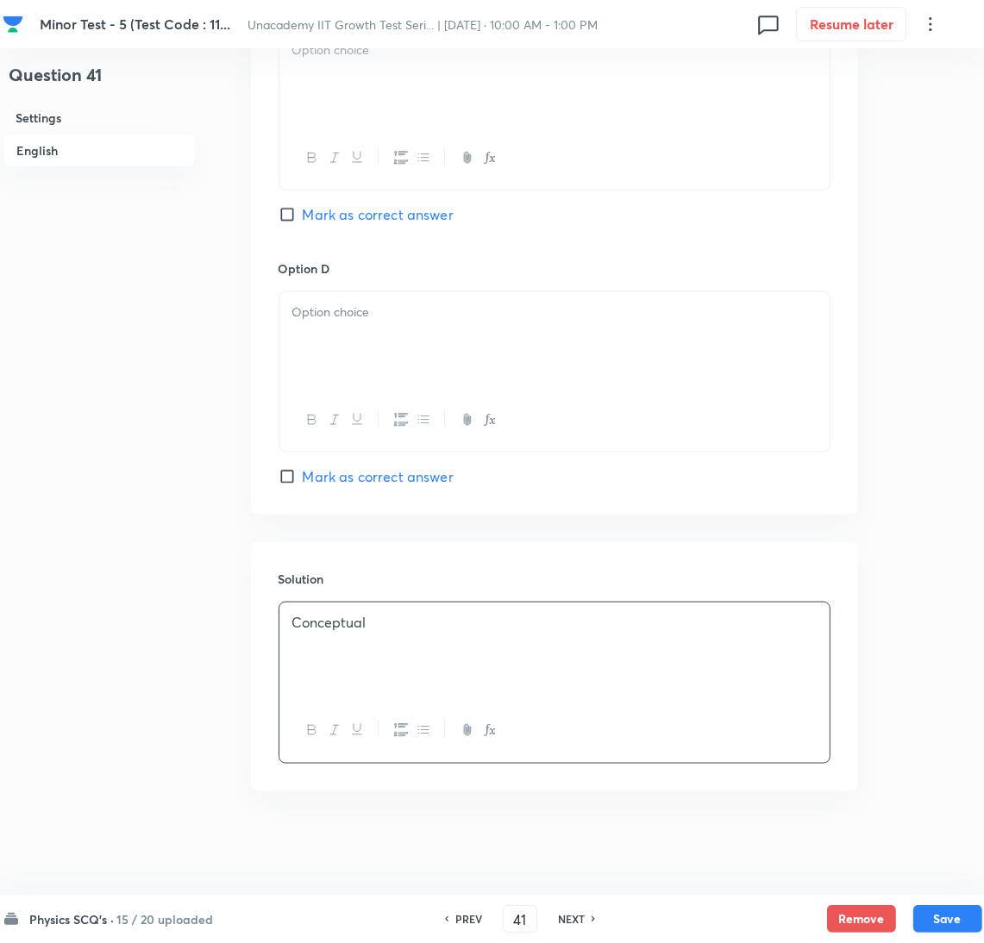
click at [435, 217] on span "Mark as correct answer" at bounding box center [378, 214] width 151 height 21
click at [303, 217] on input "Mark as correct answer" at bounding box center [291, 214] width 24 height 17
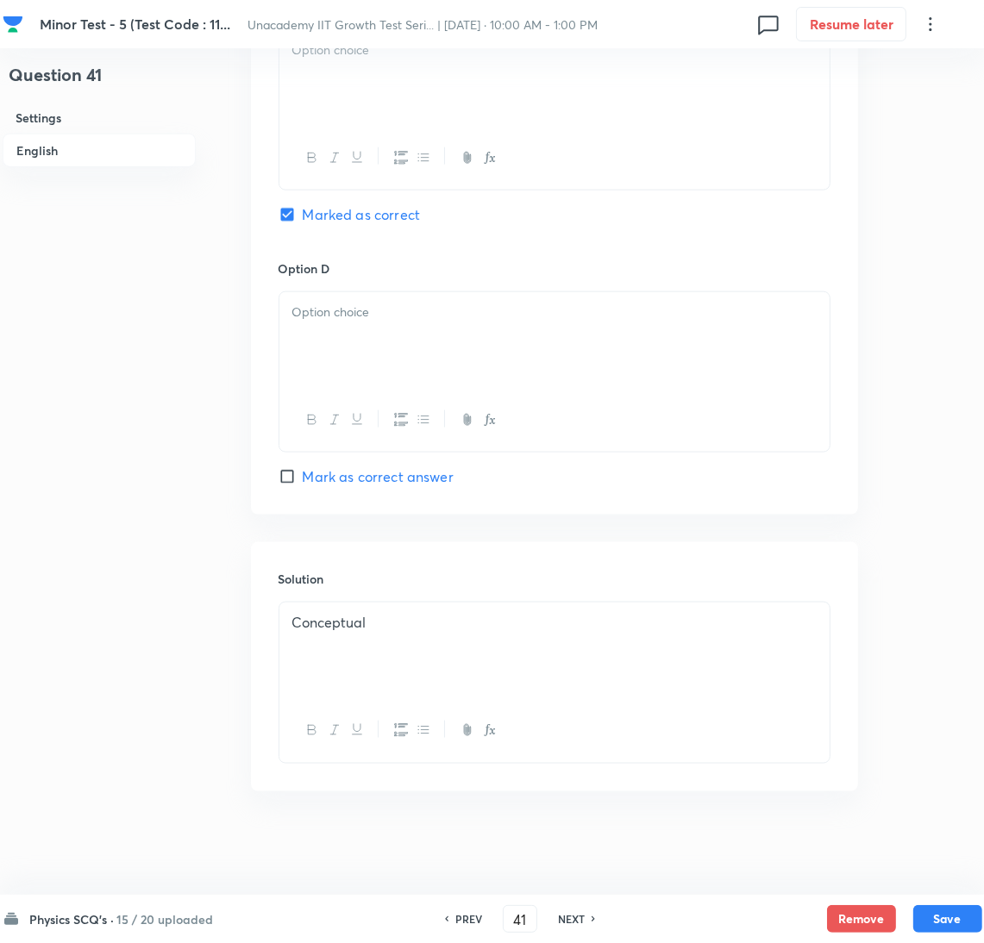
scroll to position [971, 0]
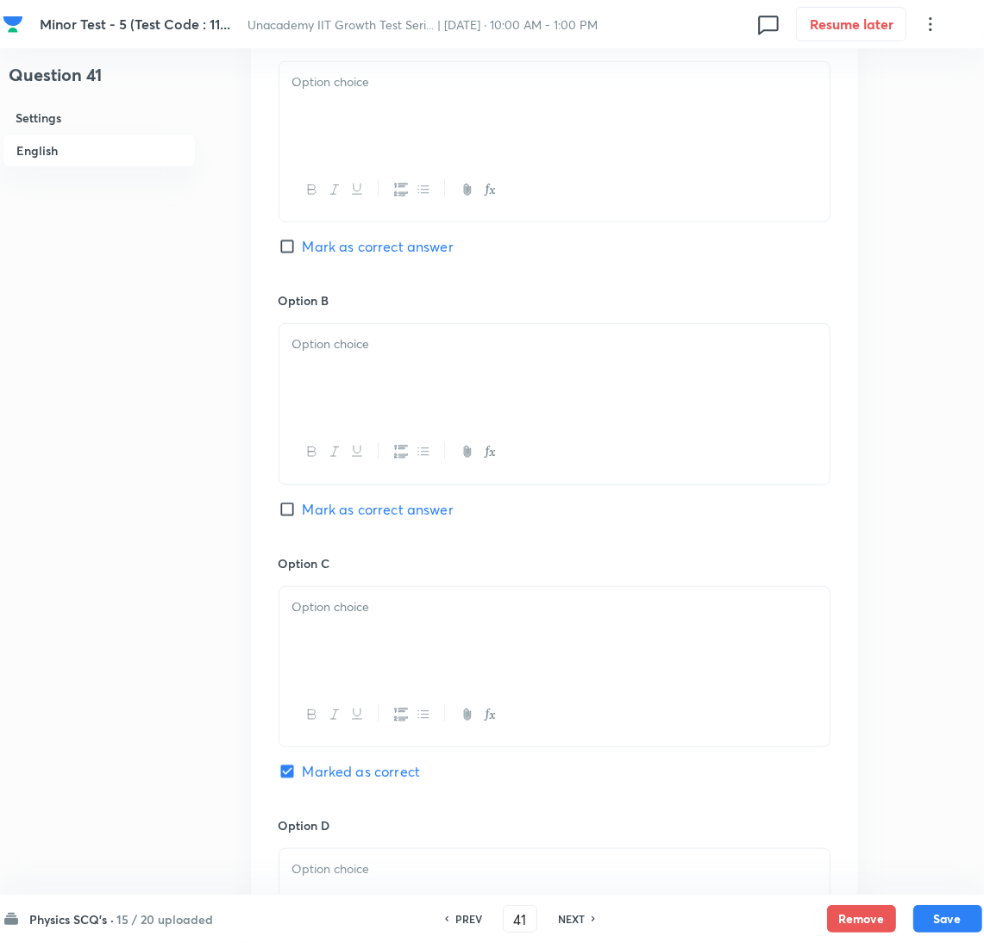
click at [360, 161] on div at bounding box center [554, 190] width 550 height 63
click at [366, 130] on div at bounding box center [554, 110] width 550 height 97
click at [390, 372] on div at bounding box center [554, 372] width 550 height 97
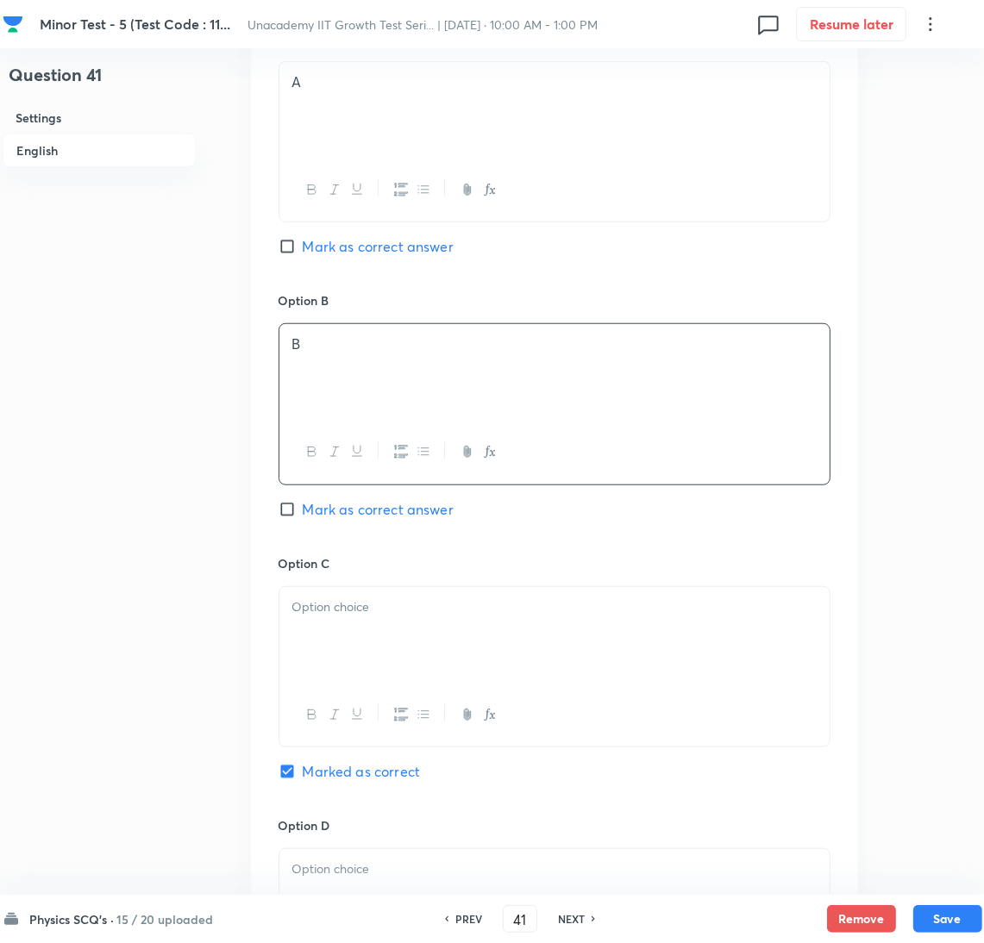
click at [379, 629] on div at bounding box center [554, 635] width 550 height 97
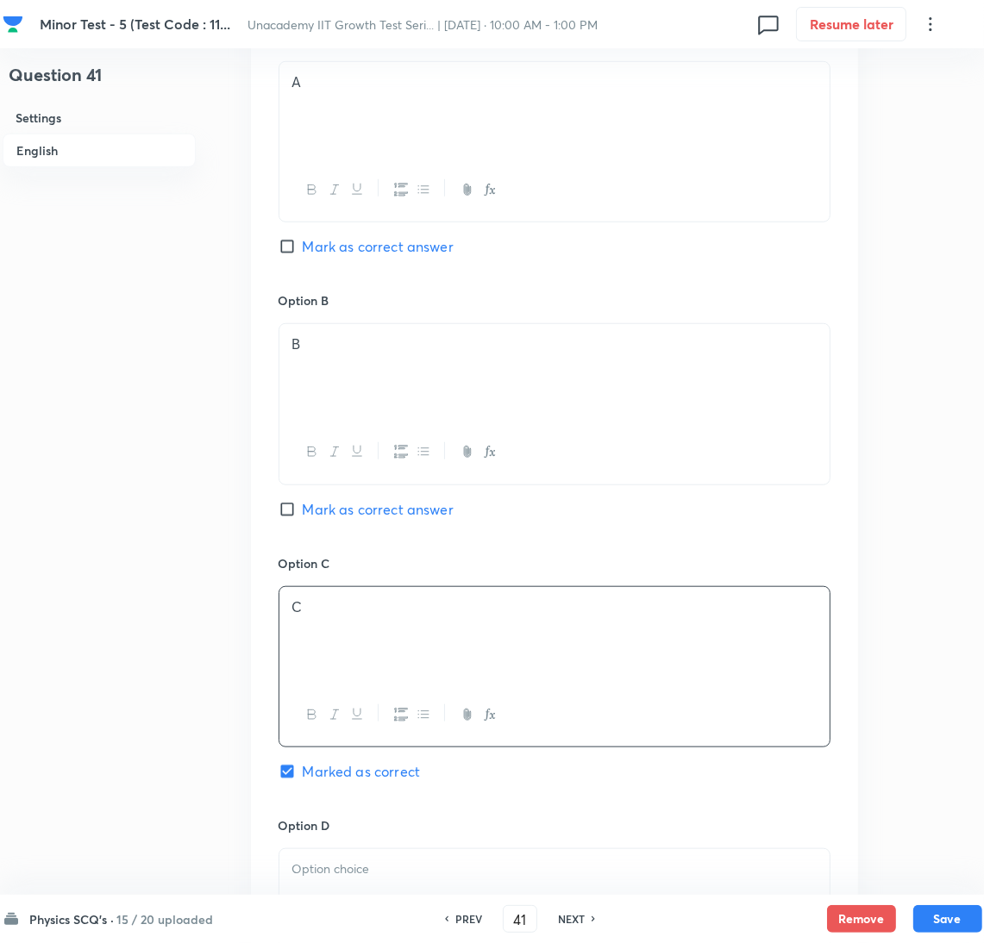
scroll to position [1532, 0]
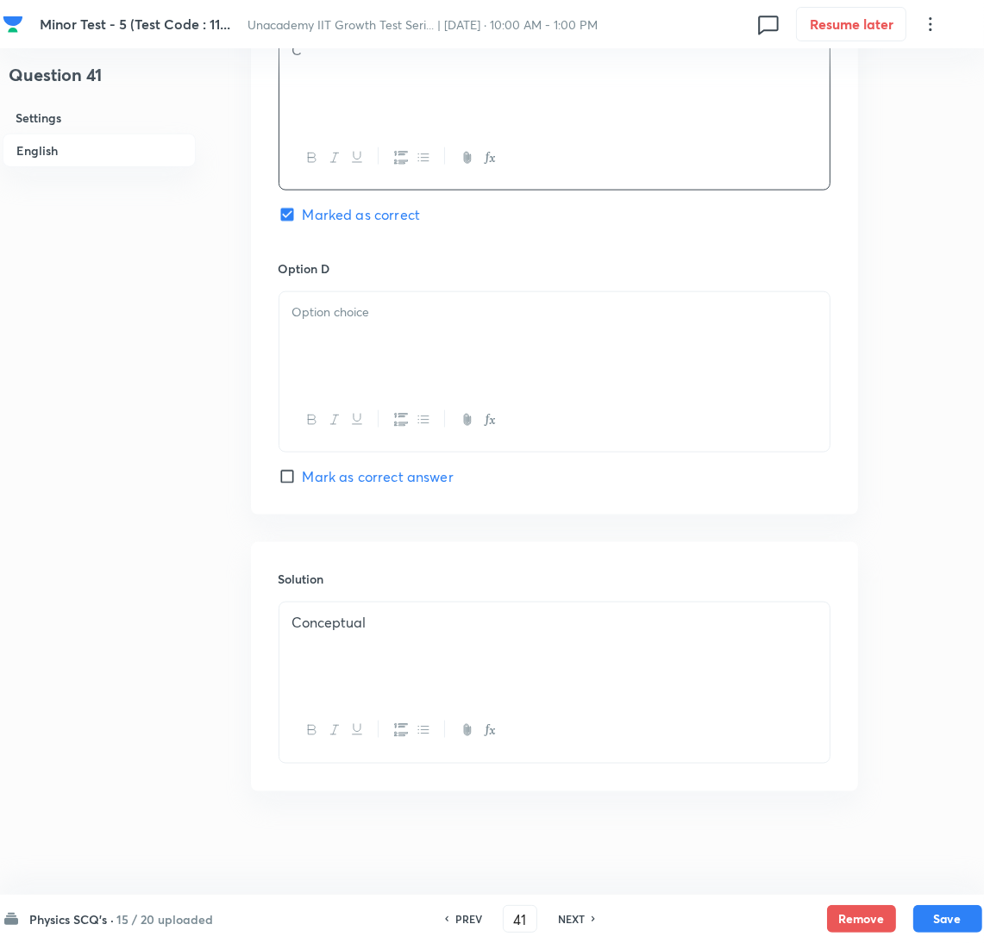
click at [418, 346] on div at bounding box center [554, 340] width 550 height 97
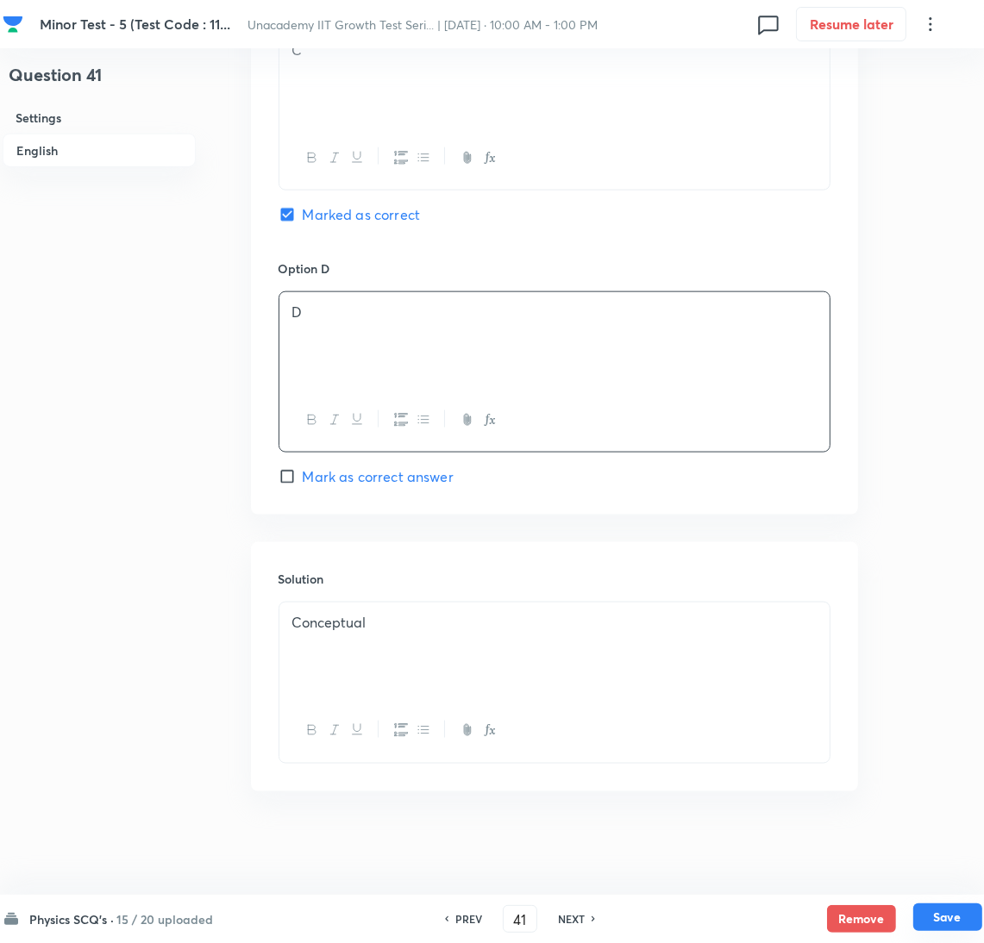
click at [966, 921] on button "Save" at bounding box center [947, 918] width 69 height 28
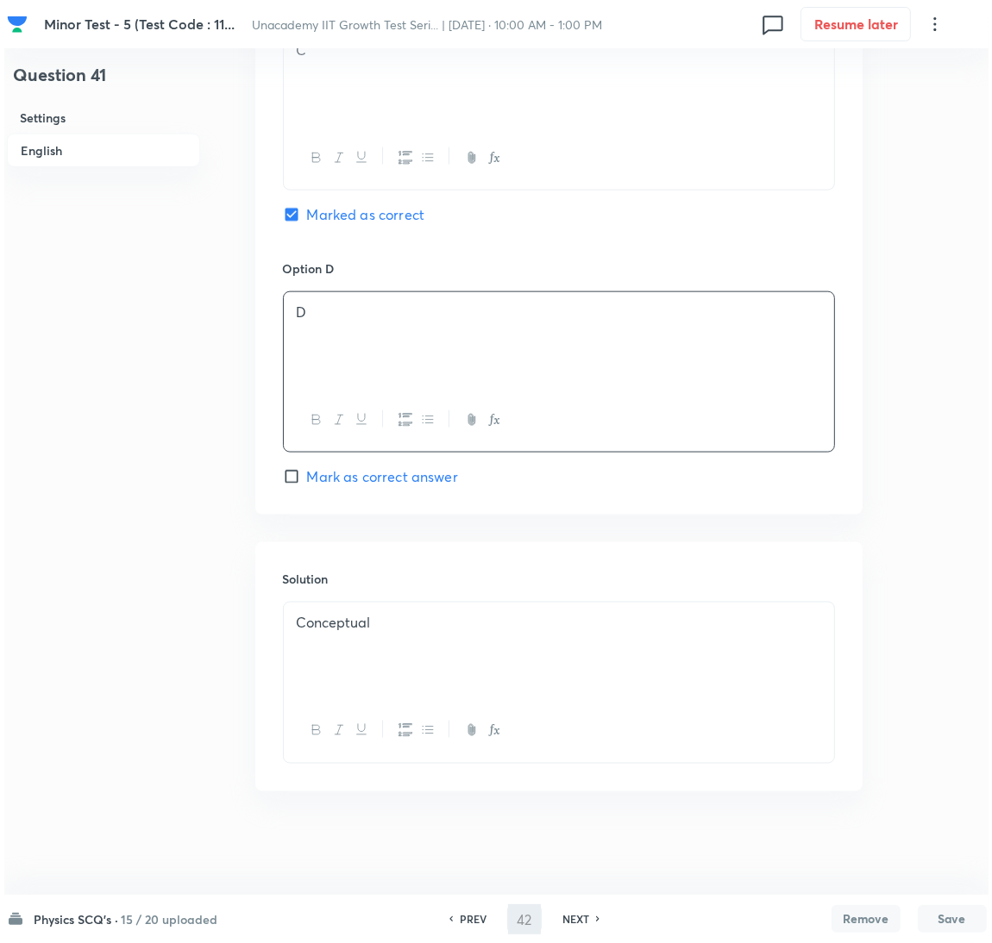
scroll to position [0, 0]
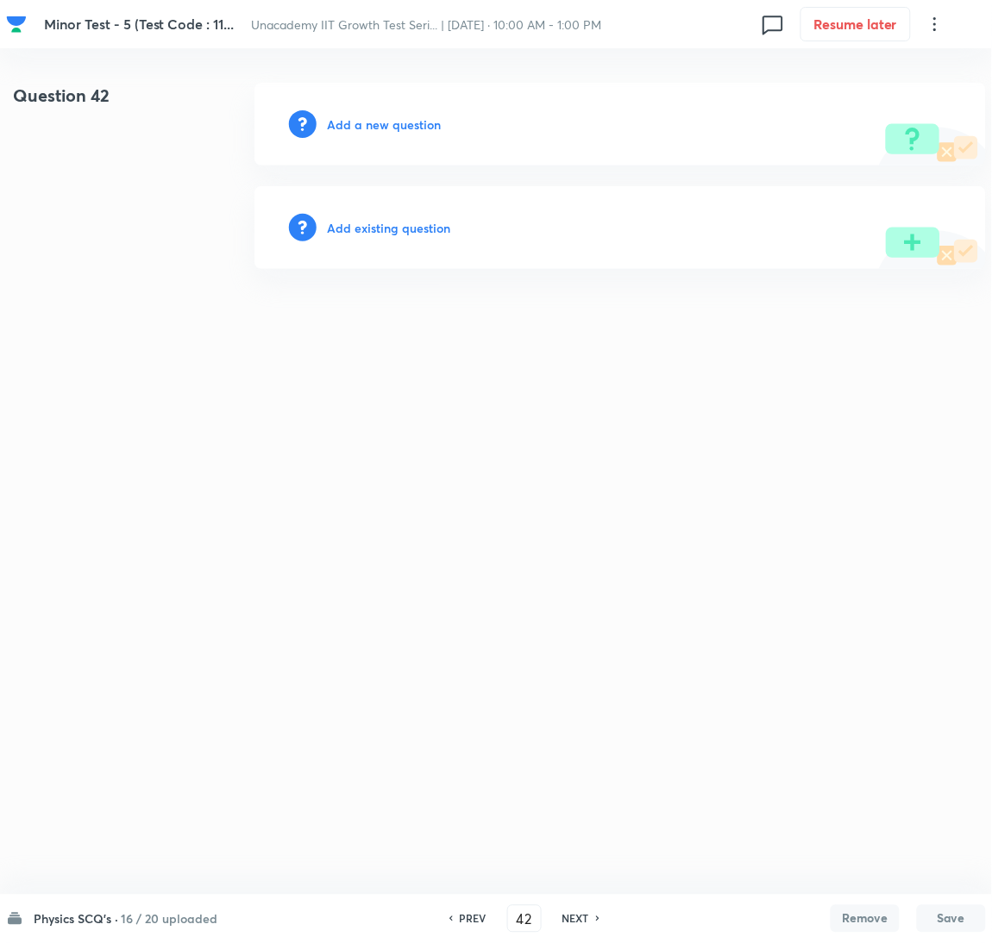
click at [351, 118] on h6 "Add a new question" at bounding box center [384, 125] width 114 height 18
click at [354, 119] on h6 "Choose a question type" at bounding box center [393, 125] width 133 height 18
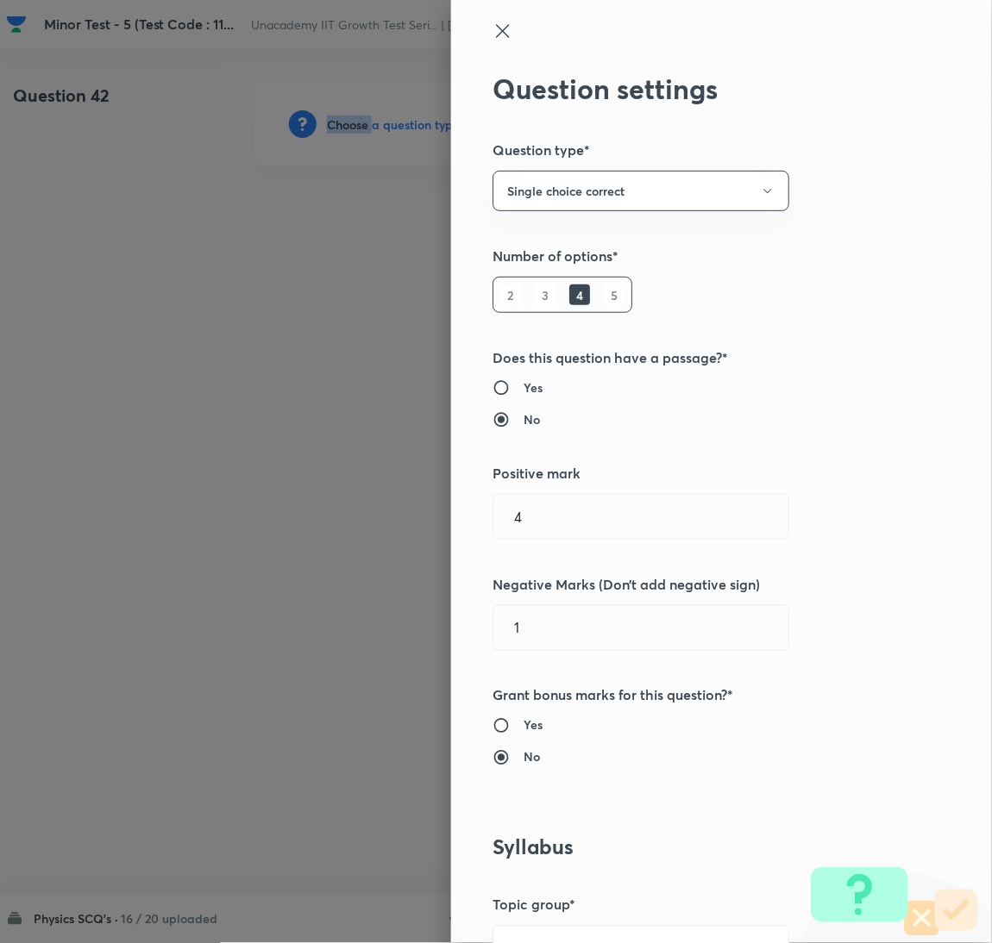
scroll to position [1120, 0]
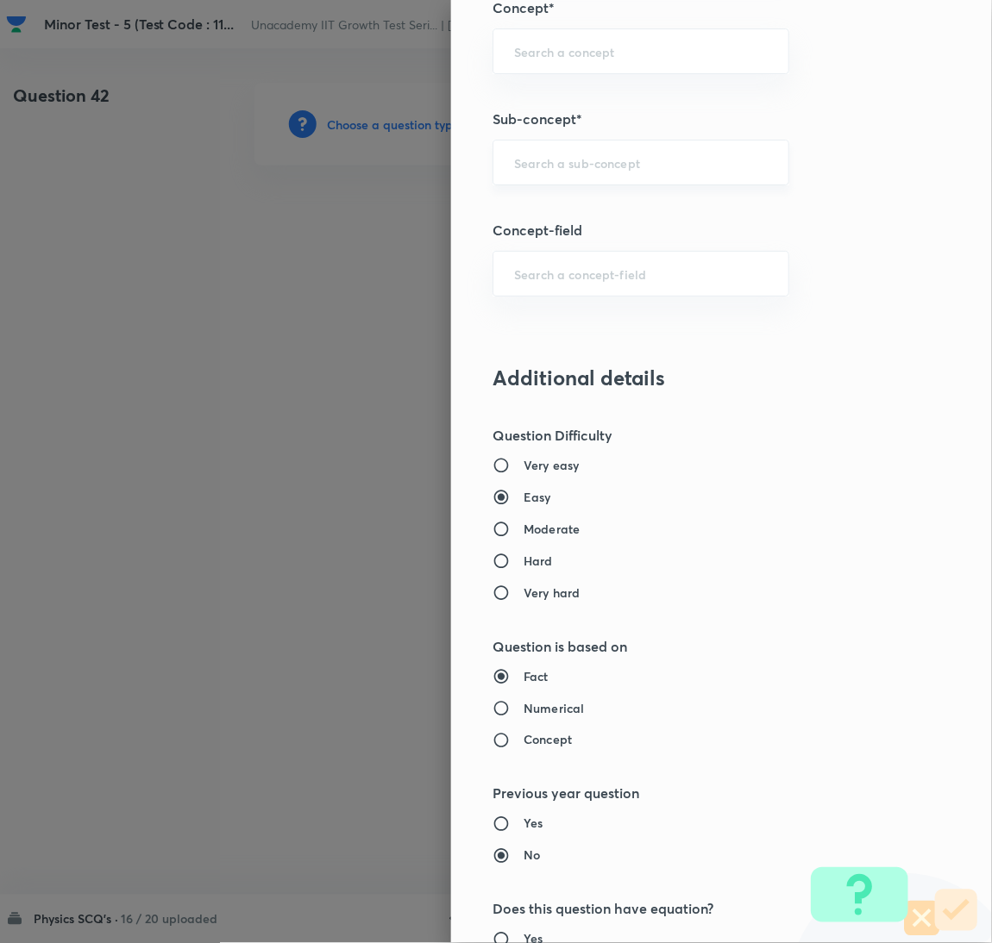
click at [664, 163] on input "text" at bounding box center [641, 162] width 254 height 16
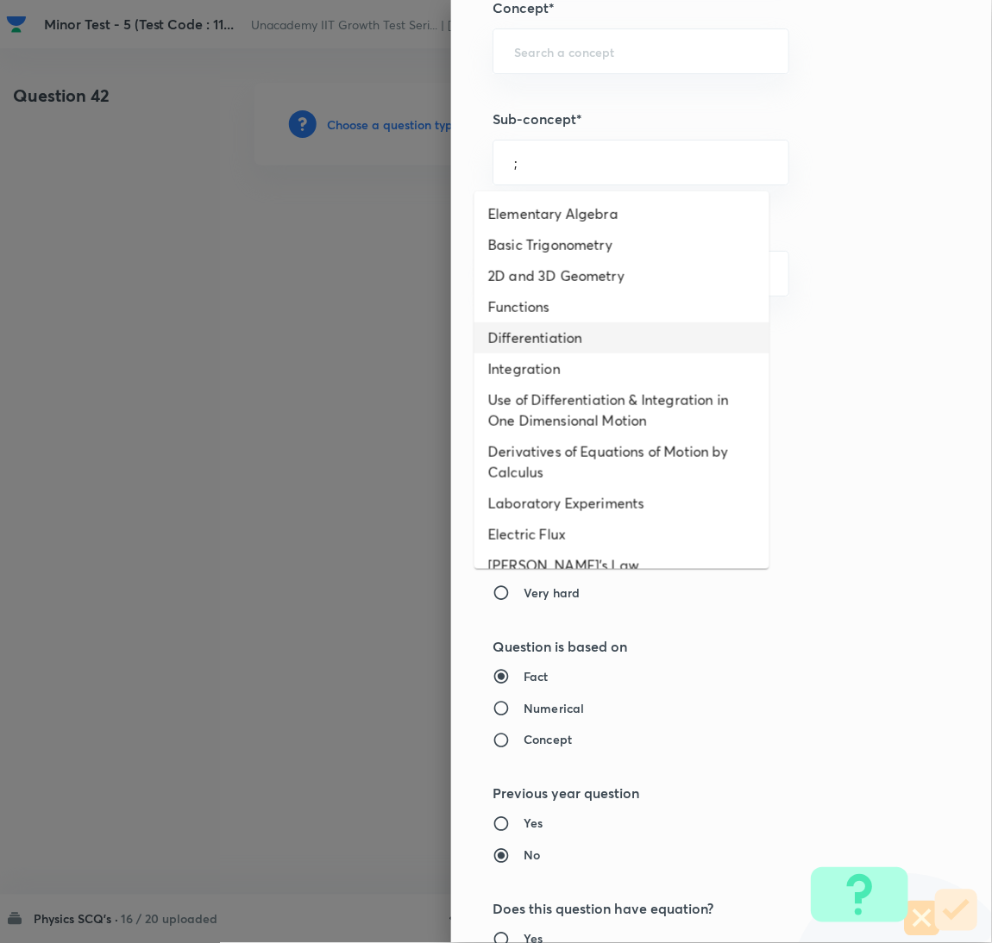
click at [624, 328] on li "Differentiation" at bounding box center [621, 337] width 295 height 31
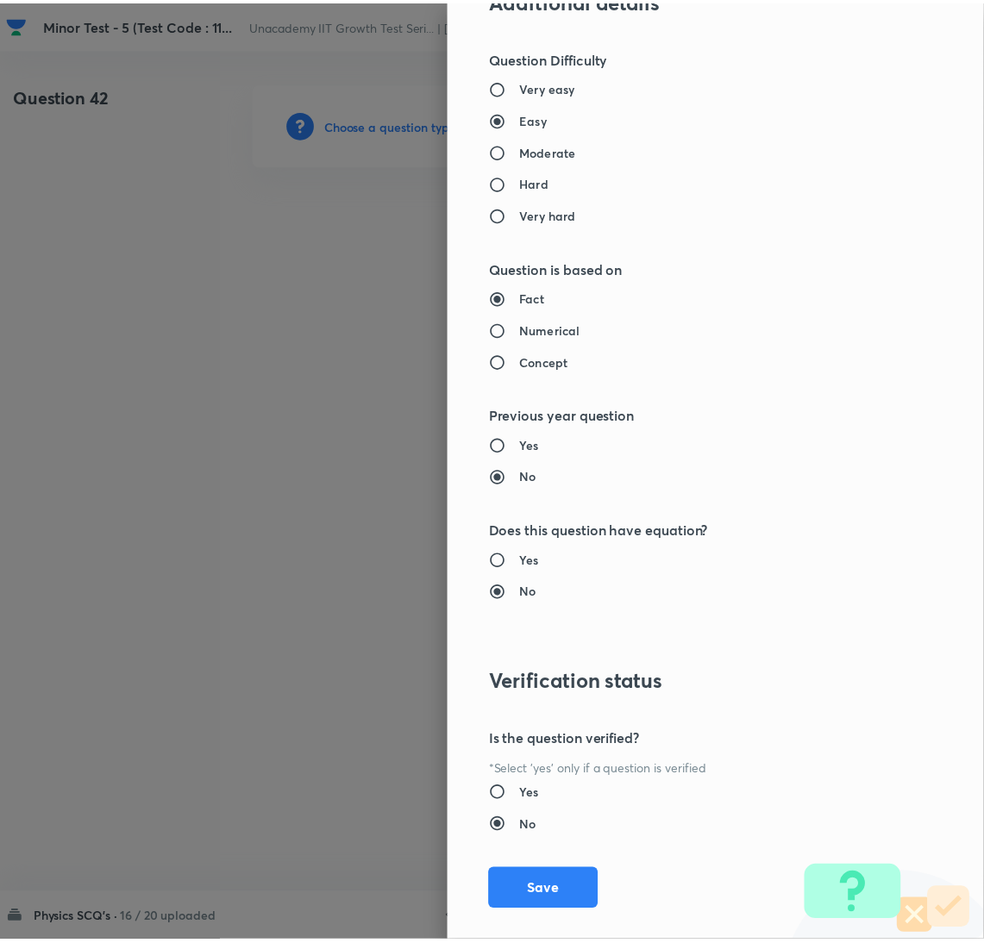
scroll to position [1524, 0]
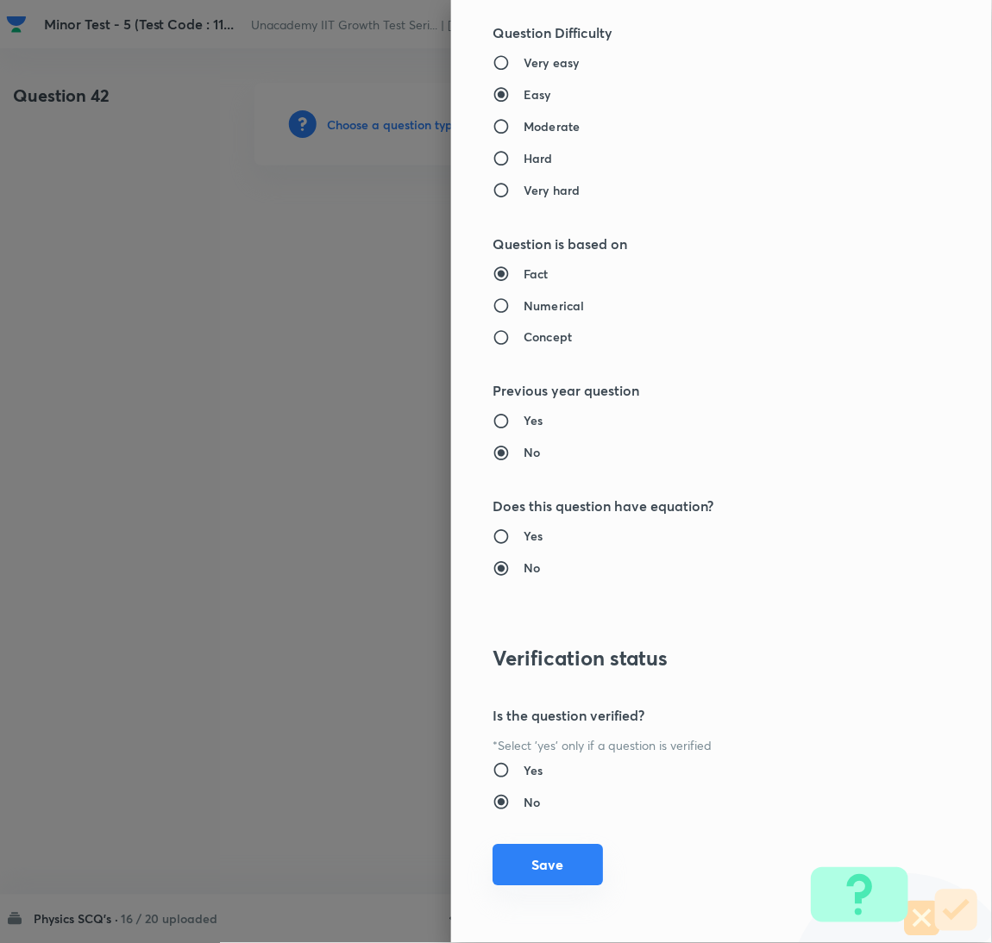
click at [531, 874] on button "Save" at bounding box center [547, 865] width 110 height 41
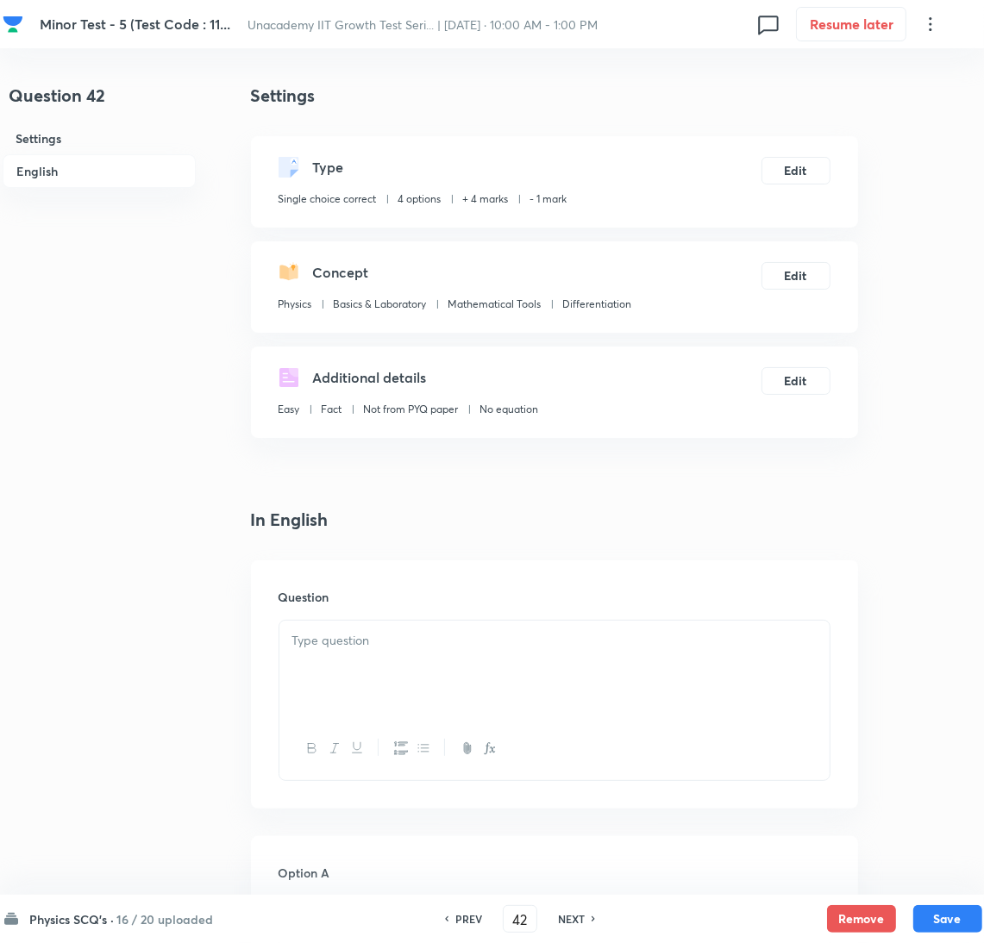
click at [705, 685] on div at bounding box center [554, 669] width 550 height 97
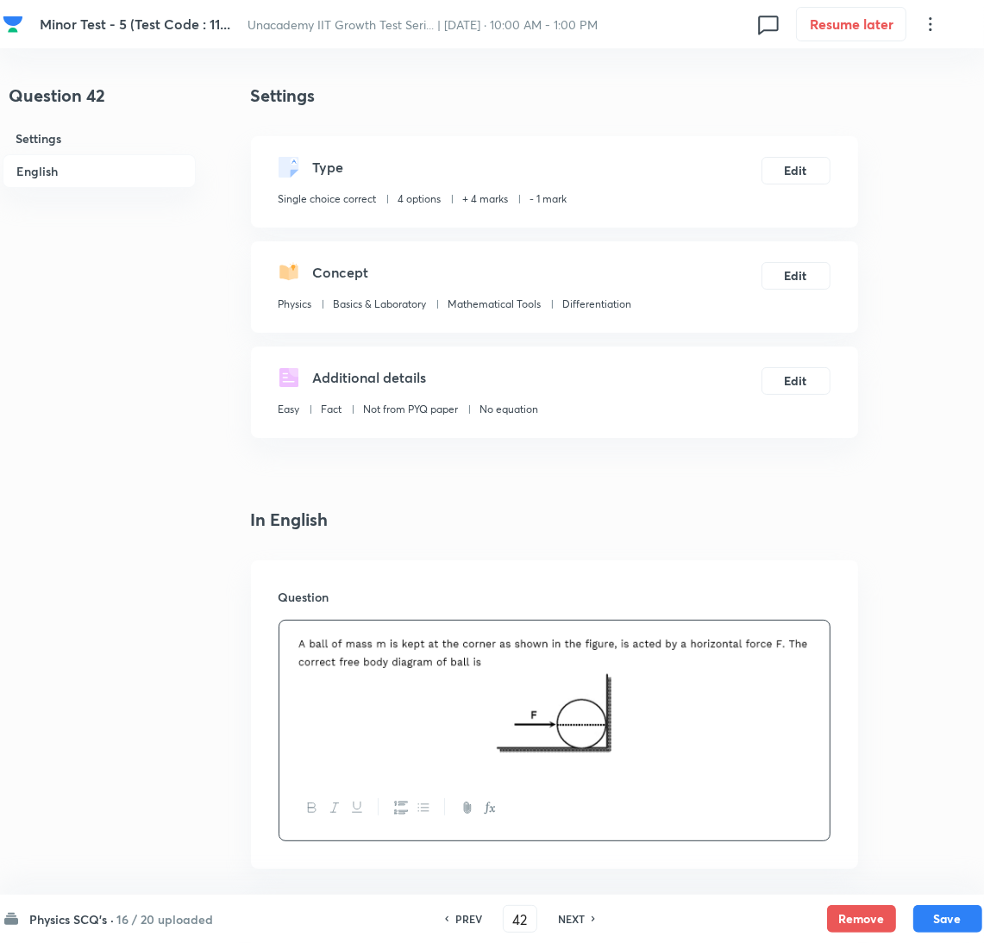
click at [813, 699] on img at bounding box center [554, 696] width 524 height 131
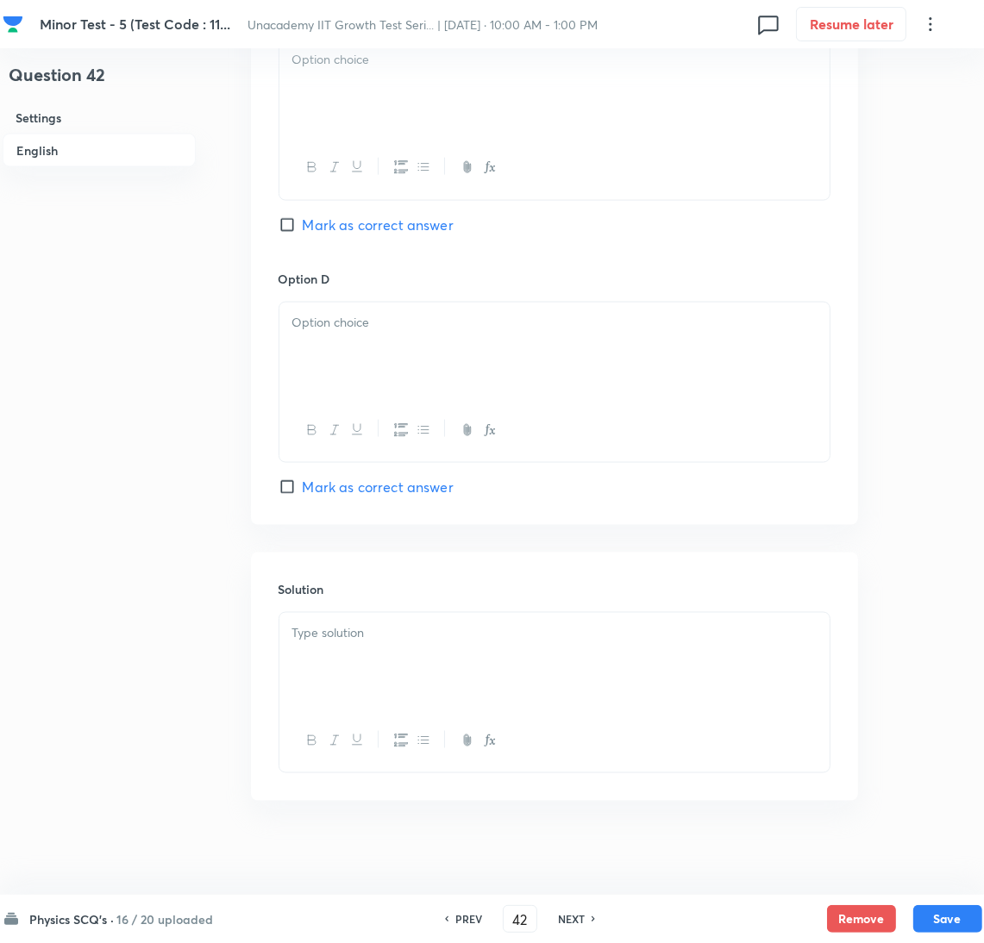
scroll to position [1775, 0]
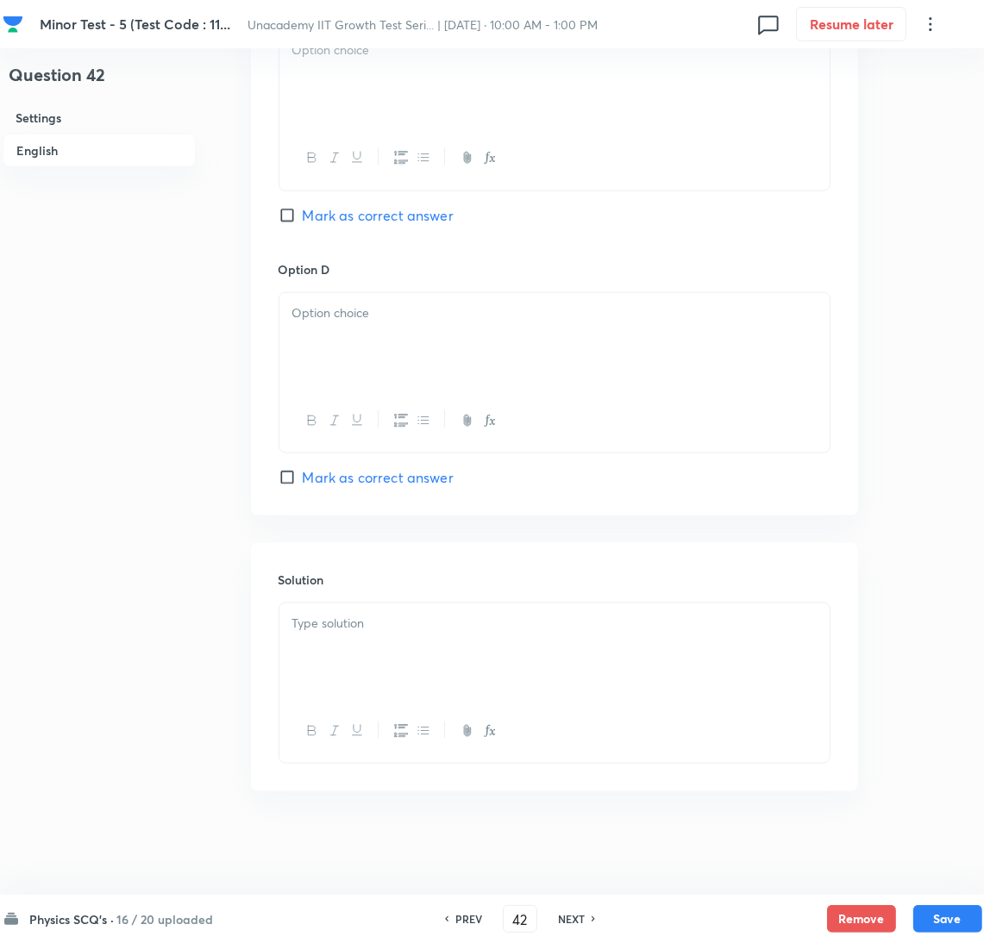
click at [451, 664] on div at bounding box center [554, 652] width 550 height 97
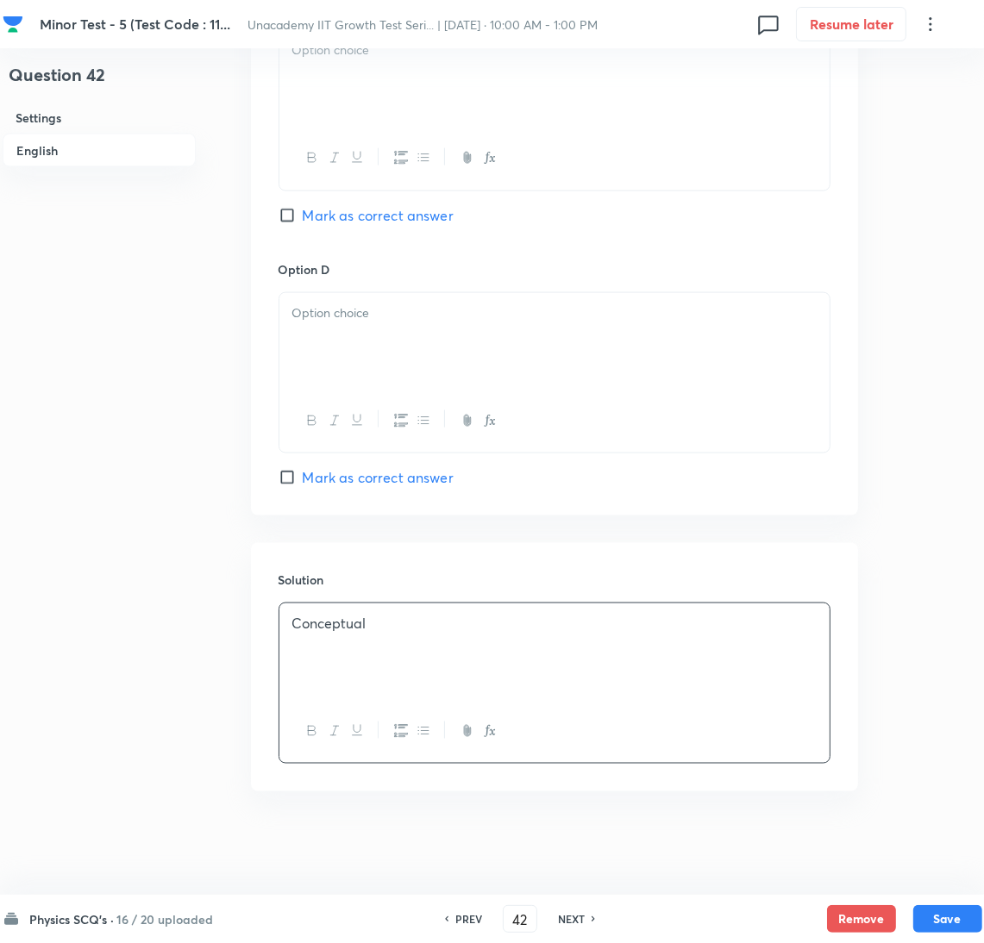
scroll to position [1213, 0]
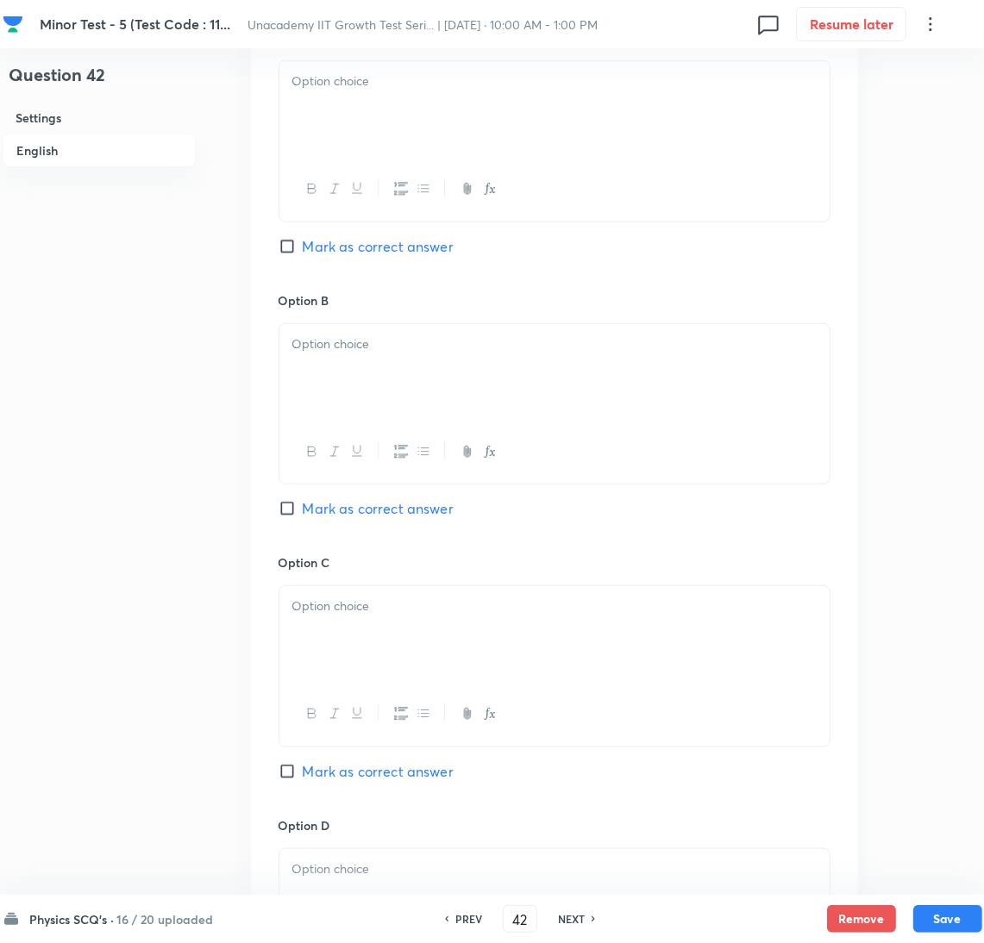
click at [391, 502] on span "Mark as correct answer" at bounding box center [378, 508] width 151 height 21
click at [303, 502] on input "Mark as correct answer" at bounding box center [291, 508] width 24 height 17
click at [412, 104] on div at bounding box center [554, 109] width 550 height 97
click at [398, 429] on div at bounding box center [554, 452] width 550 height 63
click at [394, 395] on div at bounding box center [554, 372] width 550 height 97
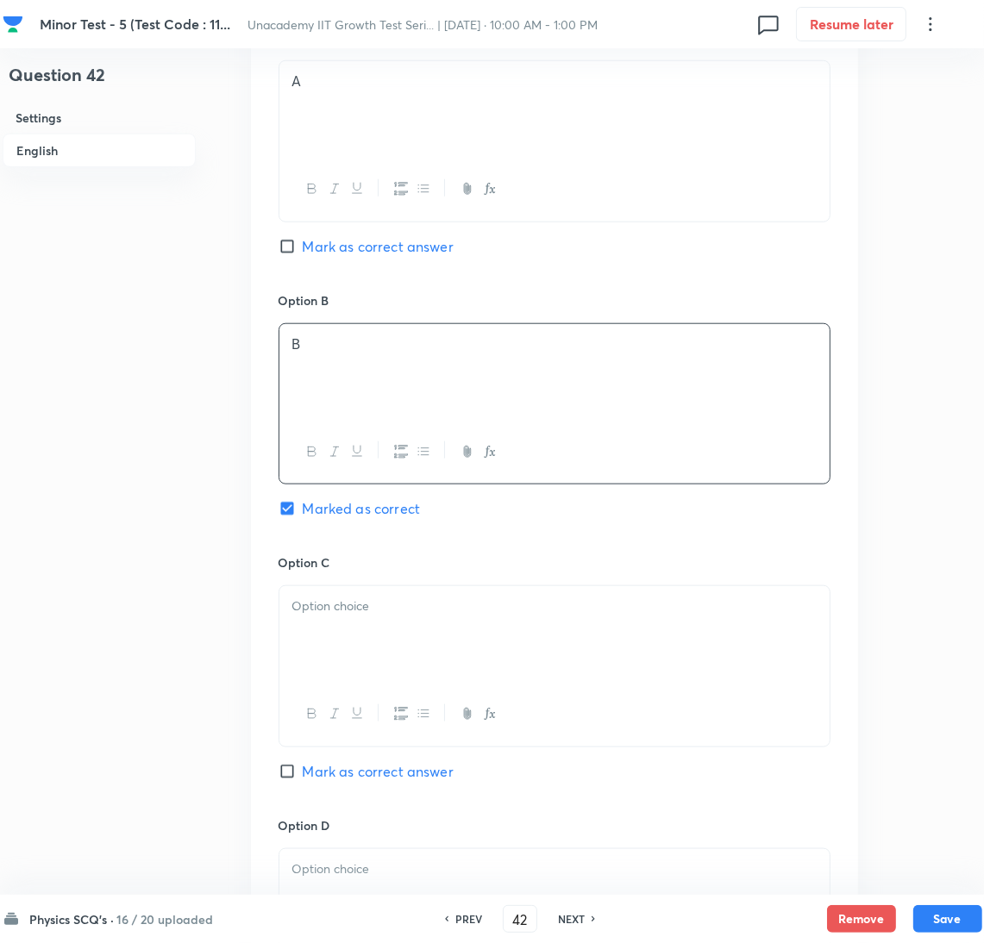
click at [339, 617] on p at bounding box center [554, 607] width 524 height 20
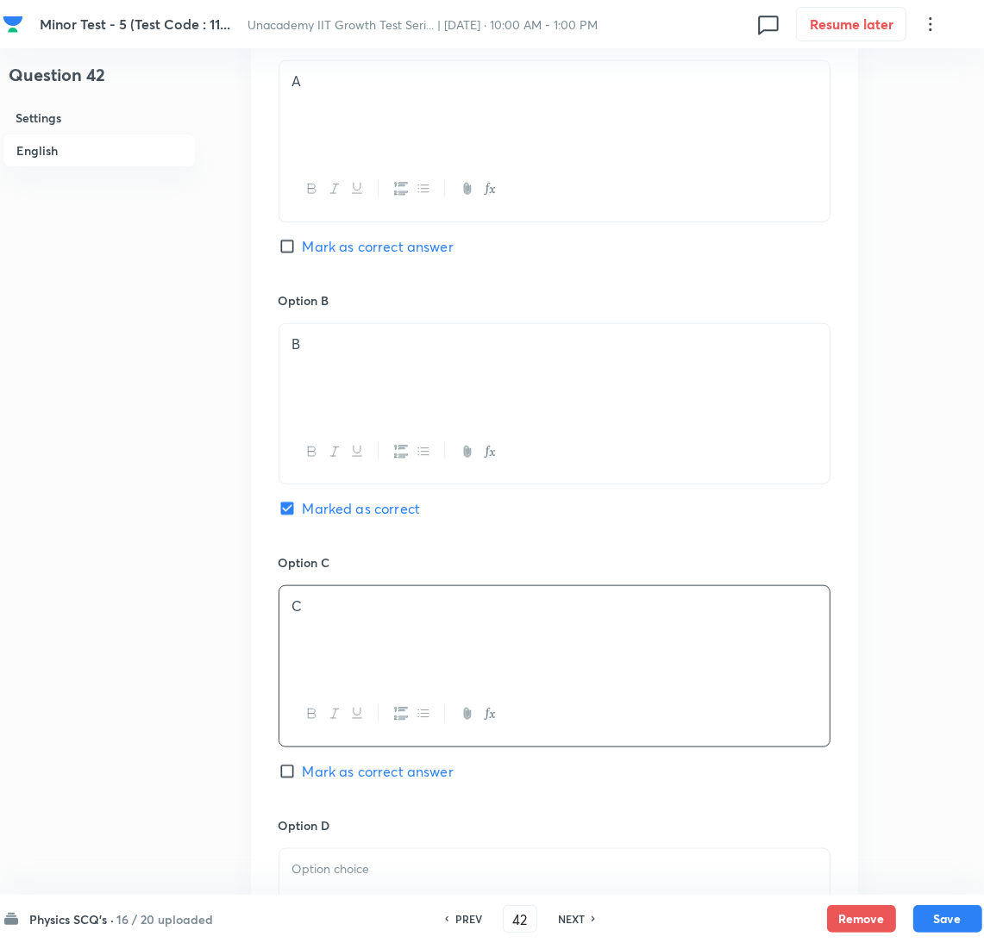
click at [353, 874] on p at bounding box center [554, 870] width 524 height 20
click at [974, 915] on button "Save" at bounding box center [947, 918] width 69 height 28
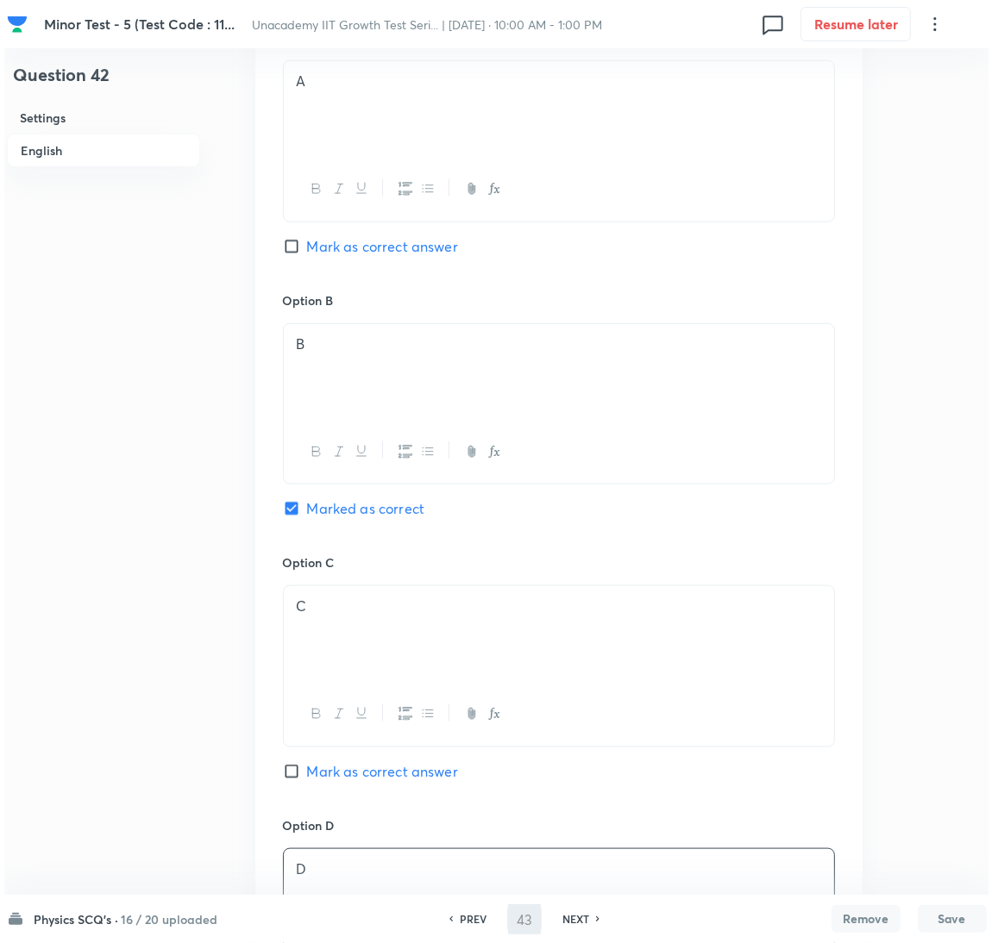
scroll to position [0, 0]
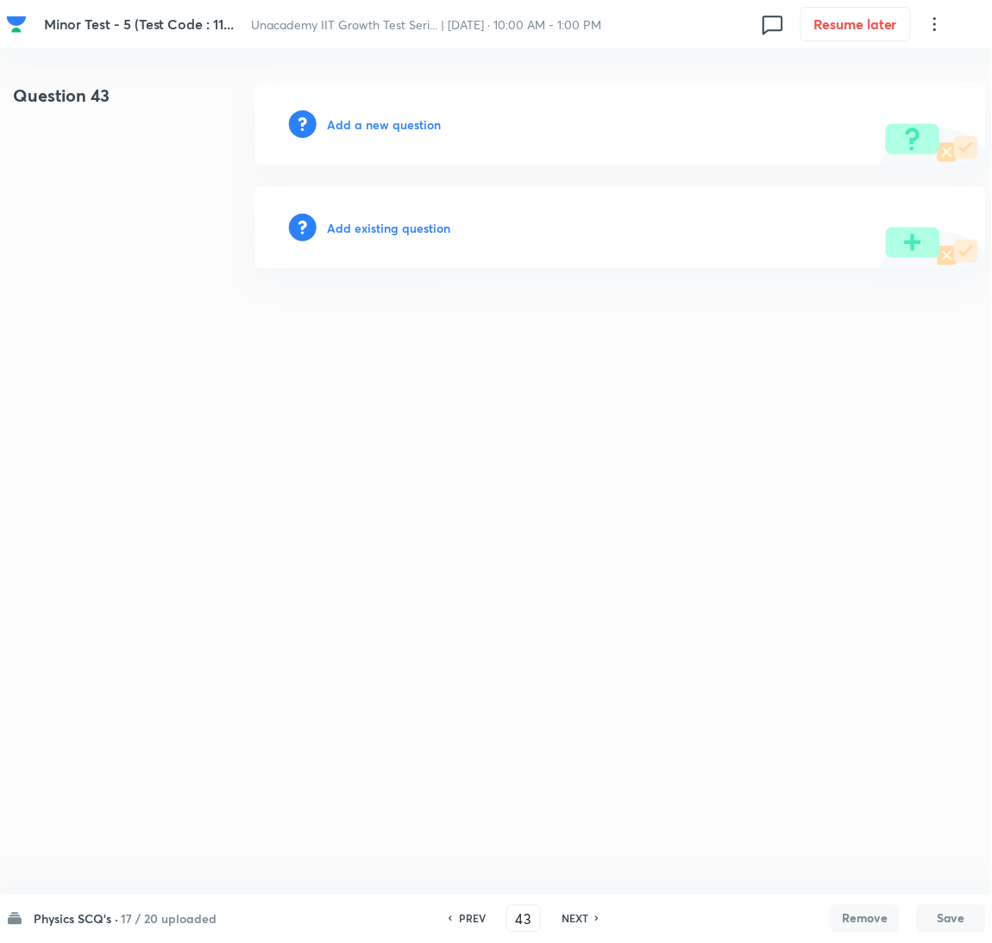
click at [324, 110] on div "Add a new question" at bounding box center [619, 124] width 731 height 83
click at [325, 116] on div "Add a new question" at bounding box center [619, 124] width 731 height 83
click at [342, 130] on h6 "Add a new question" at bounding box center [384, 125] width 114 height 18
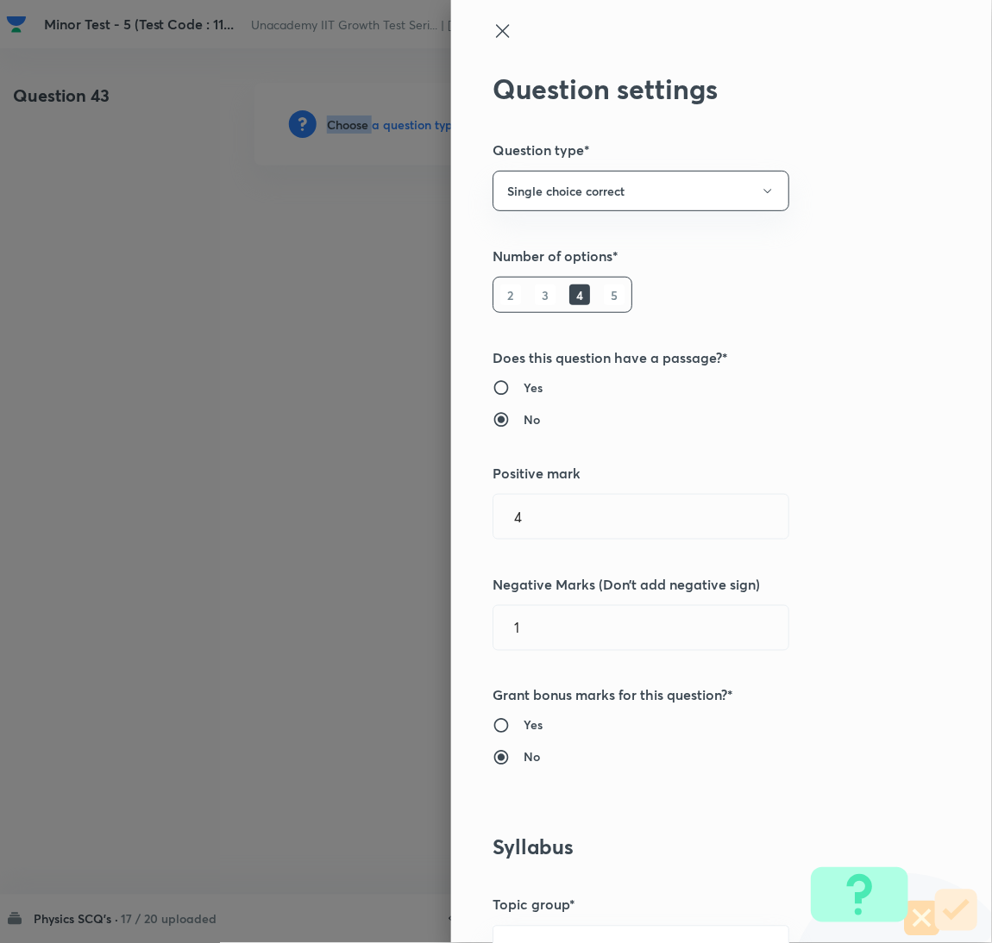
scroll to position [560, 0]
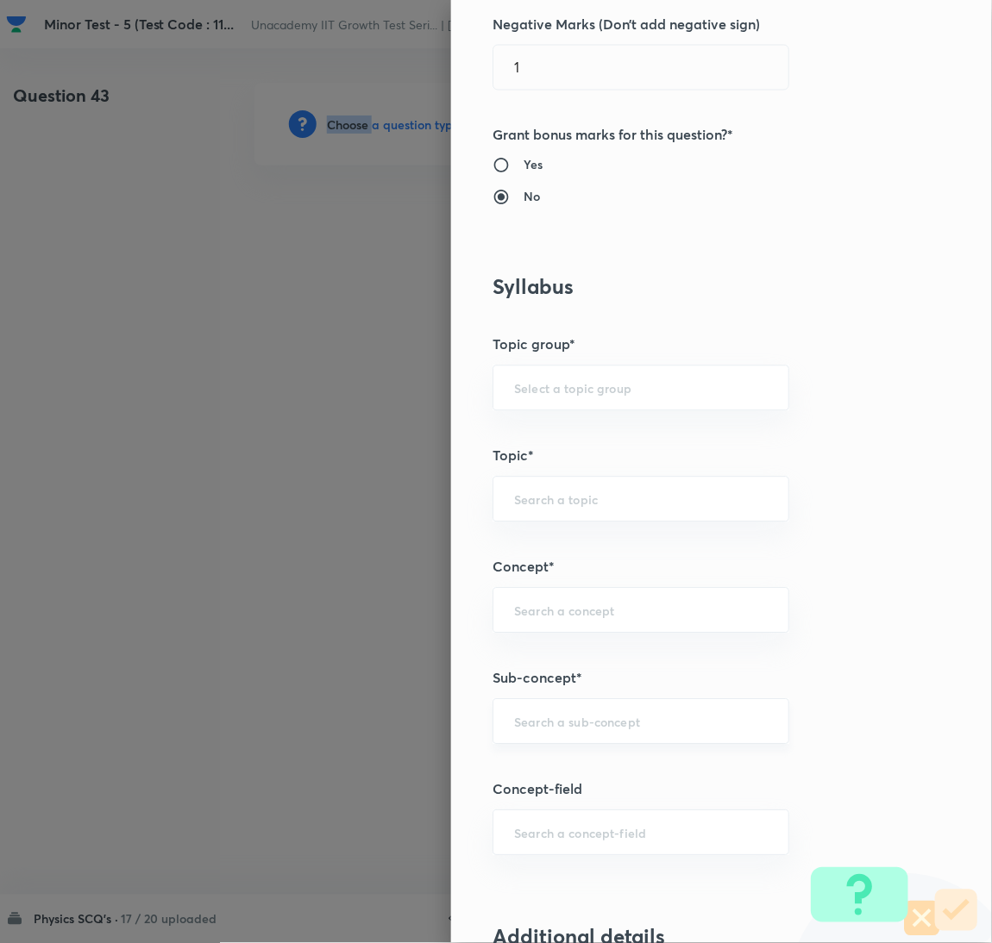
click at [654, 710] on div "​" at bounding box center [640, 722] width 297 height 46
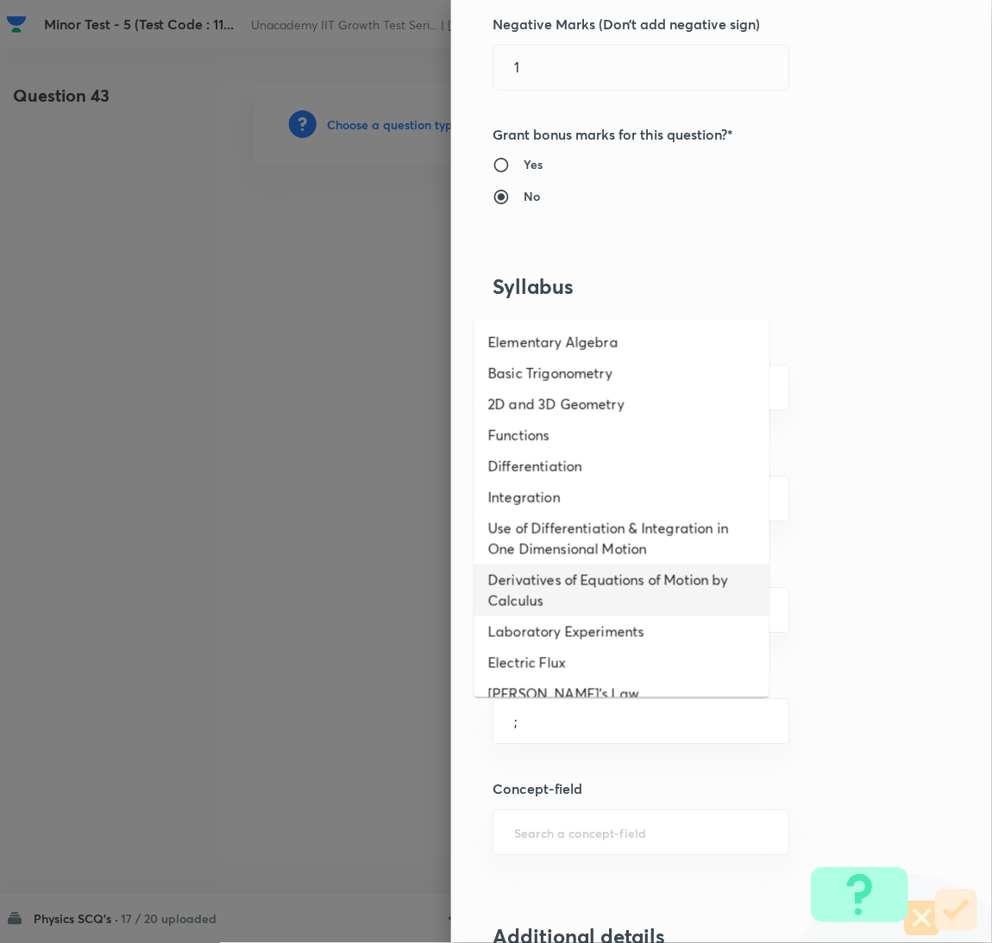
click at [606, 565] on li "Derivatives of Equations of Motion by Calculus" at bounding box center [621, 591] width 295 height 52
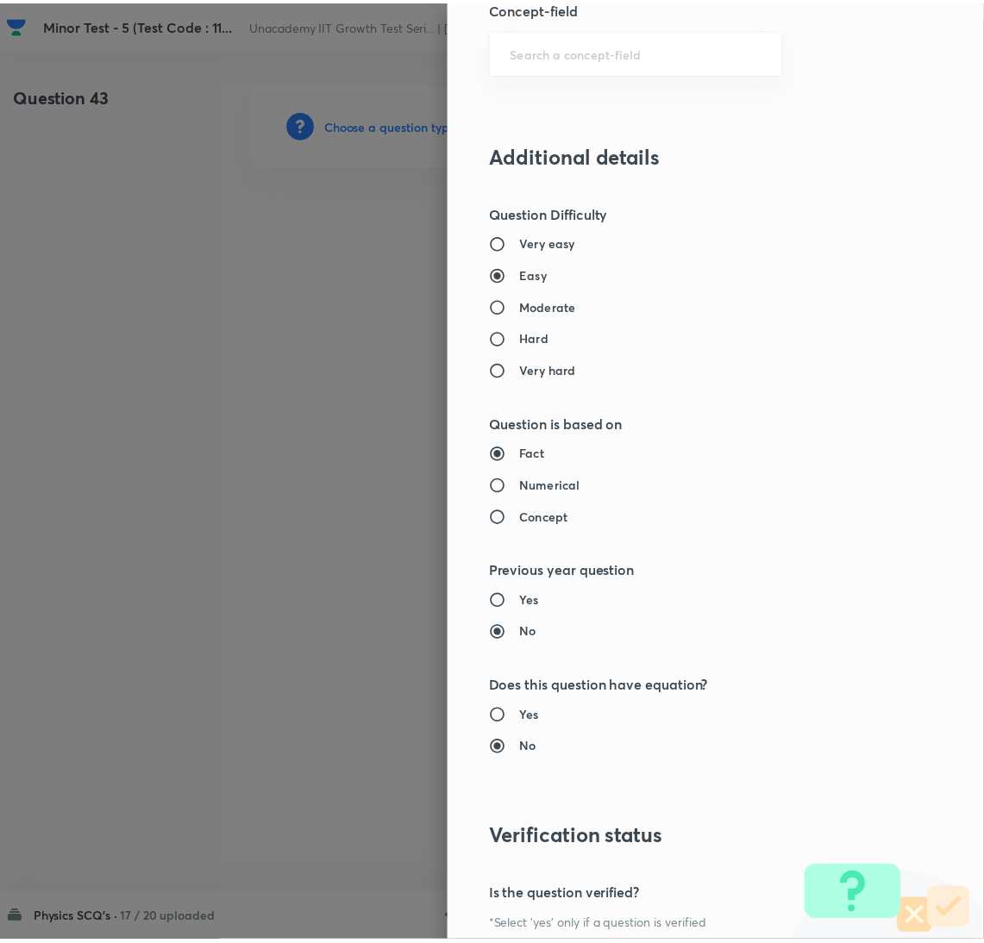
scroll to position [1524, 0]
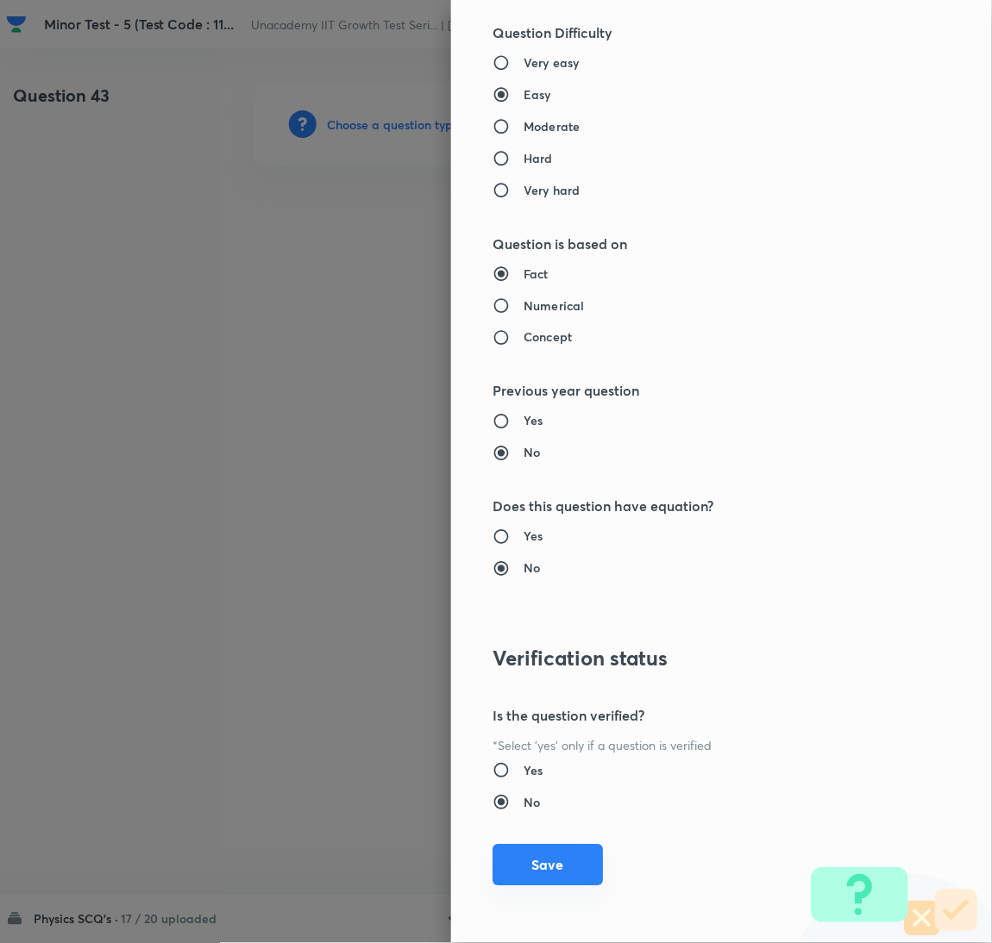
click at [558, 850] on button "Save" at bounding box center [547, 865] width 110 height 41
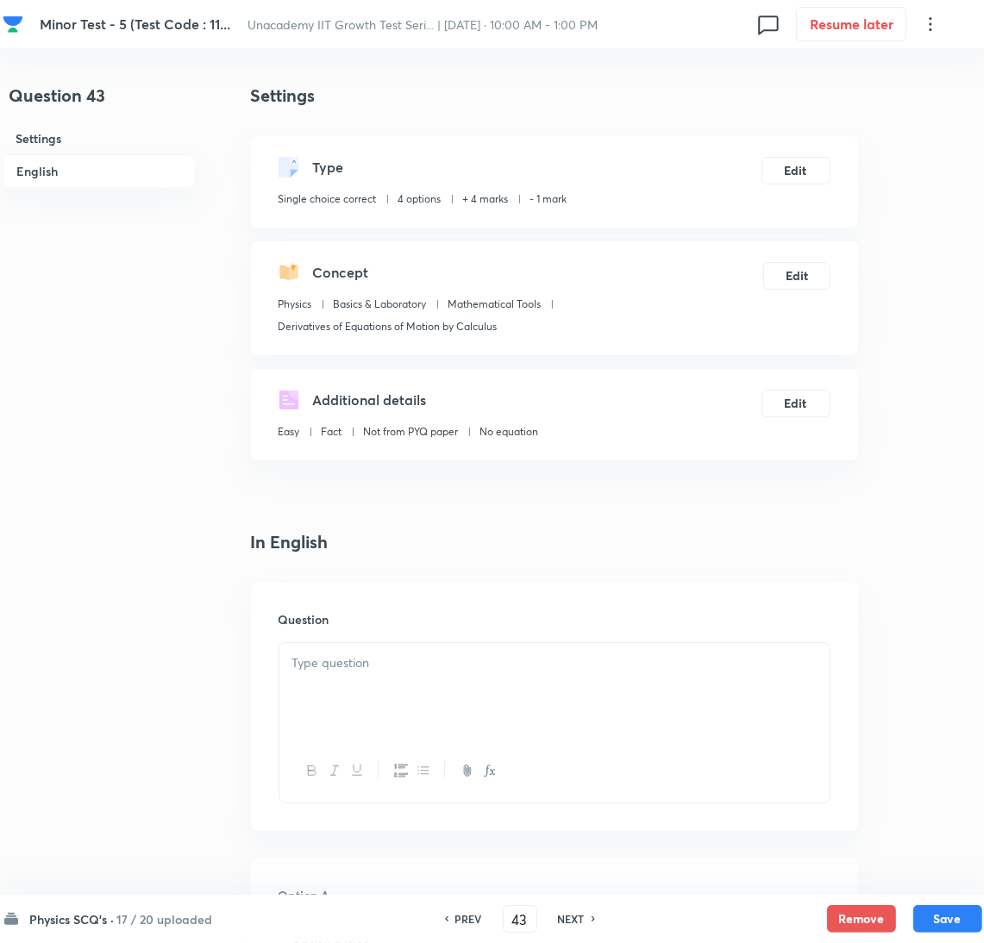
click at [663, 678] on div at bounding box center [554, 691] width 550 height 97
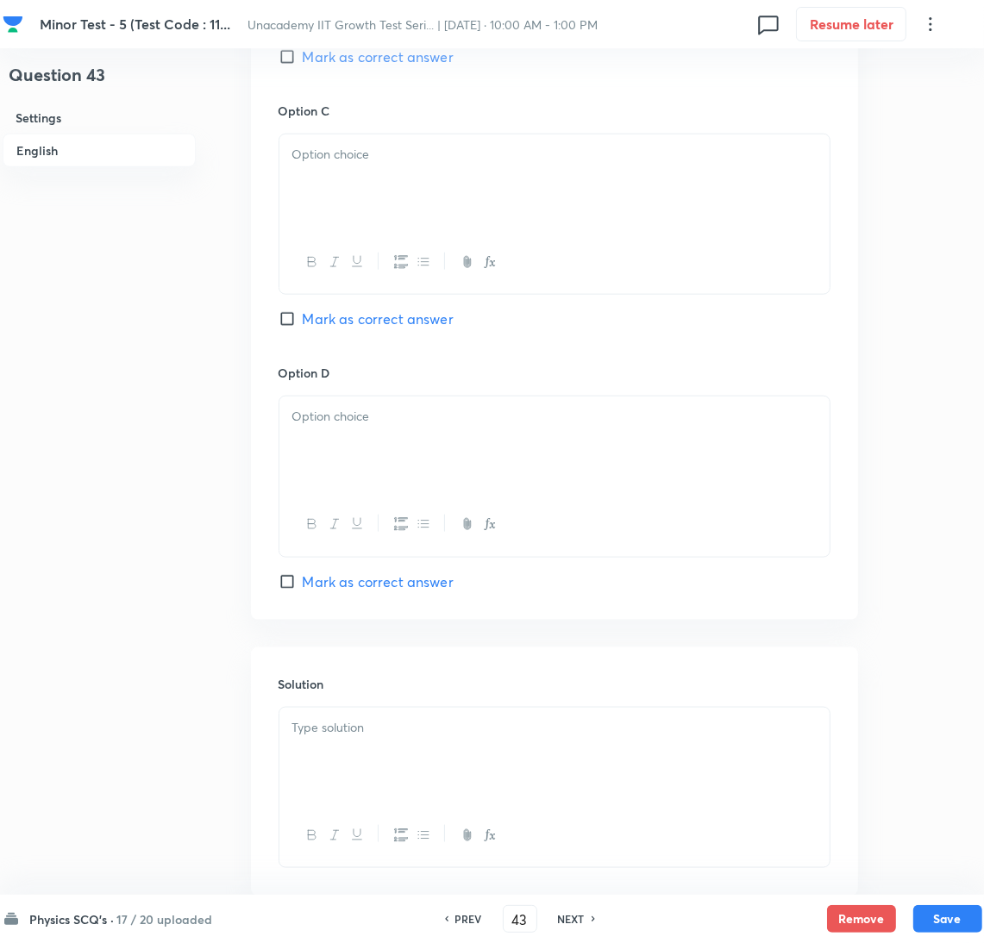
scroll to position [1519, 0]
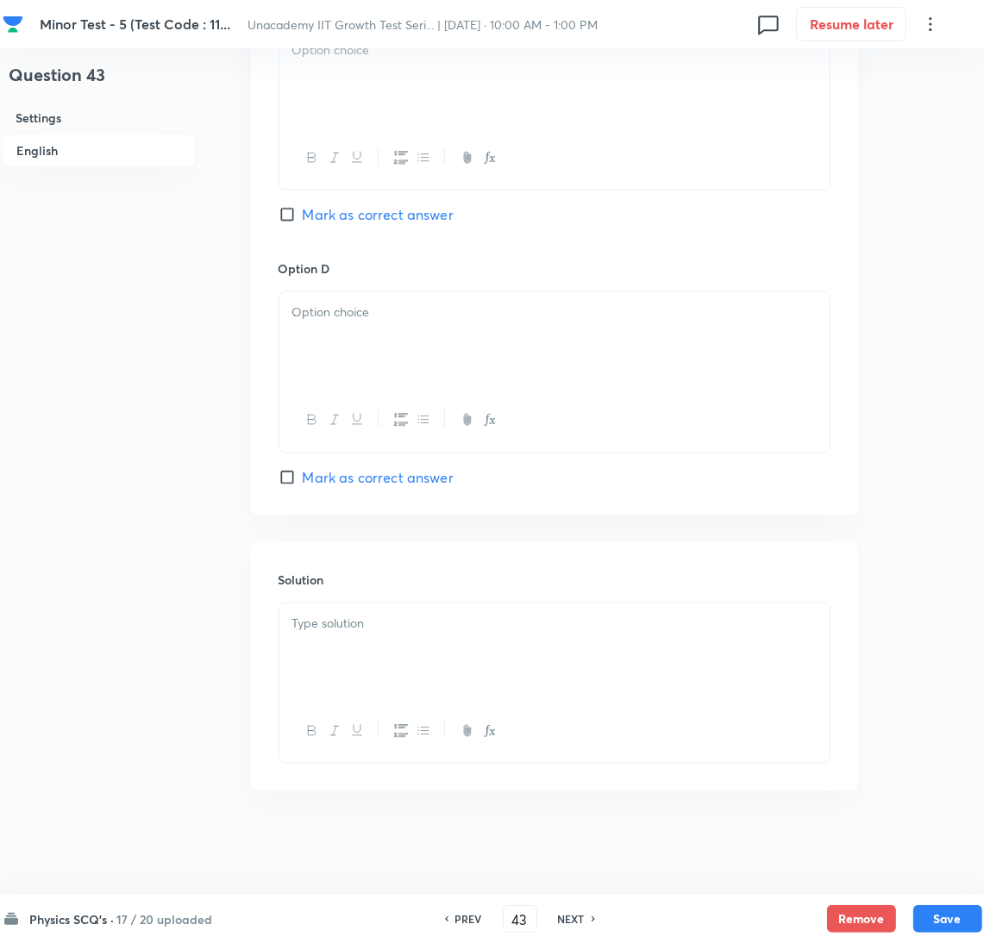
click at [557, 662] on div at bounding box center [554, 652] width 550 height 97
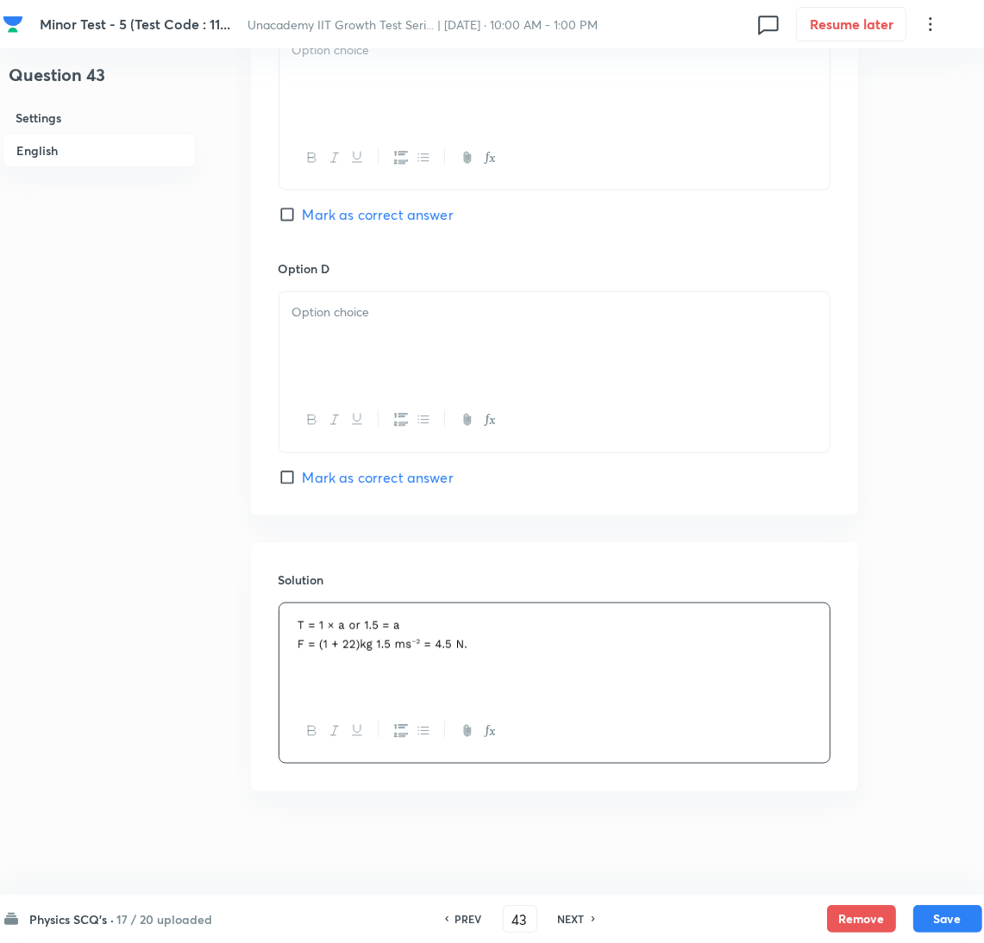
drag, startPoint x: 403, startPoint y: 483, endPoint x: 420, endPoint y: 492, distance: 19.7
click at [403, 483] on span "Mark as correct answer" at bounding box center [378, 477] width 151 height 21
click at [303, 483] on input "Mark as correct answer" at bounding box center [291, 477] width 24 height 17
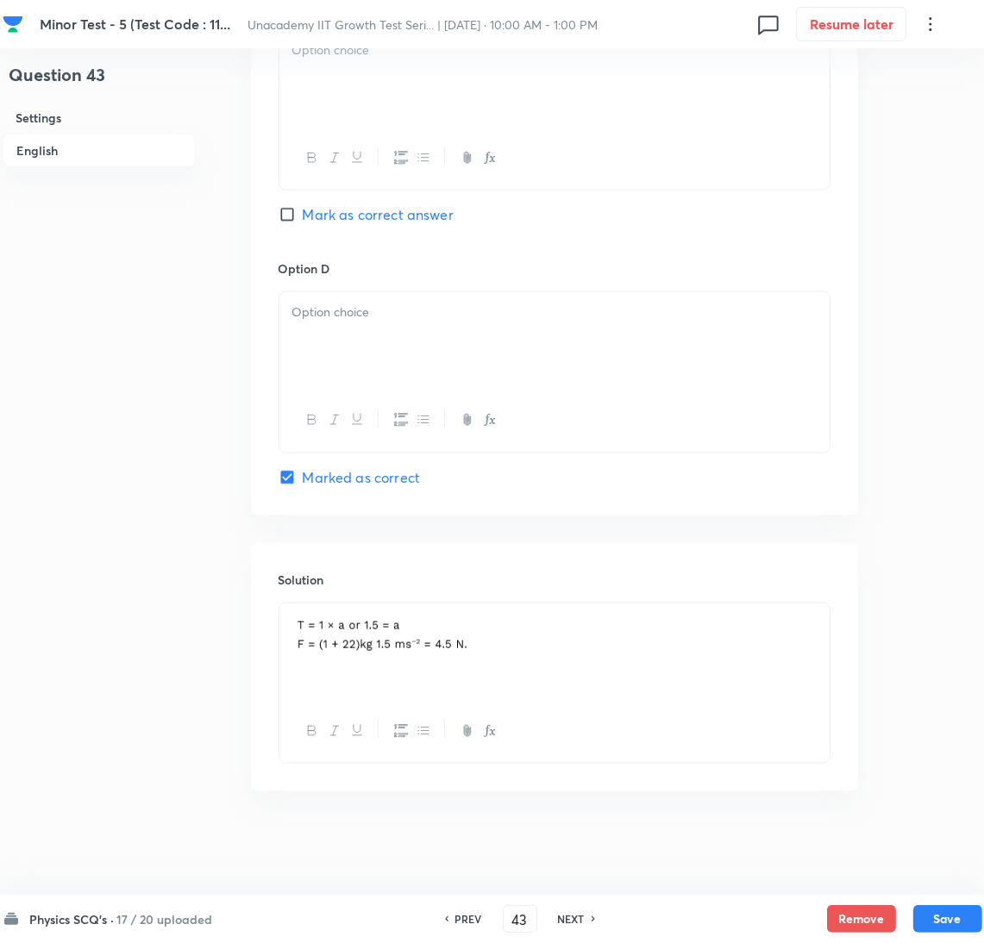
scroll to position [959, 0]
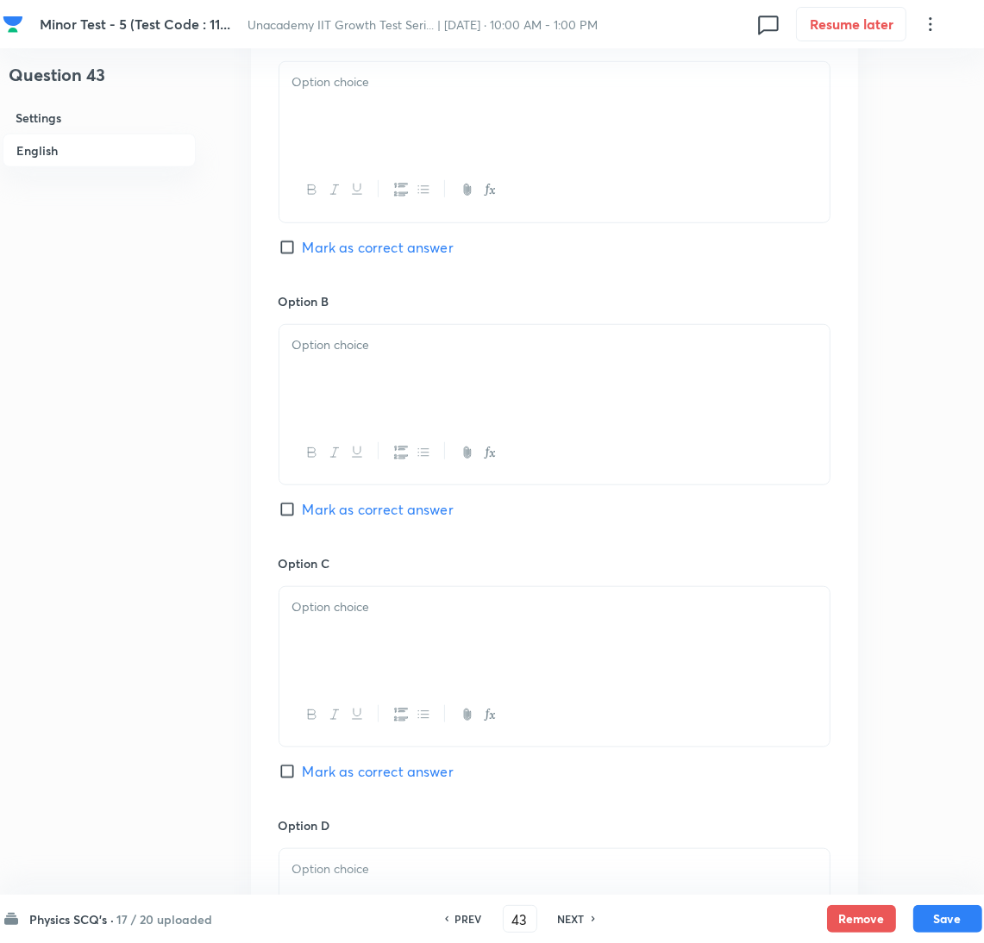
click at [355, 135] on div at bounding box center [554, 110] width 550 height 97
click at [354, 385] on div at bounding box center [554, 373] width 550 height 97
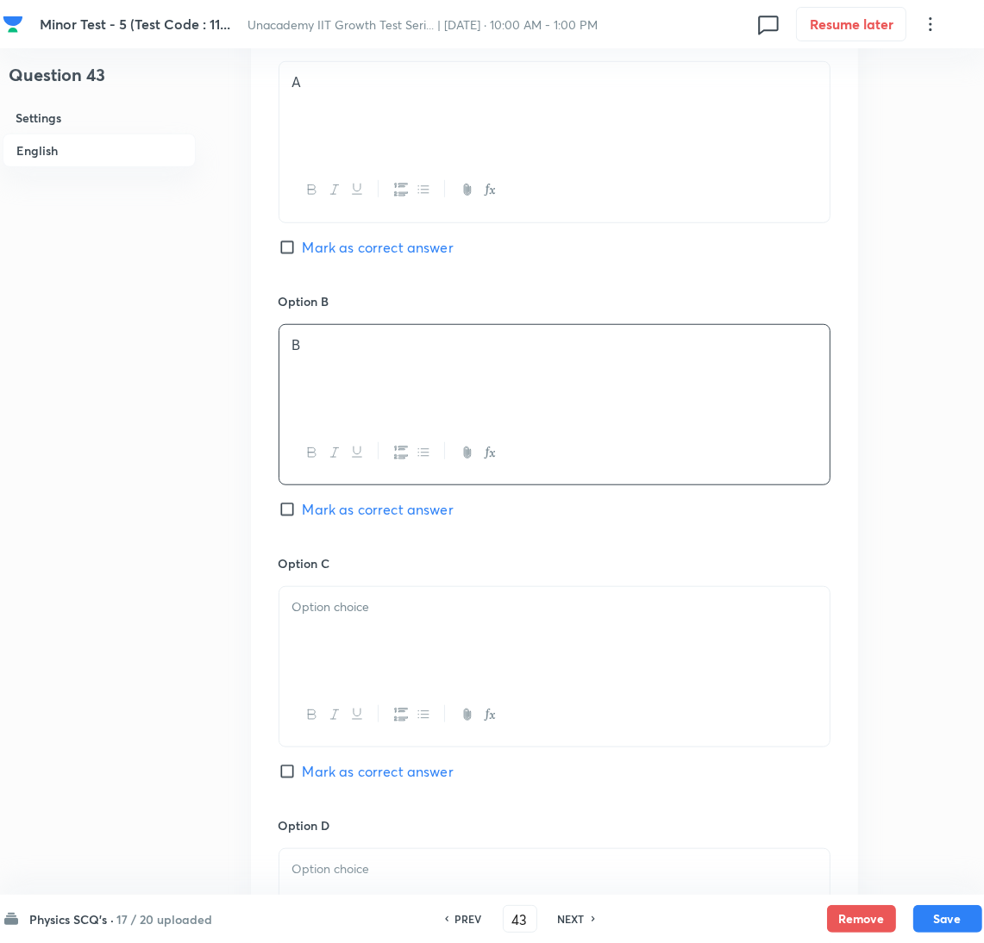
click at [391, 651] on div at bounding box center [554, 635] width 550 height 97
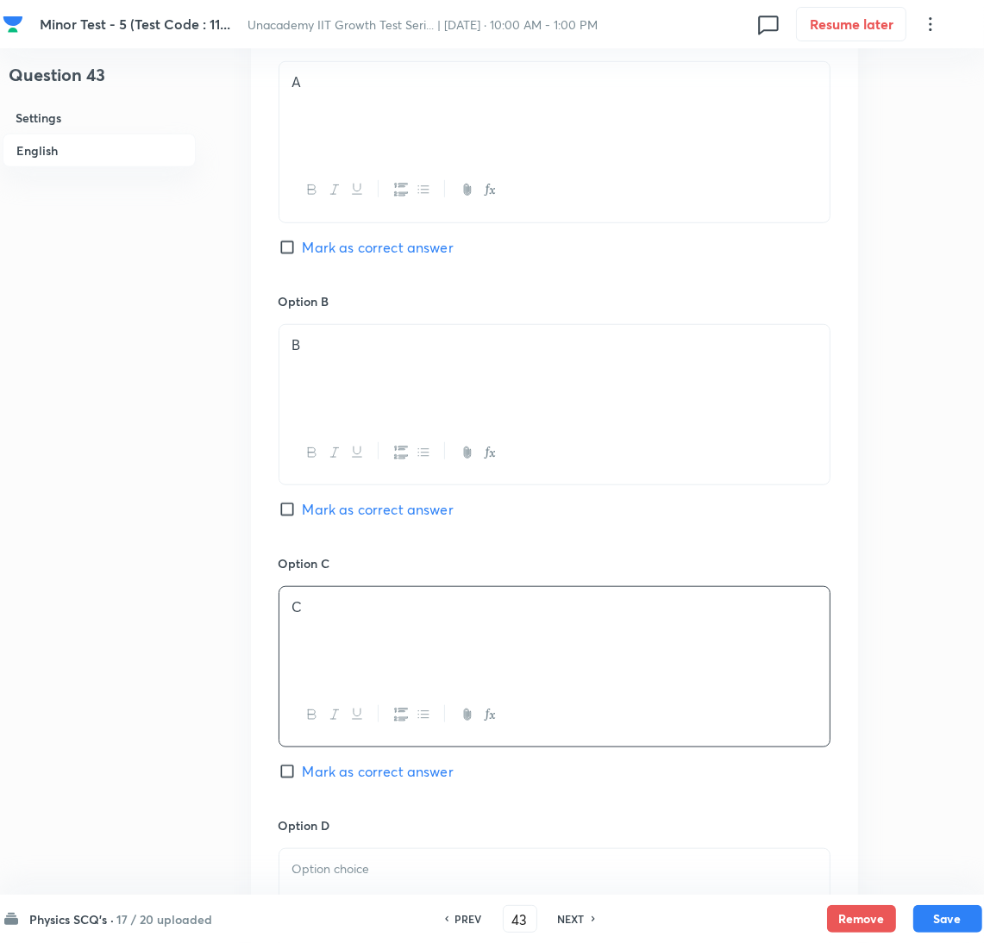
click at [420, 854] on div at bounding box center [554, 897] width 550 height 97
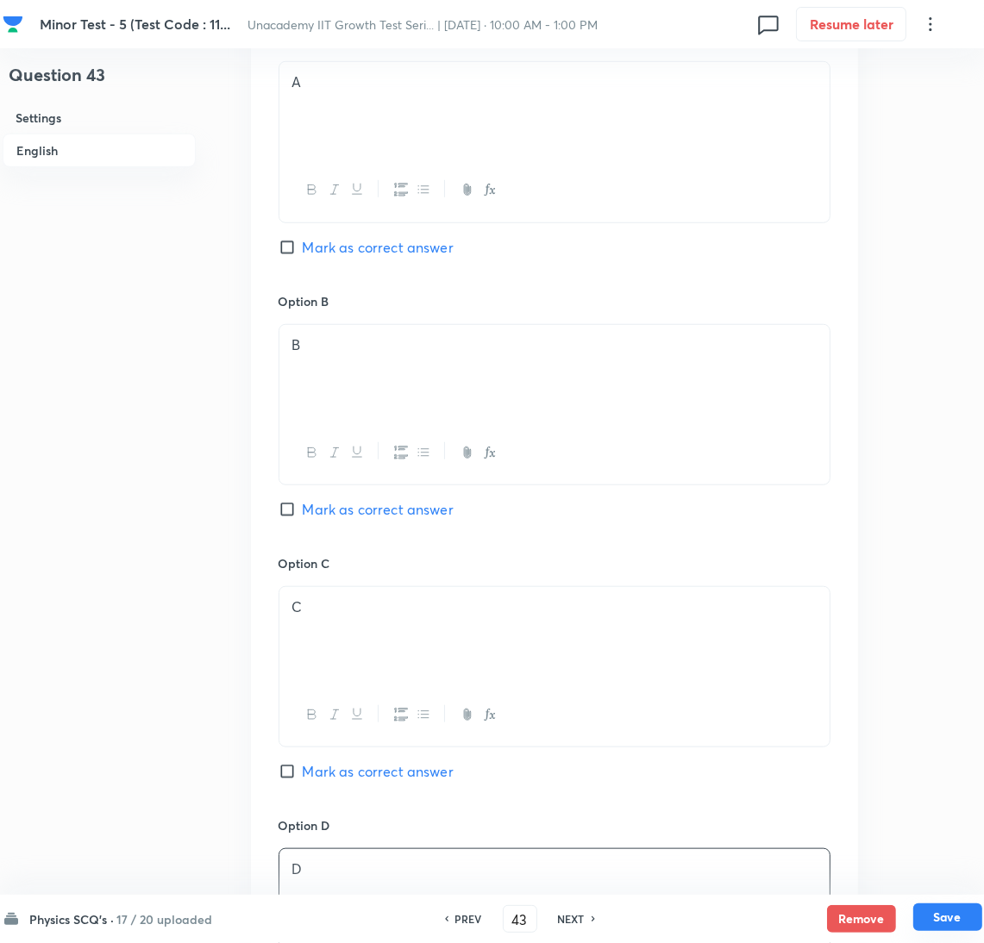
click at [945, 910] on button "Save" at bounding box center [947, 918] width 69 height 28
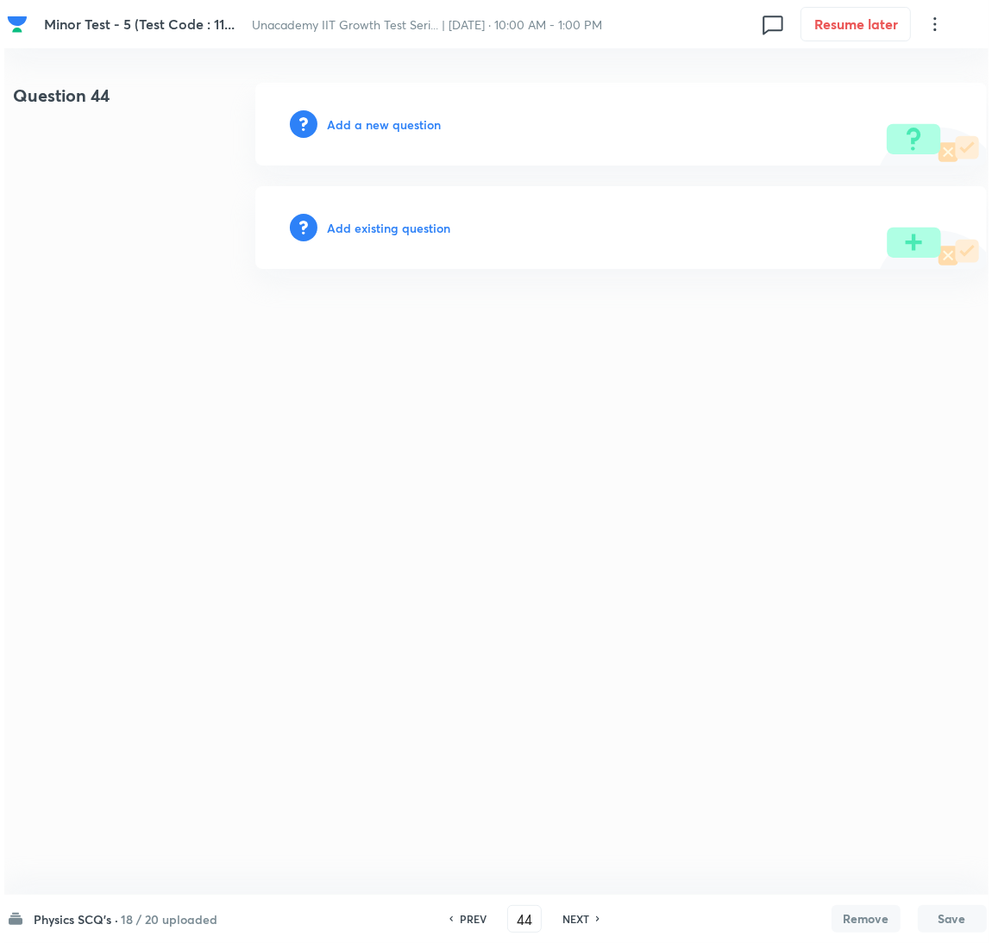
scroll to position [0, 0]
click at [375, 125] on h6 "Add a new question" at bounding box center [384, 125] width 114 height 18
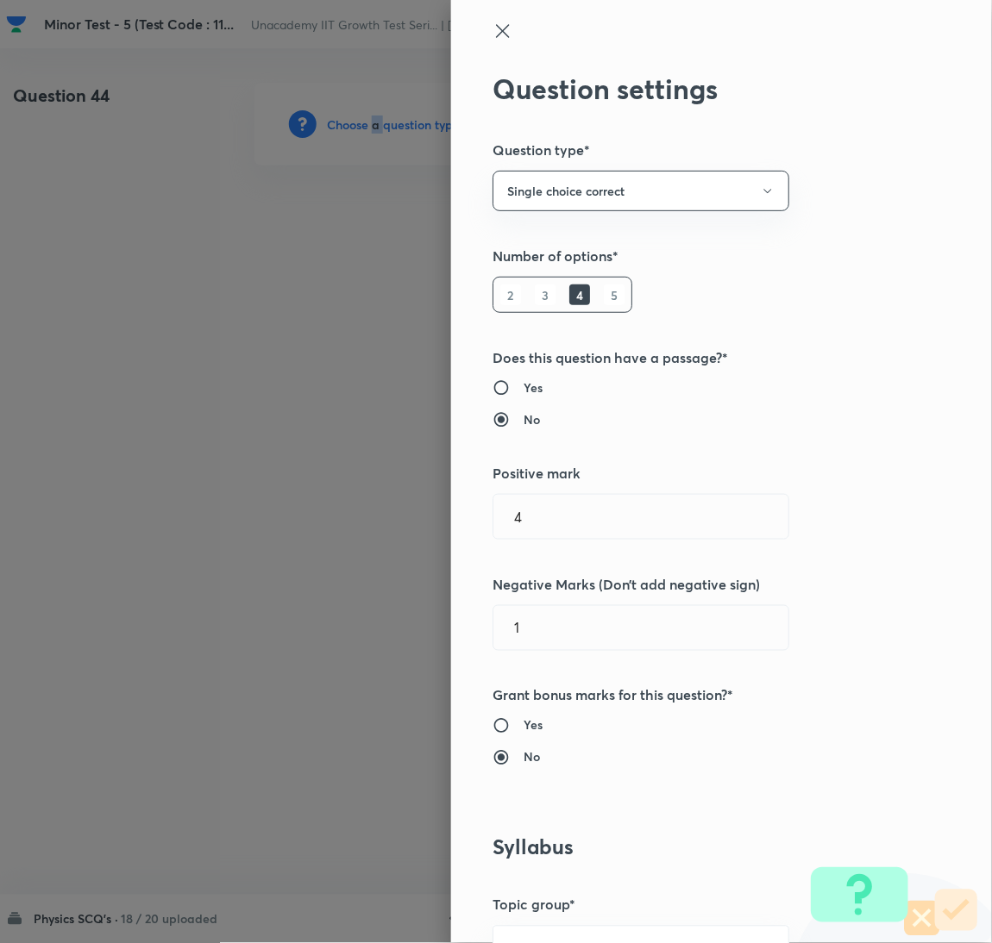
scroll to position [560, 0]
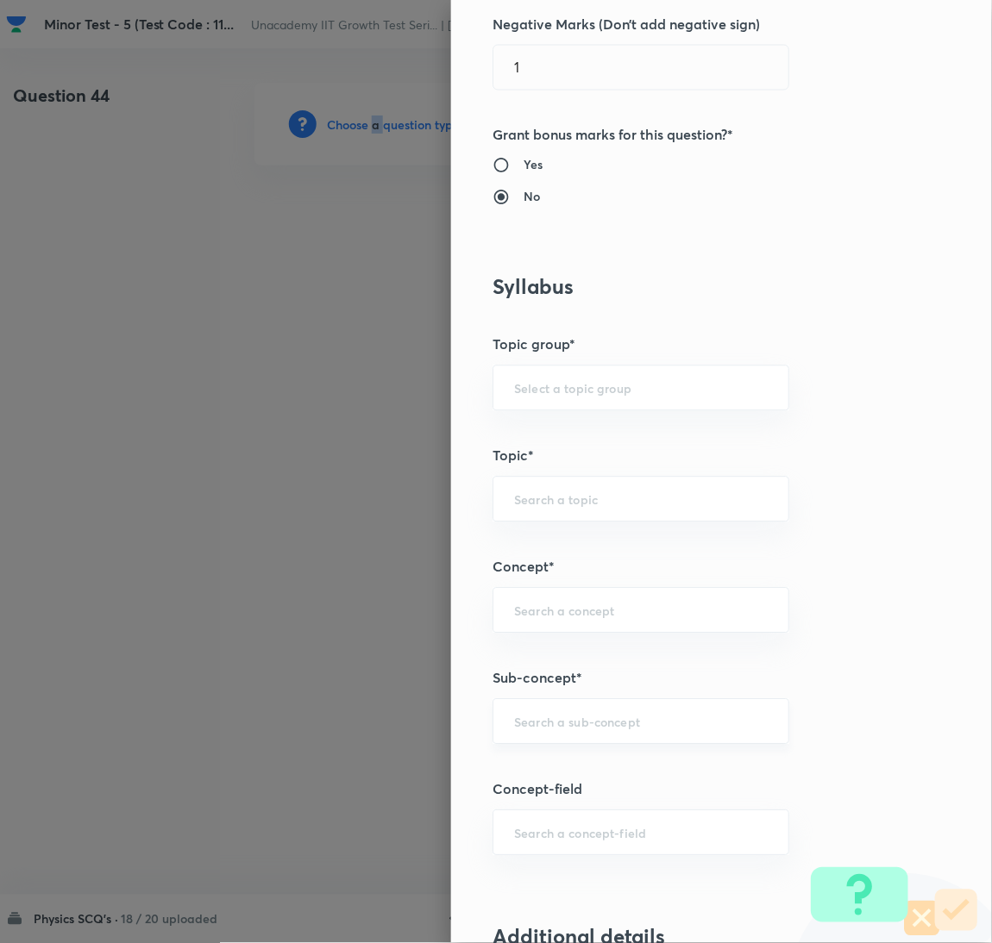
click at [587, 739] on div "​" at bounding box center [640, 722] width 297 height 46
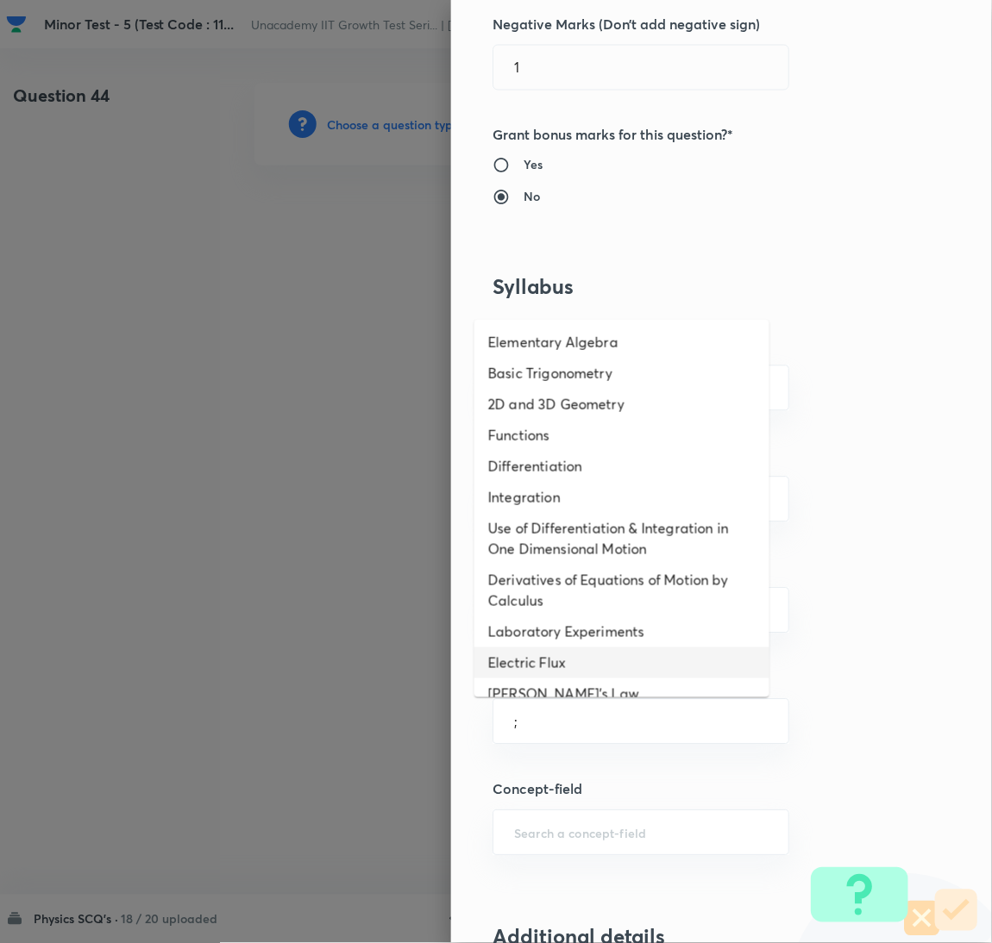
click at [694, 603] on li "Derivatives of Equations of Motion by Calculus" at bounding box center [621, 591] width 295 height 52
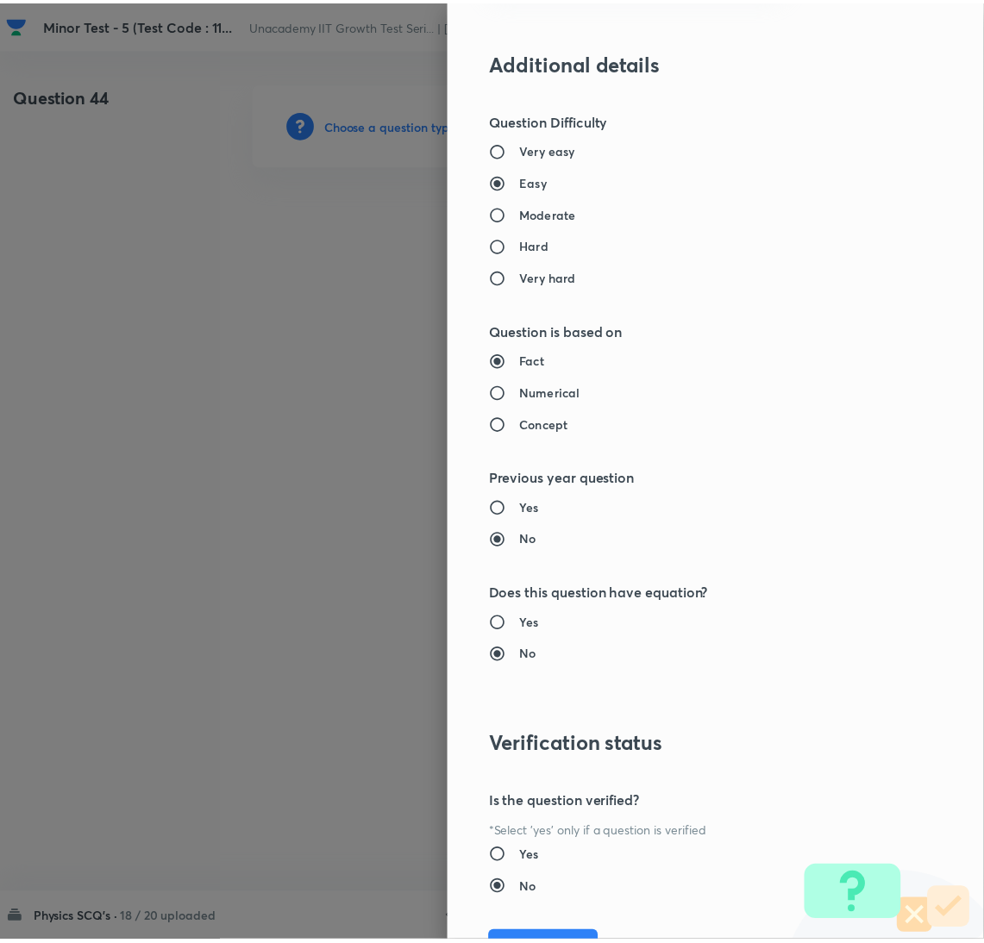
scroll to position [1524, 0]
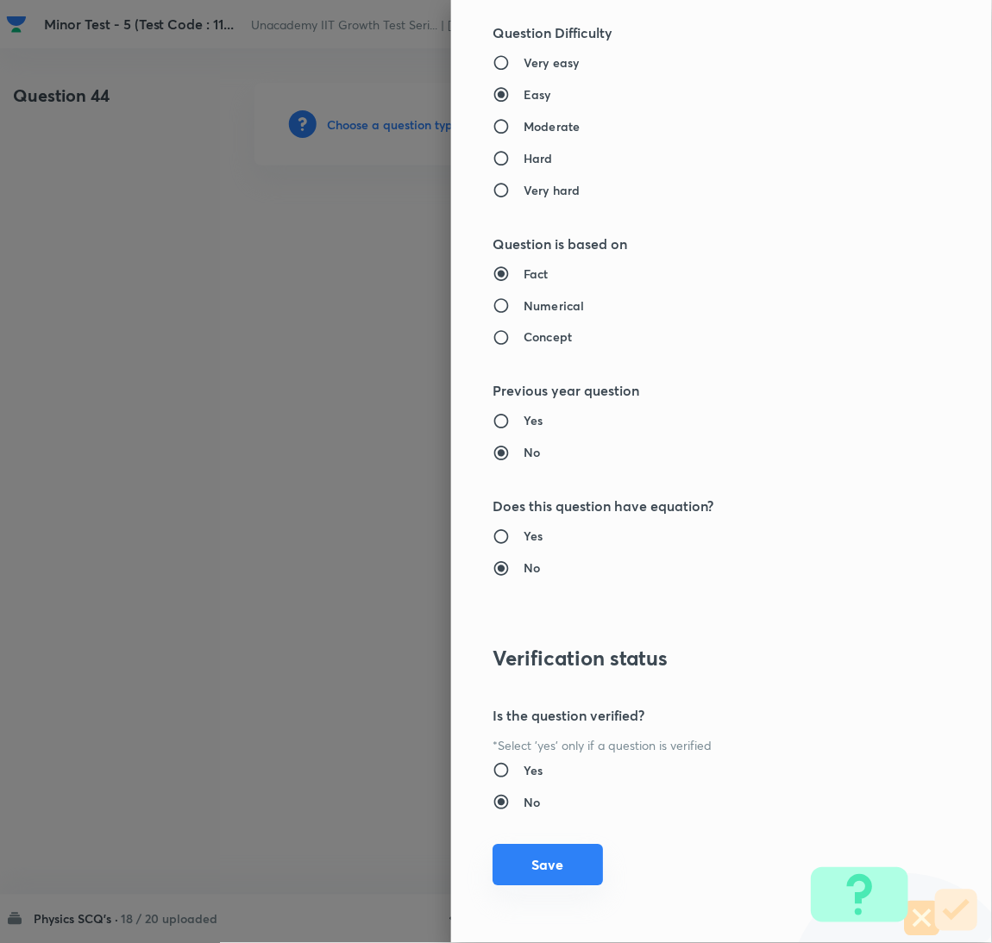
click at [532, 866] on button "Save" at bounding box center [547, 865] width 110 height 41
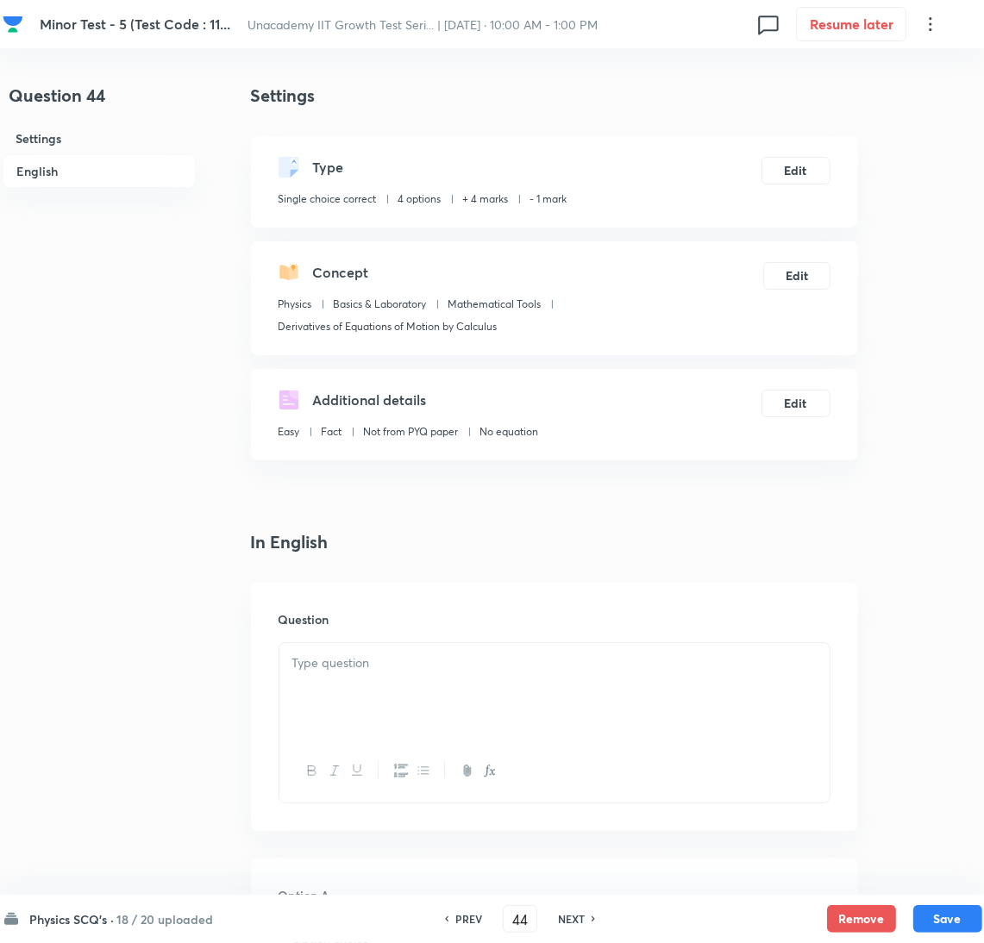
click at [423, 680] on div at bounding box center [554, 691] width 550 height 97
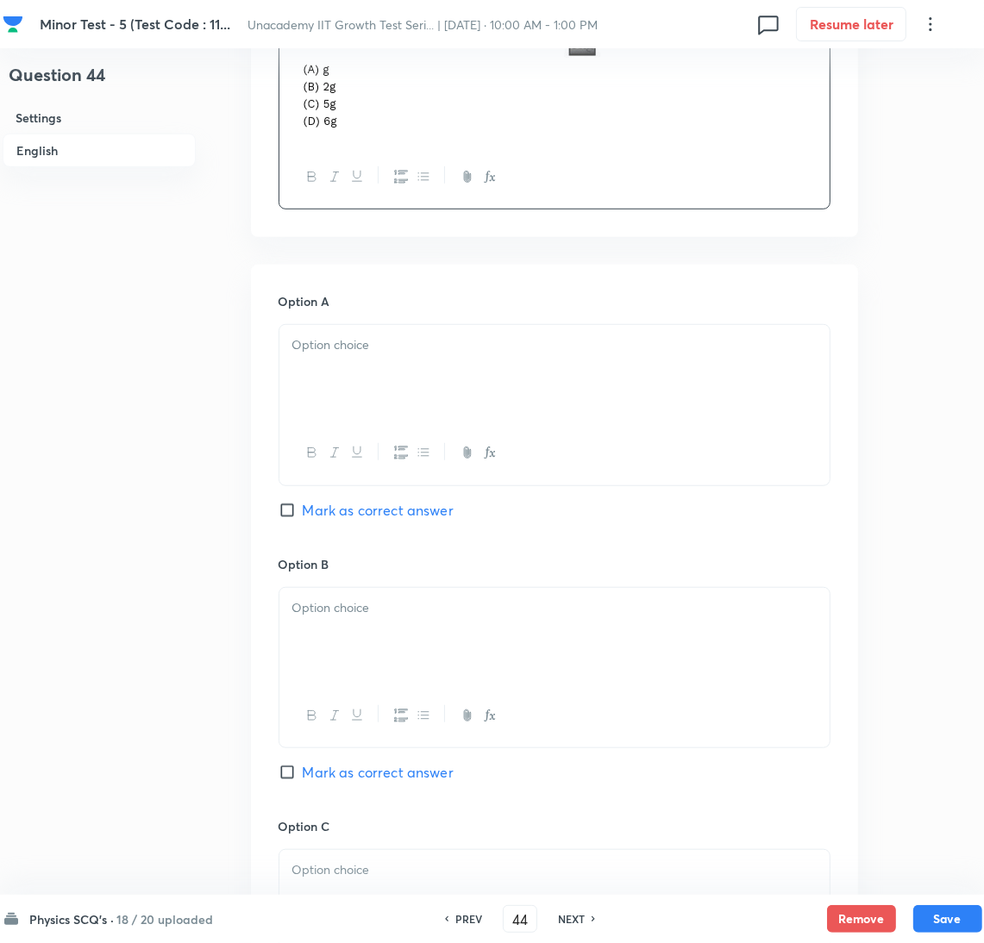
scroll to position [1120, 0]
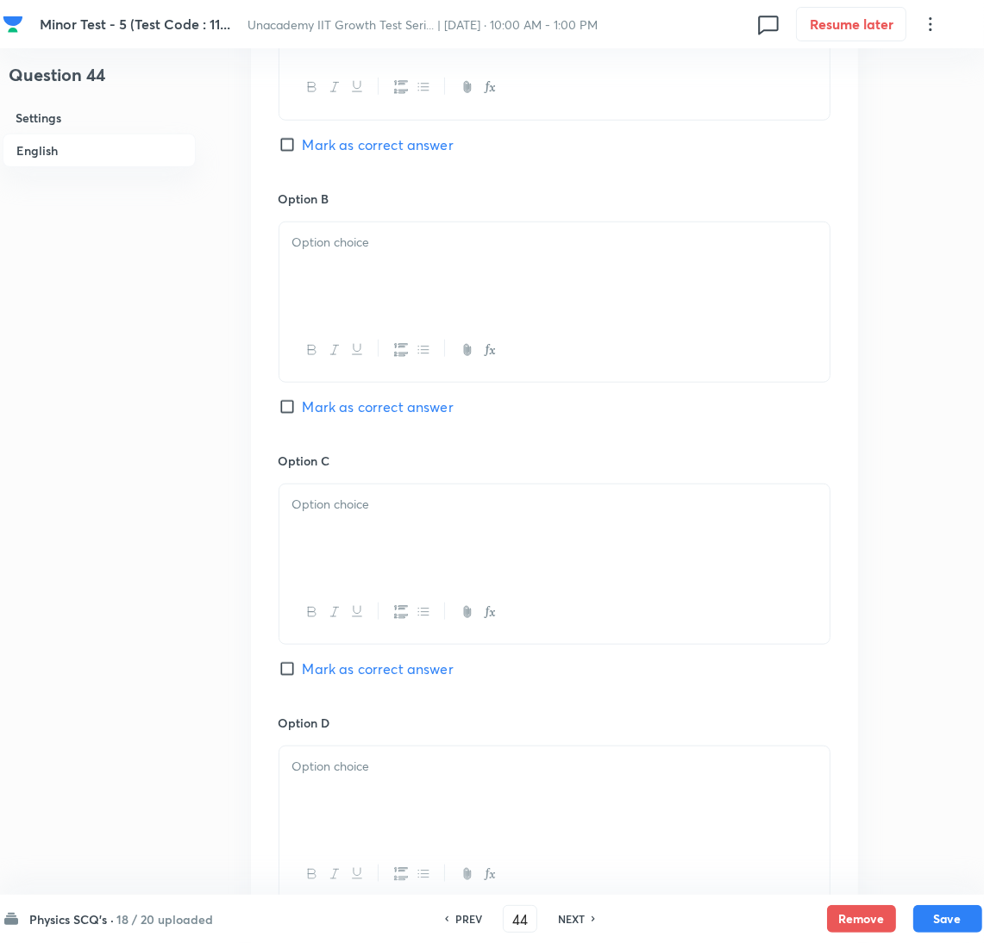
click at [380, 65] on div at bounding box center [554, 87] width 550 height 63
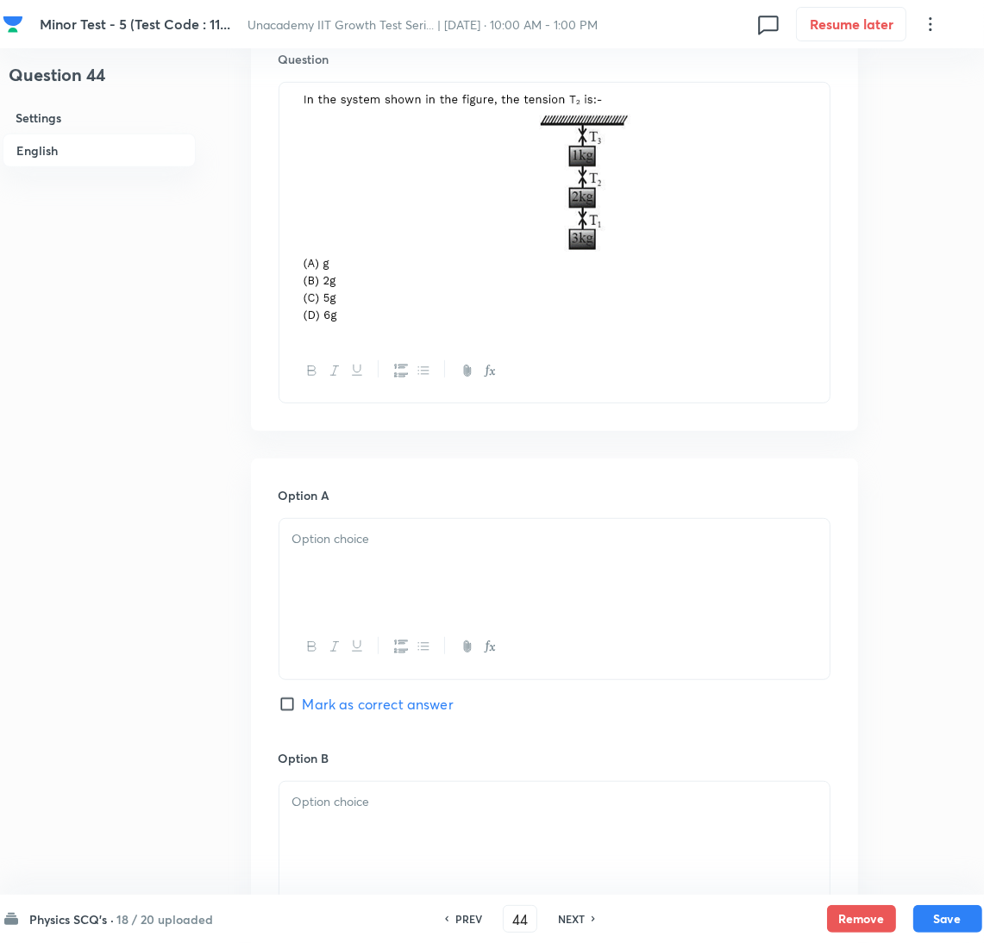
drag, startPoint x: 407, startPoint y: 506, endPoint x: 403, endPoint y: 548, distance: 41.6
click at [407, 509] on div "Option A Mark as correct answer" at bounding box center [555, 617] width 552 height 262
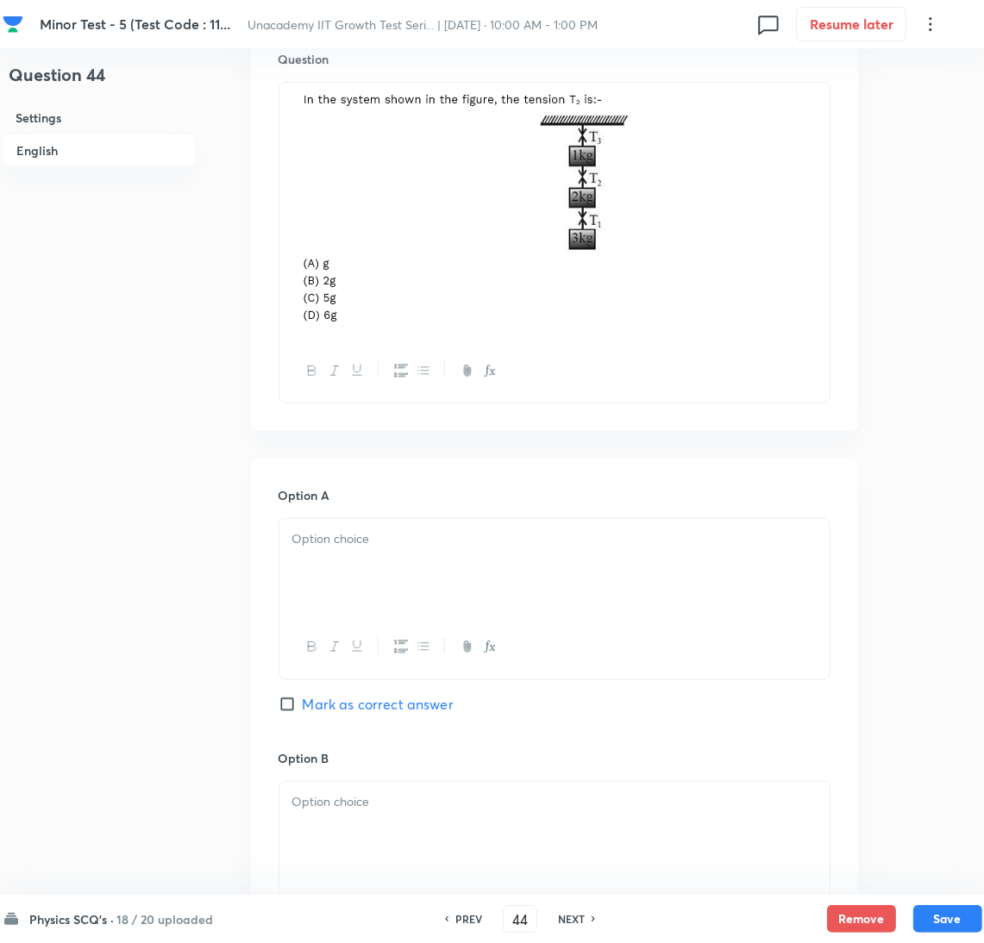
click at [448, 538] on p at bounding box center [554, 539] width 524 height 20
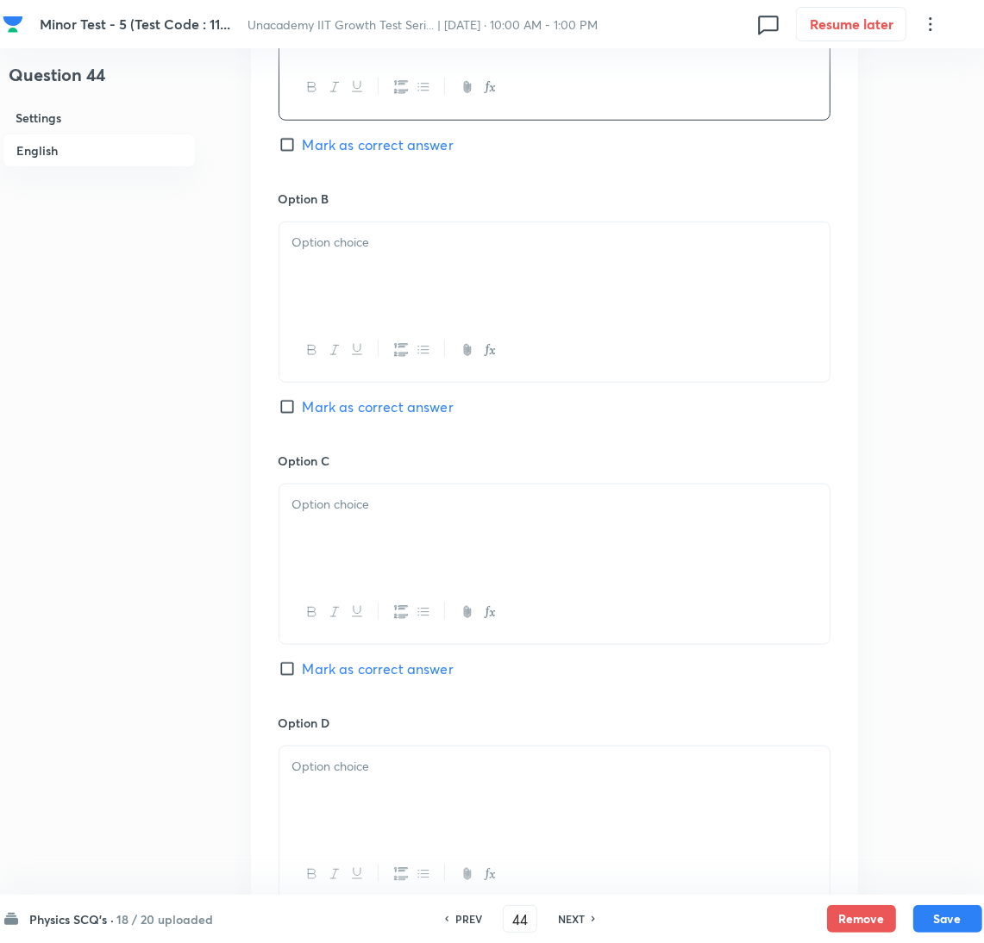
click at [377, 264] on div at bounding box center [554, 270] width 550 height 97
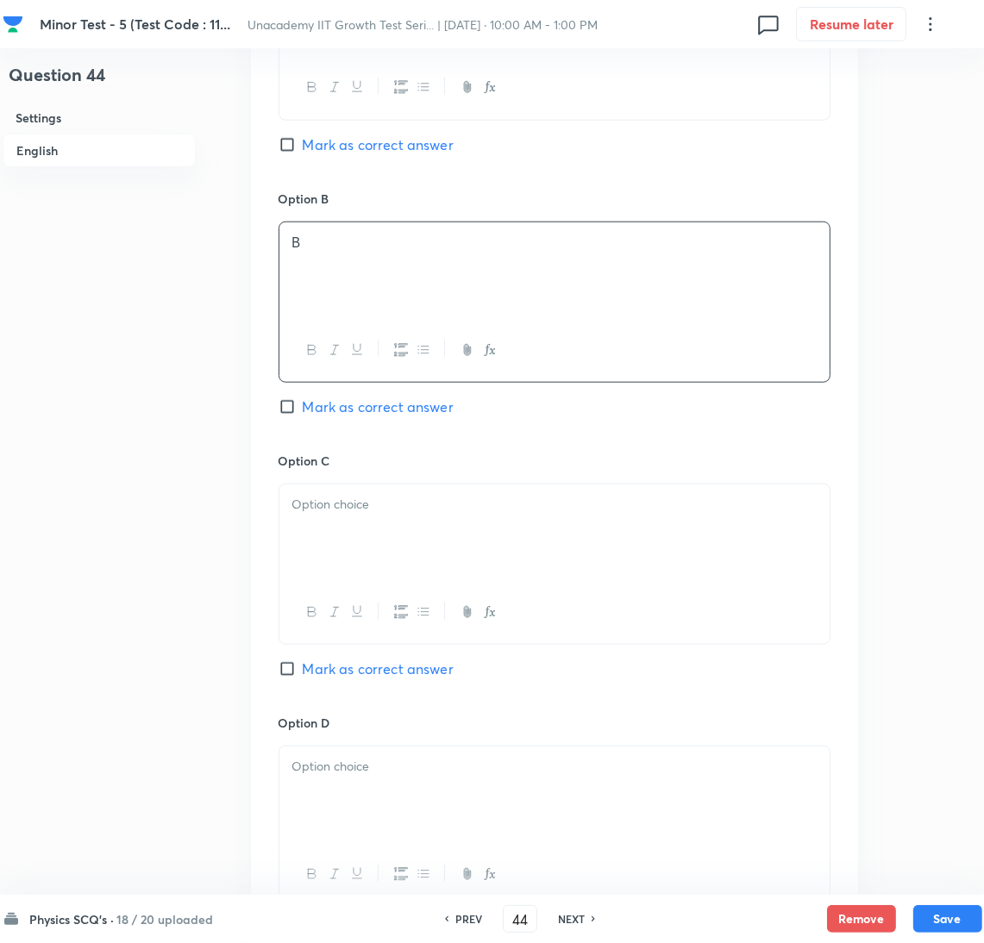
click at [389, 530] on div at bounding box center [554, 533] width 550 height 97
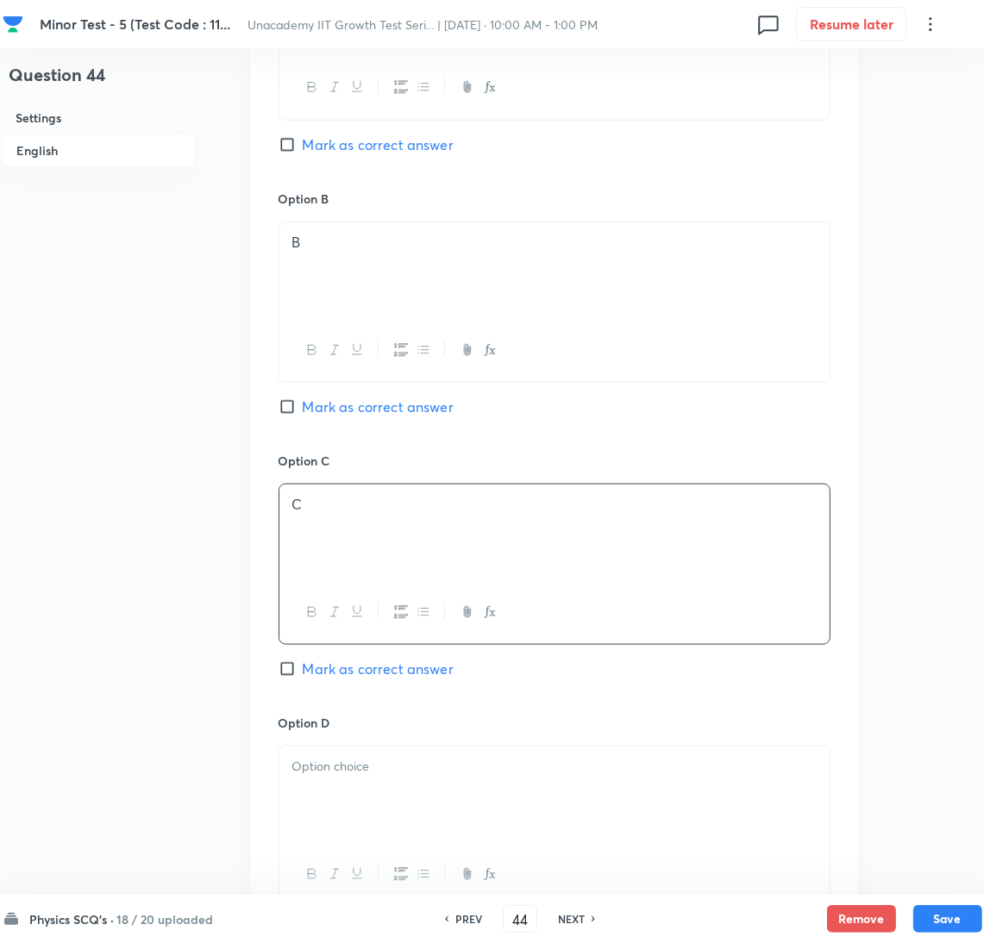
click at [405, 673] on span "Mark as correct answer" at bounding box center [378, 669] width 151 height 21
click at [303, 673] on input "Mark as correct answer" at bounding box center [291, 668] width 24 height 17
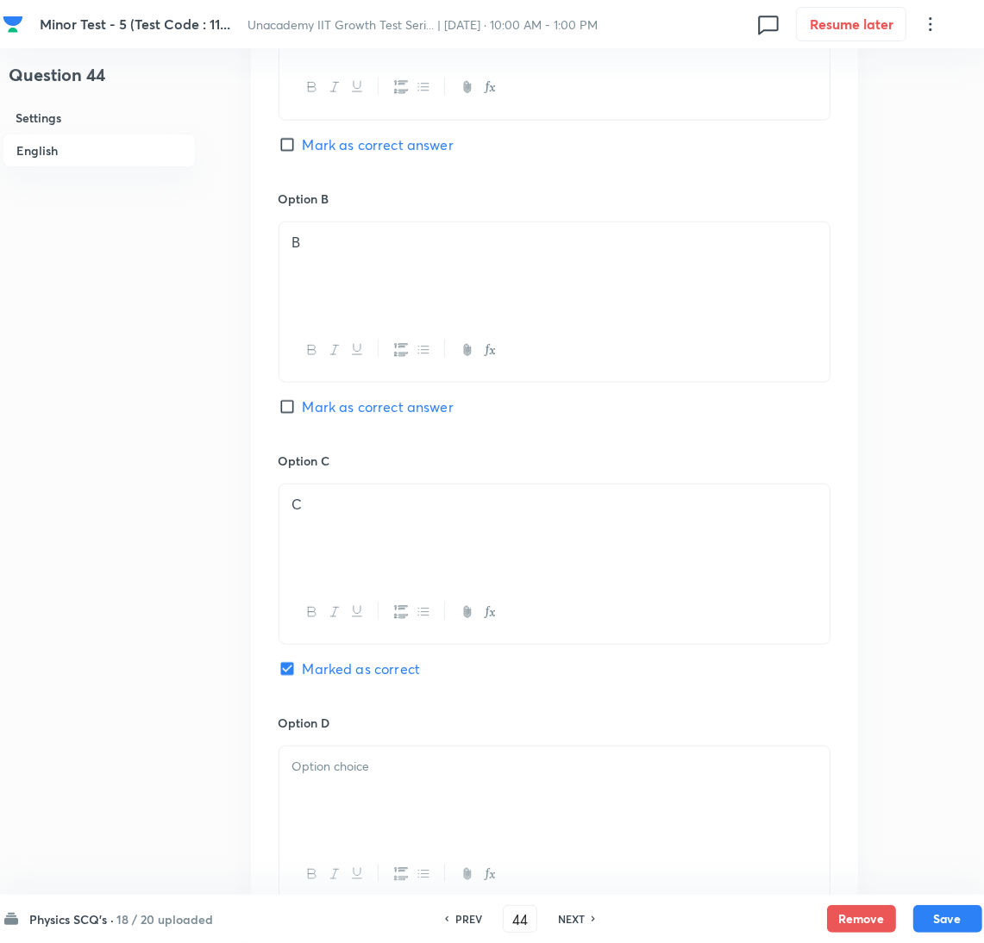
click at [387, 781] on div at bounding box center [554, 795] width 550 height 97
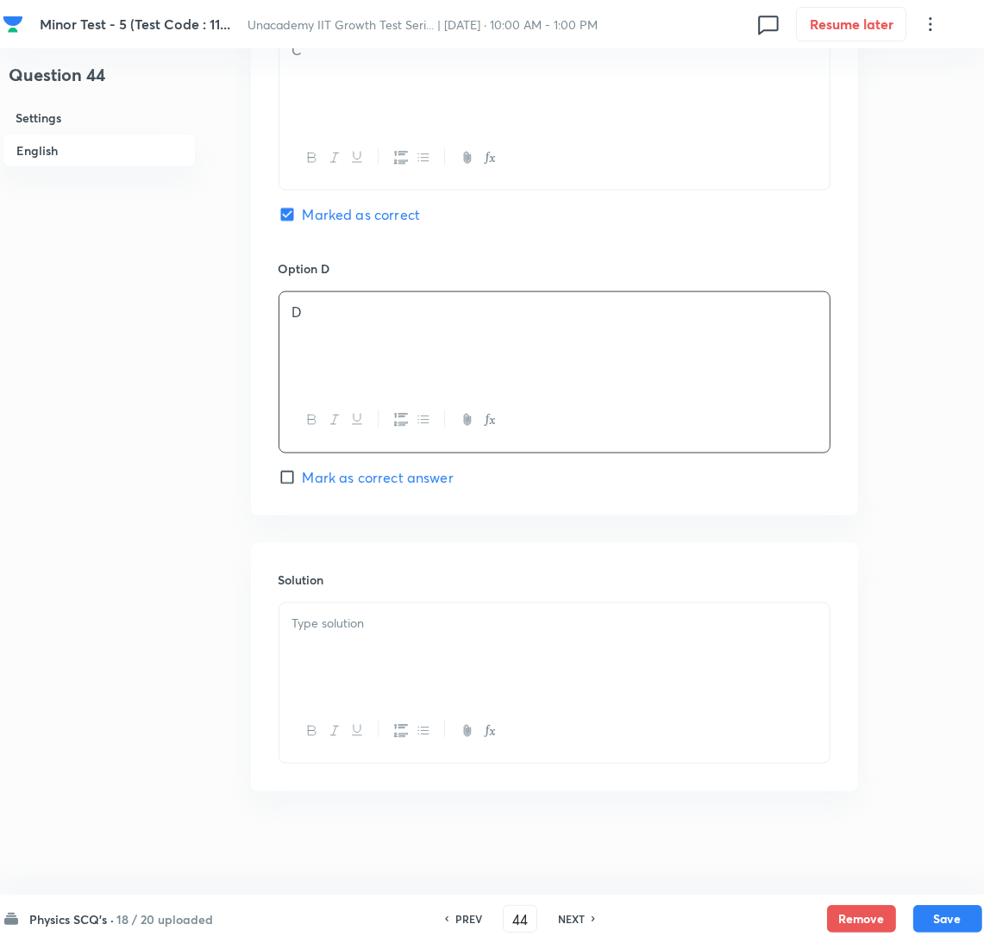
click at [395, 692] on div at bounding box center [554, 652] width 550 height 97
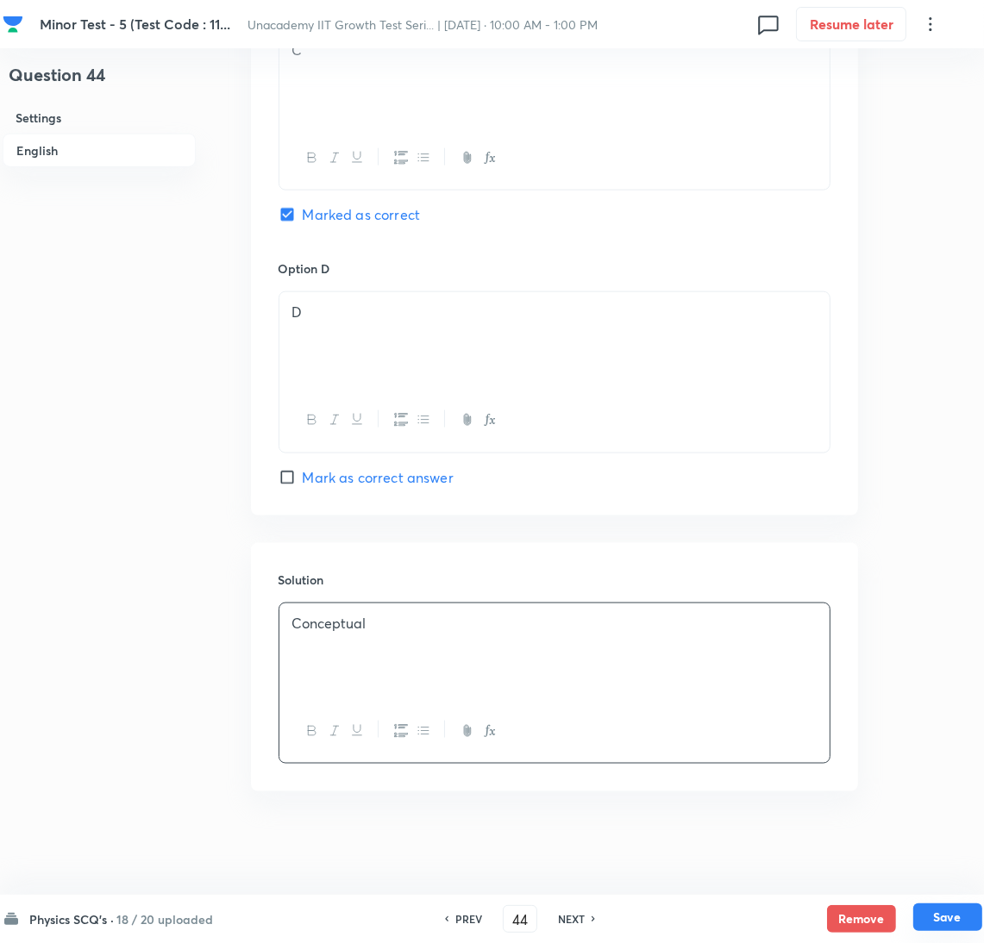
click at [960, 911] on button "Save" at bounding box center [947, 918] width 69 height 28
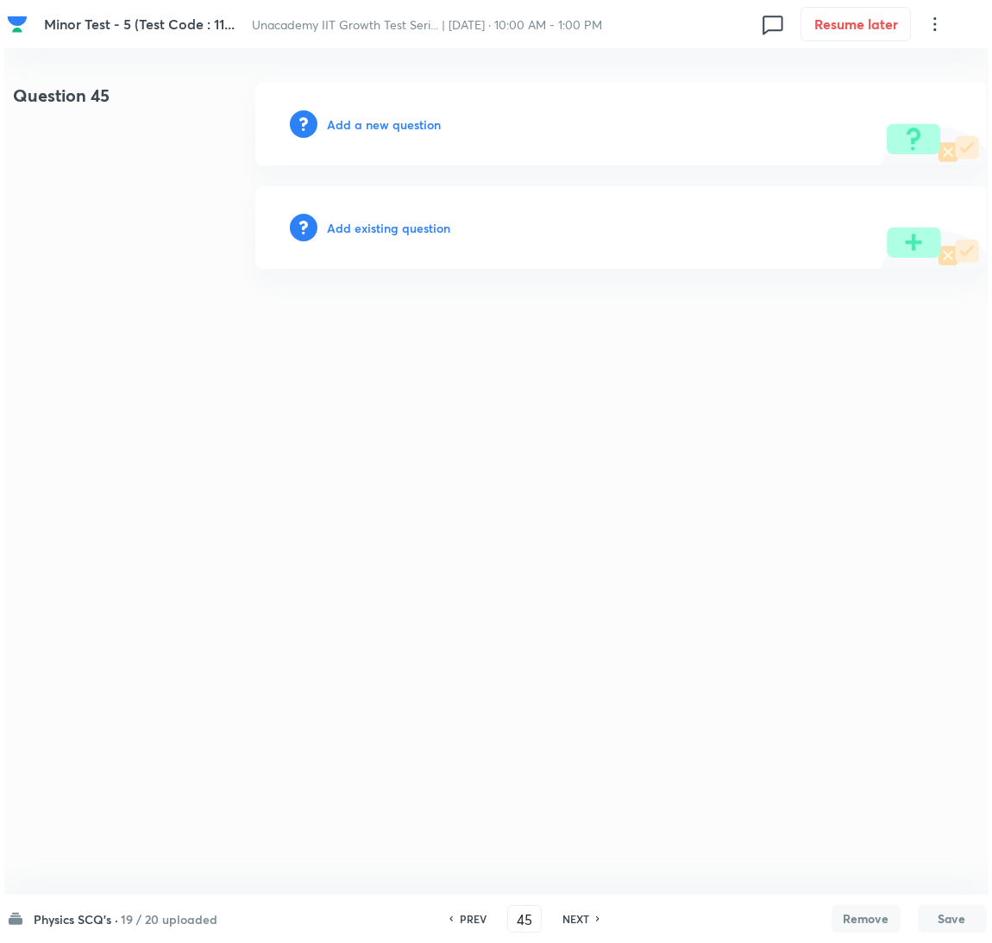
scroll to position [0, 0]
click at [371, 135] on div "Add a new question" at bounding box center [619, 124] width 731 height 83
click at [381, 130] on h6 "Add a new question" at bounding box center [384, 125] width 114 height 18
click at [381, 130] on h6 "Choose a question type" at bounding box center [393, 125] width 133 height 18
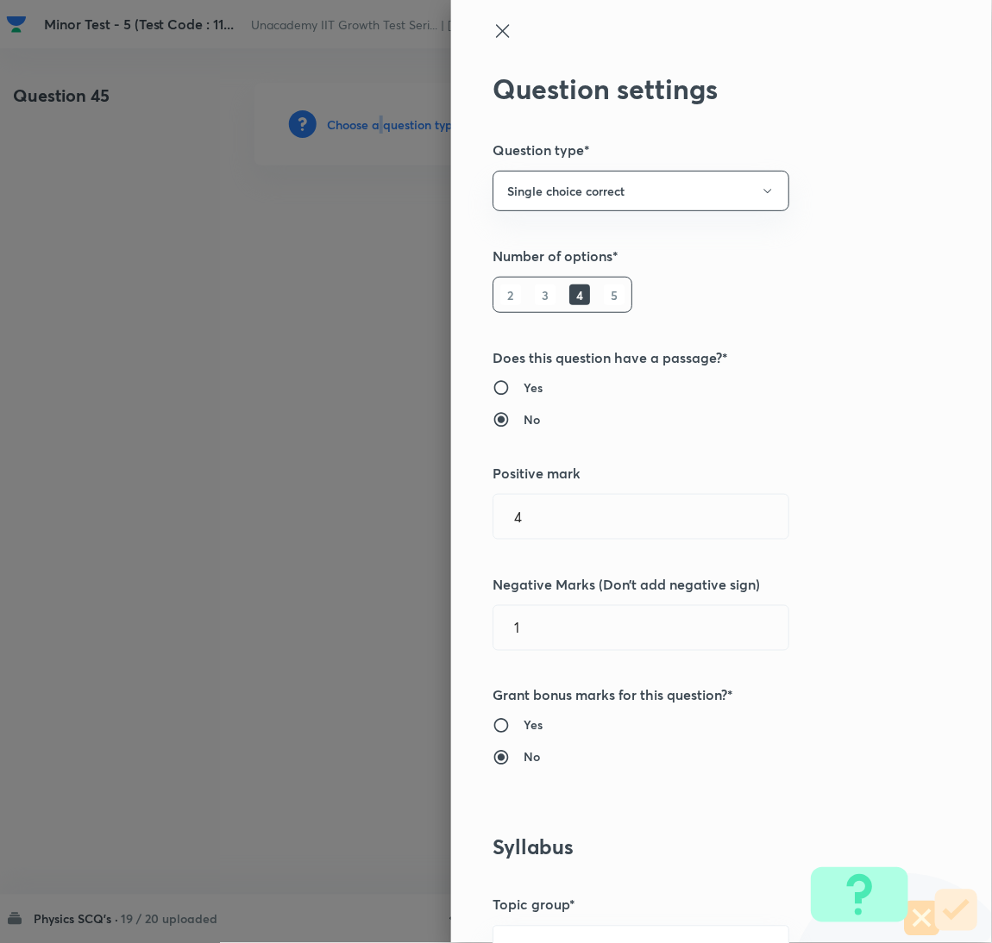
scroll to position [560, 0]
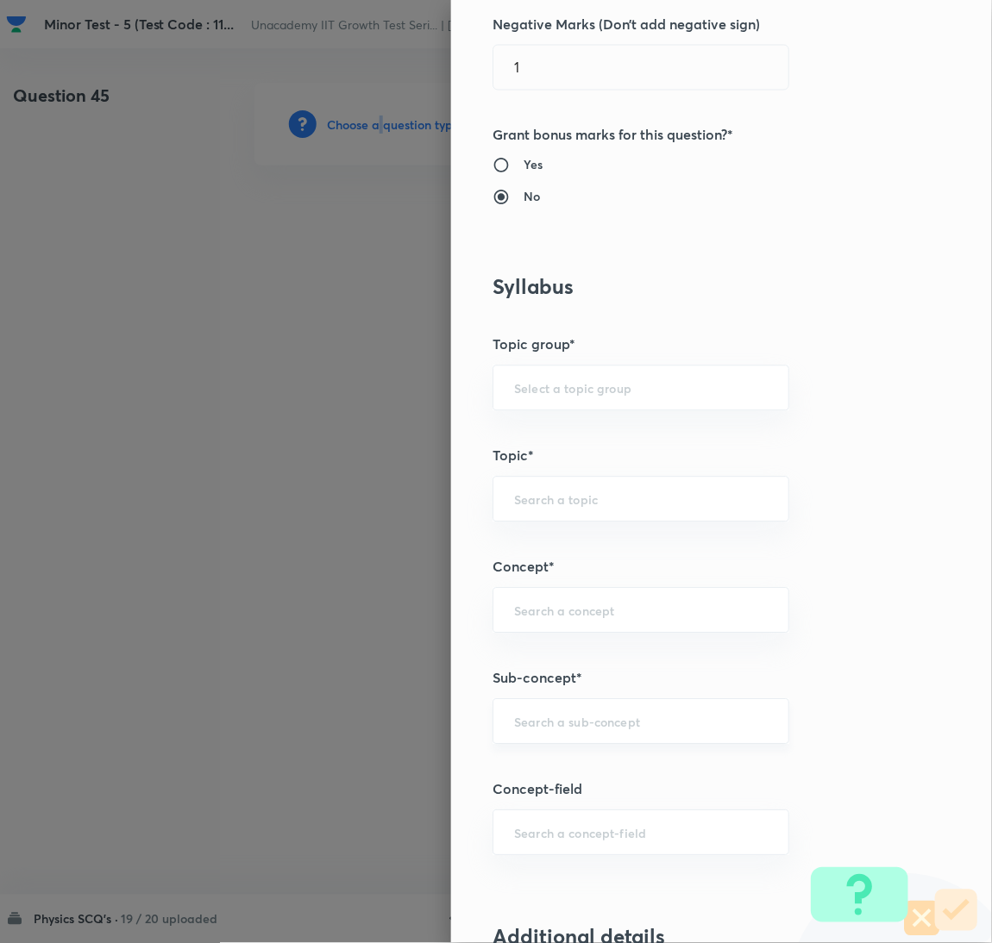
click at [614, 732] on div "​" at bounding box center [640, 722] width 297 height 46
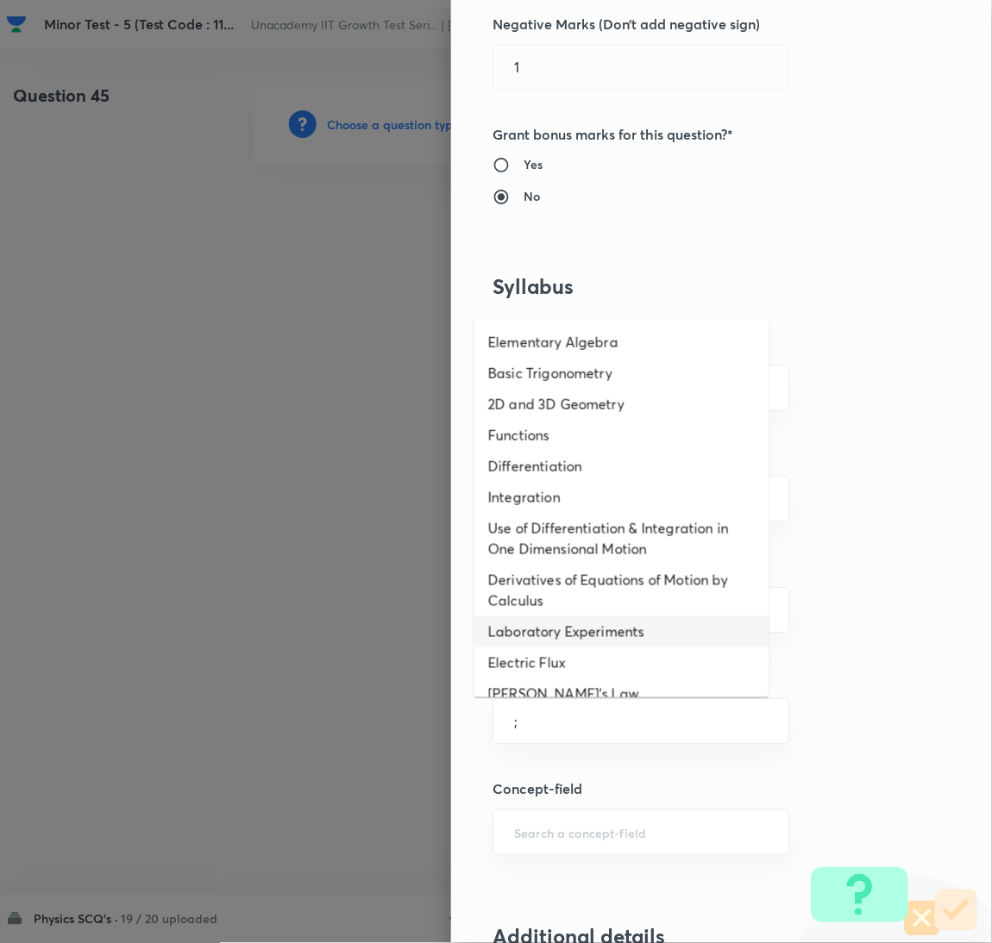
click at [608, 617] on li "Laboratory Experiments" at bounding box center [621, 632] width 295 height 31
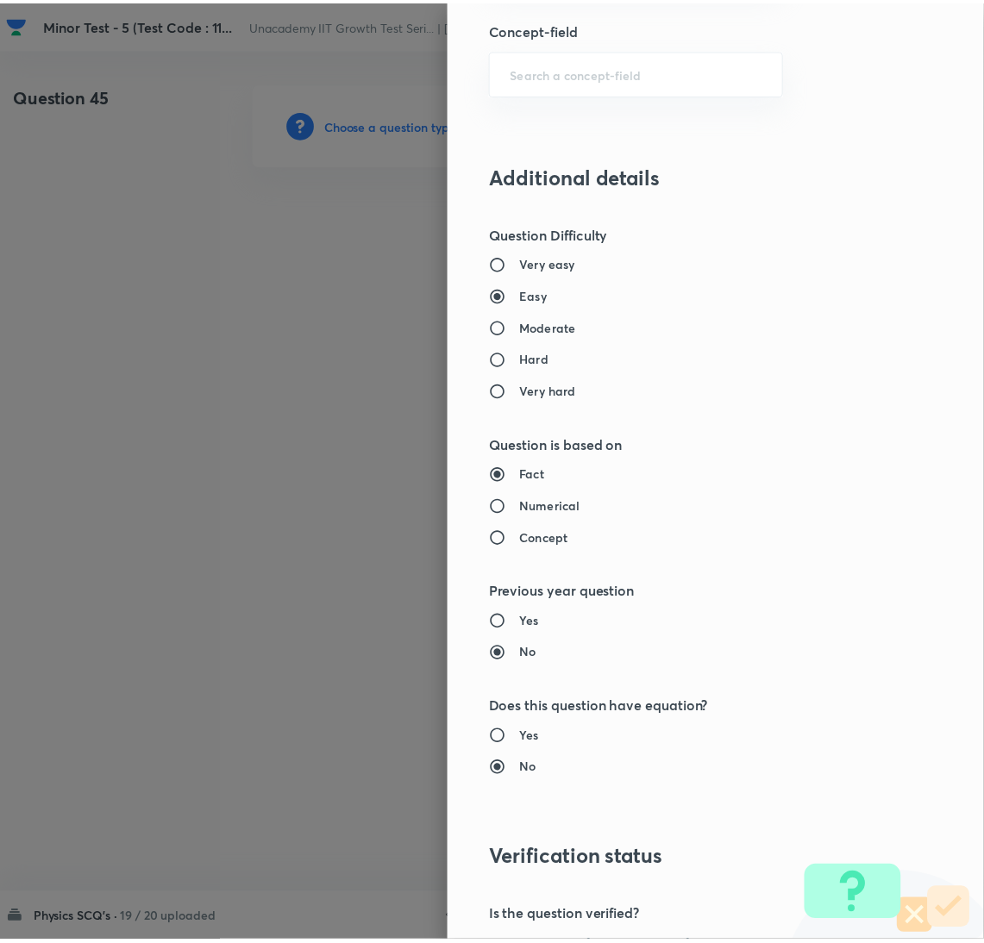
scroll to position [1524, 0]
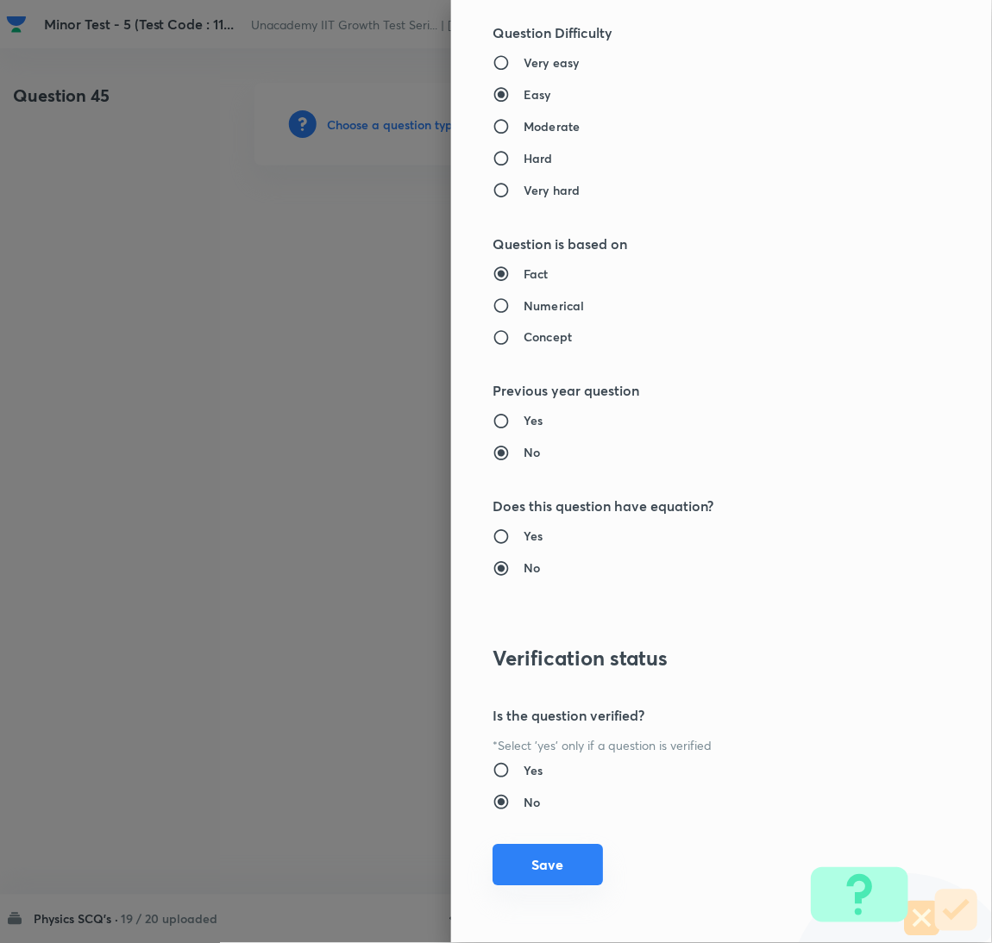
click at [541, 856] on button "Save" at bounding box center [547, 865] width 110 height 41
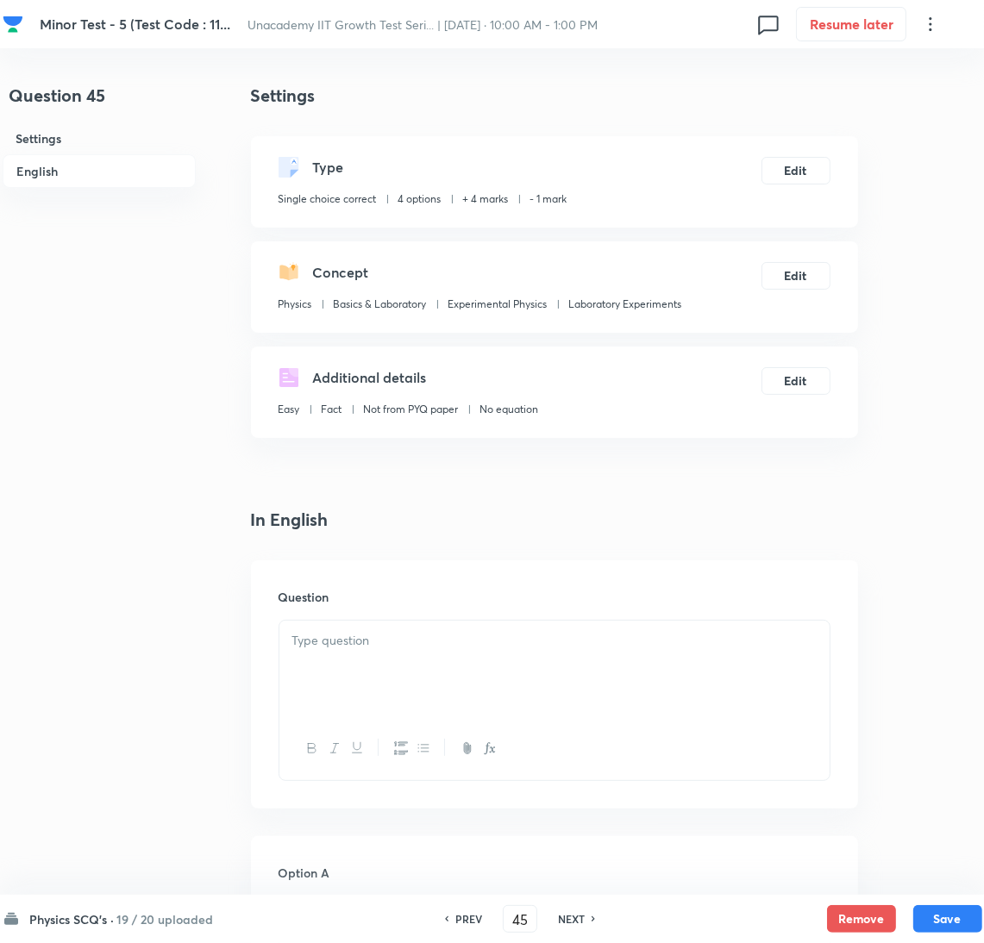
click at [447, 661] on div at bounding box center [554, 669] width 550 height 97
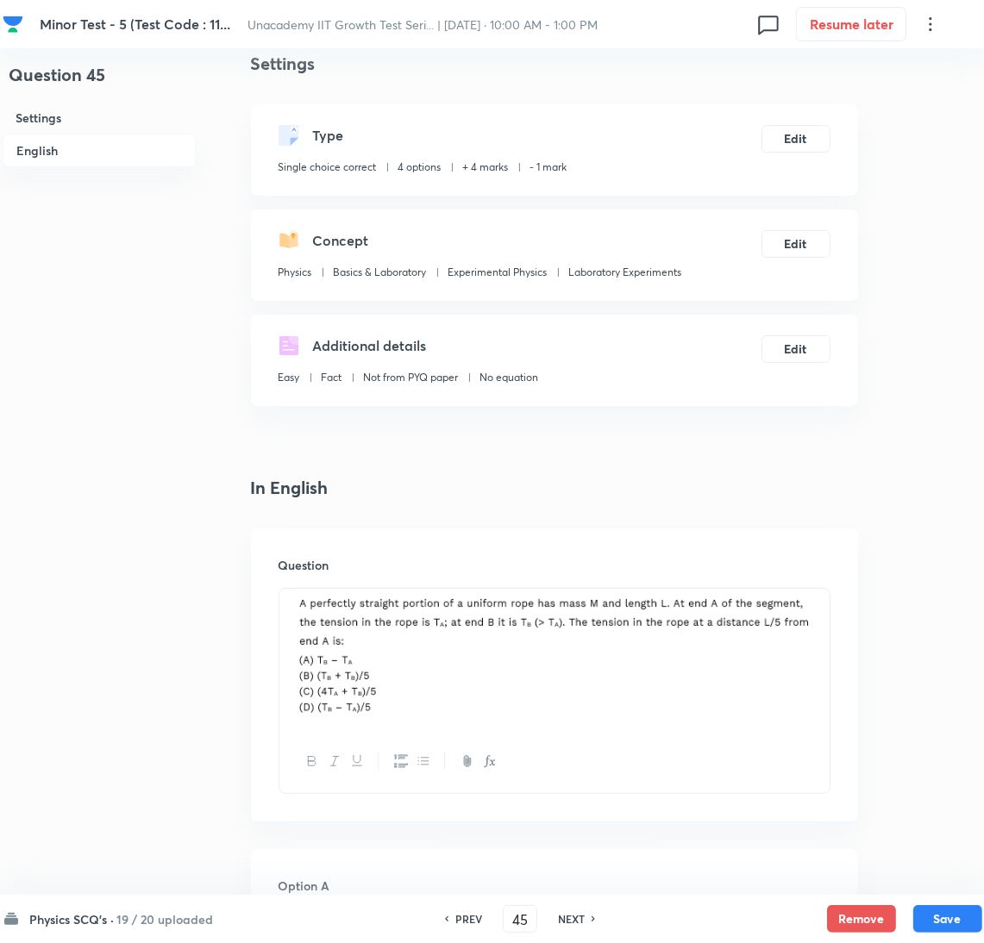
scroll to position [560, 0]
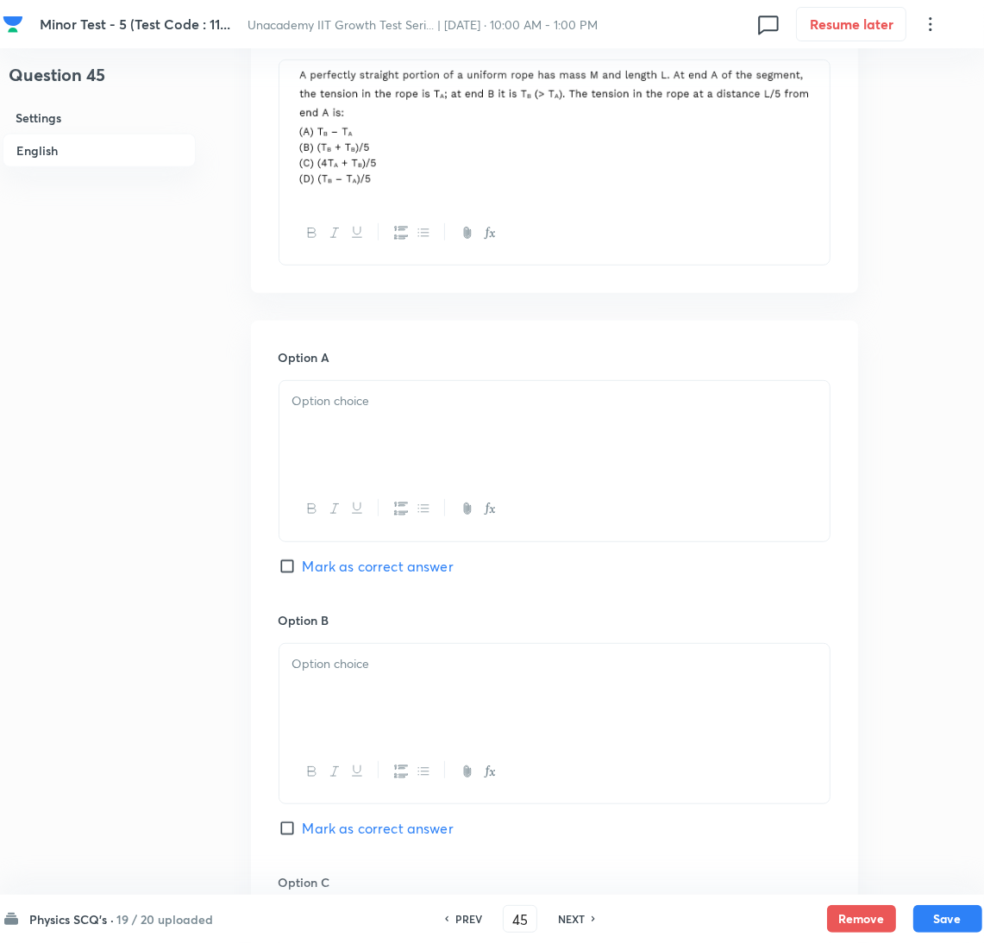
click at [402, 429] on div at bounding box center [554, 429] width 550 height 97
click at [448, 212] on div at bounding box center [554, 233] width 550 height 63
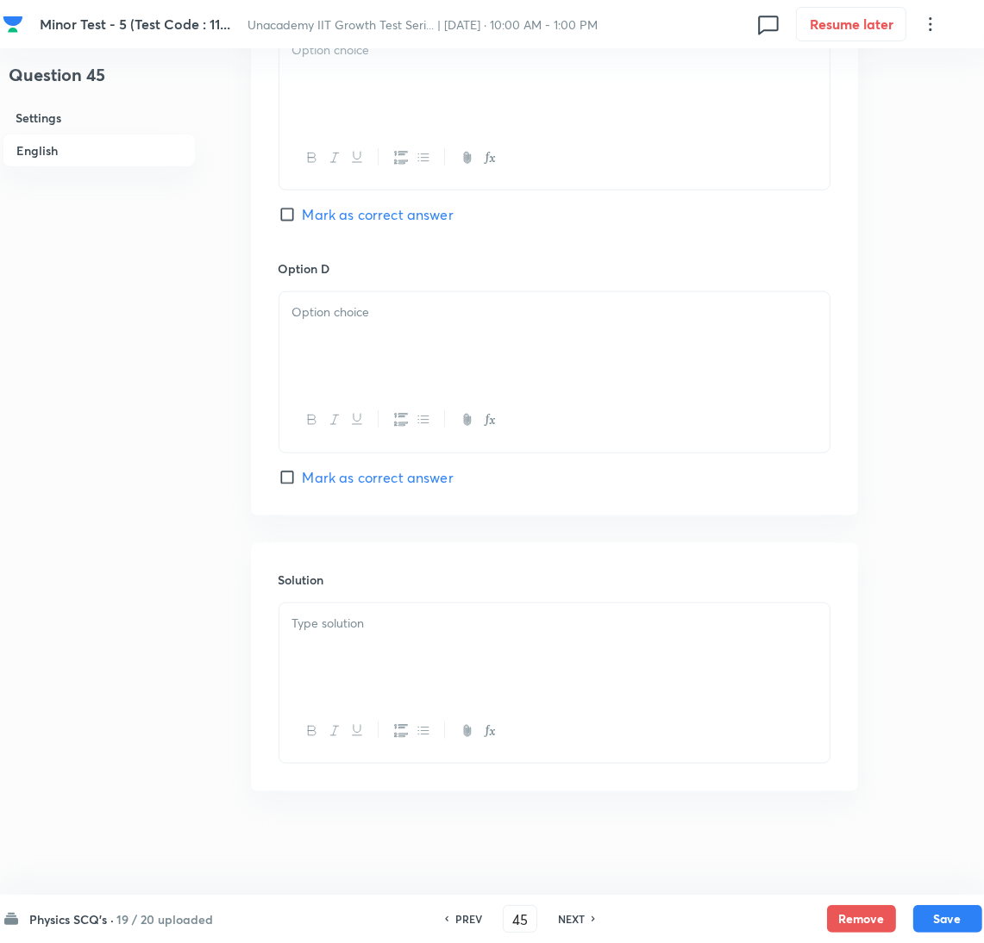
click at [519, 649] on div at bounding box center [554, 652] width 550 height 97
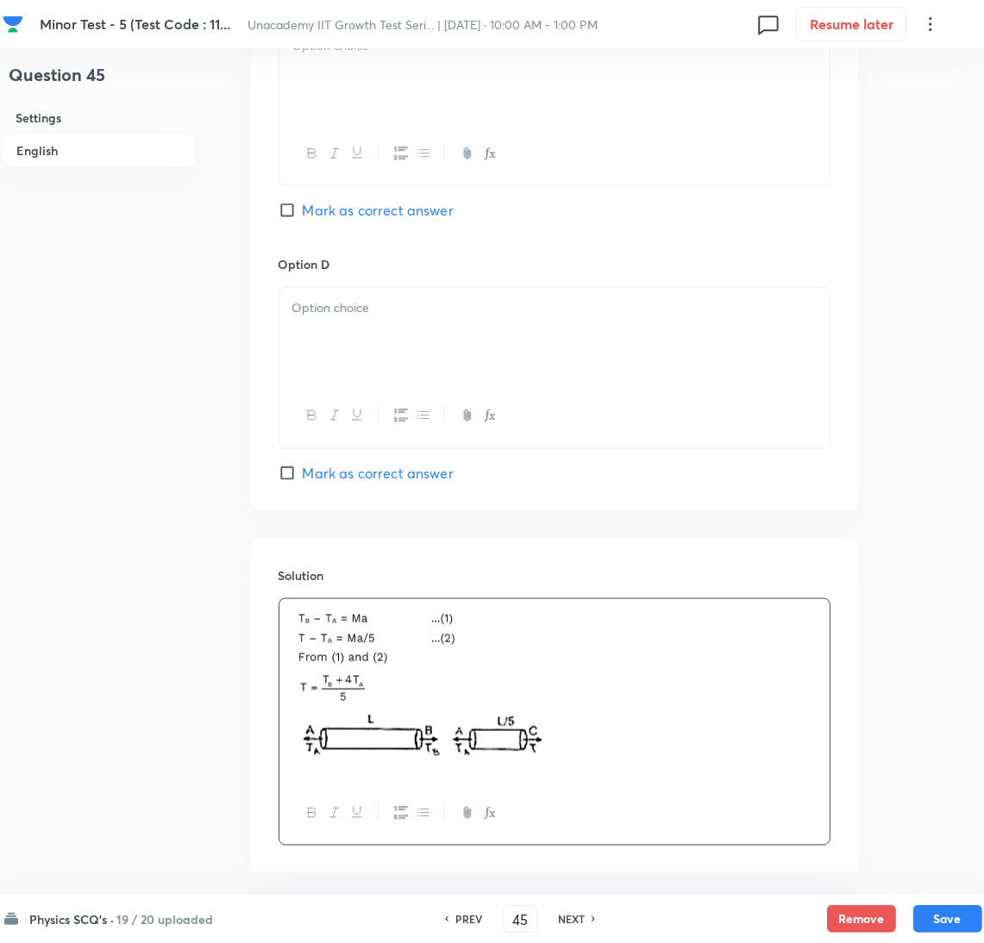
drag, startPoint x: 329, startPoint y: 206, endPoint x: 341, endPoint y: 225, distance: 22.5
click at [329, 206] on span "Mark as correct answer" at bounding box center [378, 210] width 151 height 21
click at [303, 206] on input "Mark as correct answer" at bounding box center [291, 210] width 24 height 17
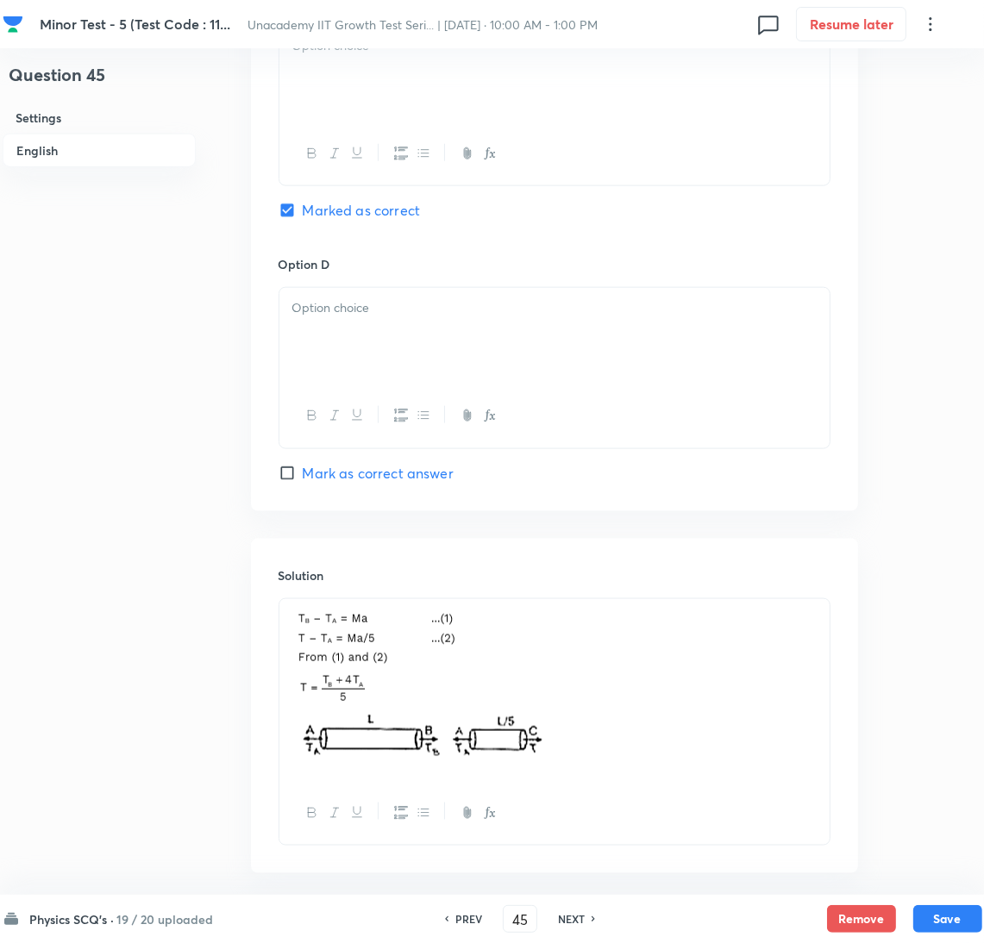
scroll to position [880, 0]
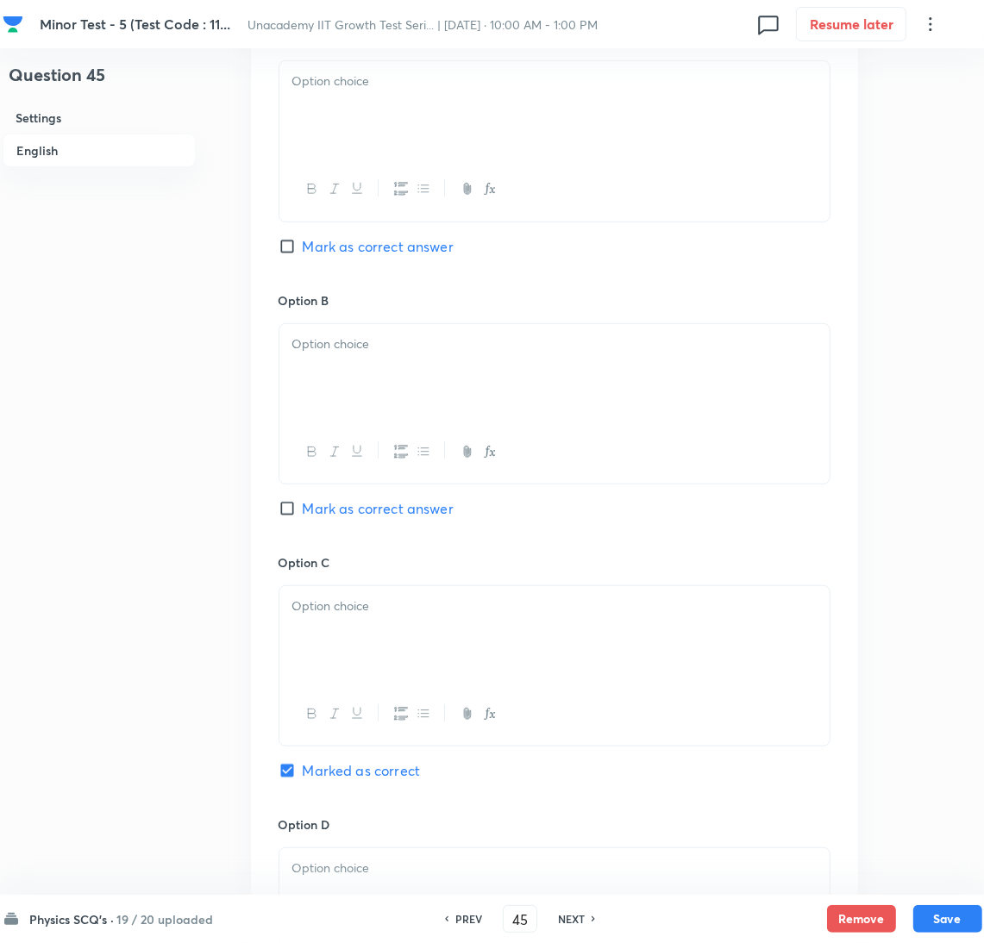
click at [398, 132] on div at bounding box center [554, 109] width 550 height 97
click at [403, 356] on div at bounding box center [554, 372] width 550 height 97
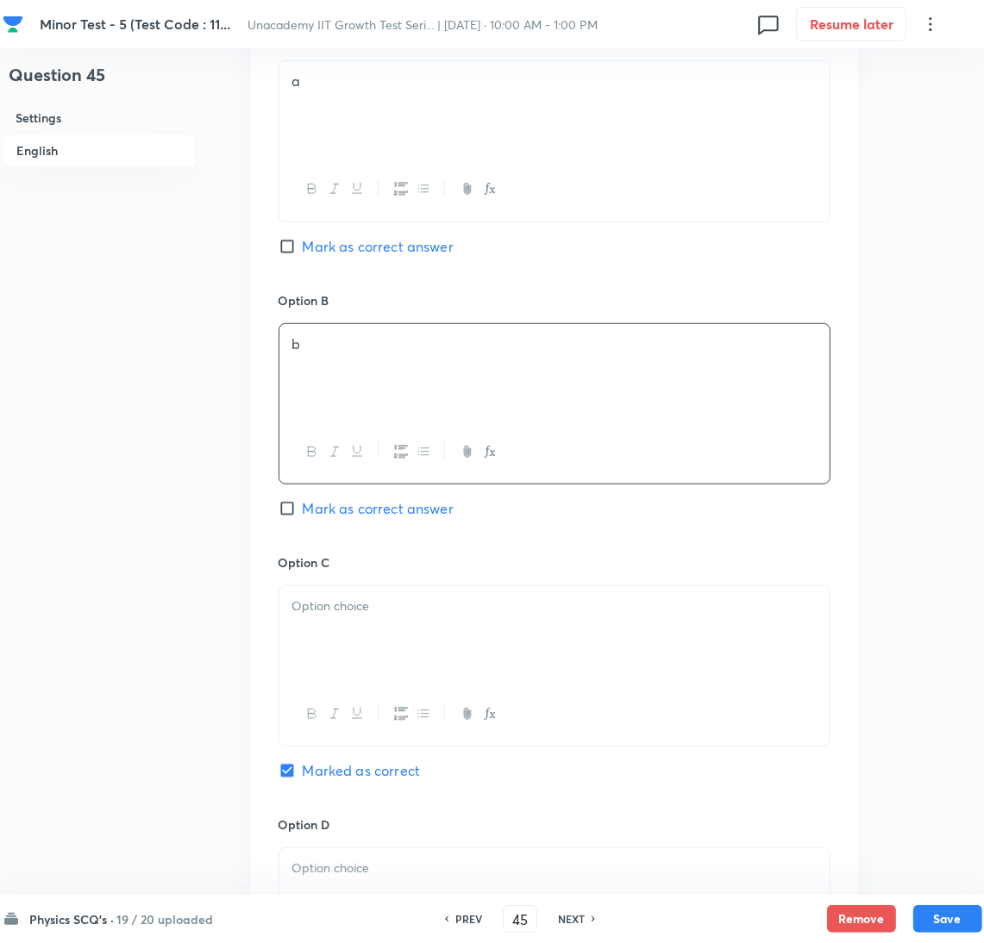
click at [448, 654] on div at bounding box center [554, 634] width 550 height 97
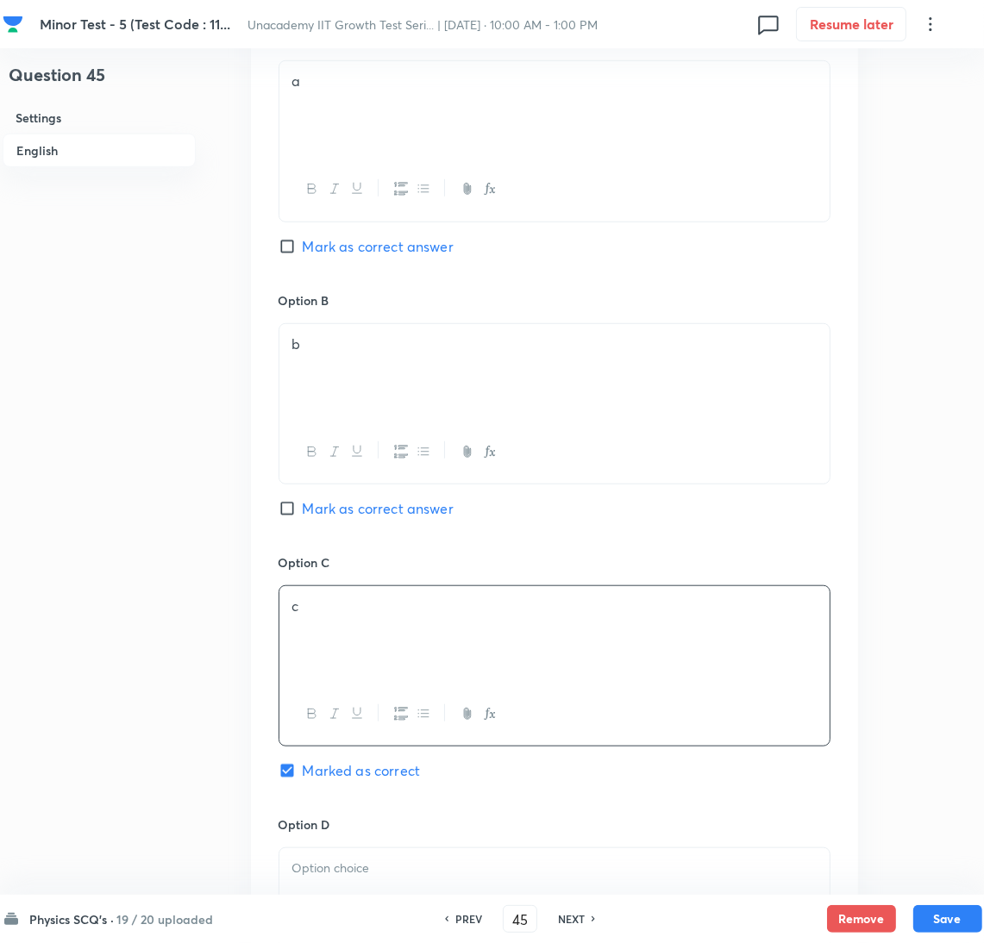
click at [397, 104] on div "a" at bounding box center [554, 109] width 550 height 97
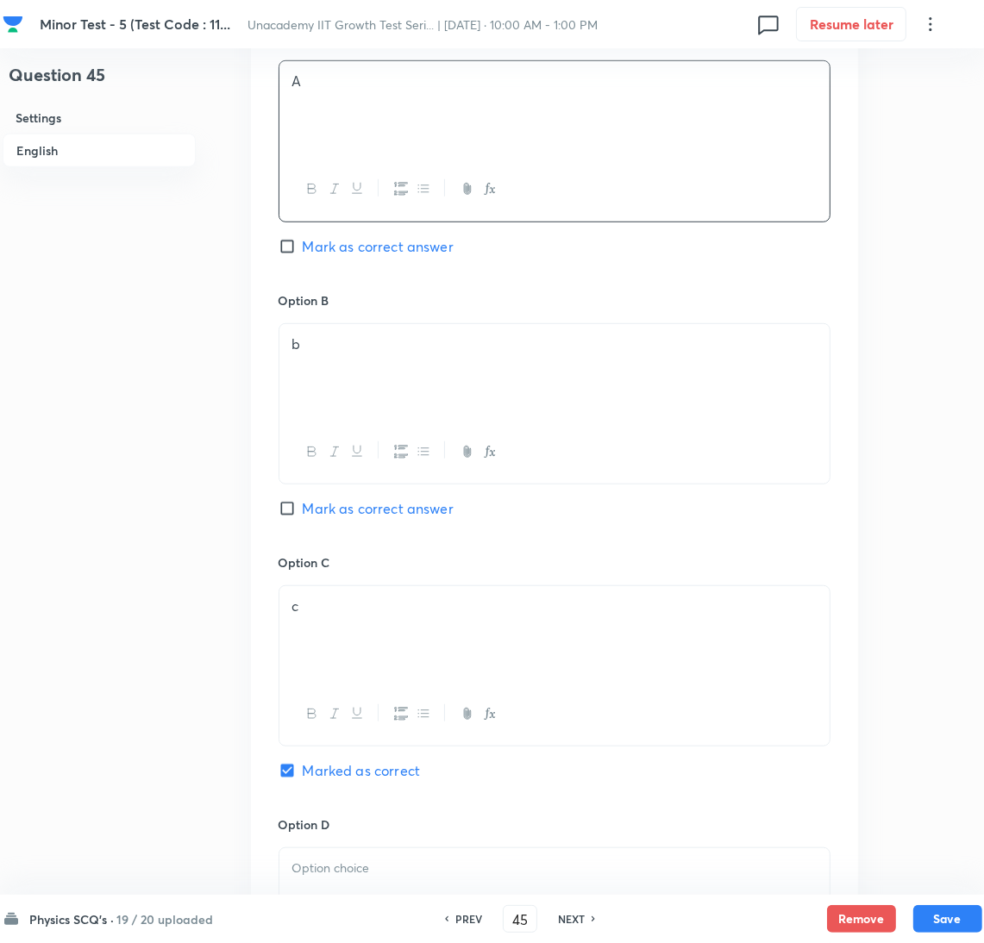
click at [404, 373] on div "b" at bounding box center [554, 372] width 550 height 97
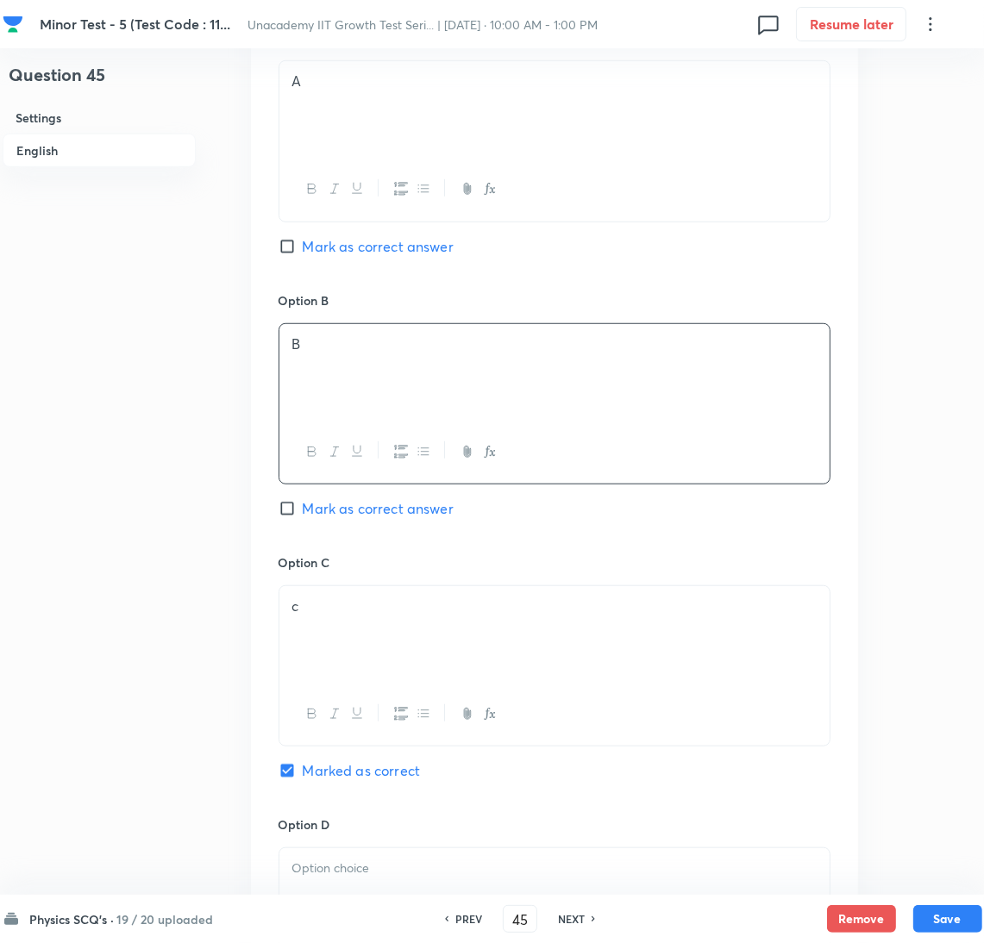
click at [400, 608] on p "c" at bounding box center [554, 607] width 524 height 20
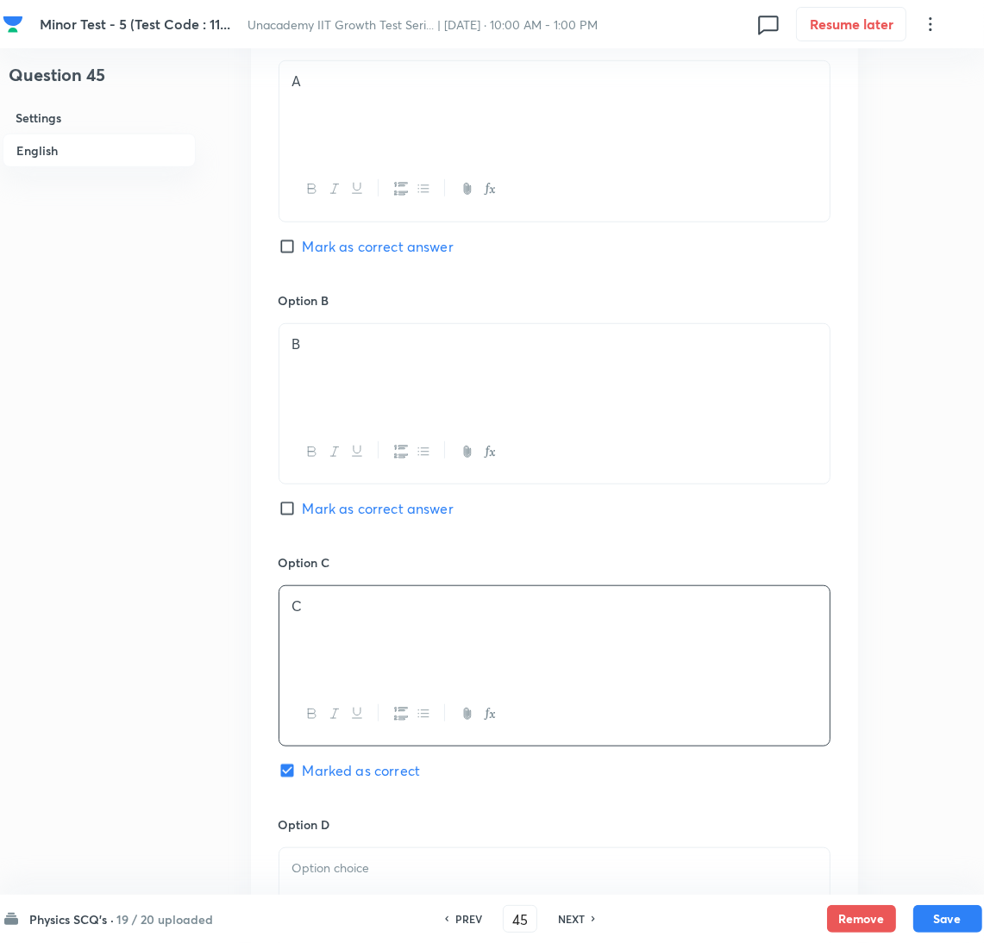
scroll to position [1441, 0]
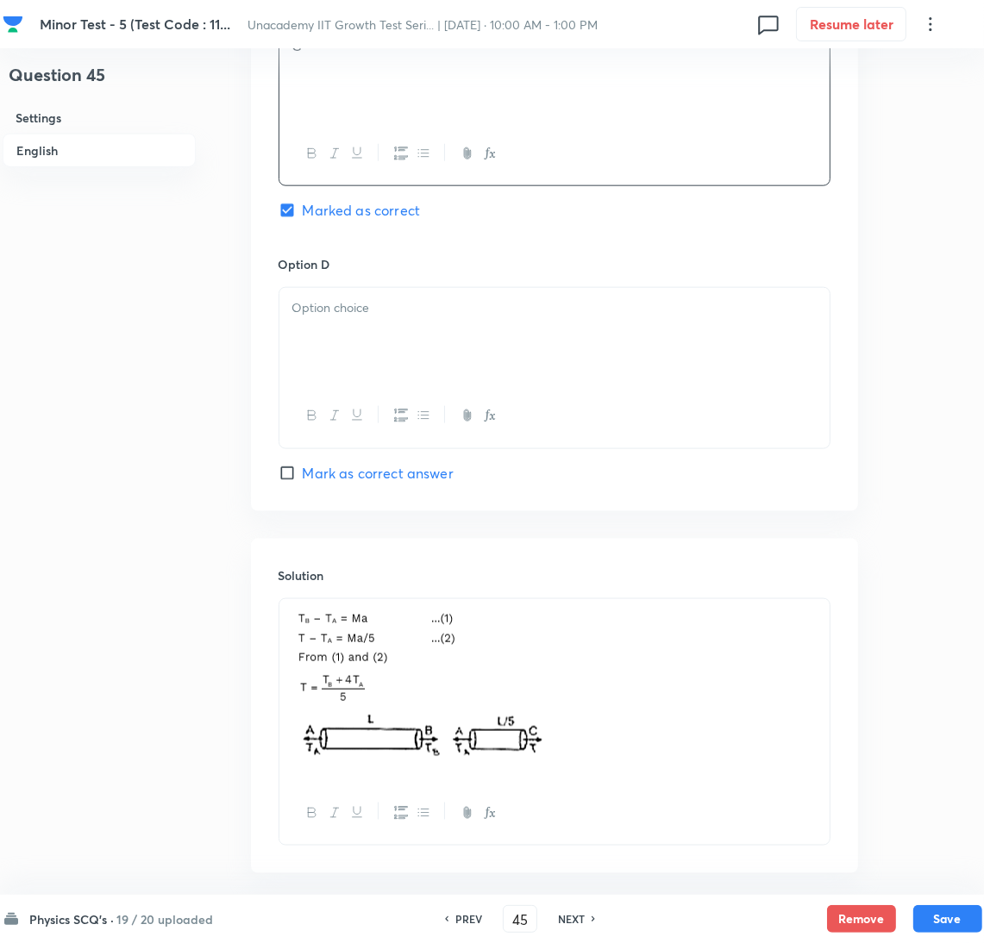
click at [448, 335] on div at bounding box center [554, 336] width 550 height 97
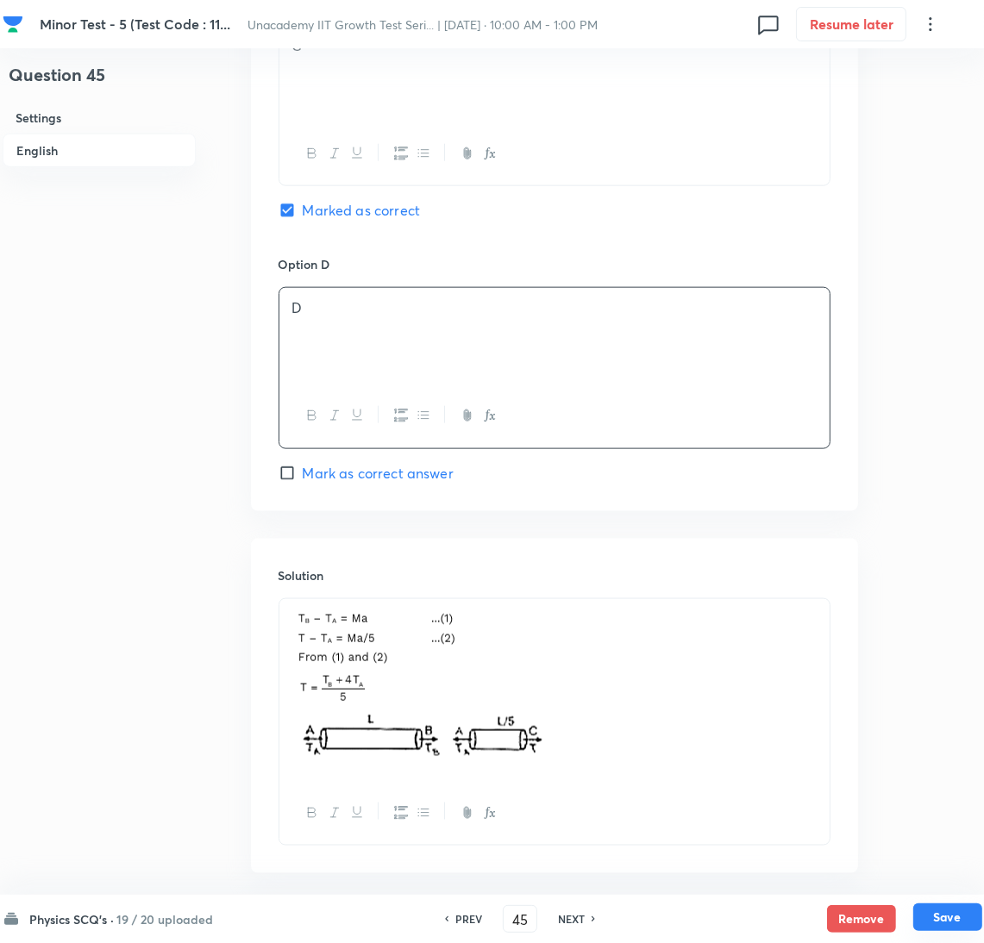
click at [963, 917] on button "Save" at bounding box center [947, 918] width 69 height 28
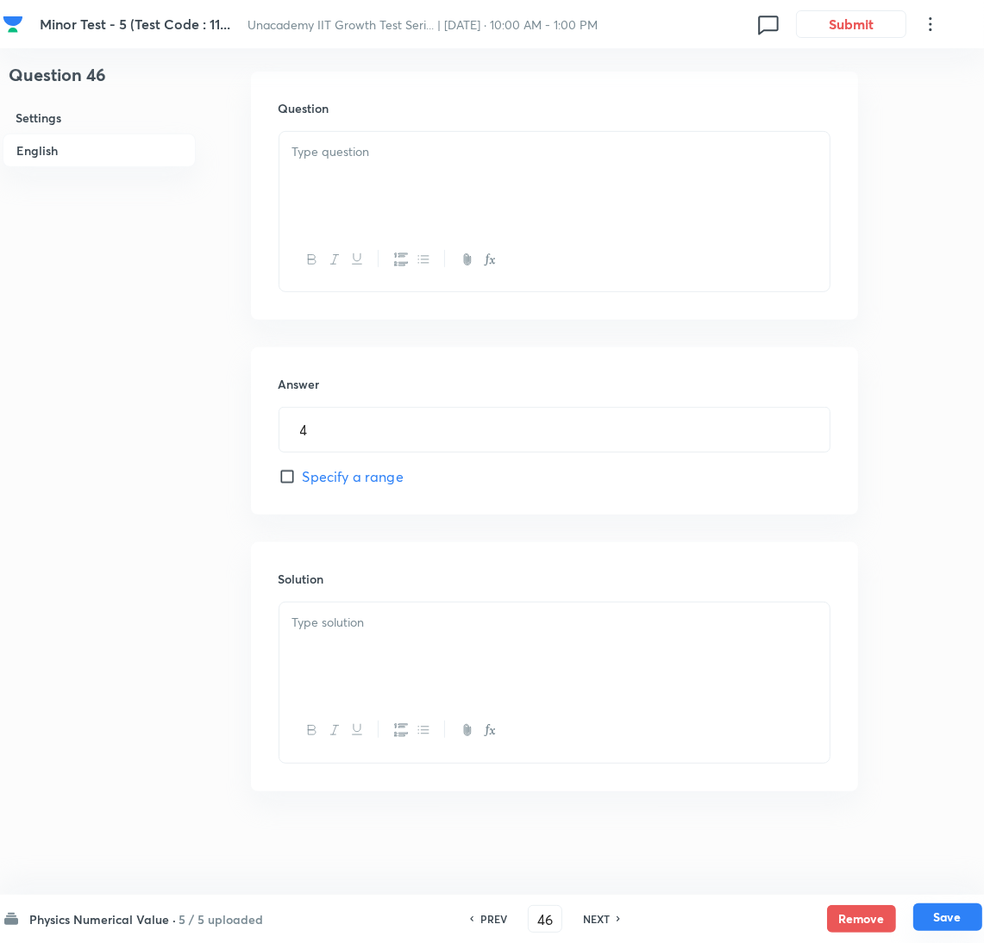
scroll to position [725, 0]
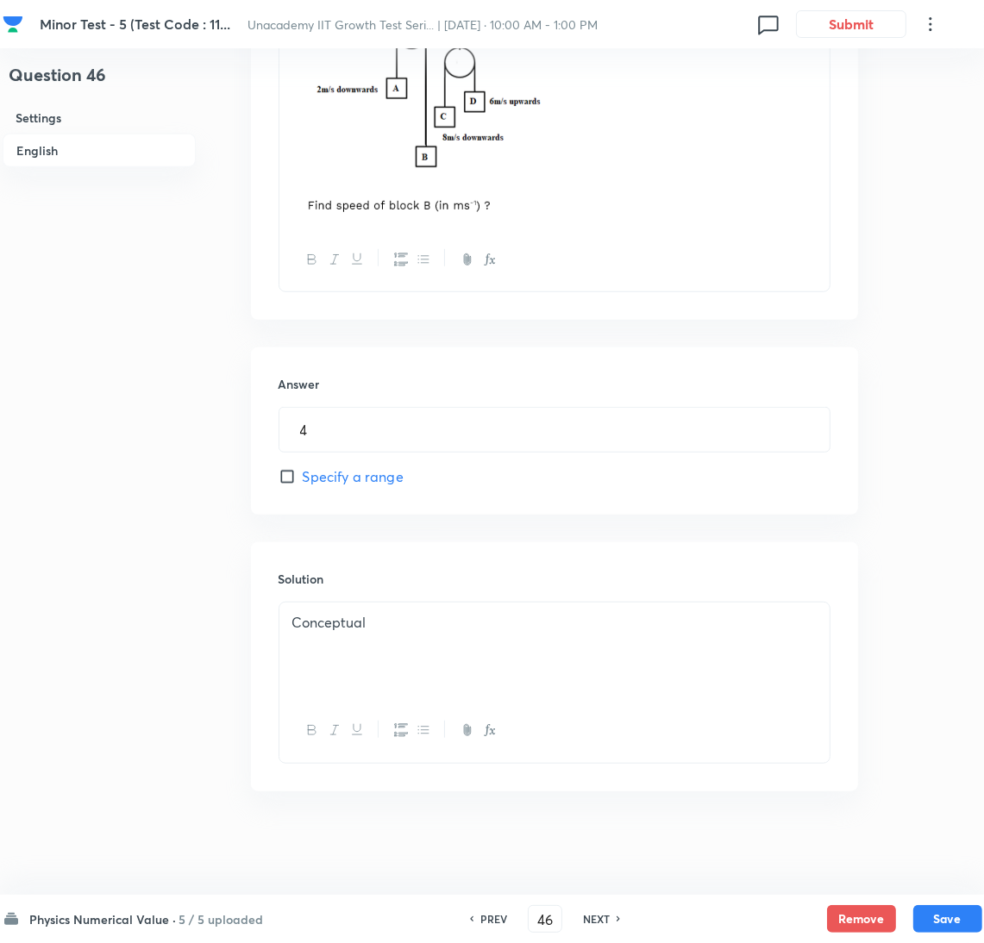
click at [218, 921] on h6 "5 / 5 uploaded" at bounding box center [221, 920] width 85 height 18
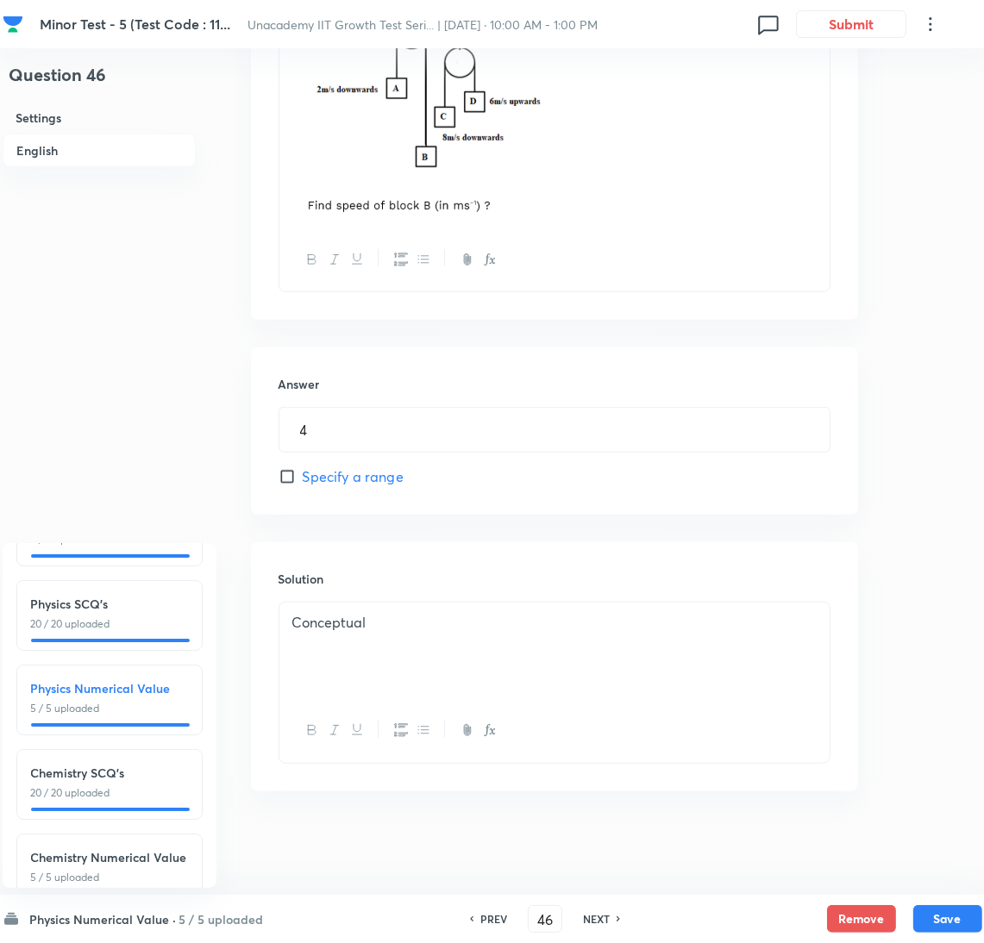
scroll to position [195, 0]
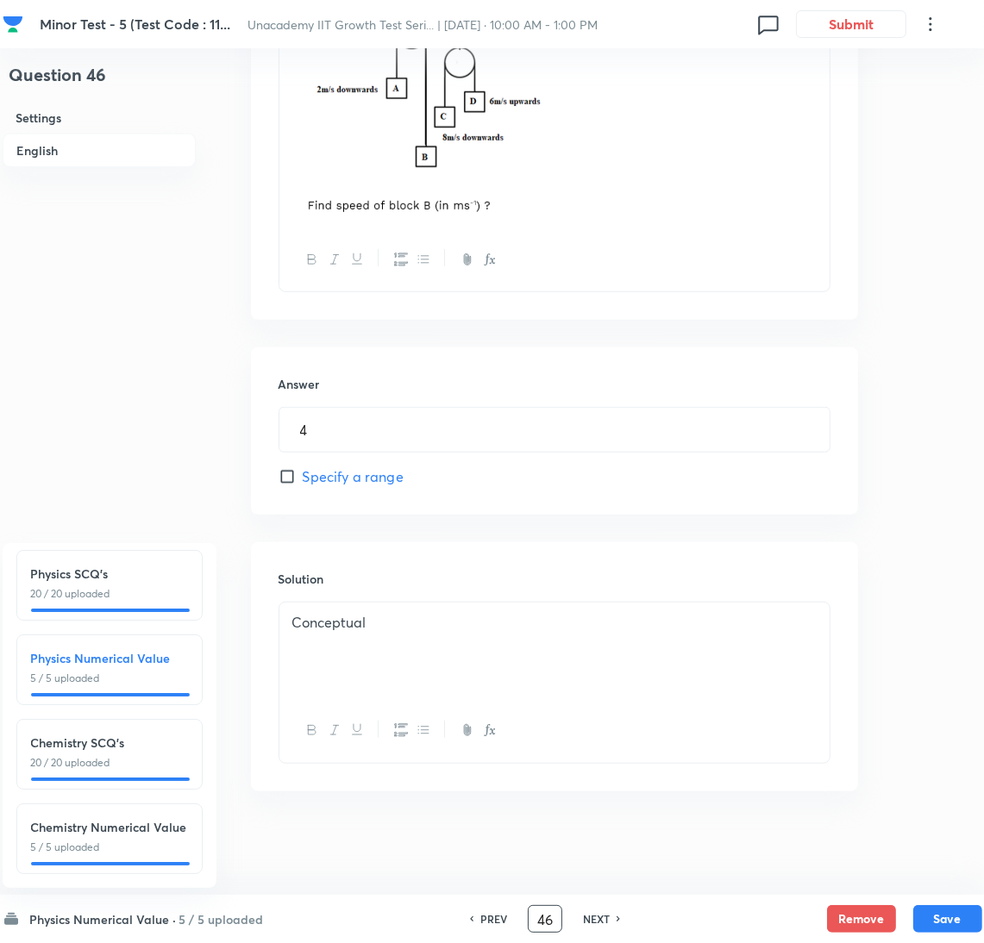
click at [549, 918] on input "46" at bounding box center [545, 920] width 33 height 30
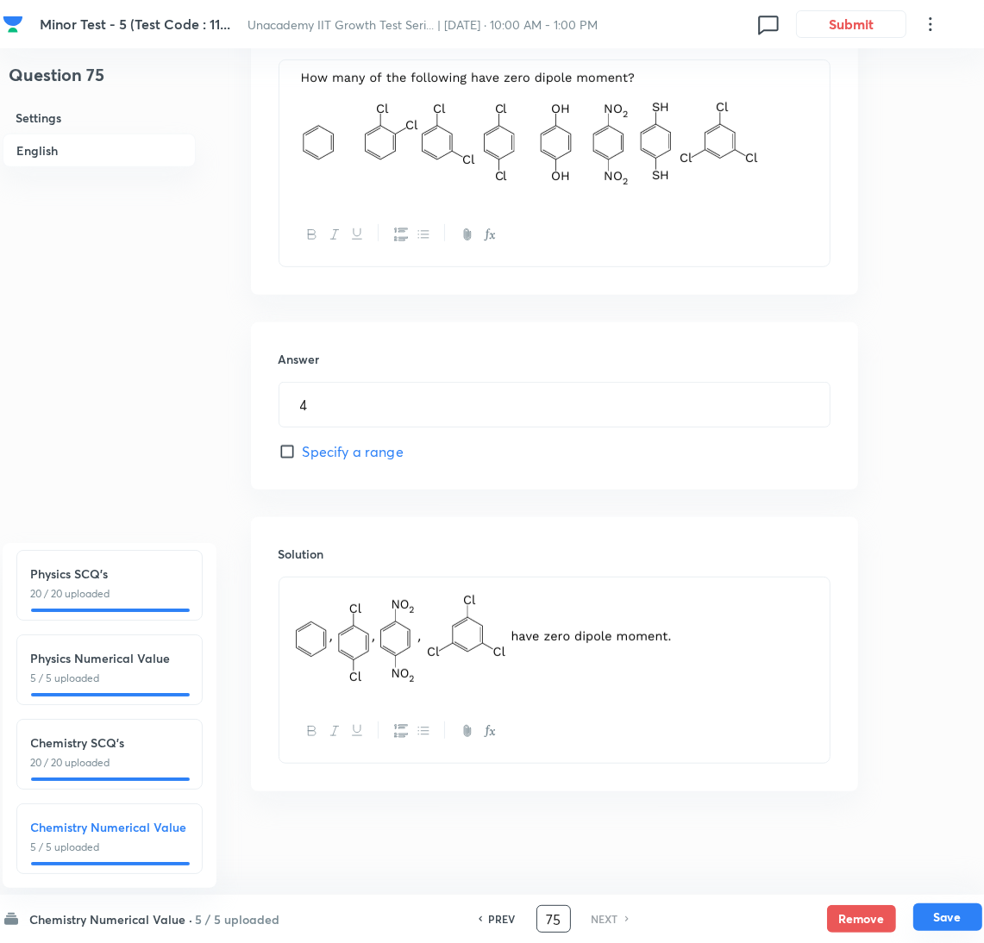
click at [943, 913] on button "Save" at bounding box center [947, 918] width 69 height 28
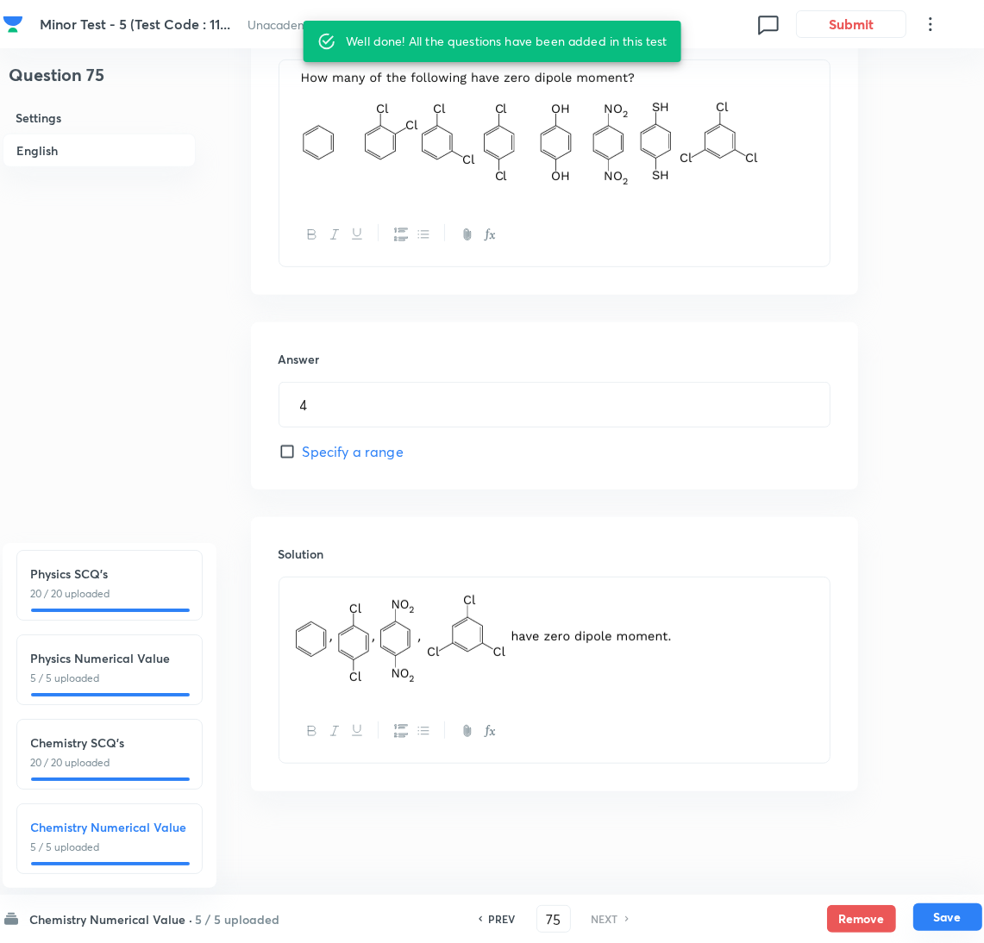
click at [943, 913] on button "Save" at bounding box center [947, 918] width 69 height 28
